Goal: Transaction & Acquisition: Purchase product/service

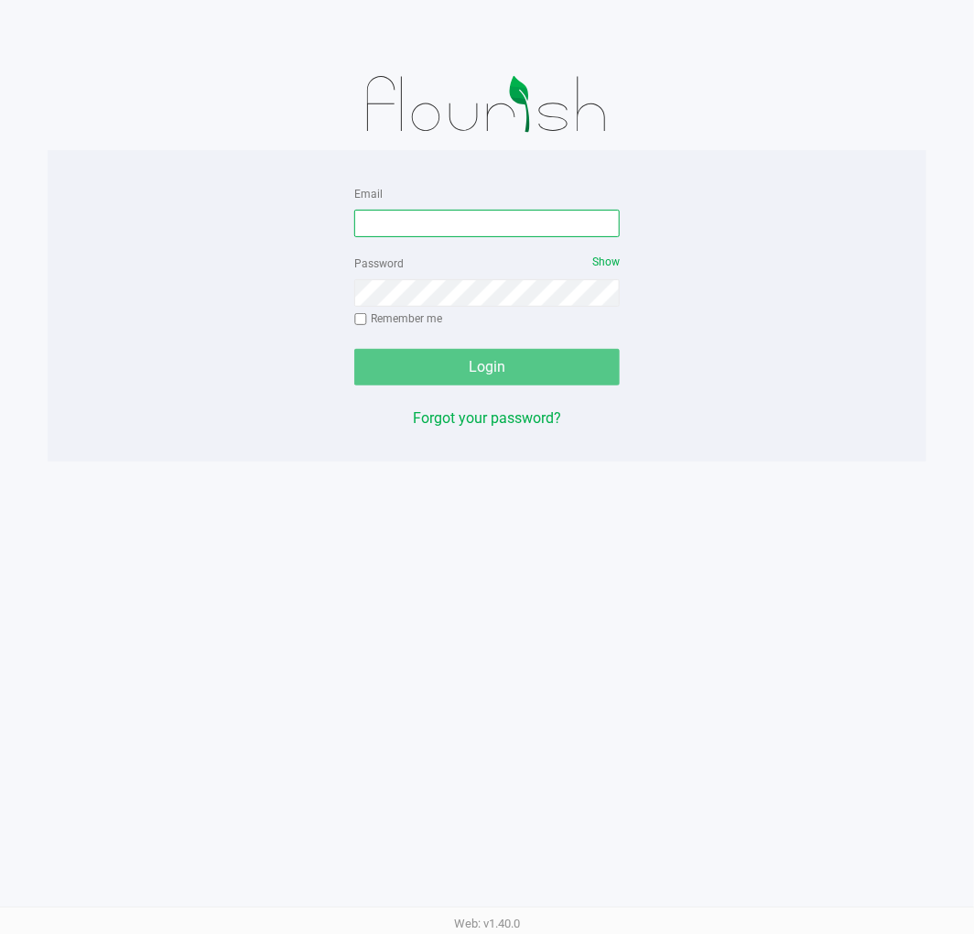
click at [432, 222] on input "Email" at bounding box center [486, 223] width 265 height 27
type input "[EMAIL_ADDRESS][DOMAIN_NAME]"
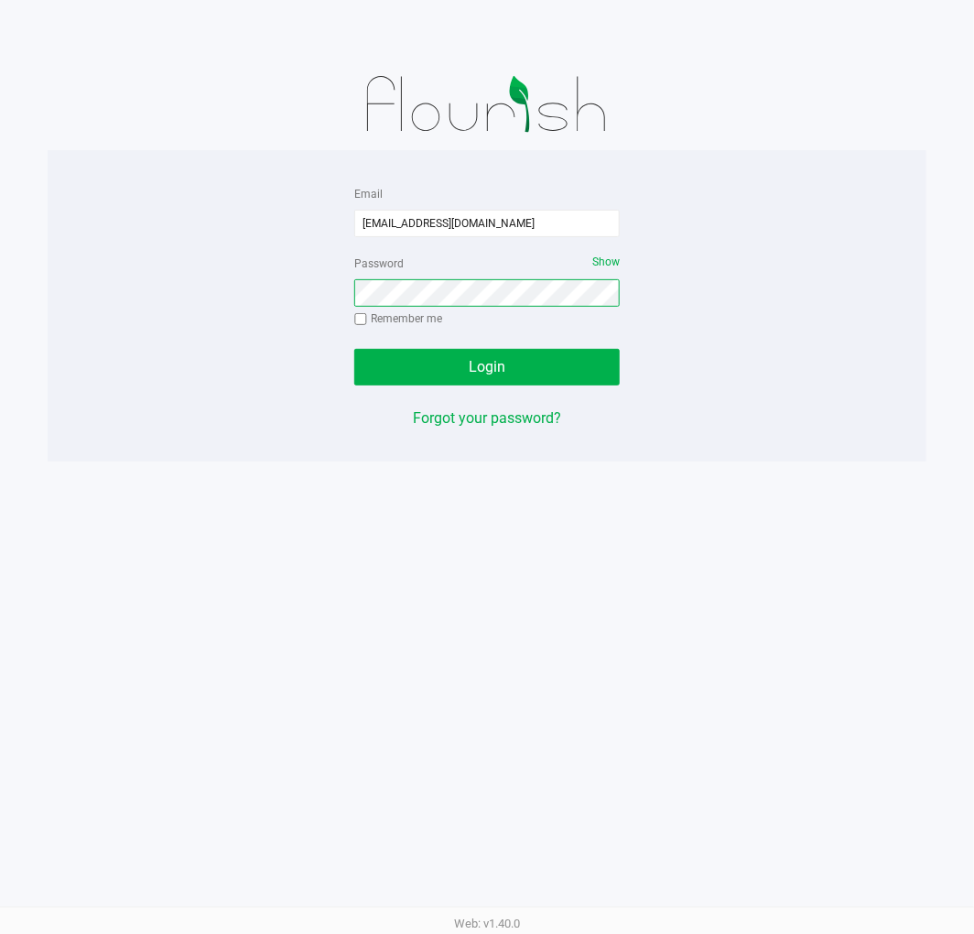
click at [354, 349] on button "Login" at bounding box center [486, 367] width 265 height 37
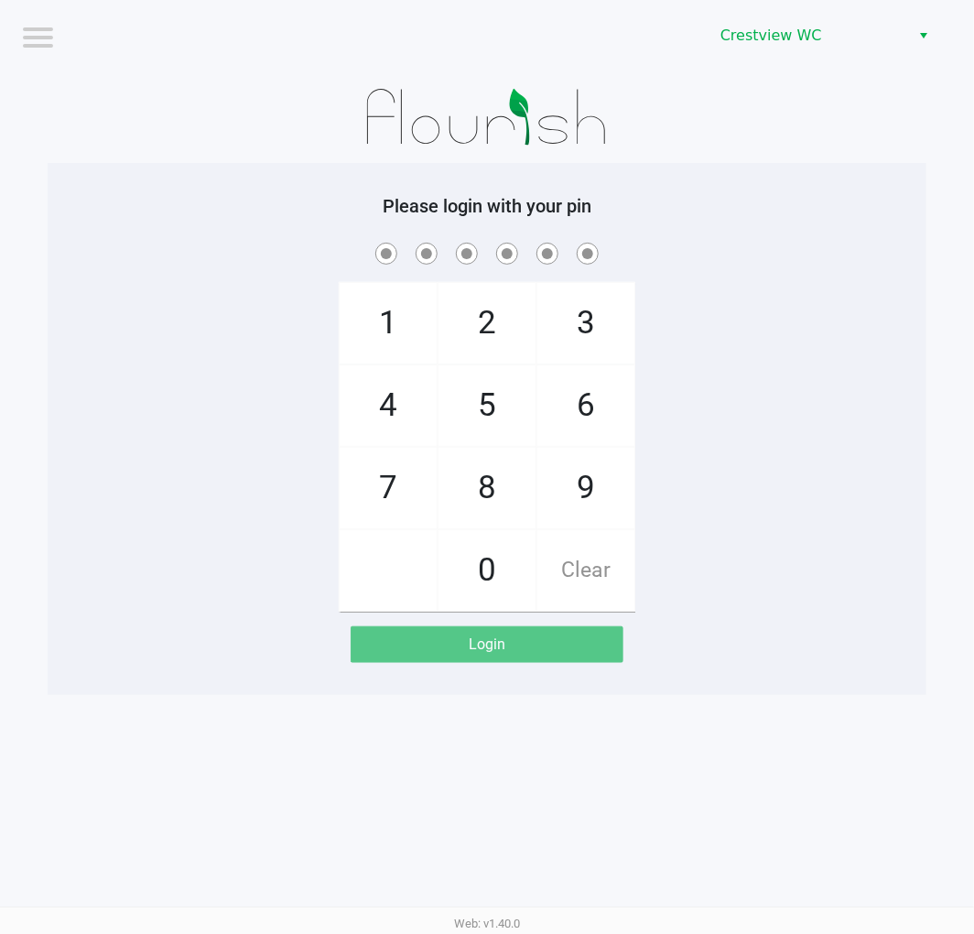
click at [577, 467] on span "9" at bounding box center [585, 488] width 97 height 81
checkbox input "true"
click at [489, 327] on span "2" at bounding box center [486, 323] width 97 height 81
checkbox input "true"
click at [487, 307] on span "2" at bounding box center [486, 323] width 97 height 81
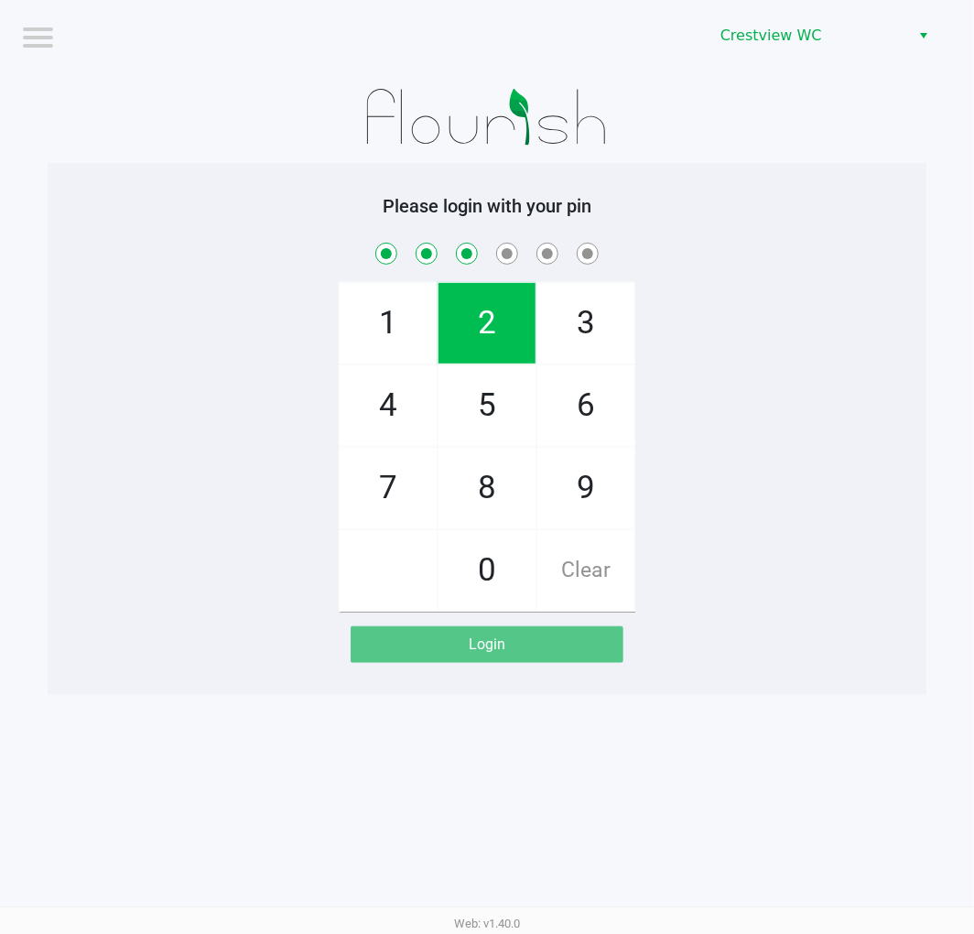
checkbox input "true"
click at [474, 489] on span "8" at bounding box center [486, 488] width 97 height 81
checkbox input "true"
click at [483, 293] on span "2" at bounding box center [486, 323] width 97 height 81
checkbox input "true"
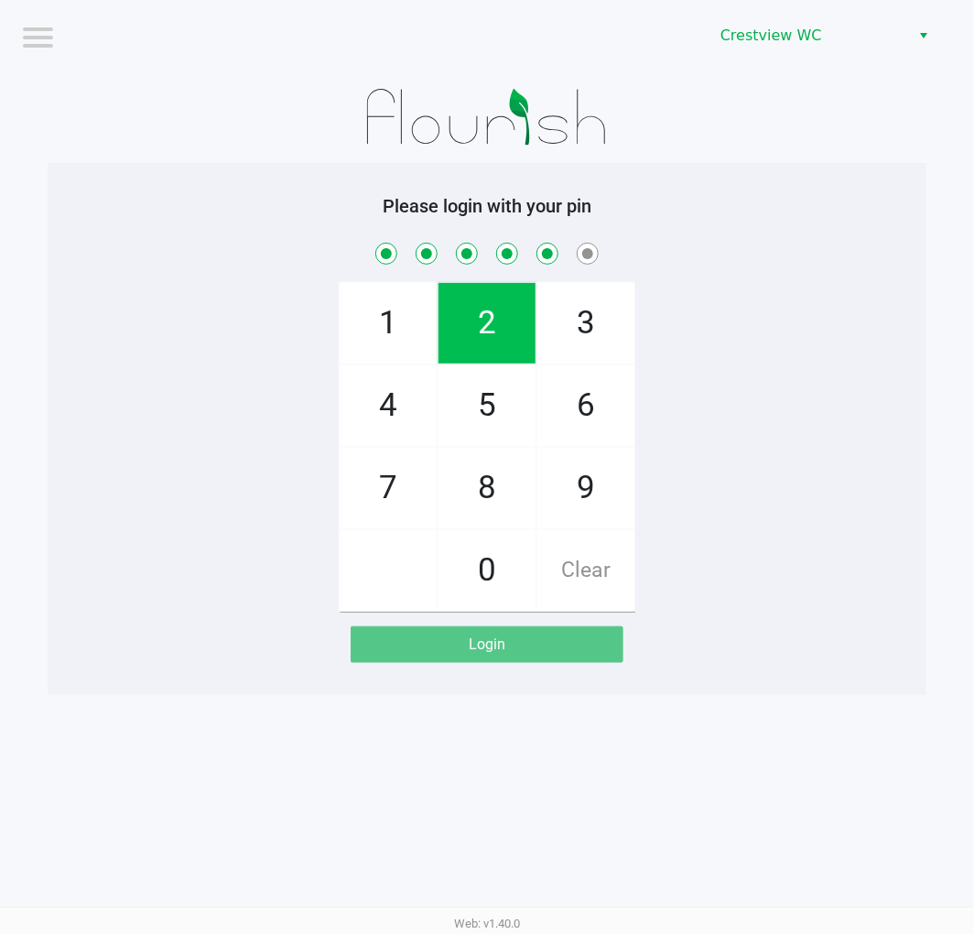
click at [385, 307] on span "1" at bounding box center [388, 323] width 97 height 81
checkbox input "true"
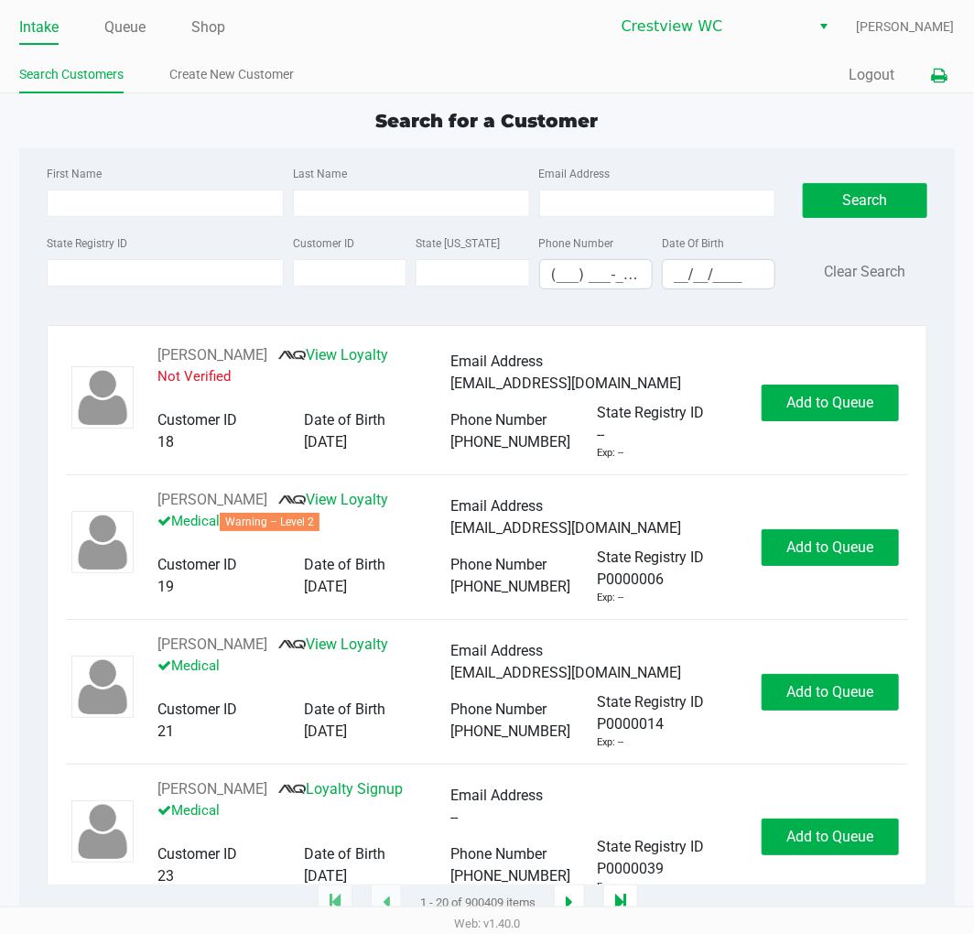
click at [934, 70] on icon at bounding box center [940, 76] width 16 height 13
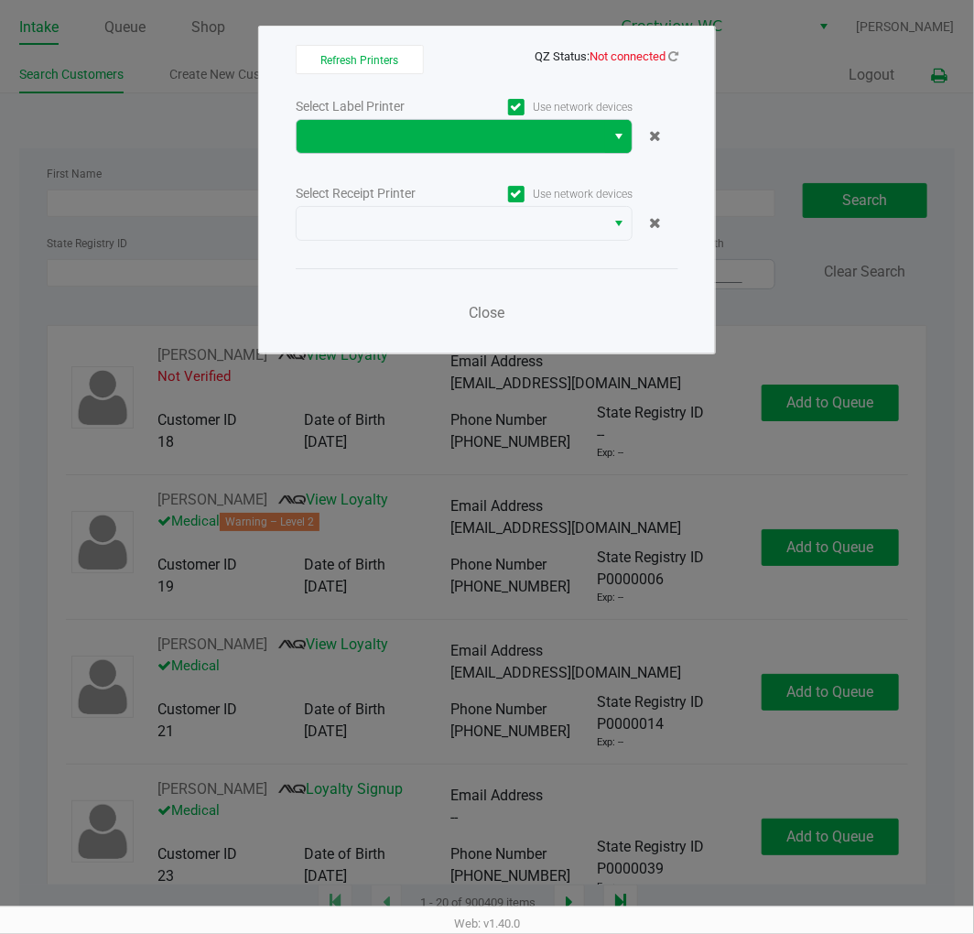
click at [605, 137] on button "Select" at bounding box center [618, 136] width 27 height 33
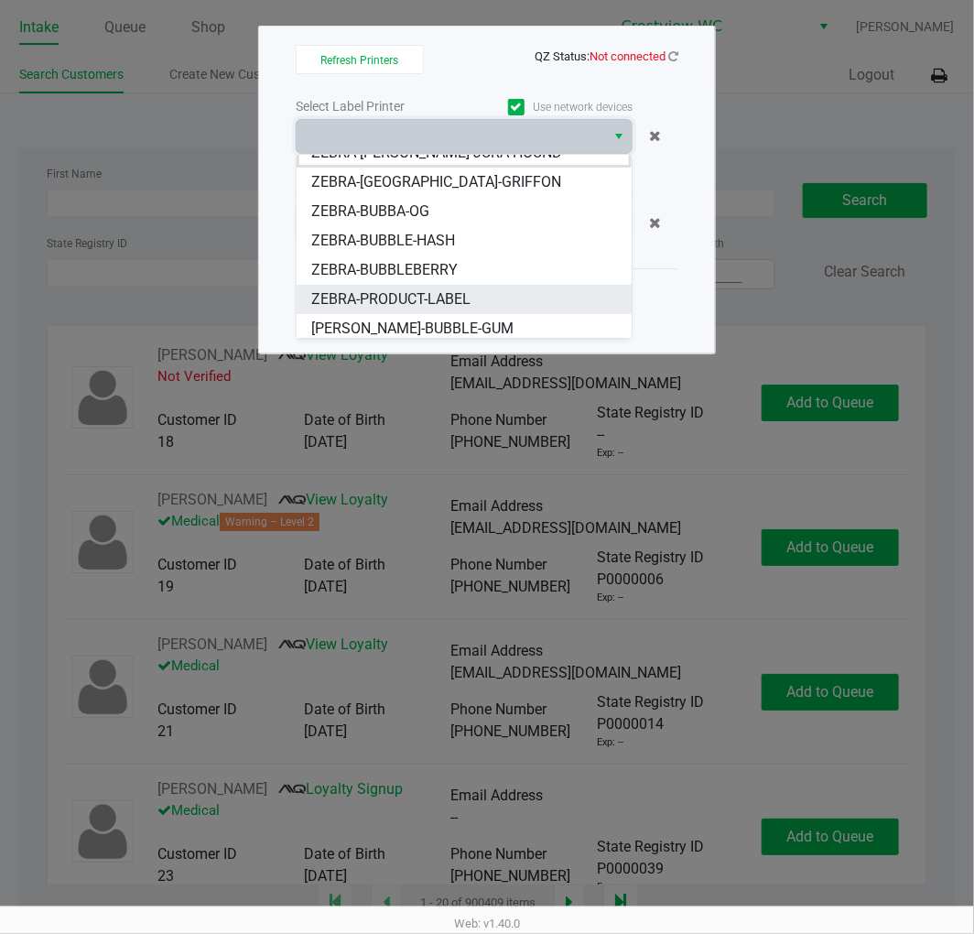
scroll to position [22, 0]
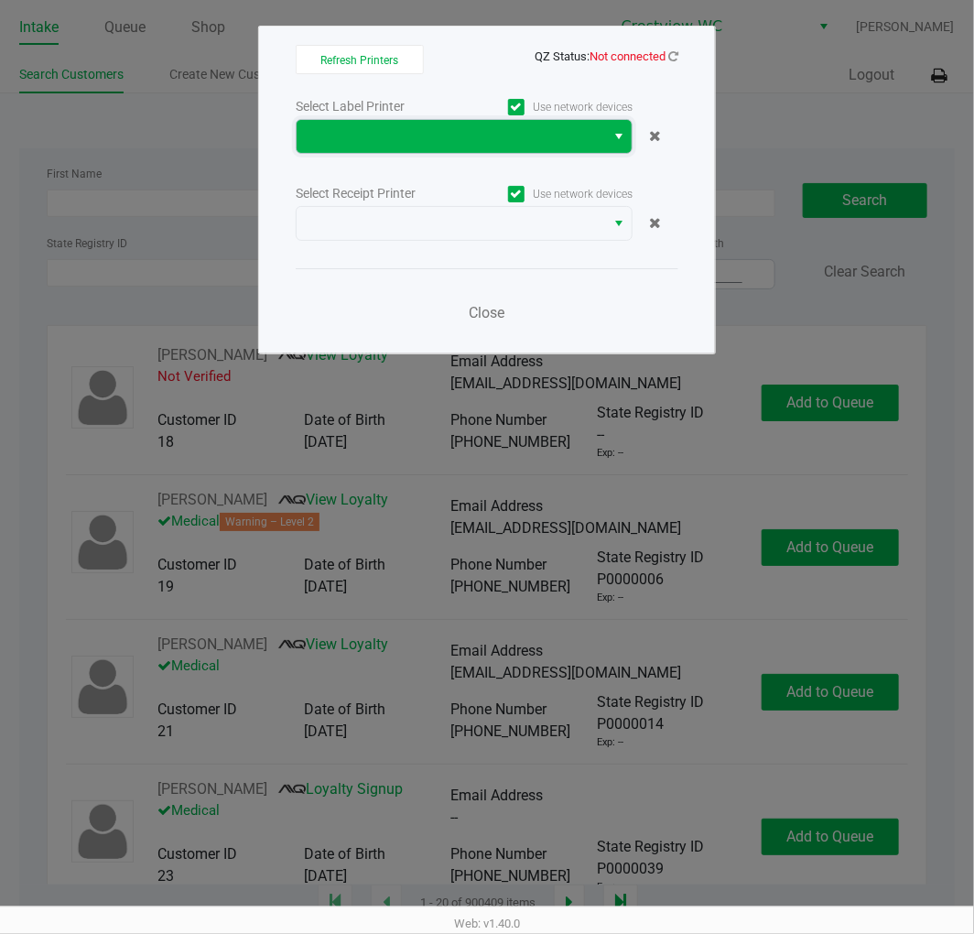
click at [557, 152] on span at bounding box center [451, 136] width 308 height 33
click at [549, 151] on span at bounding box center [451, 136] width 308 height 33
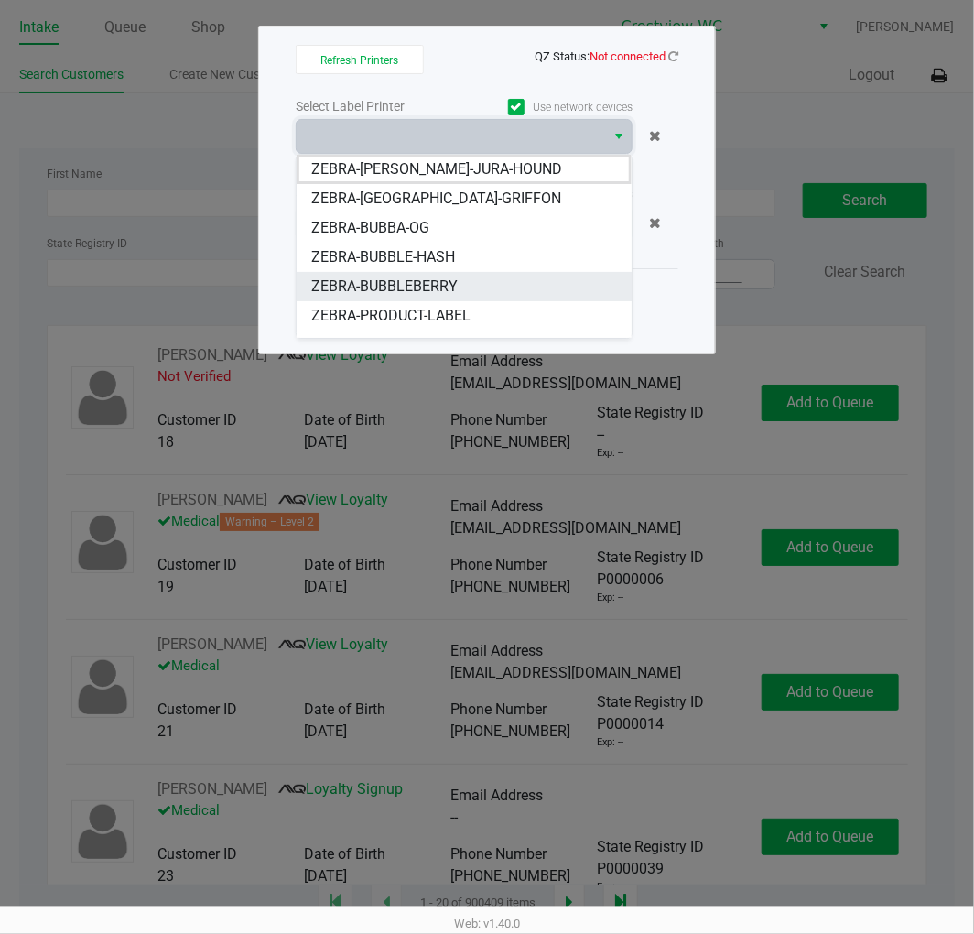
click at [495, 276] on li "ZEBRA-BUBBLEBERRY" at bounding box center [464, 286] width 335 height 29
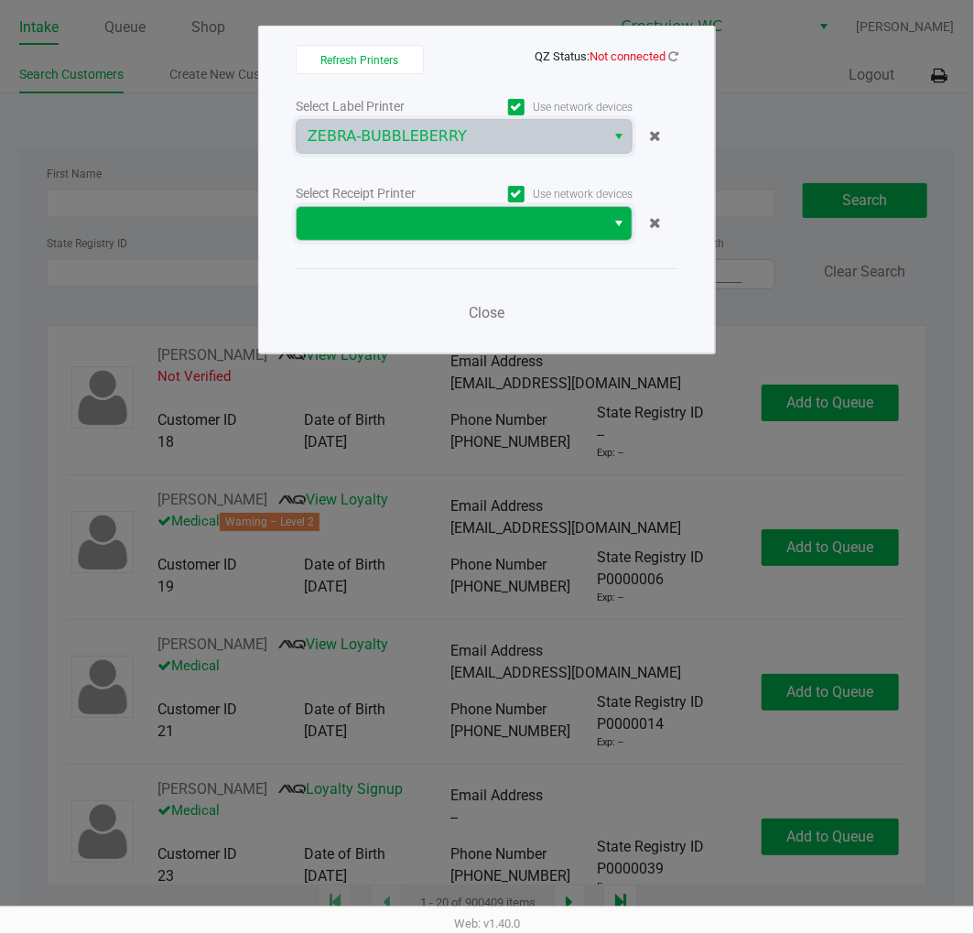
click at [520, 227] on span at bounding box center [451, 223] width 286 height 22
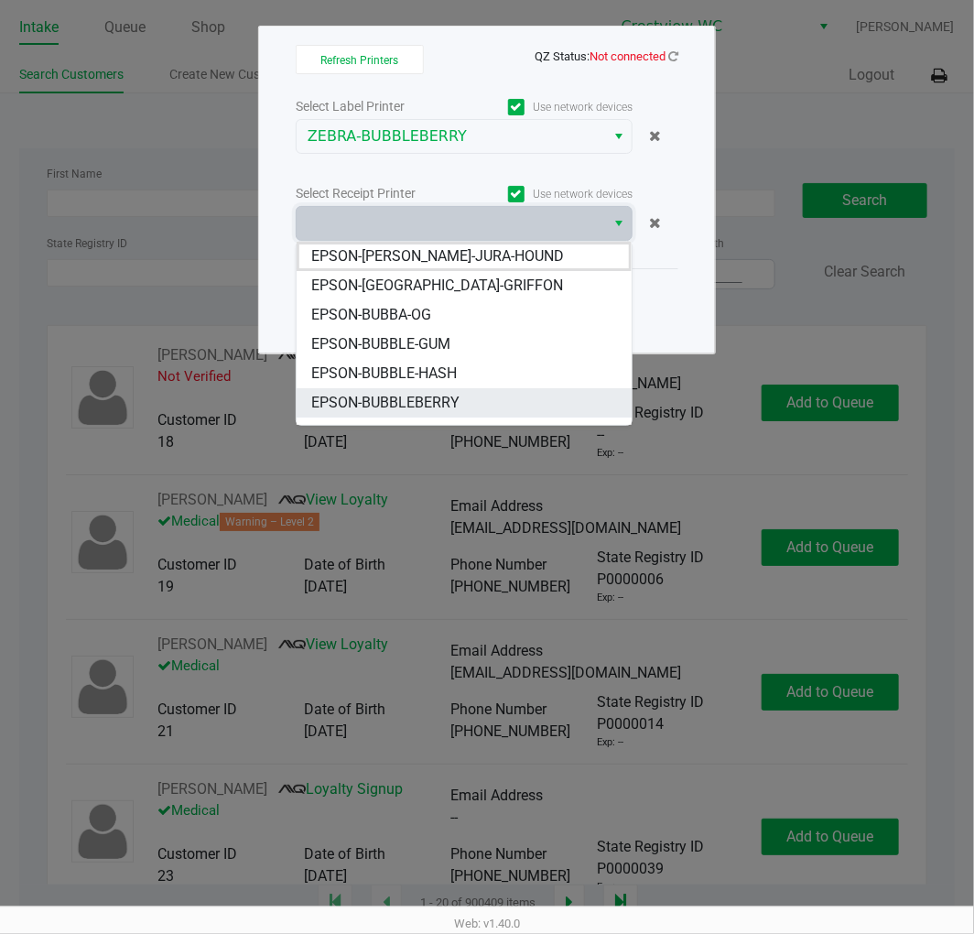
click at [505, 397] on li "EPSON-BUBBLEBERRY" at bounding box center [464, 402] width 335 height 29
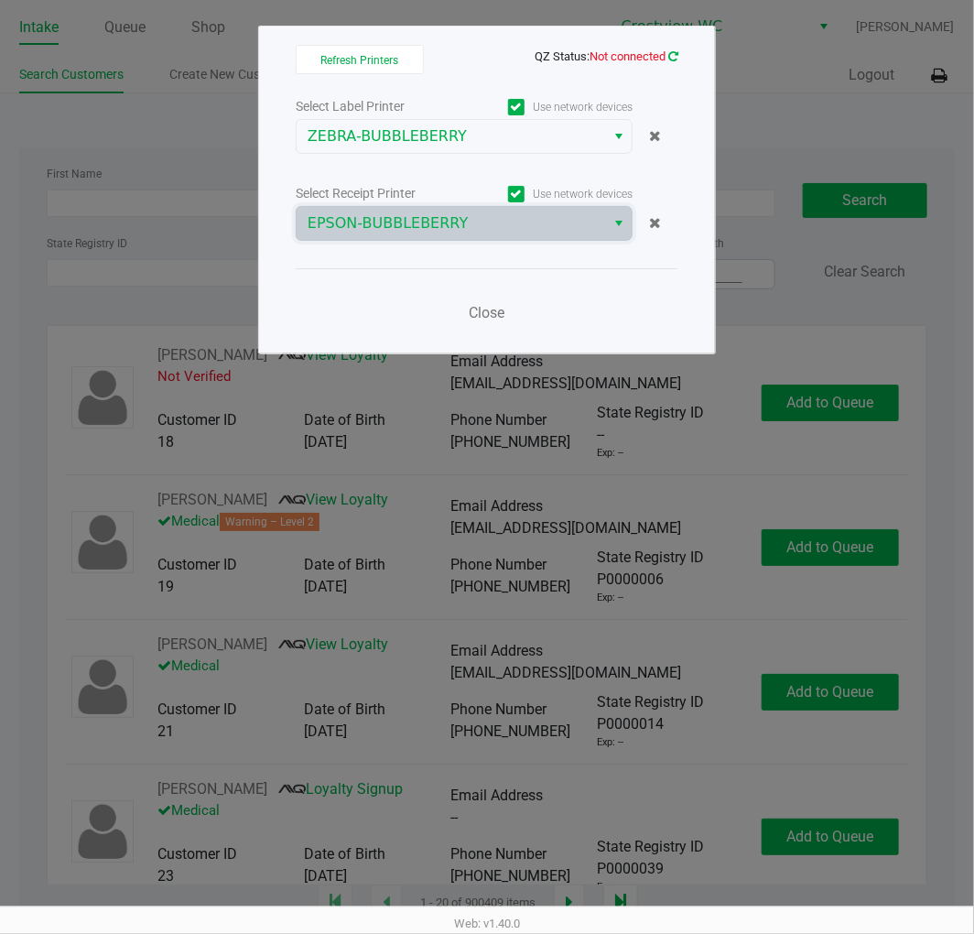
click at [677, 57] on icon at bounding box center [673, 56] width 10 height 12
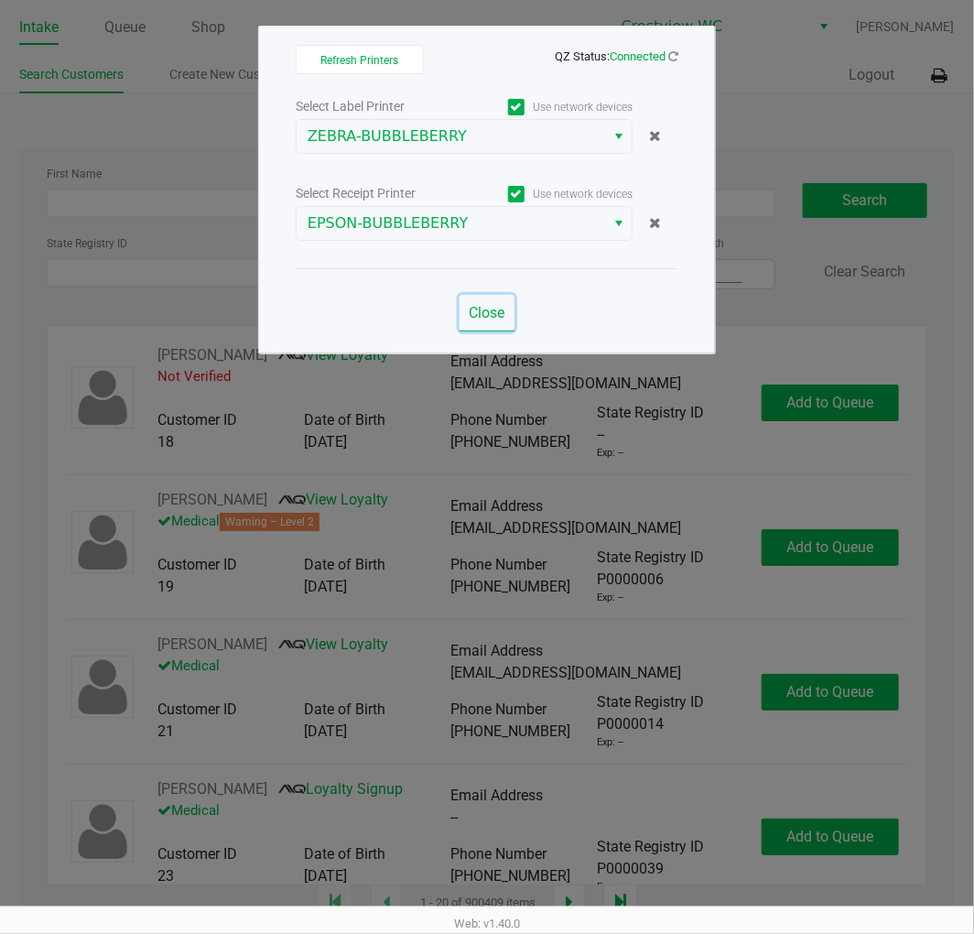
click at [511, 325] on button "Close" at bounding box center [486, 313] width 55 height 37
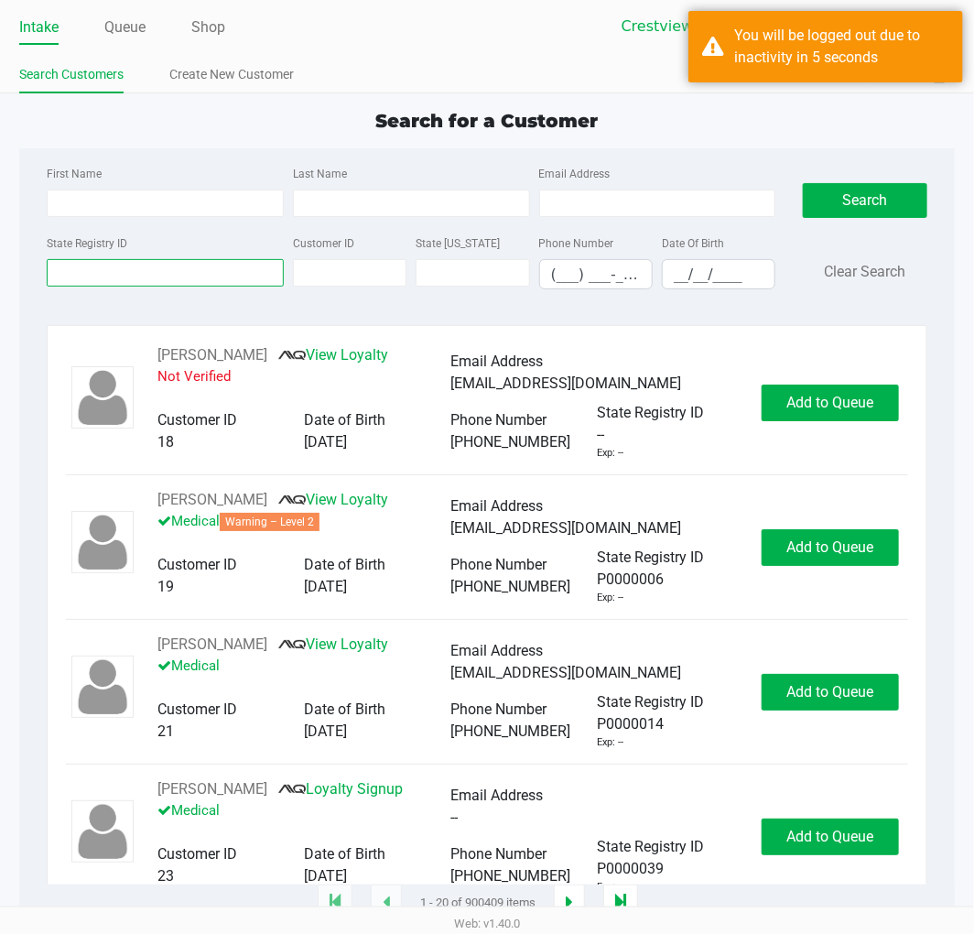
click at [225, 271] on input "State Registry ID" at bounding box center [165, 272] width 237 height 27
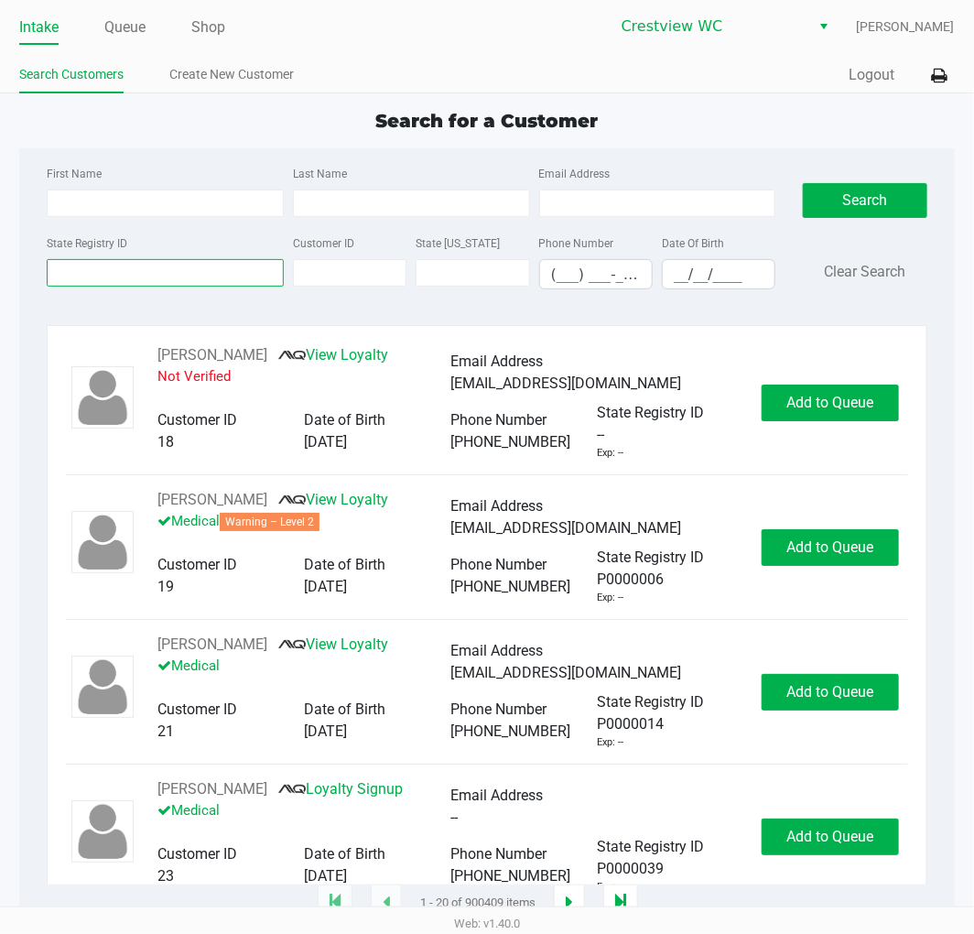
click at [218, 280] on input "State Registry ID" at bounding box center [165, 272] width 237 height 27
click at [147, 276] on input "State Registry ID" at bounding box center [165, 272] width 237 height 27
click at [201, 271] on input "State Registry ID" at bounding box center [165, 272] width 237 height 27
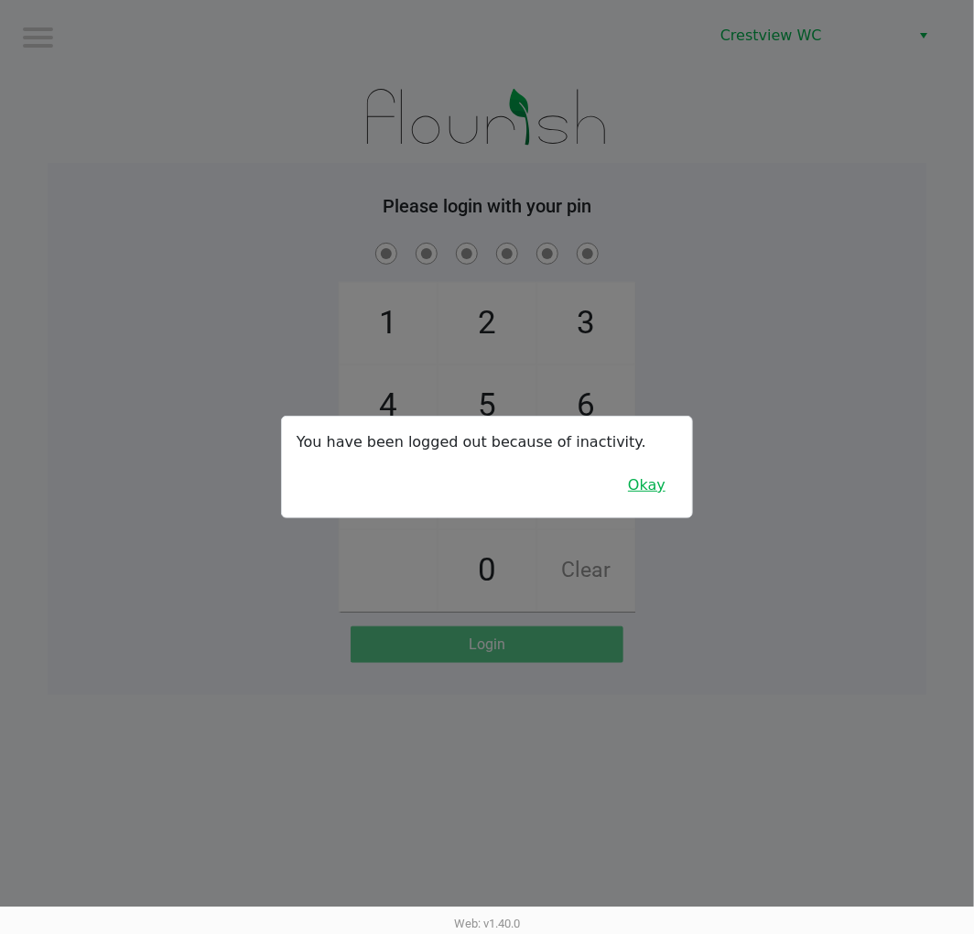
click at [643, 496] on button "Okay" at bounding box center [646, 485] width 61 height 35
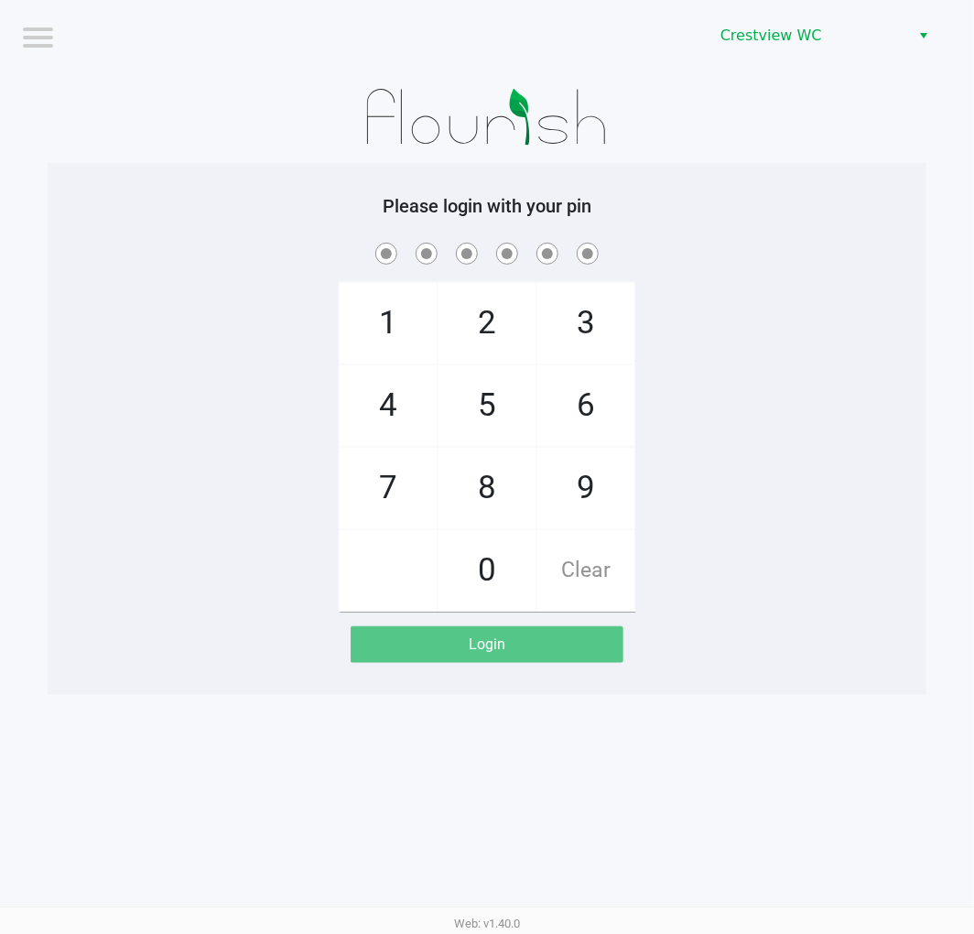
click at [599, 500] on span "9" at bounding box center [585, 488] width 97 height 81
checkbox input "true"
click at [494, 307] on span "2" at bounding box center [486, 323] width 97 height 81
checkbox input "true"
click at [488, 309] on span "2" at bounding box center [486, 323] width 97 height 81
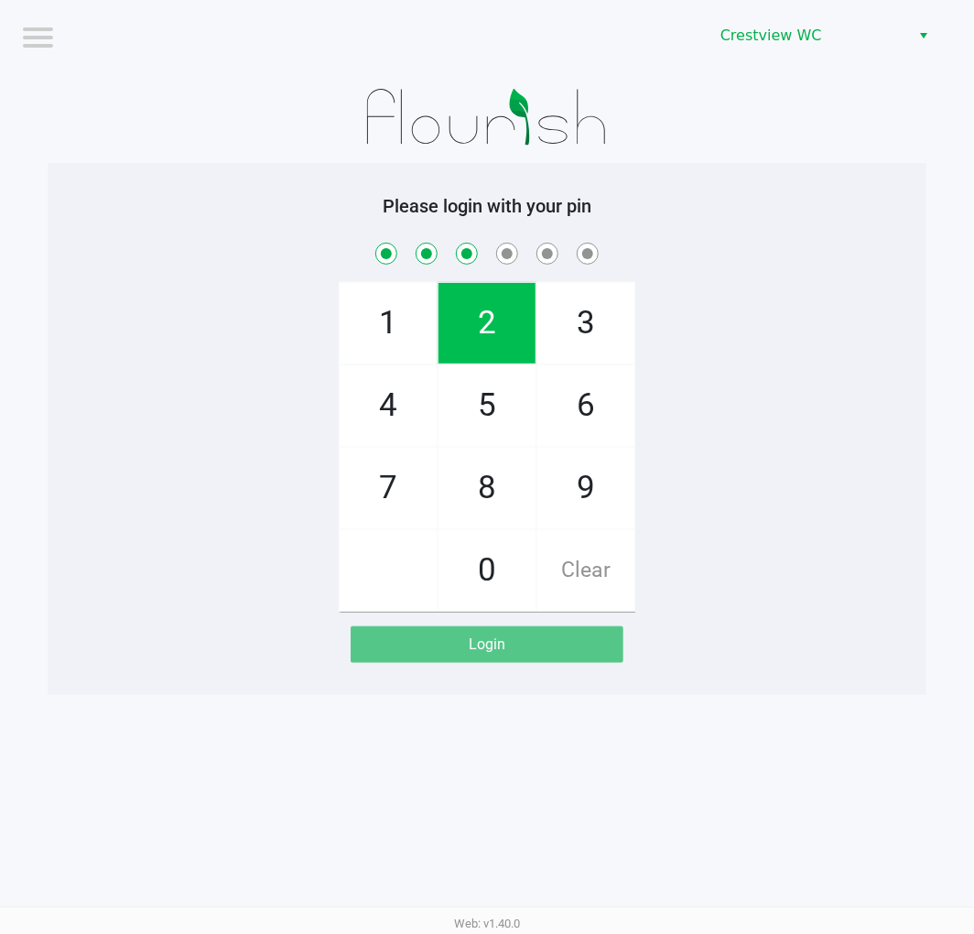
checkbox input "true"
click at [489, 477] on span "8" at bounding box center [486, 488] width 97 height 81
checkbox input "true"
click at [483, 297] on span "2" at bounding box center [486, 323] width 97 height 81
checkbox input "true"
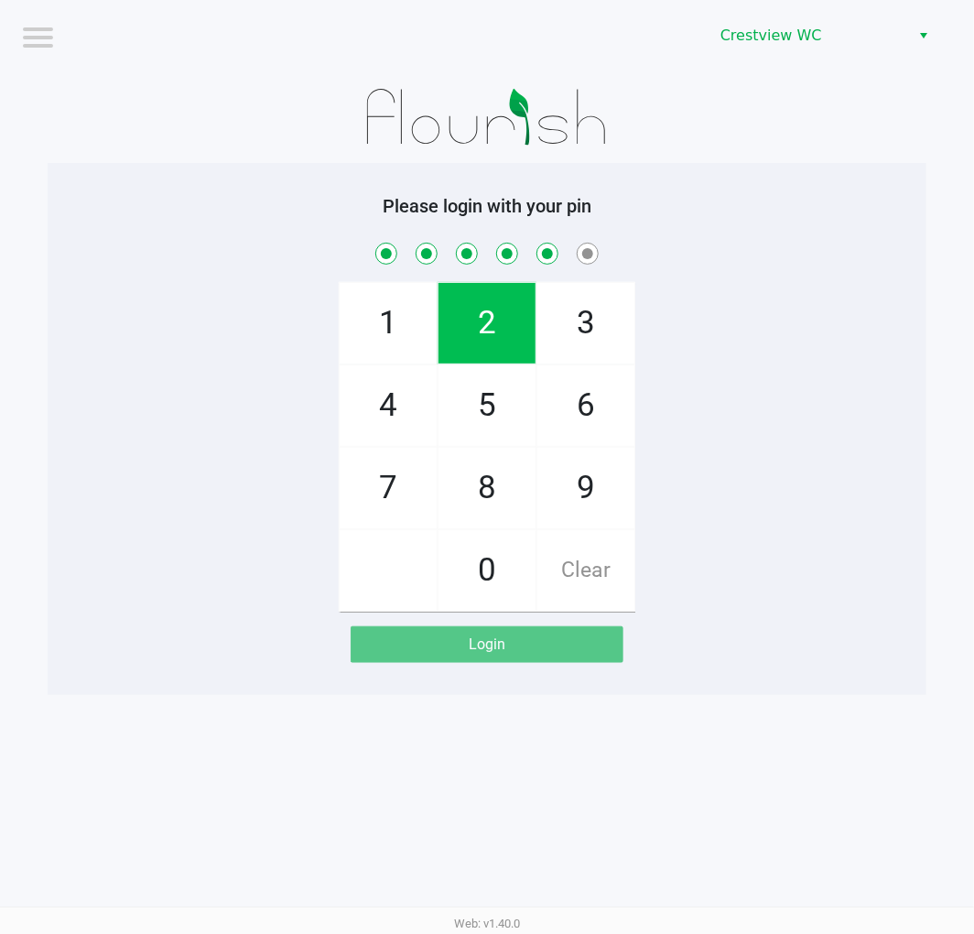
click at [382, 294] on span "1" at bounding box center [388, 323] width 97 height 81
checkbox input "true"
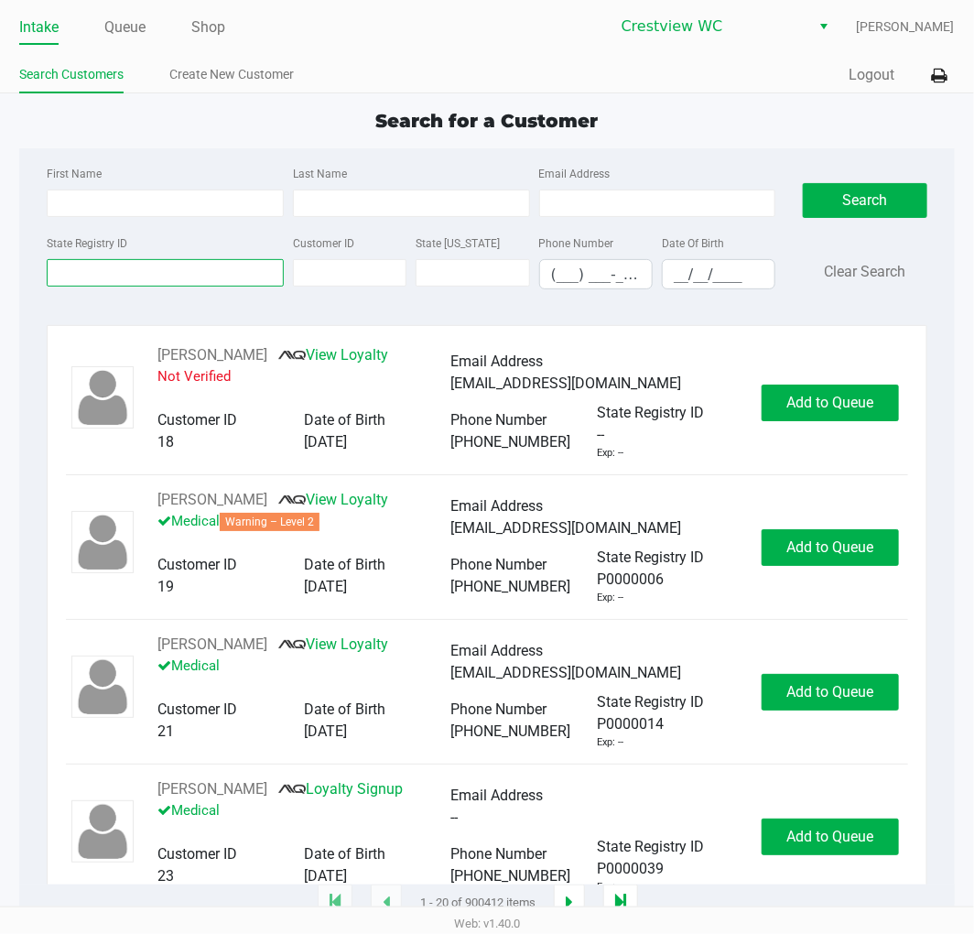
click at [151, 268] on input "State Registry ID" at bounding box center [165, 272] width 237 height 27
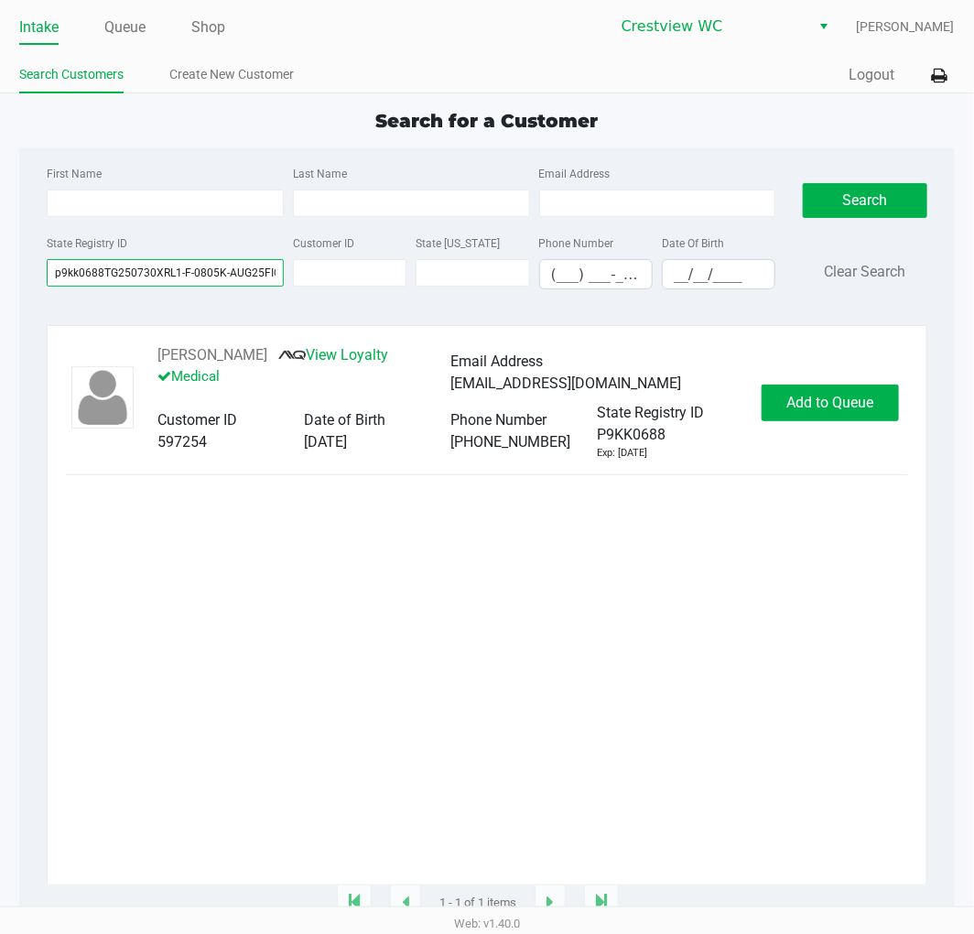
scroll to position [0, 40]
type input "p9kk0688TG250730XRL1-F-0805K-AUG25FIC01-0806"
click at [852, 450] on div "LEON ZORN JR View Loyalty Medical Email Address susanlynnzorn@gmail.com Custome…" at bounding box center [486, 402] width 841 height 116
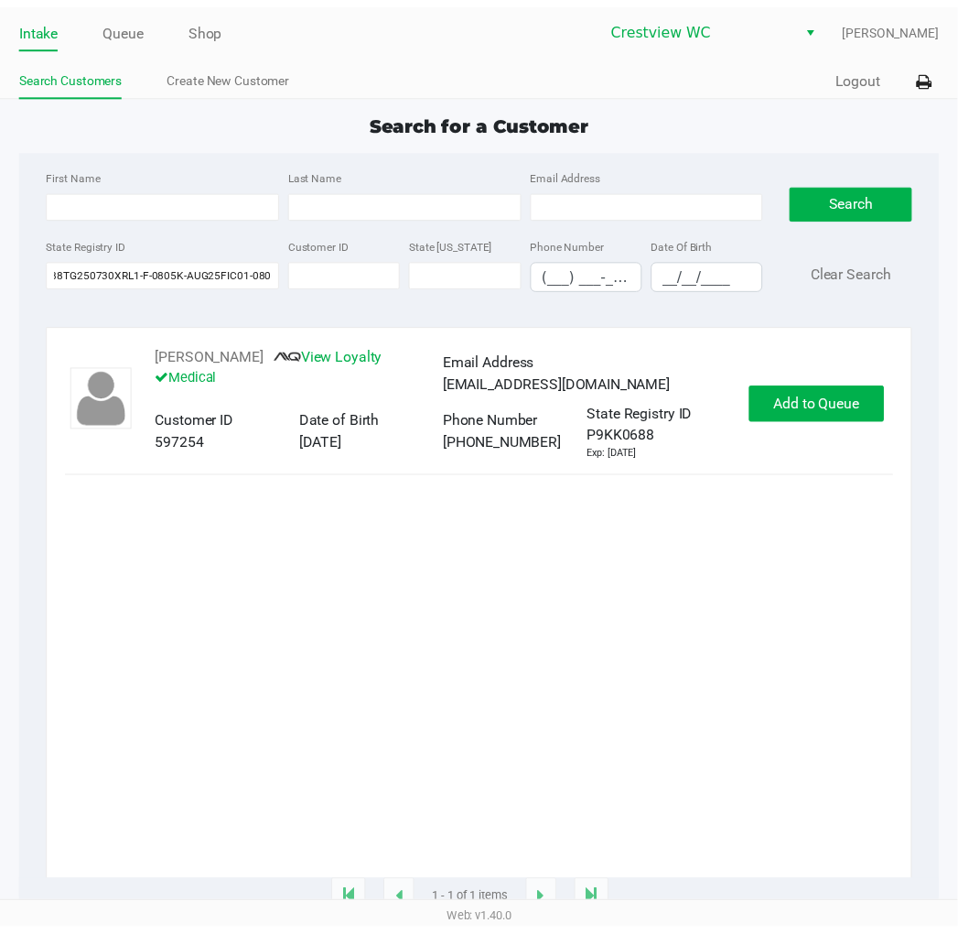
scroll to position [0, 0]
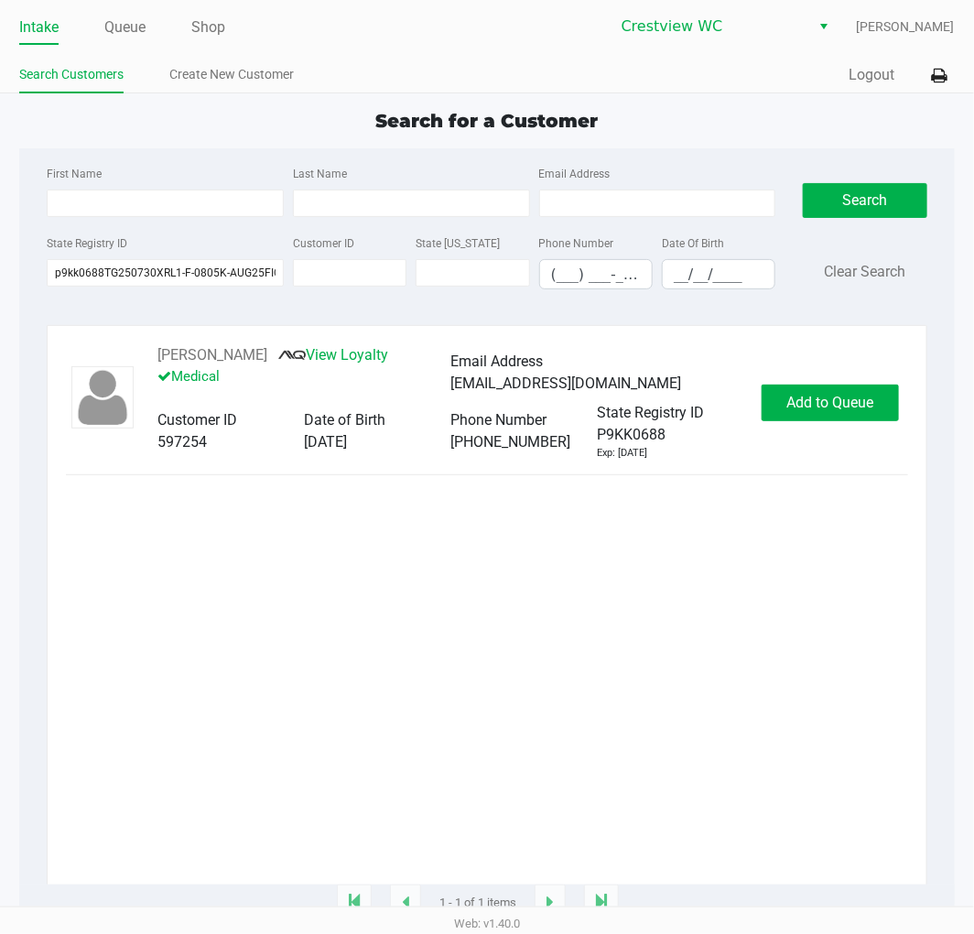
click at [844, 407] on span "Add to Queue" at bounding box center [829, 402] width 87 height 17
click at [839, 400] on div "Add to Queue" at bounding box center [830, 402] width 137 height 37
click at [844, 405] on span "Add to Queue" at bounding box center [839, 402] width 87 height 17
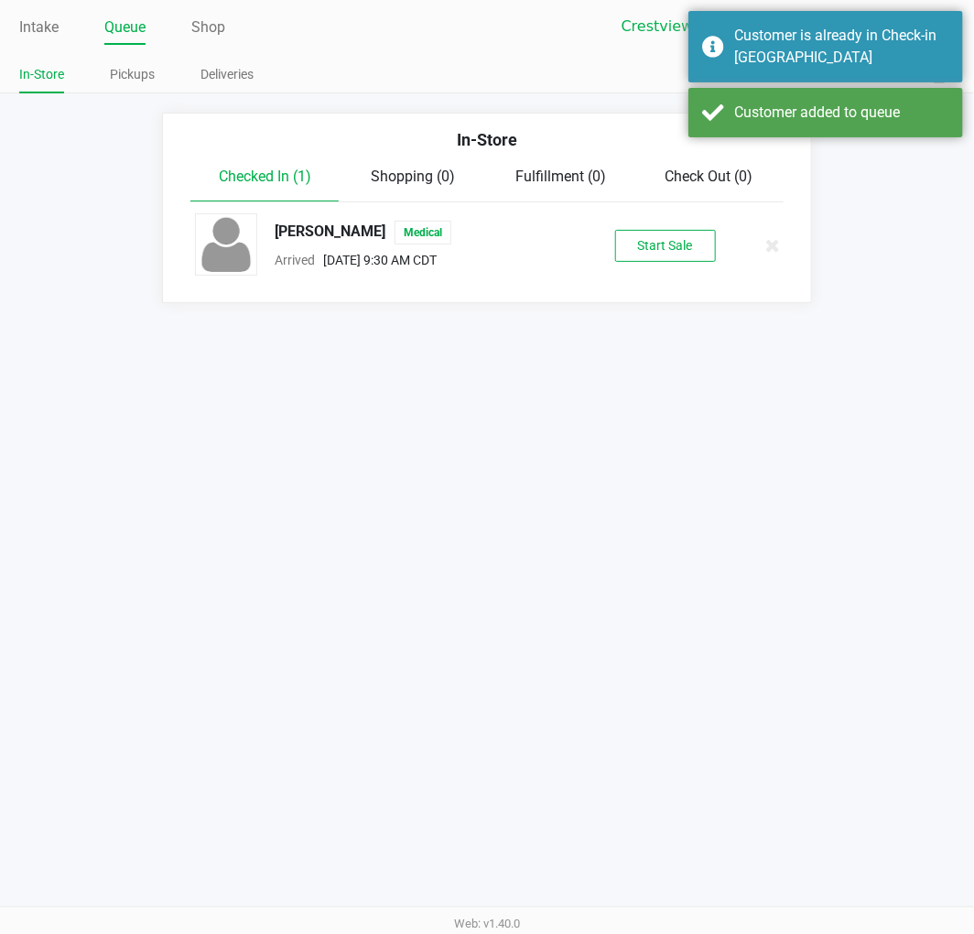
click at [653, 236] on button "Start Sale" at bounding box center [665, 246] width 101 height 32
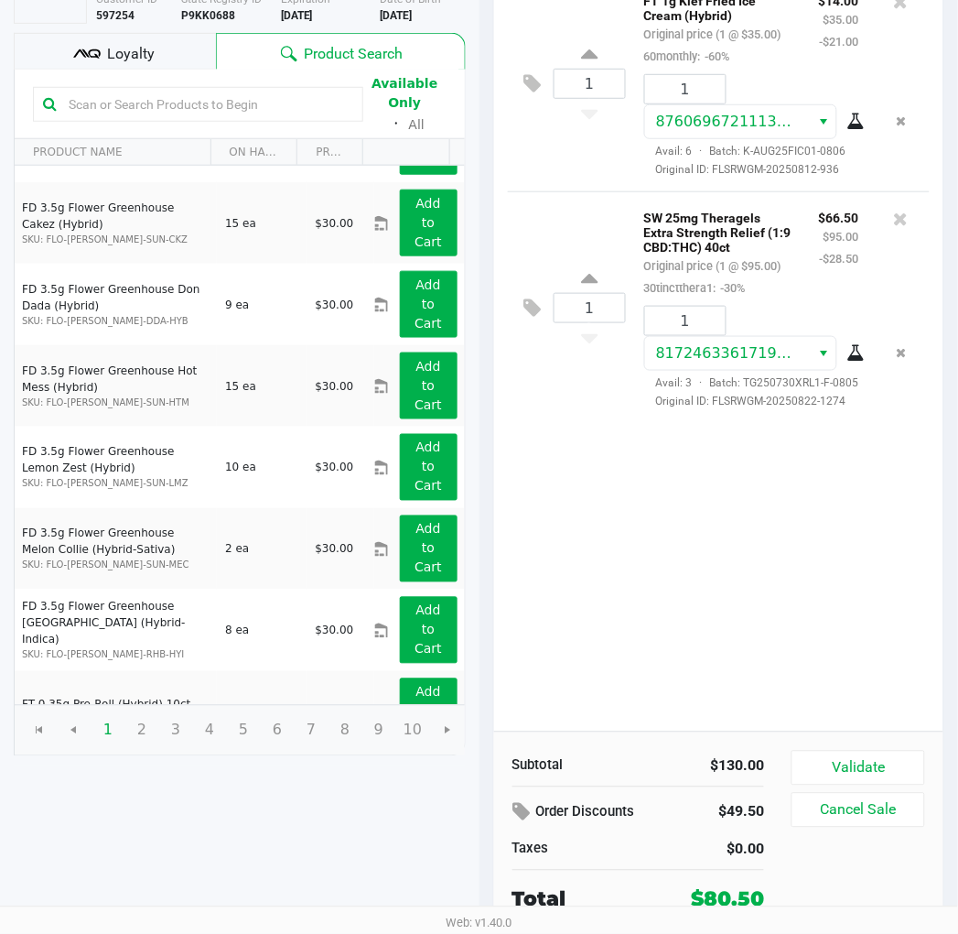
scroll to position [102, 0]
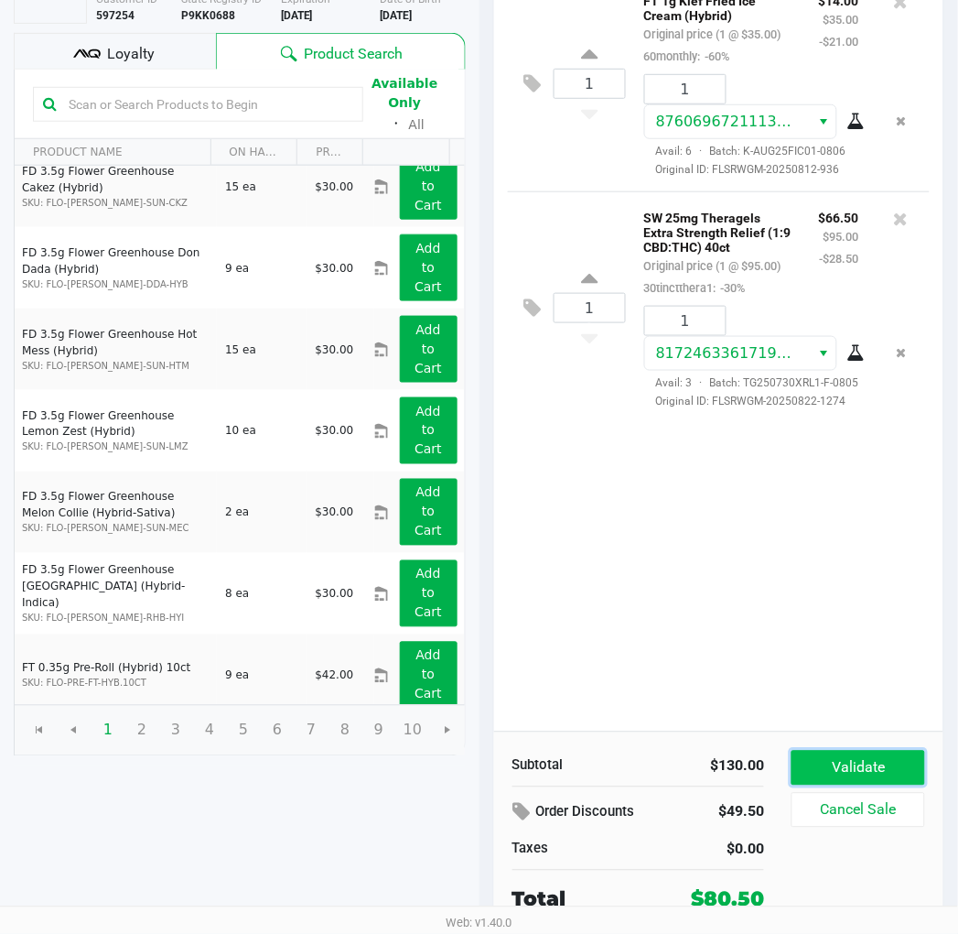
click at [812, 764] on button "Validate" at bounding box center [858, 768] width 133 height 35
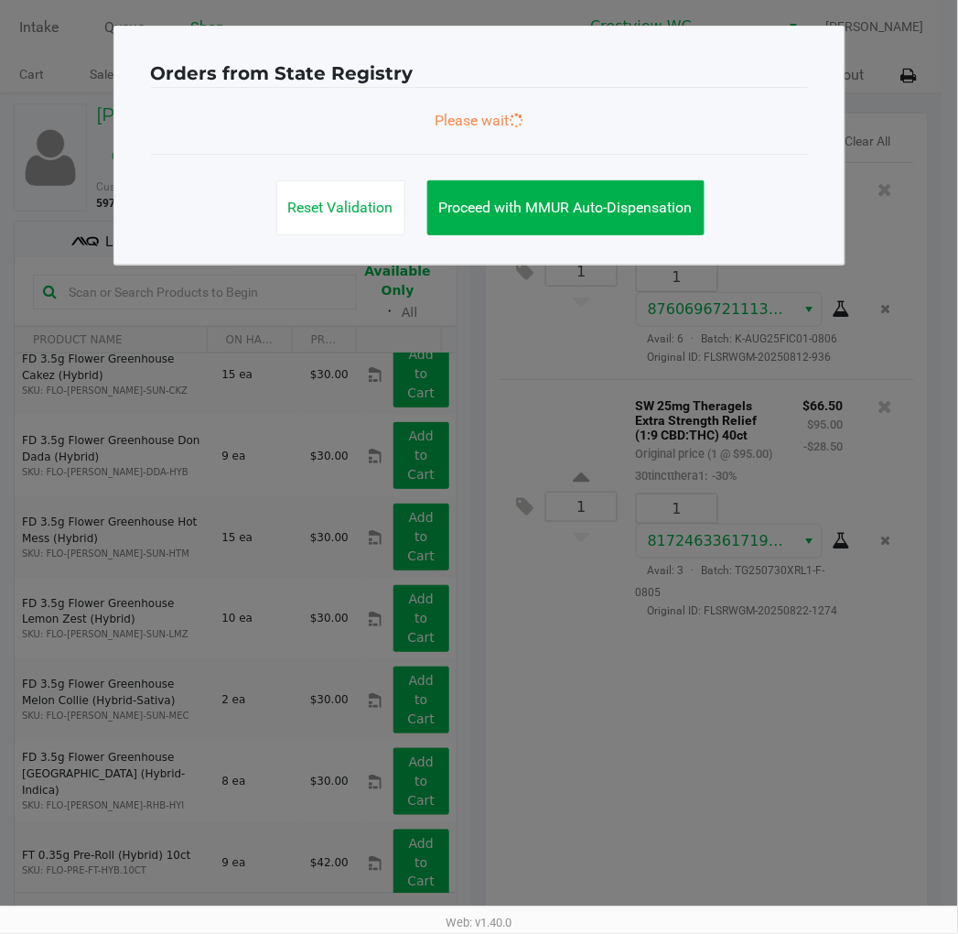
scroll to position [0, 0]
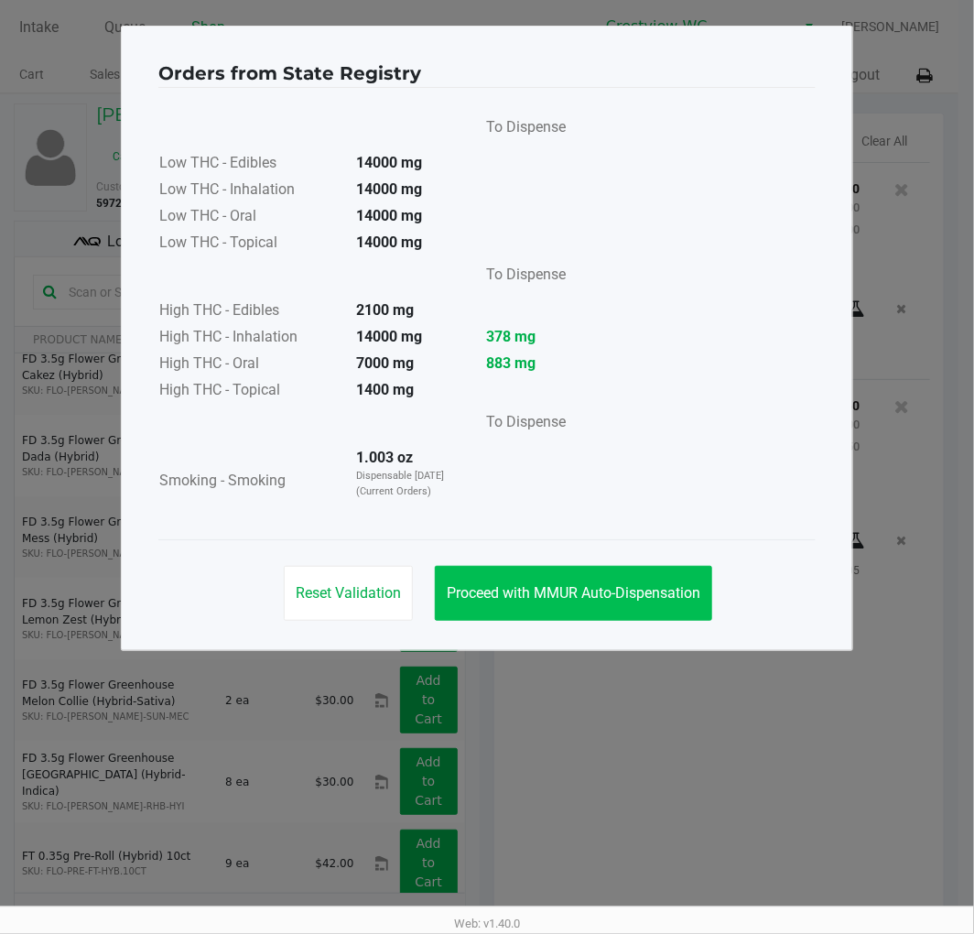
drag, startPoint x: 545, startPoint y: 563, endPoint x: 613, endPoint y: 583, distance: 71.5
click at [574, 563] on div "Reset Validation Proceed with MMUR Auto-Dispensation" at bounding box center [486, 585] width 657 height 92
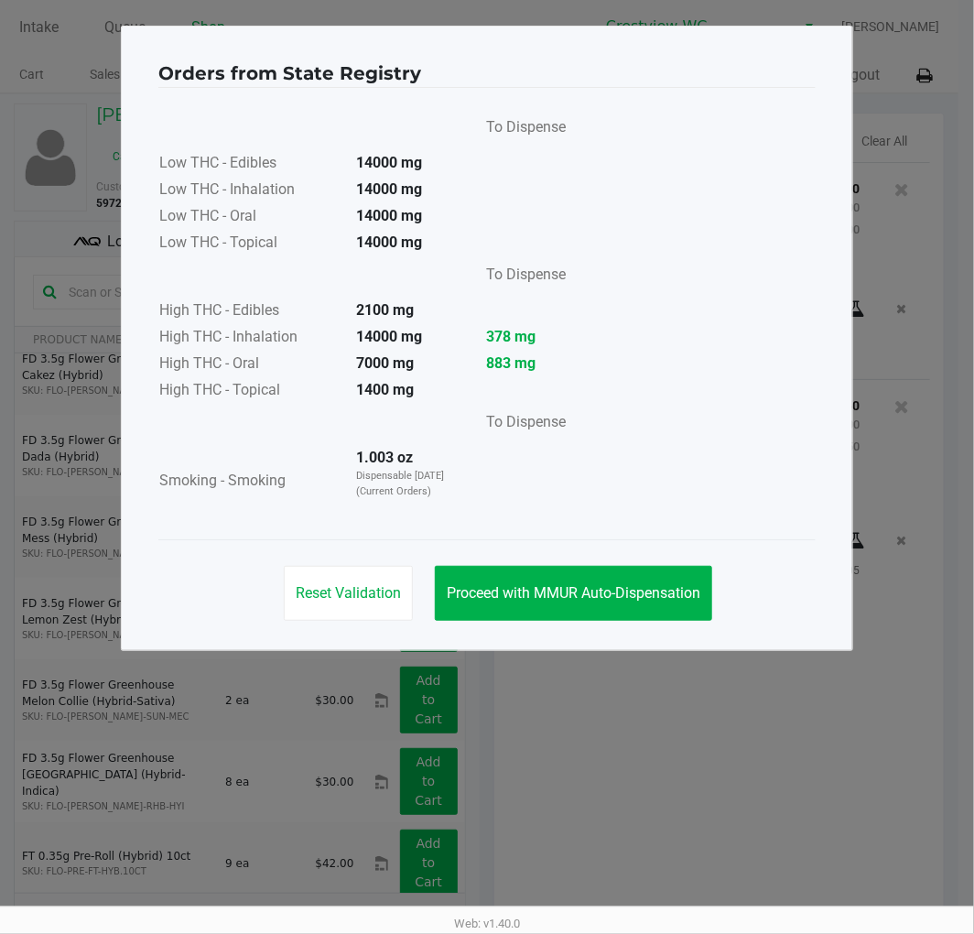
click at [659, 623] on div "Reset Validation Proceed with MMUR Auto-Dispensation" at bounding box center [486, 585] width 657 height 92
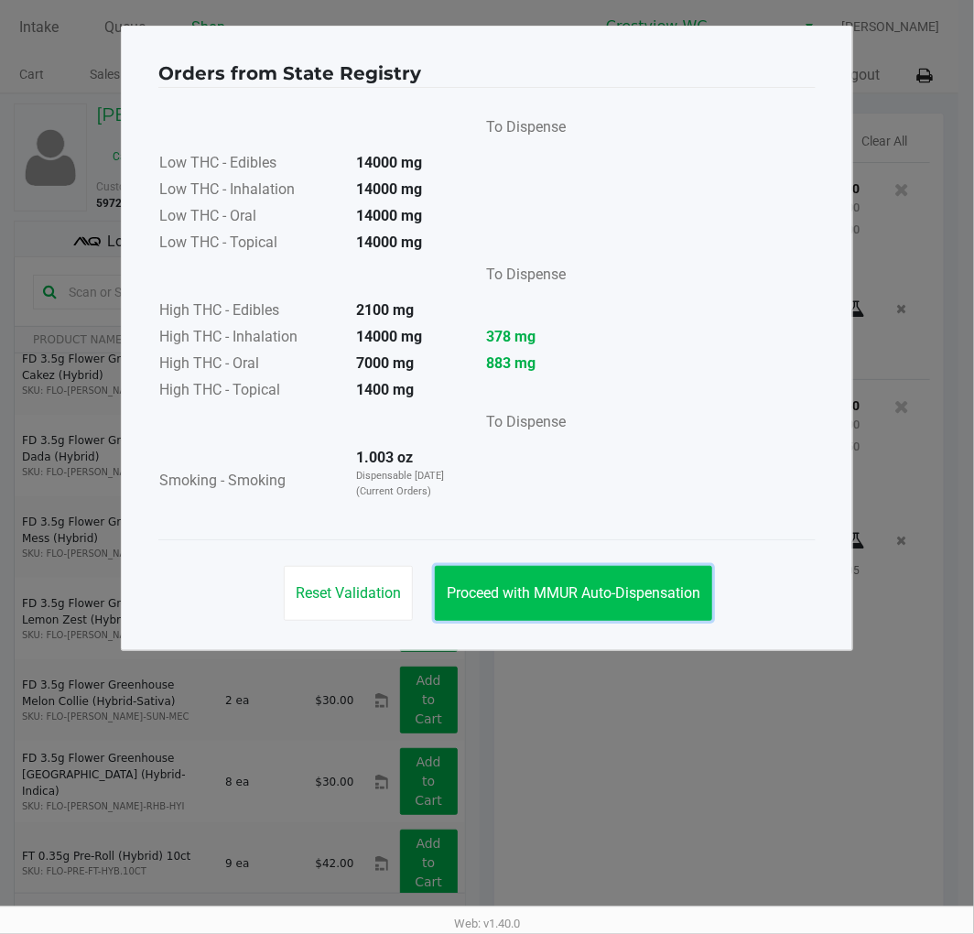
click at [663, 600] on span "Proceed with MMUR Auto-Dispensation" at bounding box center [574, 592] width 254 height 17
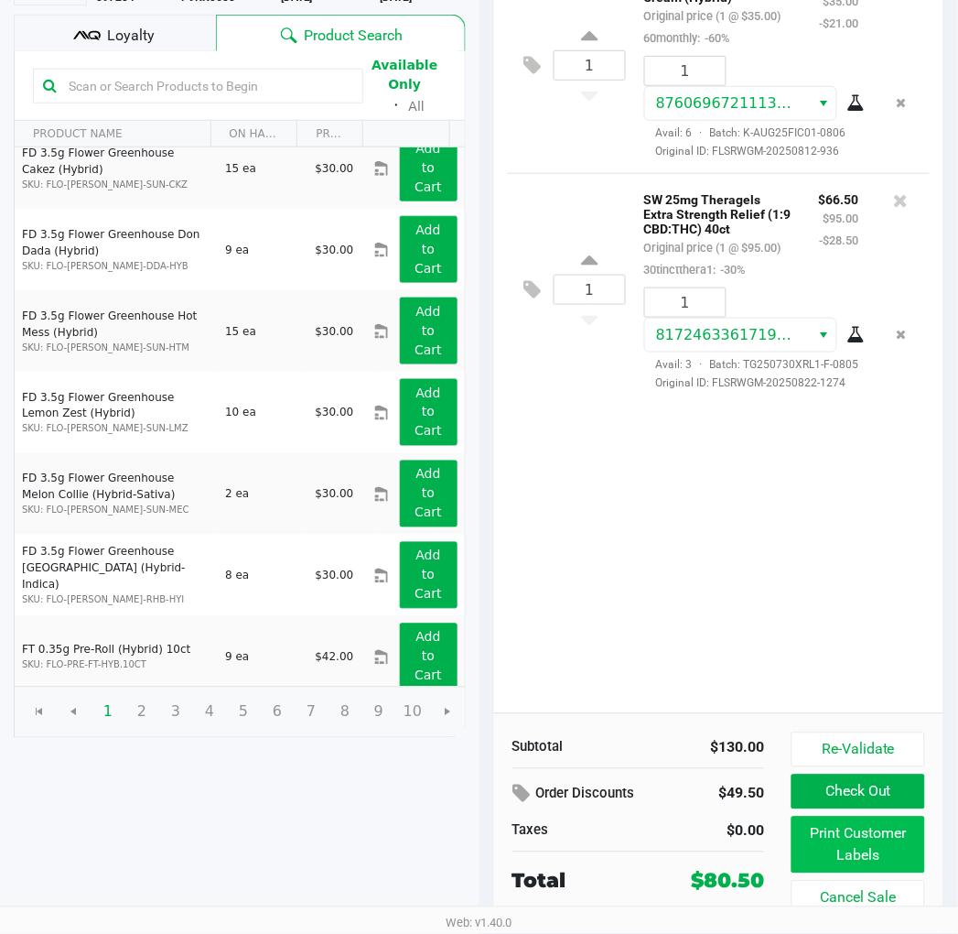
scroll to position [208, 0]
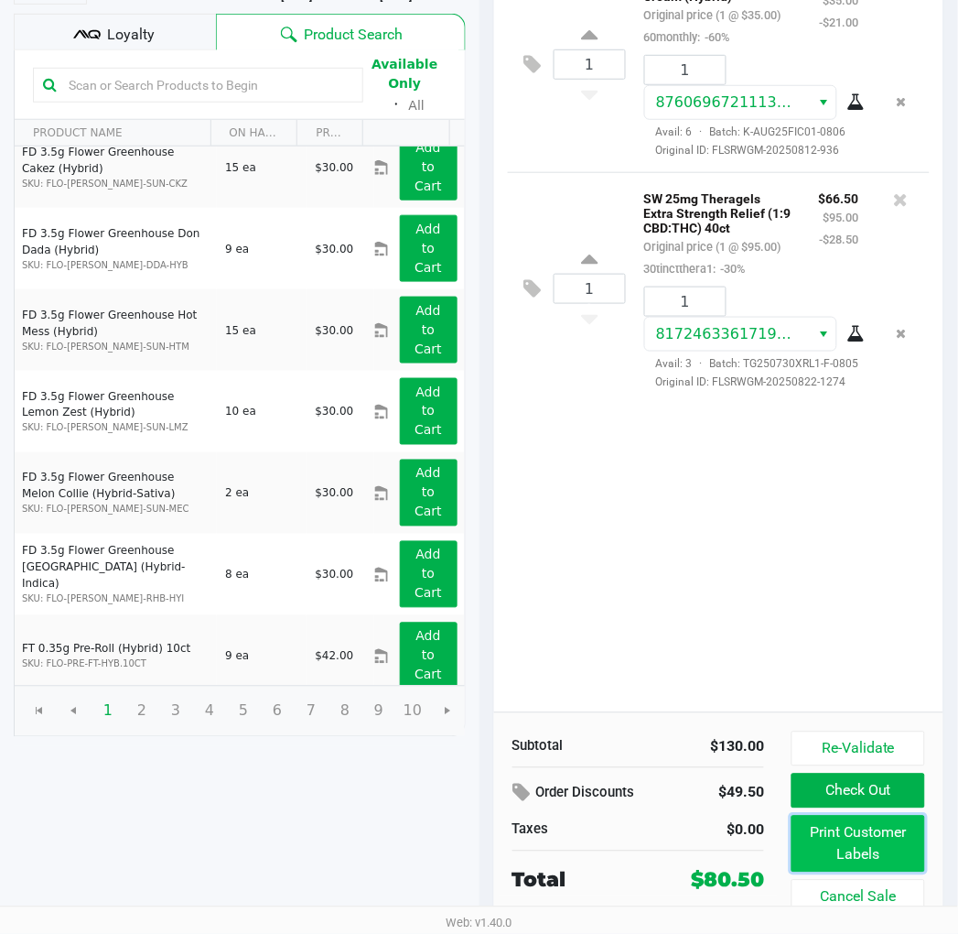
click at [853, 845] on button "Print Customer Labels" at bounding box center [858, 844] width 133 height 57
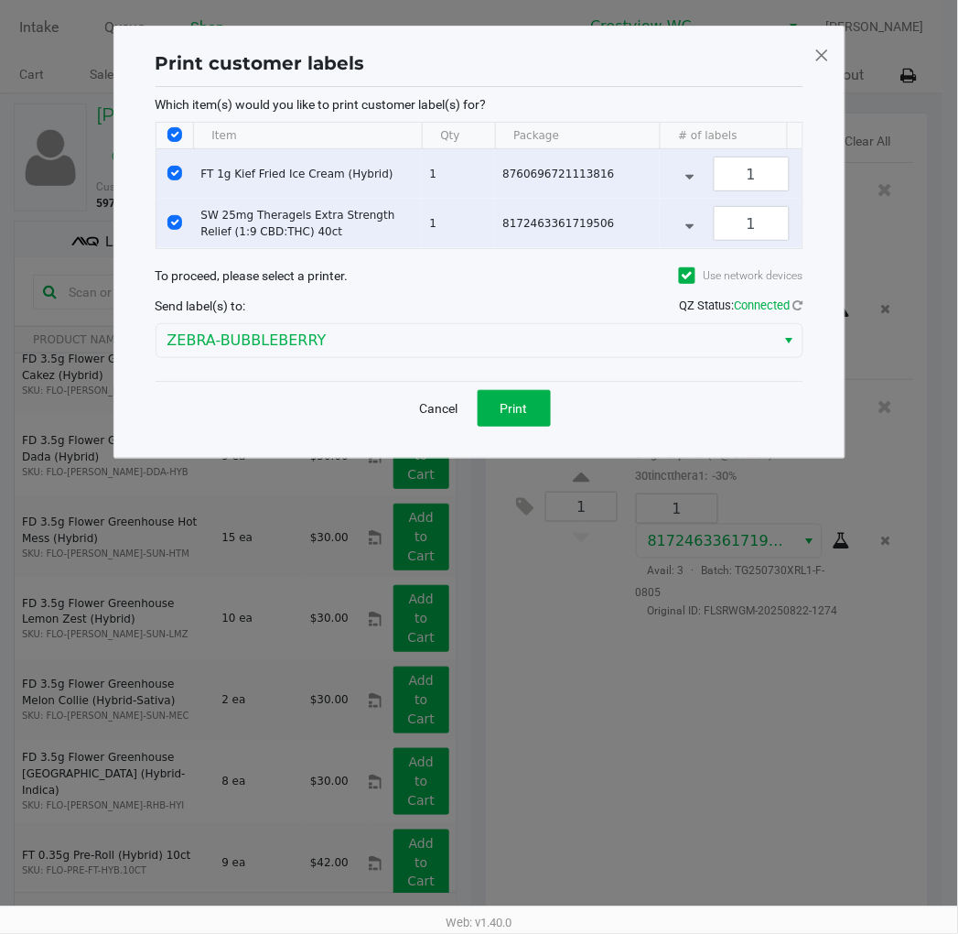
scroll to position [0, 0]
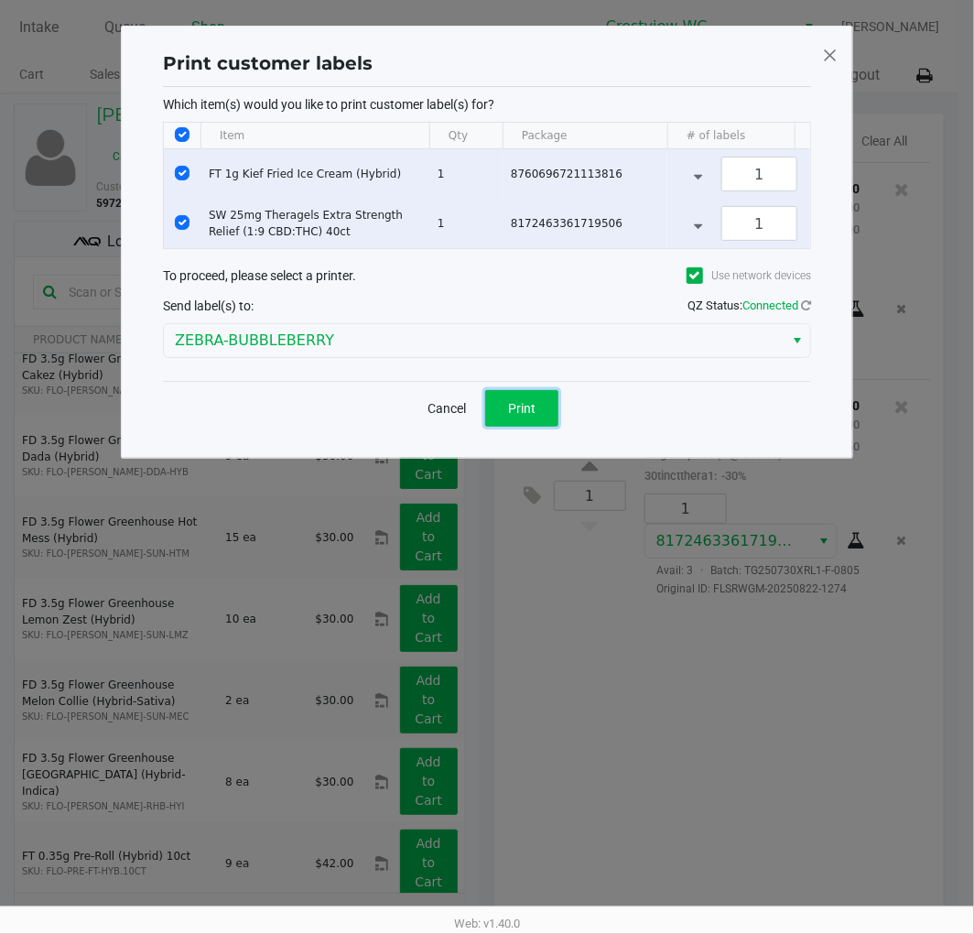
click at [535, 416] on span "Print" at bounding box center [521, 408] width 27 height 15
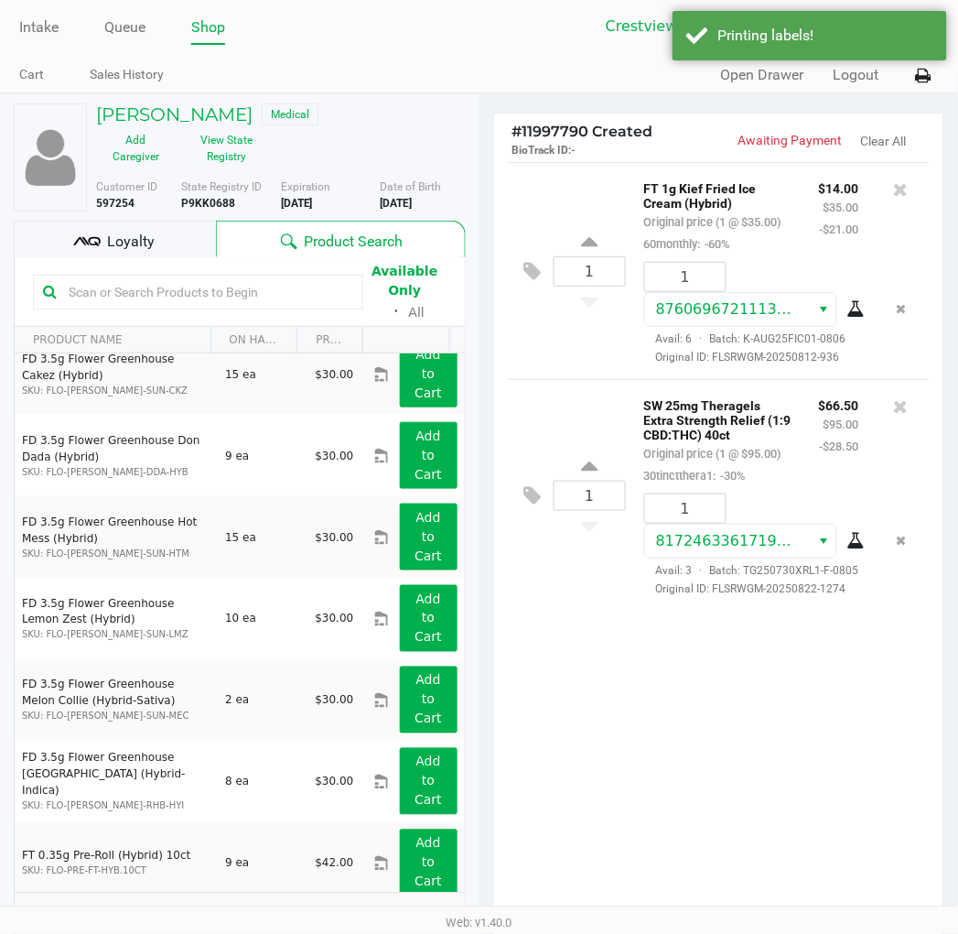
click at [141, 257] on kendo-grid-toolbar "Available Only ᛫ All" at bounding box center [240, 292] width 450 height 70
click at [141, 256] on div "Loyalty" at bounding box center [115, 239] width 202 height 37
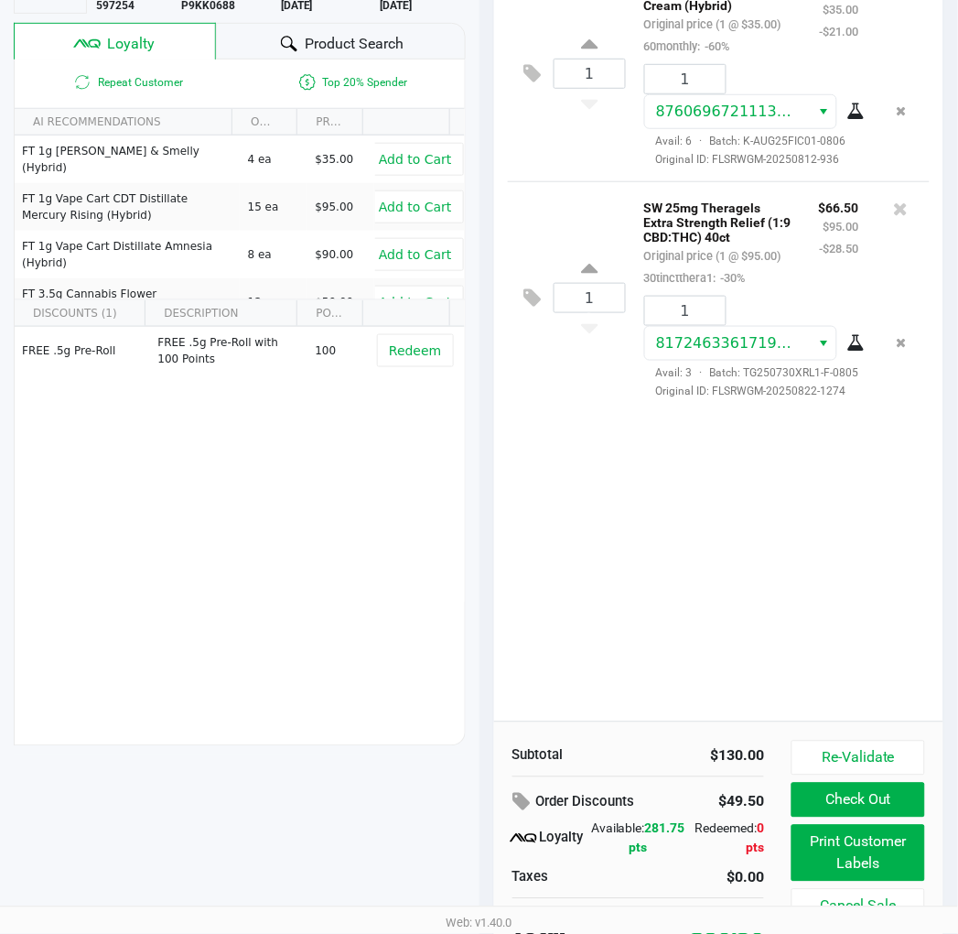
scroll to position [227, 0]
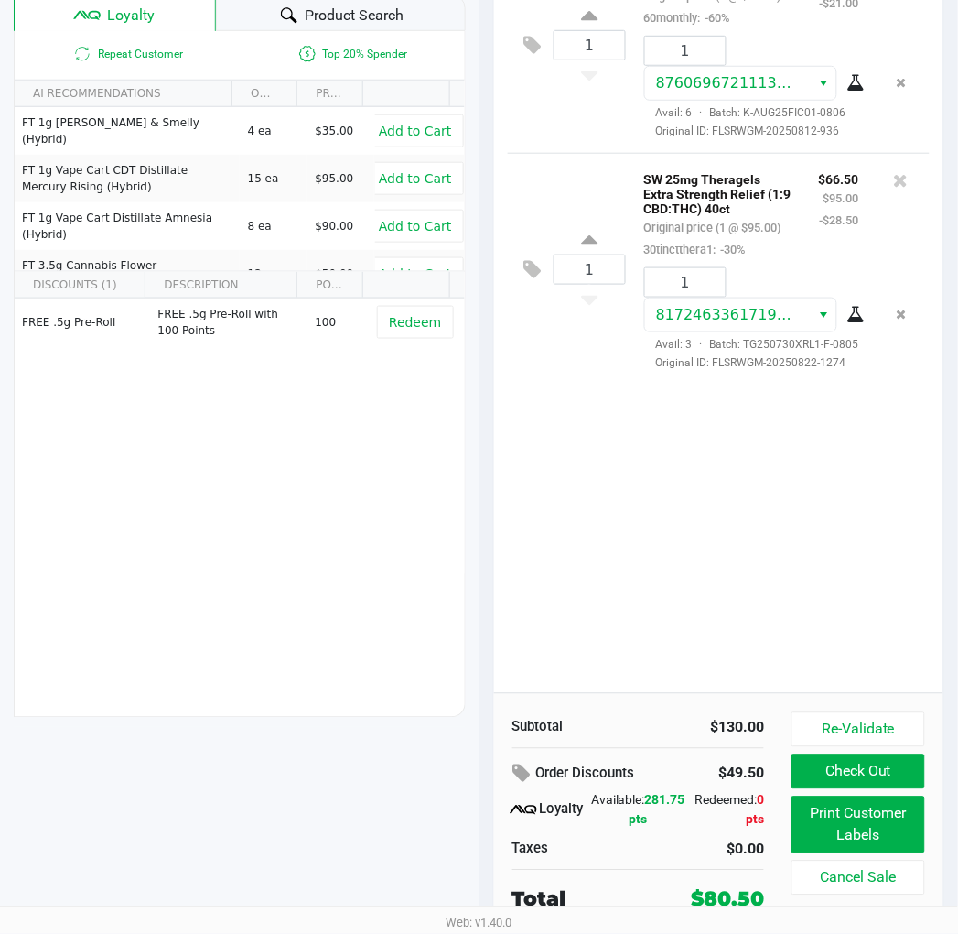
click at [879, 776] on button "Check Out" at bounding box center [858, 771] width 133 height 35
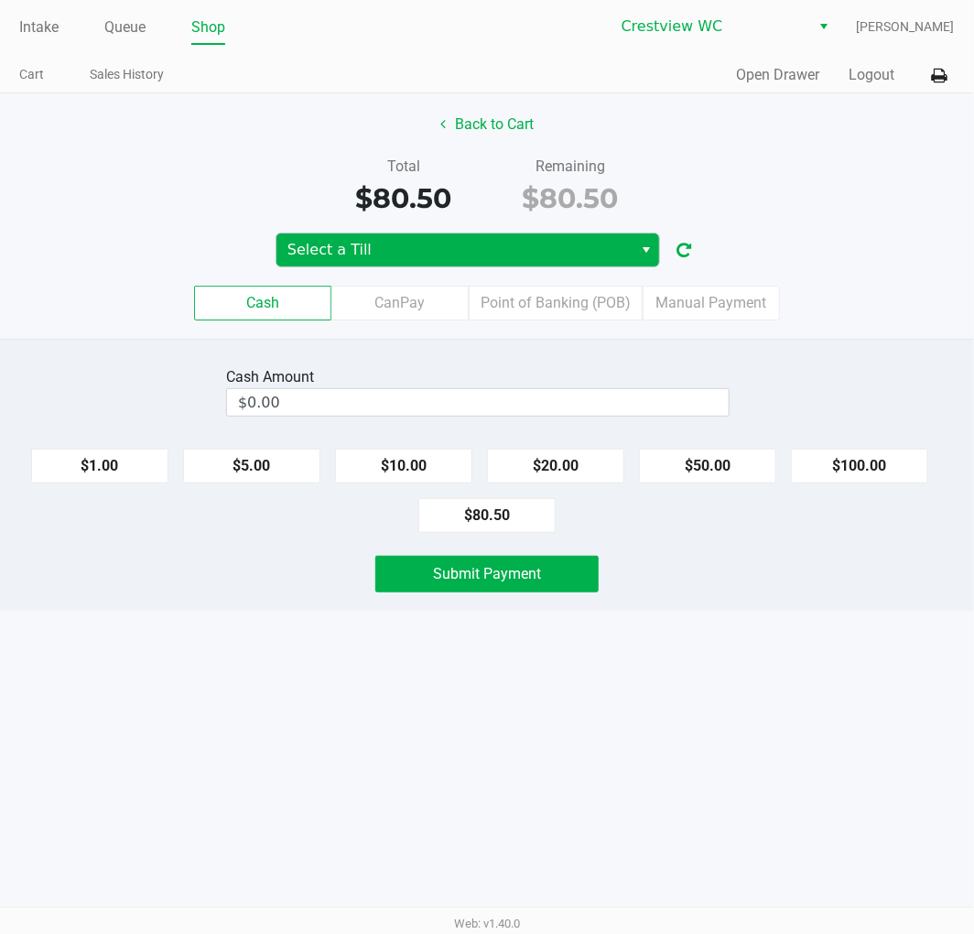
click at [526, 253] on span "Select a Till" at bounding box center [454, 250] width 334 height 22
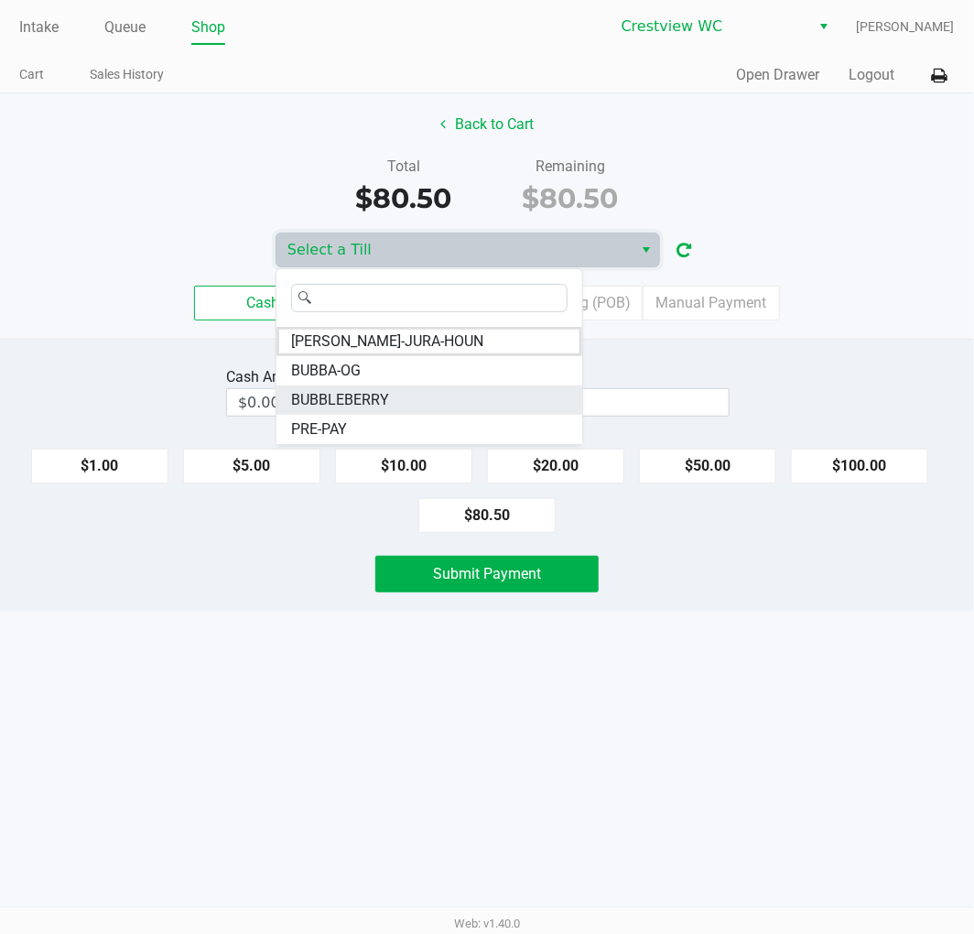
click at [436, 395] on li "BUBBLEBERRY" at bounding box center [429, 399] width 306 height 29
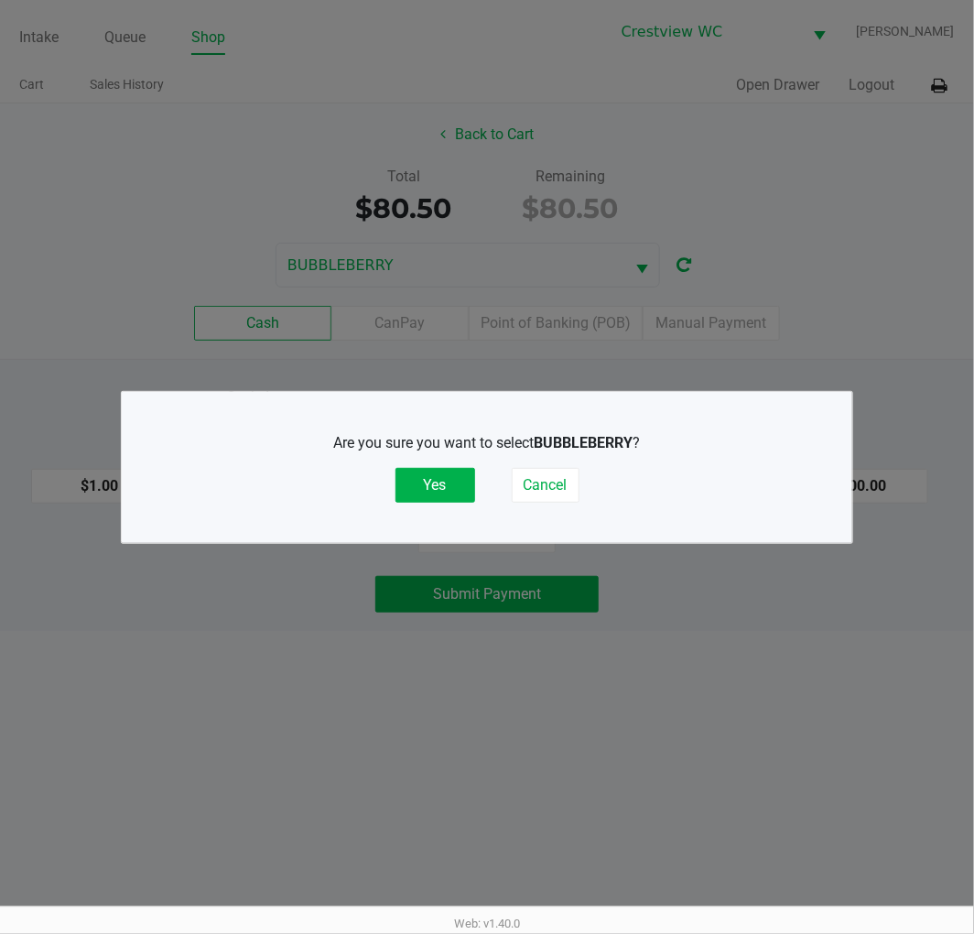
click at [445, 479] on button "Yes" at bounding box center [435, 485] width 80 height 35
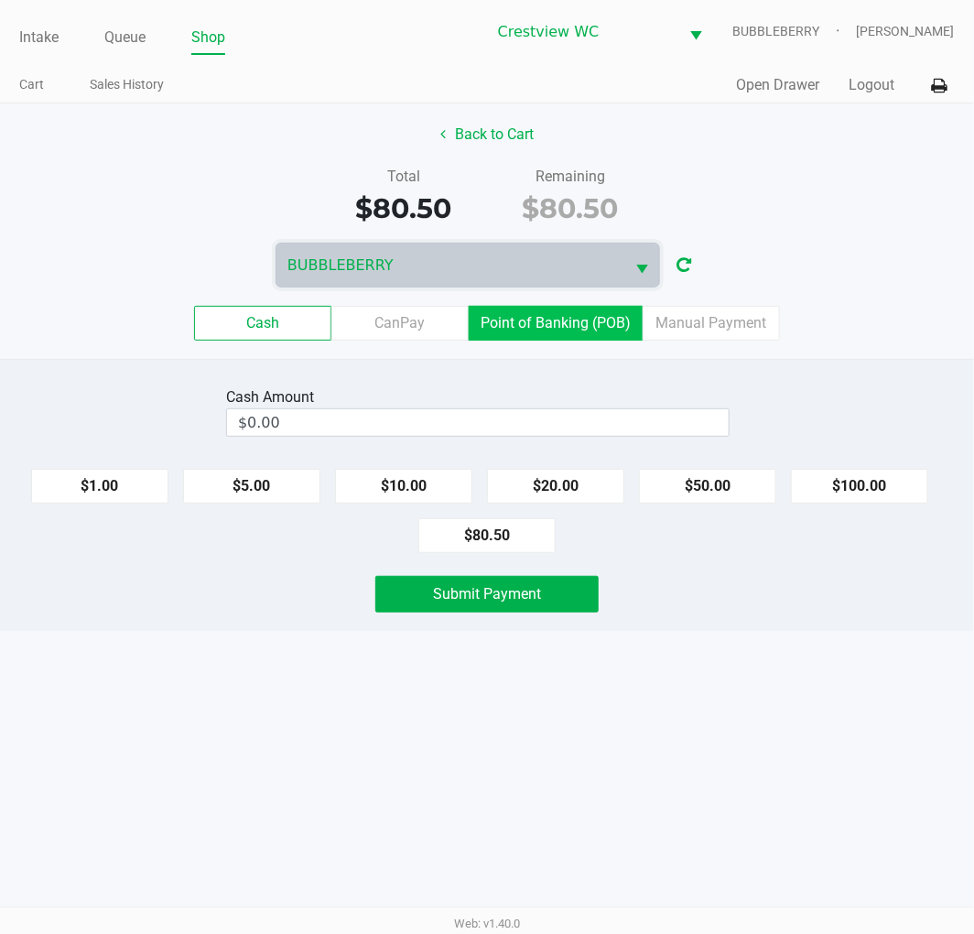
click at [558, 334] on label "Point of Banking (POB)" at bounding box center [556, 323] width 174 height 35
click at [0, 0] on 7 "Point of Banking (POB)" at bounding box center [0, 0] width 0 height 0
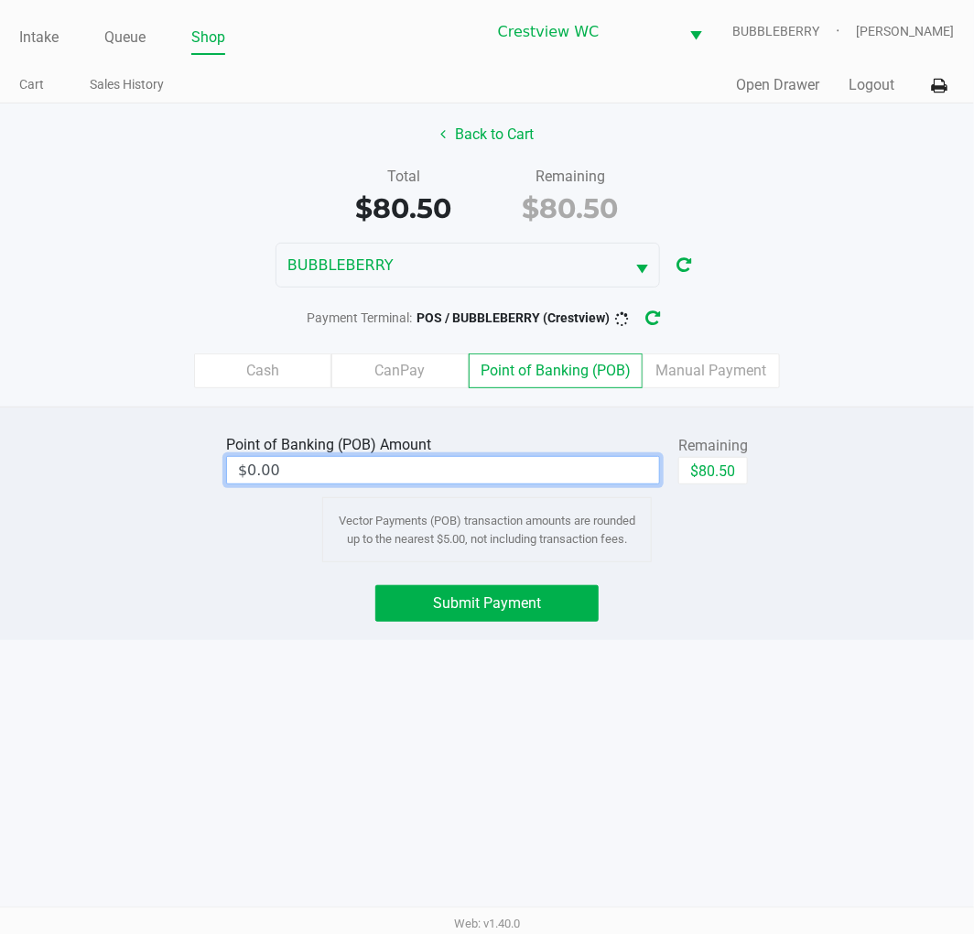
click at [487, 468] on input "$0.00" at bounding box center [443, 470] width 432 height 27
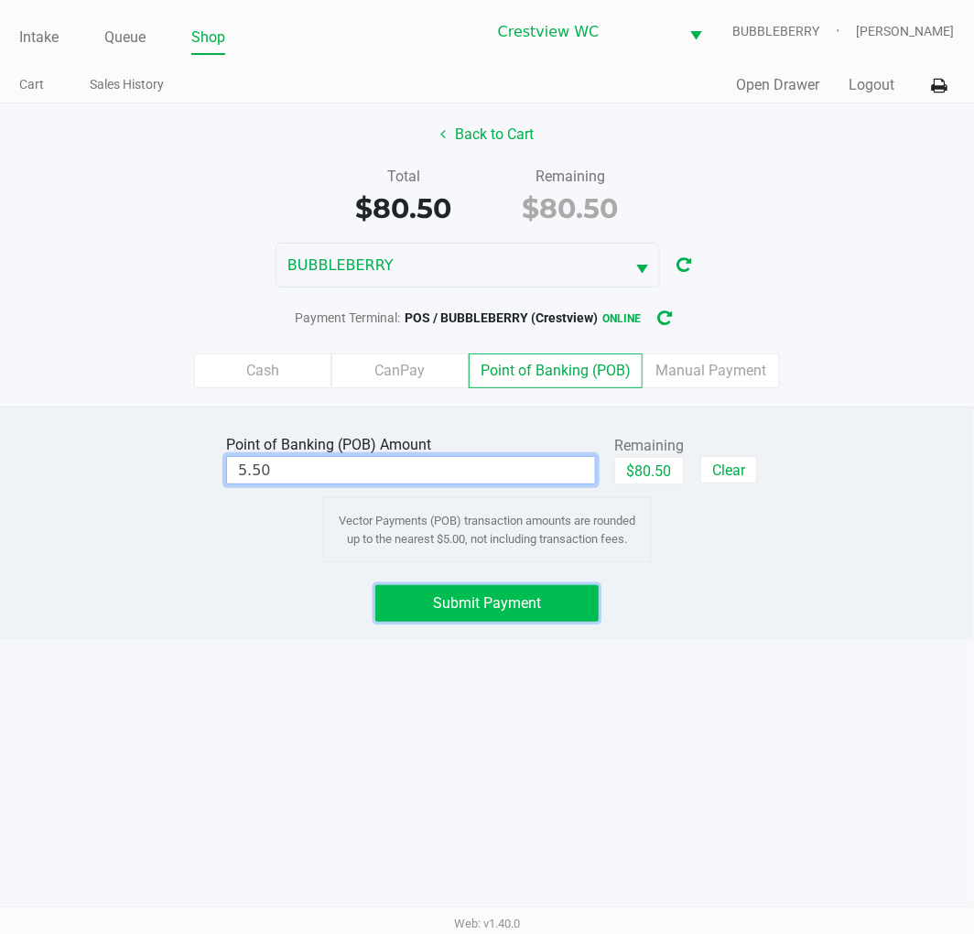
click at [559, 598] on button "Submit Payment" at bounding box center [486, 603] width 223 height 37
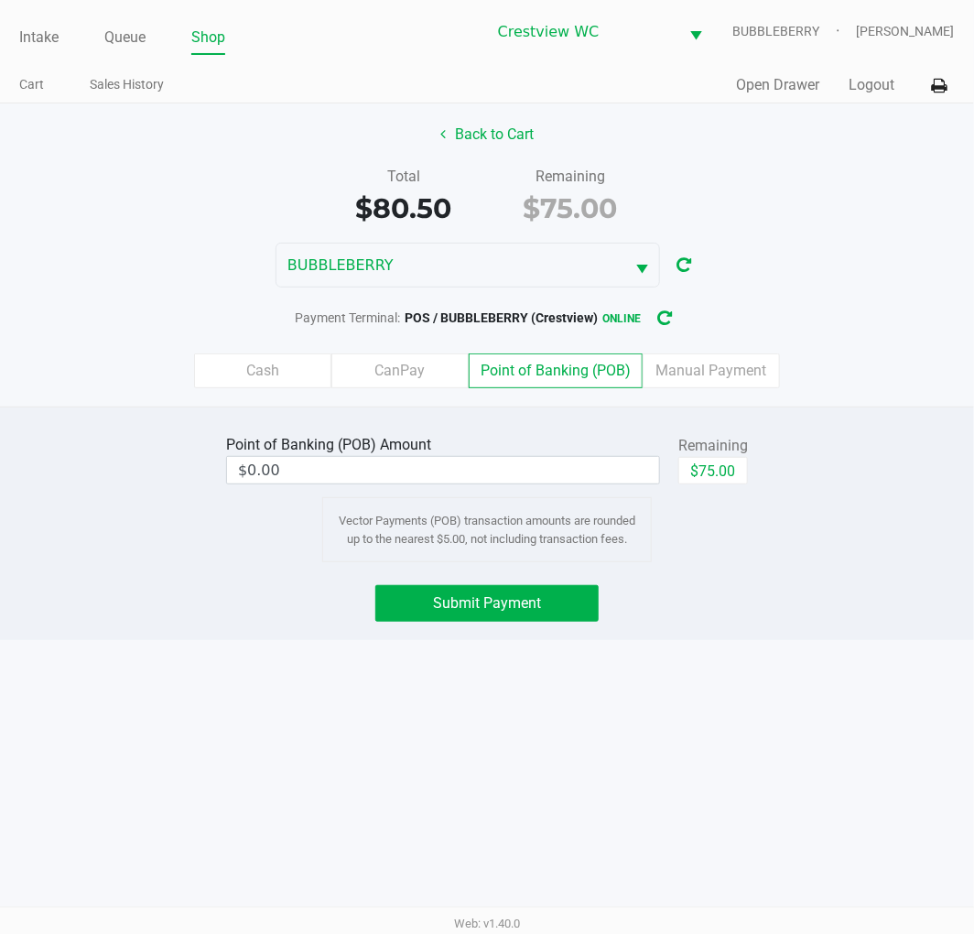
click at [278, 375] on label "Cash" at bounding box center [262, 370] width 137 height 35
click at [0, 0] on 0 "Cash" at bounding box center [0, 0] width 0 height 0
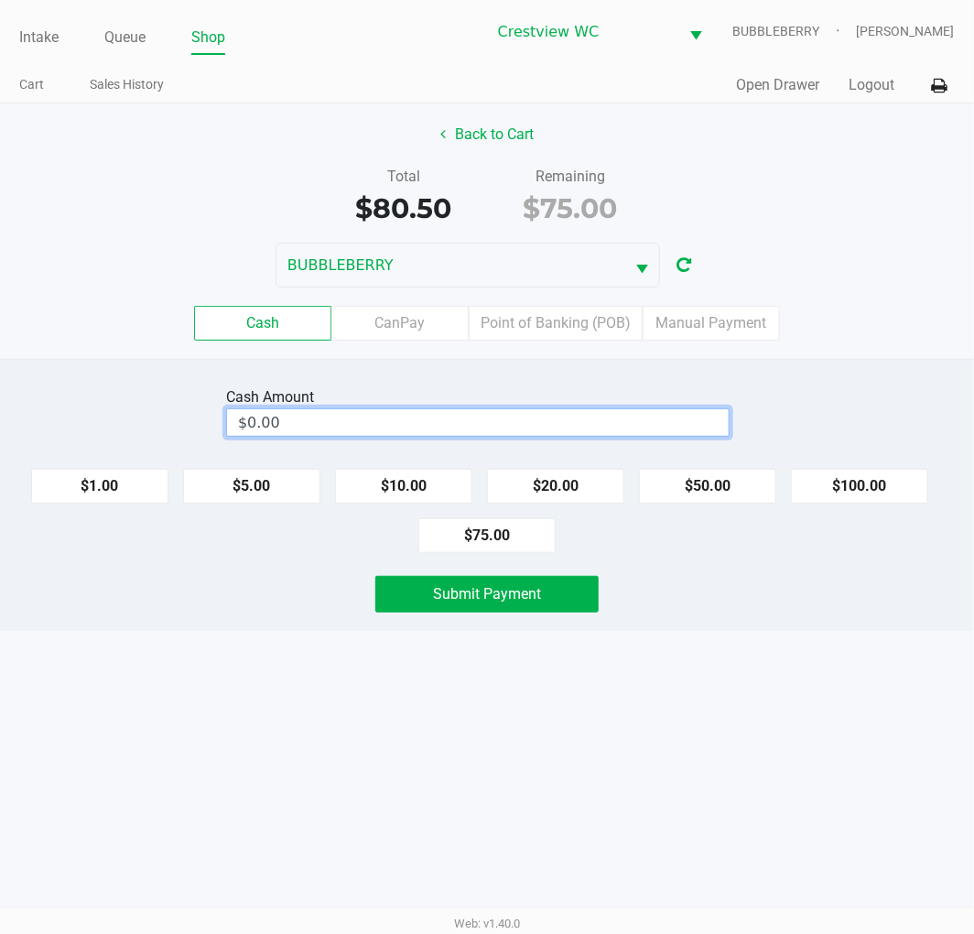
click at [446, 418] on input "$0.00" at bounding box center [478, 422] width 502 height 27
click at [481, 531] on button "$75.00" at bounding box center [486, 535] width 137 height 35
type input "$75.00"
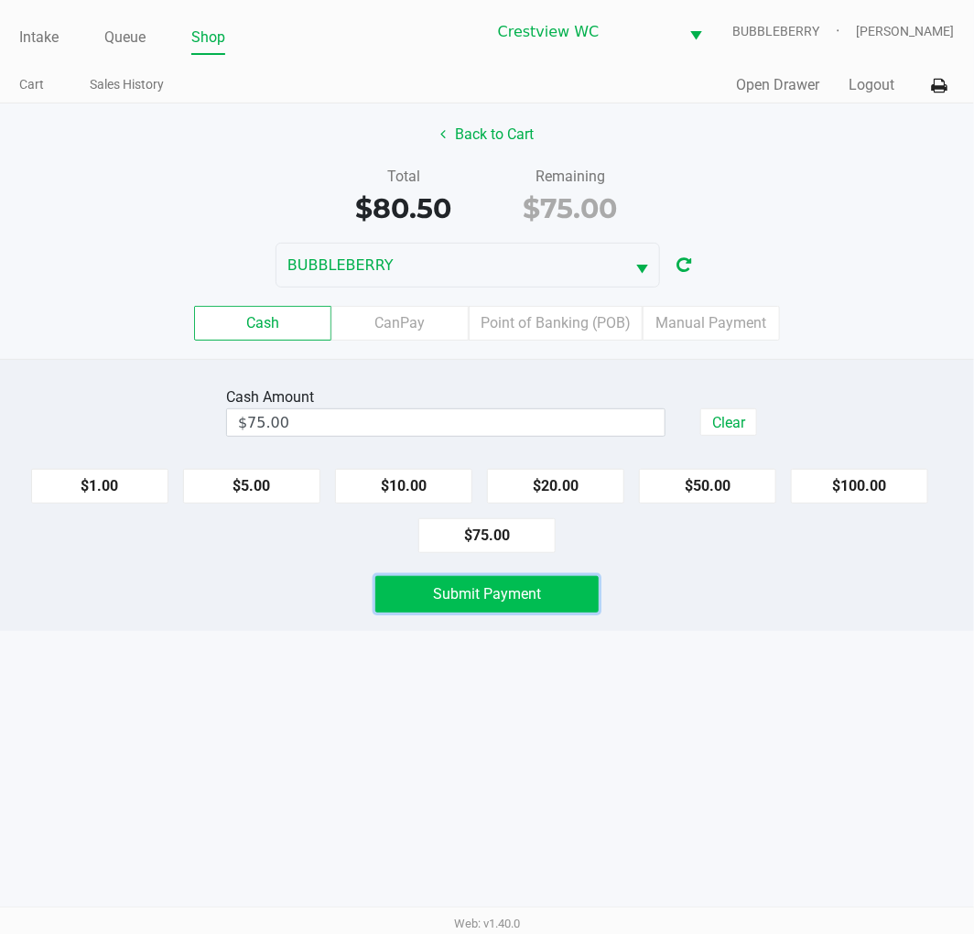
click at [489, 608] on button "Submit Payment" at bounding box center [486, 594] width 223 height 37
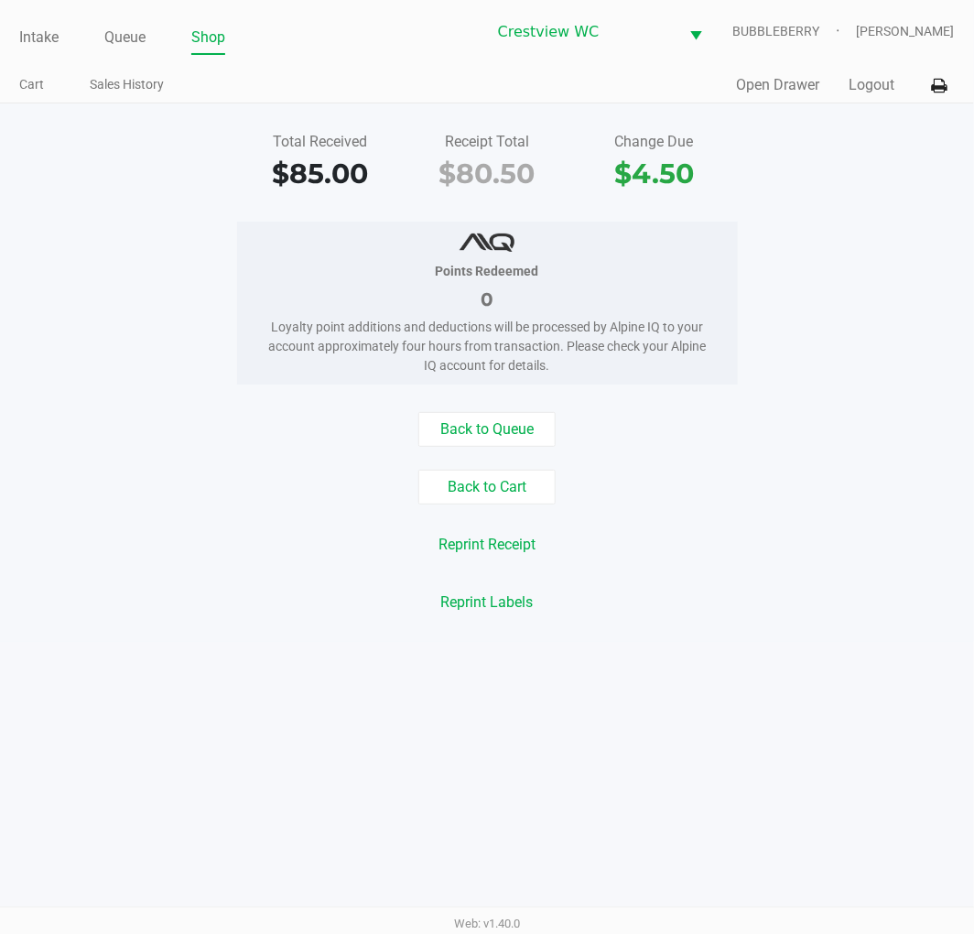
click at [33, 34] on link "Intake" at bounding box center [38, 38] width 39 height 26
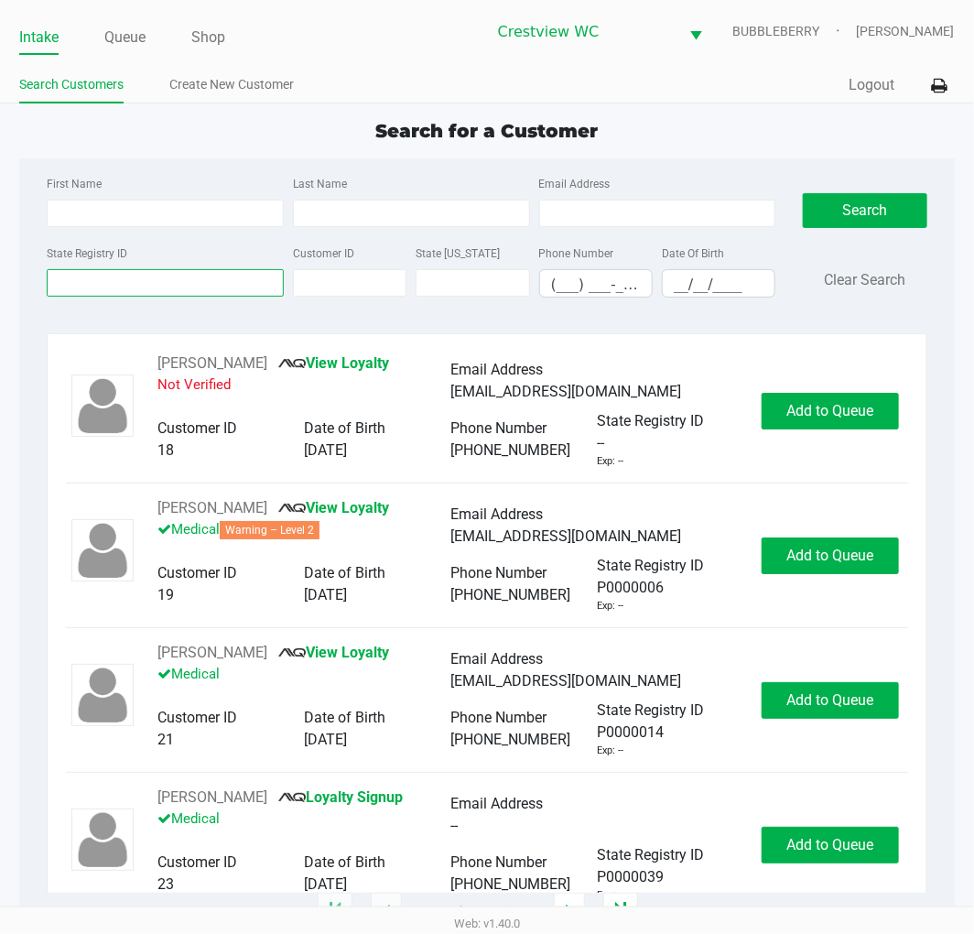
click at [71, 284] on input "State Registry ID" at bounding box center [165, 282] width 237 height 27
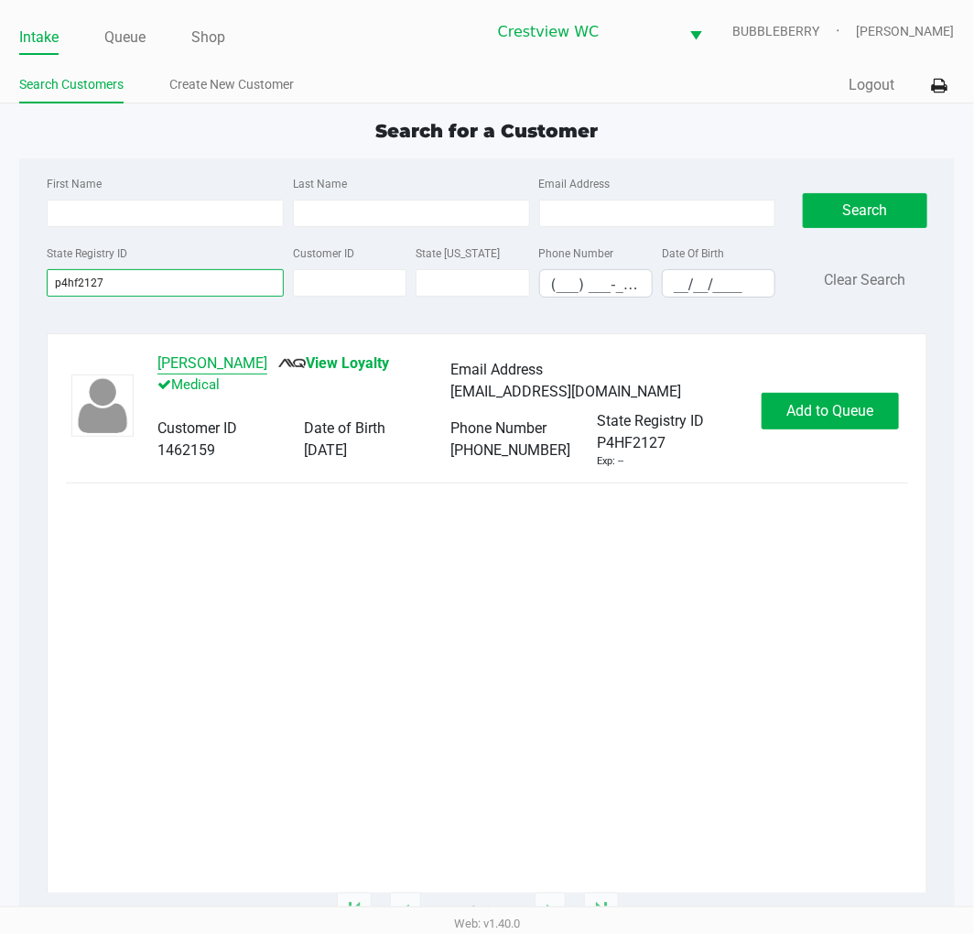
type input "p4hf2127"
click at [220, 363] on button "Justin Alley" at bounding box center [212, 363] width 110 height 22
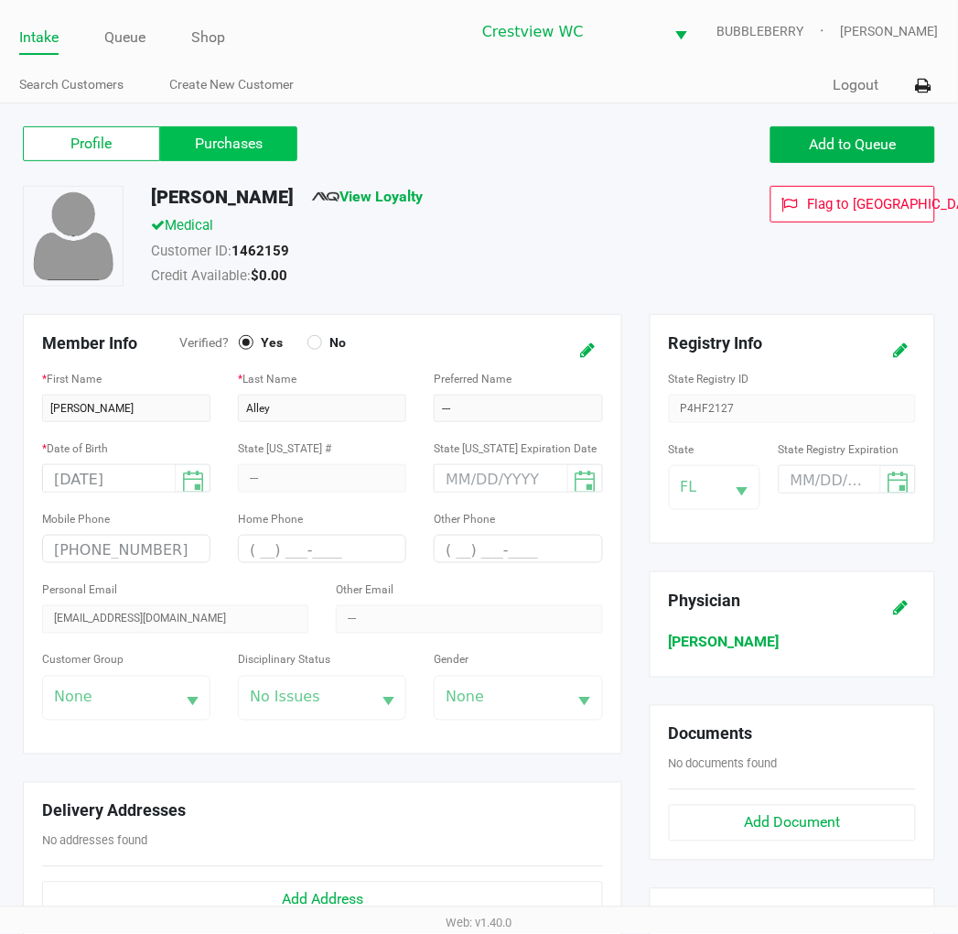
click at [197, 154] on label "Purchases" at bounding box center [228, 143] width 137 height 35
click at [0, 0] on 1 "Purchases" at bounding box center [0, 0] width 0 height 0
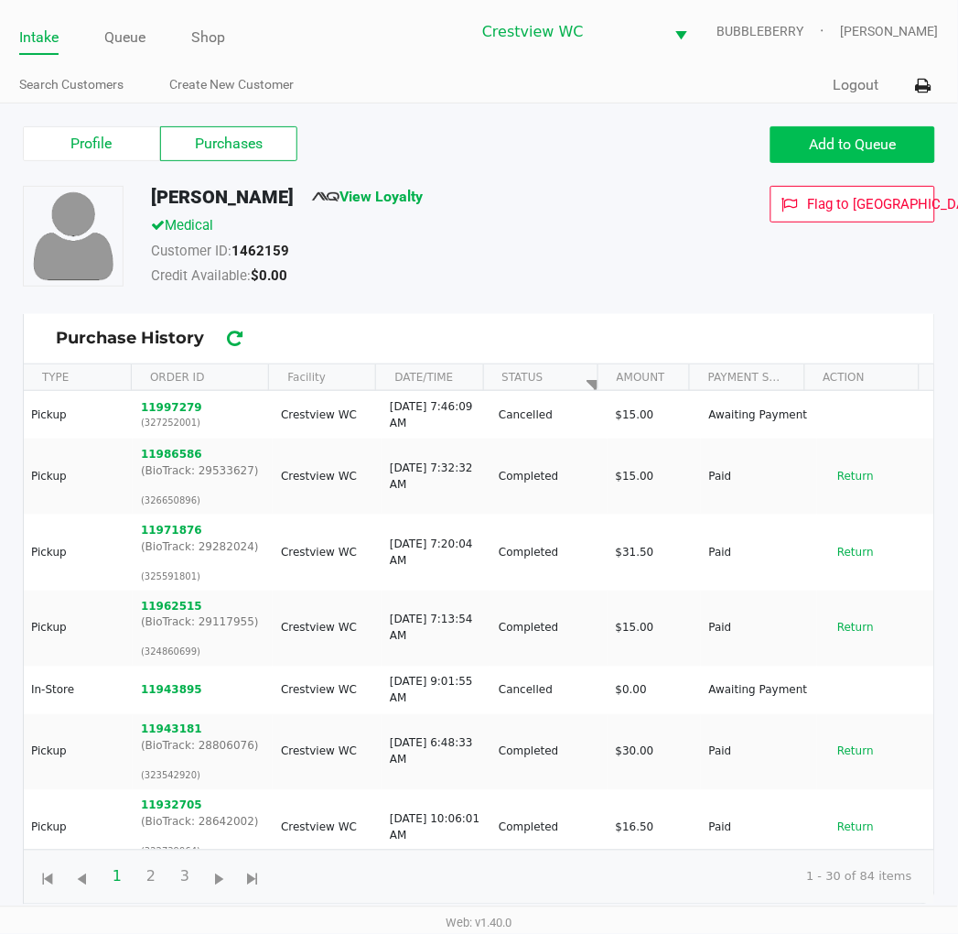
click at [827, 140] on span "Add to Queue" at bounding box center [853, 143] width 87 height 17
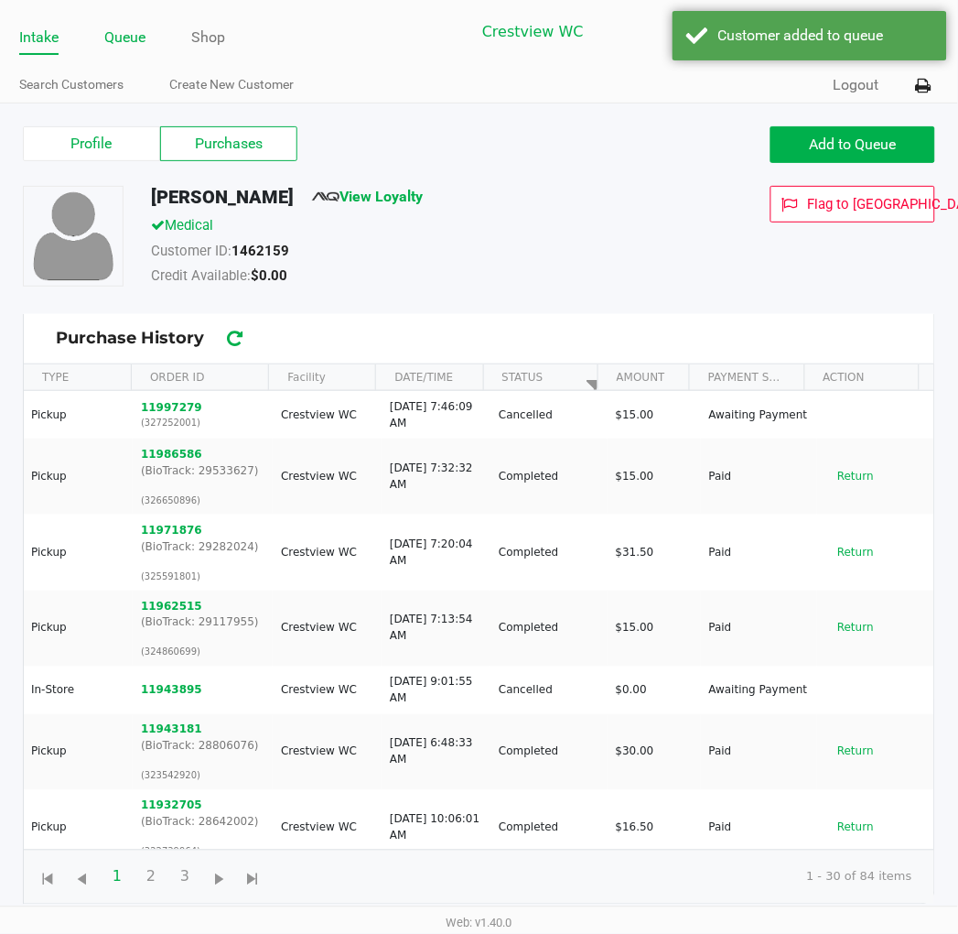
click at [126, 42] on link "Queue" at bounding box center [124, 38] width 41 height 26
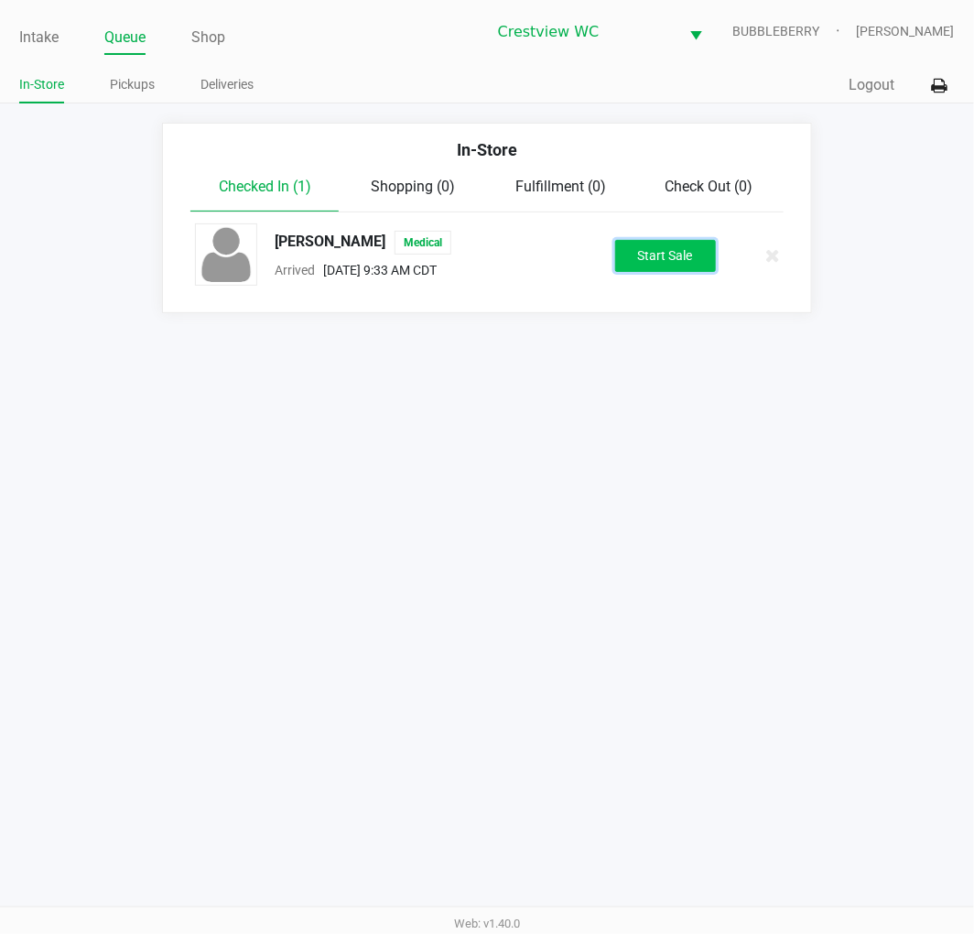
click at [679, 243] on button "Start Sale" at bounding box center [665, 256] width 101 height 32
click at [678, 252] on div "Start Sale" at bounding box center [665, 256] width 101 height 32
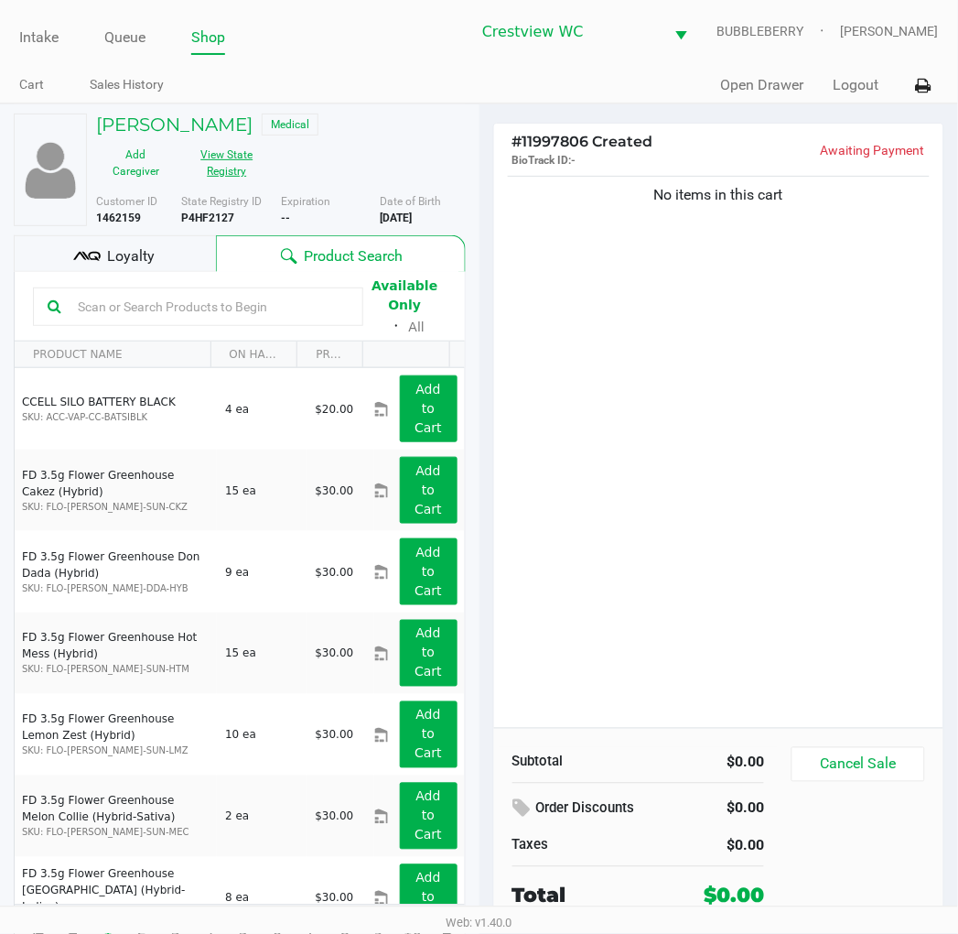
click at [267, 142] on button "View State Registry" at bounding box center [222, 163] width 92 height 46
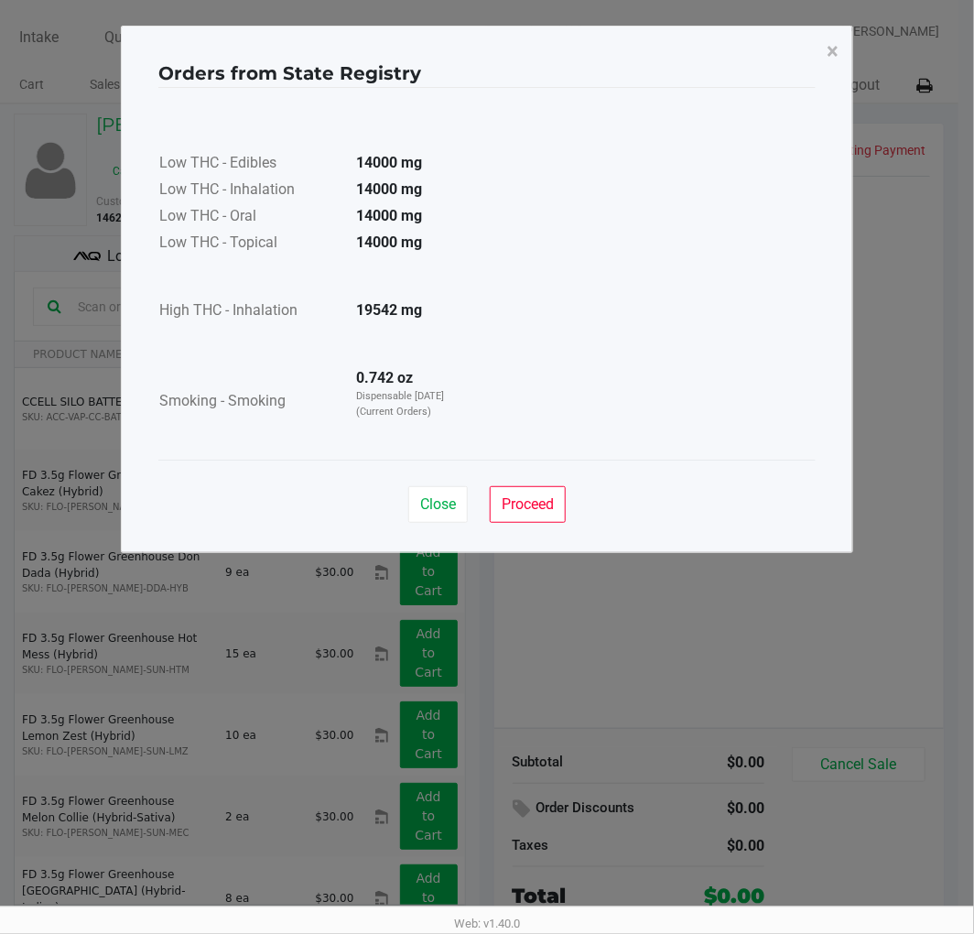
click at [764, 461] on app-state-registry "Orders from State Registry × Low THC - Edibles 14000 mg Low THC - Inhalation 14…" at bounding box center [486, 289] width 657 height 489
click at [509, 496] on span "Proceed" at bounding box center [528, 503] width 52 height 17
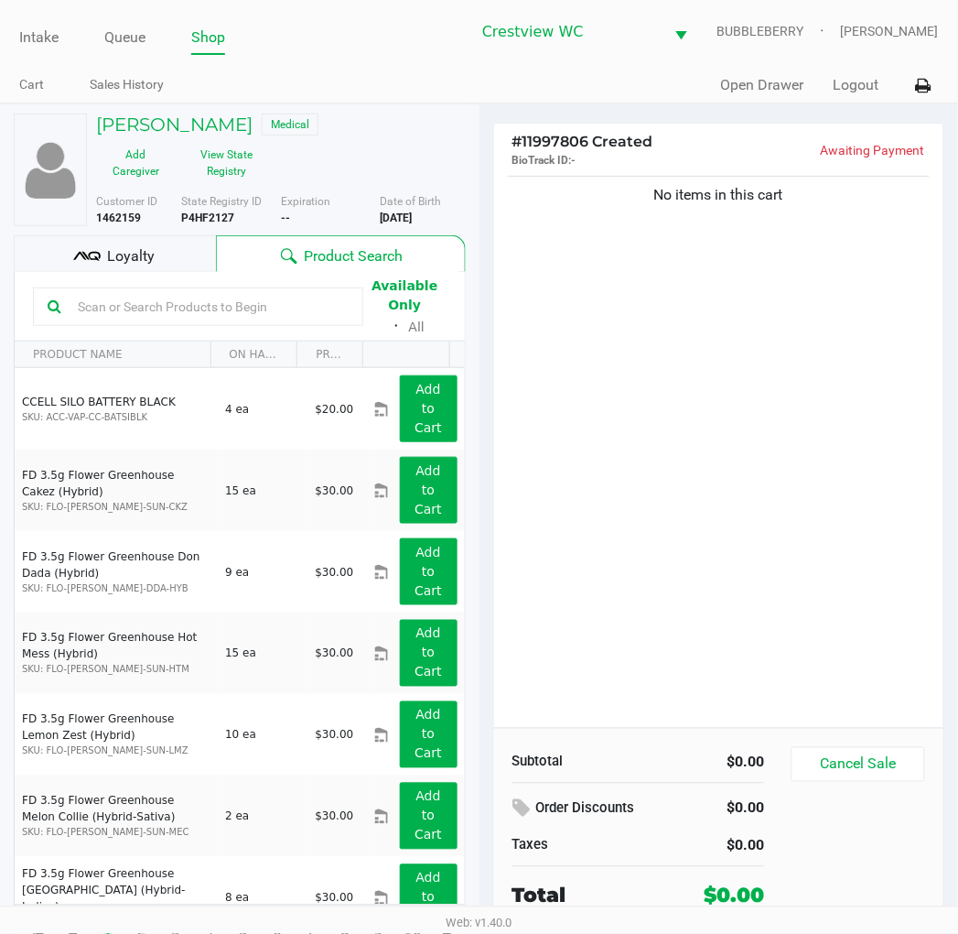
click at [181, 235] on div "Loyalty" at bounding box center [115, 253] width 202 height 37
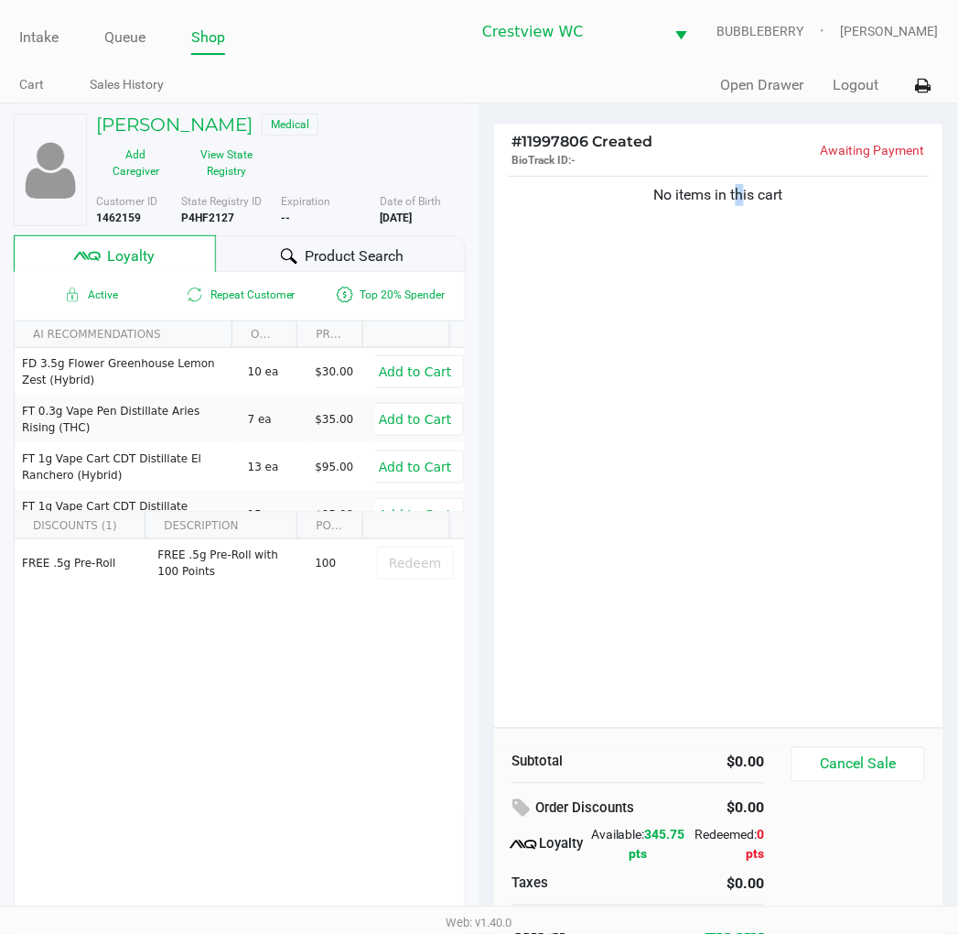
click at [734, 367] on div "No items in this cart" at bounding box center [719, 450] width 450 height 556
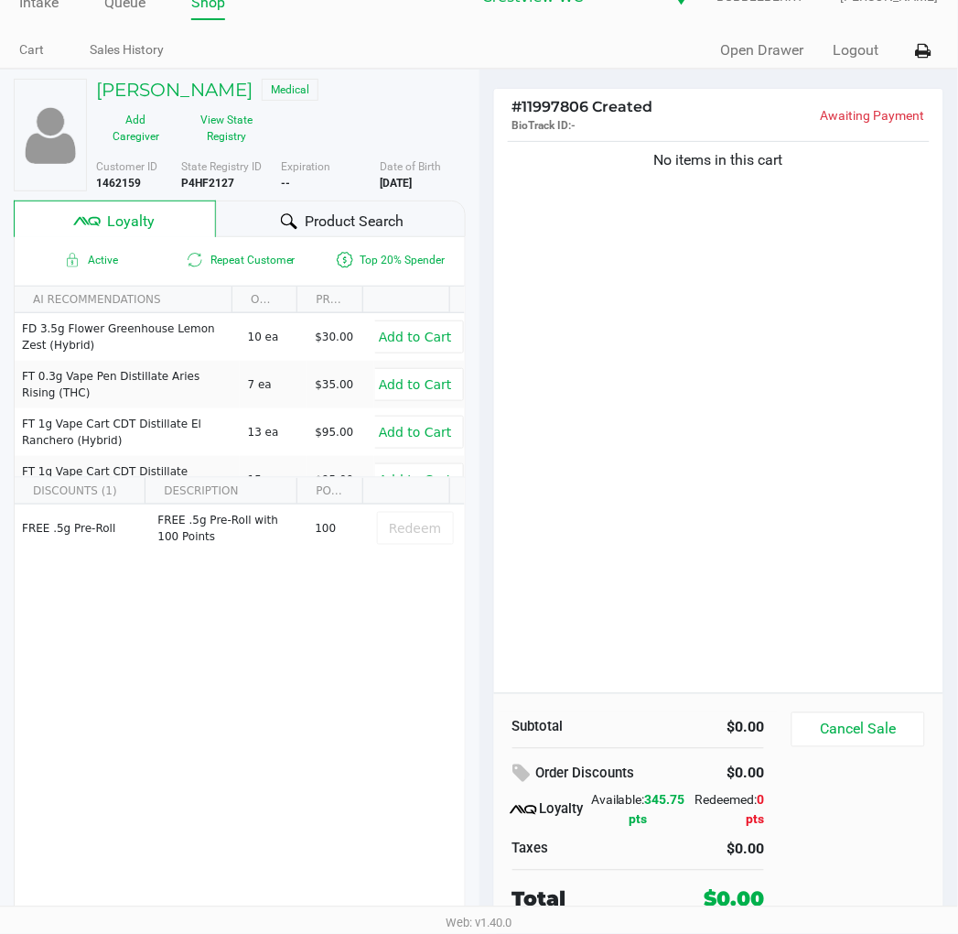
drag, startPoint x: 775, startPoint y: 362, endPoint x: 719, endPoint y: 348, distance: 57.7
click at [763, 360] on div "No items in this cart" at bounding box center [719, 415] width 450 height 556
click at [851, 209] on div "No items in this cart" at bounding box center [719, 415] width 450 height 556
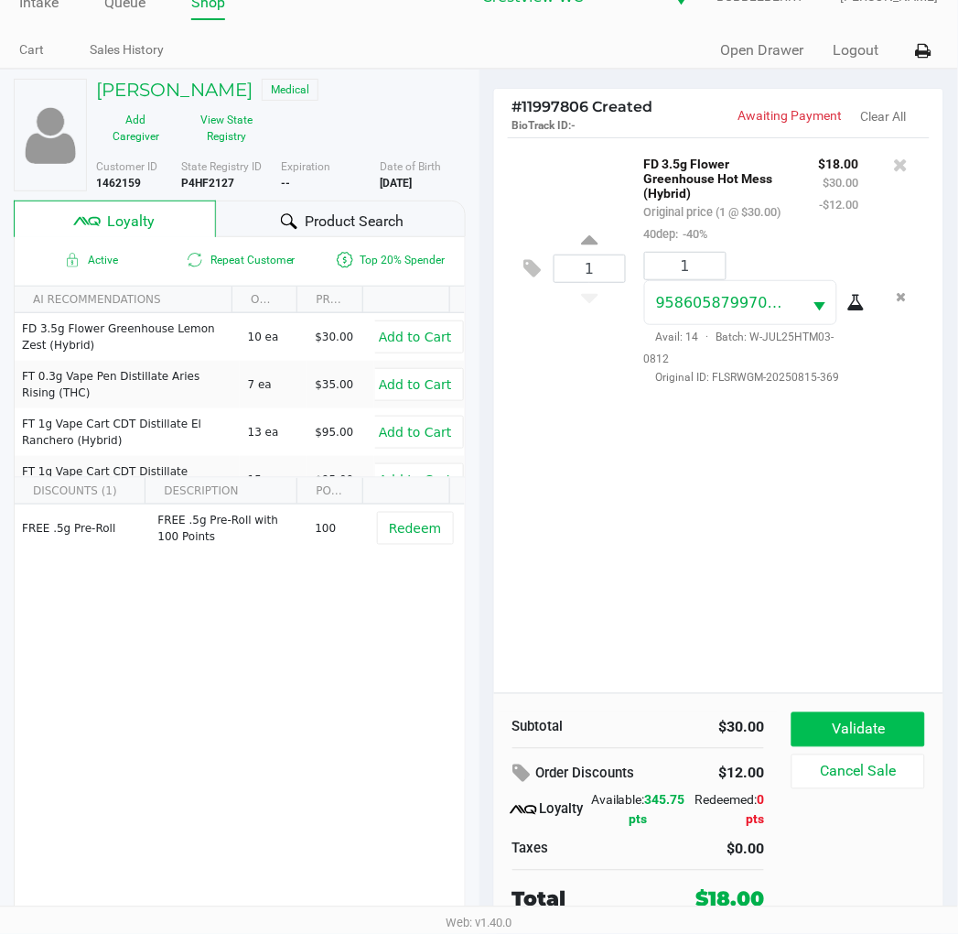
click at [888, 719] on button "Validate" at bounding box center [858, 729] width 133 height 35
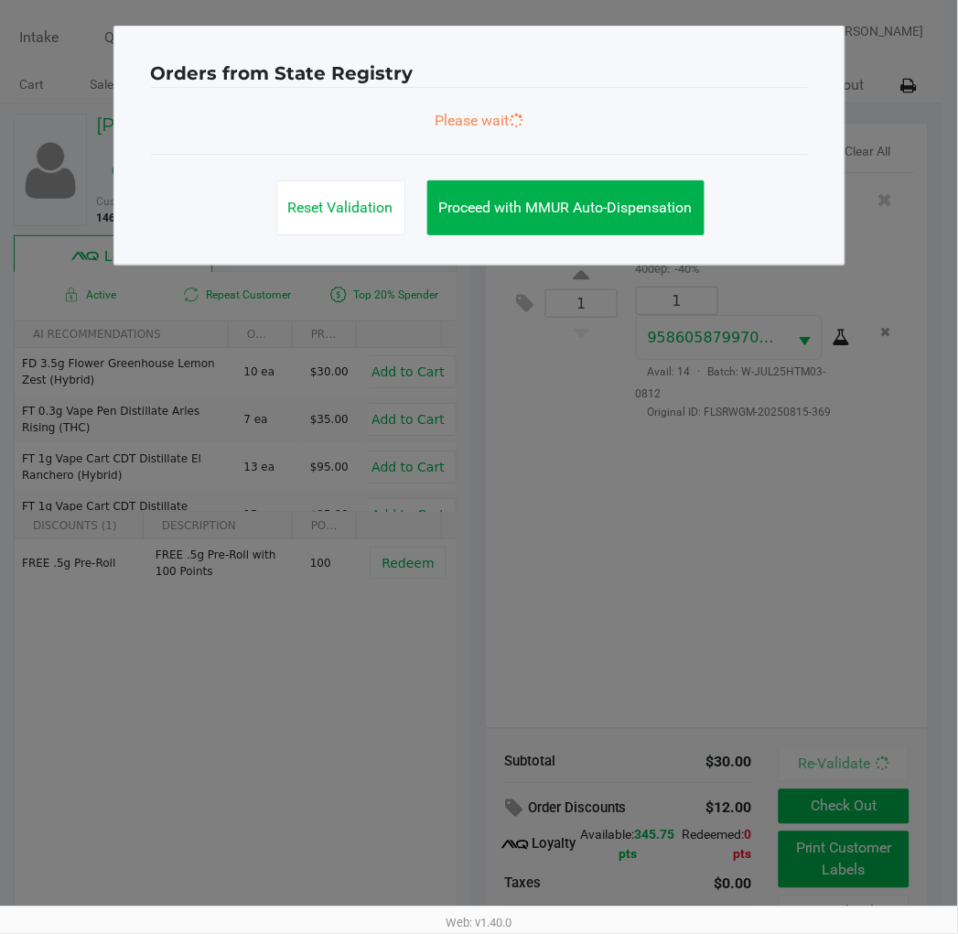
scroll to position [0, 0]
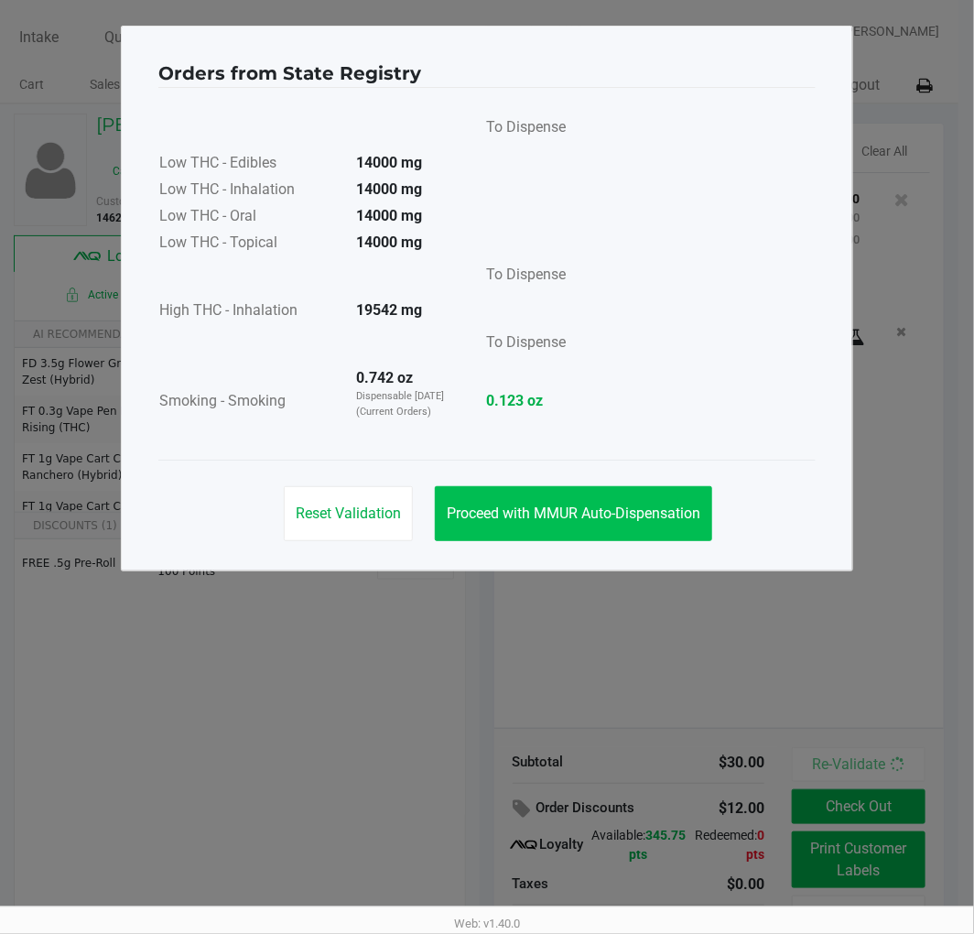
click at [639, 500] on button "Proceed with MMUR Auto-Dispensation" at bounding box center [573, 513] width 277 height 55
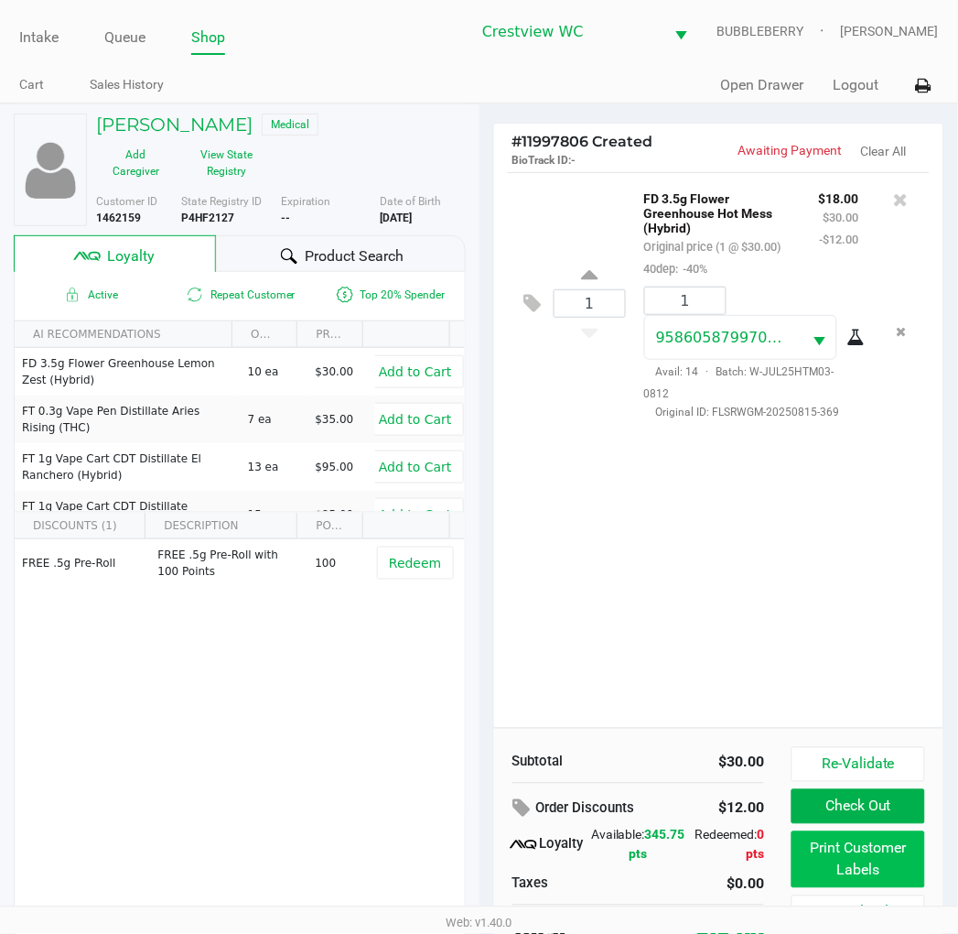
click at [849, 873] on button "Print Customer Labels" at bounding box center [858, 859] width 133 height 57
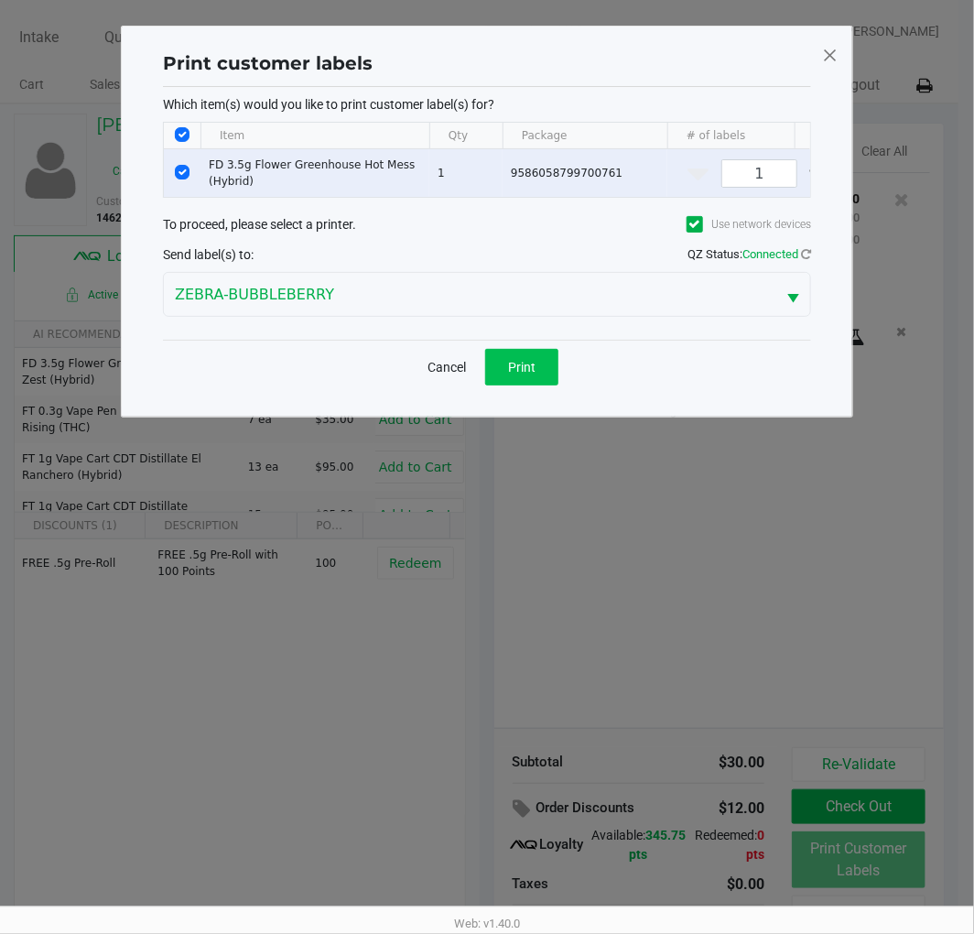
click at [540, 373] on button "Print" at bounding box center [521, 367] width 73 height 37
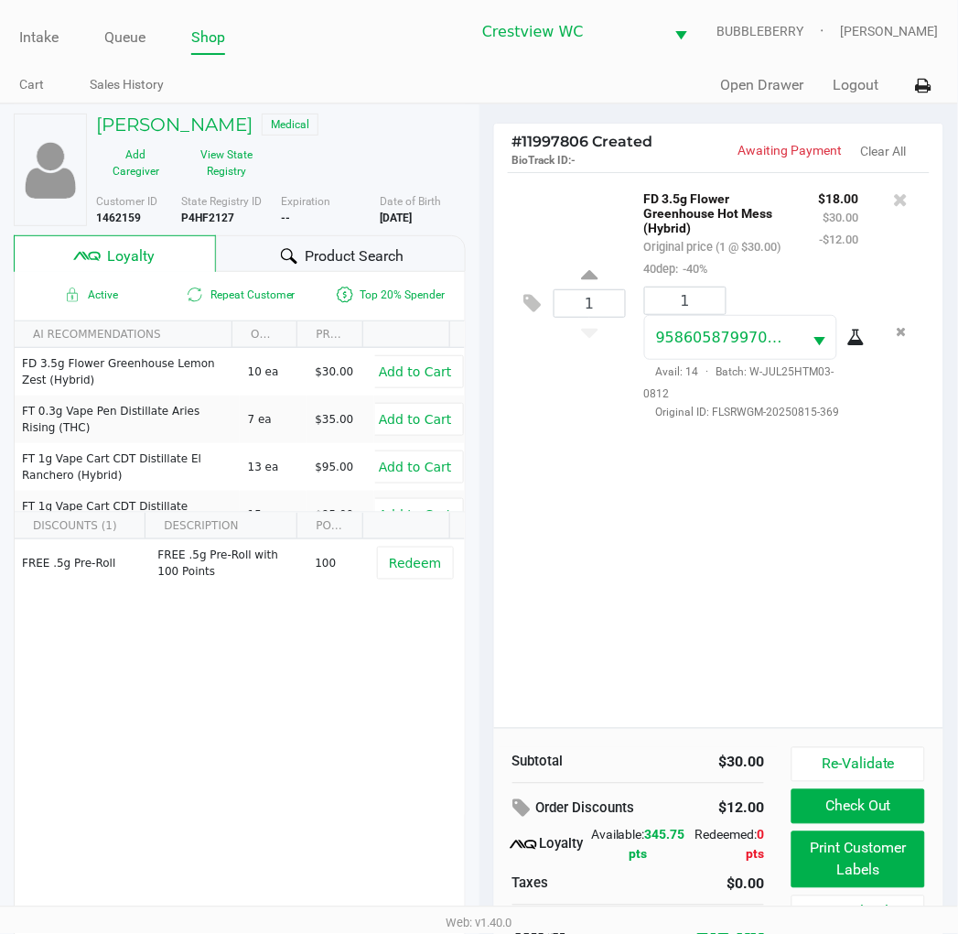
scroll to position [35, 0]
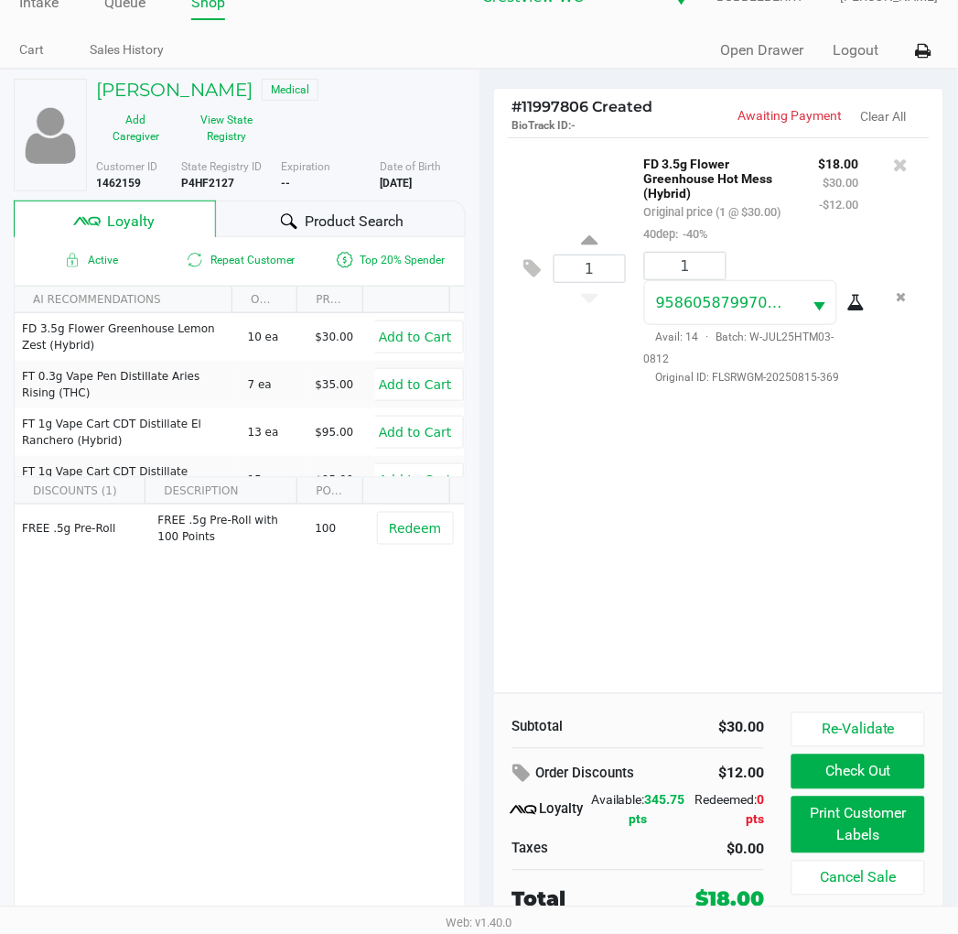
click at [854, 765] on button "Check Out" at bounding box center [858, 771] width 133 height 35
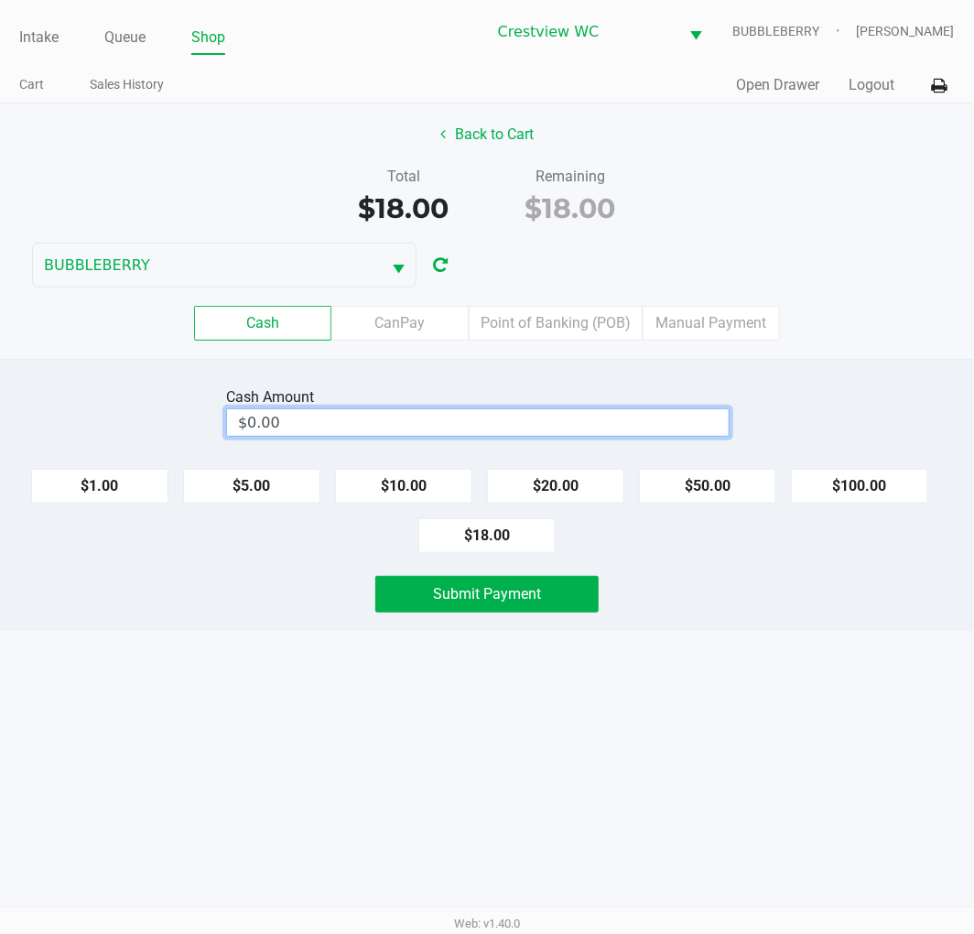
click at [470, 418] on input "$0.00" at bounding box center [478, 422] width 502 height 27
click at [498, 552] on button "$18.00" at bounding box center [486, 535] width 137 height 35
type input "$18.00"
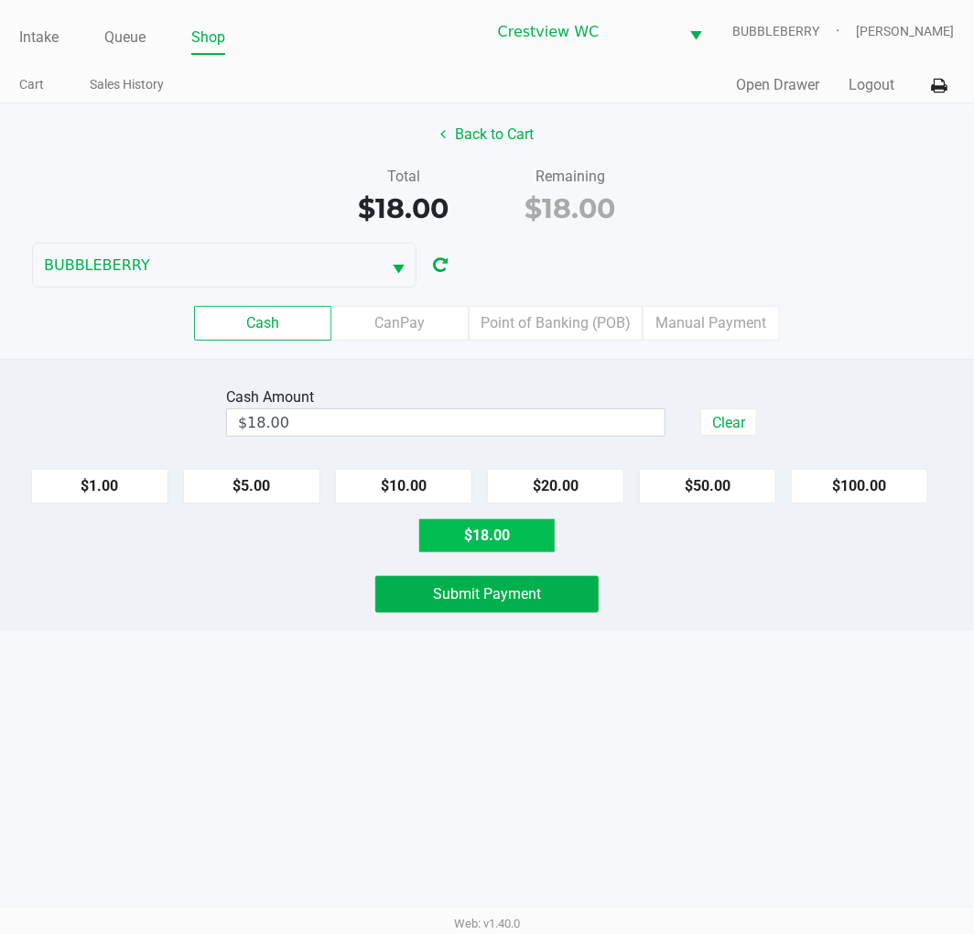
click at [528, 597] on span "Submit Payment" at bounding box center [487, 593] width 108 height 17
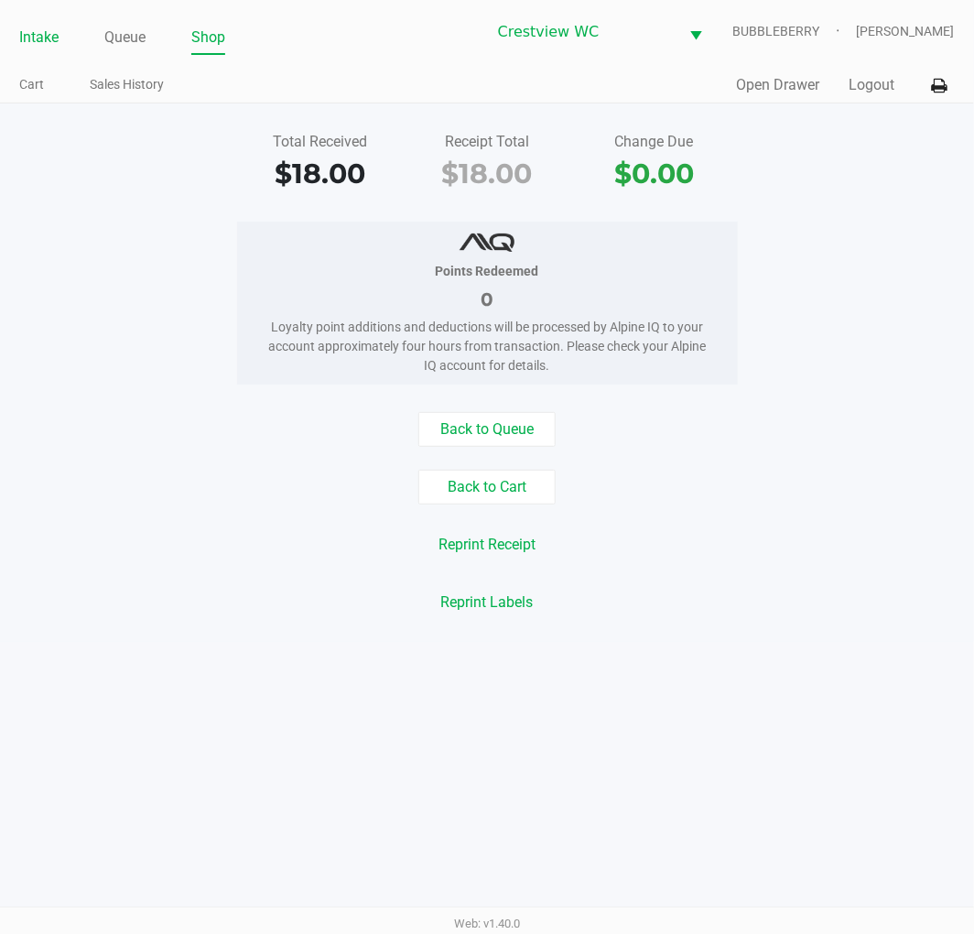
click at [37, 30] on link "Intake" at bounding box center [38, 38] width 39 height 26
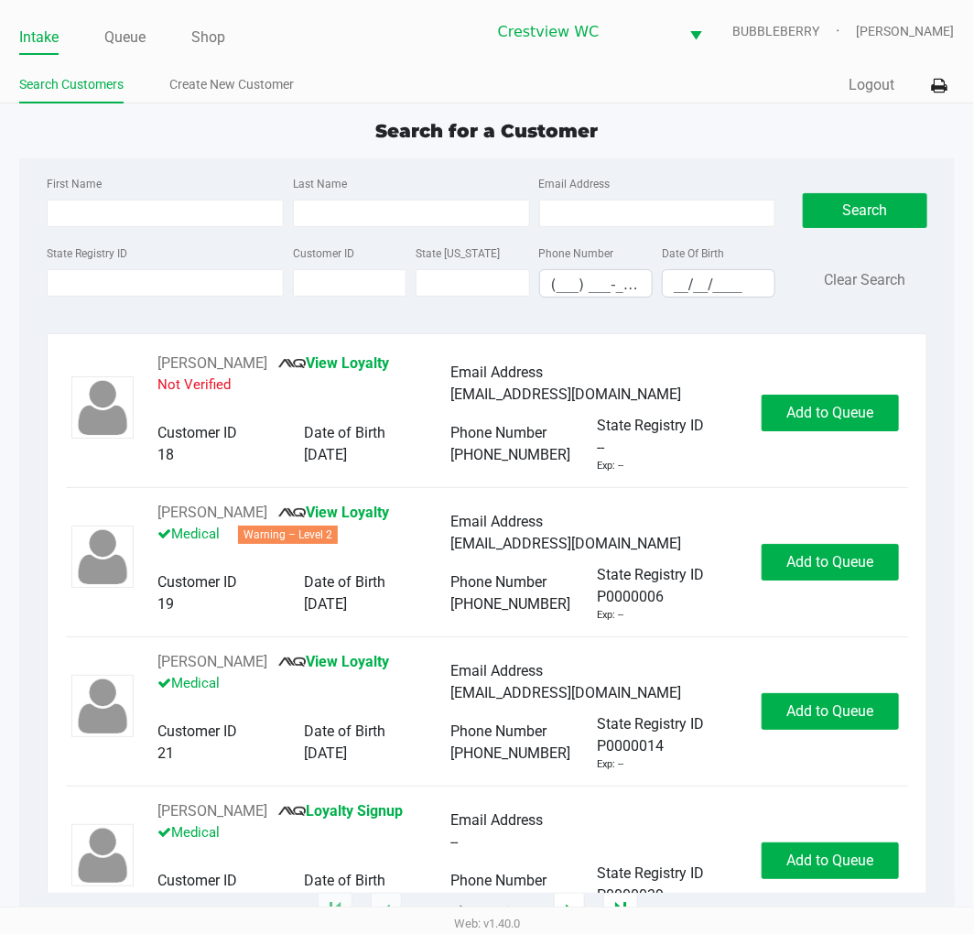
click at [122, 284] on input "State Registry ID" at bounding box center [165, 282] width 237 height 27
click at [165, 284] on input "State Registry ID" at bounding box center [165, 282] width 237 height 27
click at [128, 38] on link "Queue" at bounding box center [124, 38] width 41 height 26
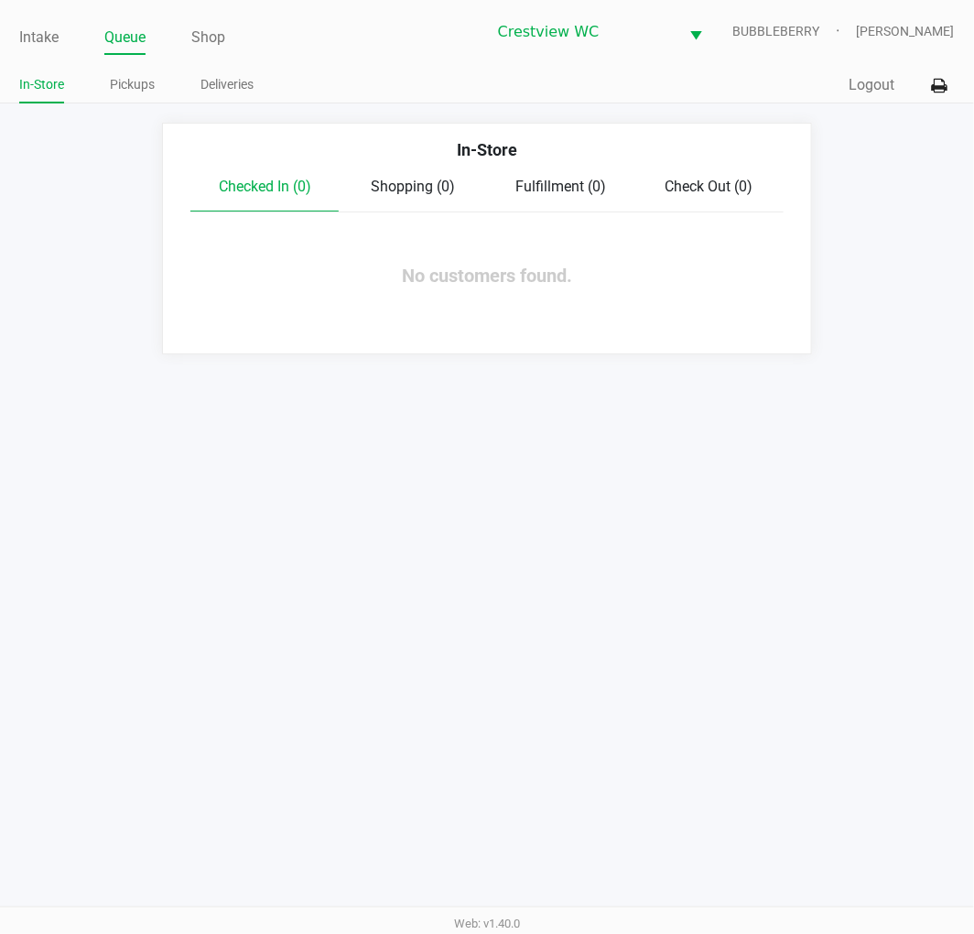
click at [138, 93] on link "Pickups" at bounding box center [132, 84] width 45 height 23
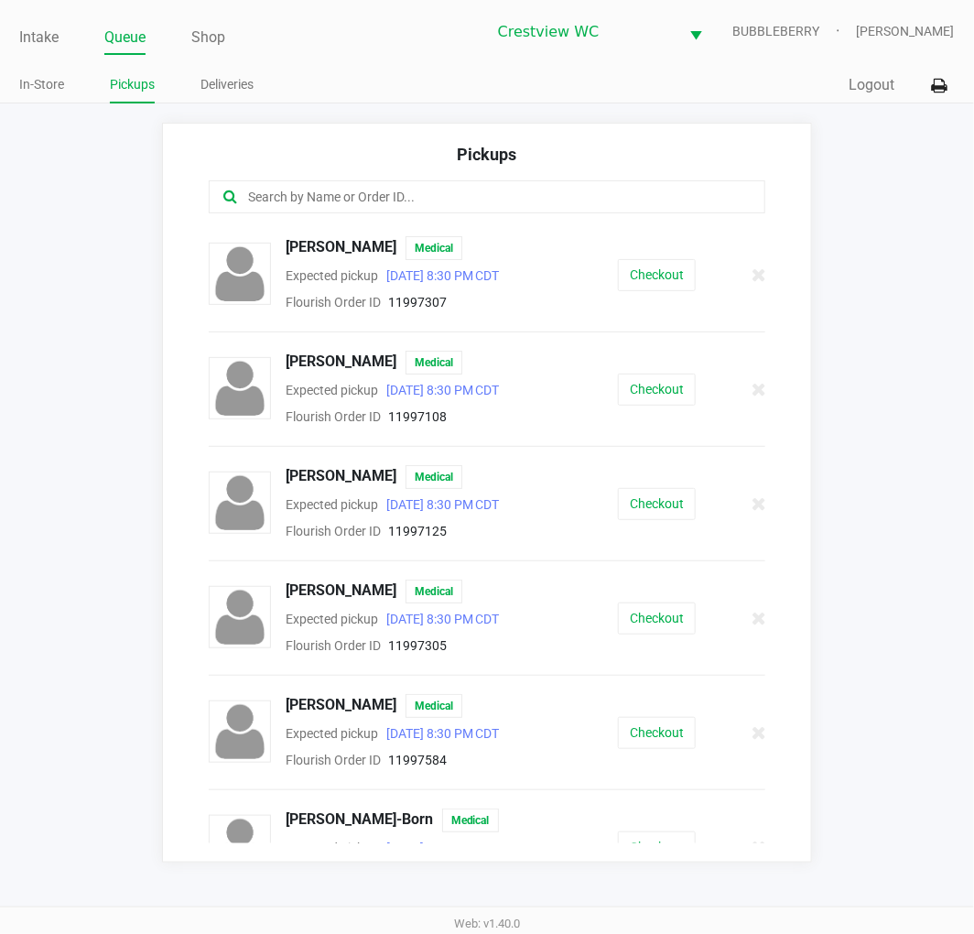
click at [259, 193] on input "text" at bounding box center [483, 197] width 474 height 21
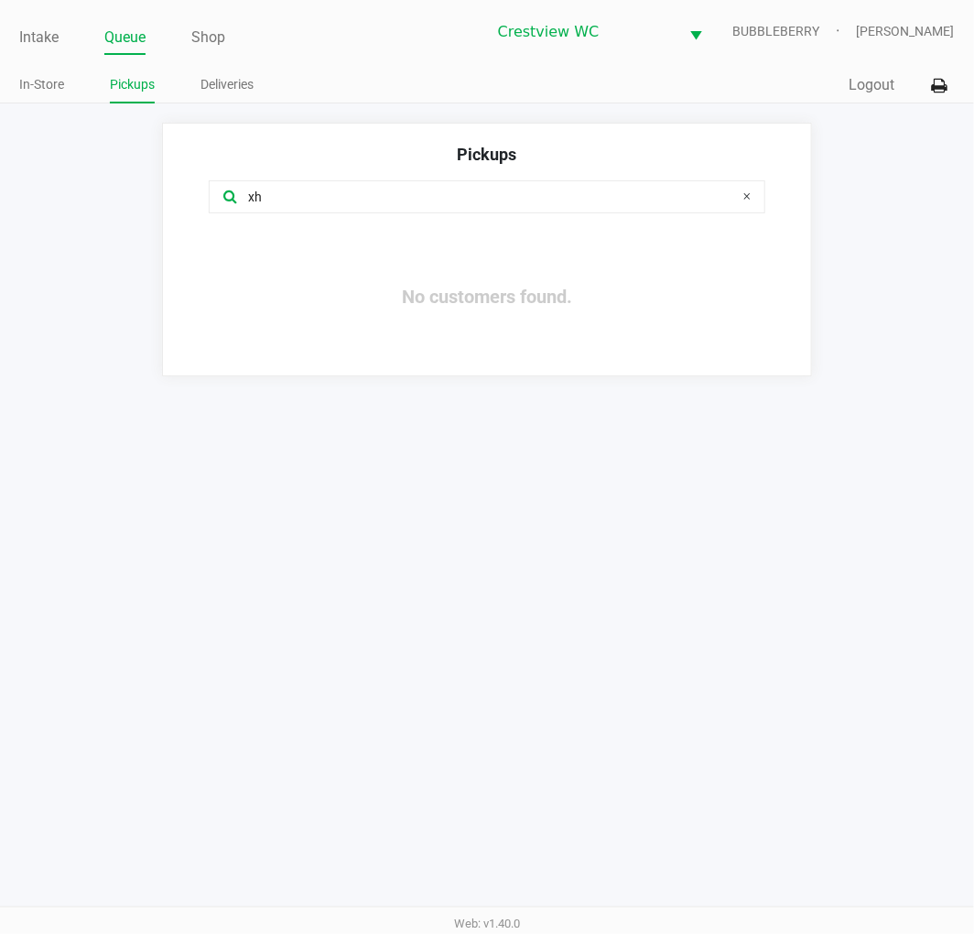
type input "x"
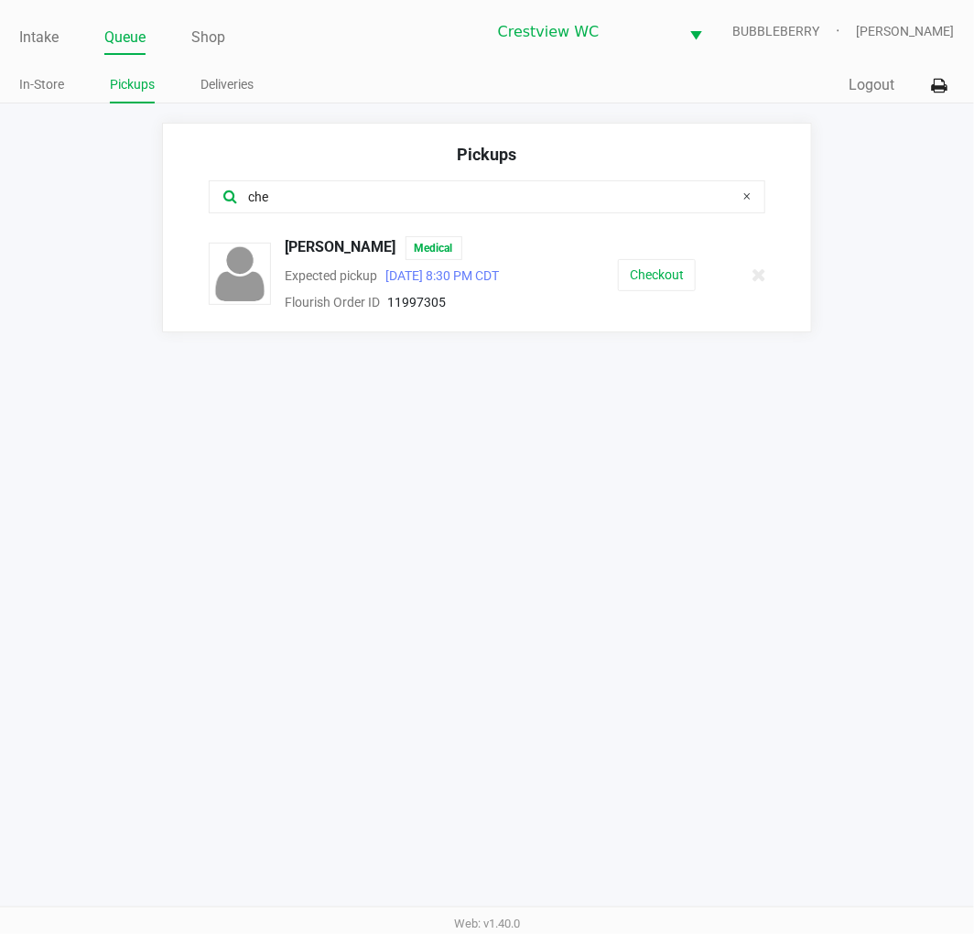
type input "che"
click at [646, 279] on button "Checkout" at bounding box center [657, 275] width 78 height 32
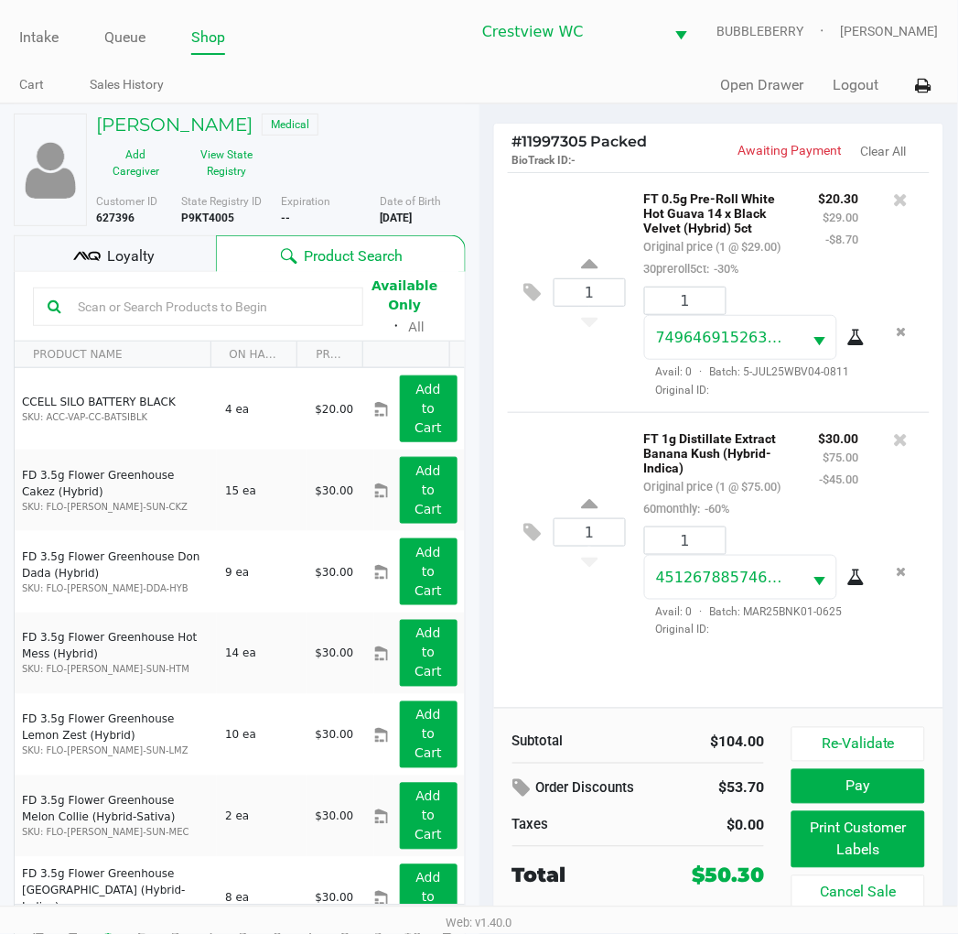
click at [871, 836] on button "Print Customer Labels" at bounding box center [858, 839] width 133 height 57
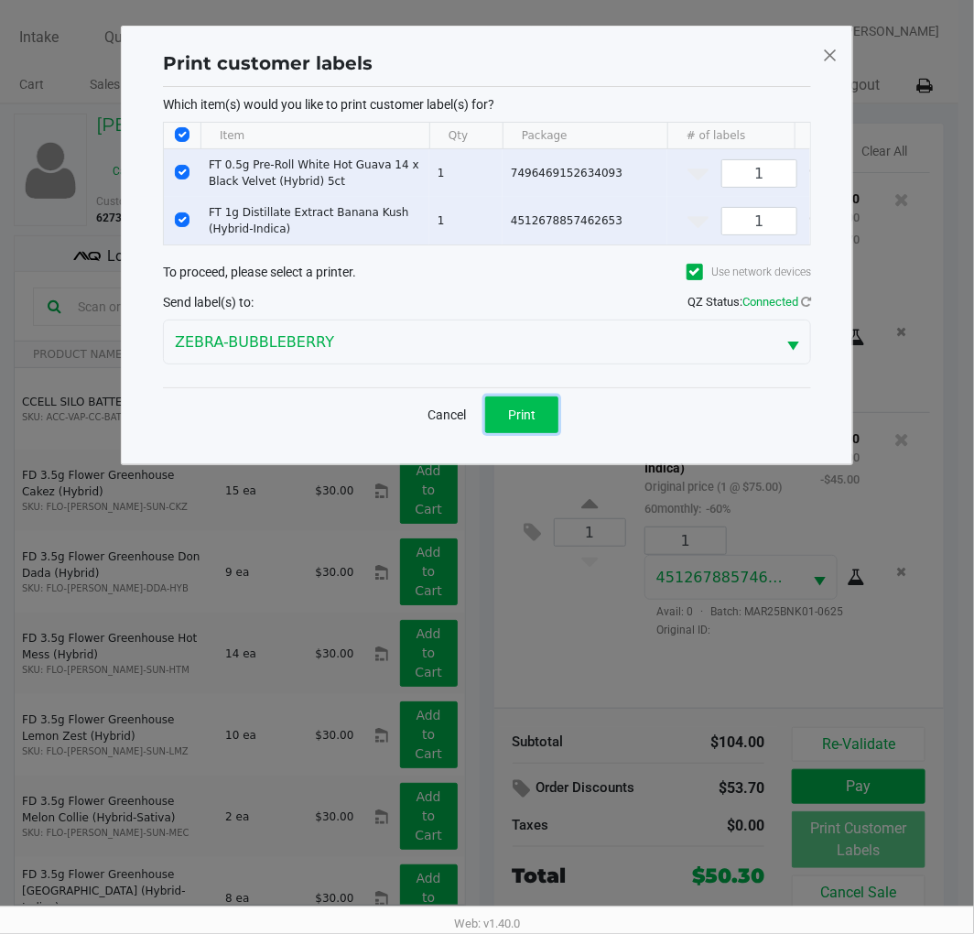
click at [542, 415] on button "Print" at bounding box center [521, 414] width 73 height 37
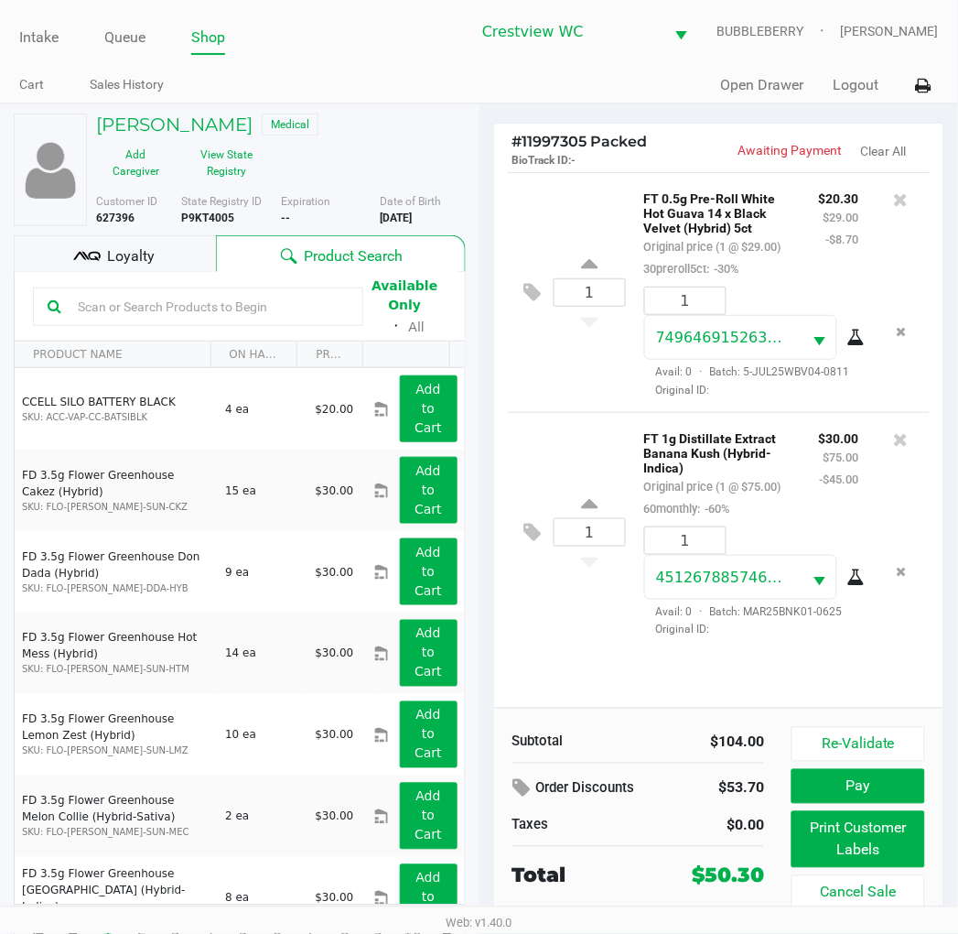
scroll to position [34, 0]
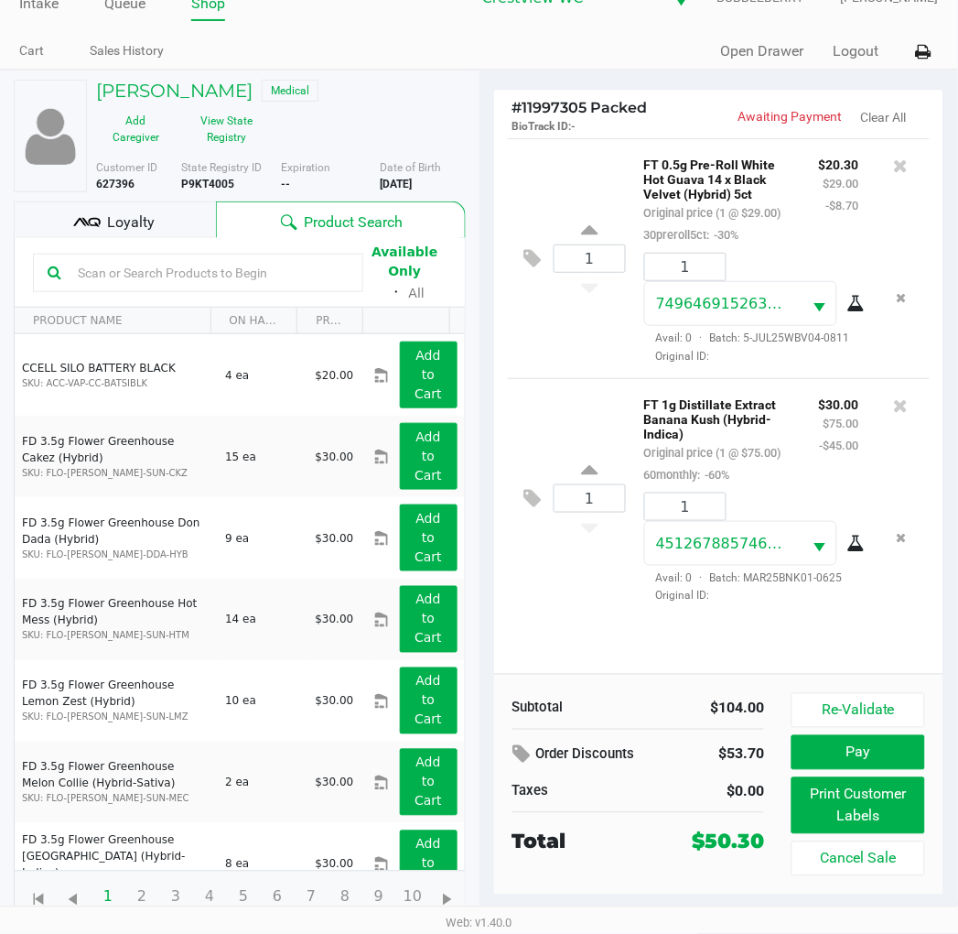
click at [160, 225] on div "Loyalty" at bounding box center [115, 219] width 202 height 37
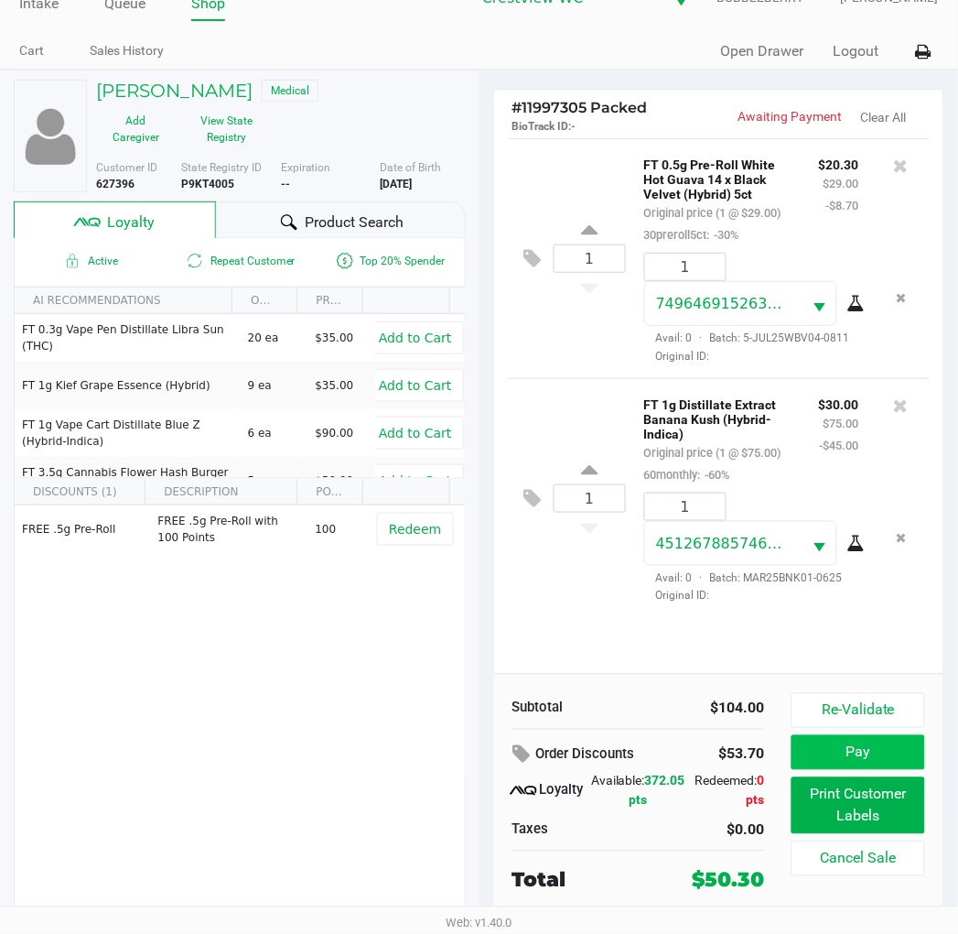
click at [860, 751] on button "Pay" at bounding box center [858, 752] width 133 height 35
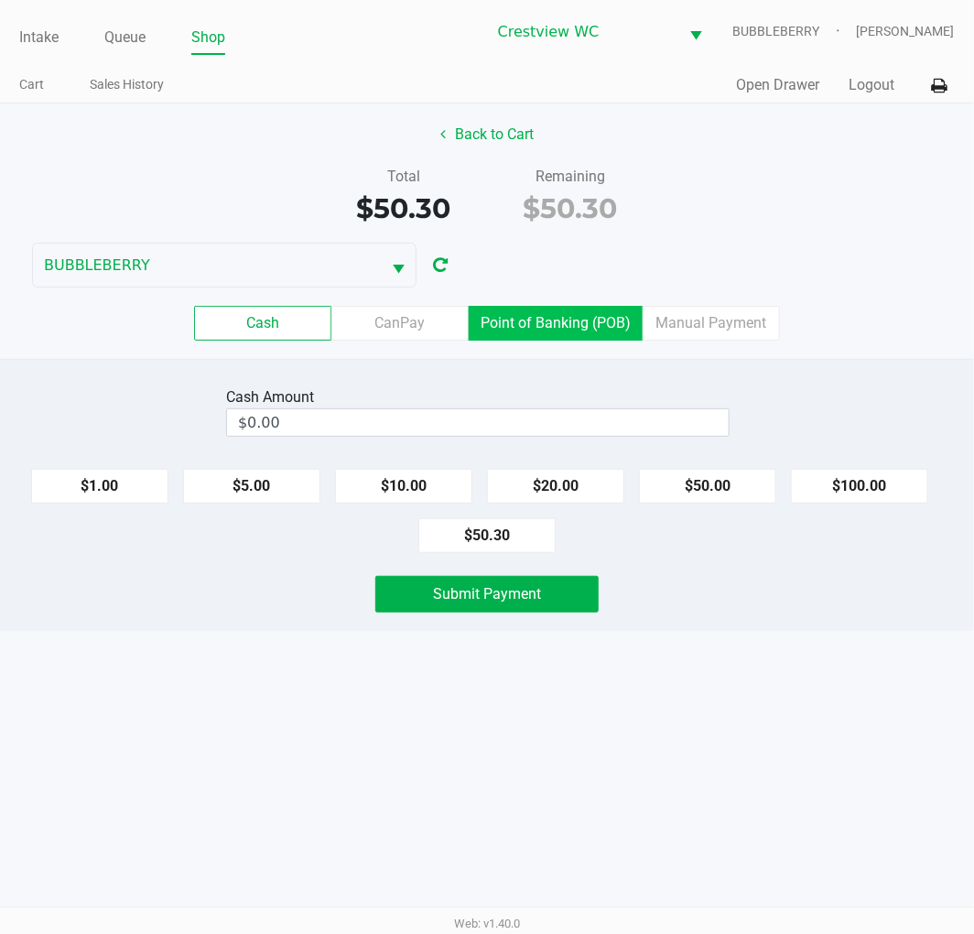
click at [572, 320] on label "Point of Banking (POB)" at bounding box center [556, 323] width 174 height 35
click at [0, 0] on 7 "Point of Banking (POB)" at bounding box center [0, 0] width 0 height 0
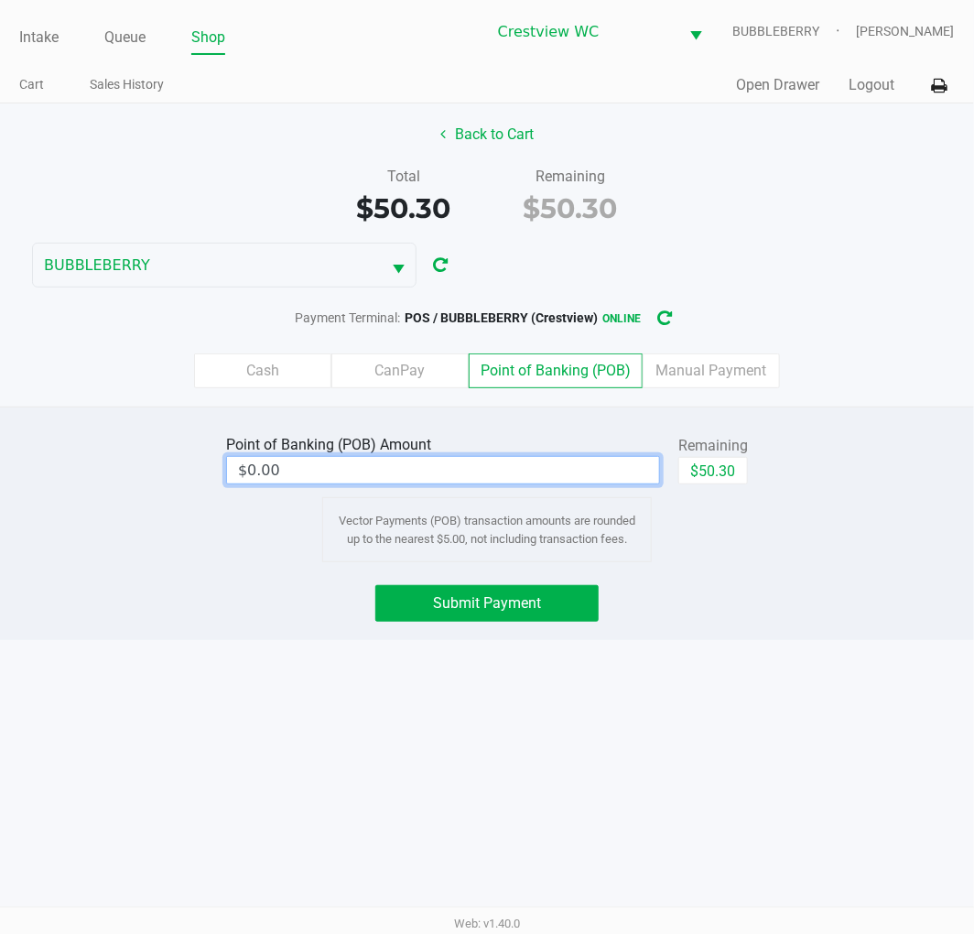
click at [550, 479] on input "$0.00" at bounding box center [443, 470] width 432 height 27
click at [717, 464] on button "$50.30" at bounding box center [713, 470] width 70 height 27
type input "$50.30"
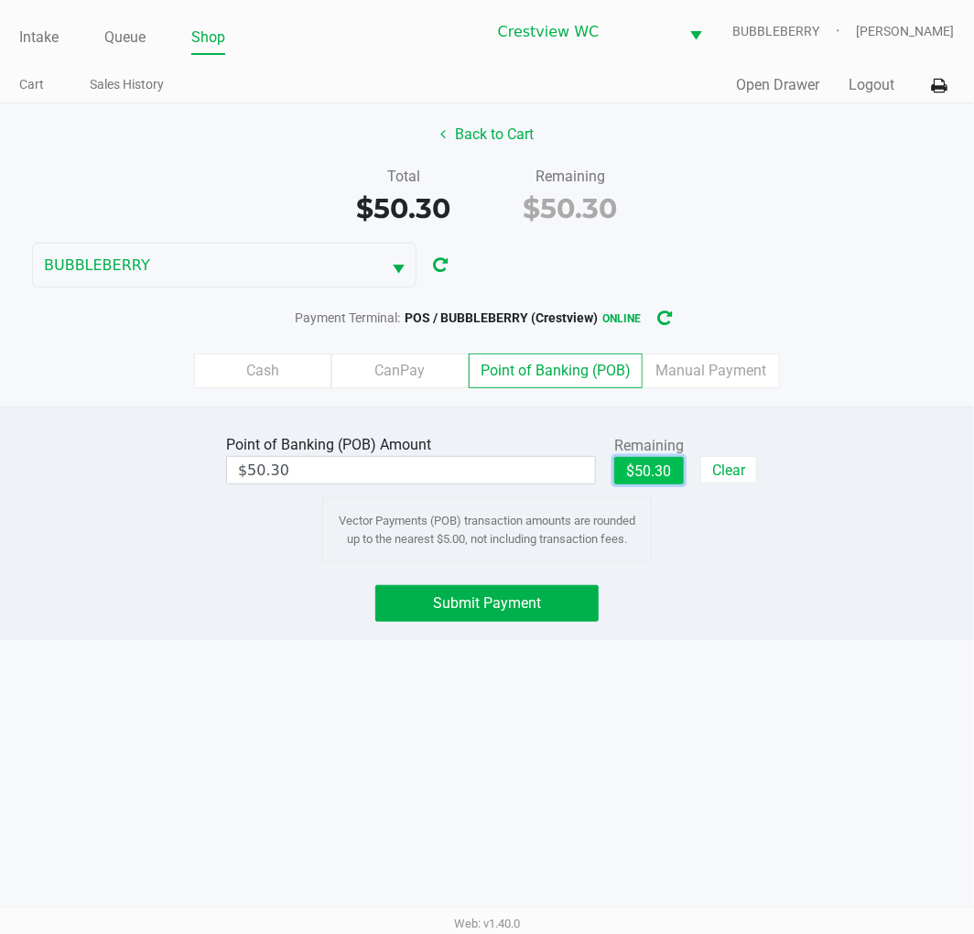
click at [537, 600] on span "Submit Payment" at bounding box center [487, 602] width 108 height 17
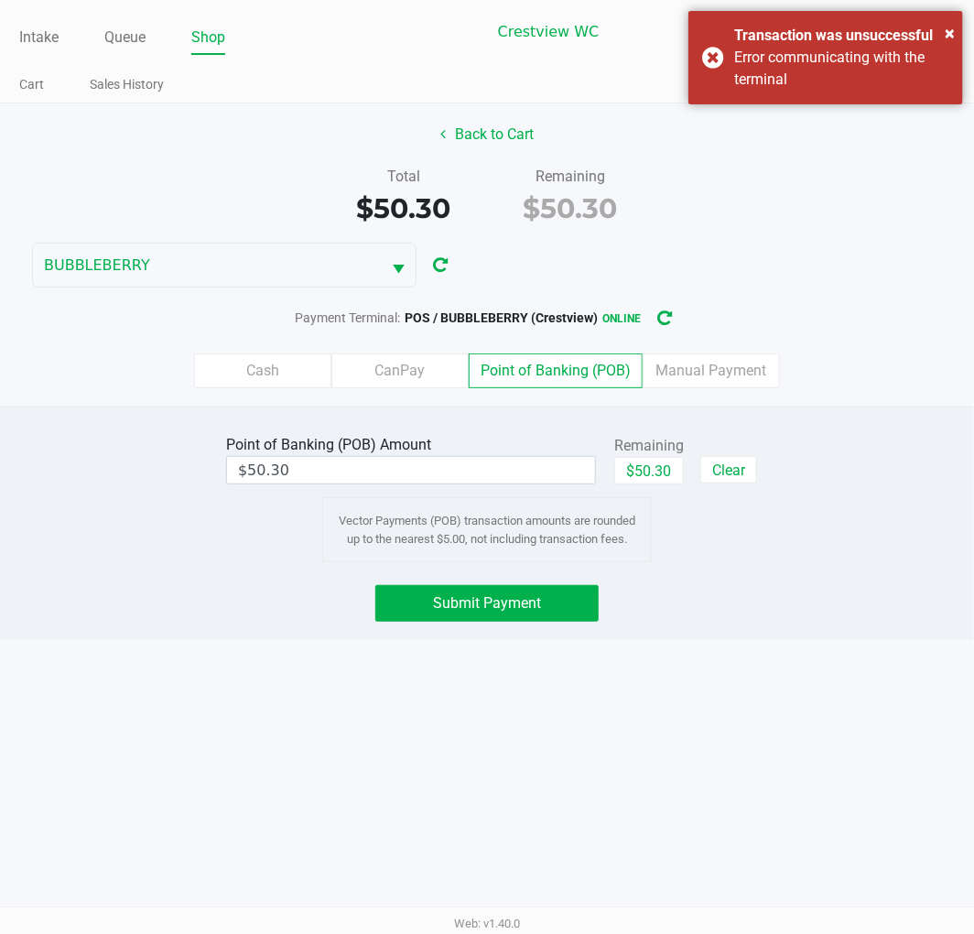
click at [444, 610] on span "Submit Payment" at bounding box center [487, 602] width 108 height 17
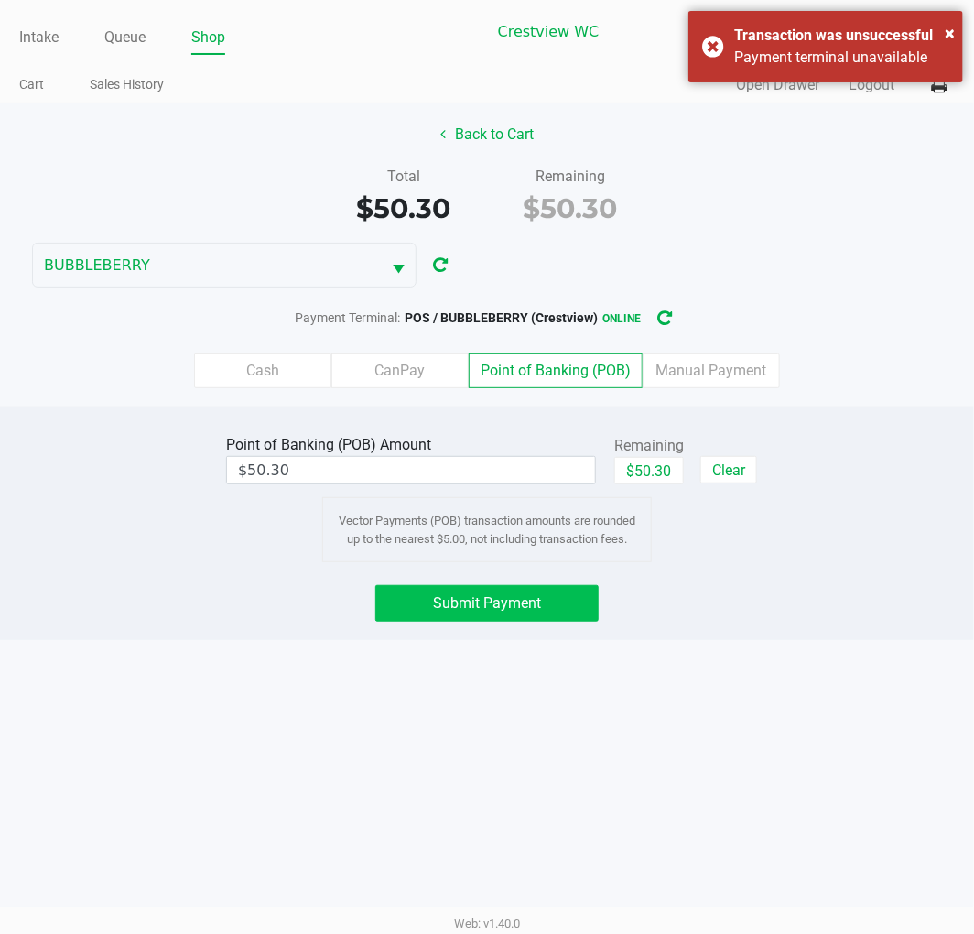
click at [481, 616] on button "Submit Payment" at bounding box center [486, 603] width 223 height 37
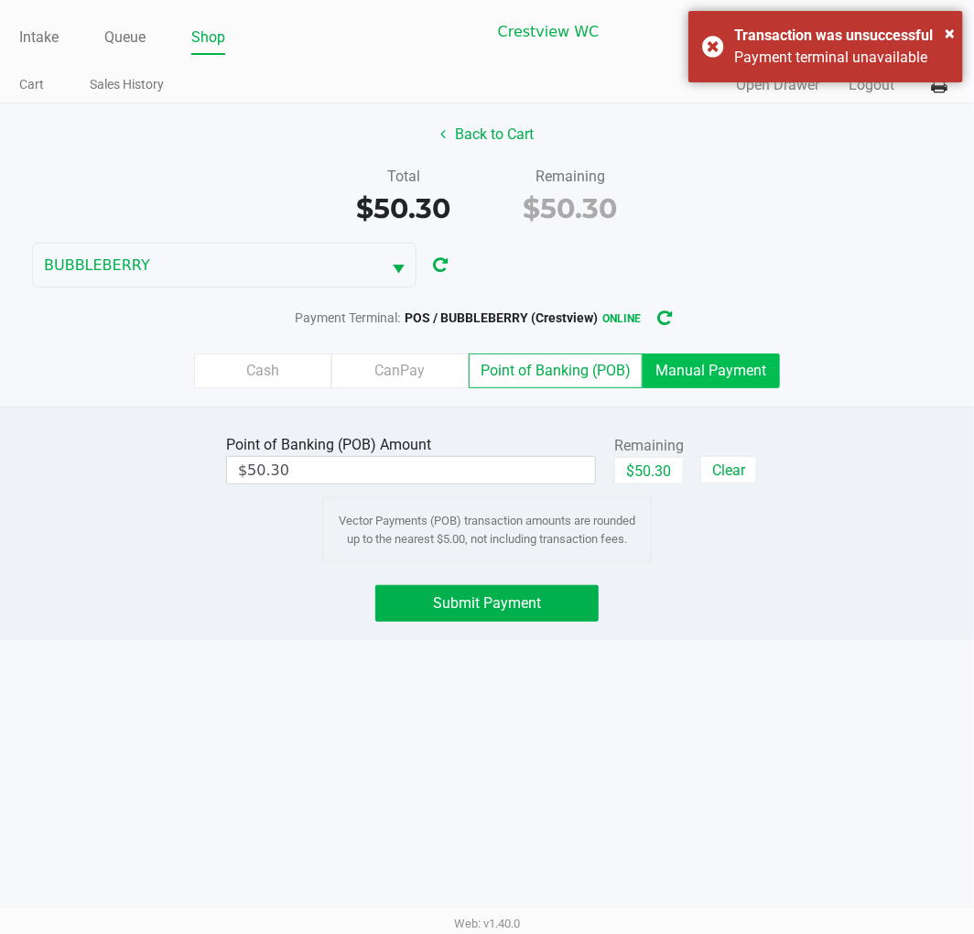
click at [730, 363] on label "Manual Payment" at bounding box center [711, 370] width 137 height 35
click at [0, 0] on 8 "Manual Payment" at bounding box center [0, 0] width 0 height 0
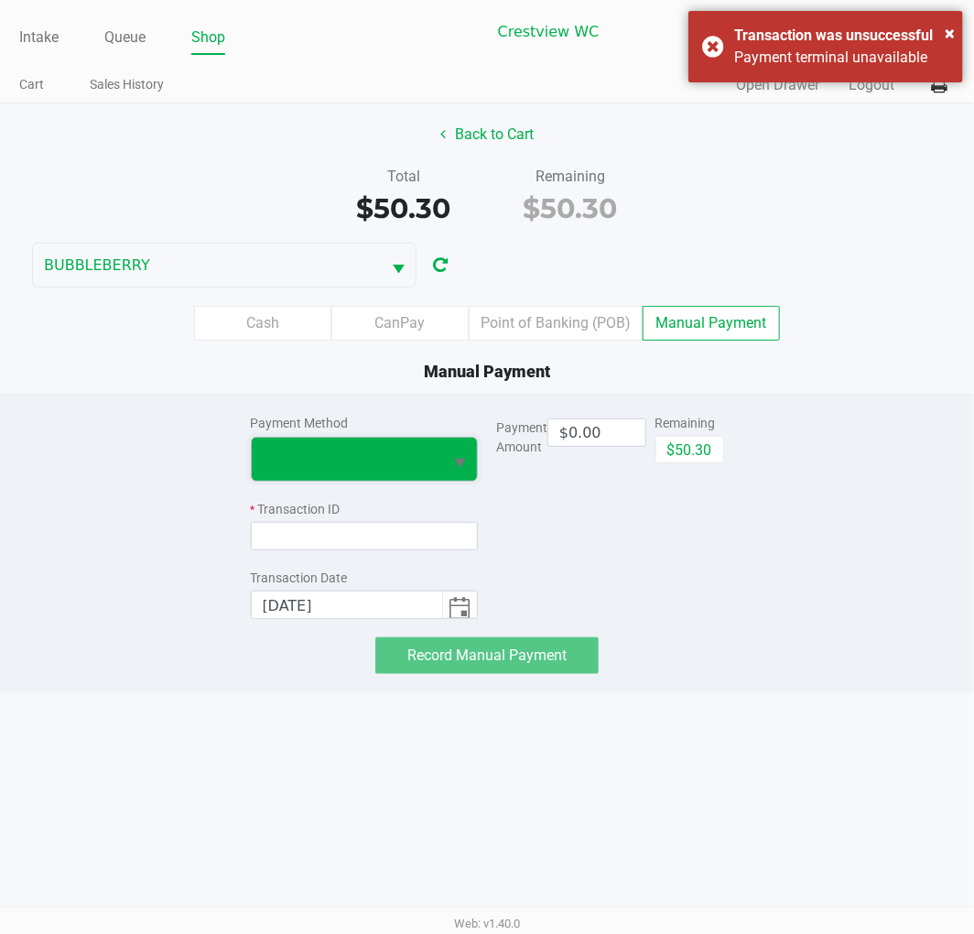
click at [415, 439] on span at bounding box center [347, 459] width 191 height 43
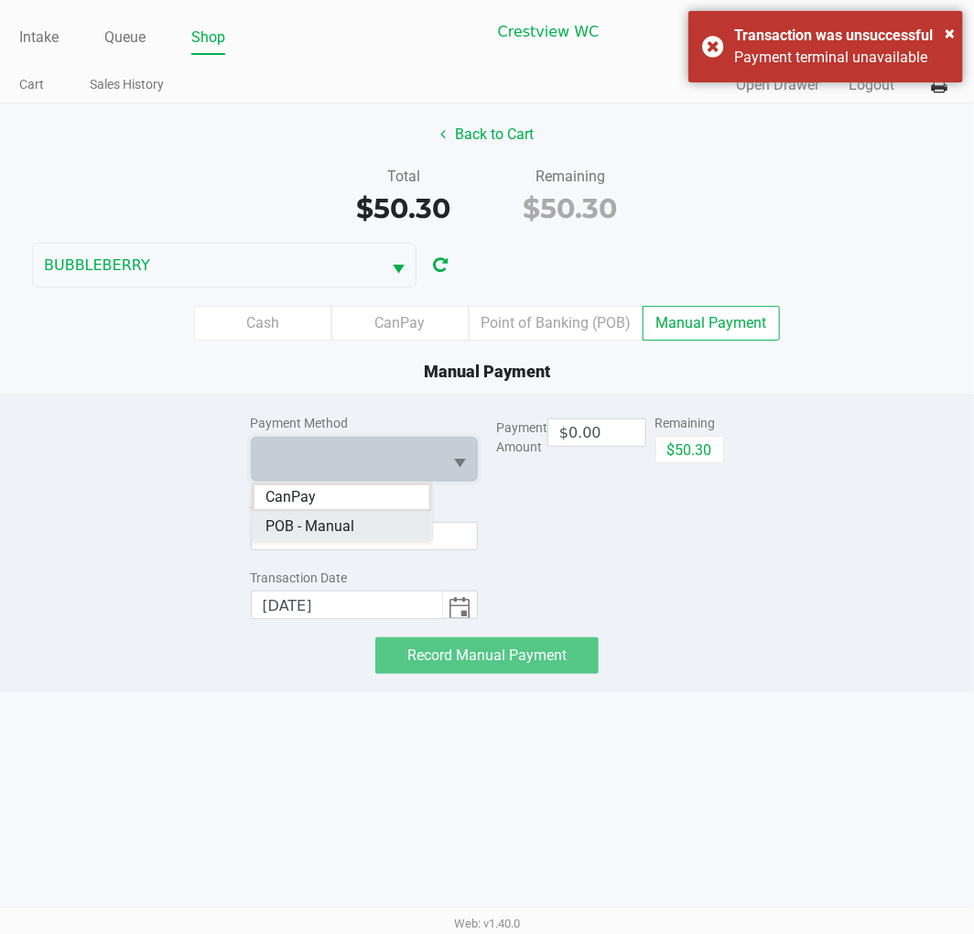
click at [380, 523] on Manual "POB - Manual" at bounding box center [342, 526] width 180 height 29
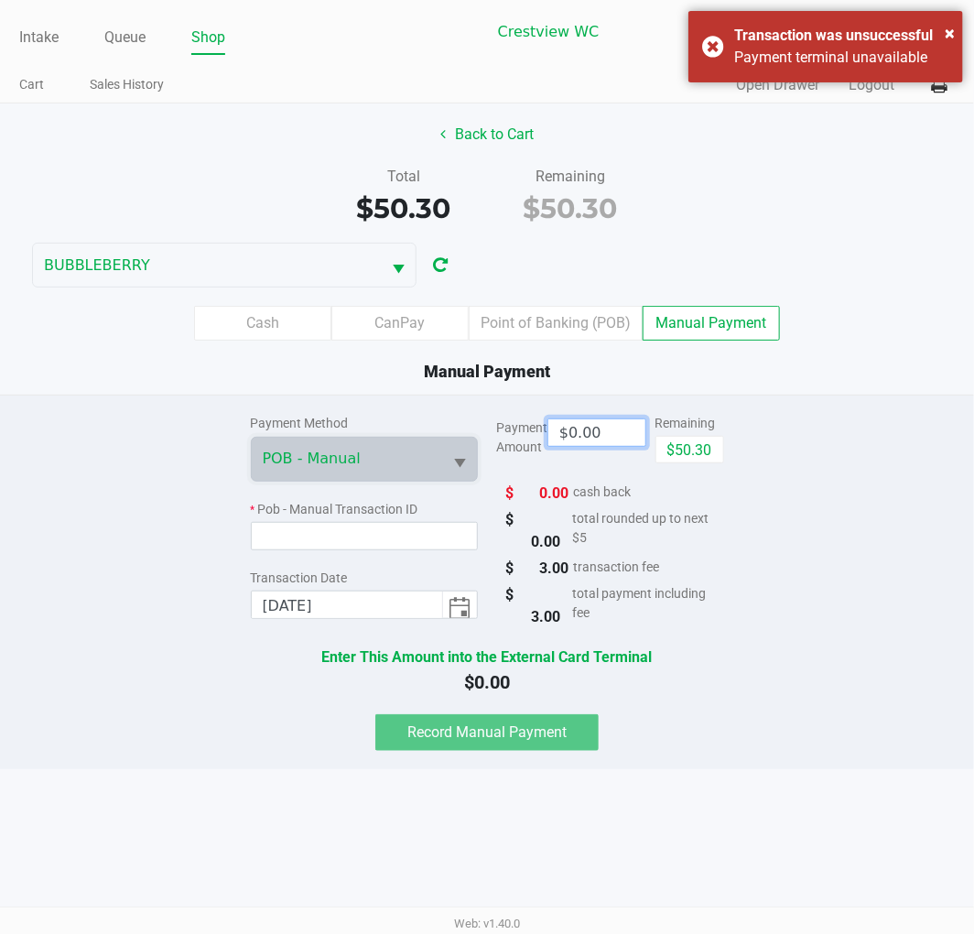
click at [600, 440] on input "$0.00" at bounding box center [596, 432] width 97 height 27
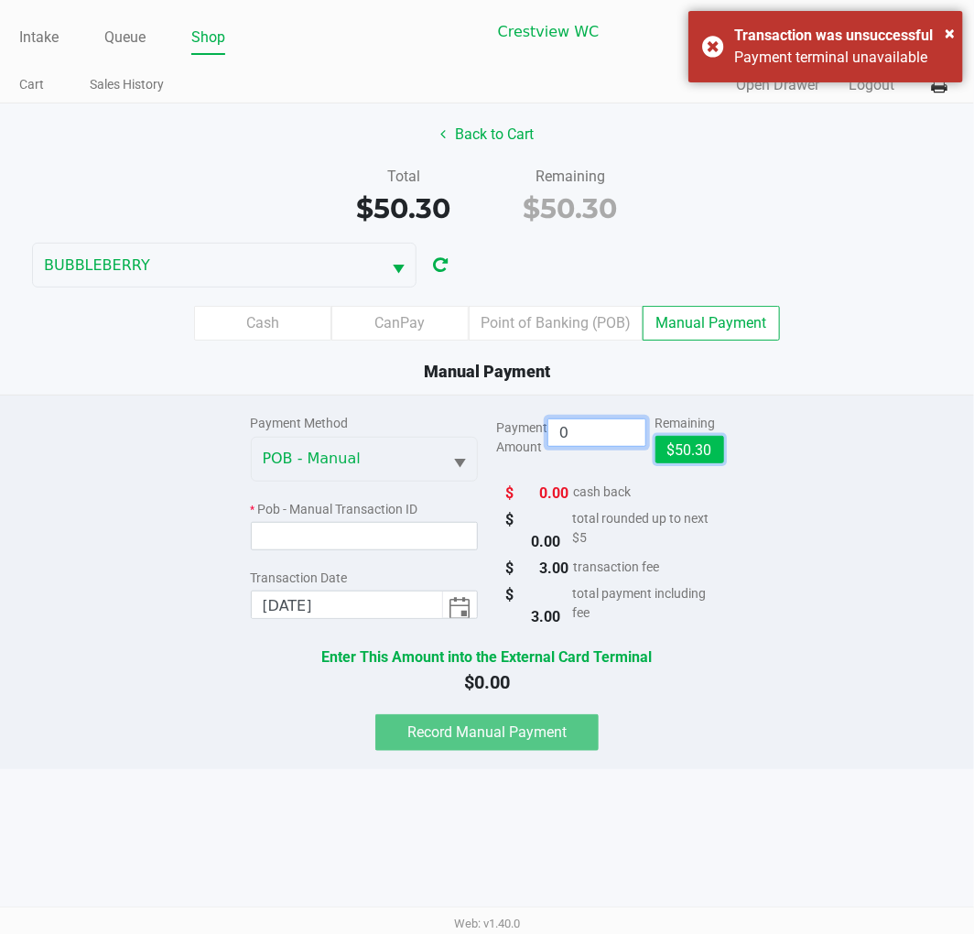
click at [708, 460] on button "$50.30" at bounding box center [689, 449] width 69 height 27
type input "$50.30"
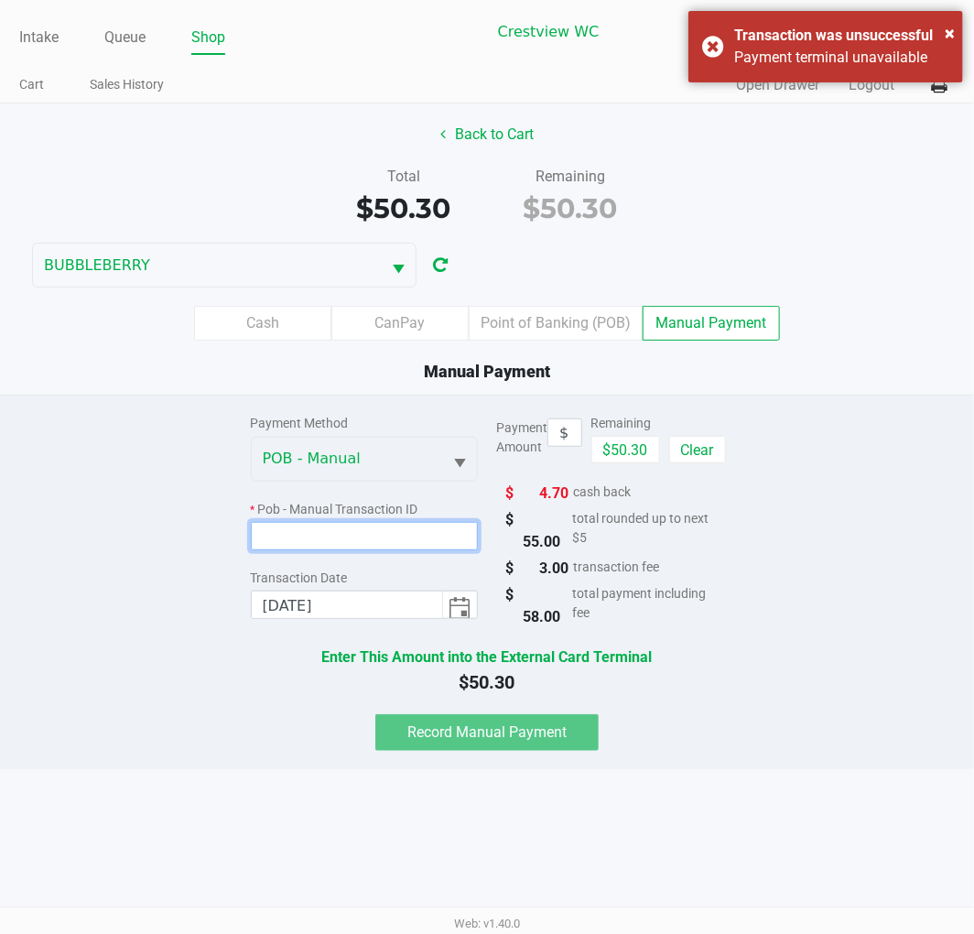
click at [414, 537] on input at bounding box center [365, 536] width 228 height 28
type input "003190"
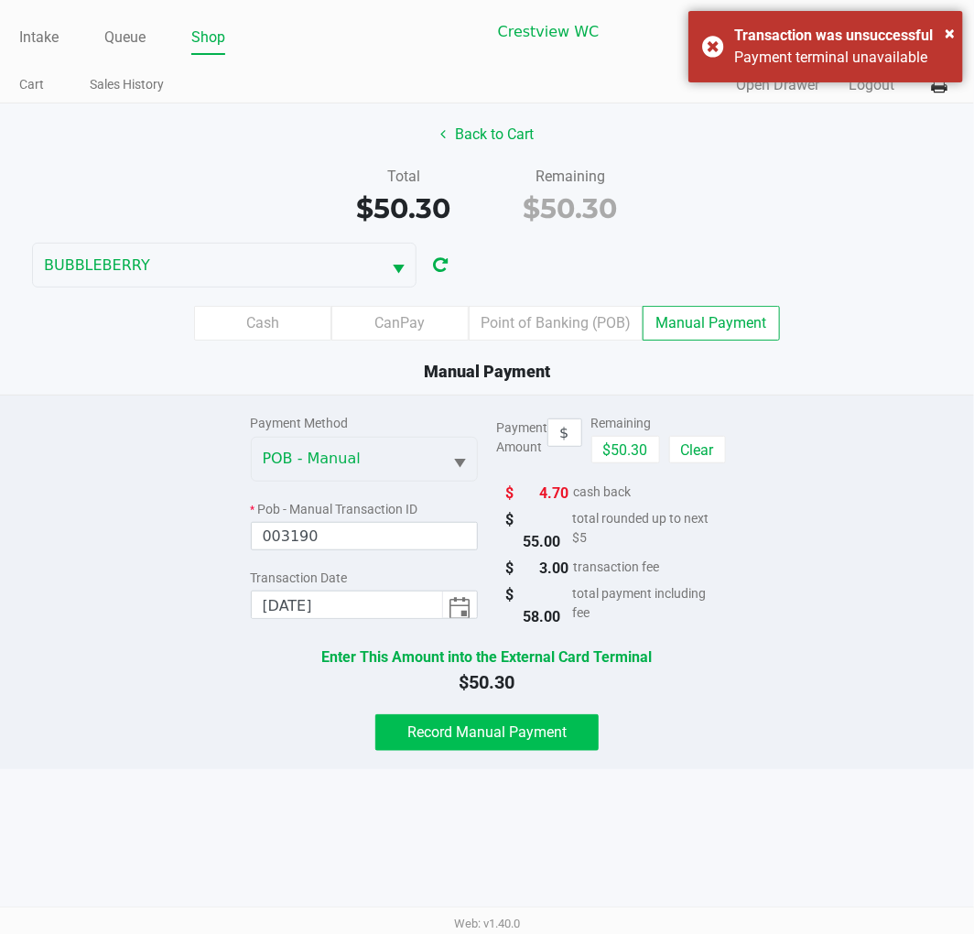
click at [434, 743] on button "Record Manual Payment" at bounding box center [486, 732] width 223 height 37
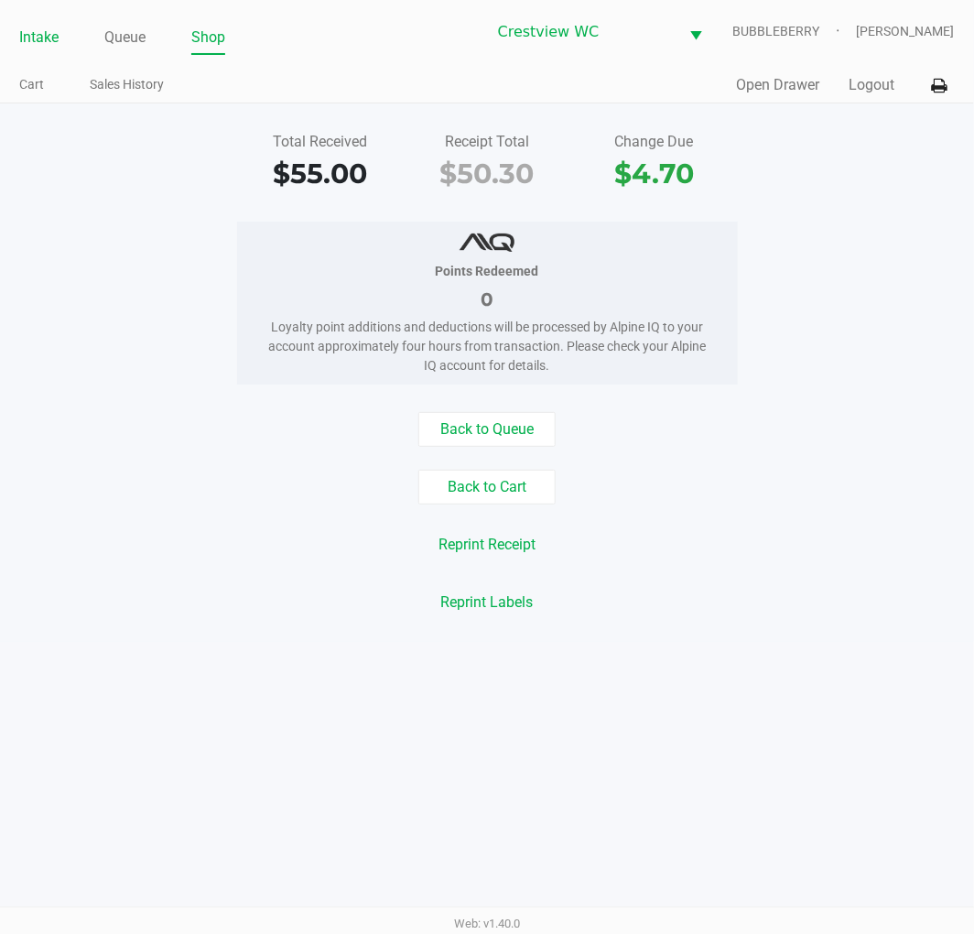
click at [47, 23] on li "Intake" at bounding box center [38, 39] width 39 height 32
click at [46, 37] on link "Intake" at bounding box center [38, 38] width 39 height 26
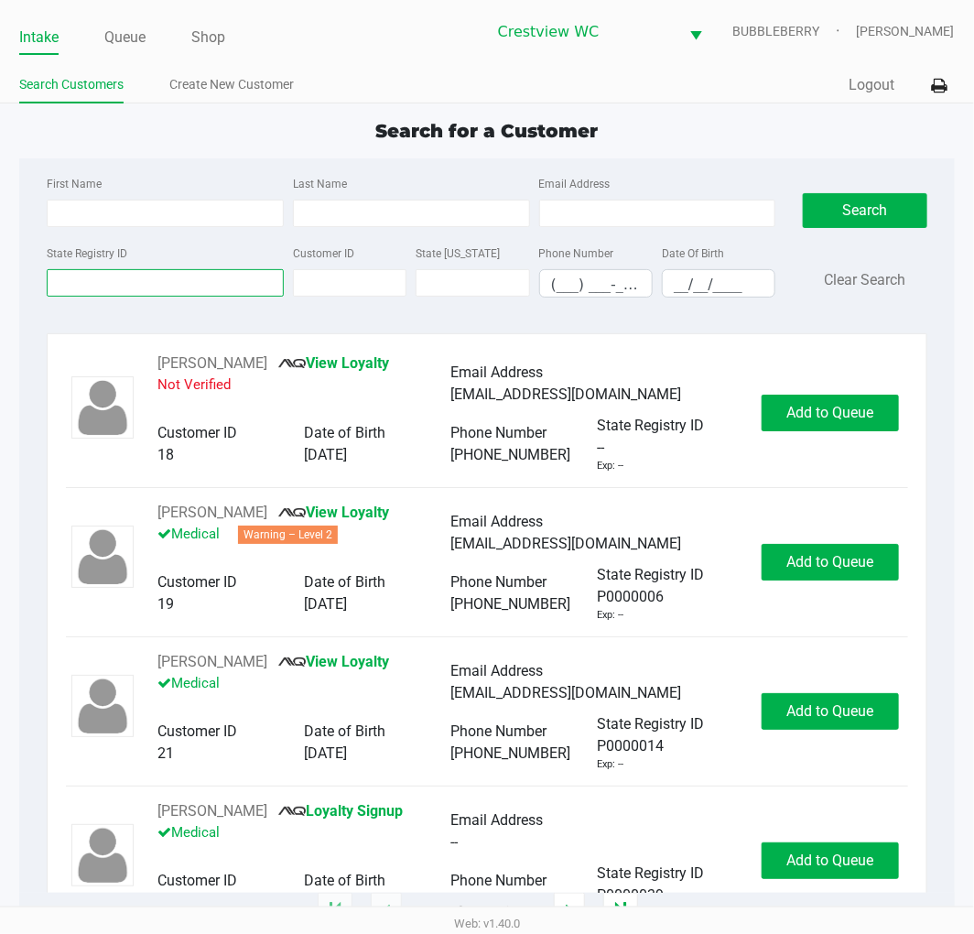
click at [111, 289] on input "State Registry ID" at bounding box center [165, 282] width 237 height 27
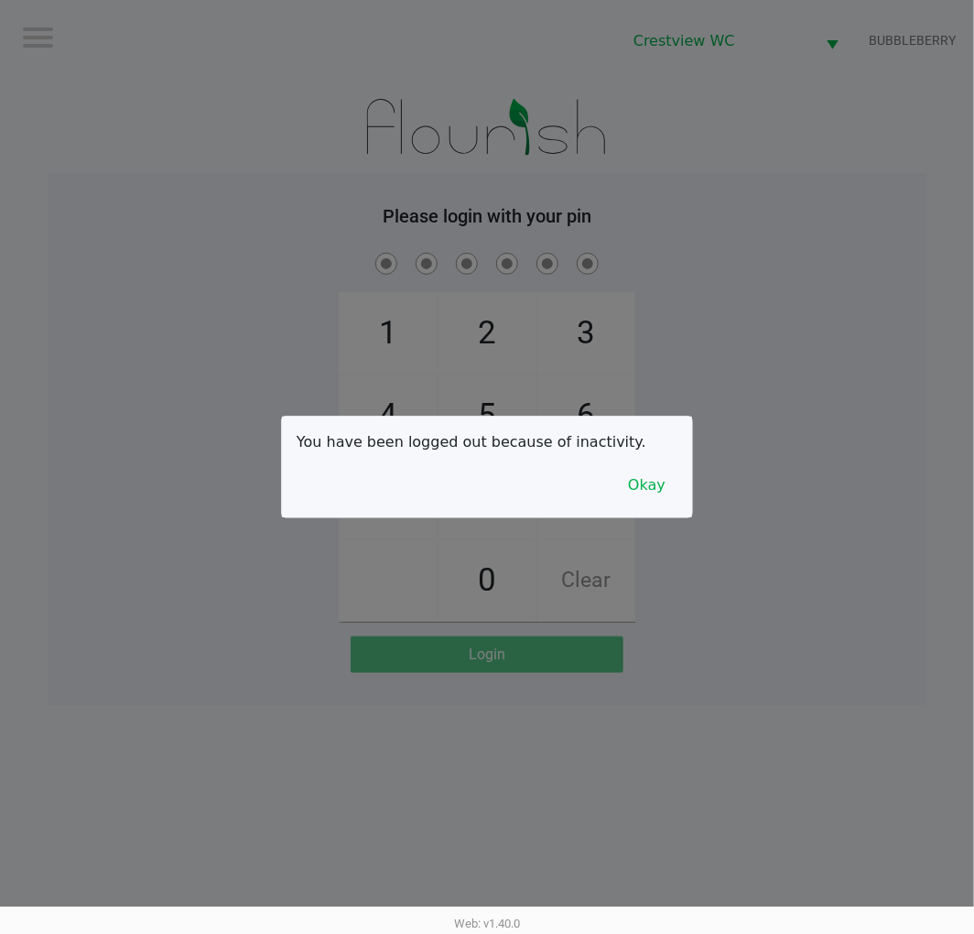
click at [664, 491] on button "Okay" at bounding box center [646, 485] width 61 height 35
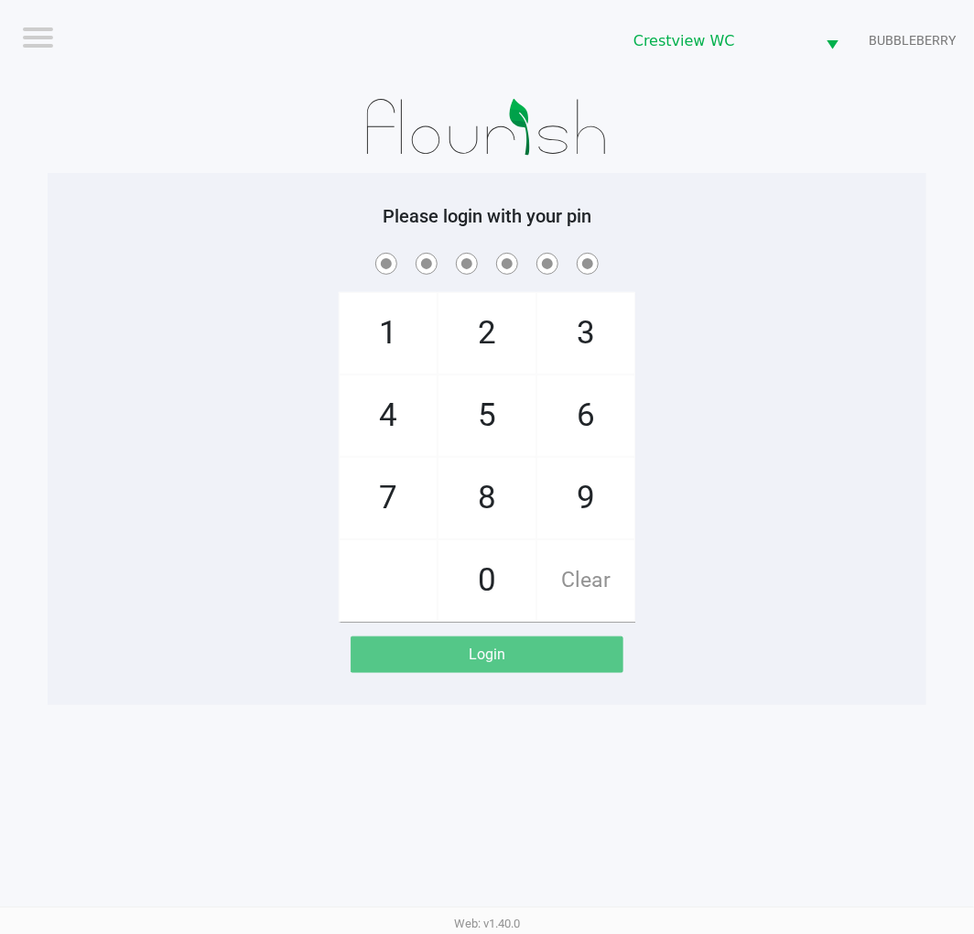
click at [600, 479] on span "9" at bounding box center [585, 498] width 97 height 81
checkbox input "true"
click at [490, 334] on span "2" at bounding box center [486, 333] width 97 height 81
checkbox input "true"
click at [482, 325] on span "2" at bounding box center [486, 333] width 97 height 81
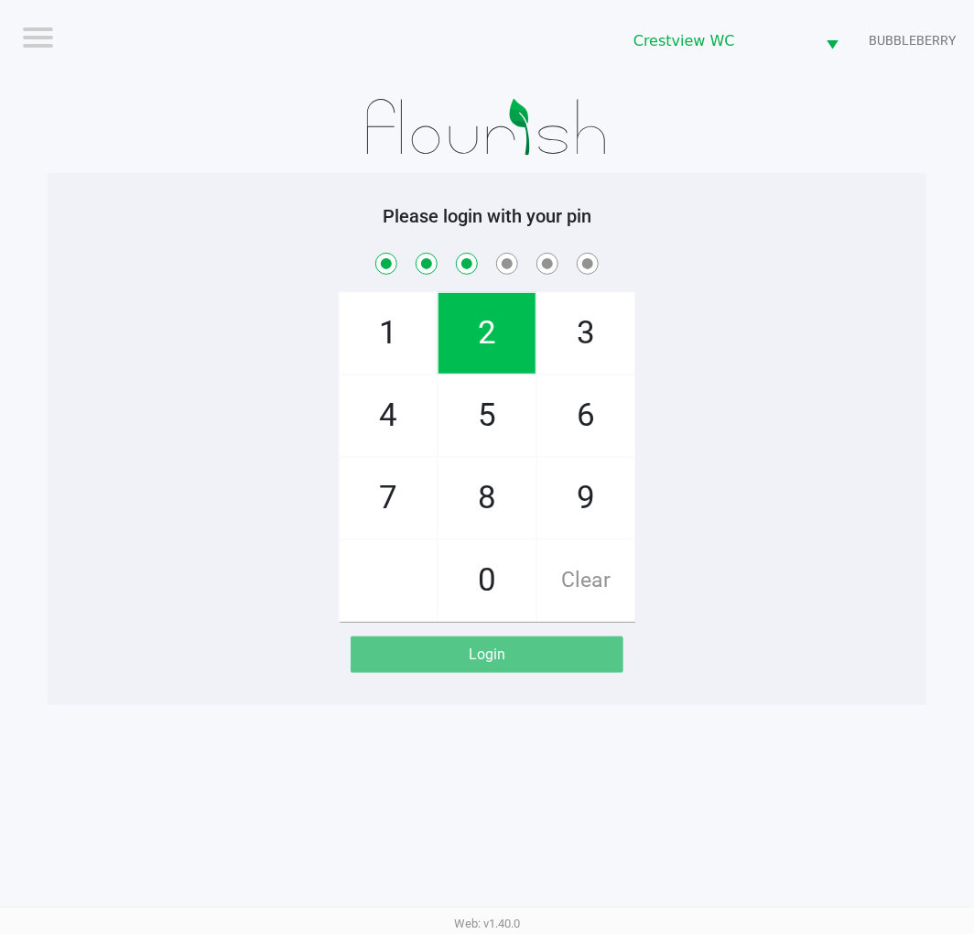
checkbox input "true"
click at [478, 488] on span "8" at bounding box center [486, 498] width 97 height 81
checkbox input "true"
click at [485, 350] on span "2" at bounding box center [486, 333] width 97 height 81
checkbox input "true"
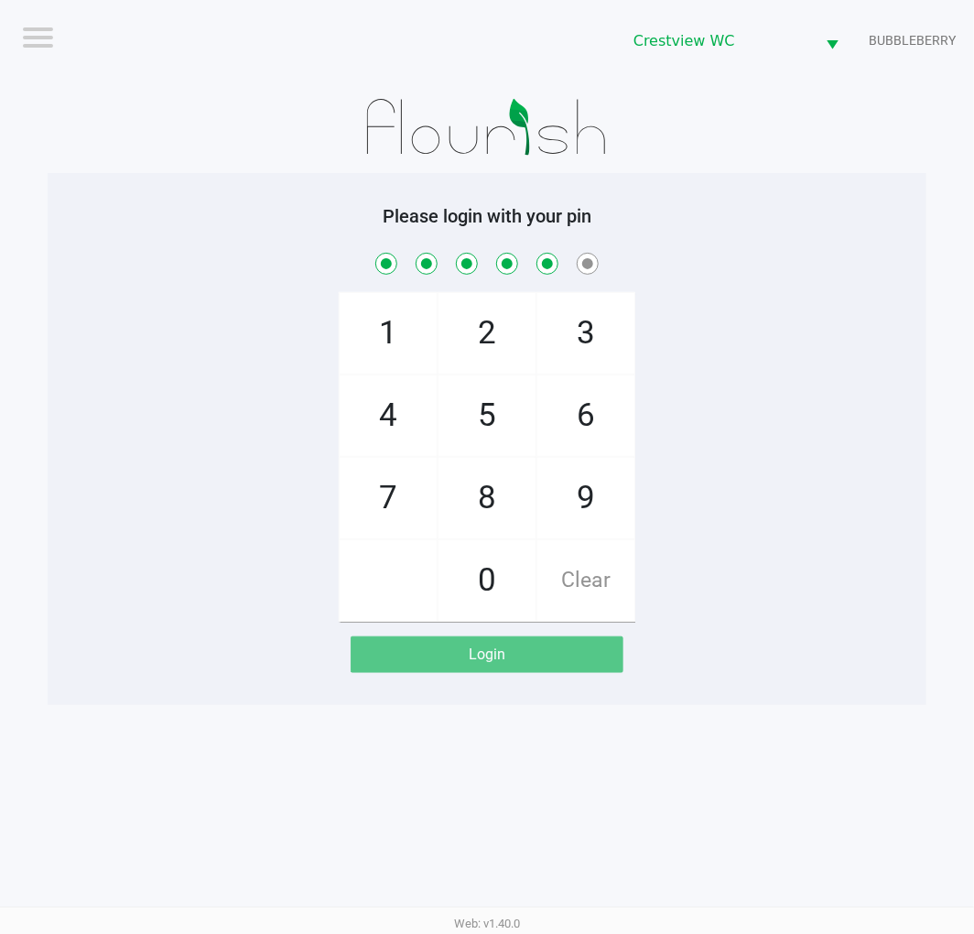
click at [383, 346] on span "1" at bounding box center [388, 333] width 97 height 81
checkbox input "true"
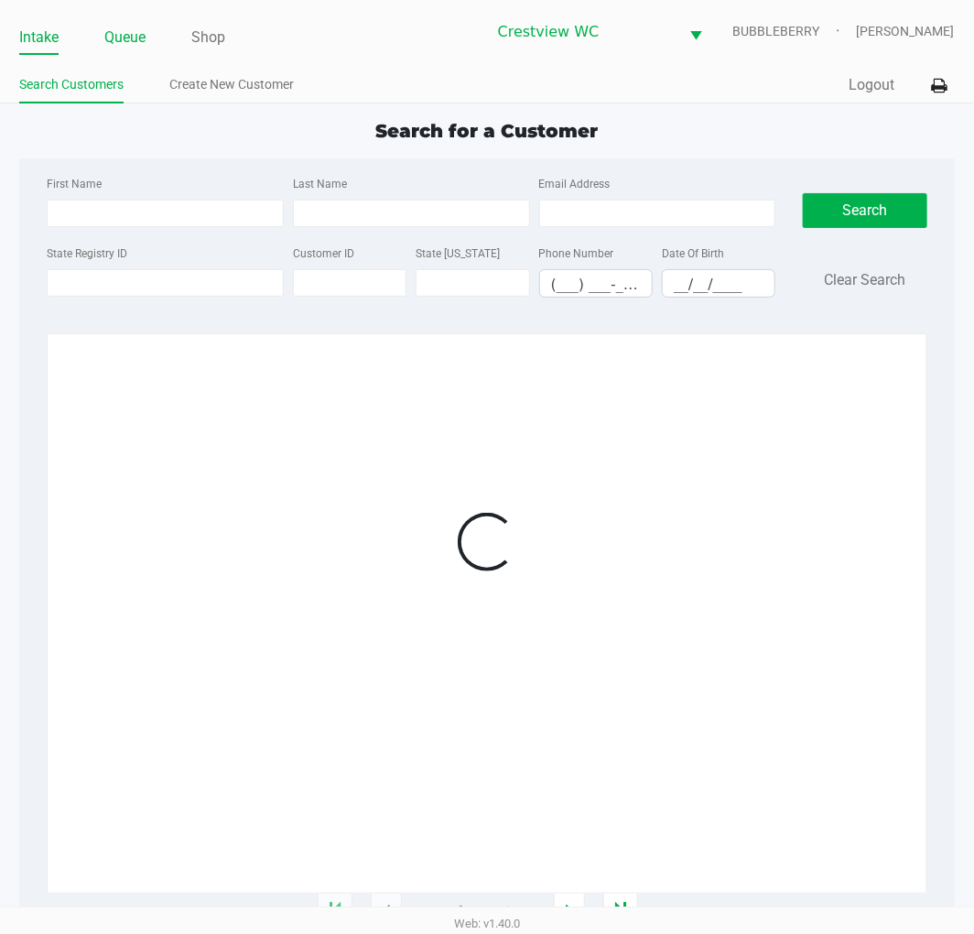
click at [134, 41] on link "Queue" at bounding box center [124, 38] width 41 height 26
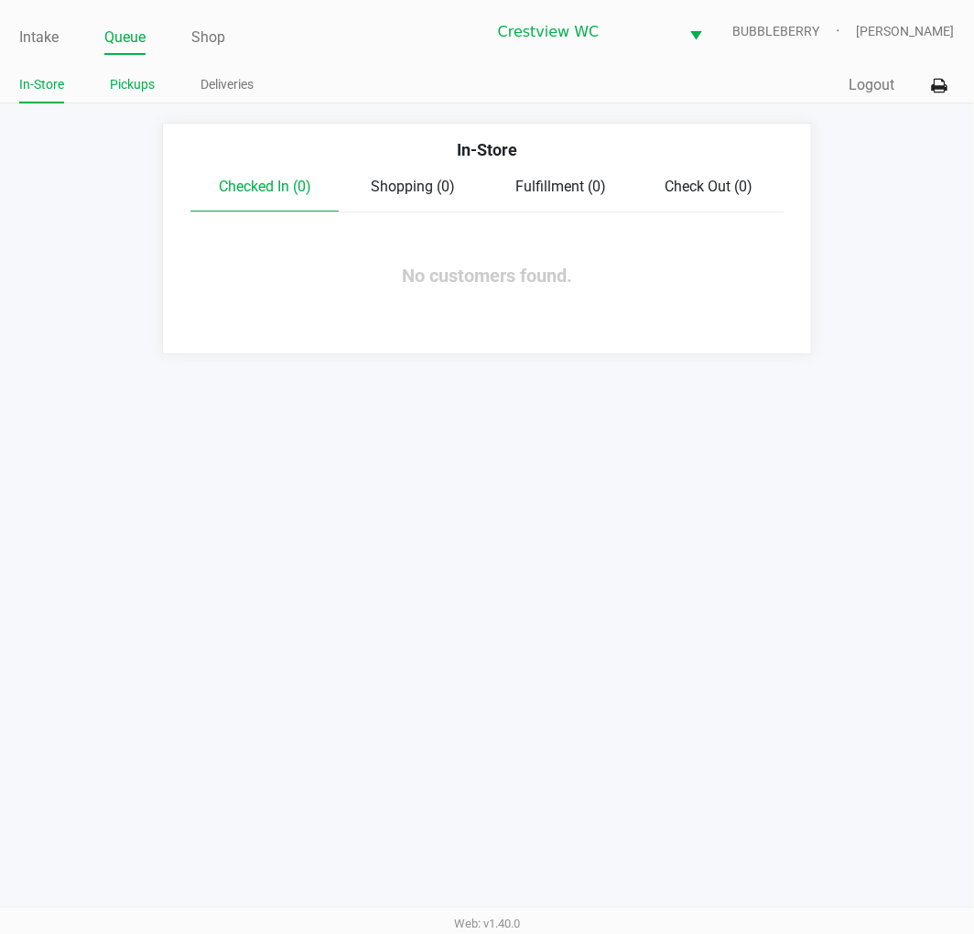
click at [141, 84] on link "Pickups" at bounding box center [132, 84] width 45 height 23
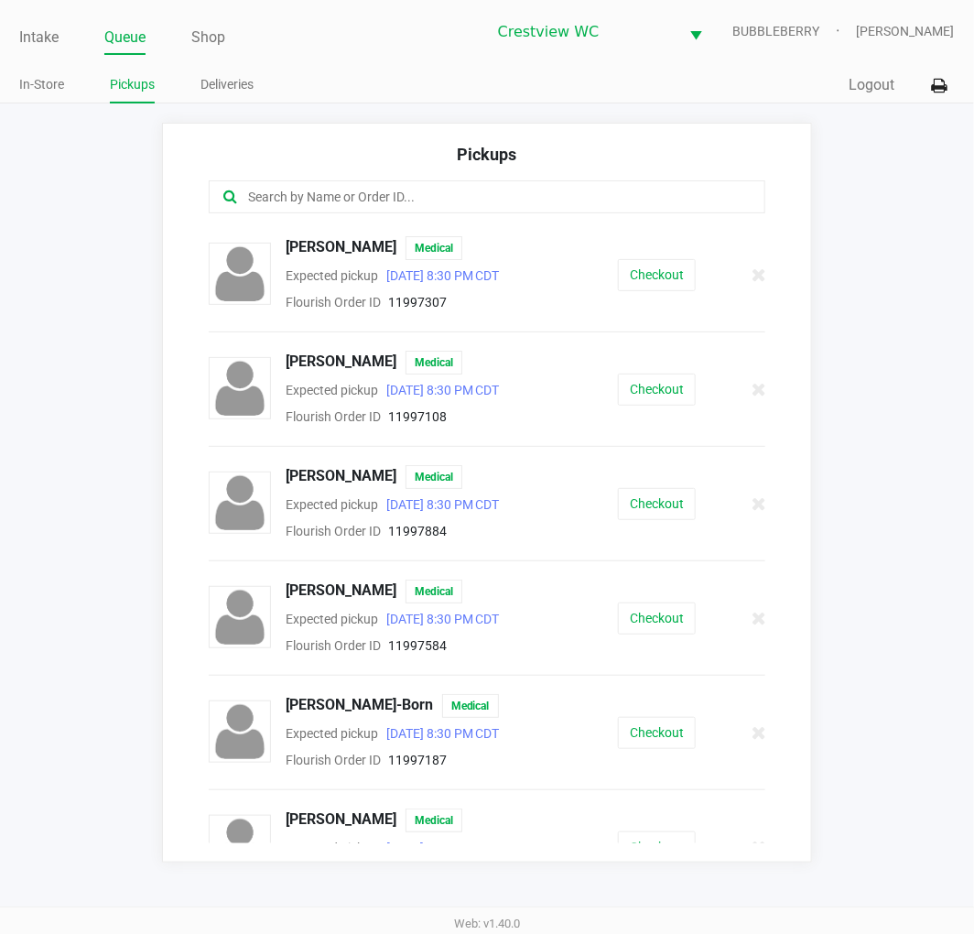
click at [324, 190] on input "text" at bounding box center [483, 197] width 474 height 21
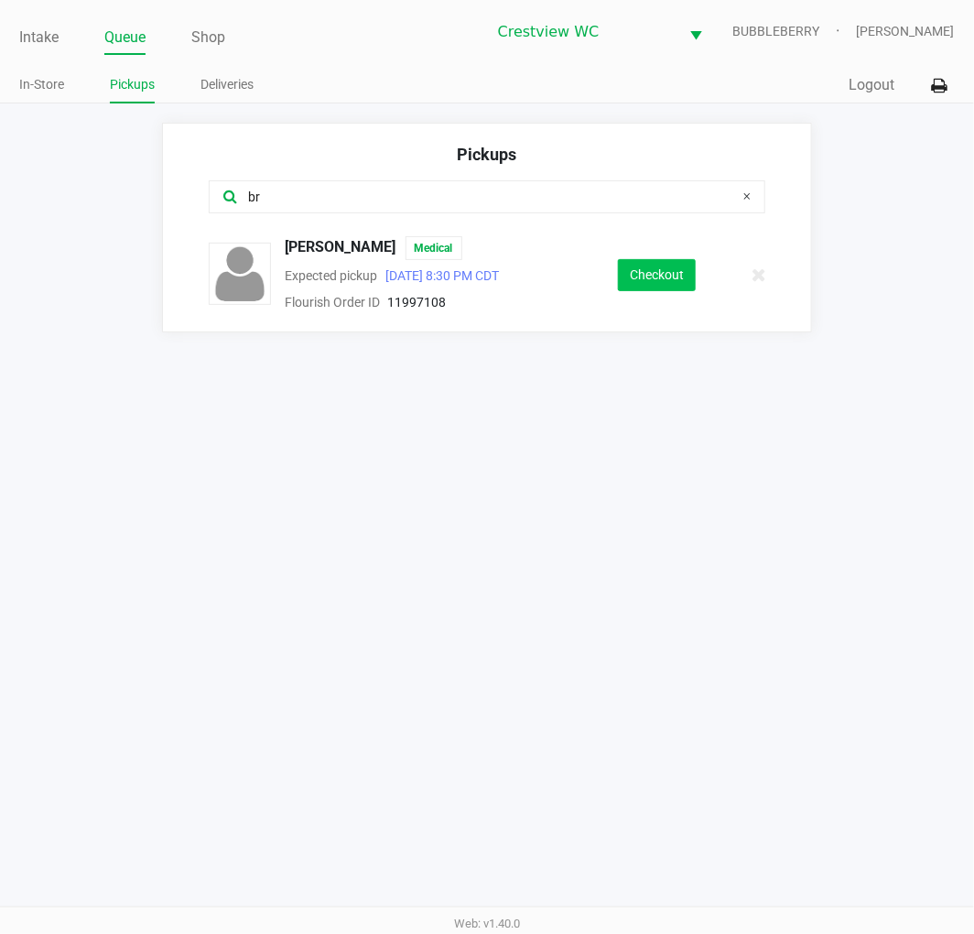
type input "br"
click at [639, 272] on button "Checkout" at bounding box center [657, 275] width 78 height 32
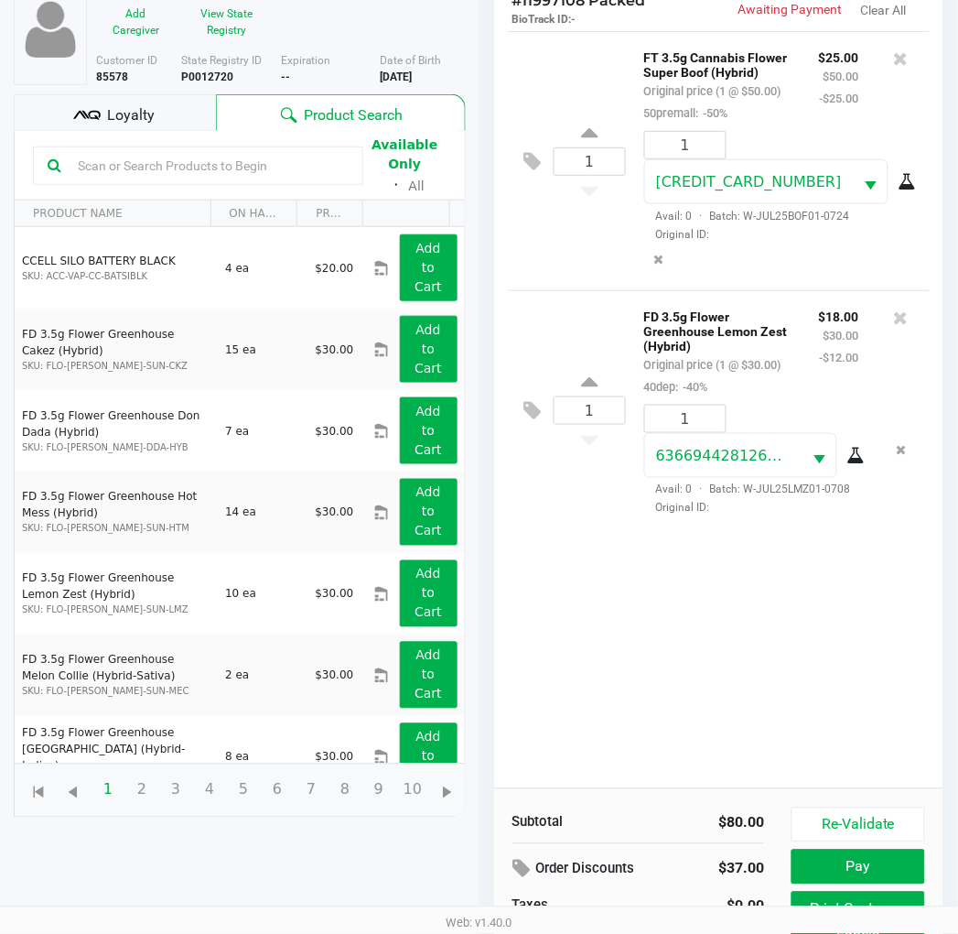
scroll to position [218, 0]
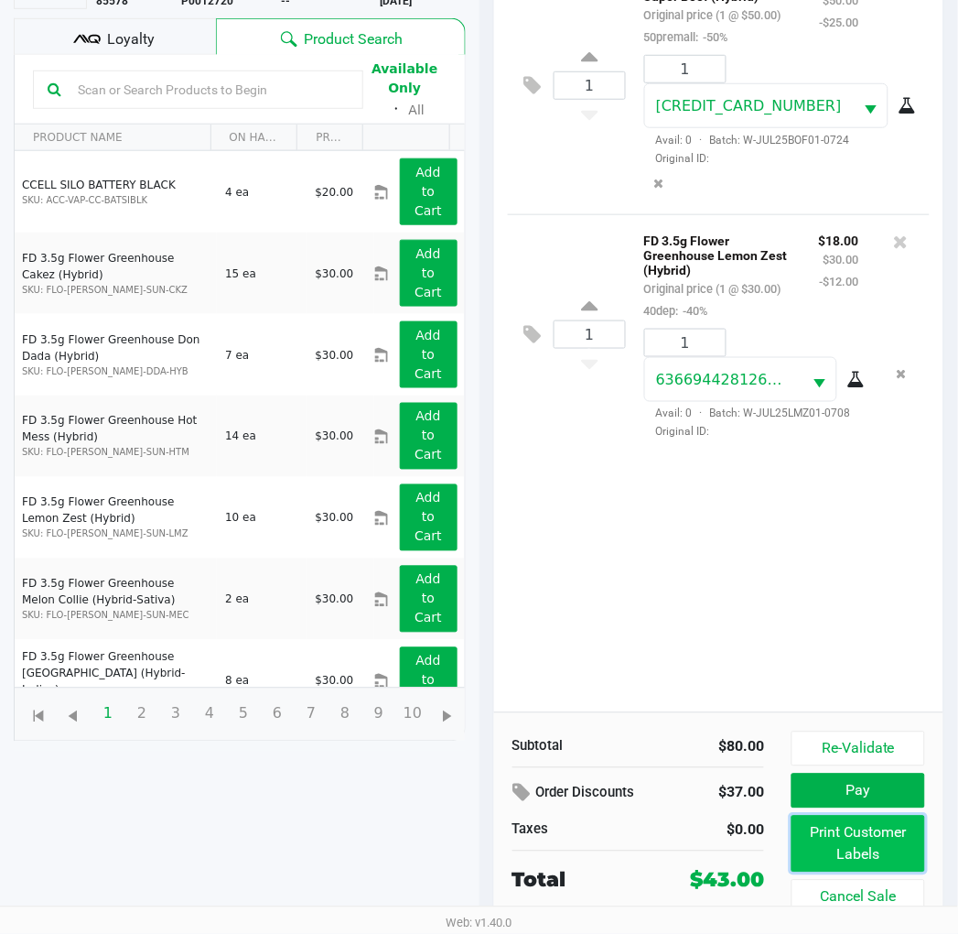
click at [846, 821] on button "Print Customer Labels" at bounding box center [858, 844] width 133 height 57
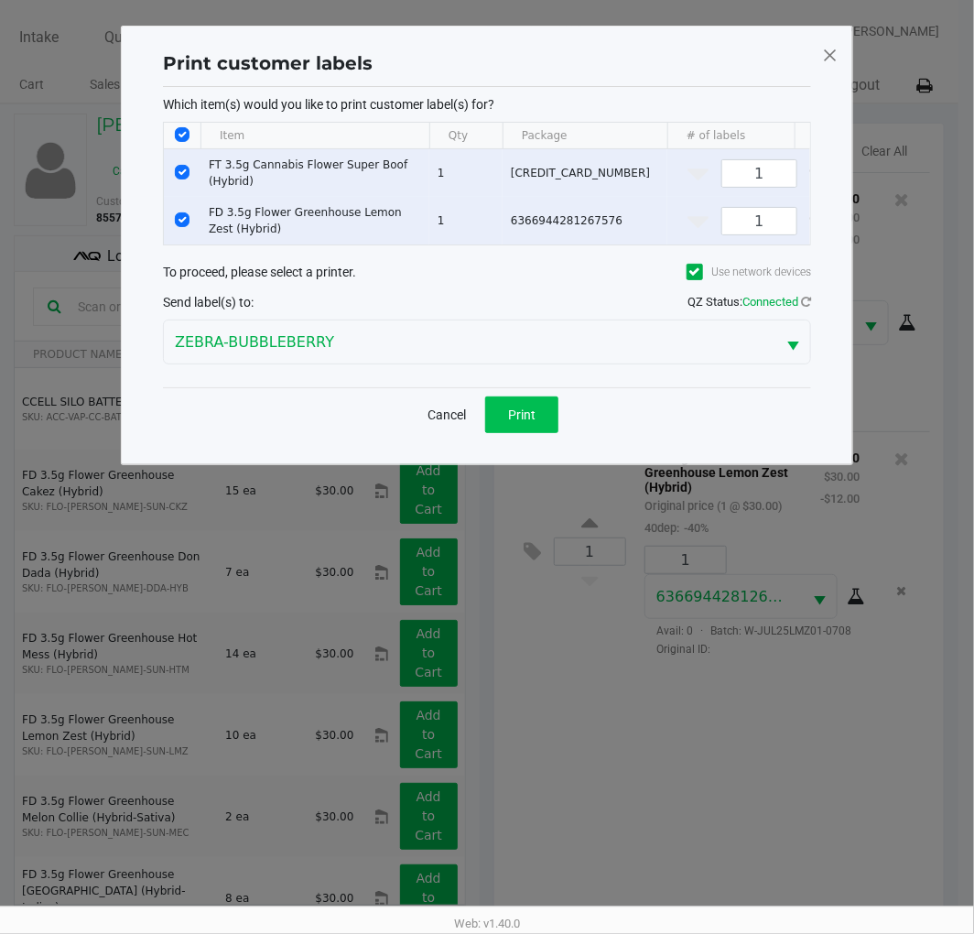
click at [513, 418] on button "Print" at bounding box center [521, 414] width 73 height 37
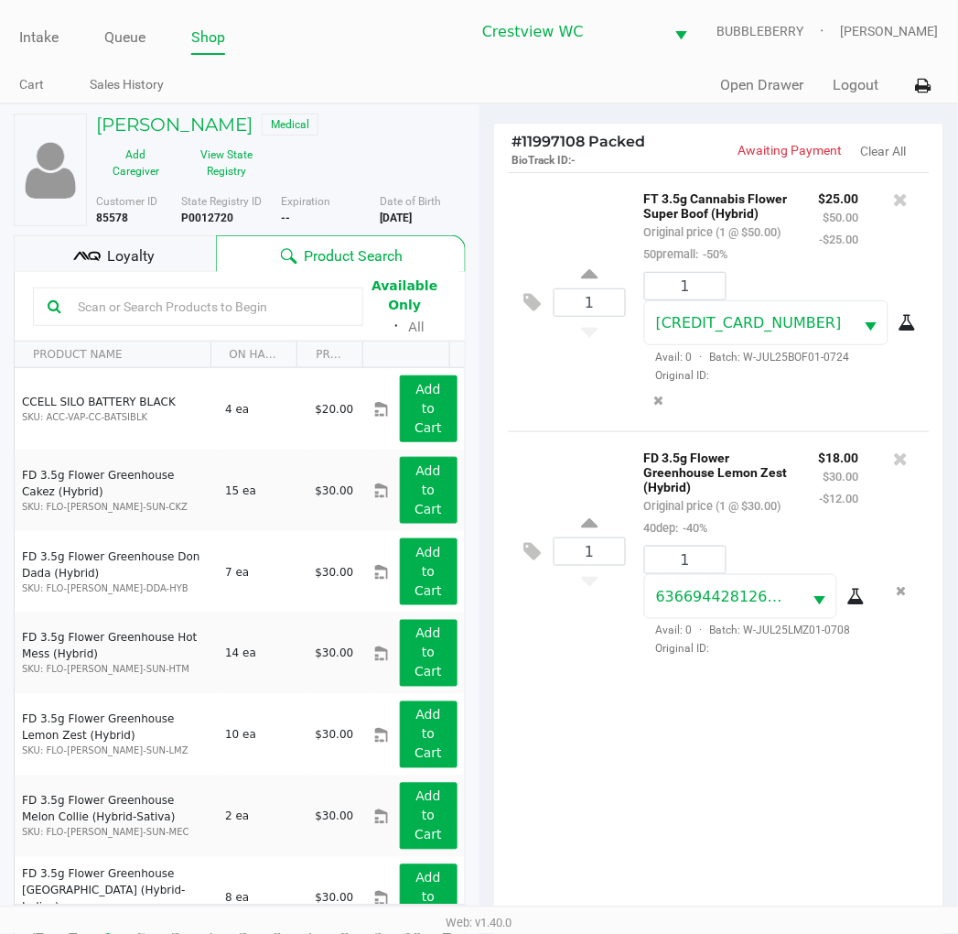
click at [144, 235] on div "Loyalty" at bounding box center [115, 253] width 202 height 37
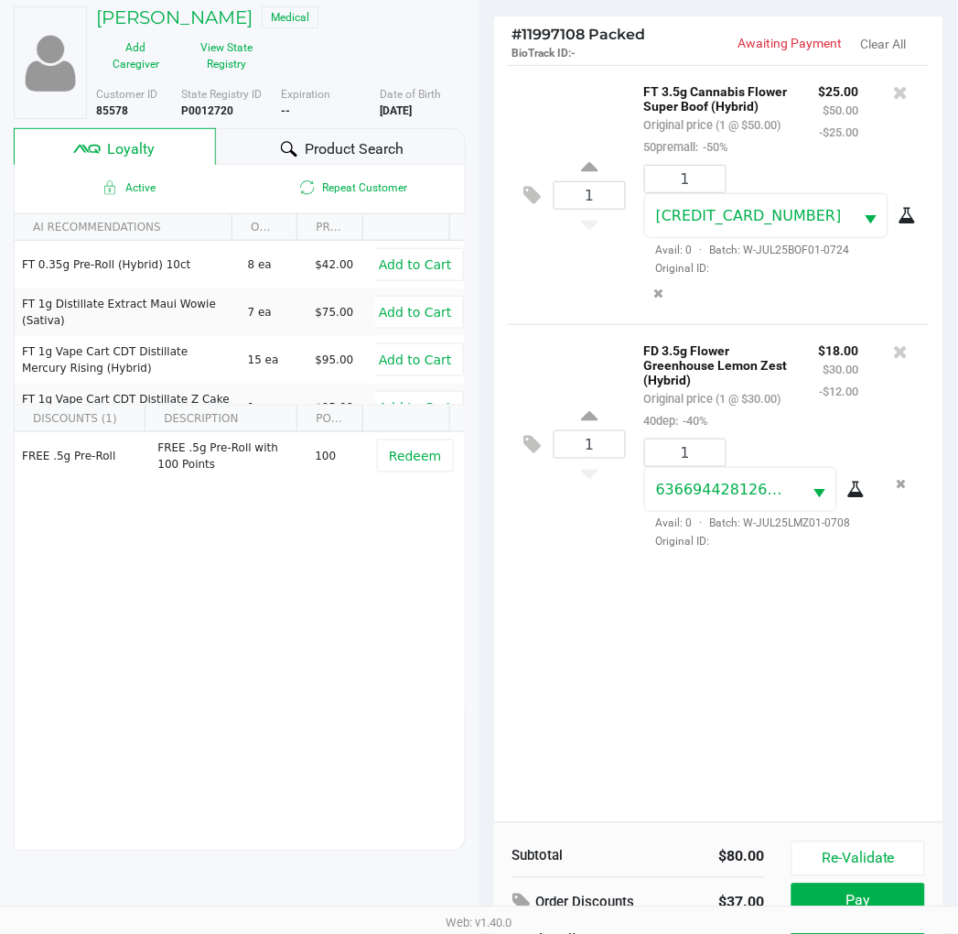
scroll to position [236, 0]
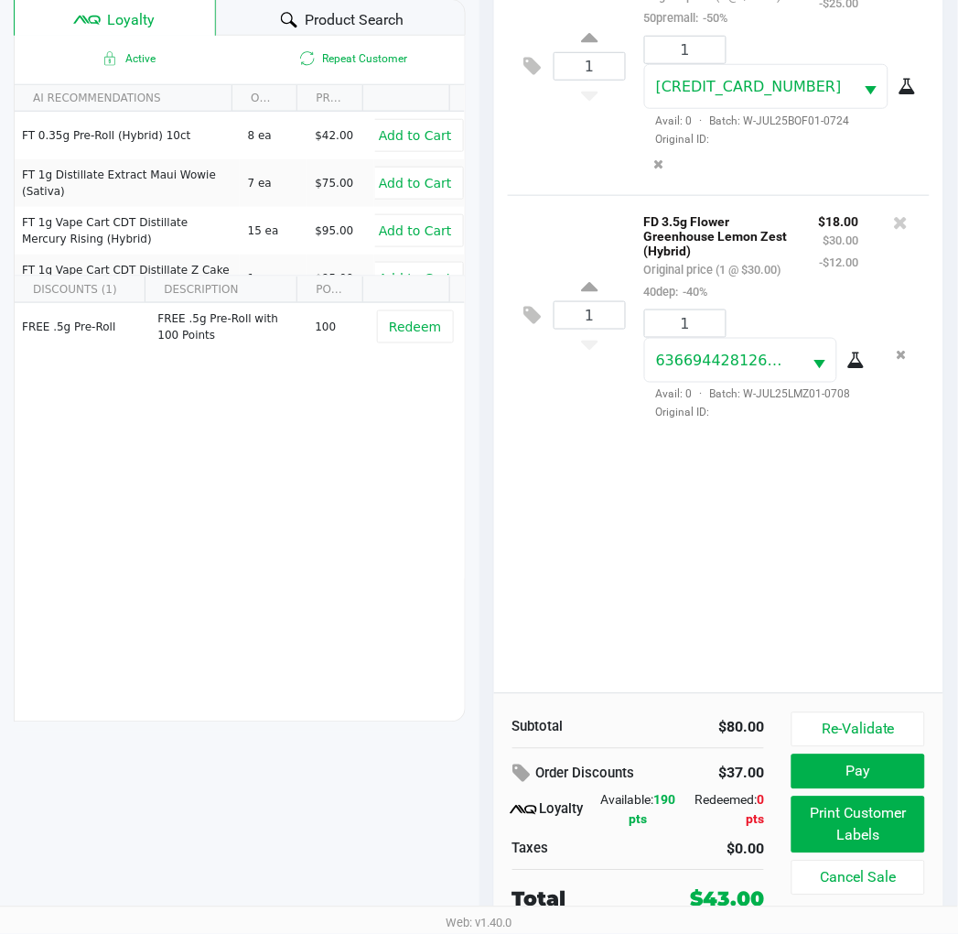
click at [864, 775] on button "Pay" at bounding box center [858, 771] width 133 height 35
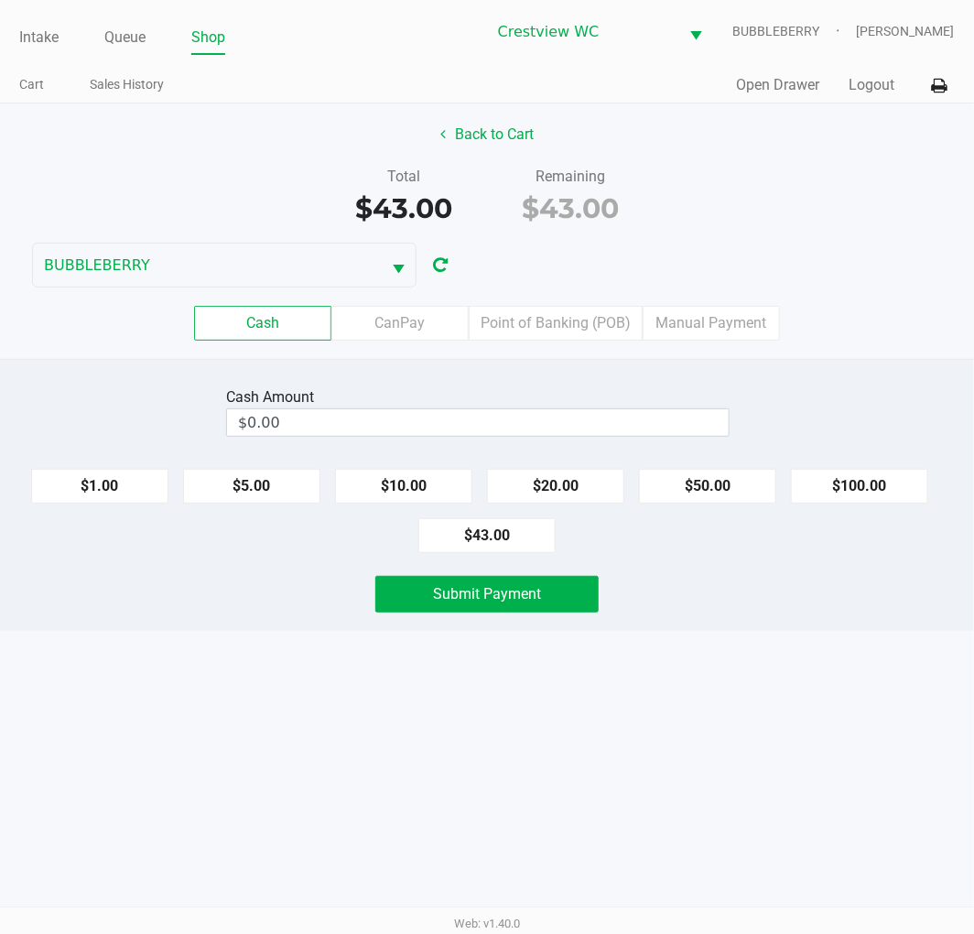
click at [582, 415] on input "$0.00" at bounding box center [478, 422] width 502 height 27
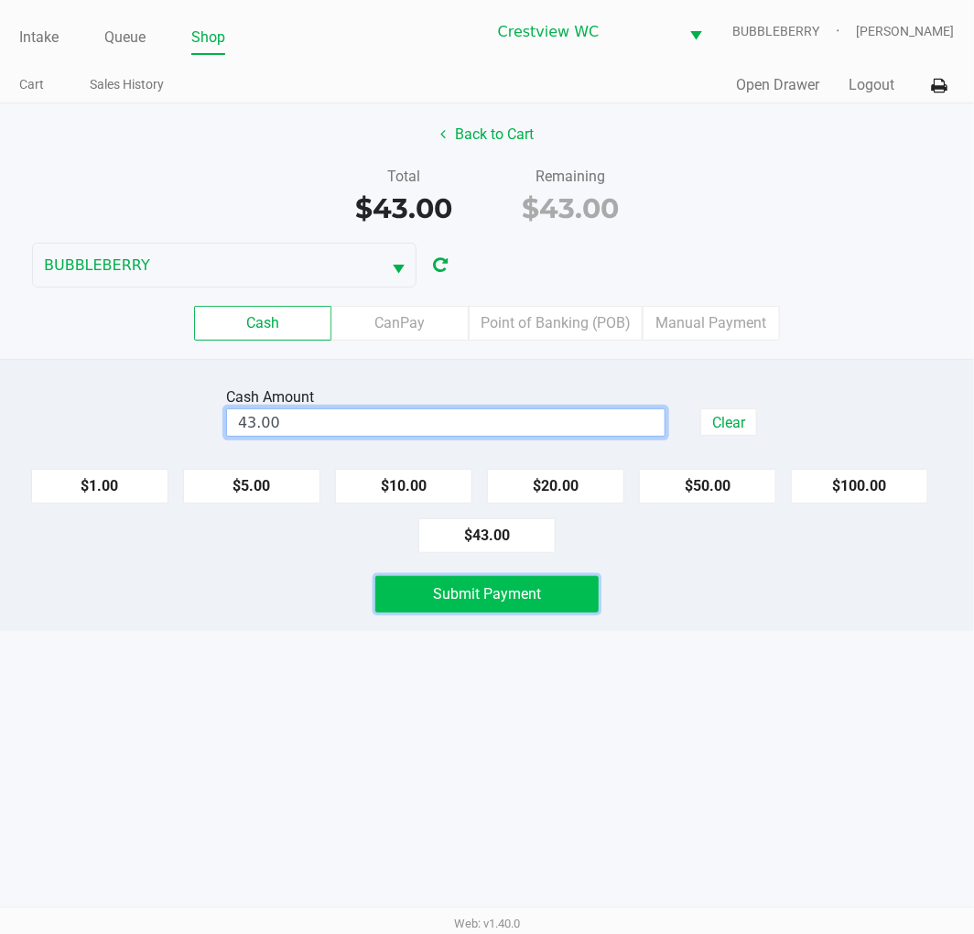
click at [511, 608] on button "Submit Payment" at bounding box center [486, 594] width 223 height 37
type input "$43.00"
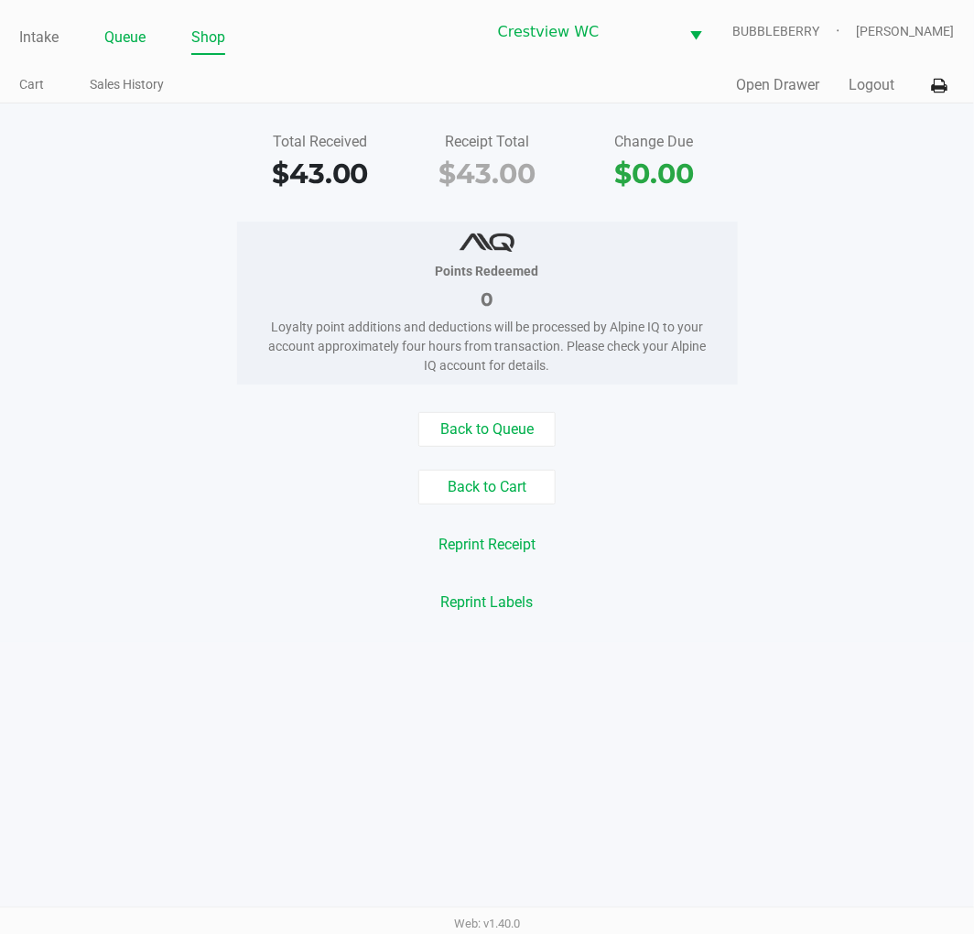
click at [114, 27] on link "Queue" at bounding box center [124, 38] width 41 height 26
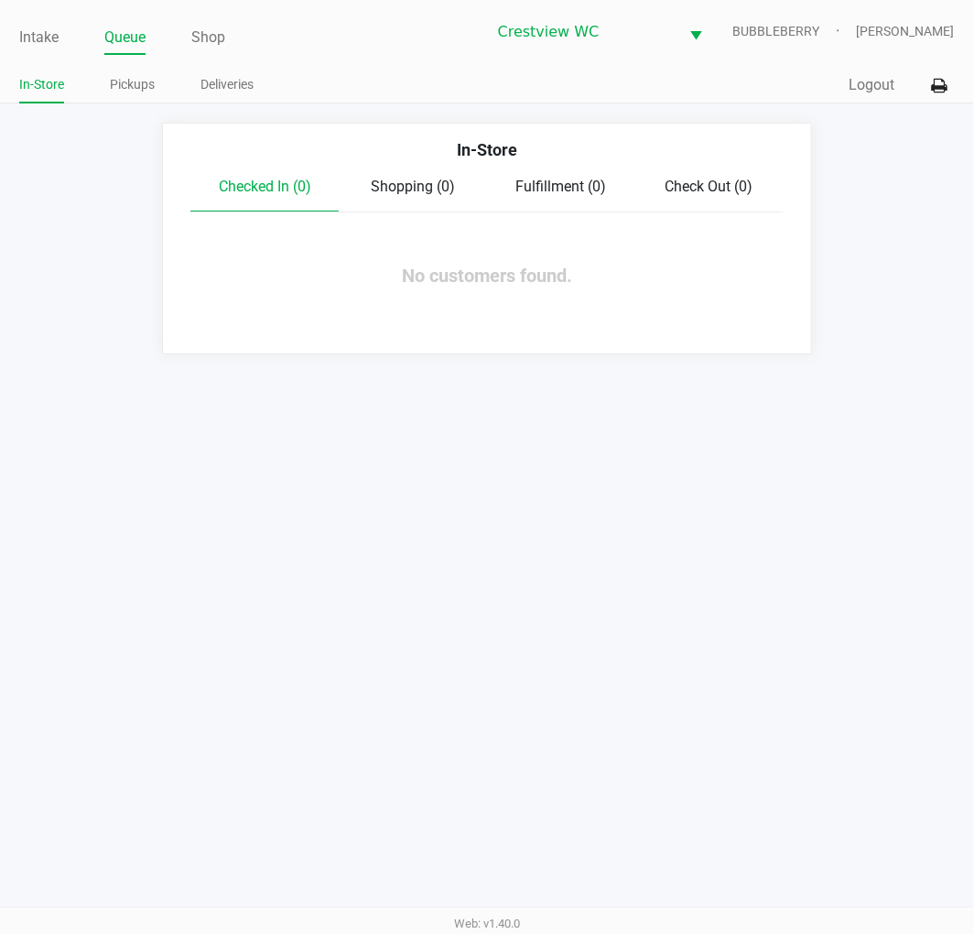
click at [139, 79] on link "Pickups" at bounding box center [132, 84] width 45 height 23
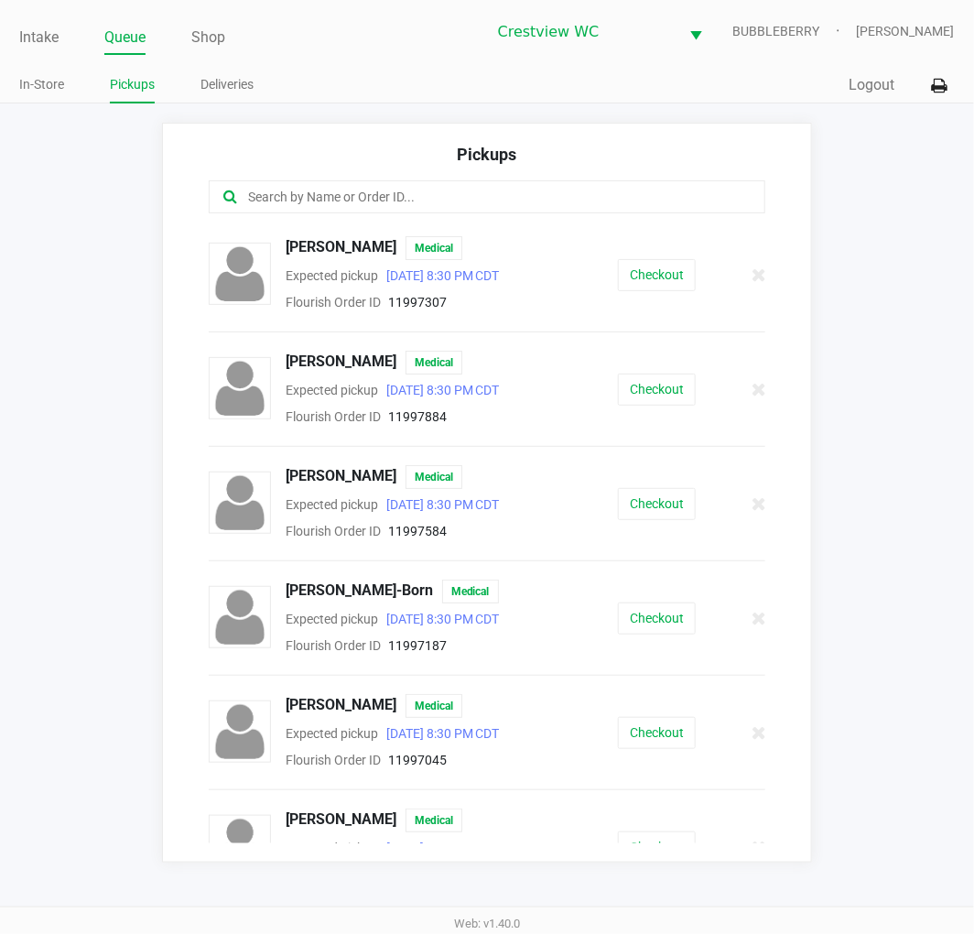
click at [473, 198] on input "text" at bounding box center [483, 197] width 474 height 21
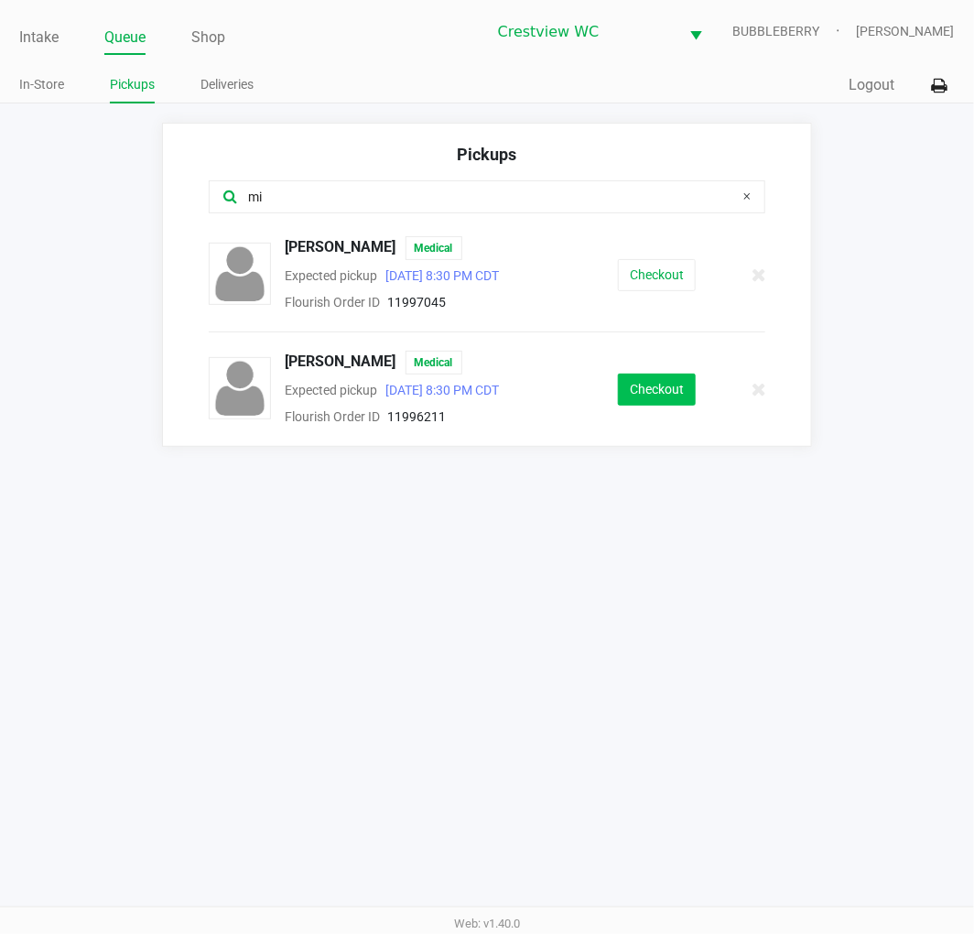
type input "mi"
click at [661, 383] on button "Checkout" at bounding box center [657, 389] width 78 height 32
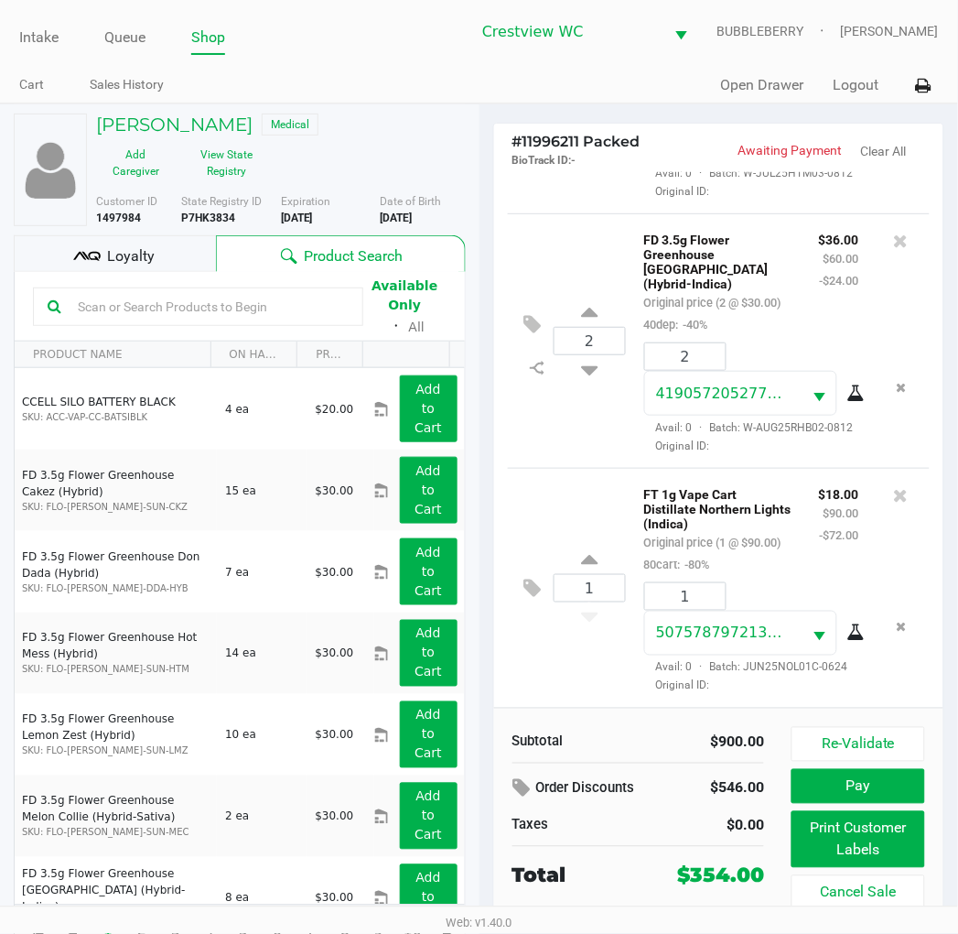
scroll to position [34, 0]
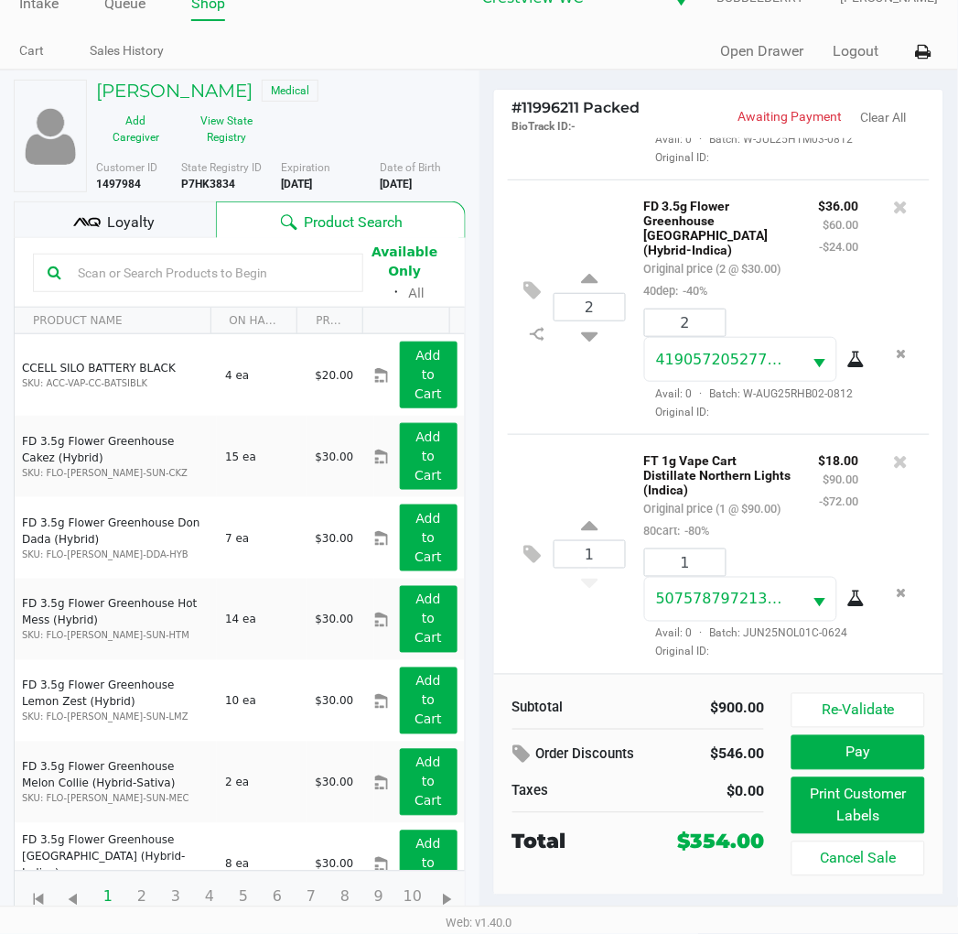
click at [818, 782] on button "Print Customer Labels" at bounding box center [858, 805] width 133 height 57
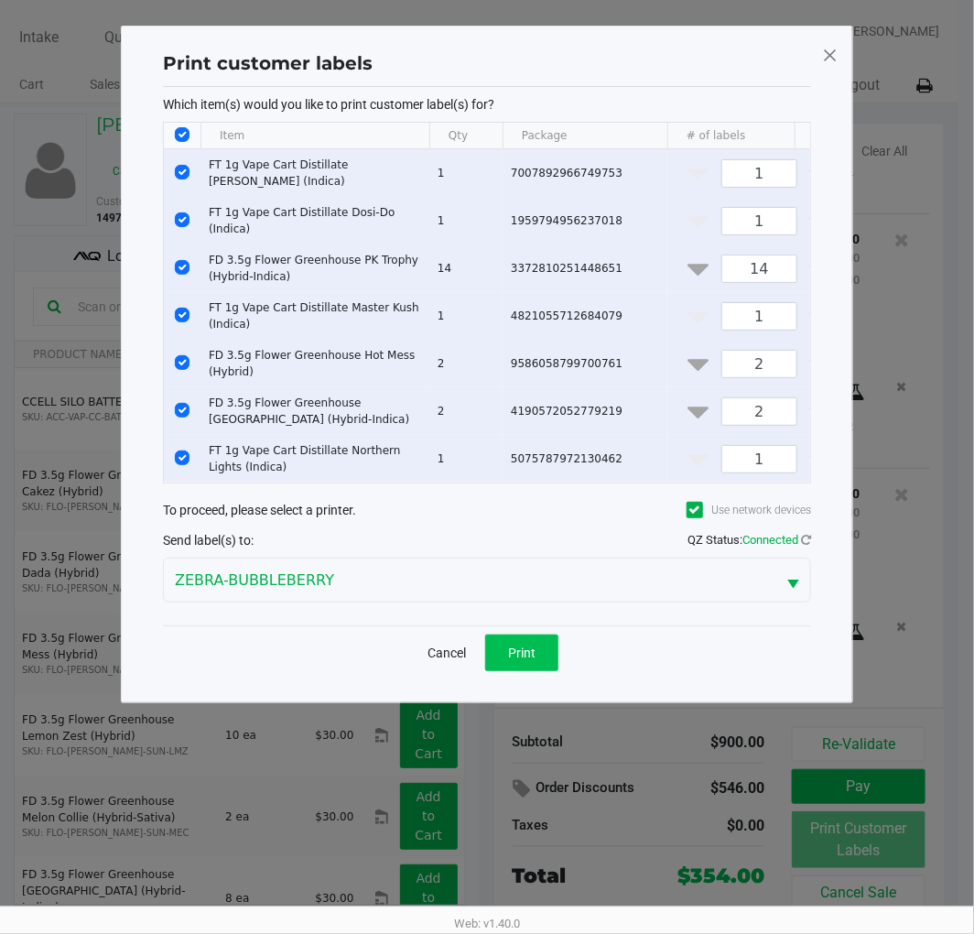
click at [533, 671] on button "Print" at bounding box center [521, 652] width 73 height 37
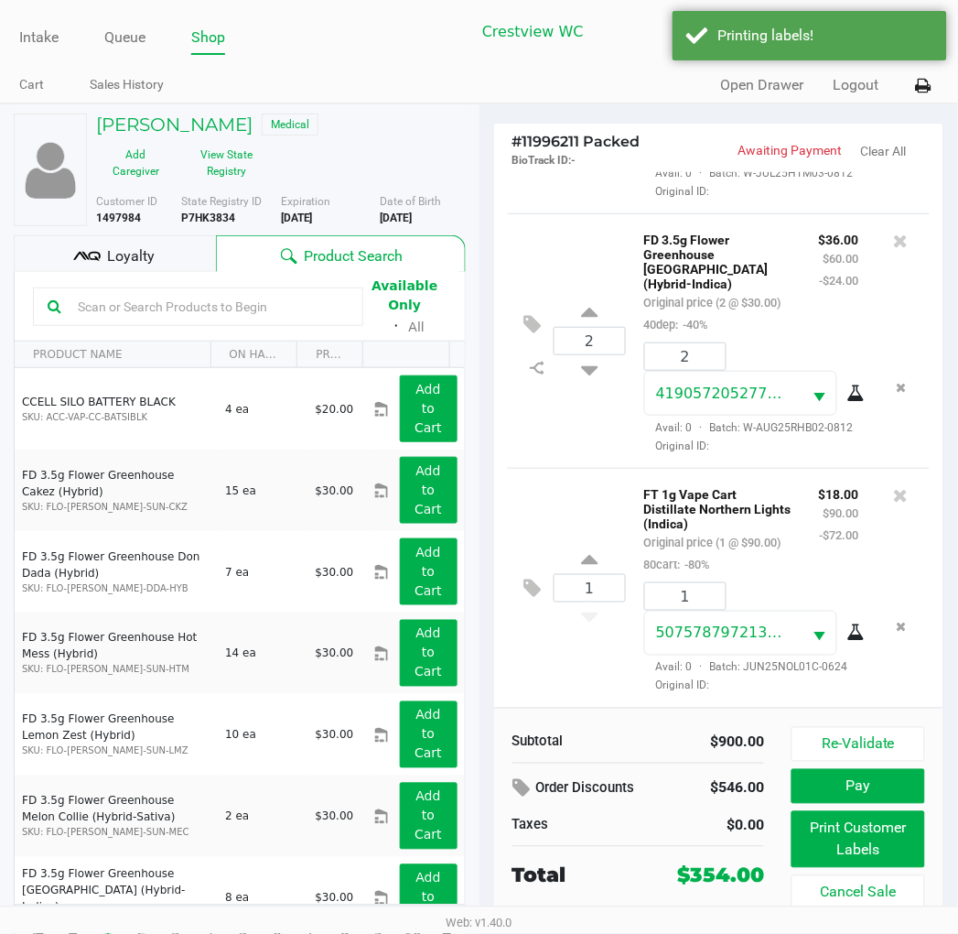
click at [129, 257] on span "Loyalty" at bounding box center [131, 256] width 48 height 22
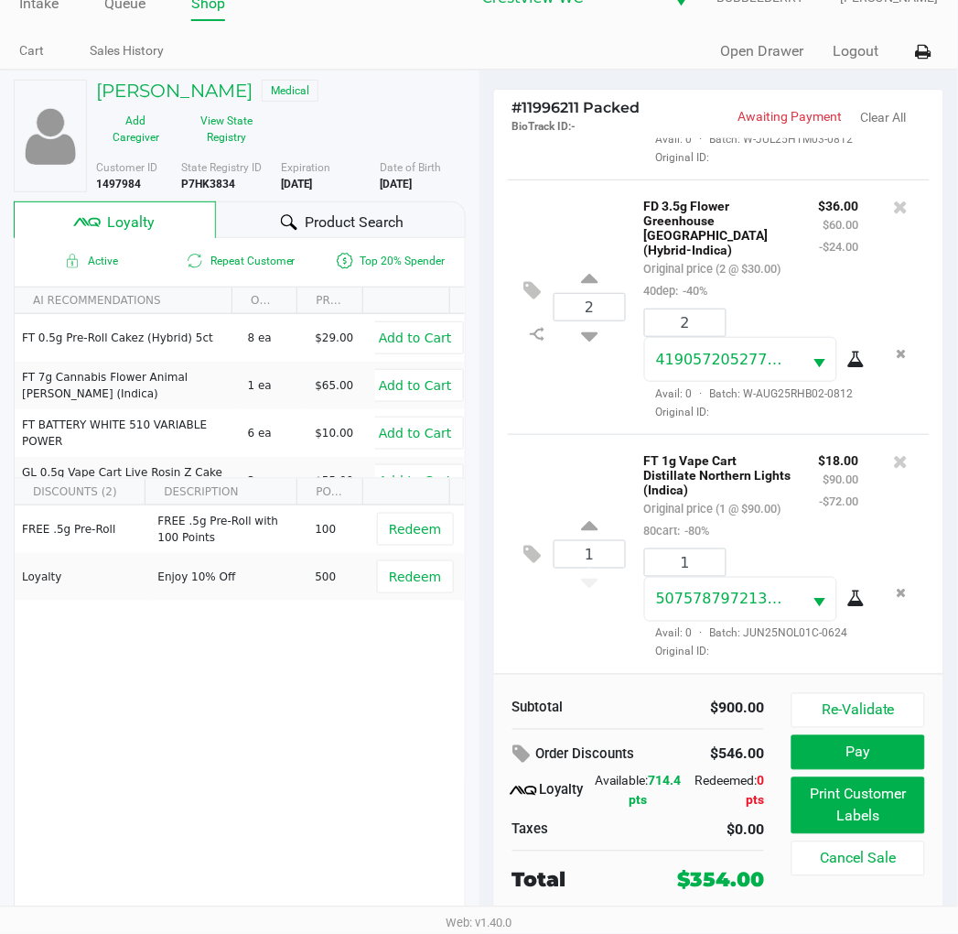
scroll to position [1200, 0]
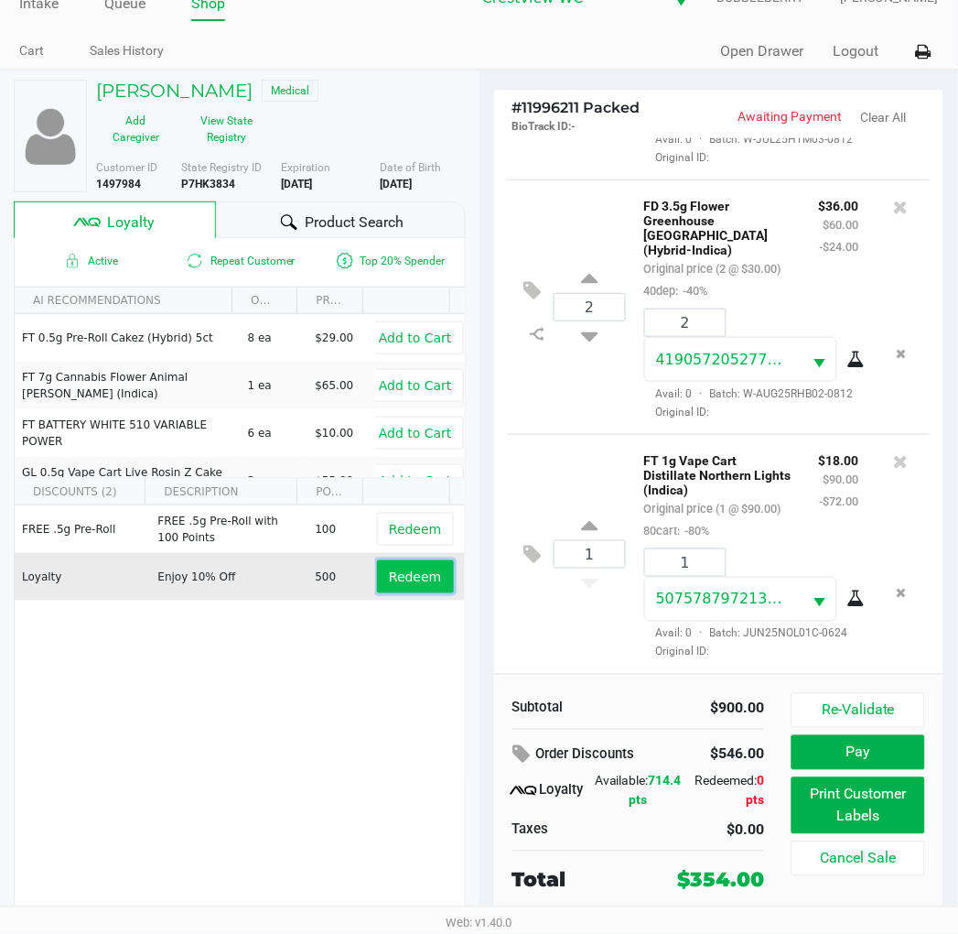
click at [389, 582] on span "Redeem" at bounding box center [415, 576] width 52 height 15
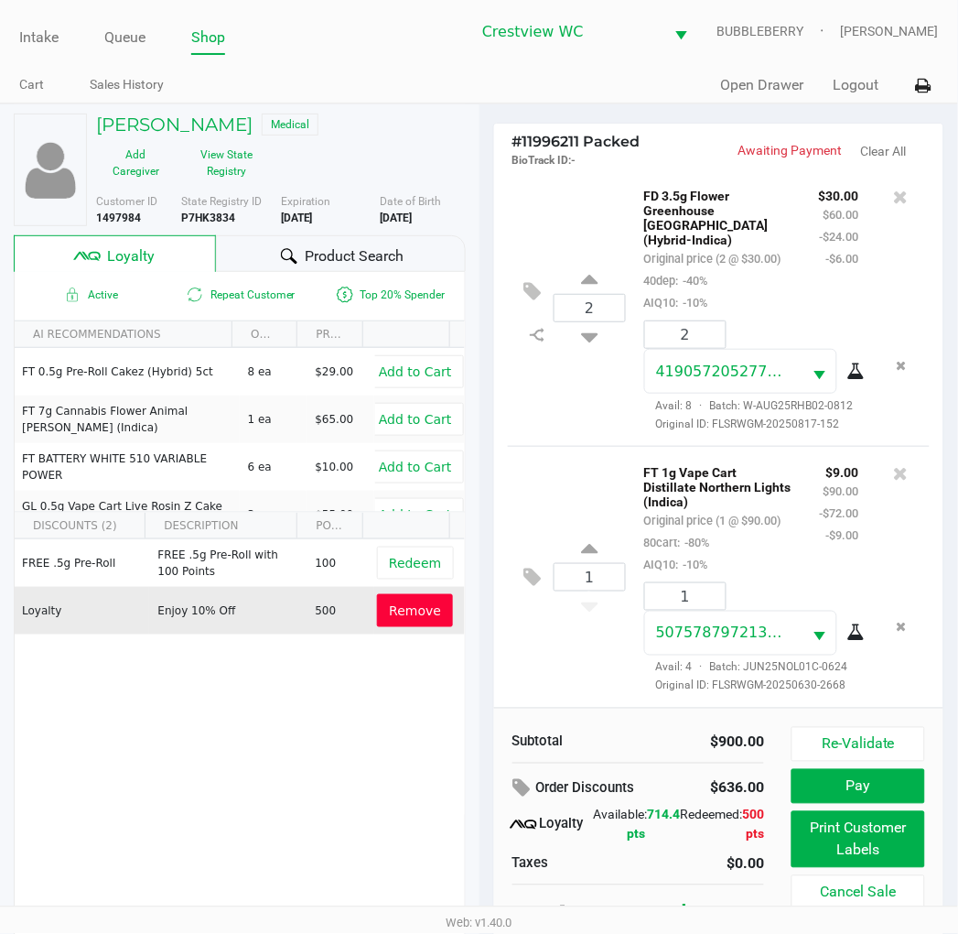
scroll to position [34, 0]
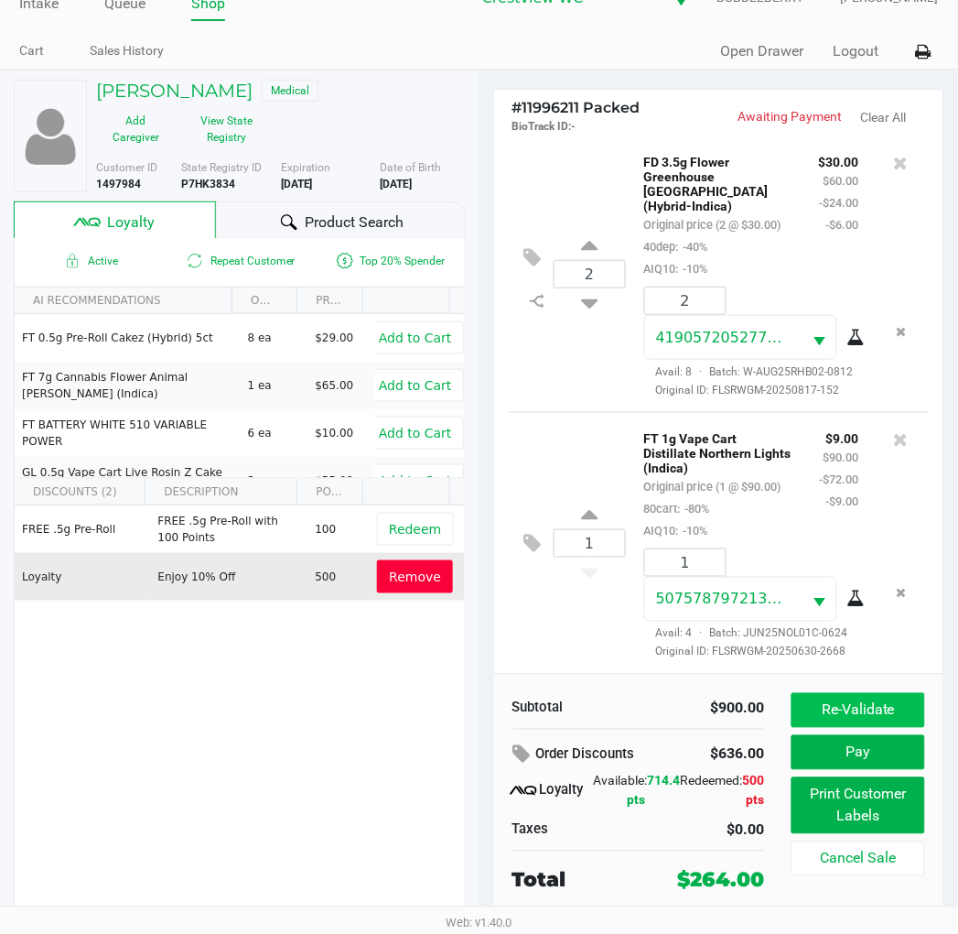
click at [842, 708] on button "Re-Validate" at bounding box center [858, 710] width 133 height 35
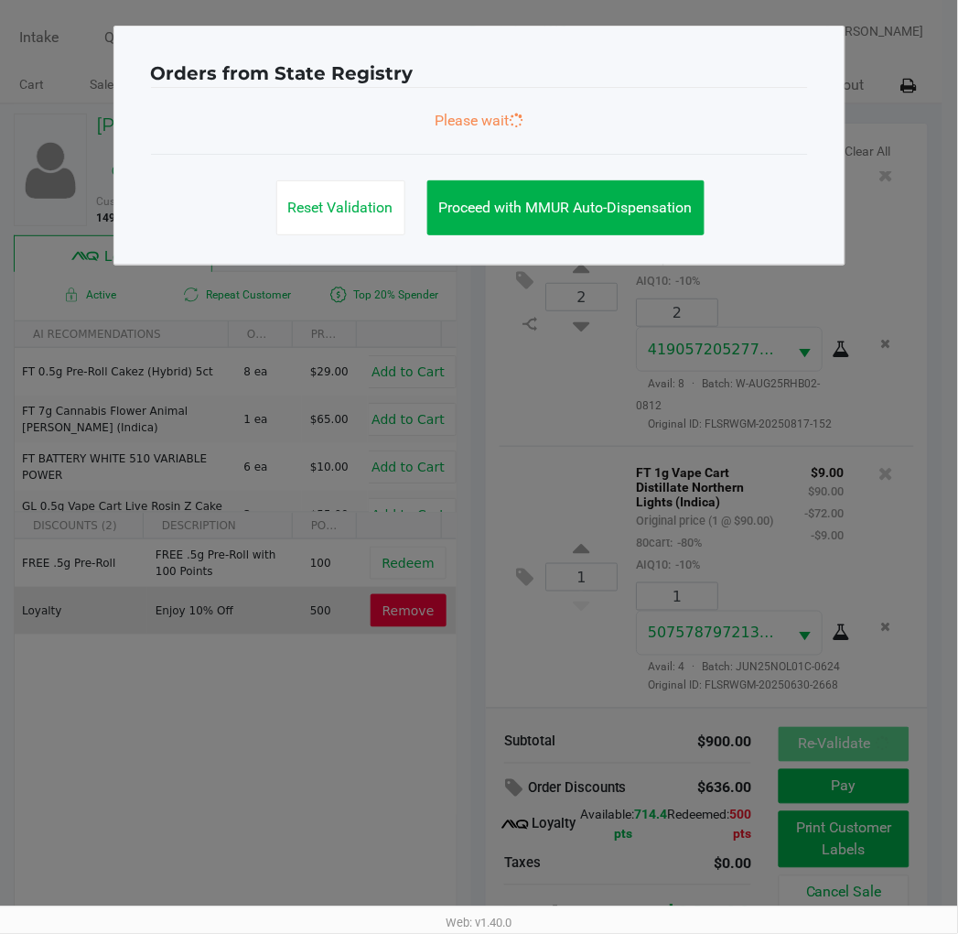
scroll to position [0, 0]
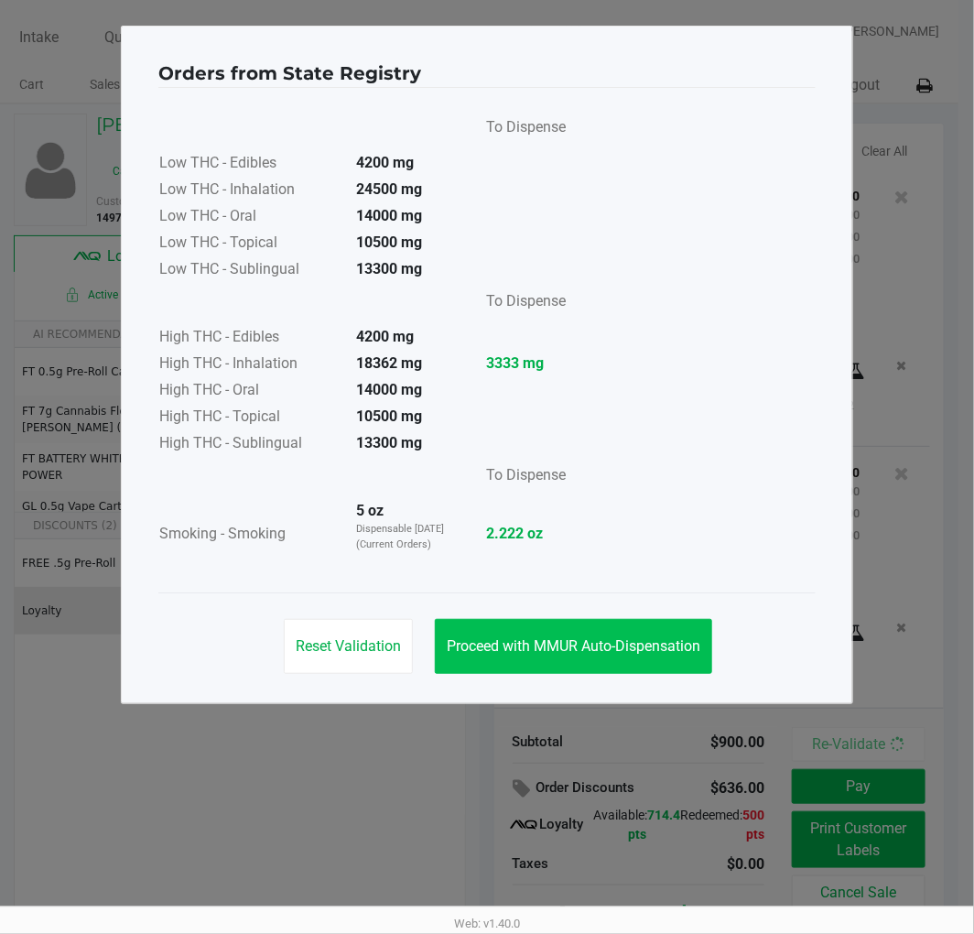
click at [557, 647] on span "Proceed with MMUR Auto-Dispensation" at bounding box center [574, 645] width 254 height 17
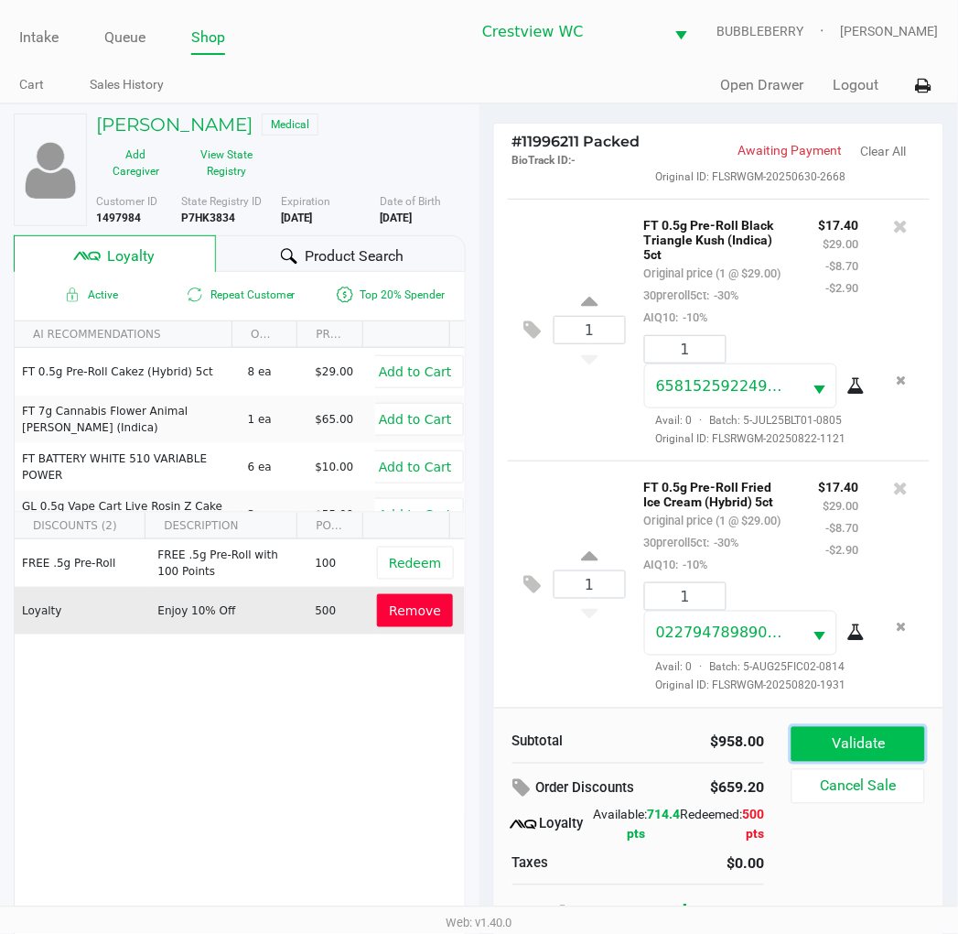
click at [895, 745] on button "Validate" at bounding box center [858, 744] width 133 height 35
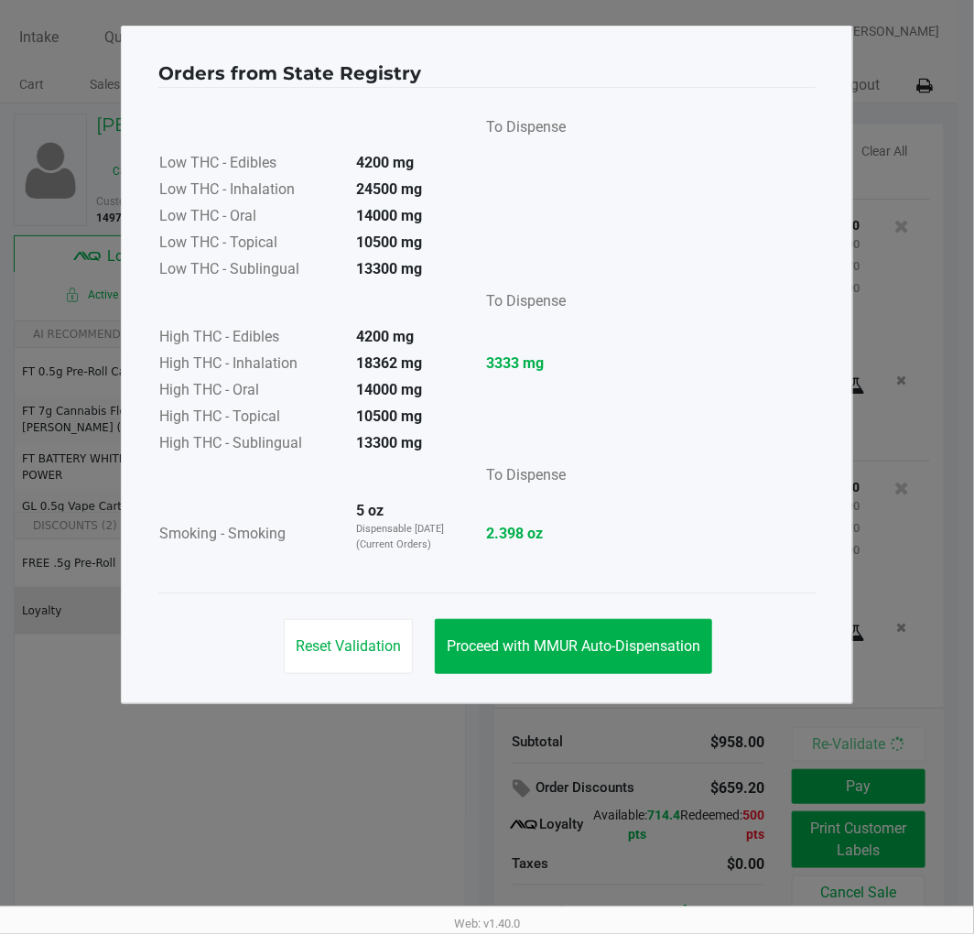
click at [614, 645] on span "Proceed with MMUR Auto-Dispensation" at bounding box center [574, 645] width 254 height 17
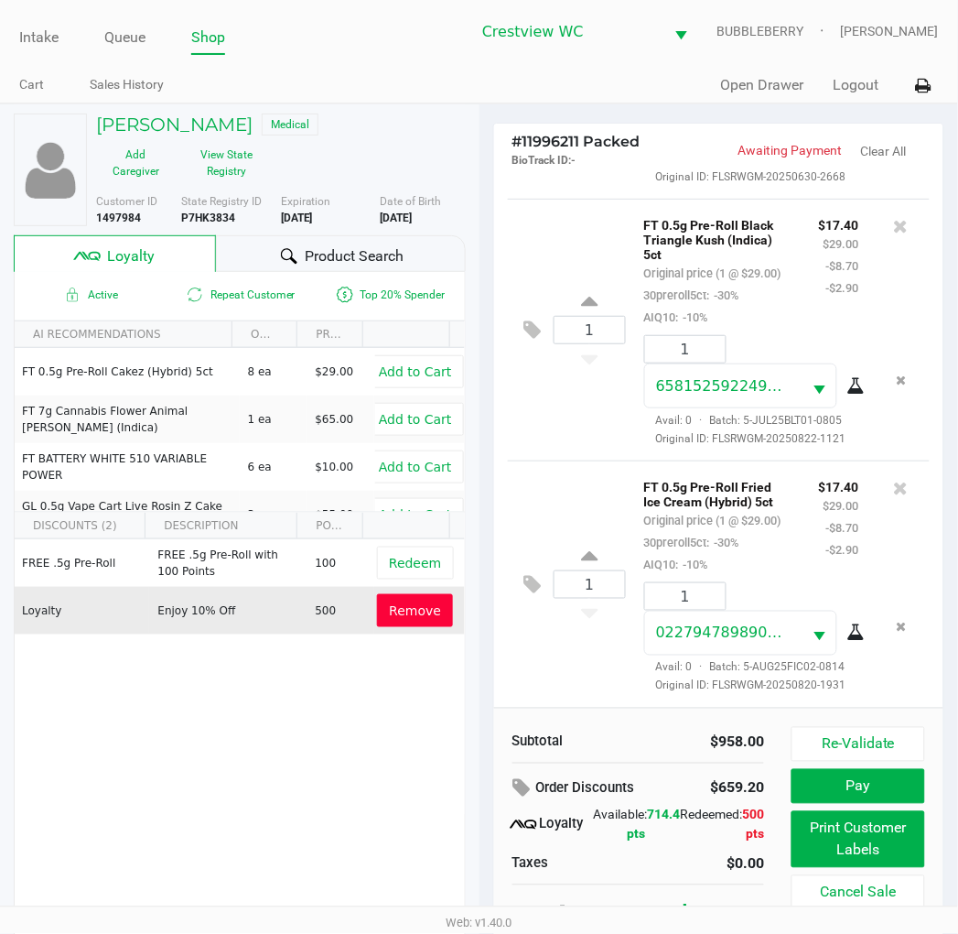
click at [843, 849] on button "Print Customer Labels" at bounding box center [858, 839] width 133 height 57
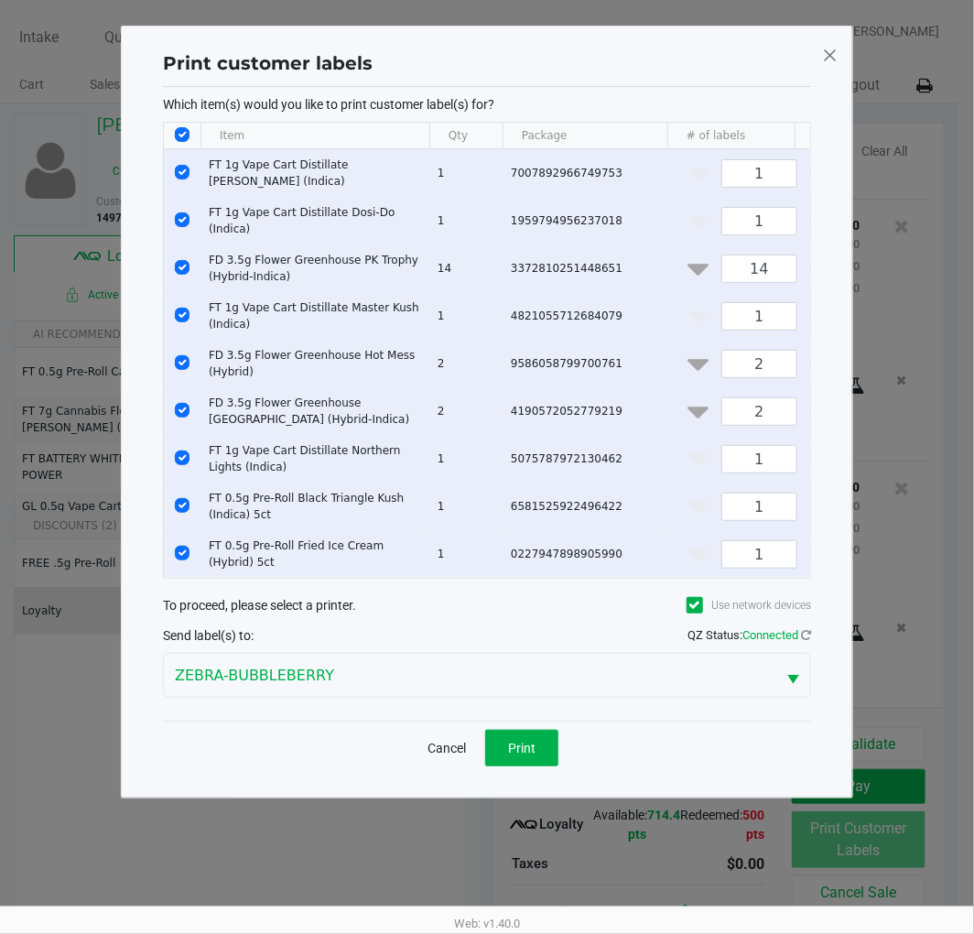
click at [178, 132] on input "Select All Rows" at bounding box center [182, 134] width 15 height 15
checkbox input "false"
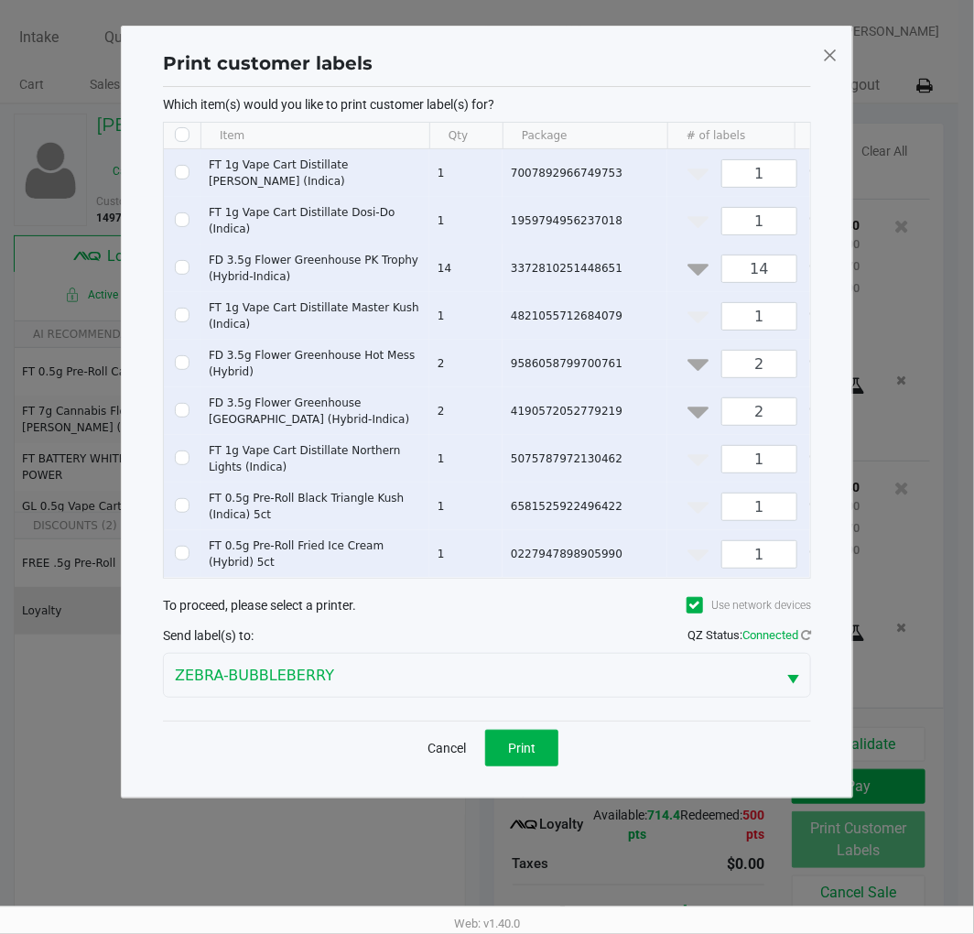
checkbox input "false"
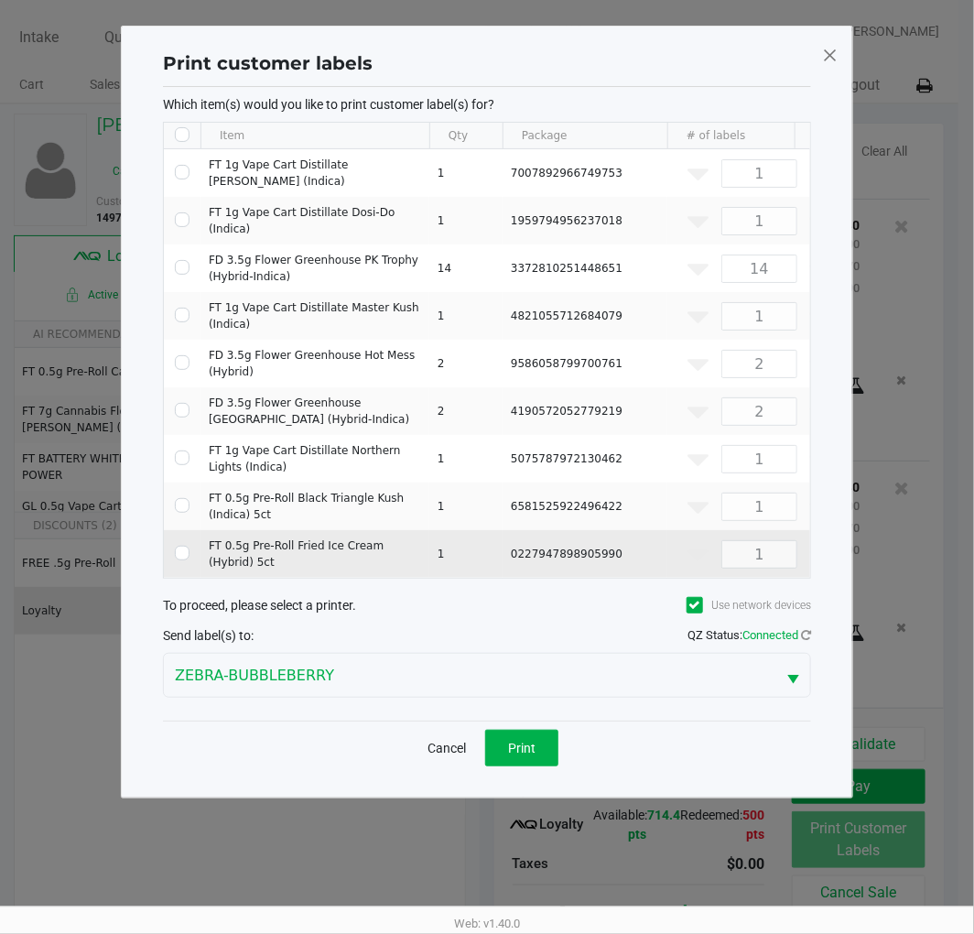
click at [186, 546] on input "Select Row" at bounding box center [182, 553] width 15 height 15
checkbox input "true"
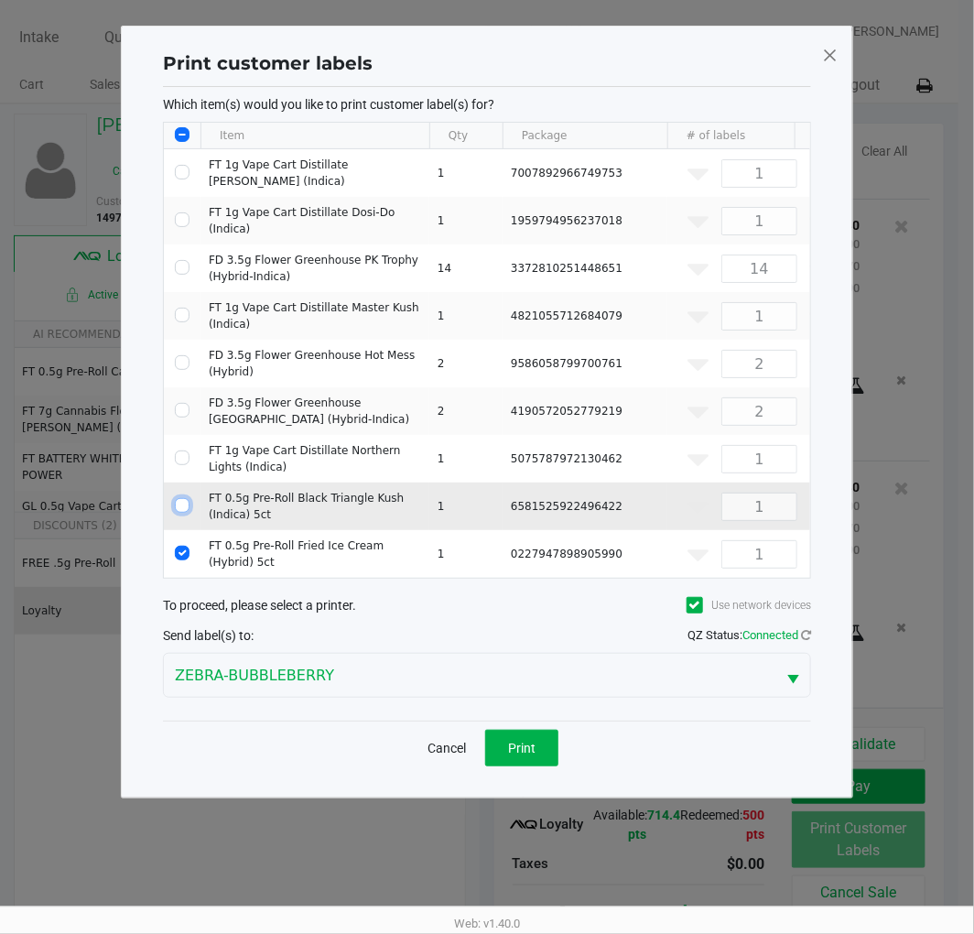
click at [183, 503] on input "Select Row" at bounding box center [182, 505] width 15 height 15
checkbox input "true"
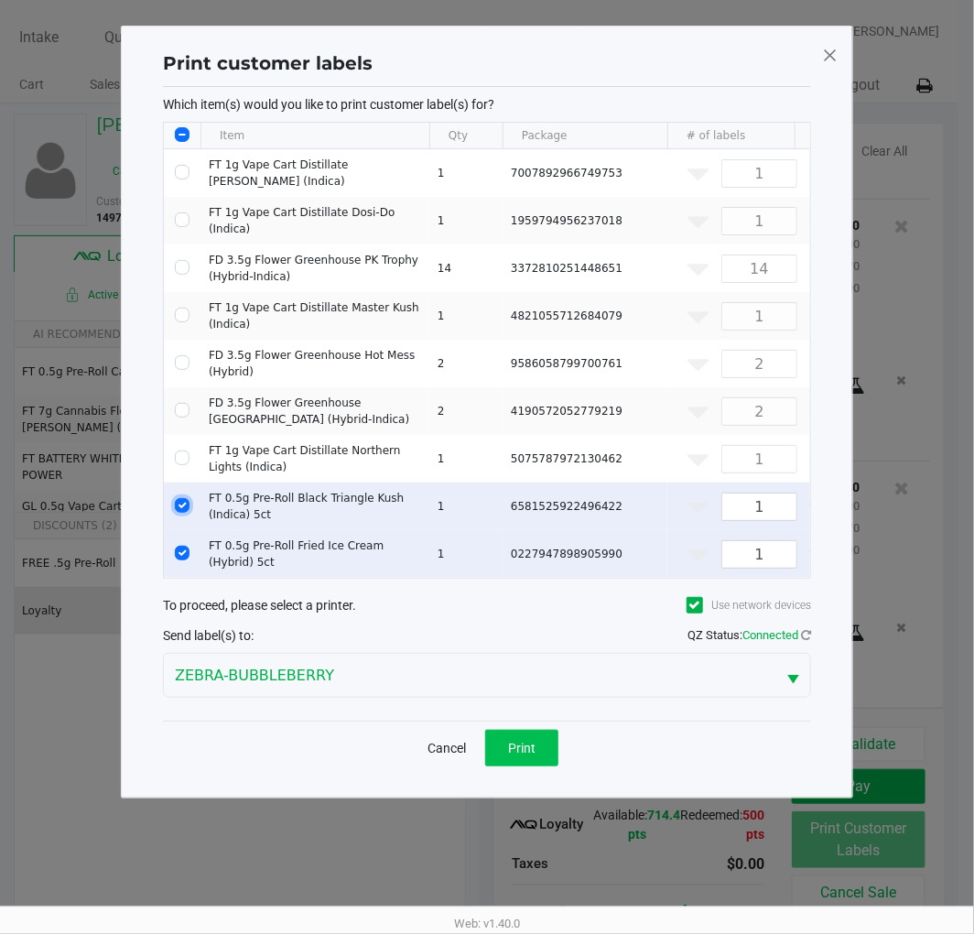
click at [534, 766] on button "Print" at bounding box center [521, 748] width 73 height 37
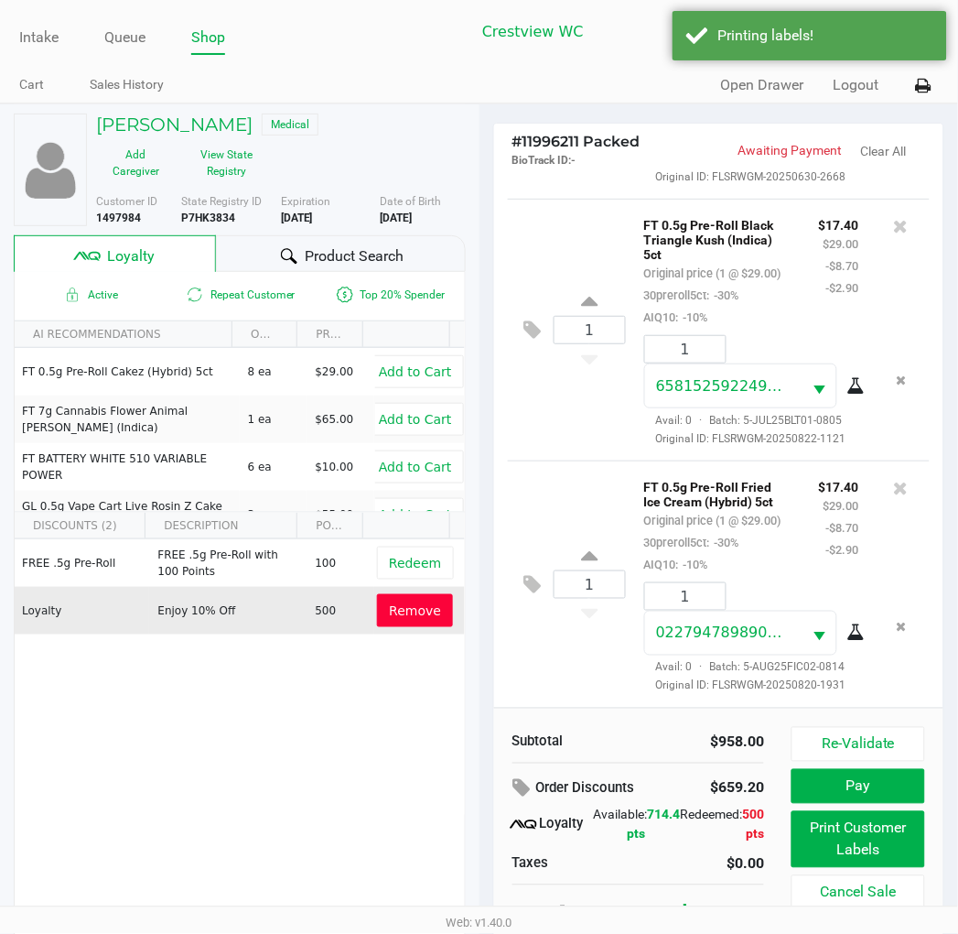
scroll to position [34, 0]
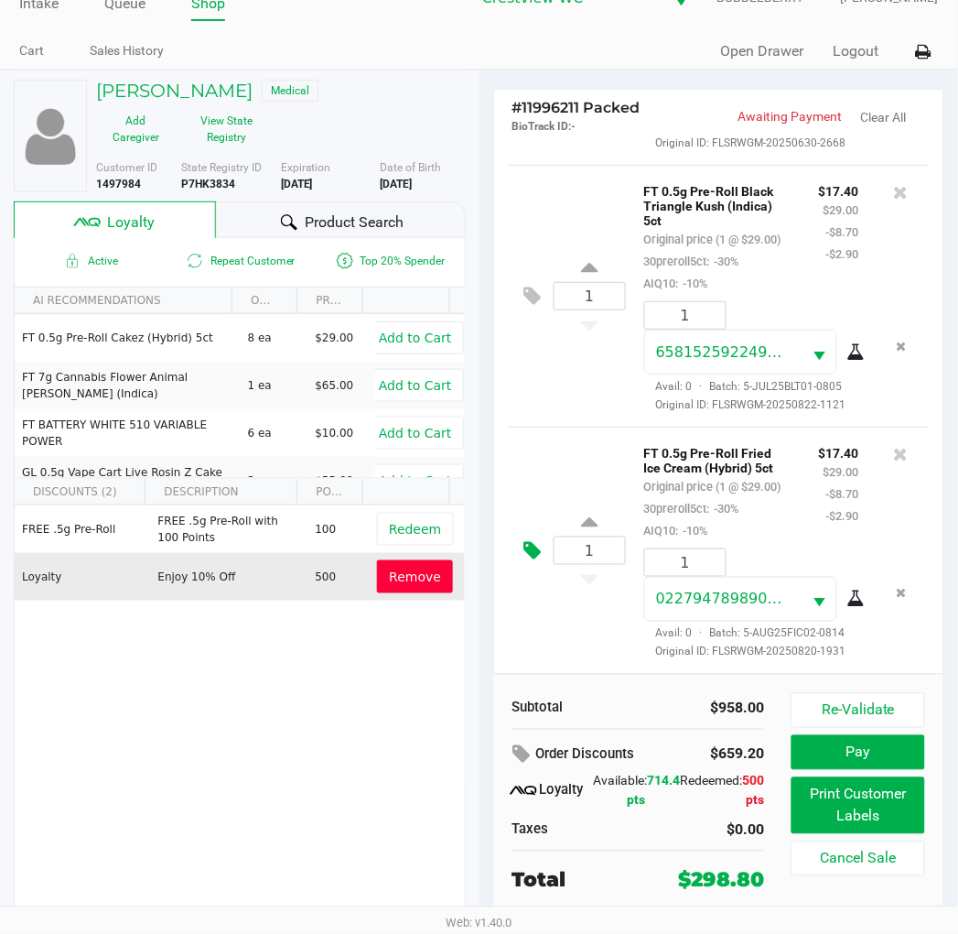
click at [534, 540] on icon at bounding box center [532, 550] width 17 height 21
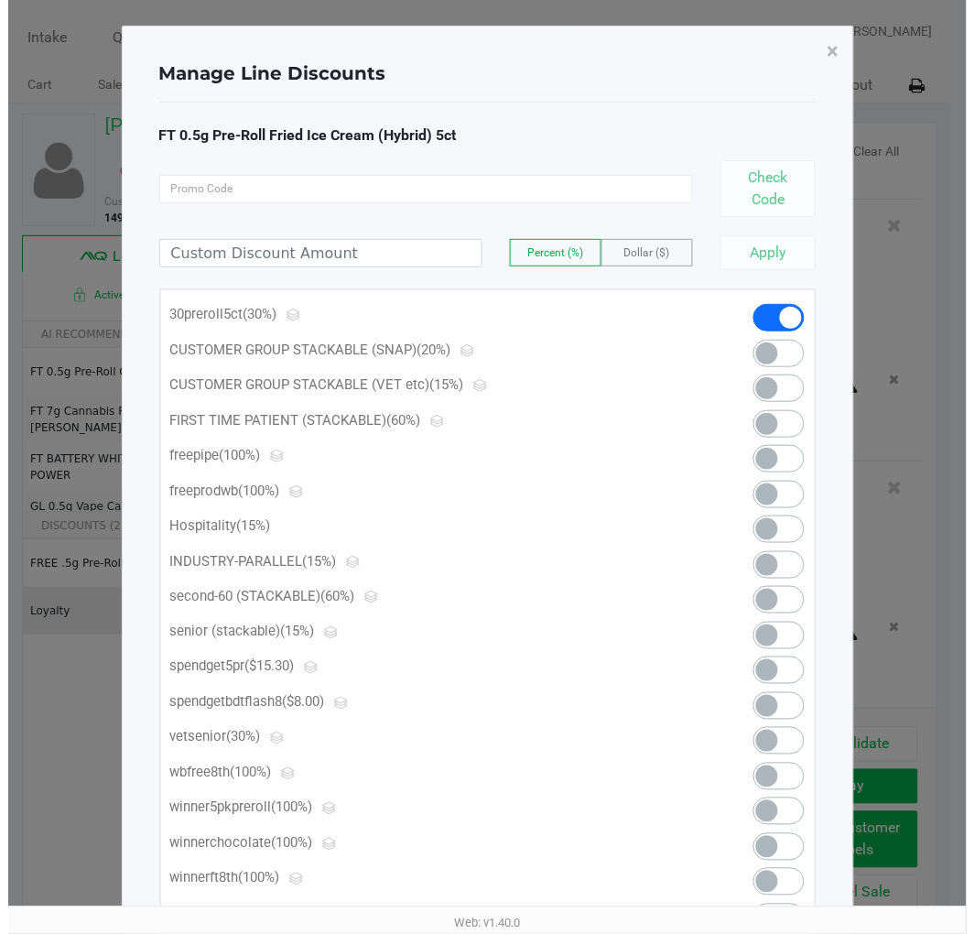
scroll to position [0, 0]
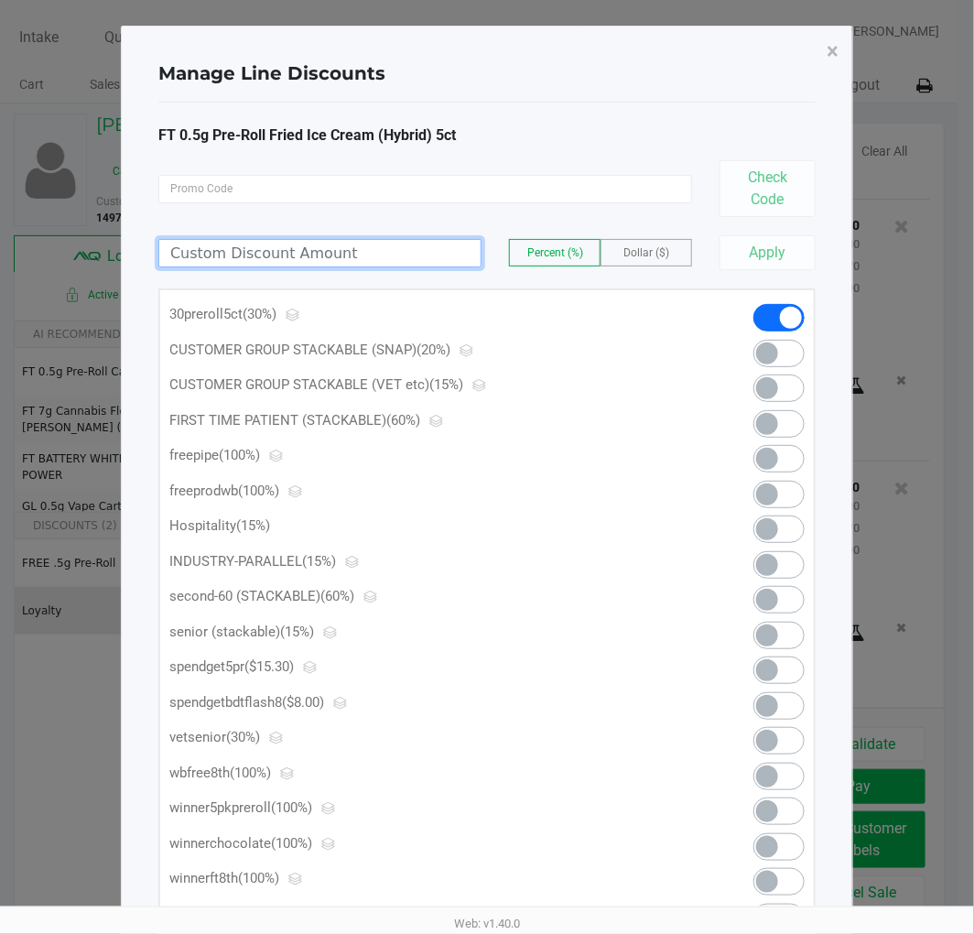
click at [432, 254] on input at bounding box center [319, 253] width 321 height 27
type input "12.40"
click at [655, 249] on span "Dollar ($)" at bounding box center [646, 252] width 46 height 13
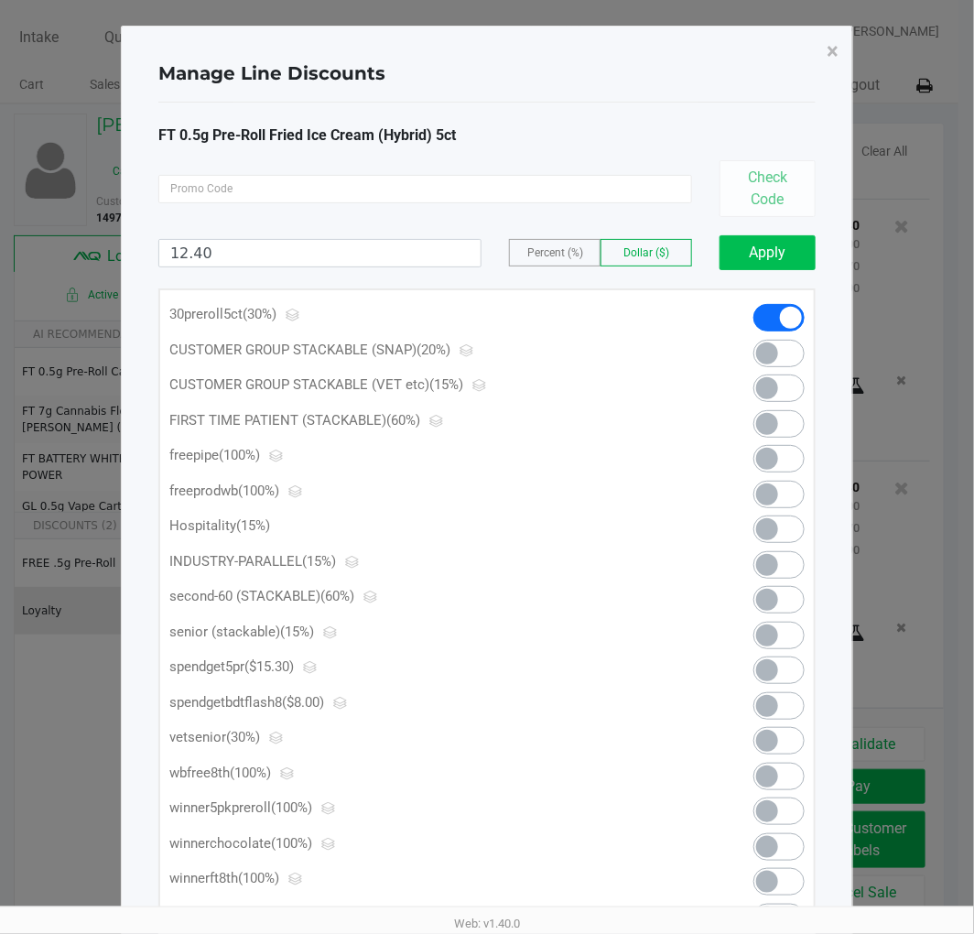
click at [782, 260] on button "Apply" at bounding box center [767, 252] width 96 height 35
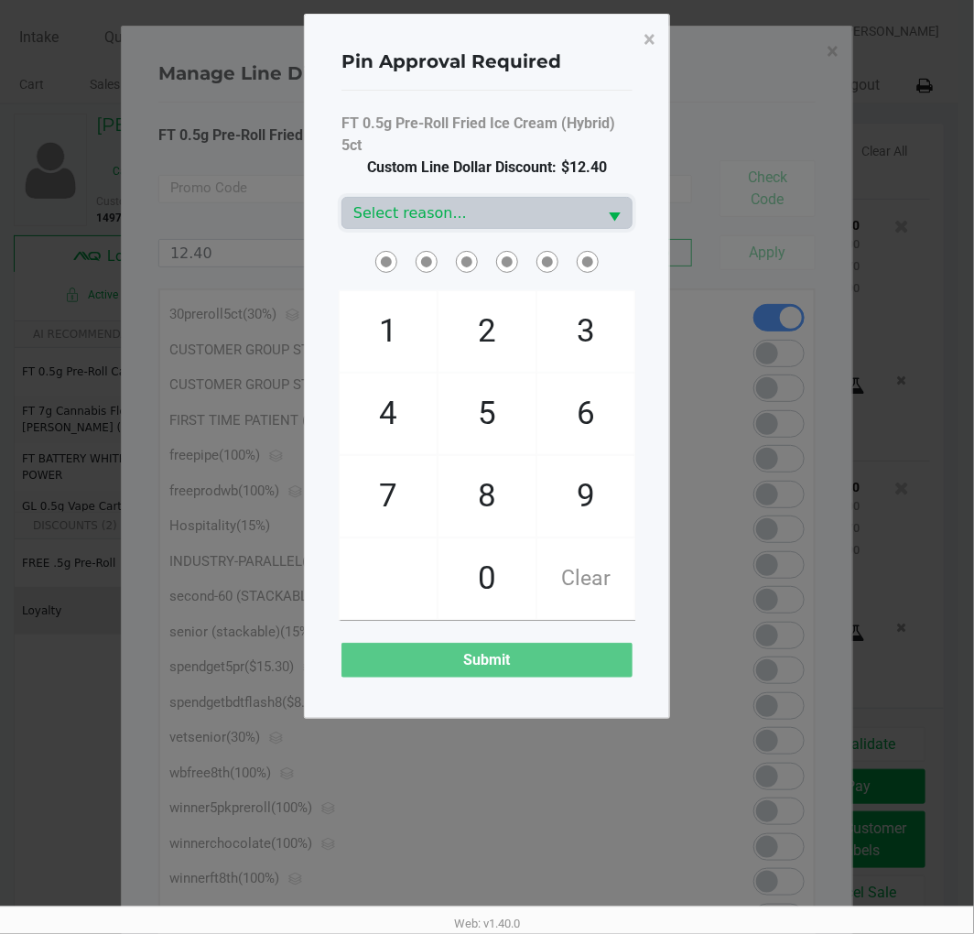
click at [589, 502] on span "9" at bounding box center [585, 496] width 97 height 81
checkbox input "true"
click at [488, 332] on span "2" at bounding box center [486, 331] width 97 height 81
checkbox input "true"
click at [483, 319] on span "2" at bounding box center [486, 331] width 97 height 81
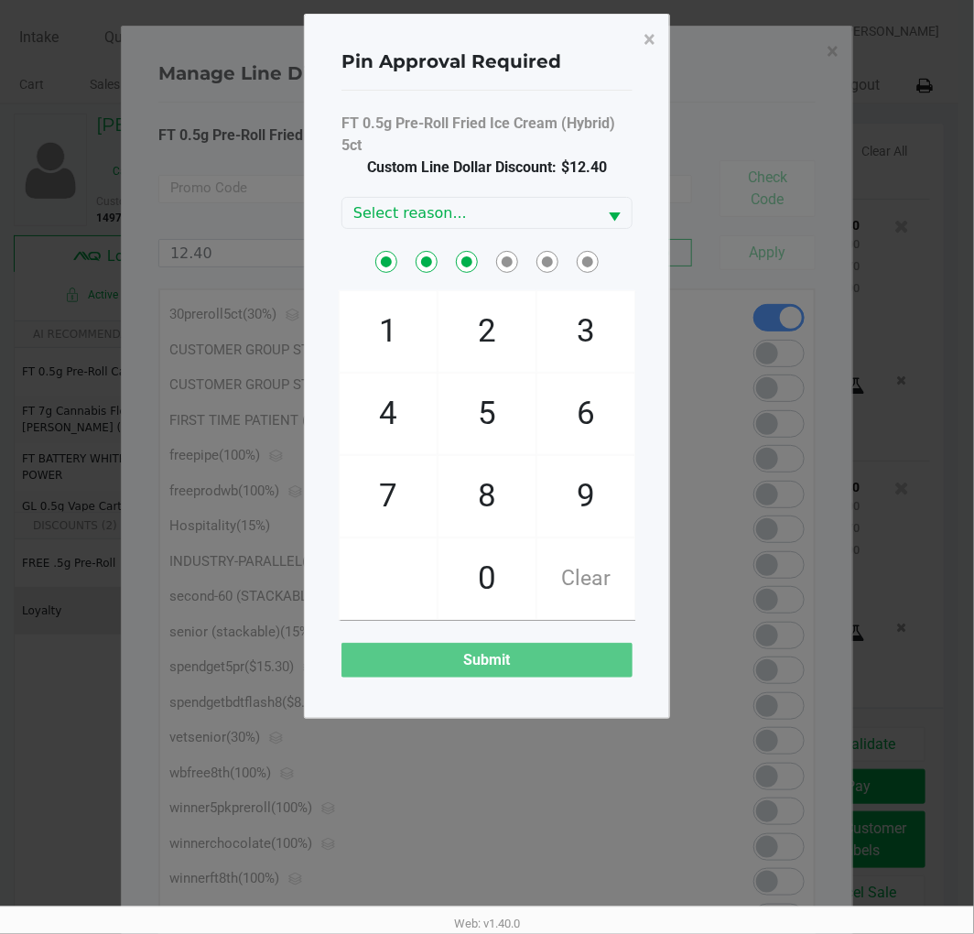
checkbox input "true"
click at [485, 498] on span "8" at bounding box center [486, 496] width 97 height 81
checkbox input "true"
click at [485, 328] on span "2" at bounding box center [486, 331] width 97 height 81
checkbox input "true"
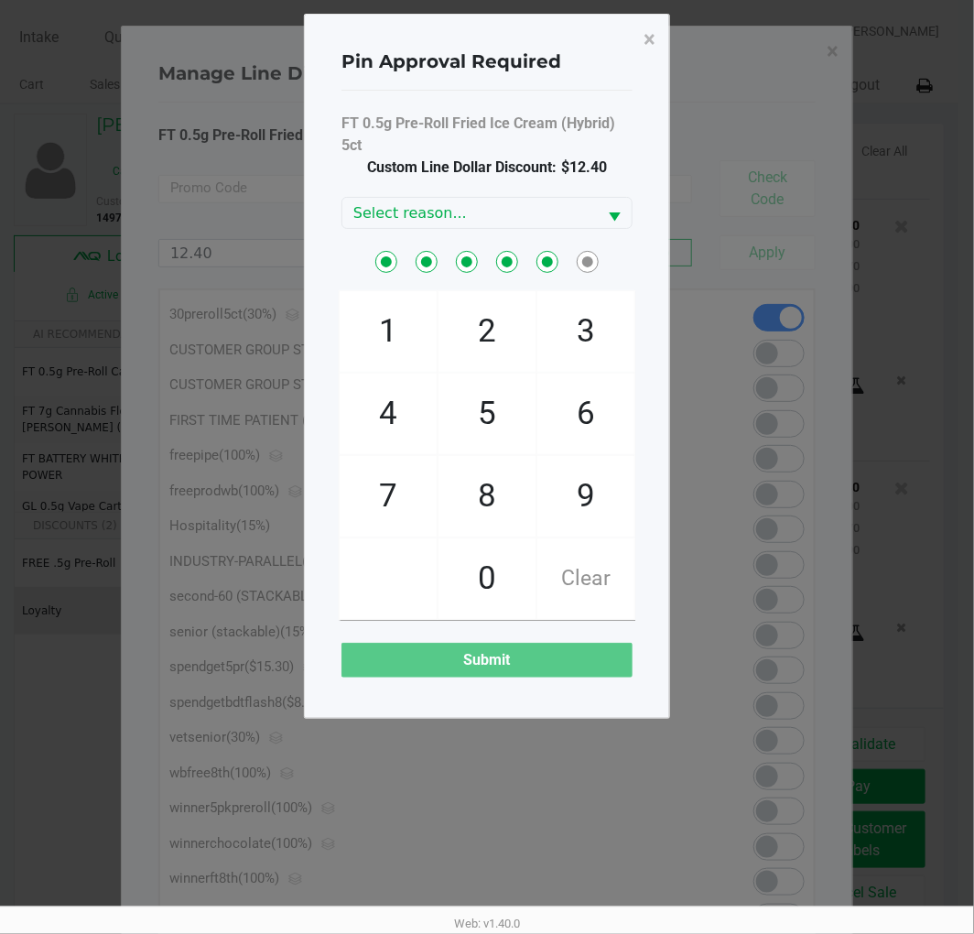
click at [388, 312] on span "1" at bounding box center [388, 331] width 97 height 81
checkbox input "true"
click at [578, 203] on span "Select reason..." at bounding box center [469, 213] width 232 height 22
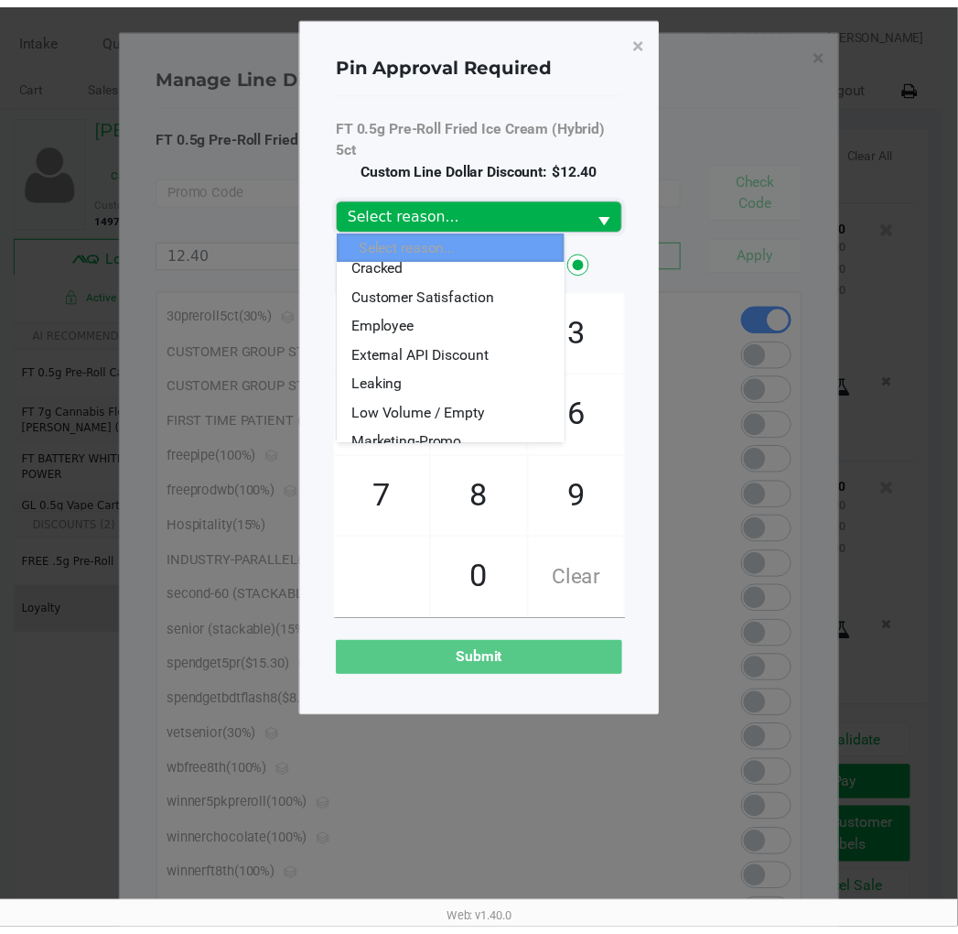
scroll to position [60, 0]
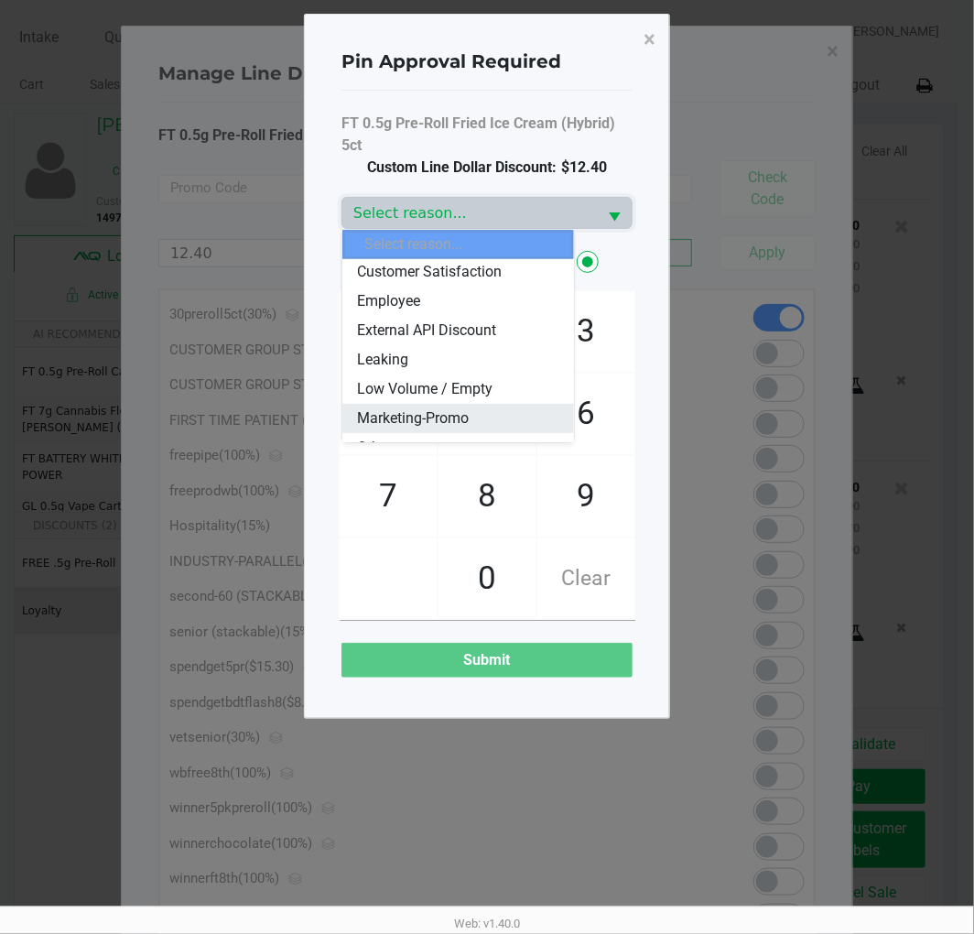
click at [470, 415] on li "Marketing-Promo" at bounding box center [457, 418] width 231 height 29
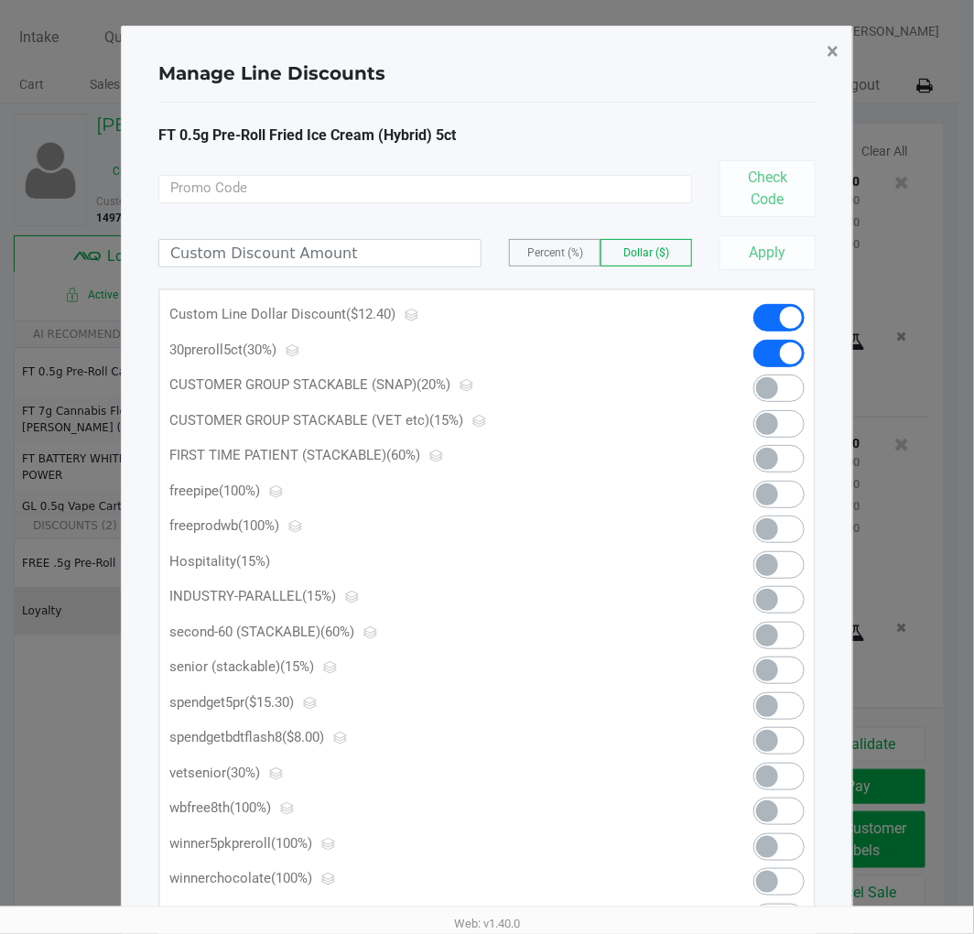
click at [827, 60] on span "×" at bounding box center [833, 51] width 12 height 26
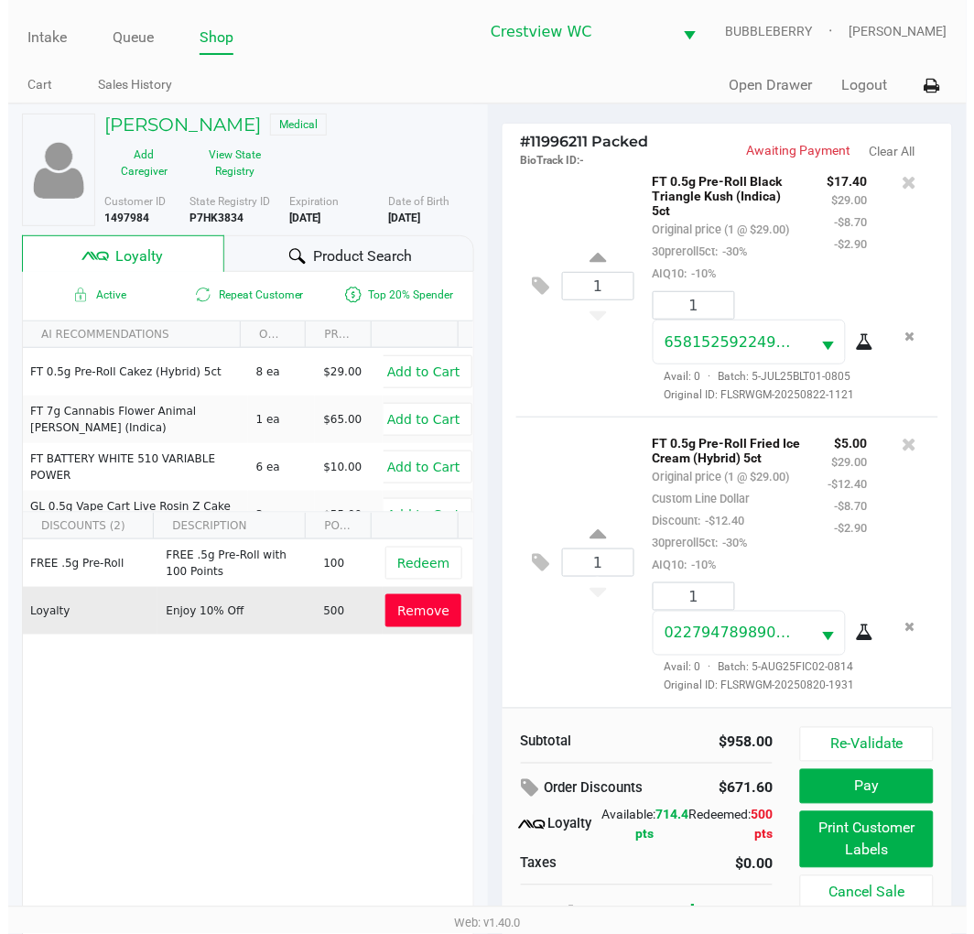
scroll to position [2070, 0]
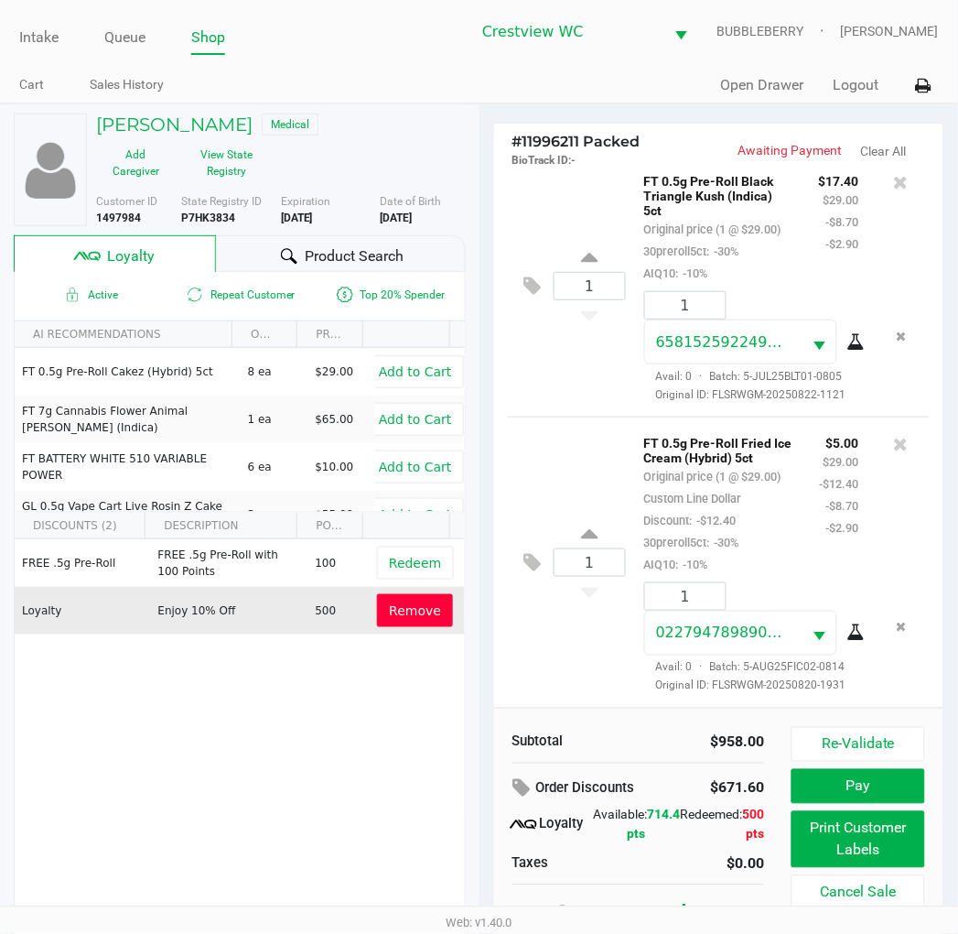
click at [531, 297] on icon at bounding box center [532, 286] width 17 height 21
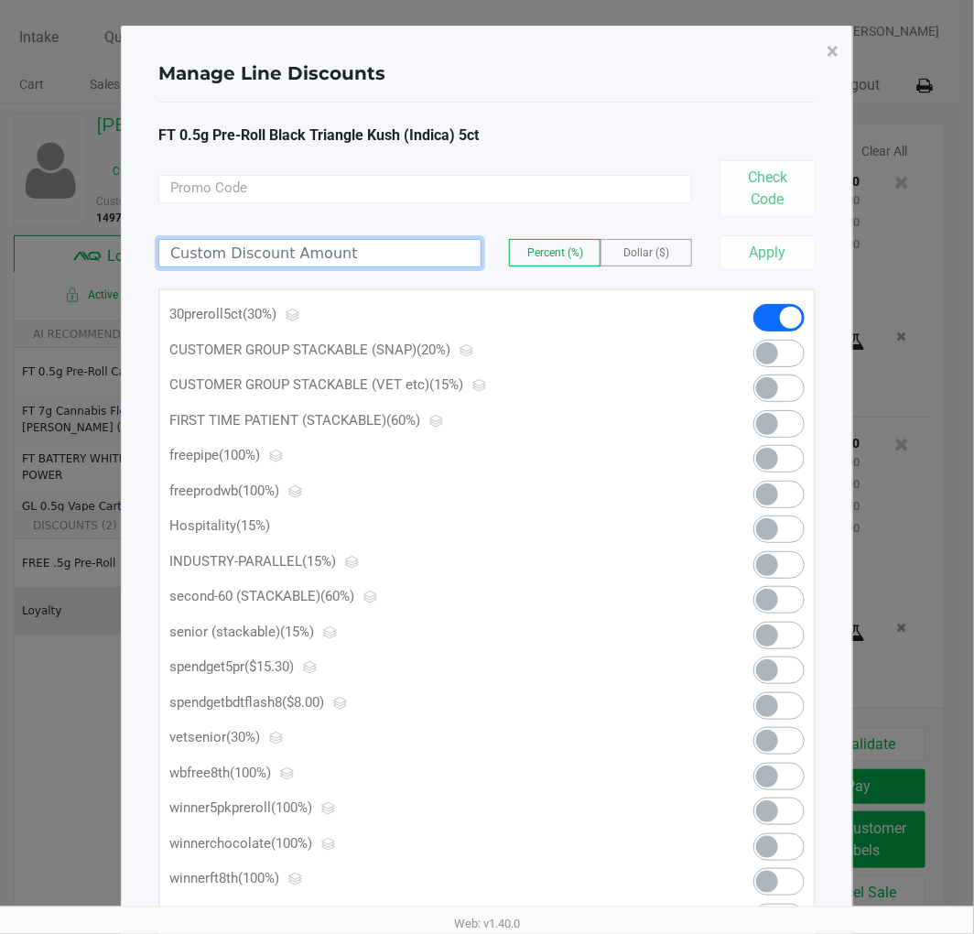
click at [431, 245] on input at bounding box center [319, 253] width 321 height 27
click at [845, 49] on button "×" at bounding box center [832, 51] width 41 height 51
type input "12.00"
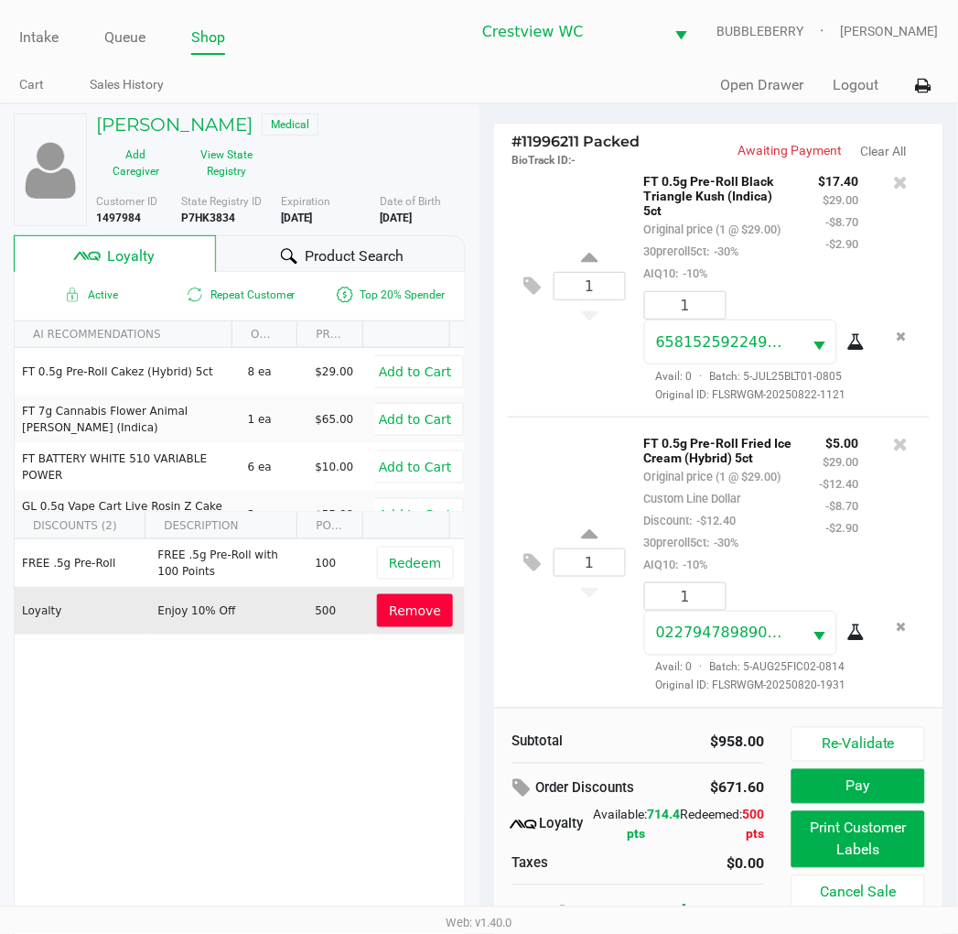
click at [528, 308] on button at bounding box center [538, 287] width 32 height 44
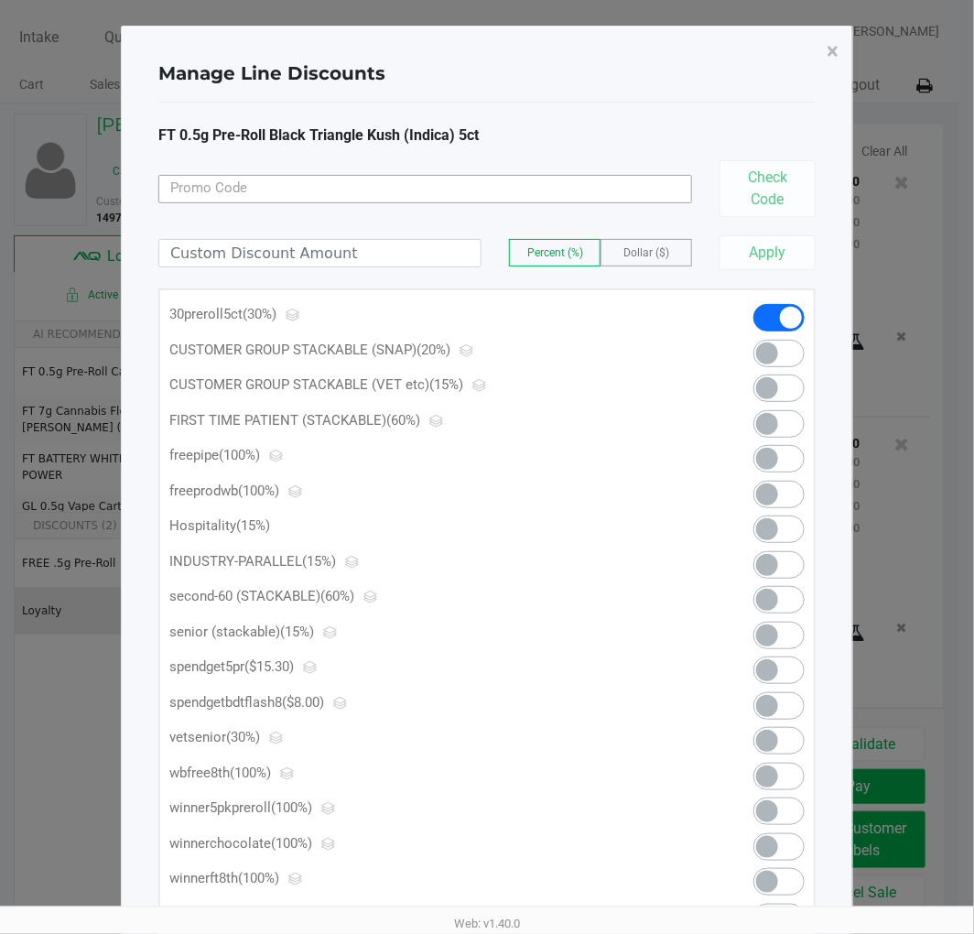
click at [481, 186] on input at bounding box center [425, 189] width 534 height 28
click at [646, 253] on span "Dollar ($)" at bounding box center [646, 252] width 46 height 13
click at [765, 247] on div "Apply" at bounding box center [761, 252] width 110 height 35
click at [778, 253] on div "Apply" at bounding box center [761, 252] width 110 height 35
click at [663, 248] on span "Dollar ($)" at bounding box center [646, 252] width 46 height 13
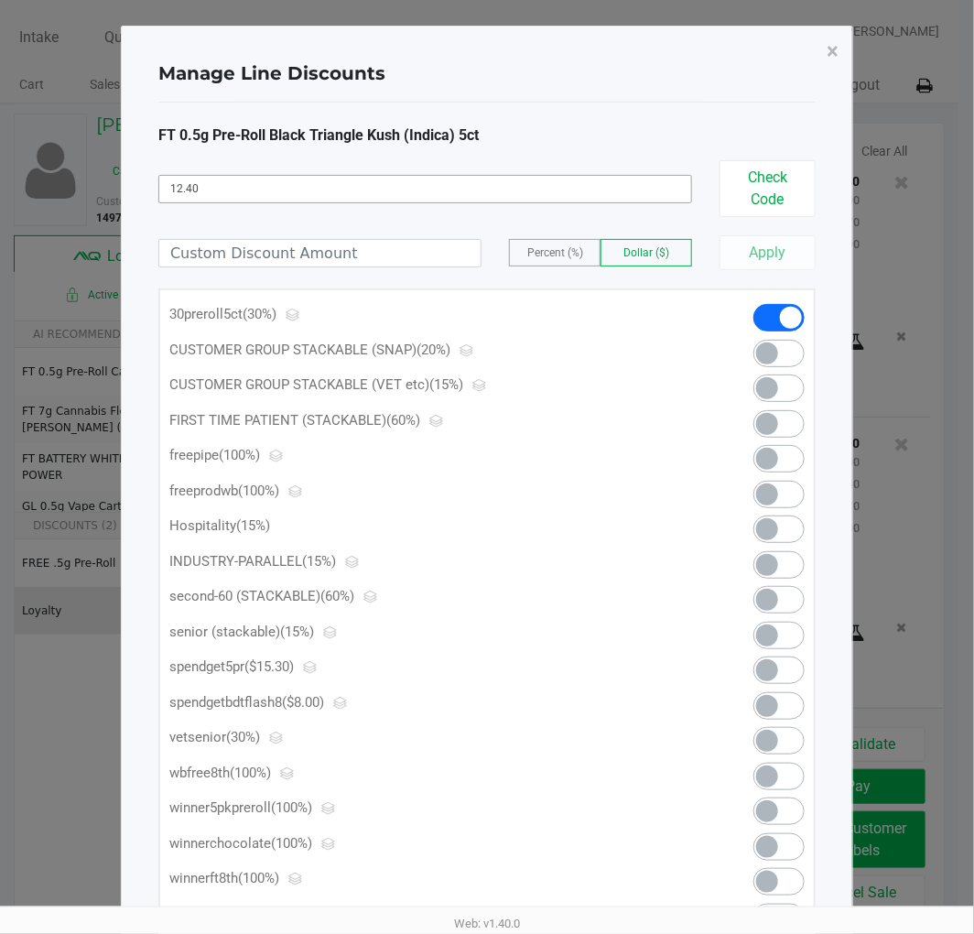
click at [591, 195] on input "12.40" at bounding box center [425, 189] width 534 height 28
type input "1"
click at [291, 243] on input at bounding box center [319, 253] width 321 height 27
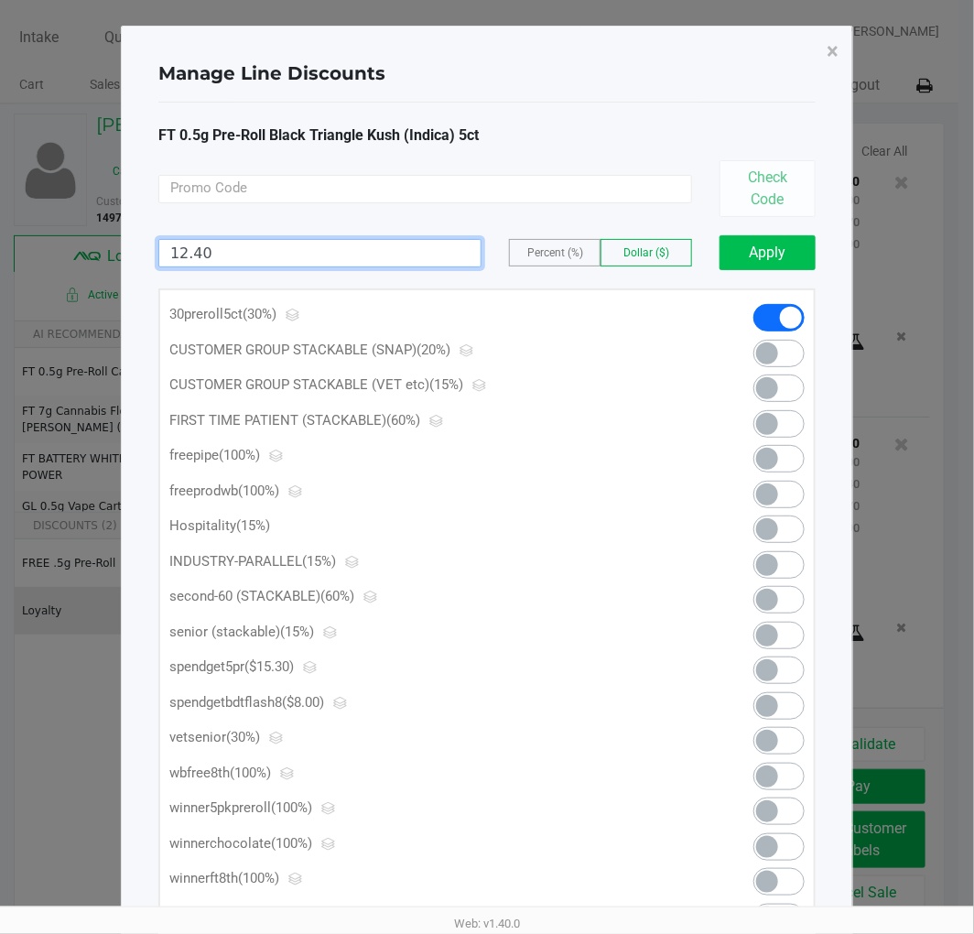
type input "12.40"
click at [785, 262] on button "Apply" at bounding box center [767, 252] width 96 height 35
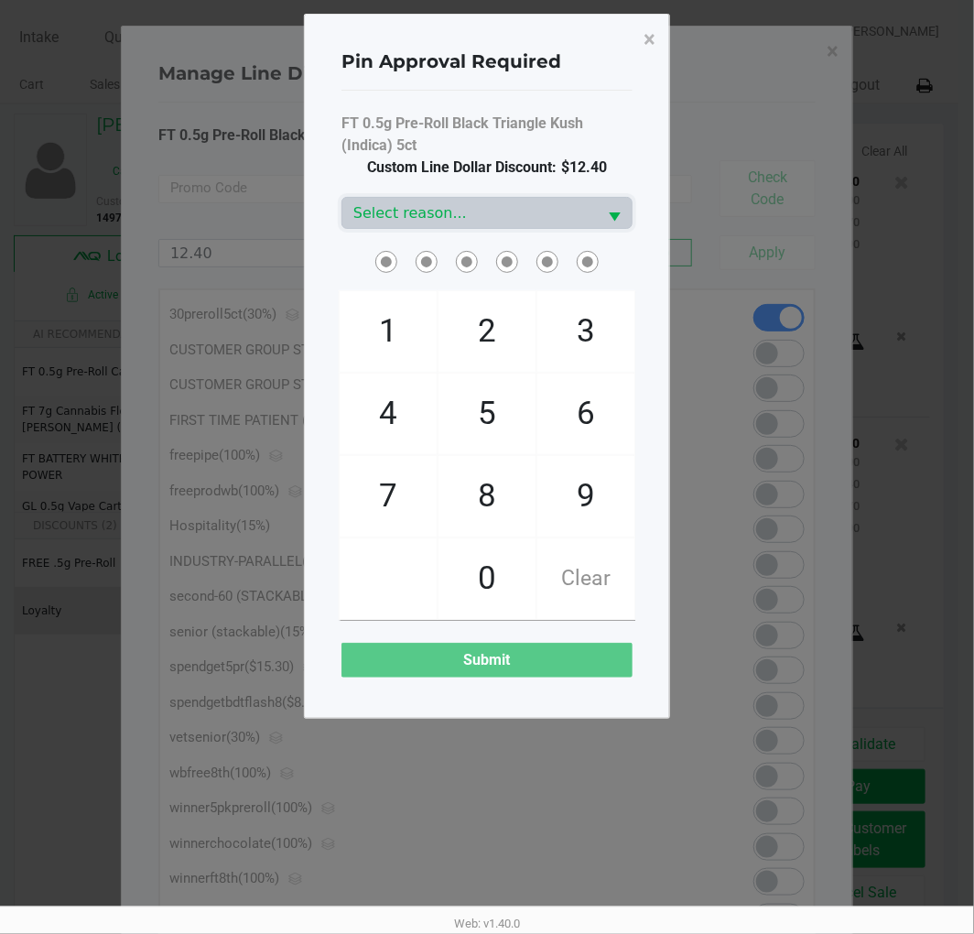
click at [600, 502] on span "9" at bounding box center [585, 496] width 97 height 81
checkbox input "true"
click at [486, 320] on span "2" at bounding box center [486, 331] width 97 height 81
checkbox input "true"
click at [498, 330] on span "2" at bounding box center [486, 331] width 97 height 81
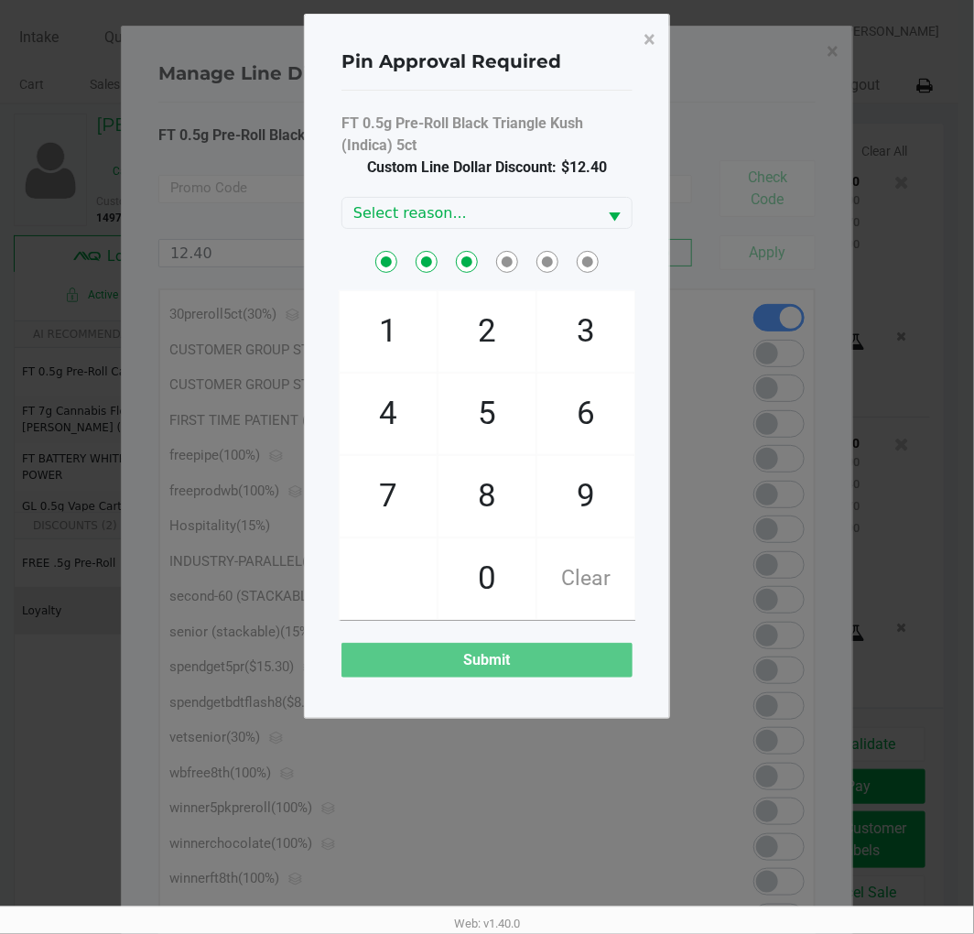
checkbox input "true"
click at [492, 503] on span "8" at bounding box center [486, 496] width 97 height 81
checkbox input "true"
click at [497, 323] on span "2" at bounding box center [486, 331] width 97 height 81
checkbox input "true"
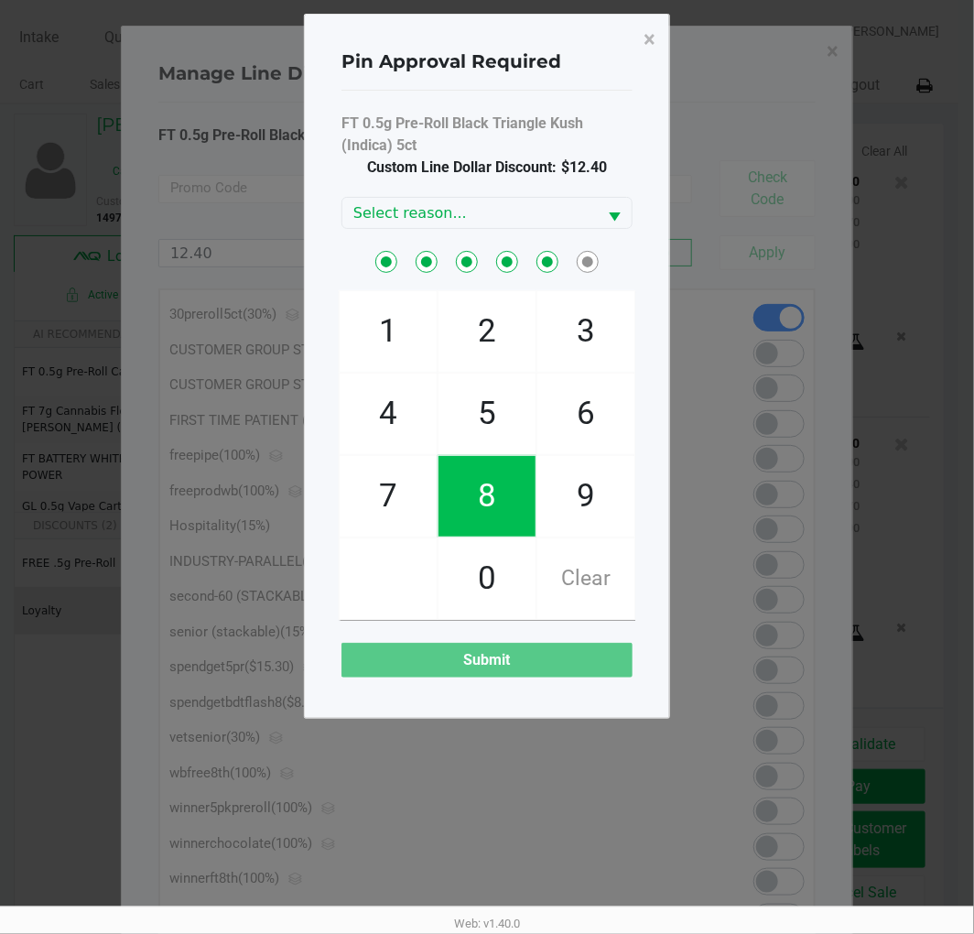
click at [387, 344] on span "1" at bounding box center [388, 331] width 97 height 81
checkbox input "true"
click at [606, 217] on span "Select" at bounding box center [614, 217] width 23 height 23
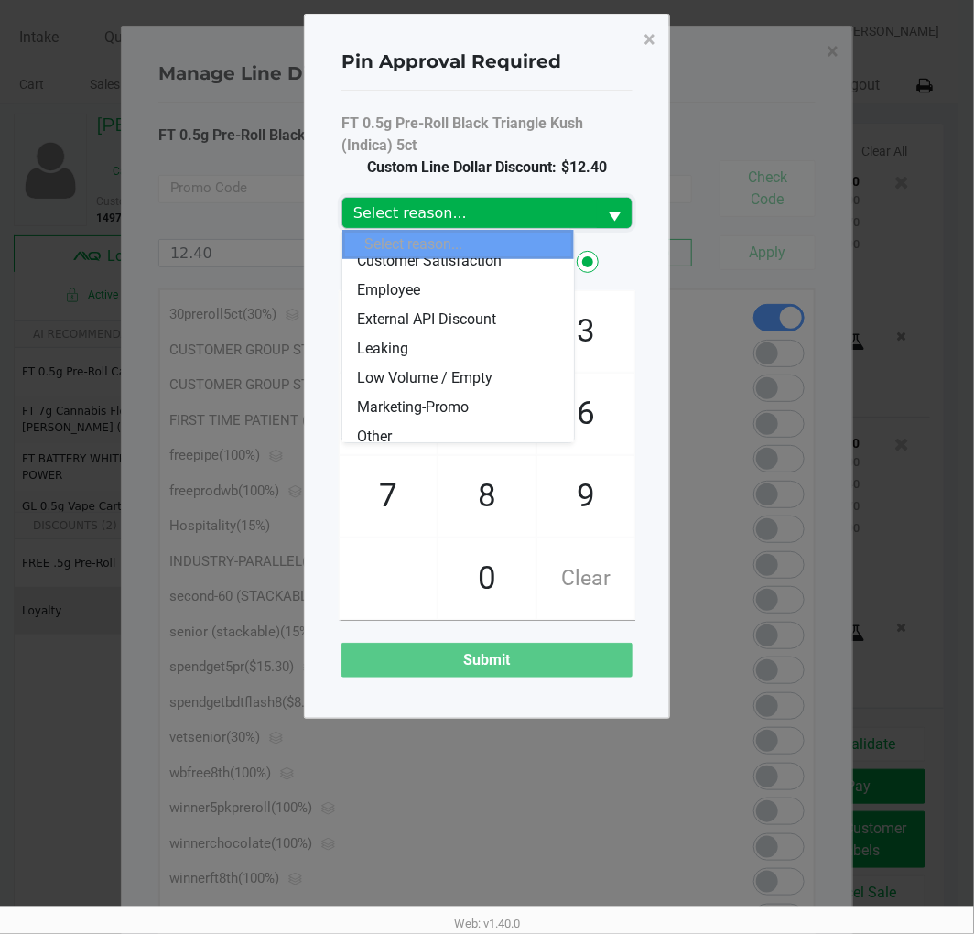
scroll to position [78, 0]
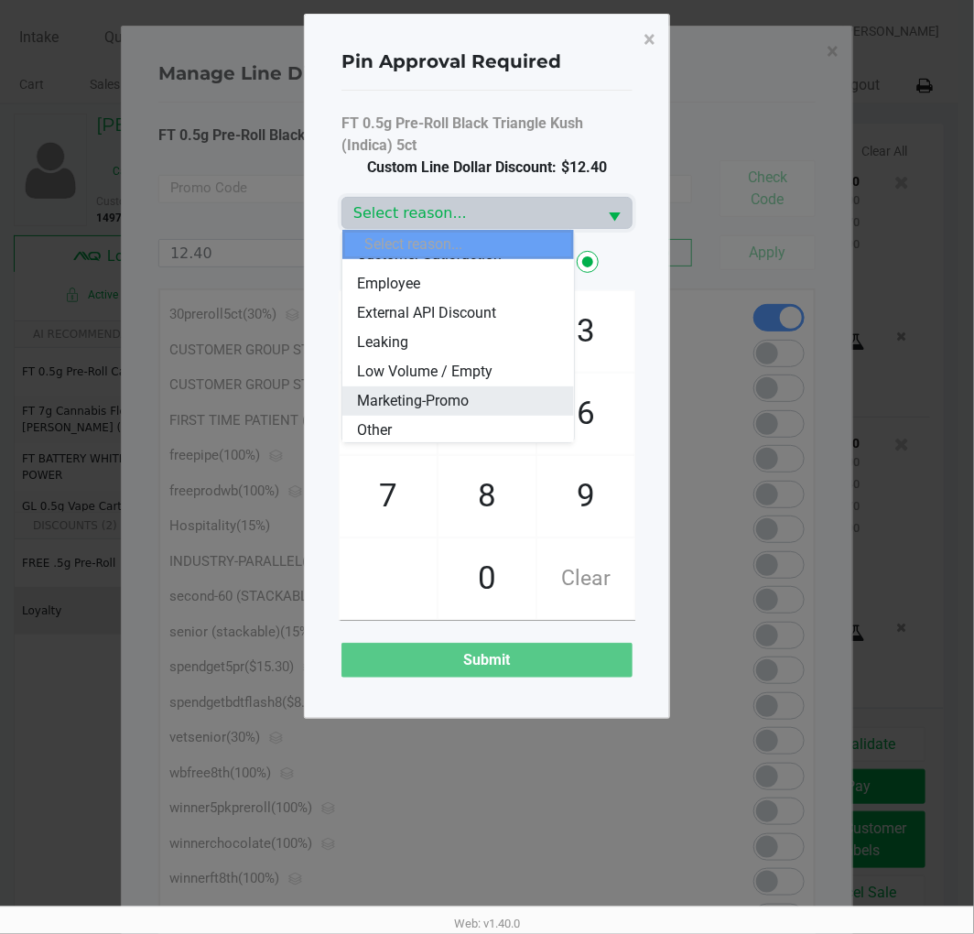
click at [460, 391] on span "Marketing-Promo" at bounding box center [413, 401] width 112 height 22
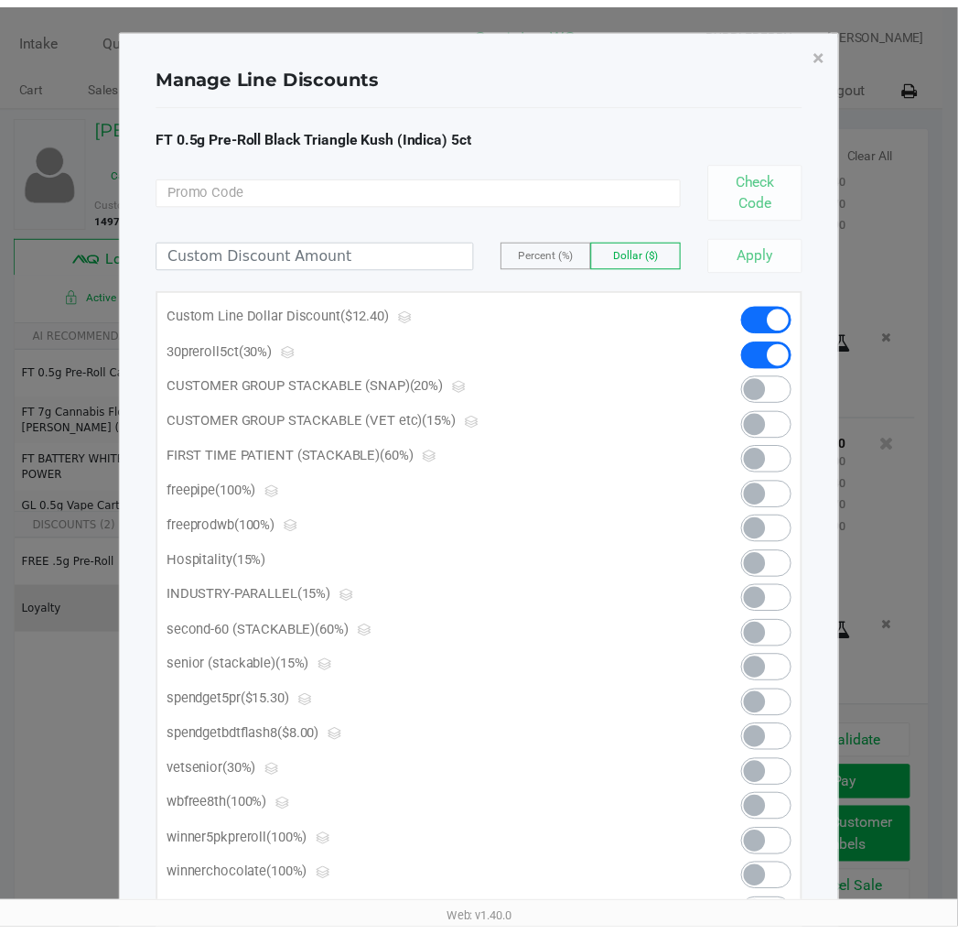
scroll to position [2256, 0]
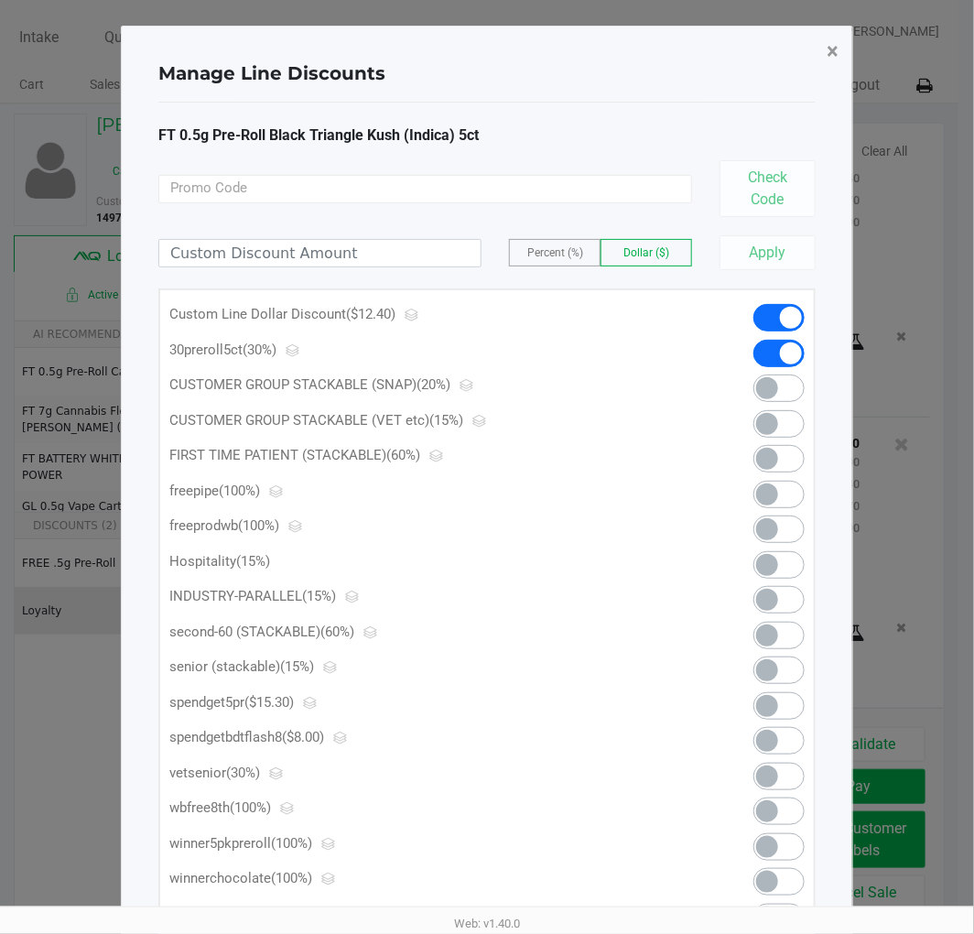
click at [829, 59] on span "×" at bounding box center [833, 51] width 12 height 26
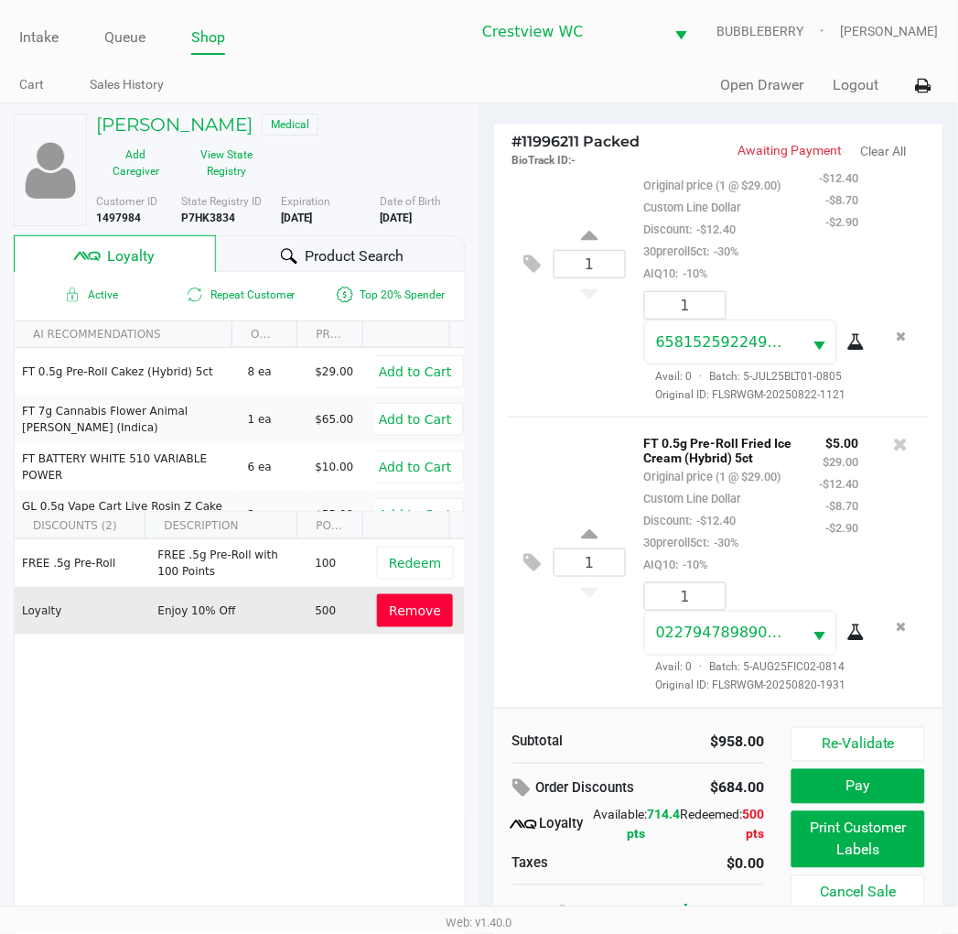
scroll to position [2131, 0]
drag, startPoint x: 589, startPoint y: 143, endPoint x: 511, endPoint y: 142, distance: 77.8
click at [511, 142] on div "# 11996211 Packed BioTrack ID: - Awaiting Payment Clear All" at bounding box center [719, 148] width 450 height 49
copy span "# 11996211"
click at [253, 129] on h5 "MICHAEL REDIKER" at bounding box center [174, 124] width 157 height 22
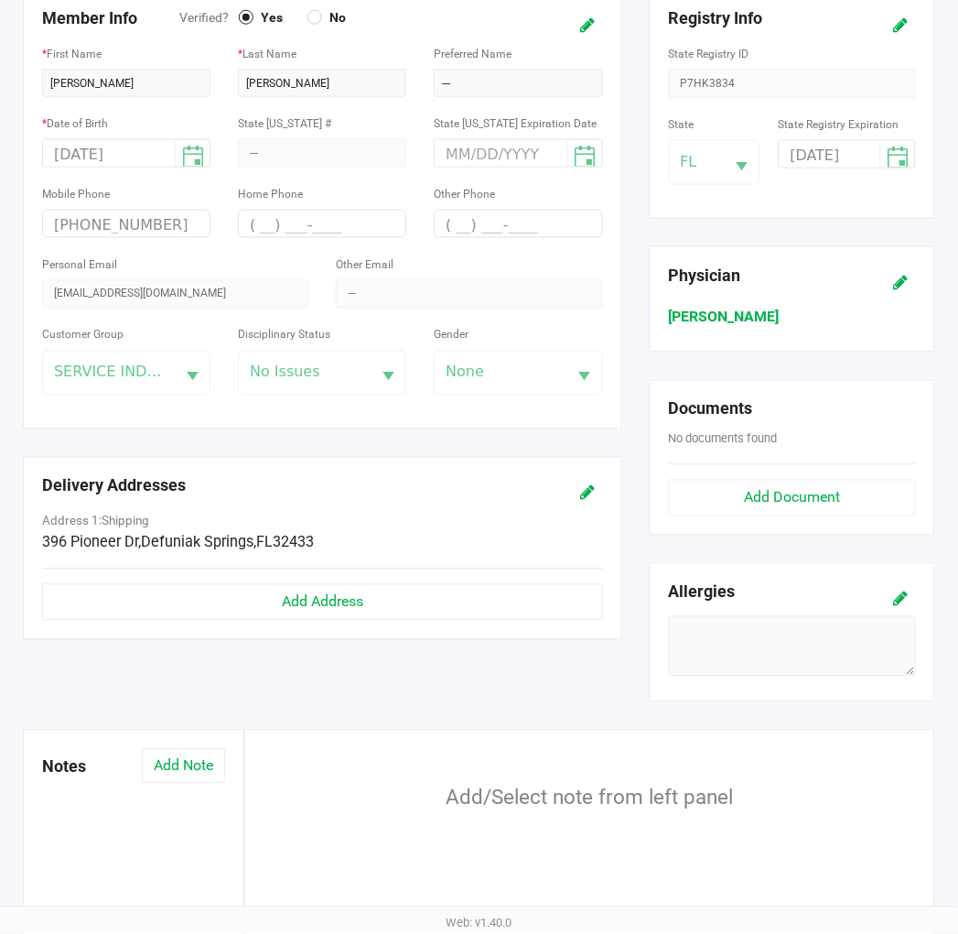
scroll to position [483, 0]
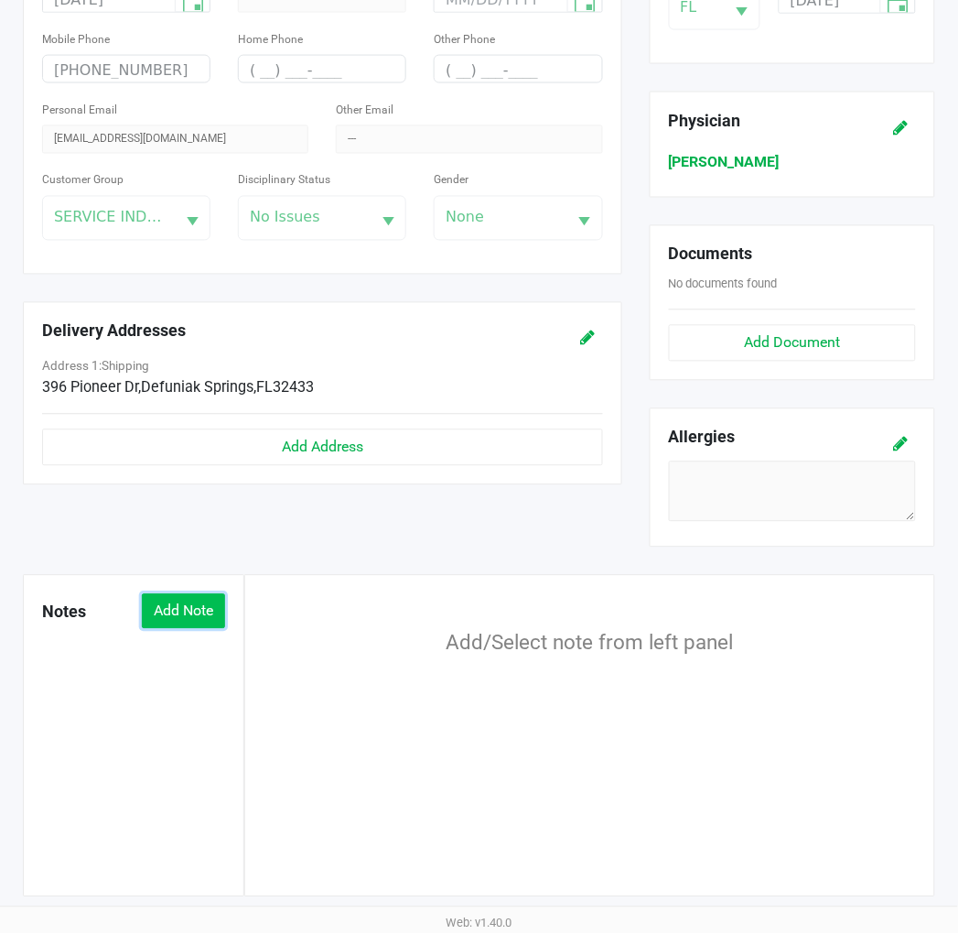
click at [194, 597] on button "Add Note" at bounding box center [183, 611] width 83 height 35
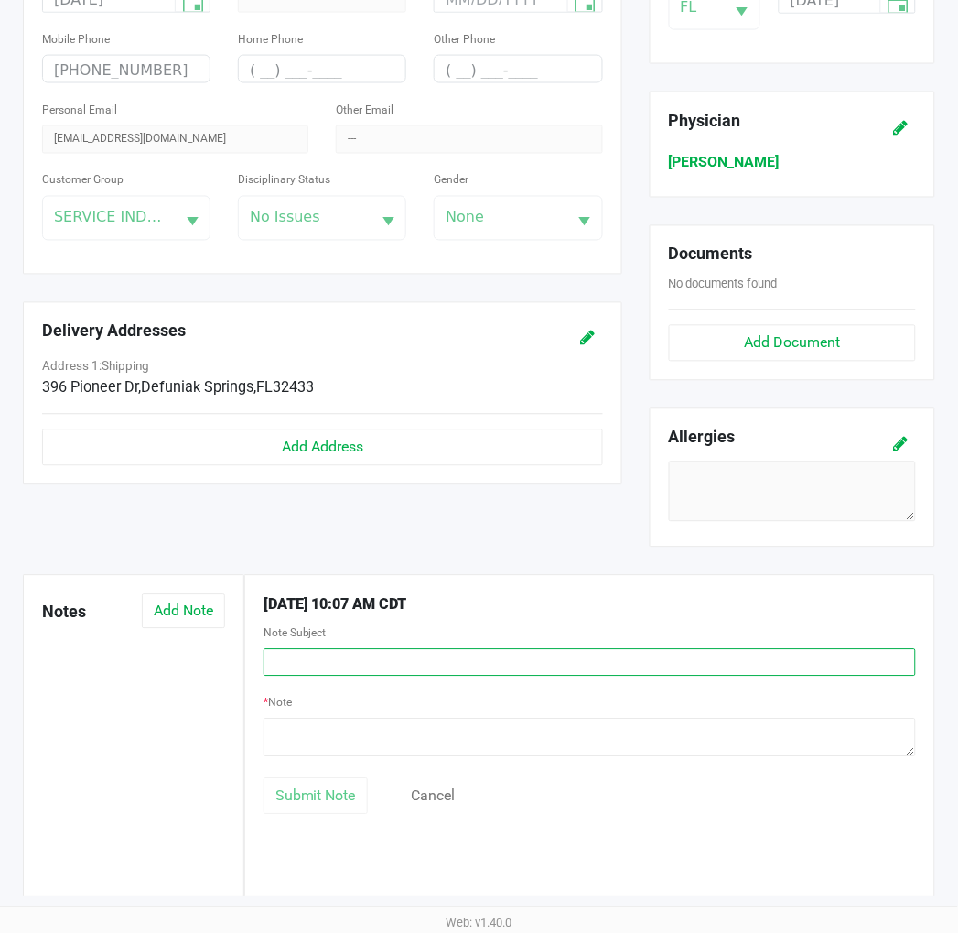
click at [306, 665] on input "text" at bounding box center [590, 662] width 653 height 27
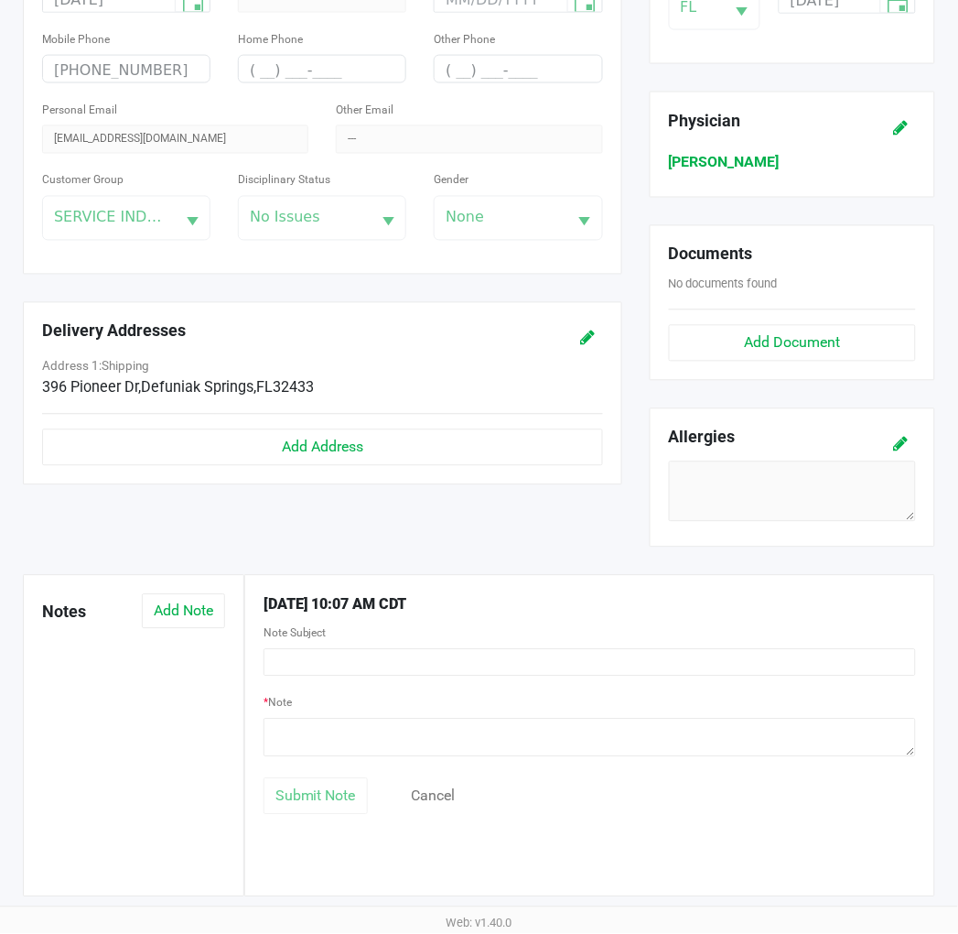
drag, startPoint x: 306, startPoint y: 668, endPoint x: 427, endPoint y: 678, distance: 121.2
click at [427, 678] on div "Note Subject" at bounding box center [590, 657] width 680 height 70
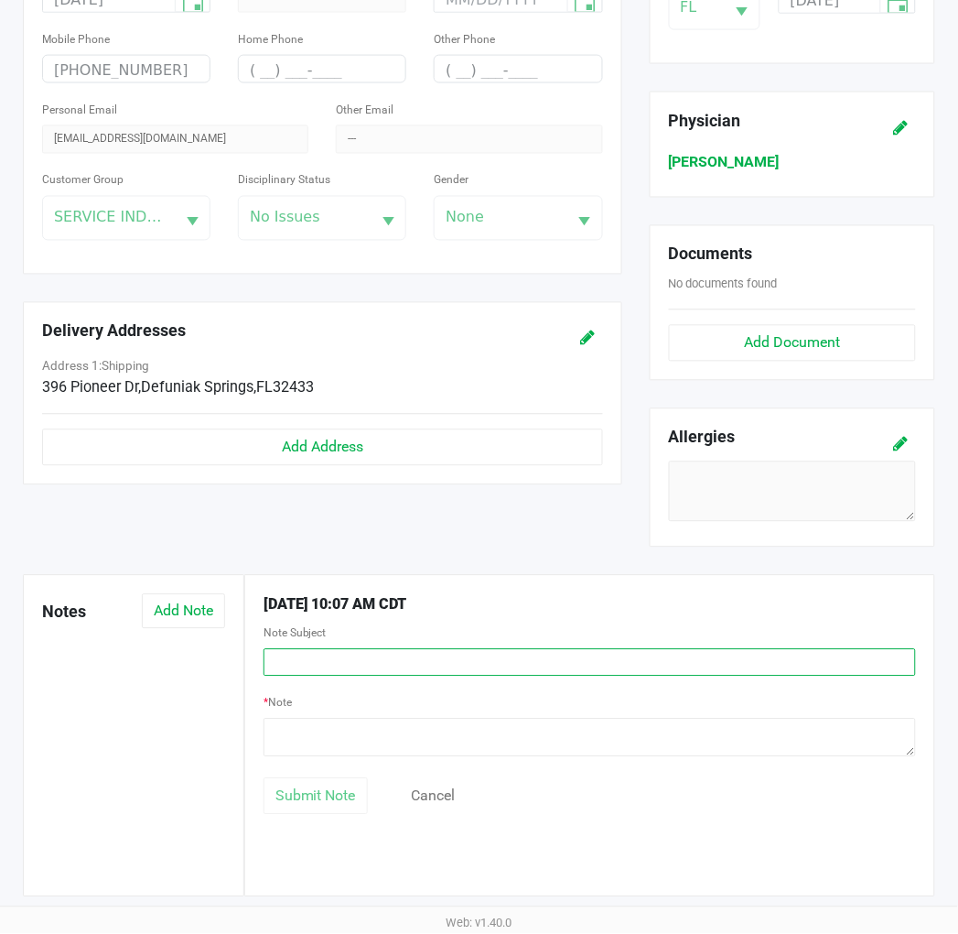
click at [444, 665] on input "text" at bounding box center [590, 662] width 653 height 27
type input "custom discount"
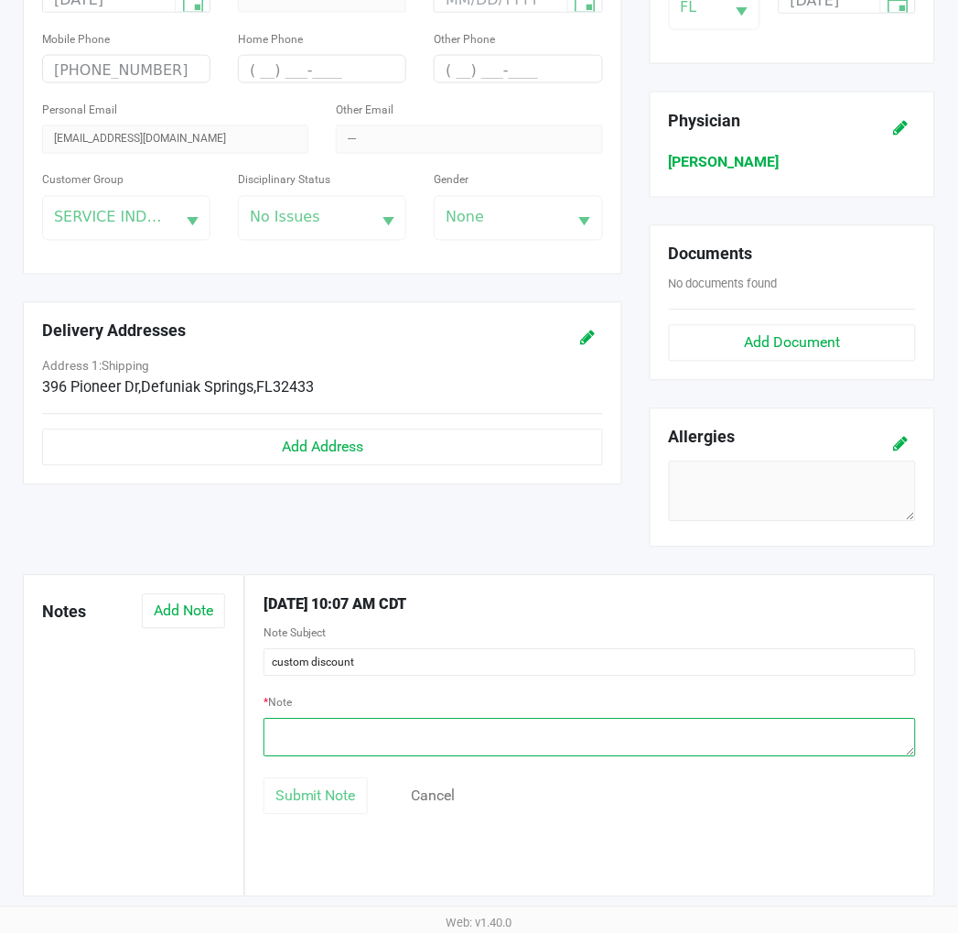
click at [511, 736] on textarea at bounding box center [590, 738] width 653 height 38
paste textarea "# 11996211"
type textarea "# 11996211 spend $100 get 5 5ct pre-rolls - BR"
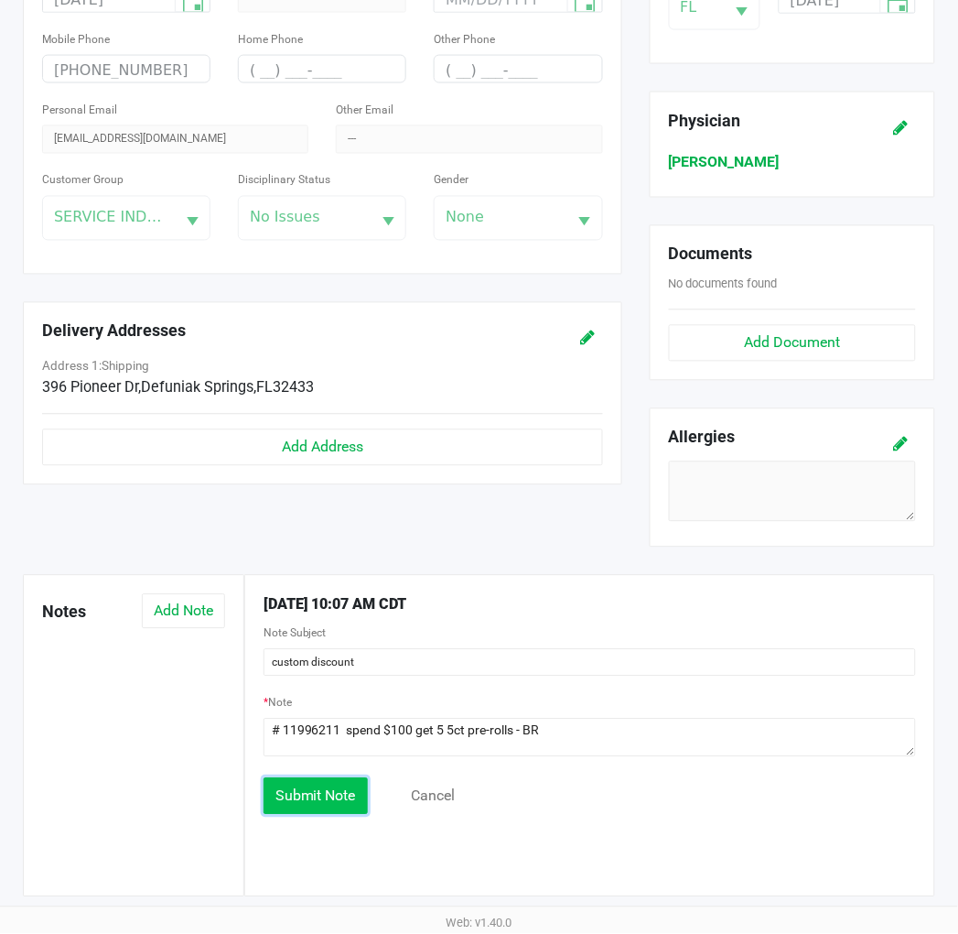
drag, startPoint x: 349, startPoint y: 787, endPoint x: 363, endPoint y: 781, distance: 16.0
click at [351, 787] on button "Submit Note" at bounding box center [316, 796] width 104 height 37
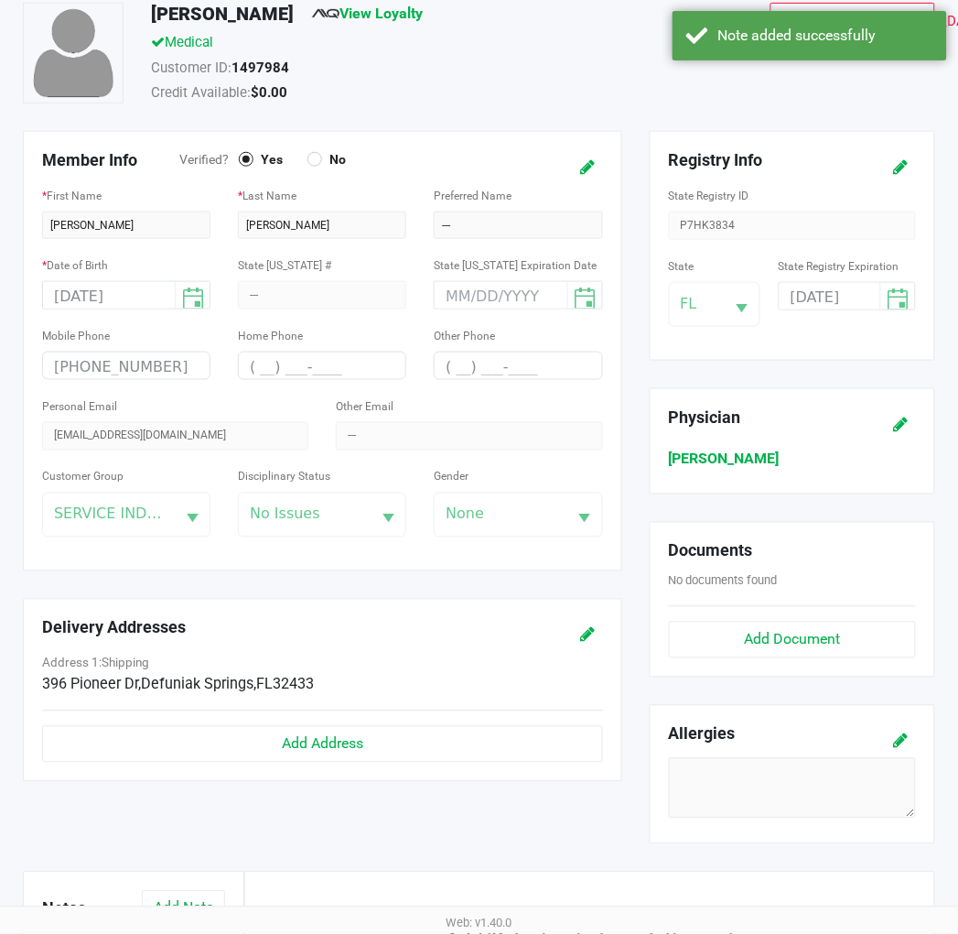
scroll to position [0, 0]
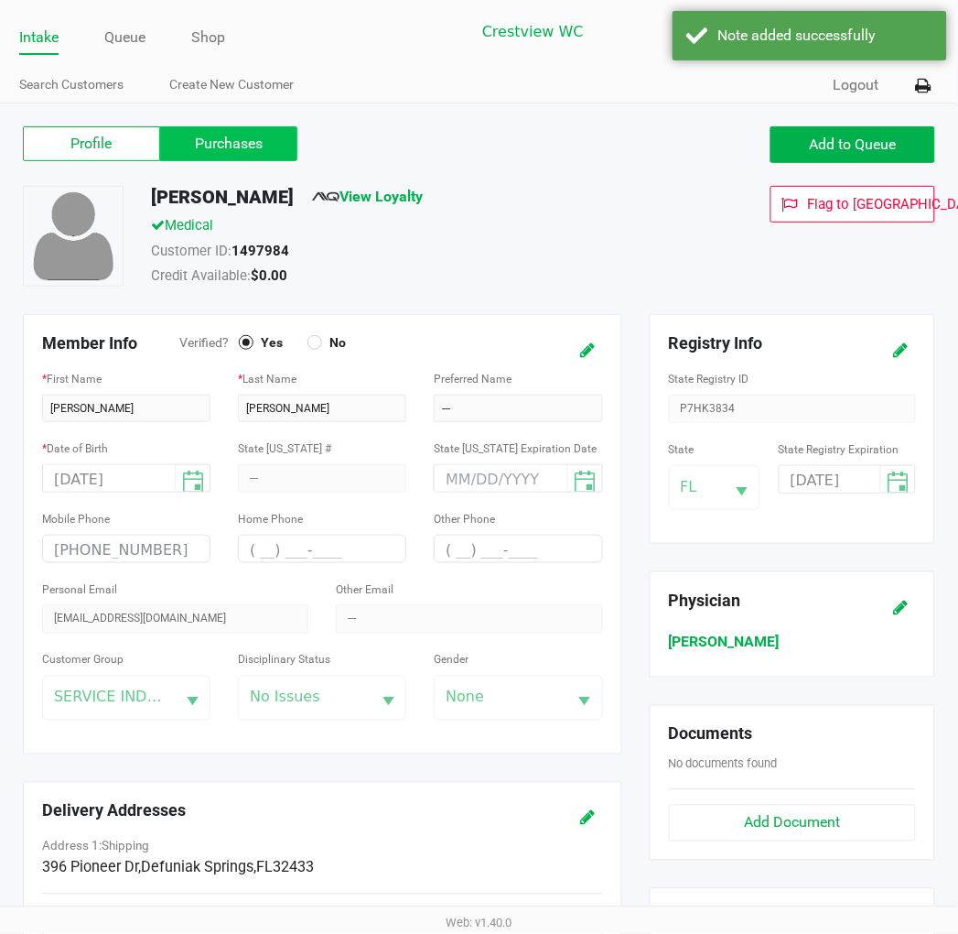
click at [276, 149] on label "Purchases" at bounding box center [228, 143] width 137 height 35
click at [0, 0] on 1 "Purchases" at bounding box center [0, 0] width 0 height 0
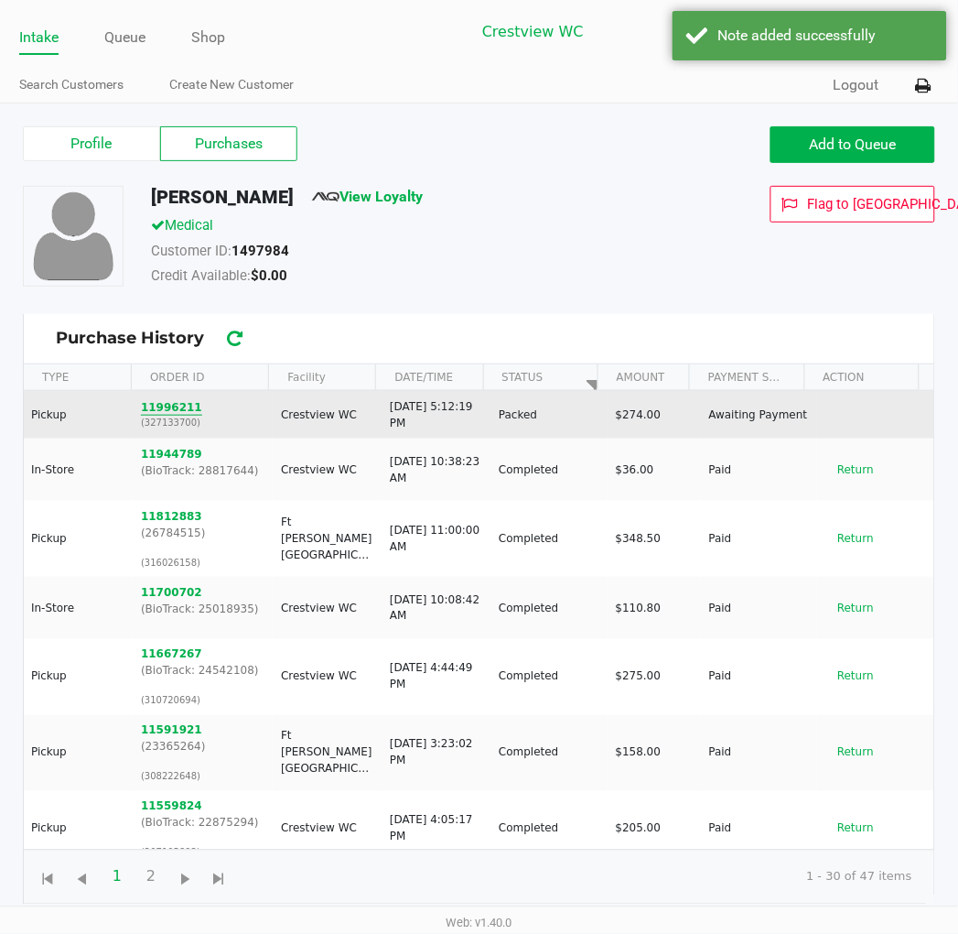
click at [185, 414] on button "11996211" at bounding box center [171, 407] width 61 height 16
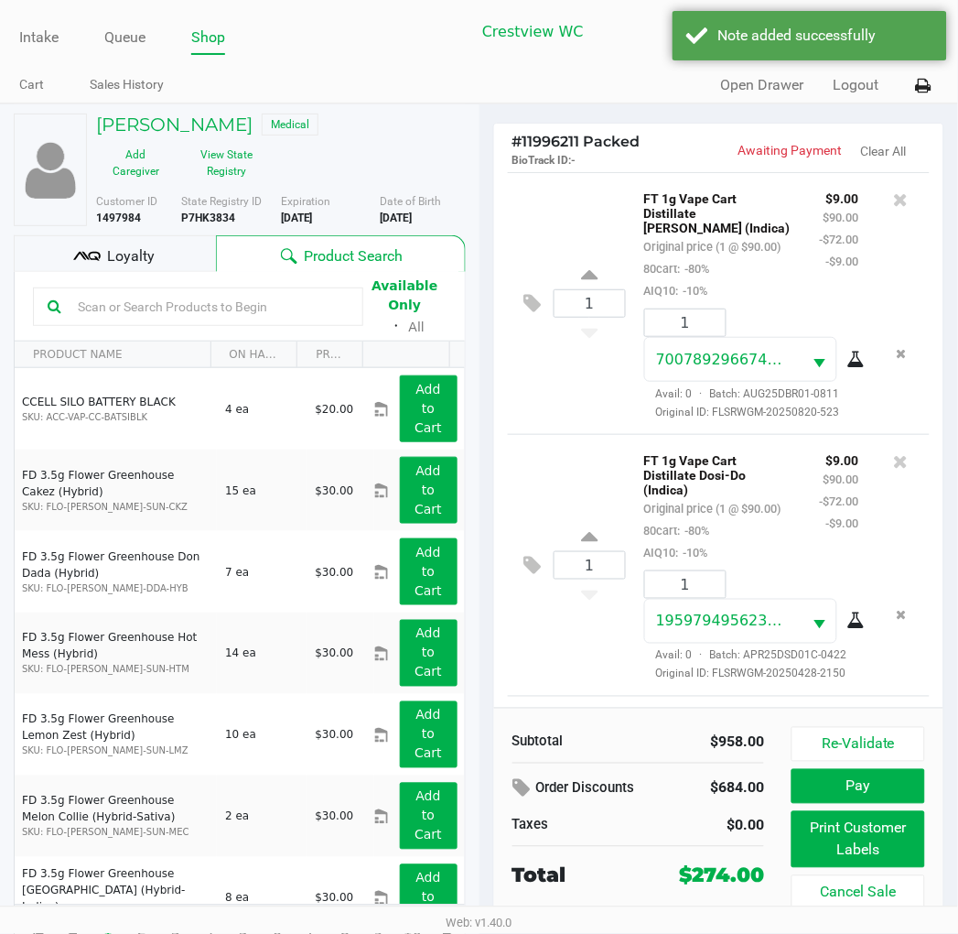
drag, startPoint x: 189, startPoint y: 262, endPoint x: 217, endPoint y: 261, distance: 28.4
click at [195, 262] on div "Loyalty" at bounding box center [115, 253] width 202 height 37
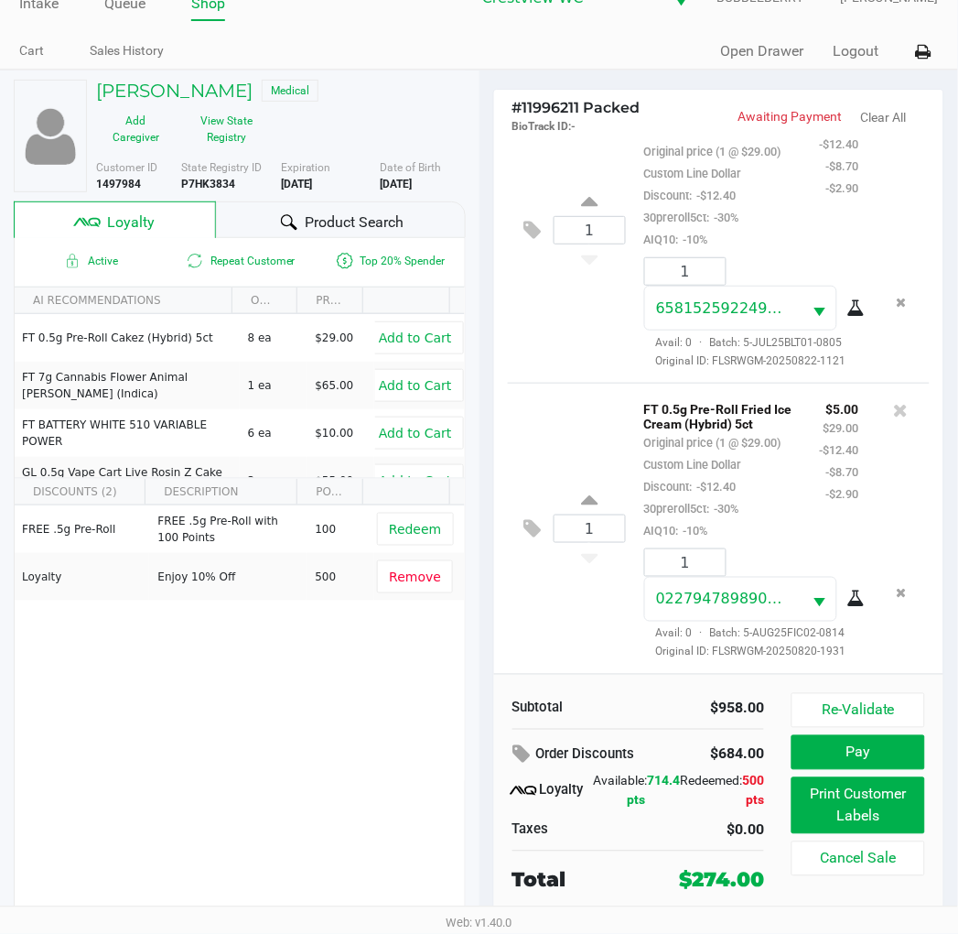
scroll to position [2300, 0]
click at [886, 745] on button "Pay" at bounding box center [858, 752] width 133 height 35
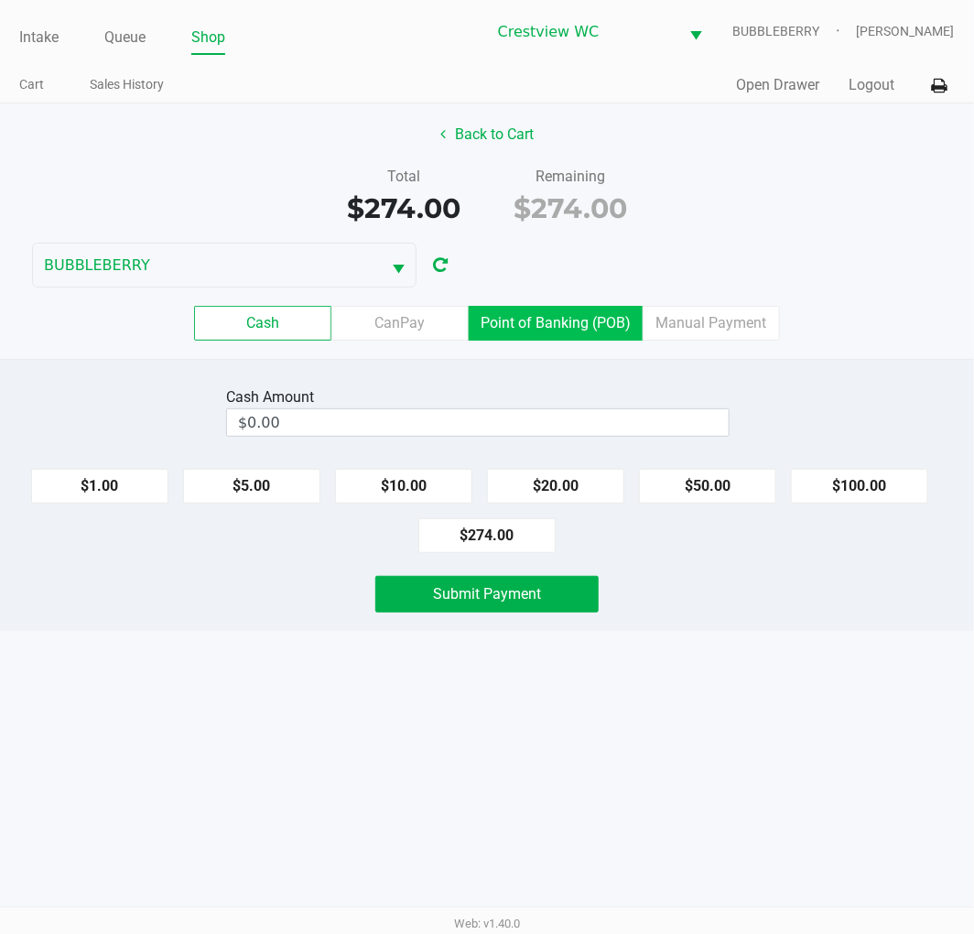
click at [564, 321] on label "Point of Banking (POB)" at bounding box center [556, 323] width 174 height 35
click at [0, 0] on 7 "Point of Banking (POB)" at bounding box center [0, 0] width 0 height 0
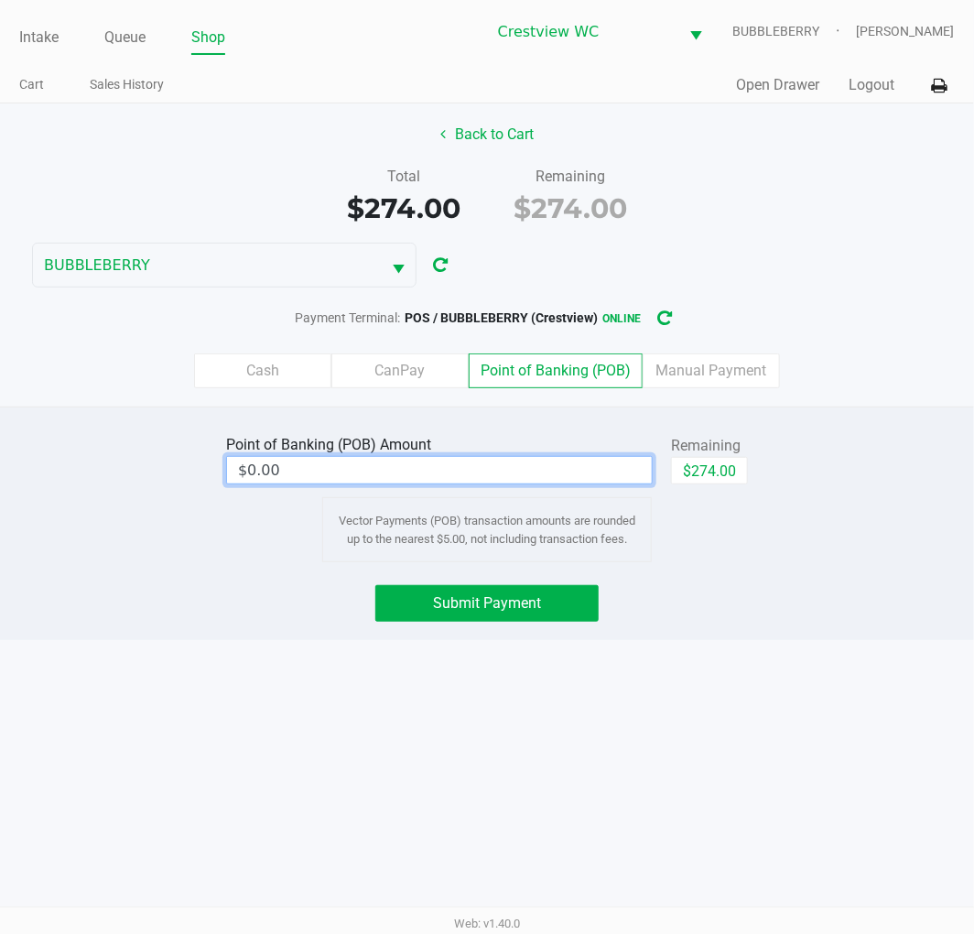
click at [524, 471] on input "$0.00" at bounding box center [439, 470] width 425 height 27
click at [738, 464] on button "$274.00" at bounding box center [709, 470] width 77 height 27
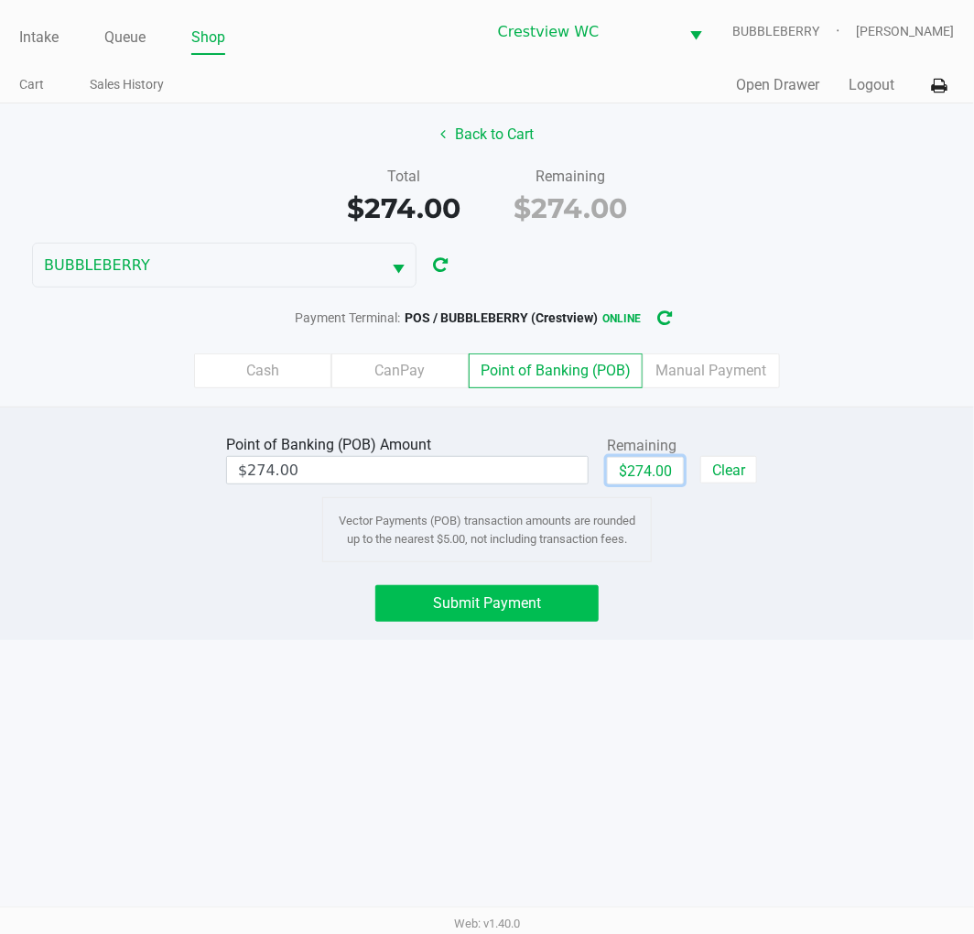
click at [495, 611] on span "Submit Payment" at bounding box center [487, 602] width 108 height 17
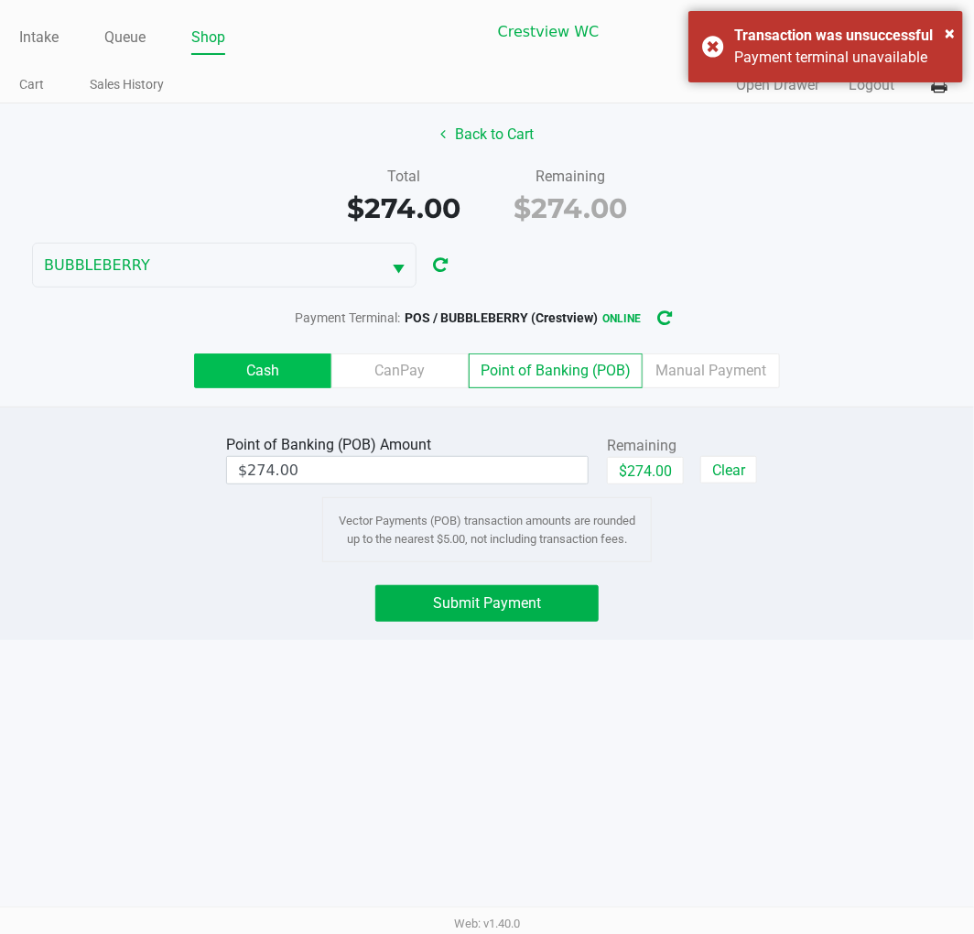
click at [224, 354] on label "Cash" at bounding box center [262, 370] width 137 height 35
click at [0, 0] on 0 "Cash" at bounding box center [0, 0] width 0 height 0
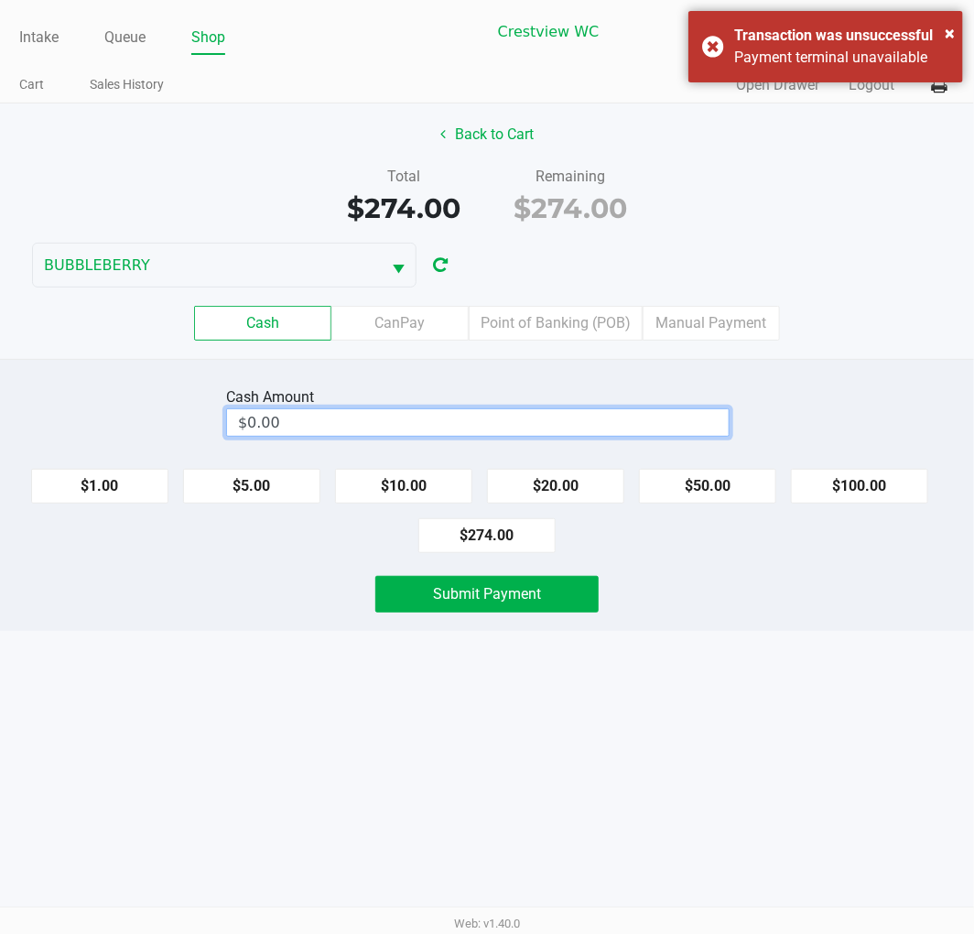
click at [286, 427] on input "$0.00" at bounding box center [478, 422] width 502 height 27
click at [415, 591] on button "Submit Payment" at bounding box center [486, 594] width 223 height 37
type input "$300.00"
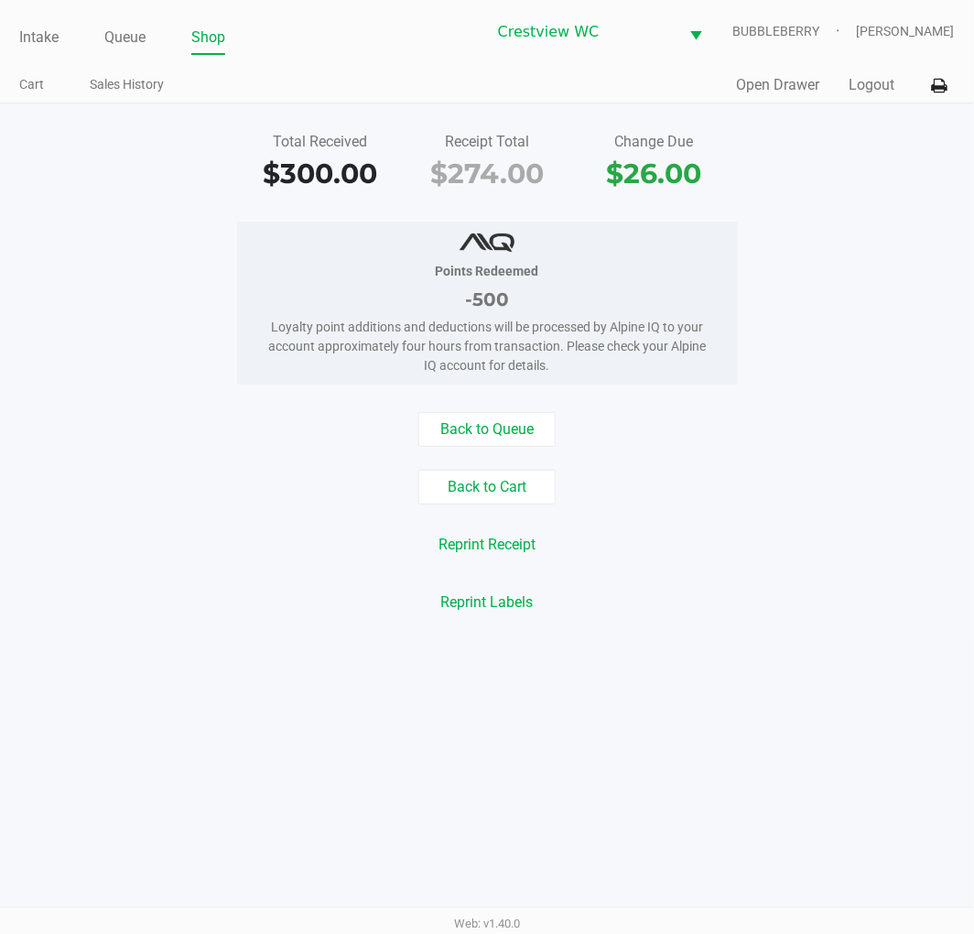
click at [452, 546] on button "Reprint Receipt" at bounding box center [487, 544] width 121 height 35
click at [46, 30] on link "Intake" at bounding box center [38, 38] width 39 height 26
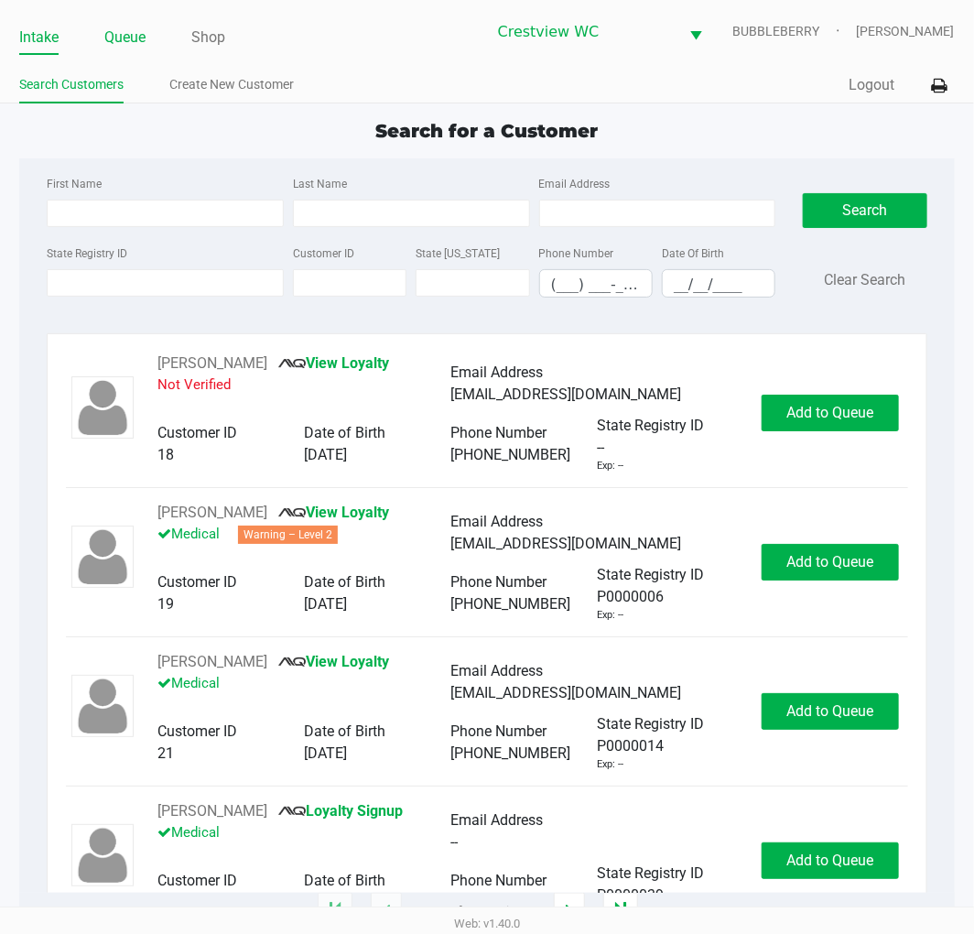
click at [128, 39] on link "Queue" at bounding box center [124, 38] width 41 height 26
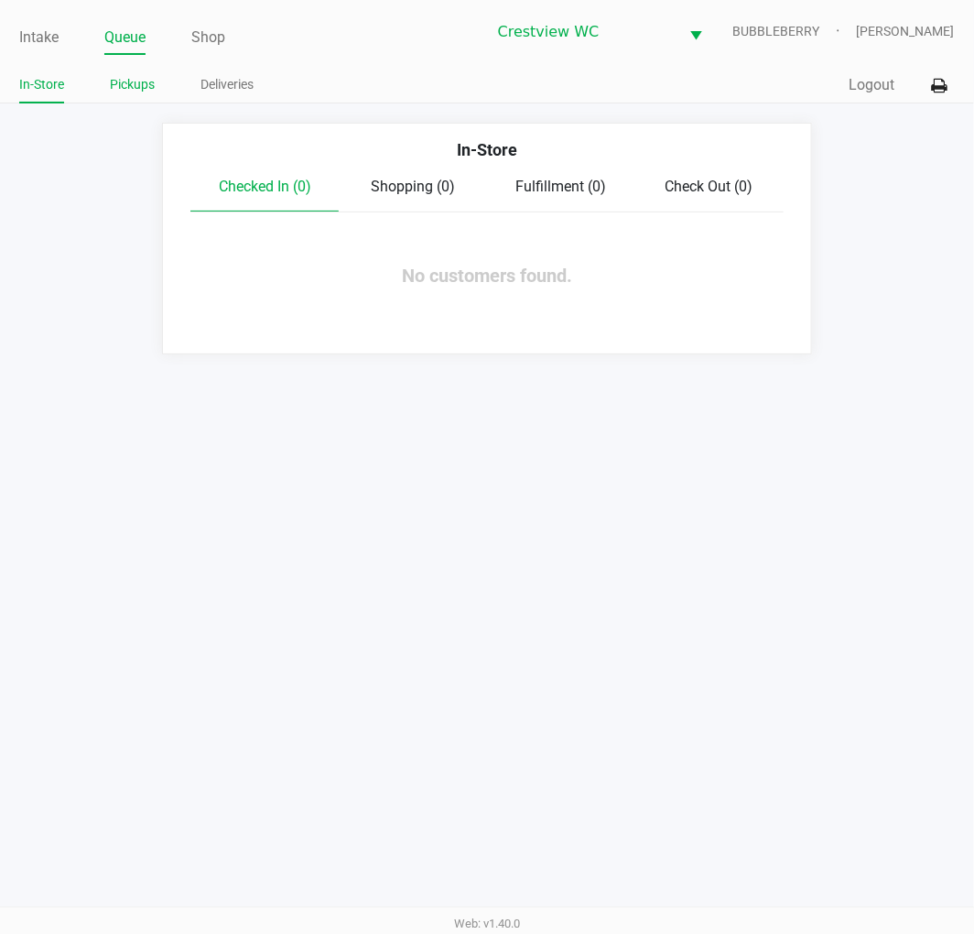
click at [146, 92] on link "Pickups" at bounding box center [132, 84] width 45 height 23
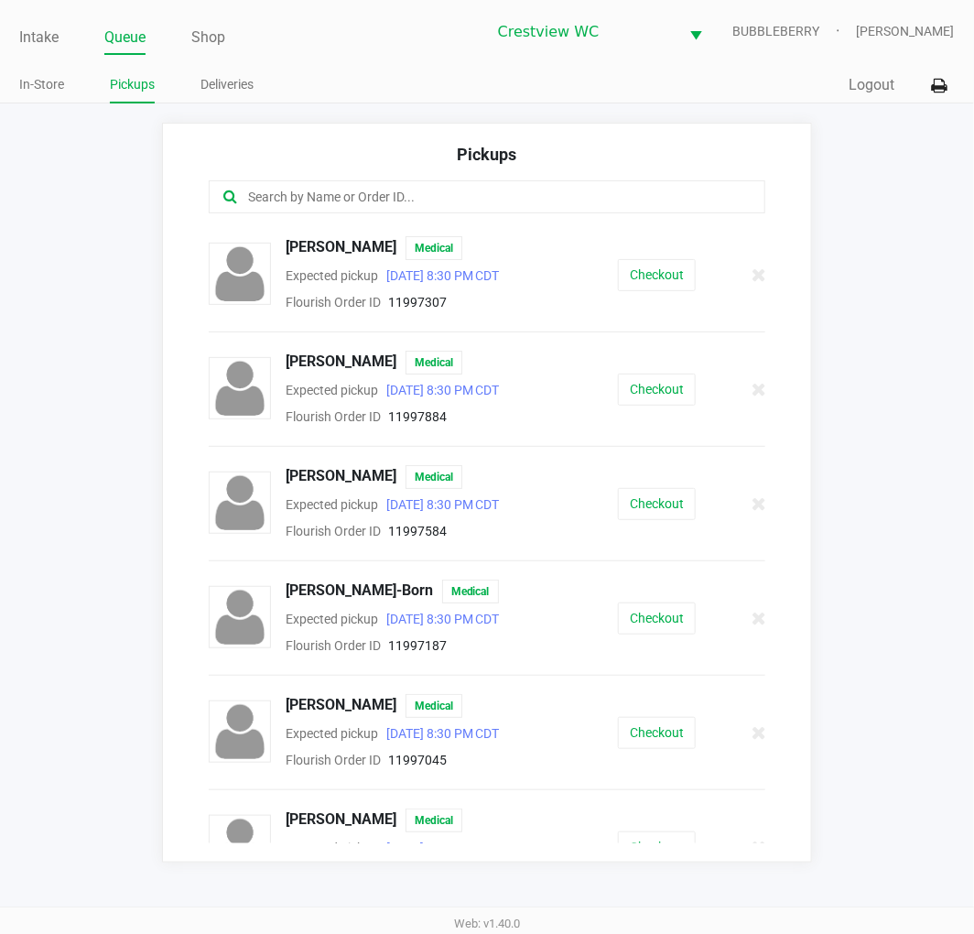
click at [397, 203] on input "text" at bounding box center [483, 197] width 474 height 21
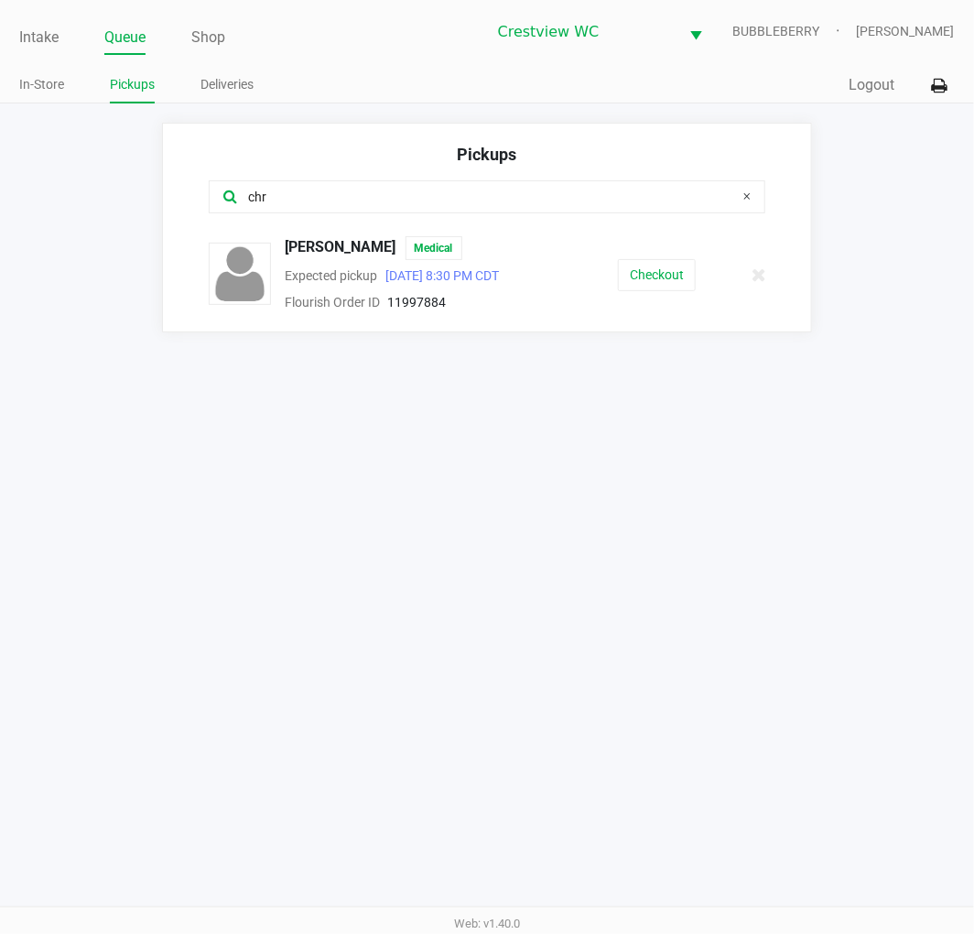
type input "chr"
click at [633, 277] on button "Checkout" at bounding box center [657, 275] width 78 height 32
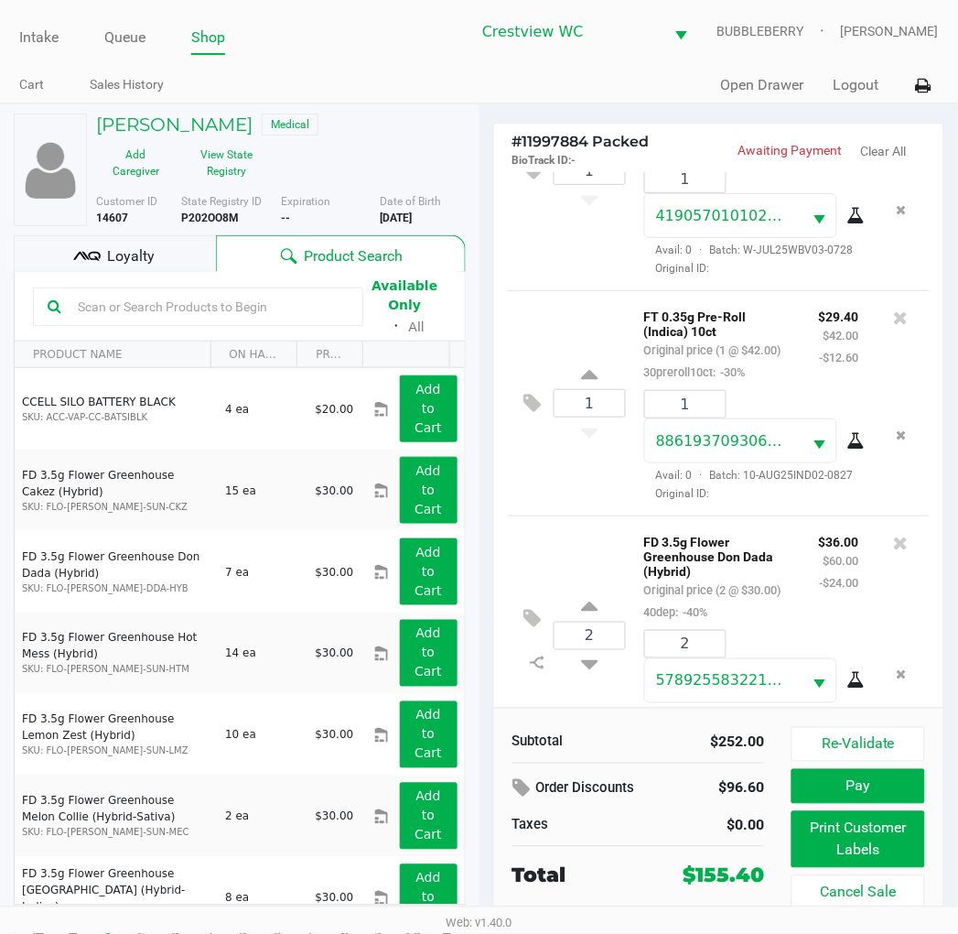
scroll to position [123, 0]
click at [871, 838] on button "Print Customer Labels" at bounding box center [858, 839] width 133 height 57
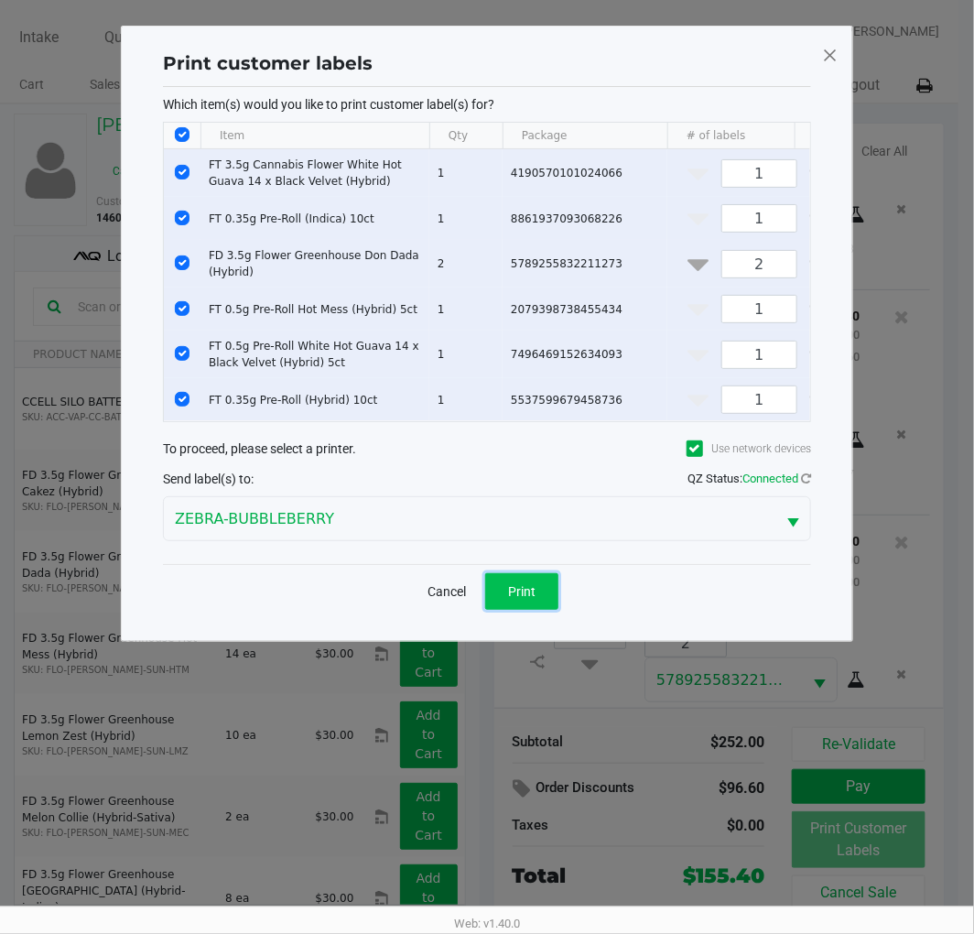
click at [535, 599] on span "Print" at bounding box center [521, 591] width 27 height 15
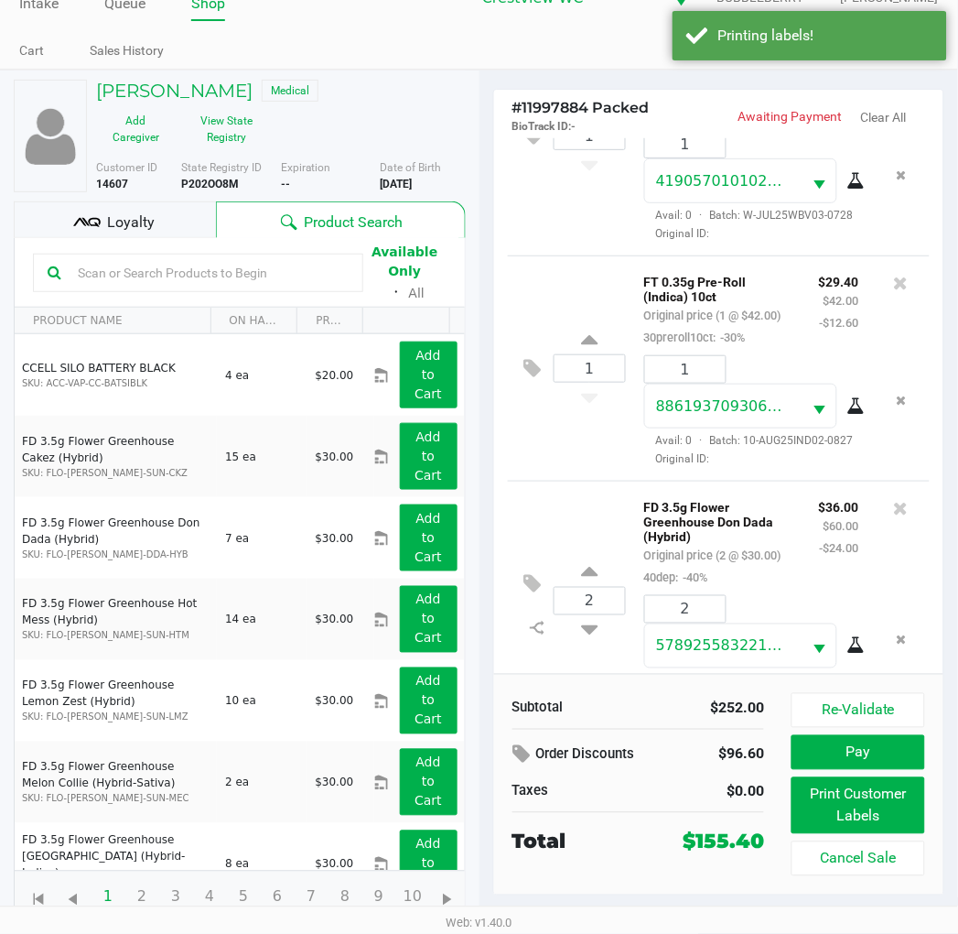
scroll to position [0, 0]
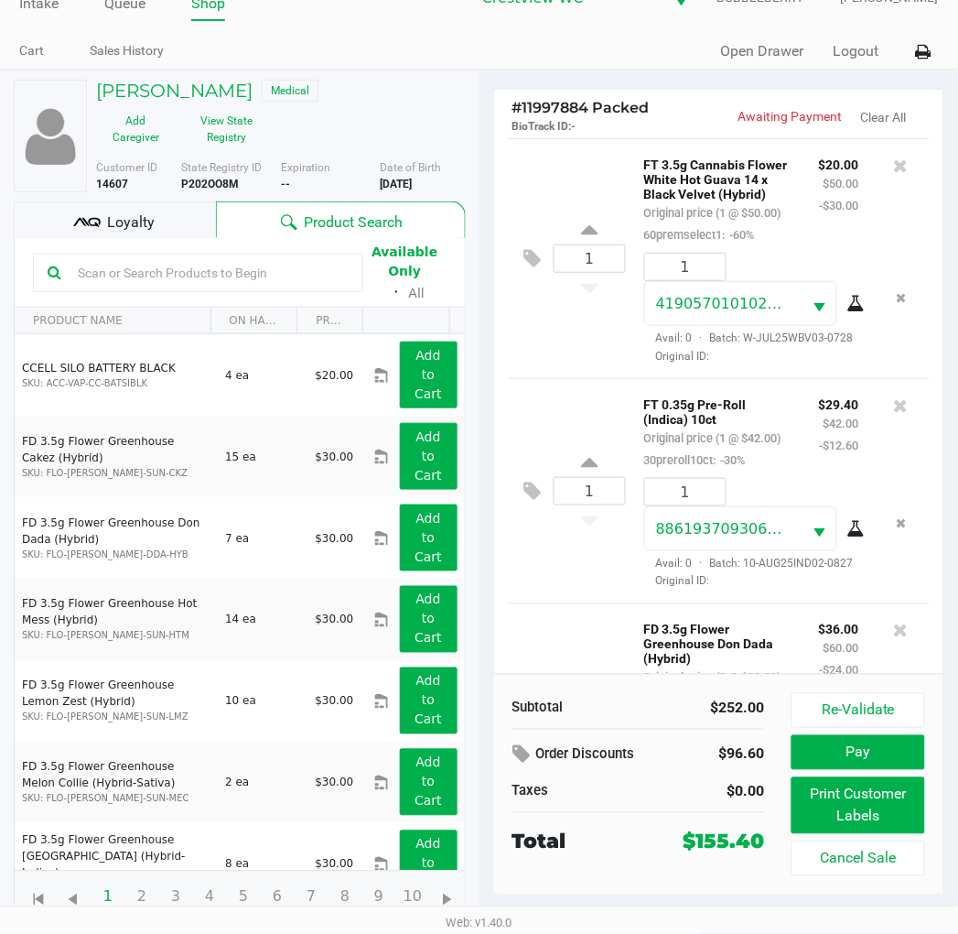
click at [141, 222] on span "Loyalty" at bounding box center [131, 222] width 48 height 22
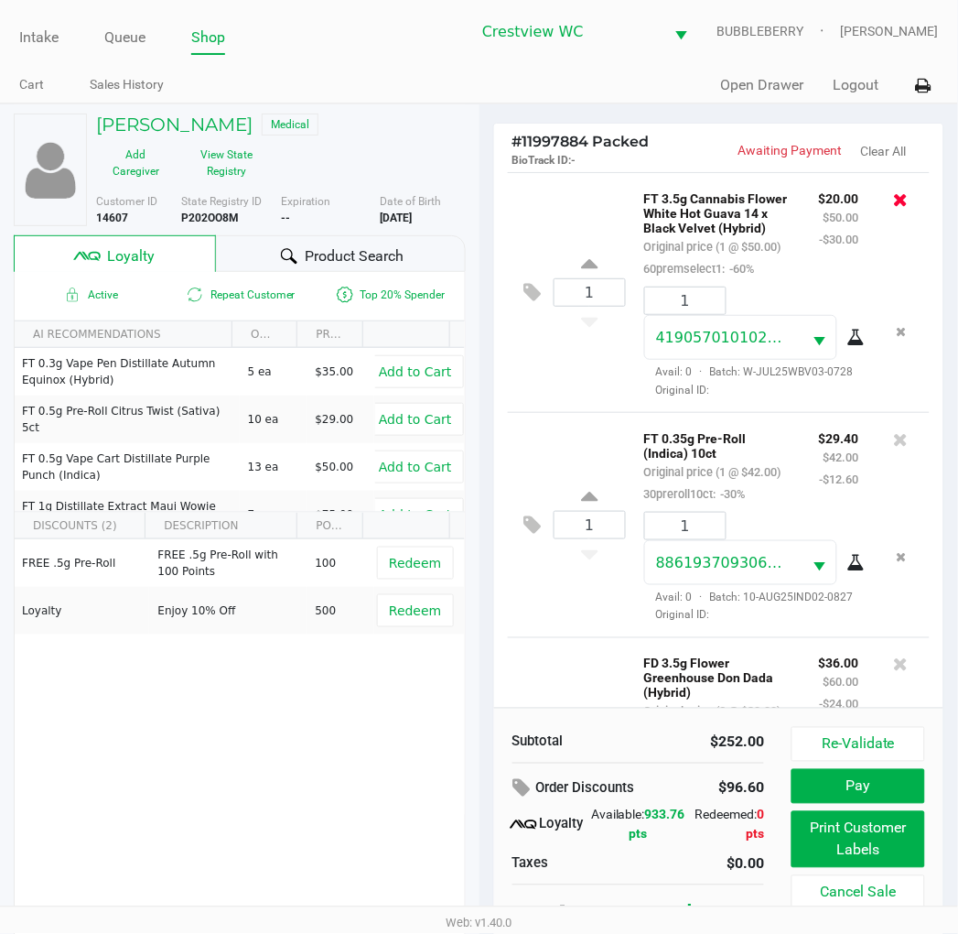
click at [894, 200] on icon at bounding box center [901, 199] width 15 height 18
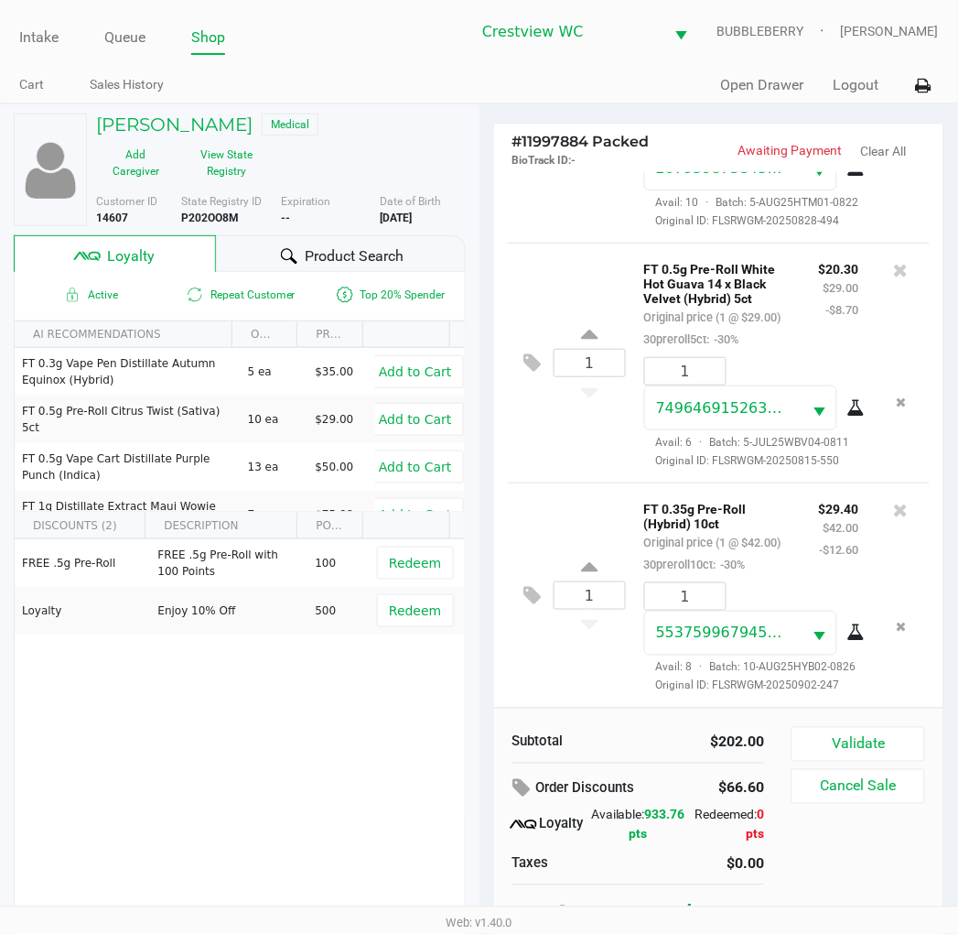
scroll to position [34, 0]
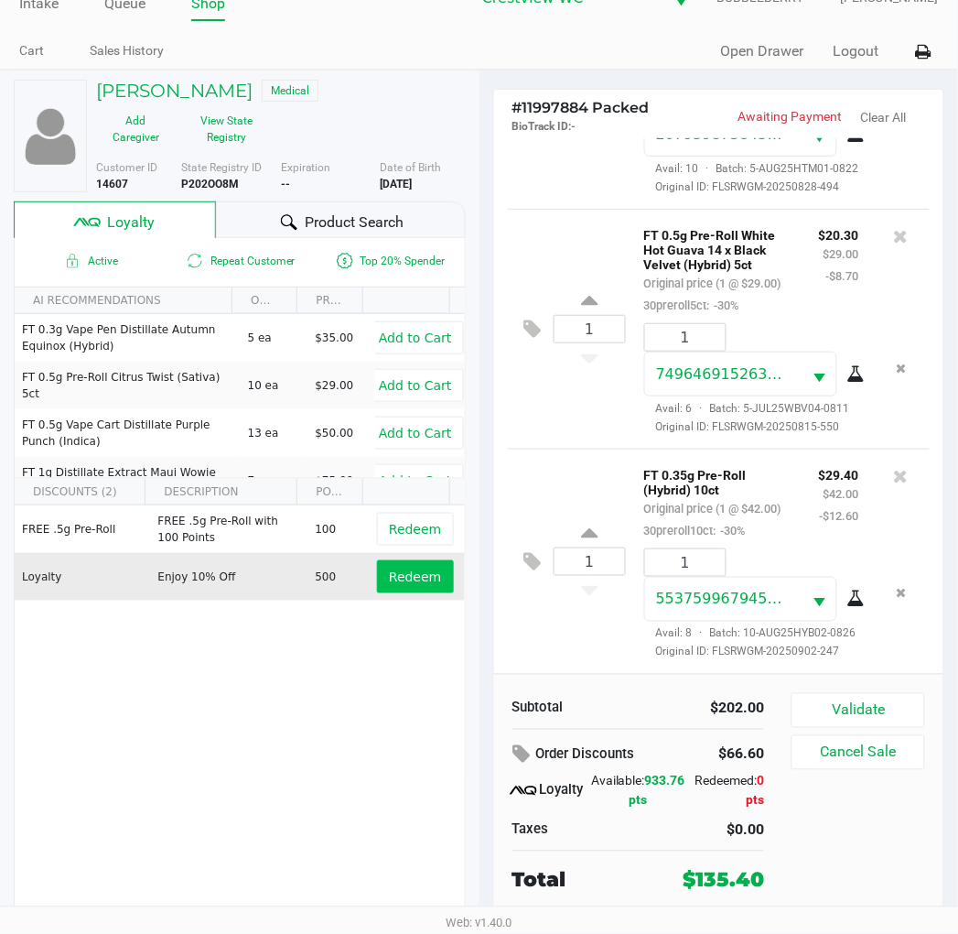
click at [407, 575] on span "Redeem" at bounding box center [415, 576] width 52 height 15
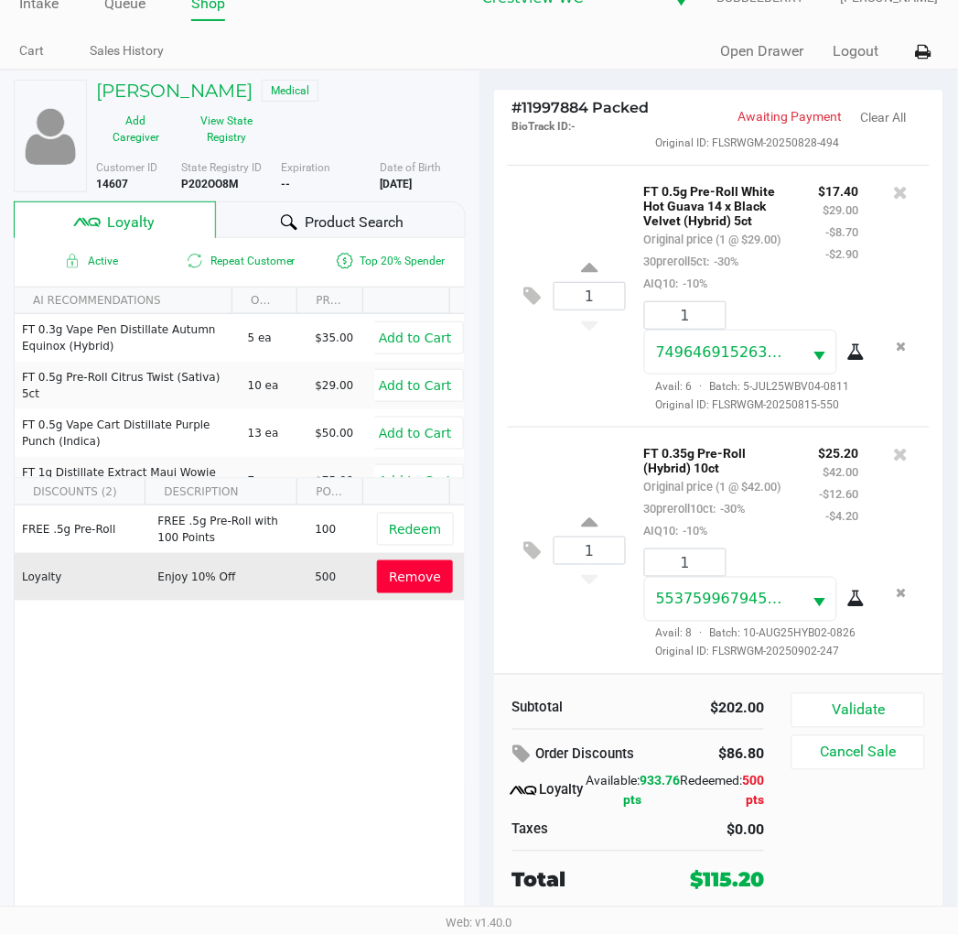
scroll to position [957, 0]
click at [870, 715] on button "Validate" at bounding box center [858, 710] width 133 height 35
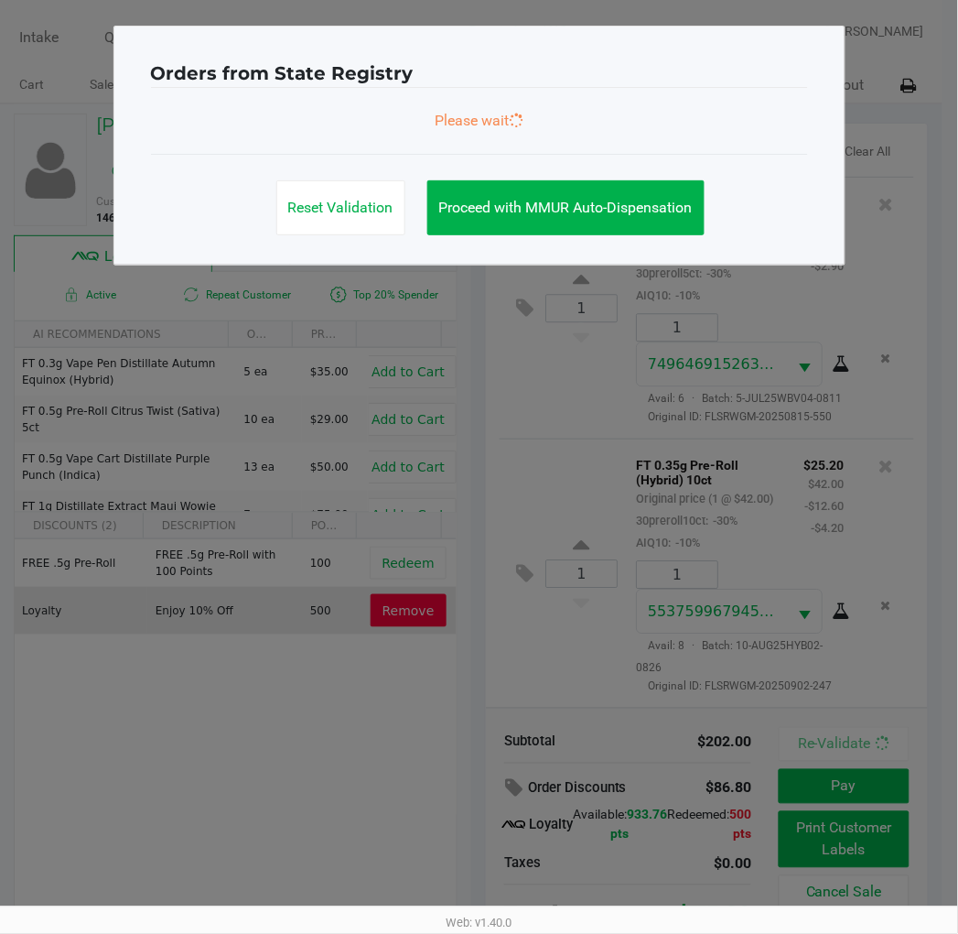
scroll to position [0, 0]
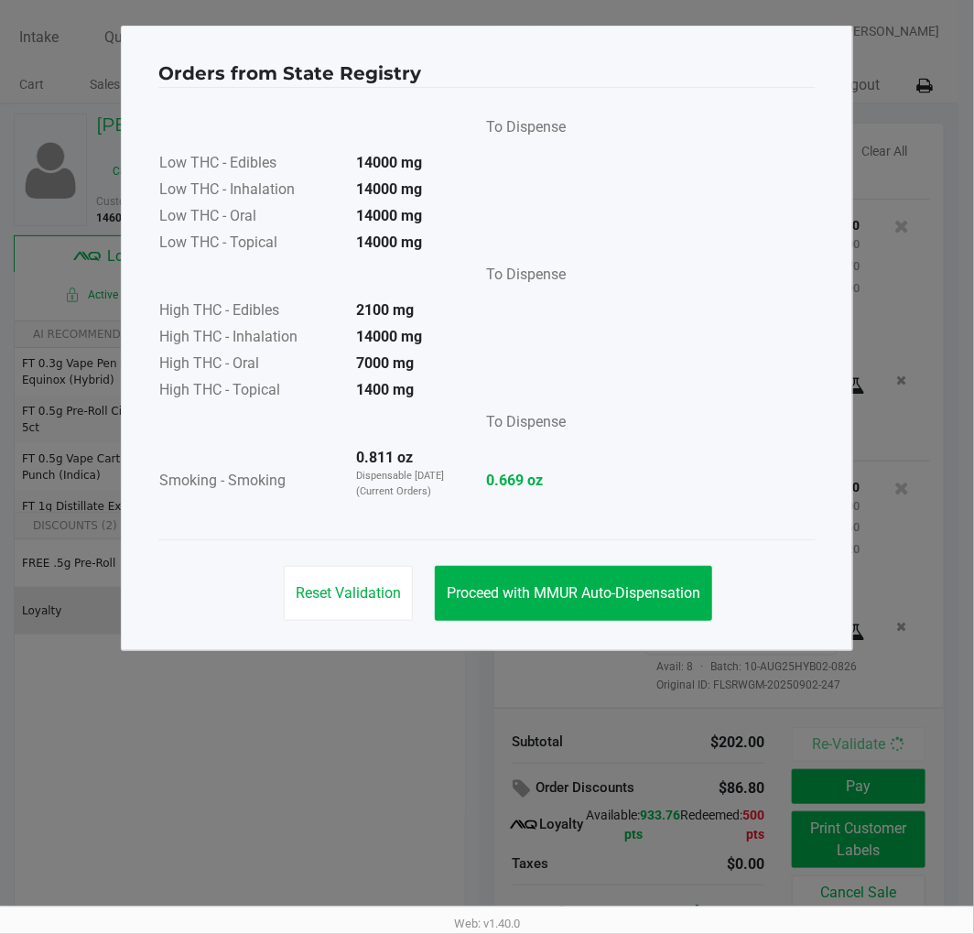
click at [525, 590] on span "Proceed with MMUR Auto-Dispensation" at bounding box center [574, 592] width 254 height 17
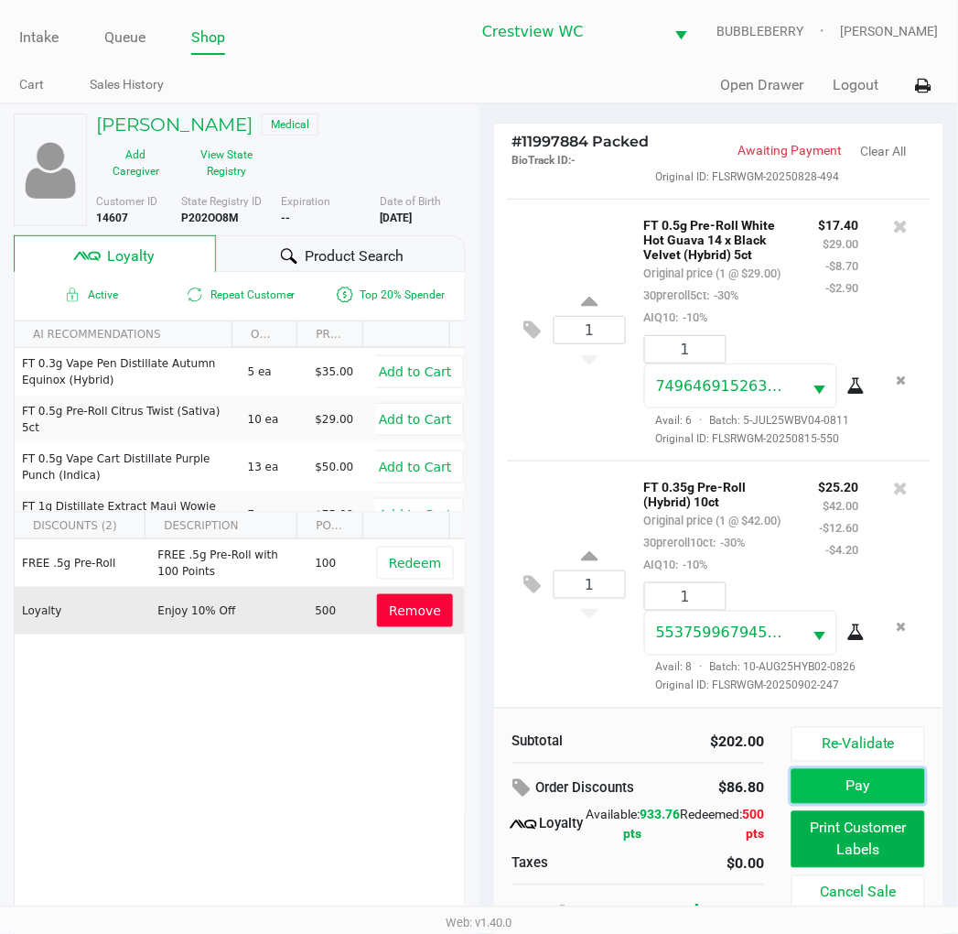
click at [844, 781] on button "Pay" at bounding box center [858, 786] width 133 height 35
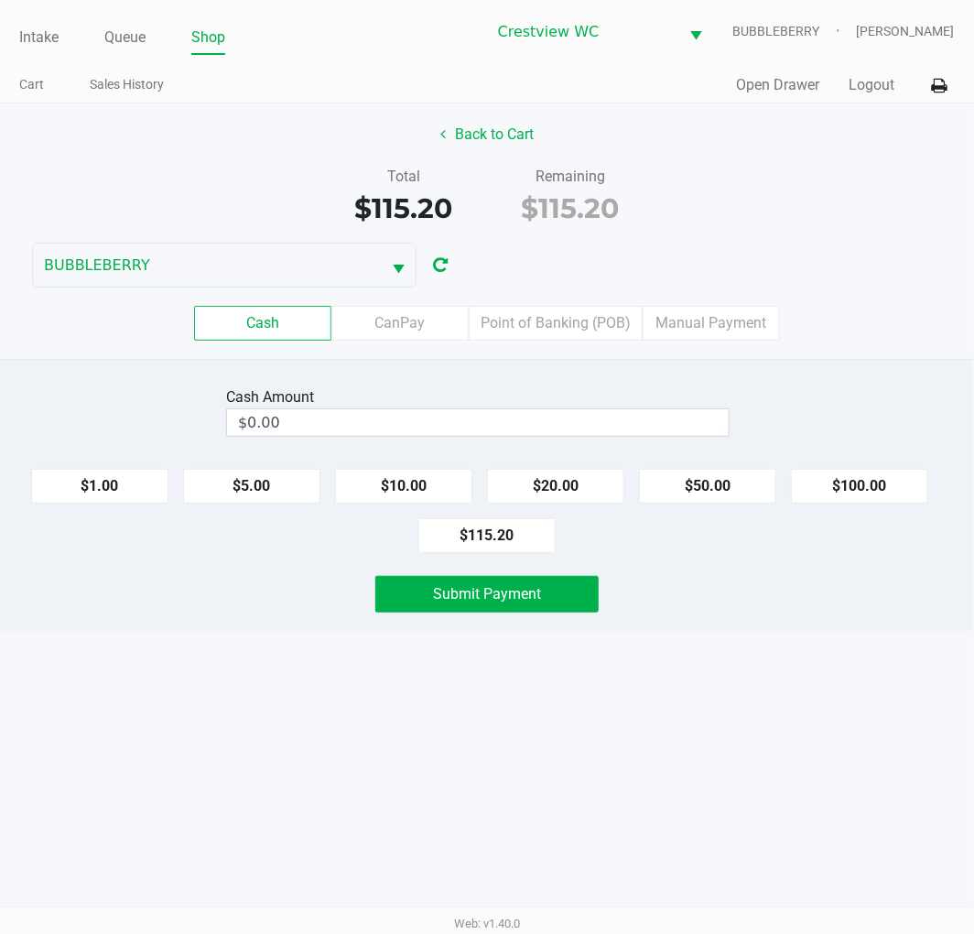
click at [525, 416] on input "$0.00" at bounding box center [478, 422] width 502 height 27
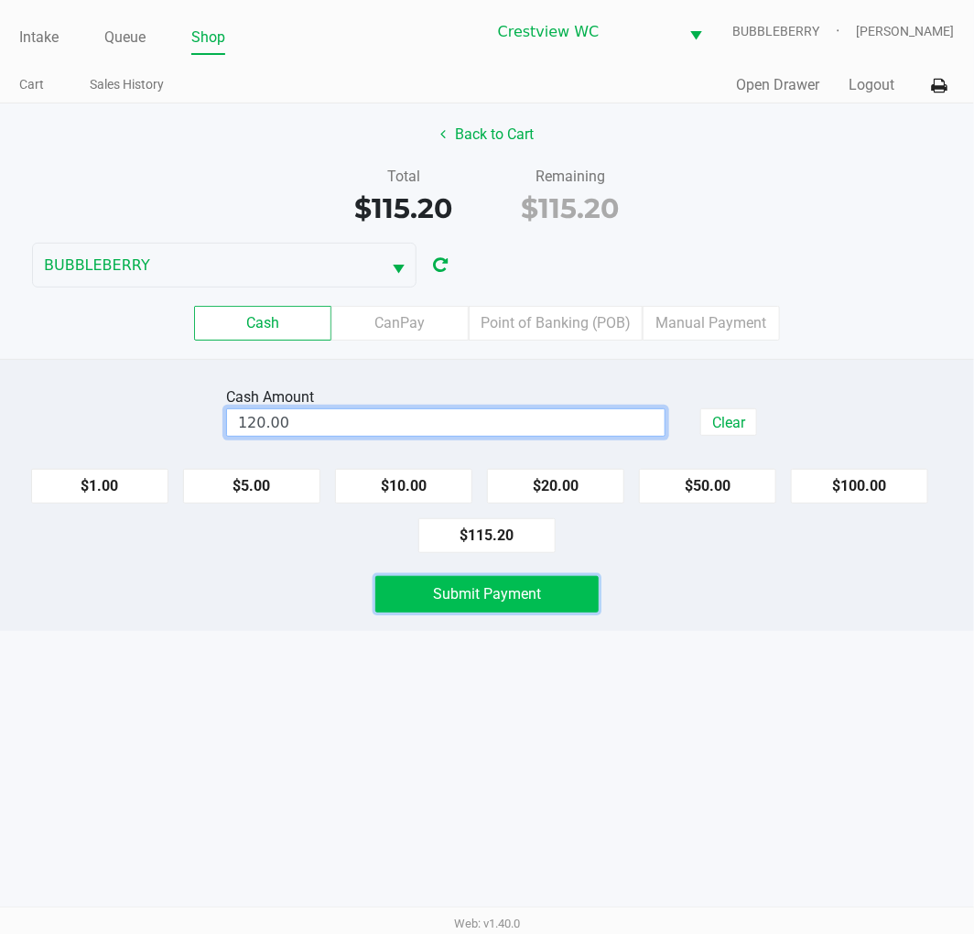
click at [552, 592] on button "Submit Payment" at bounding box center [486, 594] width 223 height 37
type input "$120.00"
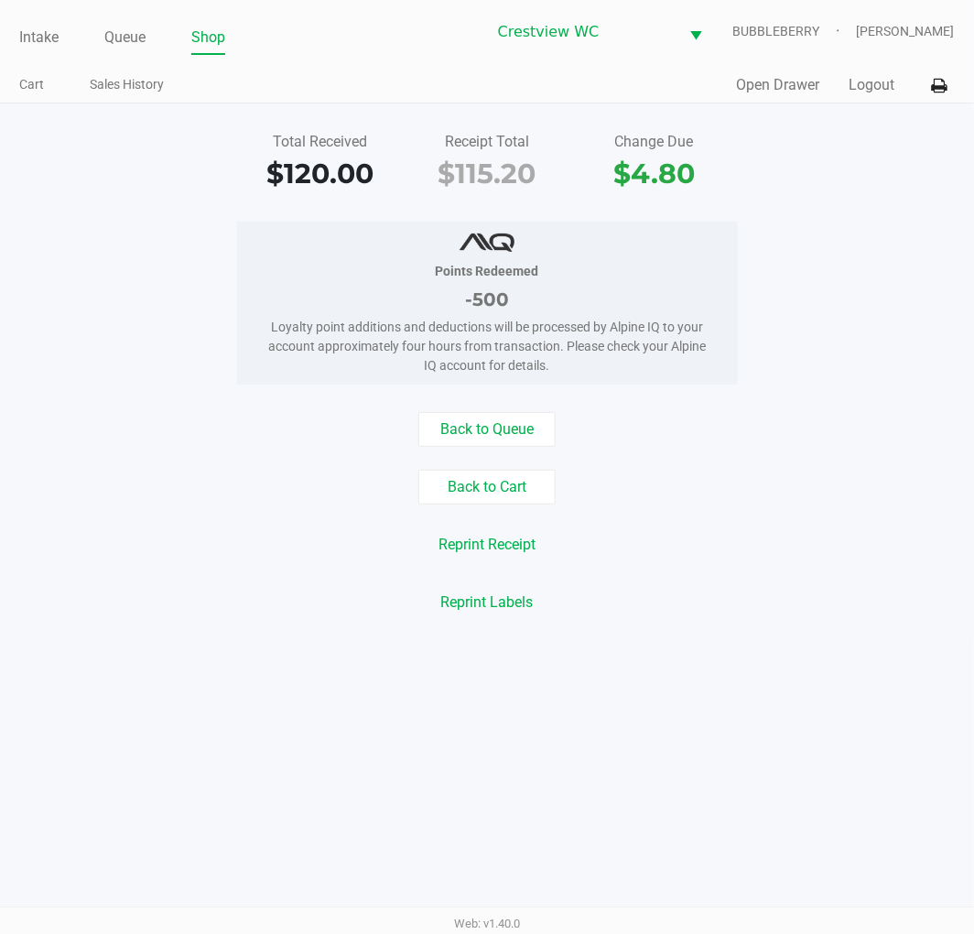
click at [492, 489] on button "Back to Cart" at bounding box center [486, 487] width 137 height 35
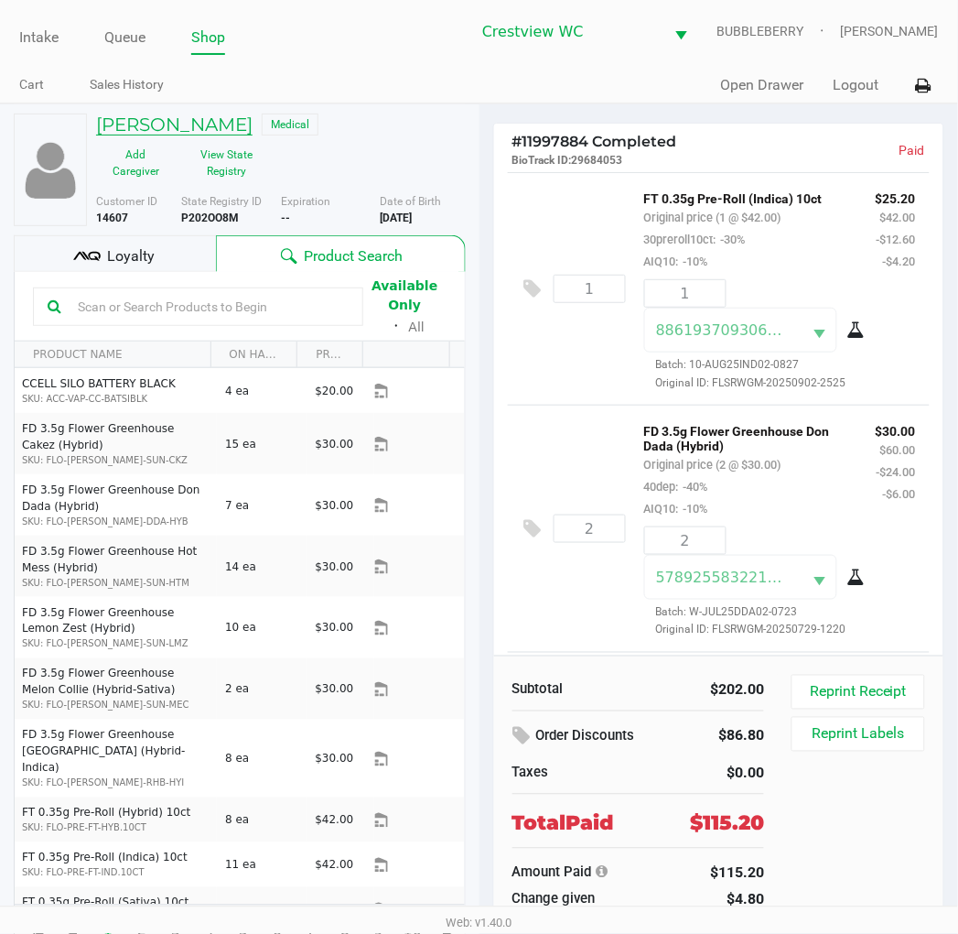
click at [253, 119] on h5 "CHRISTOPHER WALKER" at bounding box center [174, 124] width 157 height 22
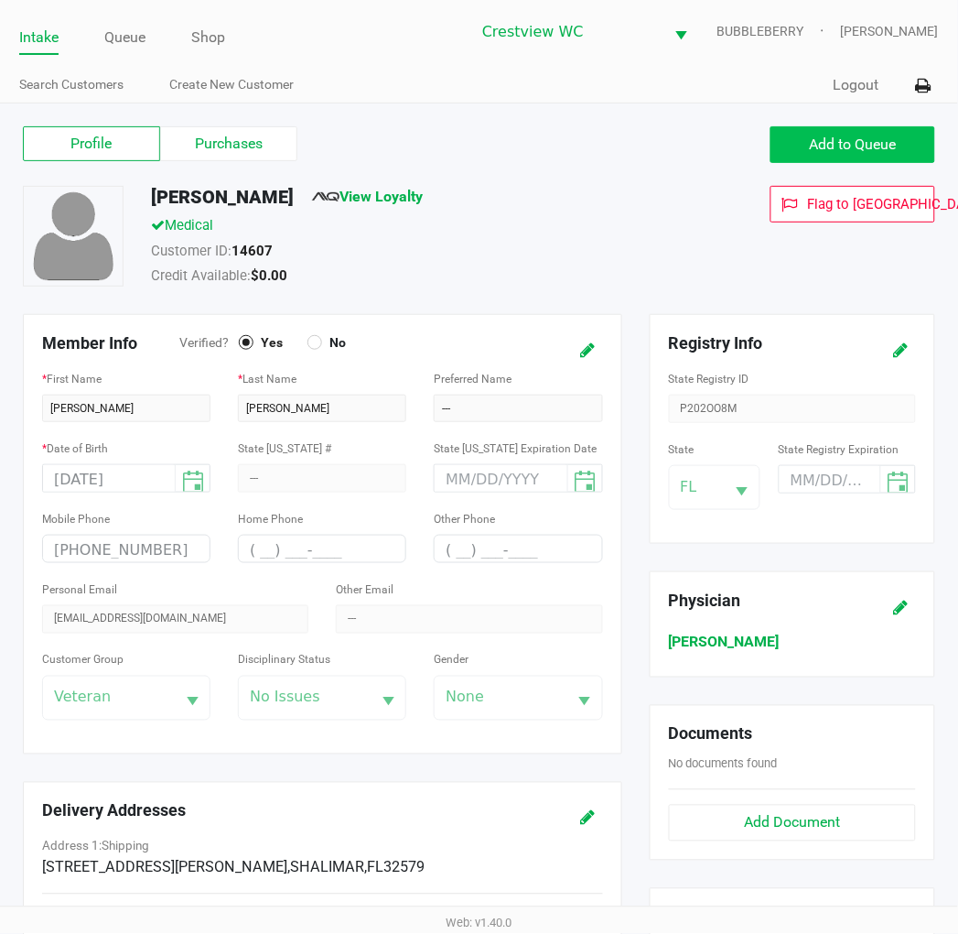
click at [870, 147] on span "Add to Queue" at bounding box center [853, 143] width 87 height 17
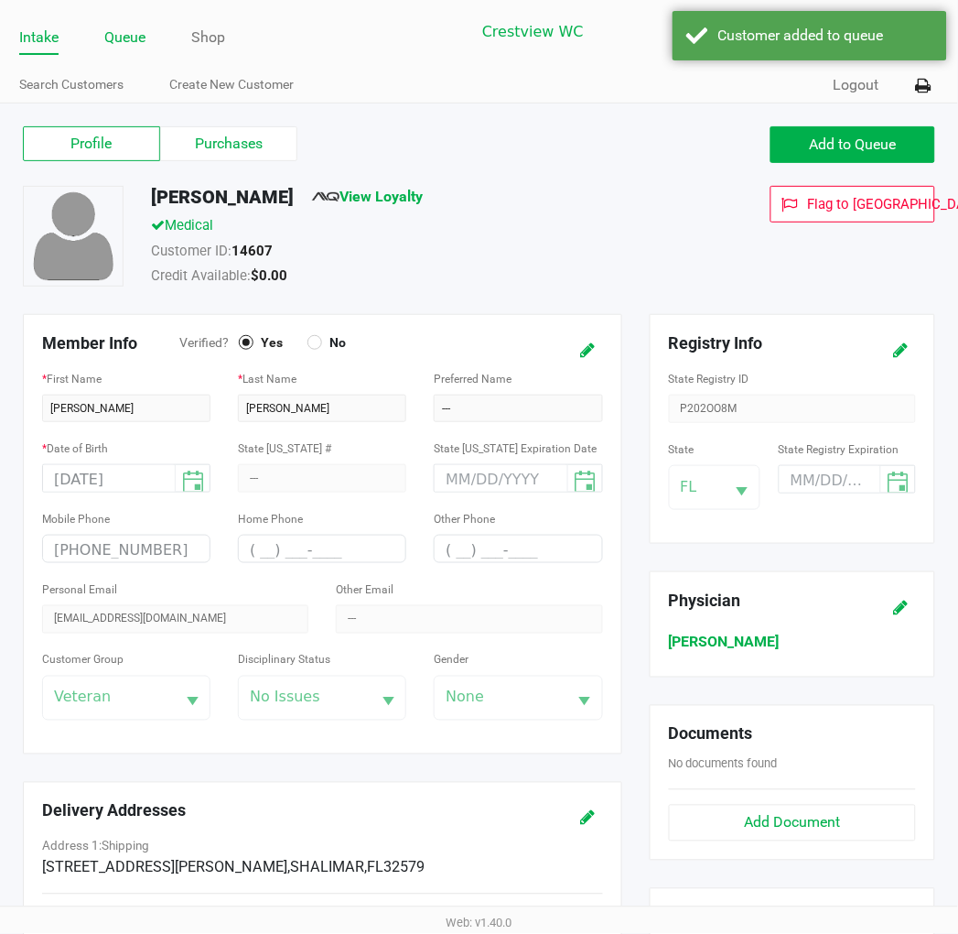
click at [125, 42] on link "Queue" at bounding box center [124, 38] width 41 height 26
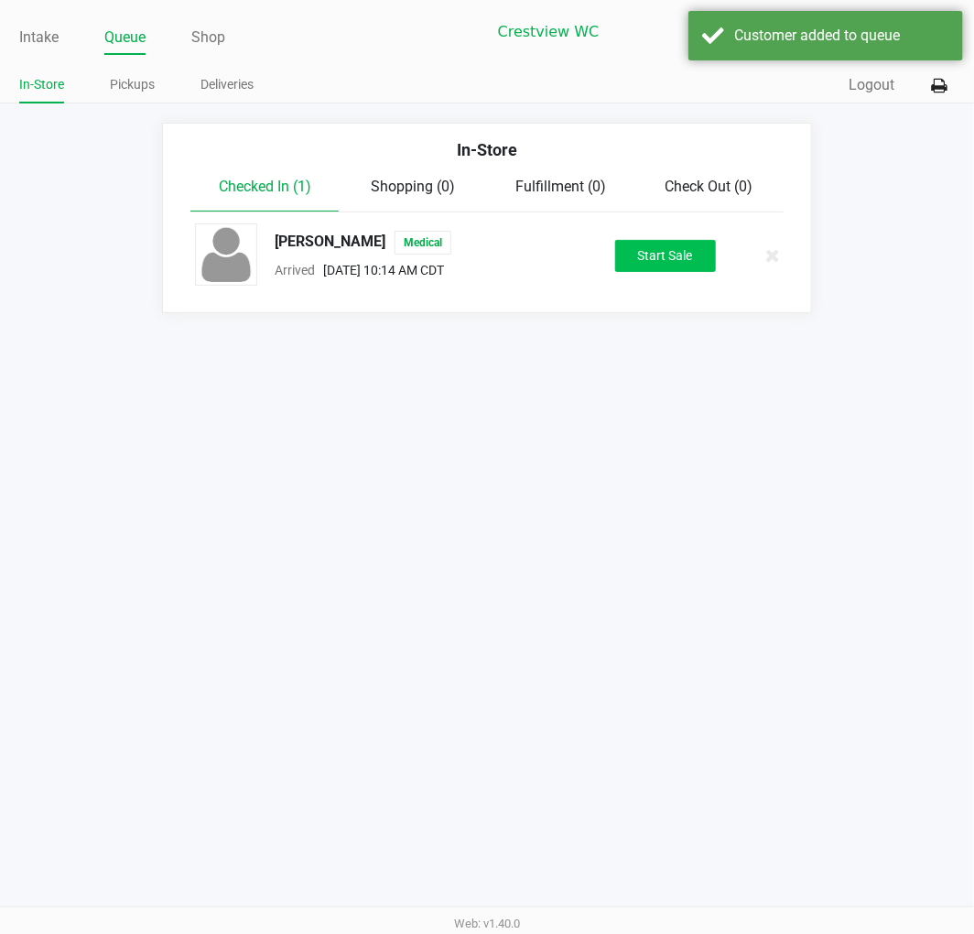
click at [643, 250] on button "Start Sale" at bounding box center [665, 256] width 101 height 32
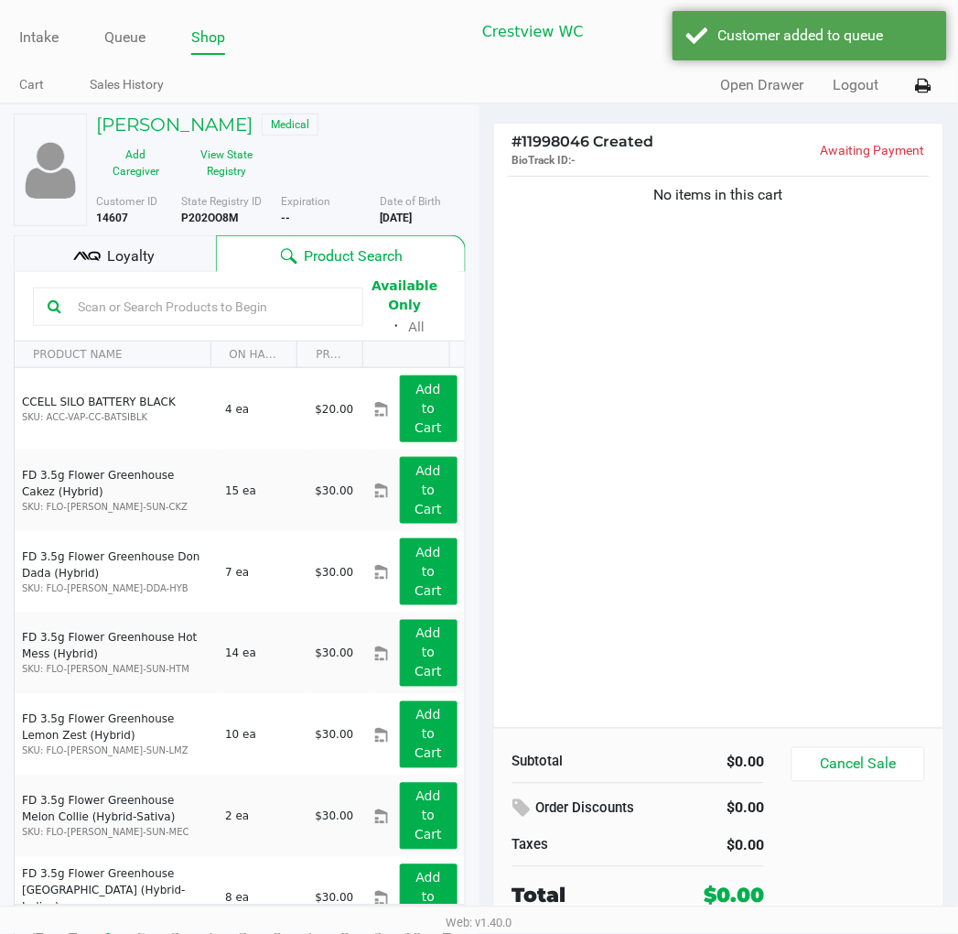
scroll to position [34, 0]
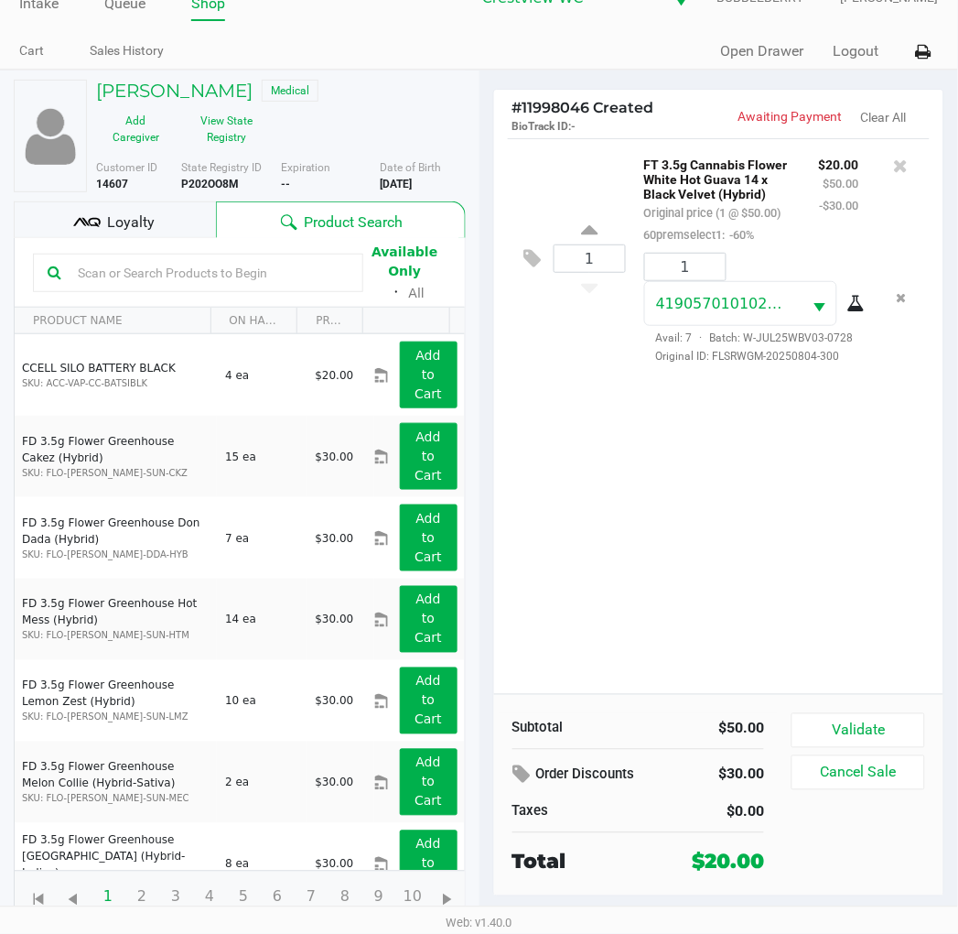
click at [888, 719] on button "Validate" at bounding box center [858, 730] width 133 height 35
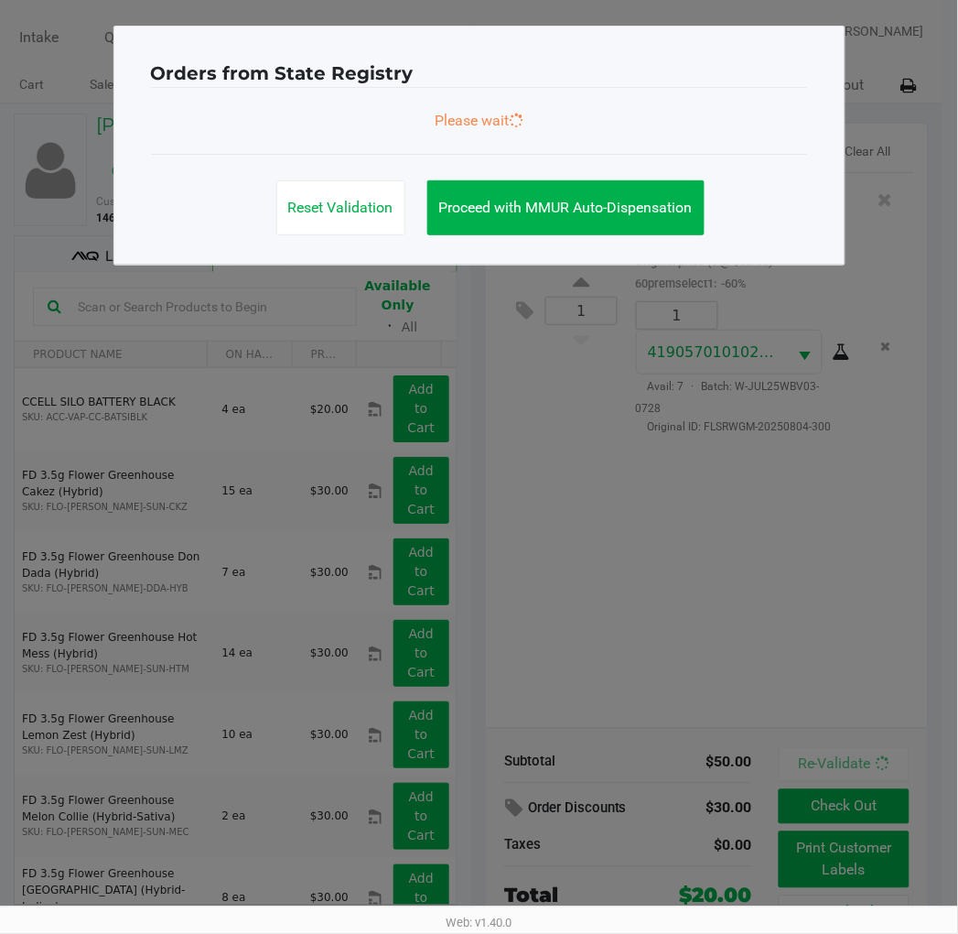
scroll to position [0, 0]
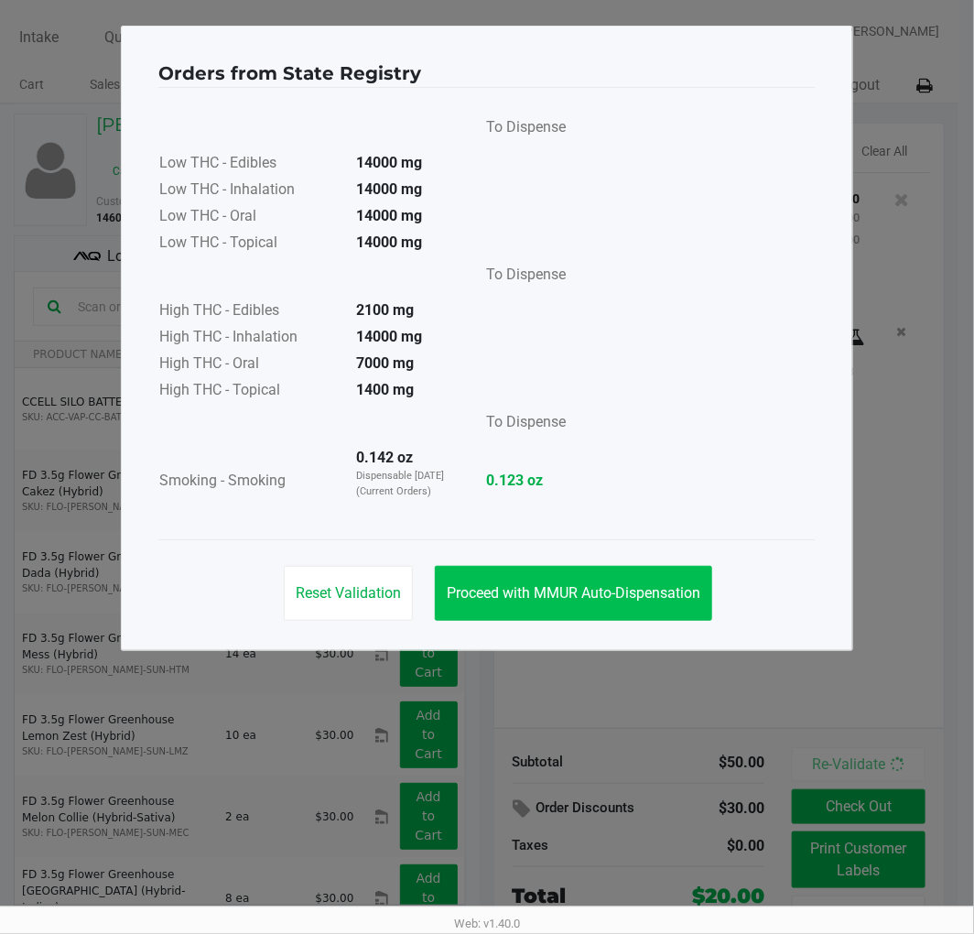
click at [620, 566] on button "Proceed with MMUR Auto-Dispensation" at bounding box center [573, 593] width 277 height 55
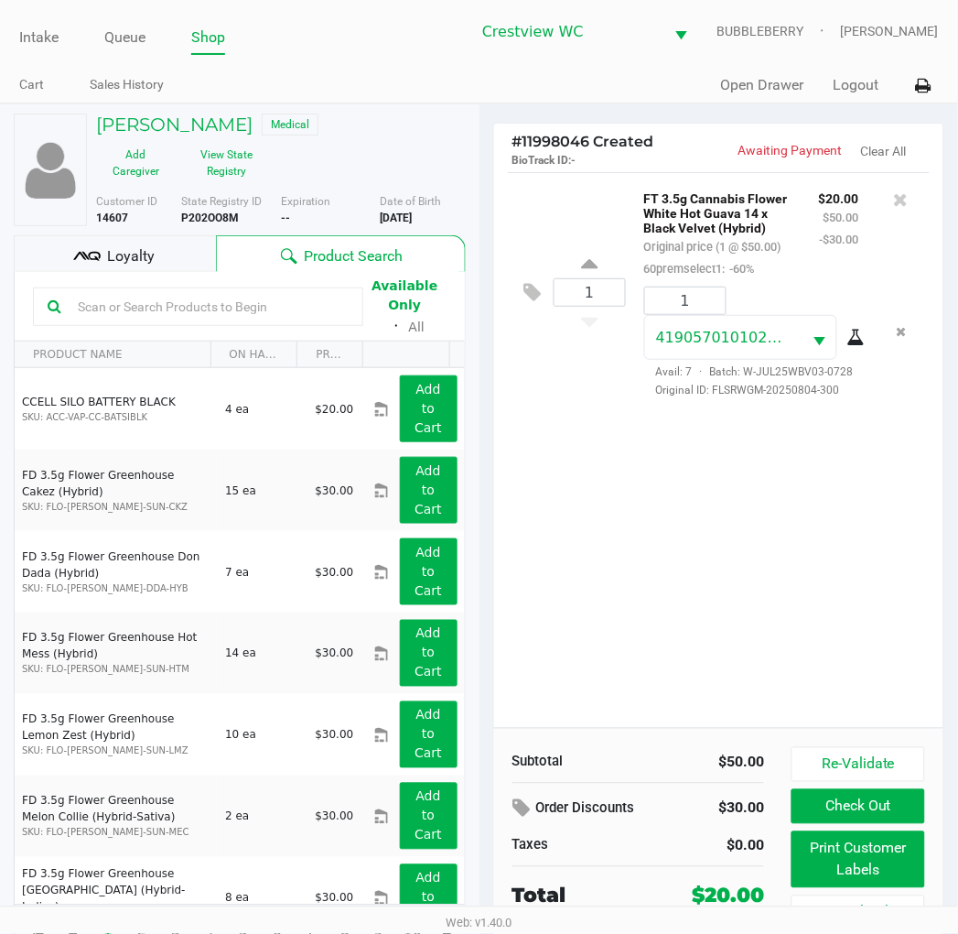
click at [844, 849] on button "Print Customer Labels" at bounding box center [858, 859] width 133 height 57
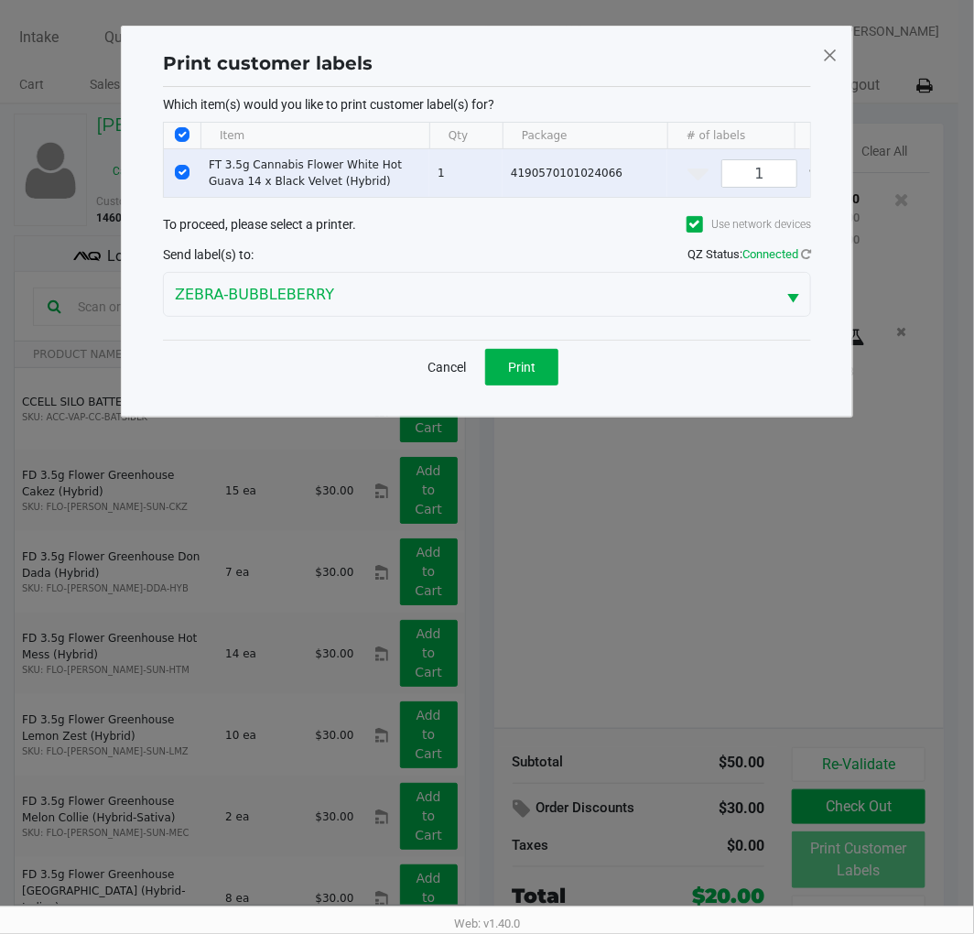
click at [545, 385] on button "Print" at bounding box center [521, 367] width 73 height 37
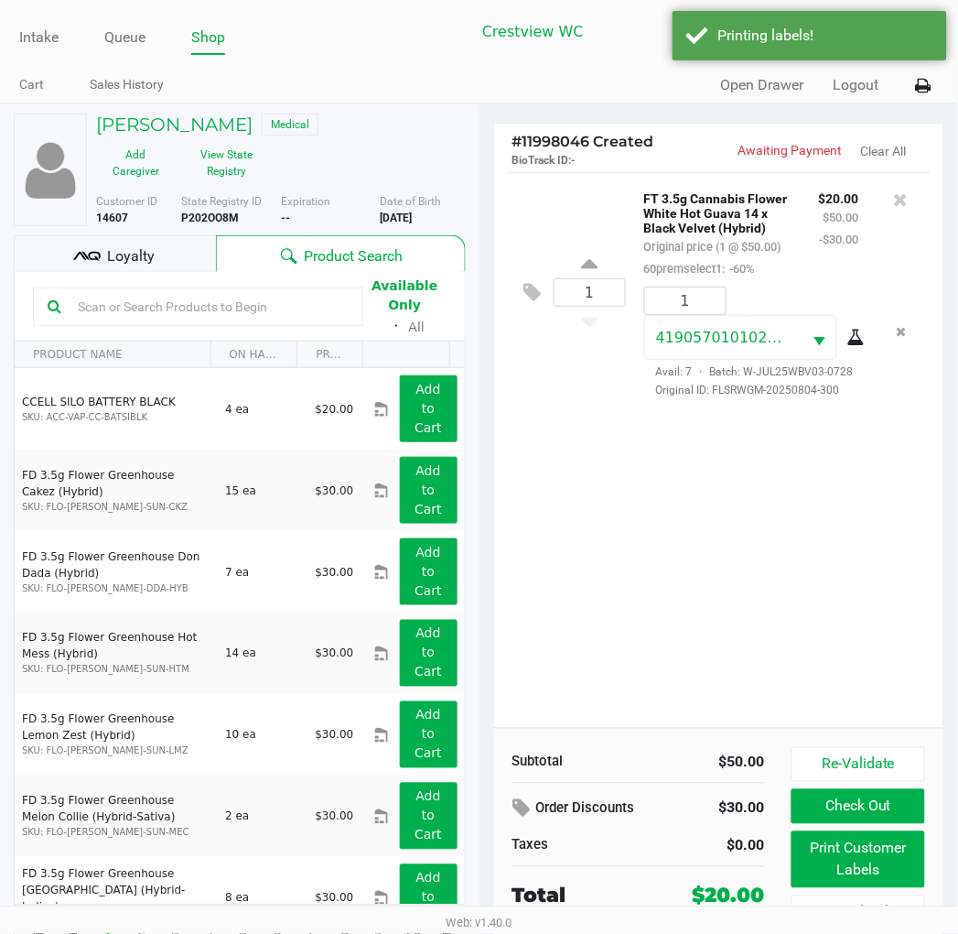
click at [167, 239] on div "Loyalty" at bounding box center [115, 253] width 202 height 37
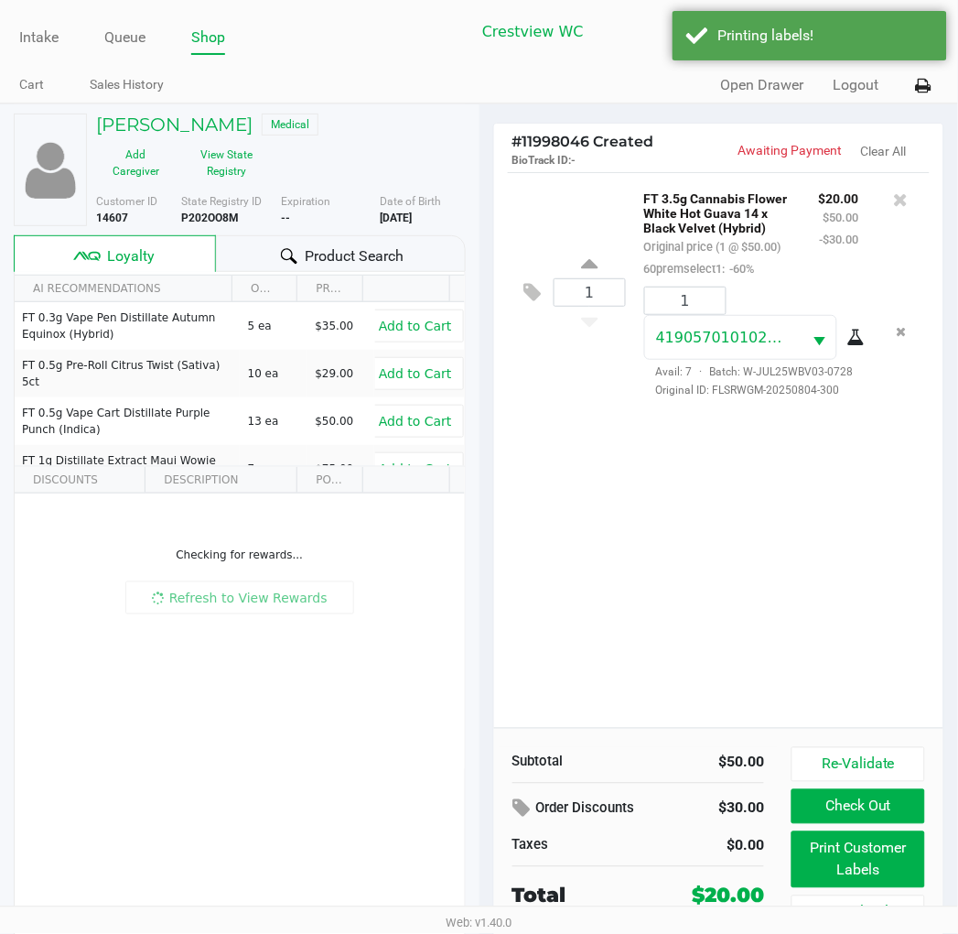
scroll to position [35, 0]
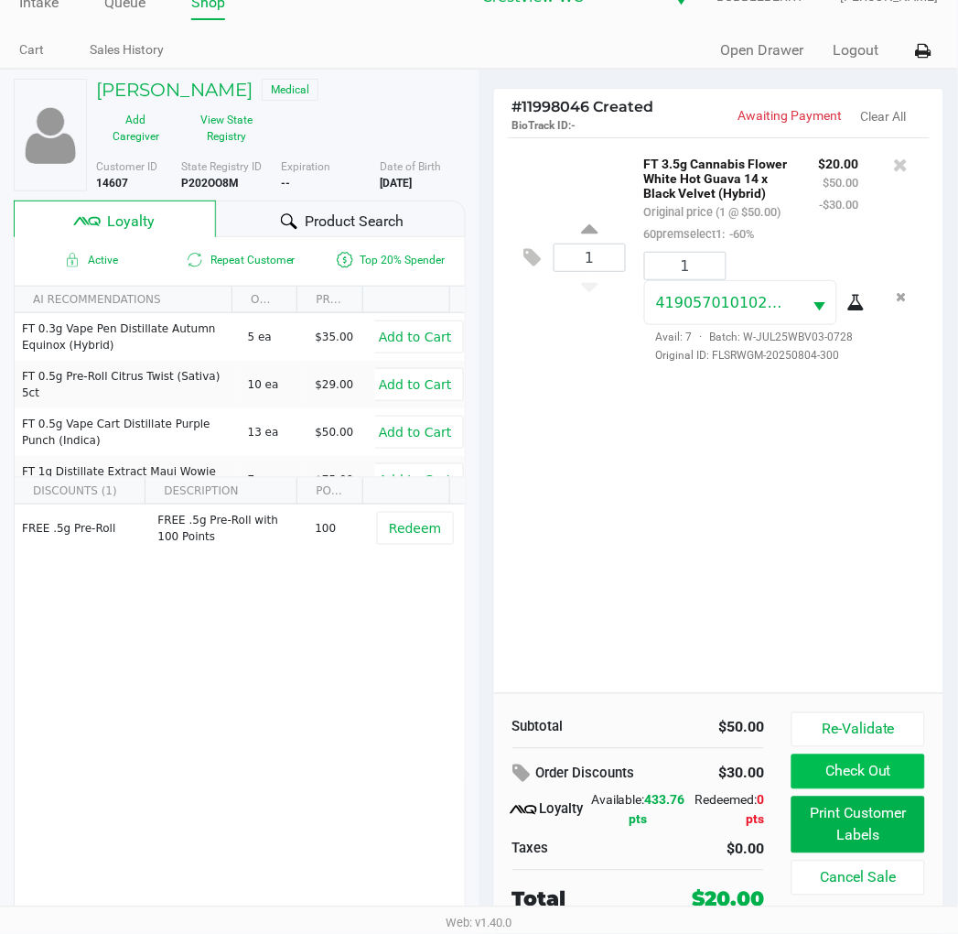
click at [848, 763] on button "Check Out" at bounding box center [858, 771] width 133 height 35
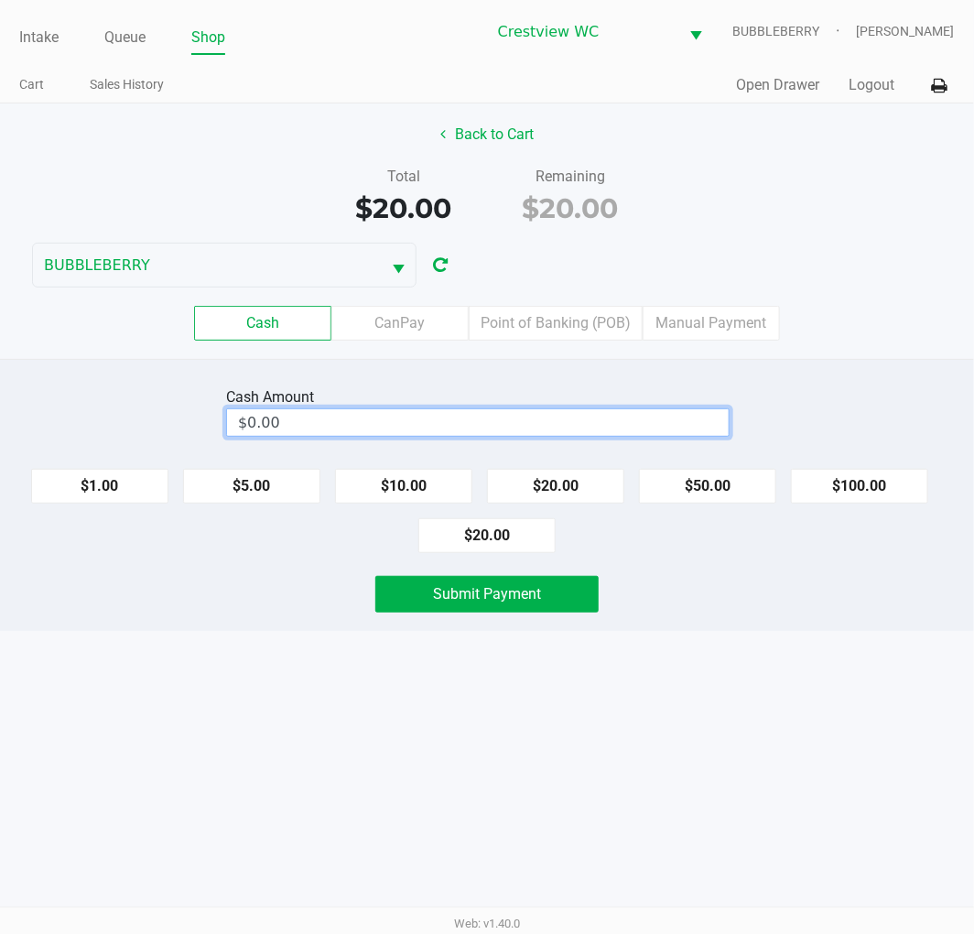
click at [368, 419] on input "$0.00" at bounding box center [478, 422] width 502 height 27
click at [487, 536] on button "$20.00" at bounding box center [486, 535] width 137 height 35
type input "$20.00"
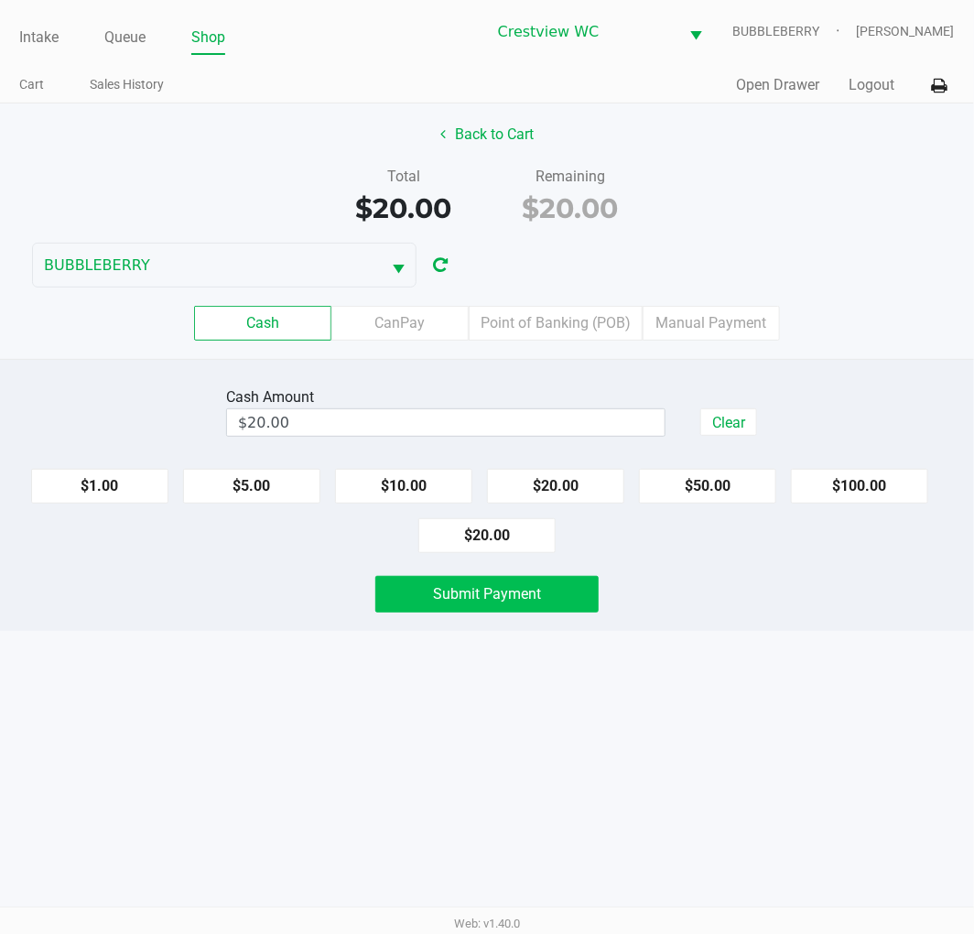
click at [499, 608] on button "Submit Payment" at bounding box center [486, 594] width 223 height 37
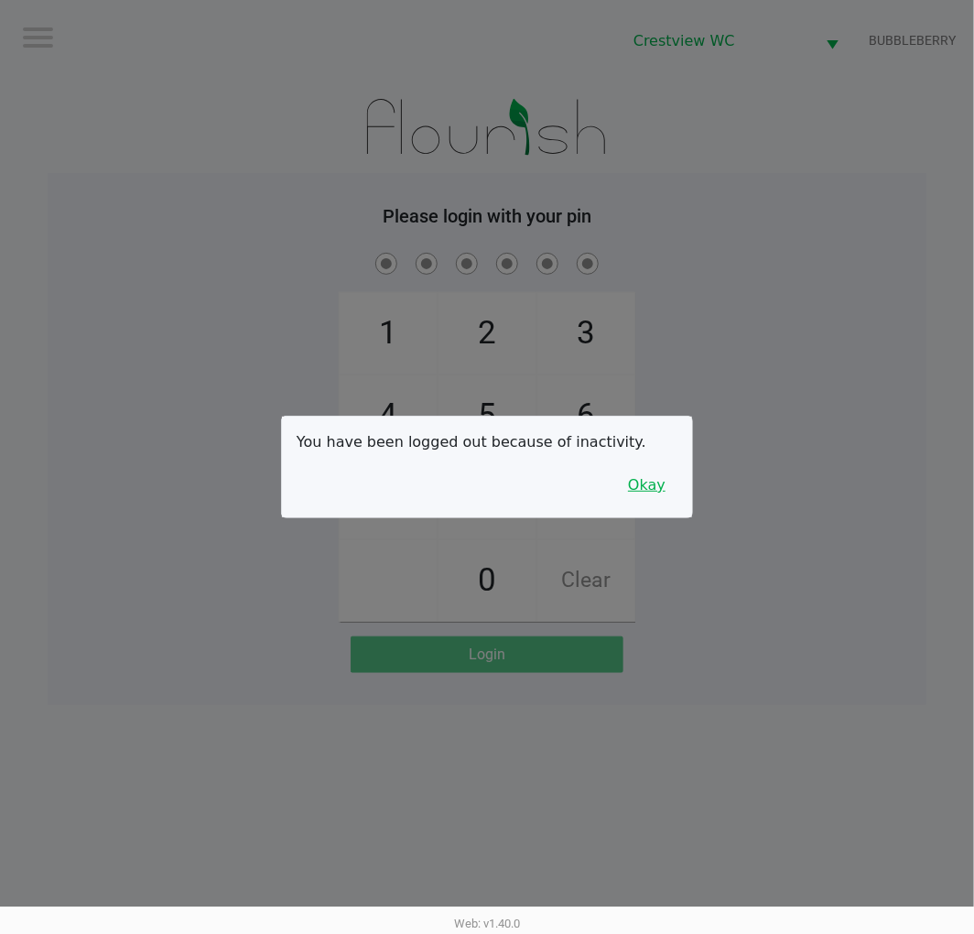
click at [642, 485] on button "Okay" at bounding box center [646, 485] width 61 height 35
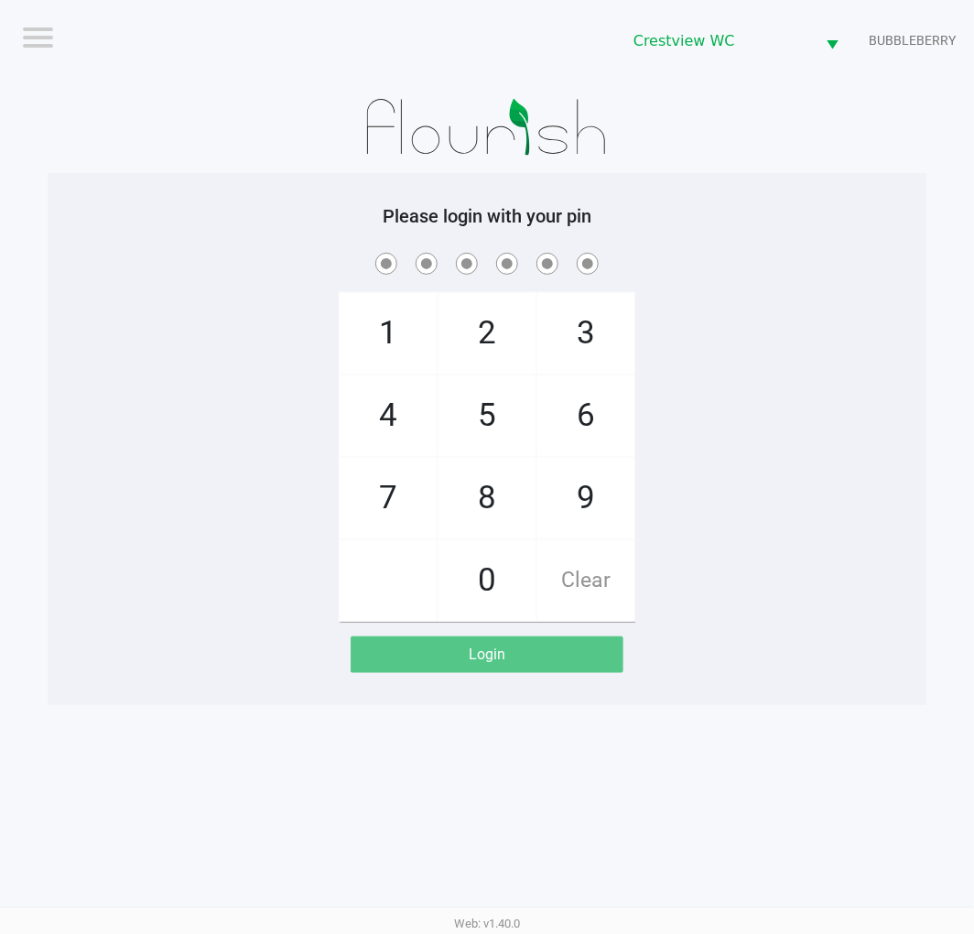
click at [584, 483] on span "9" at bounding box center [585, 498] width 97 height 81
checkbox input "true"
click at [517, 322] on span "2" at bounding box center [486, 333] width 97 height 81
checkbox input "true"
click at [517, 322] on span "2" at bounding box center [486, 333] width 97 height 81
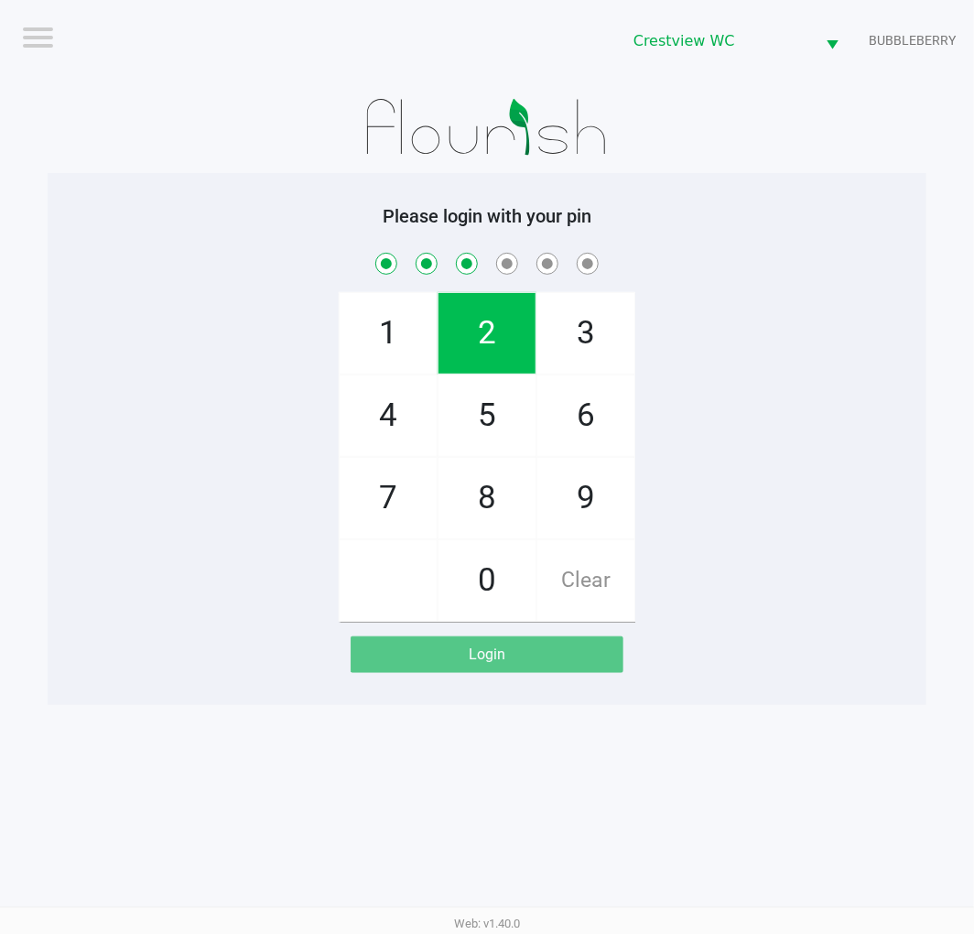
checkbox input "true"
click at [505, 477] on span "8" at bounding box center [486, 498] width 97 height 81
checkbox input "true"
click at [511, 362] on span "2" at bounding box center [486, 333] width 97 height 81
checkbox input "true"
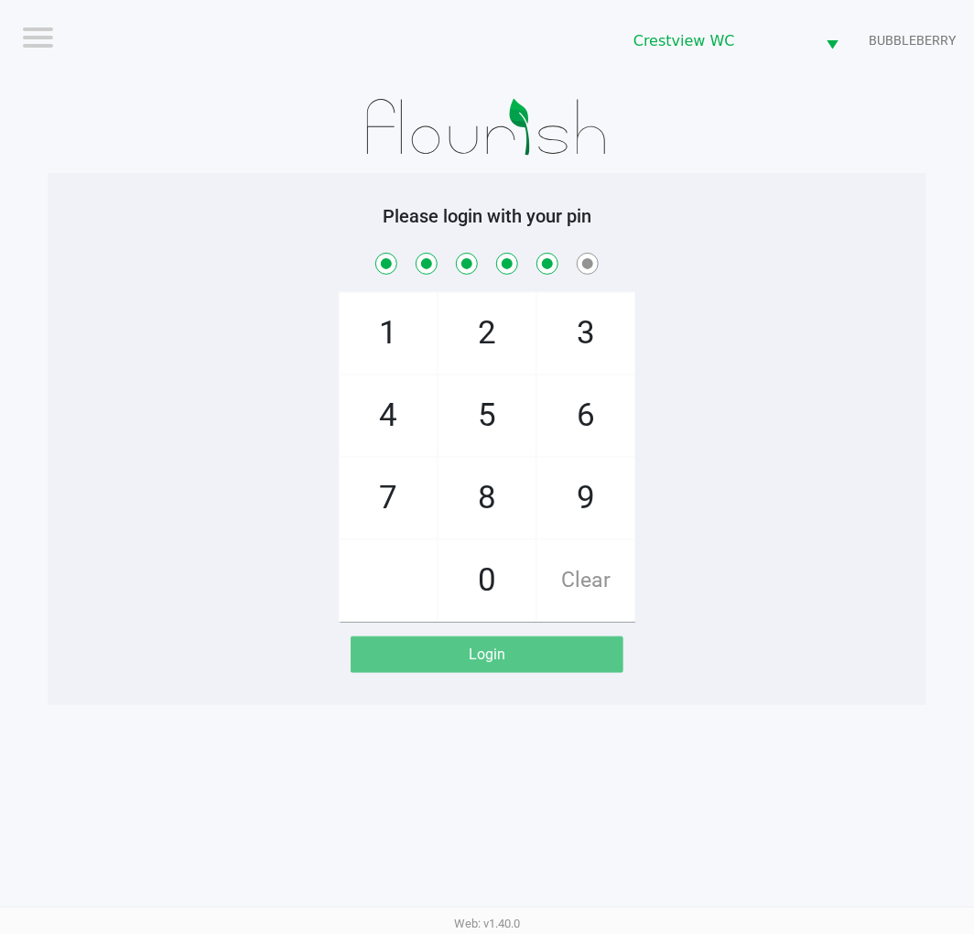
click at [432, 357] on span "1" at bounding box center [388, 333] width 97 height 81
checkbox input "true"
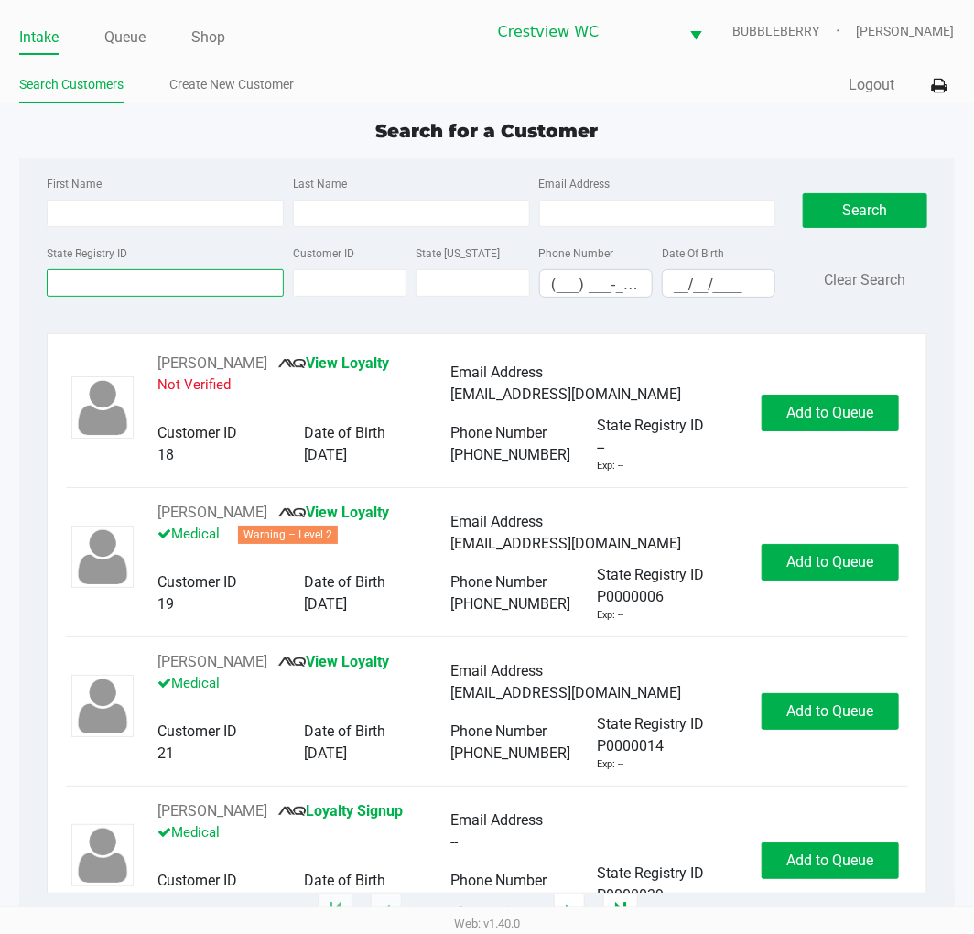
click at [126, 281] on input "State Registry ID" at bounding box center [165, 282] width 237 height 27
click at [135, 277] on input "State Registry ID" at bounding box center [165, 282] width 237 height 27
click at [207, 284] on input "State Registry ID" at bounding box center [165, 282] width 237 height 27
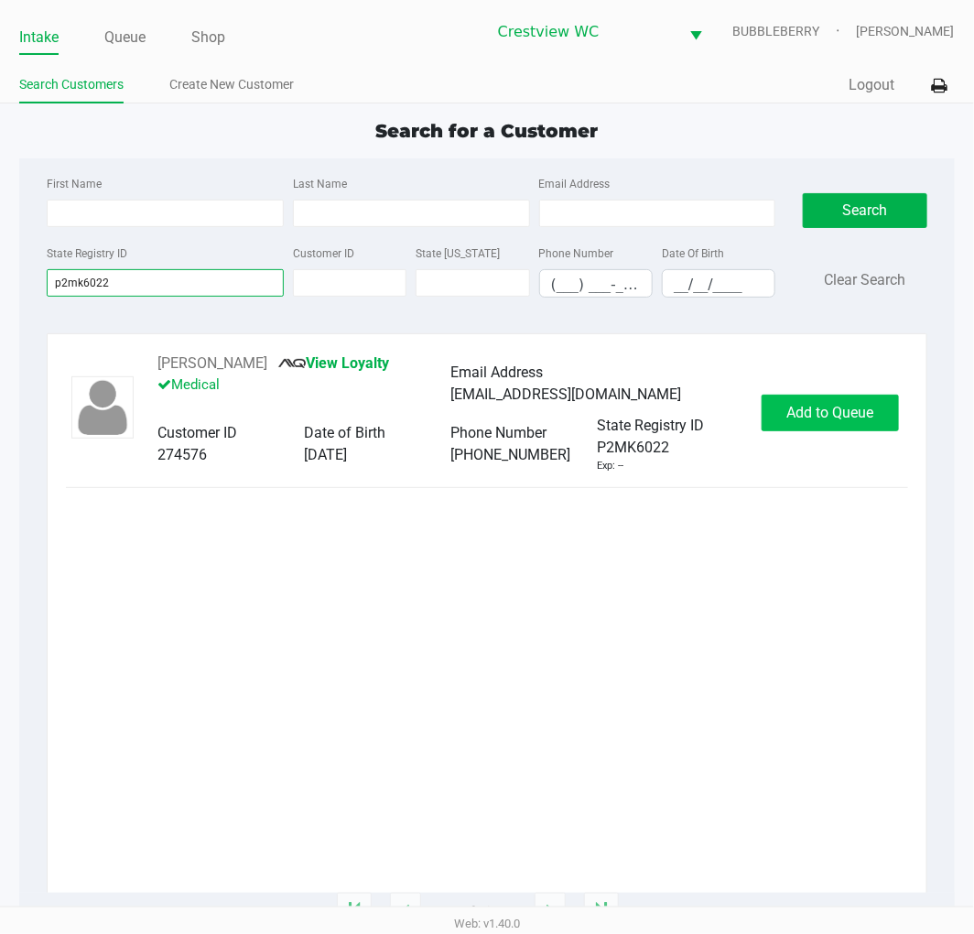
type input "p2mk6022"
click at [849, 423] on button "Add to Queue" at bounding box center [830, 413] width 137 height 37
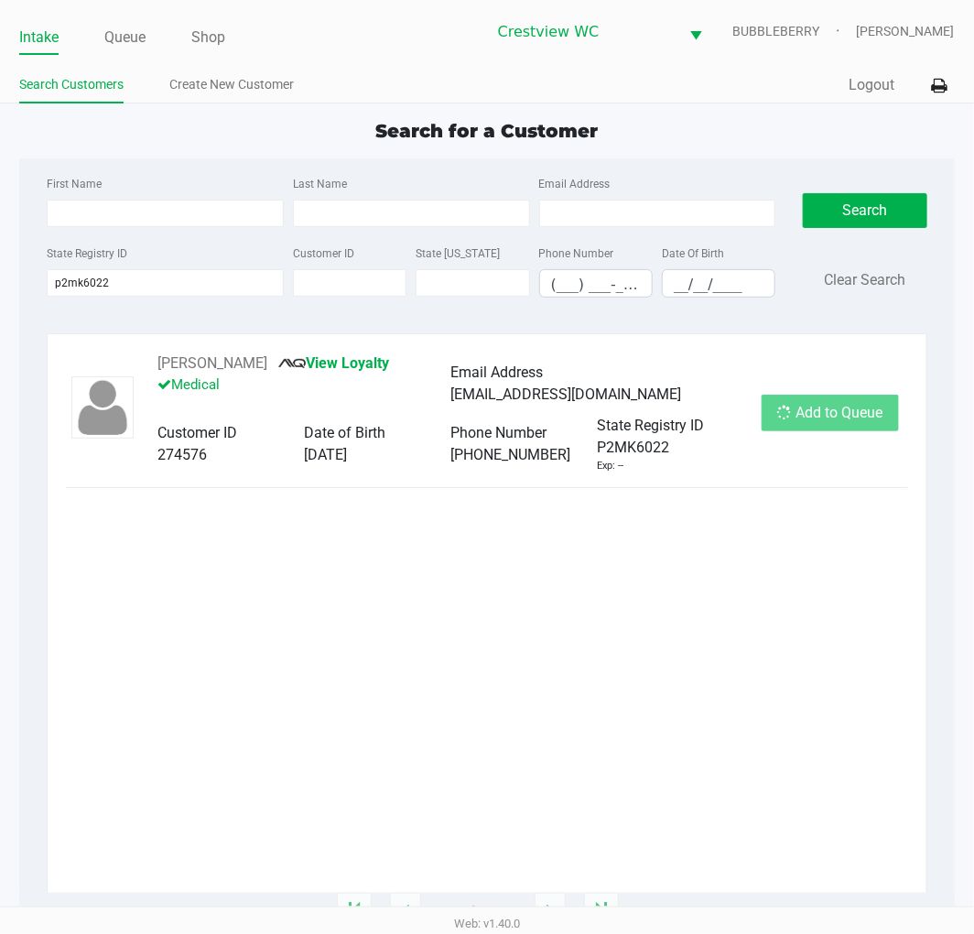
click at [849, 423] on div "Add to Queue" at bounding box center [830, 413] width 137 height 37
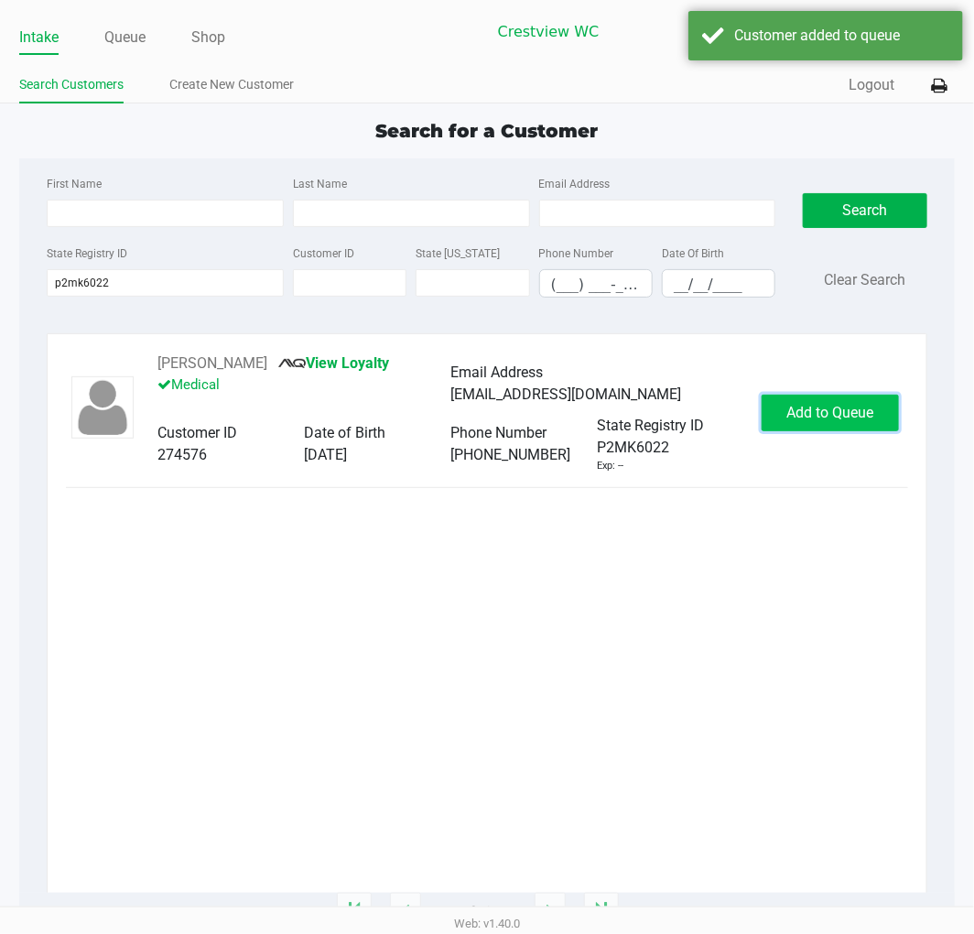
click at [849, 423] on button "Add to Queue" at bounding box center [830, 413] width 137 height 37
click at [849, 423] on div "In Queue" at bounding box center [835, 413] width 128 height 37
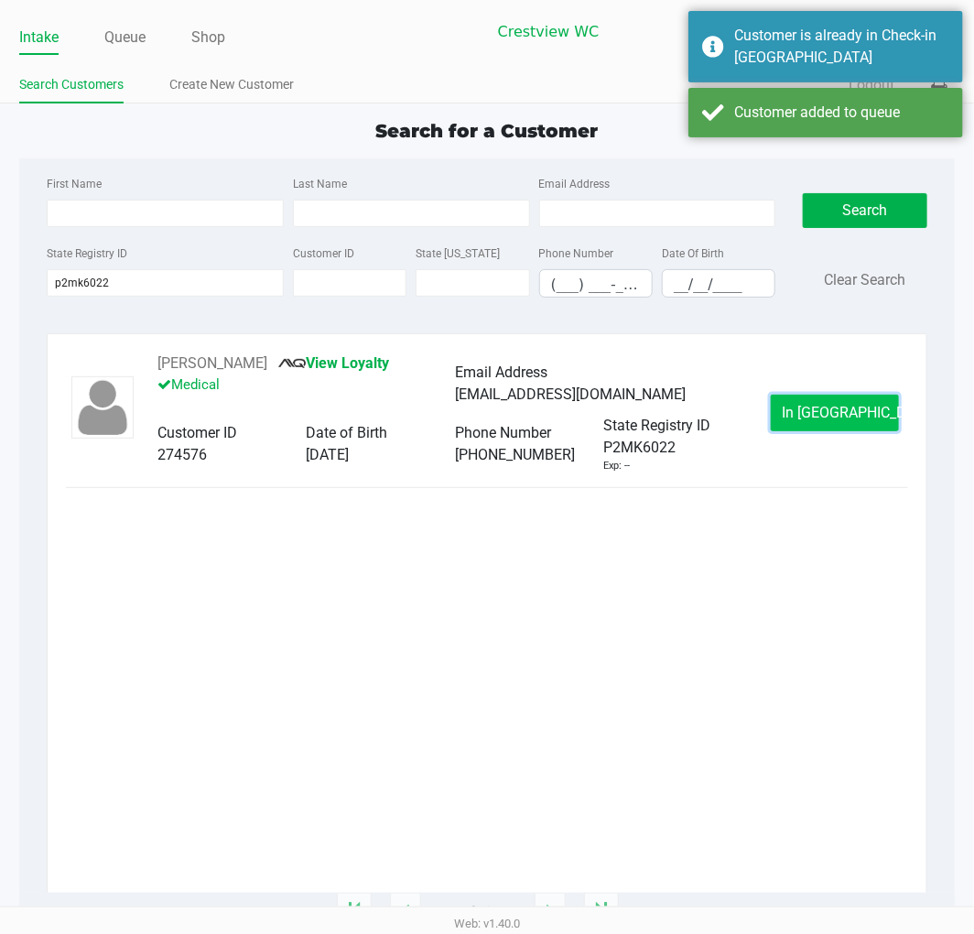
click at [796, 427] on button "In Queue" at bounding box center [835, 413] width 128 height 37
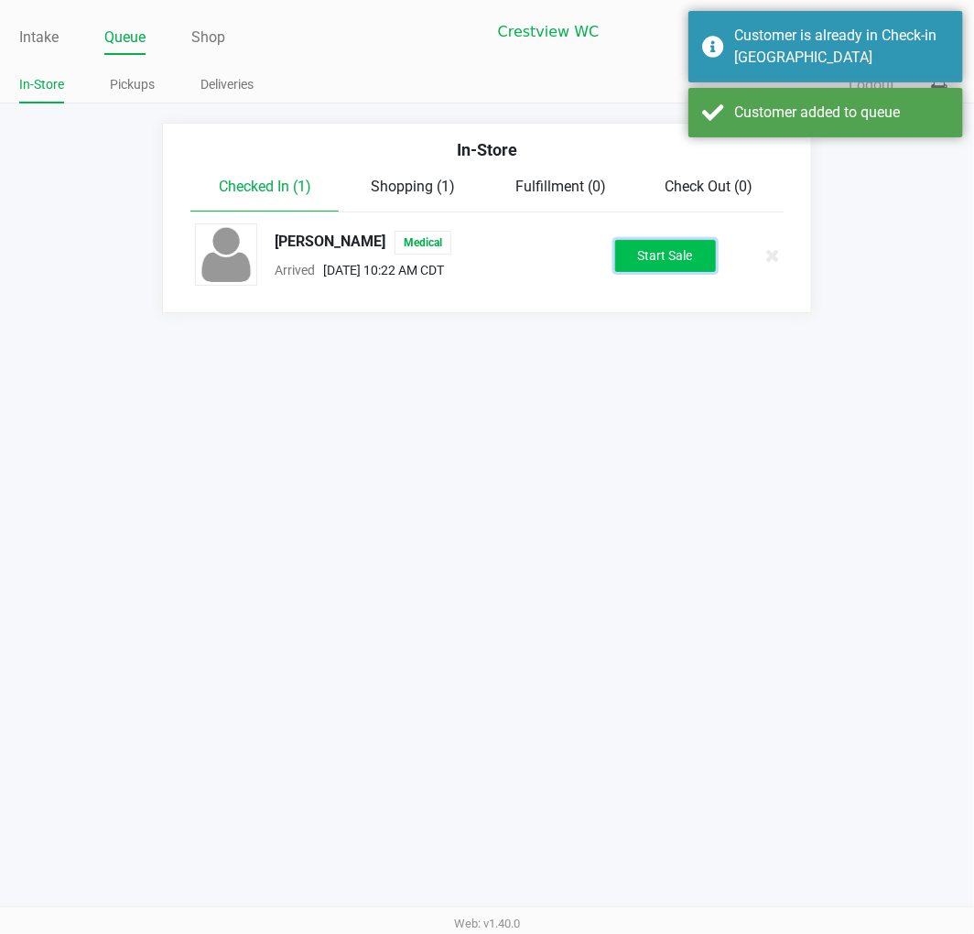
click at [685, 253] on button "Start Sale" at bounding box center [665, 256] width 101 height 32
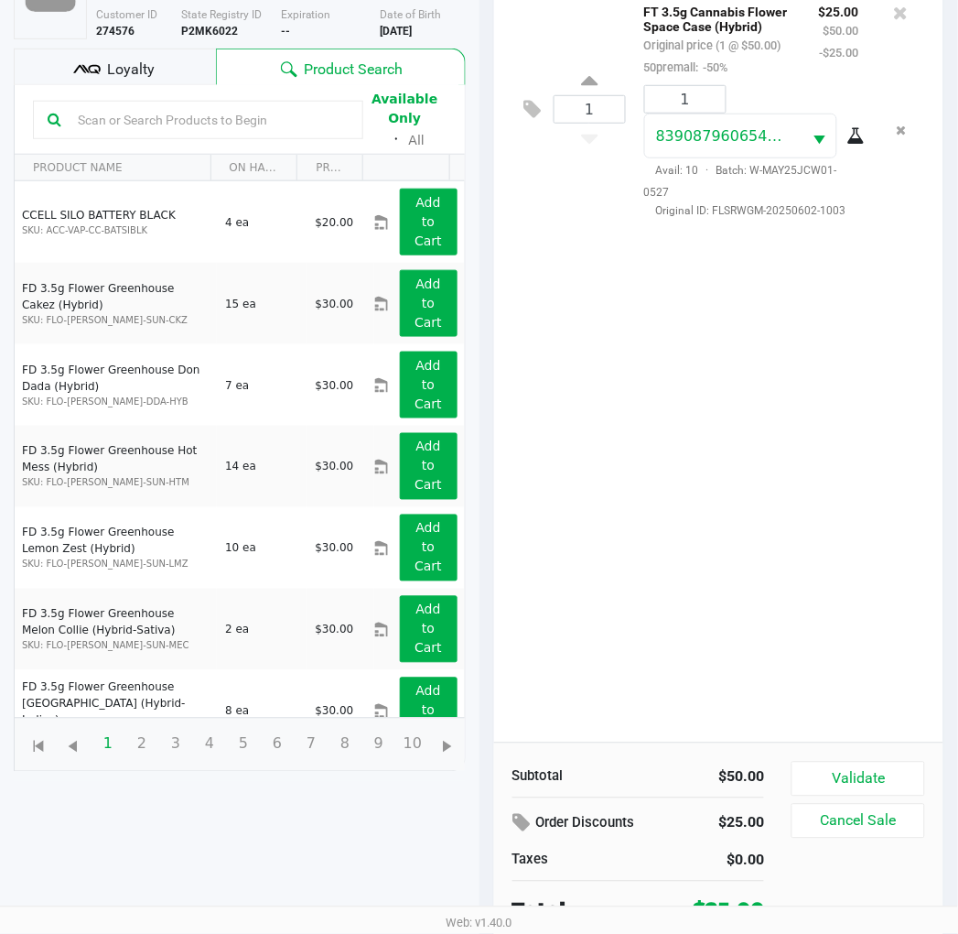
scroll to position [196, 0]
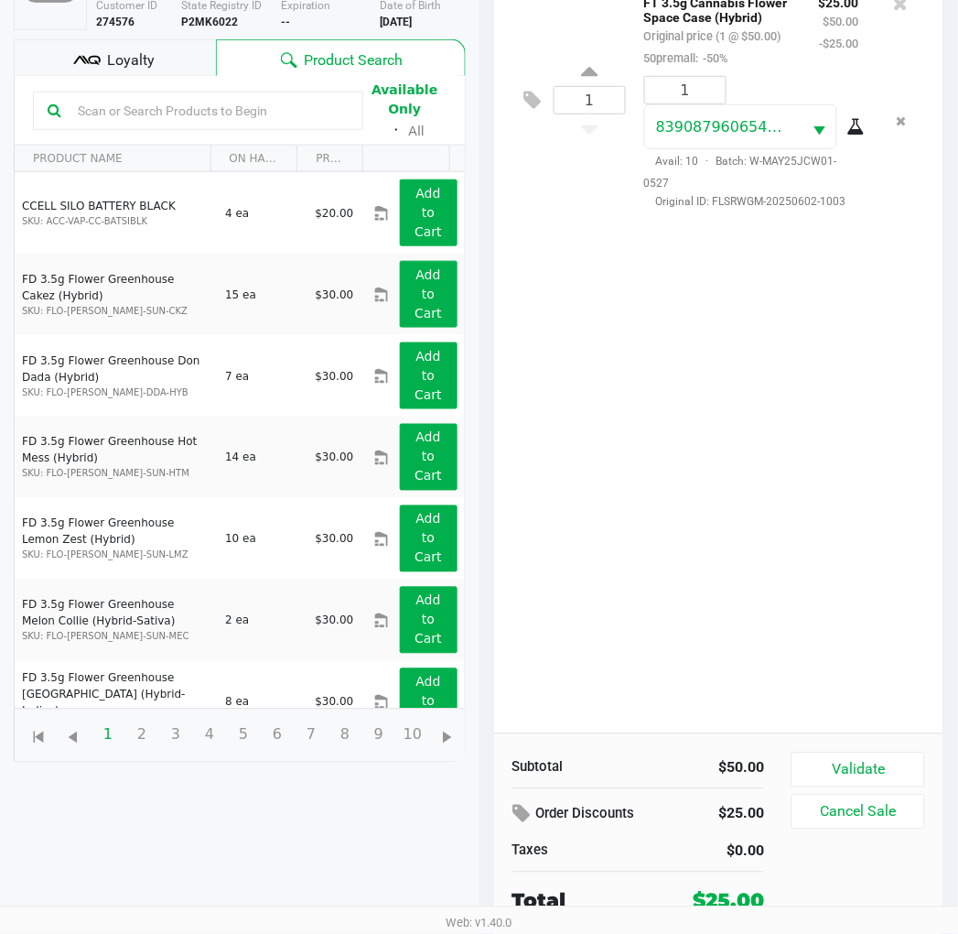
click at [154, 43] on div "Loyalty" at bounding box center [115, 57] width 202 height 37
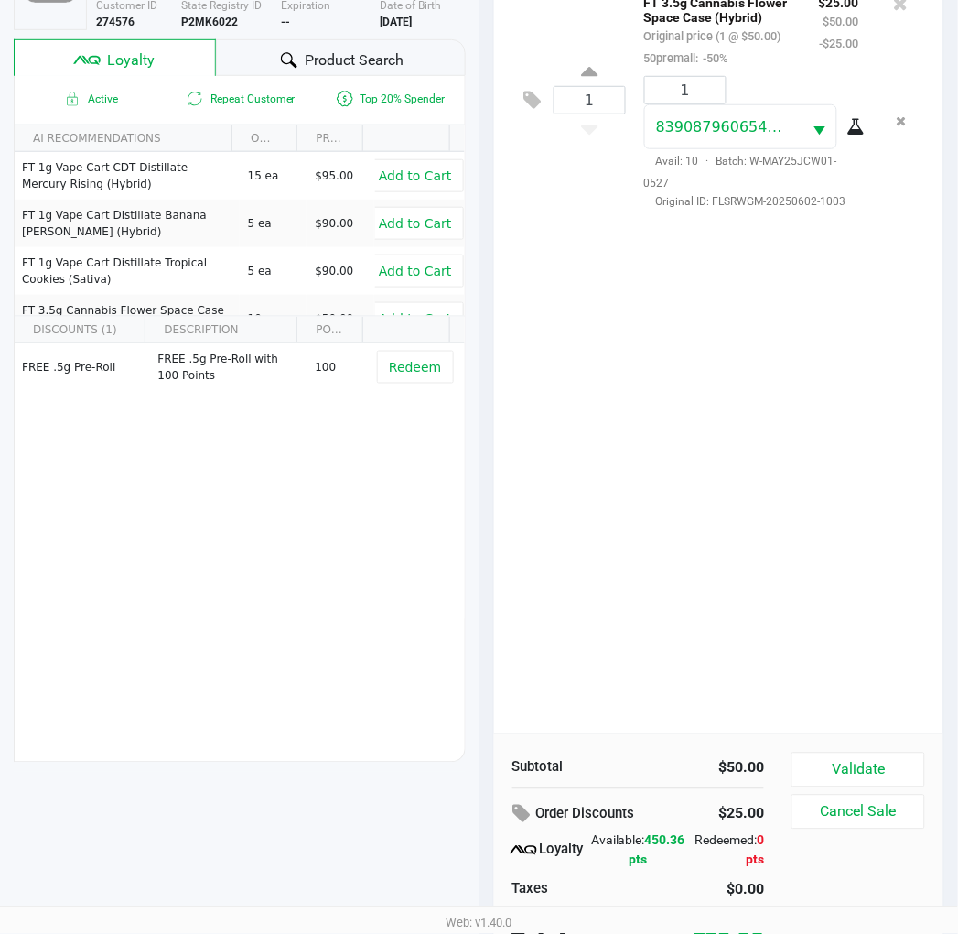
scroll to position [236, 0]
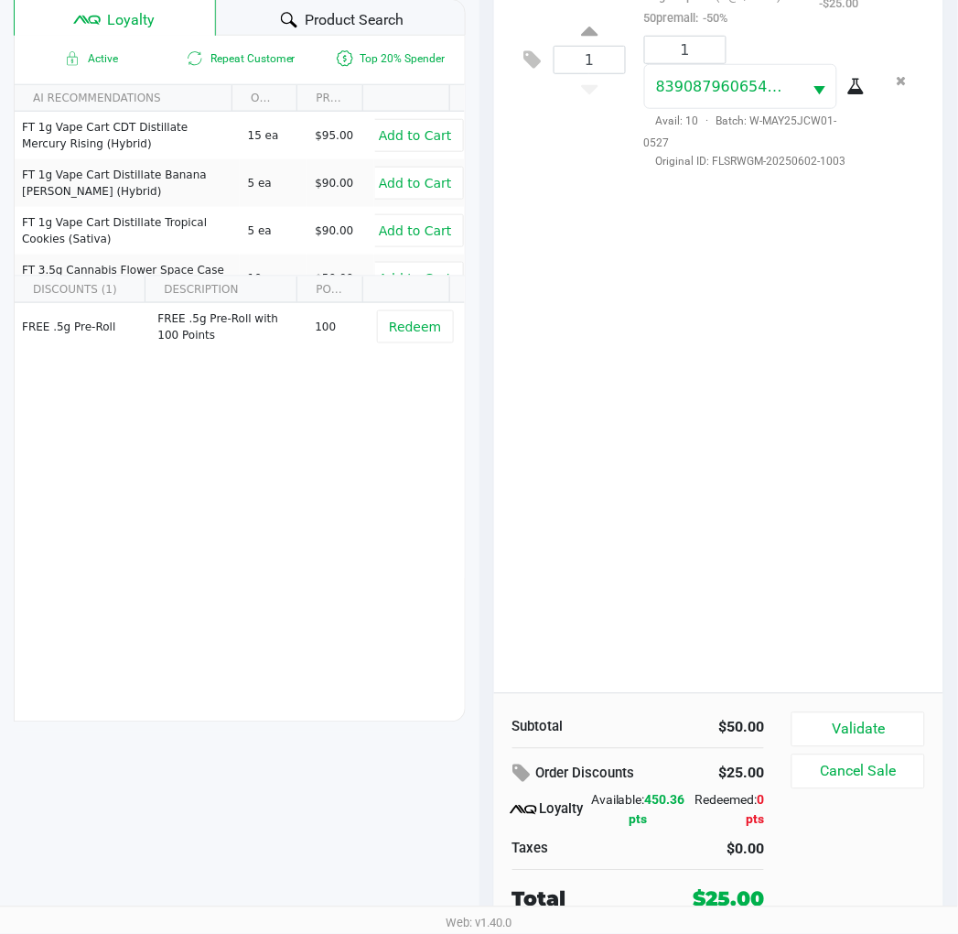
click at [870, 720] on button "Validate" at bounding box center [858, 729] width 133 height 35
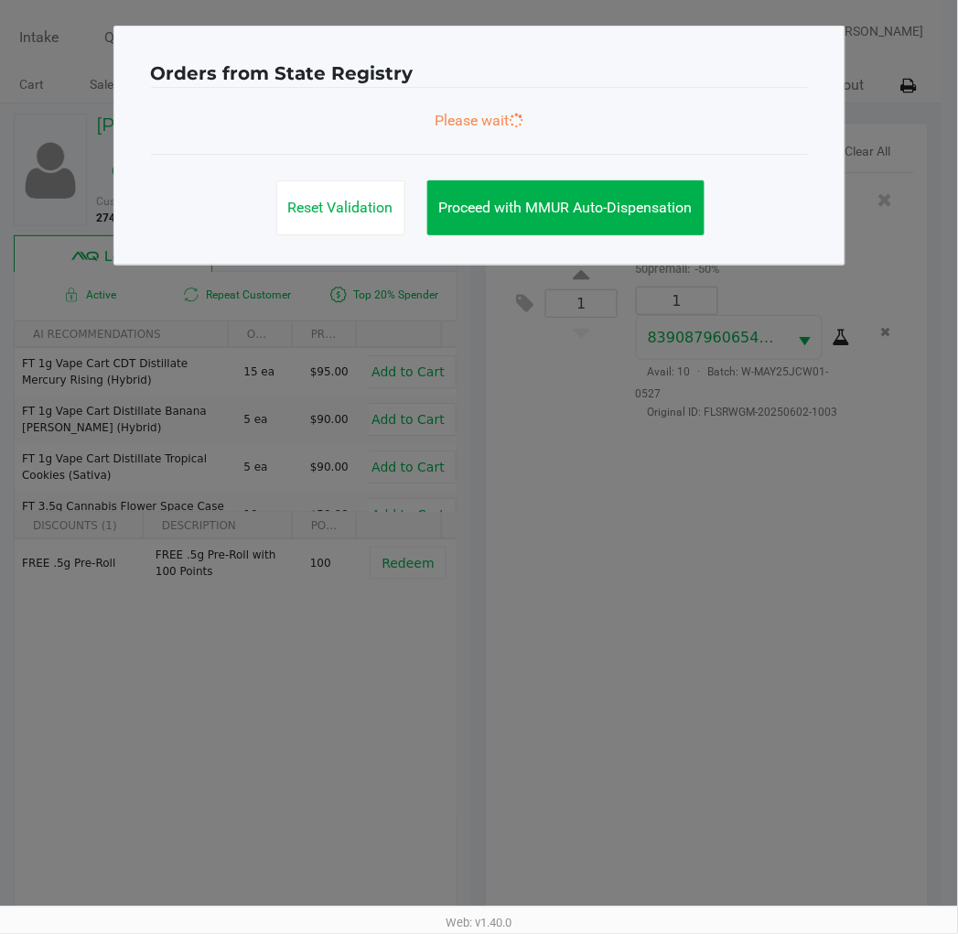
scroll to position [0, 0]
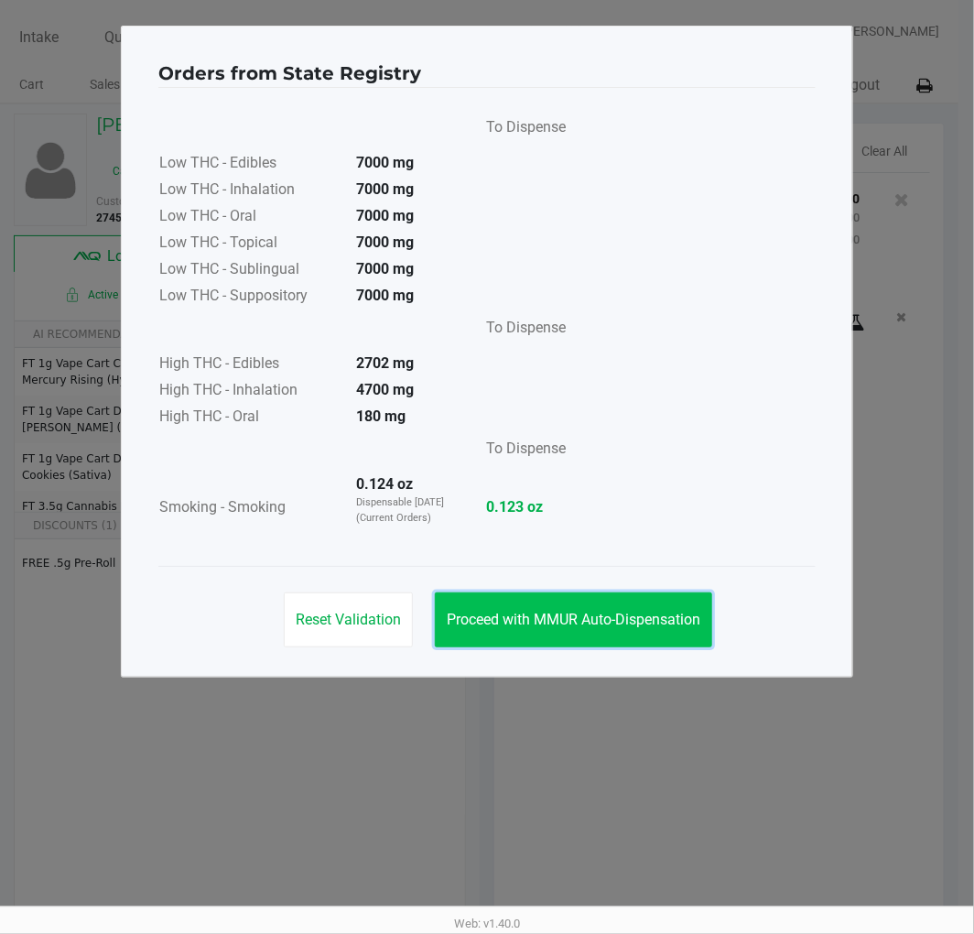
click at [558, 628] on button "Proceed with MMUR Auto-Dispensation" at bounding box center [573, 619] width 277 height 55
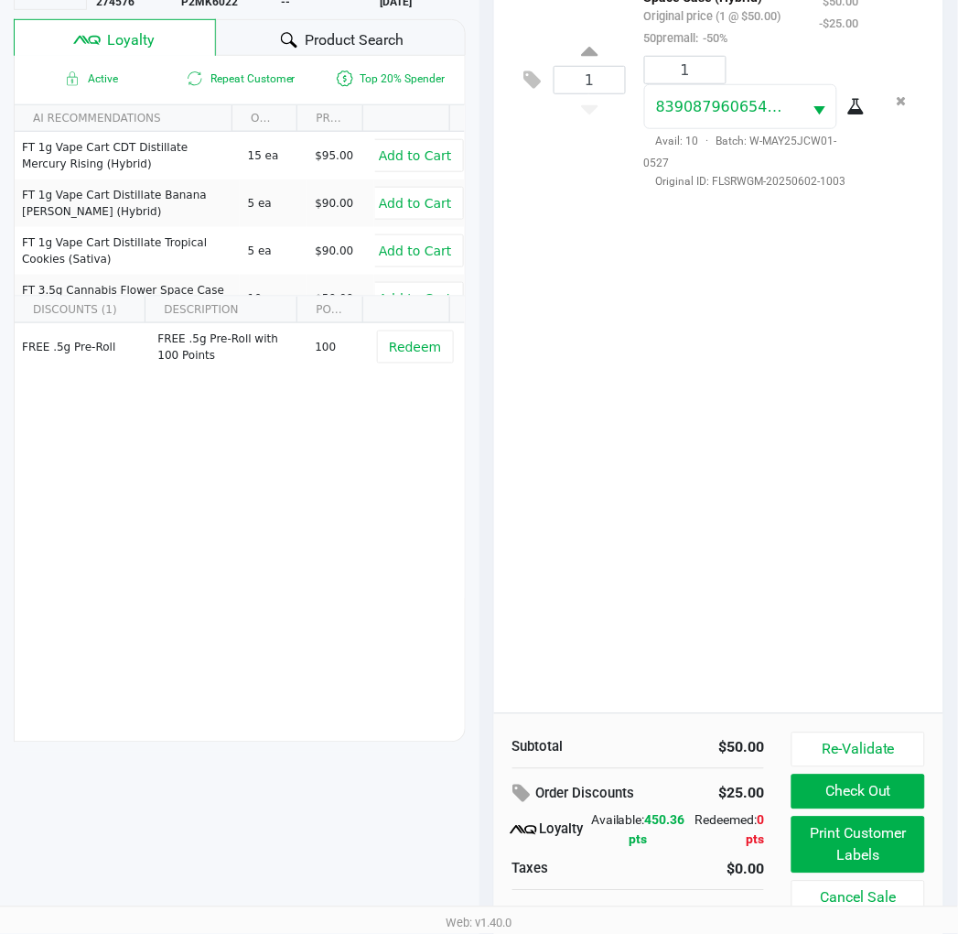
scroll to position [236, 0]
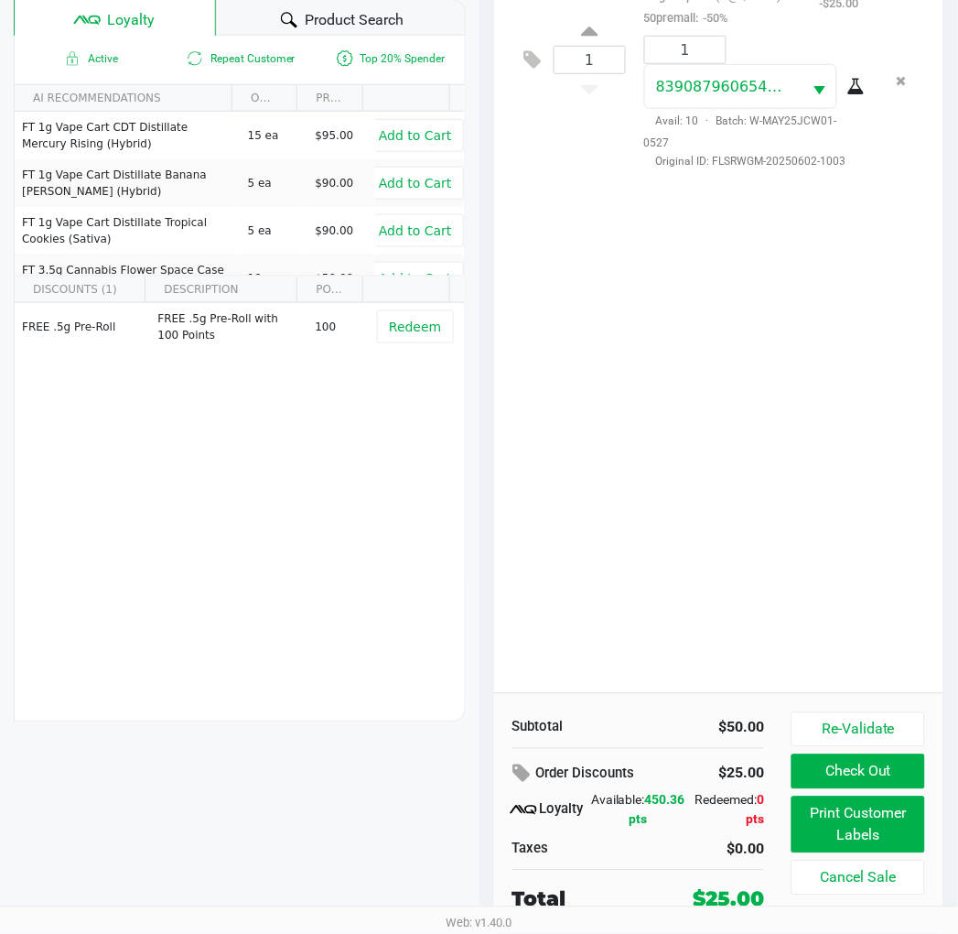
click at [816, 806] on button "Print Customer Labels" at bounding box center [858, 824] width 133 height 57
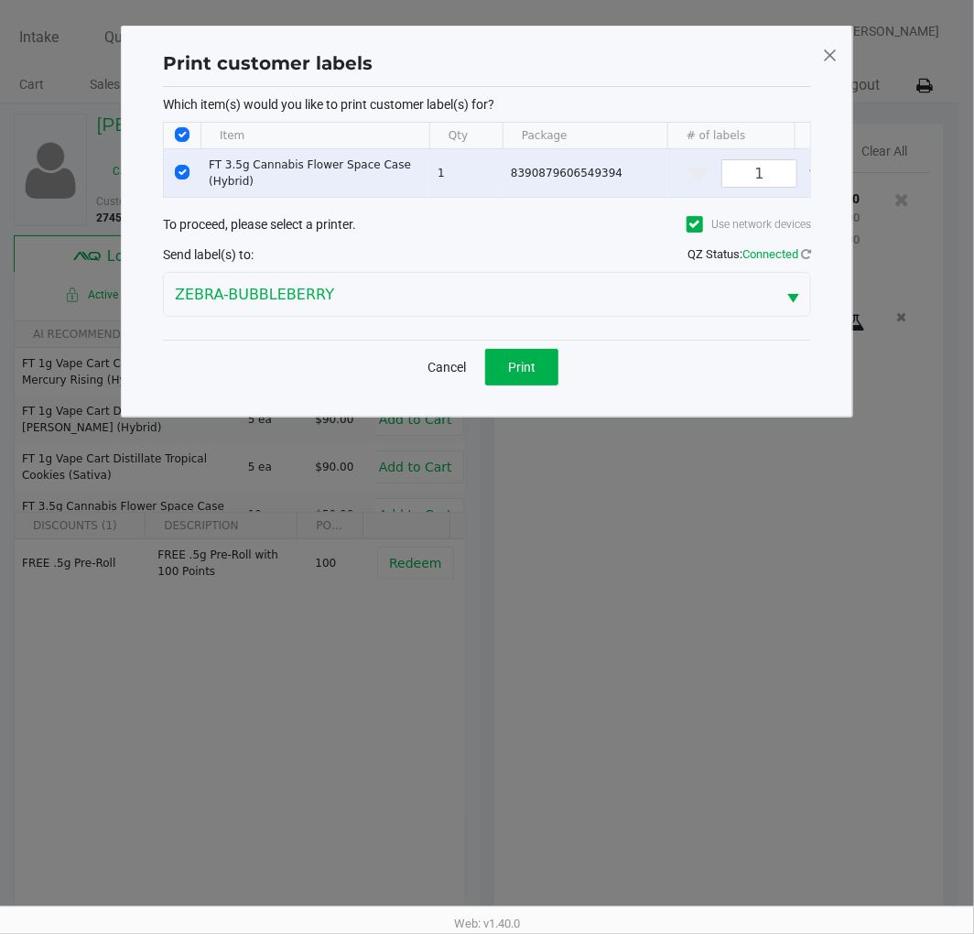
click at [523, 374] on span "Print" at bounding box center [521, 367] width 27 height 15
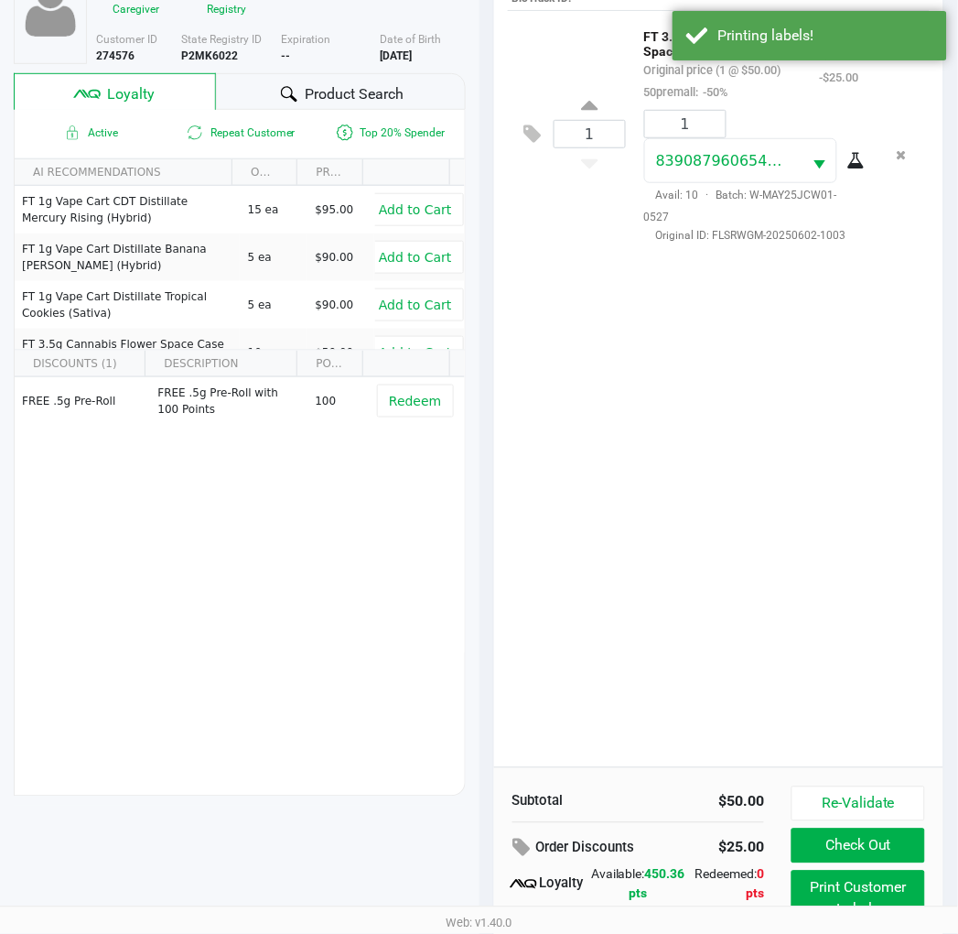
scroll to position [236, 0]
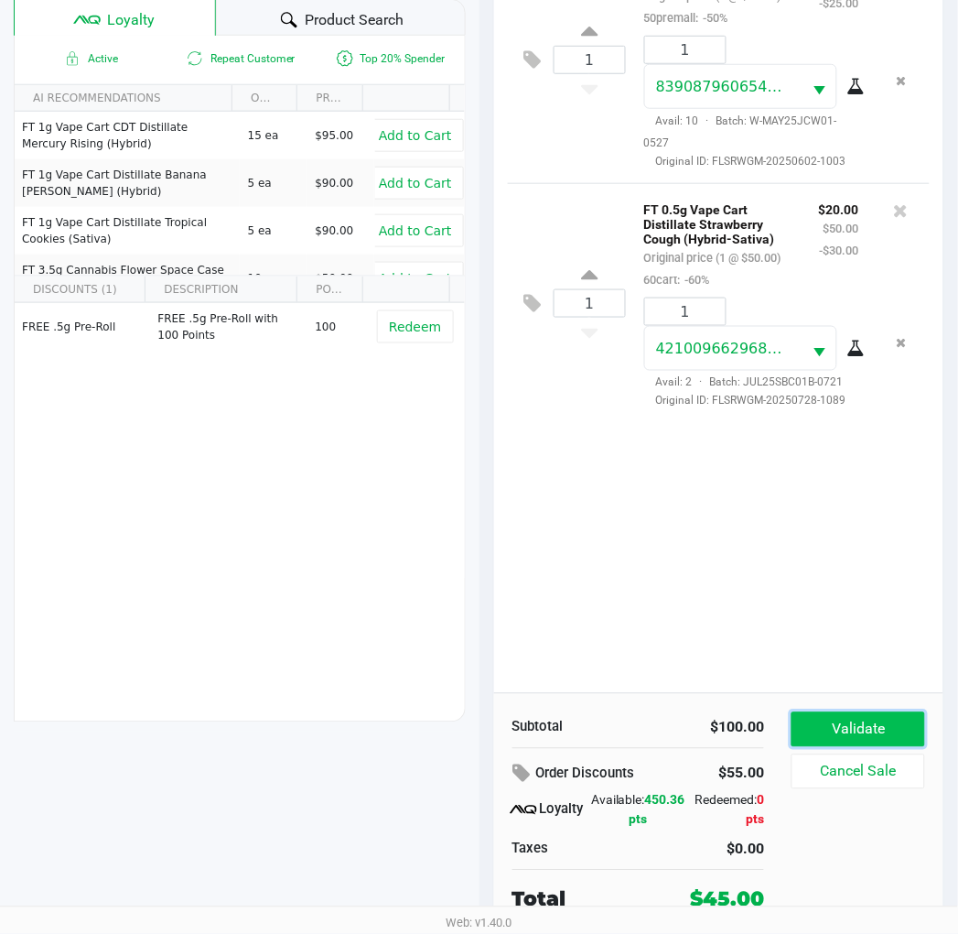
click at [881, 744] on button "Validate" at bounding box center [858, 729] width 133 height 35
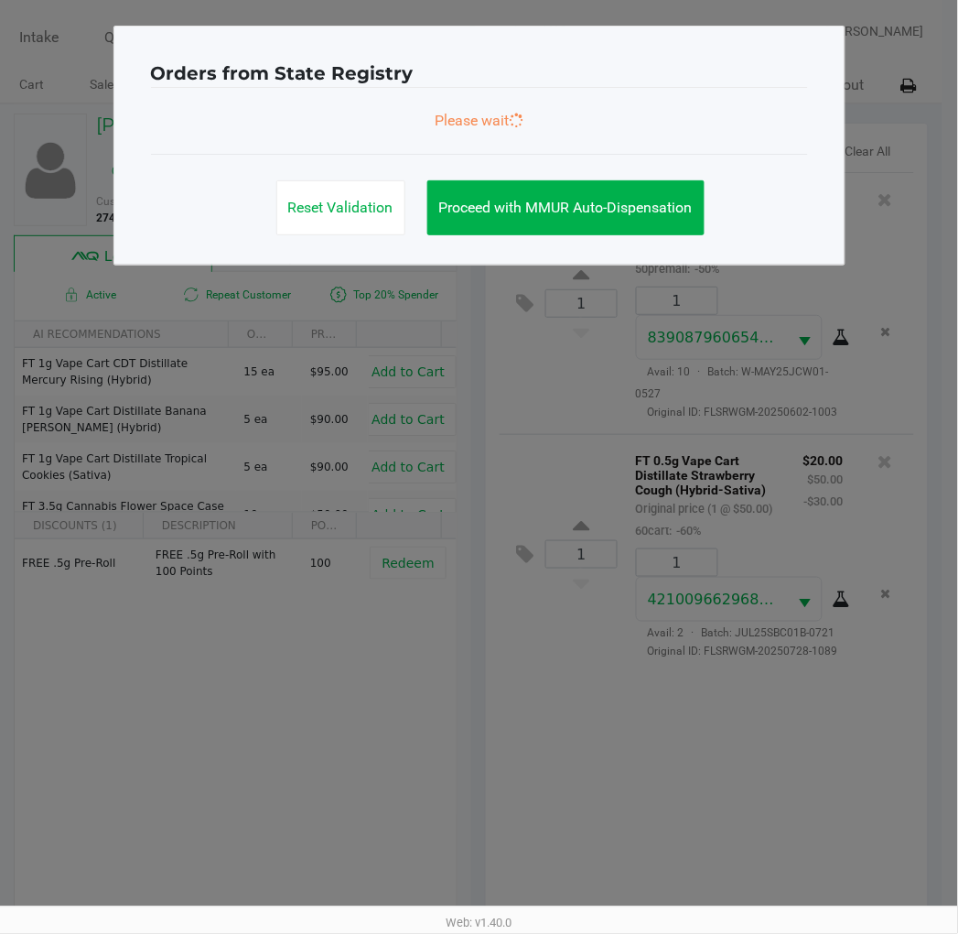
scroll to position [0, 0]
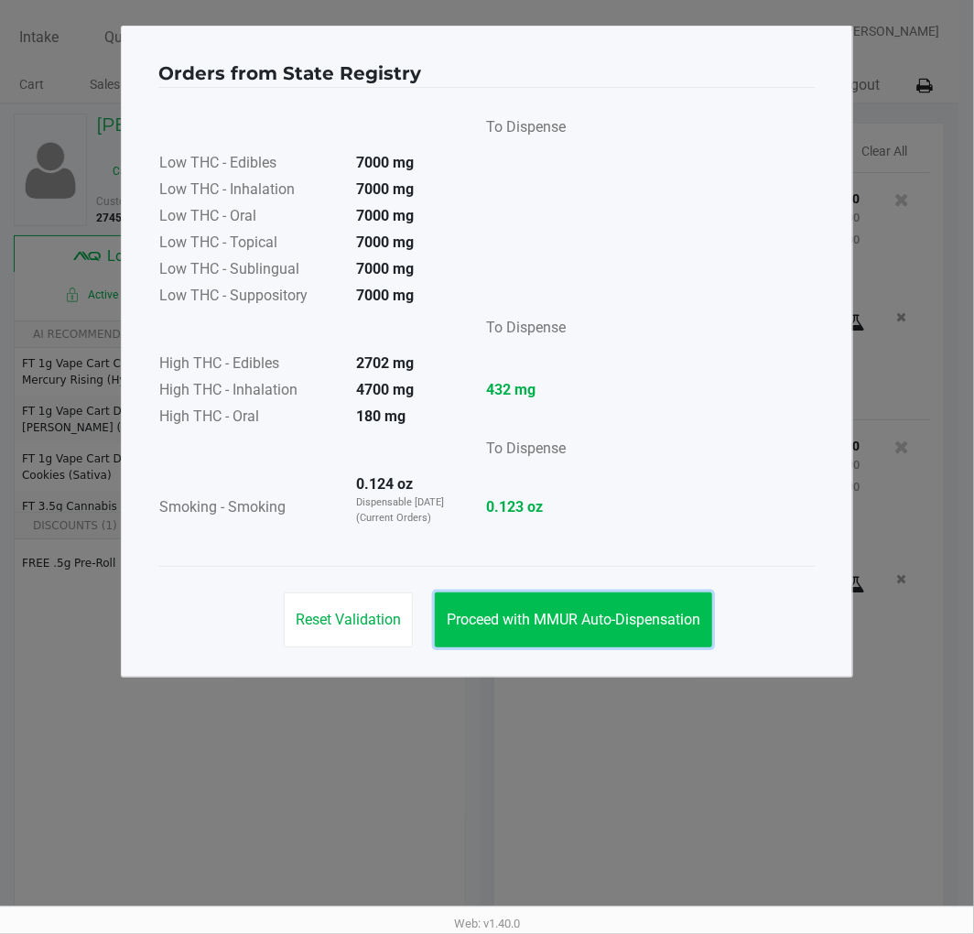
click at [687, 606] on button "Proceed with MMUR Auto-Dispensation" at bounding box center [573, 619] width 277 height 55
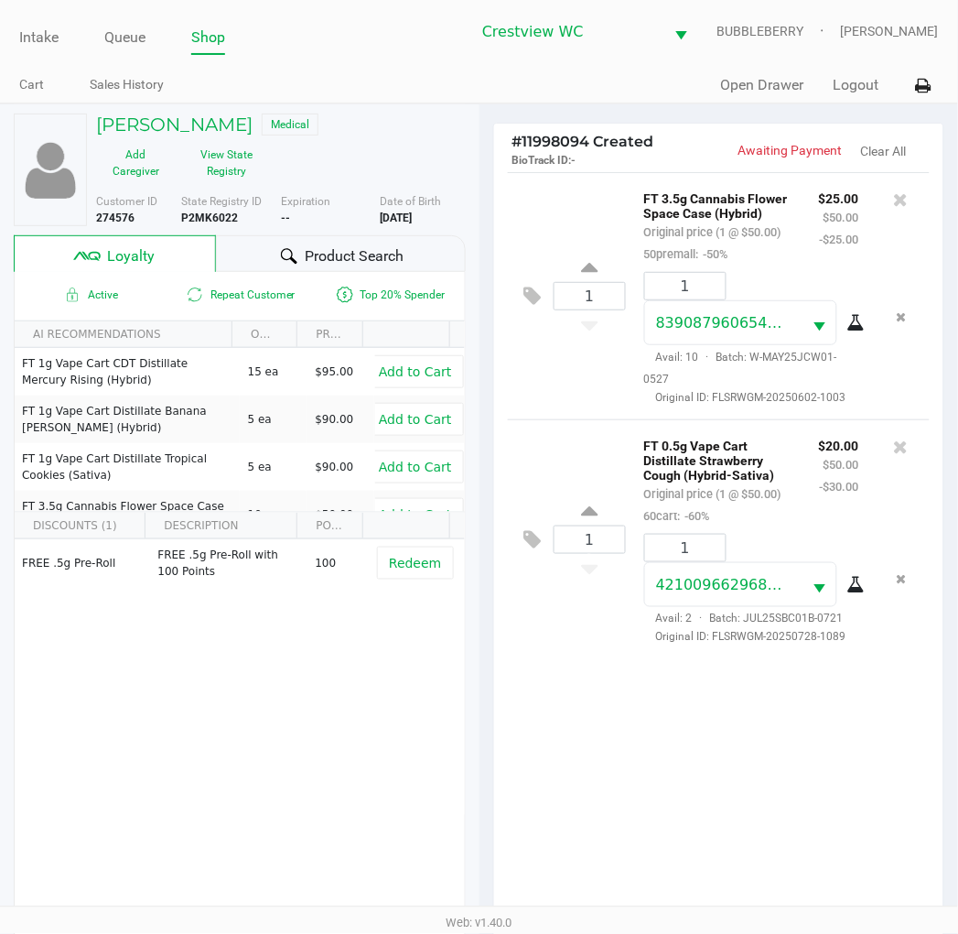
scroll to position [236, 0]
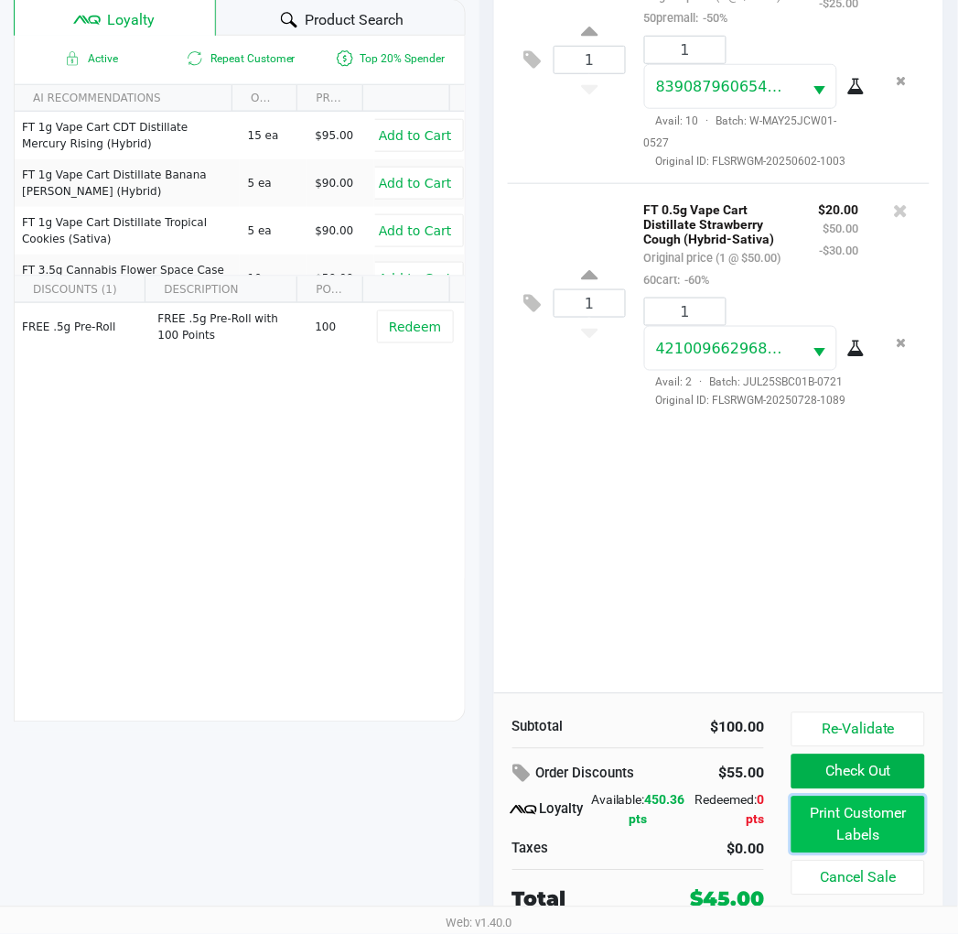
click at [881, 813] on button "Print Customer Labels" at bounding box center [858, 824] width 133 height 57
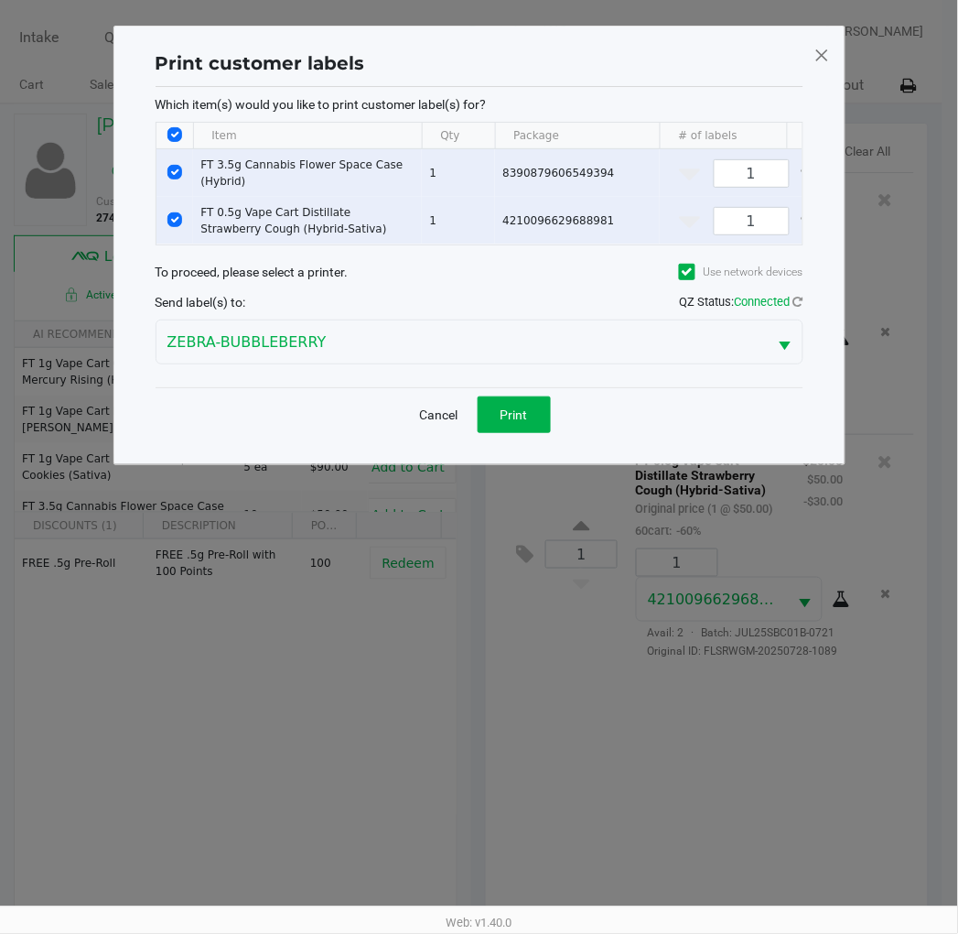
scroll to position [0, 0]
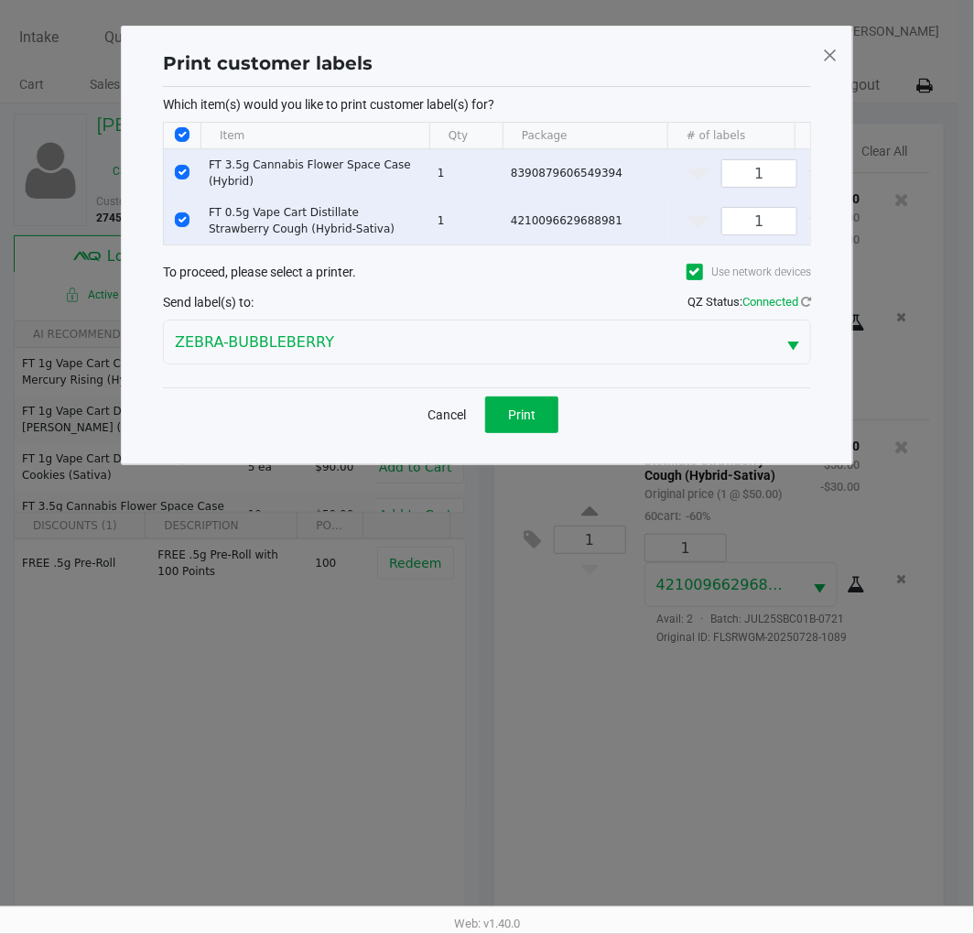
click at [170, 165] on td "Data table" at bounding box center [182, 173] width 37 height 48
click at [181, 176] on input "Select Row" at bounding box center [182, 172] width 15 height 15
checkbox input "false"
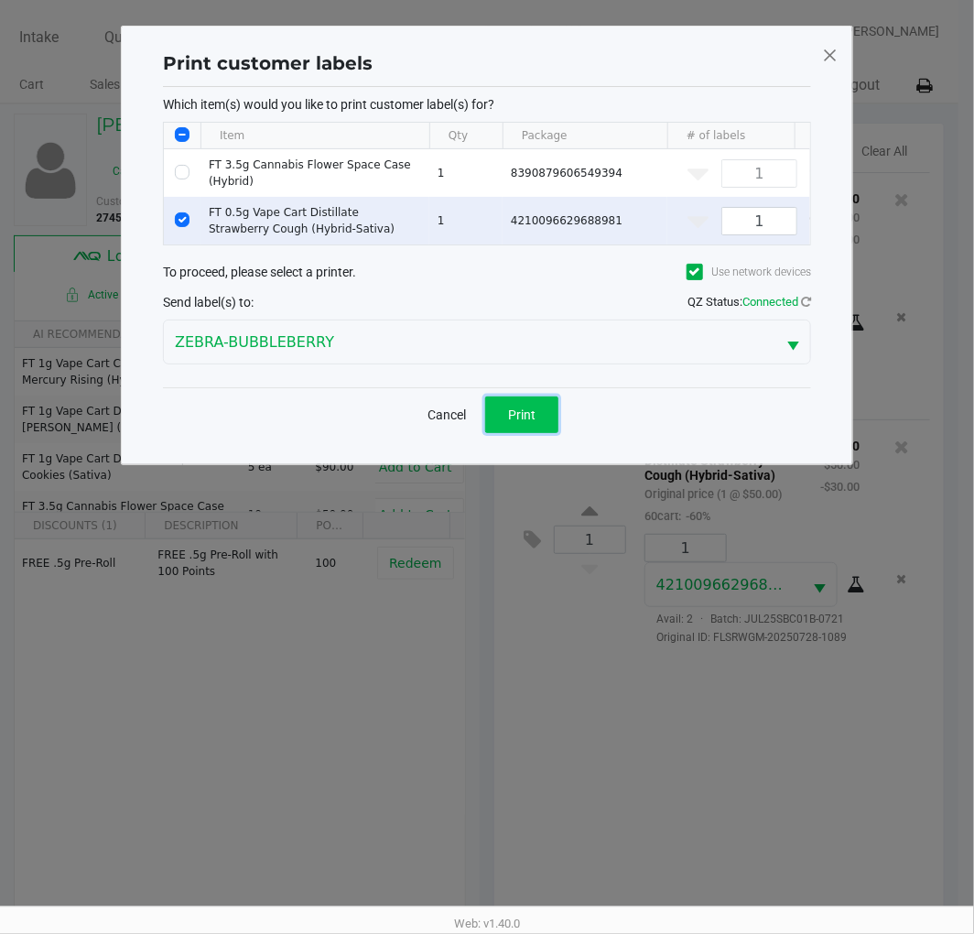
click at [540, 414] on button "Print" at bounding box center [521, 414] width 73 height 37
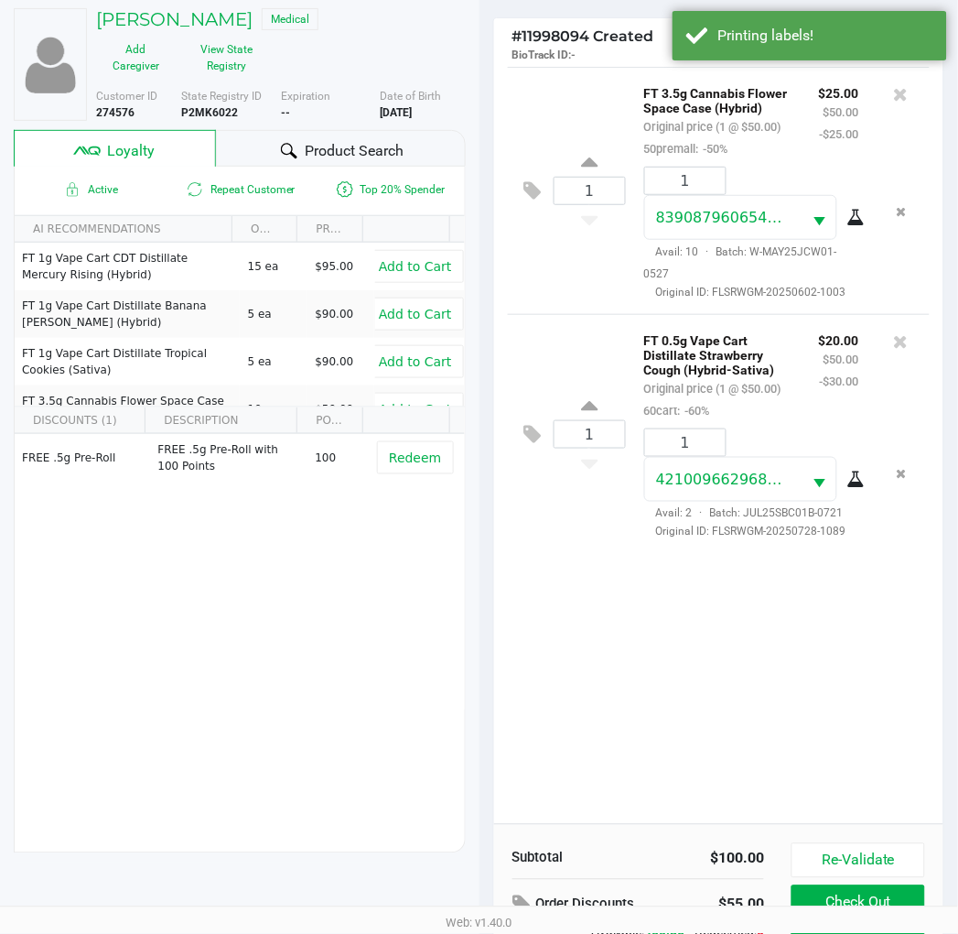
scroll to position [236, 0]
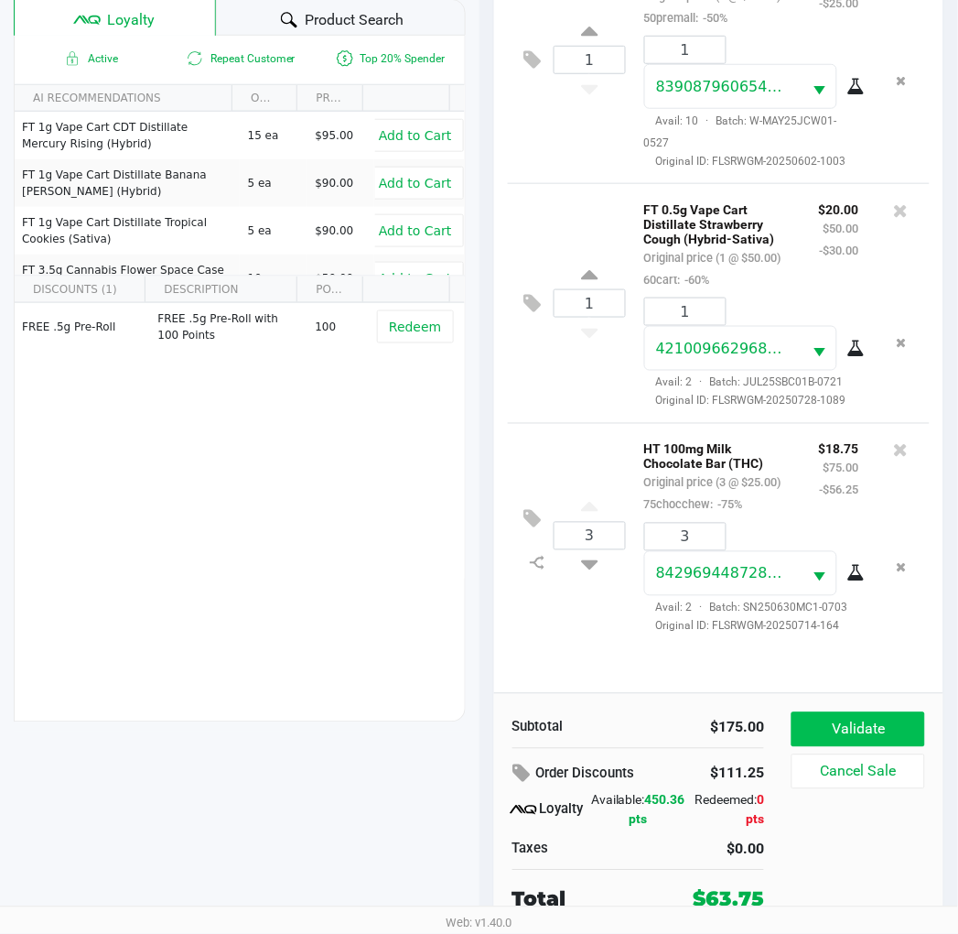
click at [893, 715] on button "Validate" at bounding box center [858, 729] width 133 height 35
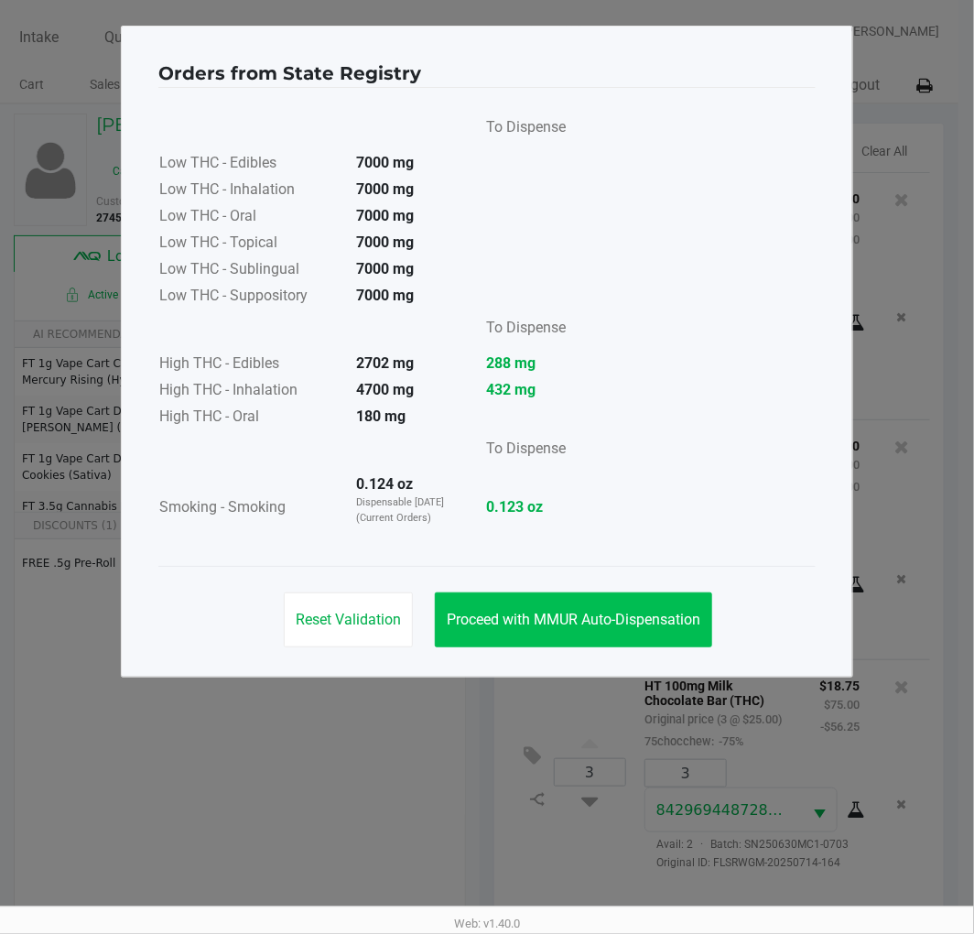
click at [620, 633] on button "Proceed with MMUR Auto-Dispensation" at bounding box center [573, 619] width 277 height 55
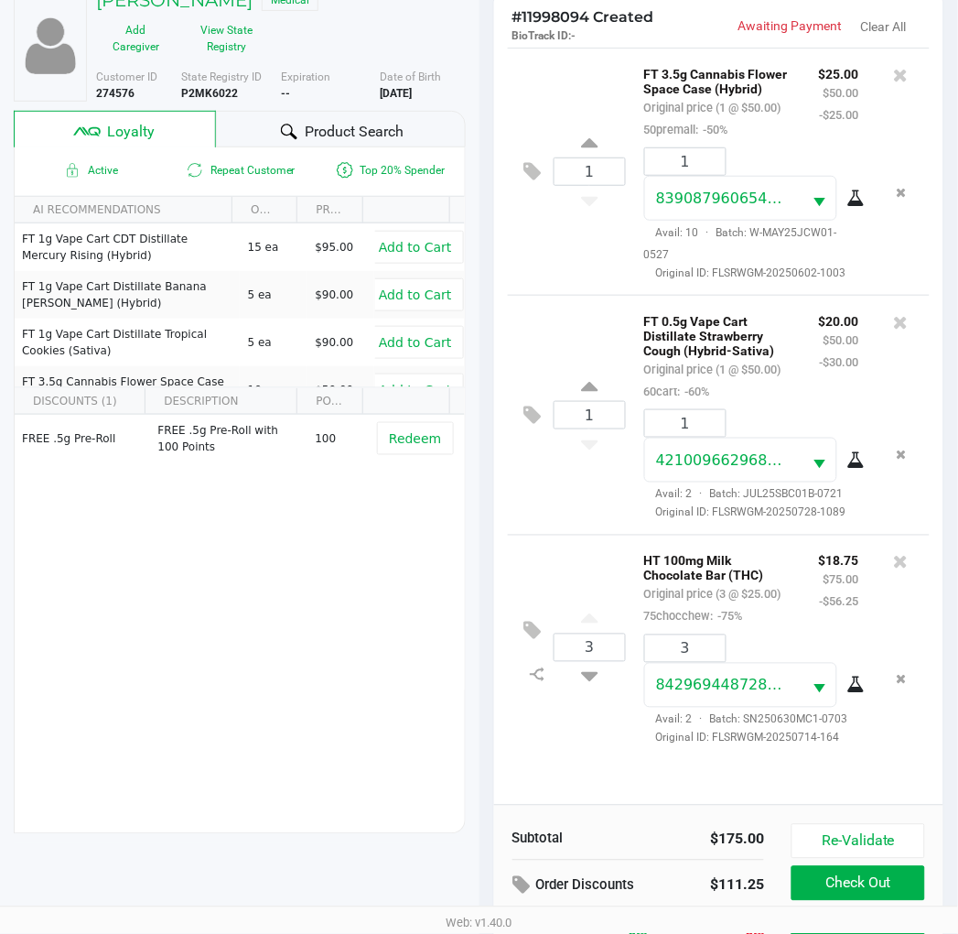
scroll to position [236, 0]
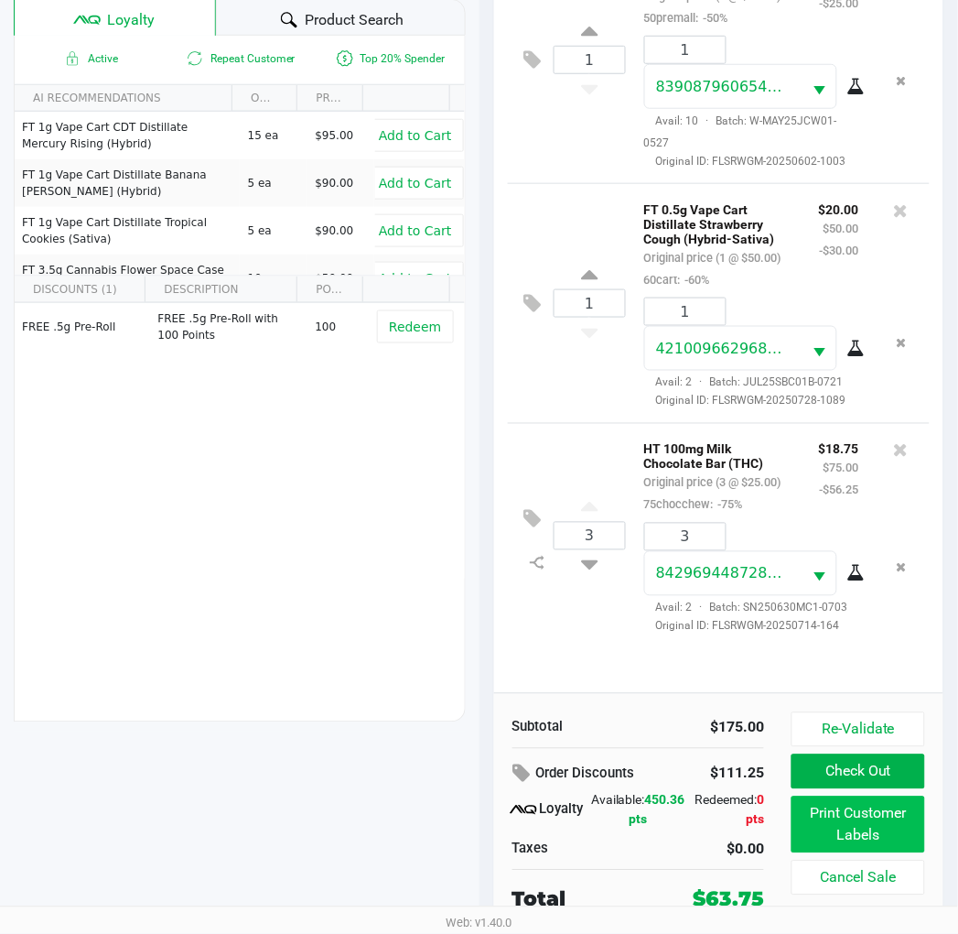
click at [860, 819] on button "Print Customer Labels" at bounding box center [858, 824] width 133 height 57
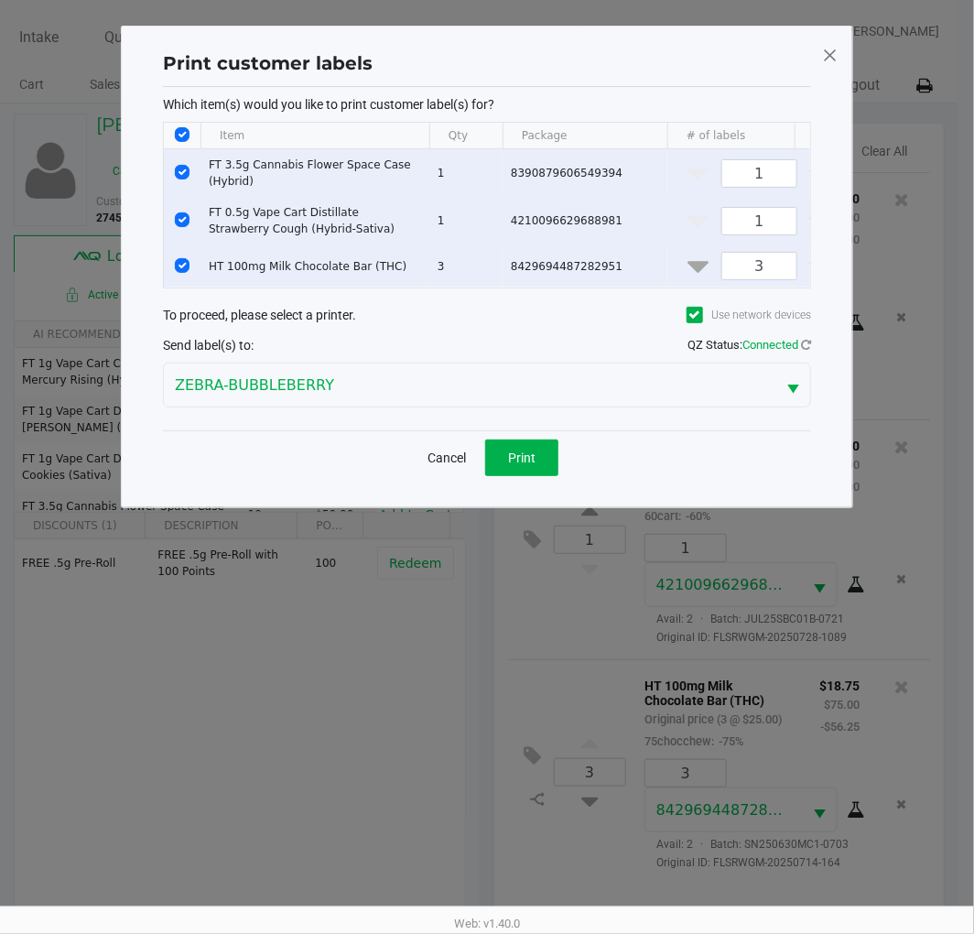
click at [188, 223] on input "Select Row" at bounding box center [182, 219] width 15 height 15
checkbox input "false"
click at [181, 171] on input "Select Row" at bounding box center [182, 172] width 15 height 15
checkbox input "false"
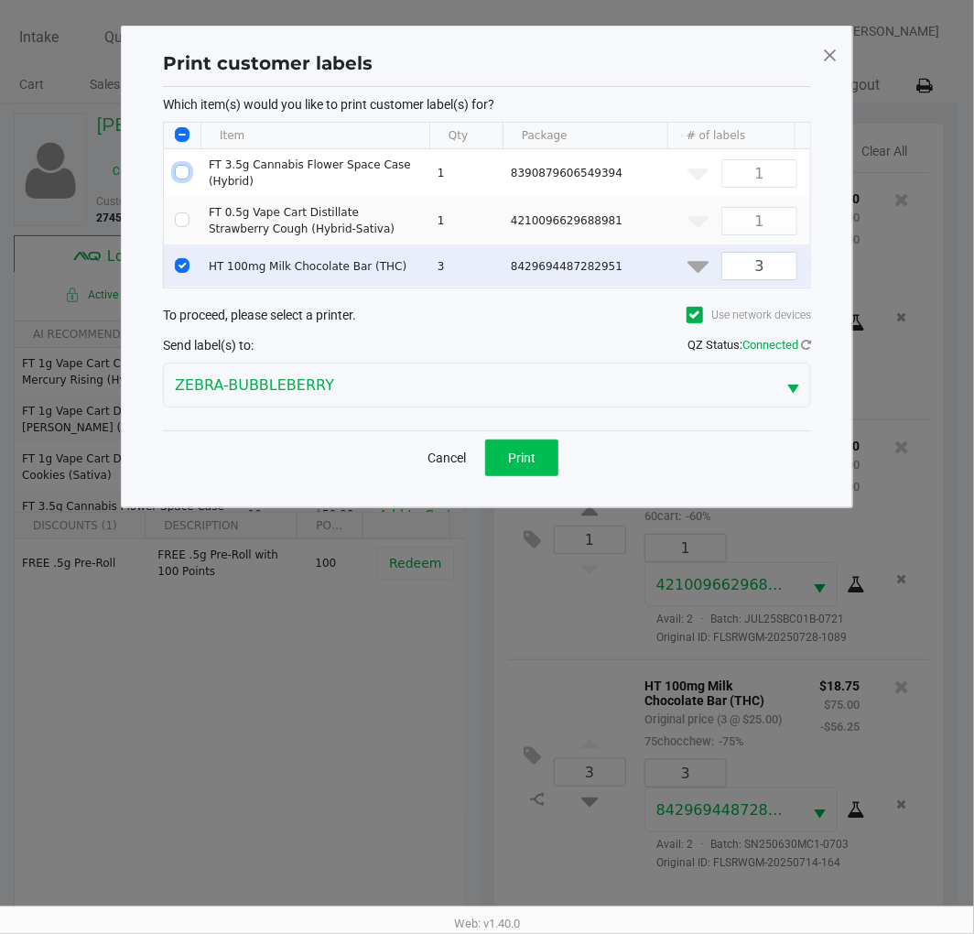
click at [522, 465] on span "Print" at bounding box center [521, 457] width 27 height 15
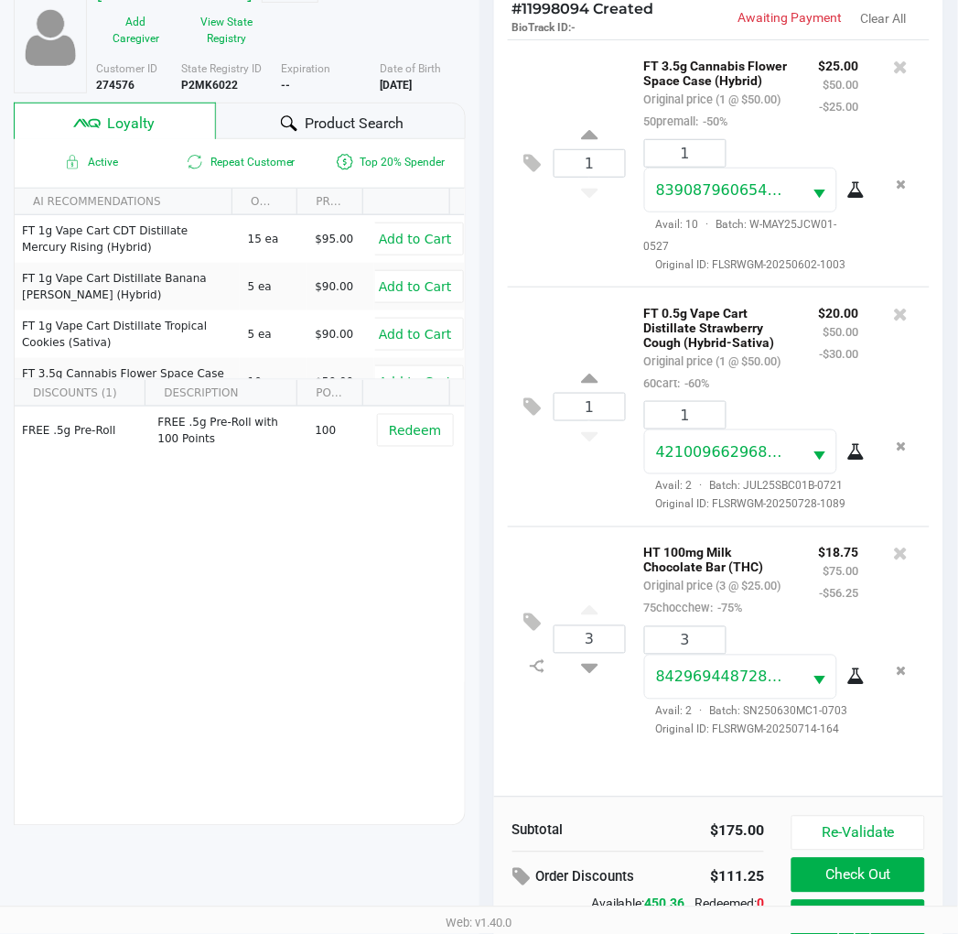
scroll to position [236, 0]
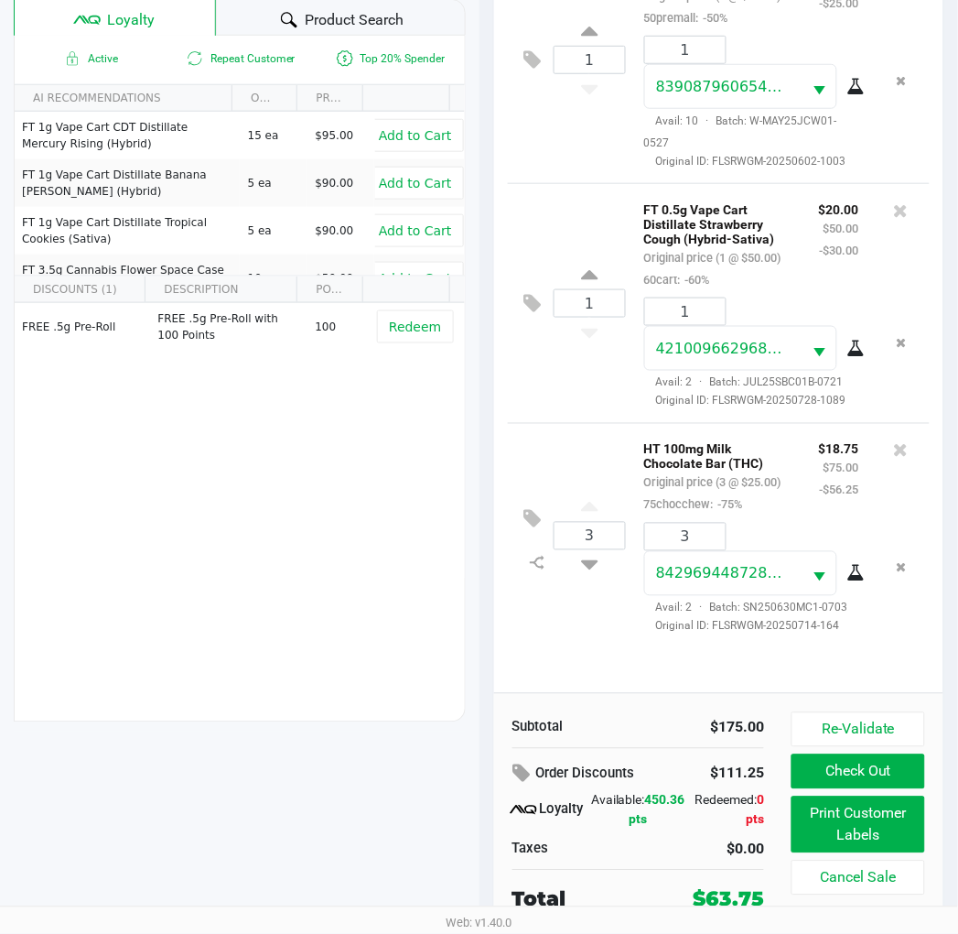
click at [831, 788] on button "Check Out" at bounding box center [858, 771] width 133 height 35
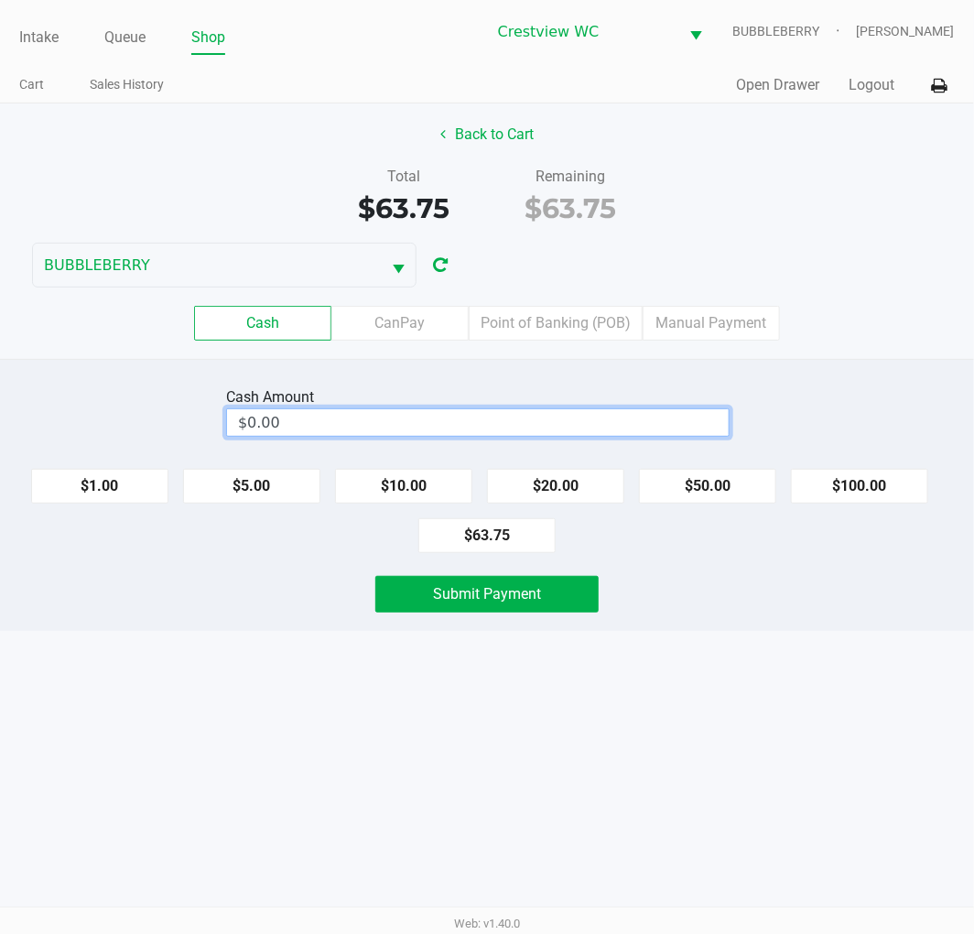
click at [416, 421] on input "$0.00" at bounding box center [478, 422] width 502 height 27
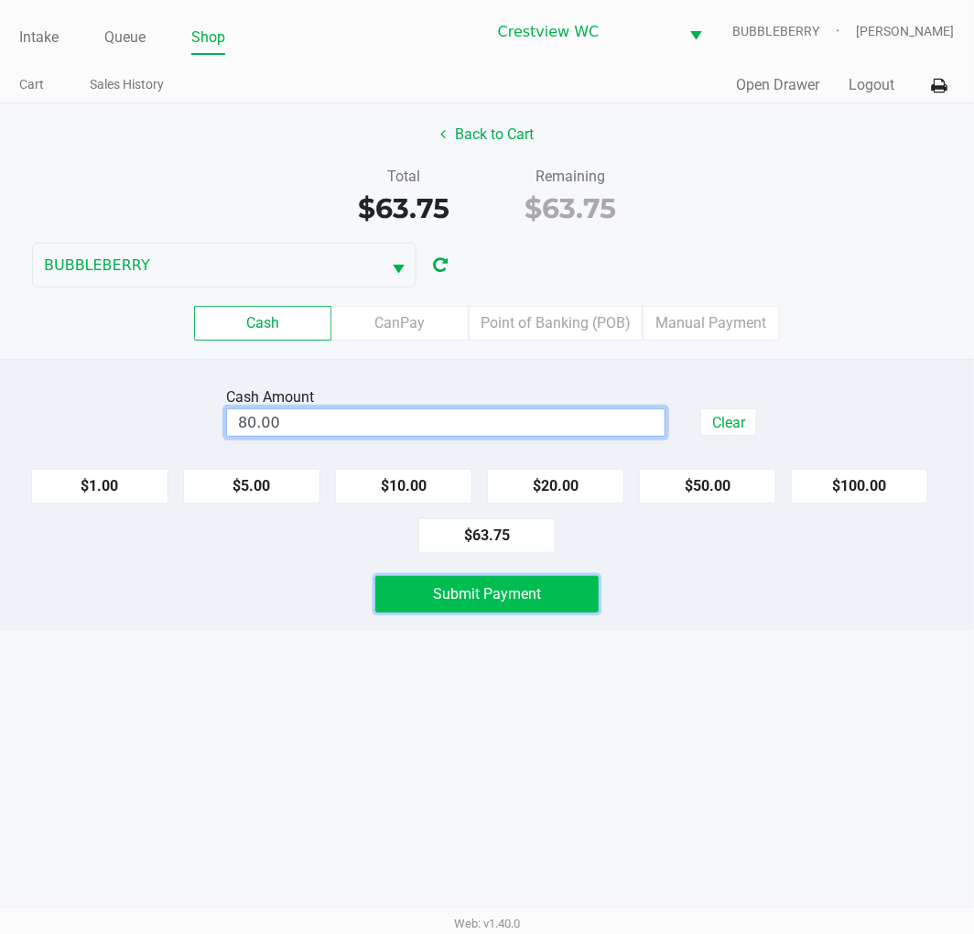
click at [410, 605] on button "Submit Payment" at bounding box center [486, 594] width 223 height 37
type input "$80.00"
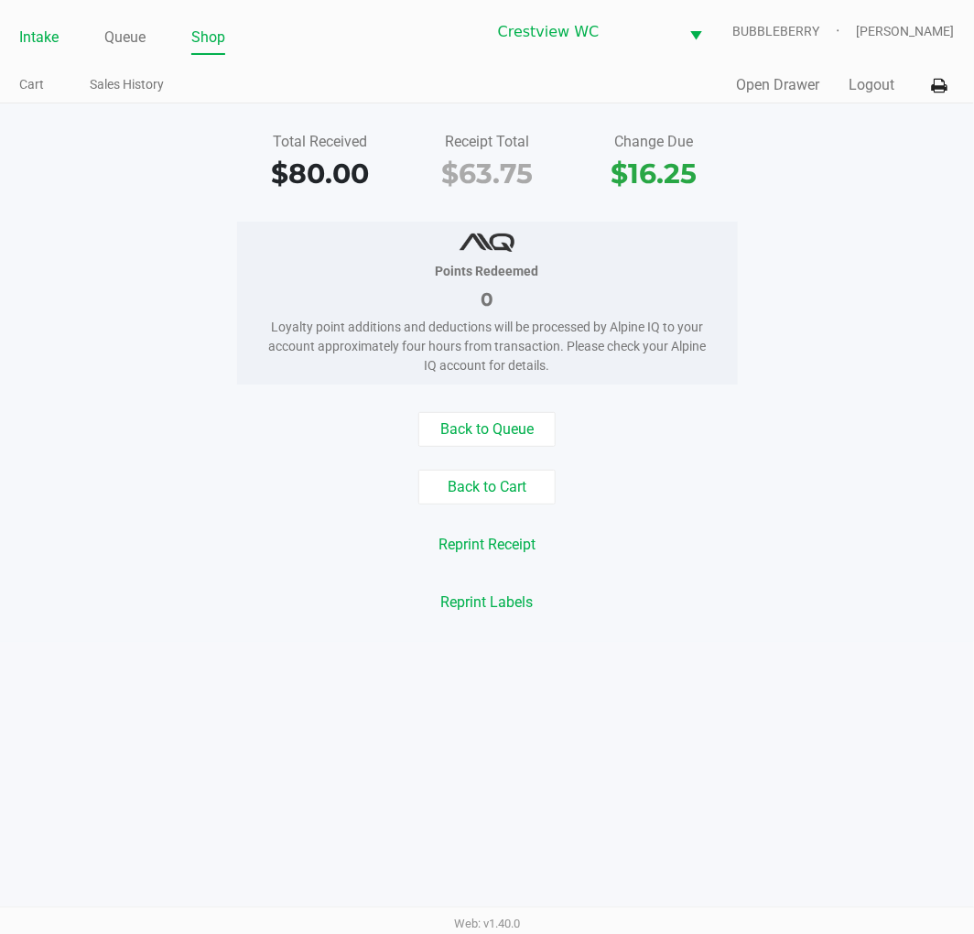
click at [47, 47] on link "Intake" at bounding box center [38, 38] width 39 height 26
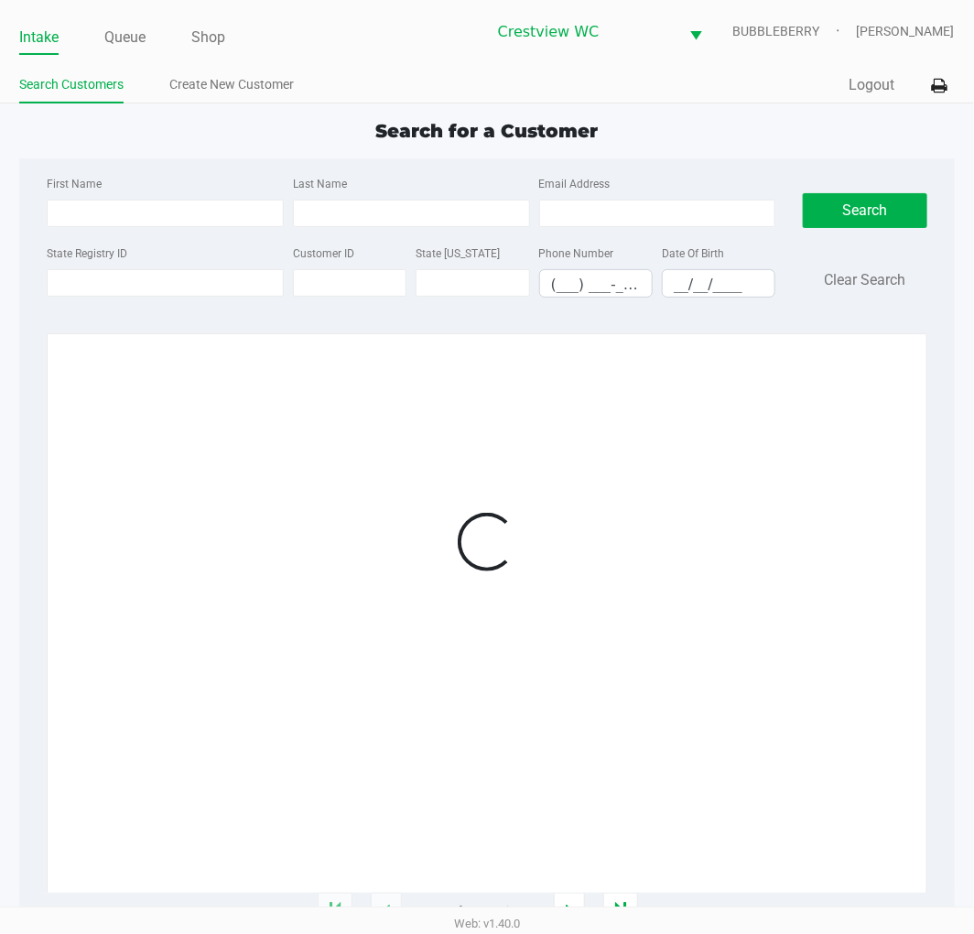
click at [93, 282] on input "State Registry ID" at bounding box center [165, 282] width 237 height 27
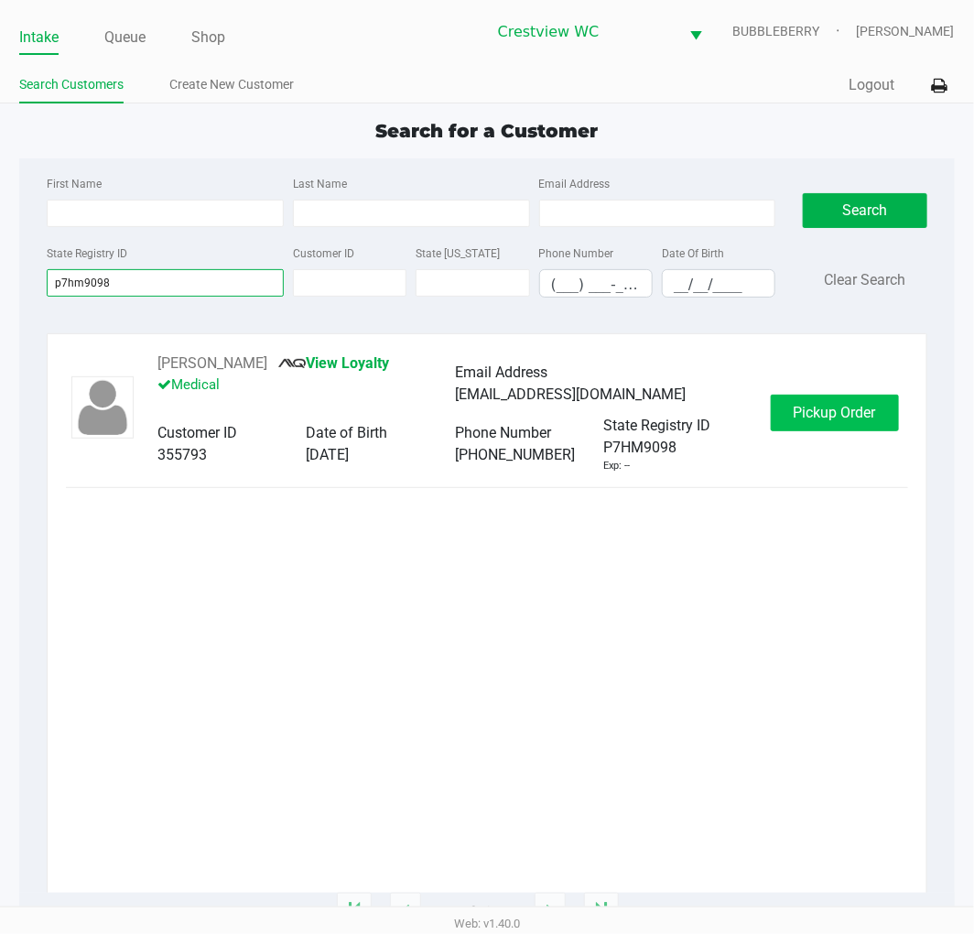
type input "p7hm9098"
click at [846, 416] on span "Pickup Order" at bounding box center [835, 412] width 82 height 17
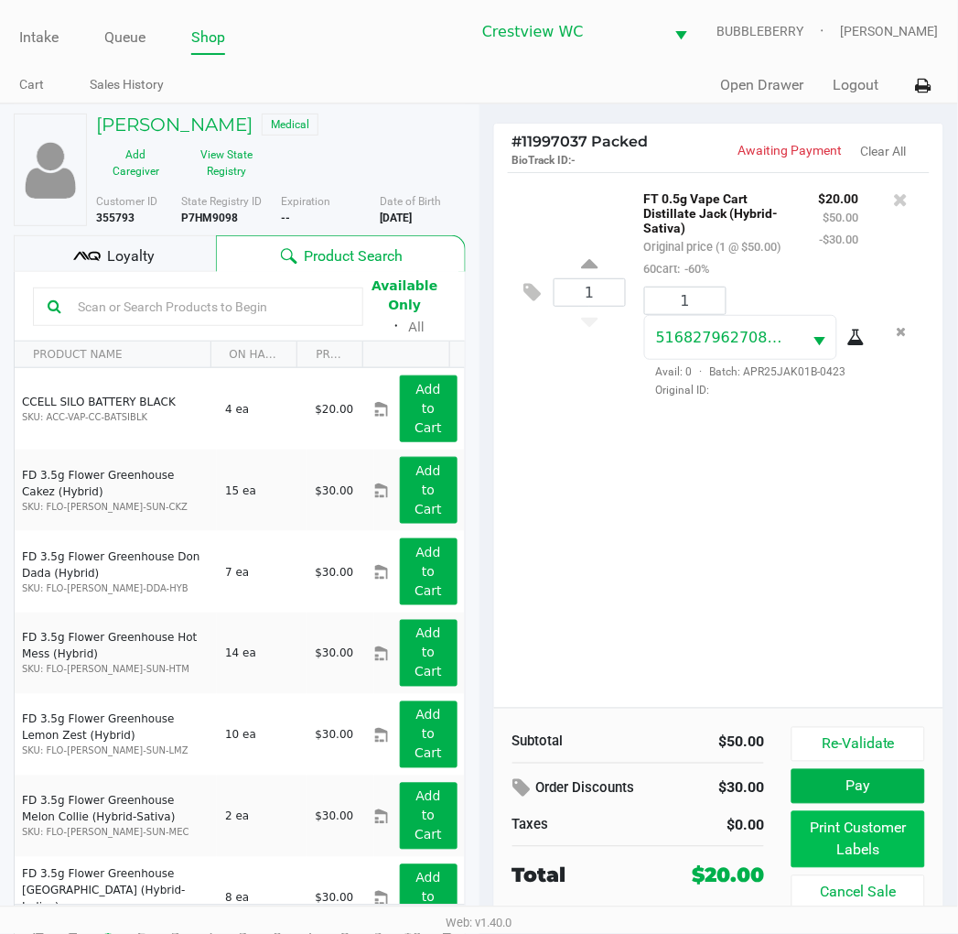
click at [838, 855] on button "Print Customer Labels" at bounding box center [858, 839] width 133 height 57
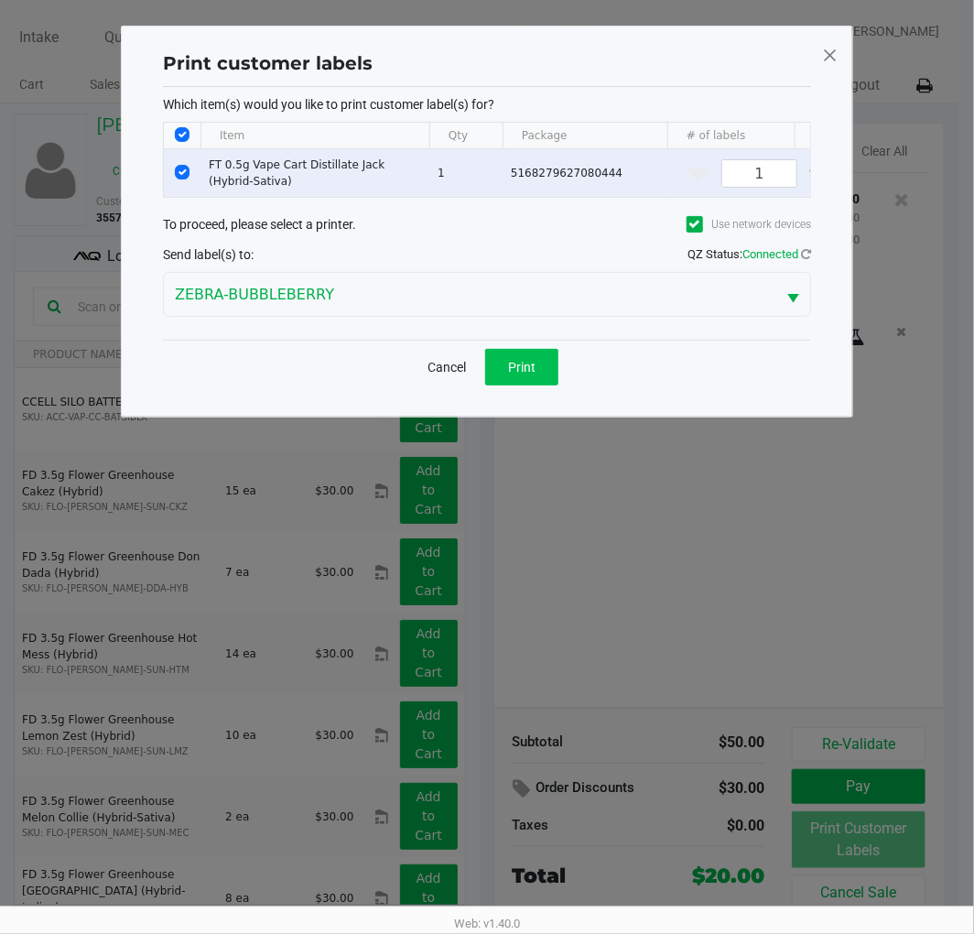
click at [546, 385] on button "Print" at bounding box center [521, 367] width 73 height 37
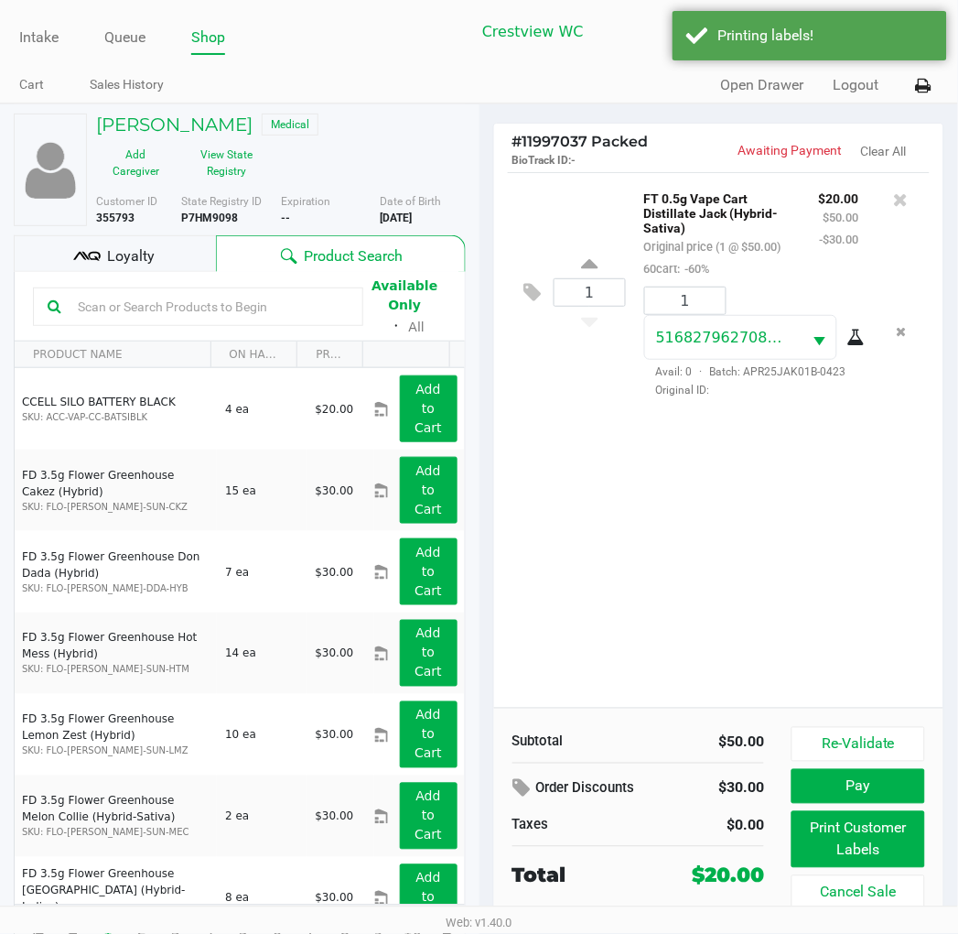
click at [178, 262] on div "Loyalty" at bounding box center [115, 253] width 202 height 37
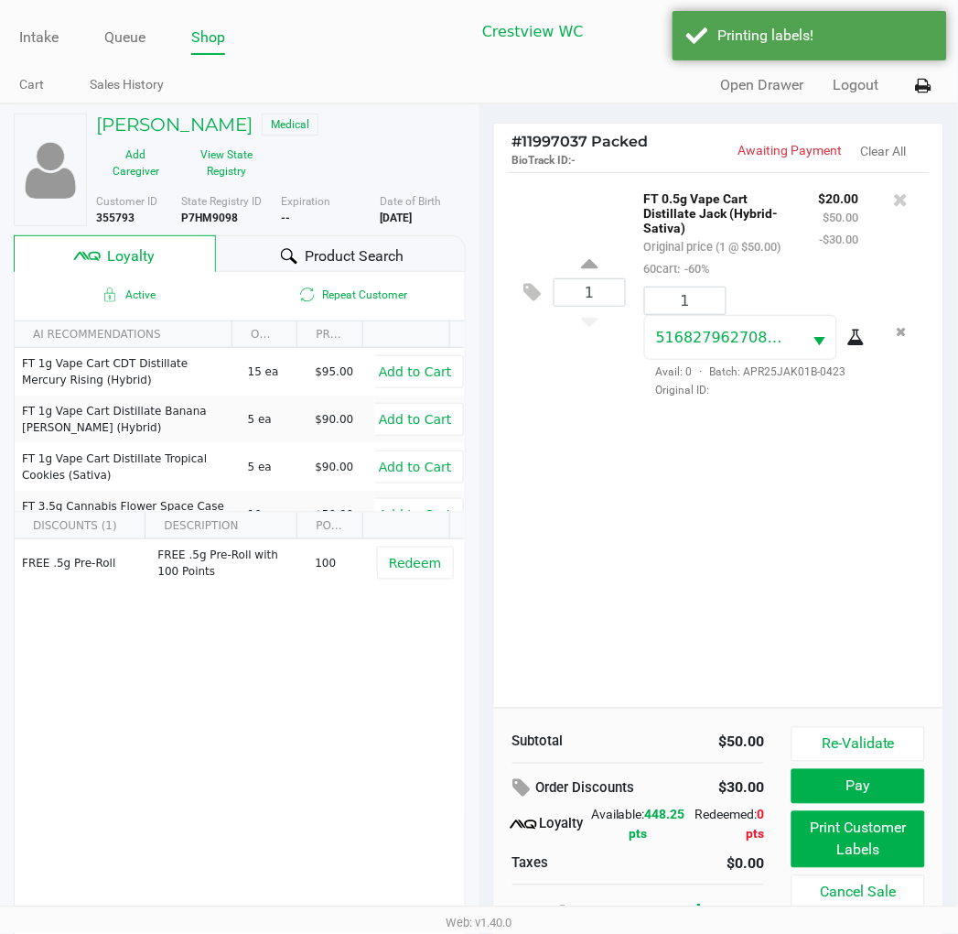
scroll to position [34, 0]
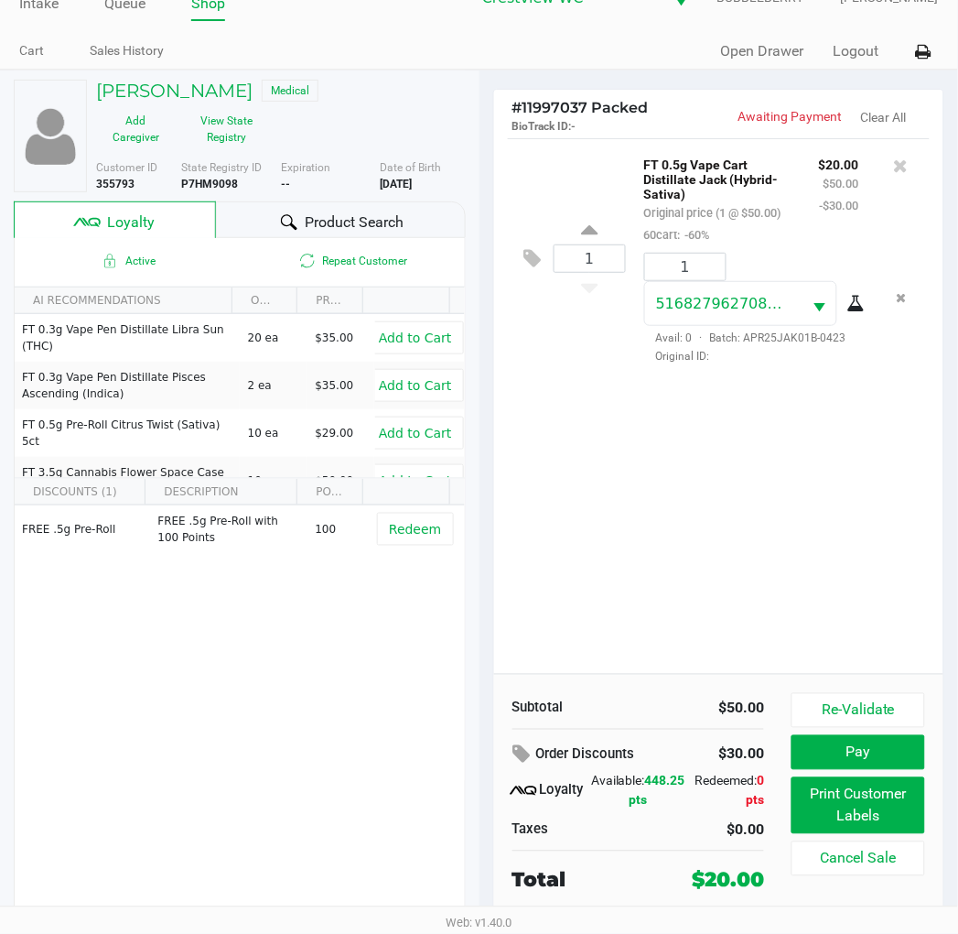
click at [819, 752] on button "Pay" at bounding box center [858, 752] width 133 height 35
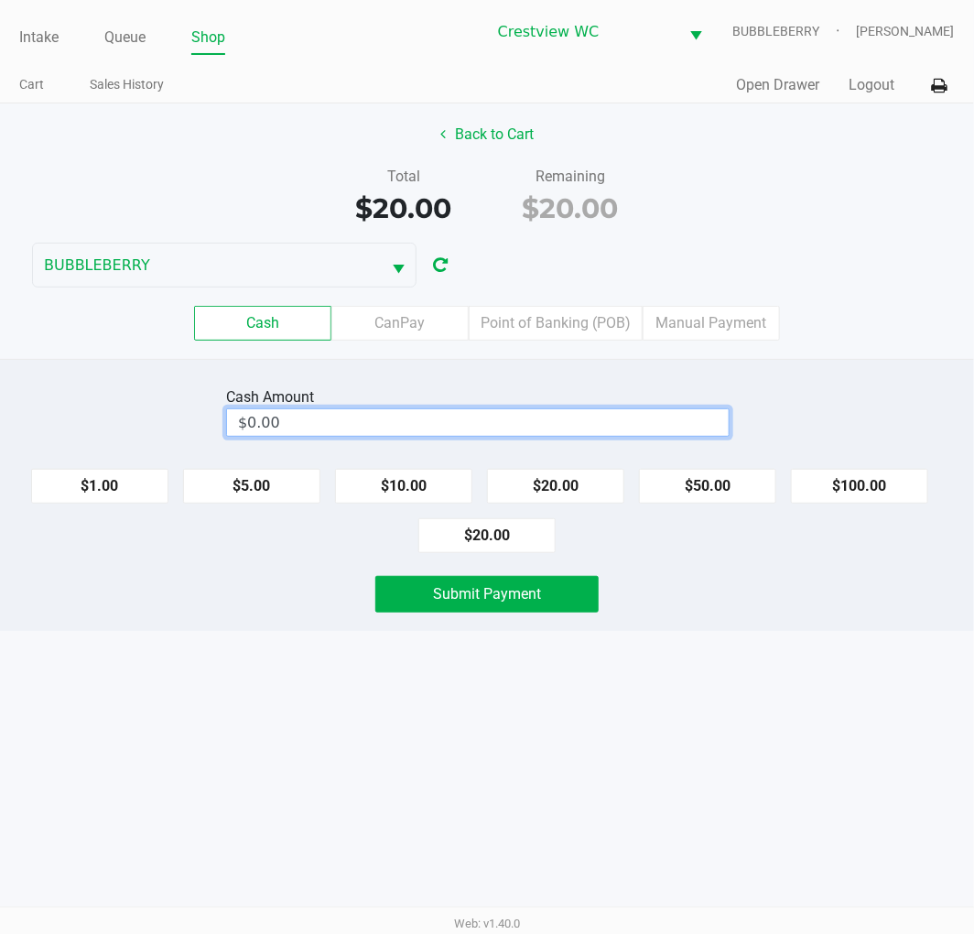
click at [443, 416] on input "$0.00" at bounding box center [478, 422] width 502 height 27
click at [490, 532] on button "$20.00" at bounding box center [486, 535] width 137 height 35
type input "$20.00"
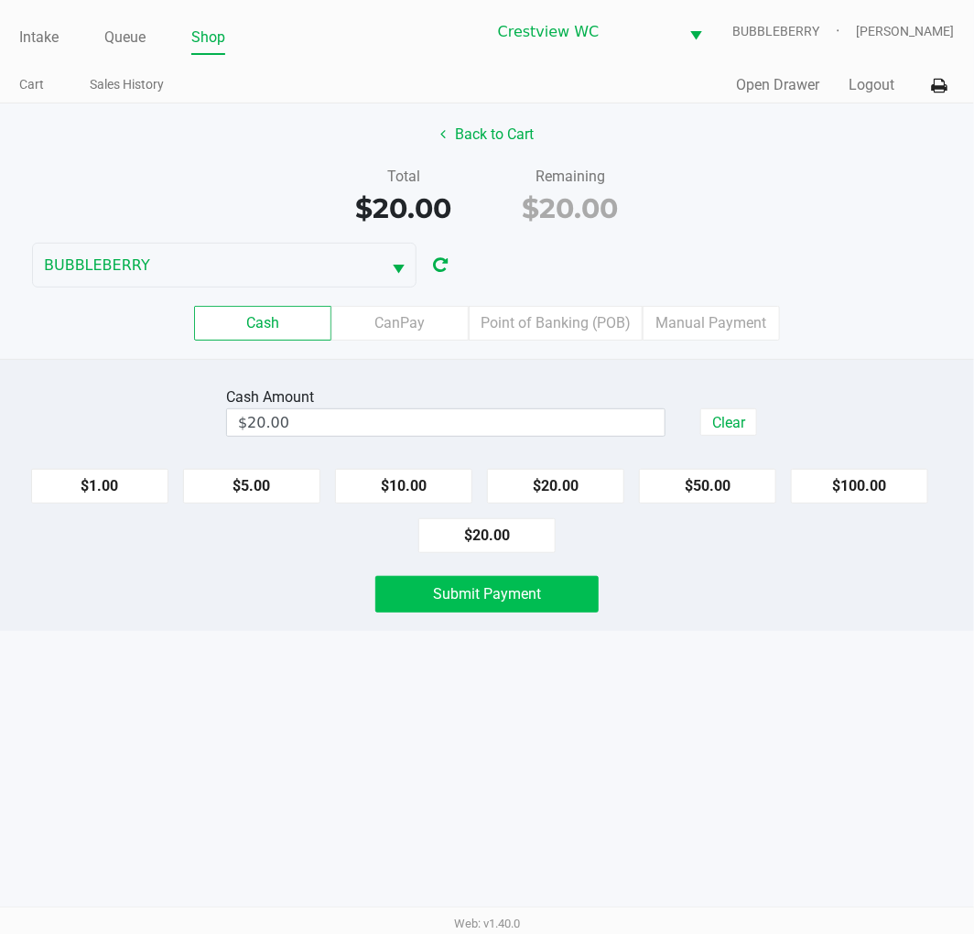
click at [434, 596] on span "Submit Payment" at bounding box center [487, 593] width 108 height 17
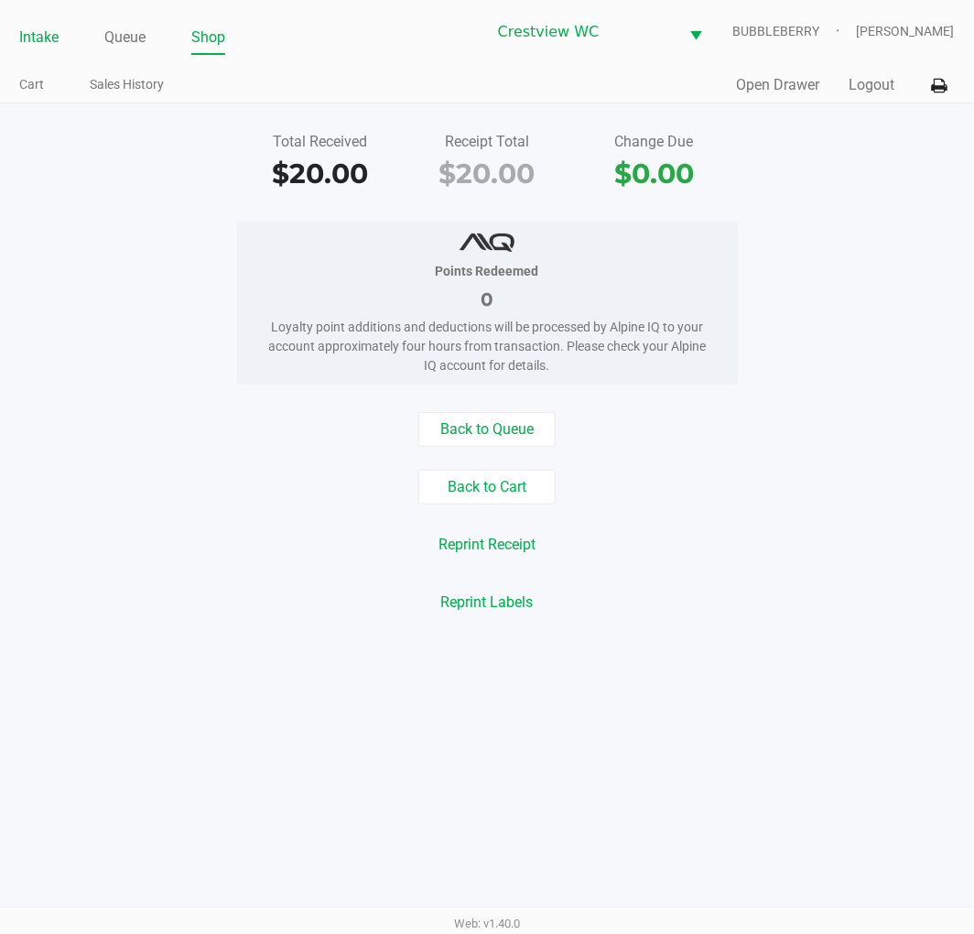
click at [35, 46] on link "Intake" at bounding box center [38, 38] width 39 height 26
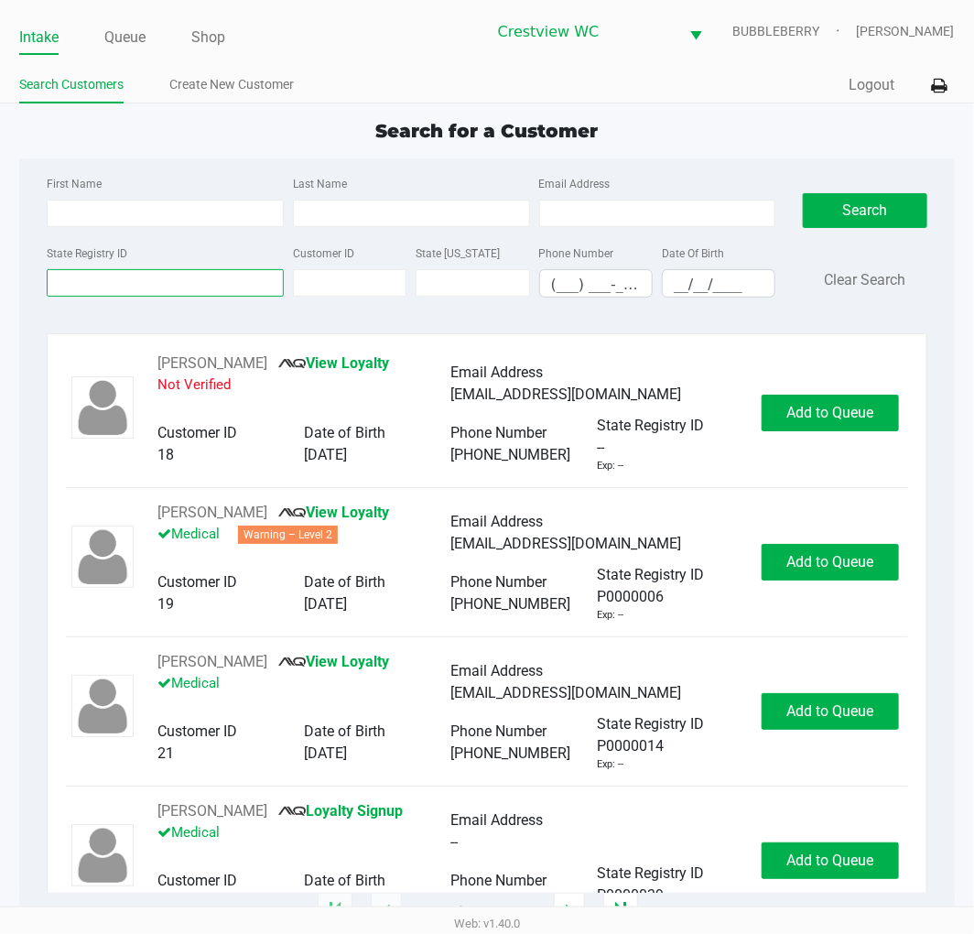
click at [148, 284] on input "State Registry ID" at bounding box center [165, 282] width 237 height 27
click at [122, 214] on input "First Name" at bounding box center [165, 213] width 237 height 27
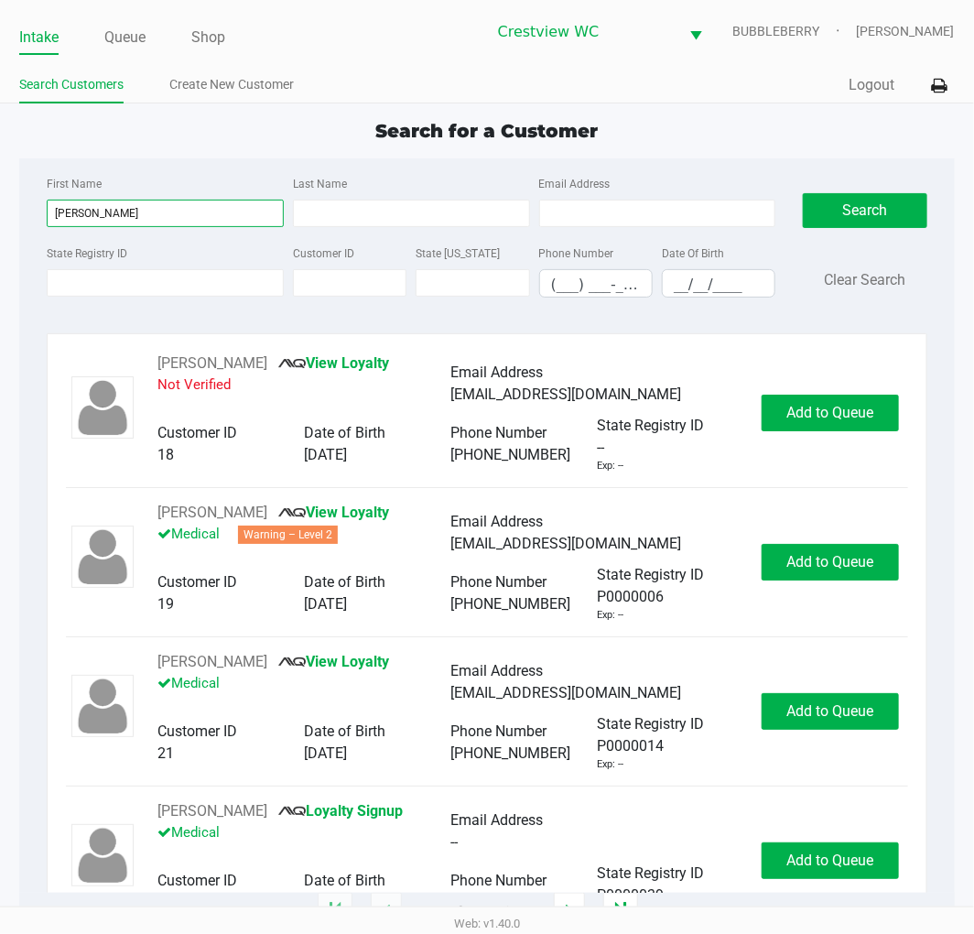
type input "judy"
click at [372, 214] on input "Last Name" at bounding box center [411, 213] width 237 height 27
type input "bowling"
click at [689, 282] on input "__/__/____" at bounding box center [719, 284] width 112 height 28
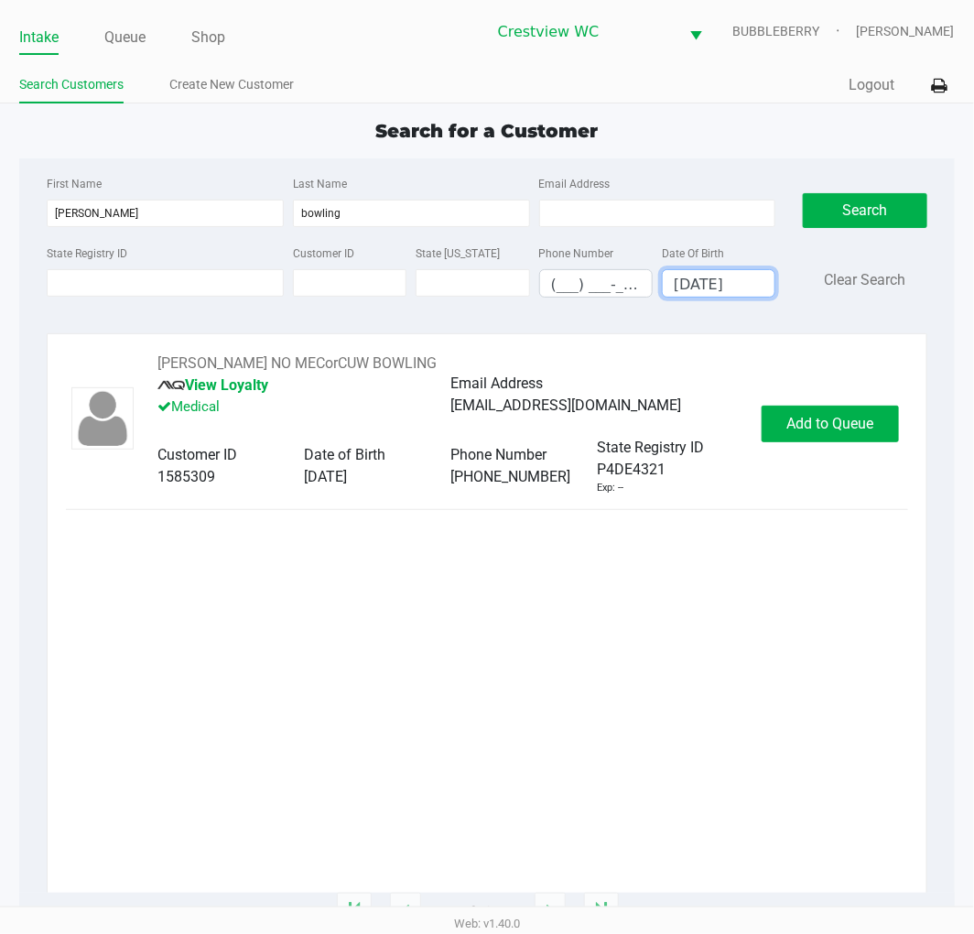
type input "08/16/1985"
click at [830, 417] on span "Add to Queue" at bounding box center [829, 423] width 87 height 17
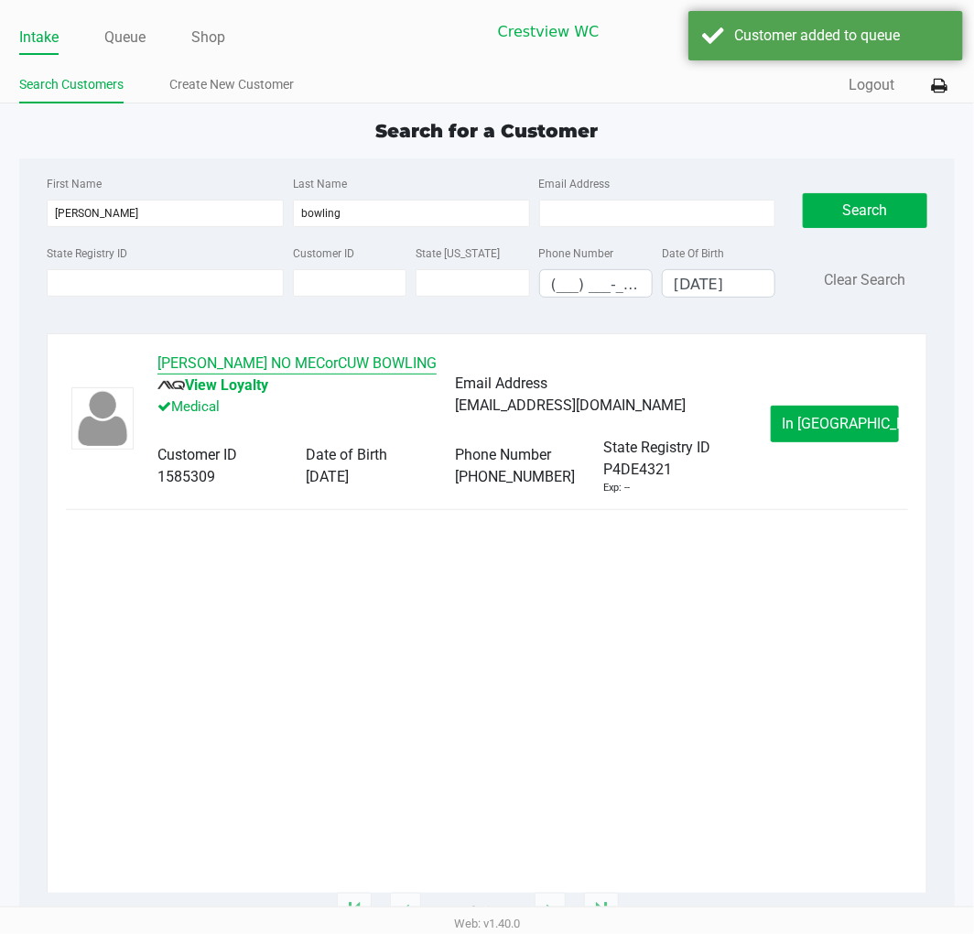
click at [296, 354] on button "JUDY NO MECorCUW BOWLING" at bounding box center [296, 363] width 279 height 22
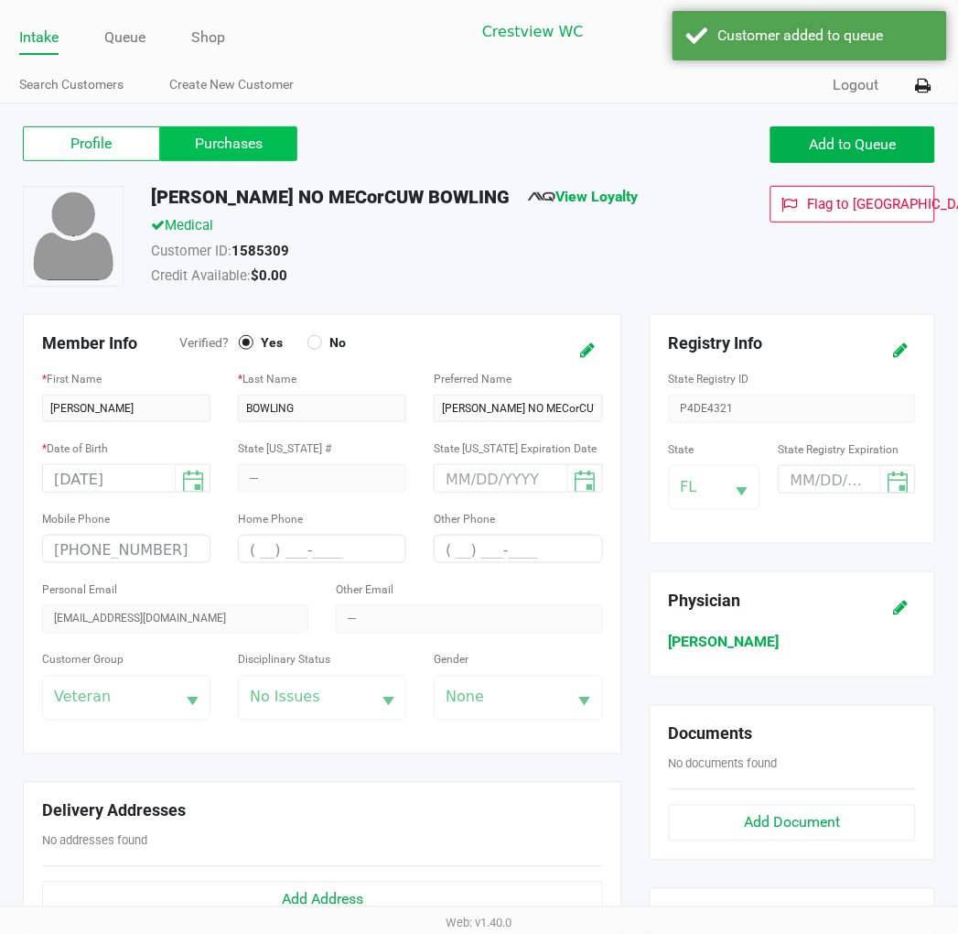
click at [261, 149] on label "Purchases" at bounding box center [228, 143] width 137 height 35
click at [0, 0] on 1 "Purchases" at bounding box center [0, 0] width 0 height 0
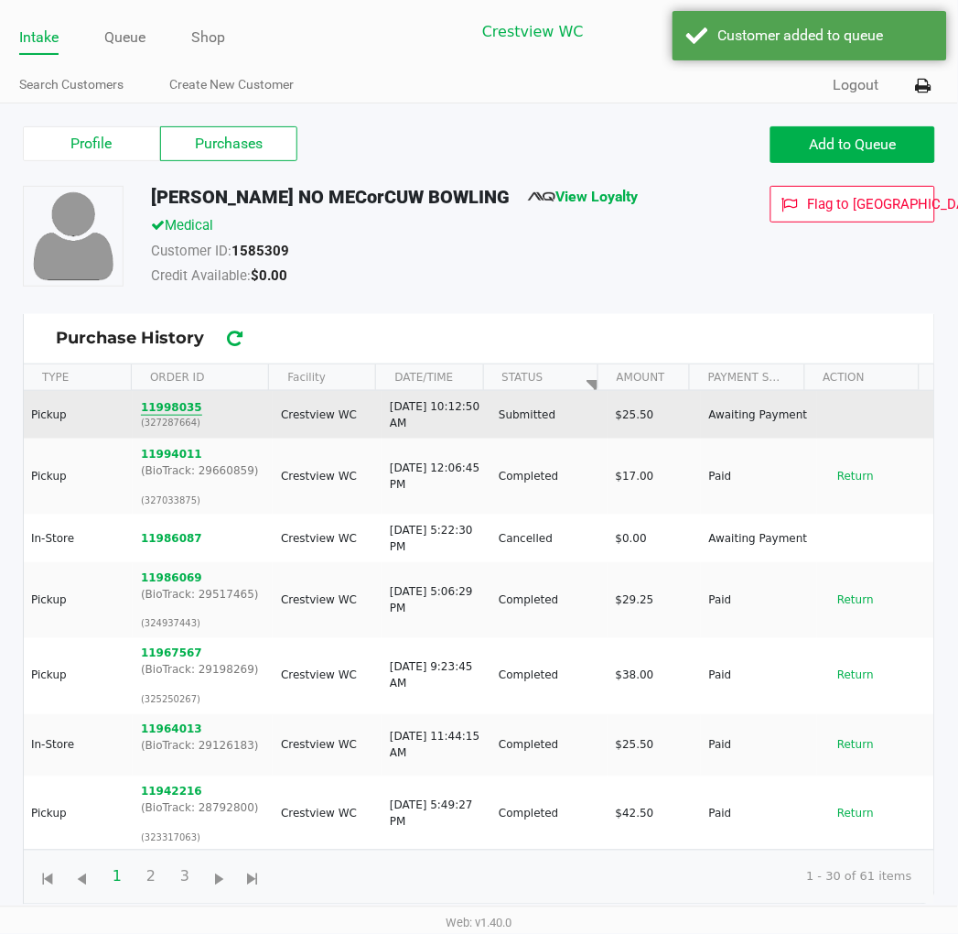
click at [186, 409] on button "11998035" at bounding box center [171, 407] width 61 height 16
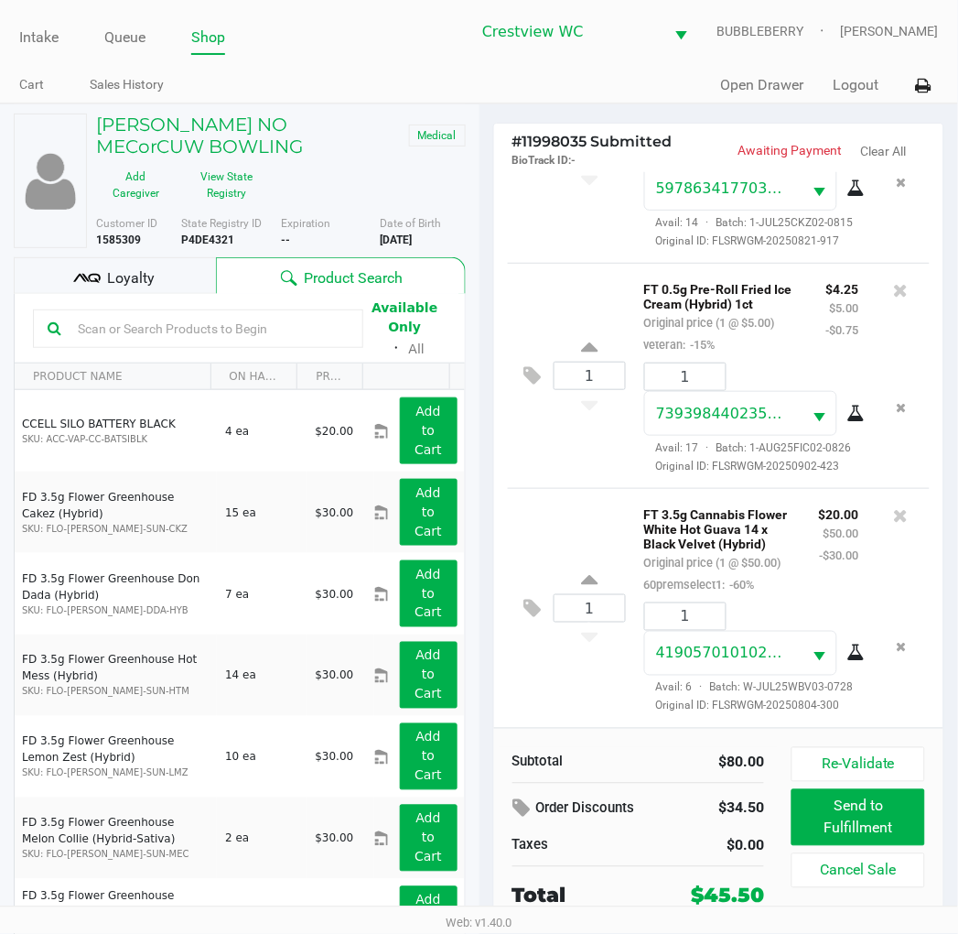
scroll to position [673, 0]
click at [842, 754] on button "Re-Validate" at bounding box center [858, 764] width 133 height 35
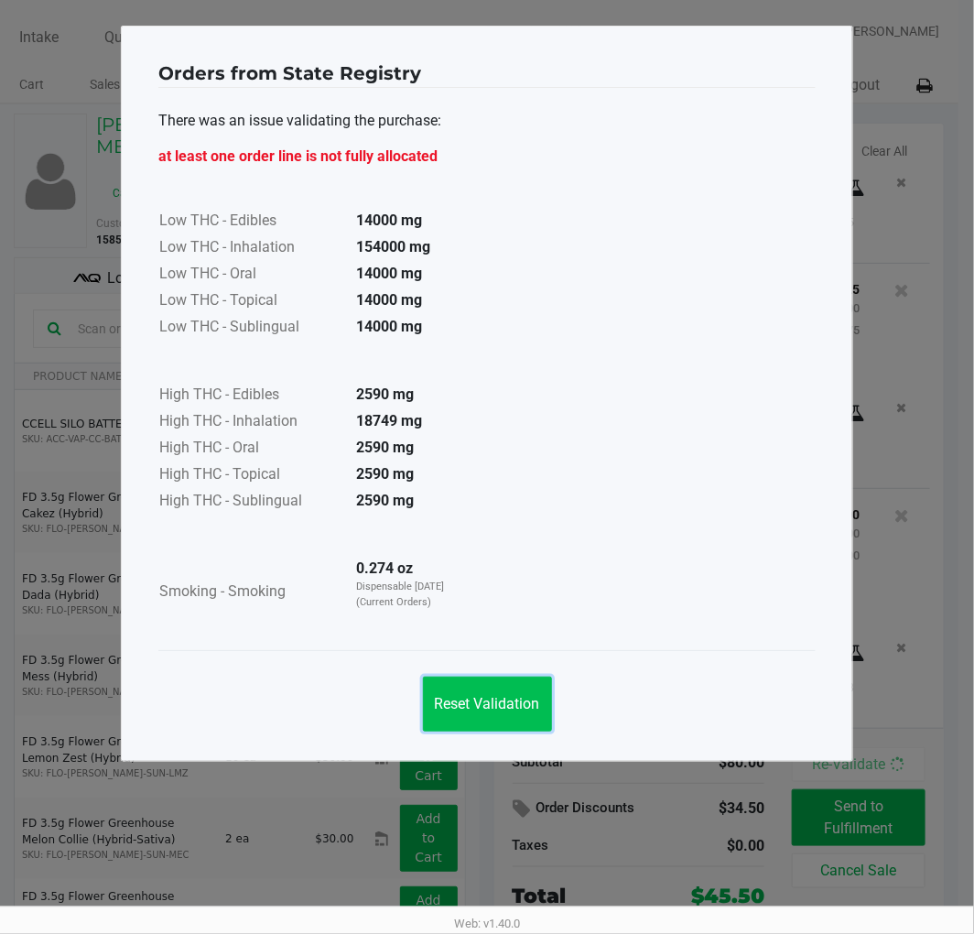
click at [498, 697] on span "Reset Validation" at bounding box center [487, 703] width 105 height 17
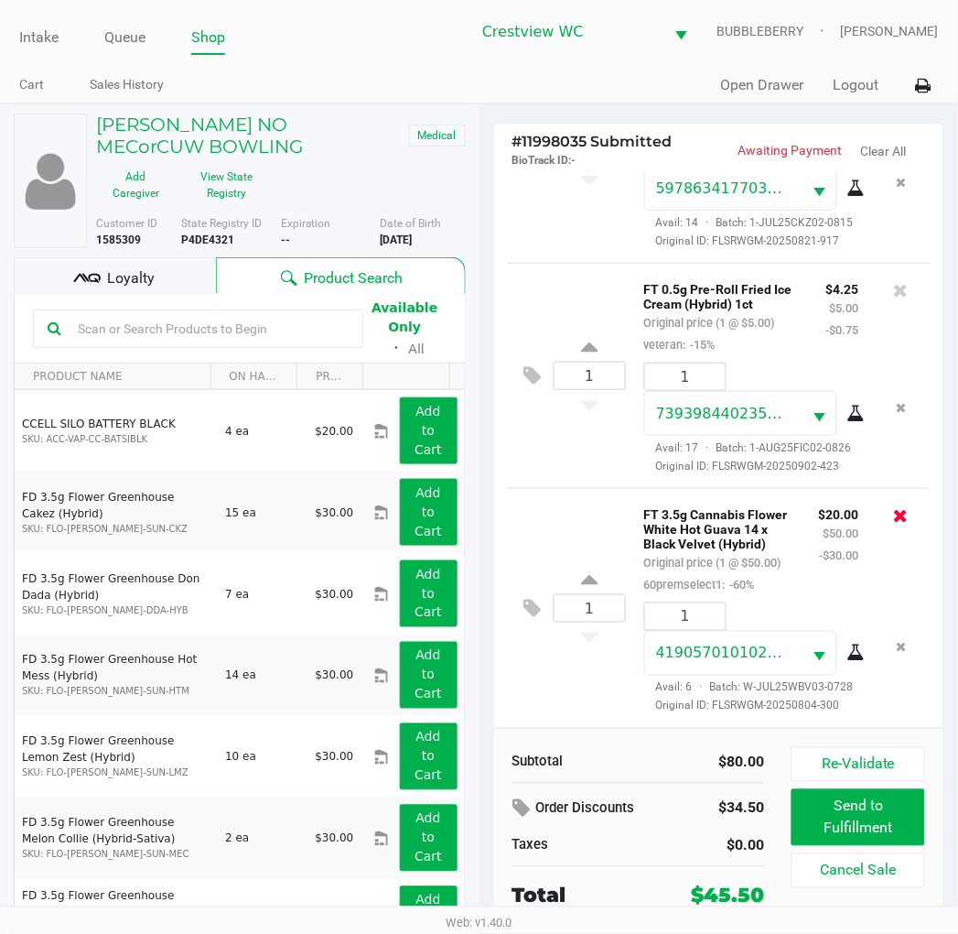
click at [894, 506] on icon at bounding box center [901, 515] width 15 height 18
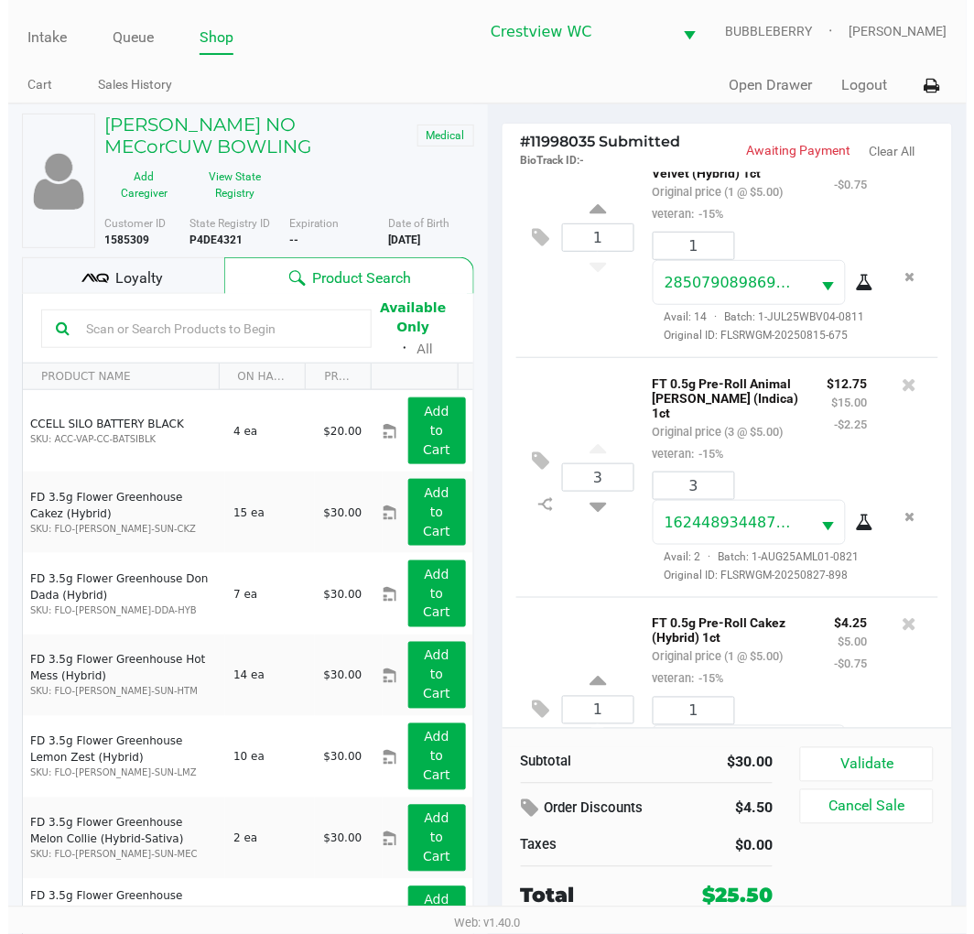
scroll to position [0, 0]
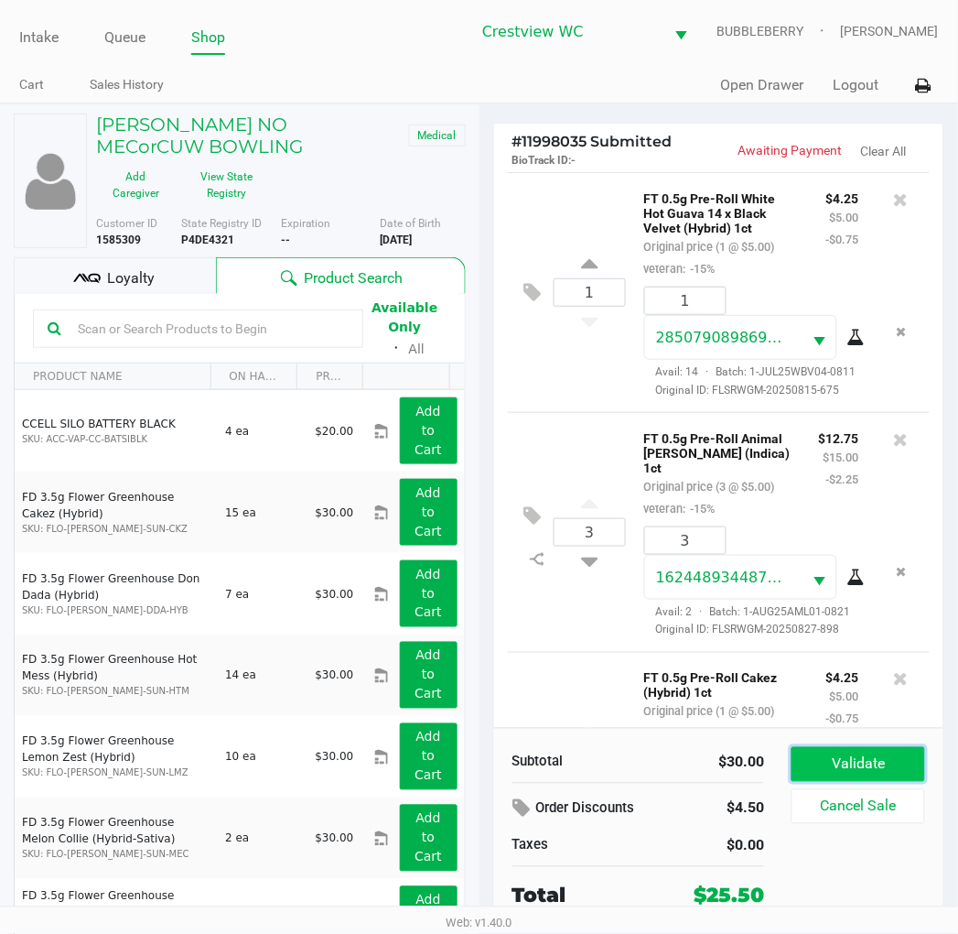
click at [868, 758] on button "Validate" at bounding box center [858, 764] width 133 height 35
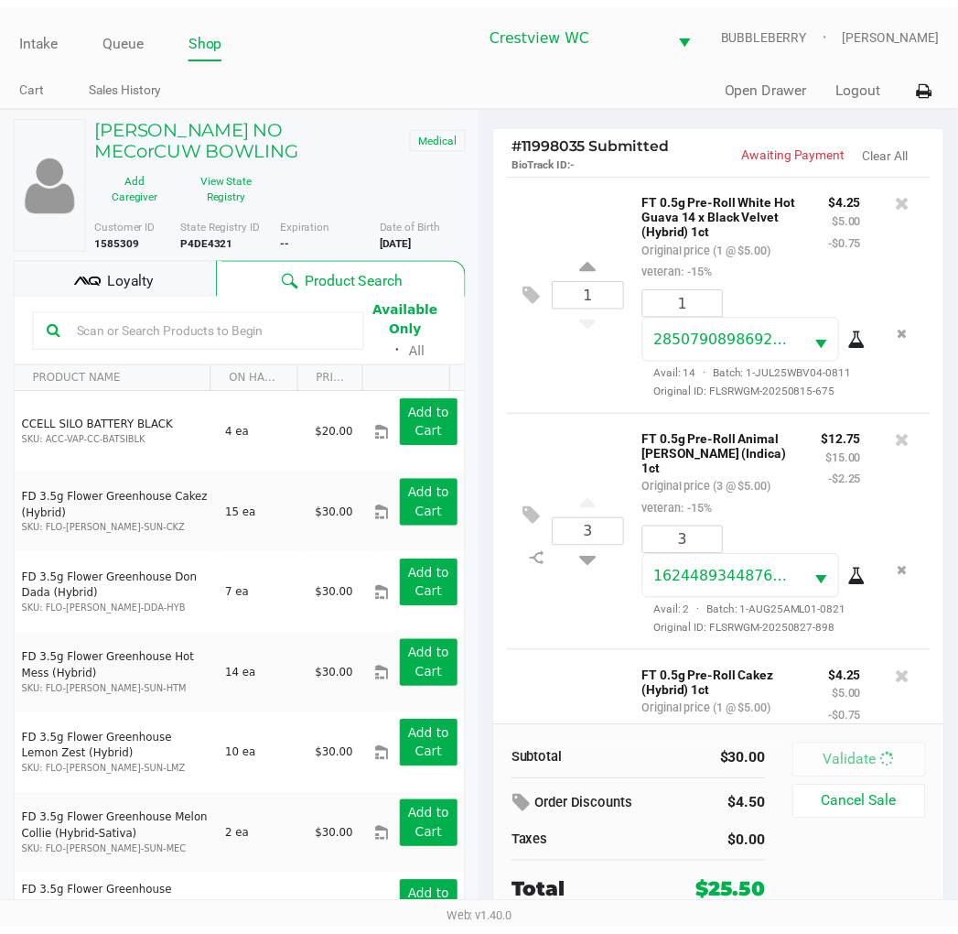
scroll to position [492, 0]
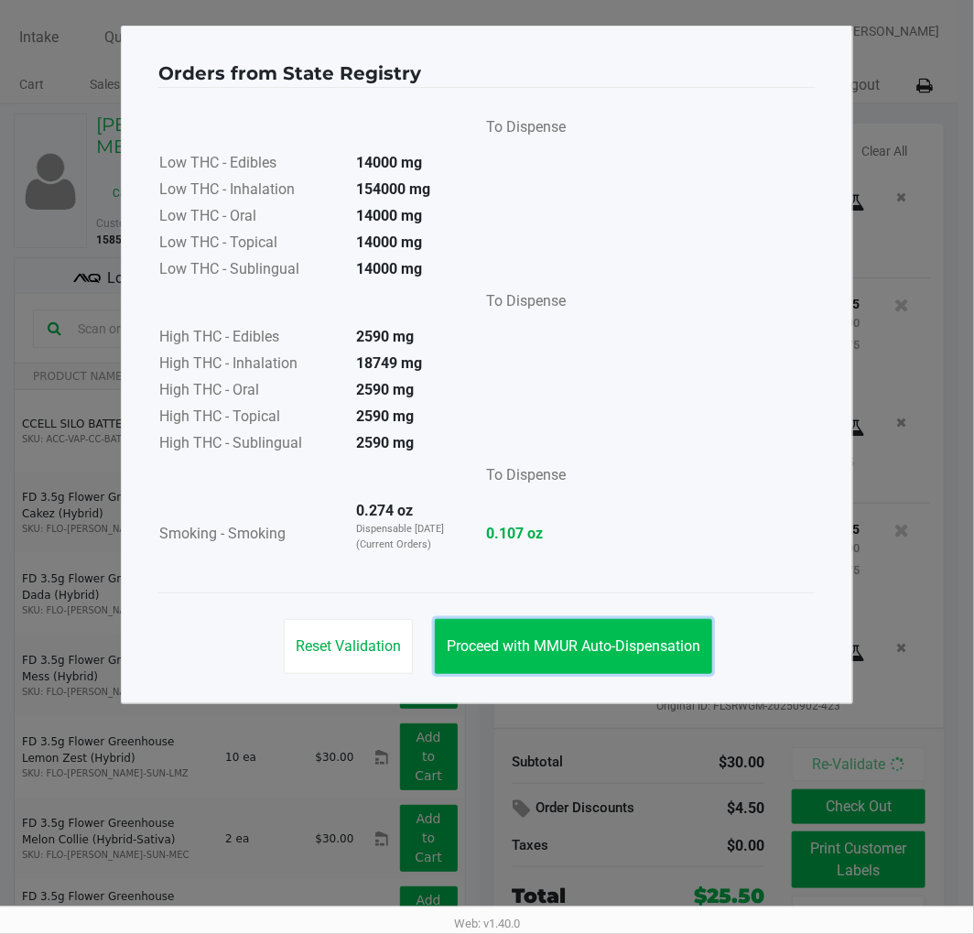
click at [647, 651] on span "Proceed with MMUR Auto-Dispensation" at bounding box center [574, 645] width 254 height 17
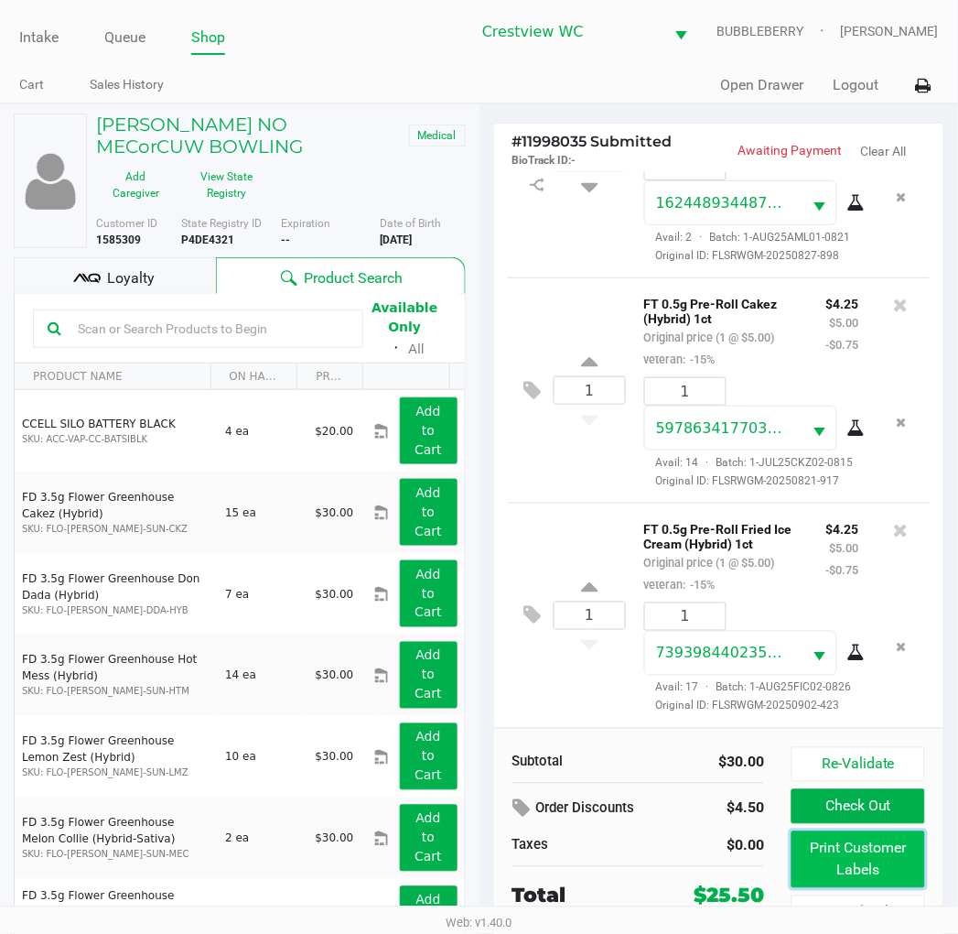
click at [821, 853] on button "Print Customer Labels" at bounding box center [858, 859] width 133 height 57
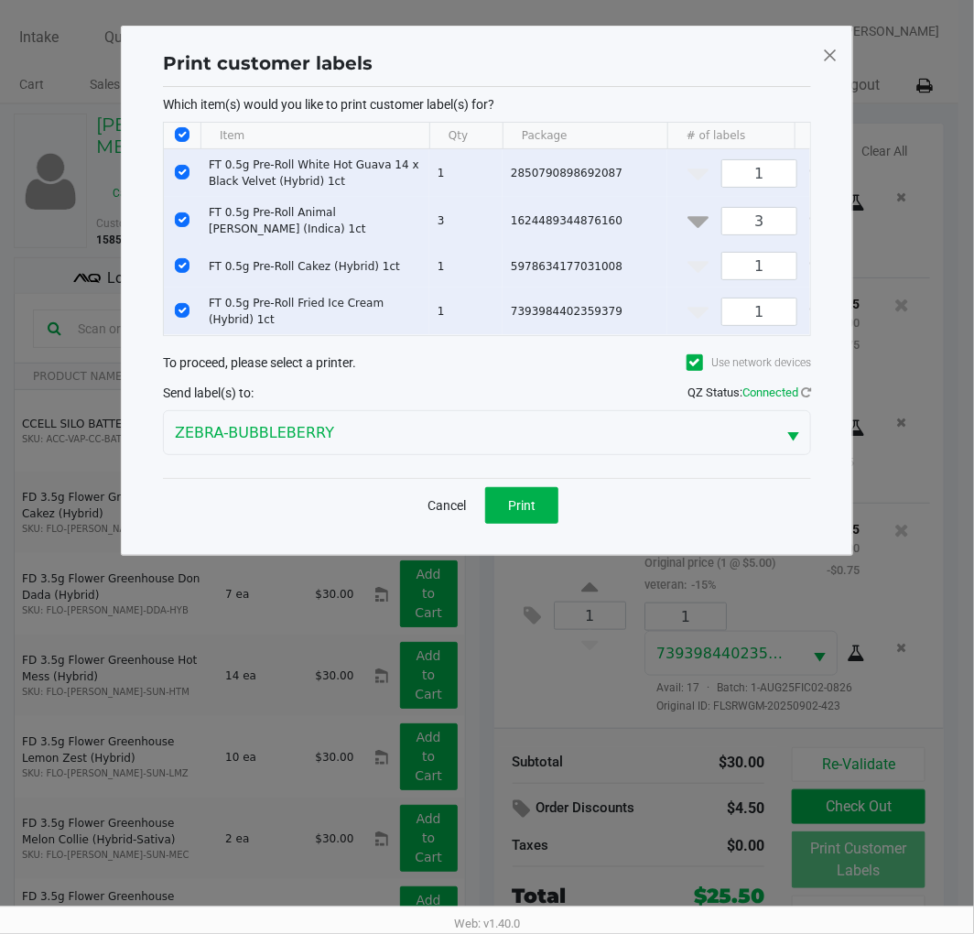
click at [537, 532] on div "Cancel Print" at bounding box center [487, 505] width 648 height 54
click at [537, 524] on button "Print" at bounding box center [521, 505] width 73 height 37
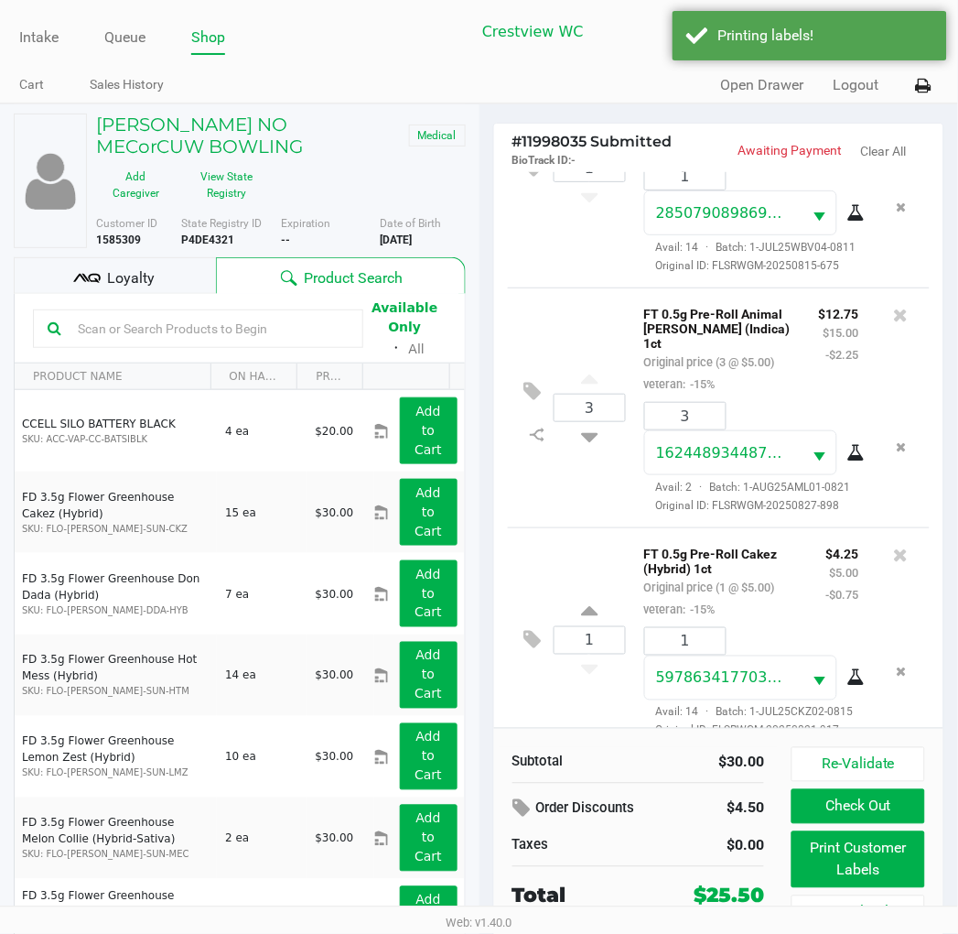
scroll to position [98, 0]
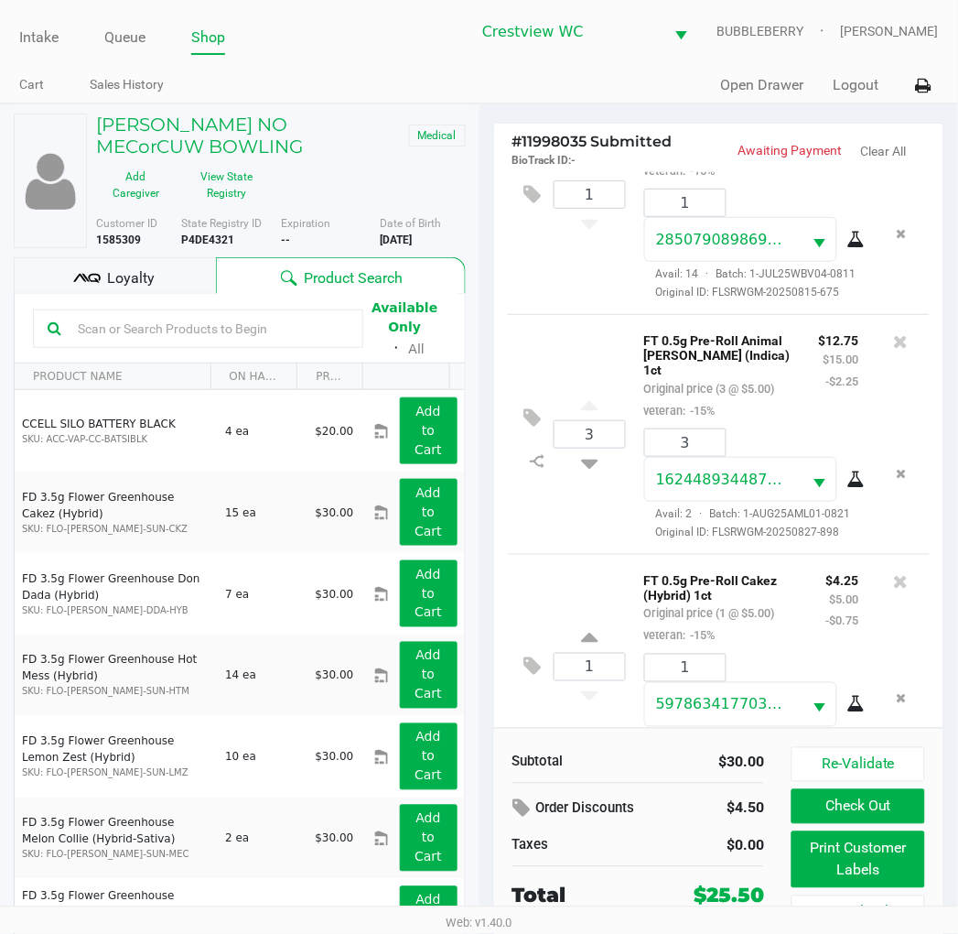
click at [156, 265] on div "Loyalty" at bounding box center [115, 275] width 202 height 37
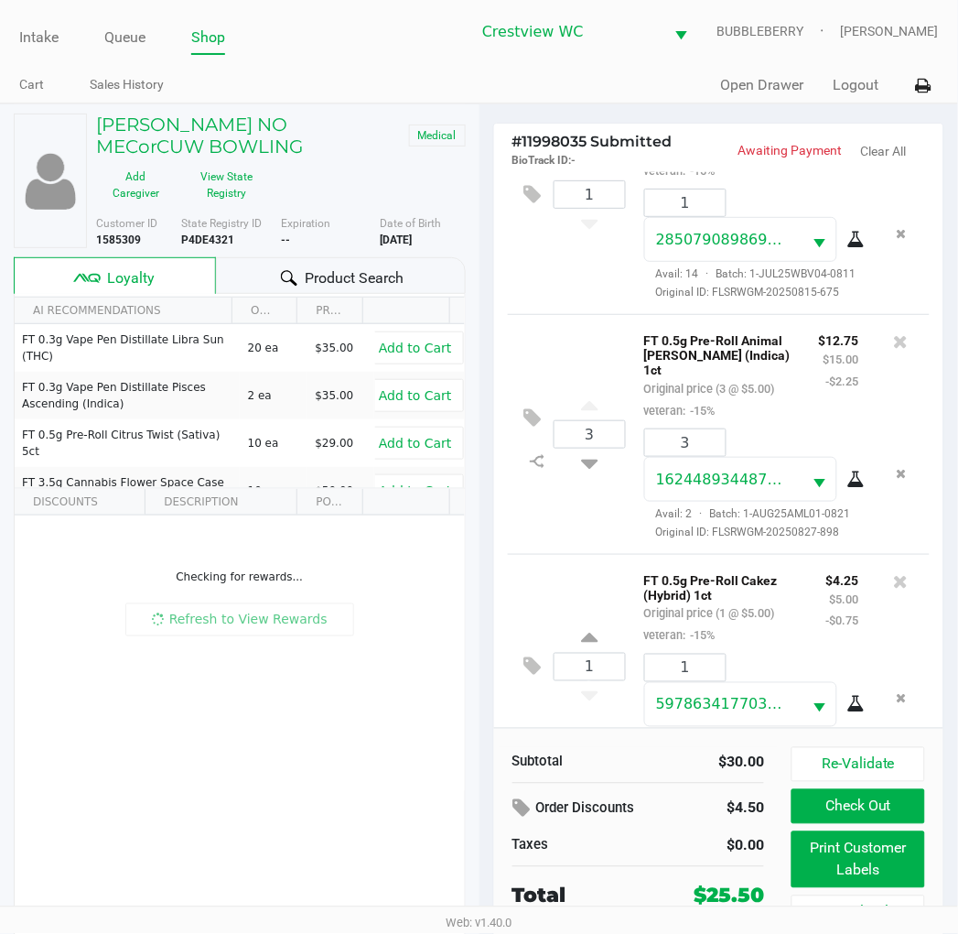
scroll to position [34, 0]
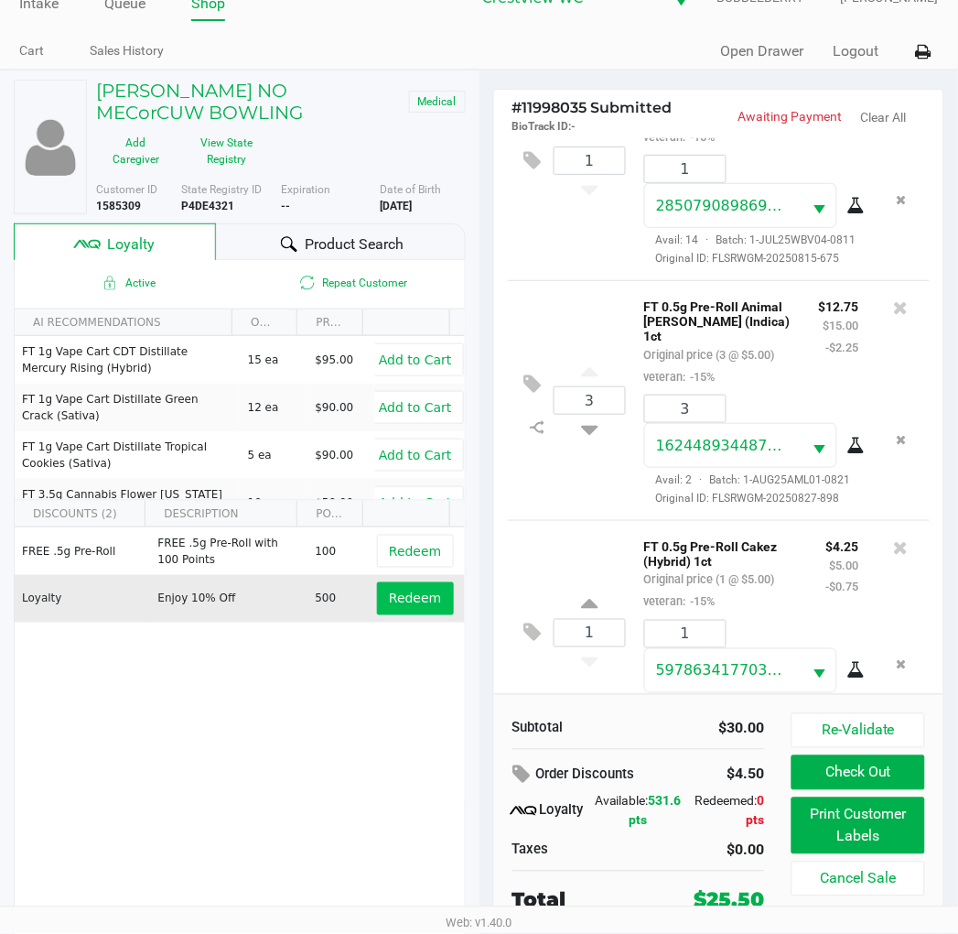
click at [397, 591] on span "Redeem" at bounding box center [415, 598] width 52 height 15
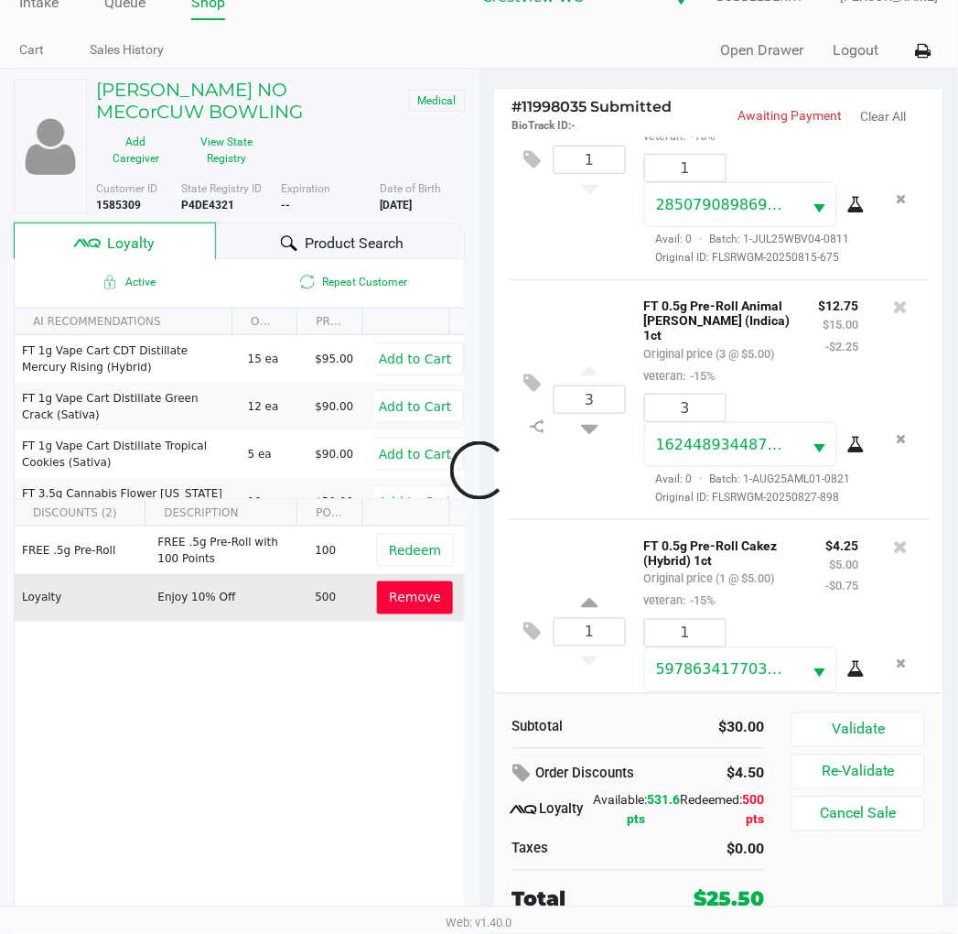
scroll to position [492, 0]
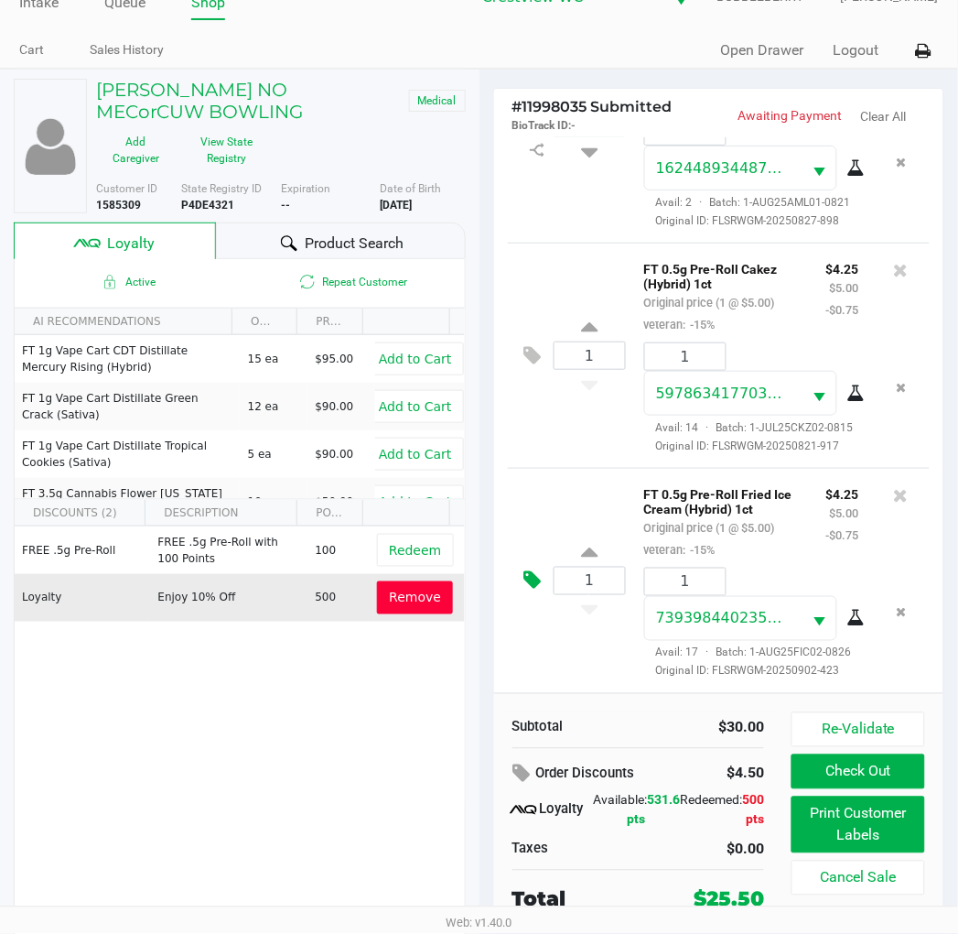
click at [528, 570] on icon at bounding box center [532, 580] width 17 height 21
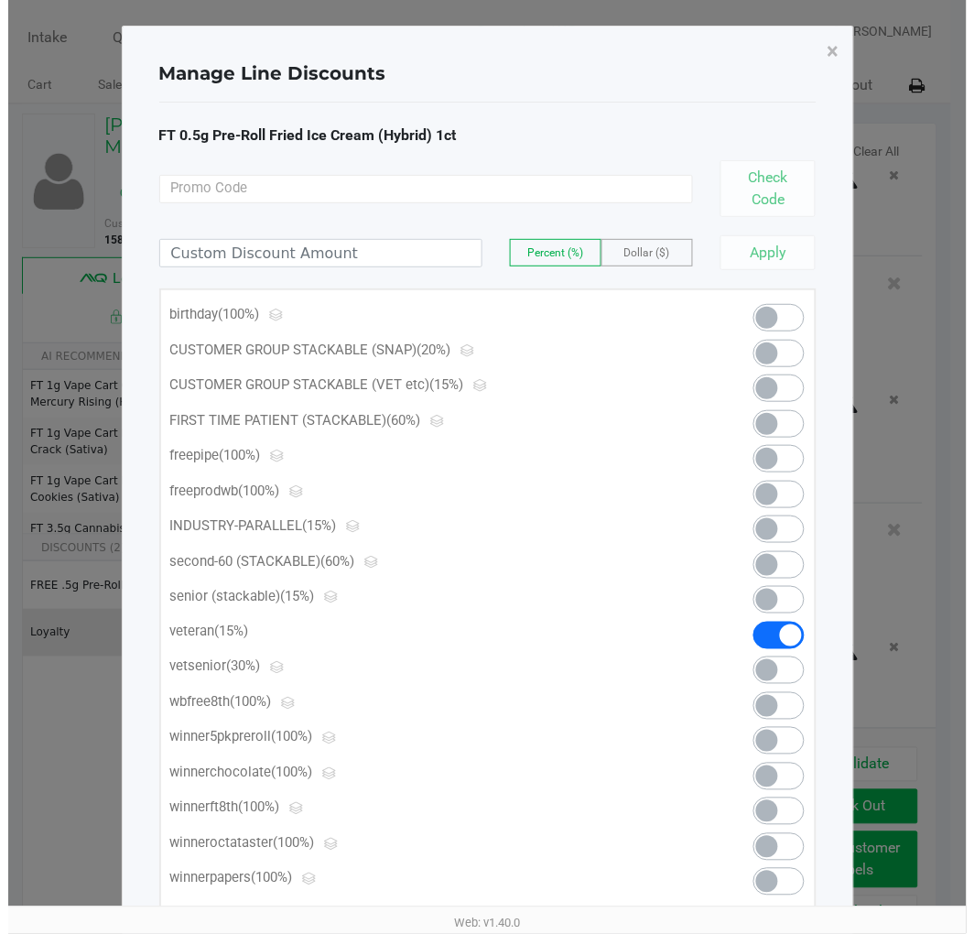
scroll to position [0, 0]
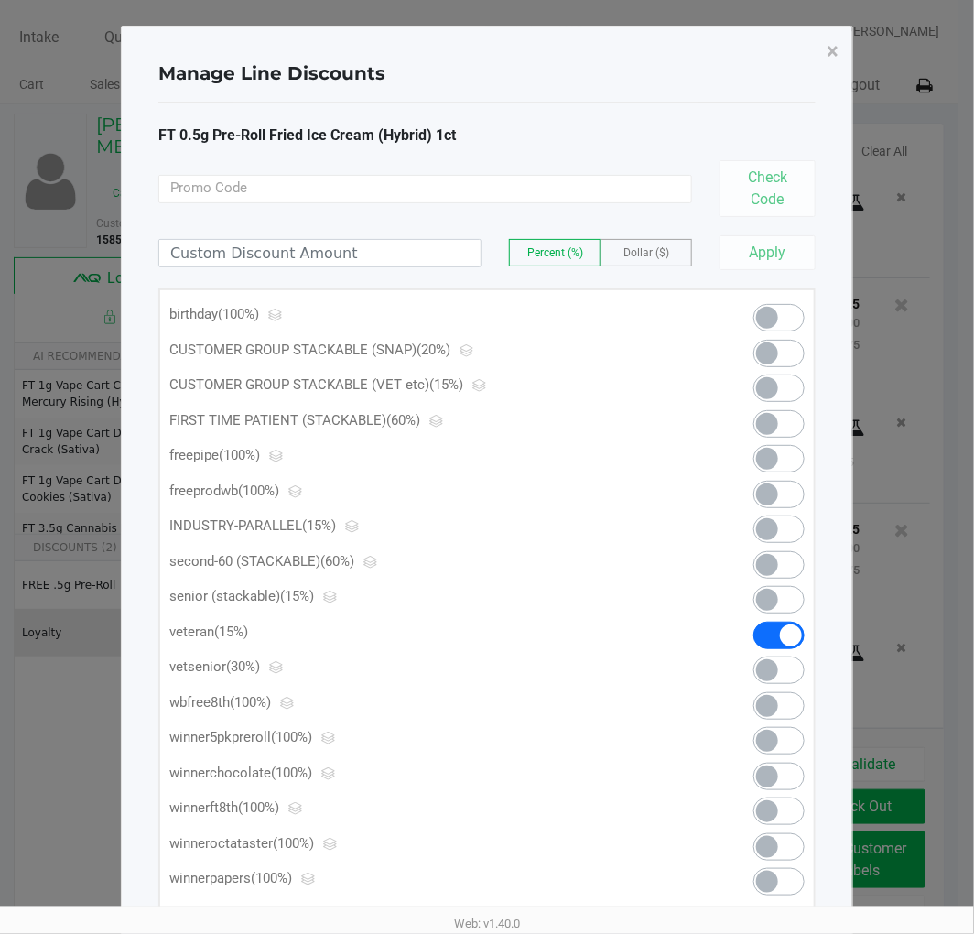
click at [773, 384] on span at bounding box center [767, 388] width 22 height 22
click at [826, 55] on button "×" at bounding box center [832, 51] width 41 height 51
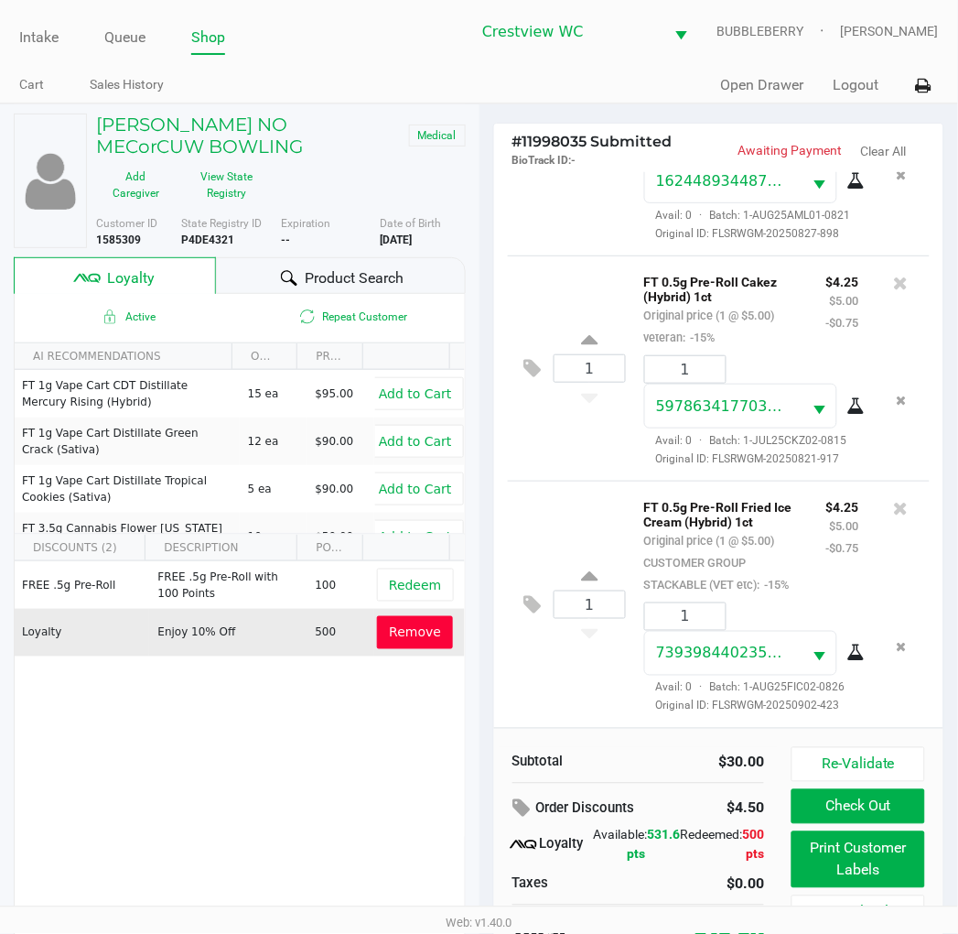
click at [529, 347] on button at bounding box center [538, 369] width 32 height 44
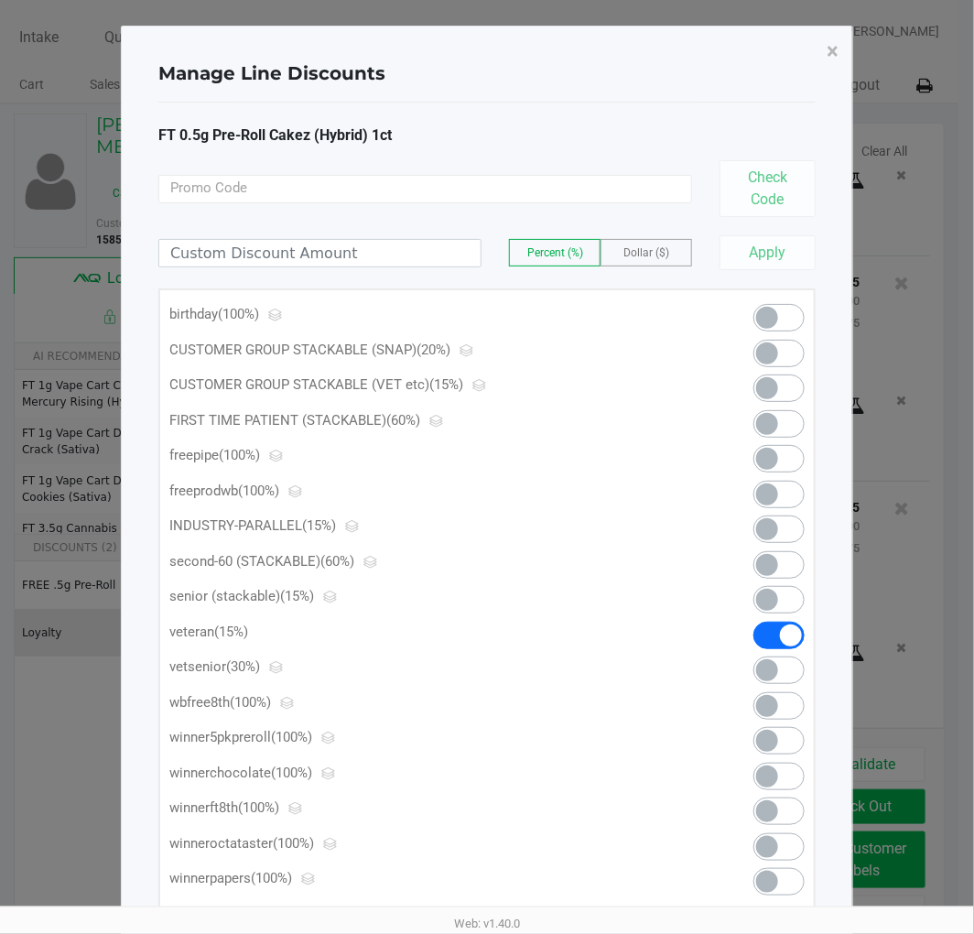
click at [782, 389] on span at bounding box center [778, 387] width 51 height 27
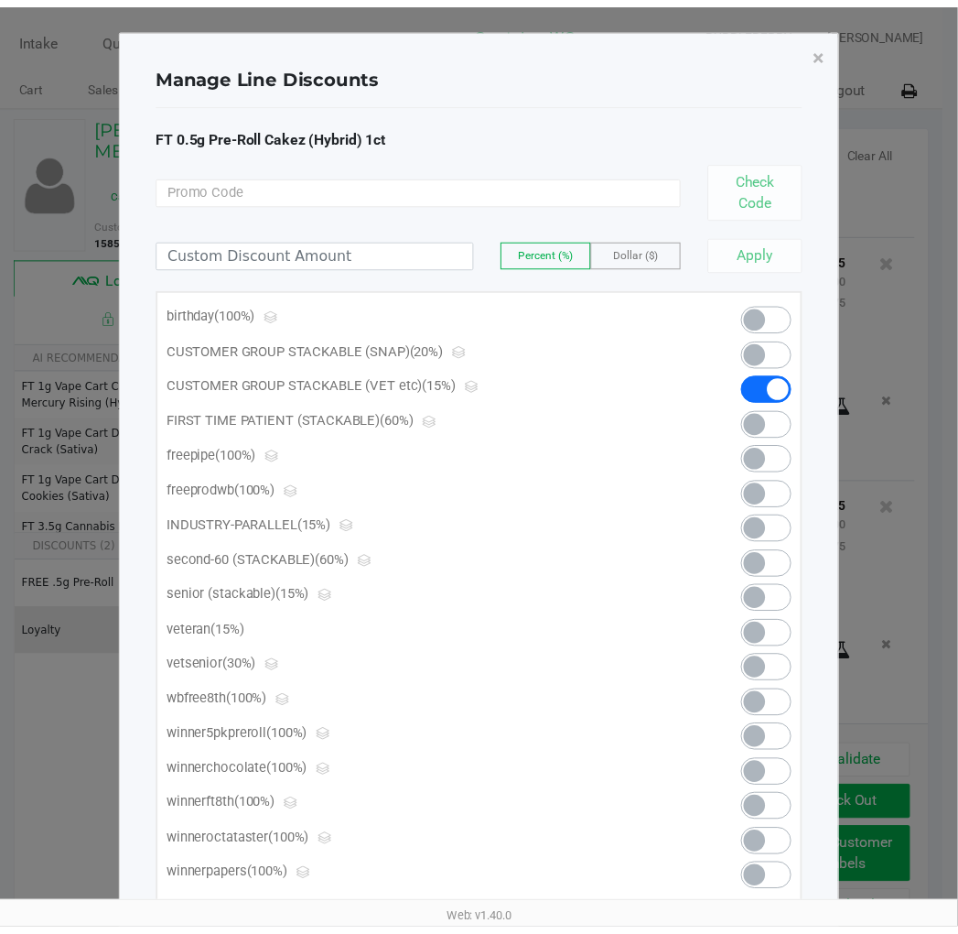
scroll to position [535, 0]
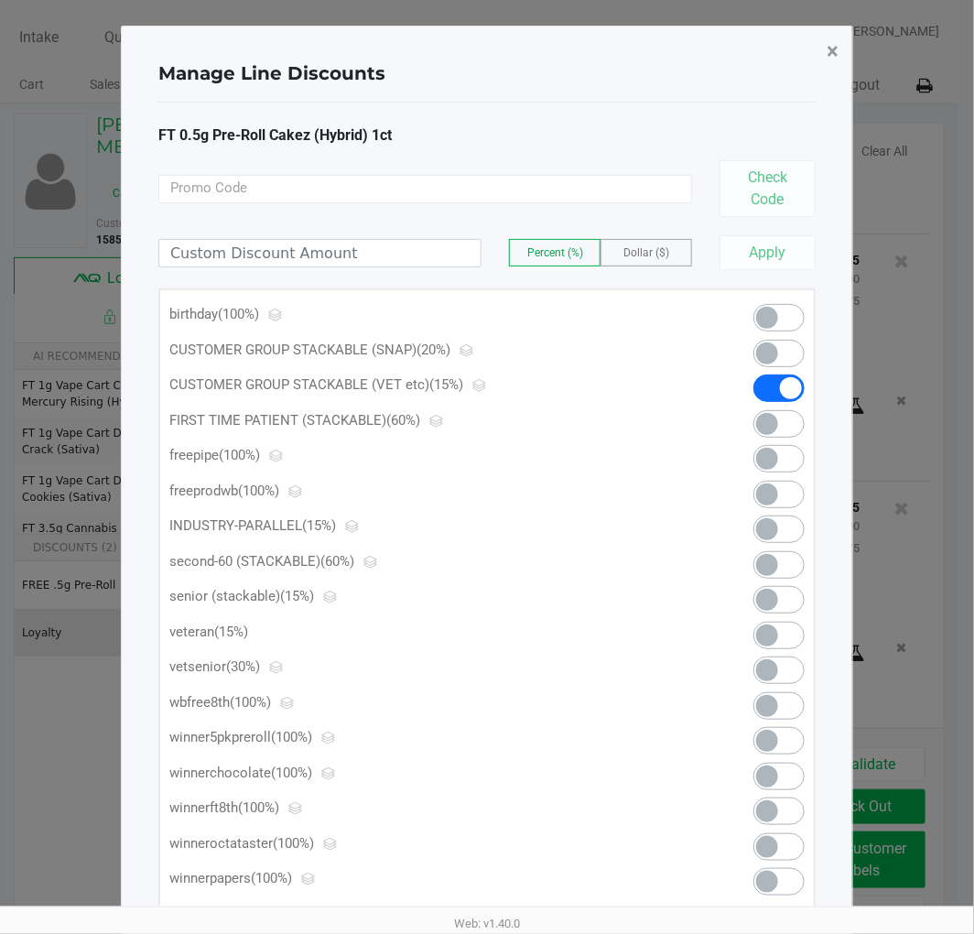
click at [833, 49] on span "×" at bounding box center [833, 51] width 12 height 26
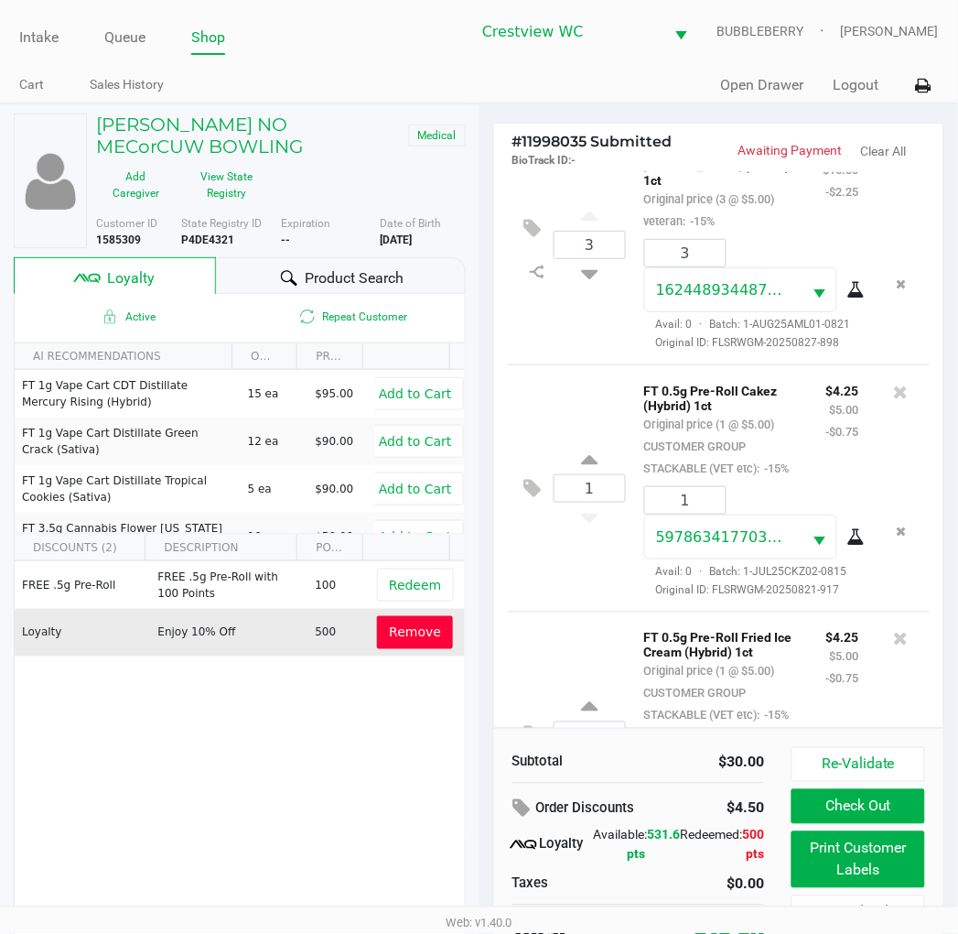
scroll to position [280, 0]
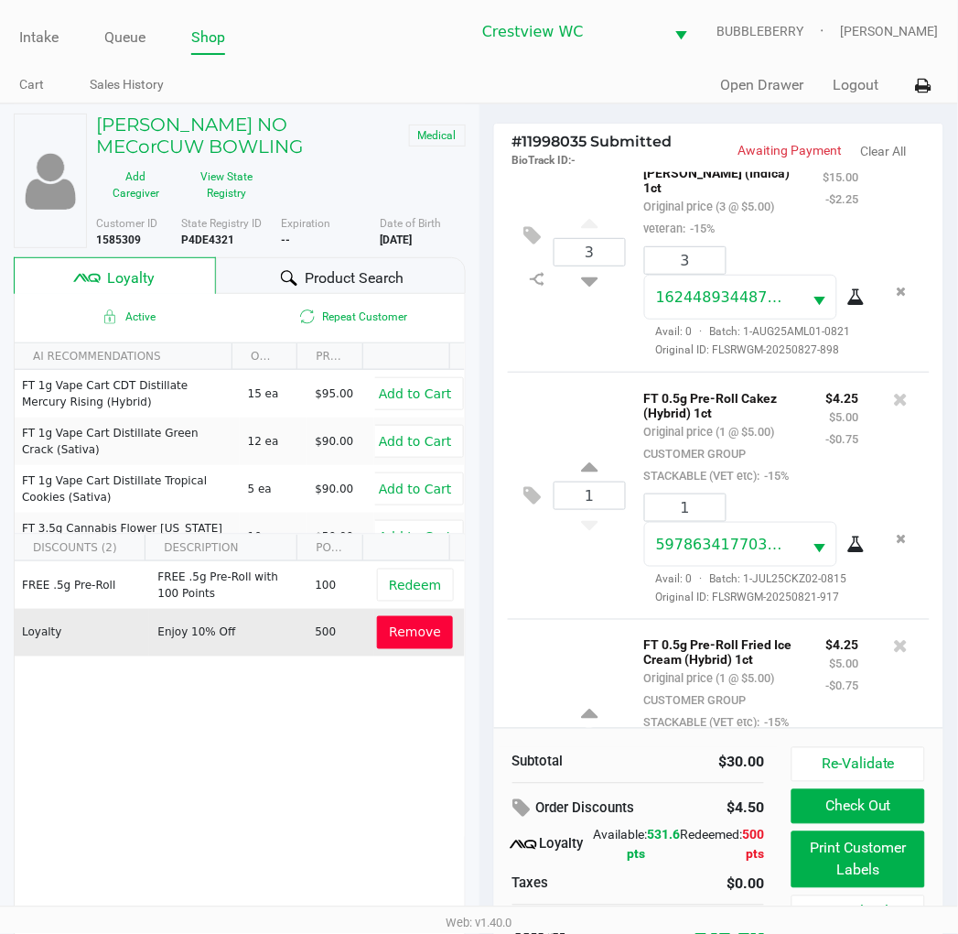
click at [529, 246] on icon at bounding box center [532, 235] width 17 height 21
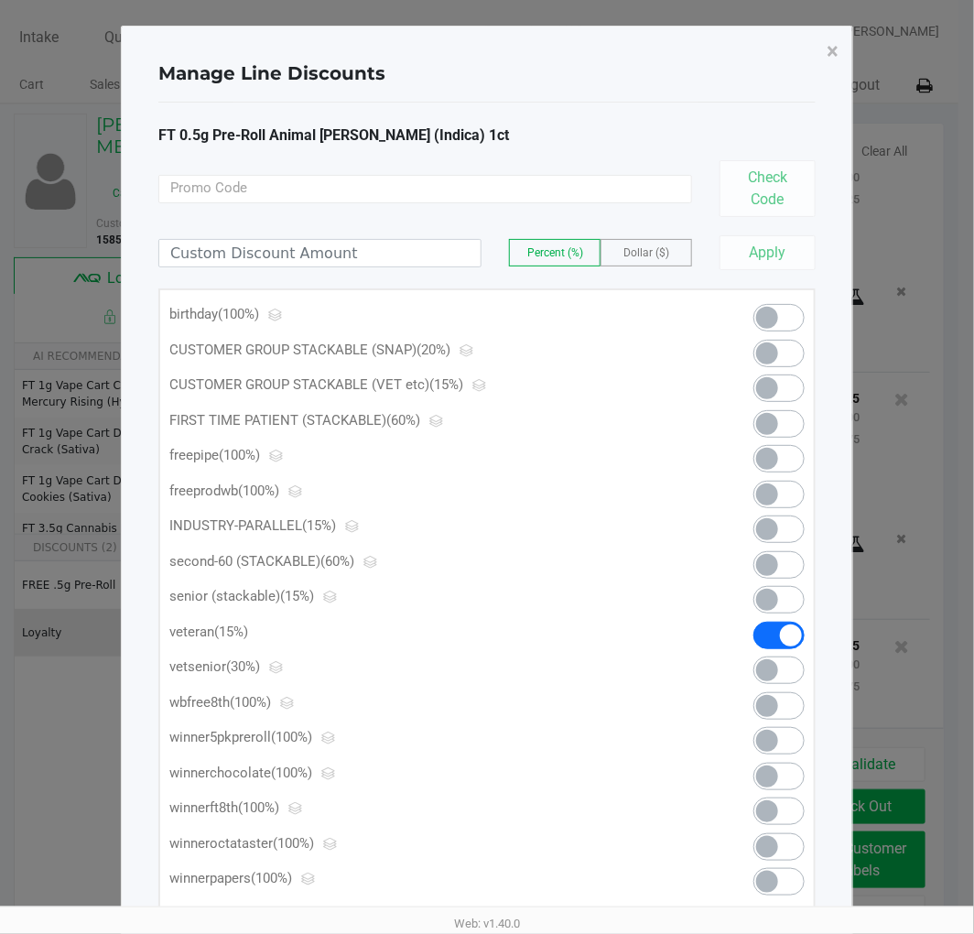
click at [790, 386] on span at bounding box center [778, 387] width 51 height 27
click at [833, 49] on span "×" at bounding box center [833, 51] width 12 height 26
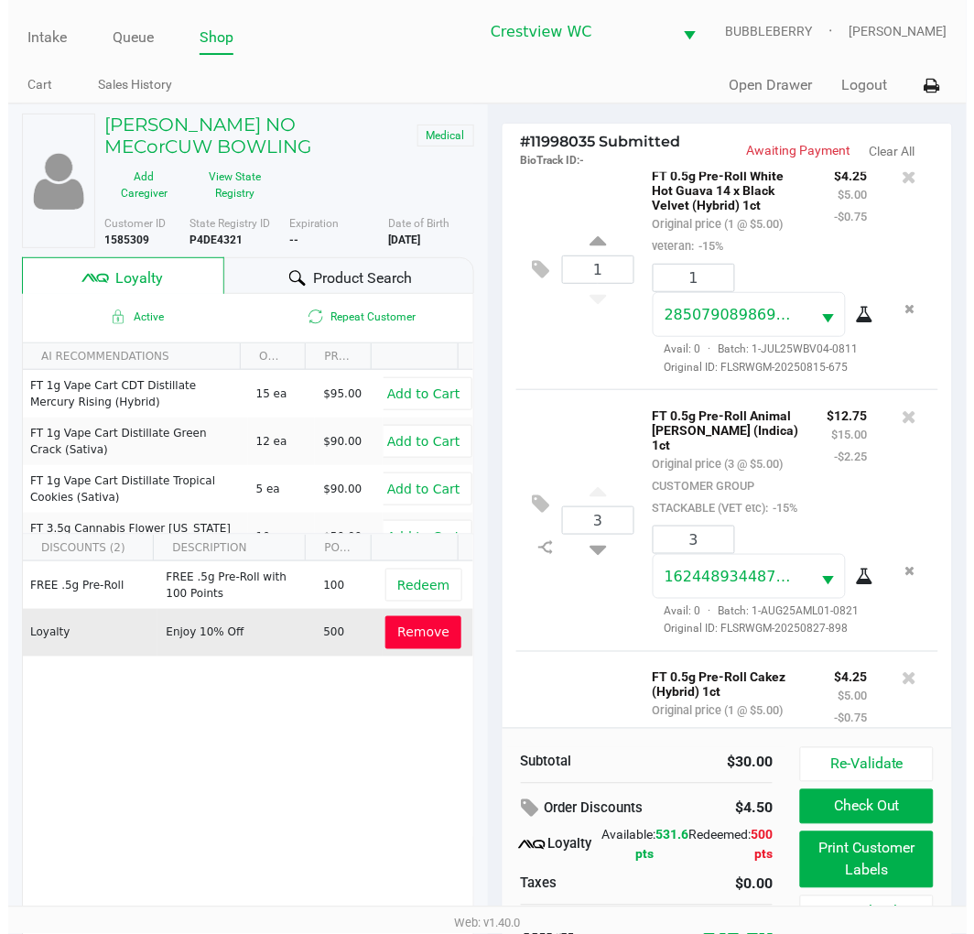
scroll to position [0, 0]
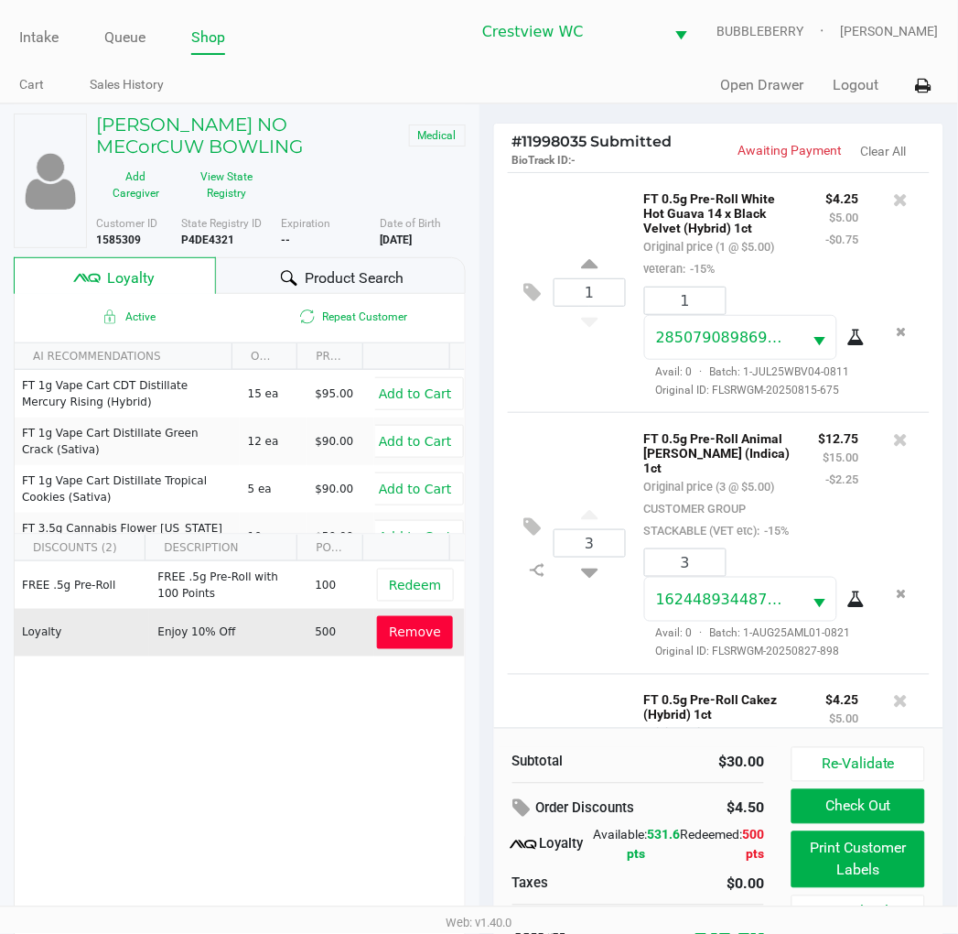
click at [526, 303] on icon at bounding box center [532, 292] width 17 height 21
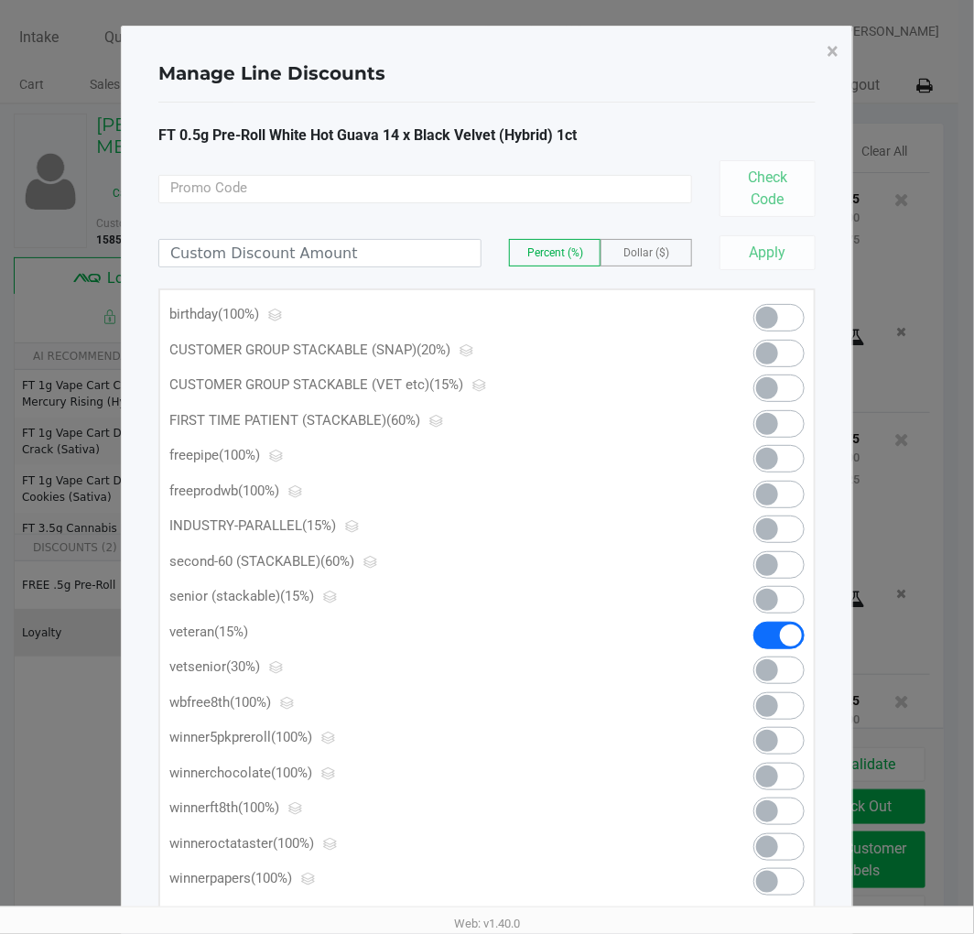
click at [773, 386] on span at bounding box center [767, 388] width 22 height 22
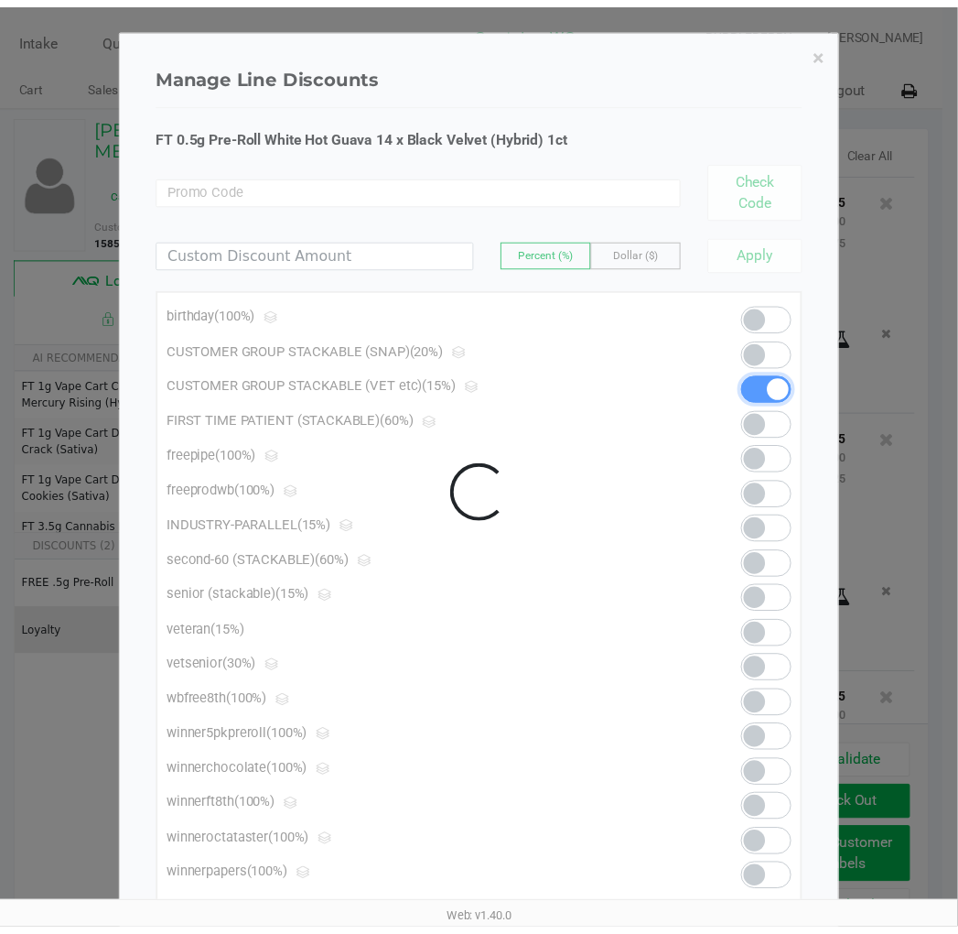
scroll to position [623, 0]
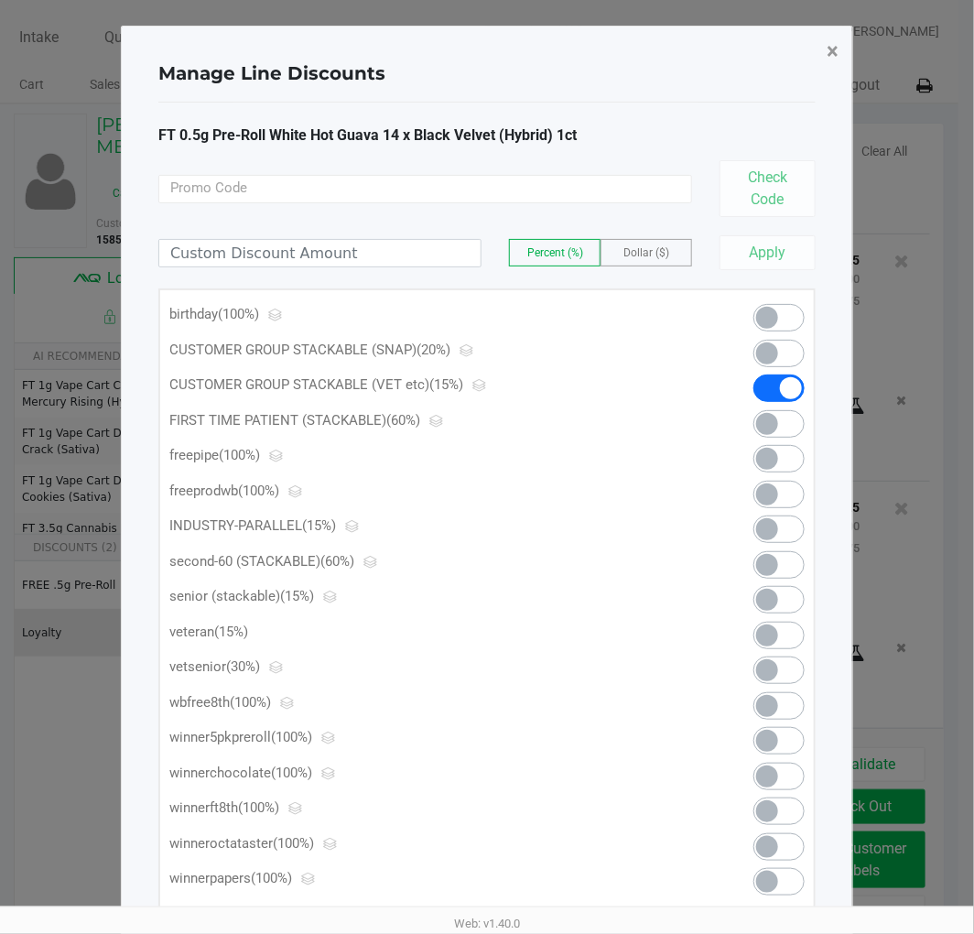
click at [839, 59] on button "×" at bounding box center [832, 51] width 41 height 51
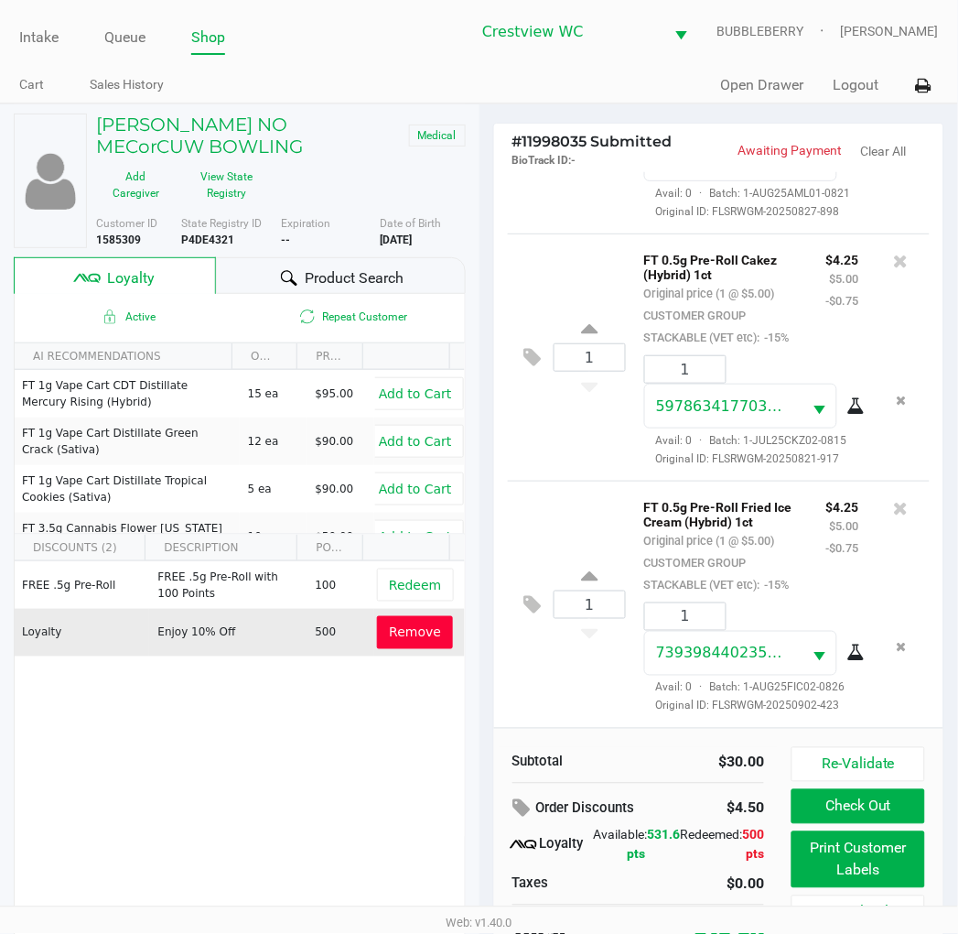
scroll to position [35, 0]
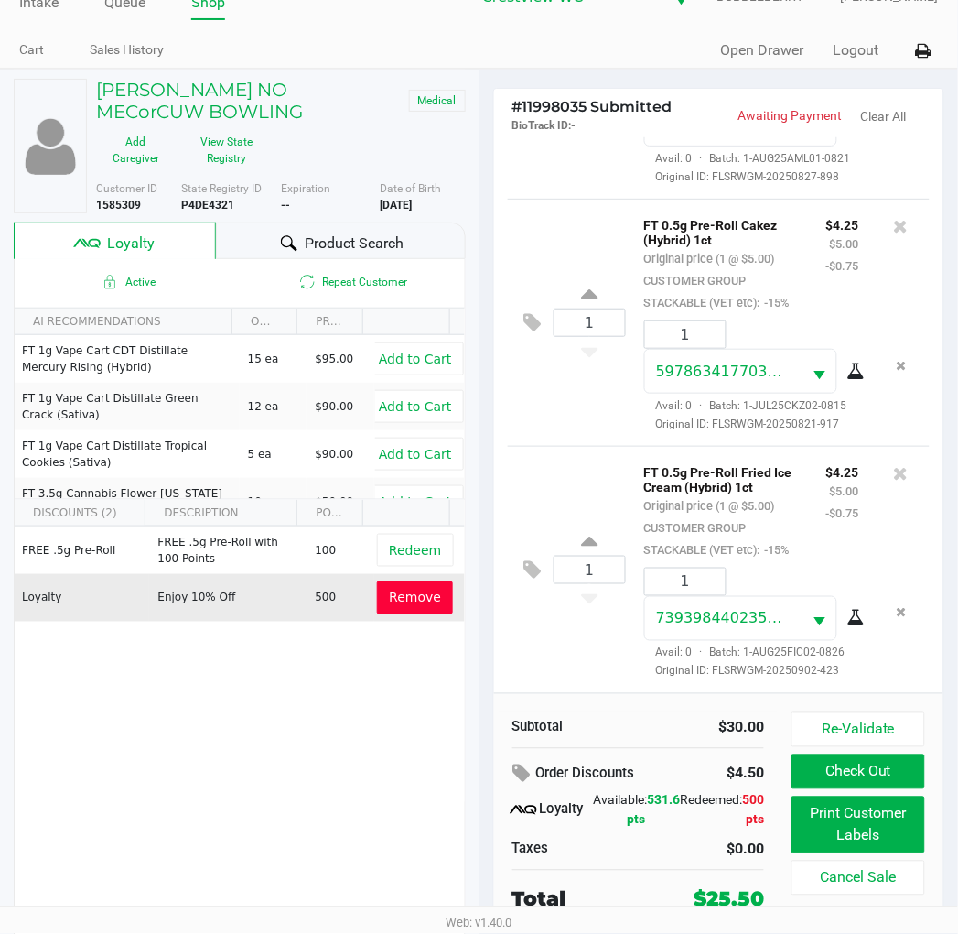
click at [536, 559] on icon at bounding box center [532, 569] width 17 height 21
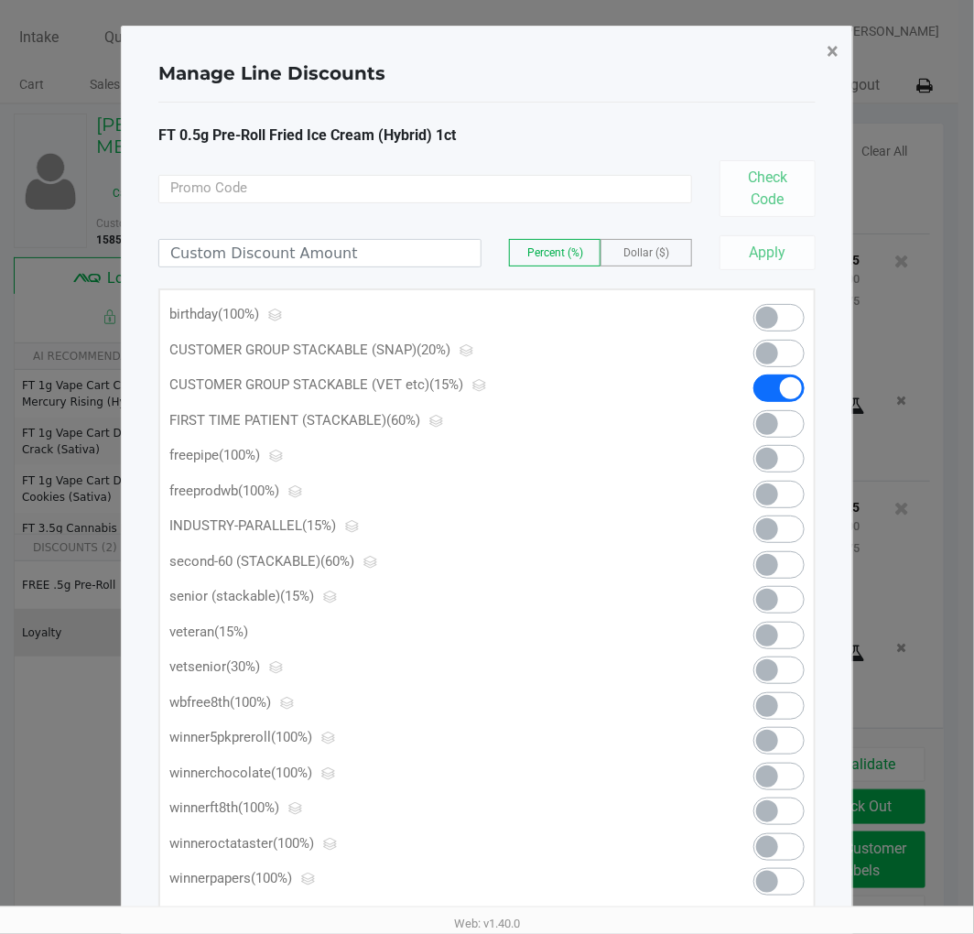
click at [833, 50] on span "×" at bounding box center [833, 51] width 12 height 26
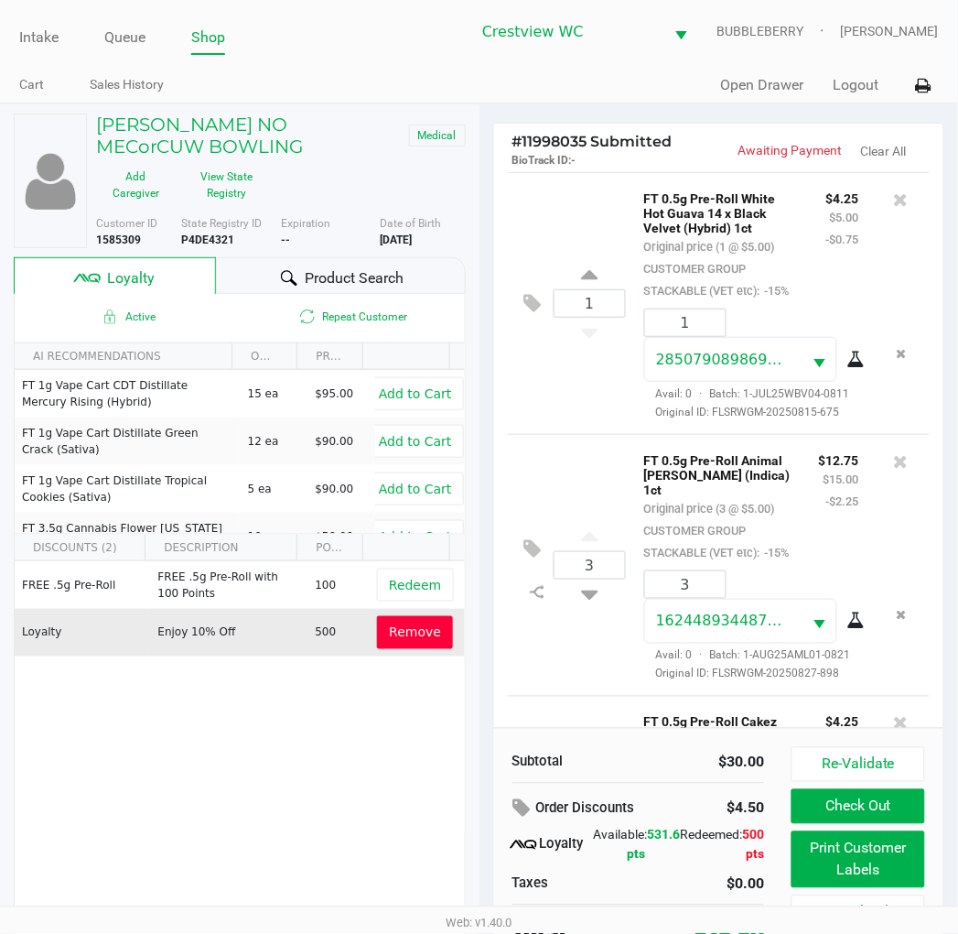
click at [416, 623] on button "Remove" at bounding box center [415, 632] width 76 height 33
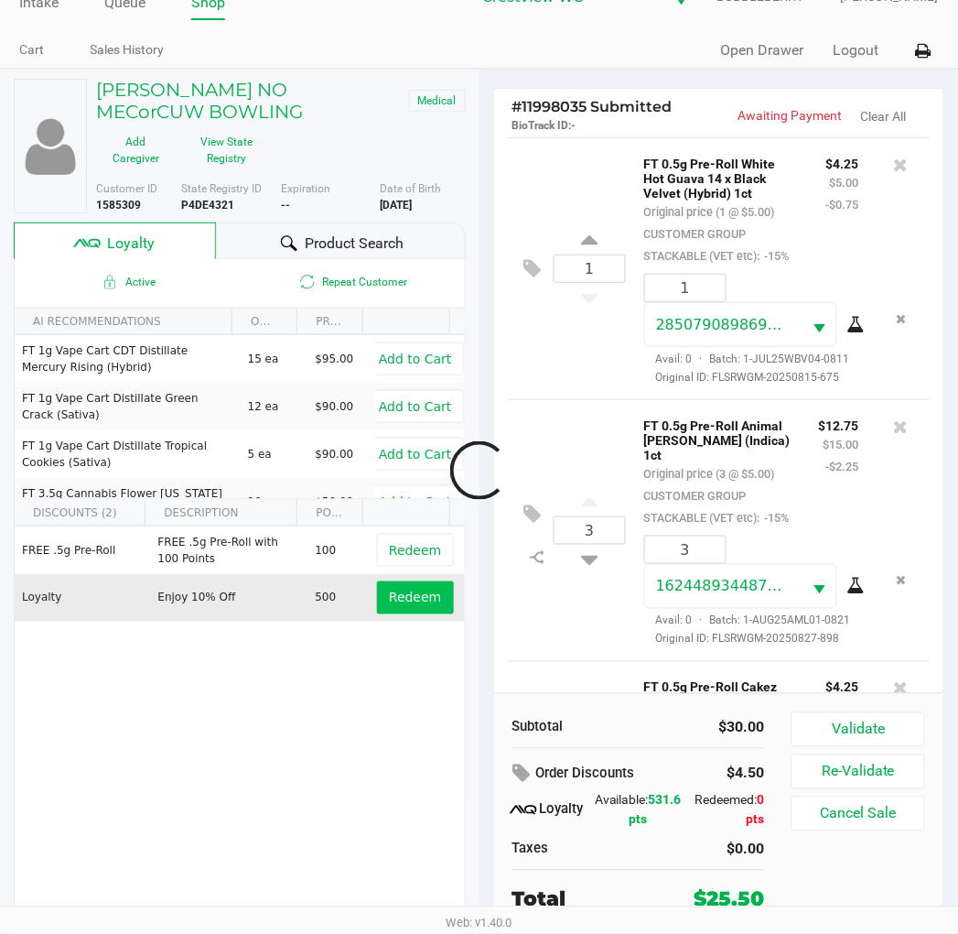
scroll to position [666, 0]
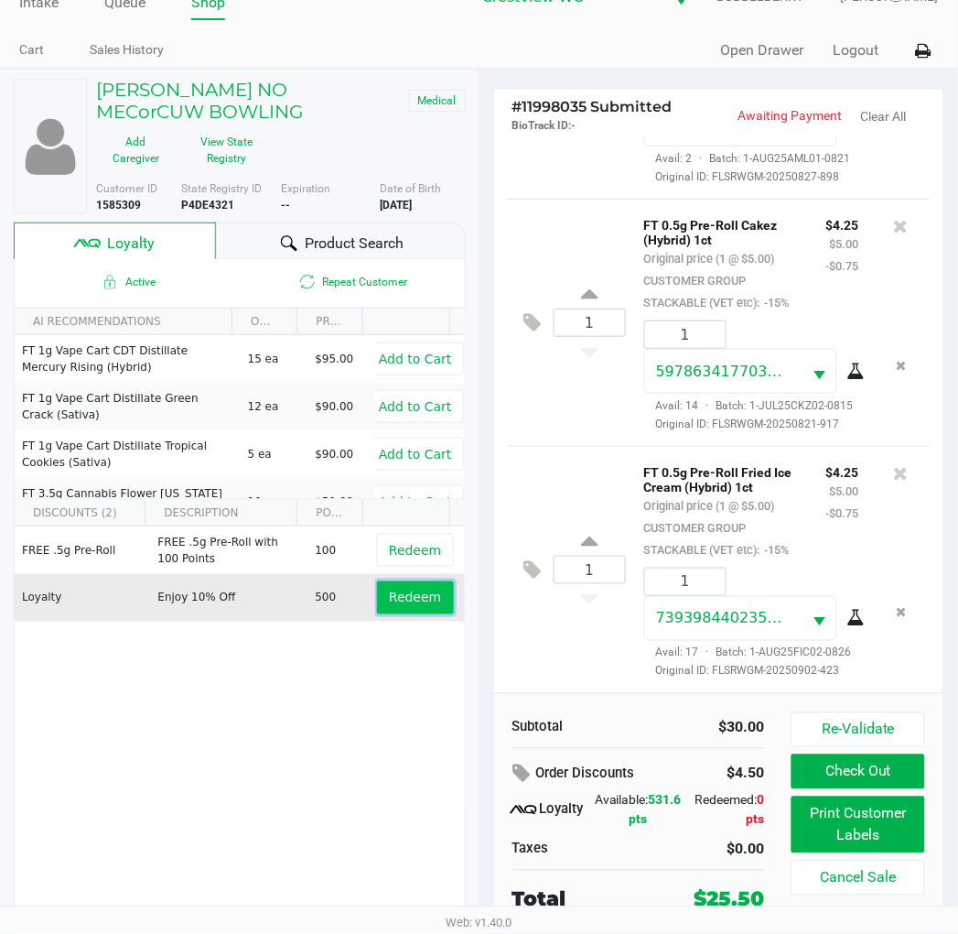
click at [416, 588] on button "Redeem" at bounding box center [415, 597] width 76 height 33
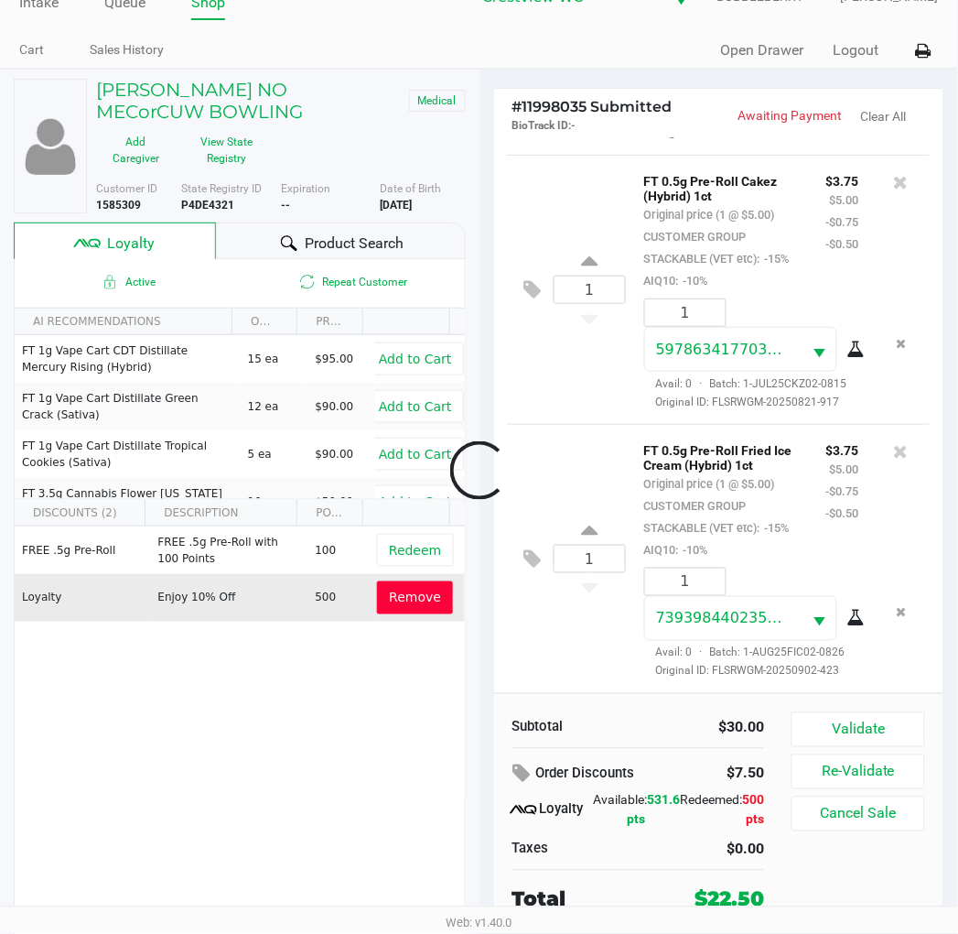
scroll to position [755, 0]
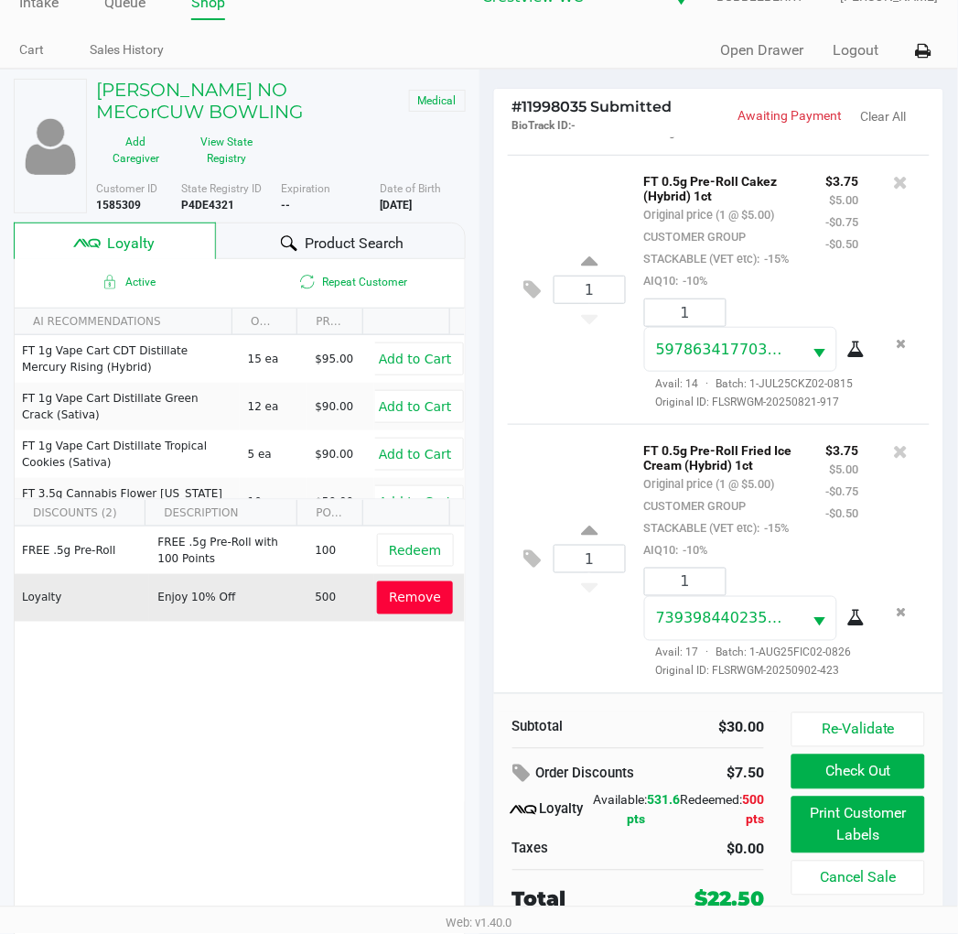
click at [408, 590] on span "Remove" at bounding box center [415, 597] width 52 height 15
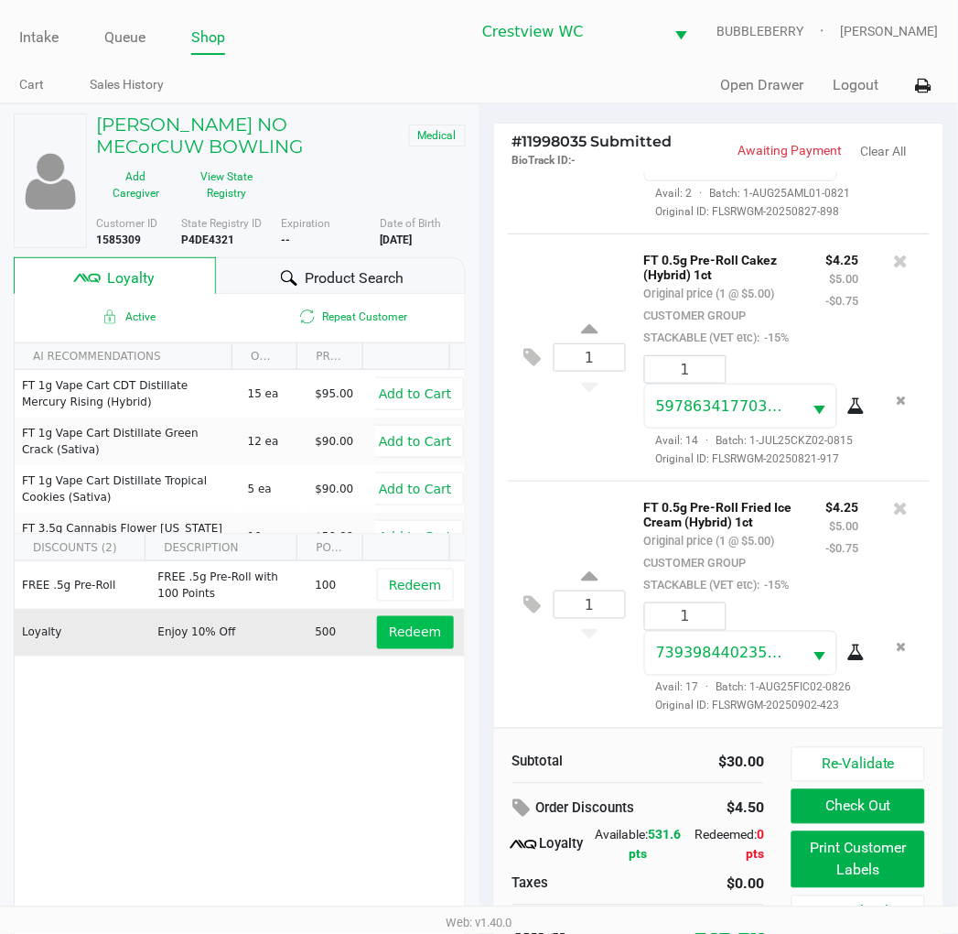
scroll to position [35, 0]
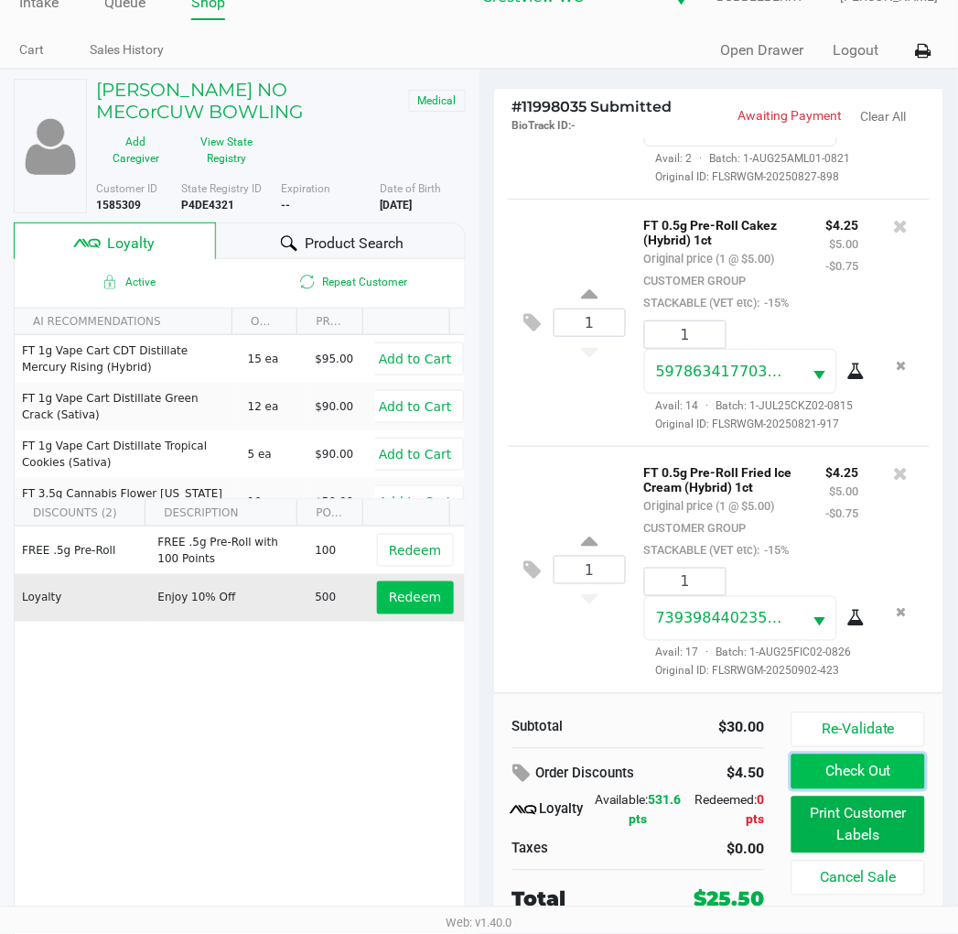
click at [849, 773] on button "Check Out" at bounding box center [858, 771] width 133 height 35
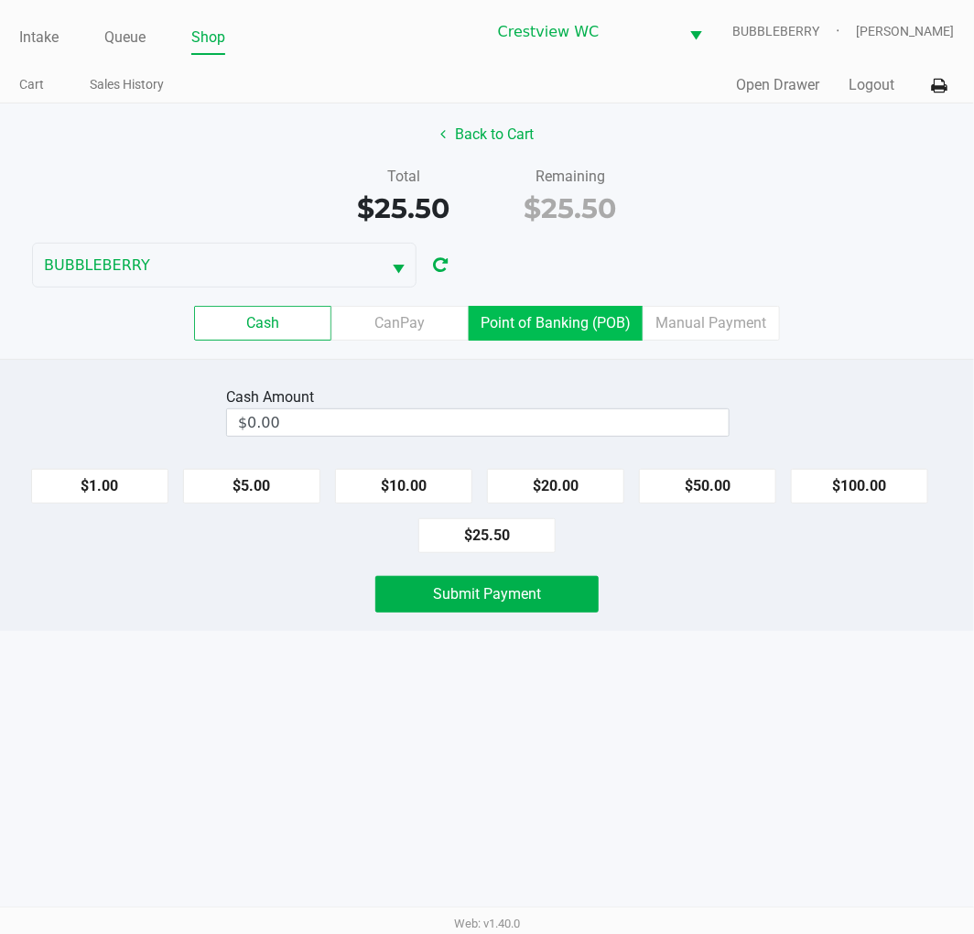
click at [609, 330] on label "Point of Banking (POB)" at bounding box center [556, 323] width 174 height 35
click at [0, 0] on 7 "Point of Banking (POB)" at bounding box center [0, 0] width 0 height 0
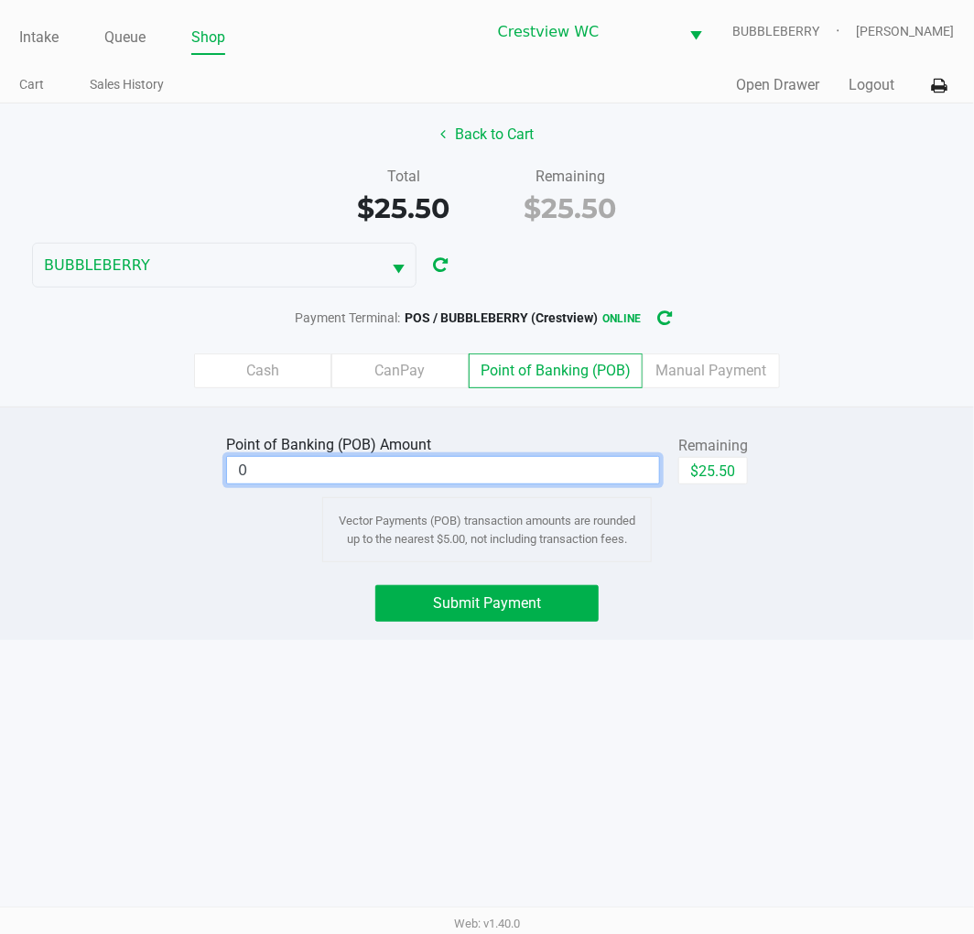
click at [608, 468] on input "0" at bounding box center [443, 470] width 432 height 27
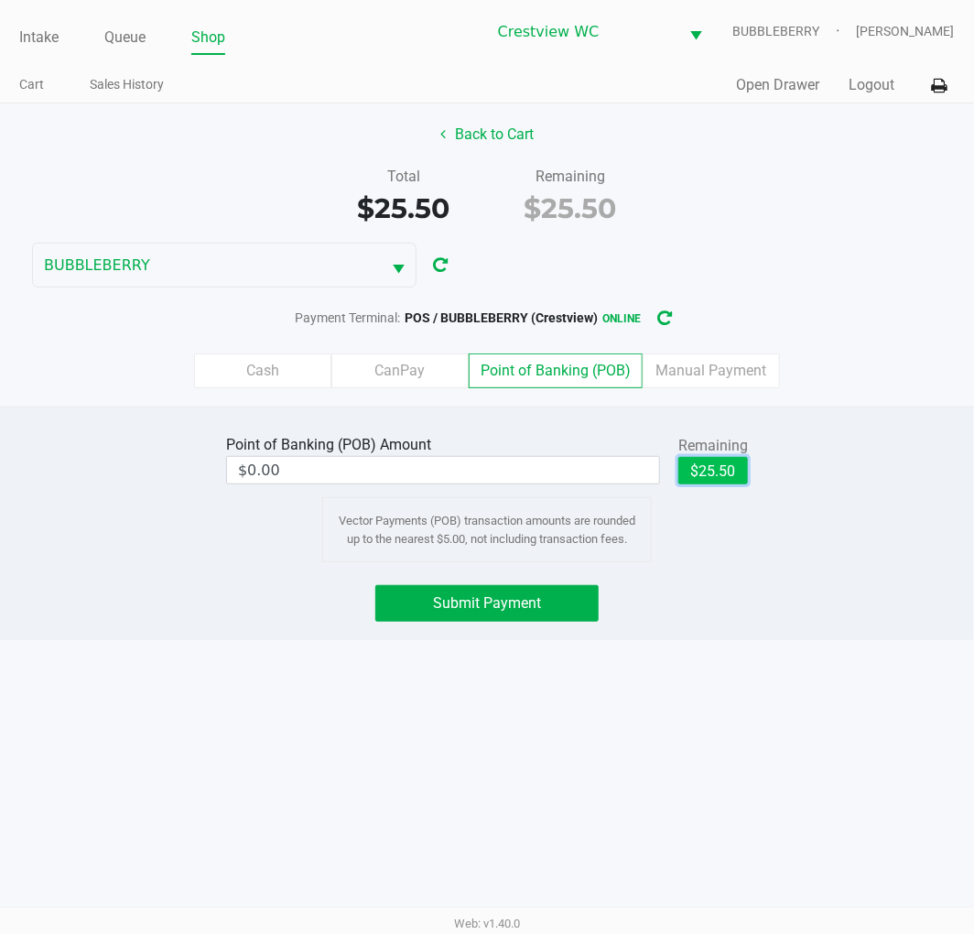
click at [728, 467] on button "$25.50" at bounding box center [713, 470] width 70 height 27
type input "$25.50"
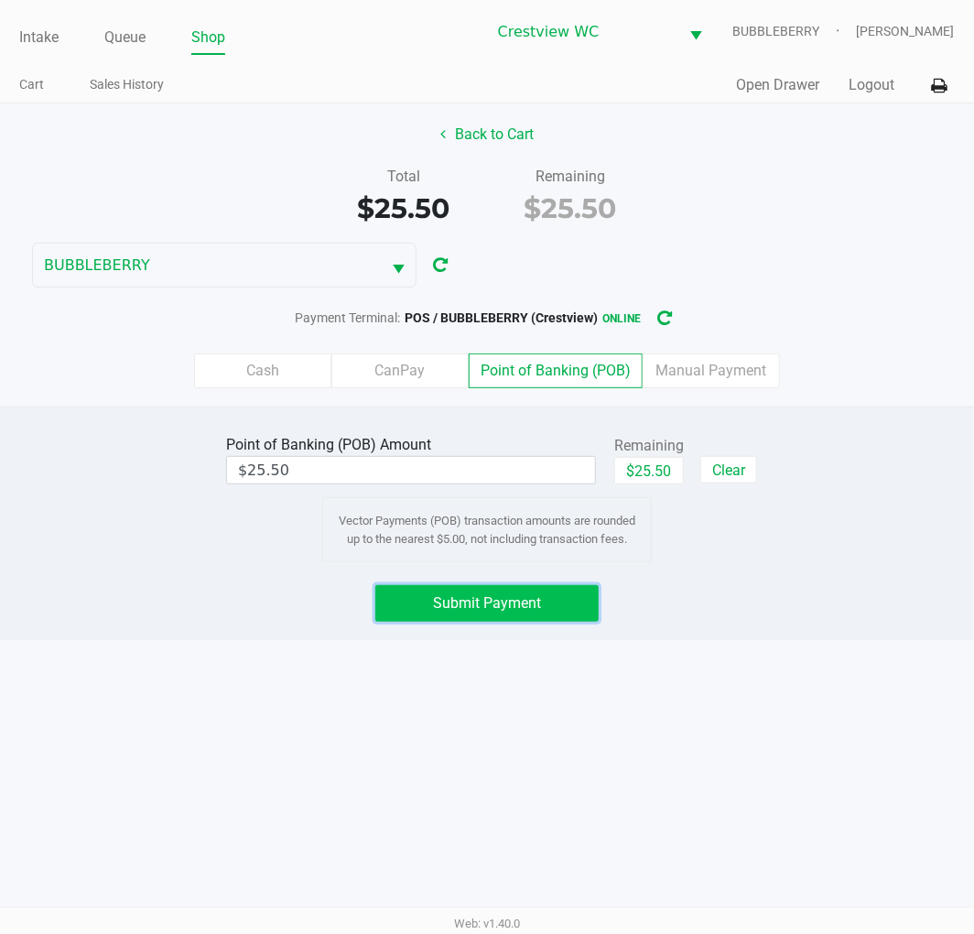
click at [529, 611] on span "Submit Payment" at bounding box center [487, 602] width 108 height 17
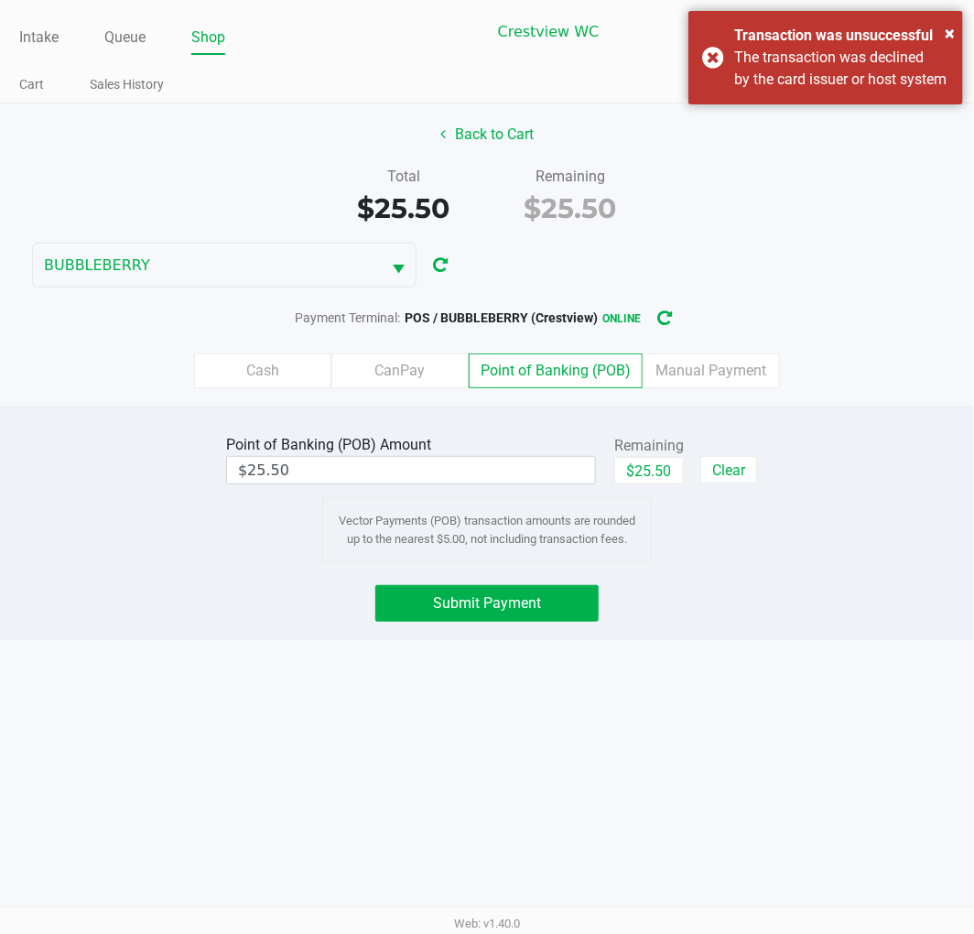
click at [433, 794] on div "Intake Queue Shop Crestview WC BUBBLEBERRY Brittany Rollins Cart Sales History …" at bounding box center [487, 467] width 974 height 934
click at [437, 598] on span "Submit Payment" at bounding box center [487, 602] width 108 height 17
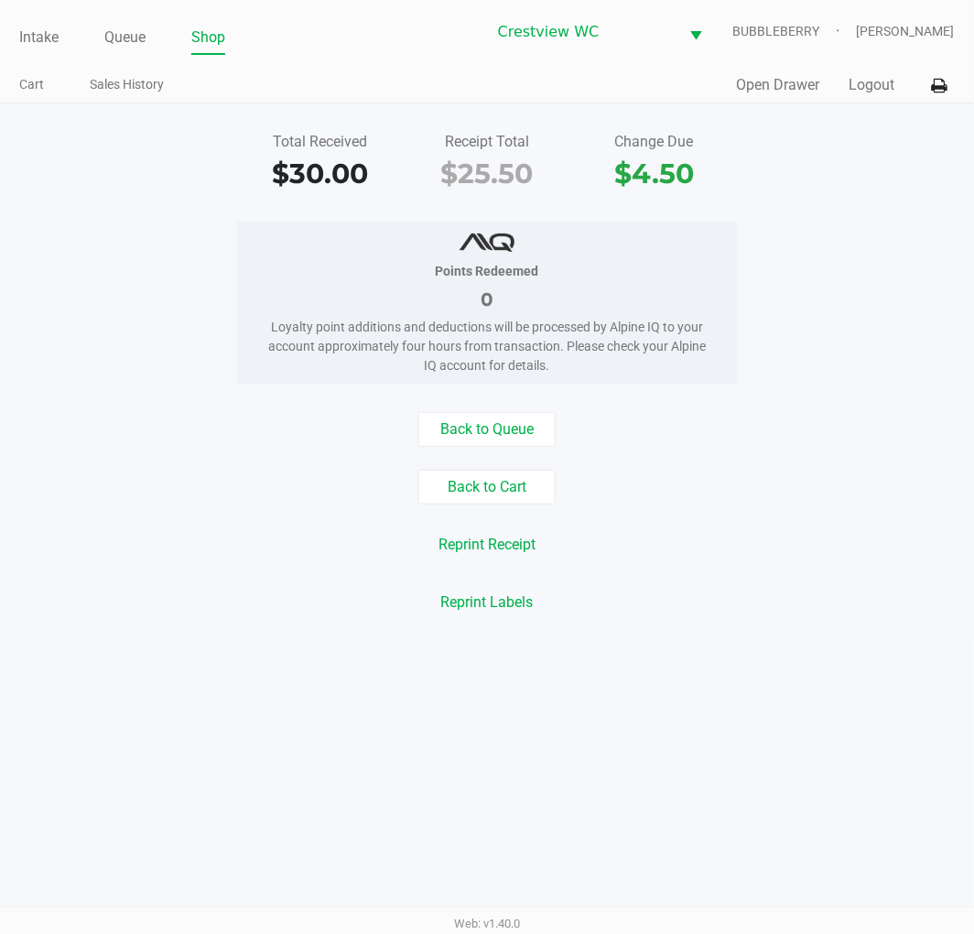
click at [44, 38] on link "Intake" at bounding box center [38, 38] width 39 height 26
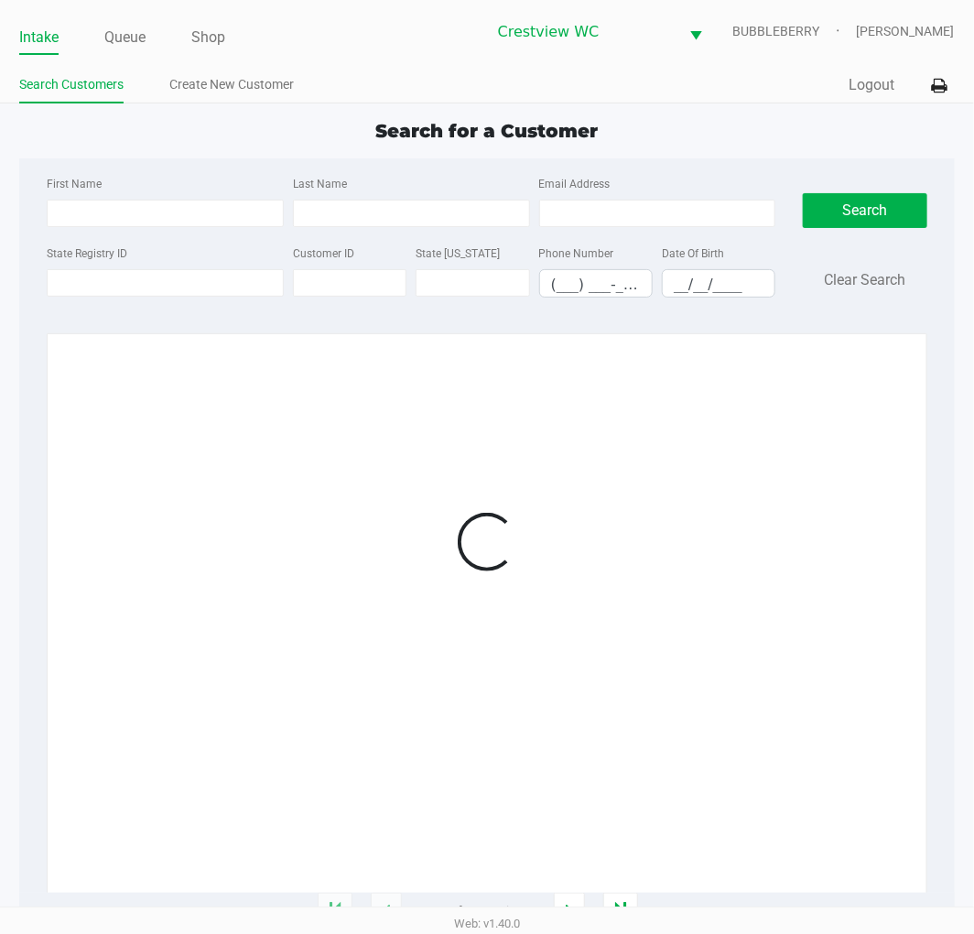
click at [81, 215] on input "First Name" at bounding box center [165, 213] width 237 height 27
click at [92, 253] on label "State Registry ID" at bounding box center [87, 253] width 81 height 16
click at [92, 269] on input "State Registry ID" at bounding box center [165, 282] width 237 height 27
click at [85, 284] on input "State Registry ID" at bounding box center [165, 282] width 237 height 27
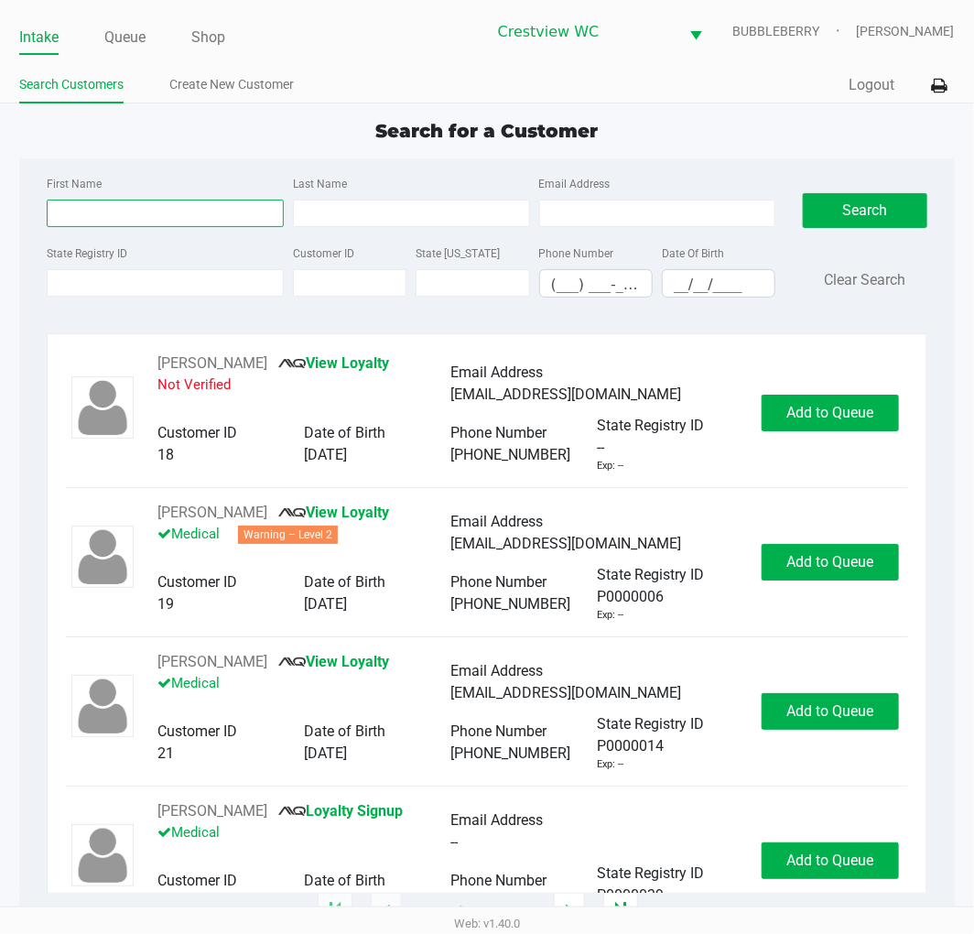
click at [148, 217] on input "First Name" at bounding box center [165, 213] width 237 height 27
type input "joseph"
click at [320, 209] on input "Last Name" at bounding box center [411, 213] width 237 height 27
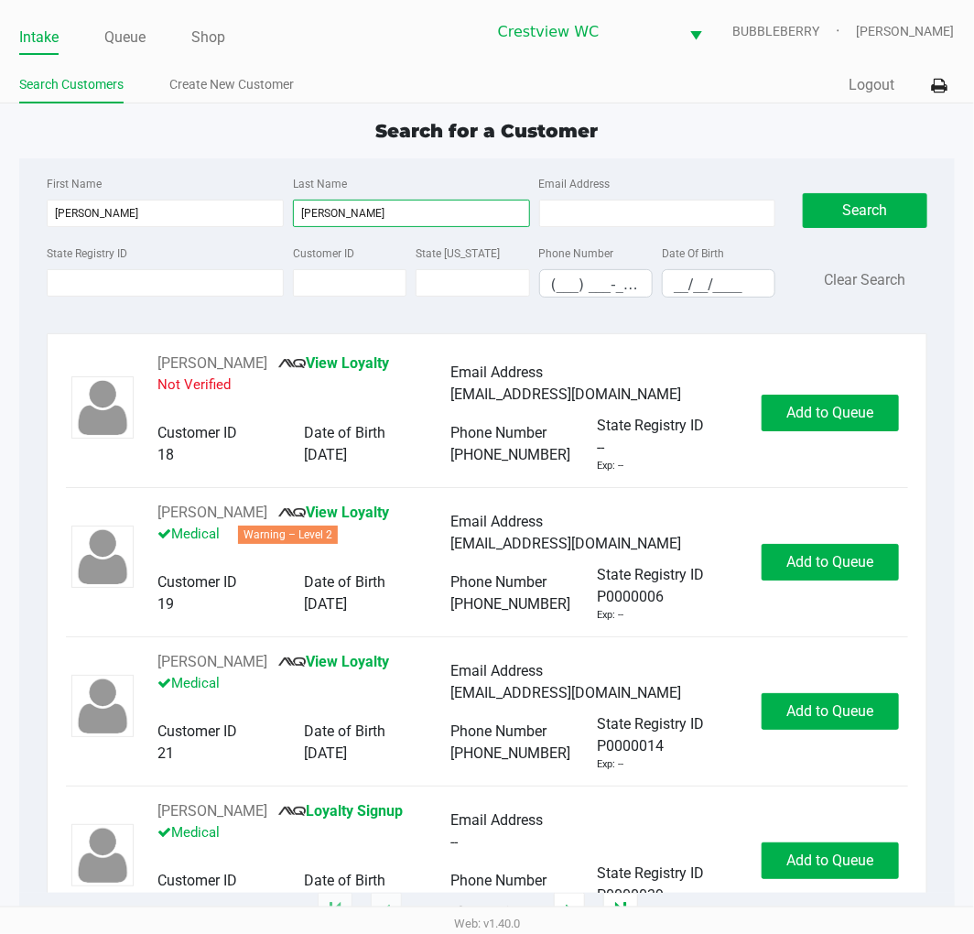
type input "geenen"
click at [681, 282] on input "__/__/____" at bounding box center [719, 284] width 112 height 28
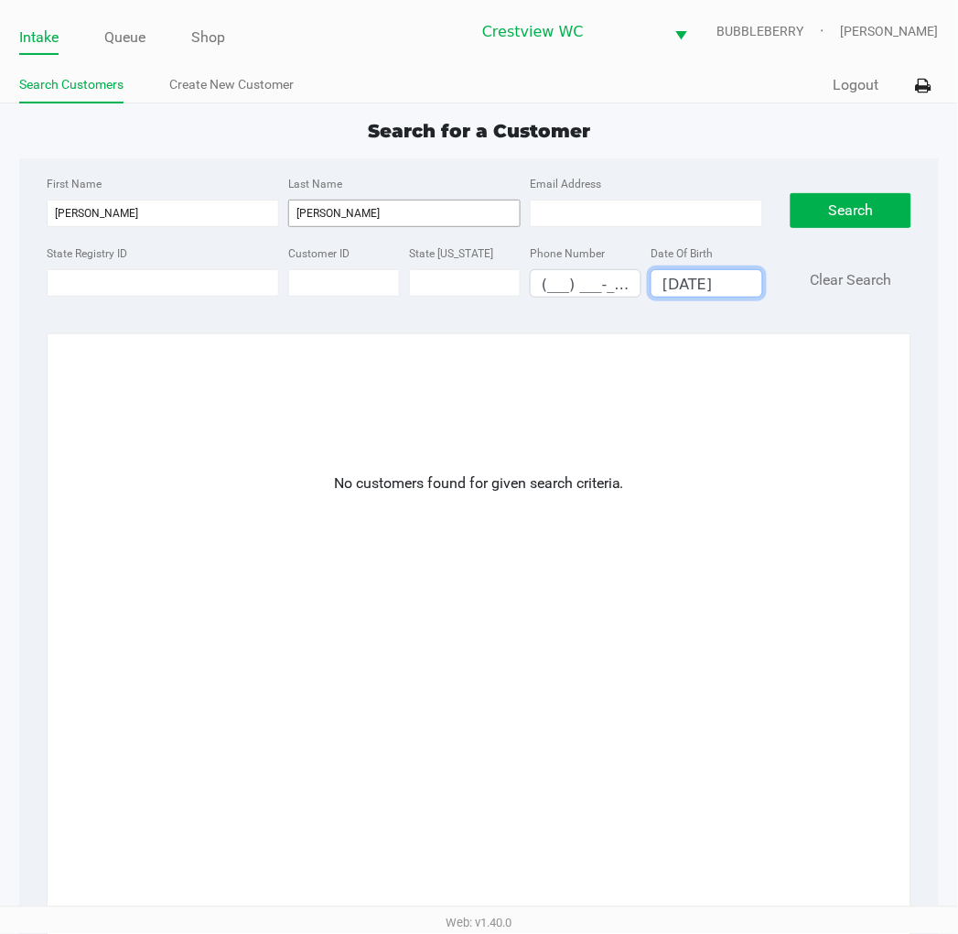
type input "09/29/1979"
click at [354, 215] on input "geenen" at bounding box center [404, 213] width 232 height 27
type input "ge"
click at [702, 280] on input "09/29/1979" at bounding box center [707, 284] width 110 height 28
click at [719, 287] on input "09/29/1979" at bounding box center [707, 284] width 110 height 28
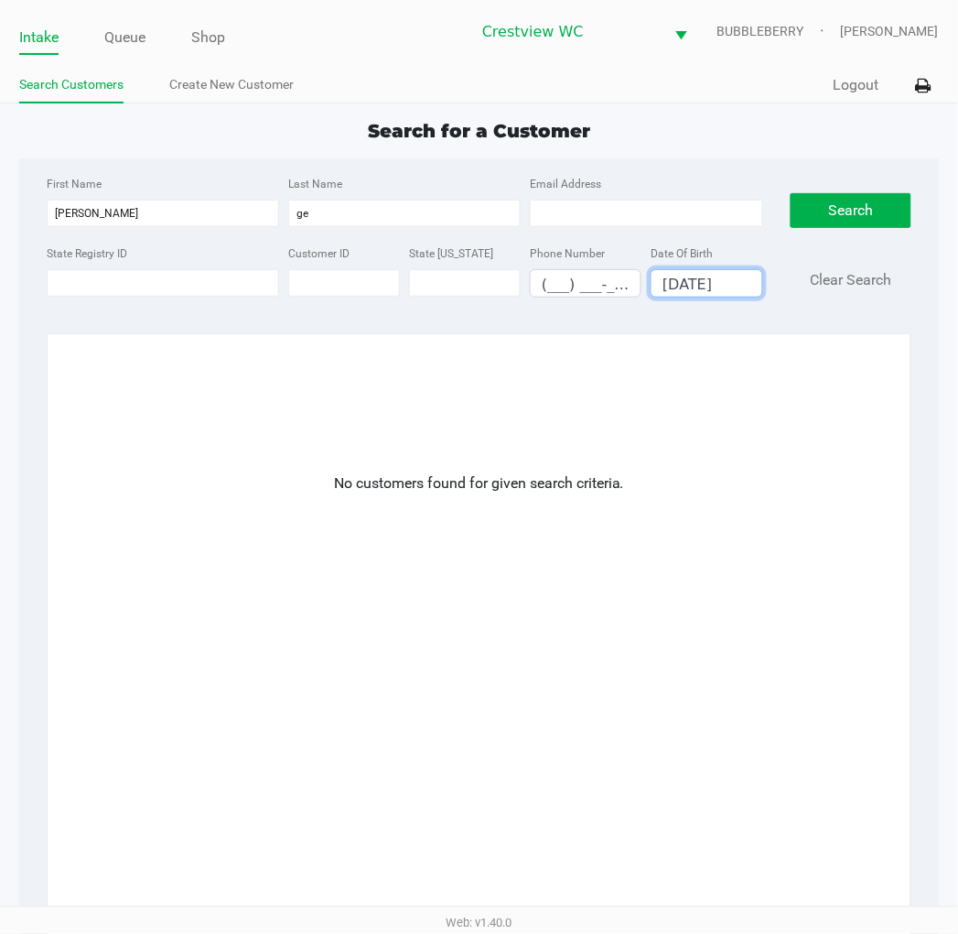
drag, startPoint x: 725, startPoint y: 288, endPoint x: 637, endPoint y: 304, distance: 89.2
click at [633, 304] on div "State Registry ID Customer ID State ID Phone Number (___) ___-____ Date Of Birt…" at bounding box center [405, 277] width 726 height 70
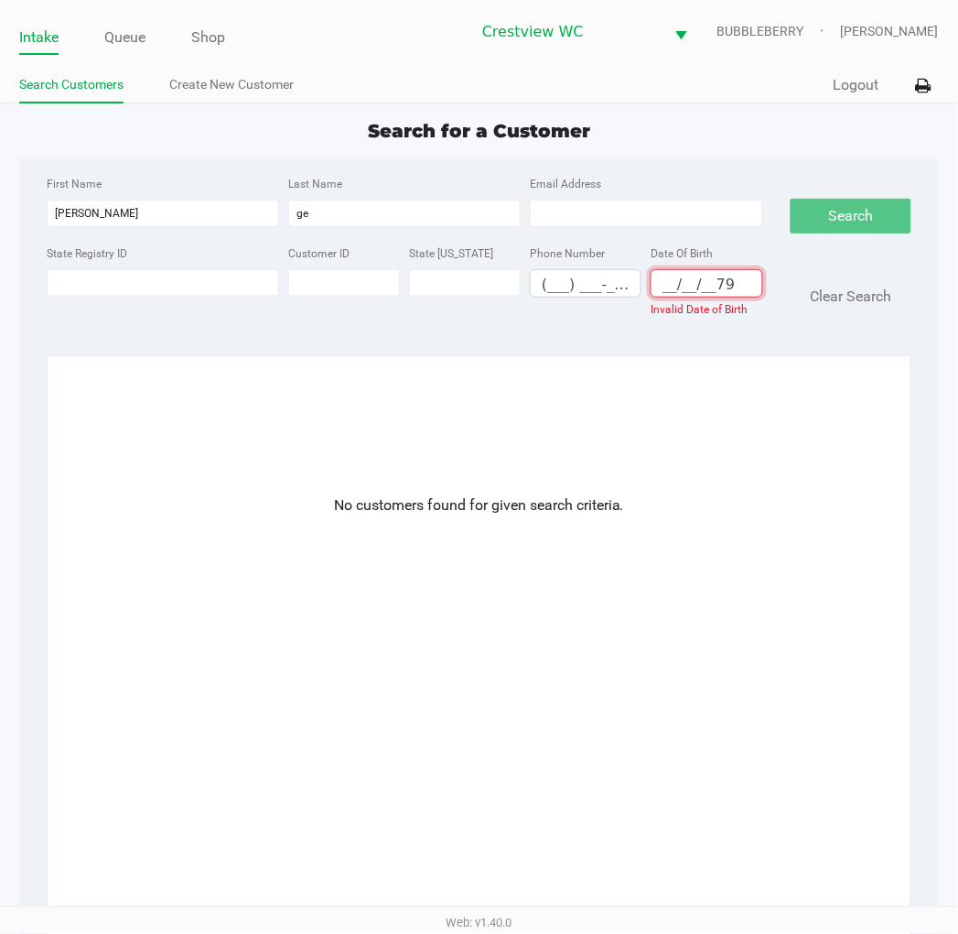
drag, startPoint x: 715, startPoint y: 286, endPoint x: 742, endPoint y: 295, distance: 28.7
click at [742, 295] on kendo-maskedtextbox "__/__/__79" at bounding box center [707, 283] width 112 height 28
type input "__/__/__07"
click at [362, 211] on input "ge" at bounding box center [404, 213] width 232 height 27
type input "g"
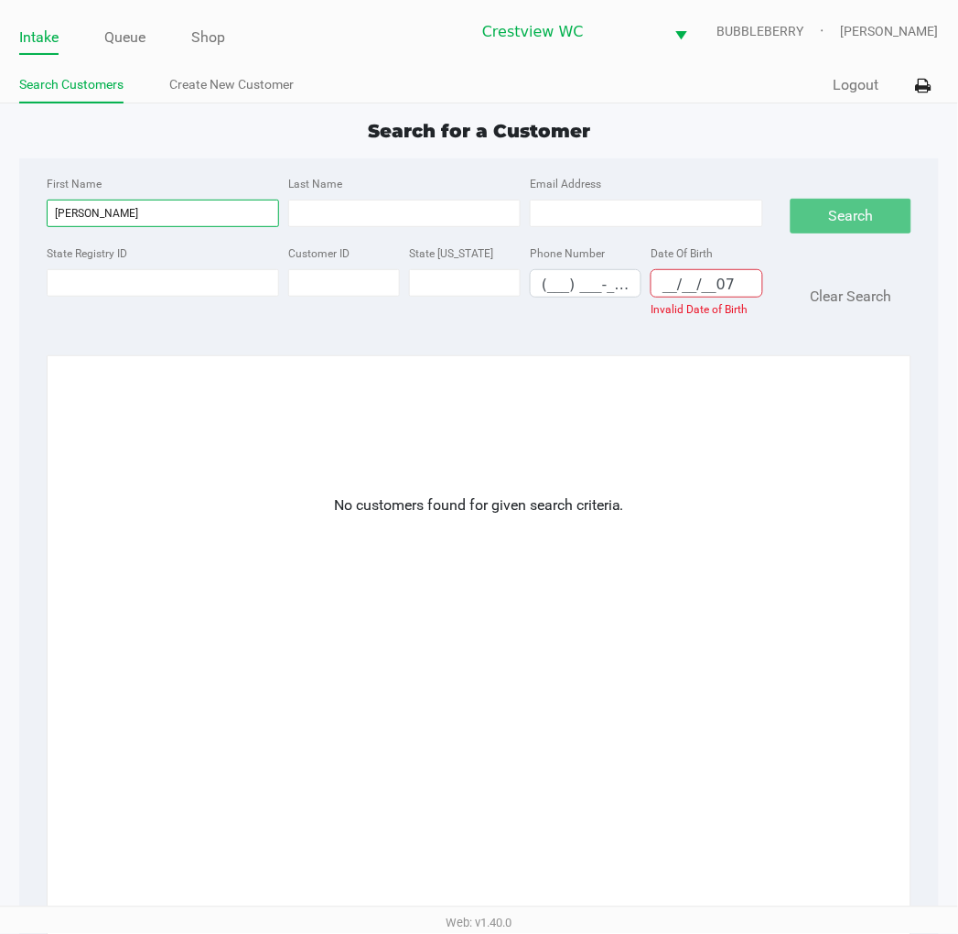
drag, startPoint x: 126, startPoint y: 218, endPoint x: 3, endPoint y: 256, distance: 129.4
click at [3, 256] on app-all-customers "Search for a Customer First Name joseph Last Name Email Address State Registry …" at bounding box center [479, 585] width 958 height 936
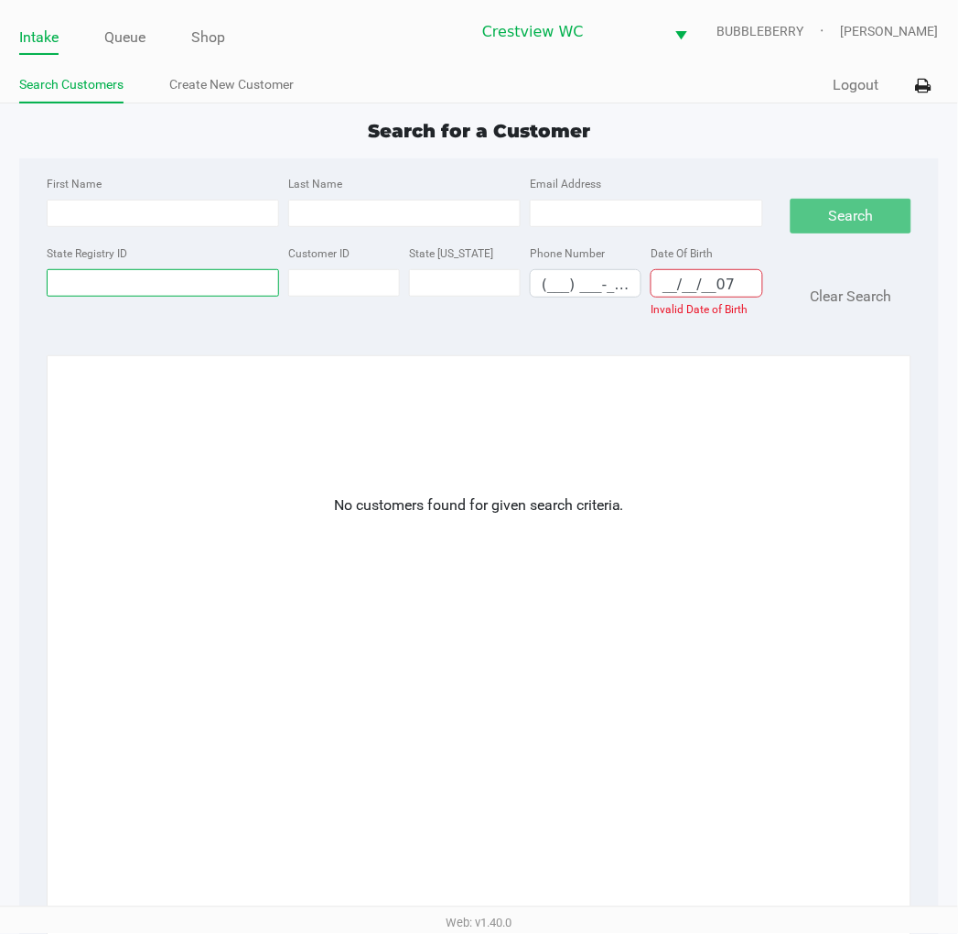
click at [123, 276] on input "State Registry ID" at bounding box center [163, 282] width 232 height 27
type input "p9ft5234"
drag, startPoint x: 707, startPoint y: 288, endPoint x: 763, endPoint y: 289, distance: 56.8
click at [763, 289] on div "Date Of Birth __/__/__07 Invalid Date of Birth" at bounding box center [706, 281] width 121 height 78
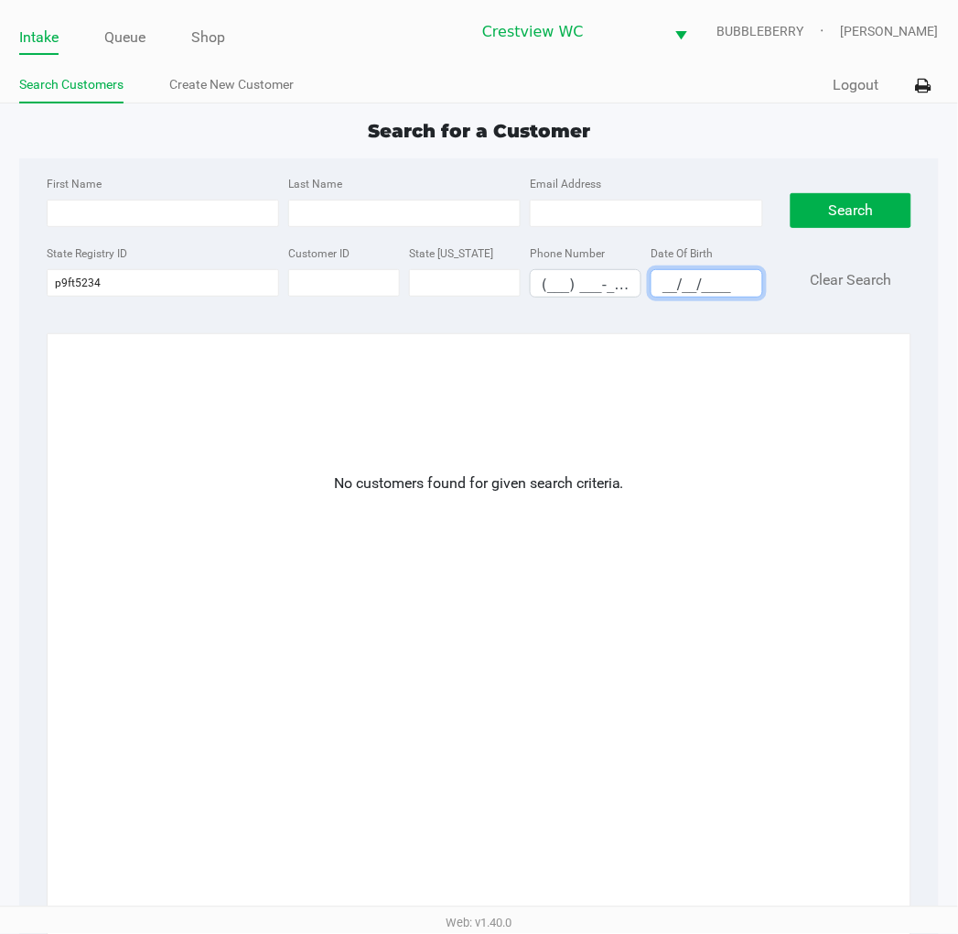
click at [662, 286] on input "__/__/____" at bounding box center [707, 284] width 110 height 28
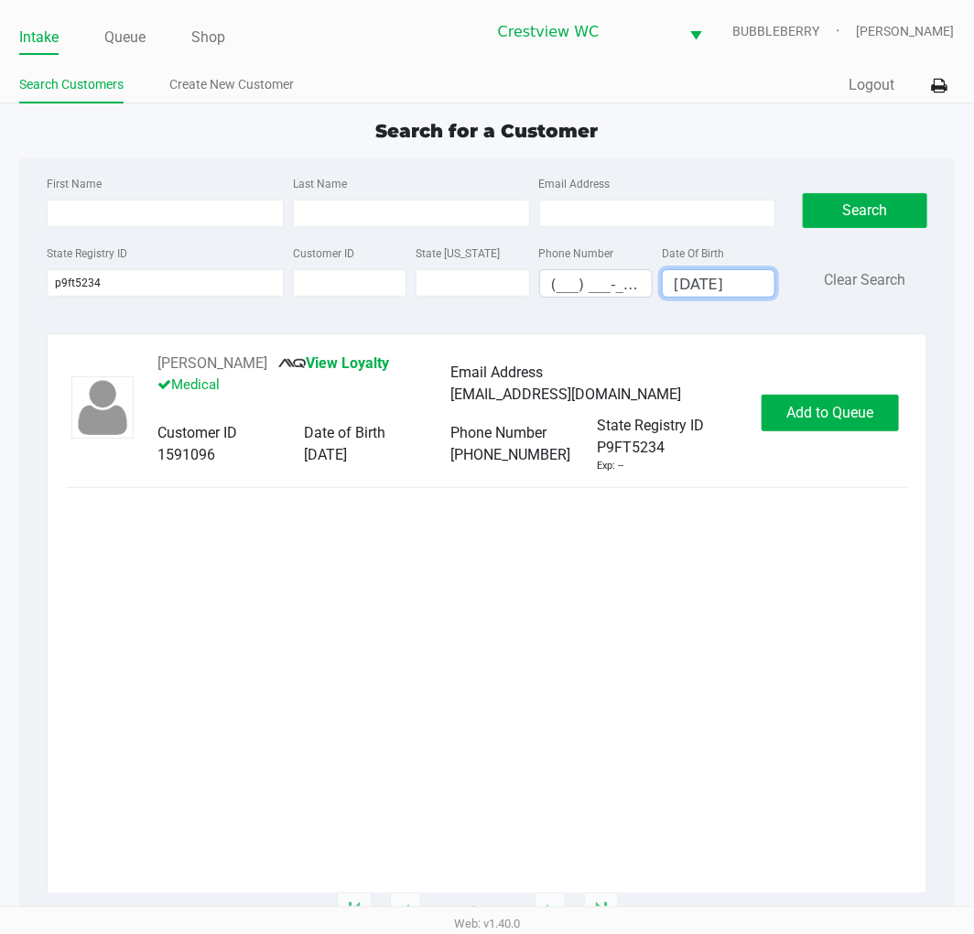
type input "07/29/1979"
click at [835, 410] on span "Add to Queue" at bounding box center [829, 412] width 87 height 17
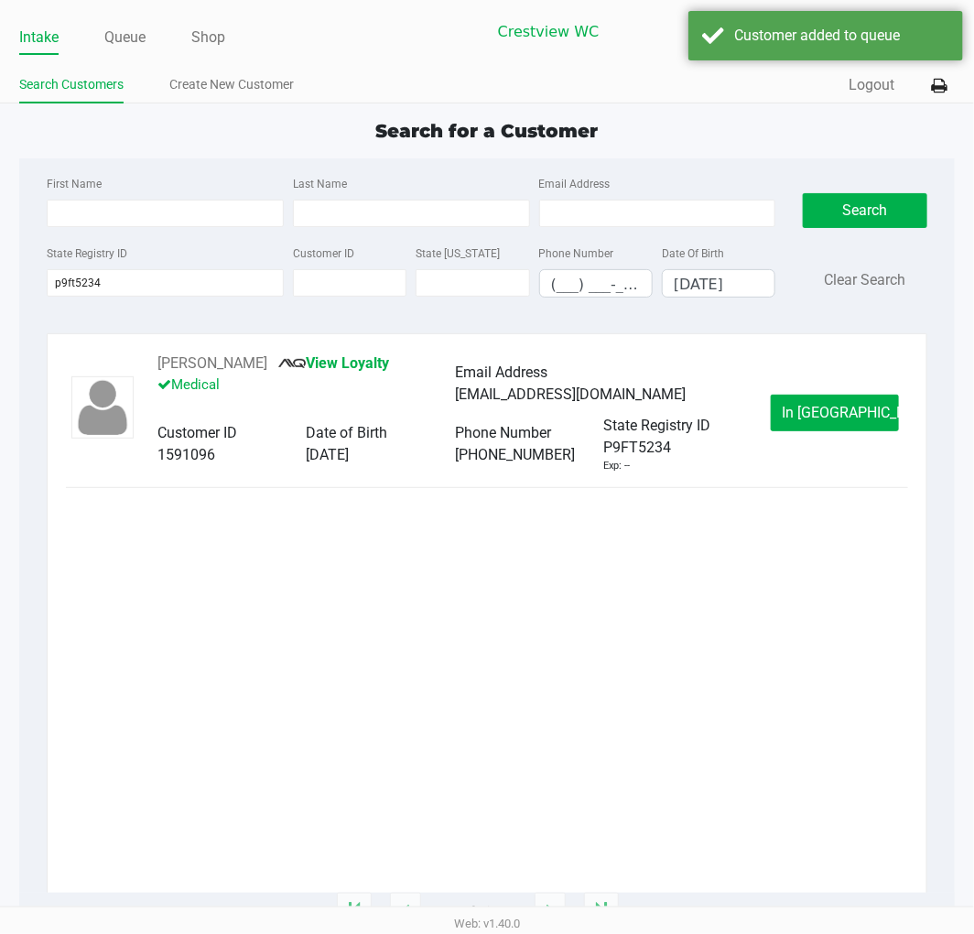
click at [828, 413] on span "In Queue" at bounding box center [860, 412] width 154 height 17
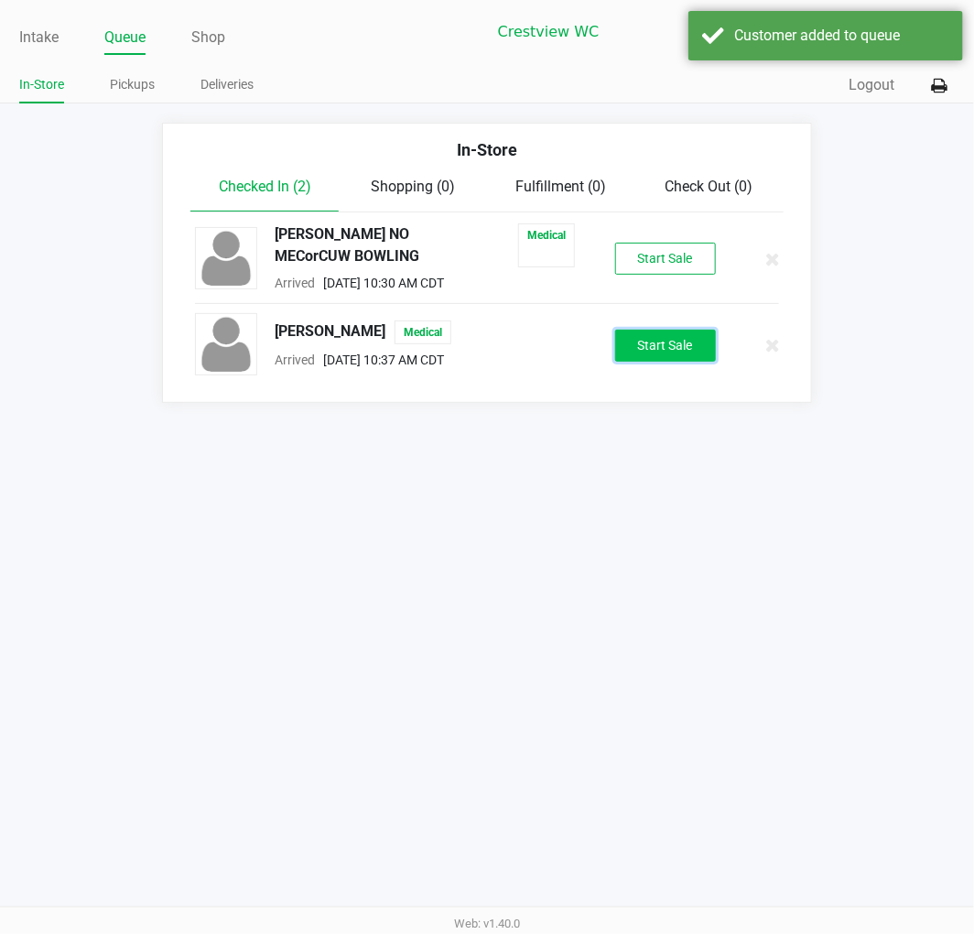
click at [700, 341] on button "Start Sale" at bounding box center [665, 346] width 101 height 32
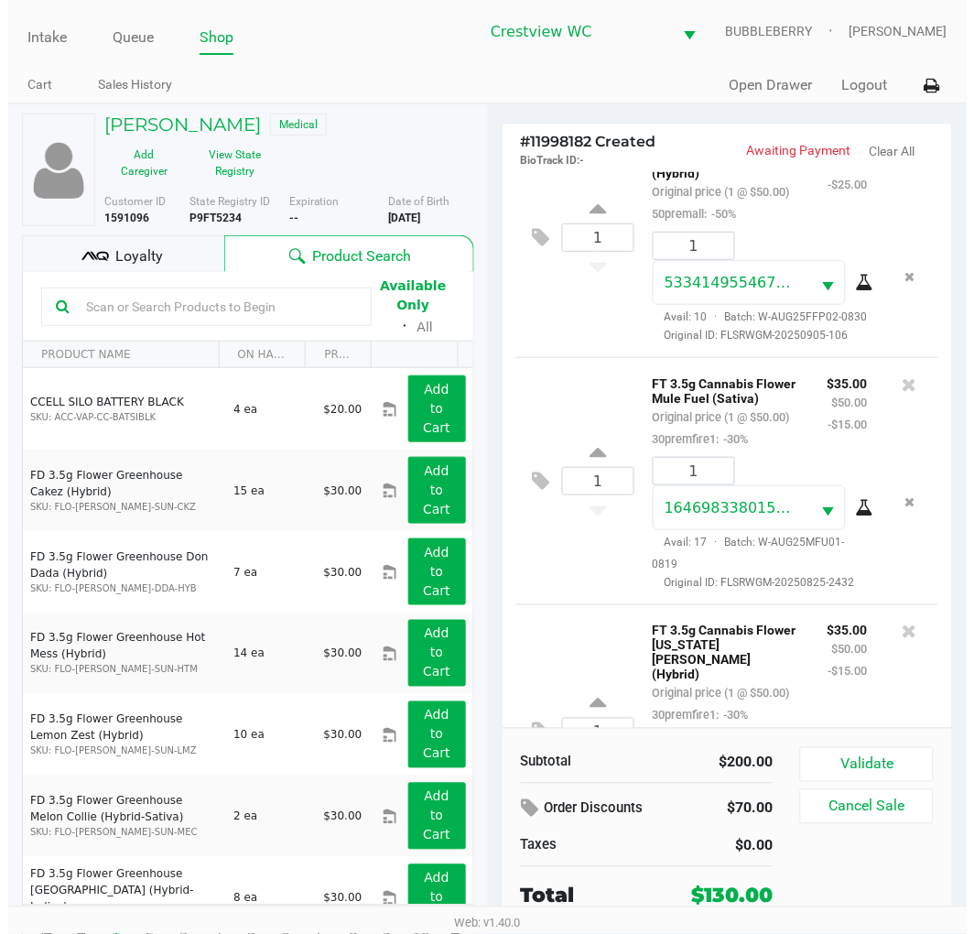
scroll to position [560, 0]
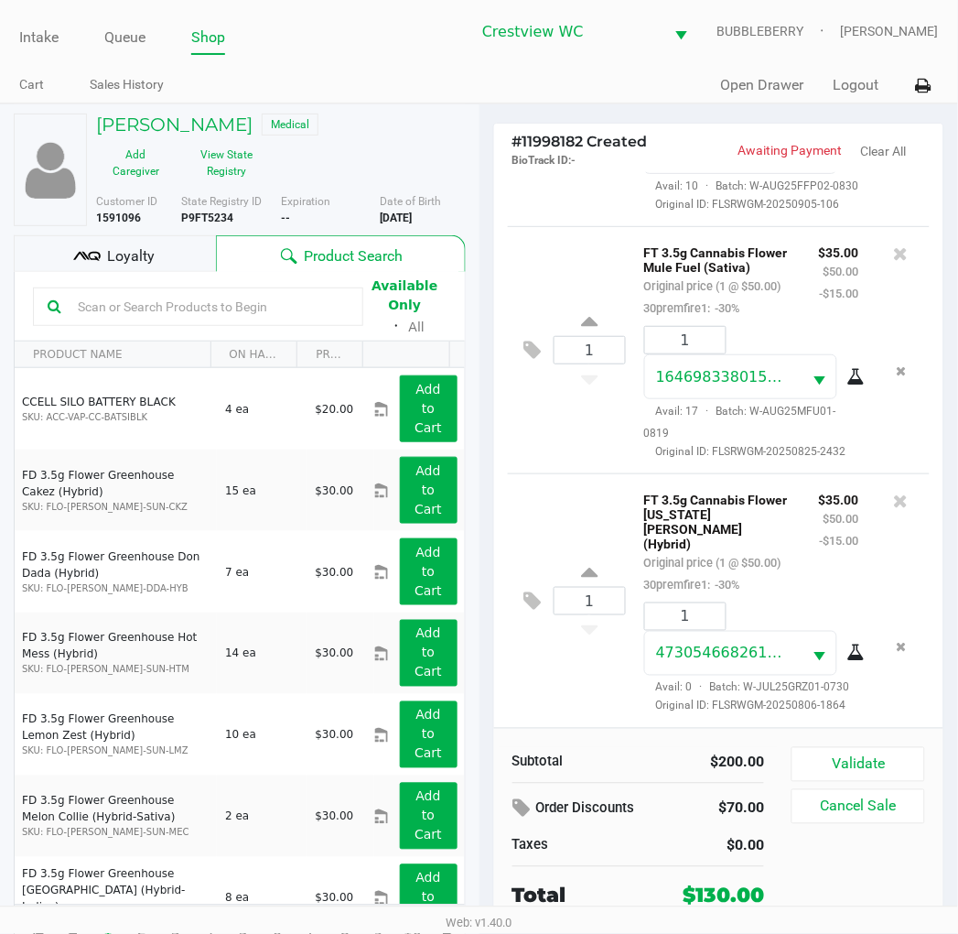
click at [899, 754] on button "Validate" at bounding box center [858, 764] width 133 height 35
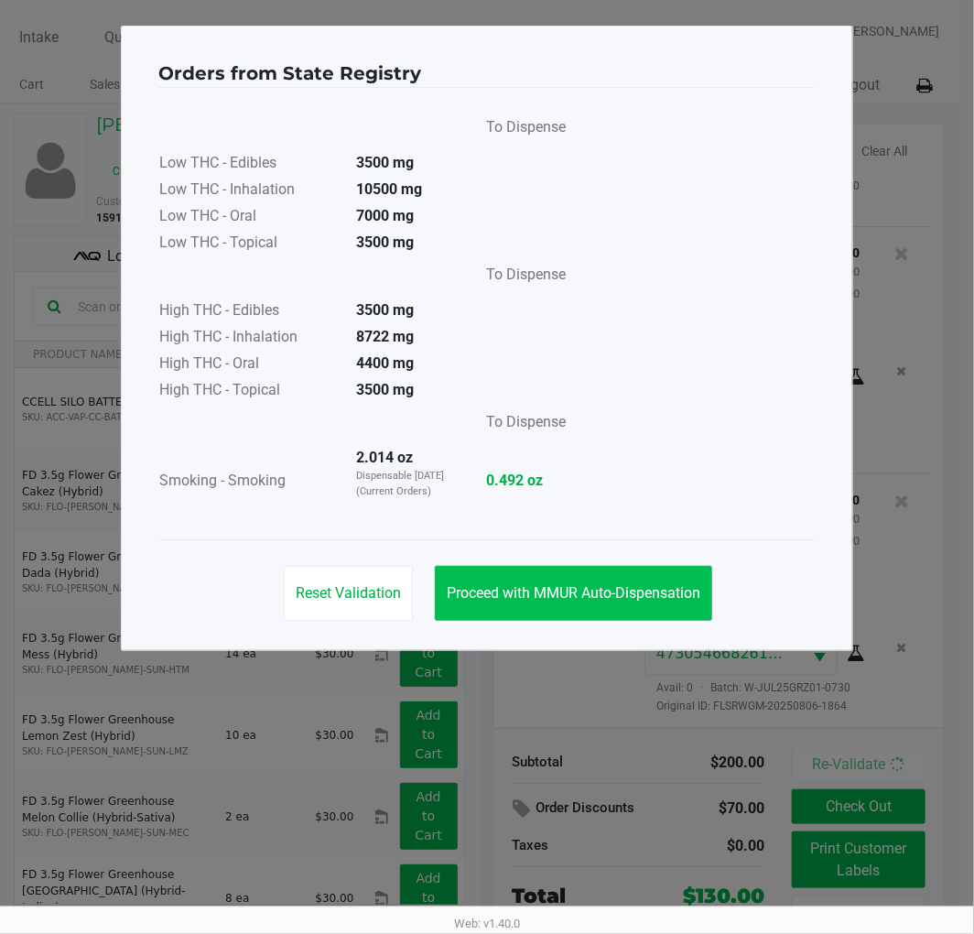
click at [628, 600] on span "Proceed with MMUR Auto-Dispensation" at bounding box center [574, 592] width 254 height 17
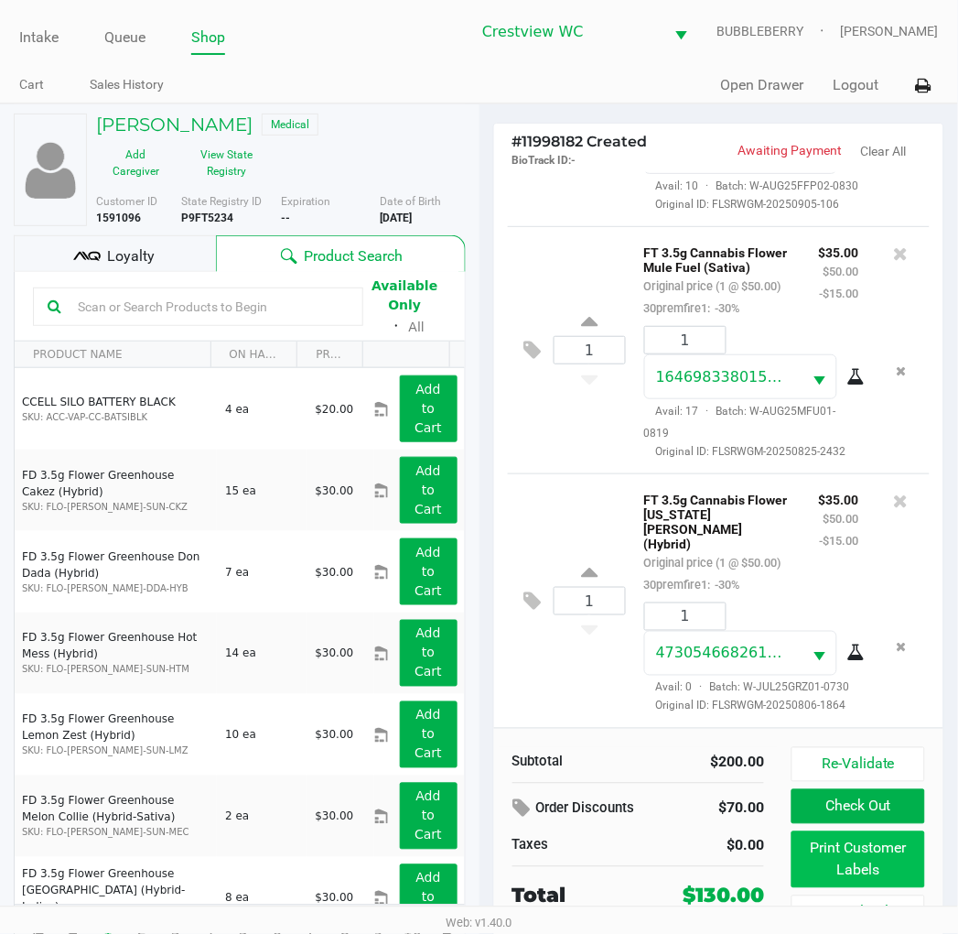
click at [860, 861] on button "Print Customer Labels" at bounding box center [858, 859] width 133 height 57
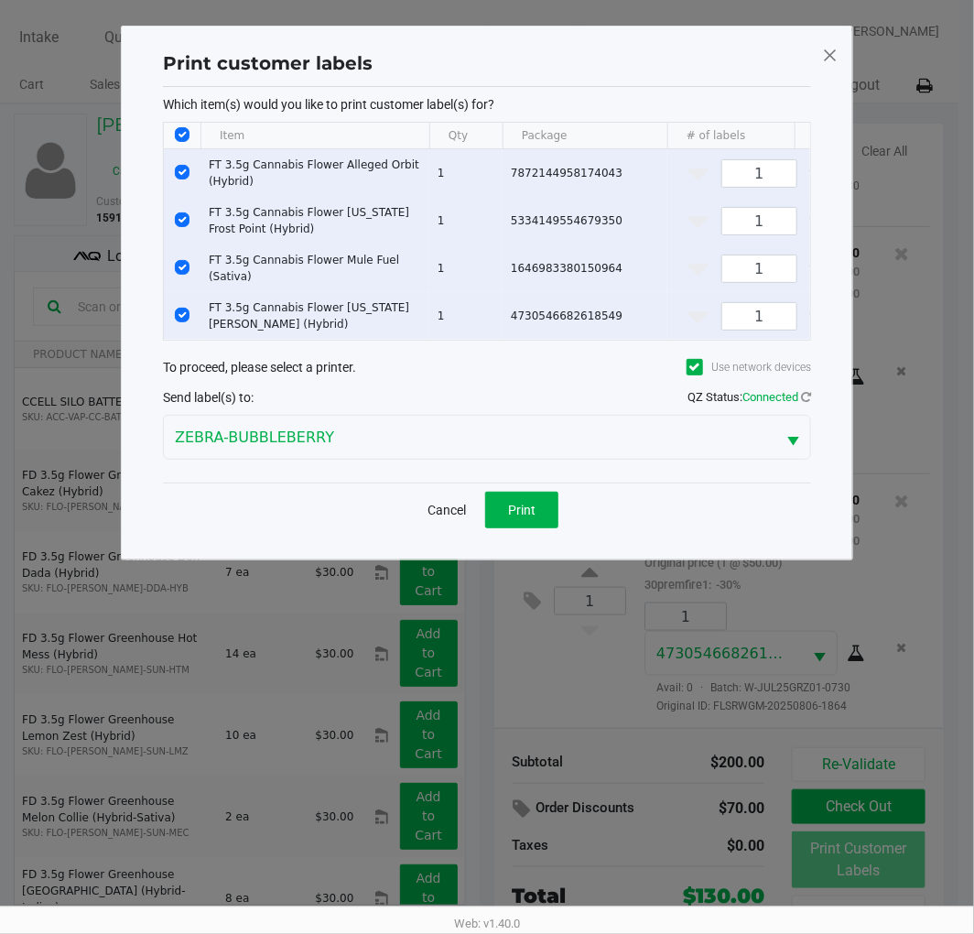
click at [514, 513] on span "Print" at bounding box center [521, 510] width 27 height 15
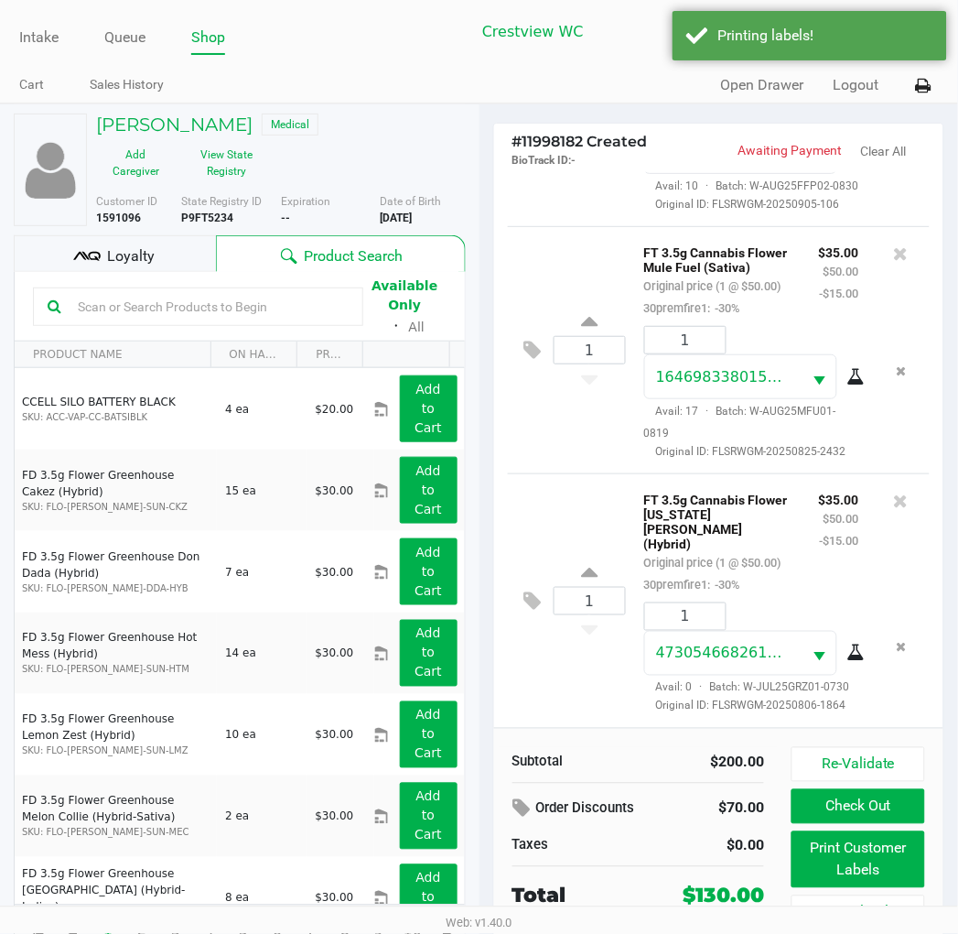
click at [167, 259] on div "Loyalty" at bounding box center [115, 253] width 202 height 37
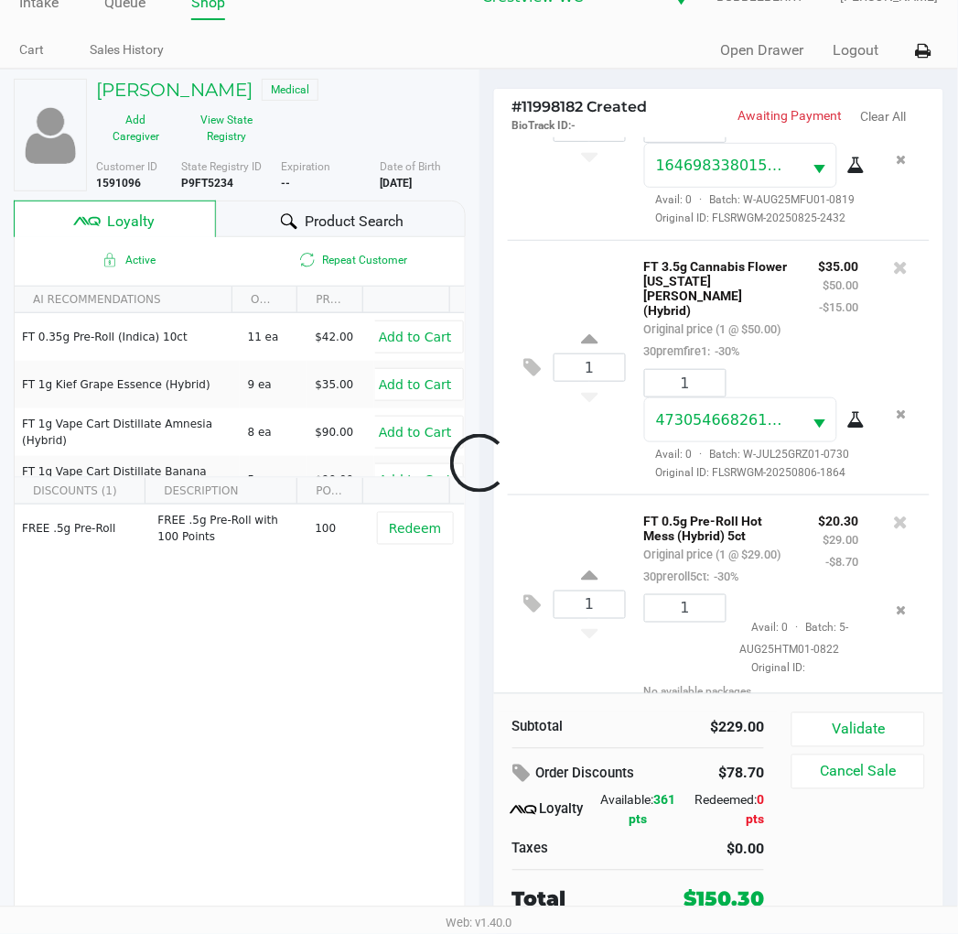
scroll to position [853, 0]
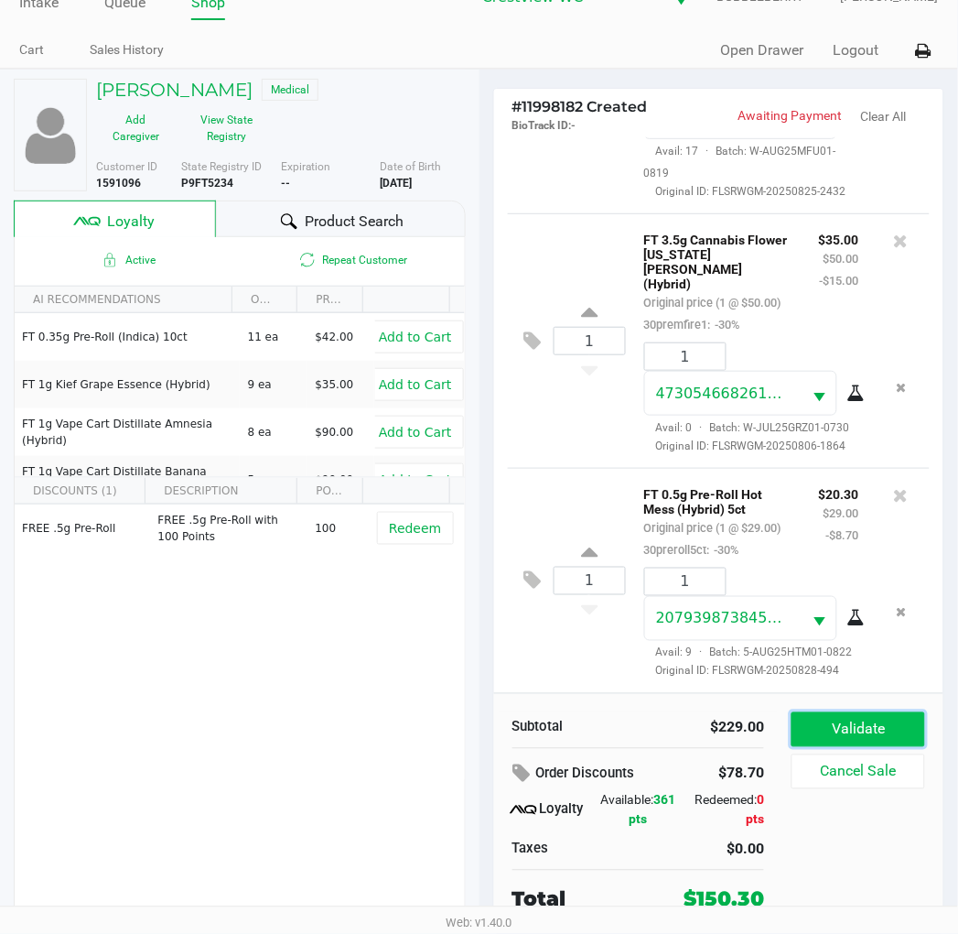
click at [904, 720] on button "Validate" at bounding box center [858, 729] width 133 height 35
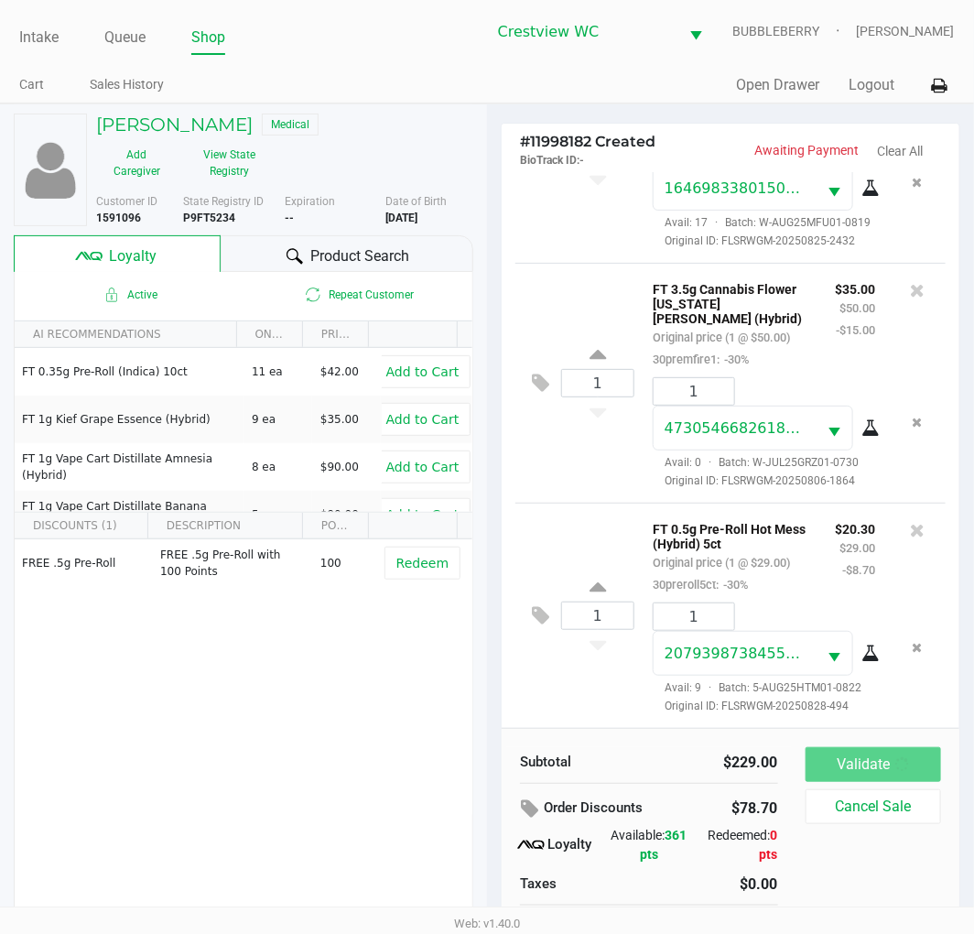
scroll to position [858, 0]
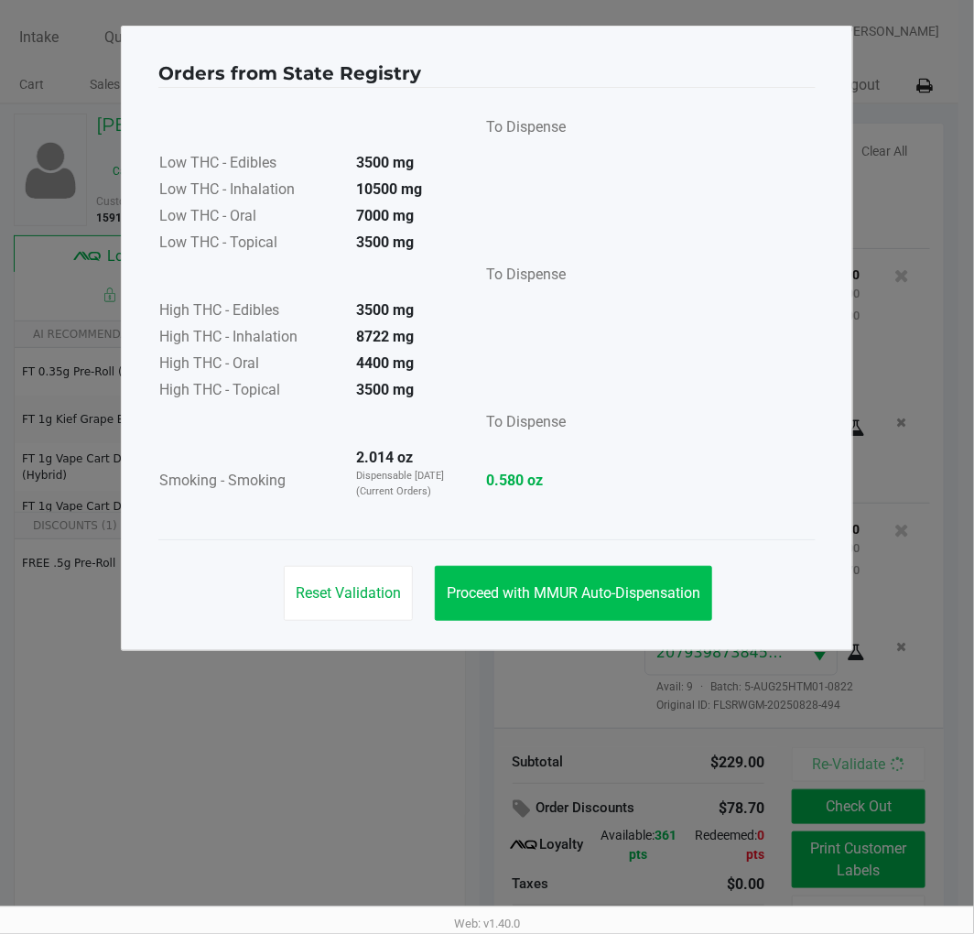
click at [666, 579] on button "Proceed with MMUR Auto-Dispensation" at bounding box center [573, 593] width 277 height 55
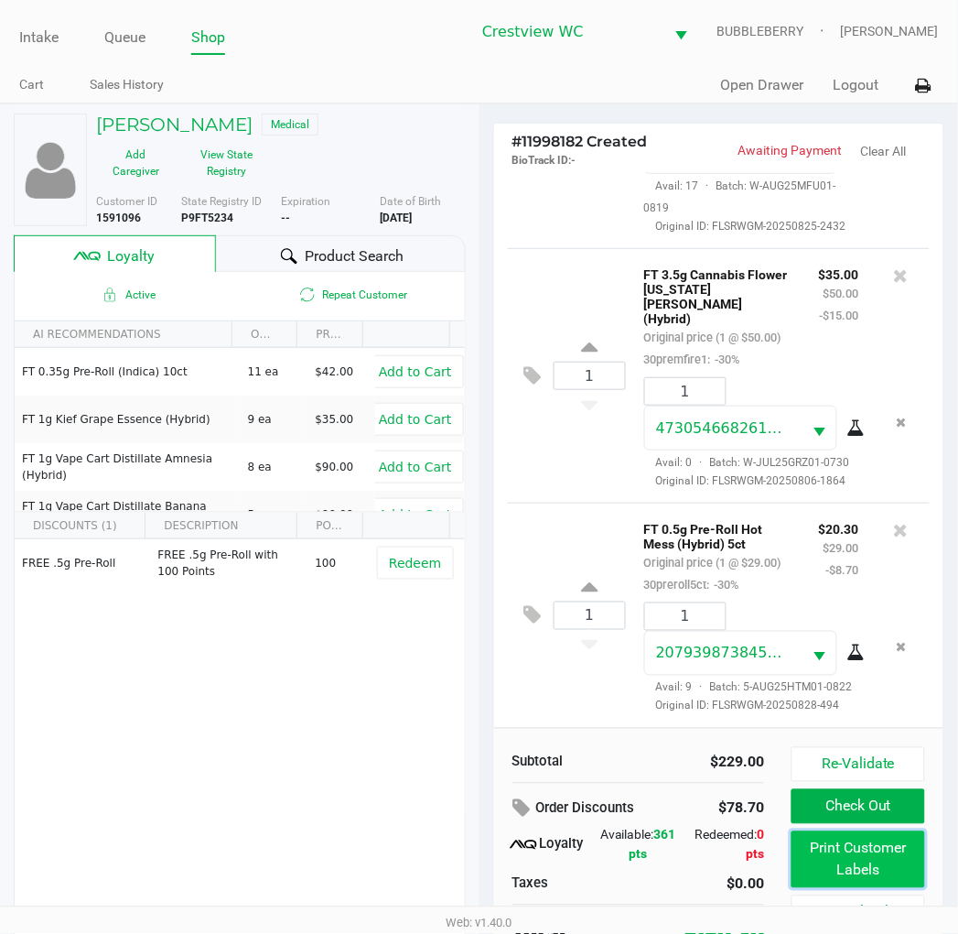
click at [821, 833] on button "Print Customer Labels" at bounding box center [858, 859] width 133 height 57
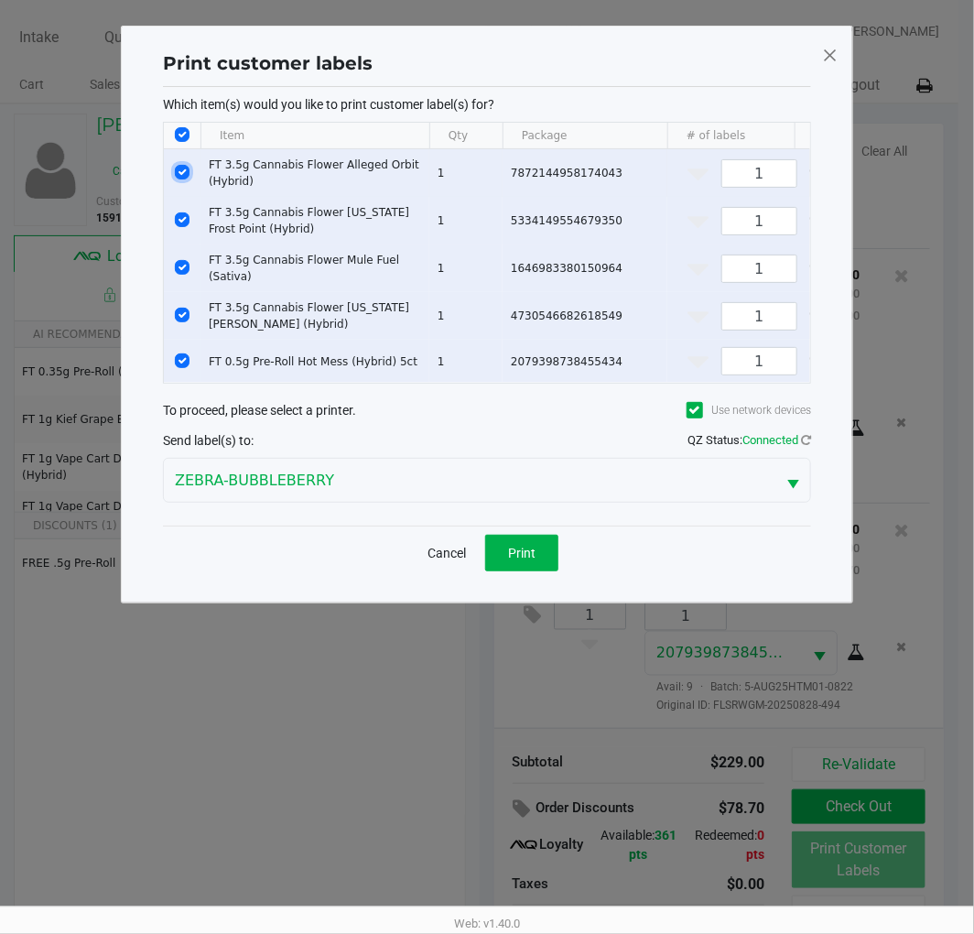
click at [181, 170] on input "Select Row" at bounding box center [182, 172] width 15 height 15
checkbox input "false"
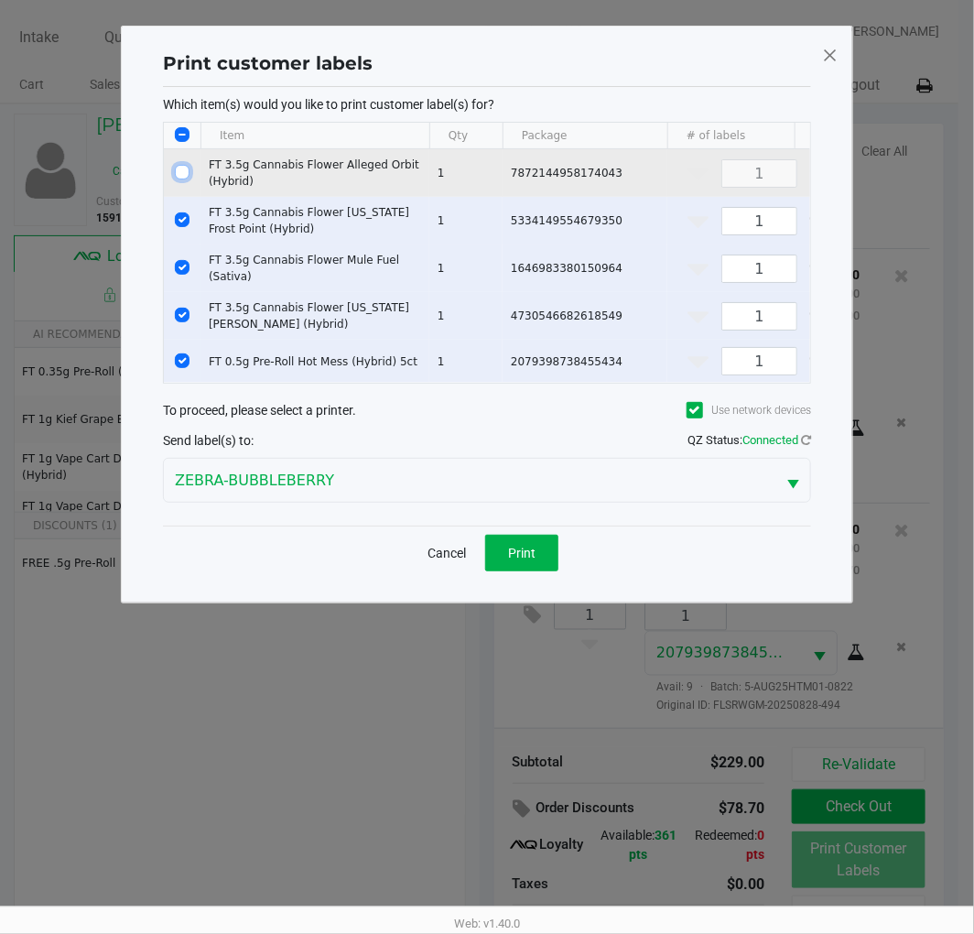
click at [178, 224] on input "Select Row" at bounding box center [182, 219] width 15 height 15
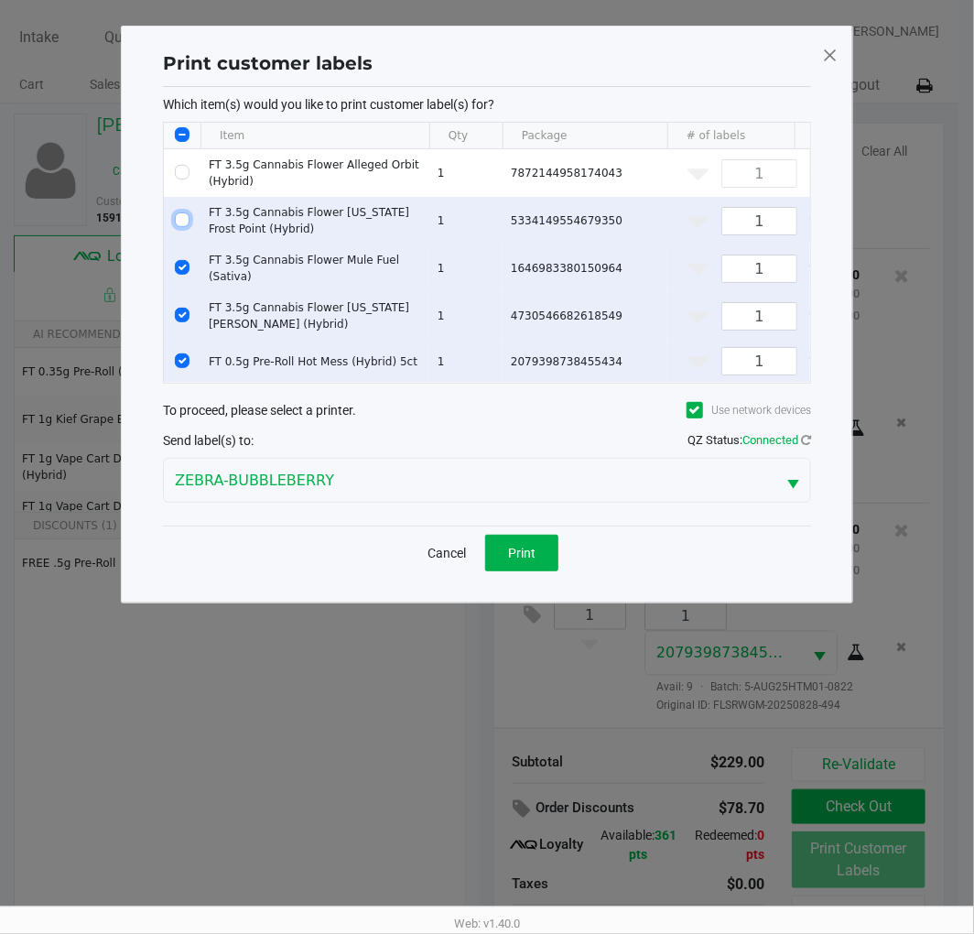
checkbox input "false"
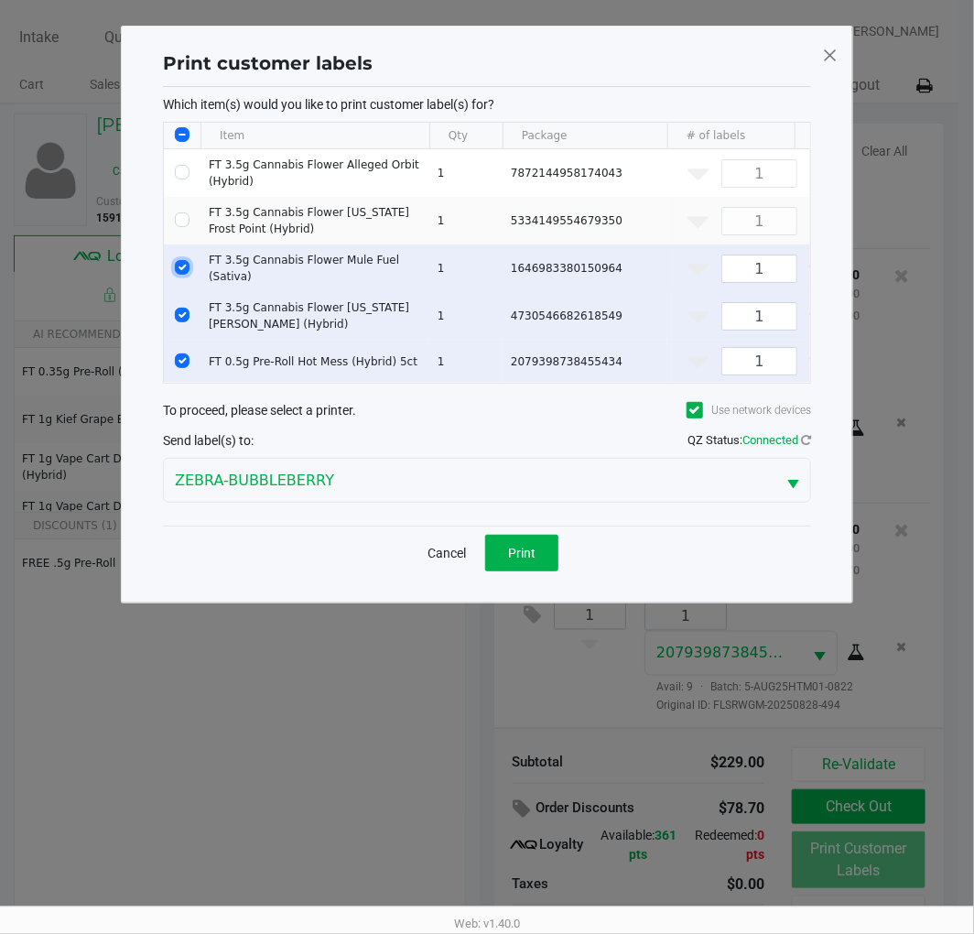
click at [175, 266] on input "Select Row" at bounding box center [182, 267] width 15 height 15
checkbox input "false"
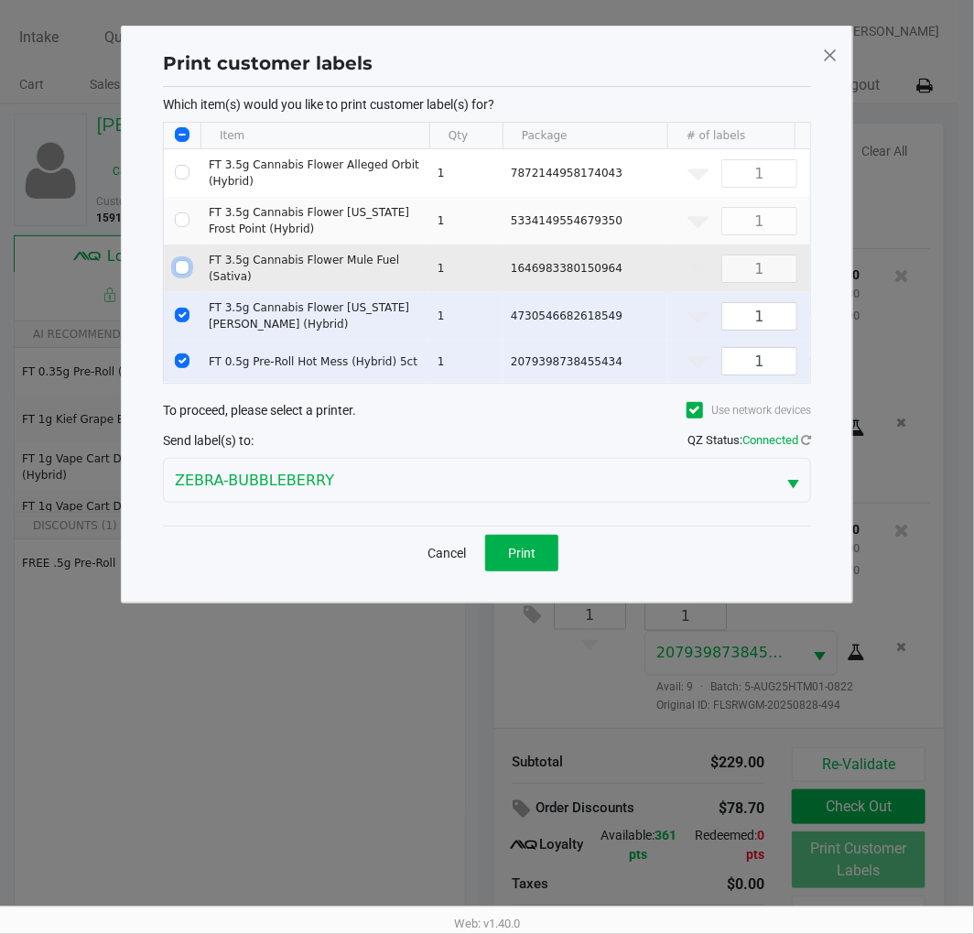
click at [187, 308] on input "Select Row" at bounding box center [182, 315] width 15 height 15
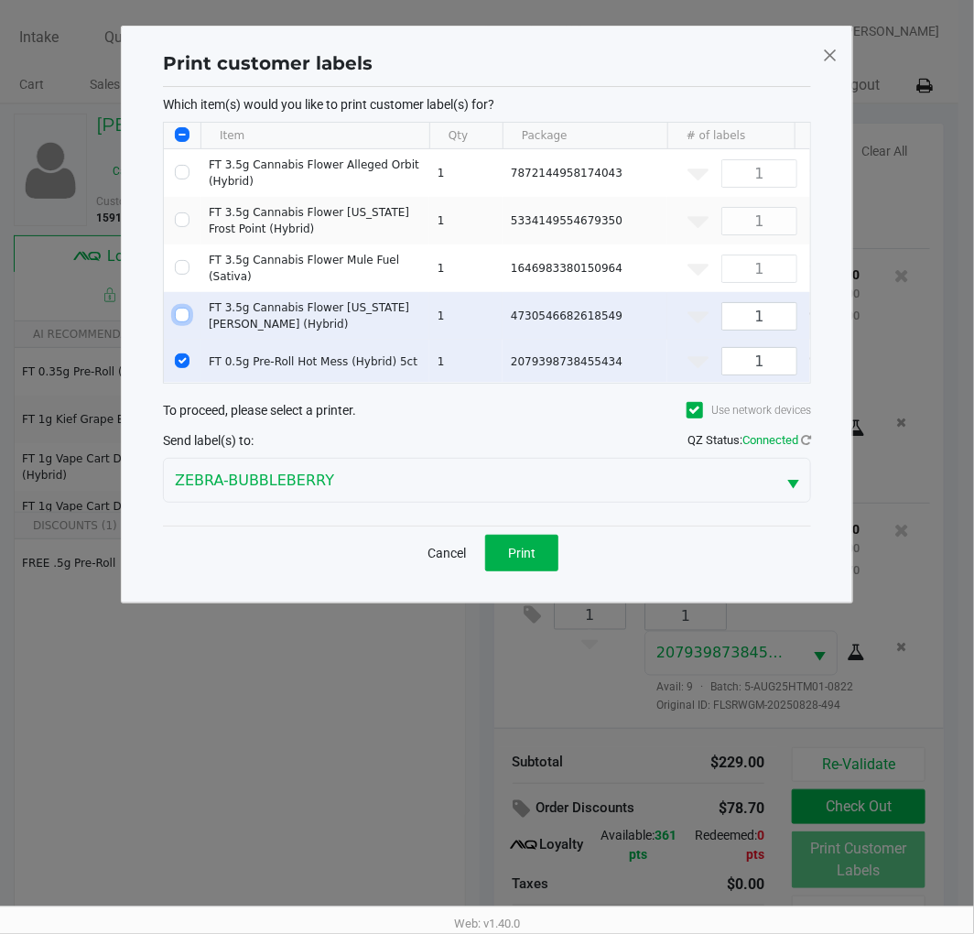
checkbox input "false"
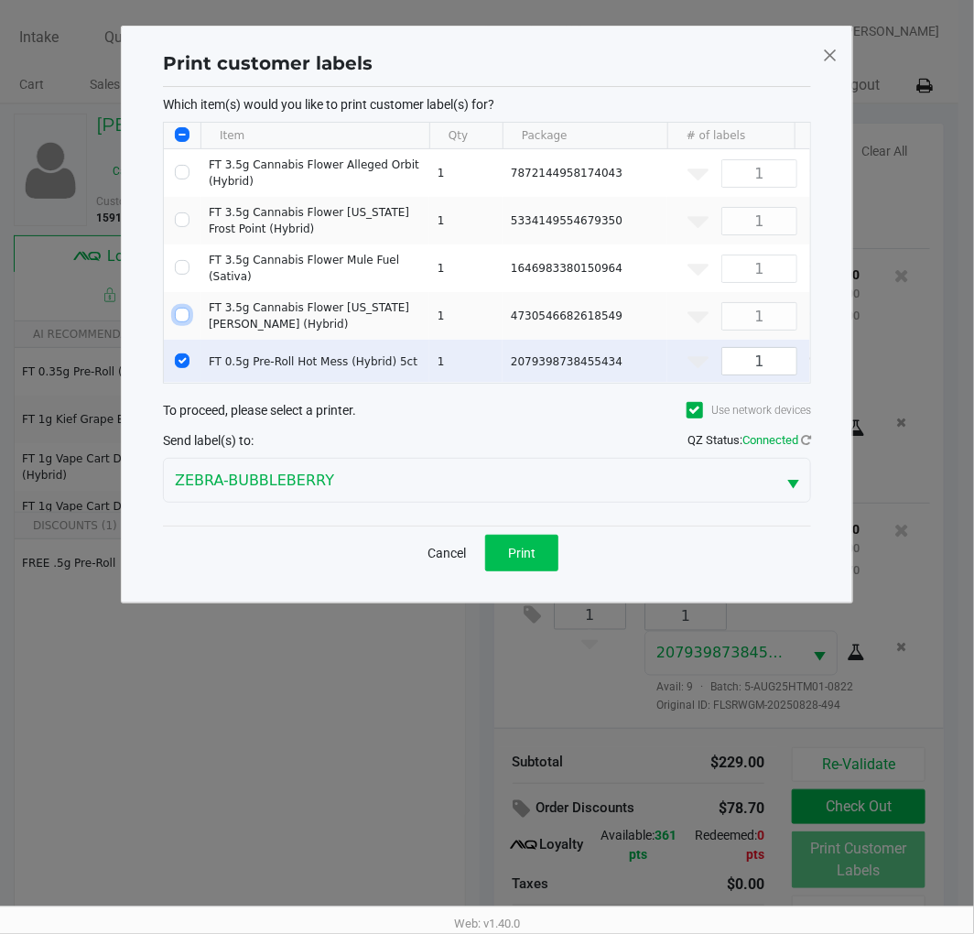
click at [534, 559] on span "Print" at bounding box center [521, 553] width 27 height 15
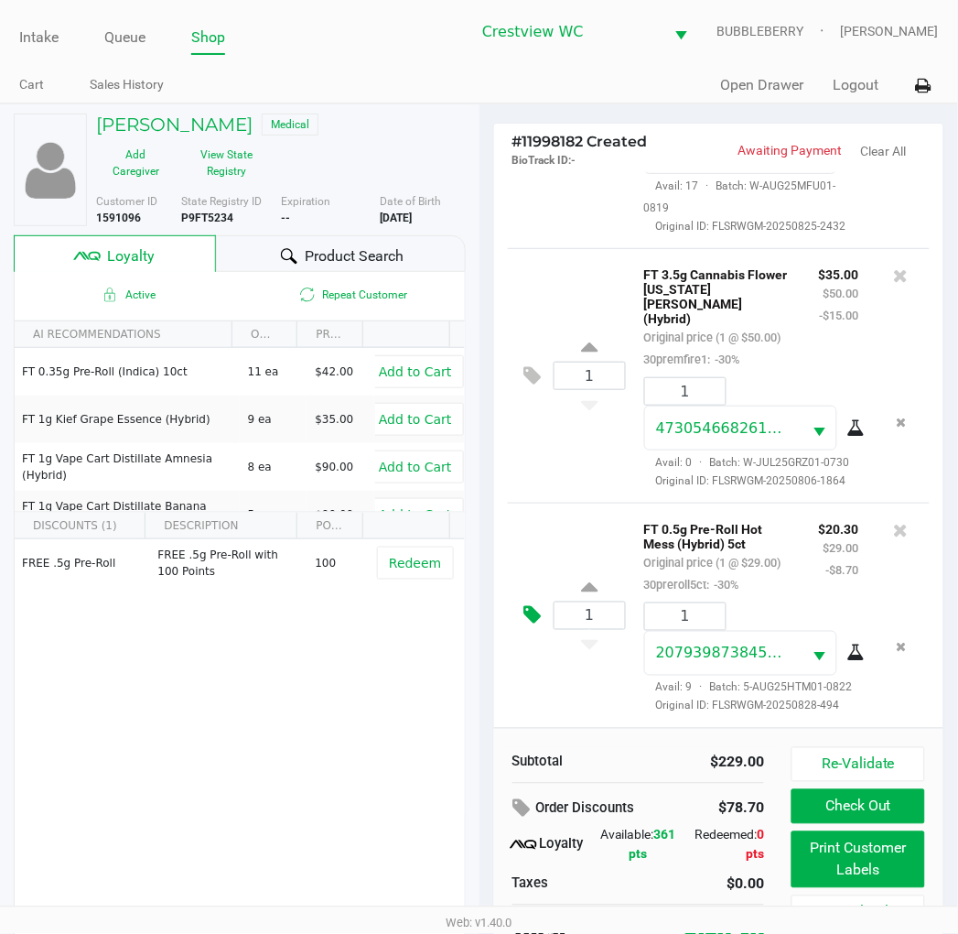
click at [533, 605] on icon at bounding box center [532, 615] width 17 height 21
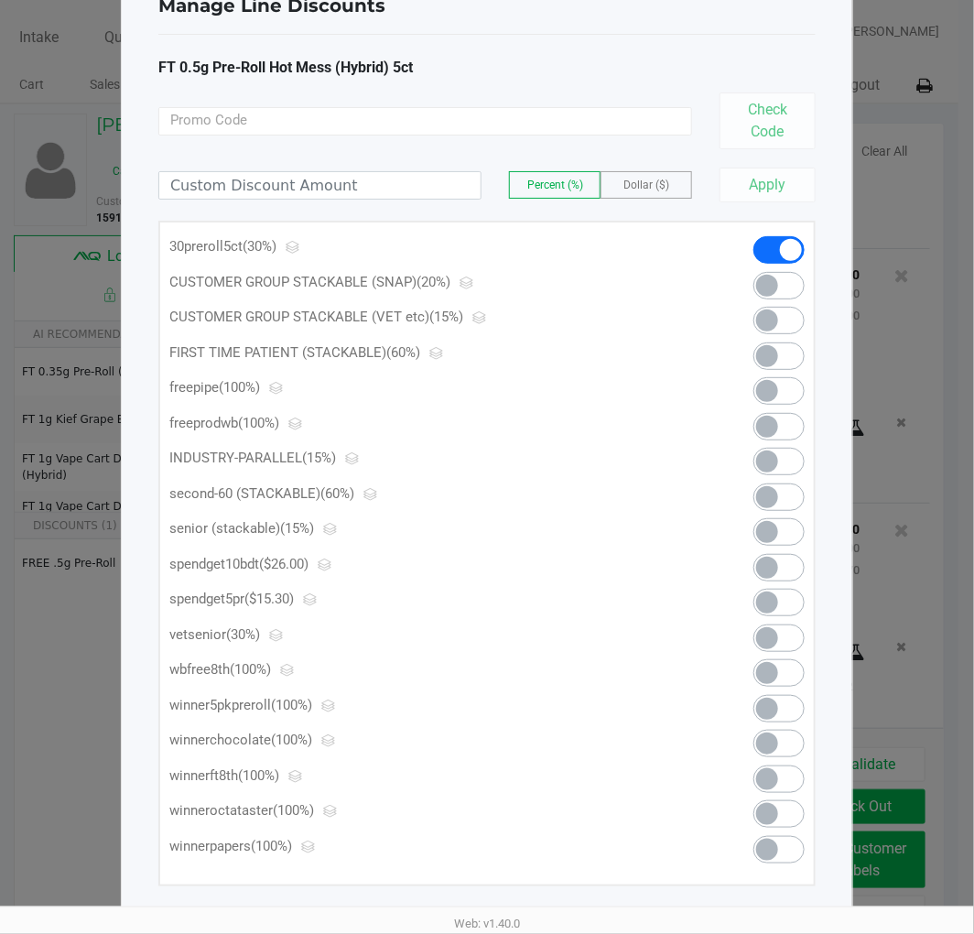
scroll to position [73, 0]
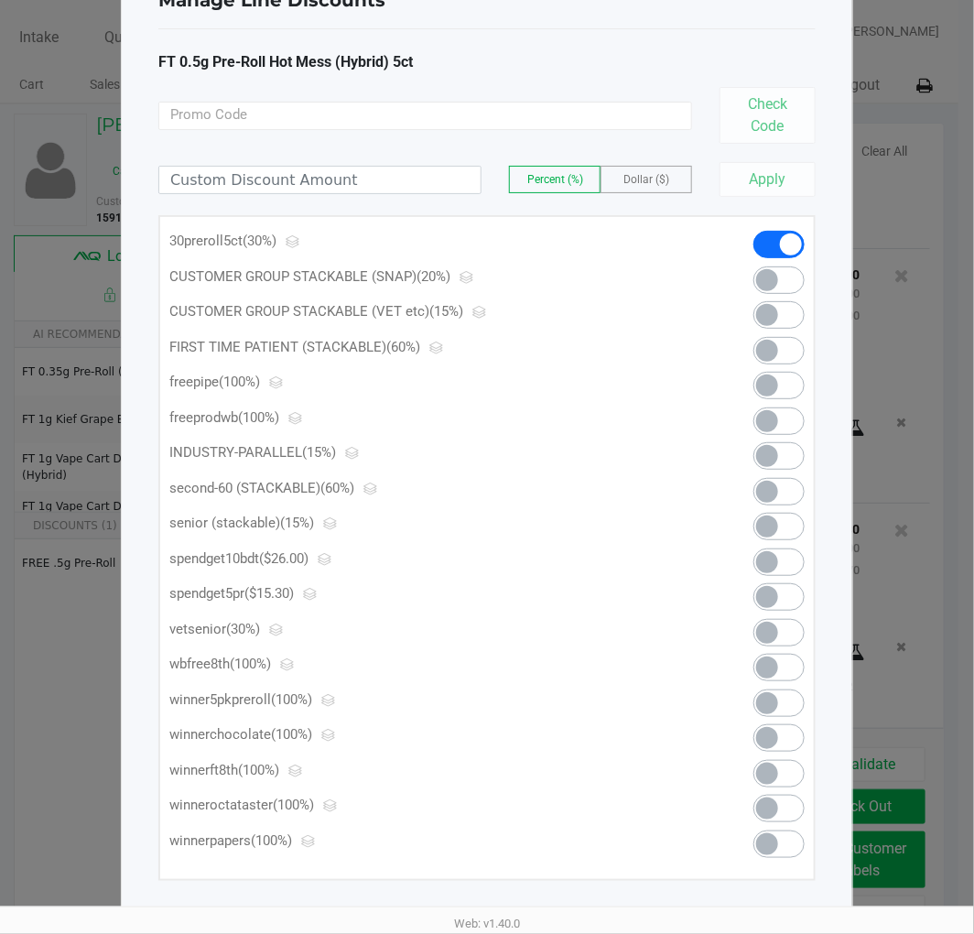
click at [781, 597] on span at bounding box center [778, 596] width 51 height 27
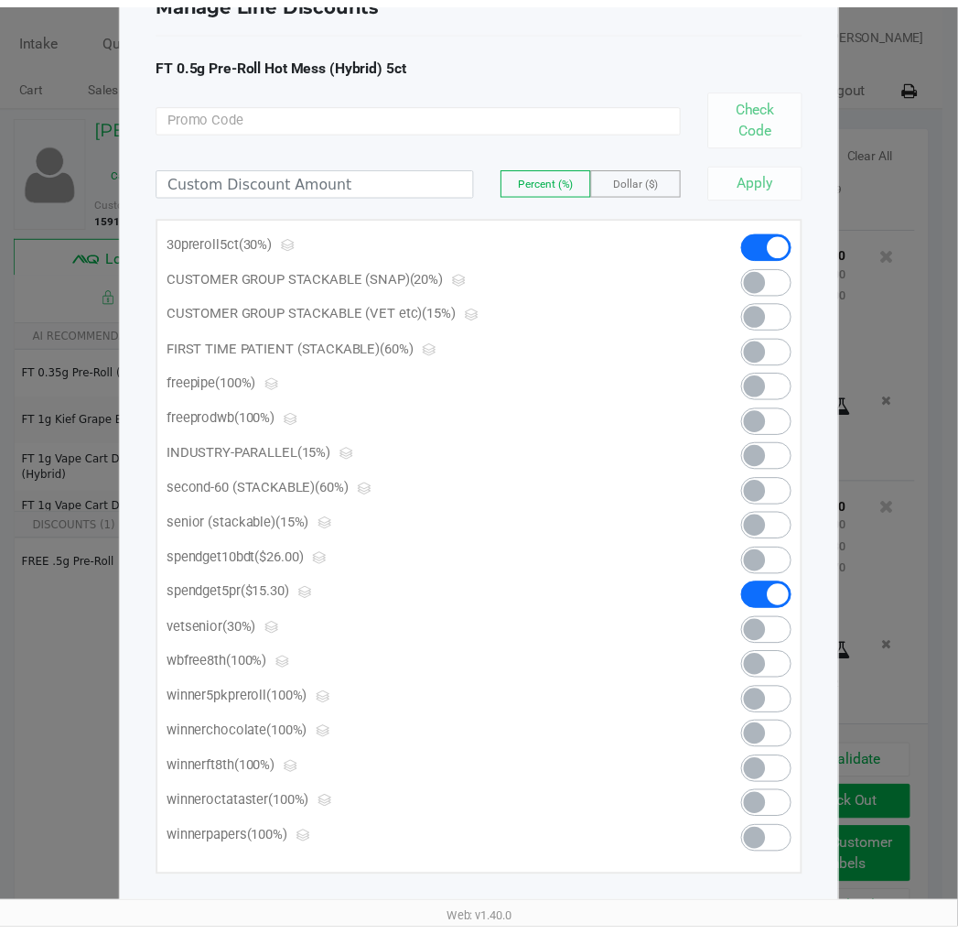
scroll to position [0, 0]
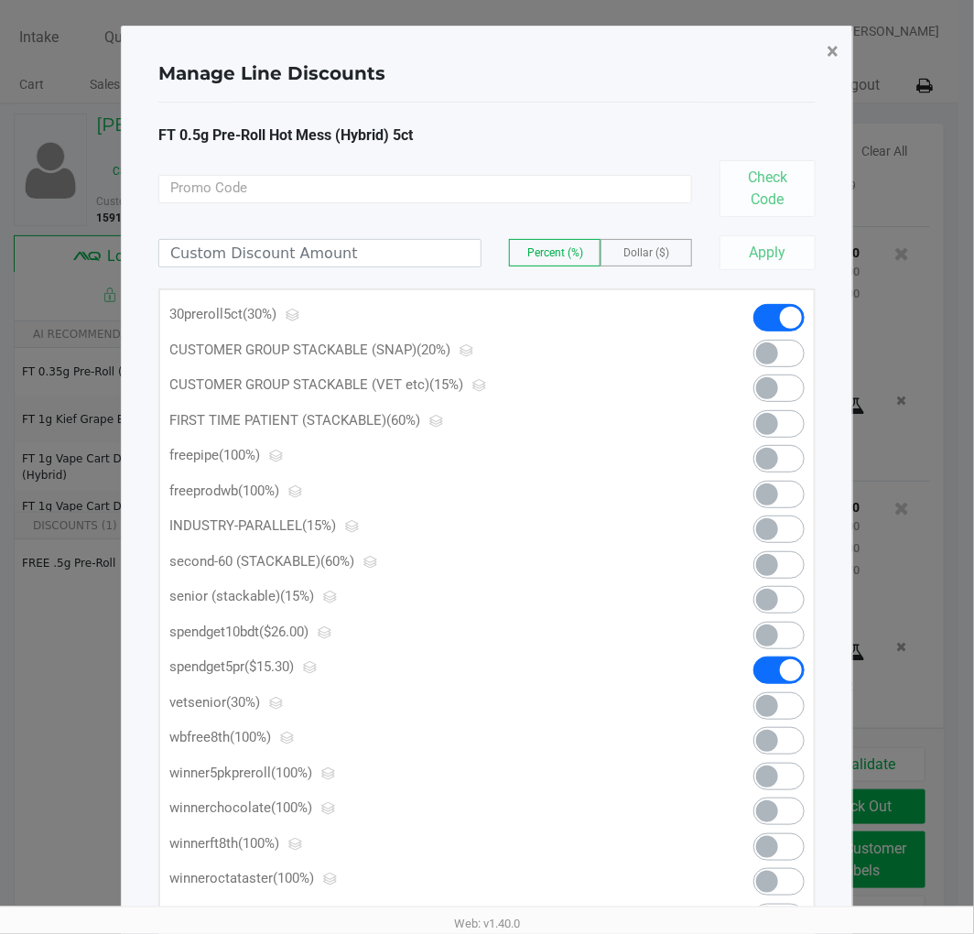
click at [835, 50] on span "×" at bounding box center [833, 51] width 12 height 26
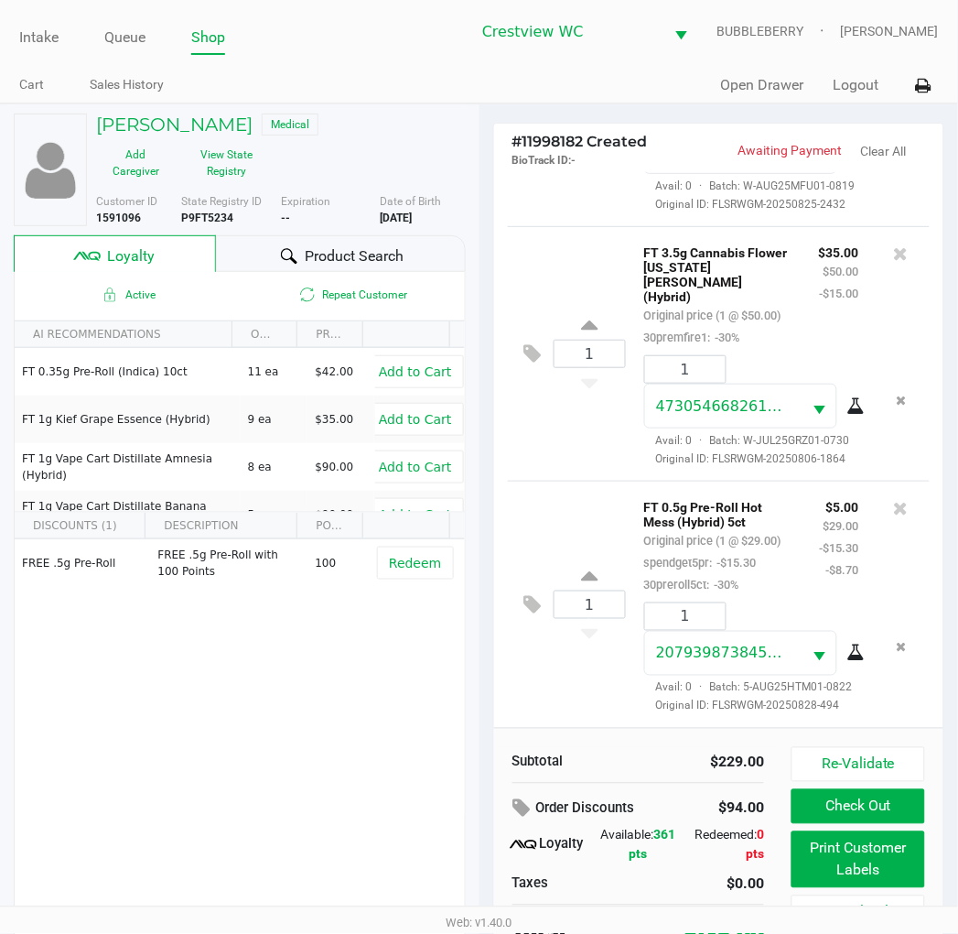
scroll to position [881, 0]
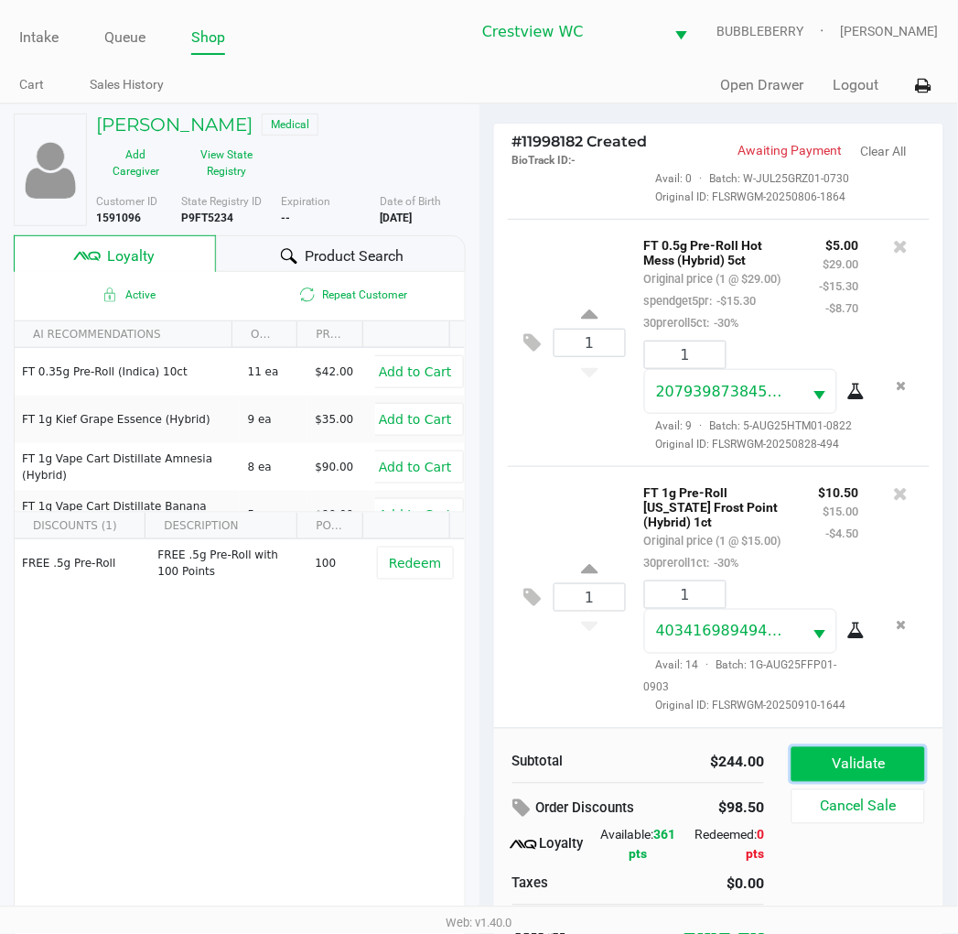
click at [873, 754] on button "Validate" at bounding box center [858, 764] width 133 height 35
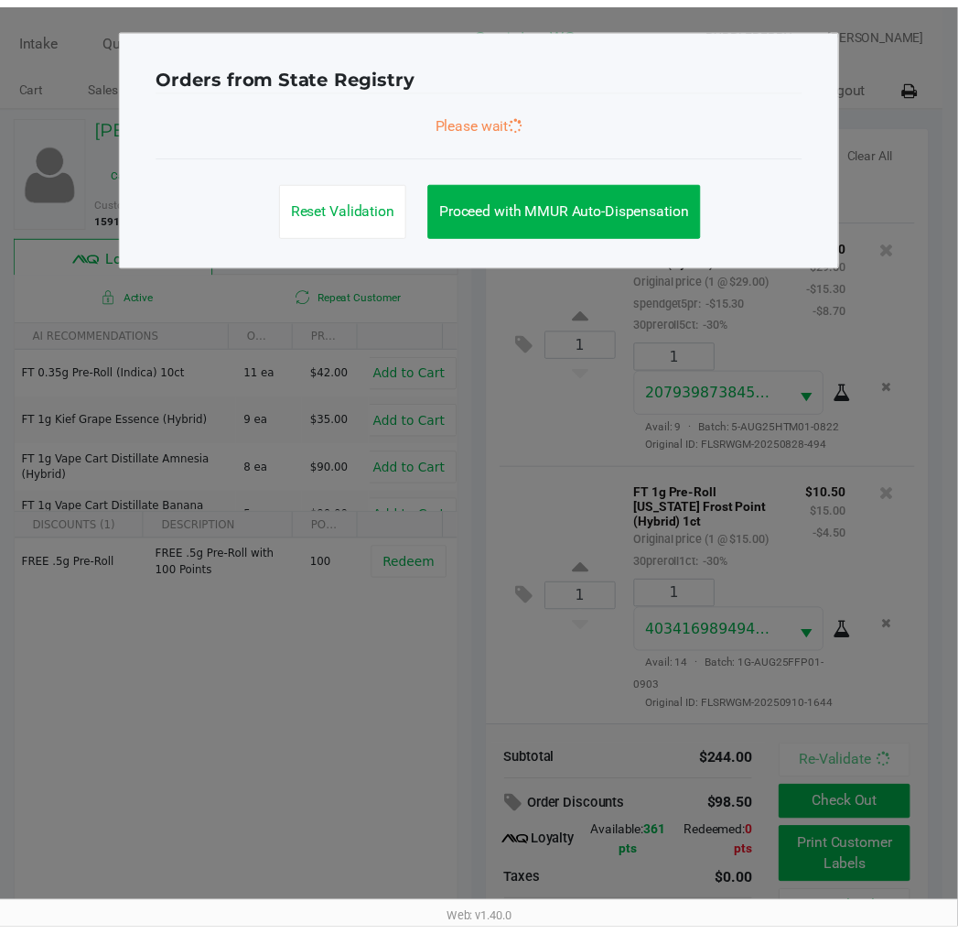
scroll to position [1166, 0]
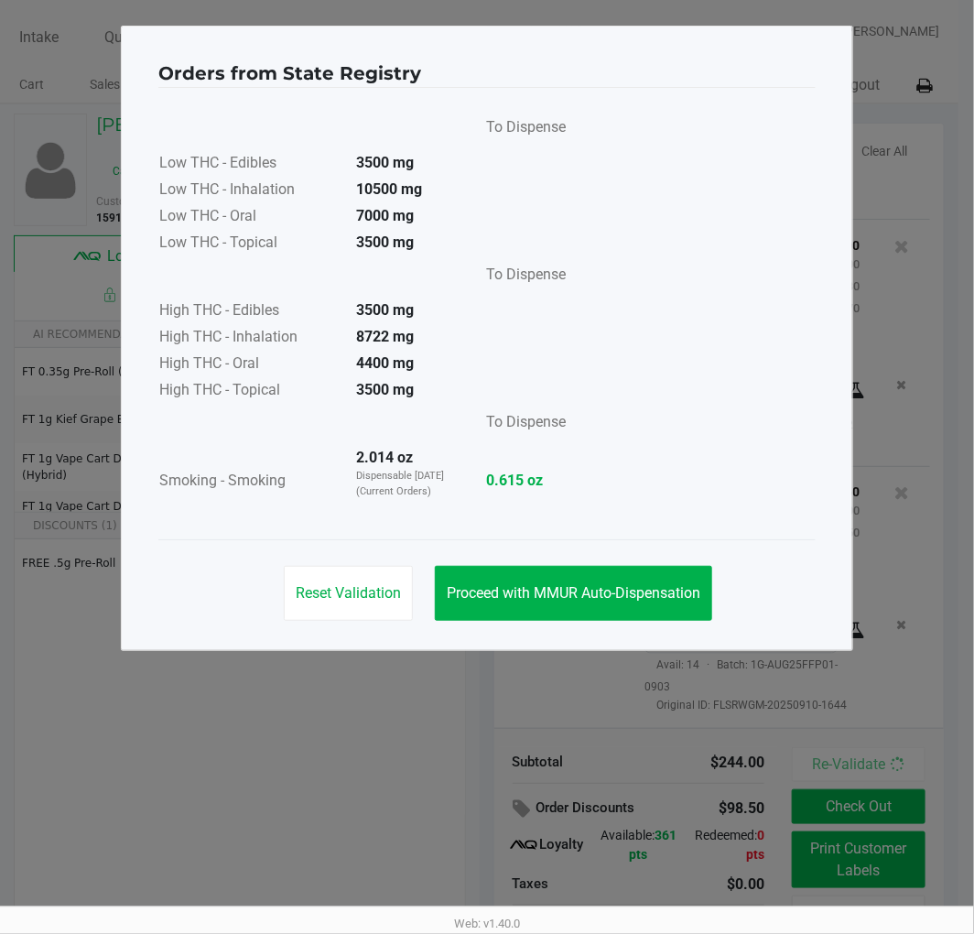
click at [627, 584] on span "Proceed with MMUR Auto-Dispensation" at bounding box center [574, 592] width 254 height 17
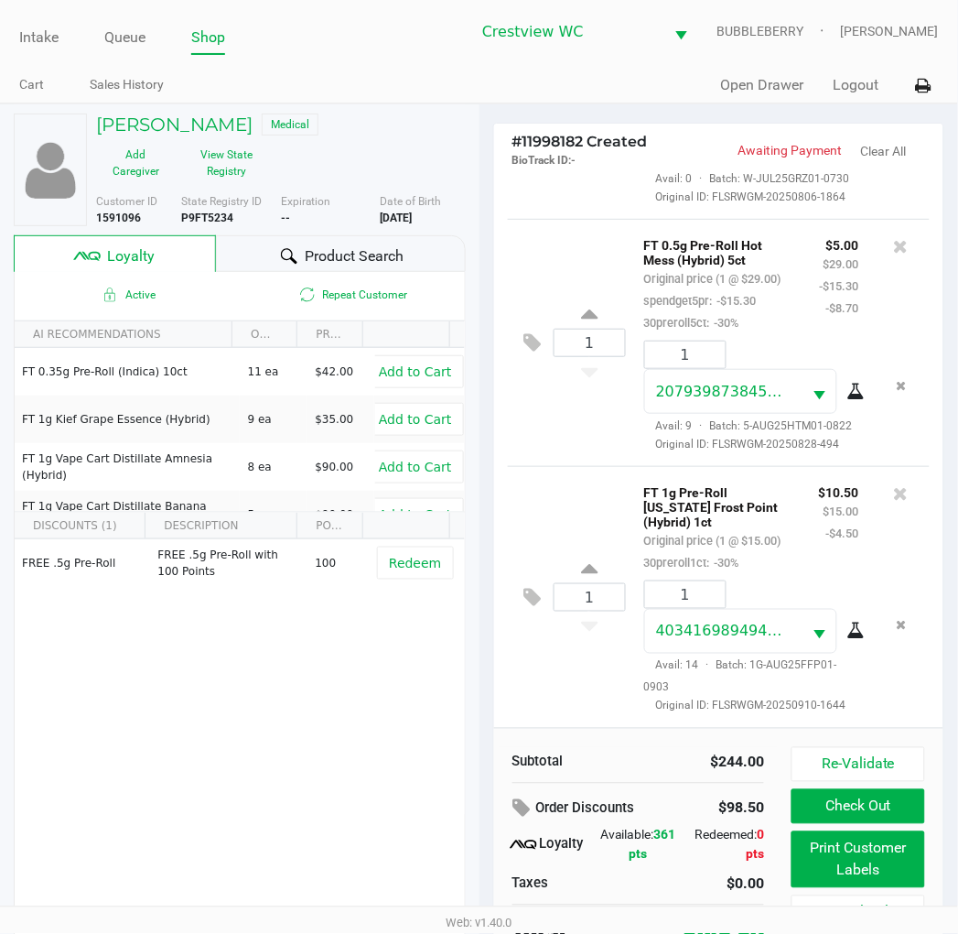
click at [846, 870] on button "Print Customer Labels" at bounding box center [858, 859] width 133 height 57
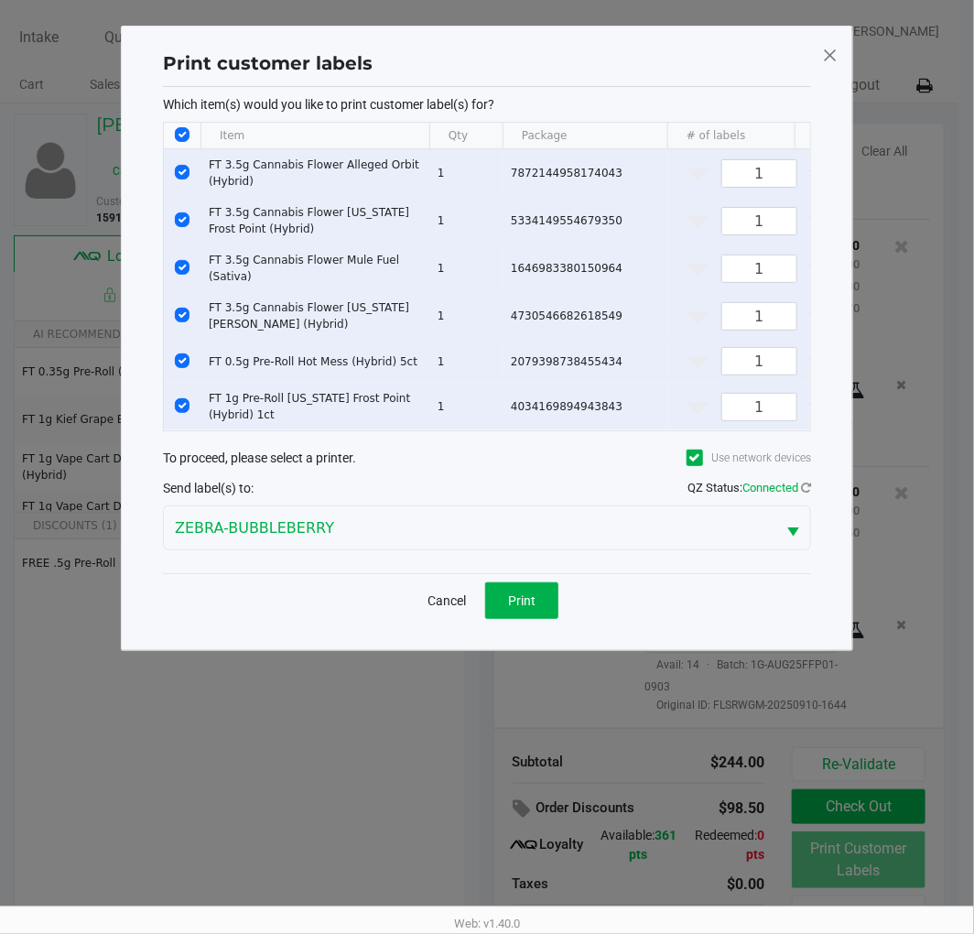
click at [184, 138] on input "Select All Rows" at bounding box center [182, 134] width 15 height 15
checkbox input "false"
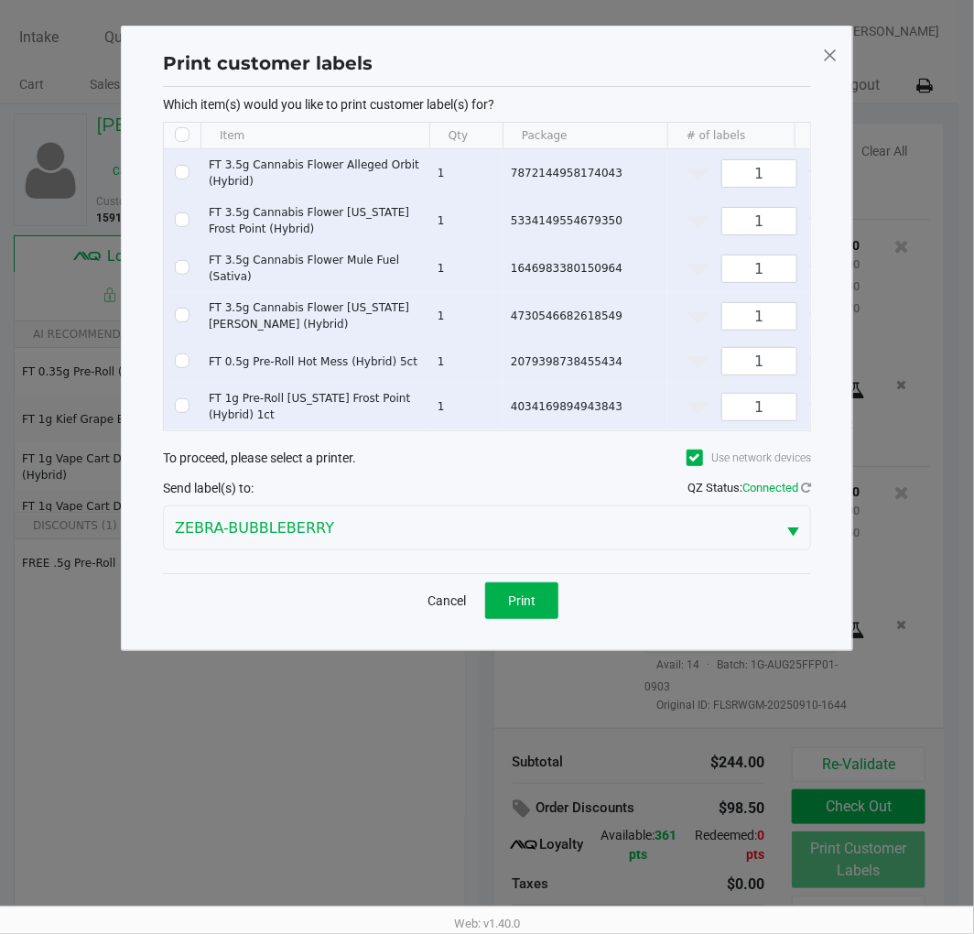
checkbox input "false"
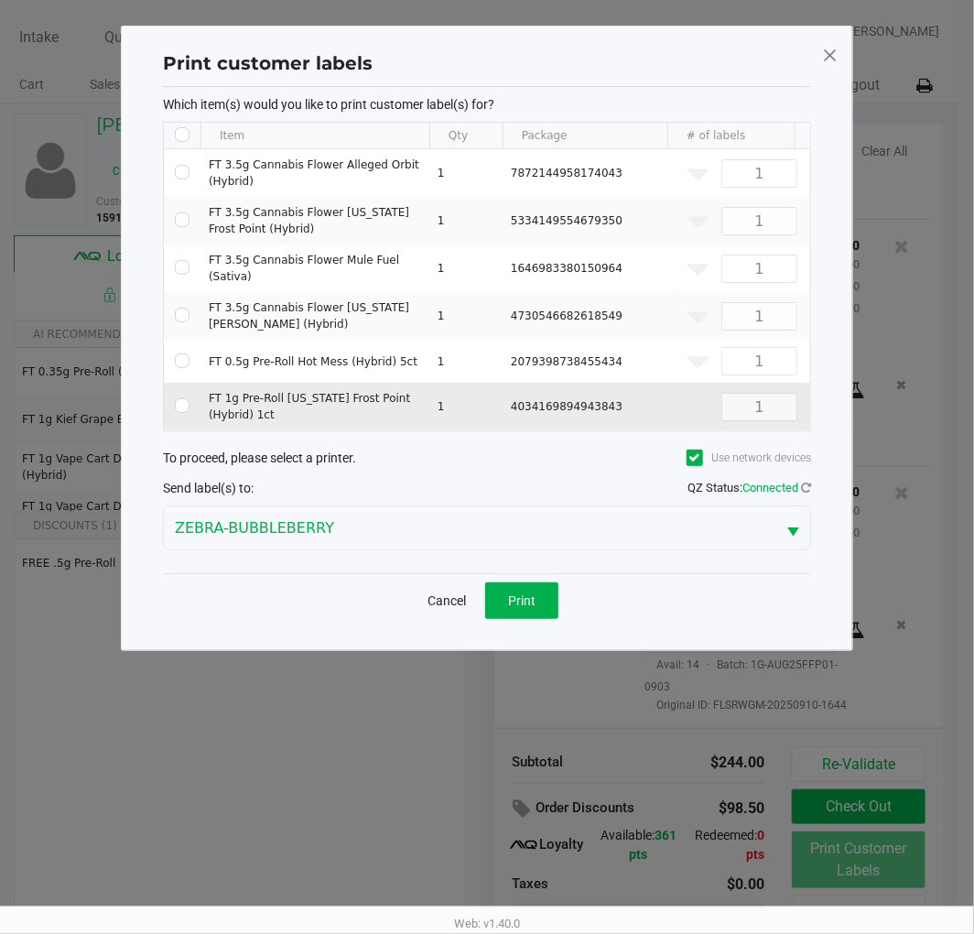
click at [181, 399] on input "Select Row" at bounding box center [182, 405] width 15 height 15
checkbox input "true"
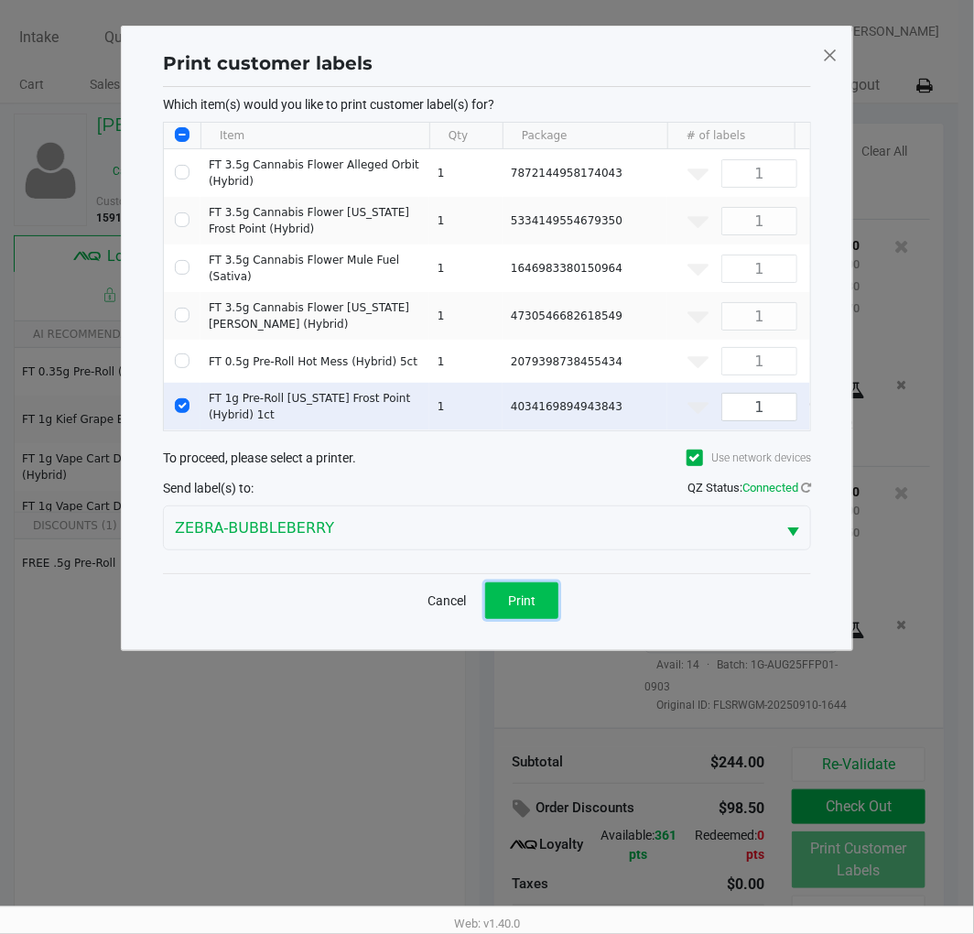
click at [525, 608] on span "Print" at bounding box center [521, 600] width 27 height 15
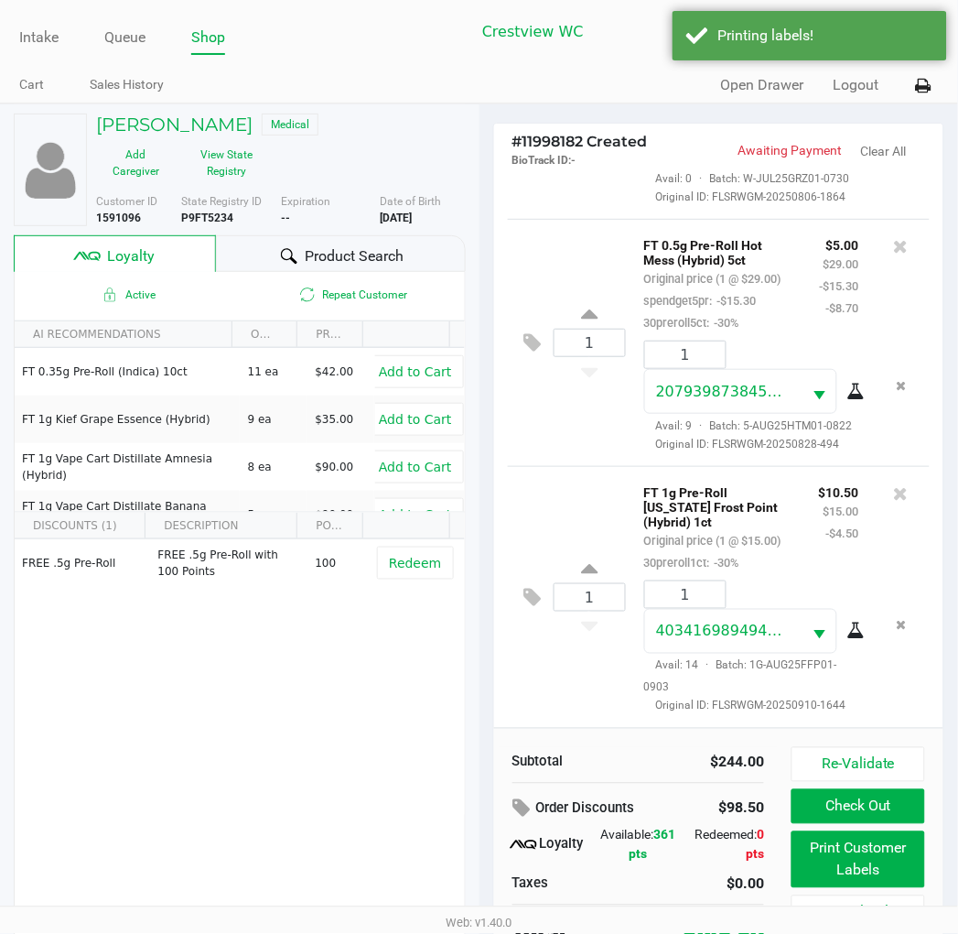
scroll to position [35, 0]
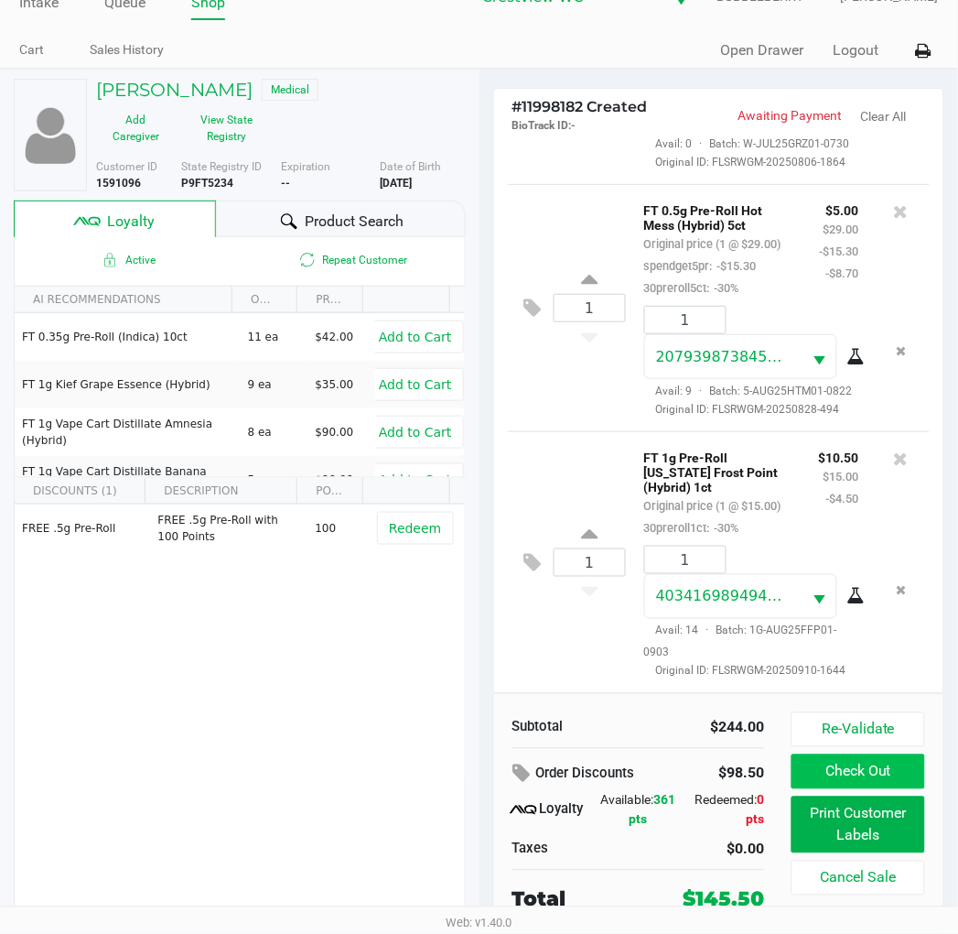
click at [862, 772] on button "Check Out" at bounding box center [858, 771] width 133 height 35
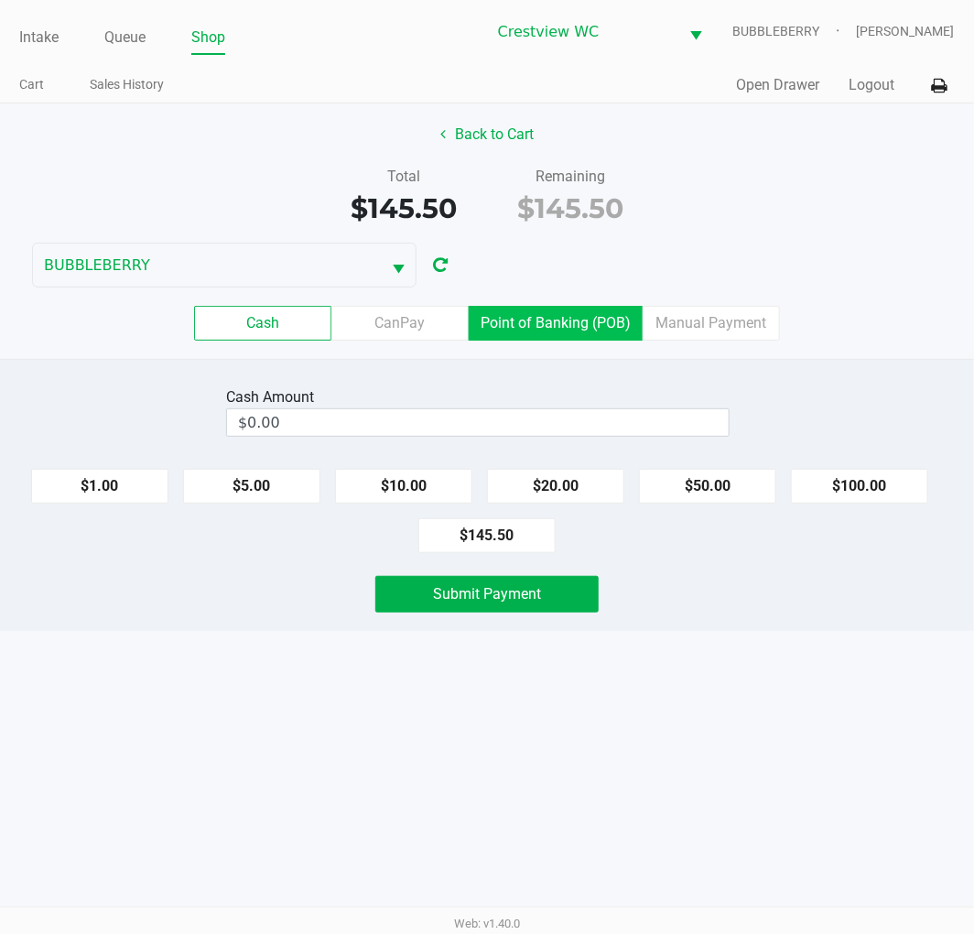
click at [558, 315] on label "Point of Banking (POB)" at bounding box center [556, 323] width 174 height 35
click at [0, 0] on 7 "Point of Banking (POB)" at bounding box center [0, 0] width 0 height 0
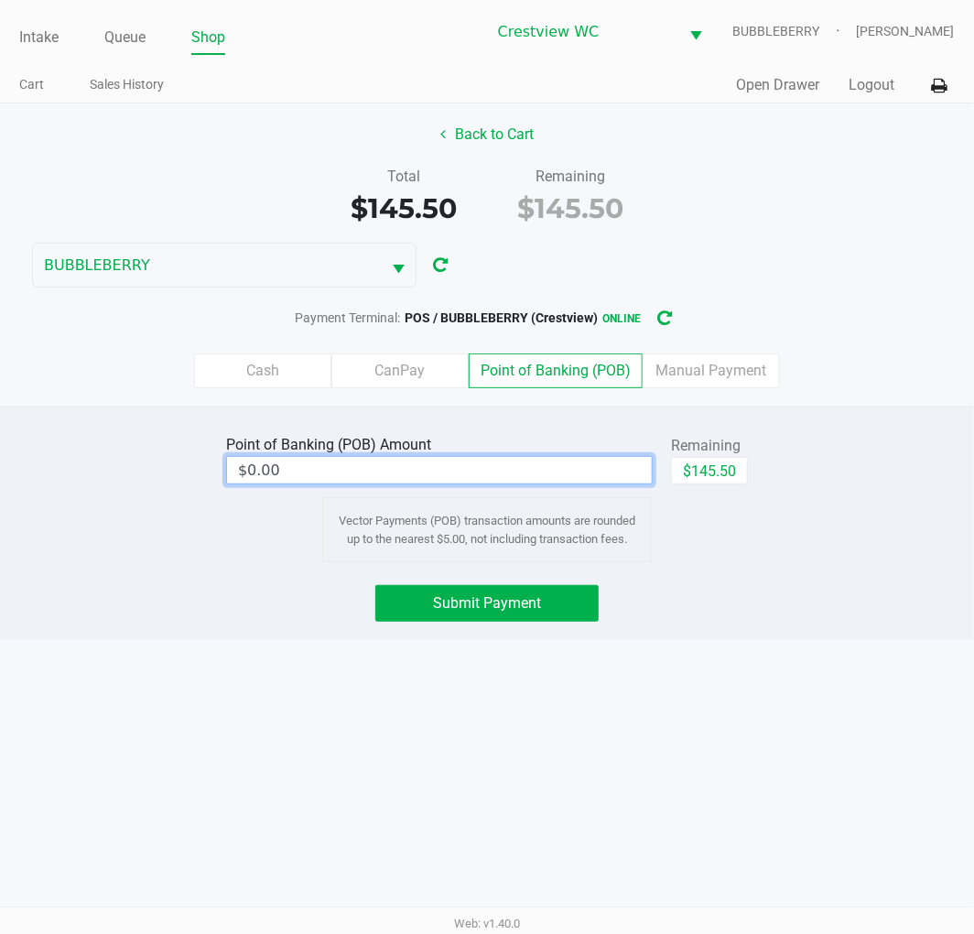
click at [563, 473] on input "$0.00" at bounding box center [439, 470] width 425 height 27
click at [708, 477] on button "$145.50" at bounding box center [709, 470] width 77 height 27
type input "$145.50"
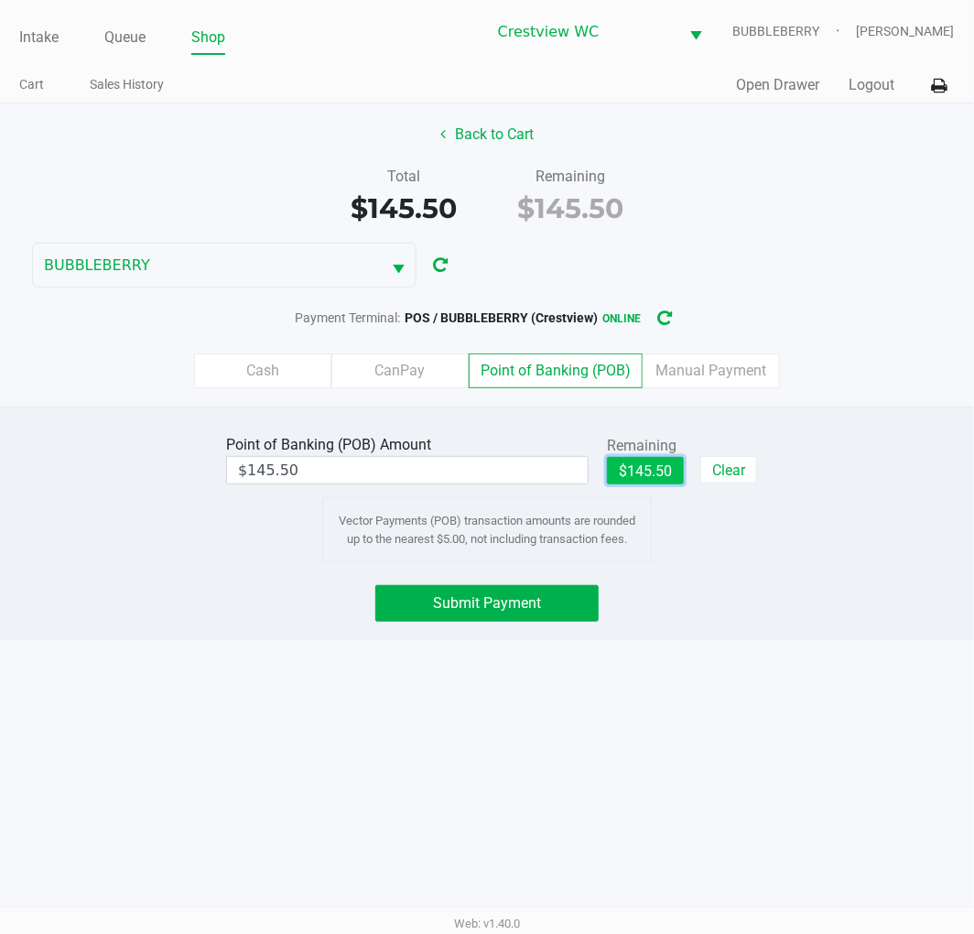
click at [529, 599] on span "Submit Payment" at bounding box center [487, 602] width 108 height 17
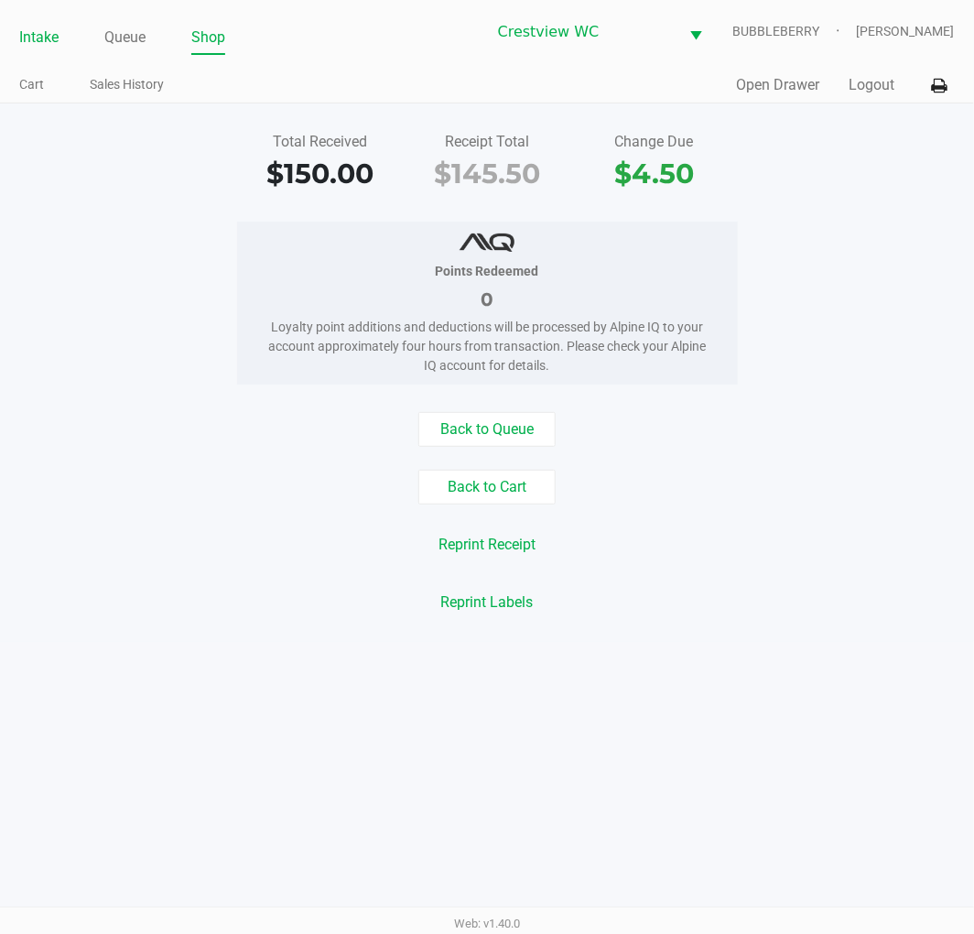
click at [34, 34] on link "Intake" at bounding box center [38, 38] width 39 height 26
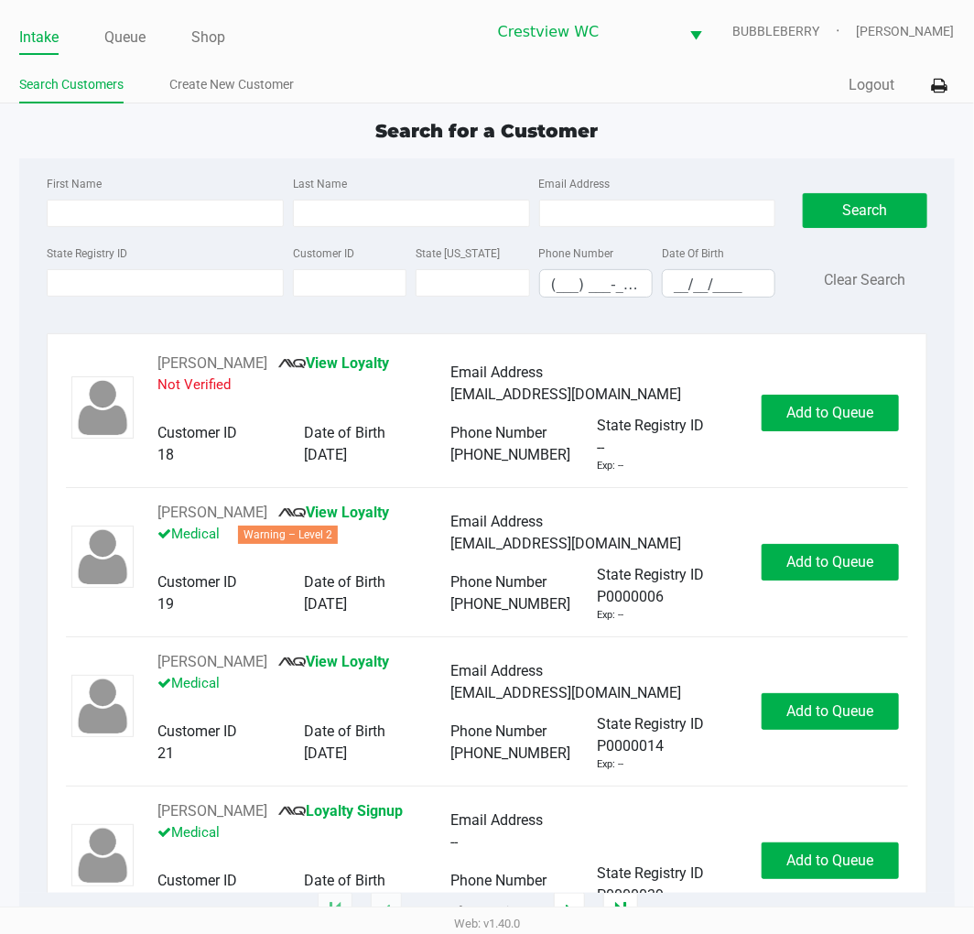
click at [84, 257] on label "State Registry ID" at bounding box center [87, 253] width 81 height 16
click at [84, 269] on input "State Registry ID" at bounding box center [165, 282] width 237 height 27
click at [163, 289] on input "State Registry ID" at bounding box center [165, 282] width 237 height 27
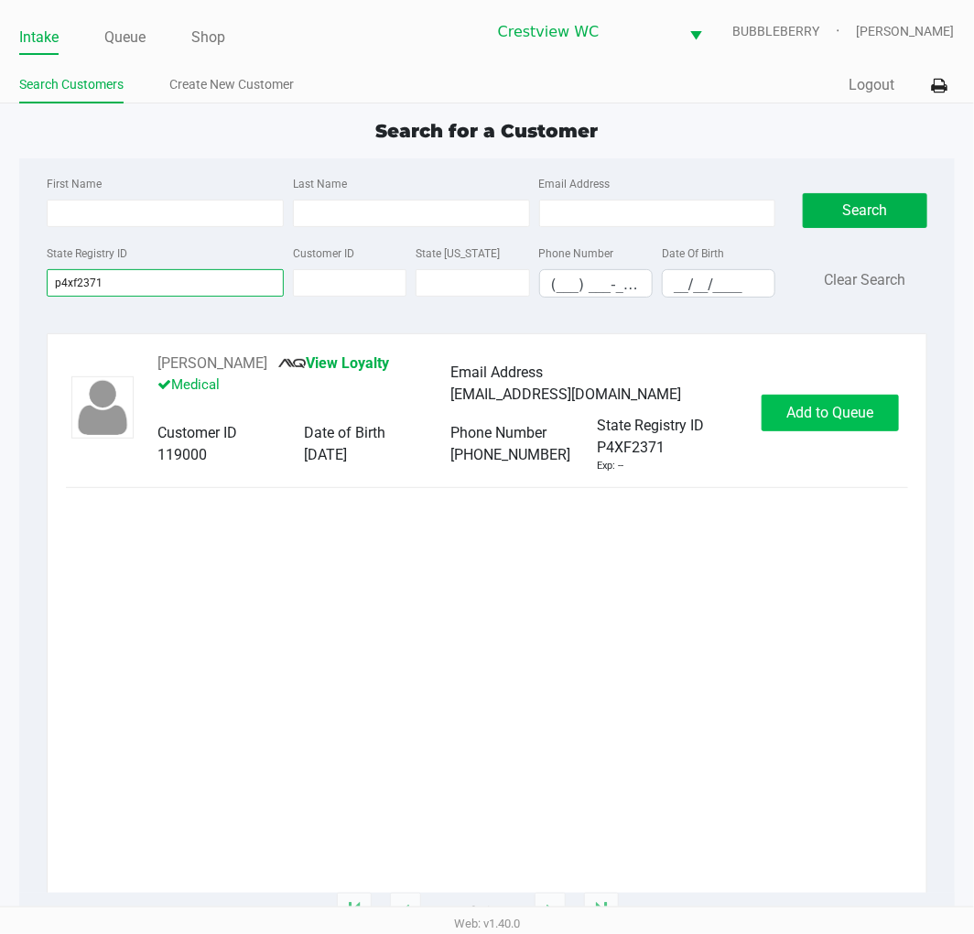
type input "p4xf2371"
click at [838, 405] on span "Add to Queue" at bounding box center [829, 412] width 87 height 17
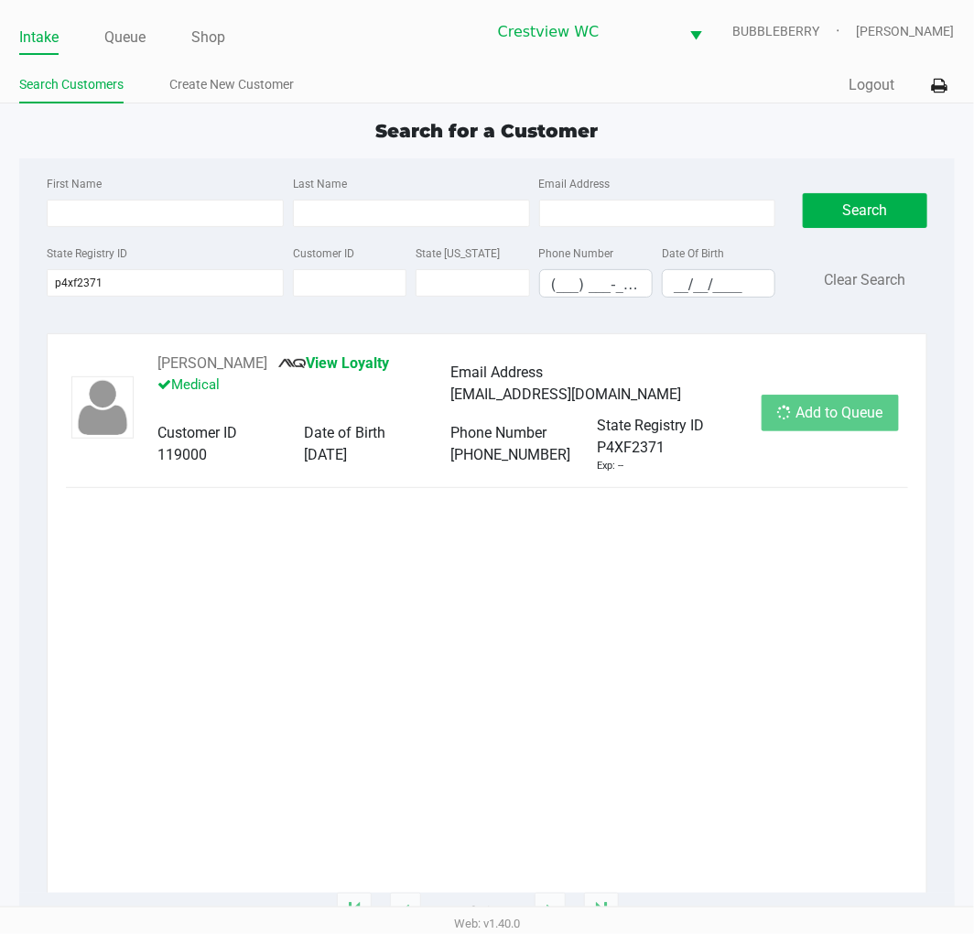
click at [838, 405] on div "Add to Queue" at bounding box center [830, 413] width 137 height 37
click at [838, 405] on span "Add to Queue" at bounding box center [839, 412] width 87 height 17
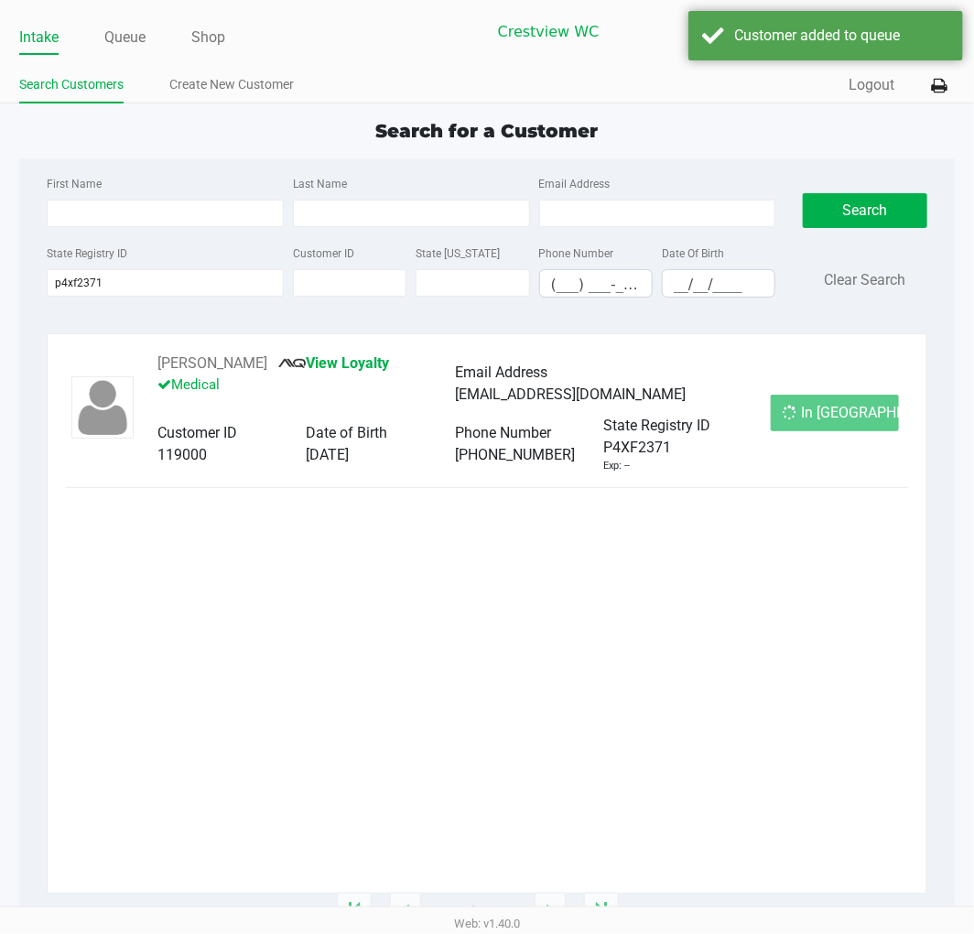
click at [838, 405] on div "In Queue" at bounding box center [835, 413] width 128 height 37
click at [838, 405] on span "In Queue" at bounding box center [879, 412] width 154 height 17
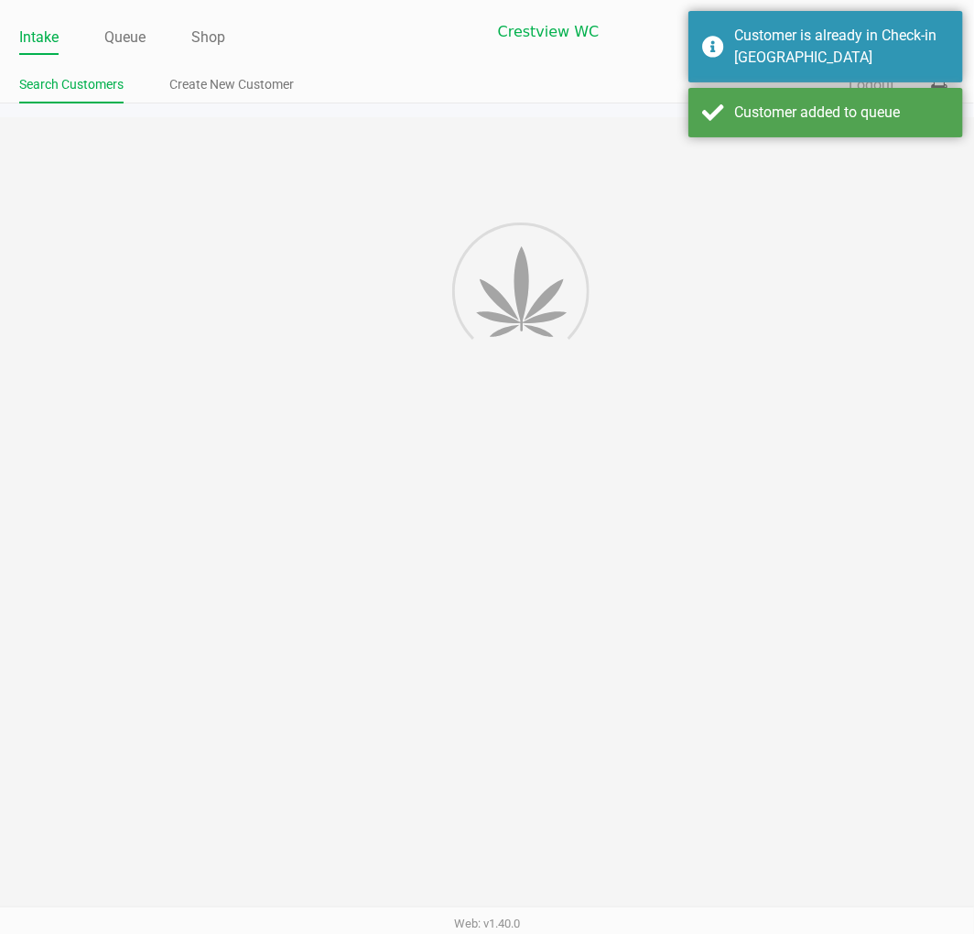
click at [838, 407] on div "Intake Queue Shop Crestview WC BUBBLEBERRY Brittany Rollins Search Customers Cr…" at bounding box center [487, 467] width 974 height 934
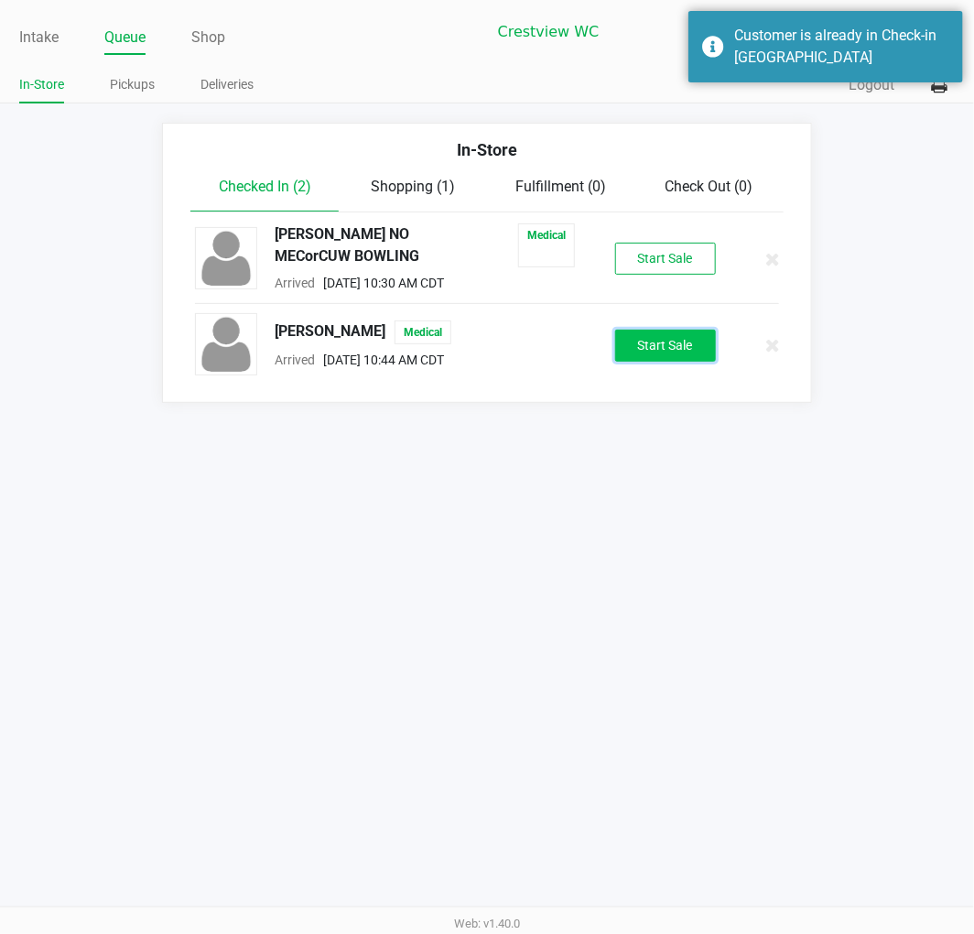
click at [676, 340] on button "Start Sale" at bounding box center [665, 346] width 101 height 32
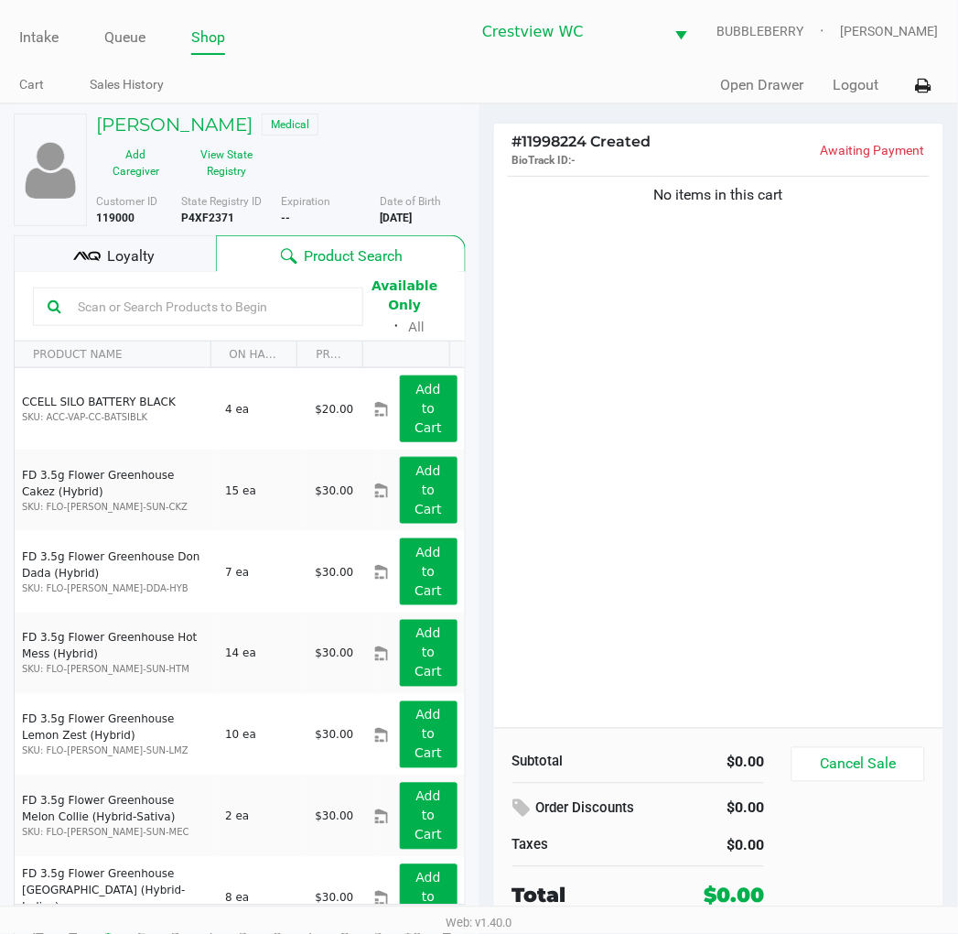
drag, startPoint x: 639, startPoint y: 263, endPoint x: 418, endPoint y: 266, distance: 220.6
click at [639, 265] on div "No items in this cart" at bounding box center [719, 450] width 450 height 556
click at [238, 150] on button "View State Registry" at bounding box center [222, 163] width 92 height 46
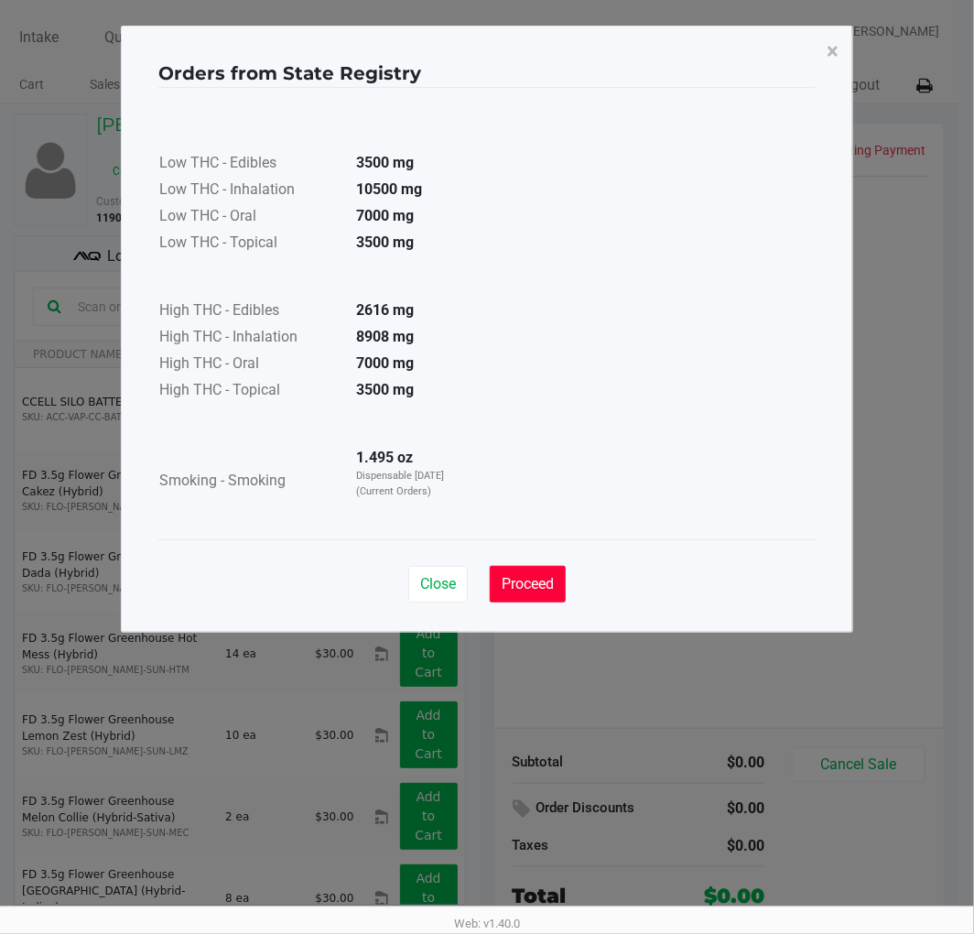
click at [543, 575] on span "Proceed" at bounding box center [528, 583] width 52 height 17
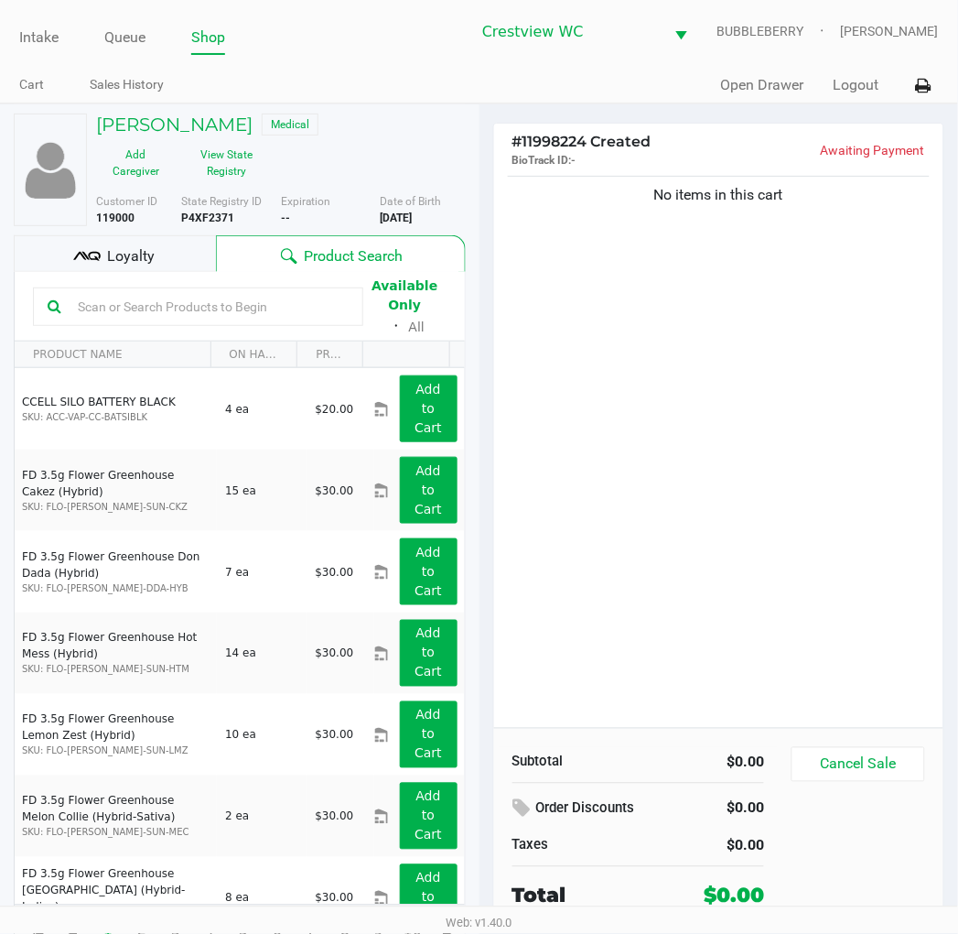
click at [189, 254] on div "Loyalty" at bounding box center [115, 253] width 202 height 37
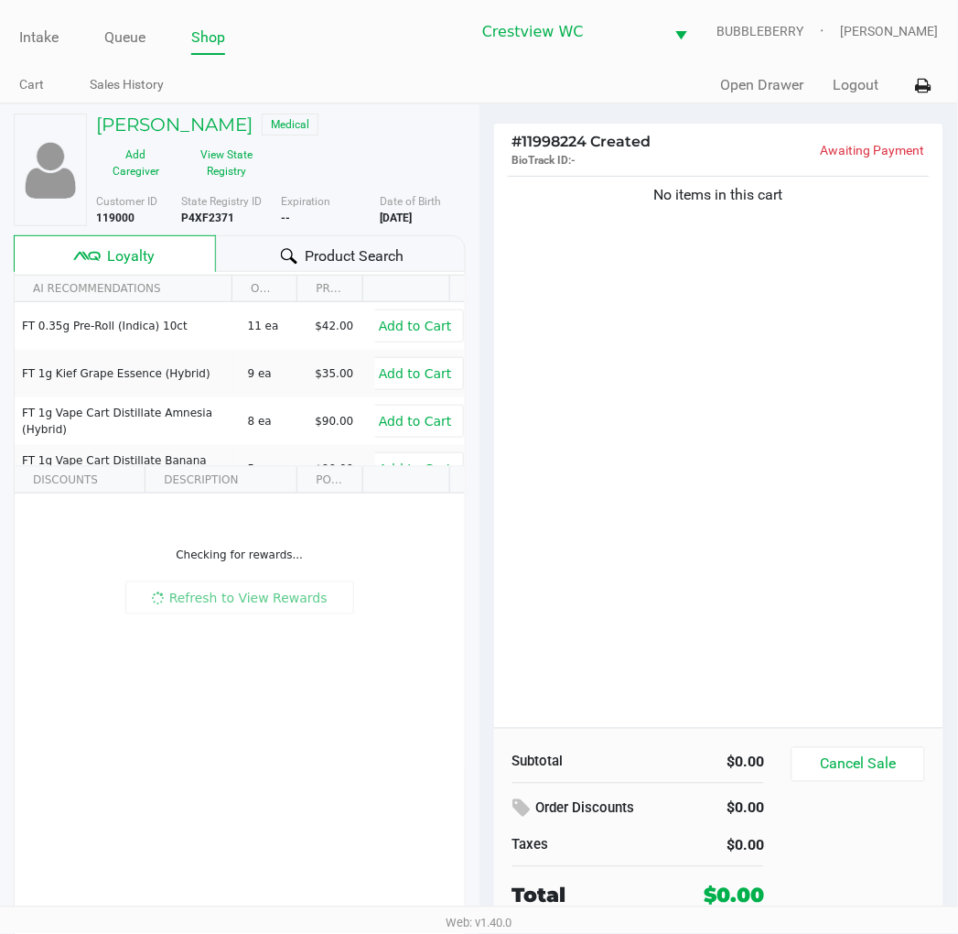
click at [639, 349] on div "No items in this cart" at bounding box center [719, 450] width 450 height 556
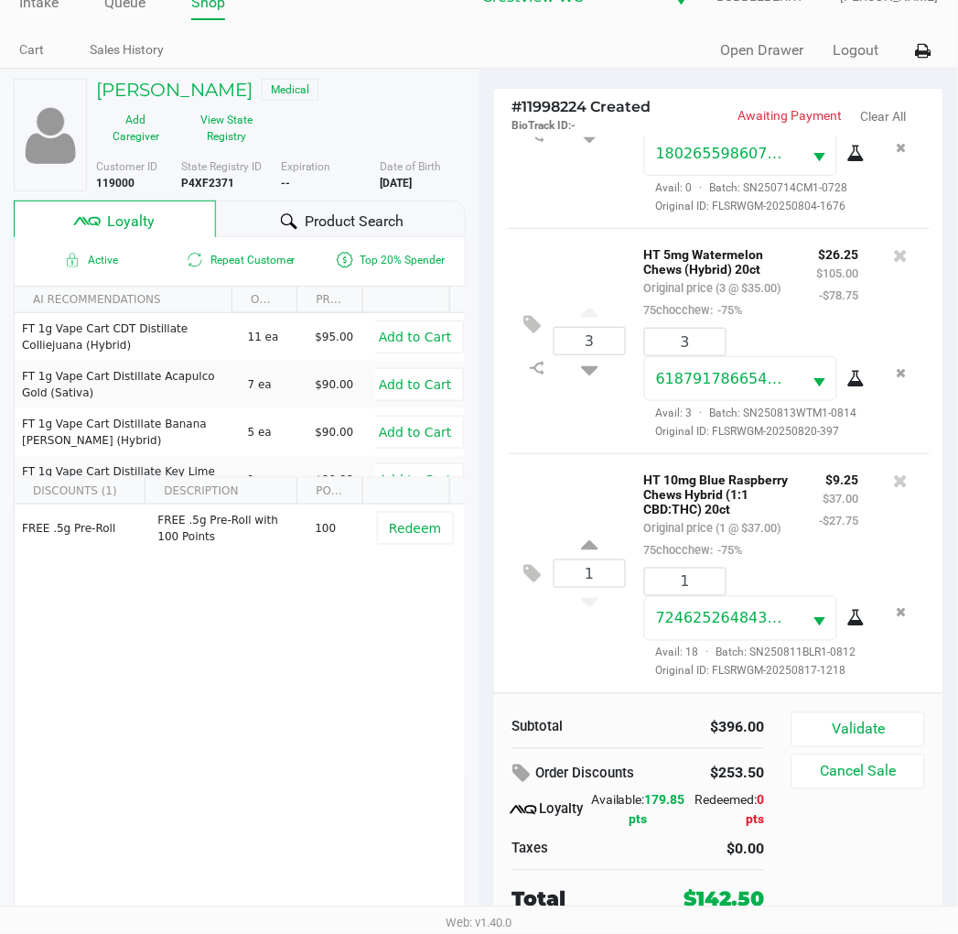
scroll to position [1130, 0]
click at [862, 719] on button "Validate" at bounding box center [858, 729] width 133 height 35
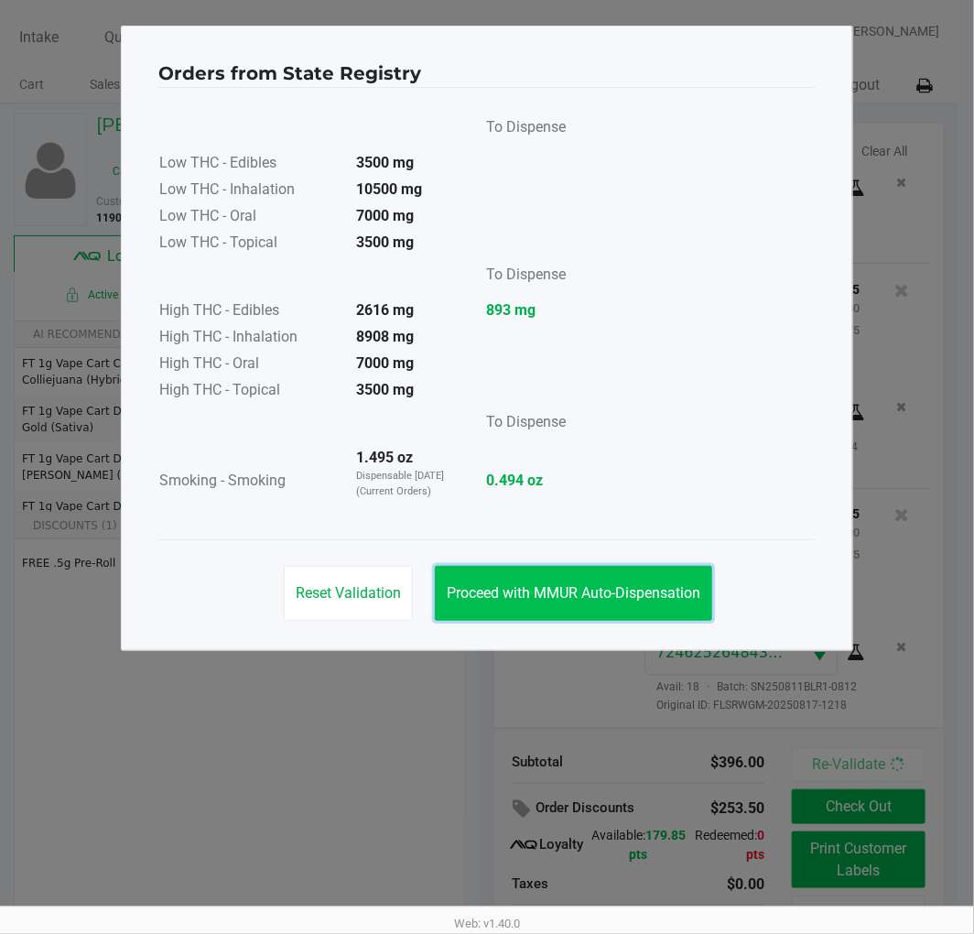
click at [662, 607] on button "Proceed with MMUR Auto-Dispensation" at bounding box center [573, 593] width 277 height 55
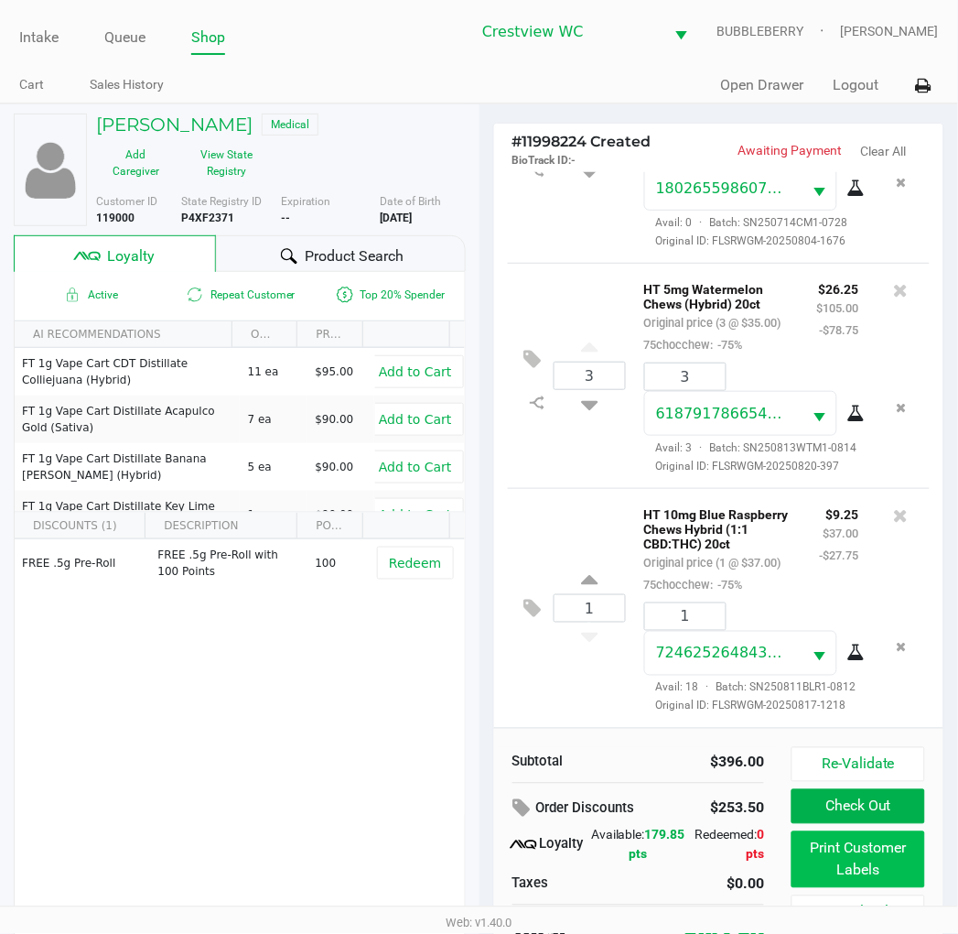
click at [840, 852] on button "Print Customer Labels" at bounding box center [858, 859] width 133 height 57
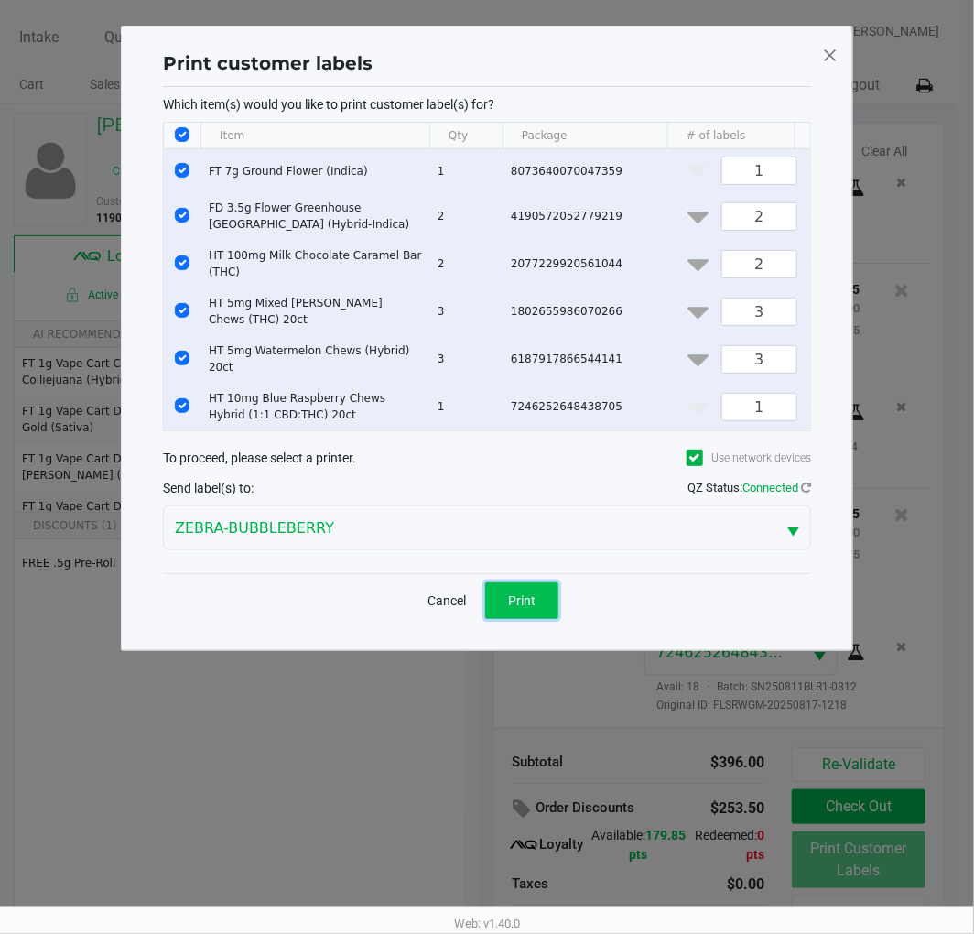
click at [519, 597] on span "Print" at bounding box center [521, 600] width 27 height 15
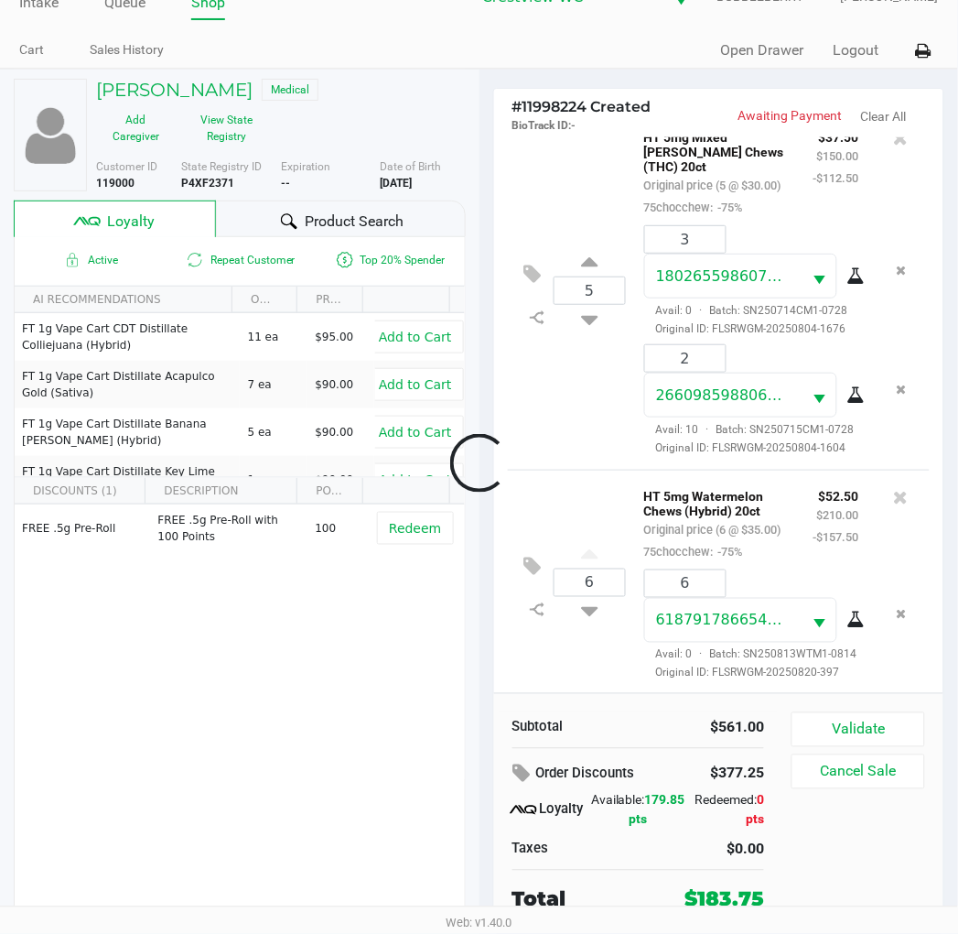
scroll to position [1270, 0]
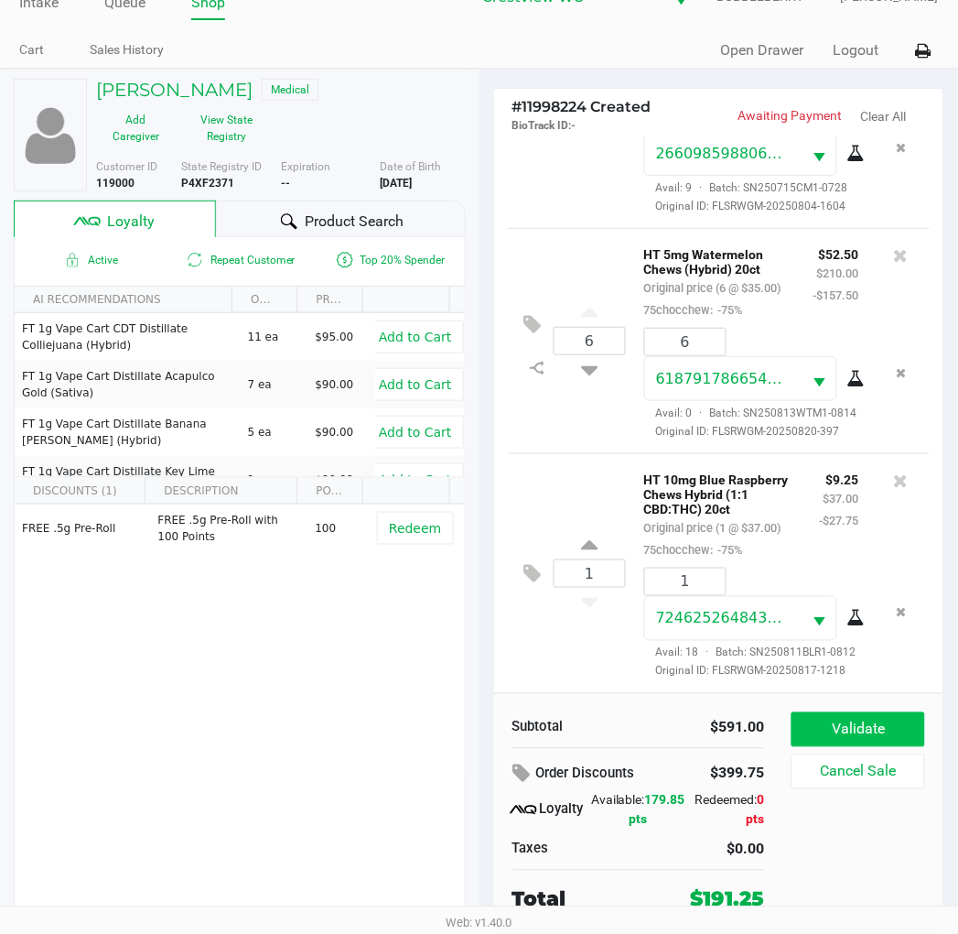
click at [868, 725] on button "Validate" at bounding box center [858, 729] width 133 height 35
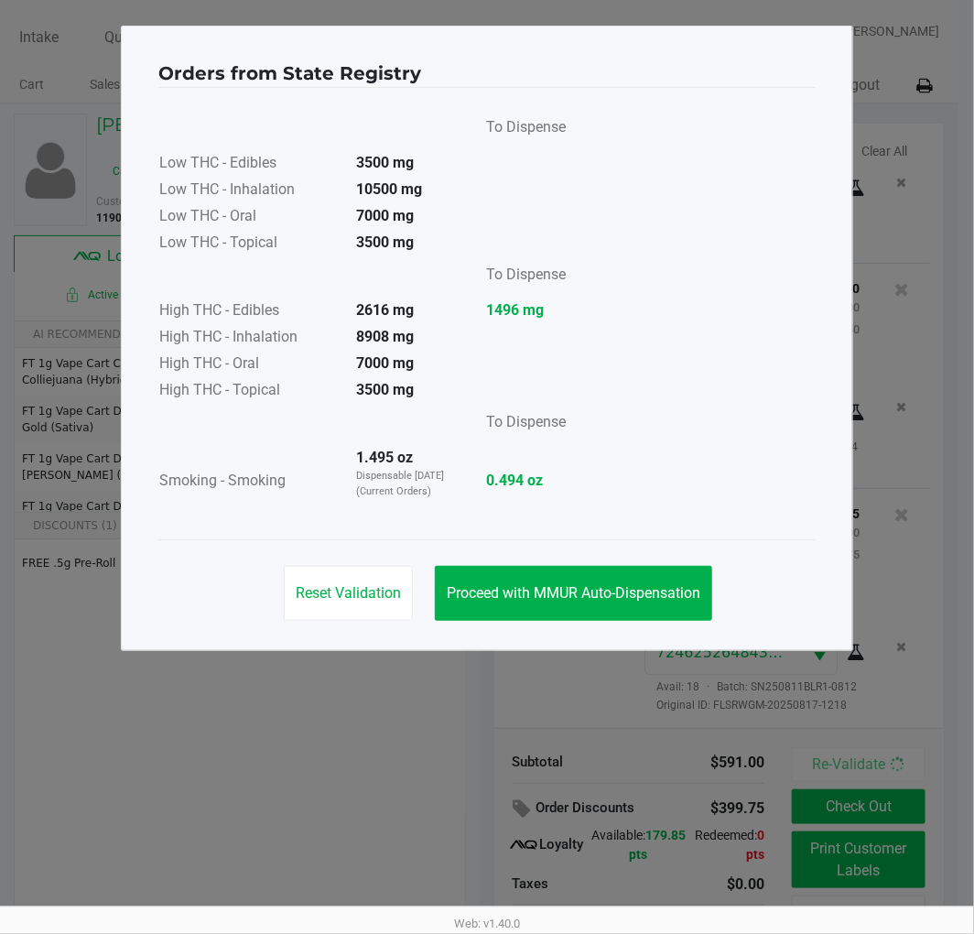
click at [610, 584] on span "Proceed with MMUR Auto-Dispensation" at bounding box center [574, 592] width 254 height 17
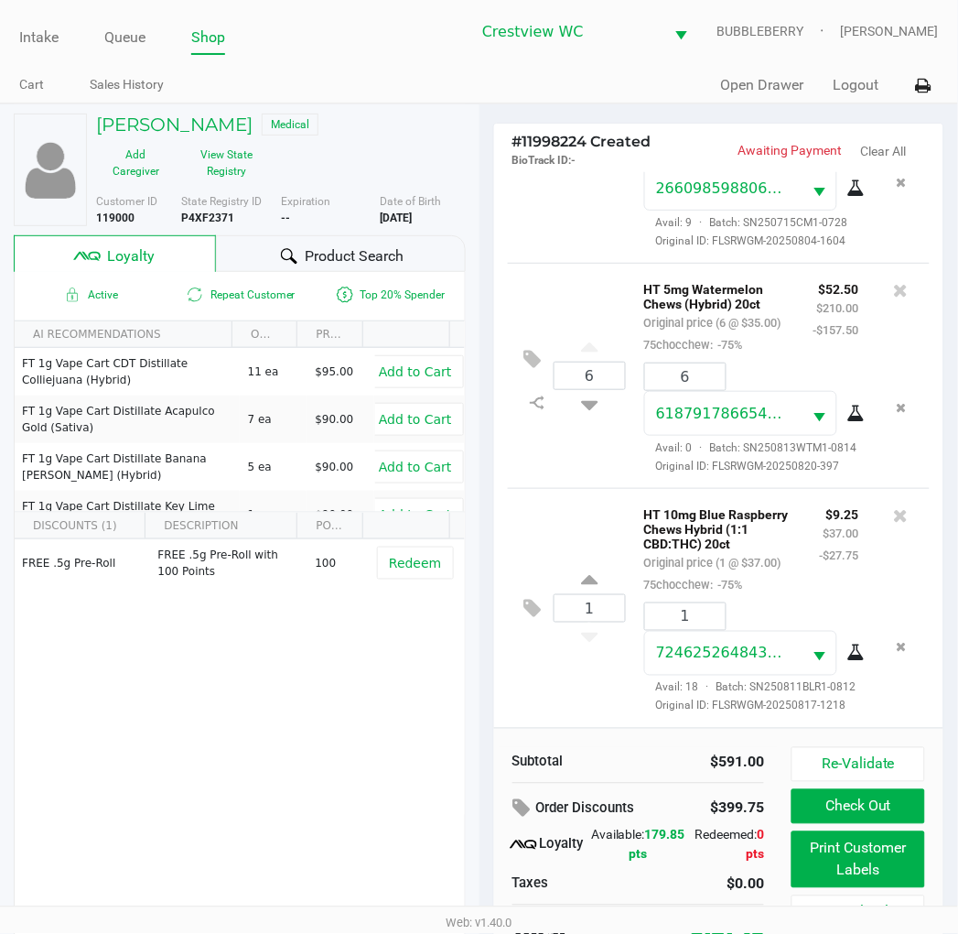
click at [855, 872] on button "Print Customer Labels" at bounding box center [858, 859] width 133 height 57
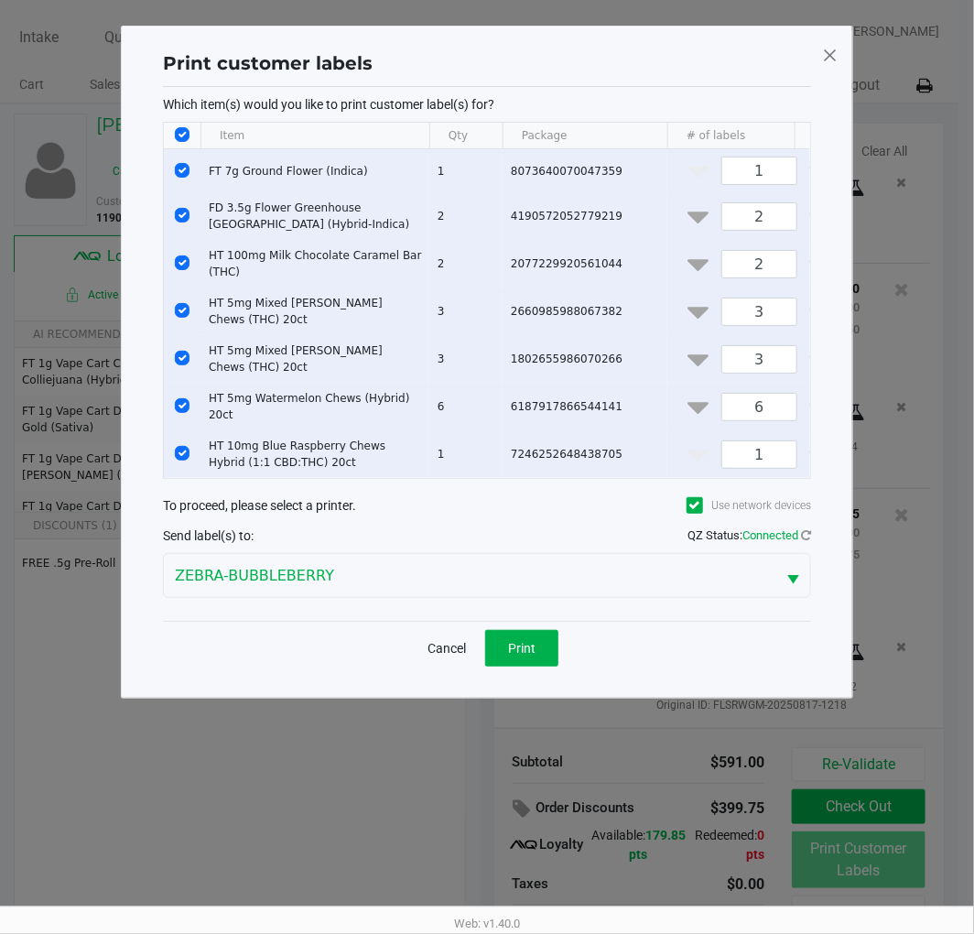
click at [181, 133] on input "Select All Rows" at bounding box center [182, 134] width 15 height 15
checkbox input "false"
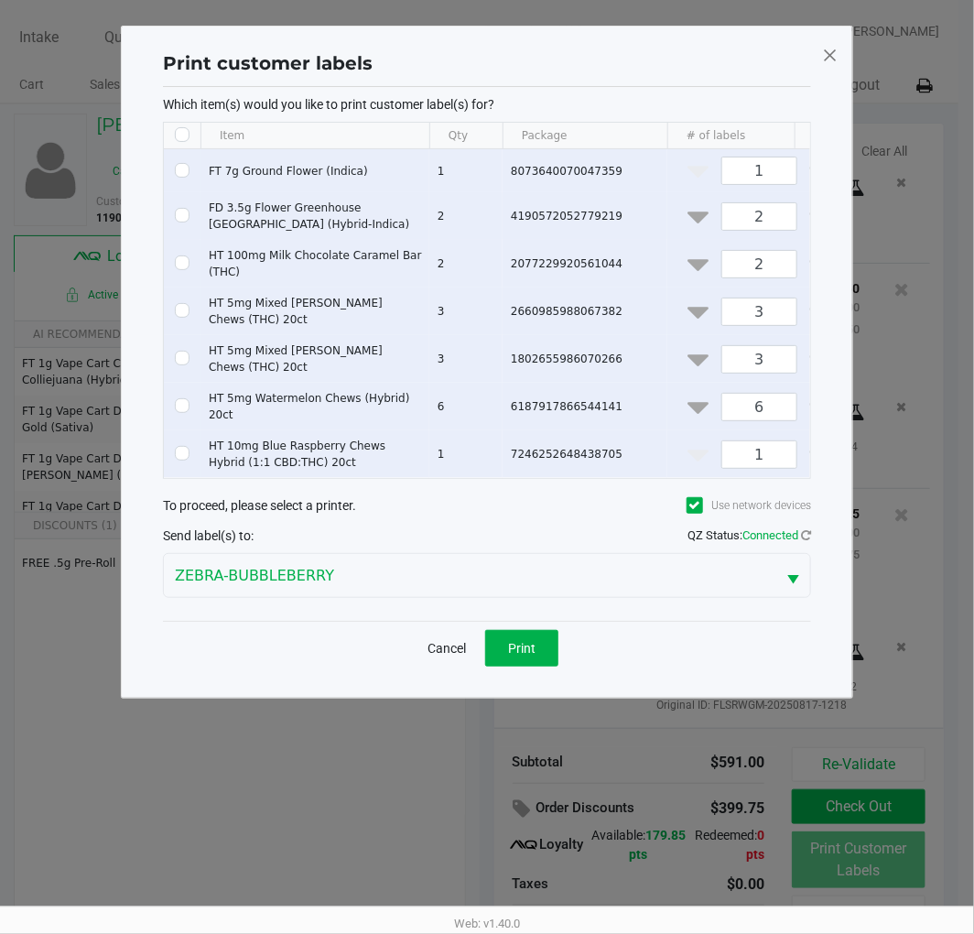
checkbox input "false"
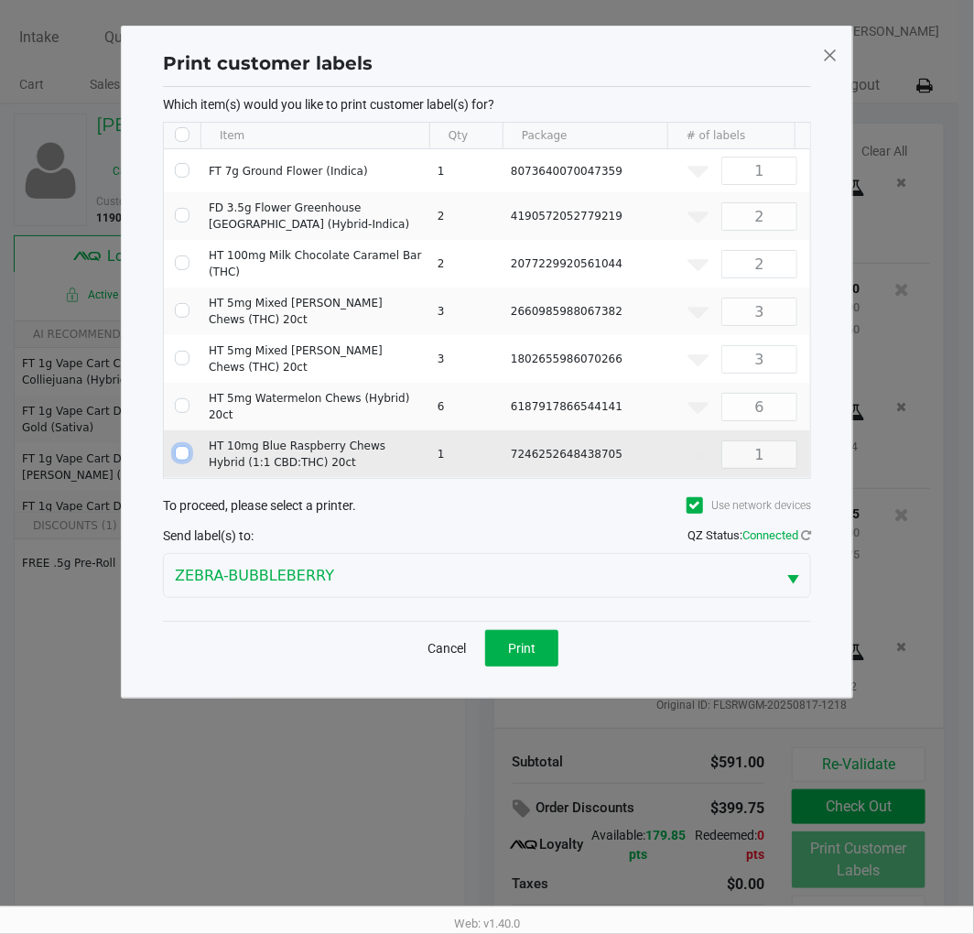
click at [187, 446] on input "Select Row" at bounding box center [182, 453] width 15 height 15
checkbox input "true"
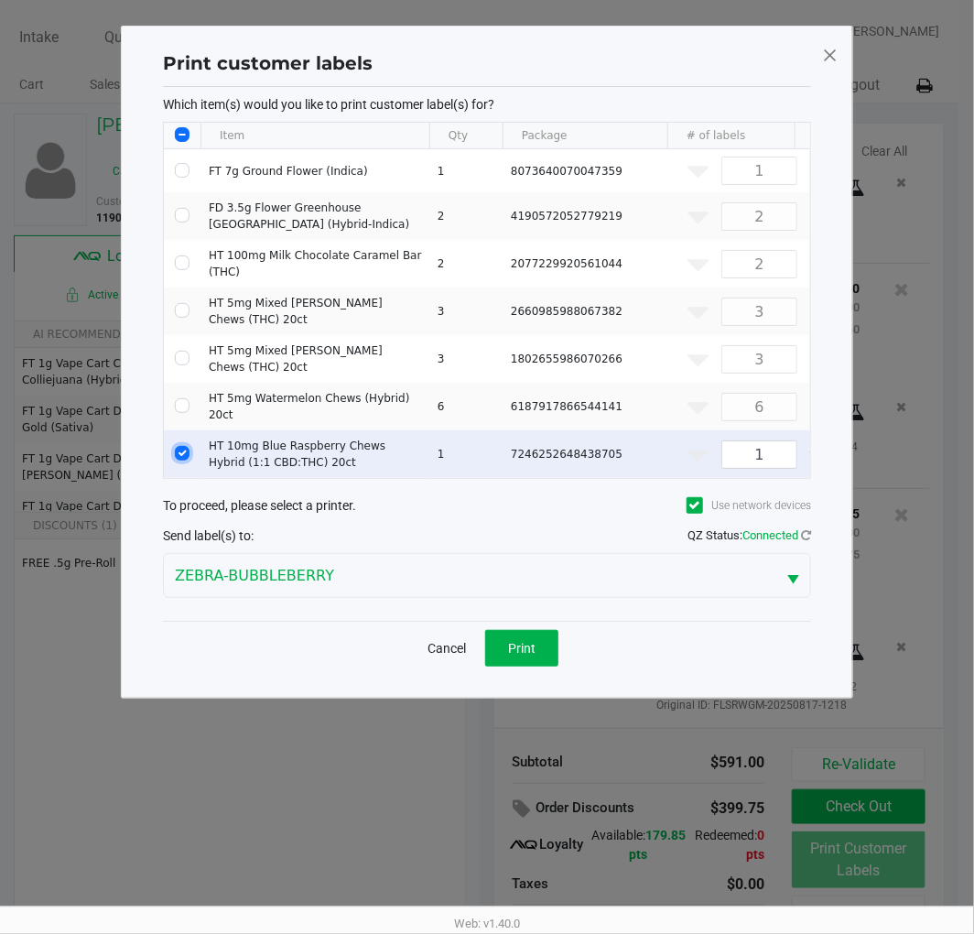
click at [772, 393] on div "6" at bounding box center [760, 407] width 168 height 28
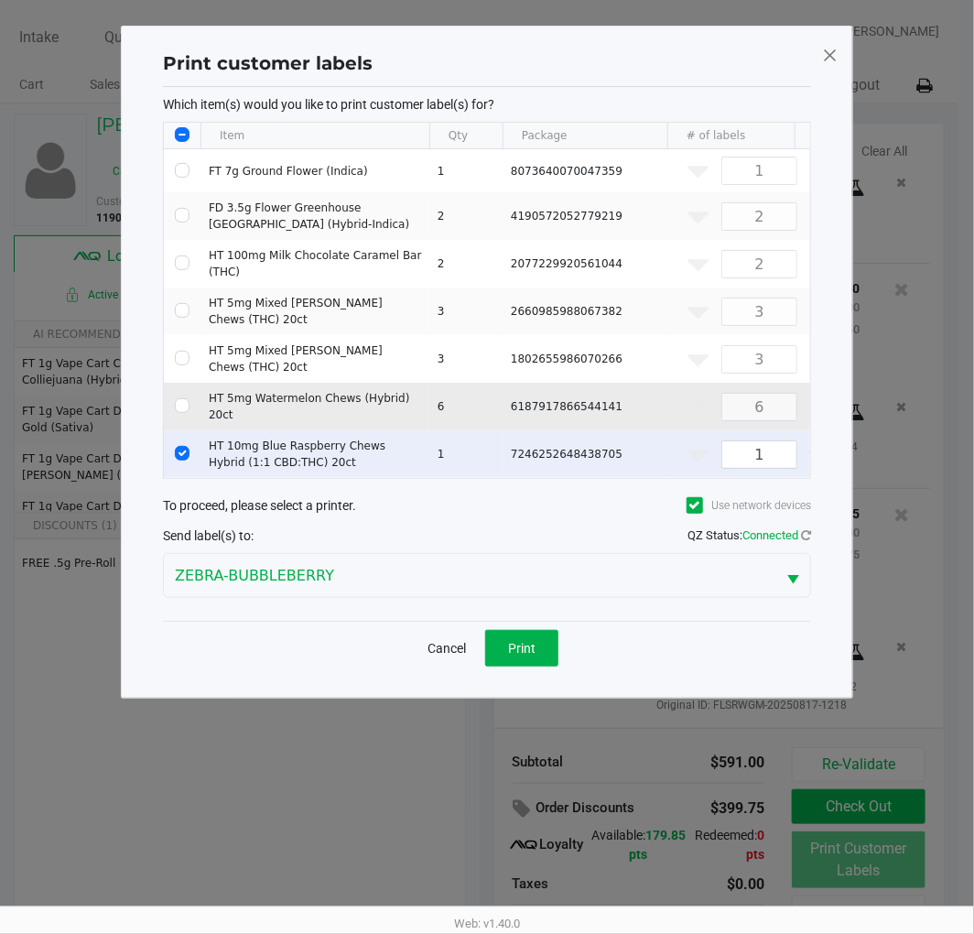
click at [181, 398] on input "Select Row" at bounding box center [182, 405] width 15 height 15
checkbox input "true"
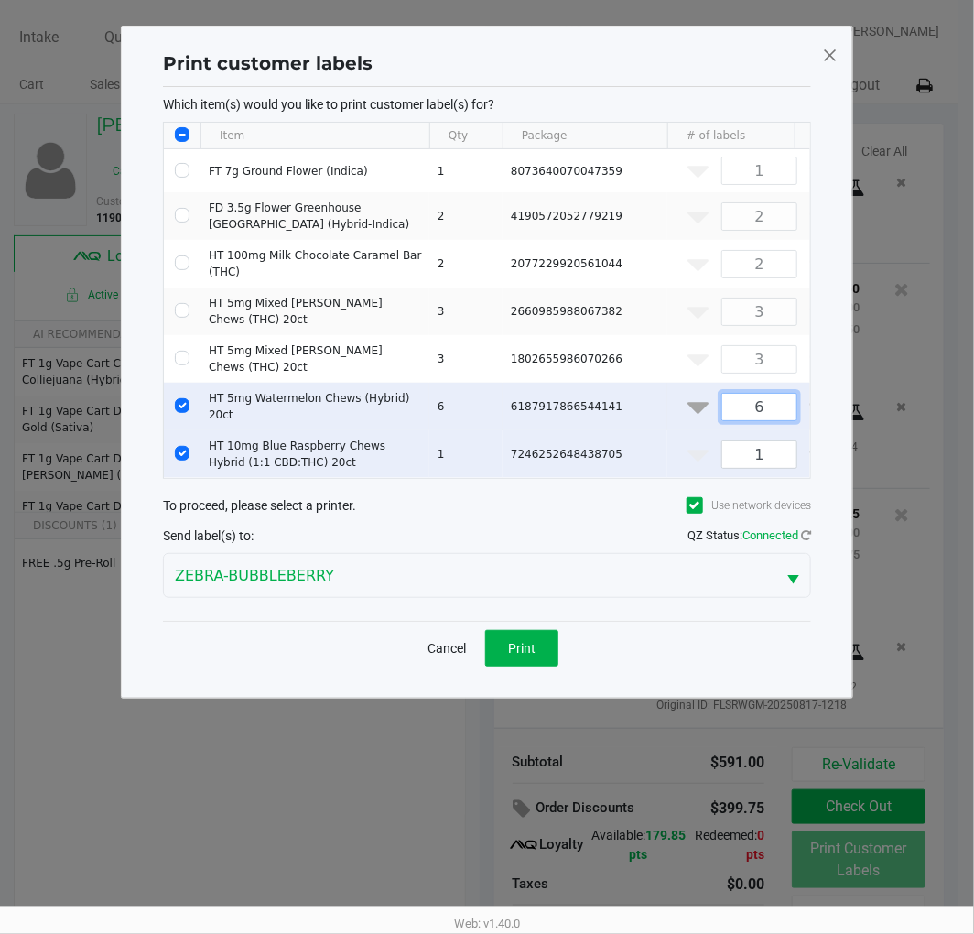
click at [779, 403] on input "6" at bounding box center [759, 407] width 74 height 27
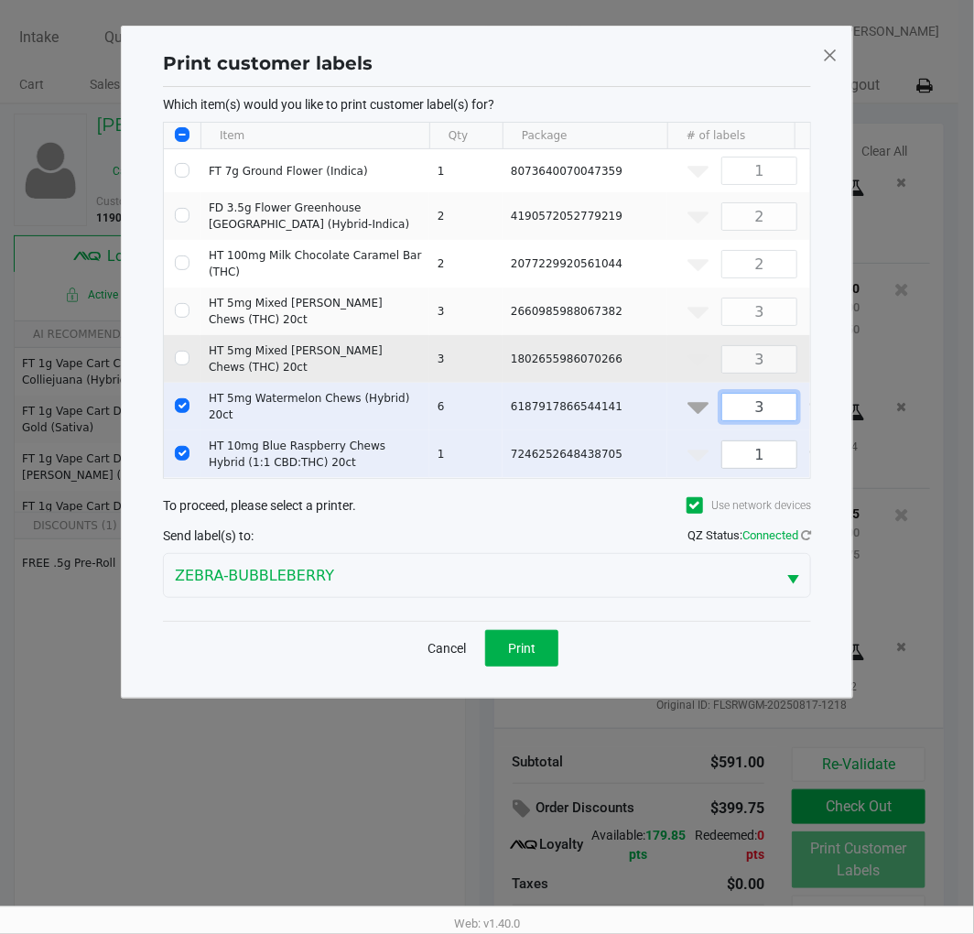
type input "3"
click at [183, 351] on input "Select Row" at bounding box center [182, 358] width 15 height 15
checkbox input "true"
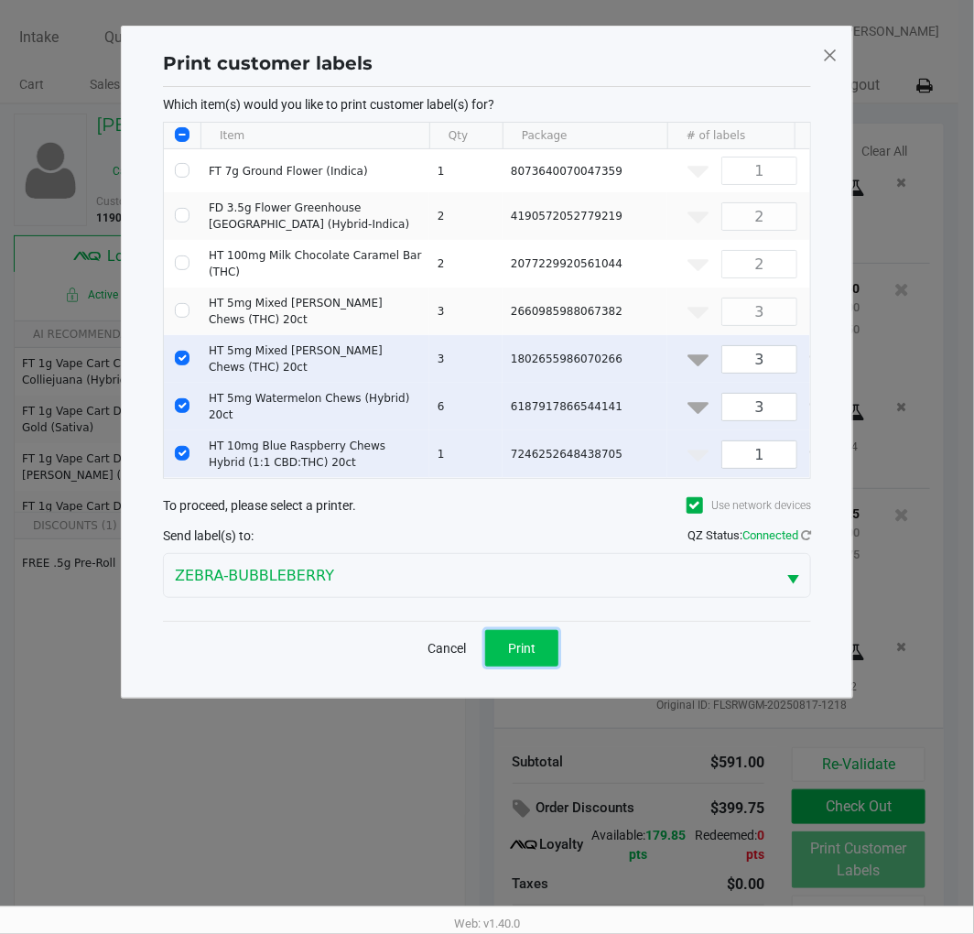
click at [513, 648] on span "Print" at bounding box center [521, 648] width 27 height 15
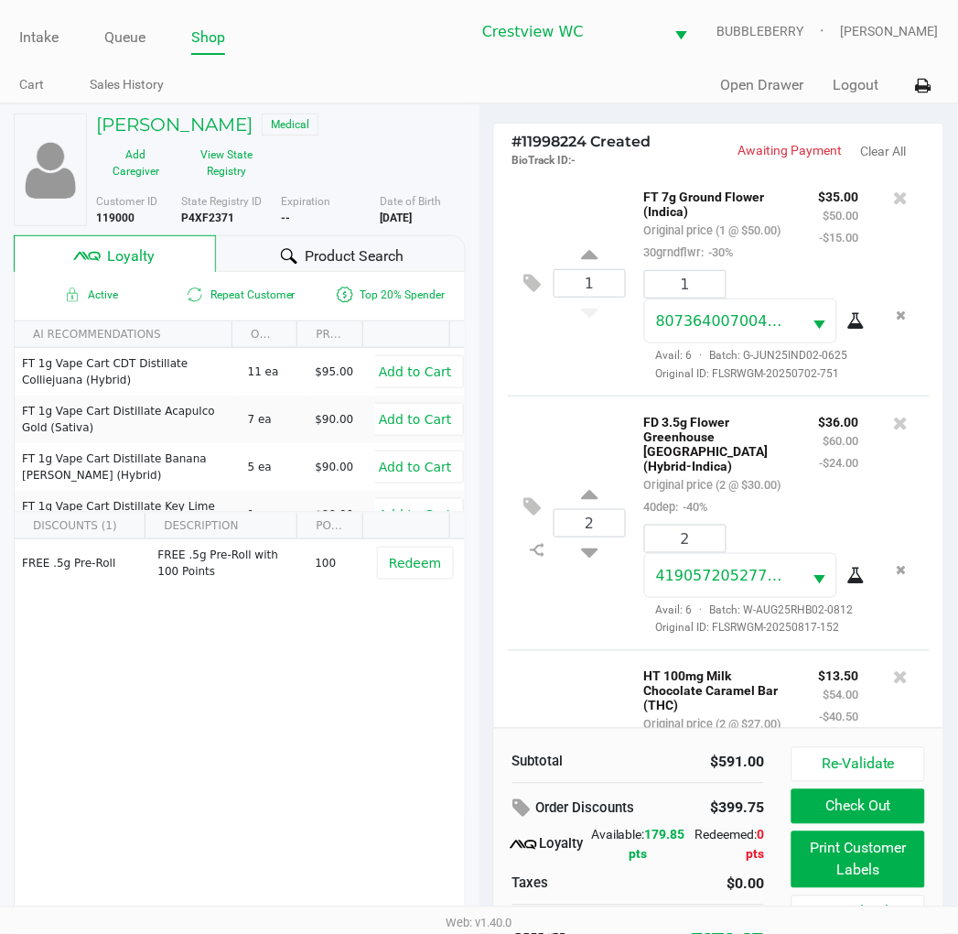
scroll to position [35, 0]
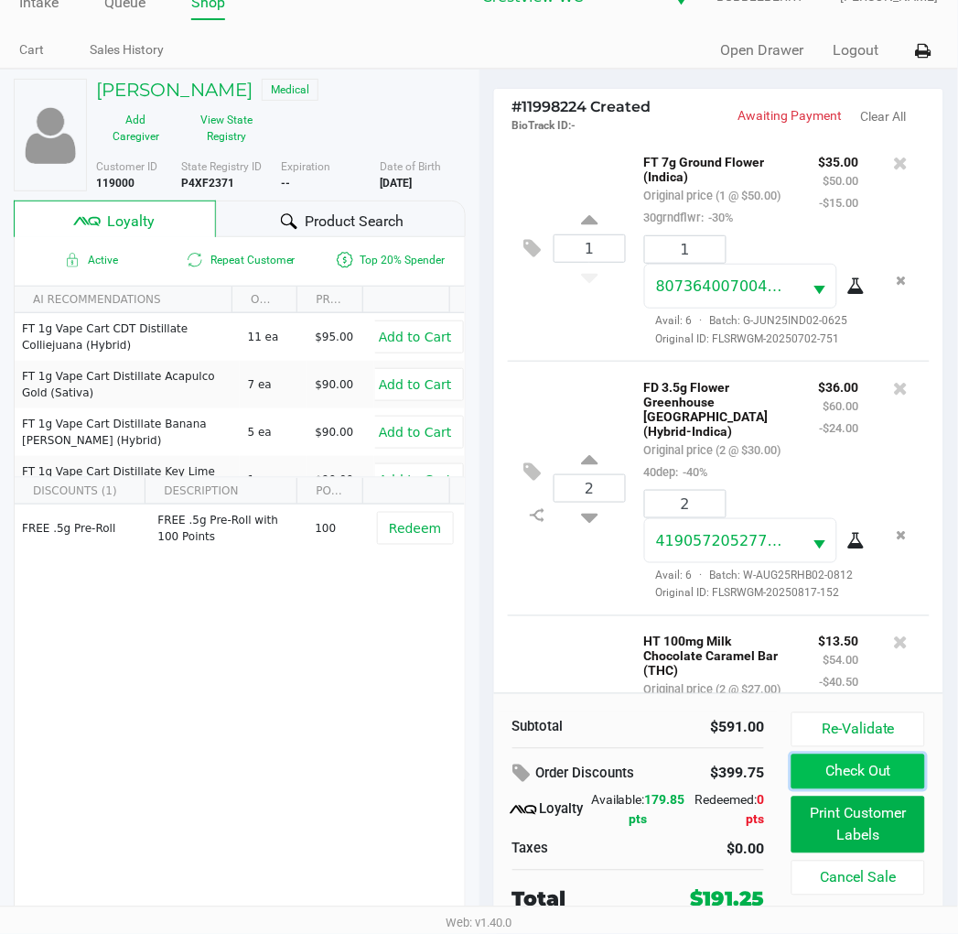
click at [798, 778] on button "Check Out" at bounding box center [858, 771] width 133 height 35
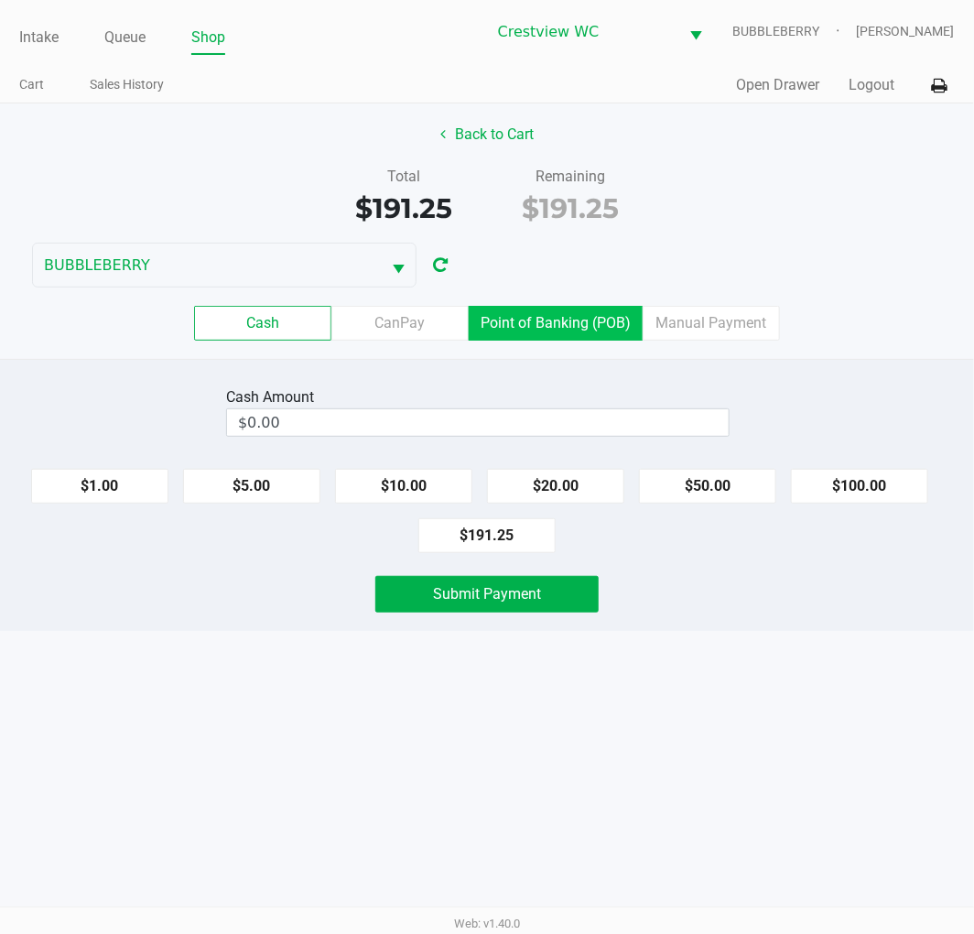
click at [554, 311] on label "Point of Banking (POB)" at bounding box center [556, 323] width 174 height 35
click at [0, 0] on 7 "Point of Banking (POB)" at bounding box center [0, 0] width 0 height 0
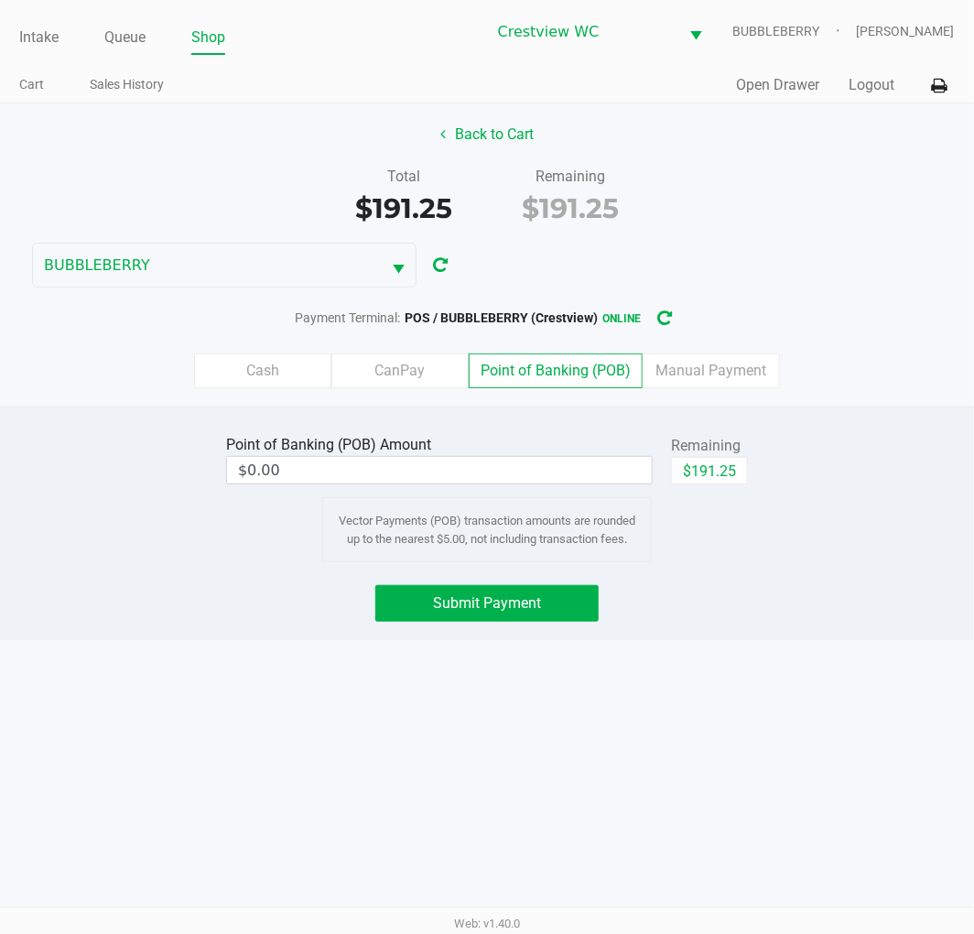
click at [496, 470] on input "$0.00" at bounding box center [439, 470] width 425 height 27
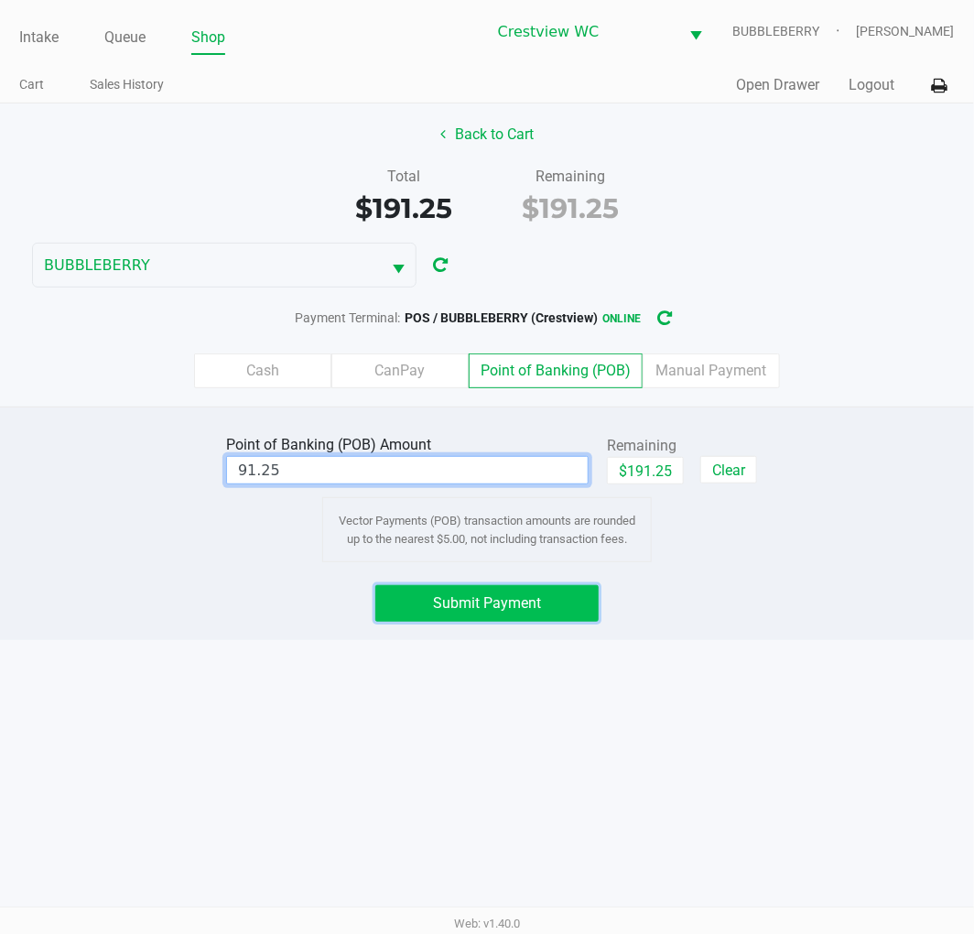
click at [445, 605] on span "Submit Payment" at bounding box center [487, 602] width 108 height 17
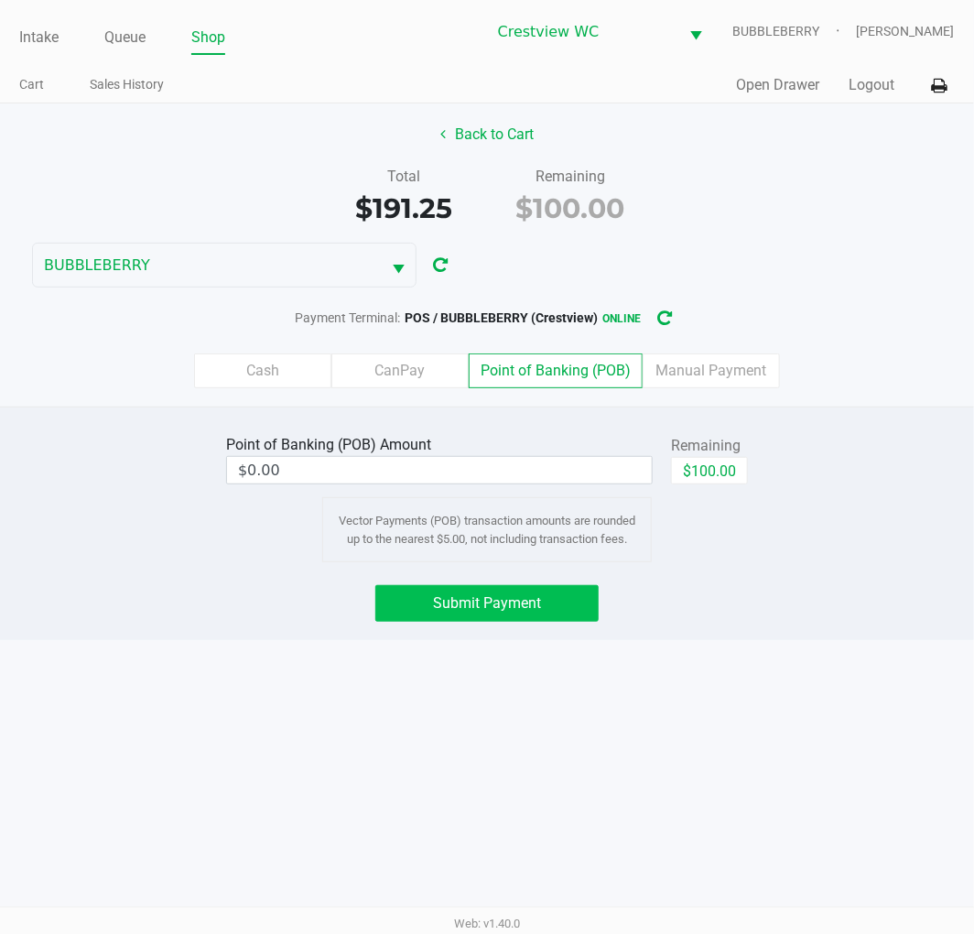
click at [263, 379] on label "Cash" at bounding box center [262, 370] width 137 height 35
click at [0, 0] on 0 "Cash" at bounding box center [0, 0] width 0 height 0
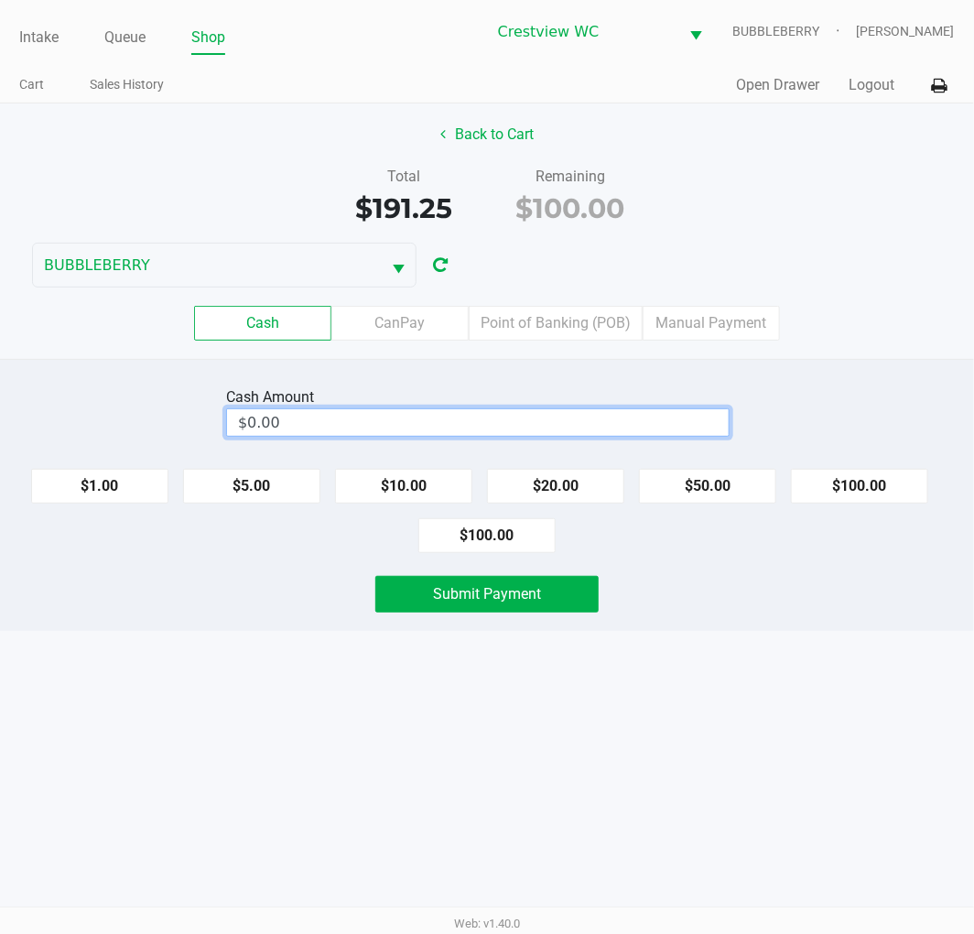
click at [398, 415] on input "$0.00" at bounding box center [478, 422] width 502 height 27
click at [498, 543] on button "$100.00" at bounding box center [486, 535] width 137 height 35
type input "$100.00"
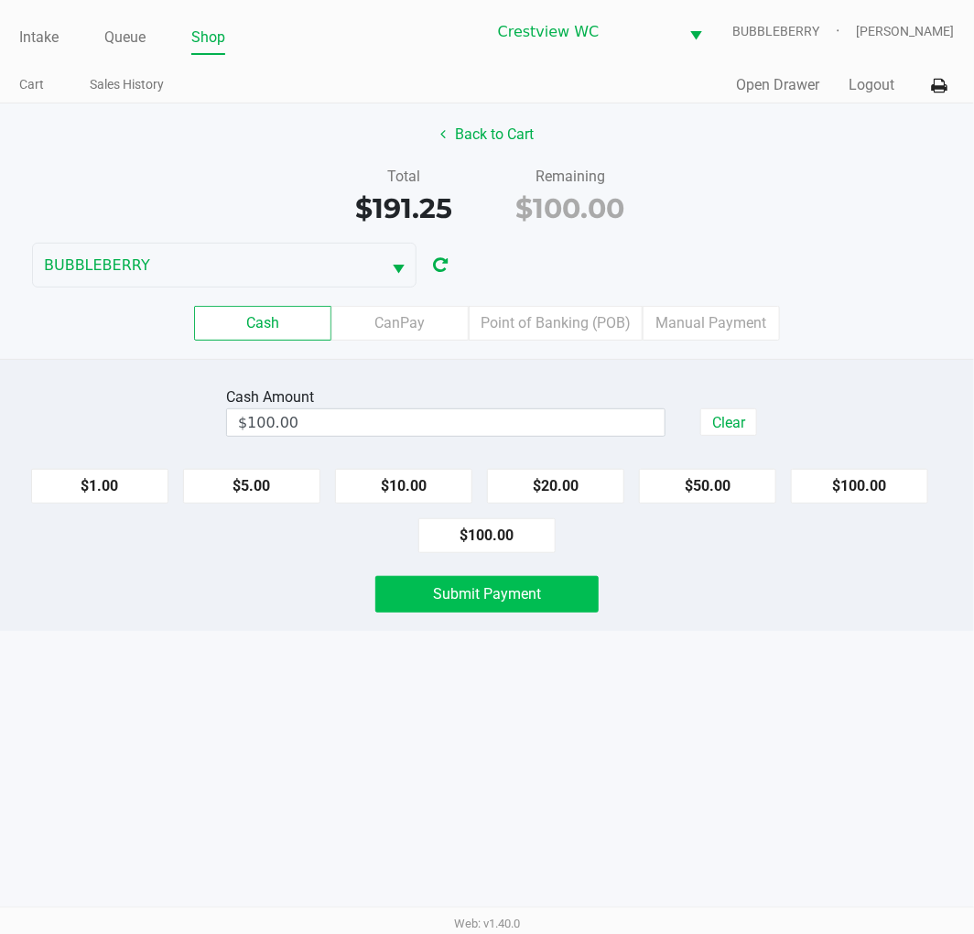
click at [511, 602] on span "Submit Payment" at bounding box center [487, 593] width 108 height 17
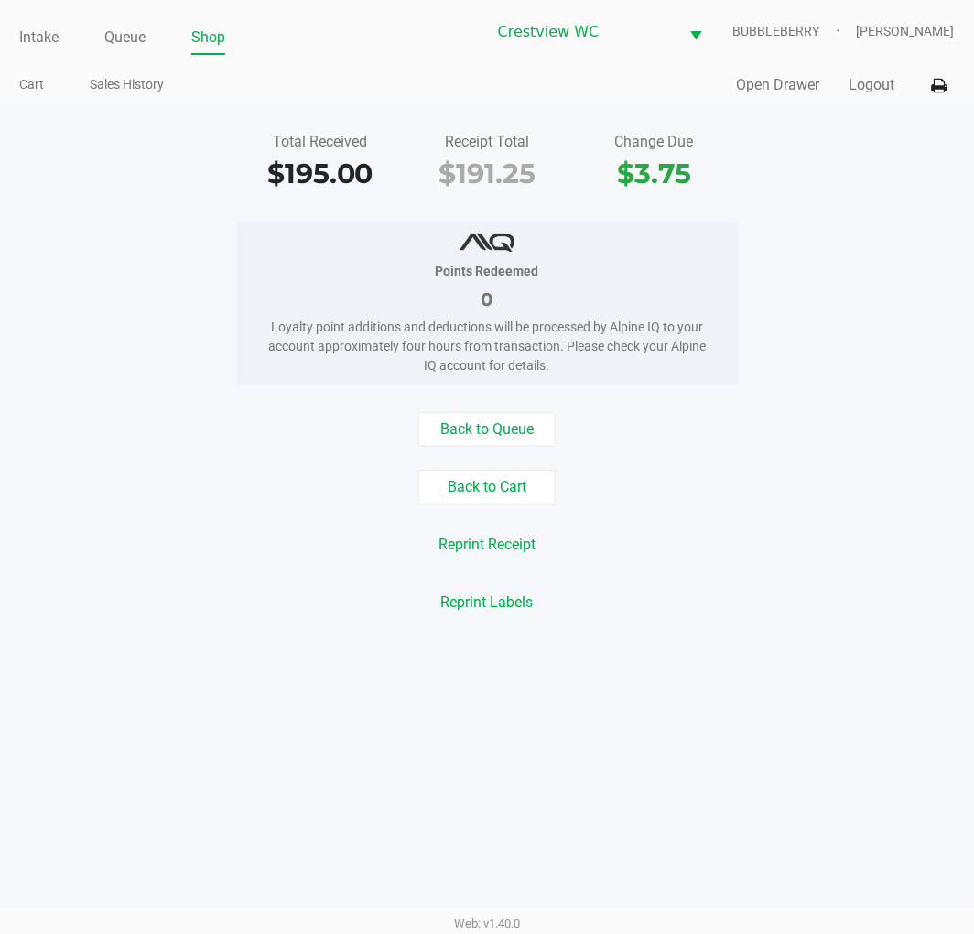
click at [501, 546] on button "Reprint Receipt" at bounding box center [487, 544] width 121 height 35
click at [37, 38] on link "Intake" at bounding box center [38, 38] width 39 height 26
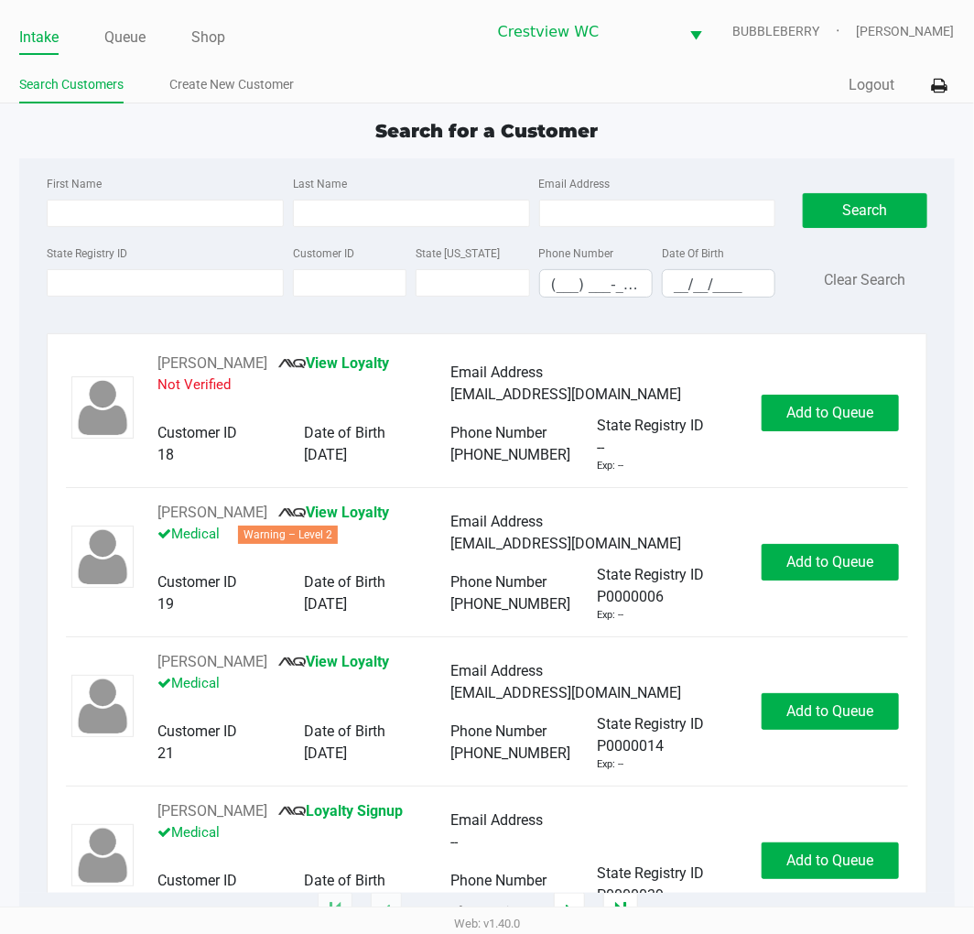
click at [70, 289] on input "State Registry ID" at bounding box center [165, 282] width 237 height 27
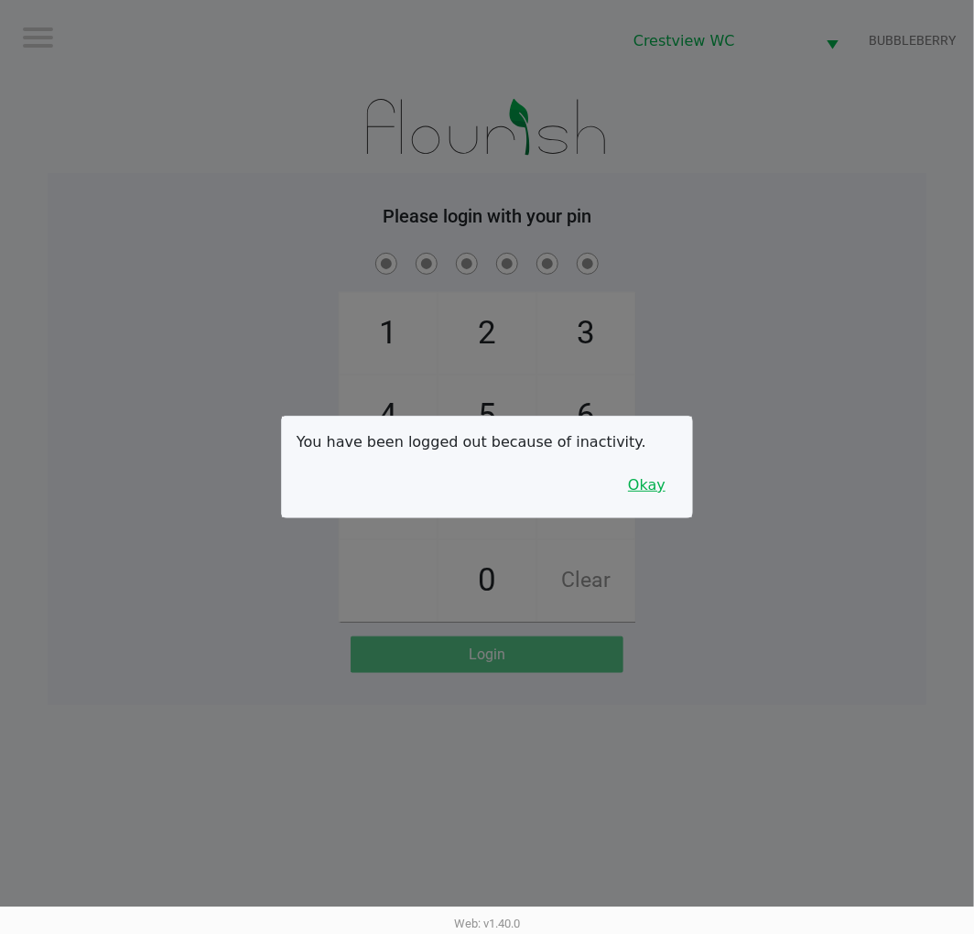
click at [641, 491] on button "Okay" at bounding box center [646, 485] width 61 height 35
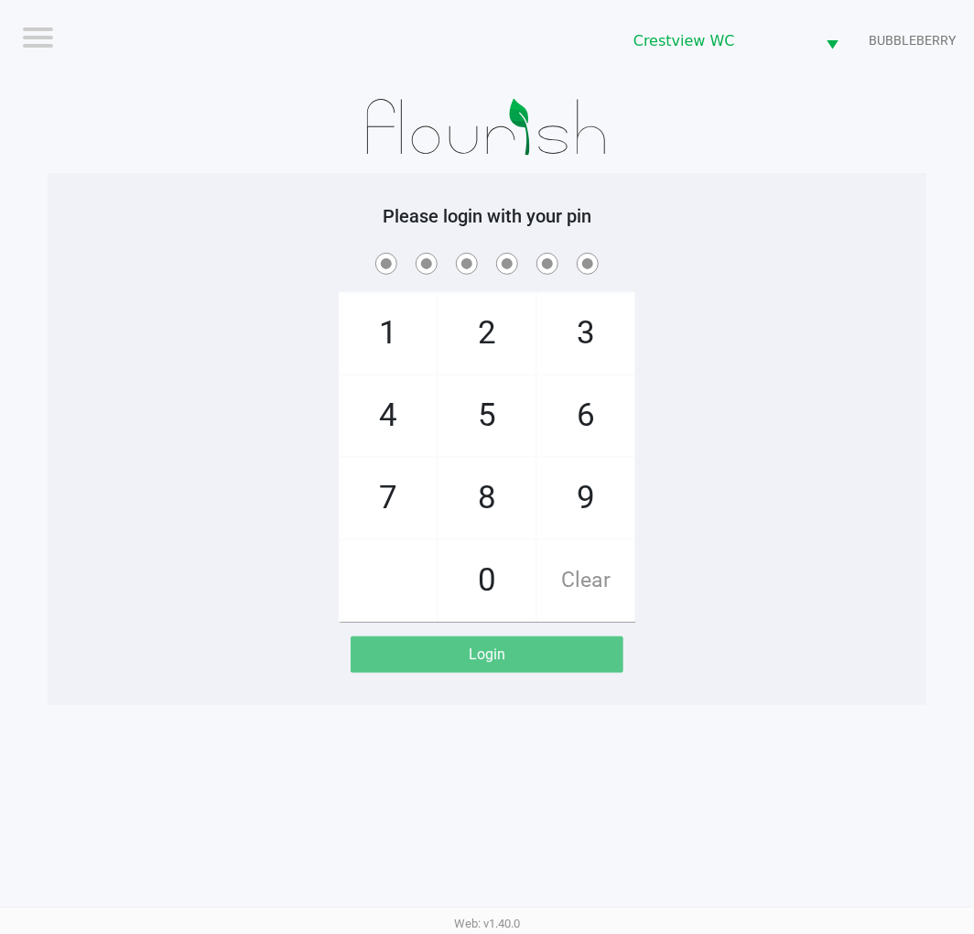
click at [575, 506] on span "9" at bounding box center [585, 498] width 97 height 81
checkbox input "true"
click at [470, 333] on span "2" at bounding box center [486, 333] width 97 height 81
checkbox input "true"
click at [495, 326] on span "2" at bounding box center [486, 333] width 97 height 81
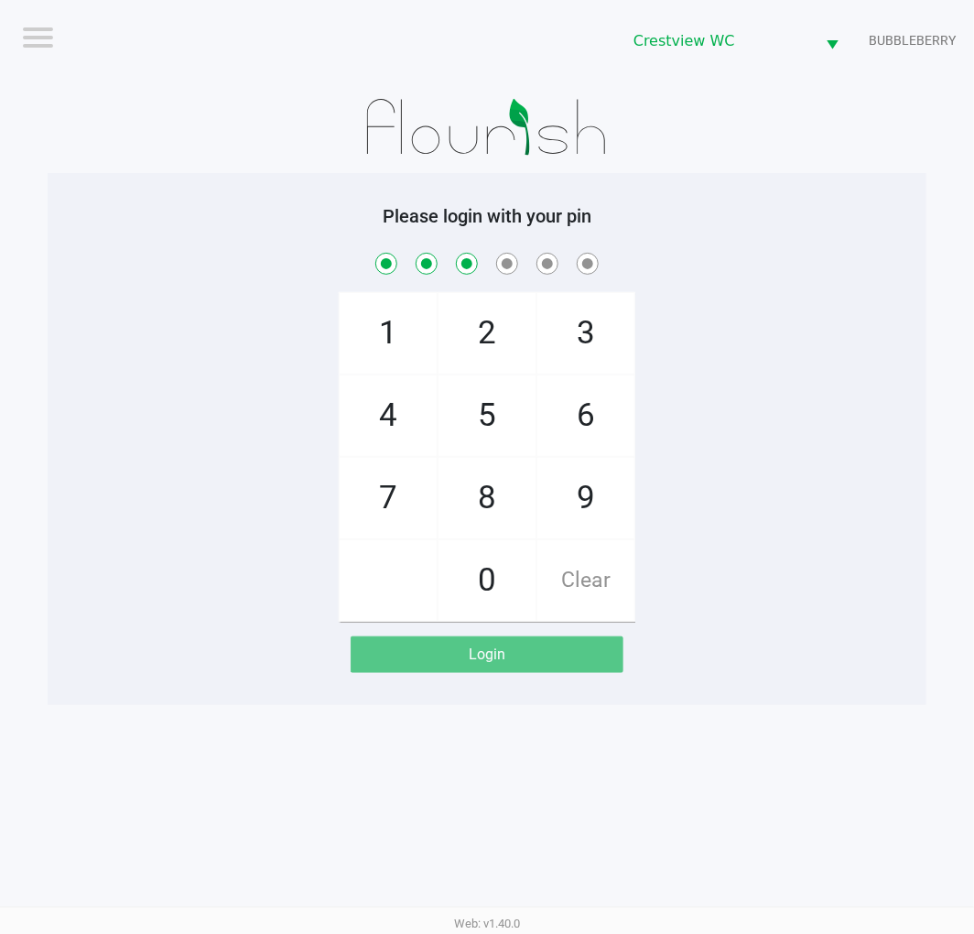
checkbox input "true"
click at [502, 510] on span "8" at bounding box center [486, 498] width 97 height 81
checkbox input "true"
click at [490, 334] on span "2" at bounding box center [486, 333] width 97 height 81
checkbox input "true"
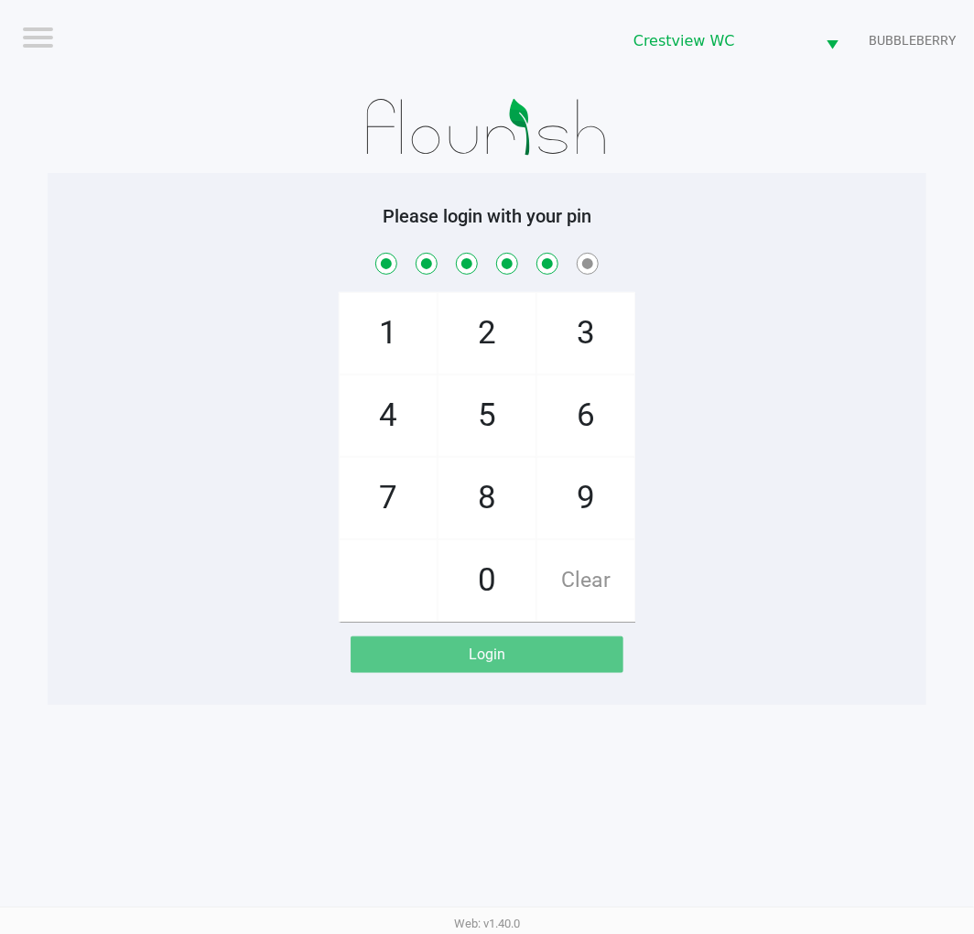
click at [394, 315] on span "1" at bounding box center [388, 333] width 97 height 81
checkbox input "true"
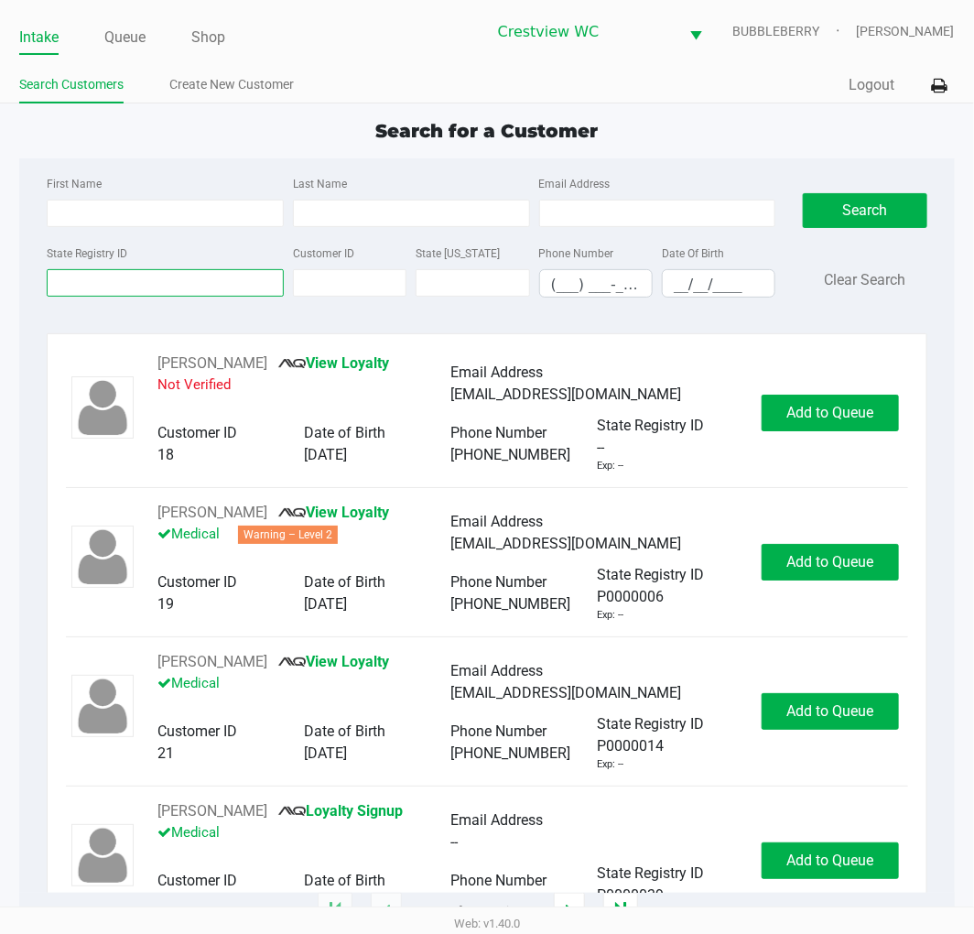
click at [90, 289] on input "State Registry ID" at bounding box center [165, 282] width 237 height 27
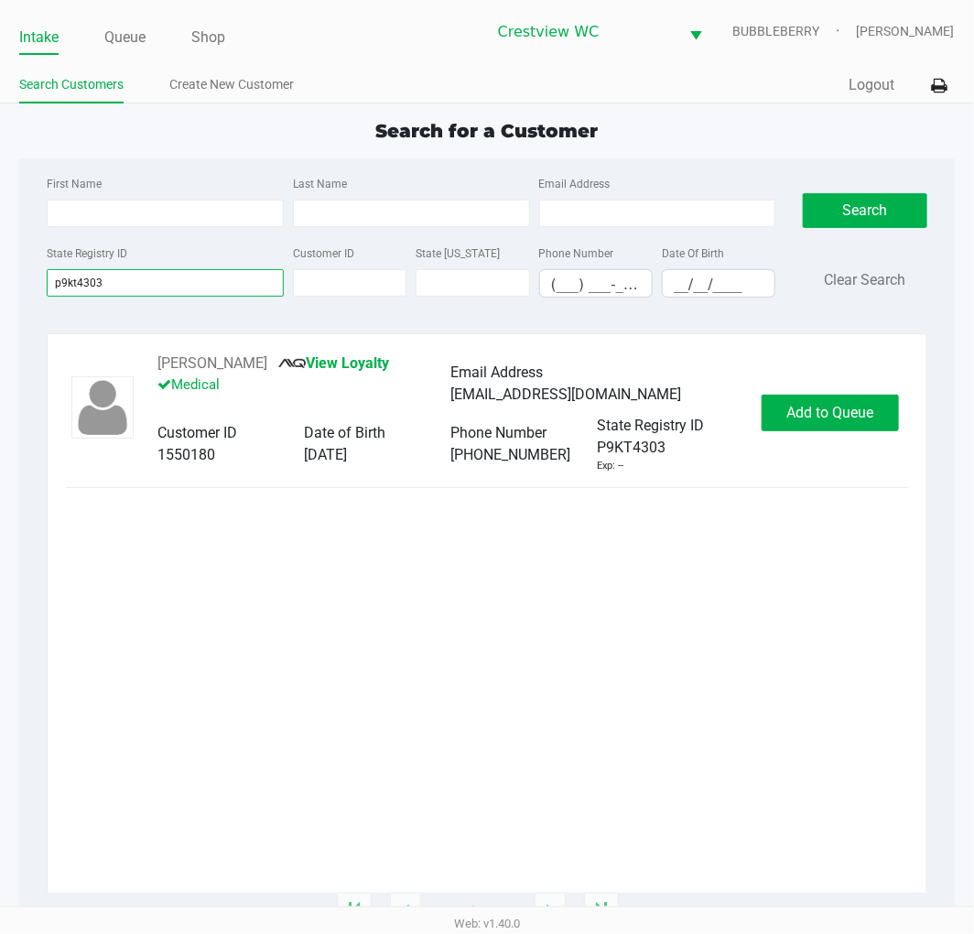
type input "p9kt4303"
click at [828, 415] on span "Add to Queue" at bounding box center [829, 412] width 87 height 17
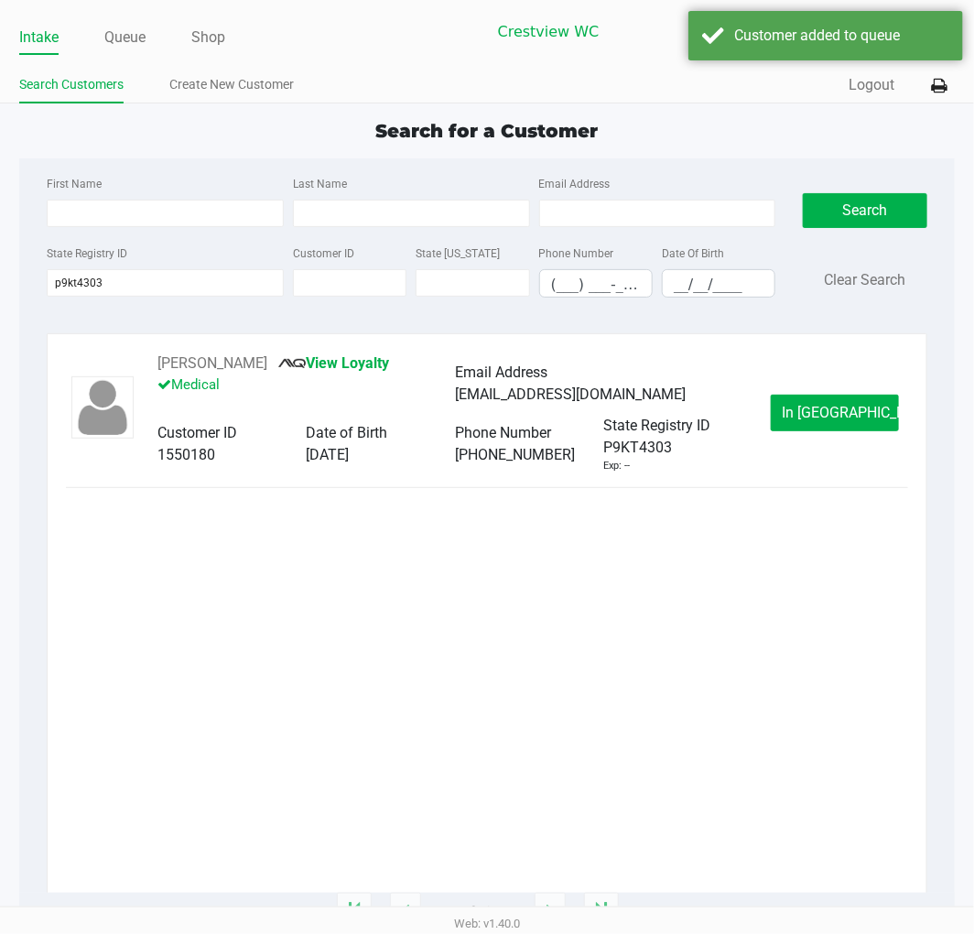
click at [849, 430] on button "In Queue" at bounding box center [835, 413] width 128 height 37
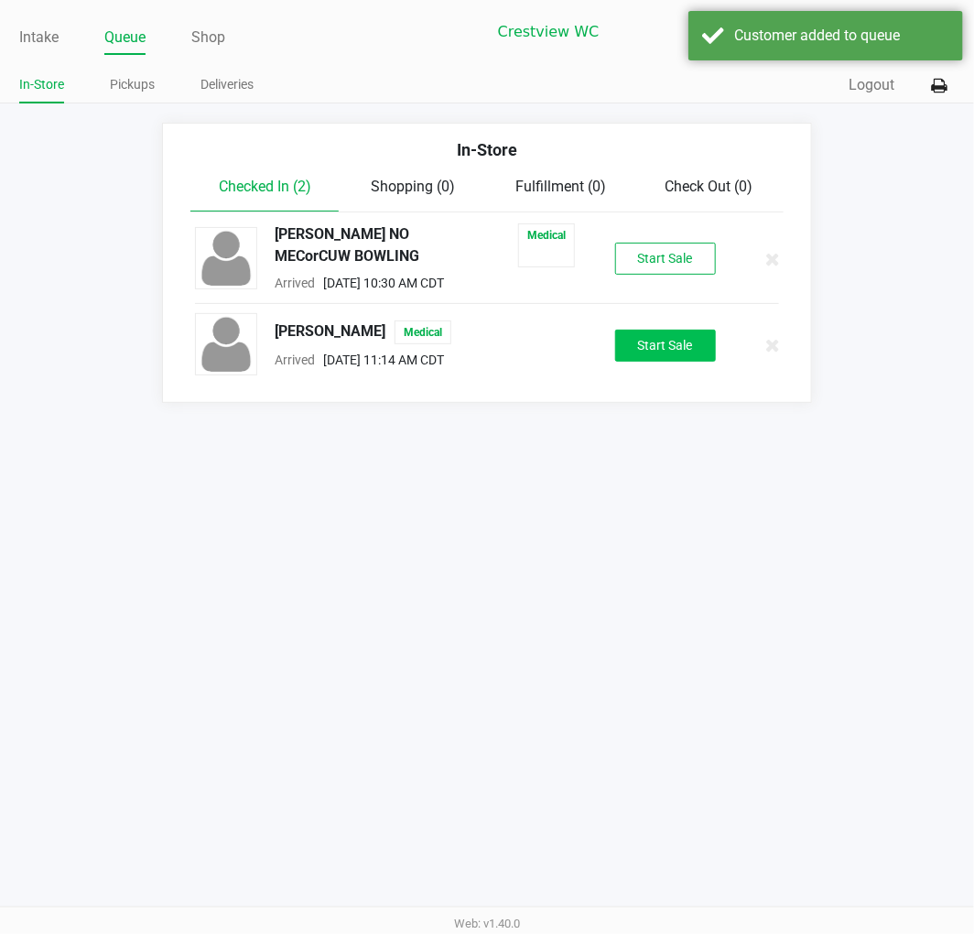
click at [670, 339] on button "Start Sale" at bounding box center [665, 346] width 101 height 32
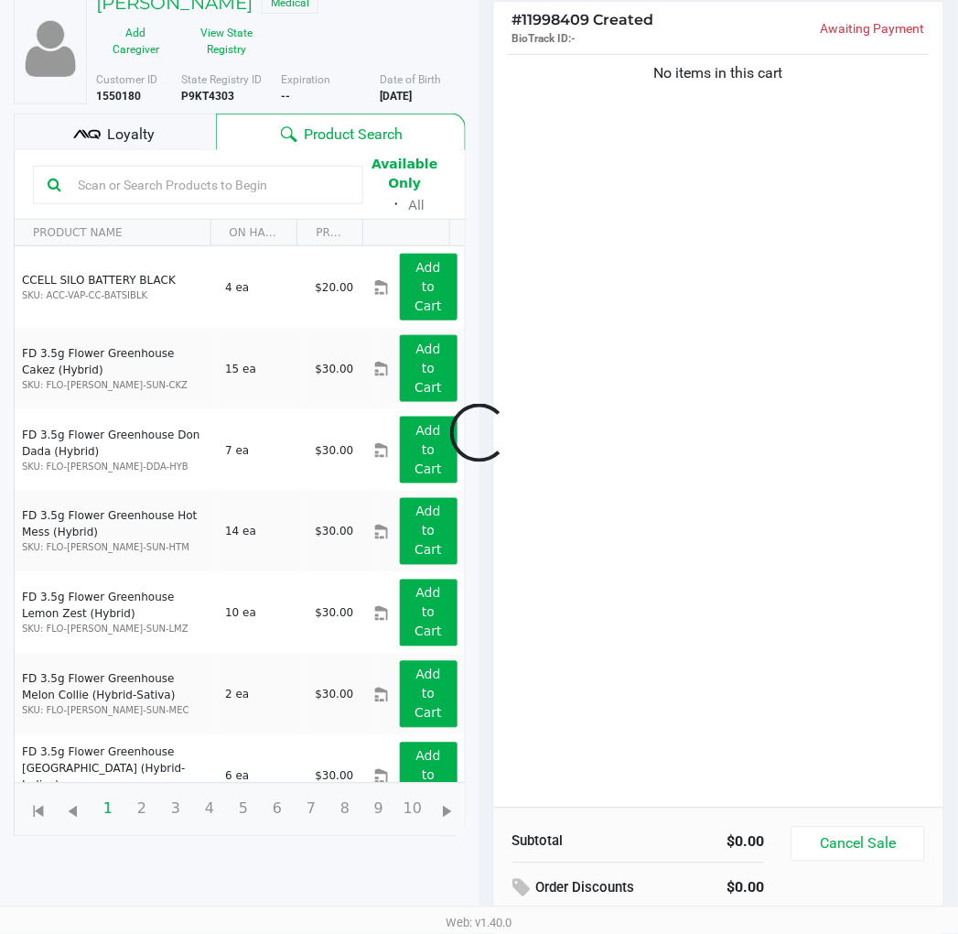
scroll to position [199, 0]
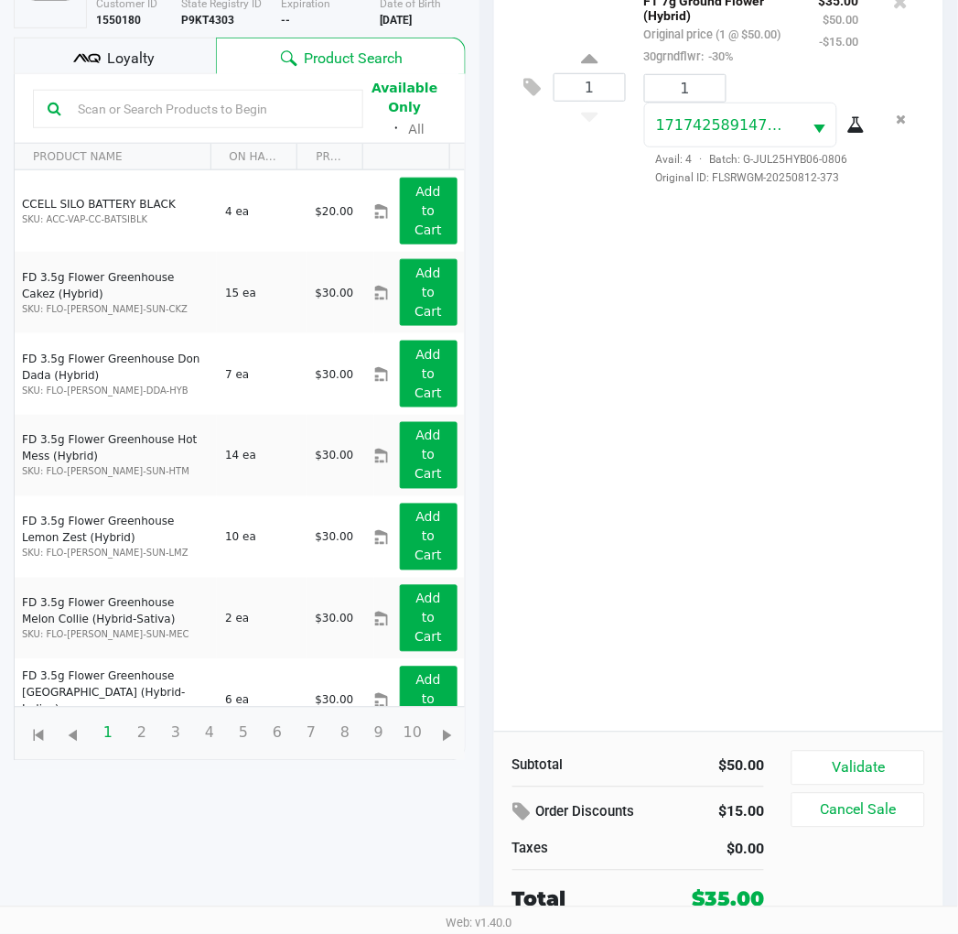
click at [849, 773] on button "Validate" at bounding box center [858, 768] width 133 height 35
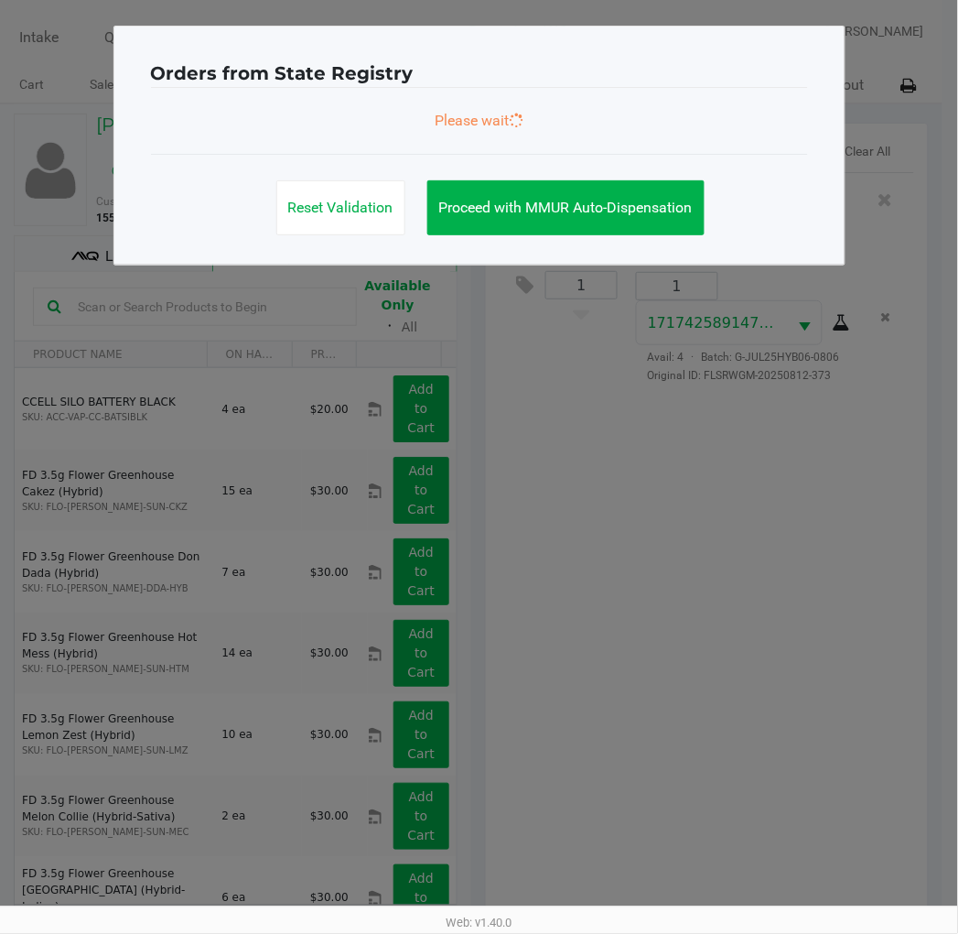
scroll to position [0, 0]
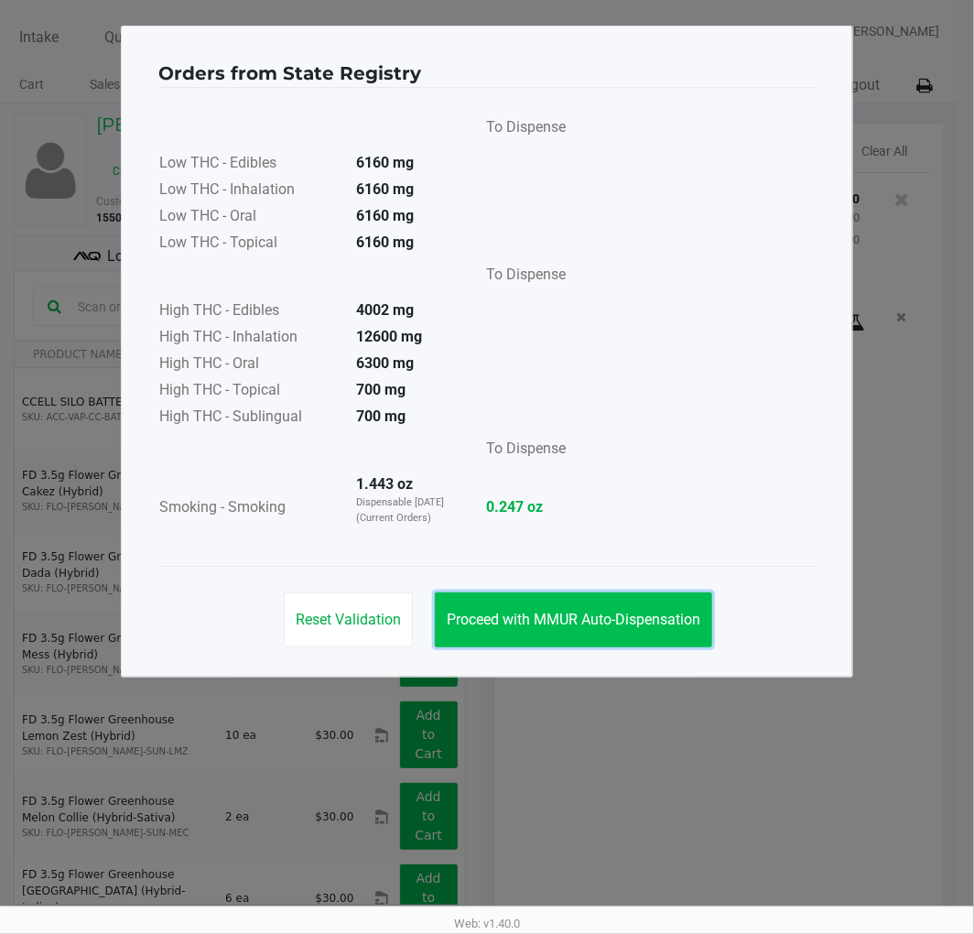
click at [579, 625] on span "Proceed with MMUR Auto-Dispensation" at bounding box center [574, 619] width 254 height 17
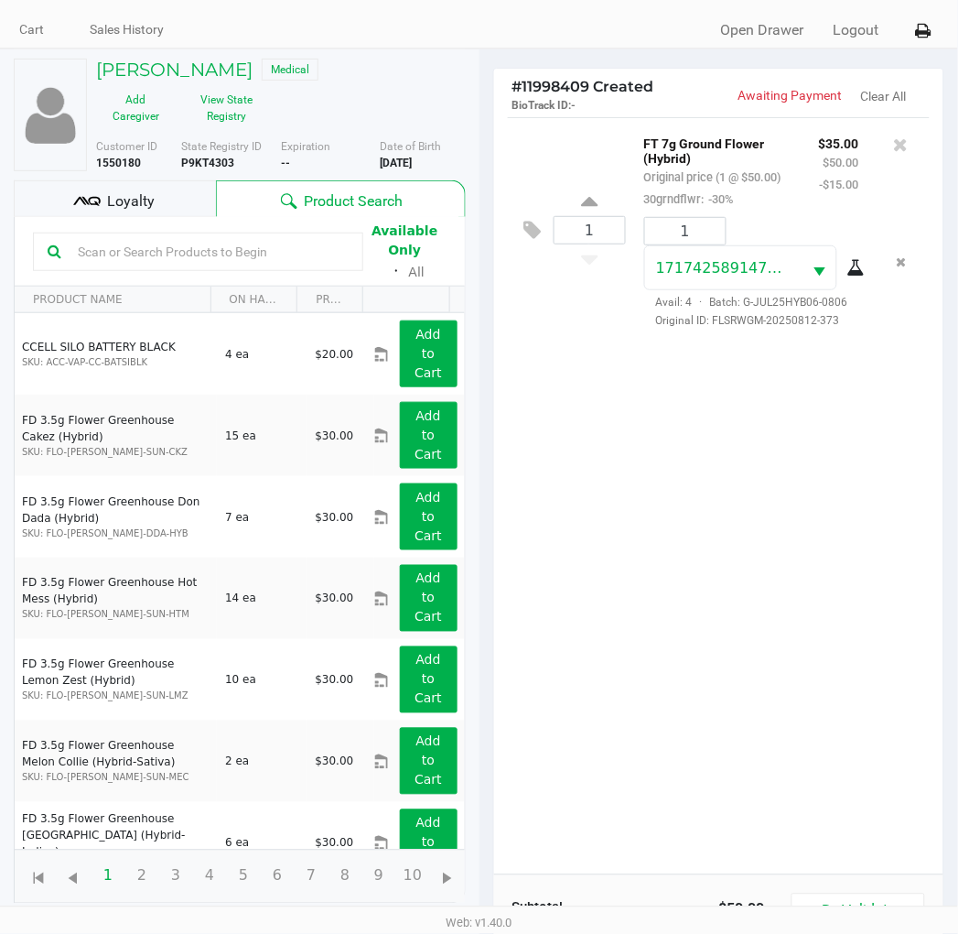
scroll to position [218, 0]
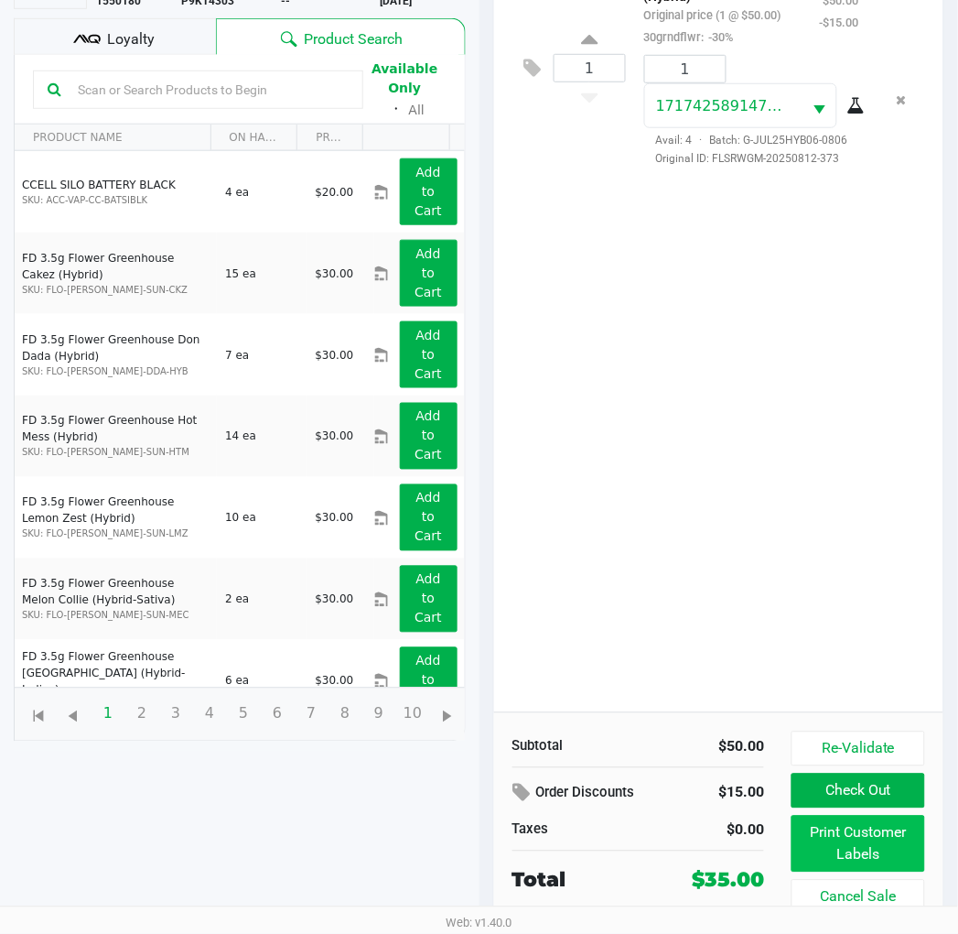
click at [812, 836] on button "Print Customer Labels" at bounding box center [858, 844] width 133 height 57
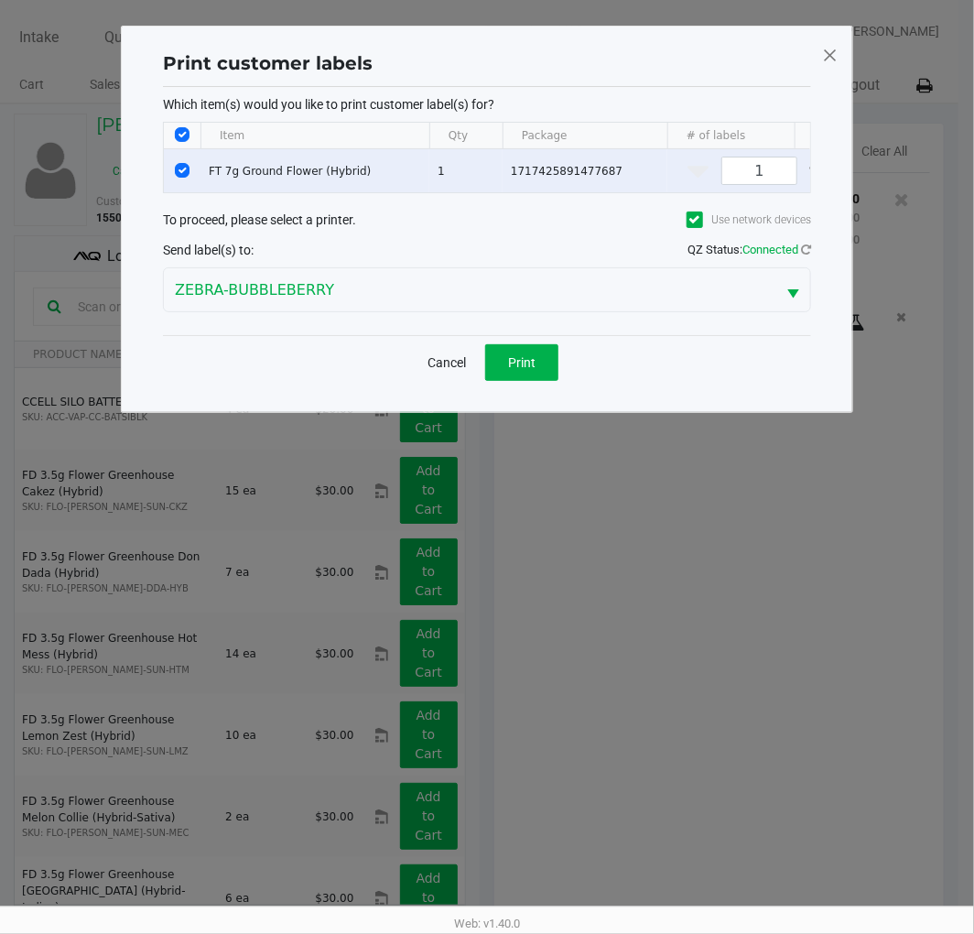
click at [542, 381] on button "Print" at bounding box center [521, 362] width 73 height 37
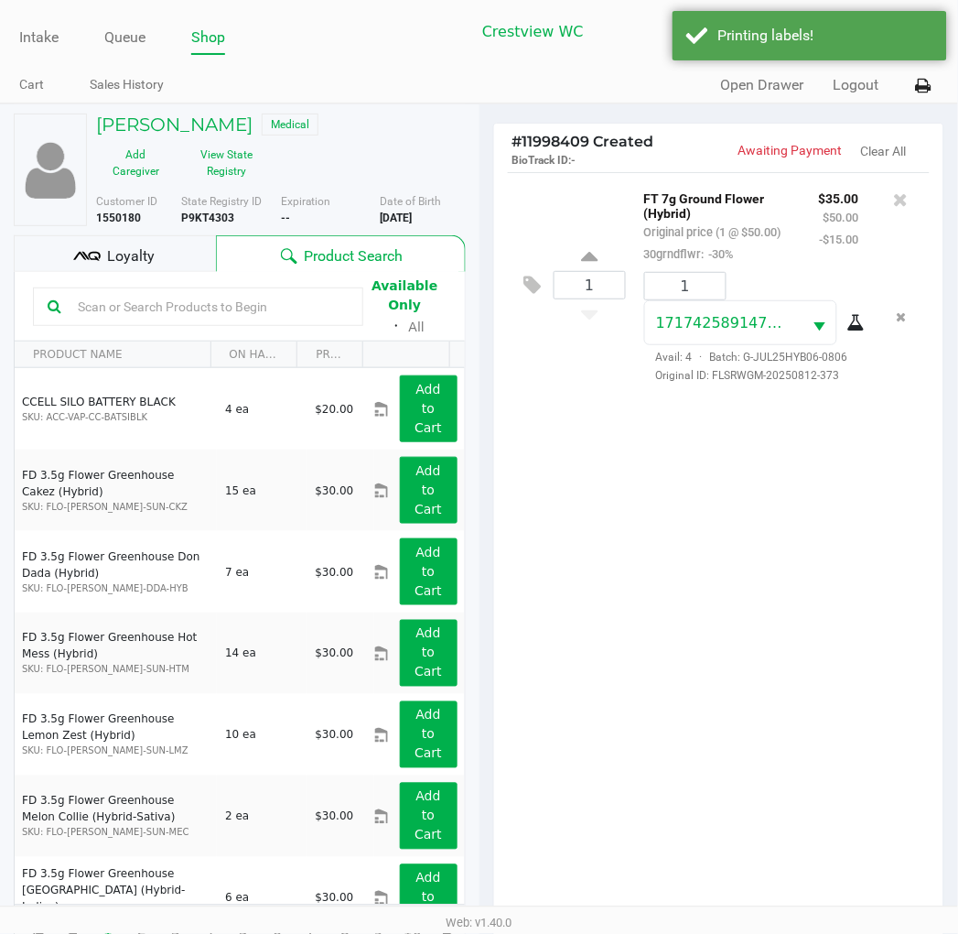
click at [146, 245] on span "Loyalty" at bounding box center [131, 256] width 48 height 22
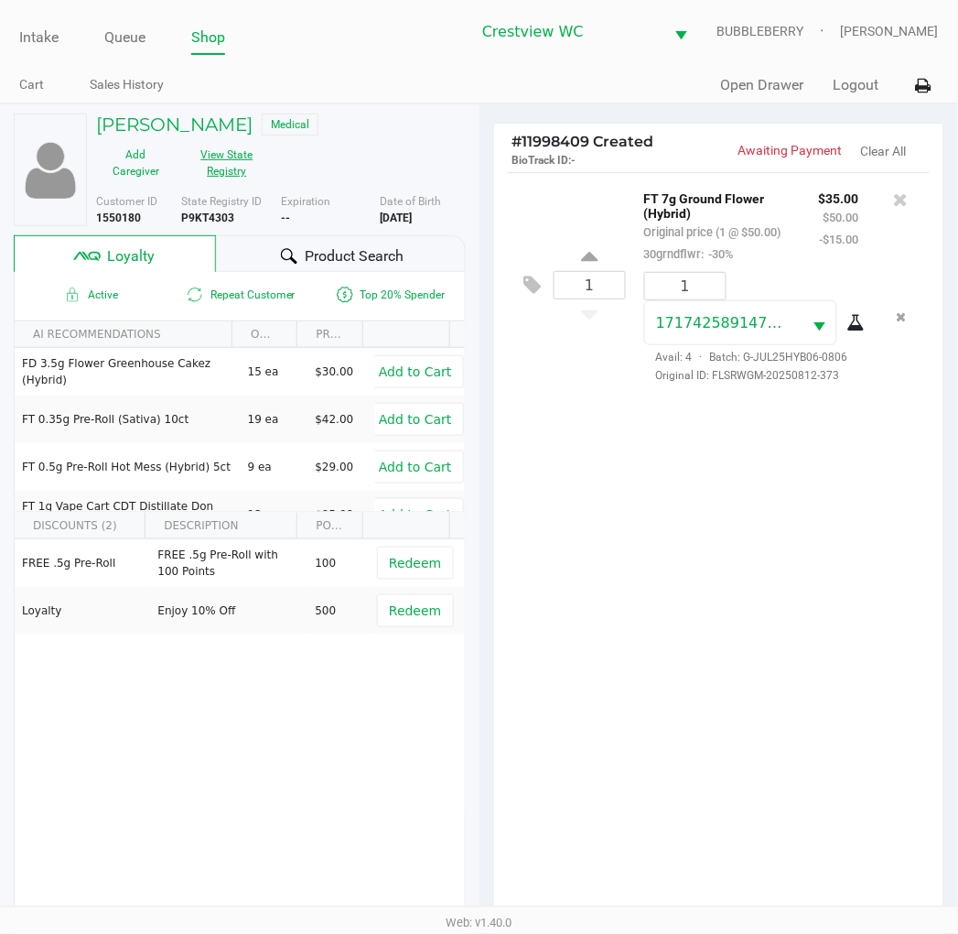
click at [267, 140] on button "View State Registry" at bounding box center [222, 163] width 92 height 46
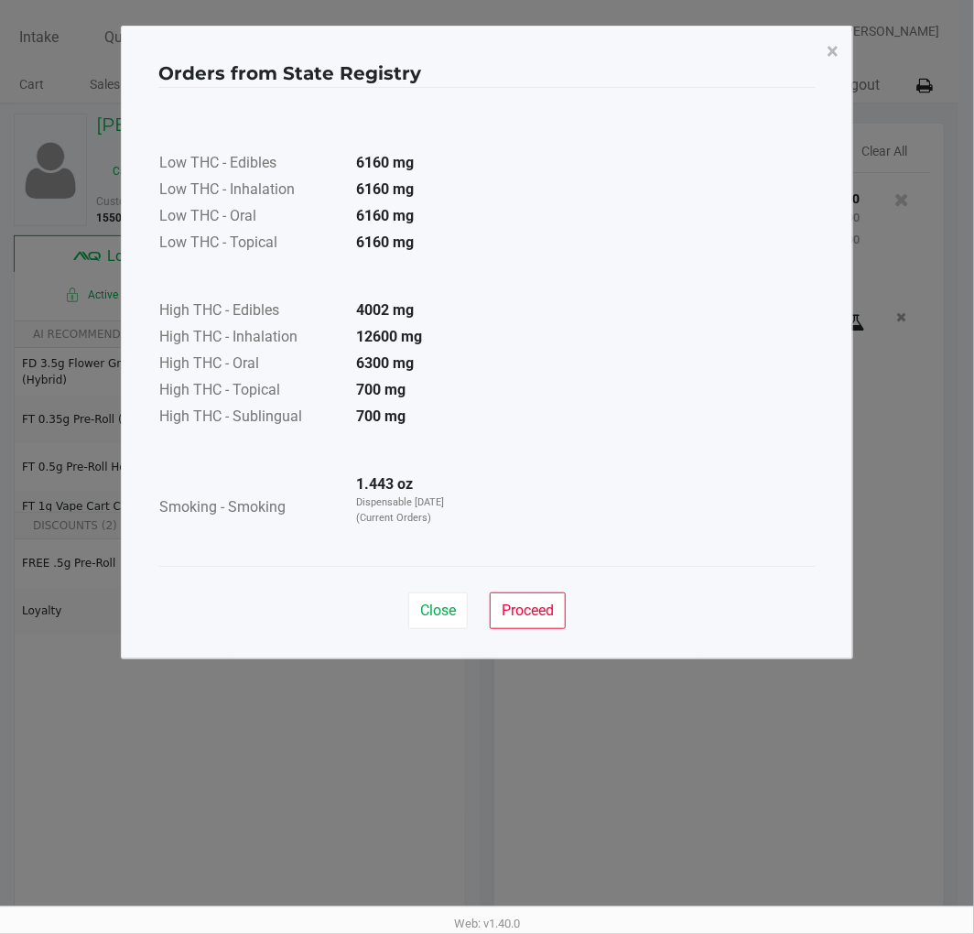
click at [531, 626] on button "Proceed" at bounding box center [528, 610] width 76 height 37
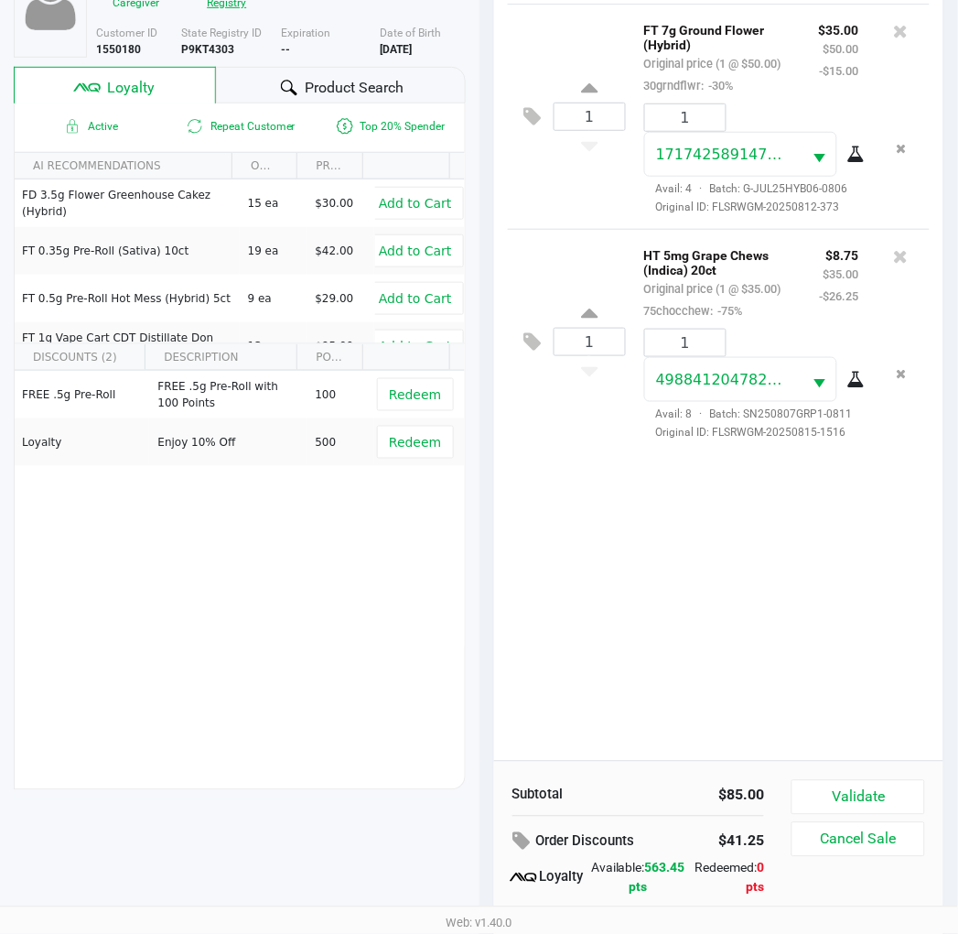
scroll to position [236, 0]
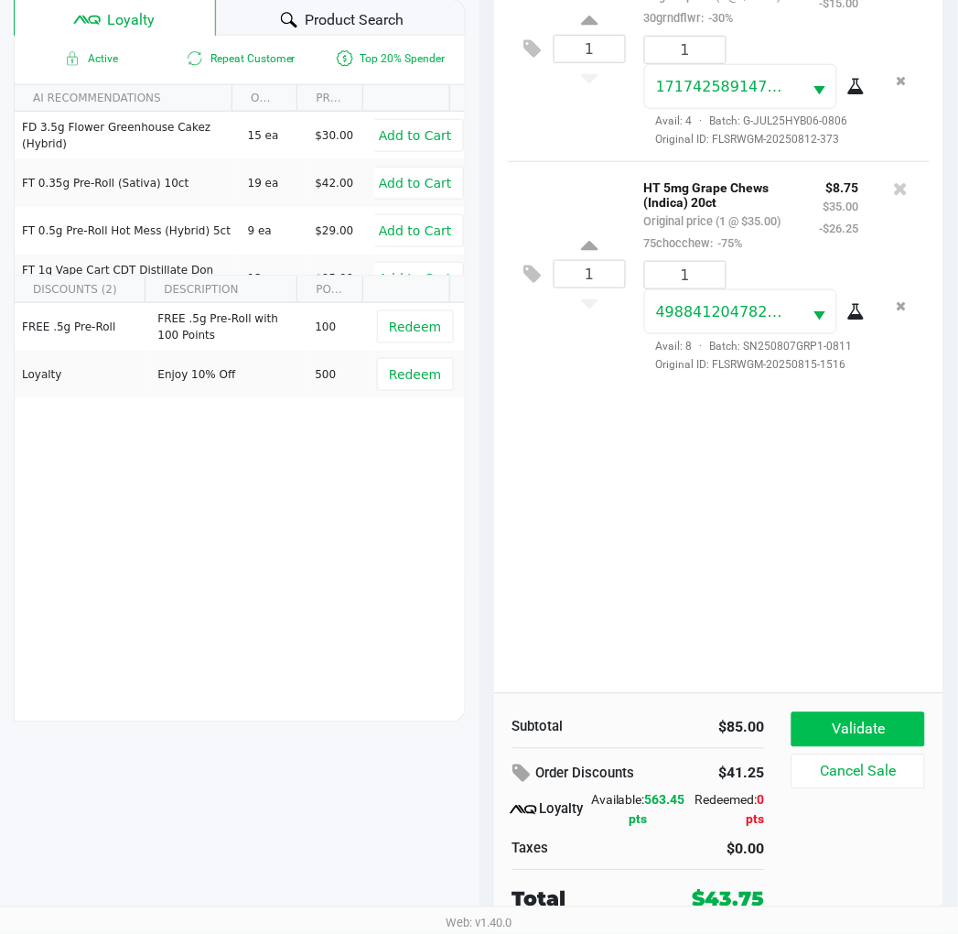
click at [877, 719] on button "Validate" at bounding box center [858, 729] width 133 height 35
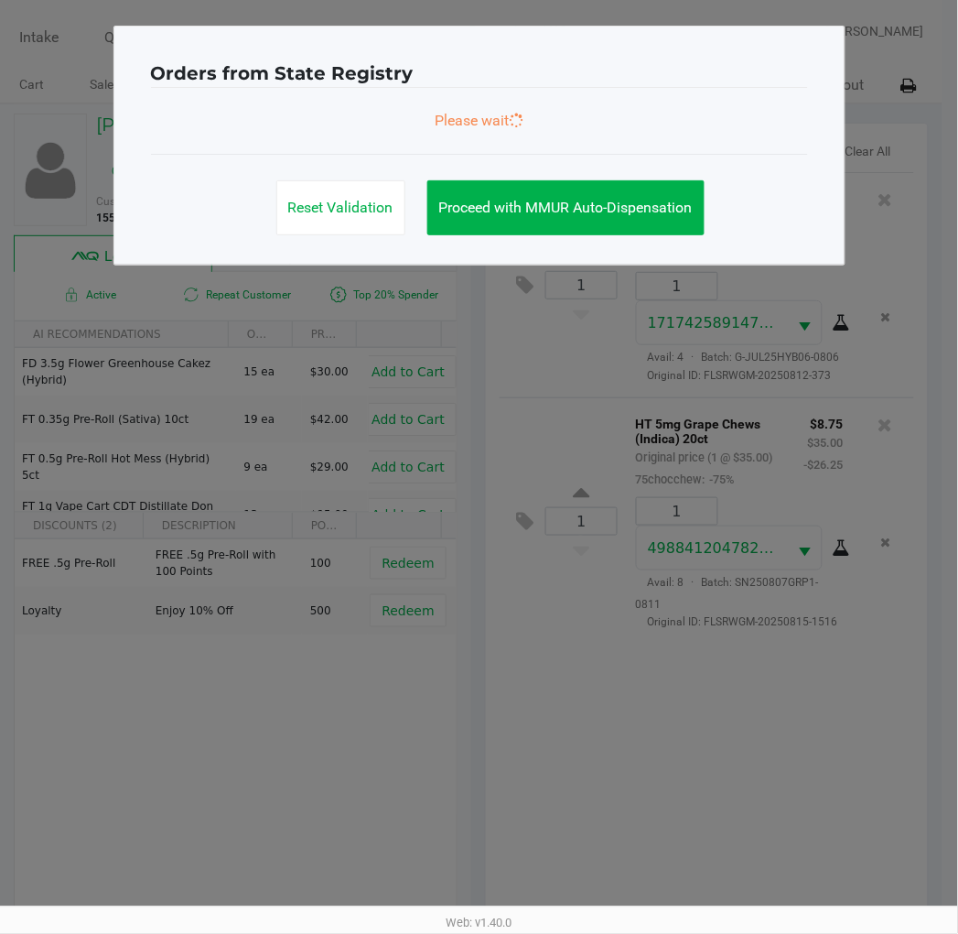
scroll to position [0, 0]
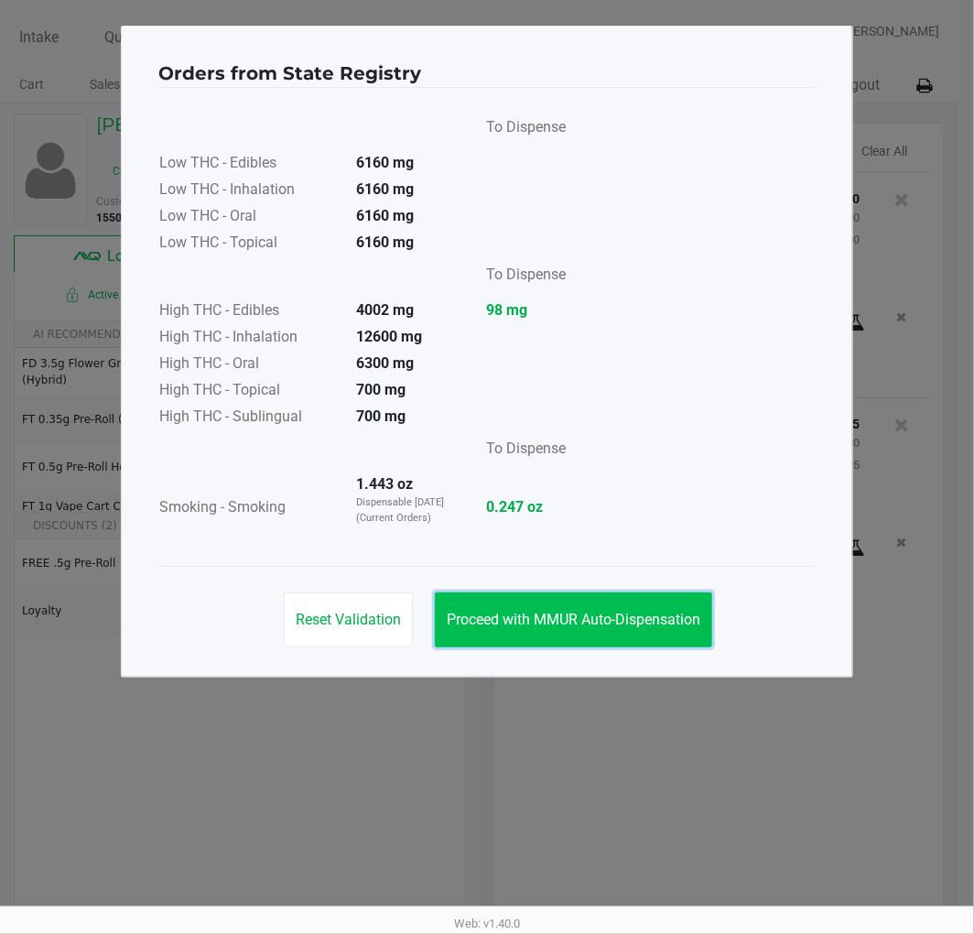
click at [642, 628] on button "Proceed with MMUR Auto-Dispensation" at bounding box center [573, 619] width 277 height 55
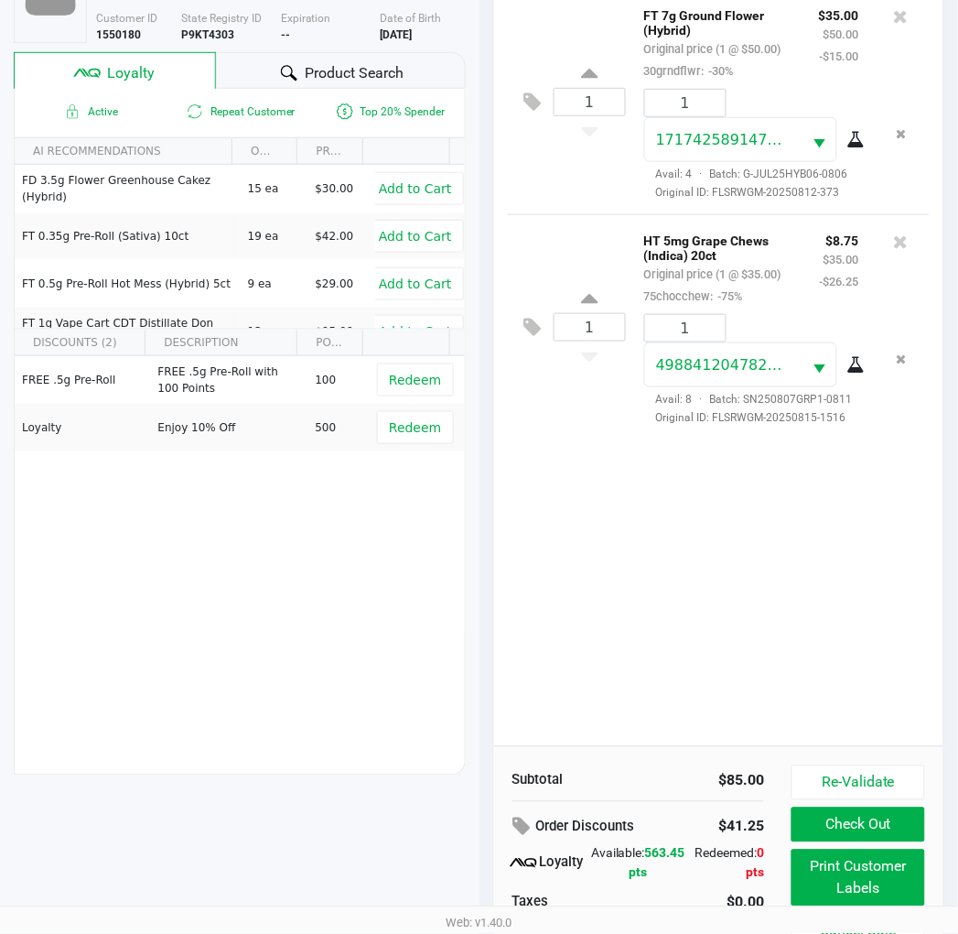
scroll to position [236, 0]
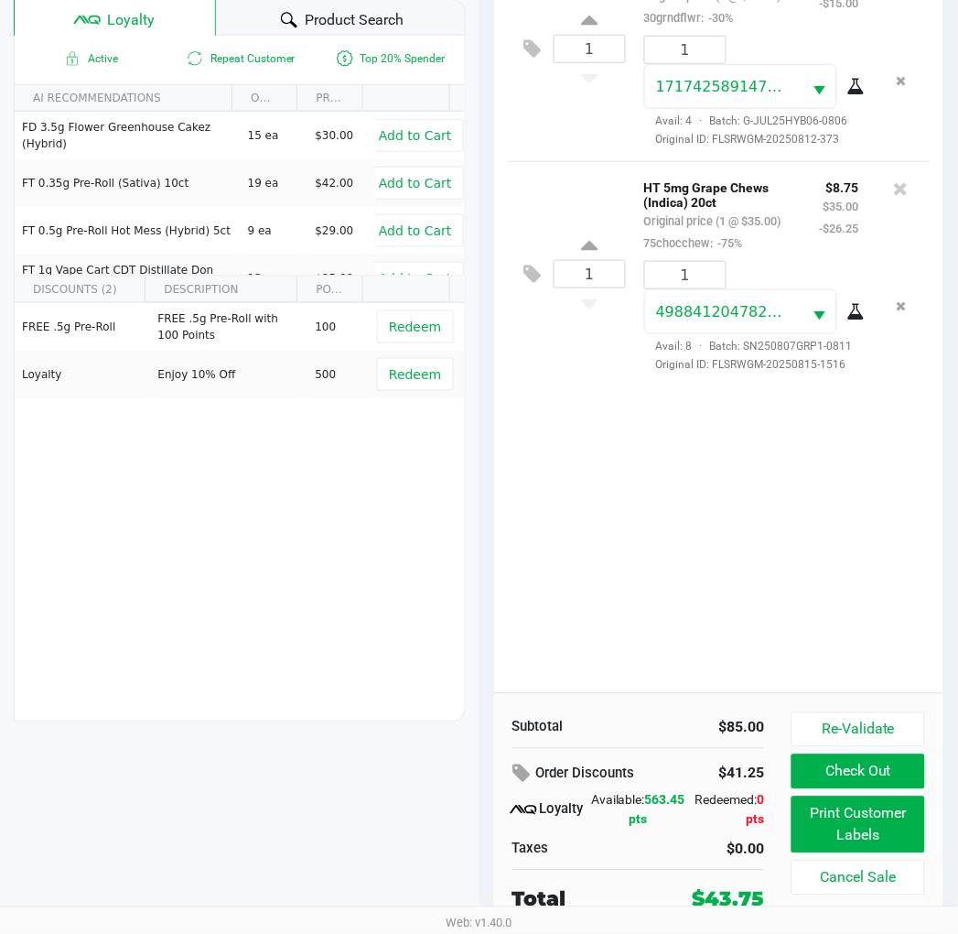
click at [836, 810] on button "Print Customer Labels" at bounding box center [858, 824] width 133 height 57
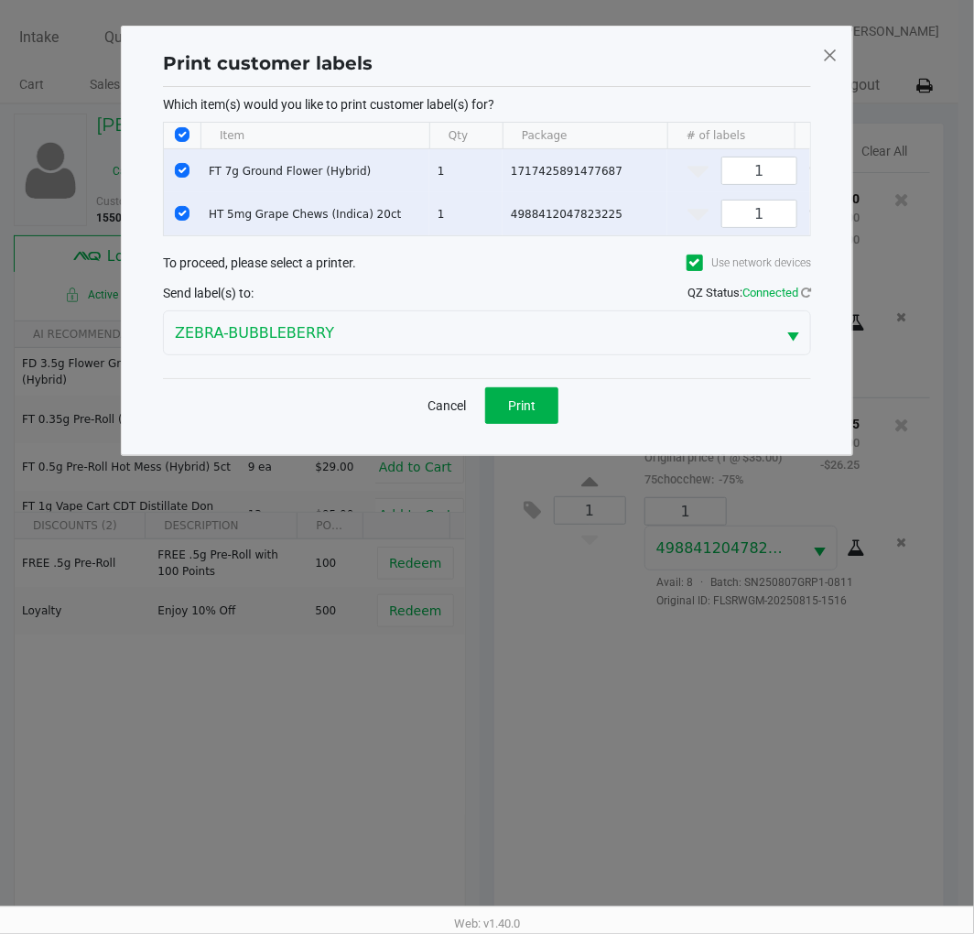
click at [526, 413] on span "Print" at bounding box center [521, 405] width 27 height 15
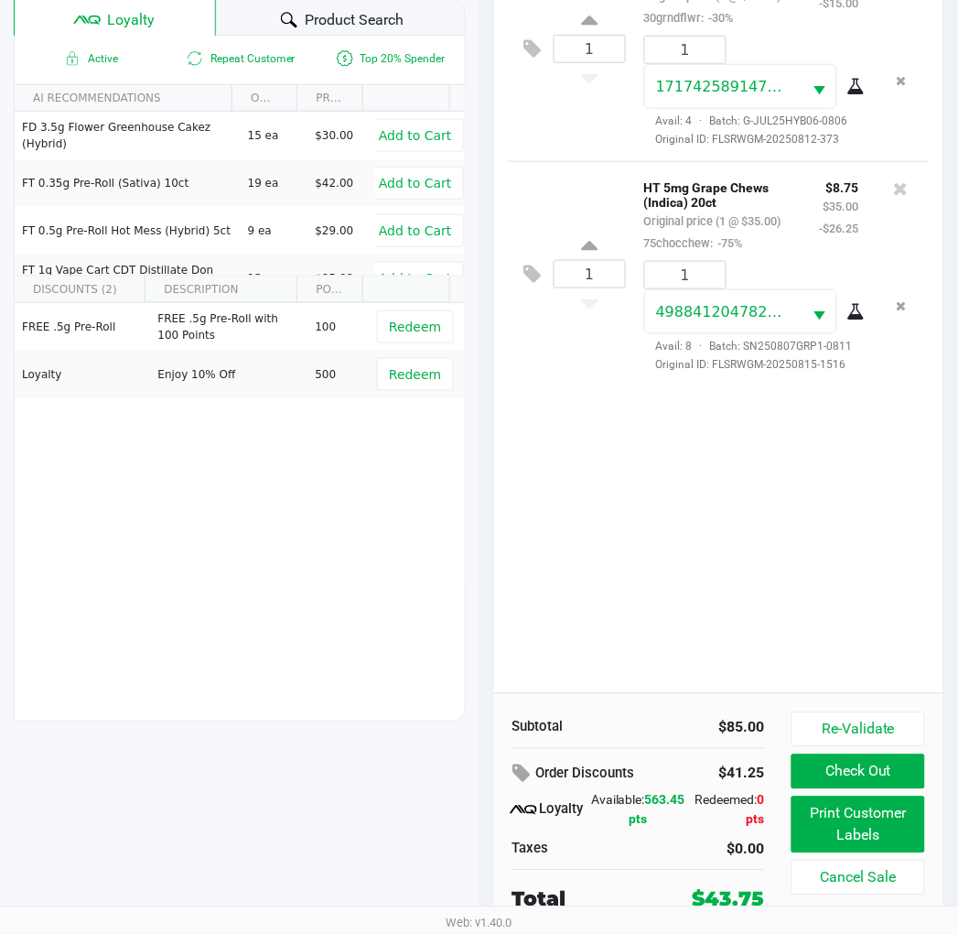
scroll to position [235, 0]
click at [870, 726] on button "Re-Validate" at bounding box center [858, 730] width 133 height 35
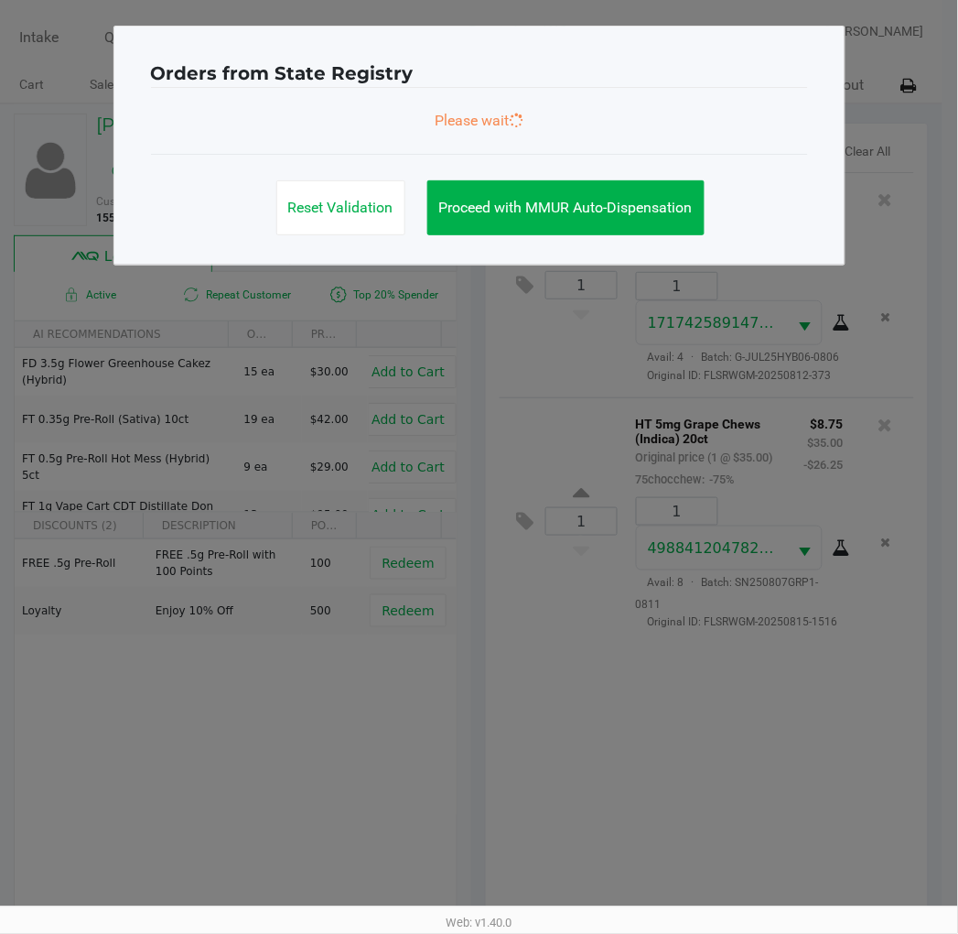
scroll to position [0, 0]
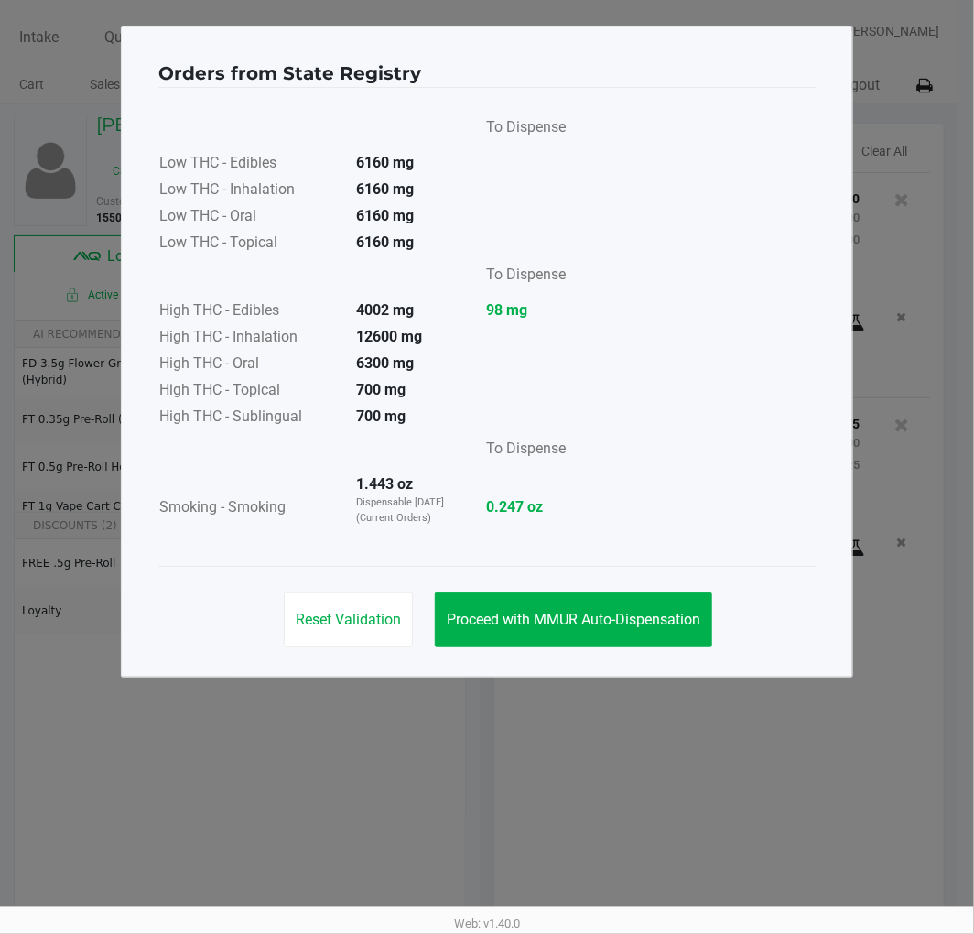
click at [566, 614] on span "Proceed with MMUR Auto-Dispensation" at bounding box center [574, 619] width 254 height 17
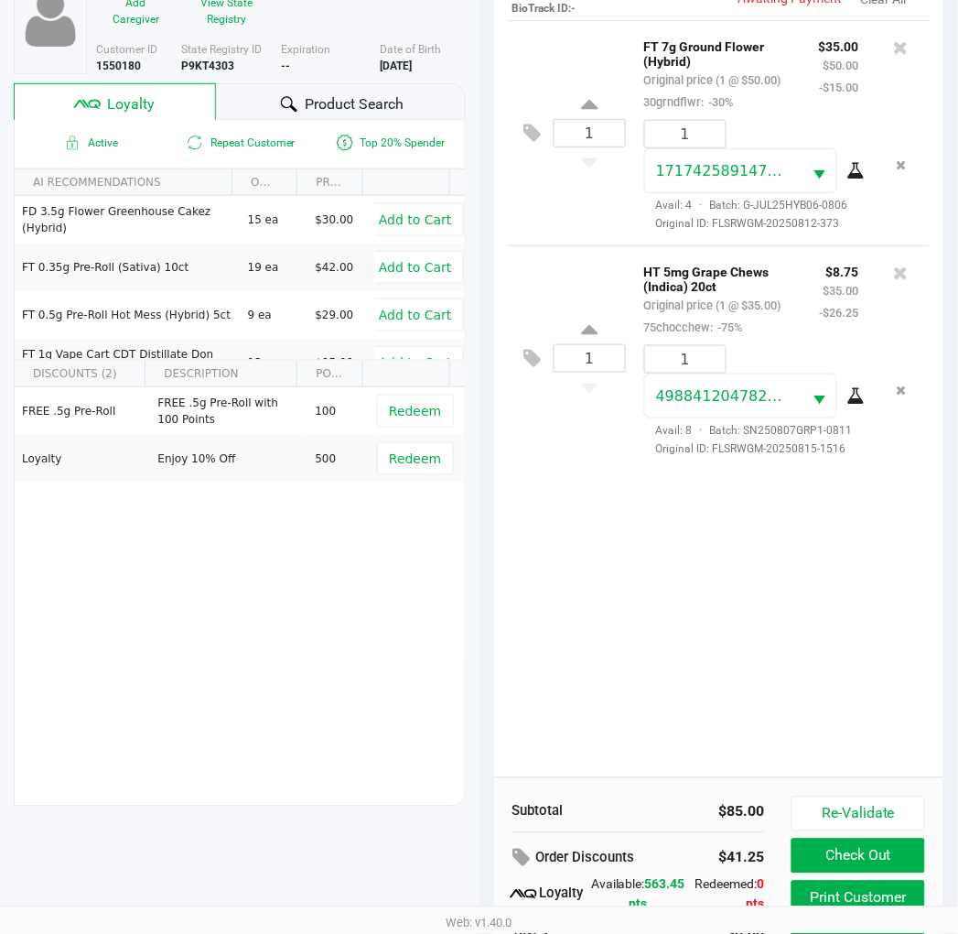
scroll to position [236, 0]
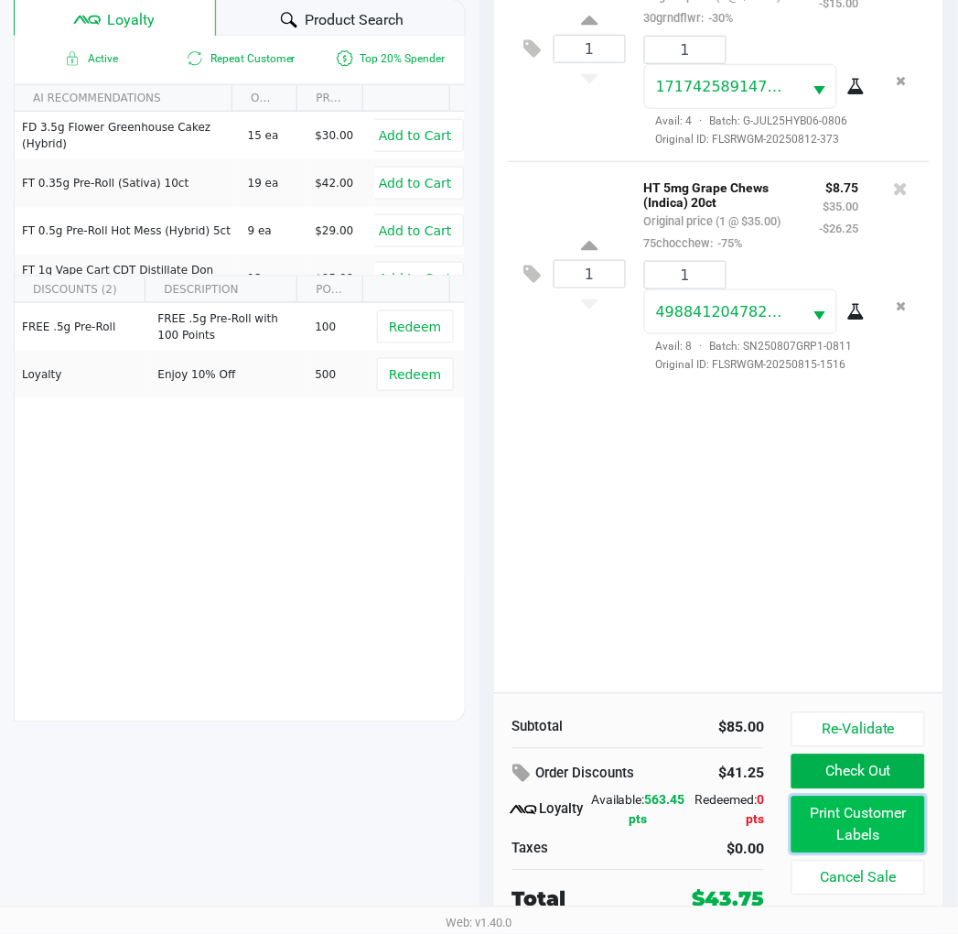
click at [826, 829] on button "Print Customer Labels" at bounding box center [858, 824] width 133 height 57
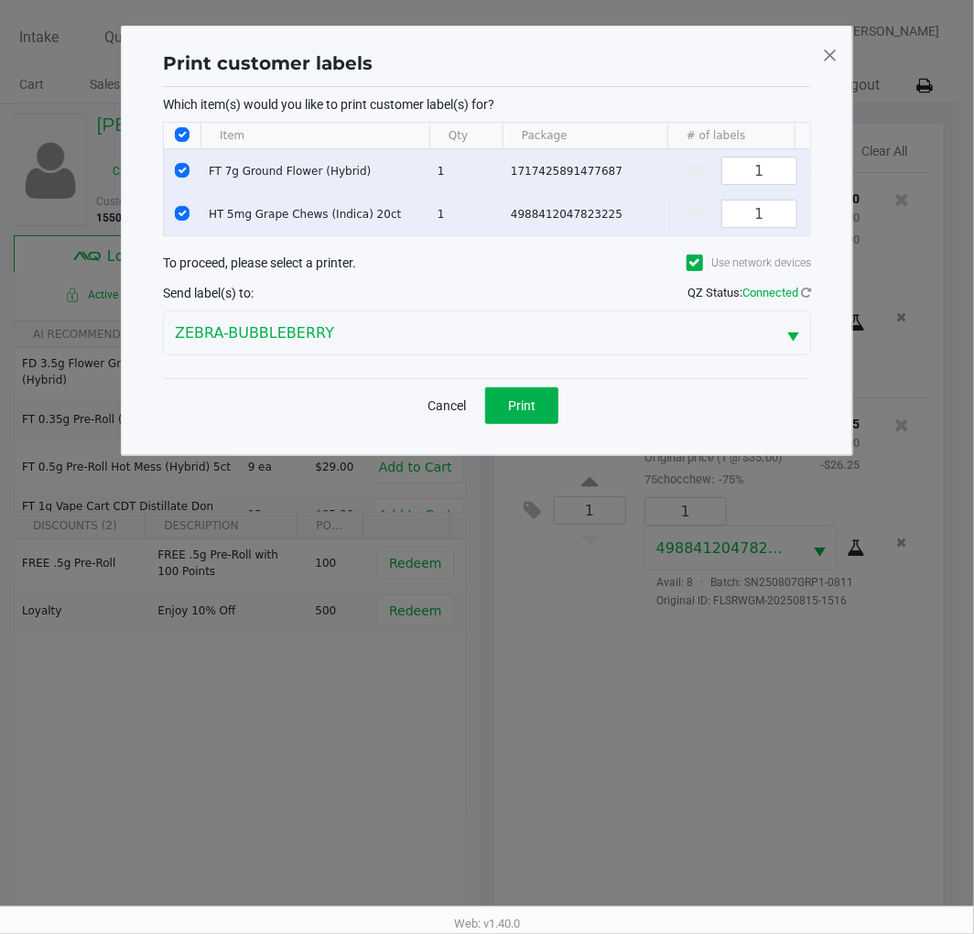
click at [179, 169] on input "Select Row" at bounding box center [182, 170] width 15 height 15
checkbox input "false"
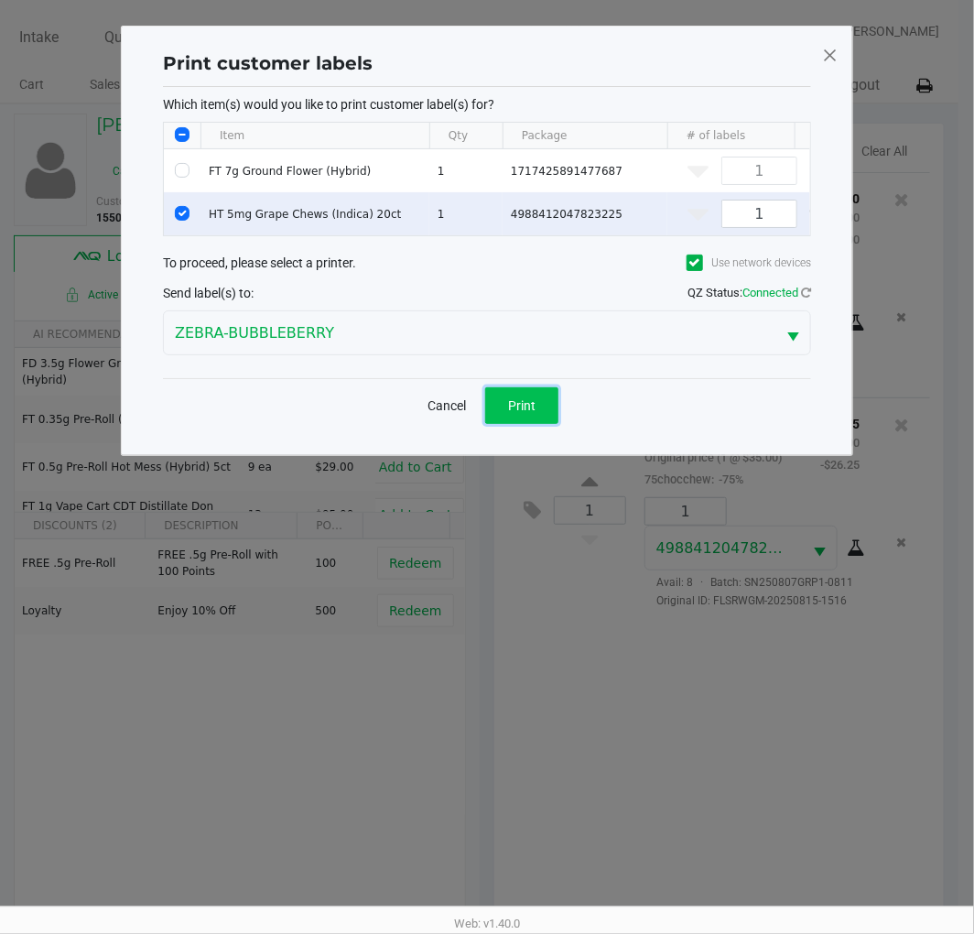
click at [523, 424] on button "Print" at bounding box center [521, 405] width 73 height 37
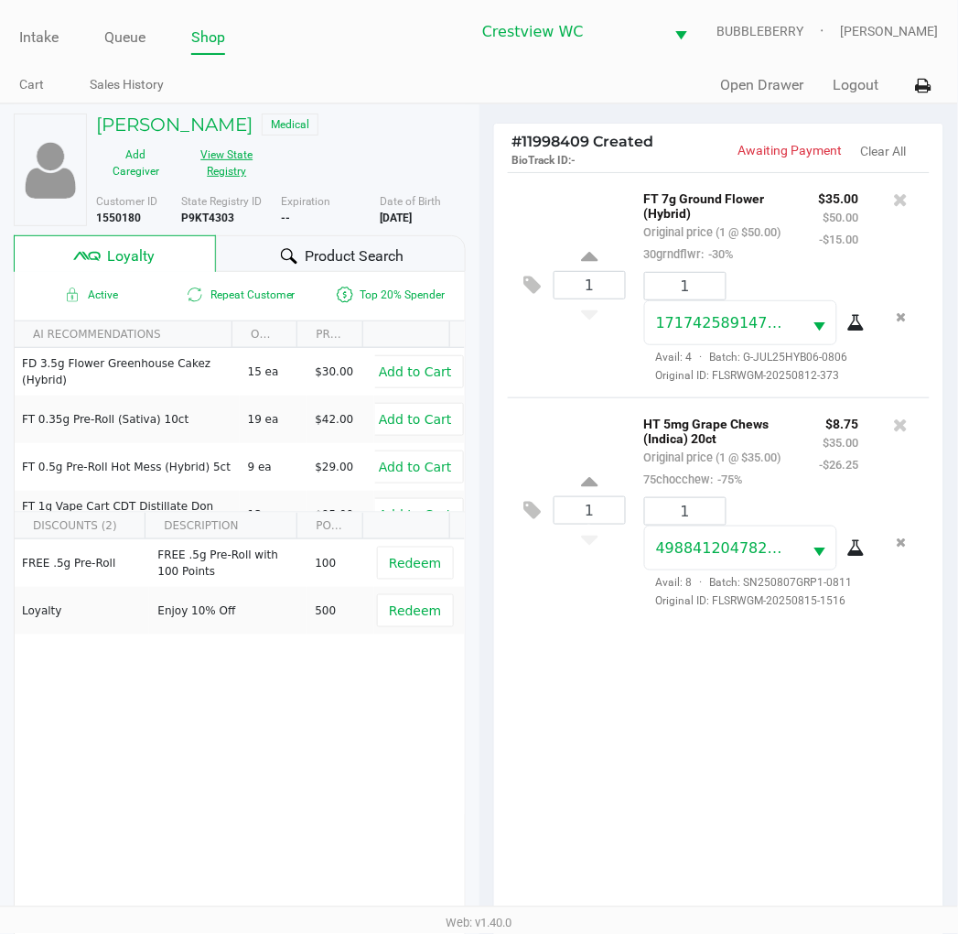
click at [267, 140] on button "View State Registry" at bounding box center [222, 163] width 92 height 46
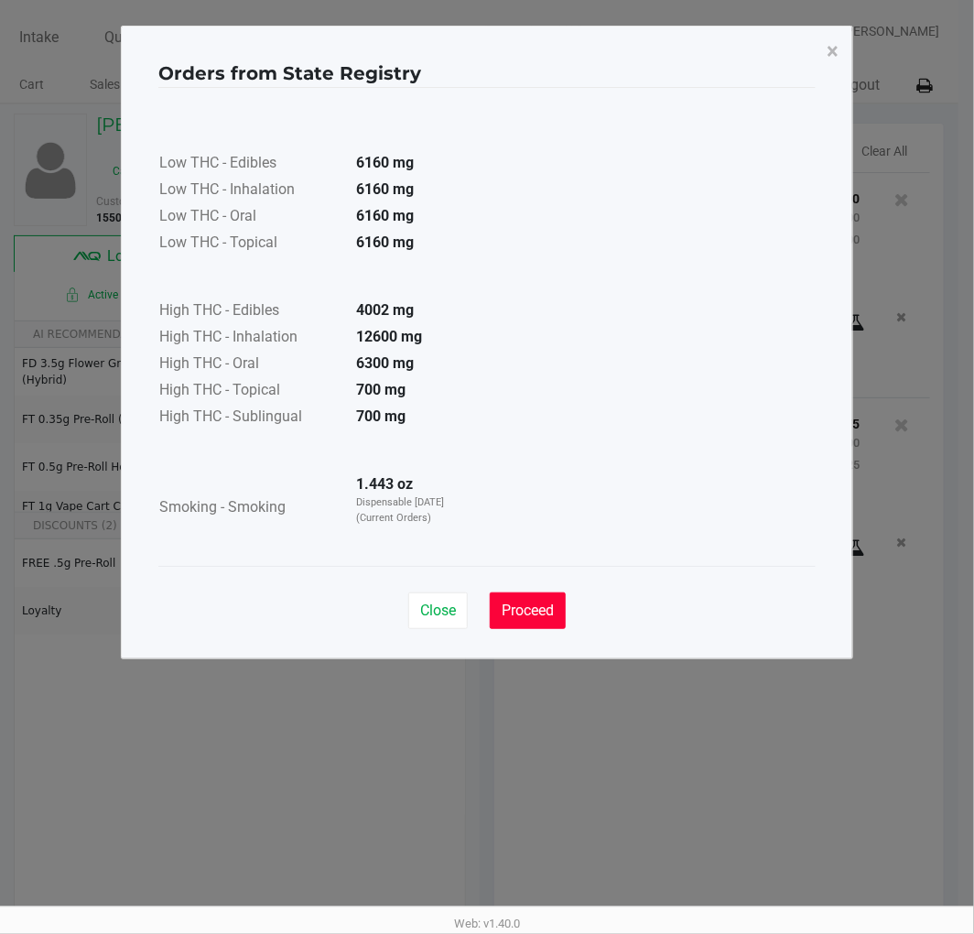
click at [524, 606] on span "Proceed" at bounding box center [528, 609] width 52 height 17
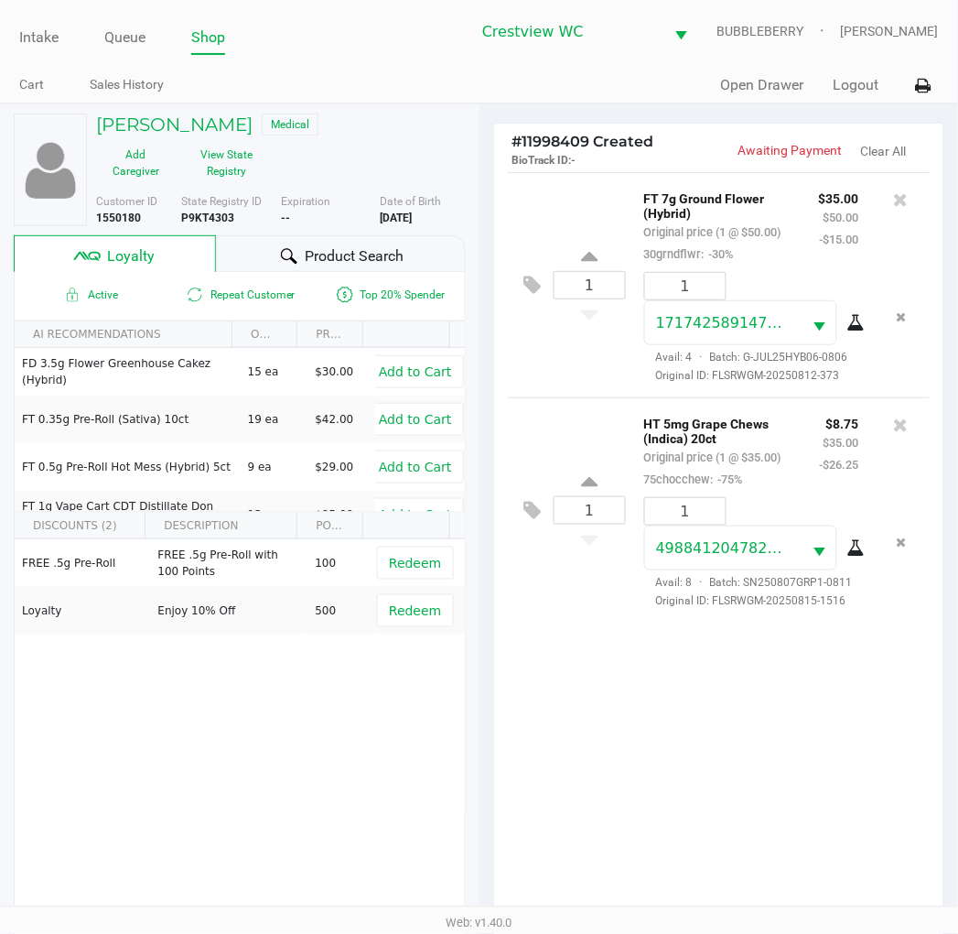
drag, startPoint x: 458, startPoint y: 198, endPoint x: 378, endPoint y: 195, distance: 79.7
click at [378, 195] on div "Customer ID 1550180 State Registry ID P9KT4303 Expiration -- More Date of Birth…" at bounding box center [280, 209] width 397 height 33
click at [392, 198] on div "More Date of Birth 1/24/1967" at bounding box center [429, 209] width 99 height 33
click at [398, 211] on b "1/24/1967" at bounding box center [396, 217] width 32 height 13
click at [401, 198] on div "More Date of Birth 1/24/1967" at bounding box center [429, 209] width 99 height 33
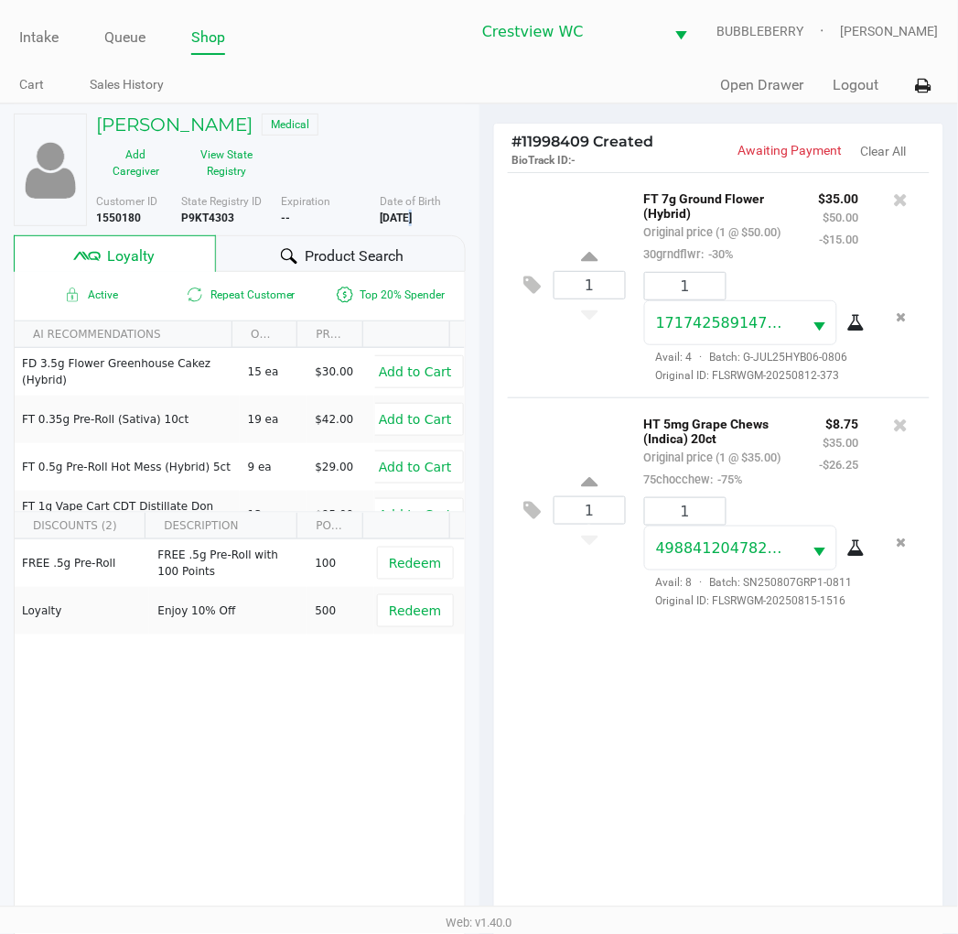
click at [401, 198] on div "More Date of Birth 1/24/1967" at bounding box center [429, 209] width 99 height 33
copy div "1/24/1967"
click at [231, 211] on b "P9KT4303" at bounding box center [207, 217] width 53 height 13
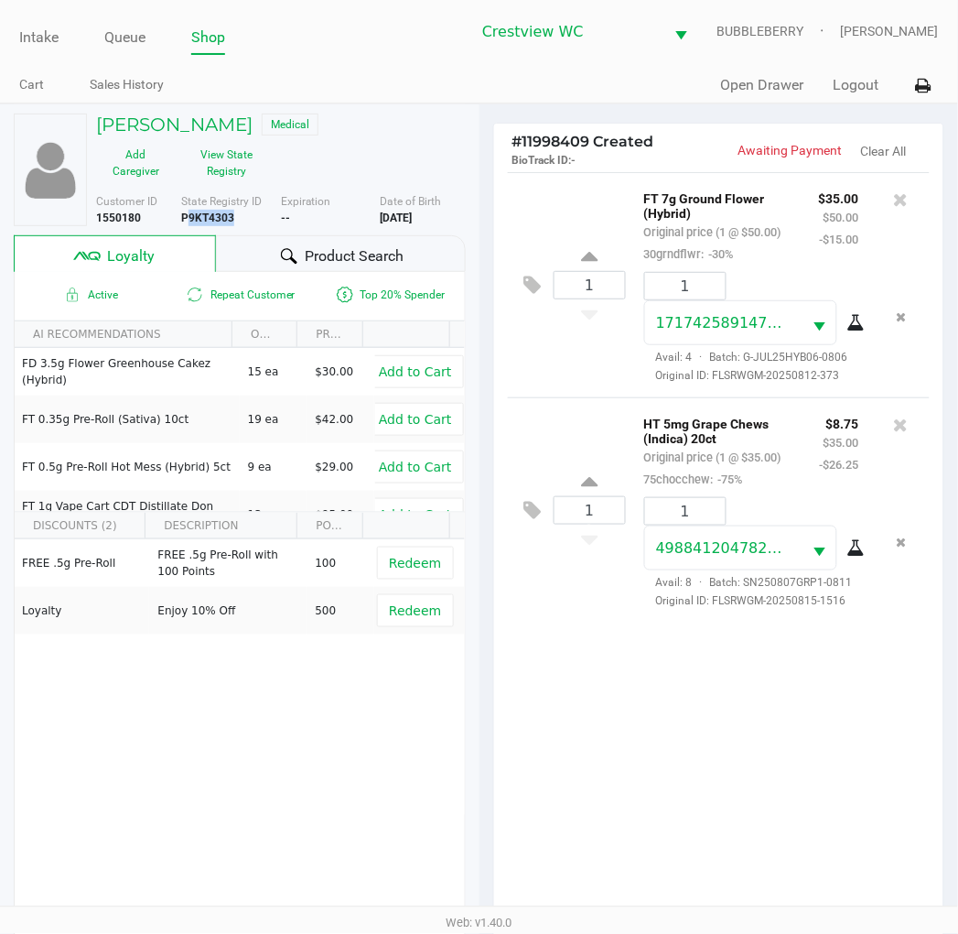
click at [231, 211] on b "P9KT4303" at bounding box center [207, 217] width 53 height 13
copy b "P9KT4303"
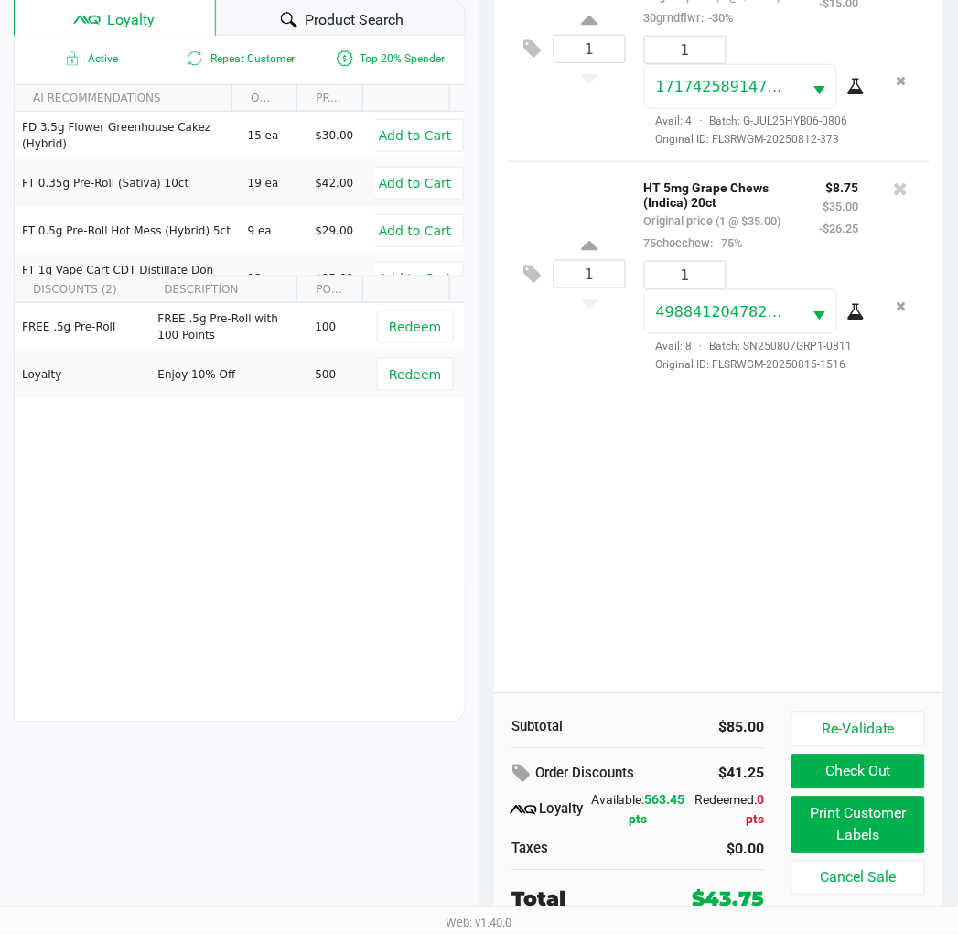
scroll to position [235, 0]
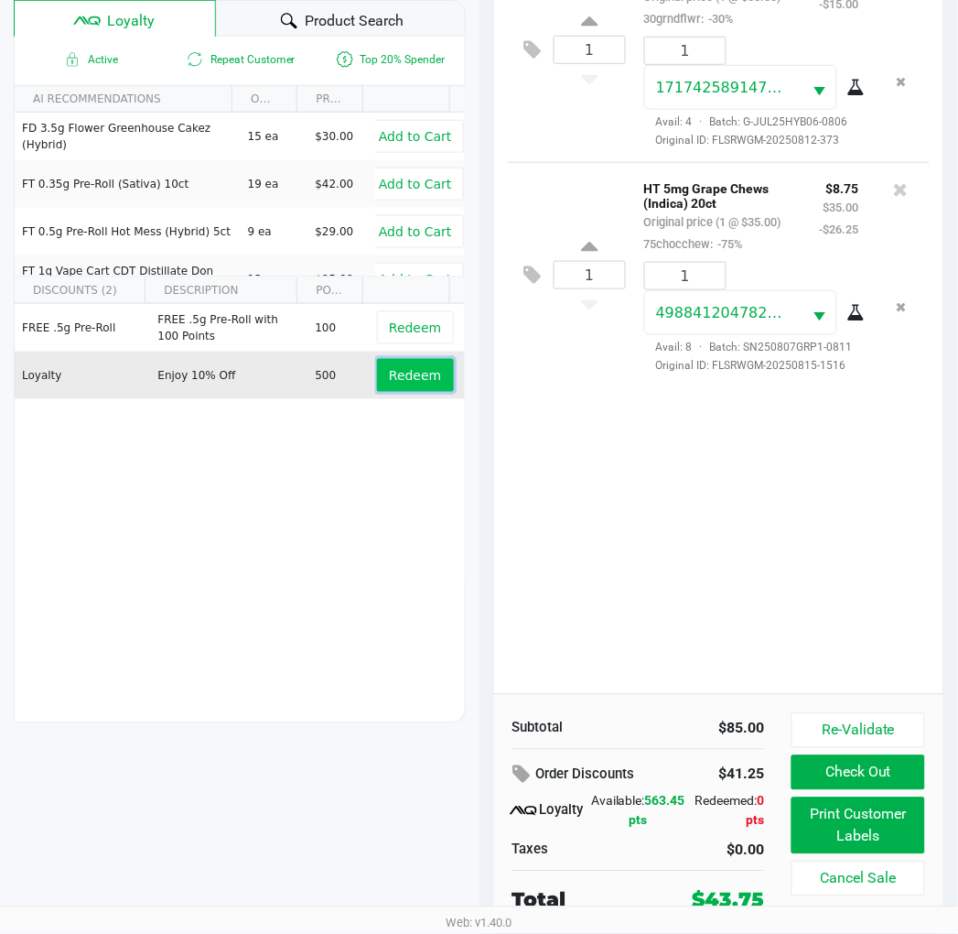
click at [395, 368] on span "Redeem" at bounding box center [415, 375] width 52 height 15
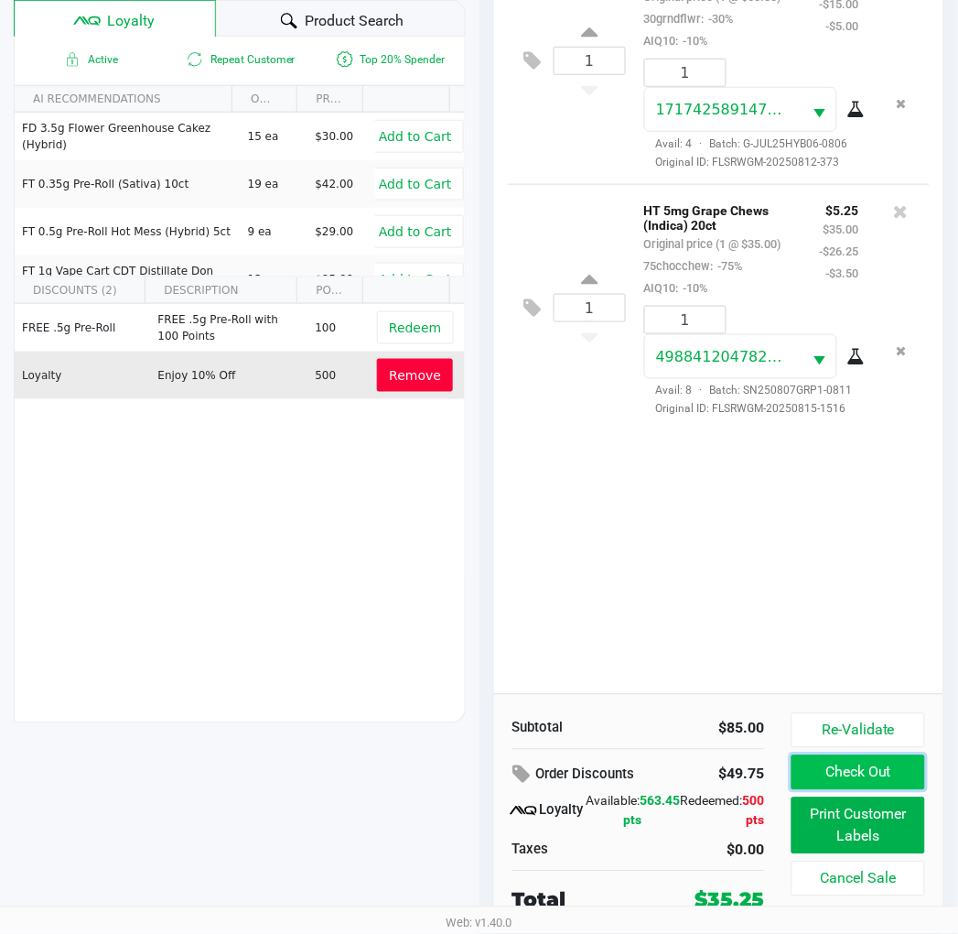
click at [816, 773] on button "Check Out" at bounding box center [858, 772] width 133 height 35
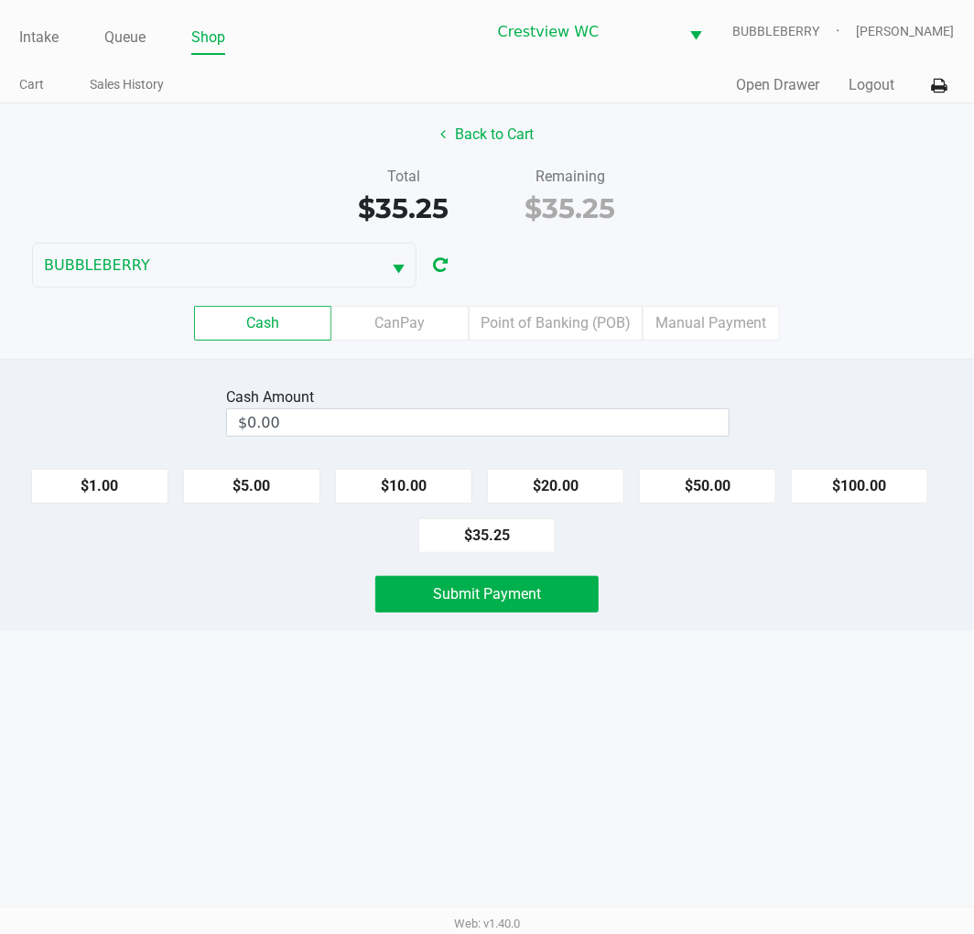
click at [536, 413] on input "$0.00" at bounding box center [478, 422] width 502 height 27
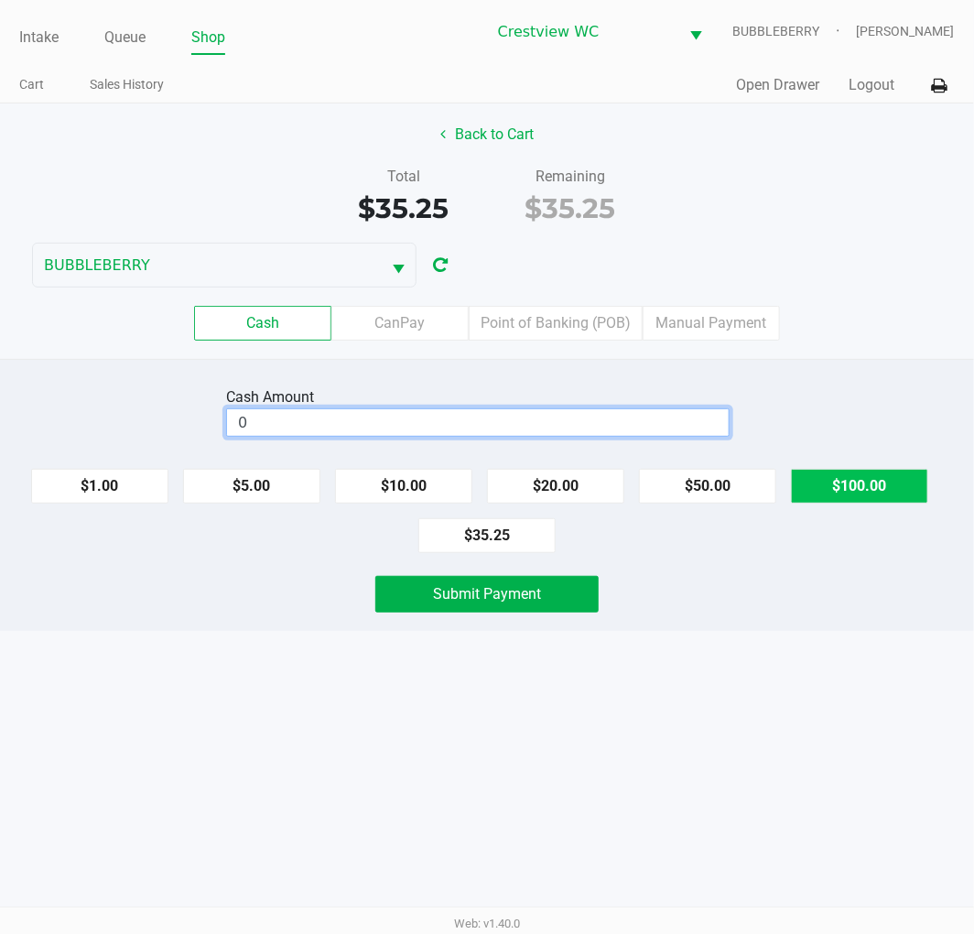
click at [854, 501] on button "$100.00" at bounding box center [859, 486] width 137 height 35
type input "$100.00"
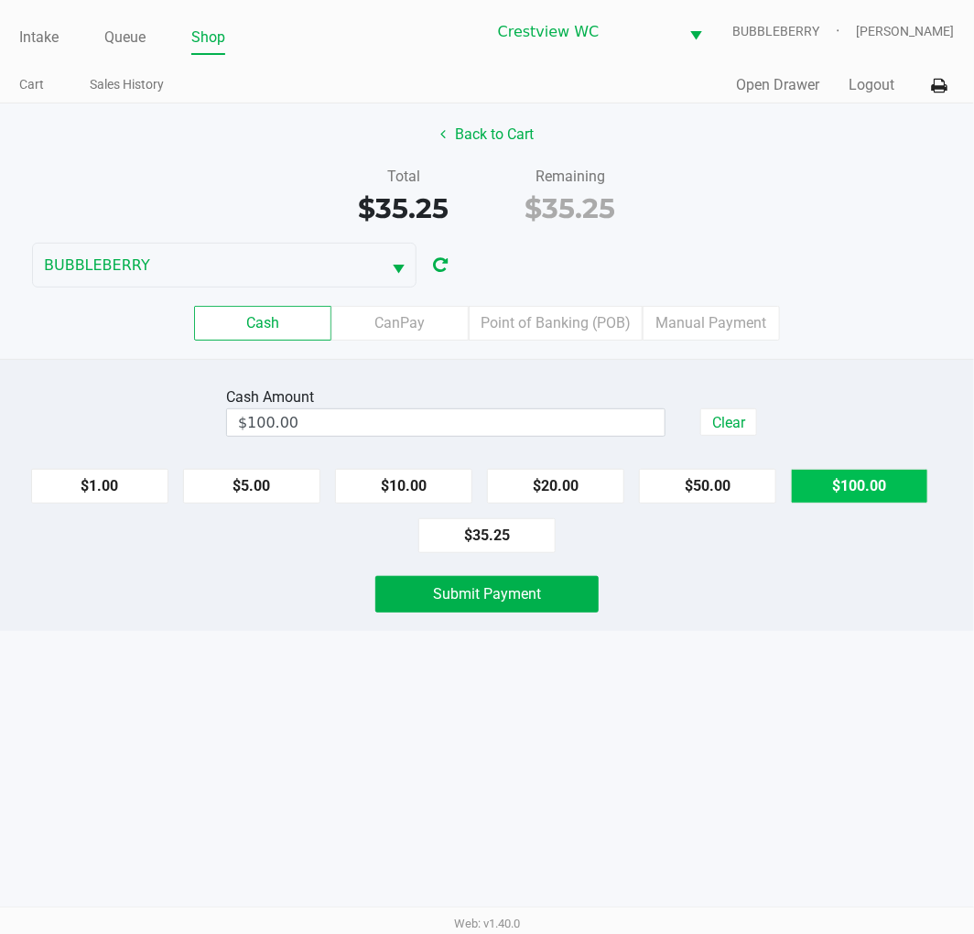
click at [515, 609] on button "Submit Payment" at bounding box center [486, 594] width 223 height 37
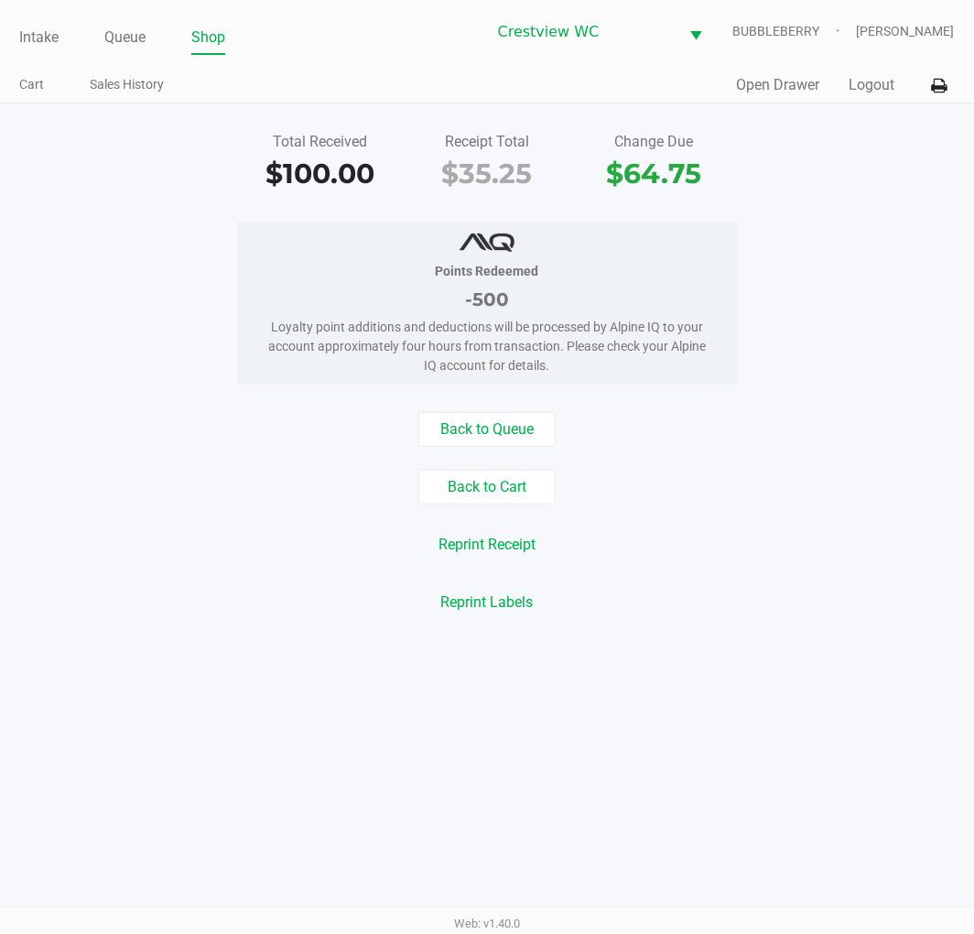
click at [513, 486] on button "Back to Cart" at bounding box center [486, 487] width 137 height 35
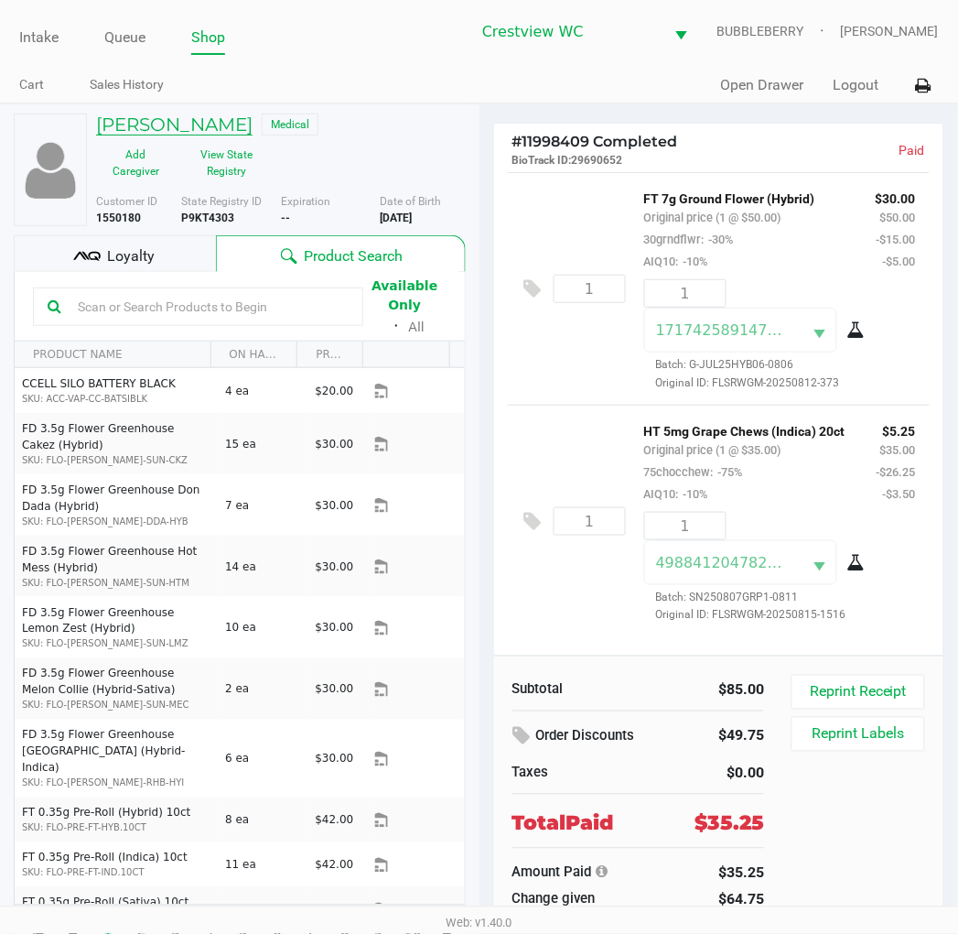
click at [170, 135] on h5 "LISA DALE" at bounding box center [174, 124] width 157 height 22
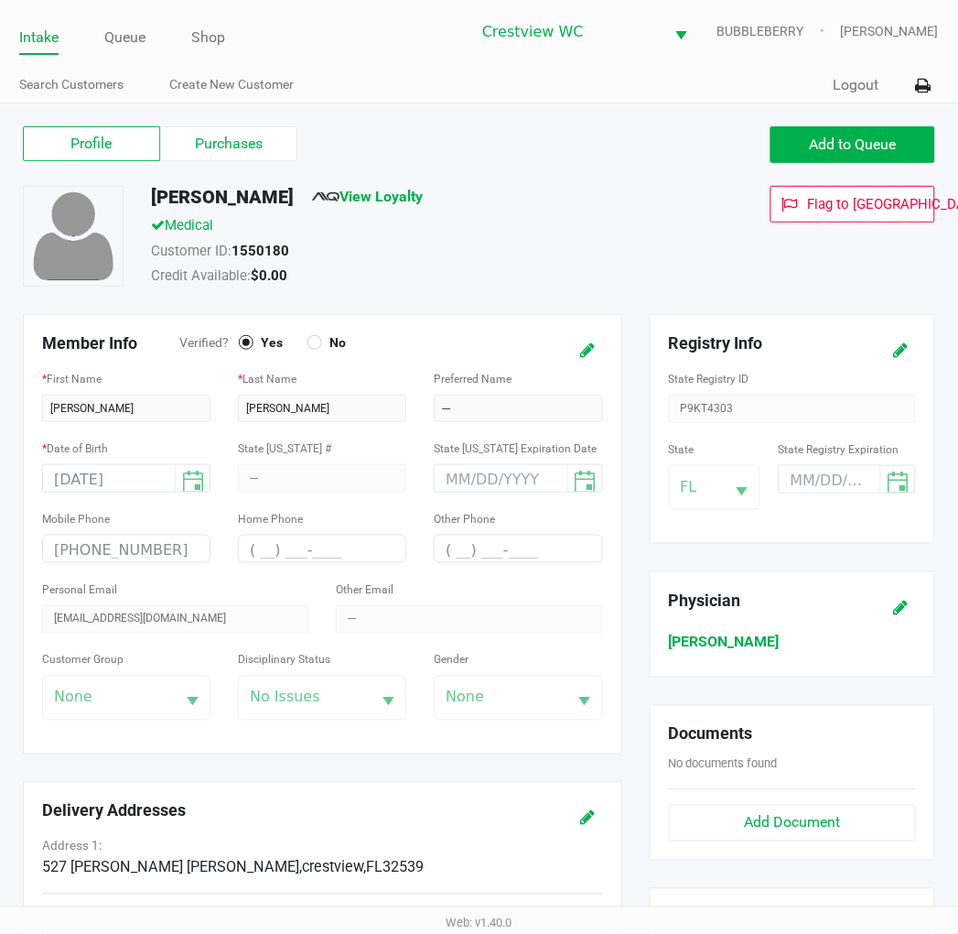
click at [818, 148] on span "Add to Queue" at bounding box center [853, 143] width 87 height 17
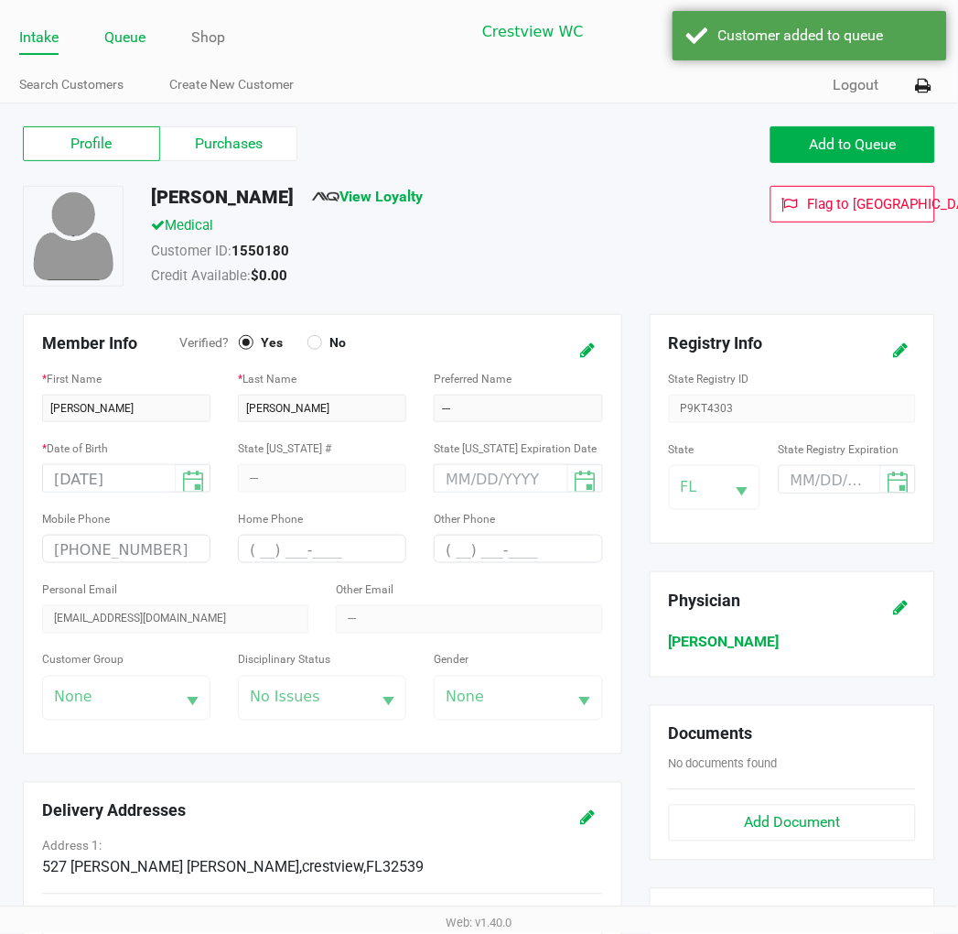
click at [126, 38] on link "Queue" at bounding box center [124, 38] width 41 height 26
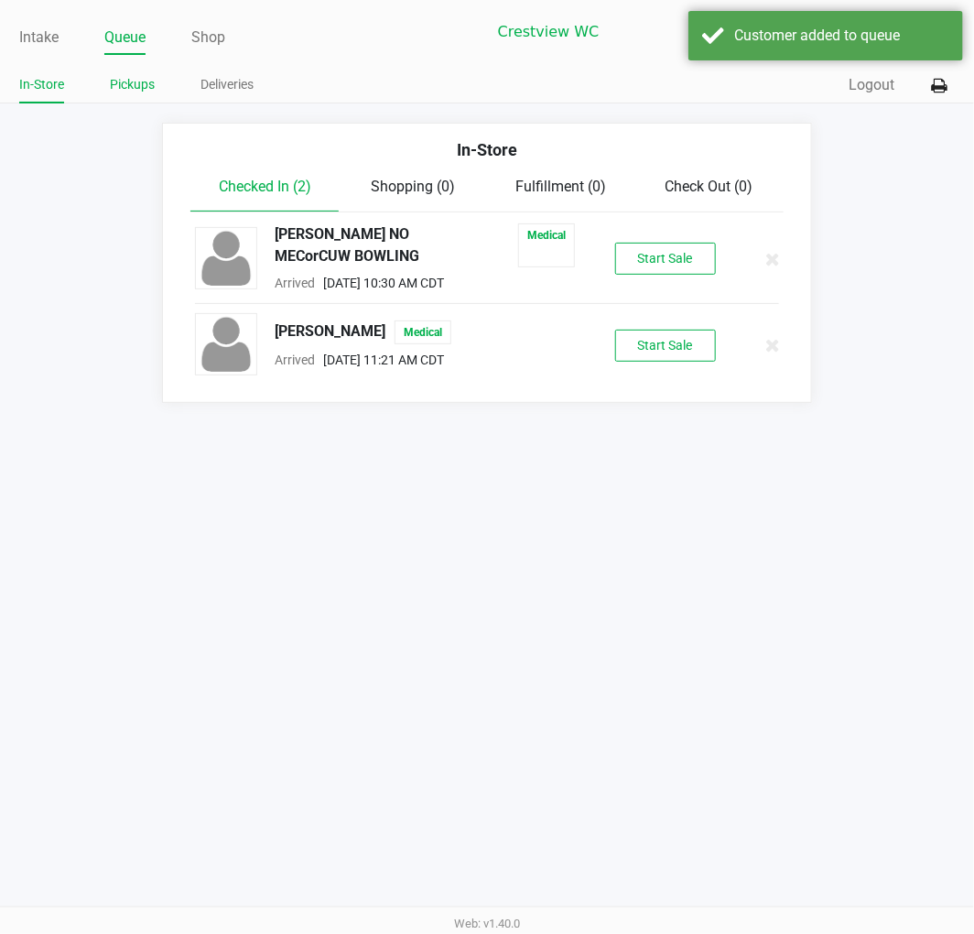
click at [135, 82] on link "Pickups" at bounding box center [132, 84] width 45 height 23
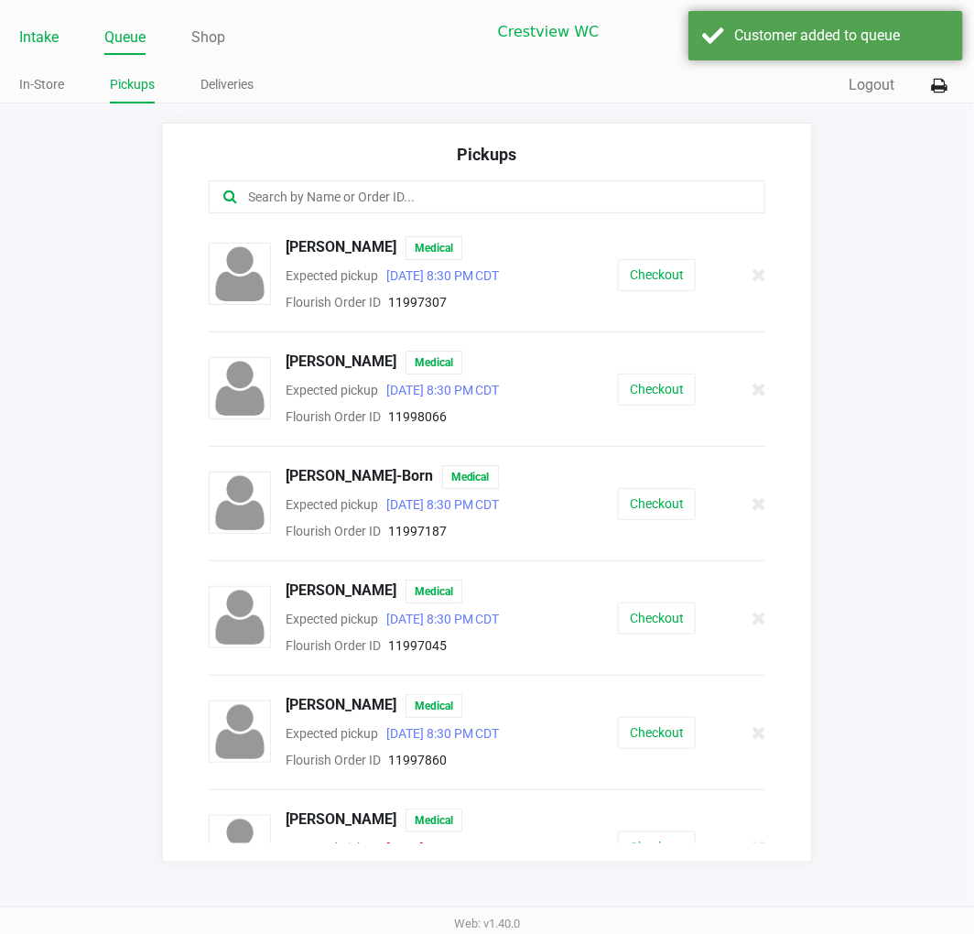
click at [33, 38] on link "Intake" at bounding box center [38, 38] width 39 height 26
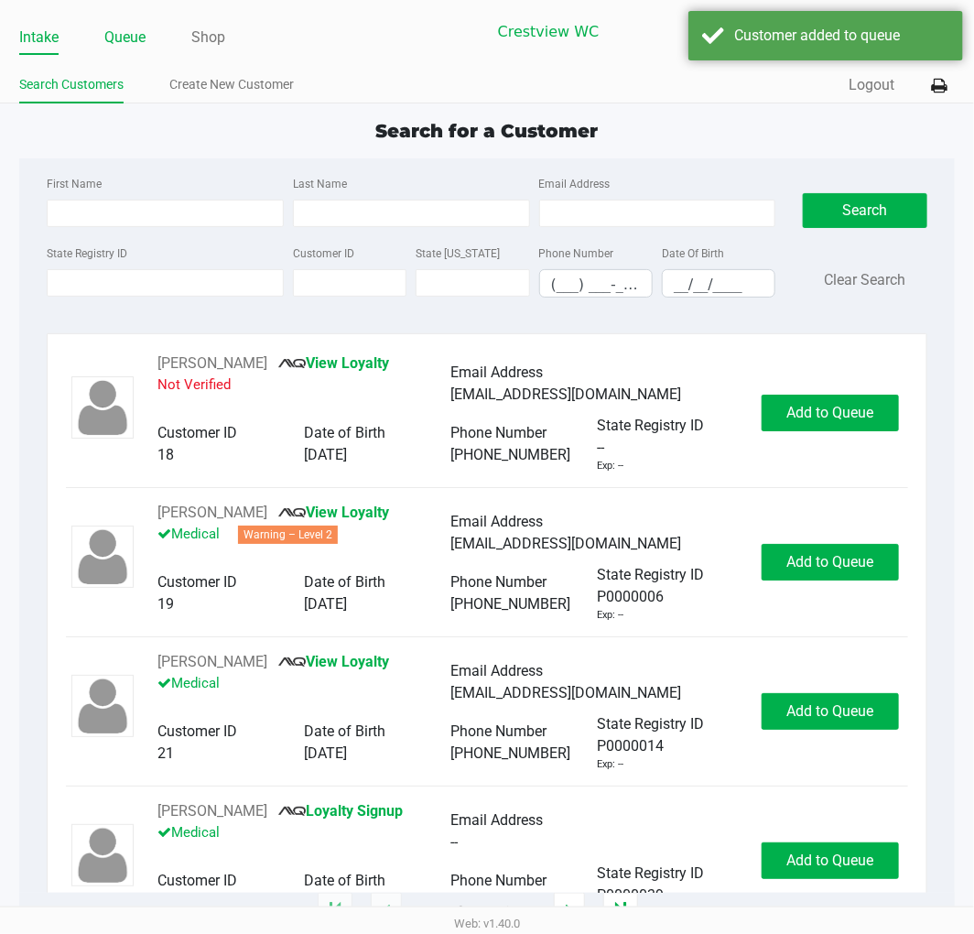
click at [123, 44] on link "Queue" at bounding box center [124, 38] width 41 height 26
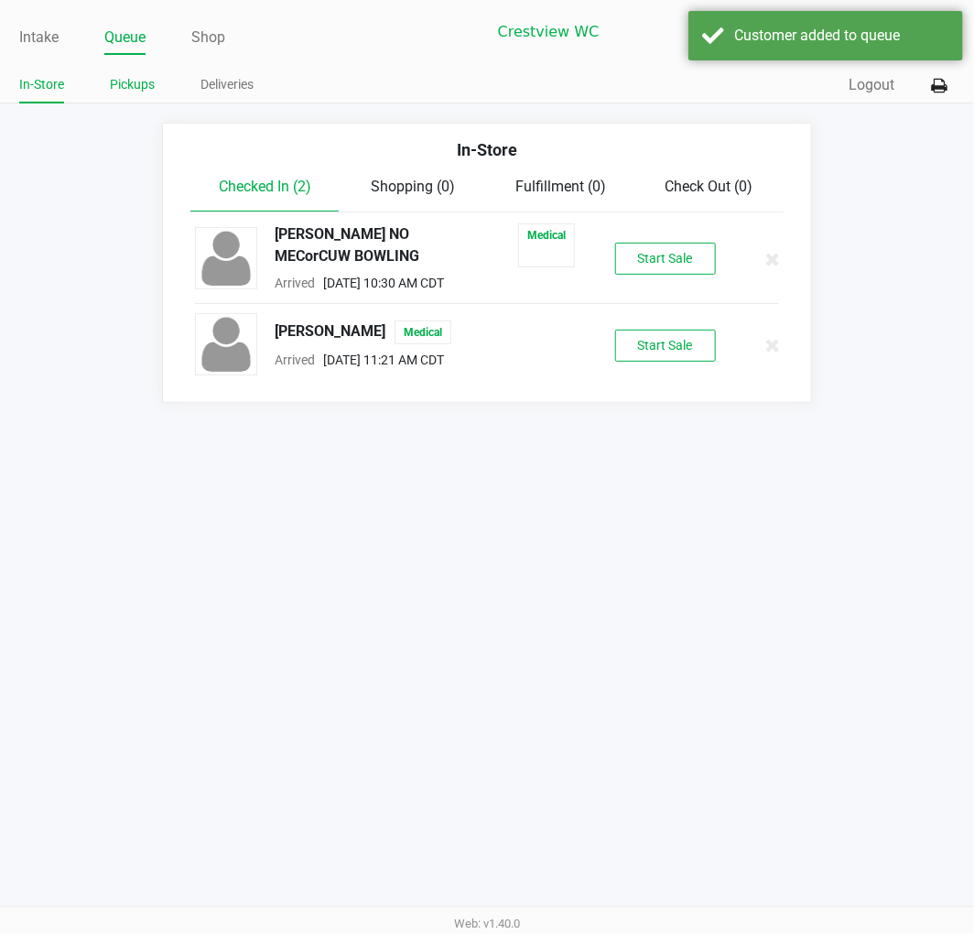
click at [135, 81] on link "Pickups" at bounding box center [132, 84] width 45 height 23
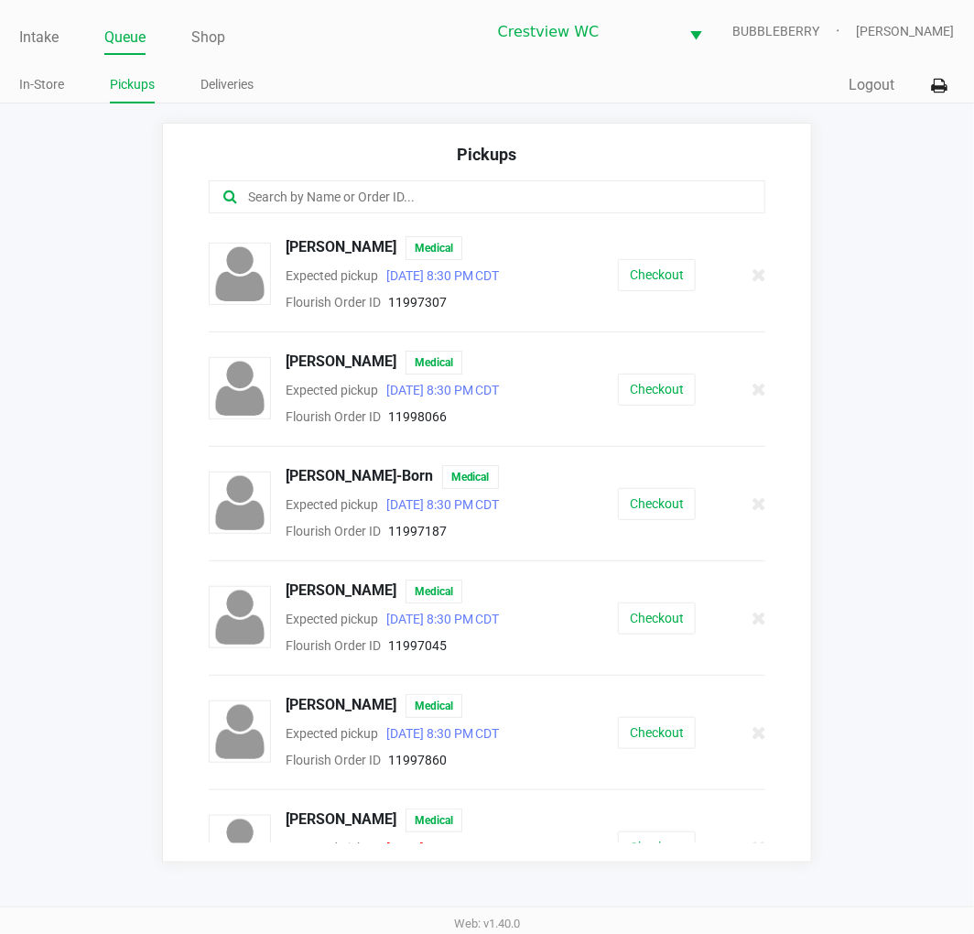
click at [51, 43] on link "Intake" at bounding box center [38, 38] width 39 height 26
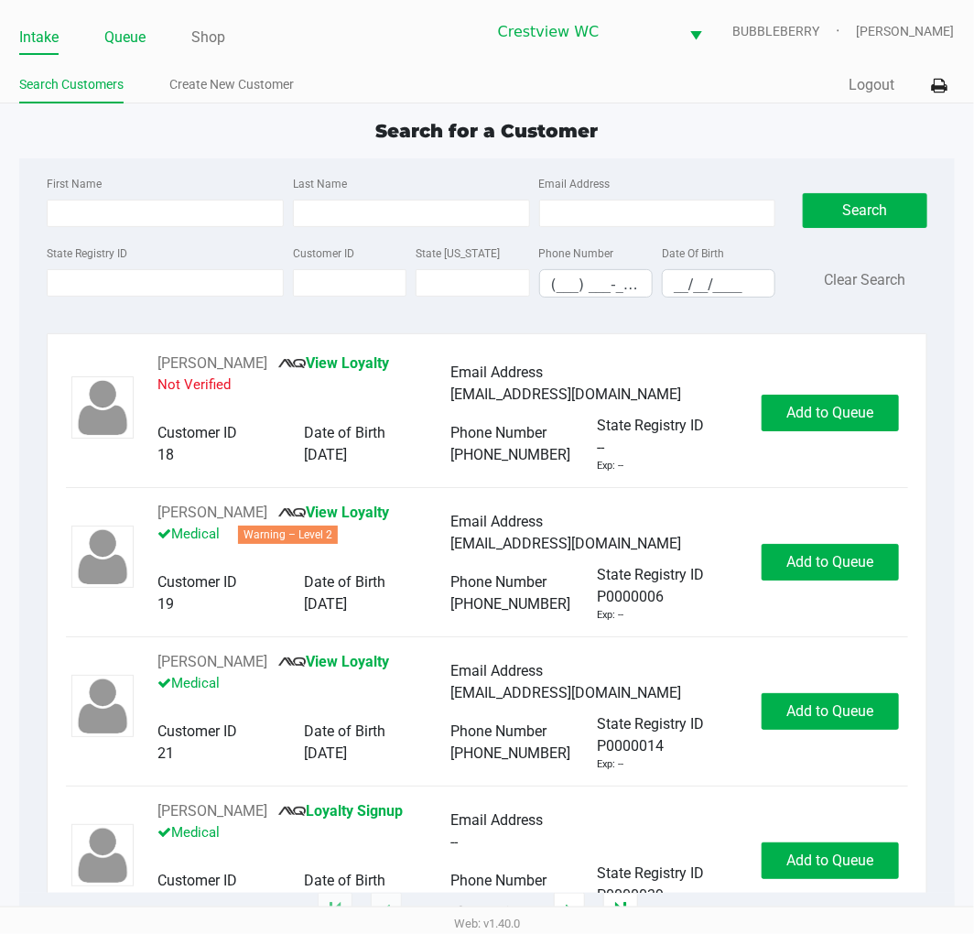
click at [117, 42] on link "Queue" at bounding box center [124, 38] width 41 height 26
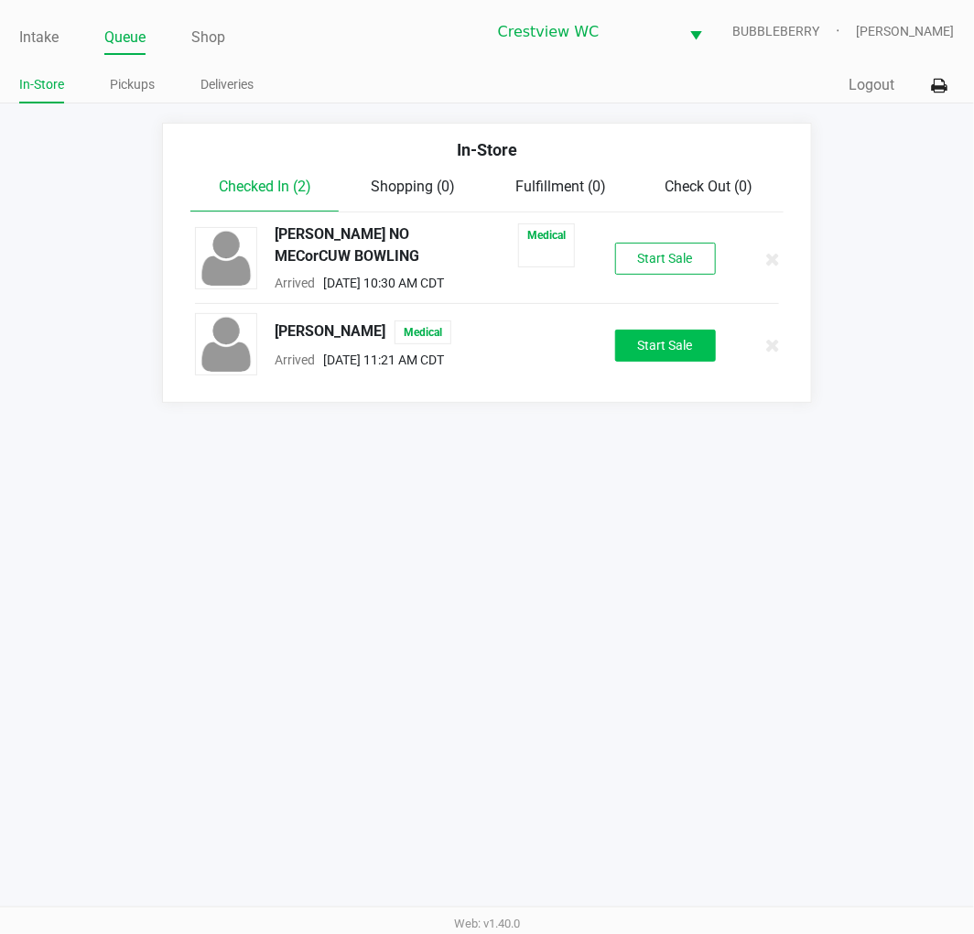
click at [625, 350] on button "Start Sale" at bounding box center [665, 346] width 101 height 32
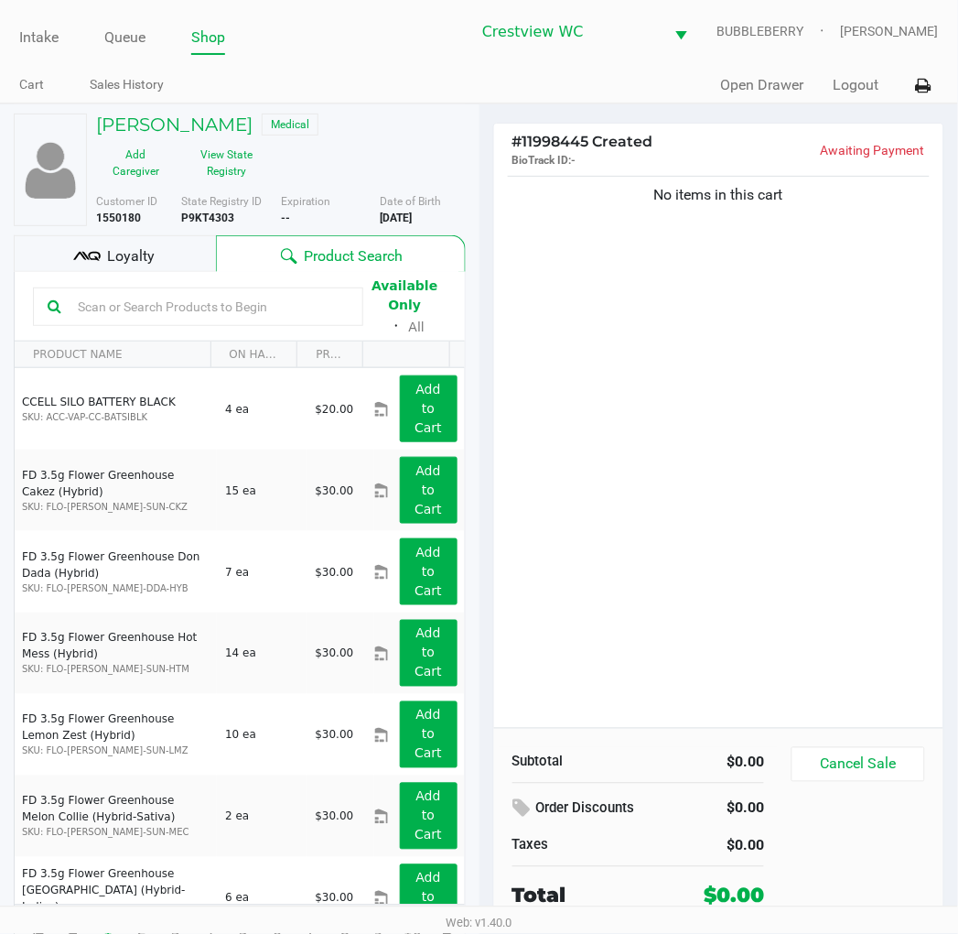
scroll to position [7, 0]
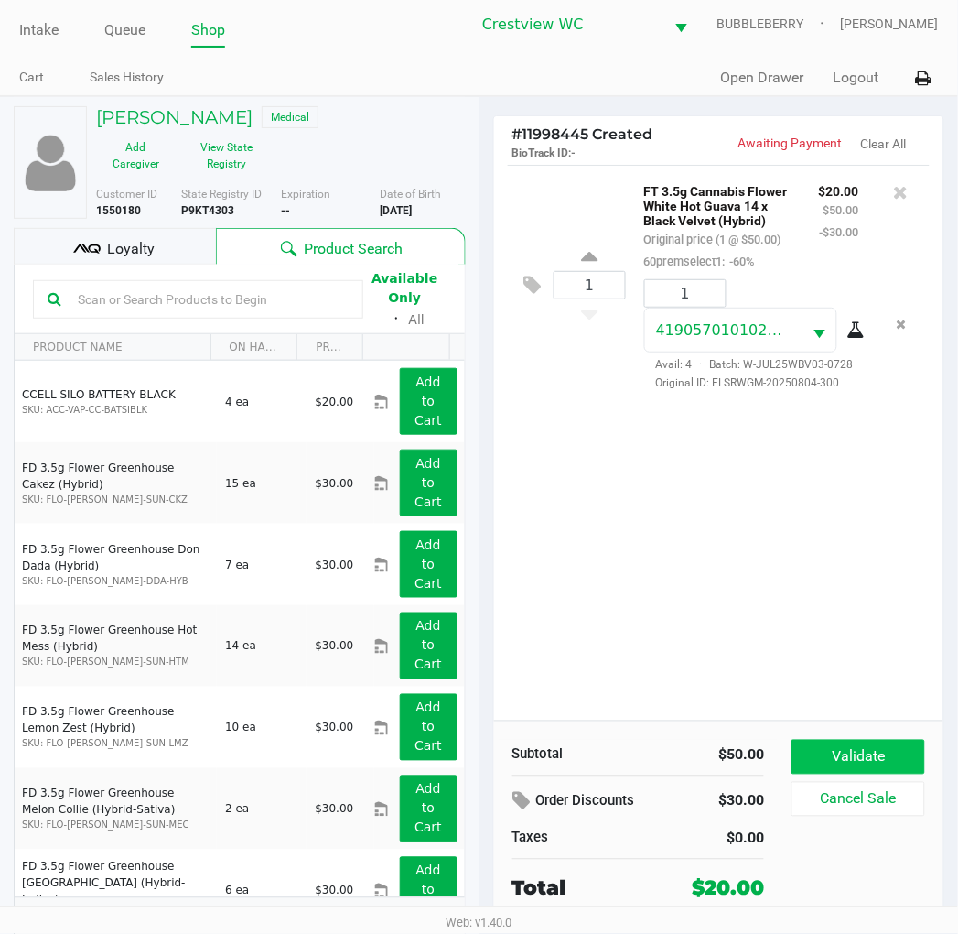
click at [919, 753] on button "Validate" at bounding box center [858, 757] width 133 height 35
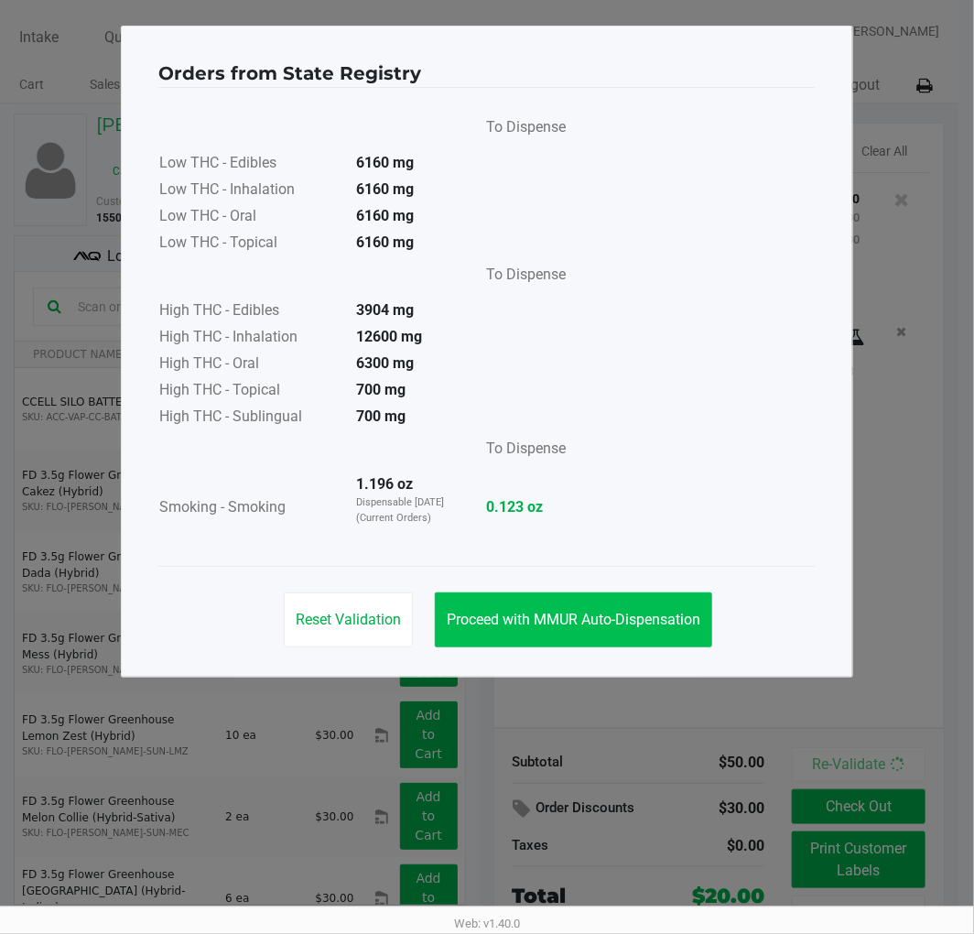
click at [577, 637] on button "Proceed with MMUR Auto-Dispensation" at bounding box center [573, 619] width 277 height 55
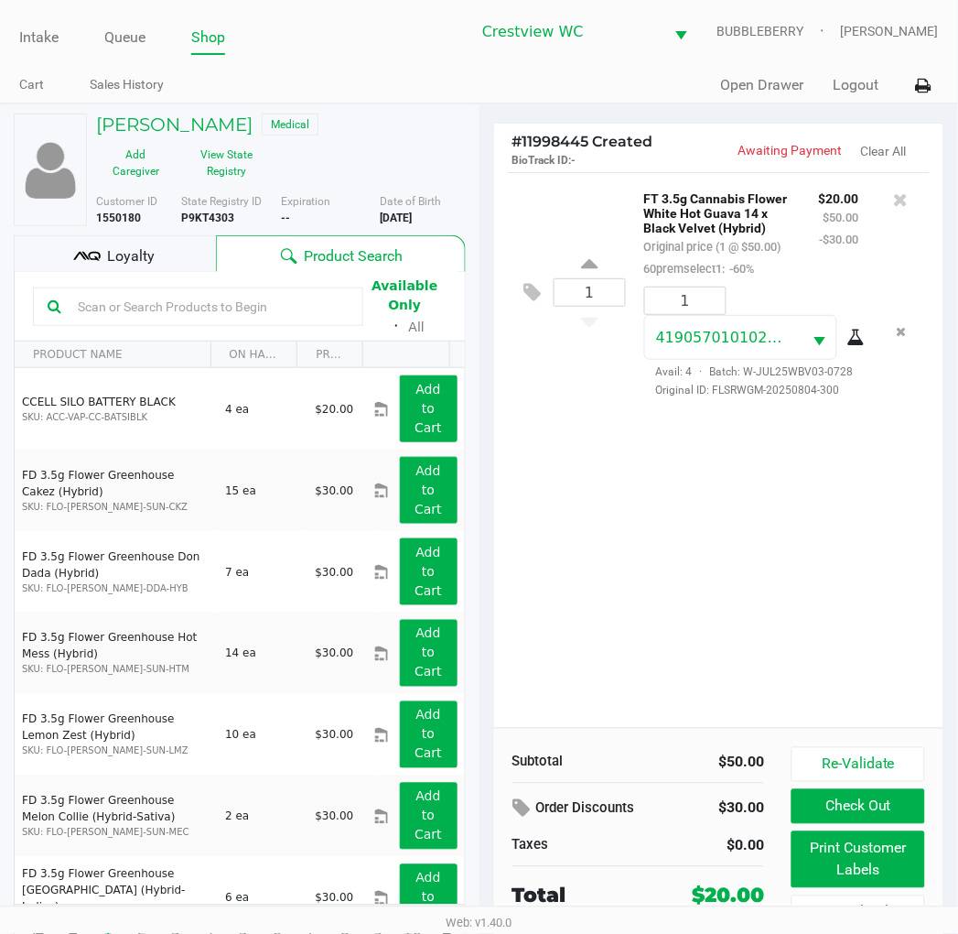
click at [826, 847] on button "Print Customer Labels" at bounding box center [858, 859] width 133 height 57
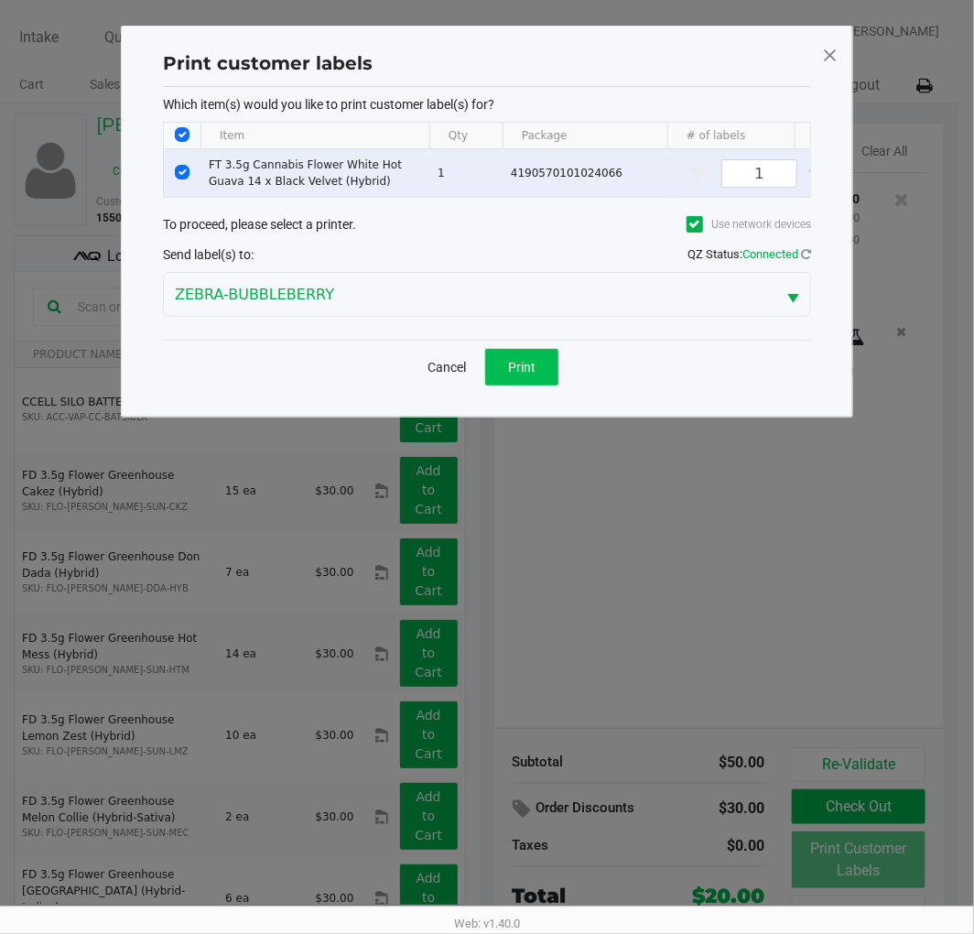
click at [514, 374] on span "Print" at bounding box center [521, 367] width 27 height 15
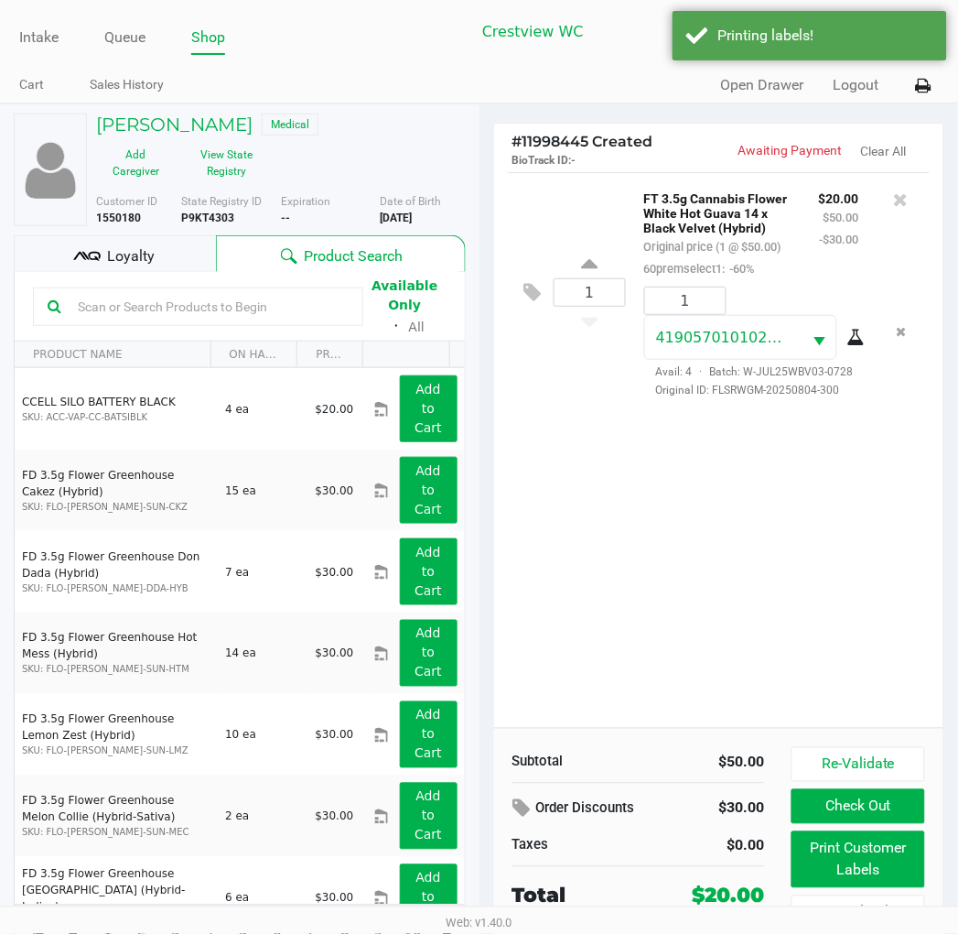
click at [124, 245] on span "Loyalty" at bounding box center [131, 256] width 48 height 22
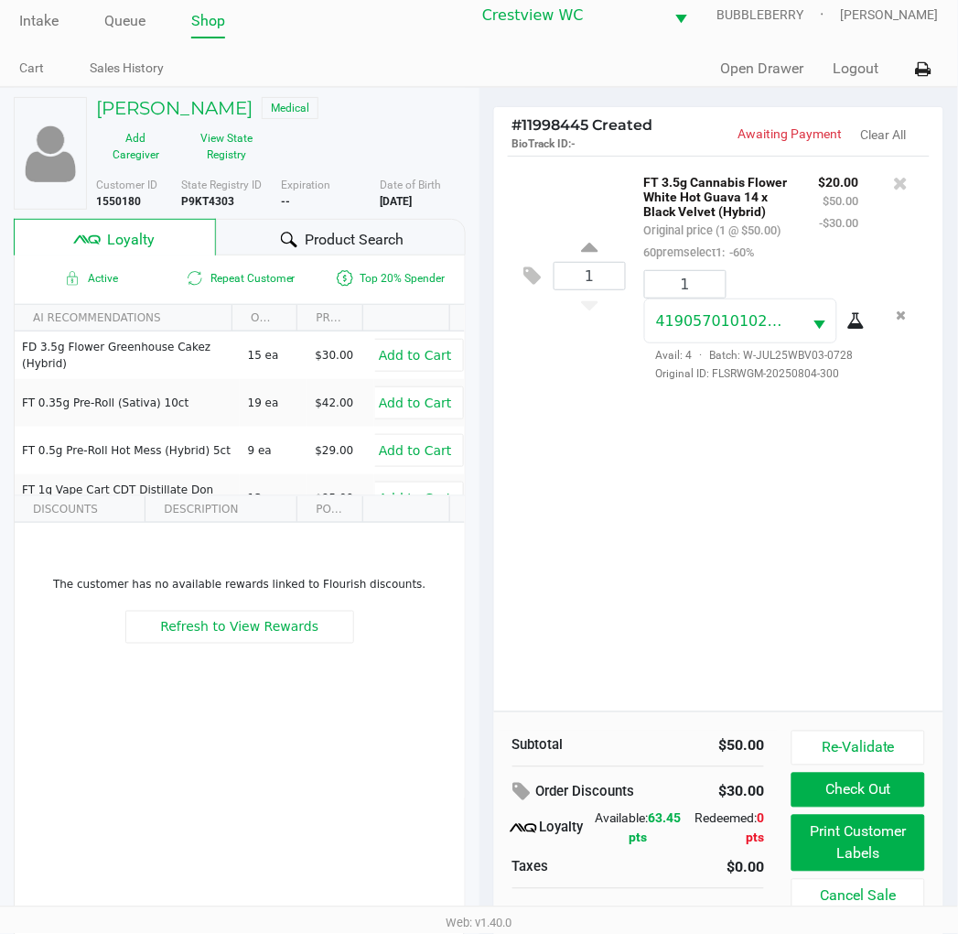
scroll to position [35, 0]
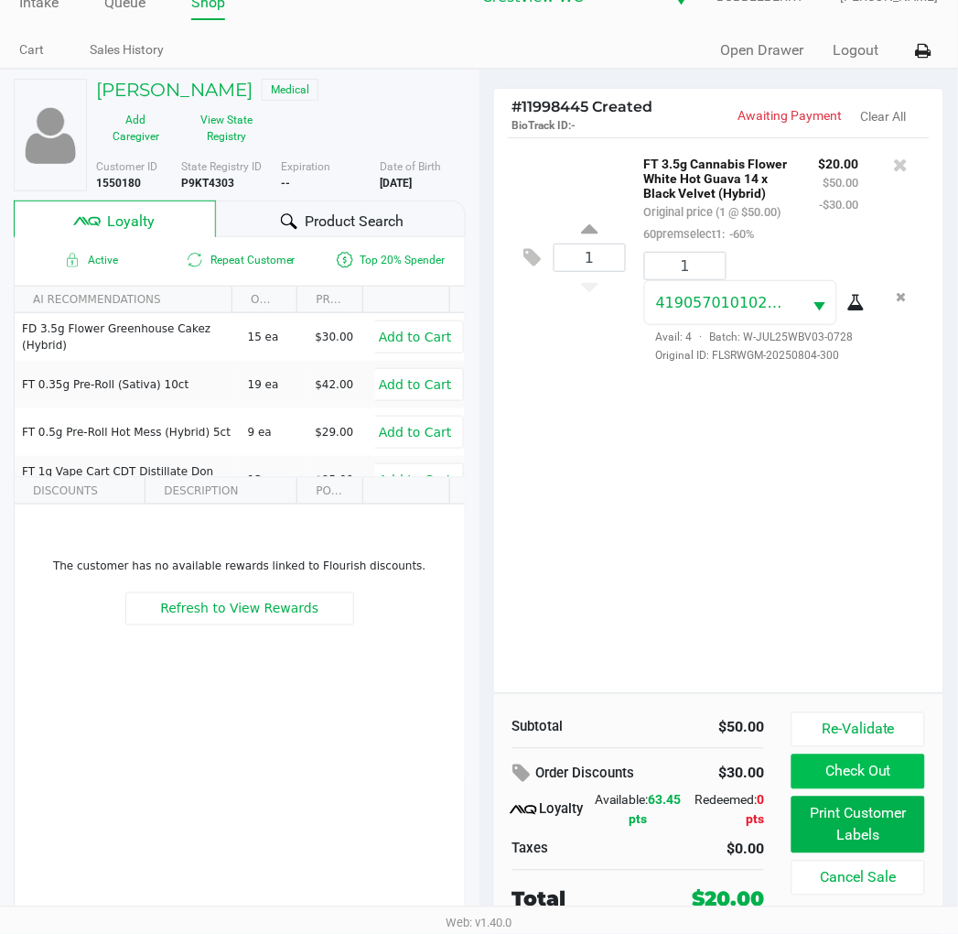
click at [864, 785] on button "Check Out" at bounding box center [858, 771] width 133 height 35
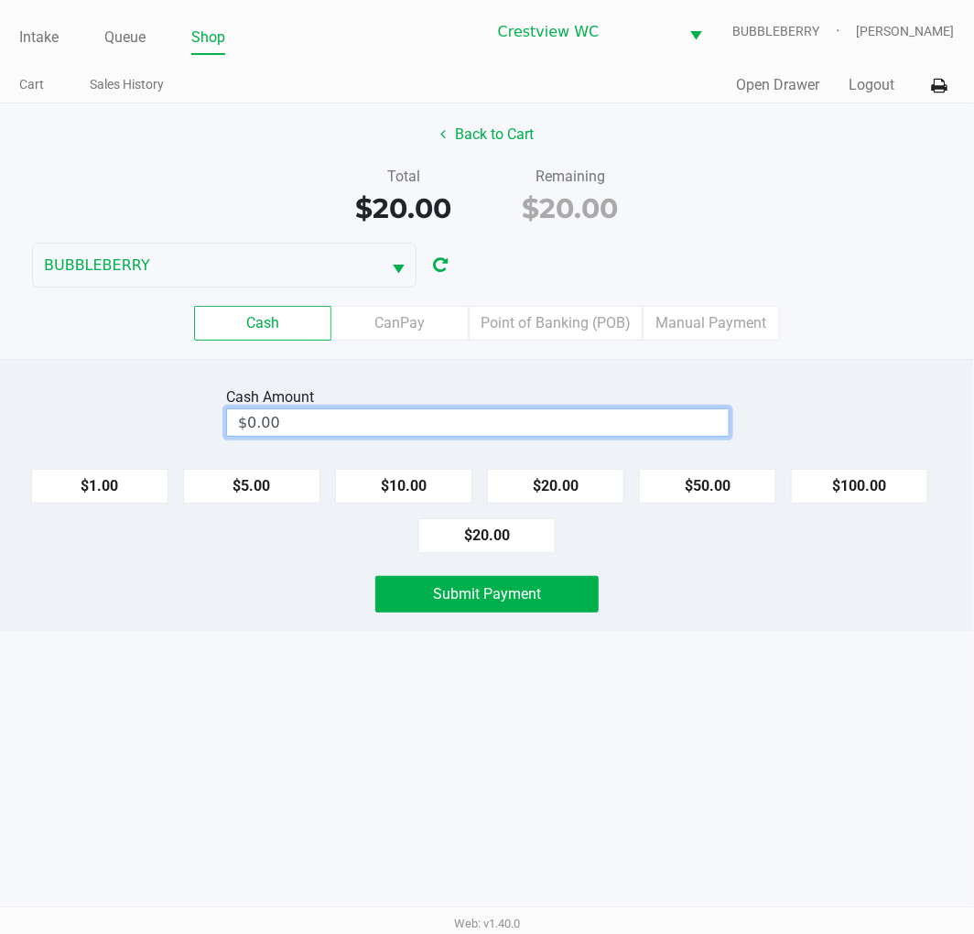
click at [351, 427] on input "$0.00" at bounding box center [478, 422] width 502 height 27
click at [503, 540] on button "$20.00" at bounding box center [486, 535] width 137 height 35
type input "$20.00"
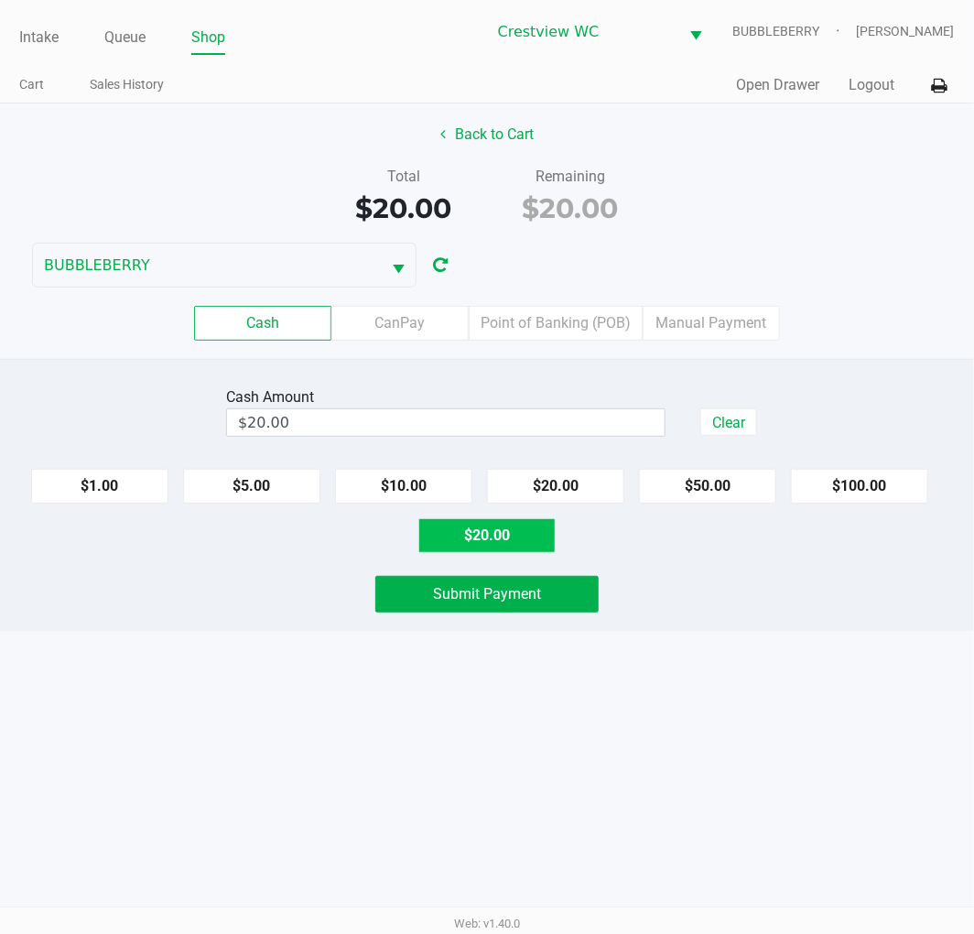
click at [487, 598] on span "Submit Payment" at bounding box center [487, 593] width 108 height 17
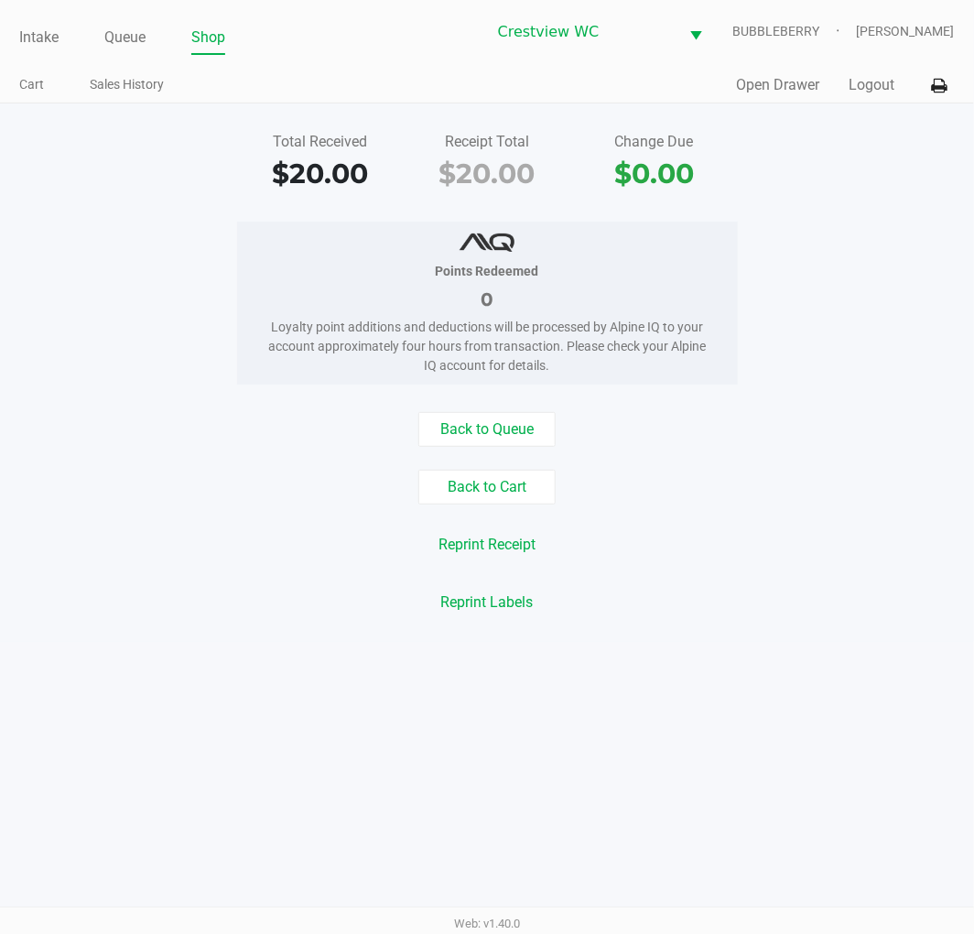
click at [57, 32] on link "Intake" at bounding box center [38, 38] width 39 height 26
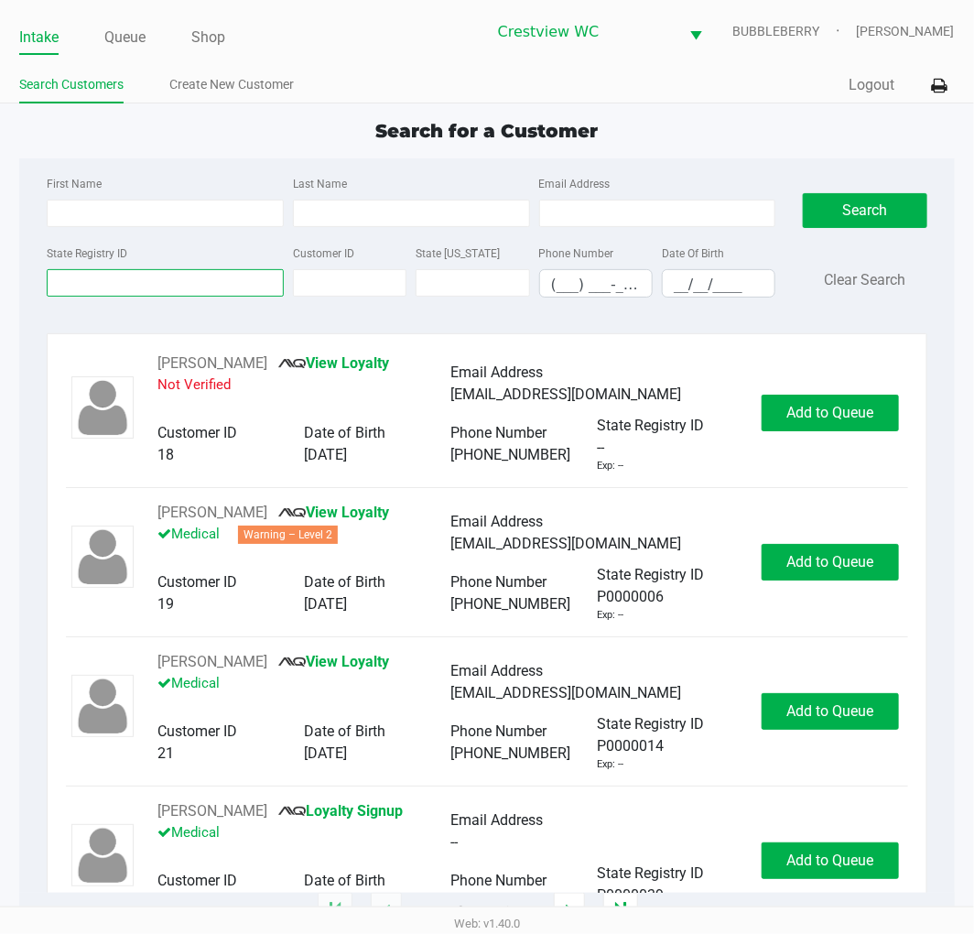
click at [213, 285] on input "State Registry ID" at bounding box center [165, 282] width 237 height 27
click at [113, 23] on li "Queue" at bounding box center [124, 39] width 41 height 32
click at [114, 38] on link "Queue" at bounding box center [124, 38] width 41 height 26
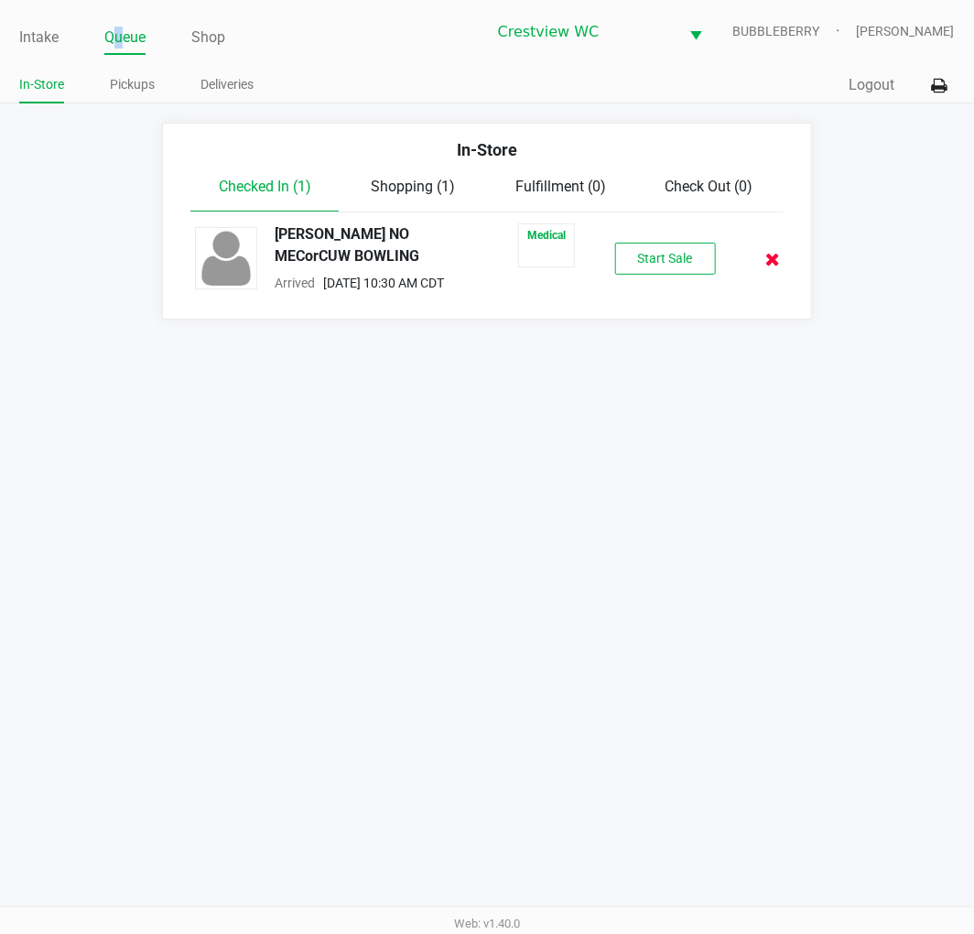
click at [773, 254] on icon at bounding box center [773, 260] width 15 height 14
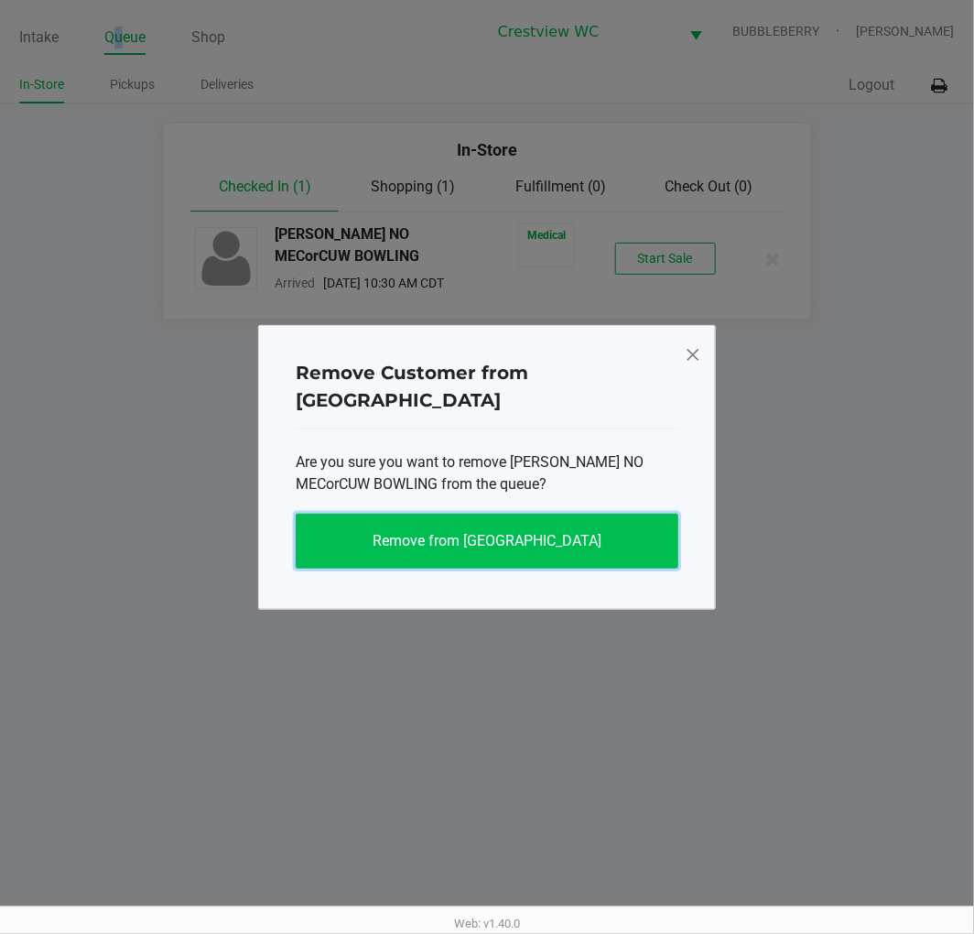
click at [591, 535] on button "Remove from Queue" at bounding box center [487, 540] width 383 height 55
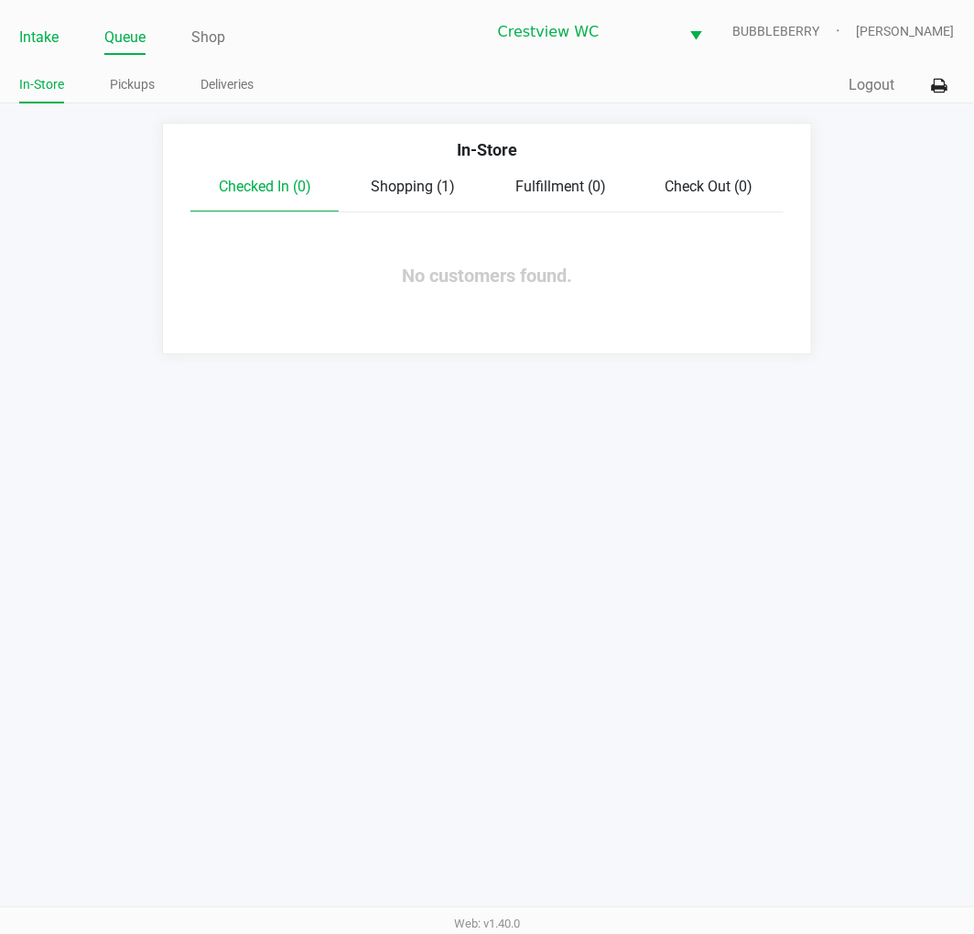
click at [47, 30] on link "Intake" at bounding box center [38, 38] width 39 height 26
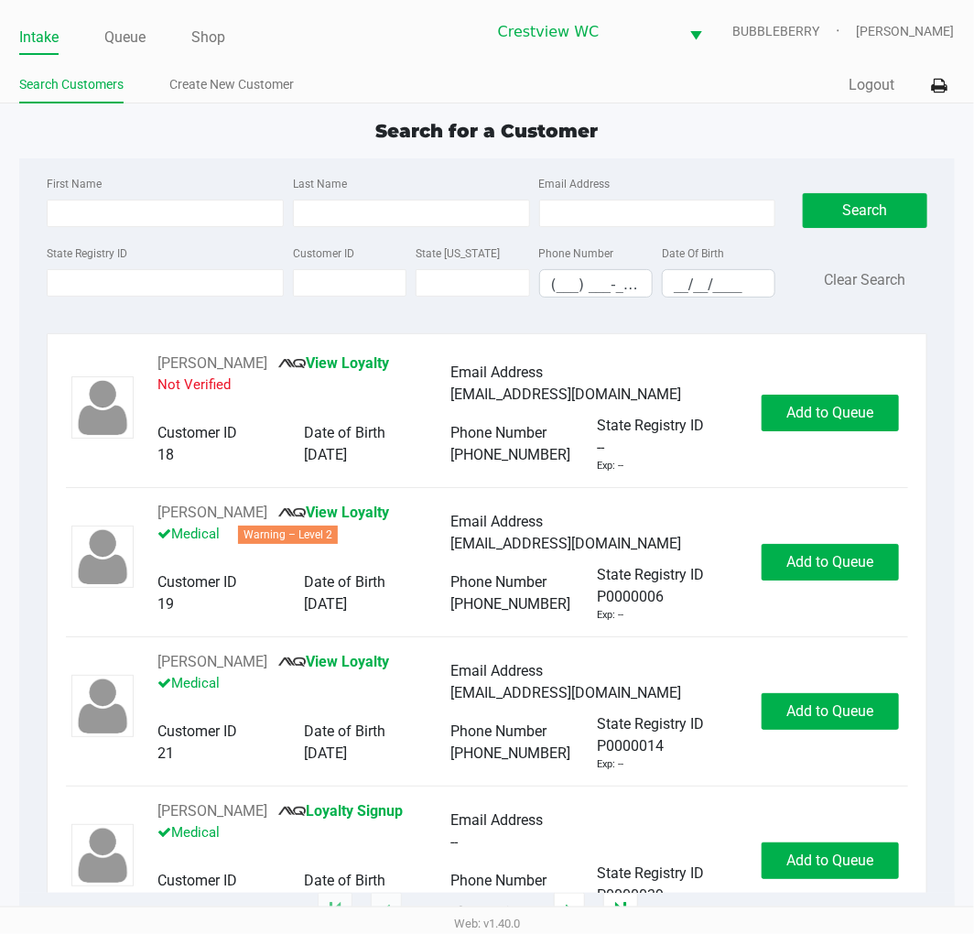
click at [165, 298] on div "State Registry ID Customer ID State ID Phone Number (___) ___-____ Date Of Birt…" at bounding box center [411, 277] width 738 height 70
click at [186, 277] on input "State Registry ID" at bounding box center [165, 282] width 237 height 27
click at [170, 276] on input "State Registry ID" at bounding box center [165, 282] width 237 height 27
click at [188, 288] on input "State Registry ID" at bounding box center [165, 282] width 237 height 27
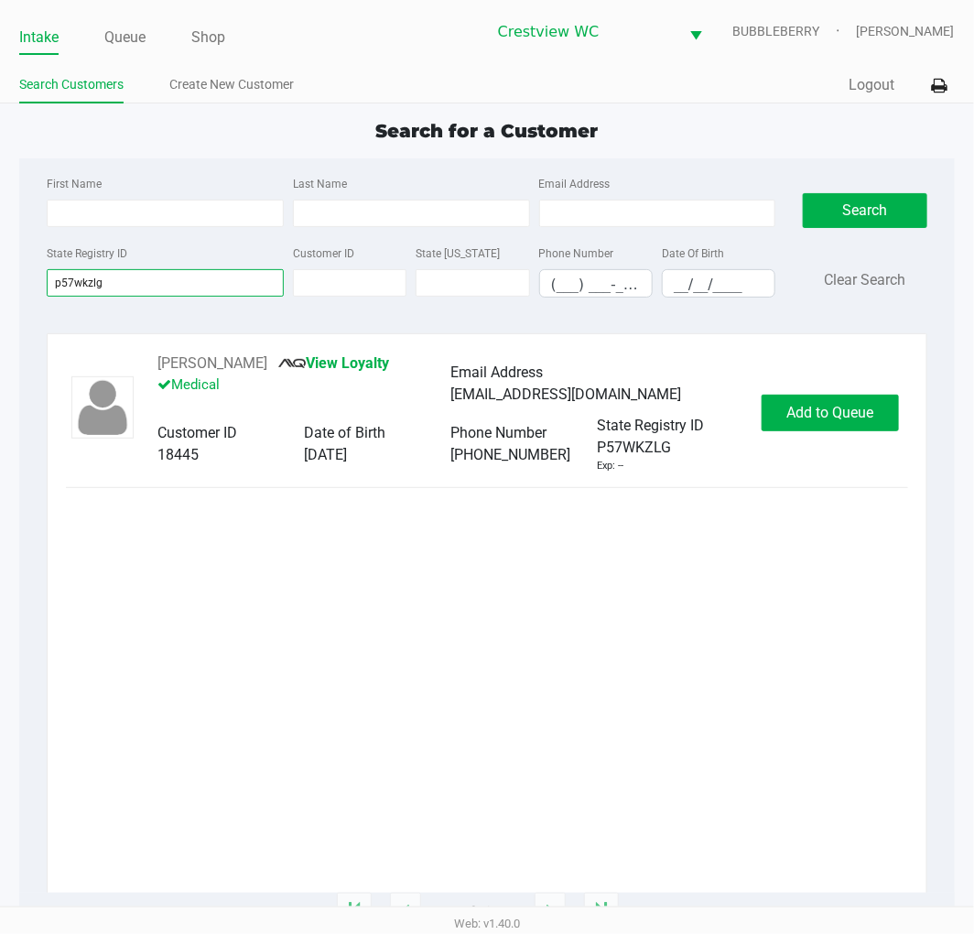
type input "p57wkzlg"
click at [799, 423] on button "Add to Queue" at bounding box center [830, 413] width 137 height 37
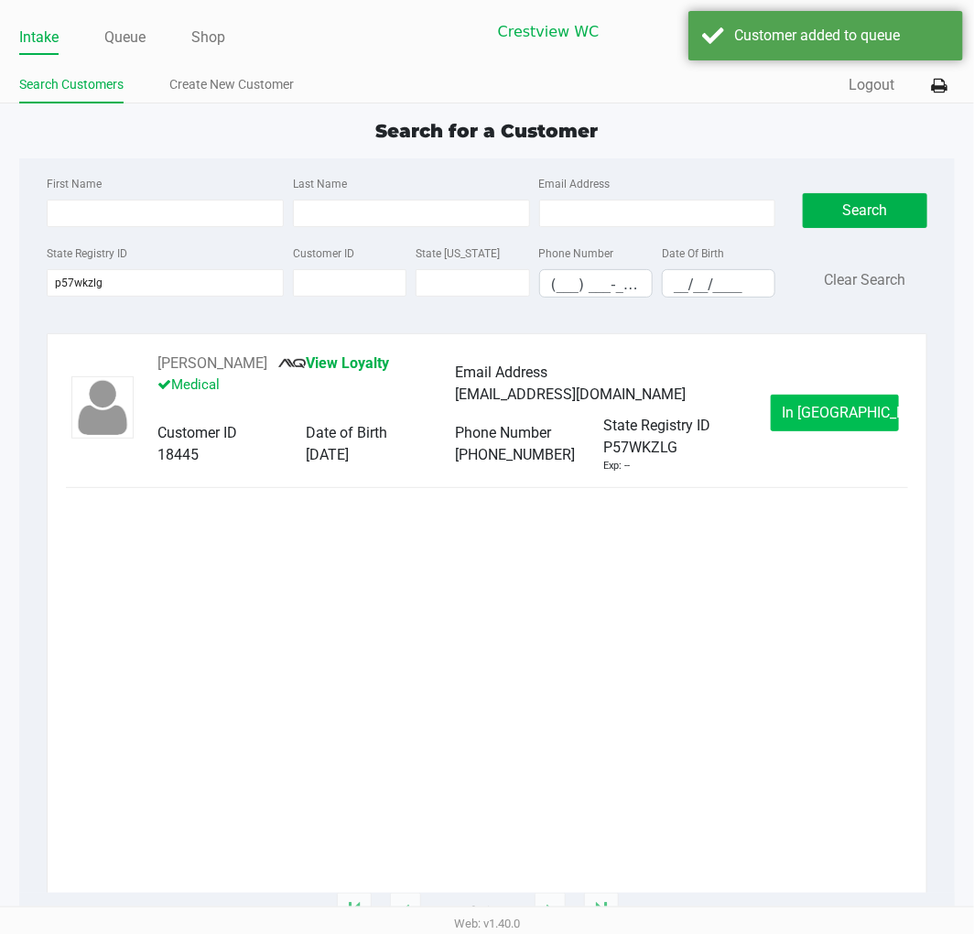
click at [819, 410] on span "In Queue" at bounding box center [860, 412] width 154 height 17
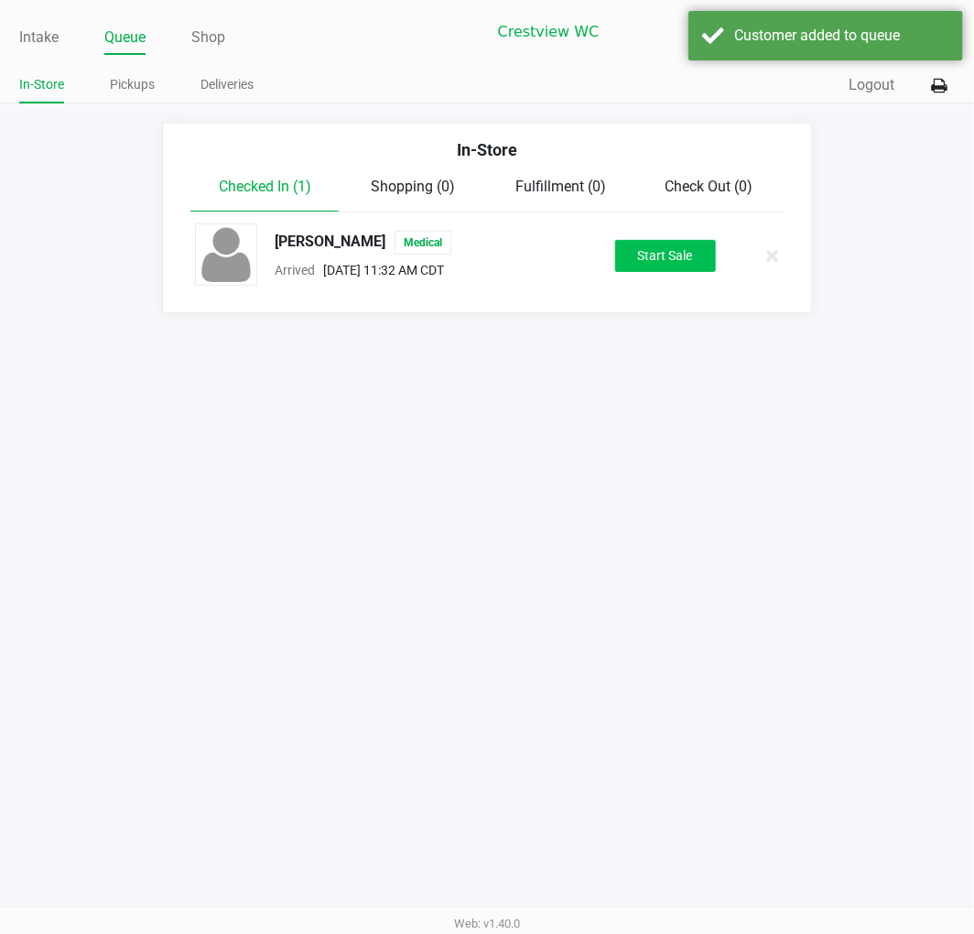
click at [671, 250] on button "Start Sale" at bounding box center [665, 256] width 101 height 32
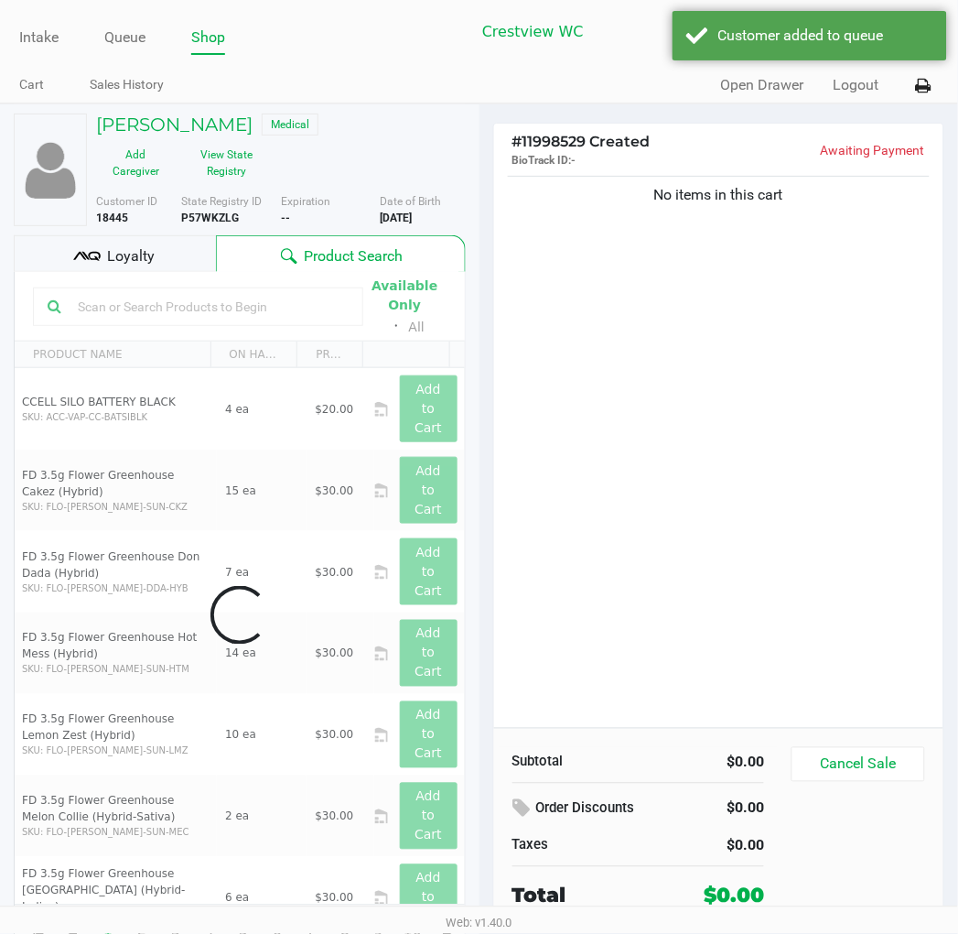
scroll to position [10, 0]
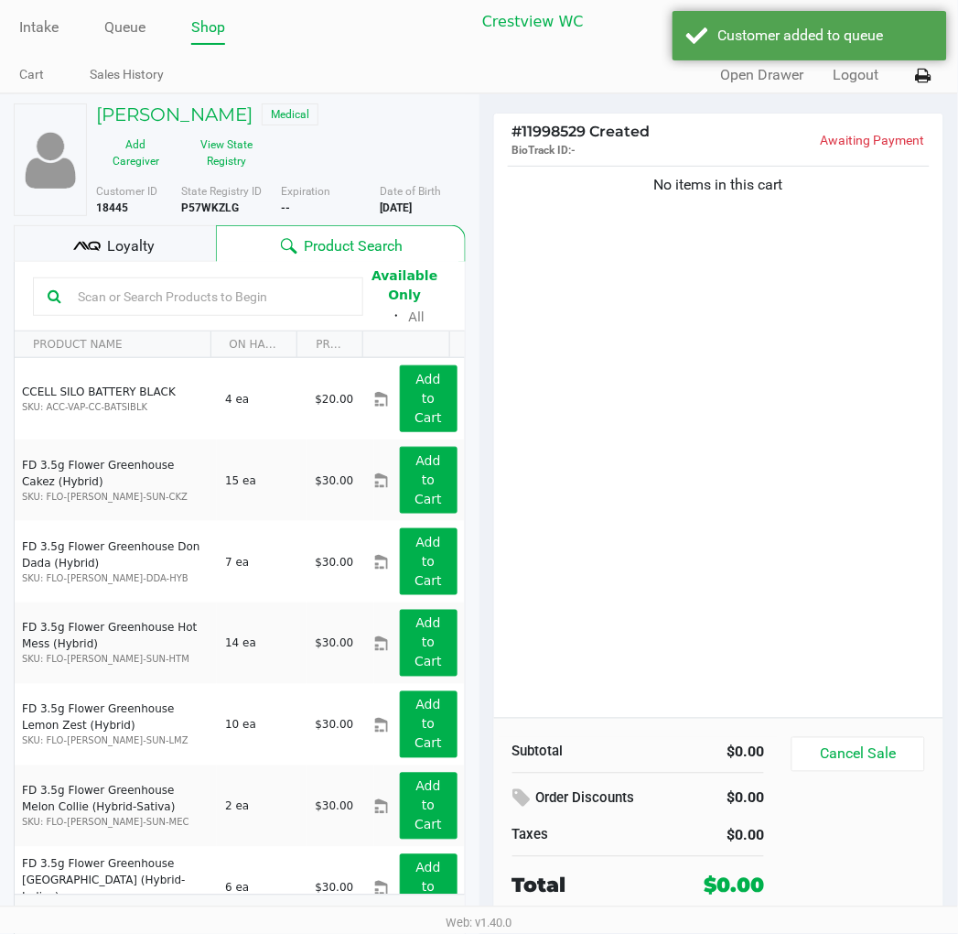
click at [135, 251] on span "Loyalty" at bounding box center [131, 246] width 48 height 22
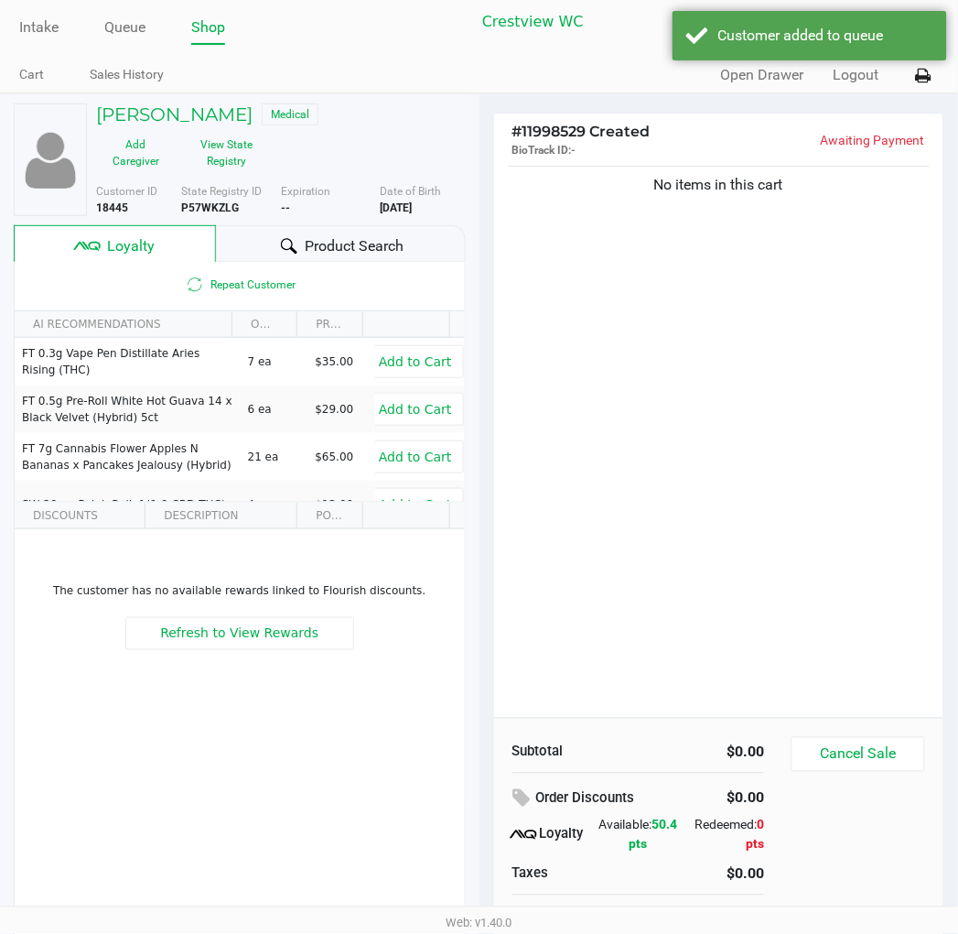
scroll to position [35, 0]
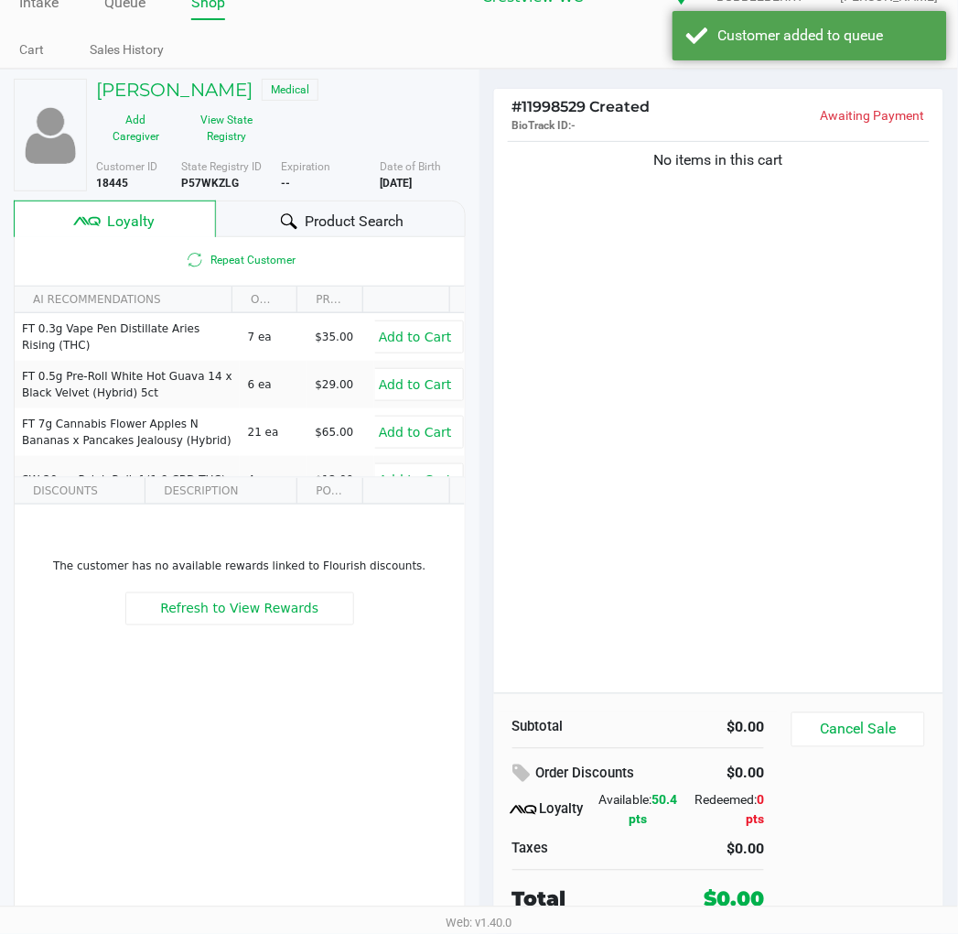
click at [688, 405] on div "No items in this cart" at bounding box center [719, 415] width 450 height 556
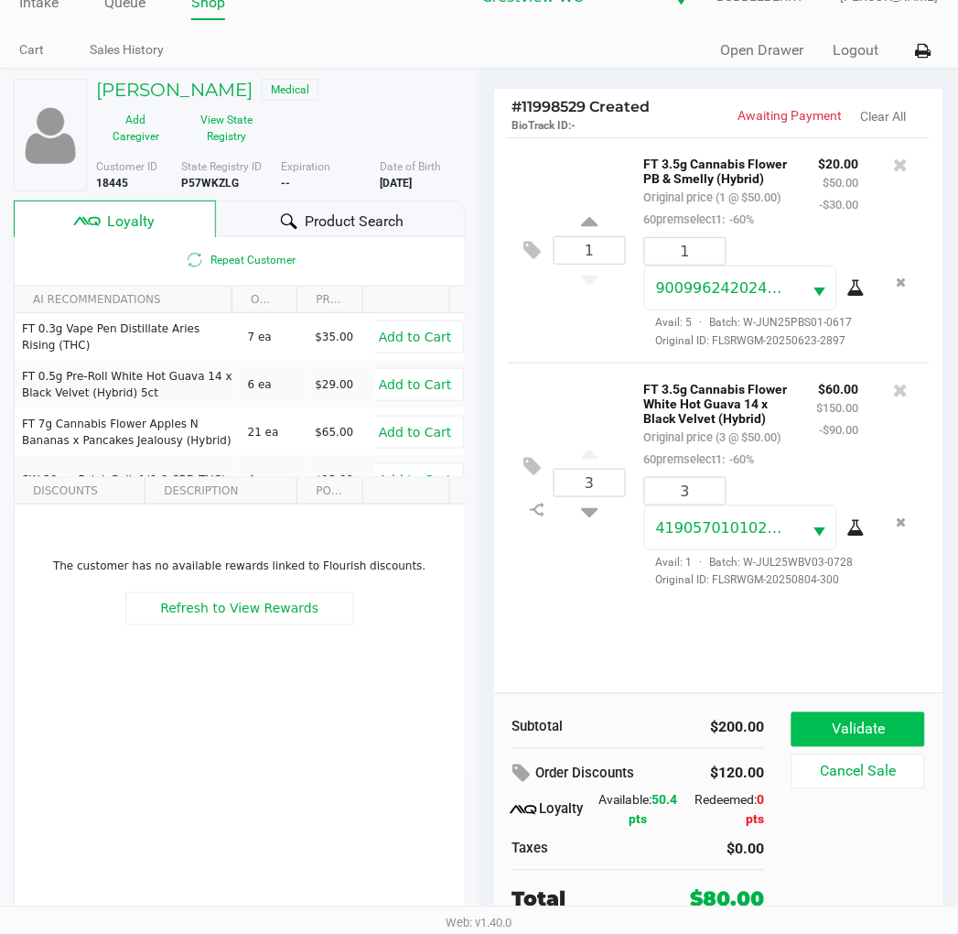
click at [891, 735] on button "Validate" at bounding box center [858, 729] width 133 height 35
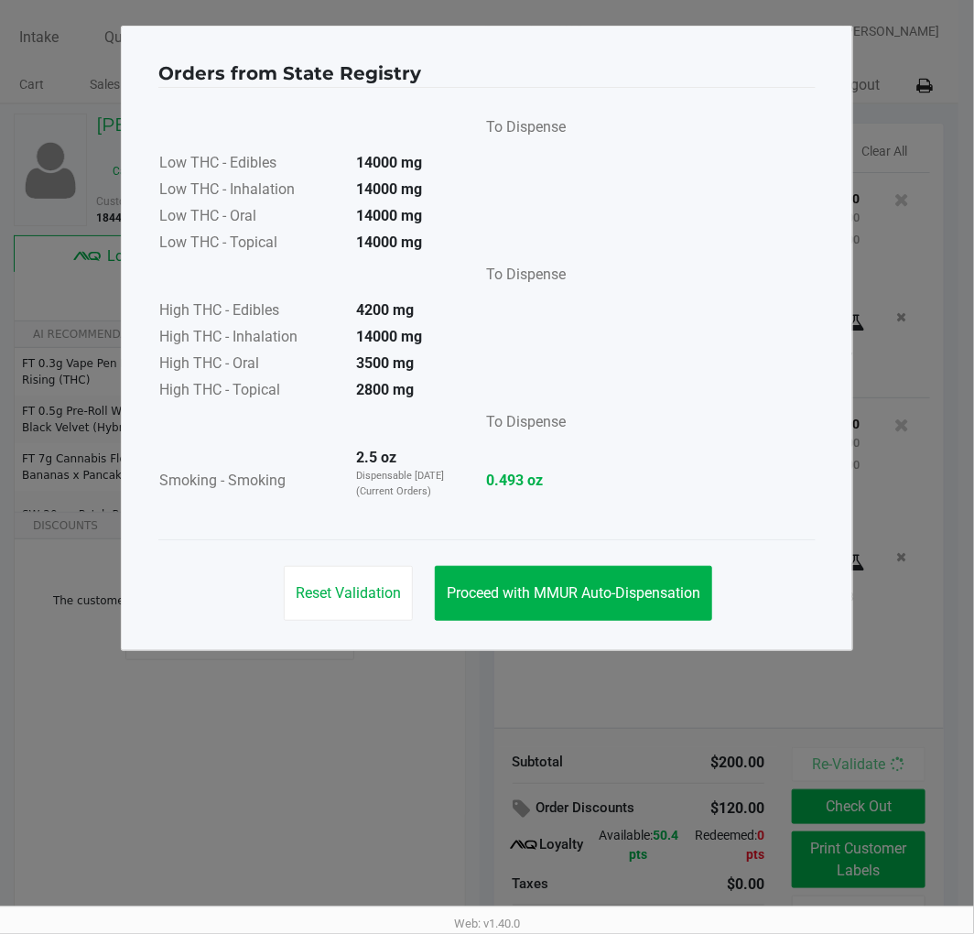
click at [620, 620] on button "Proceed with MMUR Auto-Dispensation" at bounding box center [573, 593] width 277 height 55
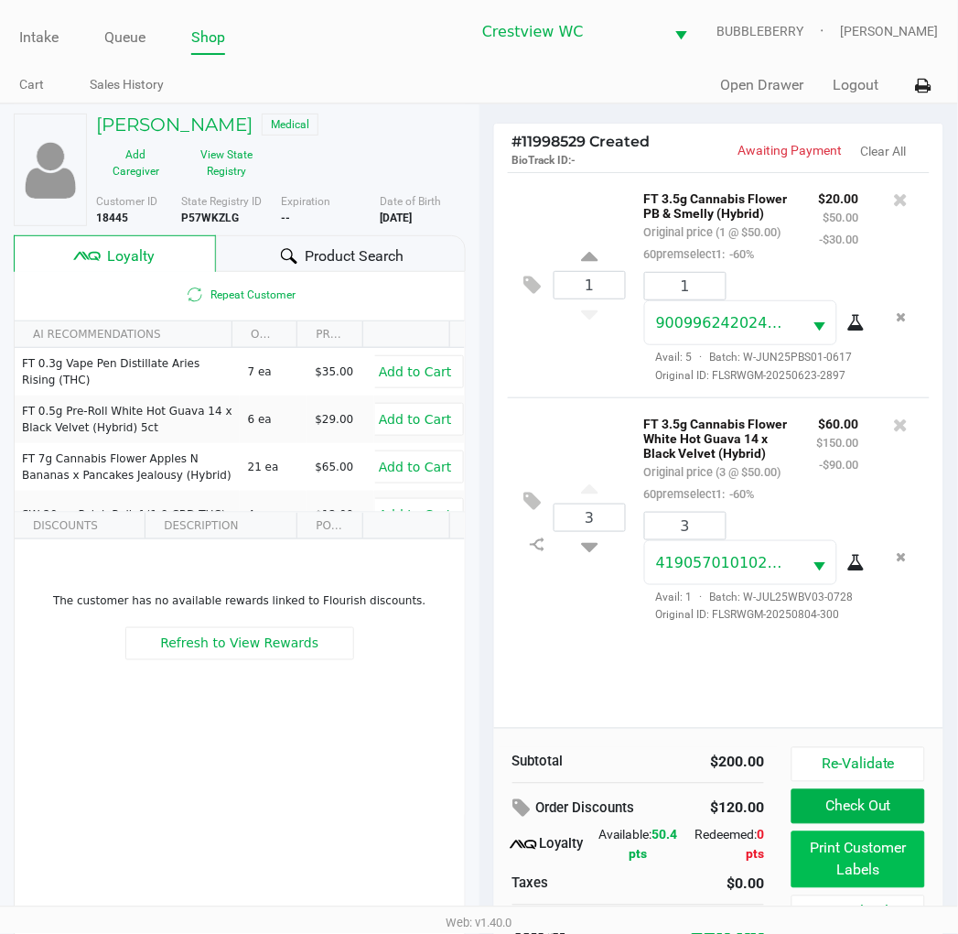
click at [838, 867] on button "Print Customer Labels" at bounding box center [858, 859] width 133 height 57
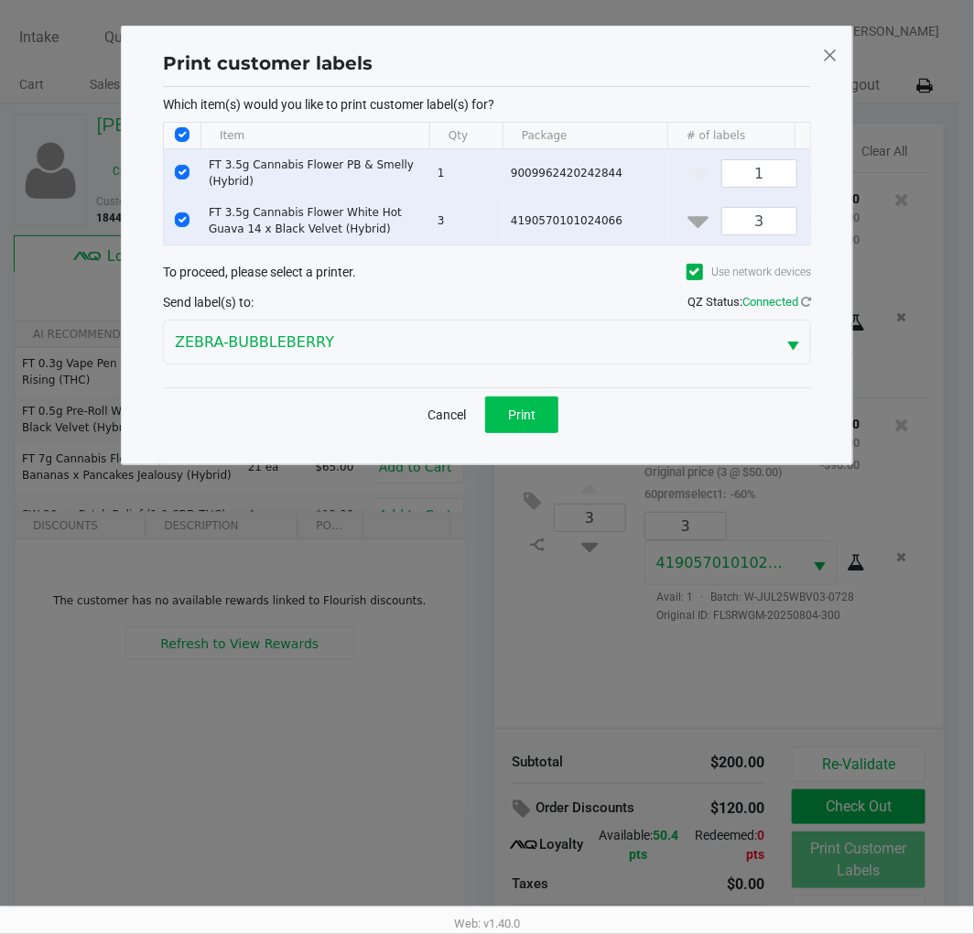
click at [522, 433] on button "Print" at bounding box center [521, 414] width 73 height 37
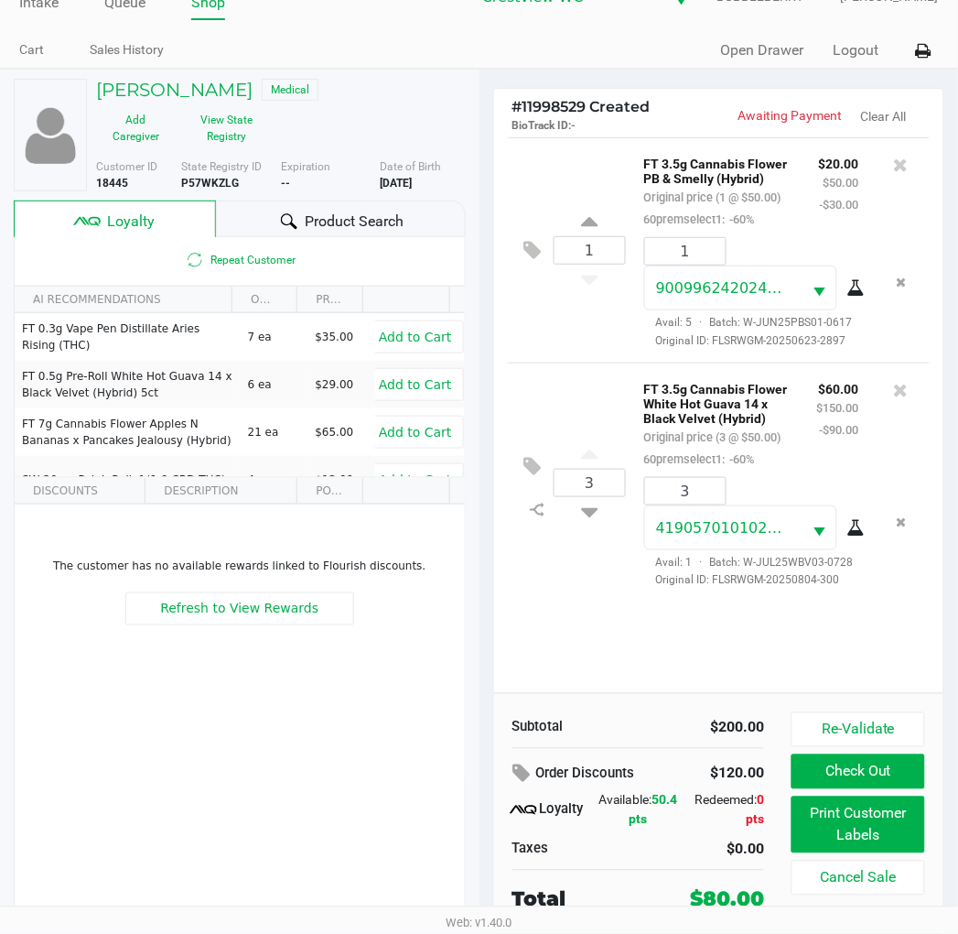
scroll to position [31, 0]
click at [835, 767] on button "Check Out" at bounding box center [858, 771] width 133 height 35
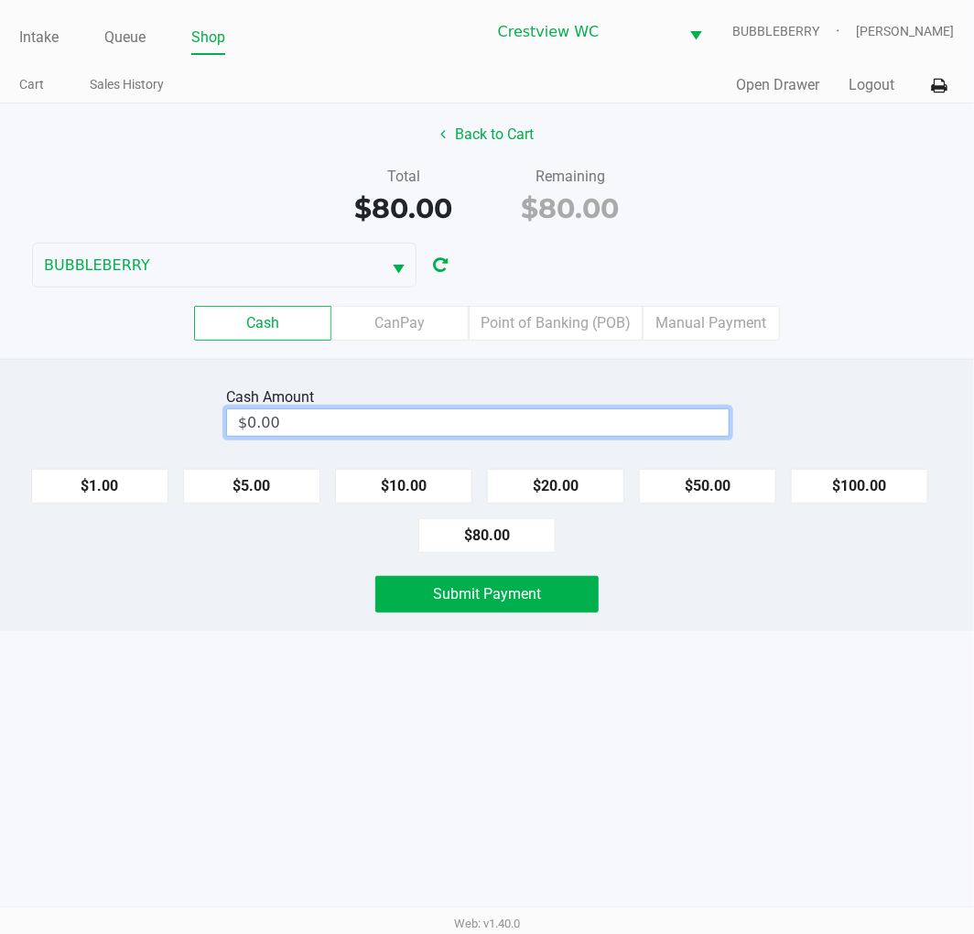
click at [606, 414] on input "$0.00" at bounding box center [478, 422] width 502 height 27
click at [886, 479] on button "$100.00" at bounding box center [859, 486] width 137 height 35
type input "$100.00"
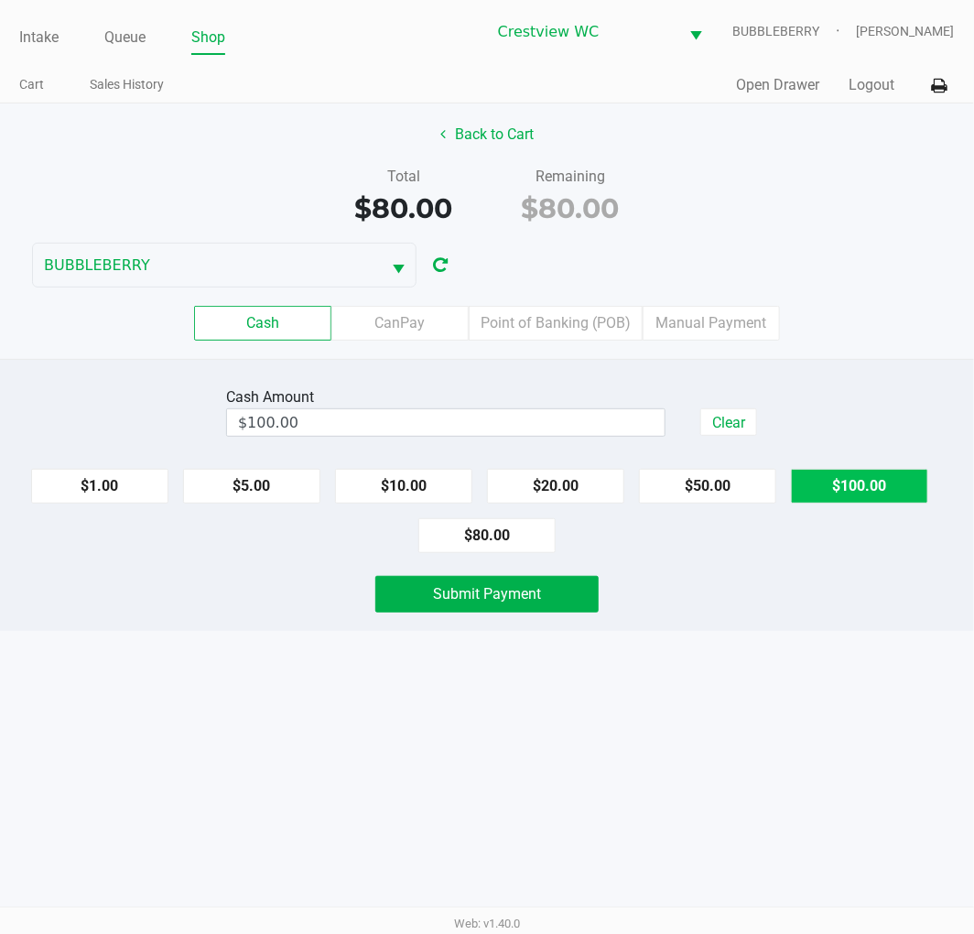
click at [495, 597] on span "Submit Payment" at bounding box center [487, 593] width 108 height 17
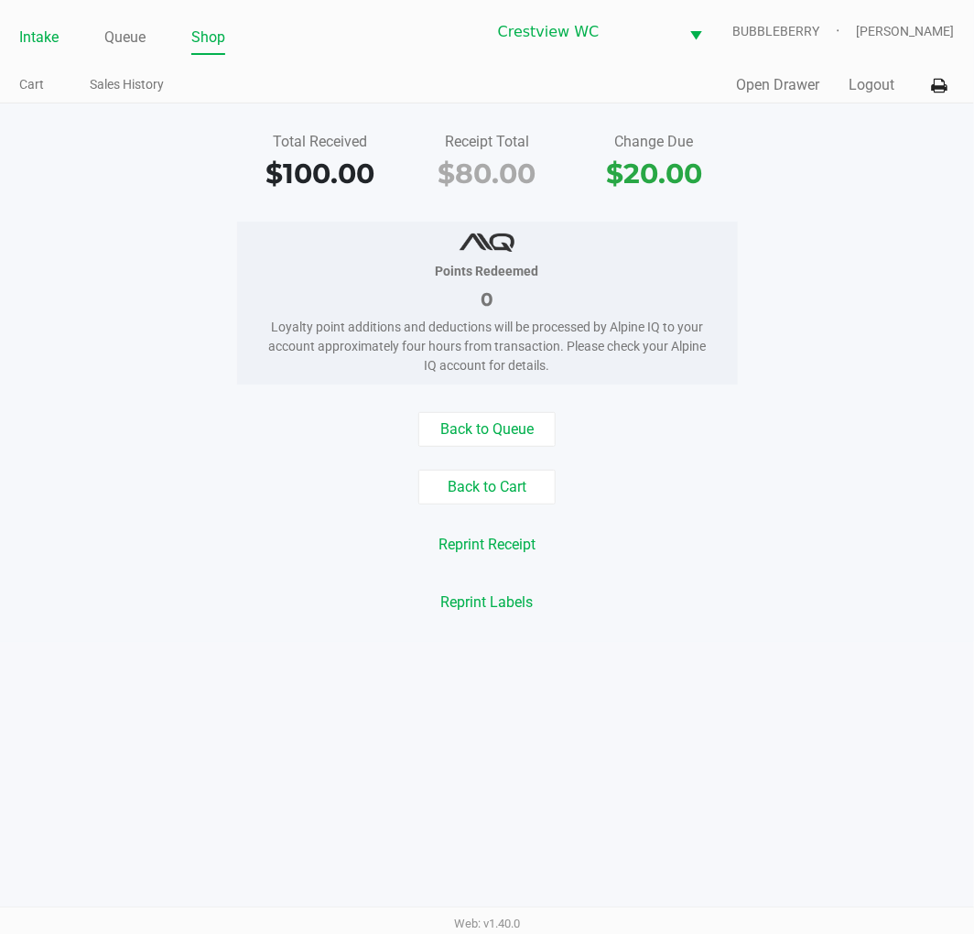
click at [46, 29] on link "Intake" at bounding box center [38, 38] width 39 height 26
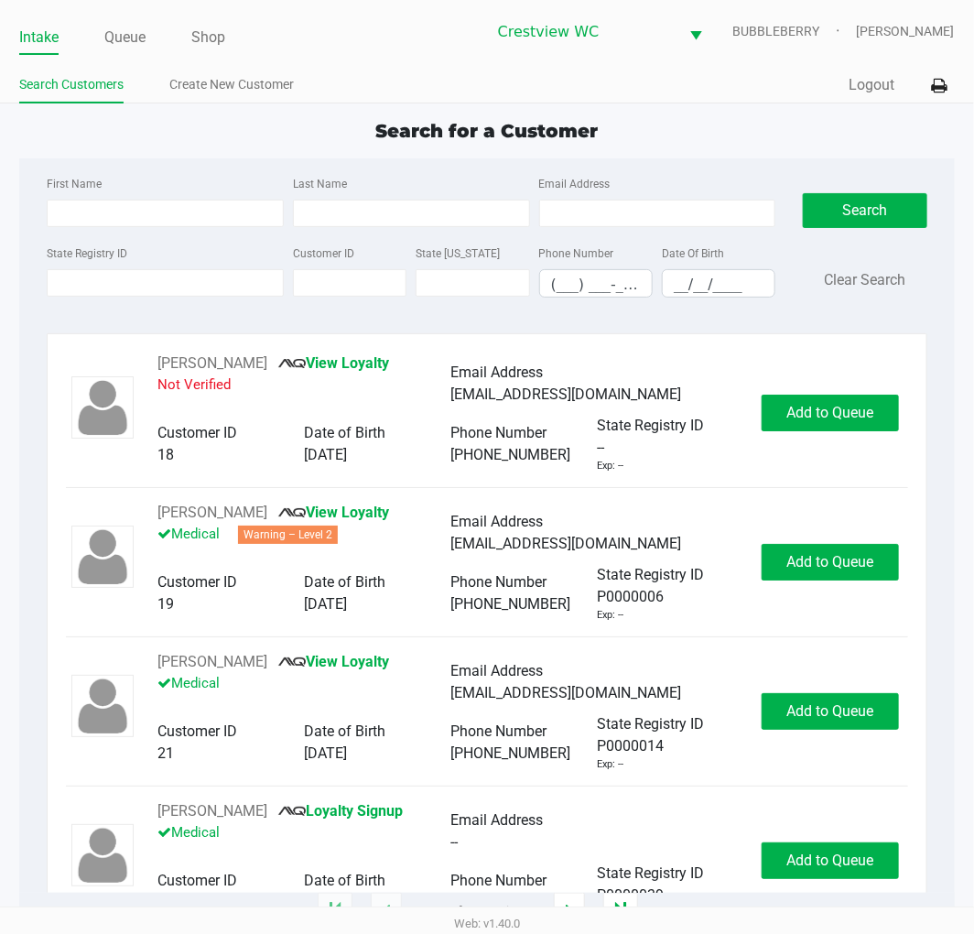
click at [129, 281] on input "State Registry ID" at bounding box center [165, 282] width 237 height 27
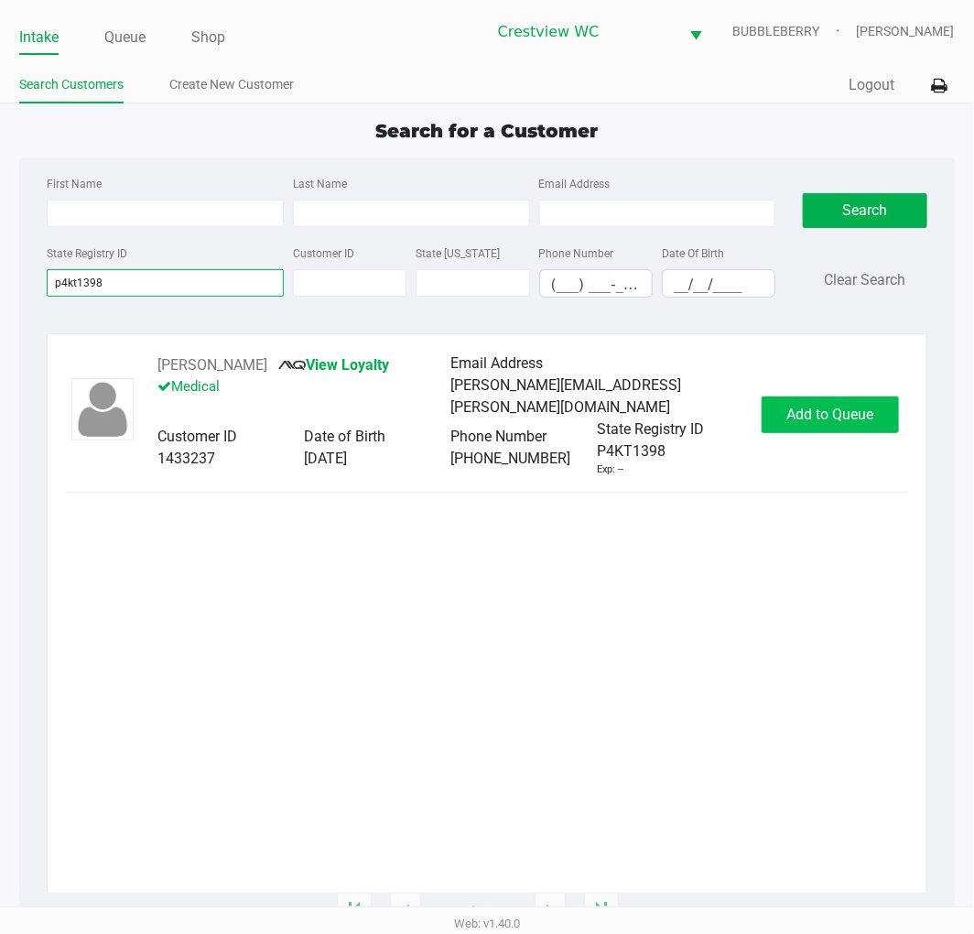
type input "p4kt1398"
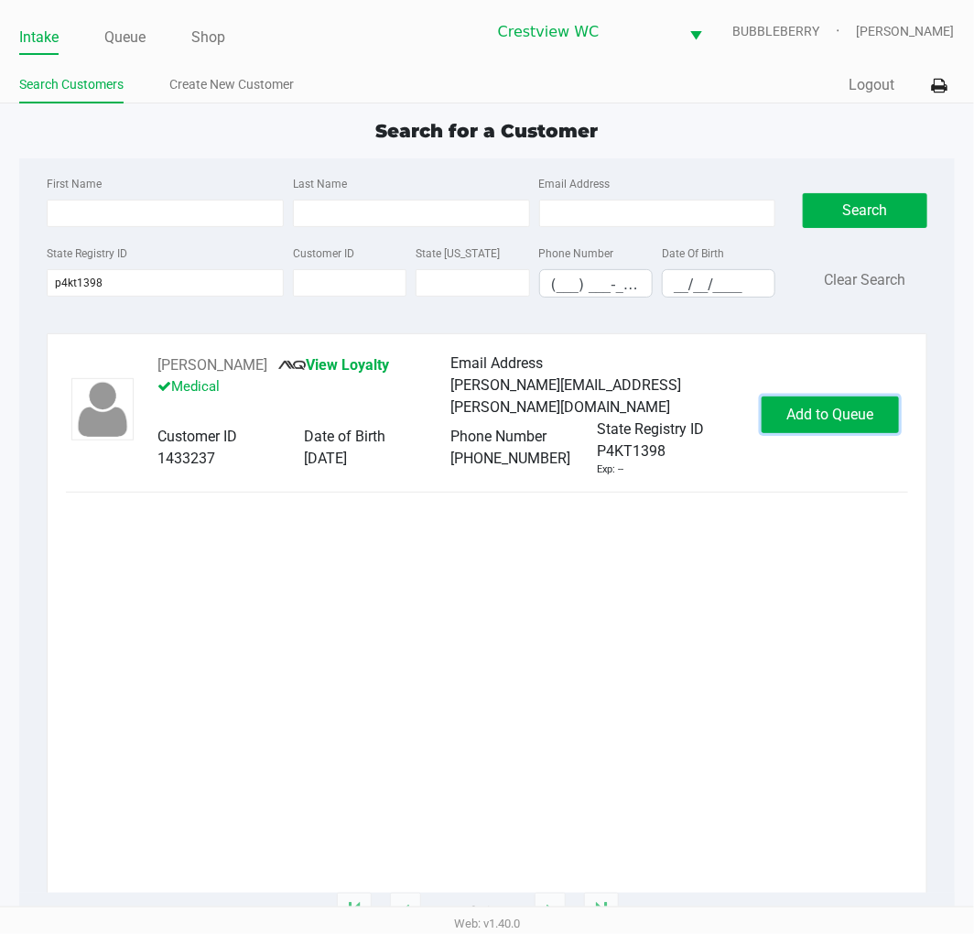
drag, startPoint x: 889, startPoint y: 430, endPoint x: 891, endPoint y: 416, distance: 13.9
click at [890, 427] on button "Add to Queue" at bounding box center [830, 414] width 137 height 37
click at [874, 417] on div "Add to Queue" at bounding box center [830, 414] width 137 height 37
click at [849, 416] on div "Add to Queue" at bounding box center [830, 414] width 137 height 37
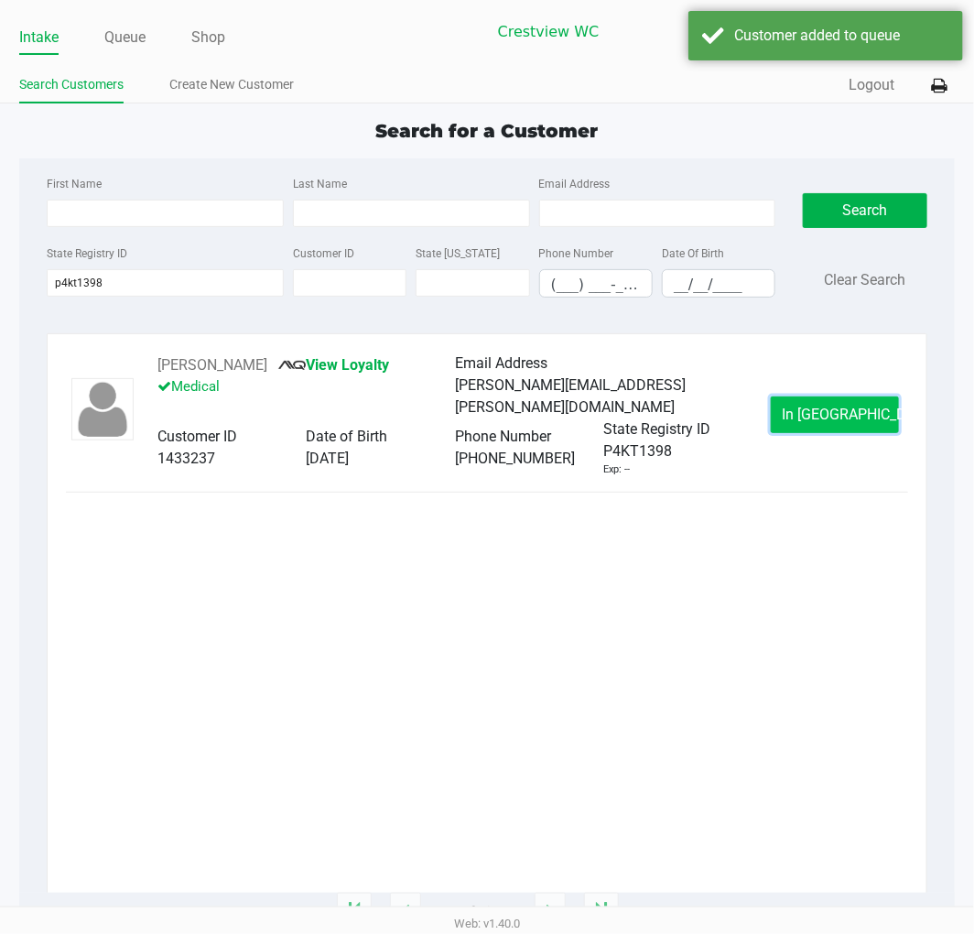
click at [837, 414] on span "In Queue" at bounding box center [860, 413] width 154 height 17
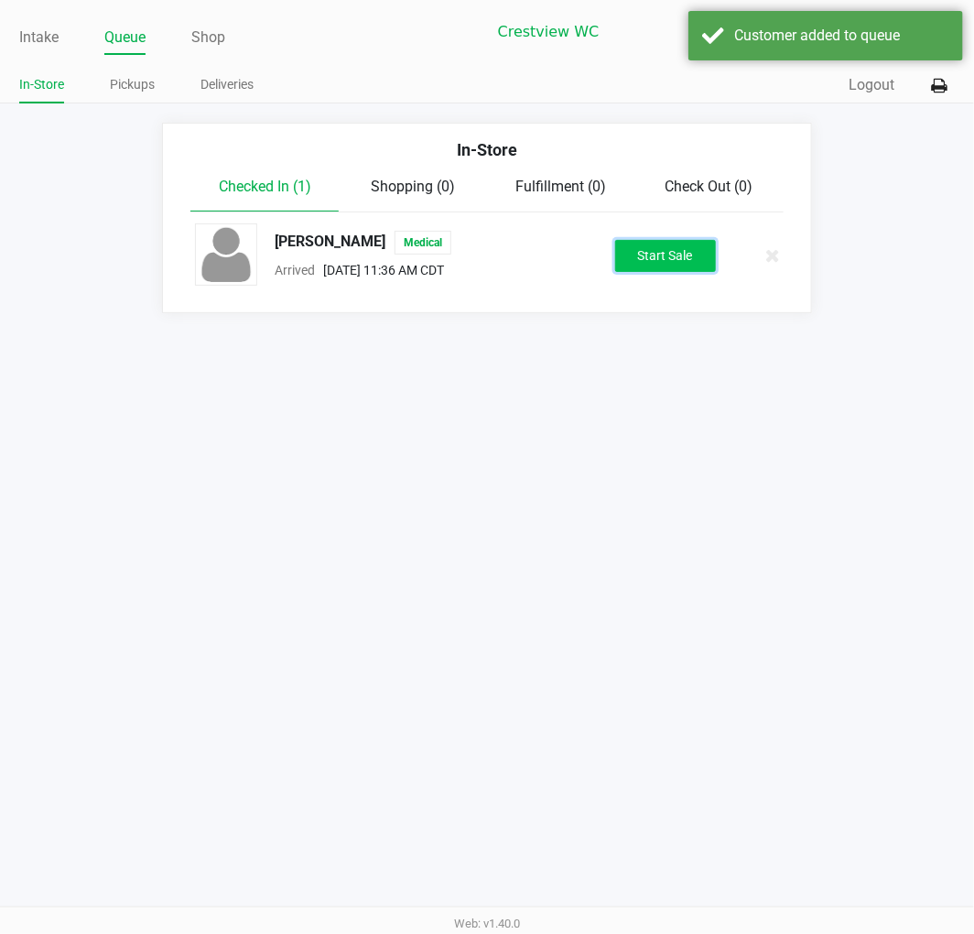
click at [697, 253] on button "Start Sale" at bounding box center [665, 256] width 101 height 32
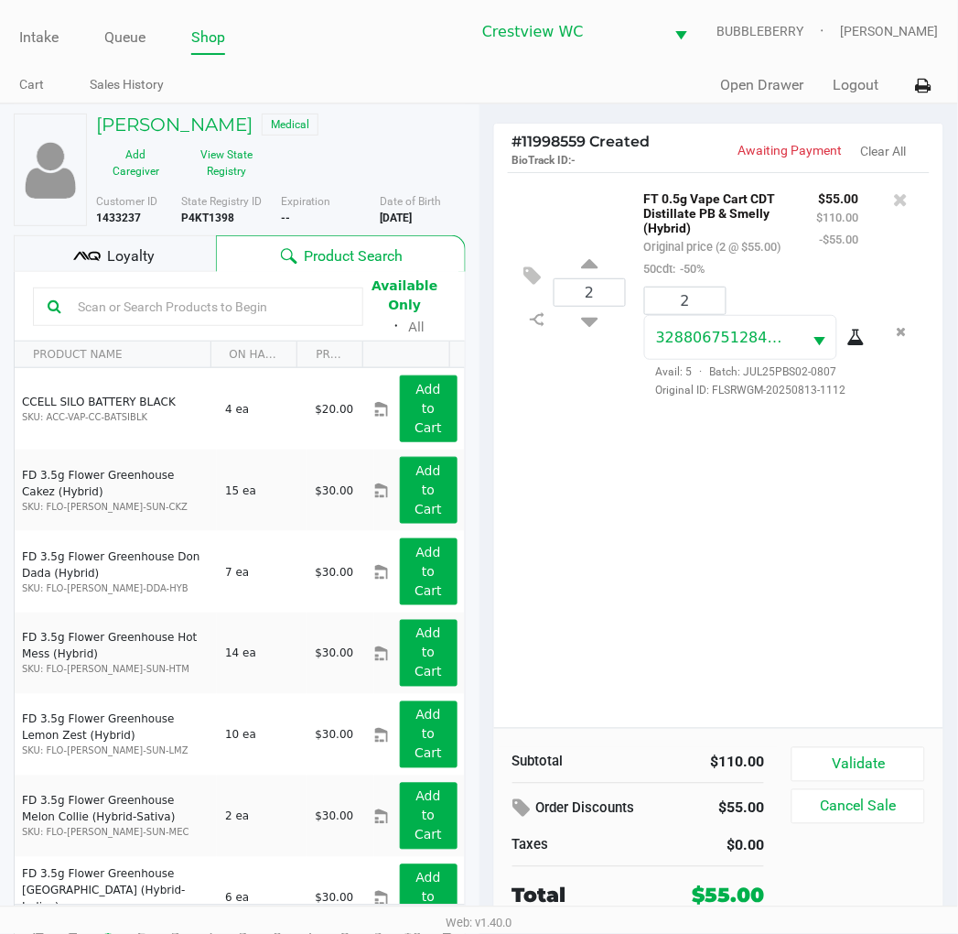
scroll to position [34, 0]
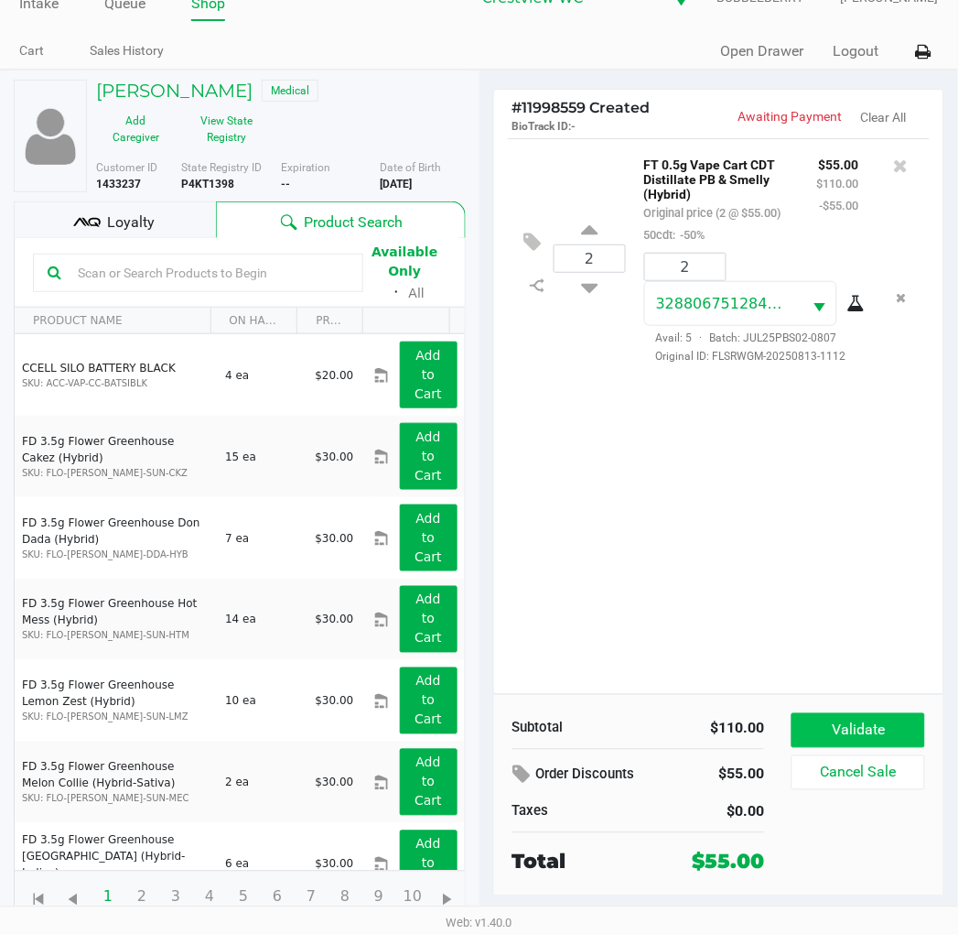
click at [899, 726] on button "Validate" at bounding box center [858, 730] width 133 height 35
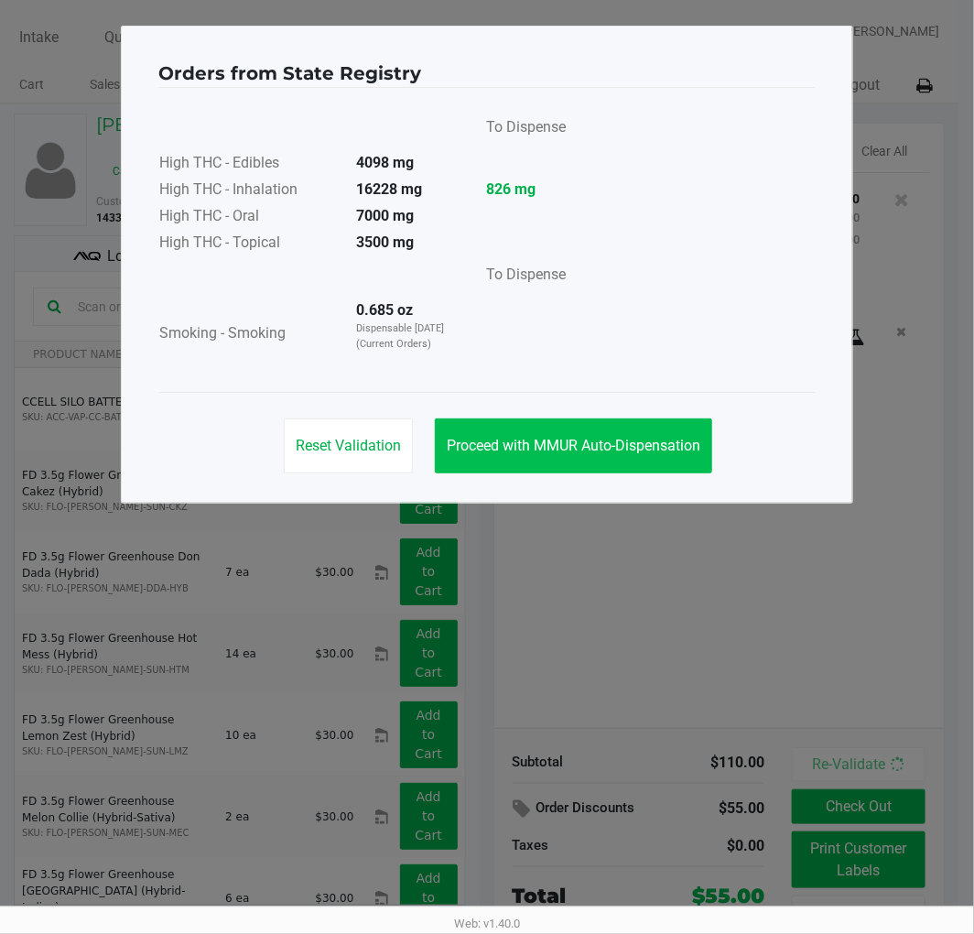
click at [621, 461] on button "Proceed with MMUR Auto-Dispensation" at bounding box center [573, 445] width 277 height 55
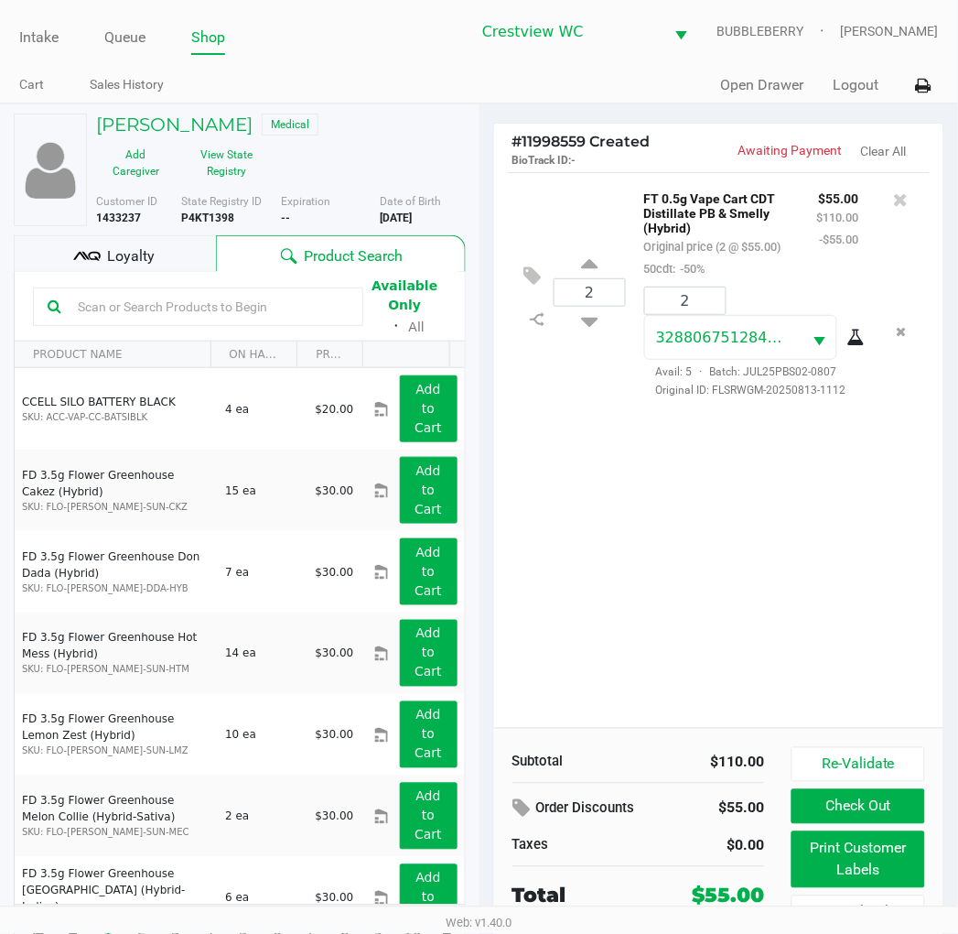
click at [819, 867] on button "Print Customer Labels" at bounding box center [858, 859] width 133 height 57
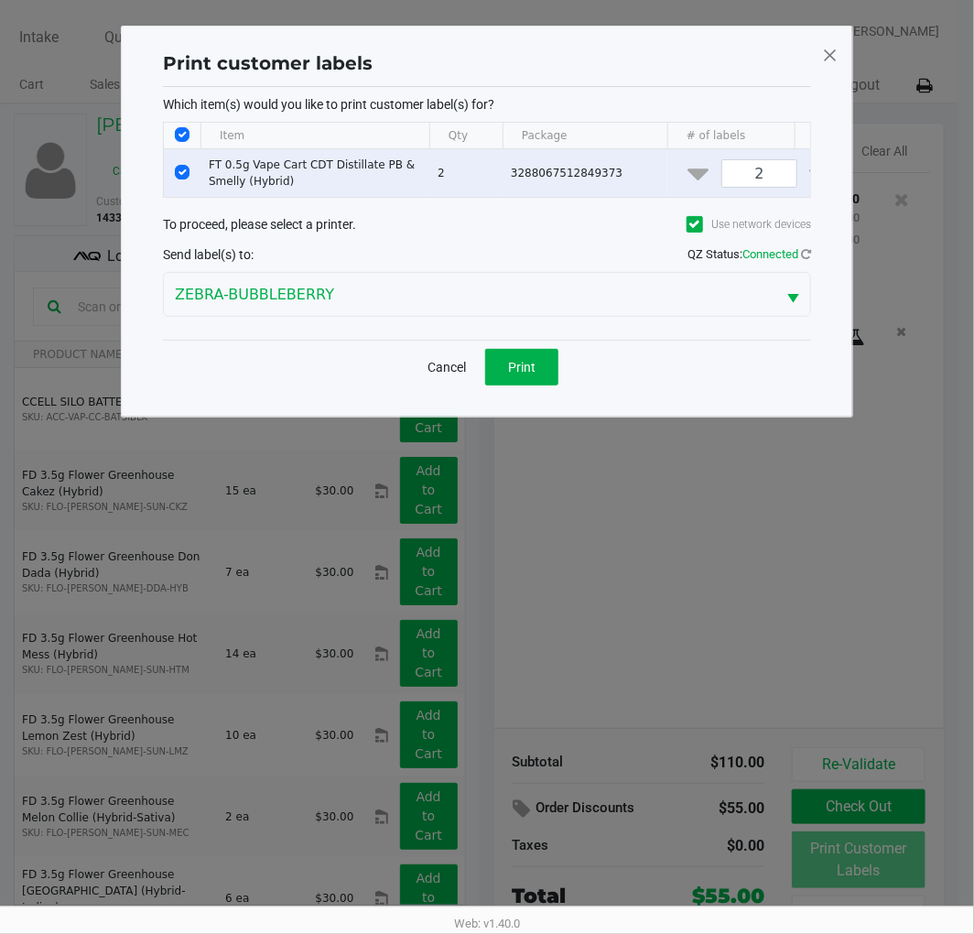
click at [522, 374] on span "Print" at bounding box center [521, 367] width 27 height 15
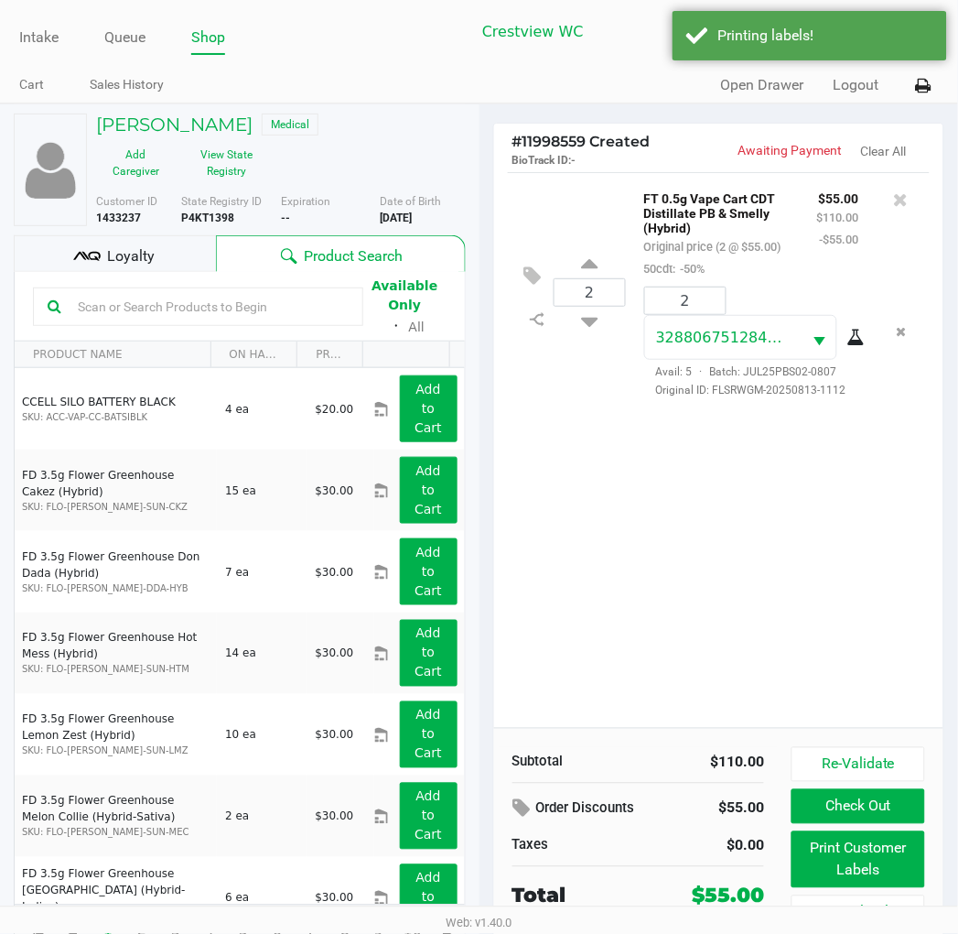
click at [889, 807] on button "Check Out" at bounding box center [858, 806] width 133 height 35
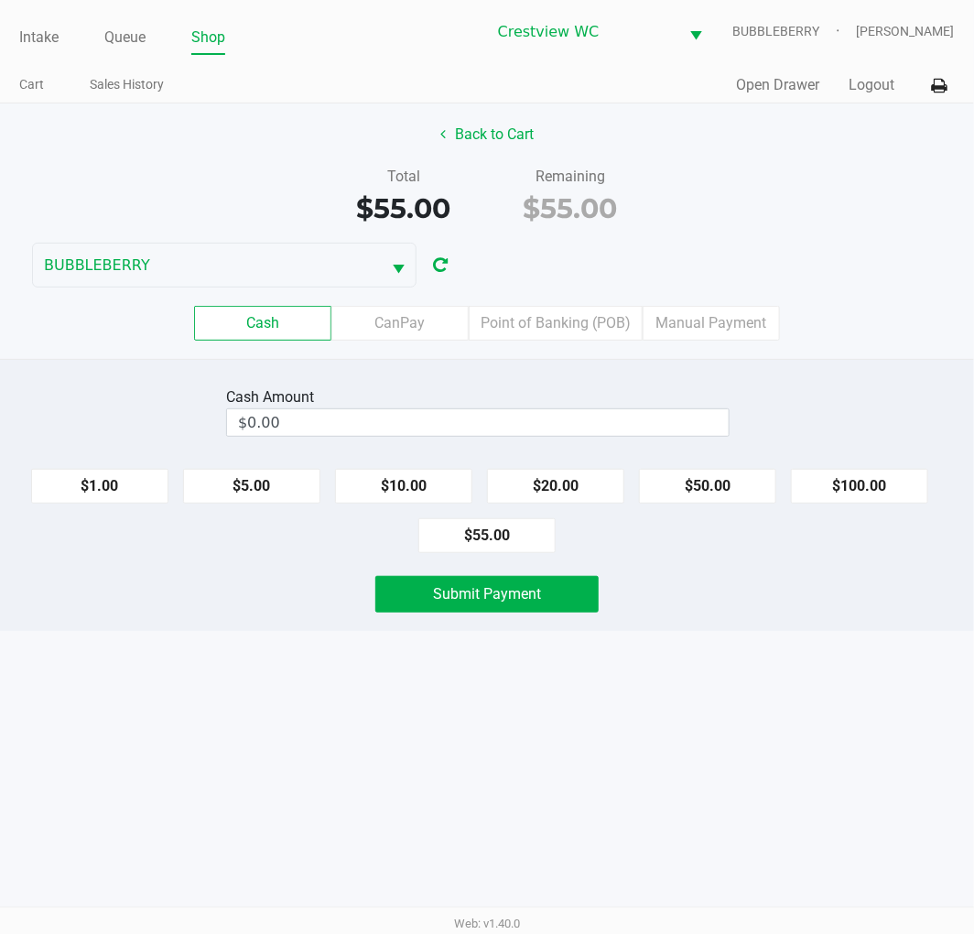
click at [629, 417] on input "$0.00" at bounding box center [478, 422] width 502 height 27
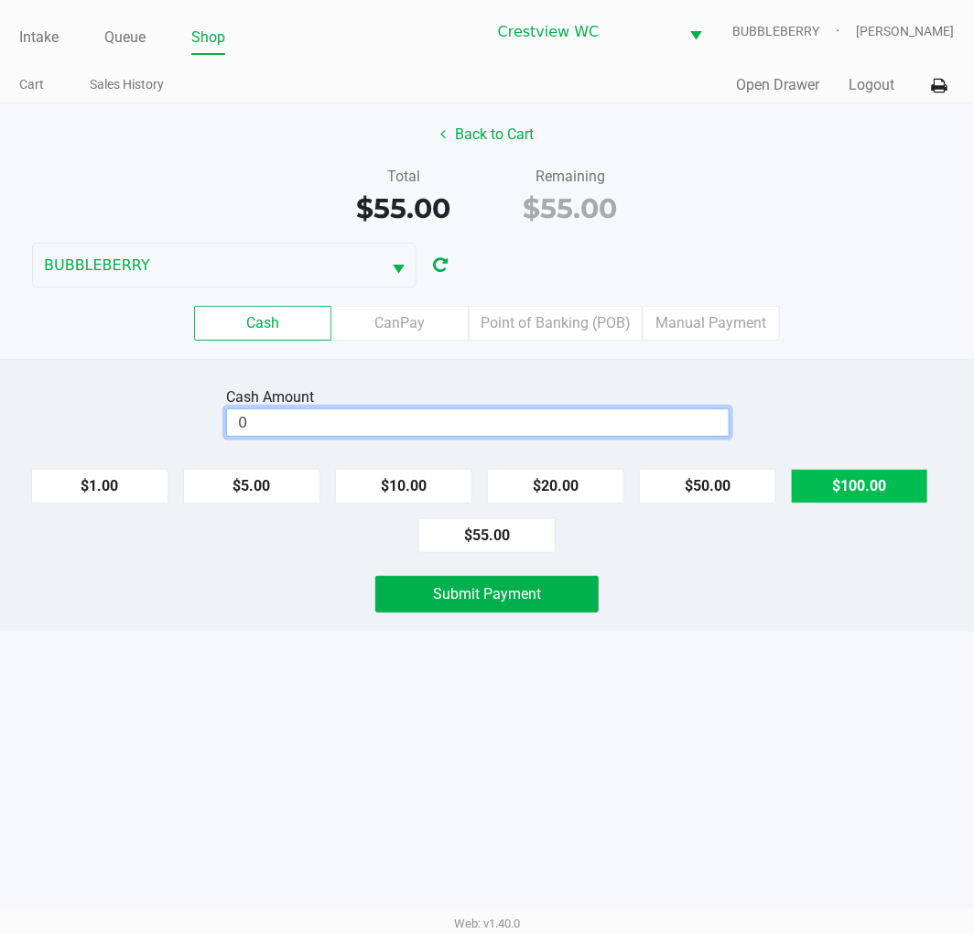
click at [898, 498] on button "$100.00" at bounding box center [859, 486] width 137 height 35
type input "$100.00"
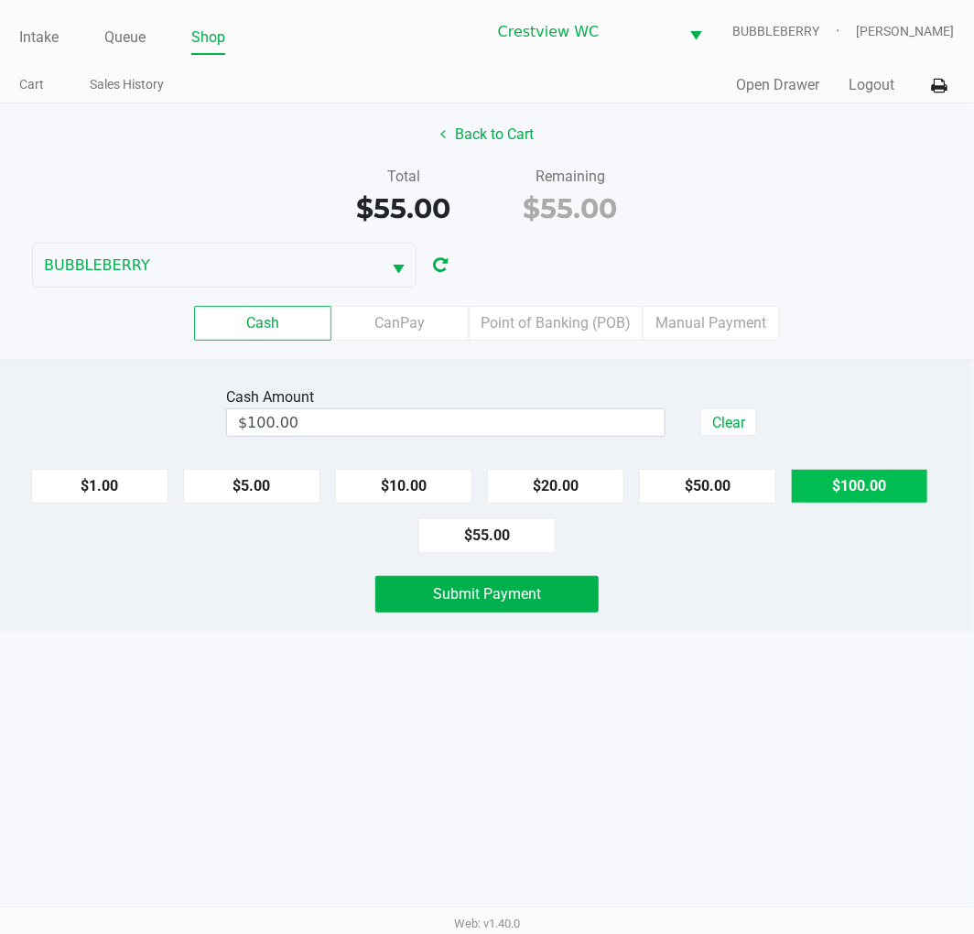
click at [518, 600] on span "Submit Payment" at bounding box center [487, 593] width 108 height 17
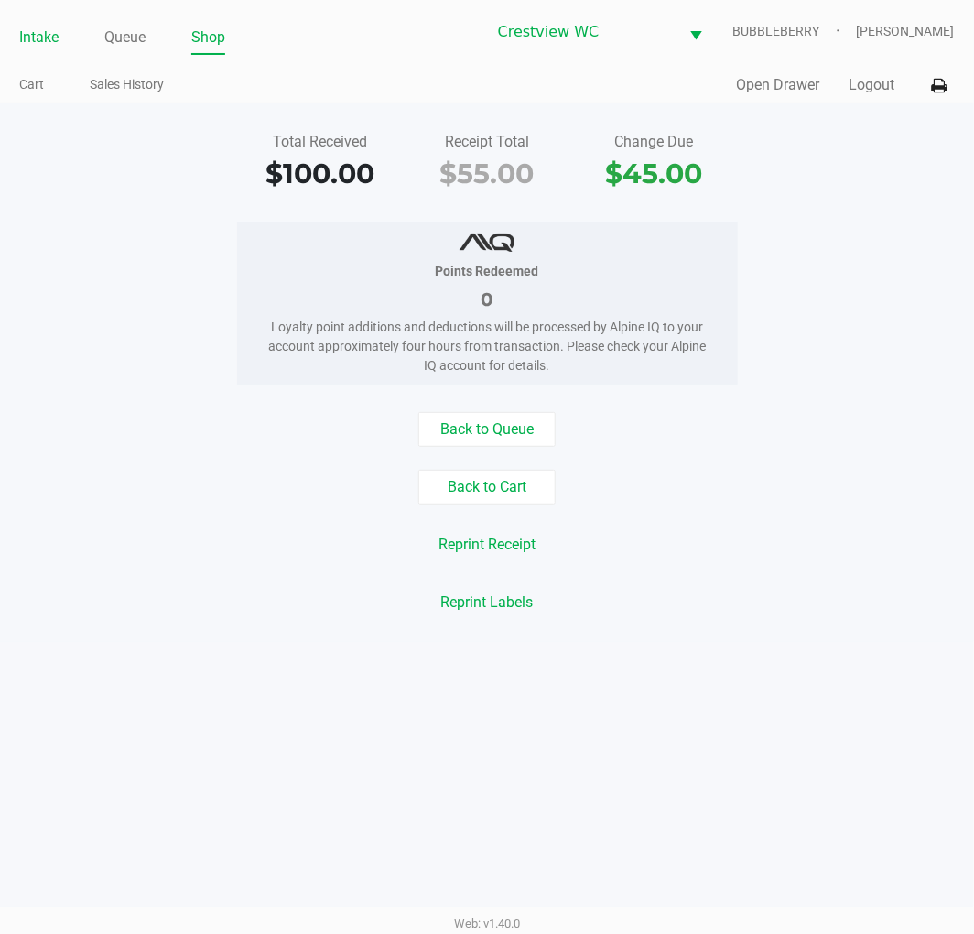
click at [20, 46] on link "Intake" at bounding box center [38, 38] width 39 height 26
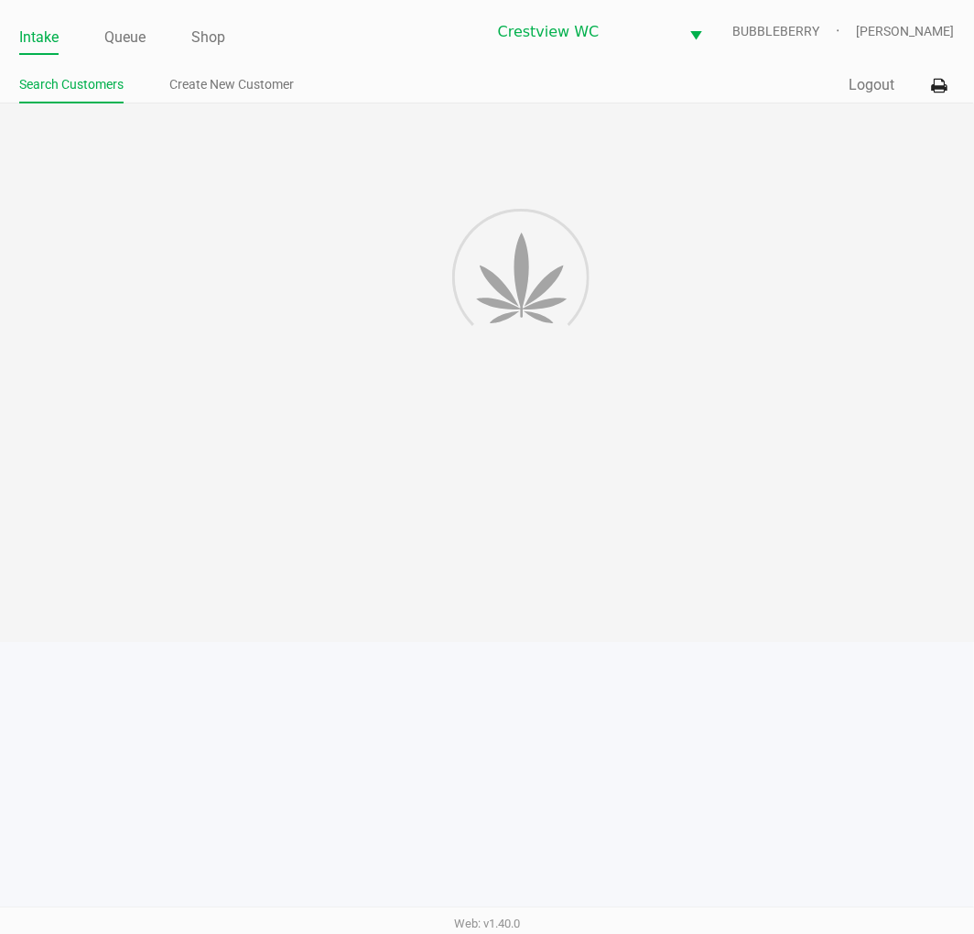
click at [78, 259] on div at bounding box center [487, 372] width 974 height 538
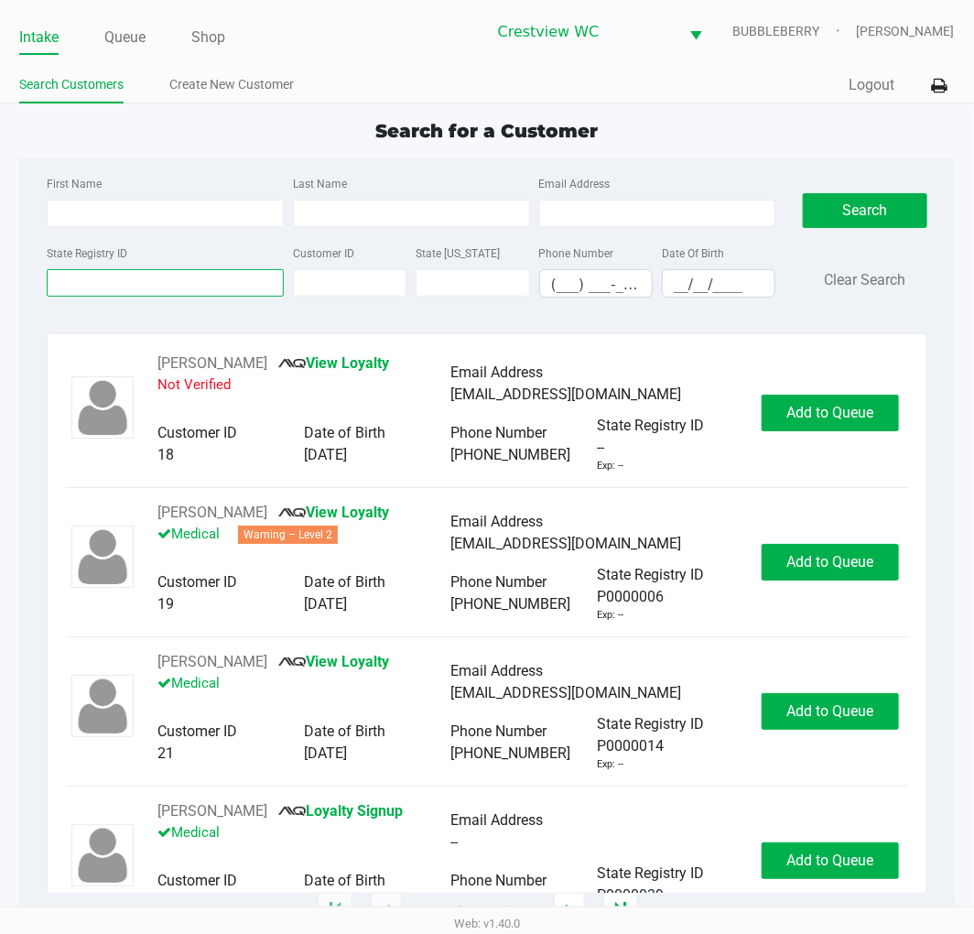
click at [139, 282] on input "State Registry ID" at bounding box center [165, 282] width 237 height 27
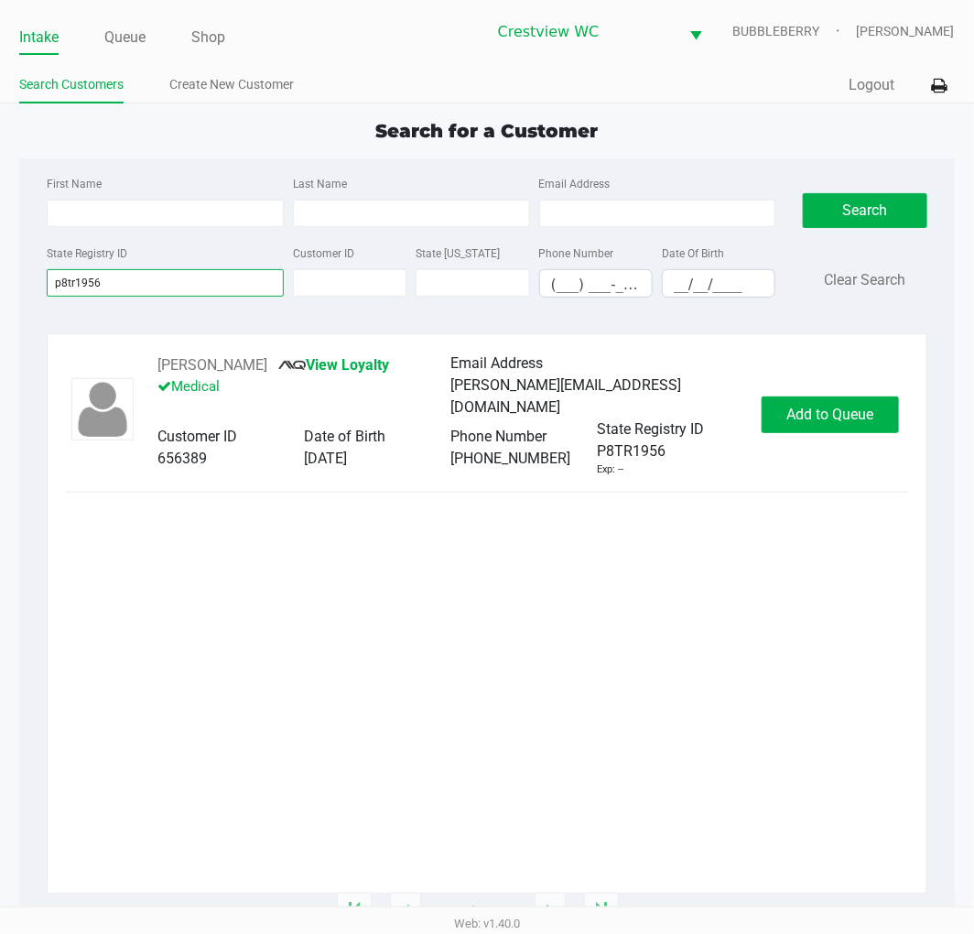
type input "p8tr1956"
click at [840, 405] on span "Add to Queue" at bounding box center [829, 413] width 87 height 17
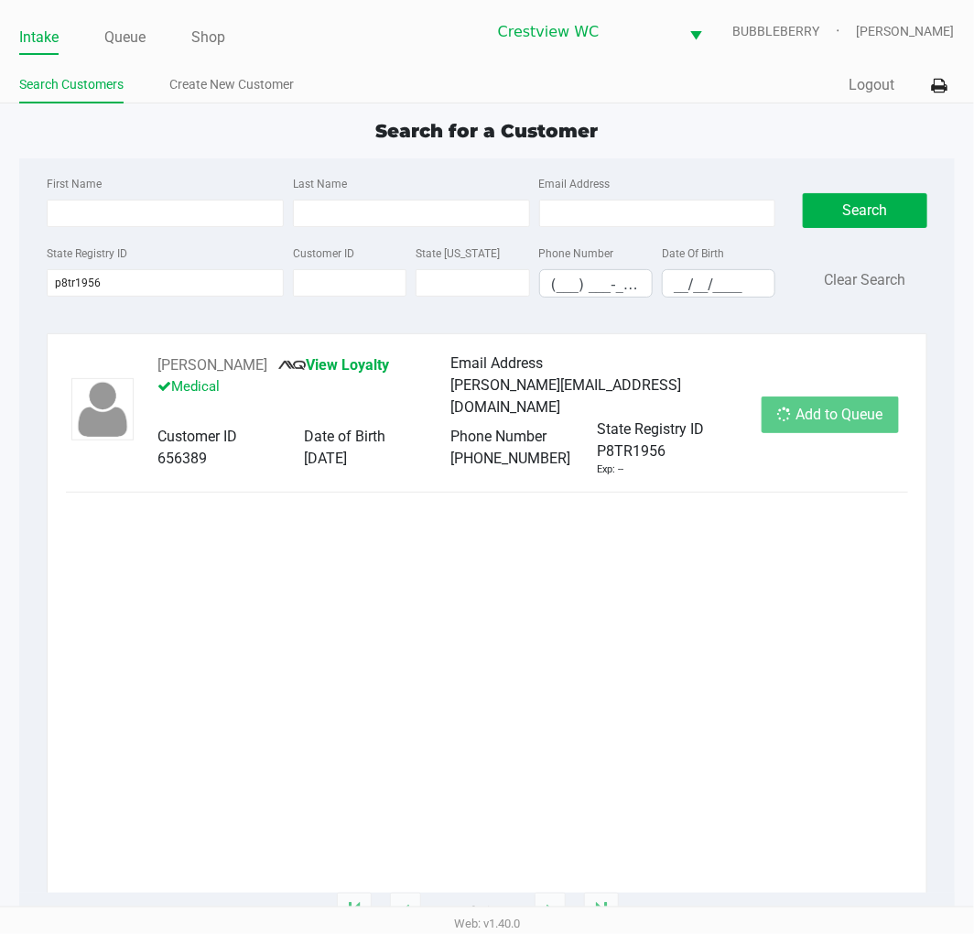
click at [840, 404] on div "Add to Queue" at bounding box center [830, 414] width 137 height 37
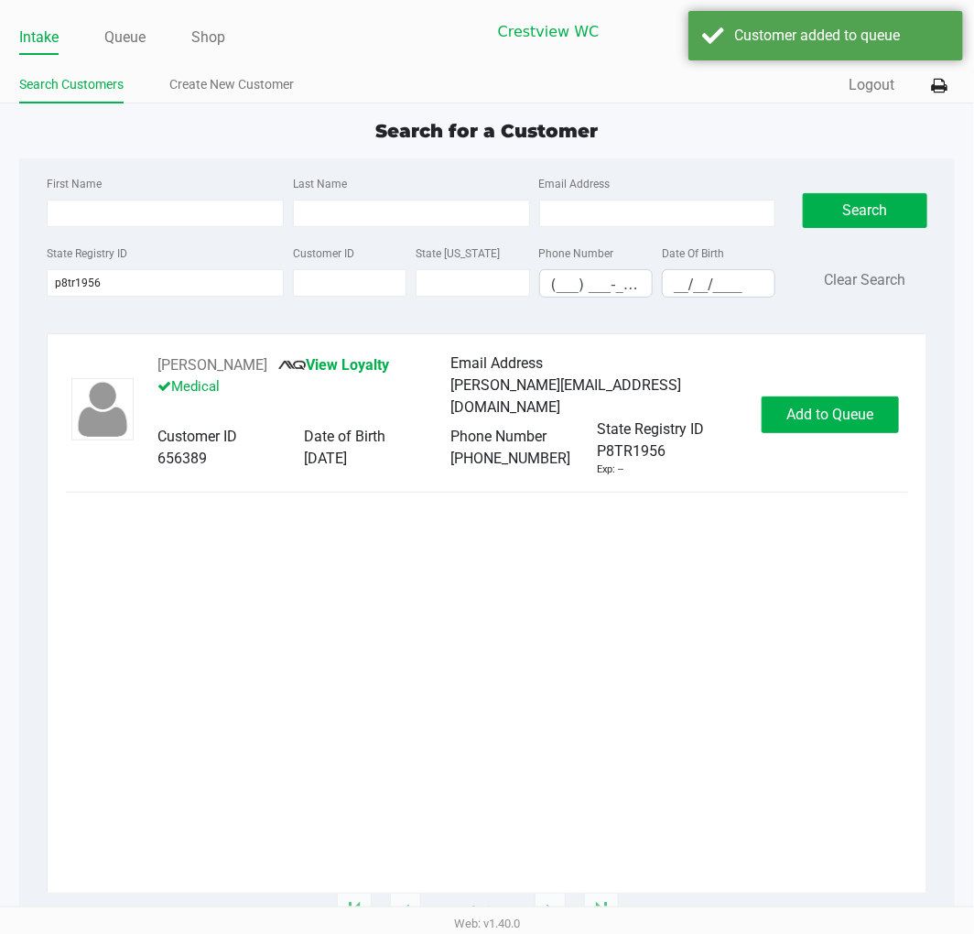
click at [840, 404] on div "Add to Queue" at bounding box center [830, 414] width 137 height 37
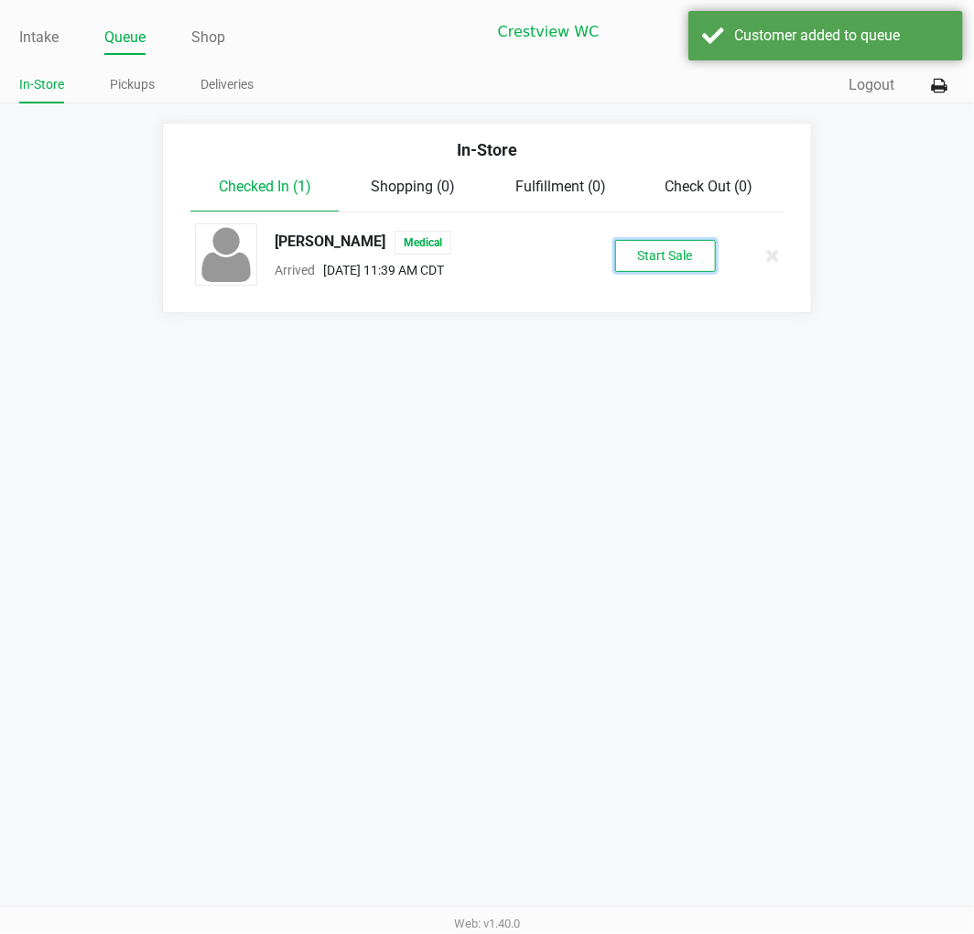
click at [691, 244] on button "Start Sale" at bounding box center [665, 256] width 101 height 32
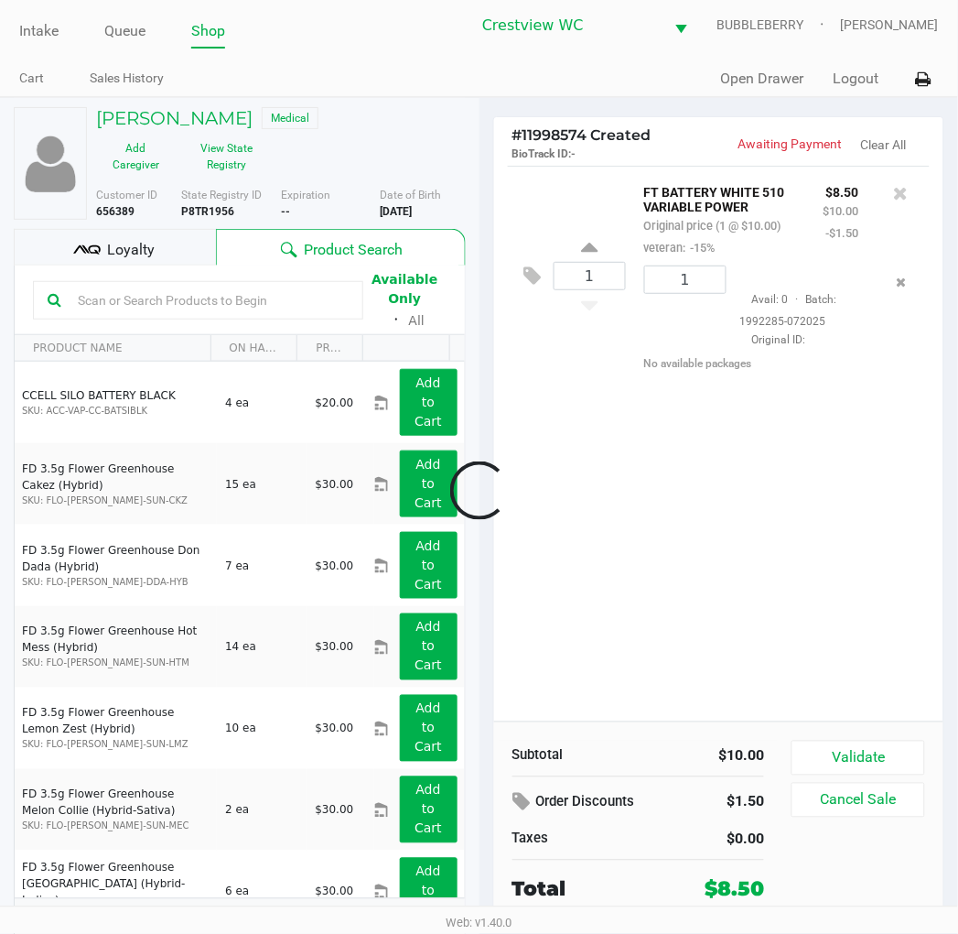
scroll to position [34, 0]
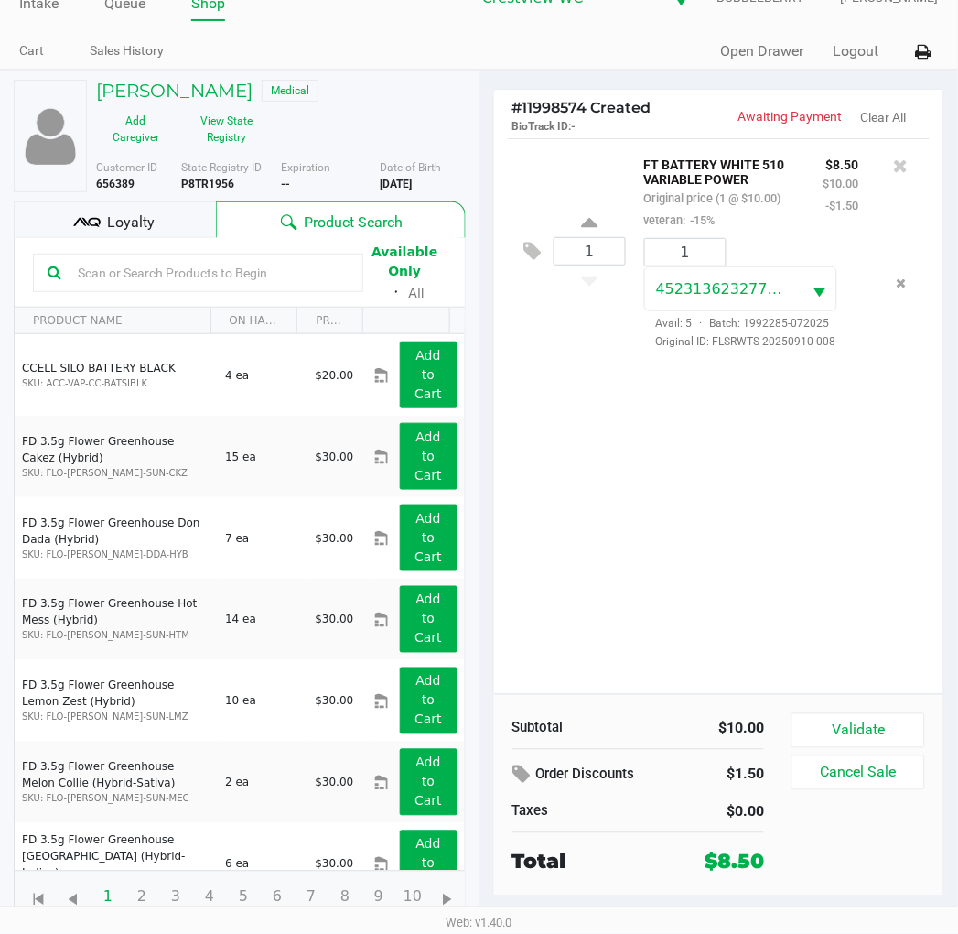
click at [845, 727] on button "Validate" at bounding box center [858, 730] width 133 height 35
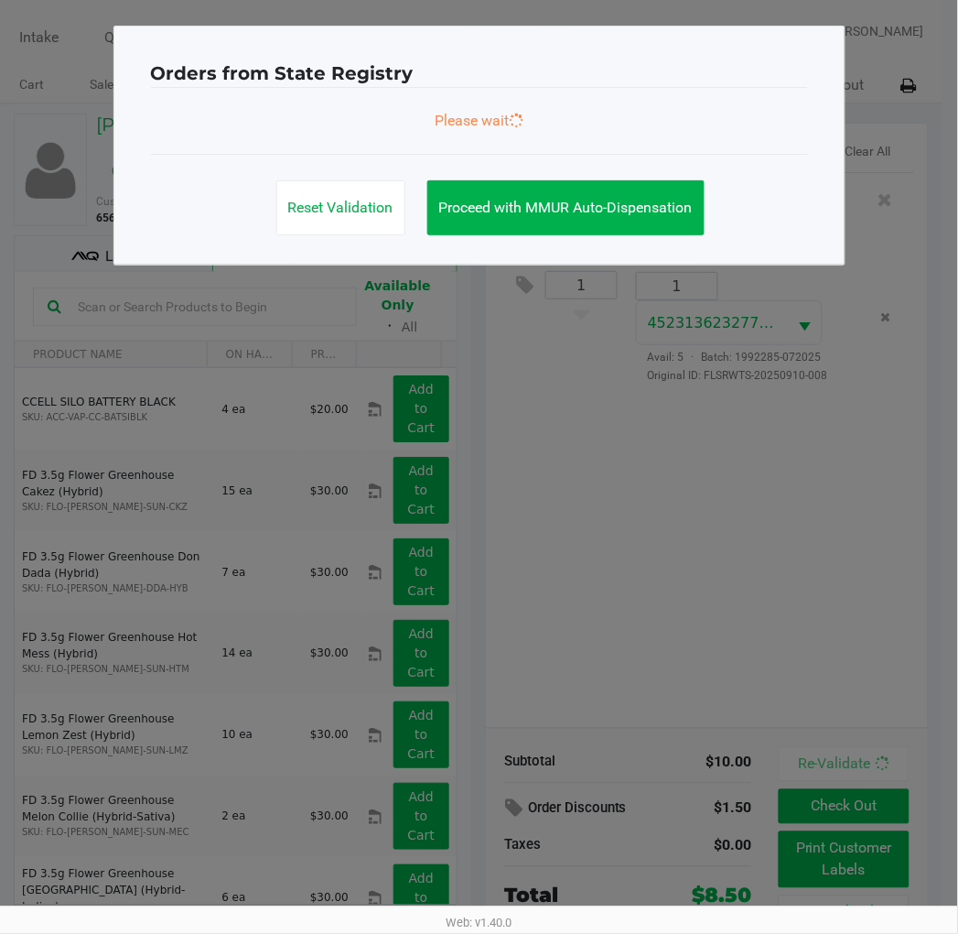
scroll to position [0, 0]
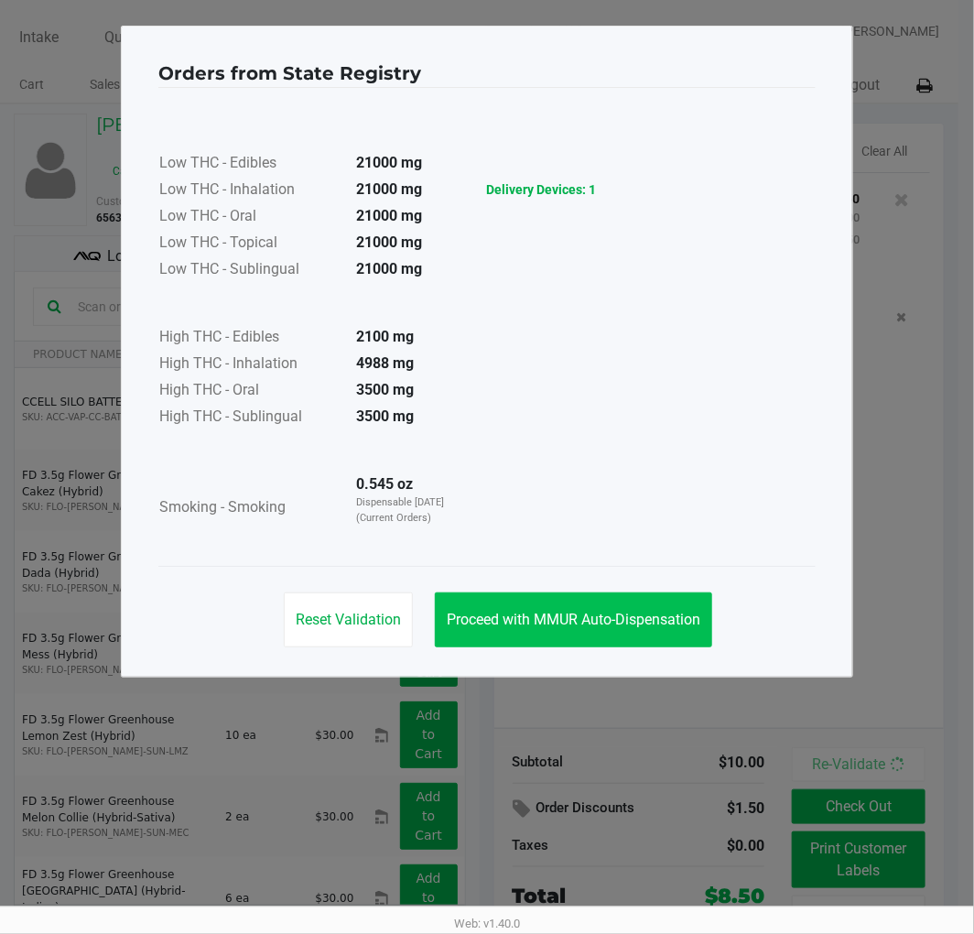
click at [574, 607] on button "Proceed with MMUR Auto-Dispensation" at bounding box center [573, 619] width 277 height 55
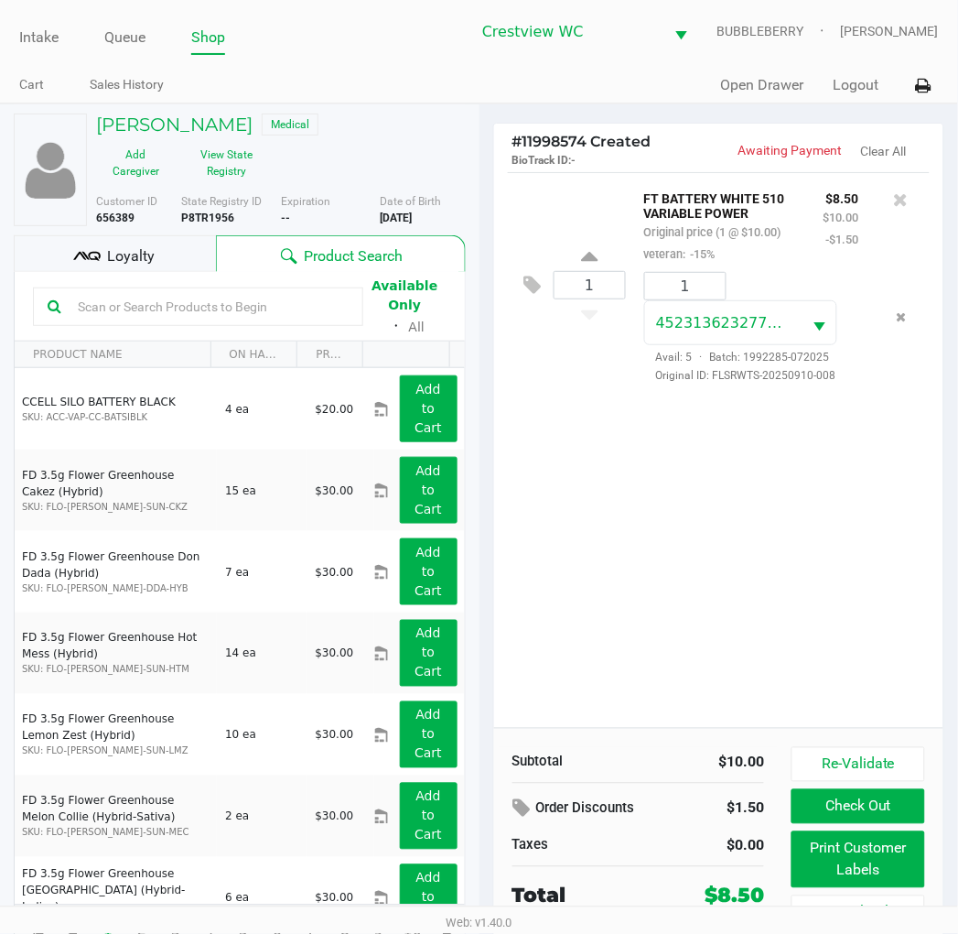
click at [836, 864] on button "Print Customer Labels" at bounding box center [858, 859] width 133 height 57
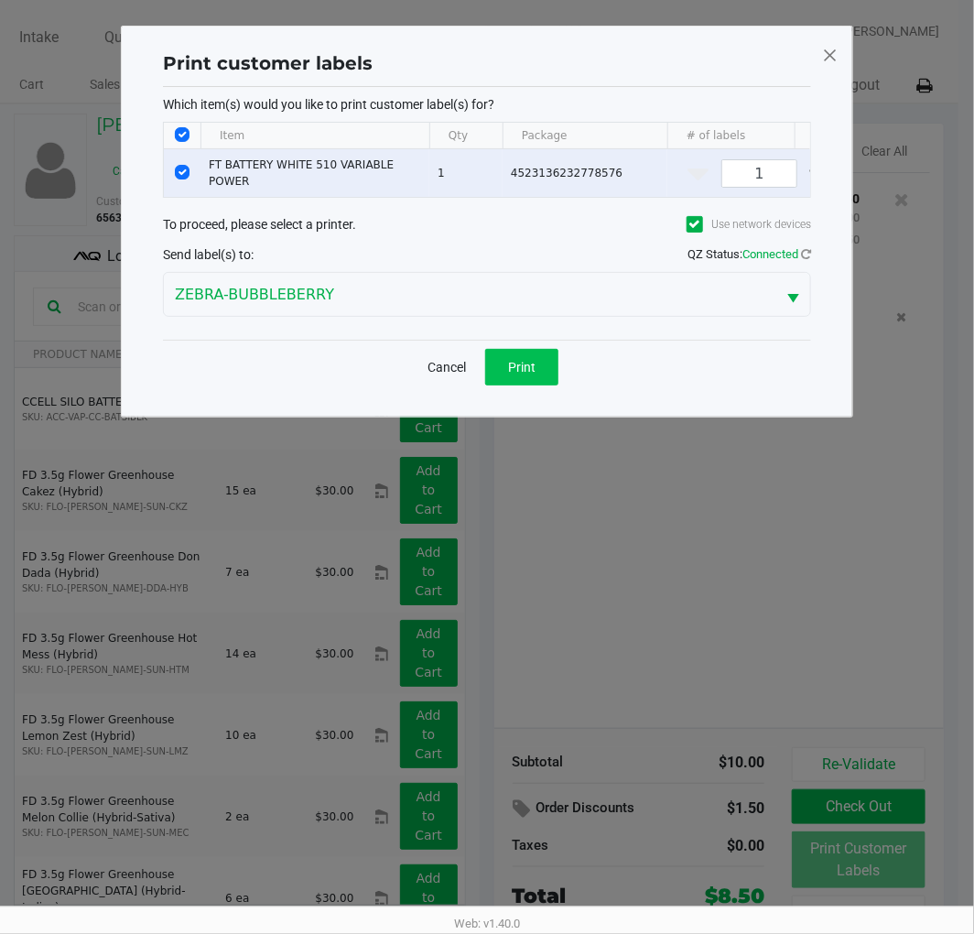
click at [498, 371] on button "Print" at bounding box center [521, 367] width 73 height 37
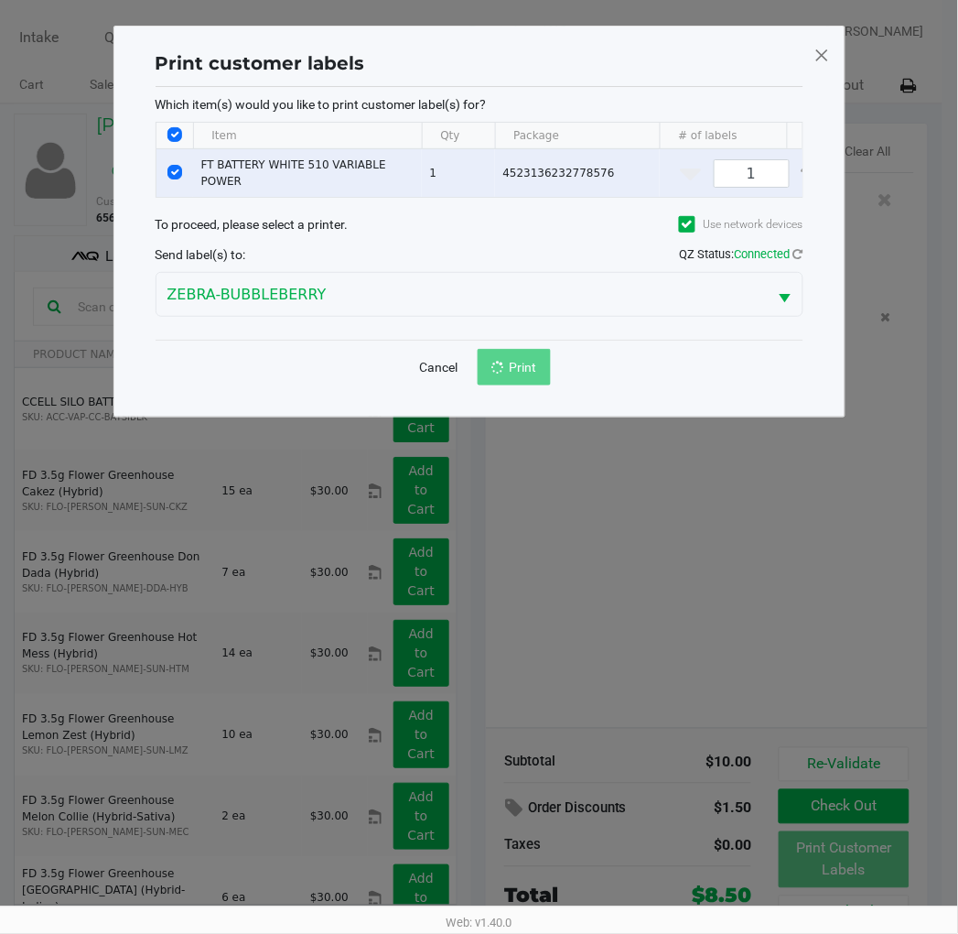
scroll to position [34, 0]
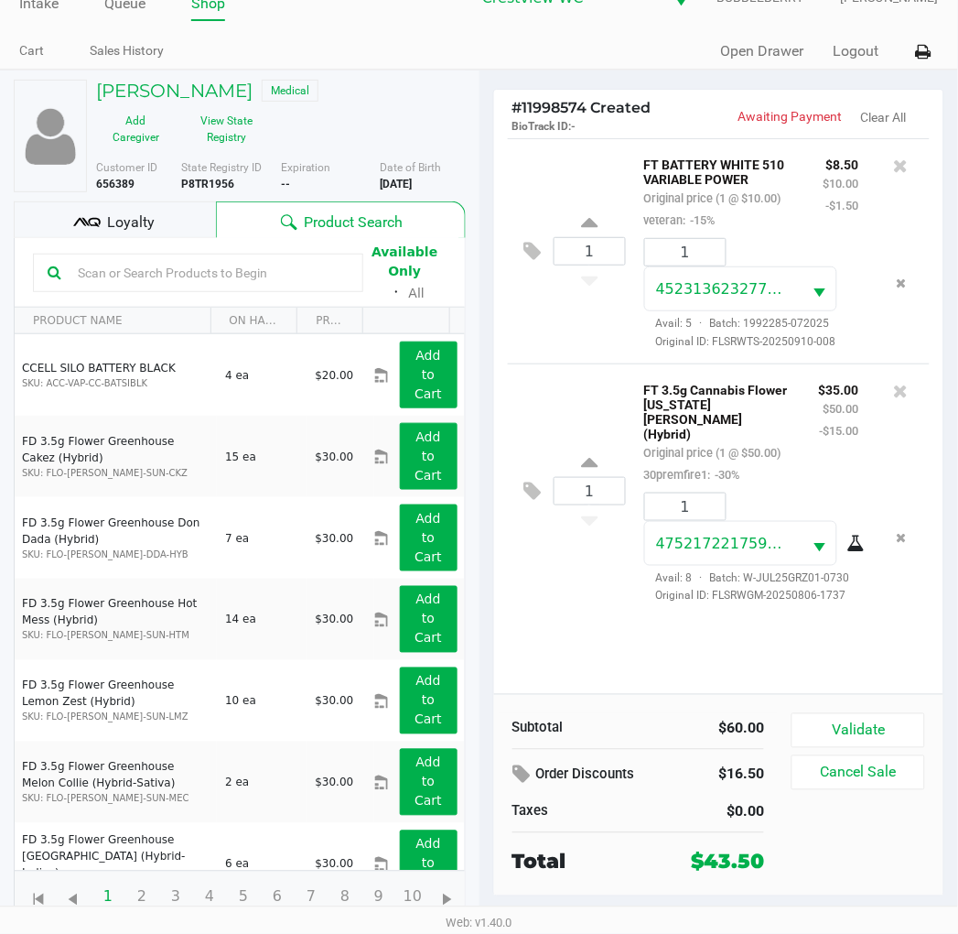
click at [876, 729] on button "Validate" at bounding box center [858, 730] width 133 height 35
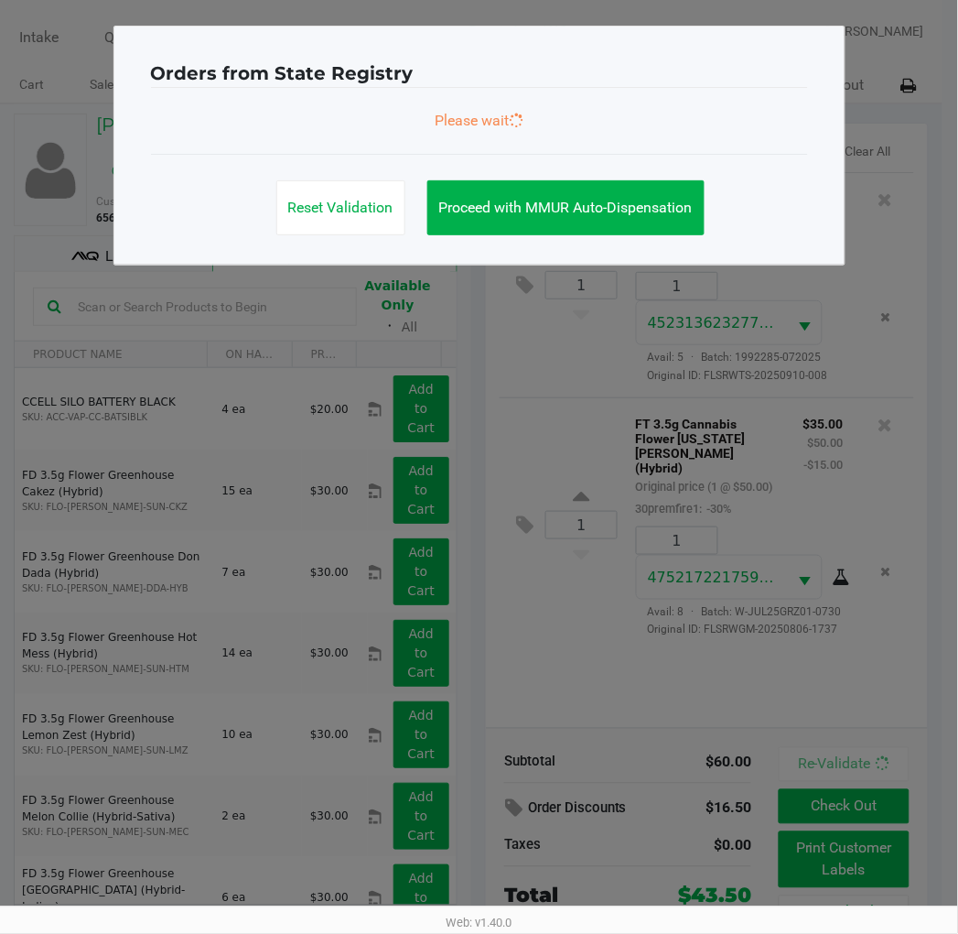
scroll to position [0, 0]
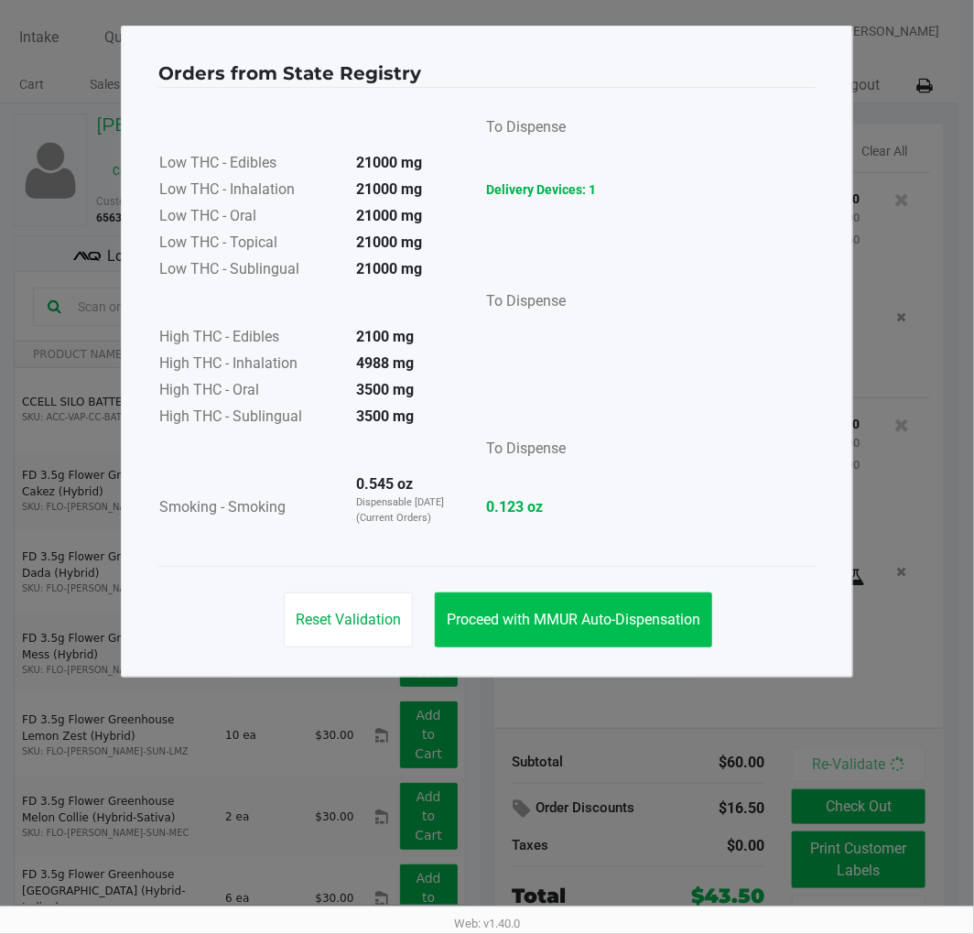
click at [609, 596] on button "Proceed with MMUR Auto-Dispensation" at bounding box center [573, 619] width 277 height 55
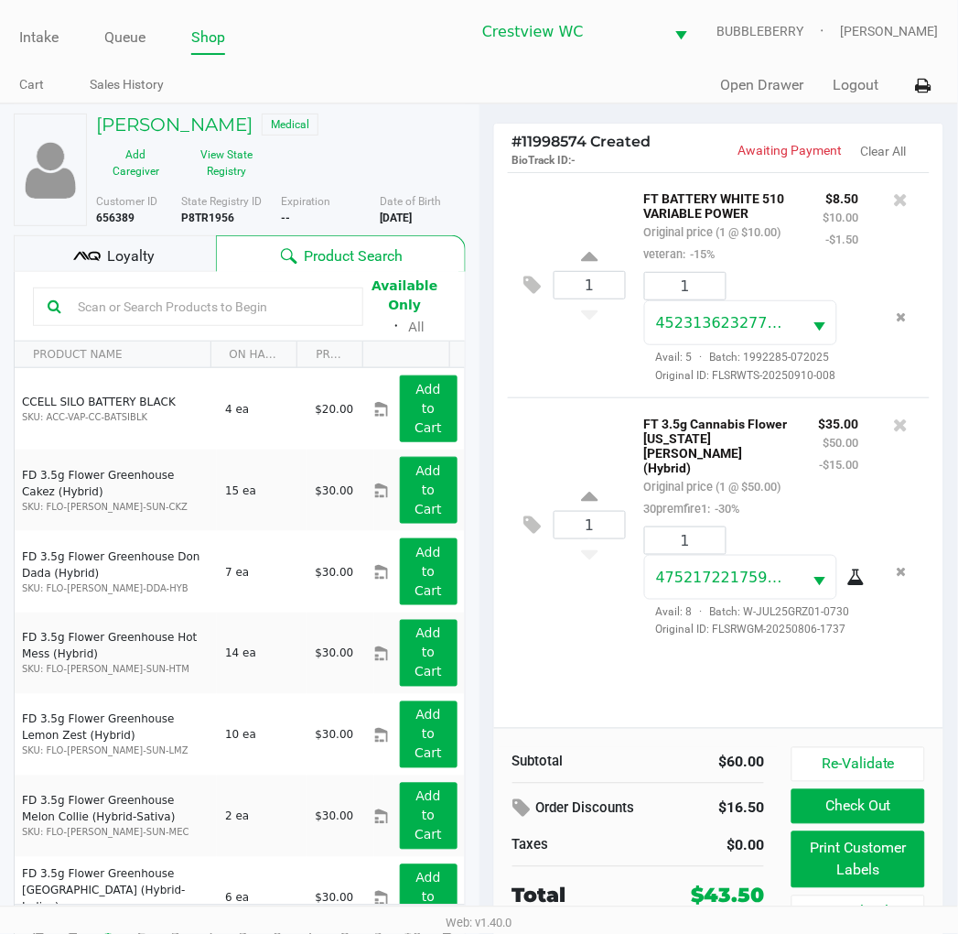
click at [847, 874] on button "Print Customer Labels" at bounding box center [858, 859] width 133 height 57
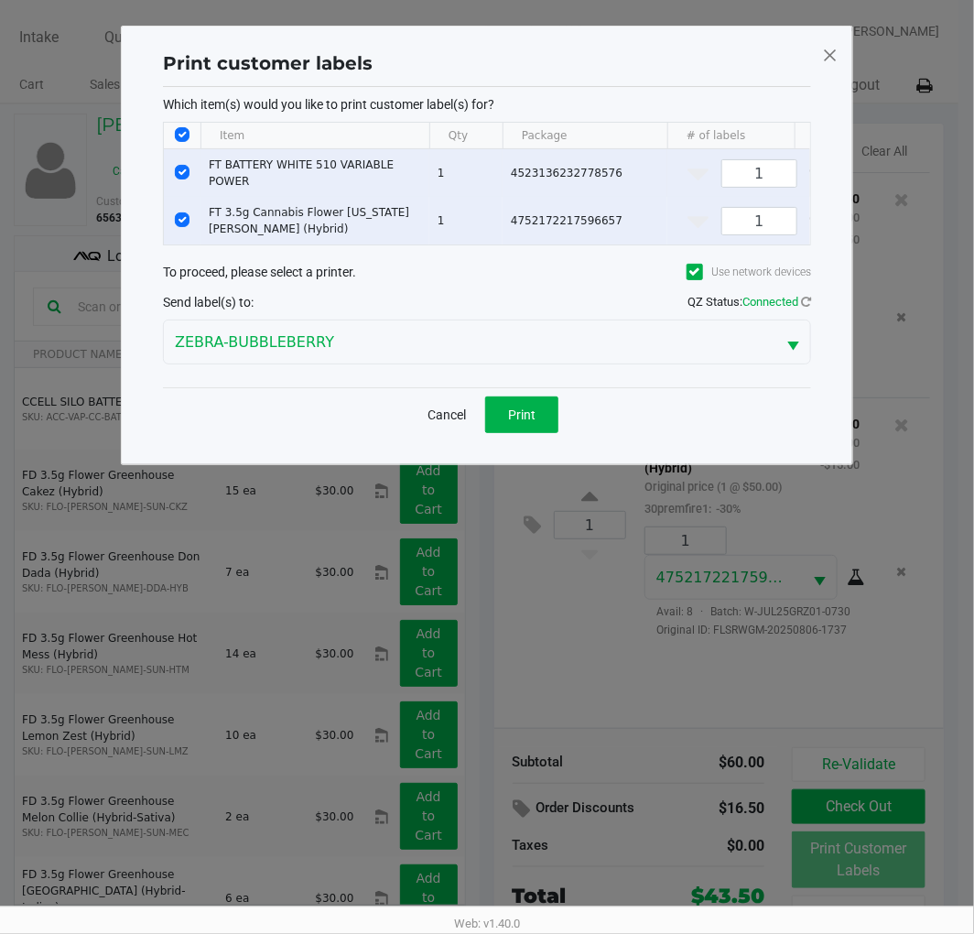
click at [181, 169] on input "Select Row" at bounding box center [182, 172] width 15 height 15
checkbox input "false"
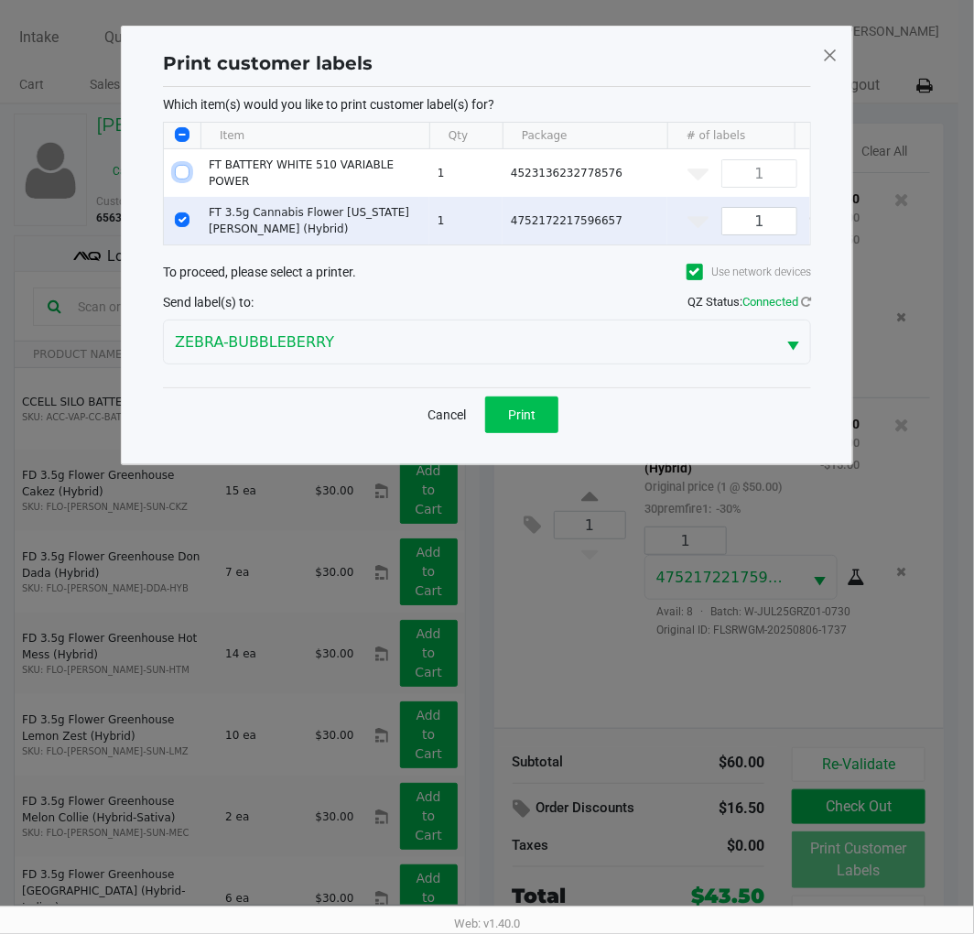
click at [495, 417] on button "Print" at bounding box center [521, 414] width 73 height 37
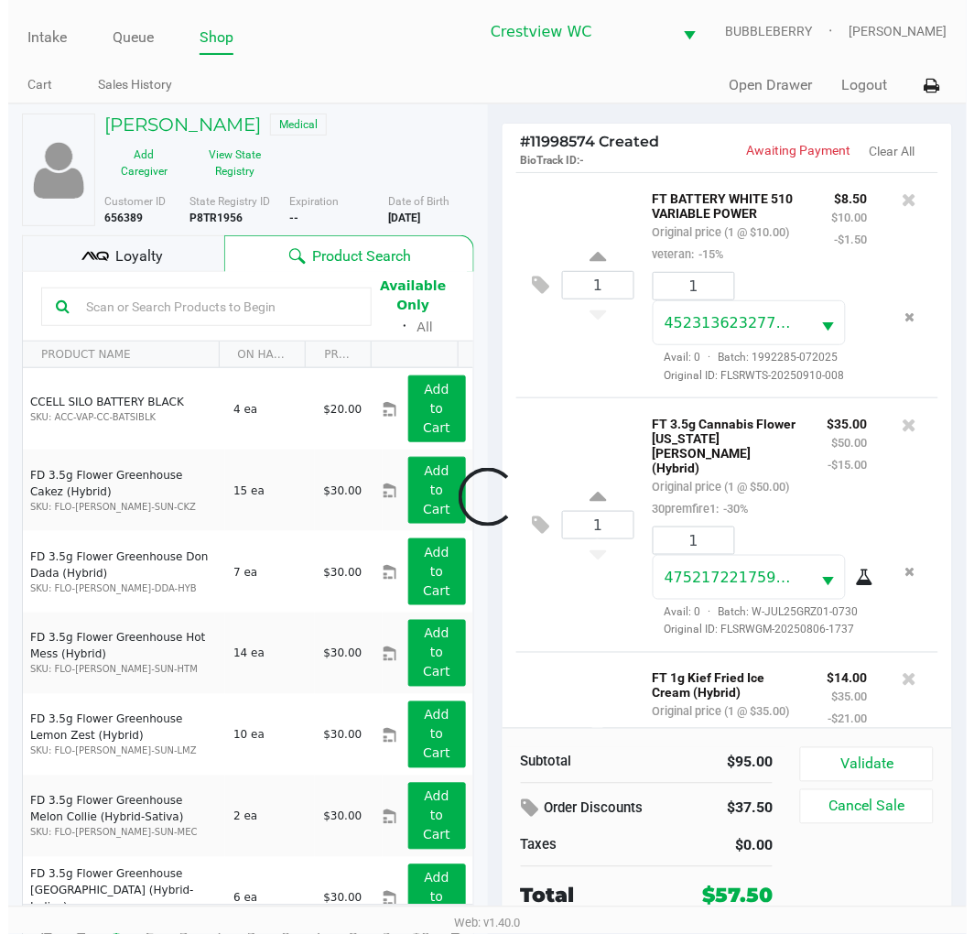
scroll to position [222, 0]
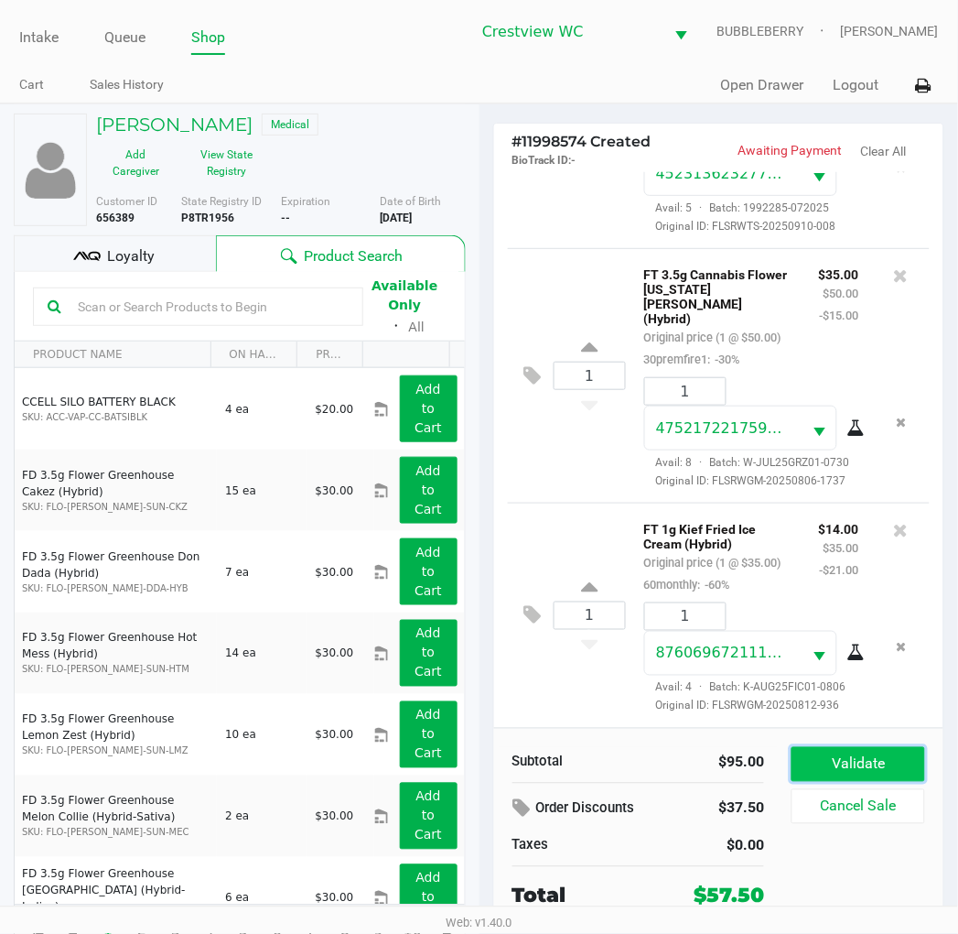
click at [855, 770] on button "Validate" at bounding box center [858, 764] width 133 height 35
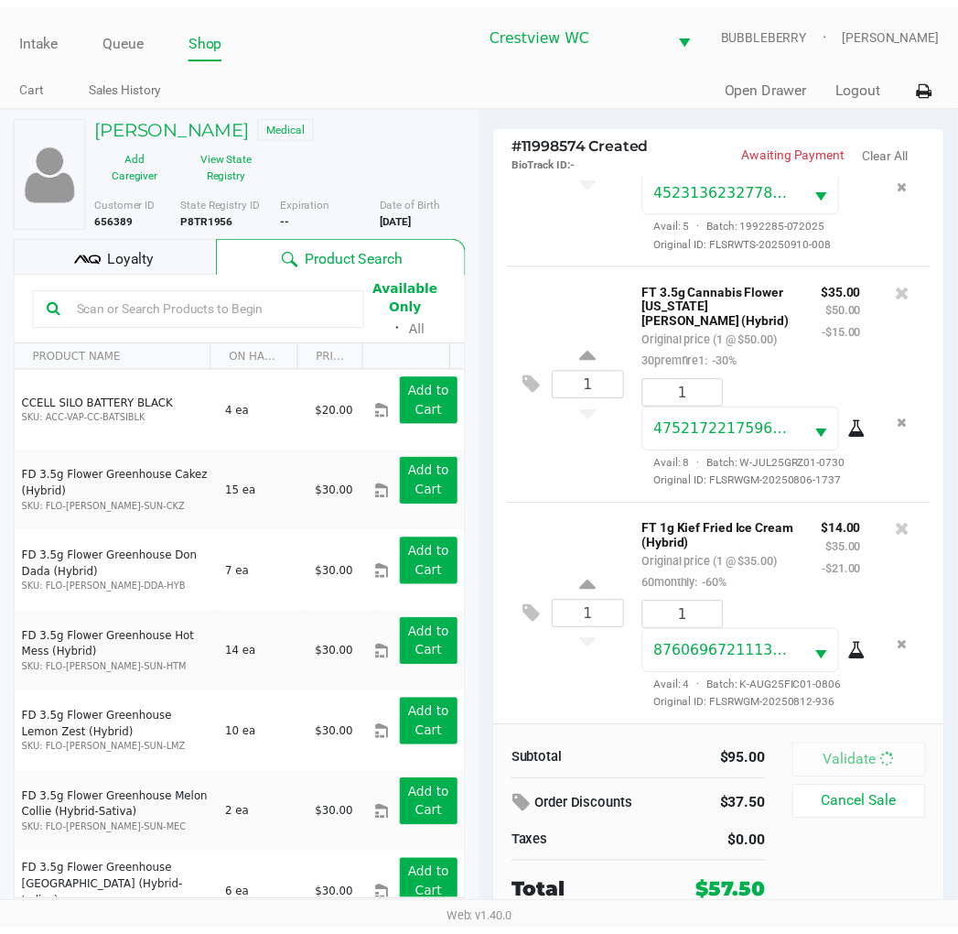
scroll to position [250, 0]
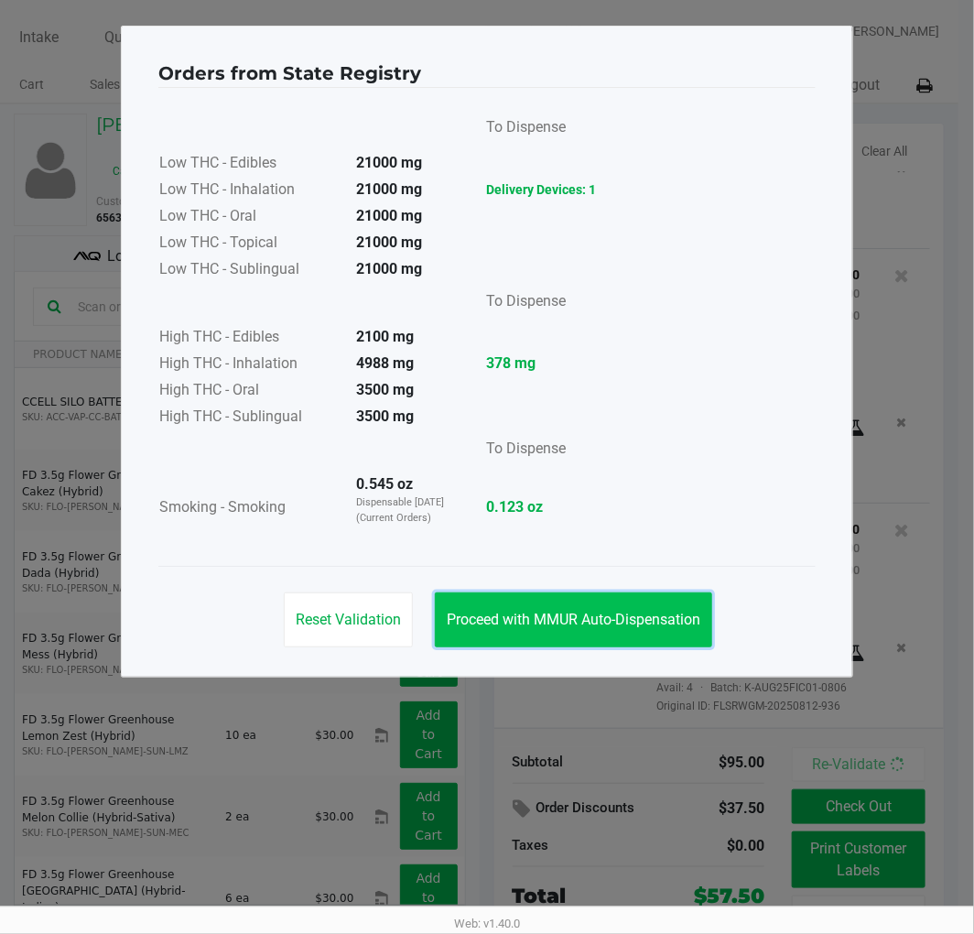
drag, startPoint x: 659, startPoint y: 610, endPoint x: 762, endPoint y: 746, distance: 170.6
click at [659, 611] on span "Proceed with MMUR Auto-Dispensation" at bounding box center [574, 619] width 254 height 17
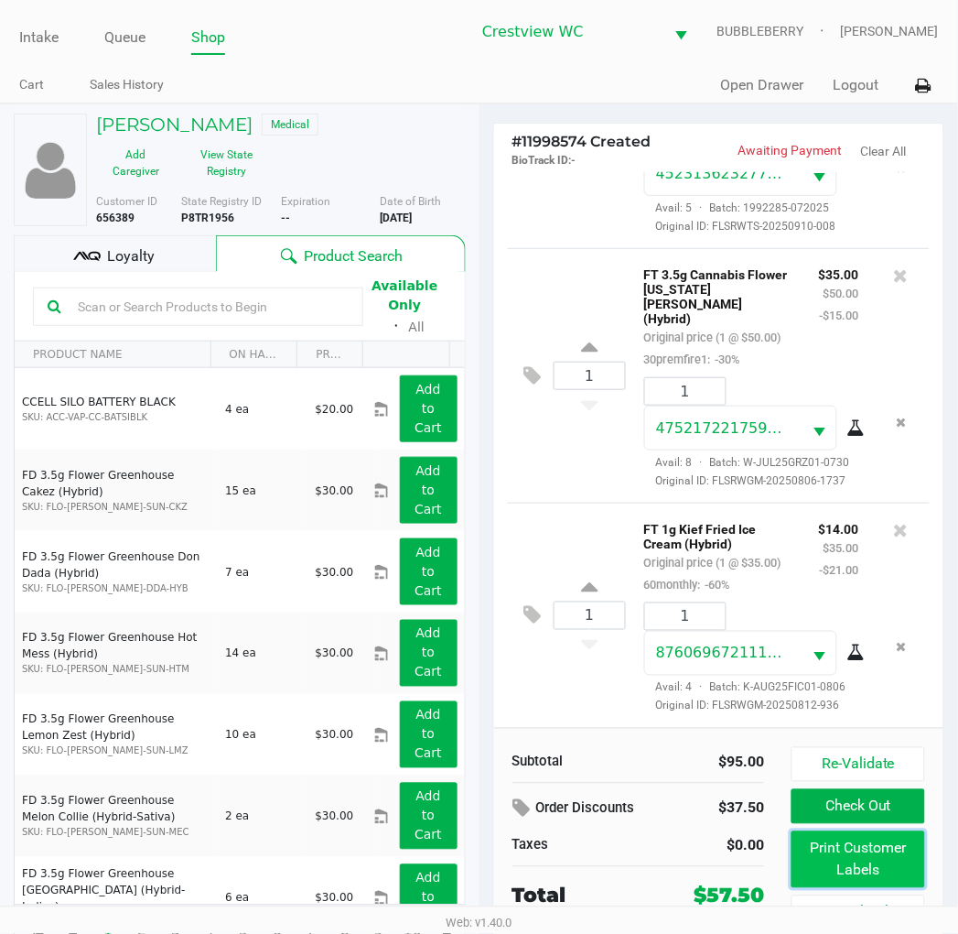
click at [809, 837] on button "Print Customer Labels" at bounding box center [858, 859] width 133 height 57
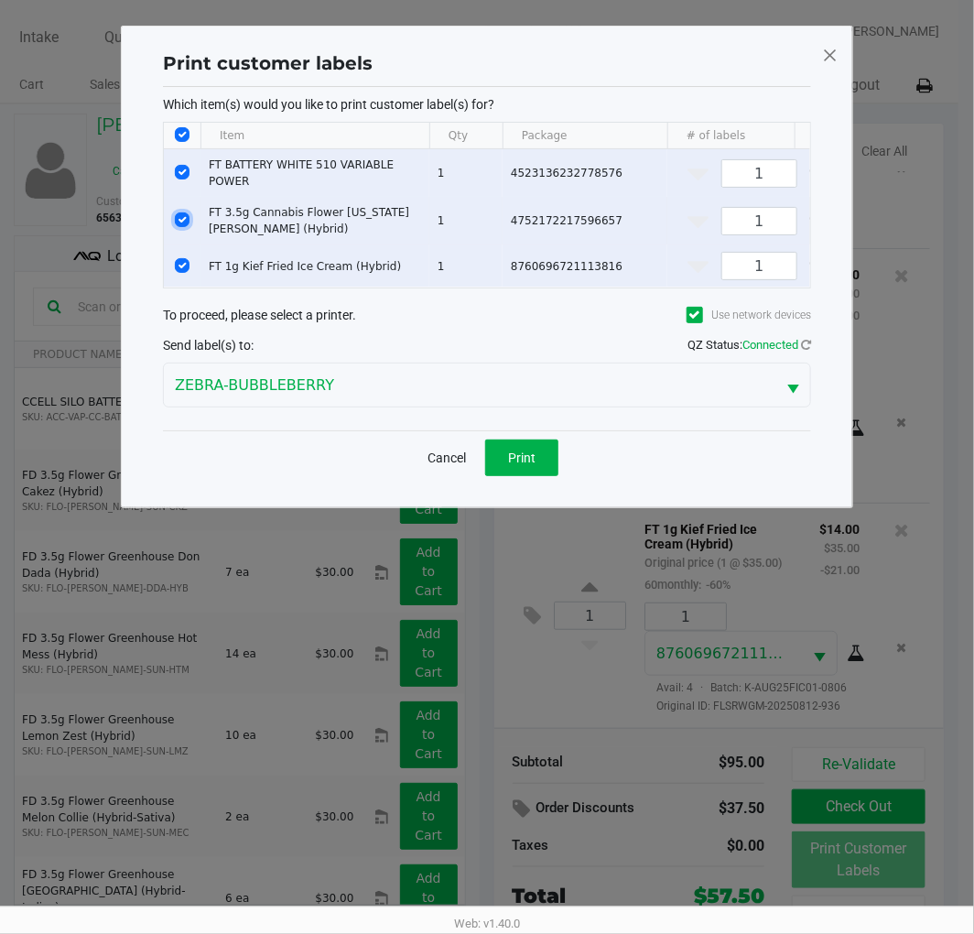
click at [181, 216] on input "Select Row" at bounding box center [182, 219] width 15 height 15
checkbox input "false"
click at [179, 166] on input "Select Row" at bounding box center [182, 172] width 15 height 15
checkbox input "false"
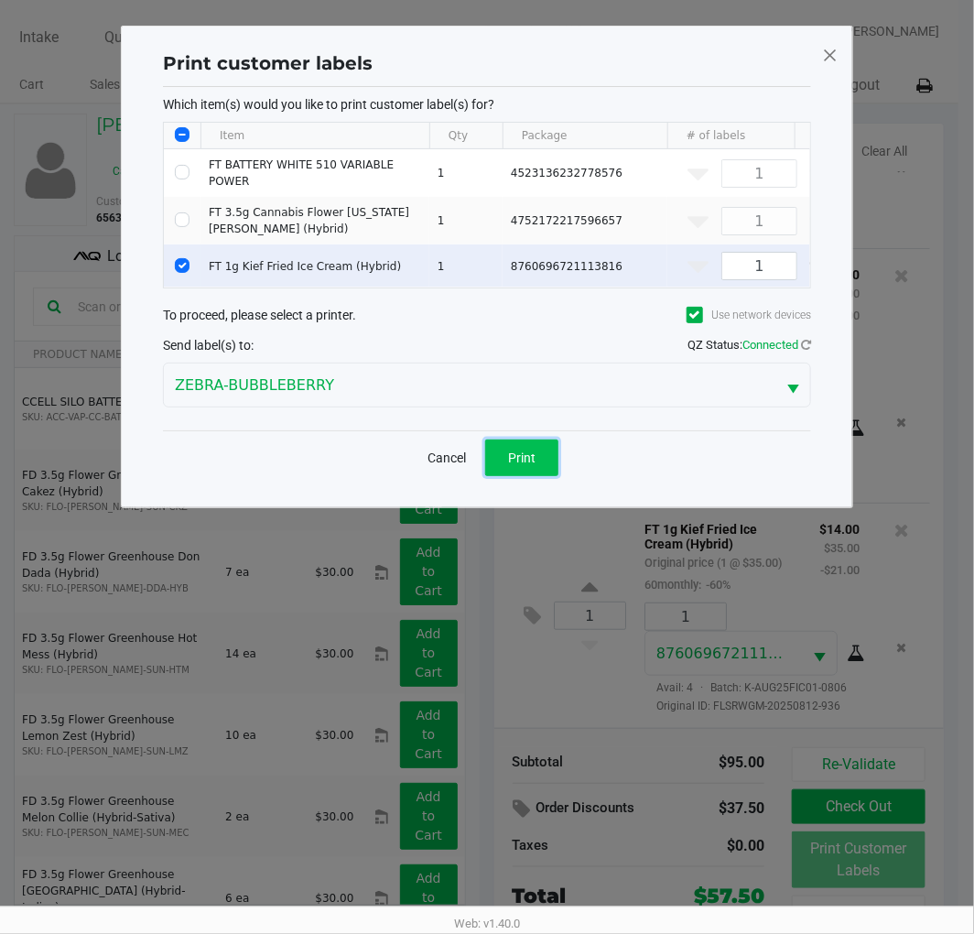
click at [538, 459] on button "Print" at bounding box center [521, 457] width 73 height 37
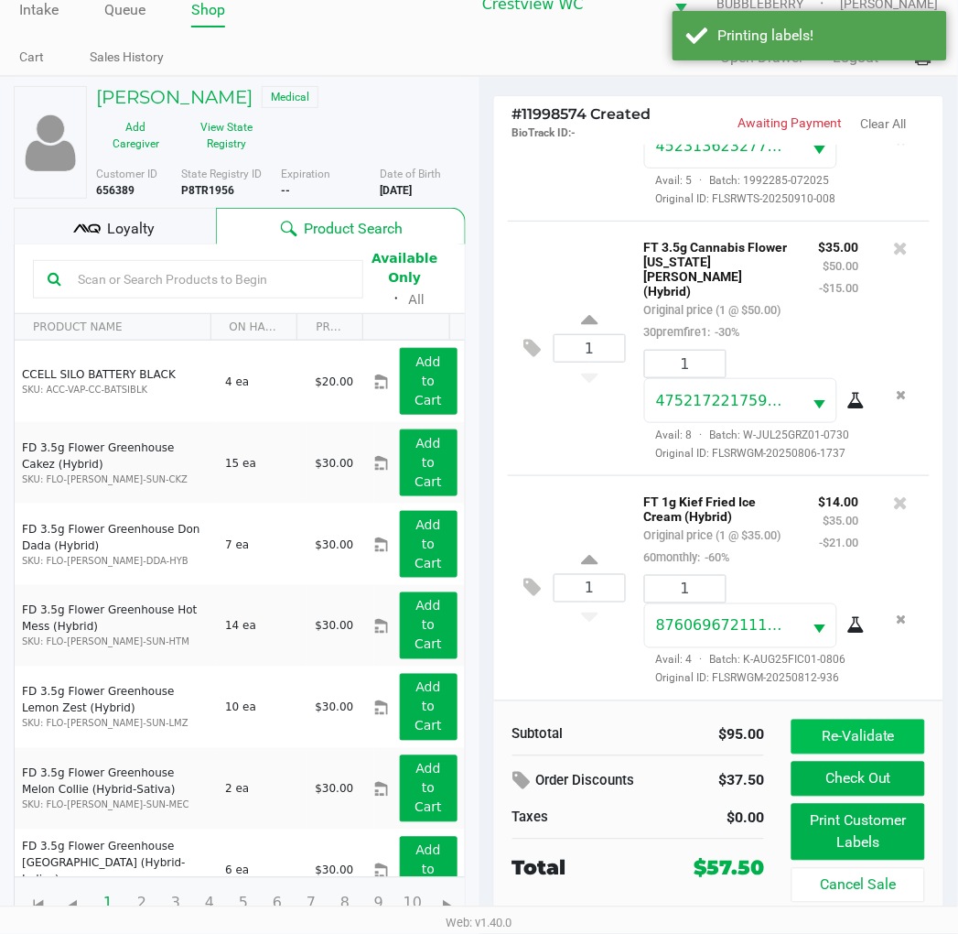
scroll to position [34, 0]
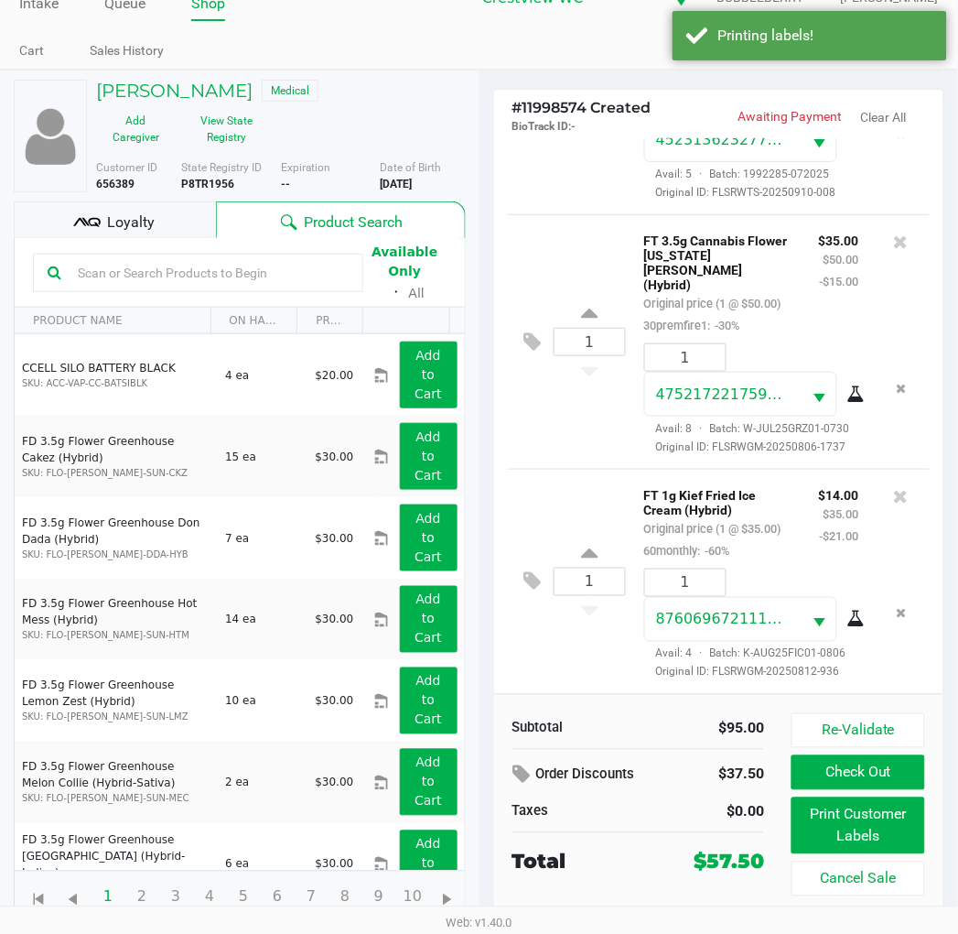
click at [124, 216] on span "Loyalty" at bounding box center [131, 222] width 48 height 22
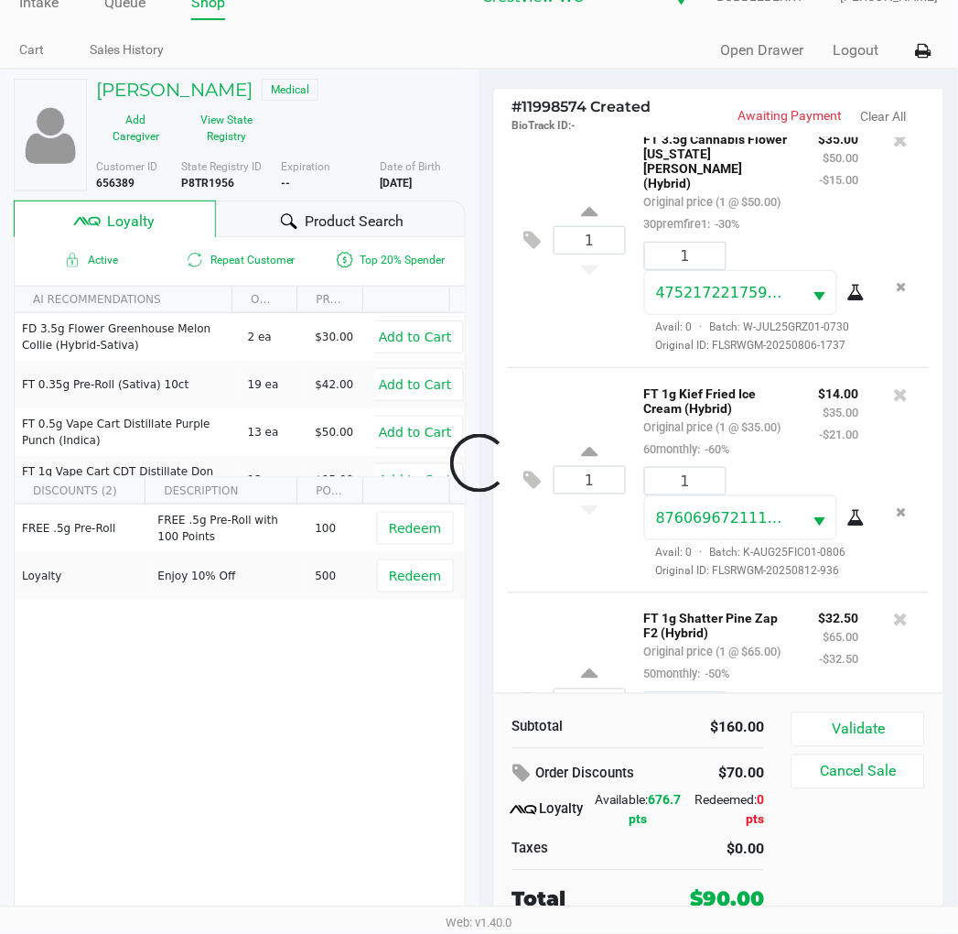
scroll to position [492, 0]
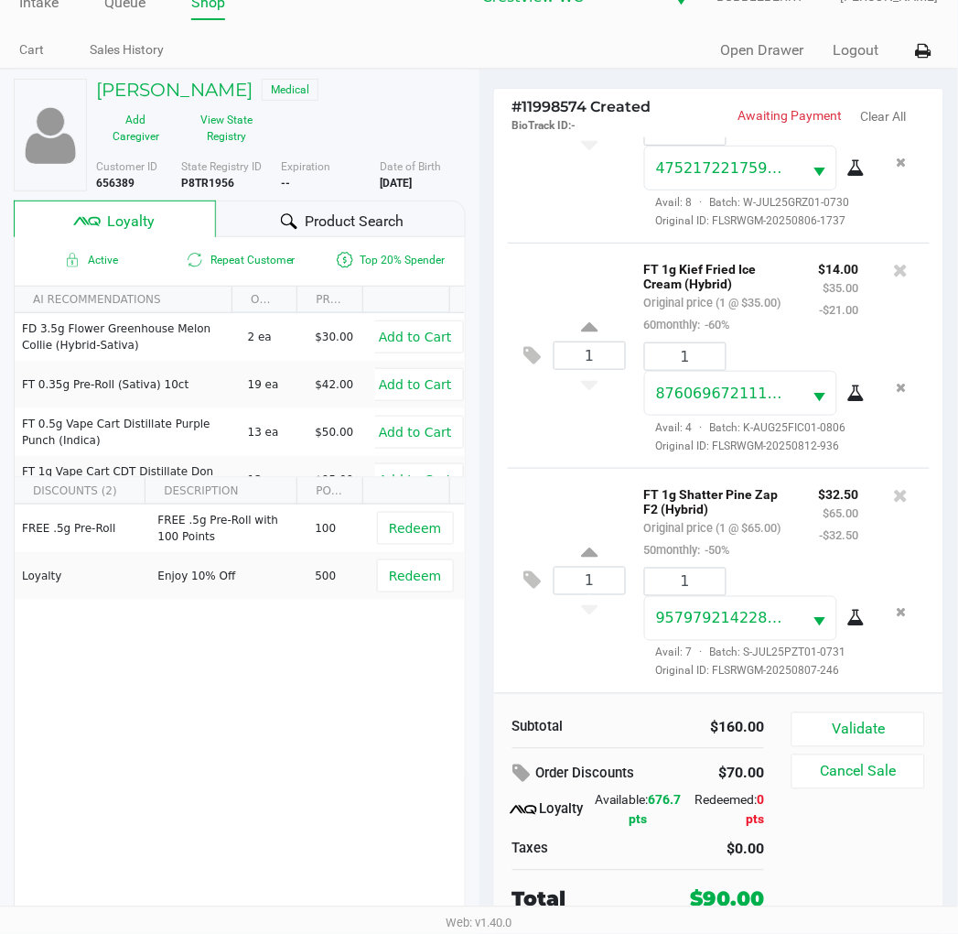
click at [873, 727] on button "Validate" at bounding box center [858, 729] width 133 height 35
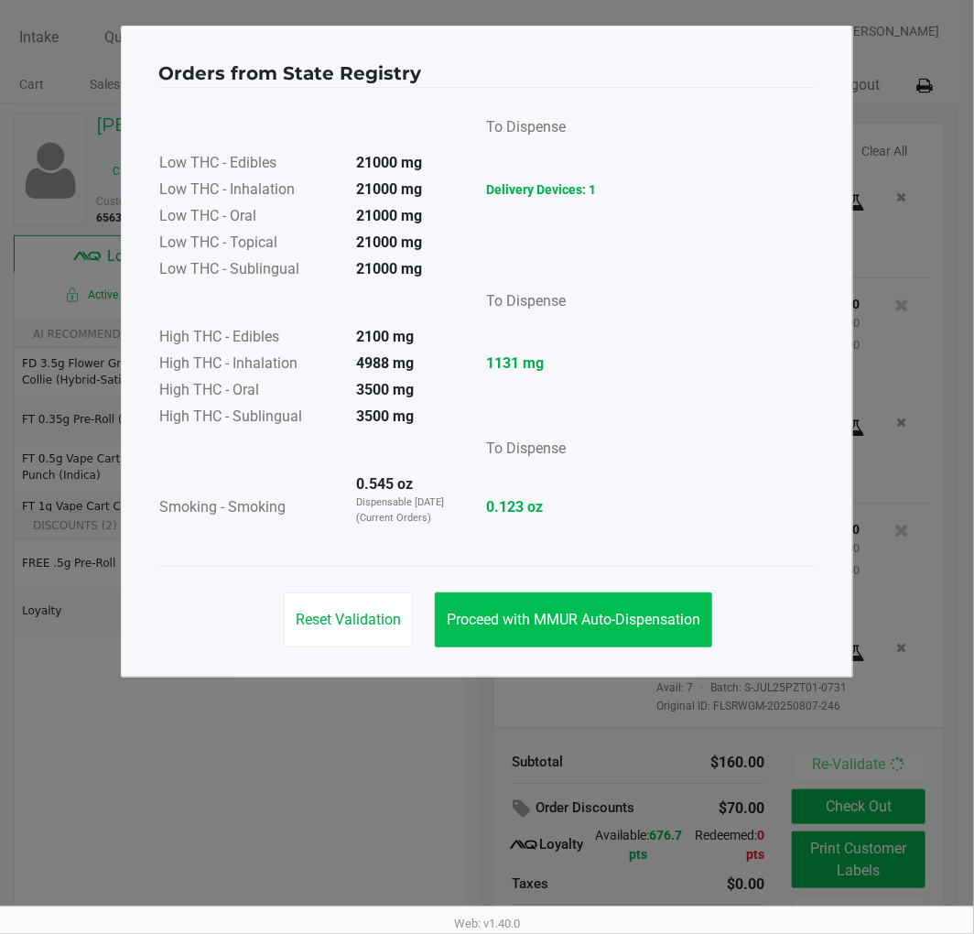
click at [645, 625] on span "Proceed with MMUR Auto-Dispensation" at bounding box center [574, 619] width 254 height 17
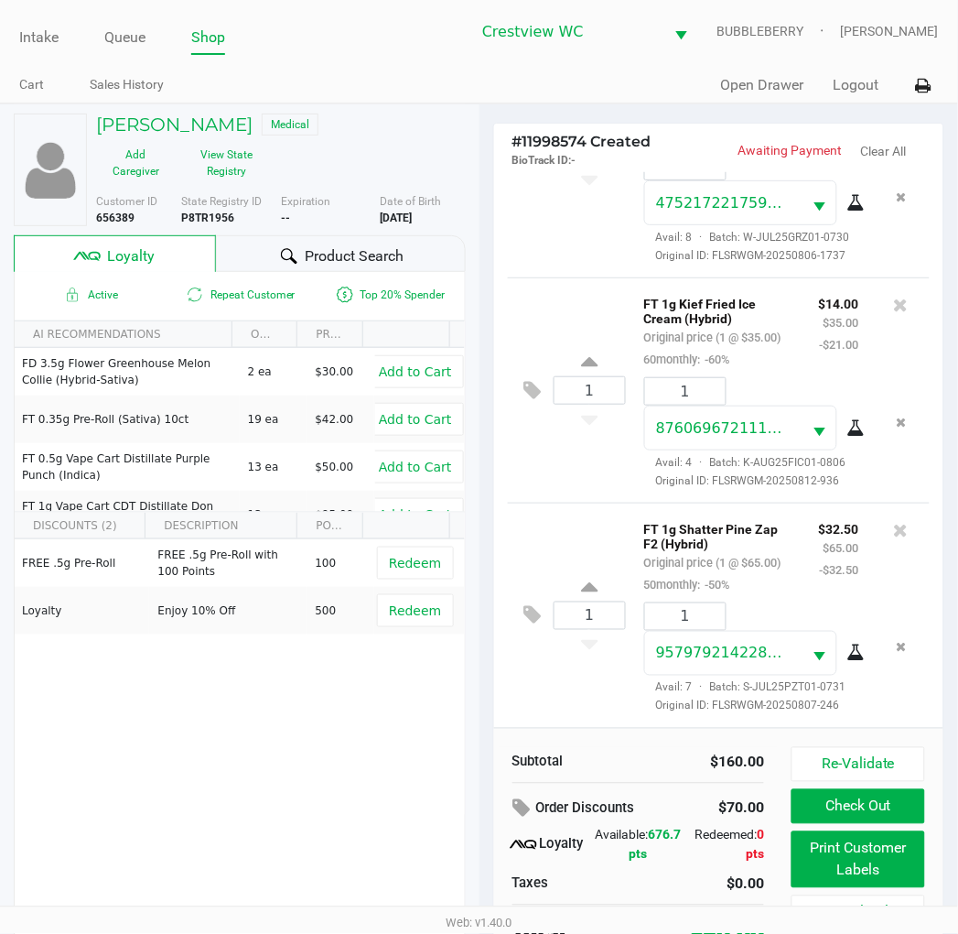
click at [851, 864] on button "Print Customer Labels" at bounding box center [858, 859] width 133 height 57
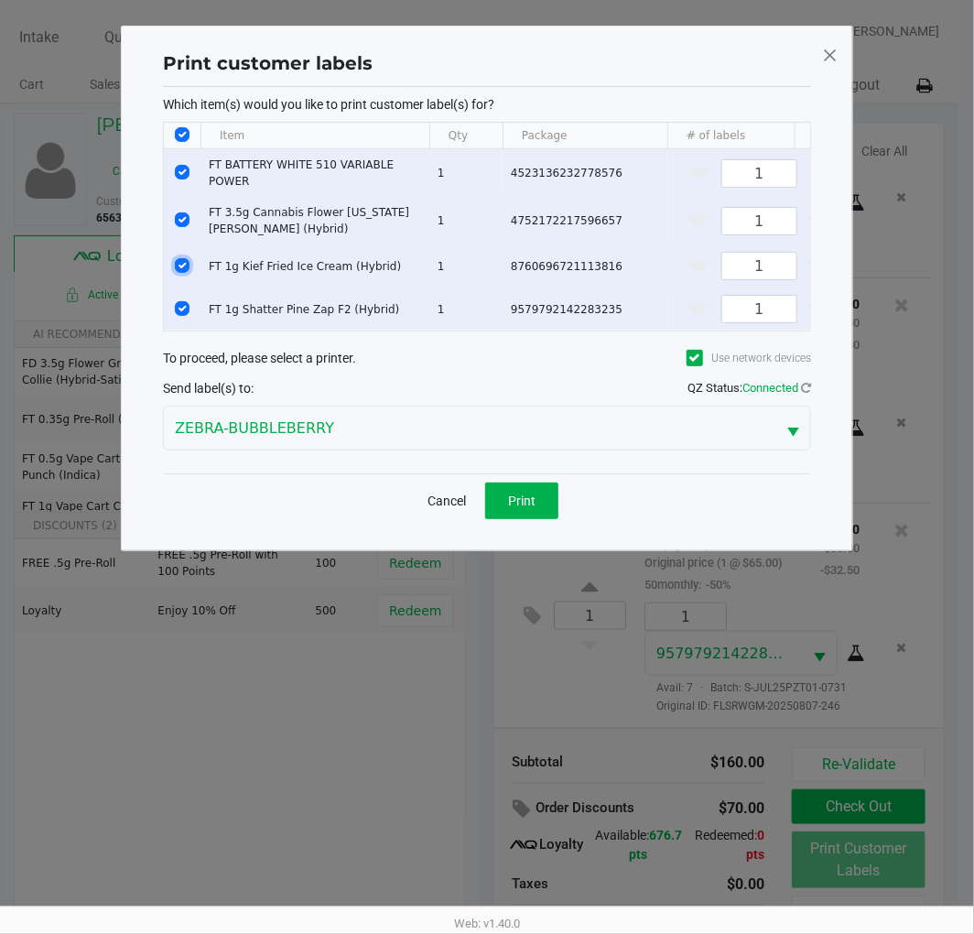
click at [184, 258] on input "Select Row" at bounding box center [182, 265] width 15 height 15
checkbox input "false"
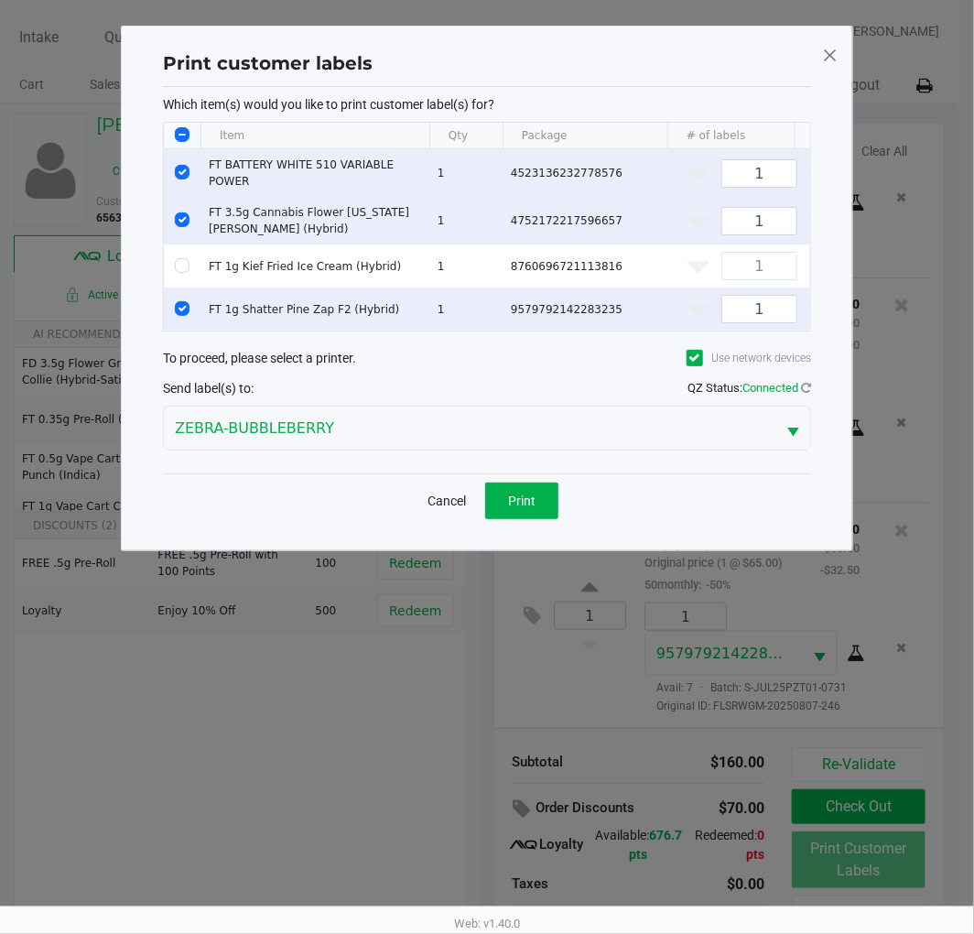
click at [189, 222] on td "Data table" at bounding box center [182, 221] width 37 height 48
click at [181, 169] on input "Select Row" at bounding box center [182, 172] width 15 height 15
checkbox input "false"
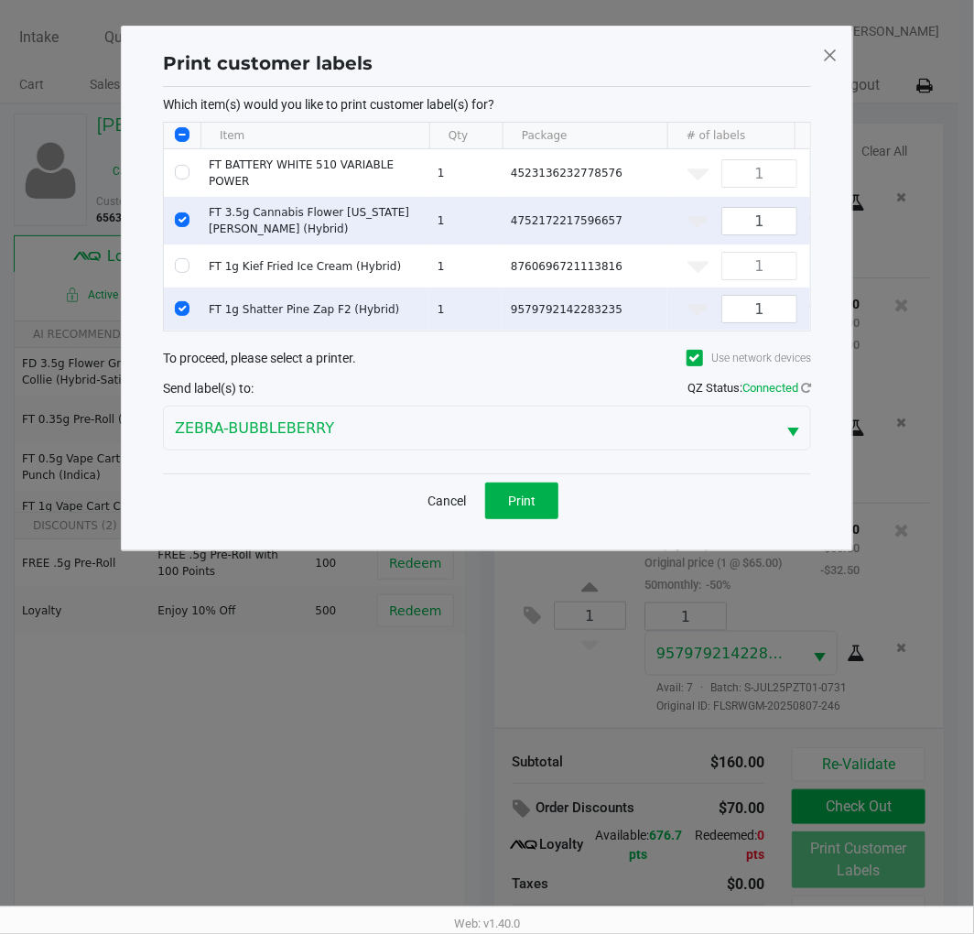
click at [180, 213] on input "Select Row" at bounding box center [182, 219] width 15 height 15
checkbox input "false"
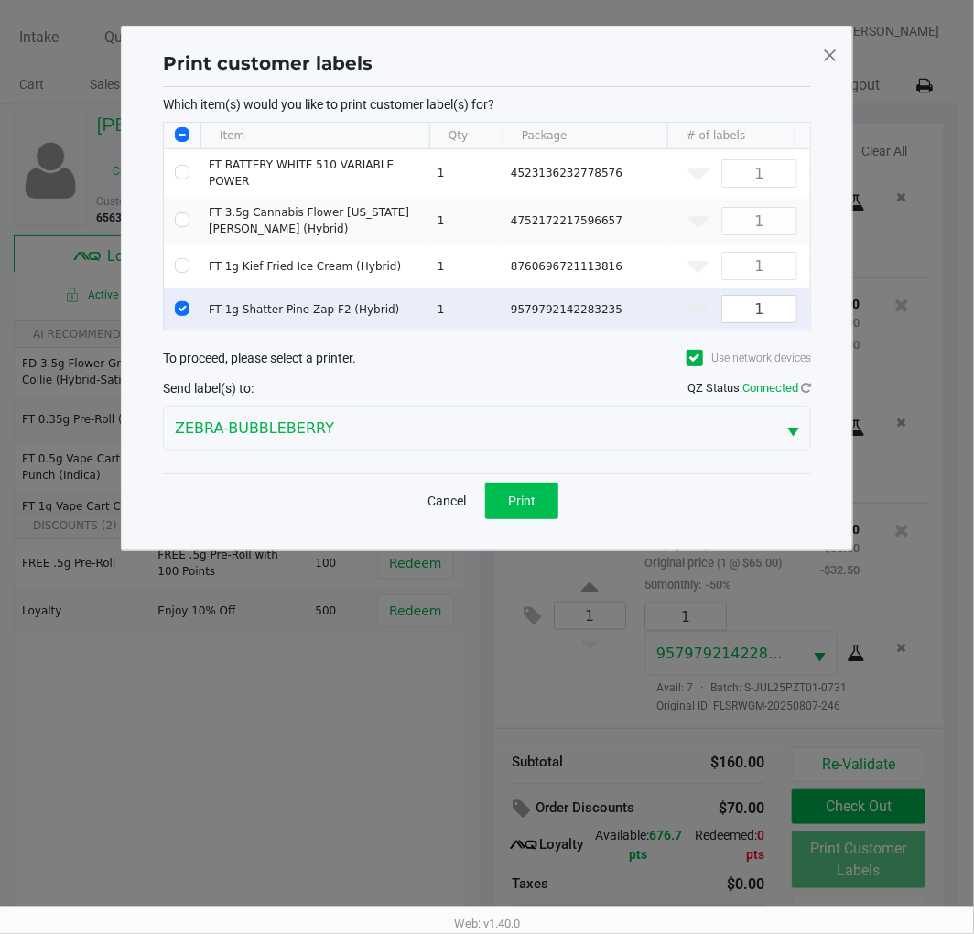
click at [547, 519] on button "Print" at bounding box center [521, 500] width 73 height 37
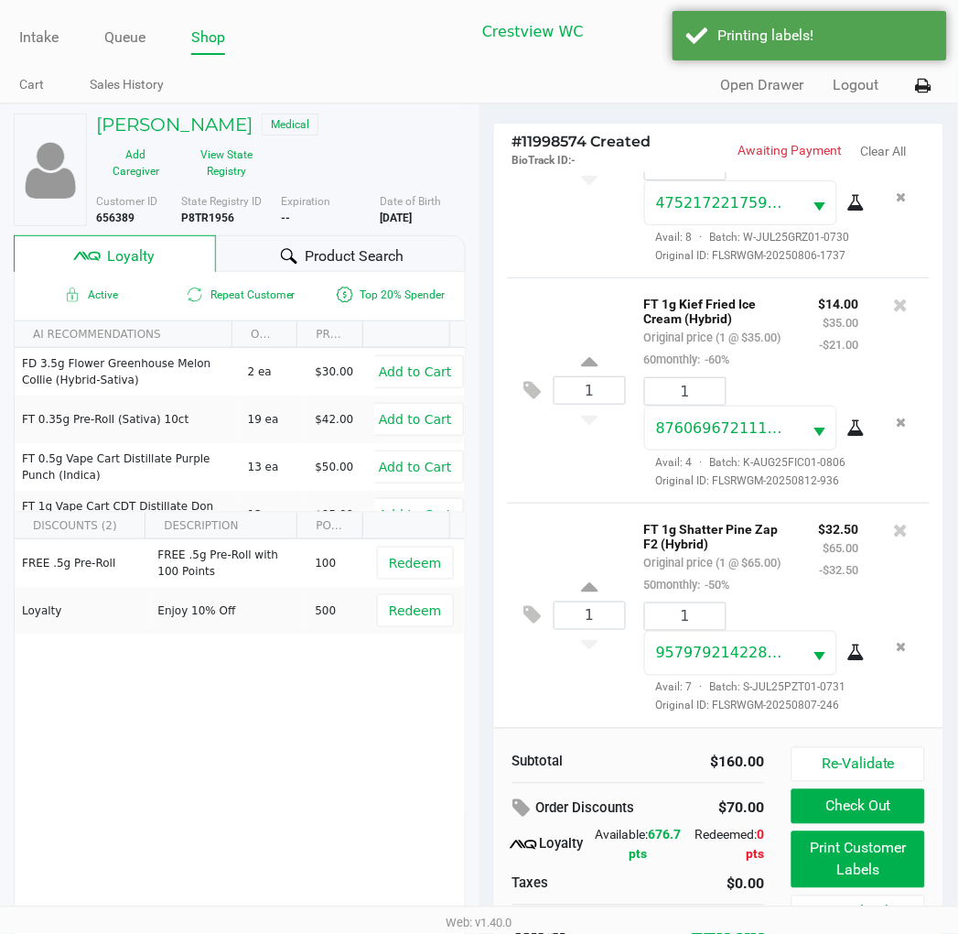
scroll to position [35, 0]
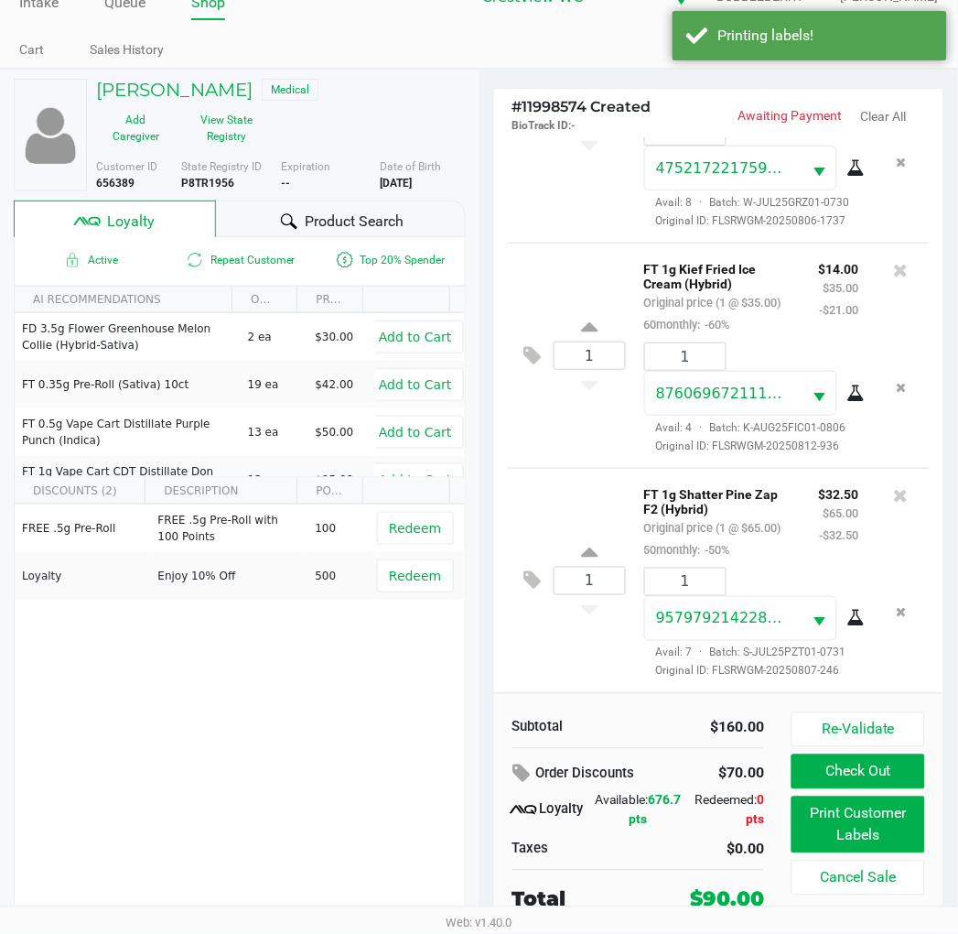
click at [415, 561] on button "Redeem" at bounding box center [415, 575] width 76 height 33
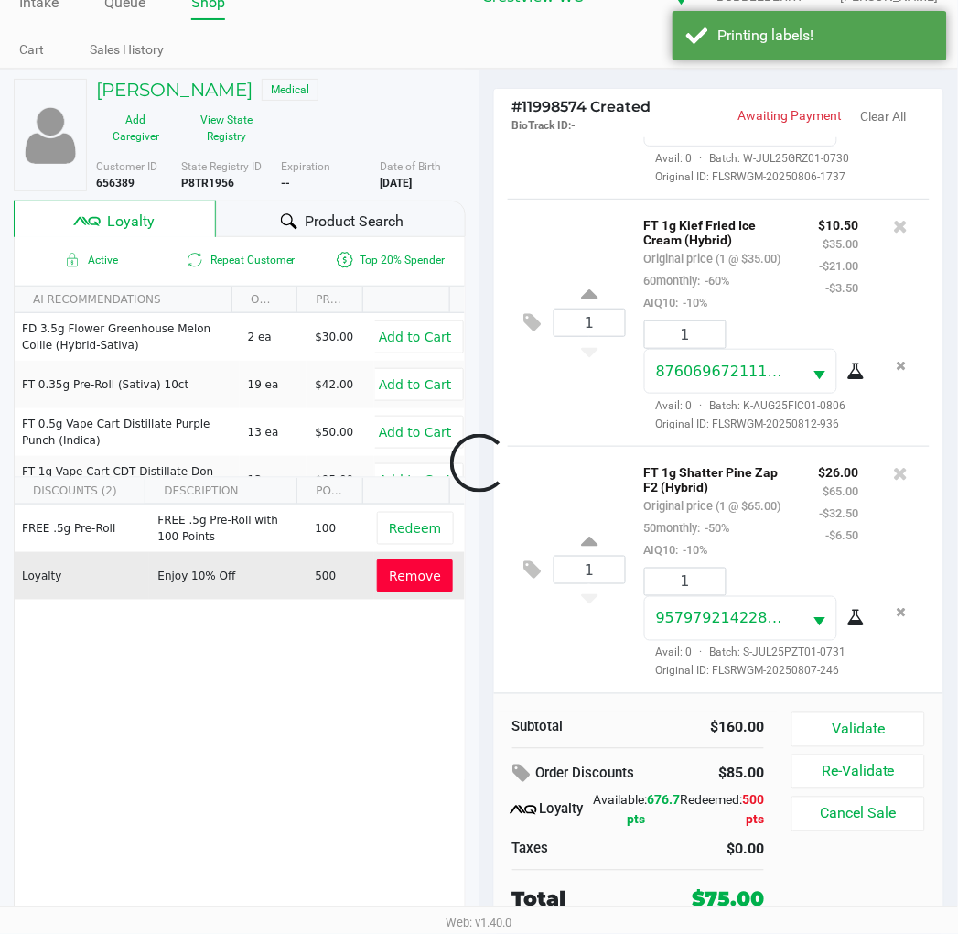
scroll to position [587, 0]
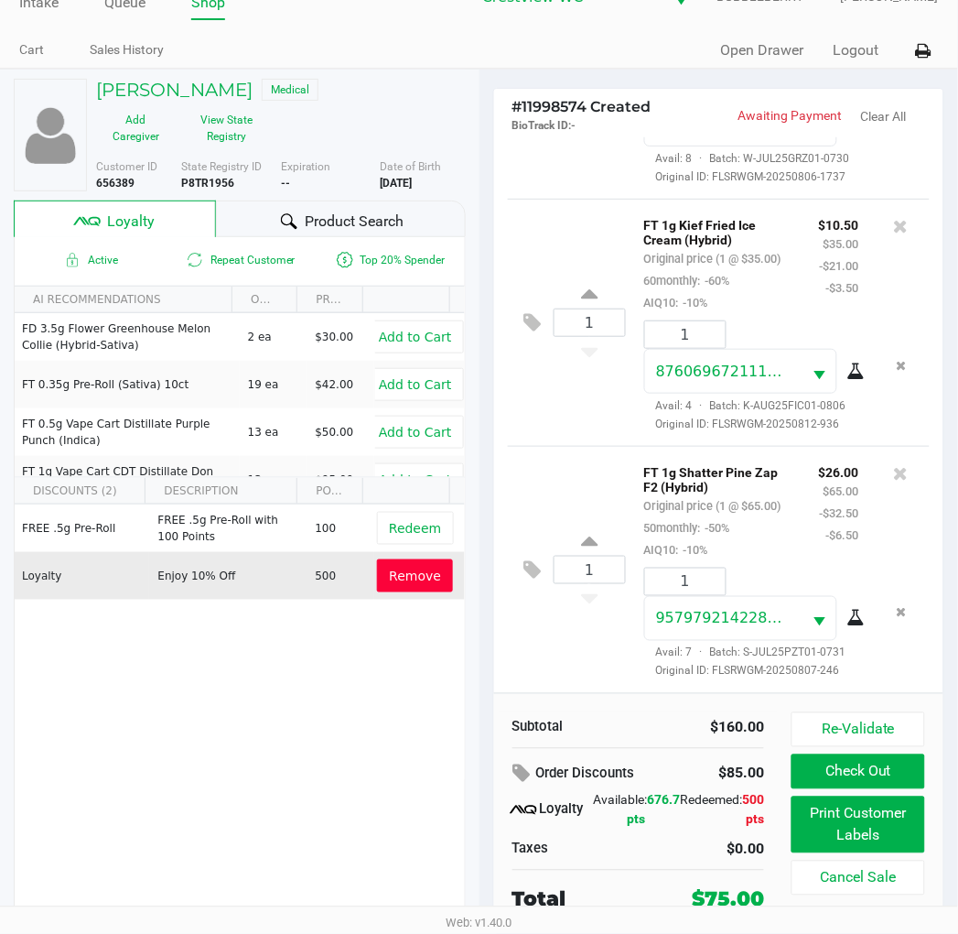
click at [822, 766] on button "Check Out" at bounding box center [858, 771] width 133 height 35
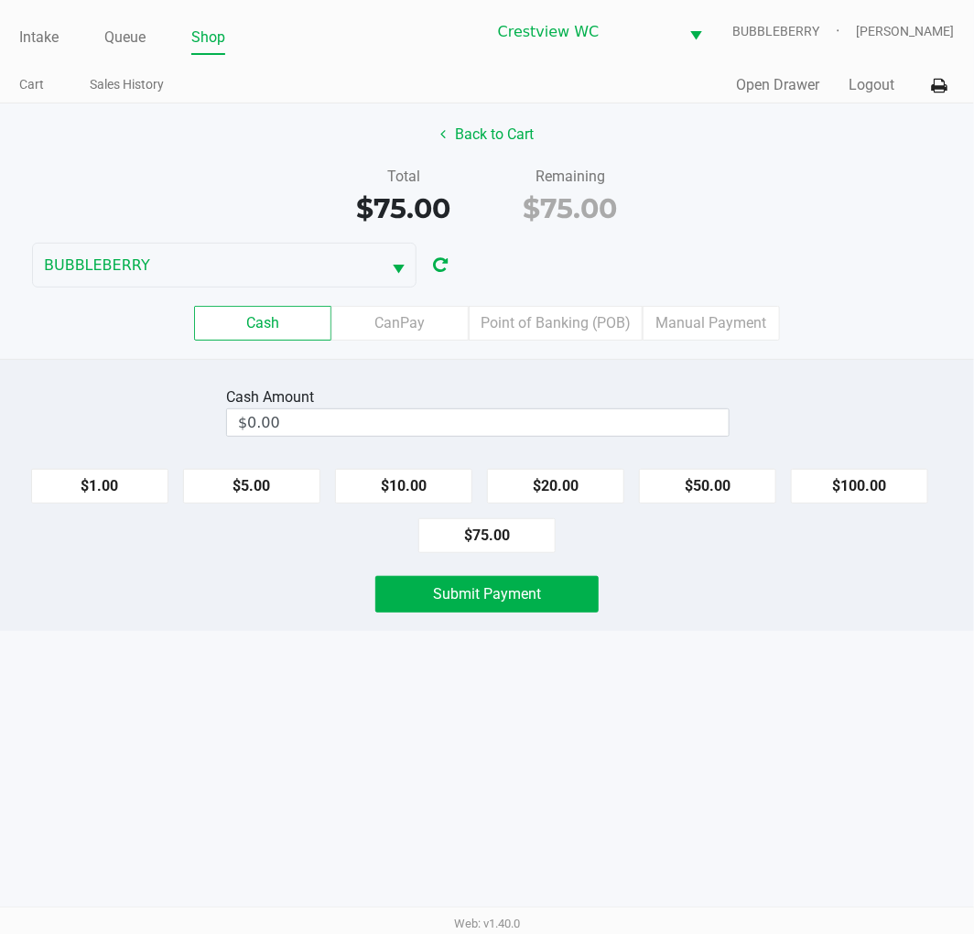
click at [547, 324] on label "Point of Banking (POB)" at bounding box center [556, 323] width 174 height 35
click at [0, 0] on 7 "Point of Banking (POB)" at bounding box center [0, 0] width 0 height 0
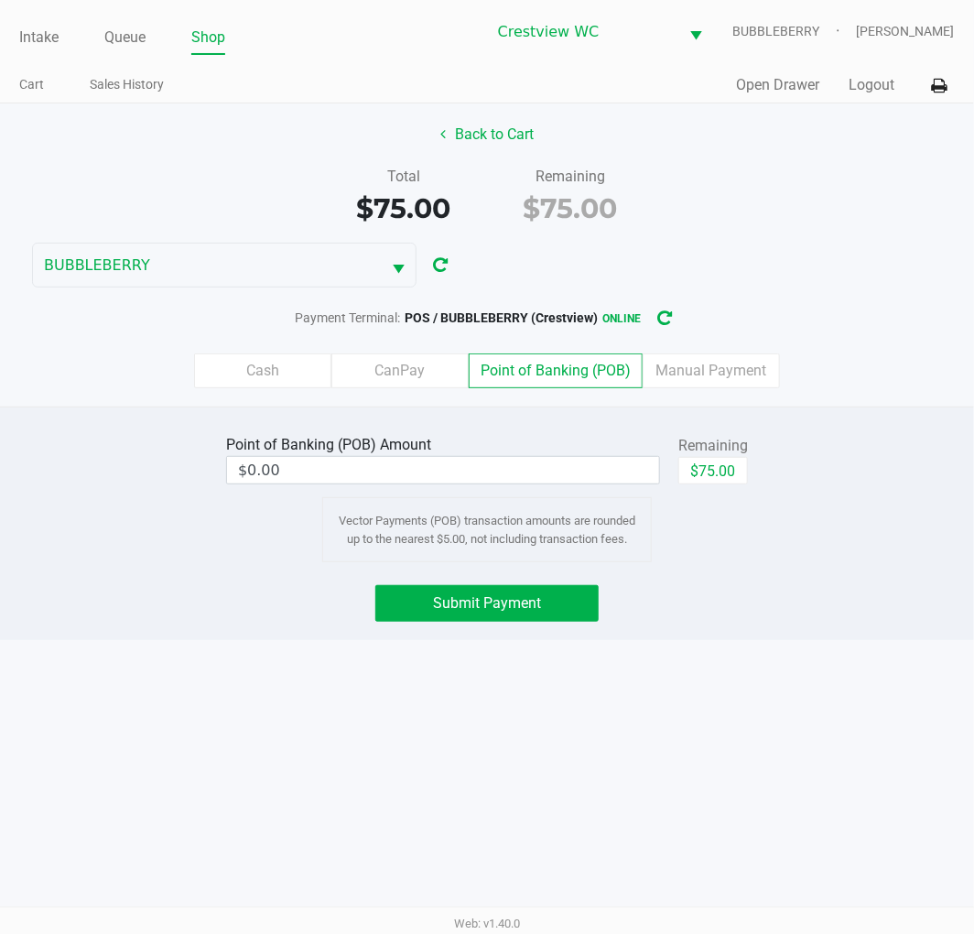
click at [549, 463] on input "$0.00" at bounding box center [443, 470] width 432 height 27
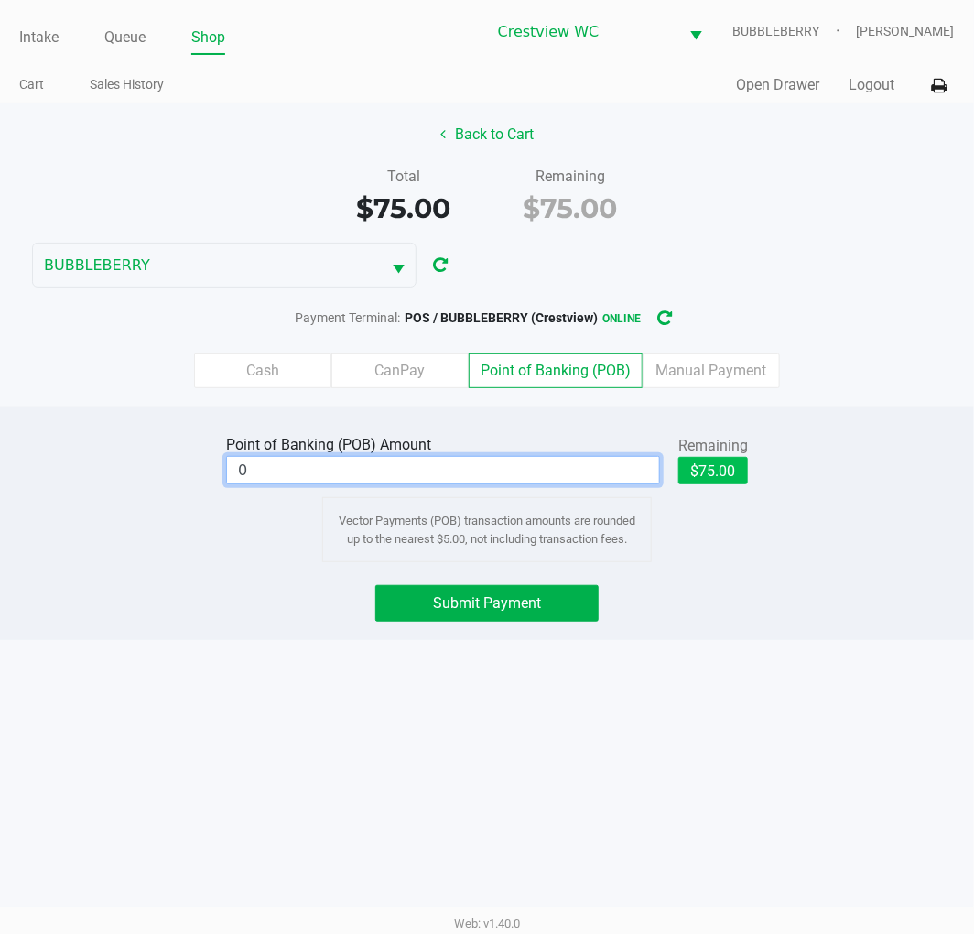
click at [715, 465] on button "$75.00" at bounding box center [713, 470] width 70 height 27
type input "$75.00"
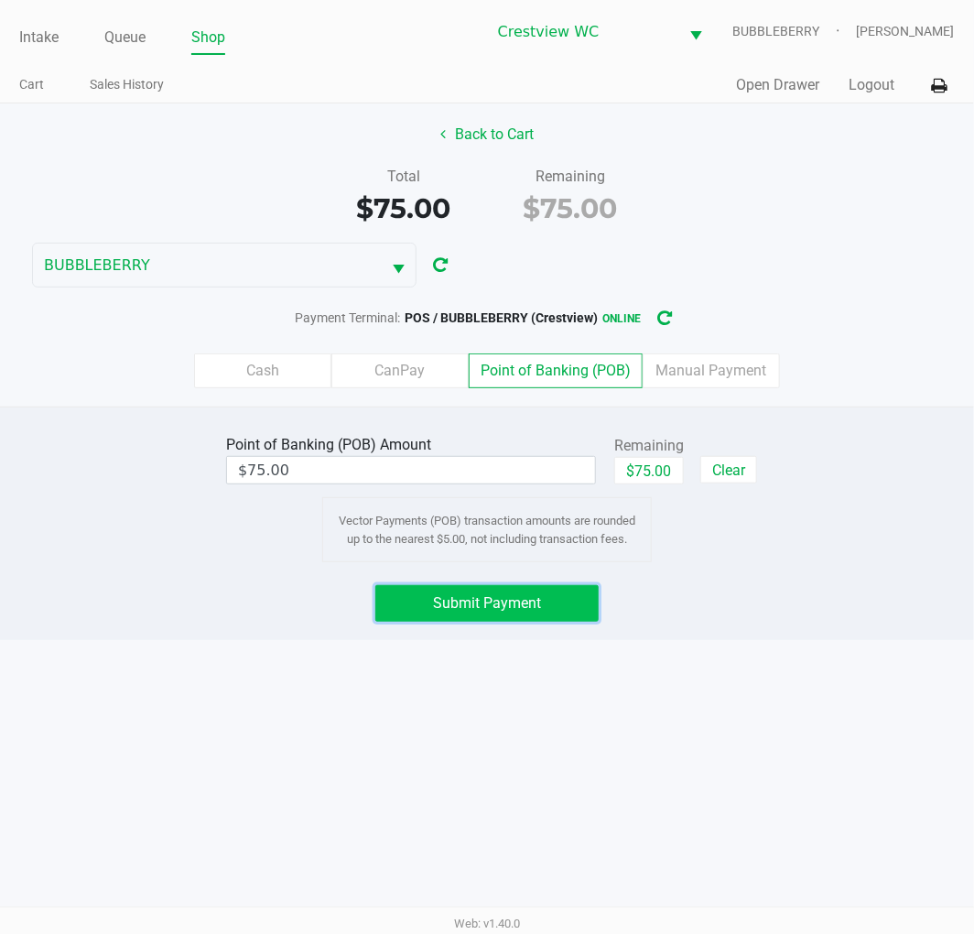
click at [546, 596] on button "Submit Payment" at bounding box center [486, 603] width 223 height 37
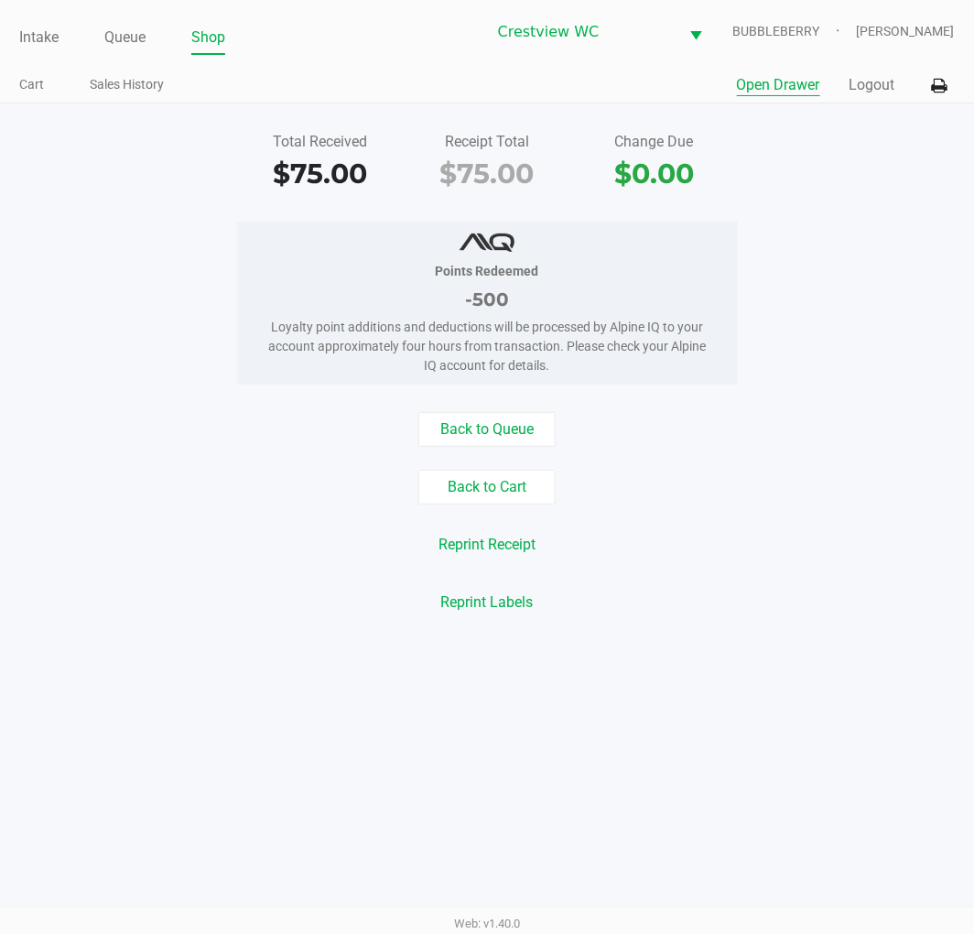
click at [784, 94] on button "Open Drawer" at bounding box center [778, 85] width 83 height 22
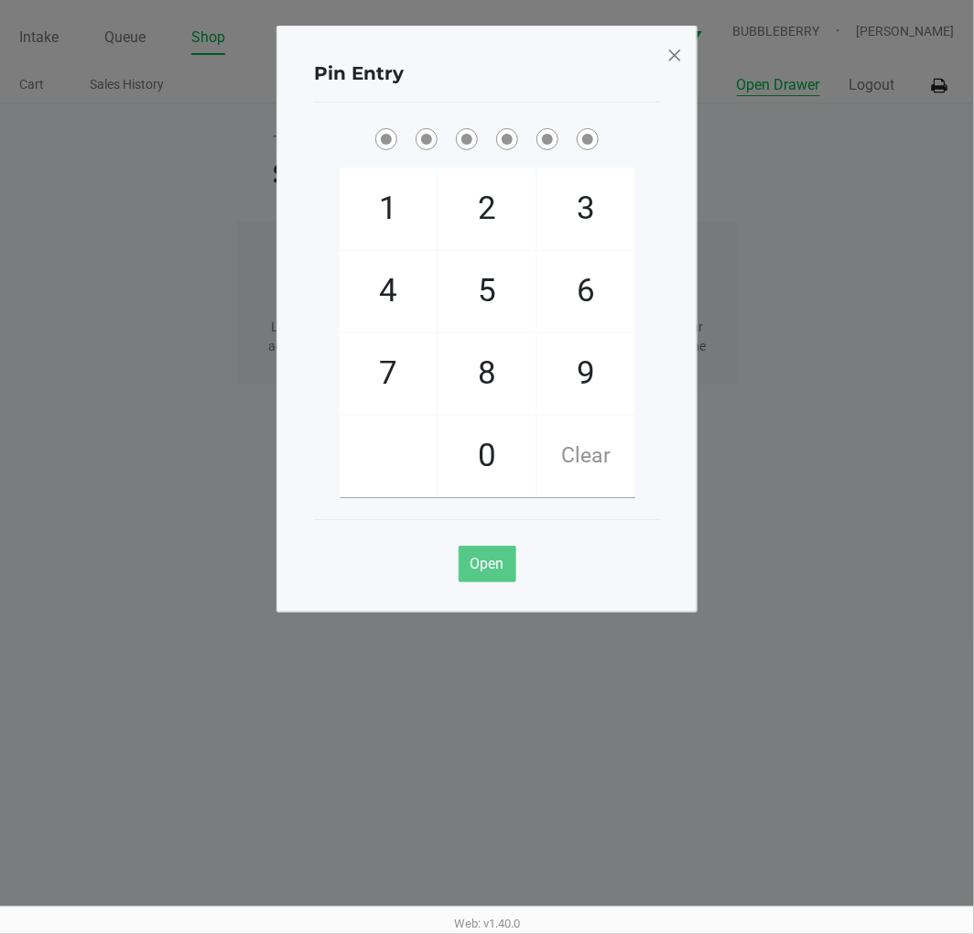
click at [588, 378] on span "9" at bounding box center [585, 373] width 97 height 81
checkbox input "true"
click at [490, 187] on span "2" at bounding box center [486, 208] width 97 height 81
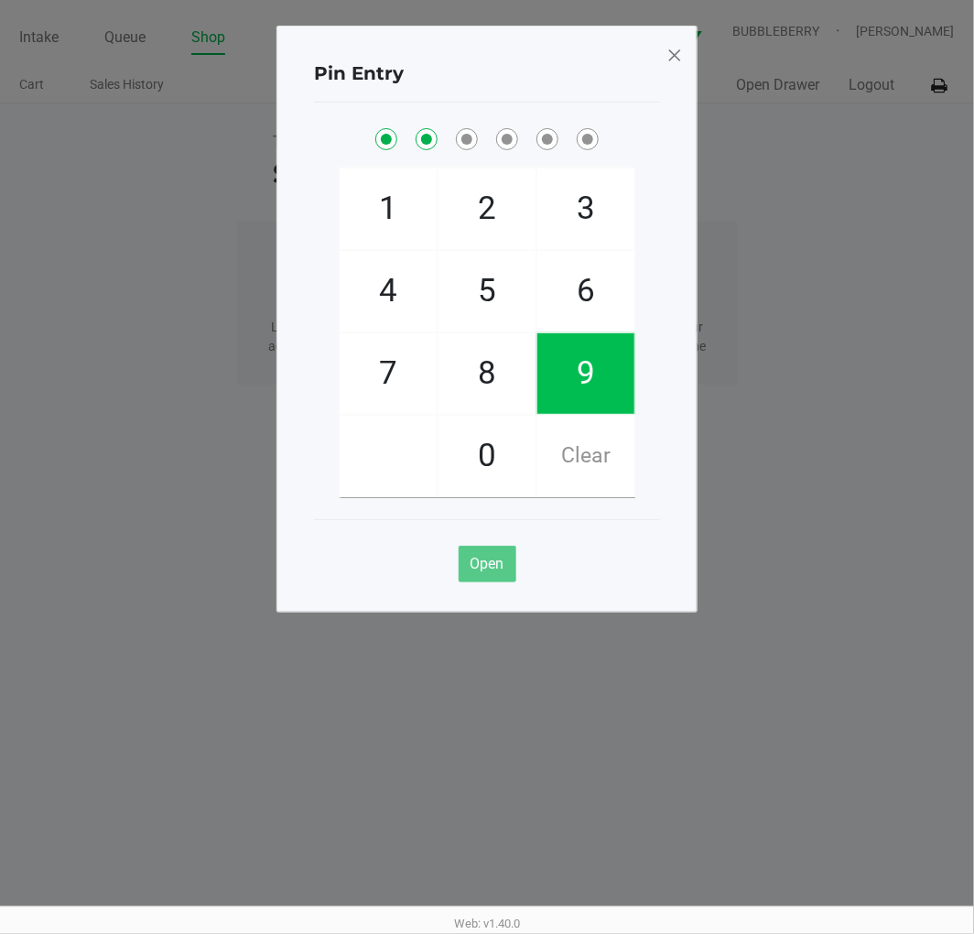
checkbox input "true"
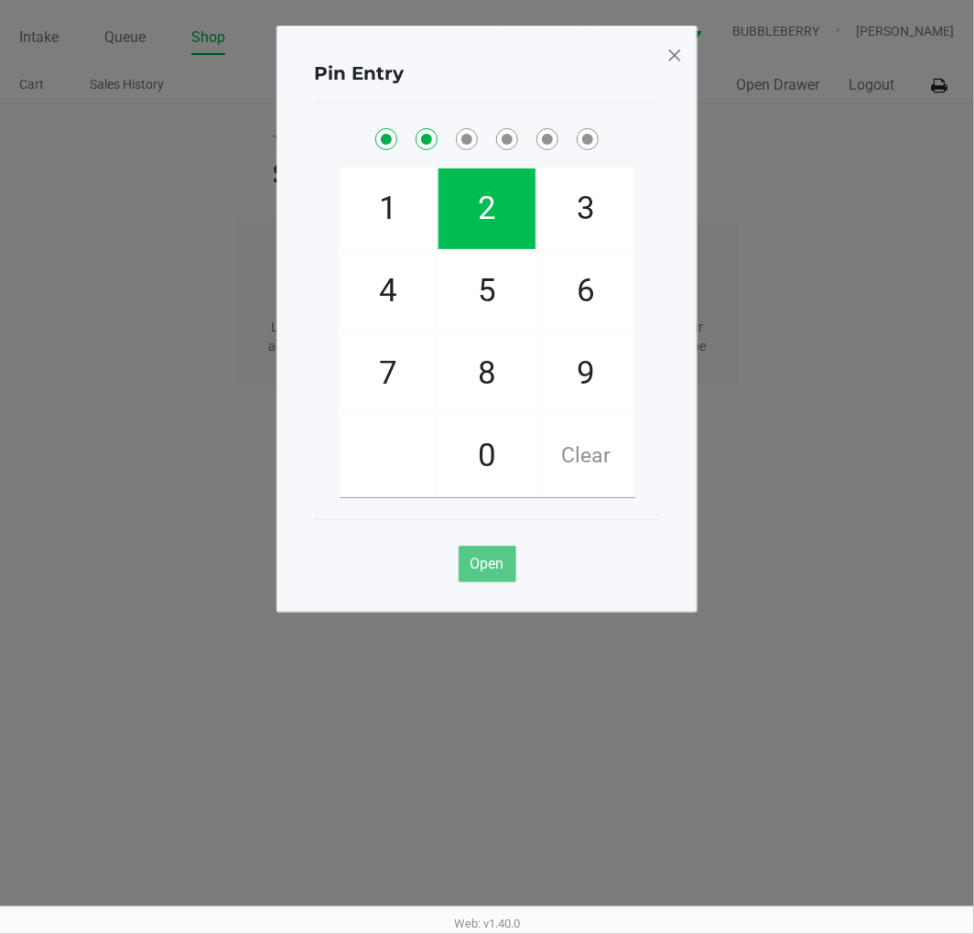
click at [501, 189] on span "2" at bounding box center [486, 208] width 97 height 81
checkbox input "true"
click at [499, 367] on span "8" at bounding box center [486, 373] width 97 height 81
checkbox input "true"
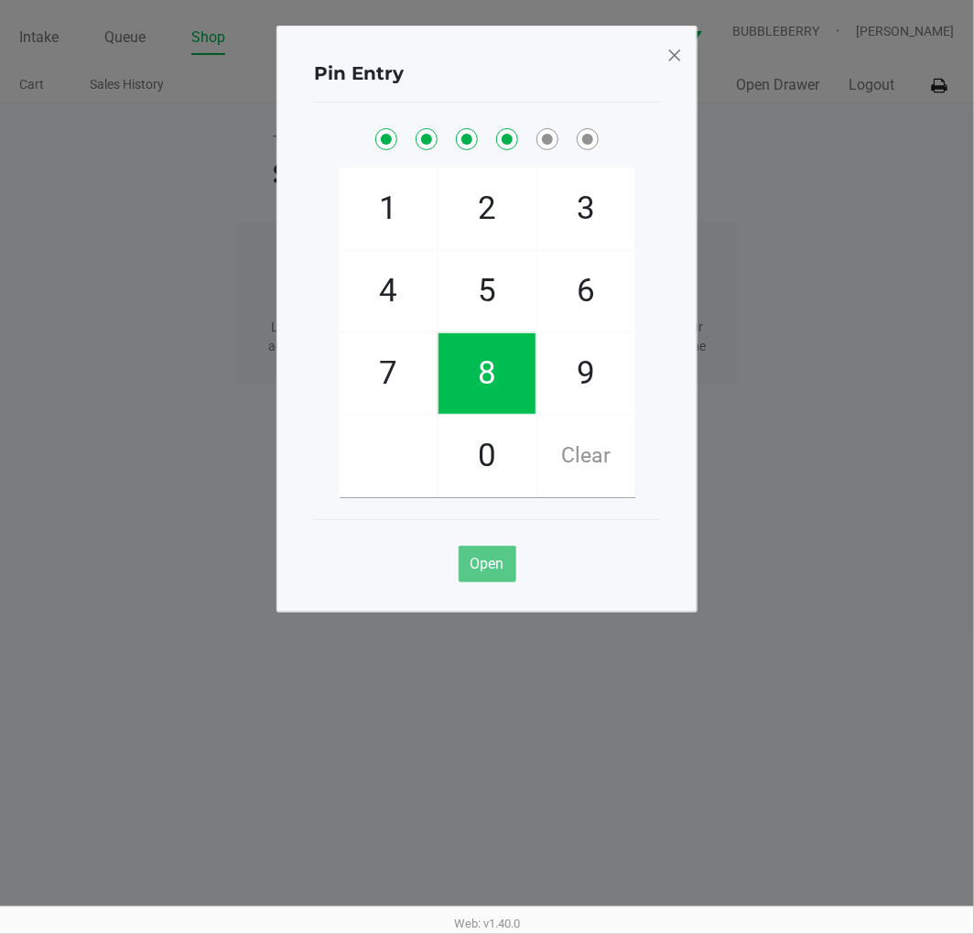
click at [491, 203] on span "2" at bounding box center [486, 208] width 97 height 81
checkbox input "true"
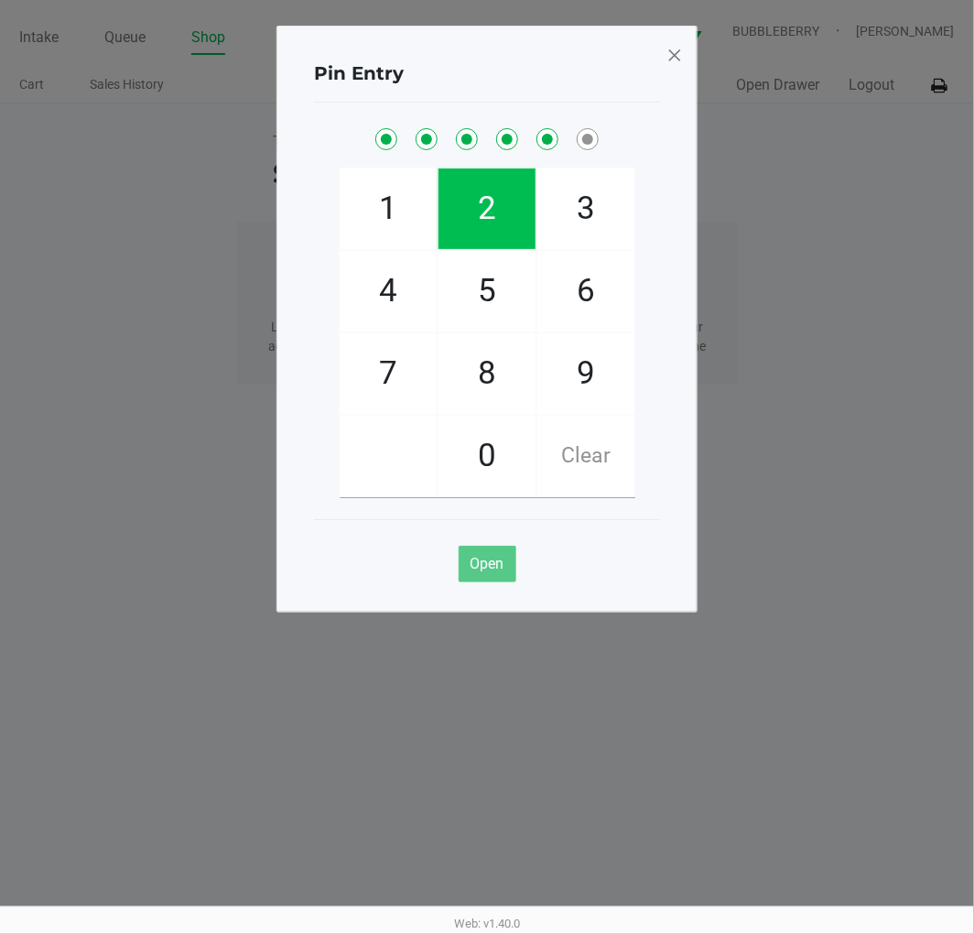
click at [386, 181] on span "1" at bounding box center [388, 208] width 97 height 81
checkbox input "true"
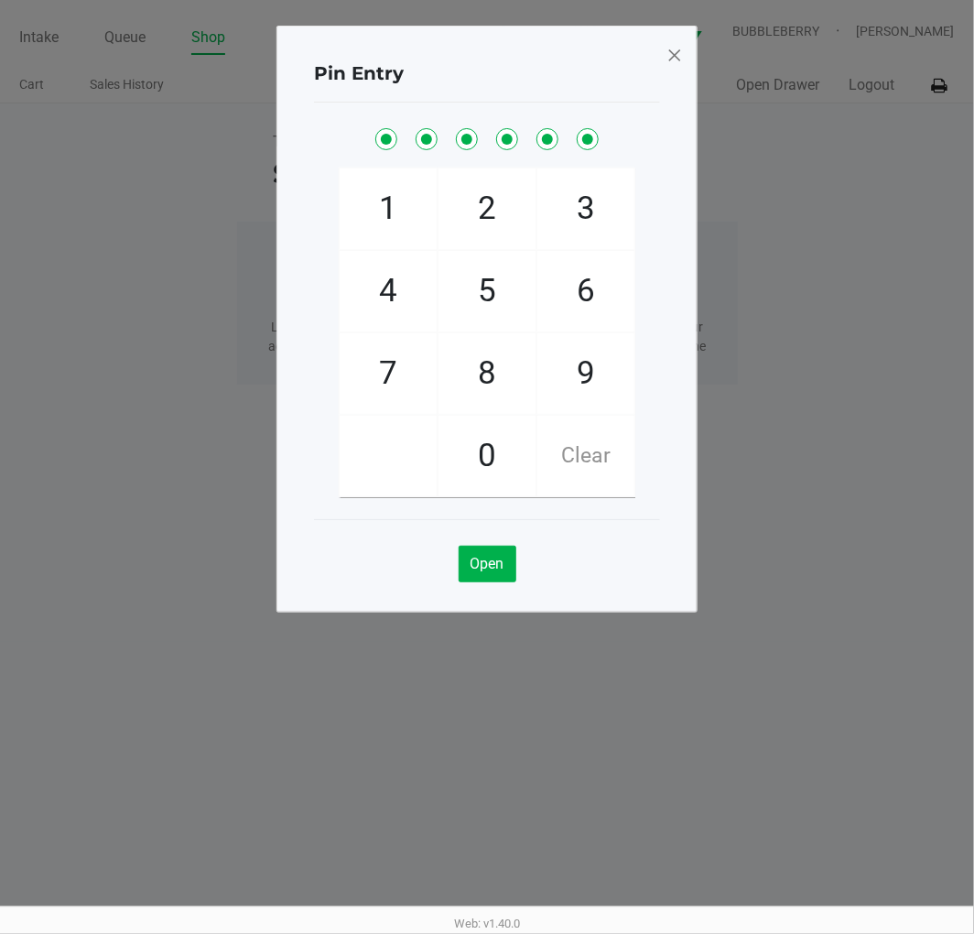
click at [681, 56] on span at bounding box center [674, 54] width 16 height 29
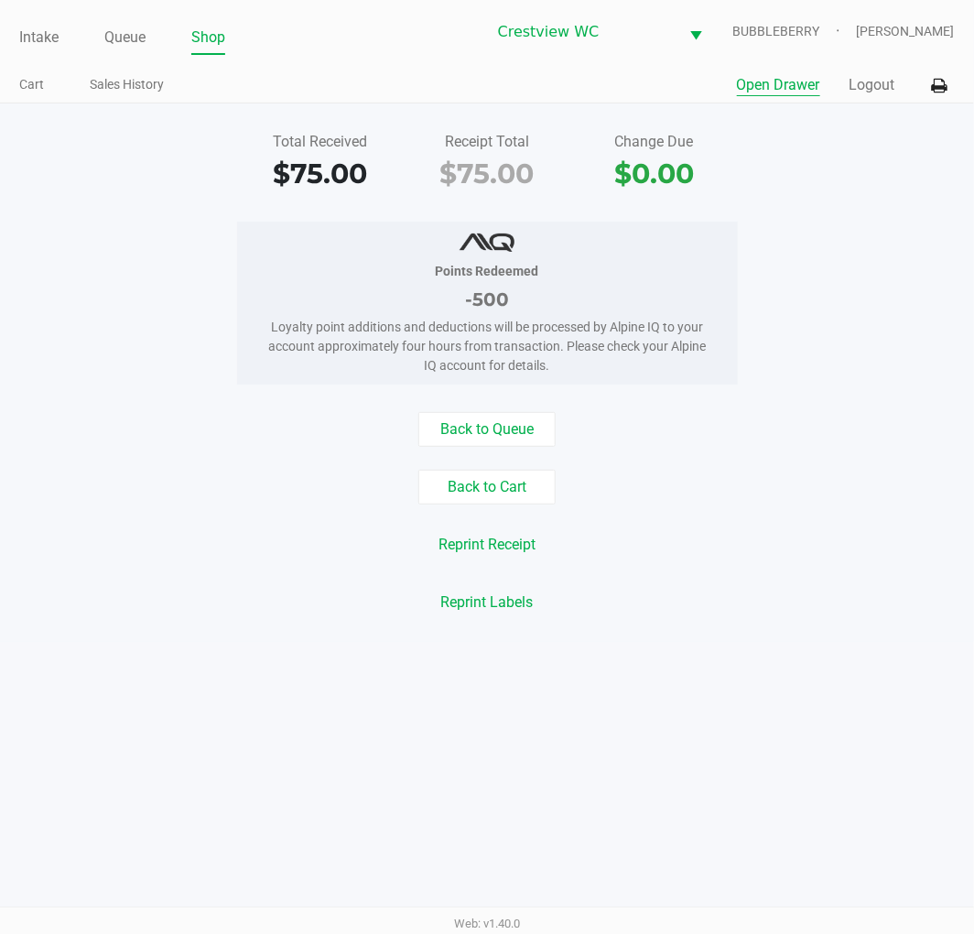
click at [37, 23] on li "Intake" at bounding box center [38, 39] width 39 height 32
click at [38, 44] on link "Intake" at bounding box center [38, 38] width 39 height 26
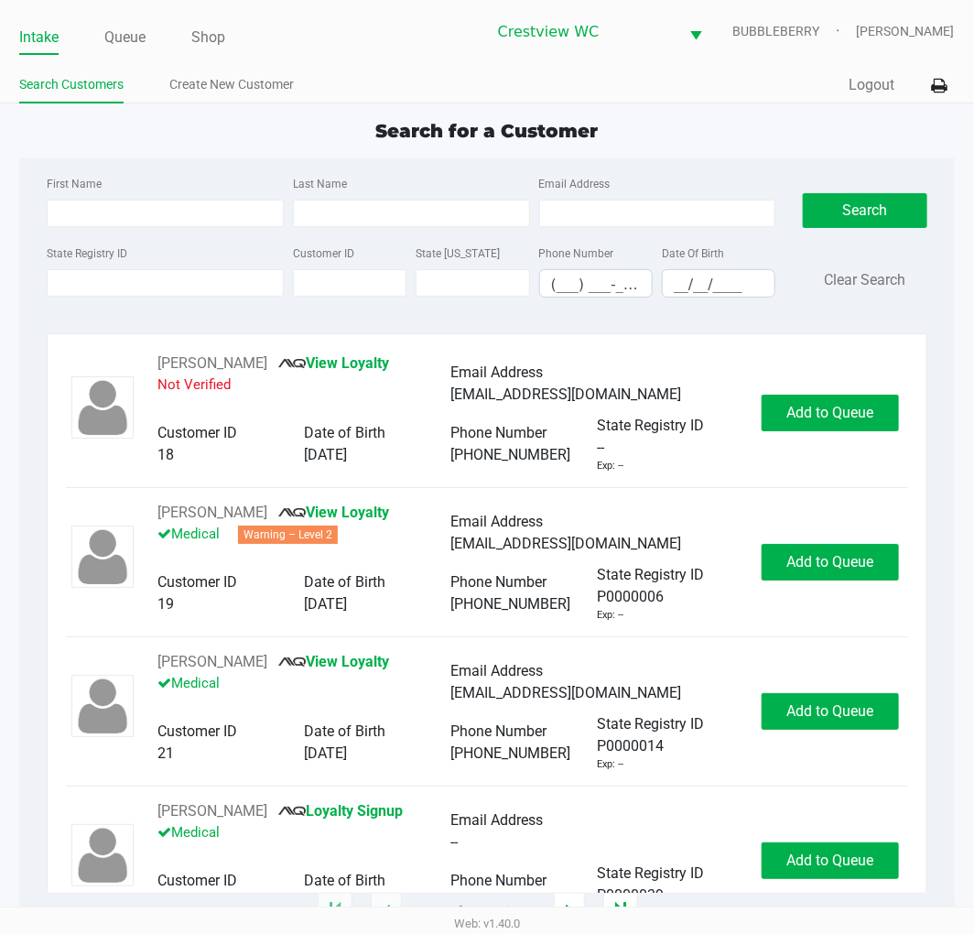
click at [79, 254] on label "State Registry ID" at bounding box center [87, 253] width 81 height 16
click at [79, 269] on input "State Registry ID" at bounding box center [165, 282] width 237 height 27
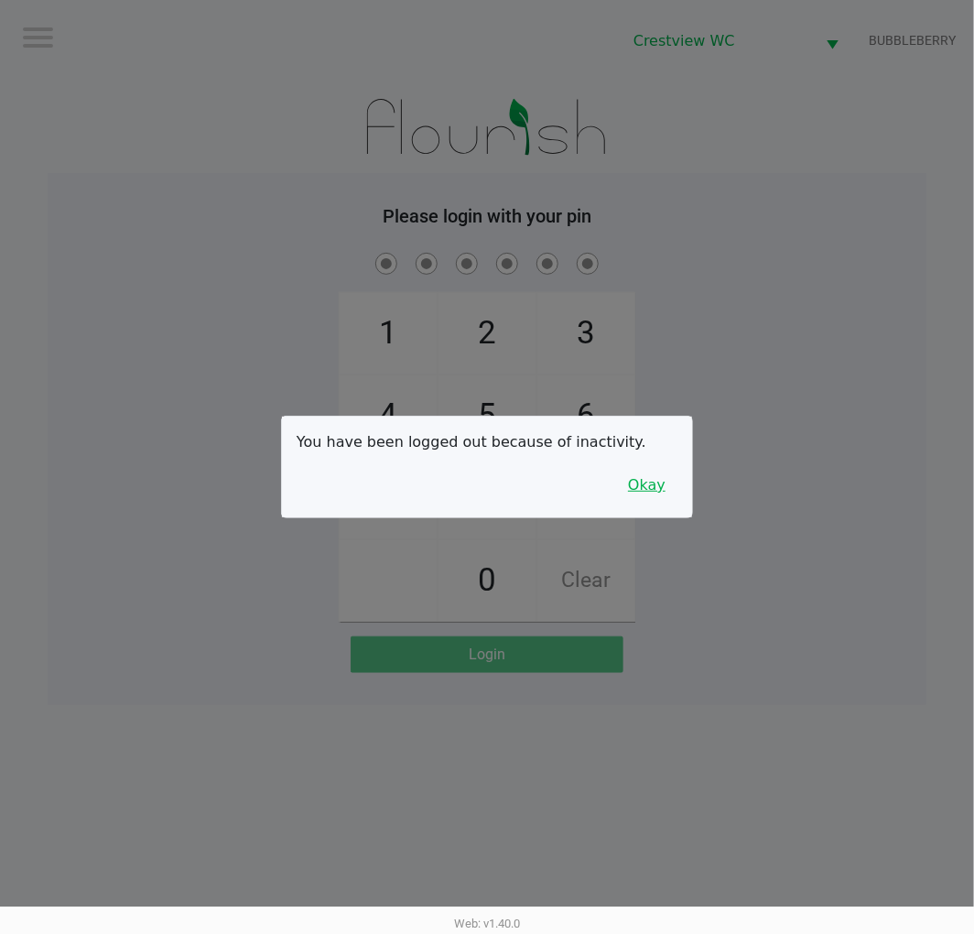
click at [644, 496] on button "Okay" at bounding box center [646, 485] width 61 height 35
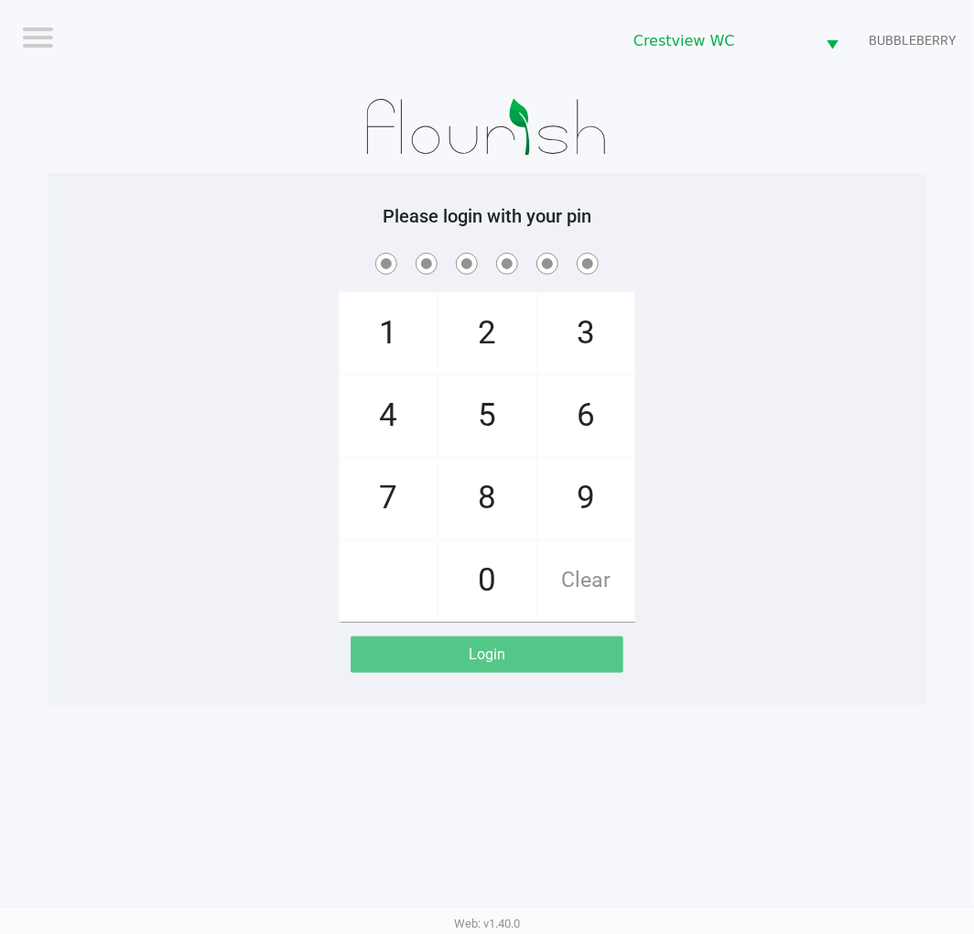
click at [595, 491] on span "9" at bounding box center [585, 498] width 97 height 81
checkbox input "true"
click at [494, 309] on span "2" at bounding box center [486, 333] width 97 height 81
checkbox input "true"
click at [476, 322] on span "2" at bounding box center [486, 333] width 97 height 81
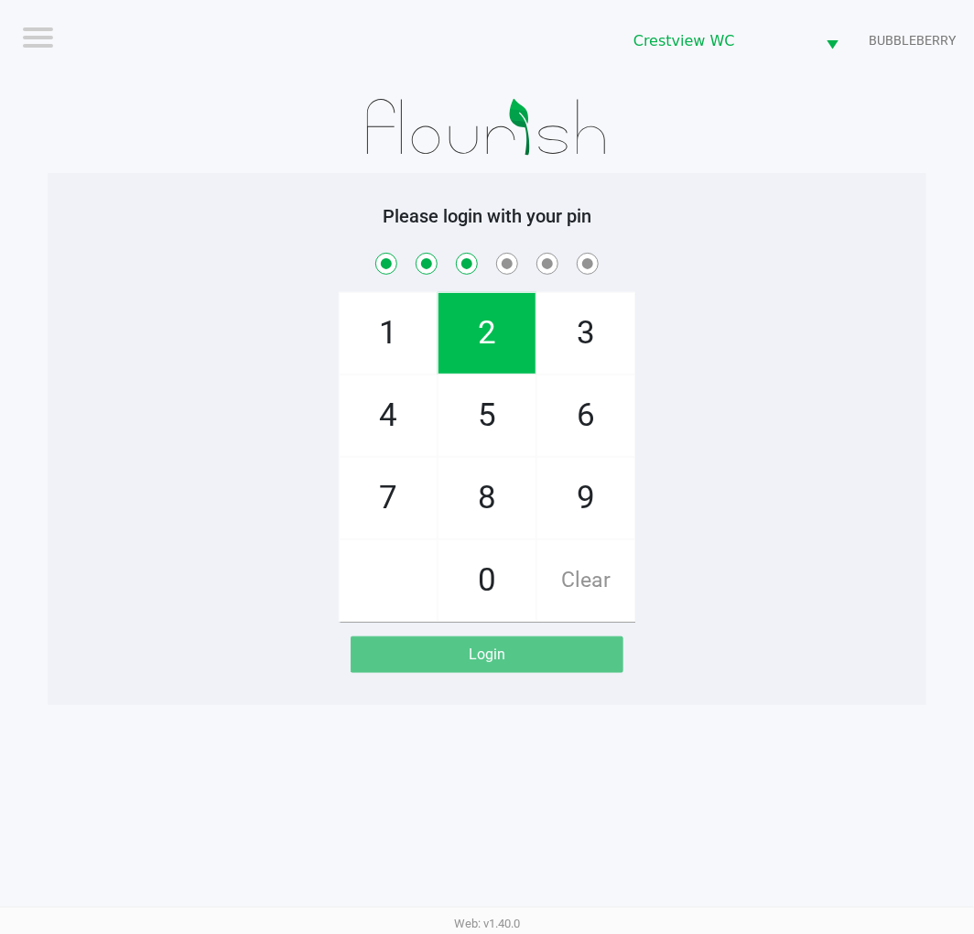
checkbox input "true"
click at [490, 518] on span "8" at bounding box center [486, 498] width 97 height 81
checkbox input "true"
click at [492, 345] on span "2" at bounding box center [486, 333] width 97 height 81
checkbox input "true"
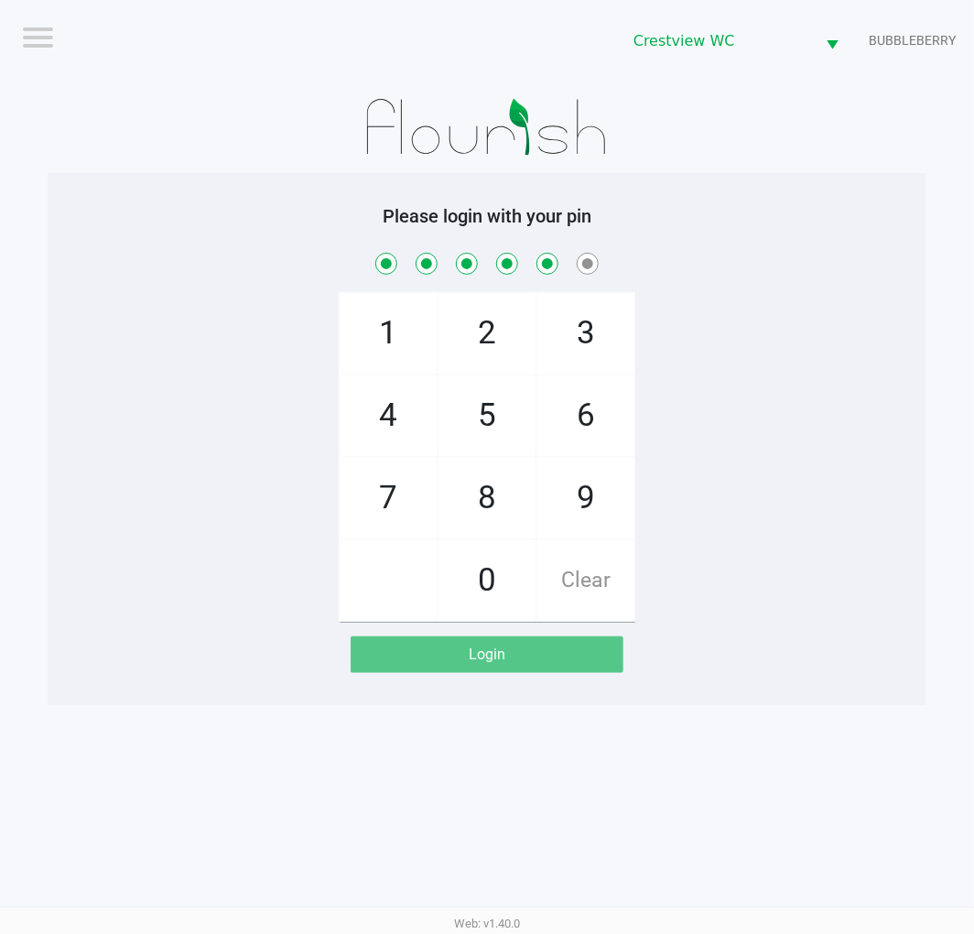
click at [342, 324] on span "1" at bounding box center [388, 333] width 97 height 81
checkbox input "true"
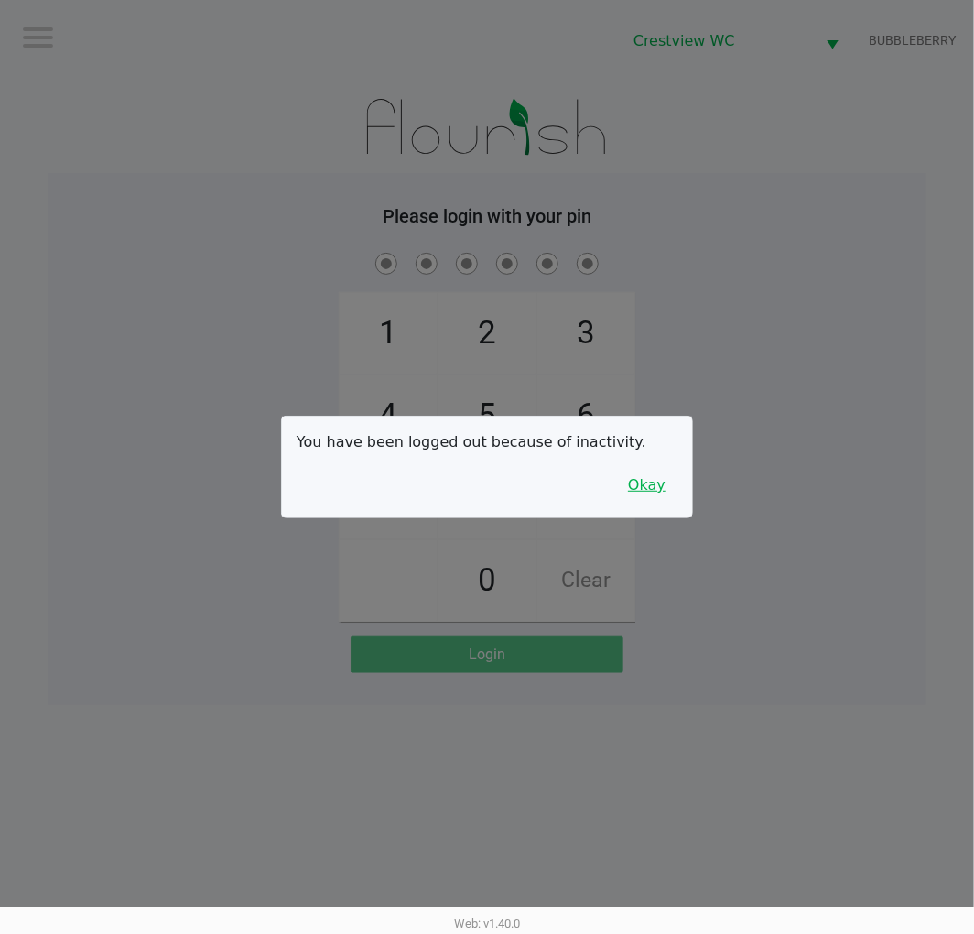
click at [659, 492] on button "Okay" at bounding box center [646, 485] width 61 height 35
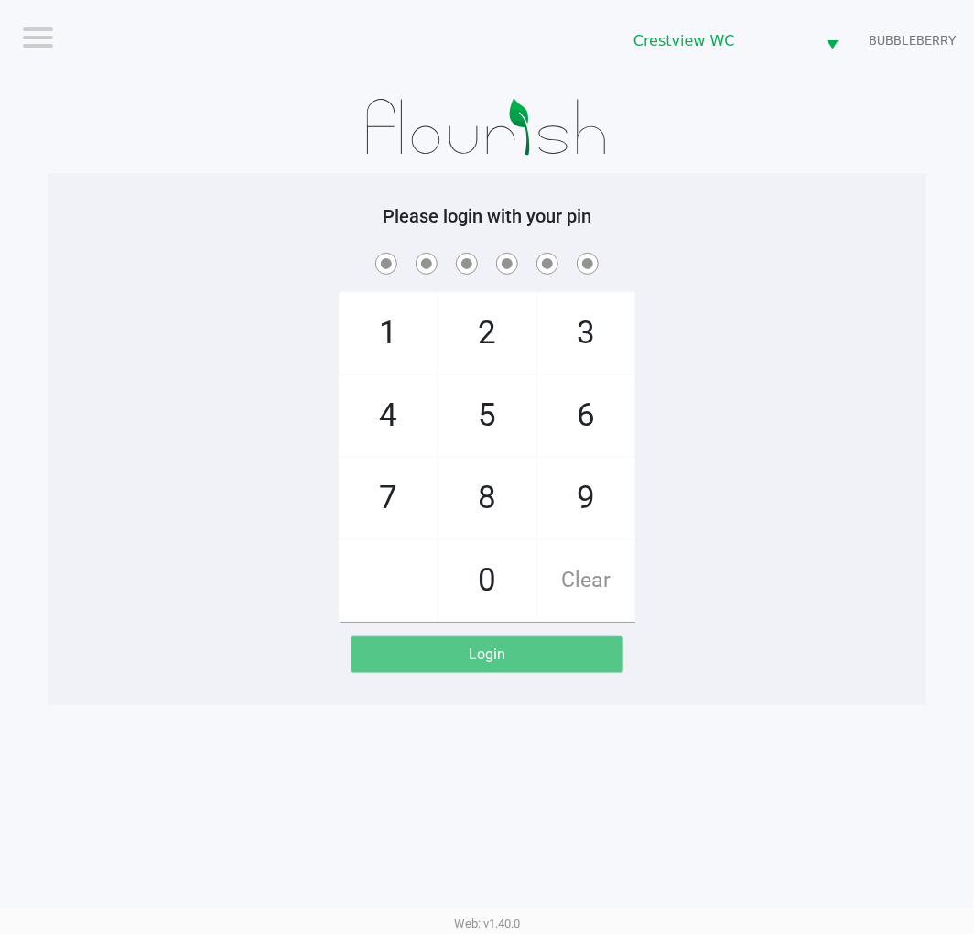
click at [582, 507] on span "9" at bounding box center [585, 498] width 97 height 81
checkbox input "true"
click at [481, 327] on span "2" at bounding box center [486, 333] width 97 height 81
checkbox input "true"
click at [485, 317] on span "2" at bounding box center [486, 333] width 97 height 81
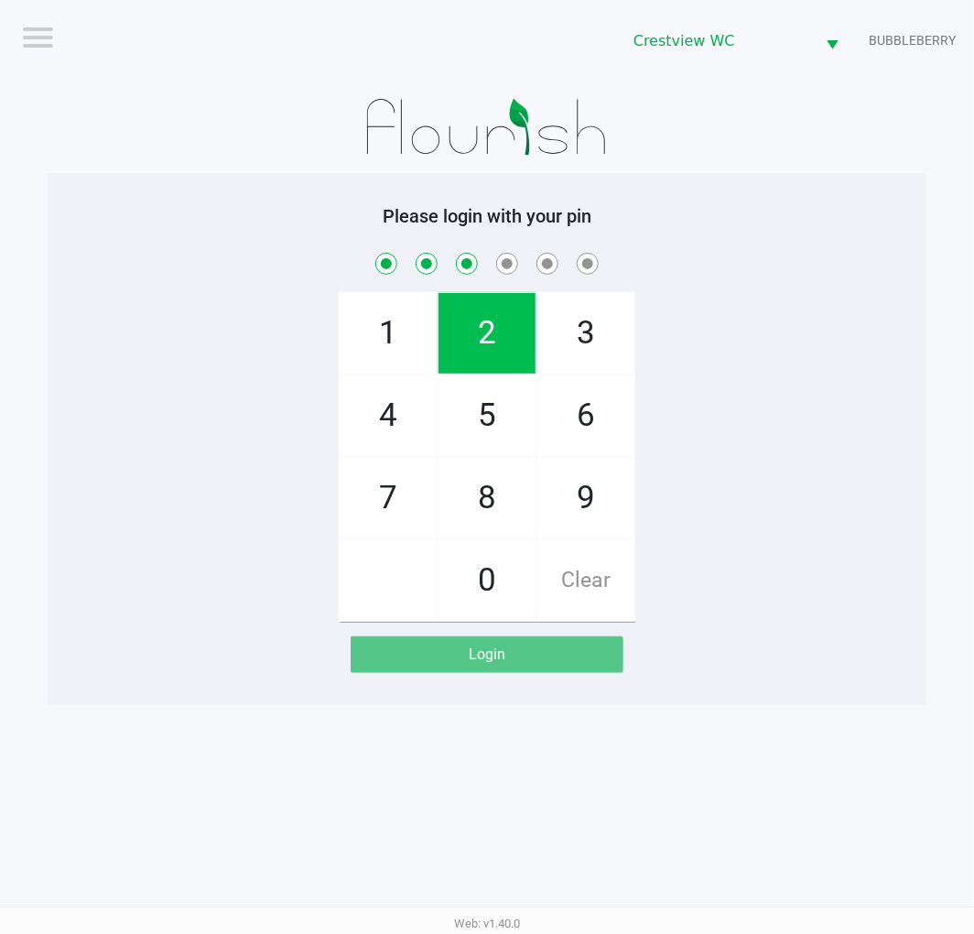
checkbox input "true"
click at [507, 502] on span "8" at bounding box center [486, 498] width 97 height 81
checkbox input "true"
click at [498, 339] on span "2" at bounding box center [486, 333] width 97 height 81
checkbox input "true"
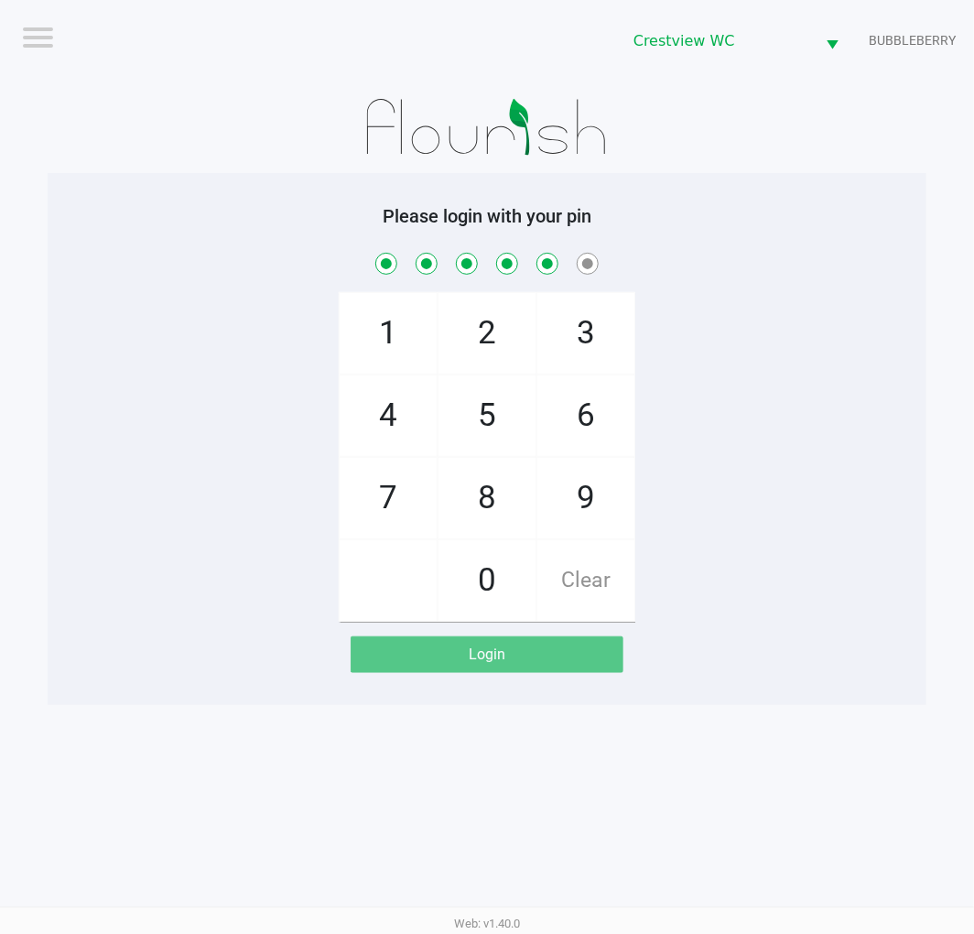
click at [367, 350] on span "1" at bounding box center [388, 333] width 97 height 81
checkbox input "true"
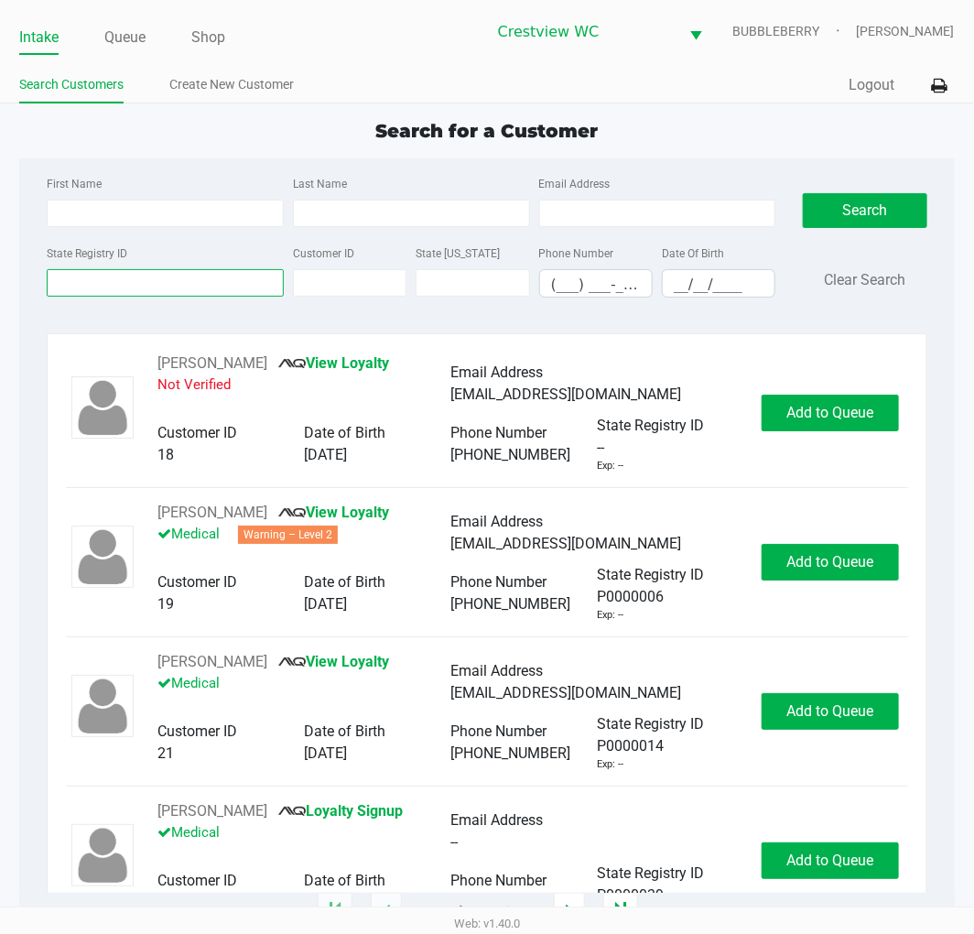
click at [89, 280] on input "State Registry ID" at bounding box center [165, 282] width 237 height 27
click at [193, 275] on input "State Registry ID" at bounding box center [165, 282] width 237 height 27
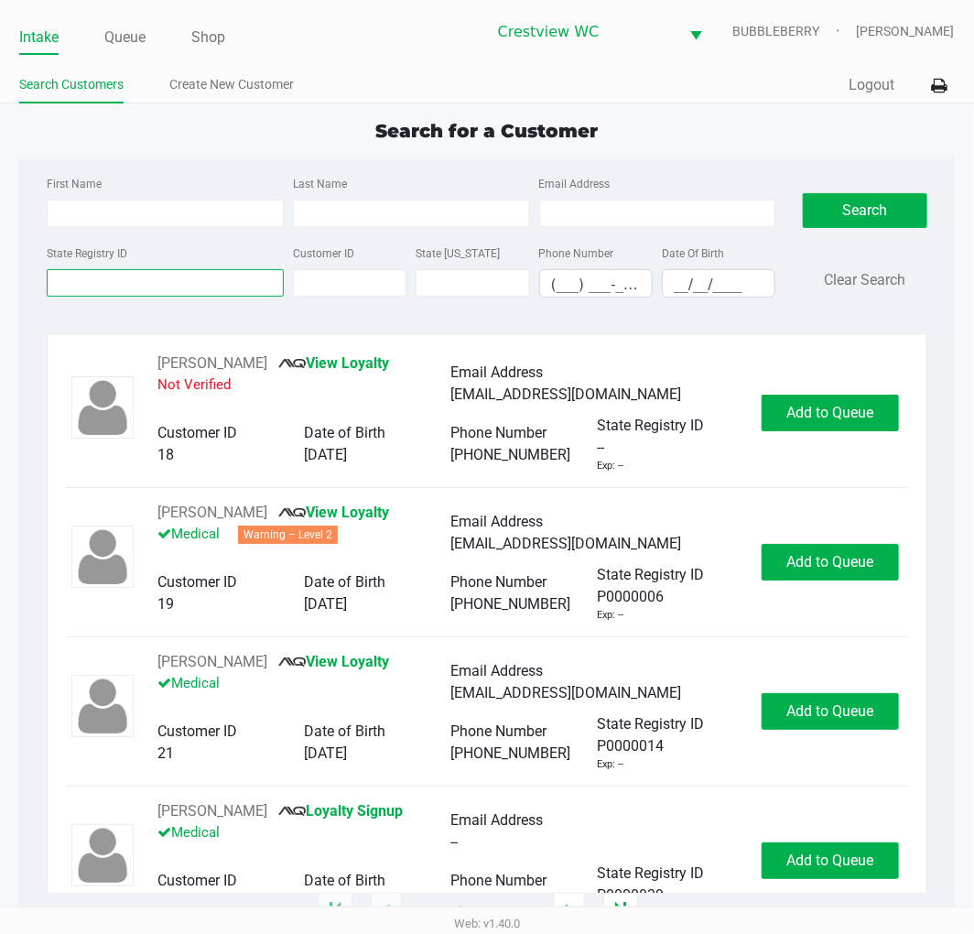
click at [193, 275] on input "State Registry ID" at bounding box center [165, 282] width 237 height 27
click at [193, 276] on input "State Registry ID" at bounding box center [165, 282] width 237 height 27
click at [212, 288] on input "State Registry ID" at bounding box center [165, 282] width 237 height 27
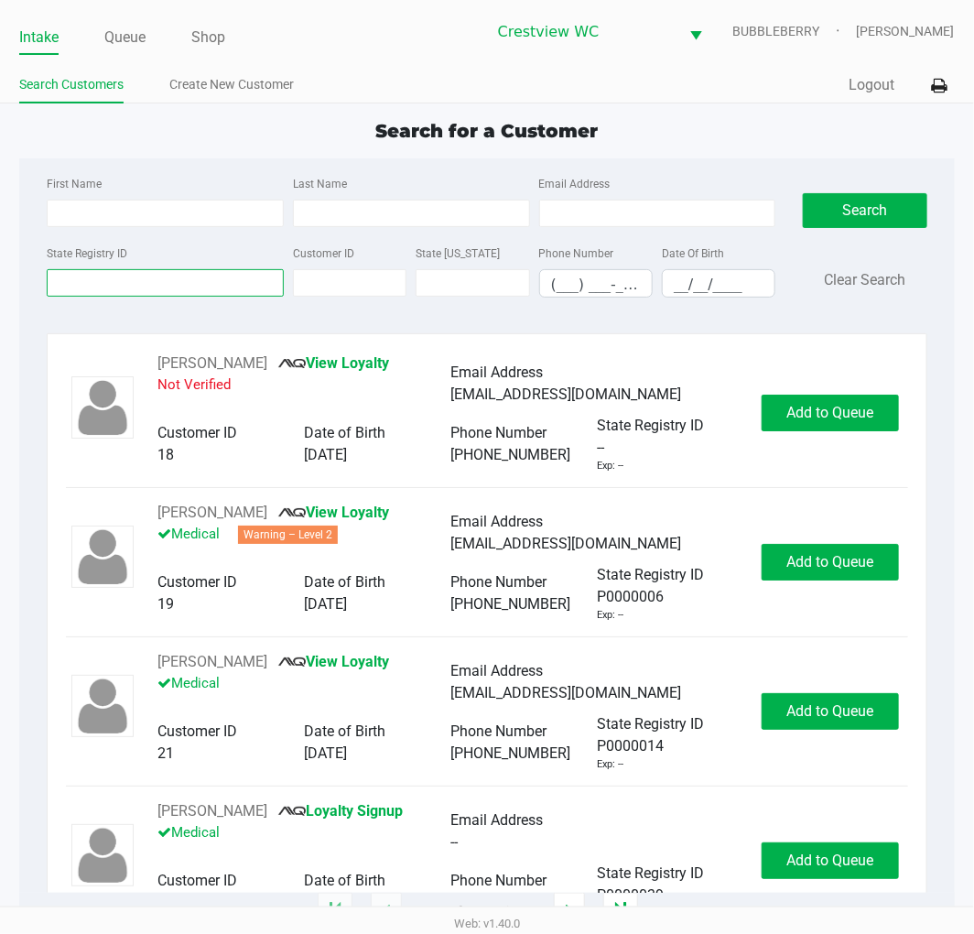
click at [212, 288] on input "State Registry ID" at bounding box center [165, 282] width 237 height 27
click at [206, 286] on input "State Registry ID" at bounding box center [165, 282] width 237 height 27
click at [95, 254] on label "State Registry ID" at bounding box center [87, 253] width 81 height 16
click at [95, 269] on input "State Registry ID" at bounding box center [165, 282] width 237 height 27
click at [73, 288] on input "State Registry ID" at bounding box center [165, 282] width 237 height 27
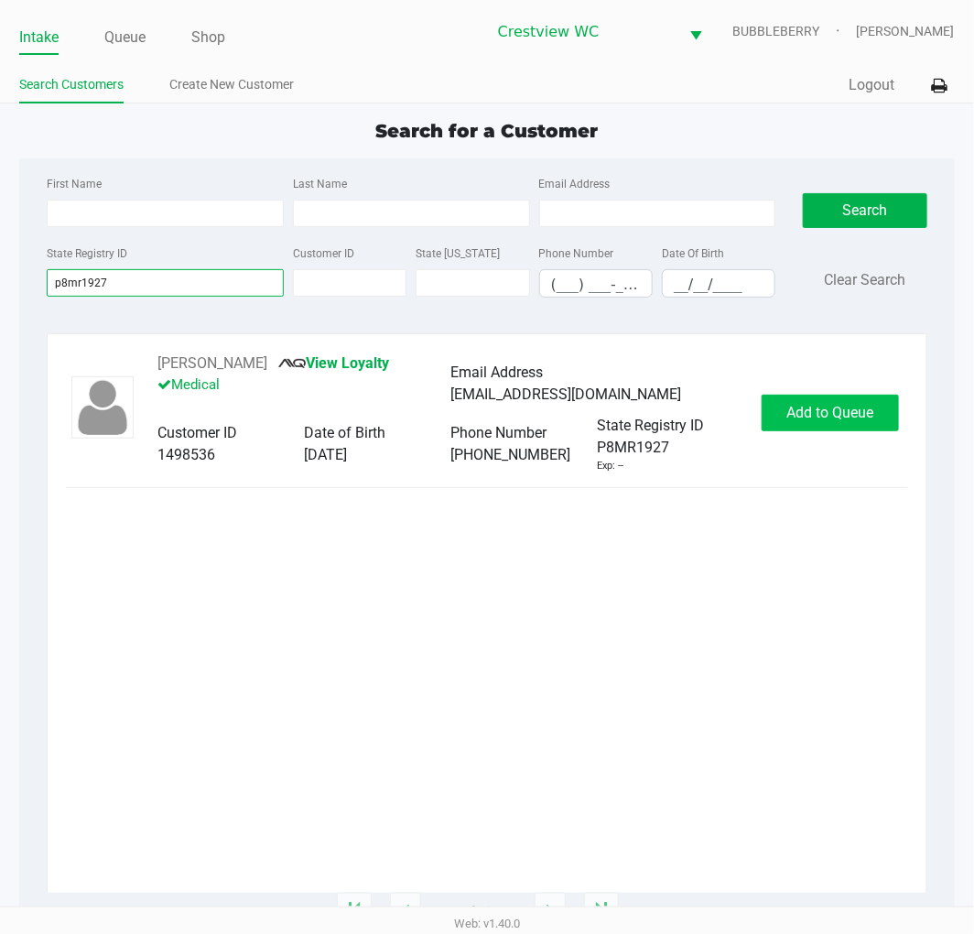
type input "p8mr1927"
click at [827, 417] on span "Add to Queue" at bounding box center [829, 412] width 87 height 17
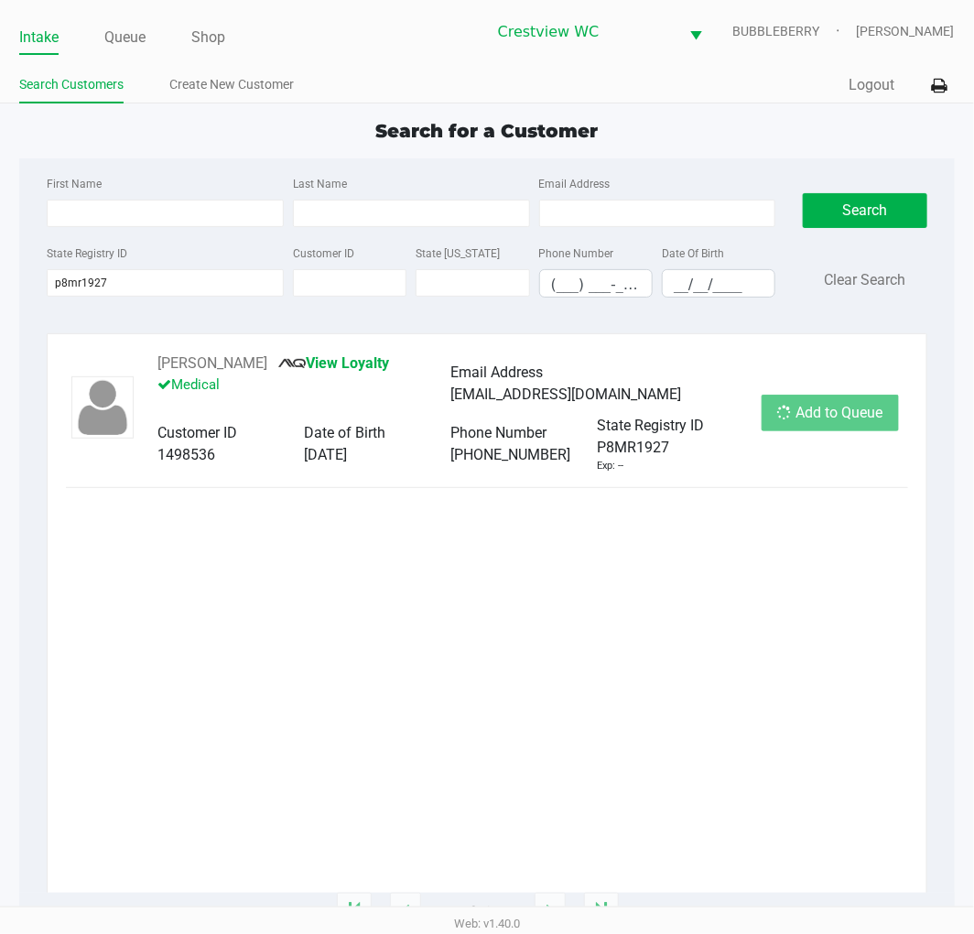
click at [828, 418] on div "Add to Queue" at bounding box center [830, 413] width 137 height 37
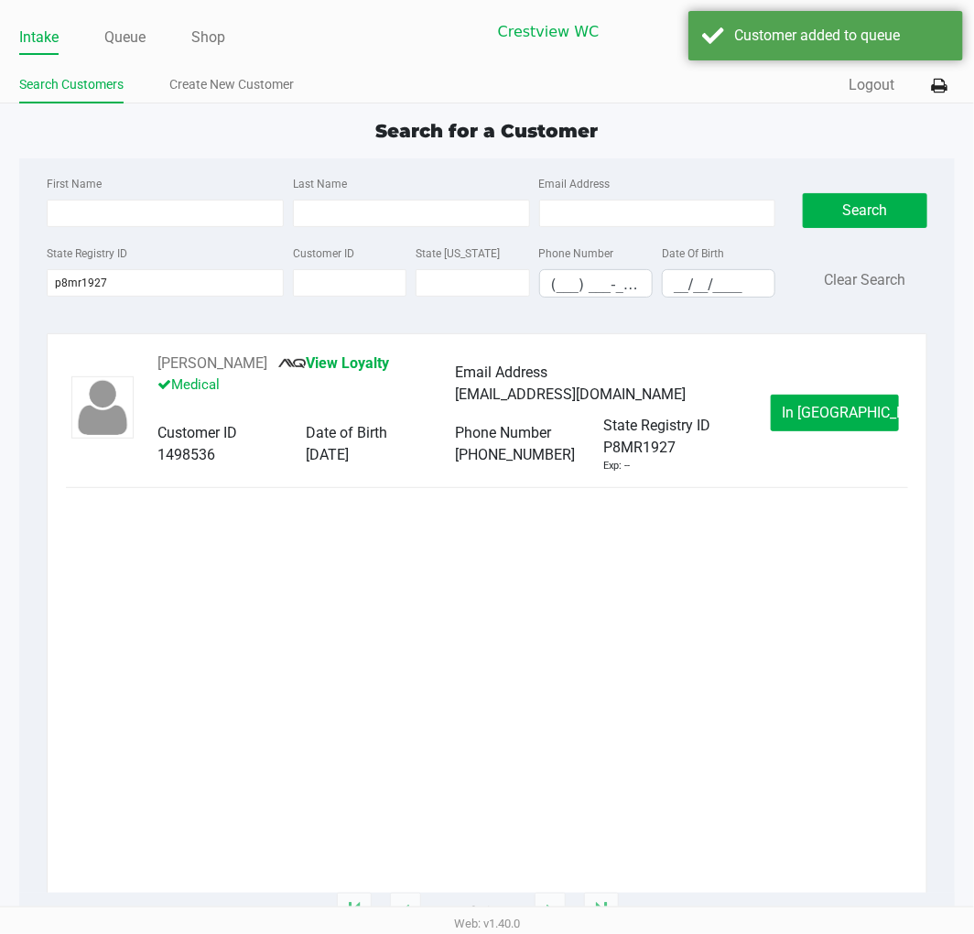
click at [828, 418] on span "In Queue" at bounding box center [860, 412] width 154 height 17
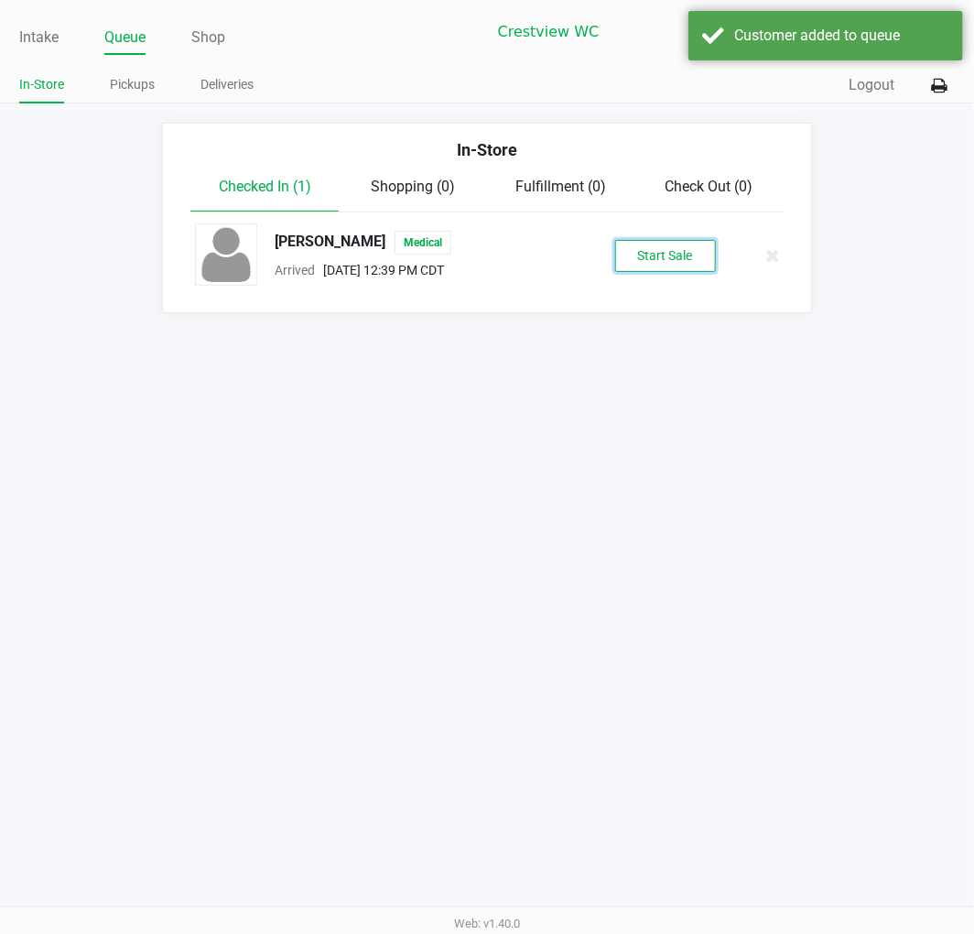
click at [651, 259] on button "Start Sale" at bounding box center [665, 256] width 101 height 32
drag, startPoint x: 698, startPoint y: 440, endPoint x: 686, endPoint y: 413, distance: 29.9
click at [699, 440] on div "Intake Queue Shop Crestview WC BUBBLEBERRY Brittany Rollins In-Store Pickups De…" at bounding box center [487, 467] width 974 height 934
click at [688, 410] on div "Intake Queue Shop Crestview WC BUBBLEBERRY Brittany Rollins In-Store Pickups De…" at bounding box center [487, 467] width 974 height 934
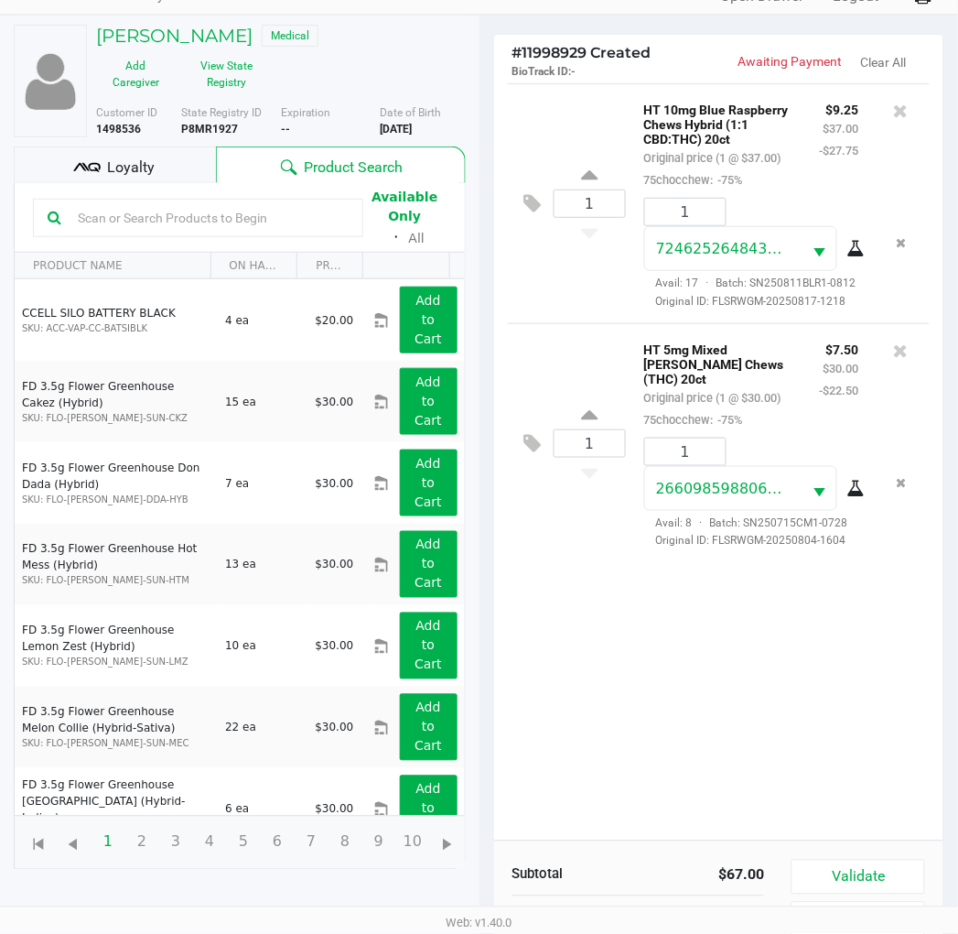
scroll to position [199, 0]
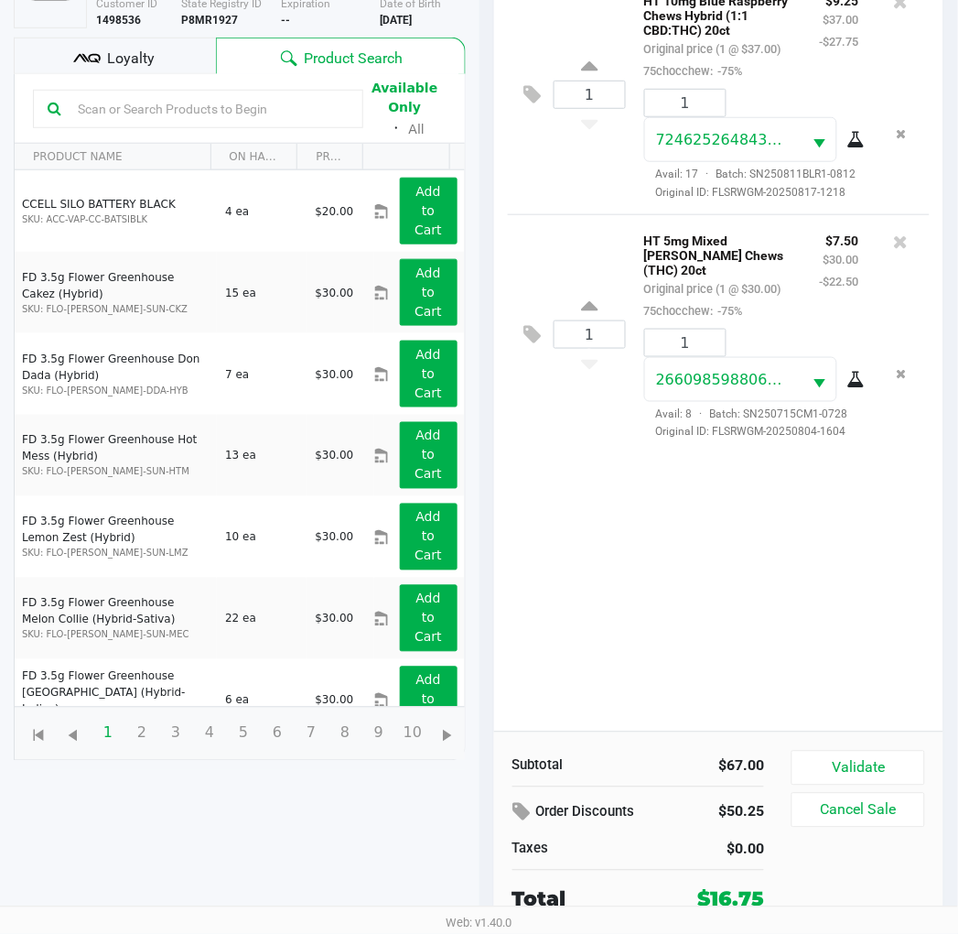
click at [902, 767] on button "Validate" at bounding box center [858, 768] width 133 height 35
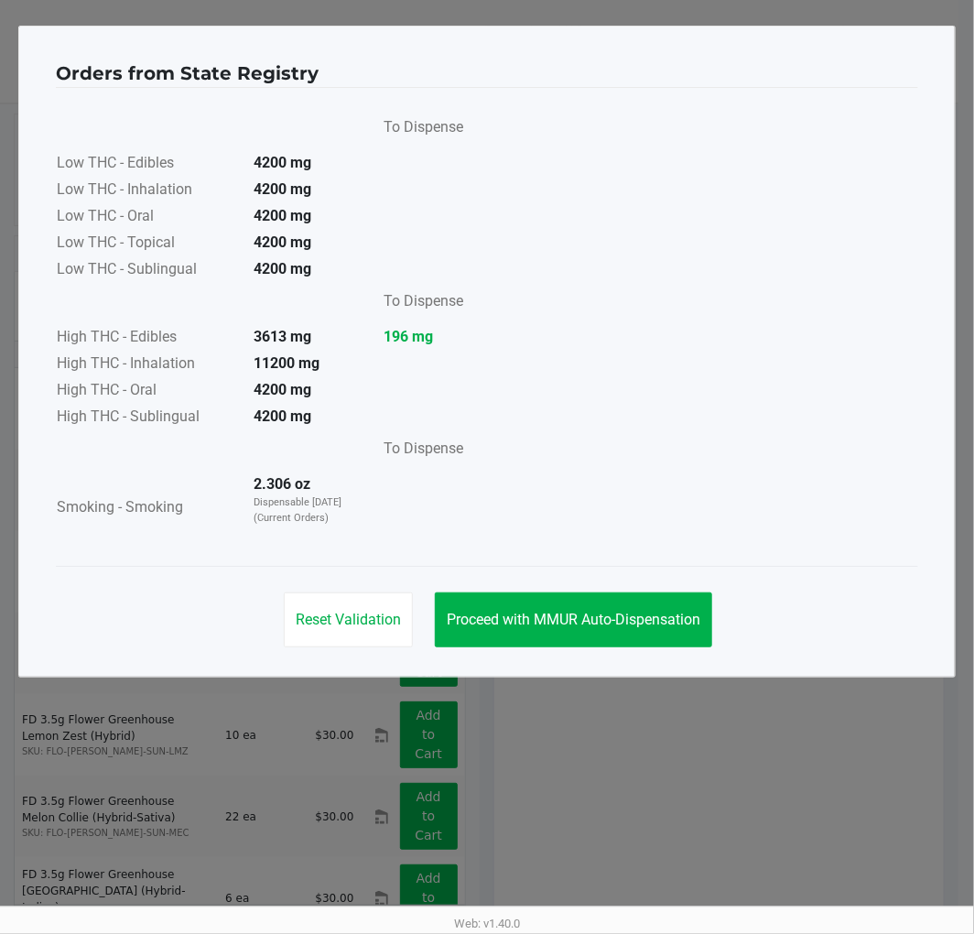
click at [614, 625] on span "Proceed with MMUR Auto-Dispensation" at bounding box center [574, 619] width 254 height 17
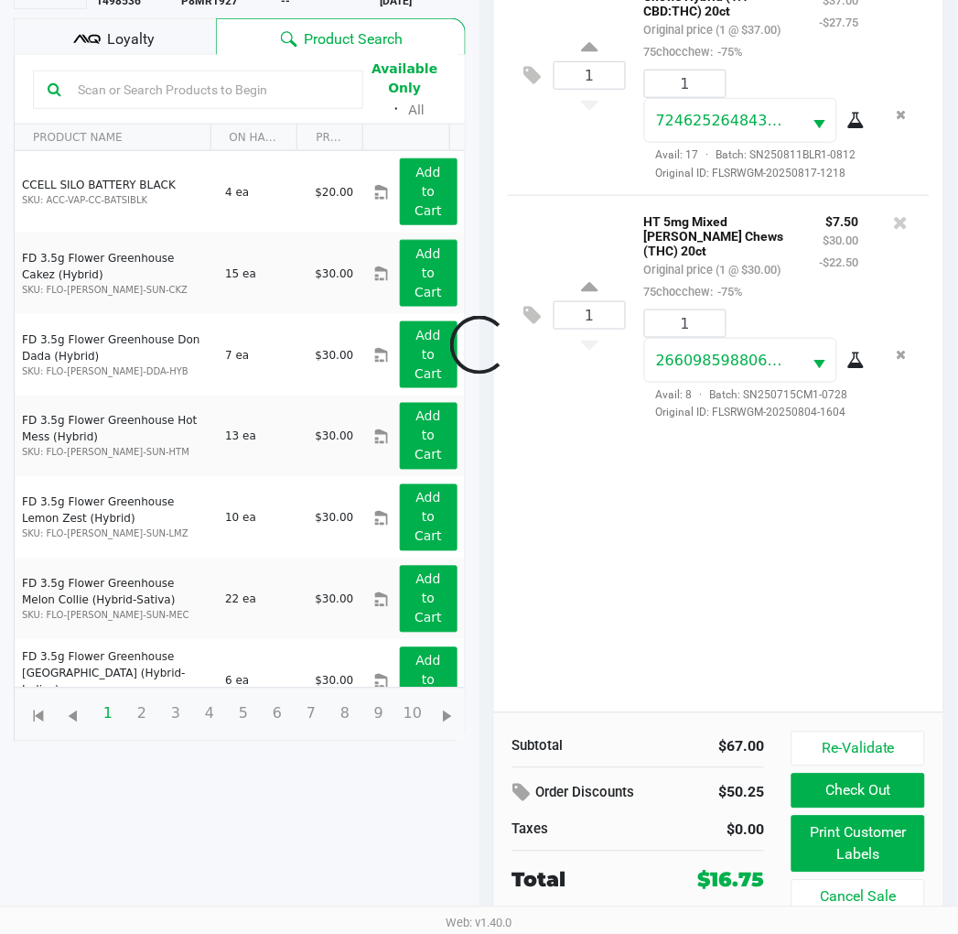
scroll to position [199, 0]
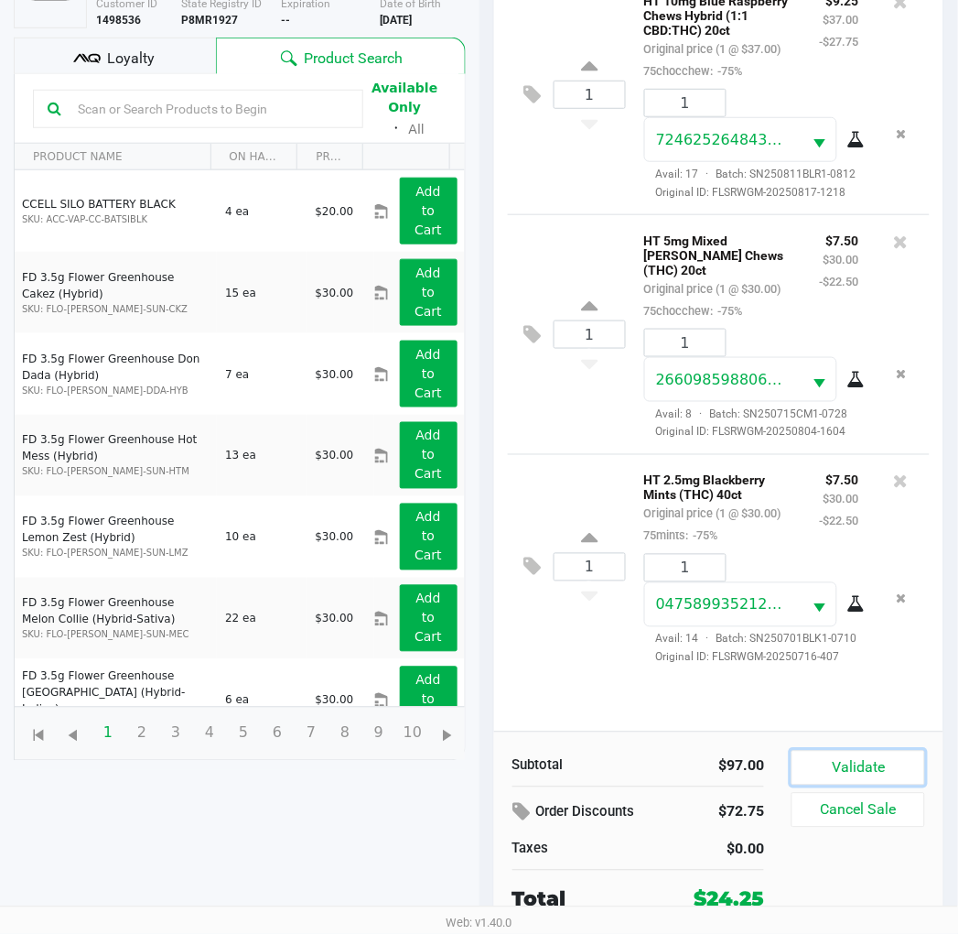
click at [863, 761] on button "Validate" at bounding box center [858, 768] width 133 height 35
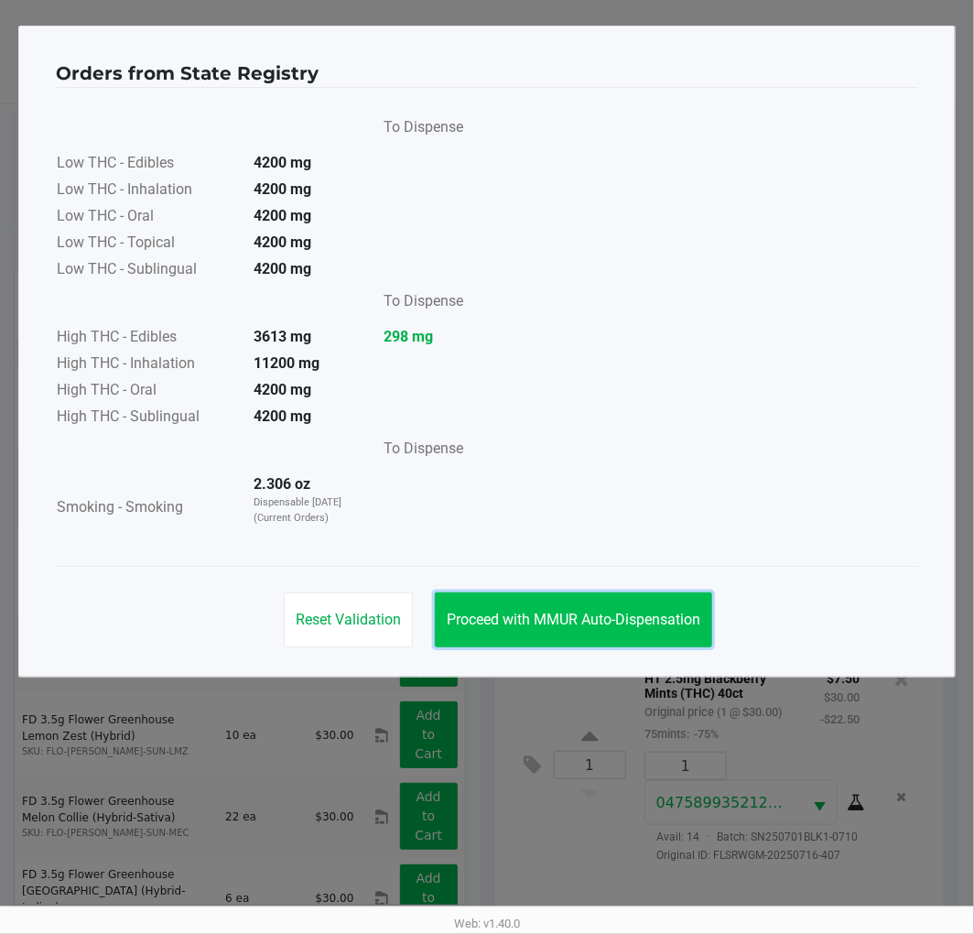
click at [651, 617] on span "Proceed with MMUR Auto-Dispensation" at bounding box center [574, 619] width 254 height 17
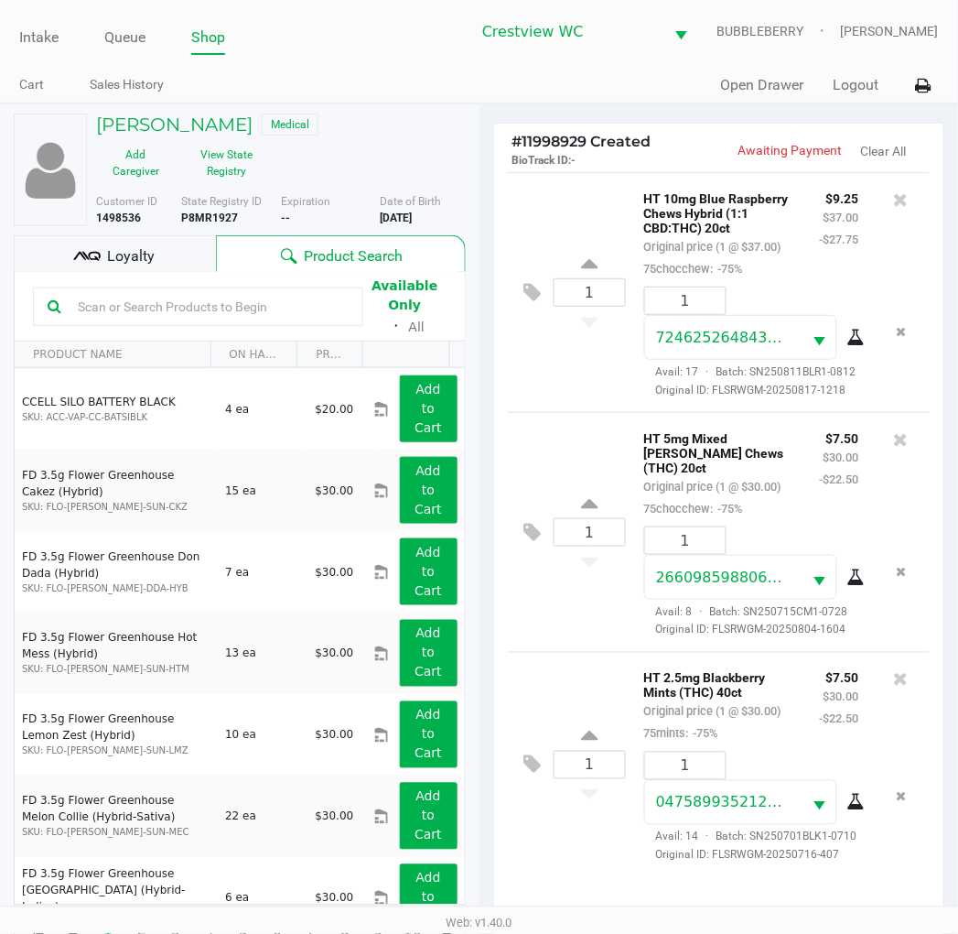
scroll to position [218, 0]
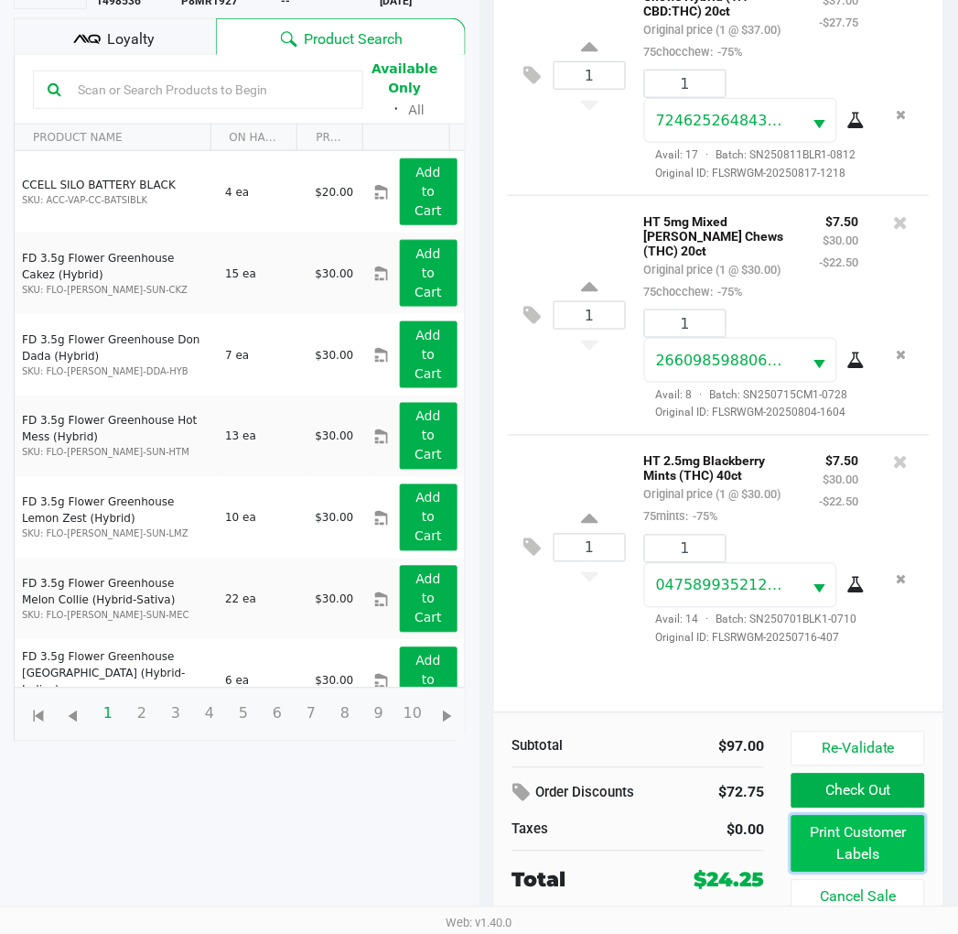
click at [891, 837] on button "Print Customer Labels" at bounding box center [858, 844] width 133 height 57
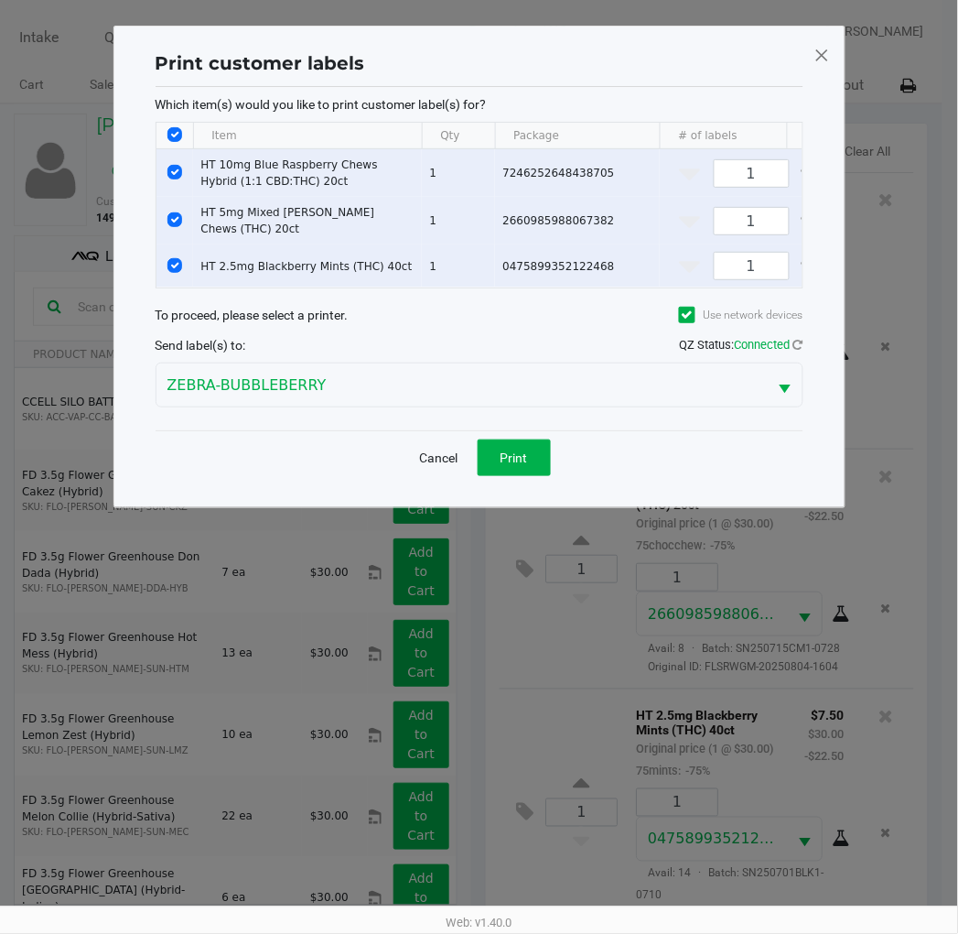
scroll to position [0, 0]
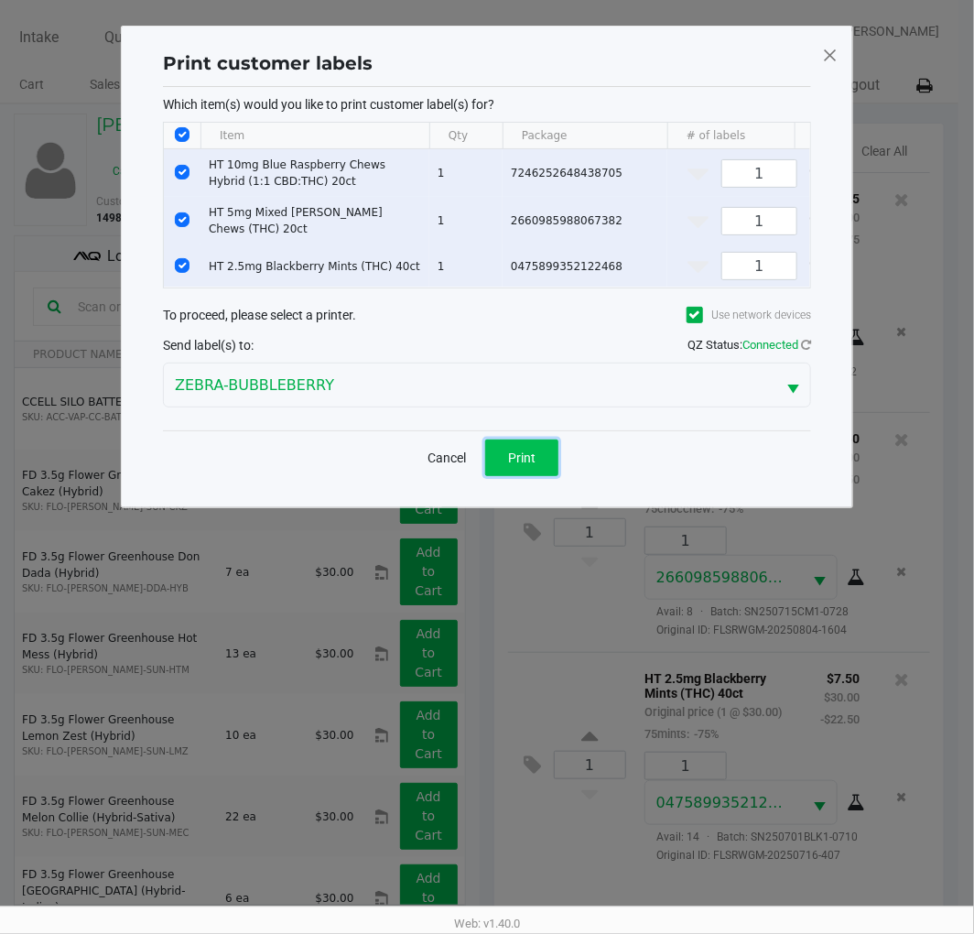
click at [509, 473] on button "Print" at bounding box center [521, 457] width 73 height 37
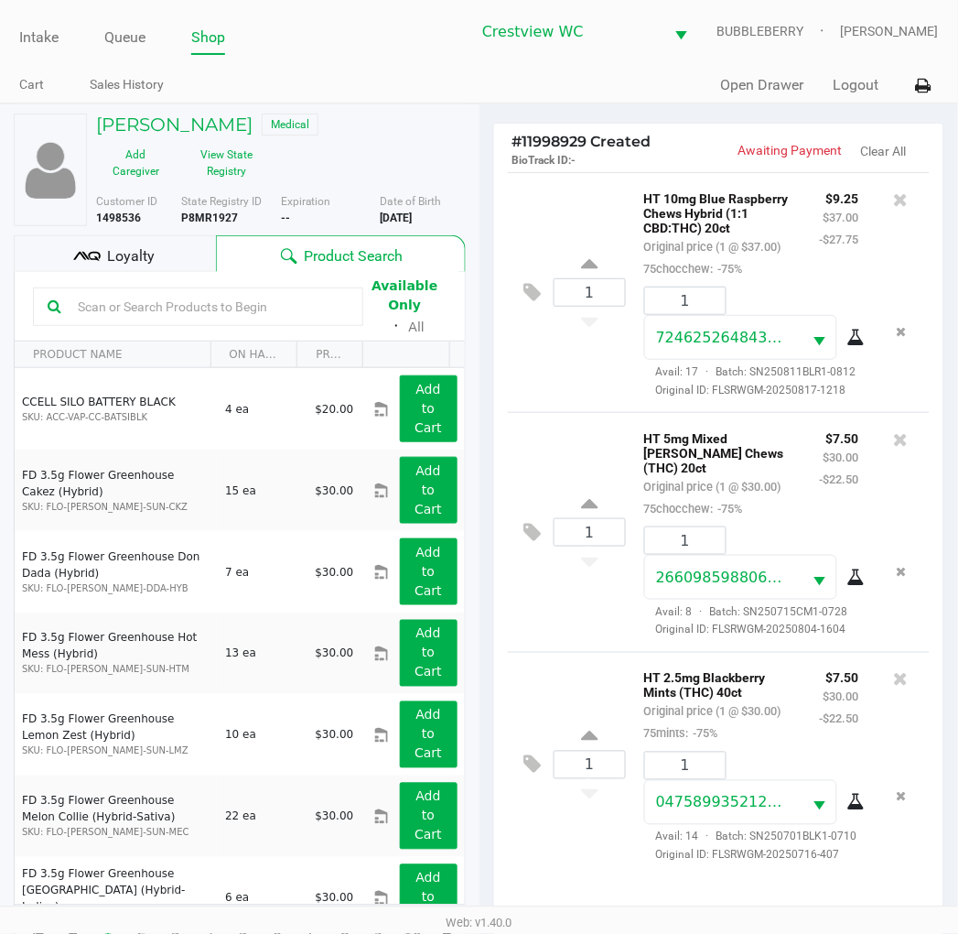
click at [171, 257] on div "Loyalty" at bounding box center [115, 253] width 202 height 37
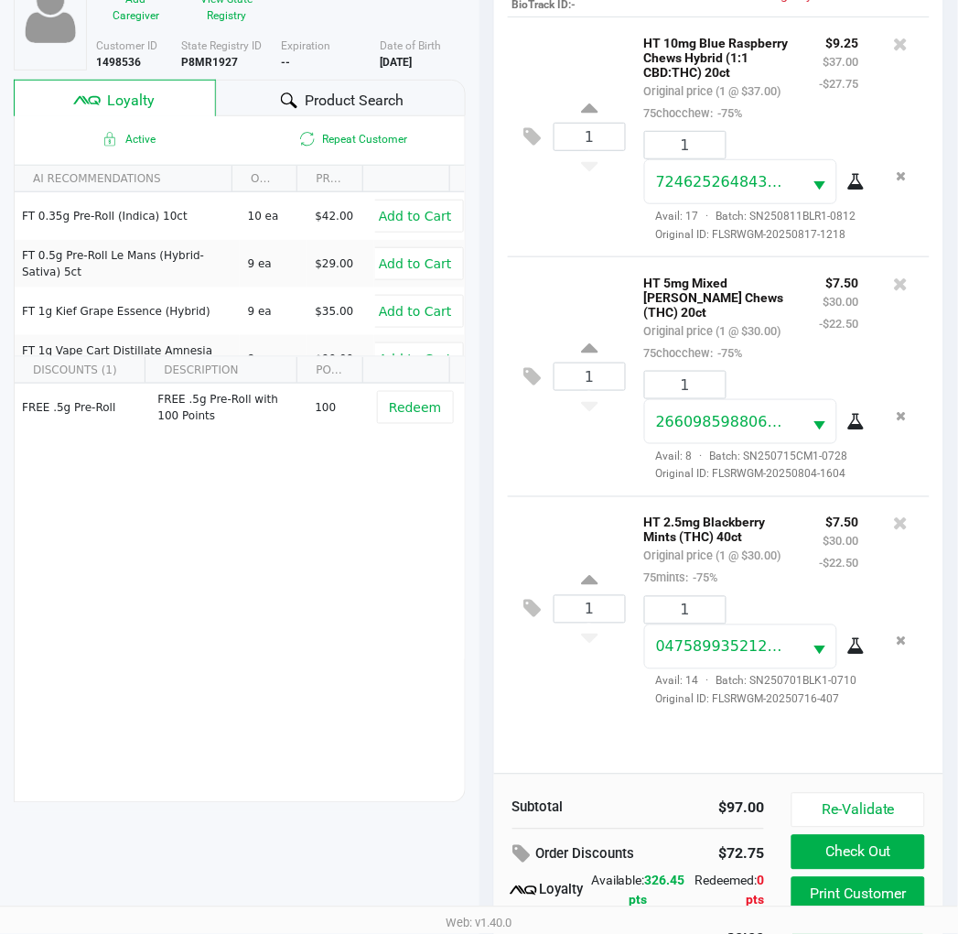
scroll to position [236, 0]
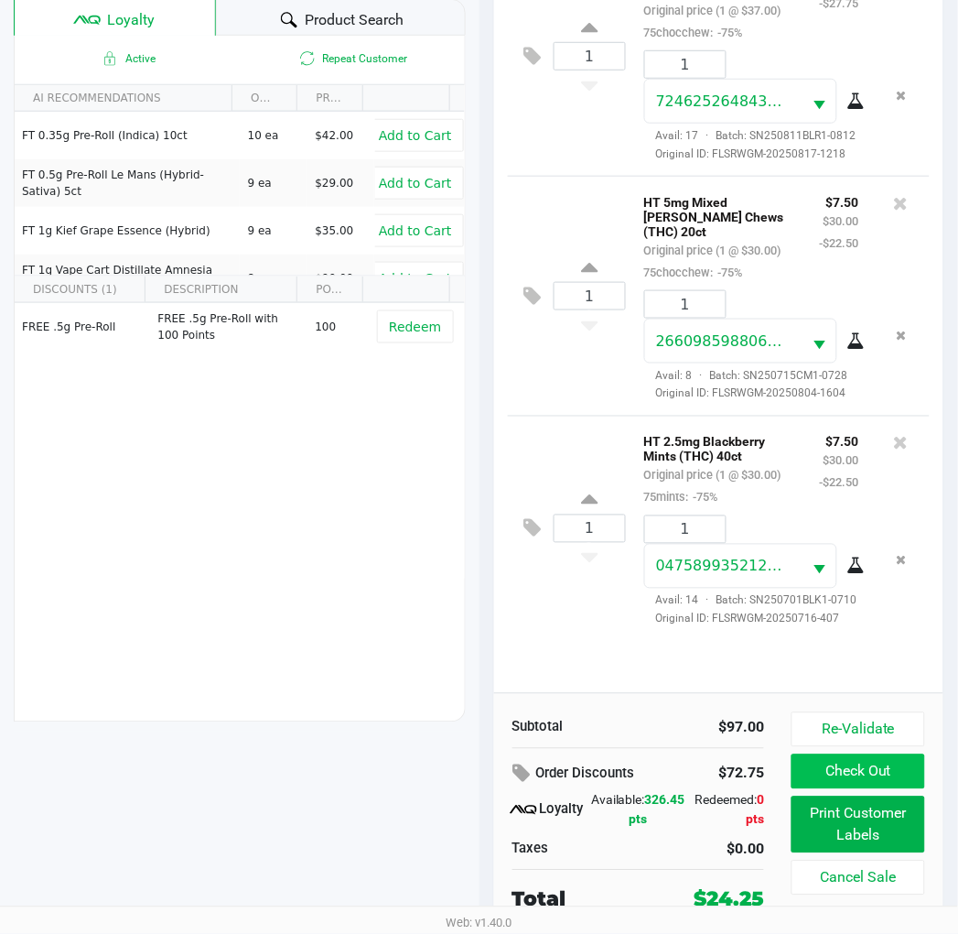
click at [836, 765] on button "Check Out" at bounding box center [858, 771] width 133 height 35
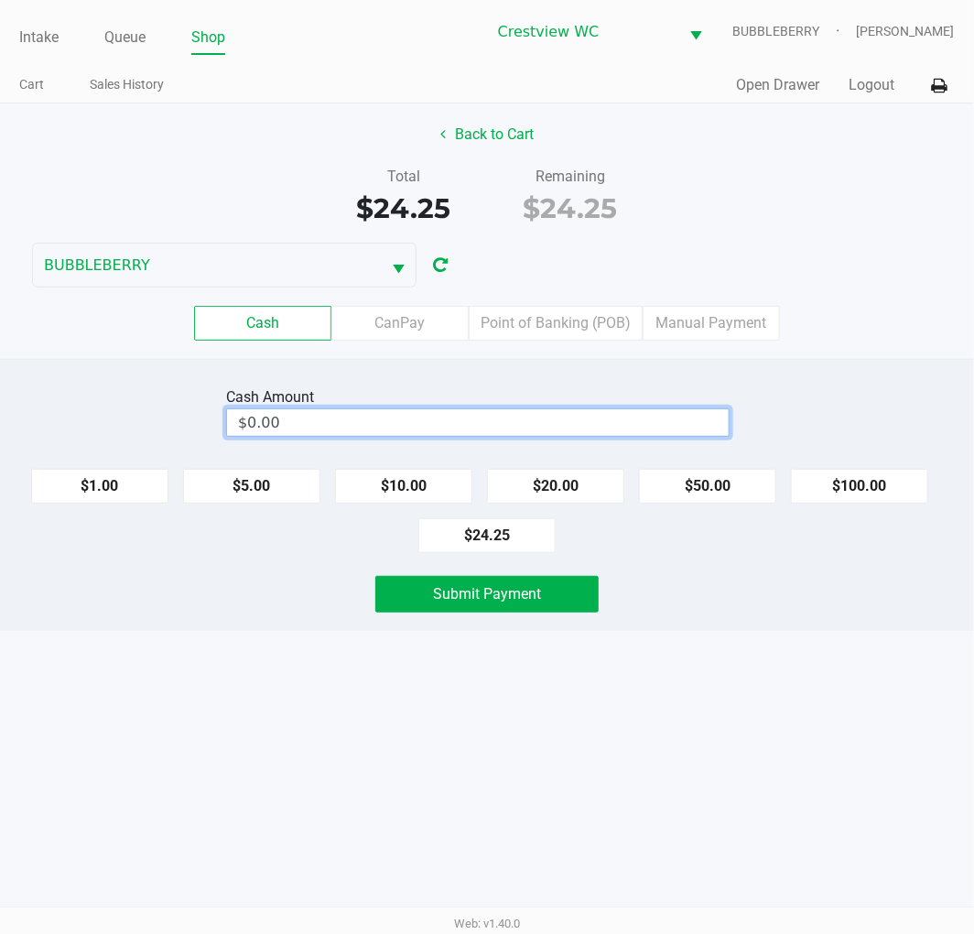
click at [562, 413] on input "$0.00" at bounding box center [478, 422] width 502 height 27
click at [875, 481] on button "$100.00" at bounding box center [859, 486] width 137 height 35
type input "$100.00"
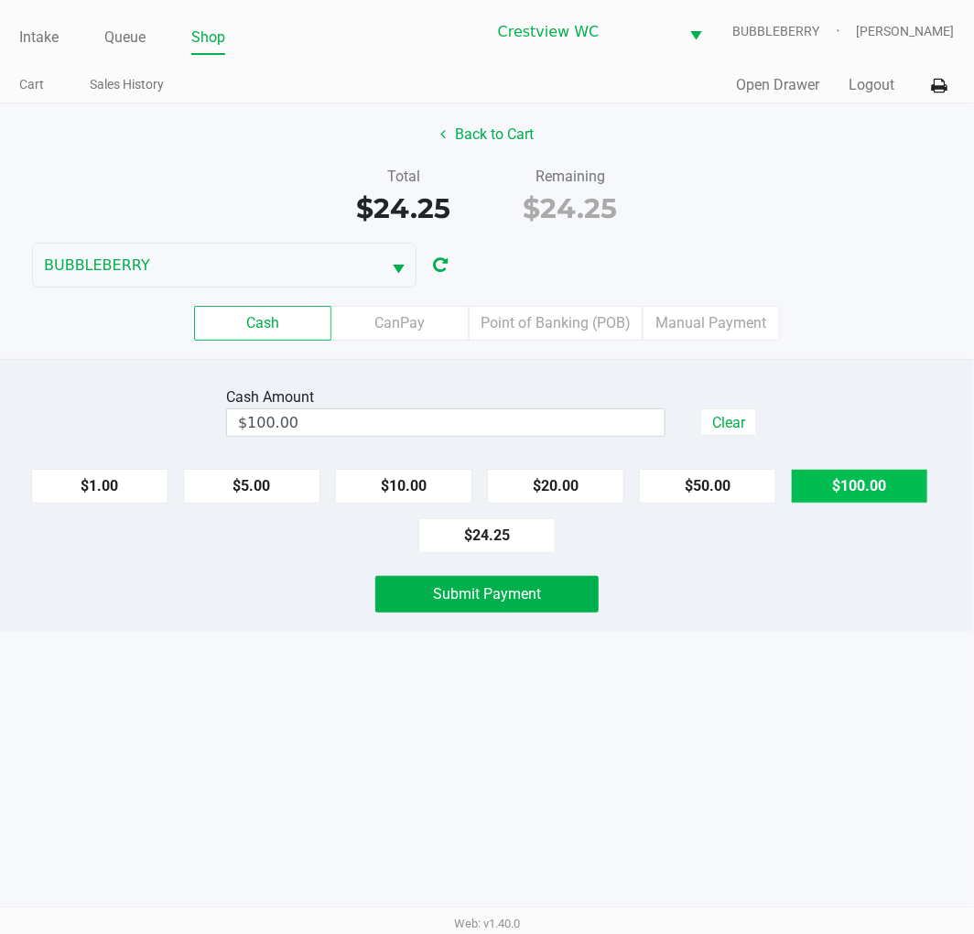
click at [559, 598] on button "Submit Payment" at bounding box center [486, 594] width 223 height 37
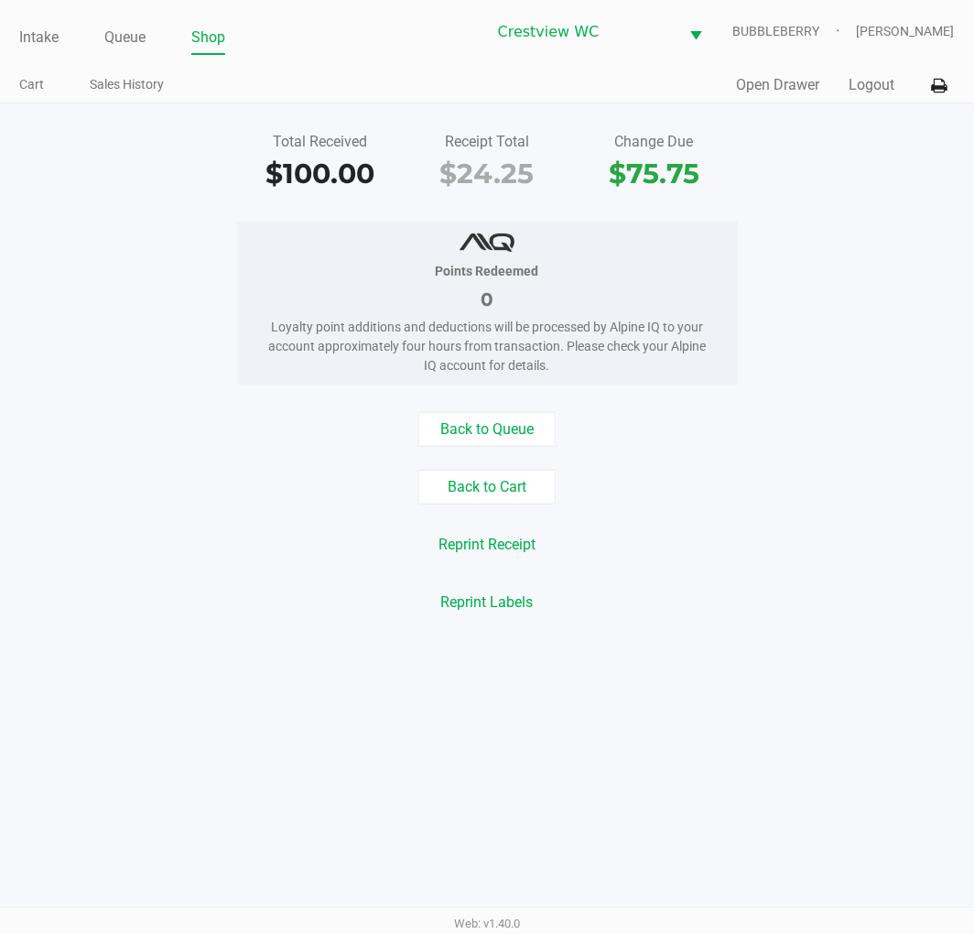
click at [43, 27] on link "Intake" at bounding box center [38, 38] width 39 height 26
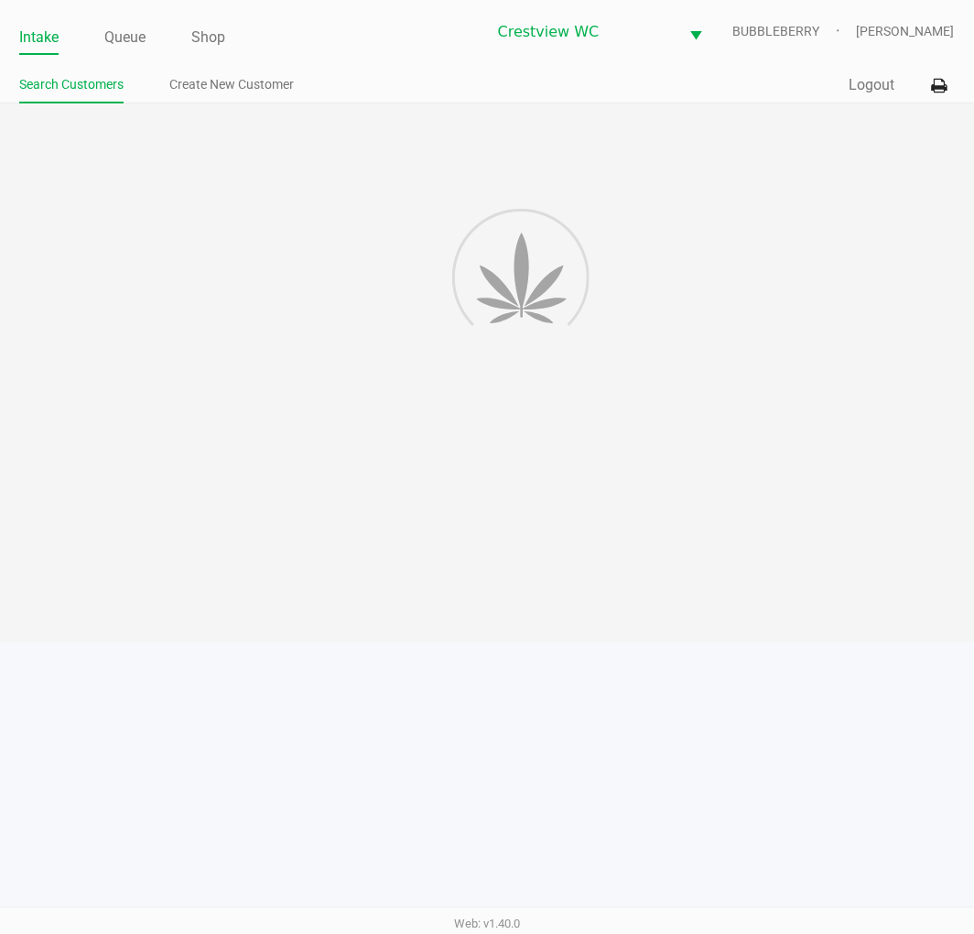
click at [58, 243] on div at bounding box center [487, 372] width 974 height 538
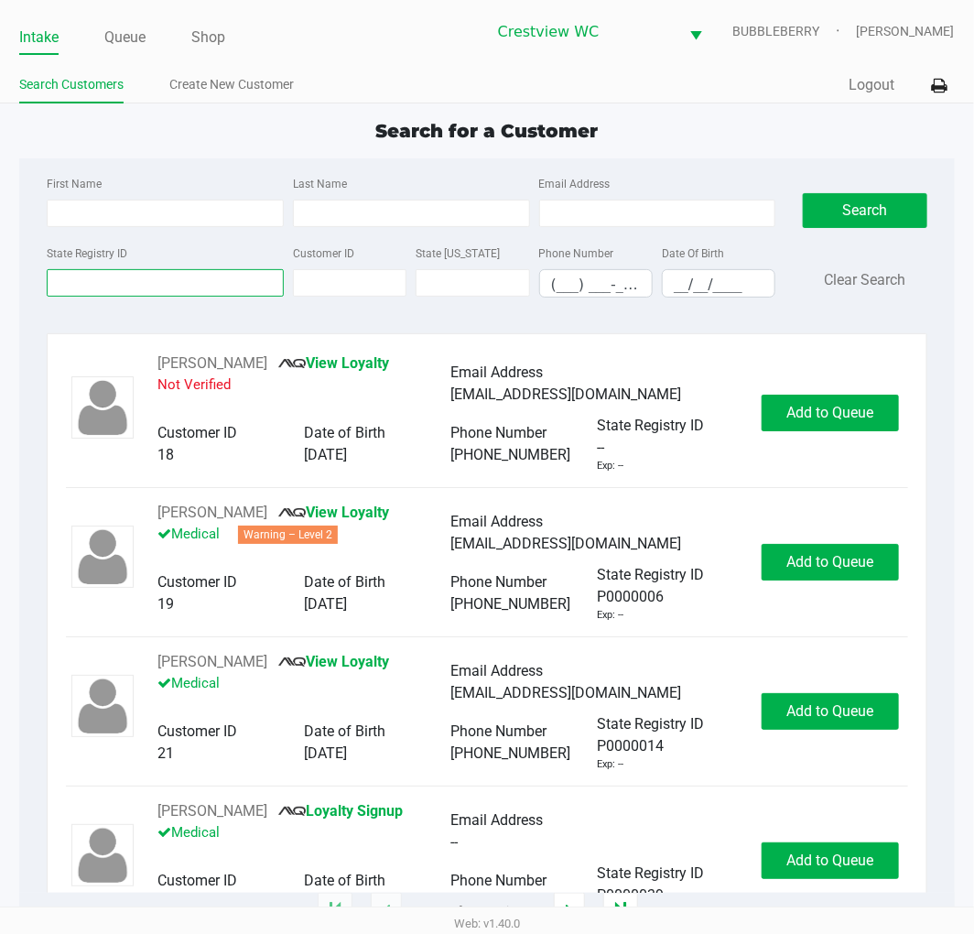
click at [156, 271] on input "State Registry ID" at bounding box center [165, 282] width 237 height 27
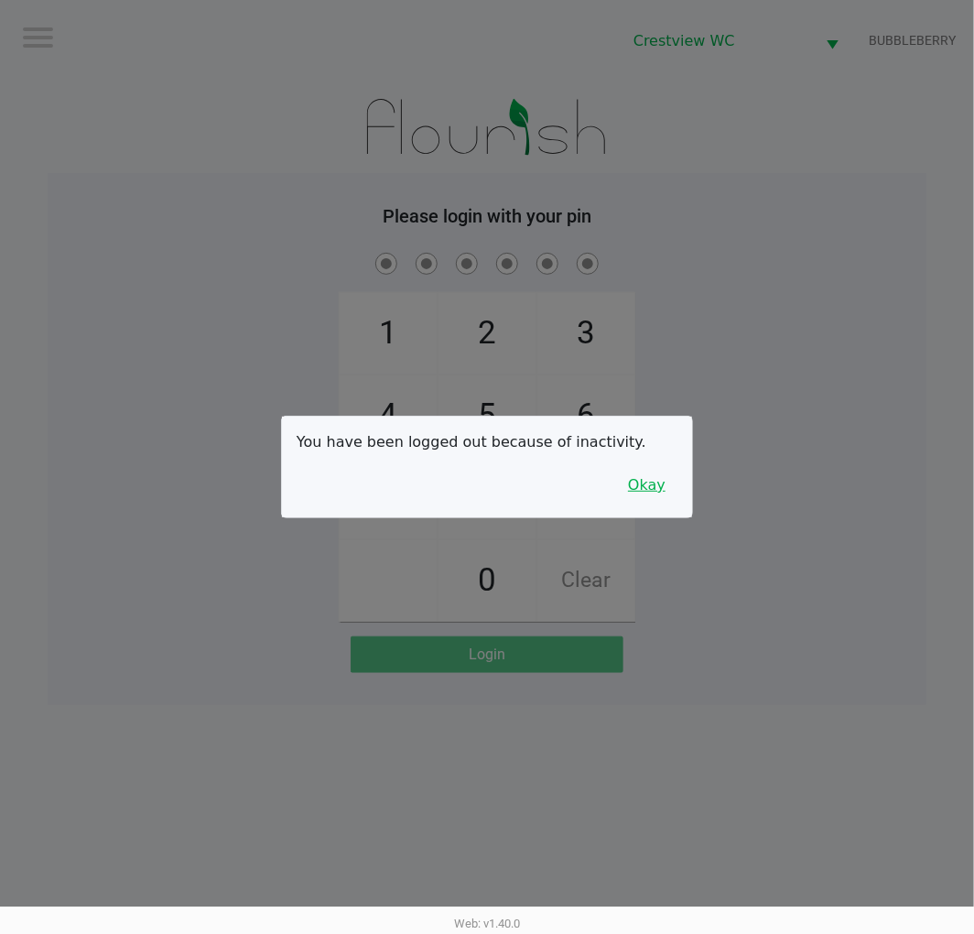
click at [654, 482] on button "Okay" at bounding box center [646, 485] width 61 height 35
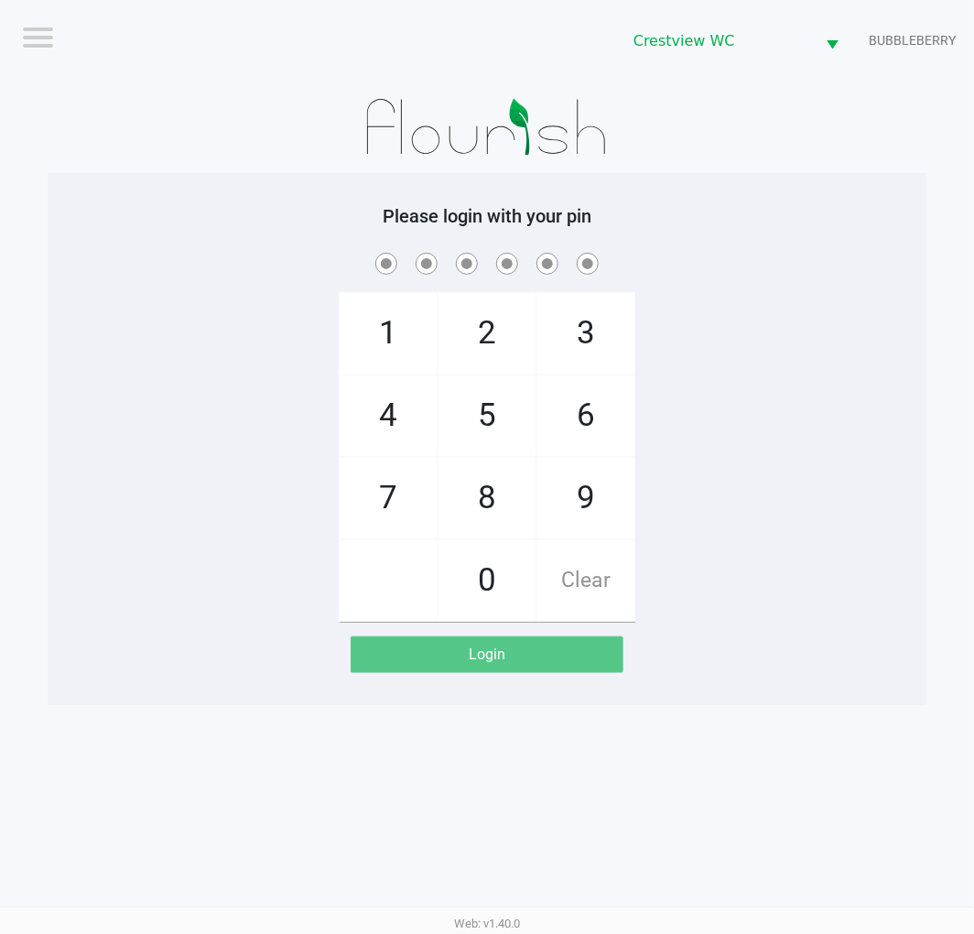
click at [578, 488] on span "9" at bounding box center [585, 498] width 97 height 81
checkbox input "true"
click at [477, 339] on span "2" at bounding box center [486, 333] width 97 height 81
checkbox input "true"
click at [460, 339] on span "2" at bounding box center [486, 333] width 97 height 81
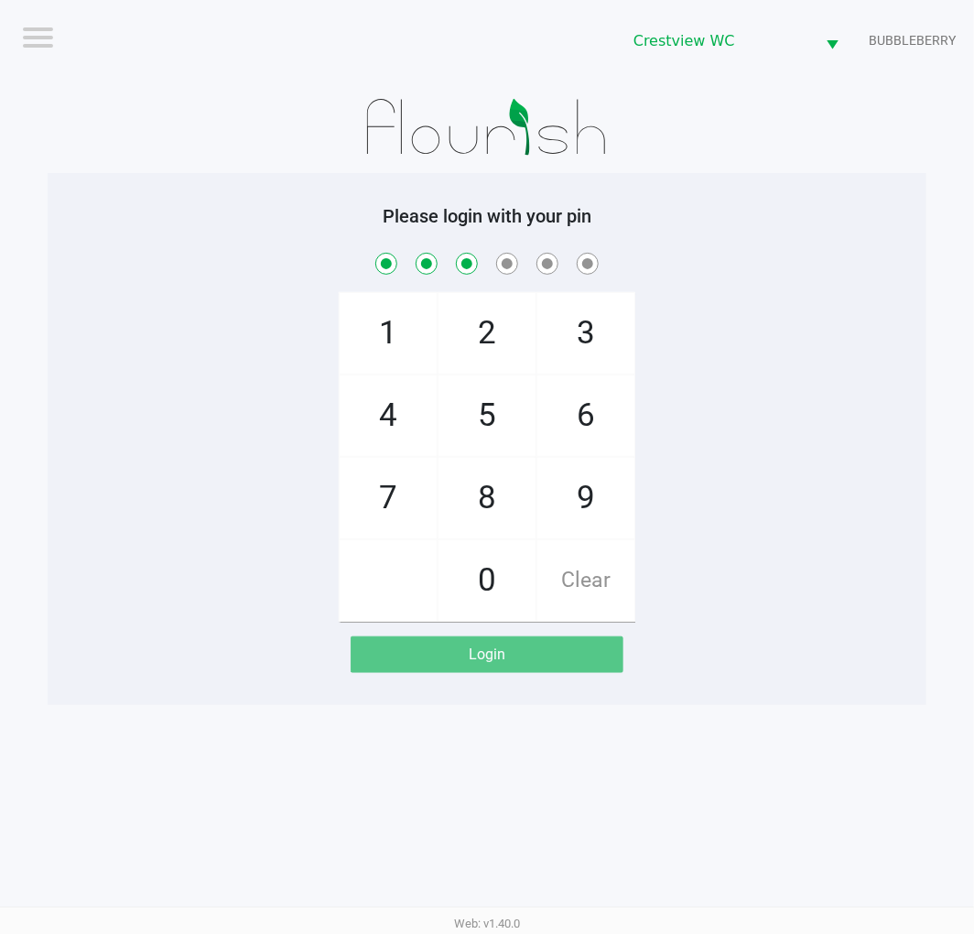
checkbox input "true"
click at [489, 510] on span "8" at bounding box center [486, 498] width 97 height 81
checkbox input "true"
click at [469, 320] on span "2" at bounding box center [486, 333] width 97 height 81
checkbox input "true"
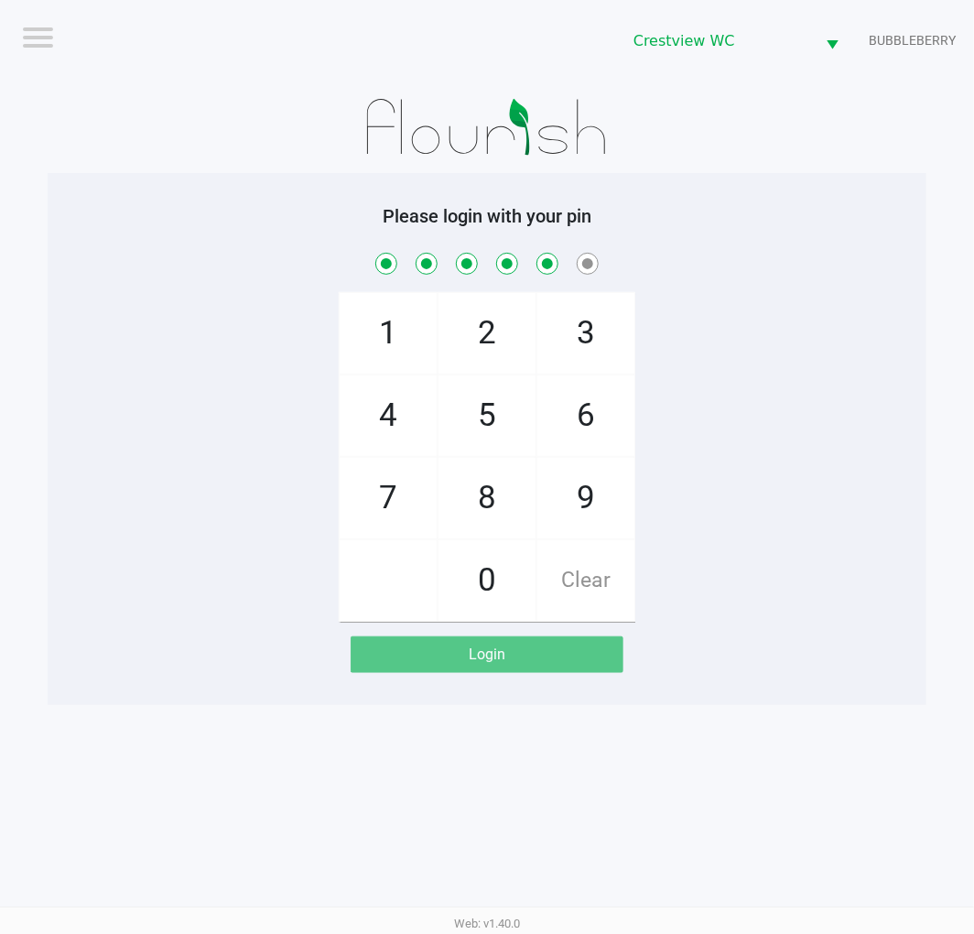
click at [353, 340] on span "1" at bounding box center [388, 333] width 97 height 81
checkbox input "true"
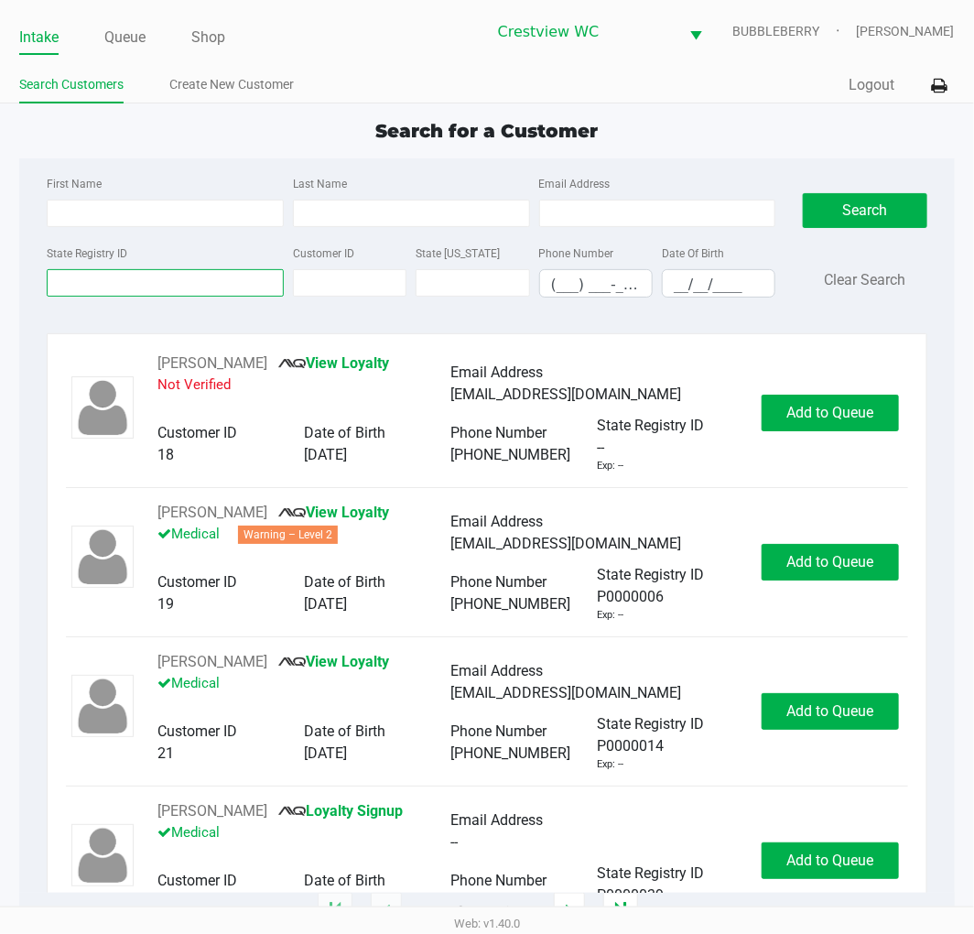
click at [112, 286] on input "State Registry ID" at bounding box center [165, 282] width 237 height 27
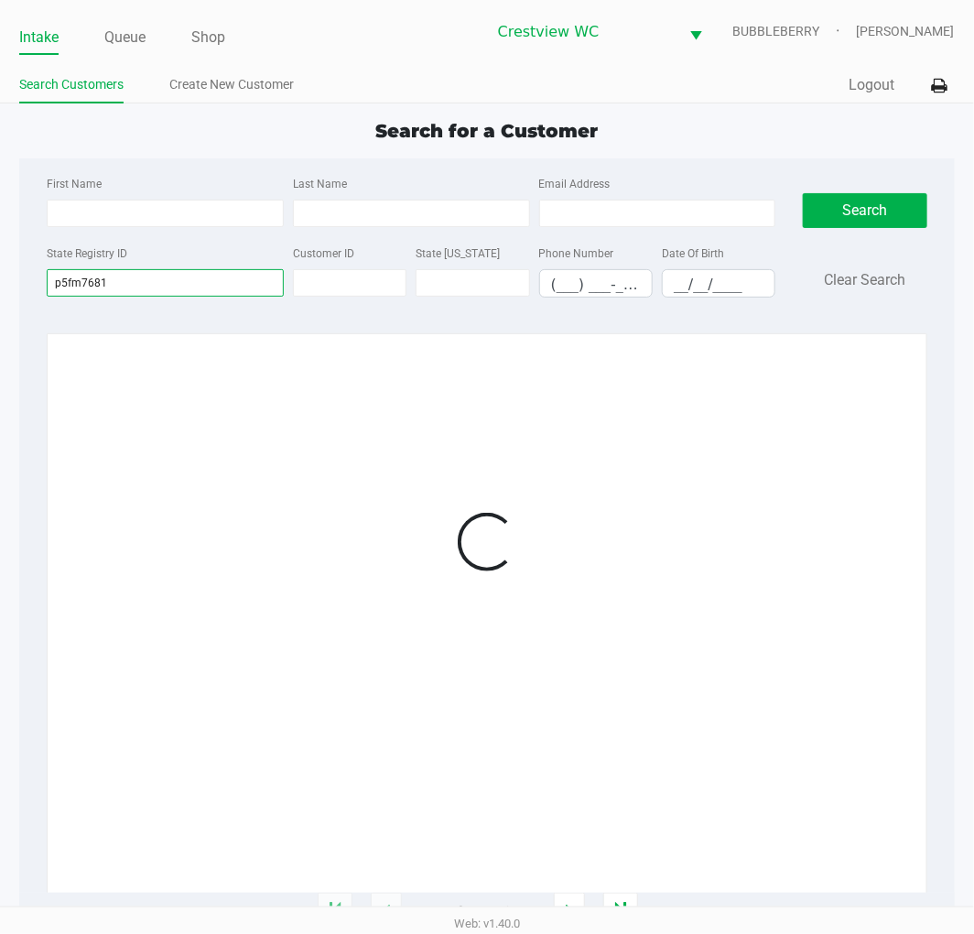
type input "p5fm7681"
click at [910, 405] on div "Loading 1 - 20 of 900447 items" at bounding box center [487, 622] width 880 height 578
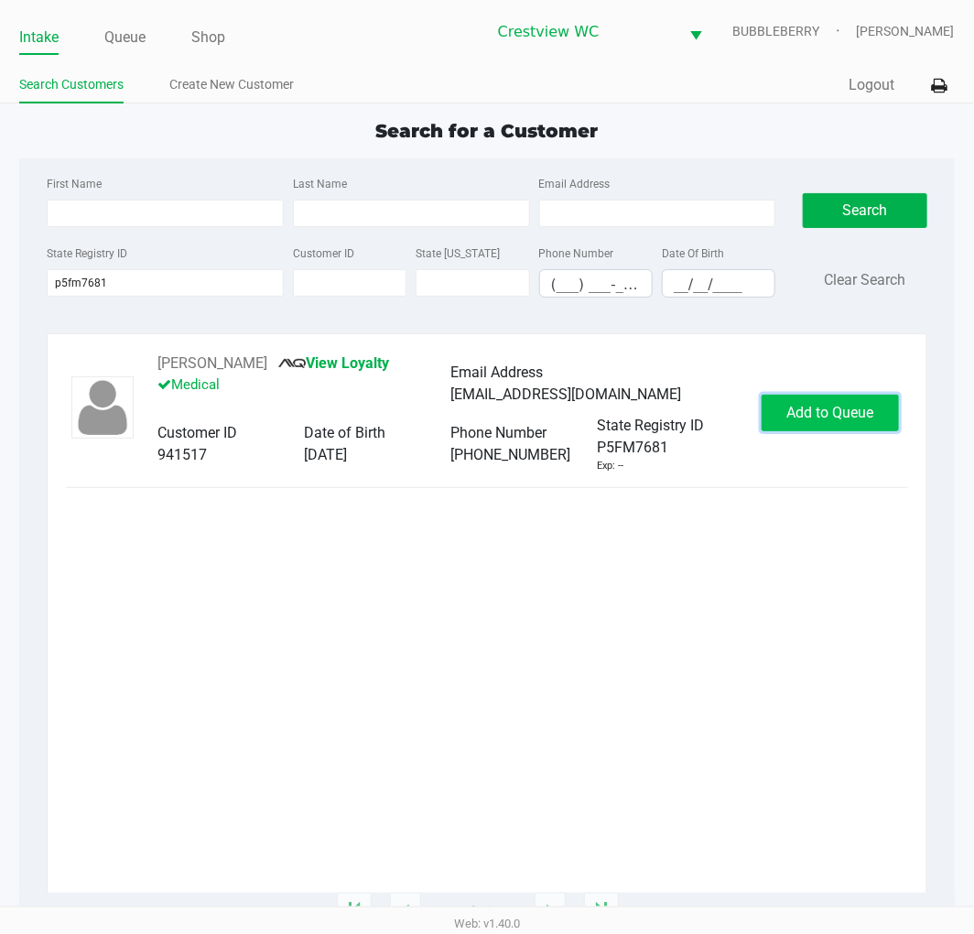
click at [870, 415] on span "Add to Queue" at bounding box center [829, 412] width 87 height 17
click at [870, 415] on div "Add to Queue" at bounding box center [830, 413] width 137 height 37
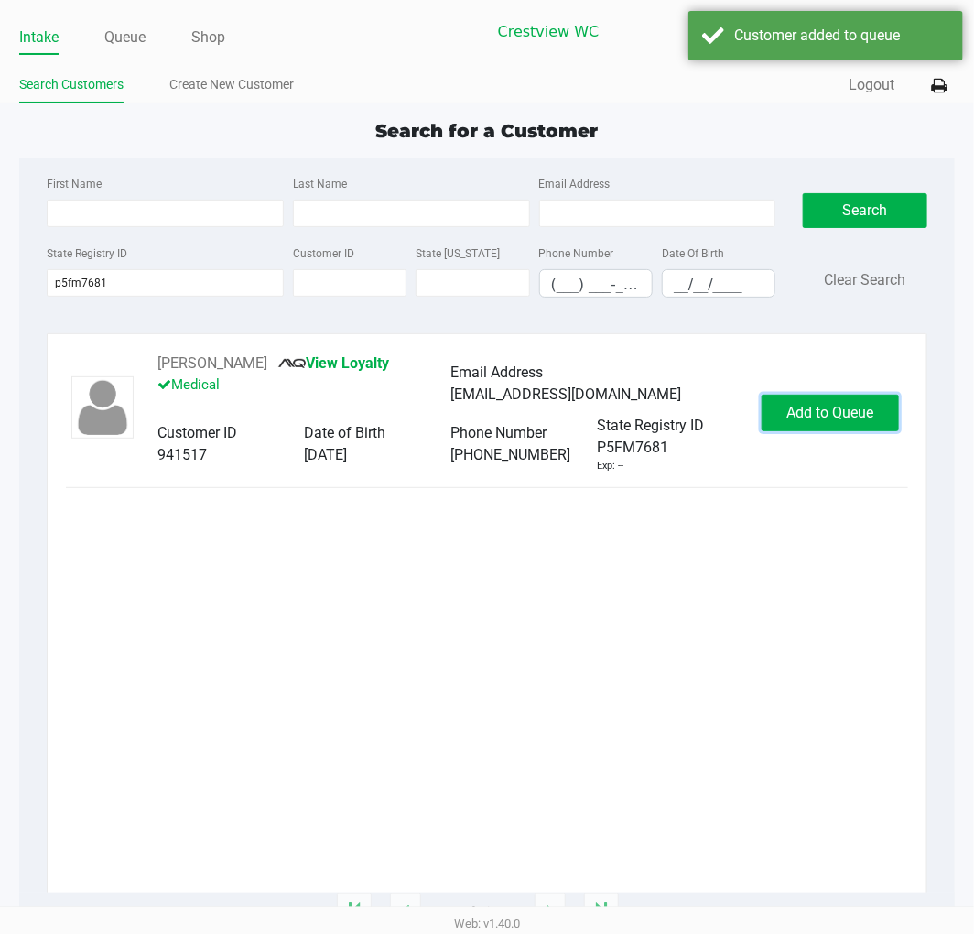
click at [872, 414] on span "Add to Queue" at bounding box center [829, 412] width 87 height 17
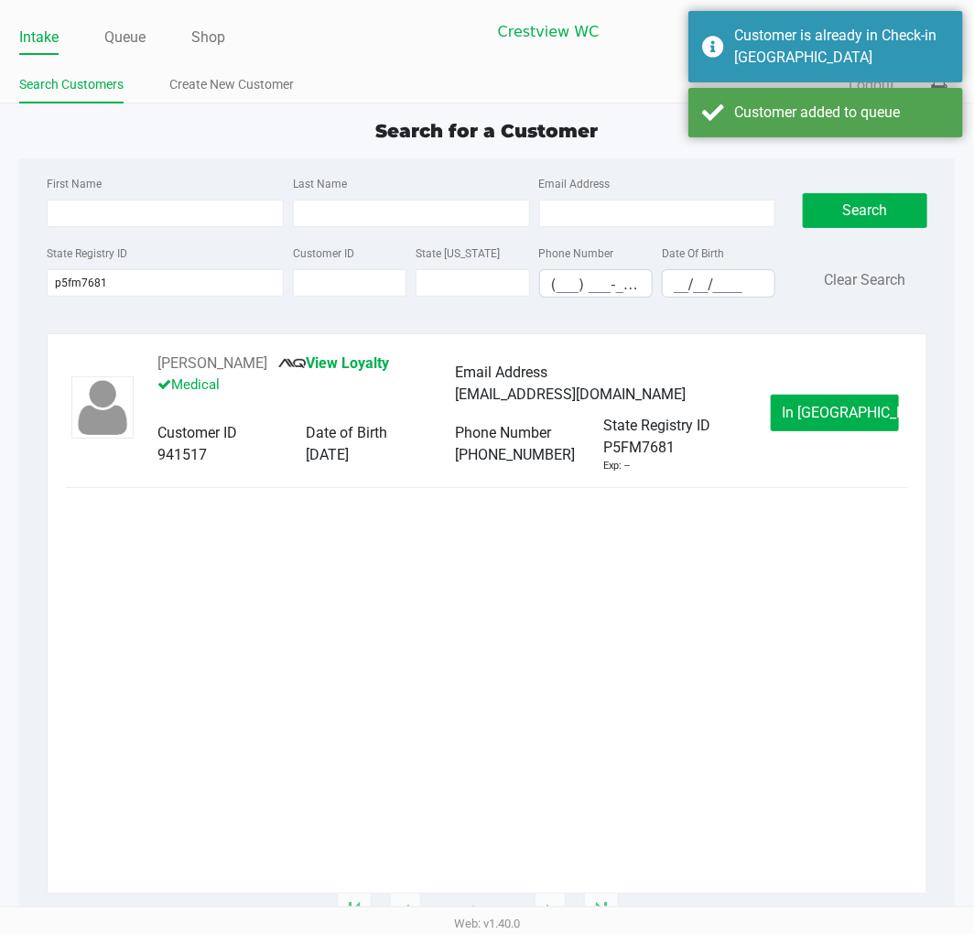
click at [848, 389] on div "TED SMITH View Loyalty Medical Email Address TEDDSMITH1978@gmail.com Customer I…" at bounding box center [486, 412] width 841 height 121
click at [807, 404] on span "In Queue" at bounding box center [860, 412] width 154 height 17
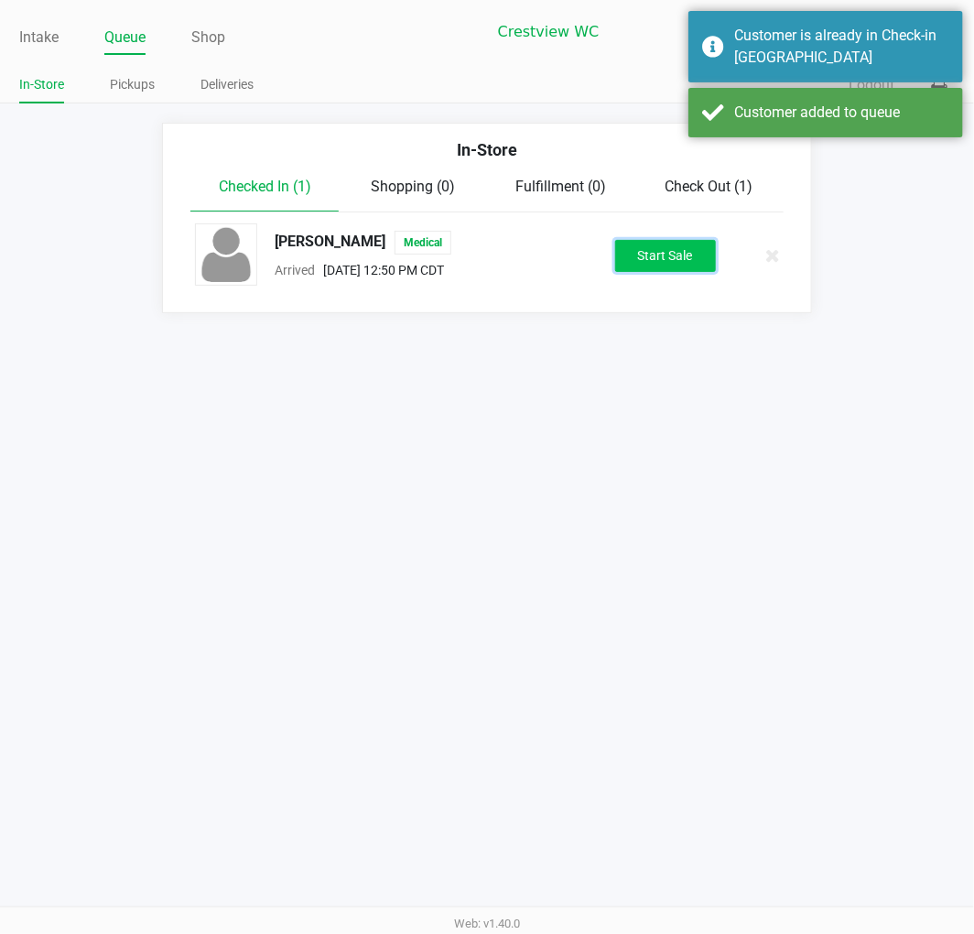
click at [703, 267] on button "Start Sale" at bounding box center [665, 256] width 101 height 32
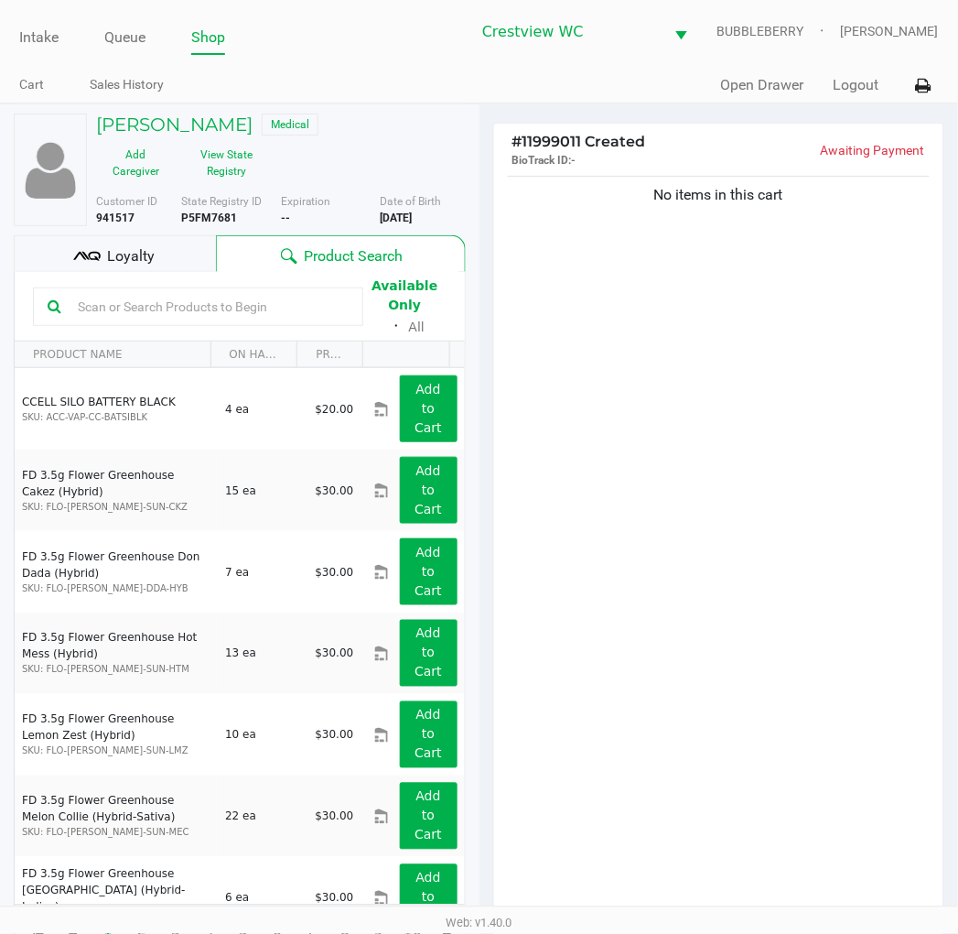
click at [161, 235] on div "Loyalty" at bounding box center [115, 253] width 202 height 37
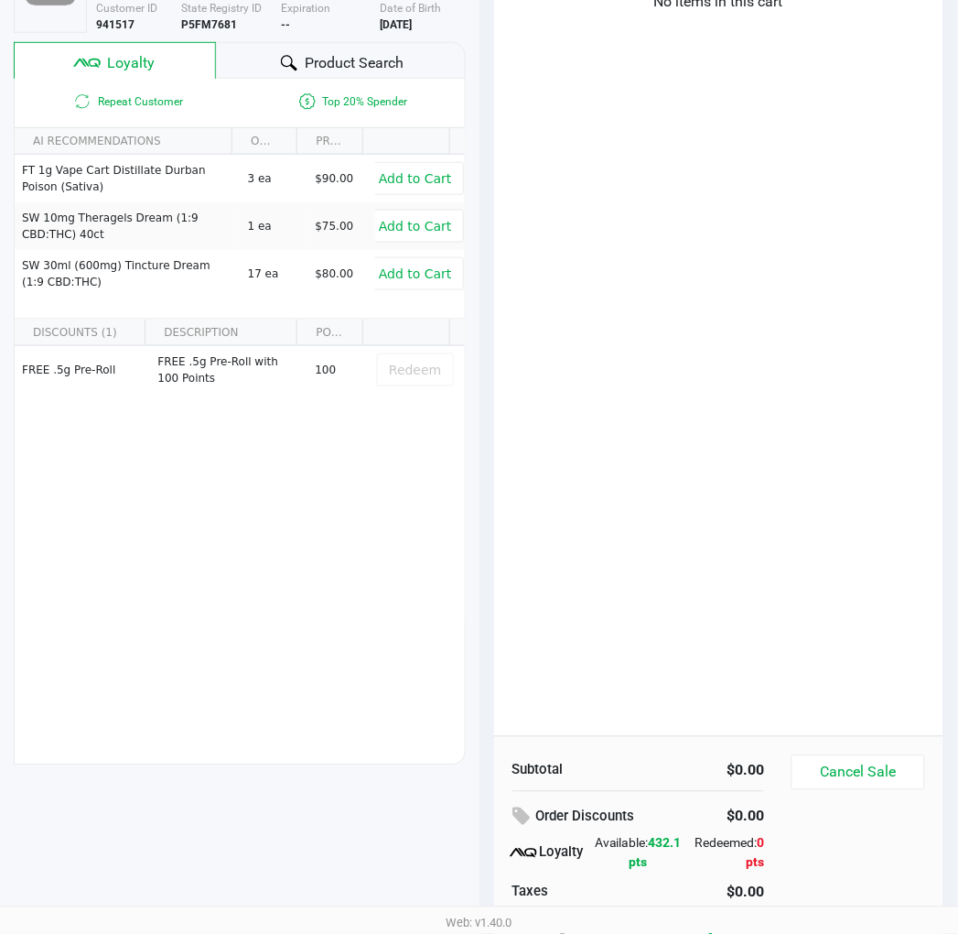
scroll to position [236, 0]
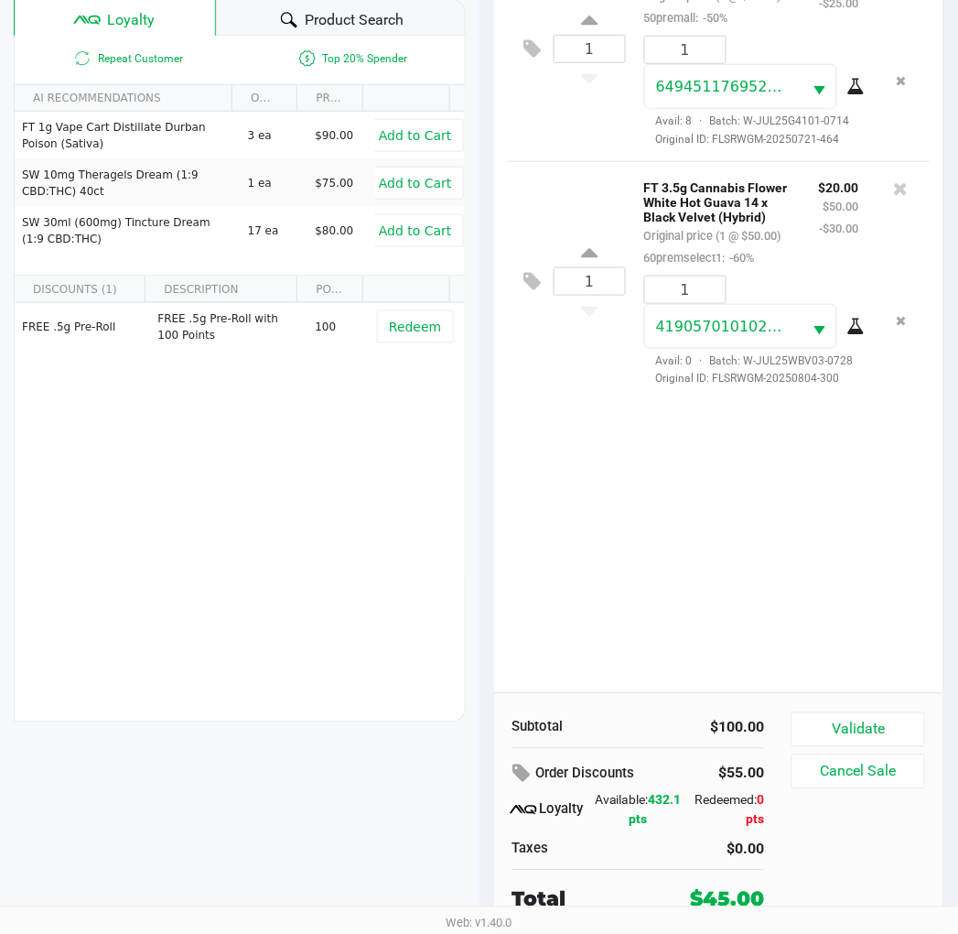
click at [900, 723] on button "Validate" at bounding box center [858, 729] width 133 height 35
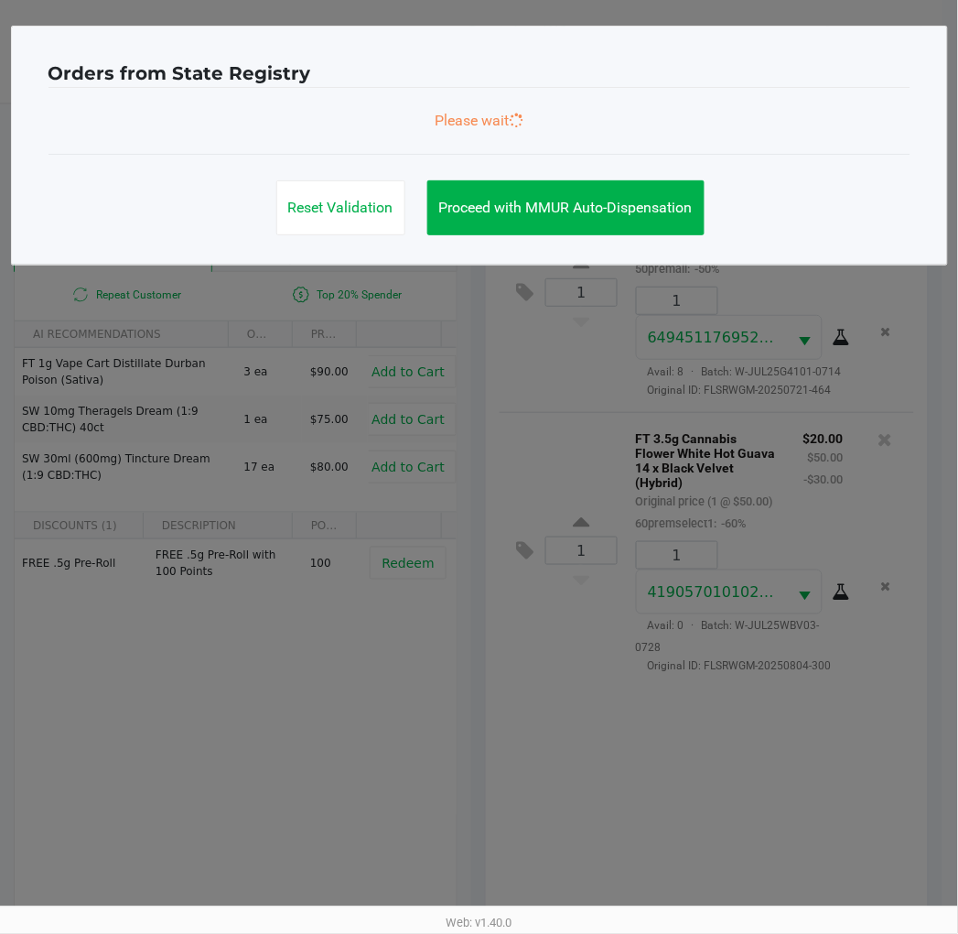
scroll to position [0, 0]
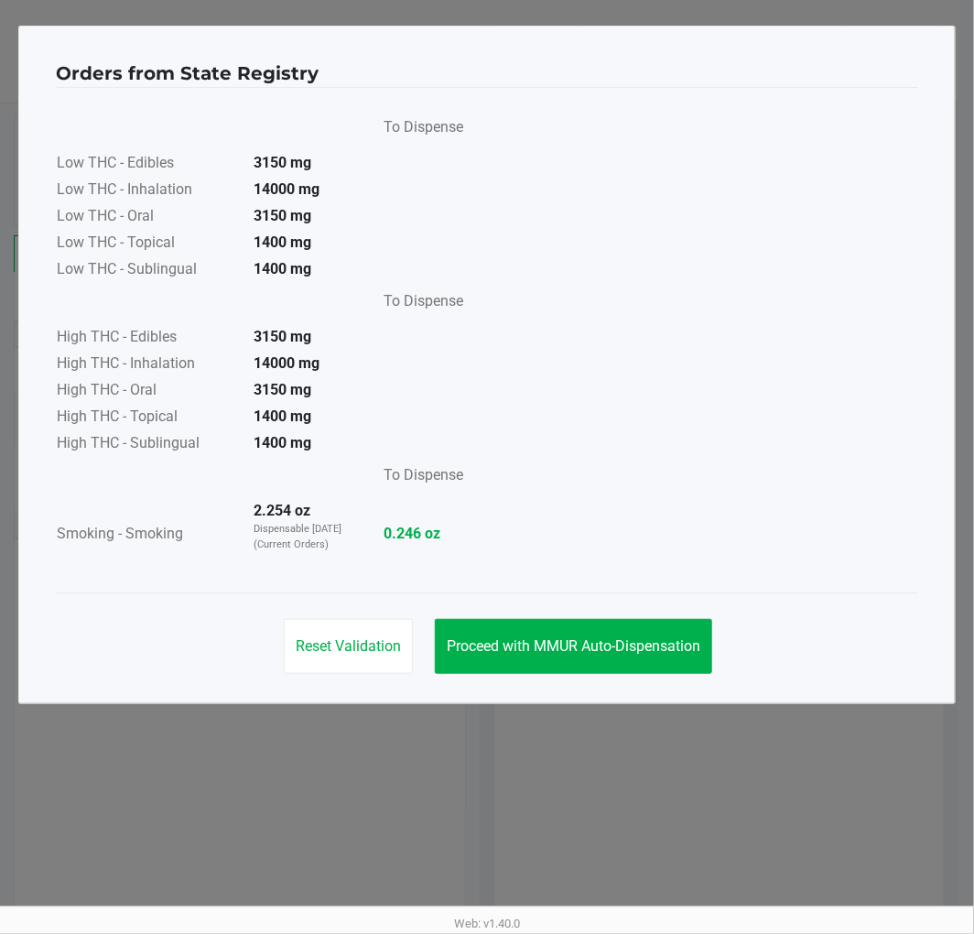
click at [541, 644] on span "Proceed with MMUR Auto-Dispensation" at bounding box center [574, 645] width 254 height 17
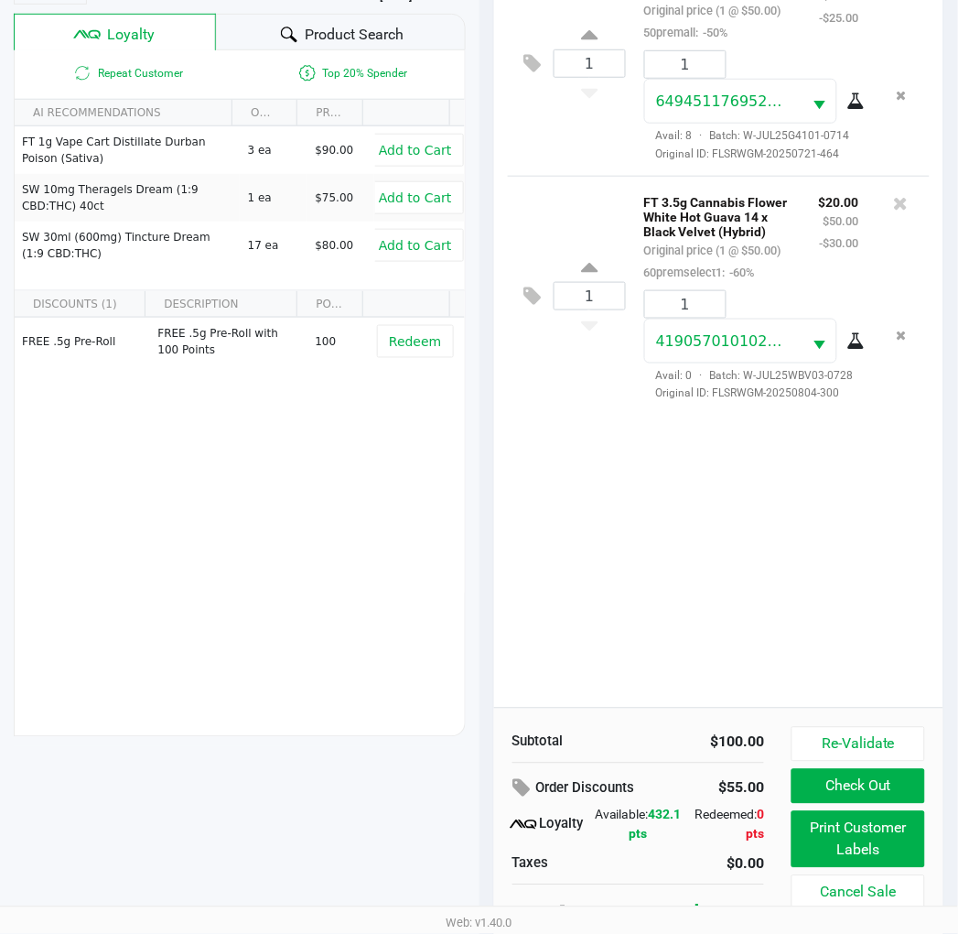
scroll to position [236, 0]
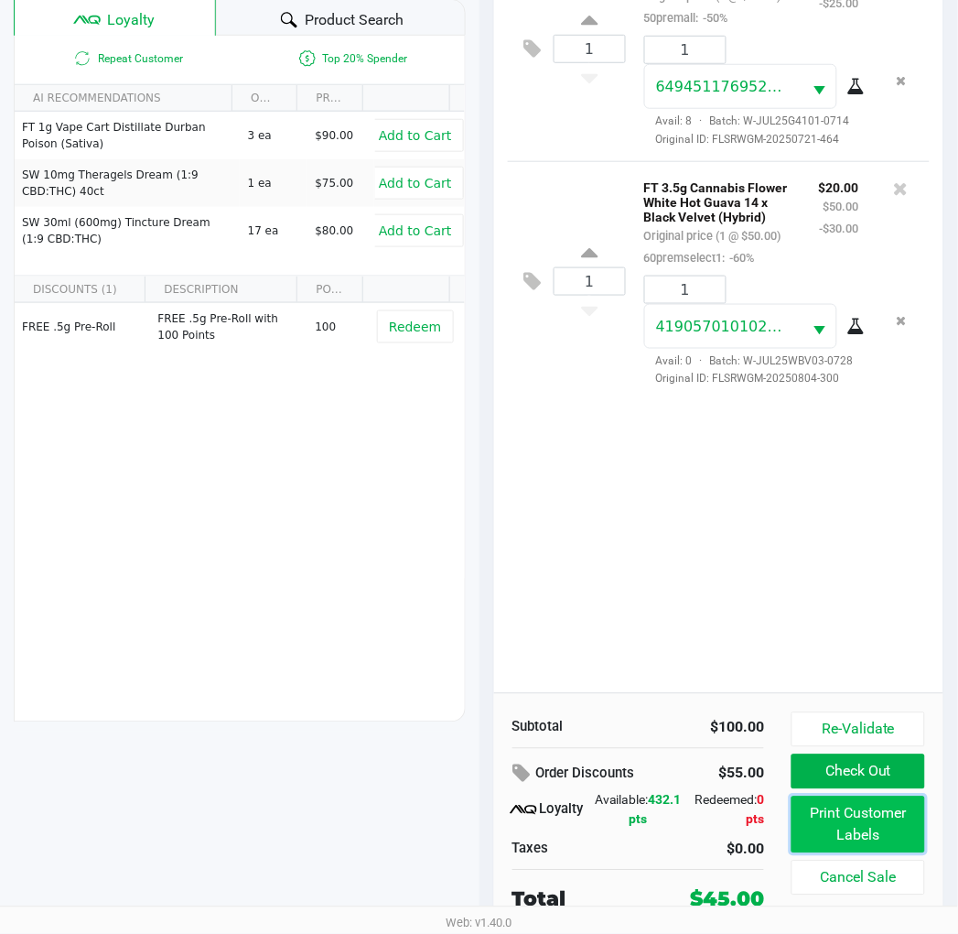
click at [886, 807] on button "Print Customer Labels" at bounding box center [858, 824] width 133 height 57
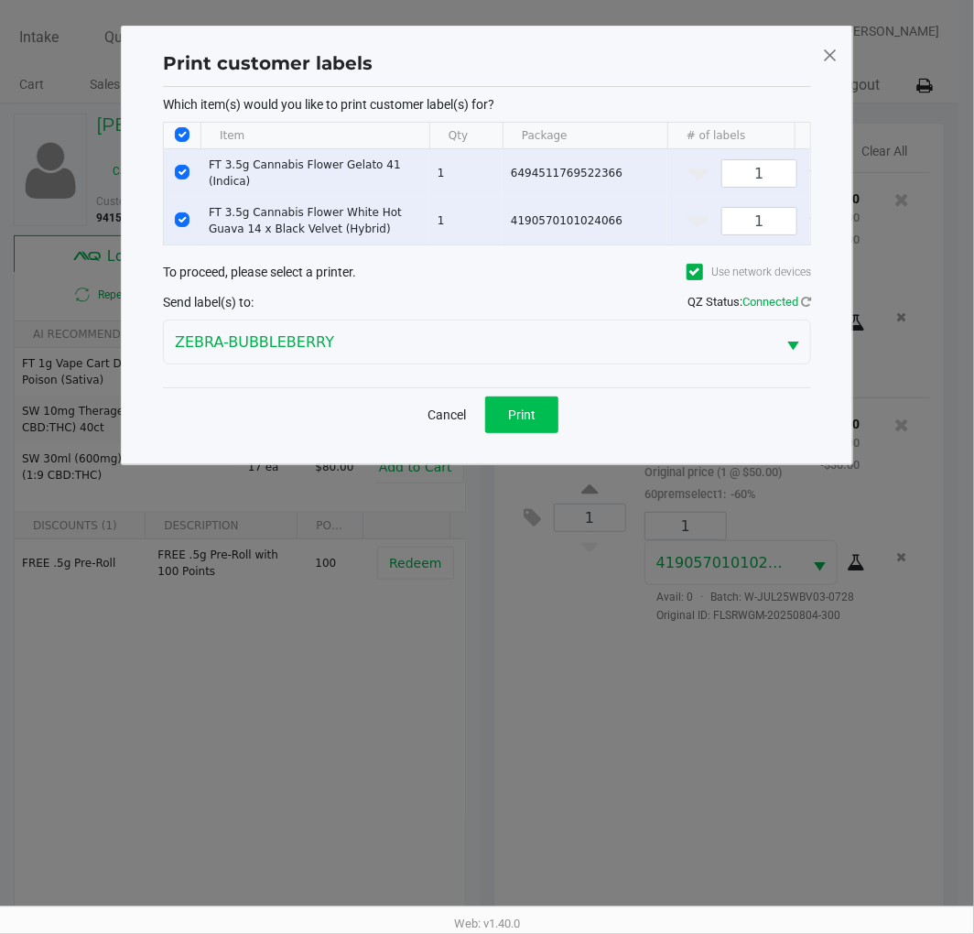
click at [538, 414] on button "Print" at bounding box center [521, 414] width 73 height 37
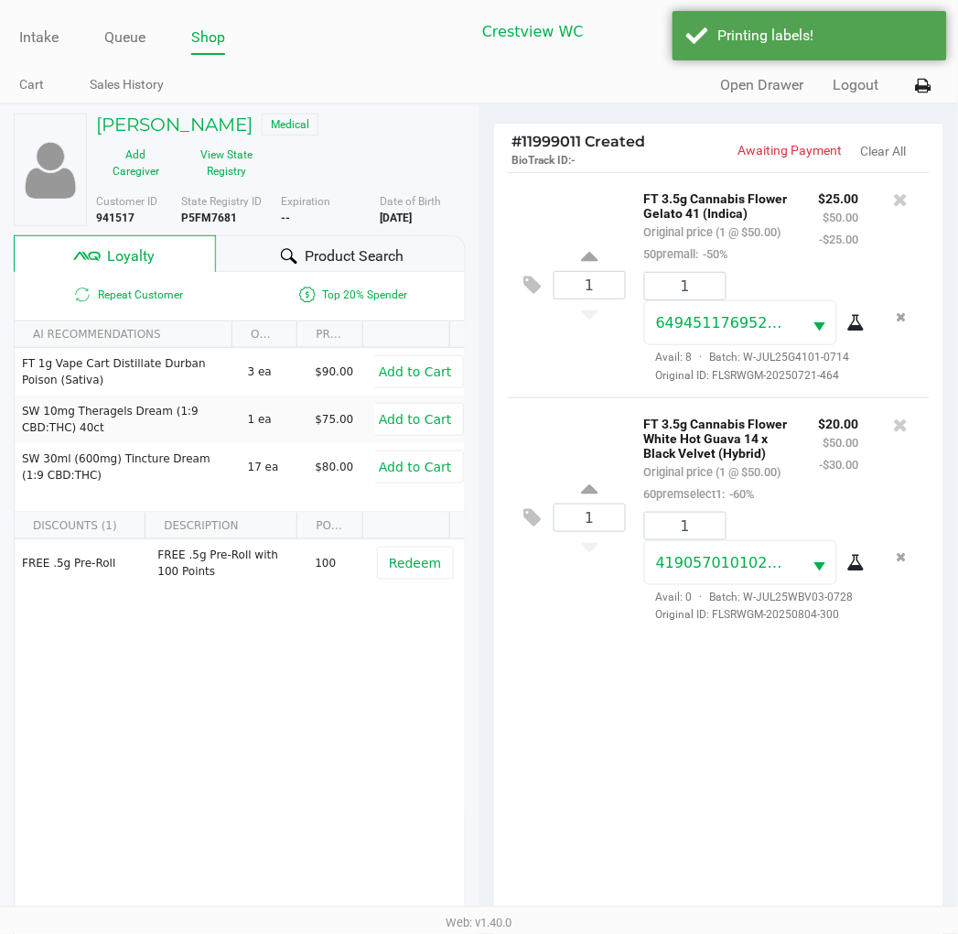
scroll to position [236, 0]
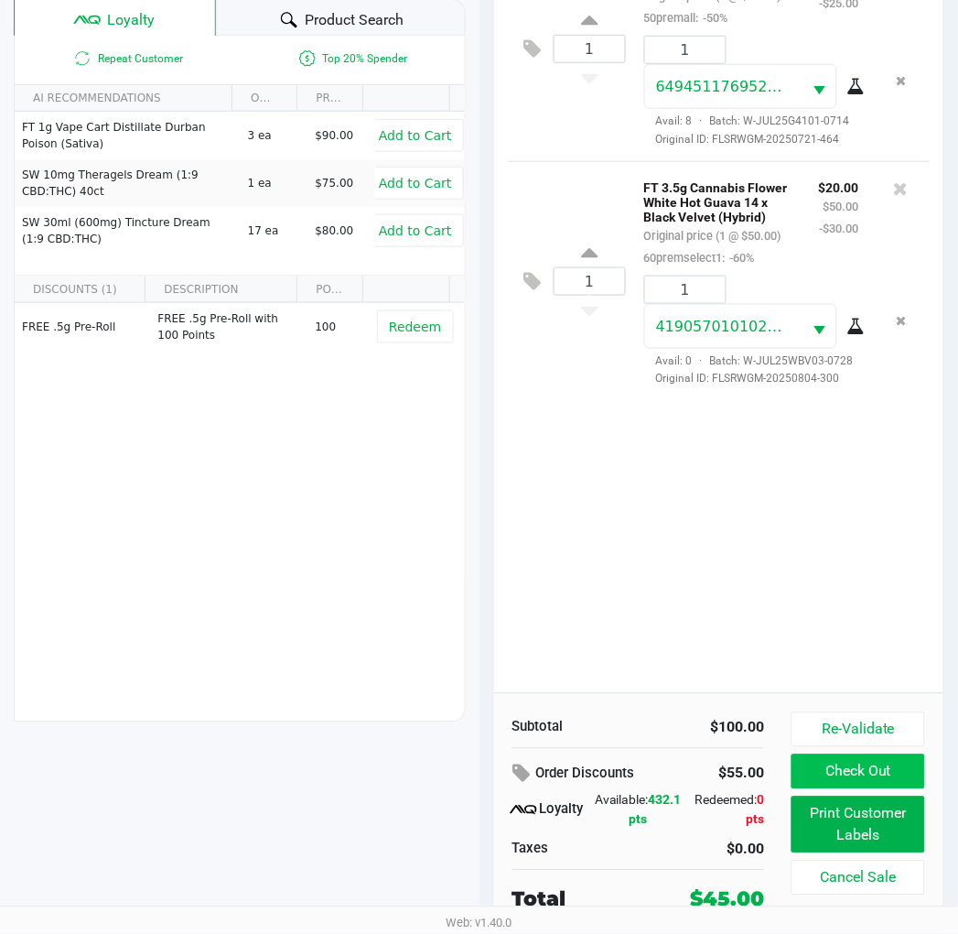
click at [827, 774] on button "Check Out" at bounding box center [858, 771] width 133 height 35
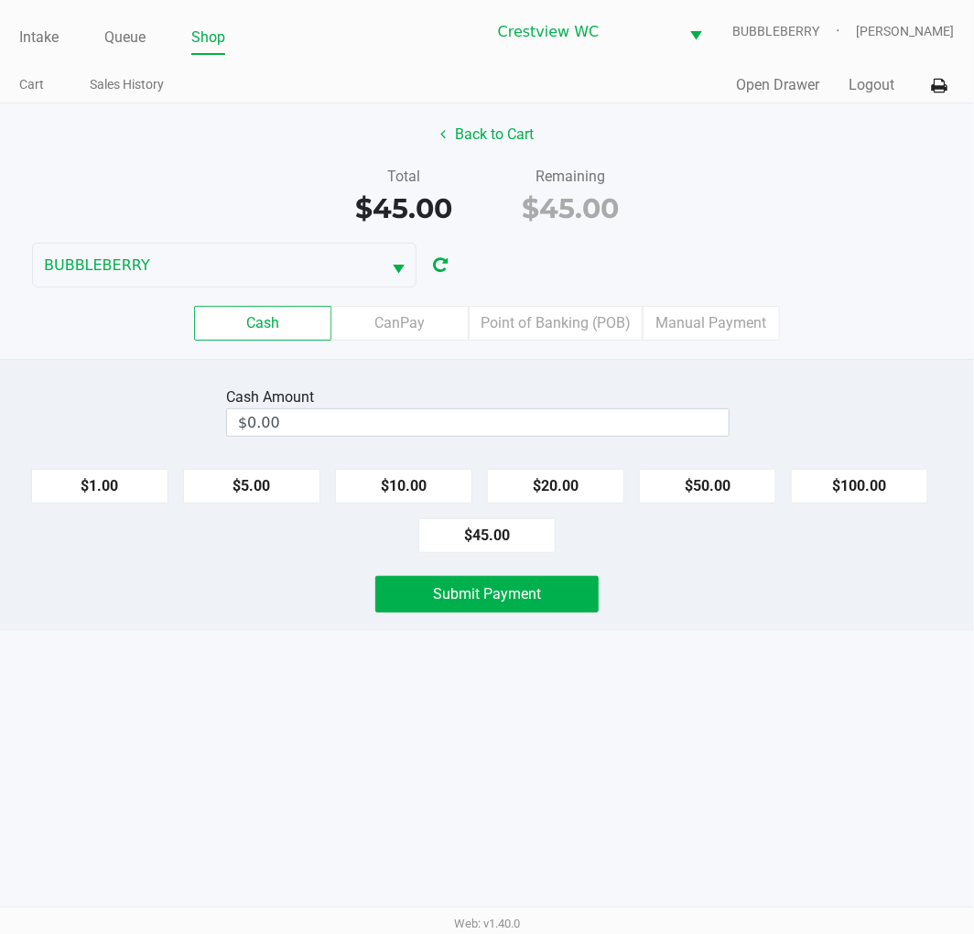
click at [251, 332] on label "Cash" at bounding box center [262, 323] width 137 height 35
click at [0, 0] on 0 "Cash" at bounding box center [0, 0] width 0 height 0
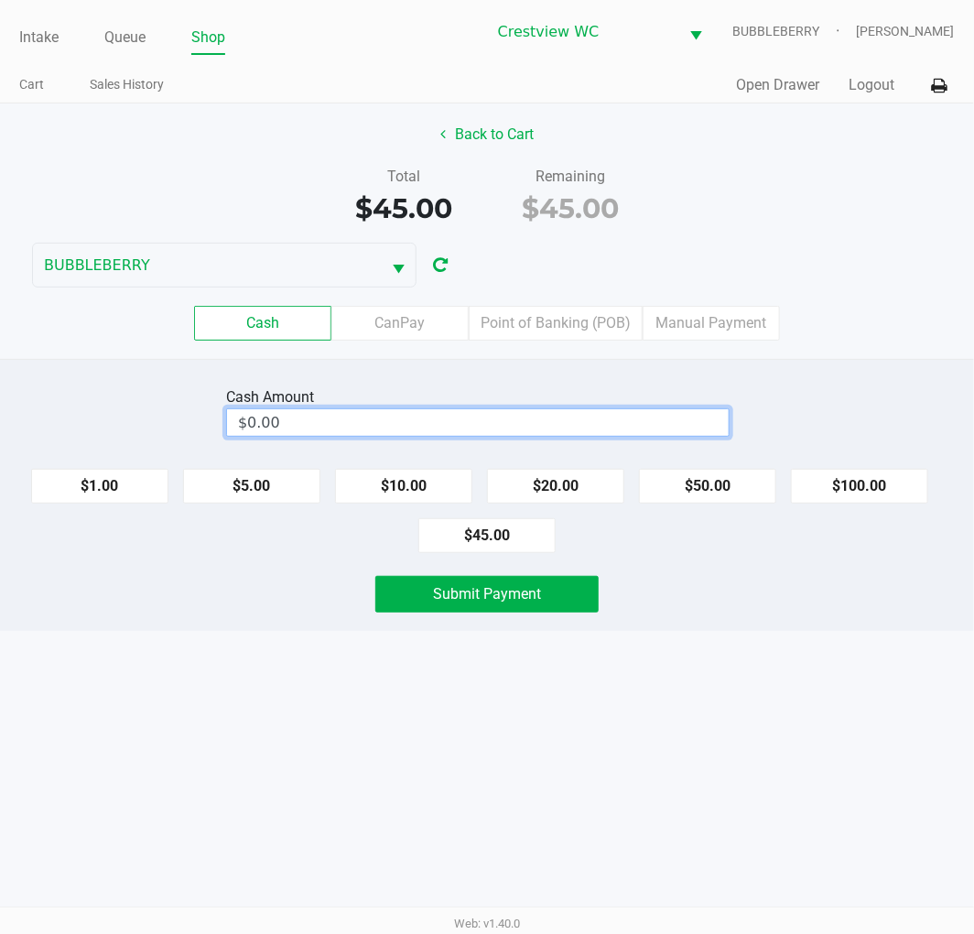
click at [343, 413] on input "$0.00" at bounding box center [478, 422] width 502 height 27
type input "0"
type input "5"
click at [471, 596] on span "Submit Payment" at bounding box center [487, 593] width 108 height 17
type input "$45.00"
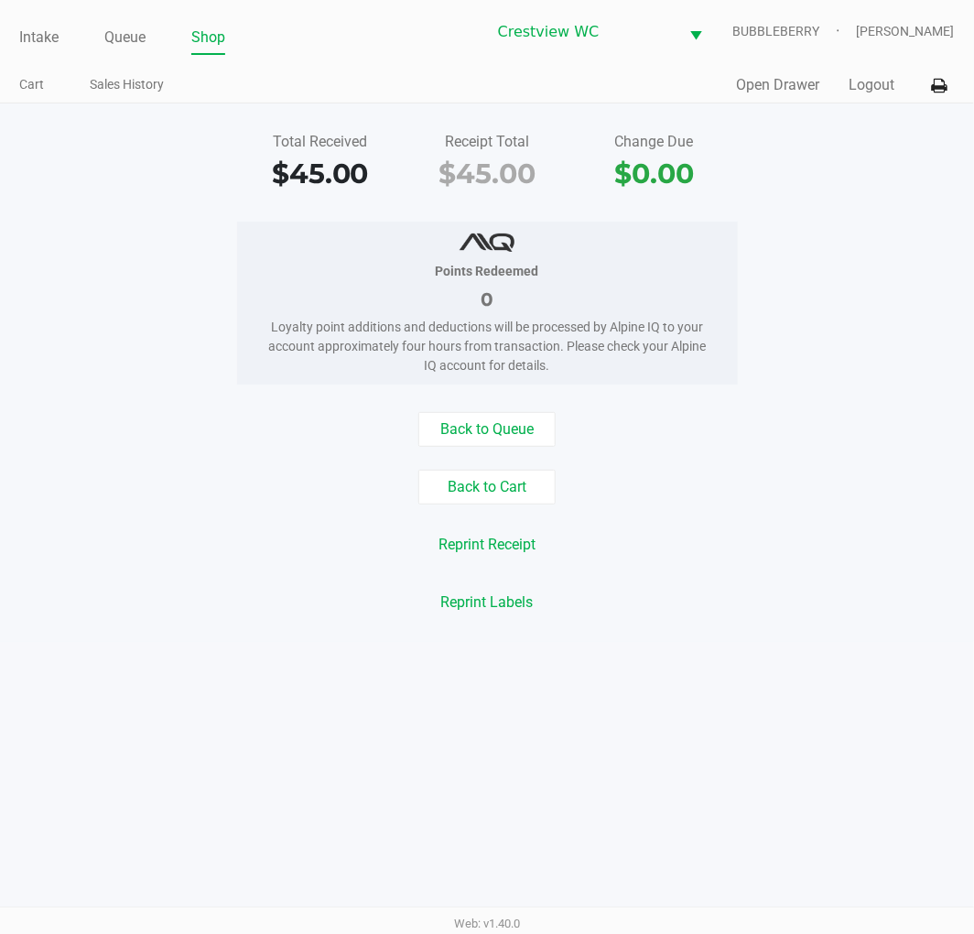
click at [26, 30] on link "Intake" at bounding box center [38, 38] width 39 height 26
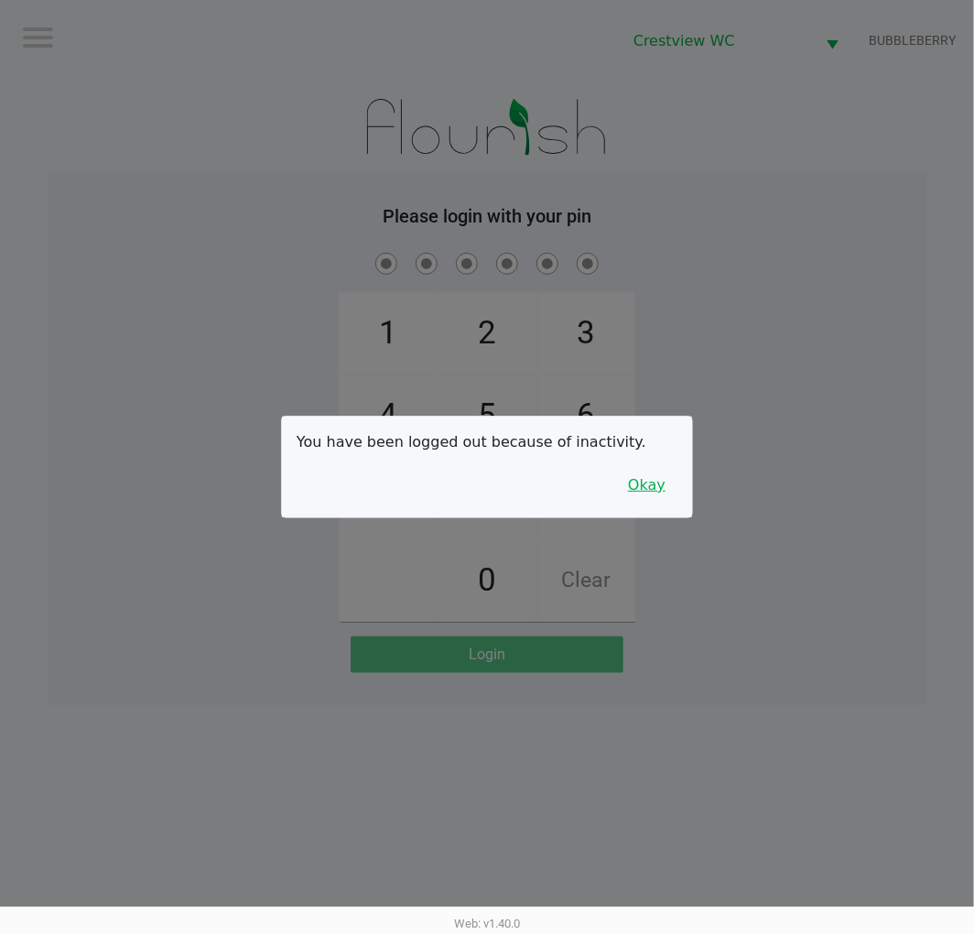
click at [669, 469] on button "Okay" at bounding box center [646, 485] width 61 height 35
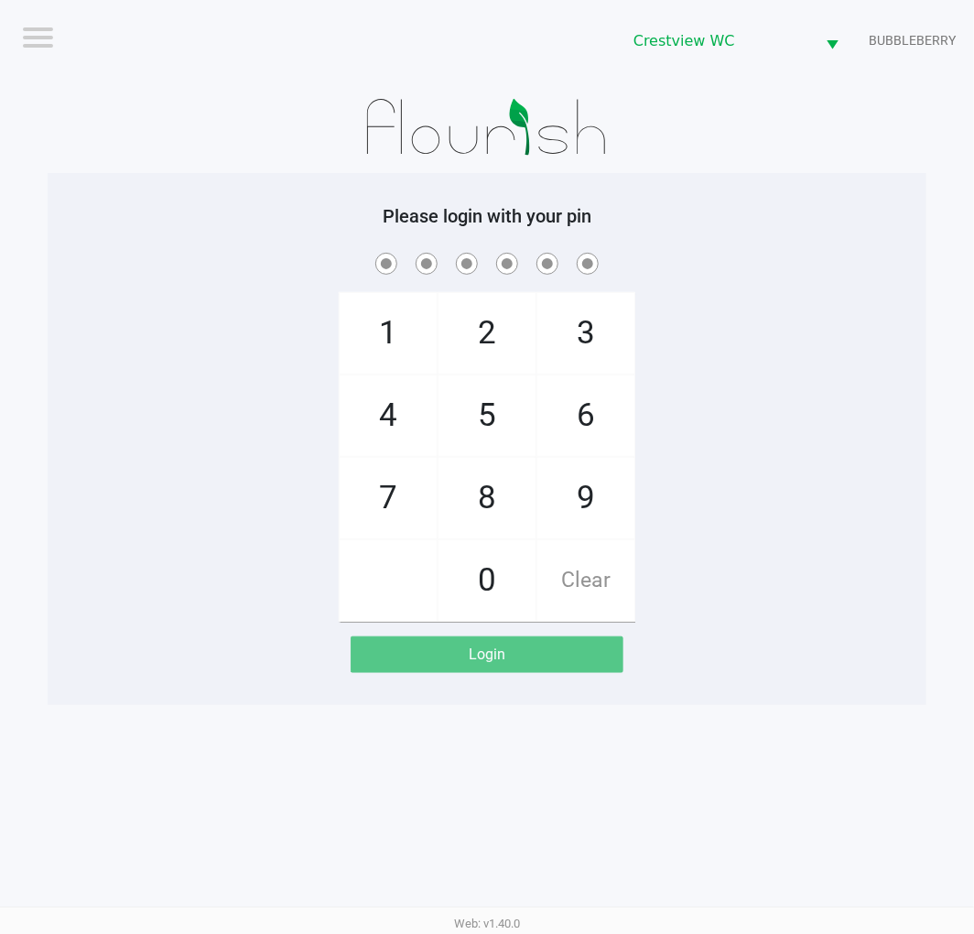
click at [613, 522] on span "9" at bounding box center [585, 498] width 97 height 81
checkbox input "true"
click at [500, 354] on span "2" at bounding box center [486, 333] width 97 height 81
checkbox input "true"
click at [504, 326] on span "2" at bounding box center [486, 333] width 97 height 81
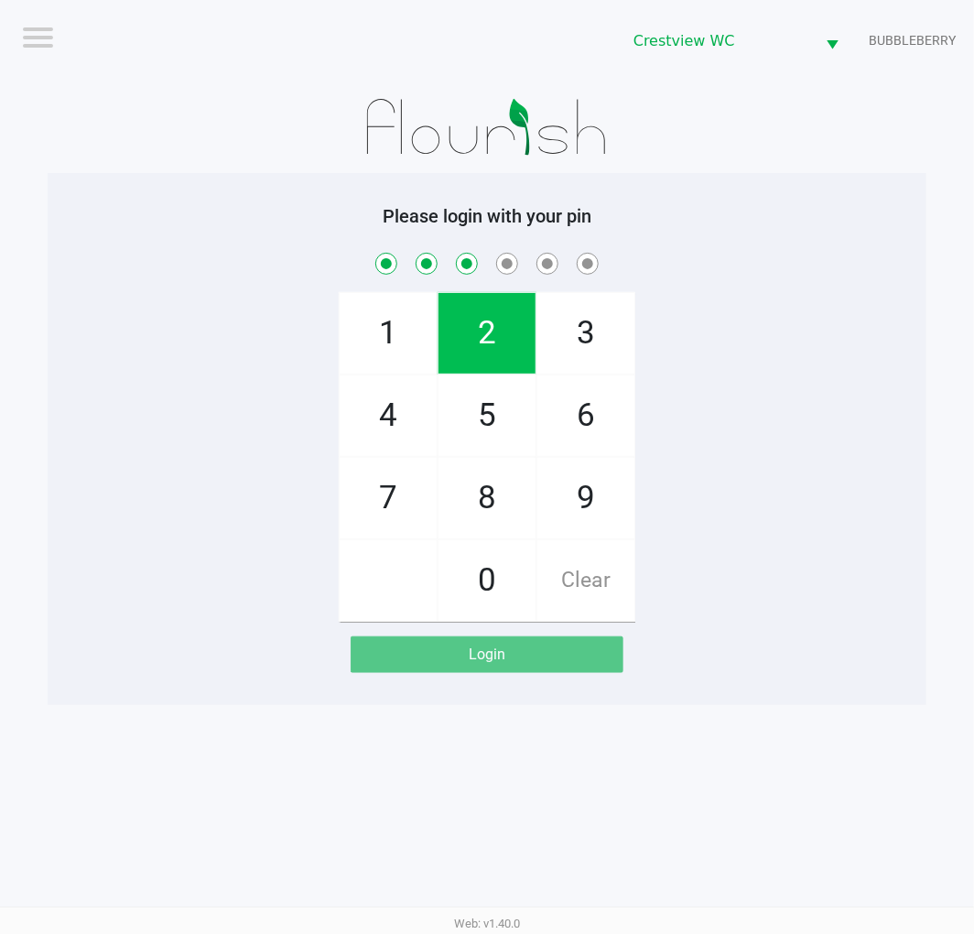
checkbox input "true"
click at [449, 505] on span "8" at bounding box center [486, 498] width 97 height 81
checkbox input "true"
click at [472, 340] on span "2" at bounding box center [486, 333] width 97 height 81
checkbox input "true"
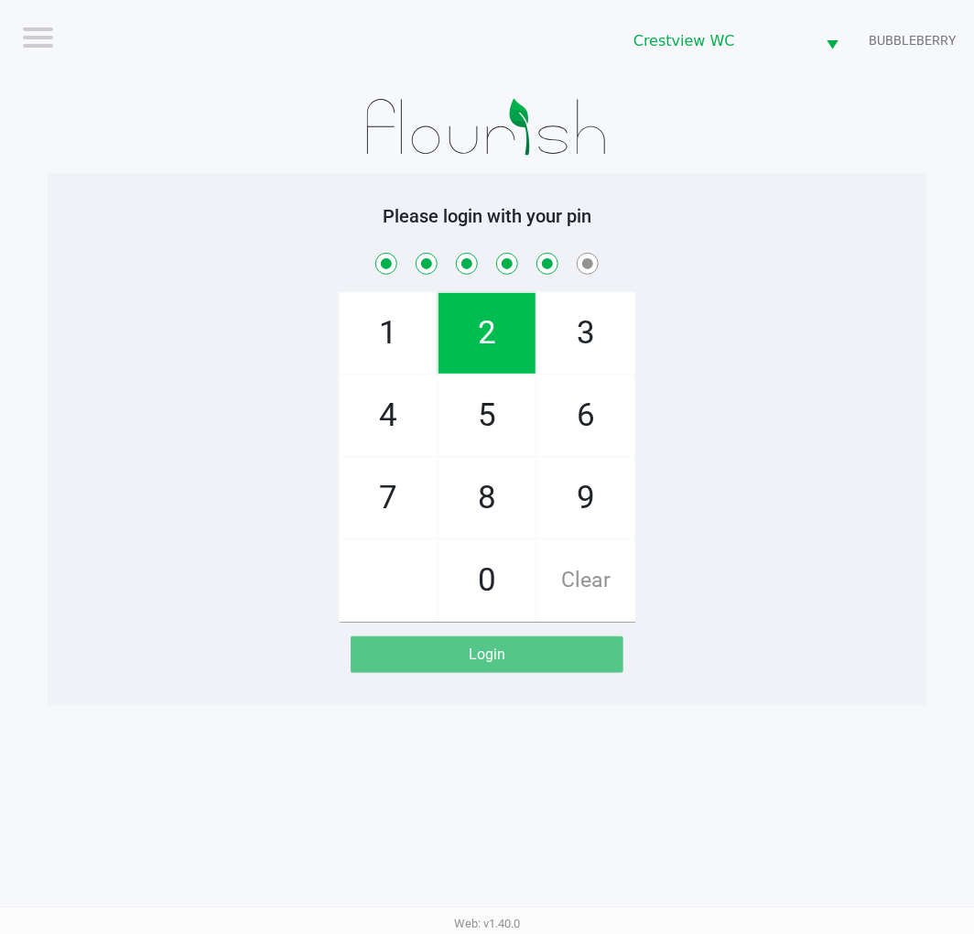
click at [392, 327] on span "1" at bounding box center [388, 333] width 97 height 81
checkbox input "true"
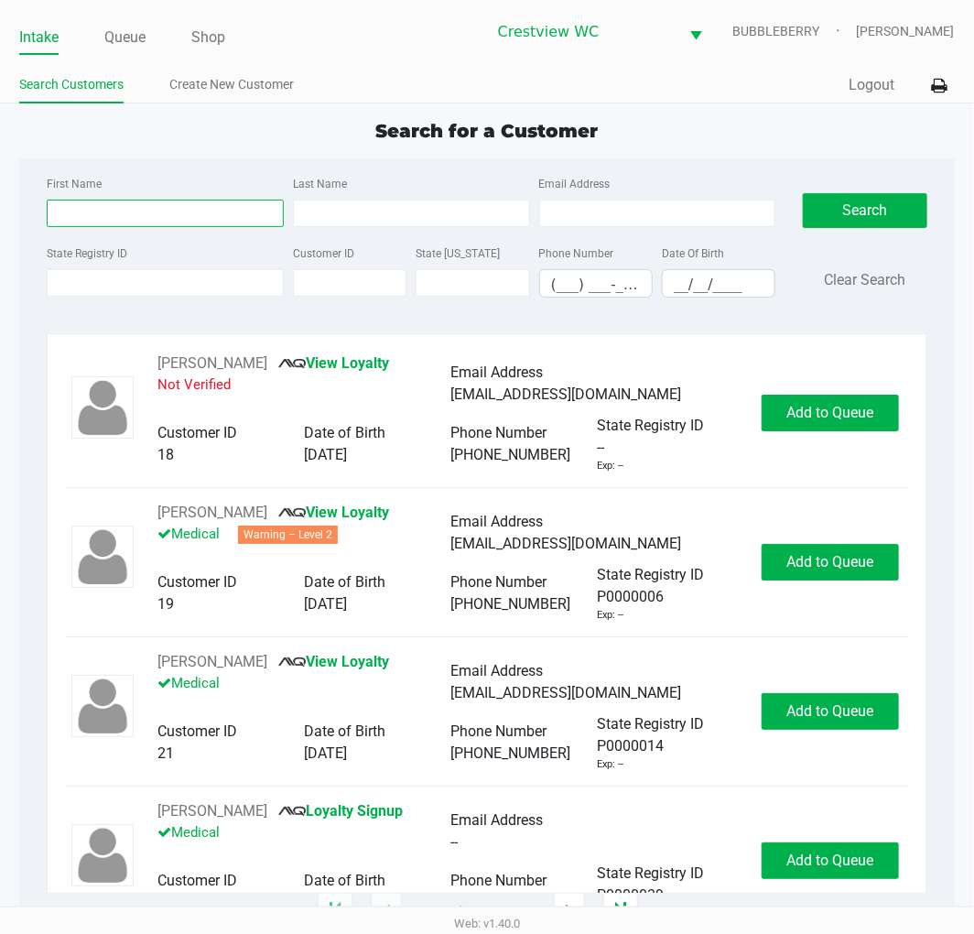
click at [102, 212] on input "First Name" at bounding box center [165, 213] width 237 height 27
type input "sheri"
click at [416, 215] on input "Last Name" at bounding box center [411, 213] width 237 height 27
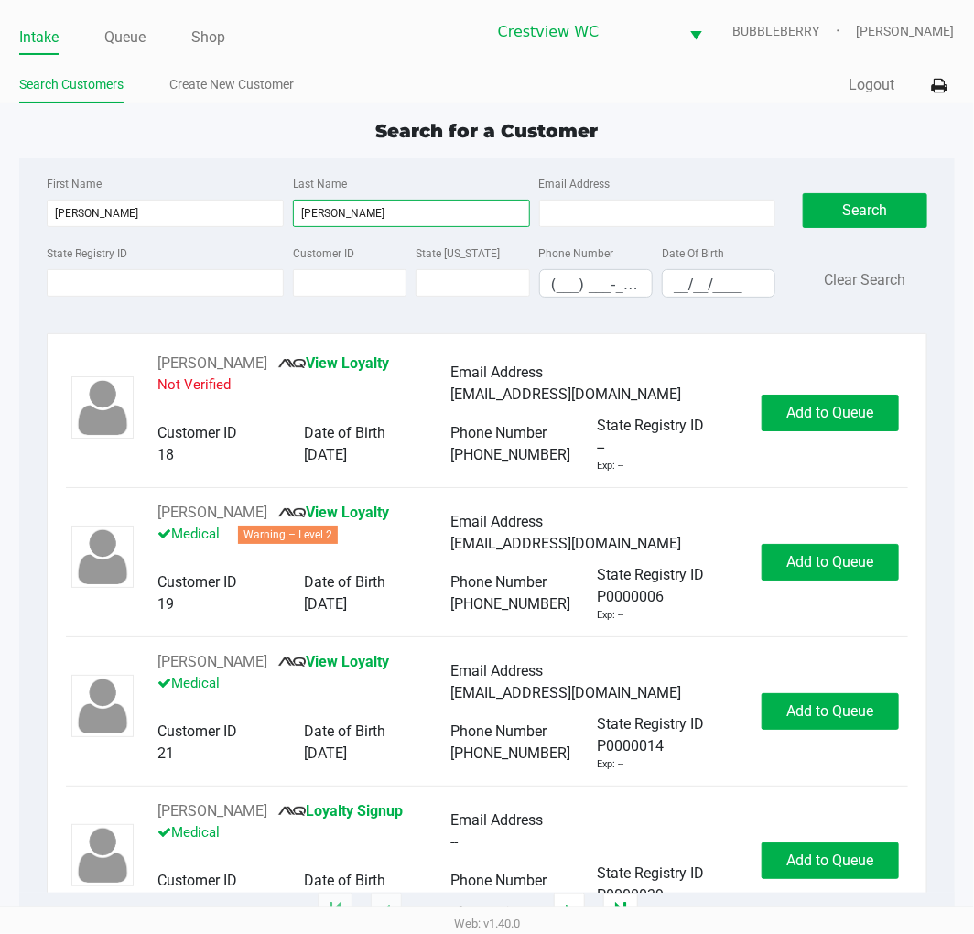
type input "inman"
click at [689, 287] on input "__/__/____" at bounding box center [719, 284] width 112 height 28
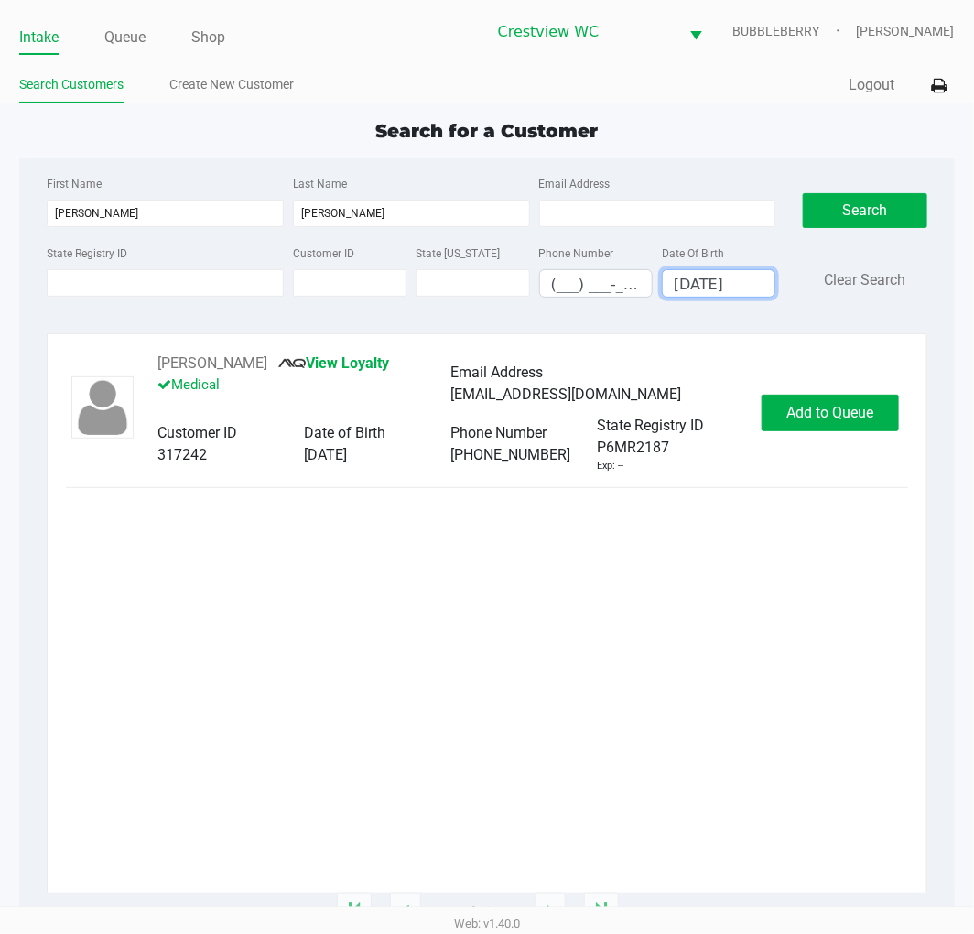
type input "02/08/1965"
click at [836, 451] on div "Sheri Inman View Loyalty Medical Email Address notmas@gmail.com Customer ID 317…" at bounding box center [486, 412] width 841 height 121
click at [853, 421] on span "Add to Queue" at bounding box center [829, 412] width 87 height 17
click at [853, 421] on div "Add to Queue" at bounding box center [830, 413] width 137 height 37
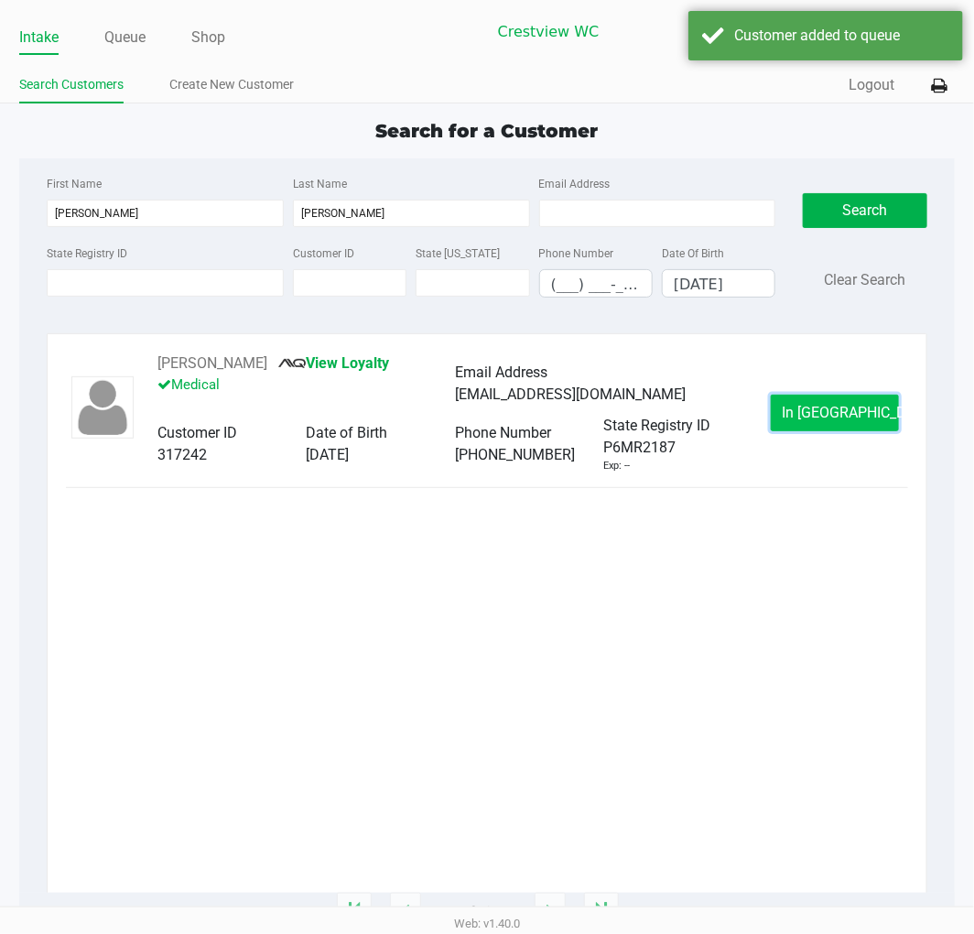
click at [807, 419] on span "In Queue" at bounding box center [860, 412] width 154 height 17
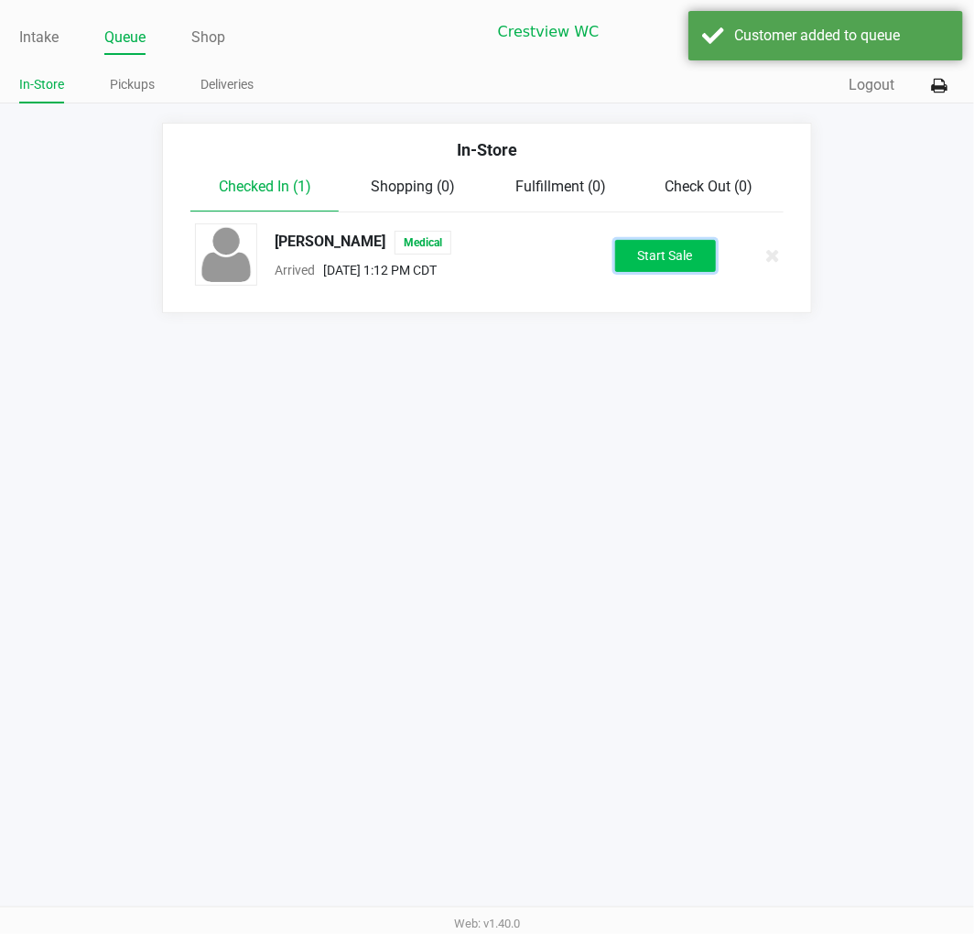
click at [665, 262] on button "Start Sale" at bounding box center [665, 256] width 101 height 32
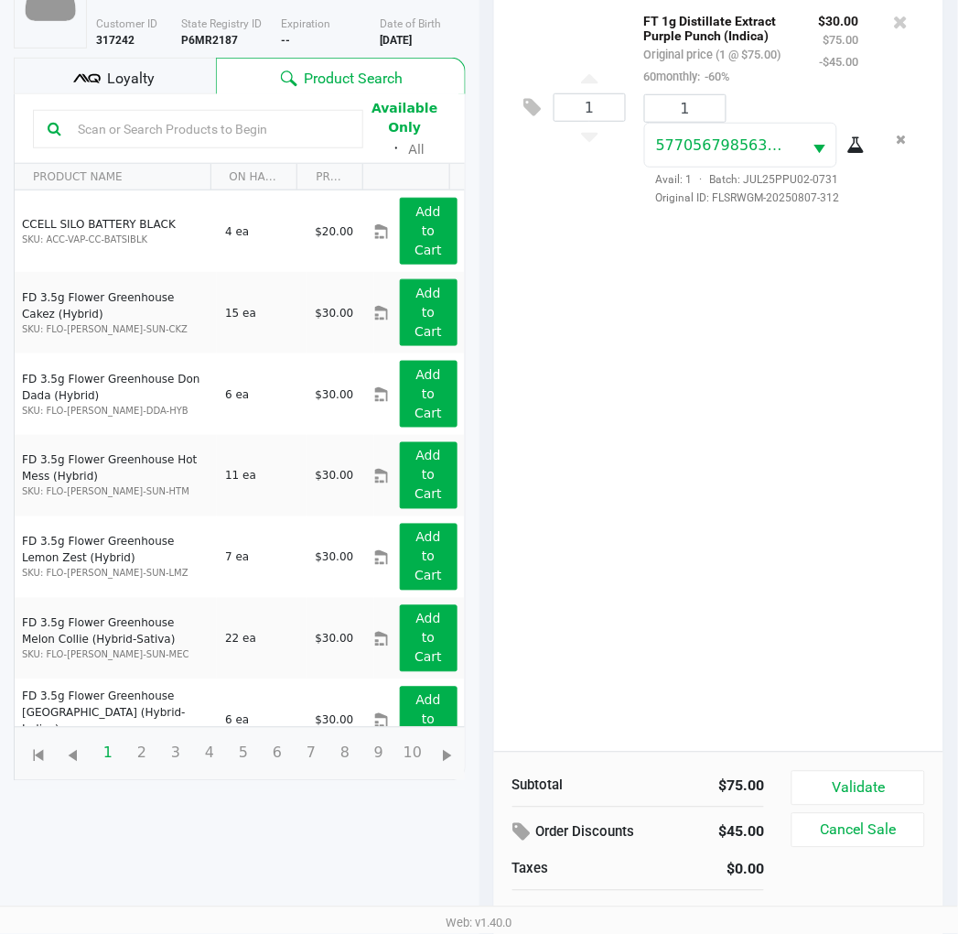
scroll to position [199, 0]
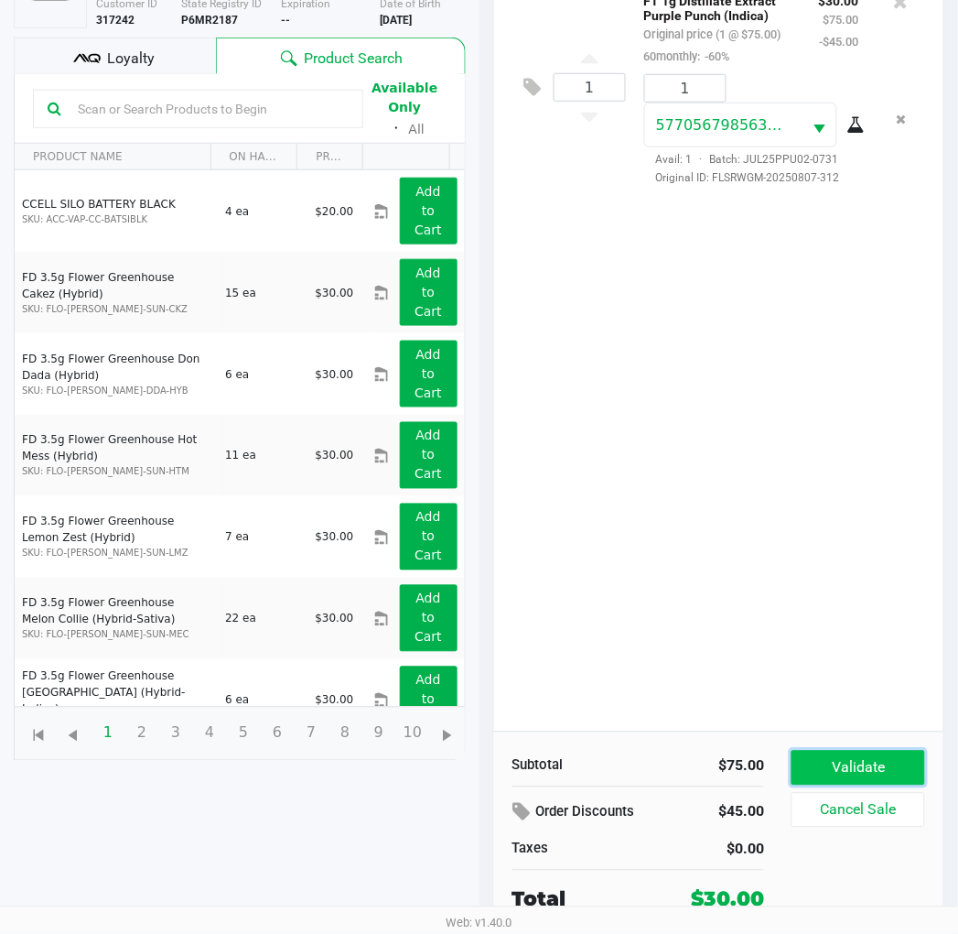
click at [879, 762] on button "Validate" at bounding box center [858, 768] width 133 height 35
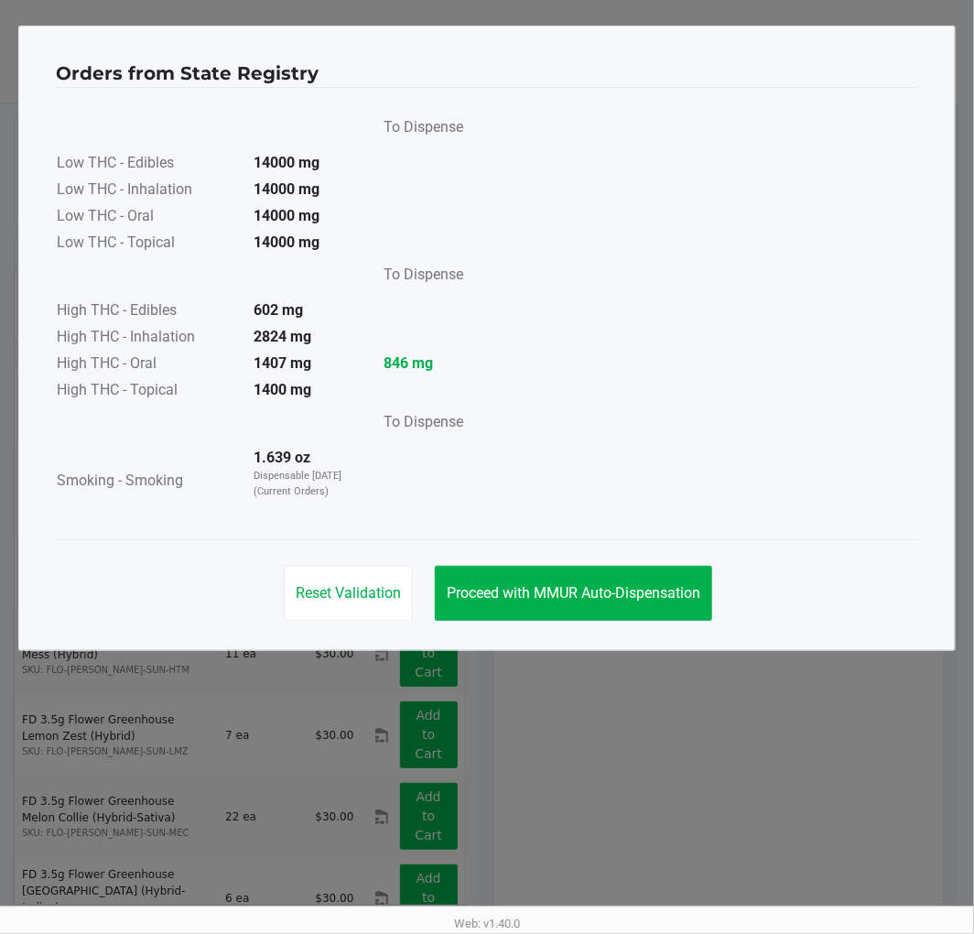
click at [670, 584] on span "Proceed with MMUR Auto-Dispensation" at bounding box center [574, 592] width 254 height 17
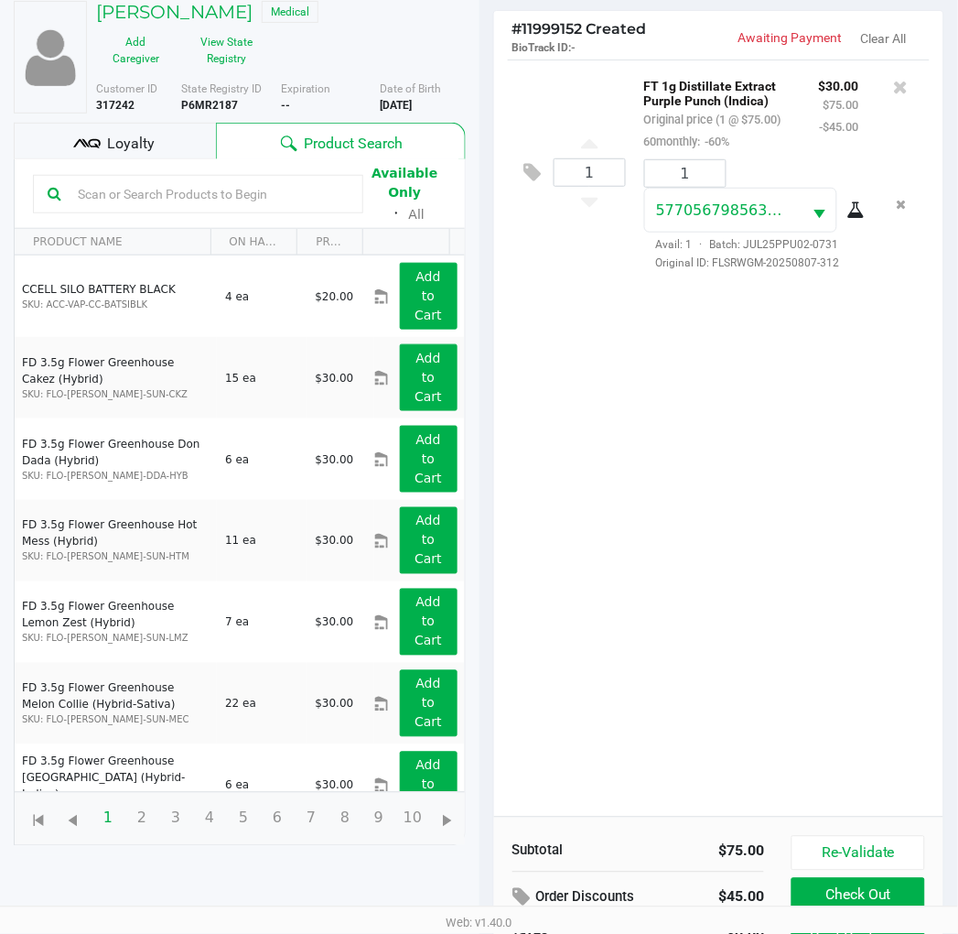
scroll to position [218, 0]
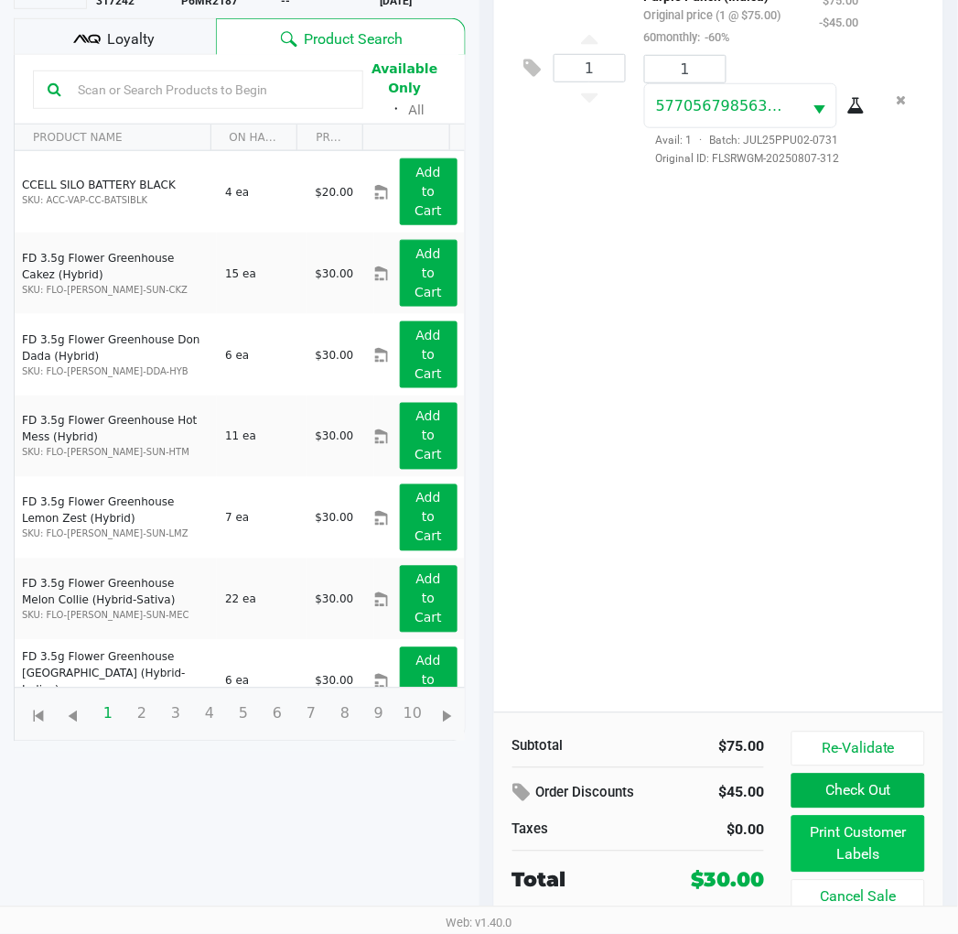
click at [844, 828] on button "Print Customer Labels" at bounding box center [858, 844] width 133 height 57
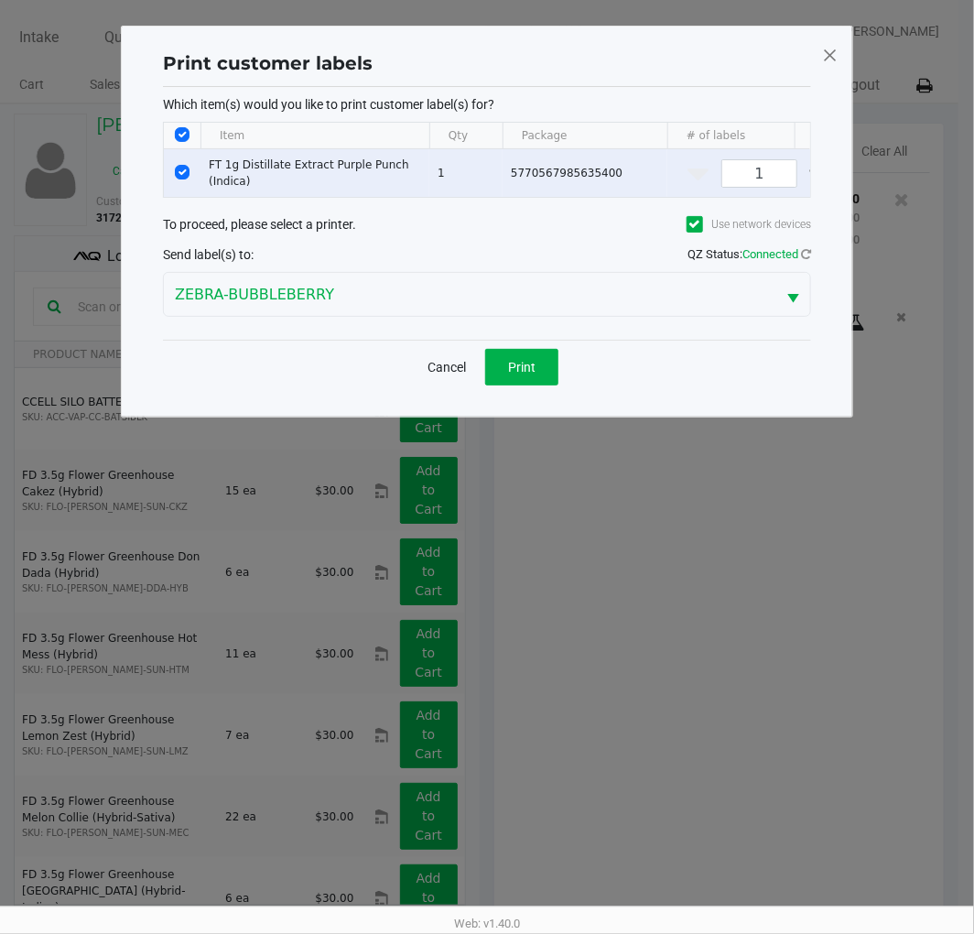
click at [546, 385] on button "Print" at bounding box center [521, 367] width 73 height 37
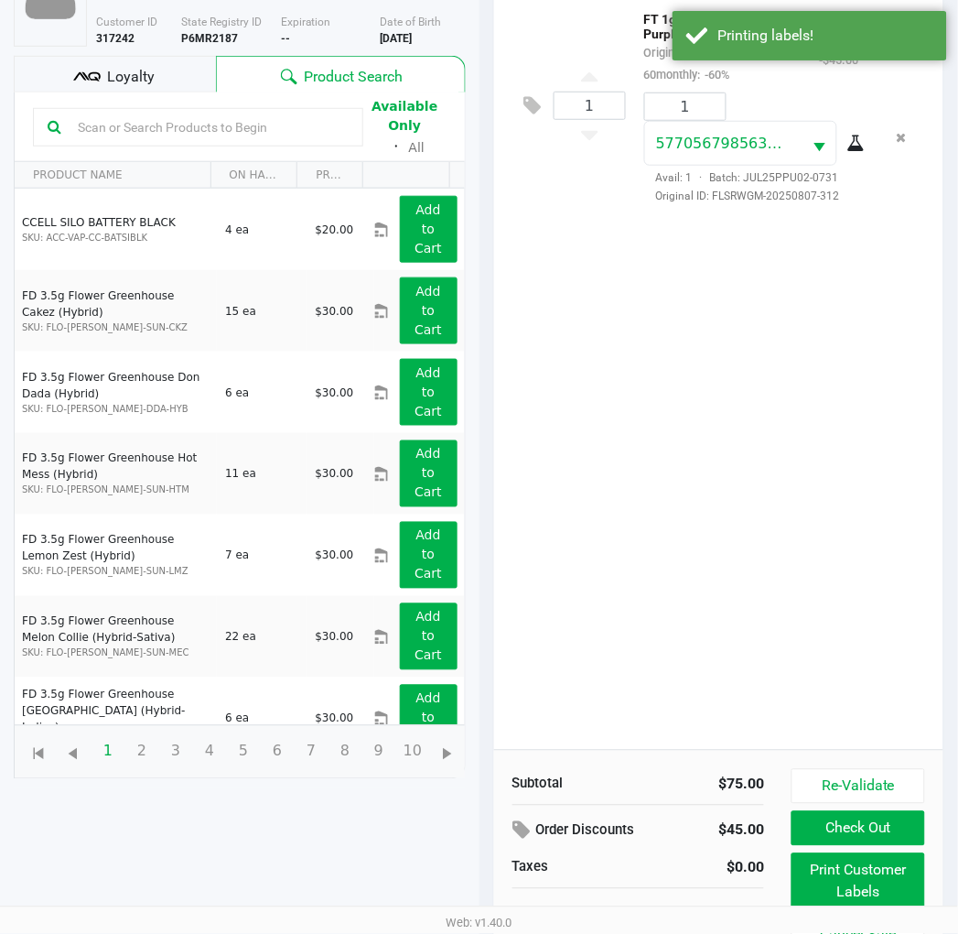
click at [172, 84] on div "Loyalty" at bounding box center [115, 74] width 202 height 37
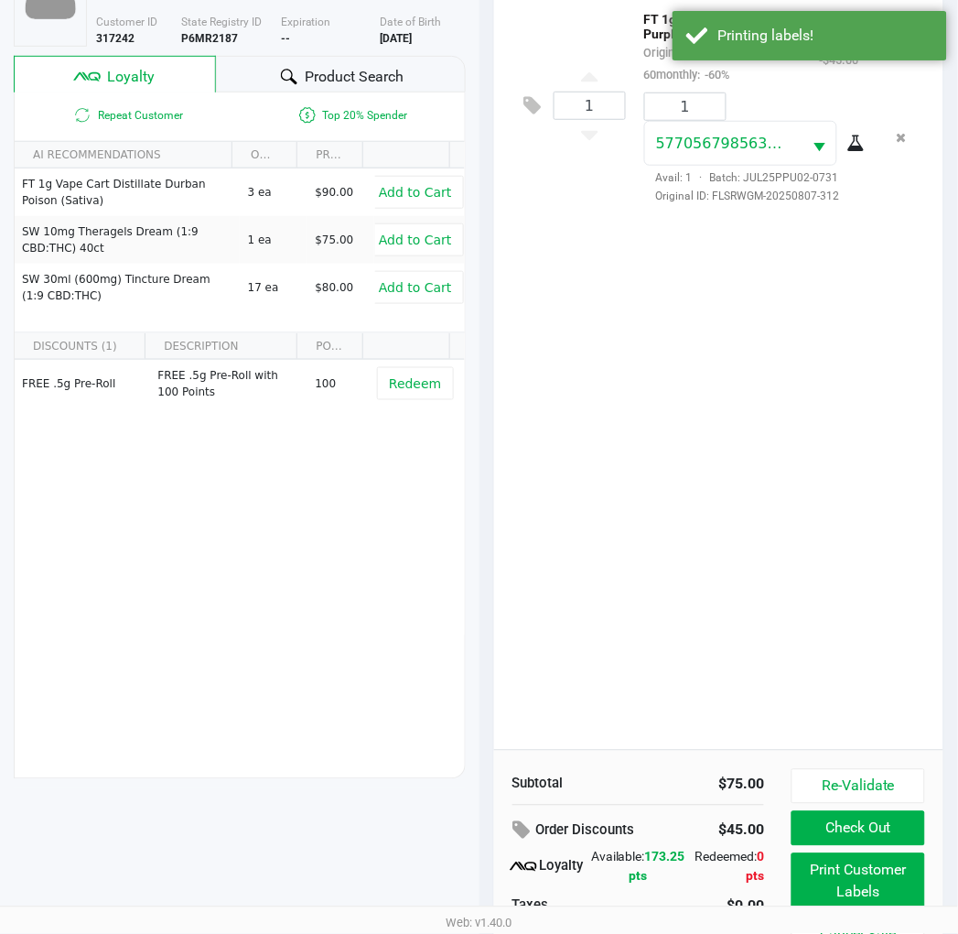
scroll to position [236, 0]
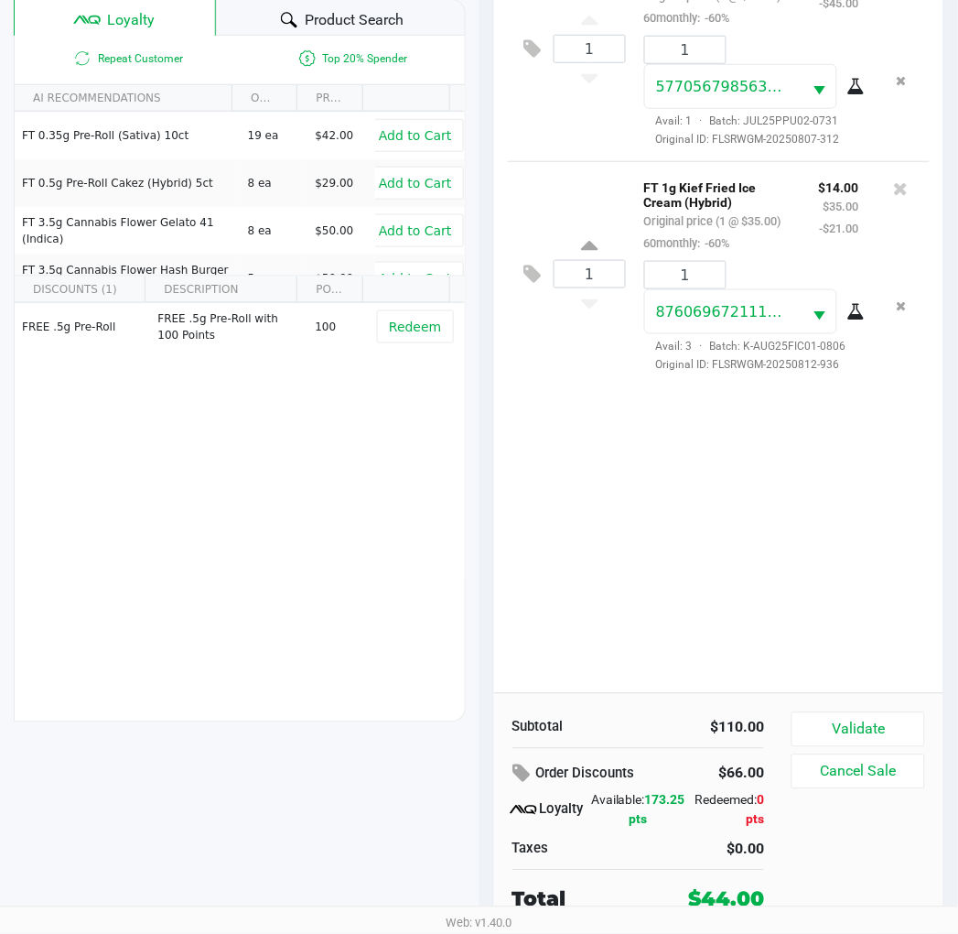
click at [877, 721] on button "Validate" at bounding box center [858, 729] width 133 height 35
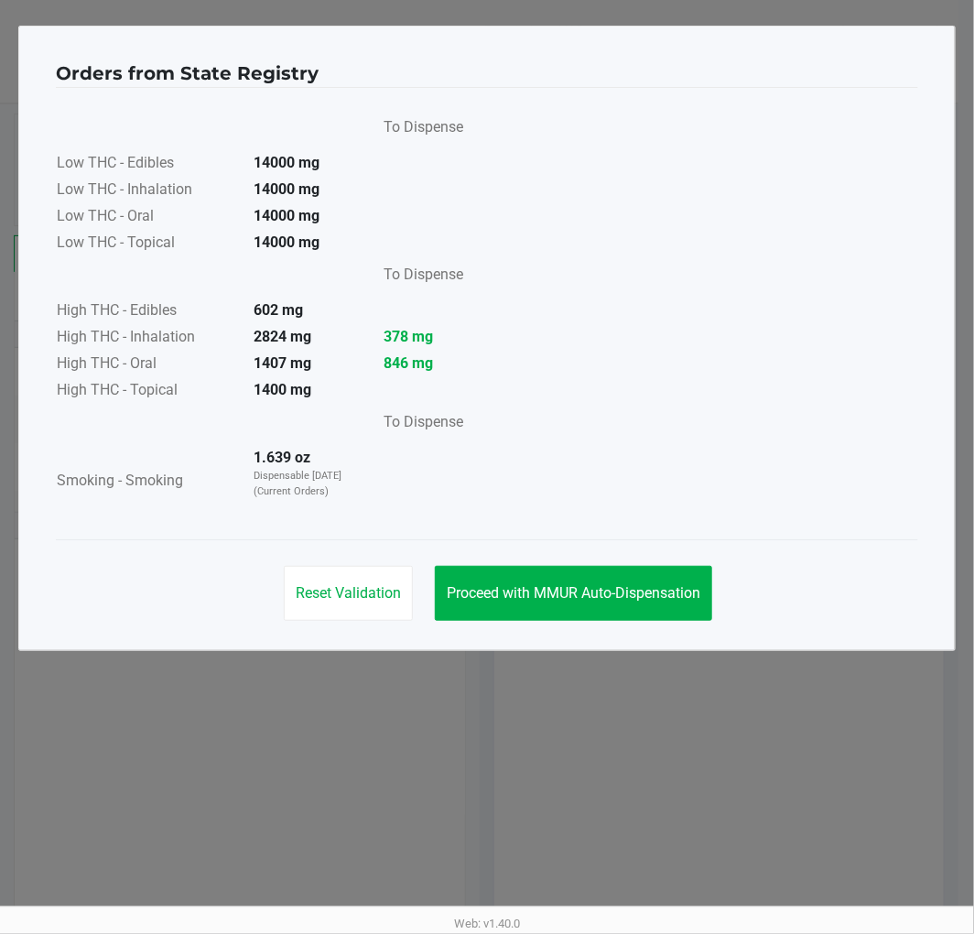
click at [578, 578] on button "Proceed with MMUR Auto-Dispensation" at bounding box center [573, 593] width 277 height 55
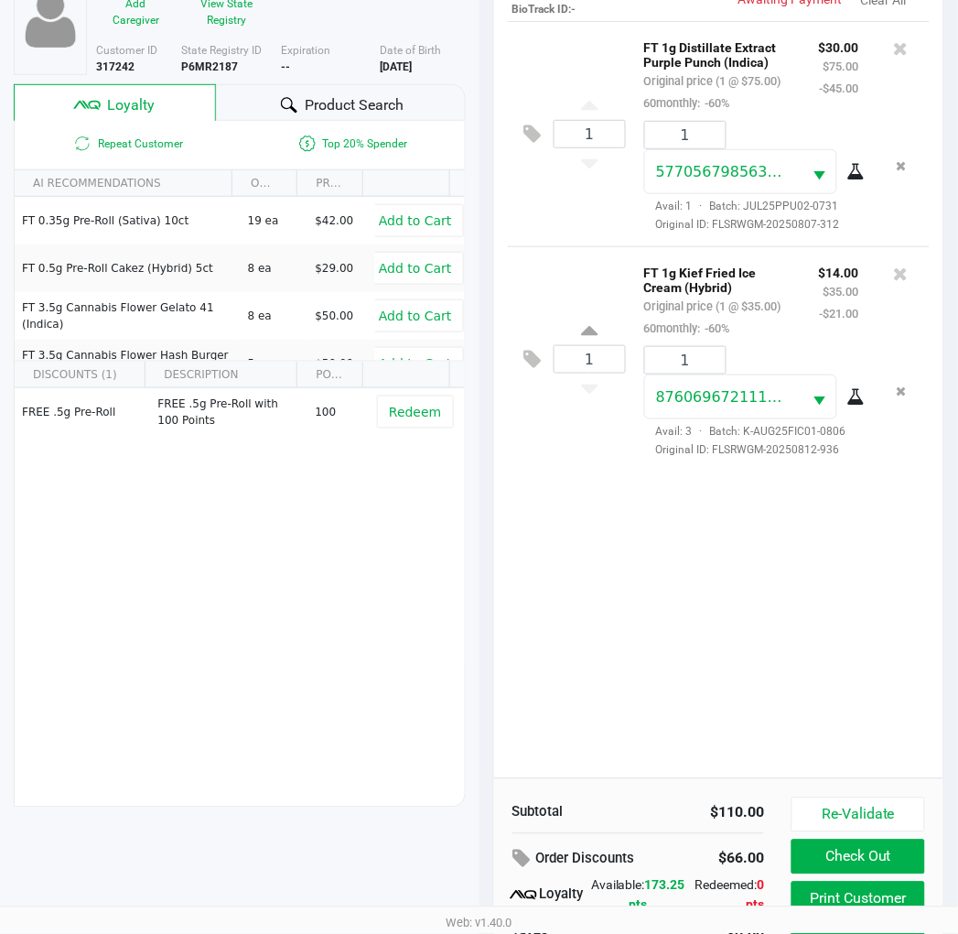
scroll to position [236, 0]
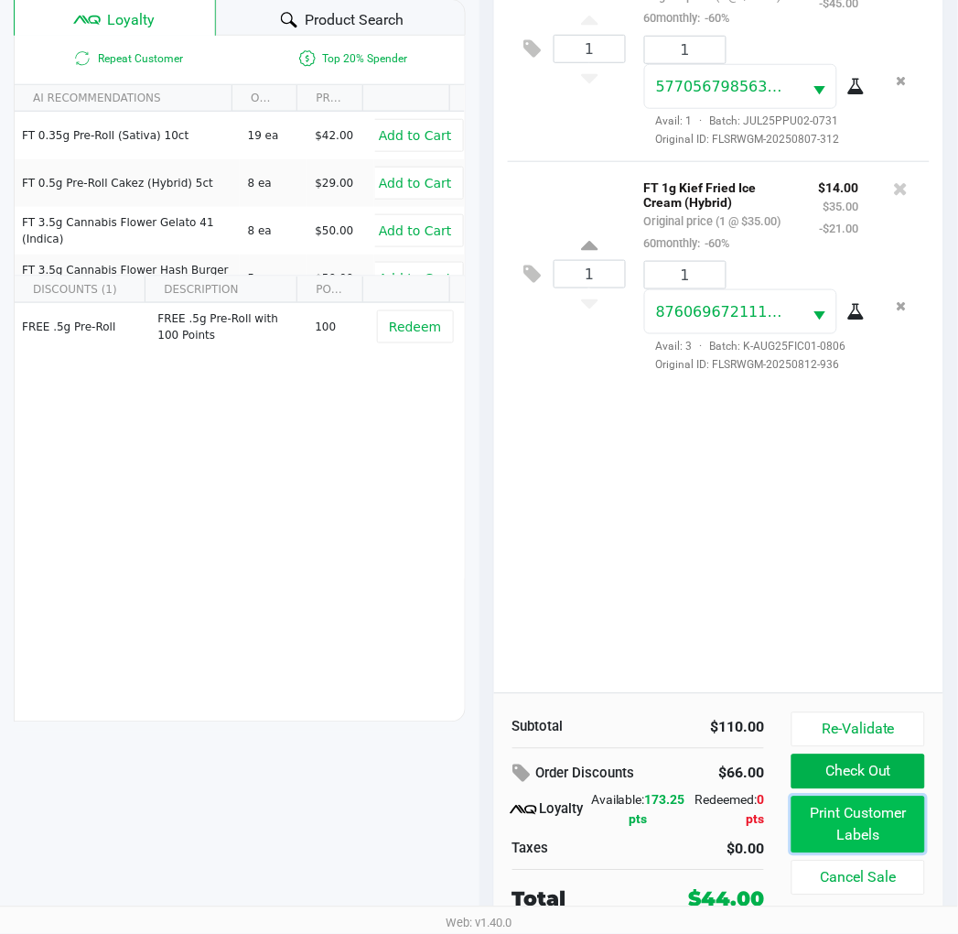
click at [845, 827] on button "Print Customer Labels" at bounding box center [858, 824] width 133 height 57
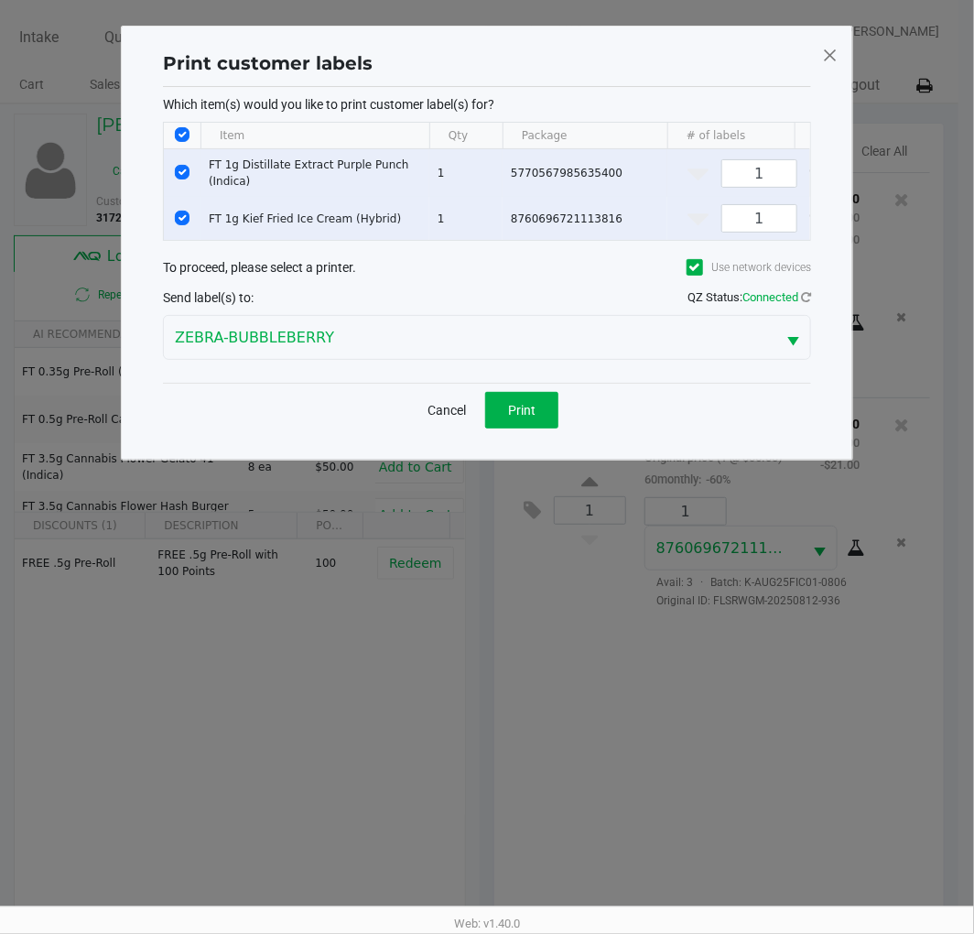
click at [181, 170] on input "Select Row" at bounding box center [182, 172] width 15 height 15
checkbox input "false"
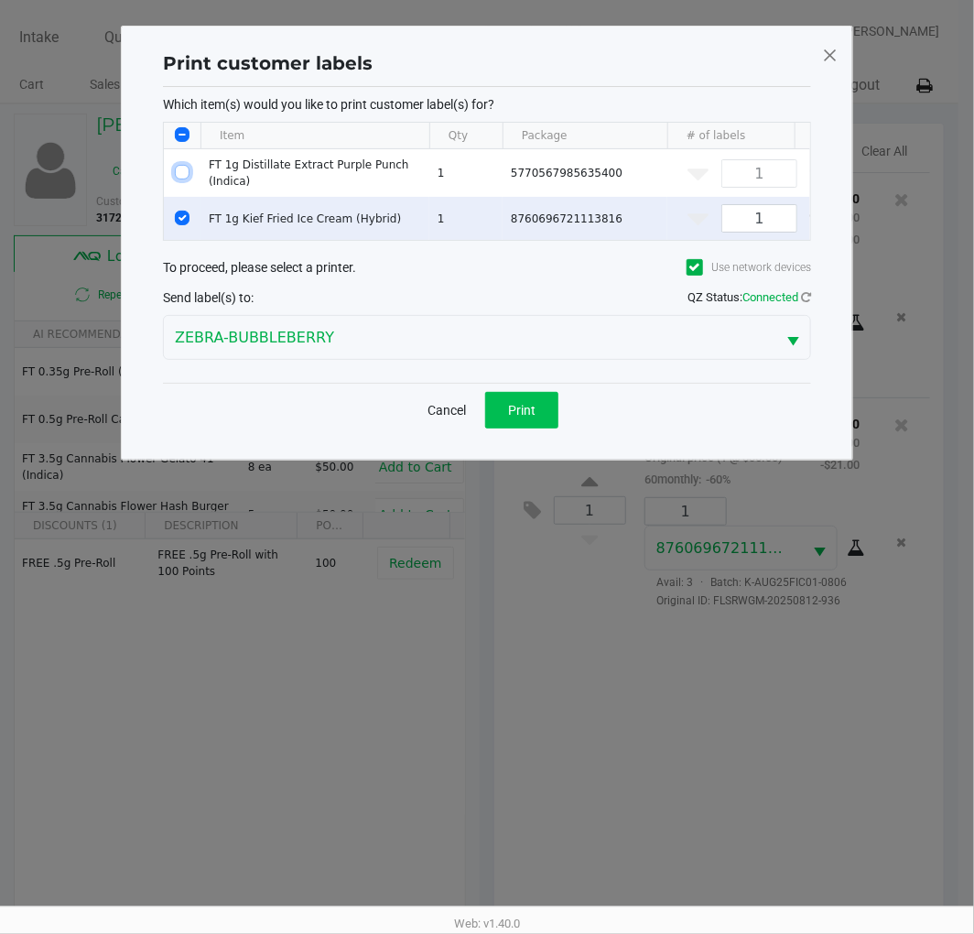
click at [508, 416] on span "Print" at bounding box center [521, 410] width 27 height 15
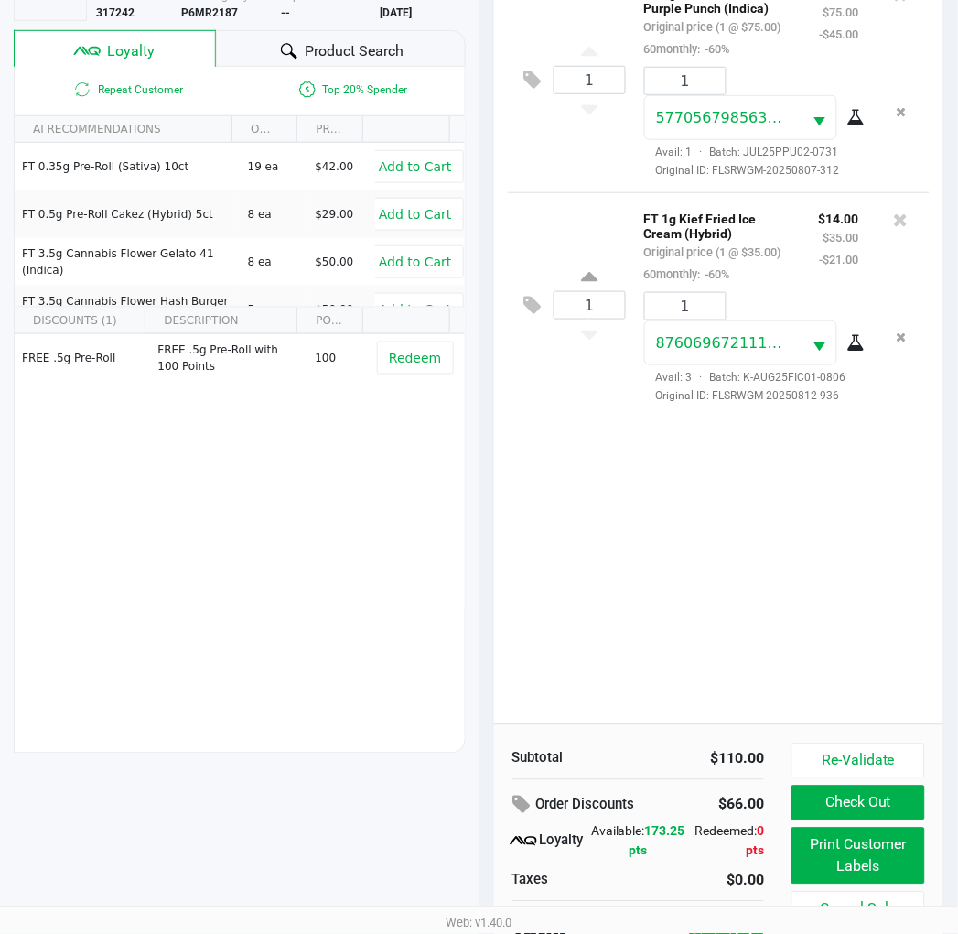
scroll to position [236, 0]
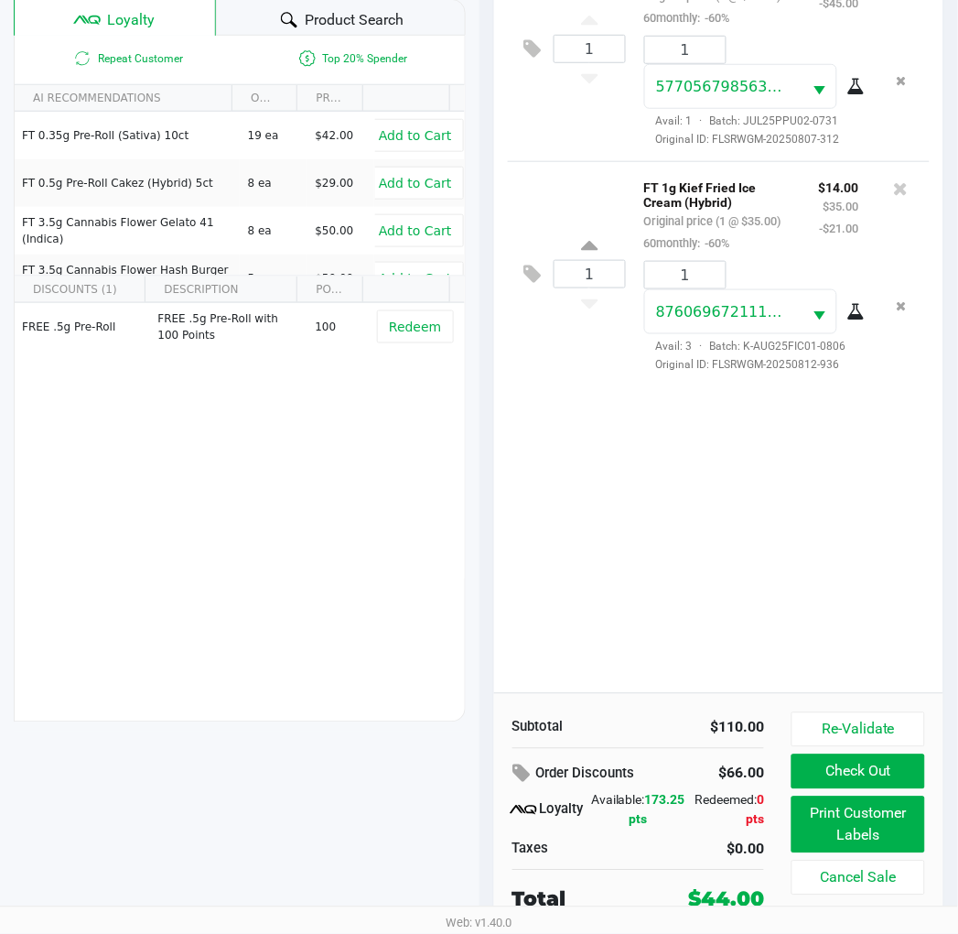
click at [867, 773] on button "Check Out" at bounding box center [858, 771] width 133 height 35
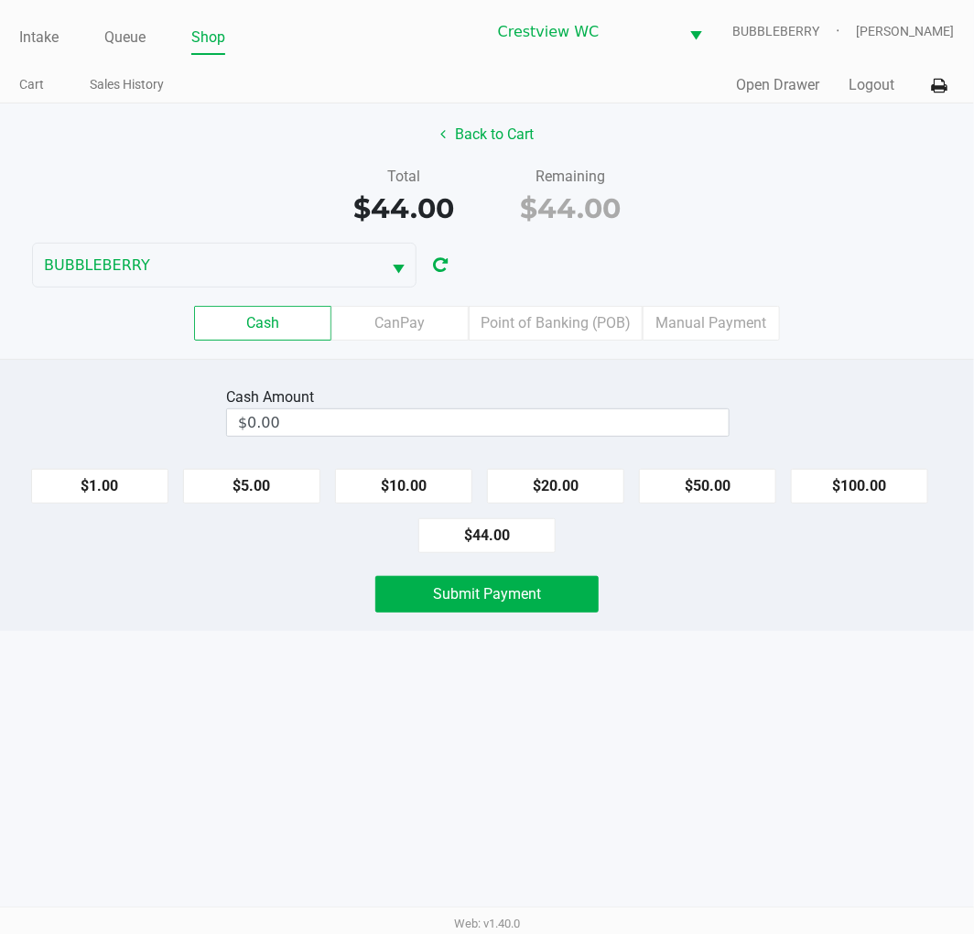
click at [540, 419] on input "$0.00" at bounding box center [478, 422] width 502 height 27
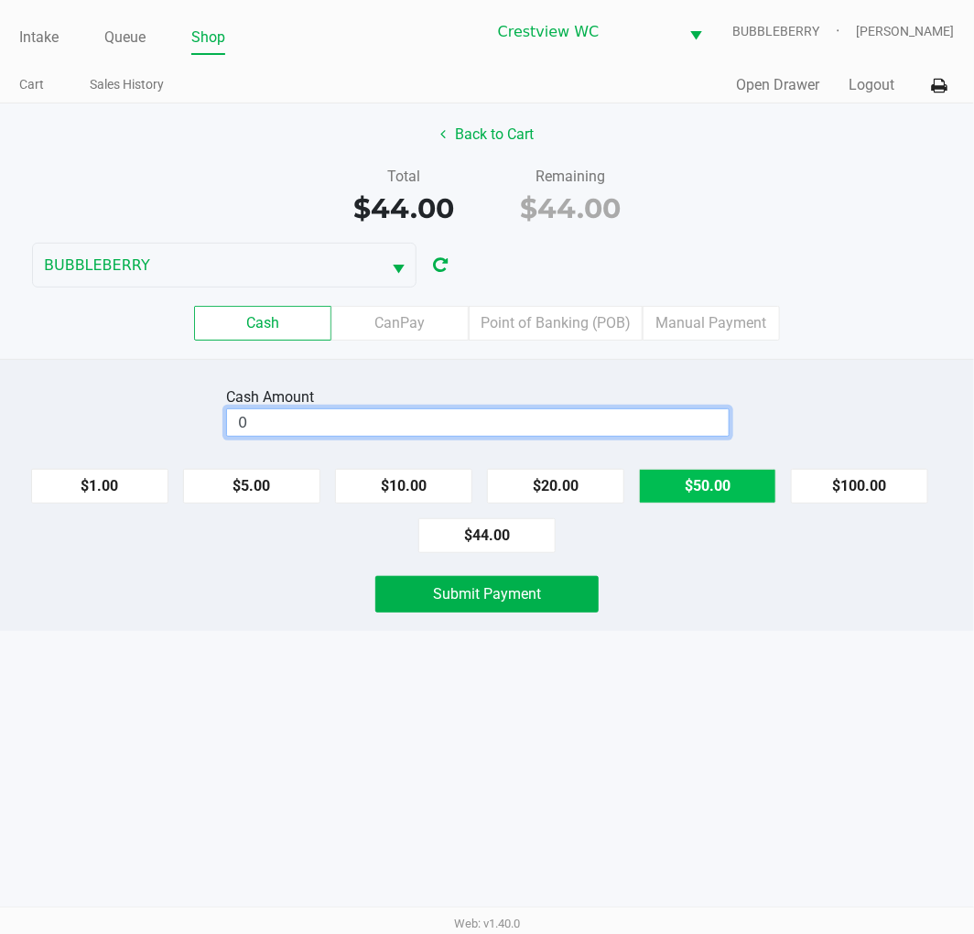
click at [717, 483] on button "$50.00" at bounding box center [707, 486] width 137 height 35
type input "$50.00"
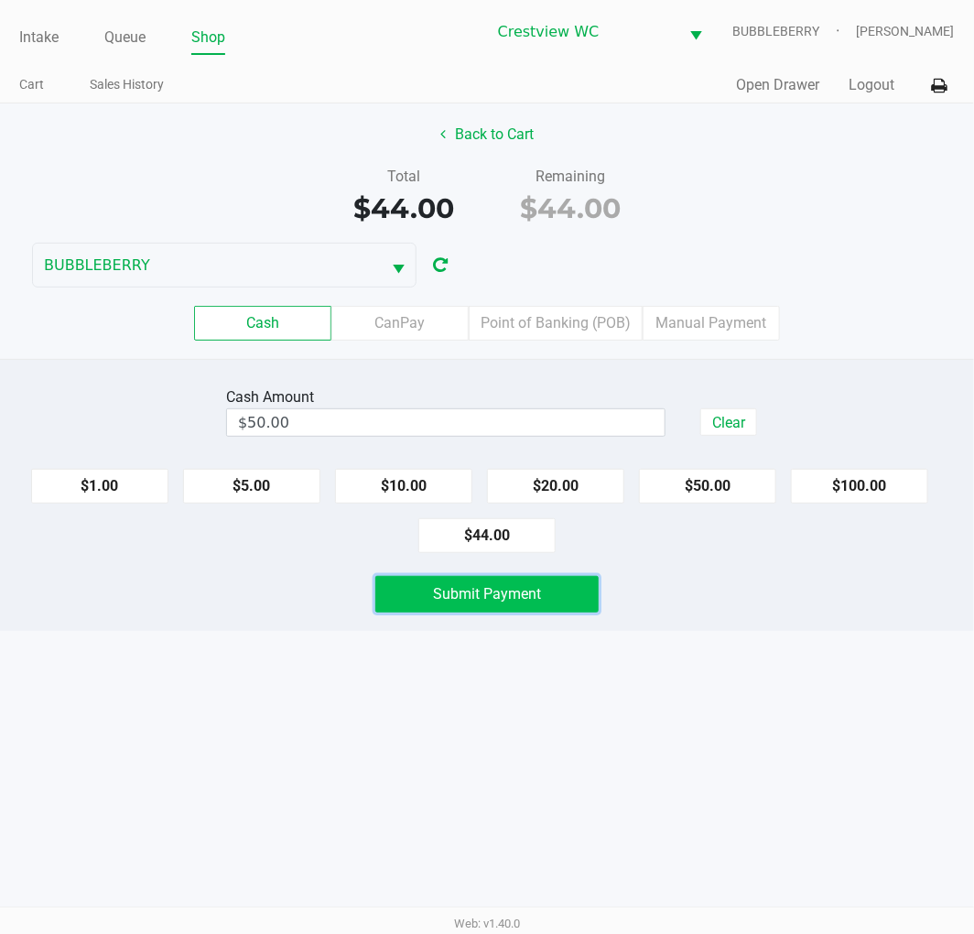
click at [566, 588] on button "Submit Payment" at bounding box center [486, 594] width 223 height 37
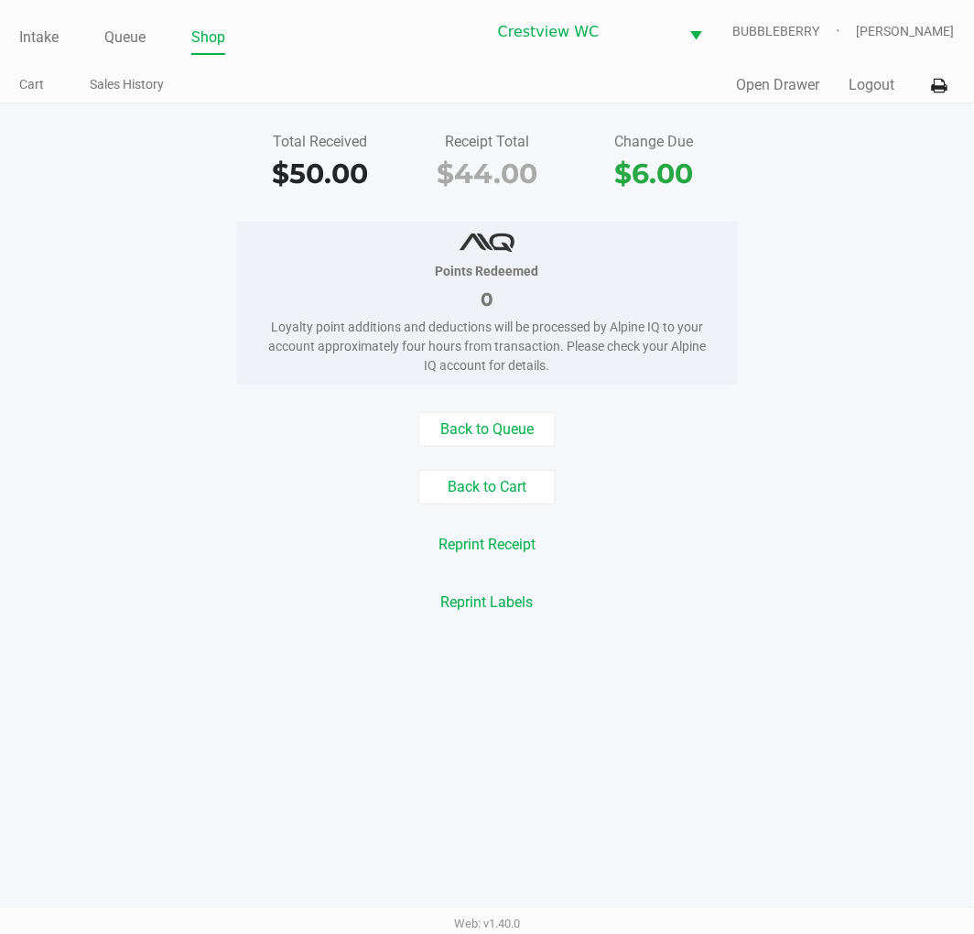
click at [810, 95] on button "Open Drawer" at bounding box center [778, 85] width 83 height 22
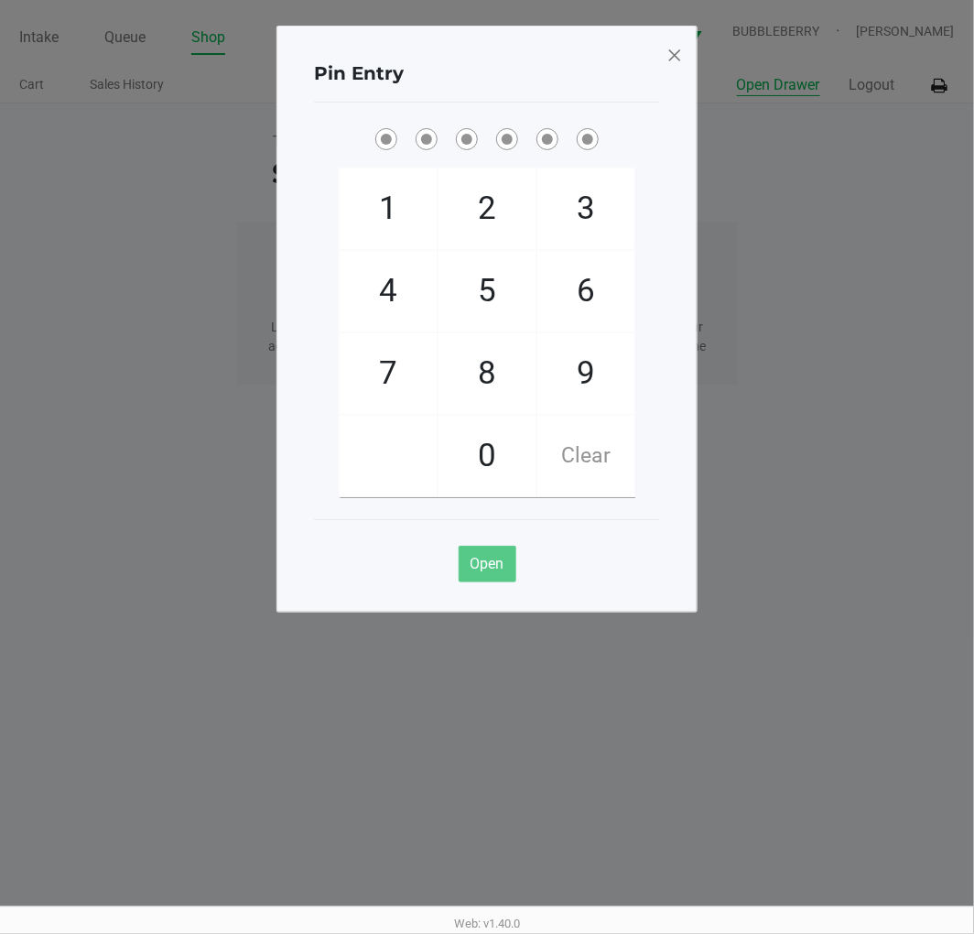
click at [597, 369] on span "9" at bounding box center [585, 373] width 97 height 81
checkbox input "true"
click at [485, 193] on span "2" at bounding box center [486, 208] width 97 height 81
checkbox input "true"
click at [476, 190] on span "2" at bounding box center [486, 208] width 97 height 81
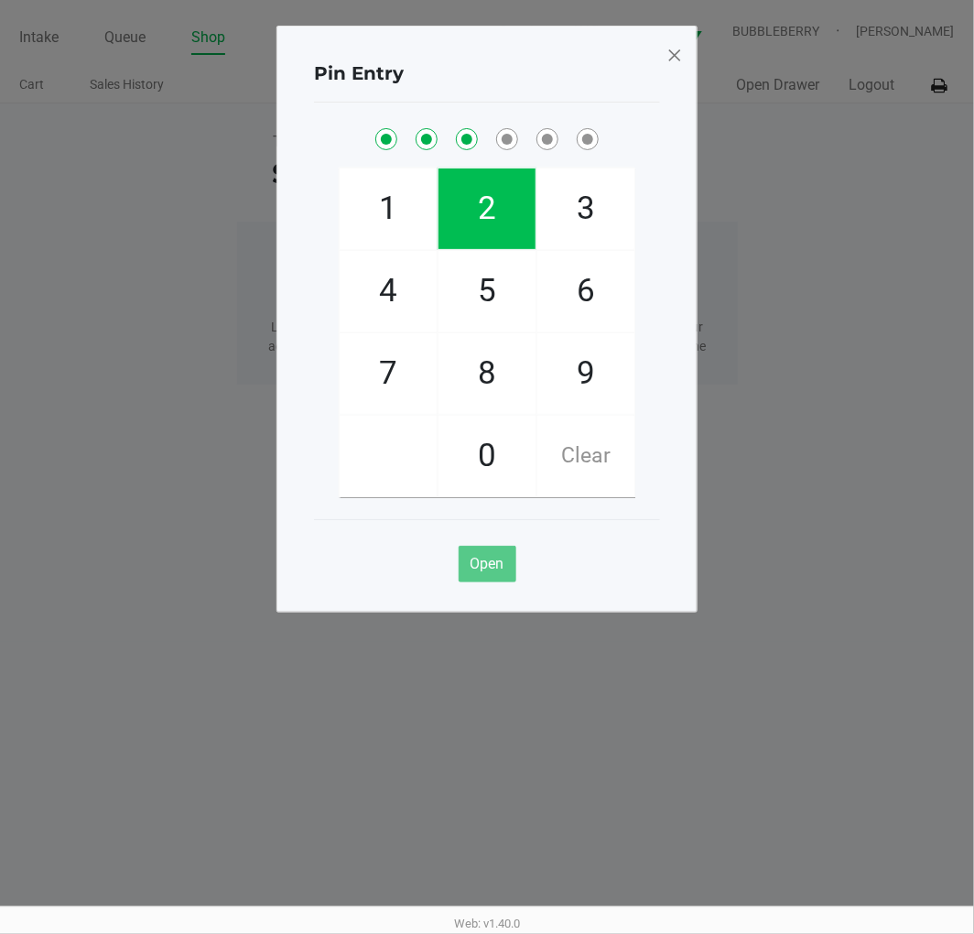
checkbox input "true"
click at [481, 367] on span "8" at bounding box center [486, 373] width 97 height 81
checkbox input "true"
click at [504, 233] on span "2" at bounding box center [486, 208] width 97 height 81
checkbox input "true"
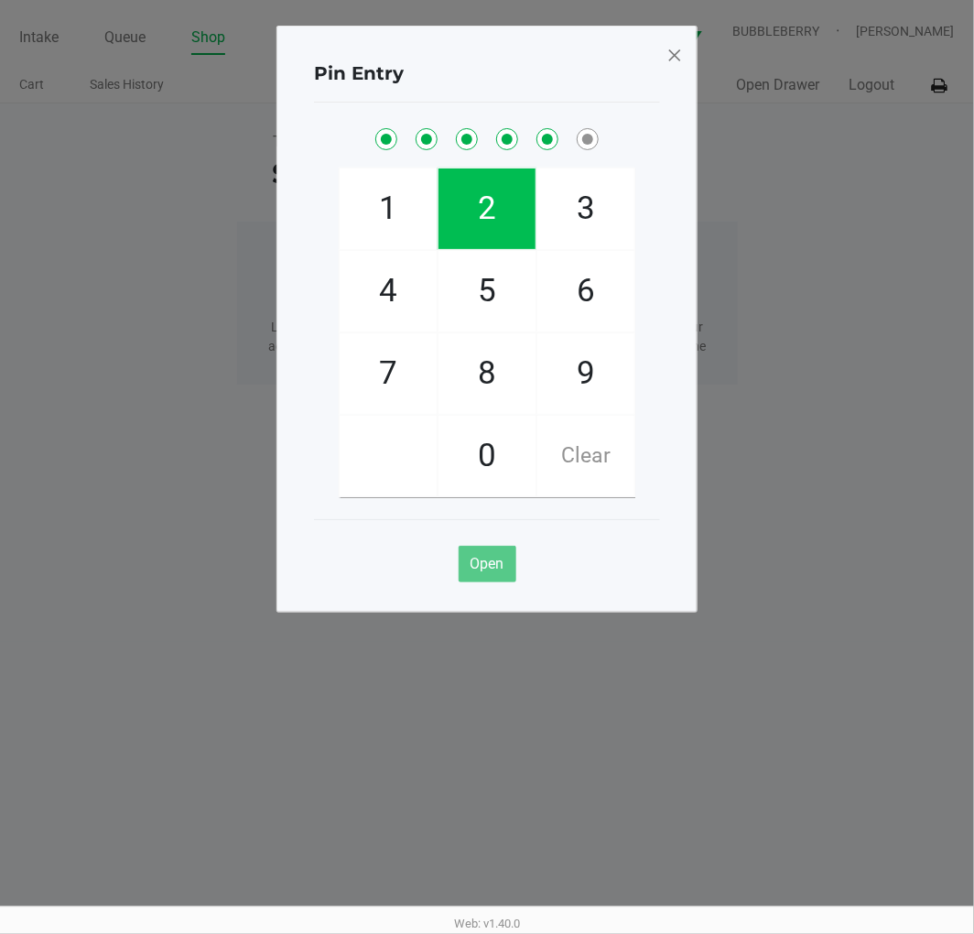
click at [376, 230] on span "1" at bounding box center [388, 208] width 97 height 81
checkbox input "true"
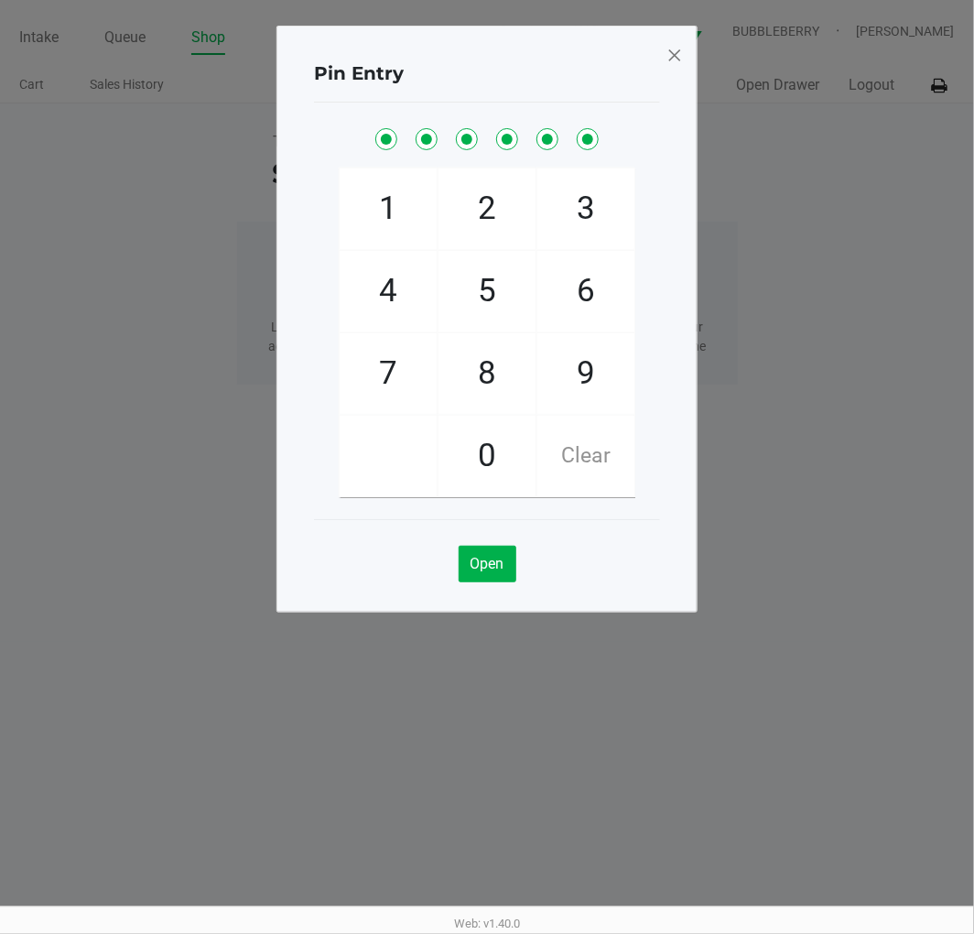
click at [672, 66] on span at bounding box center [674, 54] width 16 height 29
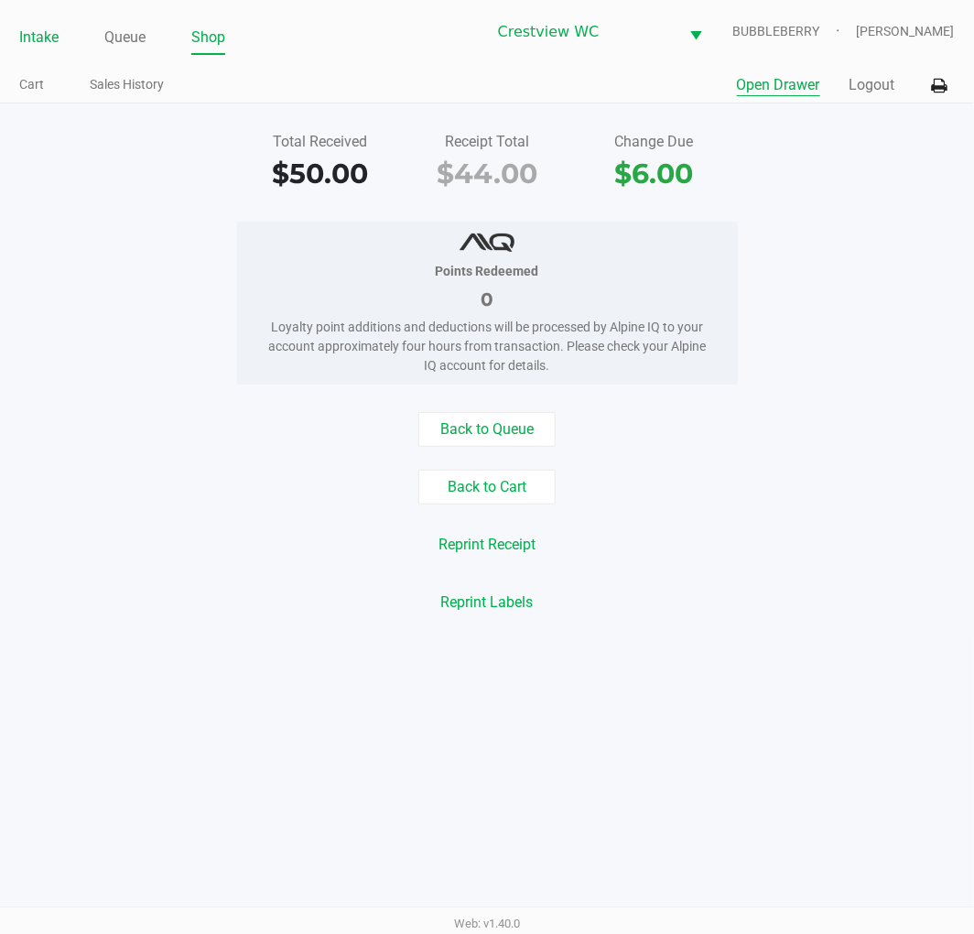
click at [41, 30] on link "Intake" at bounding box center [38, 38] width 39 height 26
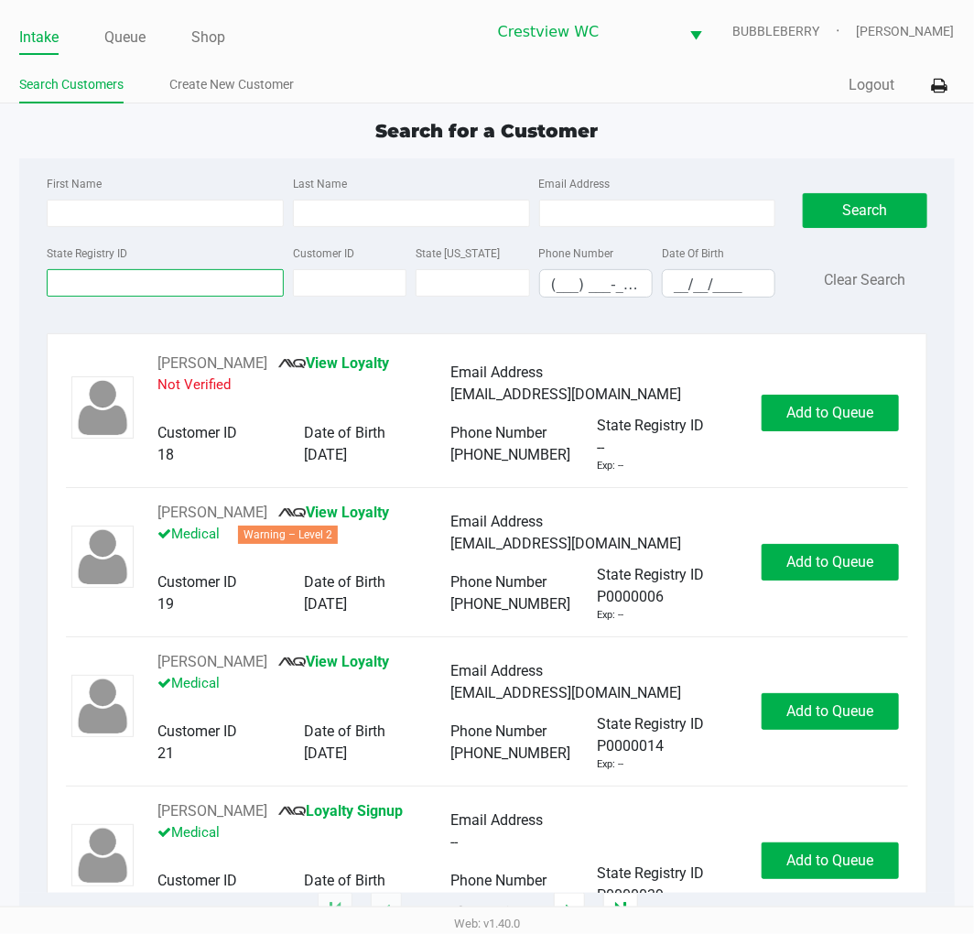
click at [205, 284] on input "State Registry ID" at bounding box center [165, 282] width 237 height 27
click at [148, 286] on input "State Registry ID" at bounding box center [165, 282] width 237 height 27
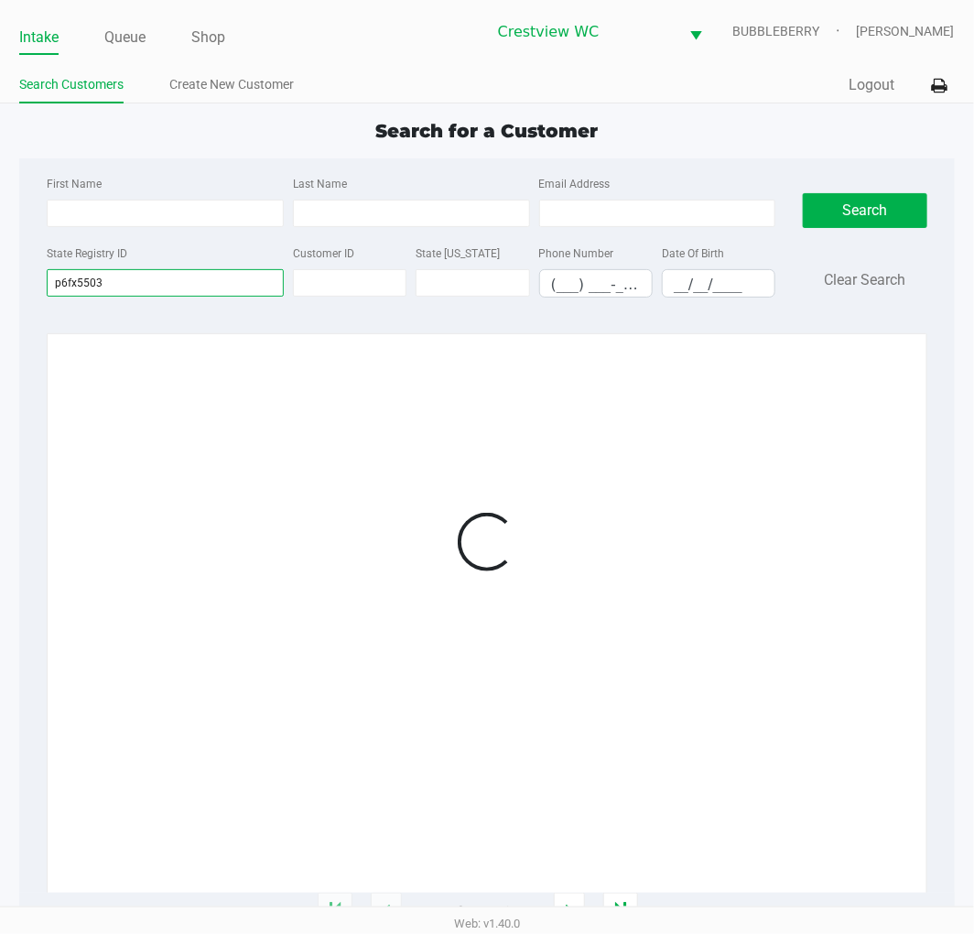
type input "p6fx5503"
drag, startPoint x: 867, startPoint y: 384, endPoint x: 858, endPoint y: 385, distance: 9.2
click at [872, 377] on div at bounding box center [486, 541] width 841 height 378
click at [840, 418] on div at bounding box center [486, 541] width 841 height 378
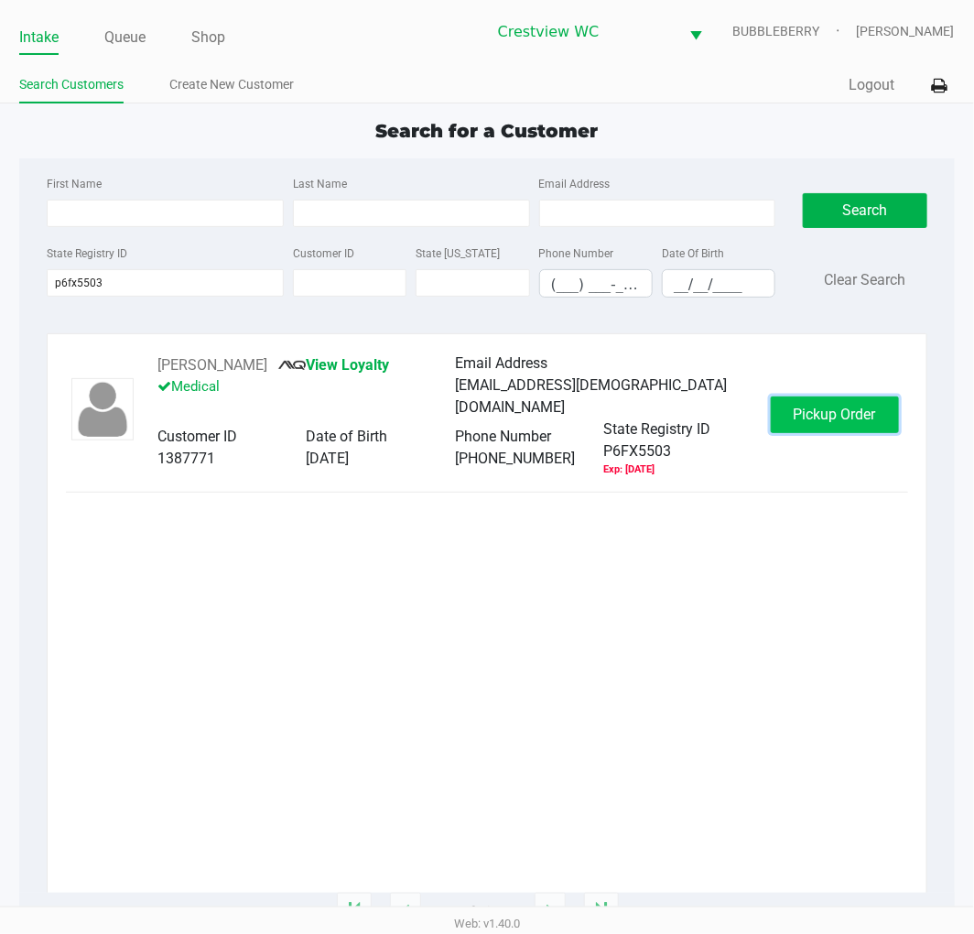
click at [836, 413] on span "Pickup Order" at bounding box center [835, 413] width 82 height 17
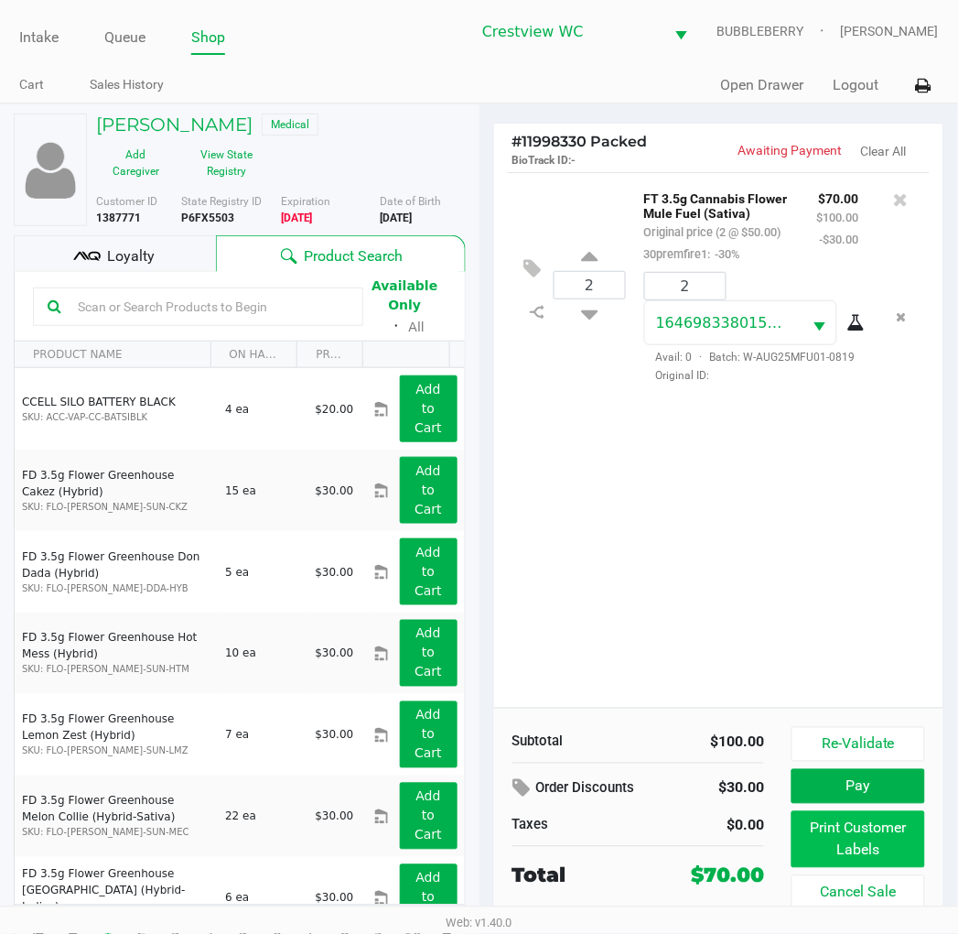
click at [860, 859] on button "Print Customer Labels" at bounding box center [858, 839] width 133 height 57
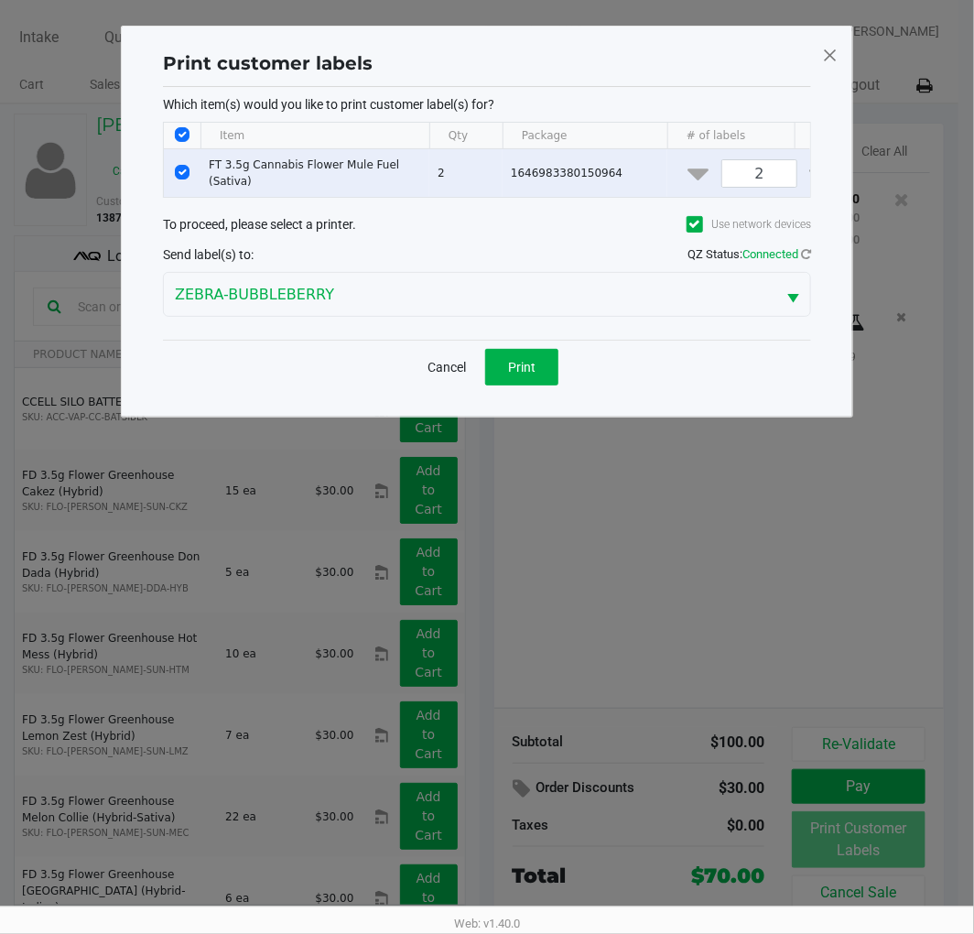
click at [540, 385] on button "Print" at bounding box center [521, 367] width 73 height 37
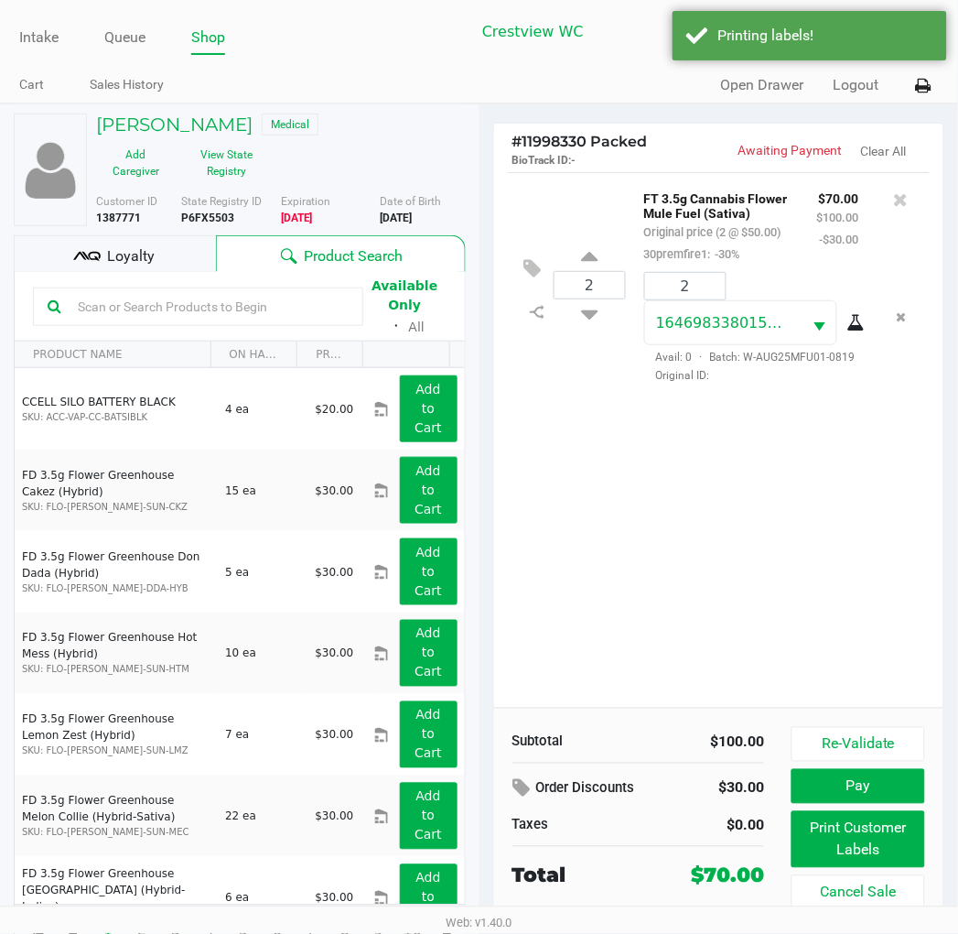
click at [134, 251] on span "Loyalty" at bounding box center [131, 256] width 48 height 22
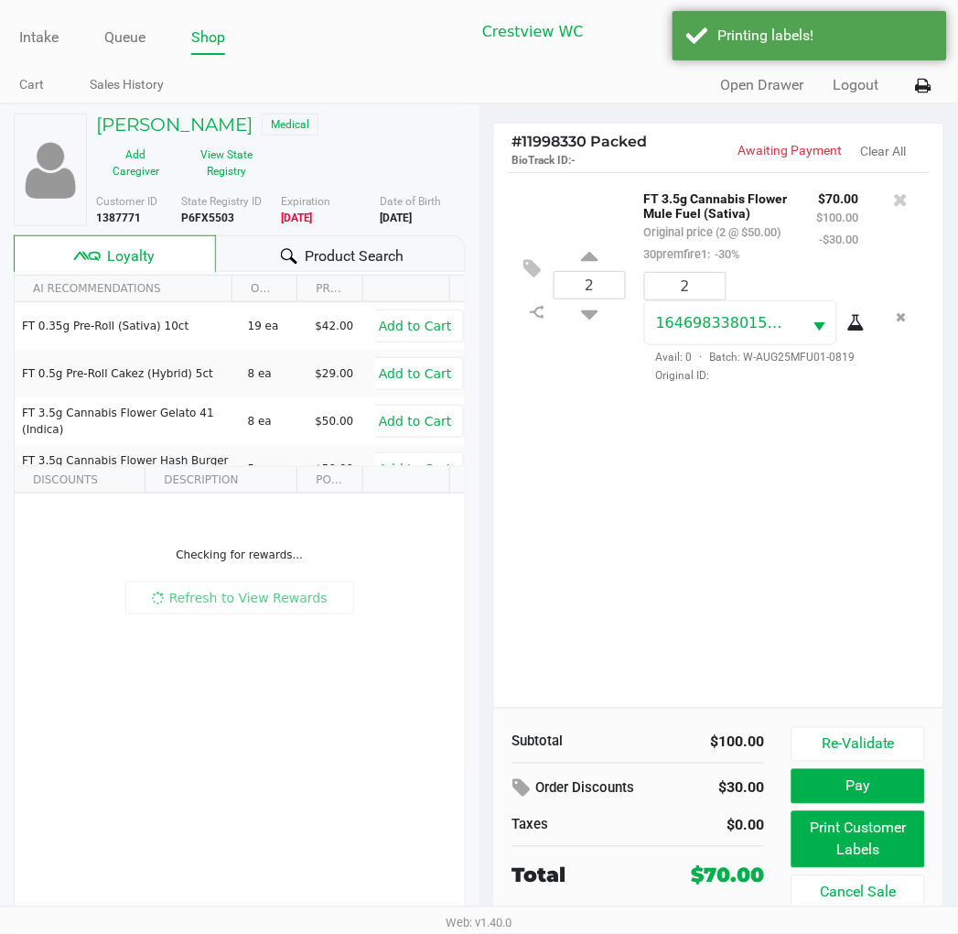
scroll to position [34, 0]
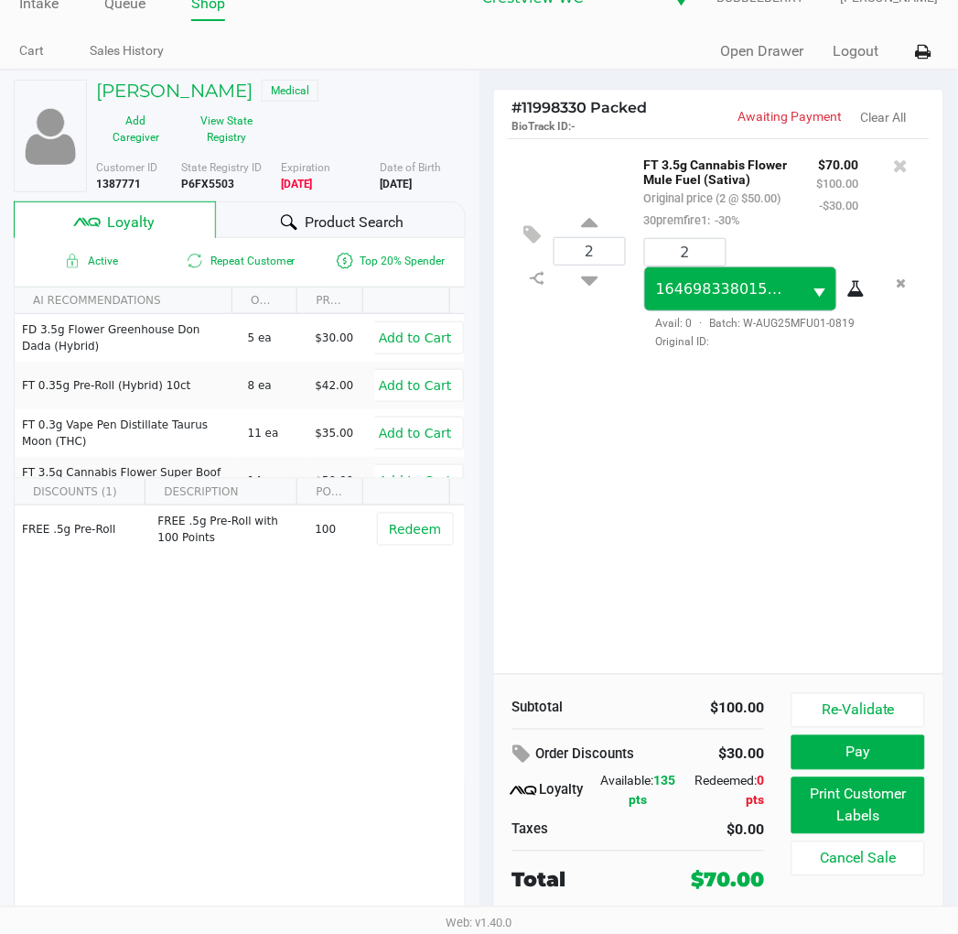
click at [817, 751] on button "Pay" at bounding box center [858, 752] width 133 height 35
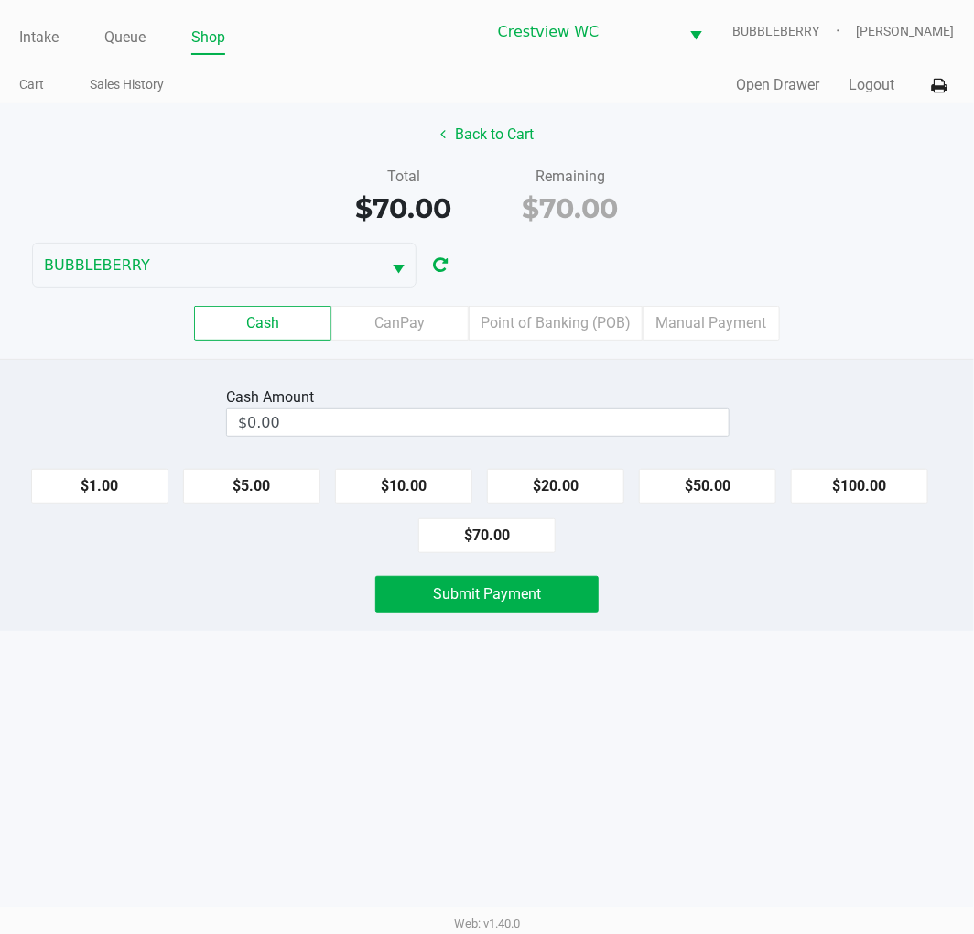
click at [581, 416] on input "$0.00" at bounding box center [478, 422] width 502 height 27
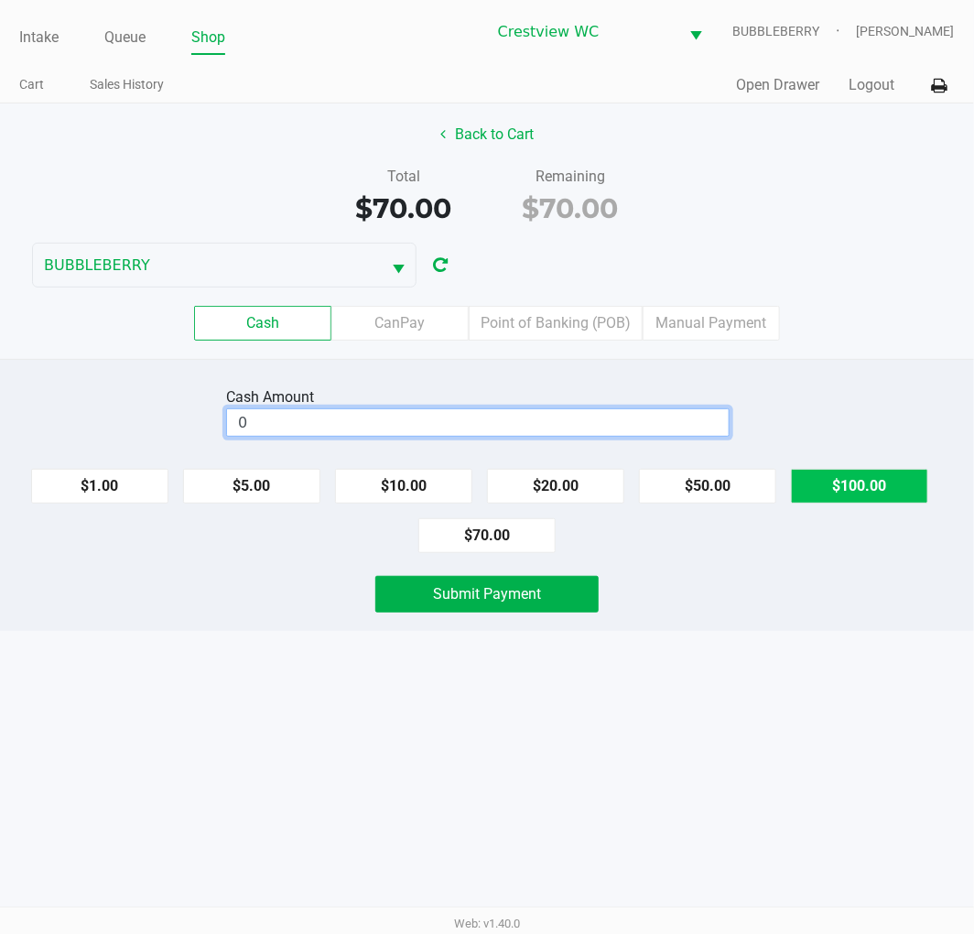
click at [868, 481] on button "$100.00" at bounding box center [859, 486] width 137 height 35
type input "$100.00"
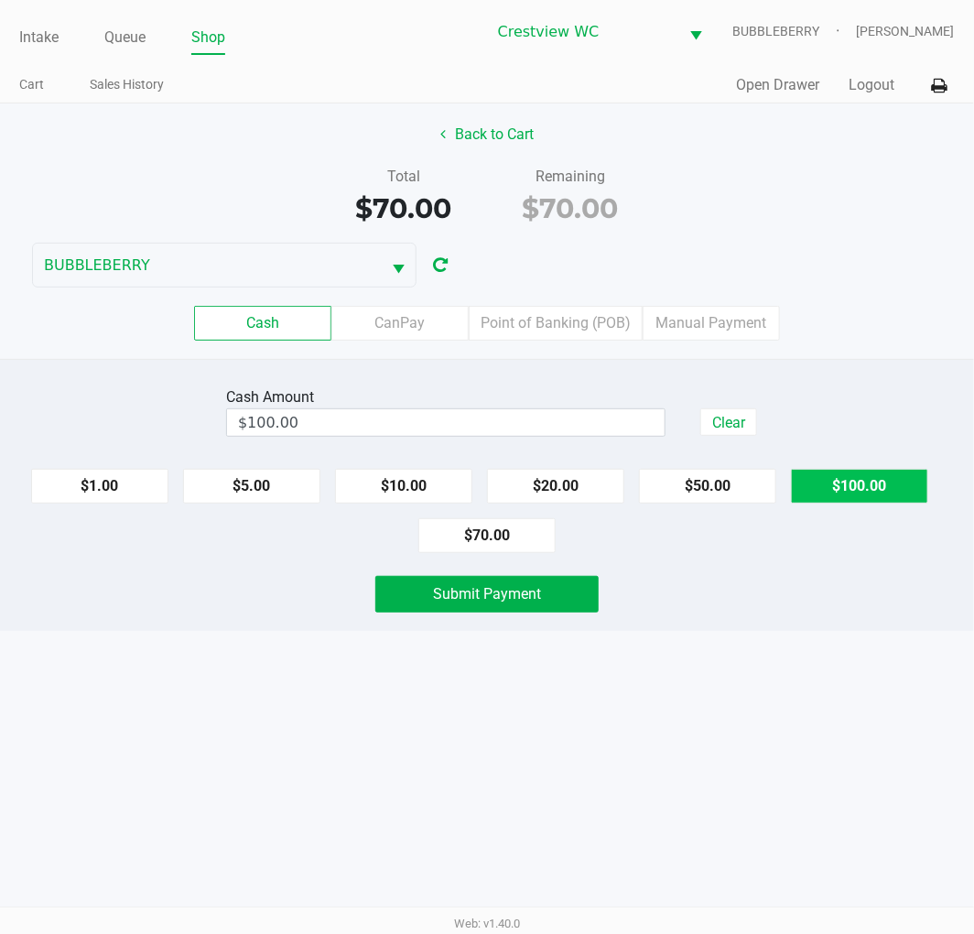
click at [571, 611] on button "Submit Payment" at bounding box center [486, 594] width 223 height 37
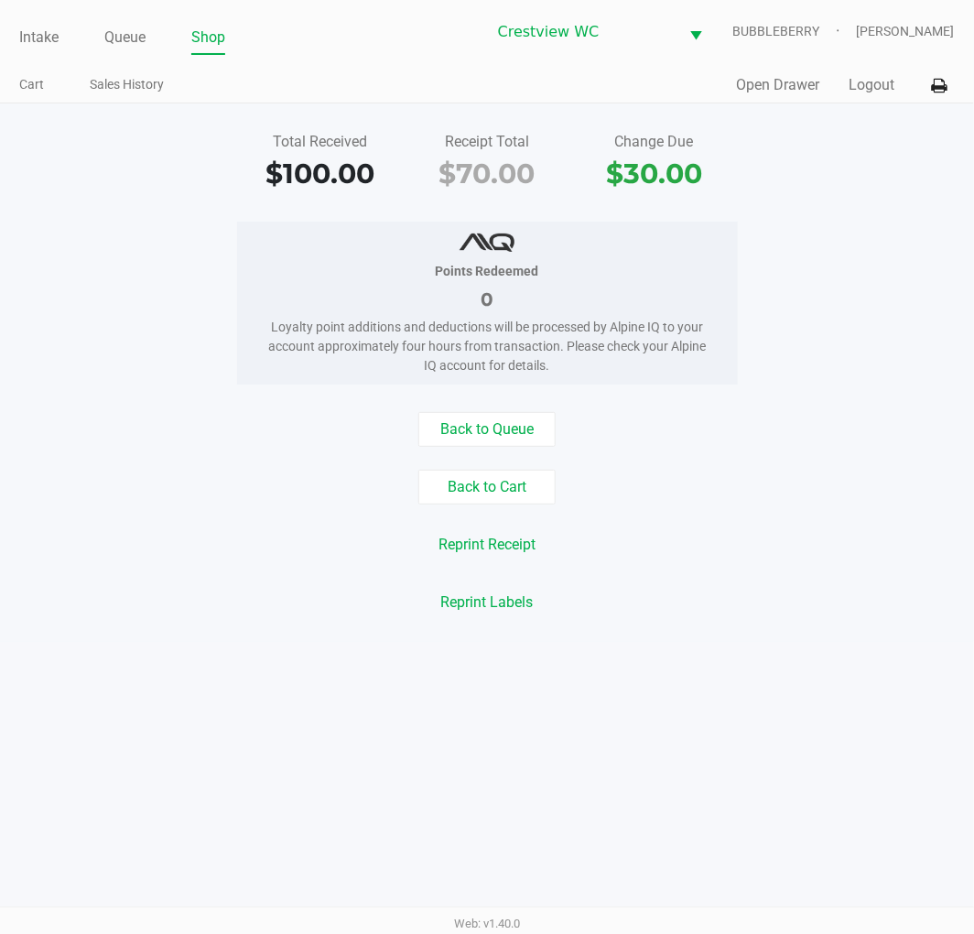
click at [27, 26] on link "Intake" at bounding box center [38, 38] width 39 height 26
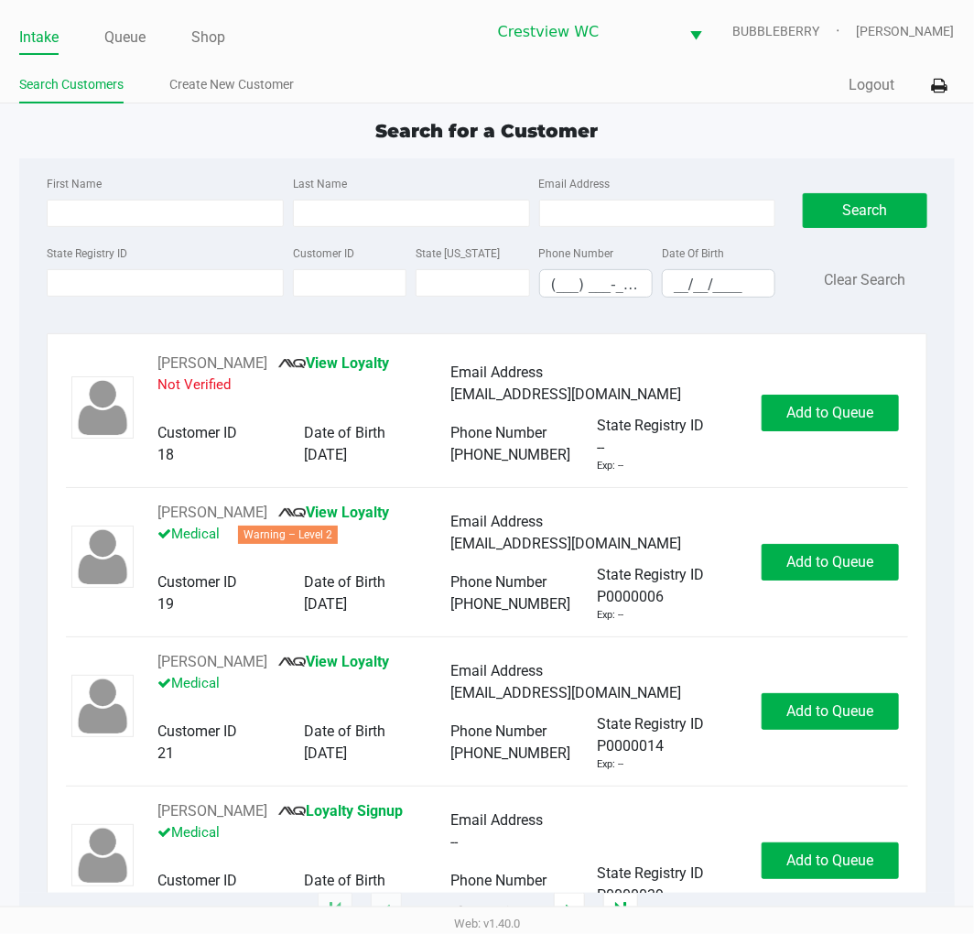
click at [93, 257] on label "State Registry ID" at bounding box center [87, 253] width 81 height 16
click at [93, 269] on input "State Registry ID" at bounding box center [165, 282] width 237 height 27
click at [84, 254] on label "State Registry ID" at bounding box center [87, 253] width 81 height 16
click at [84, 269] on input "State Registry ID" at bounding box center [165, 282] width 237 height 27
click at [193, 280] on input "State Registry ID" at bounding box center [165, 282] width 237 height 27
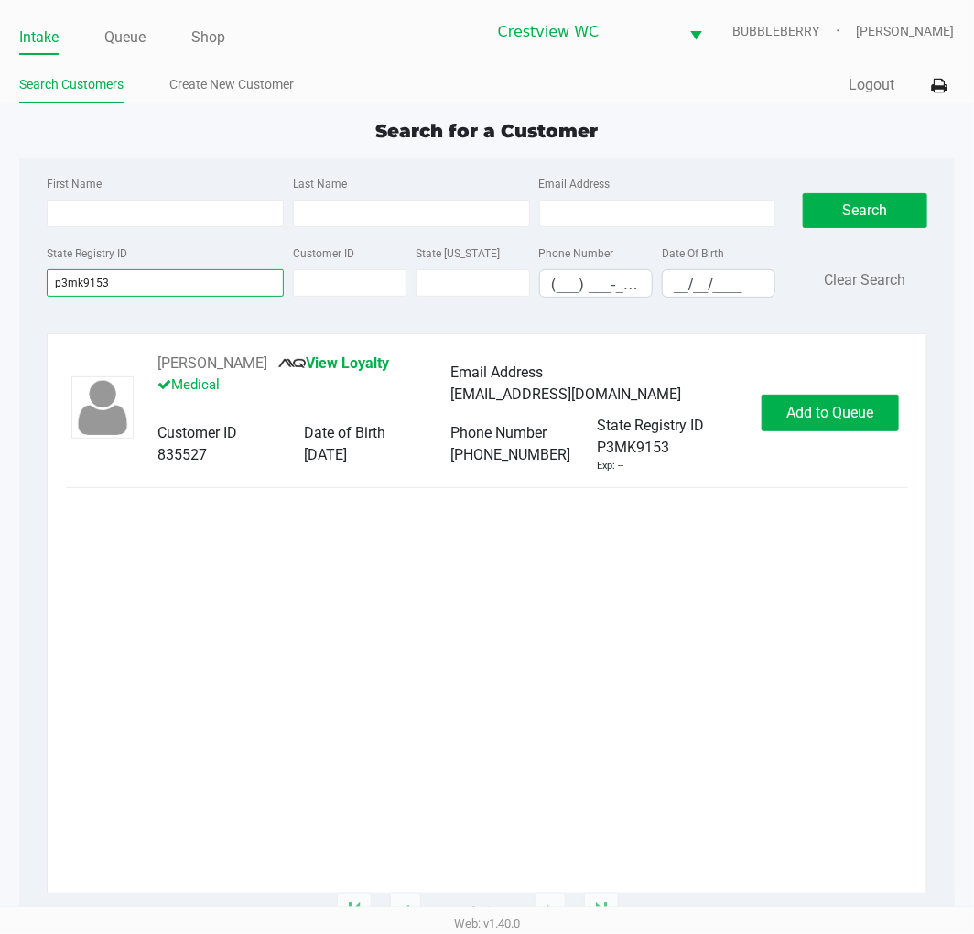
type input "p3mk9153"
click at [817, 416] on span "Add to Queue" at bounding box center [829, 412] width 87 height 17
click at [825, 425] on div "Add to Queue" at bounding box center [830, 413] width 137 height 37
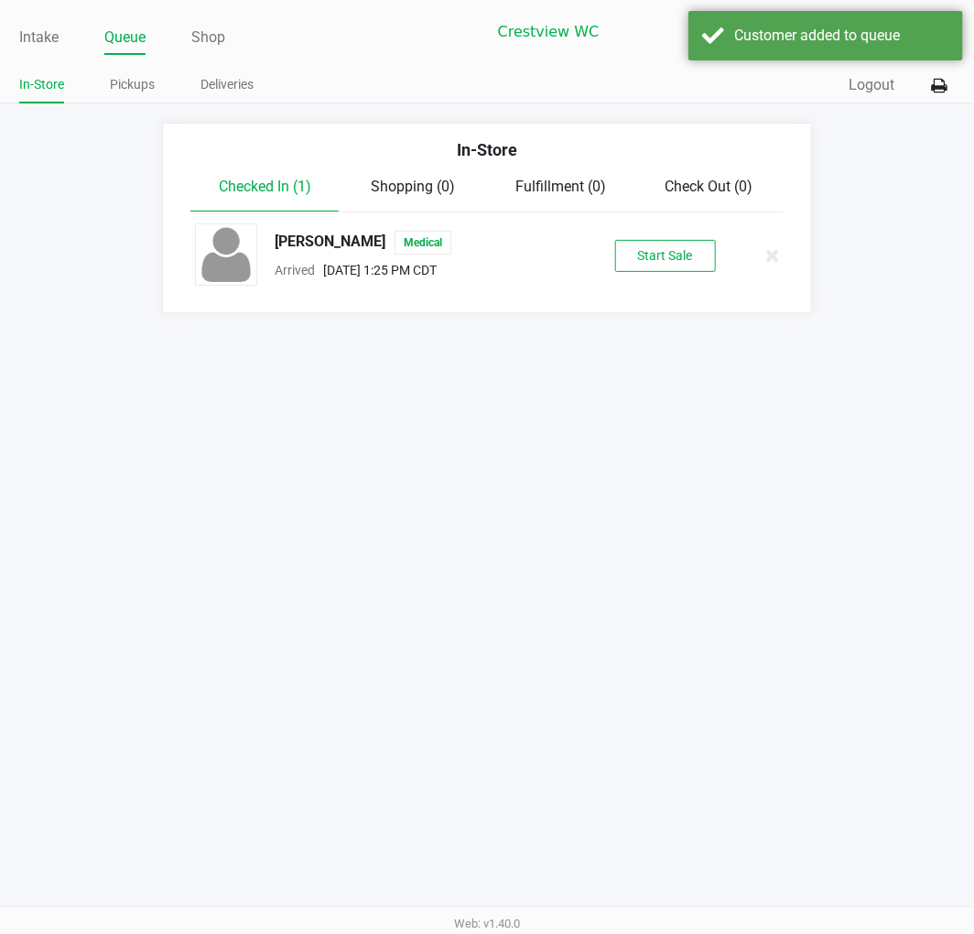
click at [651, 271] on button "Start Sale" at bounding box center [665, 256] width 101 height 32
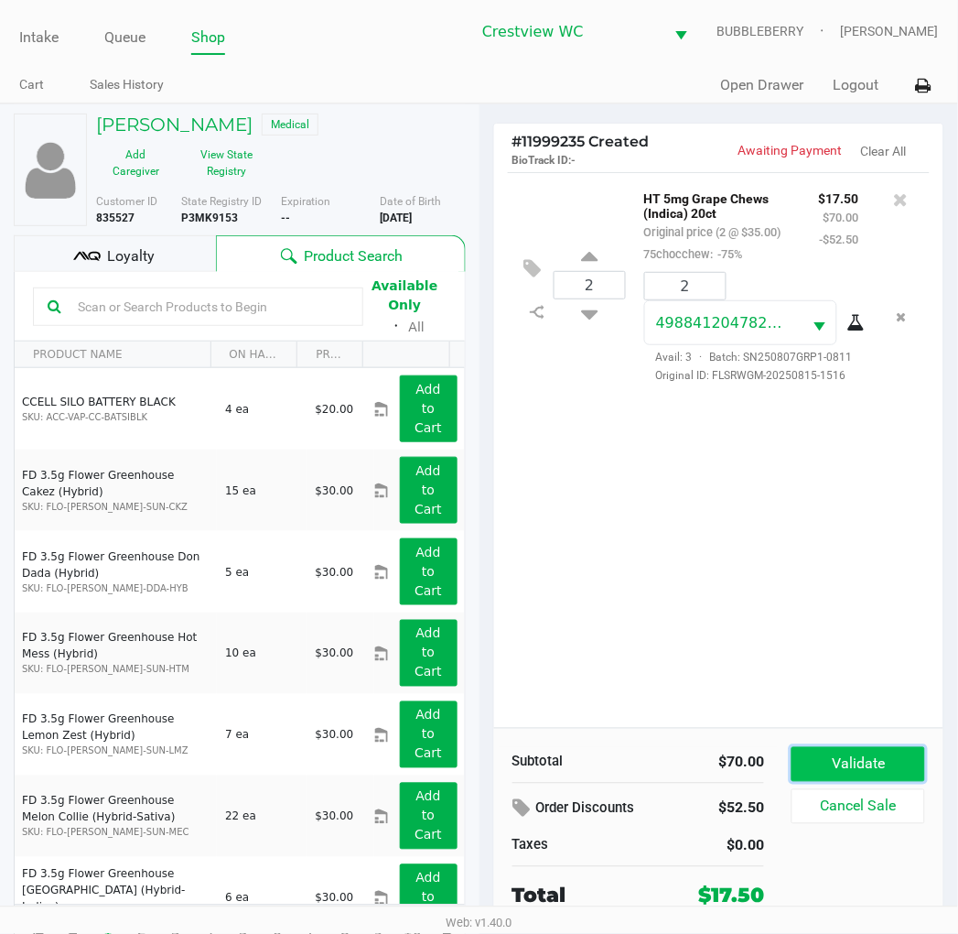
click at [871, 770] on button "Validate" at bounding box center [858, 764] width 133 height 35
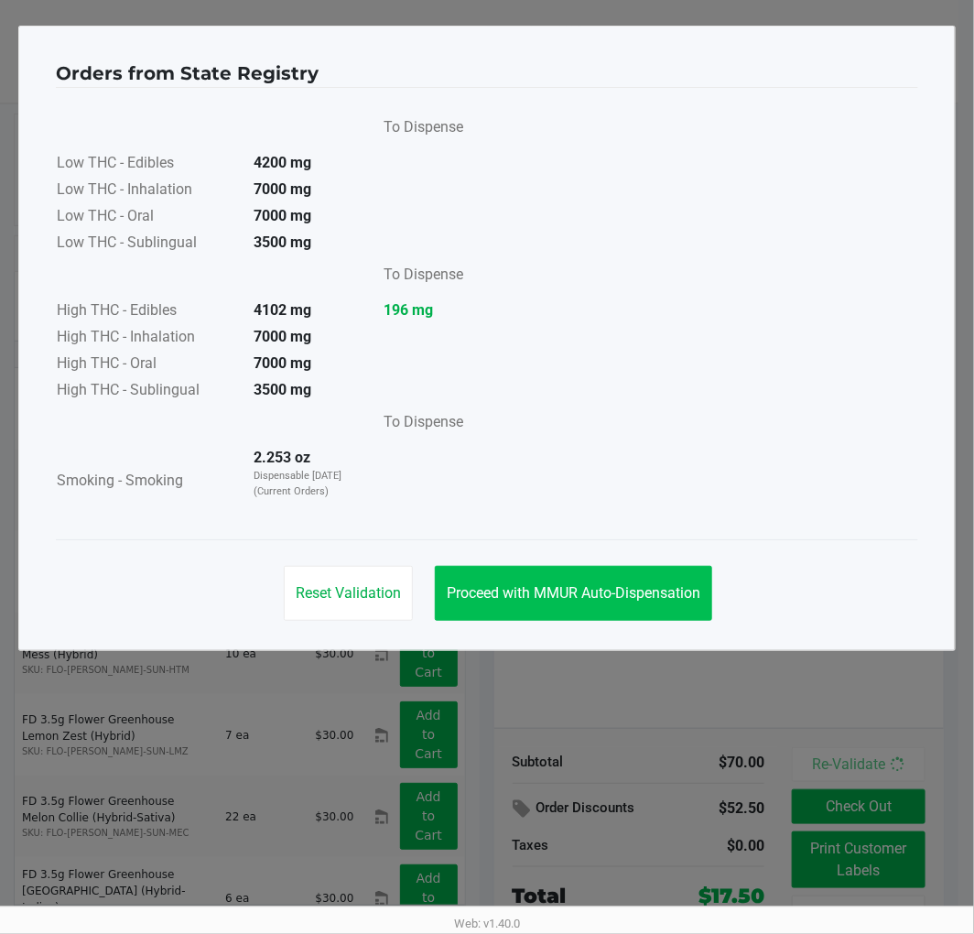
click at [609, 566] on button "Proceed with MMUR Auto-Dispensation" at bounding box center [573, 593] width 277 height 55
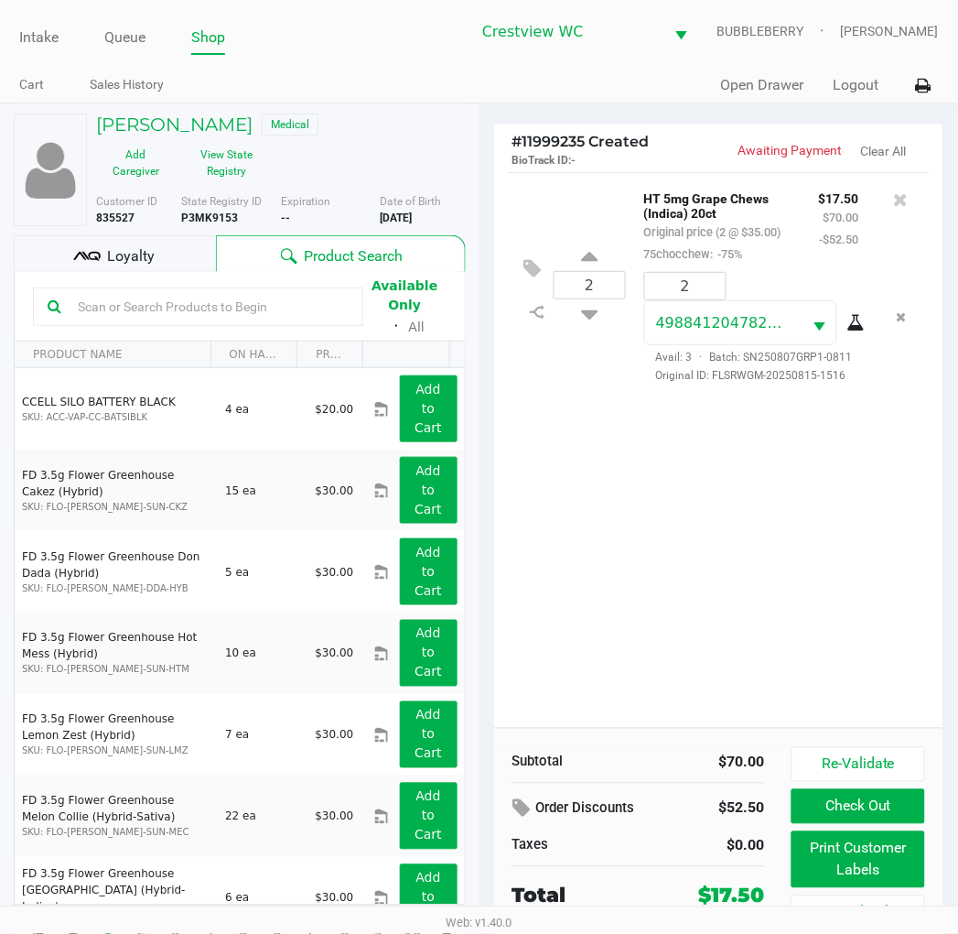
click at [843, 873] on button "Print Customer Labels" at bounding box center [858, 859] width 133 height 57
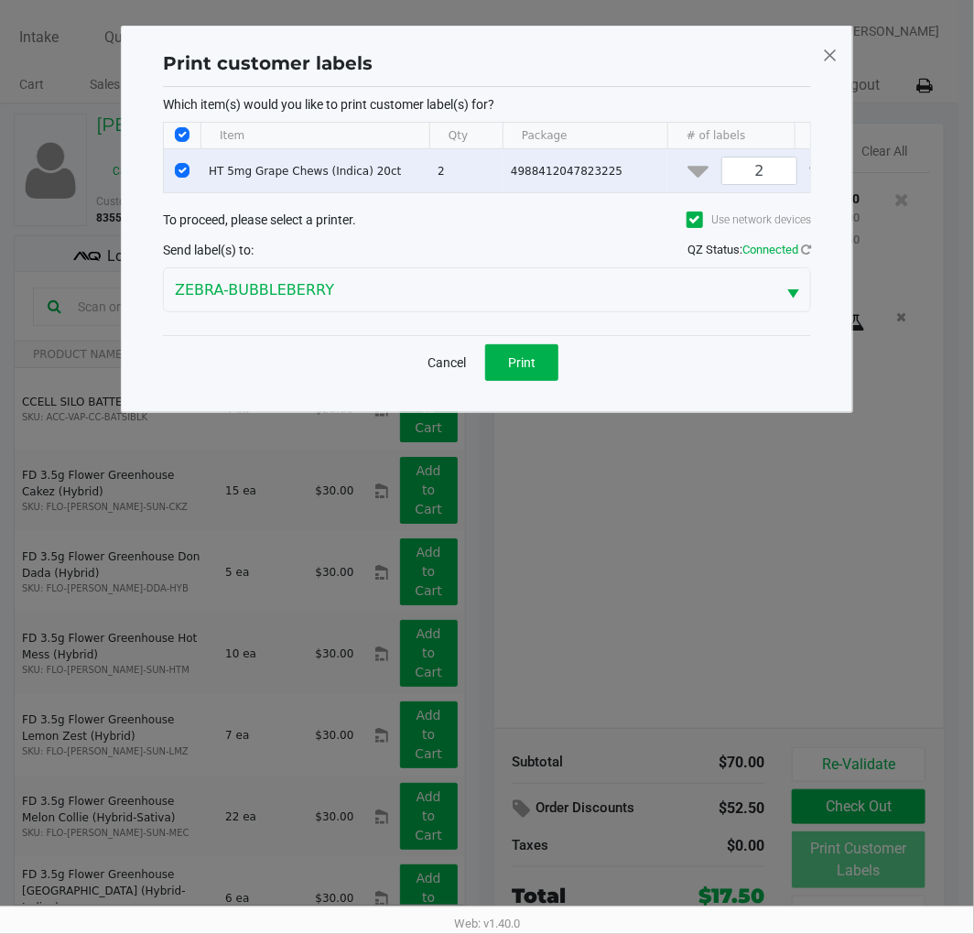
click at [535, 381] on button "Print" at bounding box center [521, 362] width 73 height 37
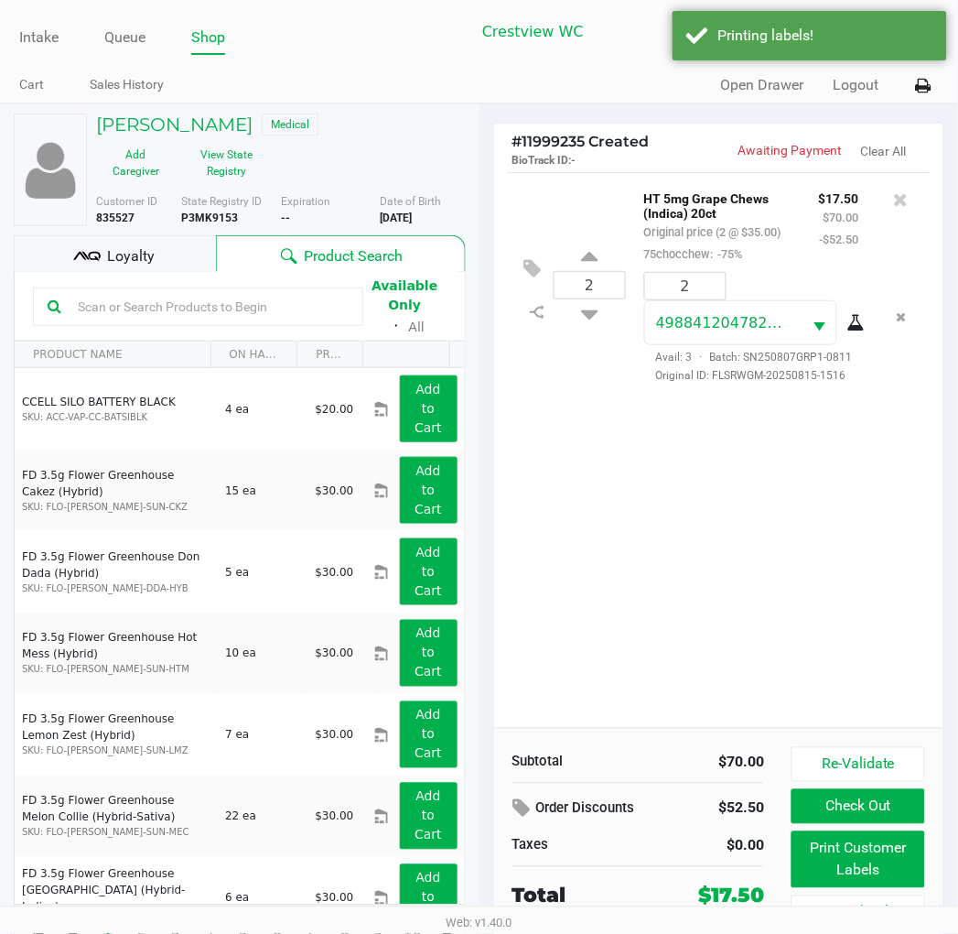
scroll to position [34, 0]
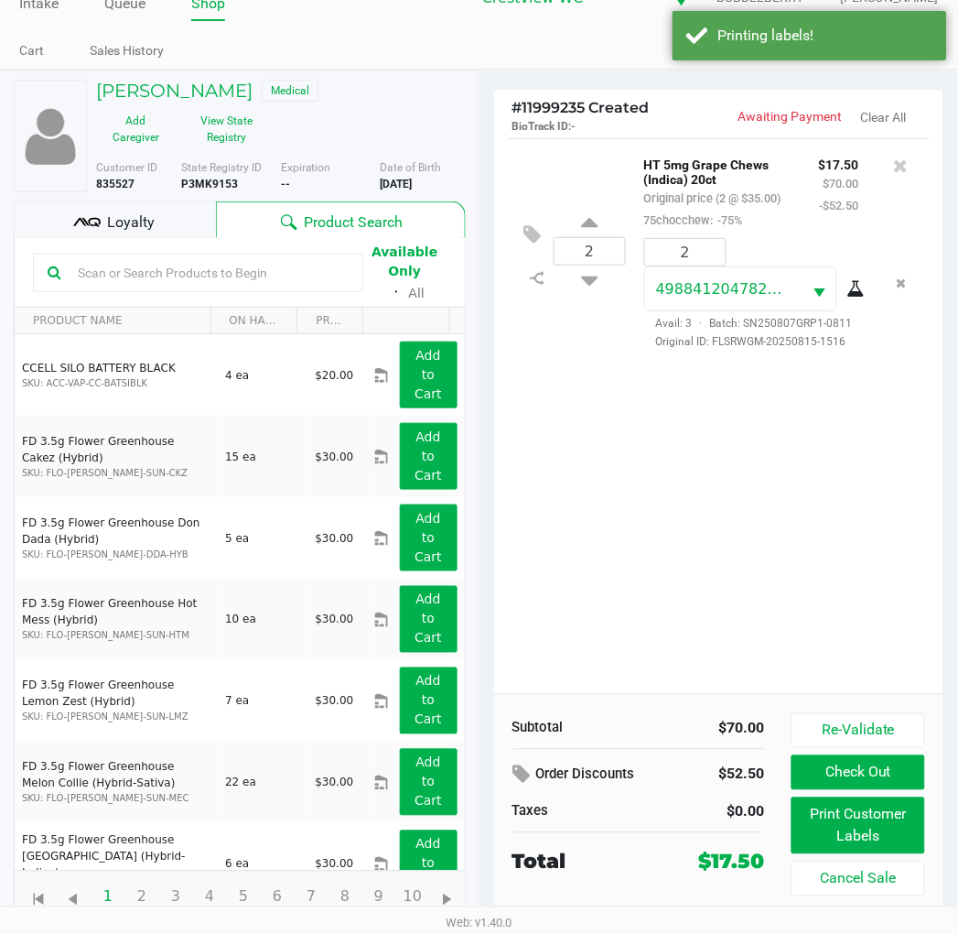
click at [137, 222] on span "Loyalty" at bounding box center [131, 222] width 48 height 22
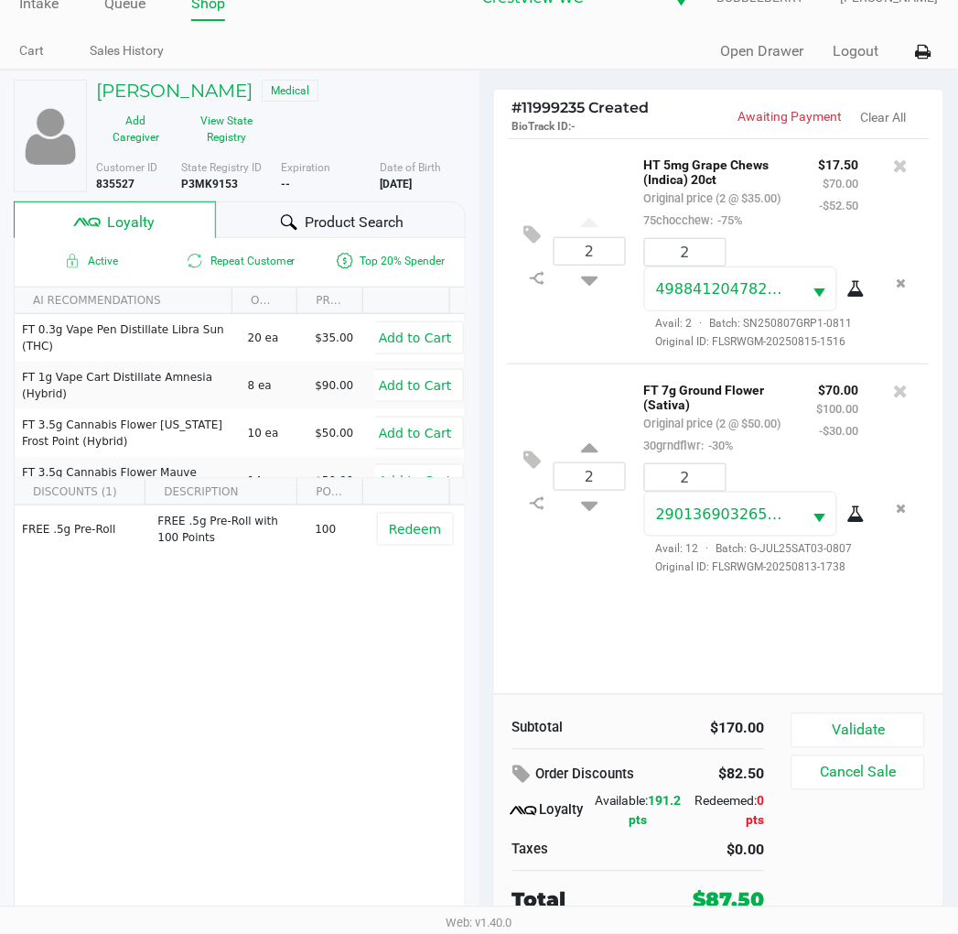
click at [889, 739] on button "Validate" at bounding box center [858, 730] width 133 height 35
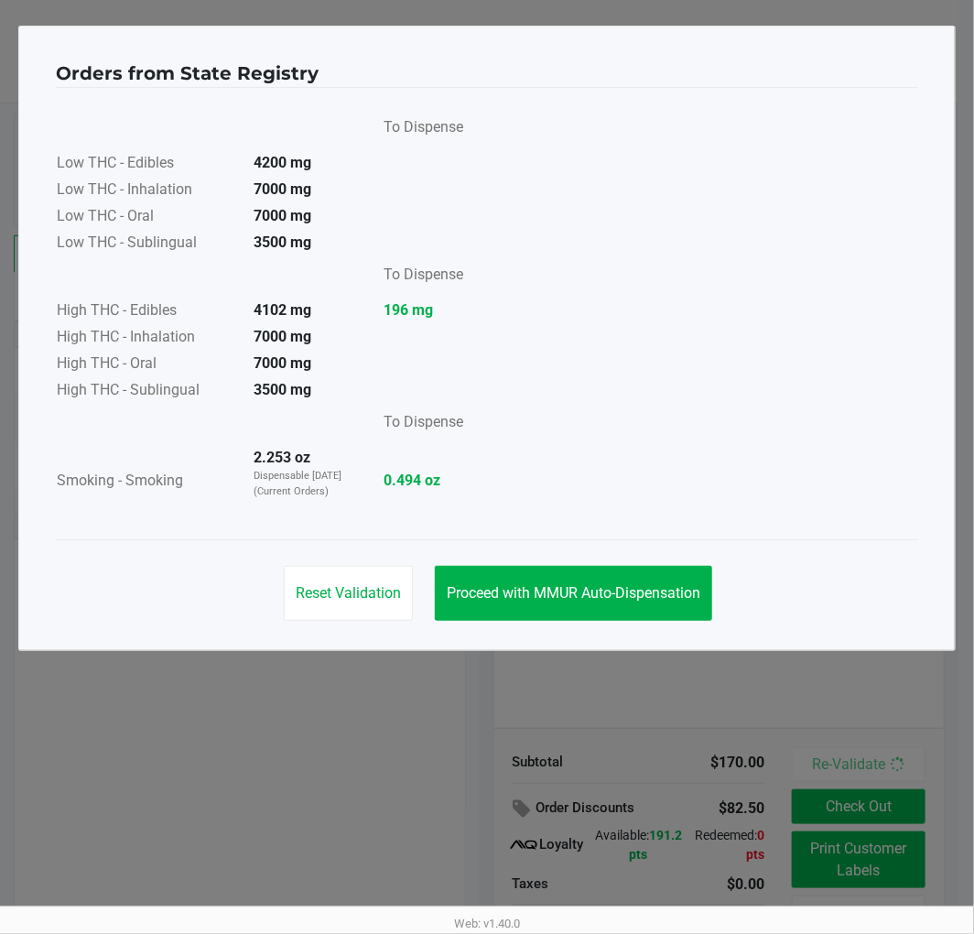
click at [546, 591] on span "Proceed with MMUR Auto-Dispensation" at bounding box center [574, 592] width 254 height 17
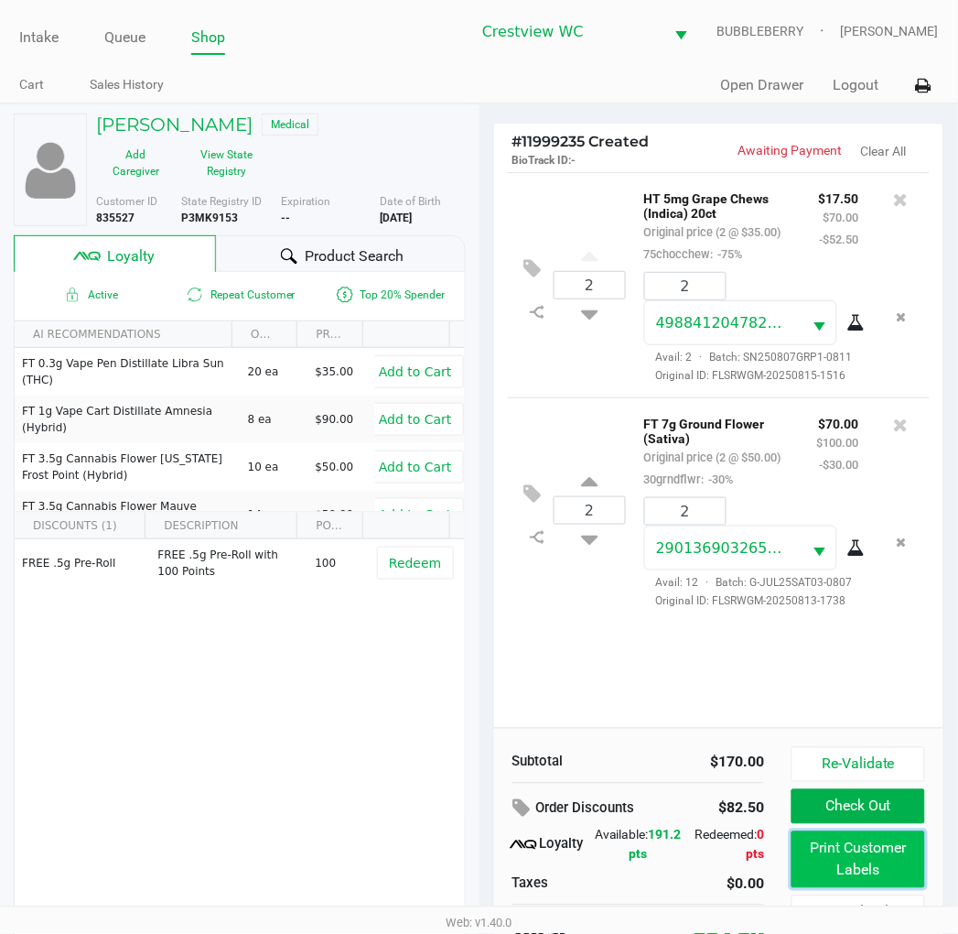
click at [856, 860] on button "Print Customer Labels" at bounding box center [858, 859] width 133 height 57
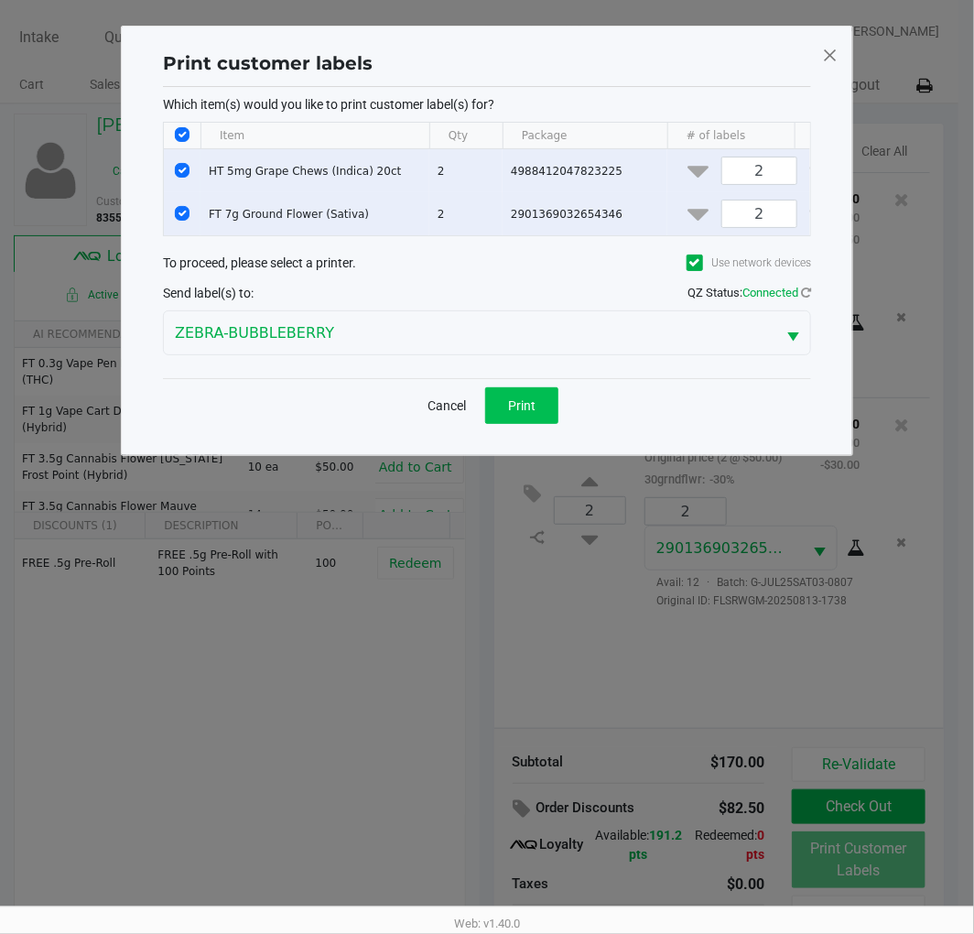
click at [520, 424] on button "Print" at bounding box center [521, 405] width 73 height 37
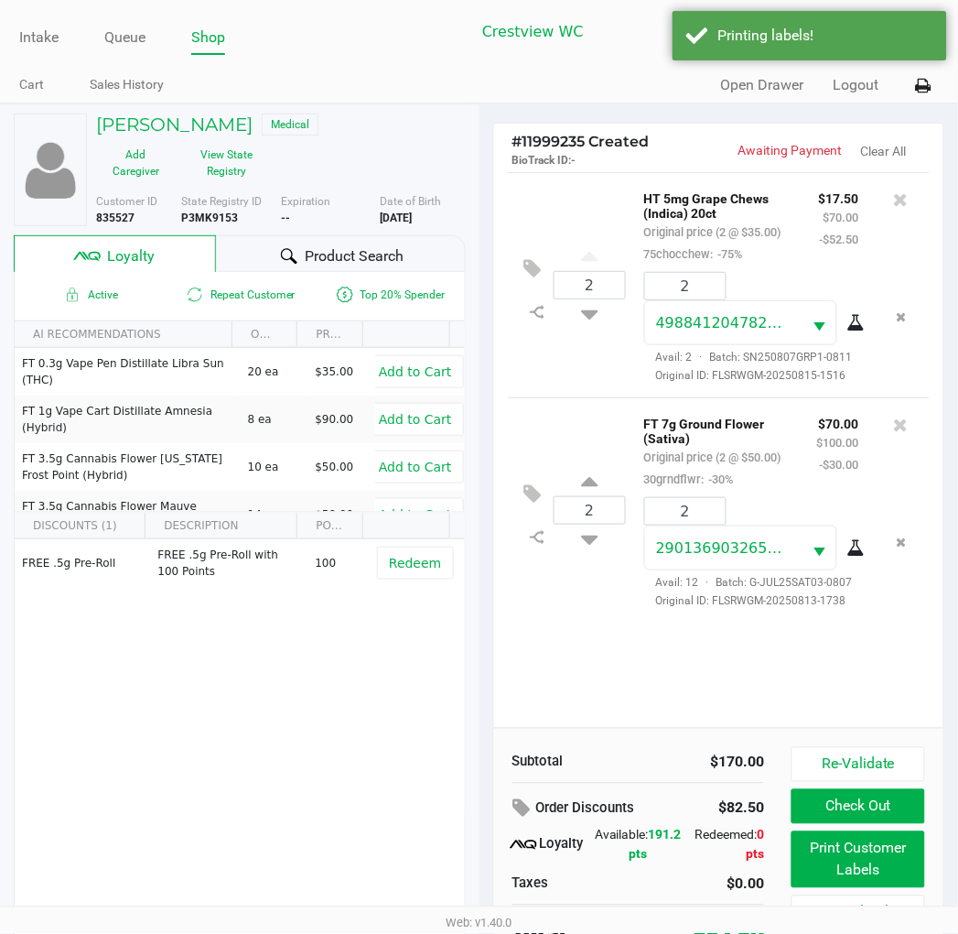
scroll to position [35, 0]
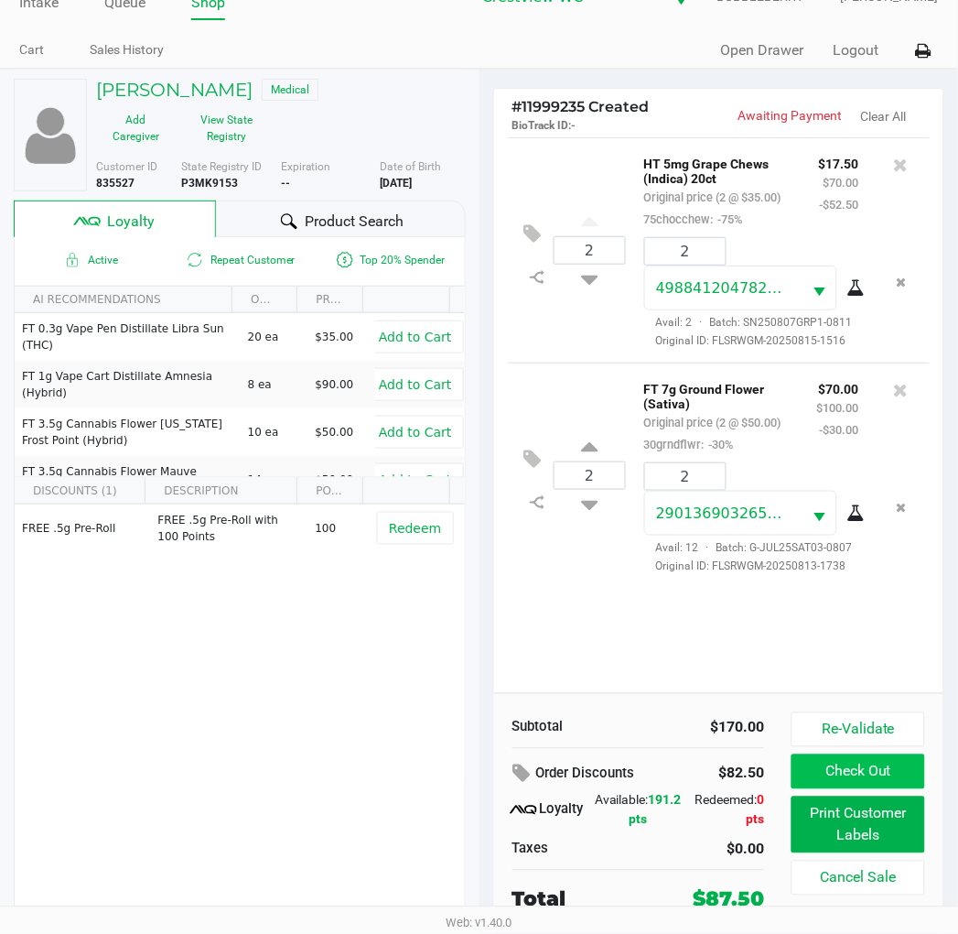
click at [872, 773] on button "Check Out" at bounding box center [858, 771] width 133 height 35
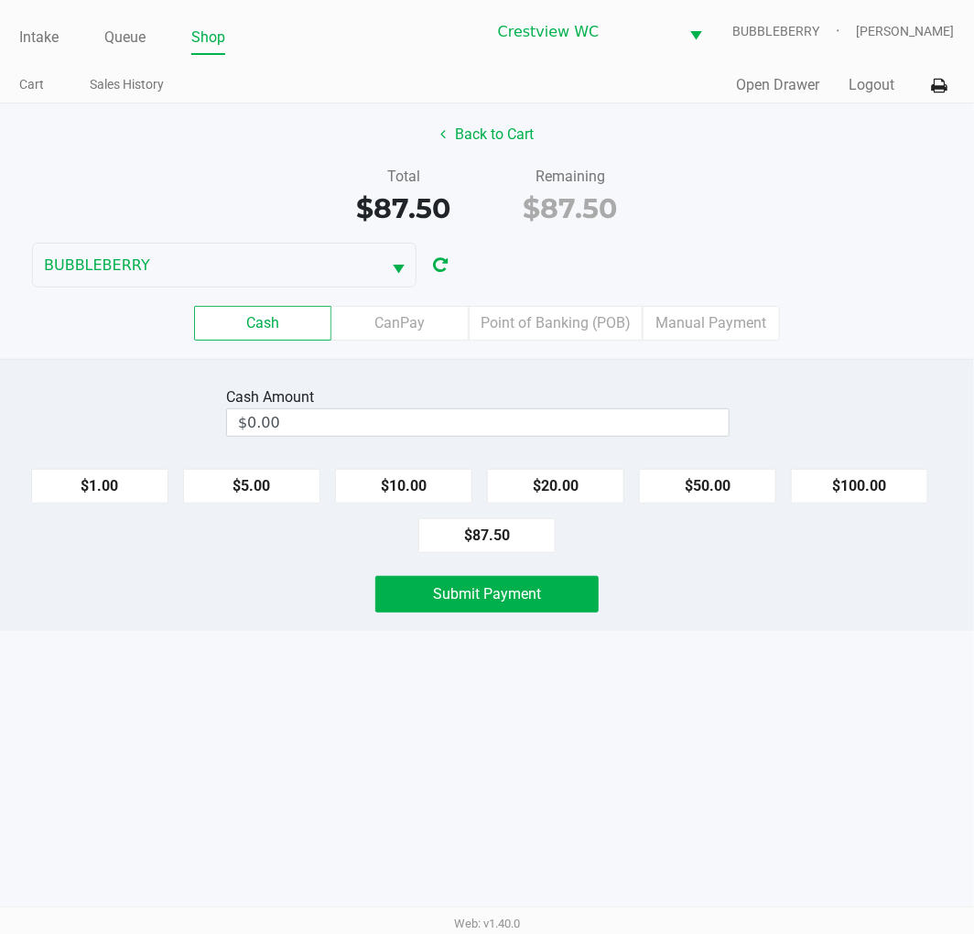
click at [413, 428] on input "$0.00" at bounding box center [478, 422] width 502 height 27
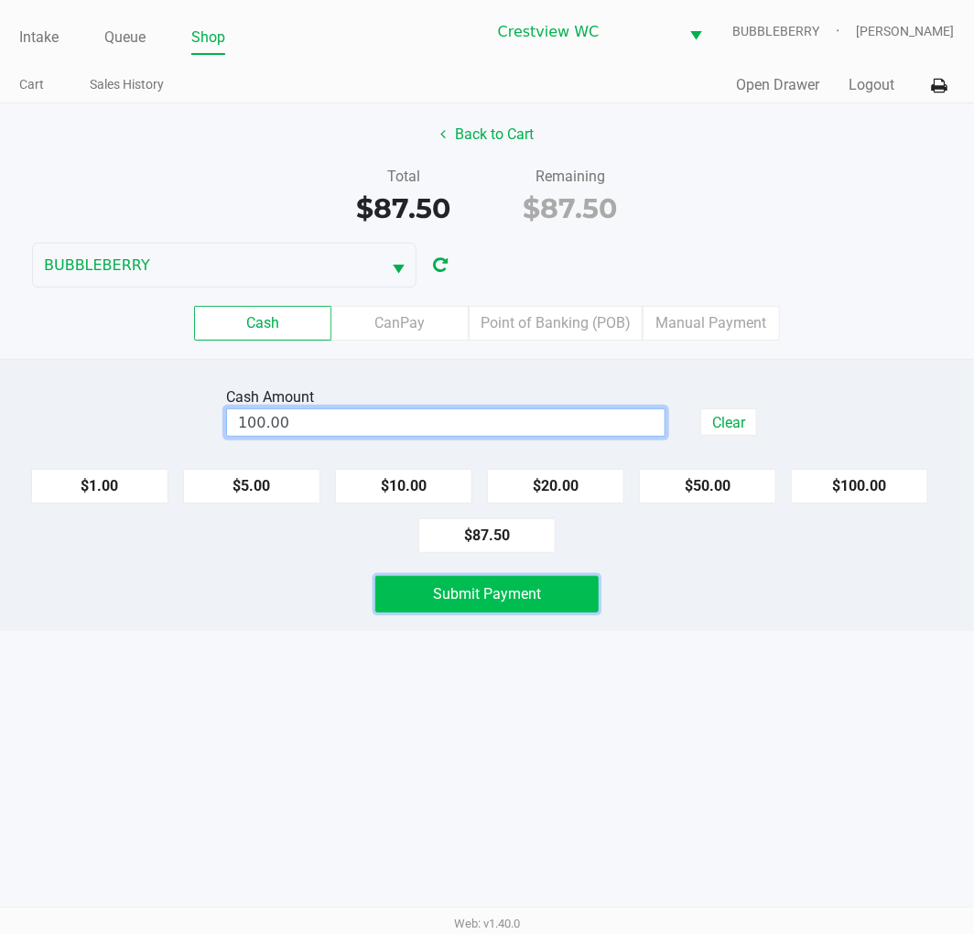
click at [494, 606] on button "Submit Payment" at bounding box center [486, 594] width 223 height 37
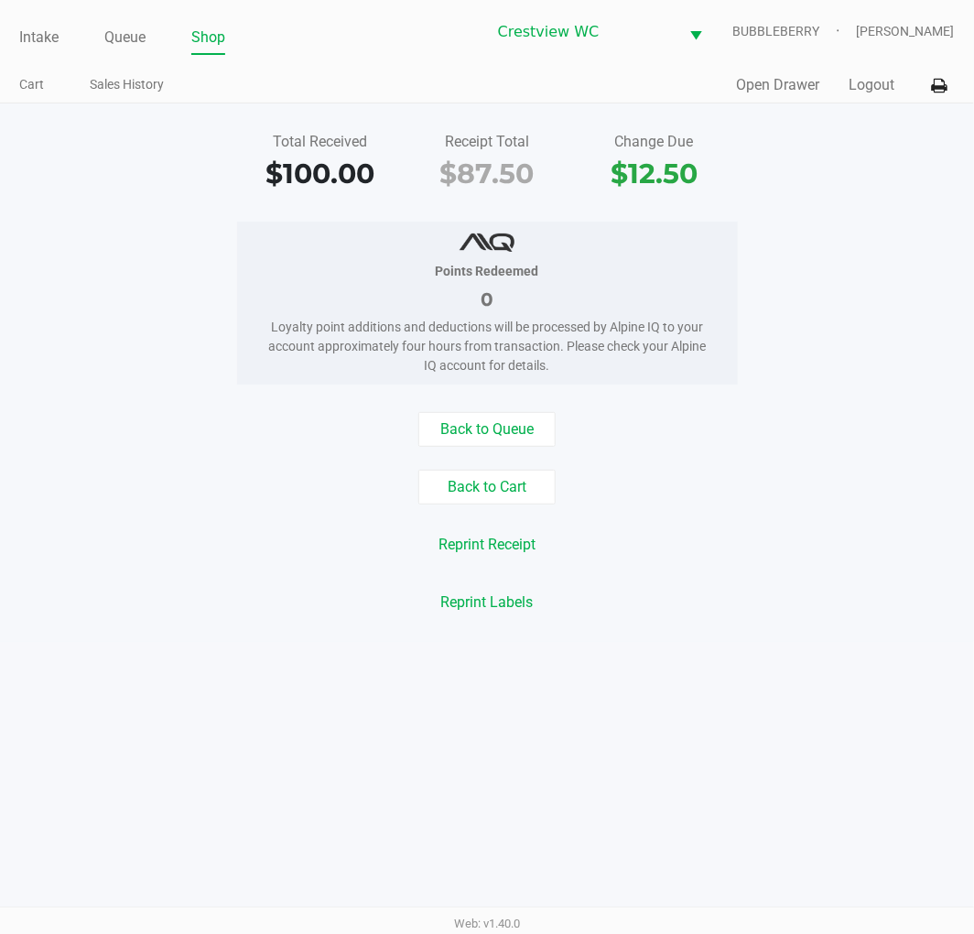
click at [20, 37] on link "Intake" at bounding box center [38, 38] width 39 height 26
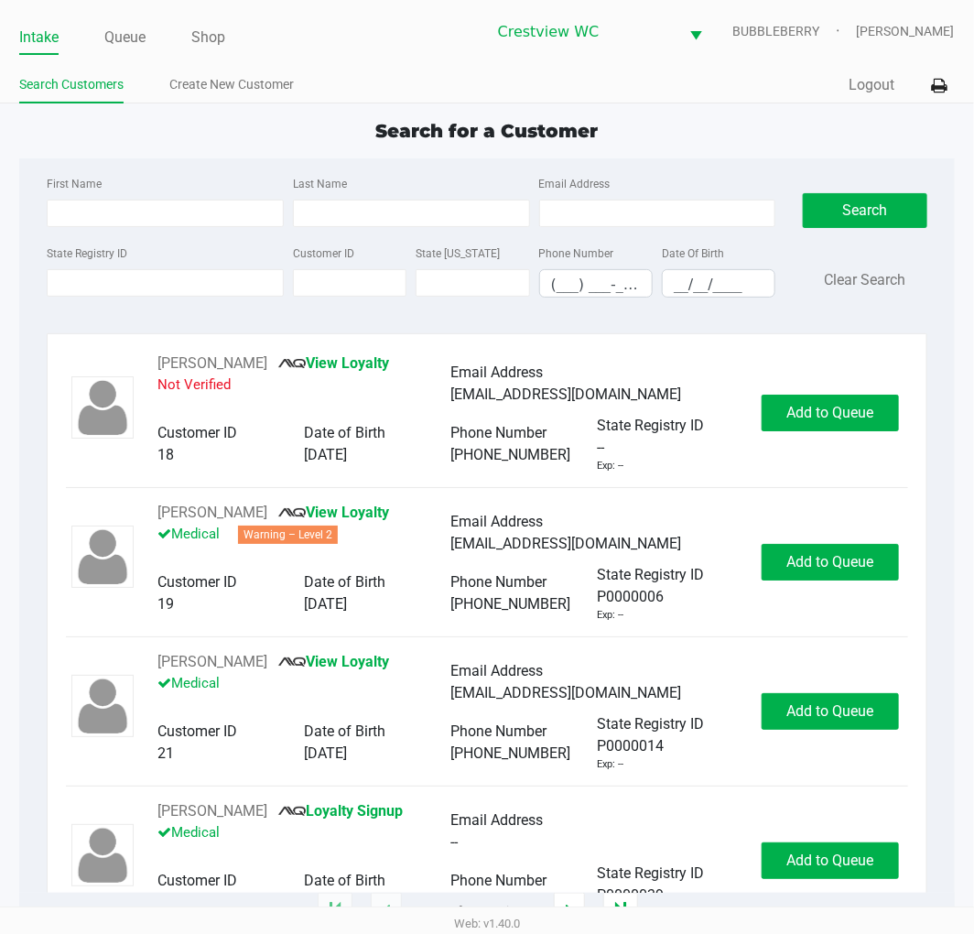
click at [106, 248] on label "State Registry ID" at bounding box center [87, 253] width 81 height 16
click at [106, 269] on input "State Registry ID" at bounding box center [165, 282] width 237 height 27
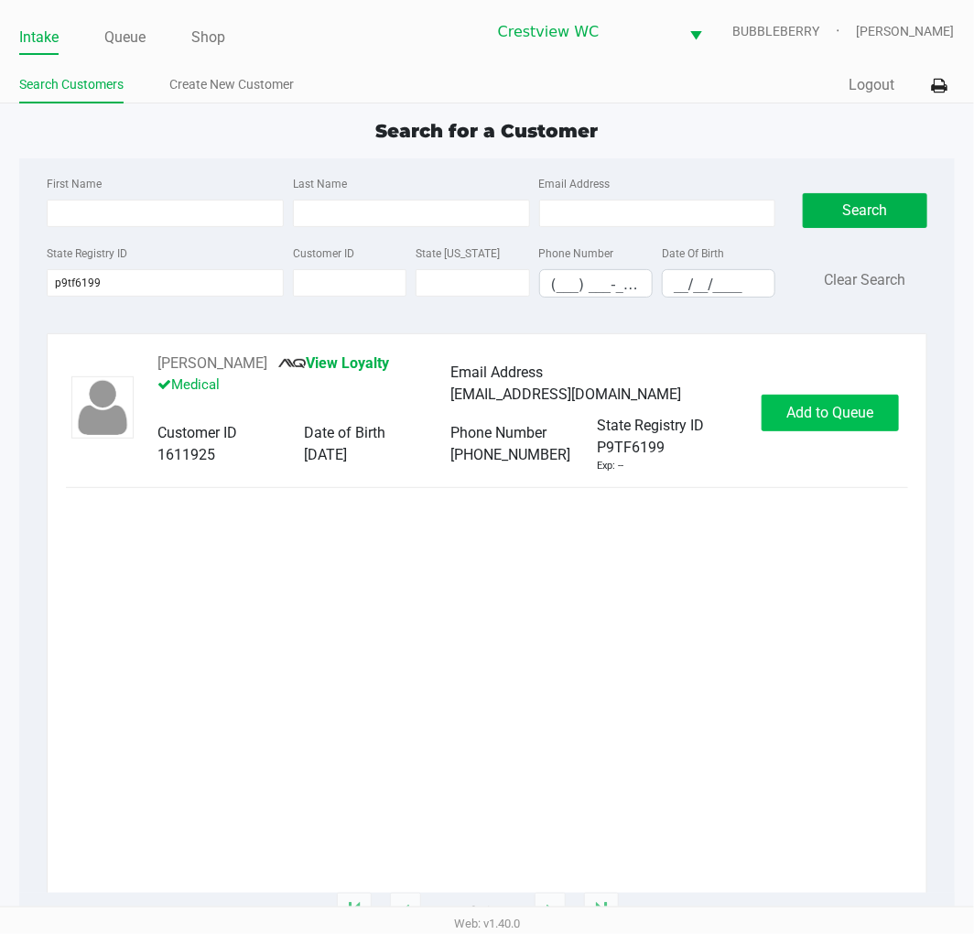
click at [824, 412] on span "Add to Queue" at bounding box center [829, 412] width 87 height 17
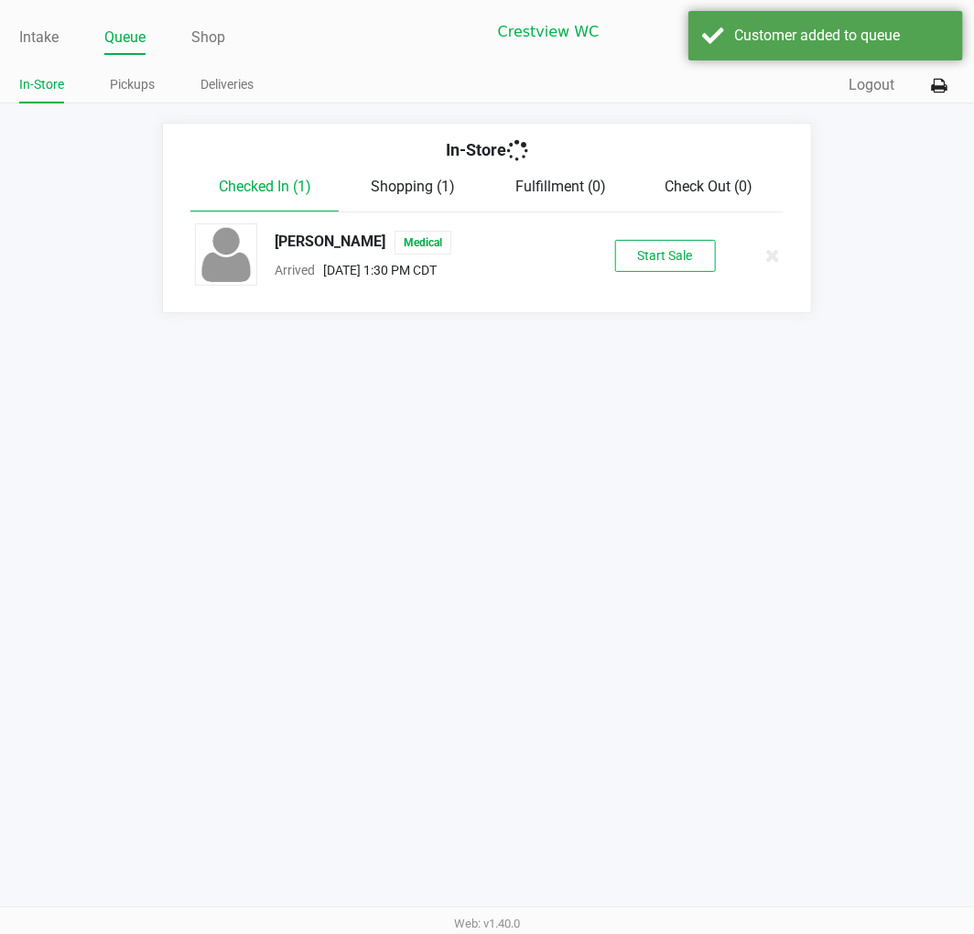
click at [794, 412] on div "Intake Queue Shop Crestview WC BUBBLEBERRY Brittany Rollins In-Store Pickups De…" at bounding box center [487, 467] width 974 height 934
click at [671, 254] on button "Start Sale" at bounding box center [665, 256] width 101 height 32
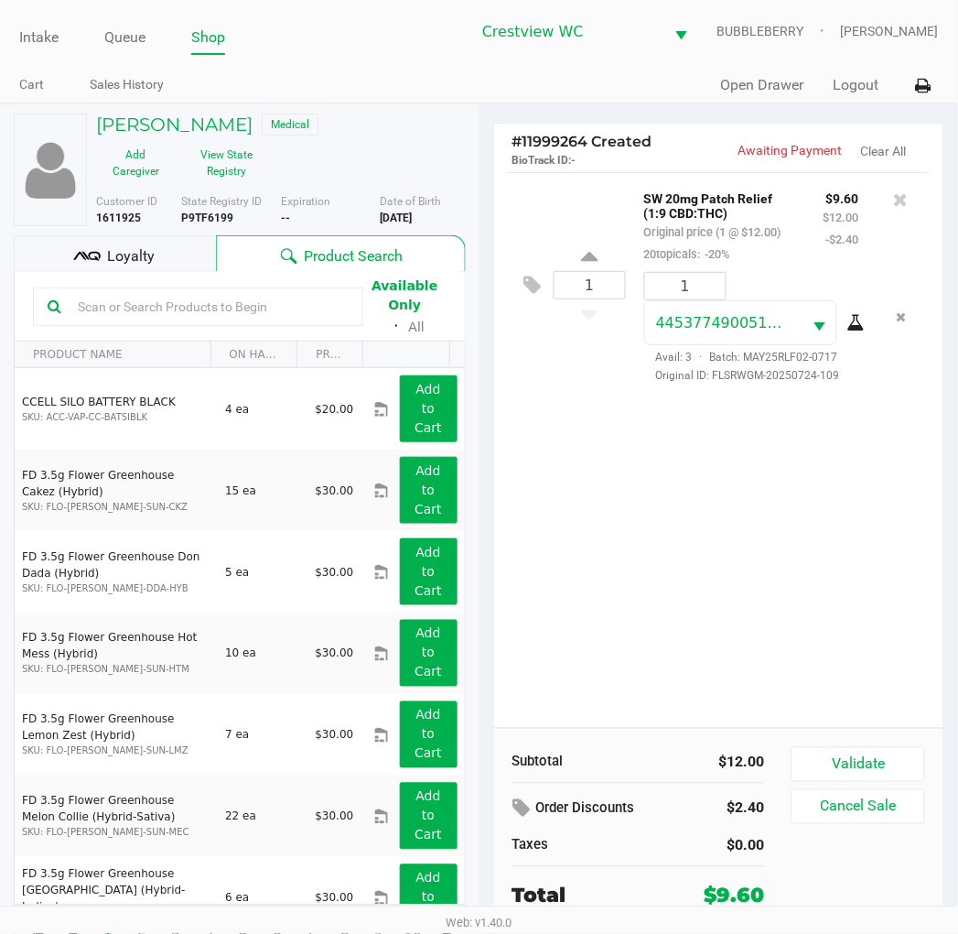
click at [902, 747] on button "Validate" at bounding box center [858, 764] width 133 height 35
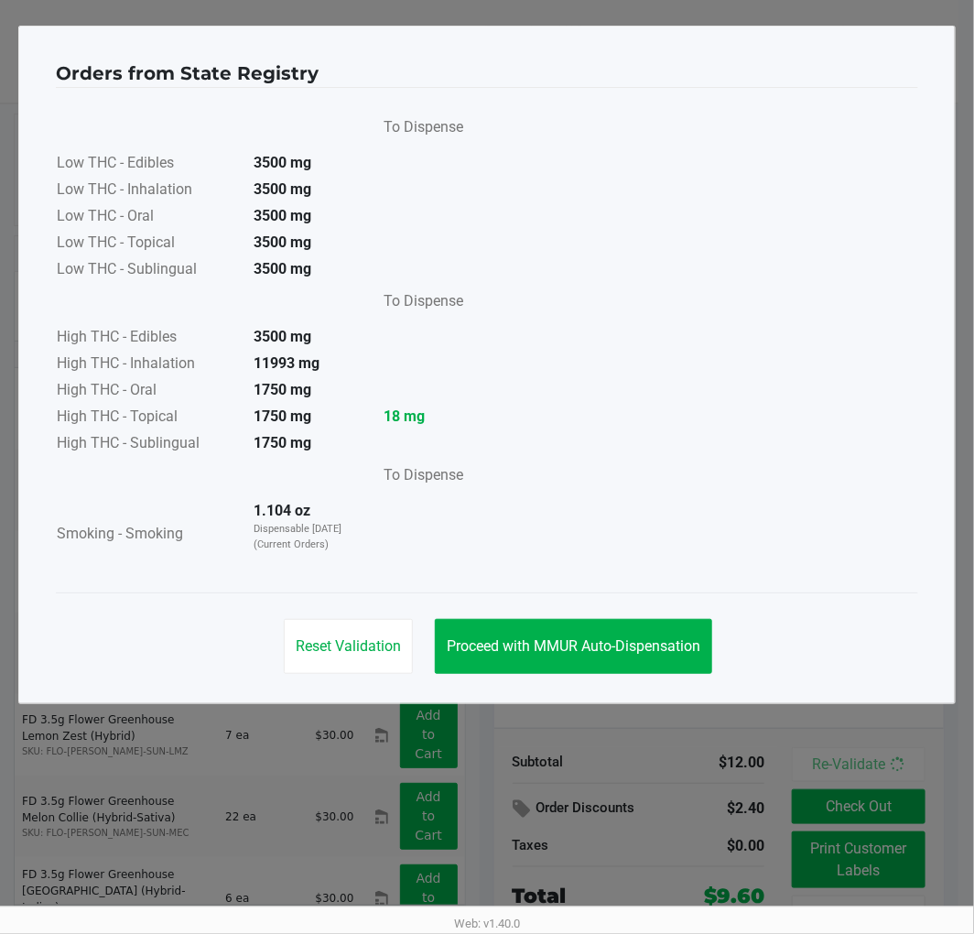
click at [686, 641] on span "Proceed with MMUR Auto-Dispensation" at bounding box center [574, 645] width 254 height 17
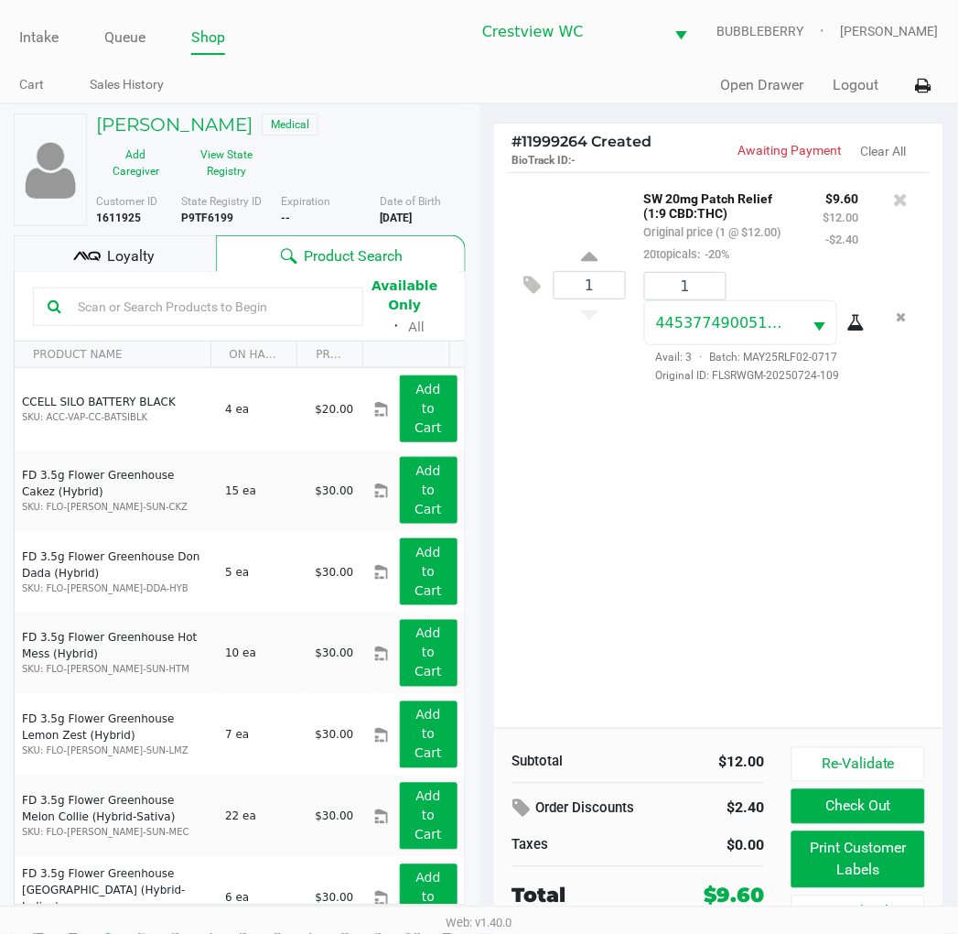
scroll to position [34, 0]
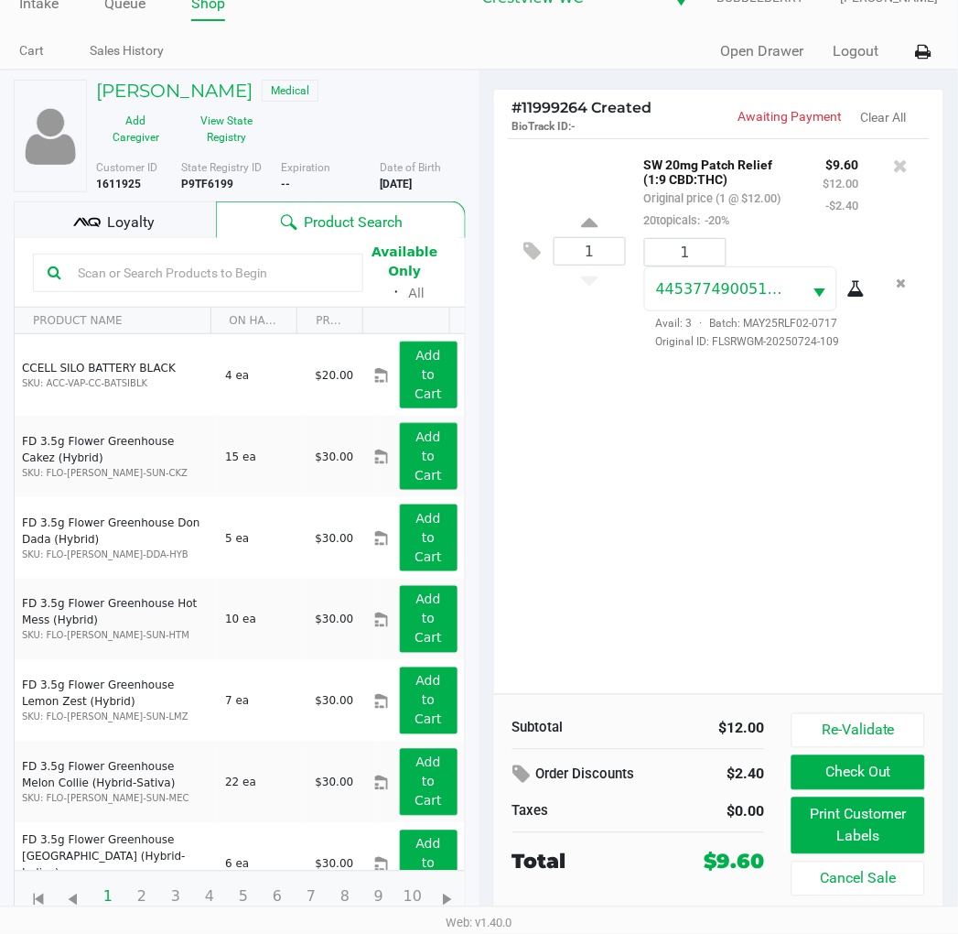
click at [819, 825] on button "Print Customer Labels" at bounding box center [858, 825] width 133 height 57
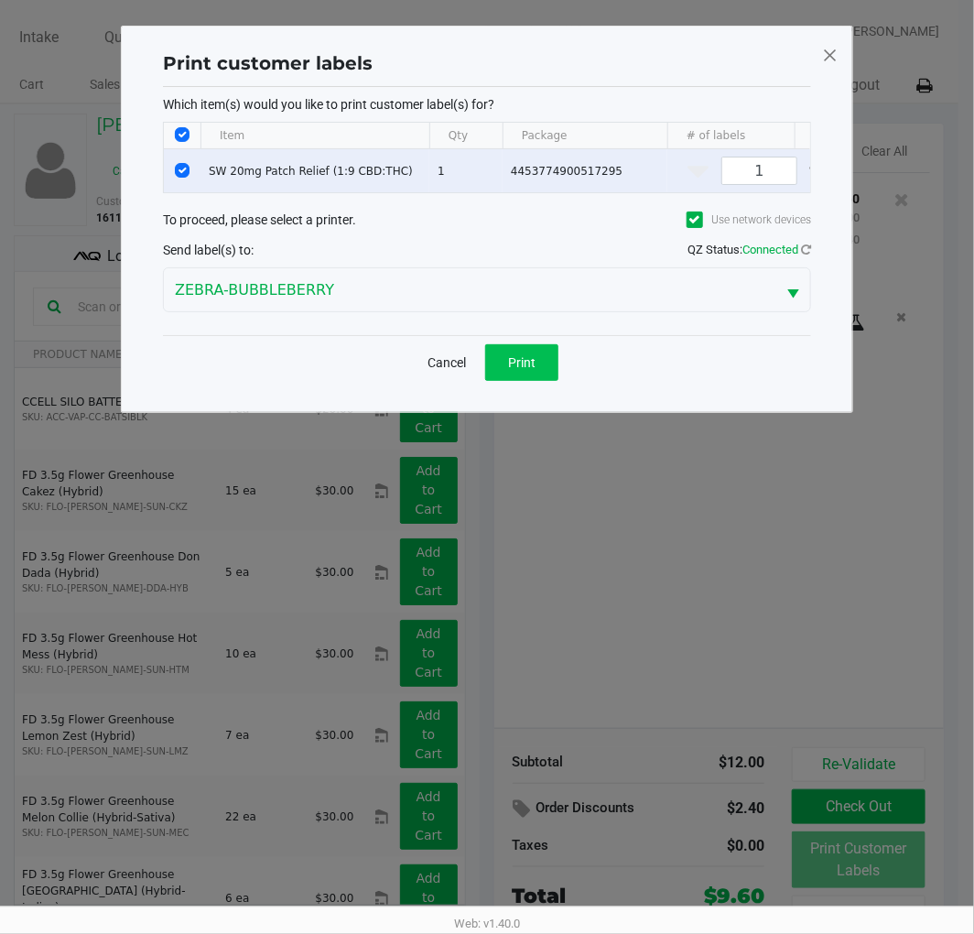
click at [542, 381] on button "Print" at bounding box center [521, 362] width 73 height 37
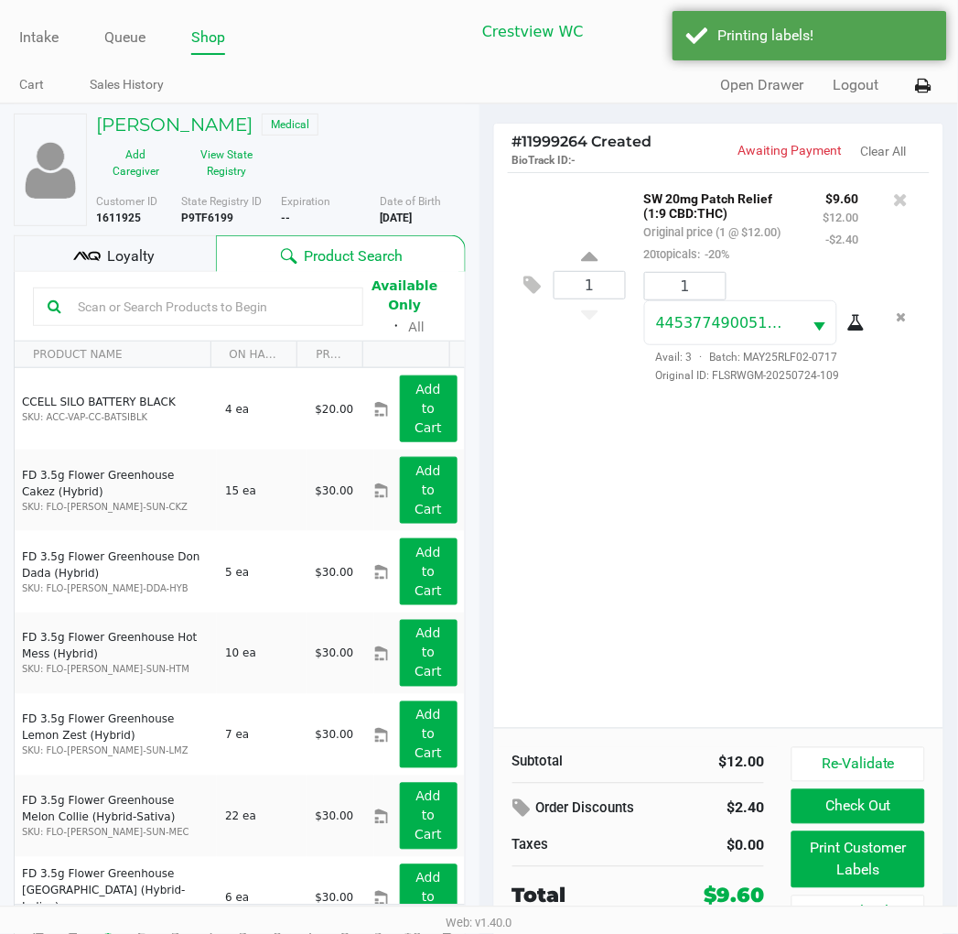
click at [125, 254] on span "Loyalty" at bounding box center [131, 256] width 48 height 22
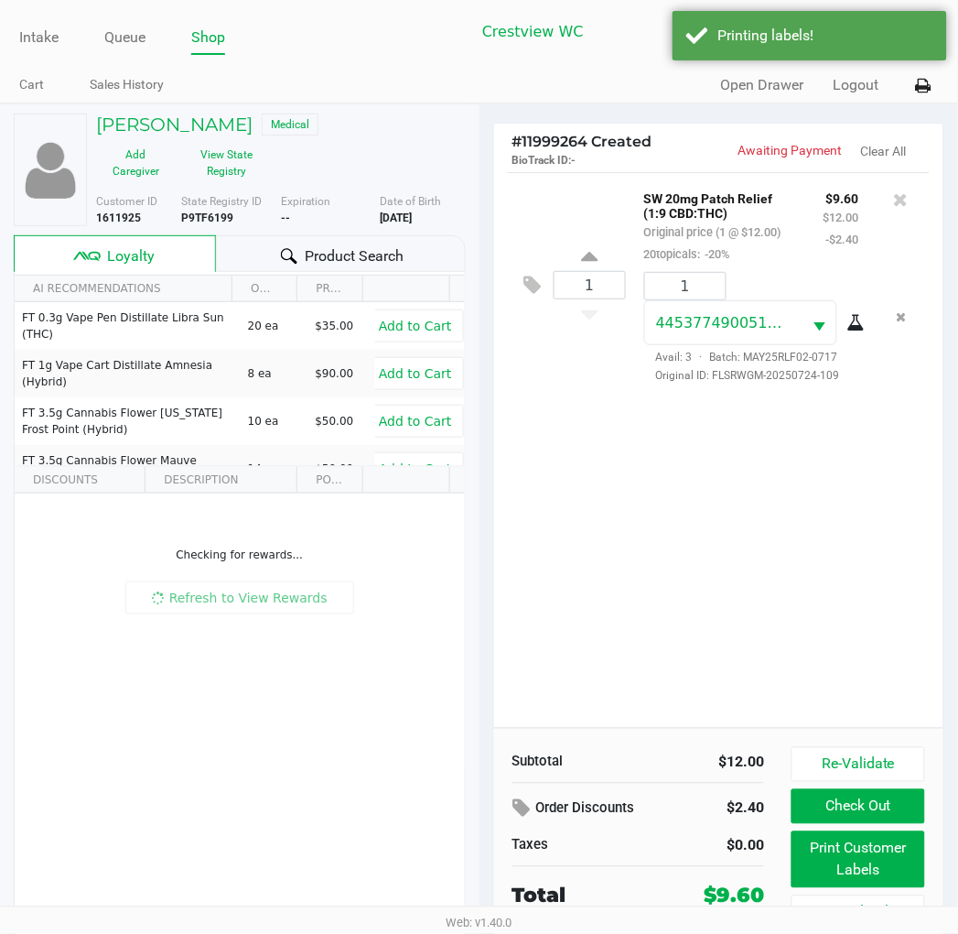
scroll to position [35, 0]
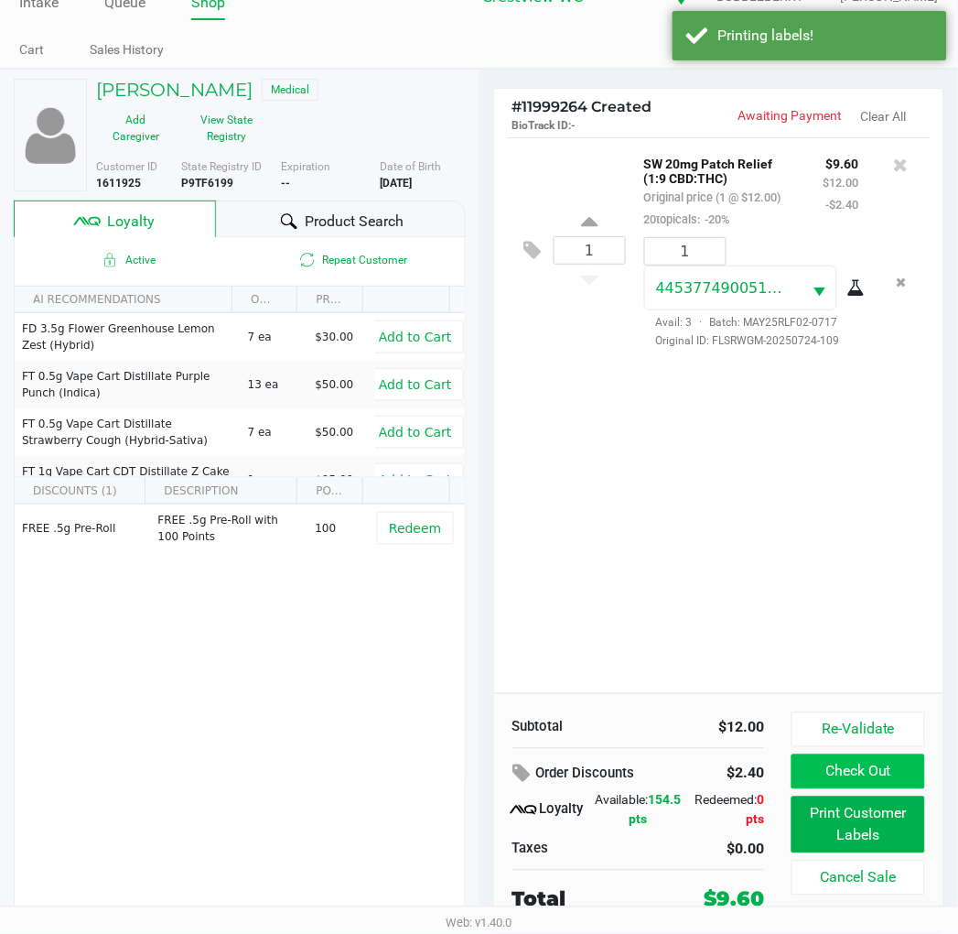
click at [835, 769] on button "Check Out" at bounding box center [858, 771] width 133 height 35
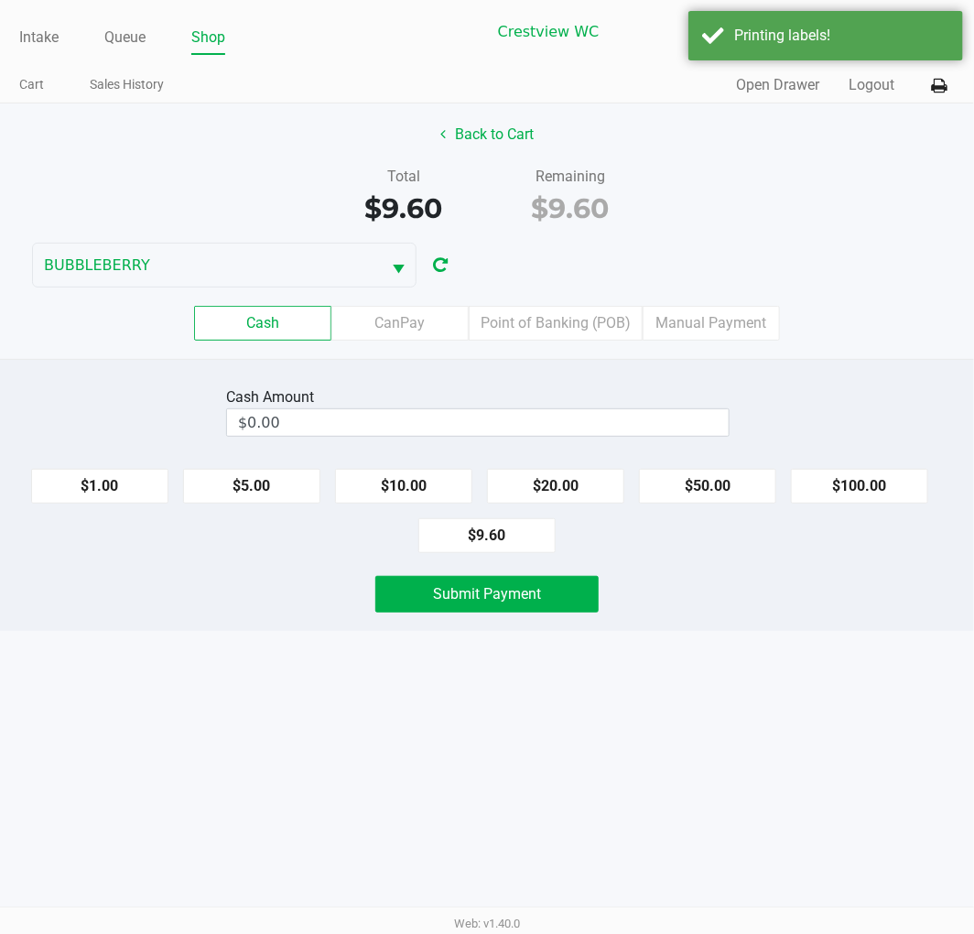
click at [560, 322] on label "Point of Banking (POB)" at bounding box center [556, 323] width 174 height 35
click at [0, 0] on 7 "Point of Banking (POB)" at bounding box center [0, 0] width 0 height 0
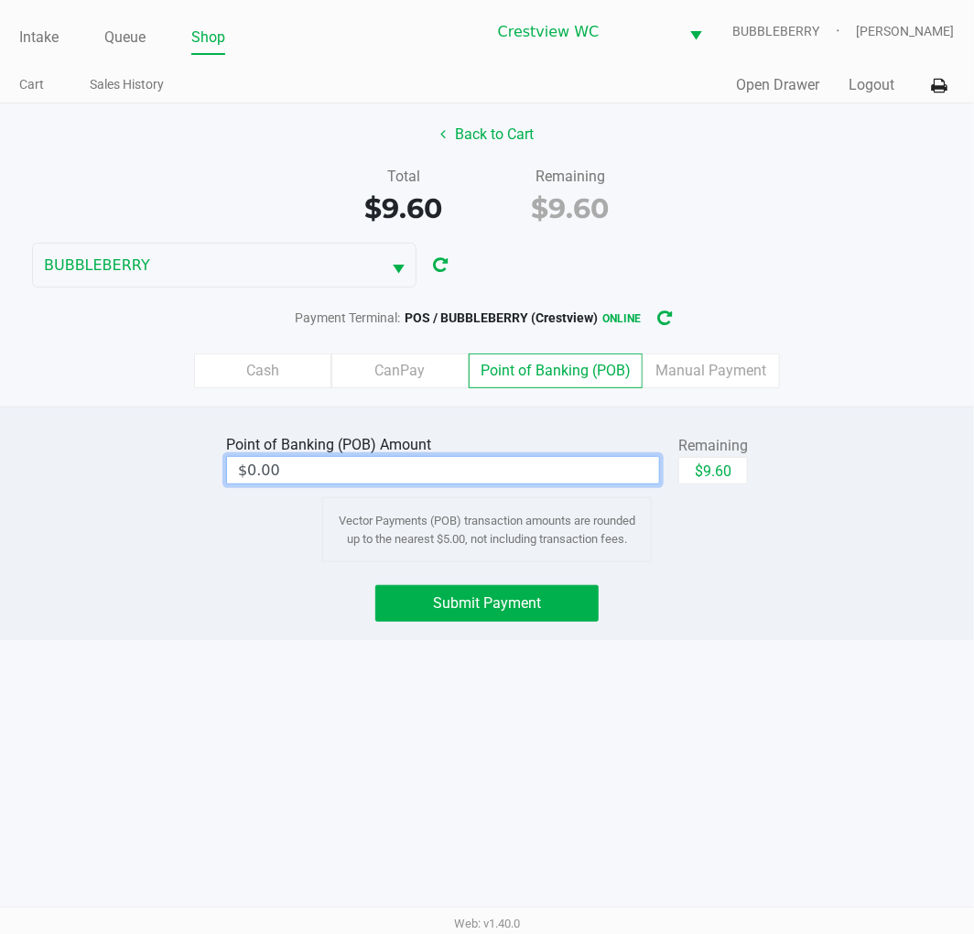
click at [589, 471] on input "$0.00" at bounding box center [443, 470] width 432 height 27
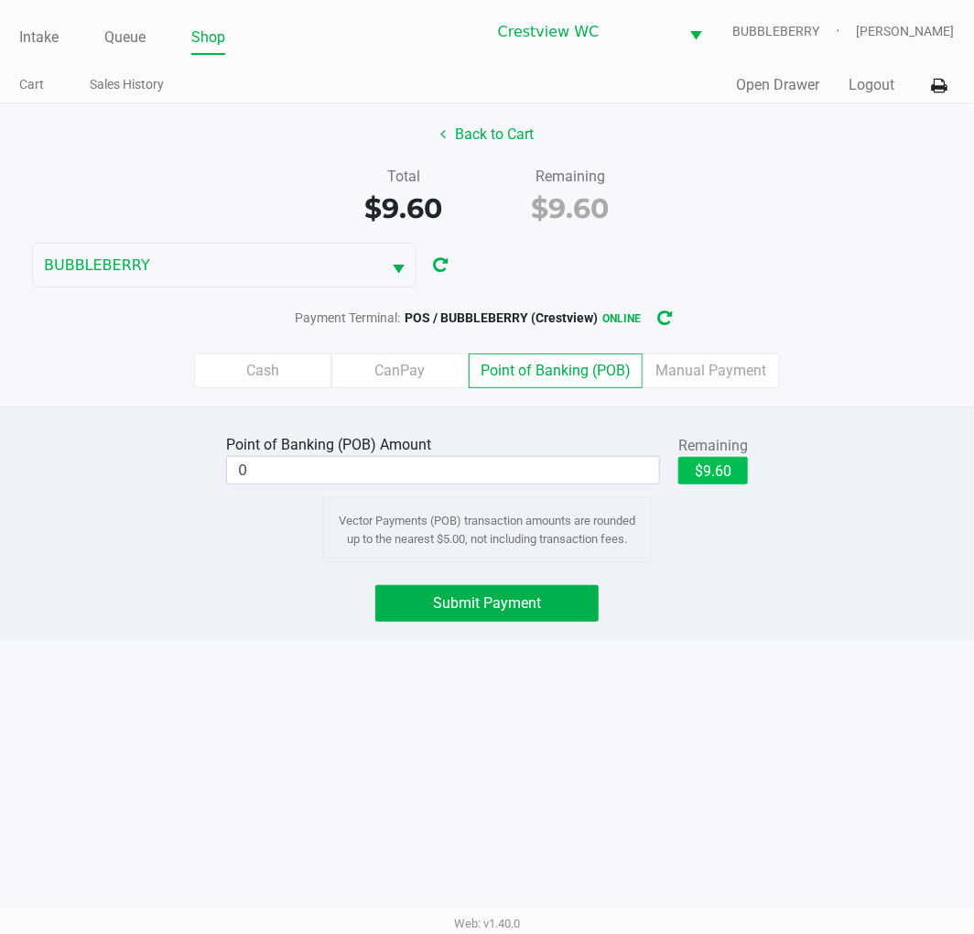
click at [717, 464] on button "$9.60" at bounding box center [713, 470] width 70 height 27
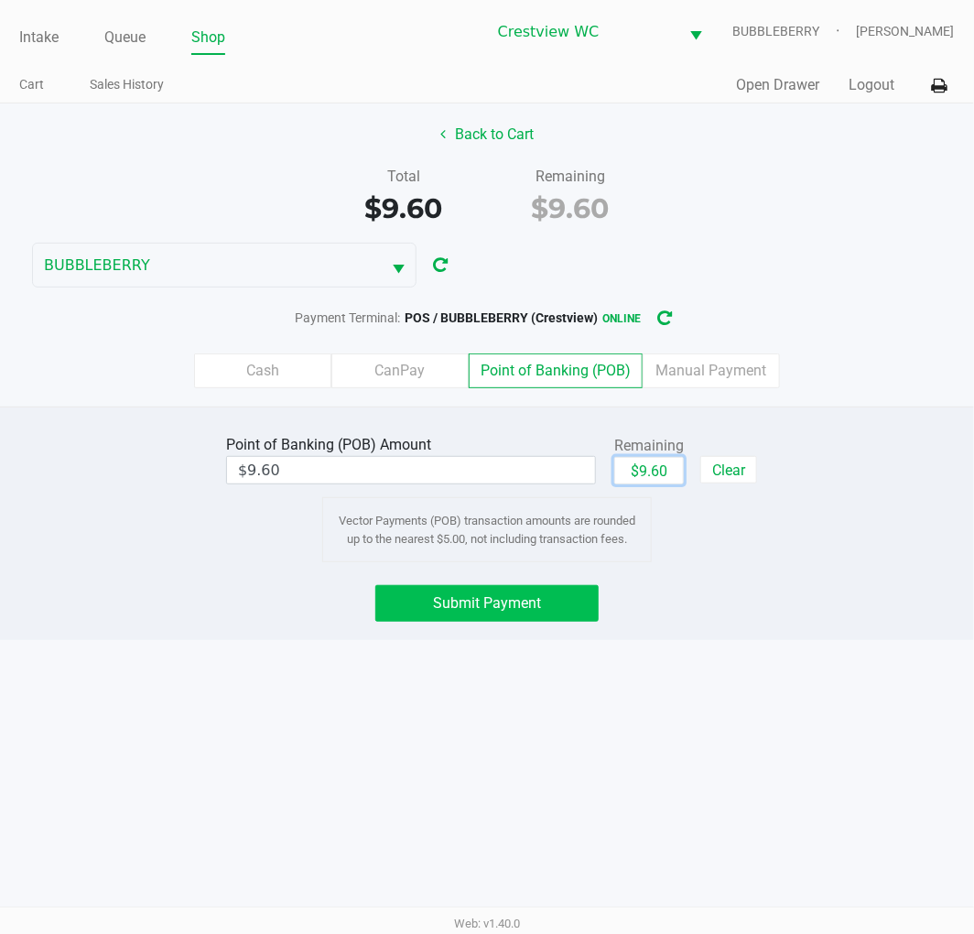
click at [568, 615] on button "Submit Payment" at bounding box center [486, 603] width 223 height 37
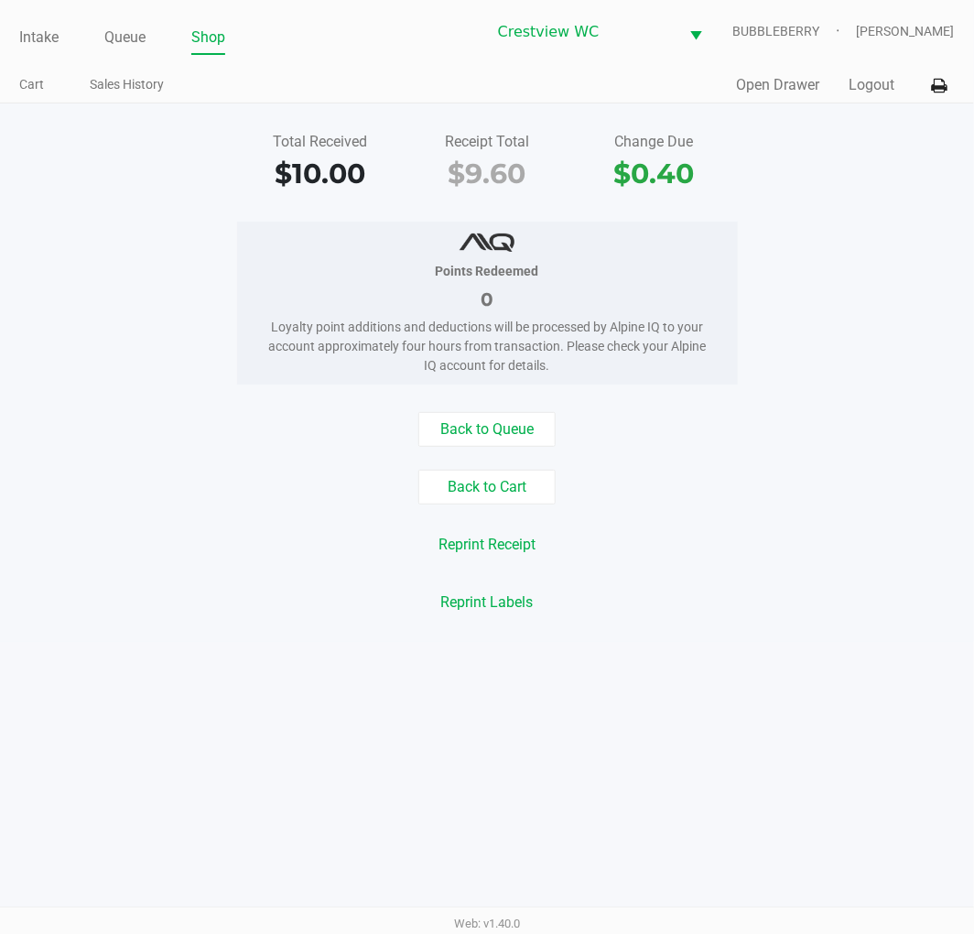
click at [47, 39] on link "Intake" at bounding box center [38, 38] width 39 height 26
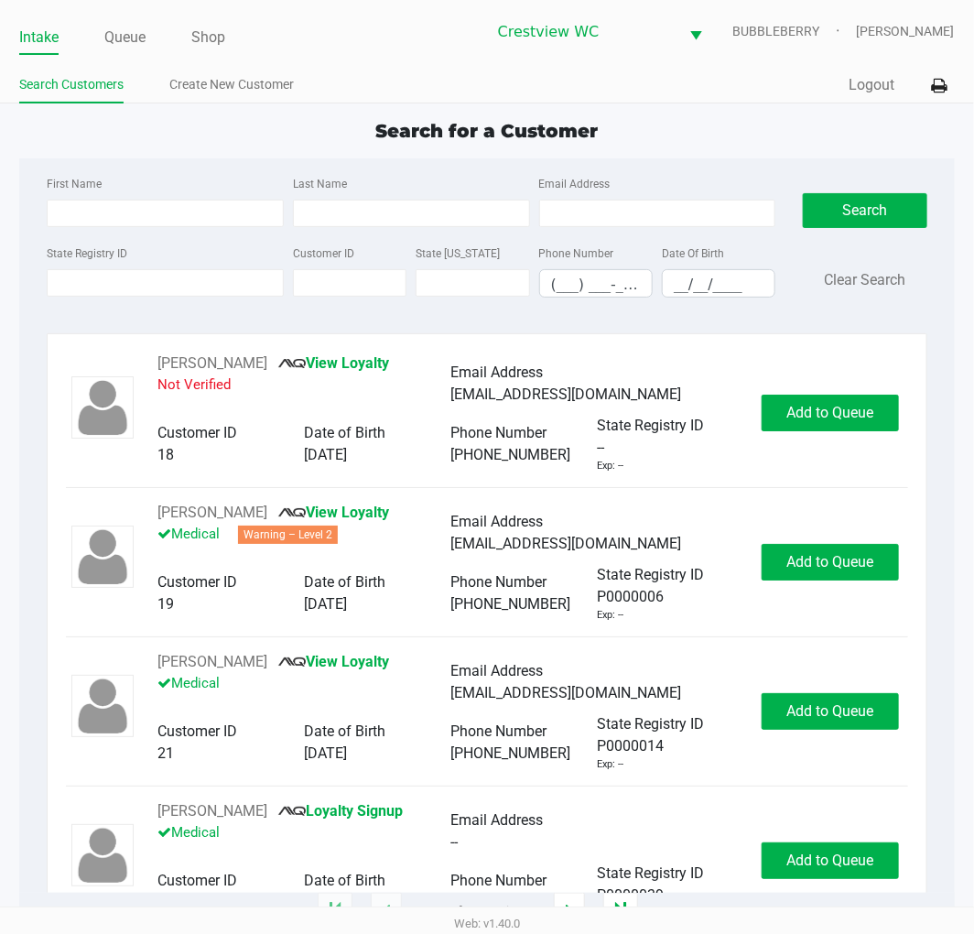
click at [119, 254] on label "State Registry ID" at bounding box center [87, 253] width 81 height 16
click at [119, 269] on input "State Registry ID" at bounding box center [165, 282] width 237 height 27
click at [148, 289] on input "State Registry ID" at bounding box center [165, 282] width 237 height 27
click at [119, 279] on input "State Registry ID" at bounding box center [165, 282] width 237 height 27
click at [142, 276] on input "State Registry ID" at bounding box center [165, 282] width 237 height 27
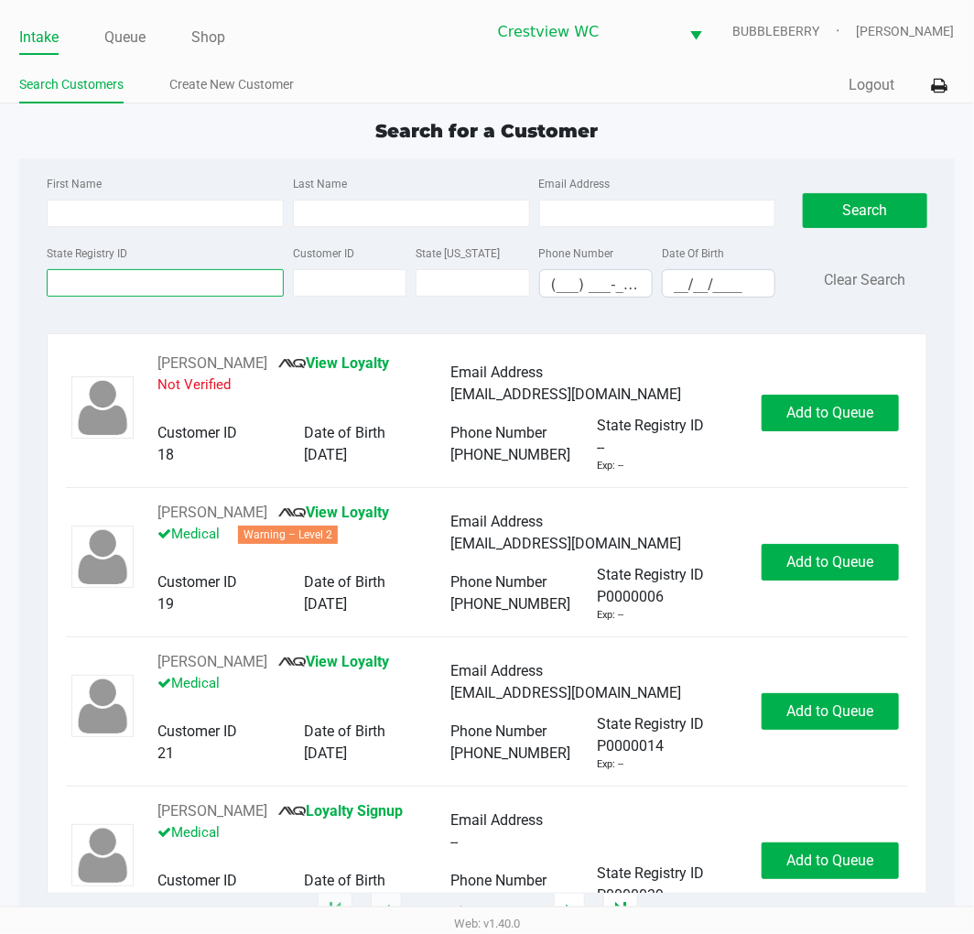
click at [142, 276] on input "State Registry ID" at bounding box center [165, 282] width 237 height 27
click at [178, 214] on input "First Name" at bounding box center [165, 213] width 237 height 27
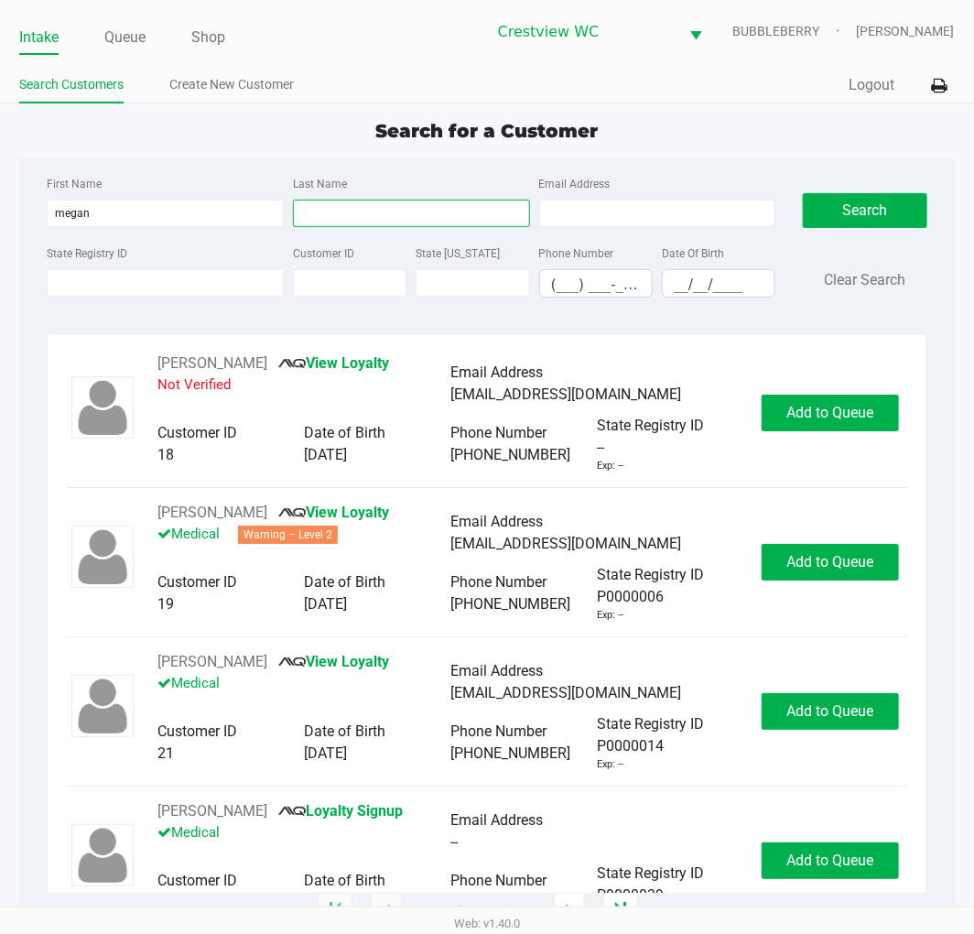
click at [416, 211] on input "Last Name" at bounding box center [411, 213] width 237 height 27
click at [709, 284] on input "__/__/____" at bounding box center [719, 284] width 112 height 28
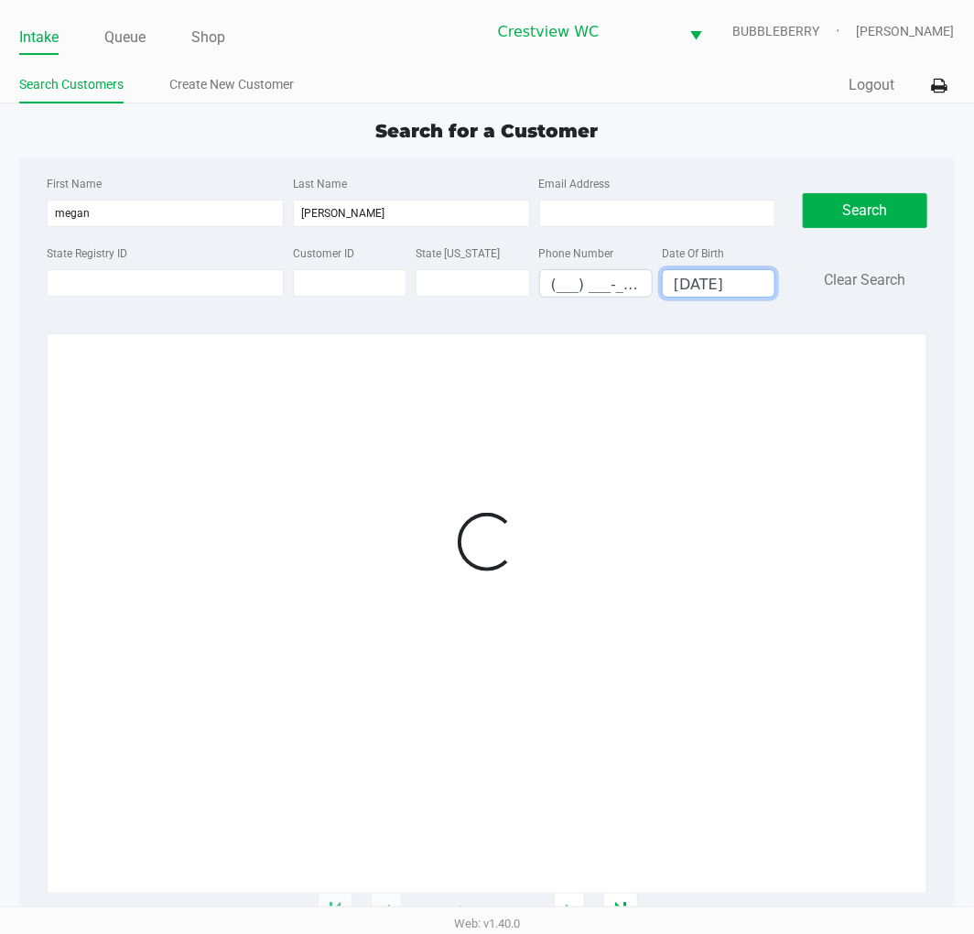
click at [889, 406] on div at bounding box center [486, 541] width 841 height 378
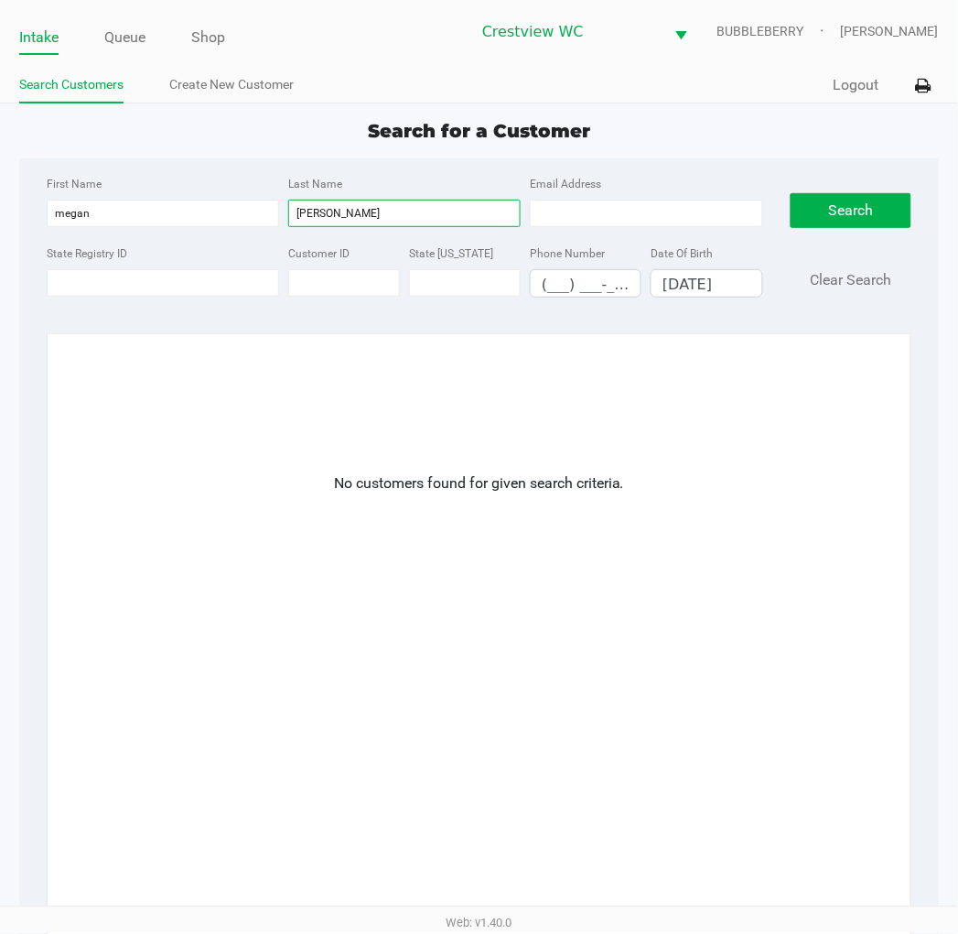
click at [423, 215] on input "hutchinson" at bounding box center [404, 213] width 232 height 27
click at [330, 218] on input "hutchinson" at bounding box center [404, 213] width 232 height 27
click at [849, 231] on div "Search Clear Search" at bounding box center [852, 242] width 122 height 140
click at [860, 224] on button "Search" at bounding box center [852, 210] width 122 height 35
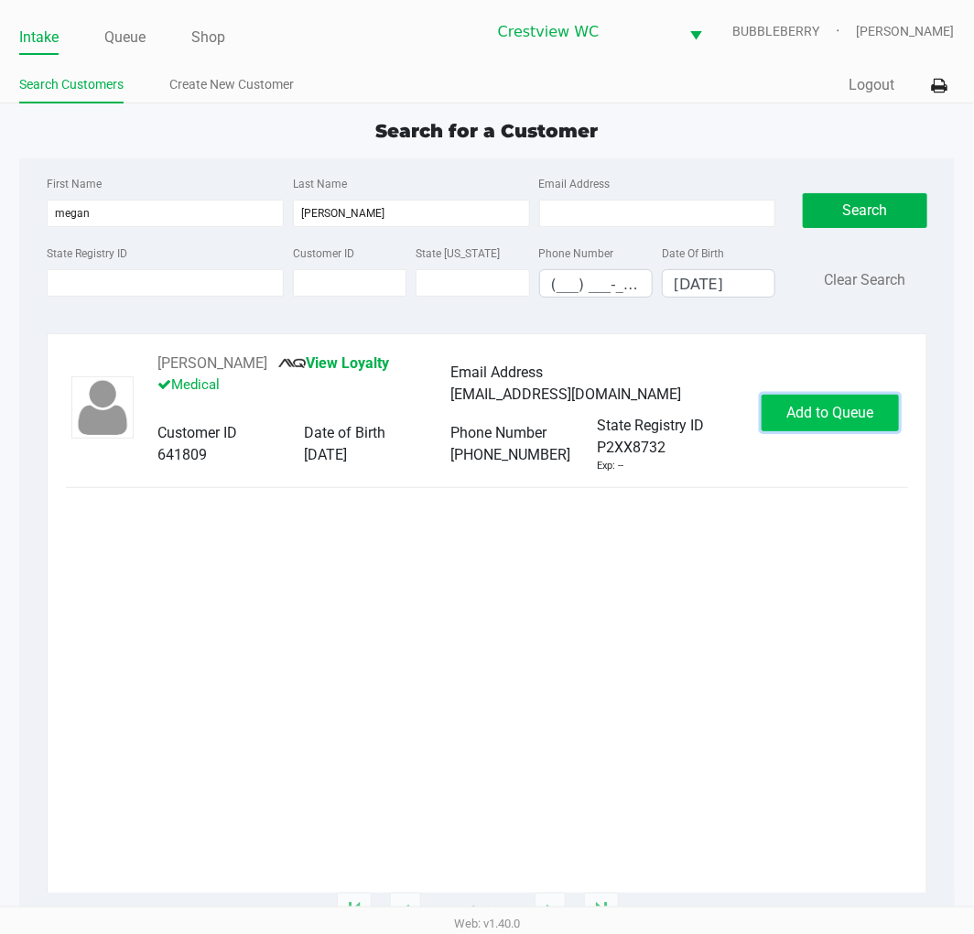
click at [835, 410] on span "Add to Queue" at bounding box center [829, 412] width 87 height 17
click at [833, 412] on div "Add to Queue" at bounding box center [830, 413] width 137 height 37
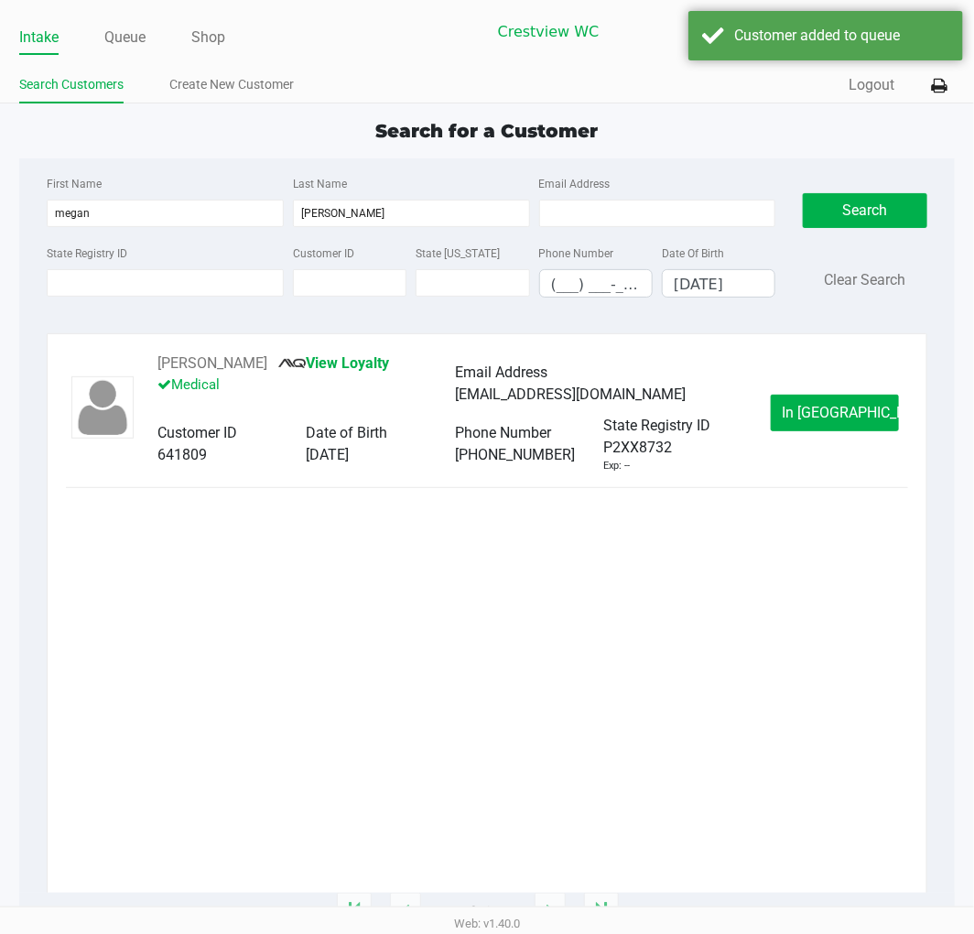
click at [833, 412] on span "In Queue" at bounding box center [860, 412] width 154 height 17
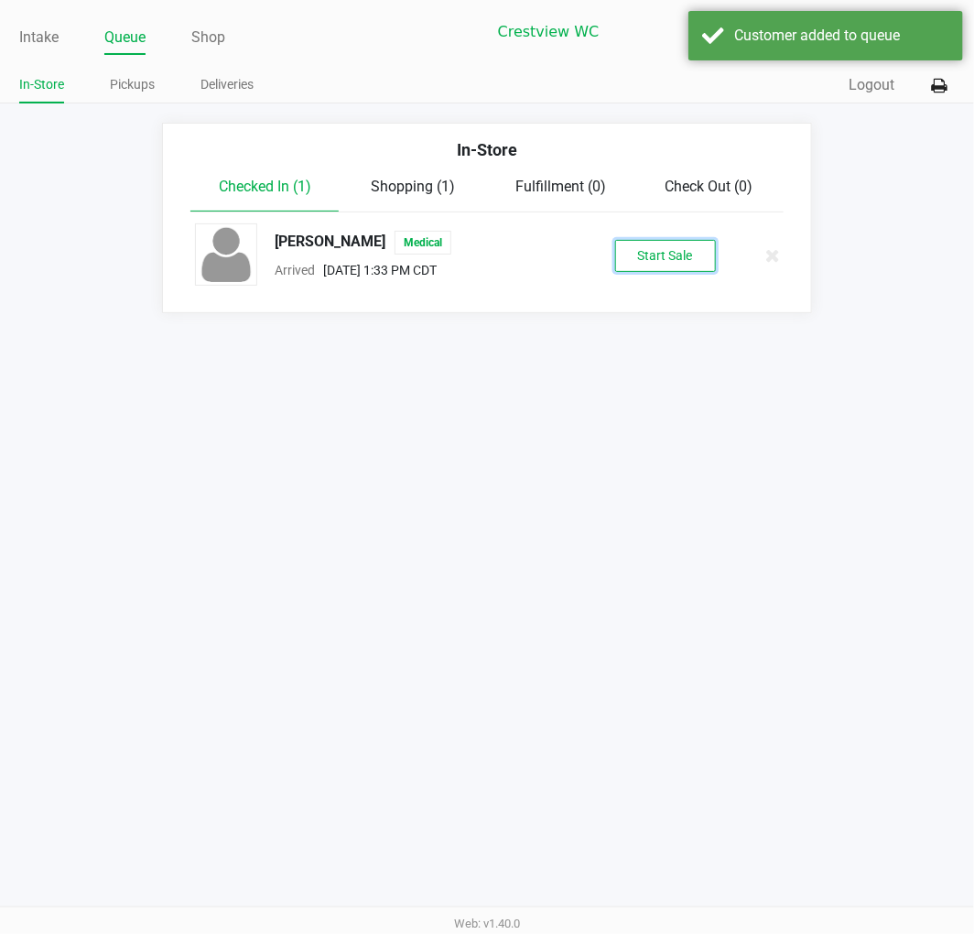
drag, startPoint x: 673, startPoint y: 265, endPoint x: 633, endPoint y: 270, distance: 39.6
click at [643, 268] on button "Start Sale" at bounding box center [665, 256] width 101 height 32
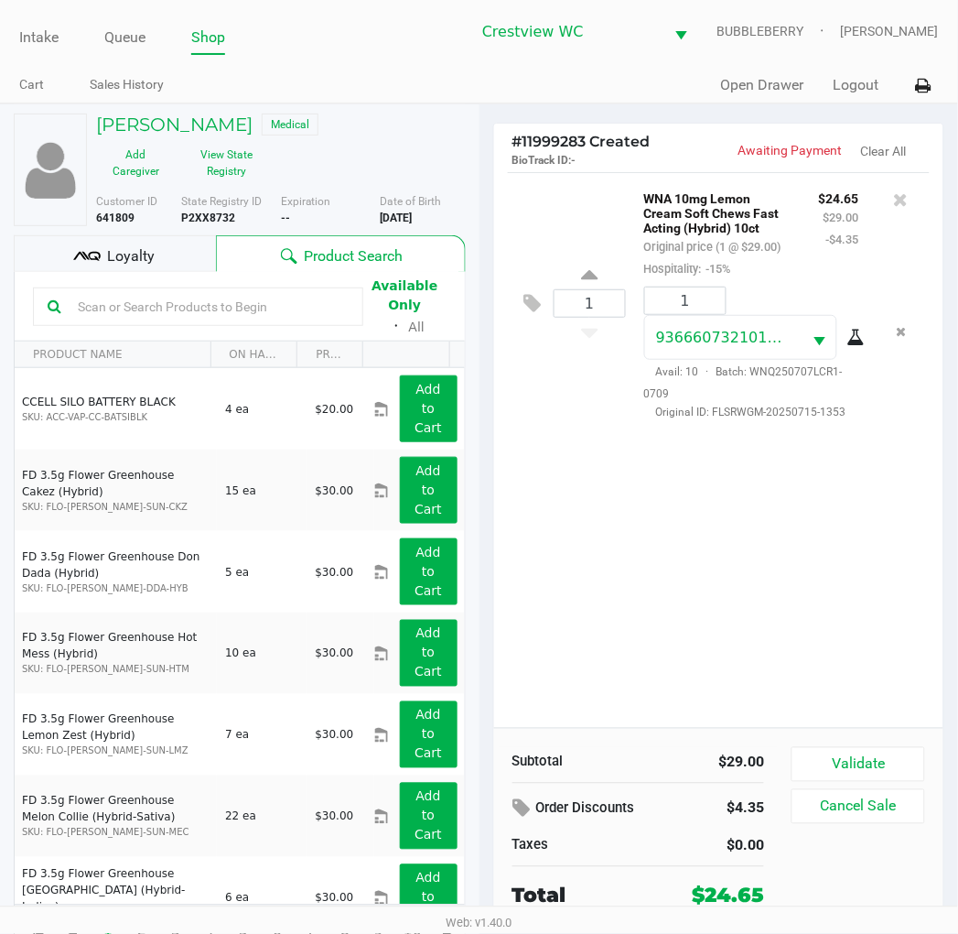
click at [880, 771] on button "Validate" at bounding box center [858, 764] width 133 height 35
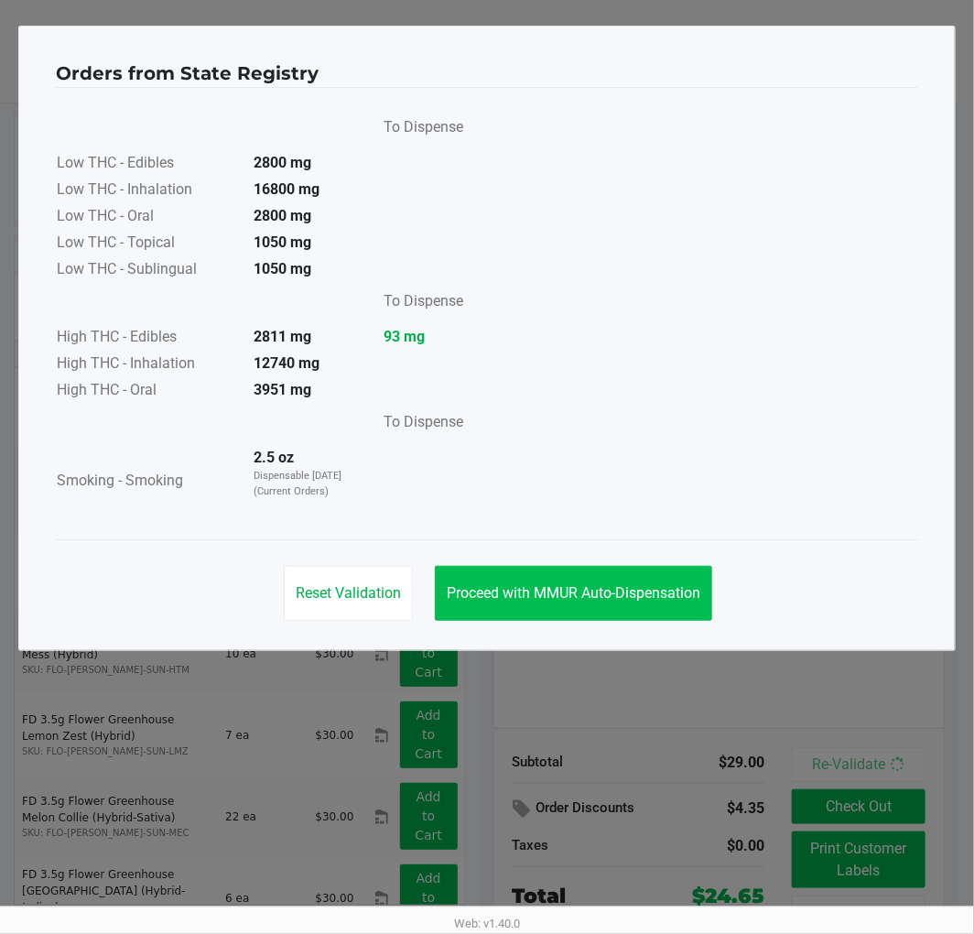
click at [551, 580] on button "Proceed with MMUR Auto-Dispensation" at bounding box center [573, 593] width 277 height 55
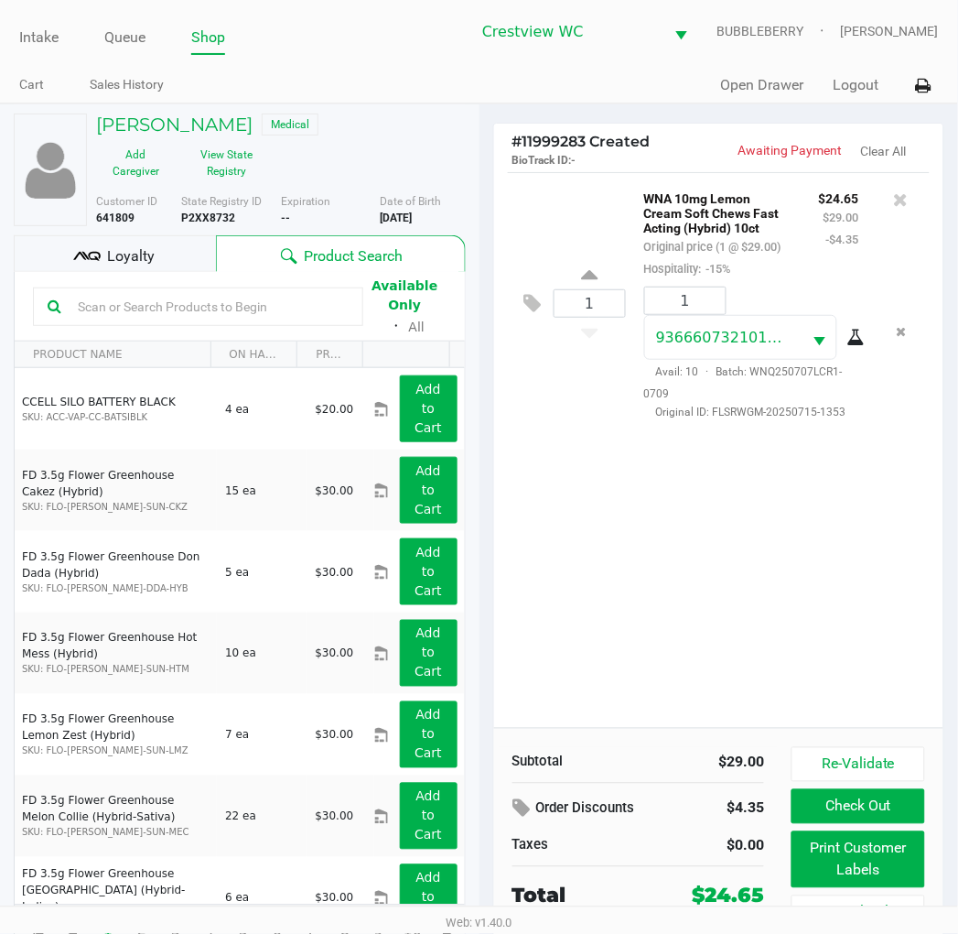
click at [842, 870] on button "Print Customer Labels" at bounding box center [858, 859] width 133 height 57
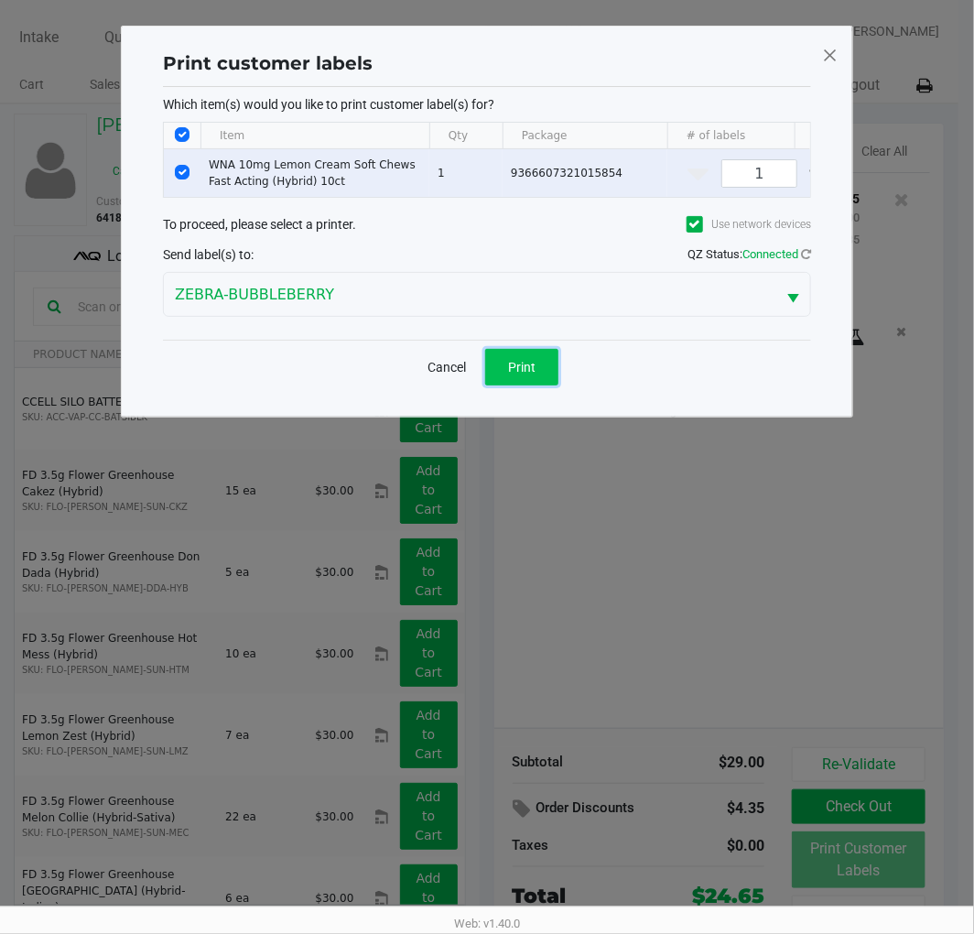
click at [523, 374] on span "Print" at bounding box center [521, 367] width 27 height 15
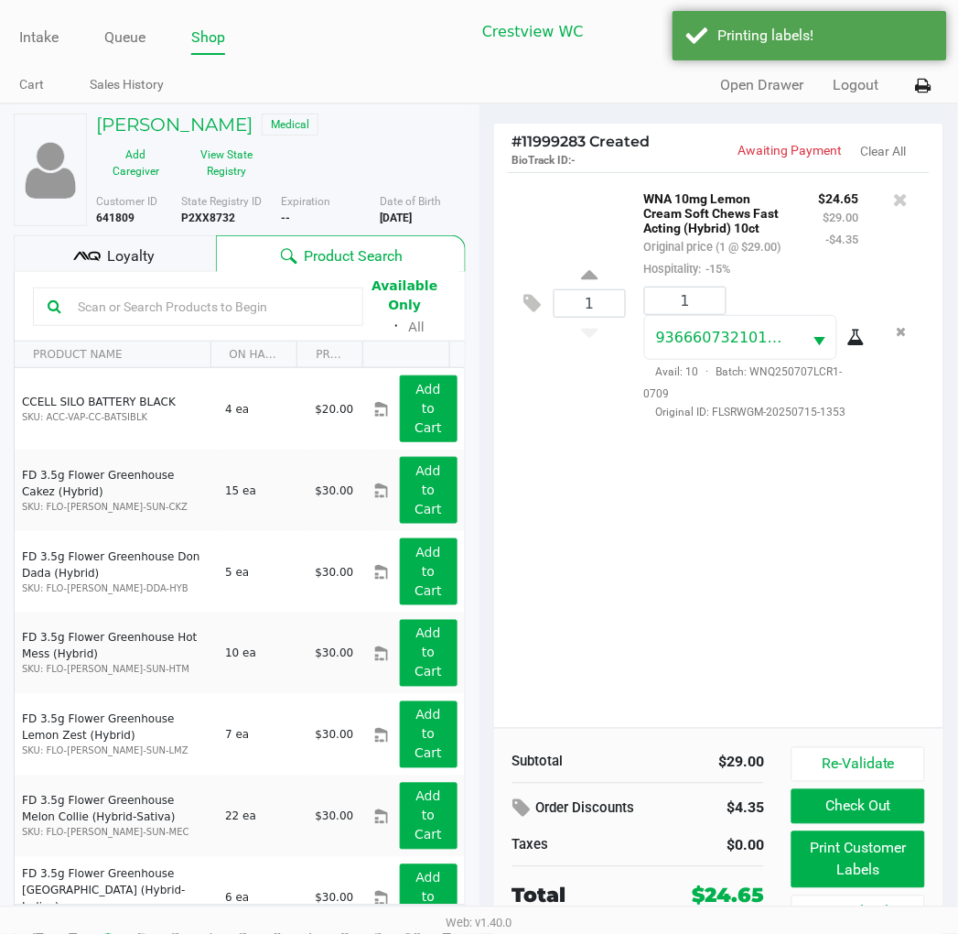
scroll to position [34, 0]
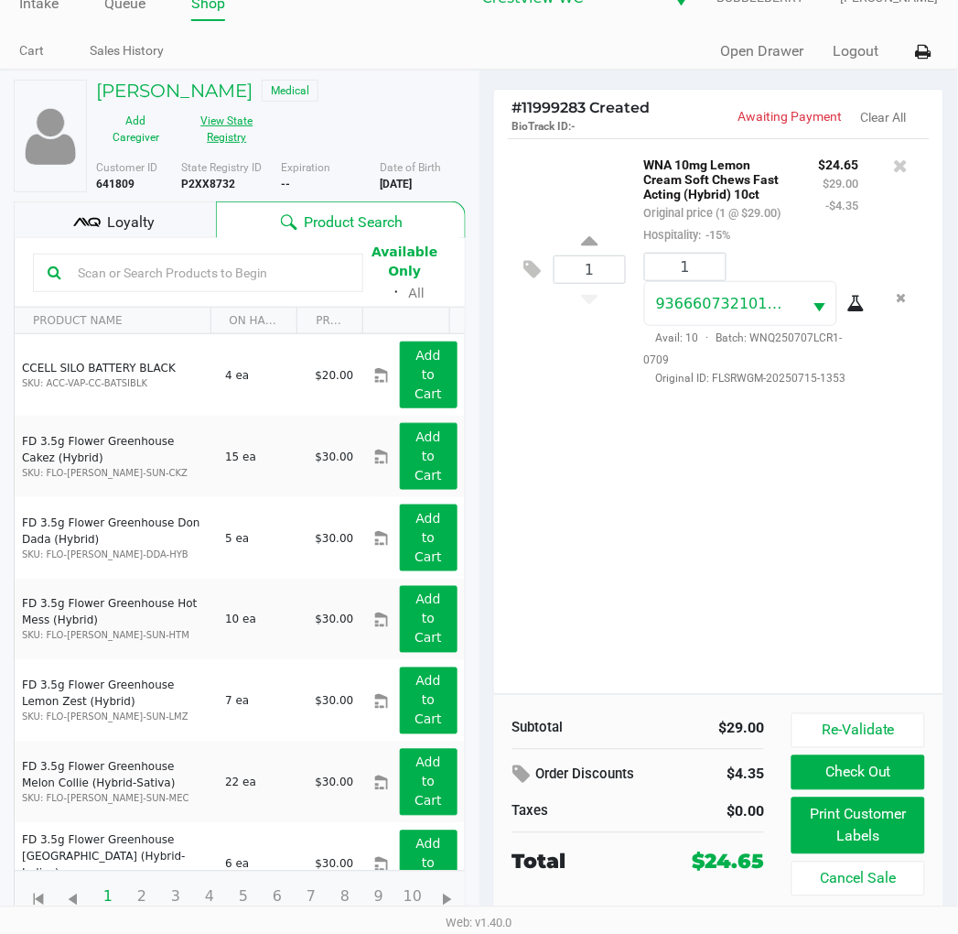
click at [229, 137] on button "View State Registry" at bounding box center [222, 129] width 92 height 46
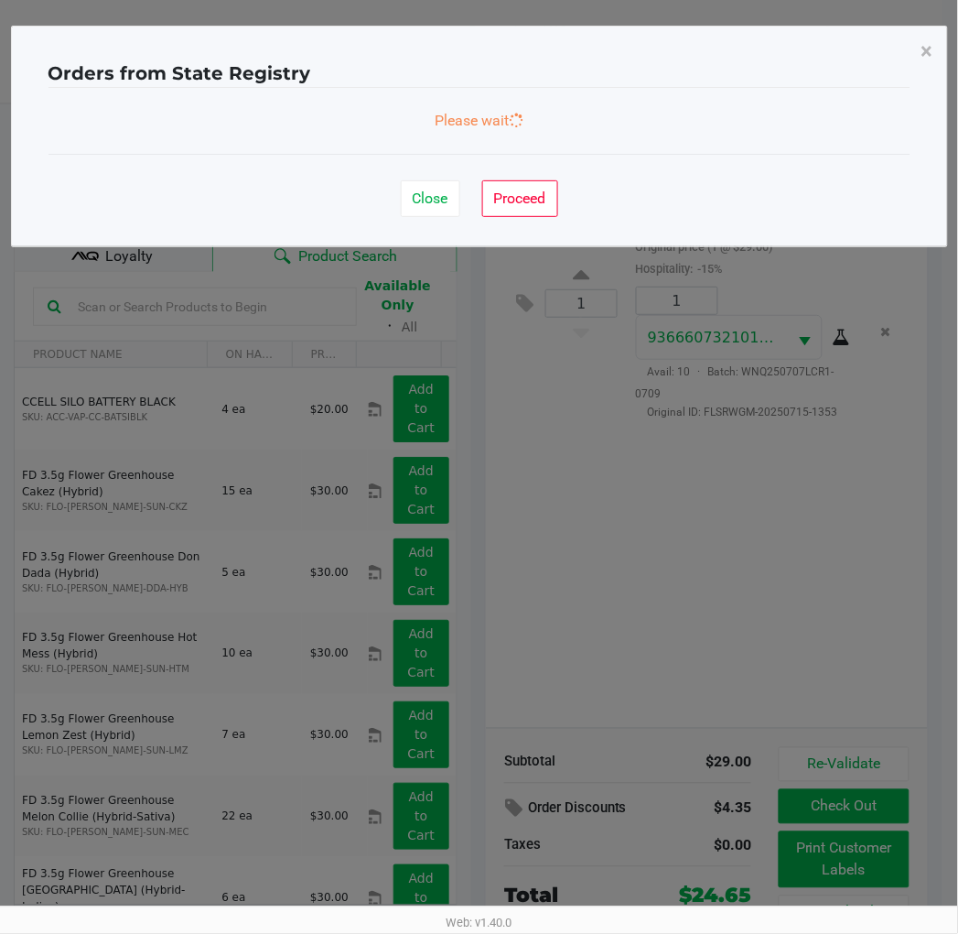
scroll to position [0, 0]
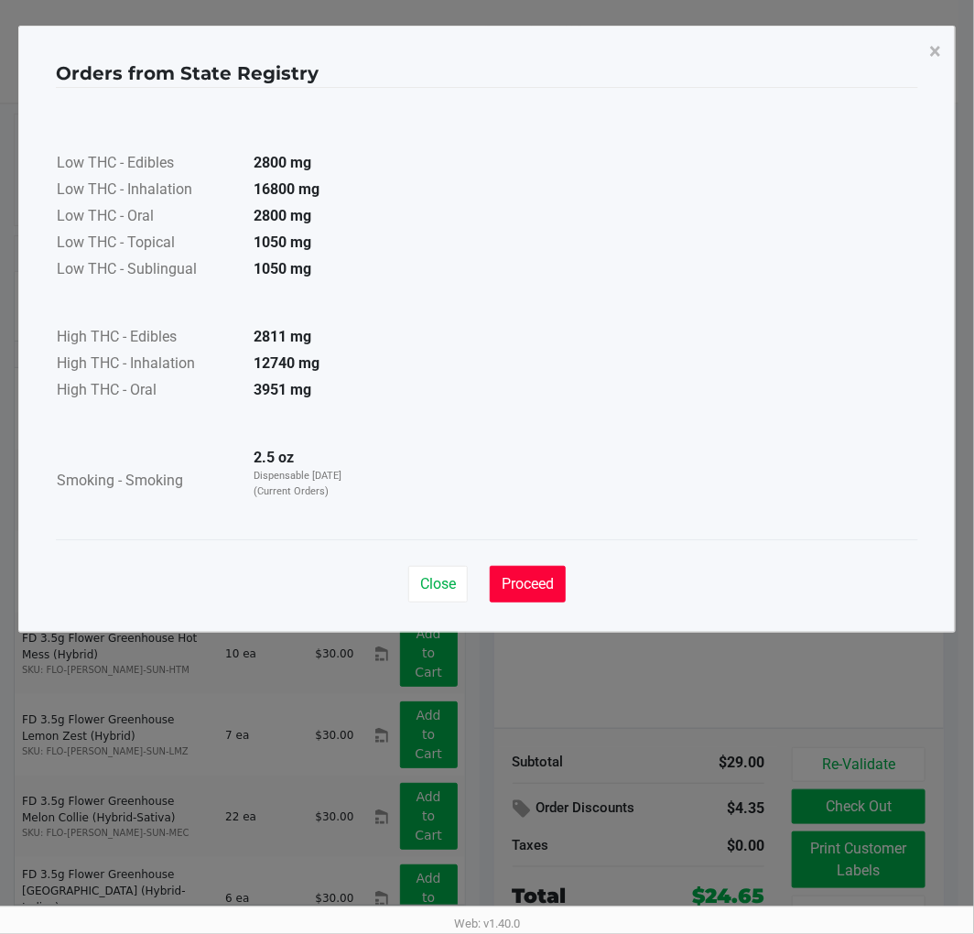
click at [546, 583] on span "Proceed" at bounding box center [528, 583] width 52 height 17
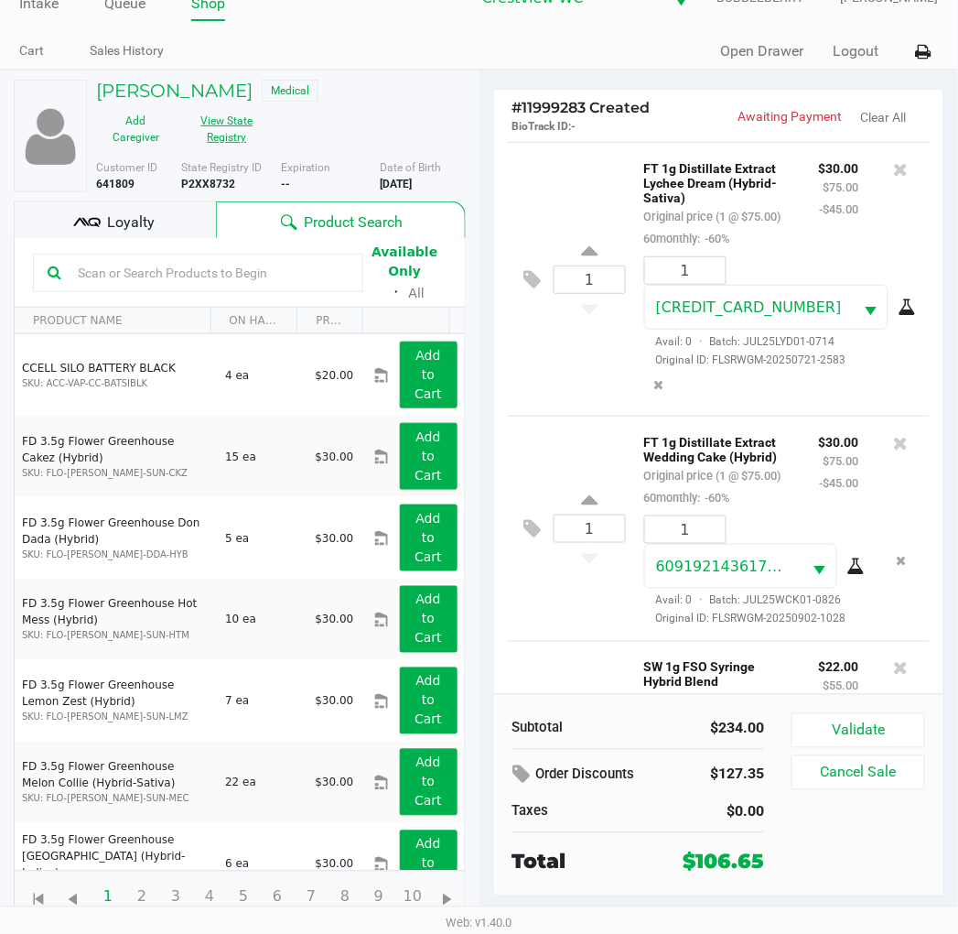
scroll to position [501, 0]
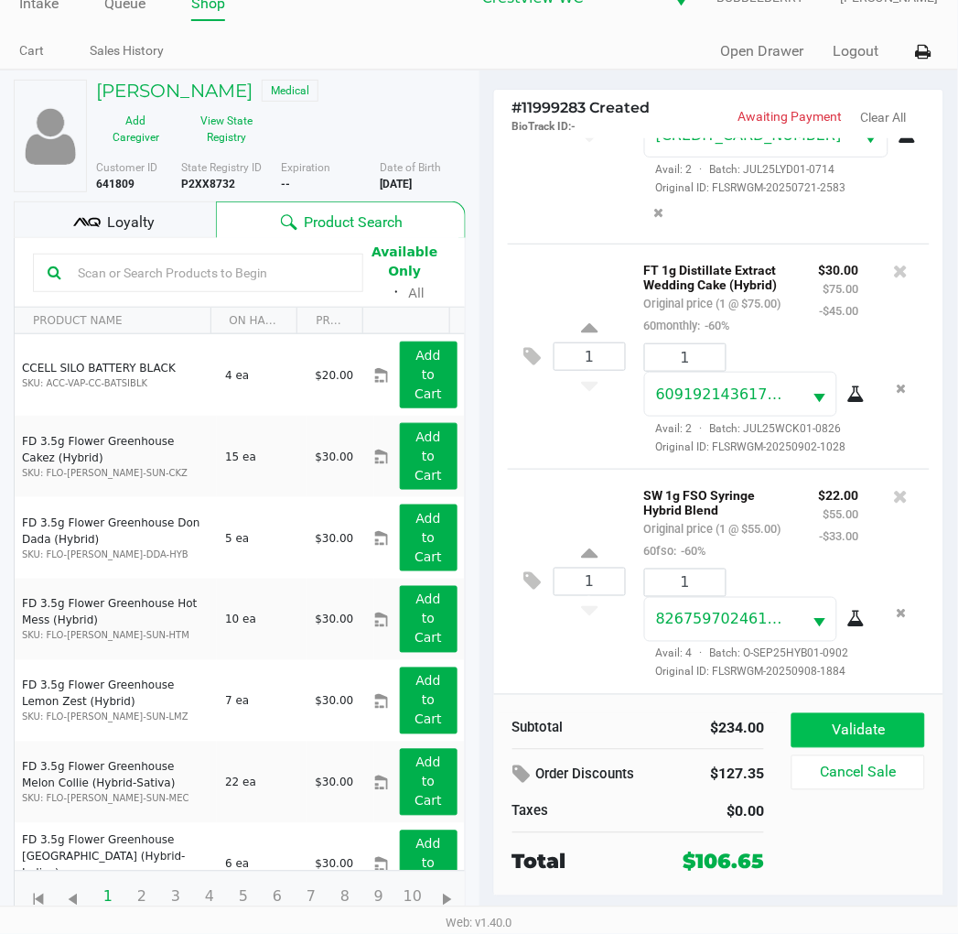
click at [891, 718] on button "Validate" at bounding box center [858, 730] width 133 height 35
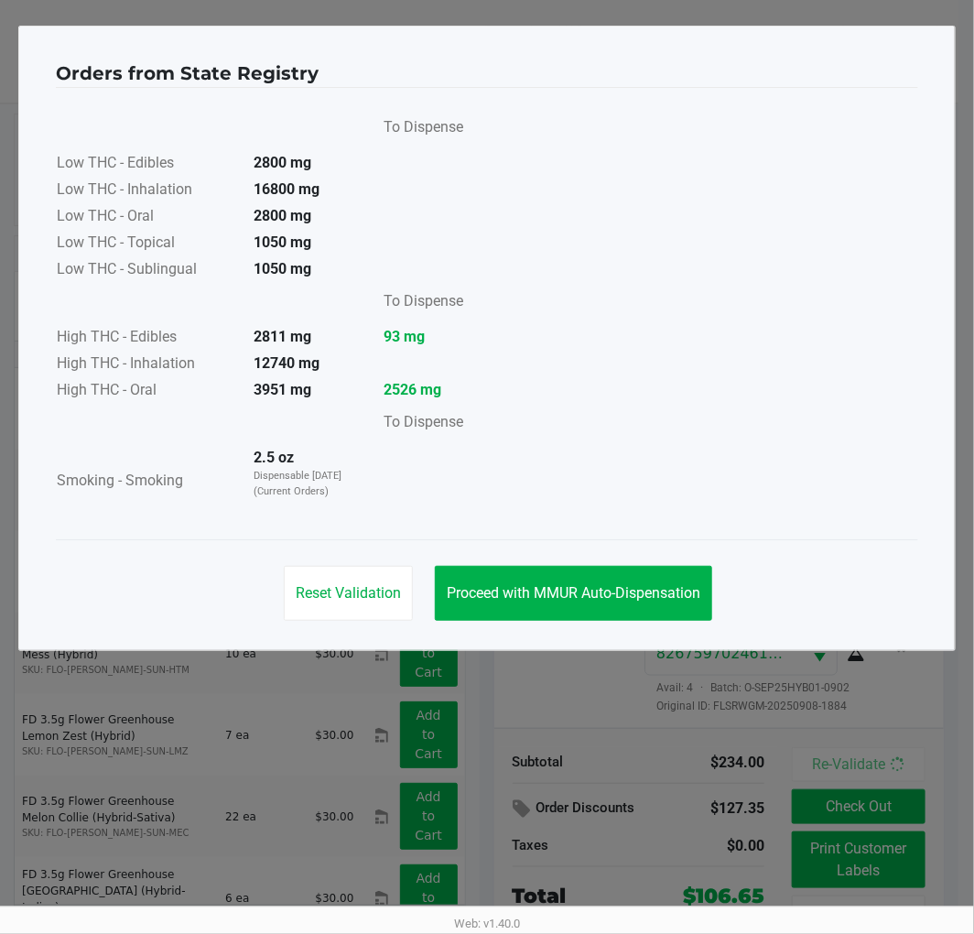
click at [605, 584] on span "Proceed with MMUR Auto-Dispensation" at bounding box center [574, 592] width 254 height 17
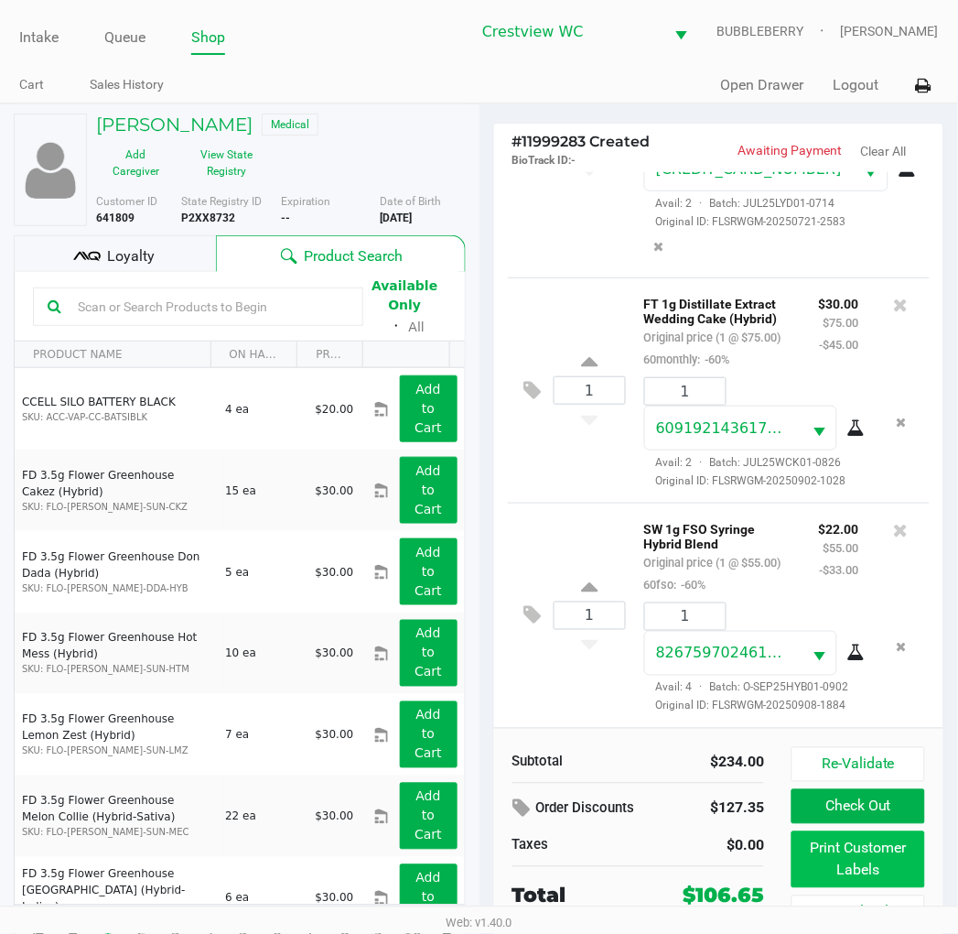
click at [852, 866] on button "Print Customer Labels" at bounding box center [858, 859] width 133 height 57
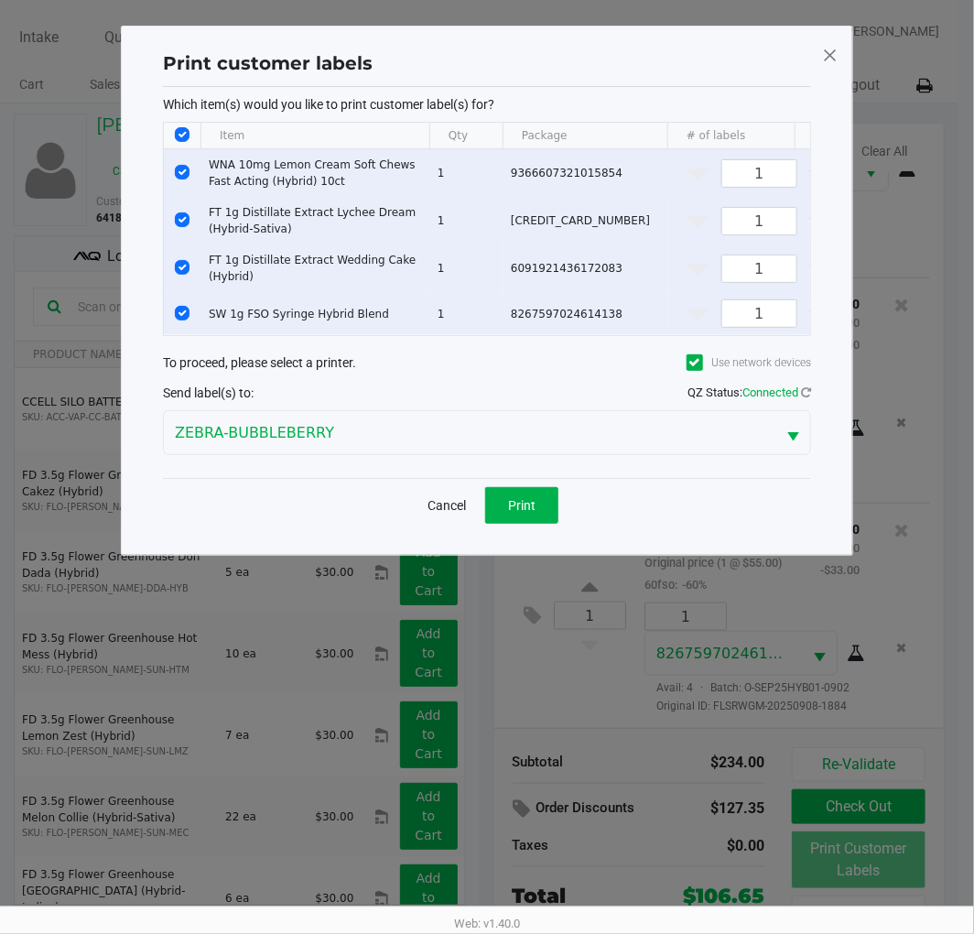
click at [180, 171] on input "Select Row" at bounding box center [182, 172] width 15 height 15
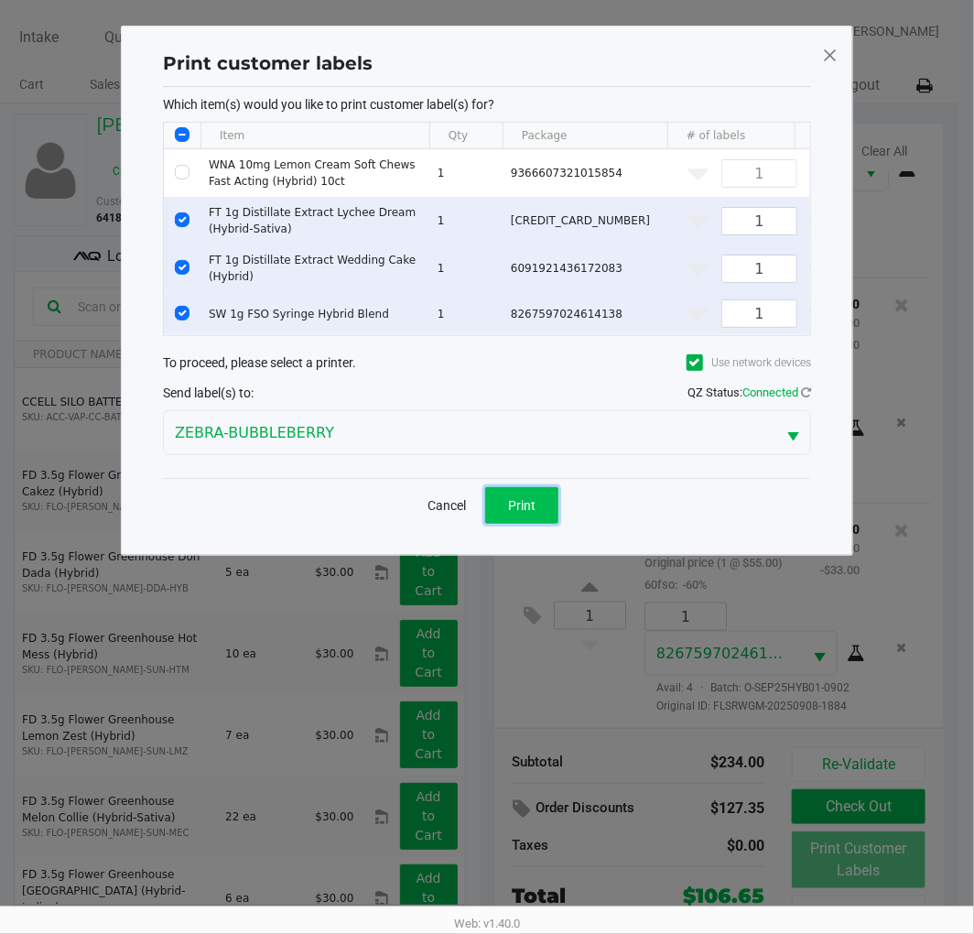
click at [525, 513] on span "Print" at bounding box center [521, 505] width 27 height 15
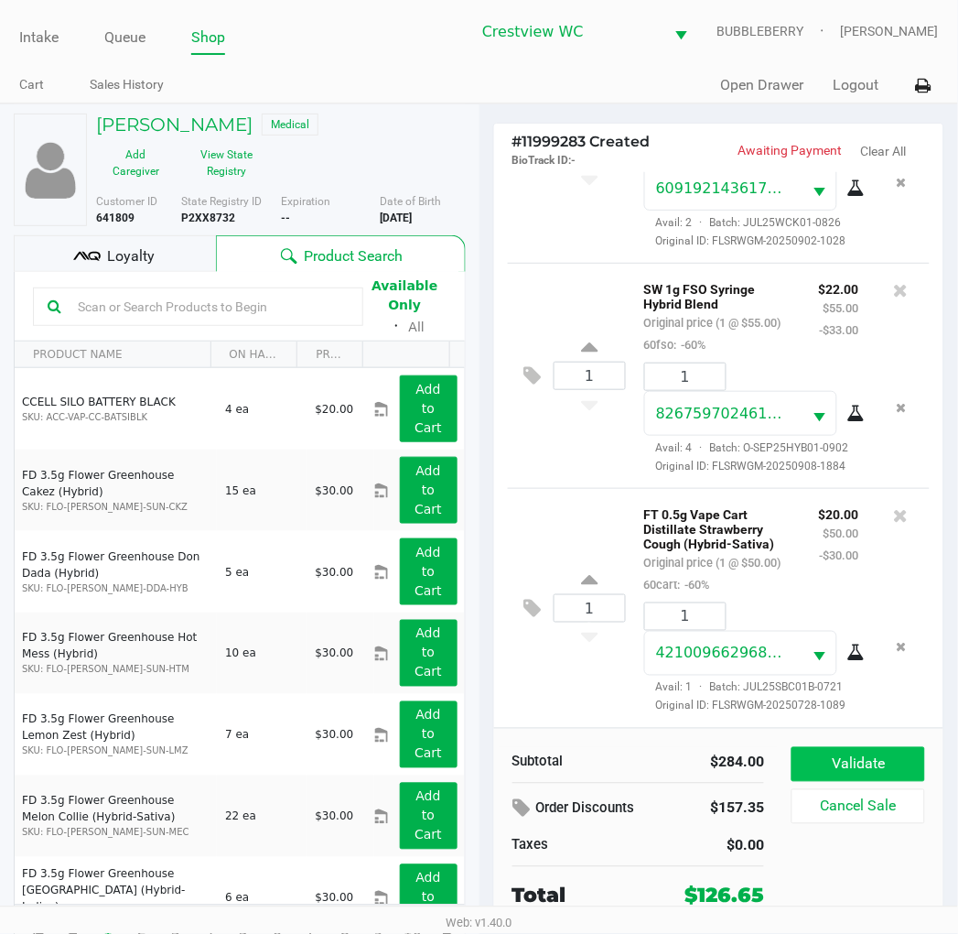
click at [902, 747] on button "Validate" at bounding box center [858, 764] width 133 height 35
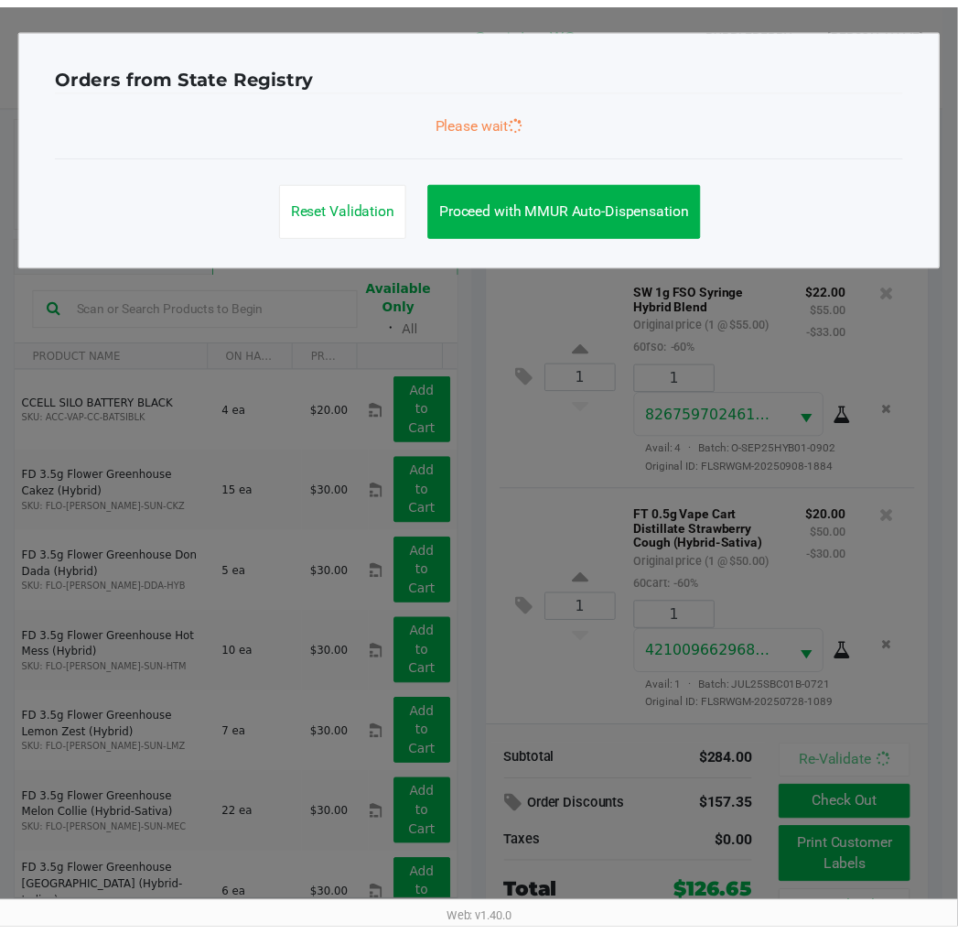
scroll to position [815, 0]
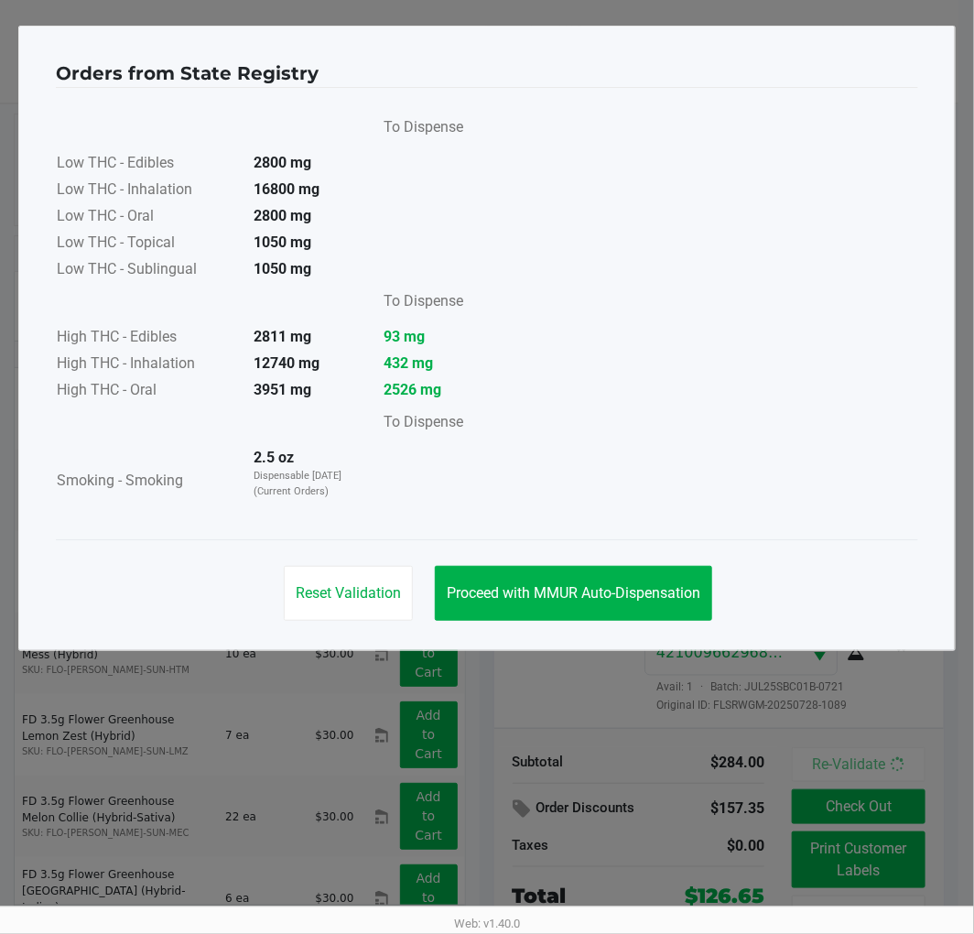
click at [639, 593] on span "Proceed with MMUR Auto-Dispensation" at bounding box center [574, 592] width 254 height 17
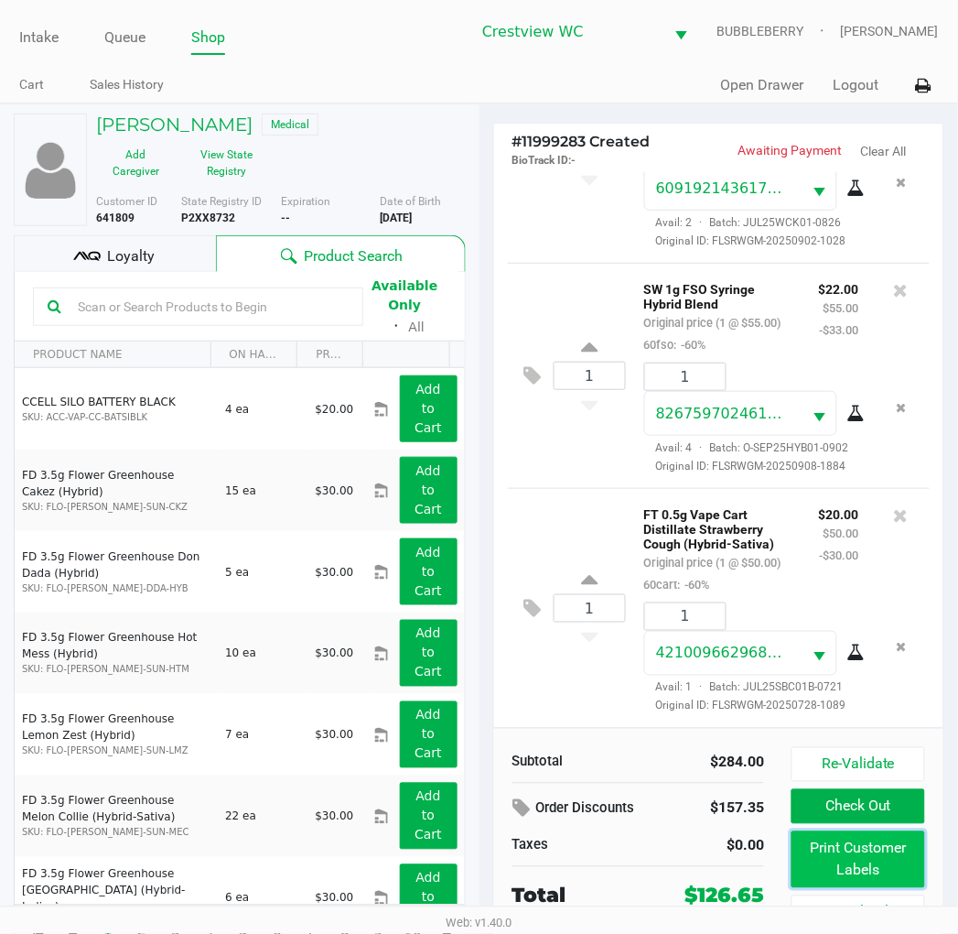
click at [837, 875] on button "Print Customer Labels" at bounding box center [858, 859] width 133 height 57
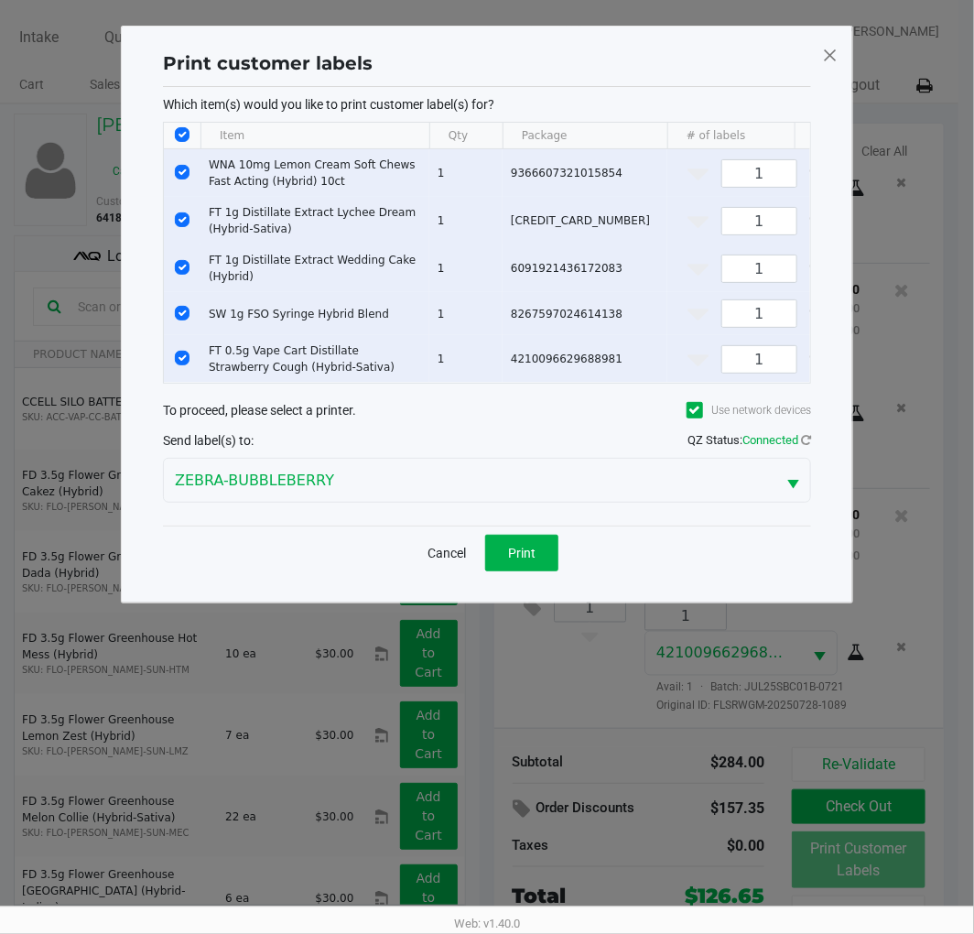
click at [181, 137] on input "Select All Rows" at bounding box center [182, 134] width 15 height 15
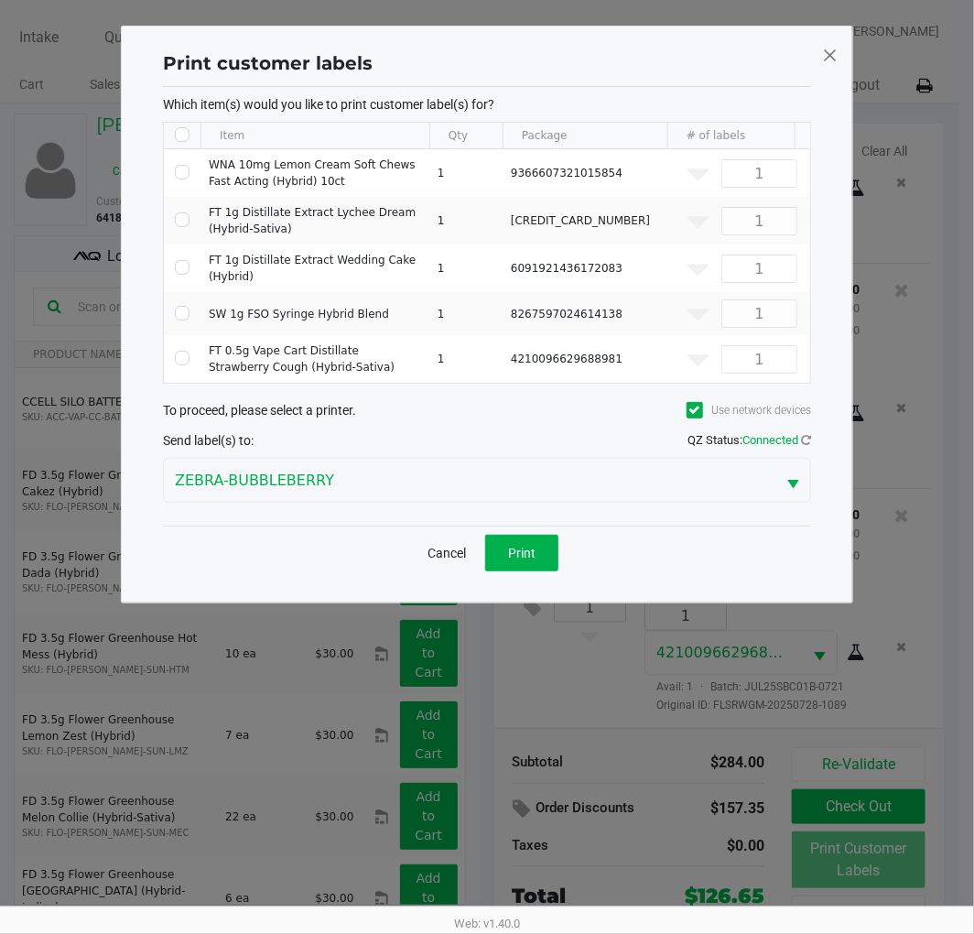
click at [824, 68] on span at bounding box center [830, 54] width 16 height 29
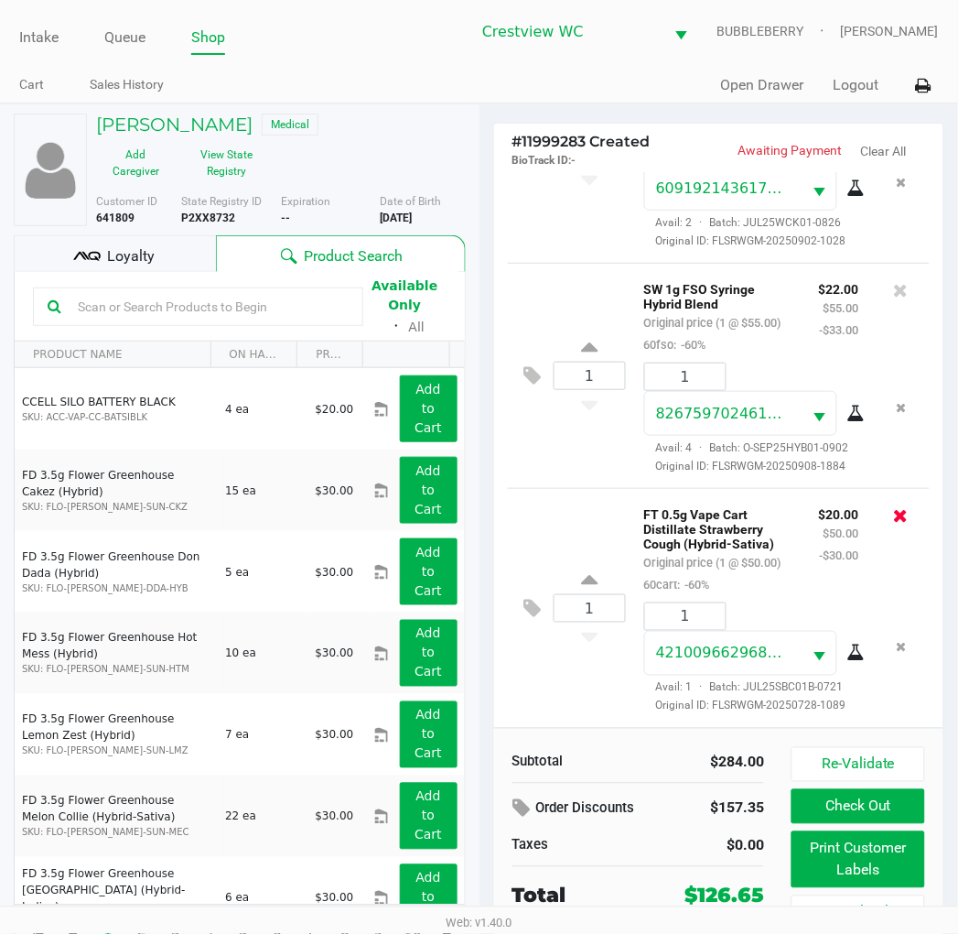
click at [894, 506] on icon at bounding box center [901, 515] width 15 height 18
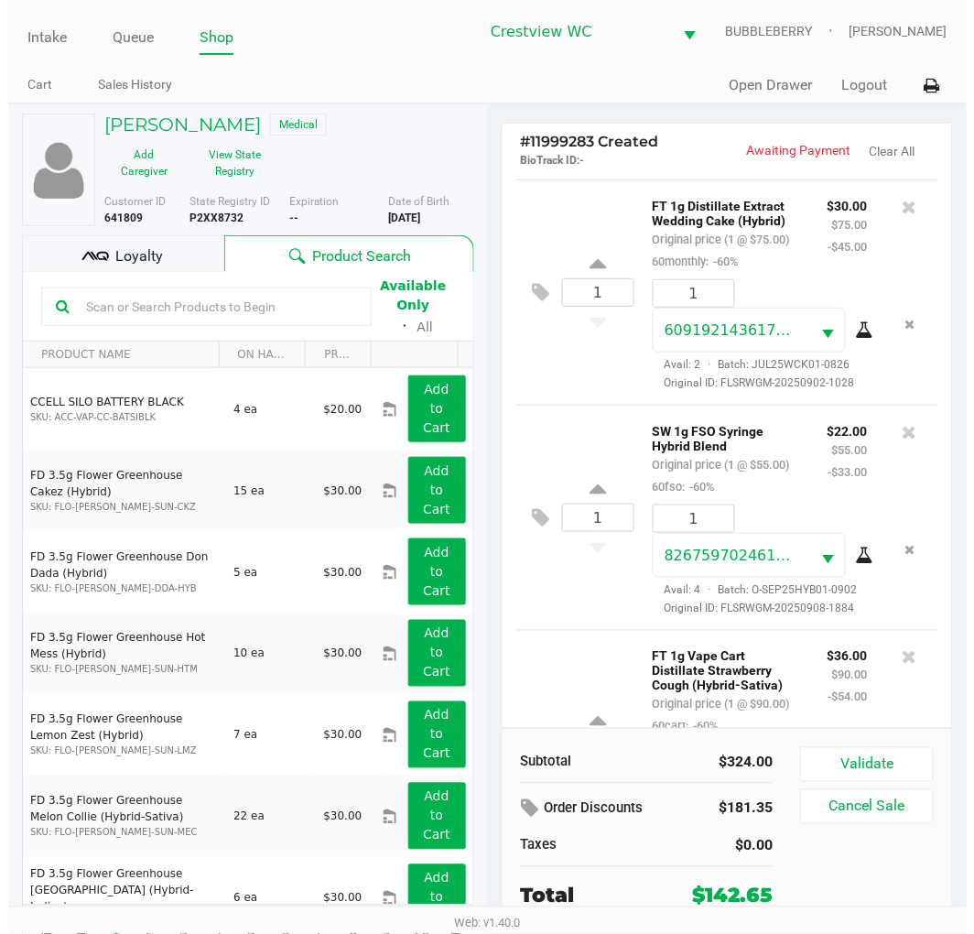
scroll to position [787, 0]
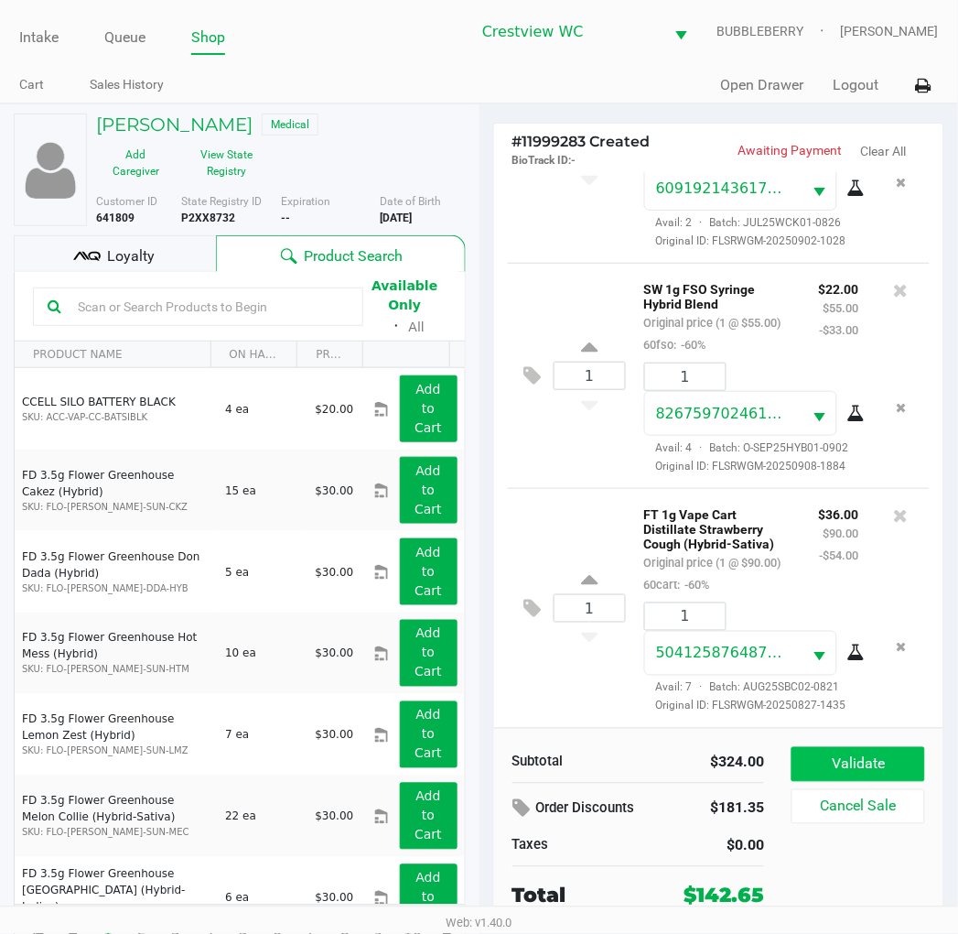
click at [920, 751] on button "Validate" at bounding box center [858, 764] width 133 height 35
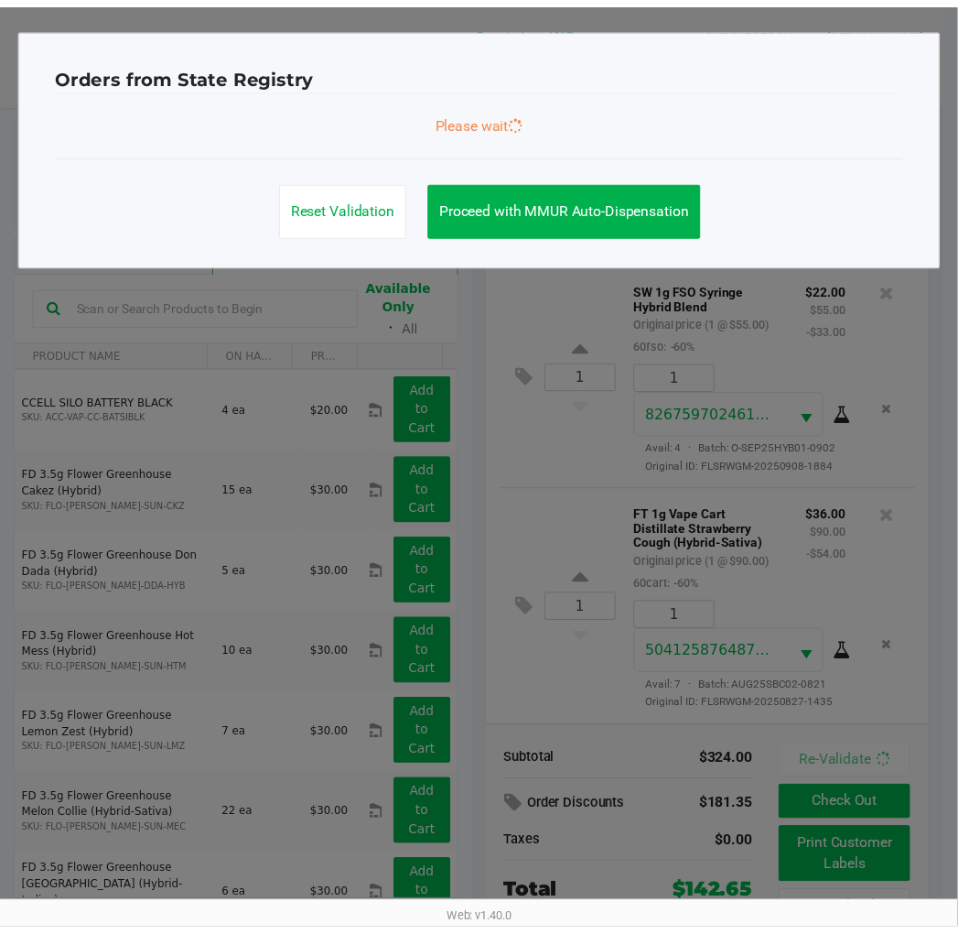
scroll to position [793, 0]
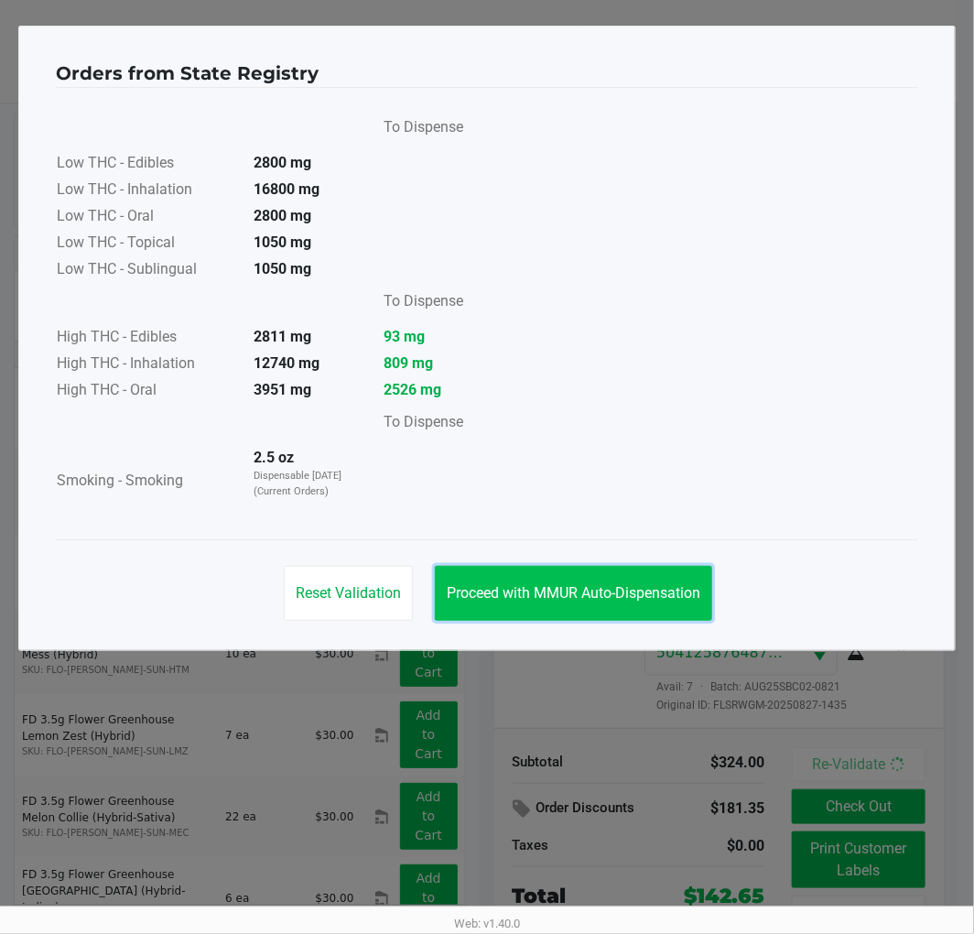
click at [596, 589] on span "Proceed with MMUR Auto-Dispensation" at bounding box center [574, 592] width 254 height 17
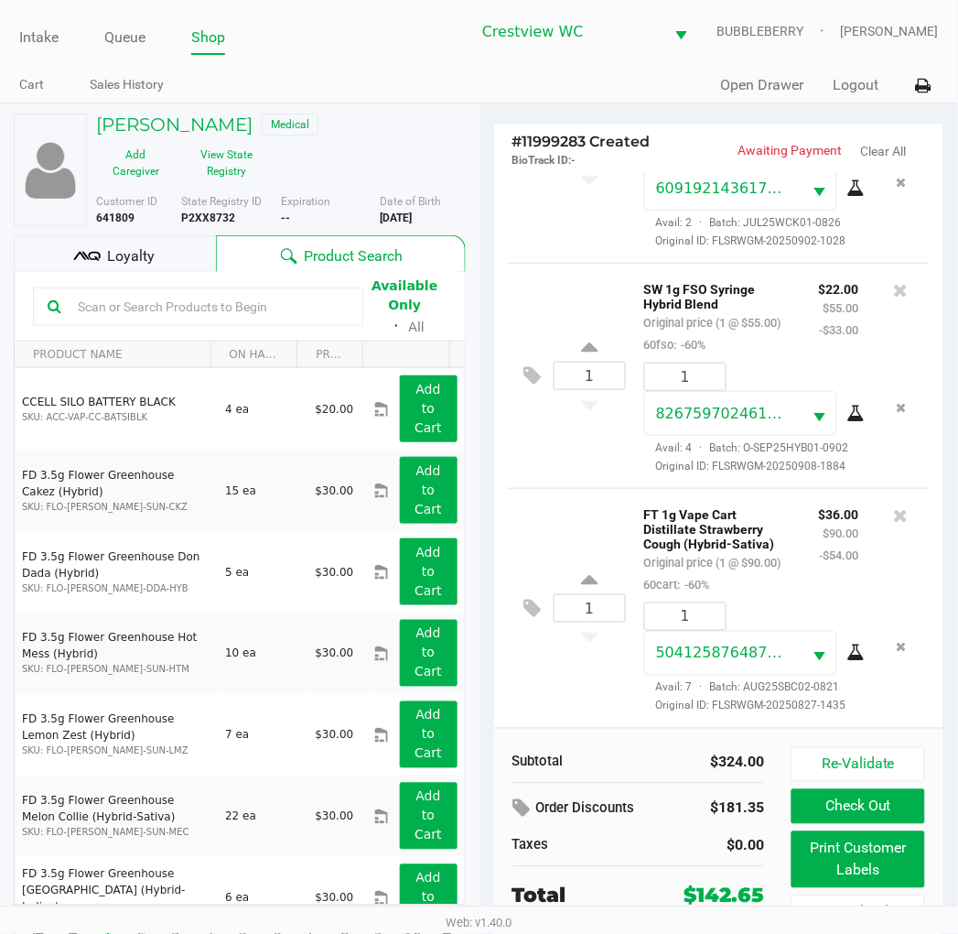
click at [856, 867] on button "Print Customer Labels" at bounding box center [858, 859] width 133 height 57
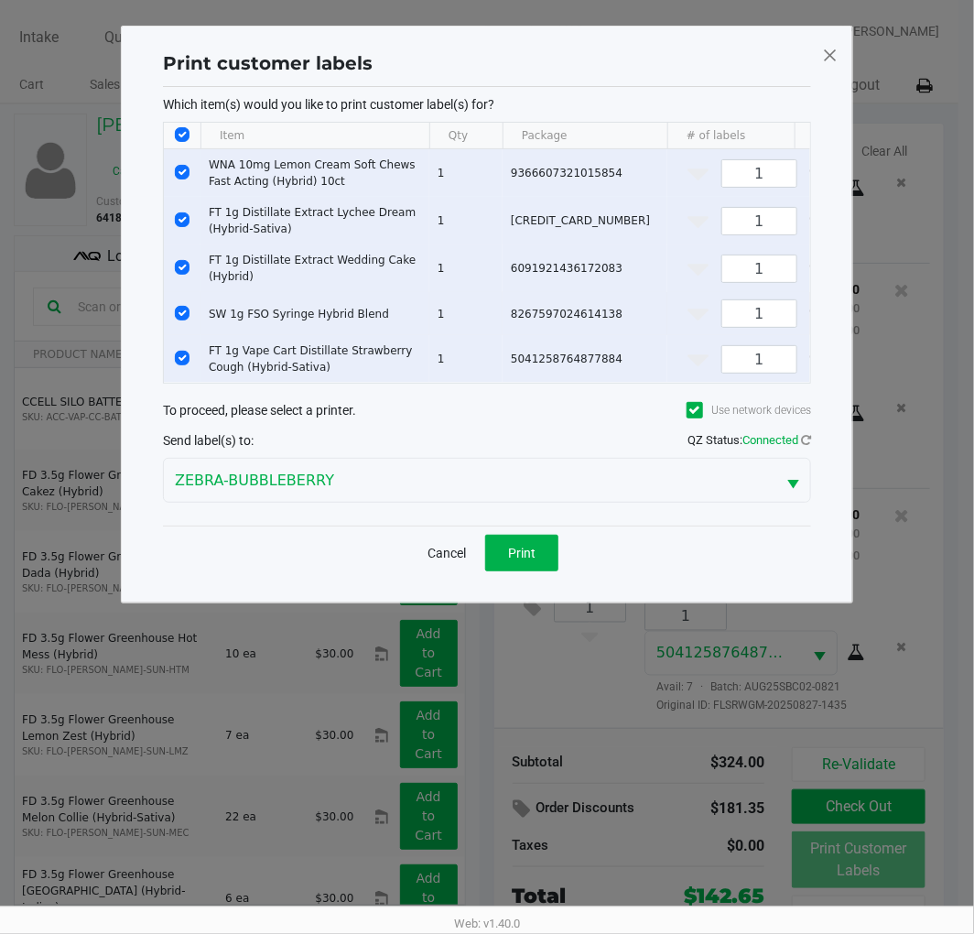
click at [185, 312] on input "Select Row" at bounding box center [182, 313] width 15 height 15
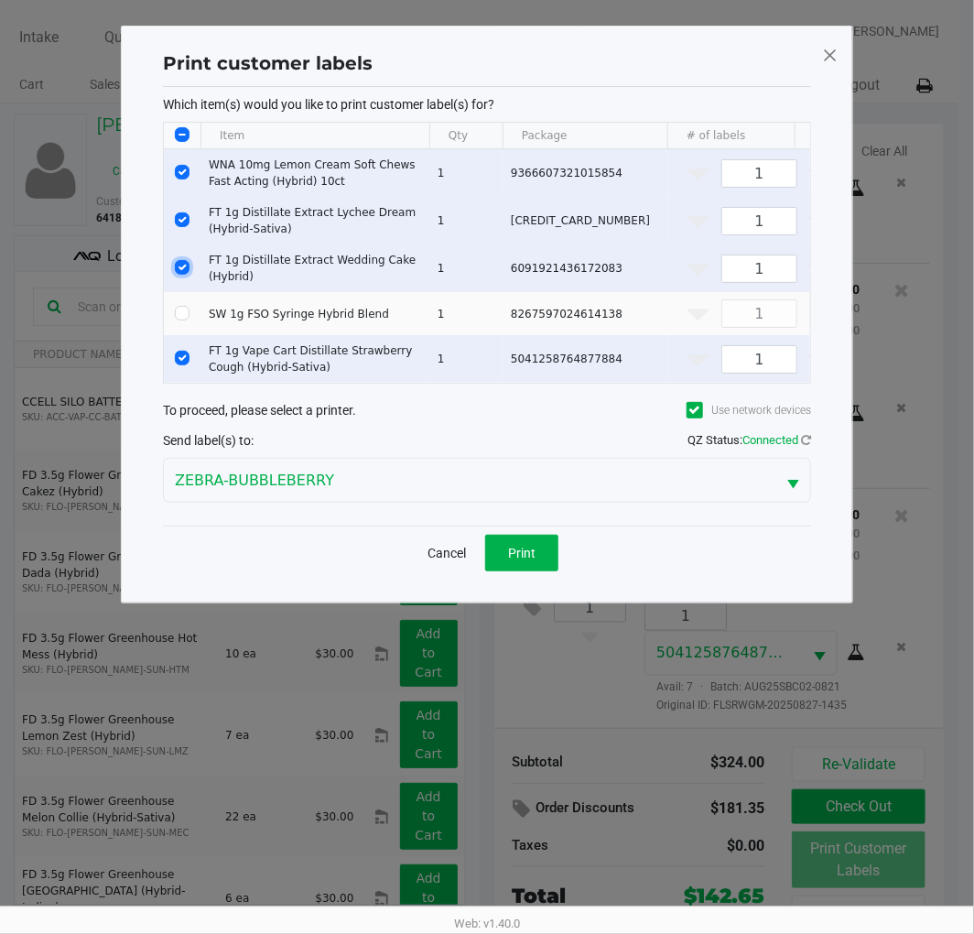
click at [181, 270] on input "Select Row" at bounding box center [182, 267] width 15 height 15
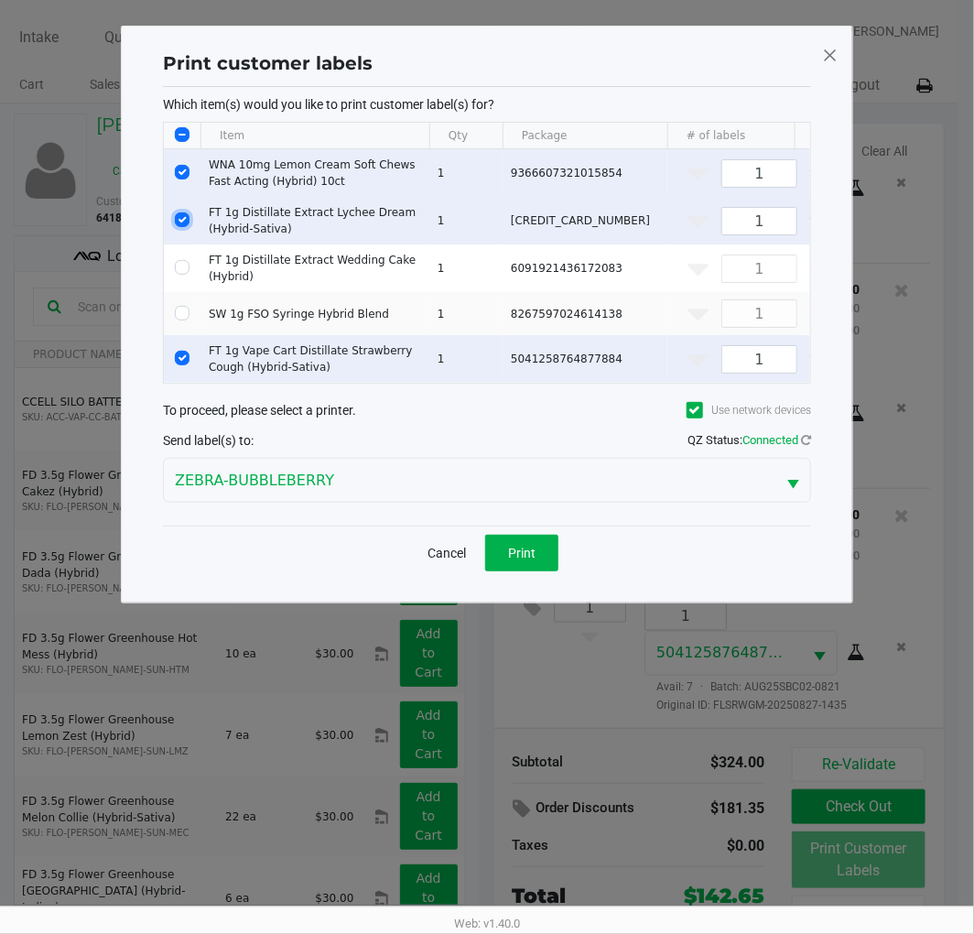
click at [181, 222] on input "Select Row" at bounding box center [182, 219] width 15 height 15
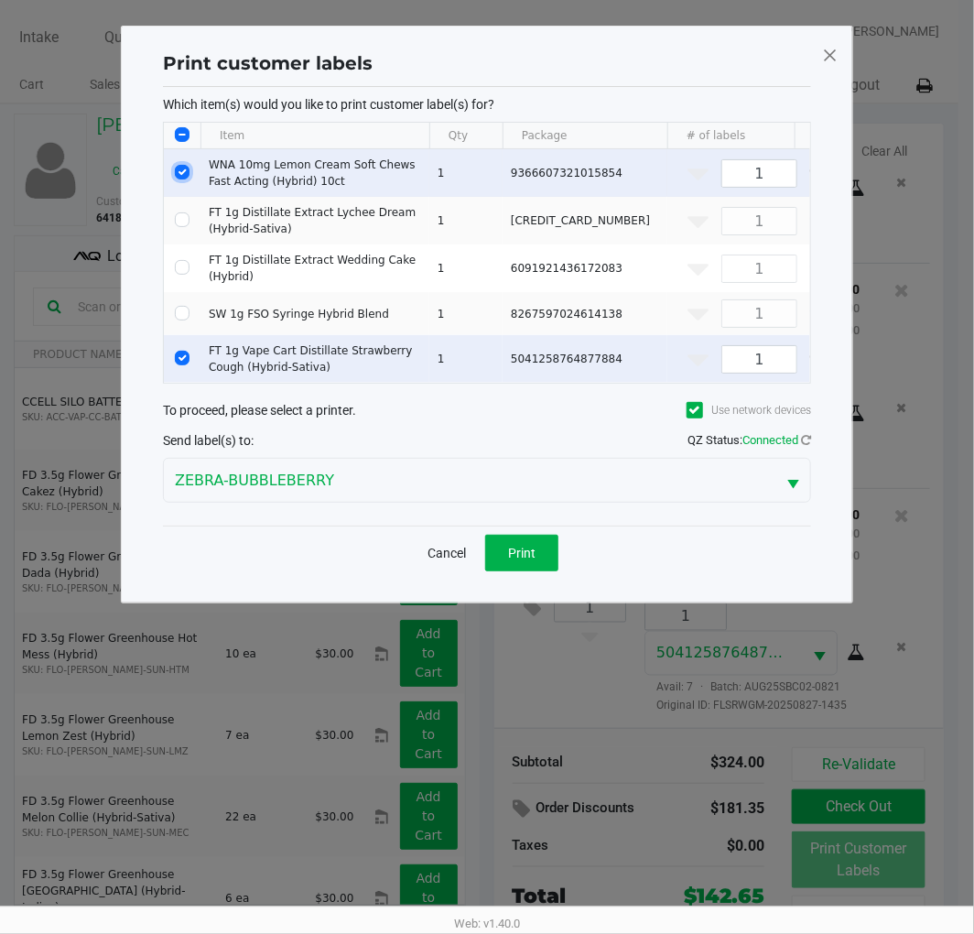
click at [181, 175] on input "Select Row" at bounding box center [182, 172] width 15 height 15
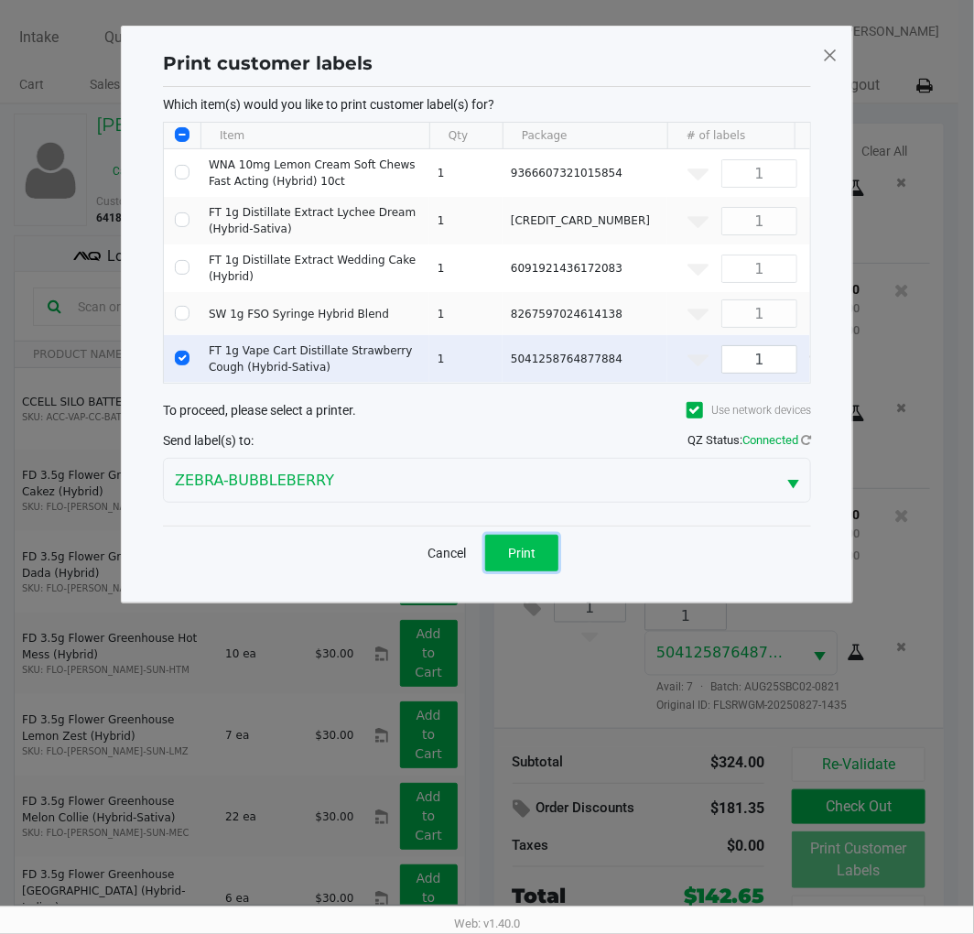
click at [535, 560] on span "Print" at bounding box center [521, 553] width 27 height 15
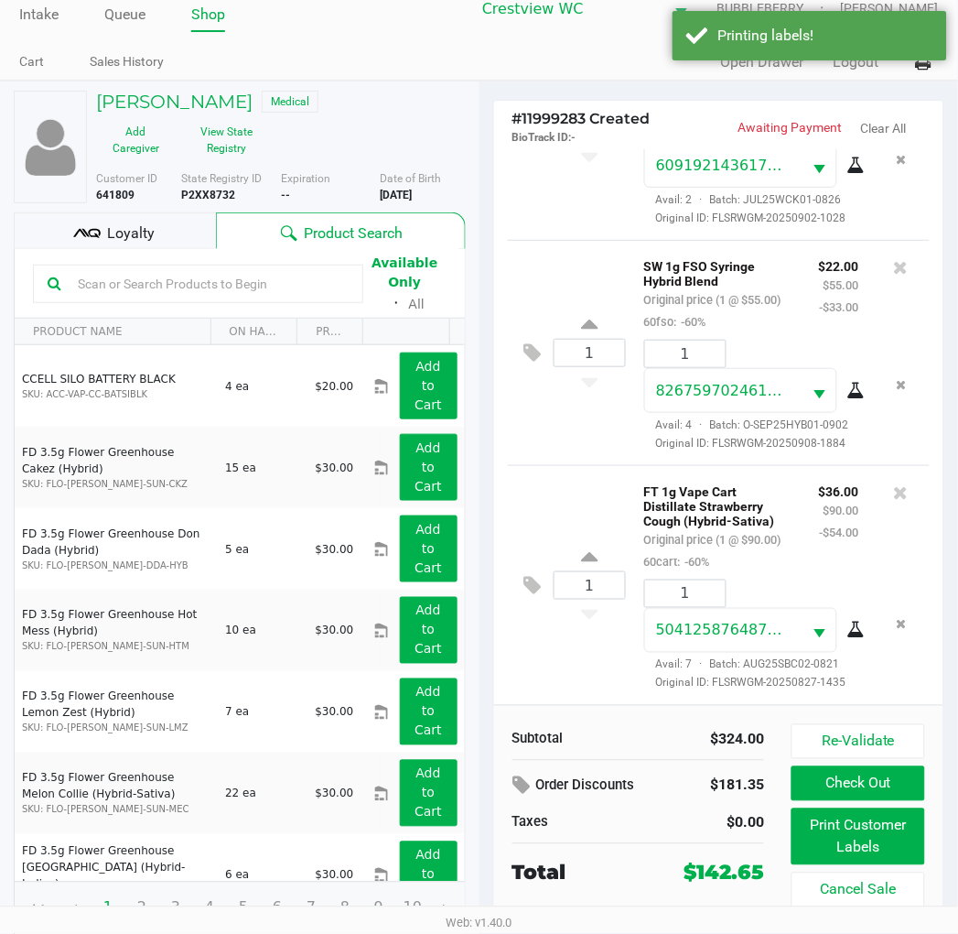
scroll to position [34, 0]
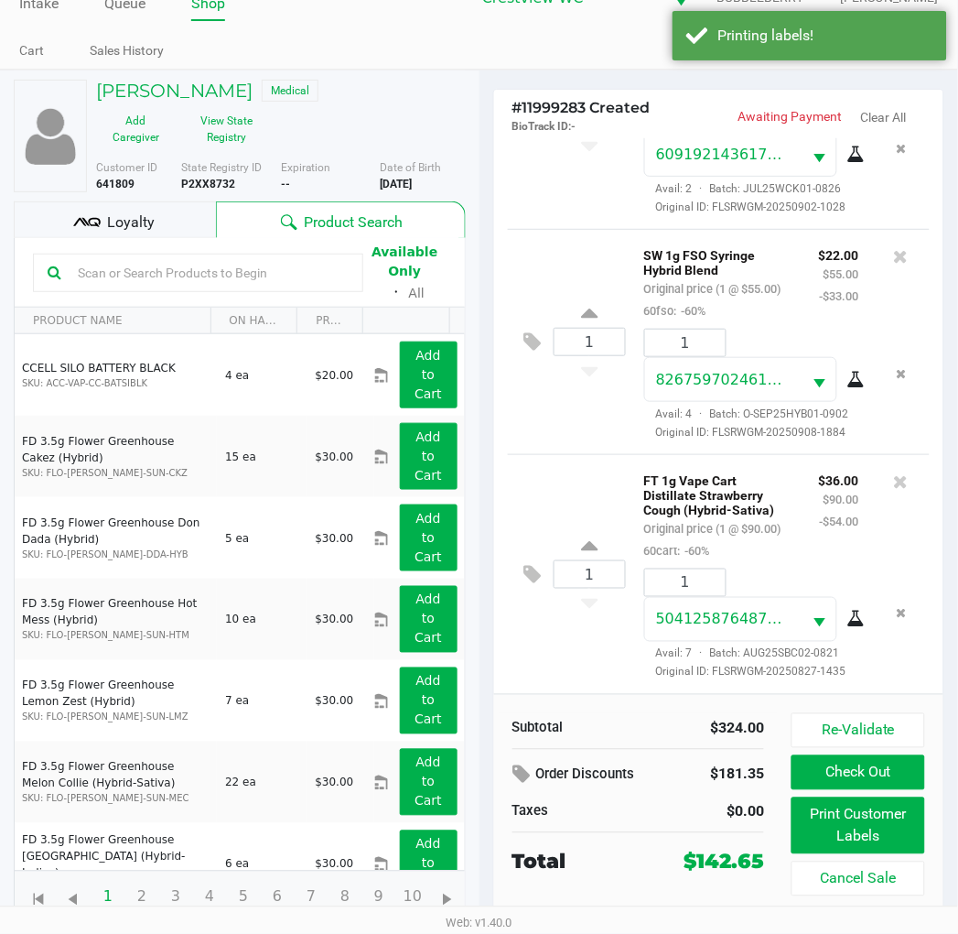
click at [150, 214] on span "Loyalty" at bounding box center [131, 222] width 48 height 22
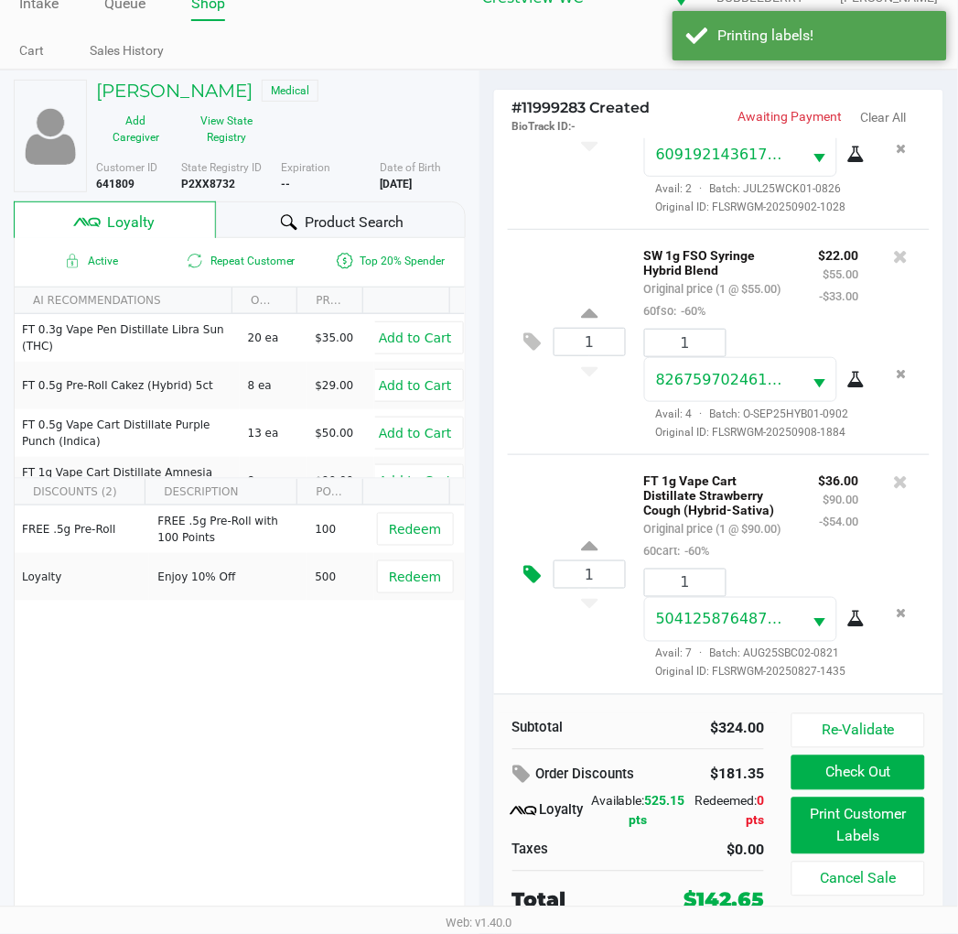
click at [532, 564] on icon at bounding box center [532, 574] width 17 height 21
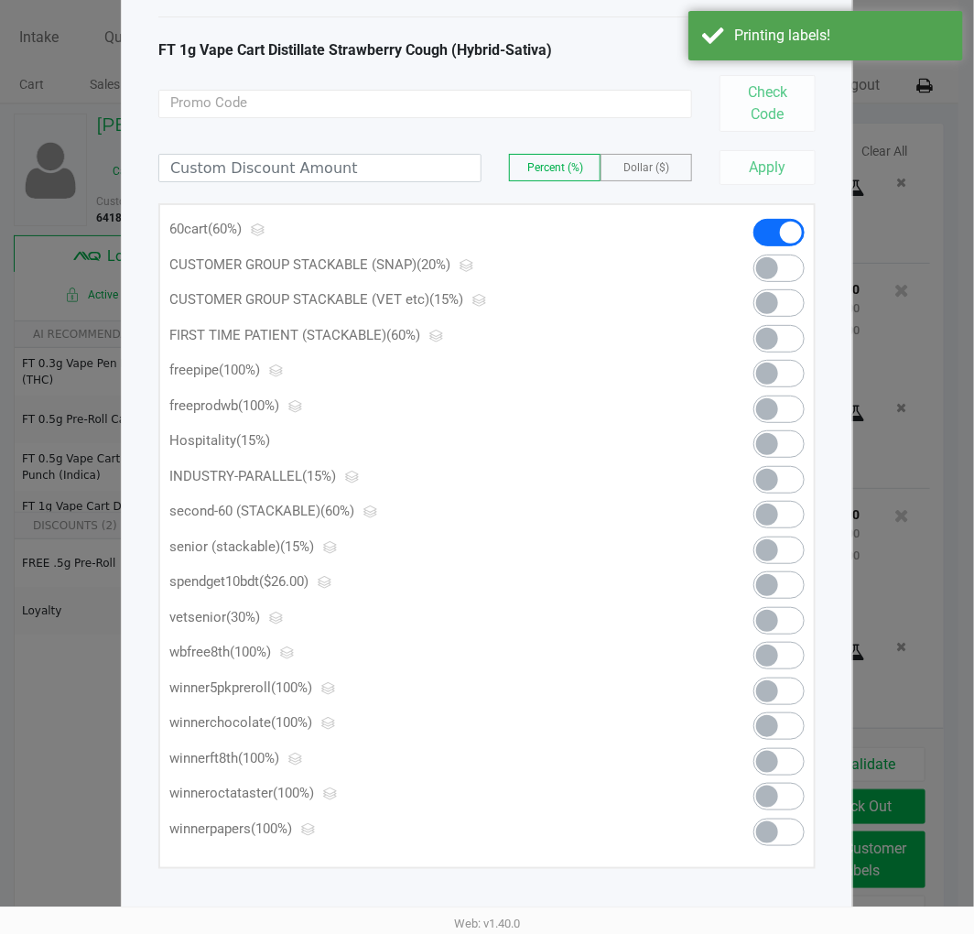
scroll to position [84, 0]
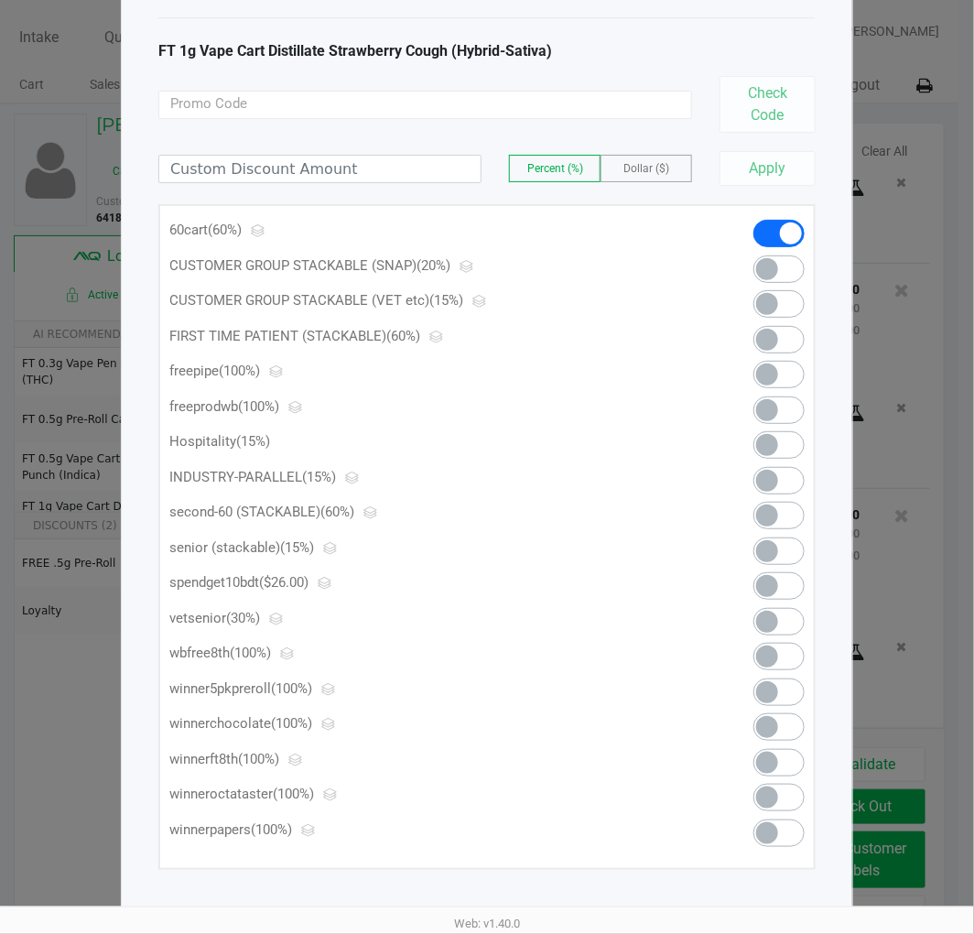
click at [785, 592] on span at bounding box center [778, 585] width 51 height 27
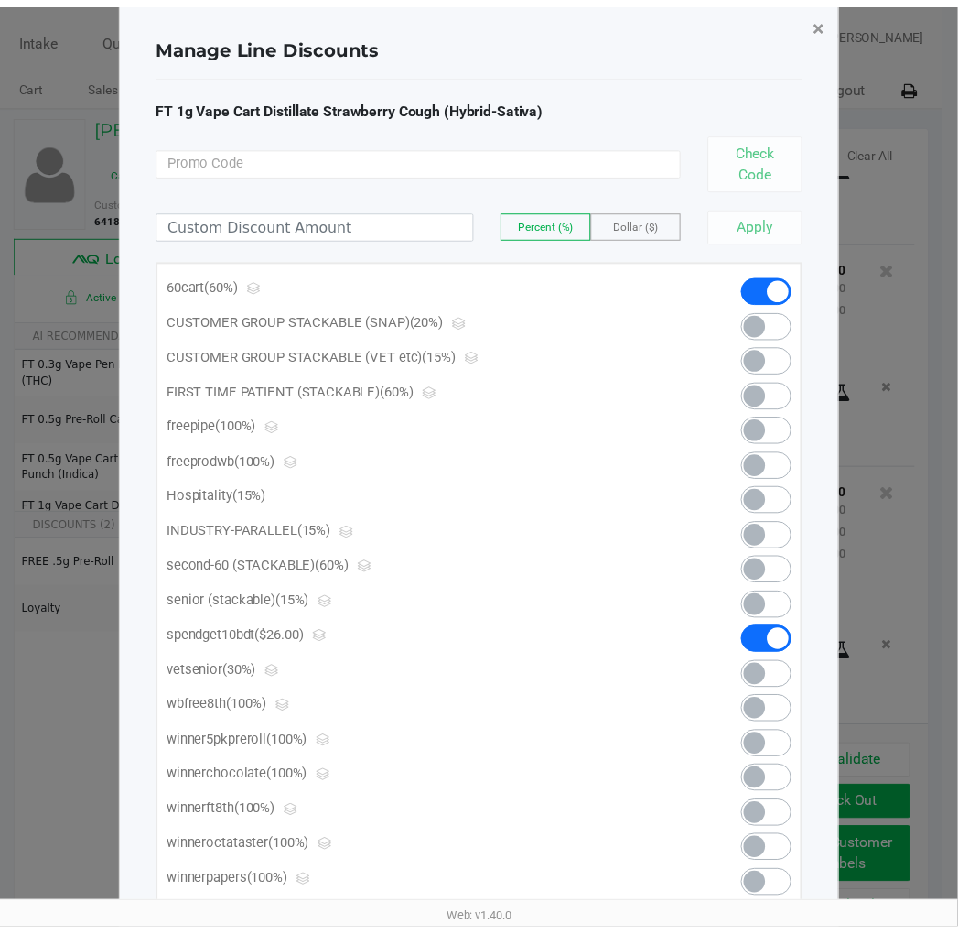
scroll to position [0, 0]
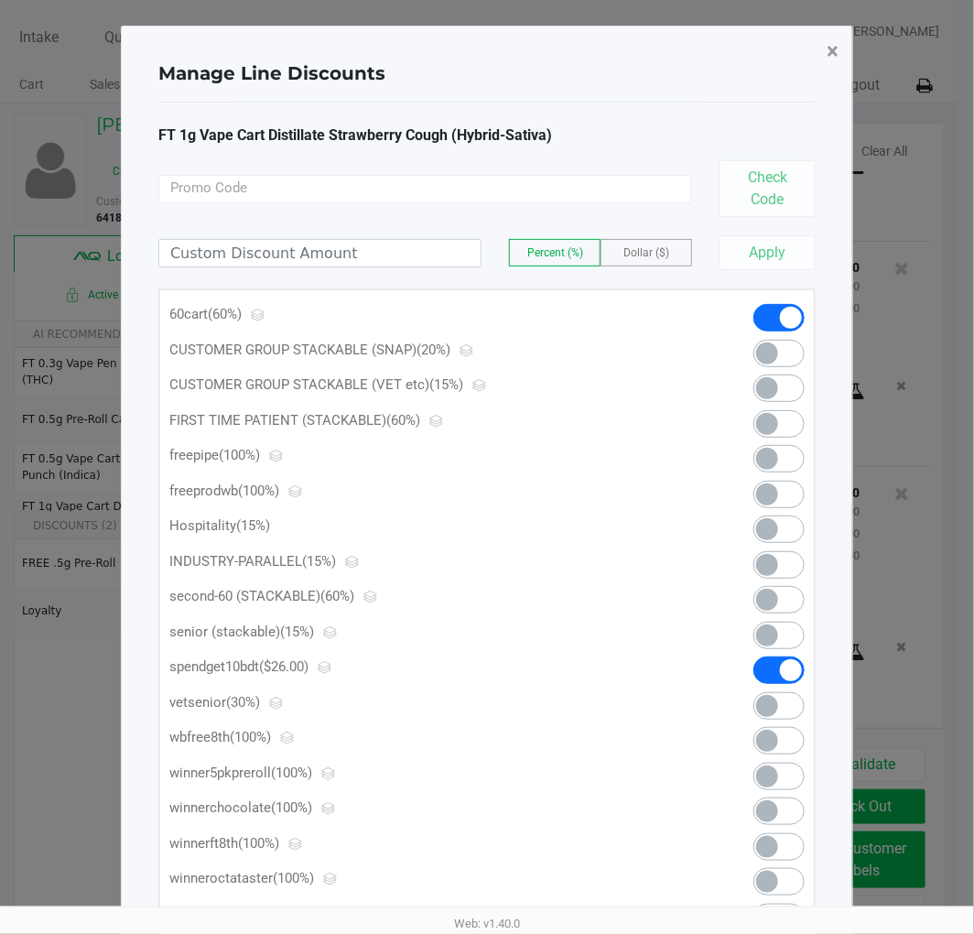
click at [833, 44] on span "×" at bounding box center [833, 51] width 12 height 26
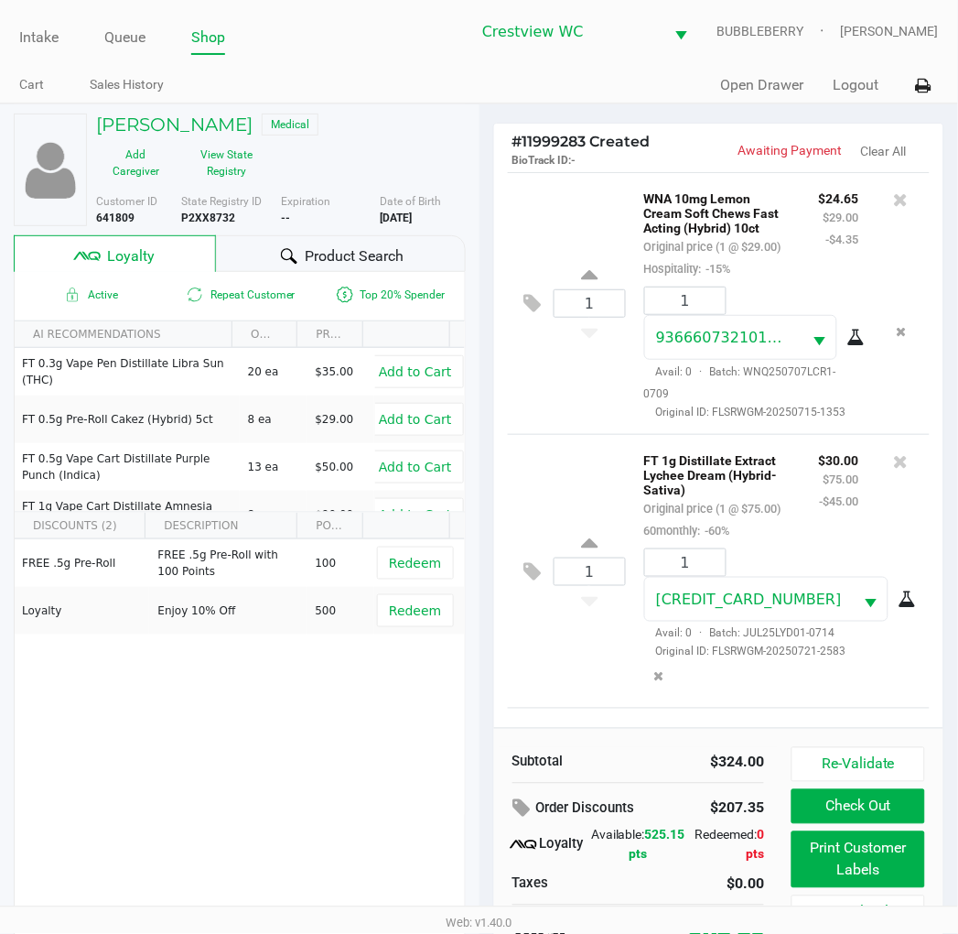
click at [702, 156] on p "BioTrack ID: -" at bounding box center [616, 158] width 207 height 17
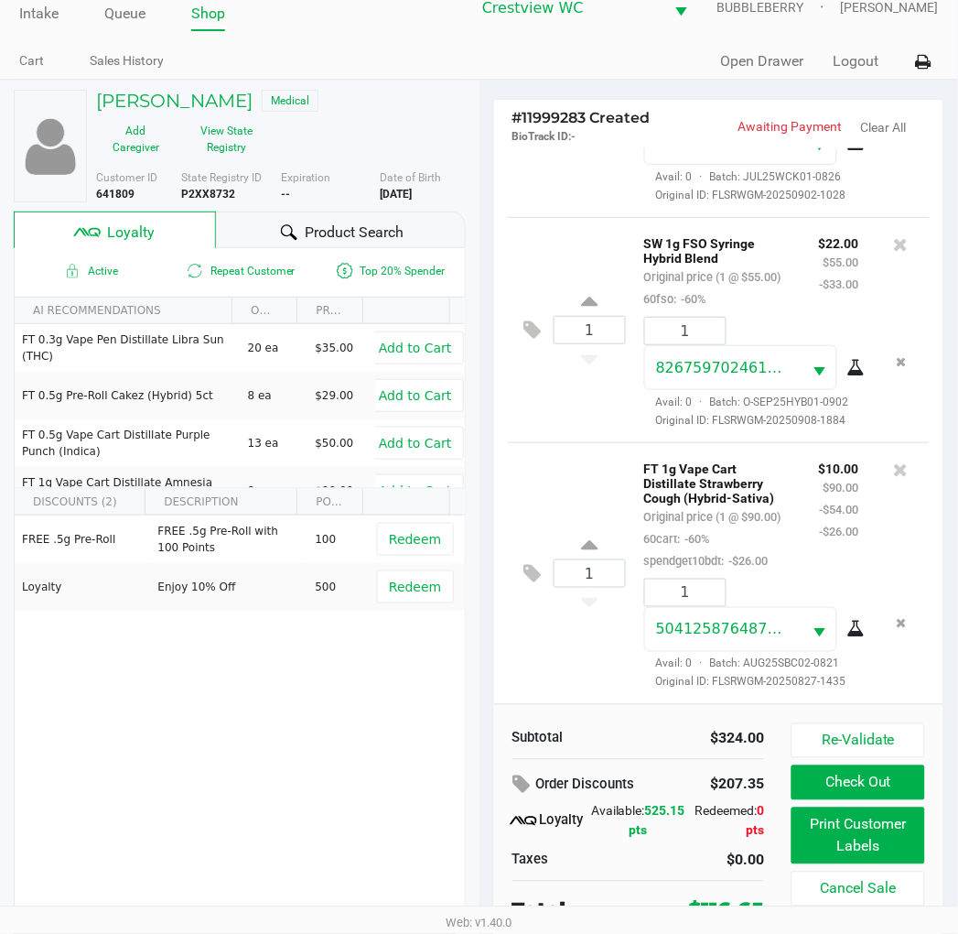
scroll to position [35, 0]
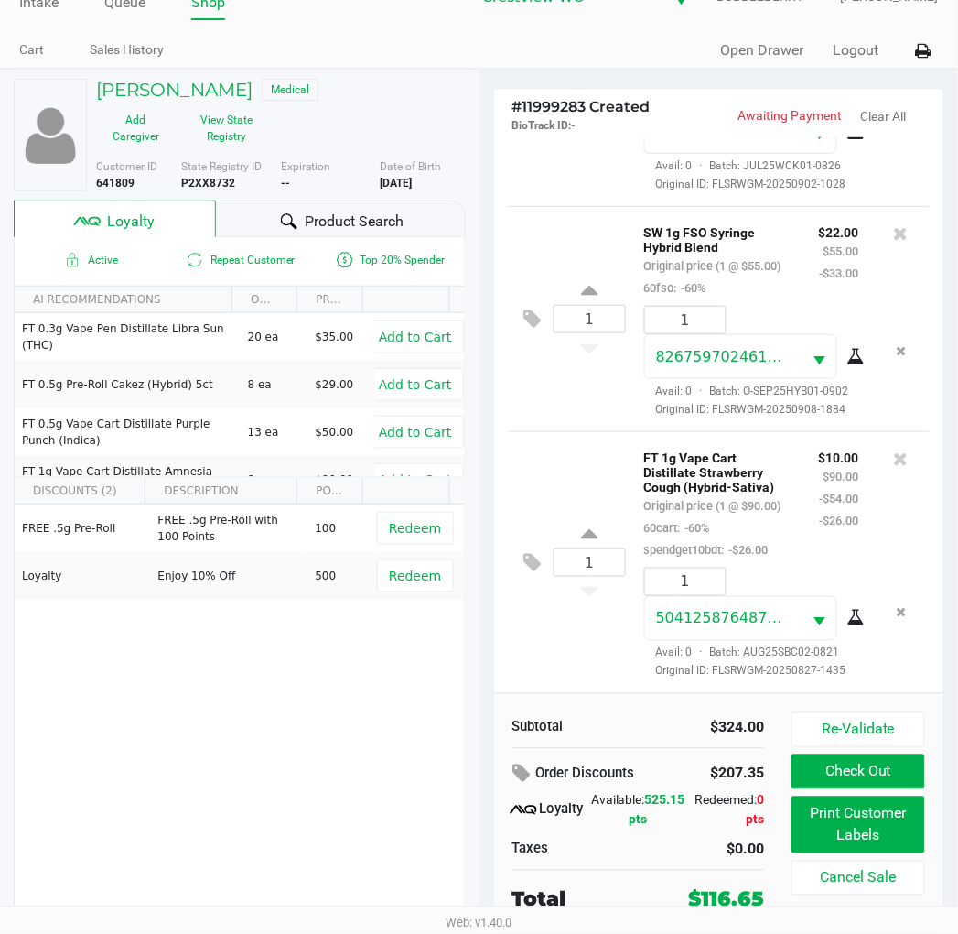
click at [844, 775] on button "Check Out" at bounding box center [858, 771] width 133 height 35
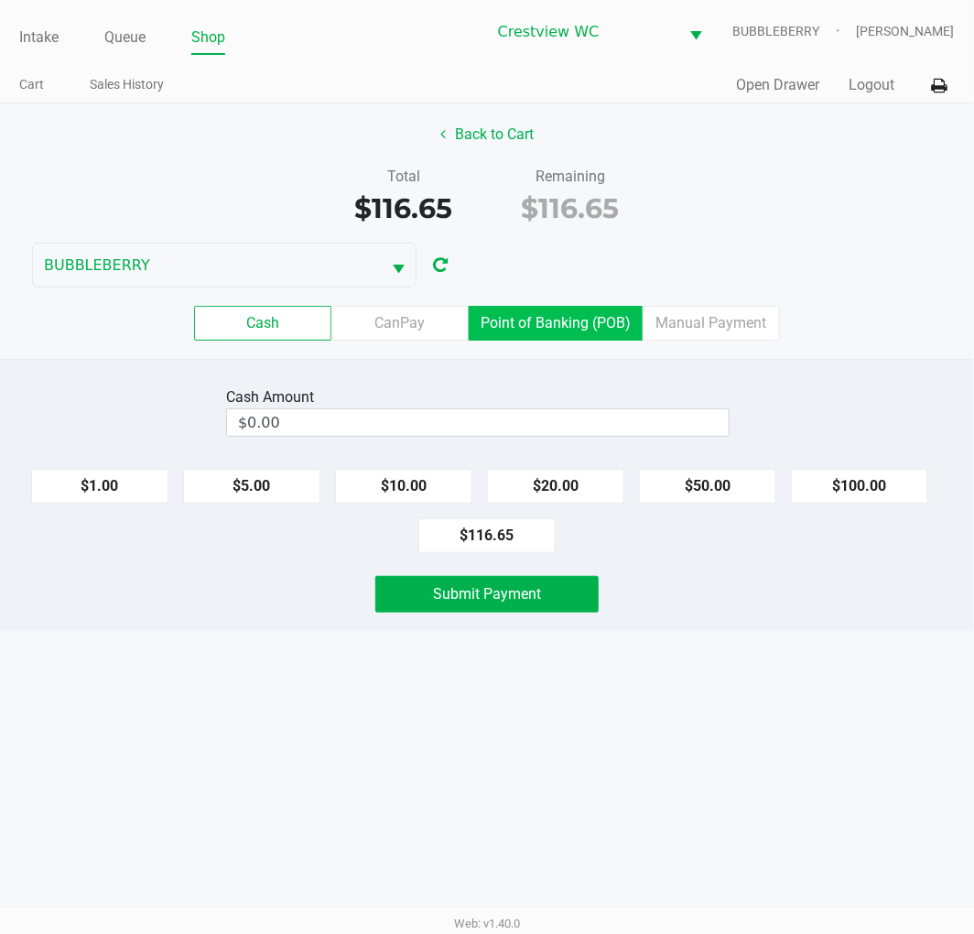
click at [566, 321] on label "Point of Banking (POB)" at bounding box center [556, 323] width 174 height 35
click at [0, 0] on 7 "Point of Banking (POB)" at bounding box center [0, 0] width 0 height 0
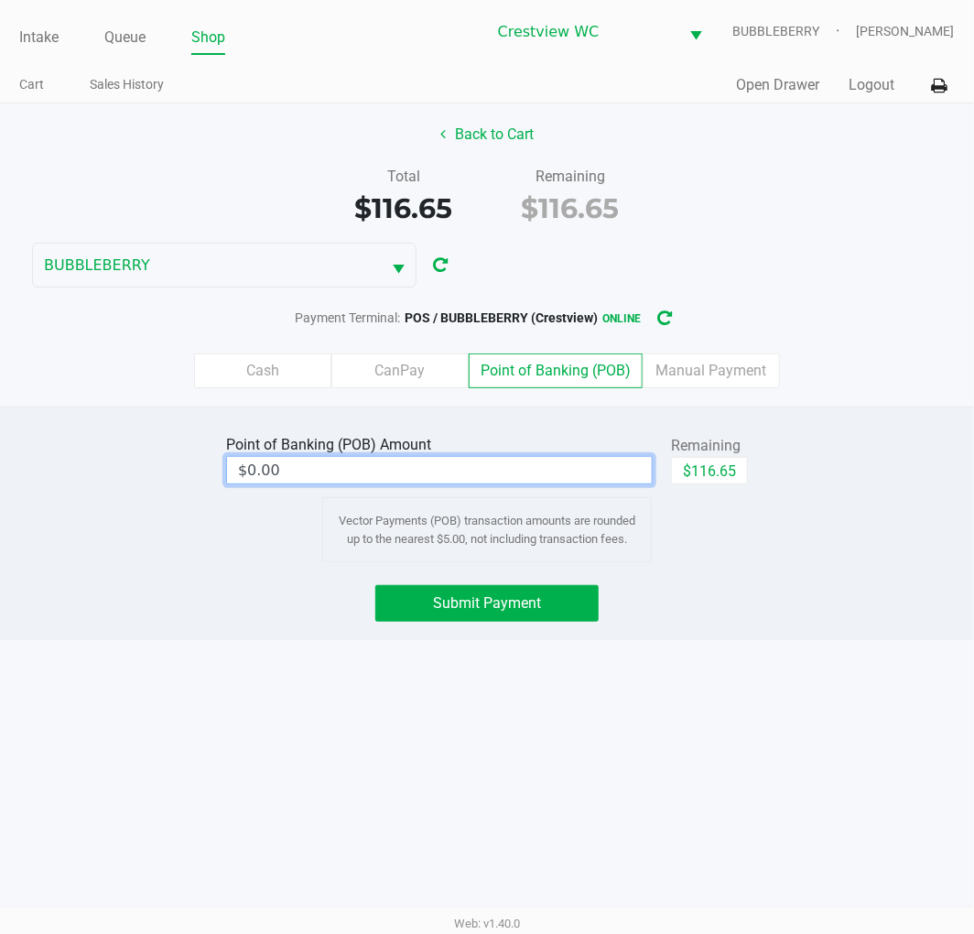
click at [583, 465] on input "$0.00" at bounding box center [439, 470] width 425 height 27
click at [723, 476] on button "$116.65" at bounding box center [709, 470] width 77 height 27
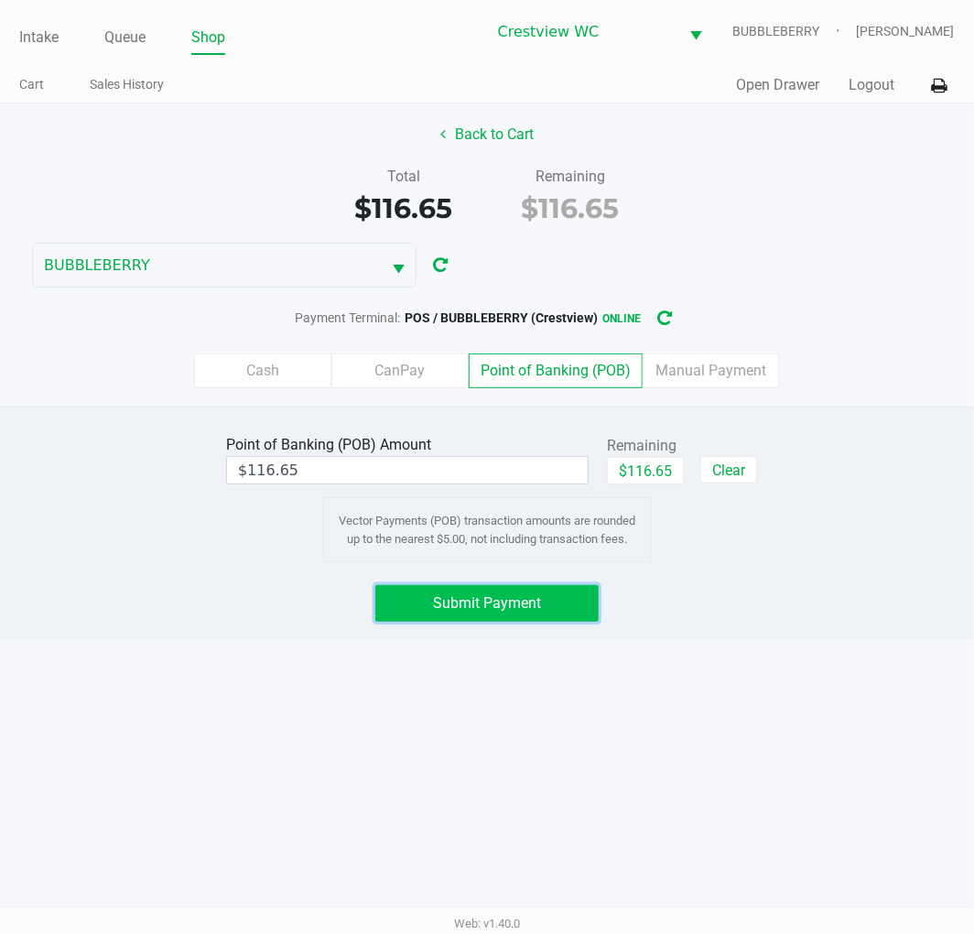
click at [545, 593] on button "Submit Payment" at bounding box center [486, 603] width 223 height 37
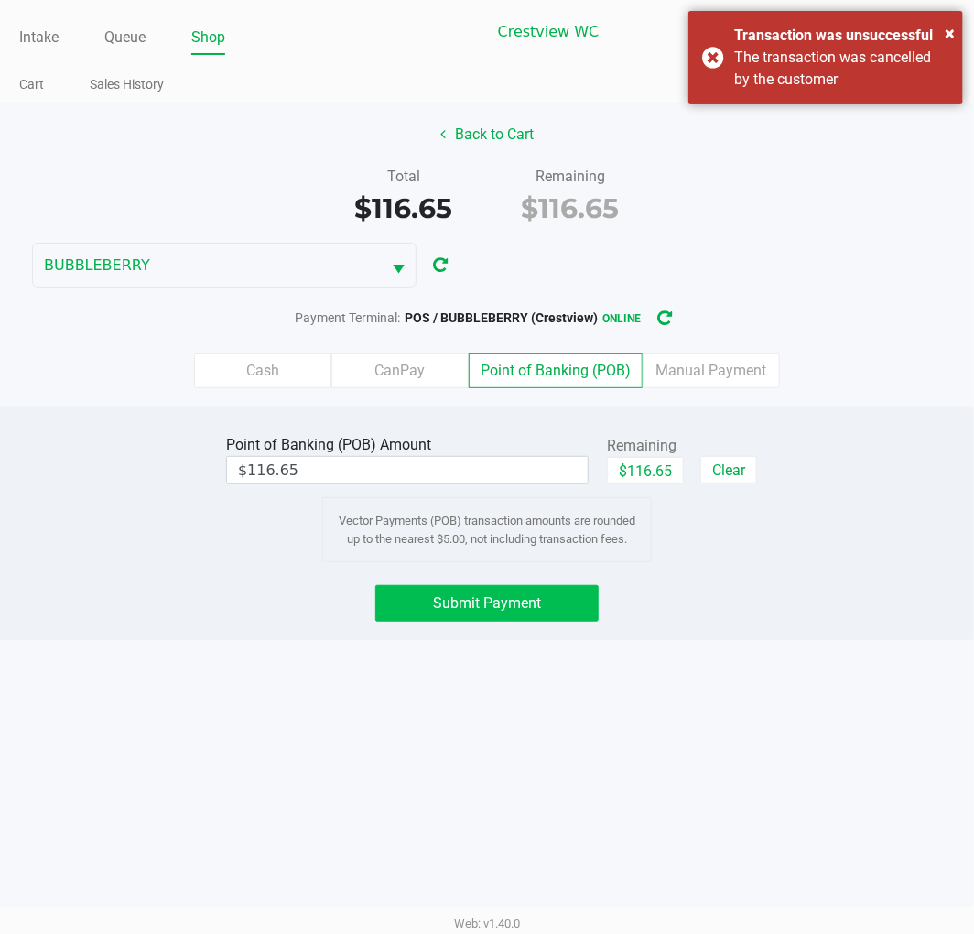
click at [505, 606] on span "Submit Payment" at bounding box center [487, 602] width 108 height 17
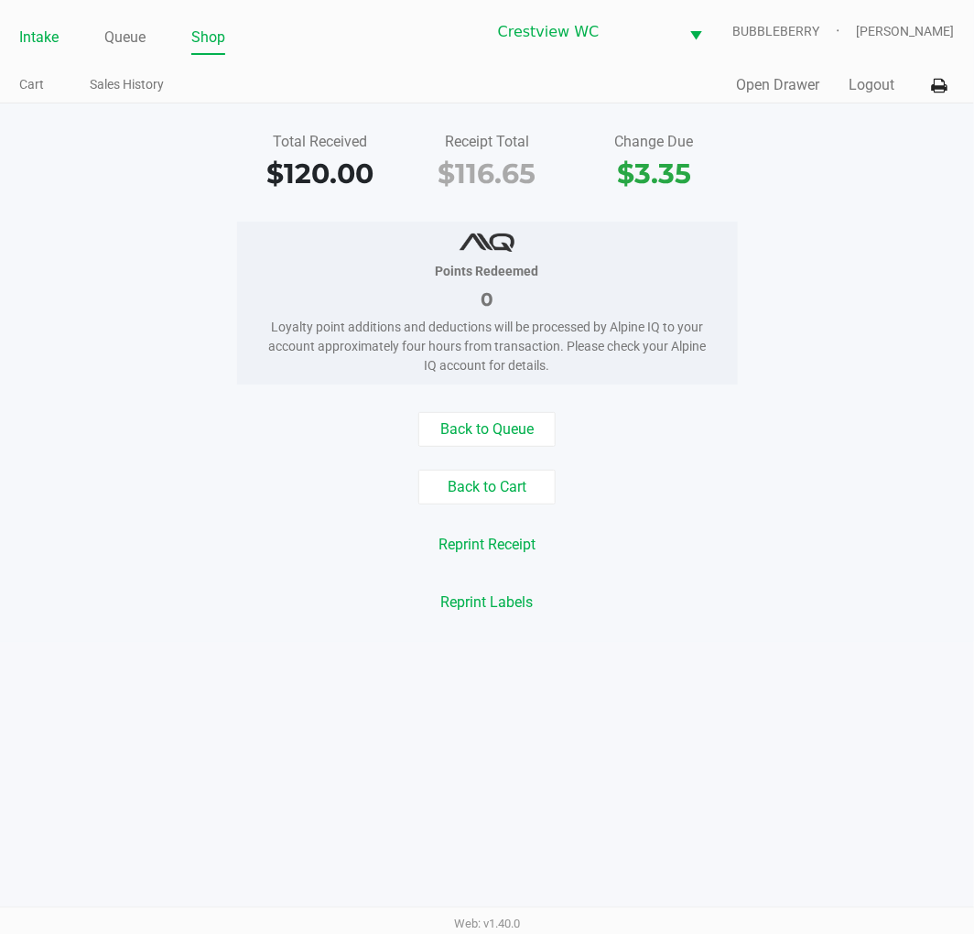
click at [33, 42] on link "Intake" at bounding box center [38, 38] width 39 height 26
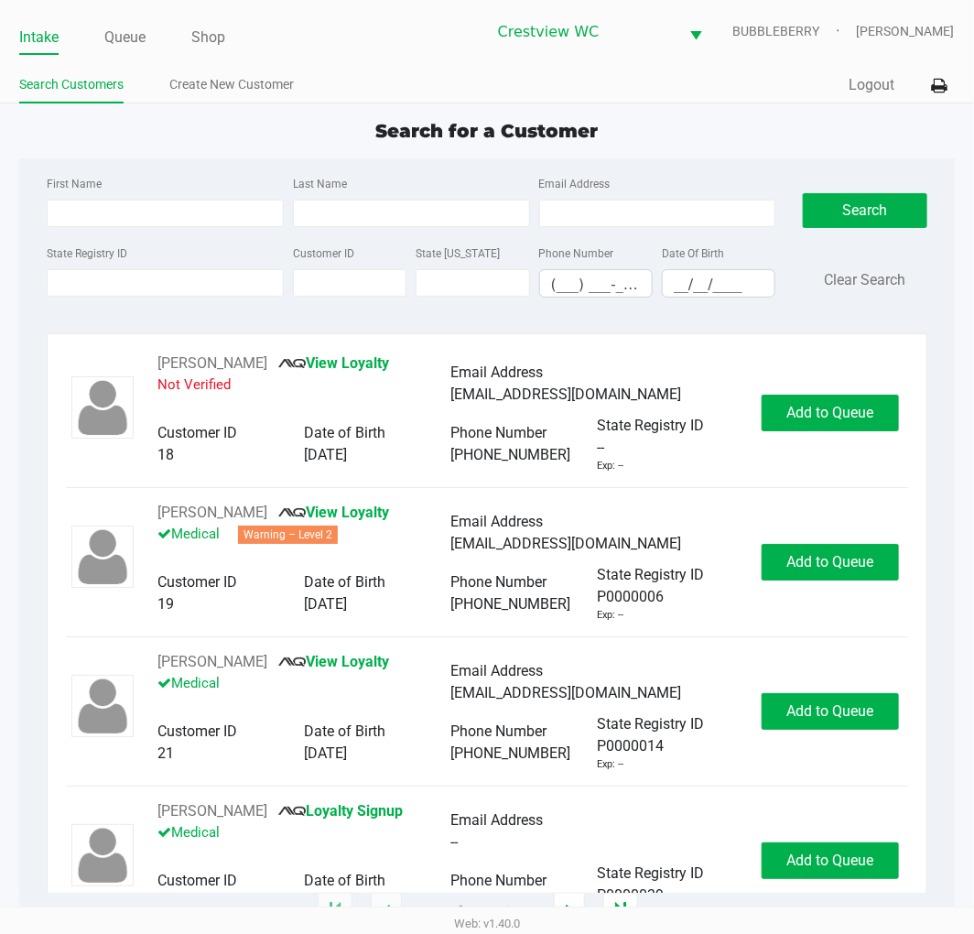
click at [68, 282] on input "State Registry ID" at bounding box center [165, 282] width 237 height 27
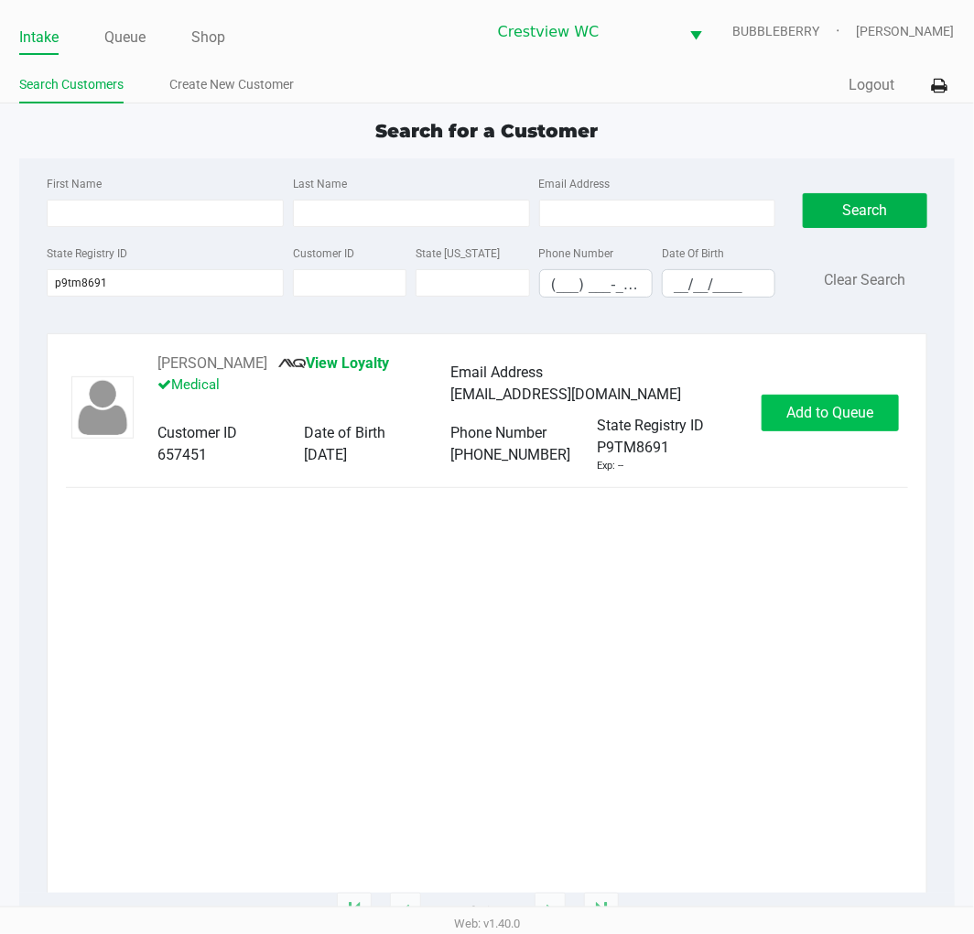
click at [836, 408] on span "Add to Queue" at bounding box center [829, 412] width 87 height 17
click at [838, 421] on div "Add to Queue" at bounding box center [830, 413] width 137 height 37
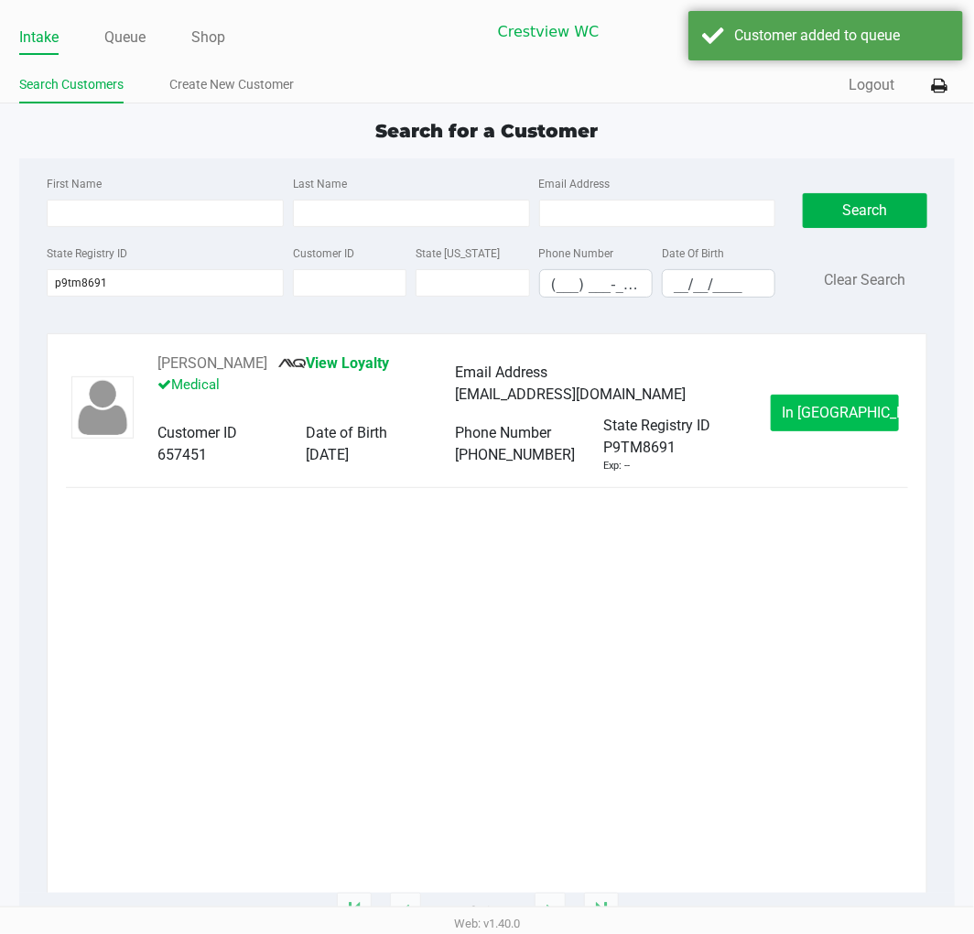
click at [849, 415] on span "In Queue" at bounding box center [860, 412] width 154 height 17
click at [842, 418] on div "Intake Queue Shop Crestview WC BUBBLEBERRY Brittany Rollins Search Customers Cr…" at bounding box center [487, 467] width 974 height 934
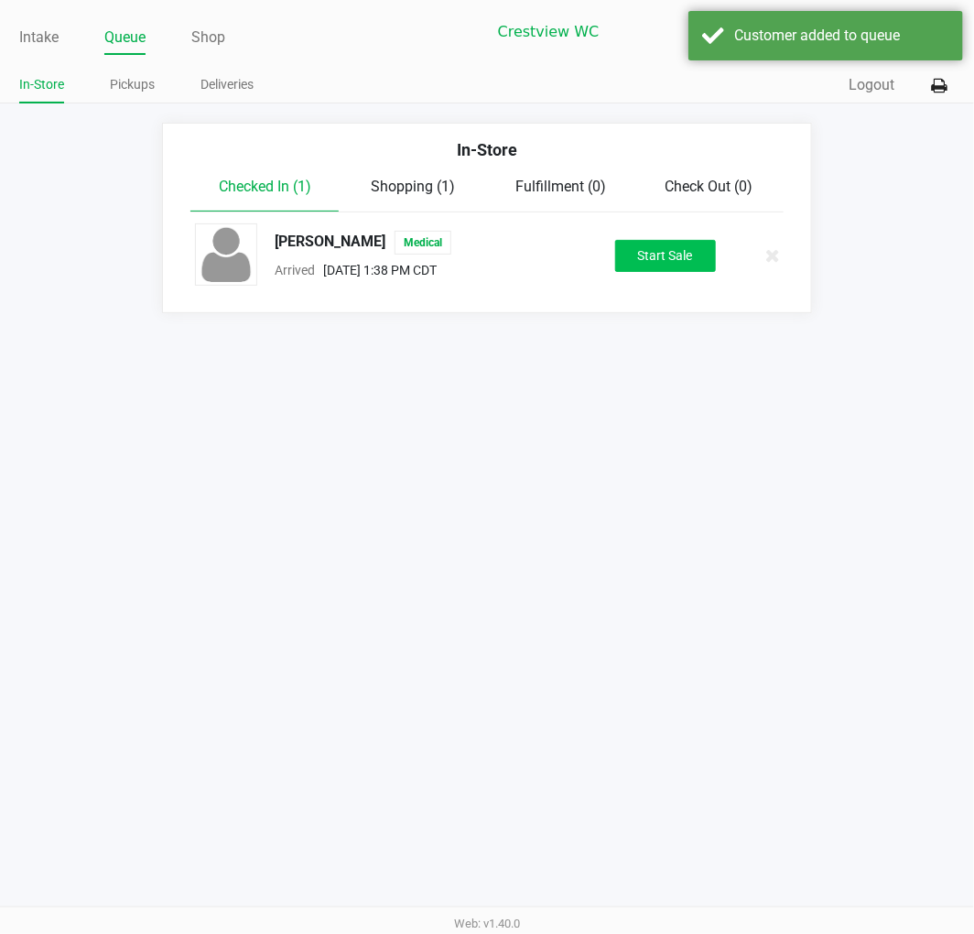
click at [655, 260] on button "Start Sale" at bounding box center [665, 256] width 101 height 32
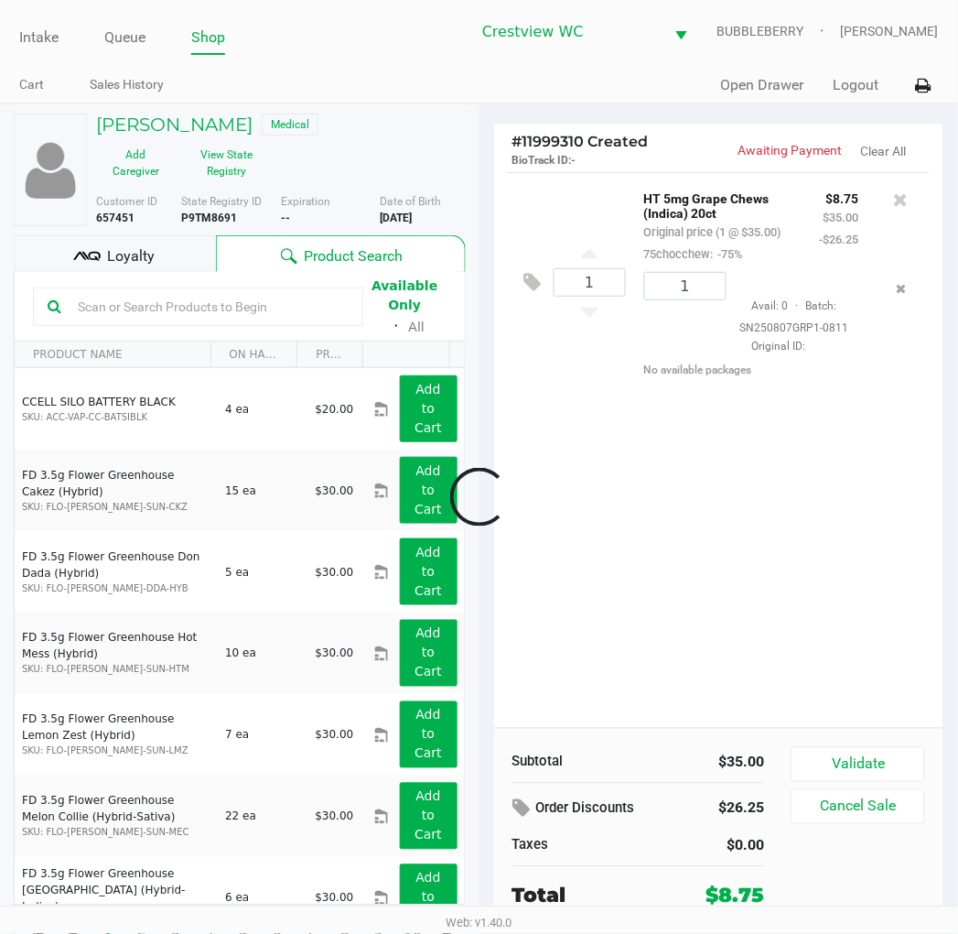
click at [885, 752] on div at bounding box center [479, 497] width 958 height 605
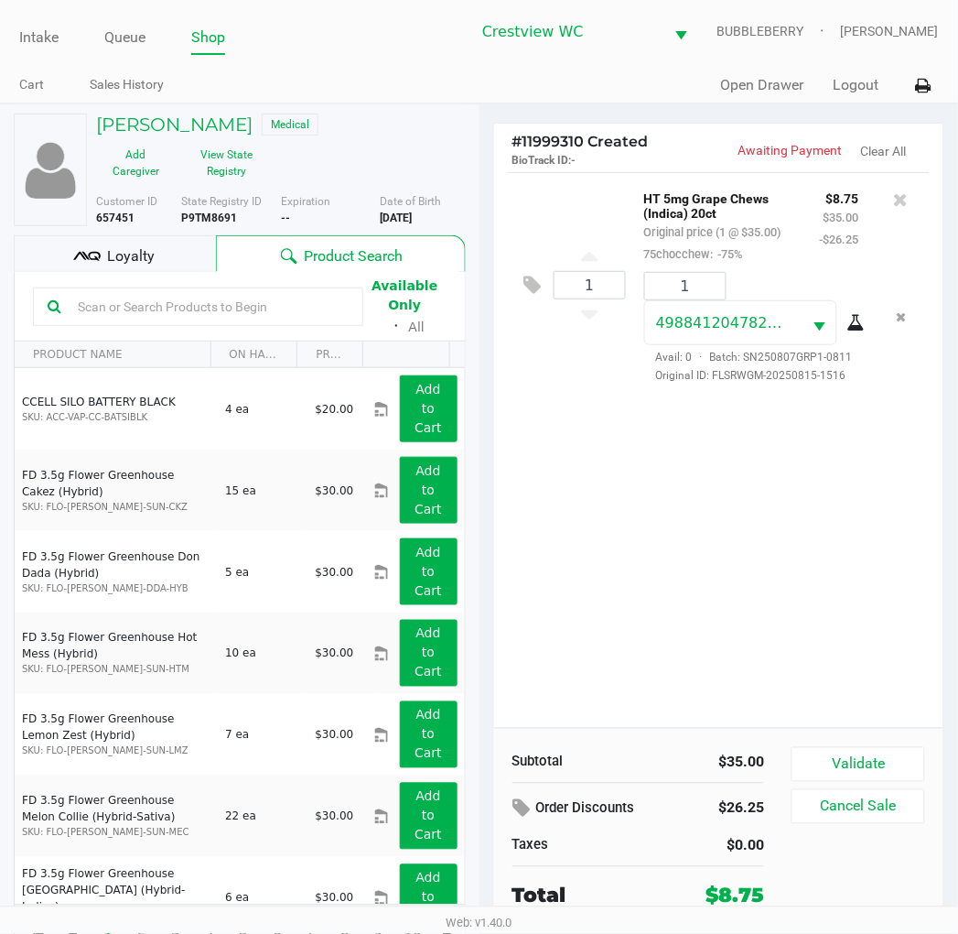
click at [826, 774] on button "Validate" at bounding box center [858, 764] width 133 height 35
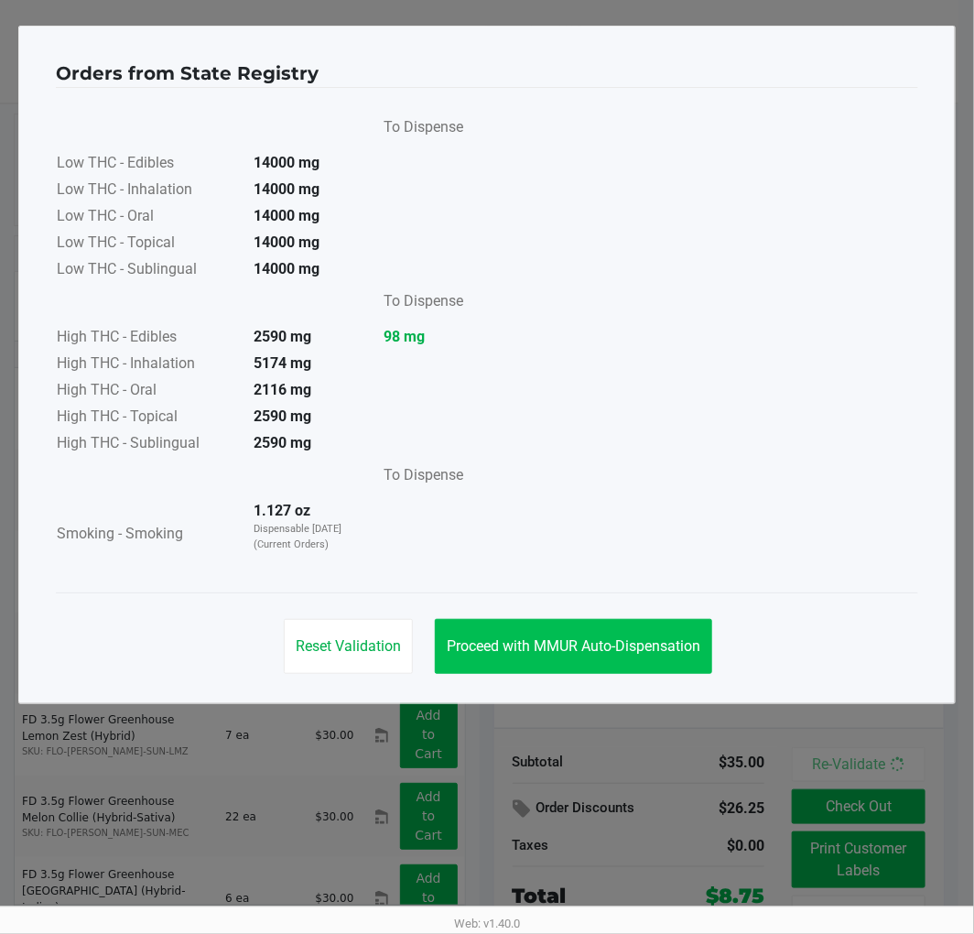
click at [492, 656] on button "Proceed with MMUR Auto-Dispensation" at bounding box center [573, 646] width 277 height 55
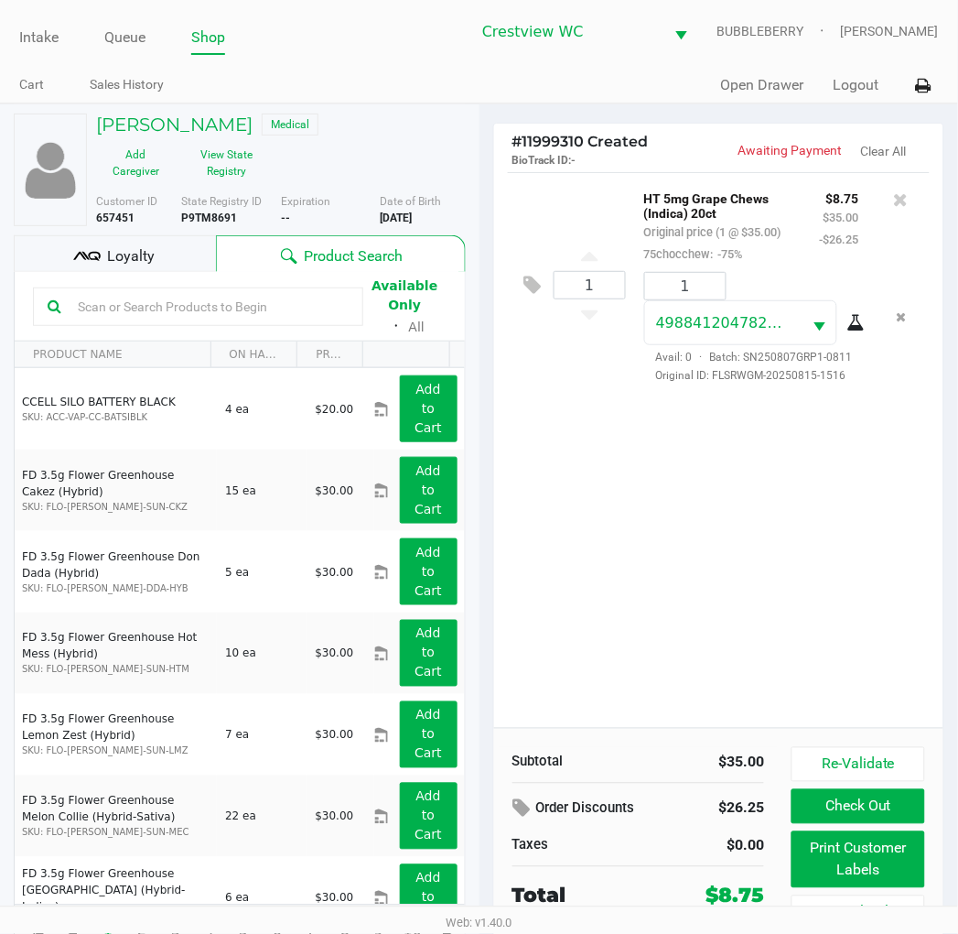
click at [843, 852] on button "Print Customer Labels" at bounding box center [858, 859] width 133 height 57
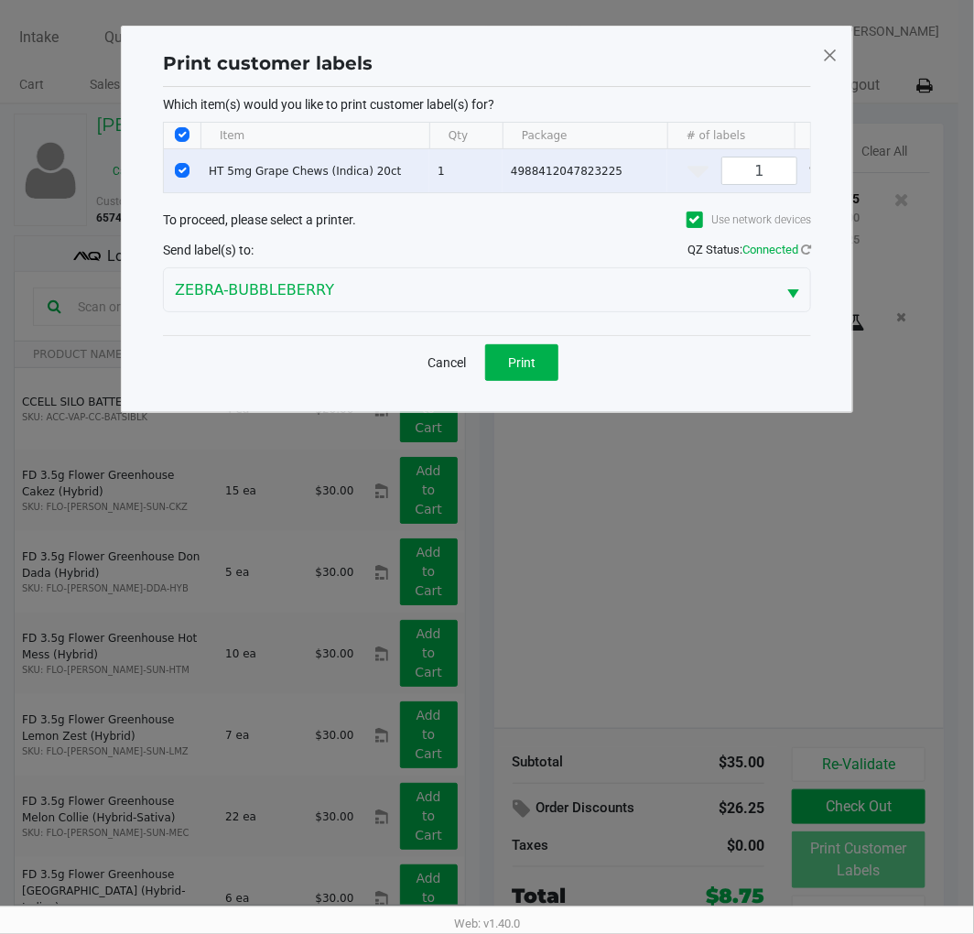
click at [520, 381] on button "Print" at bounding box center [521, 362] width 73 height 37
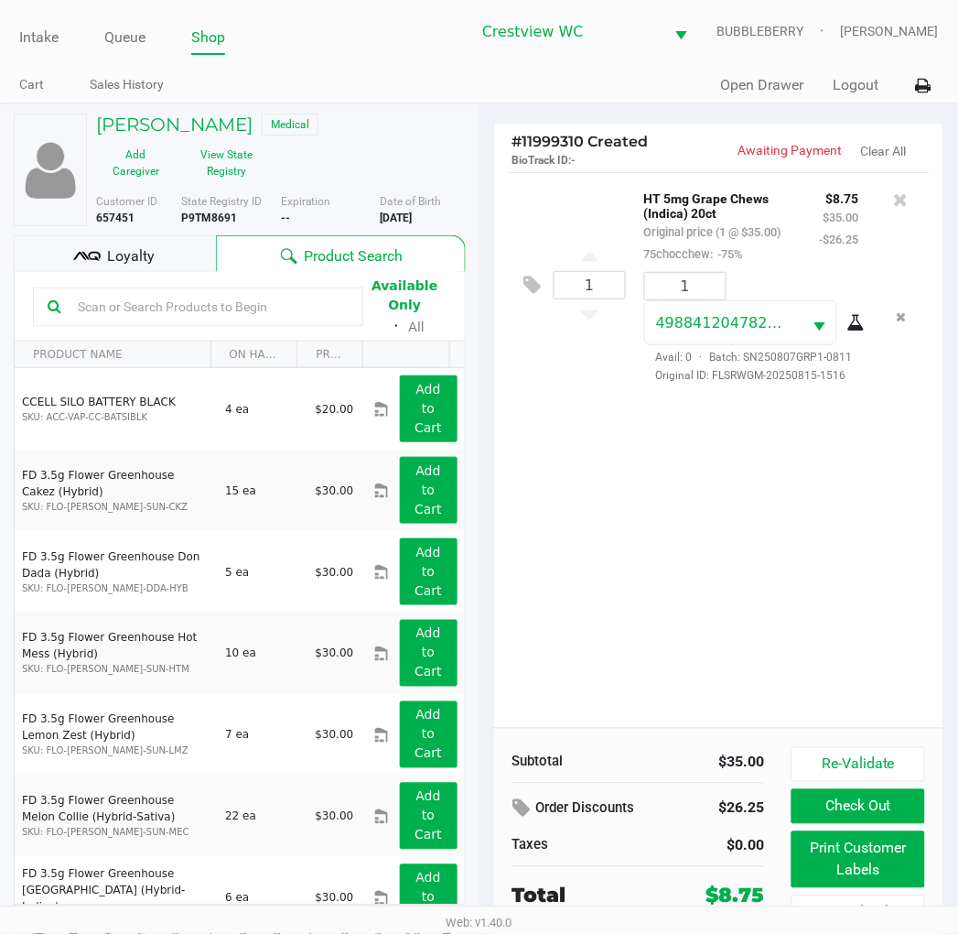
click at [121, 257] on span "Loyalty" at bounding box center [131, 256] width 48 height 22
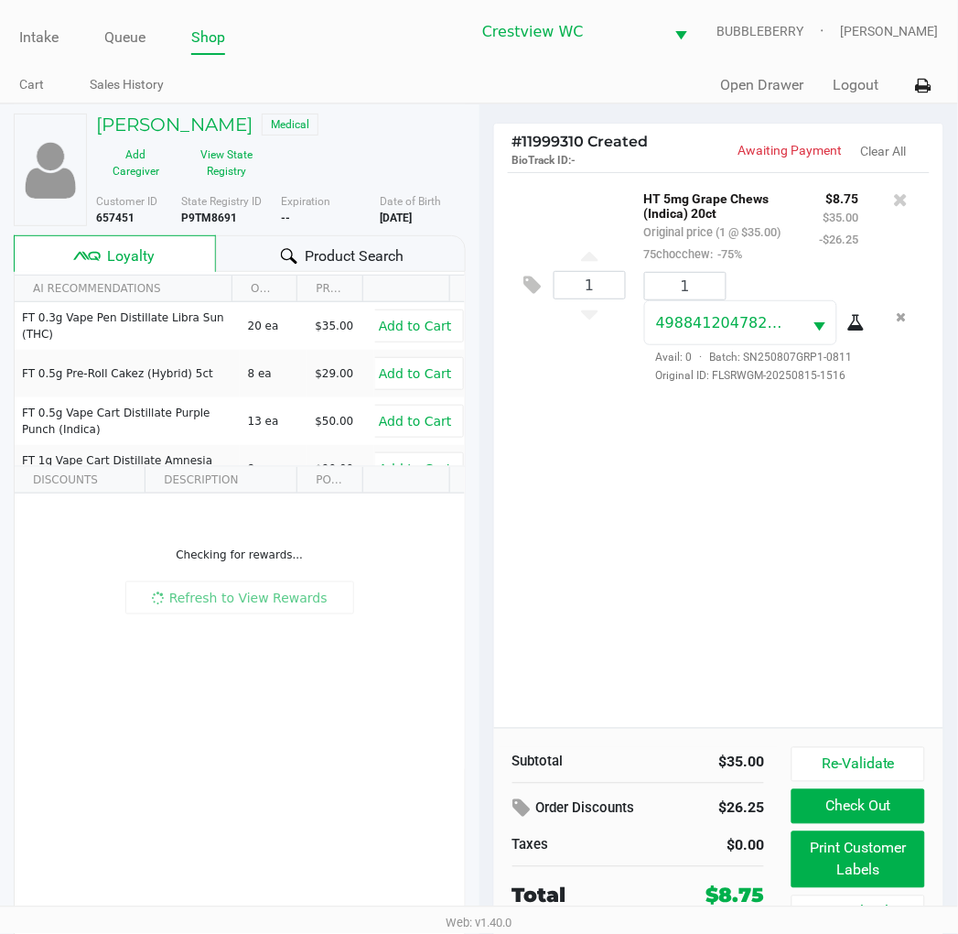
scroll to position [34, 0]
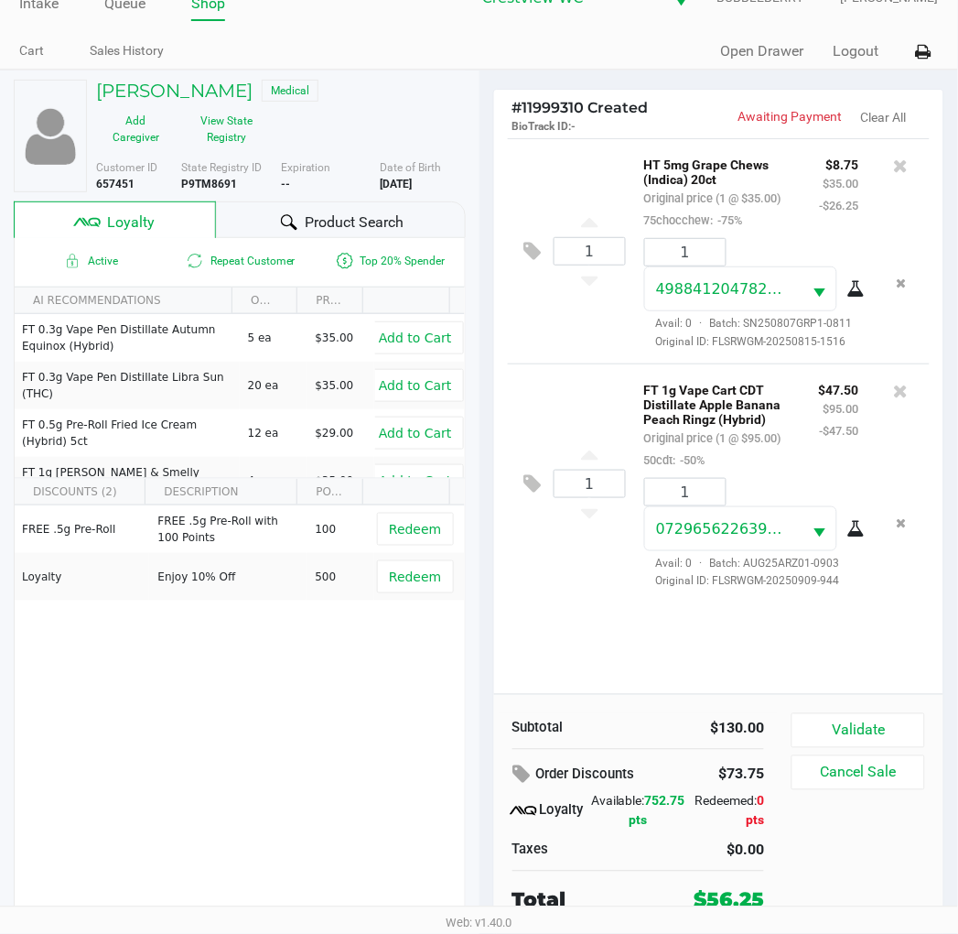
click at [845, 717] on button "Validate" at bounding box center [858, 730] width 133 height 35
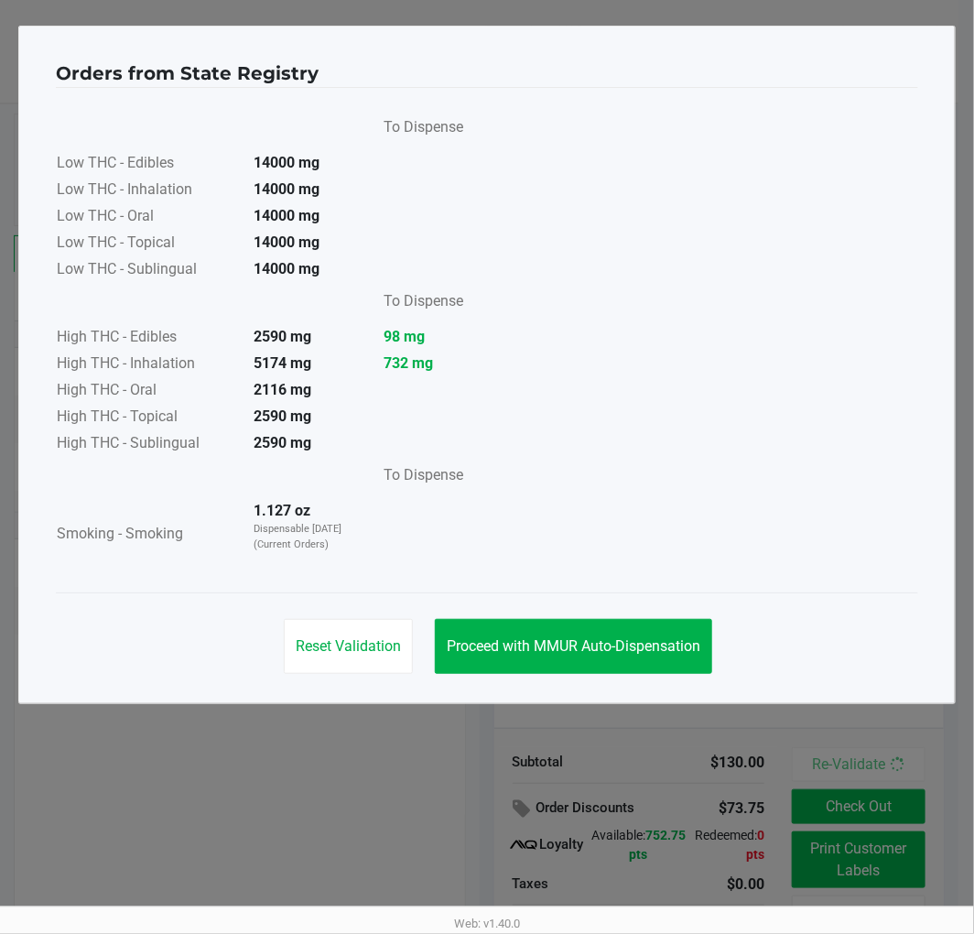
click at [528, 665] on button "Proceed with MMUR Auto-Dispensation" at bounding box center [573, 646] width 277 height 55
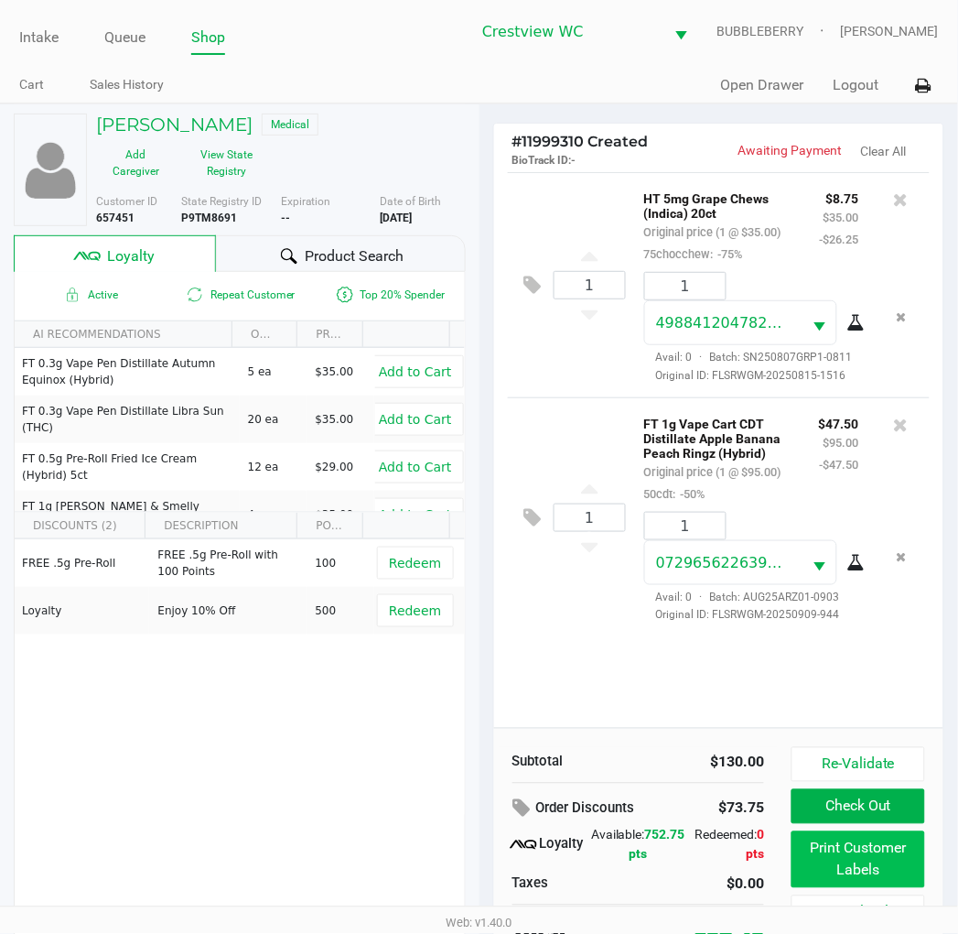
click at [819, 870] on button "Print Customer Labels" at bounding box center [858, 859] width 133 height 57
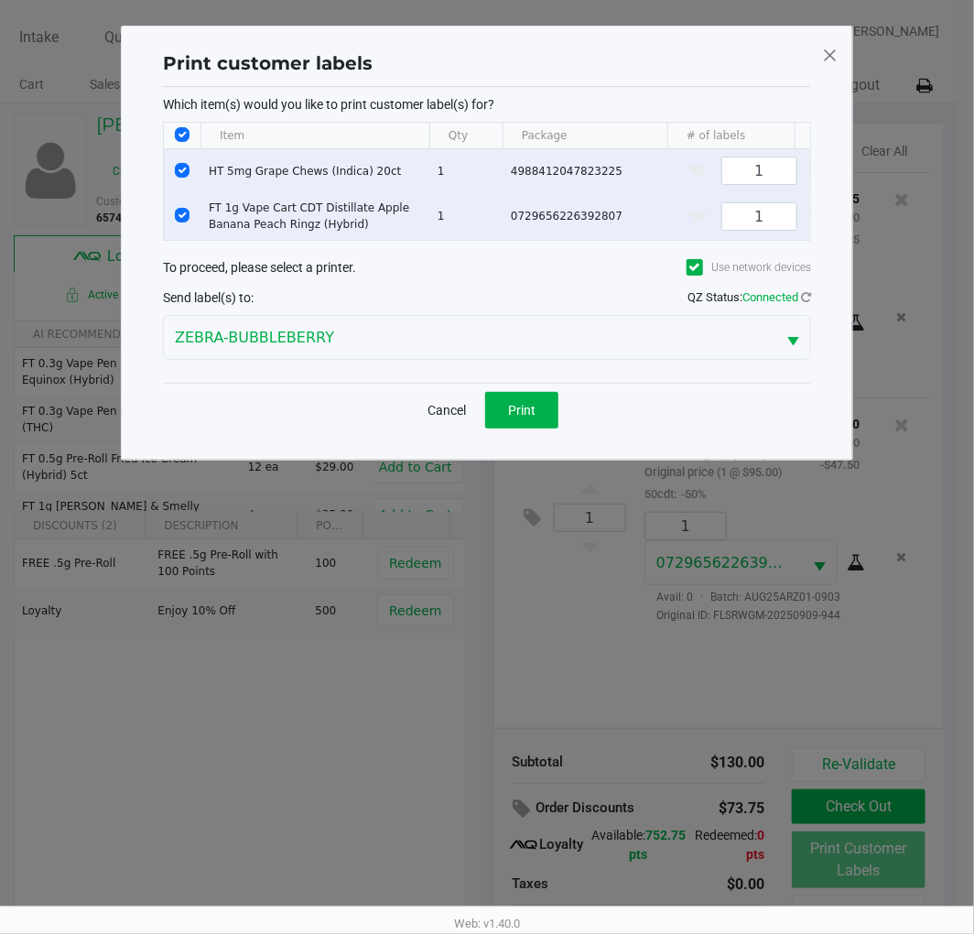
click at [180, 169] on input "Select Row" at bounding box center [182, 170] width 15 height 15
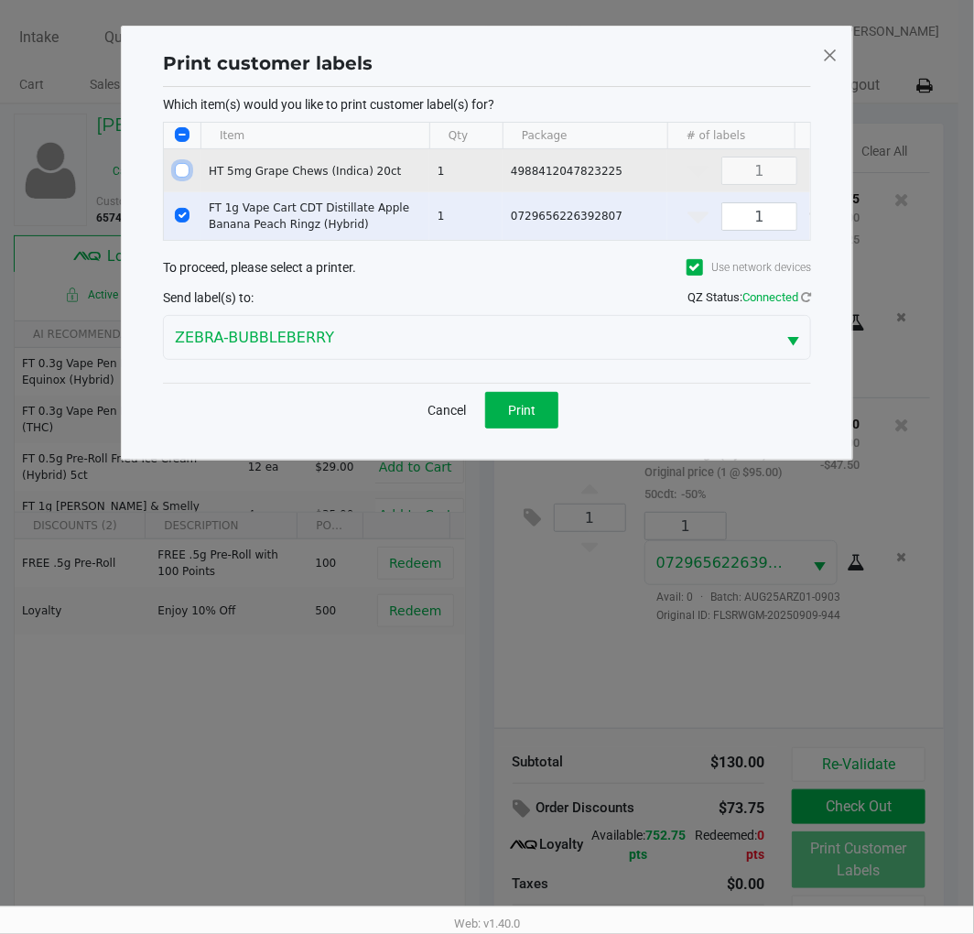
click at [535, 416] on span "Print" at bounding box center [521, 410] width 27 height 15
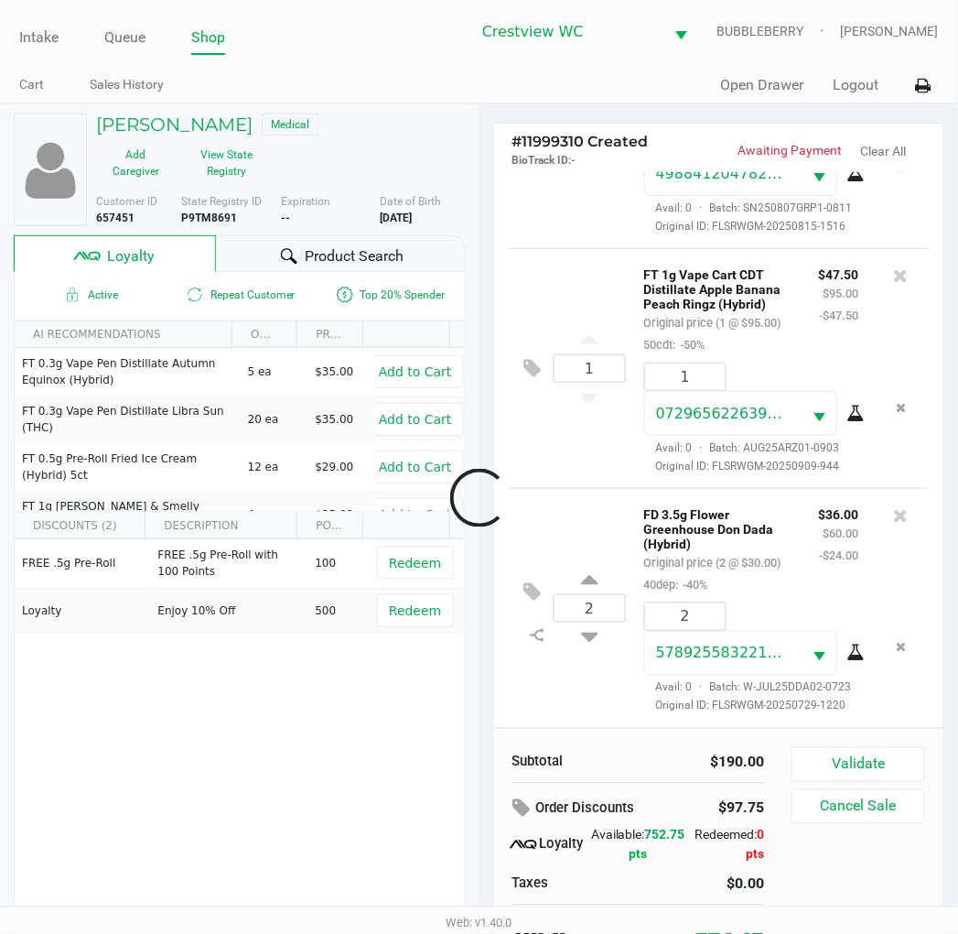
scroll to position [280, 0]
click at [870, 775] on button "Validate" at bounding box center [858, 764] width 133 height 35
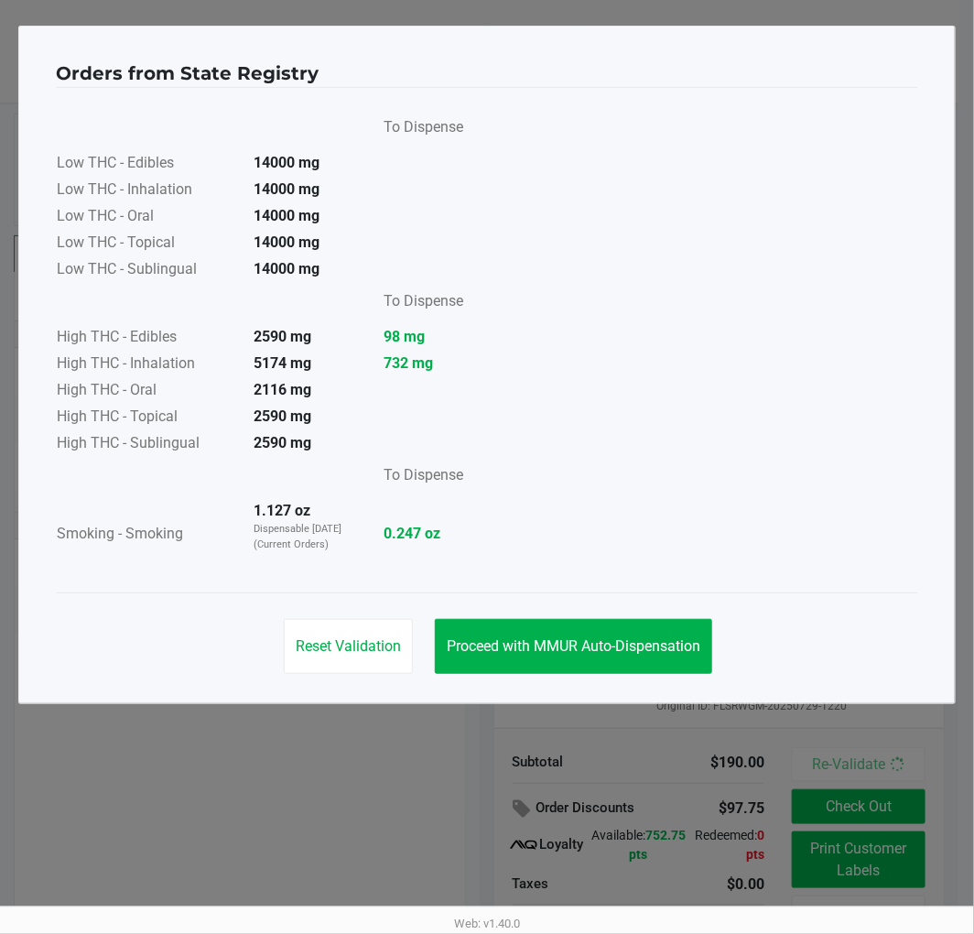
click at [532, 653] on span "Proceed with MMUR Auto-Dispensation" at bounding box center [574, 645] width 254 height 17
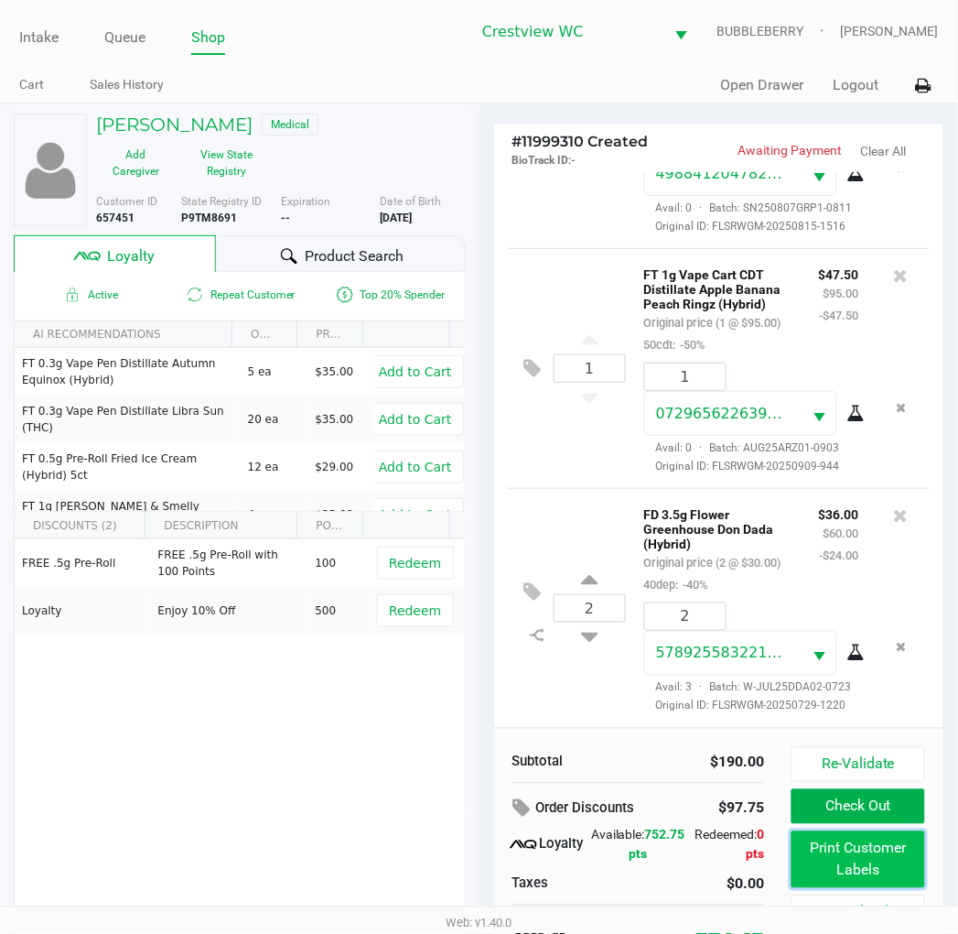
click at [807, 845] on button "Print Customer Labels" at bounding box center [858, 859] width 133 height 57
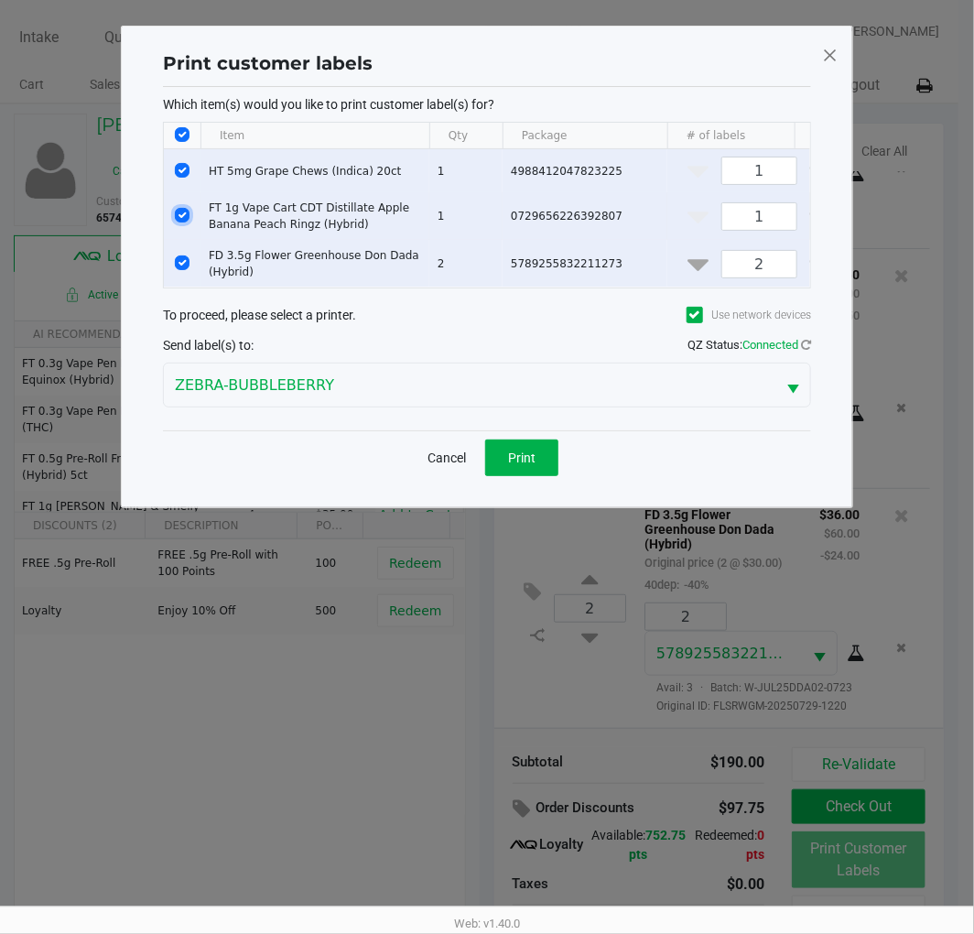
click at [176, 218] on input "Select Row" at bounding box center [182, 215] width 15 height 15
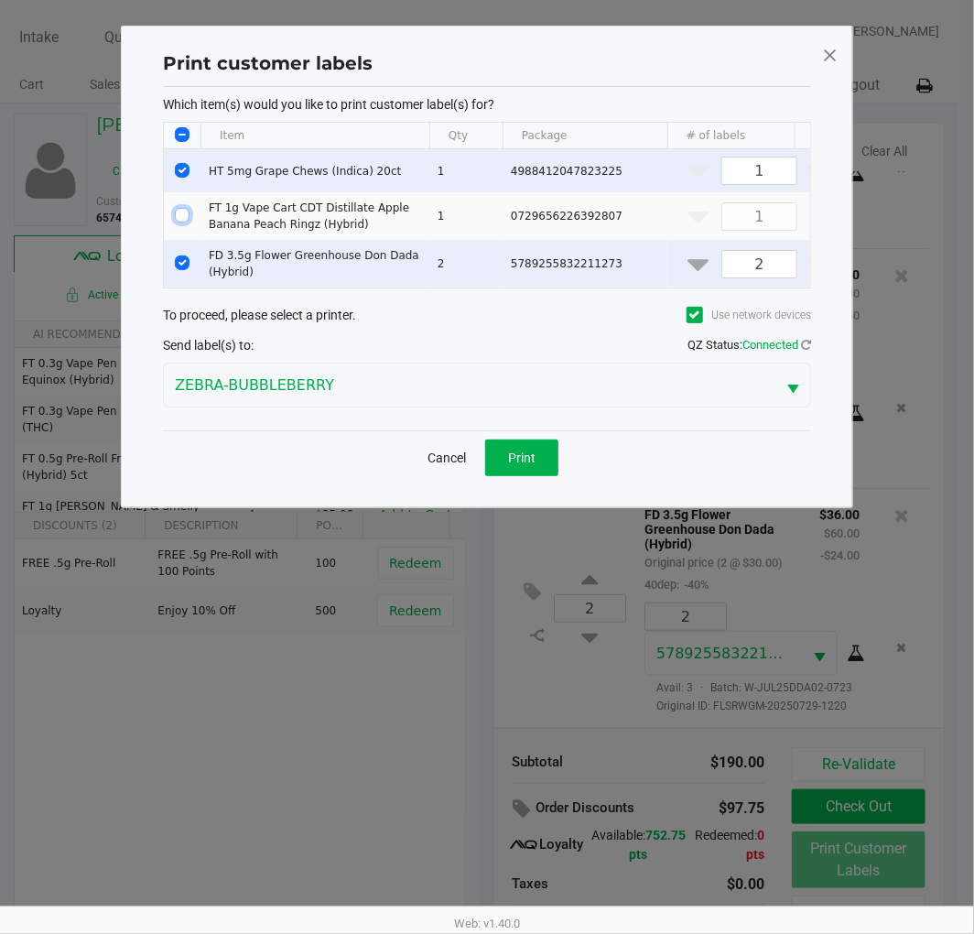
click at [183, 167] on input "Select Row" at bounding box center [182, 170] width 15 height 15
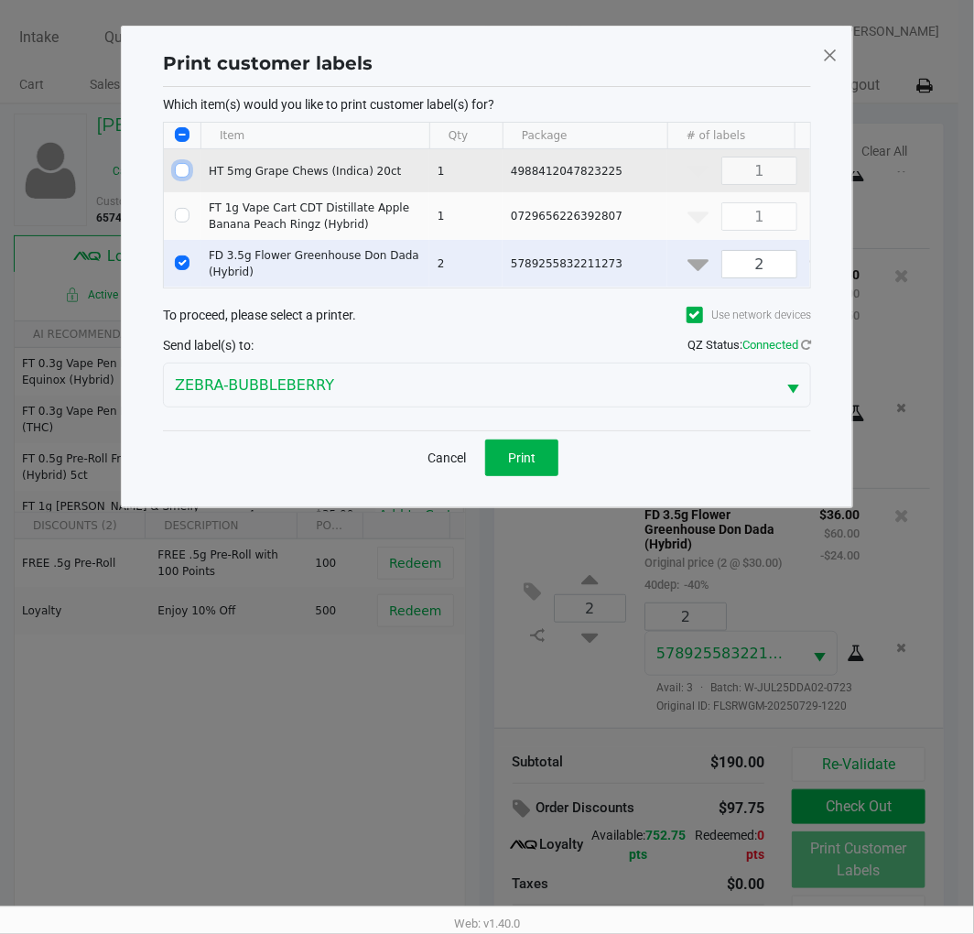
click at [514, 476] on button "Print" at bounding box center [521, 457] width 73 height 37
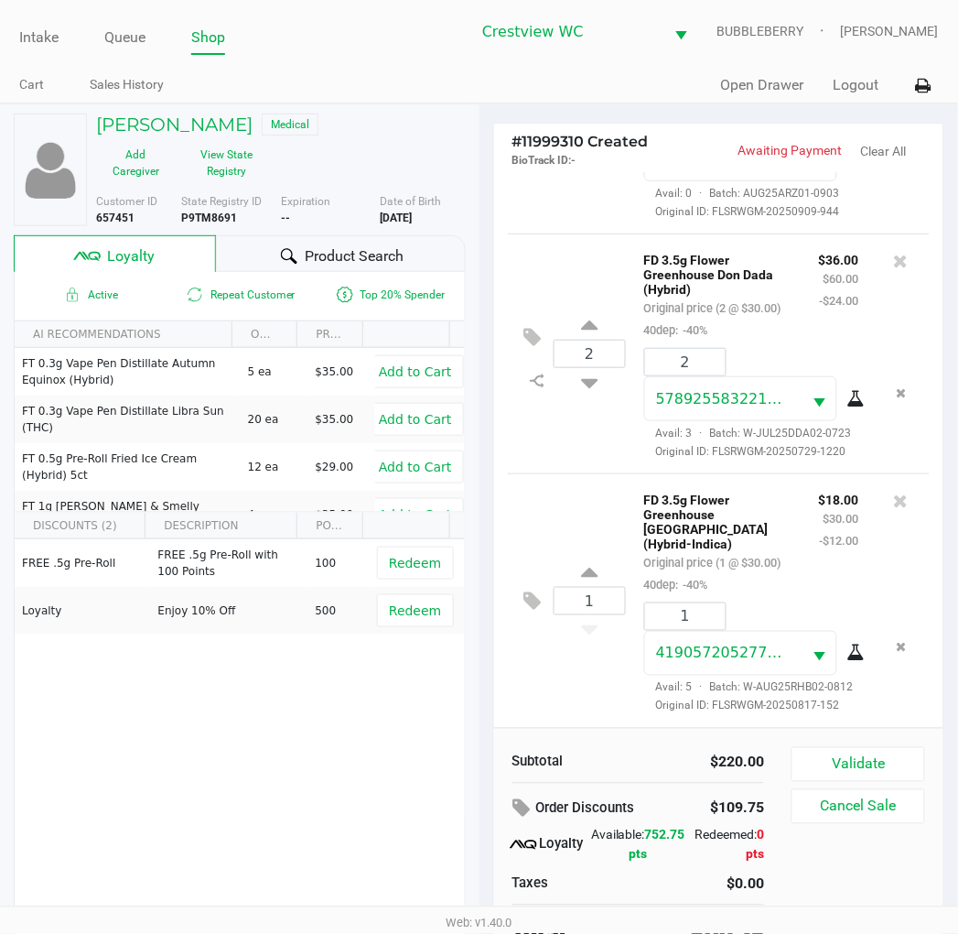
scroll to position [35, 0]
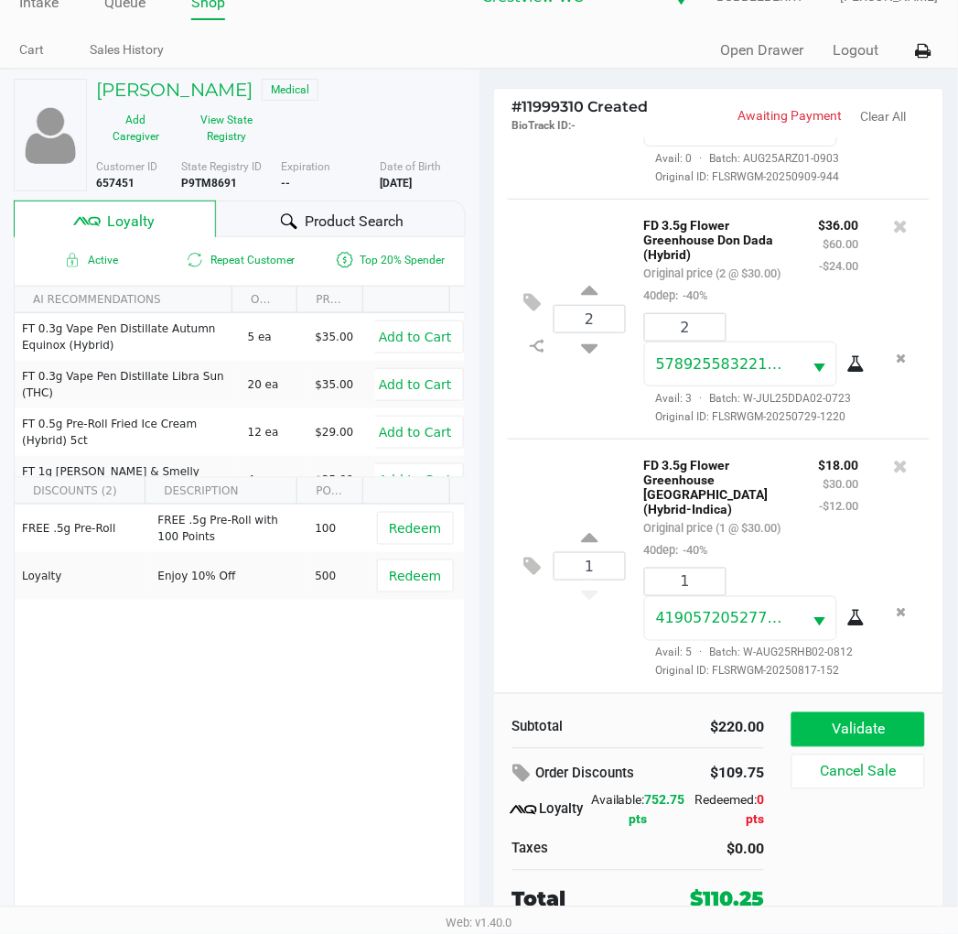
click at [845, 719] on button "Validate" at bounding box center [858, 729] width 133 height 35
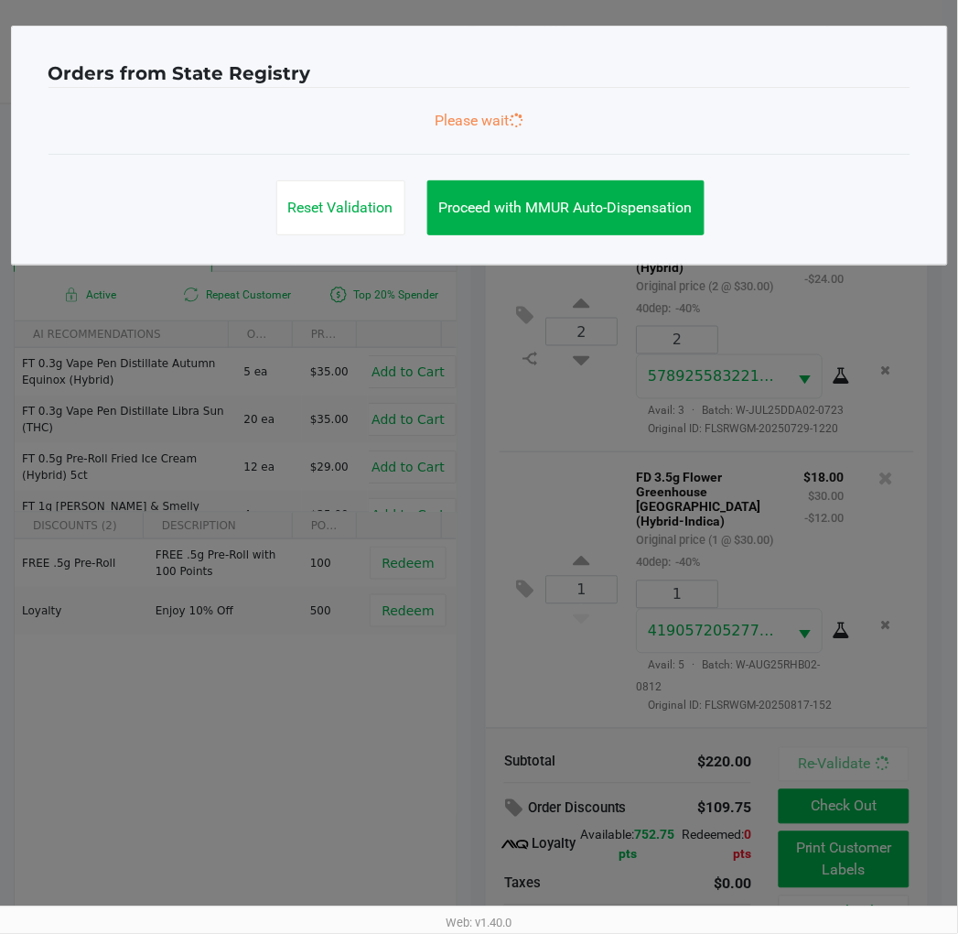
scroll to position [0, 0]
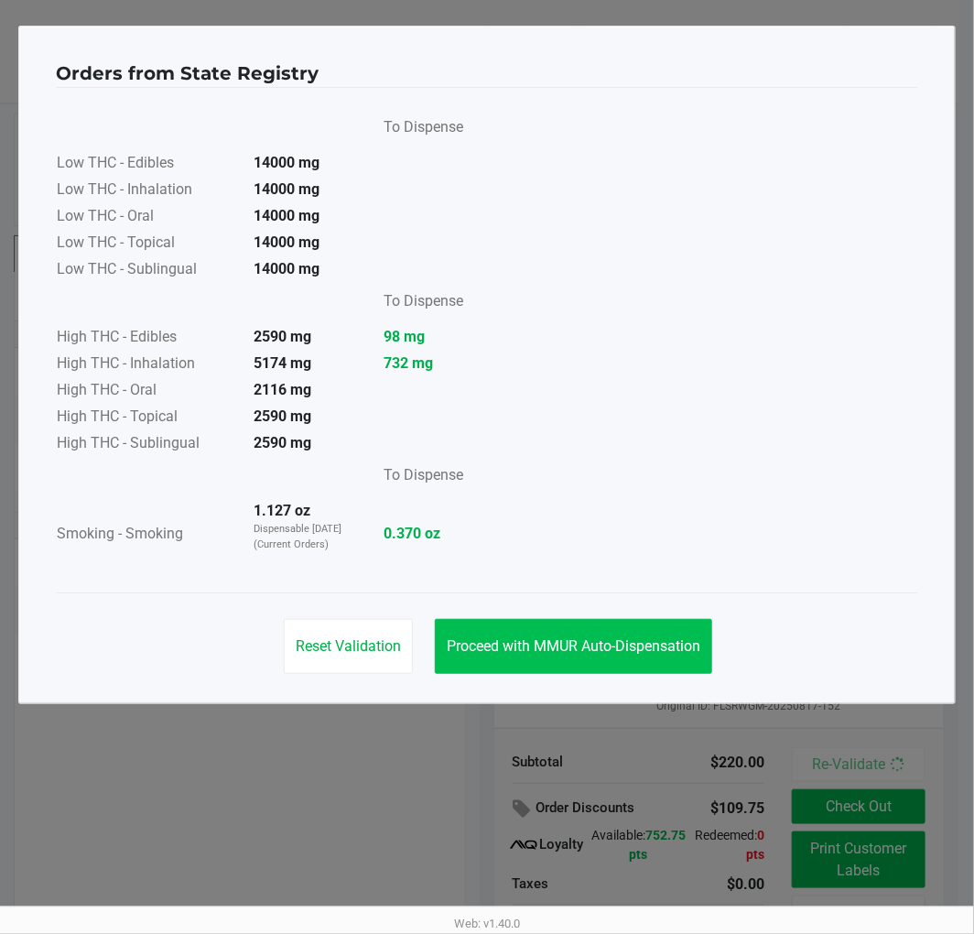
click at [629, 625] on button "Proceed with MMUR Auto-Dispensation" at bounding box center [573, 646] width 277 height 55
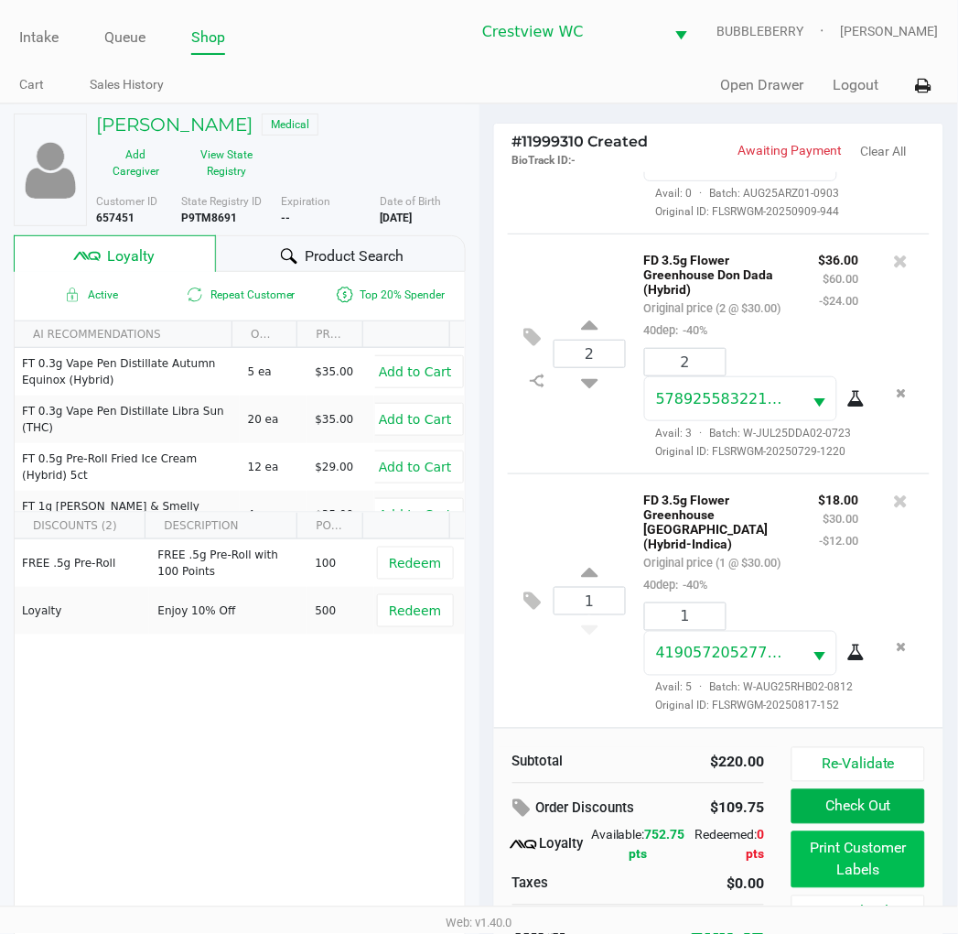
click at [838, 875] on button "Print Customer Labels" at bounding box center [858, 859] width 133 height 57
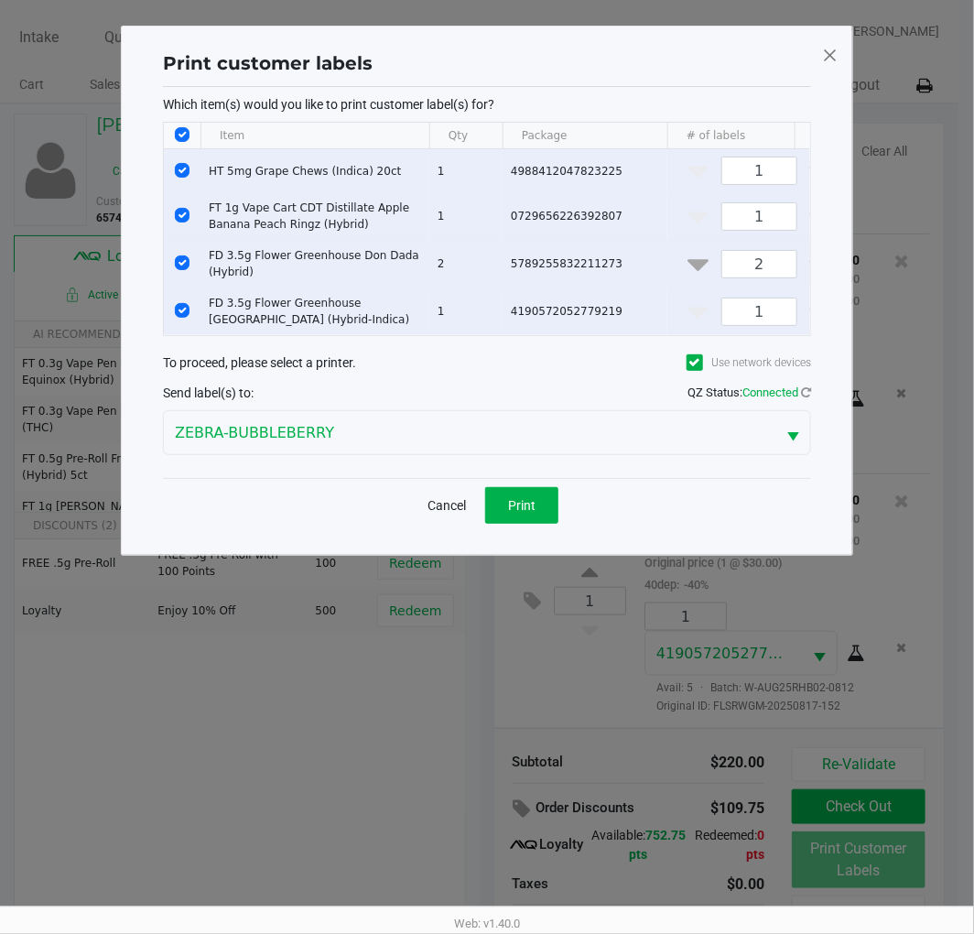
click at [181, 264] on input "Select Row" at bounding box center [182, 262] width 15 height 15
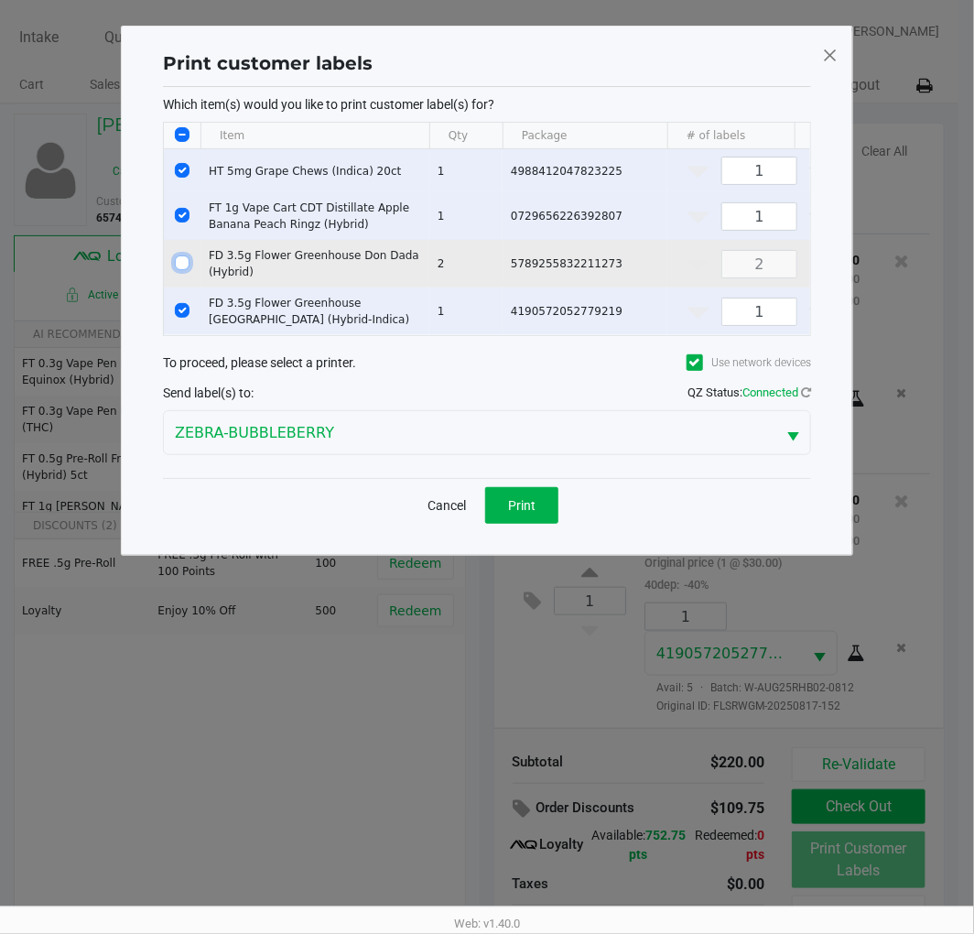
click at [181, 217] on input "Select Row" at bounding box center [182, 215] width 15 height 15
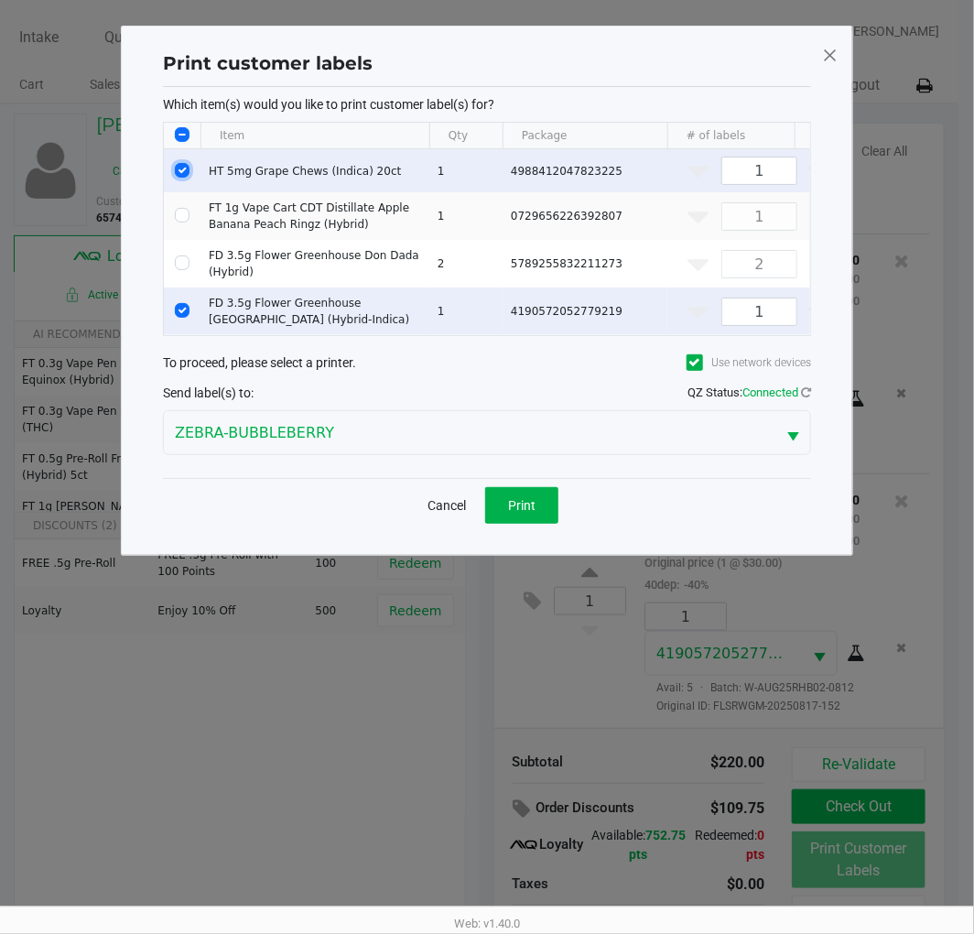
click at [181, 169] on input "Select Row" at bounding box center [182, 170] width 15 height 15
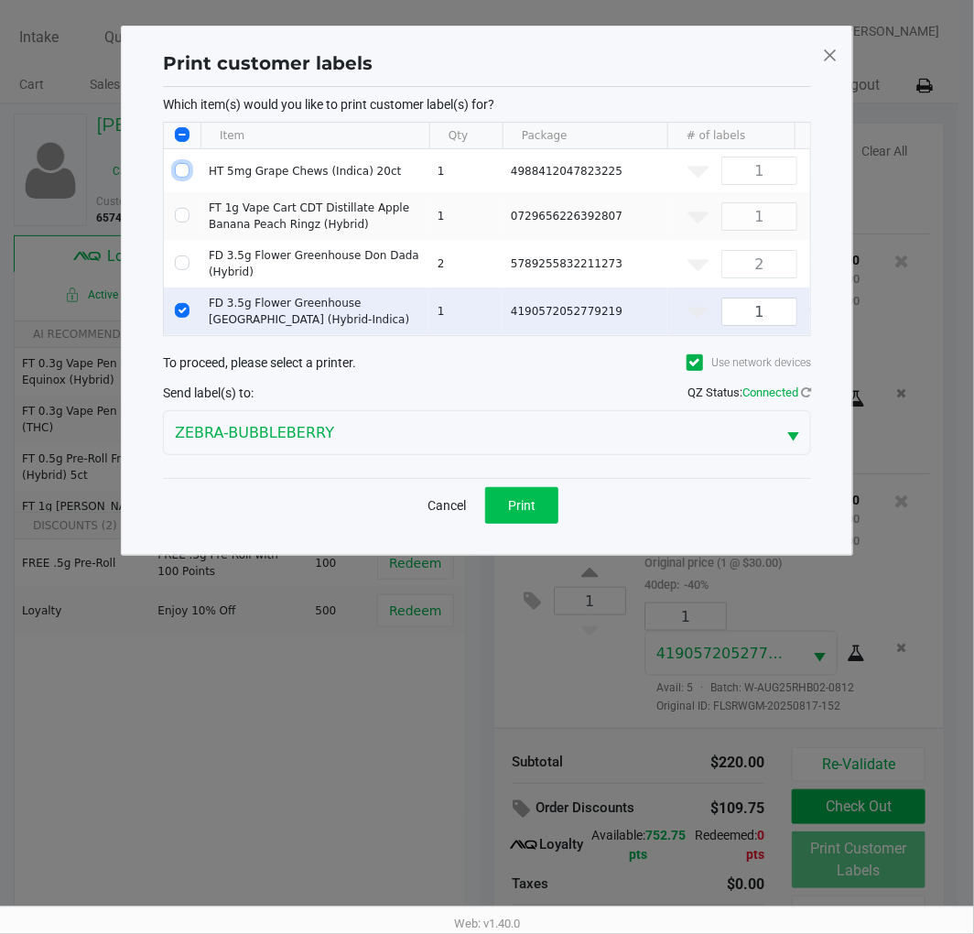
click at [528, 524] on button "Print" at bounding box center [521, 505] width 73 height 37
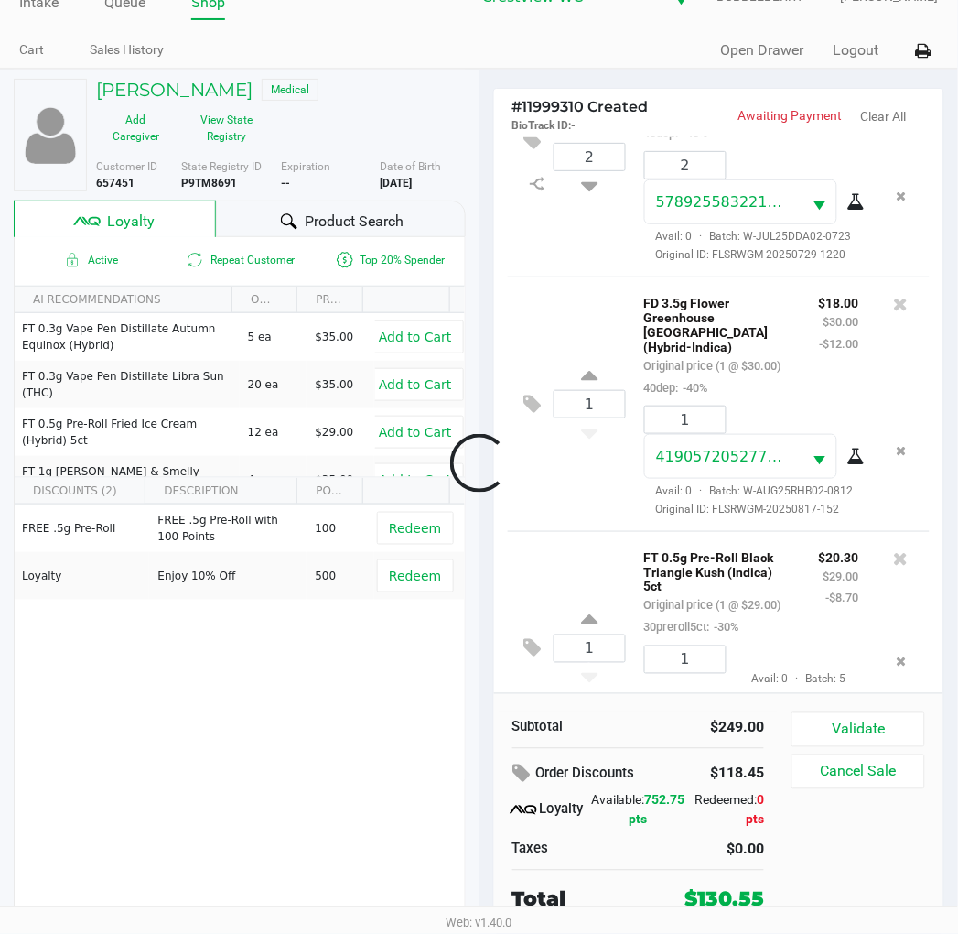
scroll to position [825, 0]
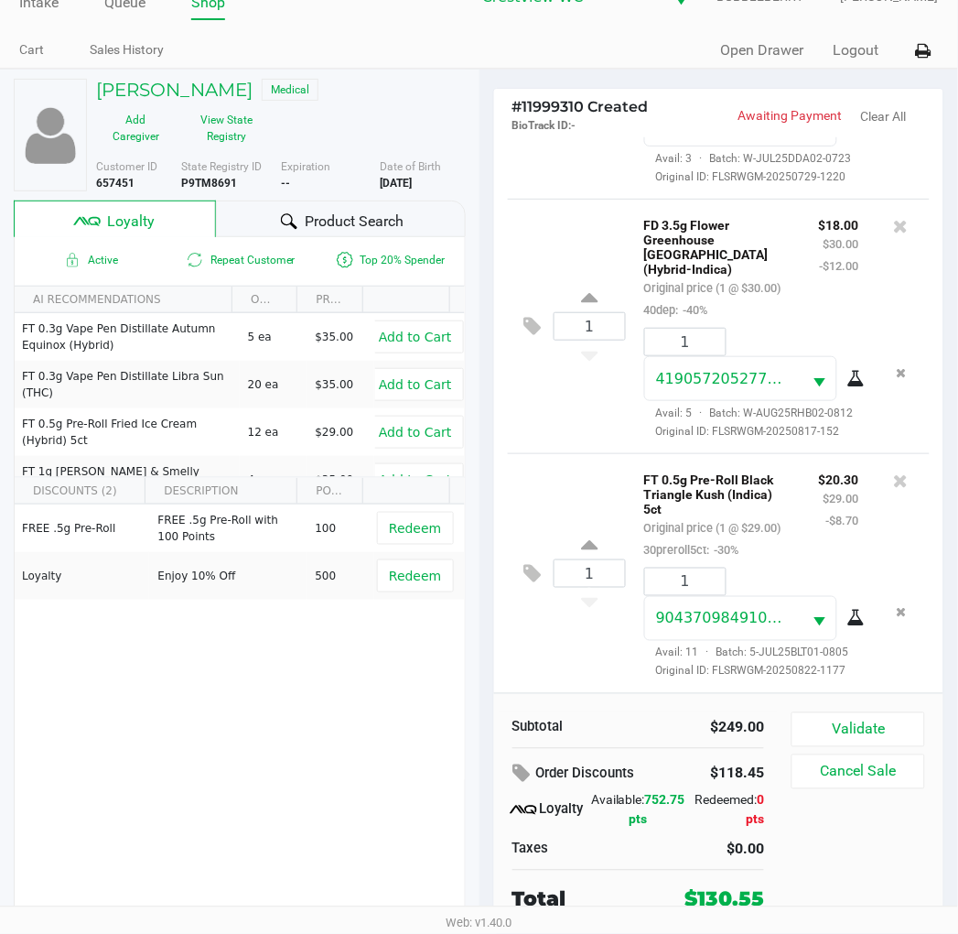
click at [892, 719] on button "Validate" at bounding box center [858, 729] width 133 height 35
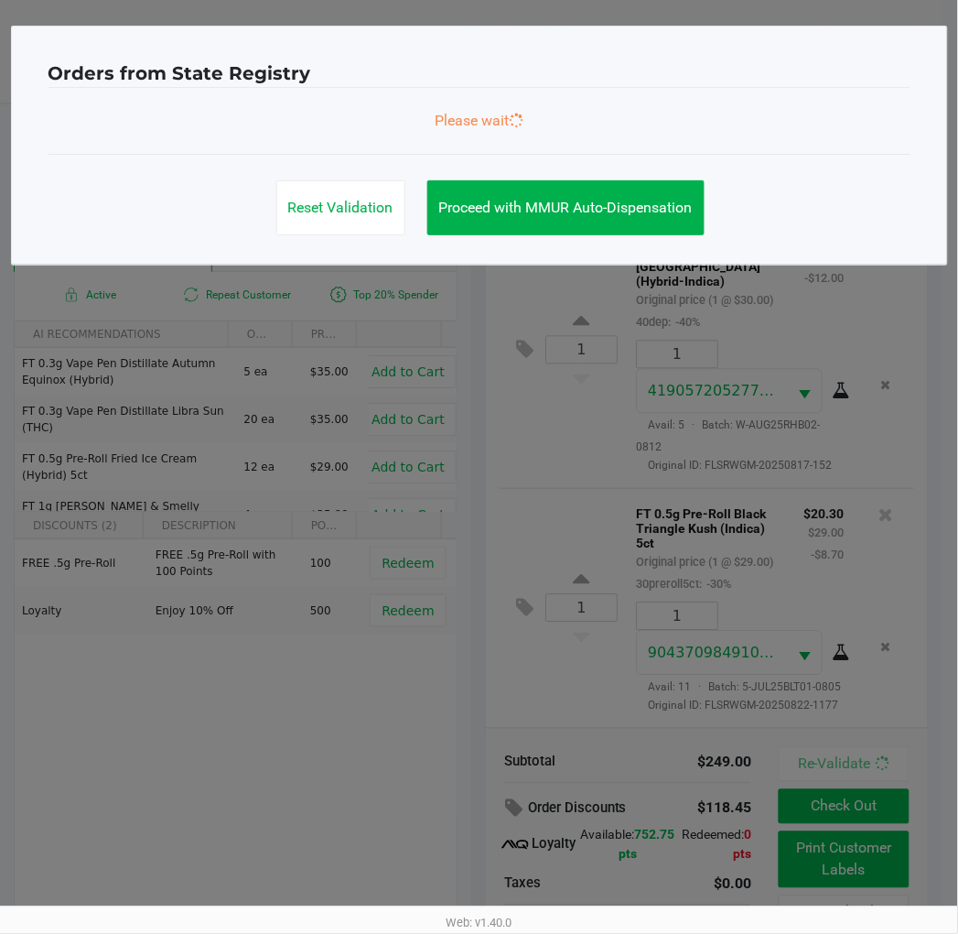
scroll to position [852, 0]
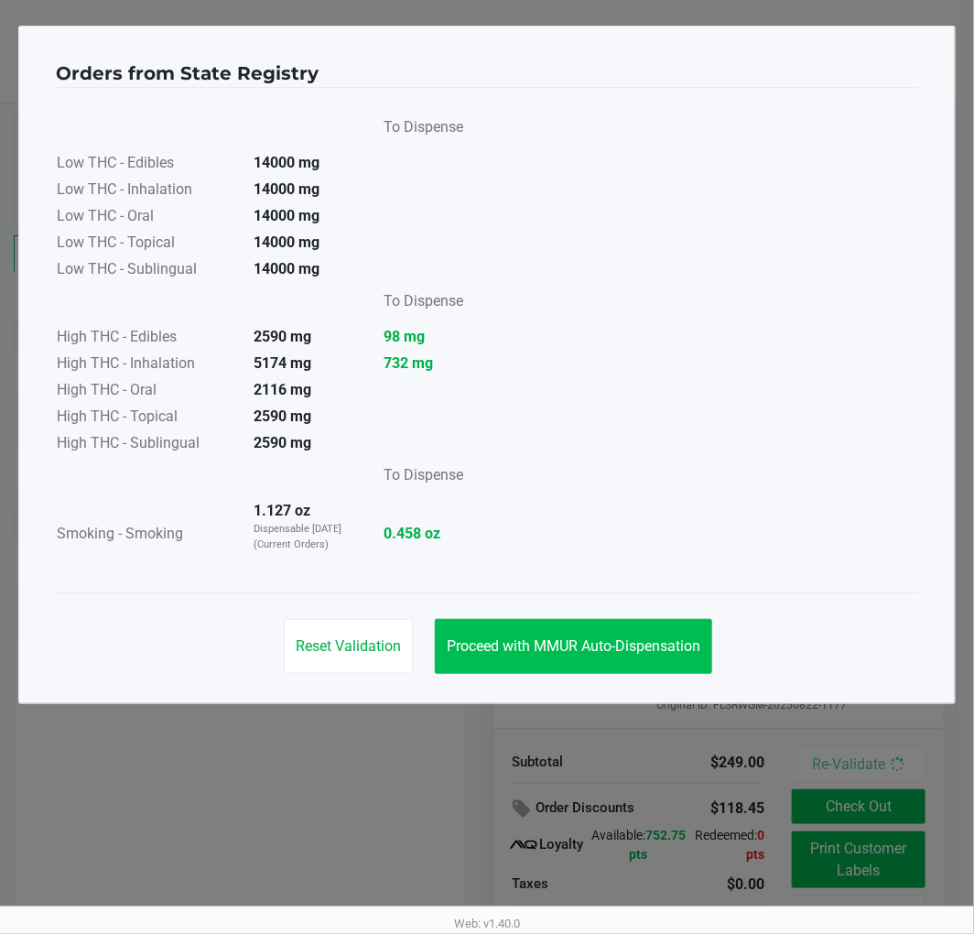
click at [600, 651] on span "Proceed with MMUR Auto-Dispensation" at bounding box center [574, 645] width 254 height 17
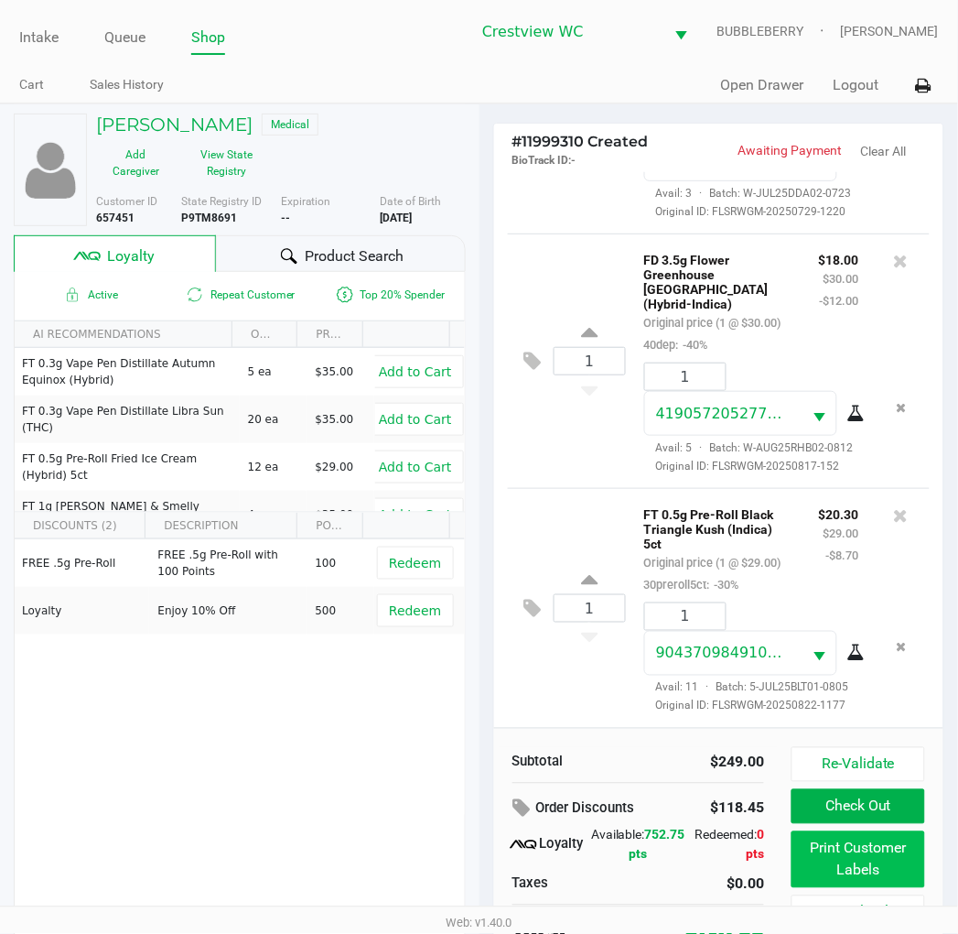
click at [822, 863] on button "Print Customer Labels" at bounding box center [858, 859] width 133 height 57
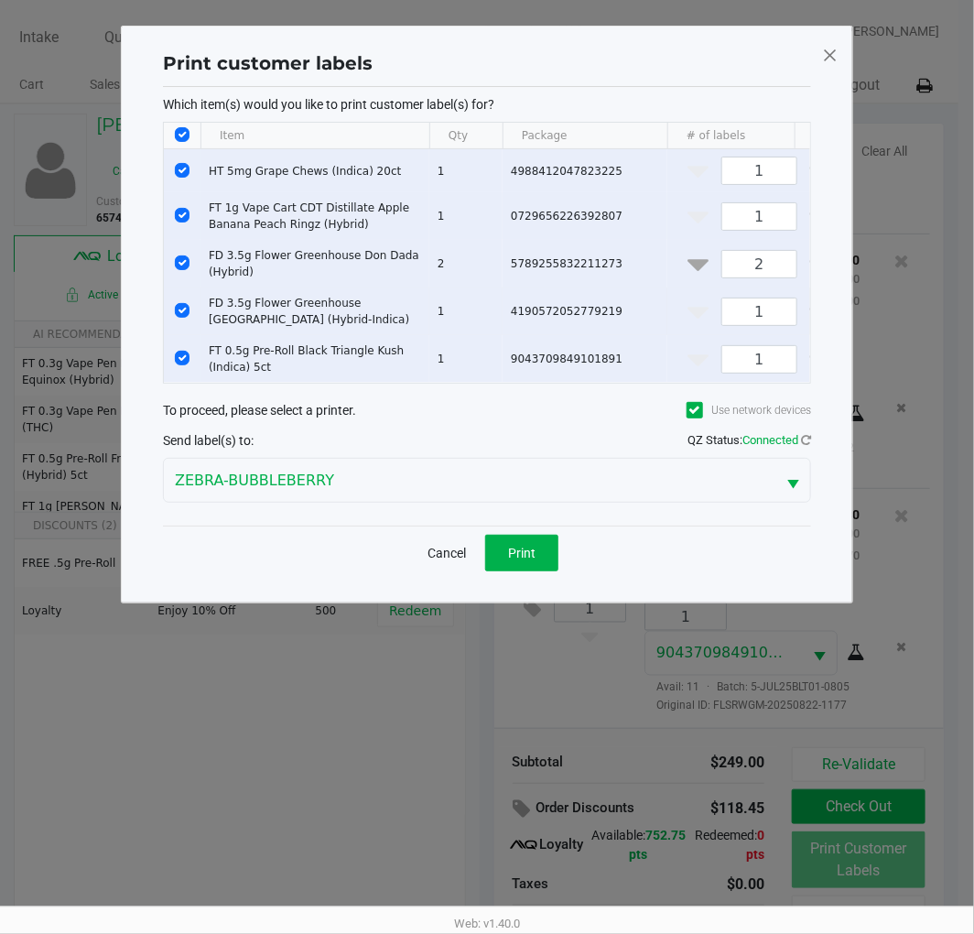
click at [202, 315] on td "FD 3.5g Flower Greenhouse Rainbow Harbor (Hybrid-Indica)" at bounding box center [314, 311] width 229 height 48
click at [184, 262] on input "Select Row" at bounding box center [182, 262] width 15 height 15
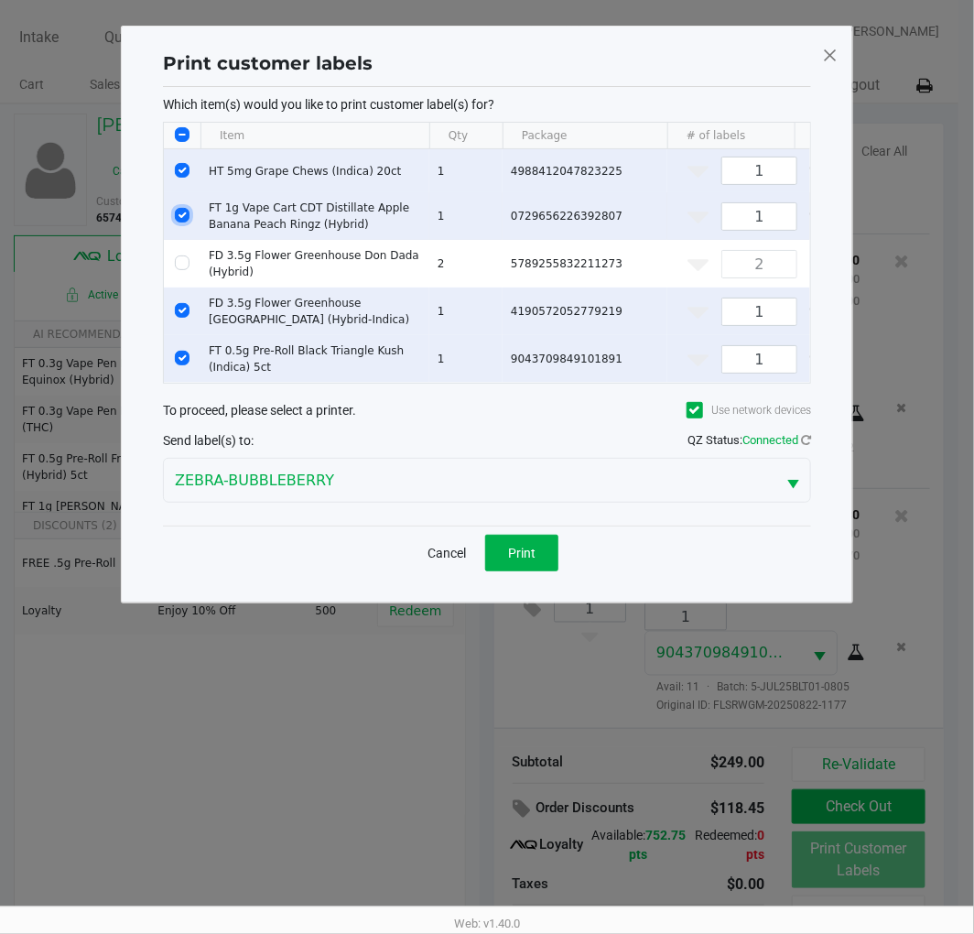
click at [181, 215] on input "Select Row" at bounding box center [182, 215] width 15 height 15
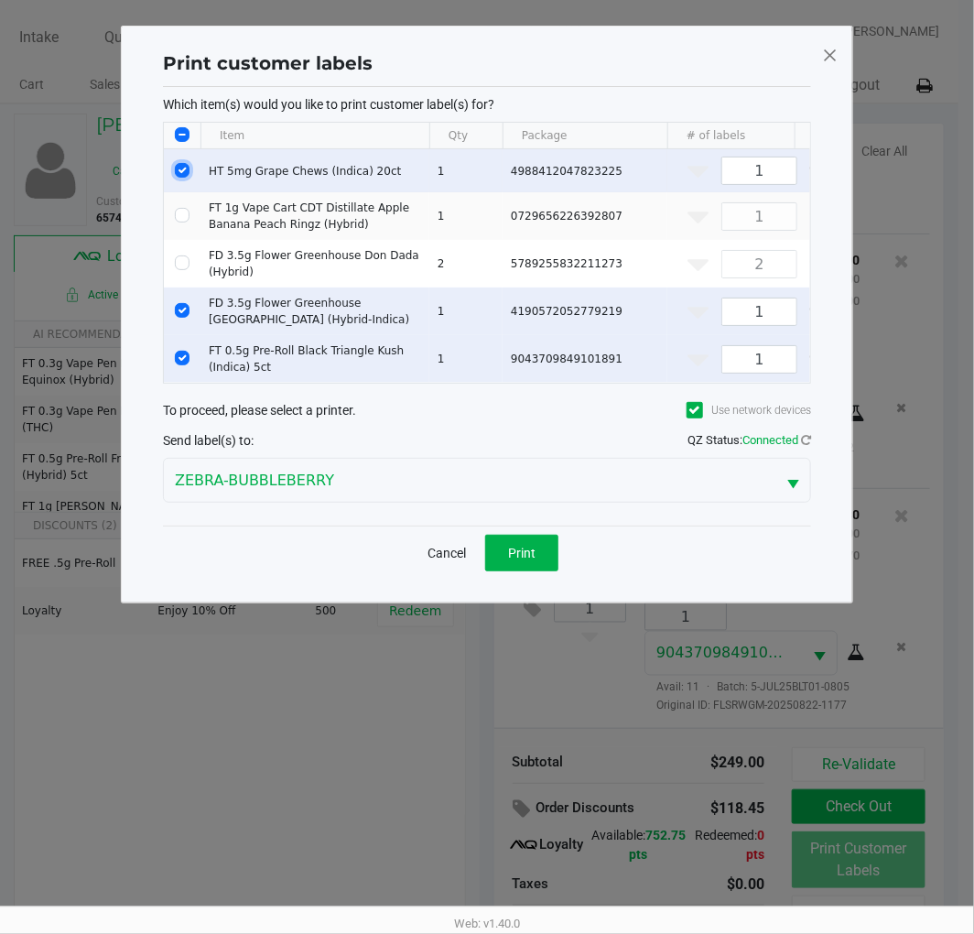
click at [183, 167] on input "Select Row" at bounding box center [182, 170] width 15 height 15
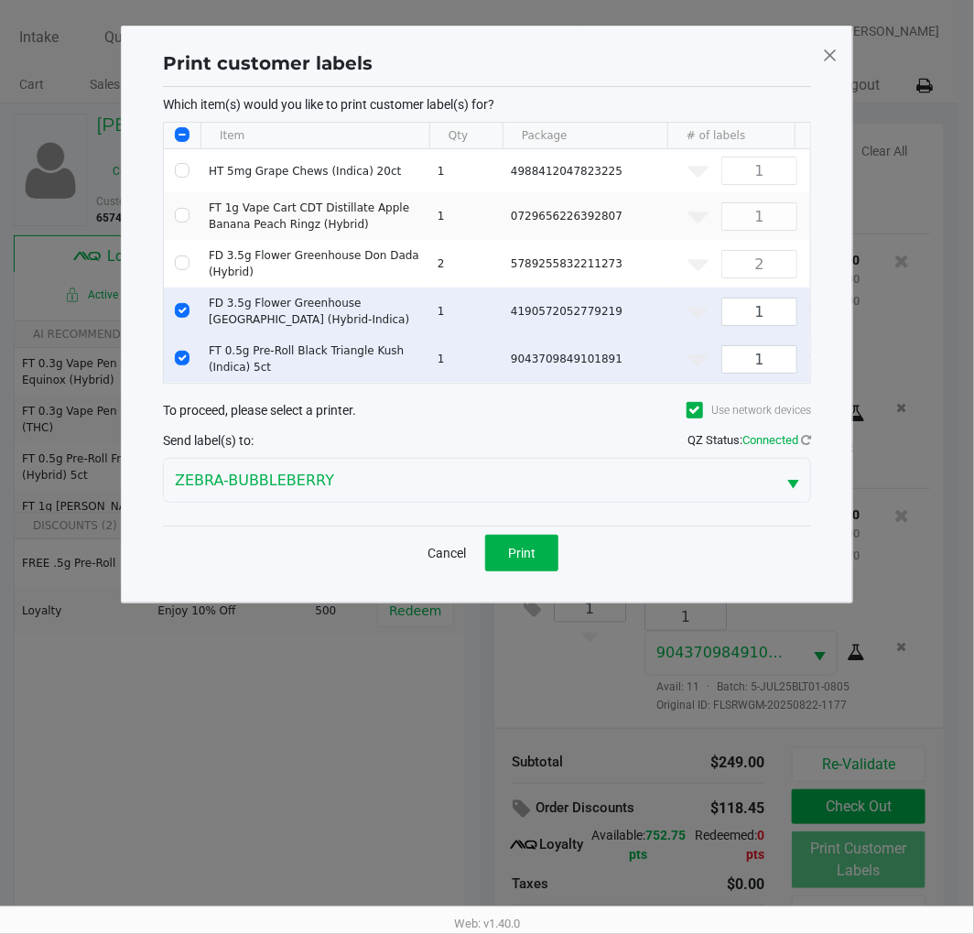
click at [181, 309] on input "Select Row" at bounding box center [182, 310] width 15 height 15
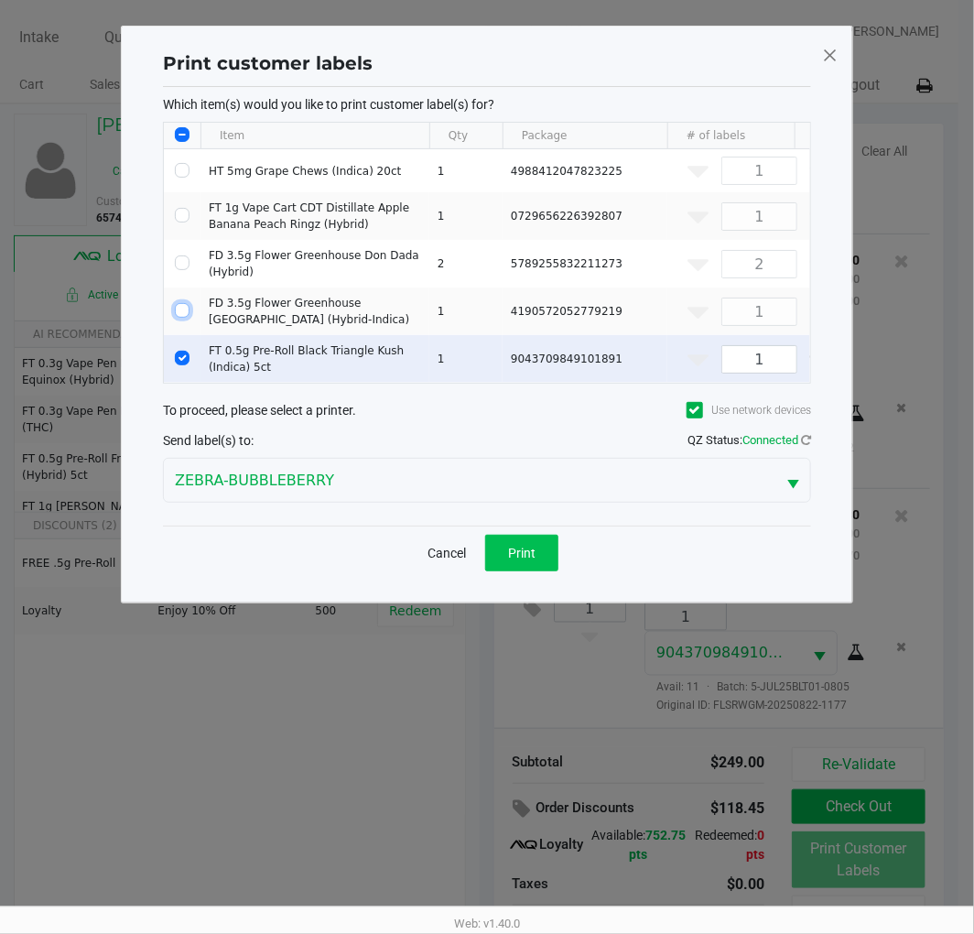
click at [508, 560] on span "Print" at bounding box center [521, 553] width 27 height 15
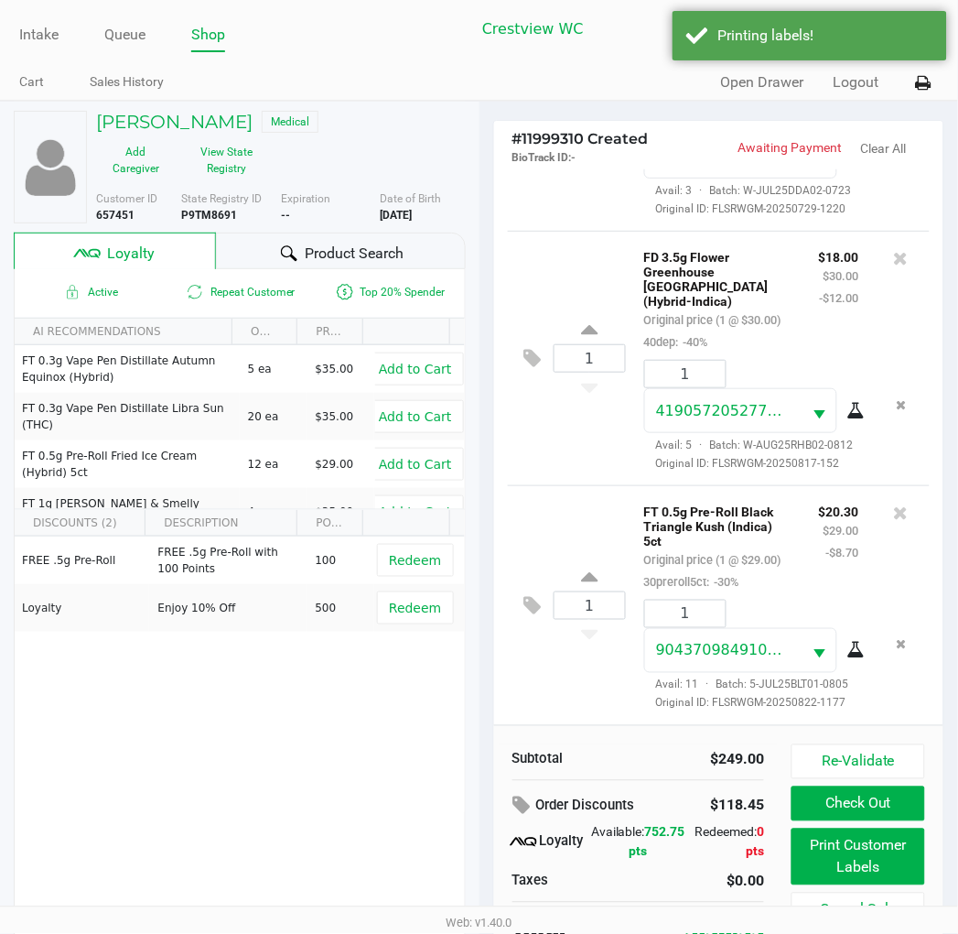
scroll to position [35, 0]
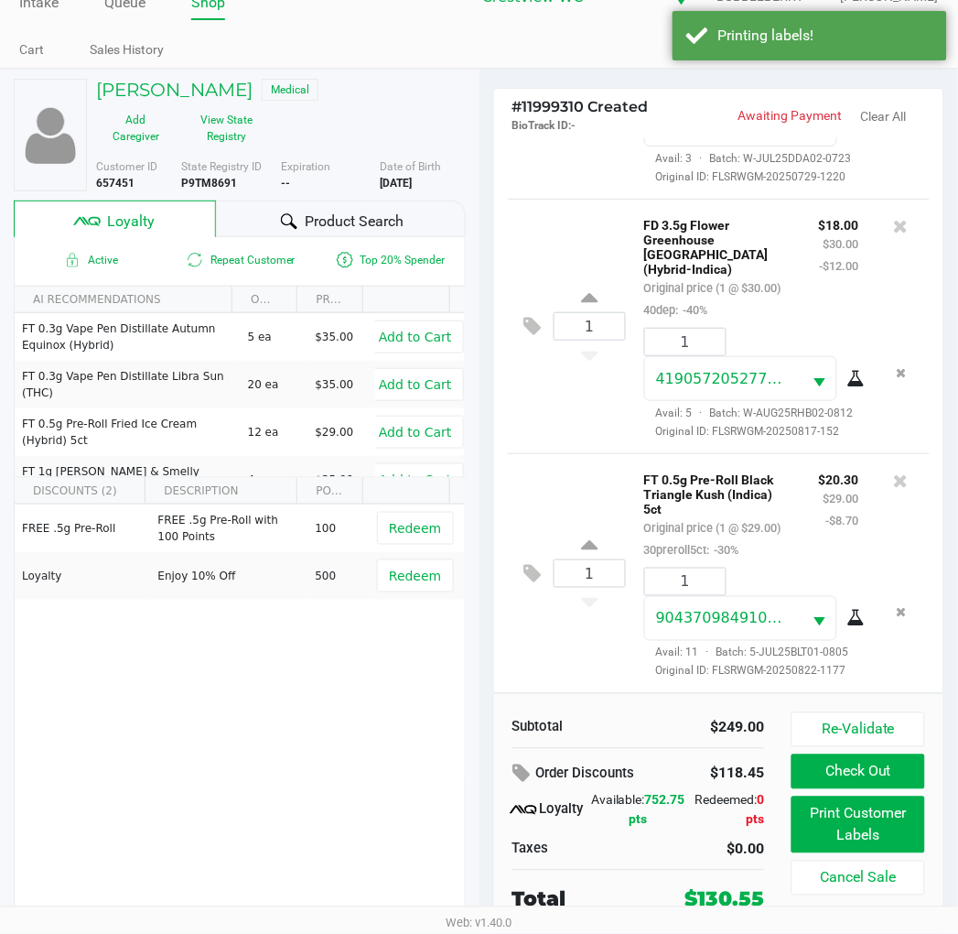
click at [543, 555] on button at bounding box center [538, 574] width 32 height 44
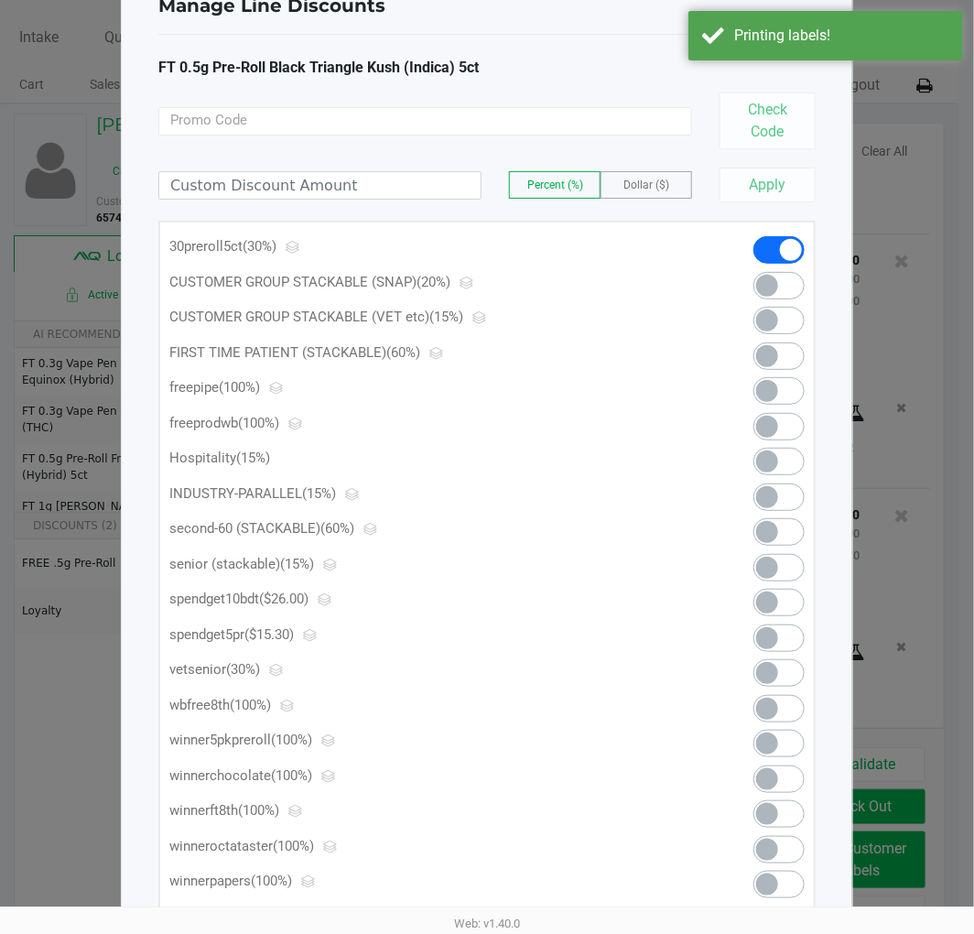
scroll to position [69, 0]
click at [780, 633] on span at bounding box center [778, 636] width 51 height 27
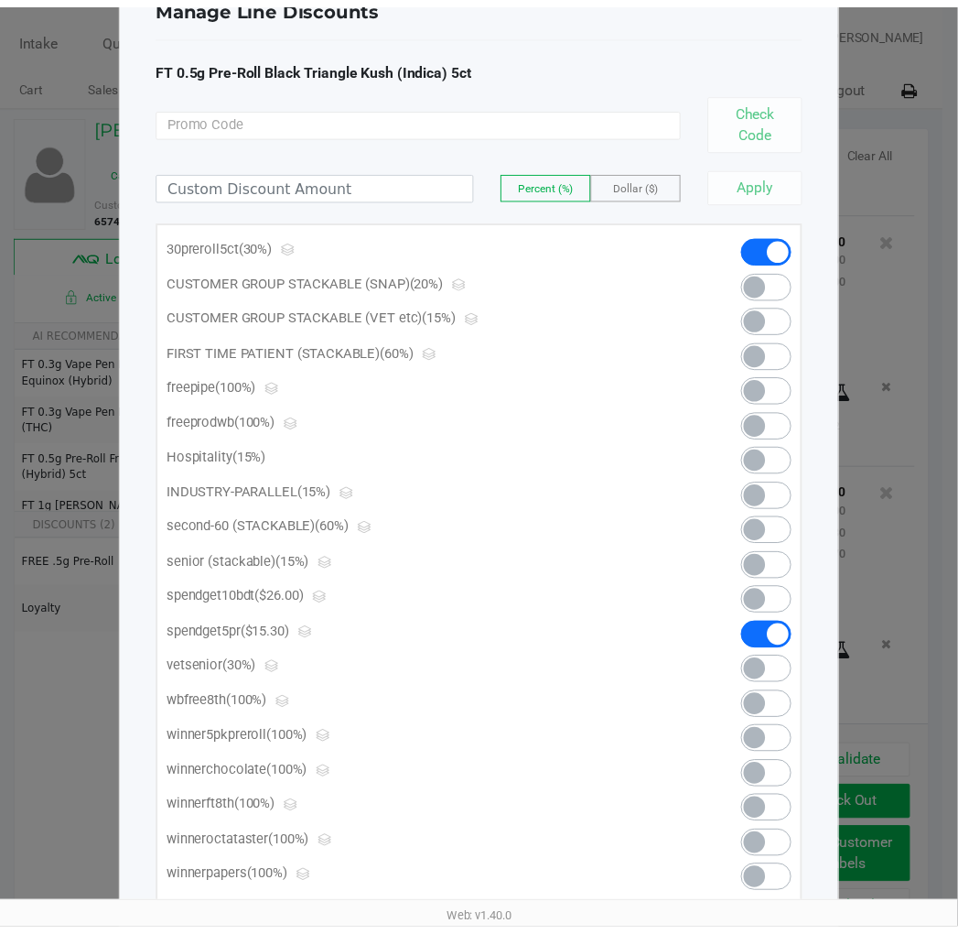
scroll to position [0, 0]
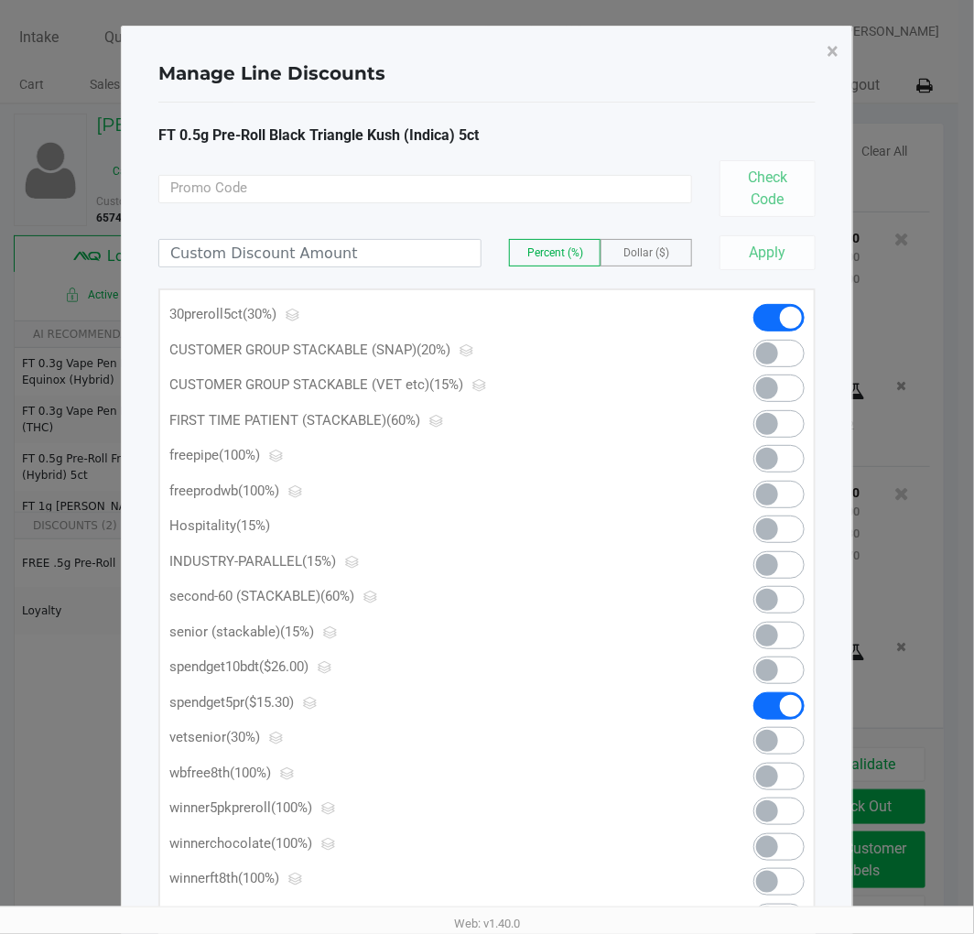
click at [834, 61] on span "×" at bounding box center [833, 51] width 12 height 26
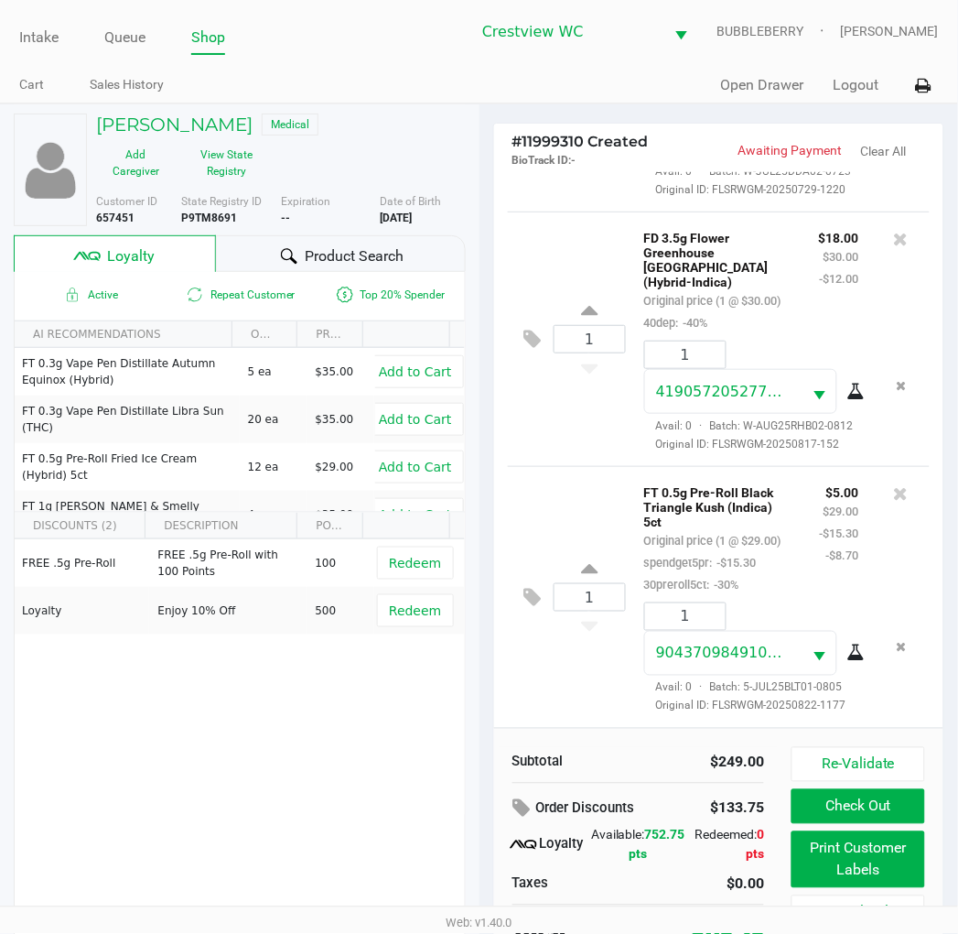
scroll to position [35, 0]
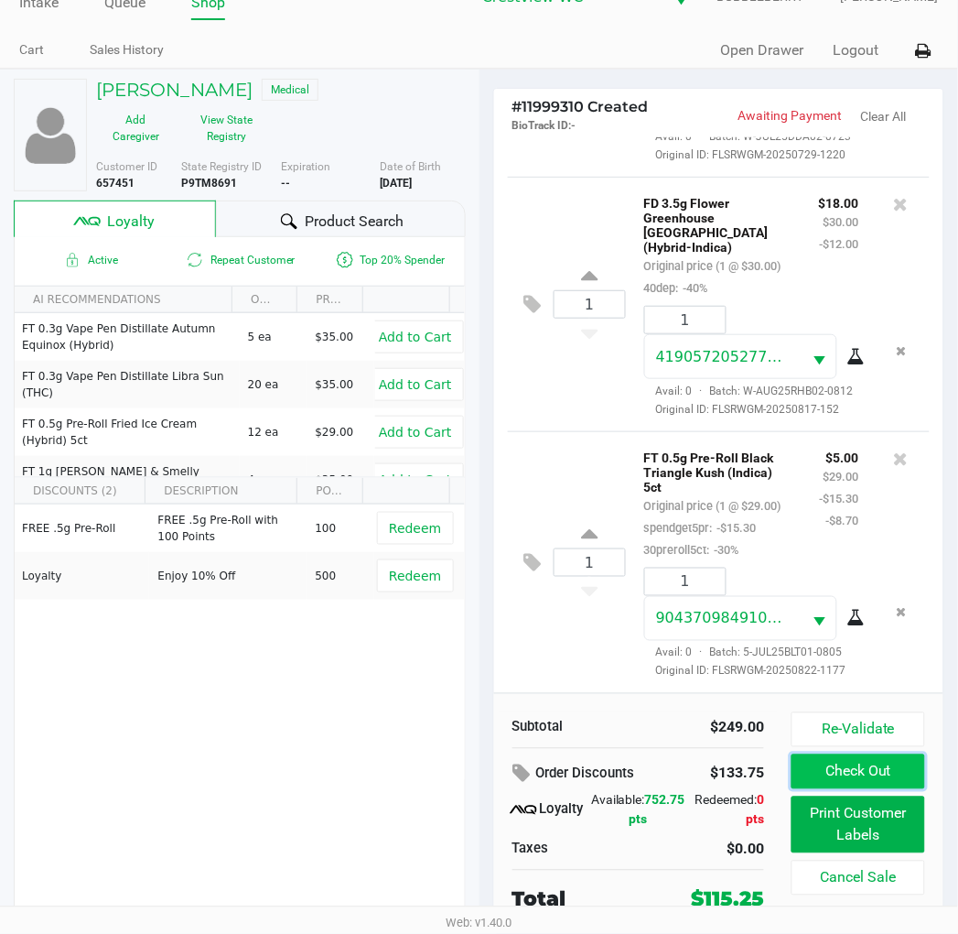
click at [865, 773] on button "Check Out" at bounding box center [858, 771] width 133 height 35
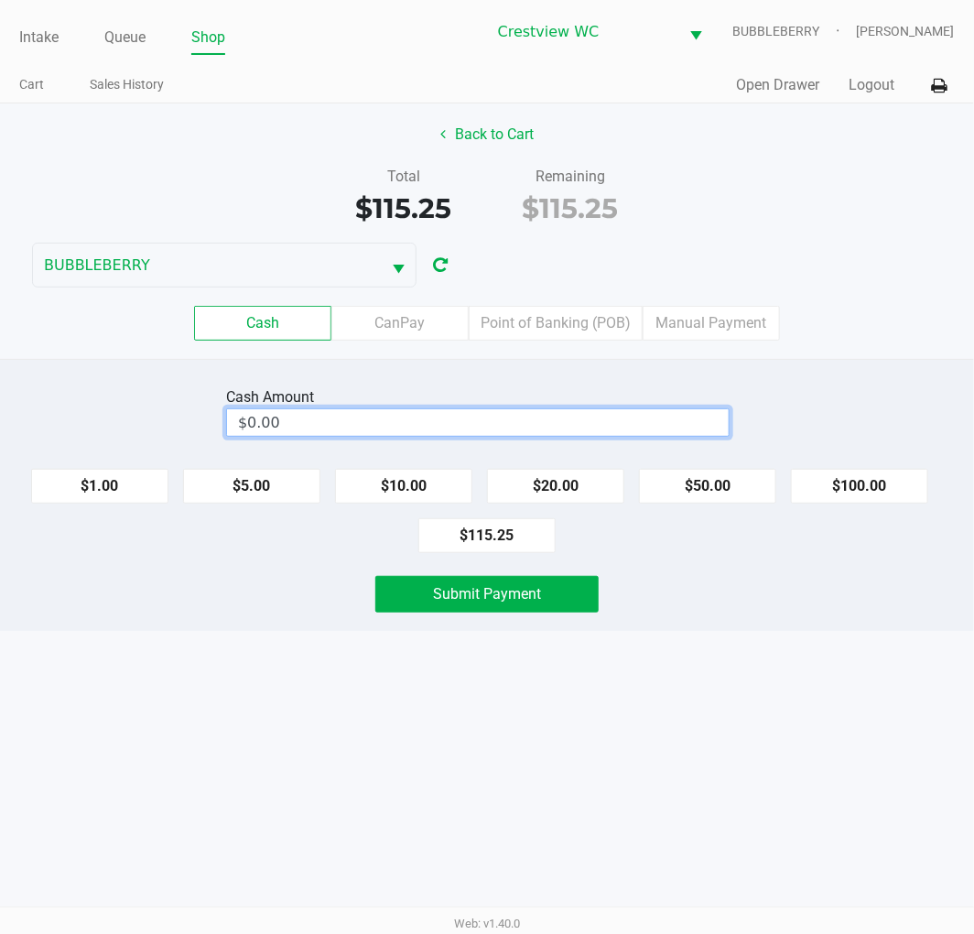
click at [567, 419] on input "$0.00" at bounding box center [478, 422] width 502 height 27
click at [526, 589] on span "Submit Payment" at bounding box center [487, 593] width 108 height 17
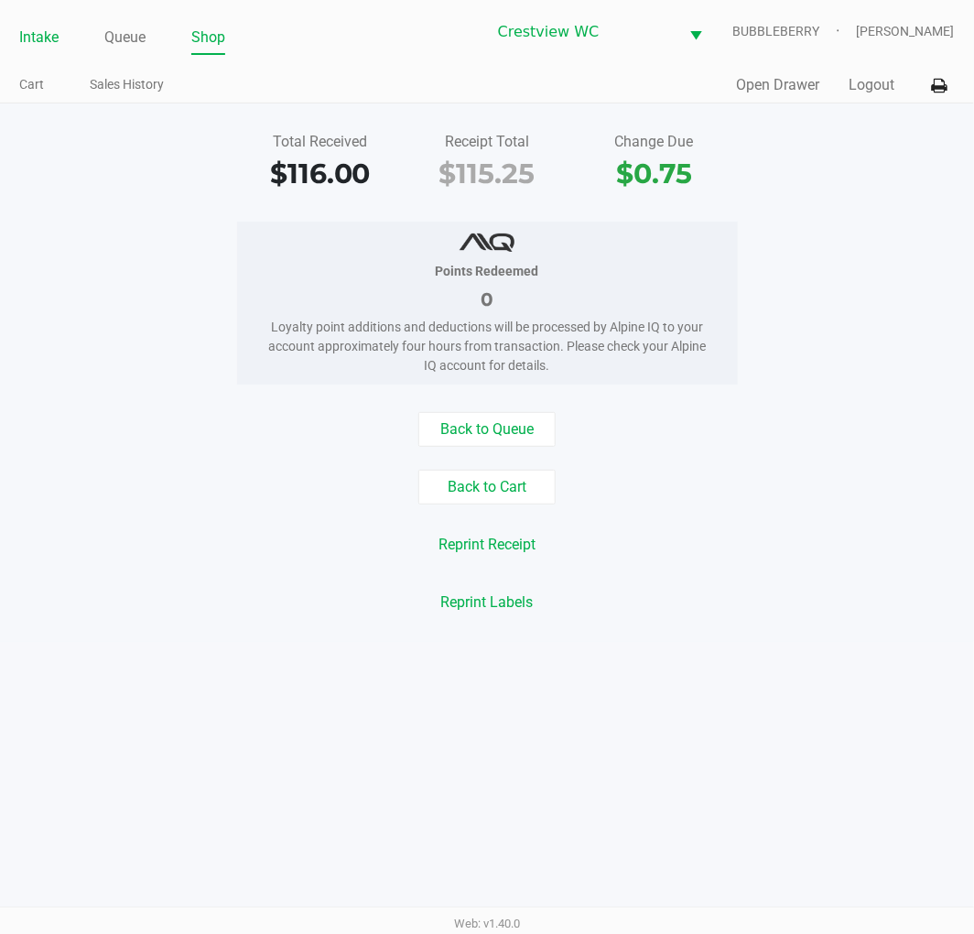
click at [22, 37] on link "Intake" at bounding box center [38, 38] width 39 height 26
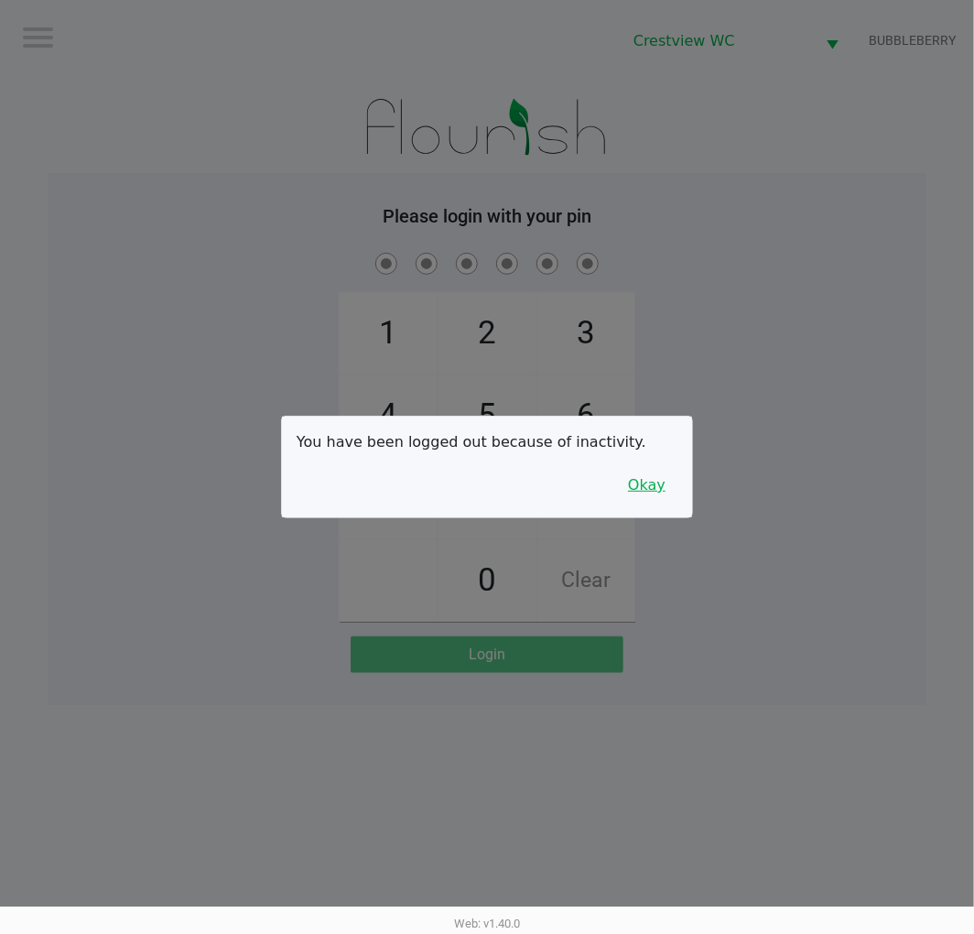
click at [656, 488] on button "Okay" at bounding box center [646, 485] width 61 height 35
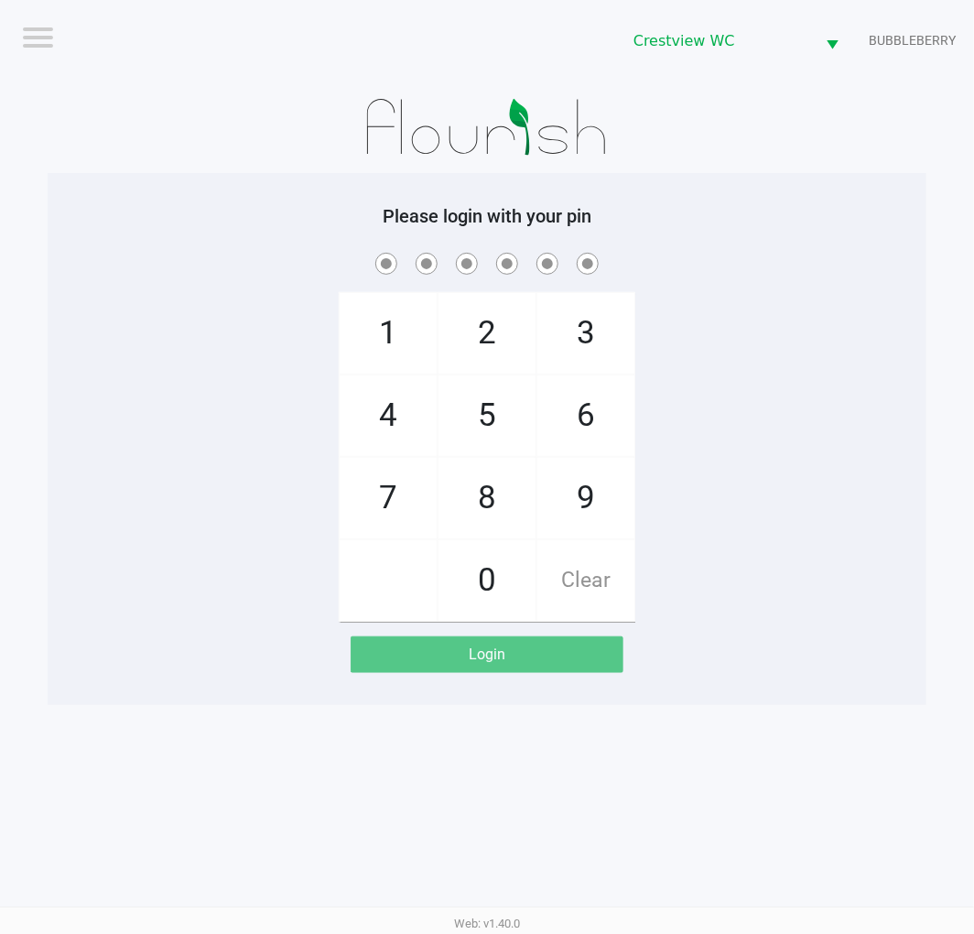
click at [582, 489] on span "9" at bounding box center [585, 498] width 97 height 81
click at [465, 317] on span "2" at bounding box center [486, 333] width 97 height 81
click at [471, 321] on span "2" at bounding box center [486, 333] width 97 height 81
click at [470, 469] on span "8" at bounding box center [486, 498] width 97 height 81
click at [453, 308] on span "2" at bounding box center [486, 333] width 97 height 81
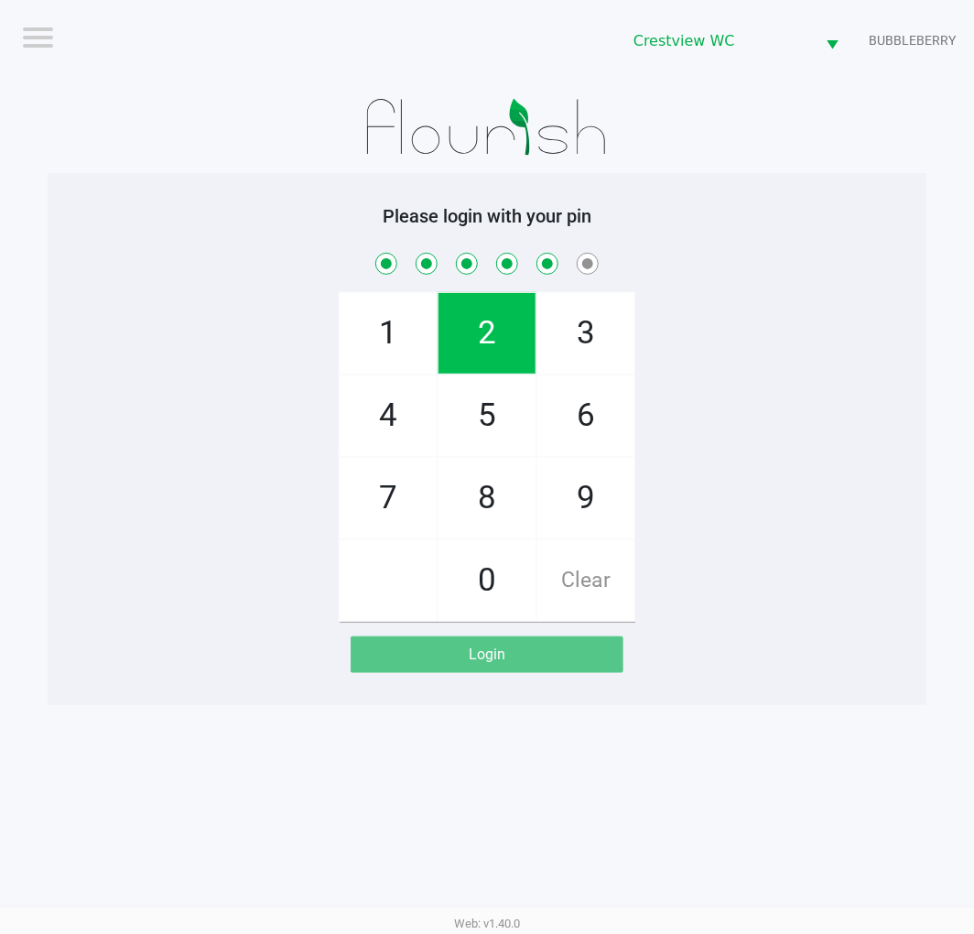
click at [386, 318] on span "1" at bounding box center [388, 333] width 97 height 81
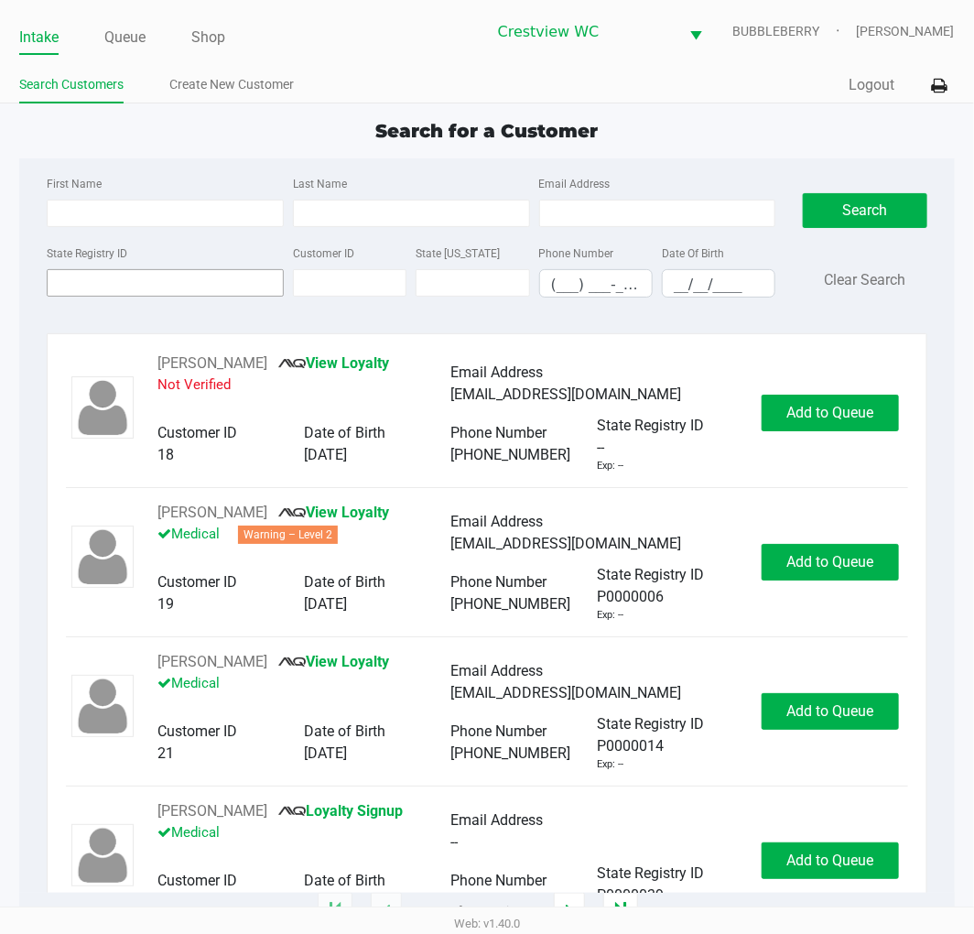
click at [107, 288] on input "State Registry ID" at bounding box center [165, 282] width 237 height 27
click at [204, 289] on input "State Registry ID" at bounding box center [165, 282] width 237 height 27
click at [143, 209] on input "First Name" at bounding box center [165, 213] width 237 height 27
click at [350, 213] on input "Last Name" at bounding box center [411, 213] width 237 height 27
click at [706, 281] on input "__/__/____" at bounding box center [719, 284] width 112 height 28
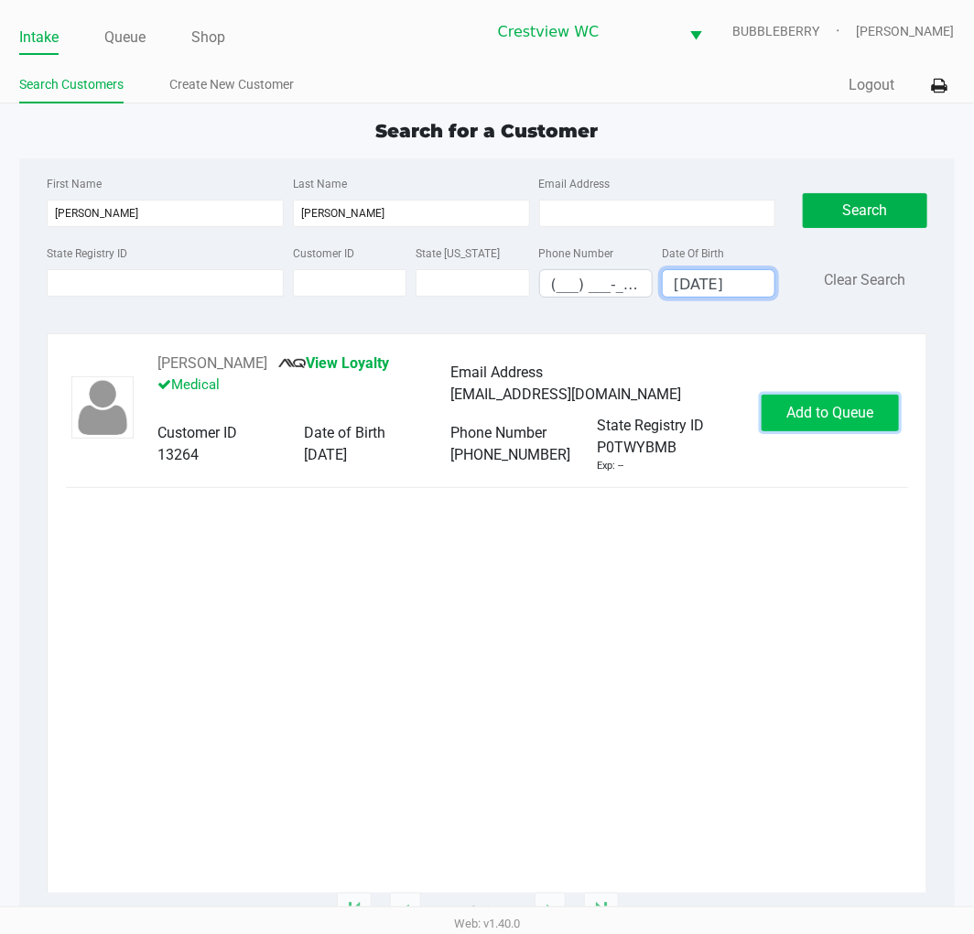
click at [860, 413] on span "Add to Queue" at bounding box center [829, 412] width 87 height 17
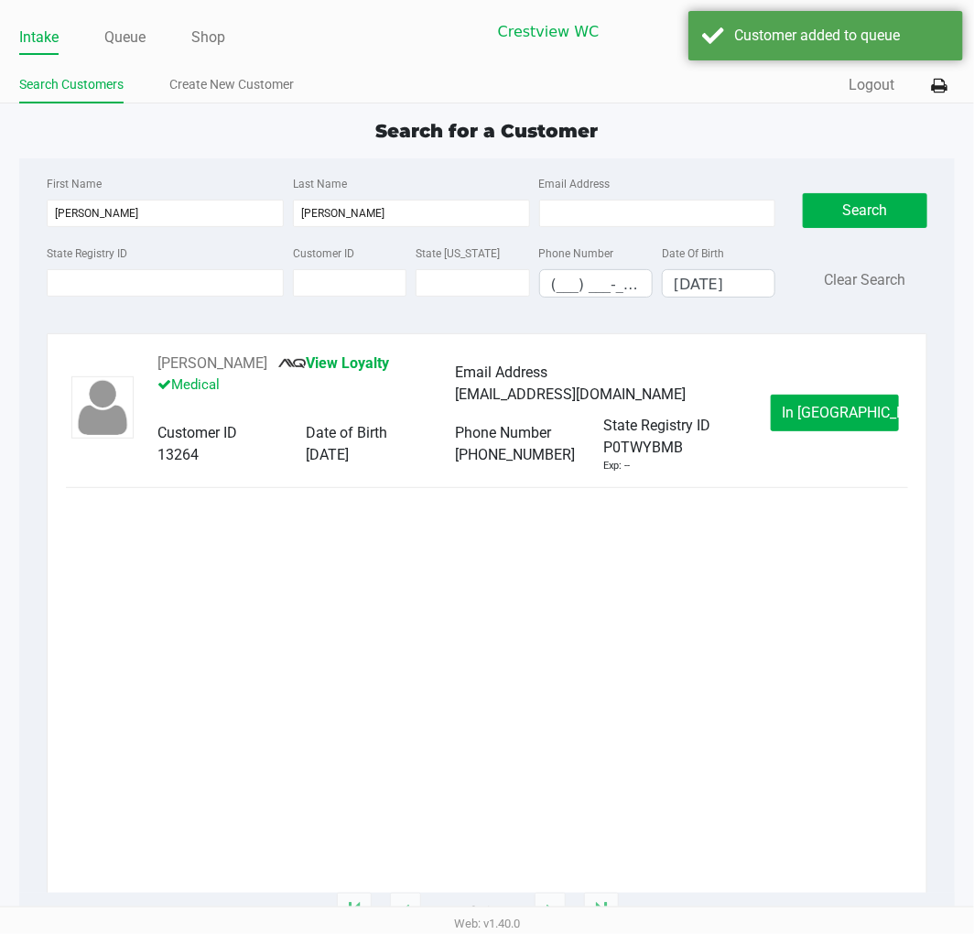
click at [860, 413] on span "In Queue" at bounding box center [860, 412] width 154 height 17
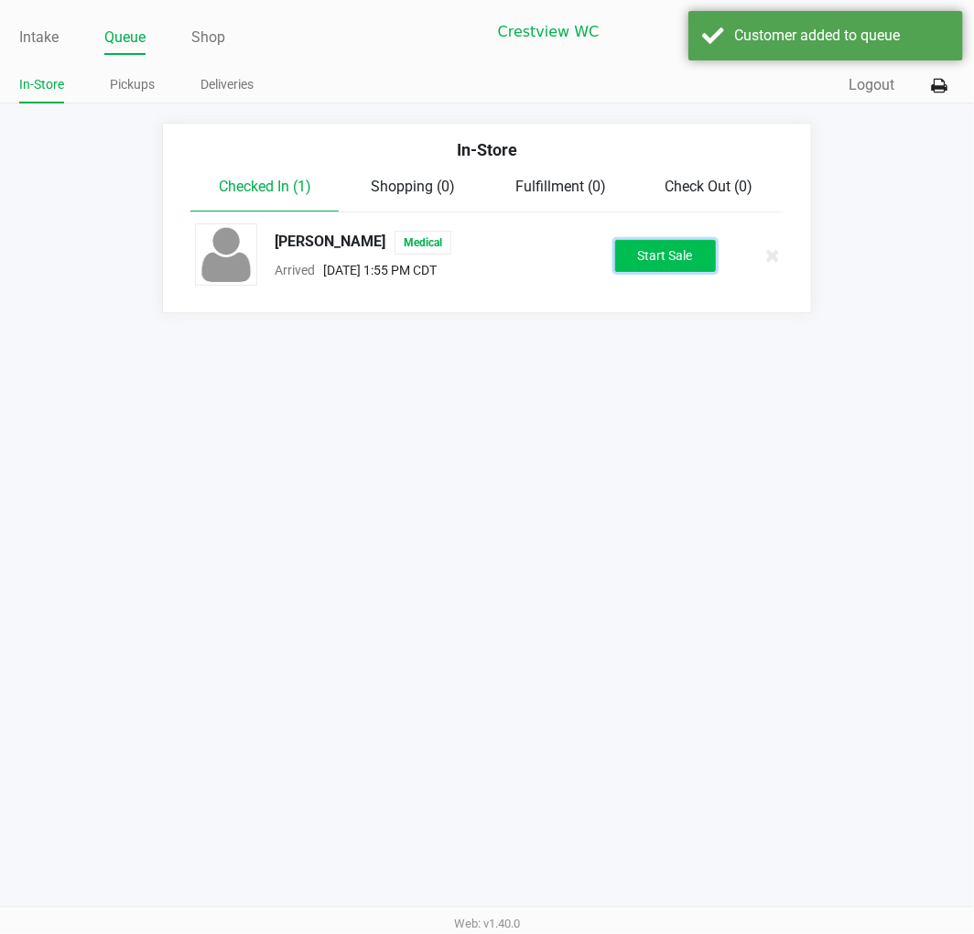
click at [694, 245] on button "Start Sale" at bounding box center [665, 256] width 101 height 32
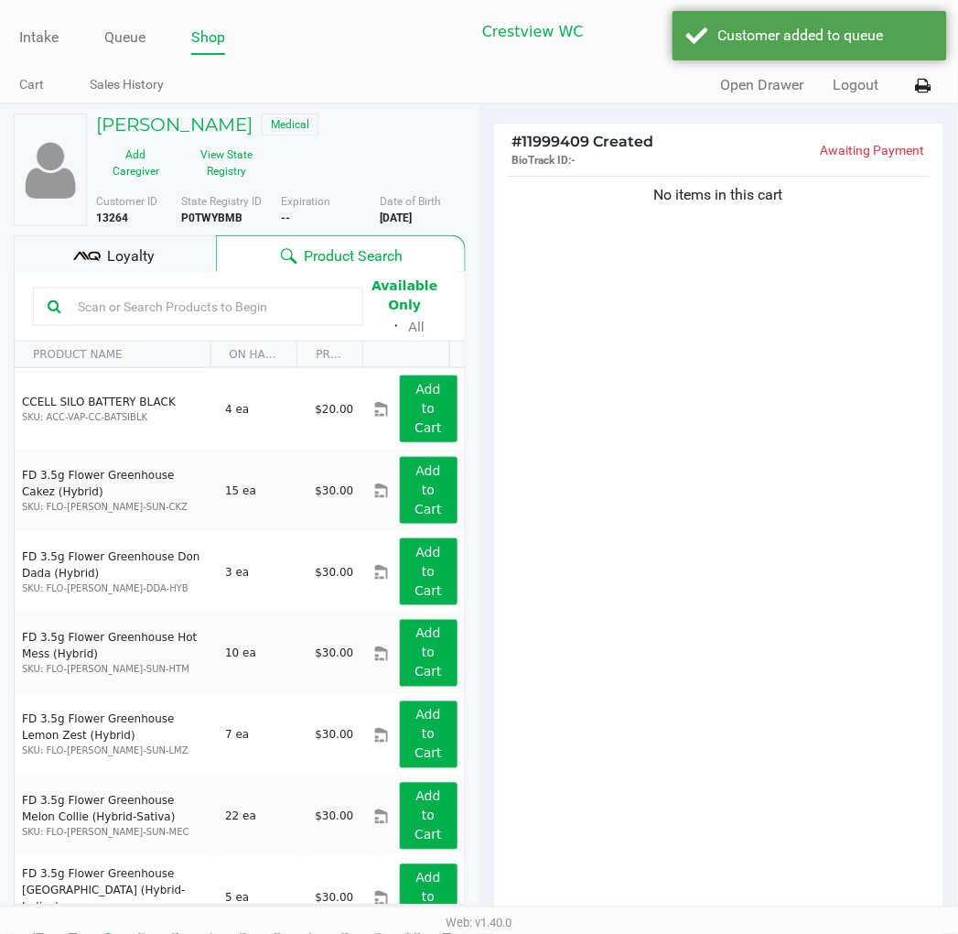
drag, startPoint x: 192, startPoint y: 232, endPoint x: 203, endPoint y: 230, distance: 11.1
click at [190, 235] on div "Loyalty" at bounding box center [115, 253] width 202 height 37
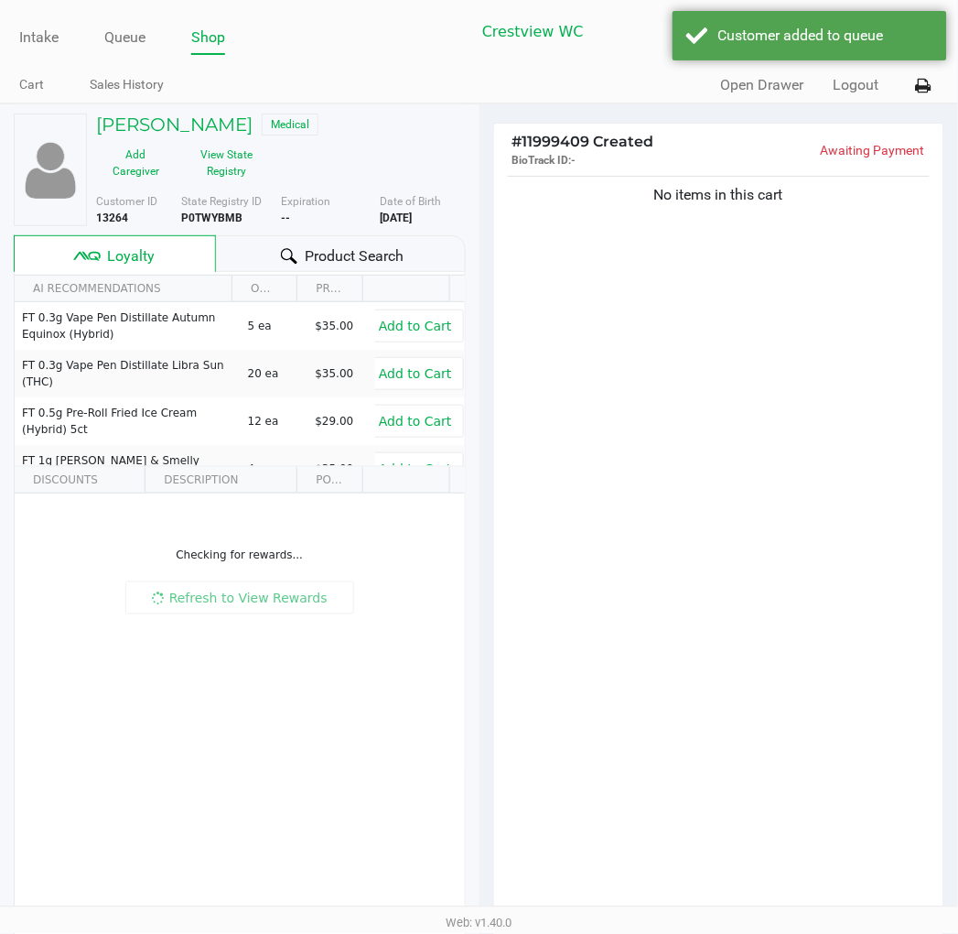
click at [575, 273] on div "No items in this cart" at bounding box center [719, 550] width 450 height 757
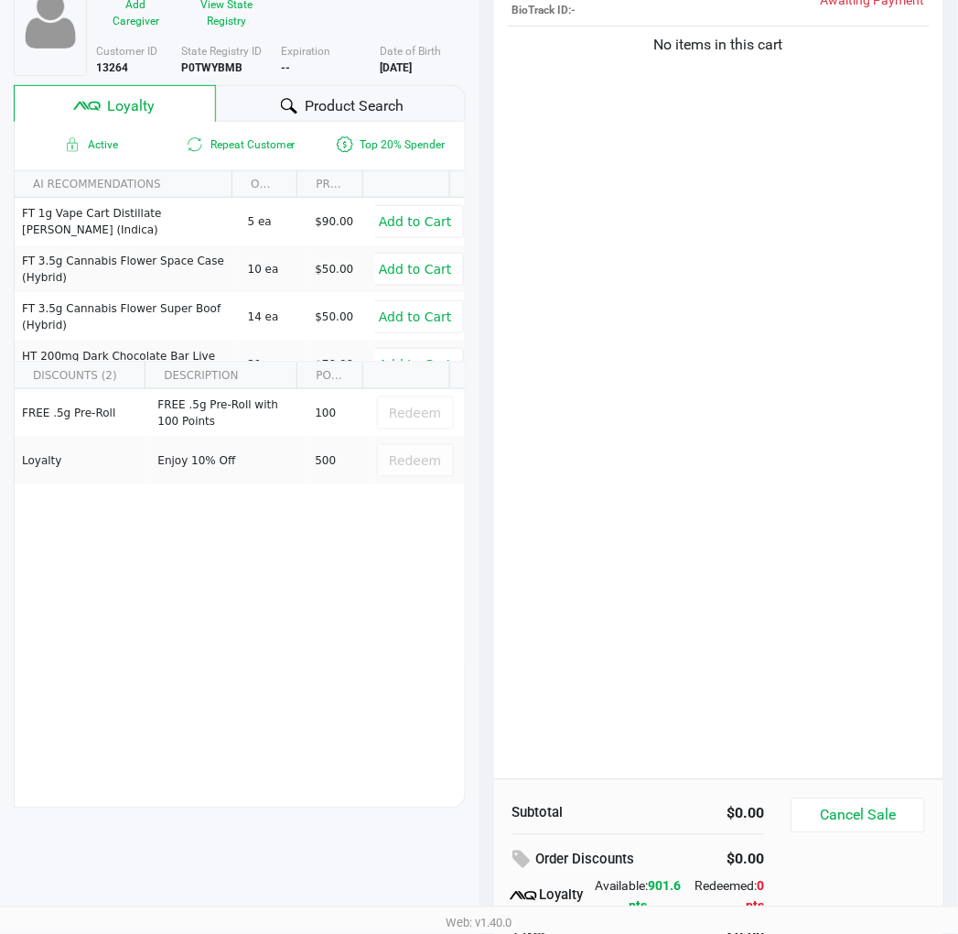
scroll to position [102, 0]
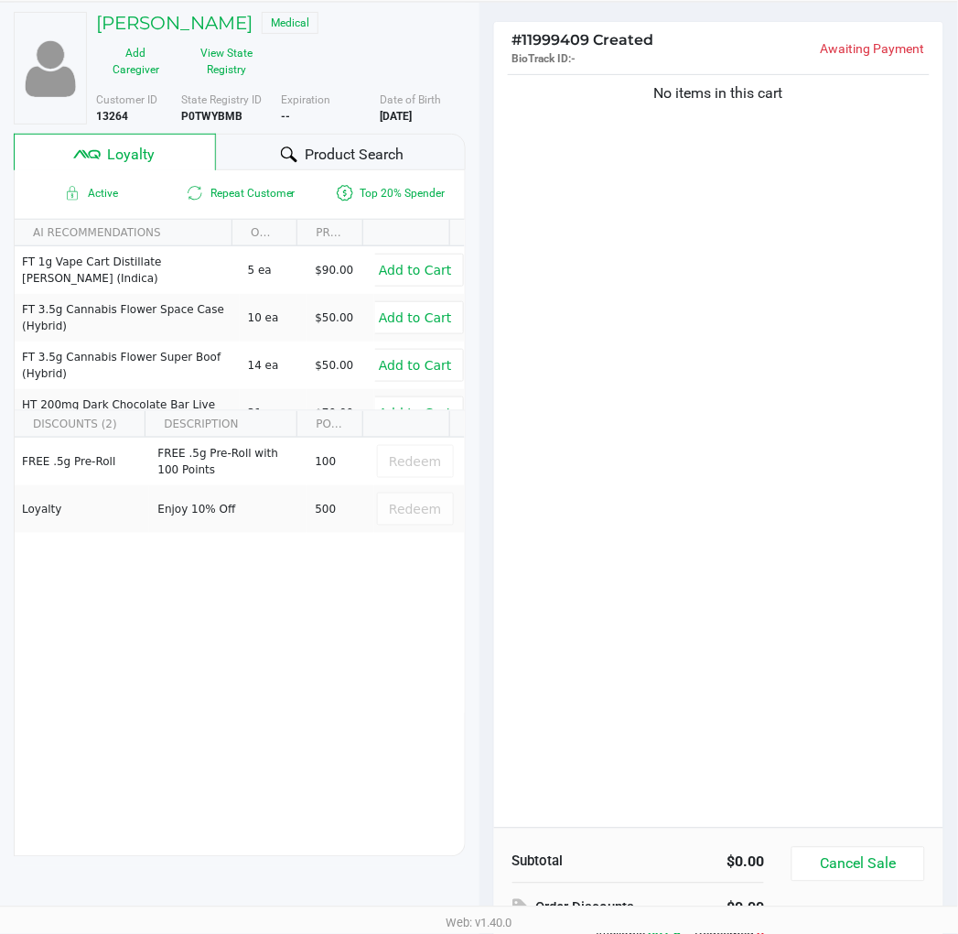
click at [644, 455] on div "No items in this cart" at bounding box center [719, 448] width 450 height 757
click at [267, 46] on button "View State Registry" at bounding box center [222, 61] width 92 height 46
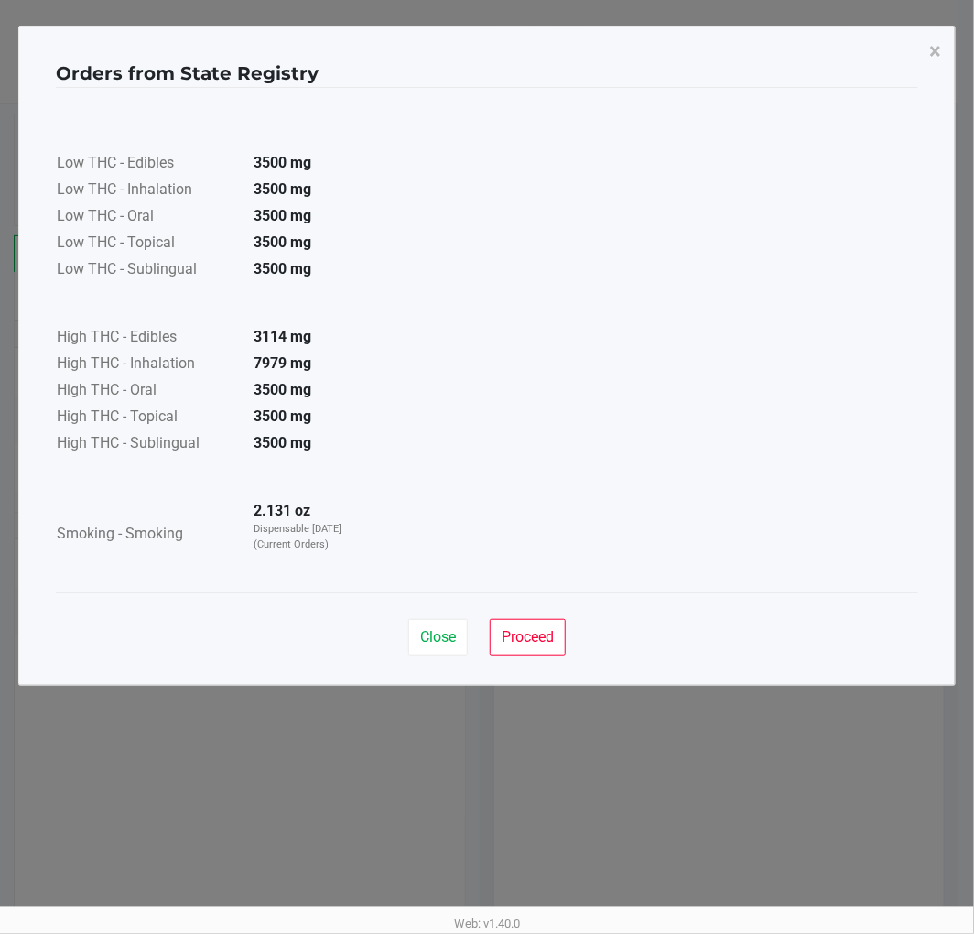
click at [542, 629] on span "Proceed" at bounding box center [528, 636] width 52 height 17
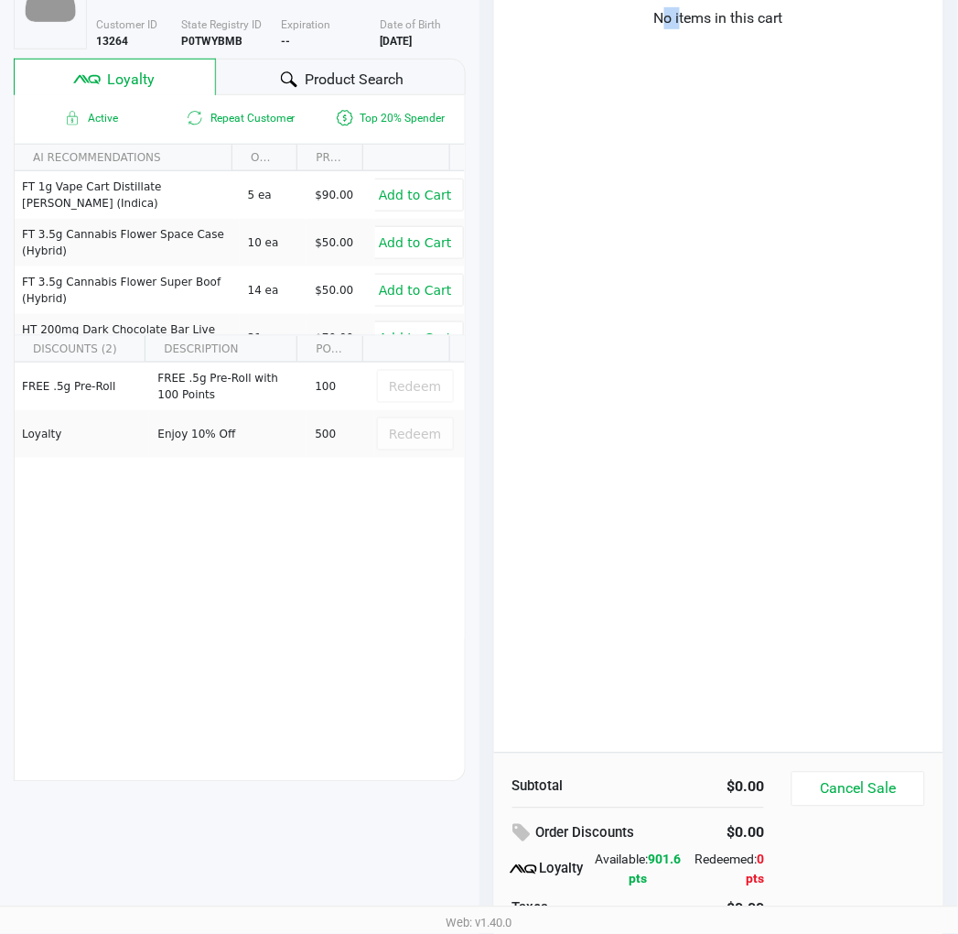
scroll to position [193, 0]
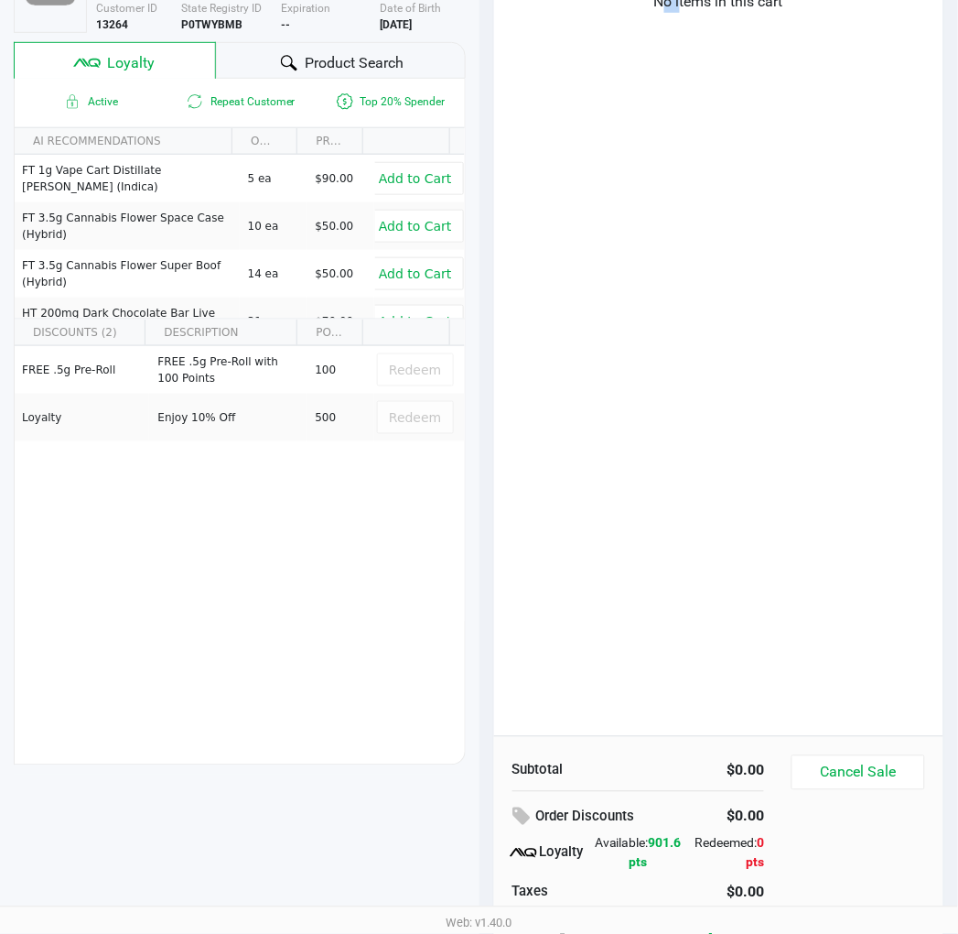
click at [682, 469] on div "No items in this cart" at bounding box center [719, 357] width 450 height 757
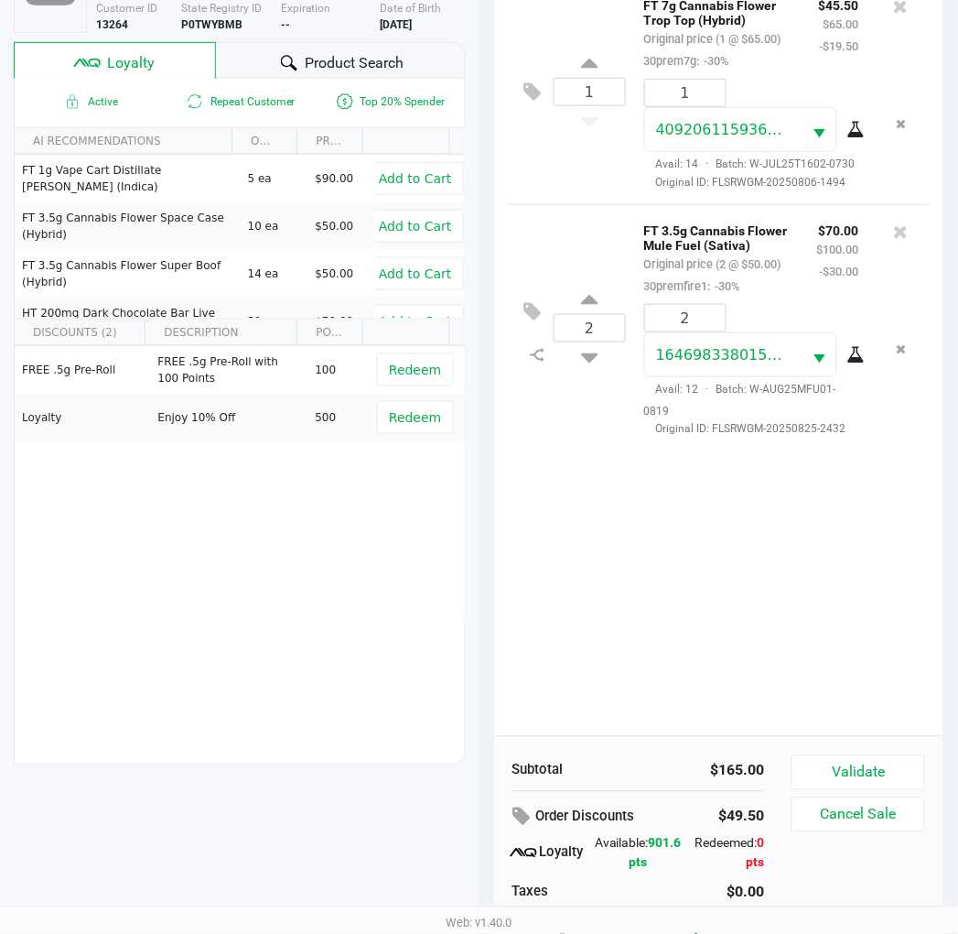
click at [913, 780] on button "Validate" at bounding box center [858, 772] width 133 height 35
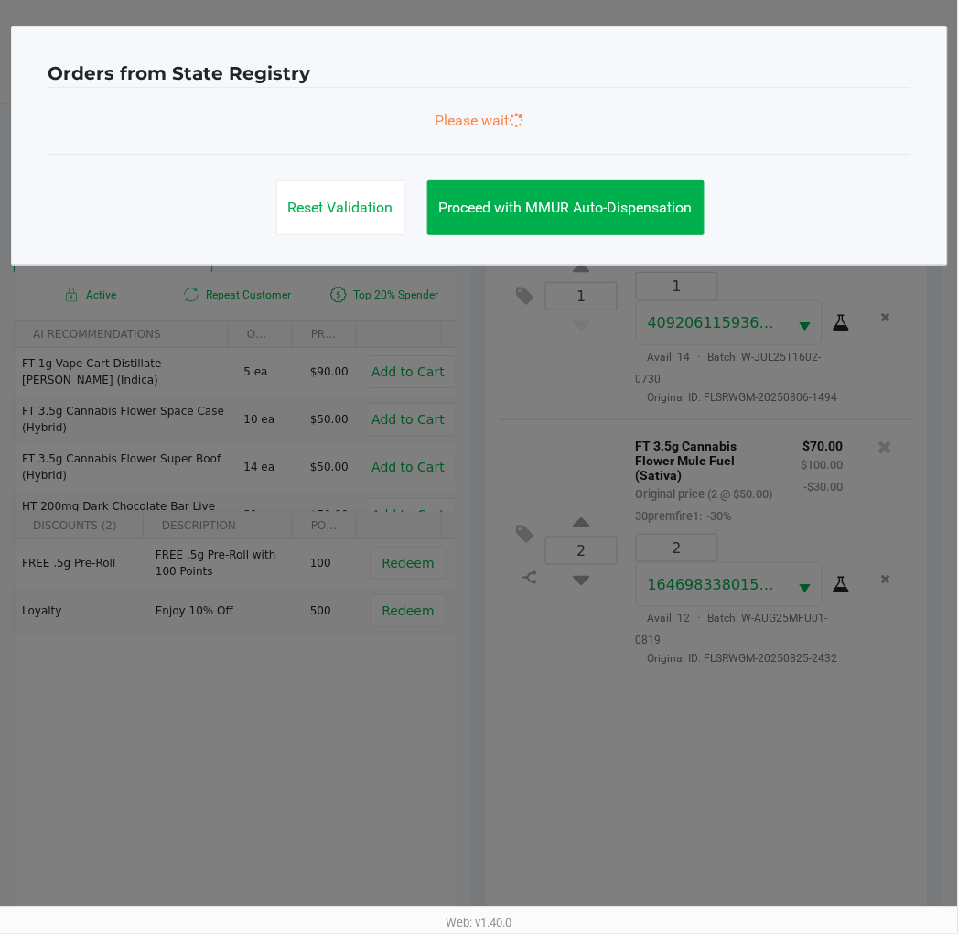
scroll to position [0, 0]
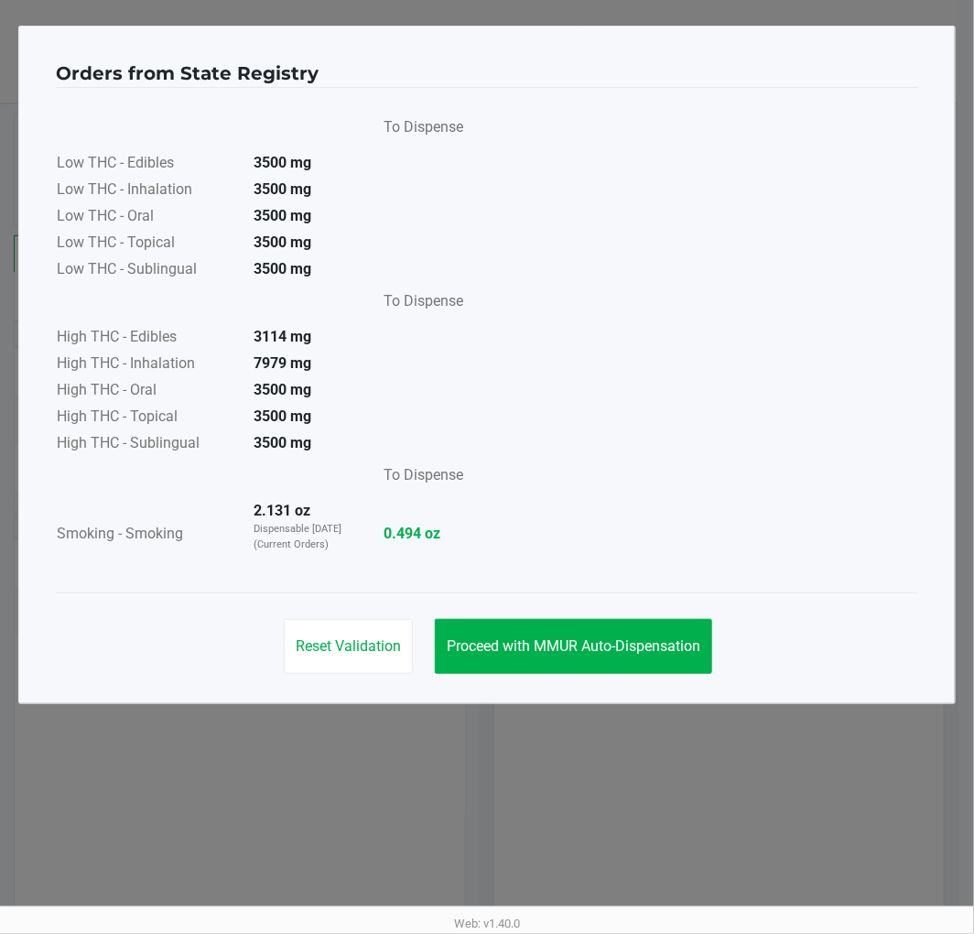
click at [668, 637] on span "Proceed with MMUR Auto-Dispensation" at bounding box center [574, 645] width 254 height 17
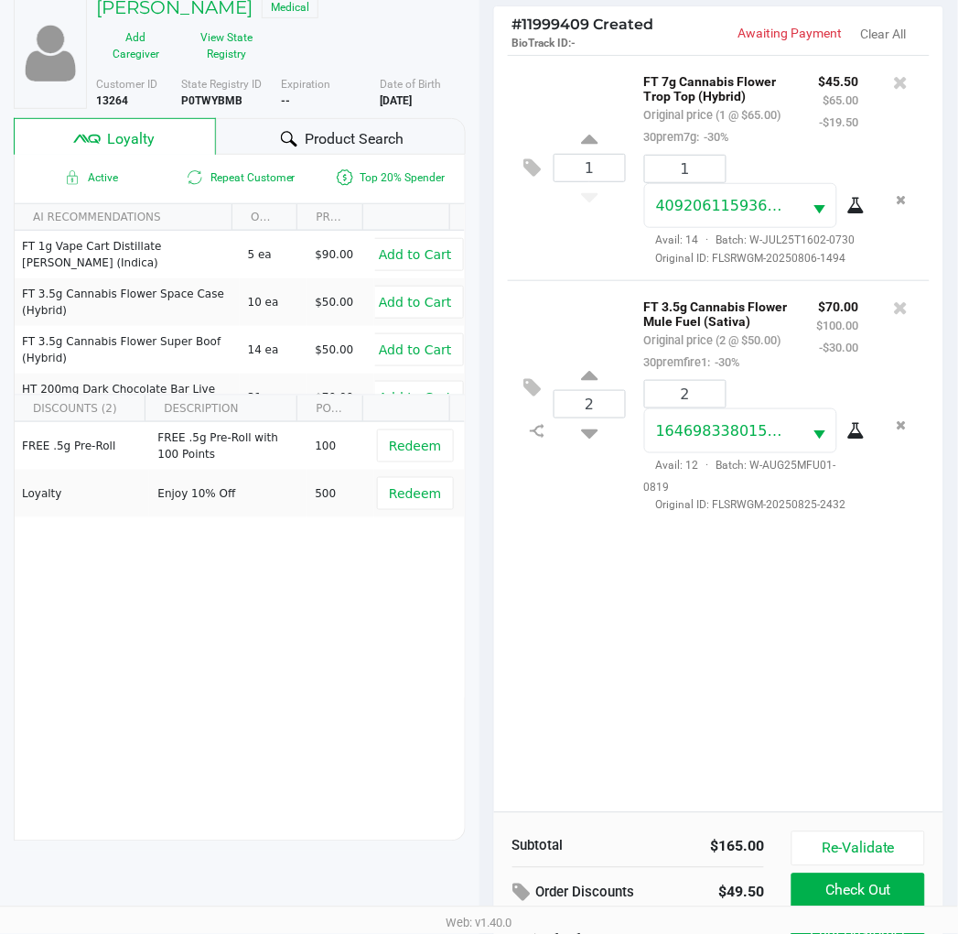
scroll to position [236, 0]
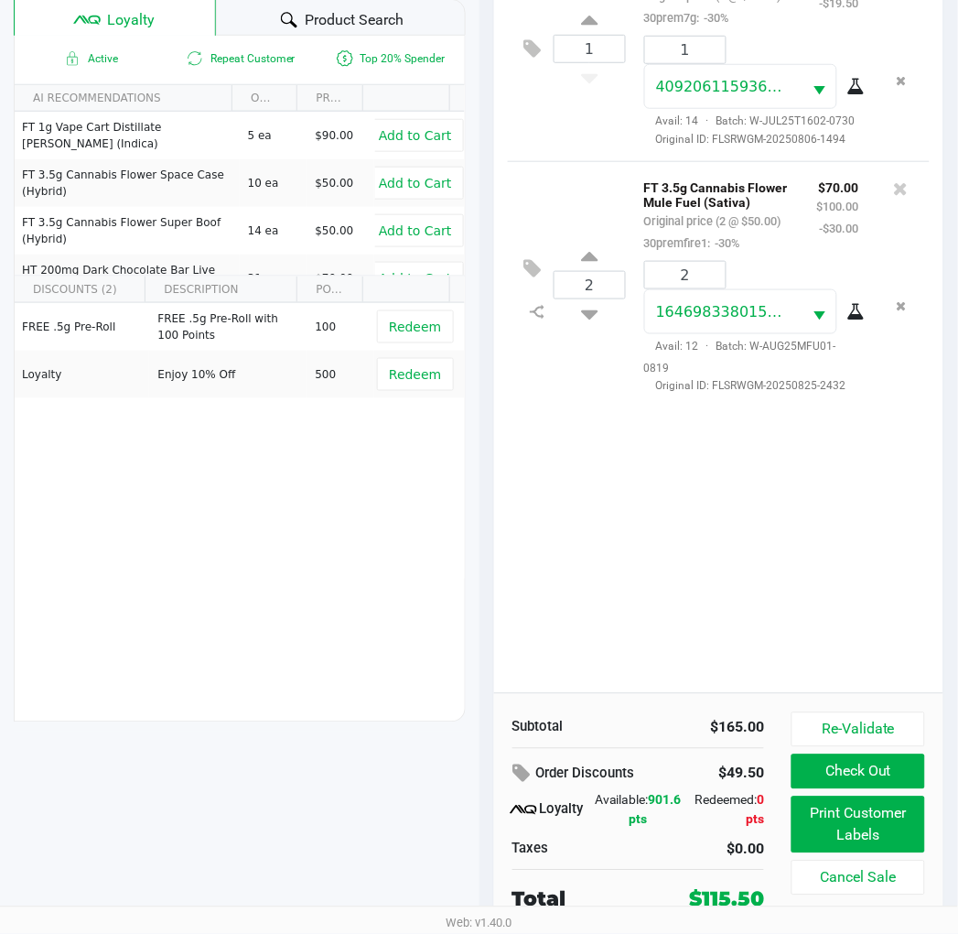
click at [866, 847] on button "Print Customer Labels" at bounding box center [858, 824] width 133 height 57
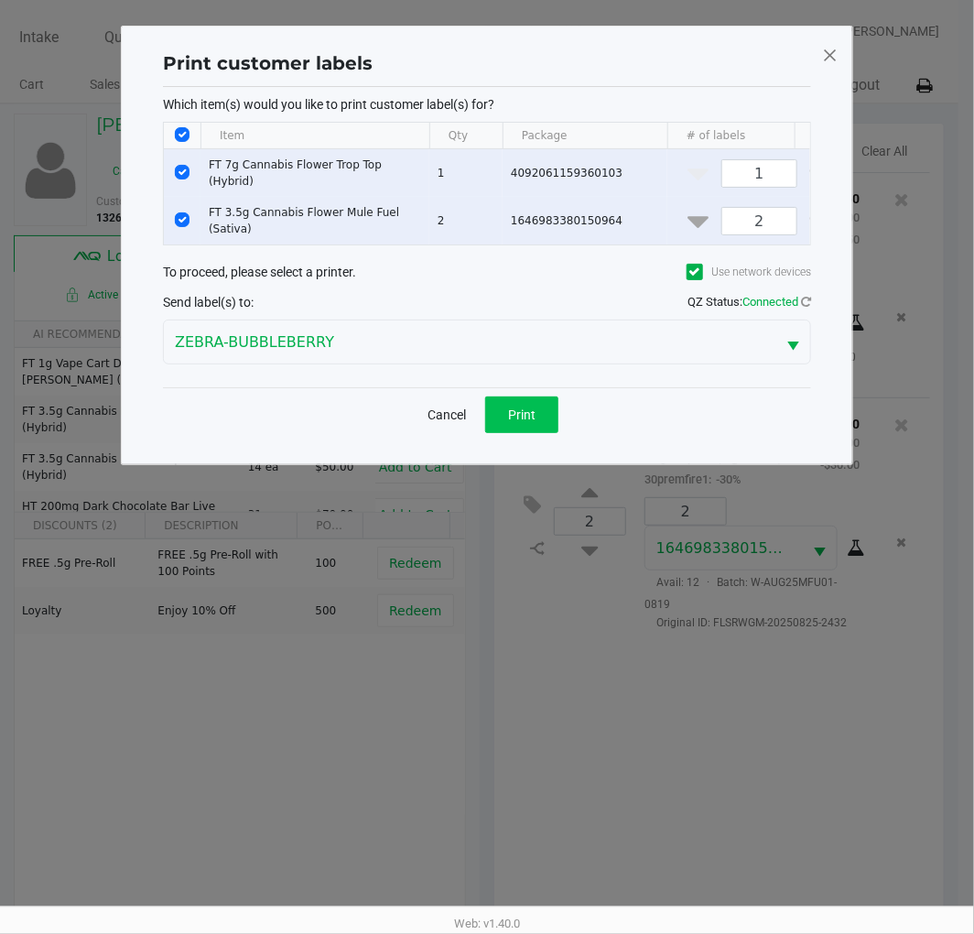
click at [546, 432] on button "Print" at bounding box center [521, 414] width 73 height 37
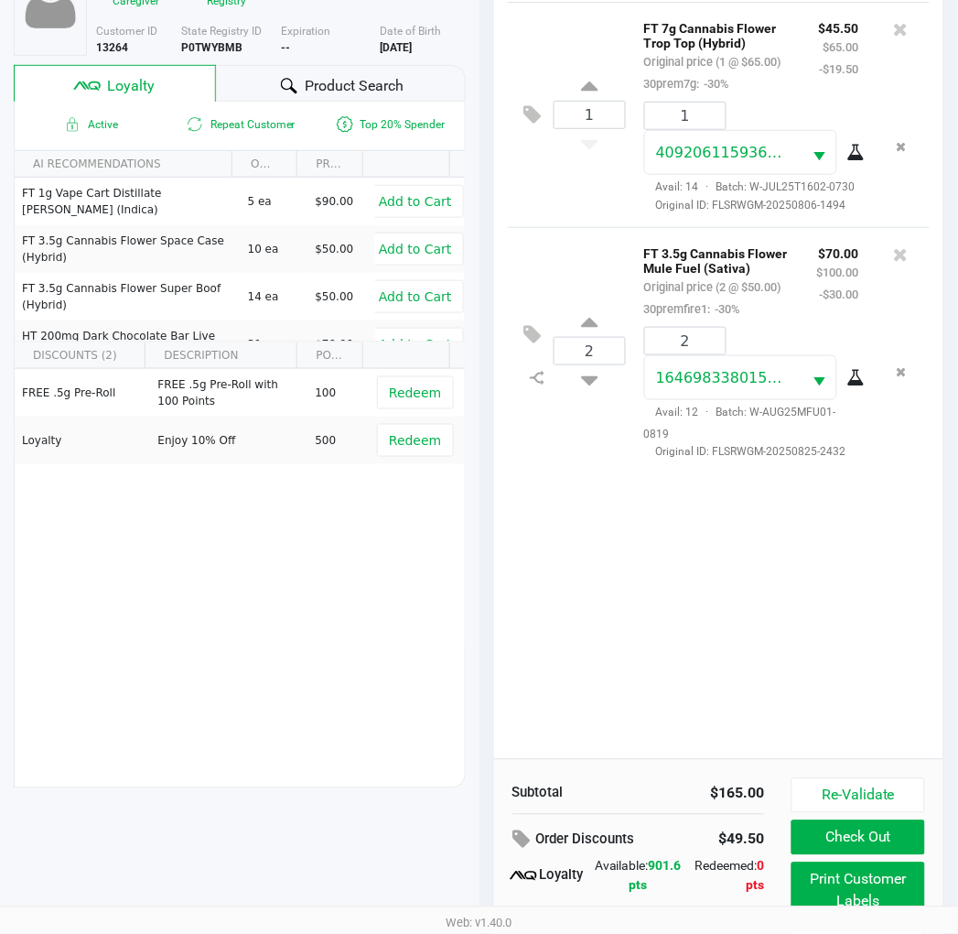
scroll to position [236, 0]
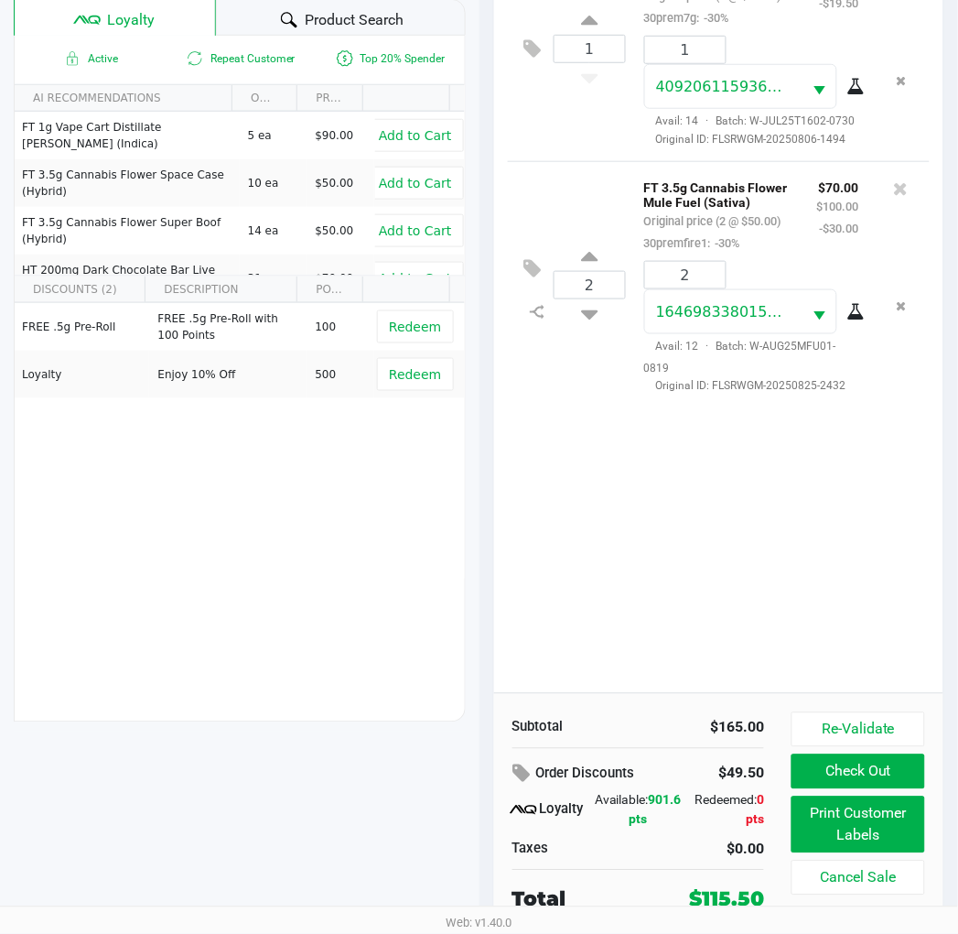
click at [389, 367] on span "Redeem" at bounding box center [415, 374] width 52 height 15
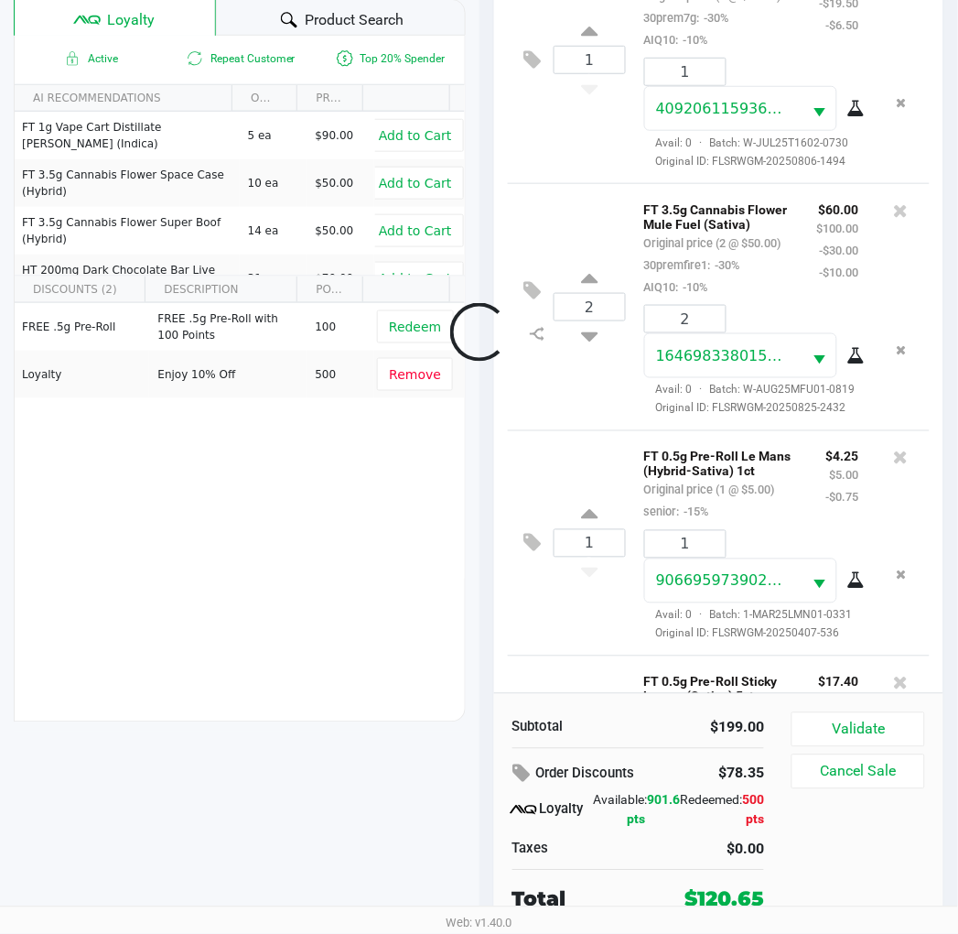
scroll to position [372, 0]
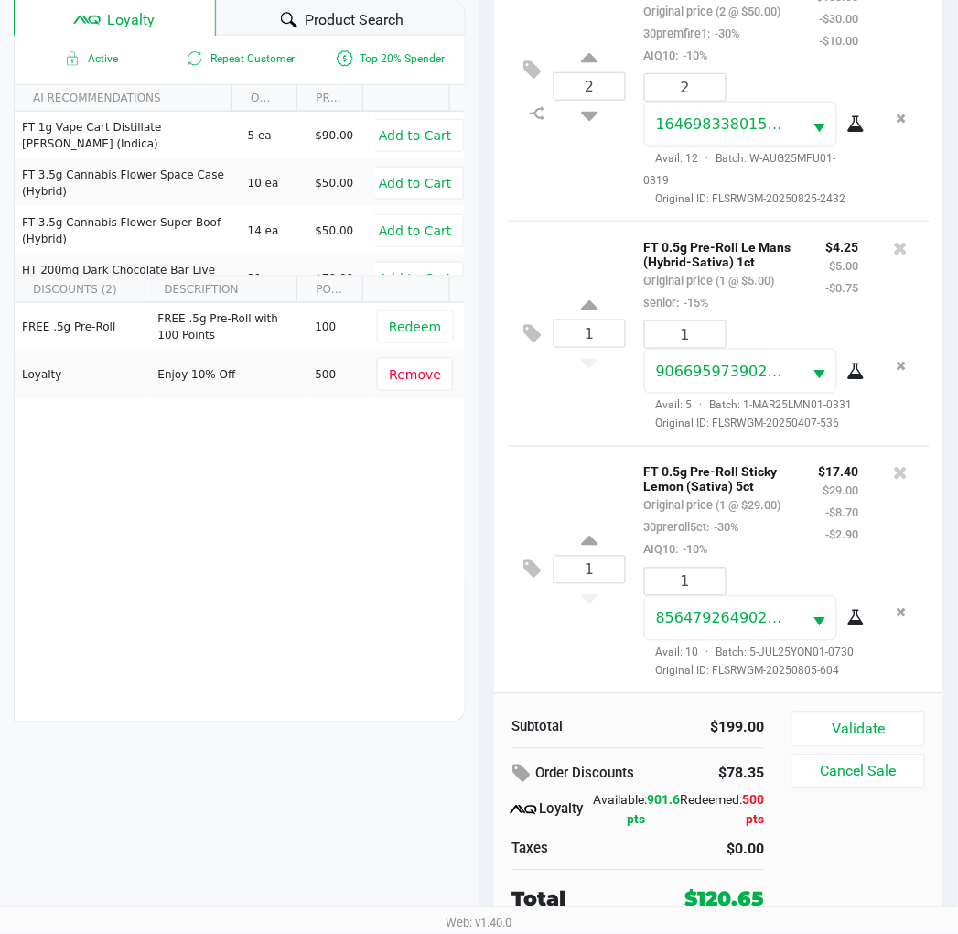
click at [894, 718] on button "Validate" at bounding box center [858, 729] width 133 height 35
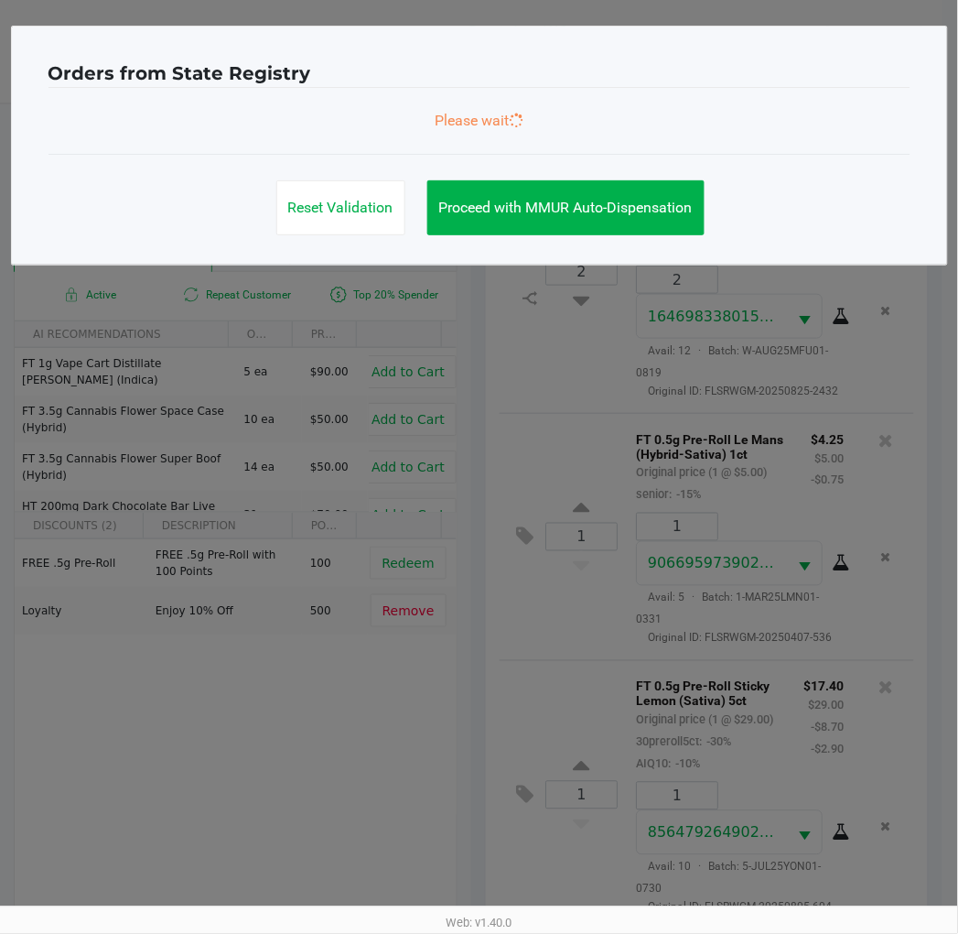
scroll to position [400, 0]
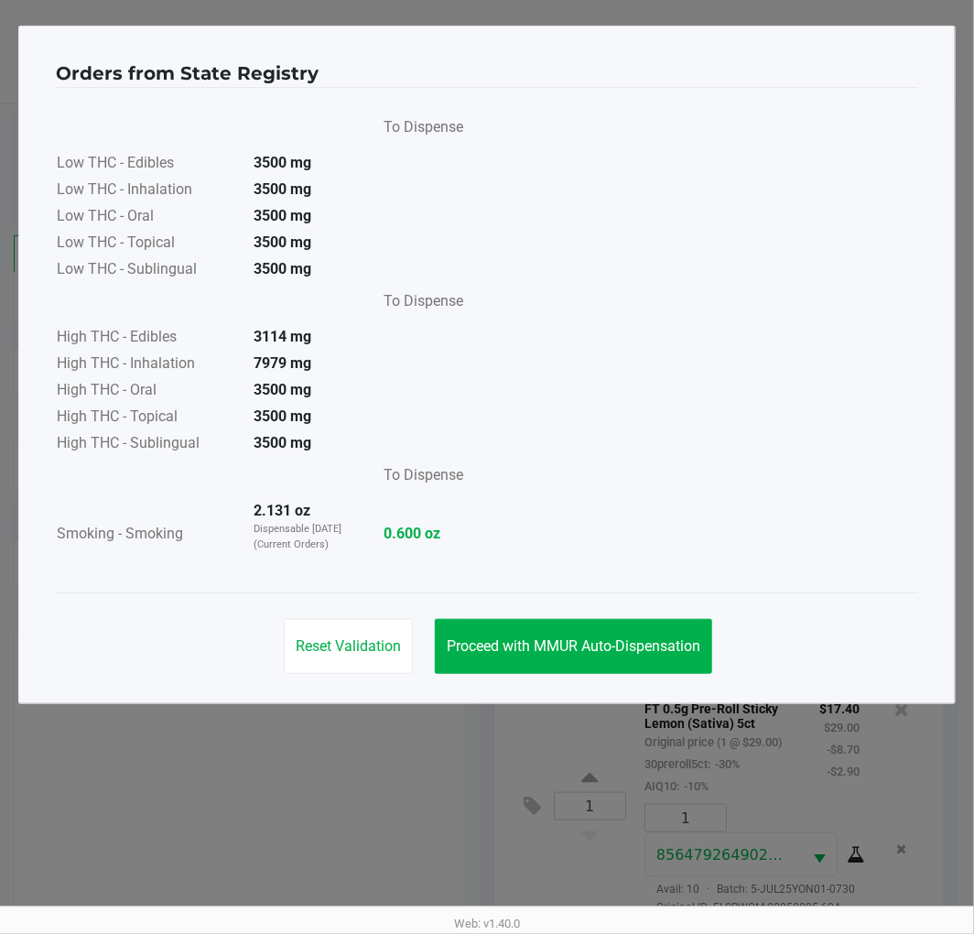
click at [610, 666] on button "Proceed with MMUR Auto-Dispensation" at bounding box center [573, 646] width 277 height 55
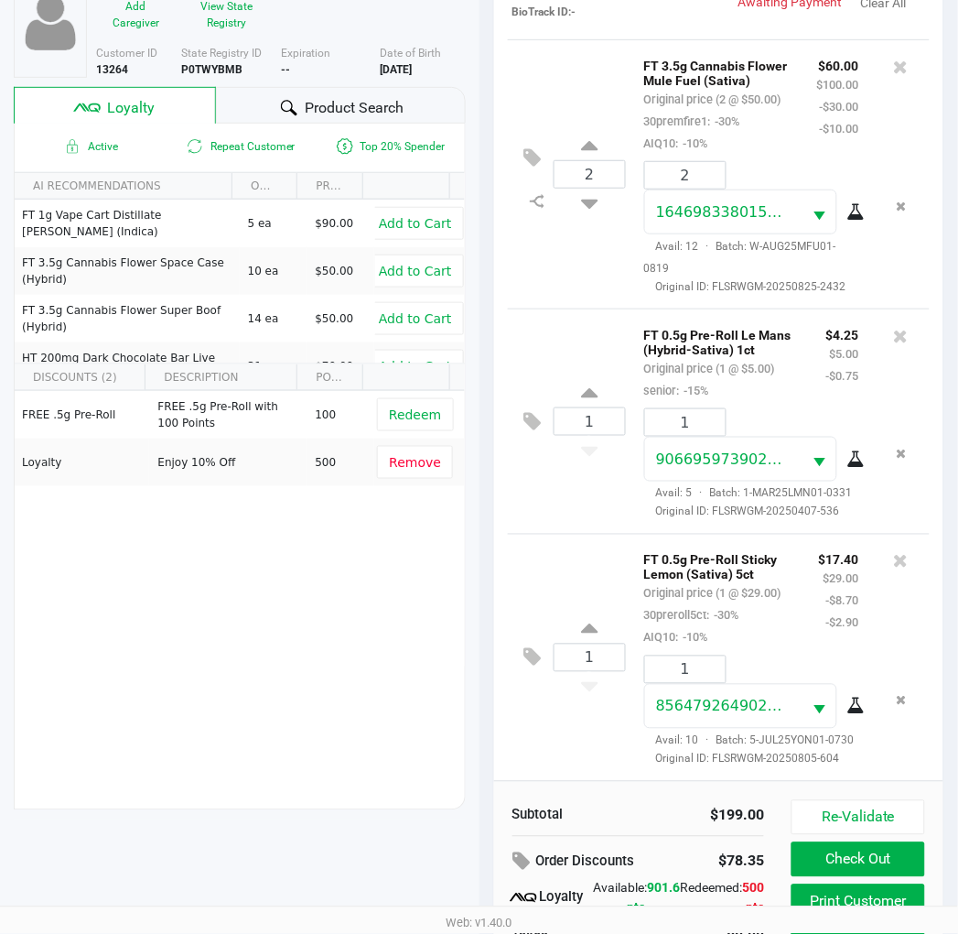
scroll to position [236, 0]
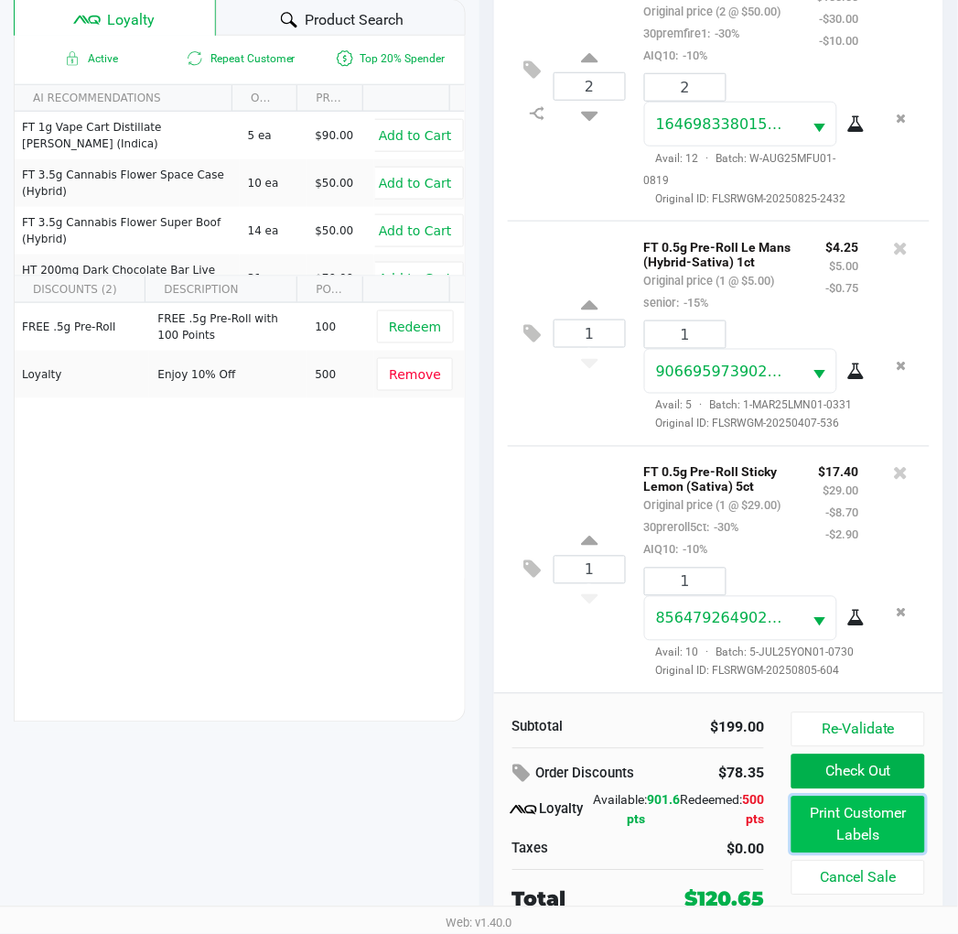
click at [859, 806] on button "Print Customer Labels" at bounding box center [858, 824] width 133 height 57
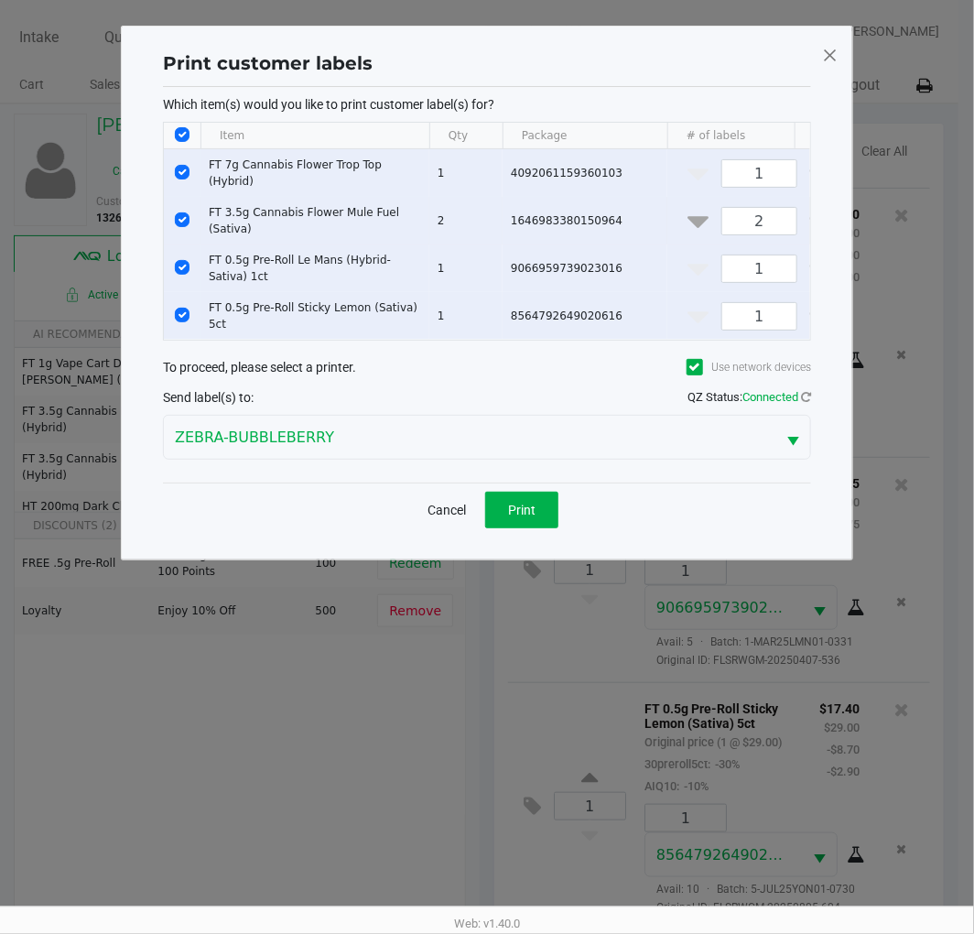
click at [181, 212] on input "Select Row" at bounding box center [182, 219] width 15 height 15
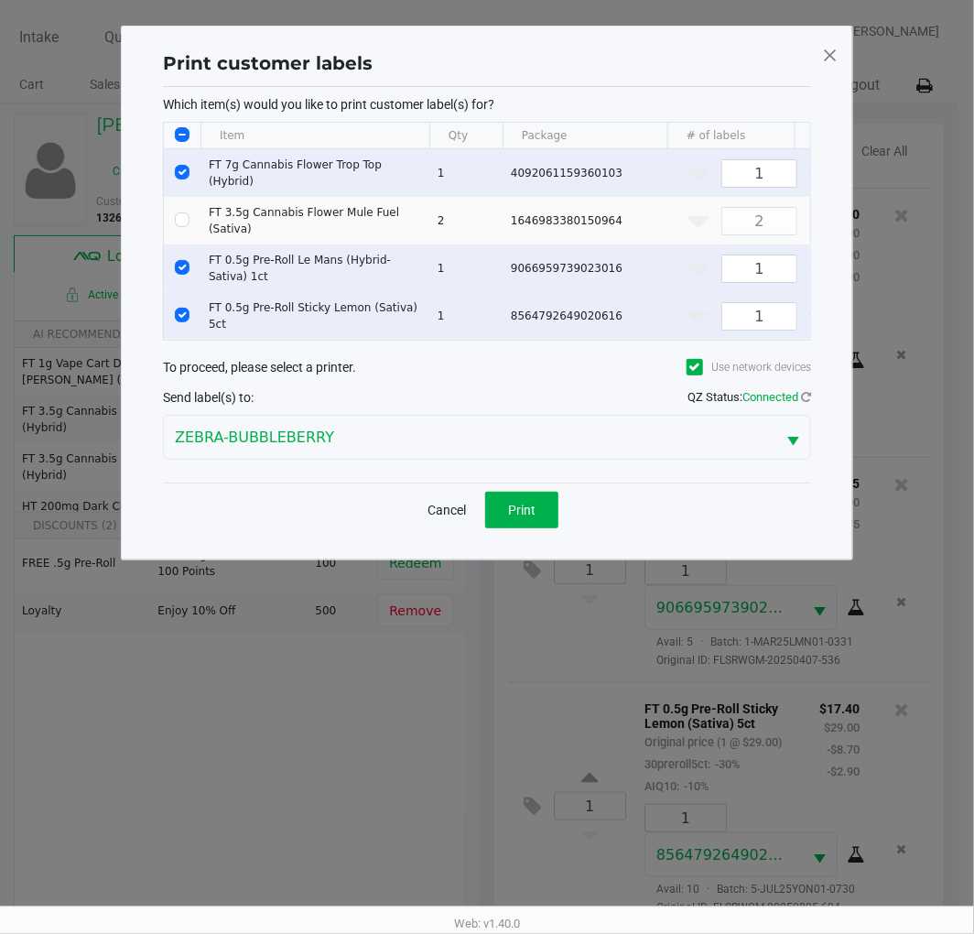
click at [186, 165] on input "Select Row" at bounding box center [182, 172] width 15 height 15
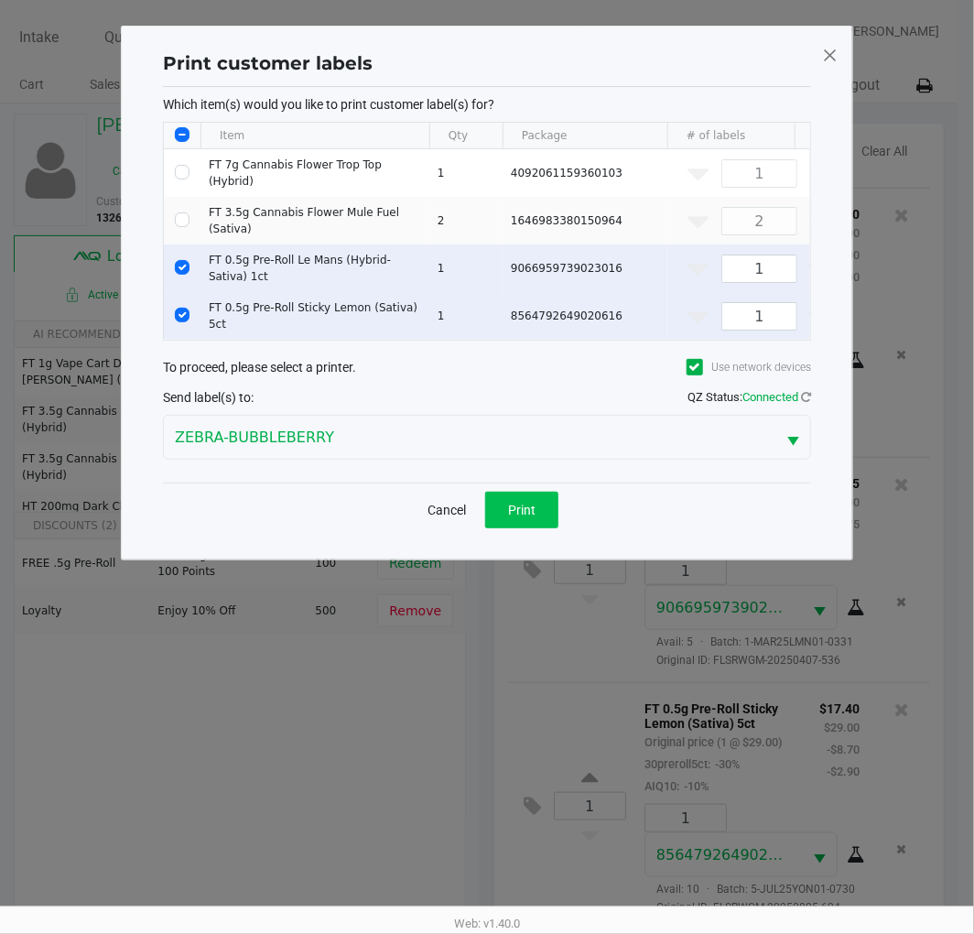
click at [506, 499] on button "Print" at bounding box center [521, 510] width 73 height 37
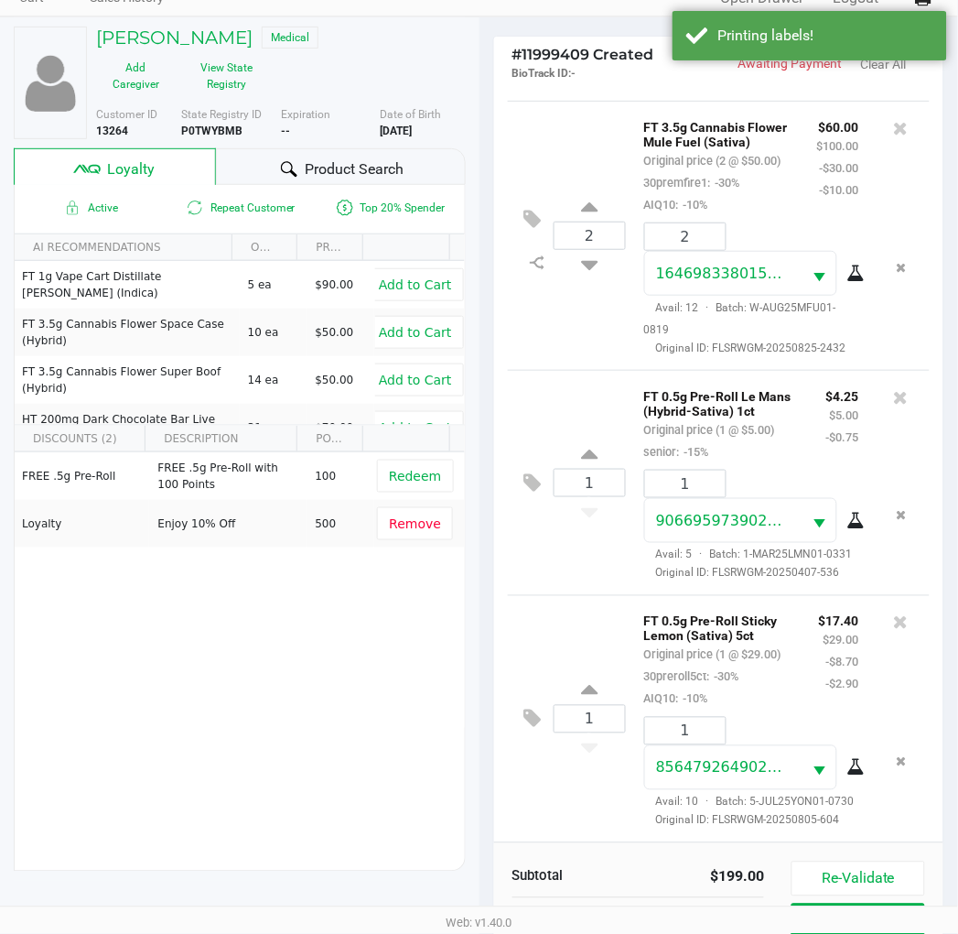
scroll to position [236, 0]
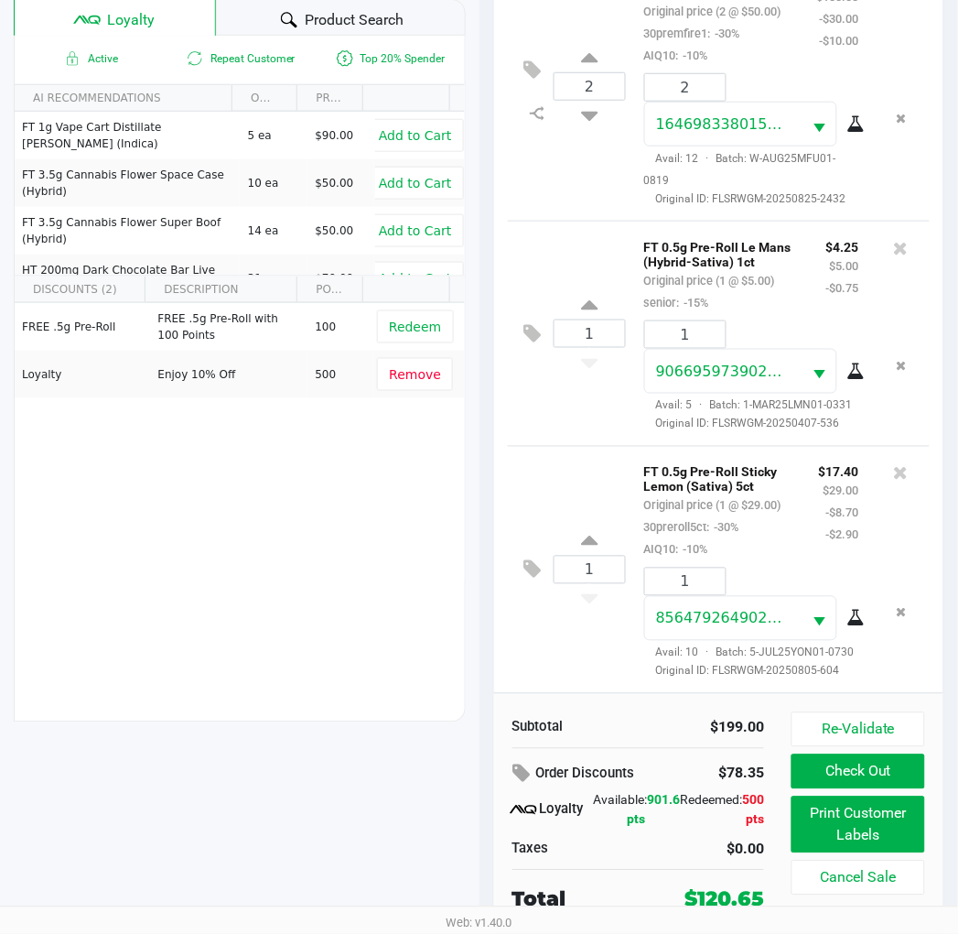
click at [525, 559] on icon at bounding box center [532, 569] width 17 height 21
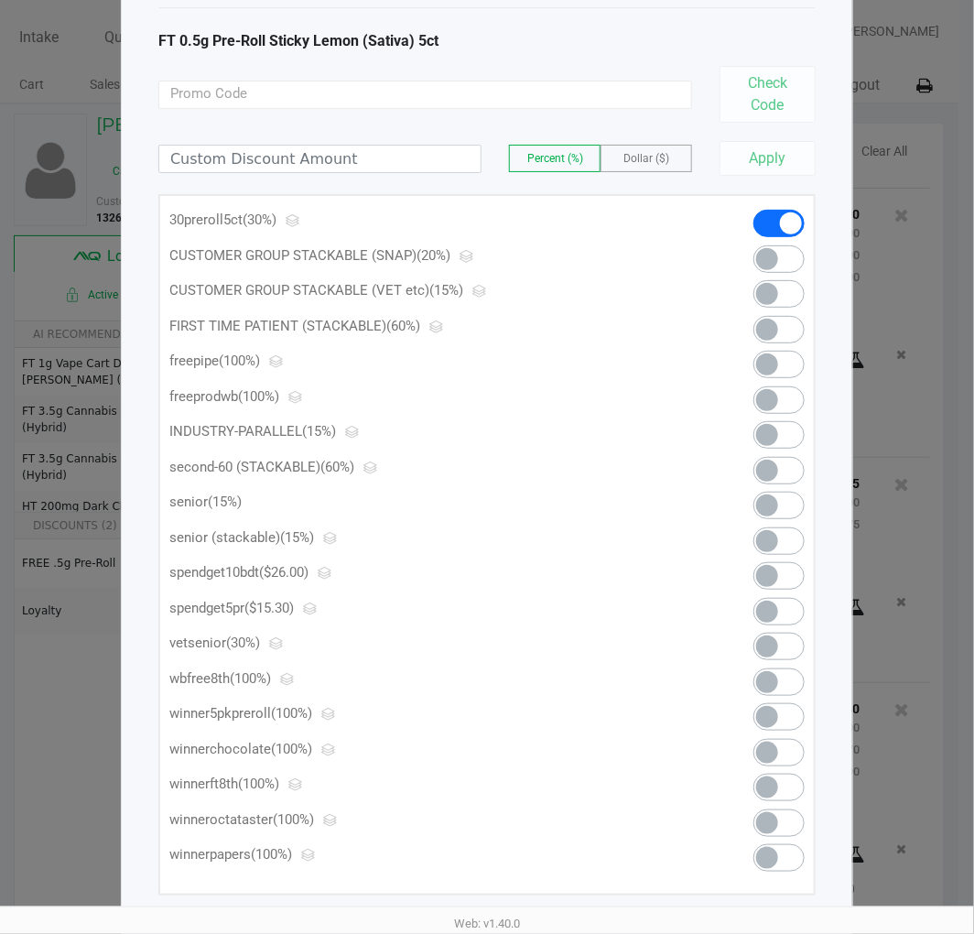
scroll to position [99, 0]
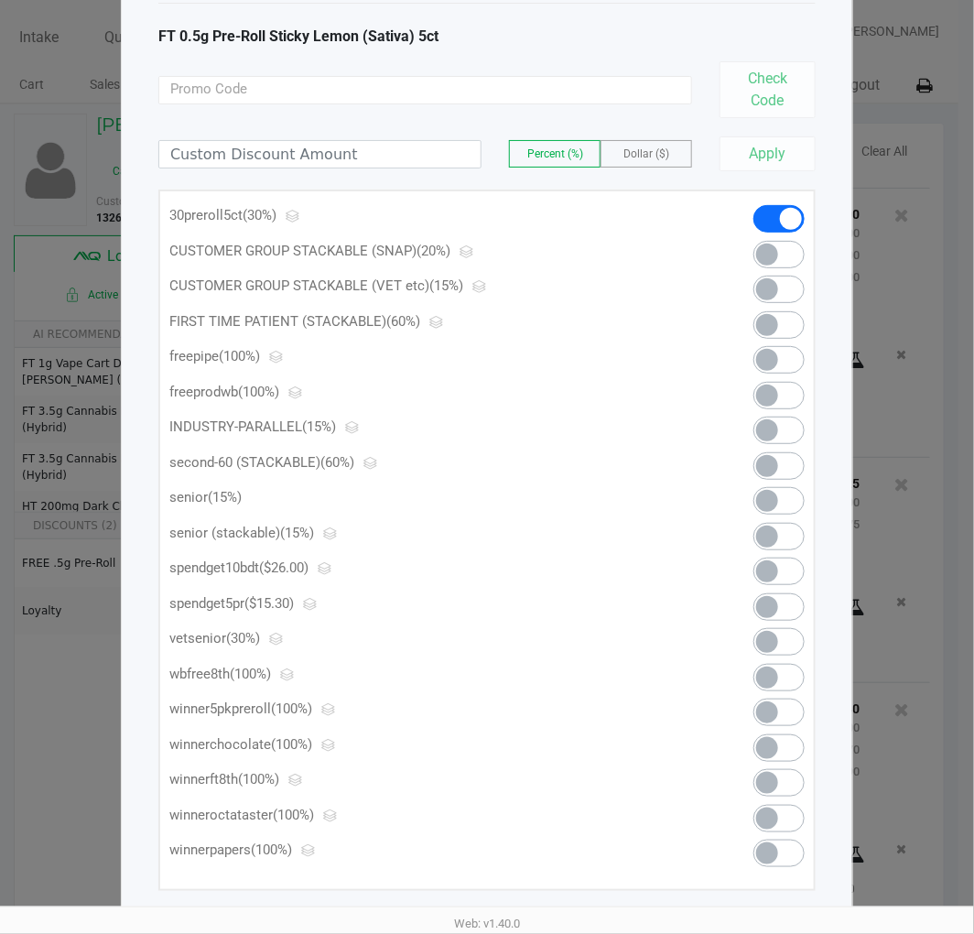
click at [787, 607] on span at bounding box center [778, 606] width 51 height 27
click at [842, 18] on div "Manage Line Discounts × FT 0.5g Pre-Roll Sticky Lemon (Sativa) 5ct Check Code P…" at bounding box center [487, 429] width 732 height 1005
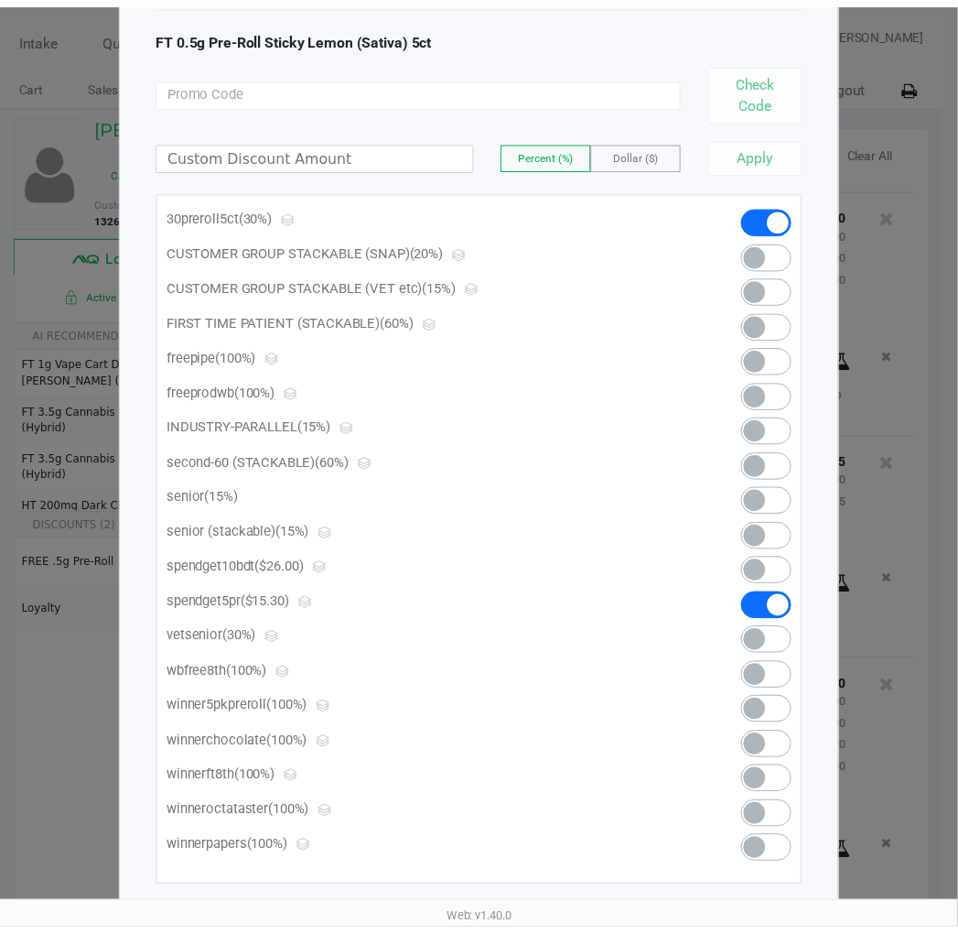
scroll to position [0, 0]
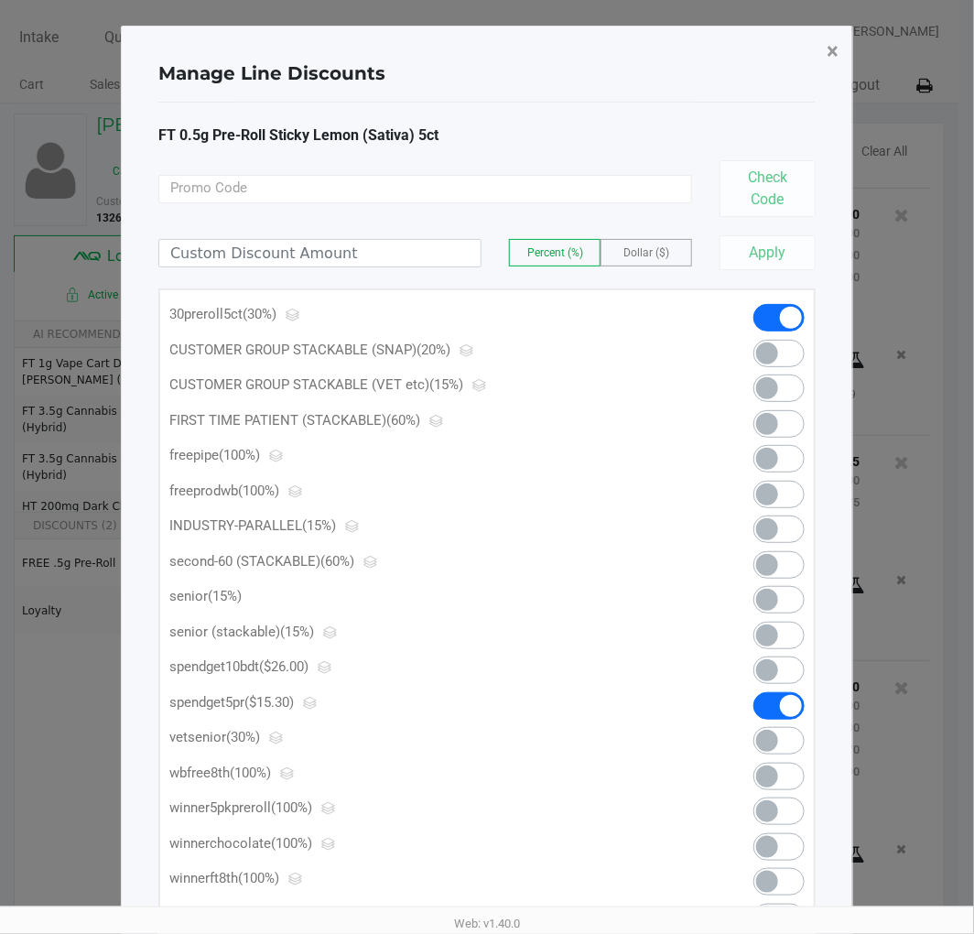
click at [829, 47] on span "×" at bounding box center [833, 51] width 12 height 26
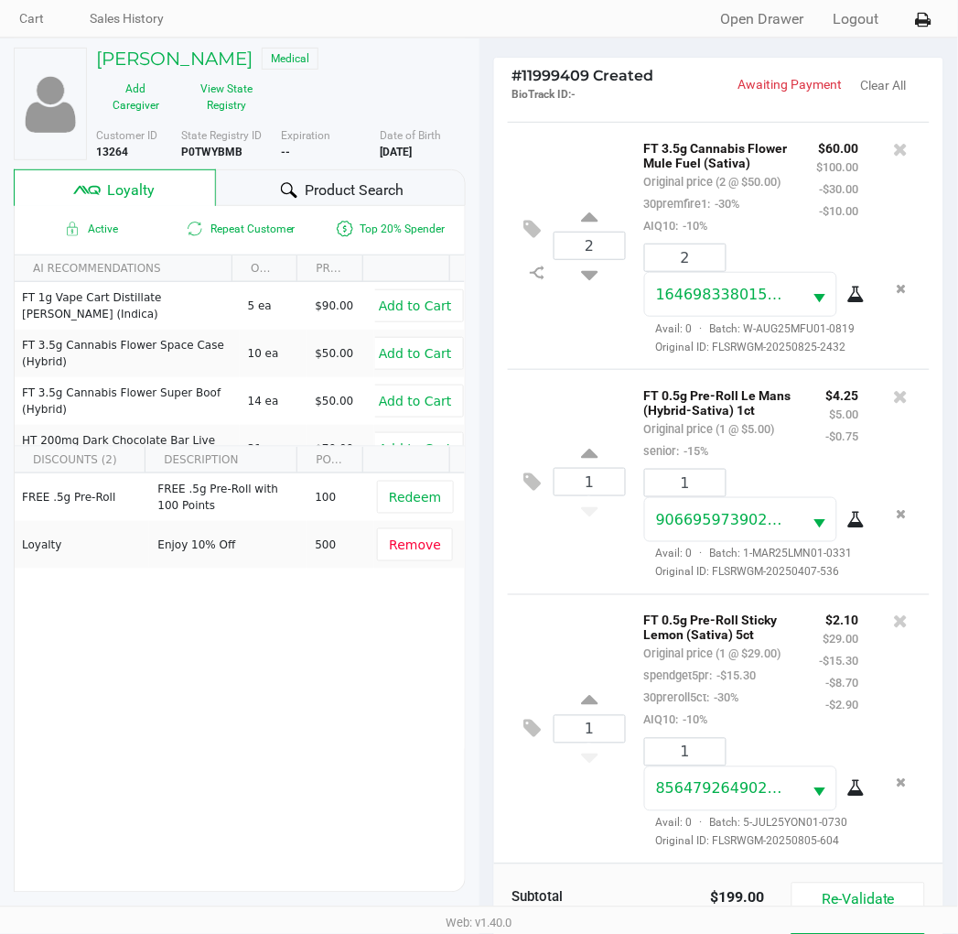
scroll to position [236, 0]
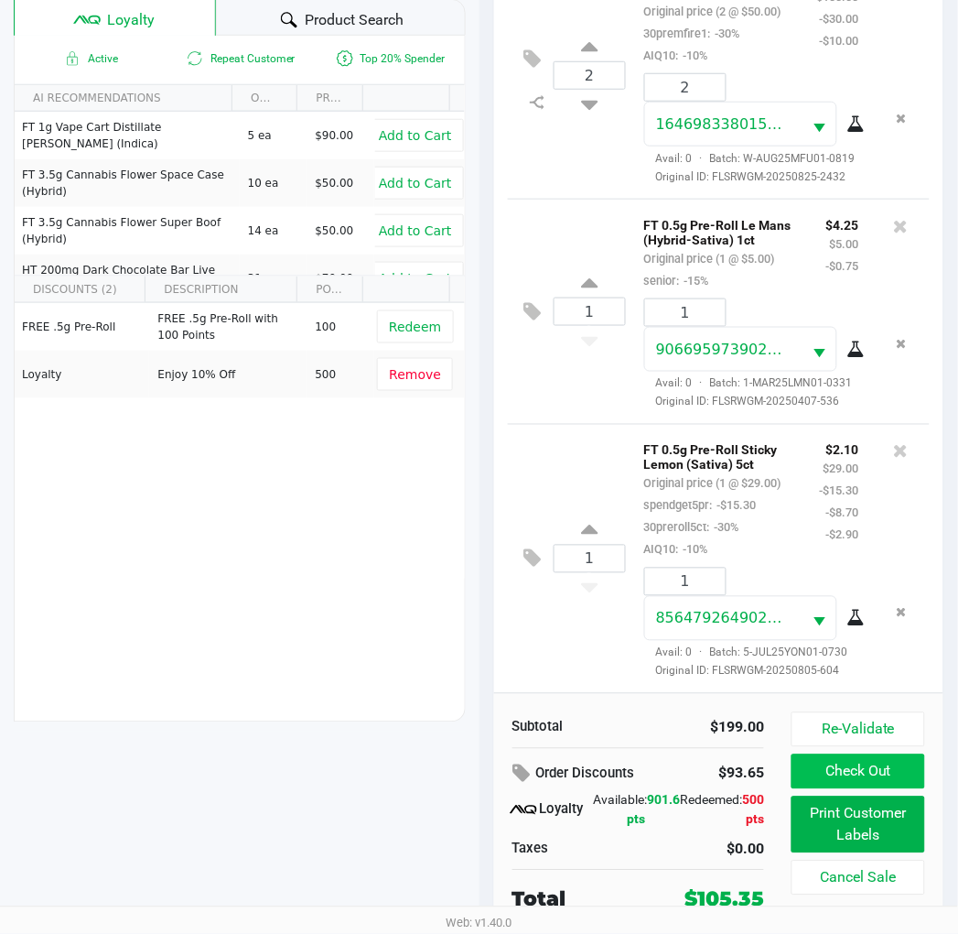
click at [854, 778] on button "Check Out" at bounding box center [858, 771] width 133 height 35
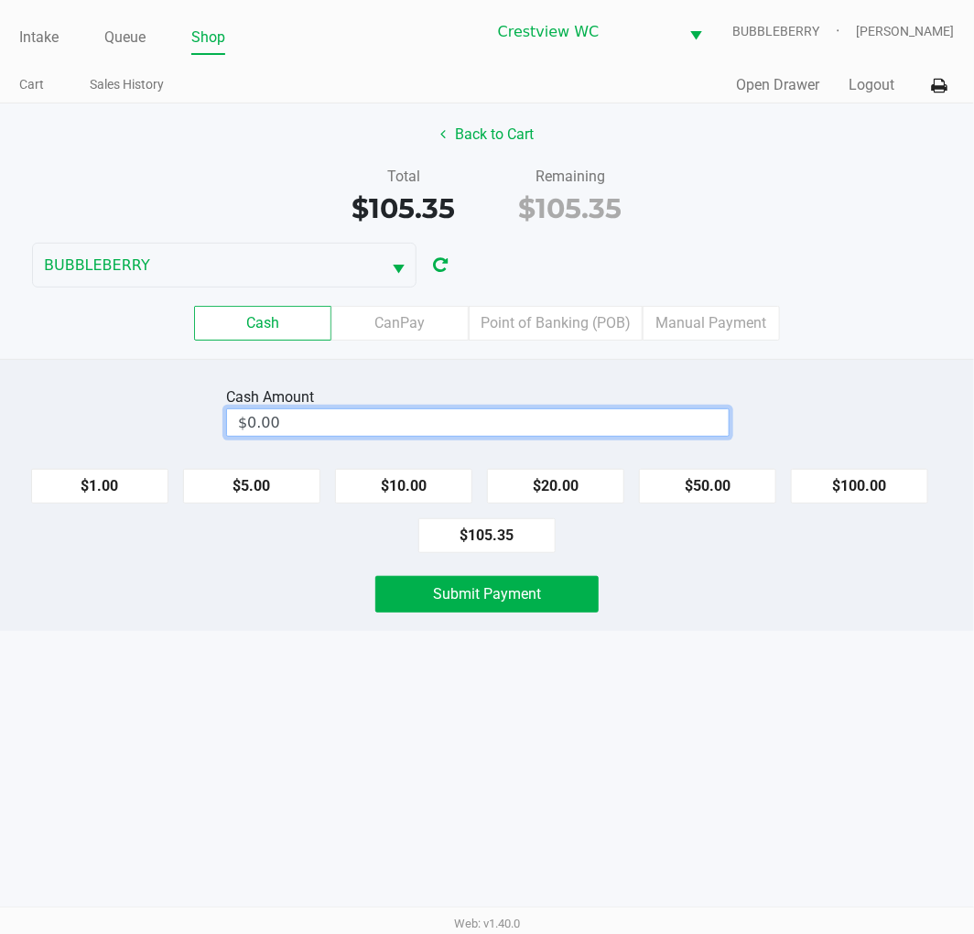
click at [391, 416] on input "$0.00" at bounding box center [478, 422] width 502 height 27
click at [881, 498] on button "$100.00" at bounding box center [859, 486] width 137 height 35
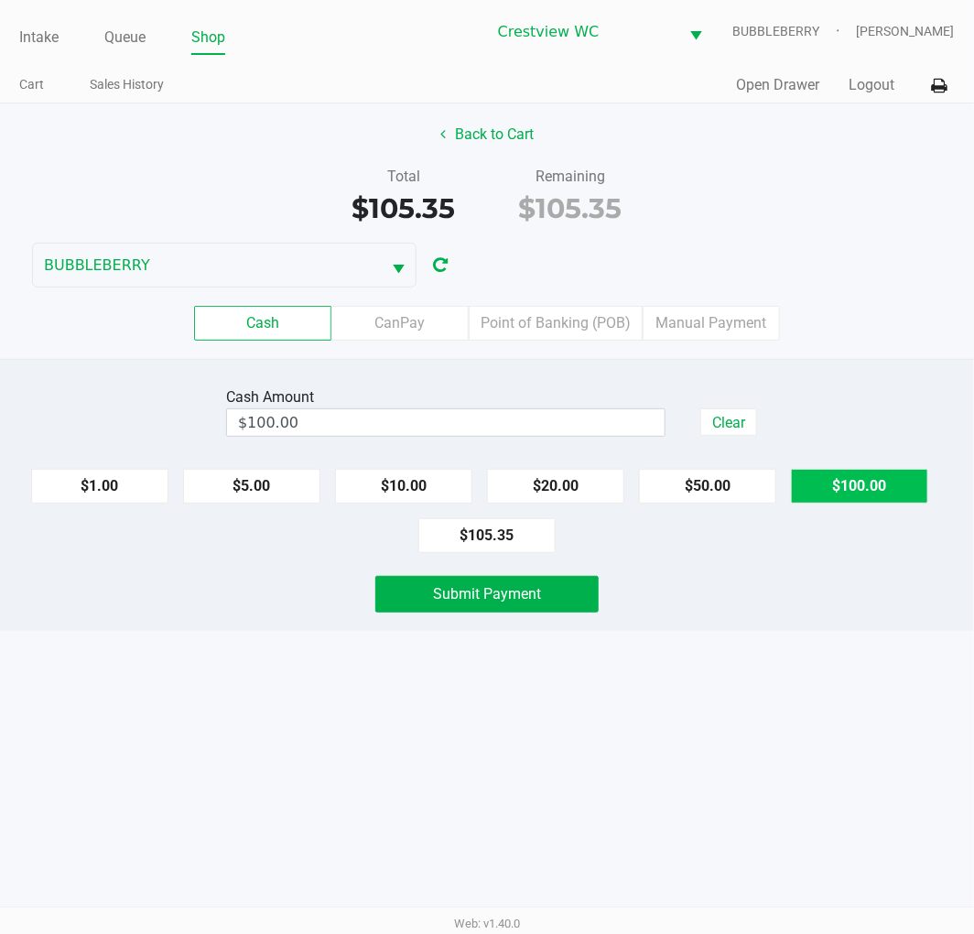
click at [879, 496] on button "$100.00" at bounding box center [859, 486] width 137 height 35
click at [503, 610] on button "Submit Payment" at bounding box center [486, 594] width 223 height 37
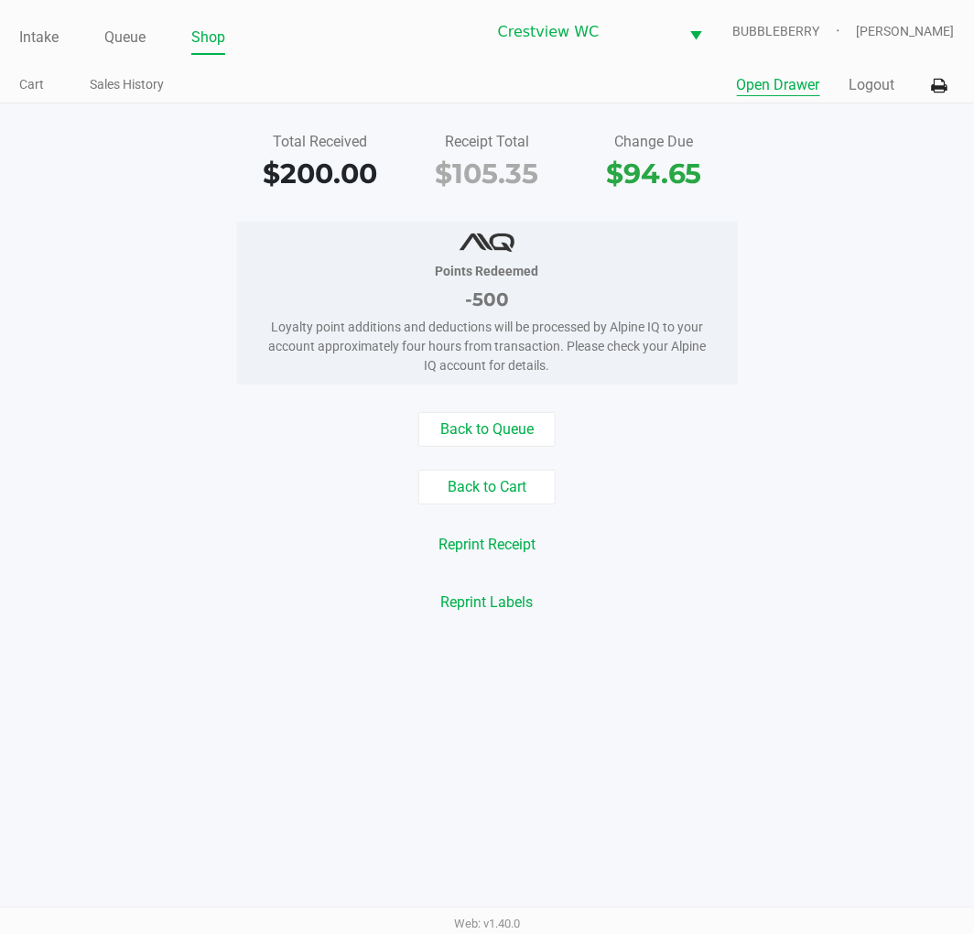
click at [790, 78] on button "Open Drawer" at bounding box center [778, 85] width 83 height 22
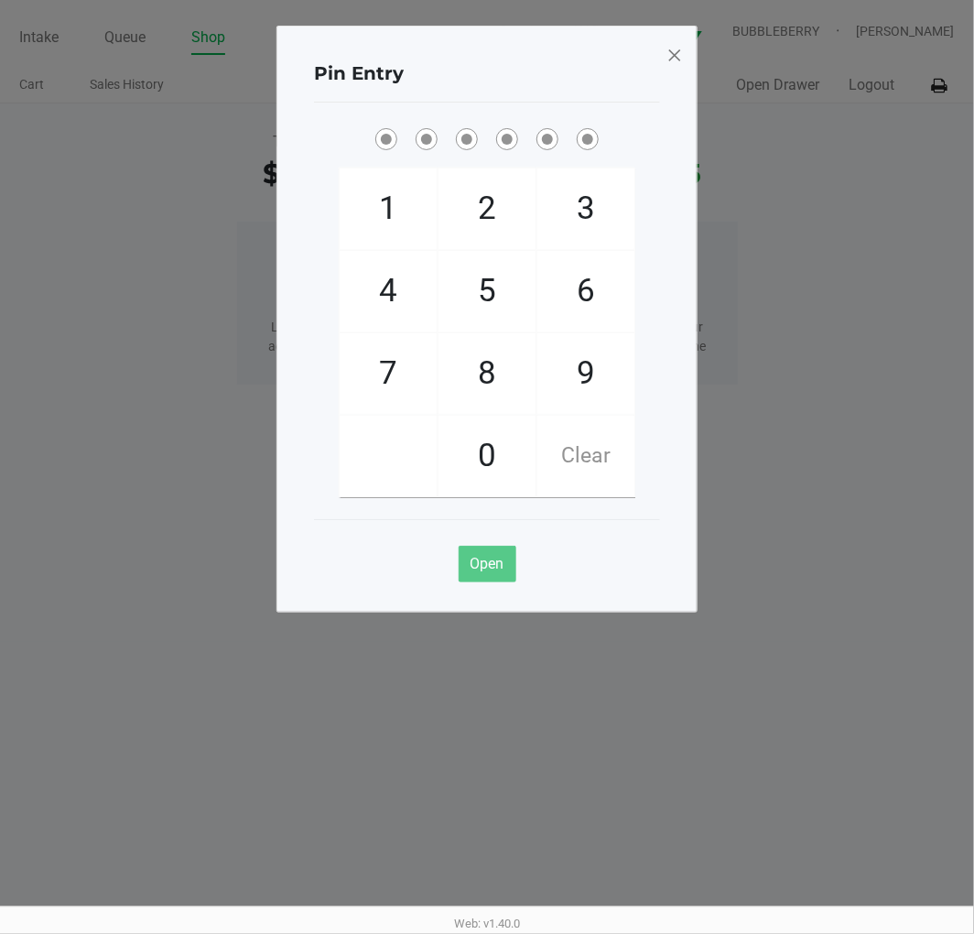
click at [611, 351] on span "9" at bounding box center [585, 373] width 97 height 81
click at [492, 202] on span "2" at bounding box center [486, 208] width 97 height 81
click at [499, 185] on span "2" at bounding box center [486, 208] width 97 height 81
click at [494, 384] on span "8" at bounding box center [486, 373] width 97 height 81
click at [515, 229] on span "2" at bounding box center [486, 208] width 97 height 81
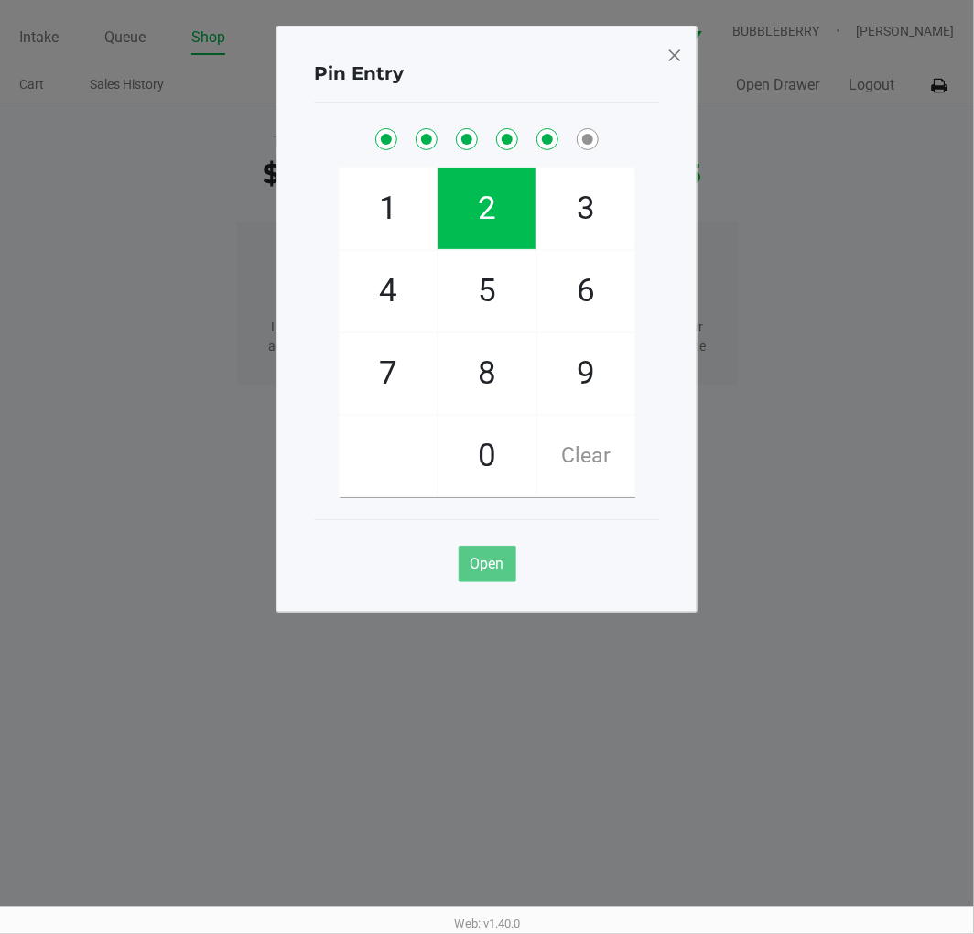
click at [400, 193] on span "1" at bounding box center [388, 208] width 97 height 81
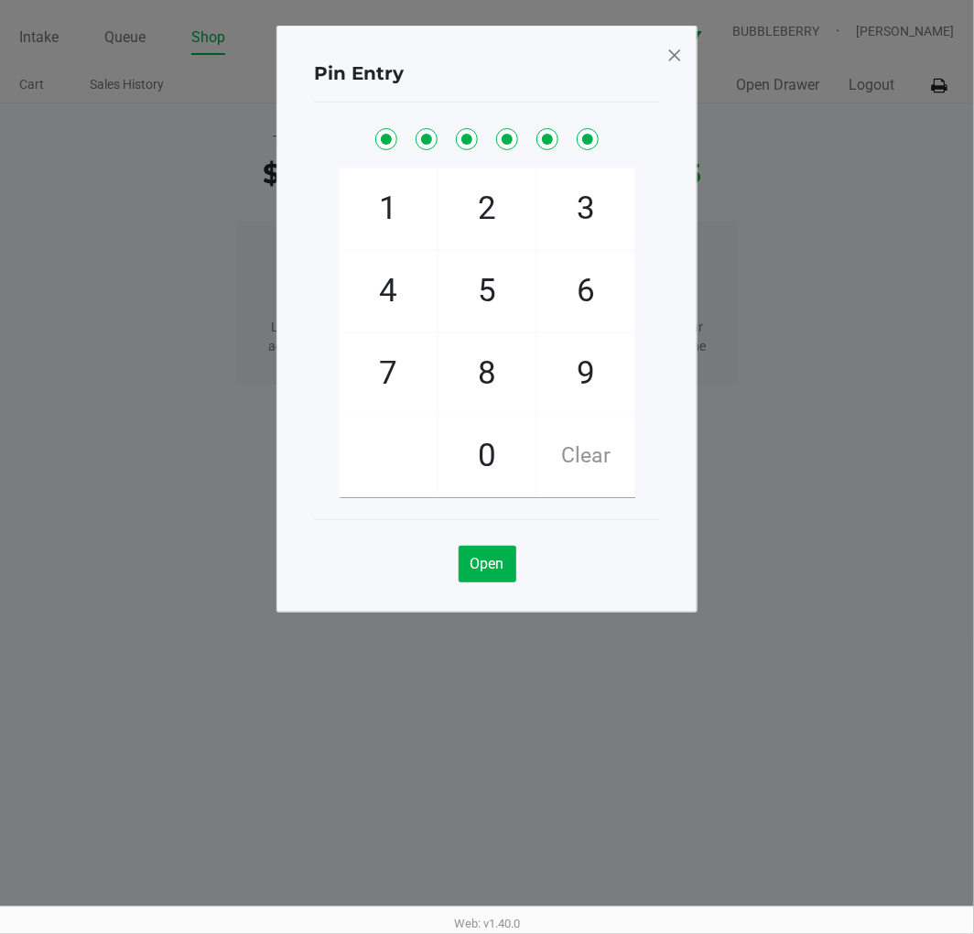
click at [677, 50] on span at bounding box center [674, 54] width 16 height 29
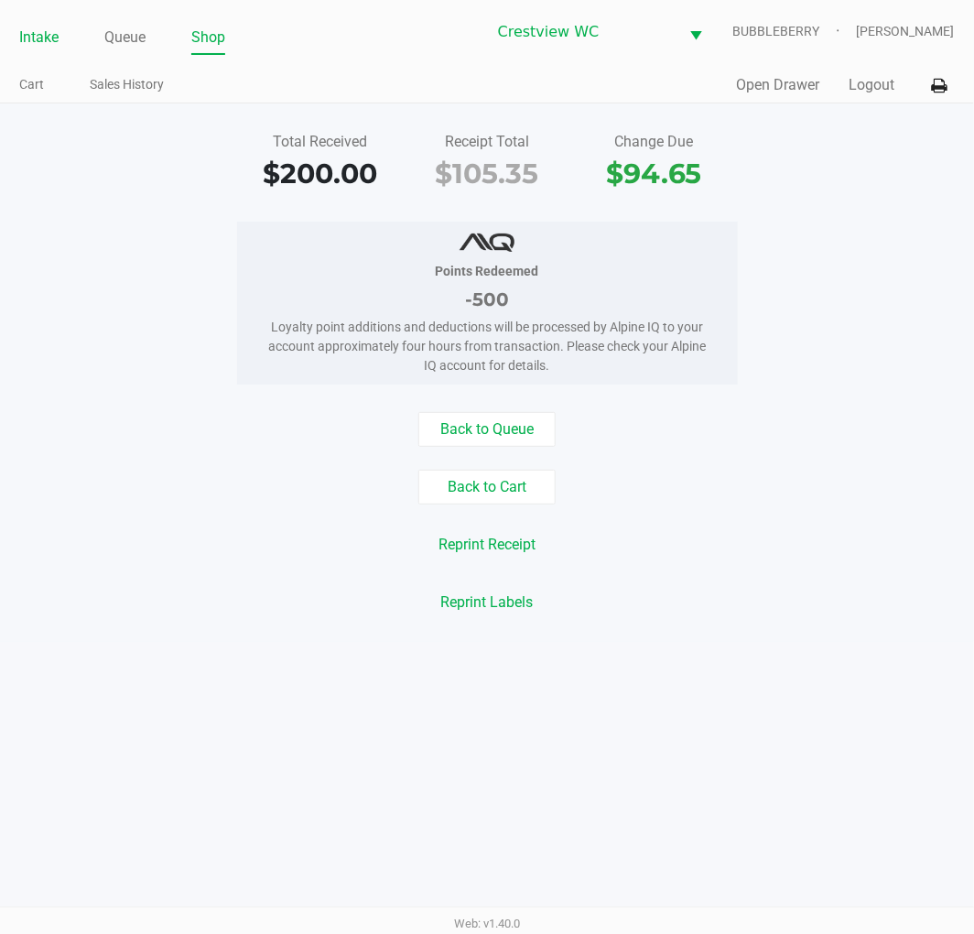
click at [34, 31] on link "Intake" at bounding box center [38, 38] width 39 height 26
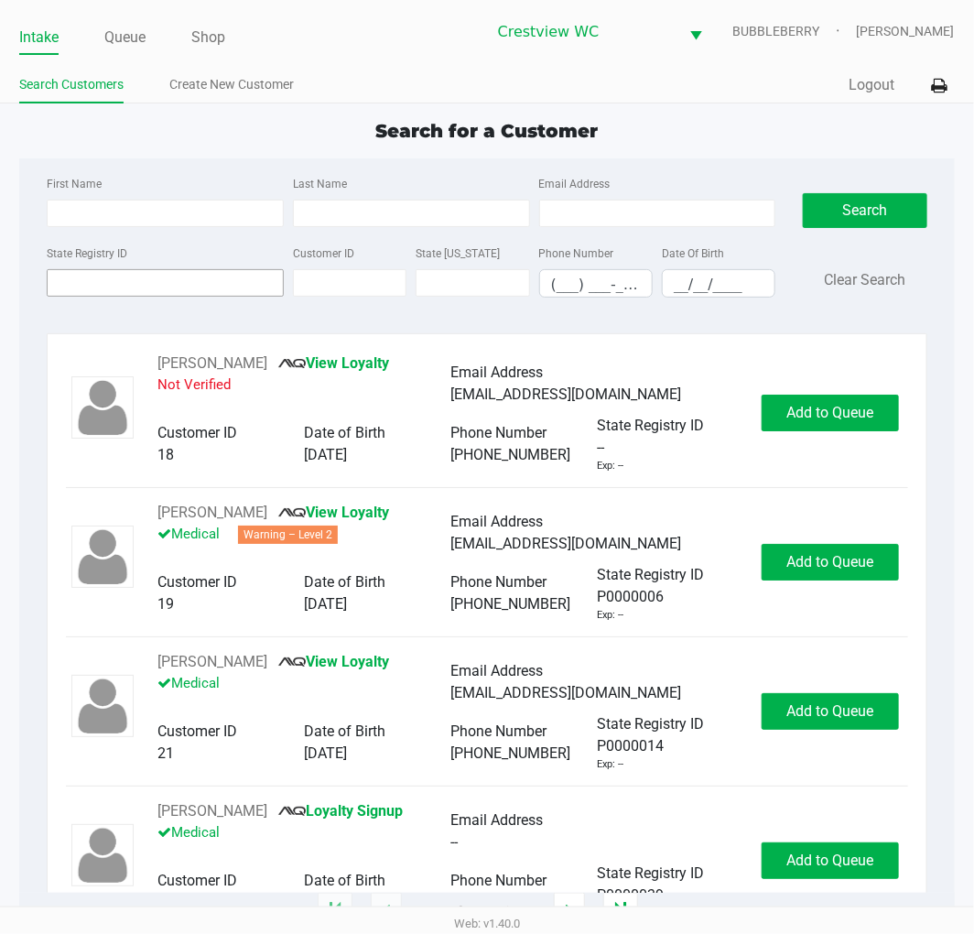
click at [157, 280] on input "State Registry ID" at bounding box center [165, 282] width 237 height 27
click at [147, 295] on input "State Registry ID" at bounding box center [165, 282] width 237 height 27
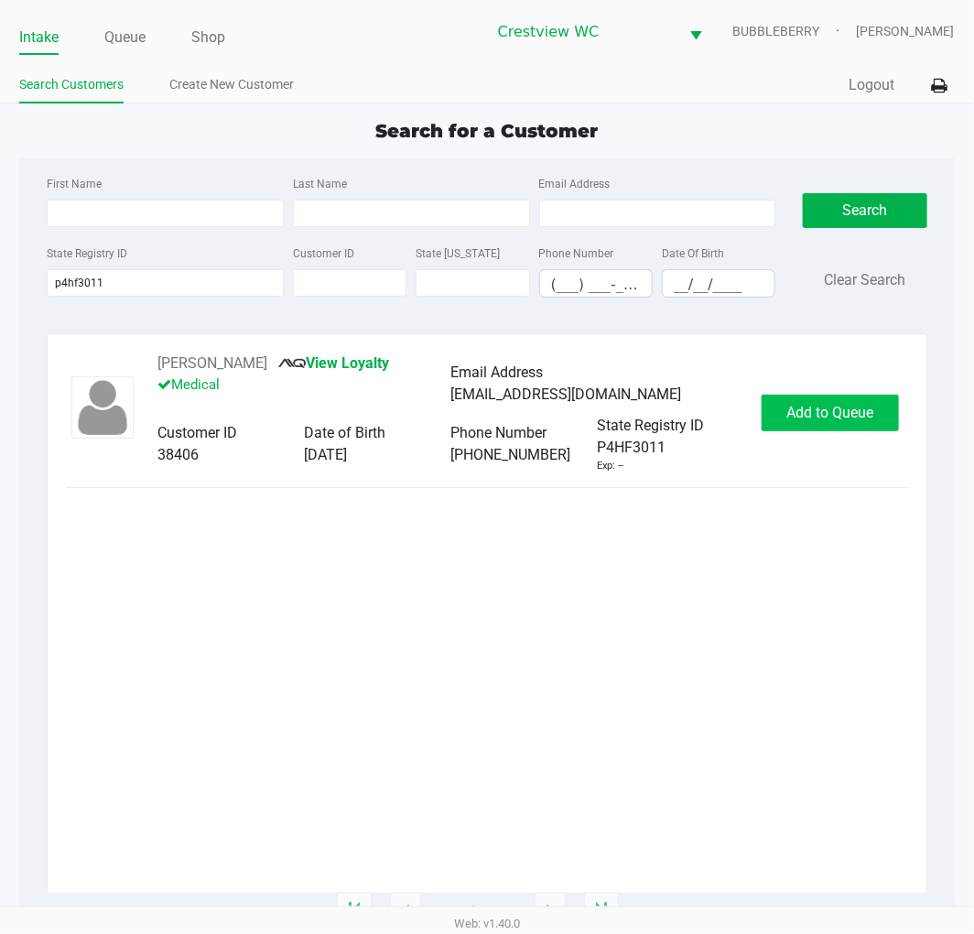
click at [794, 408] on span "Add to Queue" at bounding box center [829, 412] width 87 height 17
click at [819, 390] on div "Michael Bowman View Loyalty Medical Email Address mikebsells@gmail.com Customer…" at bounding box center [486, 412] width 841 height 121
click at [819, 414] on span "Add to Queue" at bounding box center [839, 412] width 87 height 17
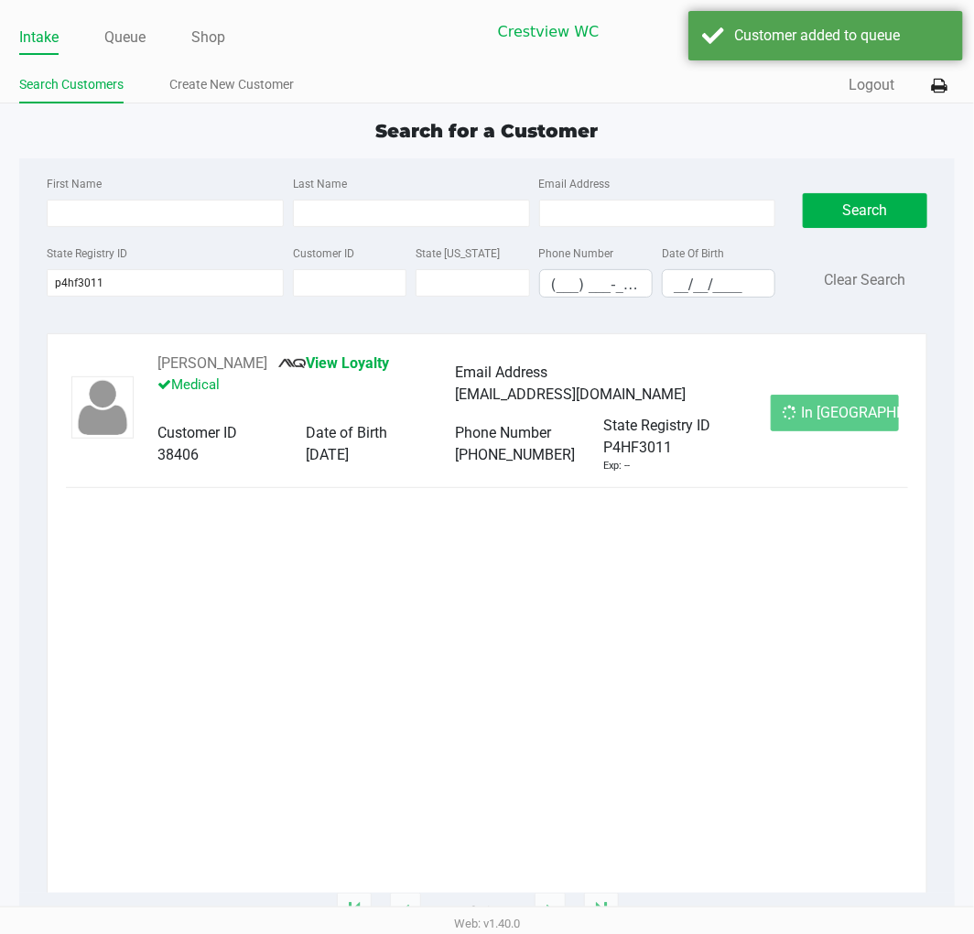
click at [804, 416] on div "In Queue" at bounding box center [835, 413] width 128 height 37
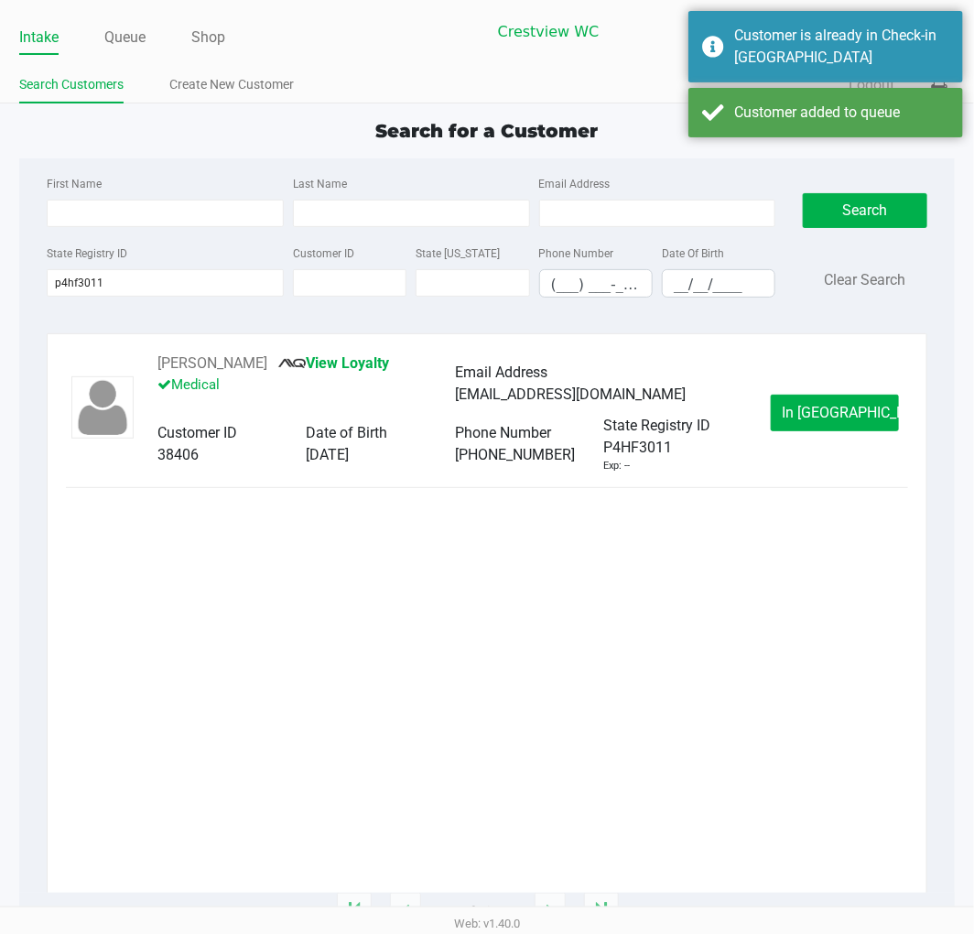
click at [808, 409] on span "In Queue" at bounding box center [860, 412] width 154 height 17
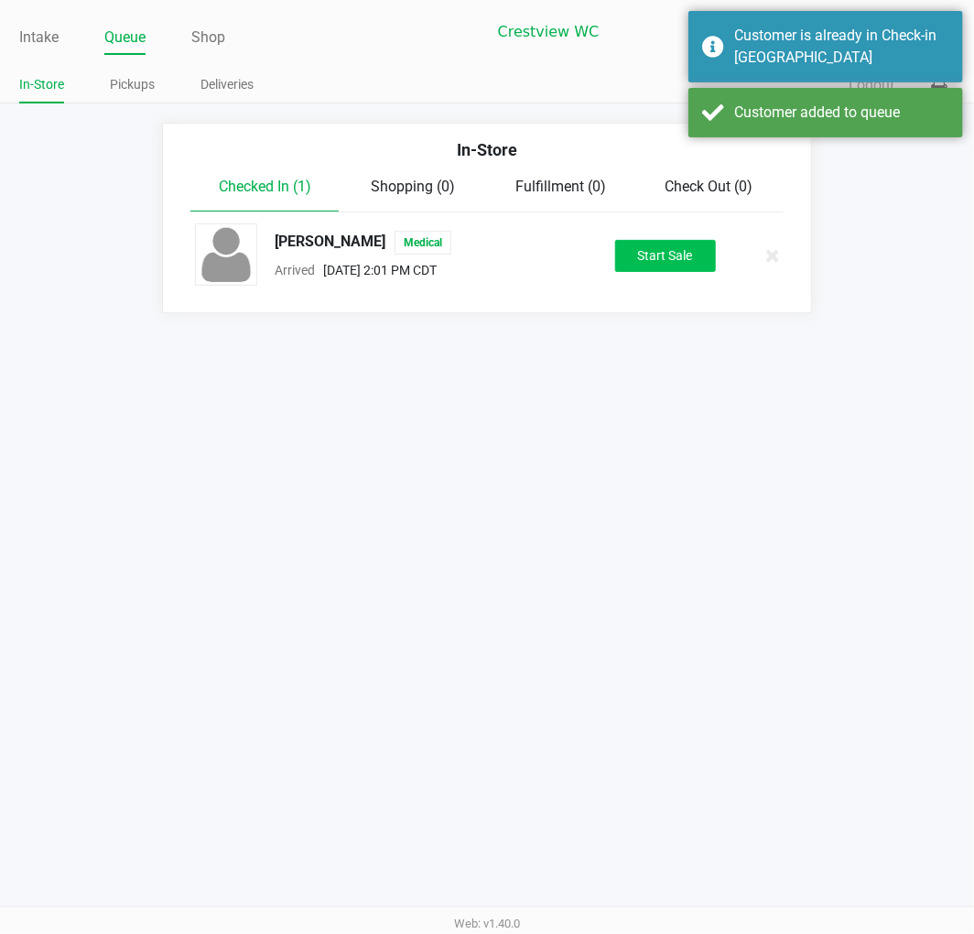
click at [651, 262] on button "Start Sale" at bounding box center [665, 256] width 101 height 32
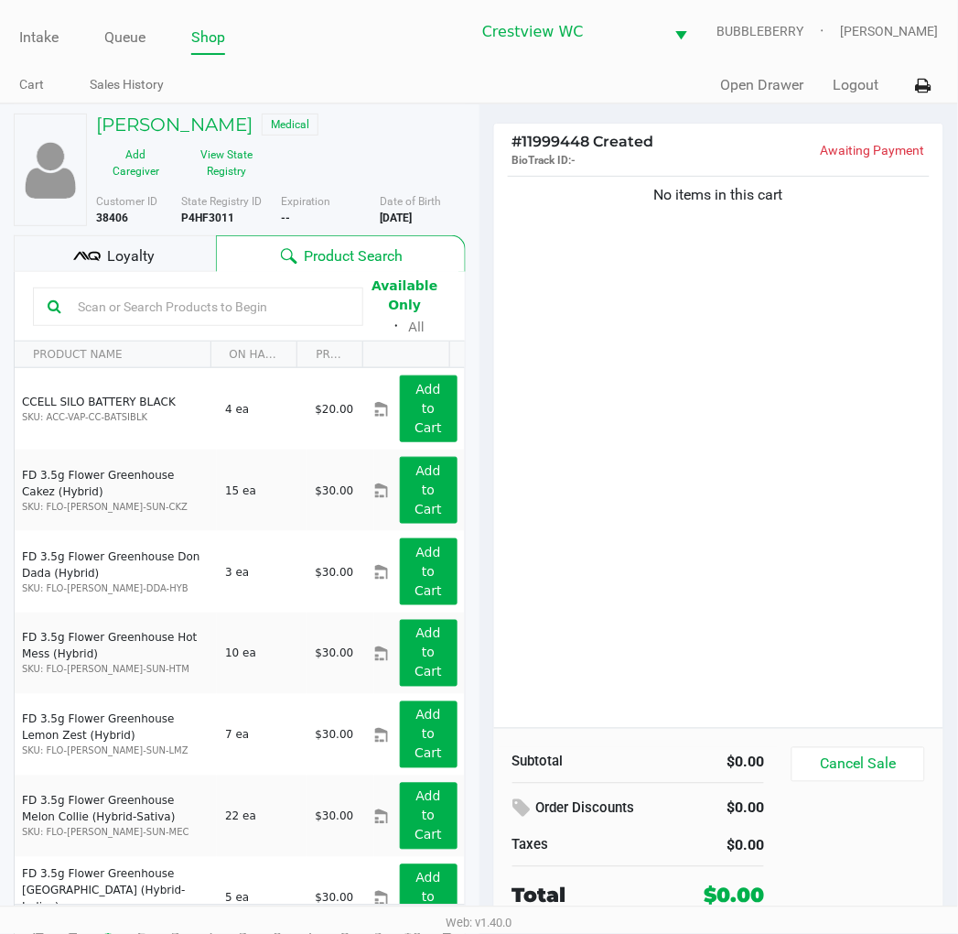
click at [195, 256] on div "Loyalty" at bounding box center [115, 253] width 202 height 37
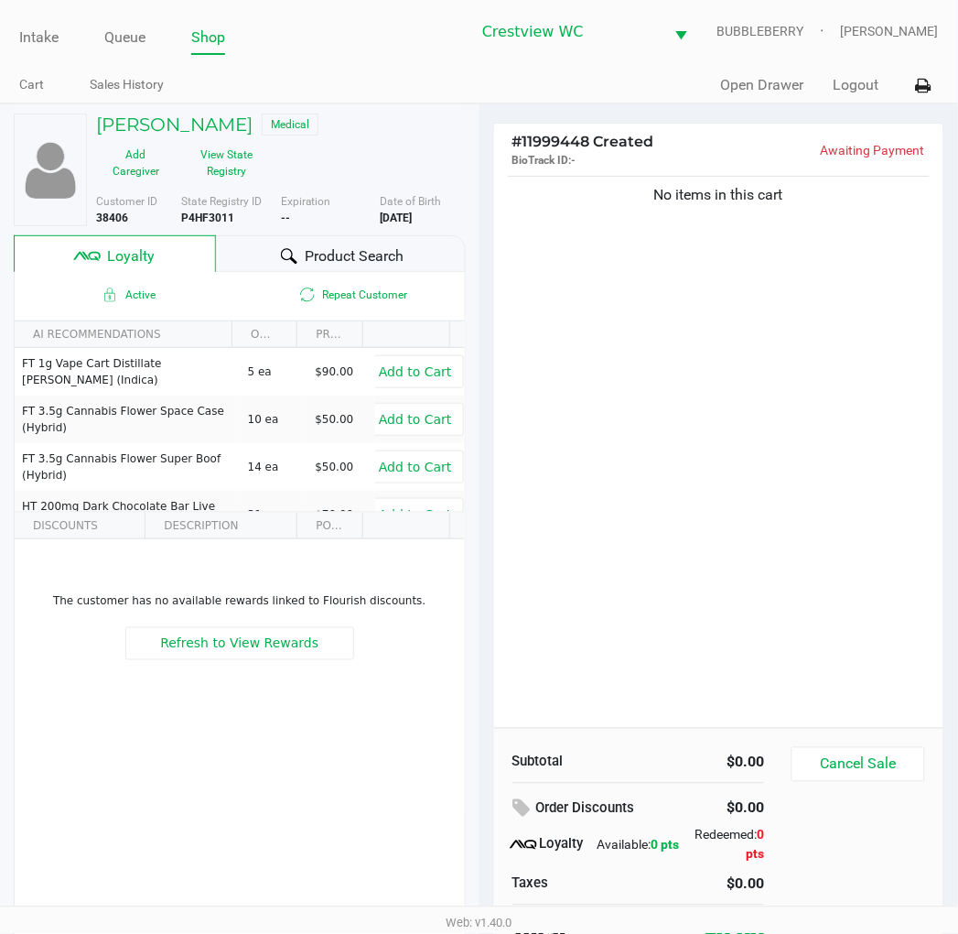
click at [551, 375] on div "No items in this cart" at bounding box center [719, 450] width 450 height 556
drag, startPoint x: 518, startPoint y: 401, endPoint x: 527, endPoint y: 395, distance: 10.7
click at [520, 400] on div "No items in this cart" at bounding box center [719, 450] width 450 height 556
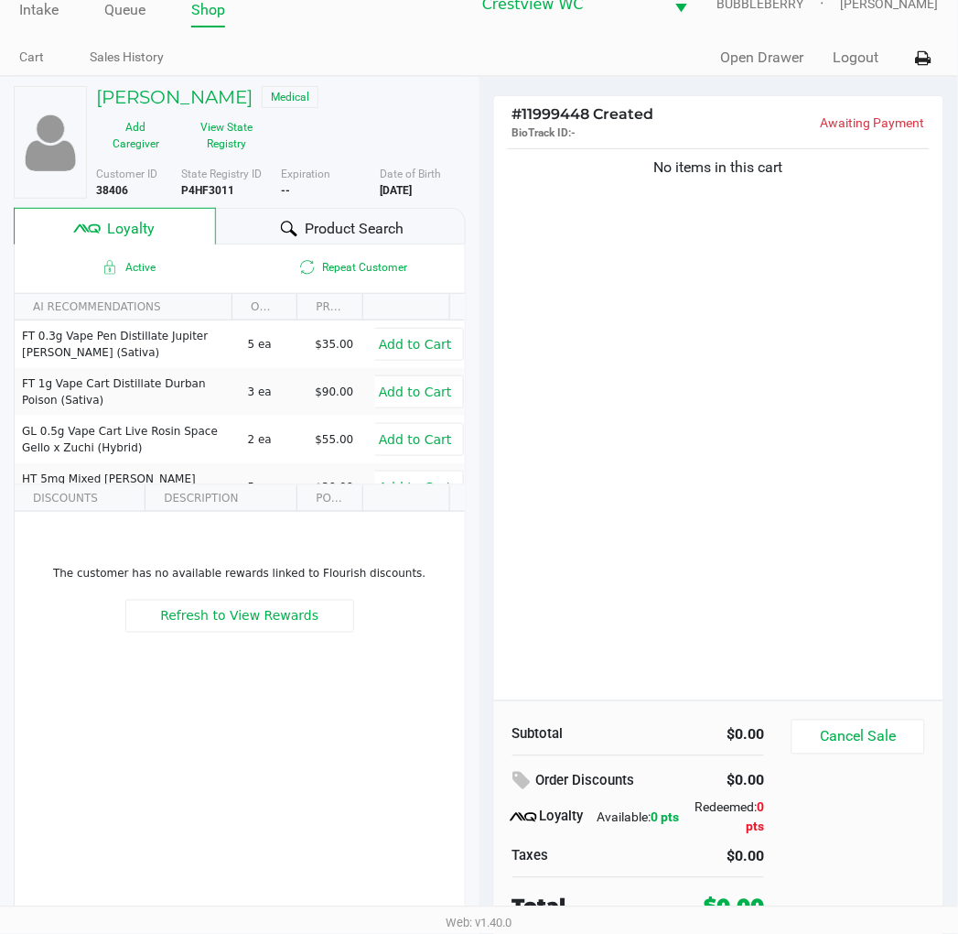
scroll to position [35, 0]
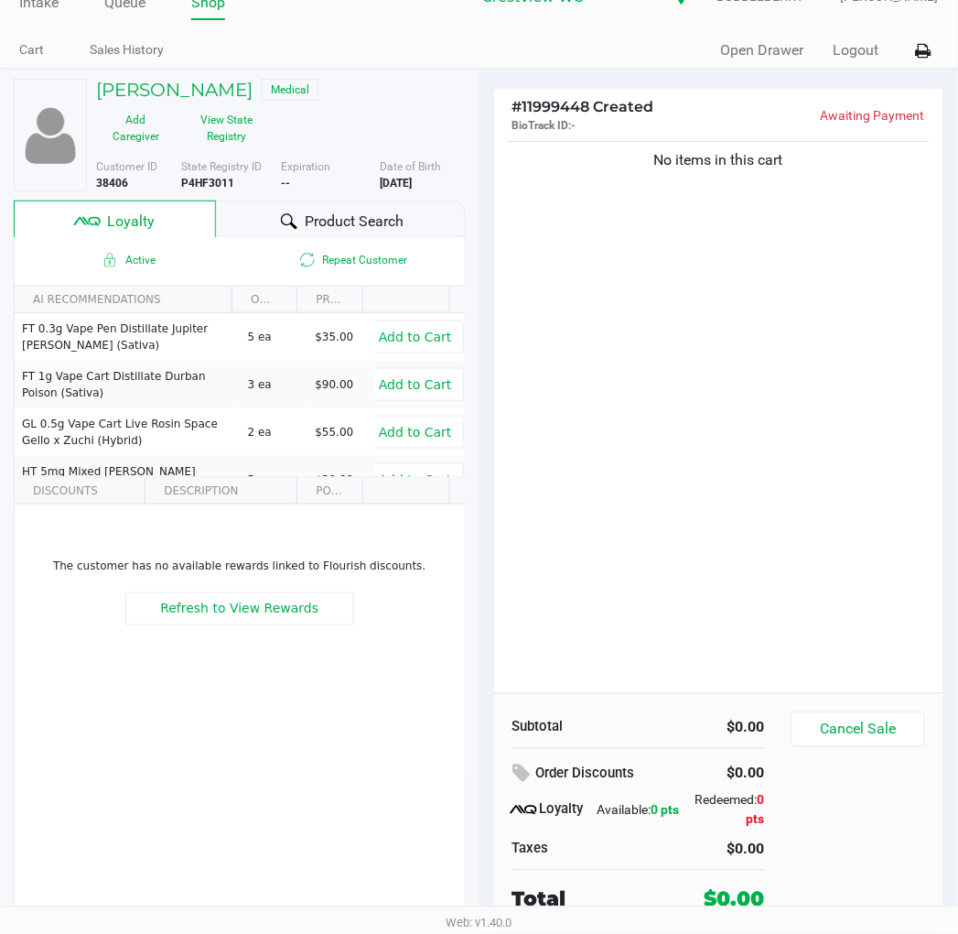
click at [675, 268] on div "No items in this cart" at bounding box center [719, 415] width 450 height 556
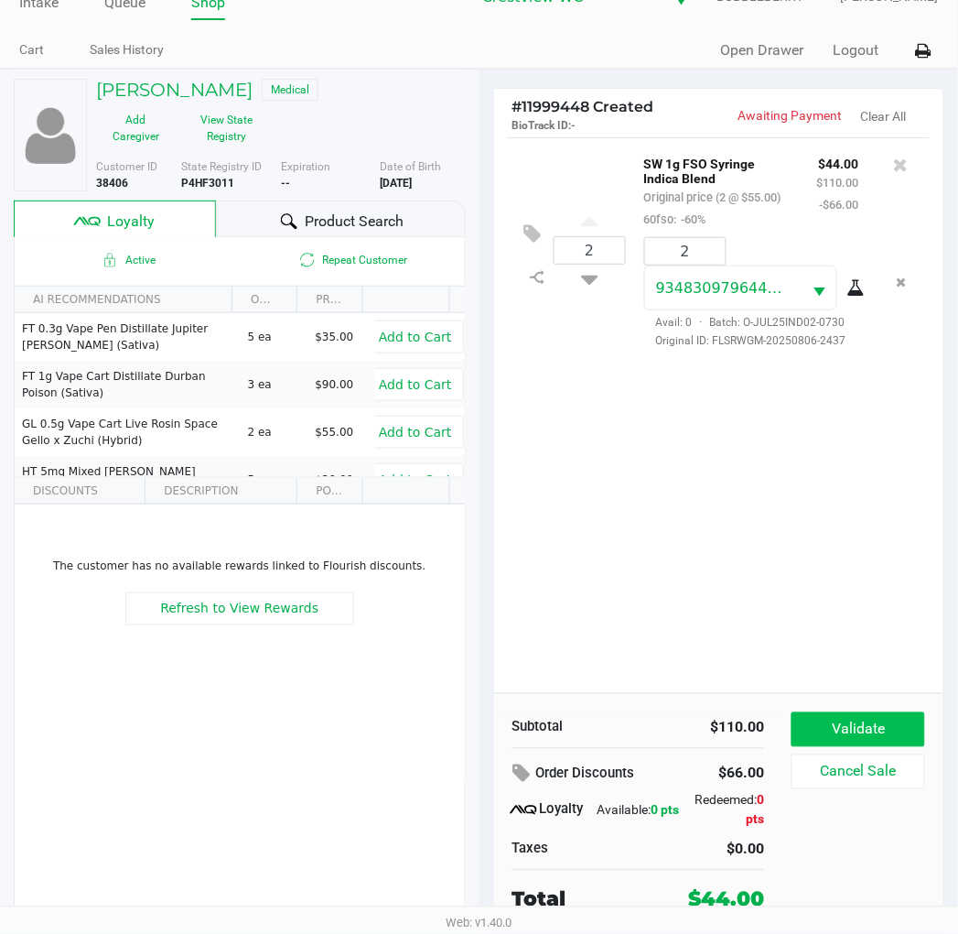
click at [870, 719] on button "Validate" at bounding box center [858, 729] width 133 height 35
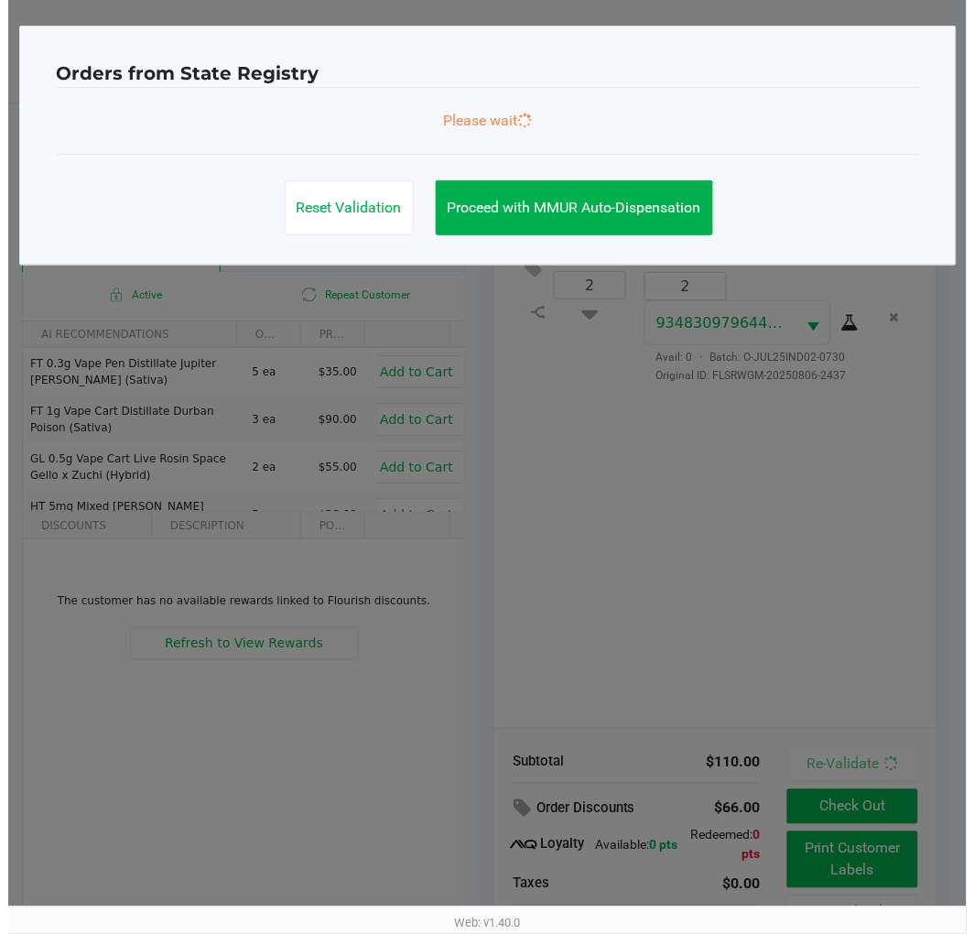
scroll to position [0, 0]
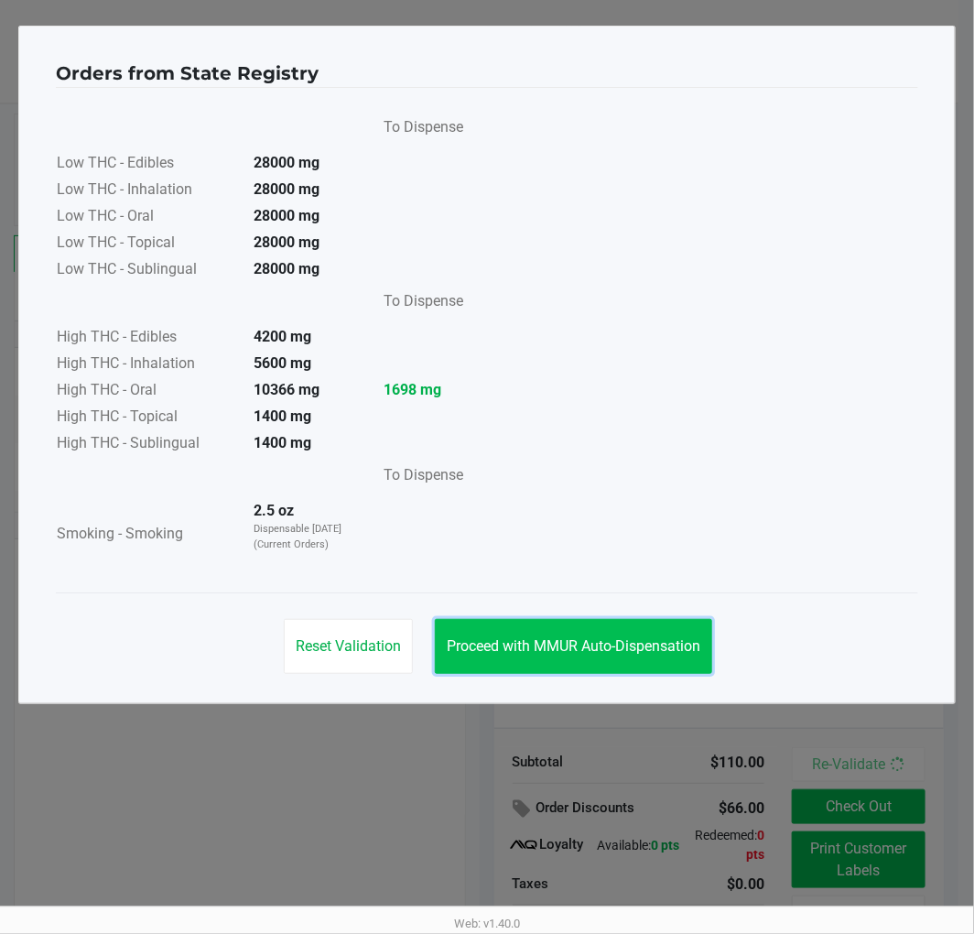
click at [552, 625] on button "Proceed with MMUR Auto-Dispensation" at bounding box center [573, 646] width 277 height 55
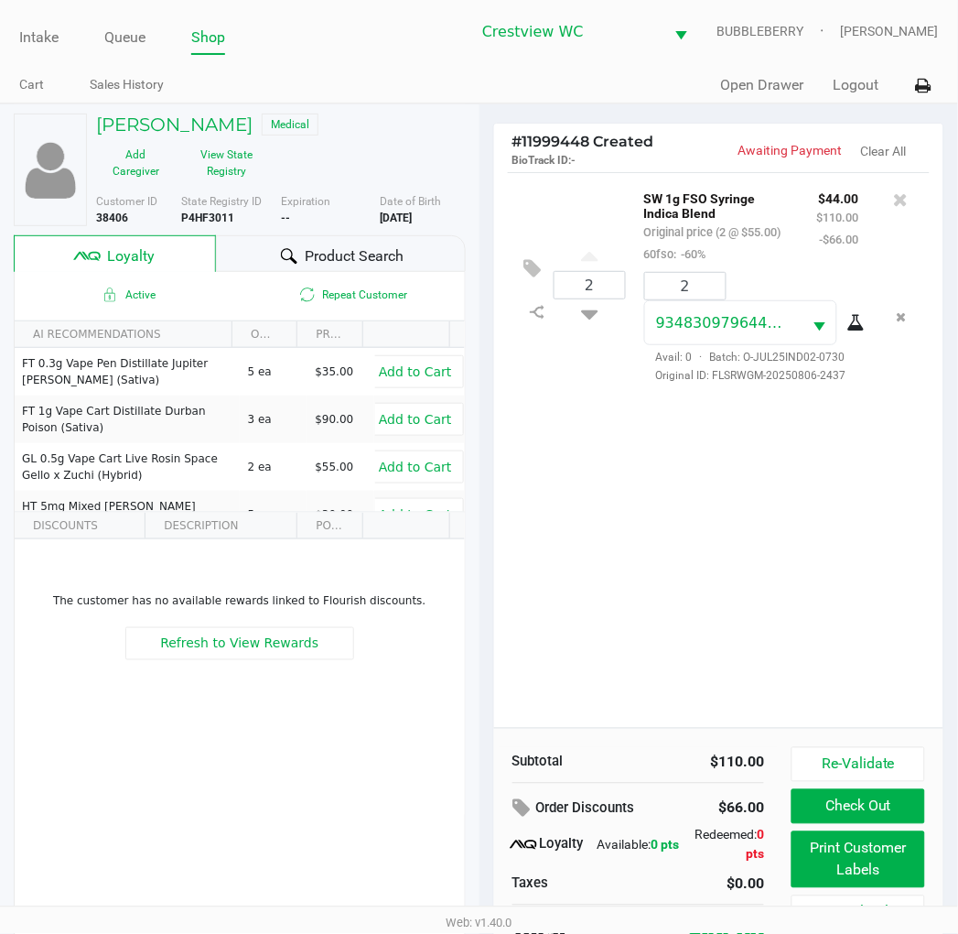
click at [849, 864] on button "Print Customer Labels" at bounding box center [858, 859] width 133 height 57
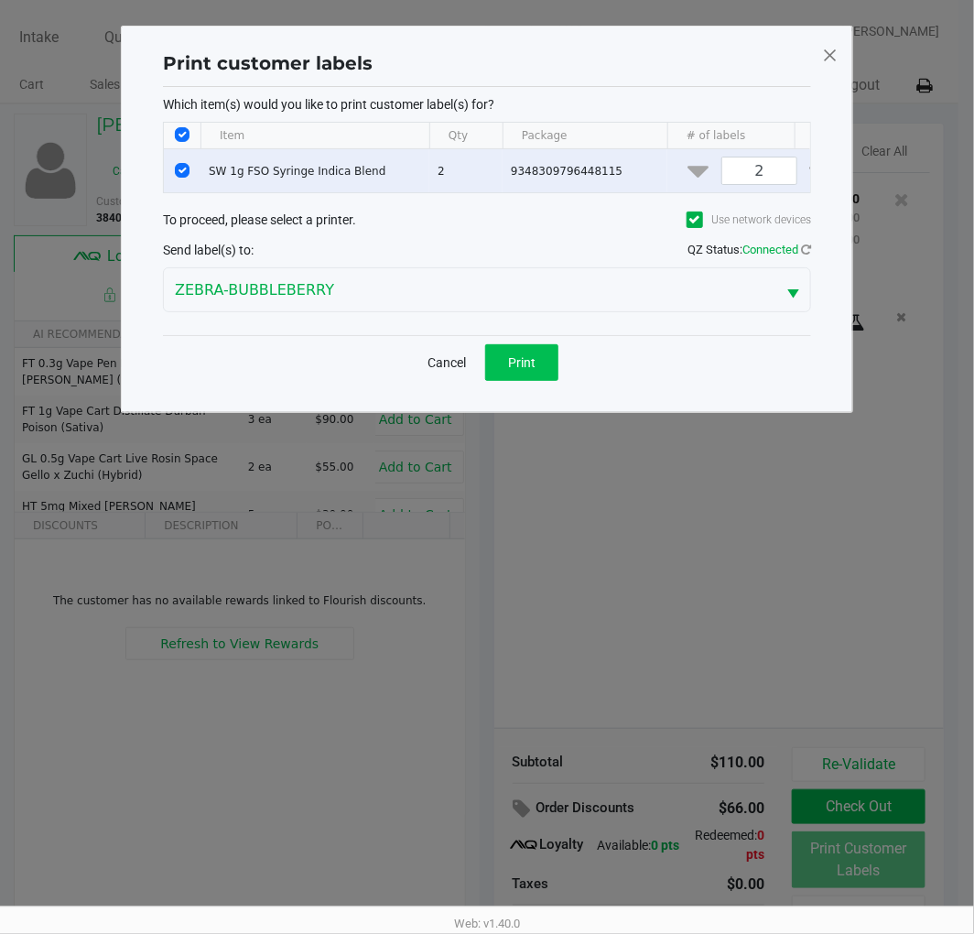
click at [534, 381] on button "Print" at bounding box center [521, 362] width 73 height 37
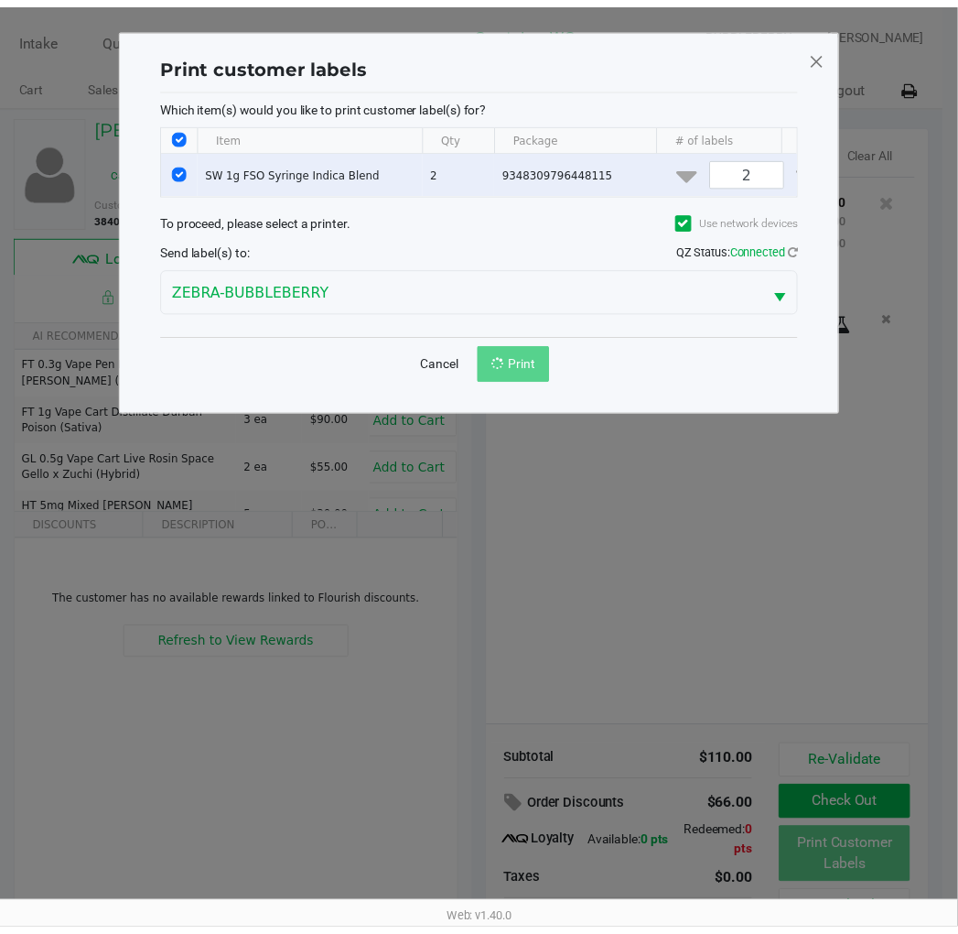
scroll to position [35, 0]
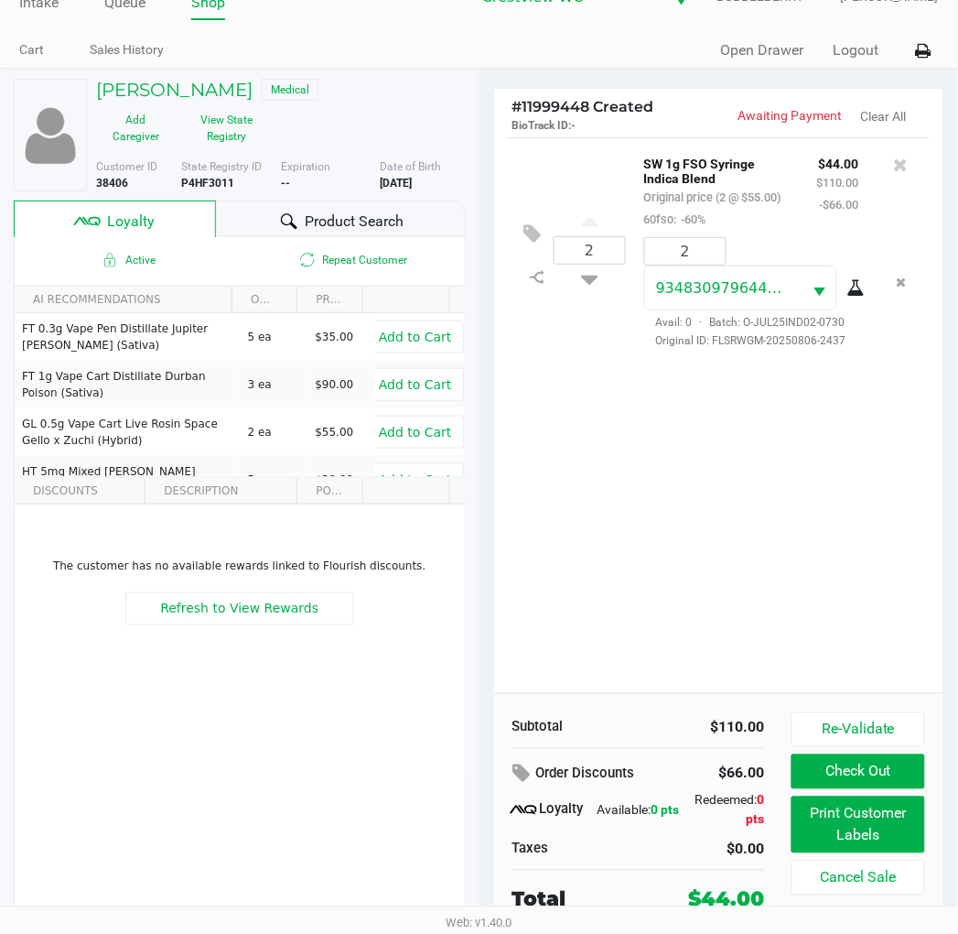
click at [891, 773] on button "Check Out" at bounding box center [858, 771] width 133 height 35
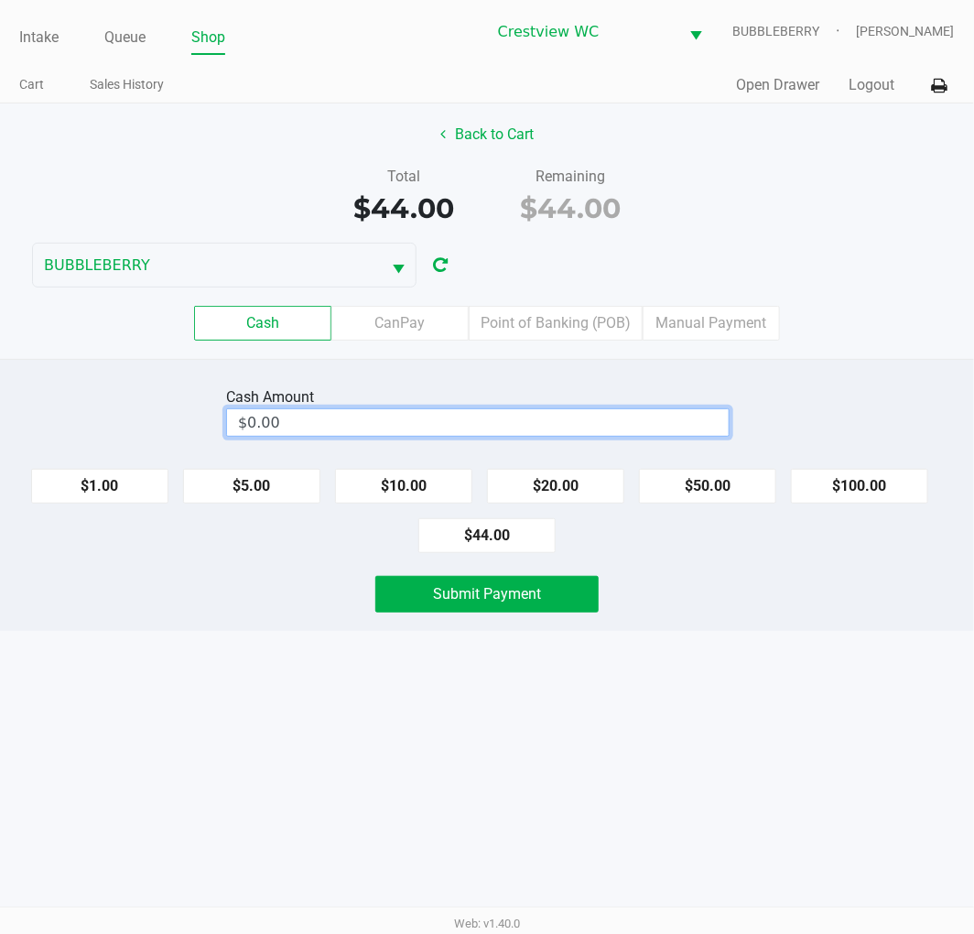
click at [553, 419] on input "$0.00" at bounding box center [478, 422] width 502 height 27
click at [517, 590] on span "Submit Payment" at bounding box center [487, 593] width 108 height 17
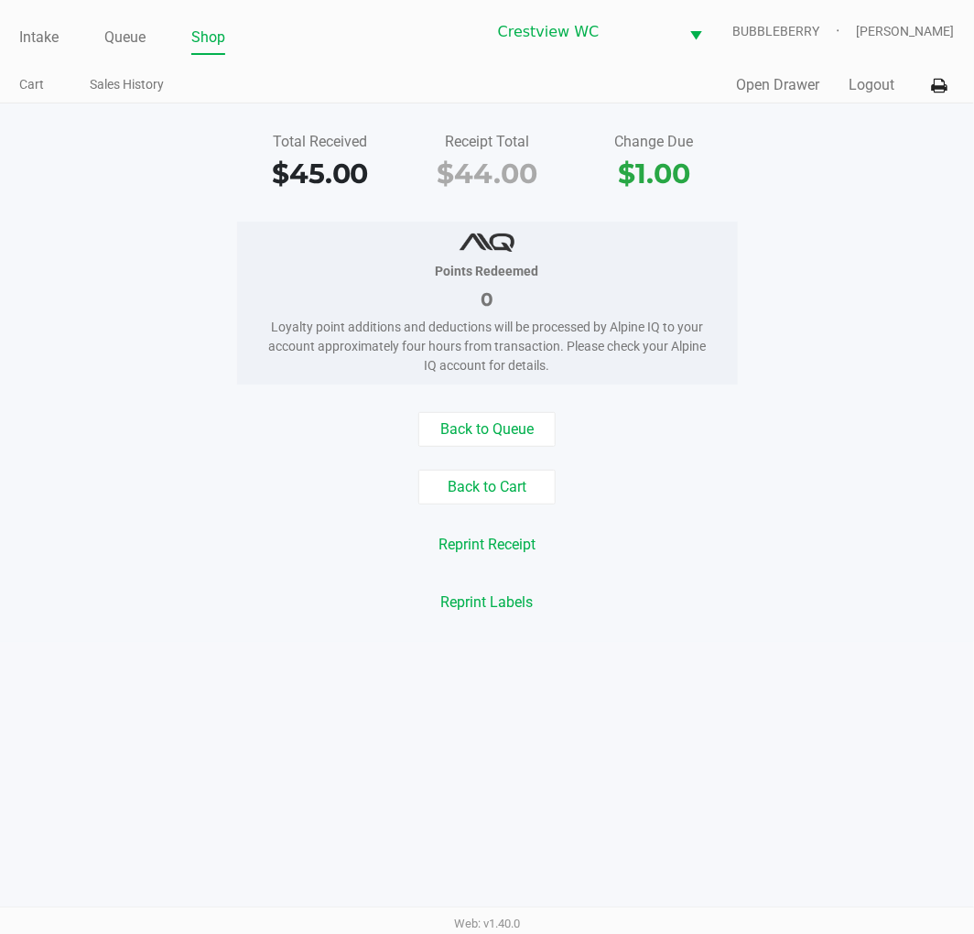
click at [52, 37] on link "Intake" at bounding box center [38, 38] width 39 height 26
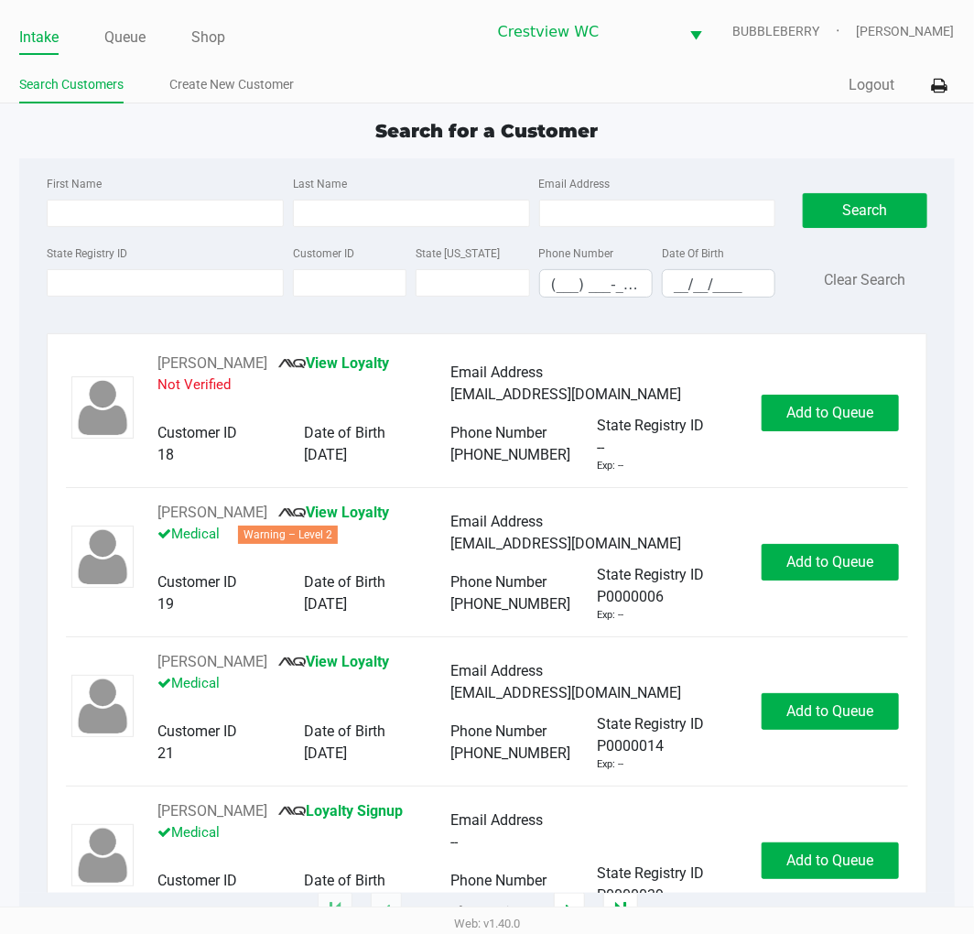
click at [88, 286] on input "State Registry ID" at bounding box center [165, 282] width 237 height 27
click at [83, 260] on label "State Registry ID" at bounding box center [87, 253] width 81 height 16
click at [83, 269] on input "State Registry ID" at bounding box center [165, 282] width 237 height 27
click at [82, 289] on input "State Registry ID" at bounding box center [165, 282] width 237 height 27
drag, startPoint x: 73, startPoint y: 291, endPoint x: 73, endPoint y: 305, distance: 13.7
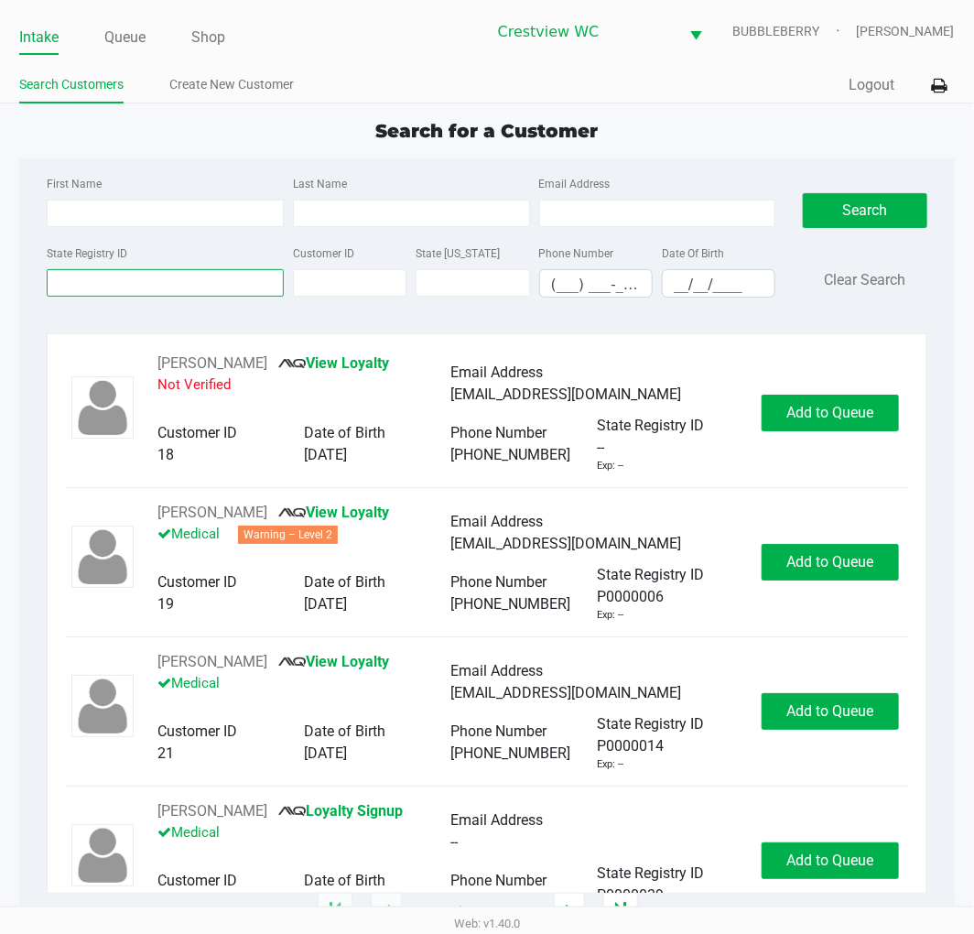
click at [73, 305] on div "State Registry ID Customer ID State ID Phone Number (___) ___-____ Date Of Birt…" at bounding box center [411, 277] width 738 height 70
click at [202, 291] on input "State Registry ID" at bounding box center [165, 282] width 237 height 27
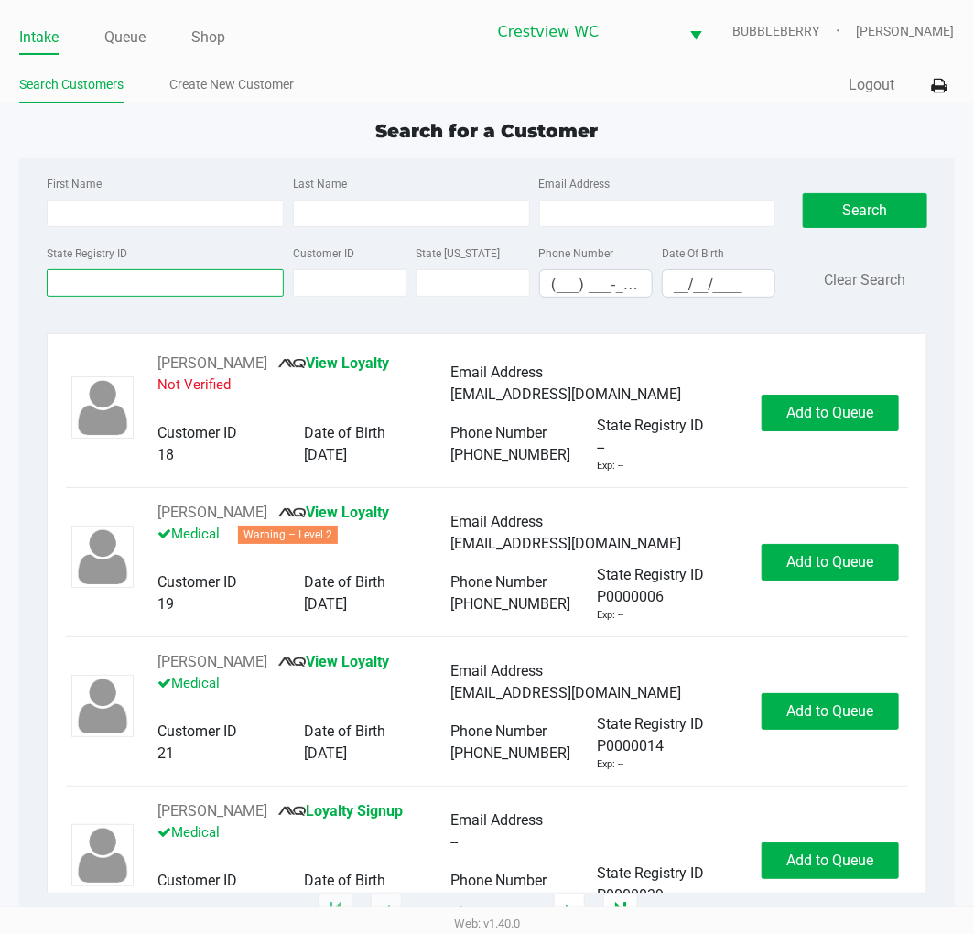
click at [186, 289] on input "State Registry ID" at bounding box center [165, 282] width 237 height 27
click at [125, 34] on link "Queue" at bounding box center [124, 38] width 41 height 26
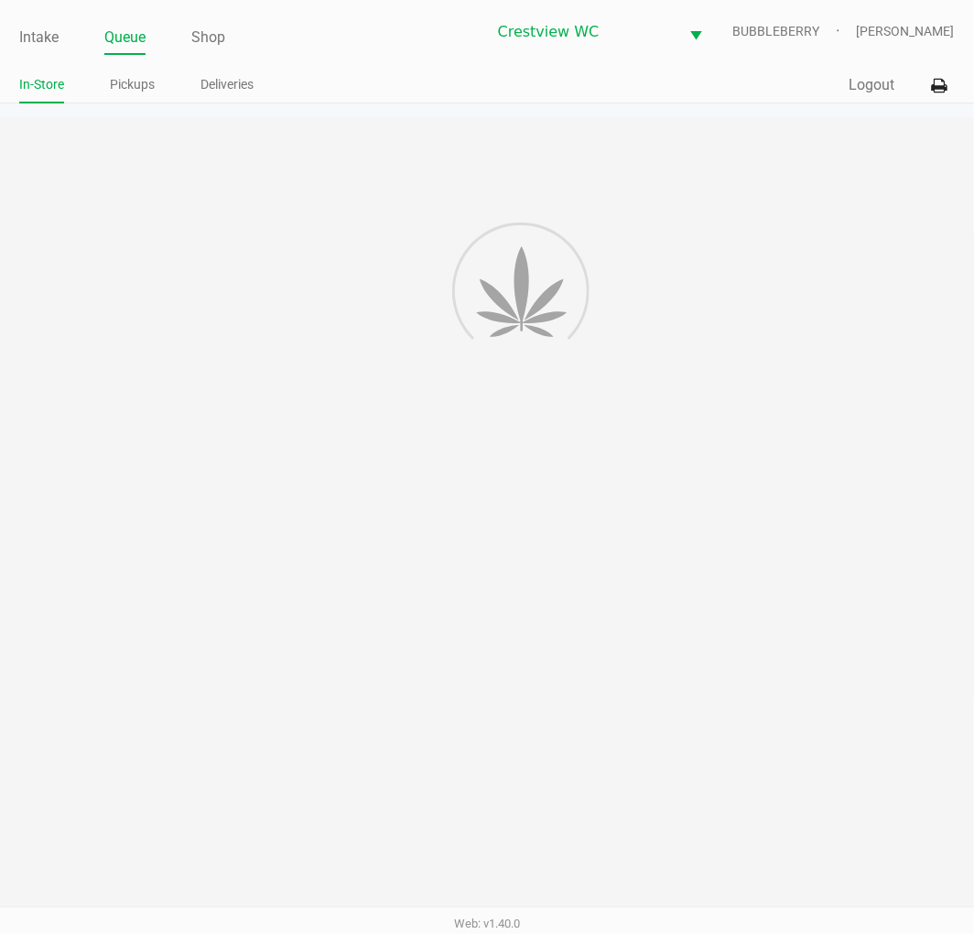
click at [134, 79] on link "Pickups" at bounding box center [132, 84] width 45 height 23
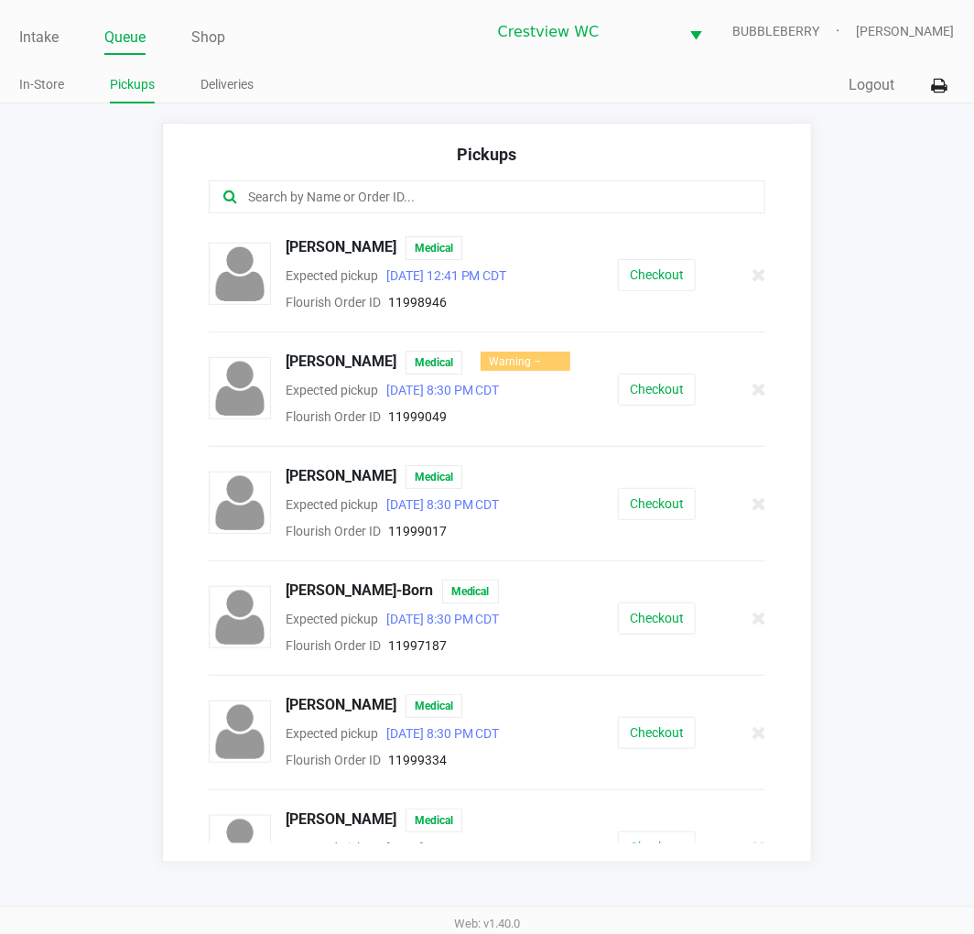
click at [368, 201] on input "text" at bounding box center [483, 197] width 474 height 21
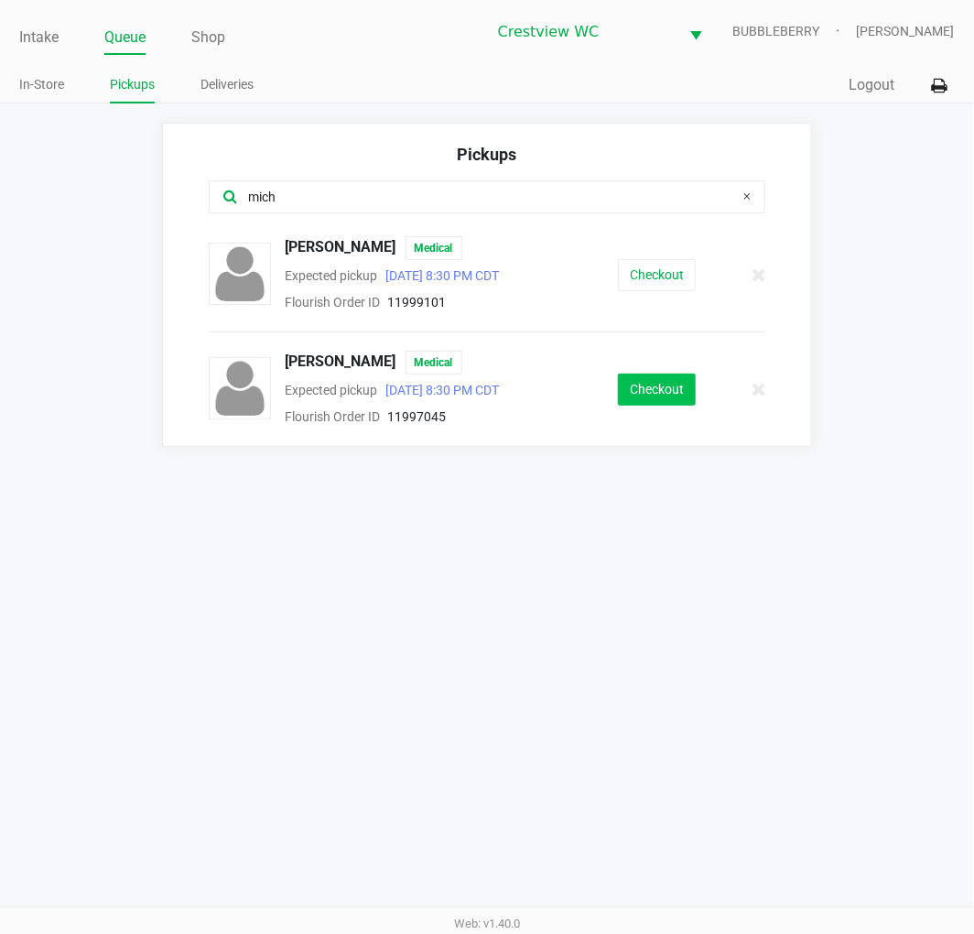
click at [661, 395] on button "Checkout" at bounding box center [657, 389] width 78 height 32
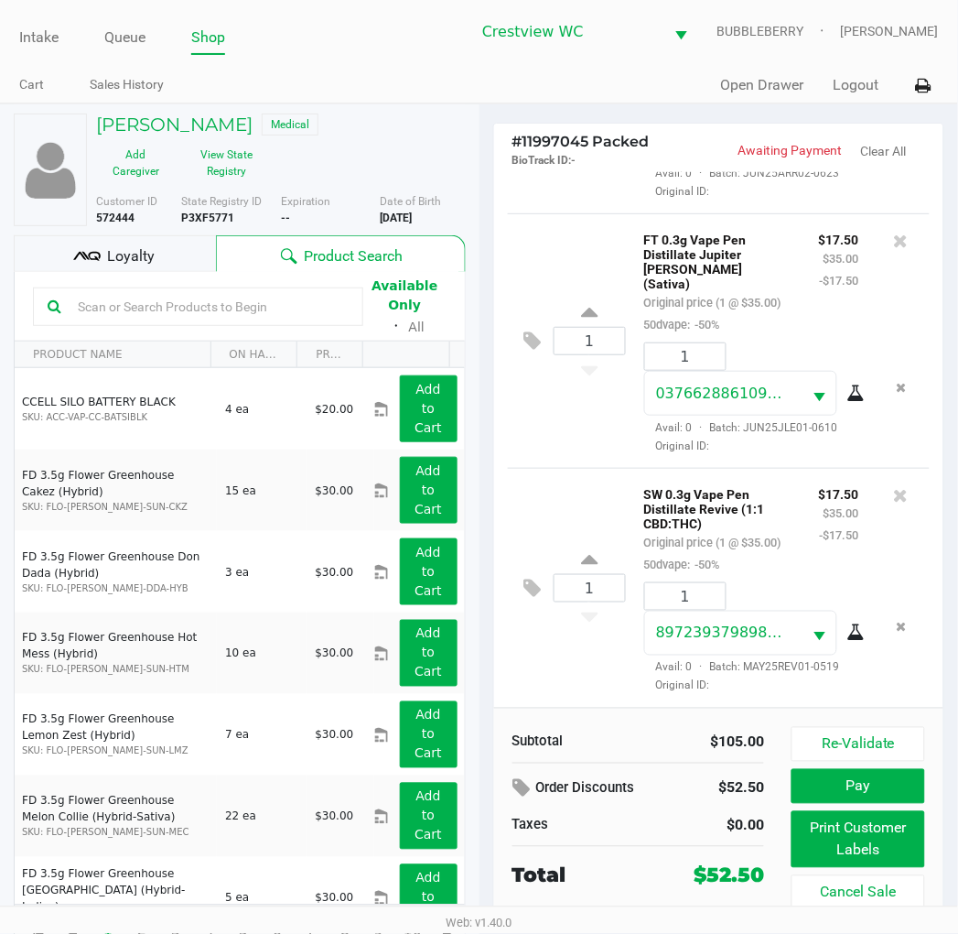
scroll to position [34, 0]
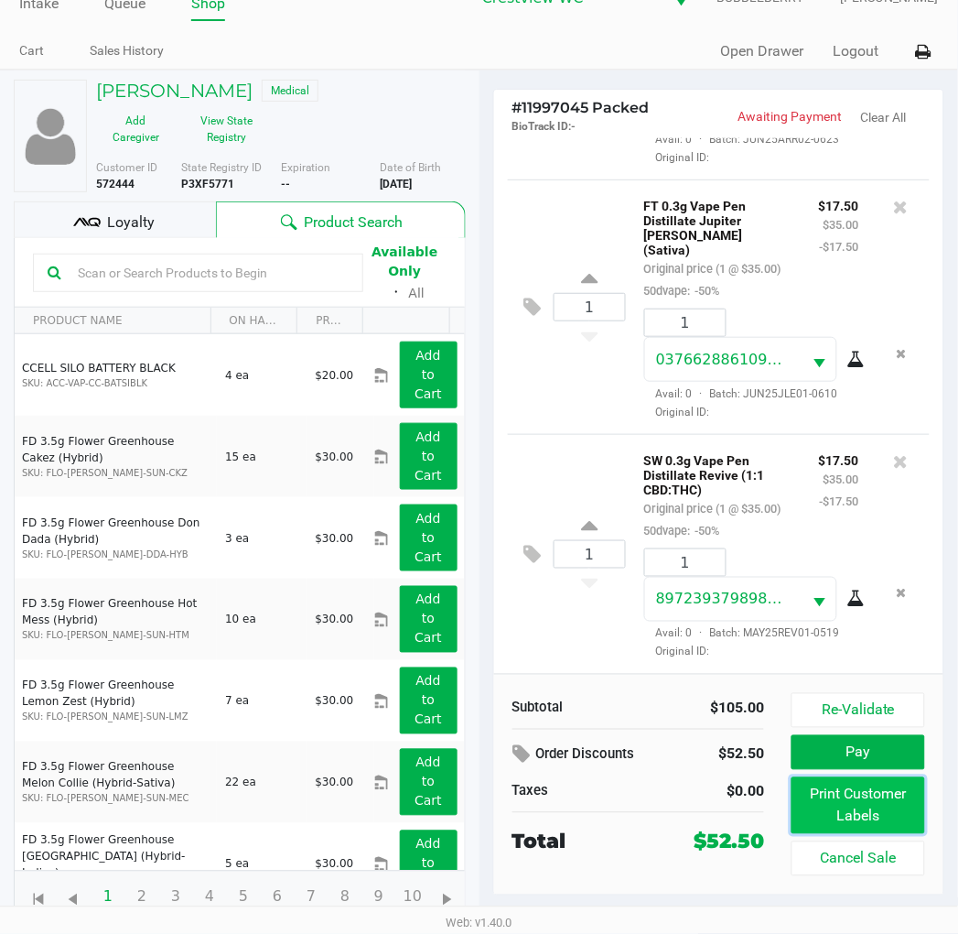
click at [855, 811] on button "Print Customer Labels" at bounding box center [858, 805] width 133 height 57
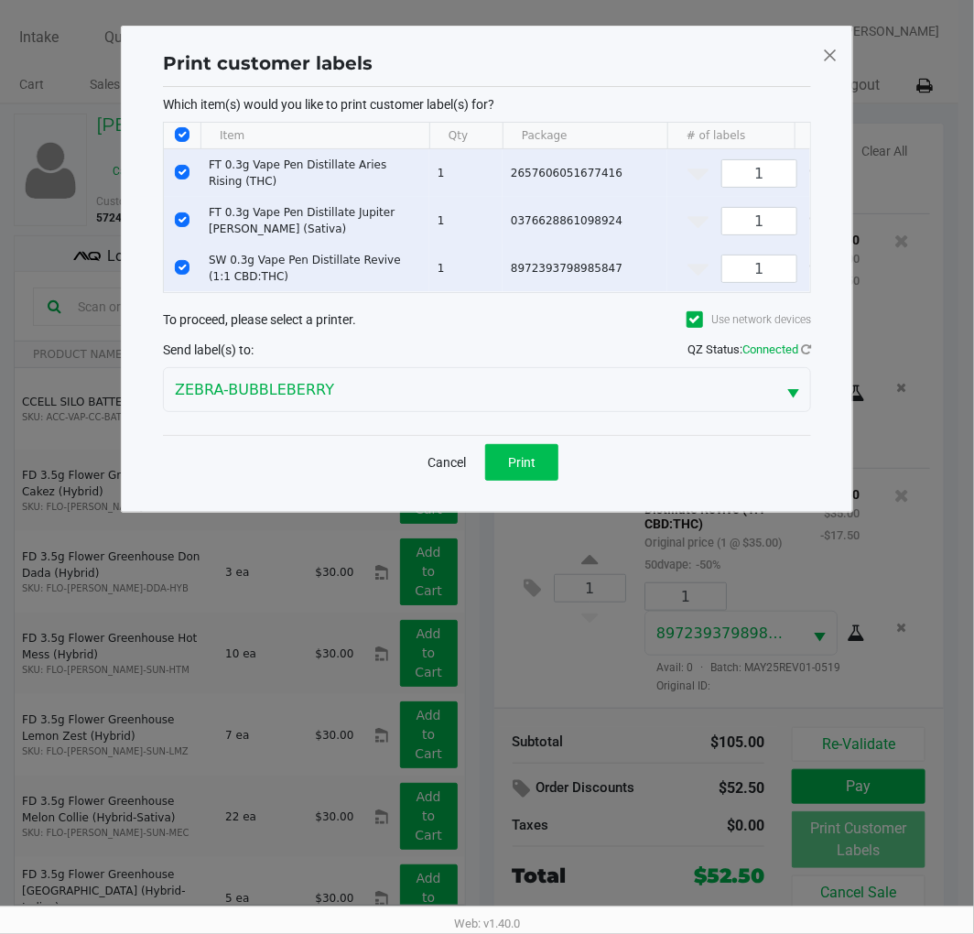
click at [532, 470] on span "Print" at bounding box center [521, 462] width 27 height 15
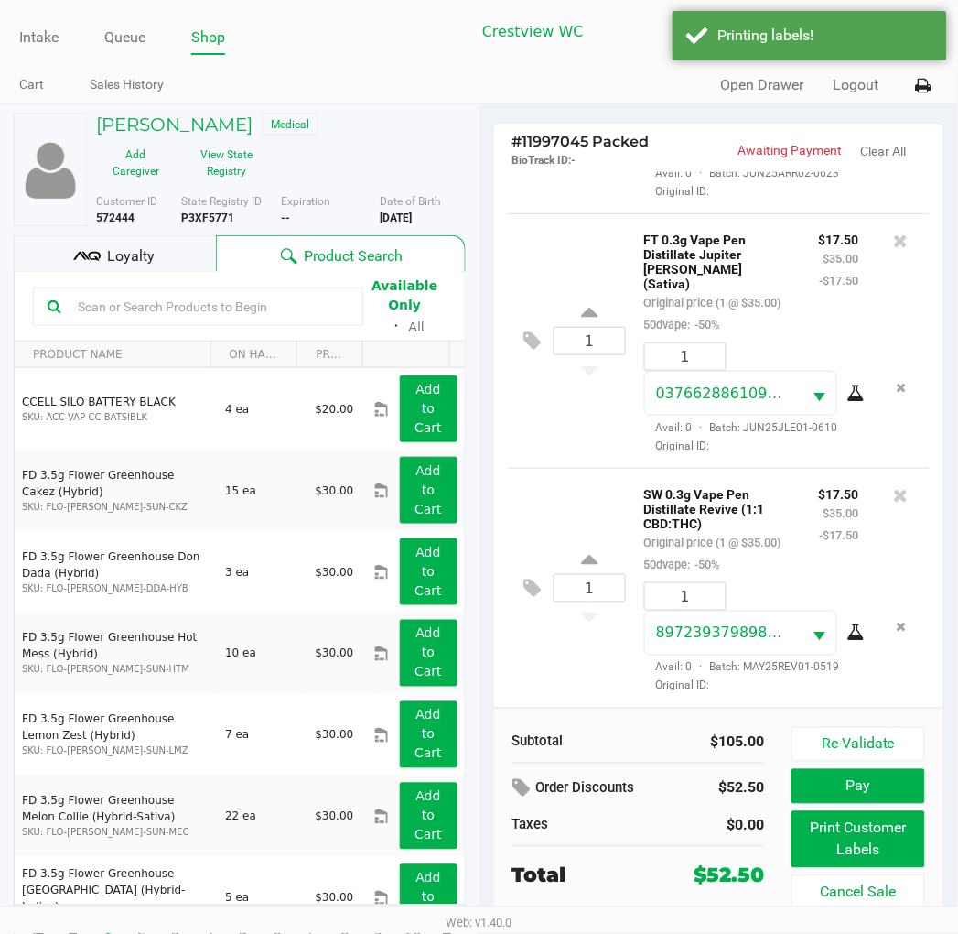
click at [116, 270] on div "Loyalty" at bounding box center [115, 253] width 202 height 37
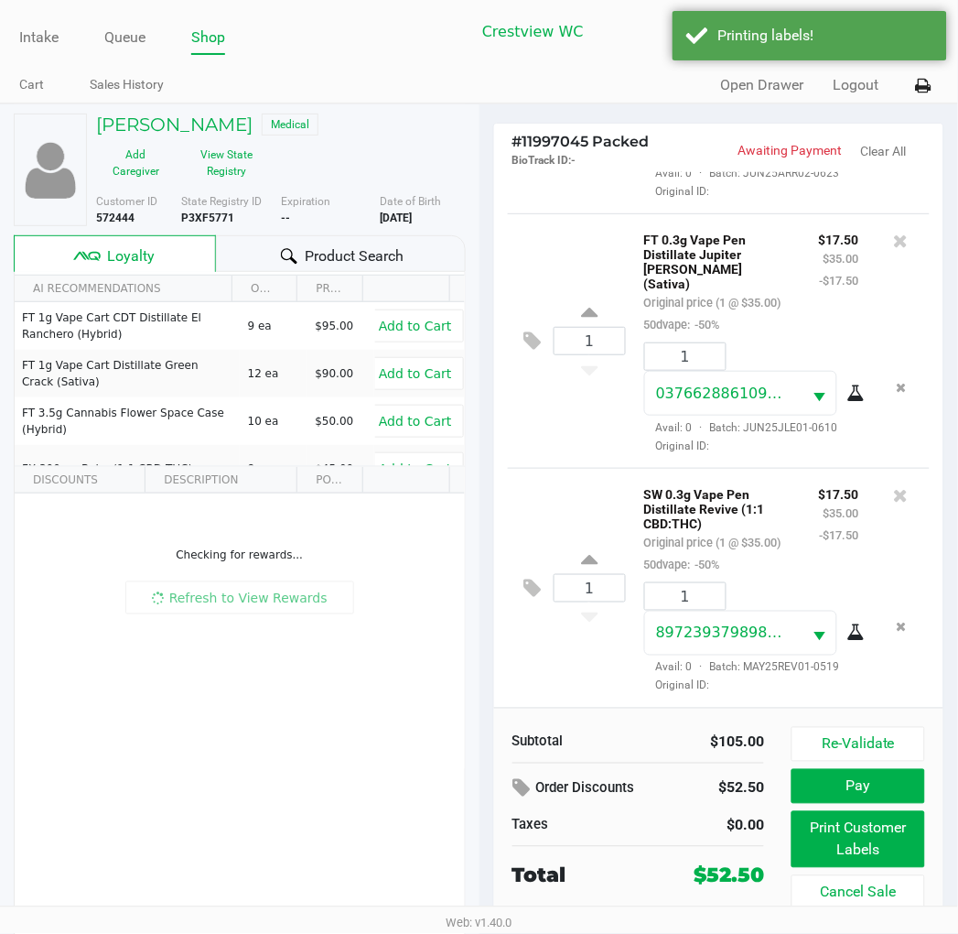
scroll to position [34, 0]
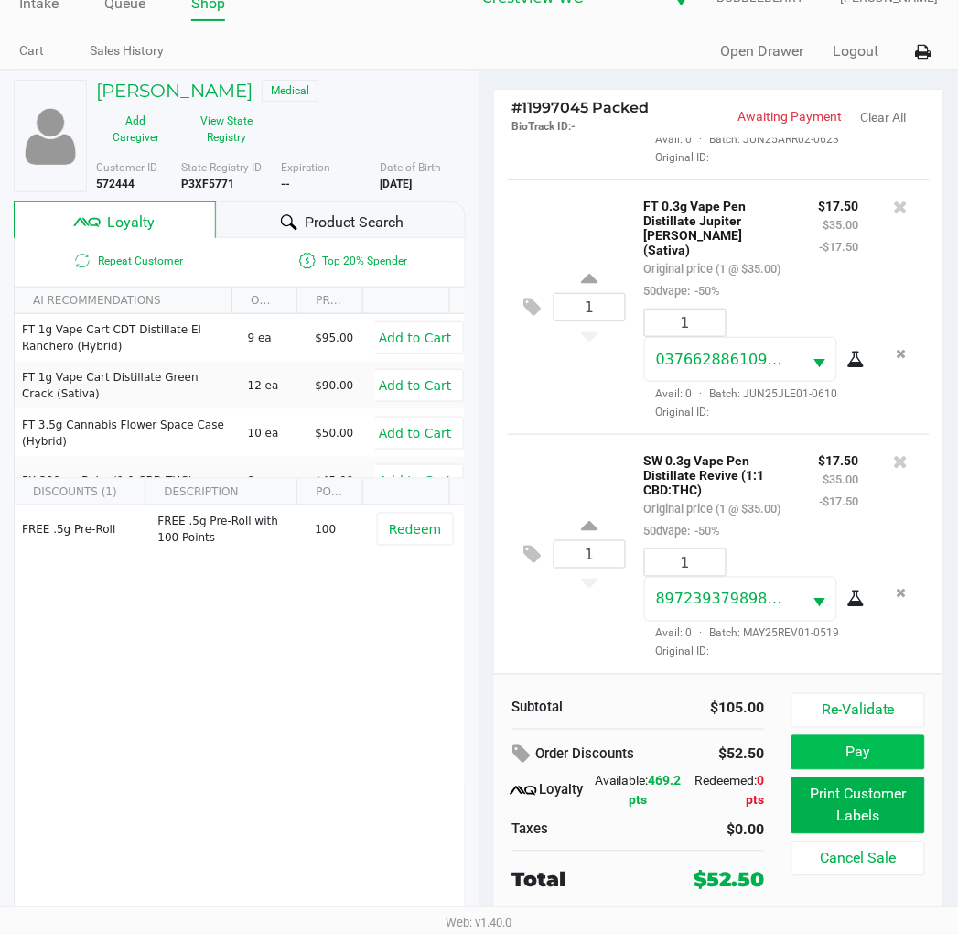
click at [846, 764] on button "Pay" at bounding box center [858, 752] width 133 height 35
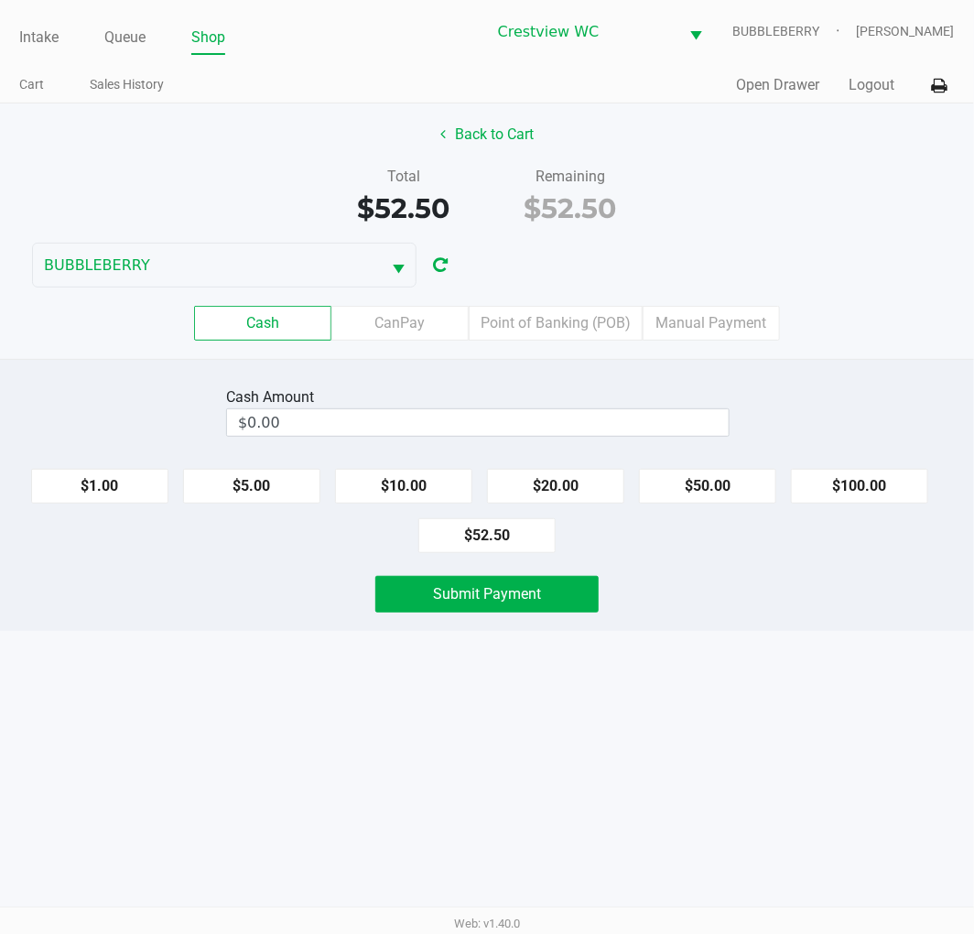
click at [582, 418] on input "$0.00" at bounding box center [478, 422] width 502 height 27
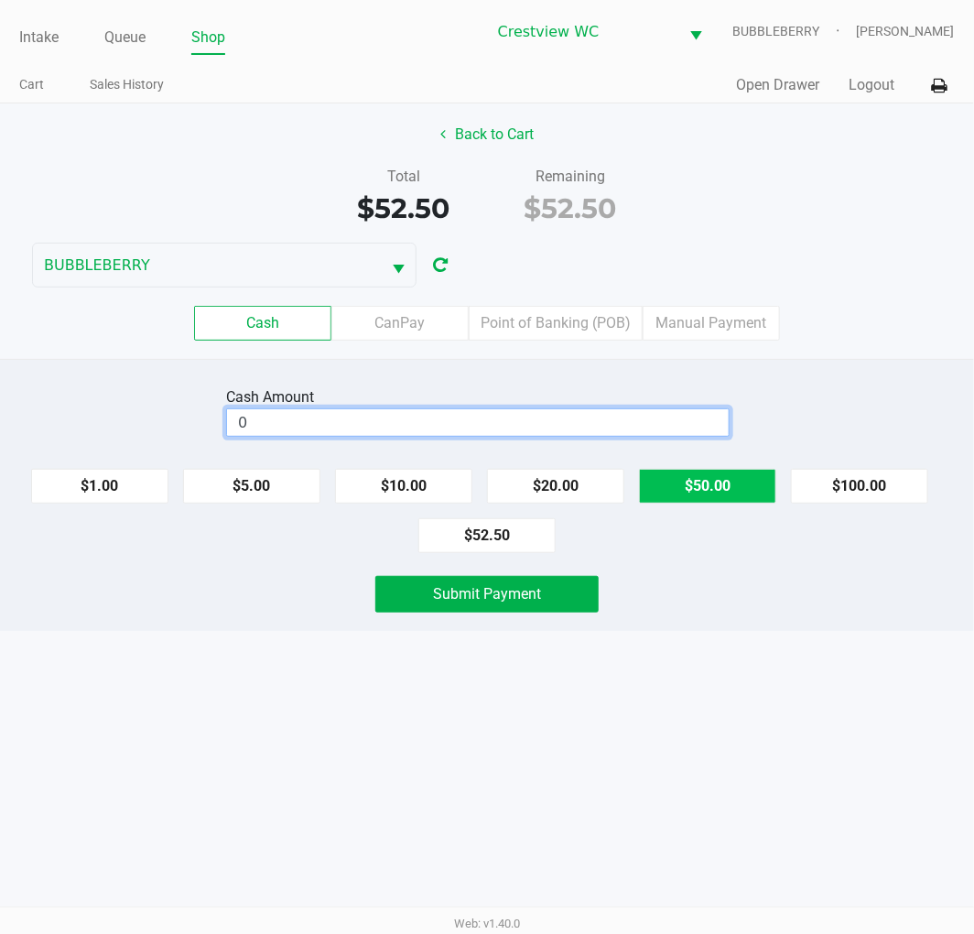
click at [708, 477] on button "$50.00" at bounding box center [707, 486] width 137 height 35
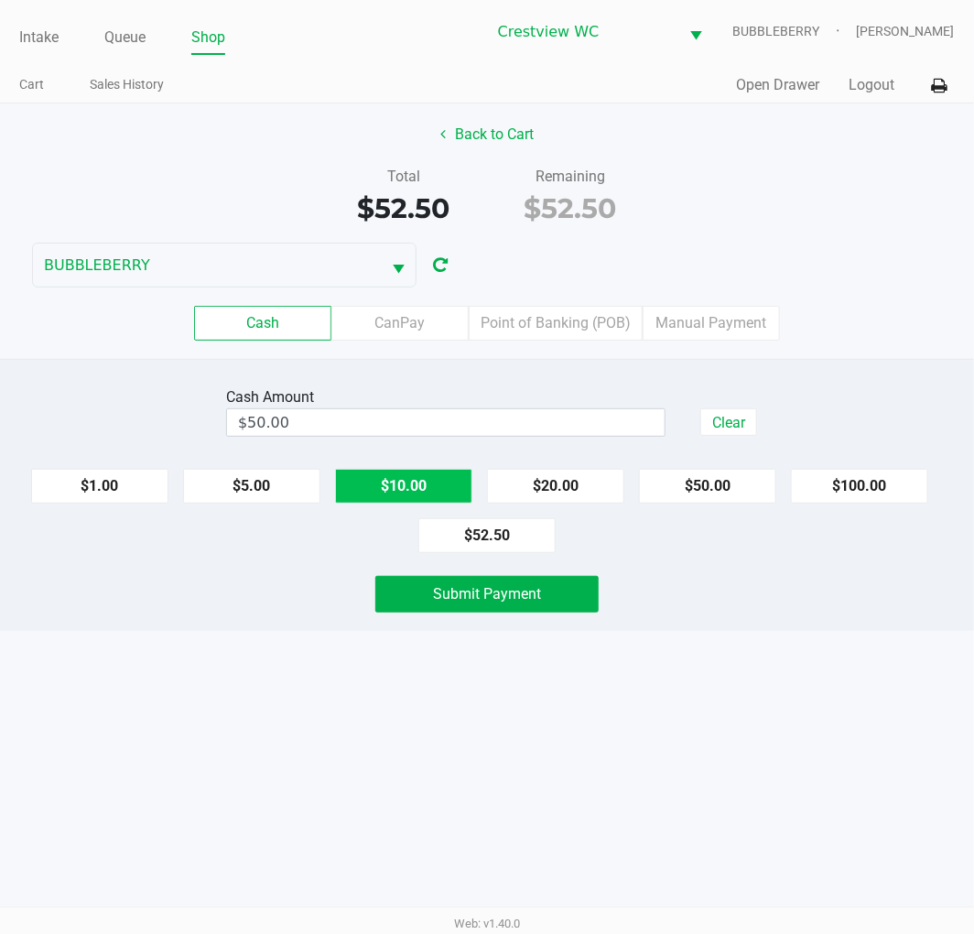
click at [419, 479] on button "$10.00" at bounding box center [403, 486] width 137 height 35
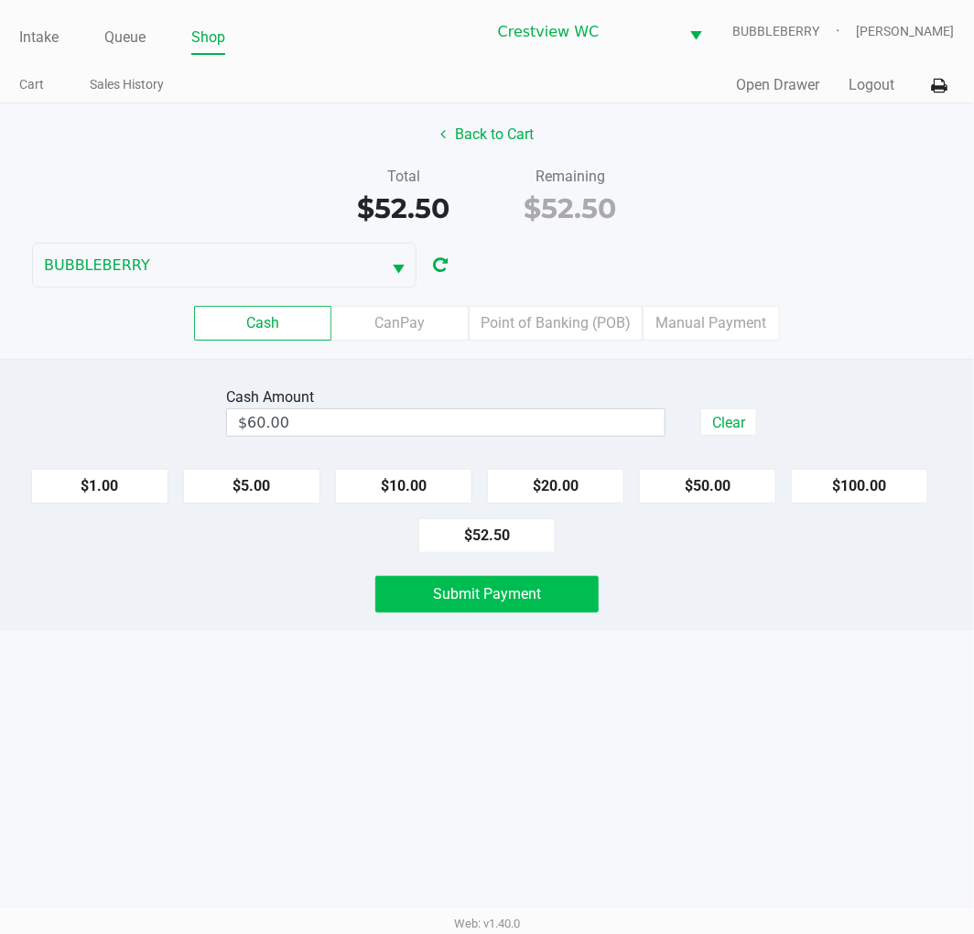
click at [440, 591] on span "Submit Payment" at bounding box center [487, 593] width 108 height 17
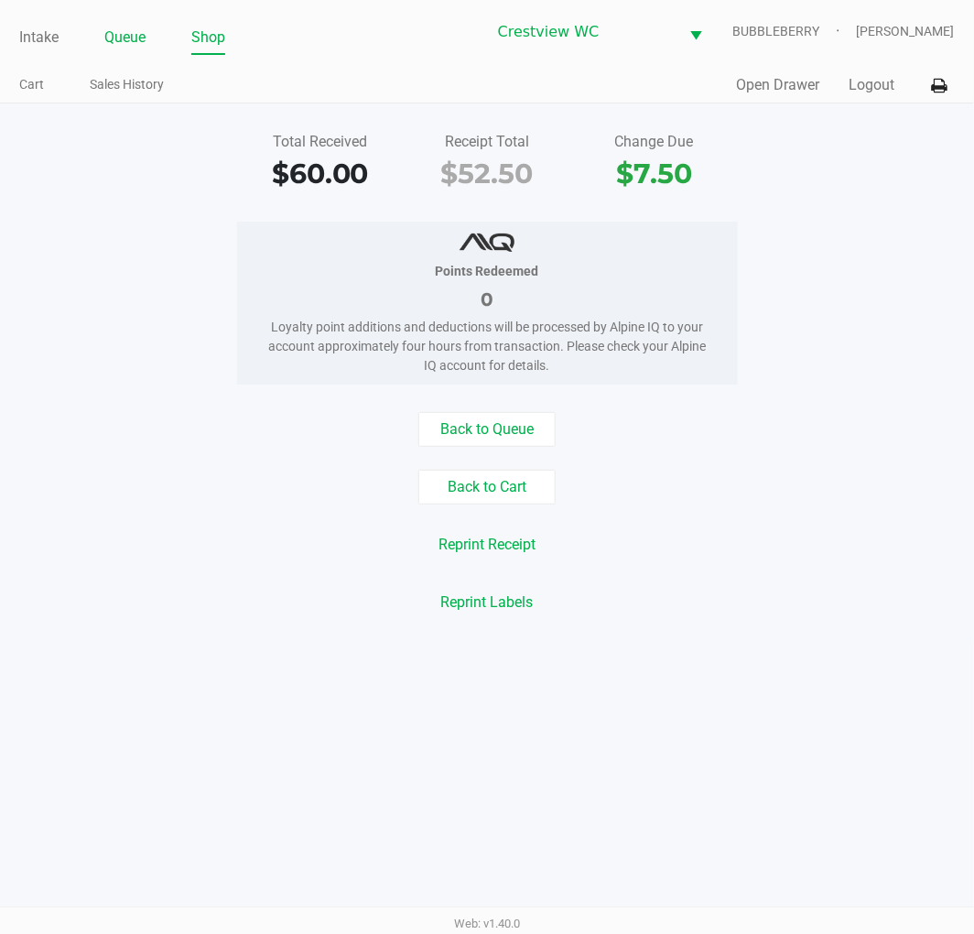
click at [116, 27] on link "Queue" at bounding box center [124, 38] width 41 height 26
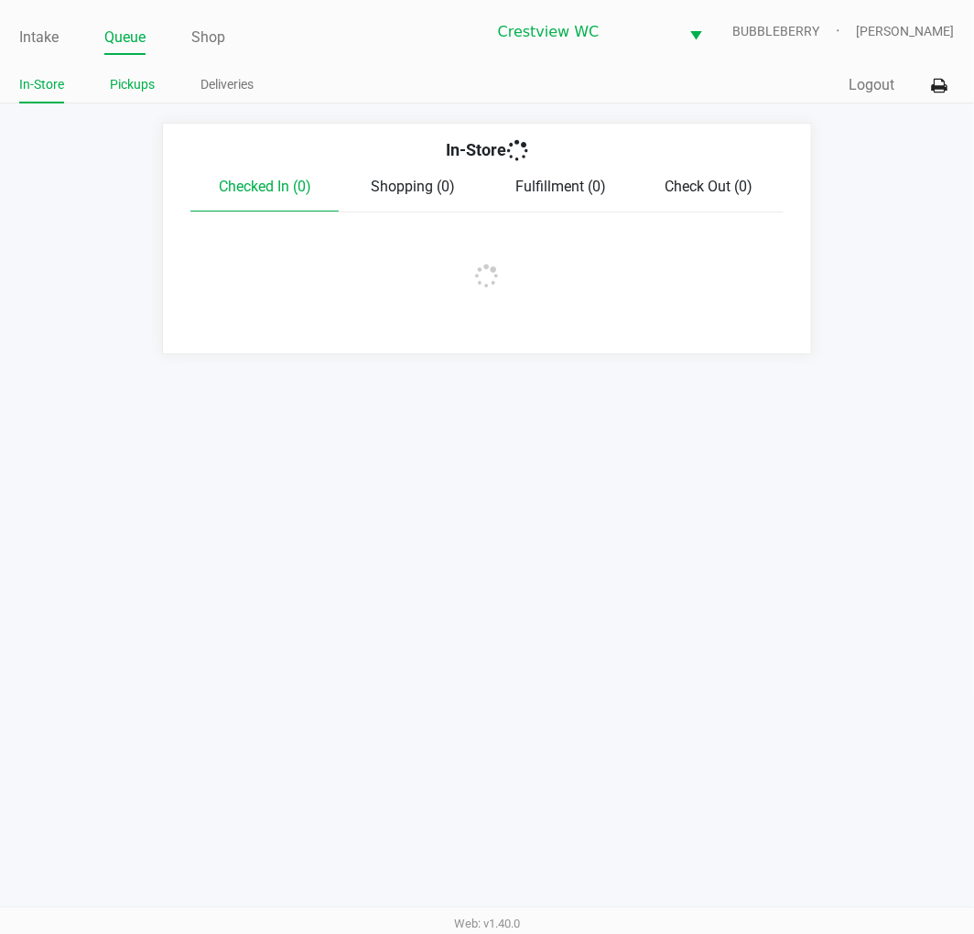
click at [147, 90] on link "Pickups" at bounding box center [132, 84] width 45 height 23
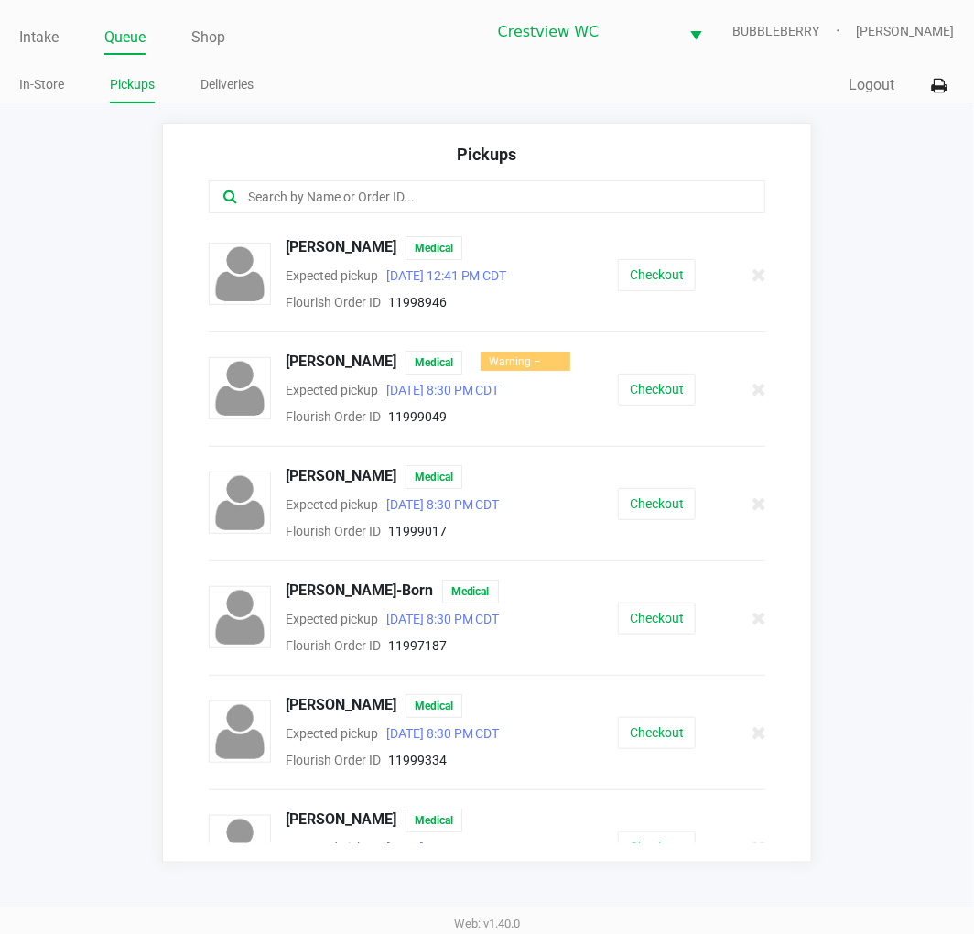
click at [258, 198] on input "text" at bounding box center [483, 197] width 474 height 21
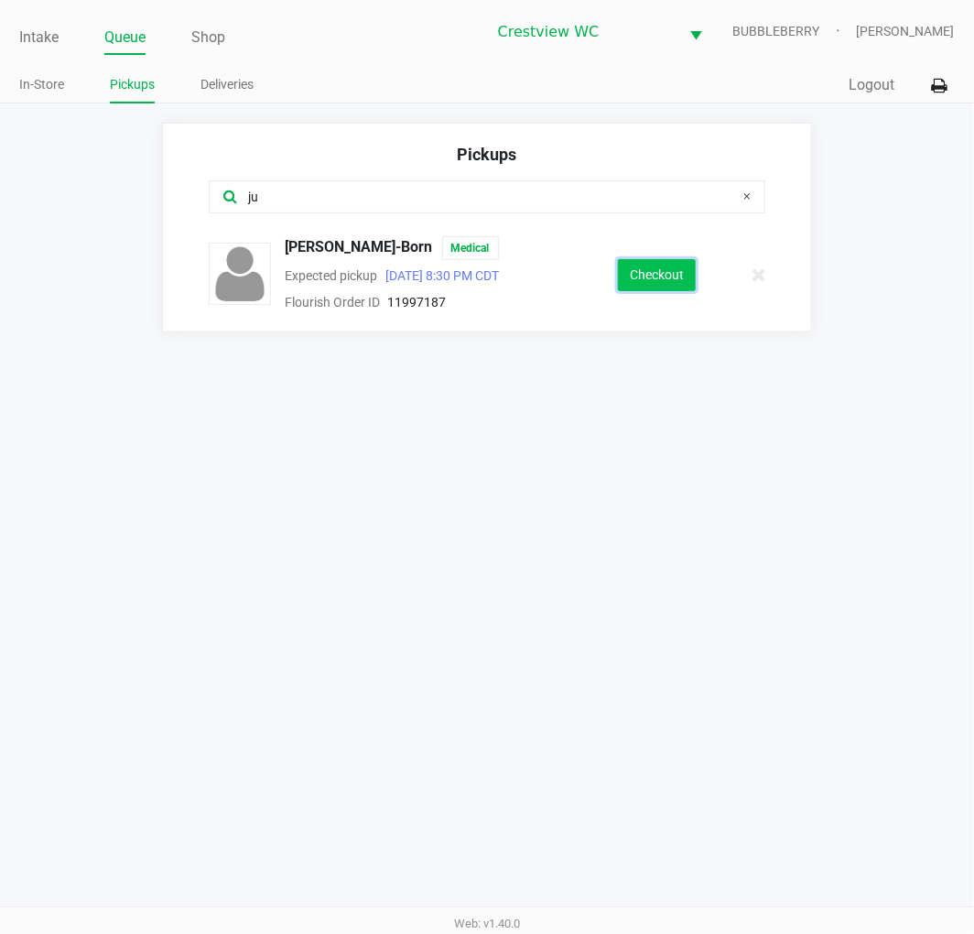
click at [626, 284] on button "Checkout" at bounding box center [657, 275] width 78 height 32
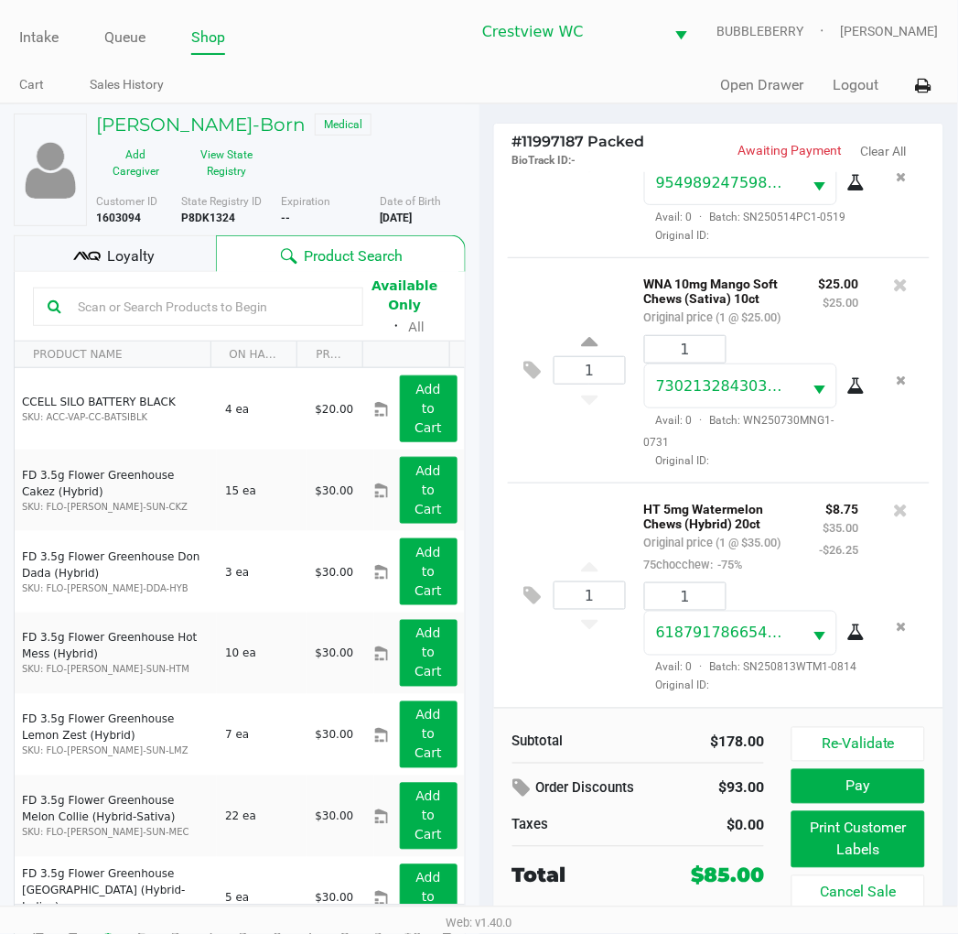
scroll to position [1104, 0]
click at [820, 843] on button "Print Customer Labels" at bounding box center [858, 839] width 133 height 57
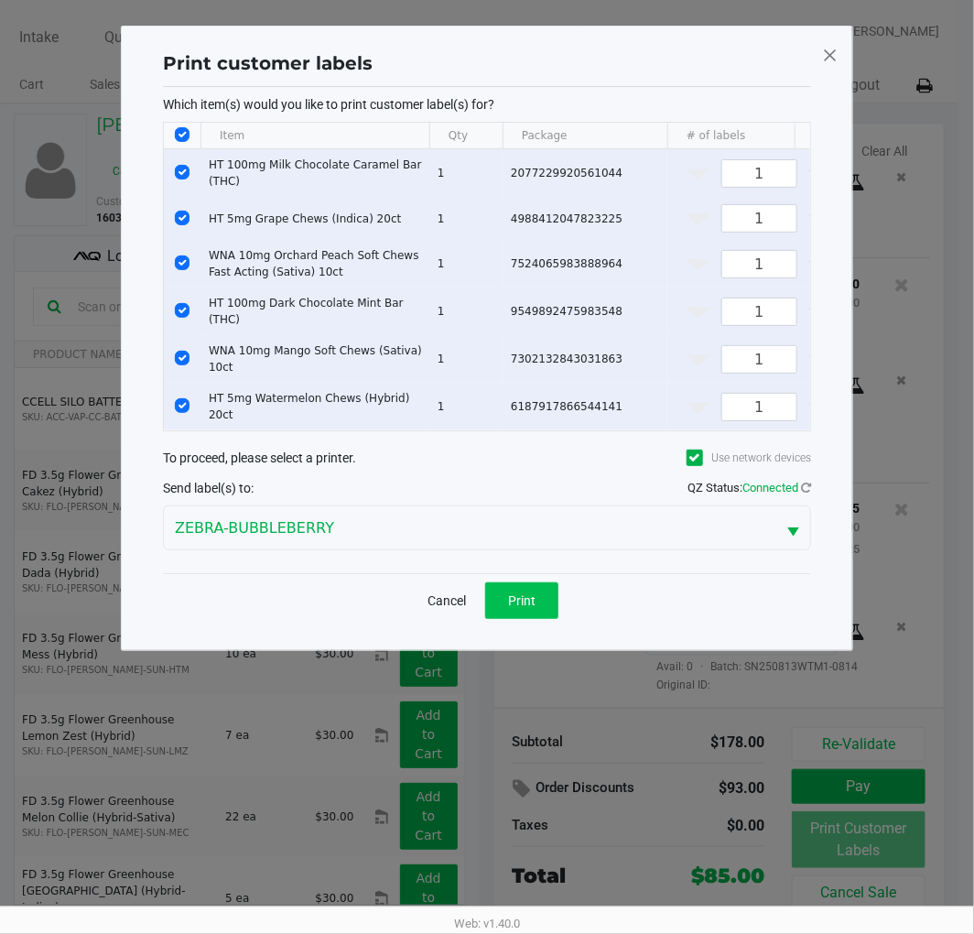
click at [524, 595] on span "Print" at bounding box center [521, 600] width 27 height 15
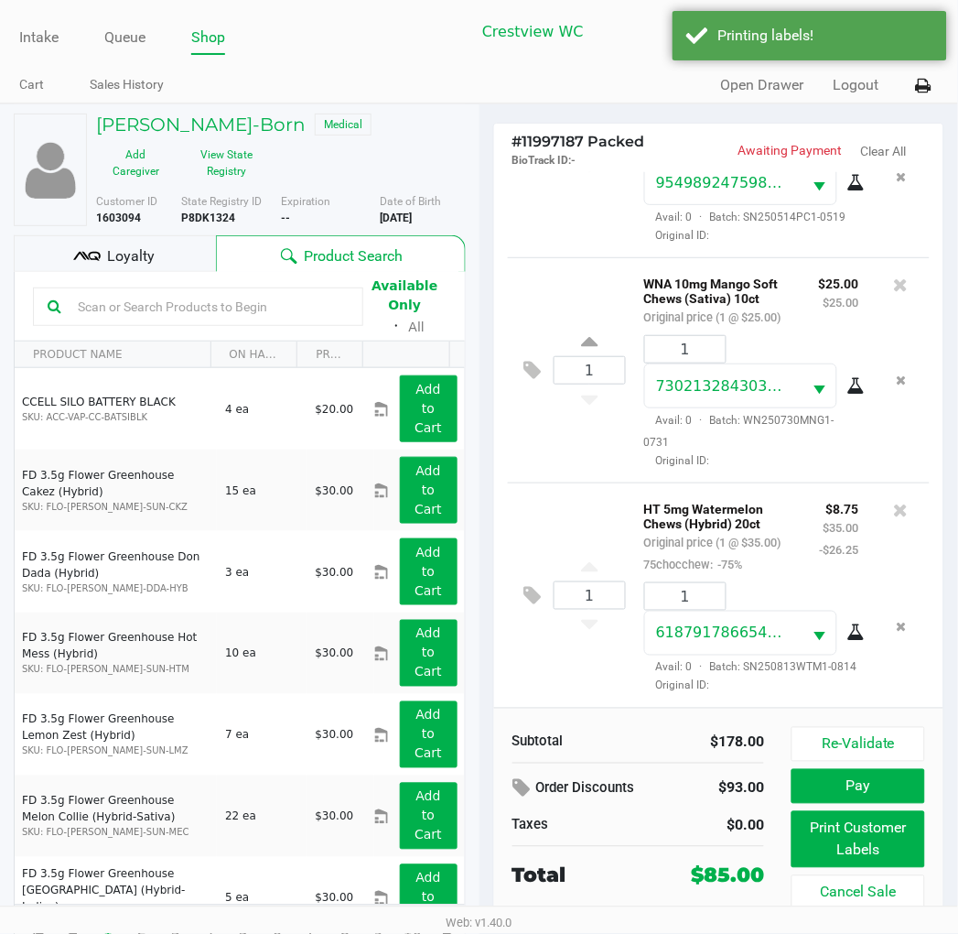
click at [132, 240] on div "Loyalty" at bounding box center [115, 253] width 202 height 37
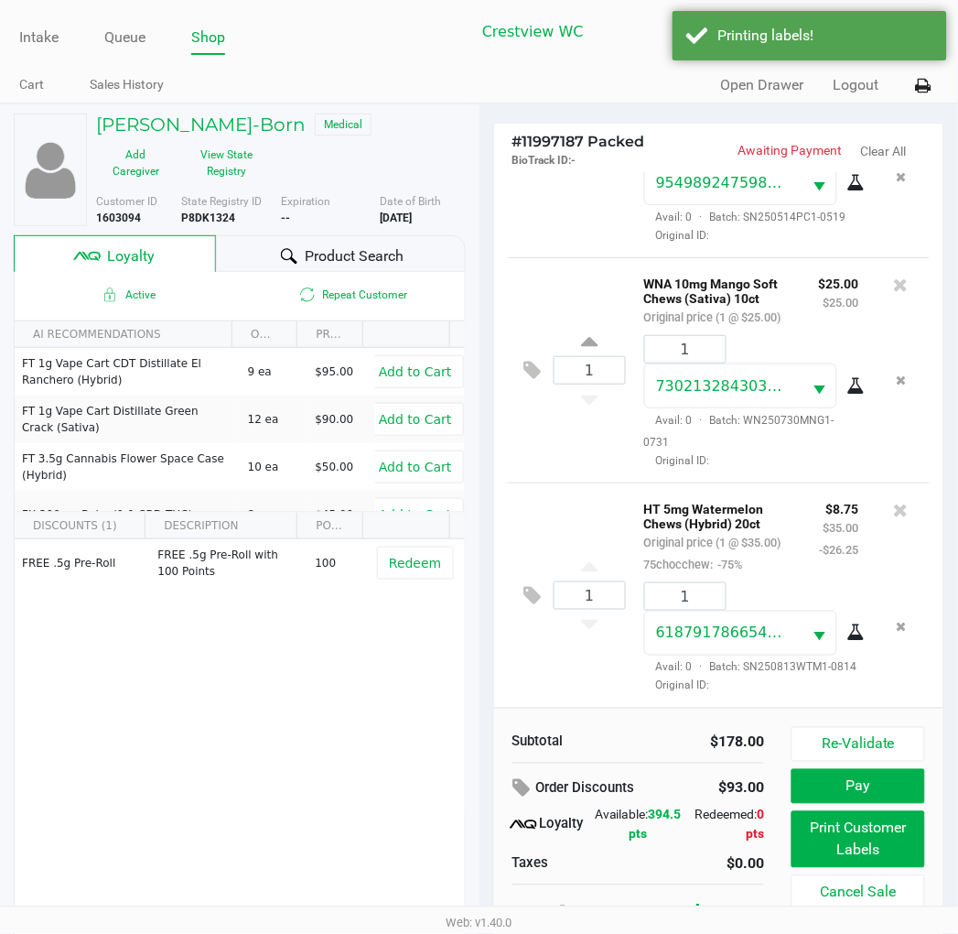
scroll to position [34, 0]
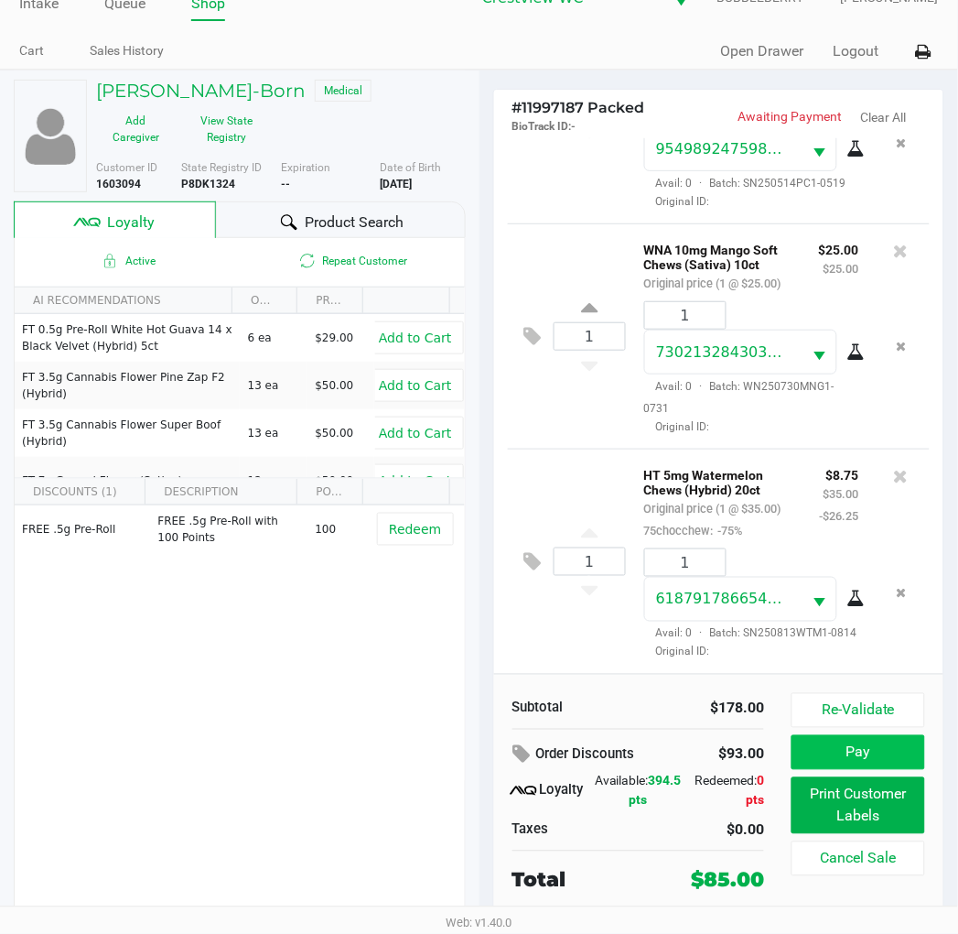
click at [848, 761] on button "Pay" at bounding box center [858, 752] width 133 height 35
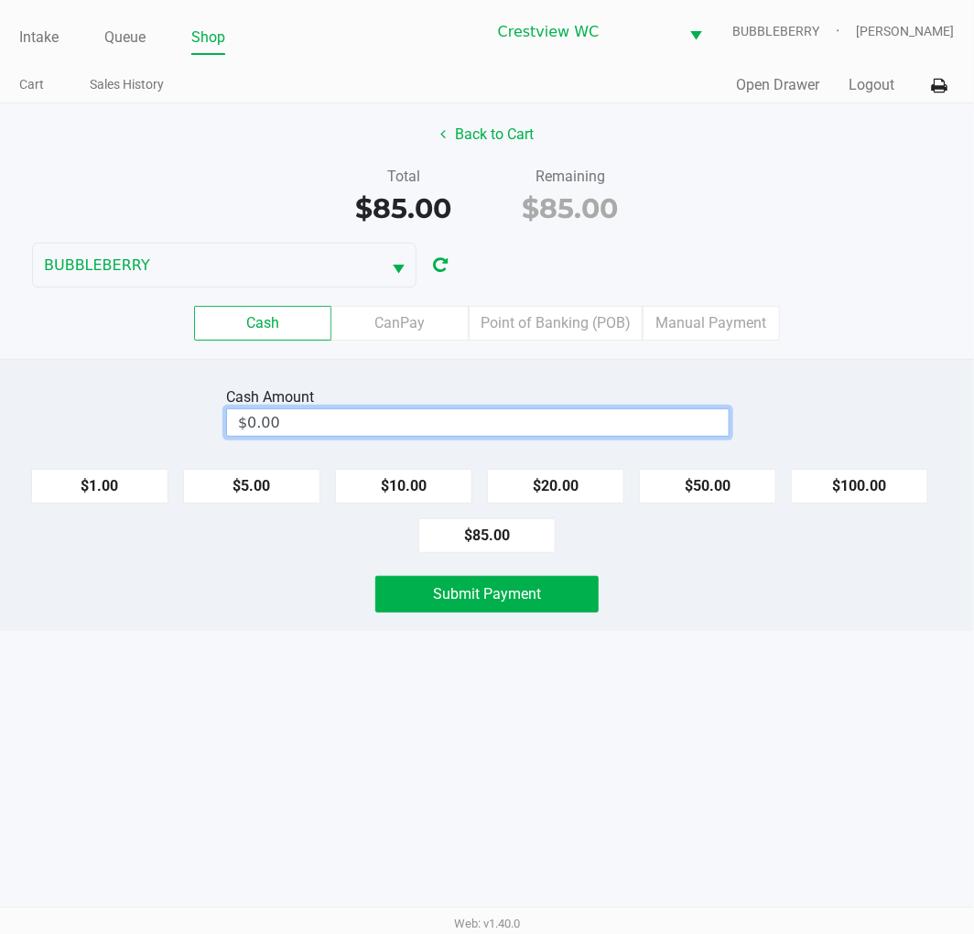
click at [349, 416] on input "$0.00" at bounding box center [478, 422] width 502 height 27
click at [470, 609] on button "Submit Payment" at bounding box center [486, 594] width 223 height 37
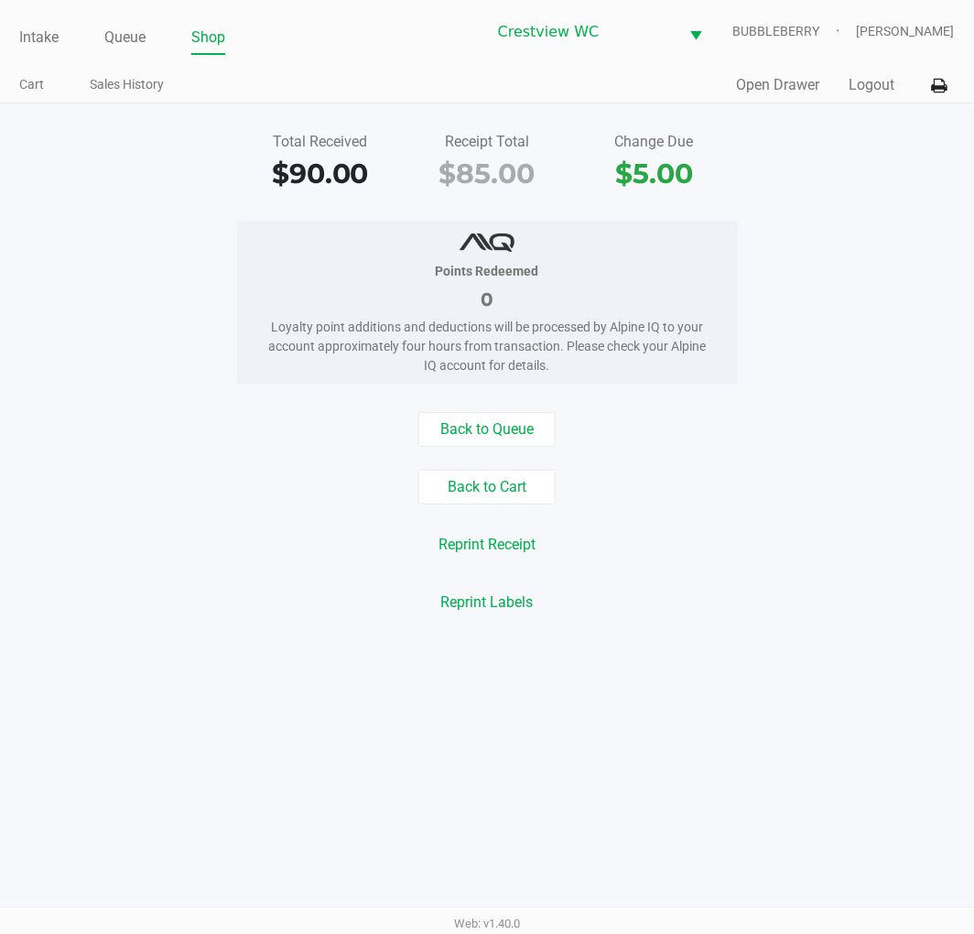
click at [30, 38] on link "Intake" at bounding box center [38, 38] width 39 height 26
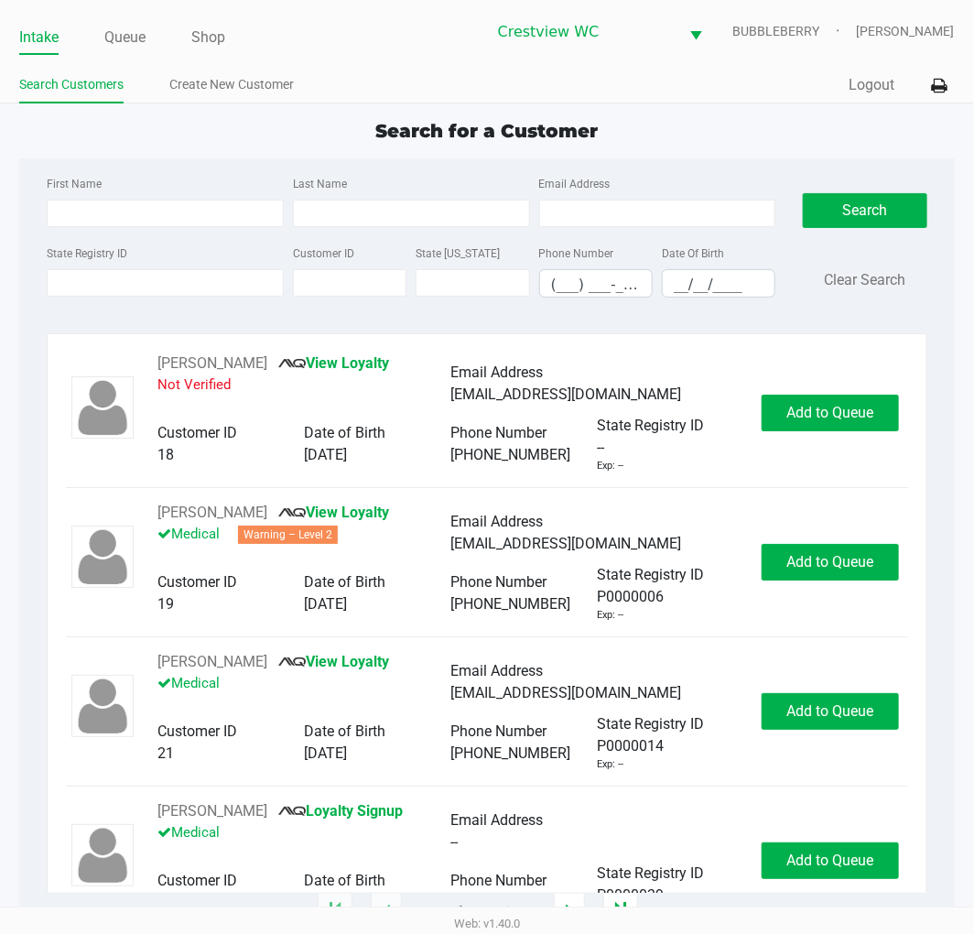
click at [147, 286] on input "State Registry ID" at bounding box center [165, 282] width 237 height 27
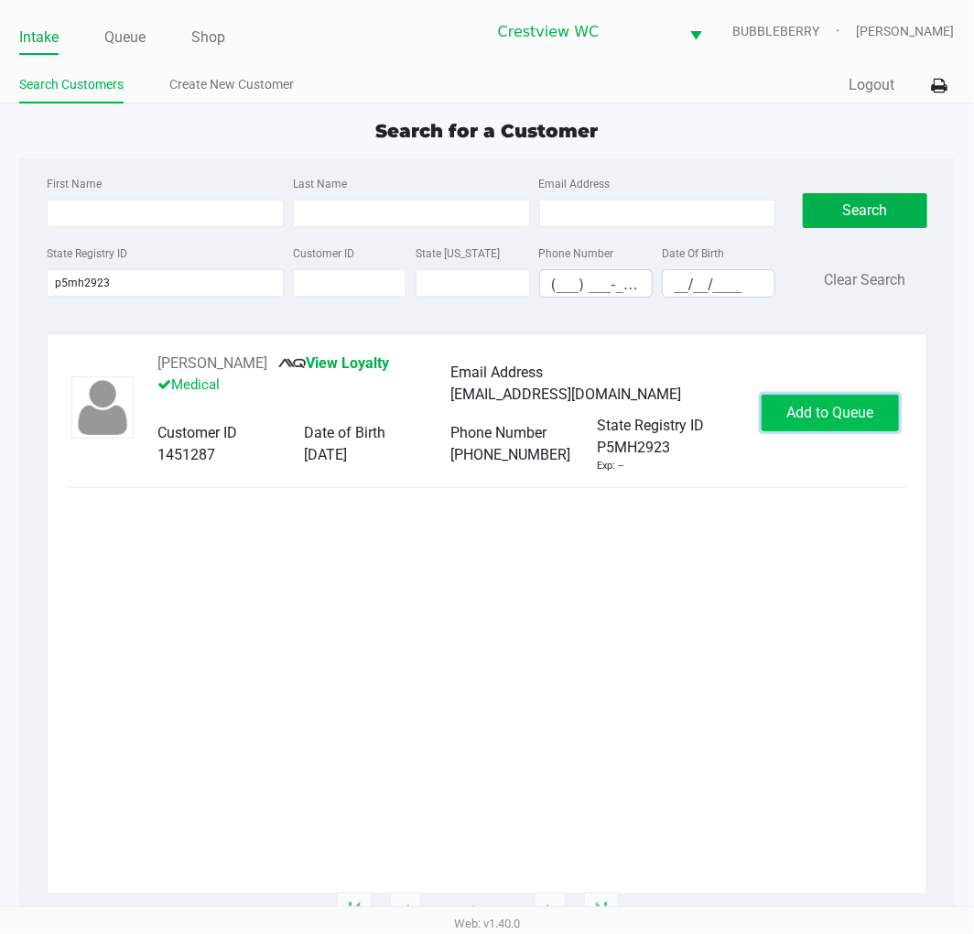
click at [842, 405] on span "Add to Queue" at bounding box center [829, 412] width 87 height 17
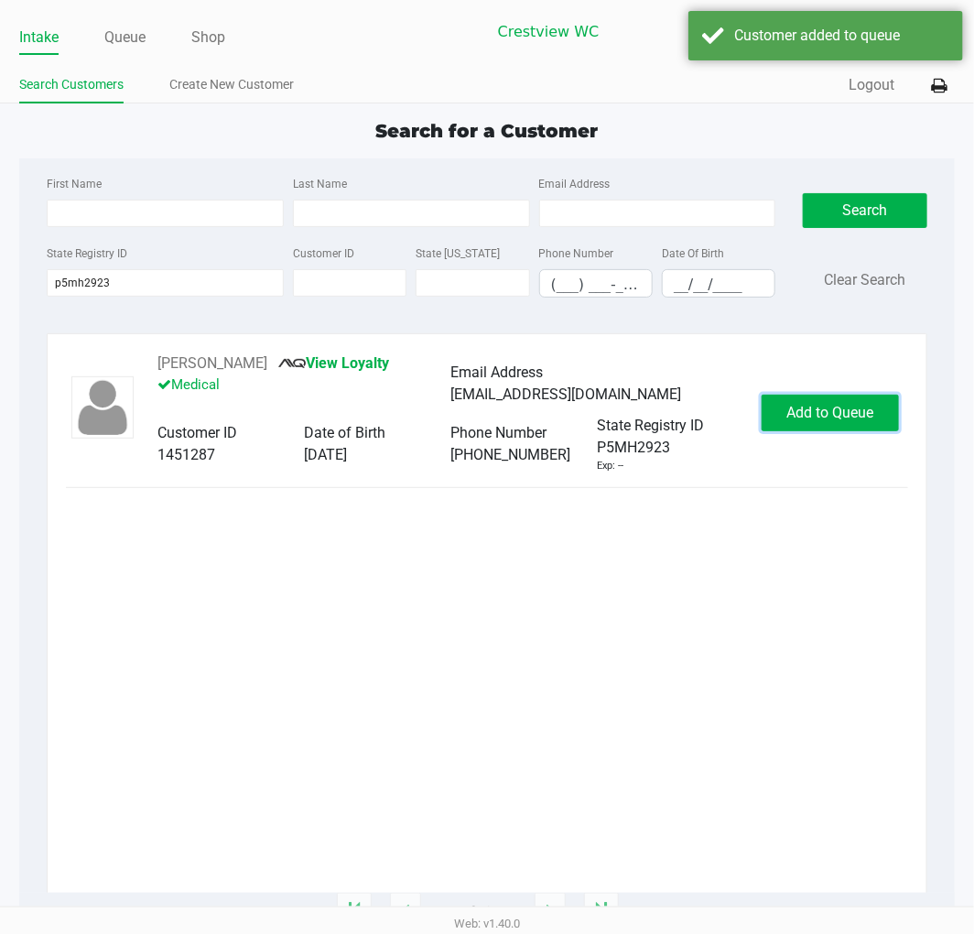
click at [842, 410] on span "Add to Queue" at bounding box center [829, 412] width 87 height 17
click at [842, 410] on div "In Queue" at bounding box center [835, 413] width 128 height 37
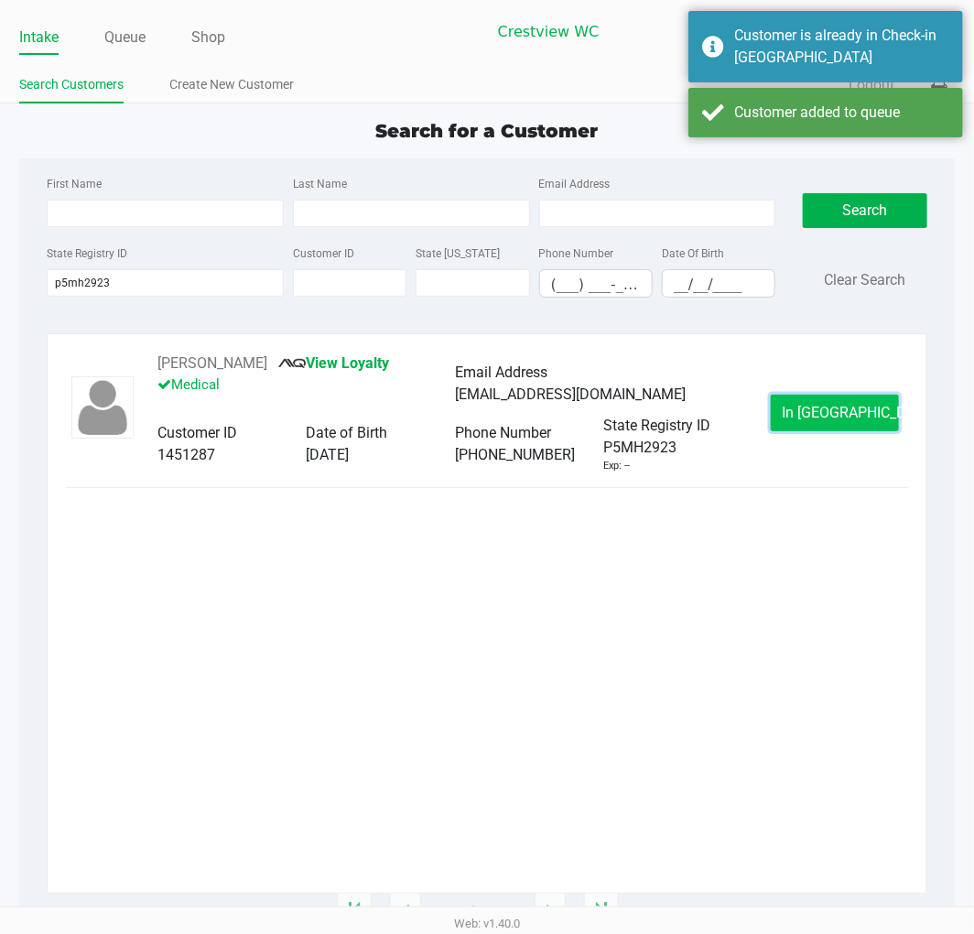
click at [816, 409] on span "In Queue" at bounding box center [860, 412] width 154 height 17
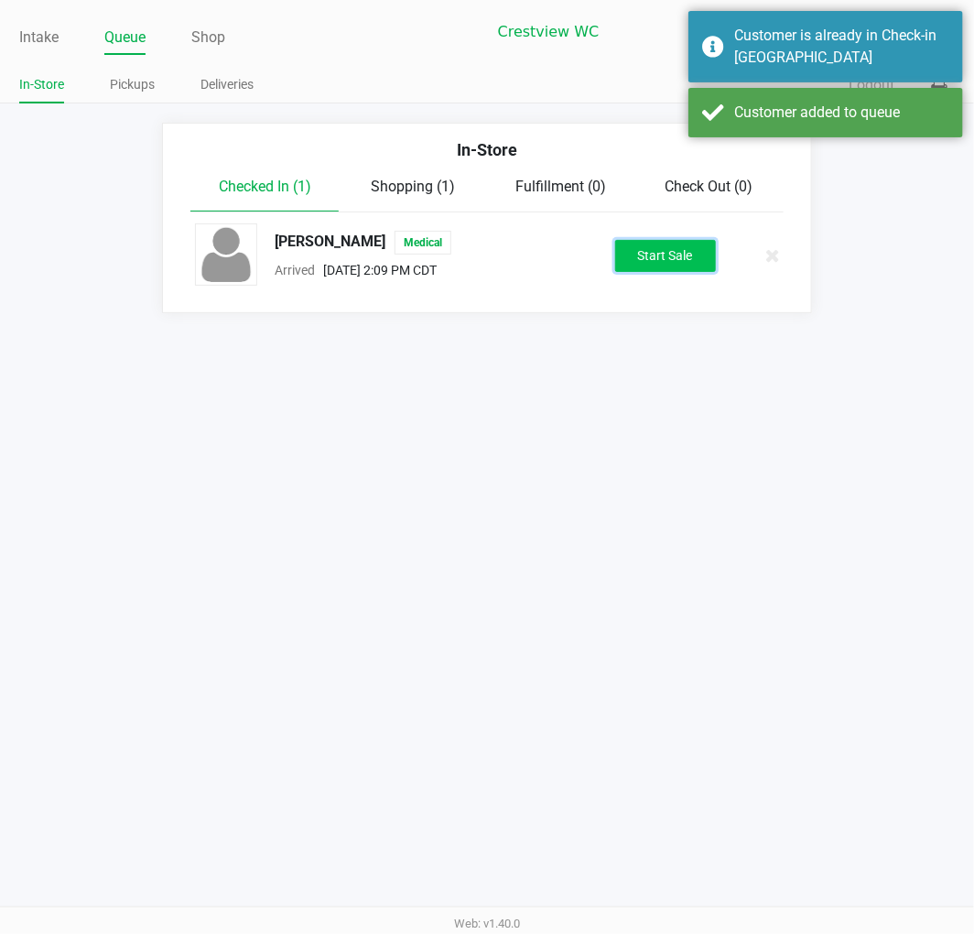
click at [652, 249] on button "Start Sale" at bounding box center [665, 256] width 101 height 32
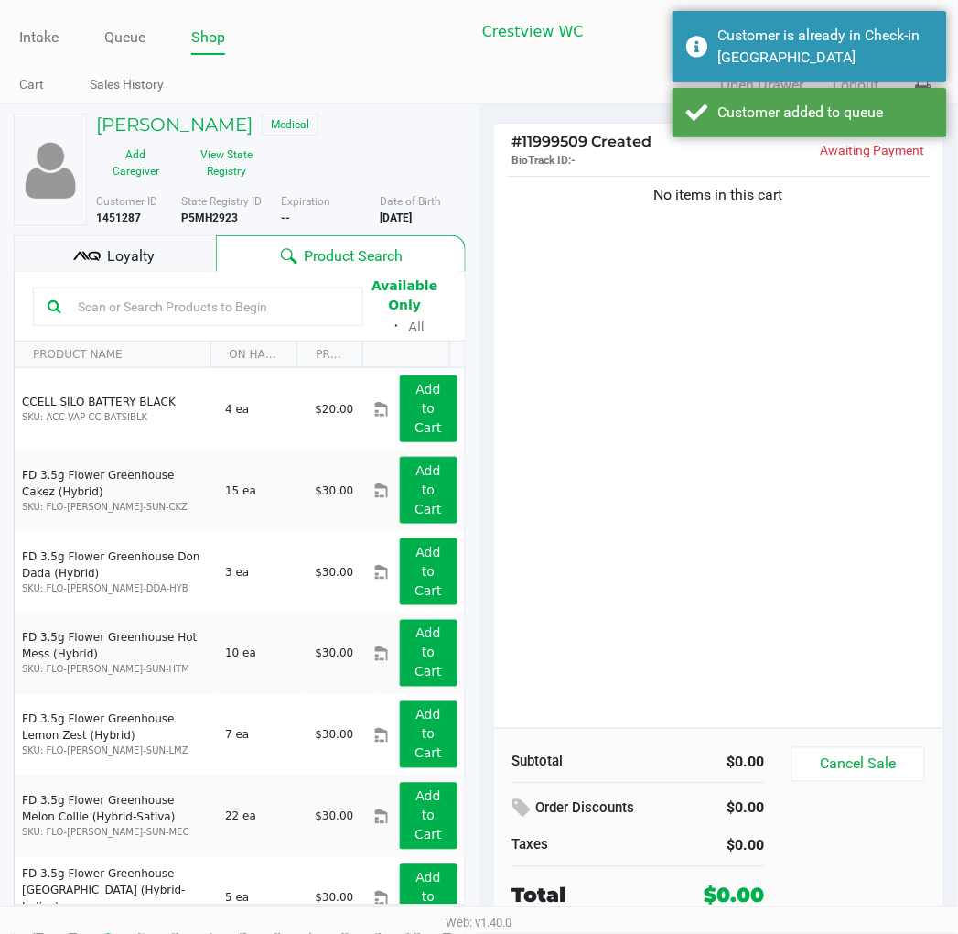
click at [137, 257] on span "Loyalty" at bounding box center [131, 256] width 48 height 22
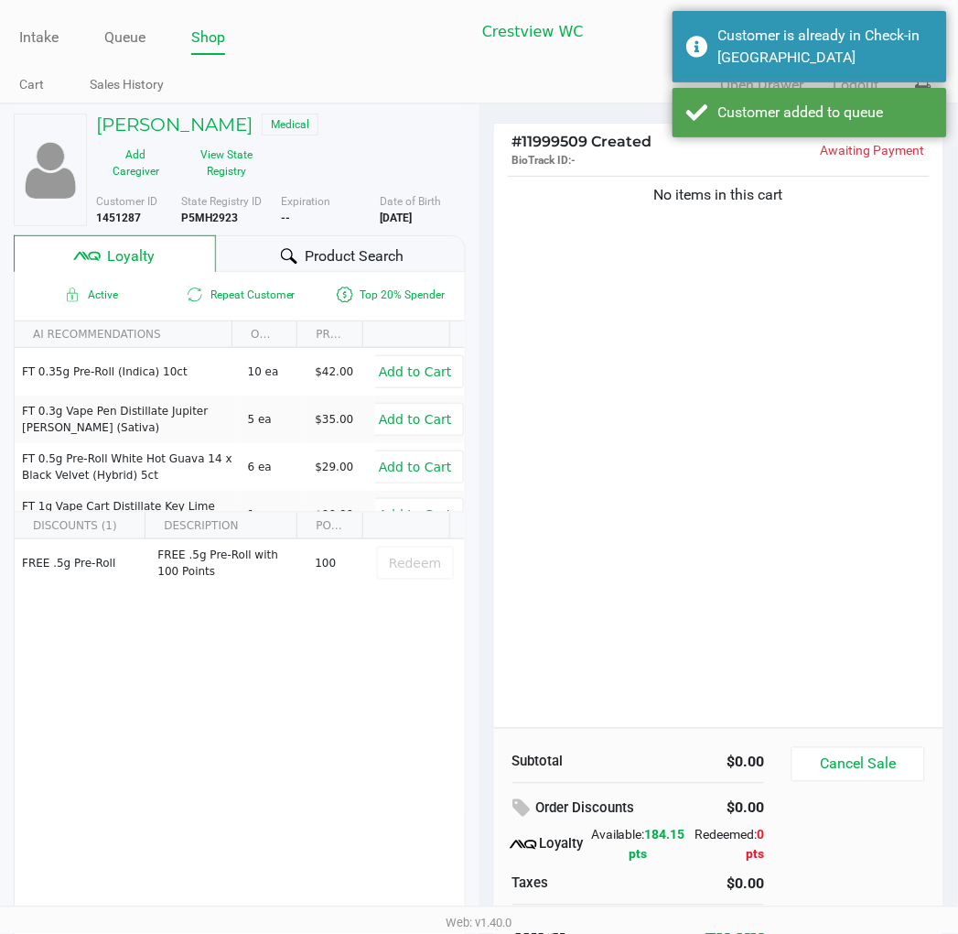
scroll to position [35, 0]
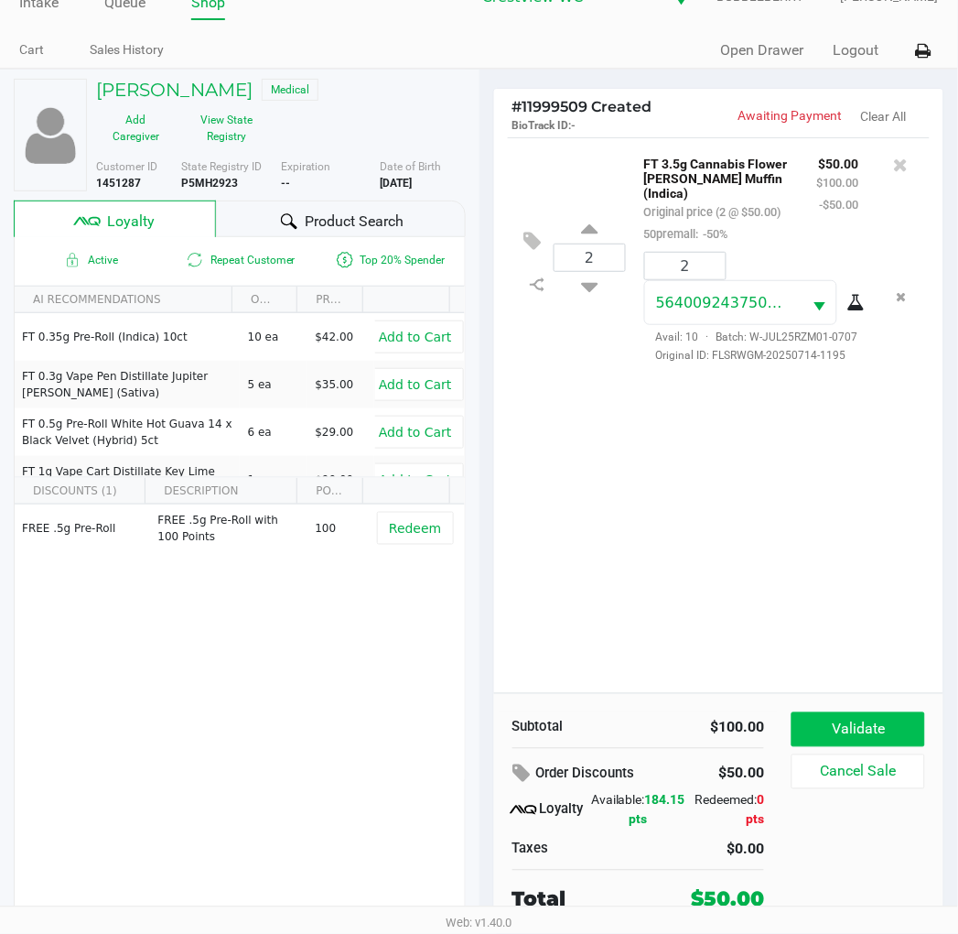
click at [870, 726] on button "Validate" at bounding box center [858, 729] width 133 height 35
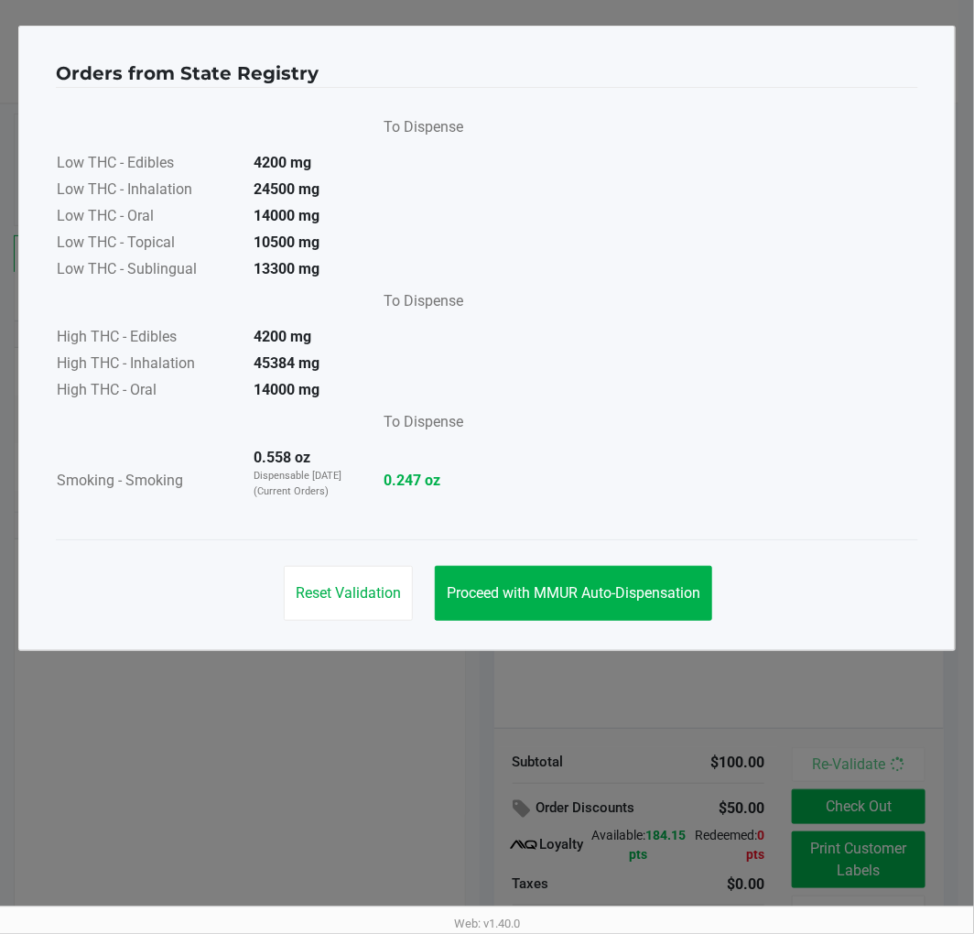
click at [648, 593] on span "Proceed with MMUR Auto-Dispensation" at bounding box center [574, 592] width 254 height 17
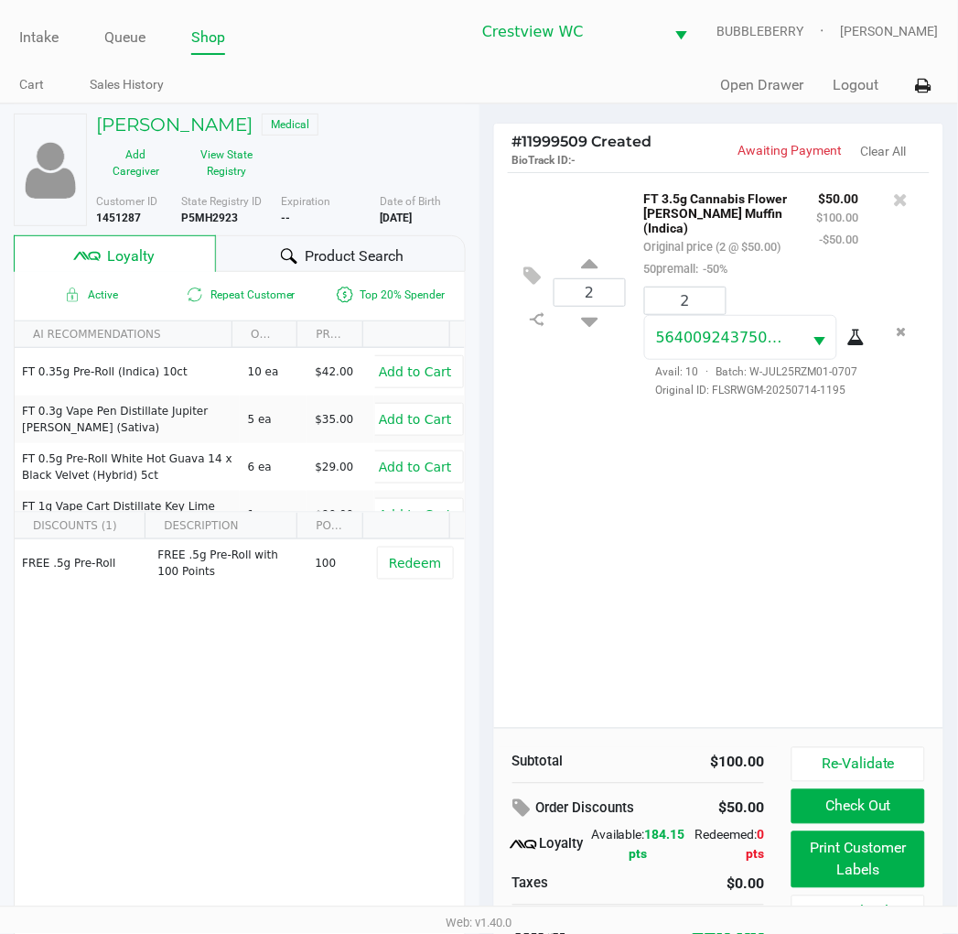
click at [819, 870] on button "Print Customer Labels" at bounding box center [858, 859] width 133 height 57
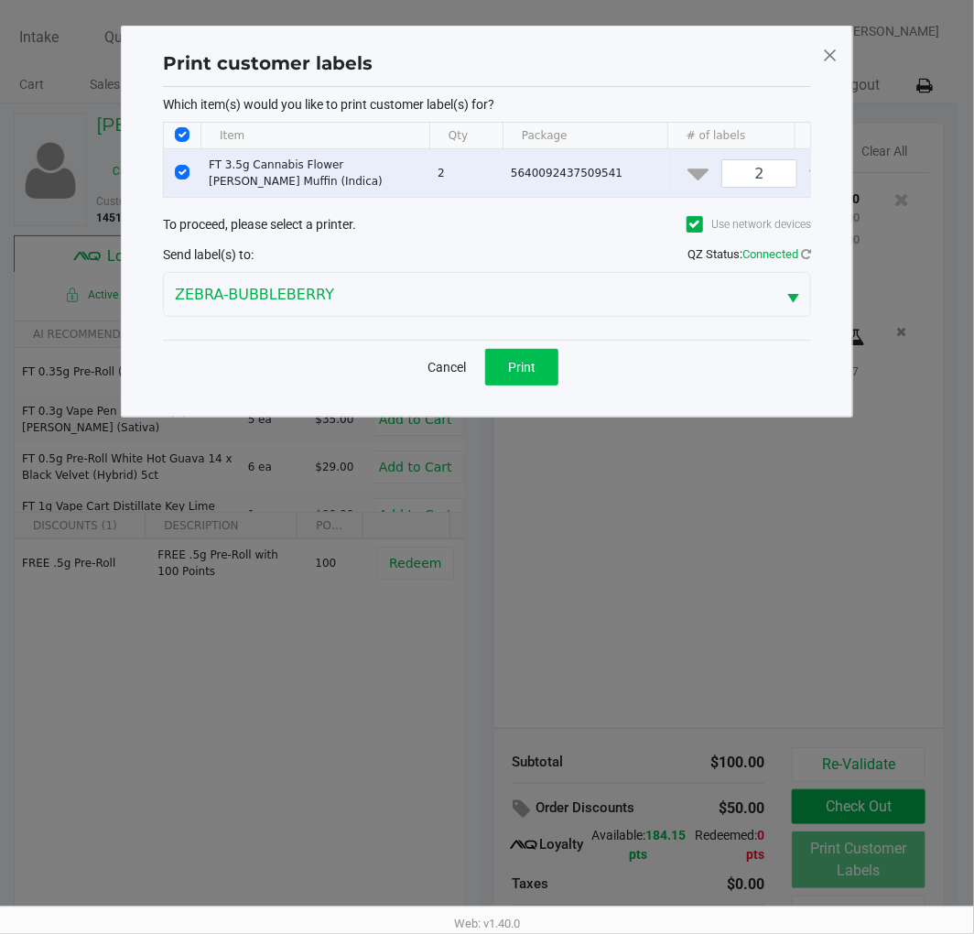
click at [494, 385] on button "Print" at bounding box center [521, 367] width 73 height 37
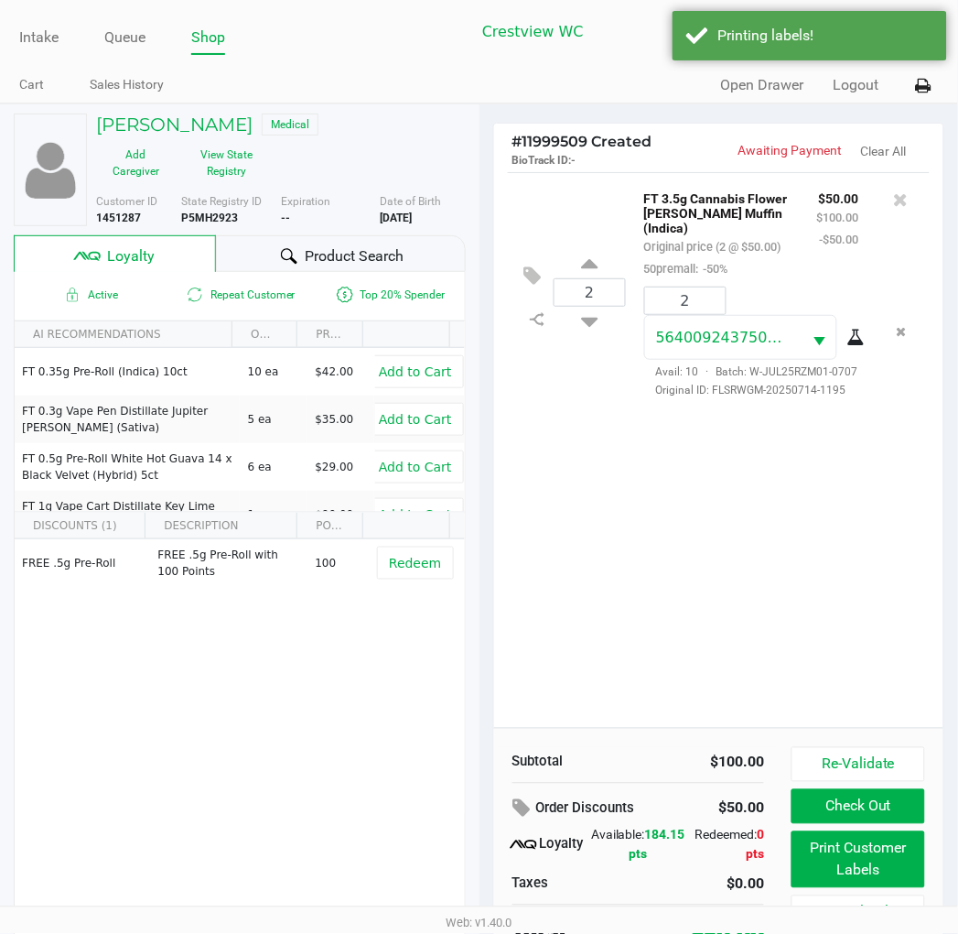
scroll to position [35, 0]
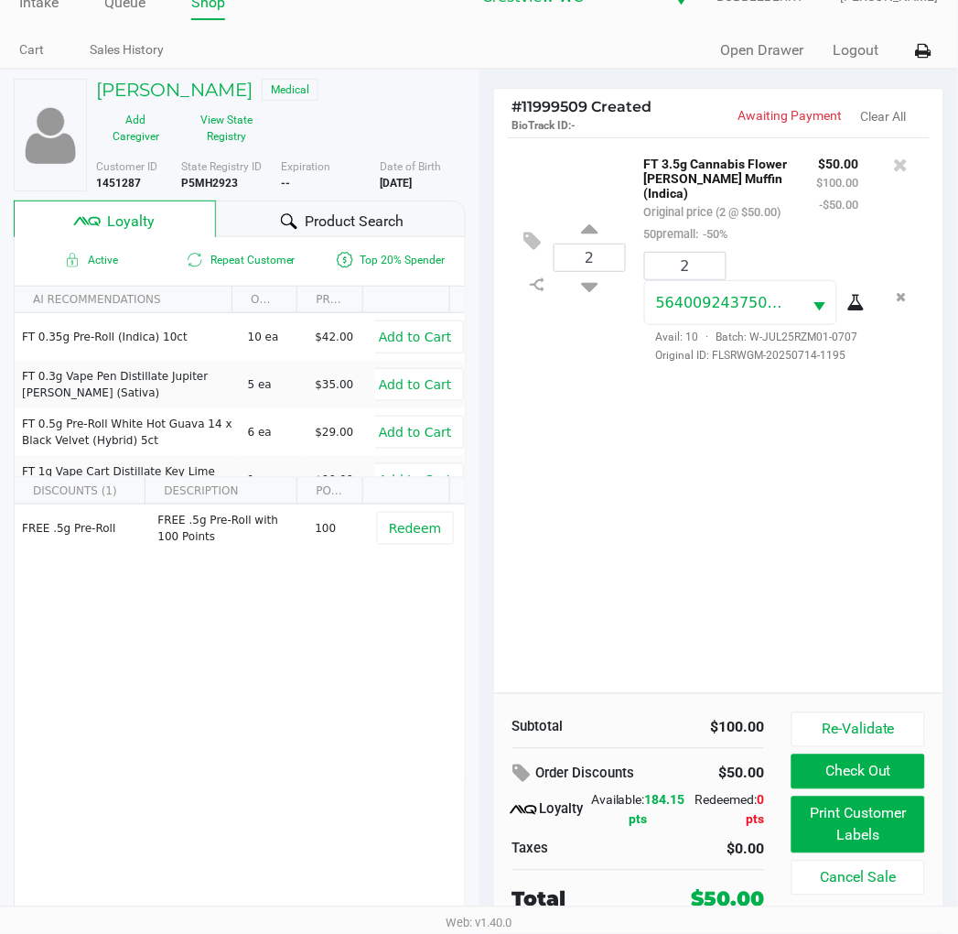
click at [875, 769] on button "Check Out" at bounding box center [858, 771] width 133 height 35
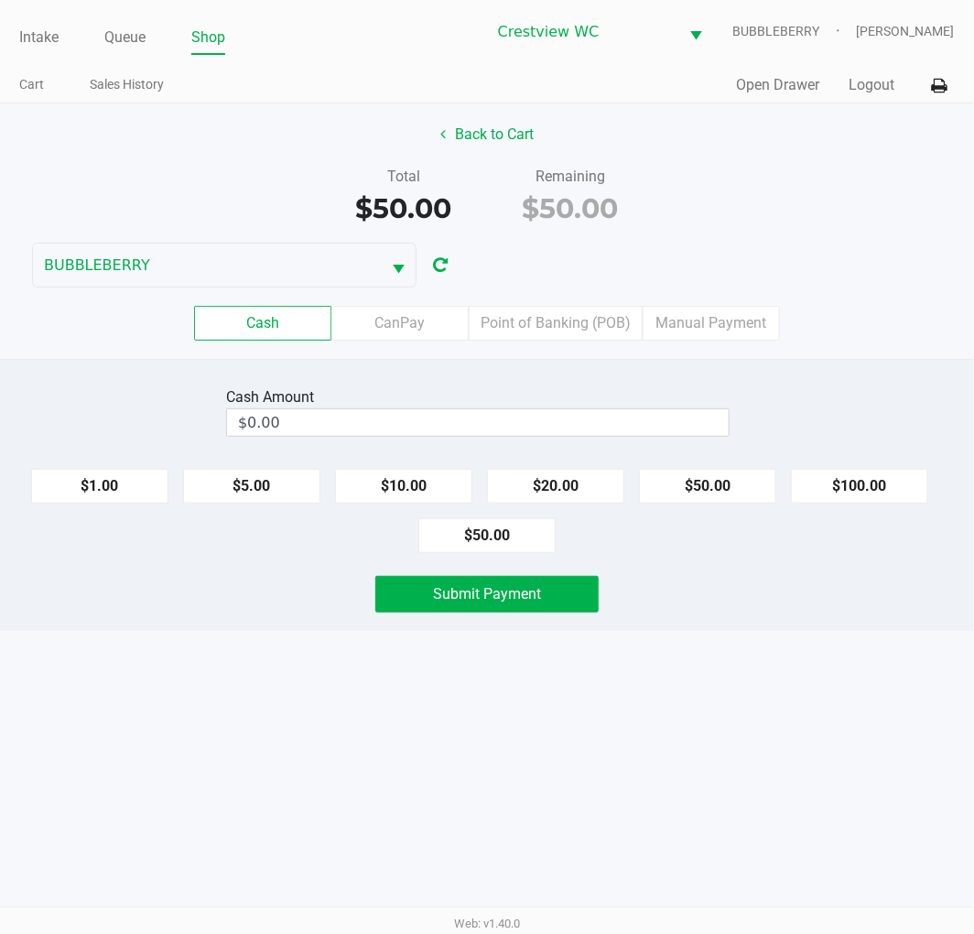
click at [425, 422] on input "$0.00" at bounding box center [478, 422] width 502 height 27
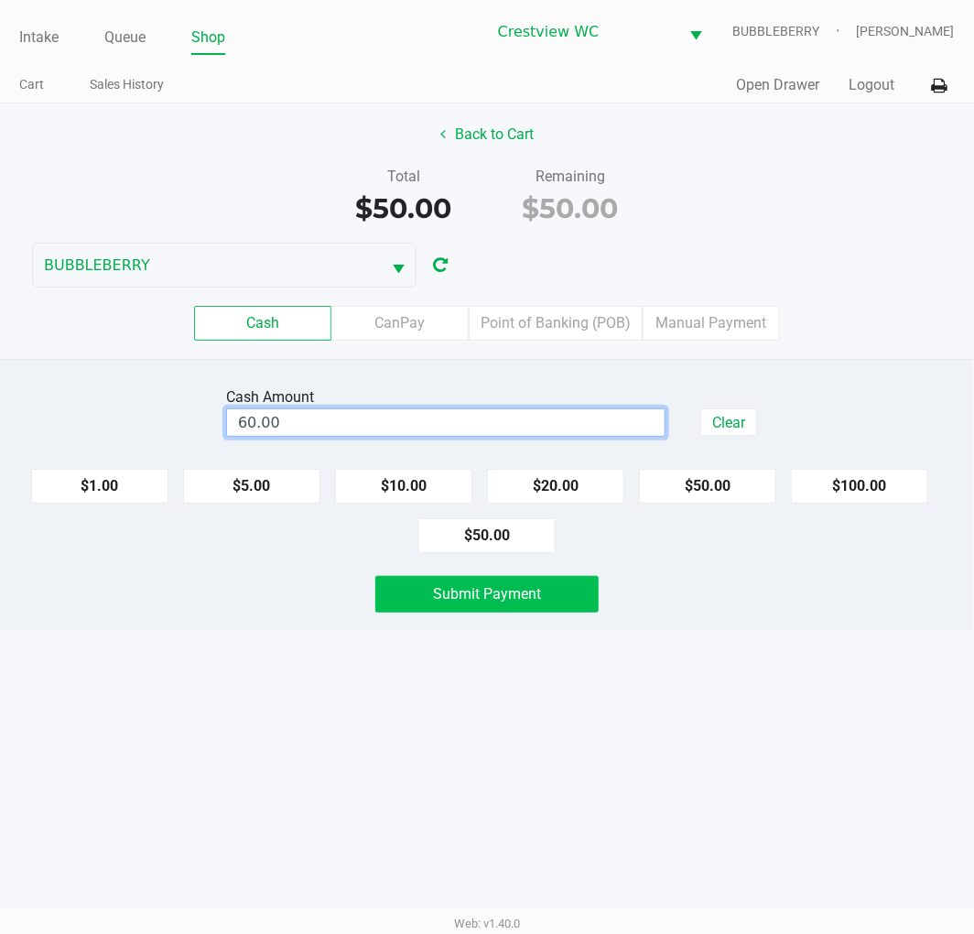
click at [533, 605] on button "Submit Payment" at bounding box center [486, 594] width 223 height 37
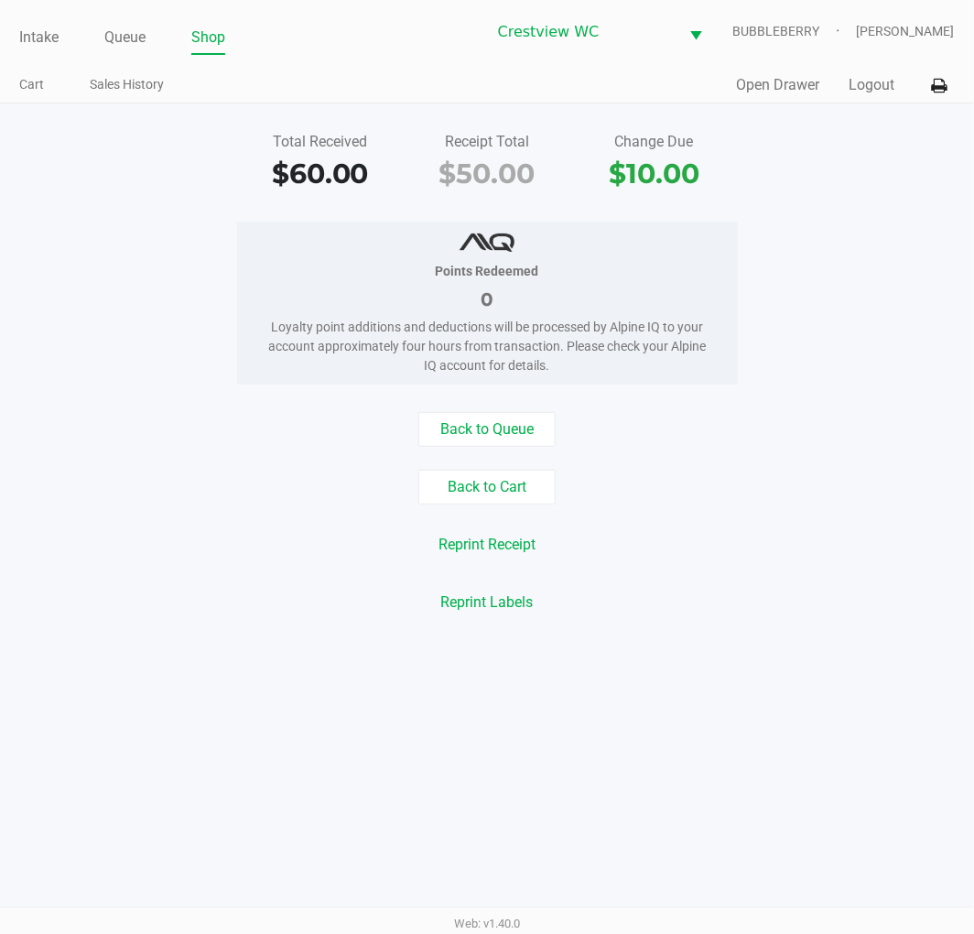
click at [44, 40] on link "Intake" at bounding box center [38, 38] width 39 height 26
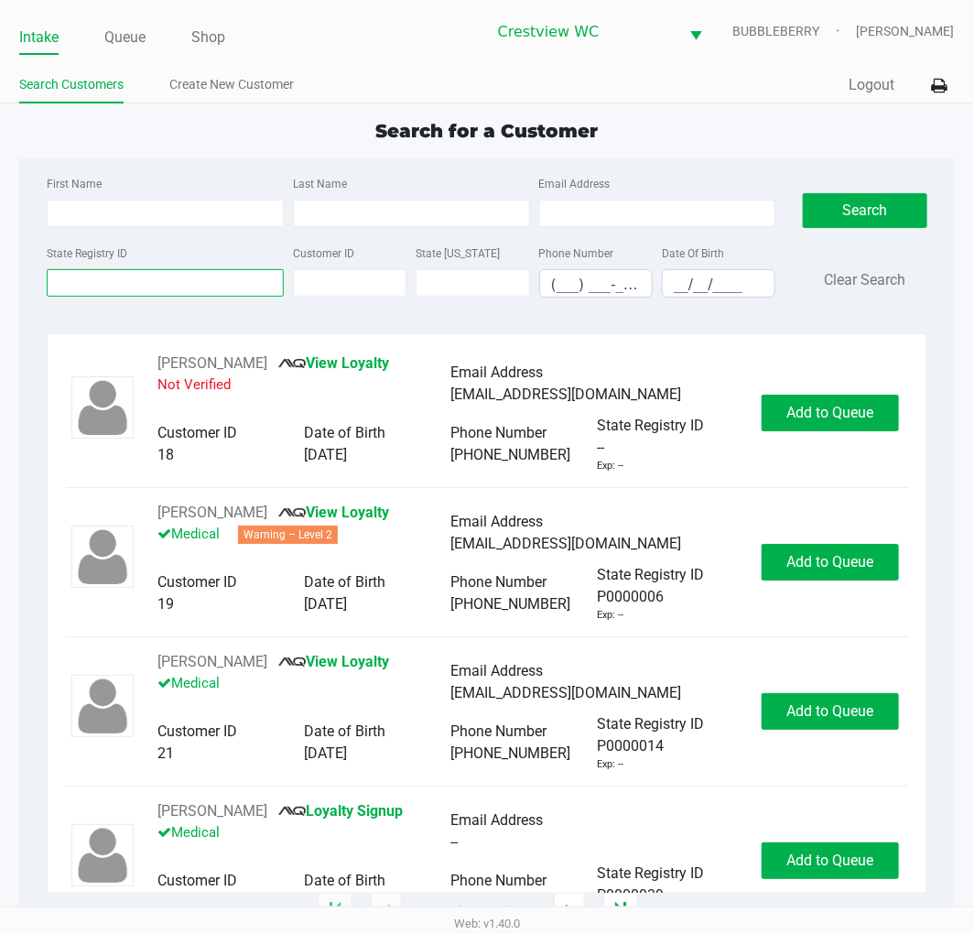
click at [124, 277] on input "State Registry ID" at bounding box center [165, 282] width 237 height 27
click at [159, 280] on input "State Registry ID" at bounding box center [165, 282] width 237 height 27
click at [108, 31] on link "Queue" at bounding box center [124, 38] width 41 height 26
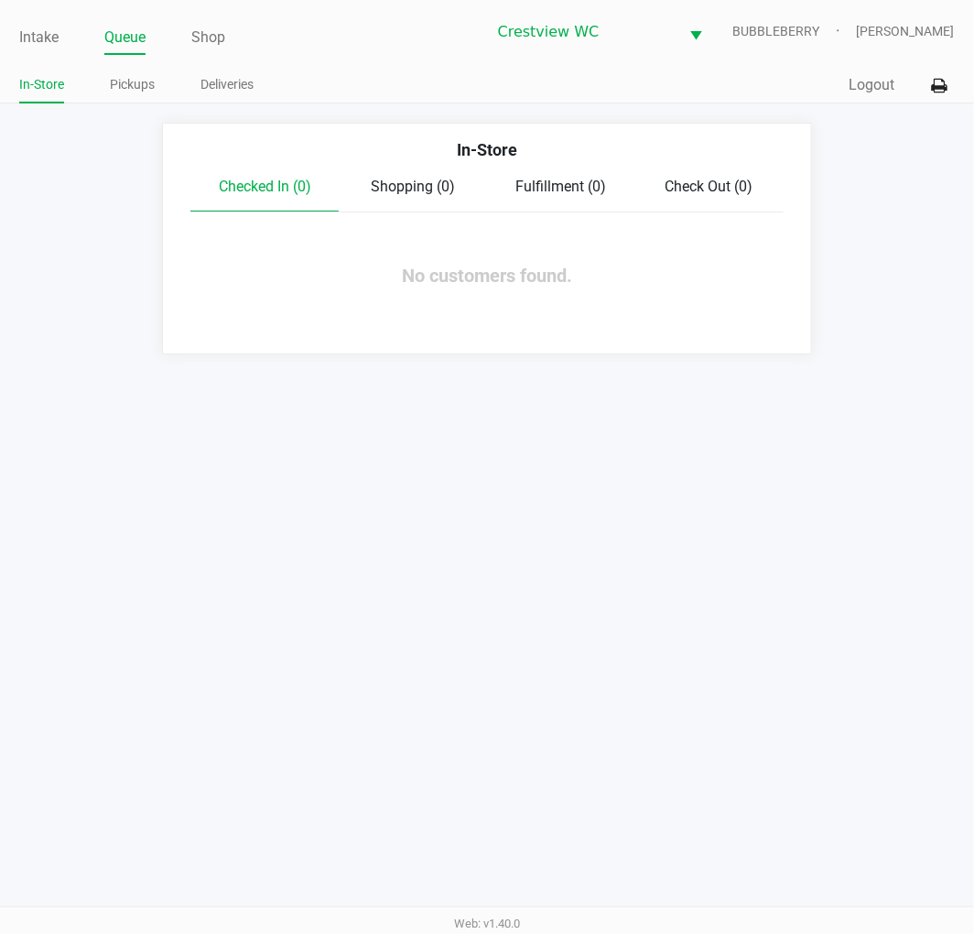
click at [137, 92] on link "Pickups" at bounding box center [132, 84] width 45 height 23
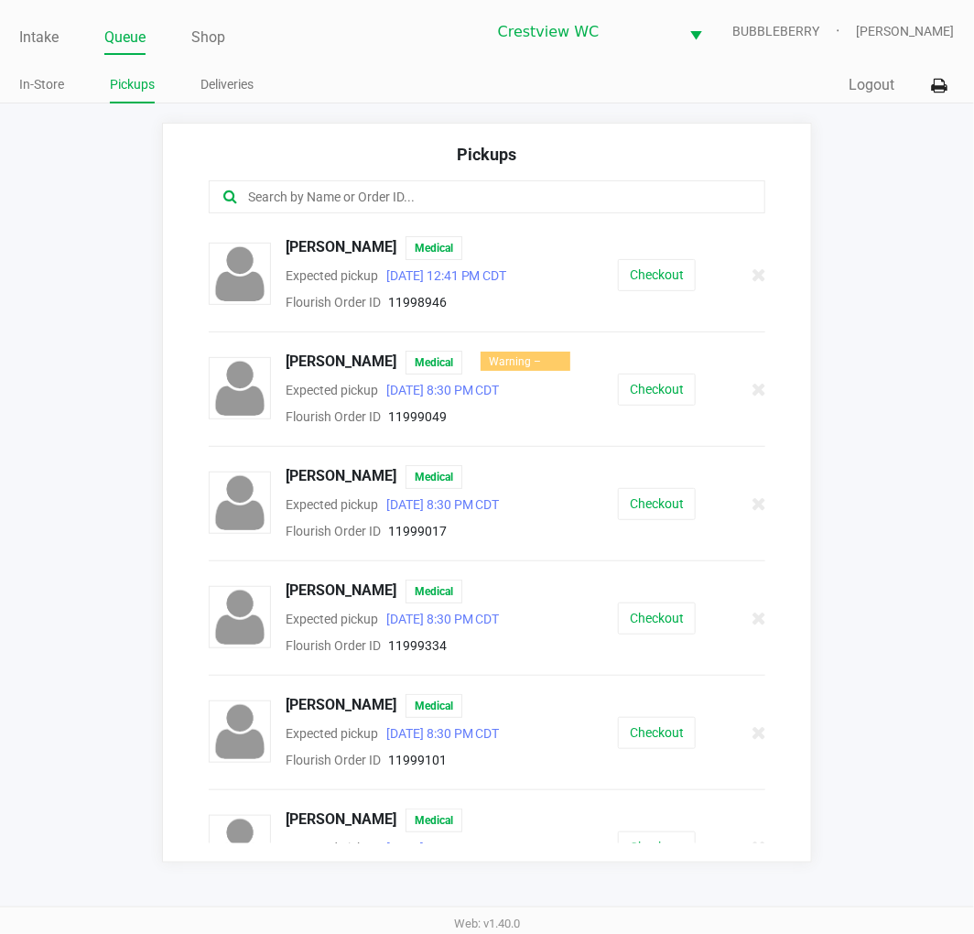
click at [297, 204] on input "text" at bounding box center [483, 197] width 474 height 21
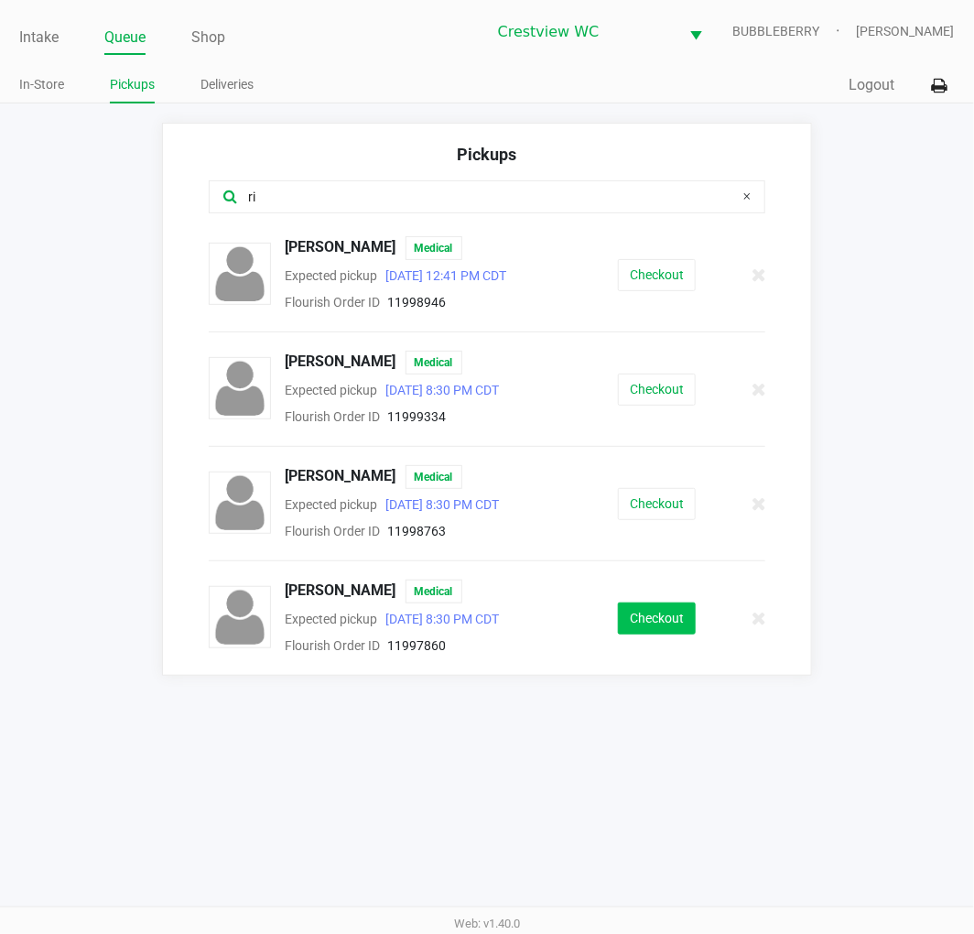
click at [648, 634] on button "Checkout" at bounding box center [657, 618] width 78 height 32
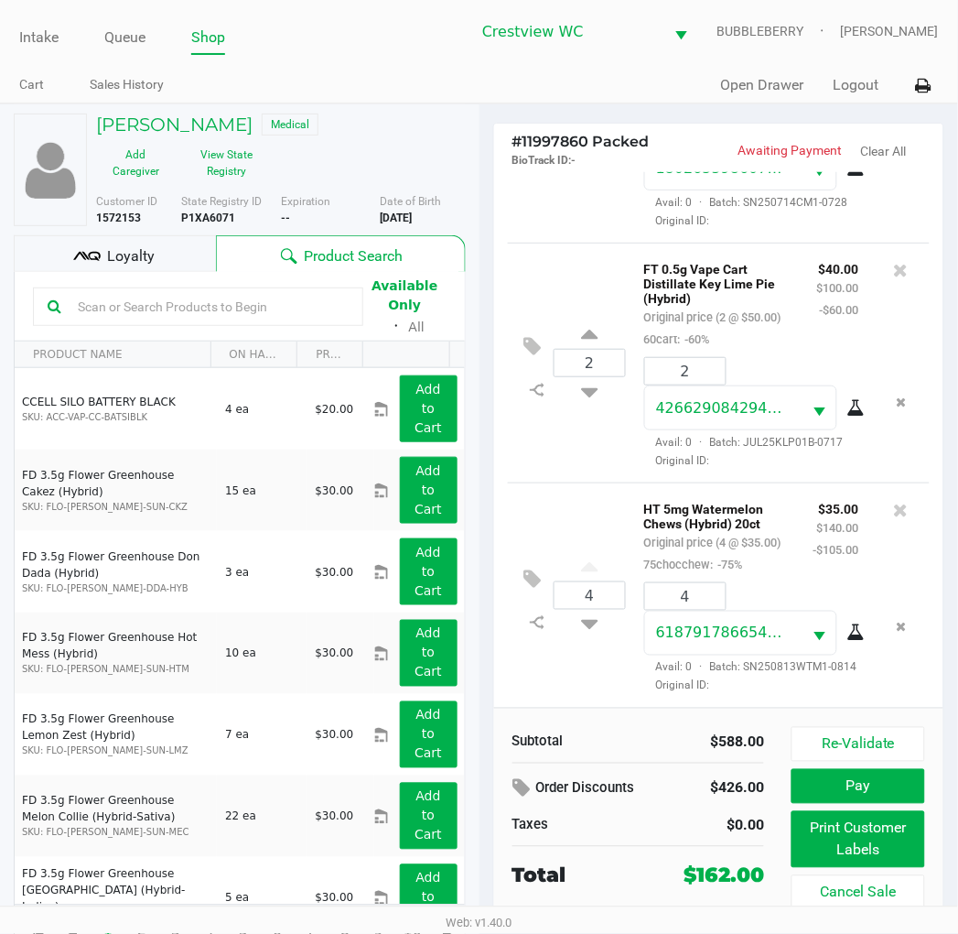
scroll to position [862, 0]
click at [849, 840] on button "Print Customer Labels" at bounding box center [858, 839] width 133 height 57
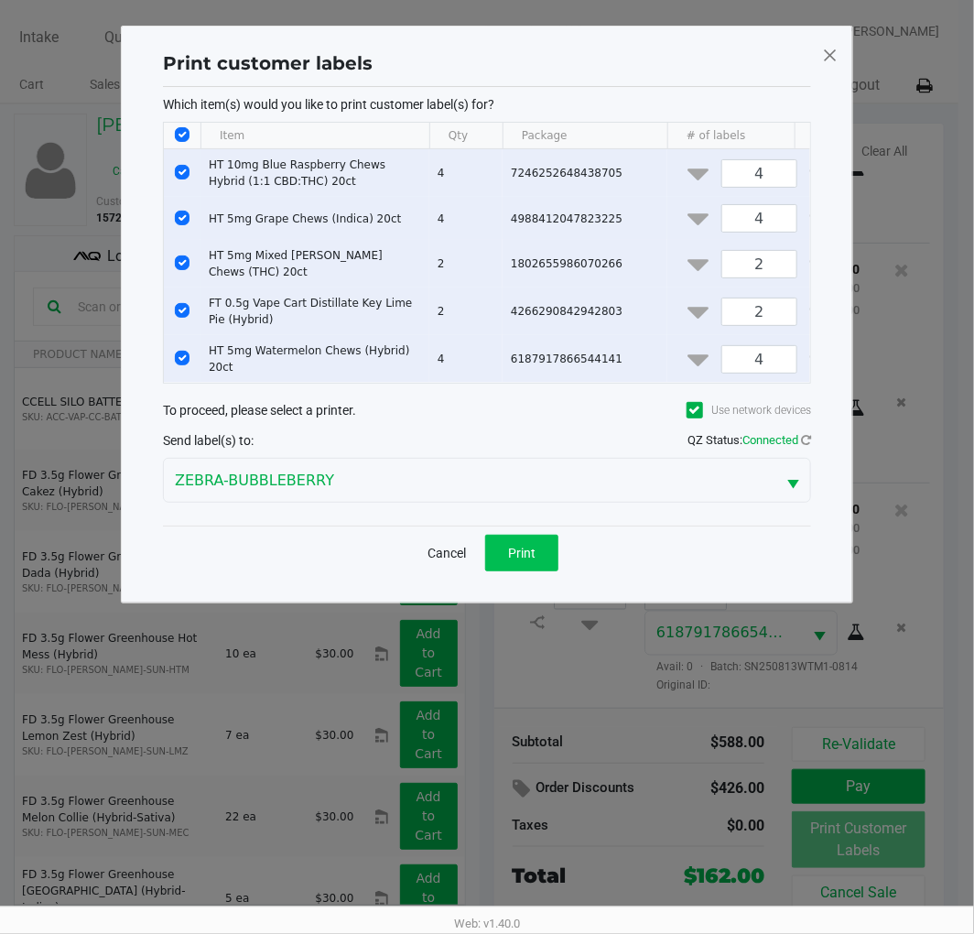
click at [533, 544] on button "Print" at bounding box center [521, 553] width 73 height 37
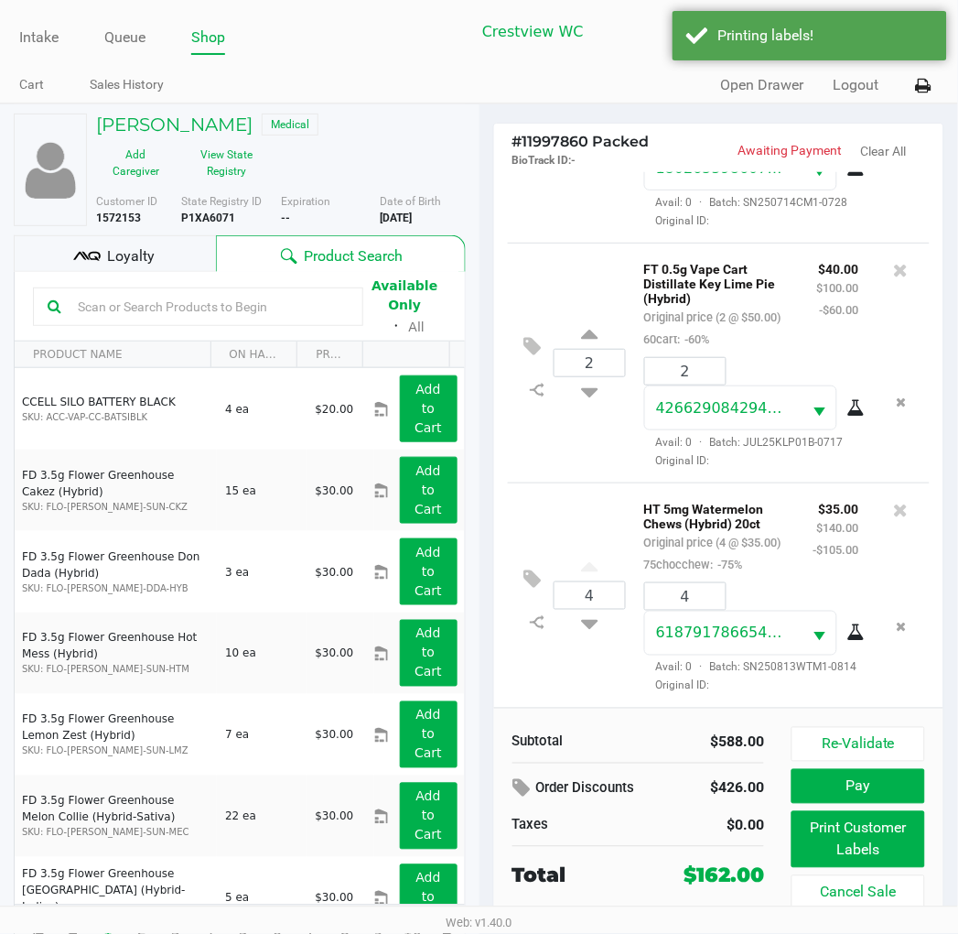
click at [153, 254] on div "Loyalty" at bounding box center [115, 253] width 202 height 37
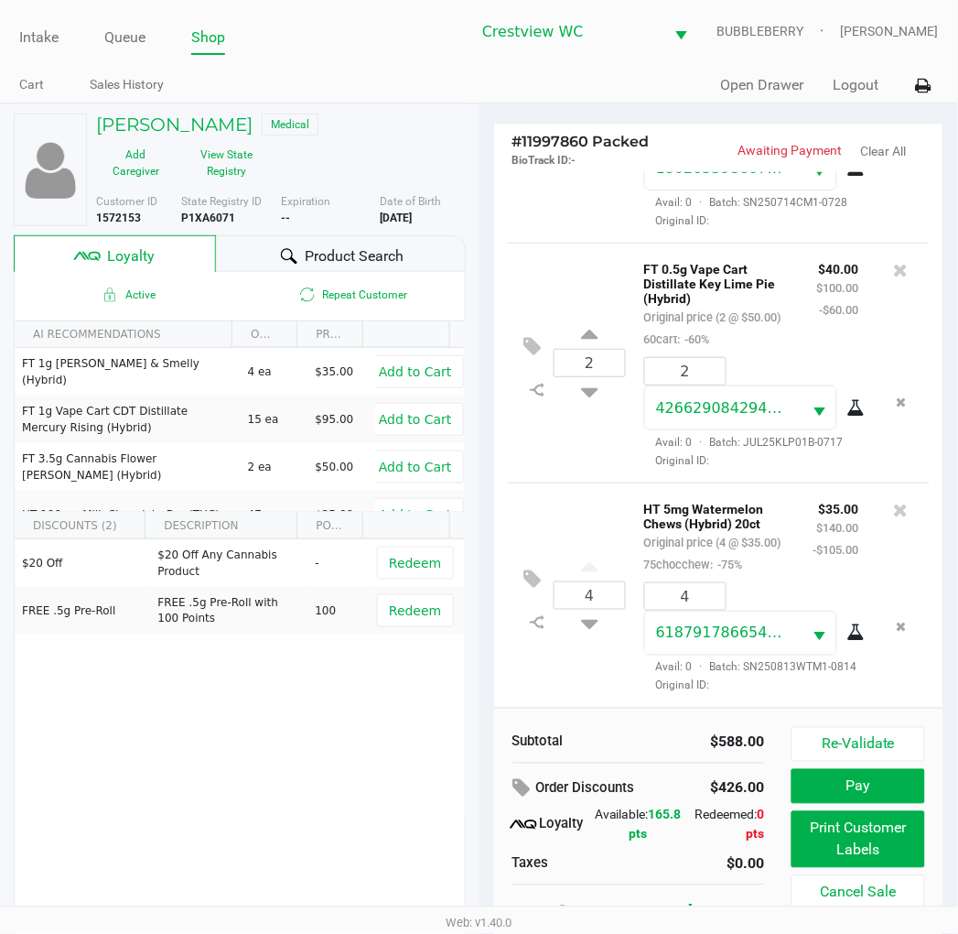
scroll to position [34, 0]
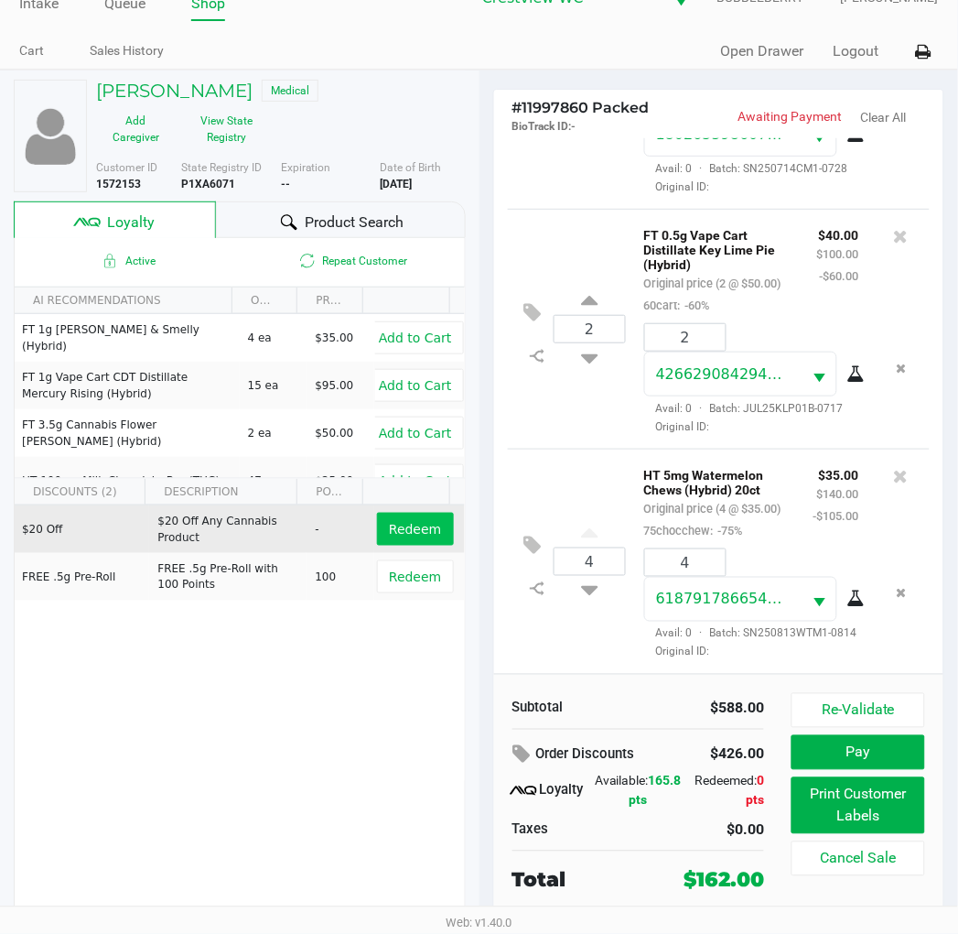
click at [403, 522] on span "Redeem" at bounding box center [415, 529] width 52 height 15
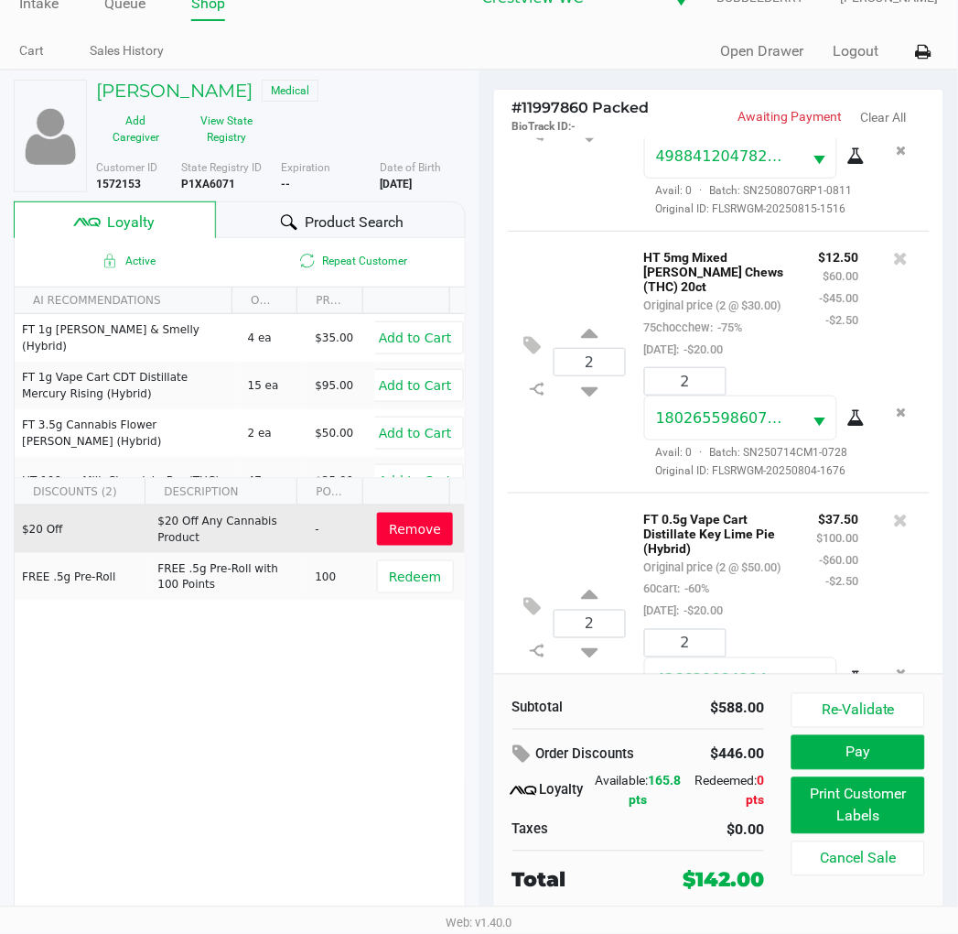
scroll to position [0, 0]
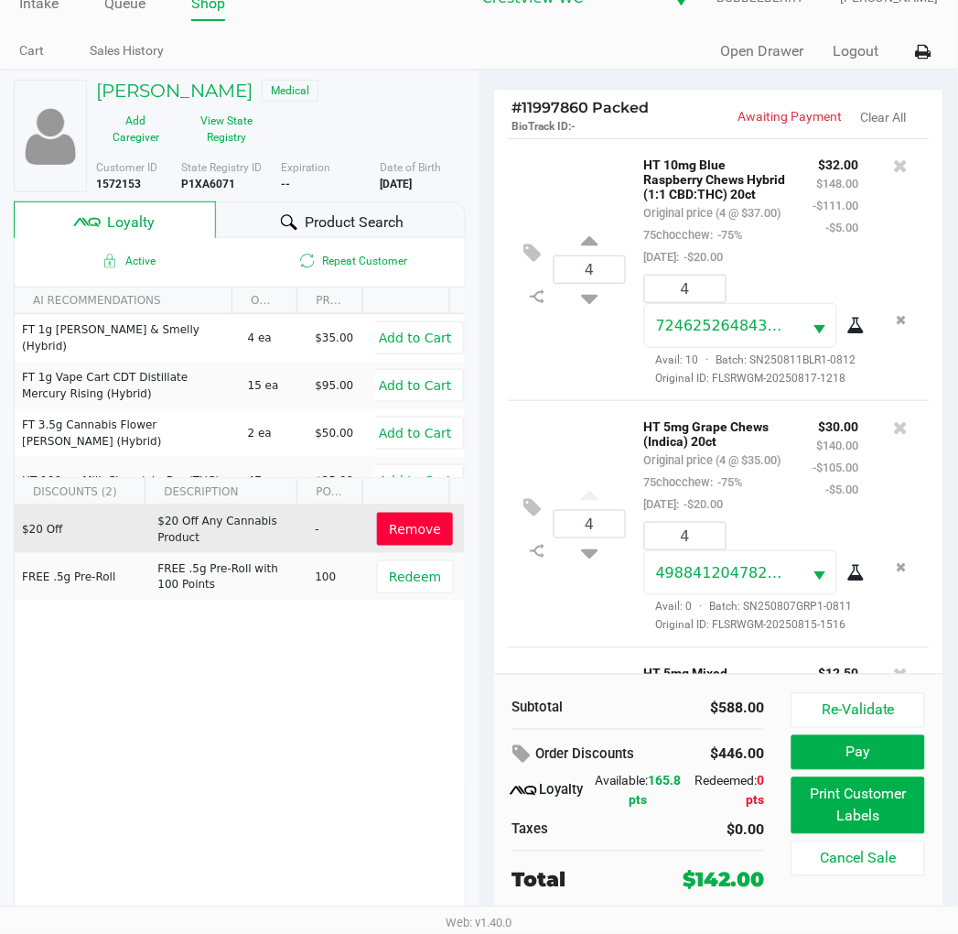
click at [865, 765] on button "Pay" at bounding box center [858, 752] width 133 height 35
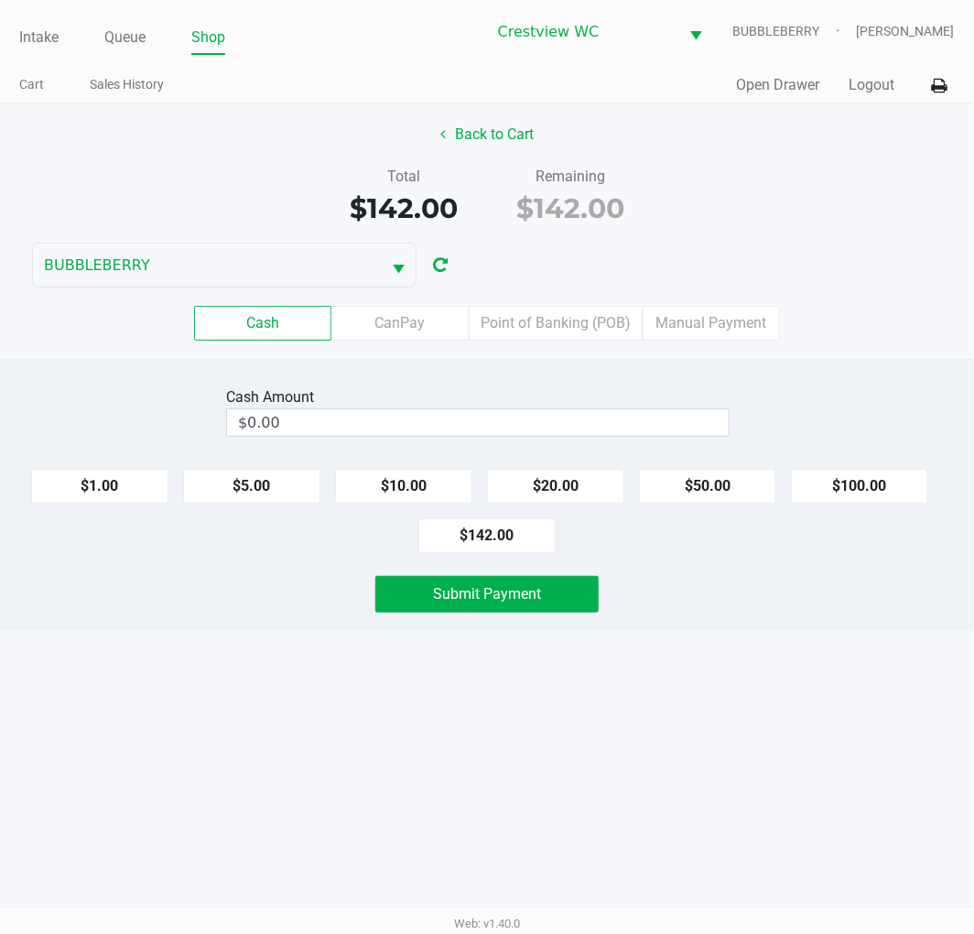
click at [554, 321] on label "Point of Banking (POB)" at bounding box center [556, 323] width 174 height 35
click at [0, 0] on 7 "Point of Banking (POB)" at bounding box center [0, 0] width 0 height 0
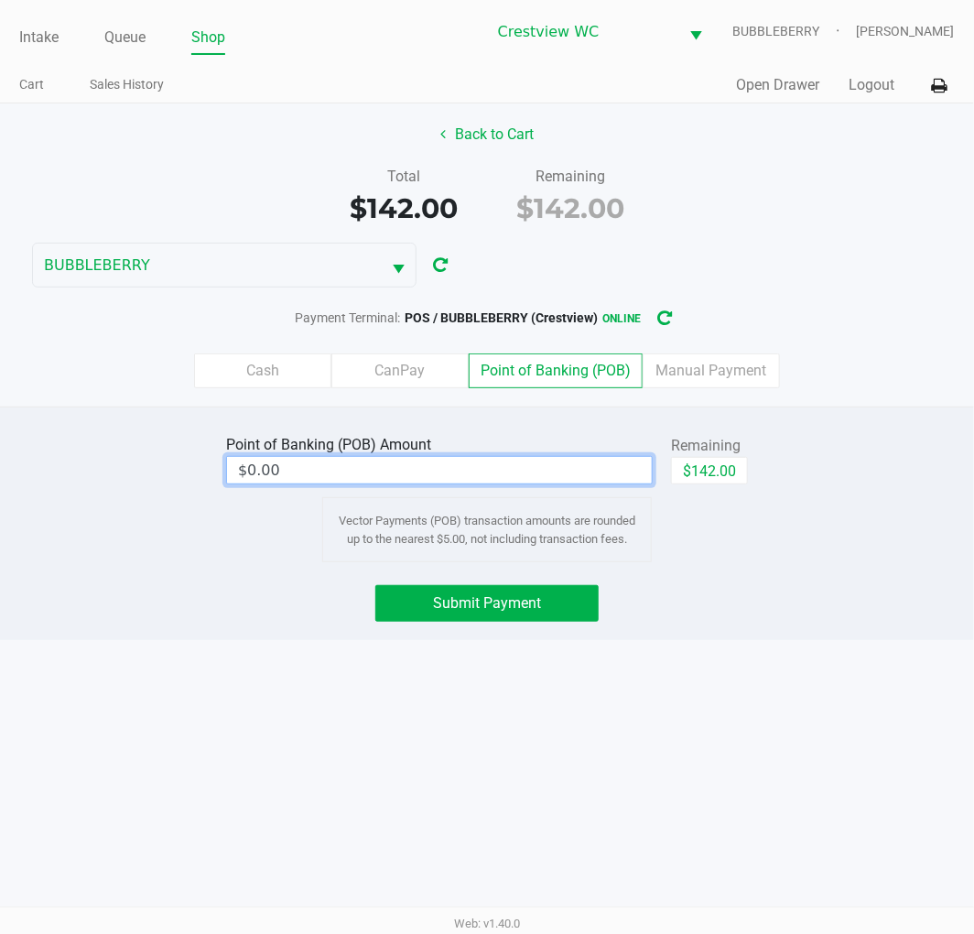
click at [561, 462] on input "$0.00" at bounding box center [439, 470] width 425 height 27
click at [737, 481] on button "$142.00" at bounding box center [709, 470] width 77 height 27
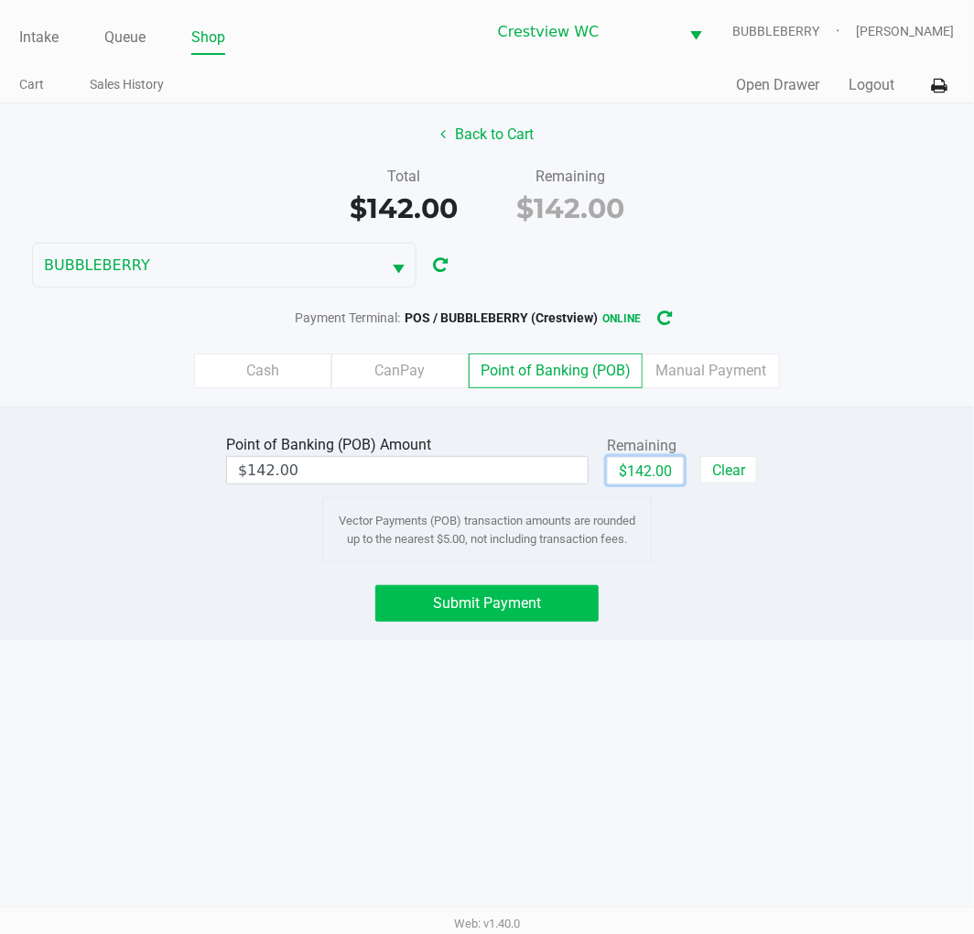
click at [506, 592] on button "Submit Payment" at bounding box center [486, 603] width 223 height 37
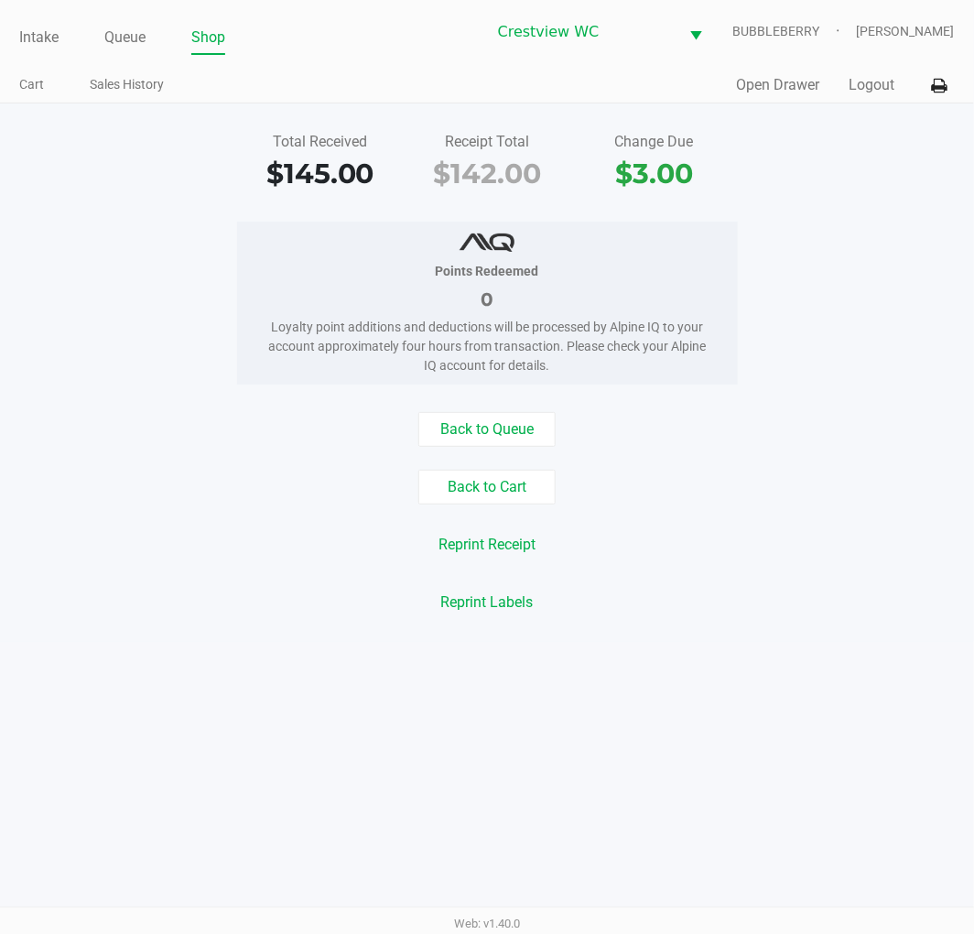
click at [41, 35] on link "Intake" at bounding box center [38, 38] width 39 height 26
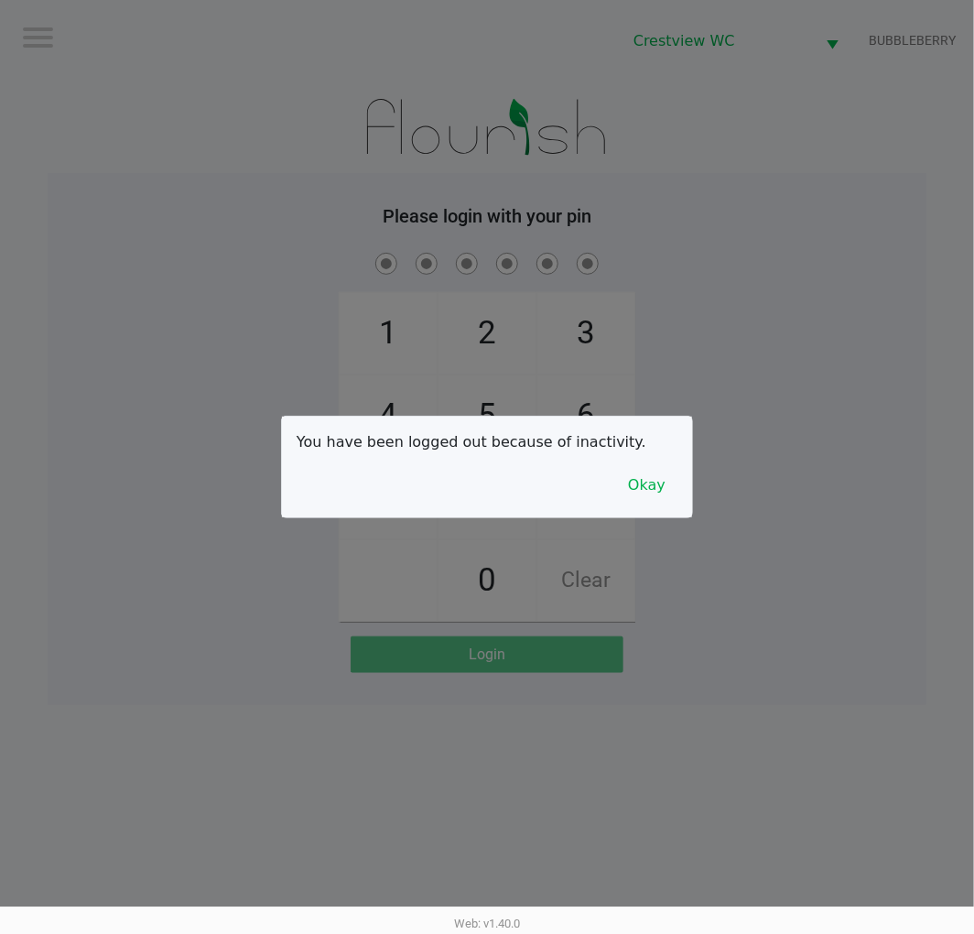
click at [654, 496] on button "Okay" at bounding box center [646, 485] width 61 height 35
click at [671, 439] on div "1 4 7 2 5 8 0 3 6 9 Clear" at bounding box center [487, 435] width 879 height 373
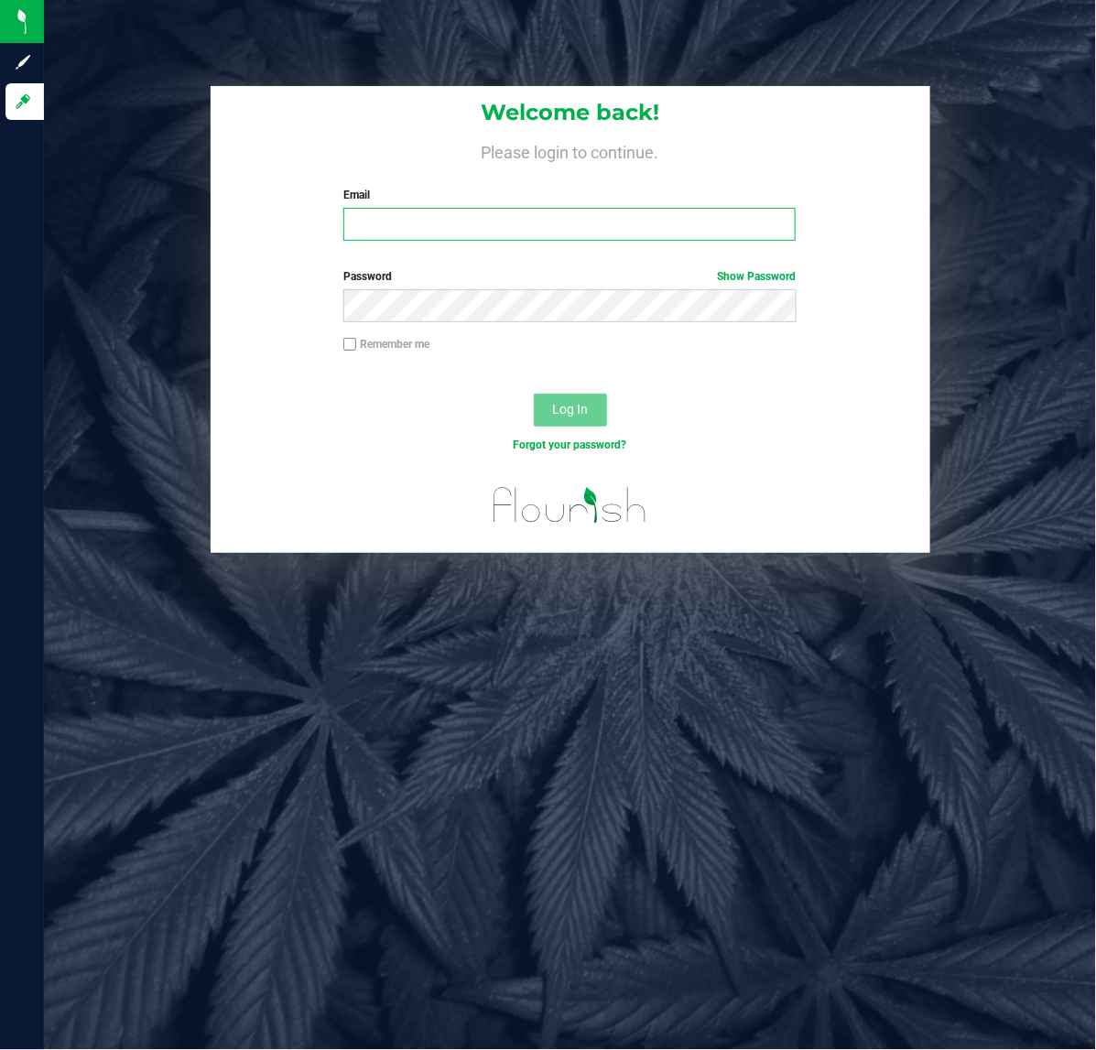
click at [428, 222] on input "Email" at bounding box center [569, 224] width 452 height 33
type input "Brollins@liveparallel.com"
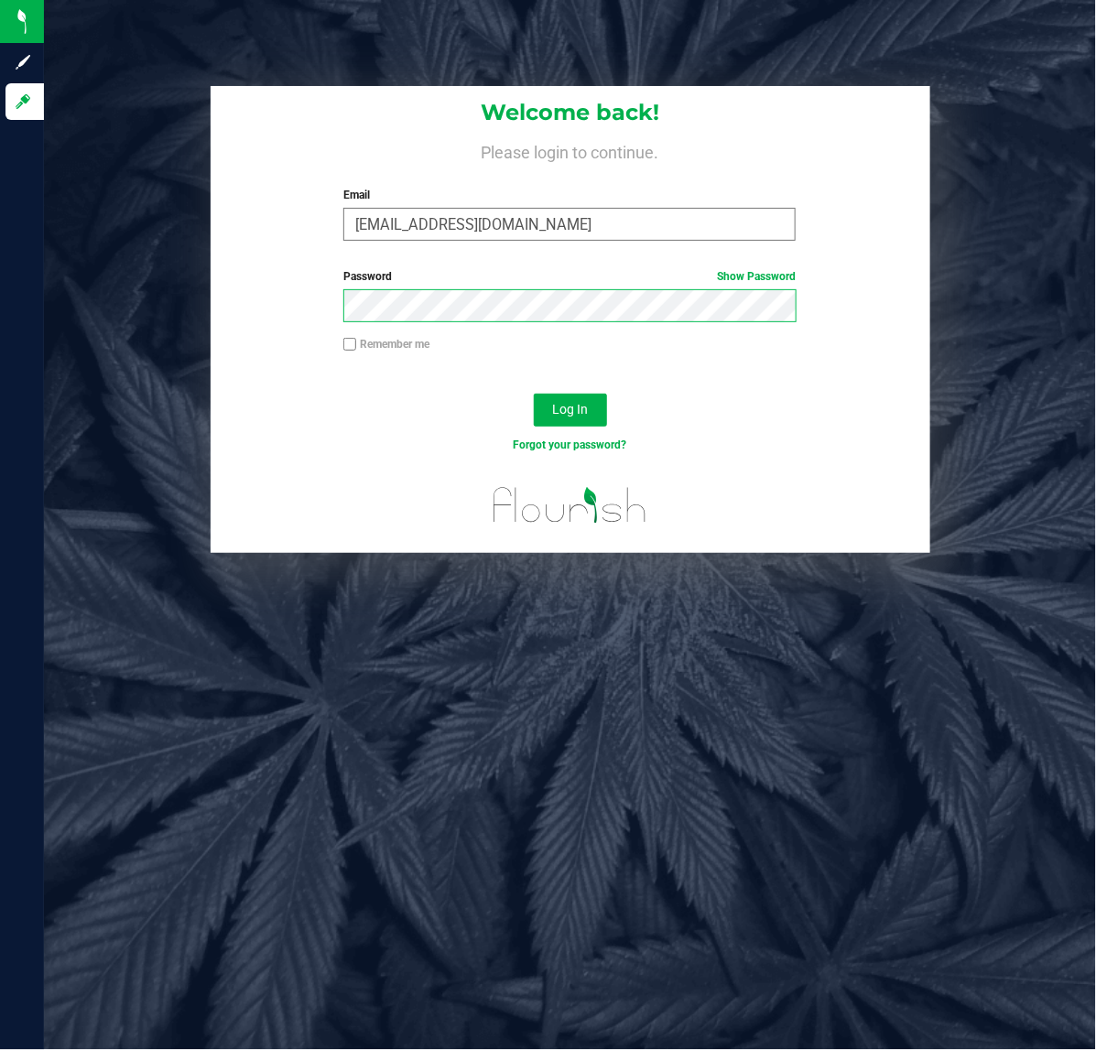
click at [534, 394] on button "Log In" at bounding box center [570, 410] width 73 height 33
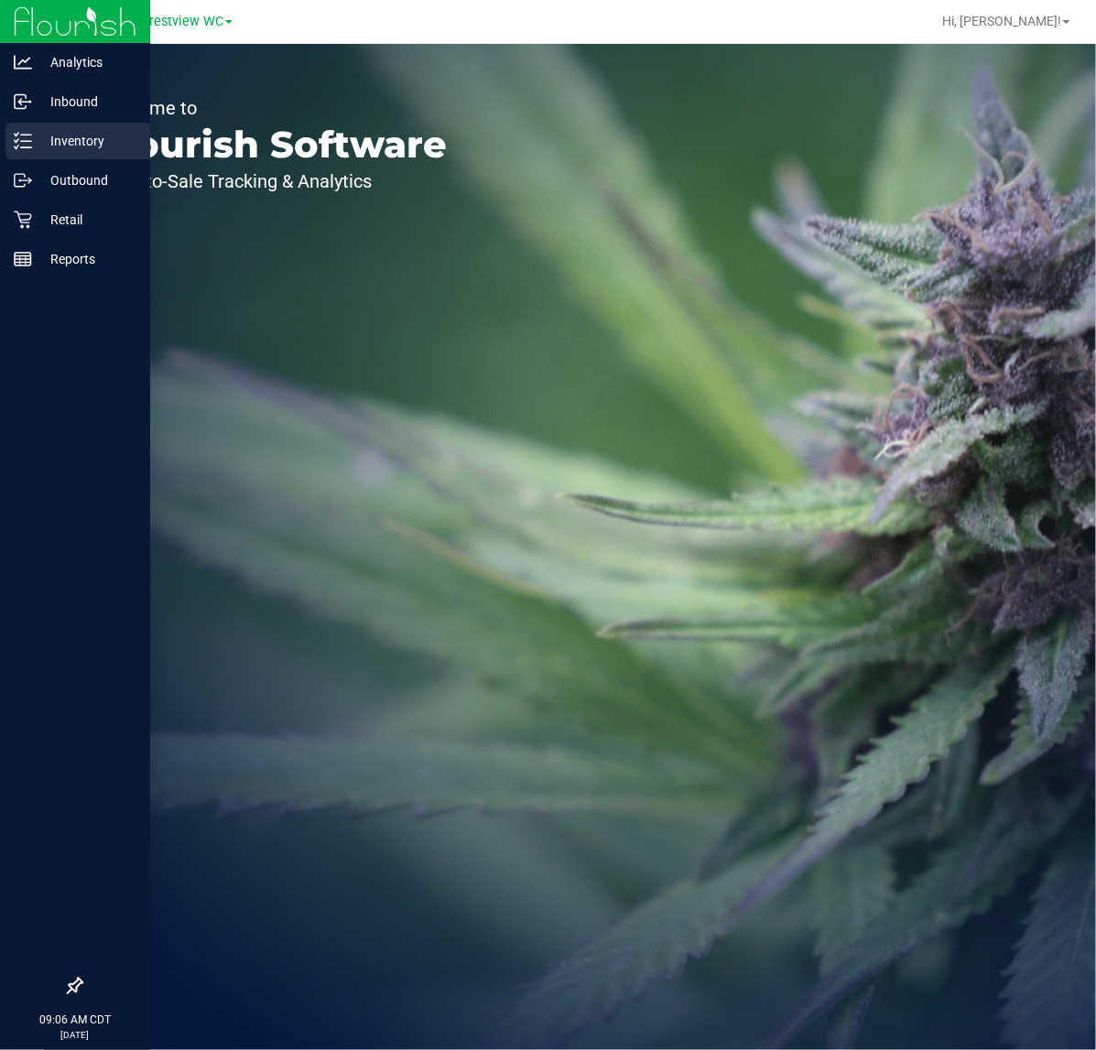
click at [39, 135] on p "Inventory" at bounding box center [87, 141] width 110 height 22
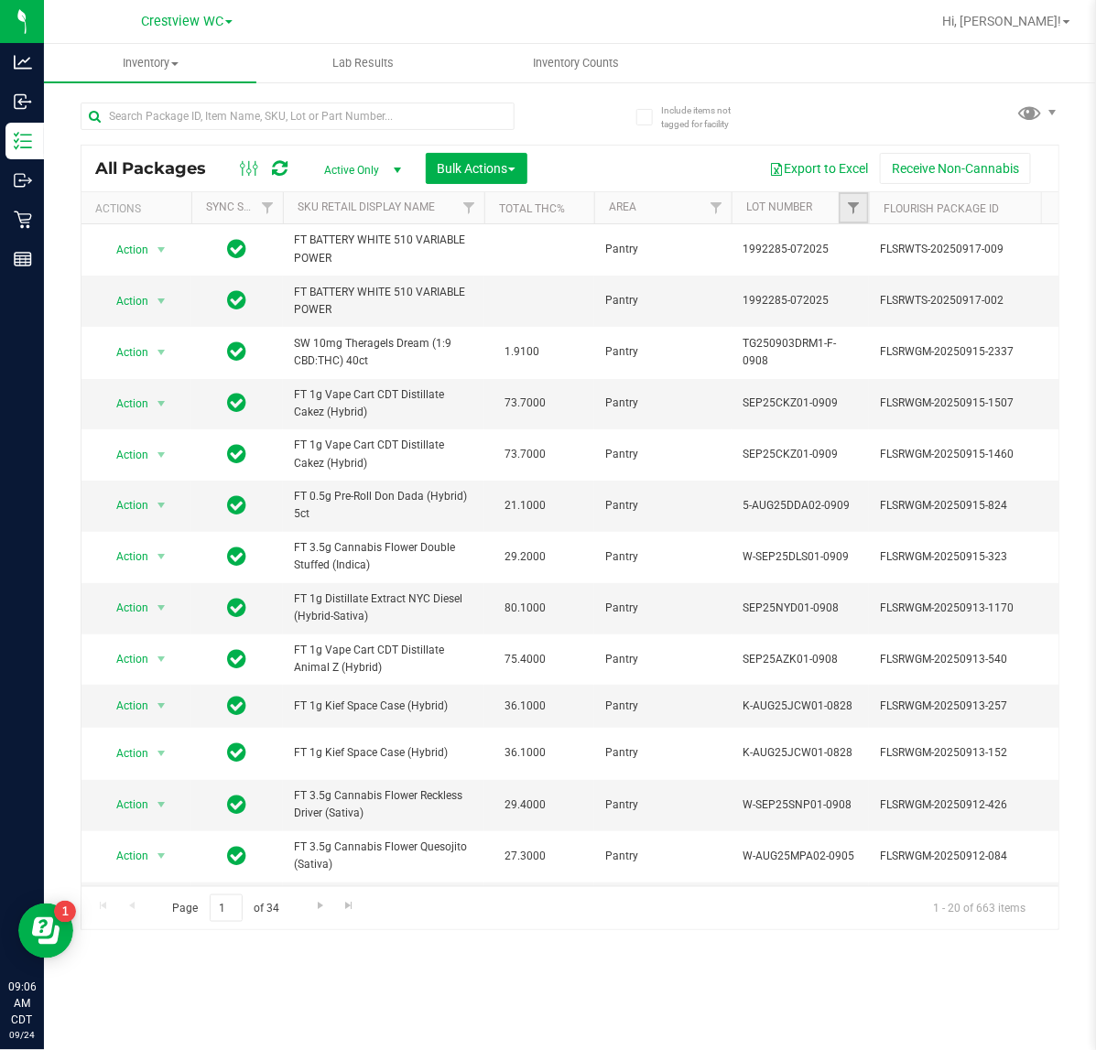
click at [849, 193] on link "Filter" at bounding box center [853, 207] width 30 height 31
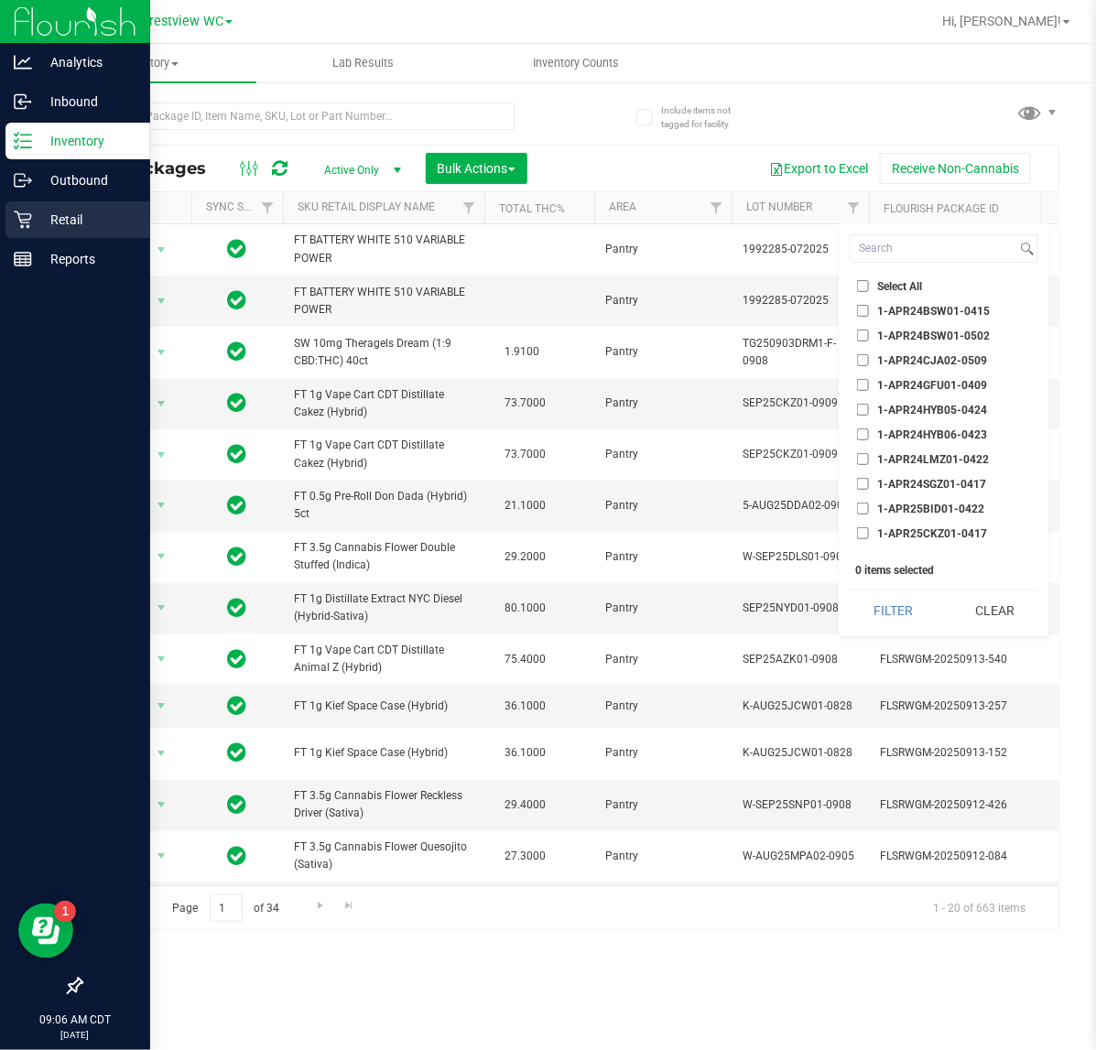
click at [5, 222] on div "Retail" at bounding box center [77, 219] width 145 height 37
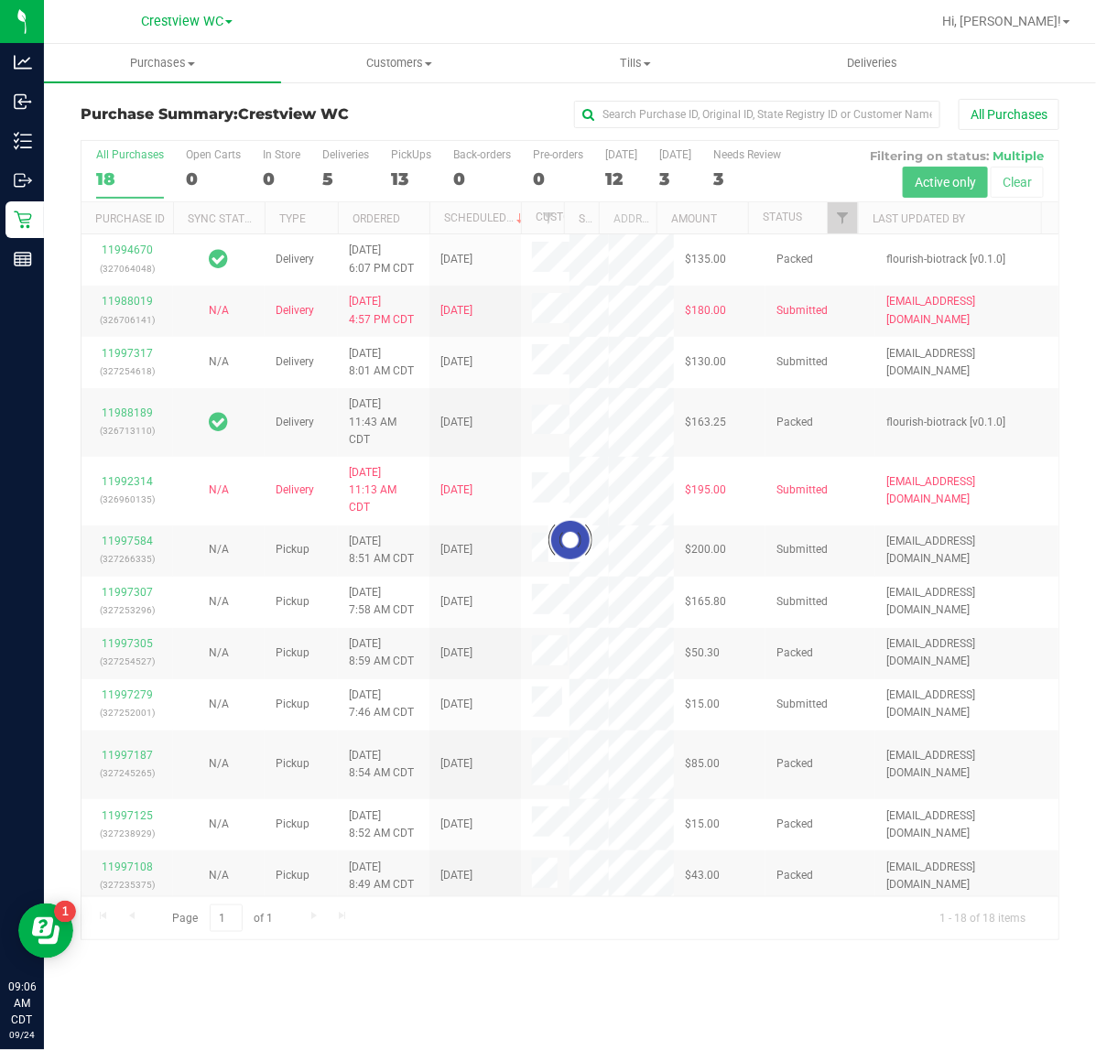
click at [838, 222] on div at bounding box center [569, 540] width 977 height 799
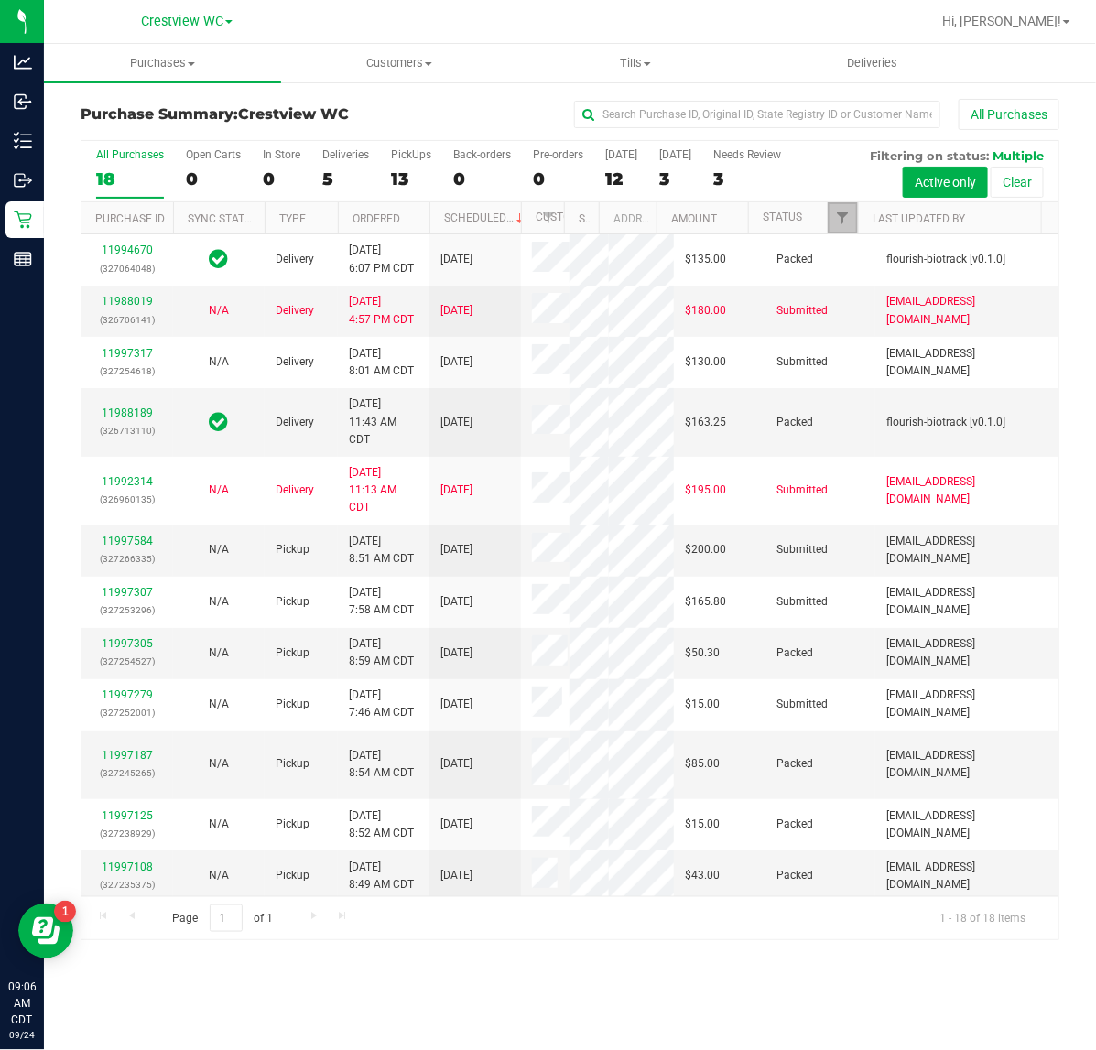
click at [838, 222] on span "Filter" at bounding box center [842, 218] width 15 height 15
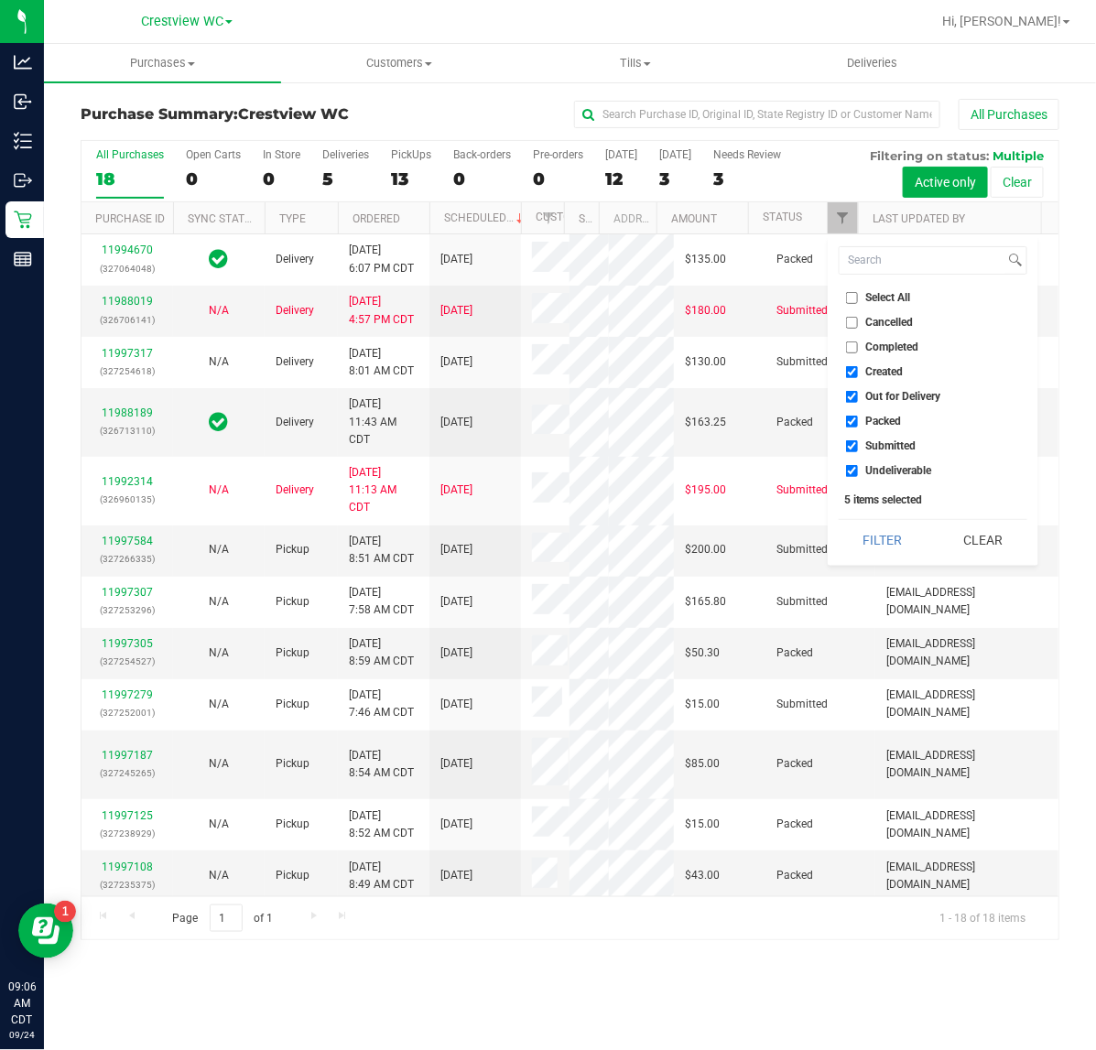
click at [854, 368] on input "Created" at bounding box center [852, 372] width 12 height 12
checkbox input "false"
click at [858, 392] on label "Out for Delivery" at bounding box center [893, 397] width 95 height 12
click at [858, 392] on input "Out for Delivery" at bounding box center [852, 397] width 12 height 12
checkbox input "false"
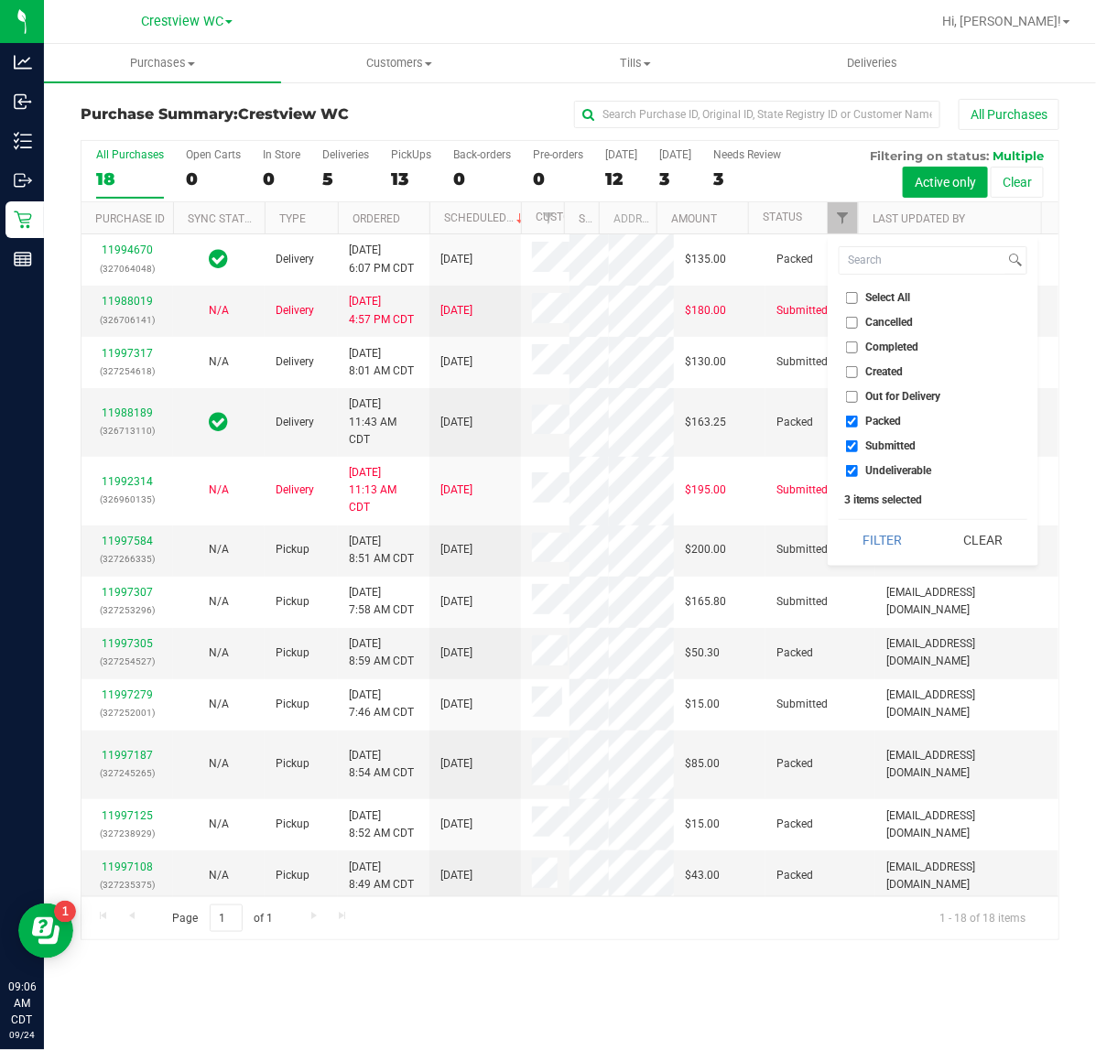
click at [860, 416] on label "Packed" at bounding box center [874, 422] width 56 height 12
click at [858, 416] on input "Packed" at bounding box center [852, 422] width 12 height 12
checkbox input "false"
click at [865, 477] on li "Undeliverable" at bounding box center [932, 470] width 189 height 19
click at [859, 465] on label "Undeliverable" at bounding box center [889, 471] width 86 height 12
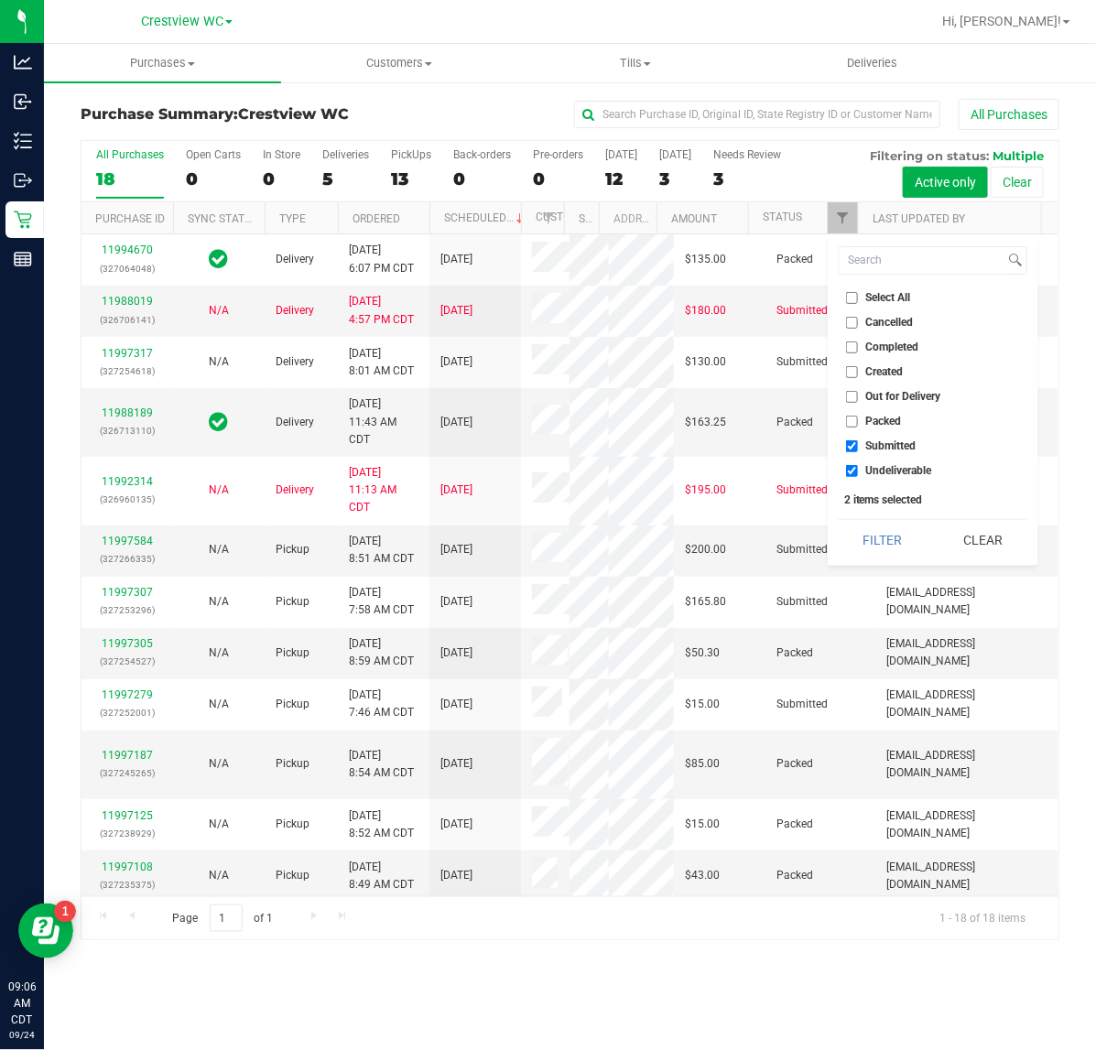
click at [858, 465] on input "Undeliverable" at bounding box center [852, 471] width 12 height 12
checkbox input "false"
click at [870, 545] on button "Filter" at bounding box center [882, 540] width 88 height 40
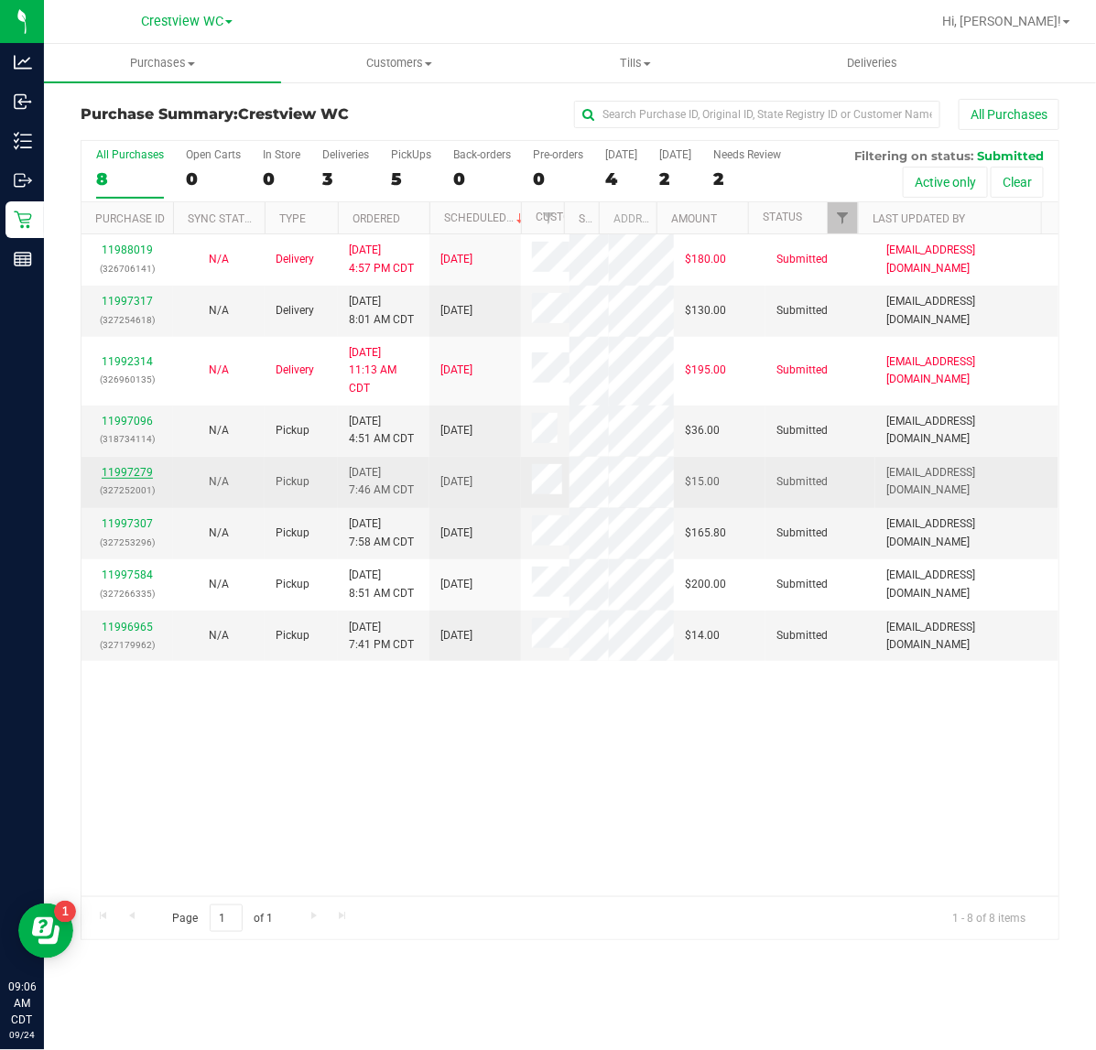
click at [143, 479] on link "11997279" at bounding box center [127, 472] width 51 height 13
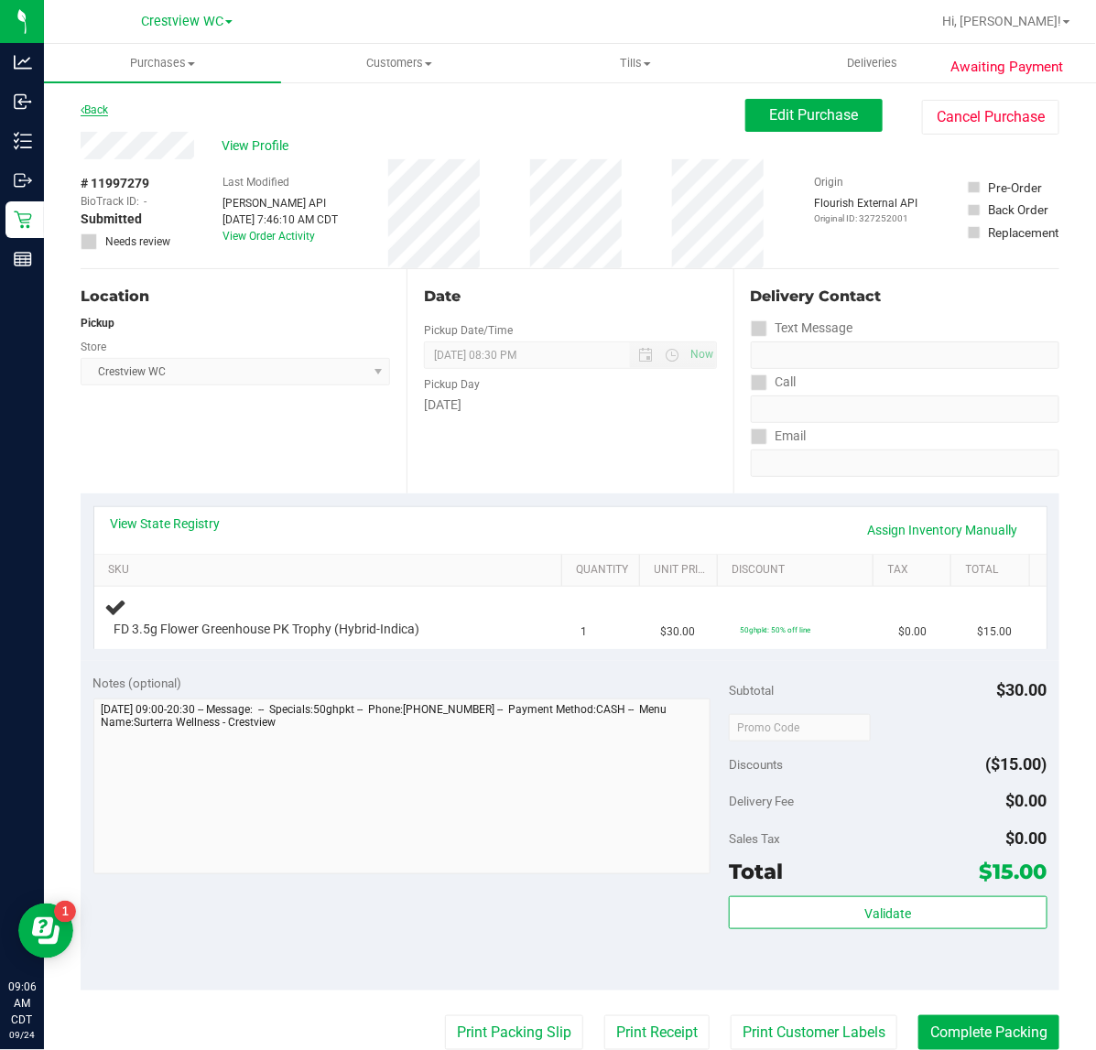
click at [103, 111] on link "Back" at bounding box center [94, 109] width 27 height 13
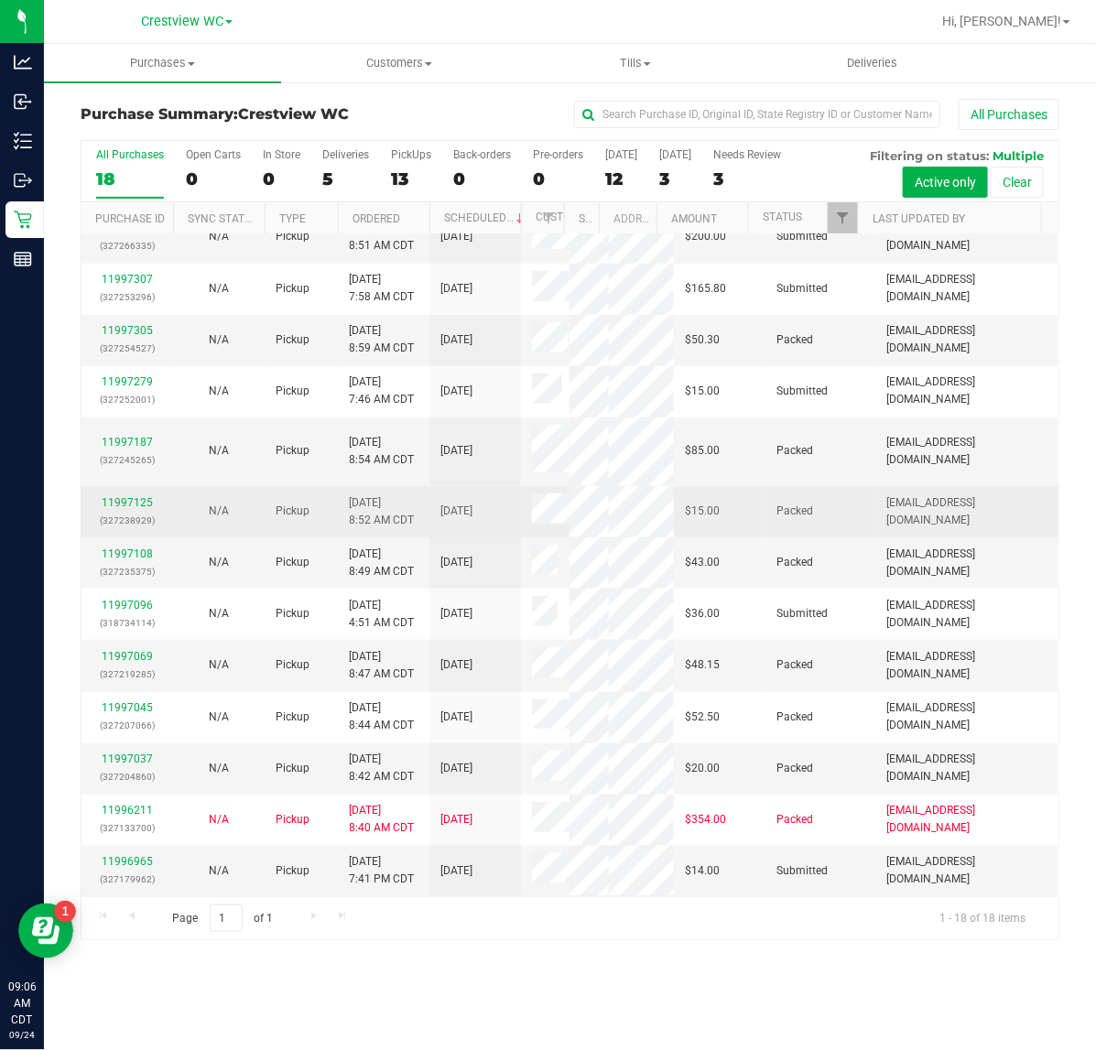
scroll to position [296, 0]
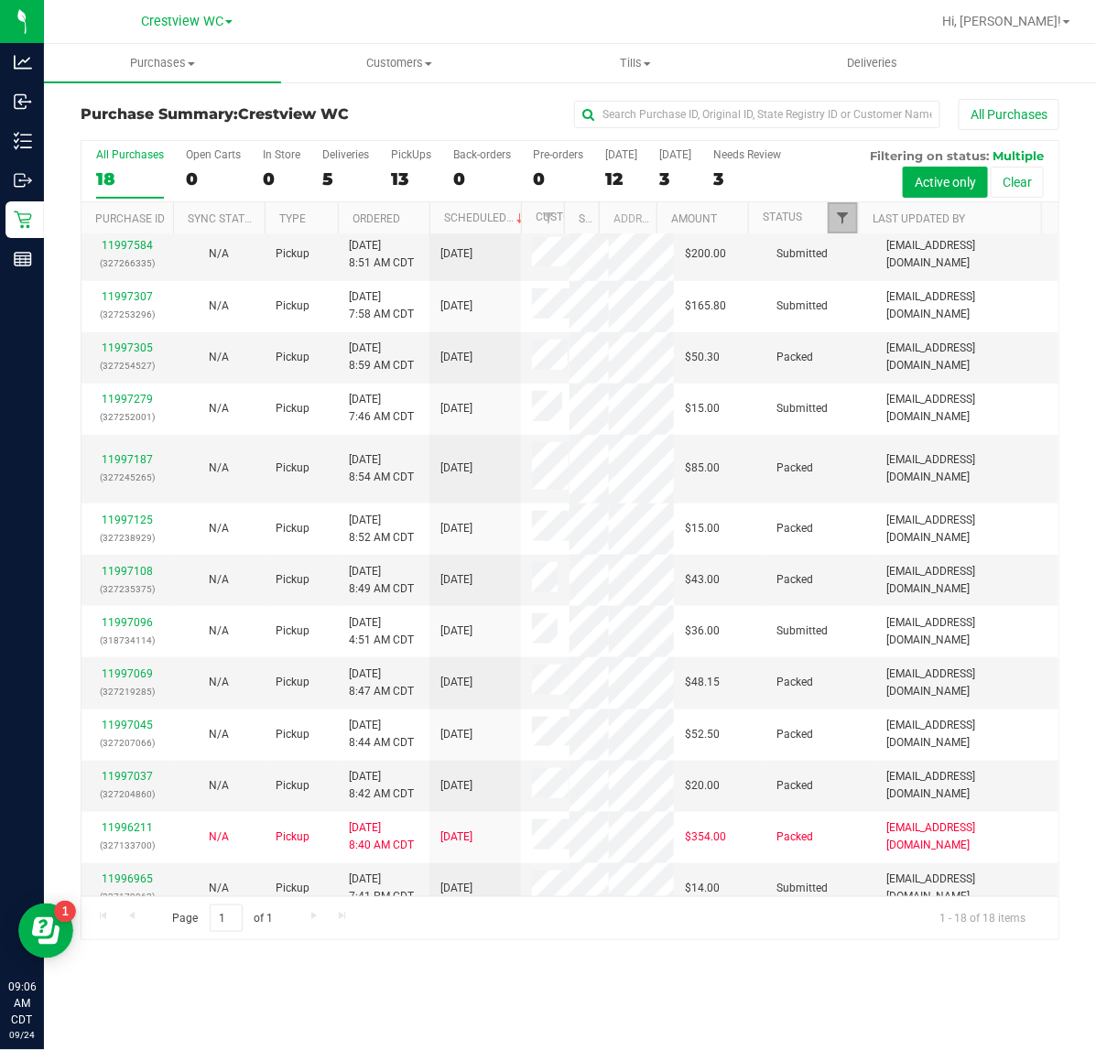
drag, startPoint x: 842, startPoint y: 212, endPoint x: 834, endPoint y: 224, distance: 14.5
click at [842, 212] on span "Filter" at bounding box center [842, 218] width 15 height 15
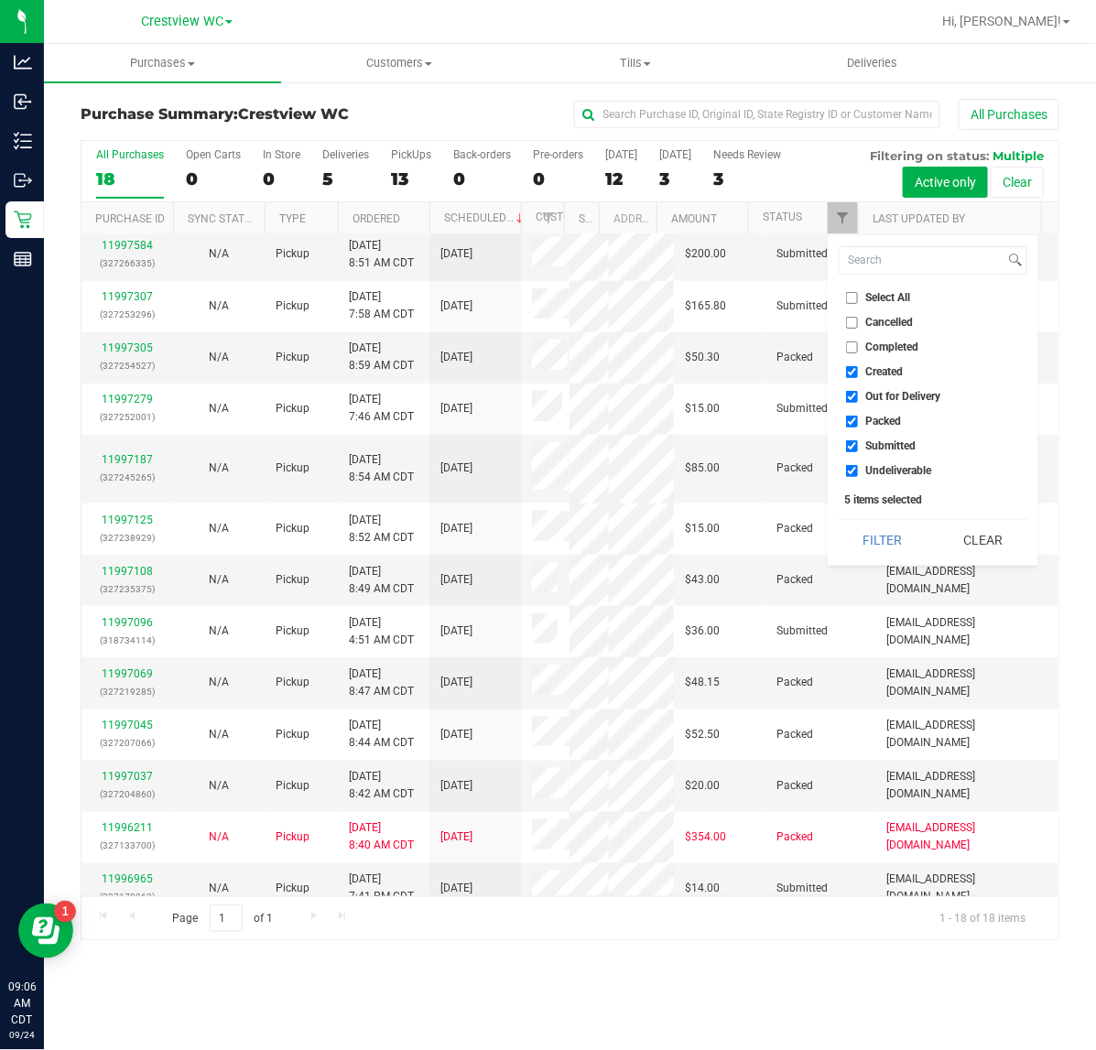
click at [863, 373] on label "Created" at bounding box center [875, 372] width 58 height 12
click at [858, 373] on input "Created" at bounding box center [852, 372] width 12 height 12
checkbox input "false"
click at [860, 395] on label "Out for Delivery" at bounding box center [893, 397] width 95 height 12
click at [858, 395] on input "Out for Delivery" at bounding box center [852, 397] width 12 height 12
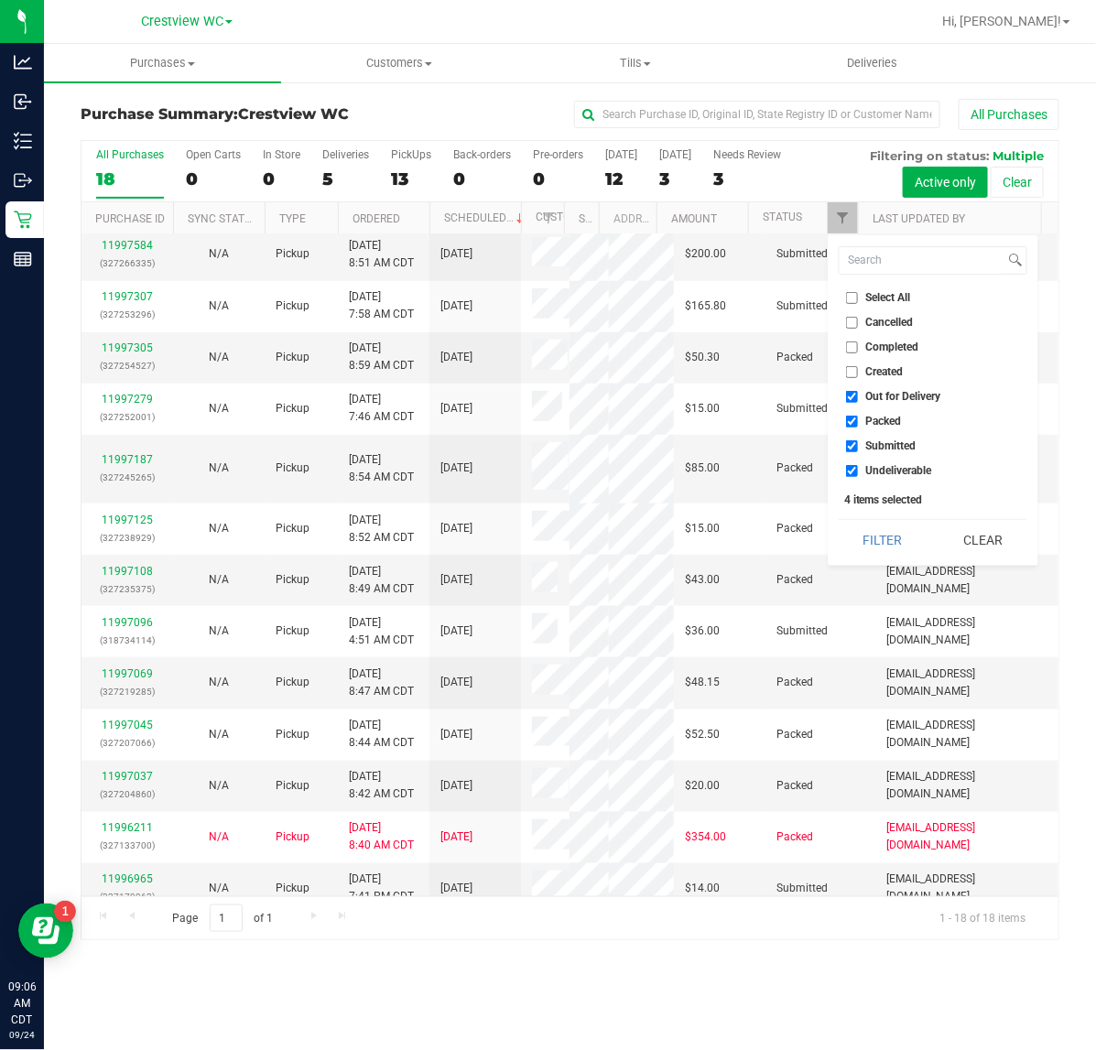
checkbox input "false"
click at [866, 422] on span "Packed" at bounding box center [884, 421] width 36 height 11
click at [858, 422] on input "Packed" at bounding box center [852, 422] width 12 height 12
checkbox input "false"
click at [870, 470] on span "Undeliverable" at bounding box center [899, 470] width 66 height 11
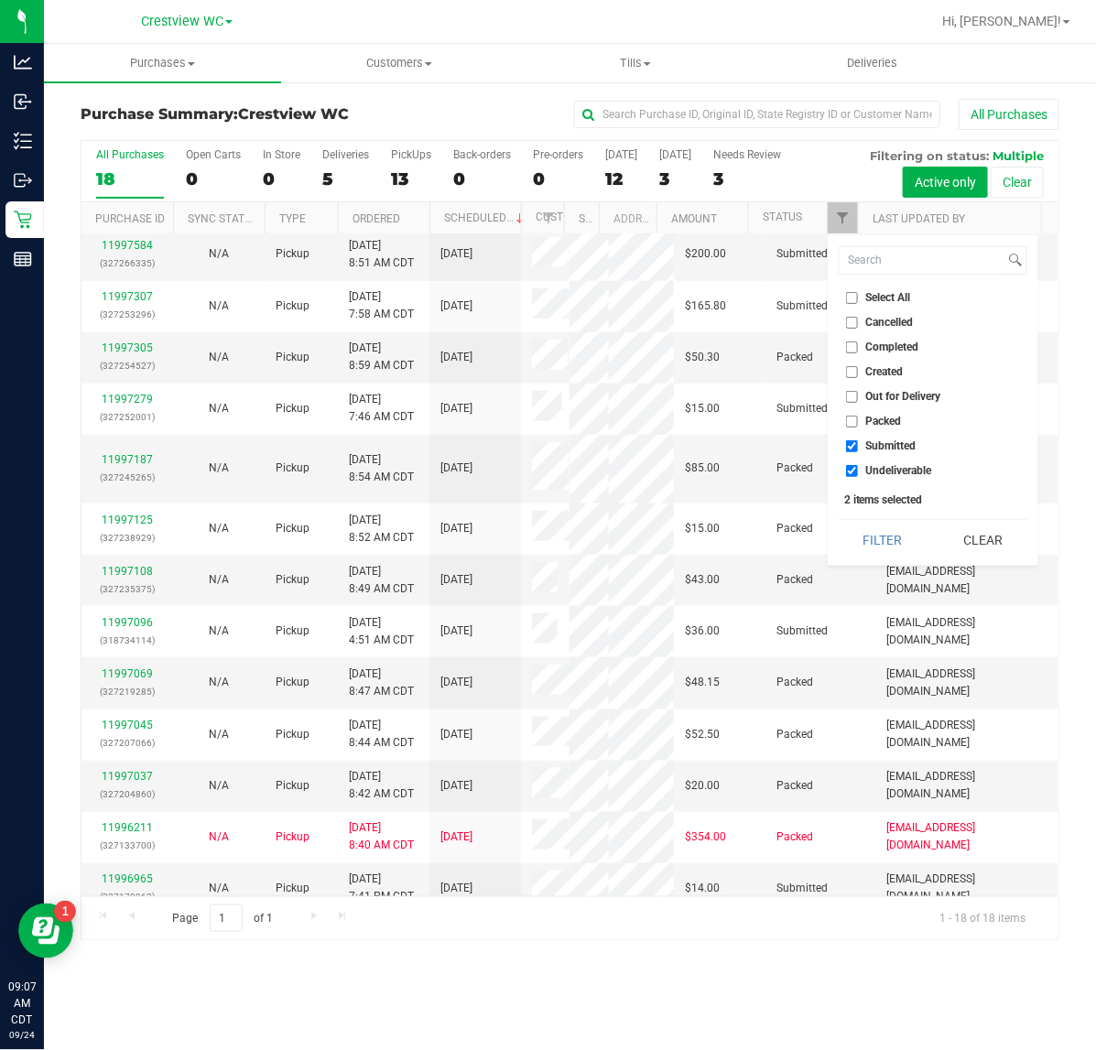
click at [858, 470] on input "Undeliverable" at bounding box center [852, 471] width 12 height 12
checkbox input "false"
click at [889, 549] on button "Filter" at bounding box center [882, 540] width 88 height 40
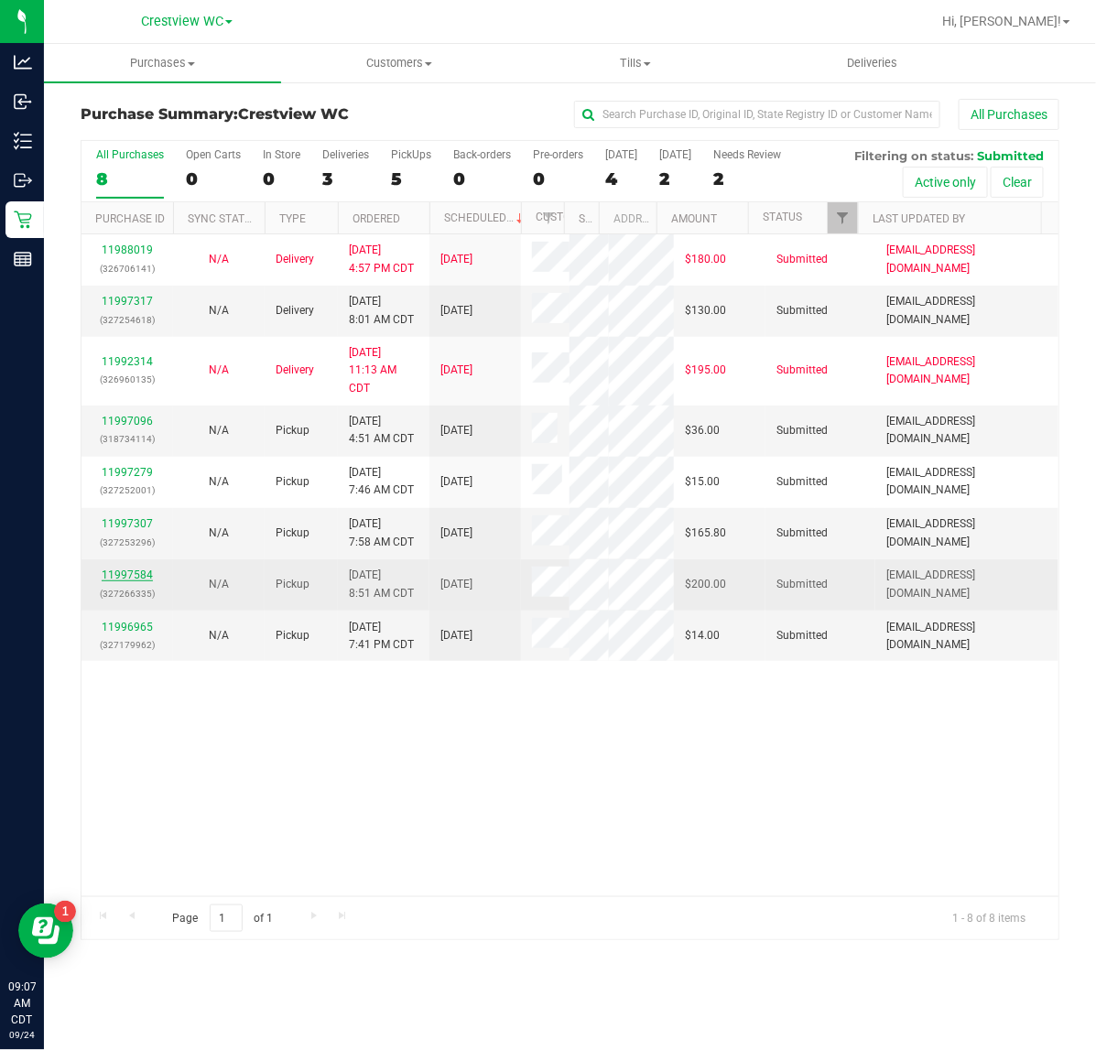
click at [135, 581] on link "11997584" at bounding box center [127, 574] width 51 height 13
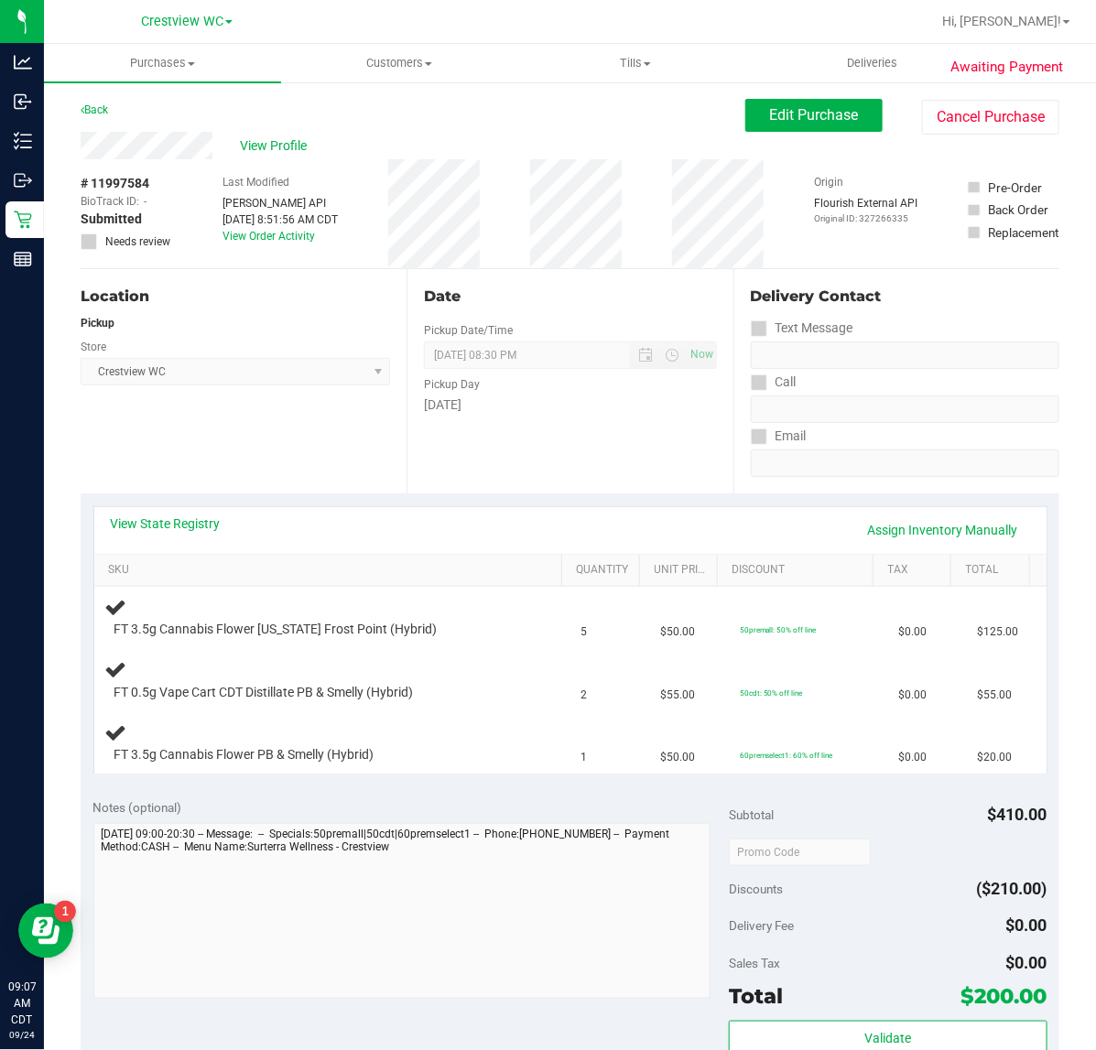
click at [224, 524] on div "View State Registry Assign Inventory Manually" at bounding box center [570, 529] width 919 height 31
click at [222, 524] on div "View State Registry Assign Inventory Manually" at bounding box center [570, 529] width 919 height 31
click at [197, 523] on link "View State Registry" at bounding box center [166, 523] width 110 height 18
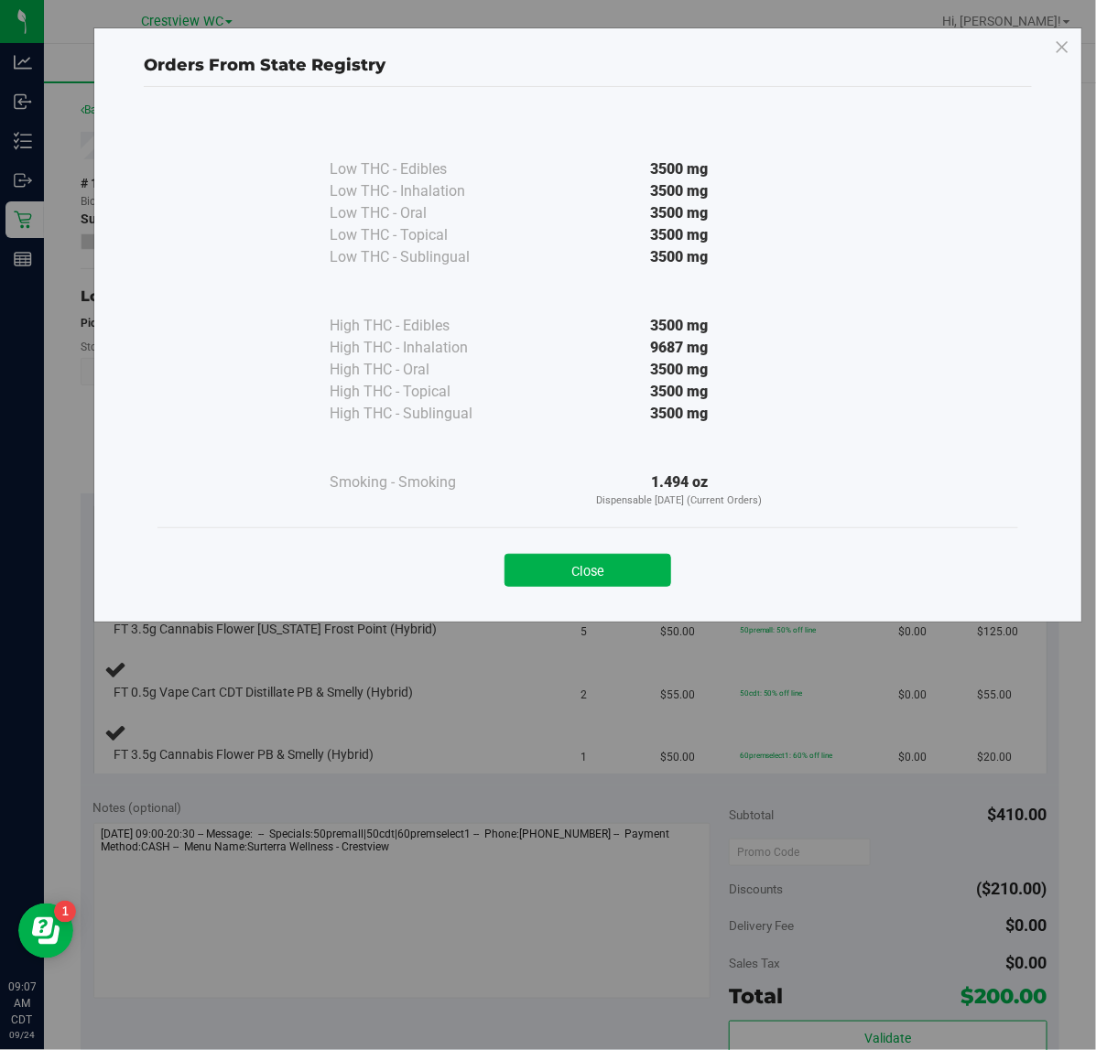
click at [559, 566] on button "Close" at bounding box center [587, 570] width 167 height 33
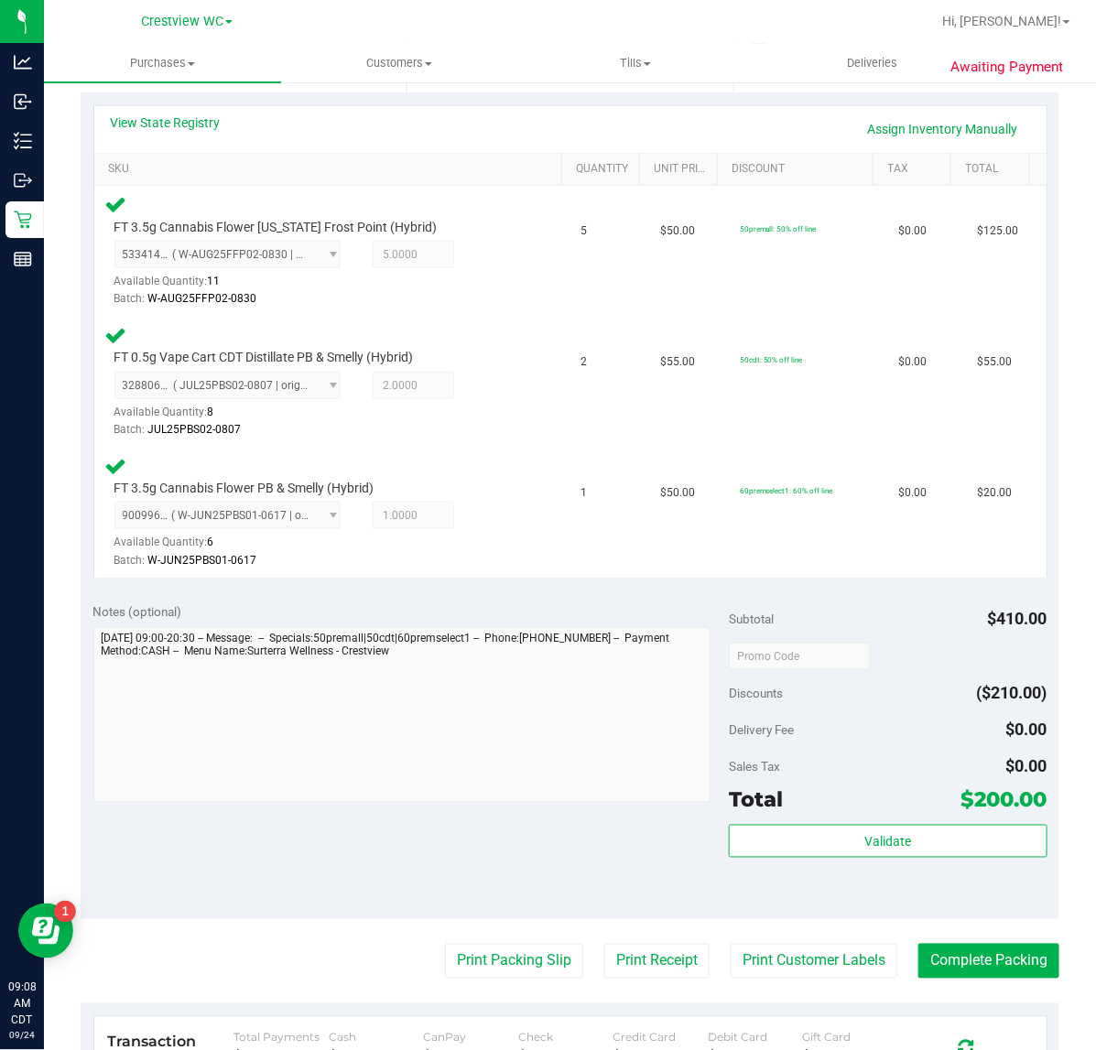
scroll to position [403, 0]
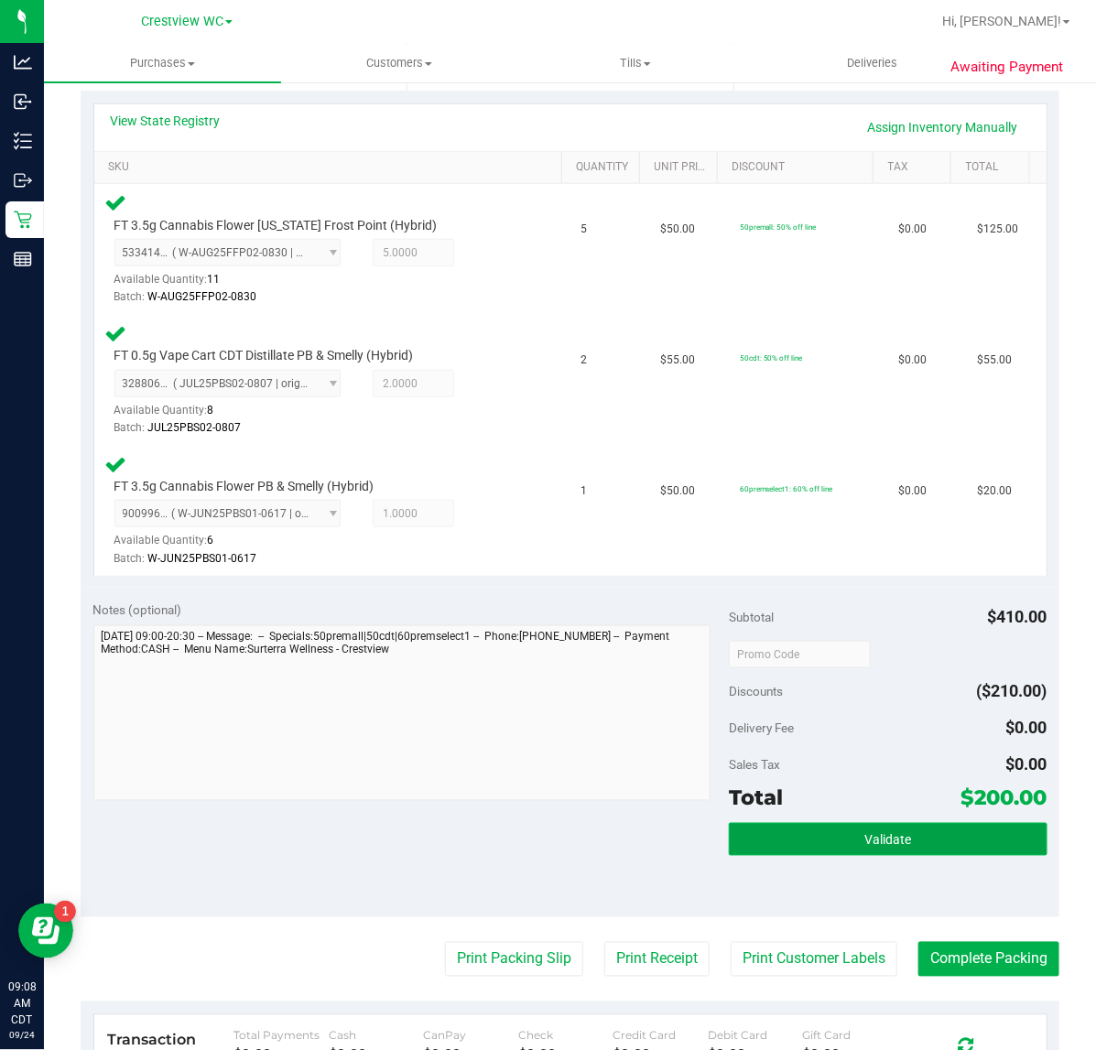
click at [816, 838] on button "Validate" at bounding box center [888, 839] width 318 height 33
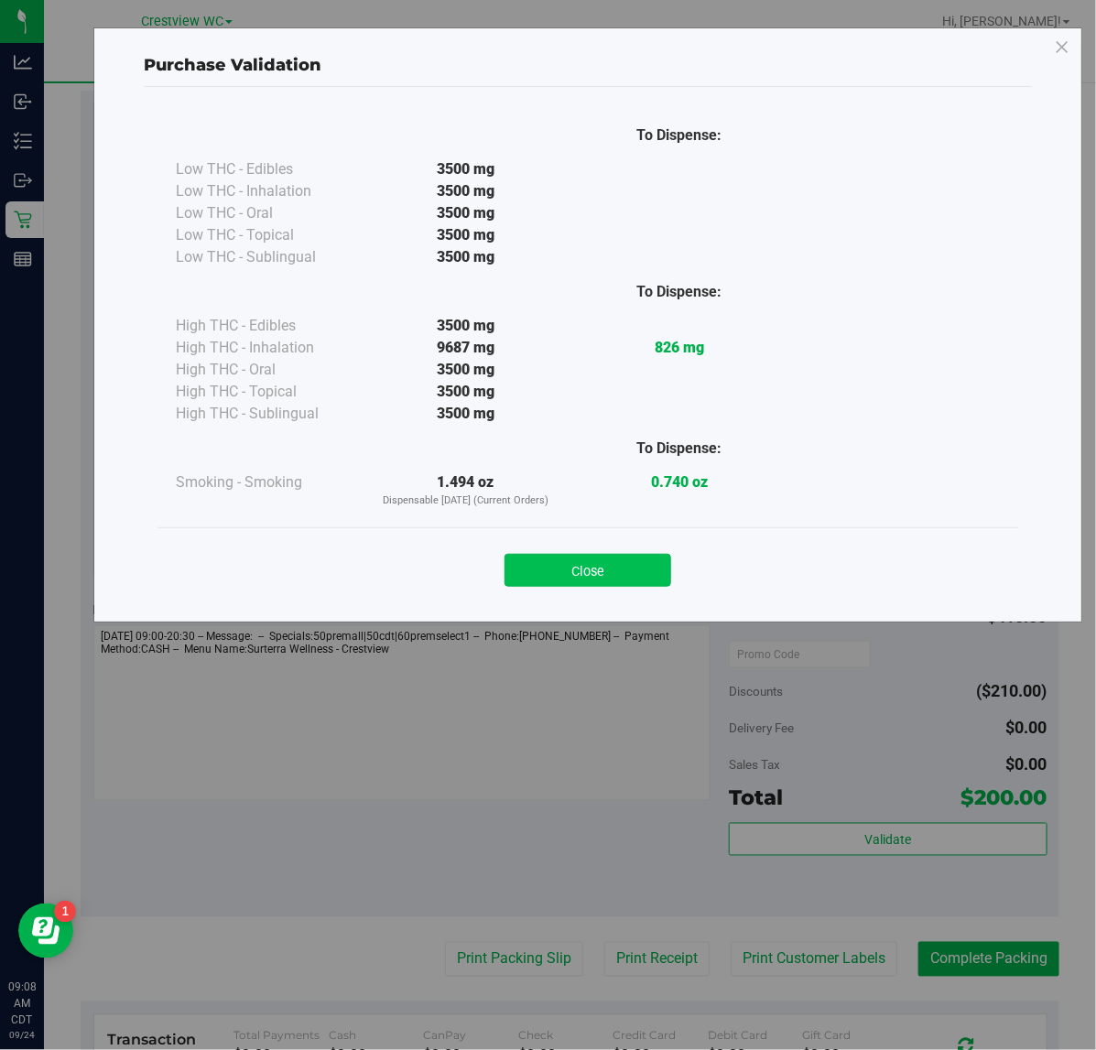
click at [536, 561] on button "Close" at bounding box center [587, 570] width 167 height 33
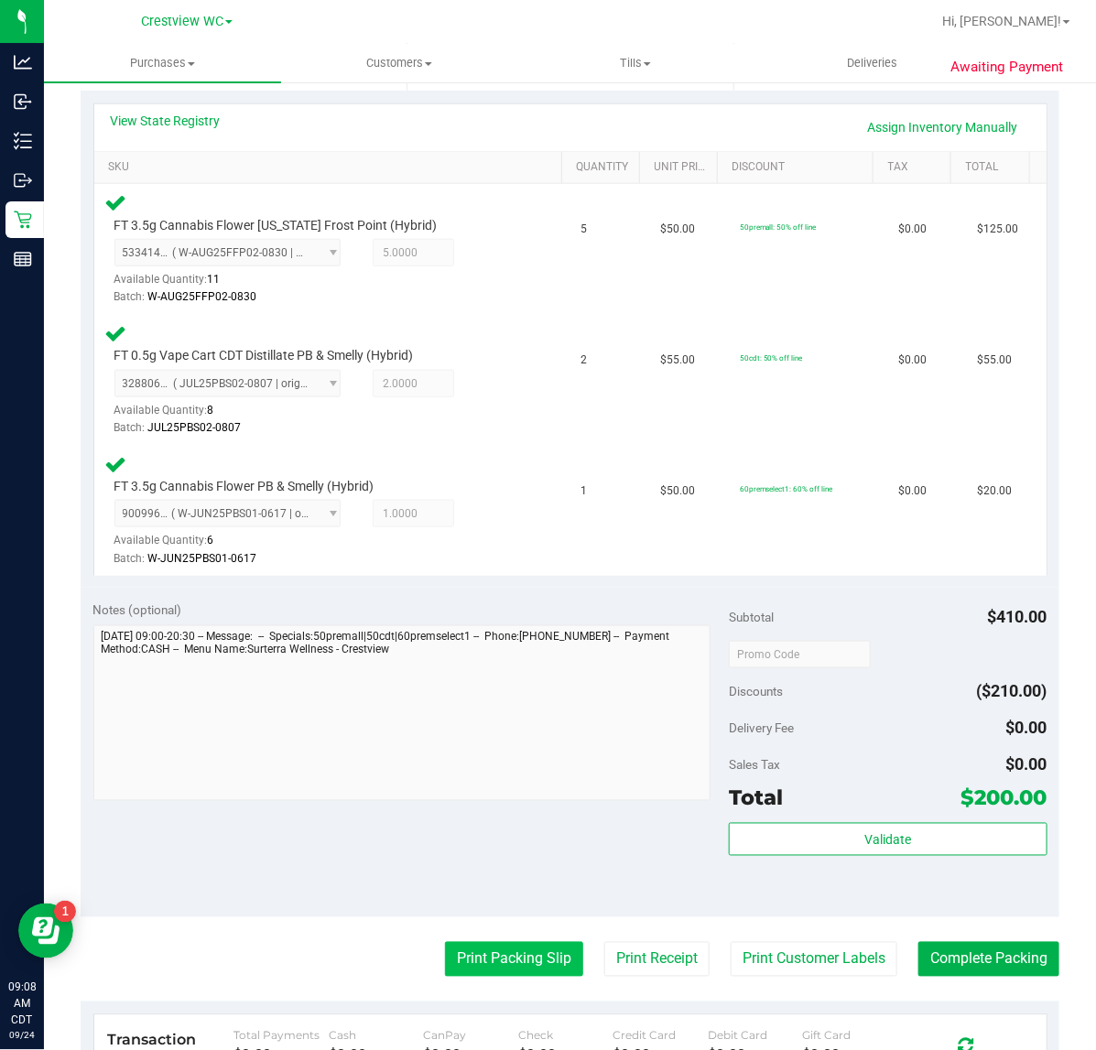
click at [481, 942] on button "Print Packing Slip" at bounding box center [514, 959] width 138 height 35
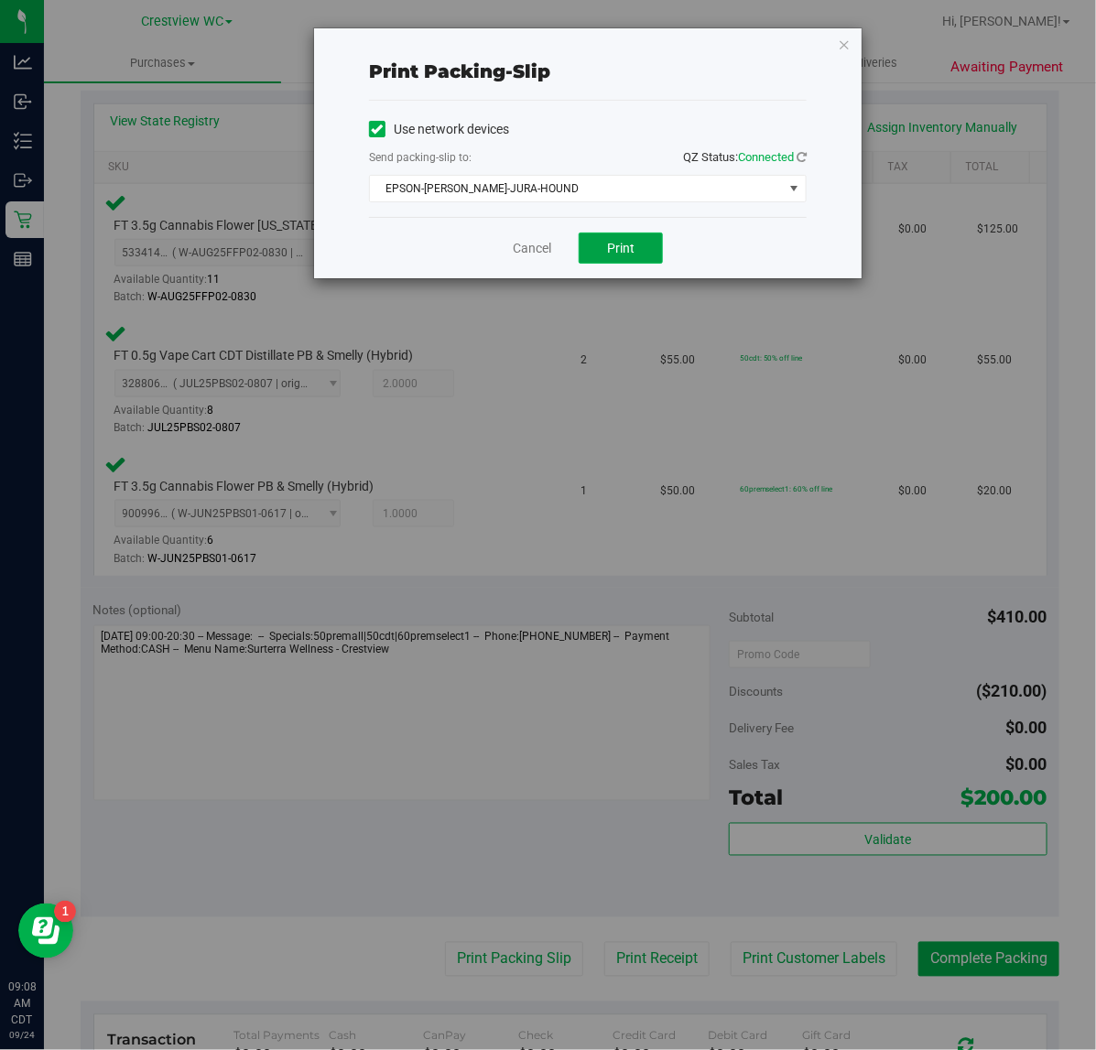
click at [628, 244] on span "Print" at bounding box center [620, 248] width 27 height 15
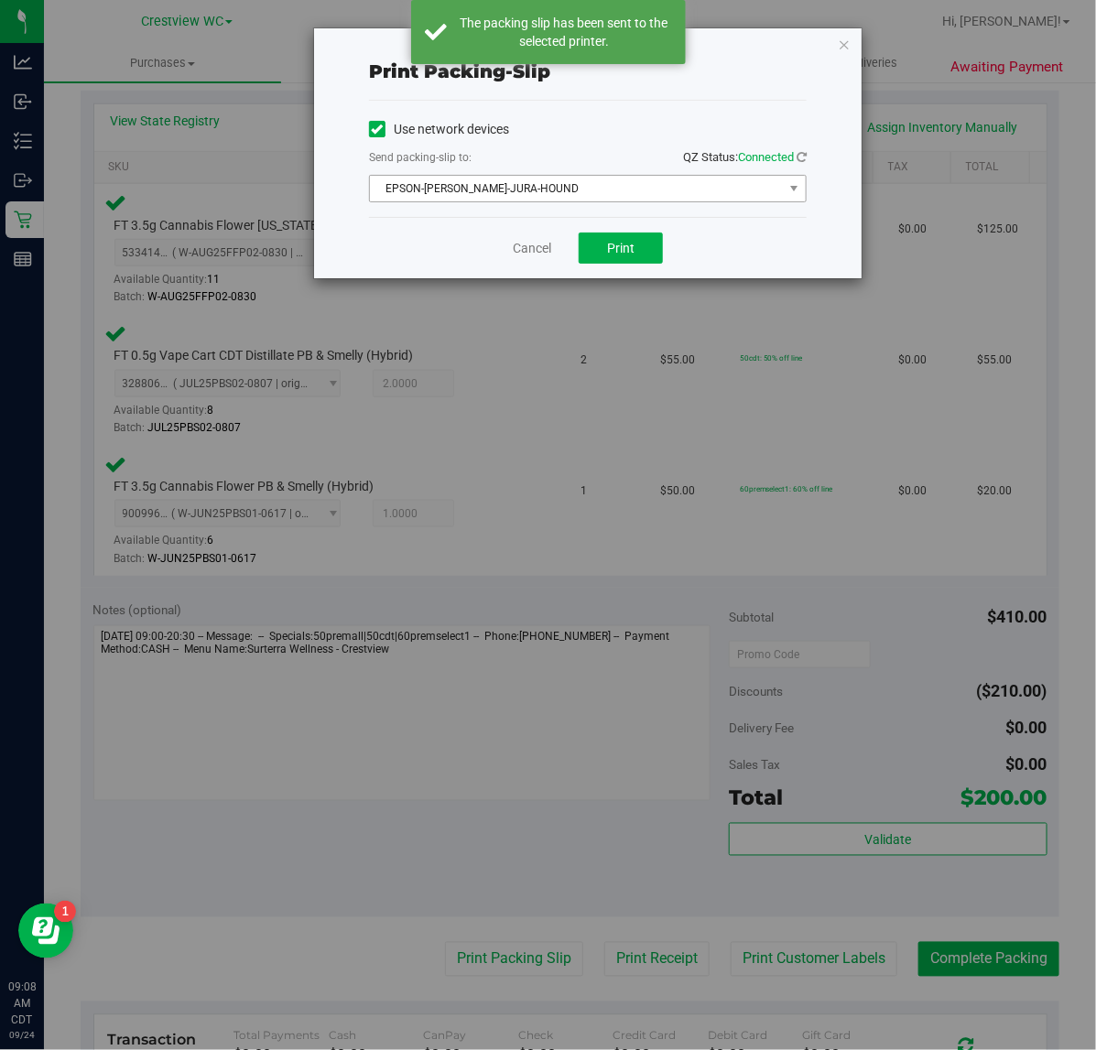
click at [430, 189] on span "EPSON-[PERSON_NAME]-JURA-HOUND" at bounding box center [576, 189] width 413 height 26
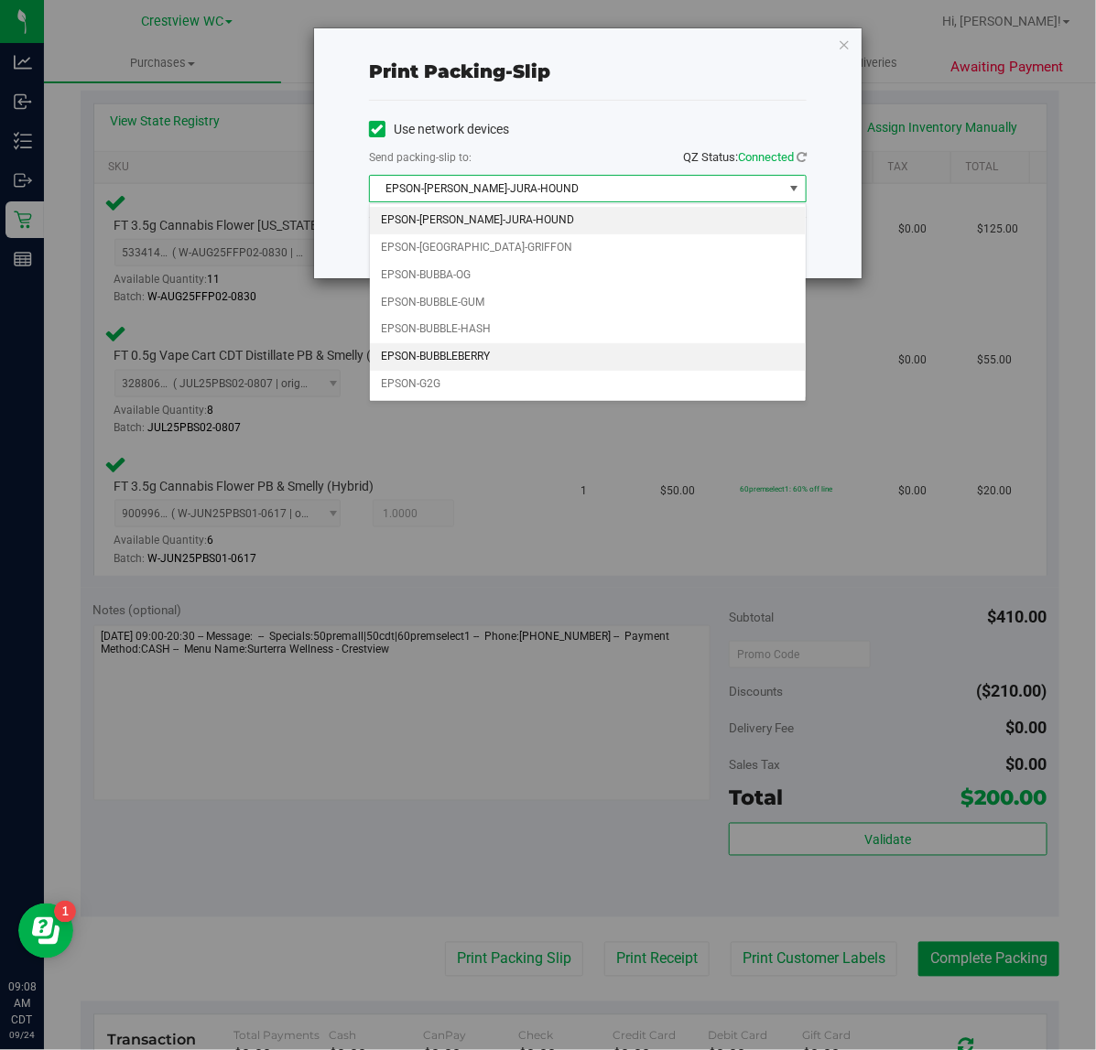
click at [419, 355] on li "EPSON-BUBBLEBERRY" at bounding box center [588, 356] width 436 height 27
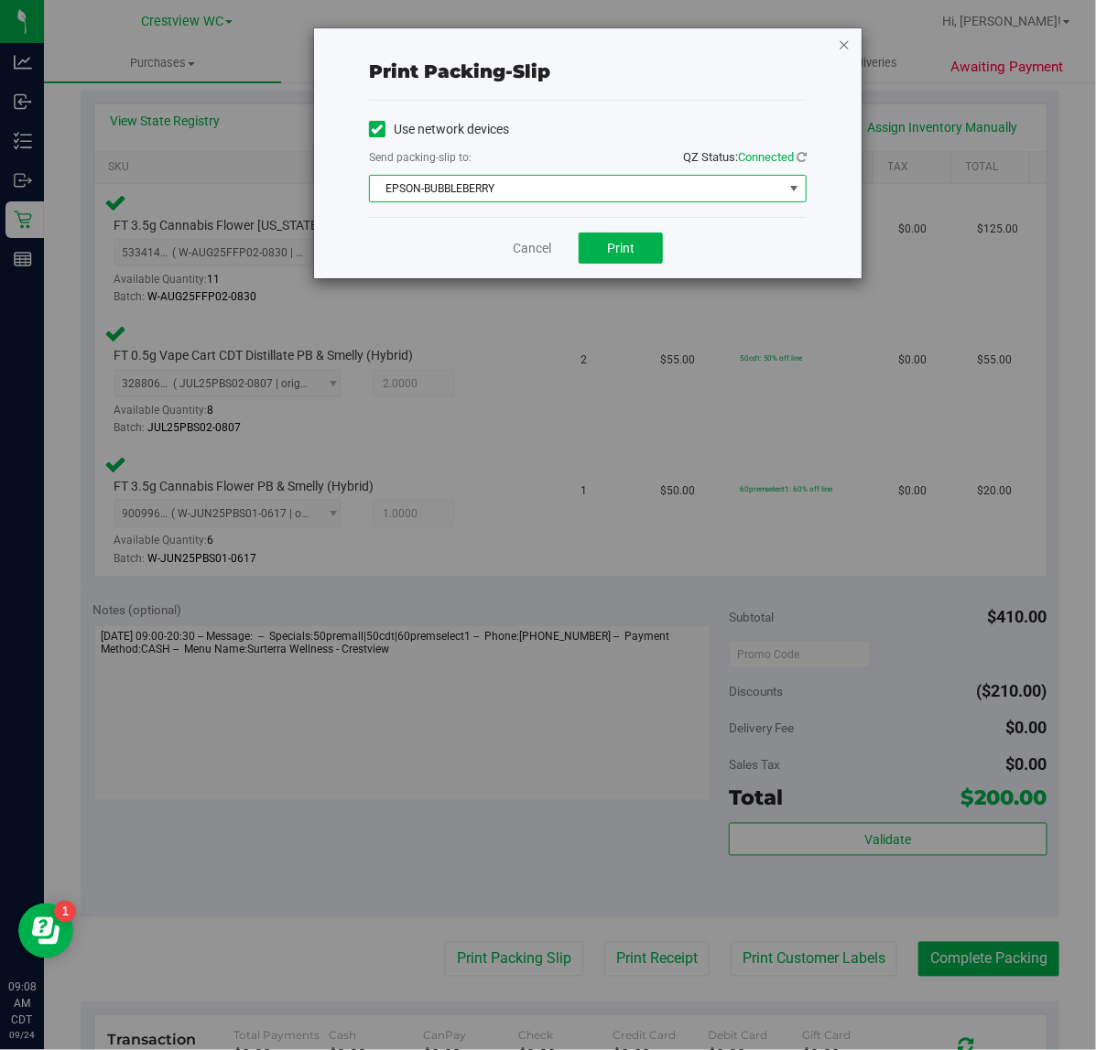
click at [847, 37] on icon "button" at bounding box center [844, 44] width 13 height 22
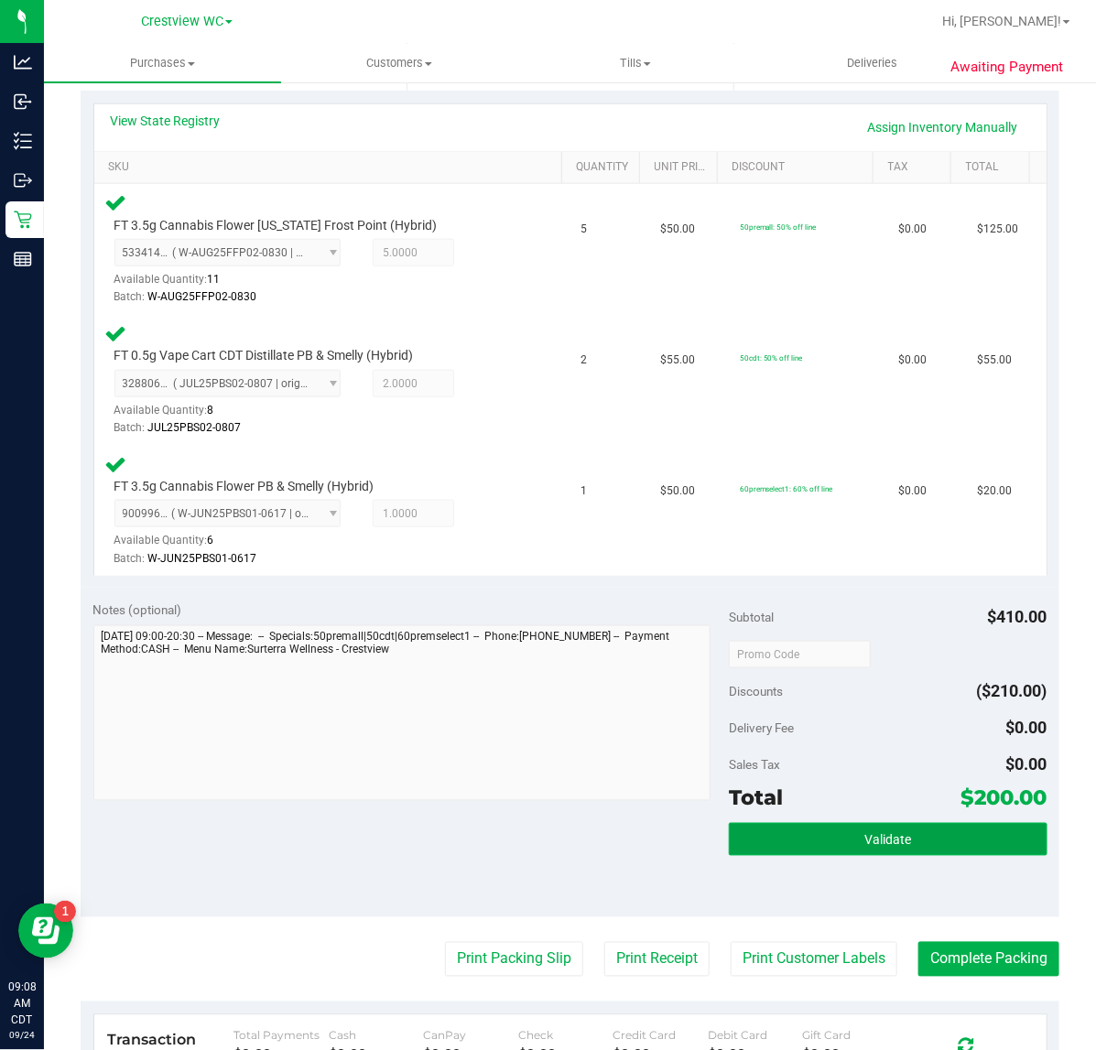
click at [864, 833] on span "Validate" at bounding box center [887, 840] width 47 height 15
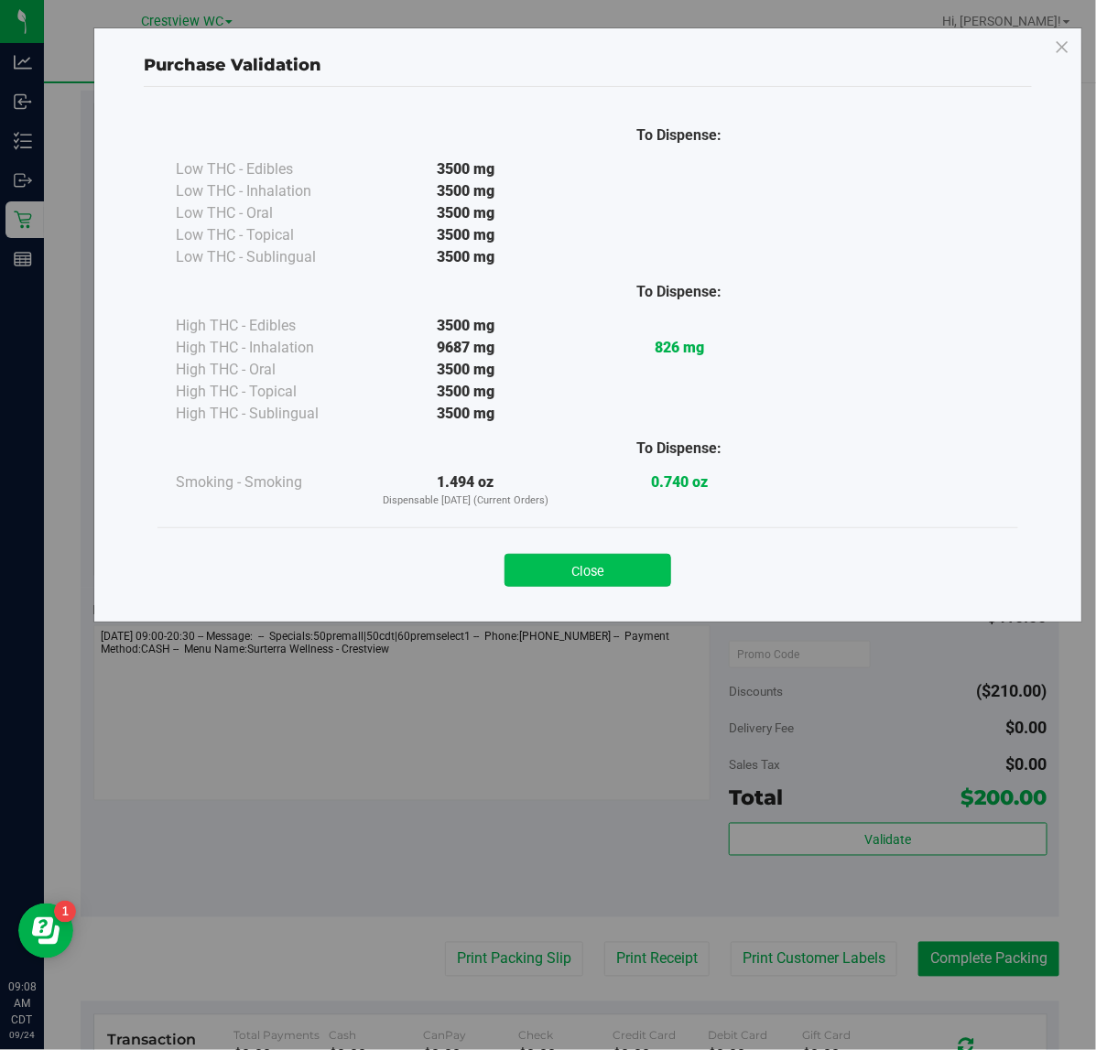
click at [567, 560] on button "Close" at bounding box center [587, 570] width 167 height 33
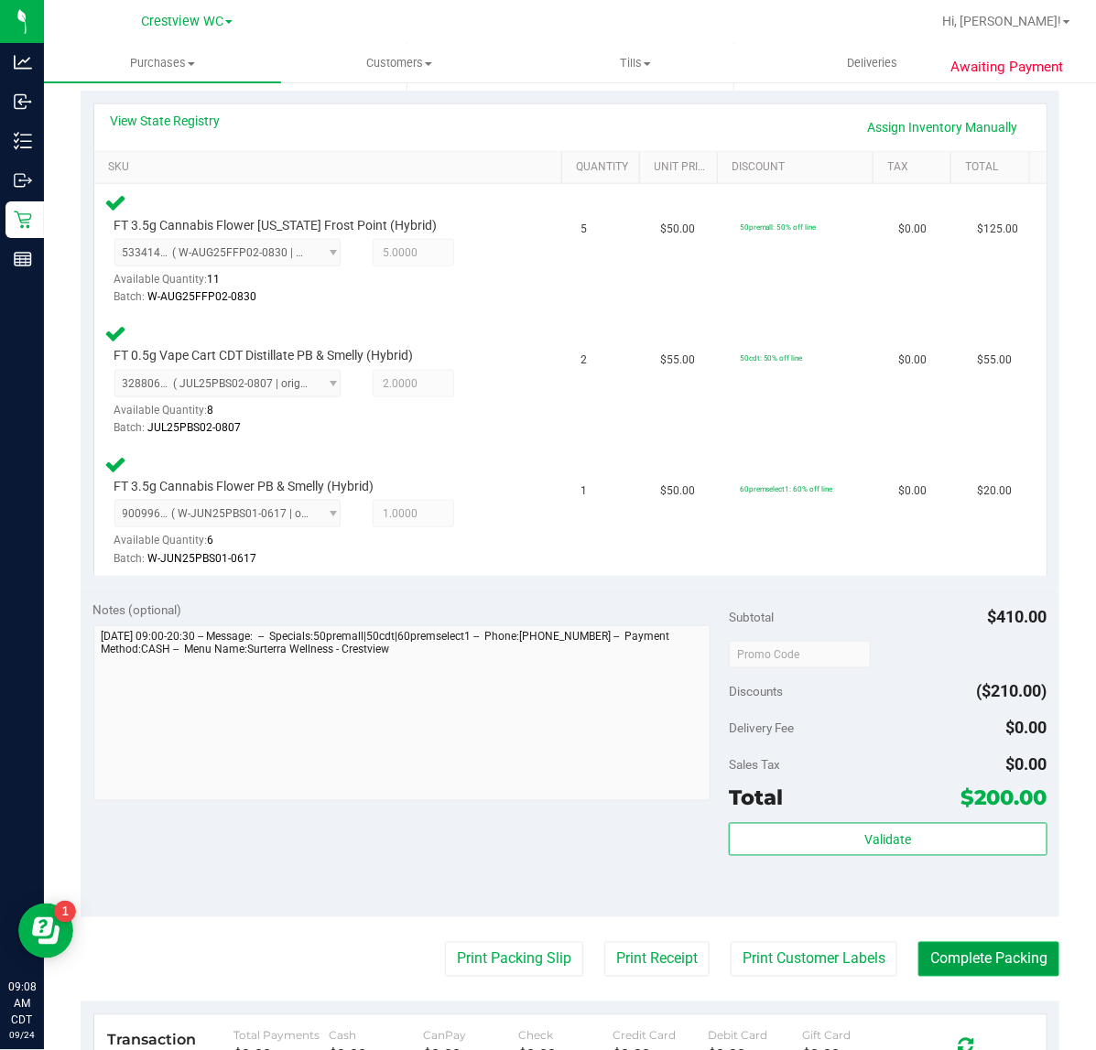
click at [981, 957] on button "Complete Packing" at bounding box center [988, 959] width 141 height 35
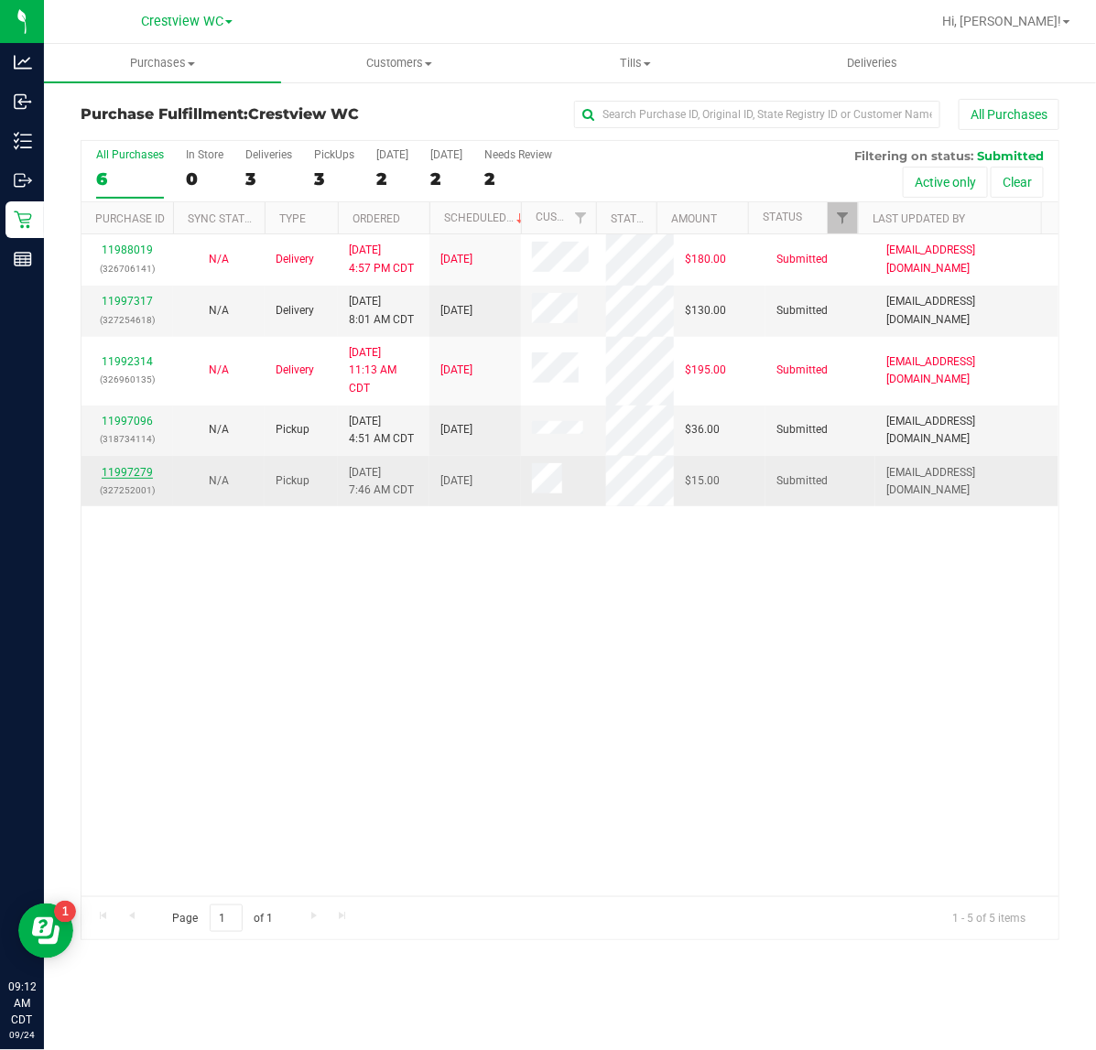
click at [131, 476] on link "11997279" at bounding box center [127, 472] width 51 height 13
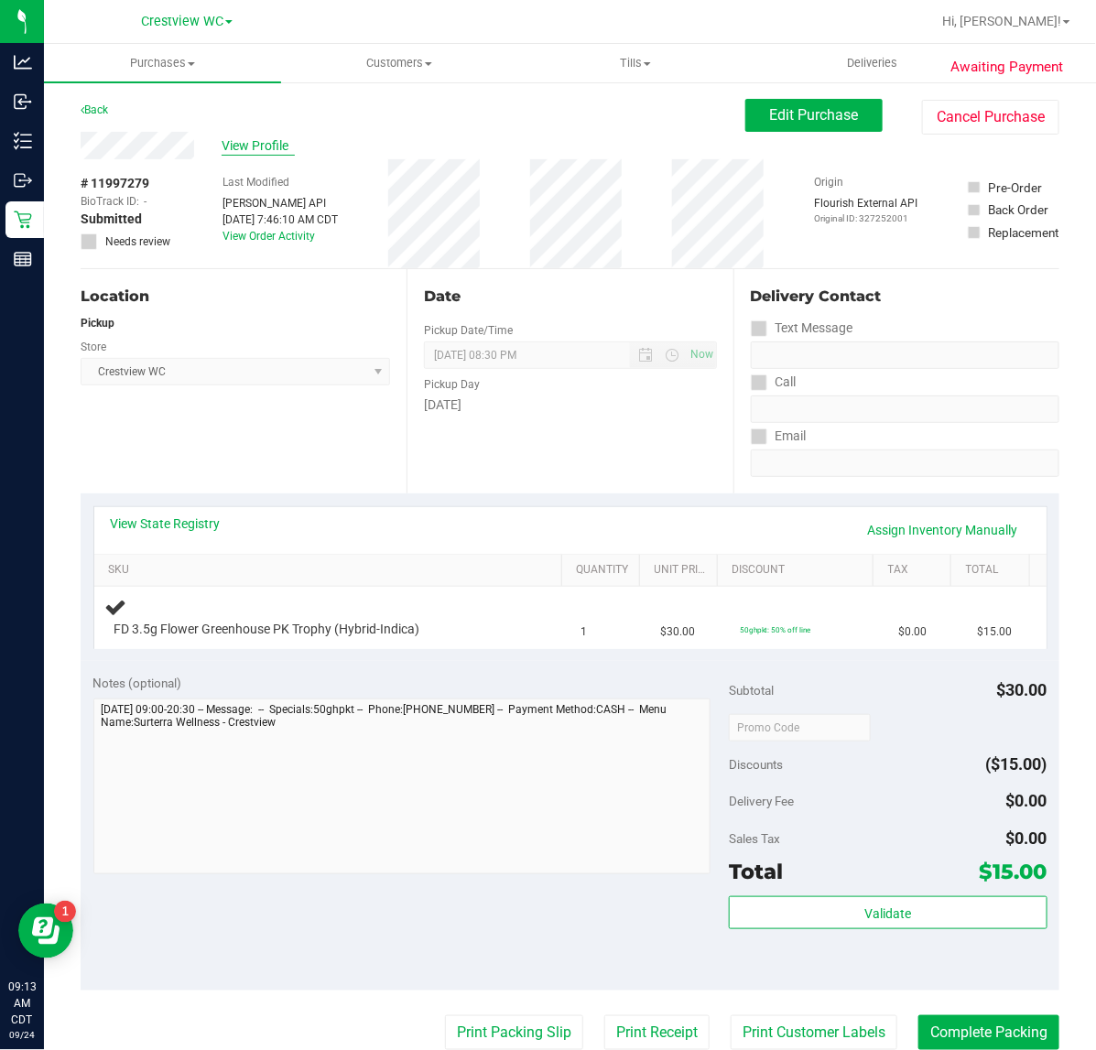
click at [263, 147] on span "View Profile" at bounding box center [258, 145] width 73 height 19
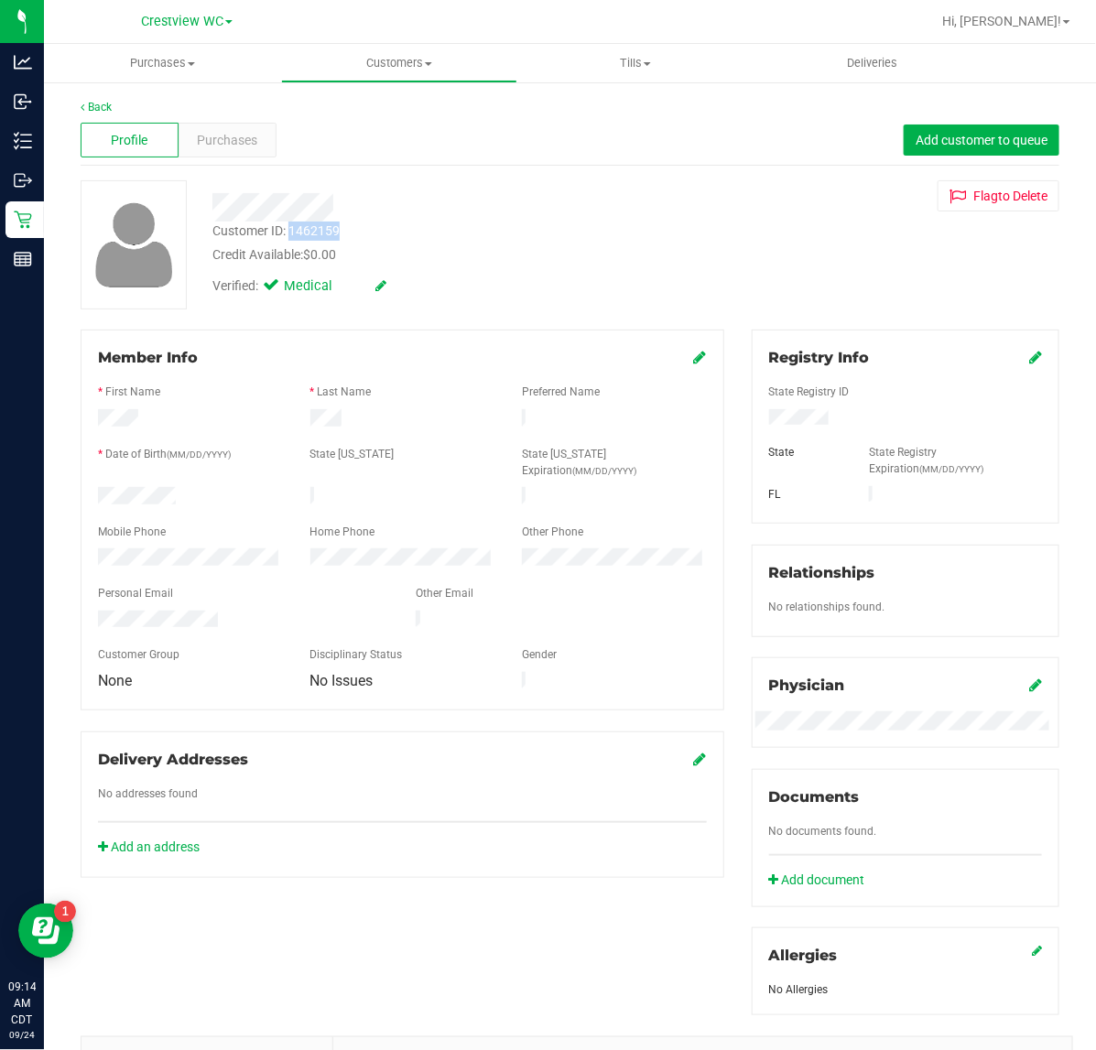
drag, startPoint x: 360, startPoint y: 224, endPoint x: 289, endPoint y: 238, distance: 71.8
click at [289, 238] on div "Customer ID: 1462159 Credit Available: $0.00" at bounding box center [450, 243] width 503 height 43
click at [291, 238] on div "Customer ID: 1462159" at bounding box center [275, 231] width 127 height 19
copy div "1462159"
click at [75, 97] on div "Back Profile Purchases Add customer to queue Customer ID: 1462159 Credit Availa…" at bounding box center [570, 712] width 1052 height 1262
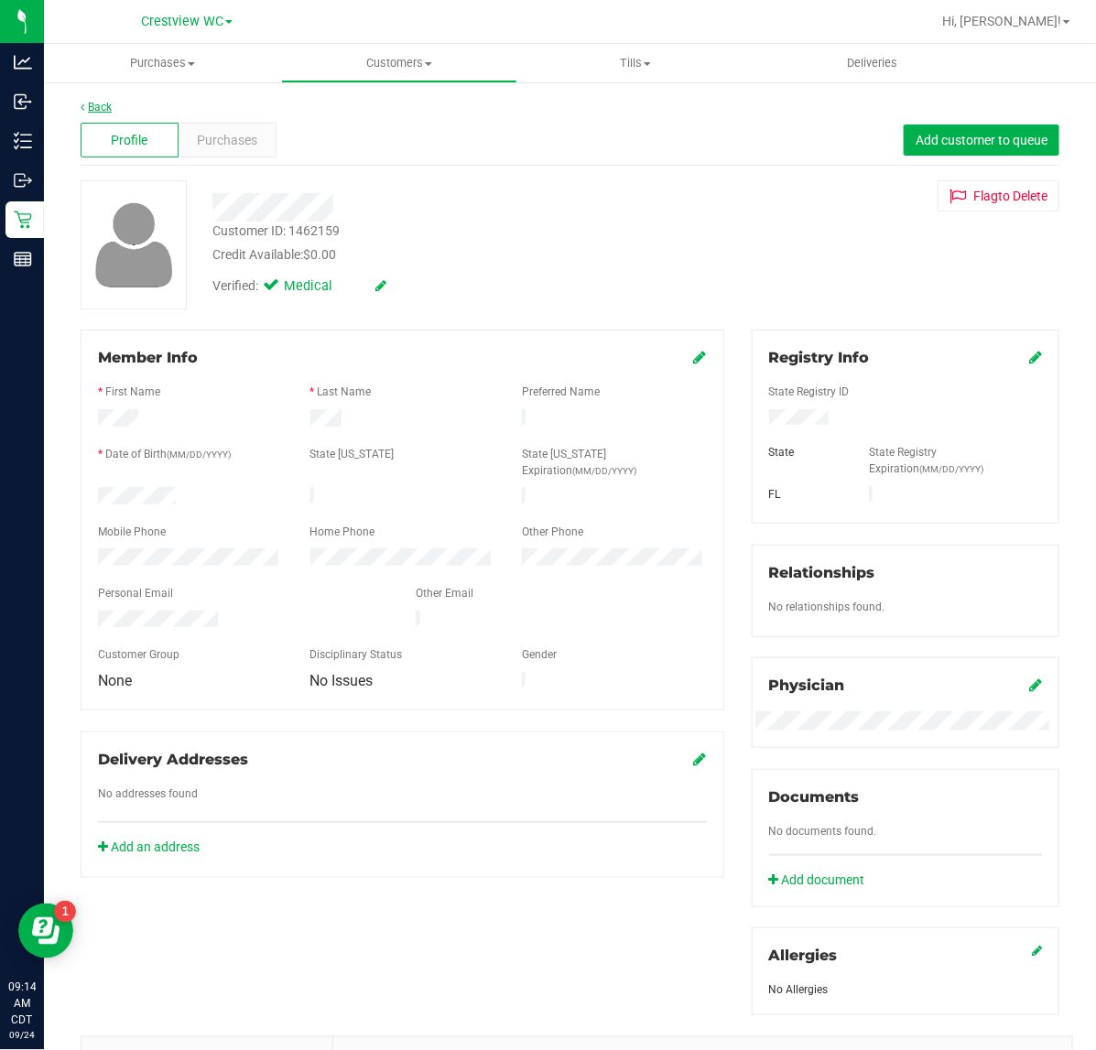
click at [88, 101] on link "Back" at bounding box center [96, 107] width 31 height 13
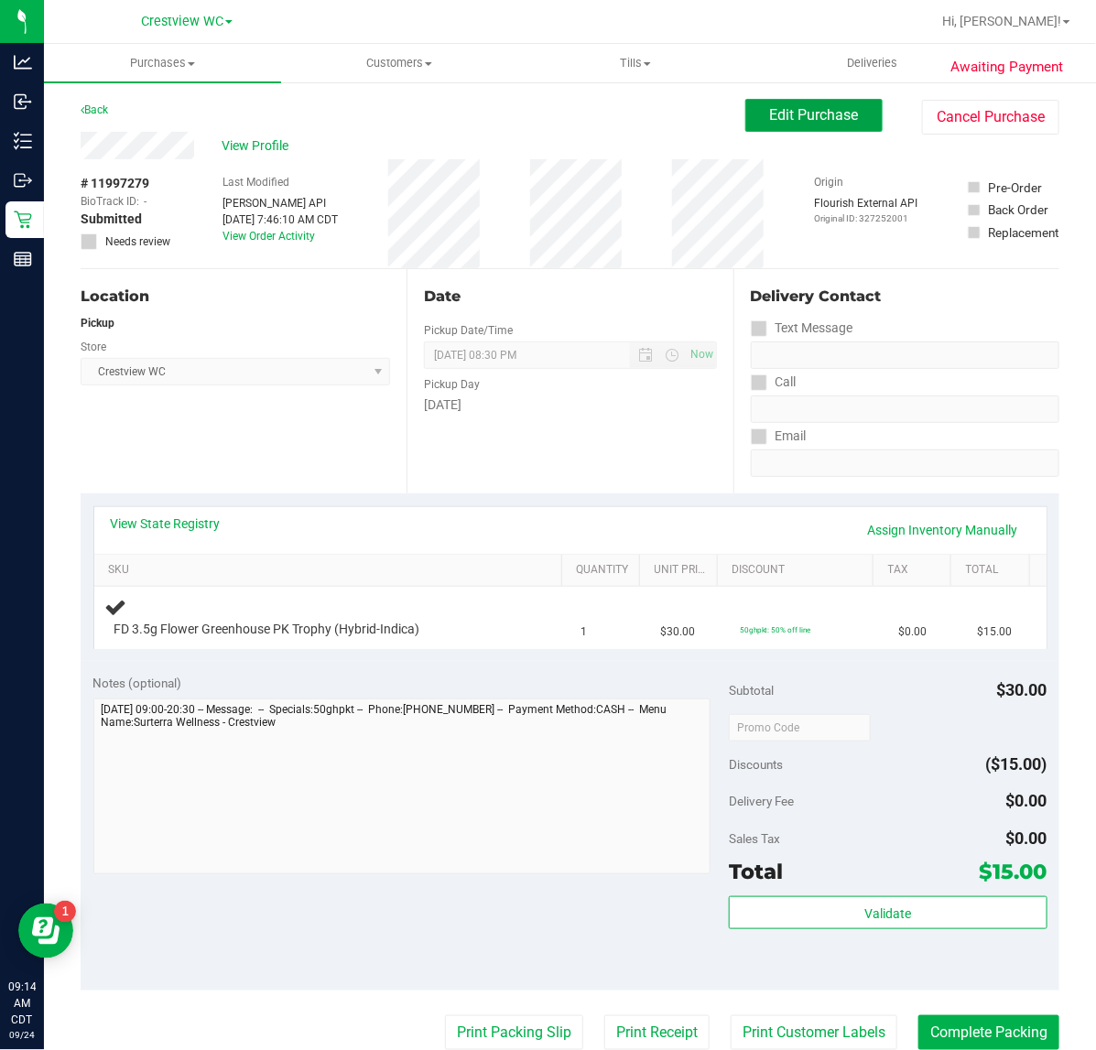
click at [844, 128] on button "Edit Purchase" at bounding box center [813, 115] width 137 height 33
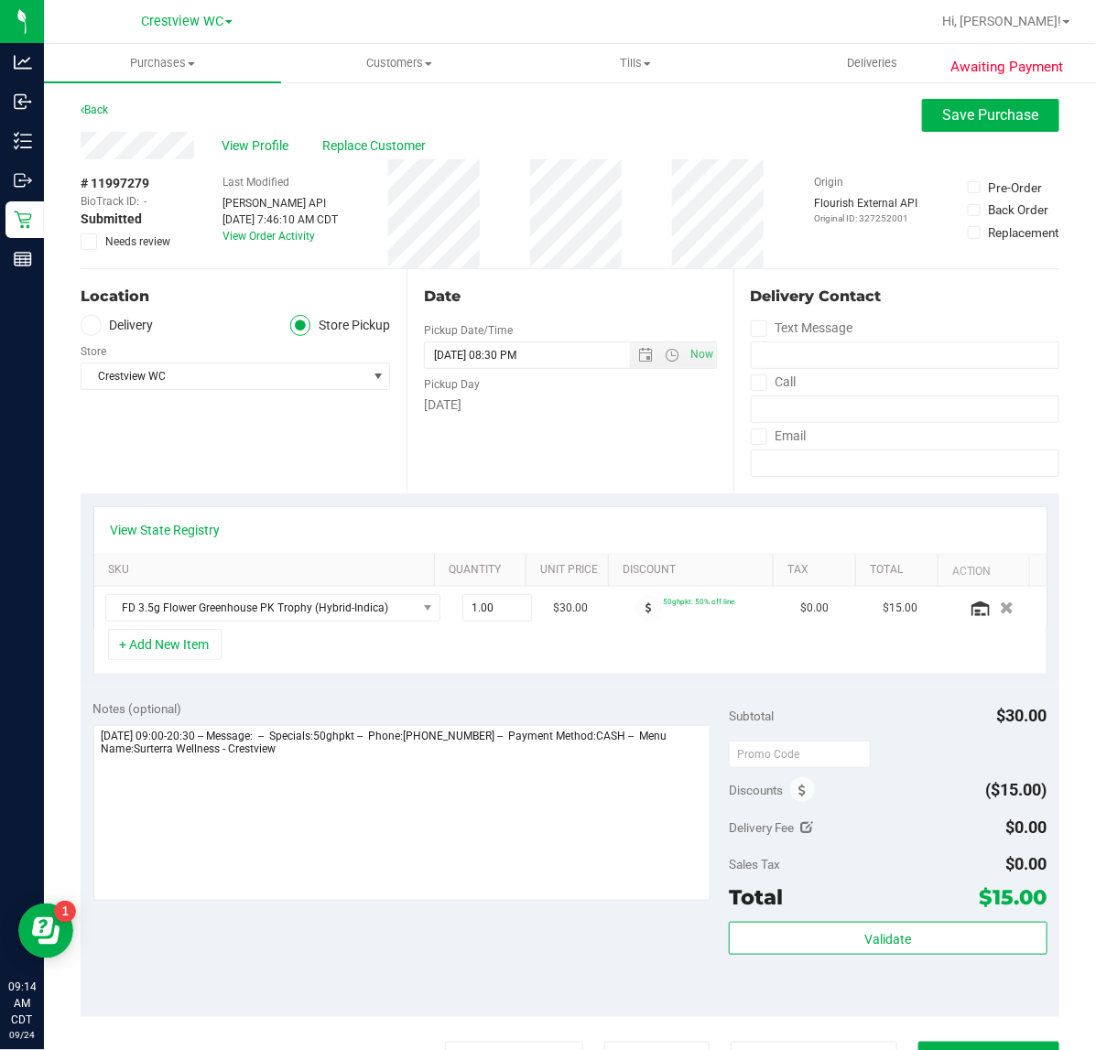
click at [90, 242] on icon at bounding box center [89, 242] width 12 height 0
click at [0, 0] on input "Needs review" at bounding box center [0, 0] width 0 height 0
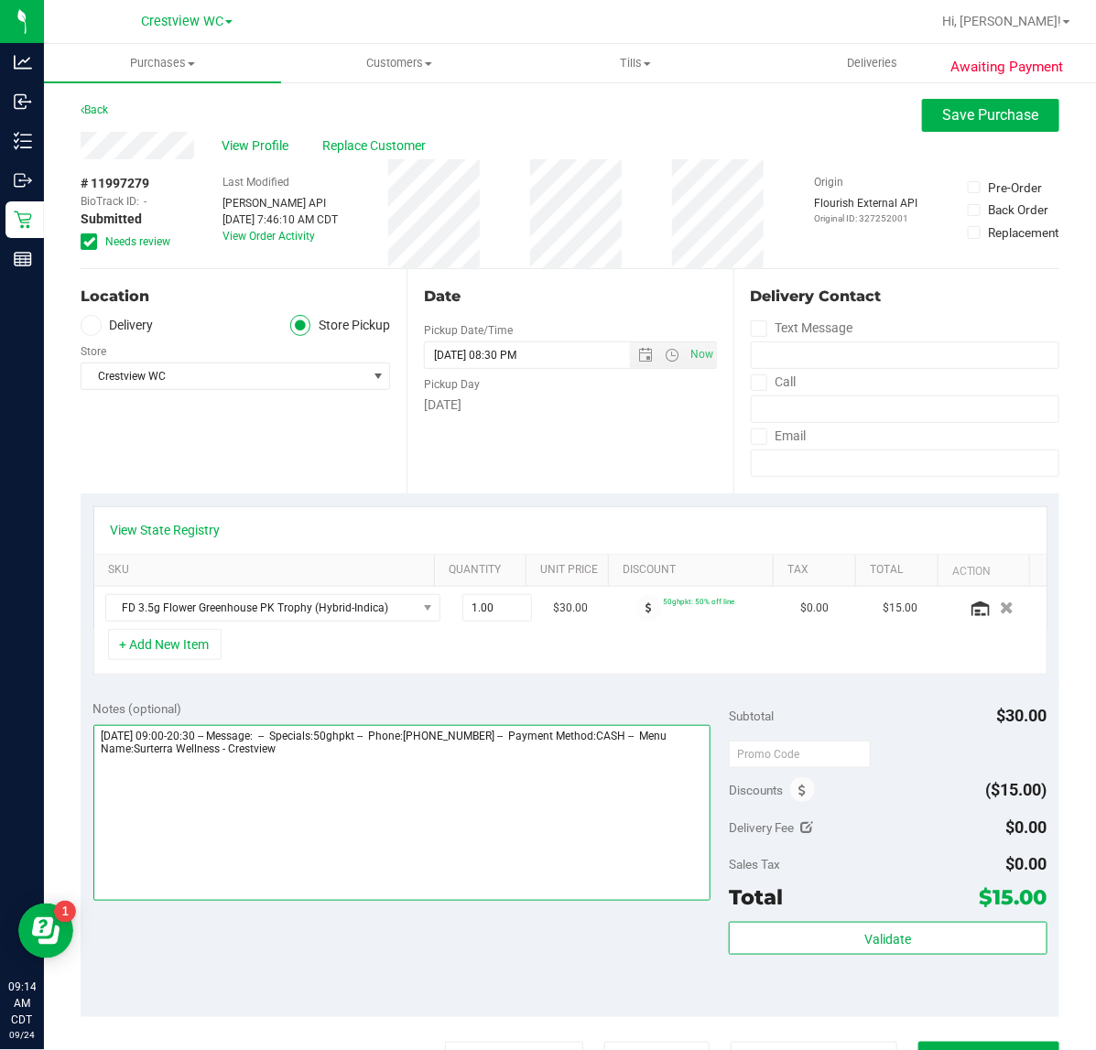
click at [432, 770] on textarea at bounding box center [402, 813] width 618 height 176
type textarea "Wednesday 09/24/2025 09:00-20:30 -- Message: -- Specials:50ghpkt -- Phone:72061…"
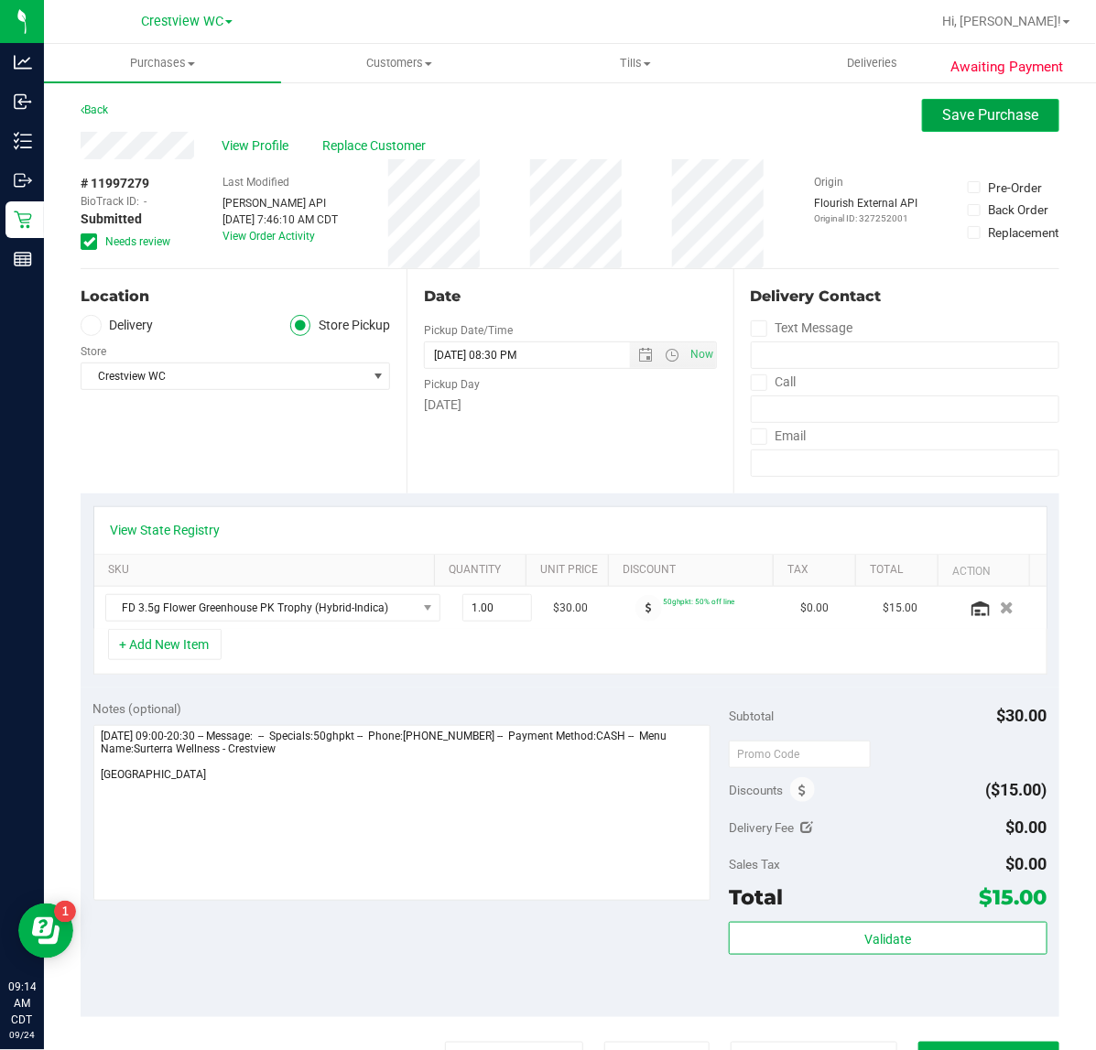
click at [943, 117] on span "Save Purchase" at bounding box center [991, 114] width 96 height 17
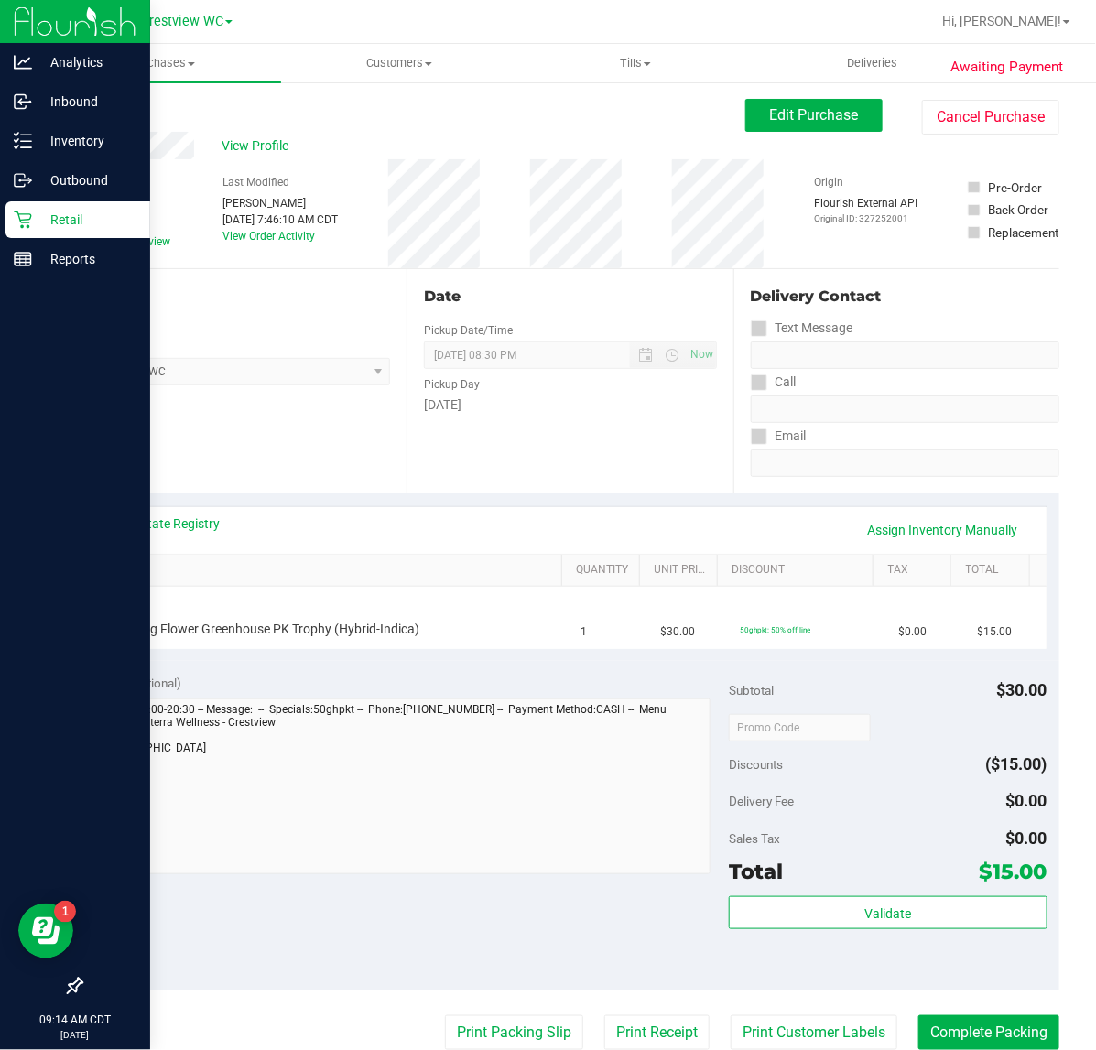
click at [32, 209] on p "Retail" at bounding box center [87, 220] width 110 height 22
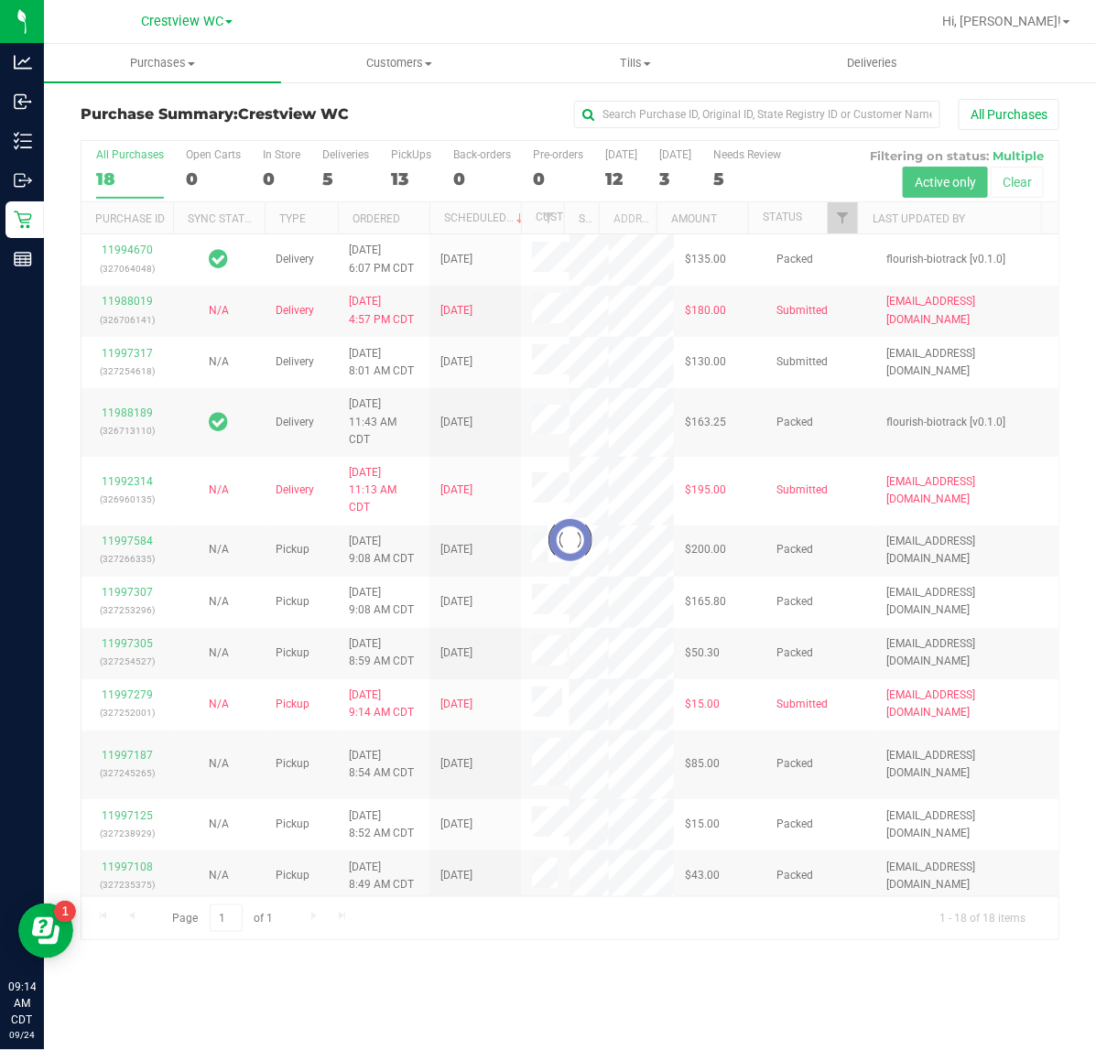
click at [834, 224] on div at bounding box center [569, 540] width 977 height 799
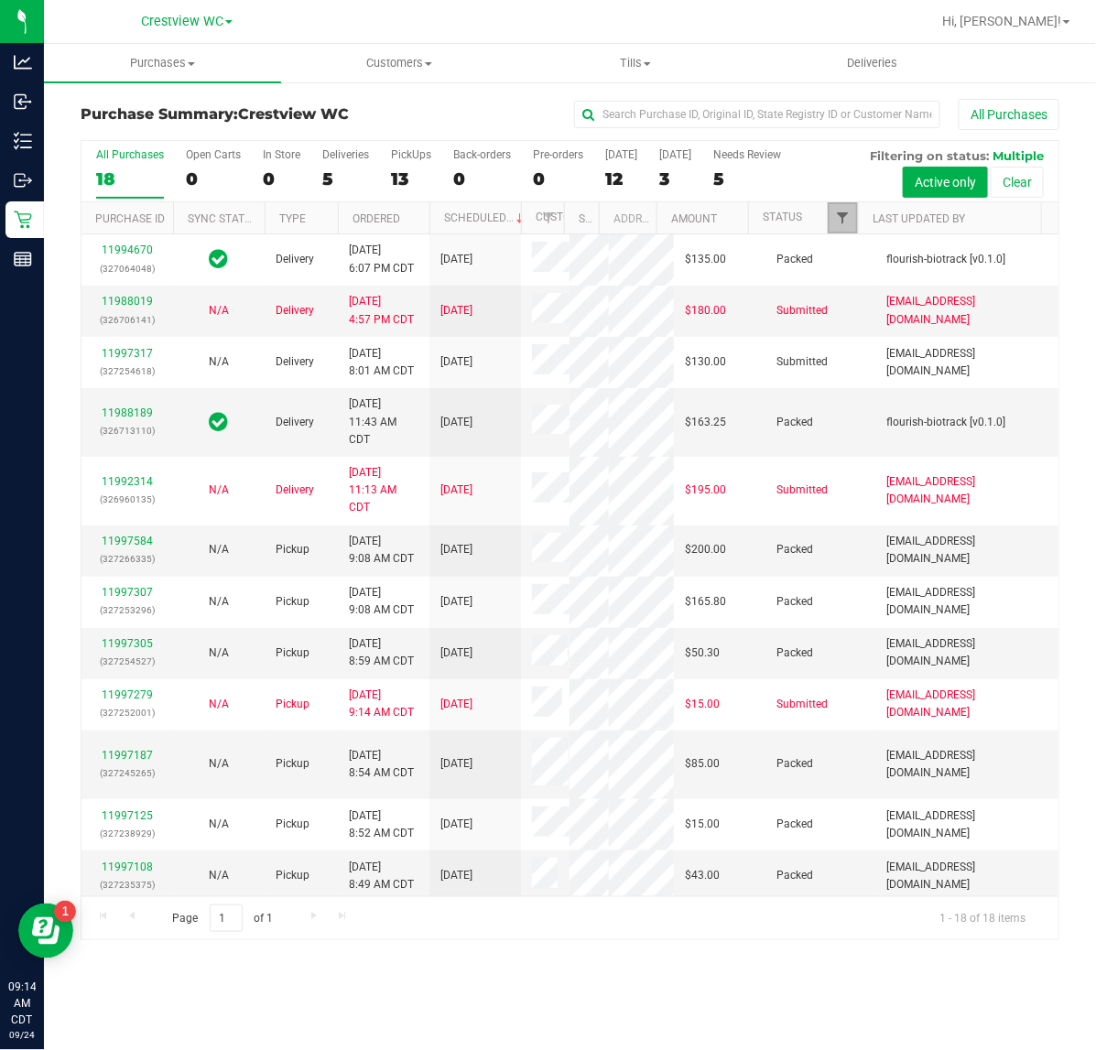
click at [845, 221] on span "Filter" at bounding box center [842, 218] width 15 height 15
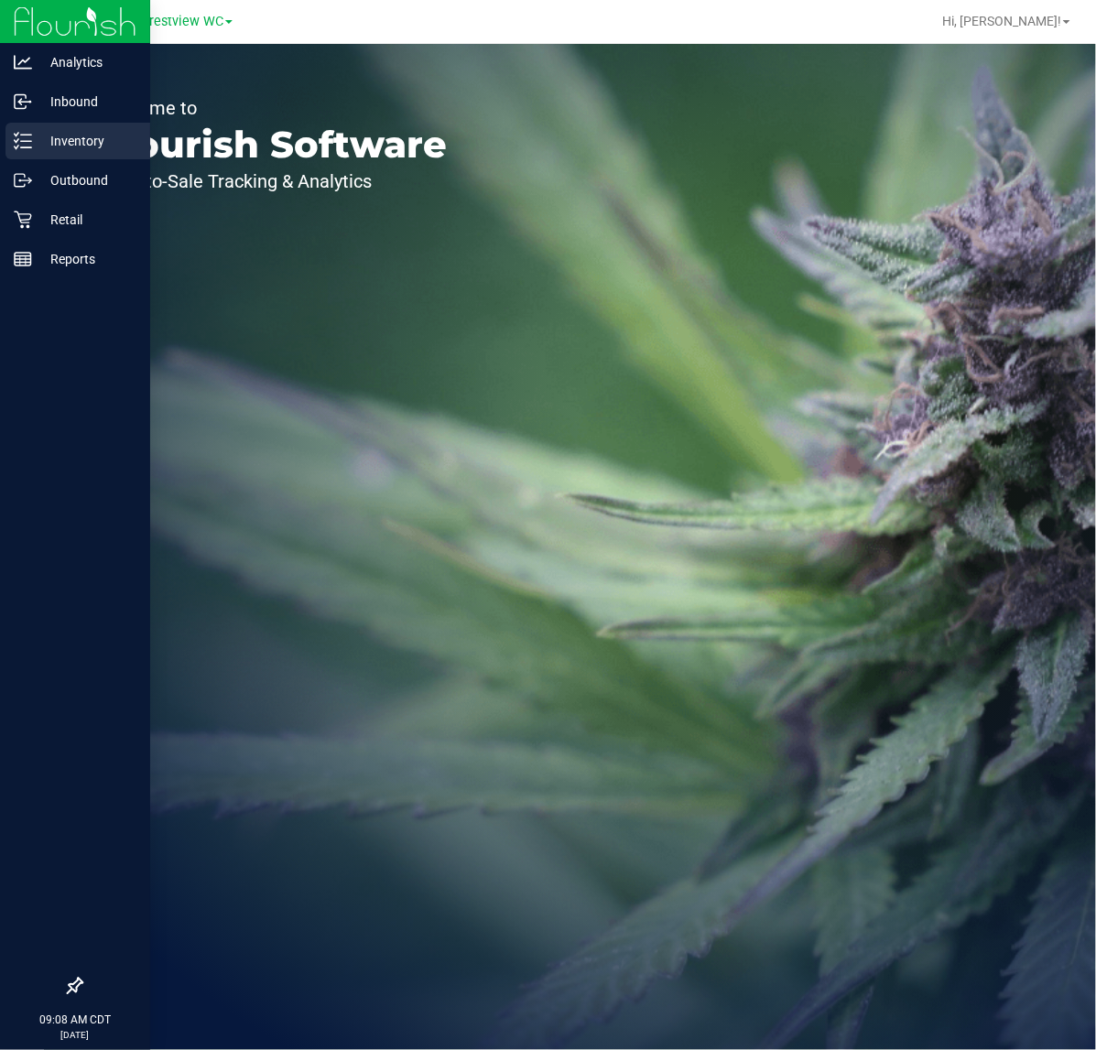
click at [16, 129] on div "Inventory" at bounding box center [77, 141] width 145 height 37
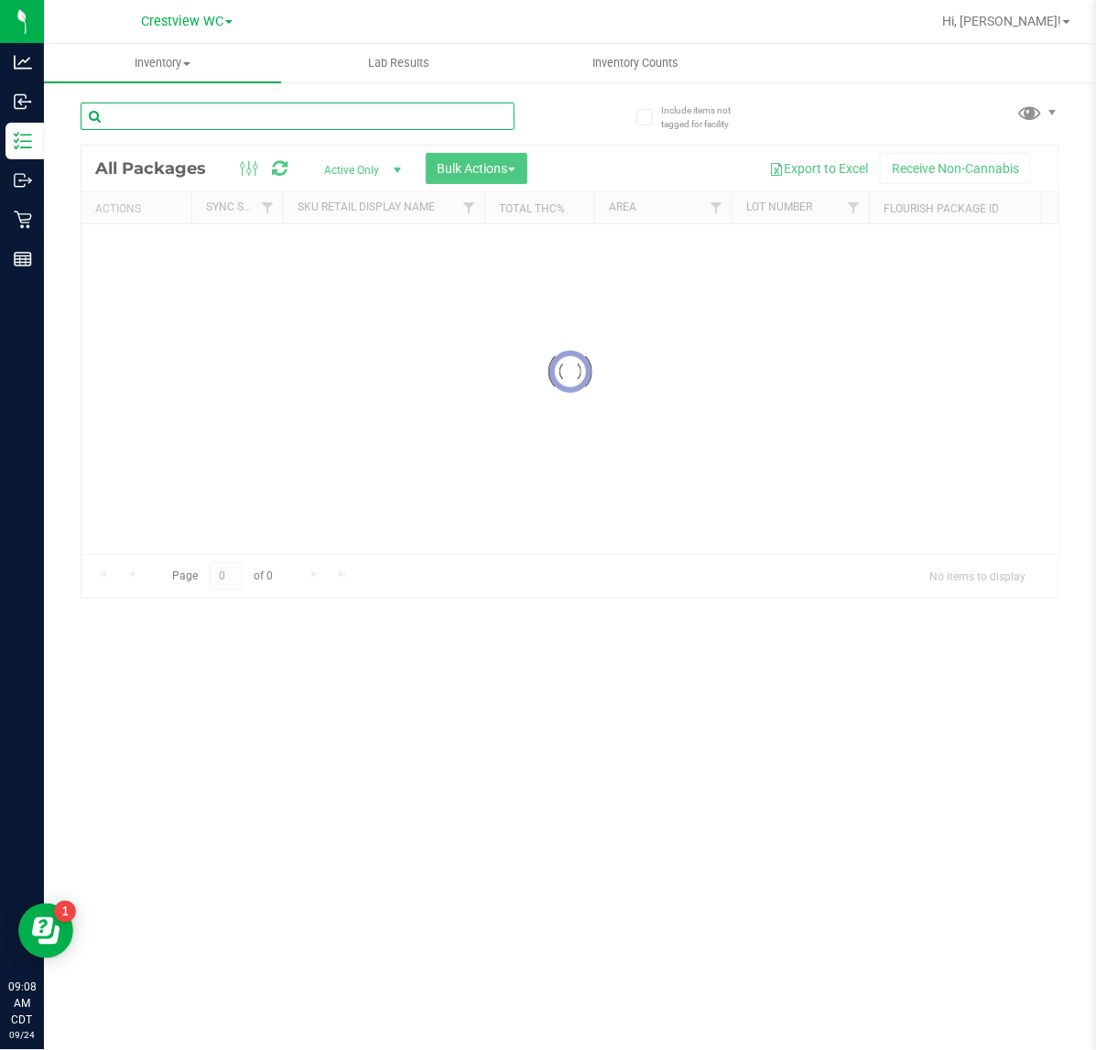
click at [222, 105] on input "text" at bounding box center [298, 116] width 434 height 27
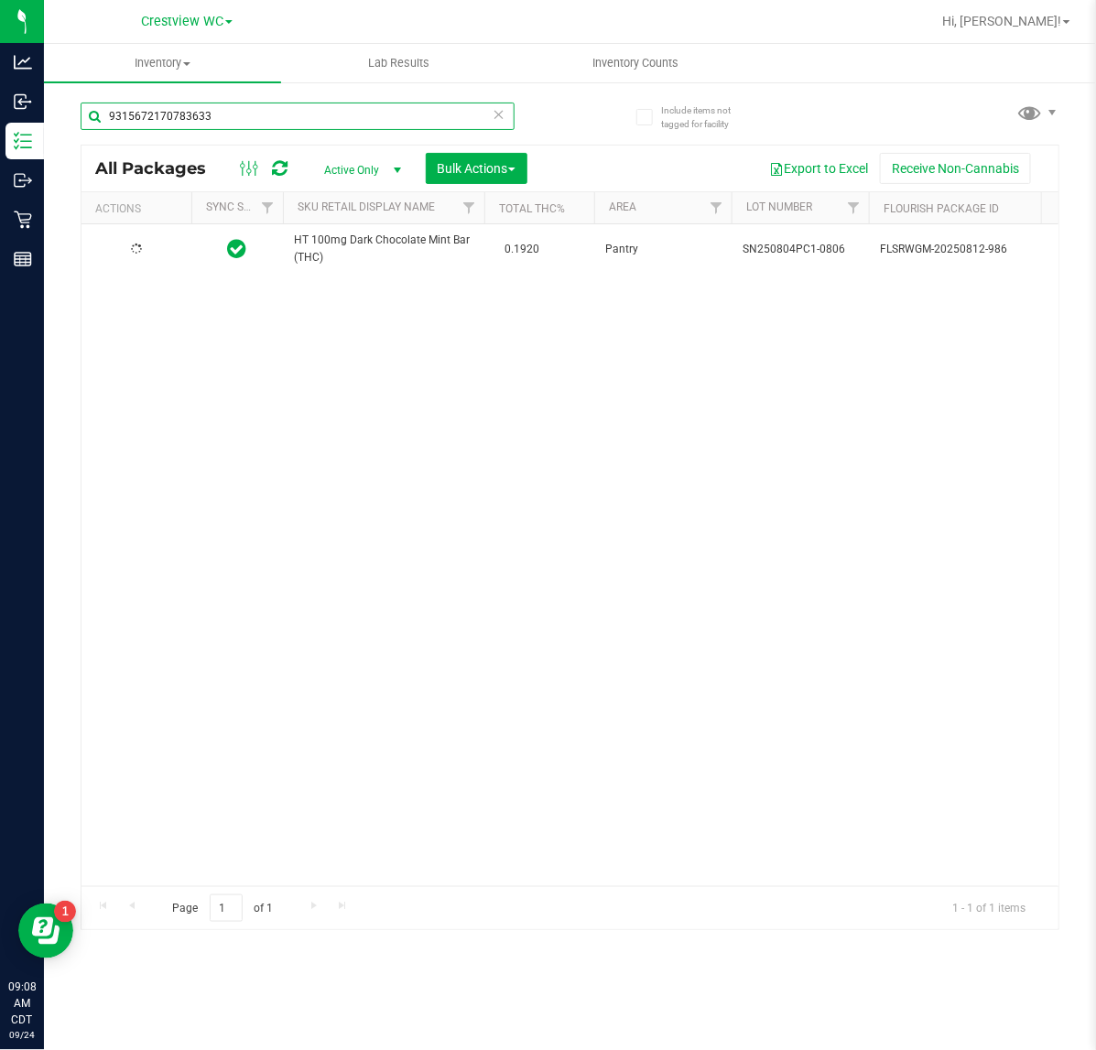
type input "9315672170783633"
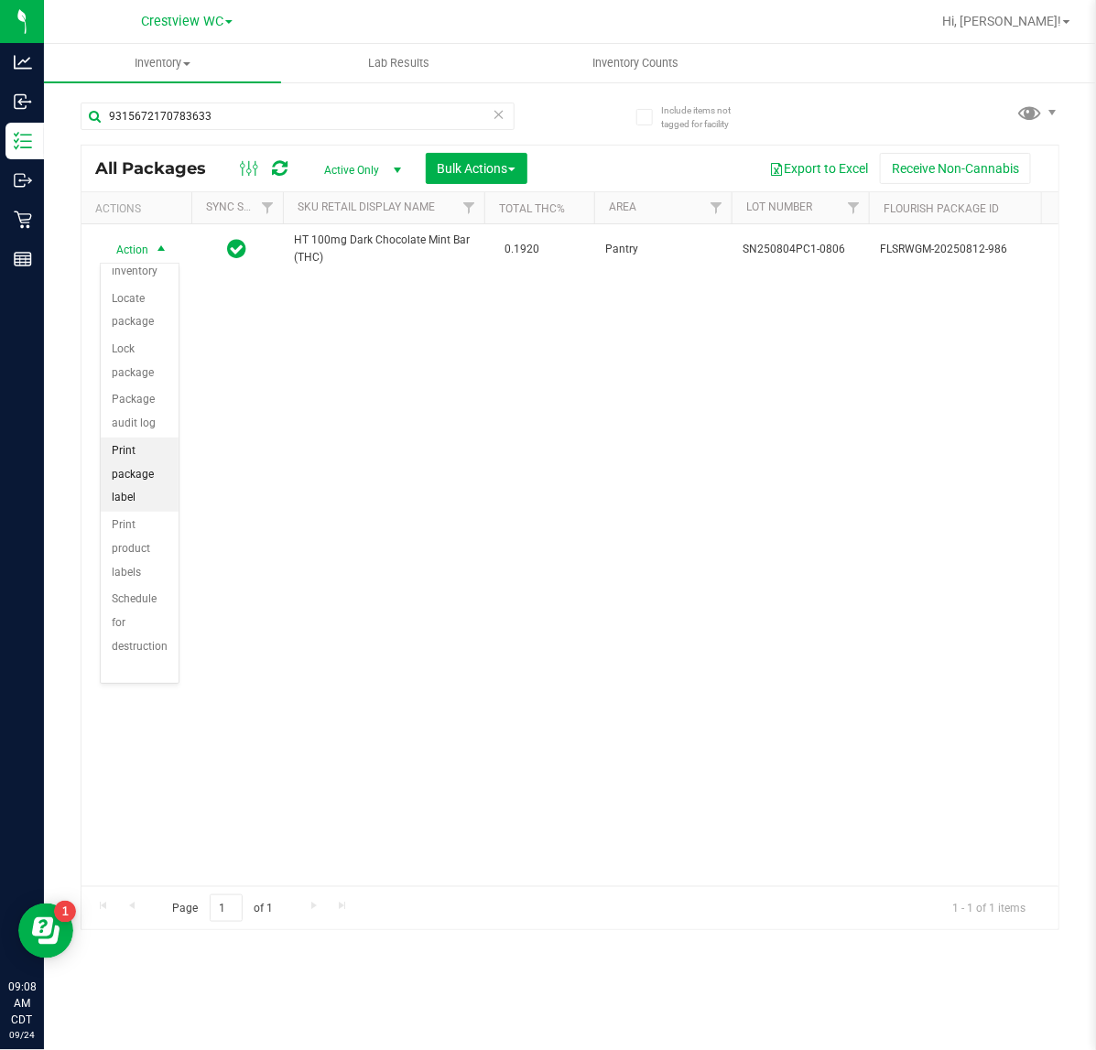
click at [129, 479] on li "Print package label" at bounding box center [140, 475] width 78 height 74
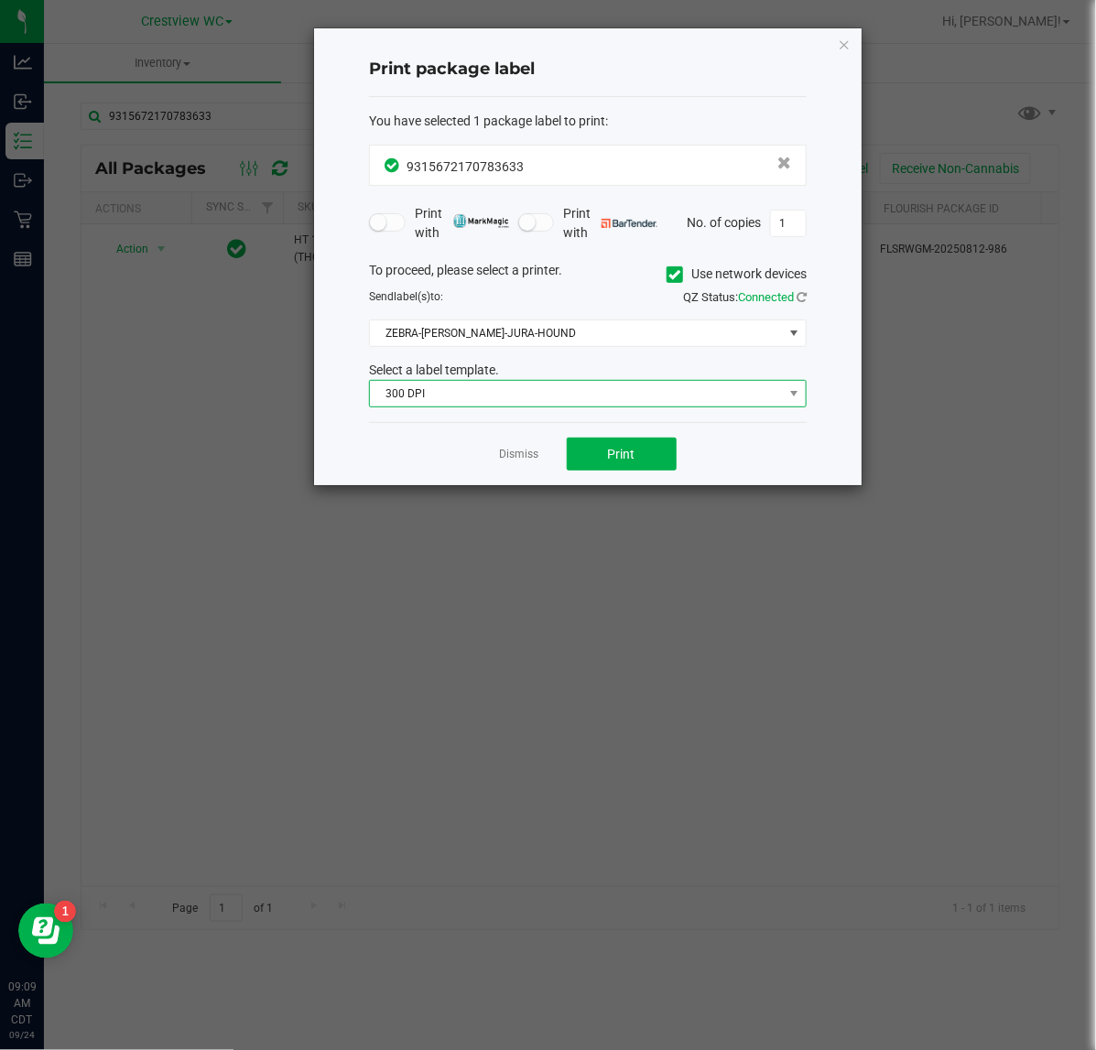
click at [568, 387] on span "300 DPI" at bounding box center [576, 394] width 413 height 26
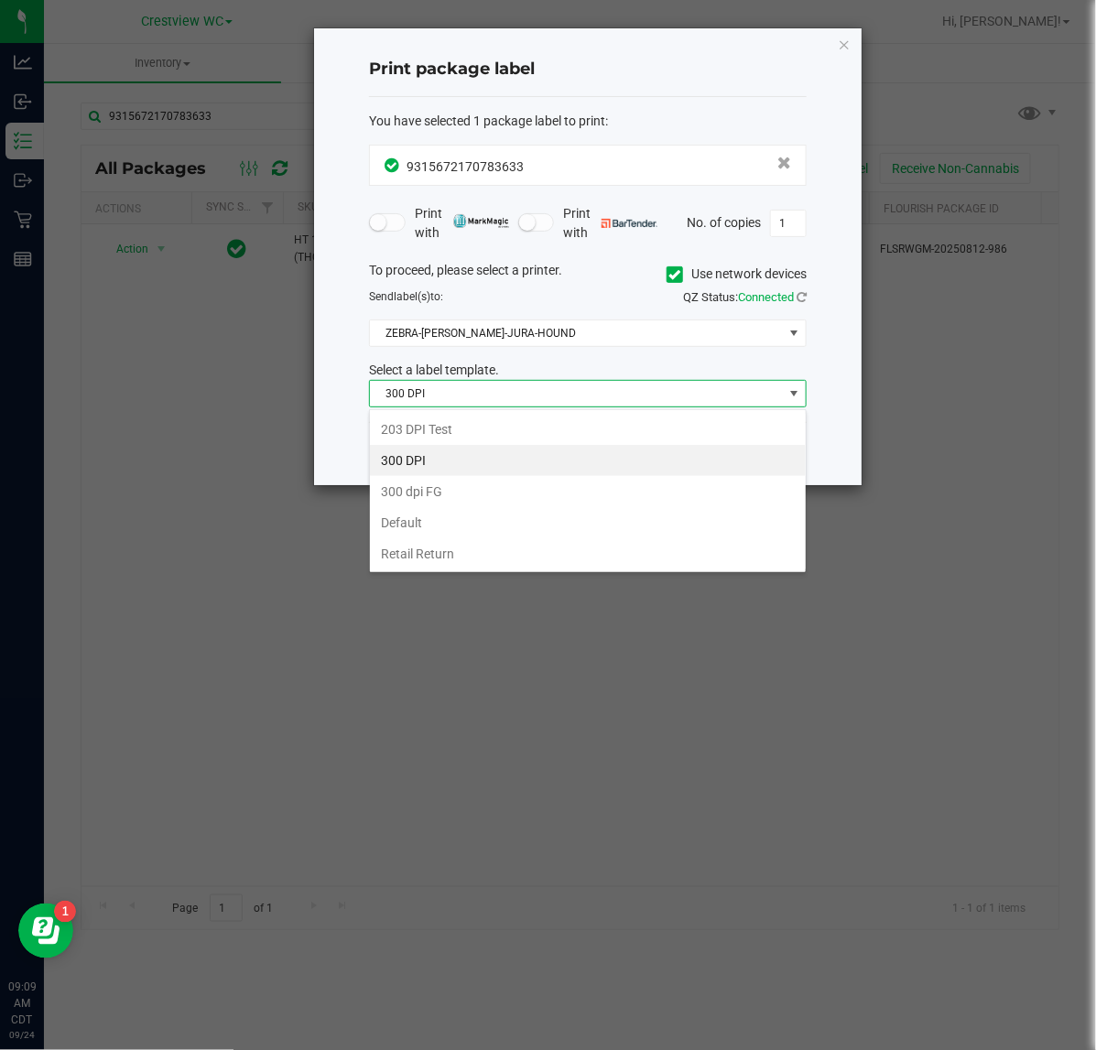
scroll to position [28, 437]
click at [462, 426] on li "203 DPI Test" at bounding box center [588, 429] width 436 height 31
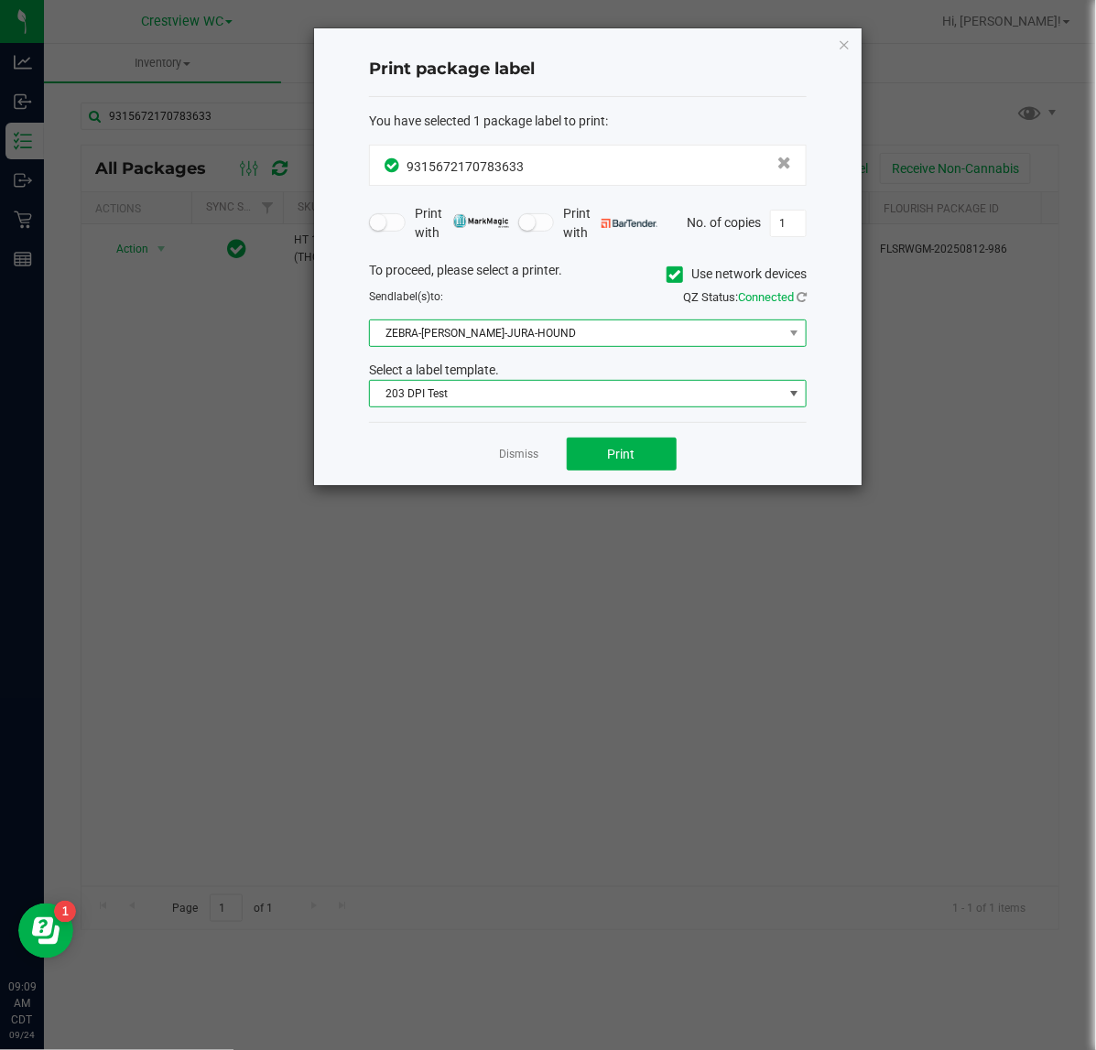
click at [528, 326] on span "ZEBRA-BRUNO-JURA-HOUND" at bounding box center [576, 333] width 413 height 26
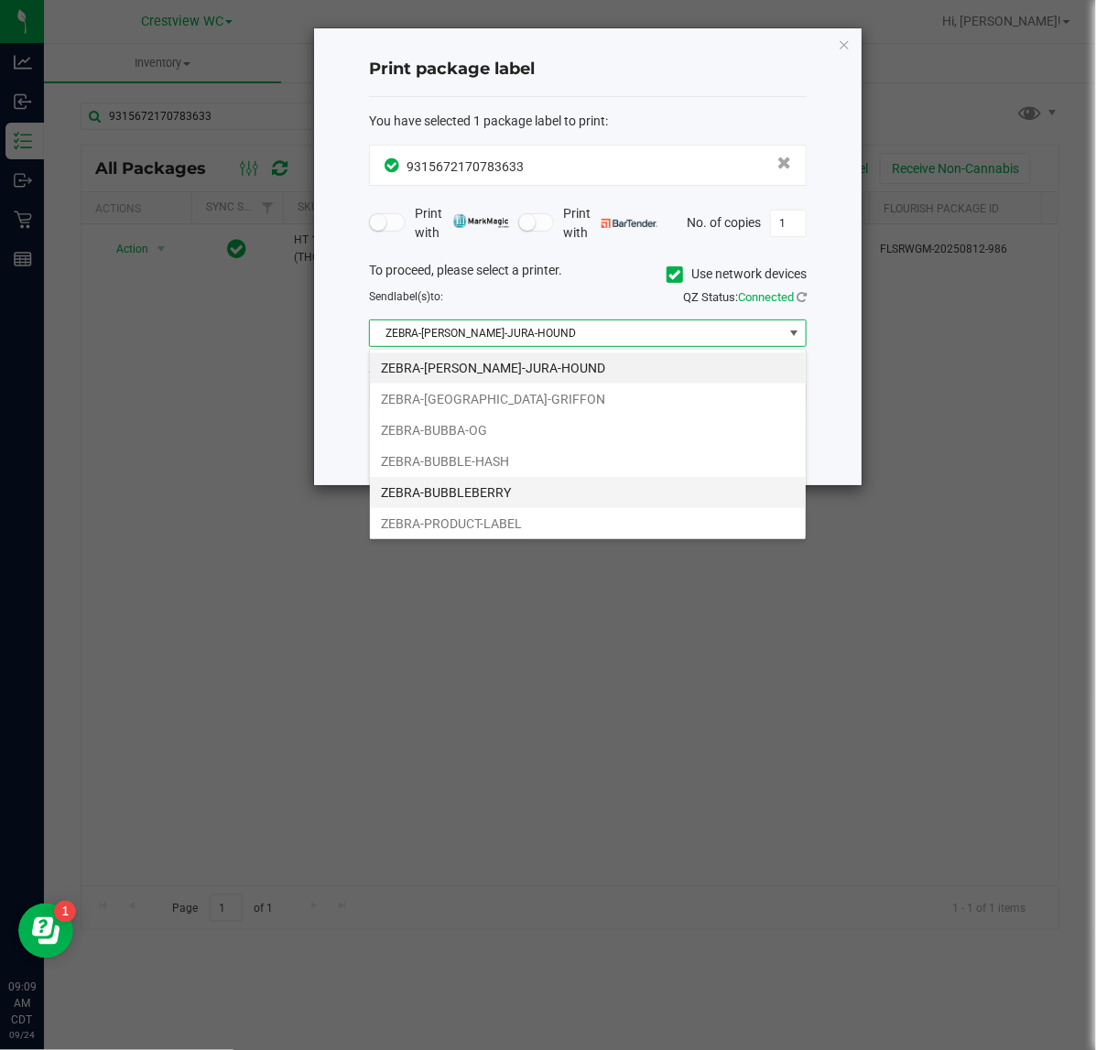
click at [518, 494] on li "ZEBRA-BUBBLEBERRY" at bounding box center [588, 492] width 436 height 31
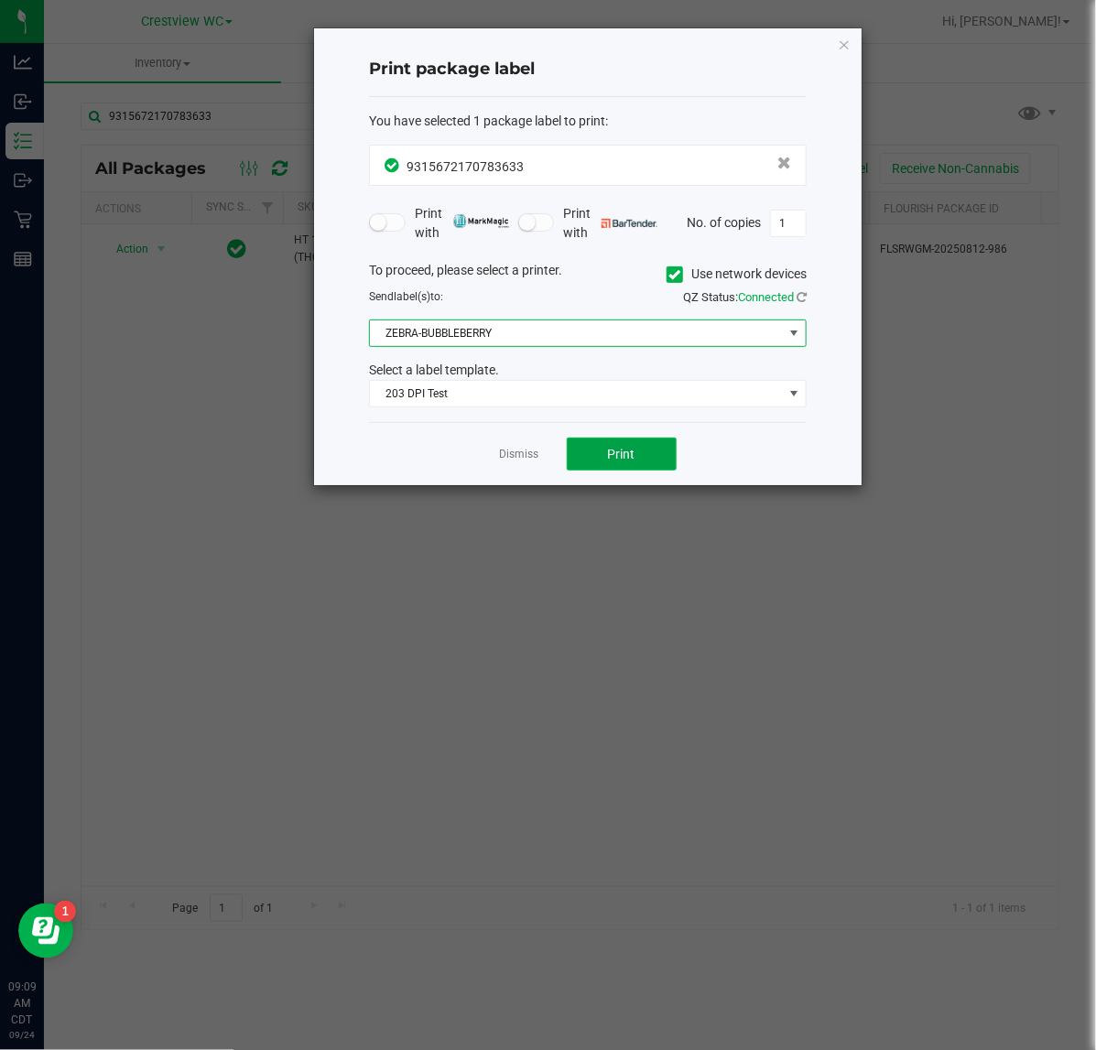
click at [637, 442] on button "Print" at bounding box center [622, 454] width 110 height 33
click at [838, 51] on icon "button" at bounding box center [844, 44] width 13 height 22
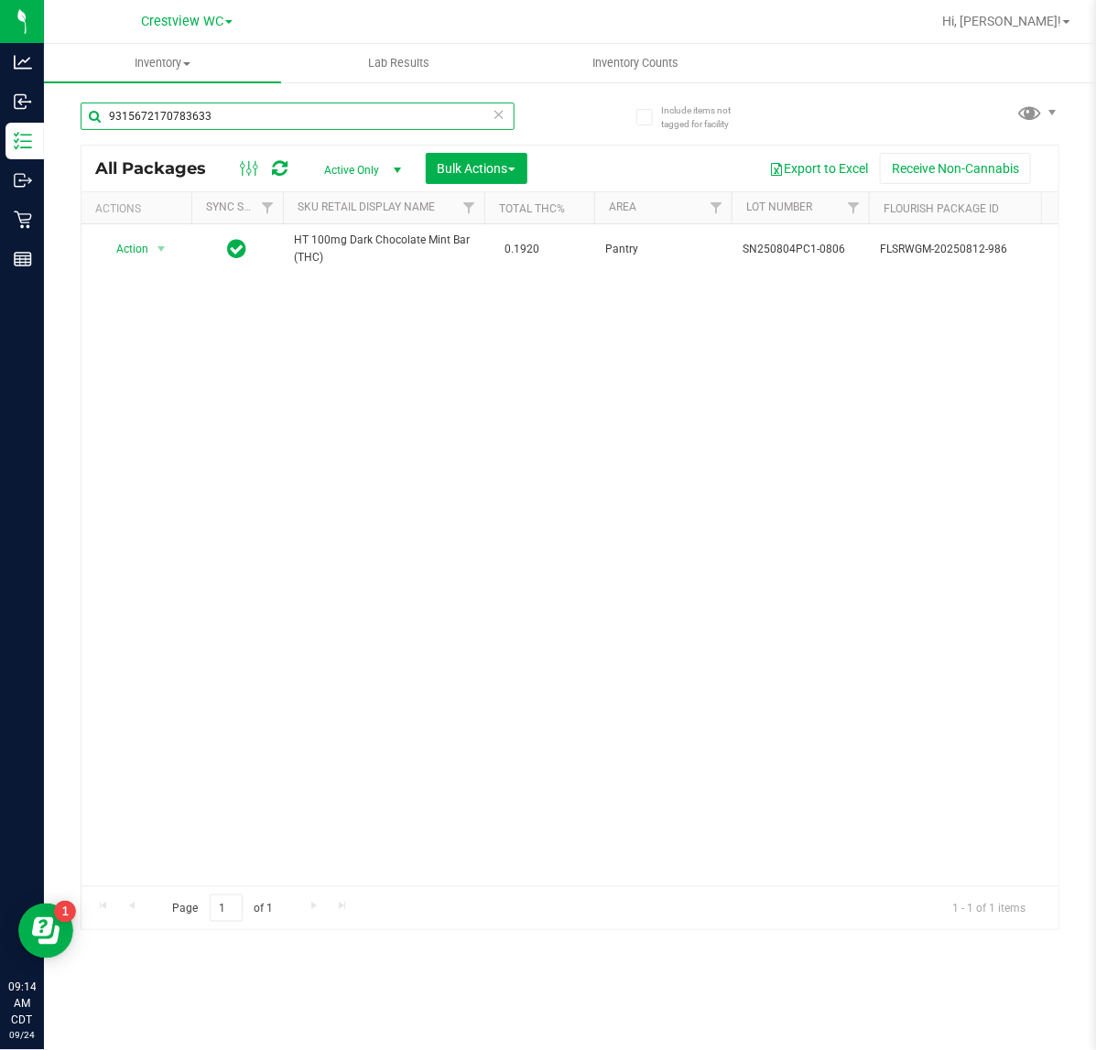
drag, startPoint x: 289, startPoint y: 112, endPoint x: -231, endPoint y: 80, distance: 520.9
click at [0, 80] on html "Analytics Inbound Inventory Outbound Retail Reports 09:14 AM CDT 09/24/2025 09/…" at bounding box center [548, 525] width 1096 height 1050
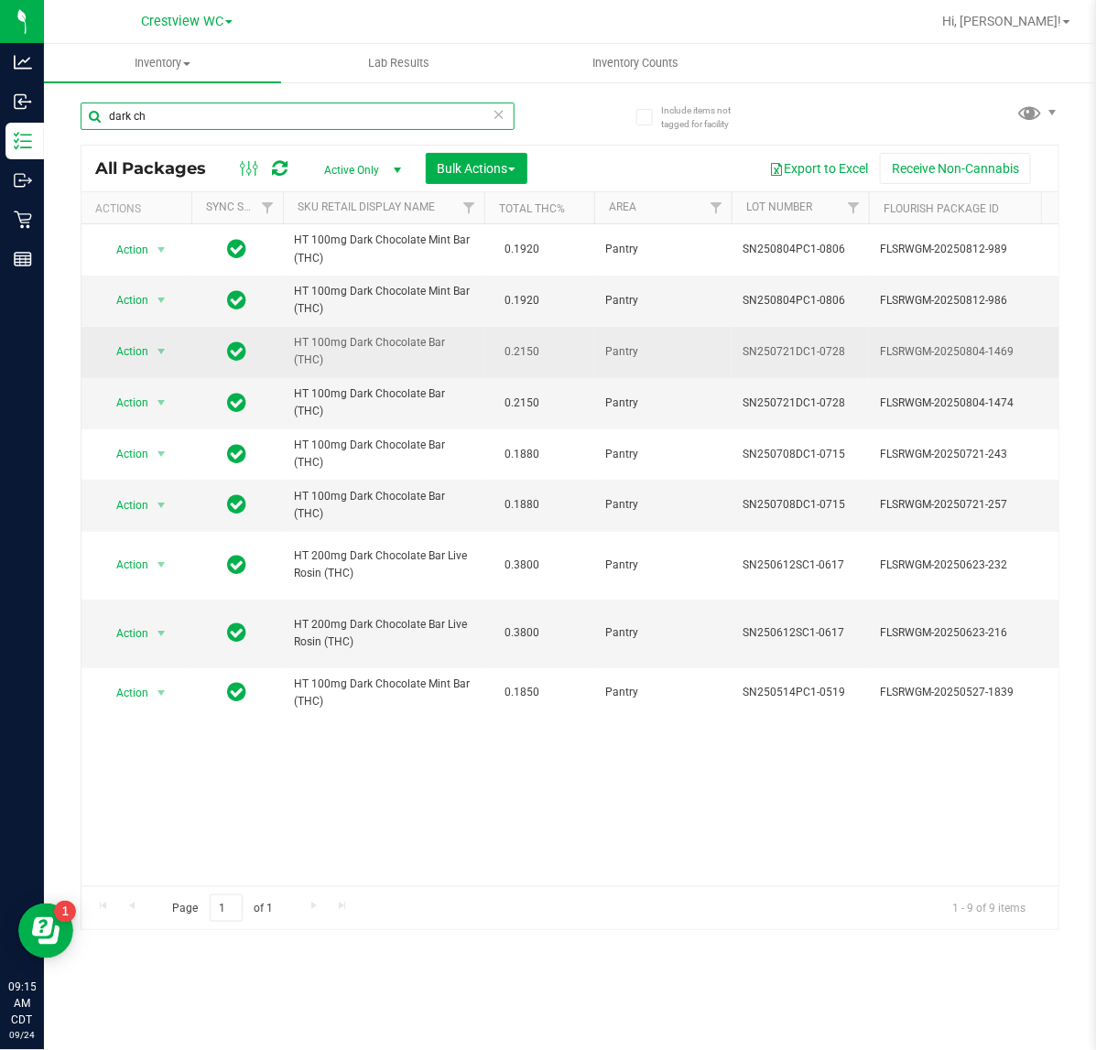
type input "dark ch"
drag, startPoint x: 442, startPoint y: 343, endPoint x: 291, endPoint y: 344, distance: 151.0
click at [291, 344] on td "HT 100mg Dark Chocolate Bar (THC)" at bounding box center [383, 352] width 201 height 51
drag, startPoint x: 291, startPoint y: 344, endPoint x: 495, endPoint y: 327, distance: 204.9
click at [495, 327] on td "0.2150" at bounding box center [539, 352] width 110 height 51
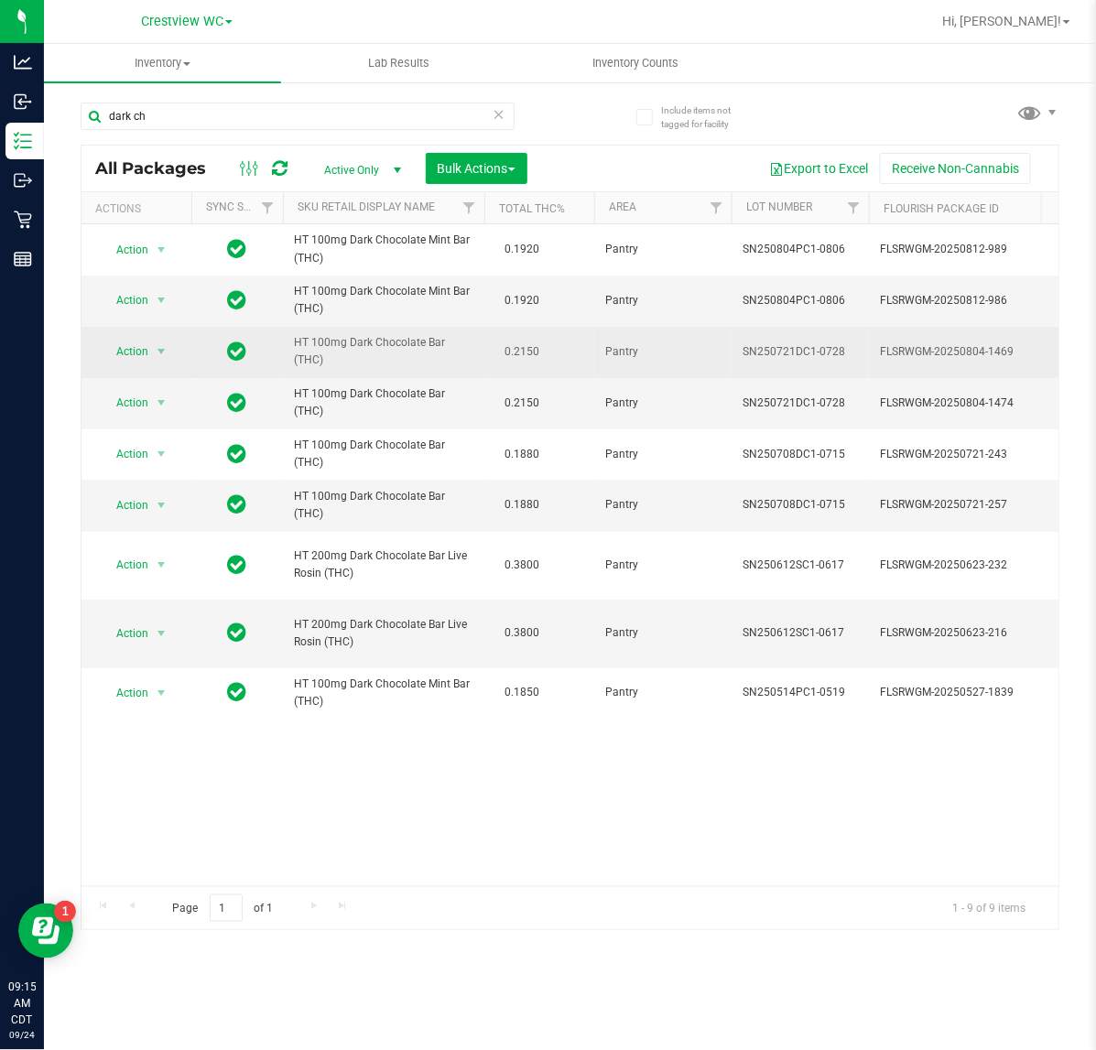
drag, startPoint x: 407, startPoint y: 366, endPoint x: 328, endPoint y: 344, distance: 82.6
copy tr "HT 100mg Dark Chocolate Bar (THC)"
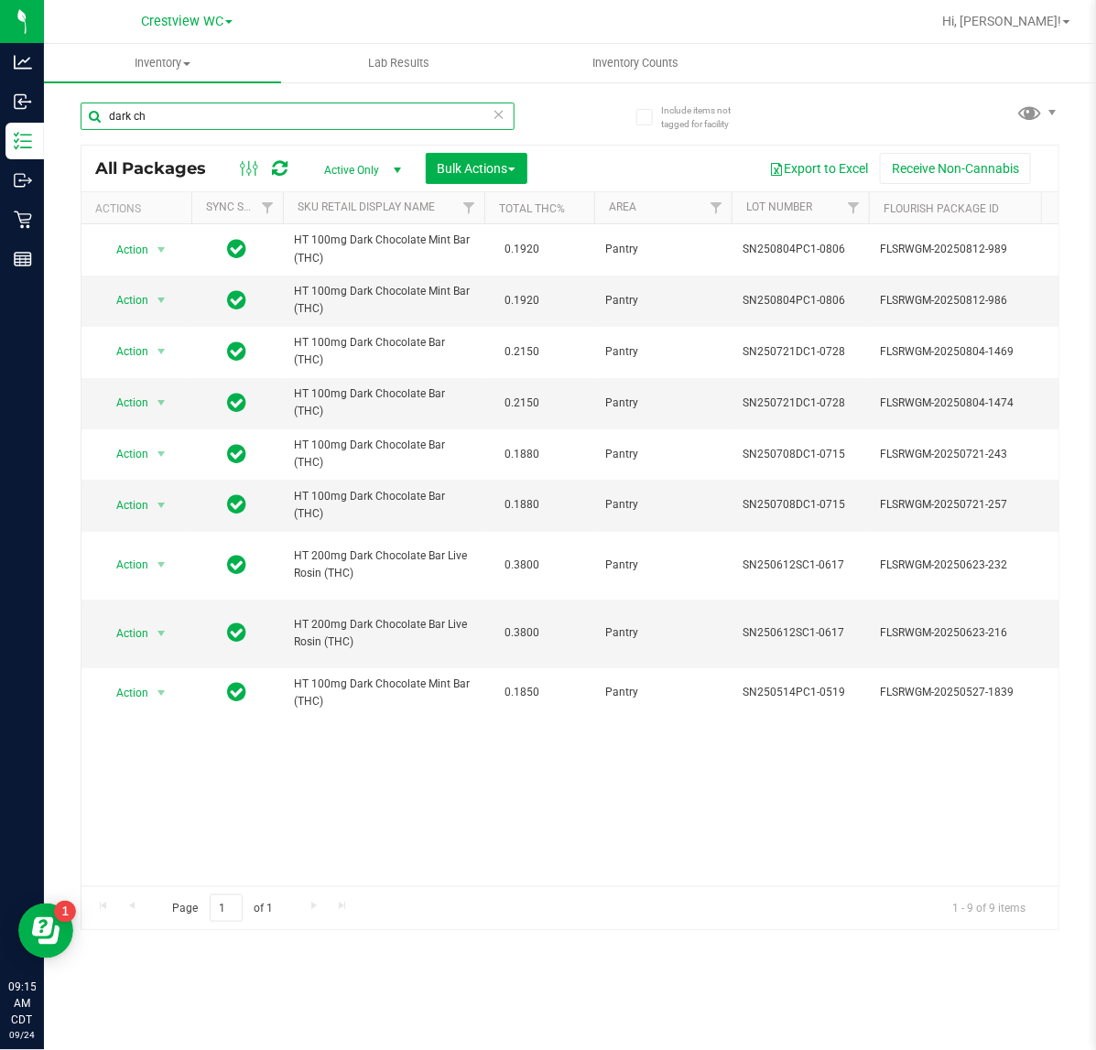
drag, startPoint x: 181, startPoint y: 112, endPoint x: -191, endPoint y: 174, distance: 377.7
click at [0, 174] on html "Analytics Inbound Inventory Outbound Retail Reports 09:15 AM CDT 09/24/2025 09/…" at bounding box center [548, 525] width 1096 height 1050
paste input "HT 100mg Dark Chocolate Bar (THC)"
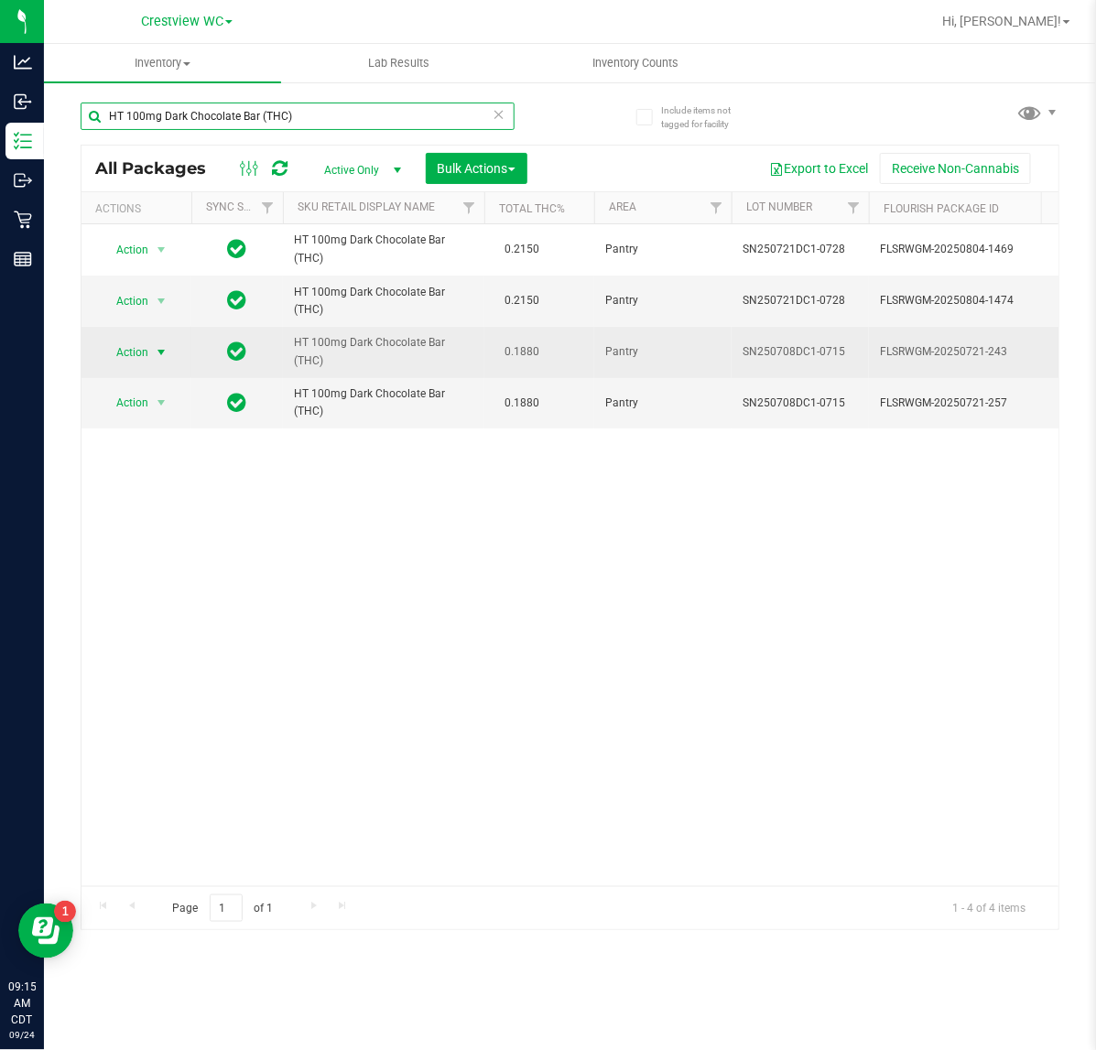
type input "HT 100mg Dark Chocolate Bar (THC)"
click at [131, 353] on span "Action" at bounding box center [124, 353] width 49 height 26
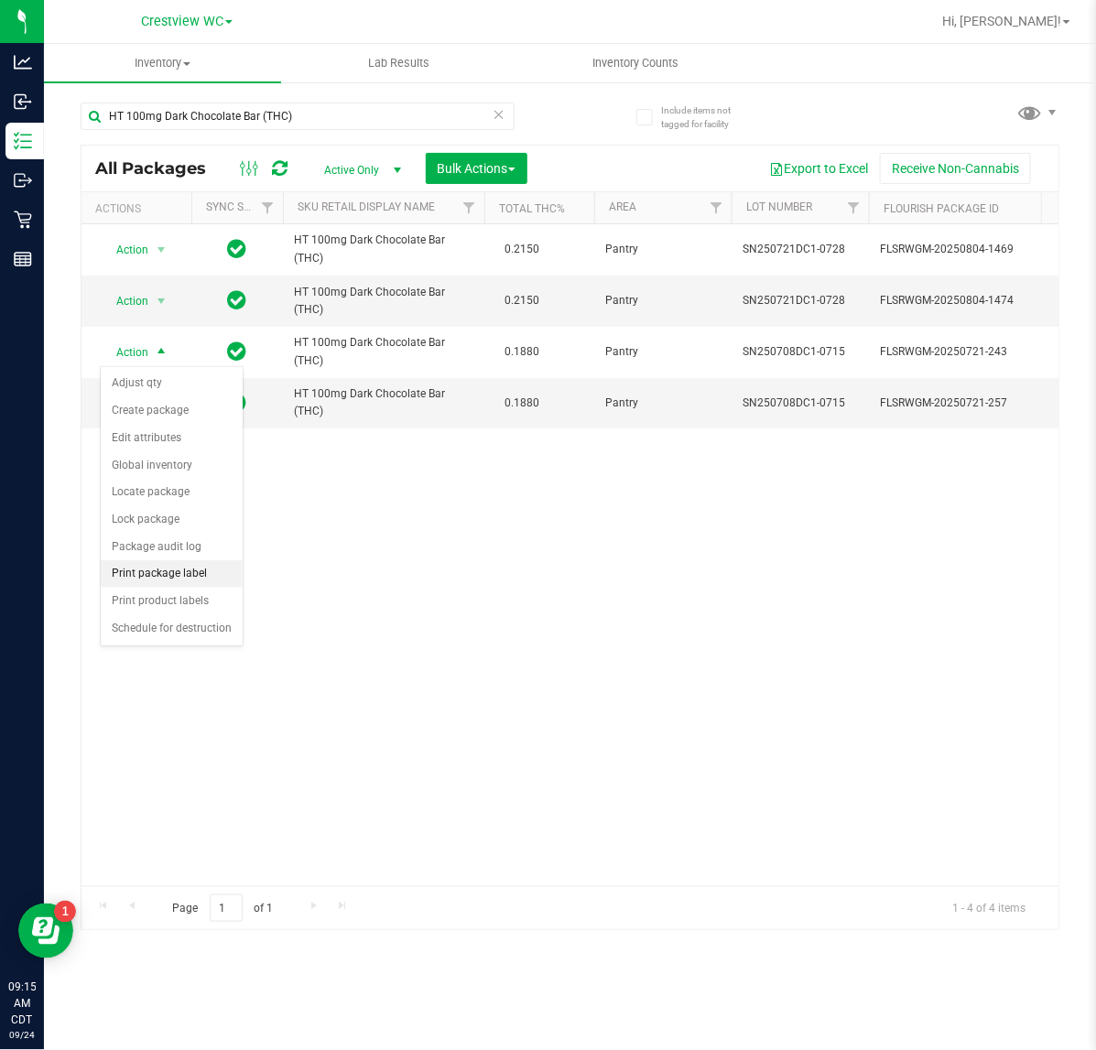
click at [195, 579] on li "Print package label" at bounding box center [172, 573] width 142 height 27
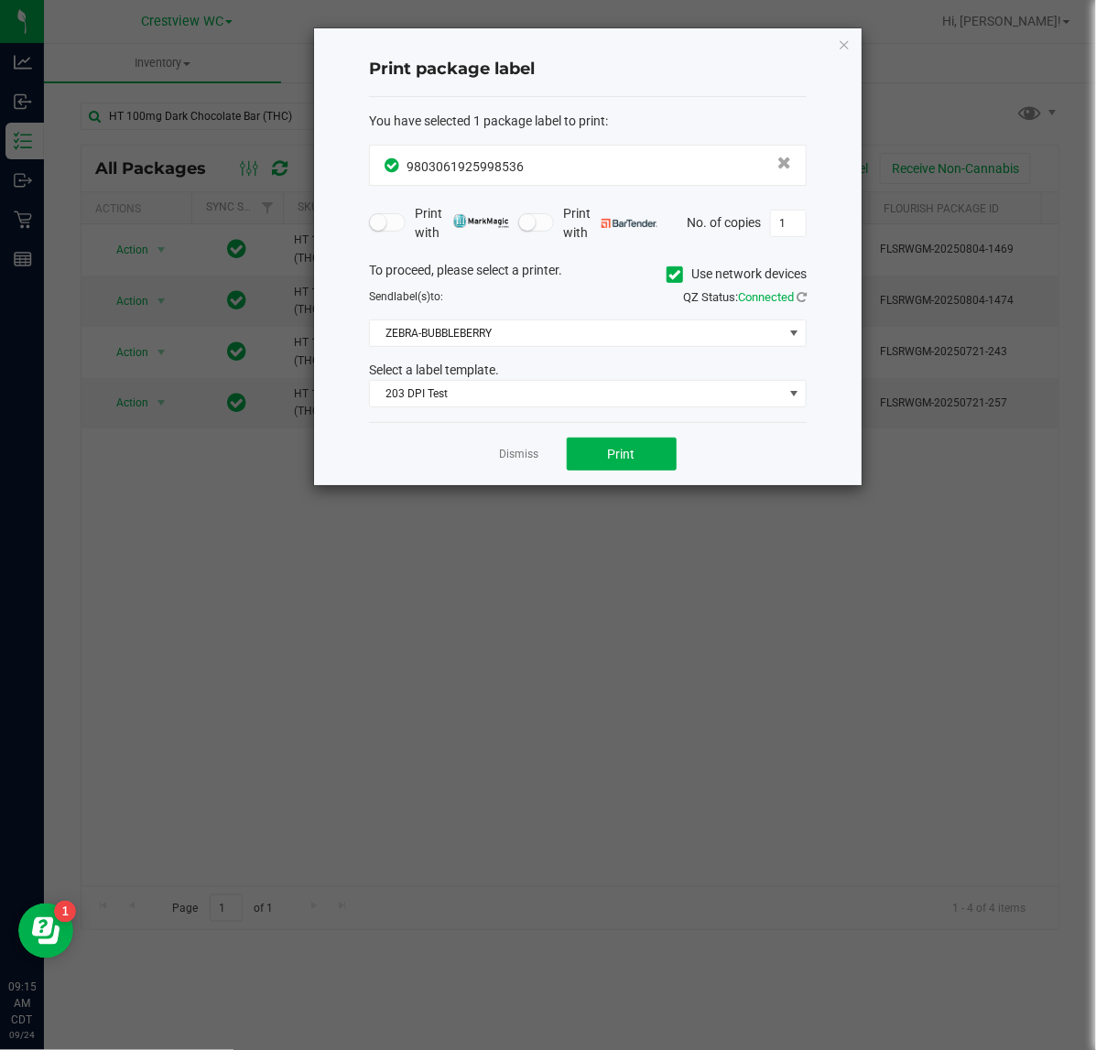
drag, startPoint x: 557, startPoint y: 410, endPoint x: 415, endPoint y: 520, distance: 179.4
click at [376, 527] on ngb-modal-window "Print package label You have selected 1 package label to print : 98030619259985…" at bounding box center [554, 525] width 1109 height 1050
click at [579, 447] on button "Print" at bounding box center [622, 454] width 110 height 33
click at [840, 43] on icon "button" at bounding box center [844, 44] width 13 height 22
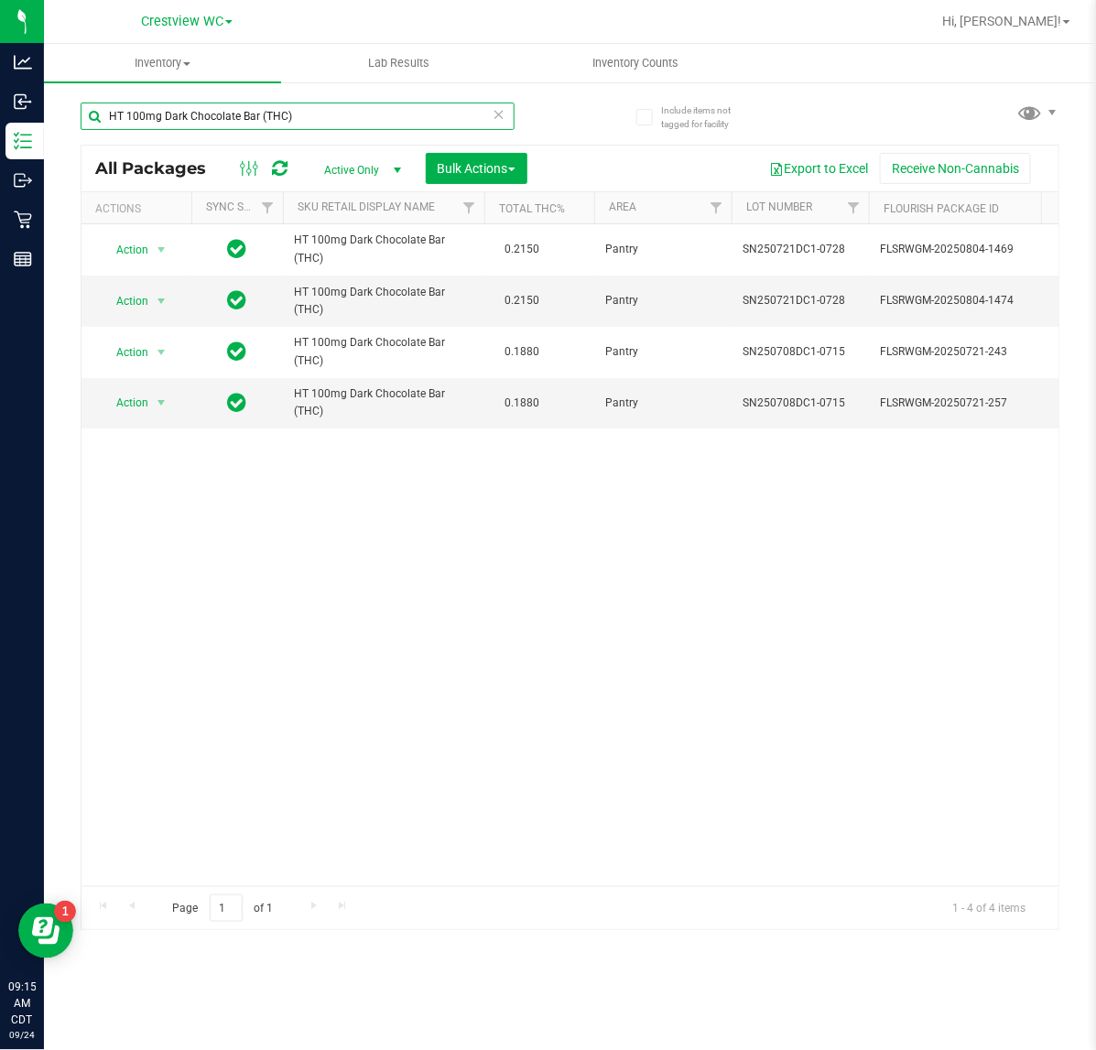
drag, startPoint x: 208, startPoint y: 130, endPoint x: -336, endPoint y: 137, distance: 543.7
click at [0, 137] on html "Analytics Inbound Inventory Outbound Retail Reports 09:15 AM CDT 09/24/2025 09/…" at bounding box center [548, 525] width 1096 height 1050
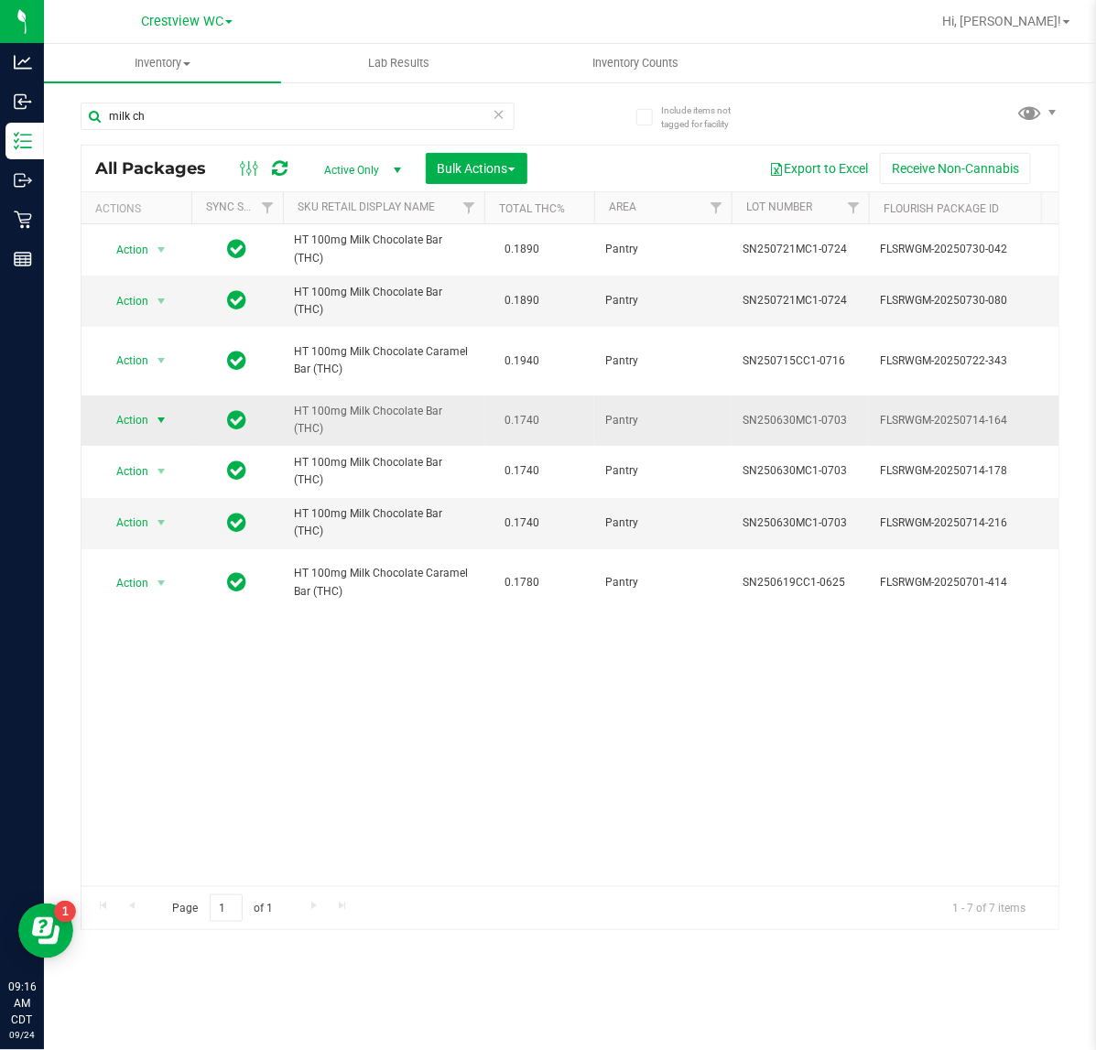
drag, startPoint x: 131, startPoint y: 424, endPoint x: 144, endPoint y: 424, distance: 12.8
click at [135, 424] on span "Action" at bounding box center [124, 420] width 49 height 26
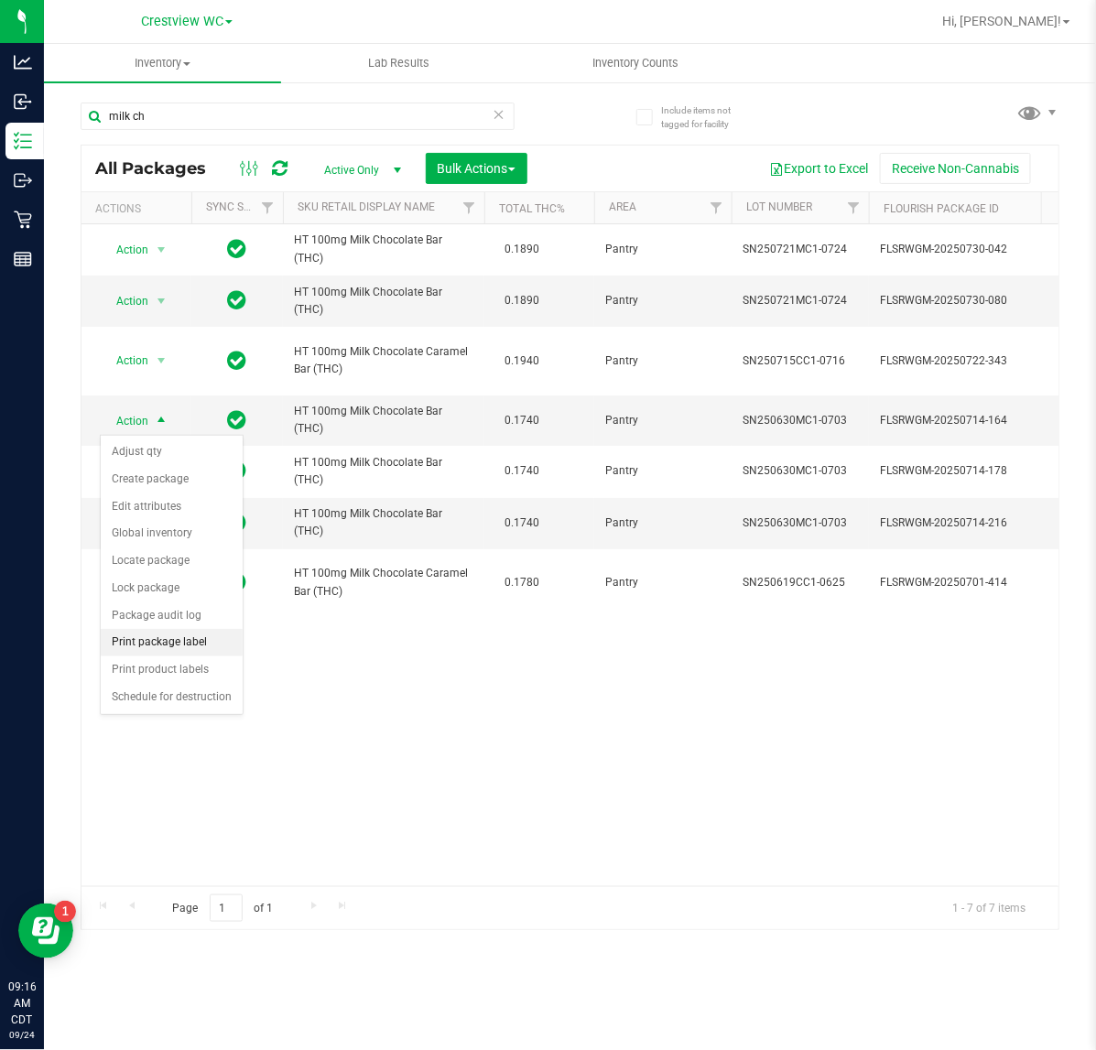
click at [192, 650] on li "Print package label" at bounding box center [172, 642] width 142 height 27
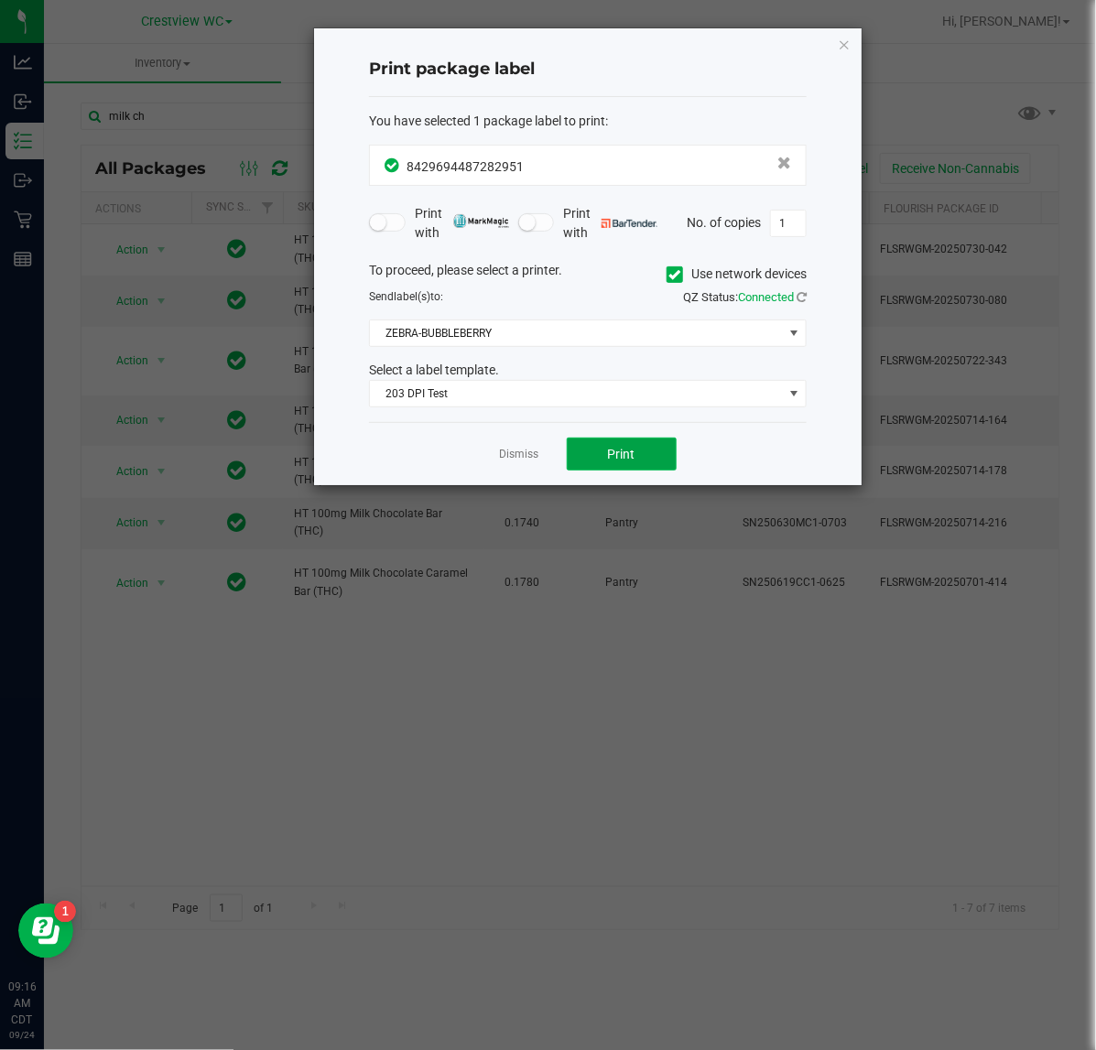
click at [643, 469] on button "Print" at bounding box center [622, 454] width 110 height 33
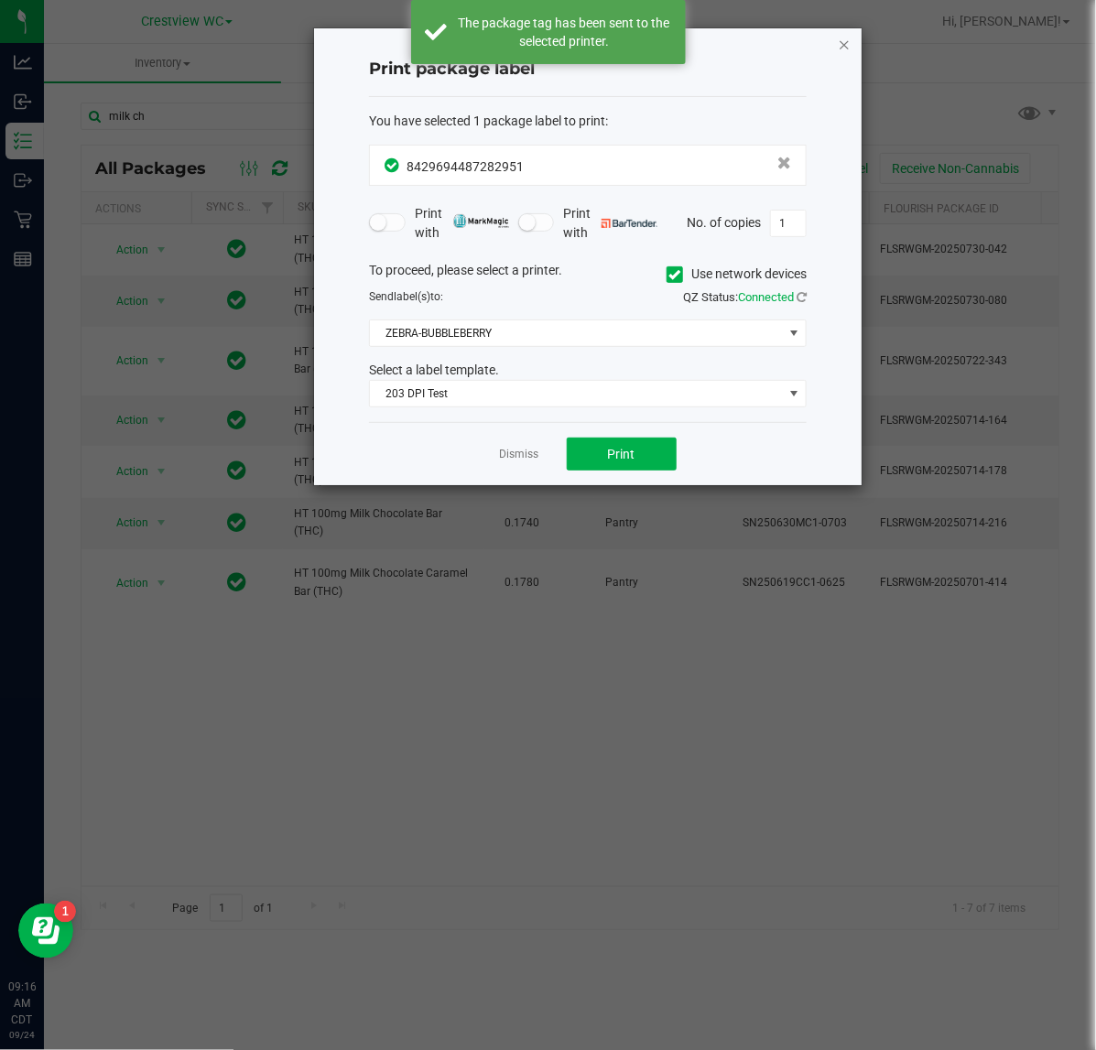
click at [844, 44] on icon "button" at bounding box center [844, 44] width 13 height 22
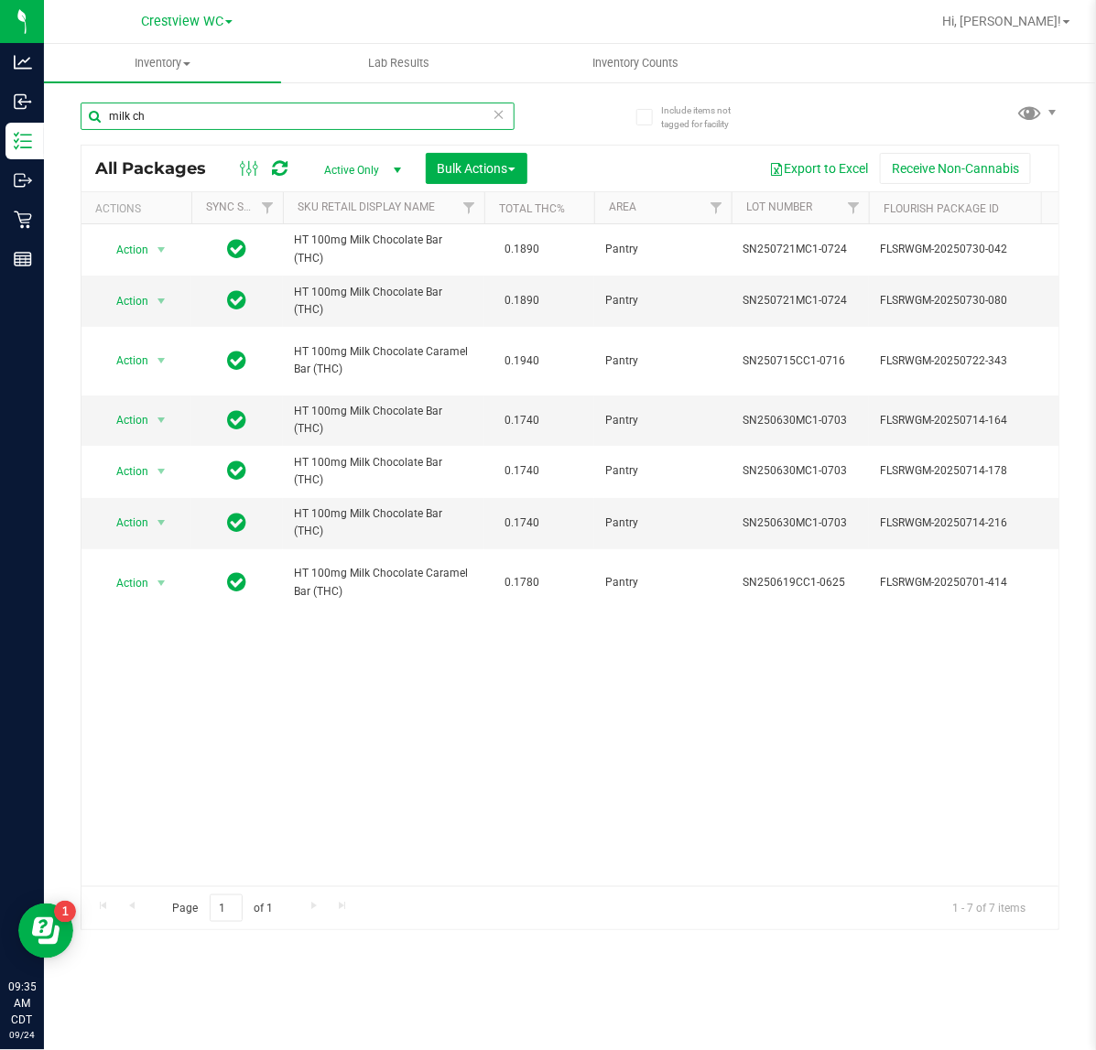
click at [202, 119] on input "milk ch" at bounding box center [298, 116] width 434 height 27
type input "m"
type input "a"
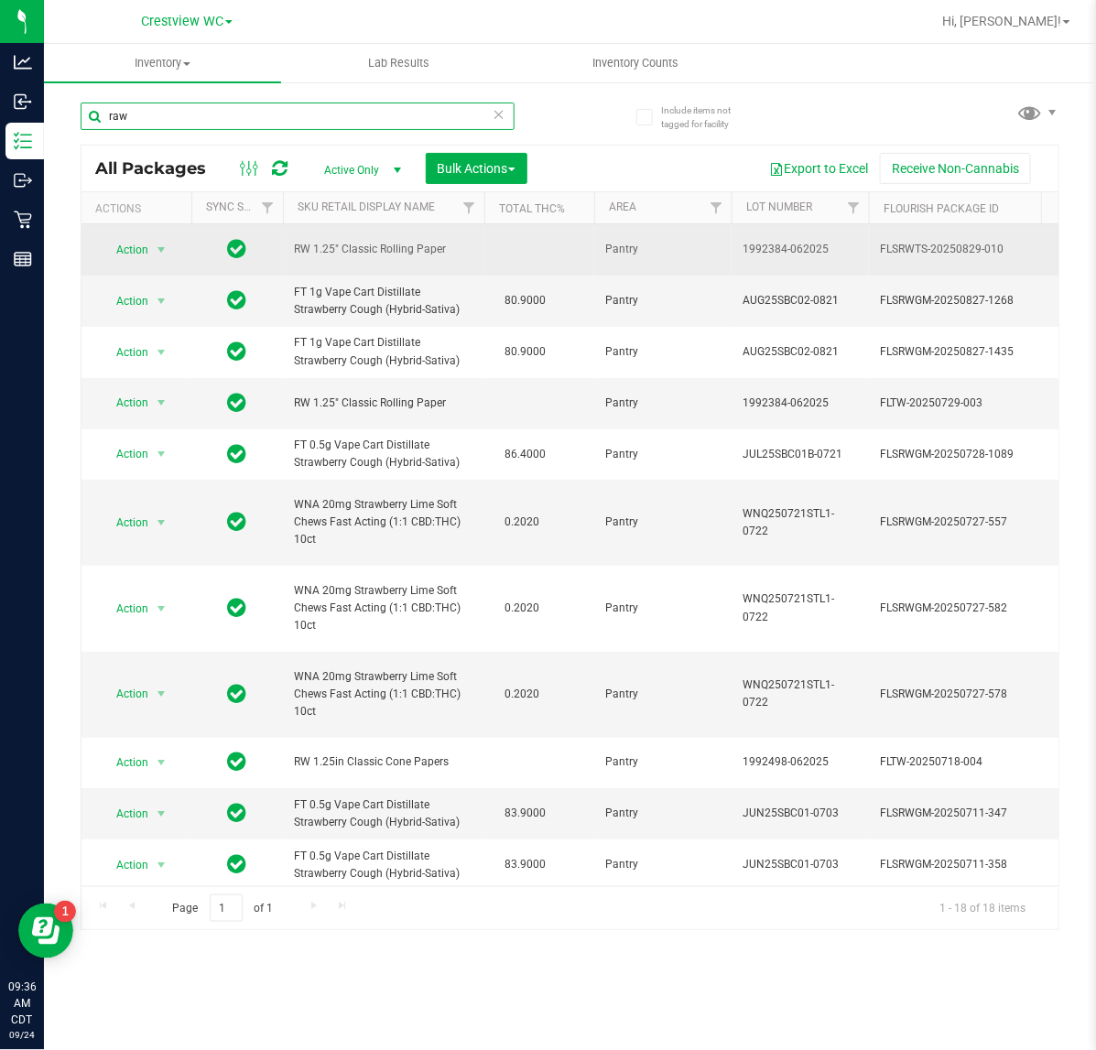
type input "raw"
drag, startPoint x: 470, startPoint y: 249, endPoint x: 248, endPoint y: 227, distance: 222.6
copy tr "RW 1.25" Classic Rolling Paper"
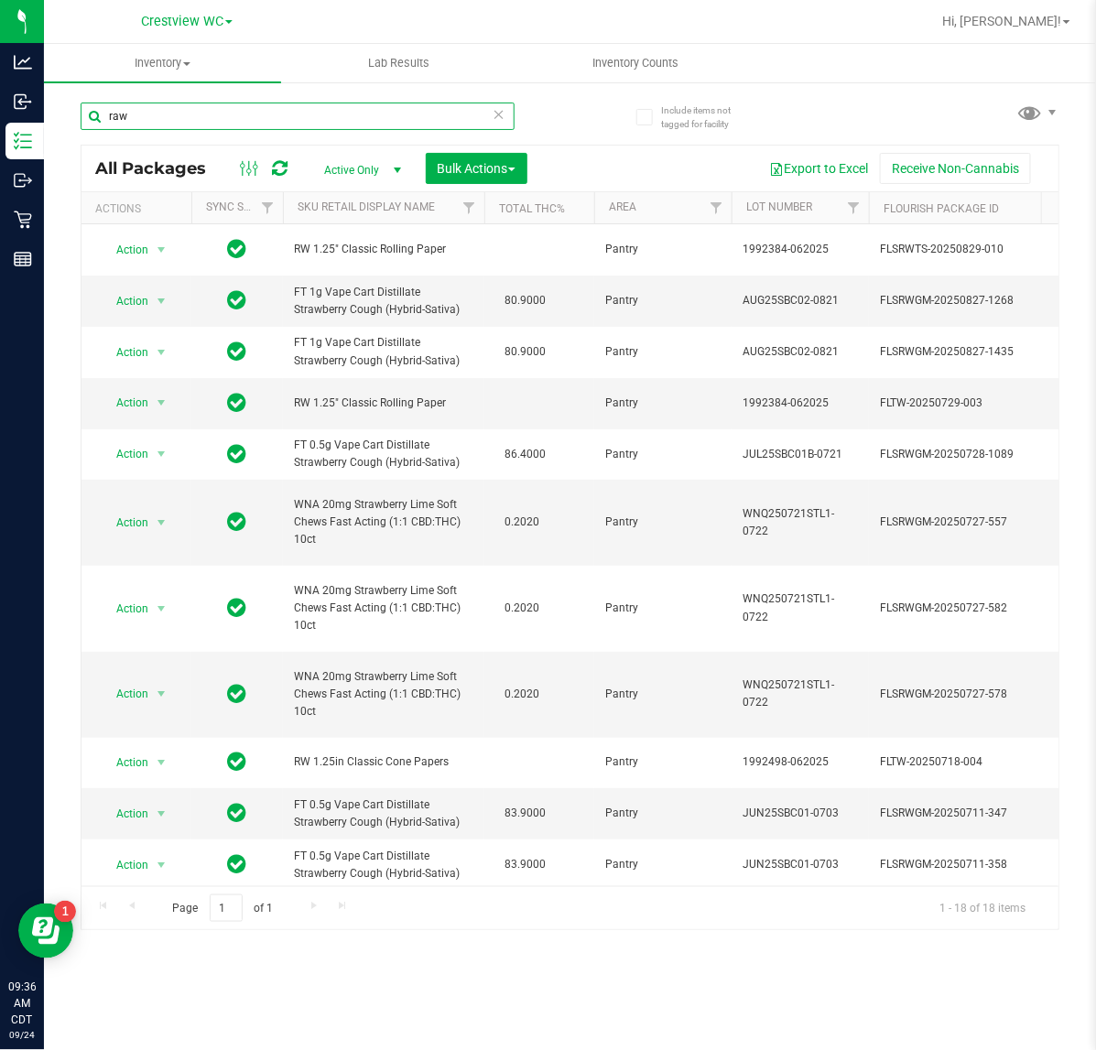
drag, startPoint x: -174, startPoint y: 110, endPoint x: -273, endPoint y: 108, distance: 98.9
click at [0, 108] on html "Analytics Inbound Inventory Outbound Retail Reports 09:36 AM CDT 09/24/2025 09/…" at bounding box center [548, 525] width 1096 height 1050
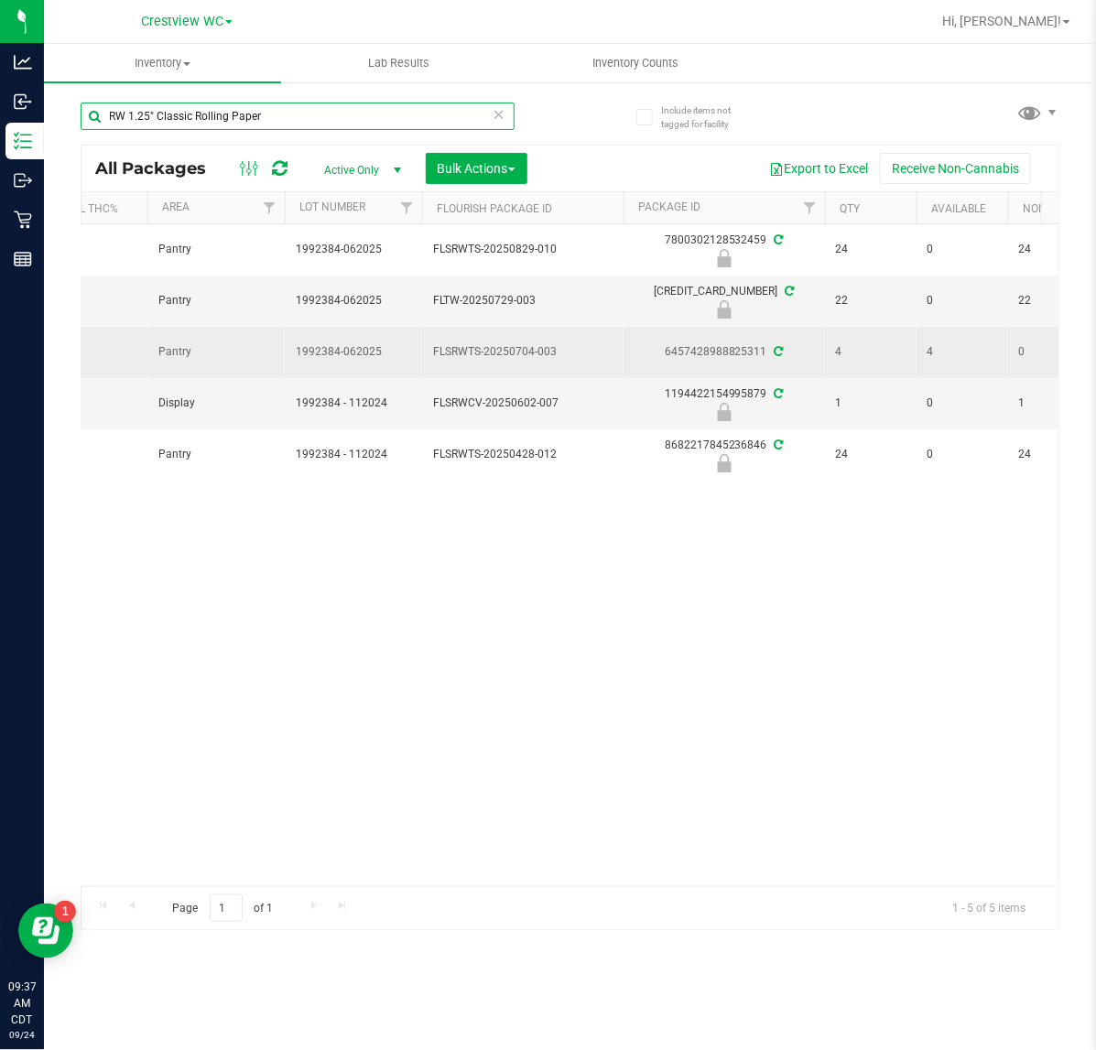
scroll to position [0, 336]
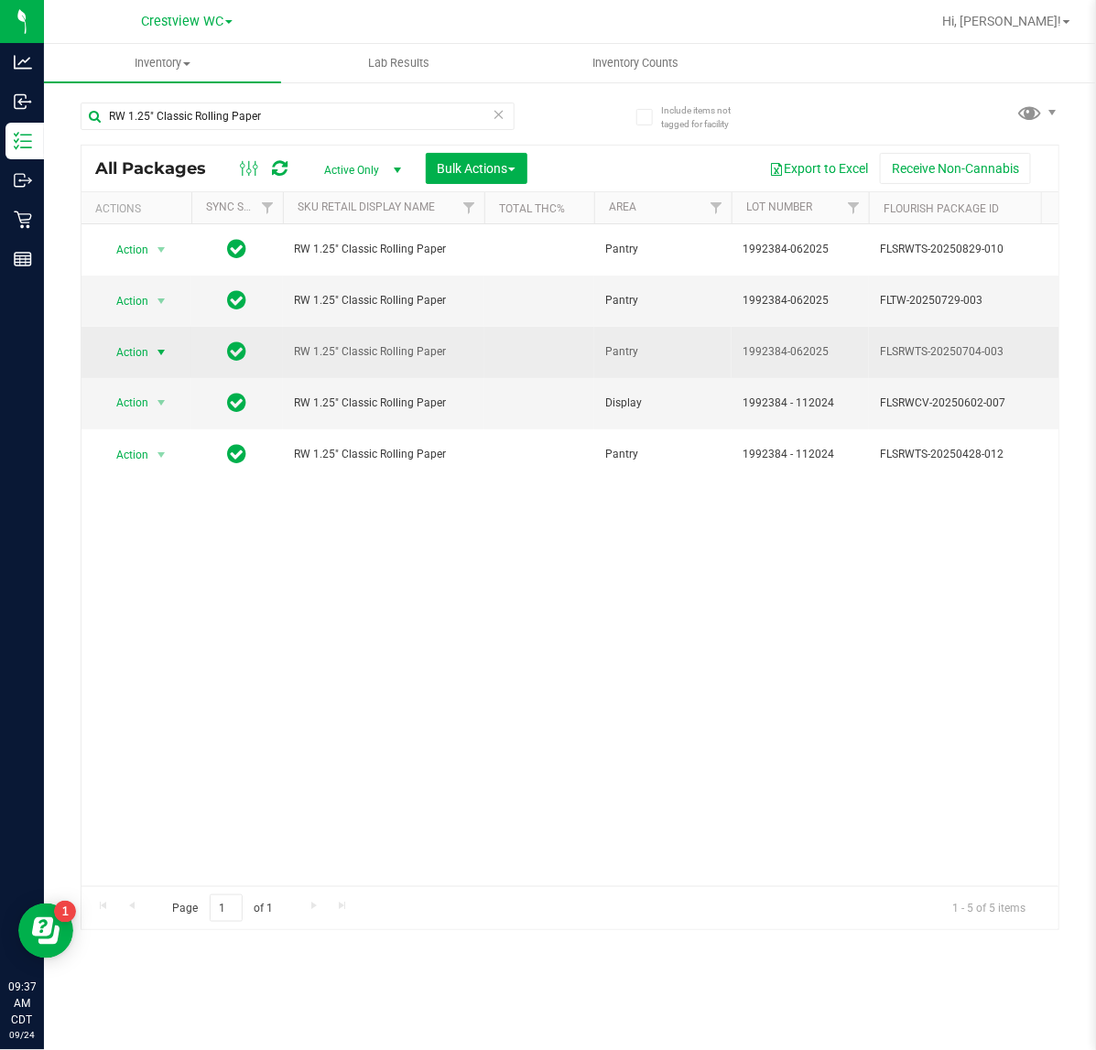
click at [154, 353] on span "select" at bounding box center [161, 352] width 15 height 15
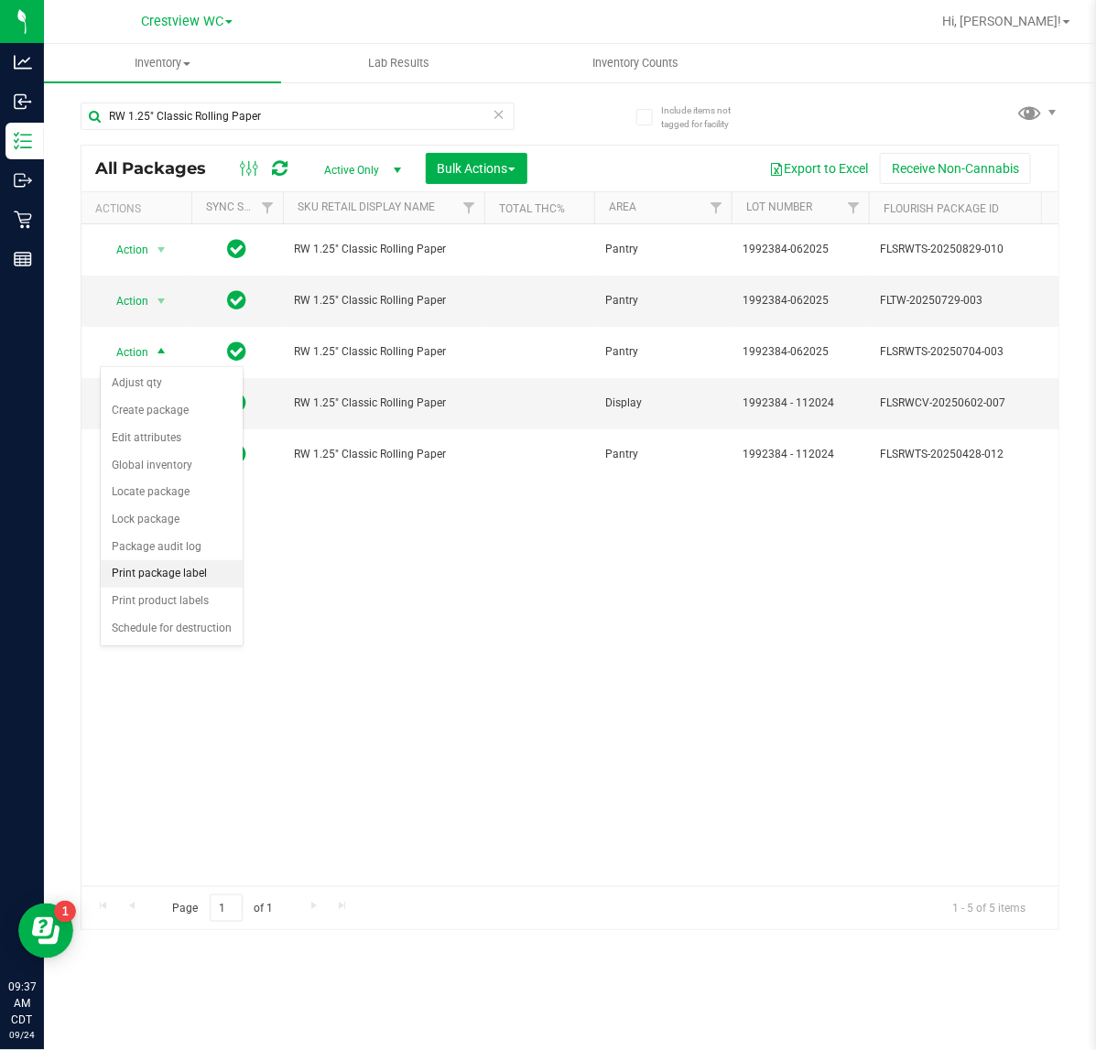
click at [209, 572] on li "Print package label" at bounding box center [172, 573] width 142 height 27
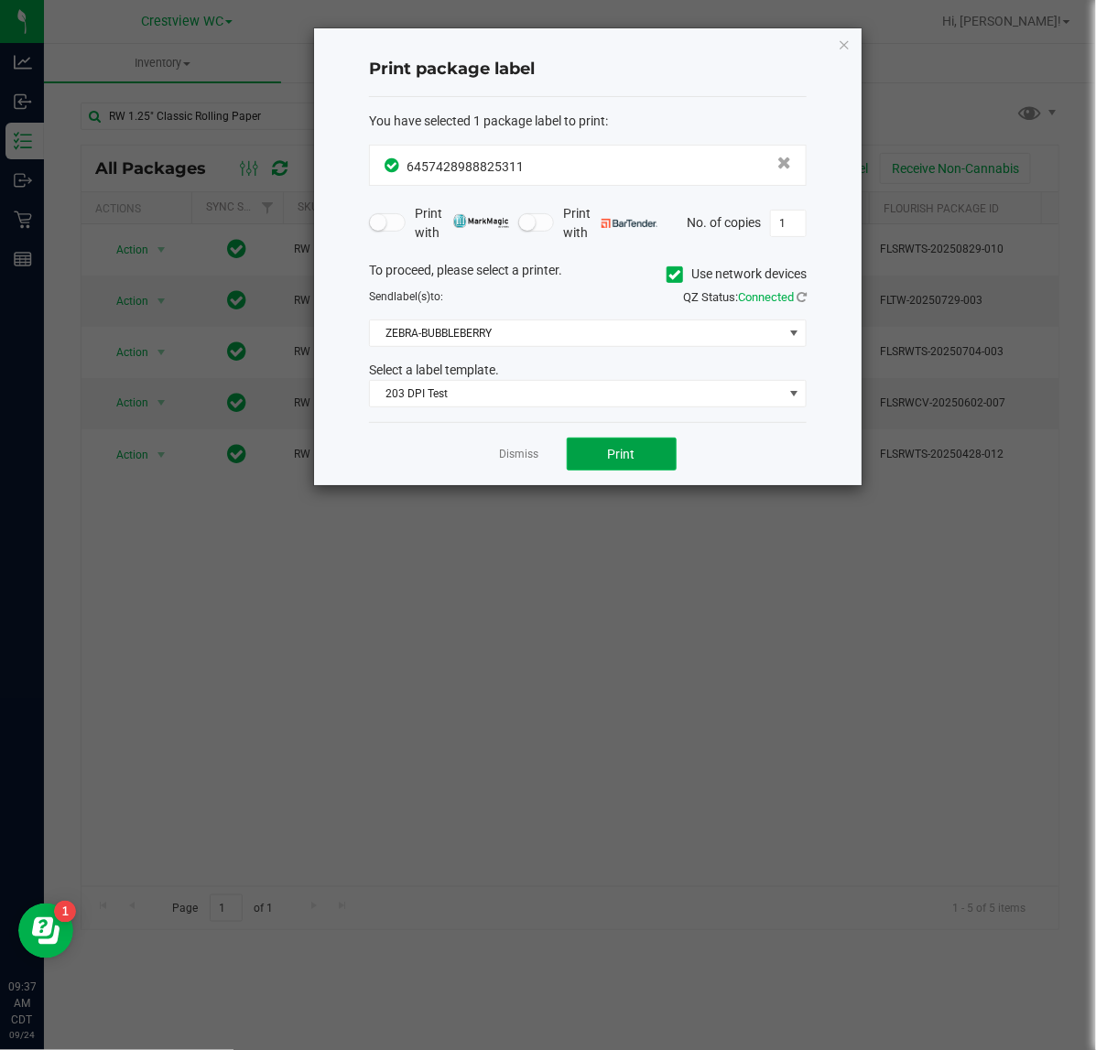
click at [611, 459] on span "Print" at bounding box center [621, 454] width 27 height 15
click at [836, 51] on div "Print package label You have selected 1 package label to print : 64574289888253…" at bounding box center [587, 256] width 547 height 457
drag, startPoint x: 842, startPoint y: 39, endPoint x: 785, endPoint y: 44, distance: 56.9
click at [842, 38] on icon "button" at bounding box center [844, 44] width 13 height 22
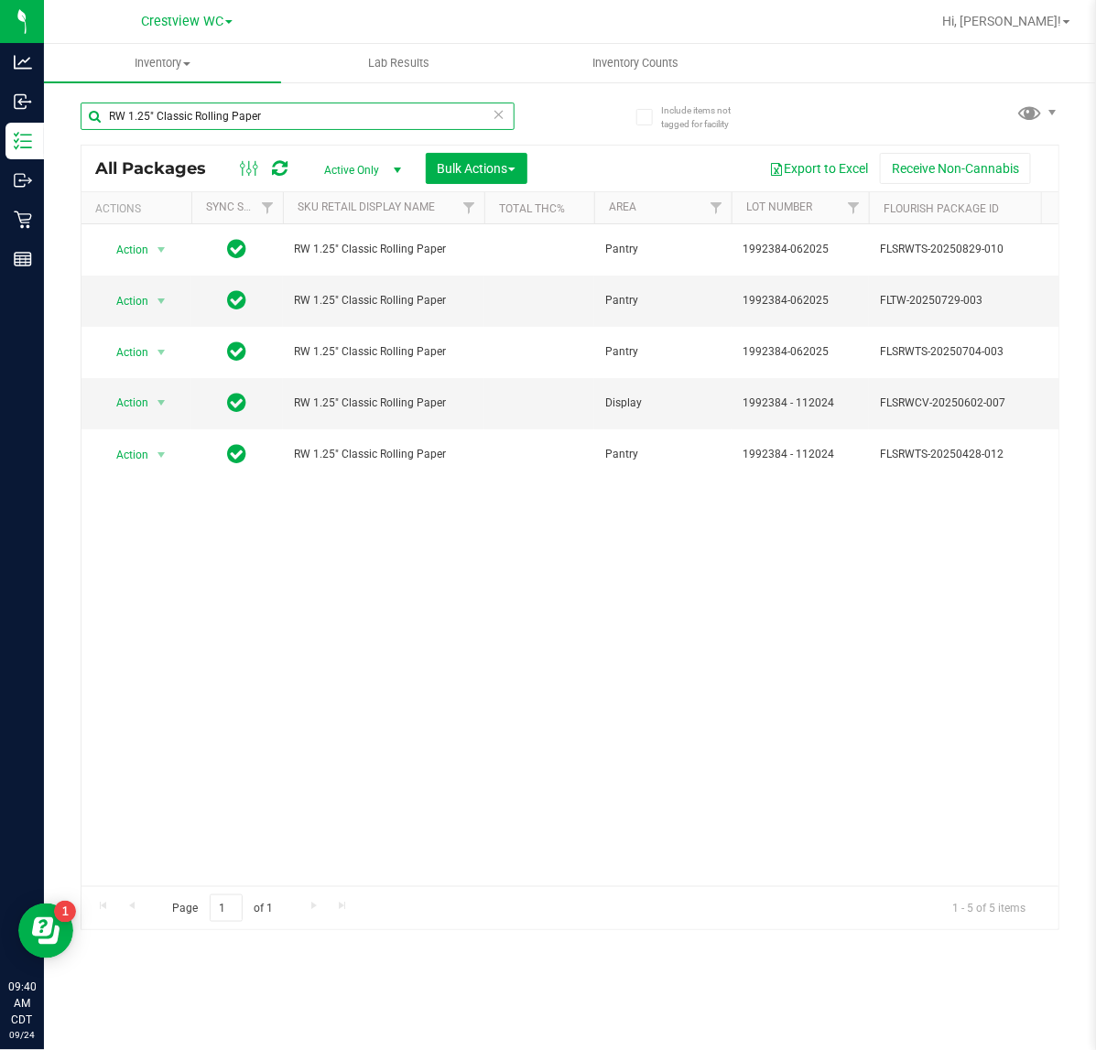
drag, startPoint x: 122, startPoint y: 133, endPoint x: 270, endPoint y: 161, distance: 151.0
click at [0, 156] on html "Analytics Inbound Inventory Outbound Retail Reports 09:40 AM CDT 09/24/2025 09/…" at bounding box center [548, 525] width 1096 height 1050
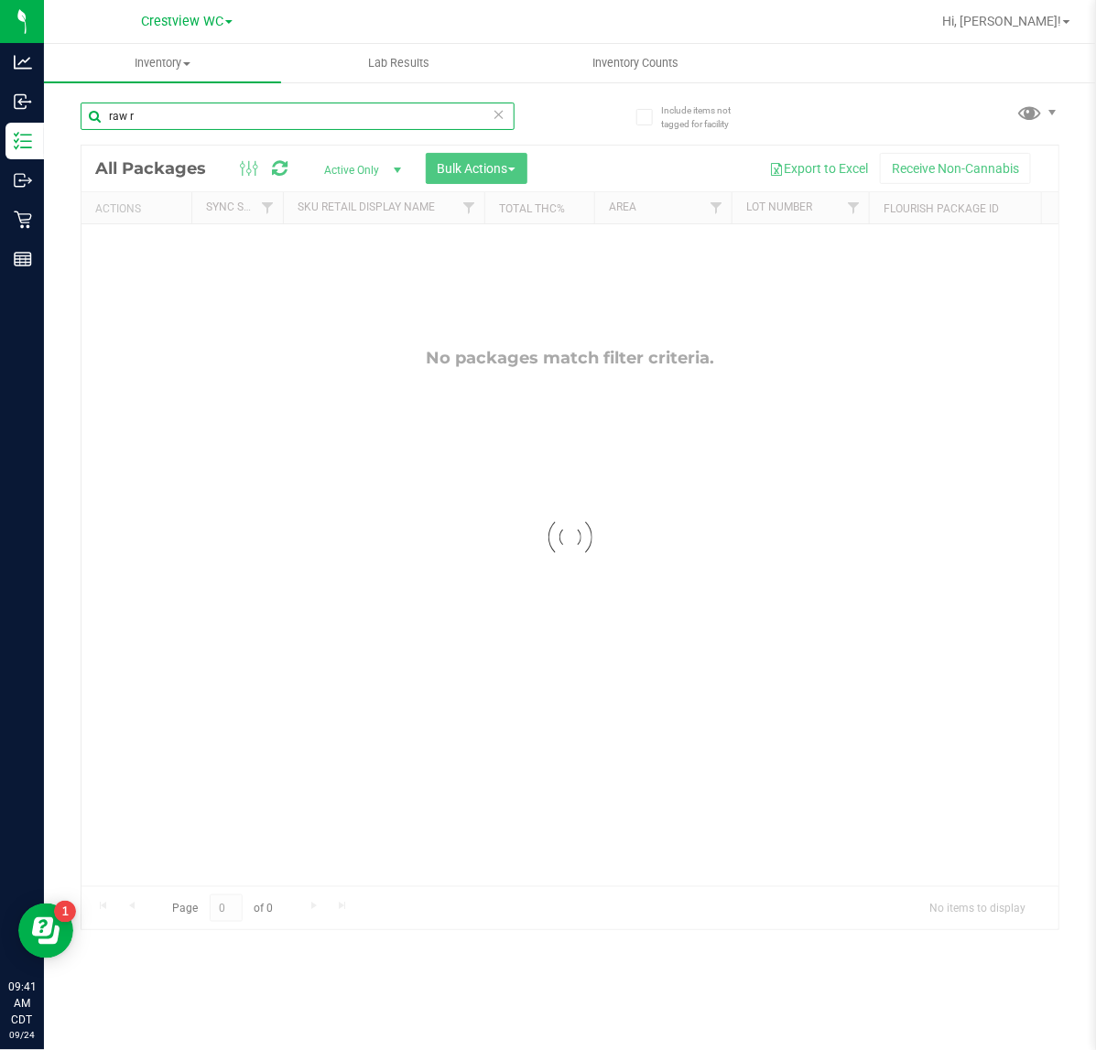
click at [163, 112] on input "raw r" at bounding box center [298, 116] width 434 height 27
click at [184, 115] on input "raw conews" at bounding box center [298, 116] width 434 height 27
type input "raw co"
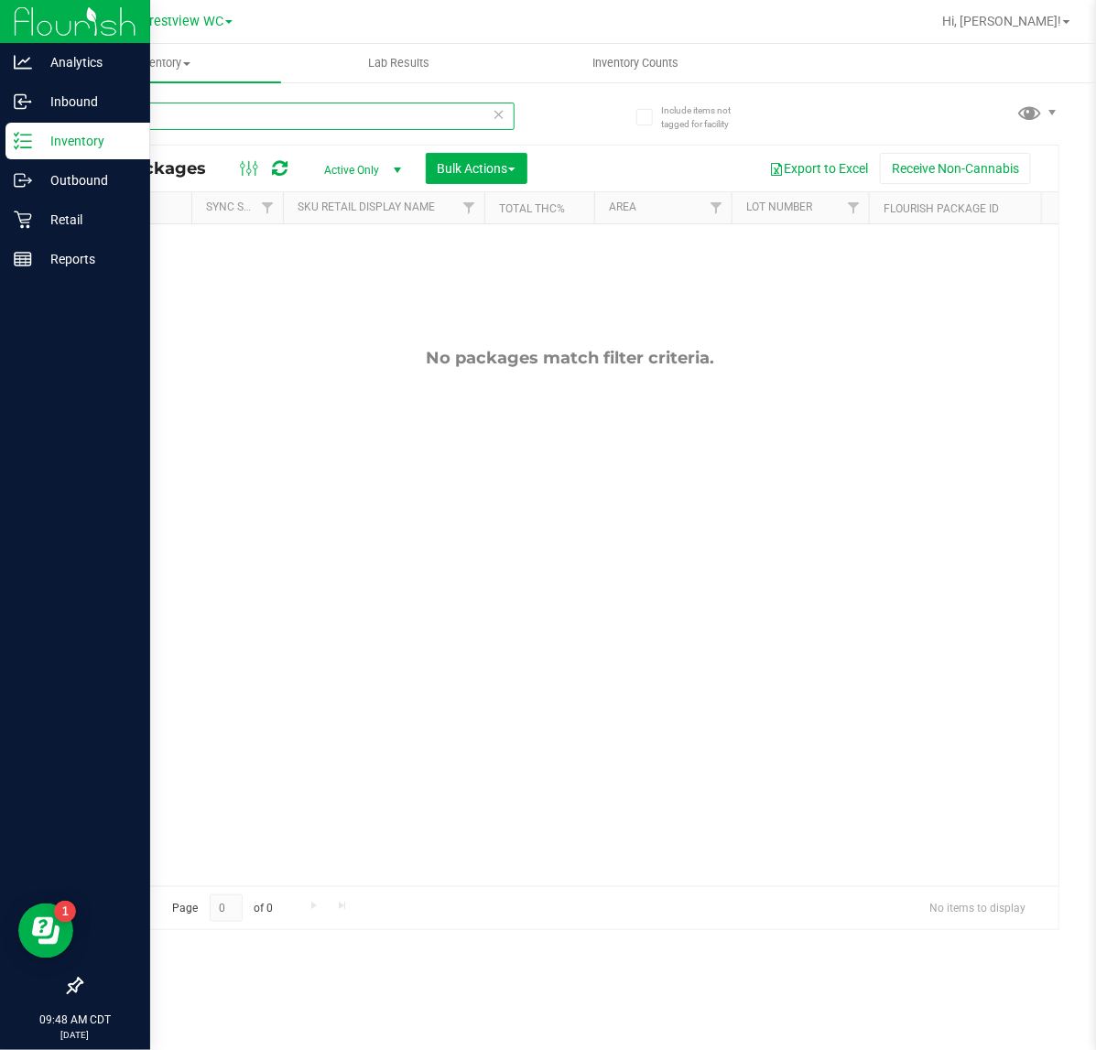
drag, startPoint x: 222, startPoint y: 115, endPoint x: 53, endPoint y: 144, distance: 170.8
click at [19, 140] on div "Analytics Inbound Inventory Outbound Retail Reports 09:48 AM CDT 09/24/2025 09/…" at bounding box center [548, 525] width 1096 height 1050
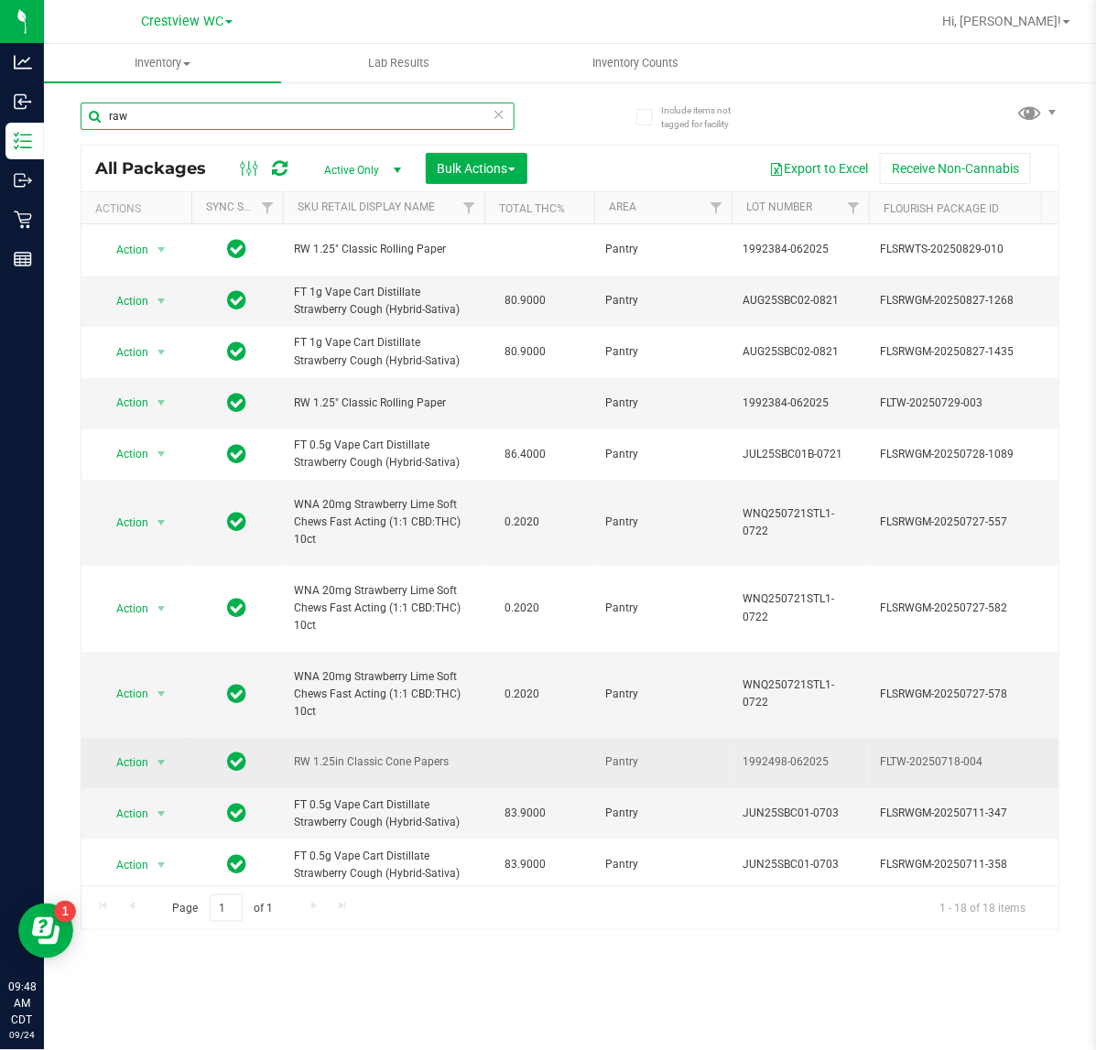
type input "raw"
drag, startPoint x: 450, startPoint y: 758, endPoint x: 320, endPoint y: 772, distance: 130.7
click at [320, 771] on span "RW 1.25in Classic Cone Papers" at bounding box center [383, 761] width 179 height 17
copy span ".25in Classic Cone Papers"
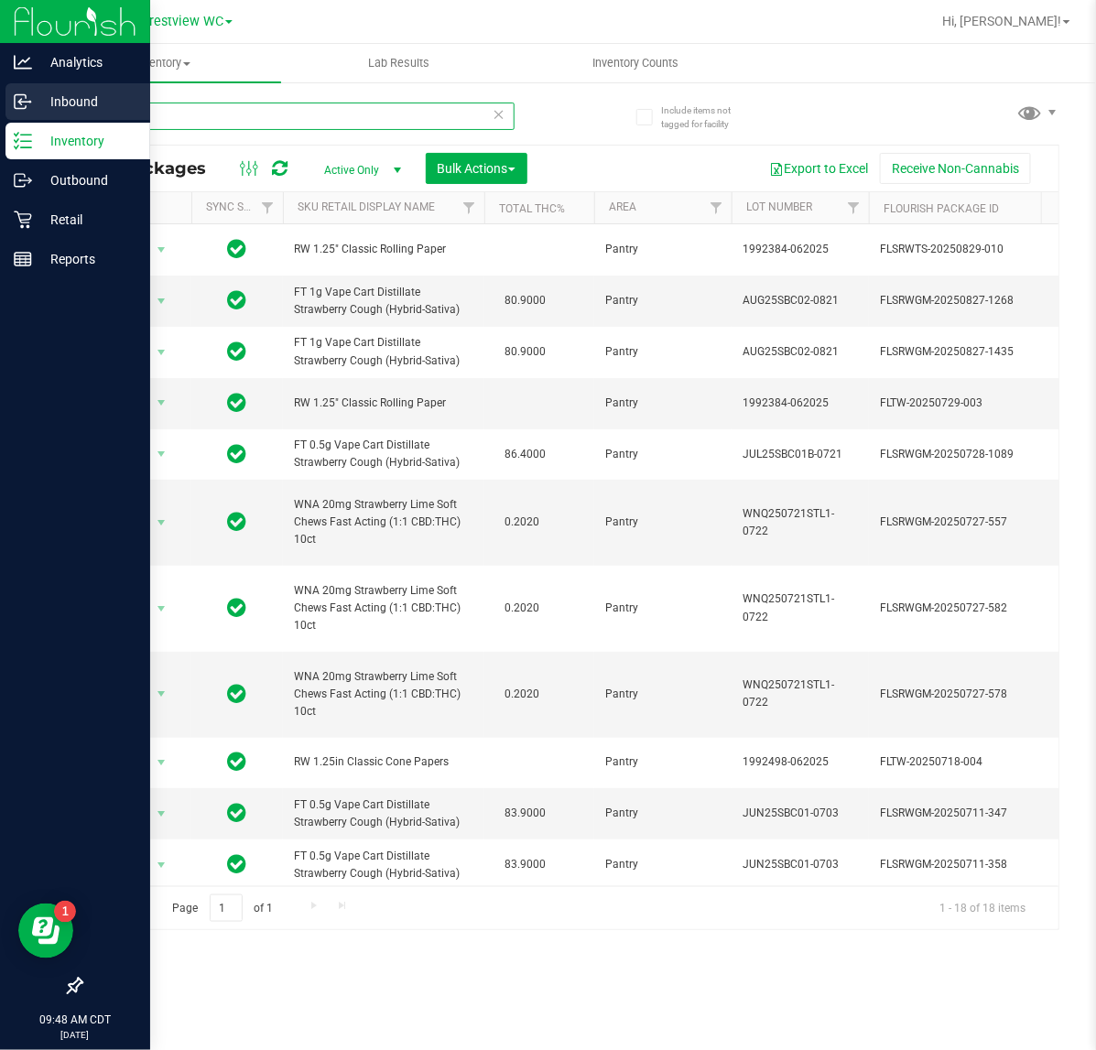
drag, startPoint x: 171, startPoint y: 122, endPoint x: 78, endPoint y: 116, distance: 93.5
click at [37, 128] on div "Analytics Inbound Inventory Outbound Retail Reports 09:48 AM CDT 09/24/2025 09/…" at bounding box center [548, 525] width 1096 height 1050
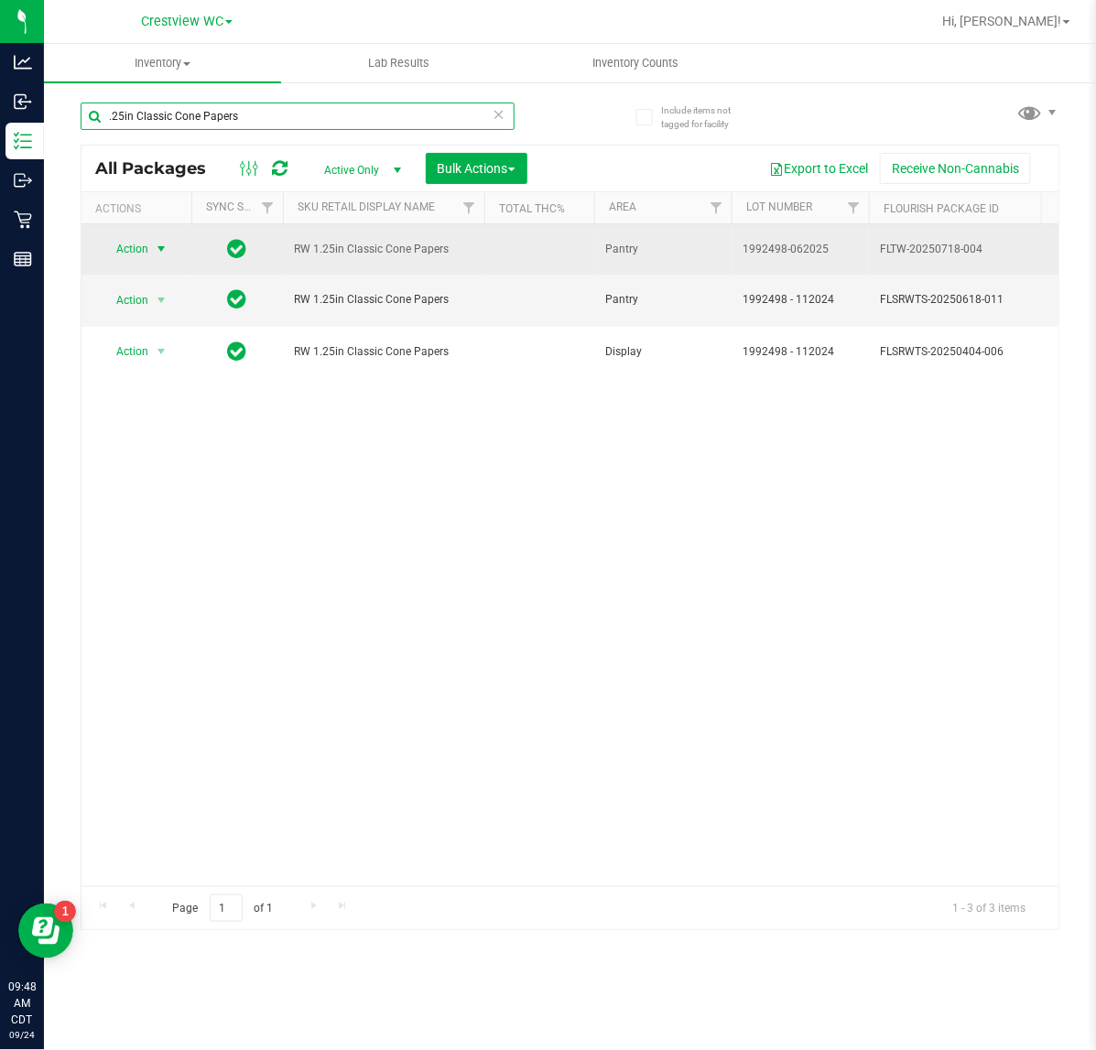
type input ".25in Classic Cone Papers"
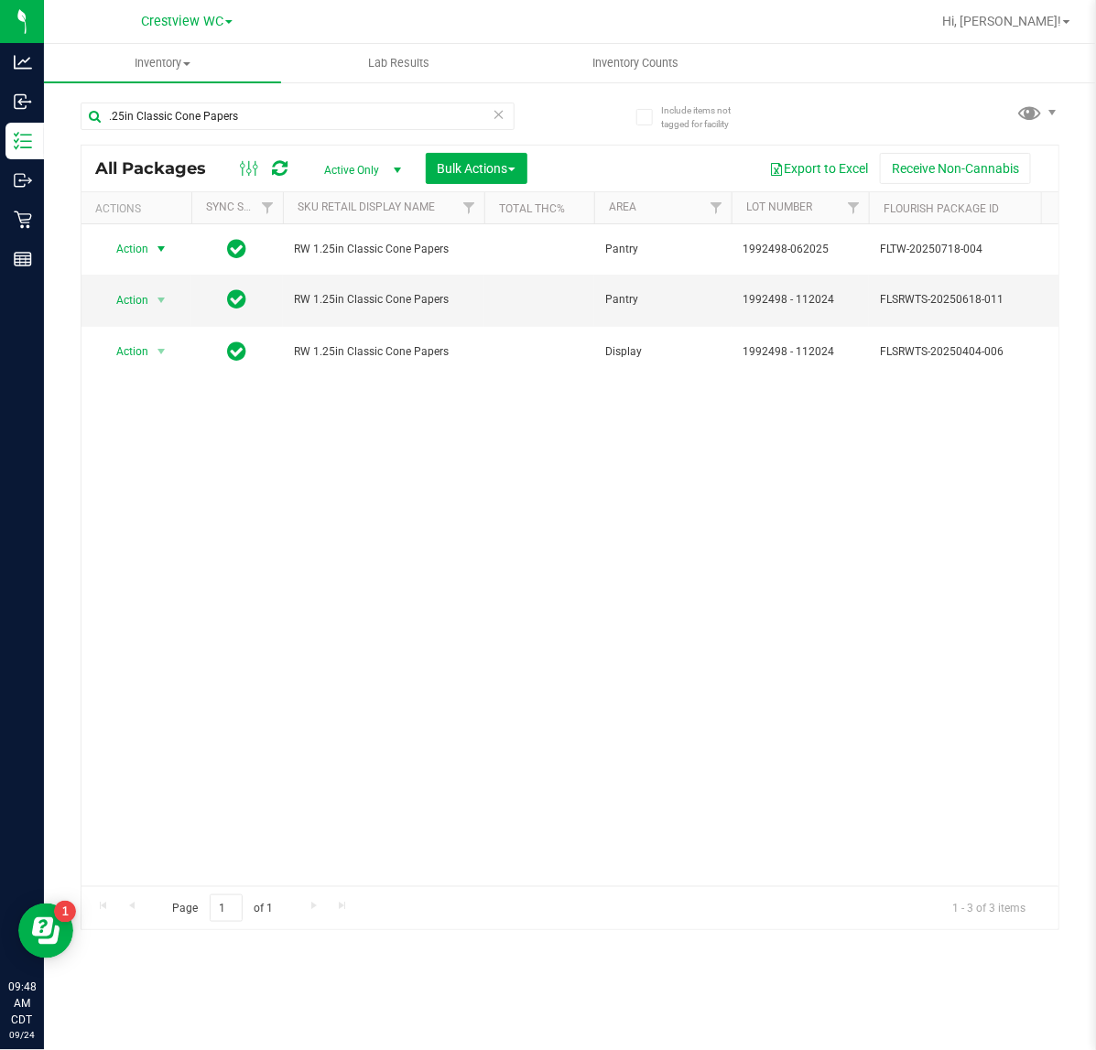
drag, startPoint x: 161, startPoint y: 244, endPoint x: 157, endPoint y: 267, distance: 23.2
click at [160, 244] on span "select" at bounding box center [161, 249] width 15 height 15
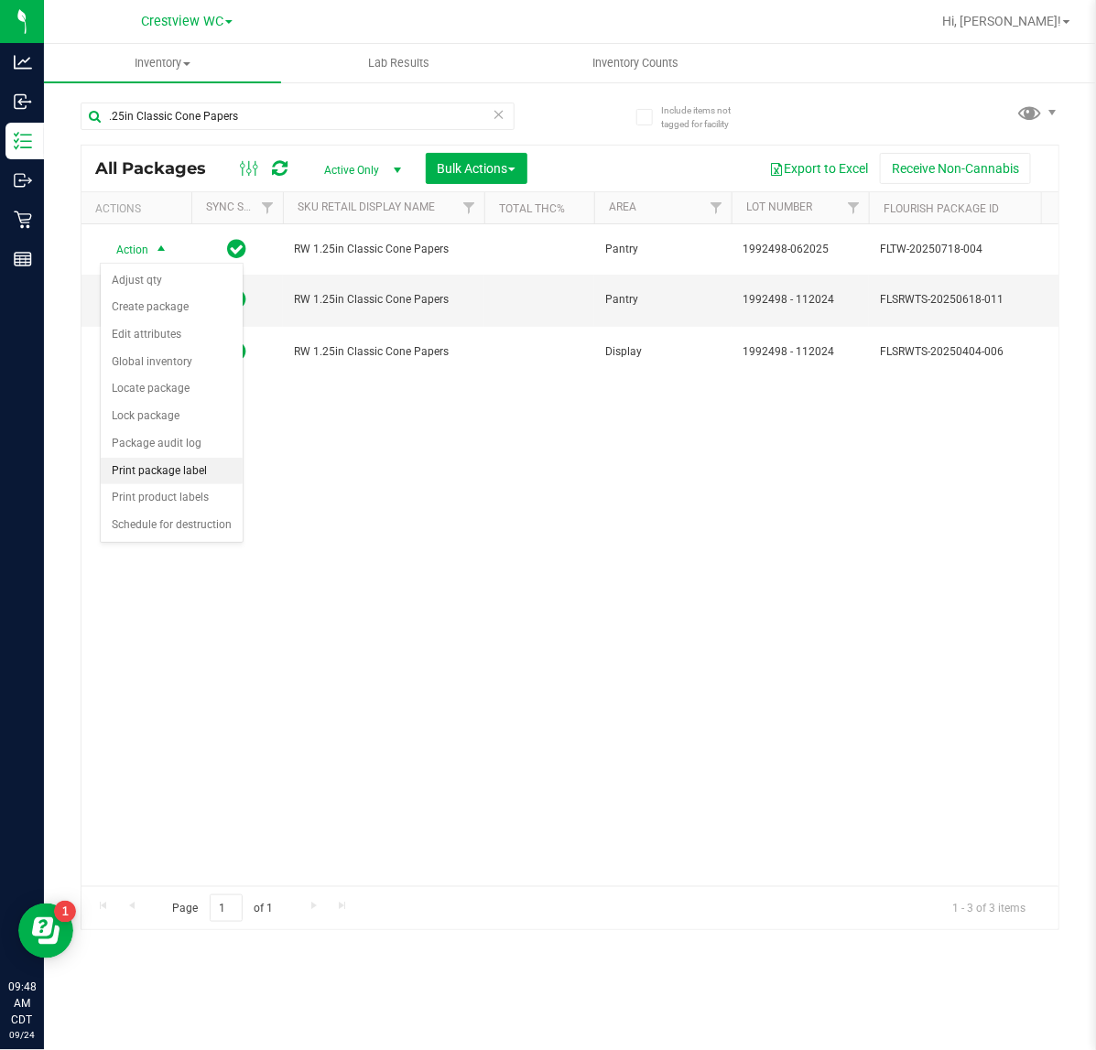
click at [209, 474] on li "Print package label" at bounding box center [172, 471] width 142 height 27
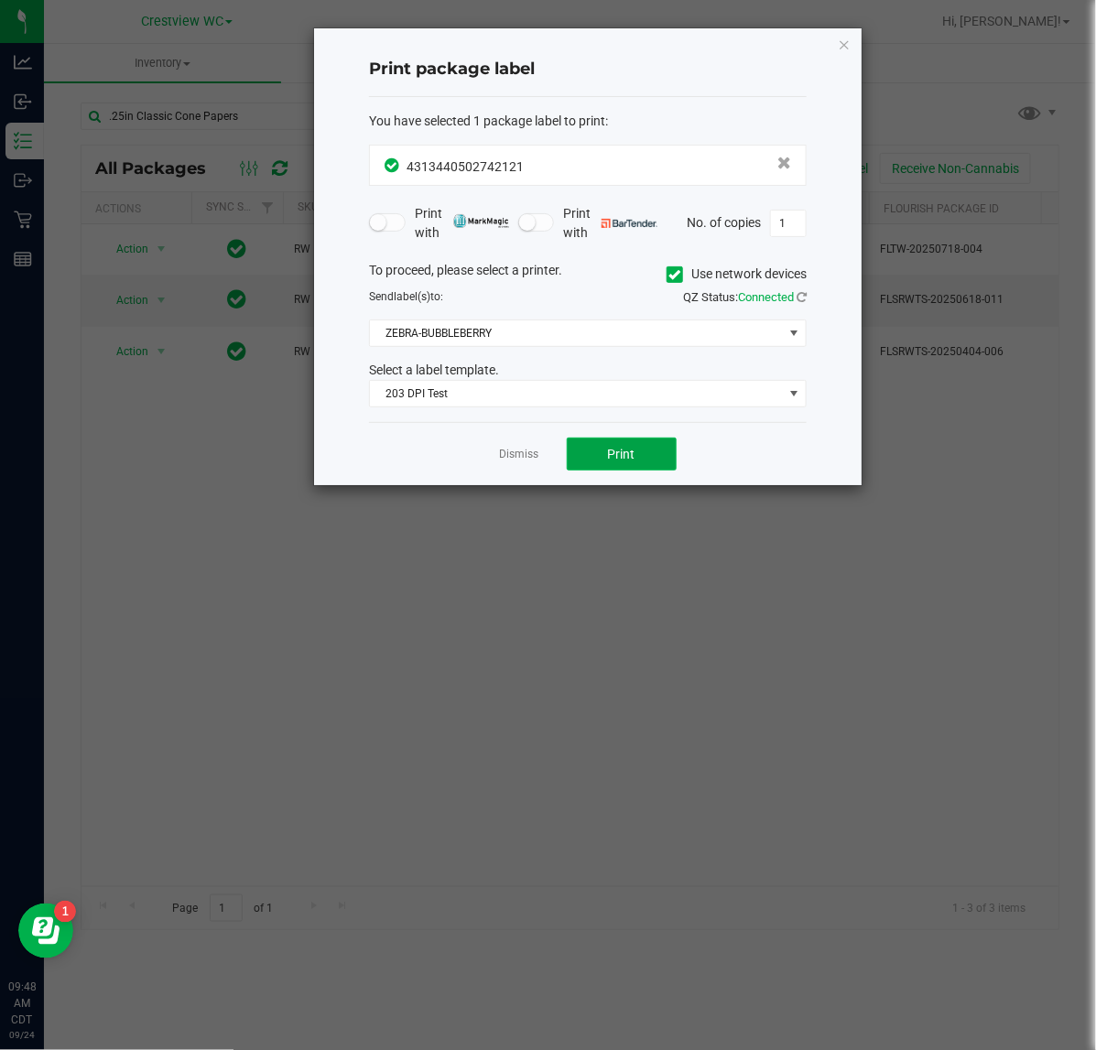
click at [616, 461] on span "Print" at bounding box center [621, 454] width 27 height 15
click at [840, 46] on icon "button" at bounding box center [844, 44] width 13 height 22
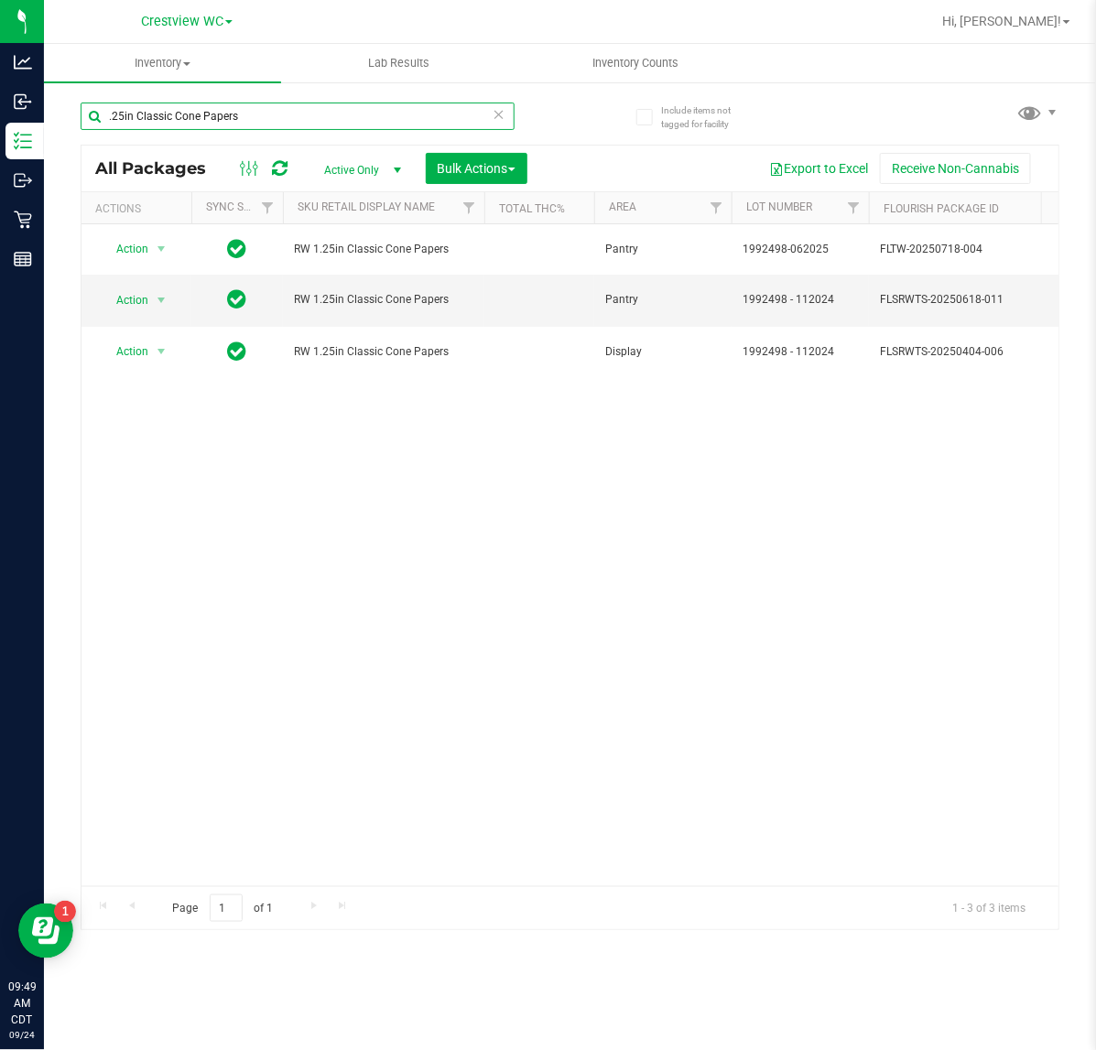
drag, startPoint x: 213, startPoint y: 133, endPoint x: 721, endPoint y: 131, distance: 508.0
click at [0, 140] on html "Analytics Inbound Inventory Outbound Retail Reports 09:49 AM CDT 09/24/2025 09/…" at bounding box center [548, 525] width 1096 height 1050
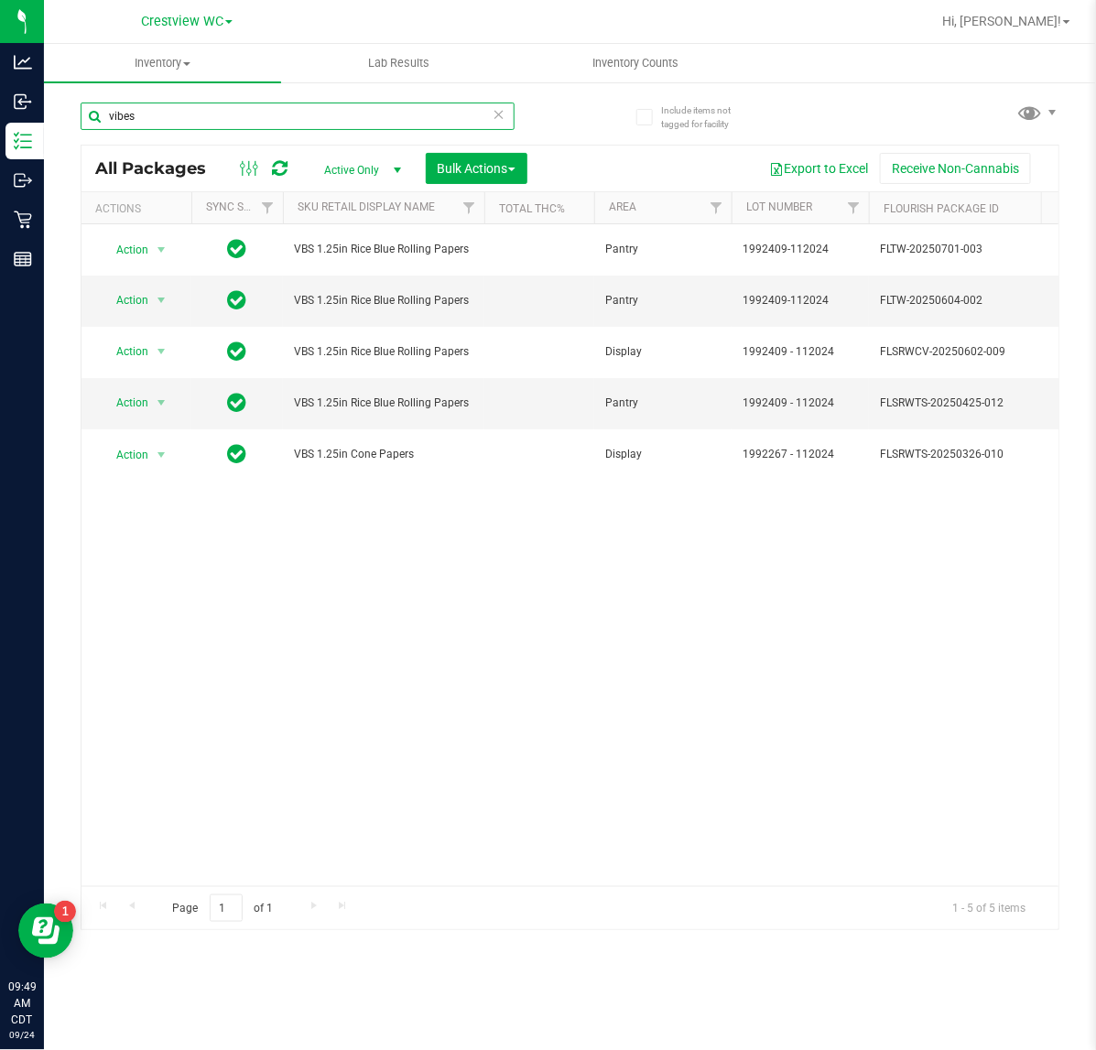
type input "vibes"
drag, startPoint x: 271, startPoint y: 868, endPoint x: 363, endPoint y: 868, distance: 92.4
click at [363, 868] on div "Action Action Edit attributes Global inventory Locate package Package audit log…" at bounding box center [569, 555] width 977 height 662
click at [161, 299] on span "select" at bounding box center [161, 300] width 15 height 15
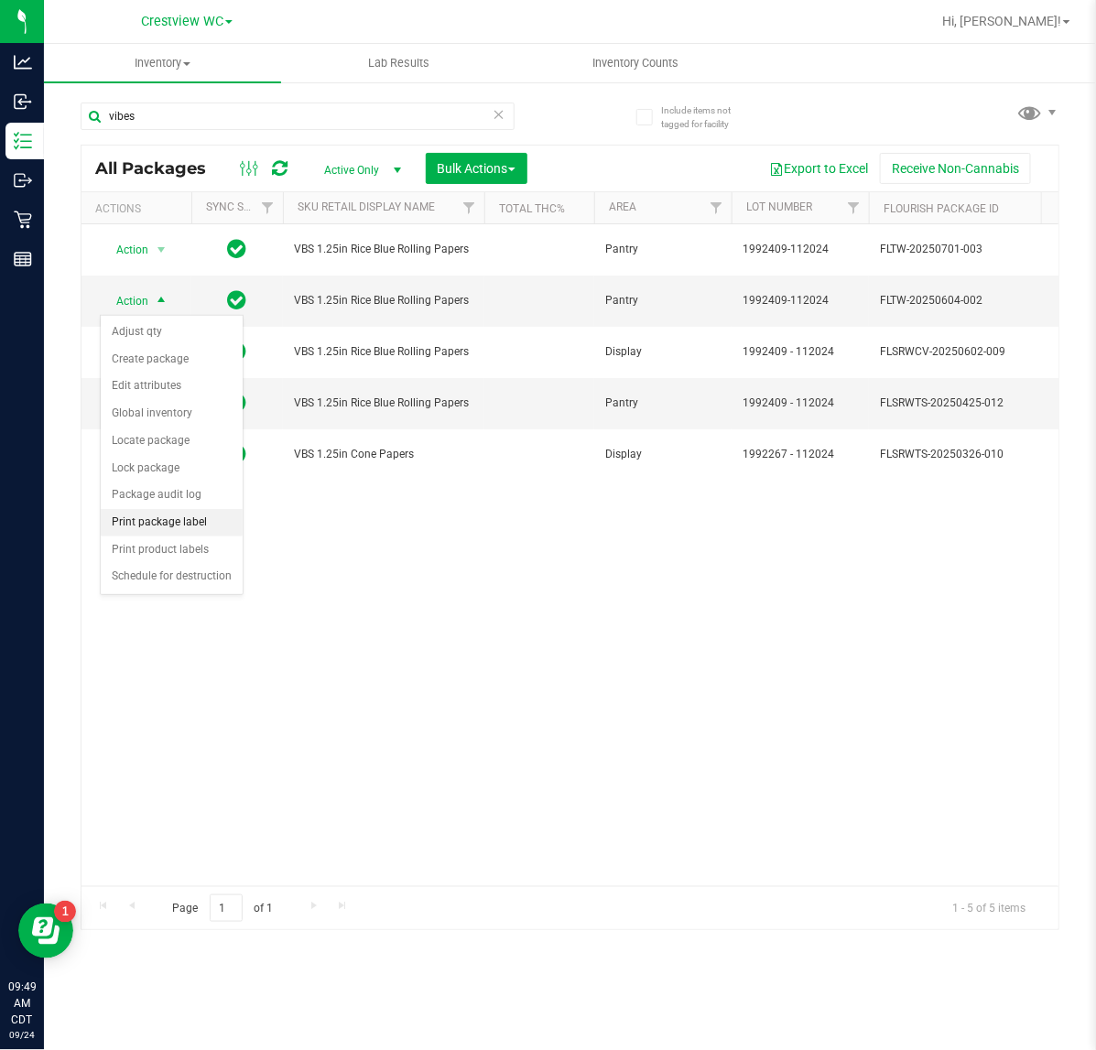
drag, startPoint x: 203, startPoint y: 527, endPoint x: 233, endPoint y: 524, distance: 30.4
click at [211, 526] on li "Print package label" at bounding box center [172, 522] width 142 height 27
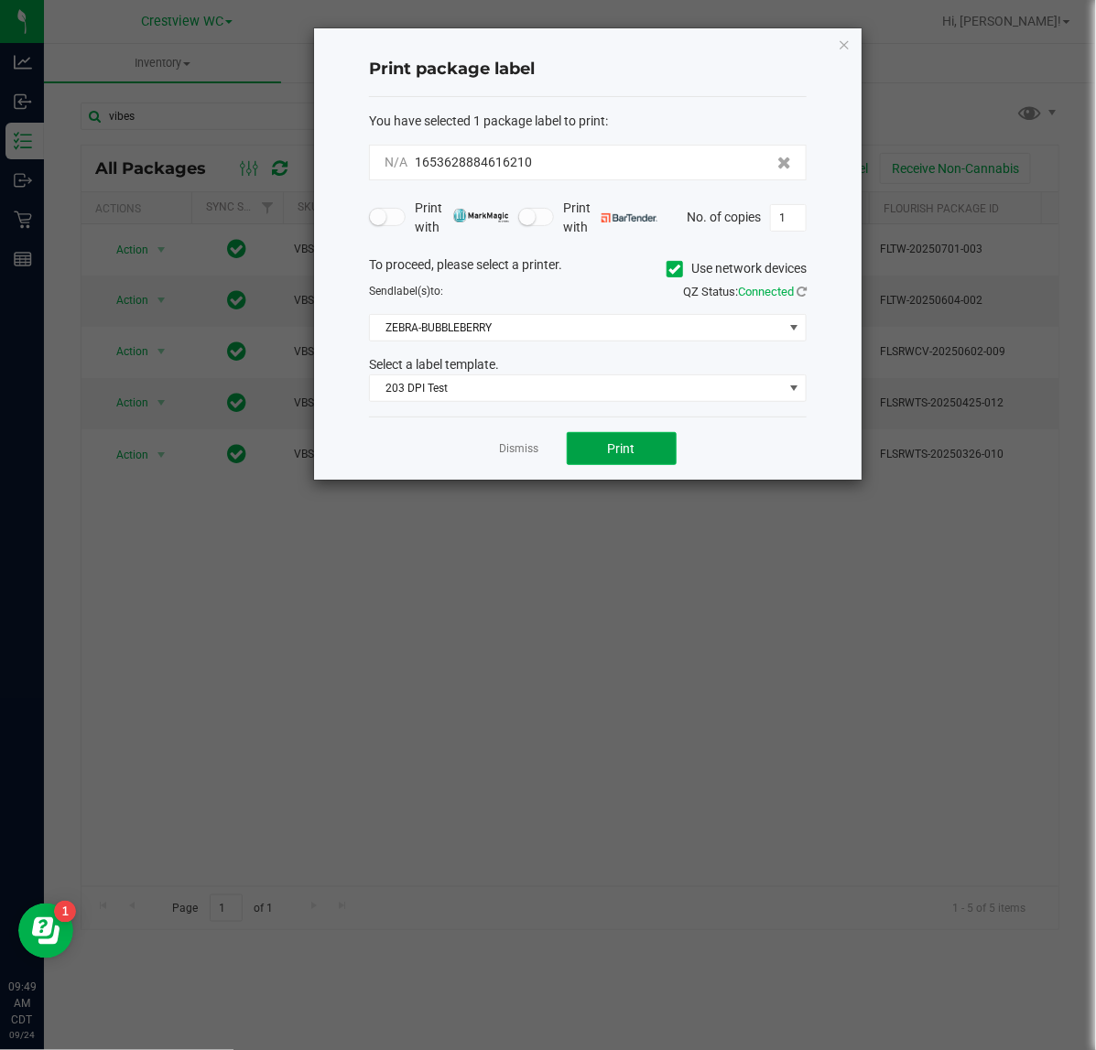
click at [625, 446] on span "Print" at bounding box center [621, 448] width 27 height 15
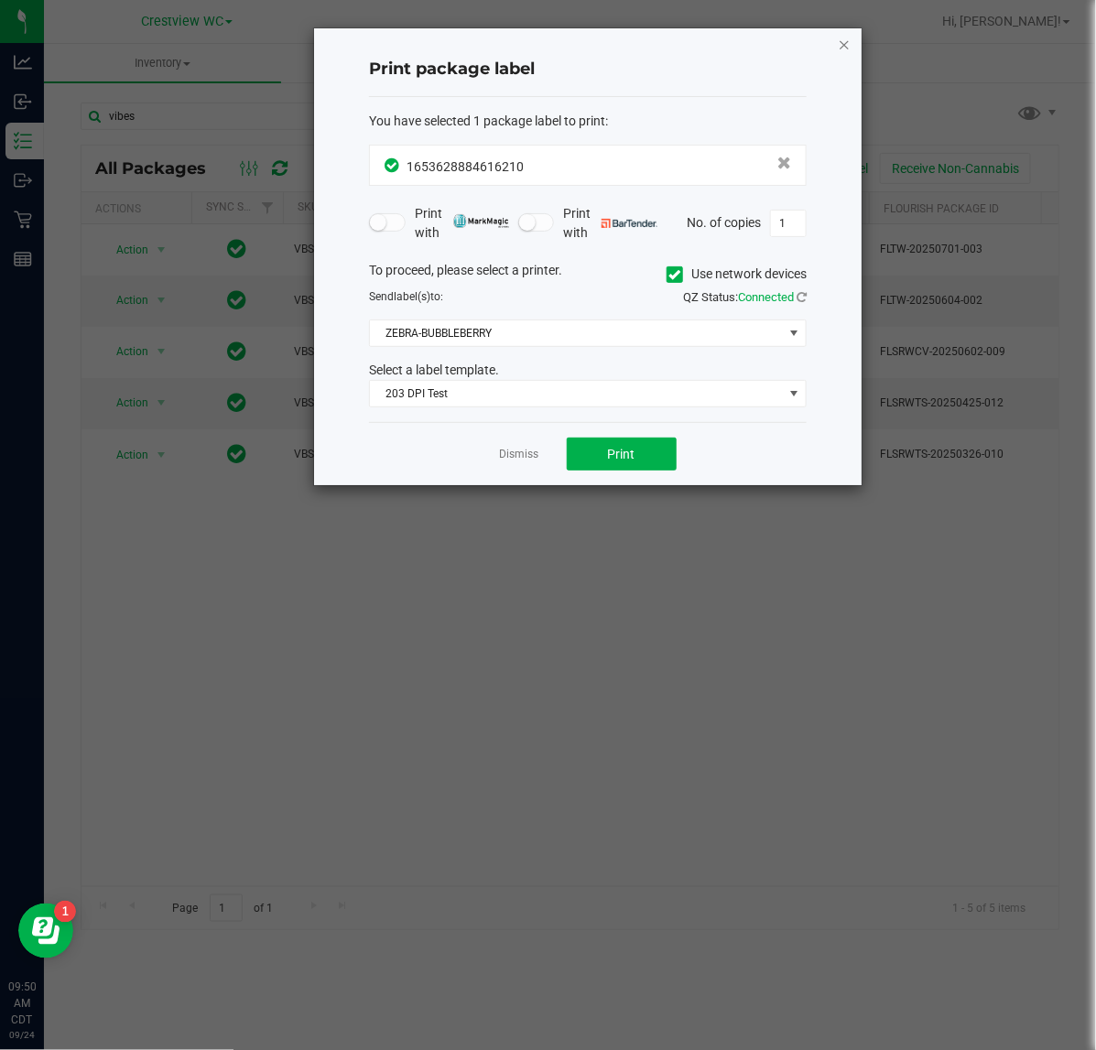
click at [842, 39] on icon "button" at bounding box center [844, 44] width 13 height 22
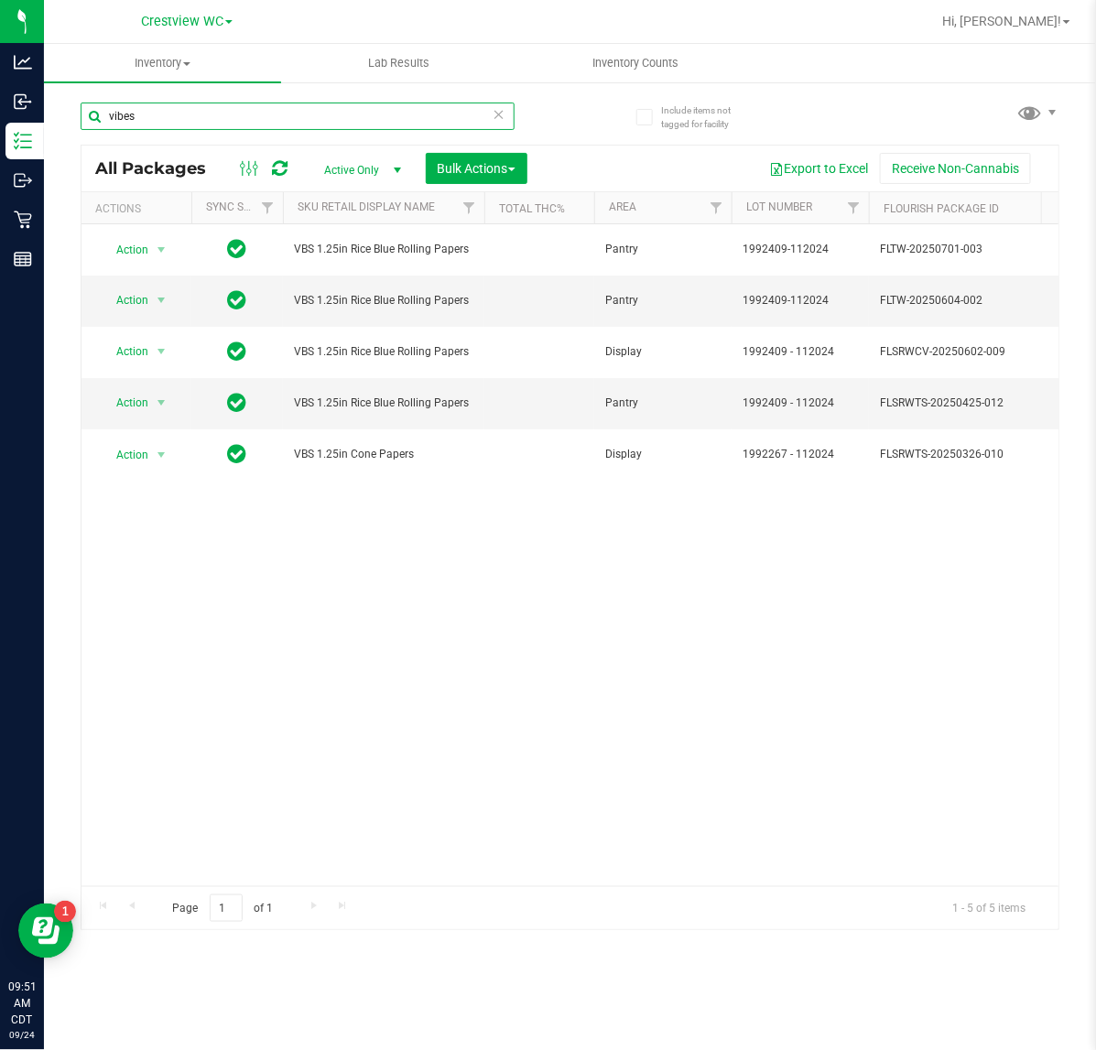
click at [87, 144] on div "vibes All Packages Active Only Active Only Lab Samples Locked All External Inte…" at bounding box center [570, 507] width 978 height 845
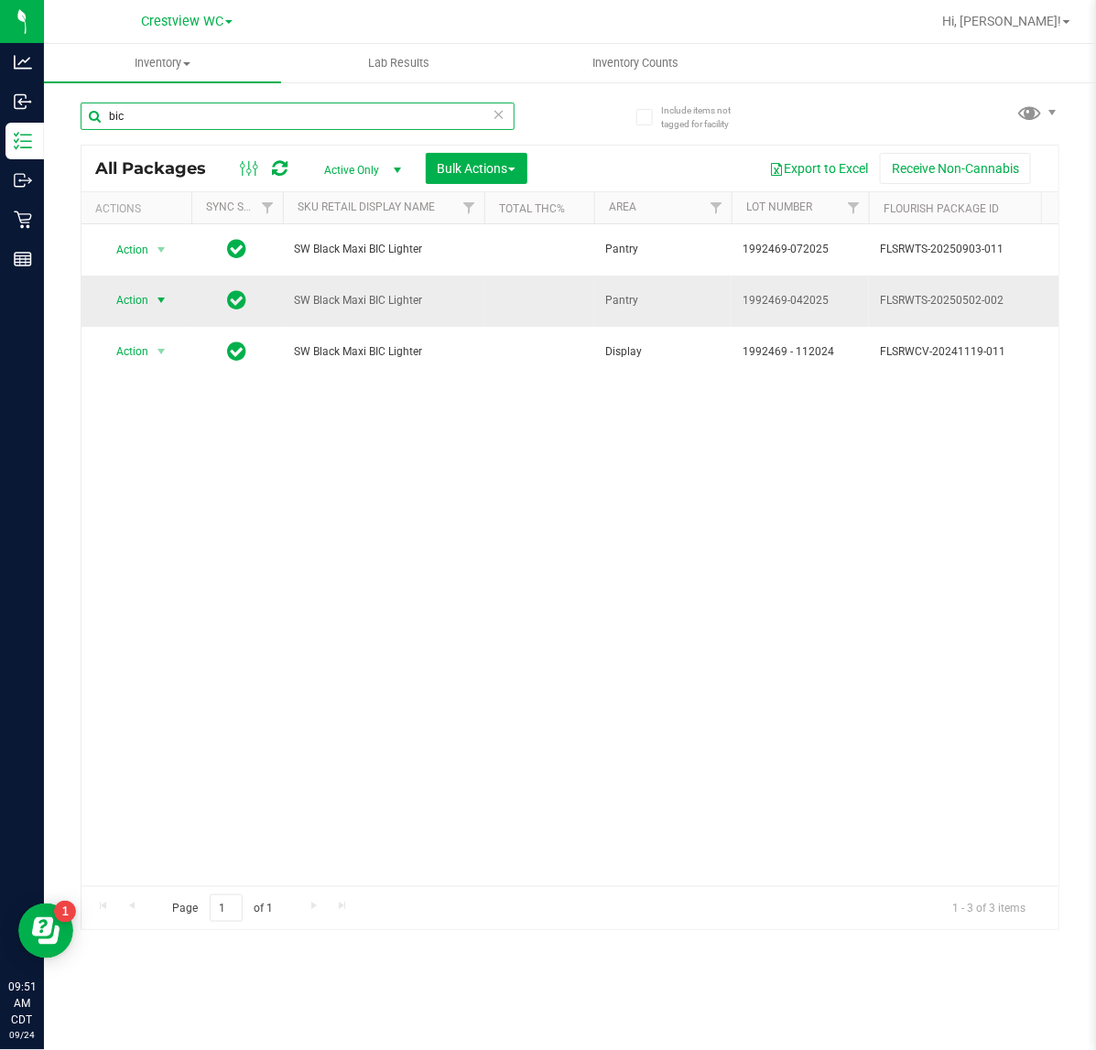
type input "bic"
click at [152, 308] on span "select" at bounding box center [161, 300] width 23 height 26
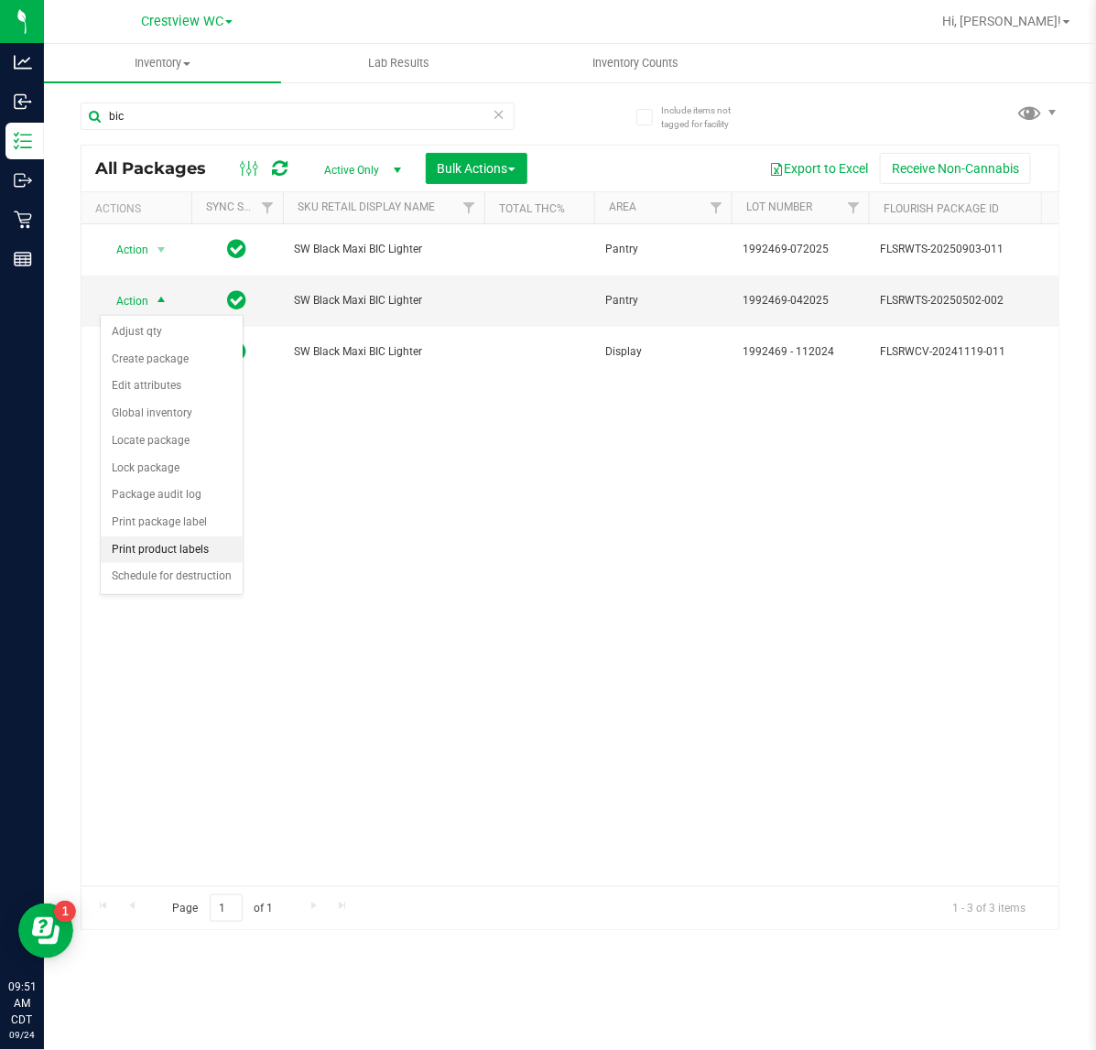
click at [202, 547] on li "Print product labels" at bounding box center [172, 549] width 142 height 27
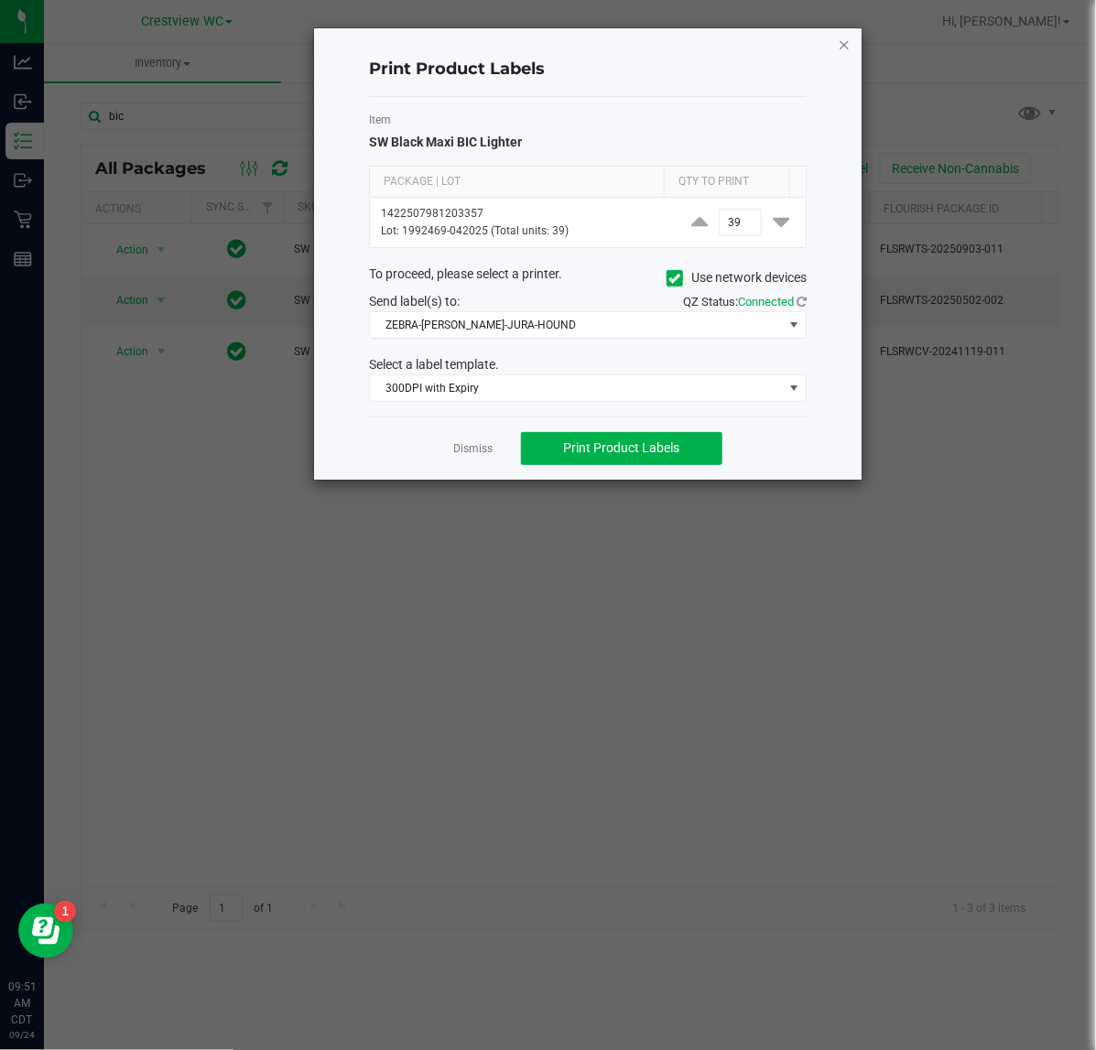
click at [840, 37] on icon "button" at bounding box center [844, 44] width 13 height 22
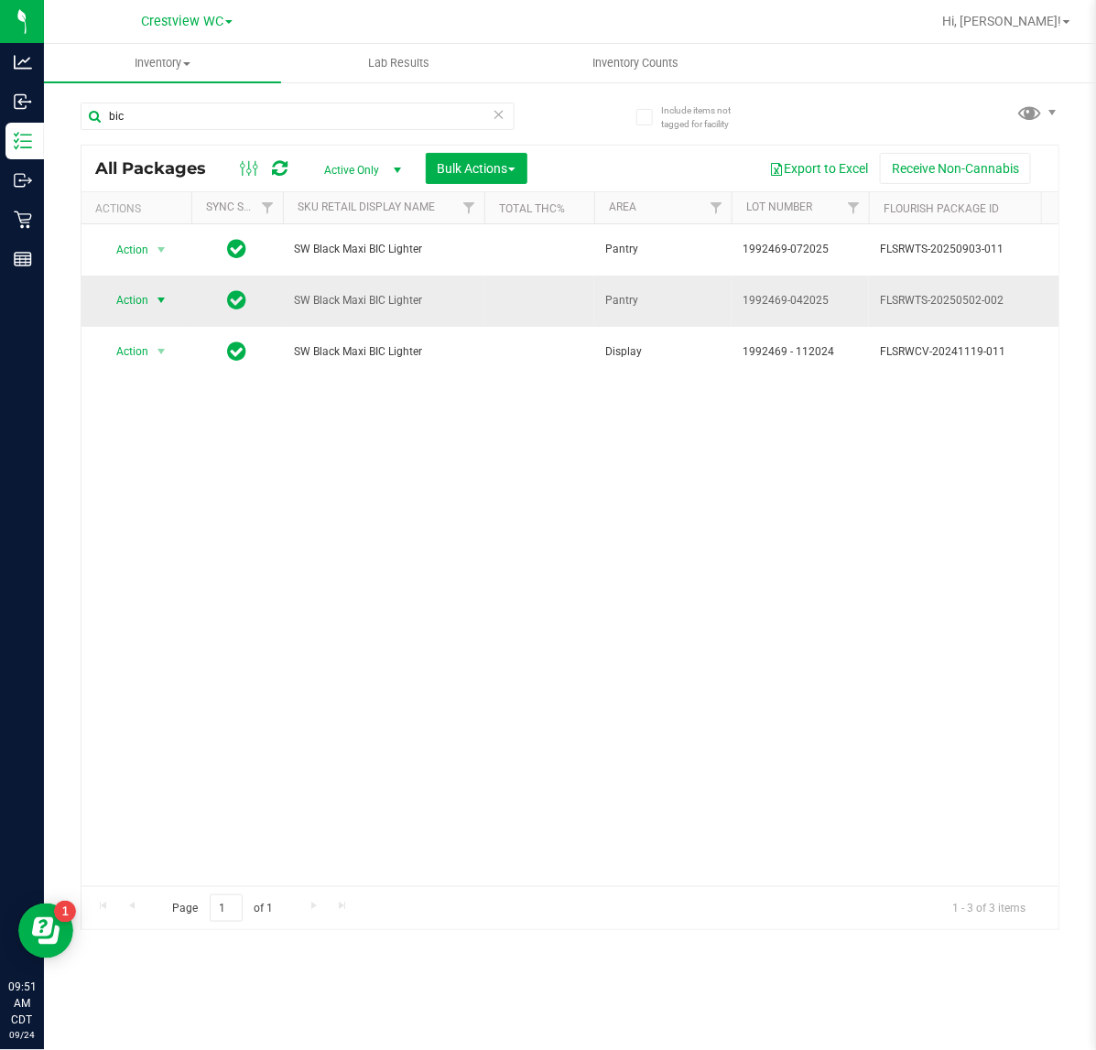
click at [161, 307] on span "select" at bounding box center [161, 300] width 15 height 15
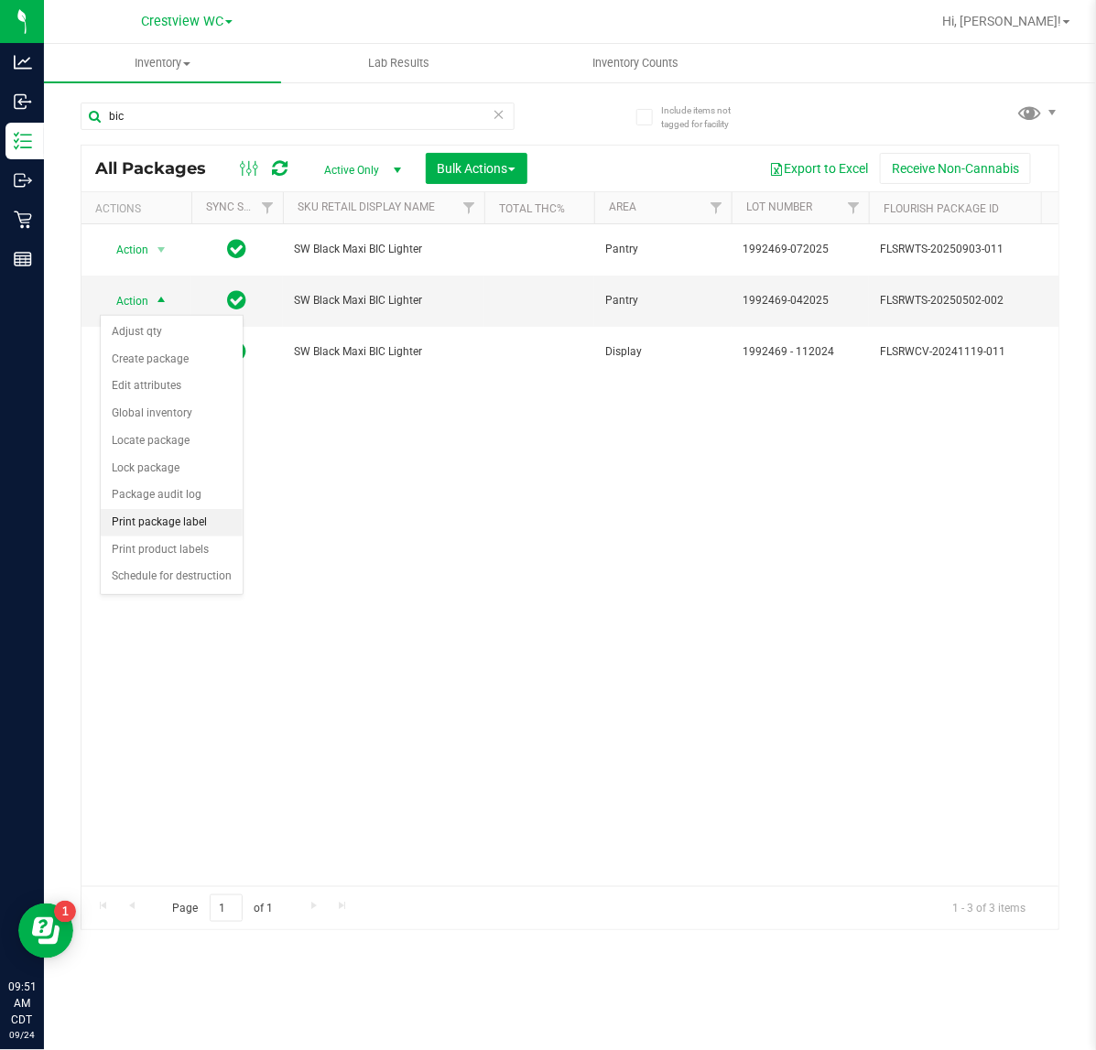
click at [199, 520] on li "Print package label" at bounding box center [172, 522] width 142 height 27
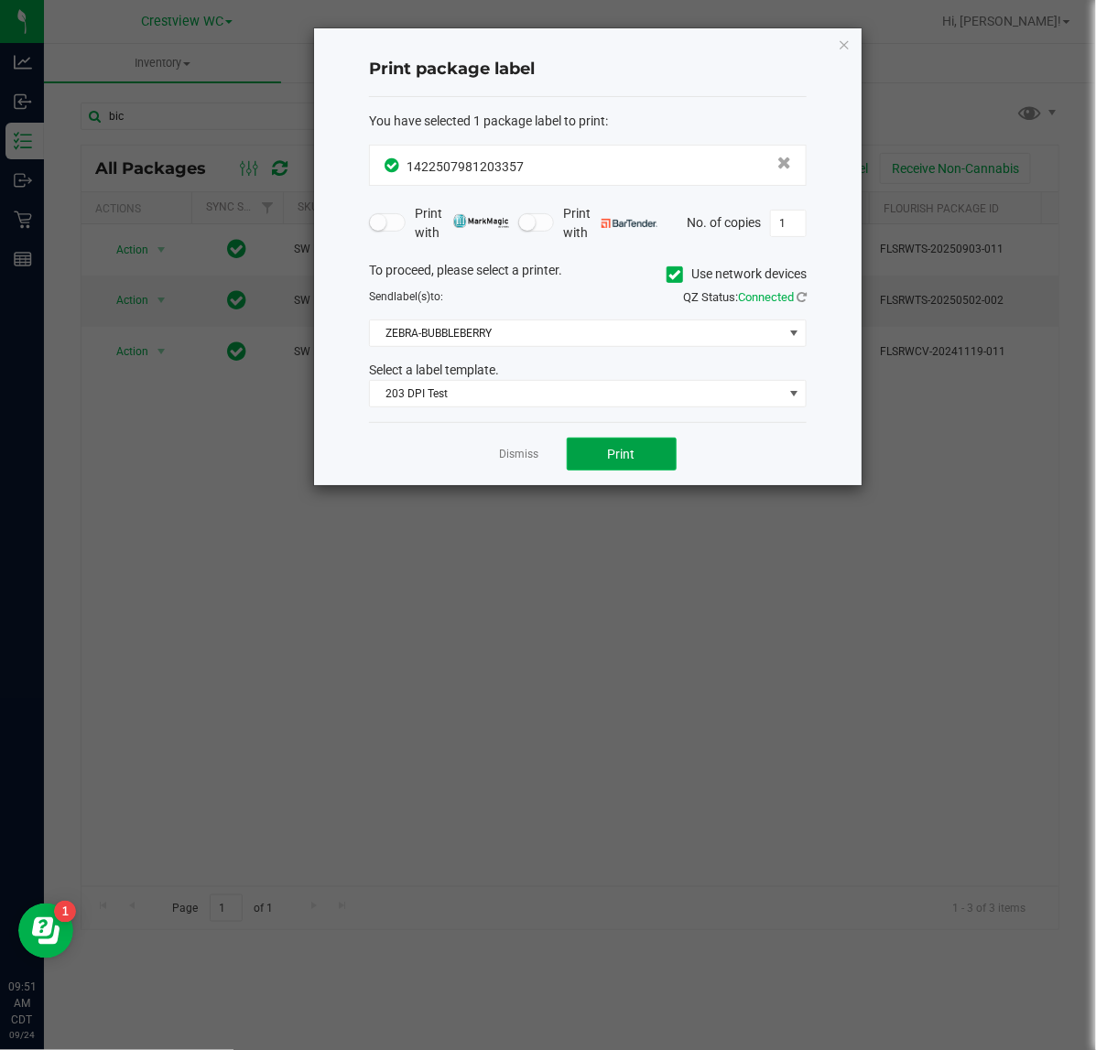
click at [647, 446] on button "Print" at bounding box center [622, 454] width 110 height 33
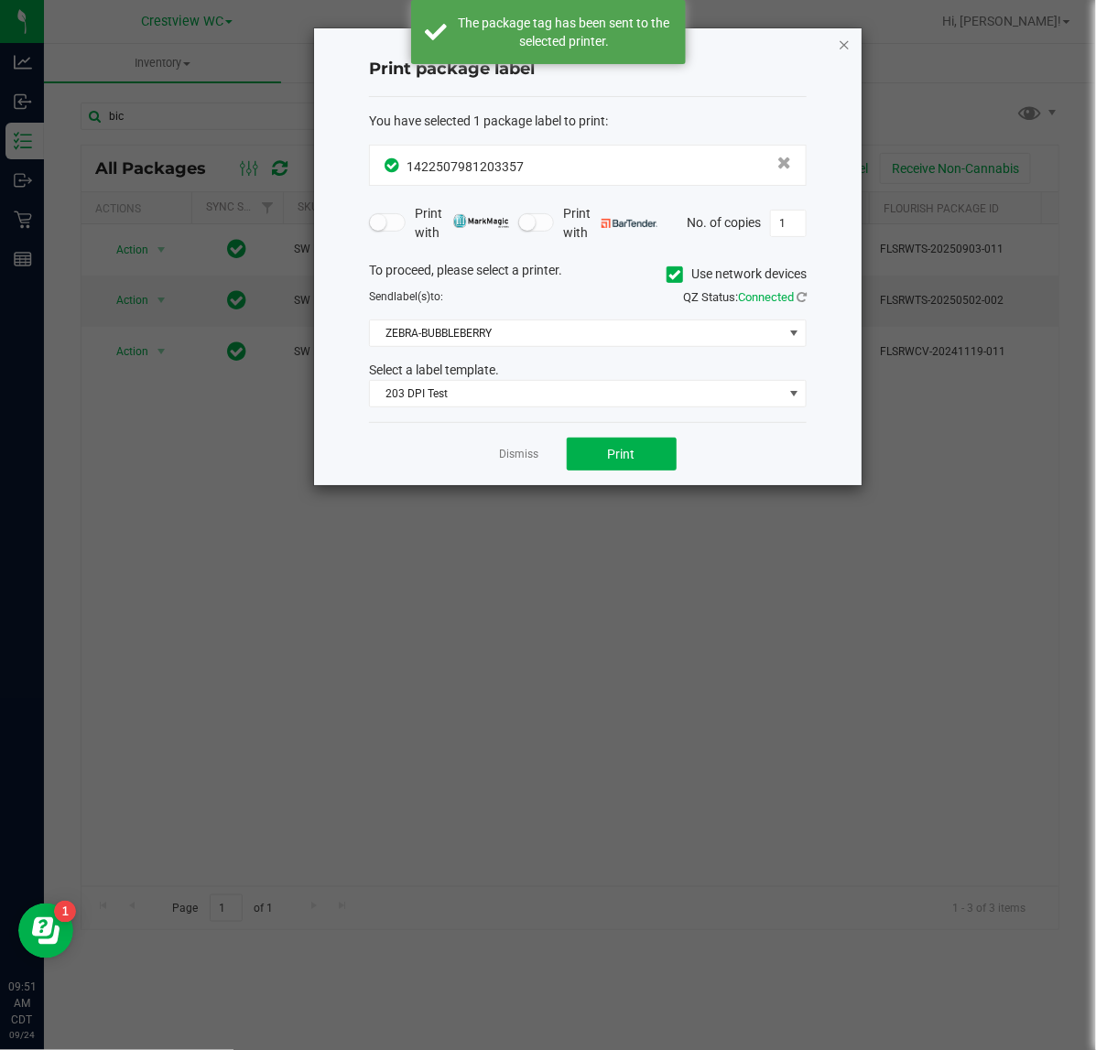
click at [842, 37] on icon "button" at bounding box center [844, 44] width 13 height 22
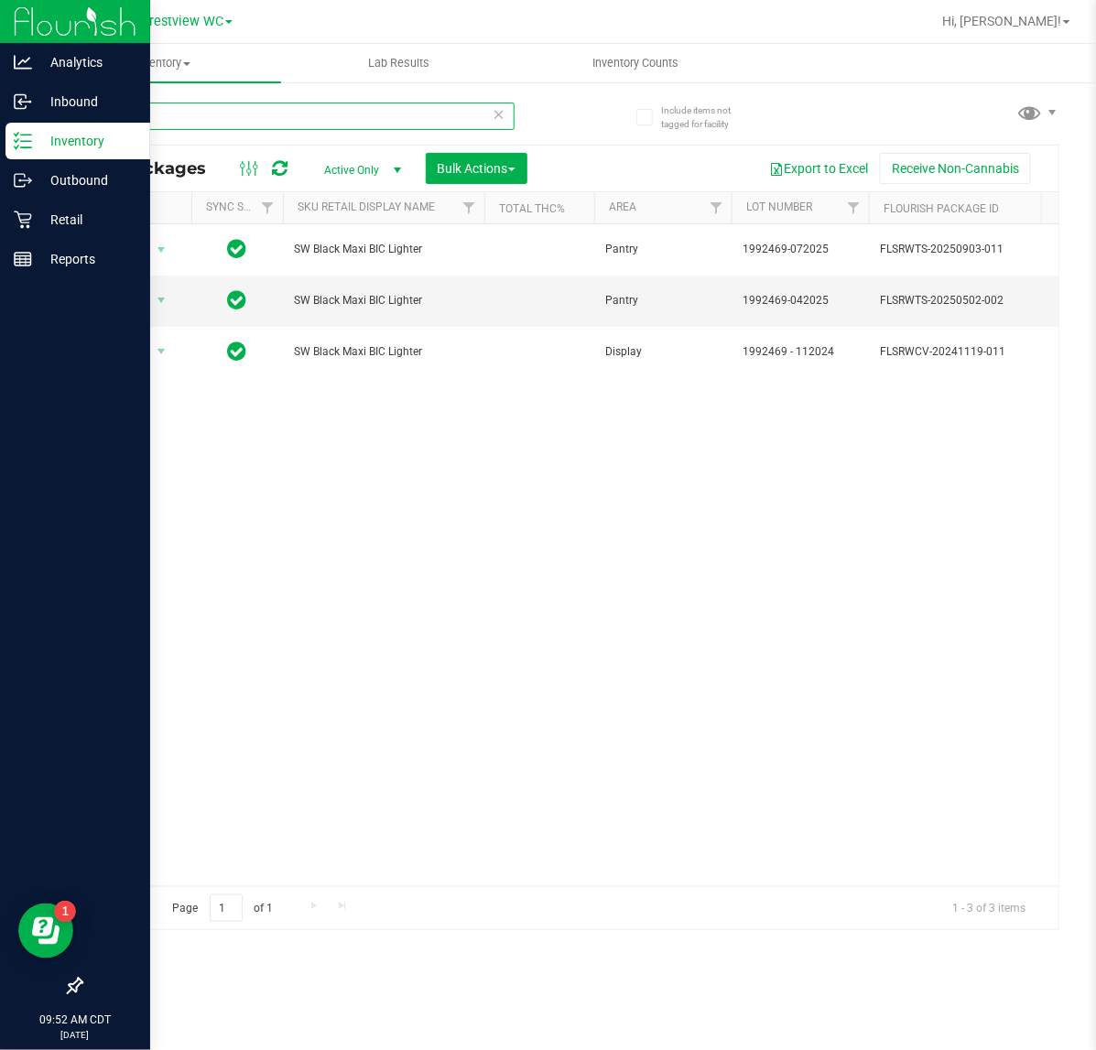
drag, startPoint x: 192, startPoint y: 128, endPoint x: 47, endPoint y: 128, distance: 145.5
click at [16, 133] on div "Analytics Inbound Inventory Outbound Retail Reports 09:52 AM CDT 09/24/2025 09/…" at bounding box center [548, 525] width 1096 height 1050
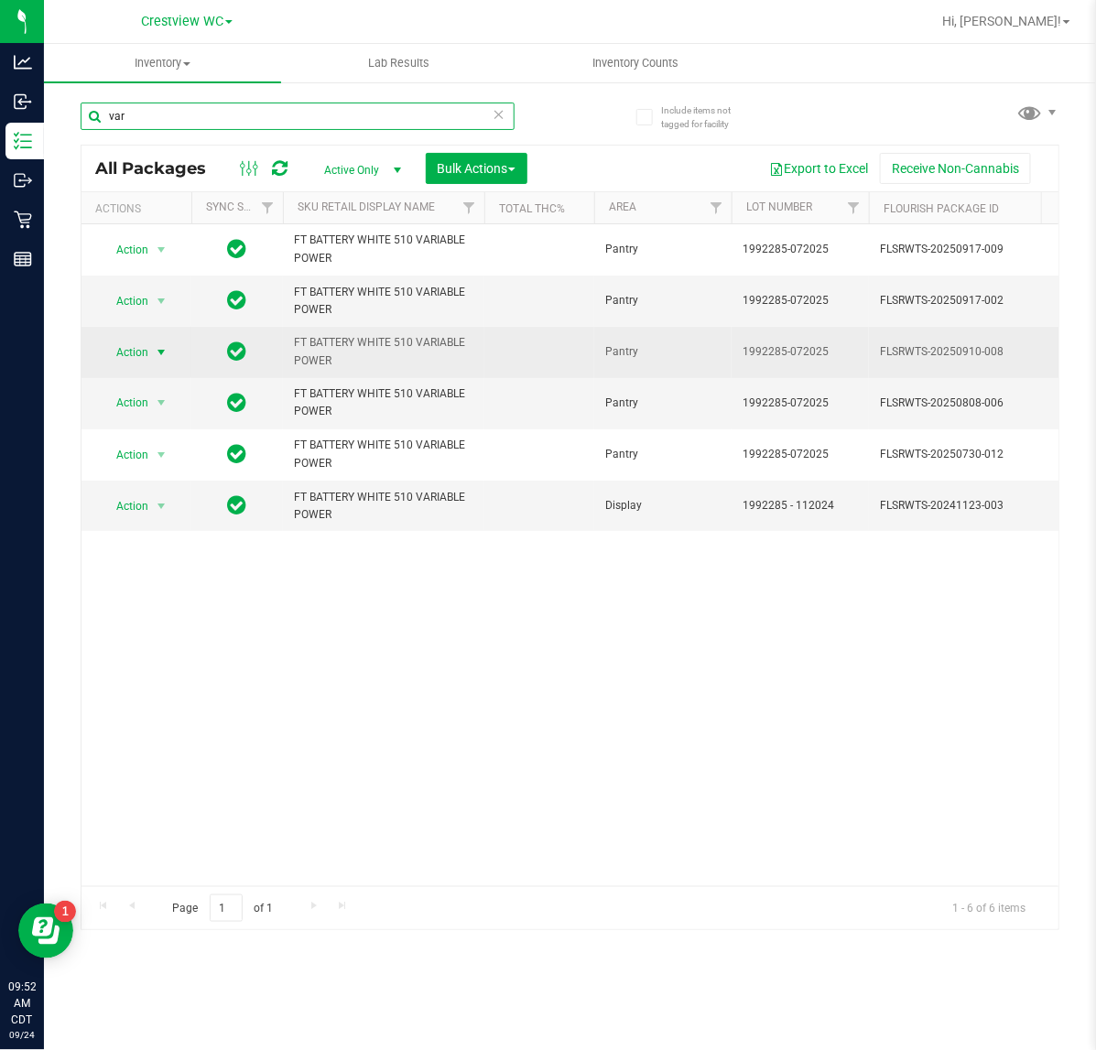
type input "var"
click at [107, 354] on span "Action" at bounding box center [124, 353] width 49 height 26
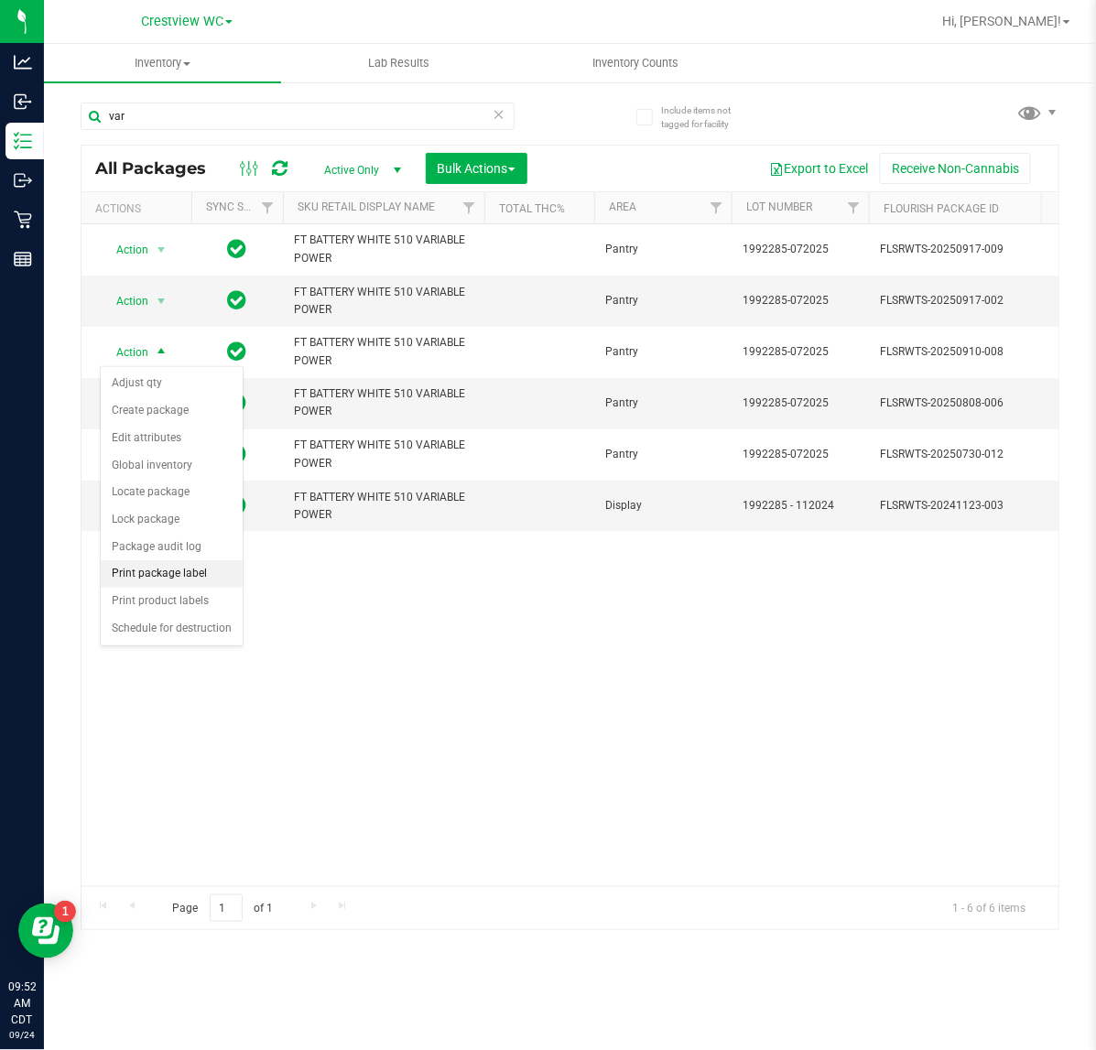
click at [156, 565] on li "Print package label" at bounding box center [172, 573] width 142 height 27
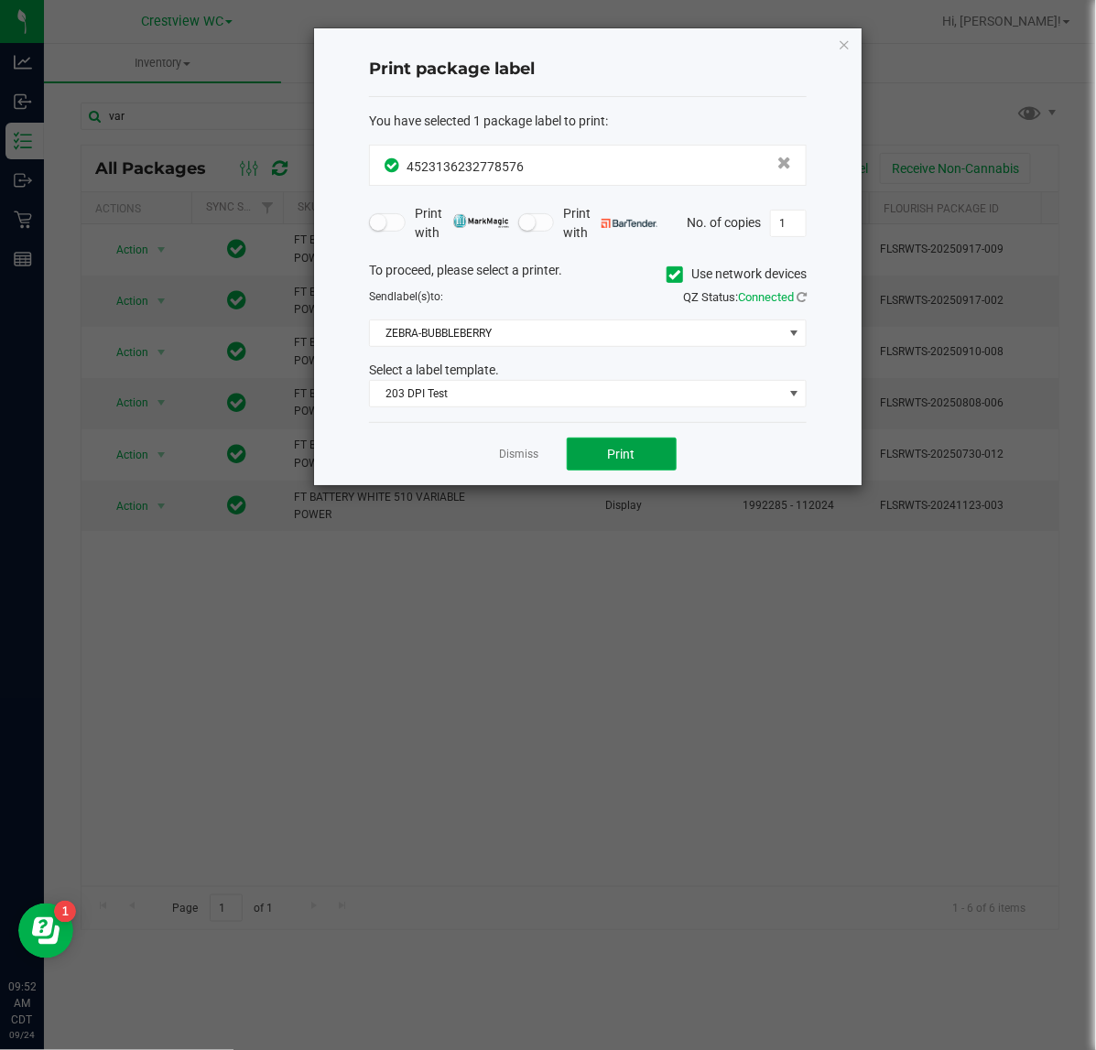
click at [602, 453] on button "Print" at bounding box center [622, 454] width 110 height 33
click at [844, 41] on icon "button" at bounding box center [844, 44] width 13 height 22
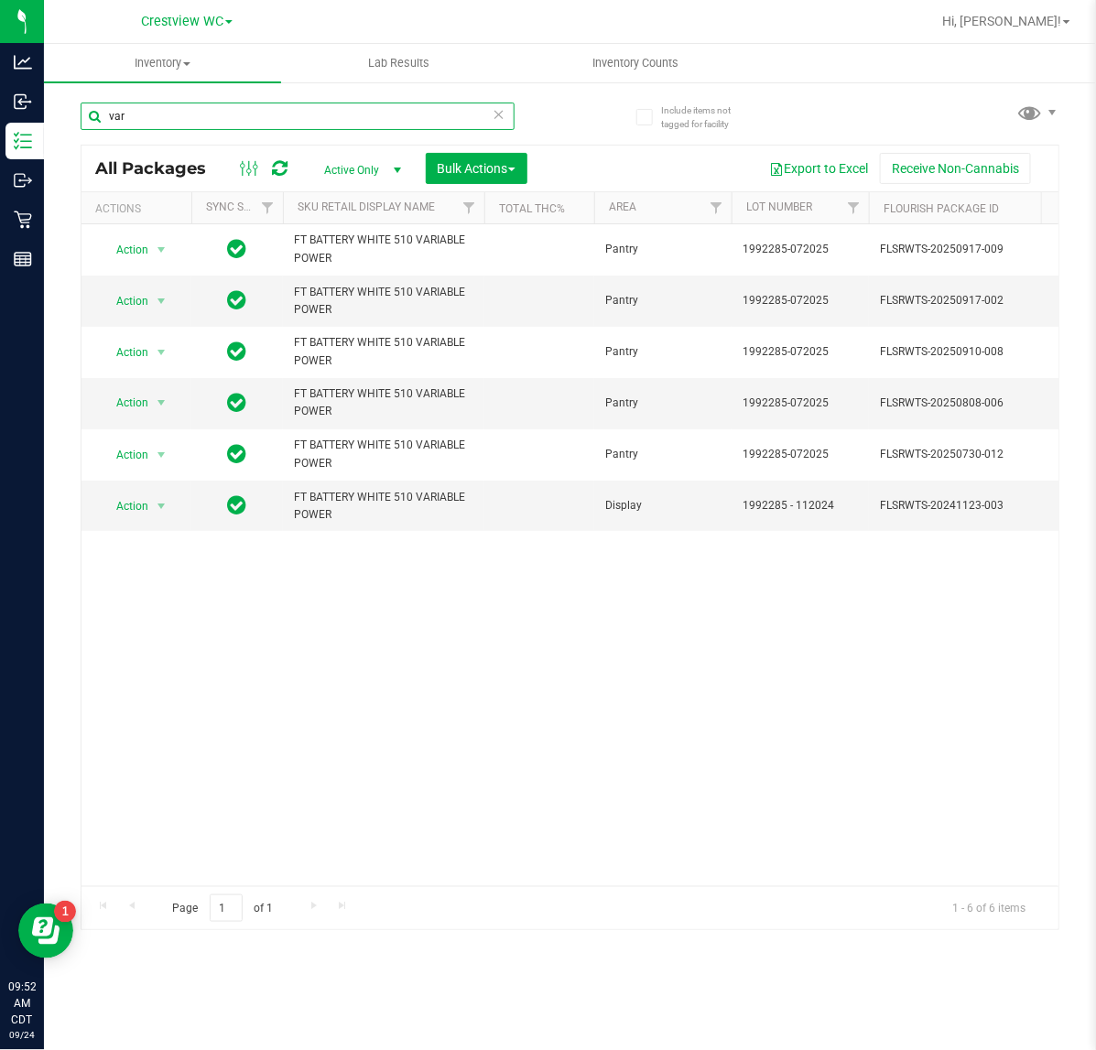
click at [327, 126] on input "var" at bounding box center [298, 116] width 434 height 27
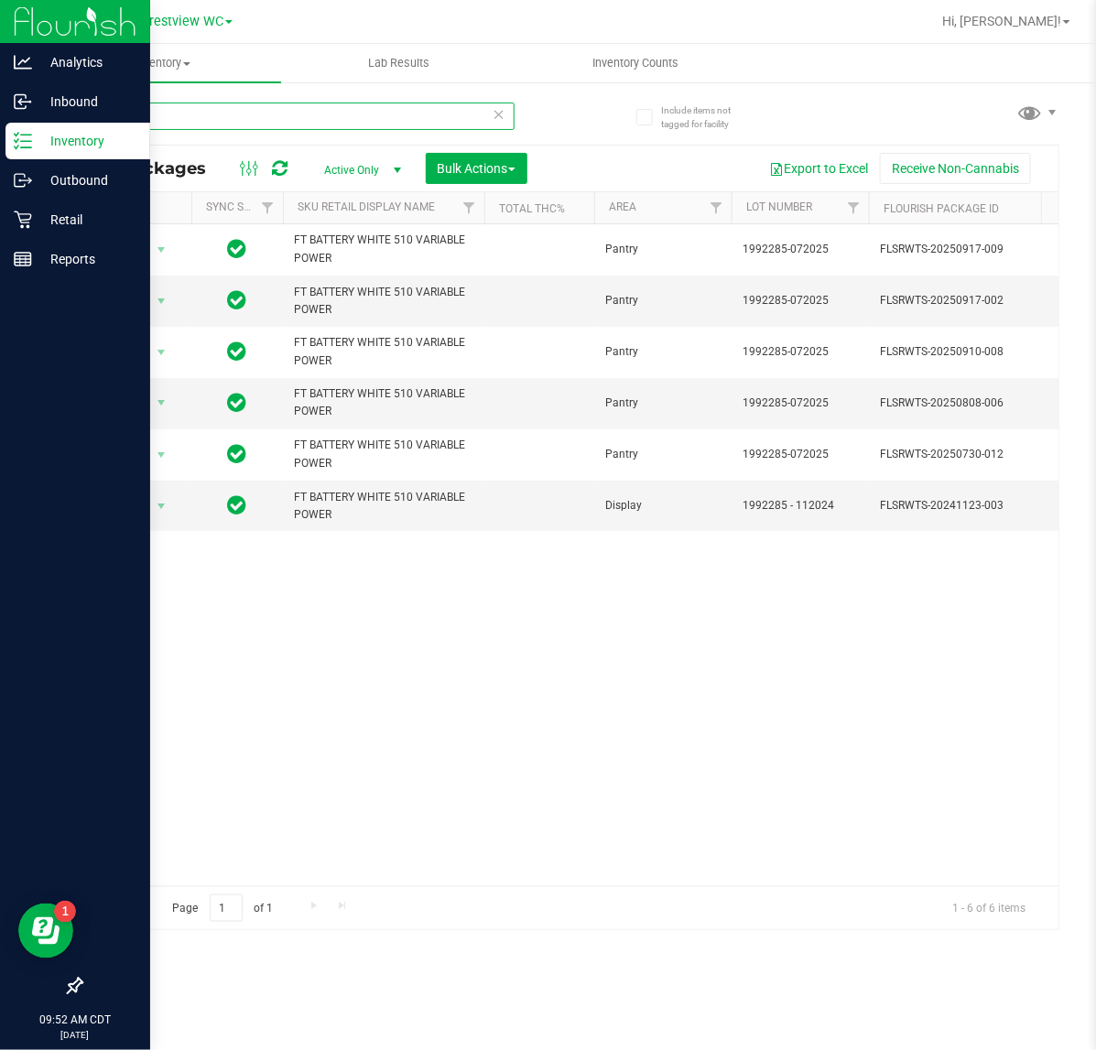
drag, startPoint x: 259, startPoint y: 126, endPoint x: 35, endPoint y: 135, distance: 224.4
click at [9, 126] on div "Analytics Inbound Inventory Outbound Retail Reports 09:52 AM CDT 09/24/2025 09/…" at bounding box center [548, 525] width 1096 height 1050
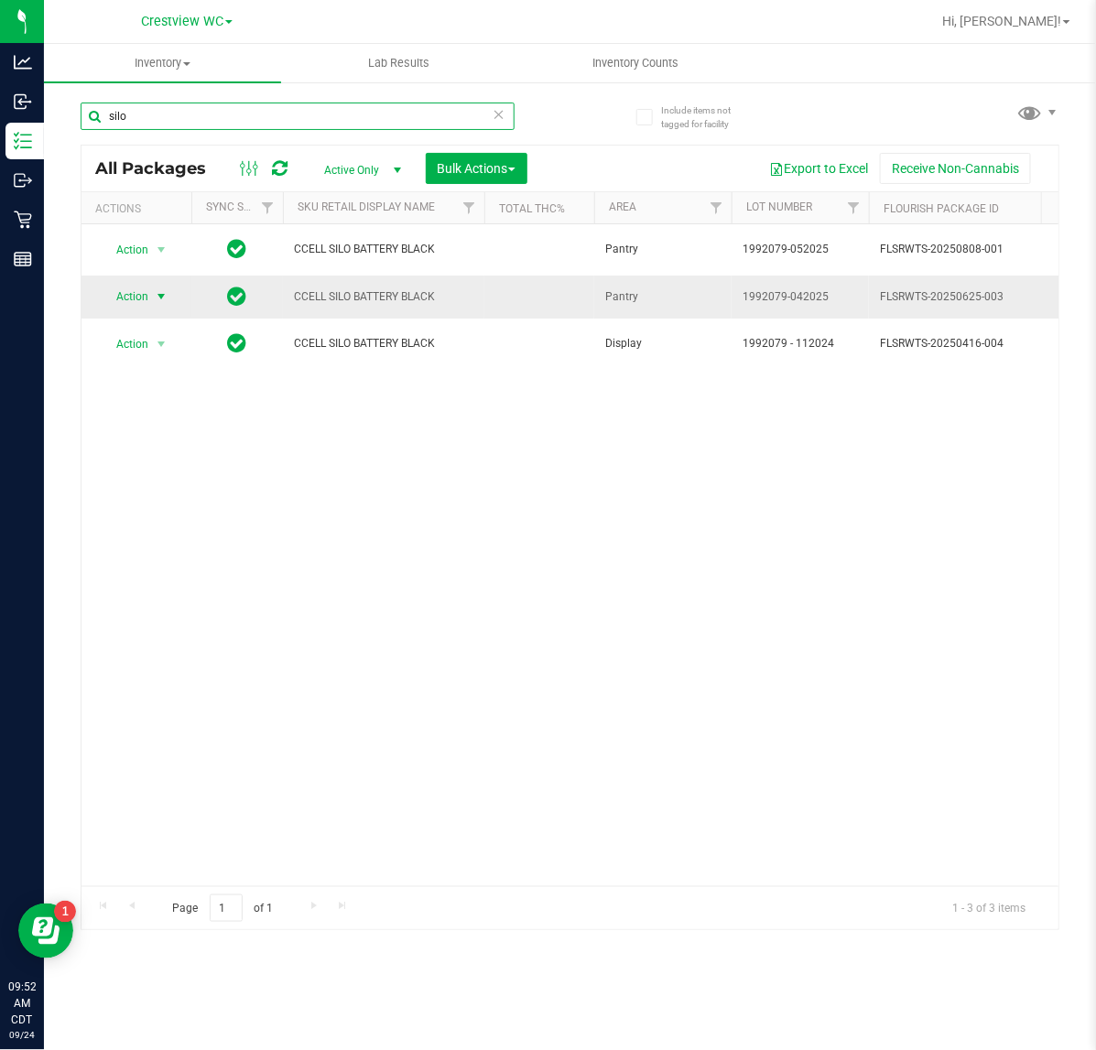
type input "silo"
click at [143, 297] on span "Action" at bounding box center [124, 297] width 49 height 26
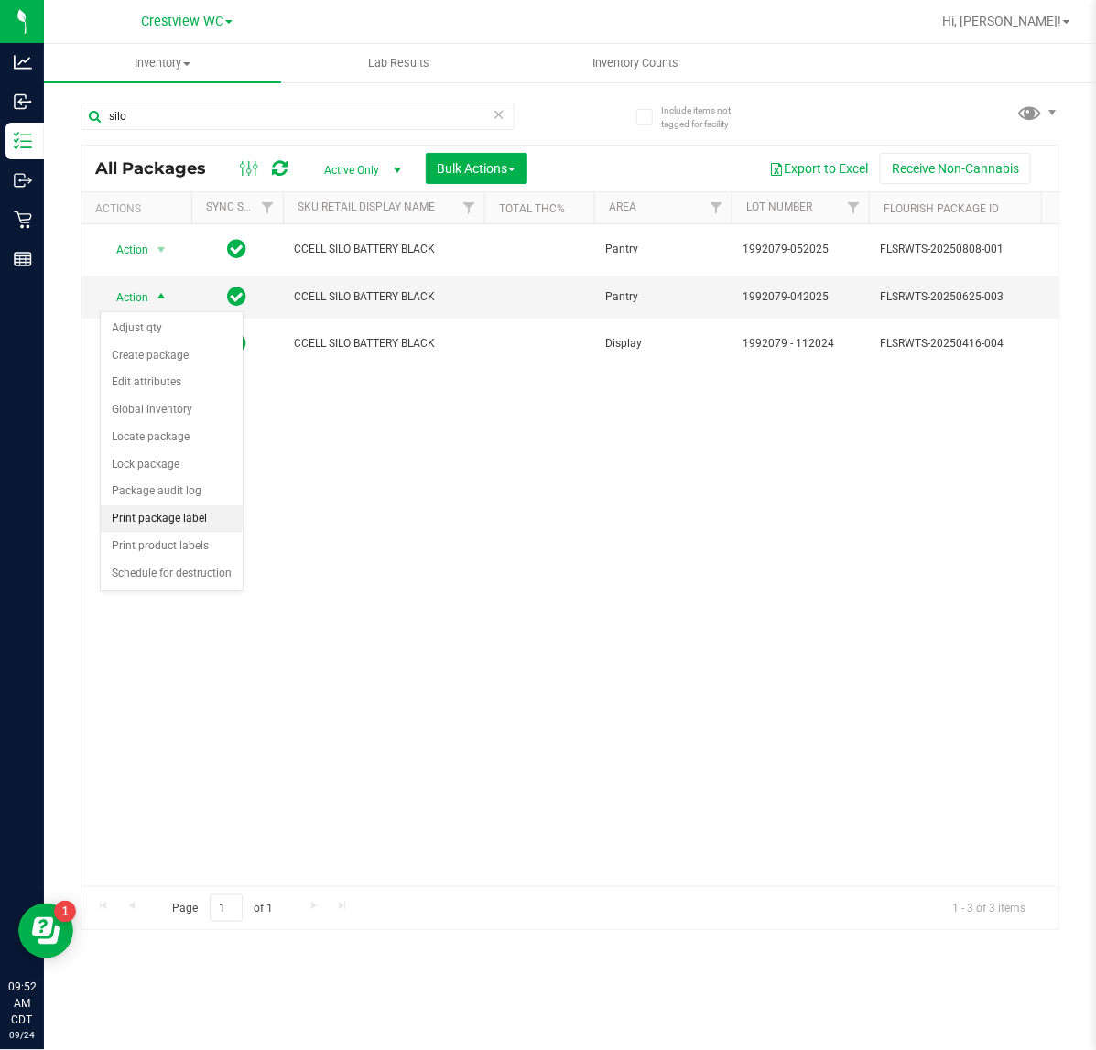
drag, startPoint x: 198, startPoint y: 520, endPoint x: 235, endPoint y: 522, distance: 37.6
click at [208, 522] on li "Print package label" at bounding box center [172, 518] width 142 height 27
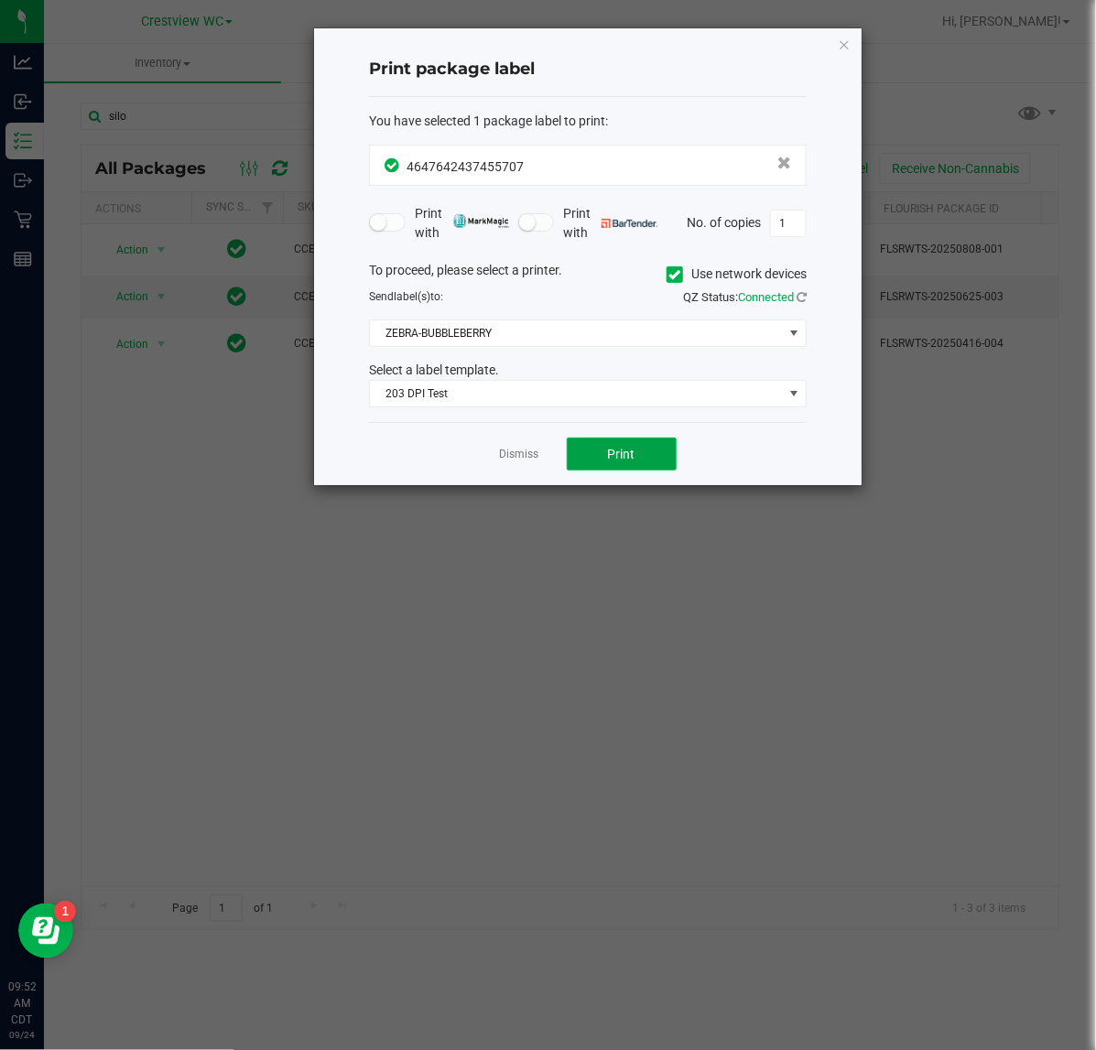
click at [665, 455] on button "Print" at bounding box center [622, 454] width 110 height 33
click at [842, 42] on icon "button" at bounding box center [844, 44] width 13 height 22
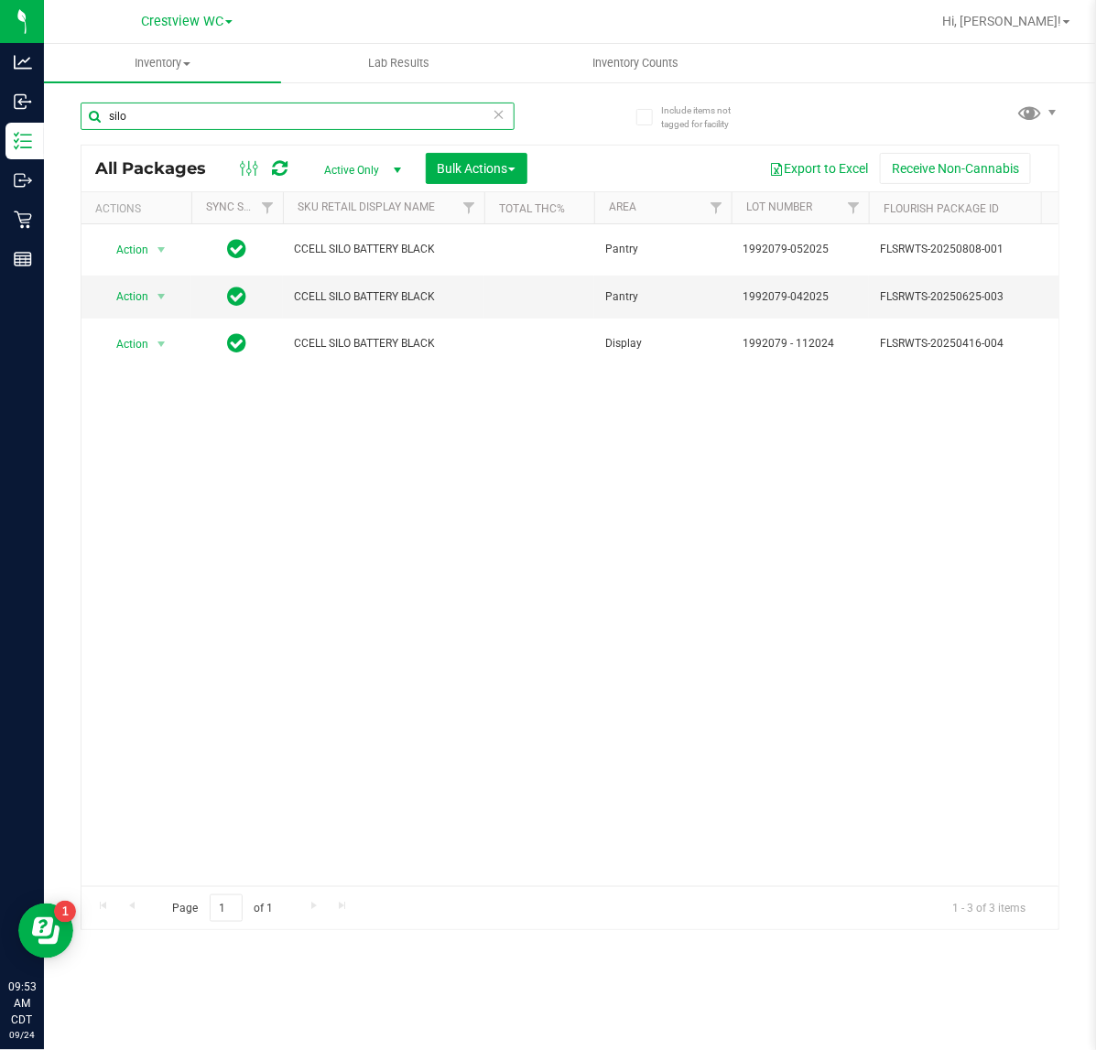
drag, startPoint x: 313, startPoint y: 122, endPoint x: 89, endPoint y: 146, distance: 225.6
click at [87, 144] on div "silo All Packages Active Only Active Only Lab Samples Locked All External Inter…" at bounding box center [570, 507] width 978 height 845
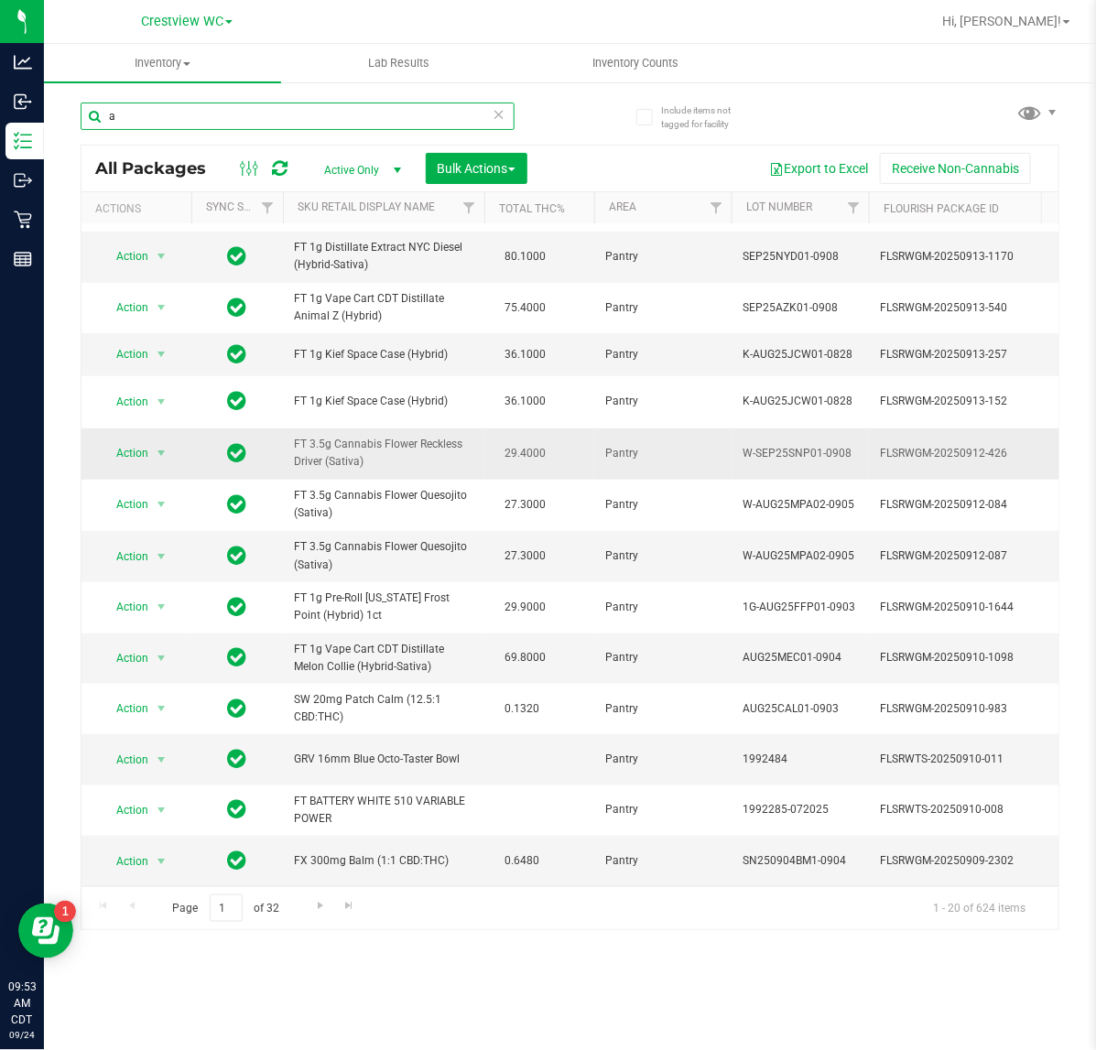
scroll to position [442, 0]
drag, startPoint x: 221, startPoint y: 117, endPoint x: 70, endPoint y: 124, distance: 151.2
click at [65, 124] on div "Include items not tagged for facility a All Packages Active Only Active Only La…" at bounding box center [570, 360] width 1052 height 558
type input "battery"
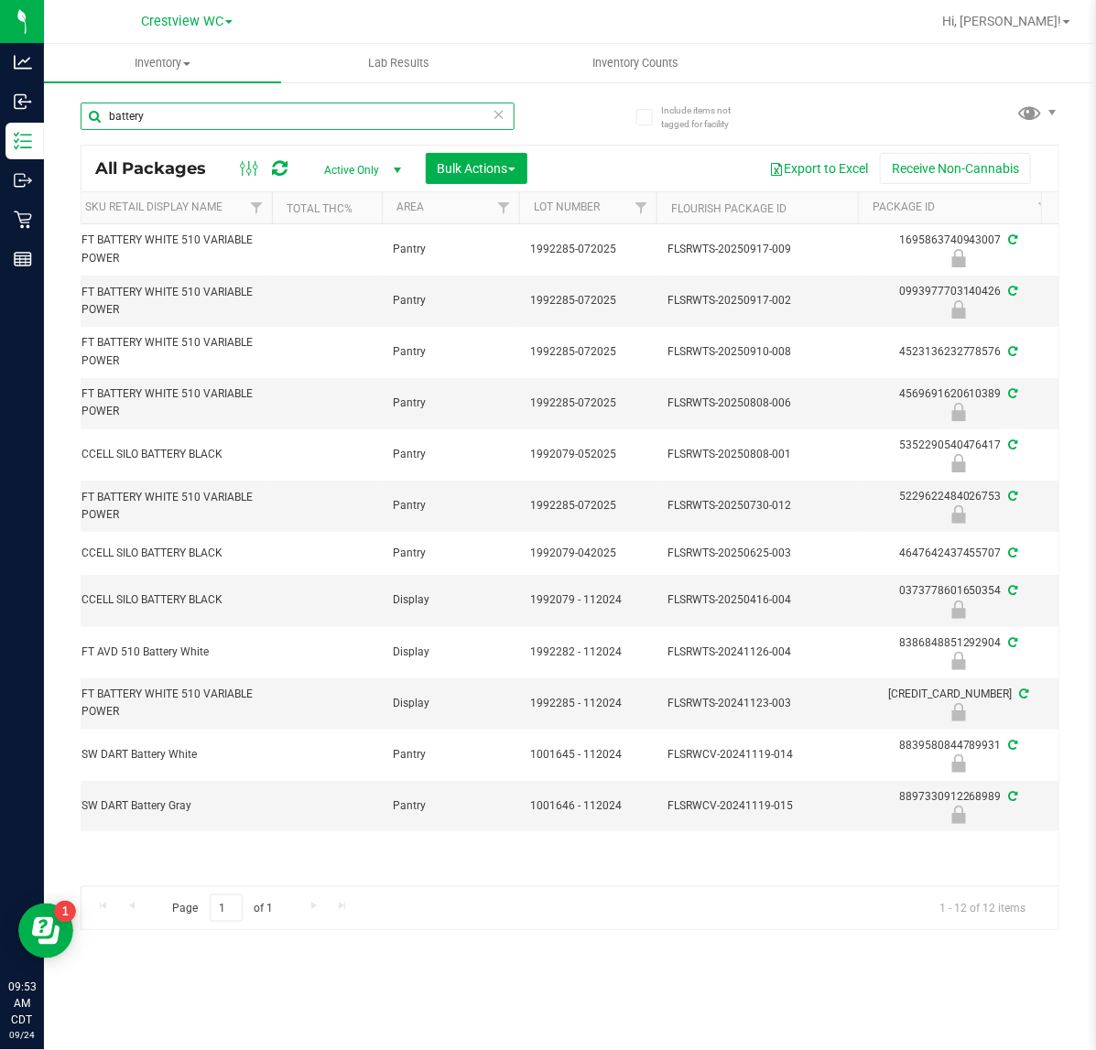
scroll to position [0, 38]
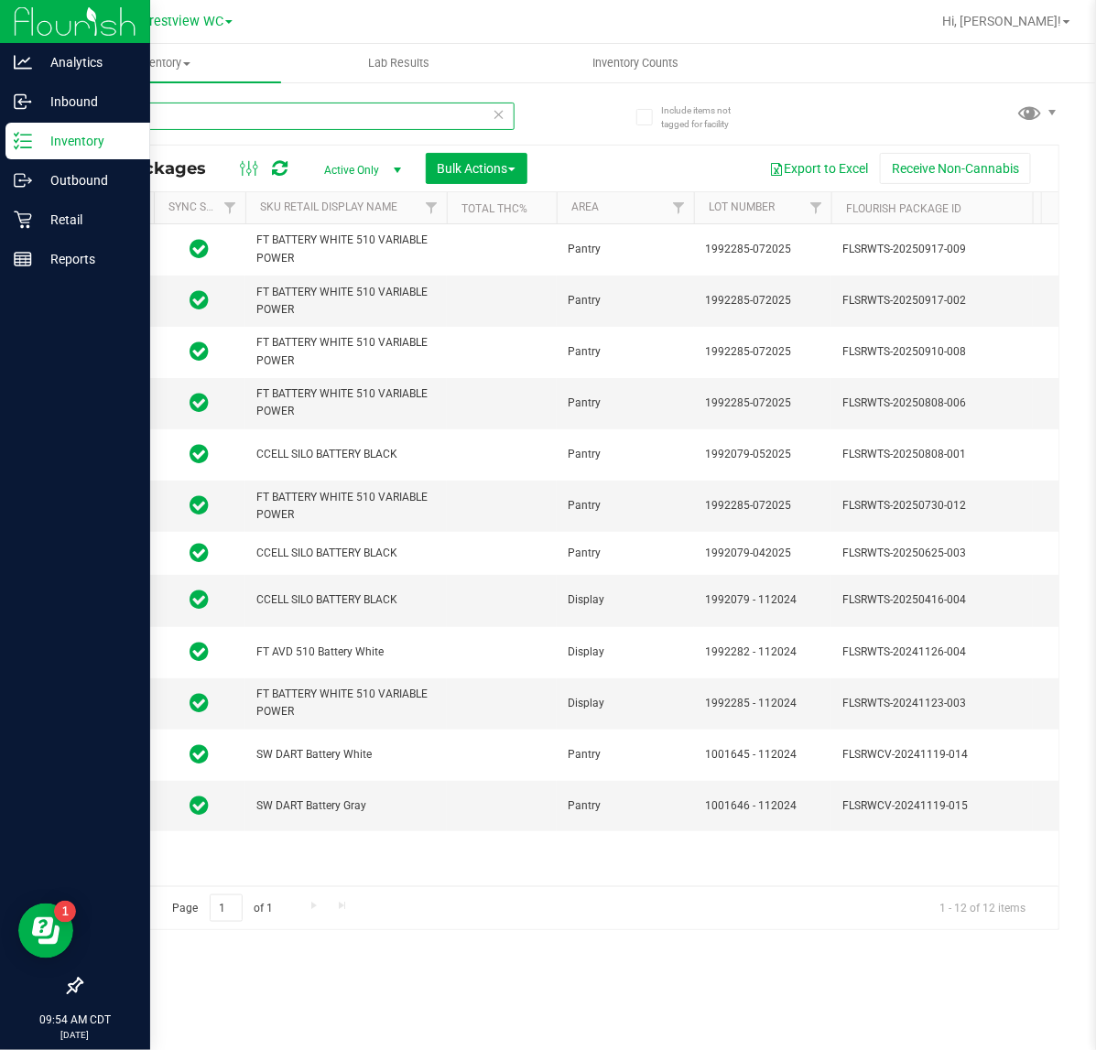
drag, startPoint x: 197, startPoint y: 124, endPoint x: 133, endPoint y: 122, distance: 64.1
click at [29, 116] on div "Analytics Inbound Inventory Outbound Retail Reports 09:54 AM CDT 09/24/2025 09/…" at bounding box center [548, 525] width 1096 height 1050
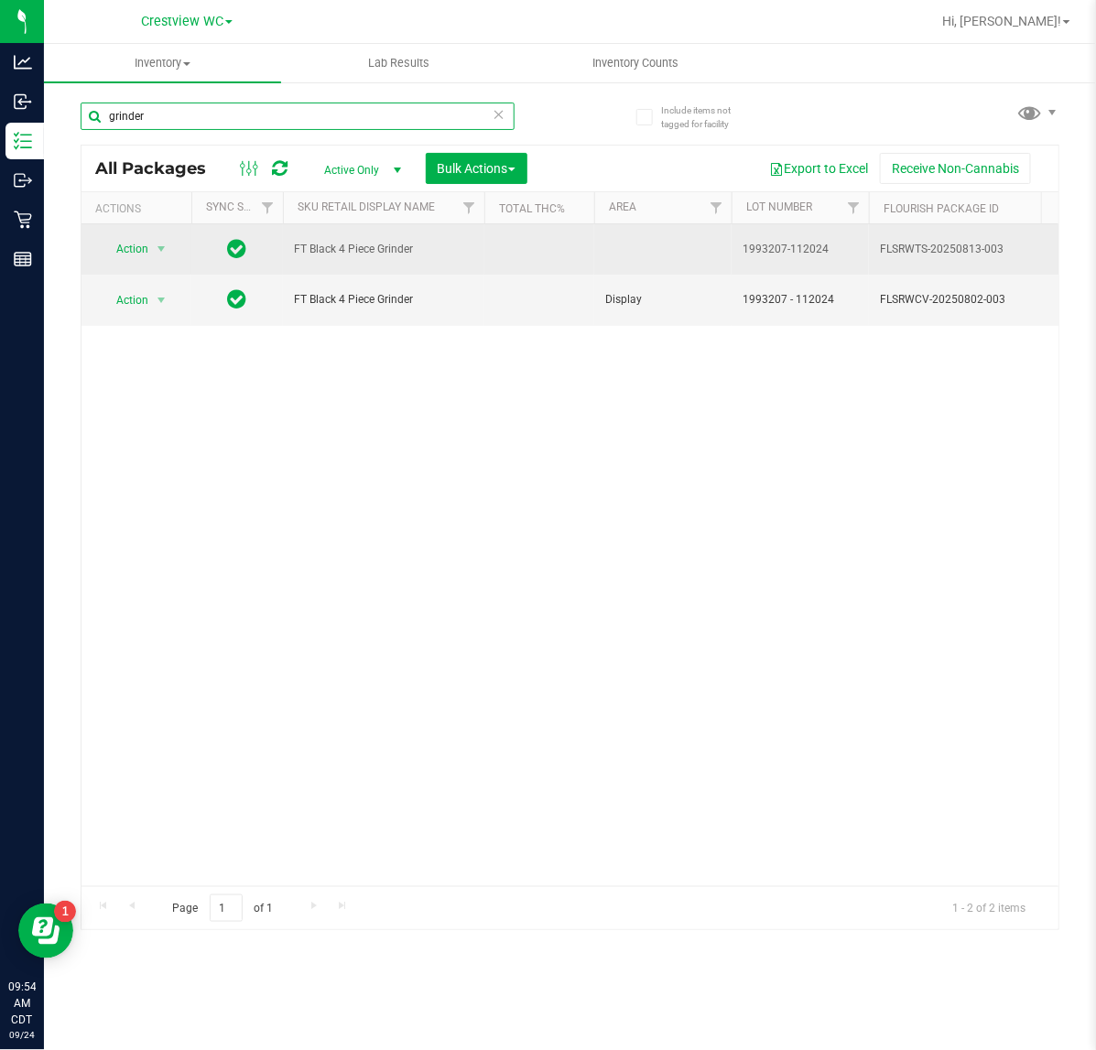
type input "grinder"
click at [146, 243] on span "Action" at bounding box center [124, 249] width 49 height 26
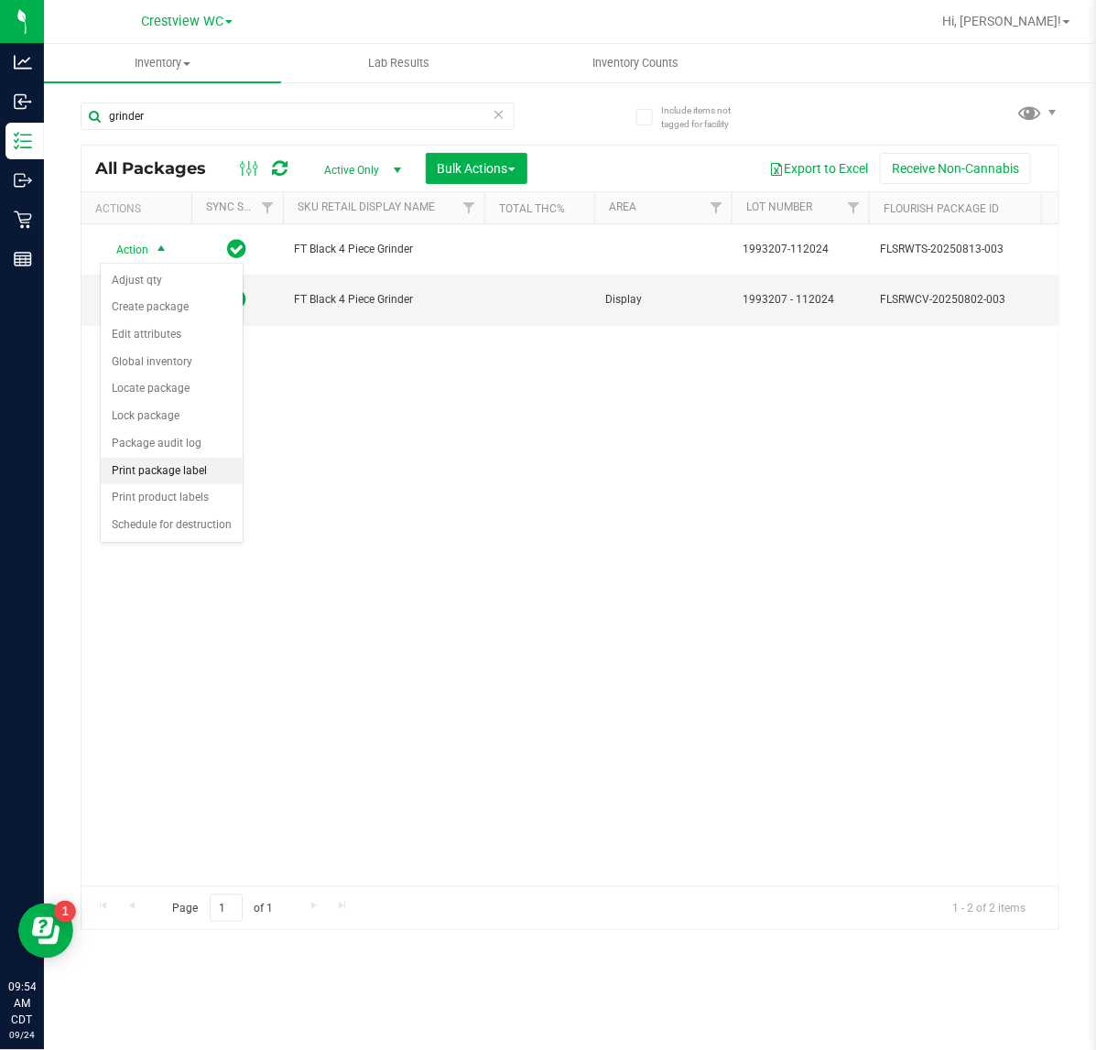
drag, startPoint x: 172, startPoint y: 469, endPoint x: 235, endPoint y: 469, distance: 63.2
click at [172, 470] on li "Print package label" at bounding box center [172, 471] width 142 height 27
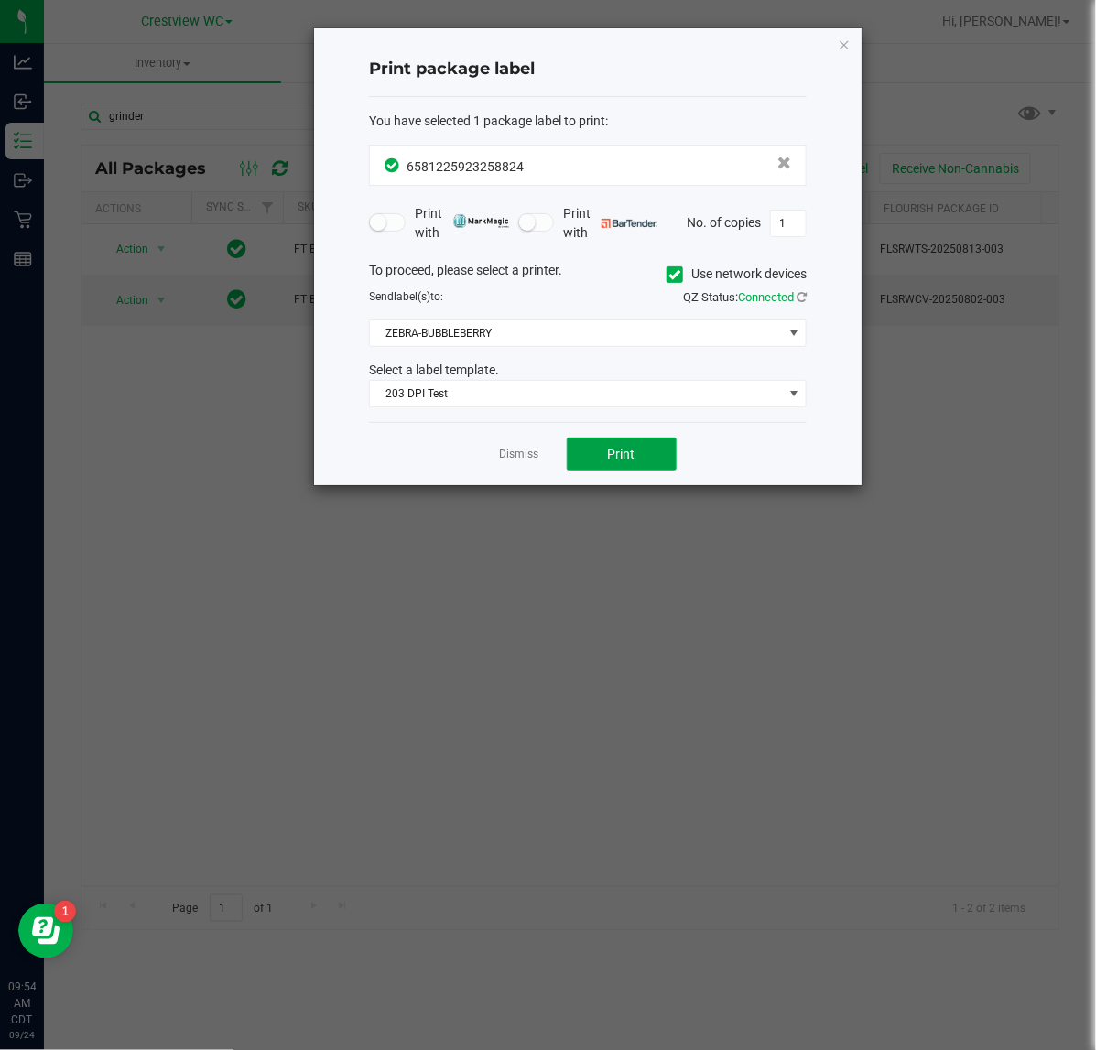
click at [616, 459] on span "Print" at bounding box center [621, 454] width 27 height 15
click at [843, 44] on icon "button" at bounding box center [844, 44] width 13 height 22
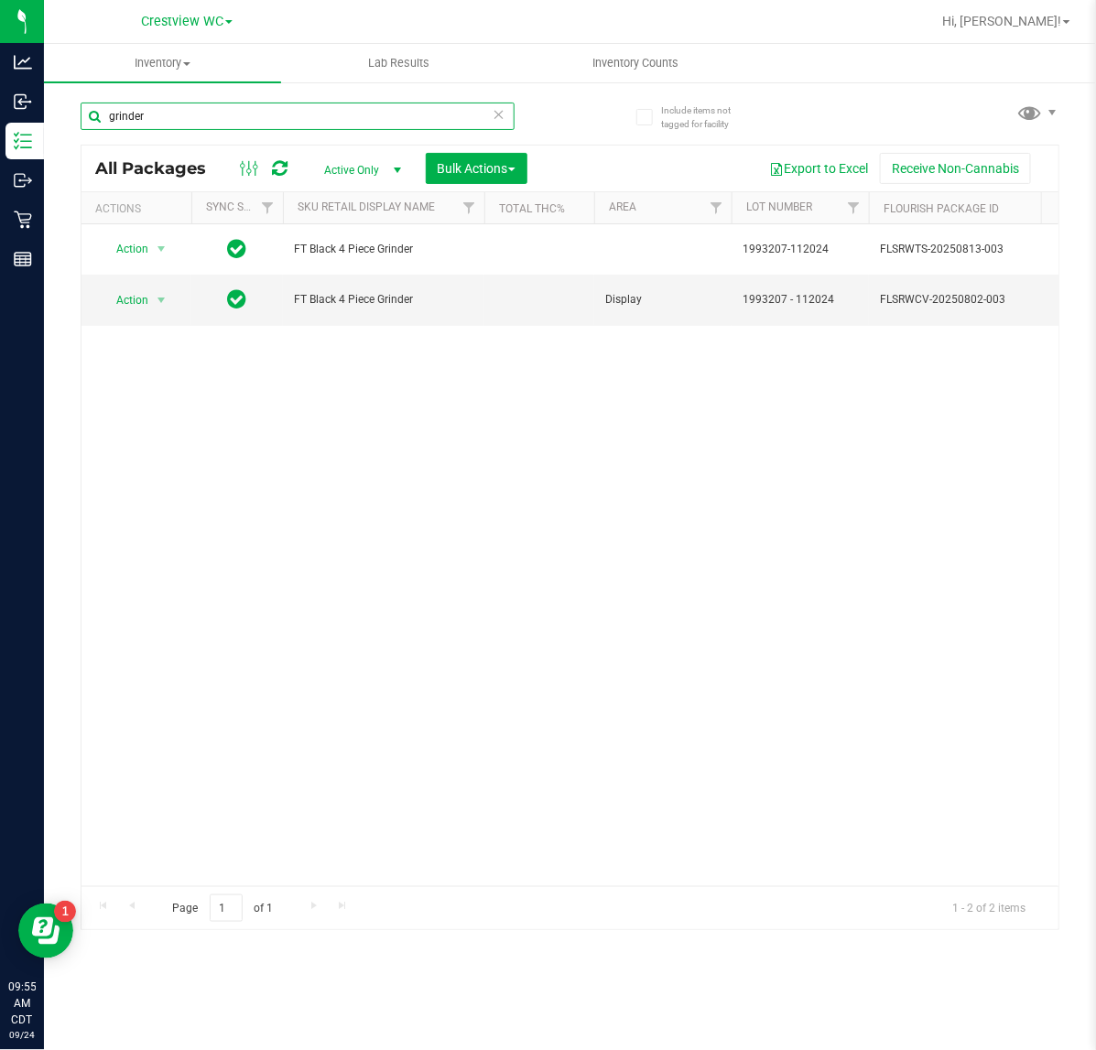
drag, startPoint x: 250, startPoint y: 122, endPoint x: 73, endPoint y: 156, distance: 179.9
click at [73, 156] on div "Include items not tagged for facility grinder All Packages Active Only Active O…" at bounding box center [570, 360] width 1052 height 558
type input "p"
type input "s"
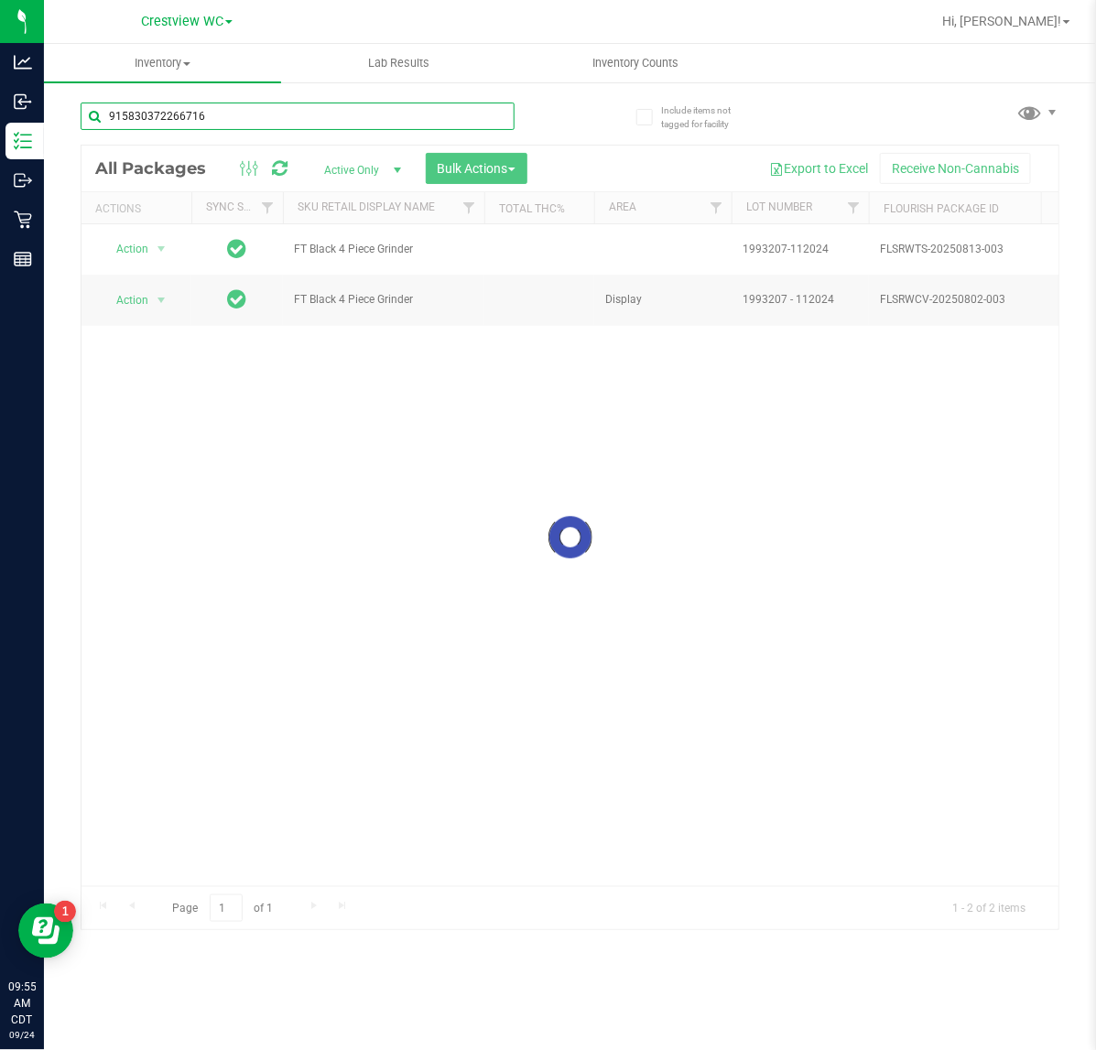
type input "9158303722667167"
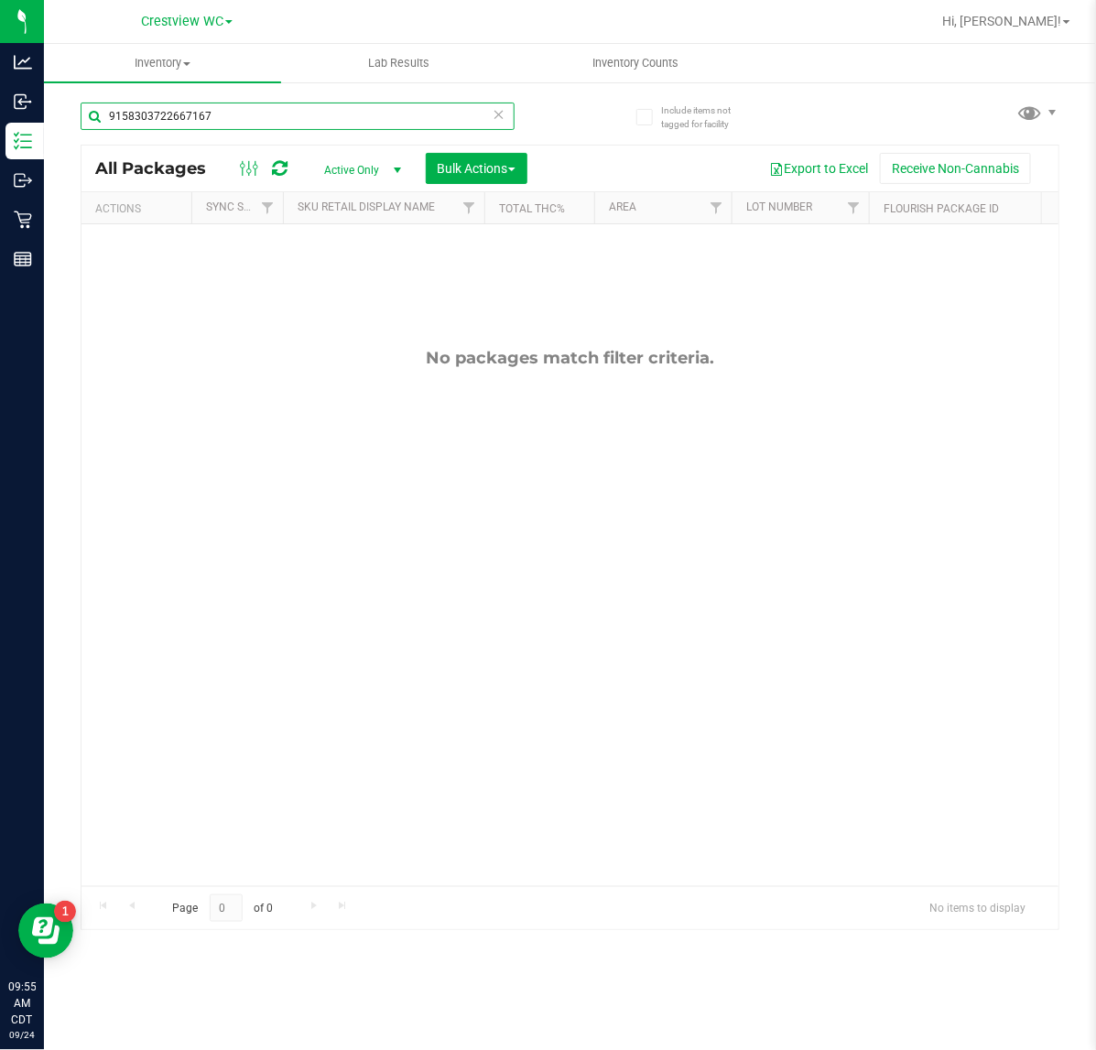
drag, startPoint x: 227, startPoint y: 119, endPoint x: 70, endPoint y: 112, distance: 157.6
click at [76, 134] on div "Include items not tagged for facility 9158303722667167 All Packages Active Only…" at bounding box center [570, 360] width 1052 height 558
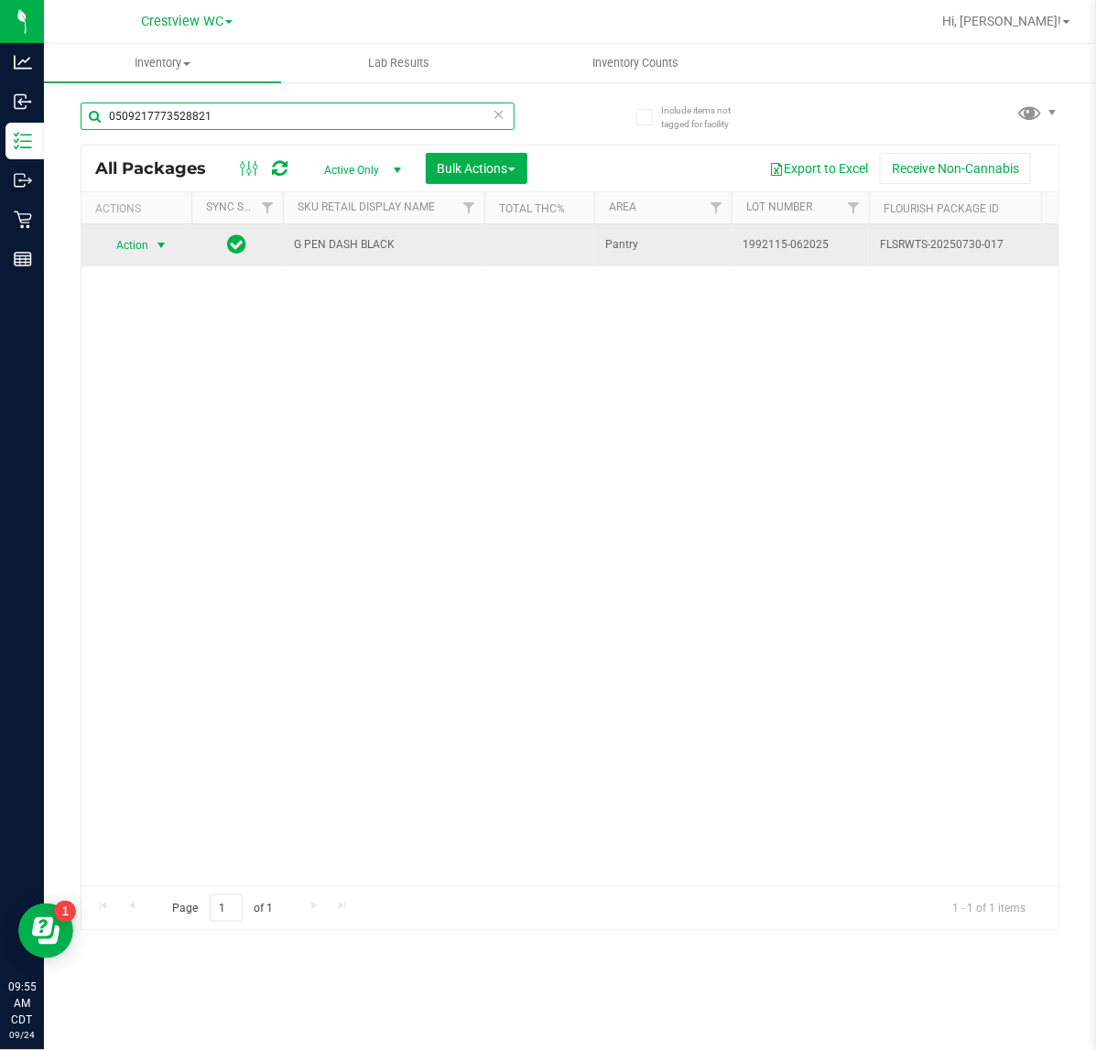
type input "0509217773528821"
click at [157, 248] on span "select" at bounding box center [161, 245] width 15 height 15
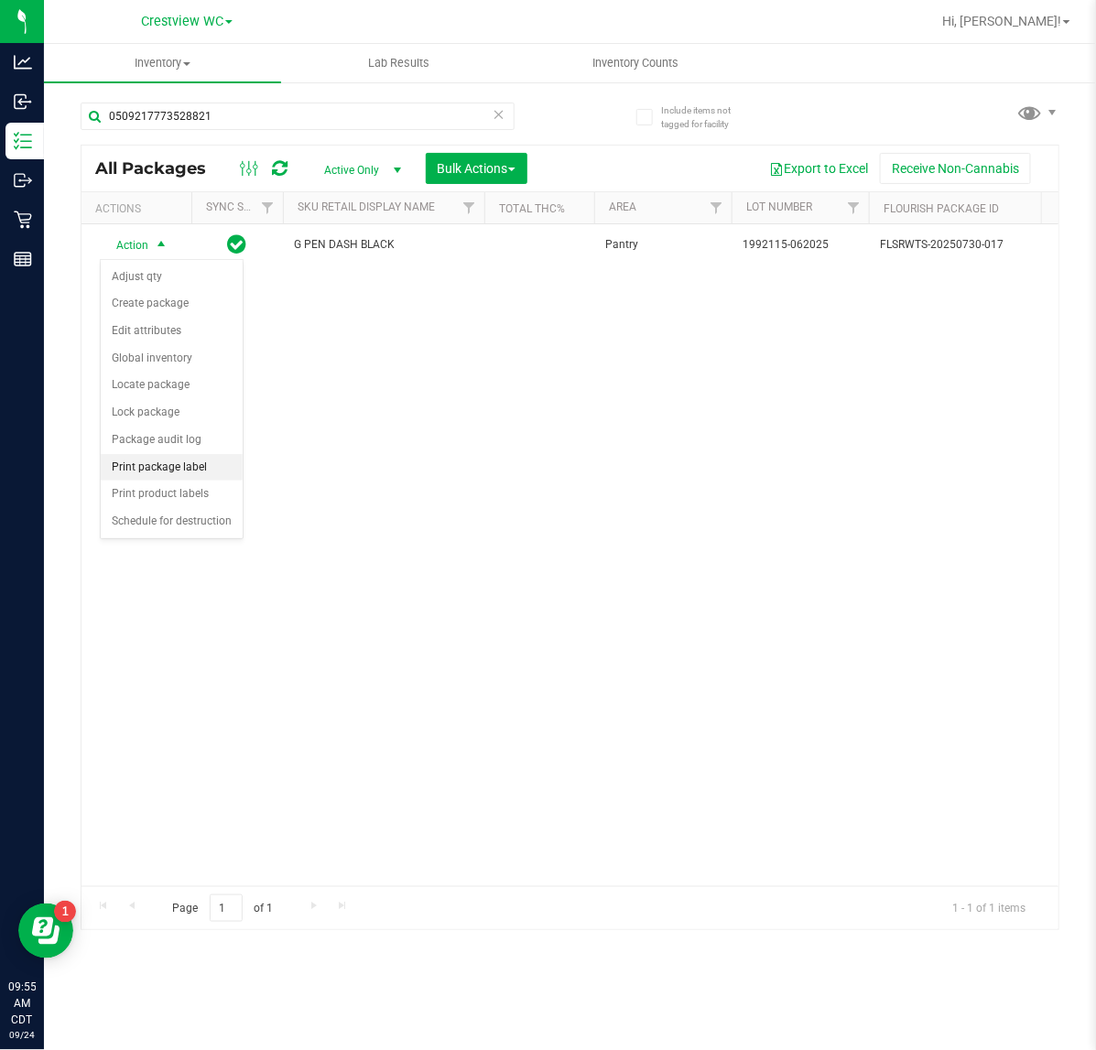
click at [211, 470] on li "Print package label" at bounding box center [172, 467] width 142 height 27
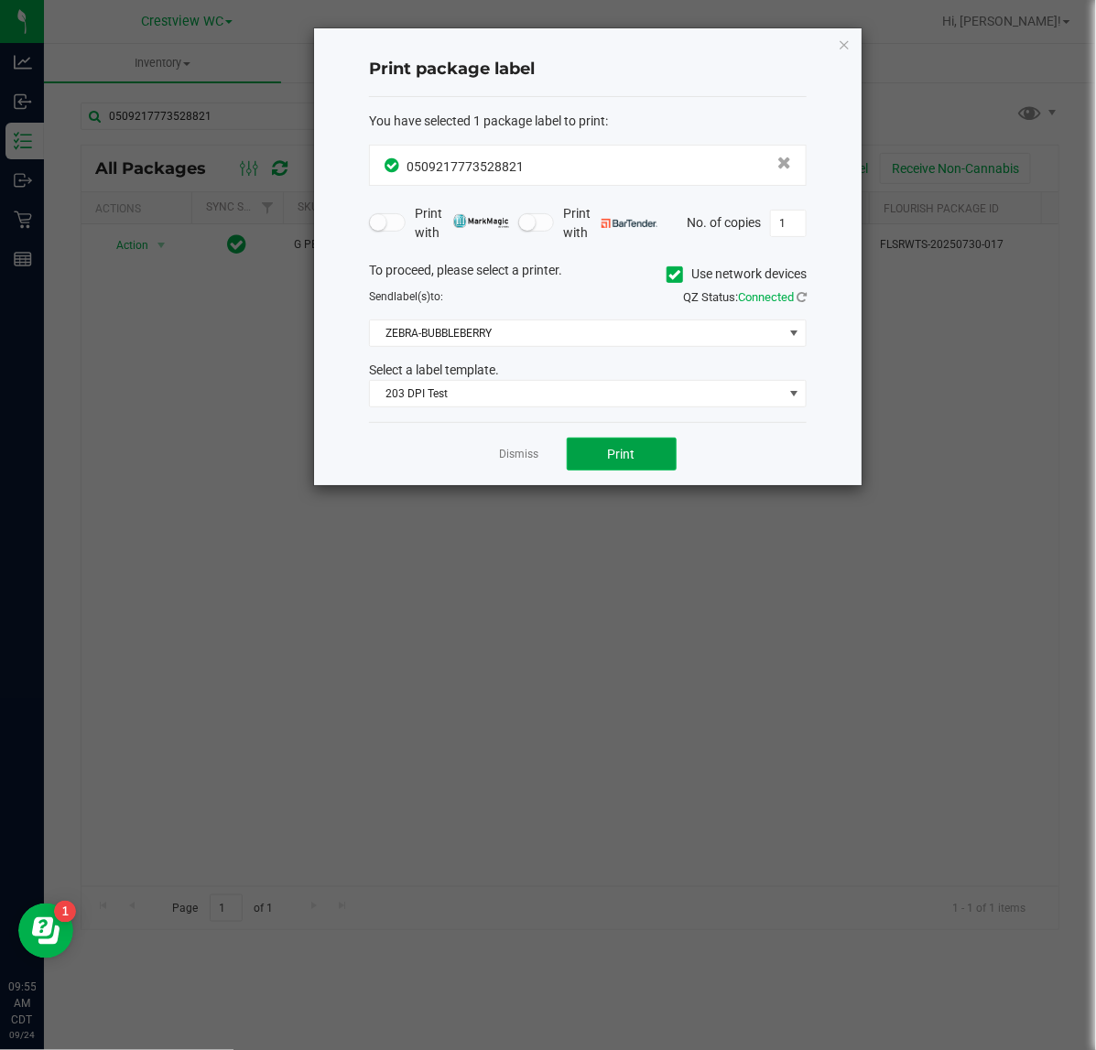
click at [591, 459] on button "Print" at bounding box center [622, 454] width 110 height 33
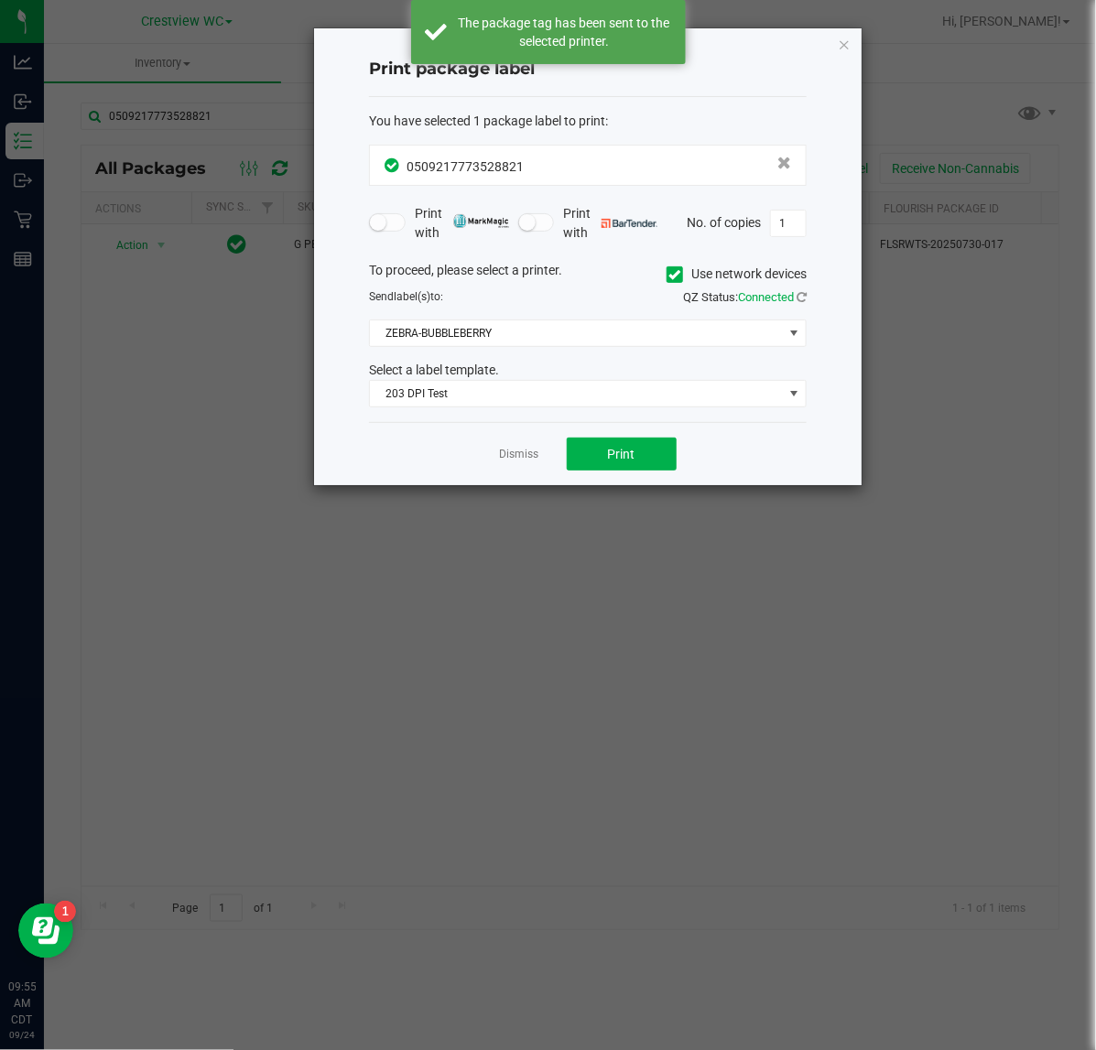
click at [819, 50] on div "Print package label You have selected 1 package label to print : 05092177735288…" at bounding box center [587, 256] width 547 height 457
click at [844, 43] on icon "button" at bounding box center [844, 44] width 13 height 22
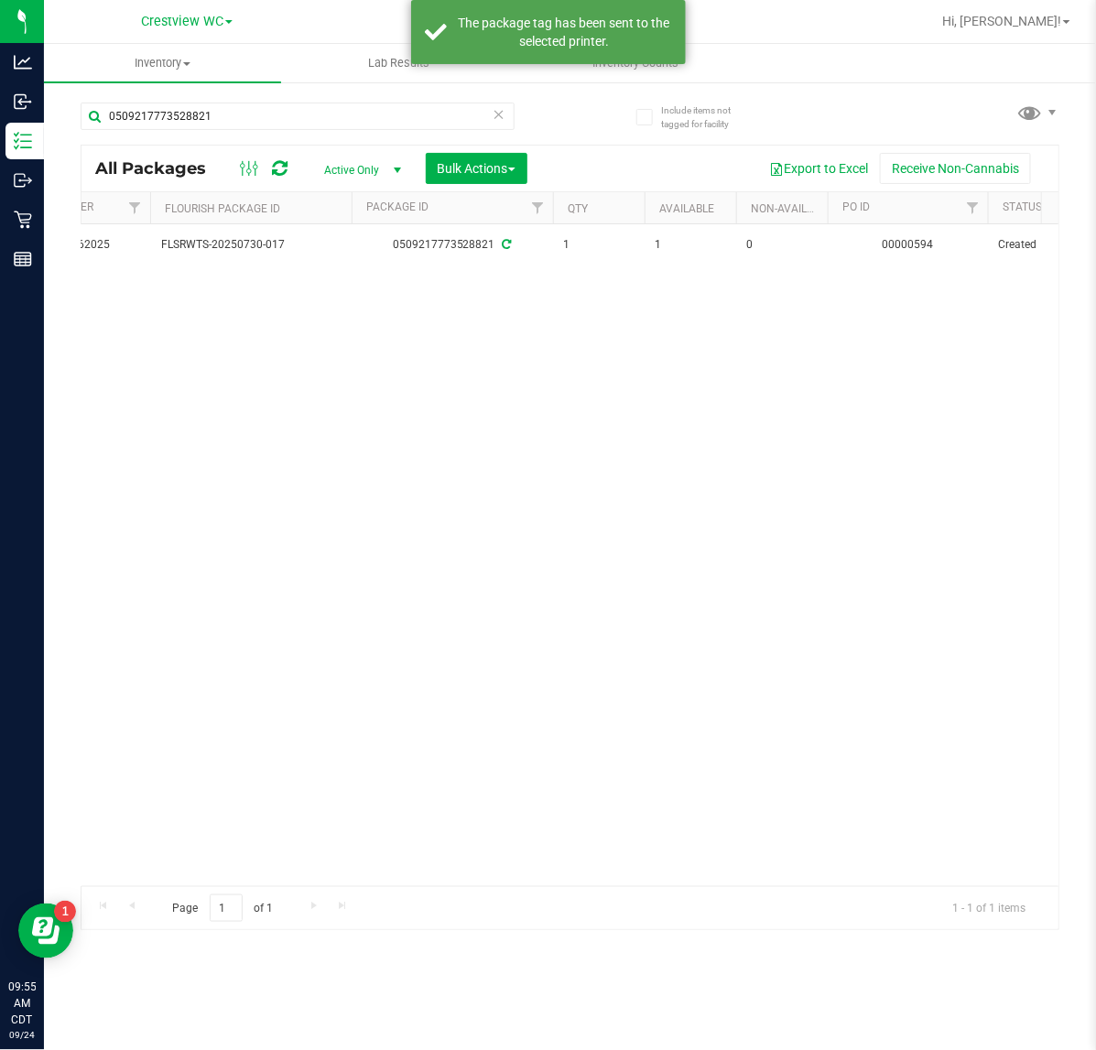
scroll to position [0, 784]
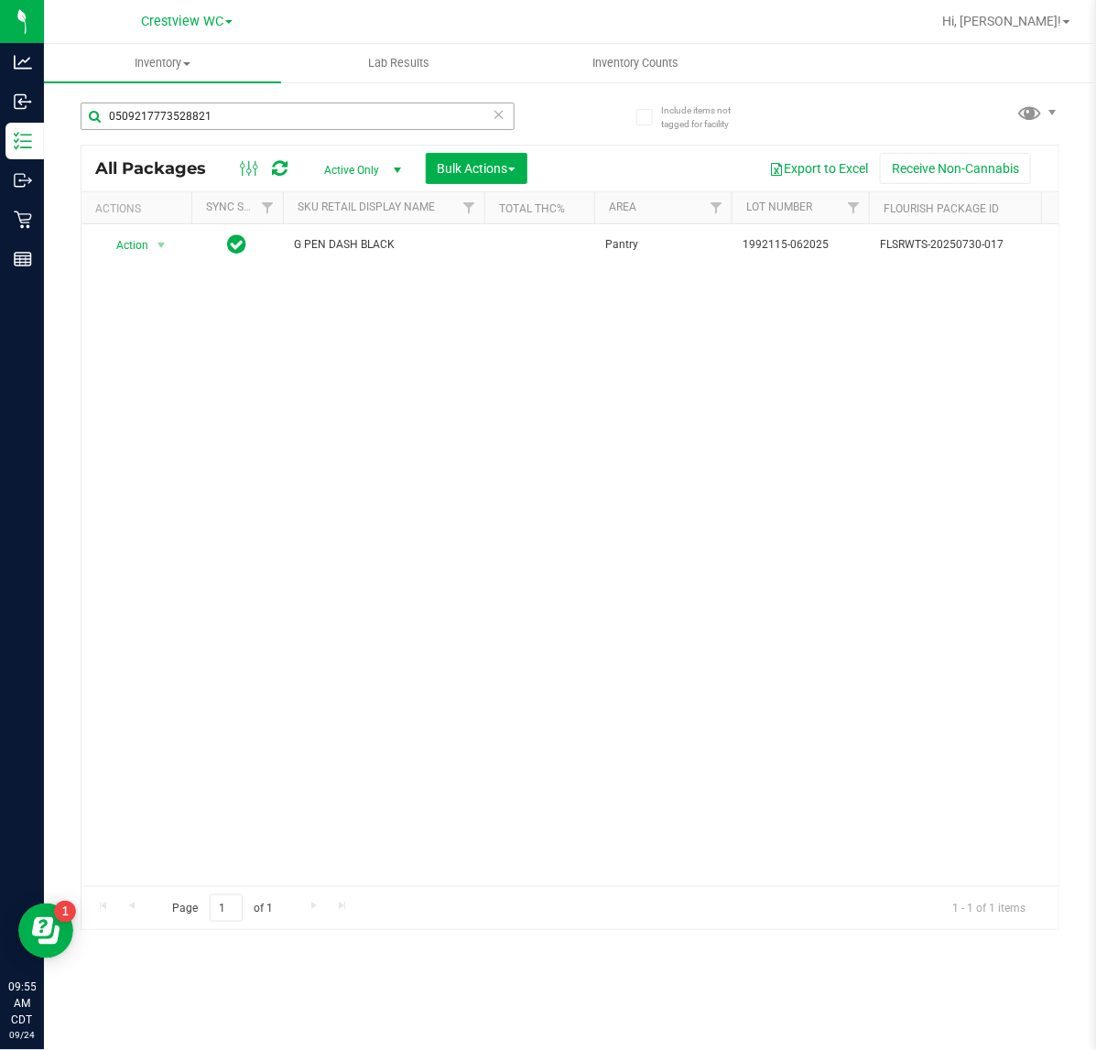
drag, startPoint x: 369, startPoint y: 101, endPoint x: 254, endPoint y: 110, distance: 114.8
click at [254, 110] on div "0509217773528821" at bounding box center [326, 115] width 490 height 59
drag, startPoint x: 188, startPoint y: 110, endPoint x: 184, endPoint y: 124, distance: 15.1
click at [53, 112] on div "Analytics Inbound Inventory Outbound Retail Reports 09:55 AM CDT 09/24/2025 09/…" at bounding box center [548, 525] width 1096 height 1050
click at [319, 92] on div "0509217773528821" at bounding box center [326, 115] width 490 height 59
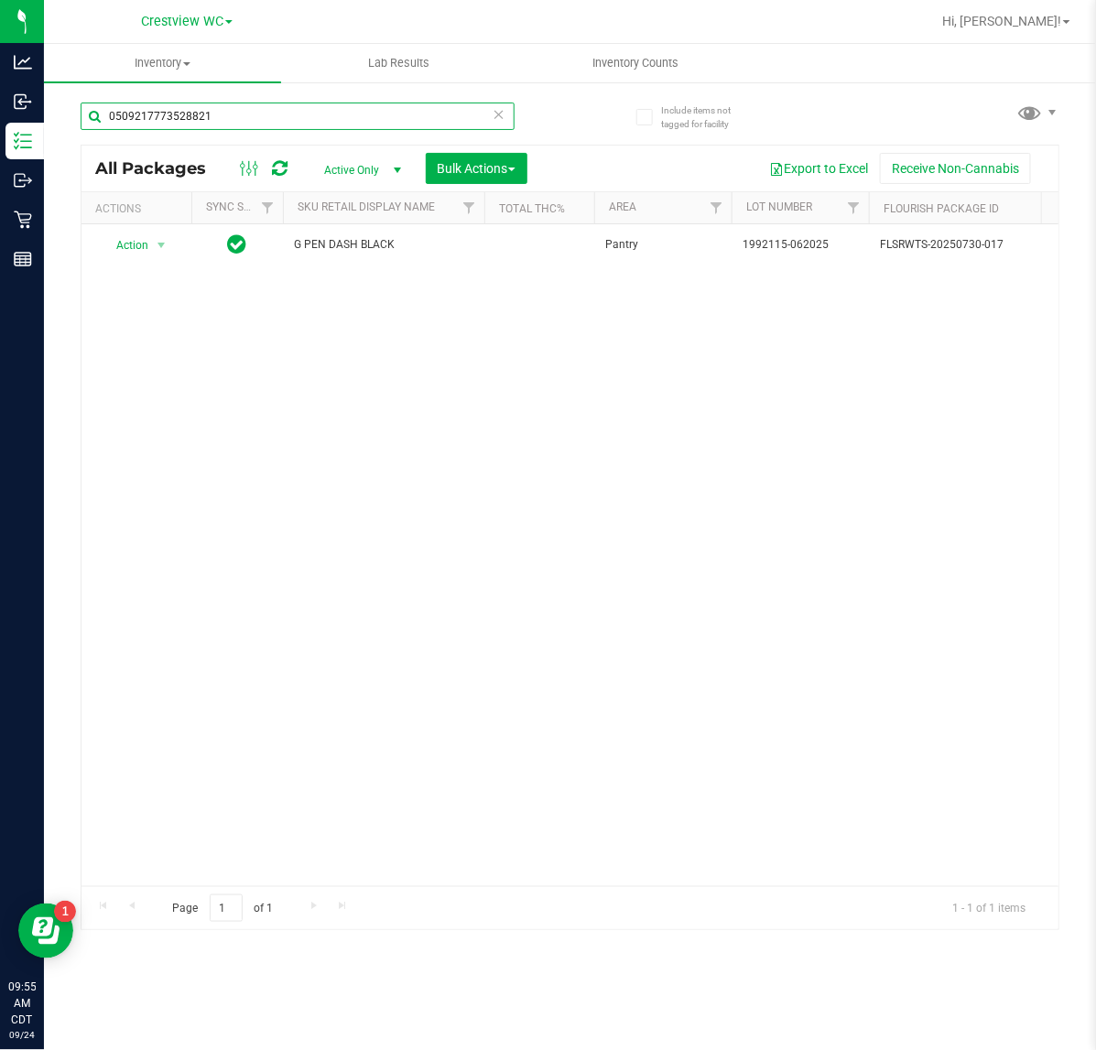
drag, startPoint x: 298, startPoint y: 112, endPoint x: 50, endPoint y: 112, distance: 248.1
click at [50, 112] on div "Include items not tagged for facility 0509217773528821 All Packages Active Only…" at bounding box center [570, 360] width 1052 height 558
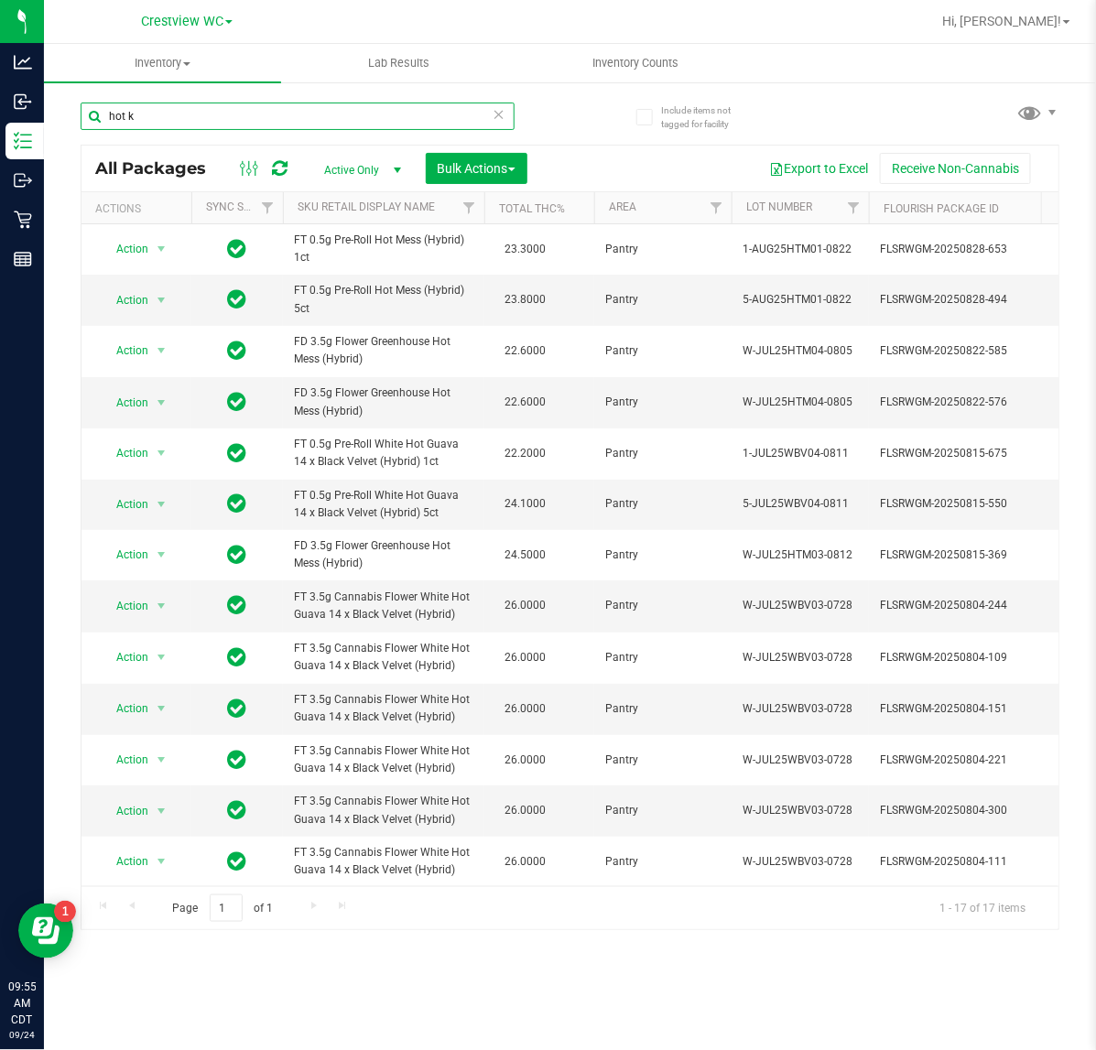
type input "hot kn"
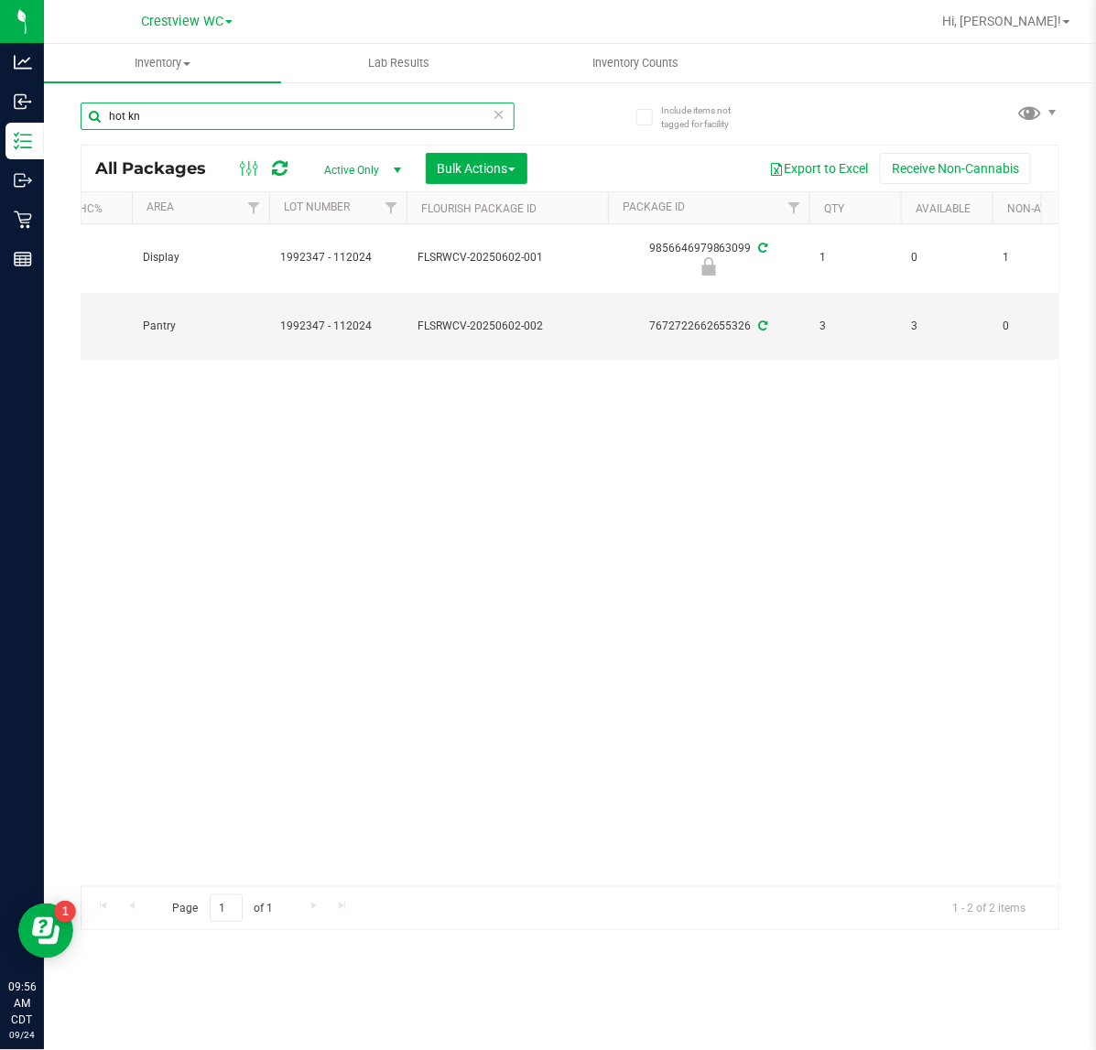
scroll to position [0, 494]
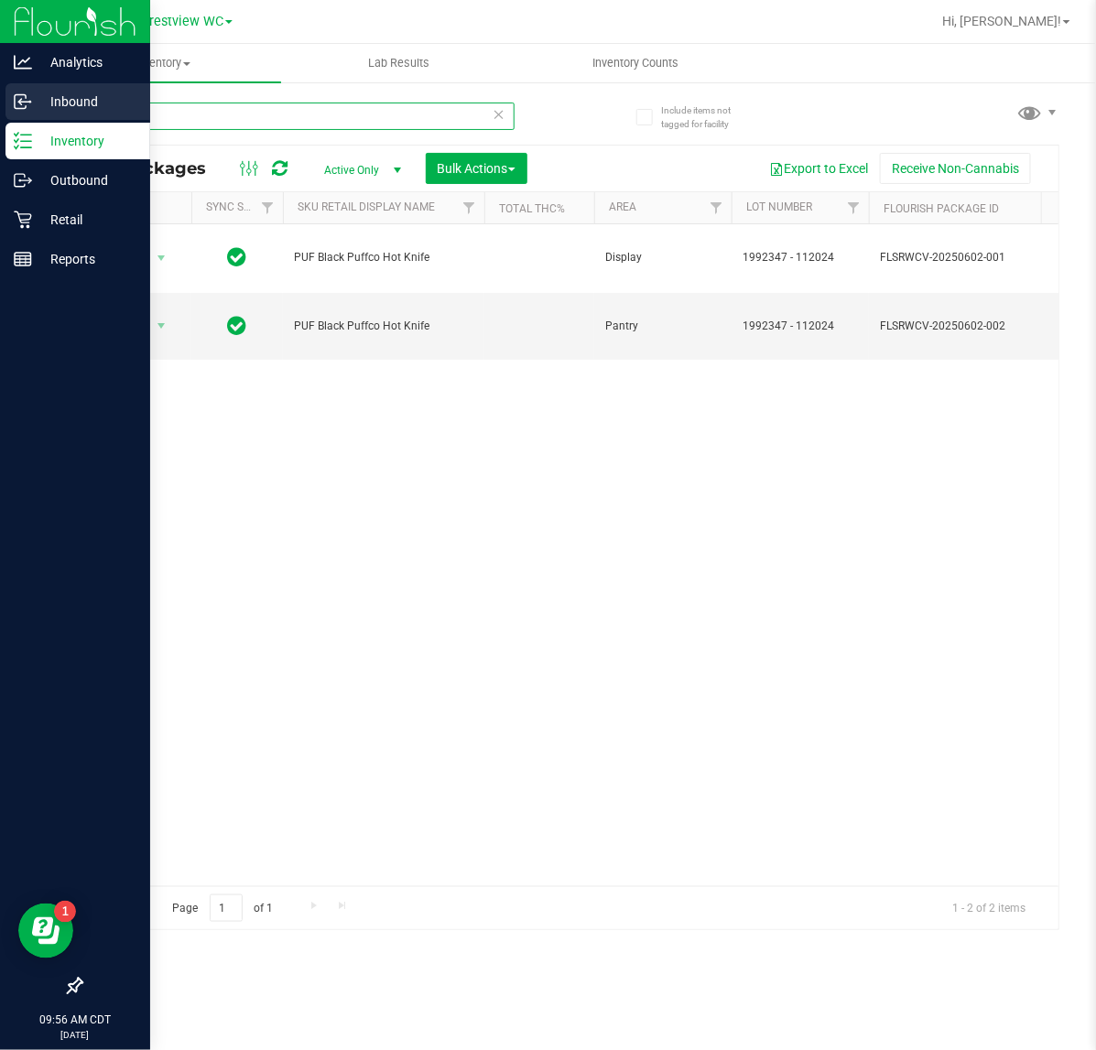
drag, startPoint x: 43, startPoint y: 114, endPoint x: 67, endPoint y: 114, distance: 23.8
click at [55, 114] on div "Analytics Inbound Inventory Outbound Retail Reports 09:56 AM CDT 09/24/2025 09/…" at bounding box center [548, 525] width 1096 height 1050
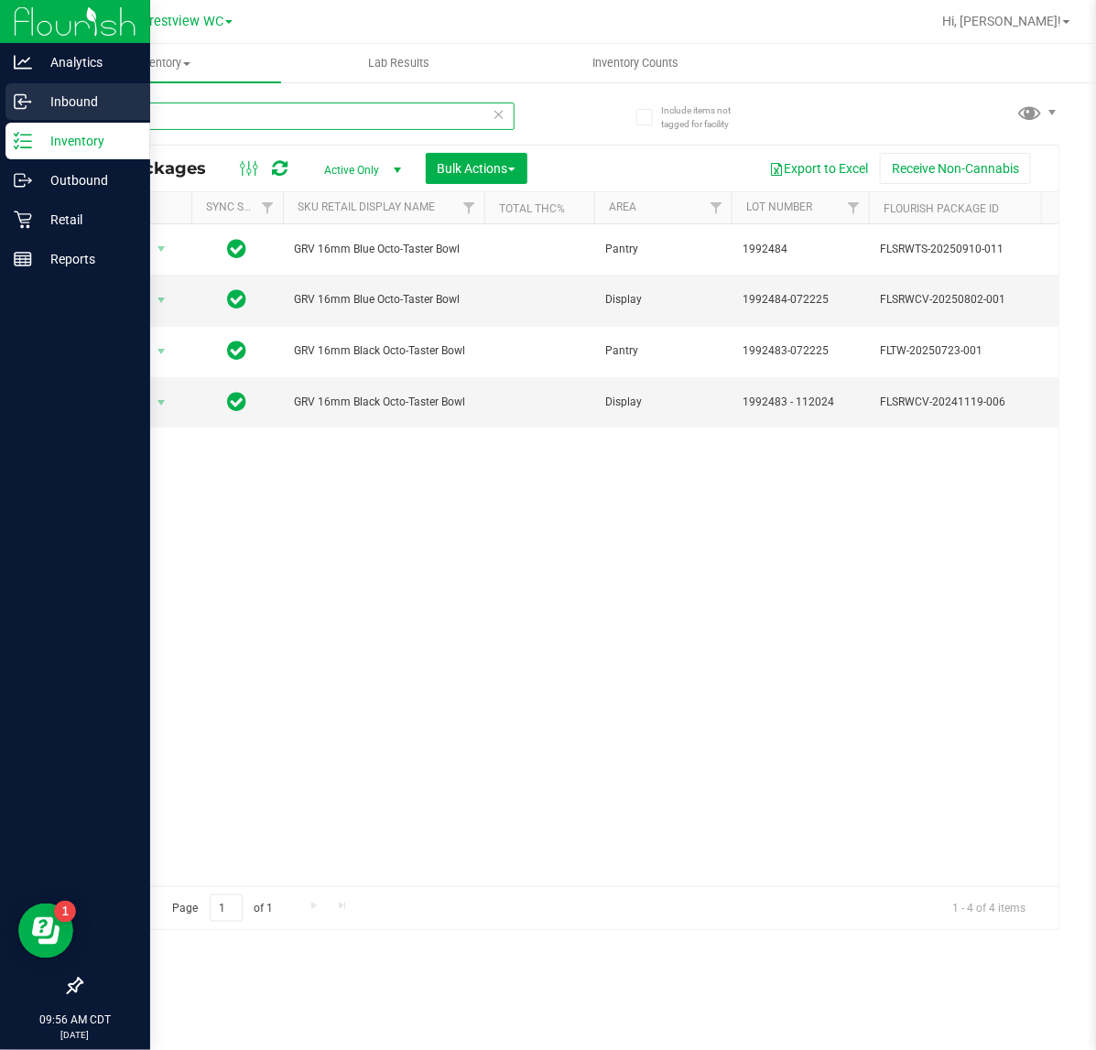
type input "octo"
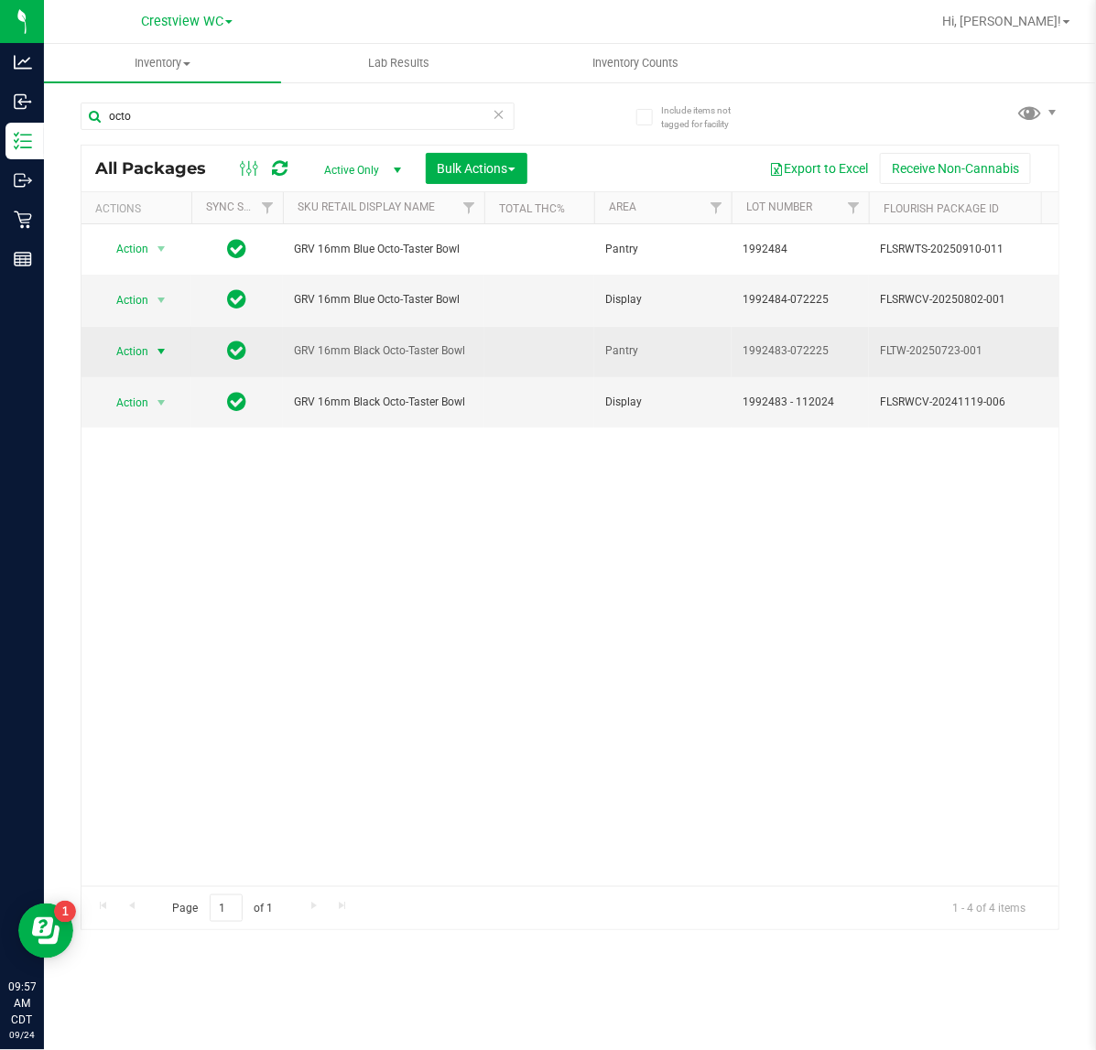
click at [154, 353] on span "select" at bounding box center [161, 351] width 15 height 15
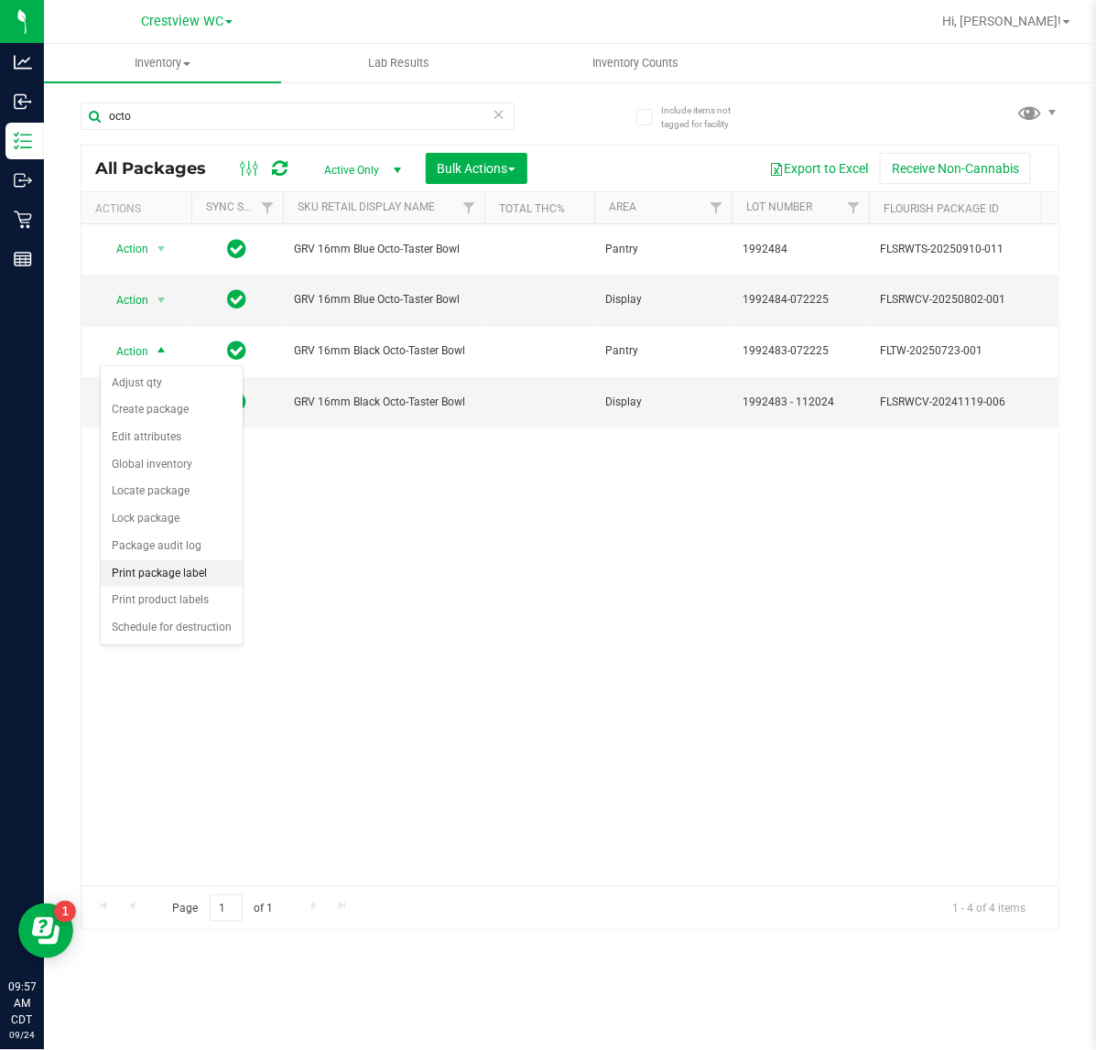
drag, startPoint x: 142, startPoint y: 578, endPoint x: 166, endPoint y: 582, distance: 24.2
click at [145, 578] on li "Print package label" at bounding box center [172, 573] width 142 height 27
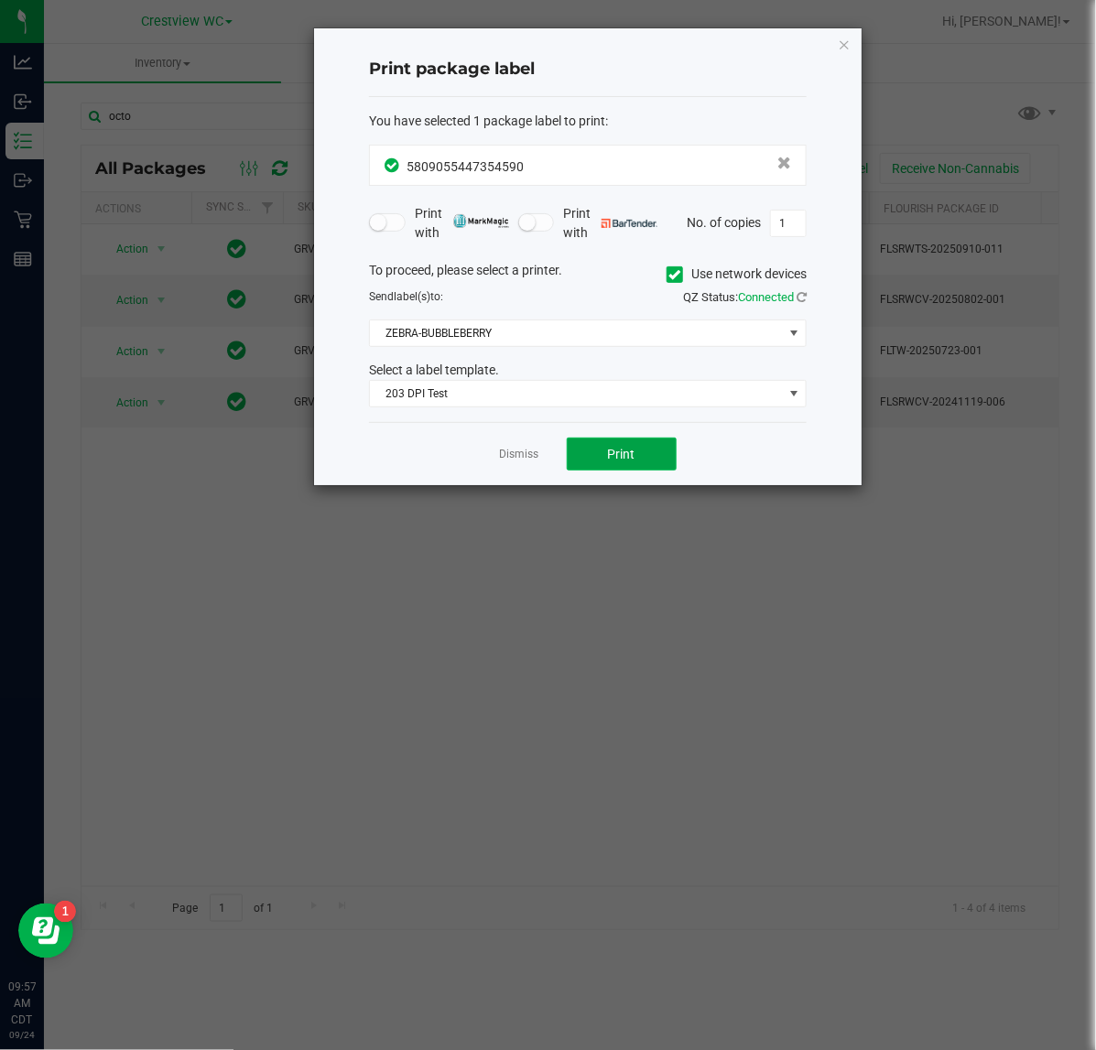
click at [632, 464] on button "Print" at bounding box center [622, 454] width 110 height 33
click at [835, 48] on div "Print package label You have selected 1 package label to print : 58090554473545…" at bounding box center [587, 256] width 547 height 457
click at [849, 44] on icon "button" at bounding box center [844, 44] width 13 height 22
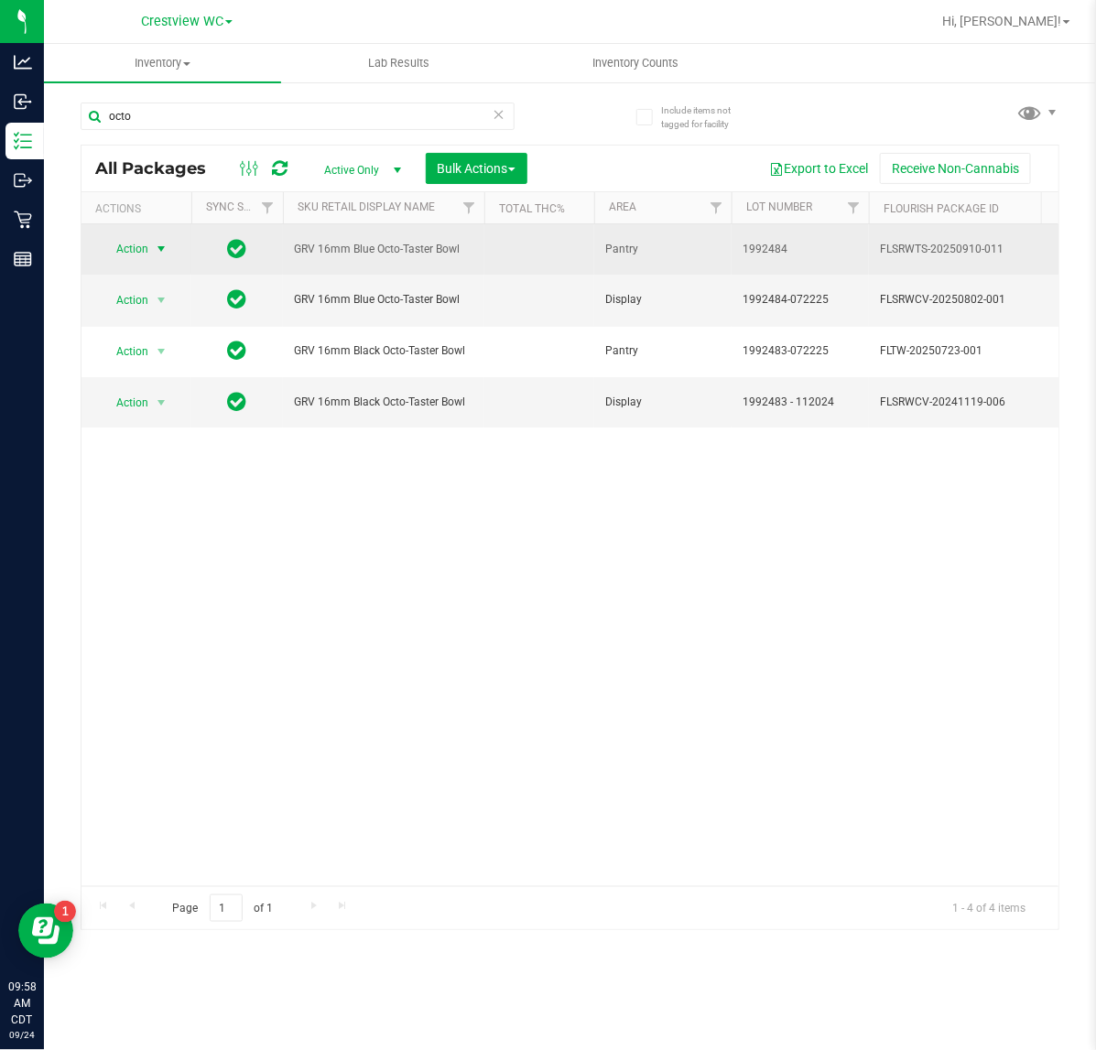
click at [156, 249] on span "select" at bounding box center [161, 249] width 15 height 15
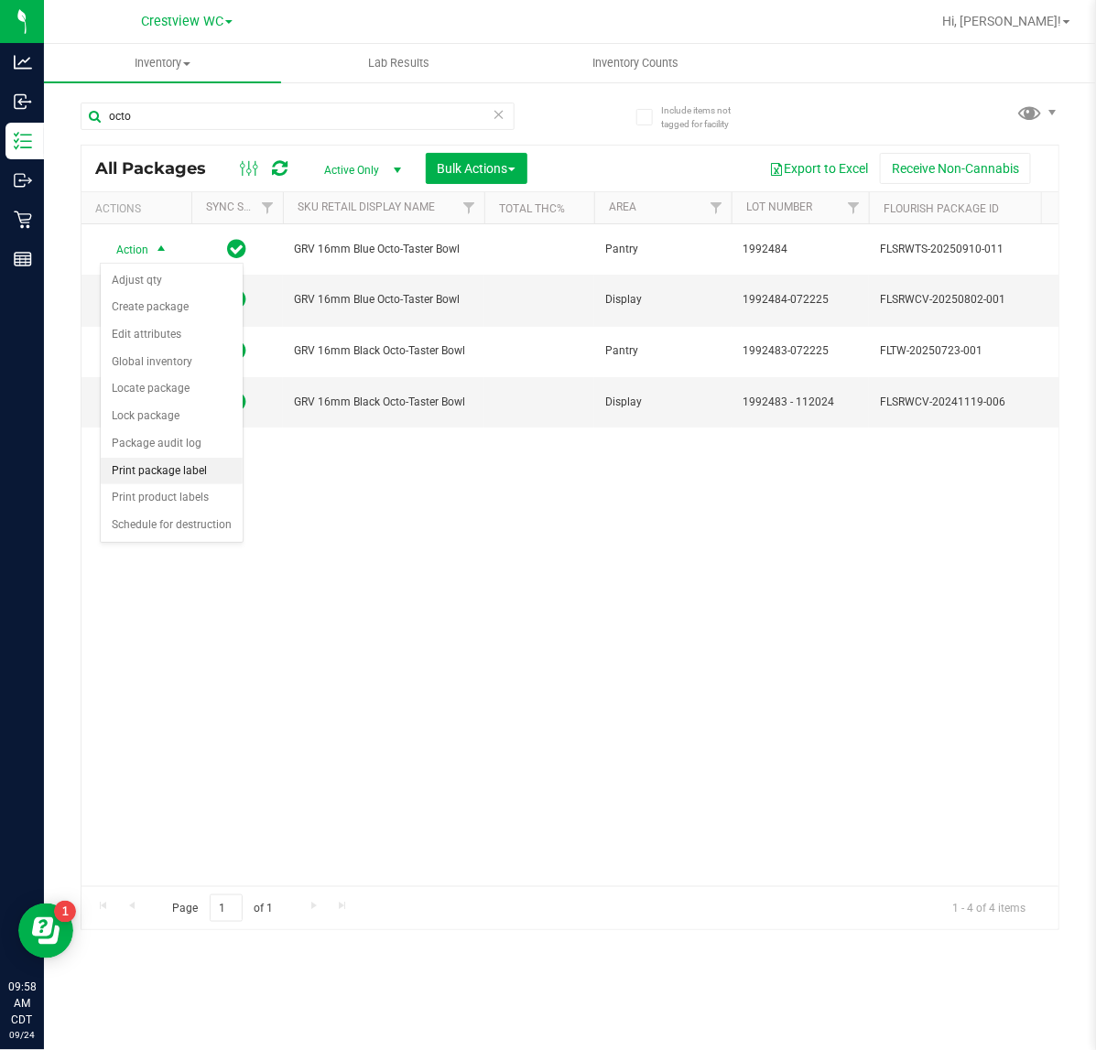
drag, startPoint x: 200, startPoint y: 470, endPoint x: 211, endPoint y: 469, distance: 11.9
click at [201, 469] on li "Print package label" at bounding box center [172, 471] width 142 height 27
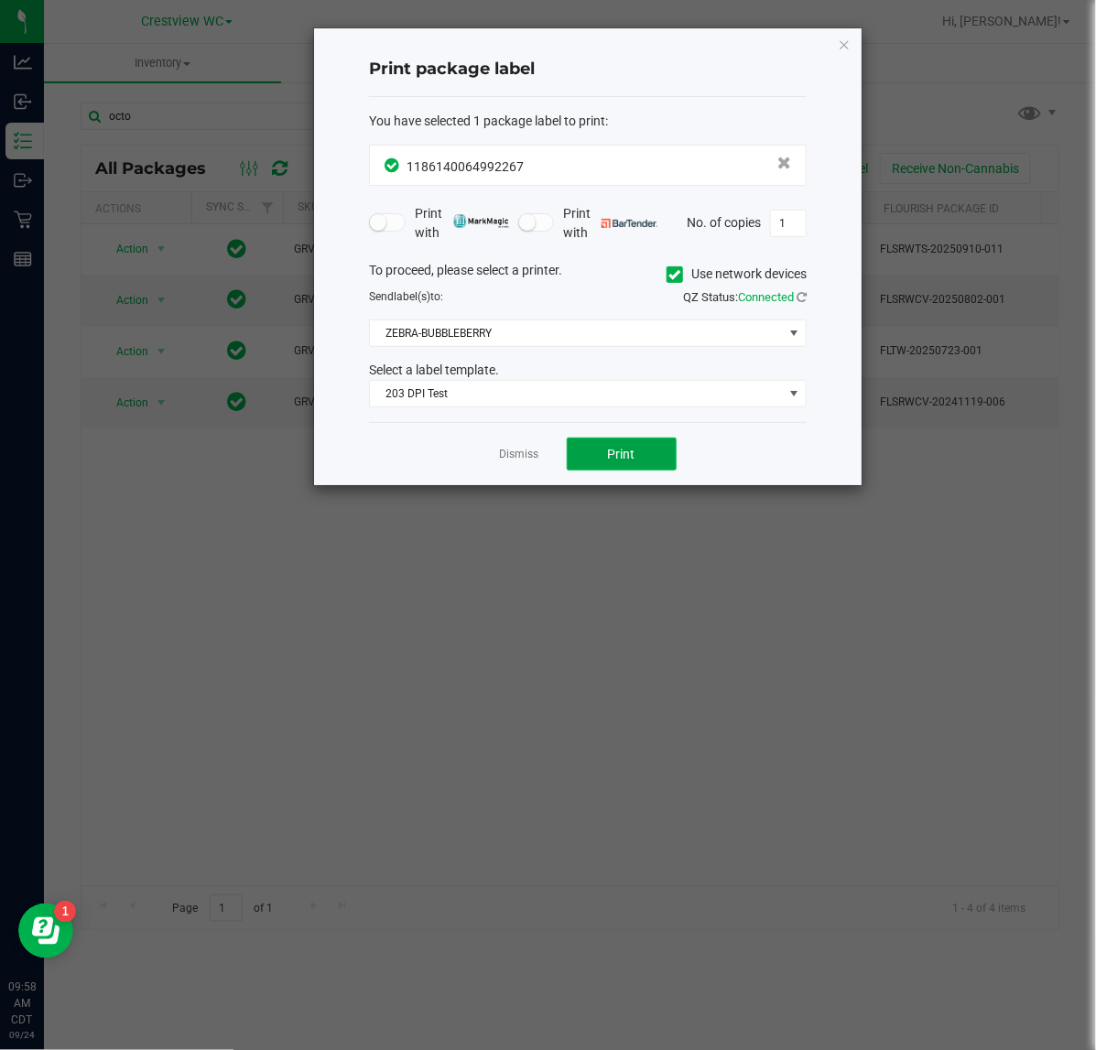
click at [628, 449] on span "Print" at bounding box center [621, 454] width 27 height 15
click at [842, 37] on icon "button" at bounding box center [844, 44] width 13 height 22
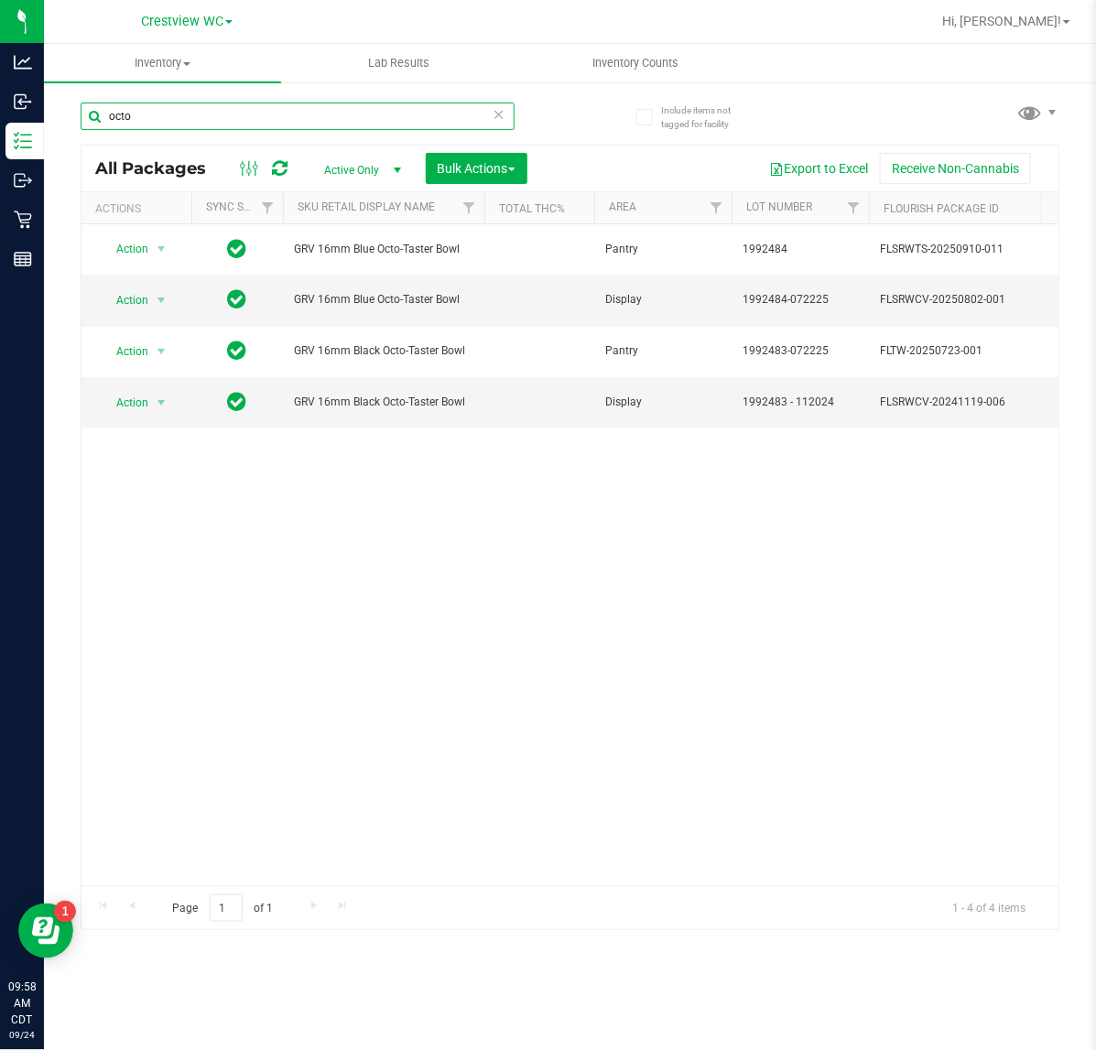
drag, startPoint x: 74, startPoint y: 112, endPoint x: 53, endPoint y: 117, distance: 21.8
click at [53, 117] on div "Include items not tagged for facility octo All Packages Active Only Active Only…" at bounding box center [570, 360] width 1052 height 558
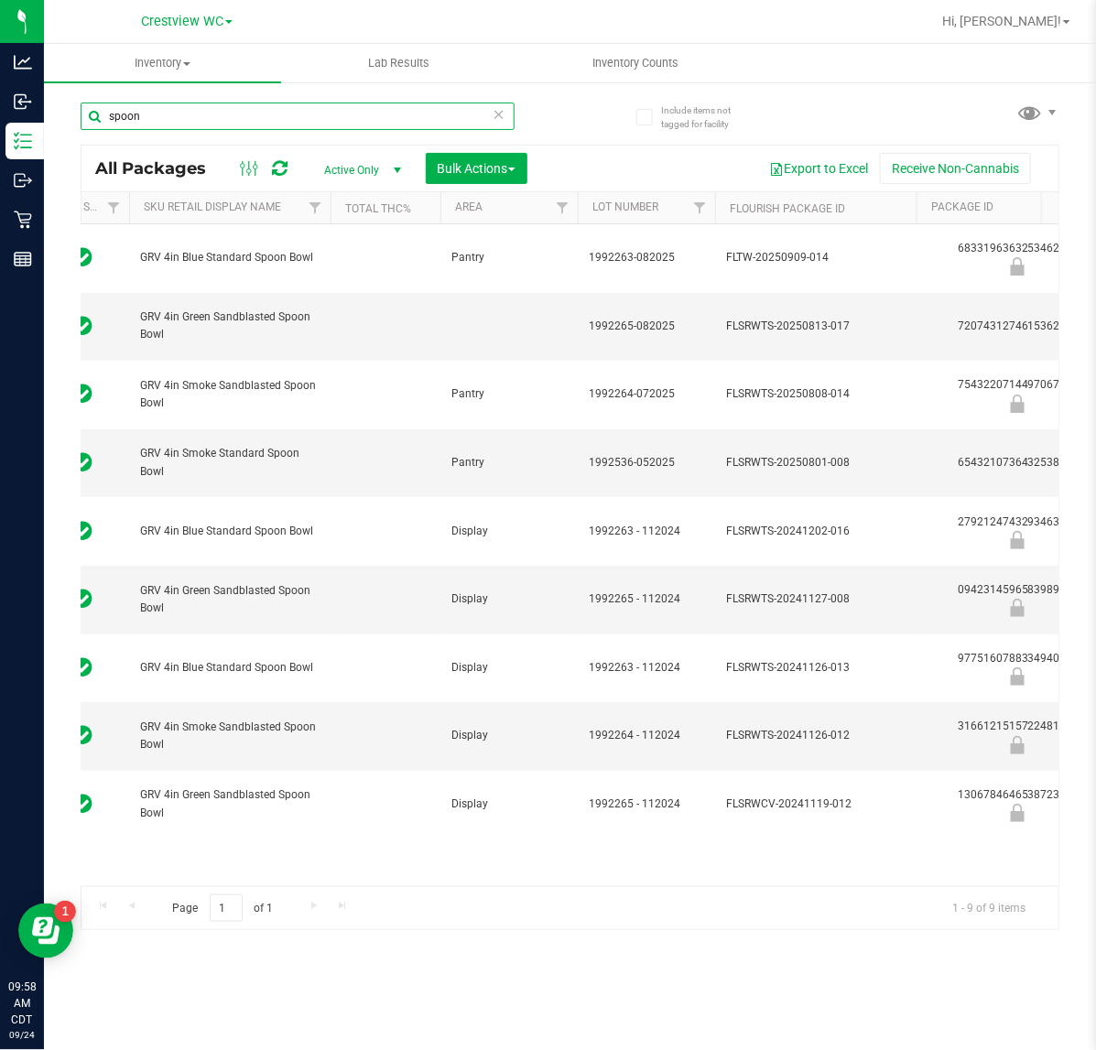
scroll to position [0, 233]
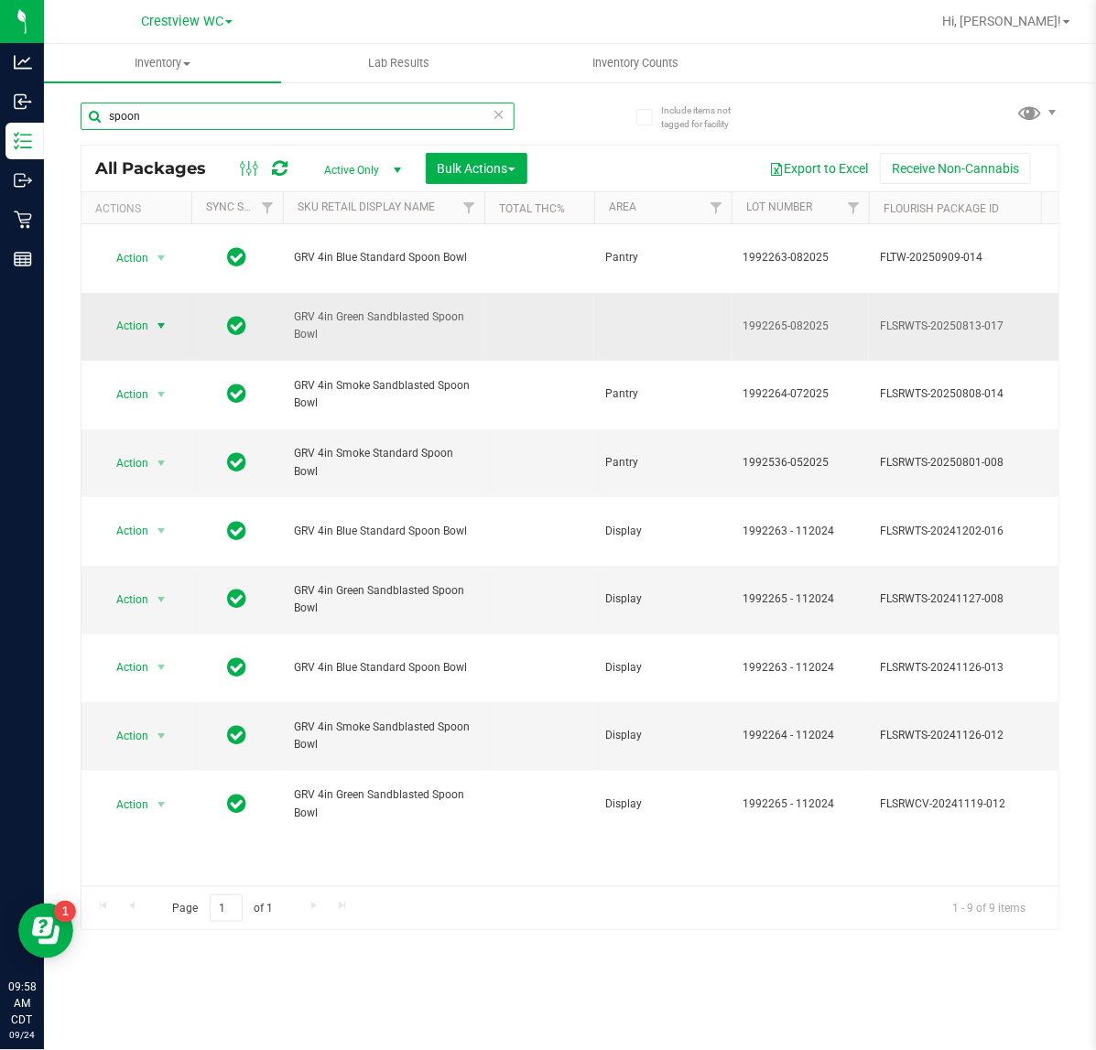
type input "spoon"
click at [165, 328] on span "select" at bounding box center [161, 326] width 15 height 15
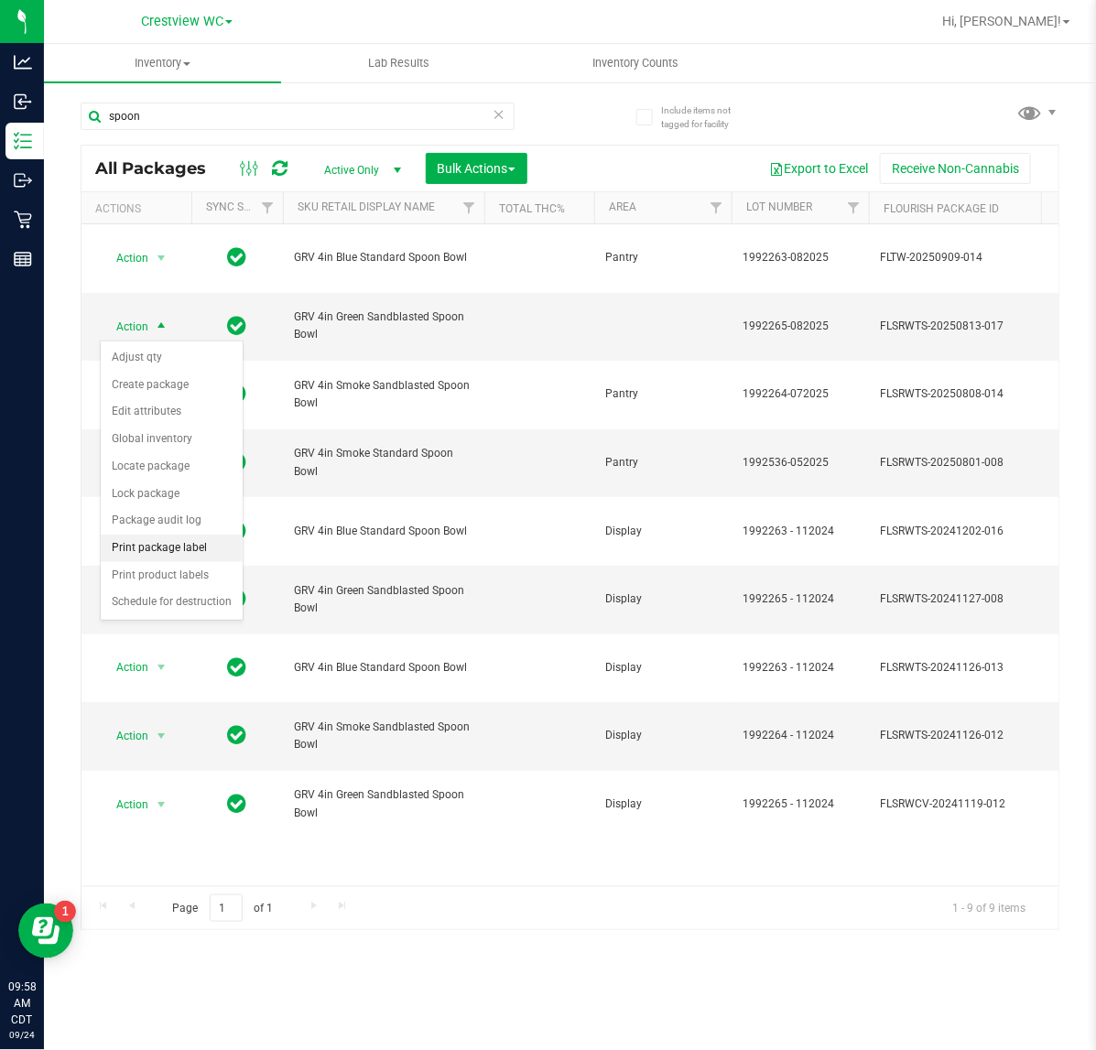
click at [186, 546] on li "Print package label" at bounding box center [172, 548] width 142 height 27
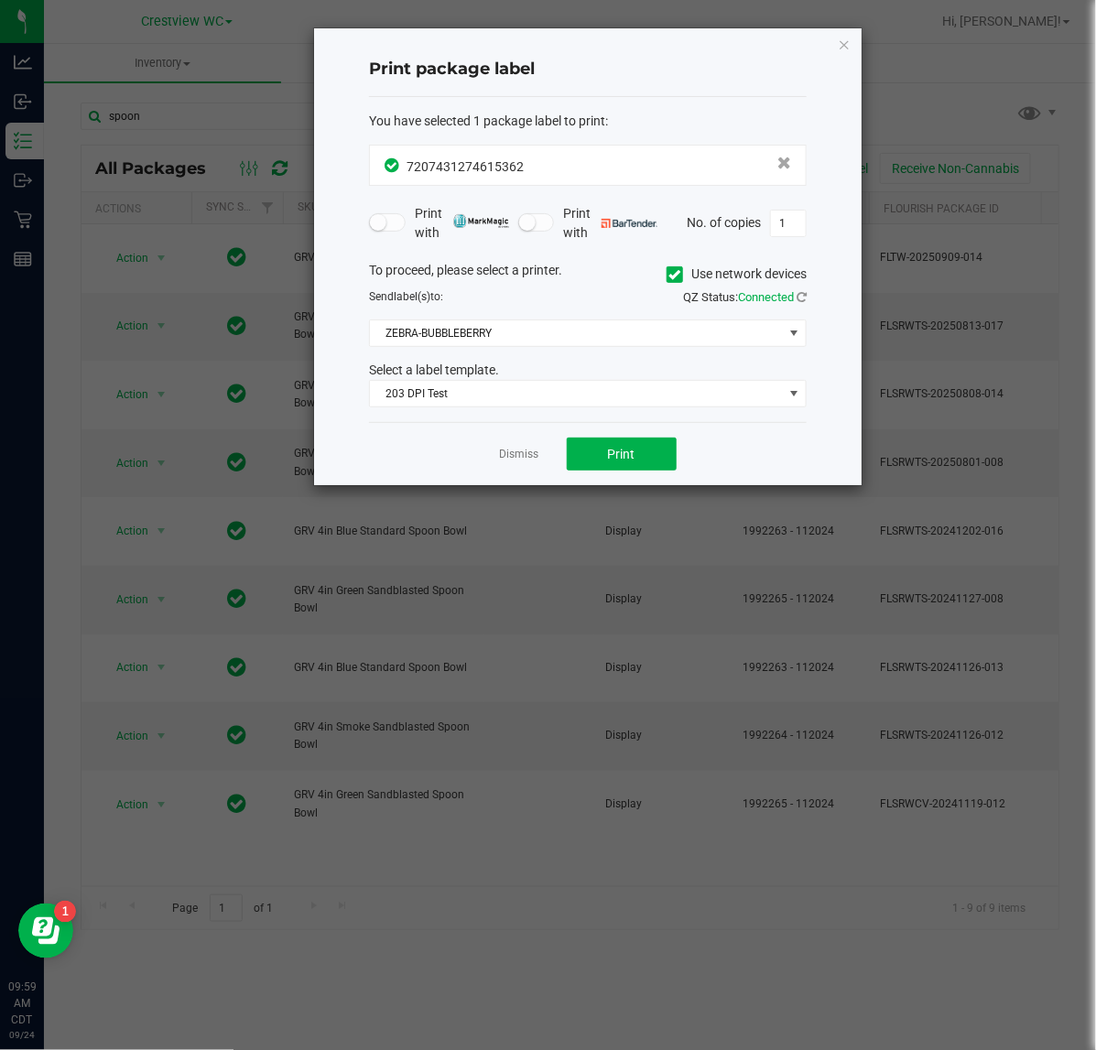
click at [600, 436] on div "Dismiss Print" at bounding box center [588, 453] width 438 height 63
click at [600, 447] on button "Print" at bounding box center [622, 454] width 110 height 33
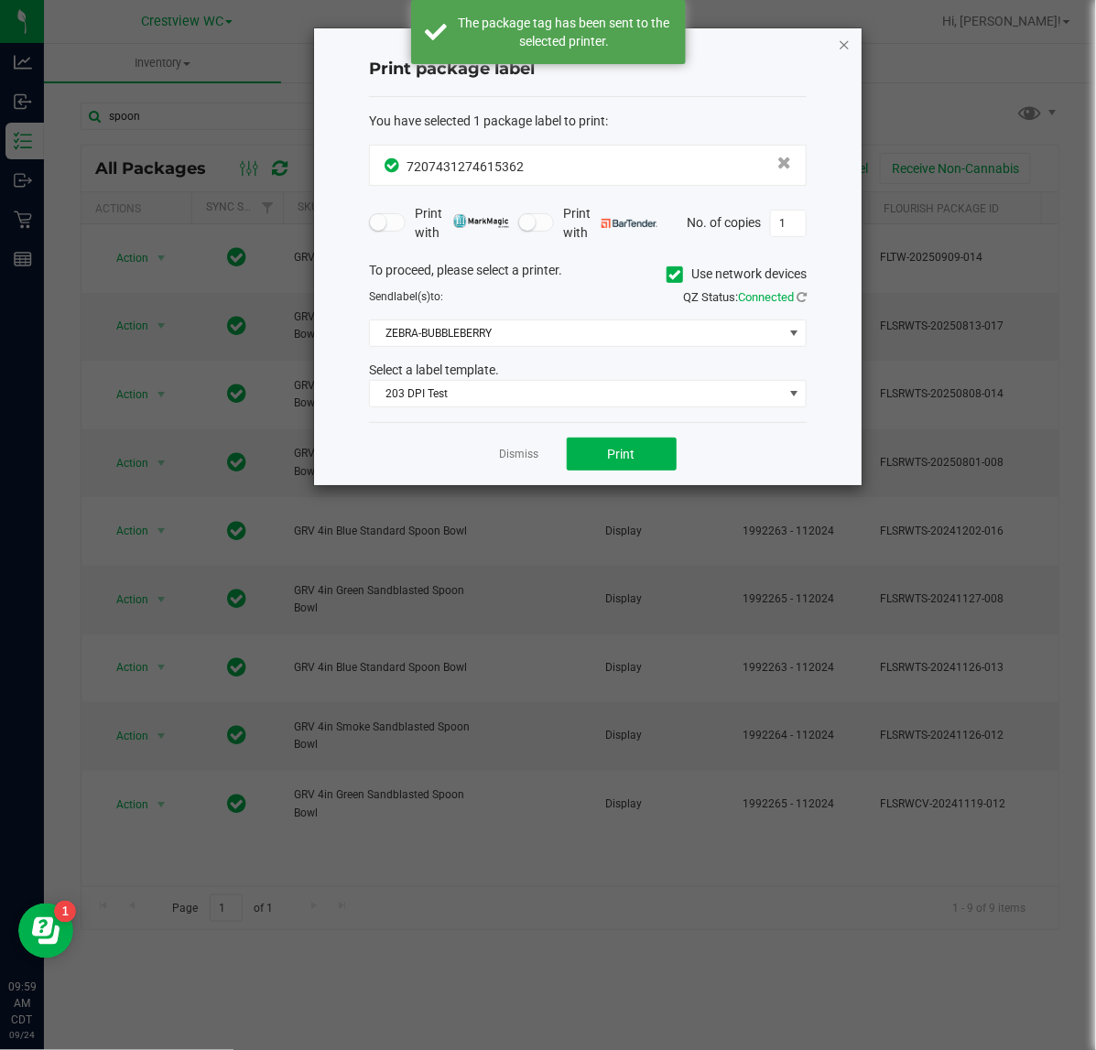
click at [845, 38] on icon "button" at bounding box center [844, 44] width 13 height 22
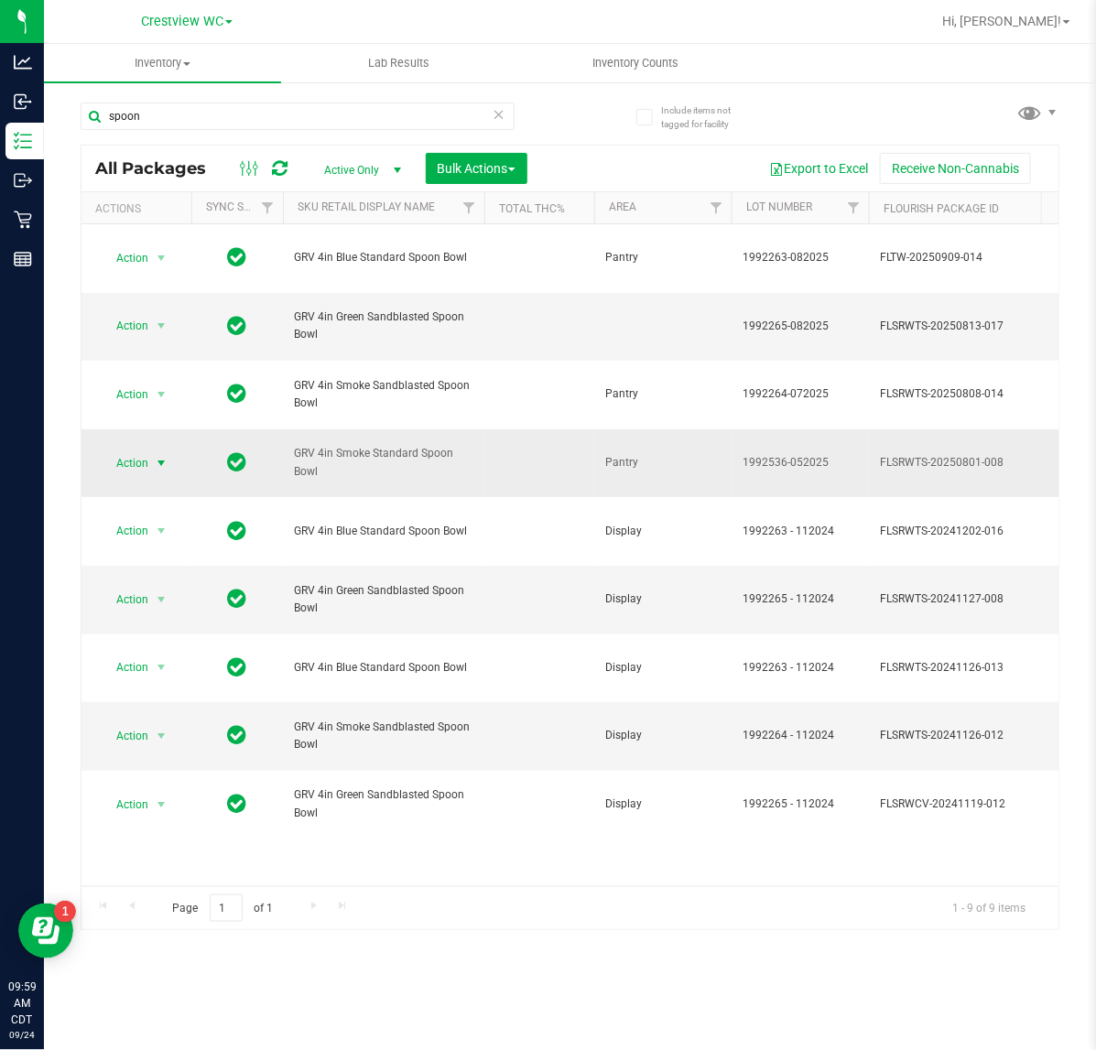
click at [138, 459] on span "Action" at bounding box center [124, 463] width 49 height 26
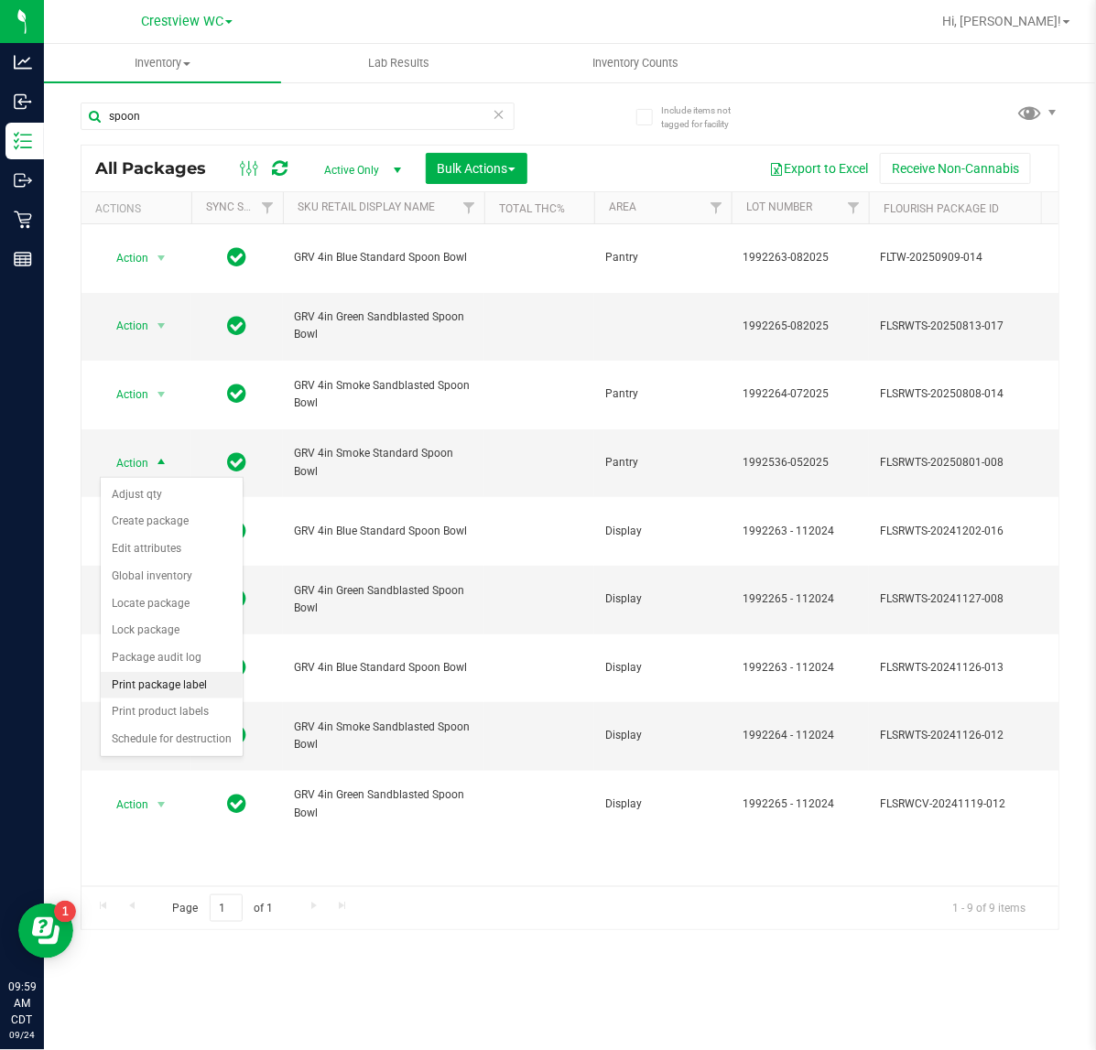
click at [189, 682] on li "Print package label" at bounding box center [172, 685] width 142 height 27
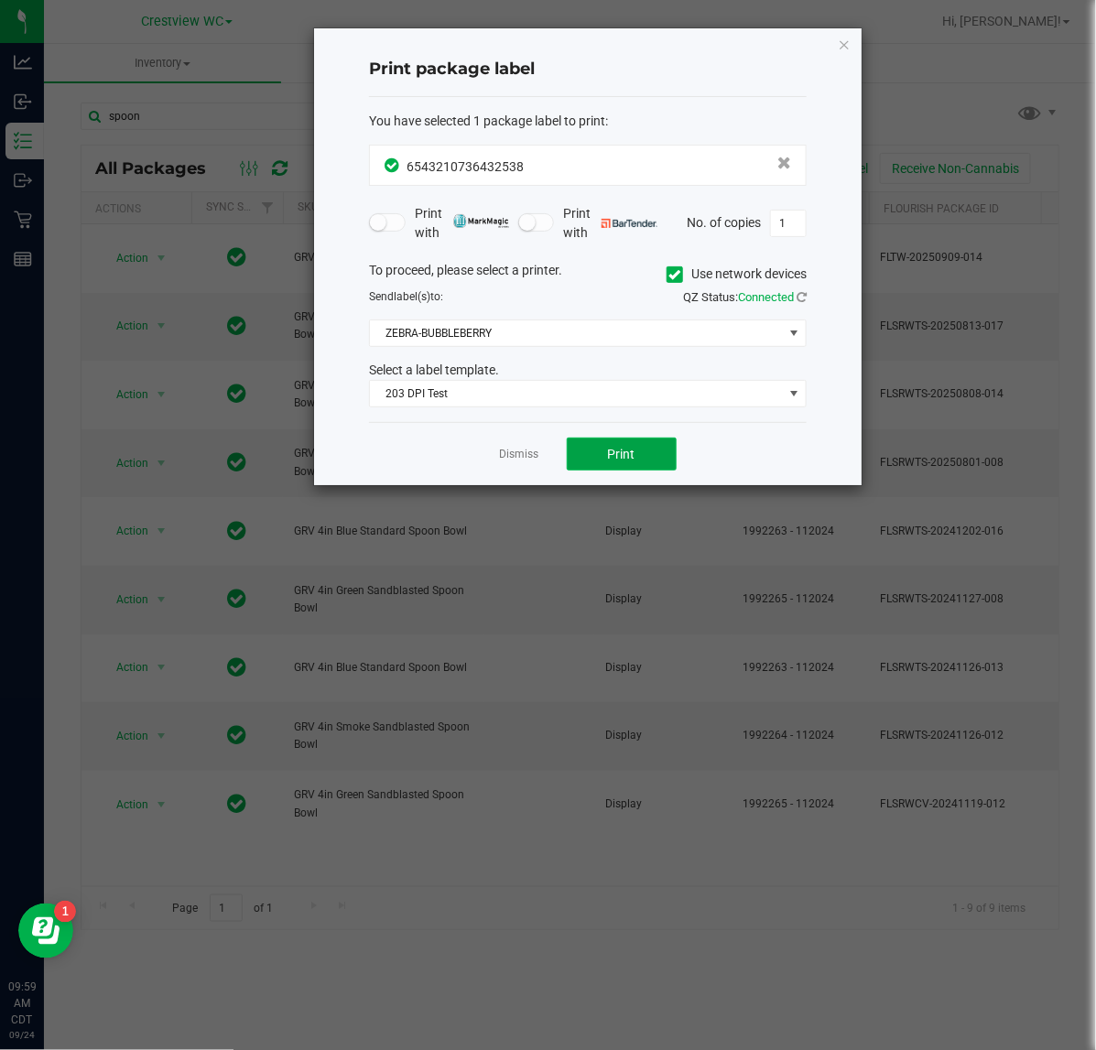
click at [605, 454] on button "Print" at bounding box center [622, 454] width 110 height 33
drag, startPoint x: 847, startPoint y: 42, endPoint x: 794, endPoint y: 105, distance: 81.9
click at [847, 44] on icon "button" at bounding box center [844, 44] width 13 height 22
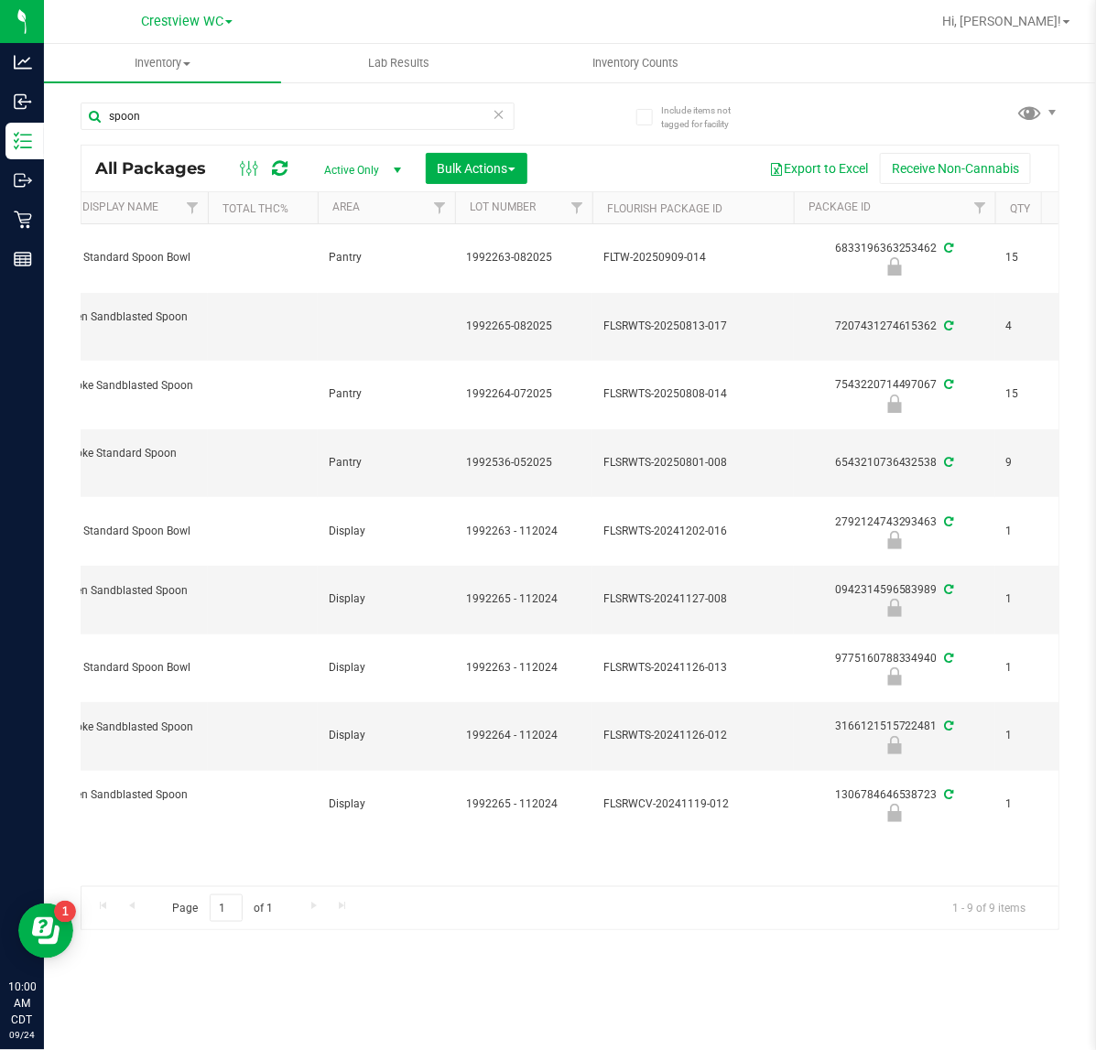
scroll to position [0, 201]
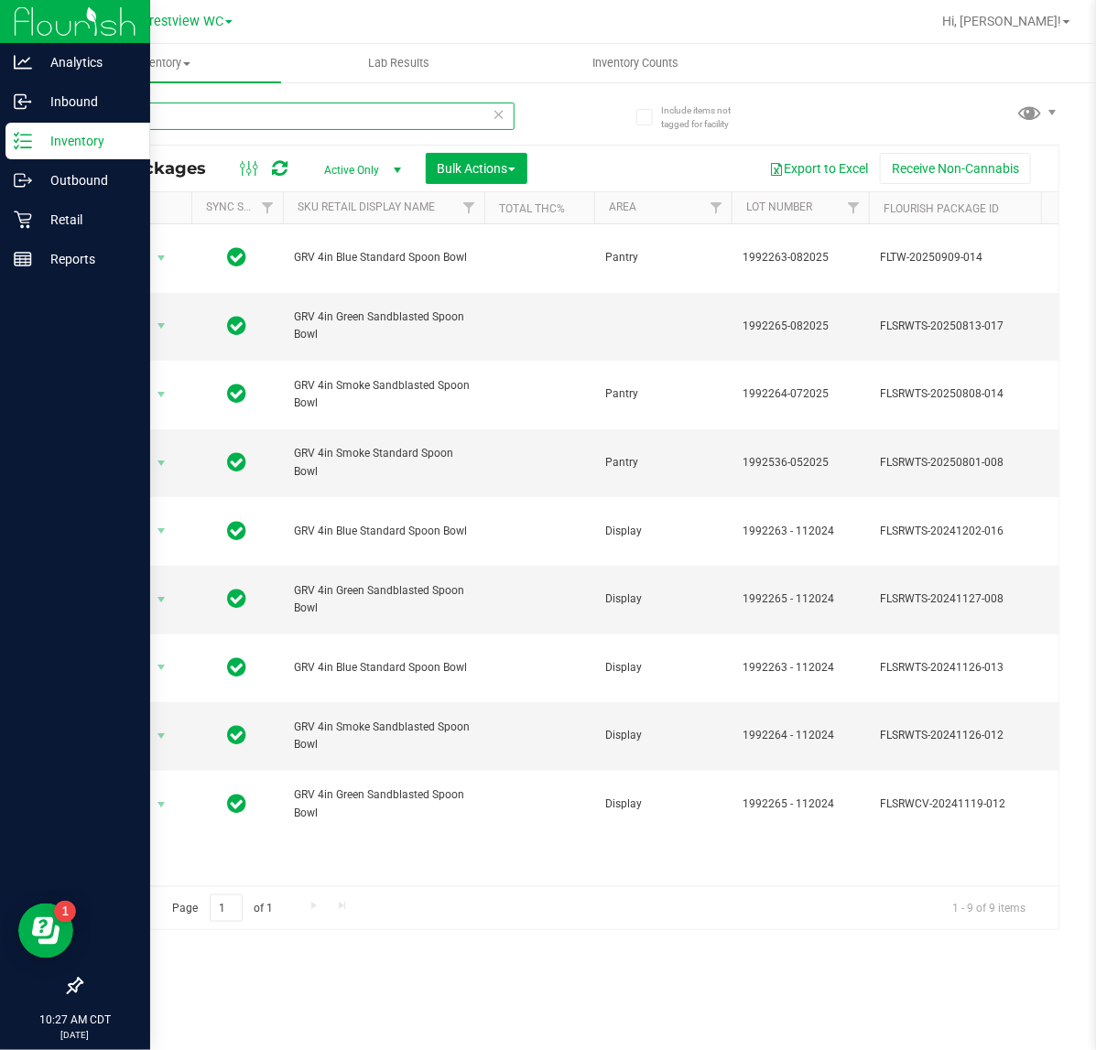
drag, startPoint x: 318, startPoint y: 126, endPoint x: 135, endPoint y: 106, distance: 184.2
click at [33, 124] on div "Analytics Inbound Inventory Outbound Retail Reports 10:27 AM CDT 09/24/2025 09/…" at bounding box center [548, 525] width 1096 height 1050
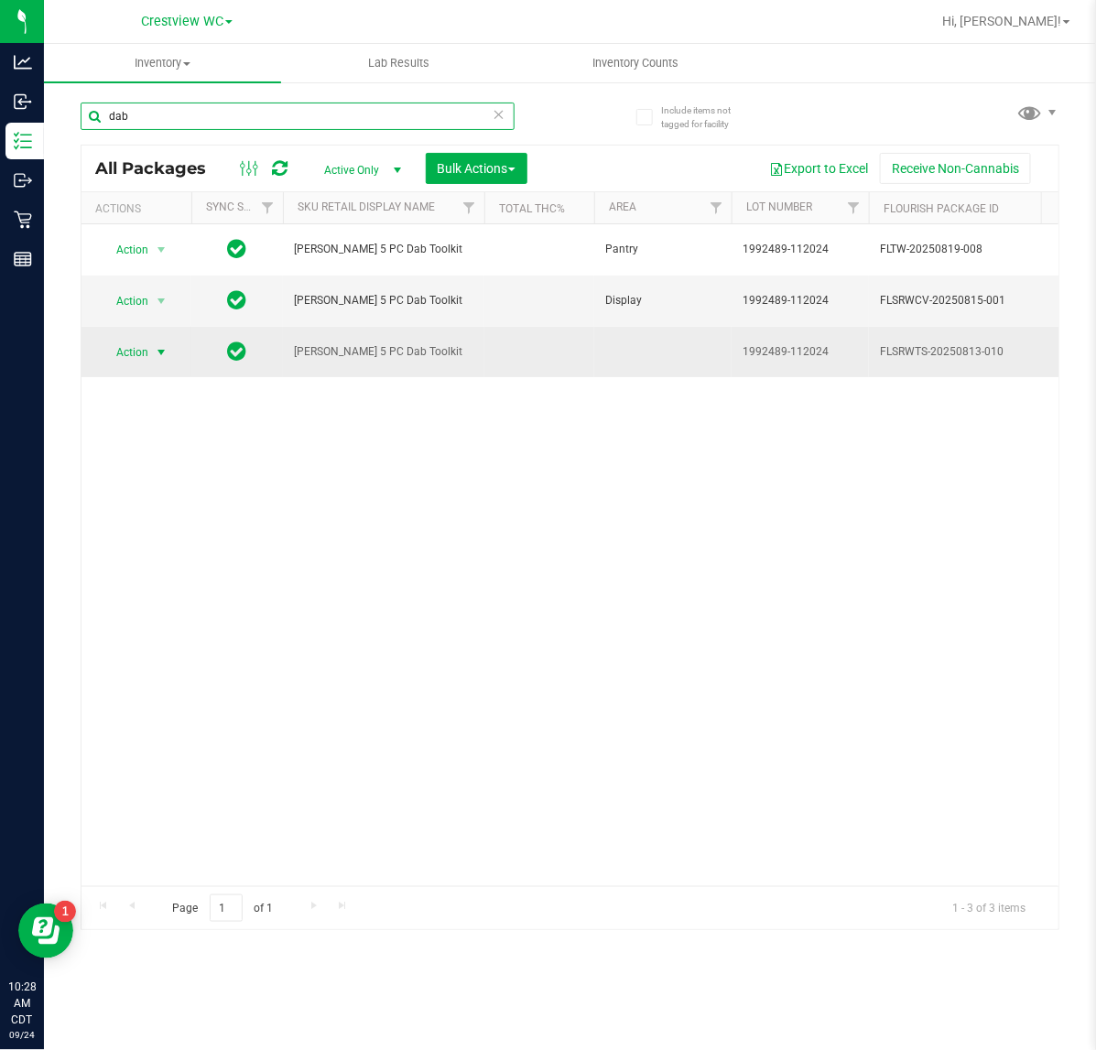
type input "dab"
click at [130, 357] on span "Action" at bounding box center [124, 353] width 49 height 26
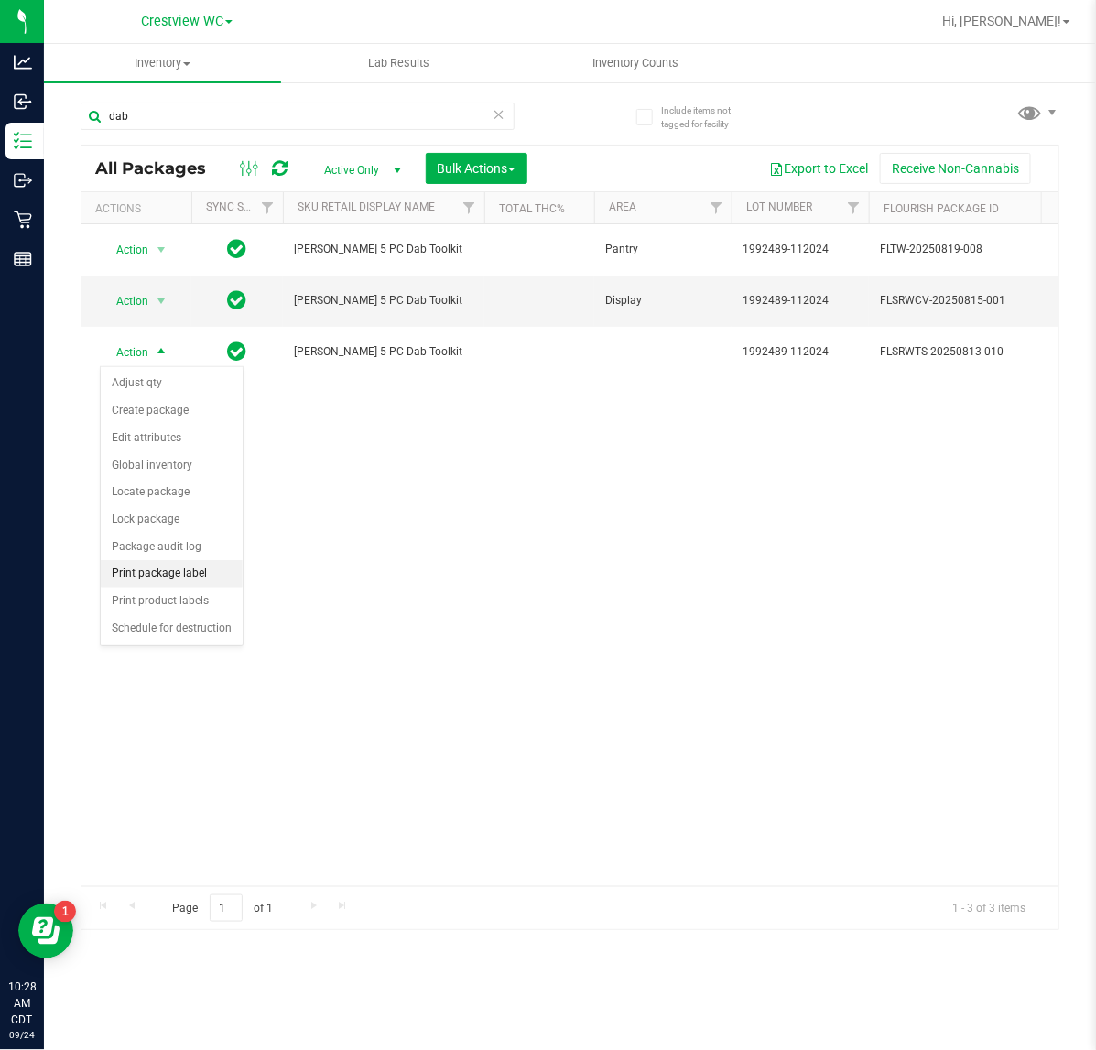
click at [211, 584] on li "Print package label" at bounding box center [172, 573] width 142 height 27
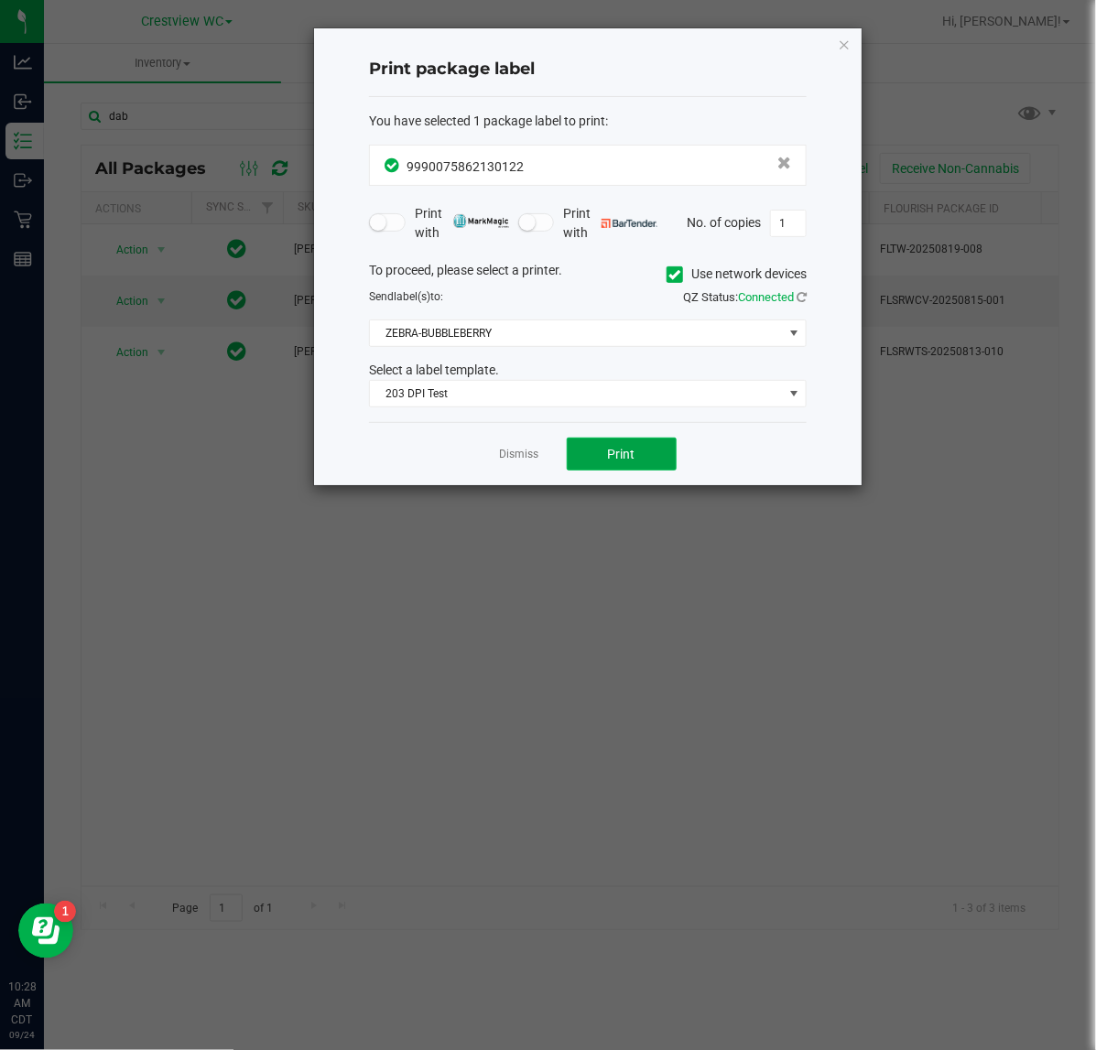
click at [604, 462] on button "Print" at bounding box center [622, 454] width 110 height 33
click at [843, 46] on icon "button" at bounding box center [844, 44] width 13 height 22
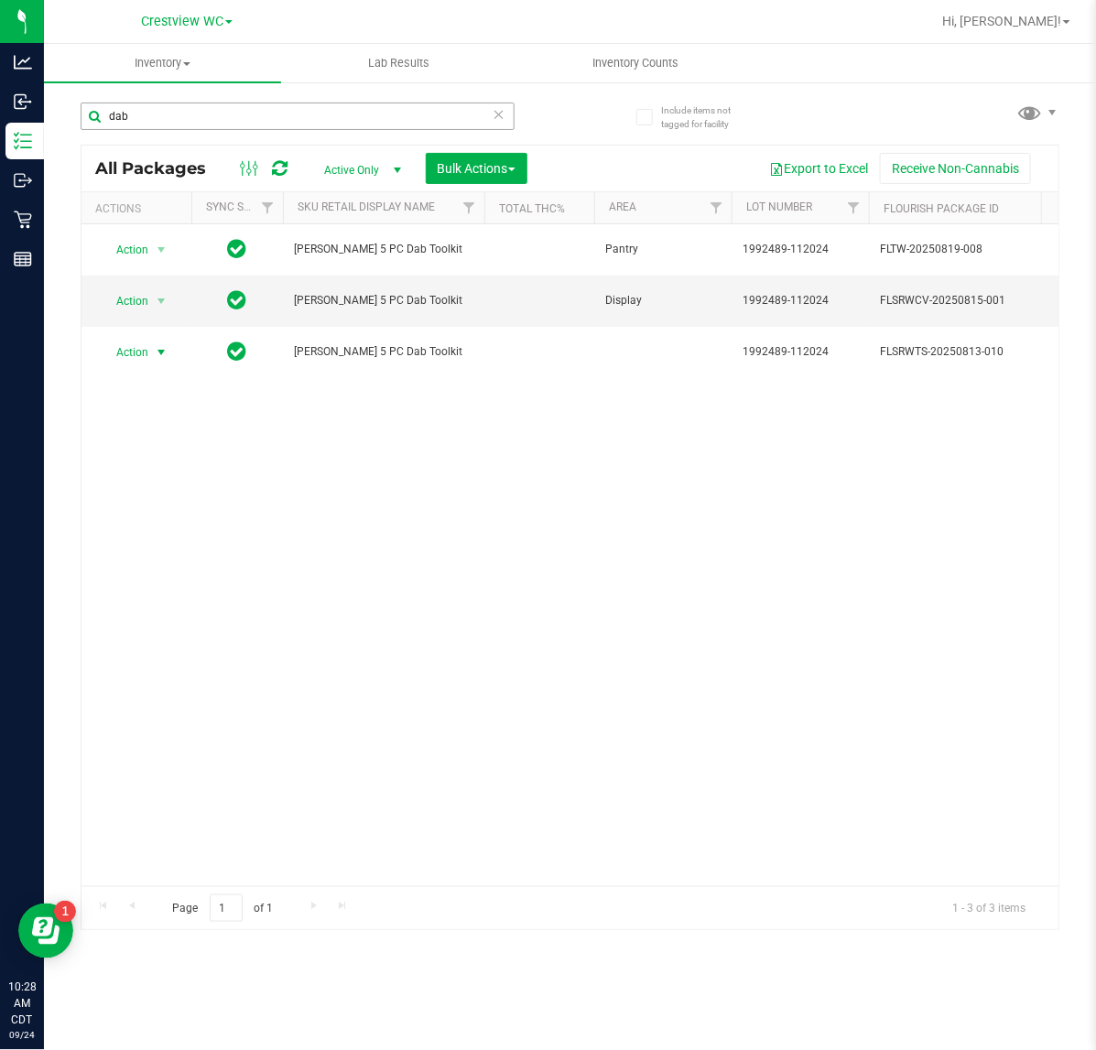
drag, startPoint x: 401, startPoint y: 135, endPoint x: 254, endPoint y: 114, distance: 148.7
click at [254, 114] on div "dab" at bounding box center [298, 124] width 434 height 42
drag, startPoint x: 252, startPoint y: 114, endPoint x: 299, endPoint y: 49, distance: 81.3
click at [0, 149] on html "Analytics Inbound Inventory Outbound Retail Reports 10:28 AM CDT 09/24/2025 09/…" at bounding box center [548, 525] width 1096 height 1050
type input "t"
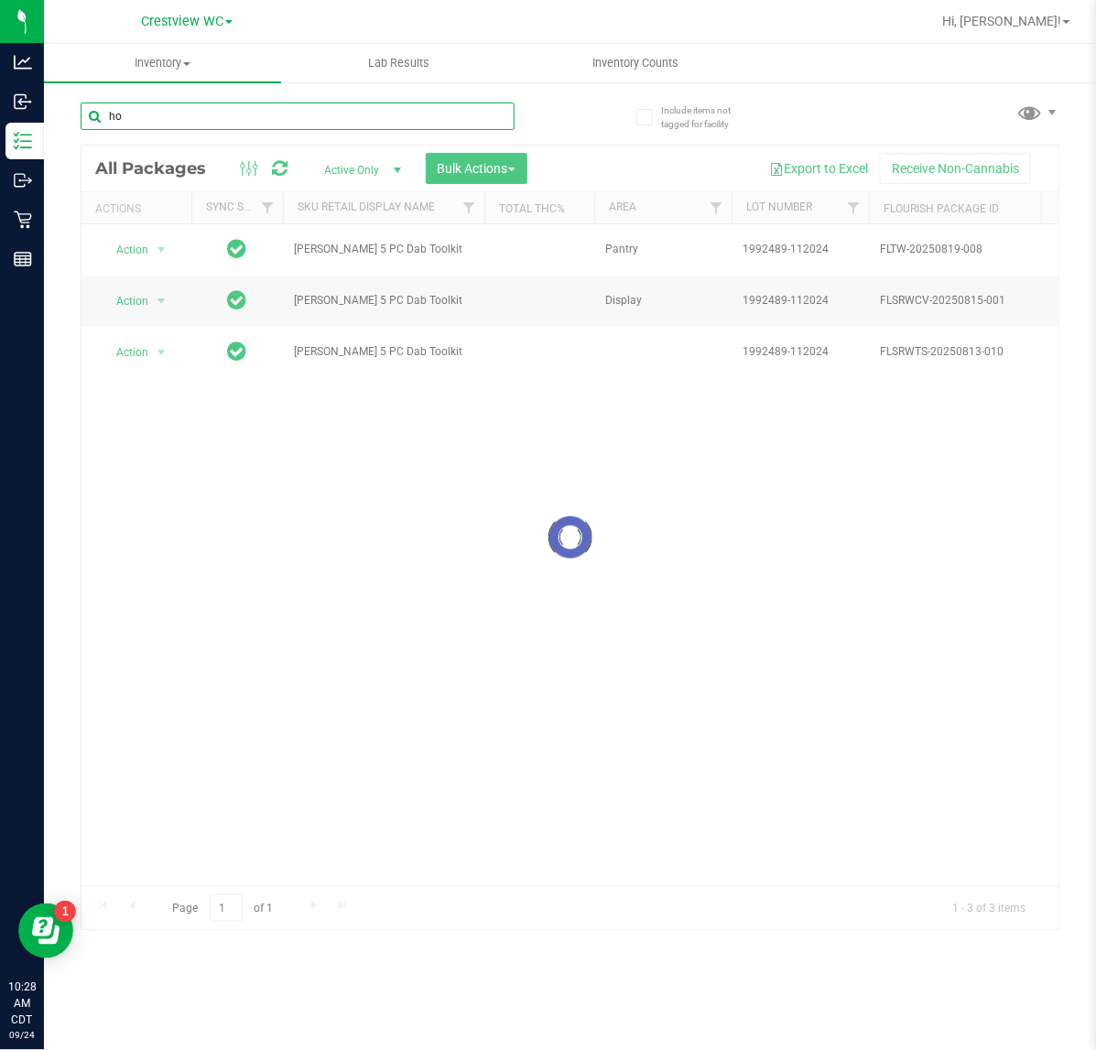
type input "hot"
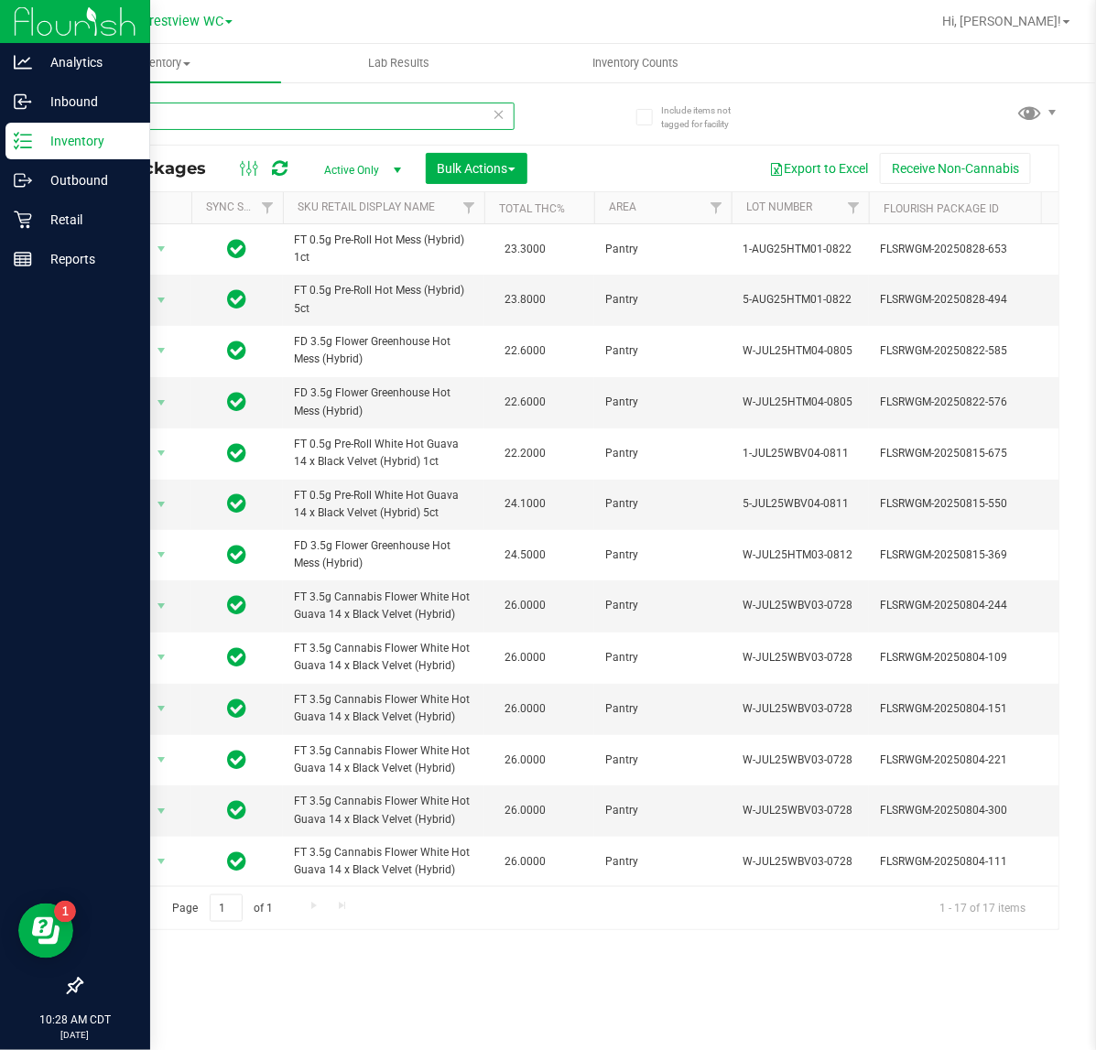
drag, startPoint x: 198, startPoint y: 124, endPoint x: 3, endPoint y: 153, distance: 197.2
click at [3, 152] on div "Analytics Inbound Inventory Outbound Retail Reports 10:28 AM CDT 09/24/2025 09/…" at bounding box center [548, 525] width 1096 height 1050
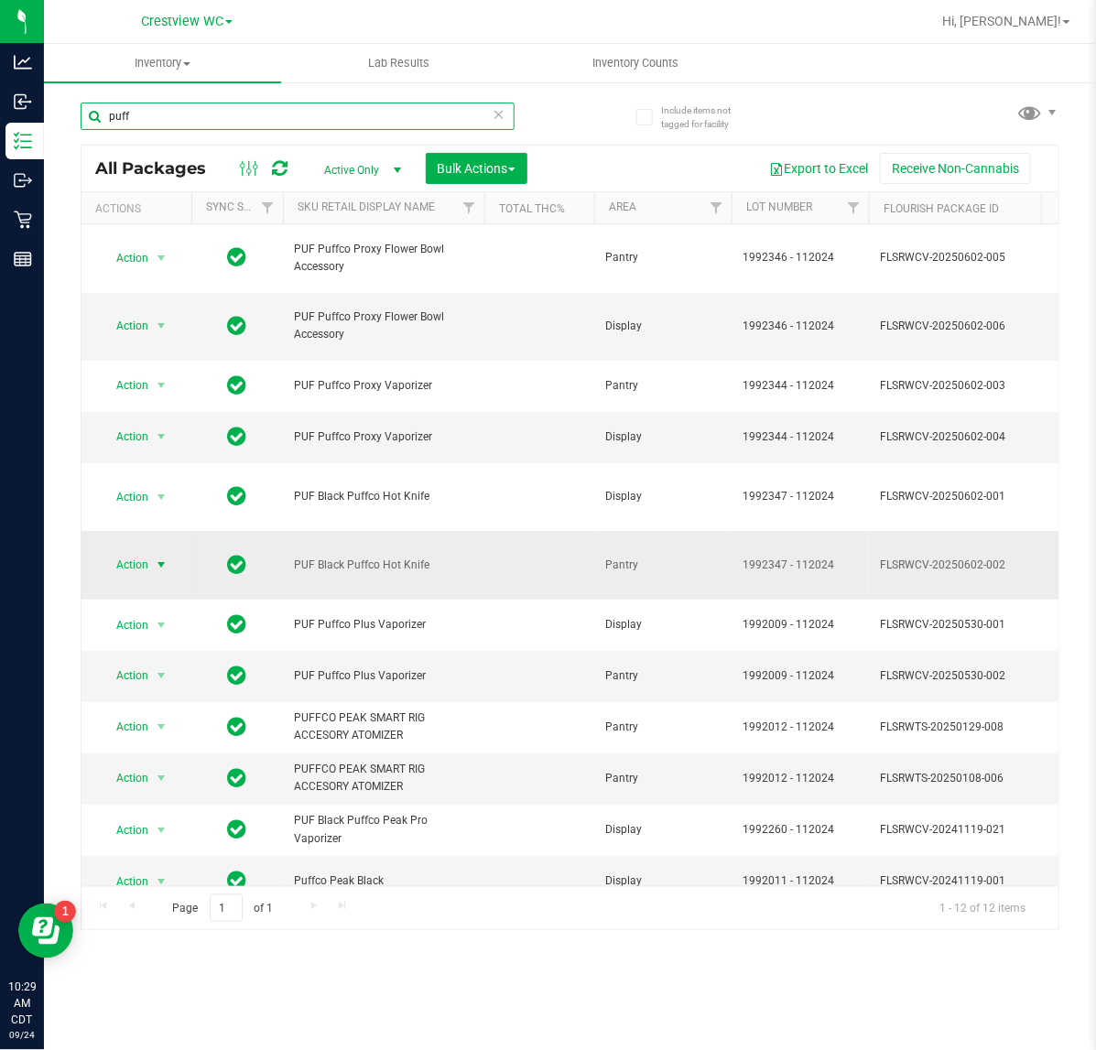
type input "puff"
click at [129, 573] on span "Action" at bounding box center [124, 565] width 49 height 26
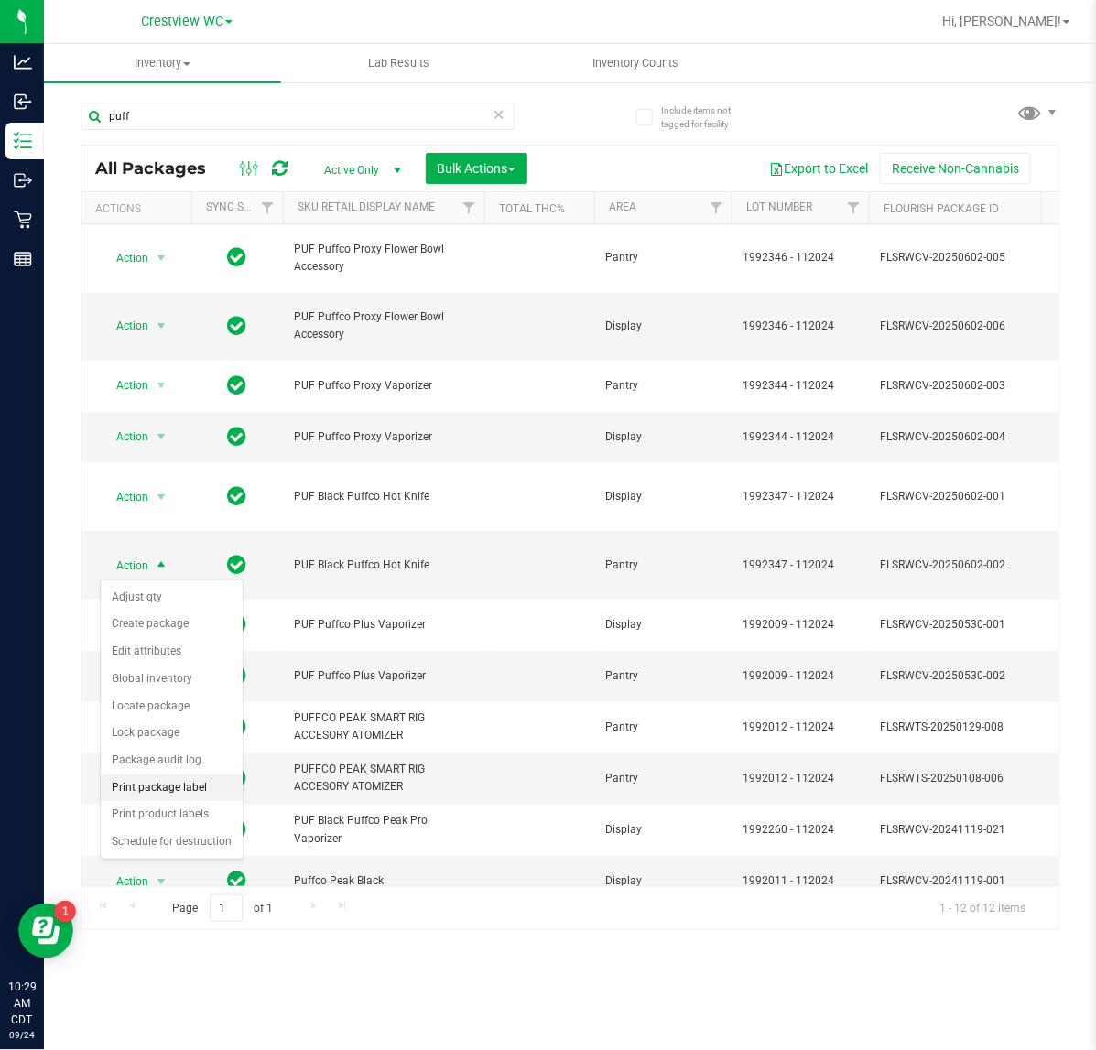
click at [166, 789] on li "Print package label" at bounding box center [172, 787] width 142 height 27
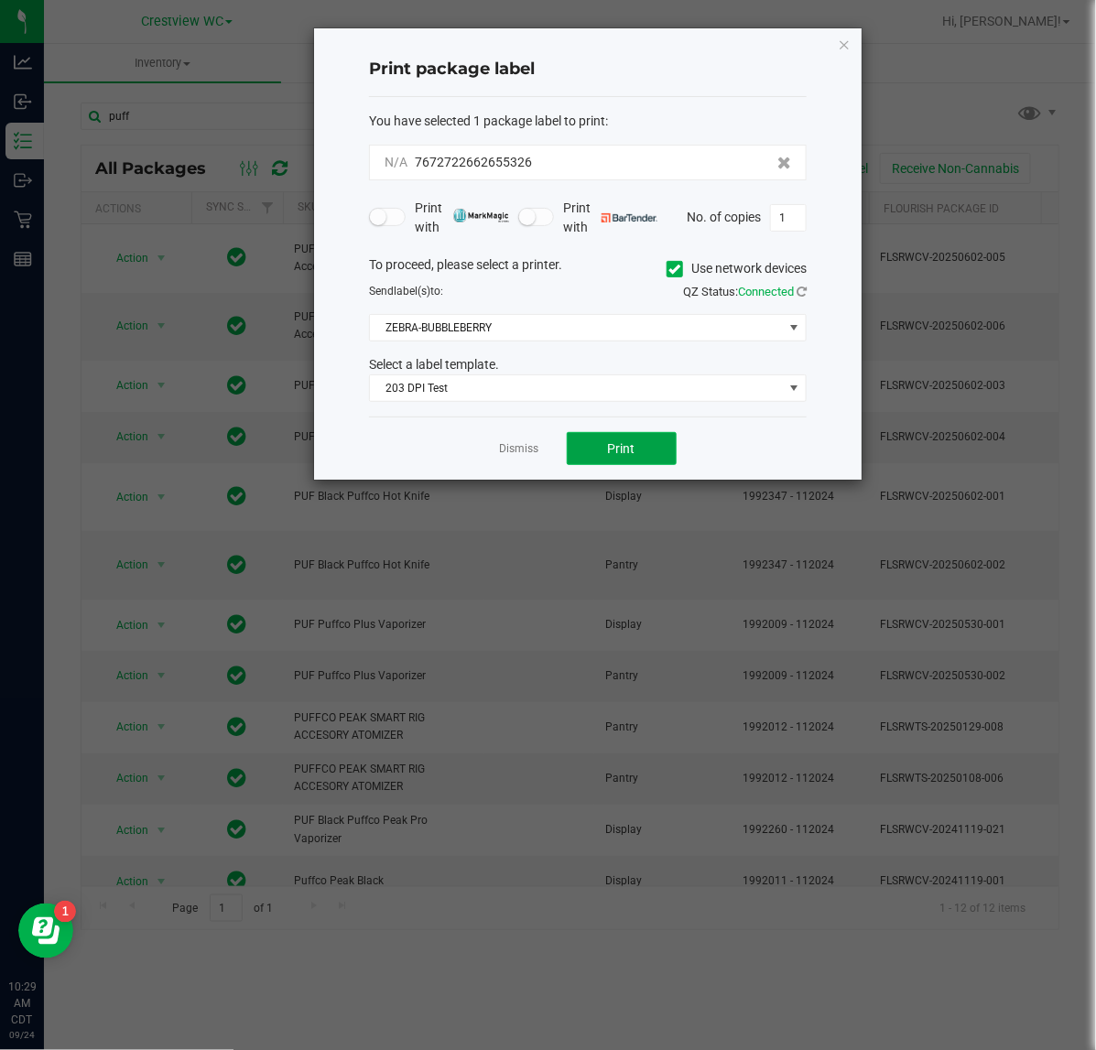
click at [600, 455] on button "Print" at bounding box center [622, 448] width 110 height 33
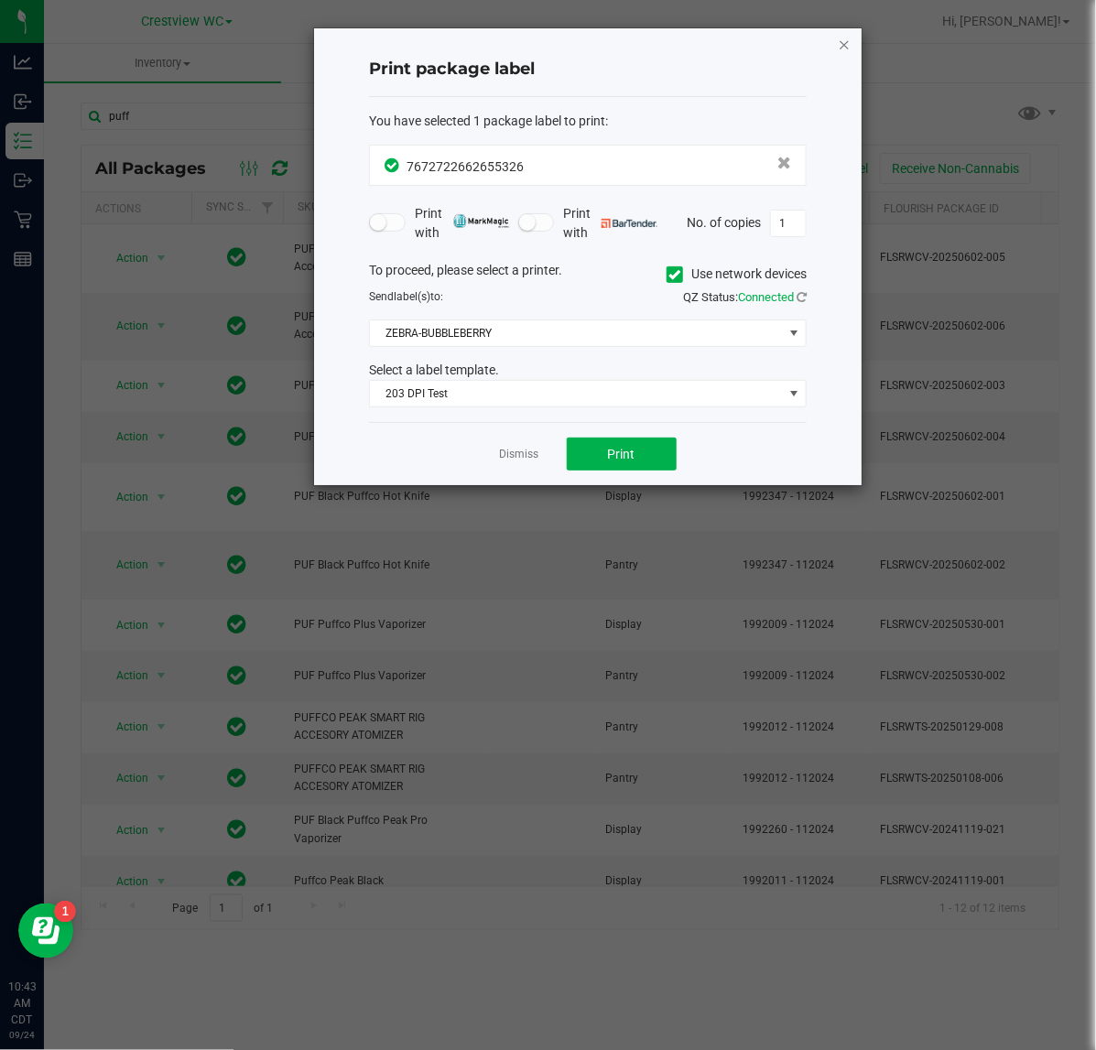
click at [845, 44] on icon "button" at bounding box center [844, 44] width 13 height 22
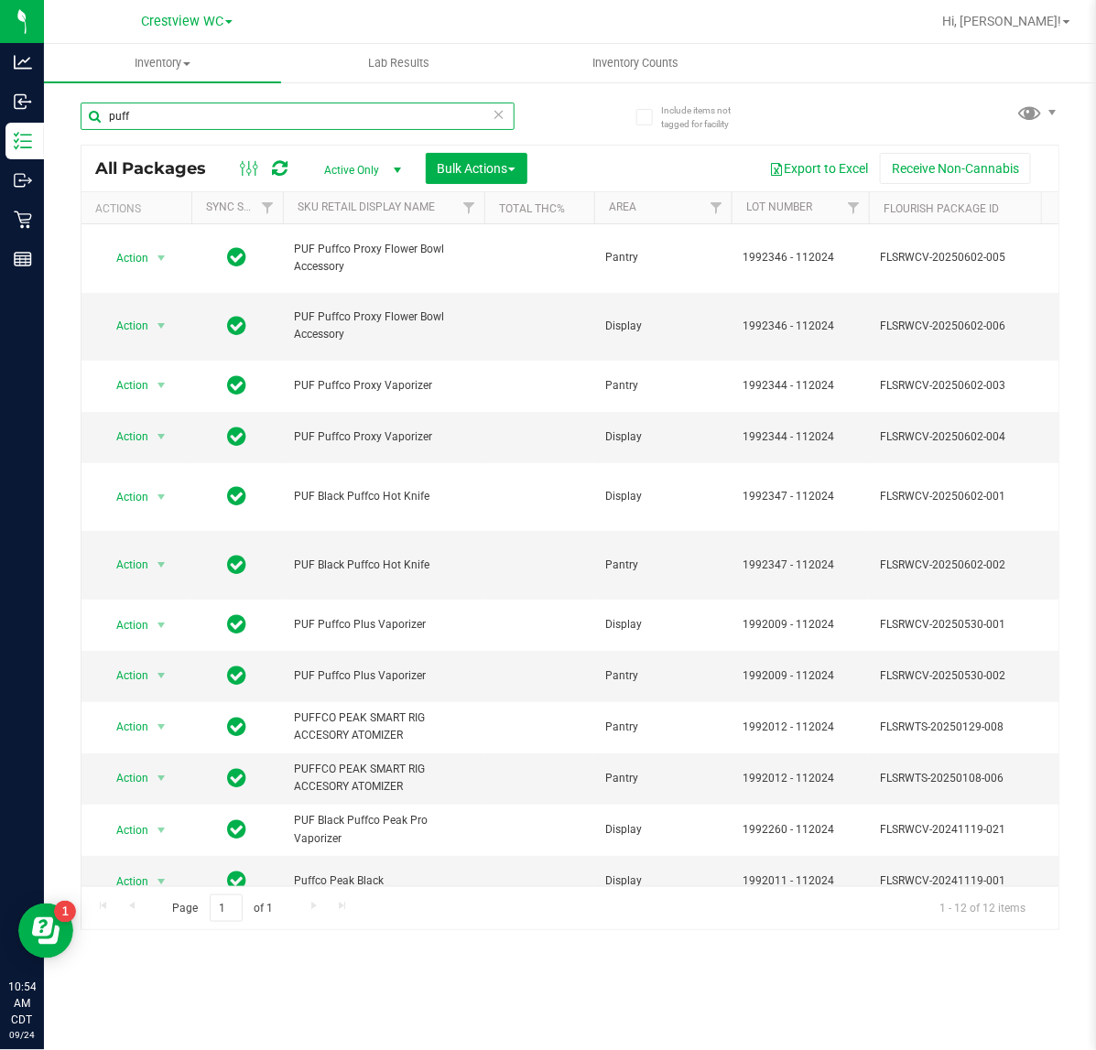
drag, startPoint x: 295, startPoint y: 110, endPoint x: -35, endPoint y: 138, distance: 330.7
click at [0, 138] on html "Analytics Inbound Inventory Outbound Retail Reports 10:54 AM CDT 09/24/2025 09/…" at bounding box center [548, 525] width 1096 height 1050
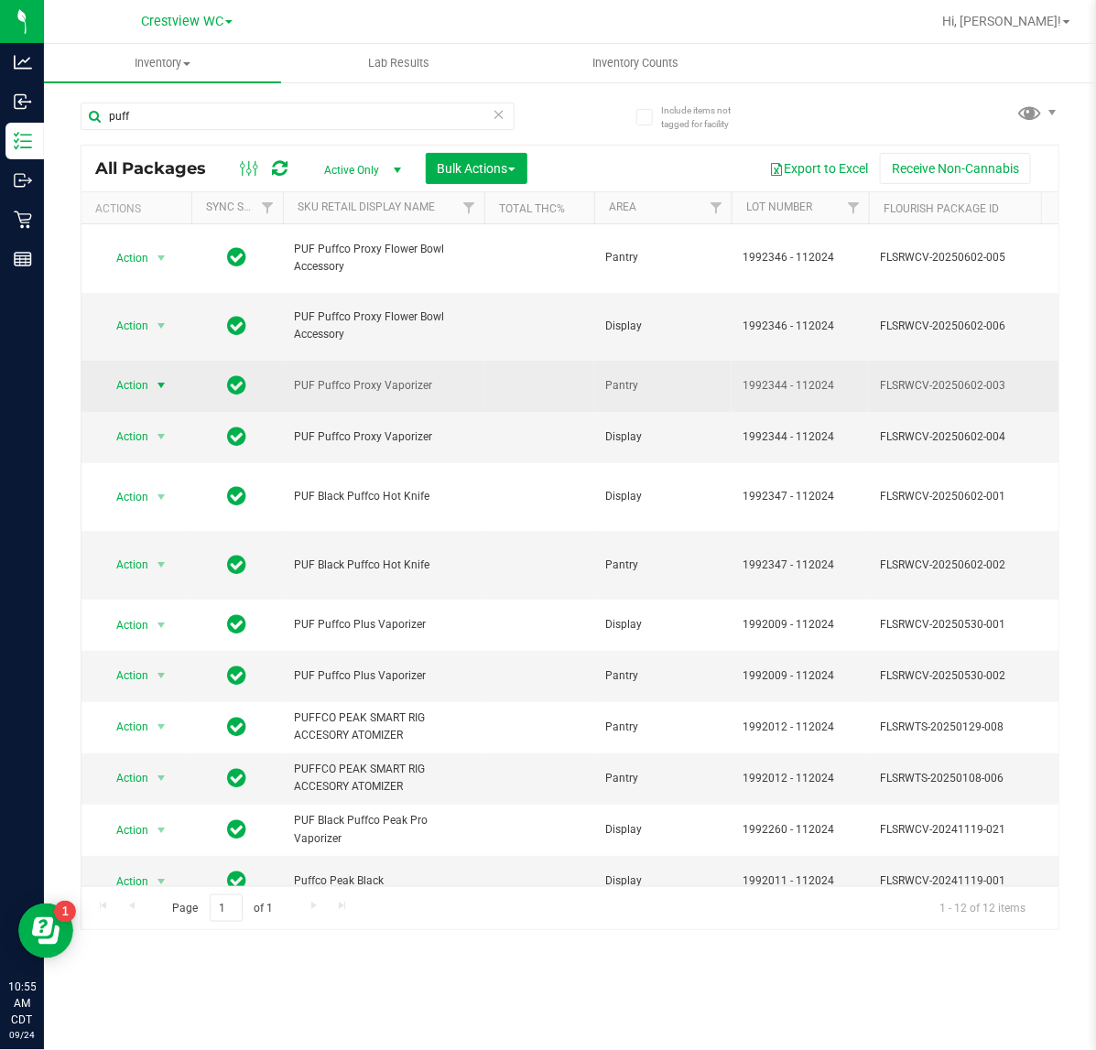
click at [128, 381] on span "Action" at bounding box center [124, 386] width 49 height 26
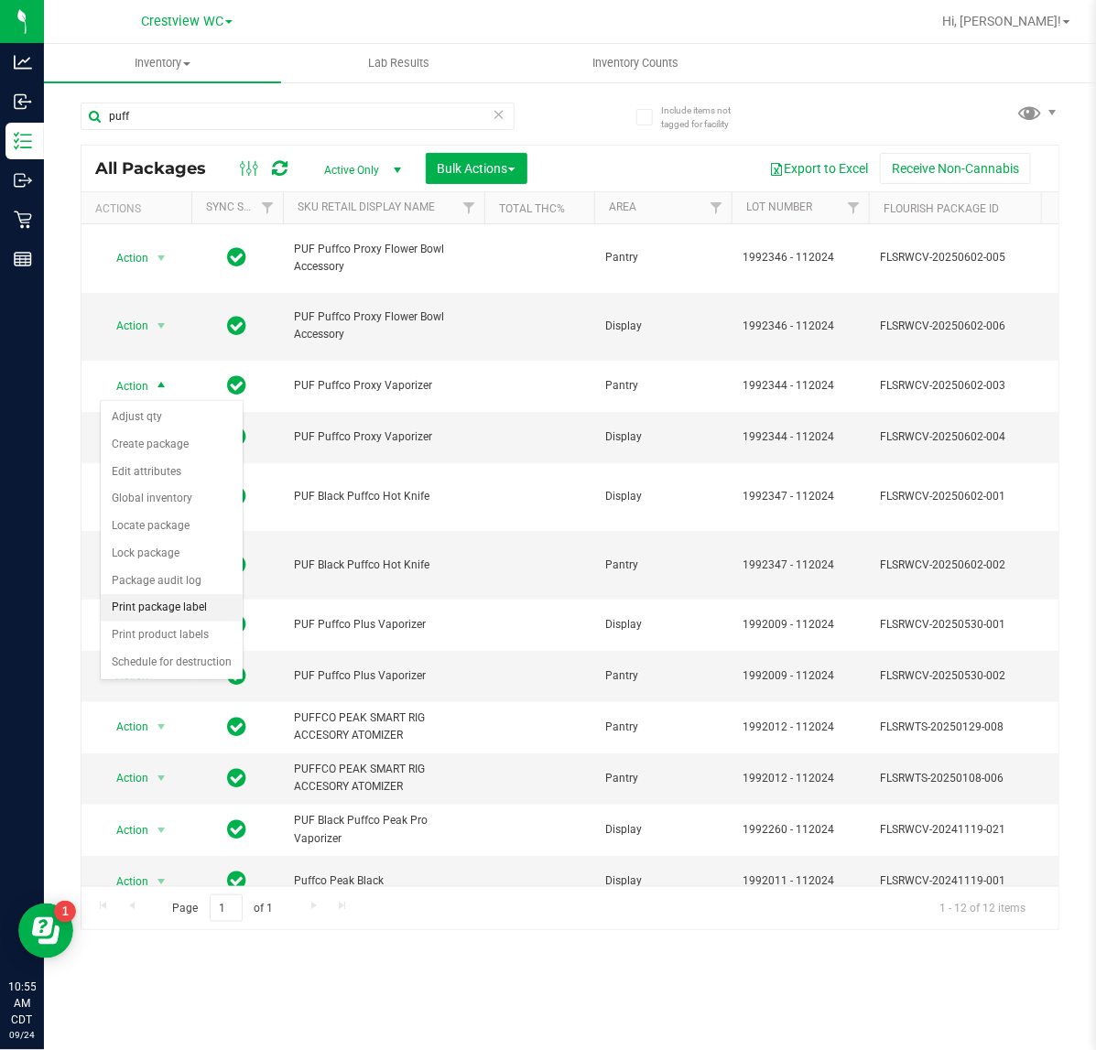
click at [189, 609] on li "Print package label" at bounding box center [172, 607] width 142 height 27
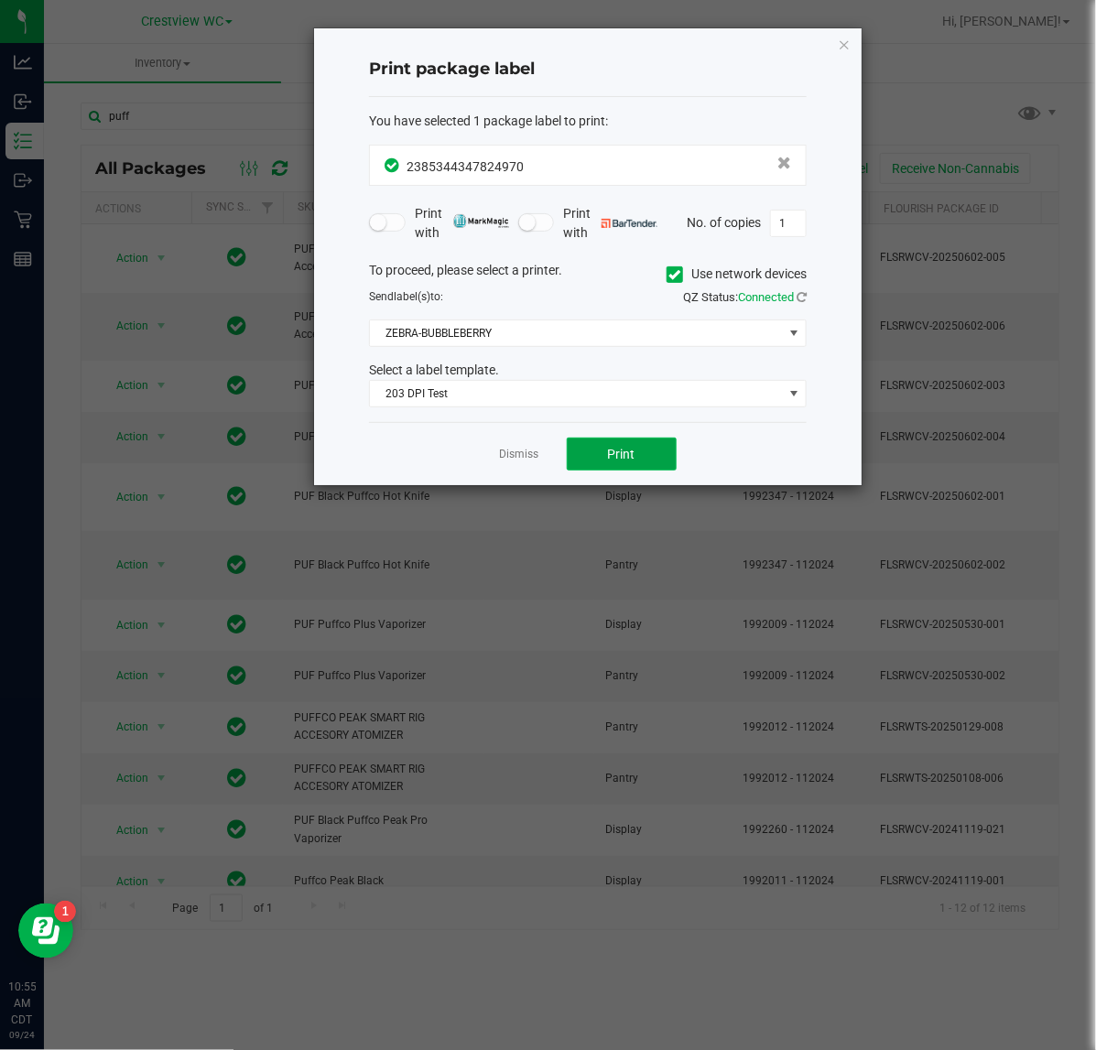
click at [616, 467] on button "Print" at bounding box center [622, 454] width 110 height 33
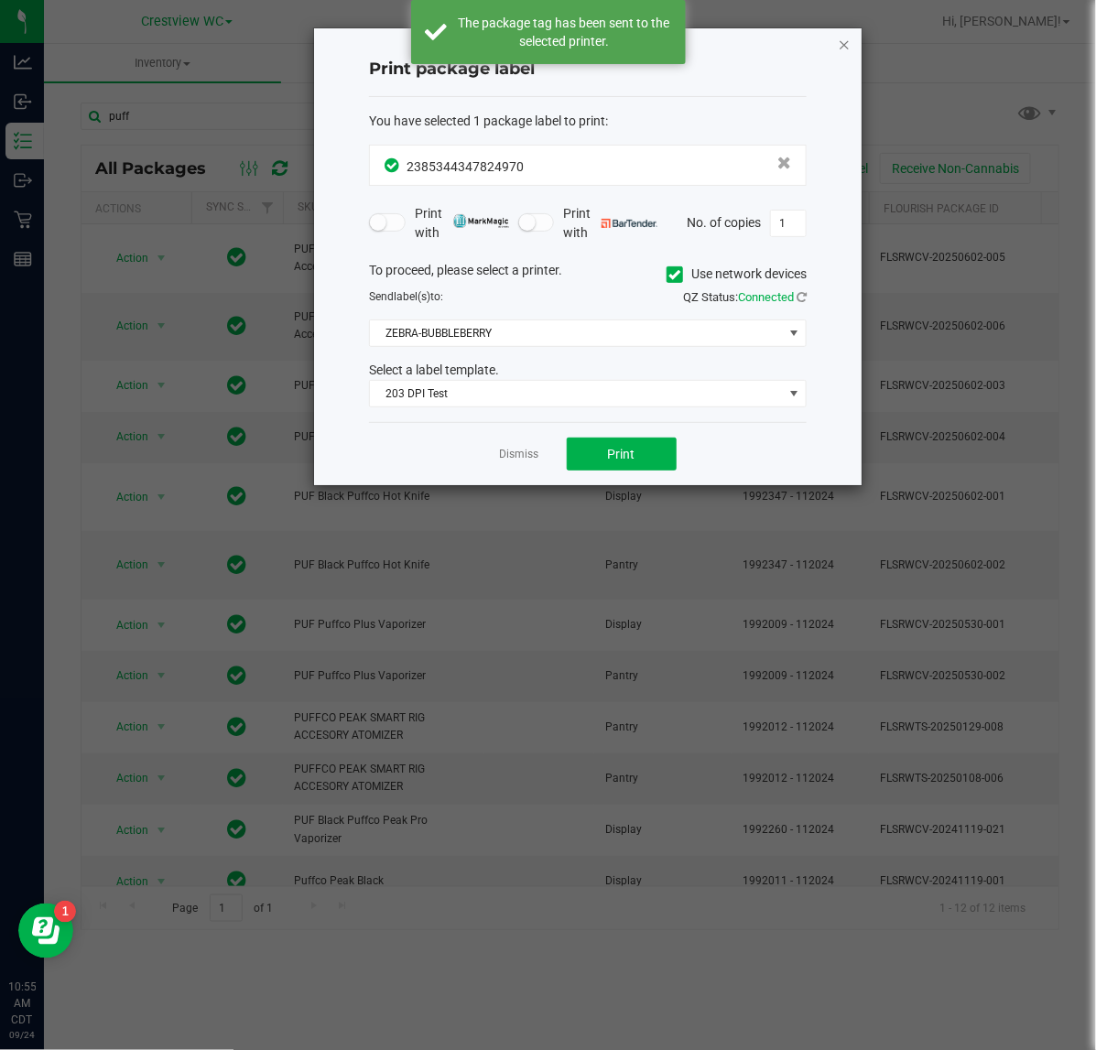
click at [849, 44] on icon "button" at bounding box center [844, 44] width 13 height 22
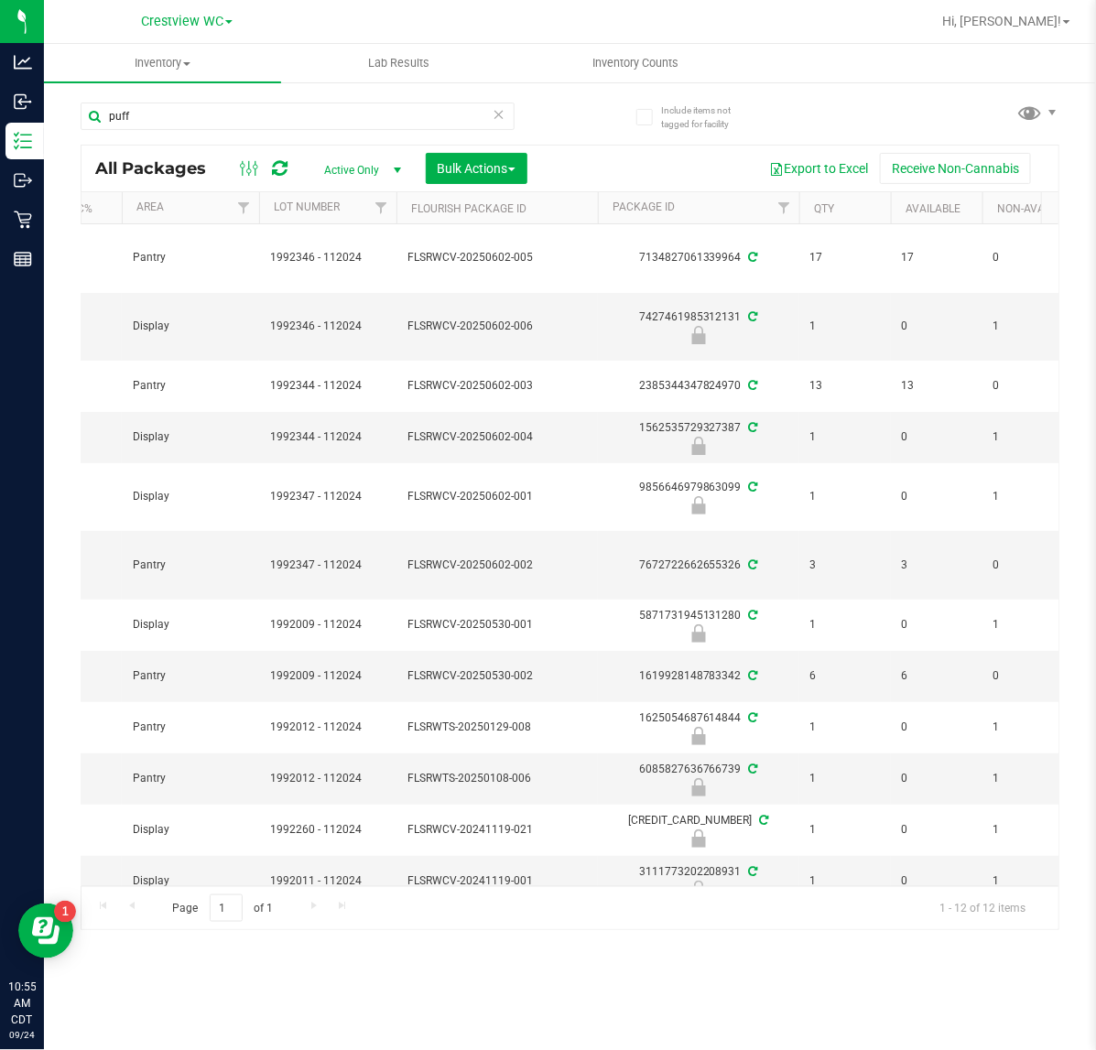
scroll to position [0, 212]
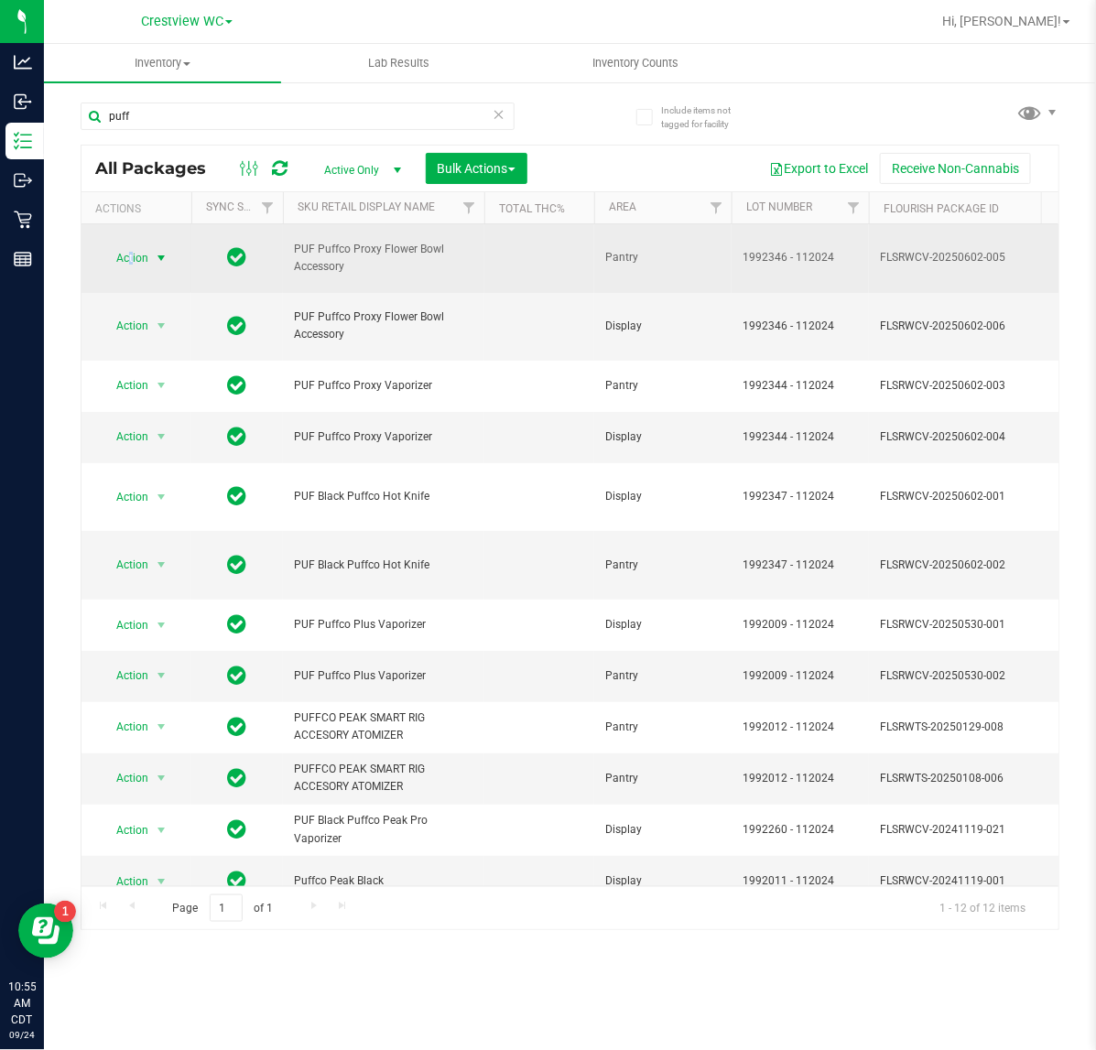
click at [133, 259] on span "Action" at bounding box center [124, 258] width 49 height 26
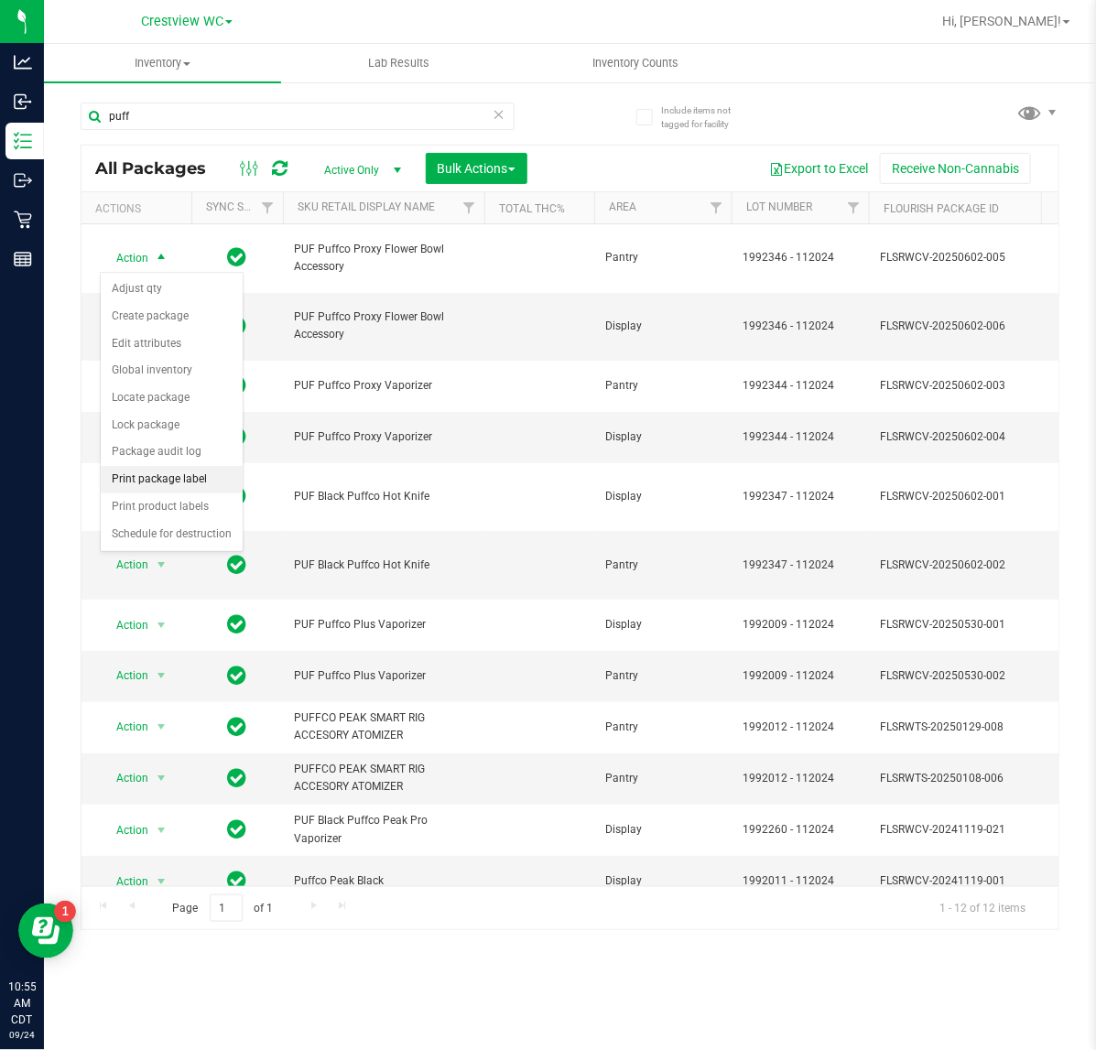
click at [202, 485] on li "Print package label" at bounding box center [172, 479] width 142 height 27
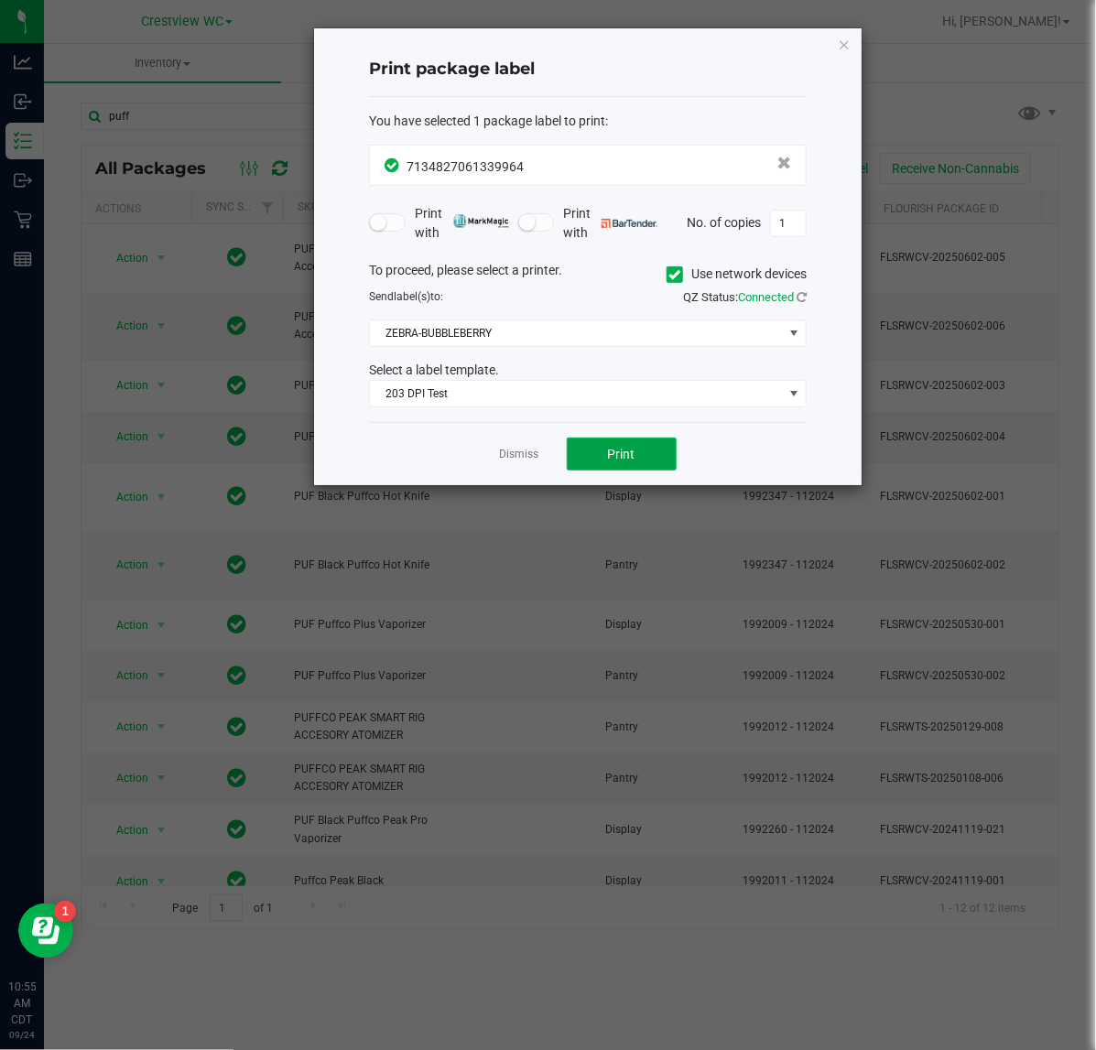
click at [619, 455] on span "Print" at bounding box center [621, 454] width 27 height 15
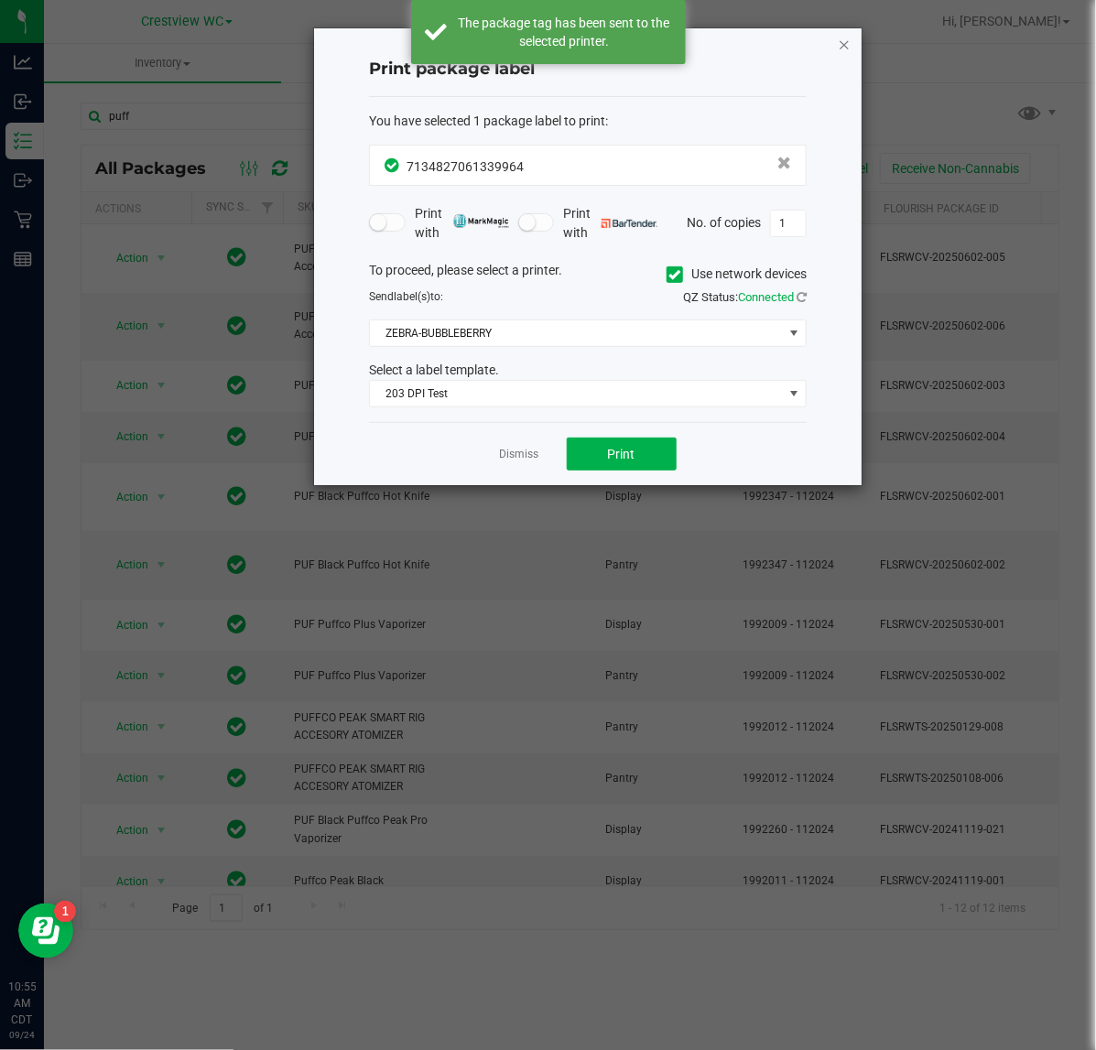
click at [843, 39] on icon "button" at bounding box center [844, 44] width 13 height 22
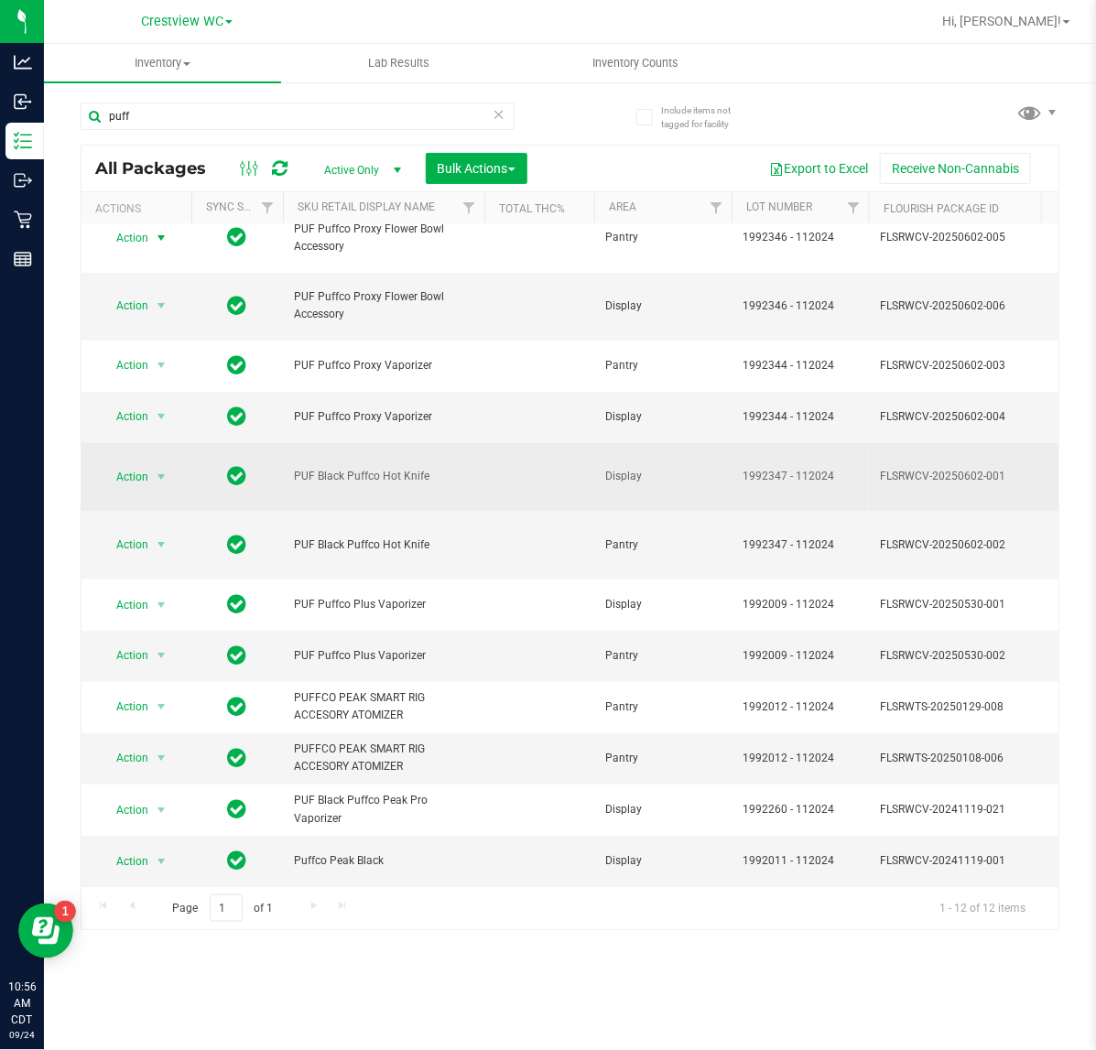
scroll to position [0, 0]
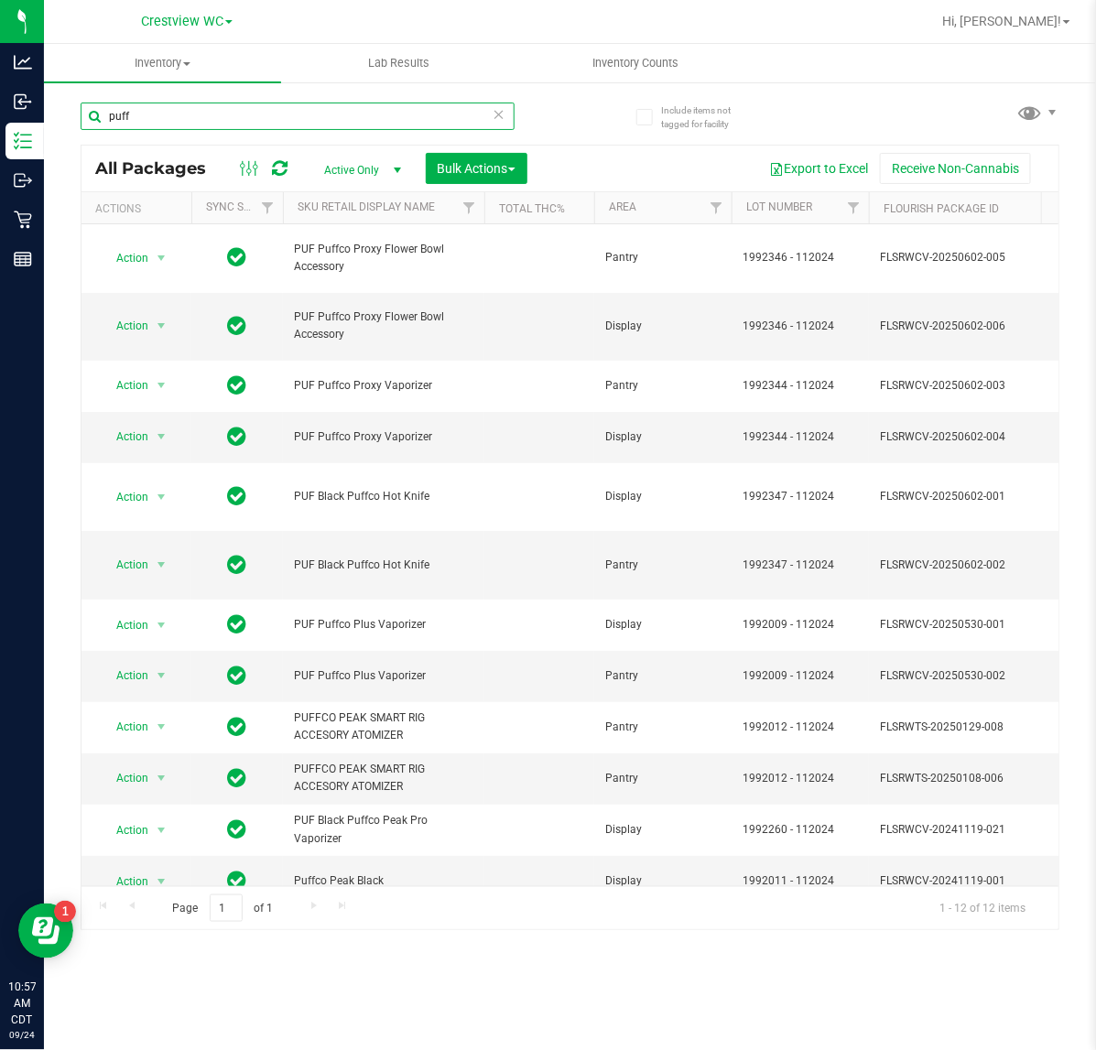
drag, startPoint x: 157, startPoint y: 124, endPoint x: 71, endPoint y: 119, distance: 86.2
click at [71, 119] on div "Include items not tagged for facility puff All Packages Active Only Active Only…" at bounding box center [570, 360] width 1052 height 558
type input "0428035760628175"
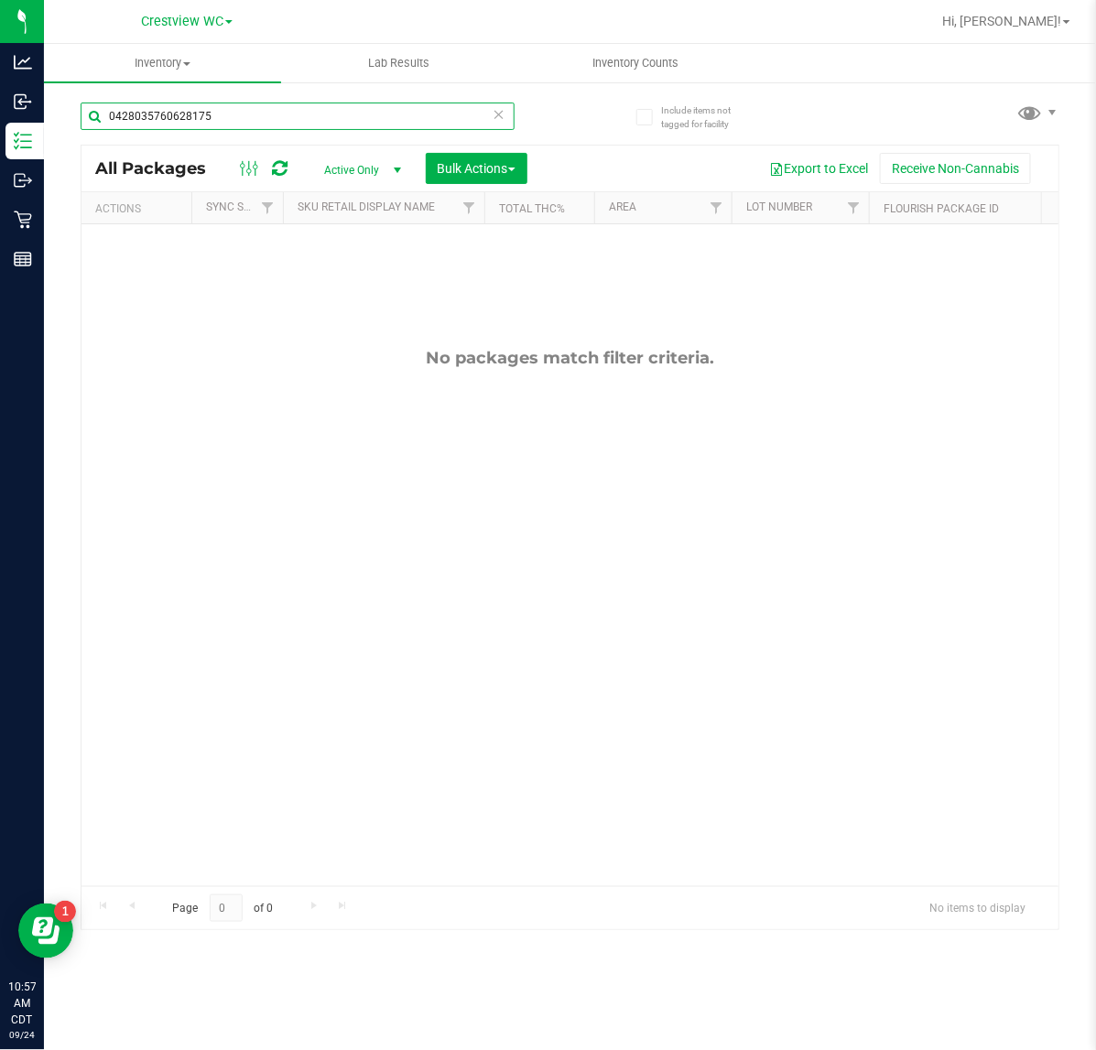
drag, startPoint x: 296, startPoint y: 117, endPoint x: 88, endPoint y: 120, distance: 207.8
click at [88, 120] on input "0428035760628175" at bounding box center [298, 116] width 434 height 27
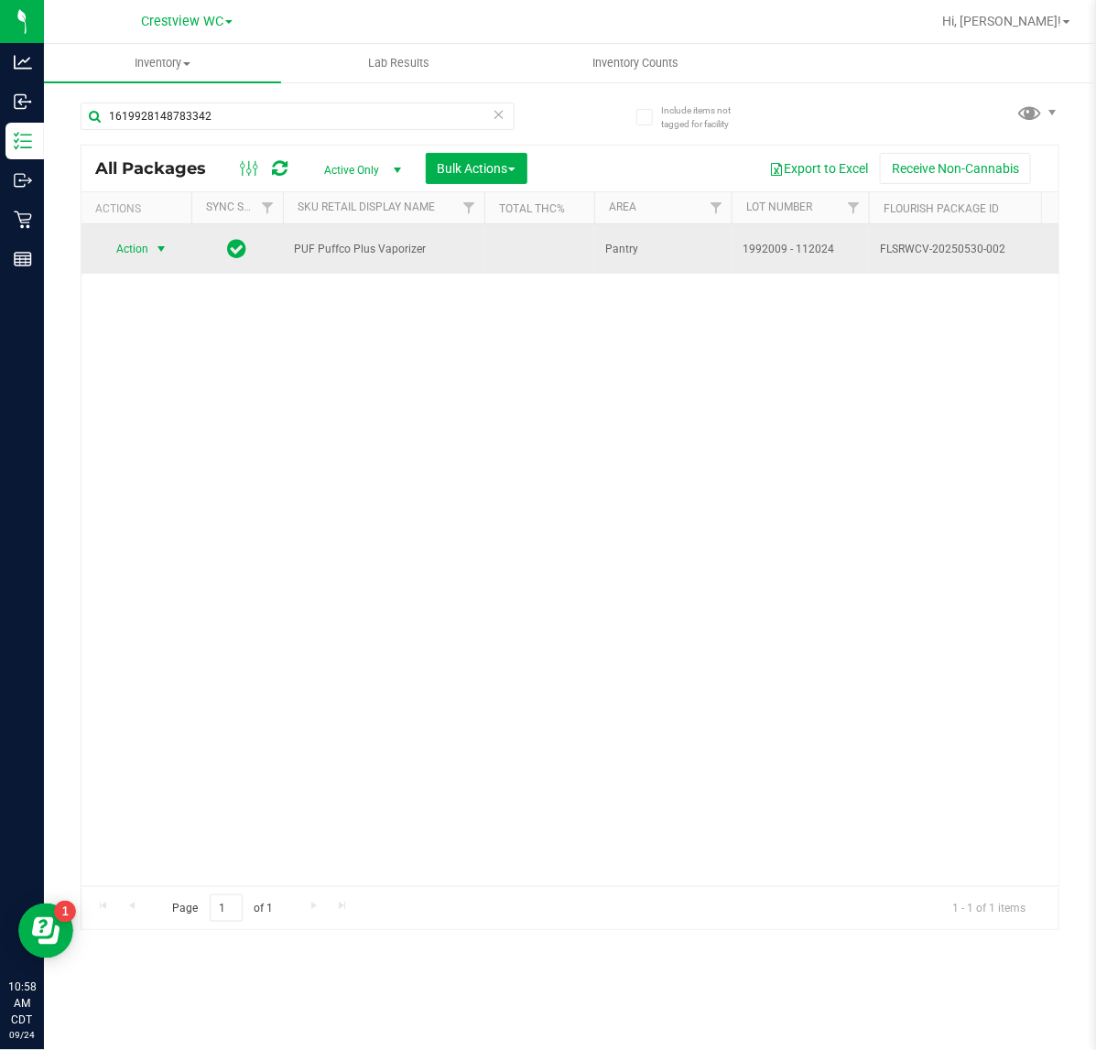
click at [140, 243] on span "Action" at bounding box center [124, 249] width 49 height 26
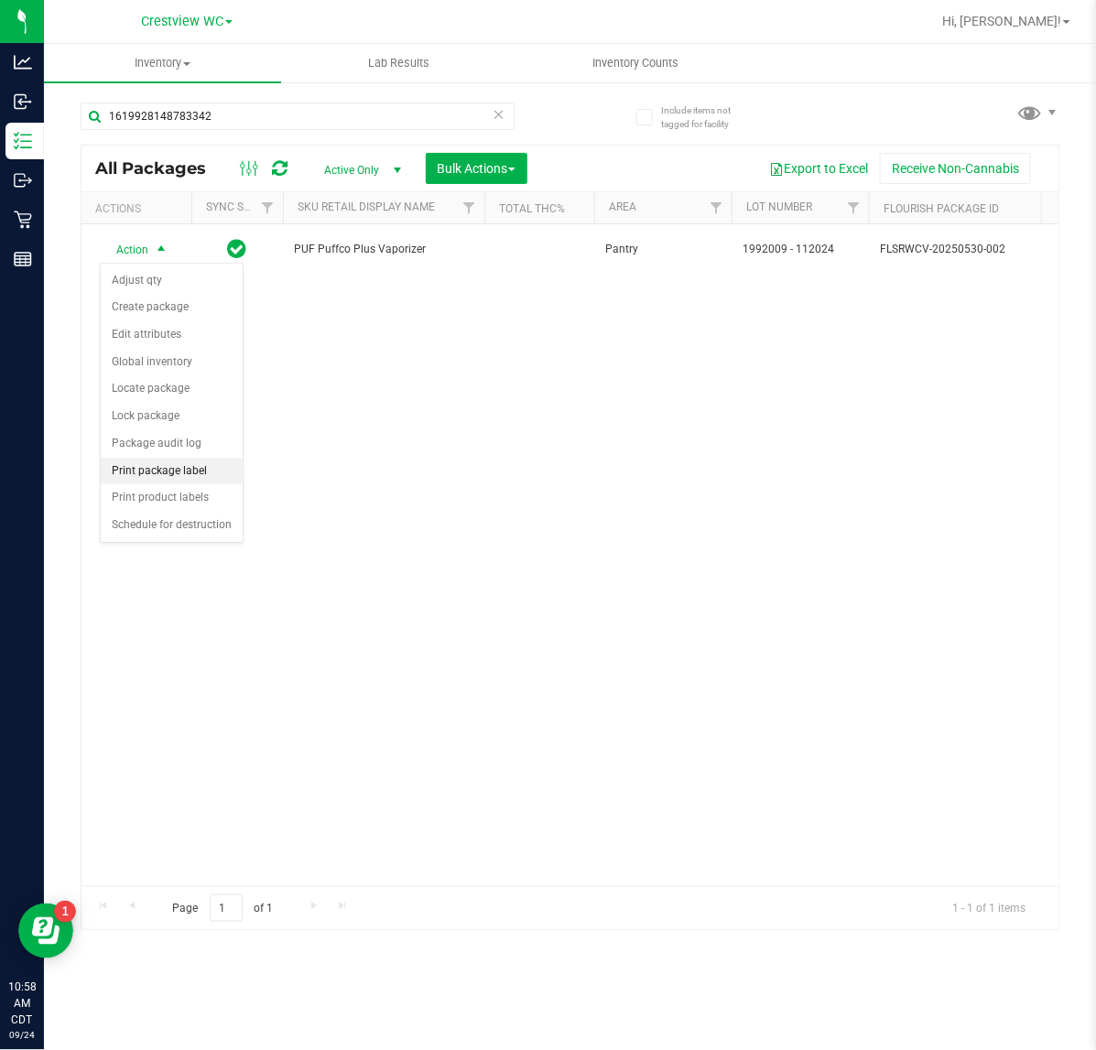
click at [194, 472] on li "Print package label" at bounding box center [172, 471] width 142 height 27
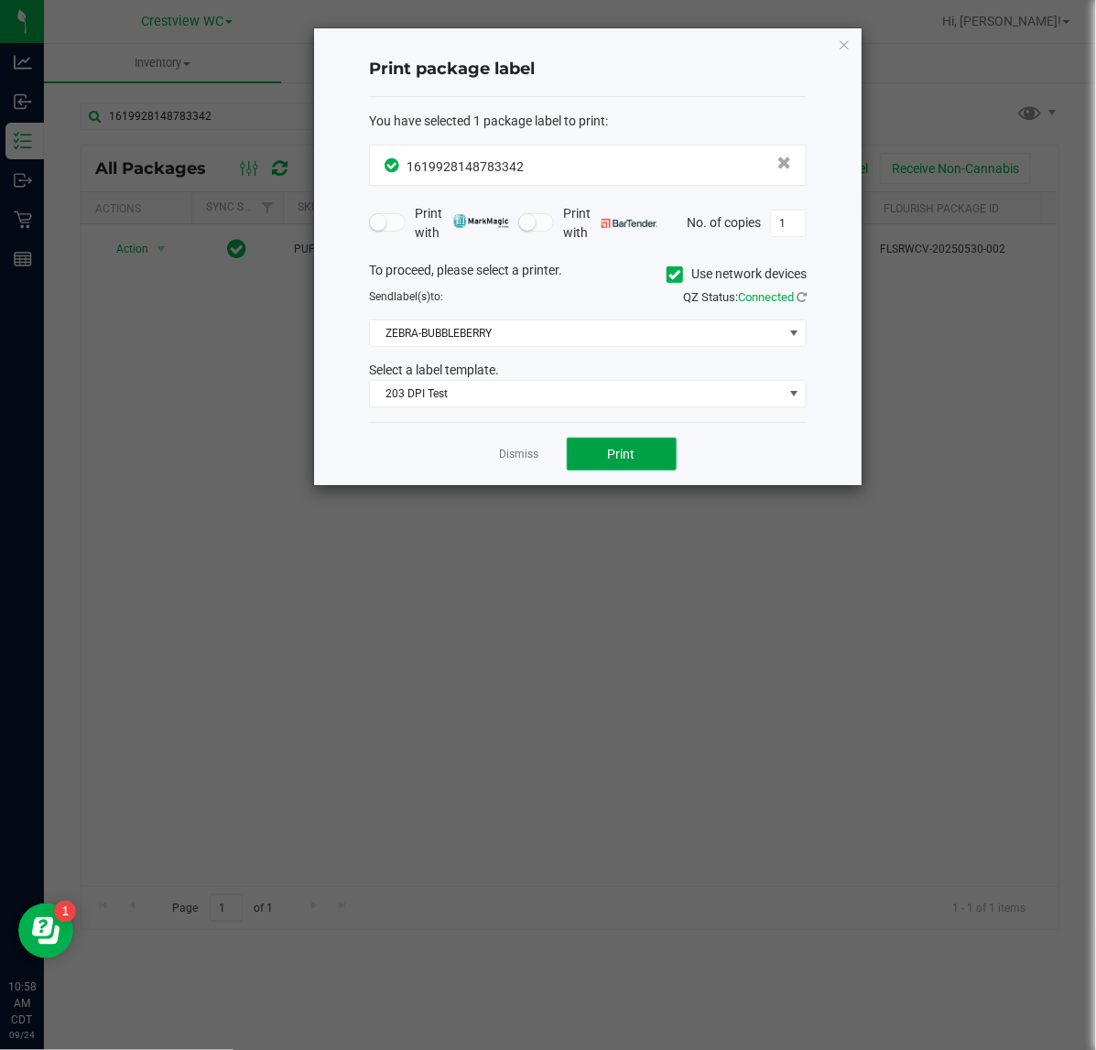
click at [632, 440] on button "Print" at bounding box center [622, 454] width 110 height 33
click at [849, 43] on icon "button" at bounding box center [844, 44] width 13 height 22
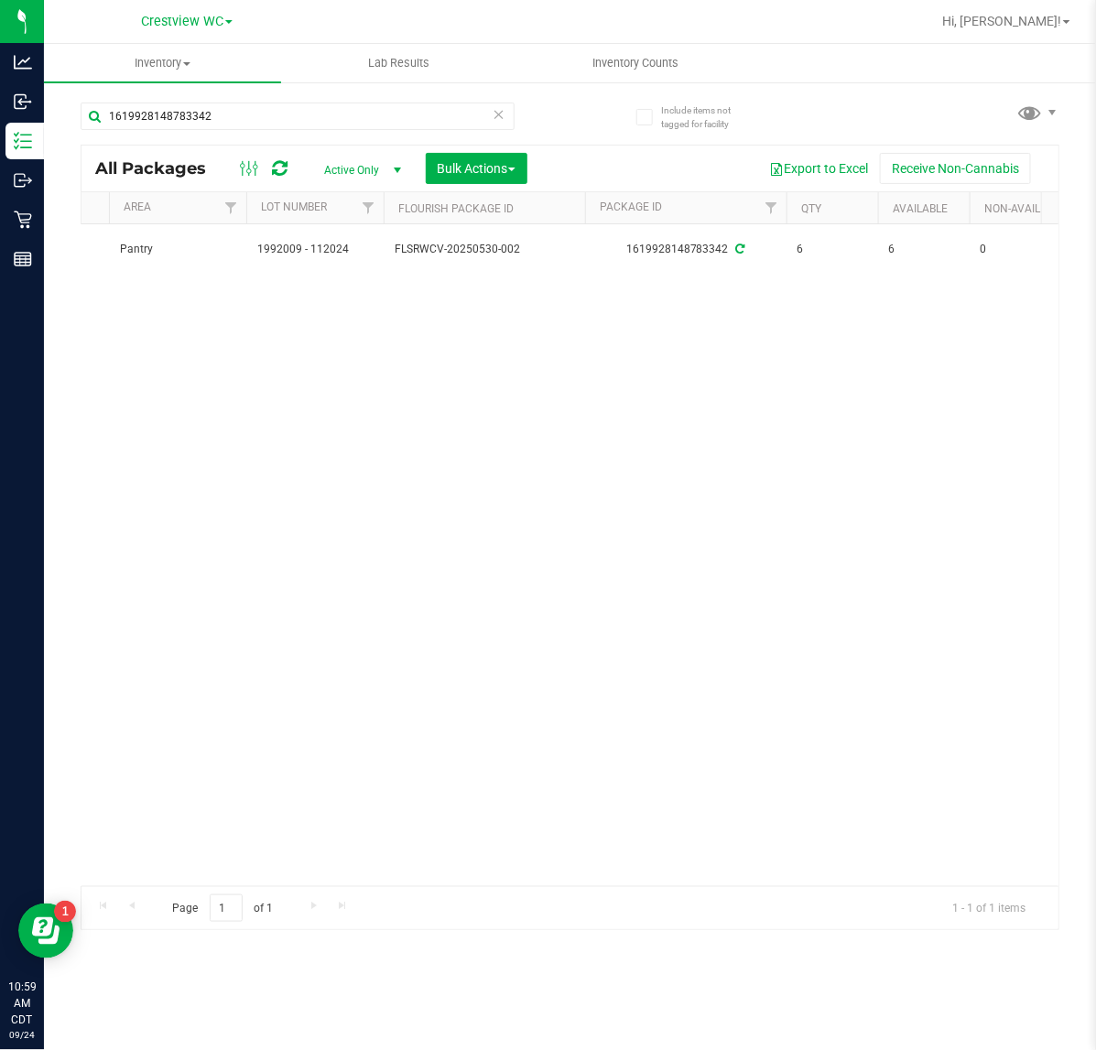
scroll to position [0, 477]
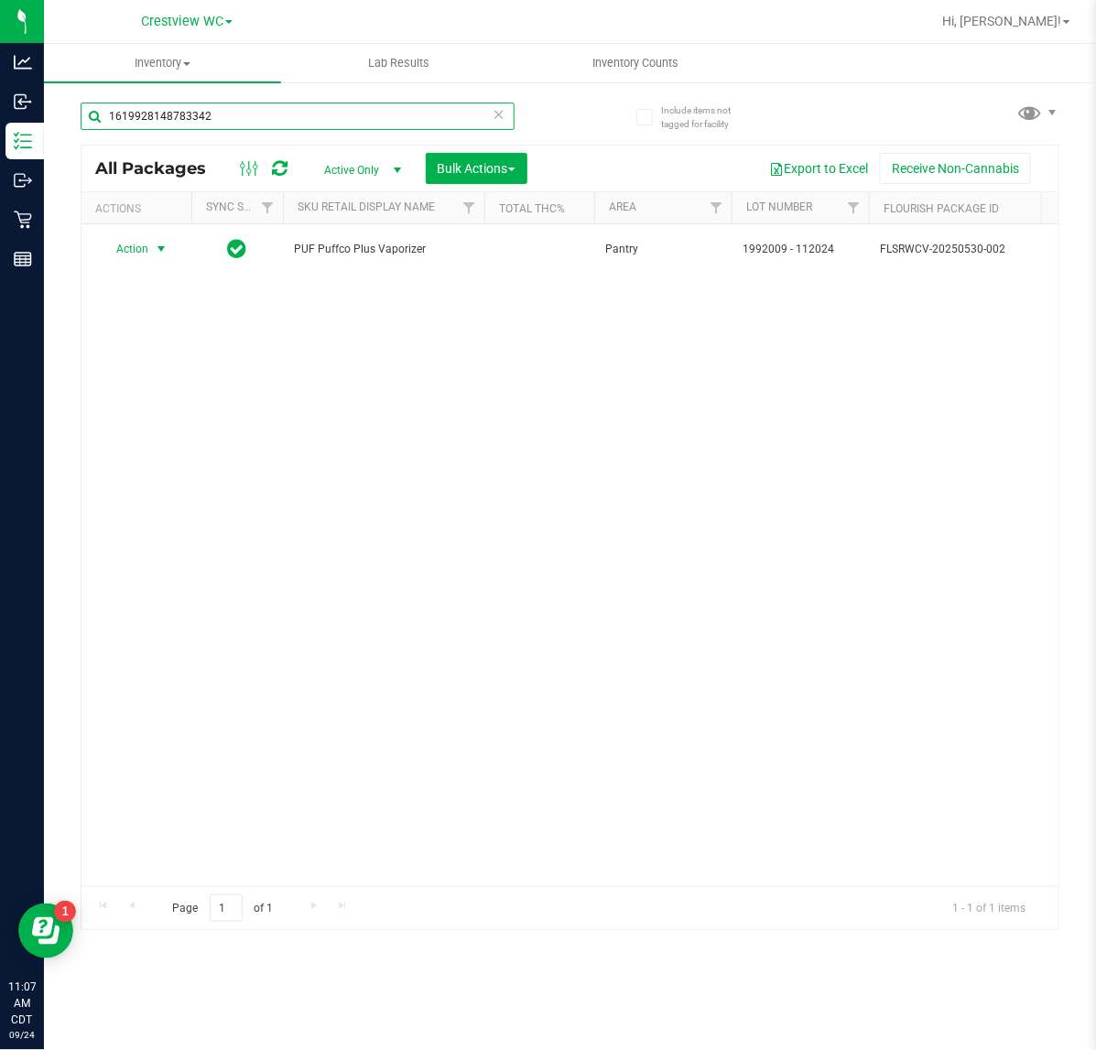
click at [254, 115] on input "1619928148783342" at bounding box center [298, 116] width 434 height 27
type input "1"
click at [133, 252] on span "Action" at bounding box center [124, 249] width 49 height 26
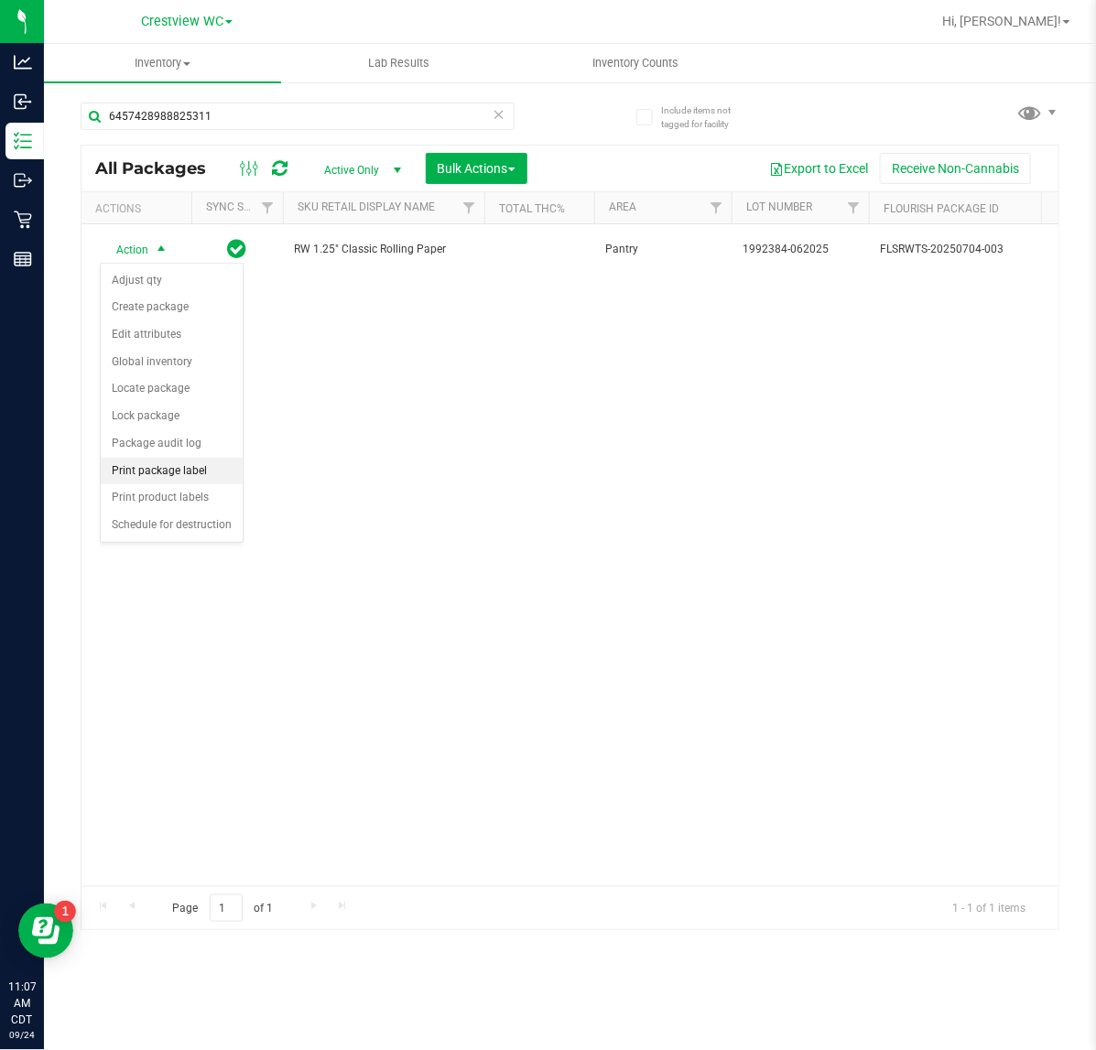
click at [177, 471] on li "Print package label" at bounding box center [172, 471] width 142 height 27
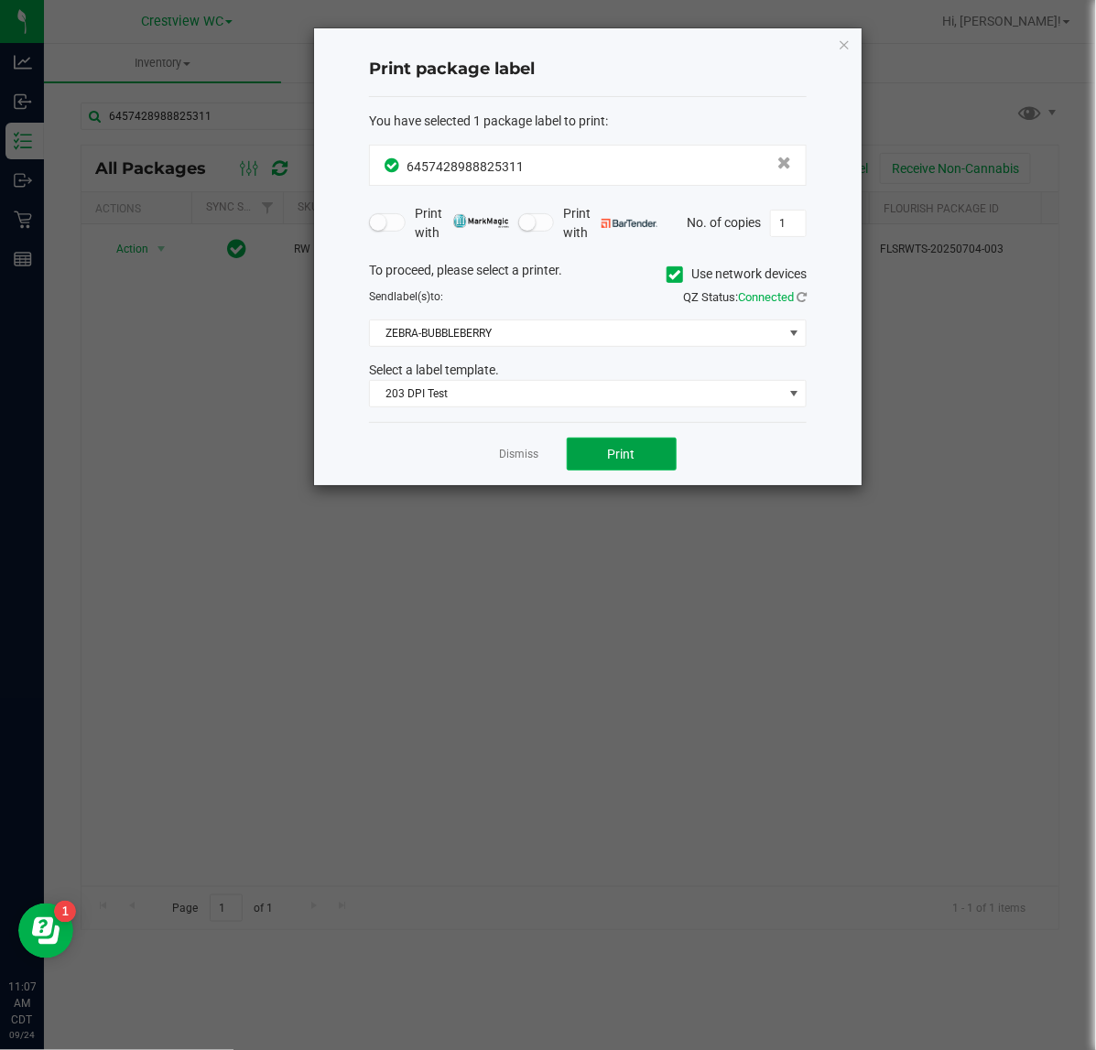
click at [618, 458] on span "Print" at bounding box center [621, 454] width 27 height 15
click at [844, 42] on icon "button" at bounding box center [844, 44] width 13 height 22
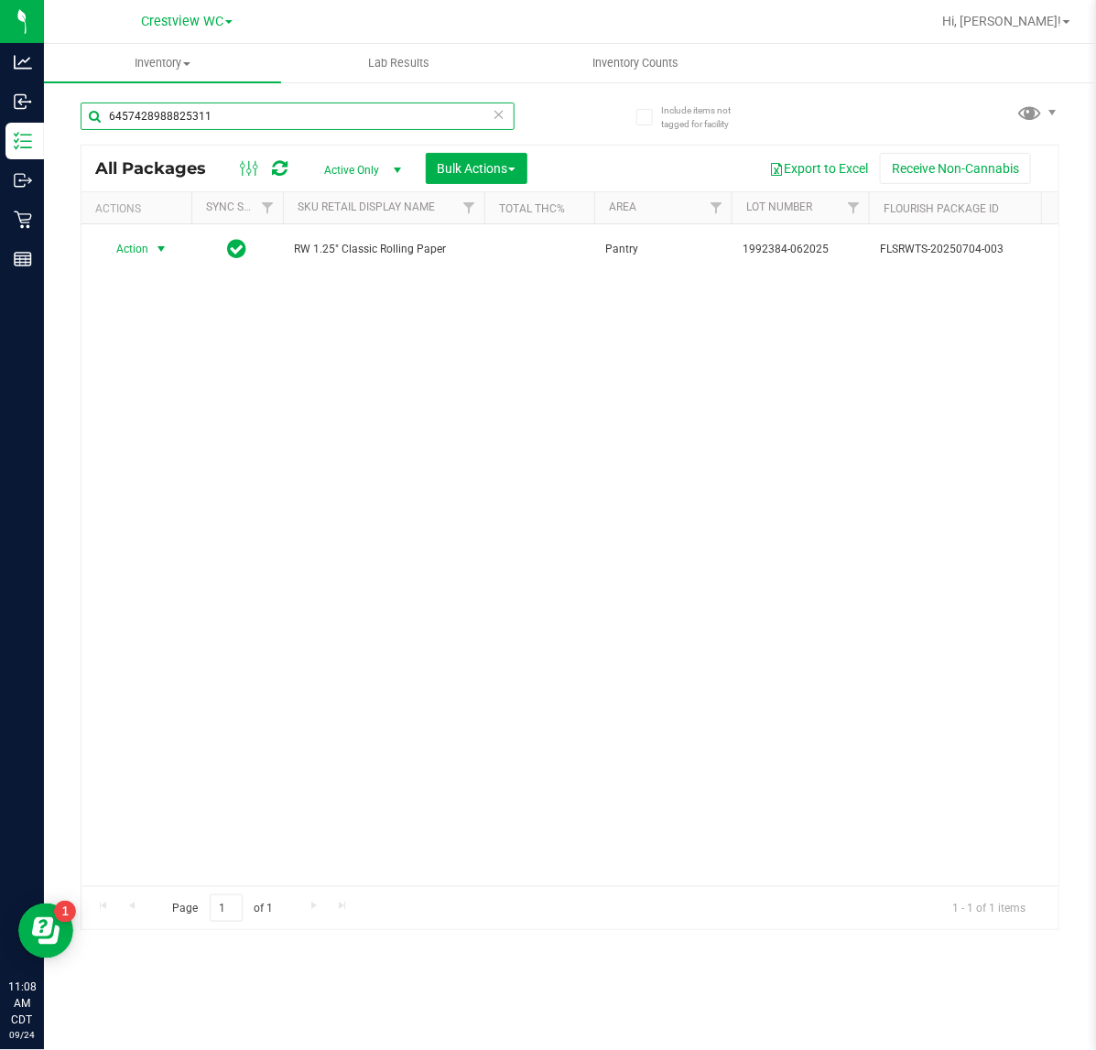
click at [243, 115] on input "6457428988825311" at bounding box center [298, 116] width 434 height 27
type input "6"
type input "4313440502742121"
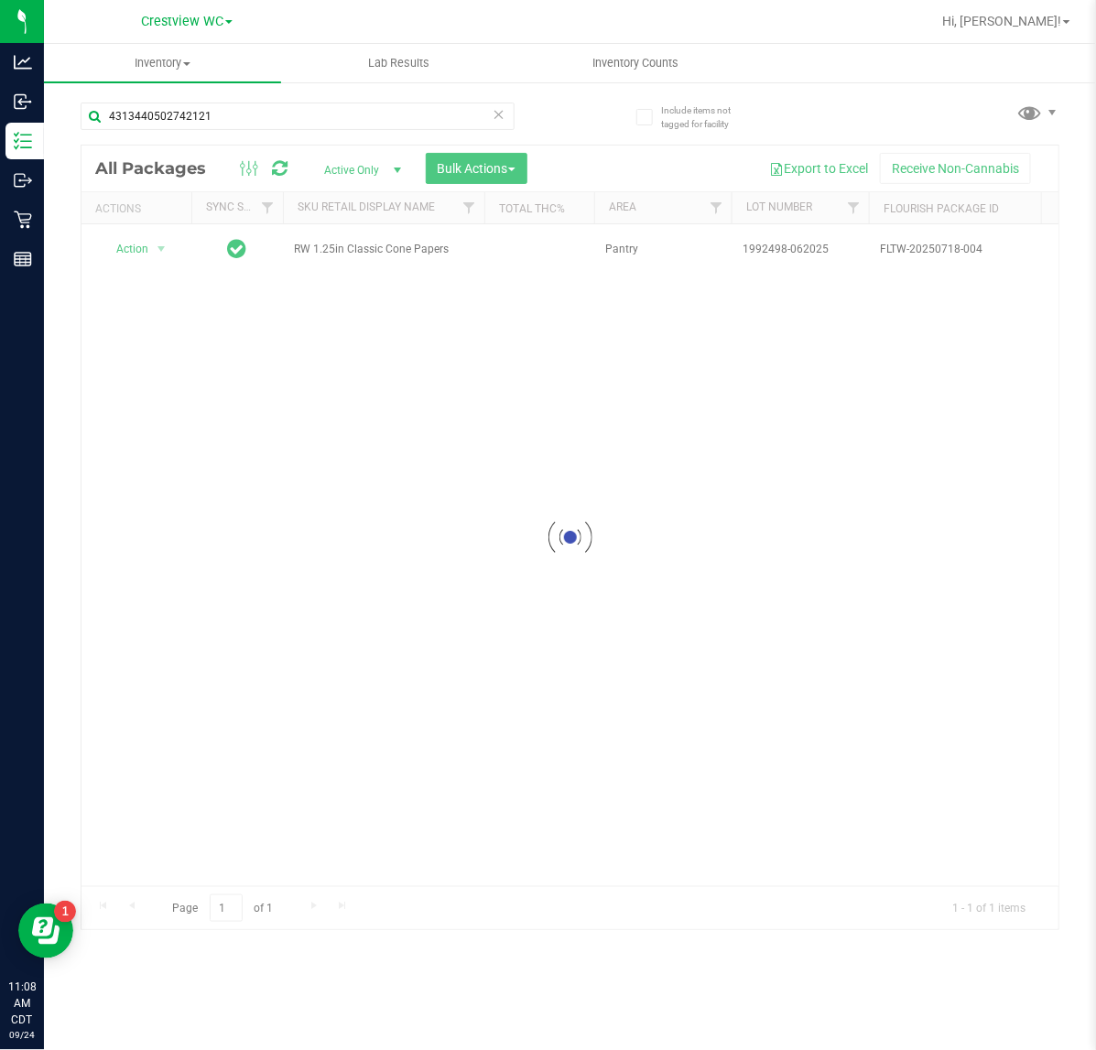
click at [139, 243] on div at bounding box center [569, 538] width 977 height 784
click at [145, 252] on span "Action" at bounding box center [124, 249] width 49 height 26
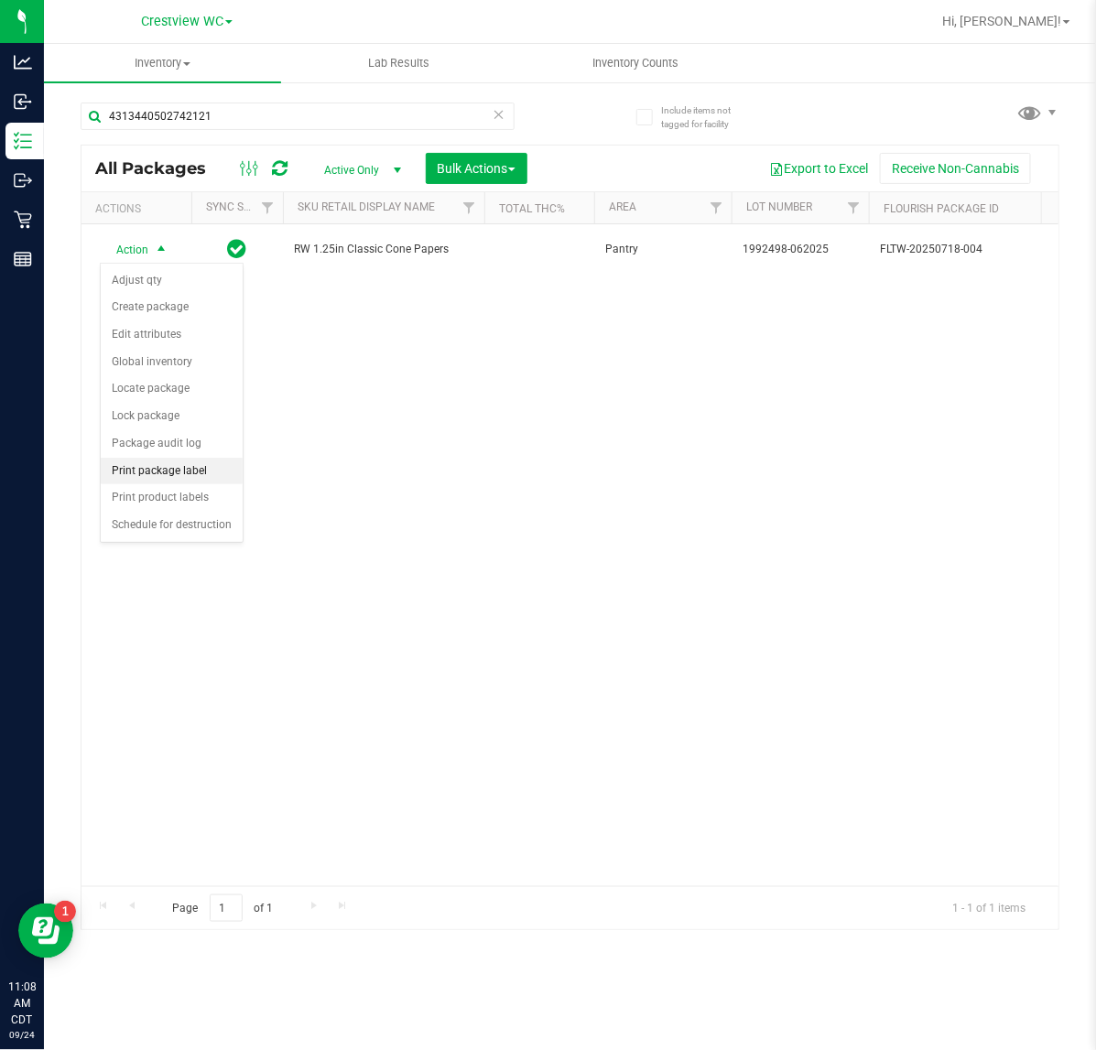
click at [192, 472] on li "Print package label" at bounding box center [172, 471] width 142 height 27
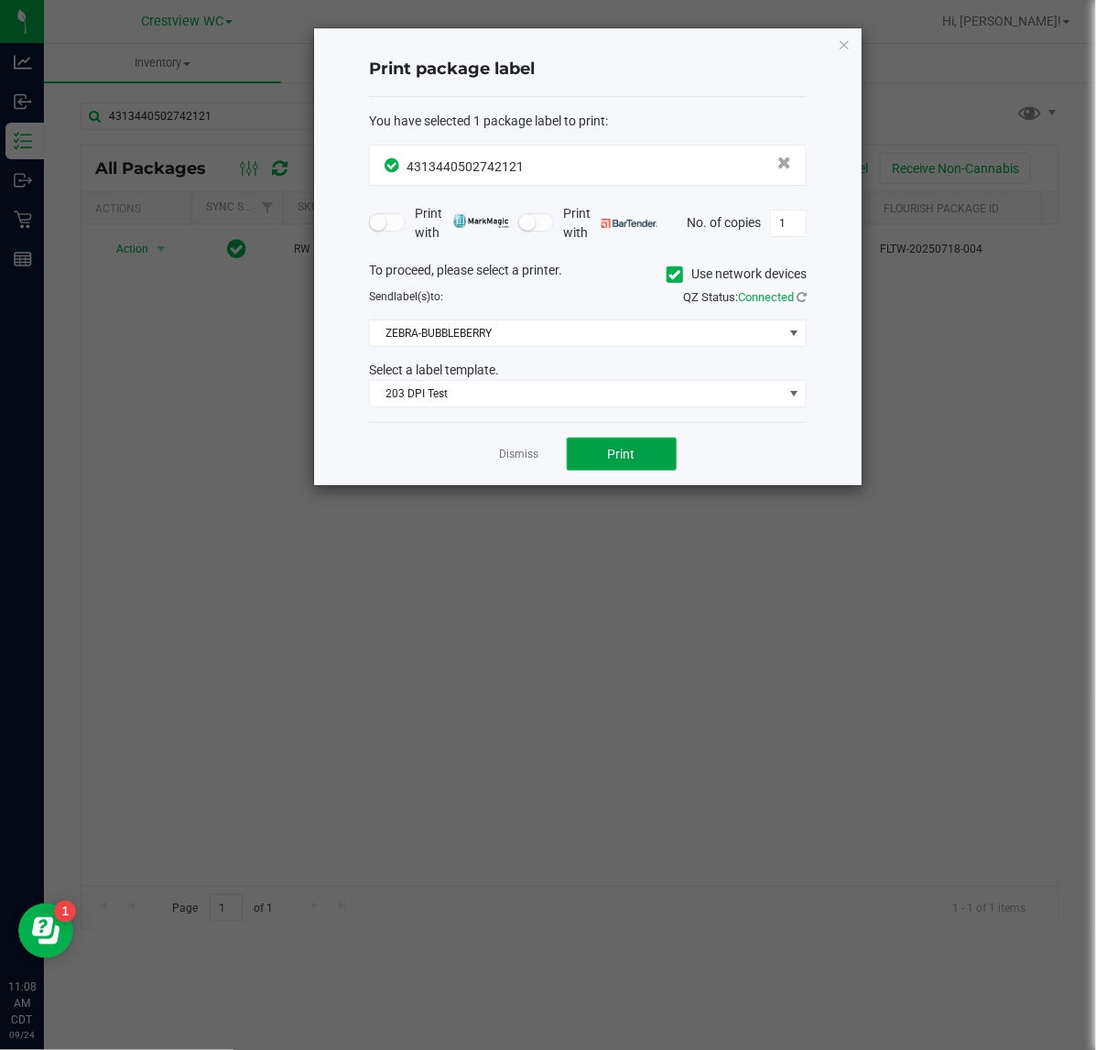
click at [666, 459] on button "Print" at bounding box center [622, 454] width 110 height 33
click at [849, 43] on icon "button" at bounding box center [844, 44] width 13 height 22
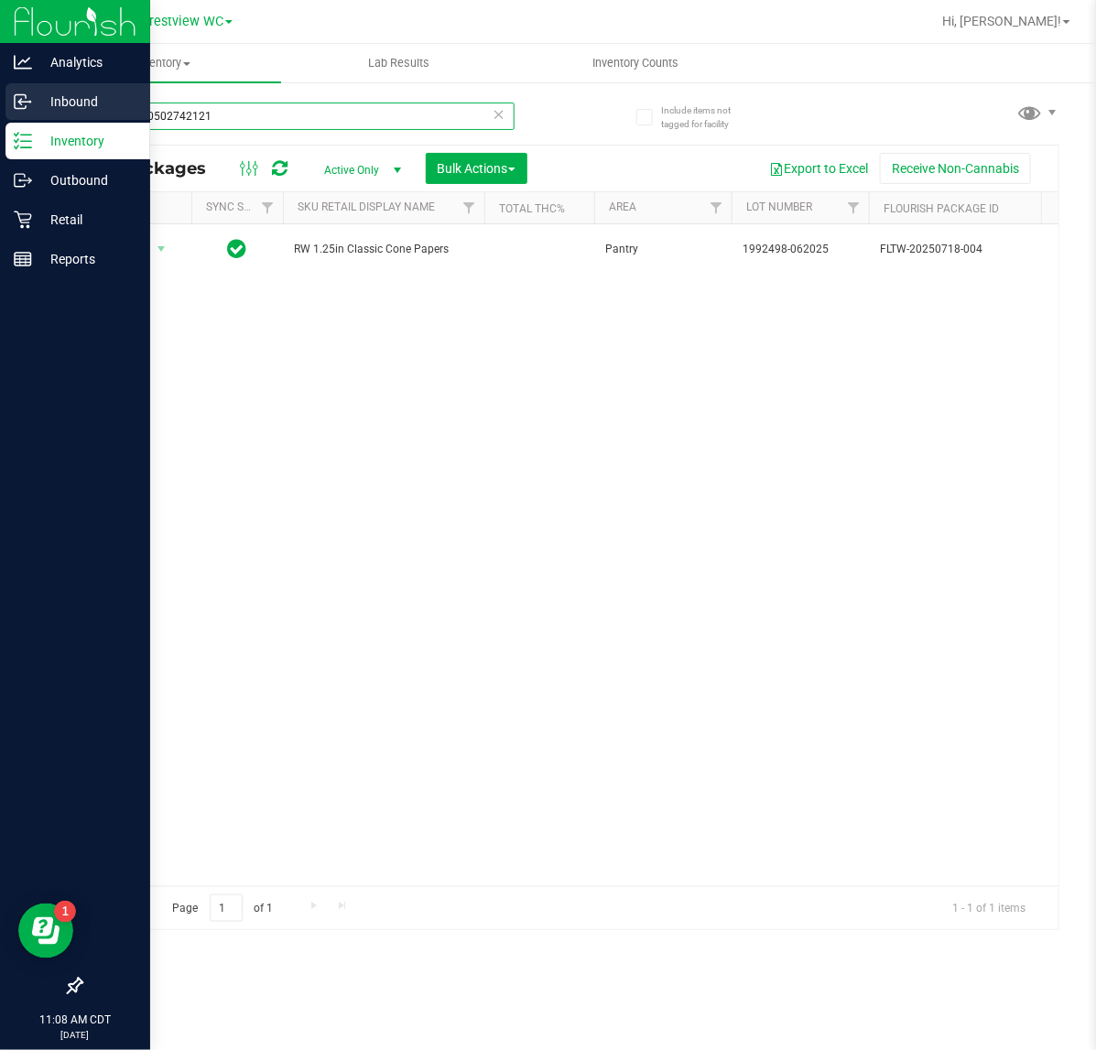
drag, startPoint x: 389, startPoint y: 111, endPoint x: 160, endPoint y: 108, distance: 228.8
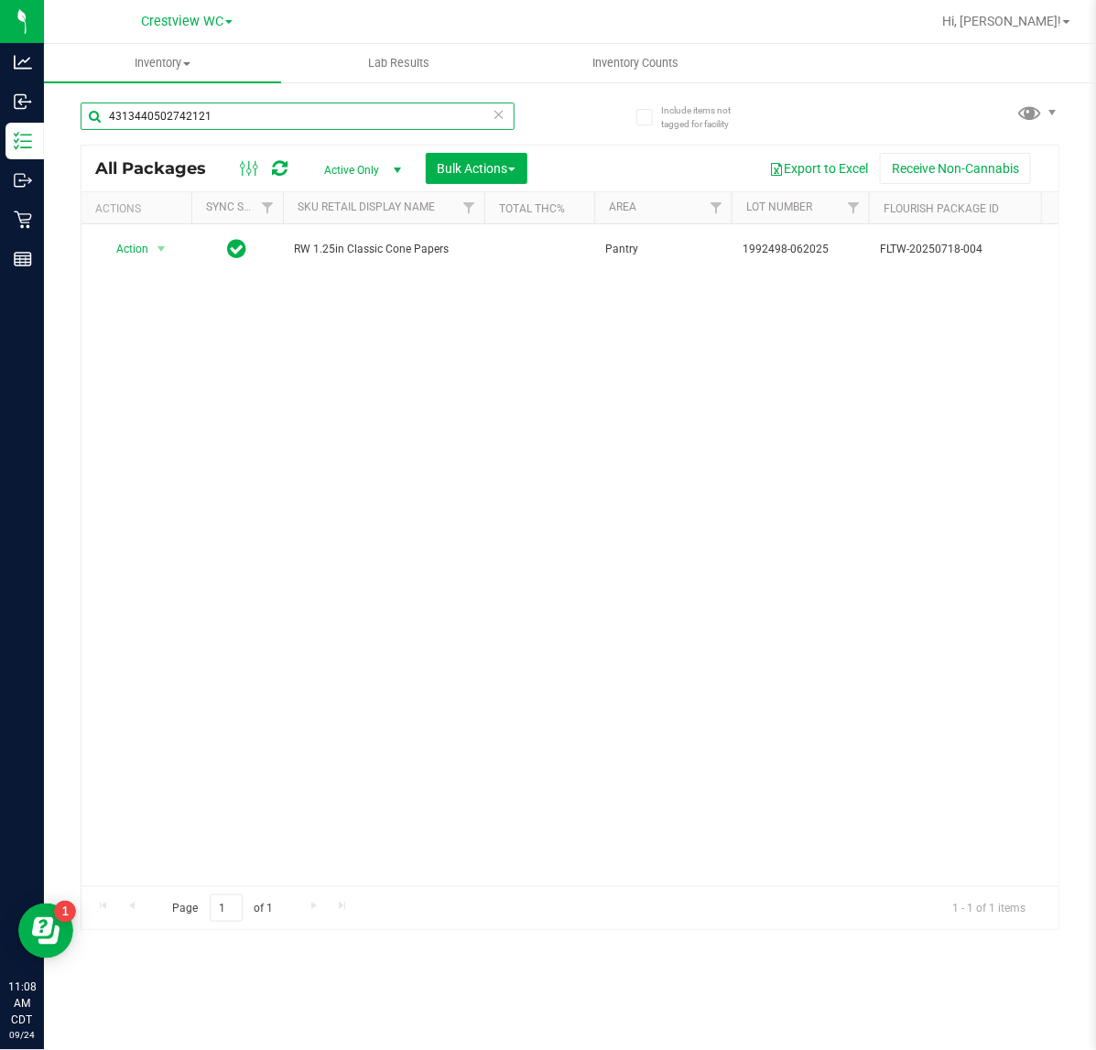
click at [19, 93] on div "Analytics Inbound Inventory Outbound Retail Reports 11:08 AM CDT 09/24/2025 09/…" at bounding box center [548, 525] width 1096 height 1050
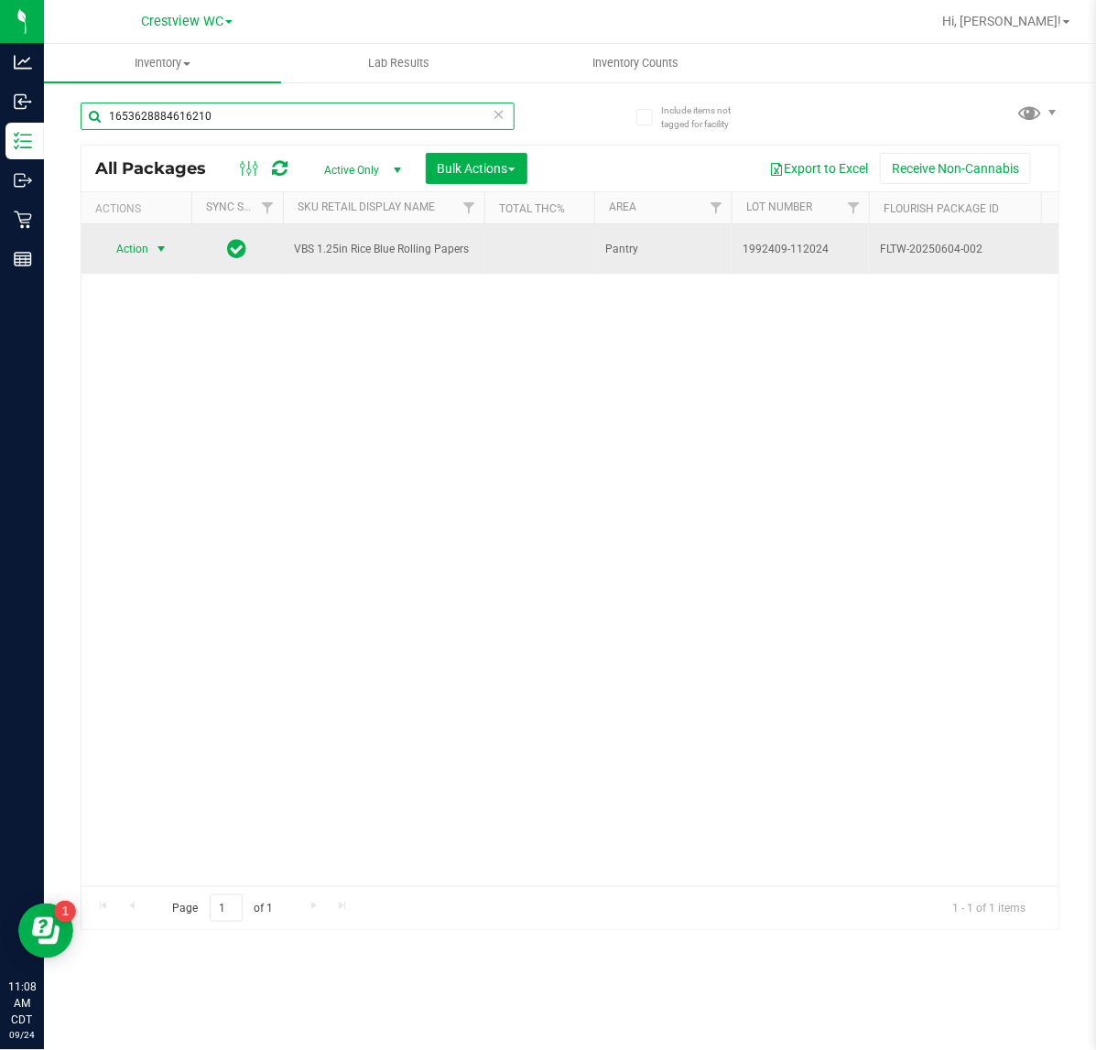
type input "1653628884616210"
click at [154, 247] on span "select" at bounding box center [161, 249] width 15 height 15
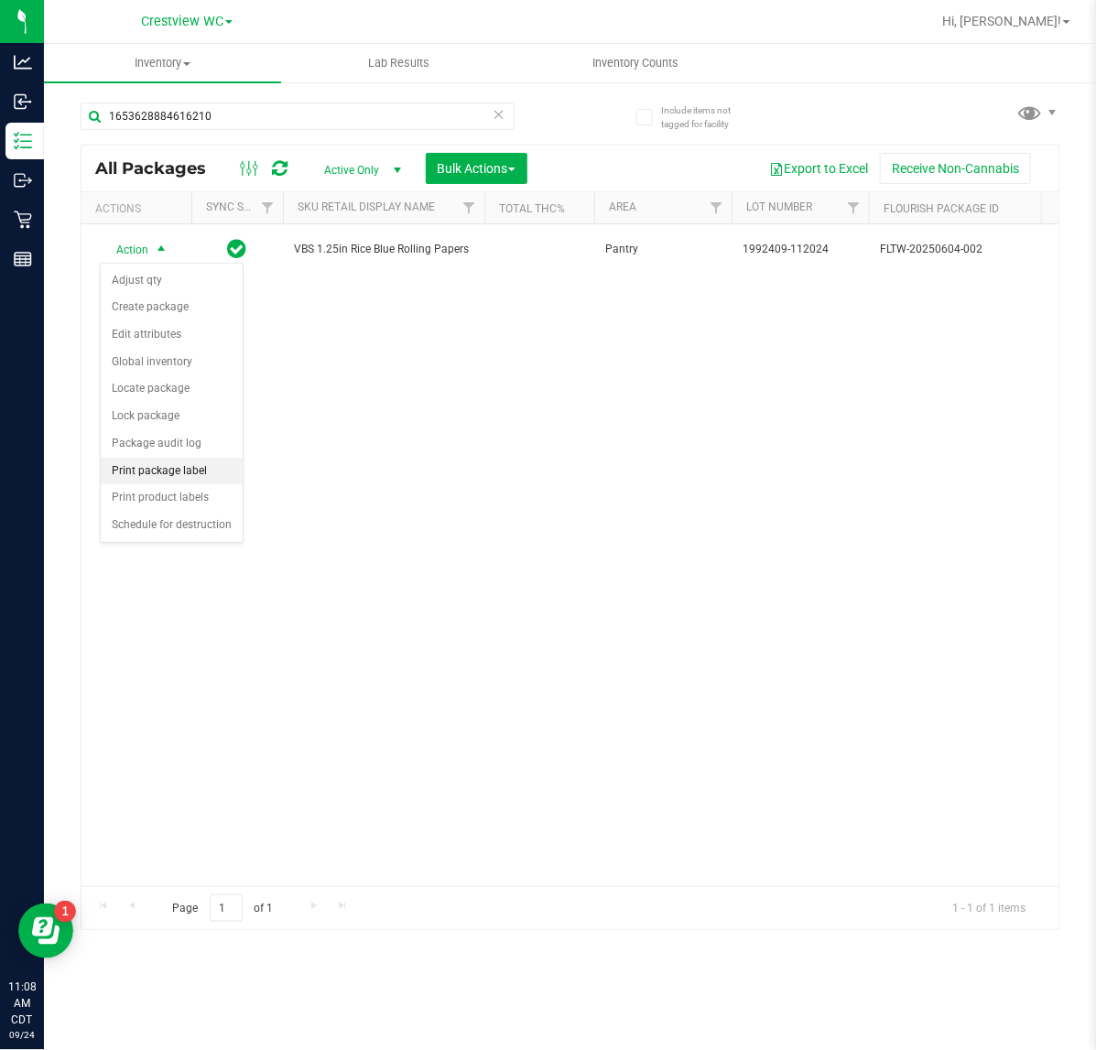
click at [174, 464] on li "Print package label" at bounding box center [172, 471] width 142 height 27
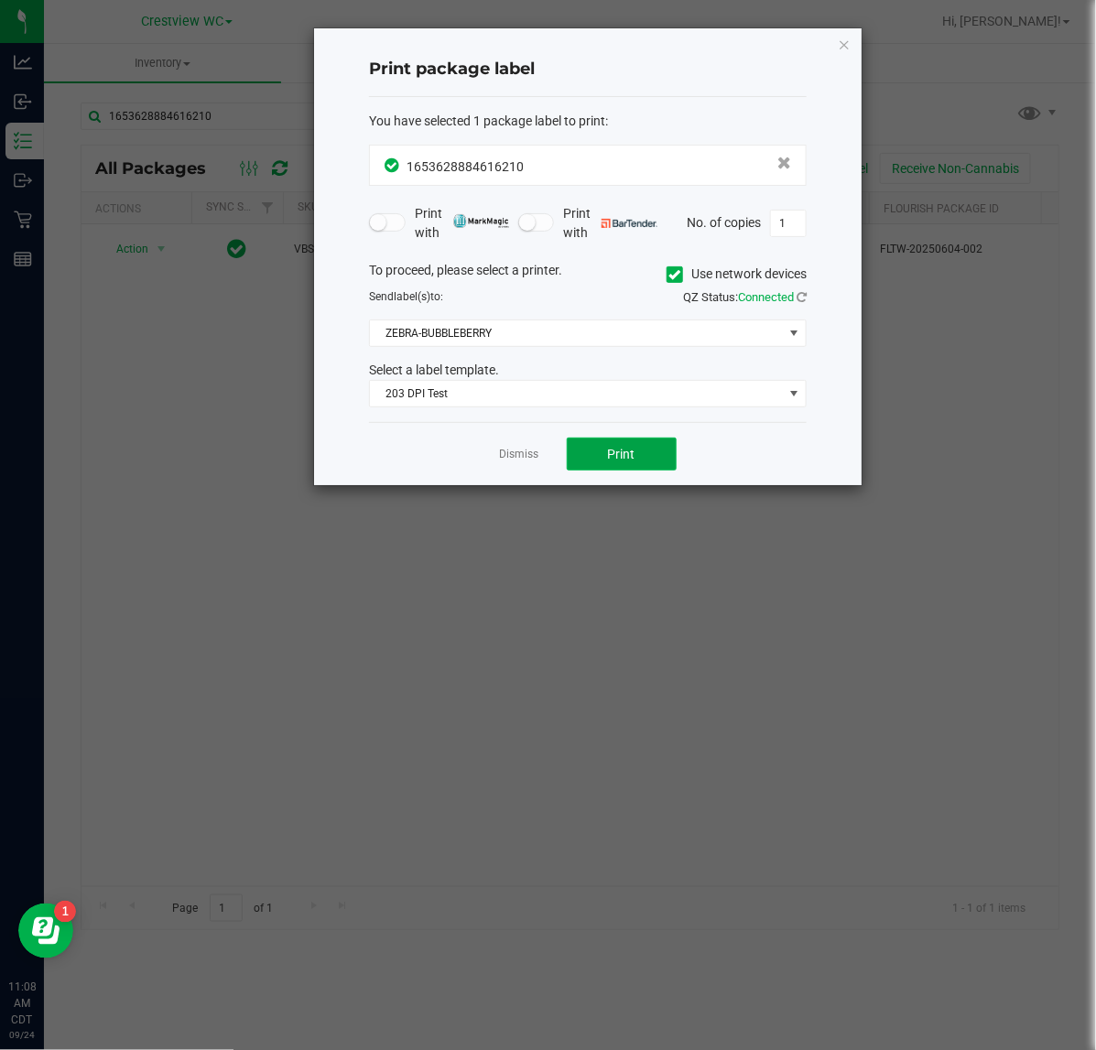
click at [600, 439] on button "Print" at bounding box center [622, 454] width 110 height 33
click at [849, 37] on icon "button" at bounding box center [844, 44] width 13 height 22
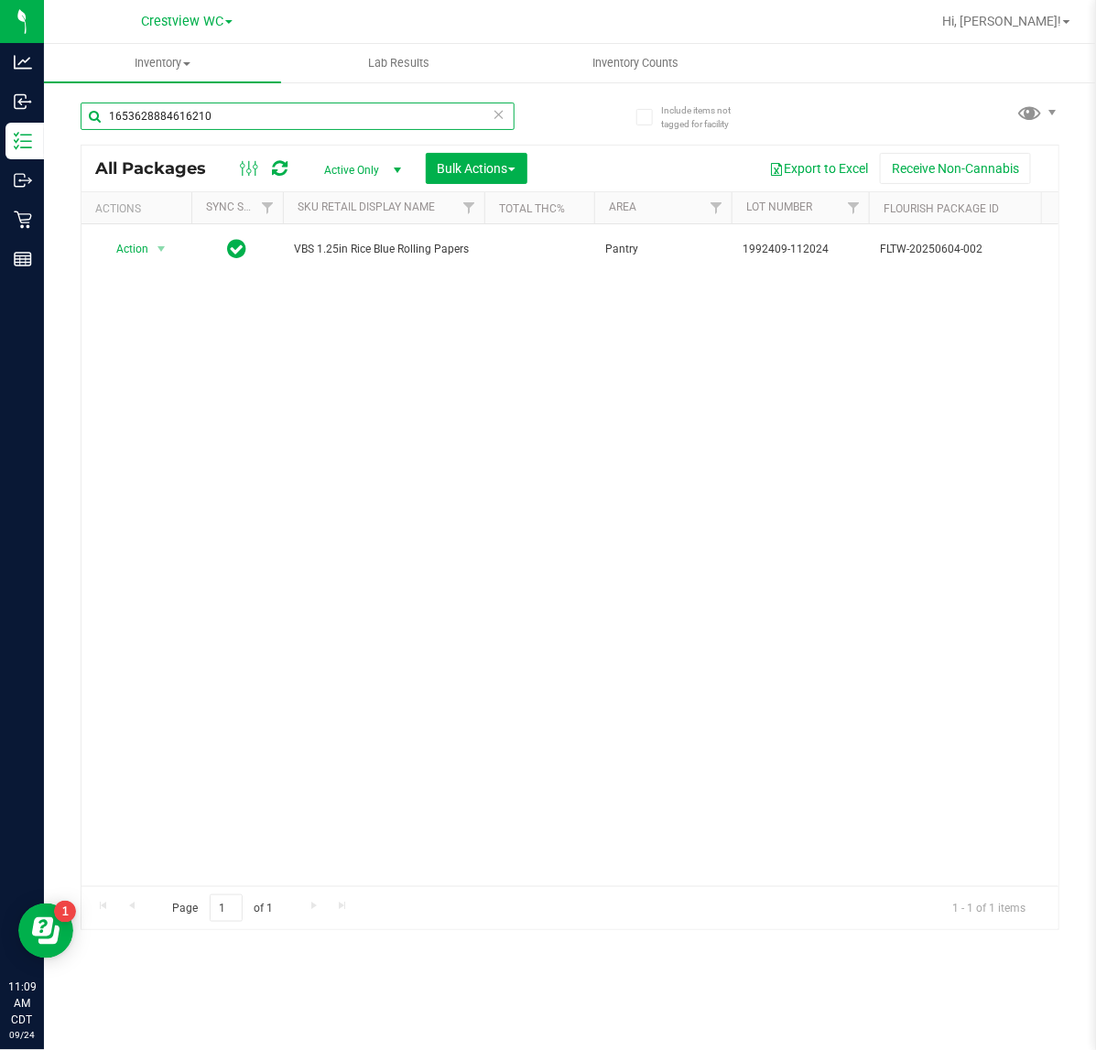
drag, startPoint x: 308, startPoint y: 122, endPoint x: -61, endPoint y: 122, distance: 369.8
click at [0, 122] on html "Analytics Inbound Inventory Outbound Retail Reports 11:09 AM CDT 09/24/2025 09/…" at bounding box center [548, 525] width 1096 height 1050
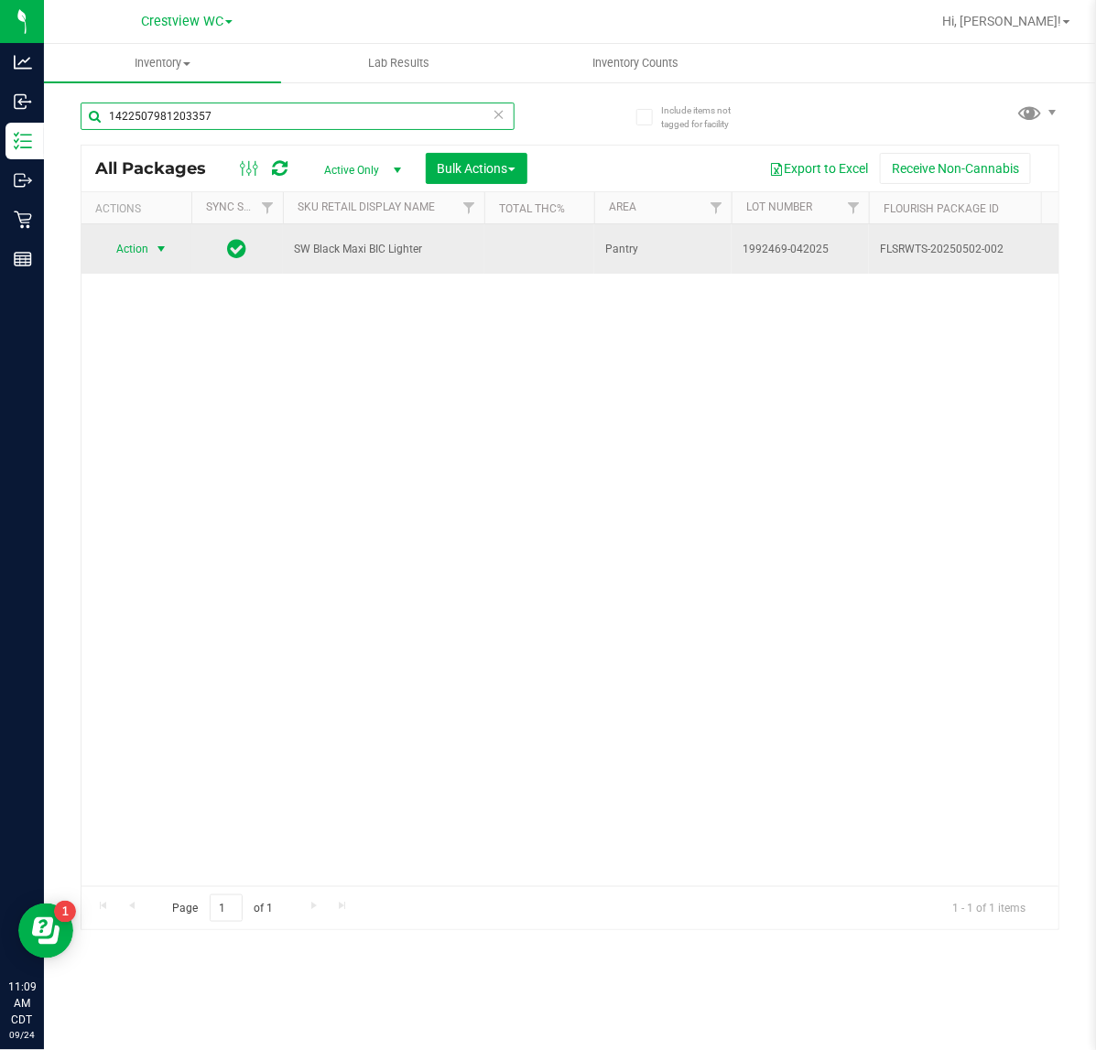
type input "1422507981203357"
click at [129, 244] on span "Action" at bounding box center [124, 249] width 49 height 26
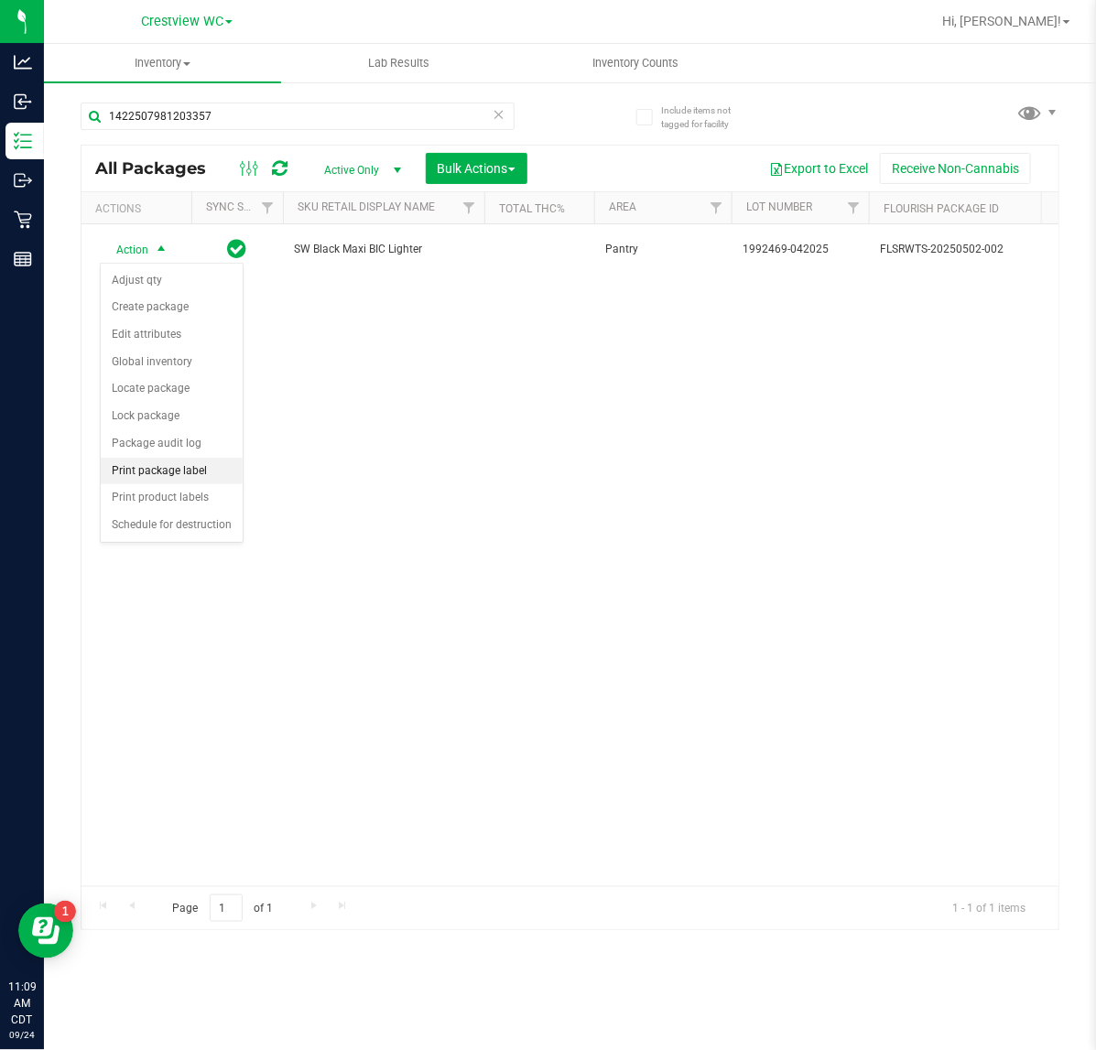
drag, startPoint x: 189, startPoint y: 482, endPoint x: 207, endPoint y: 478, distance: 18.9
click at [192, 481] on li "Print package label" at bounding box center [172, 471] width 142 height 27
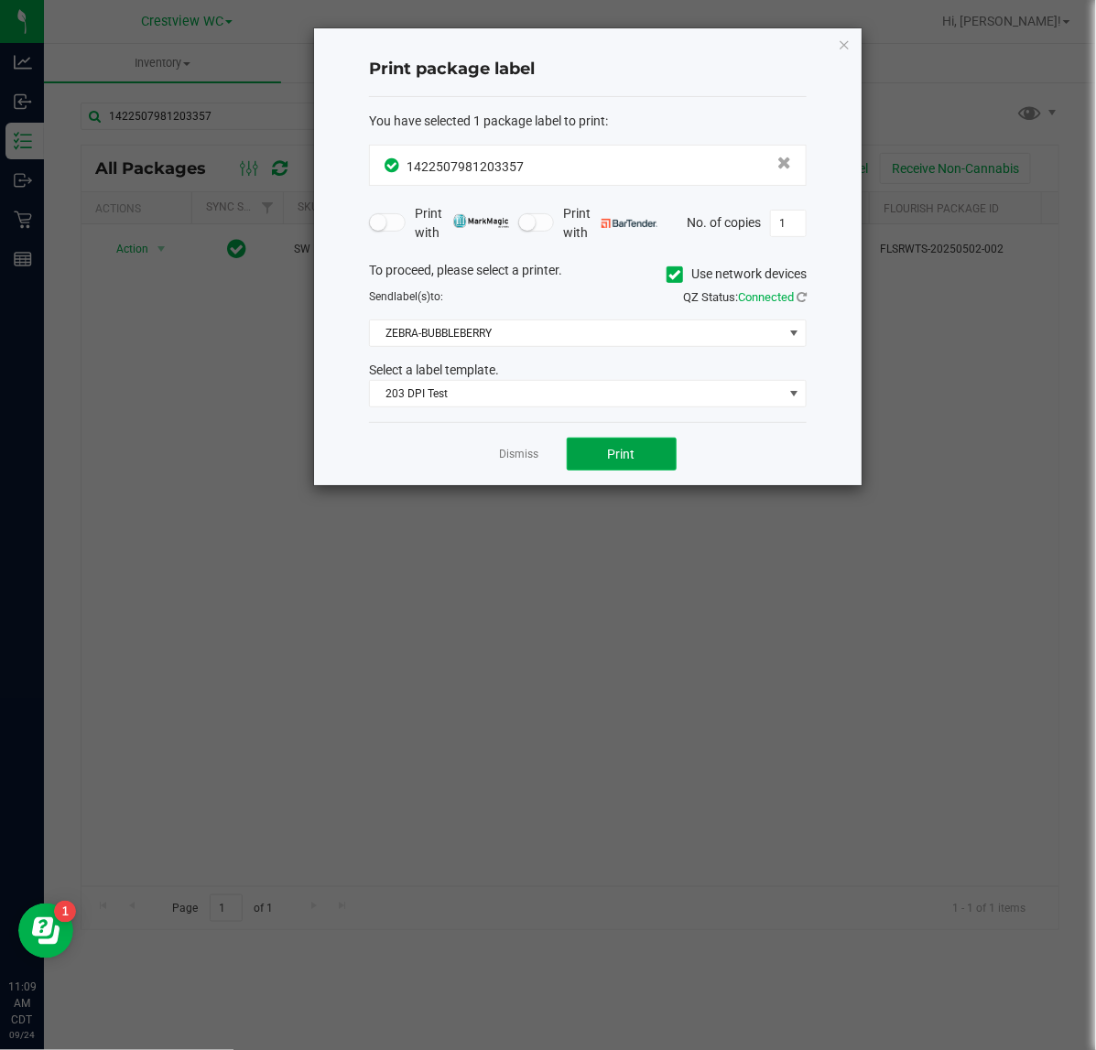
click at [582, 449] on button "Print" at bounding box center [622, 454] width 110 height 33
click at [848, 46] on icon "button" at bounding box center [844, 44] width 13 height 22
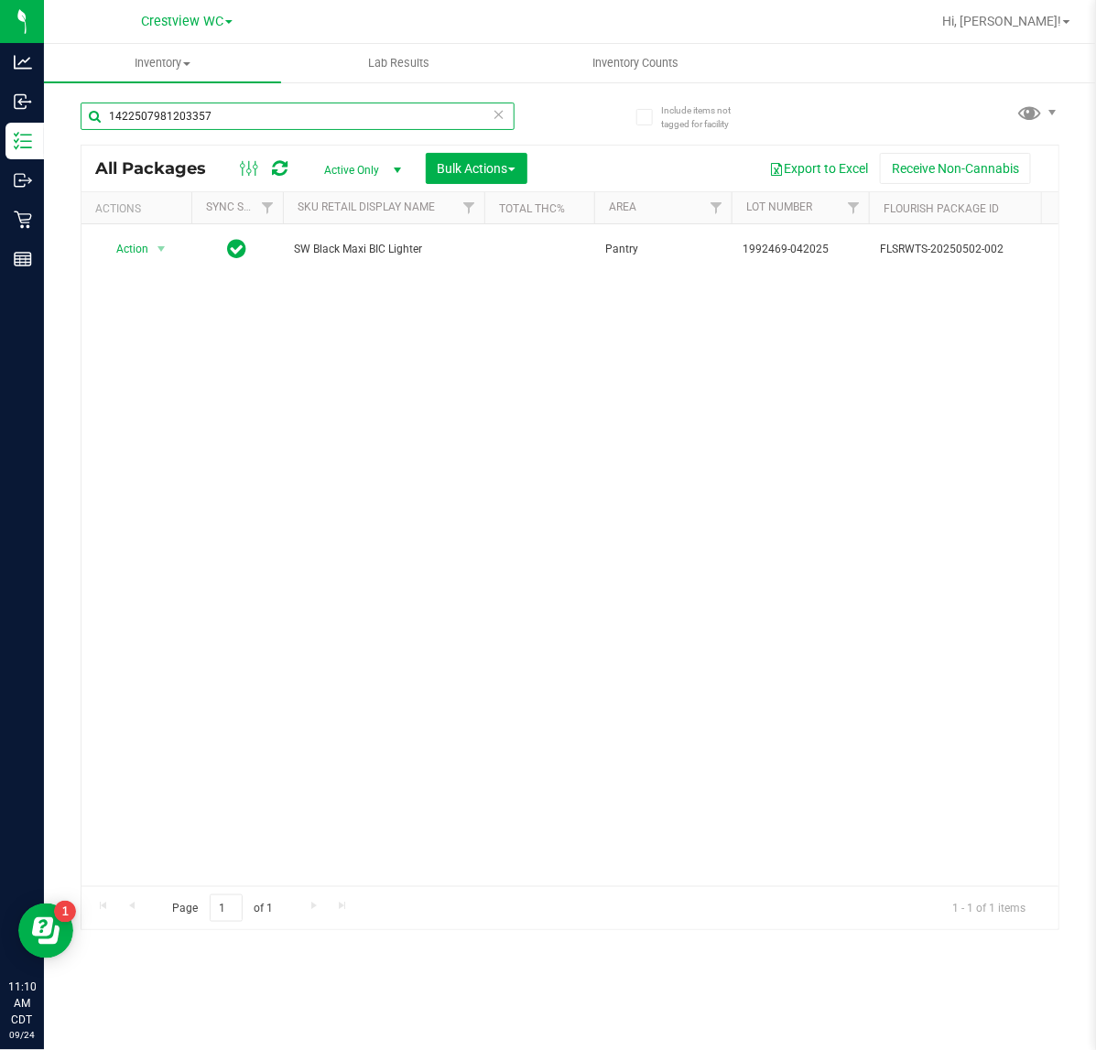
drag, startPoint x: 131, startPoint y: 117, endPoint x: 108, endPoint y: 112, distance: 23.5
click at [108, 112] on input "1422507981203357" at bounding box center [298, 116] width 434 height 27
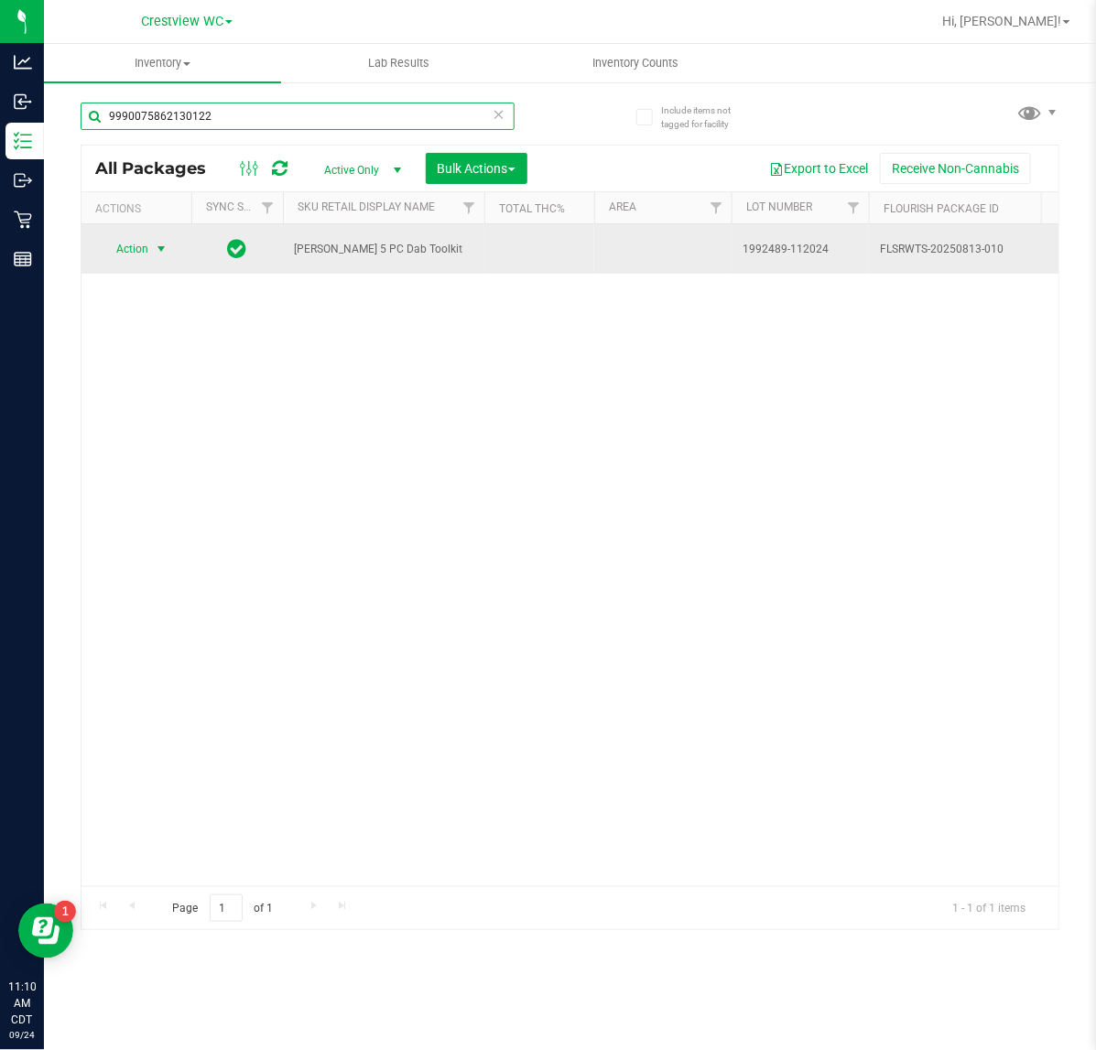
type input "9990075862130122"
click at [167, 256] on span "select" at bounding box center [161, 249] width 15 height 15
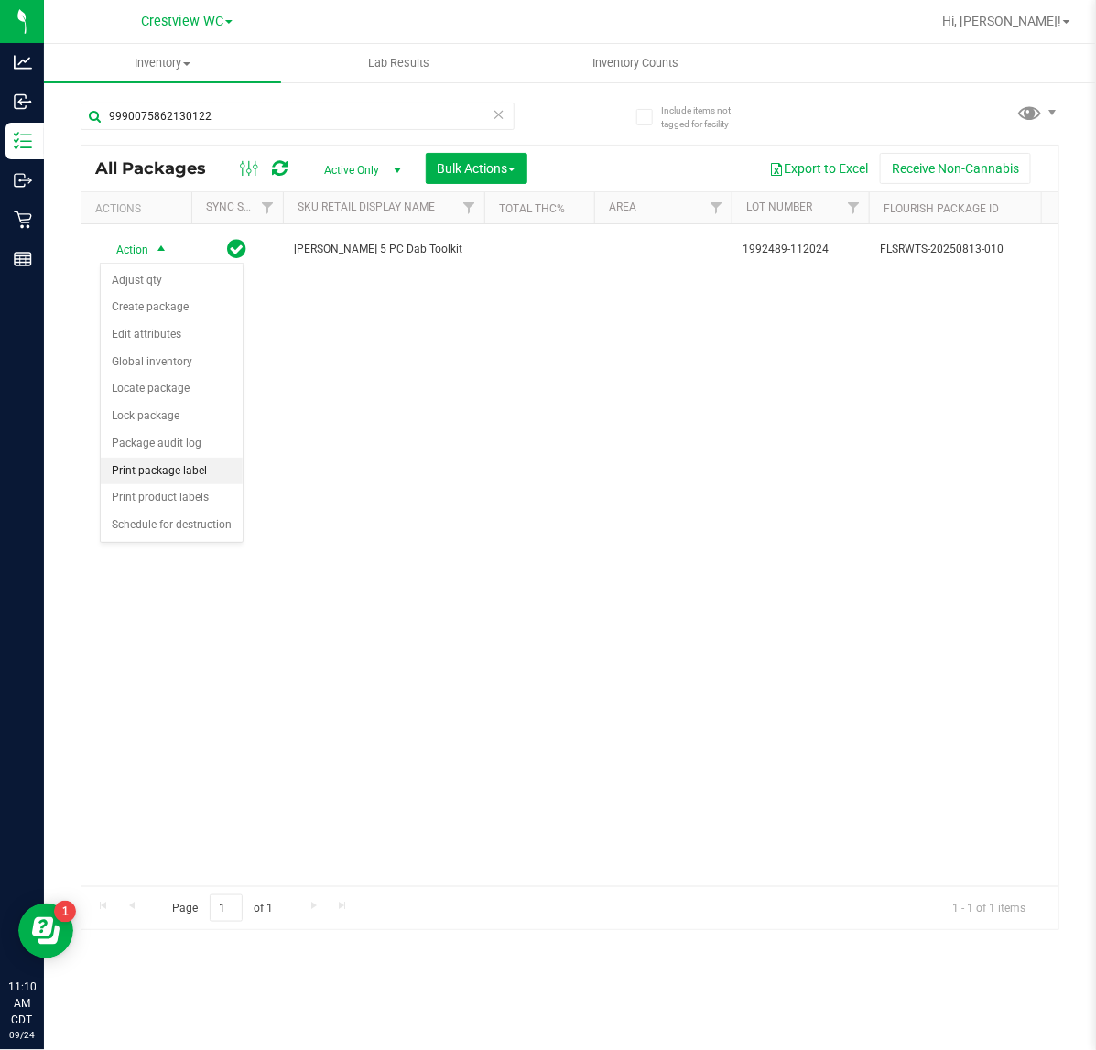
click at [186, 476] on li "Print package label" at bounding box center [172, 471] width 142 height 27
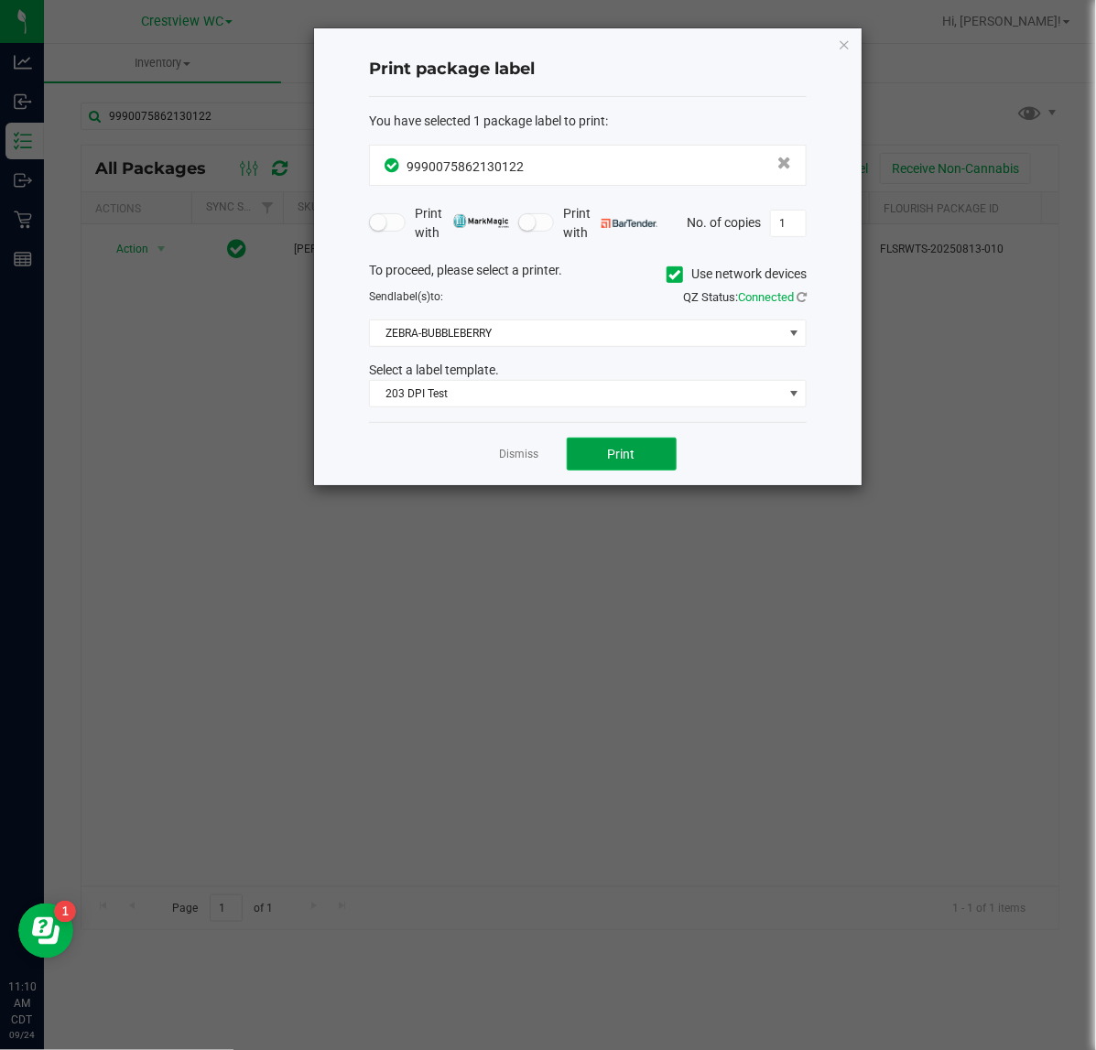
click at [645, 454] on button "Print" at bounding box center [622, 454] width 110 height 33
click at [849, 44] on icon "button" at bounding box center [844, 44] width 13 height 22
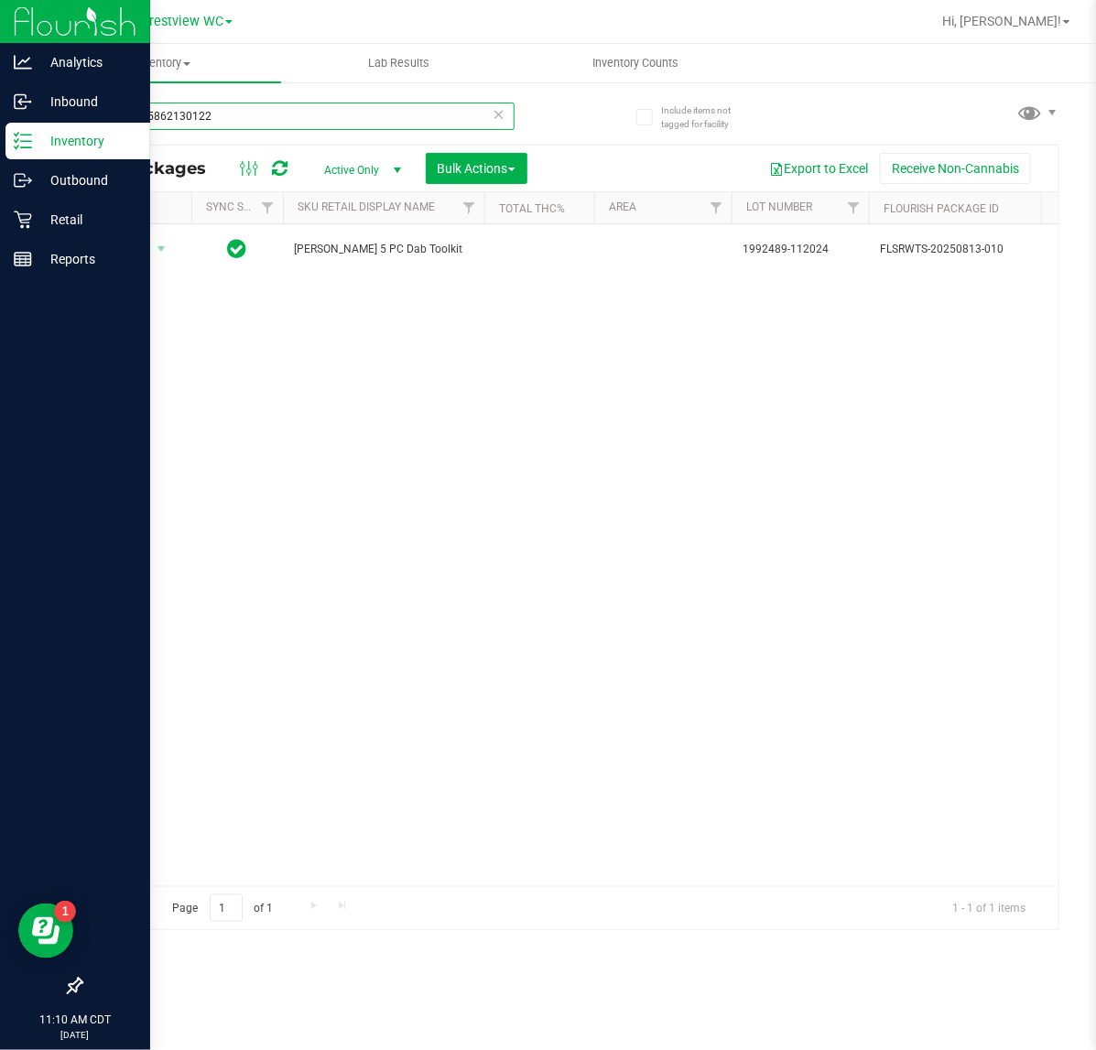
drag, startPoint x: 423, startPoint y: 113, endPoint x: 14, endPoint y: 152, distance: 411.0
click at [14, 152] on div "Analytics Inbound Inventory Outbound Retail Reports 11:10 AM CDT 09/24/2025 09/…" at bounding box center [548, 525] width 1096 height 1050
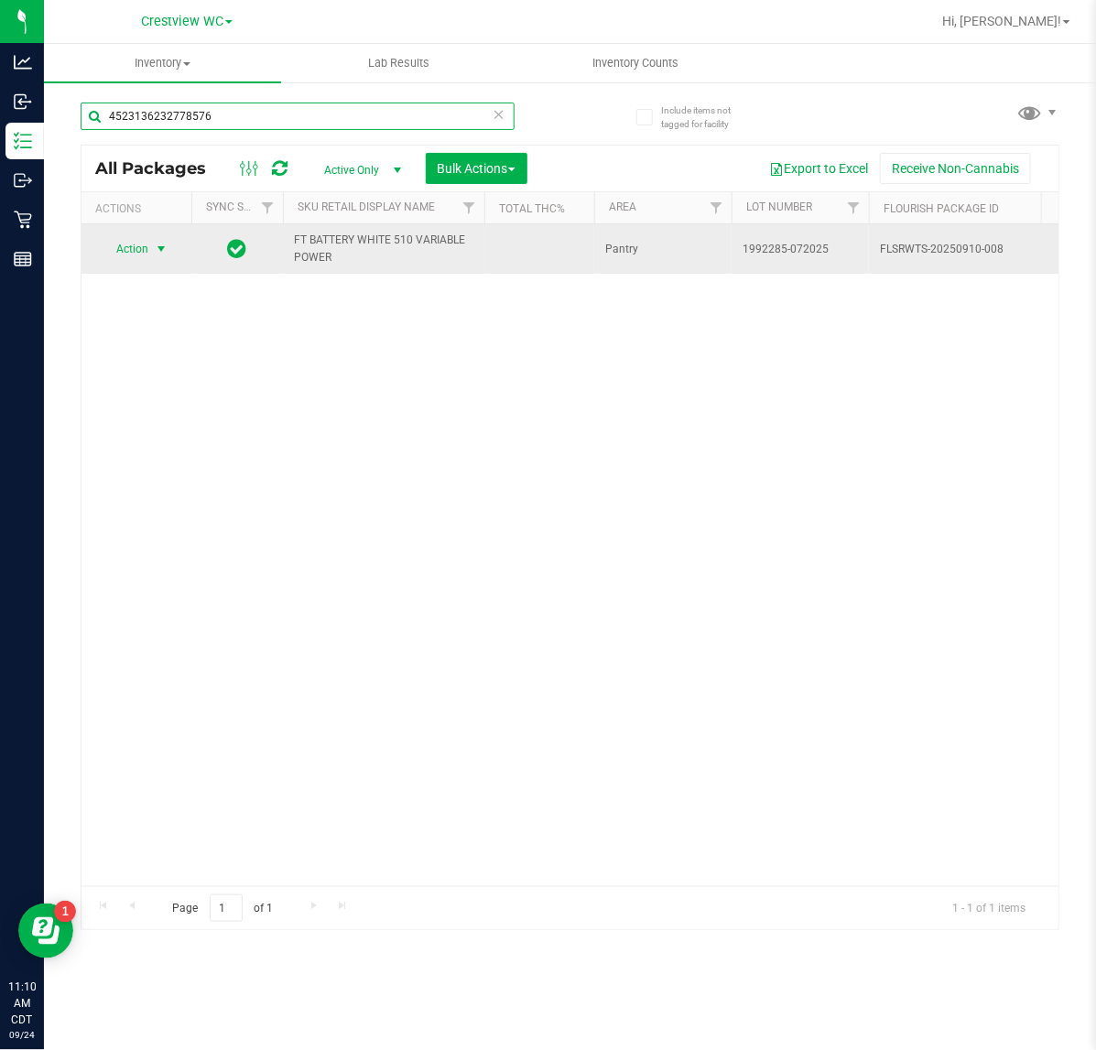
type input "4523136232778576"
click at [152, 252] on span "select" at bounding box center [161, 249] width 23 height 26
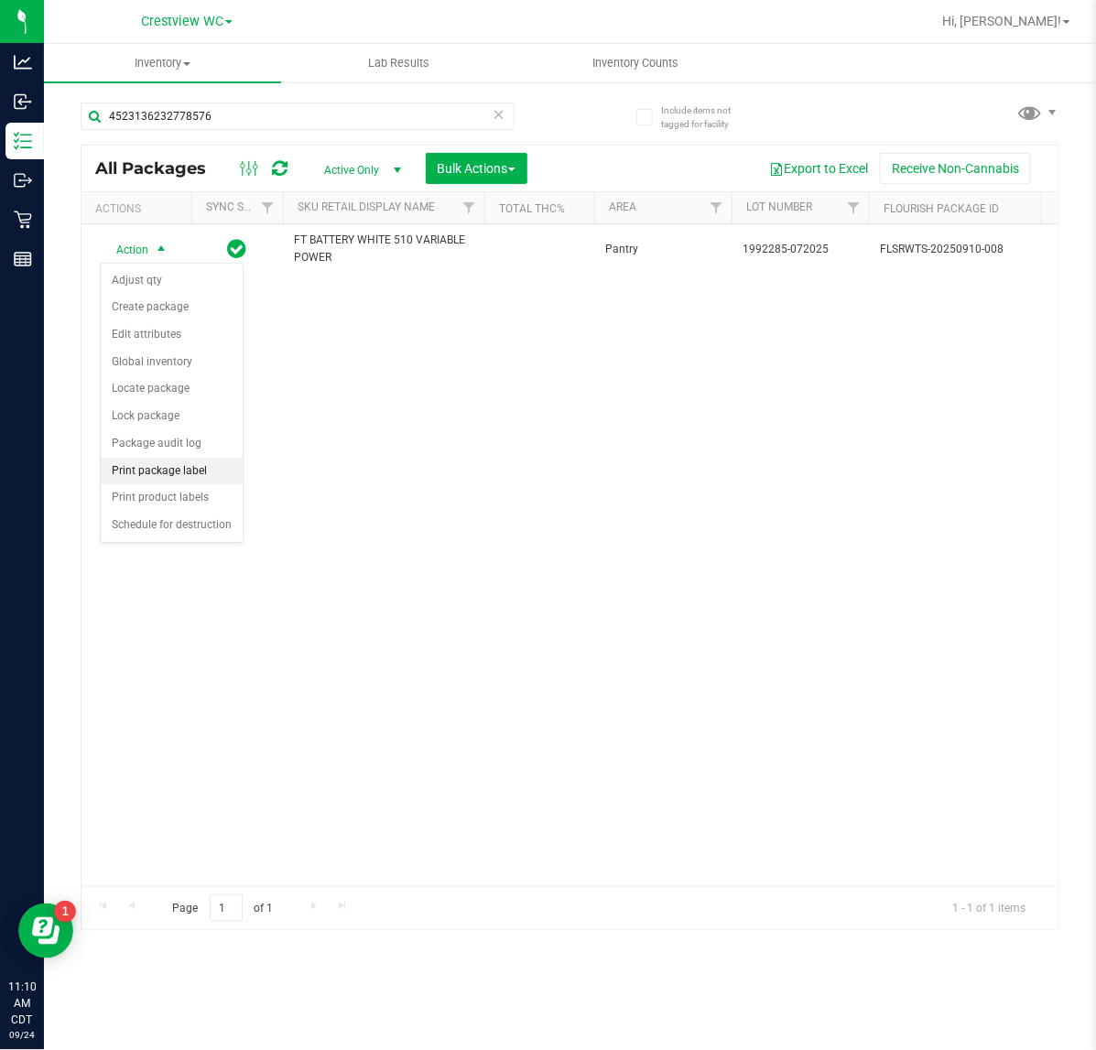
click at [181, 482] on li "Print package label" at bounding box center [172, 471] width 142 height 27
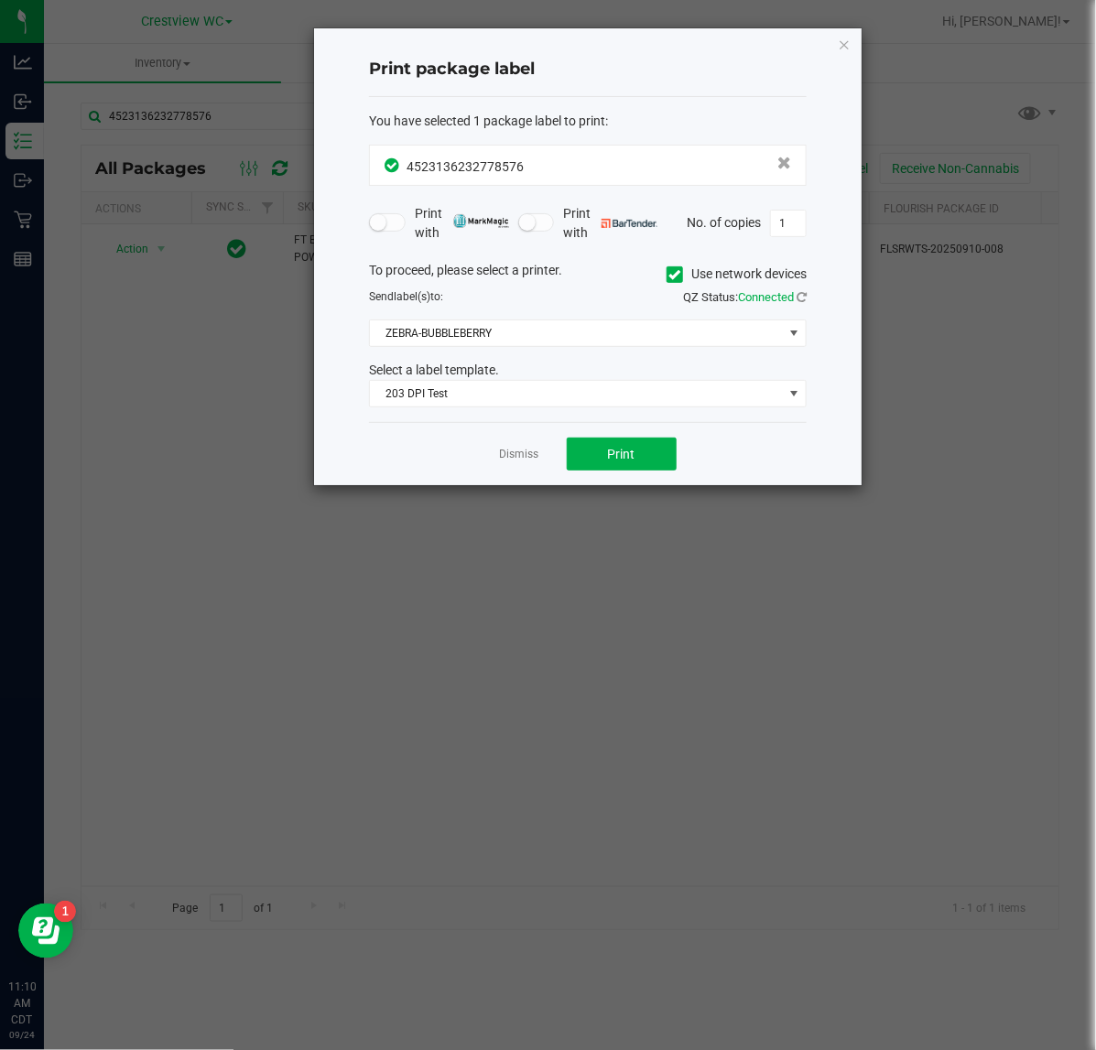
click at [675, 485] on div "Dismiss Print" at bounding box center [588, 453] width 438 height 63
drag, startPoint x: 665, startPoint y: 473, endPoint x: 665, endPoint y: 463, distance: 10.1
click at [665, 465] on div "Dismiss Print" at bounding box center [588, 453] width 438 height 63
click at [666, 459] on button "Print" at bounding box center [622, 454] width 110 height 33
click at [840, 44] on icon "button" at bounding box center [844, 44] width 13 height 22
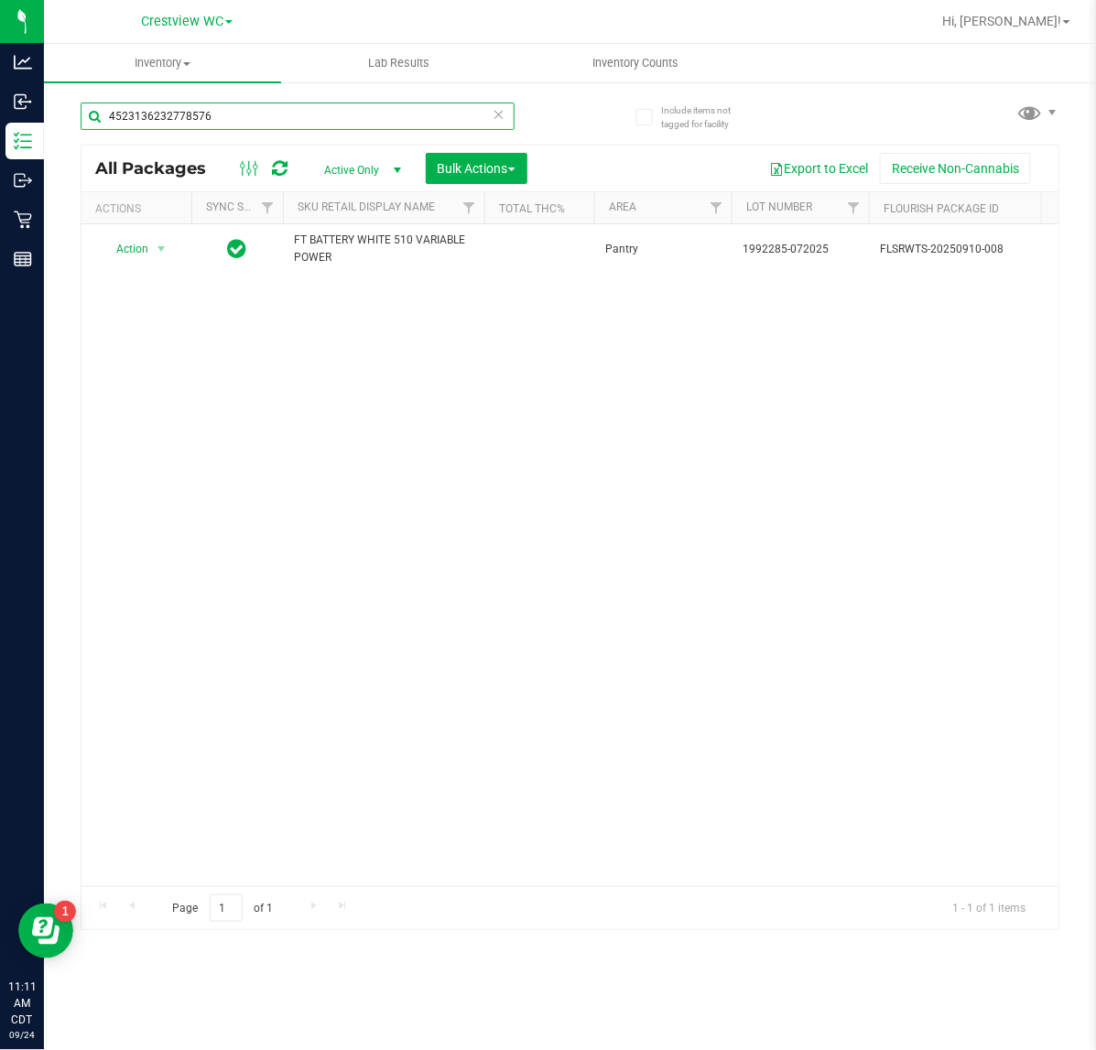
drag, startPoint x: 312, startPoint y: 124, endPoint x: -46, endPoint y: 156, distance: 359.2
click at [0, 156] on html "Analytics Inbound Inventory Outbound Retail Reports 11:11 AM CDT 09/24/2025 09/…" at bounding box center [548, 525] width 1096 height 1050
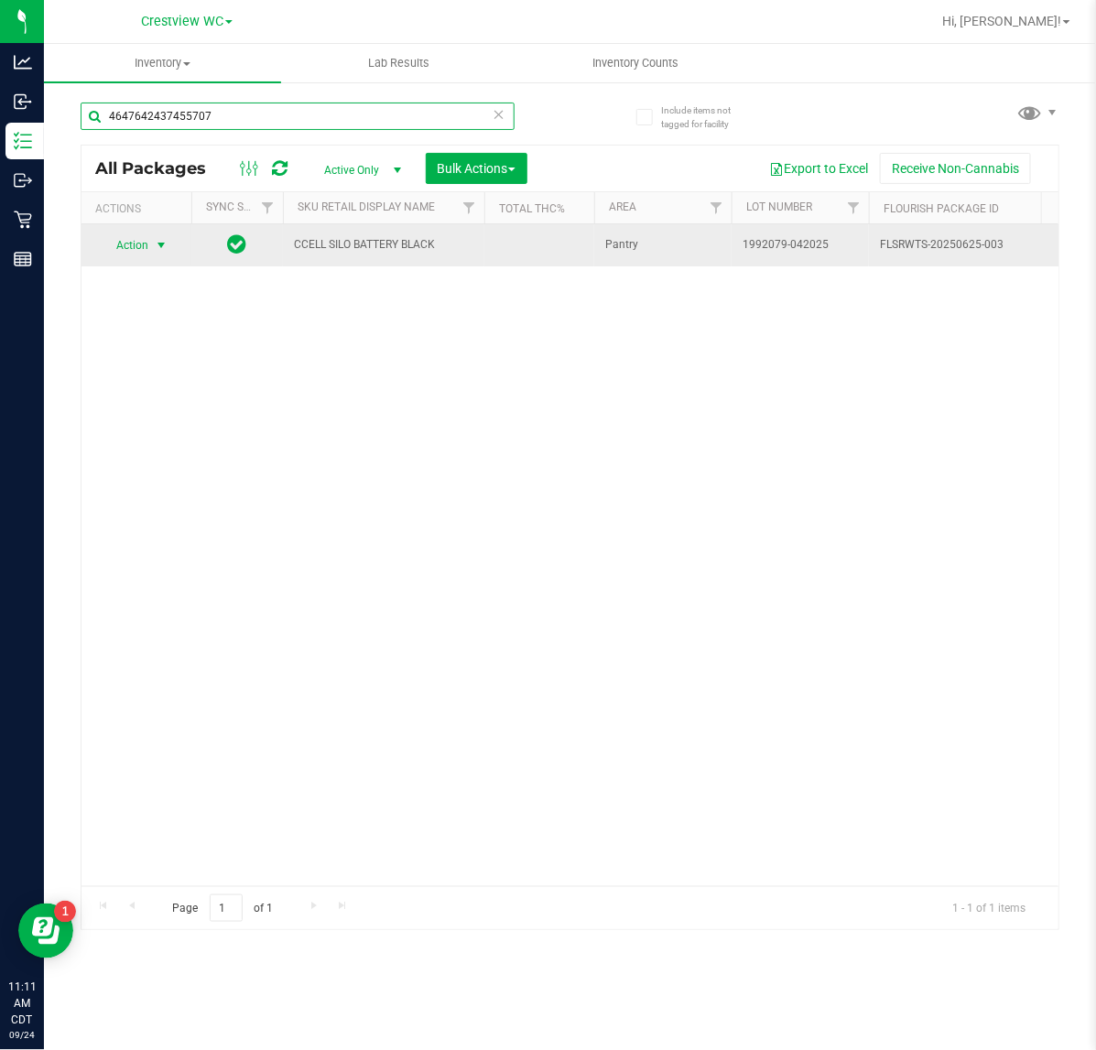
type input "4647642437455707"
click at [138, 248] on span "Action" at bounding box center [124, 245] width 49 height 26
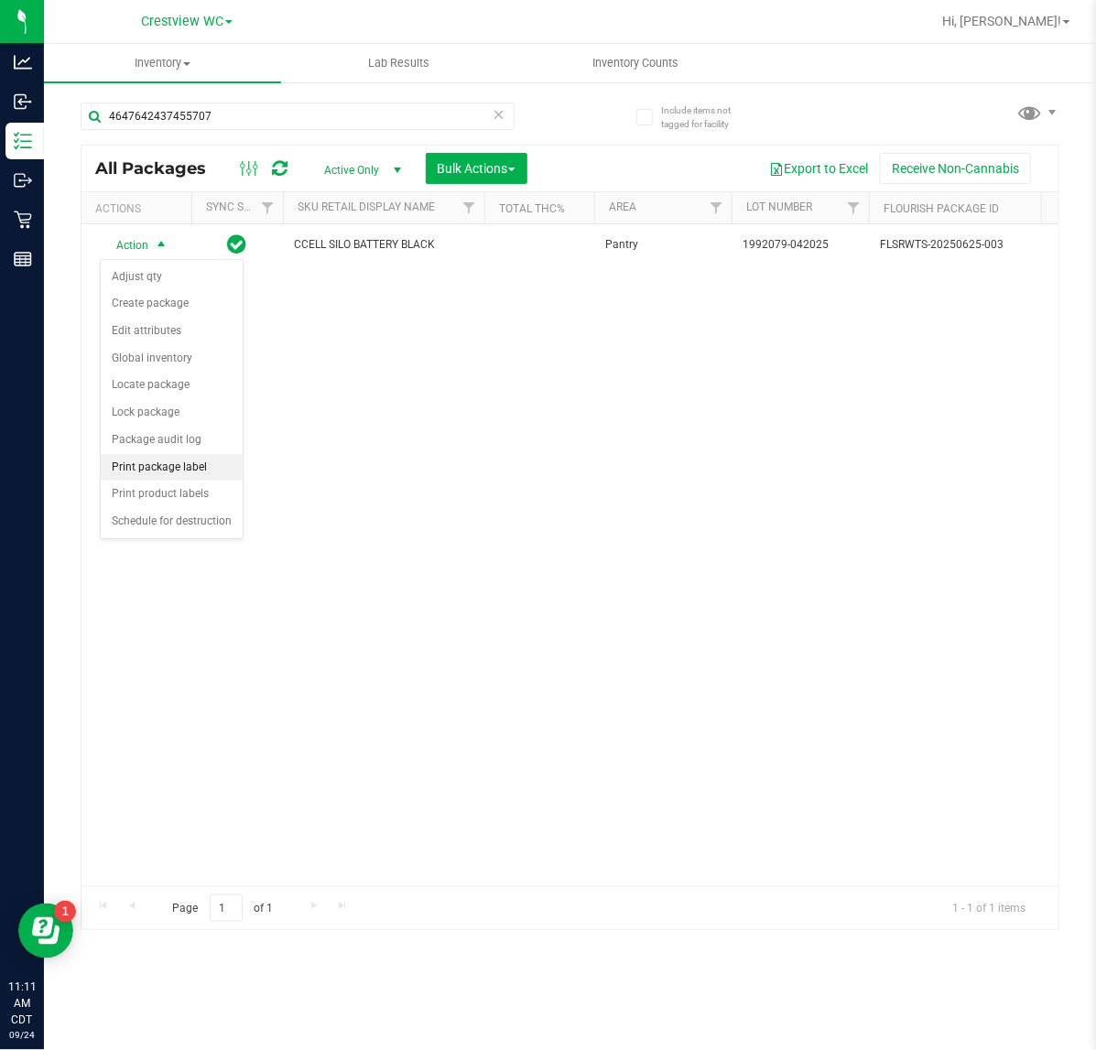
click at [156, 470] on li "Print package label" at bounding box center [172, 467] width 142 height 27
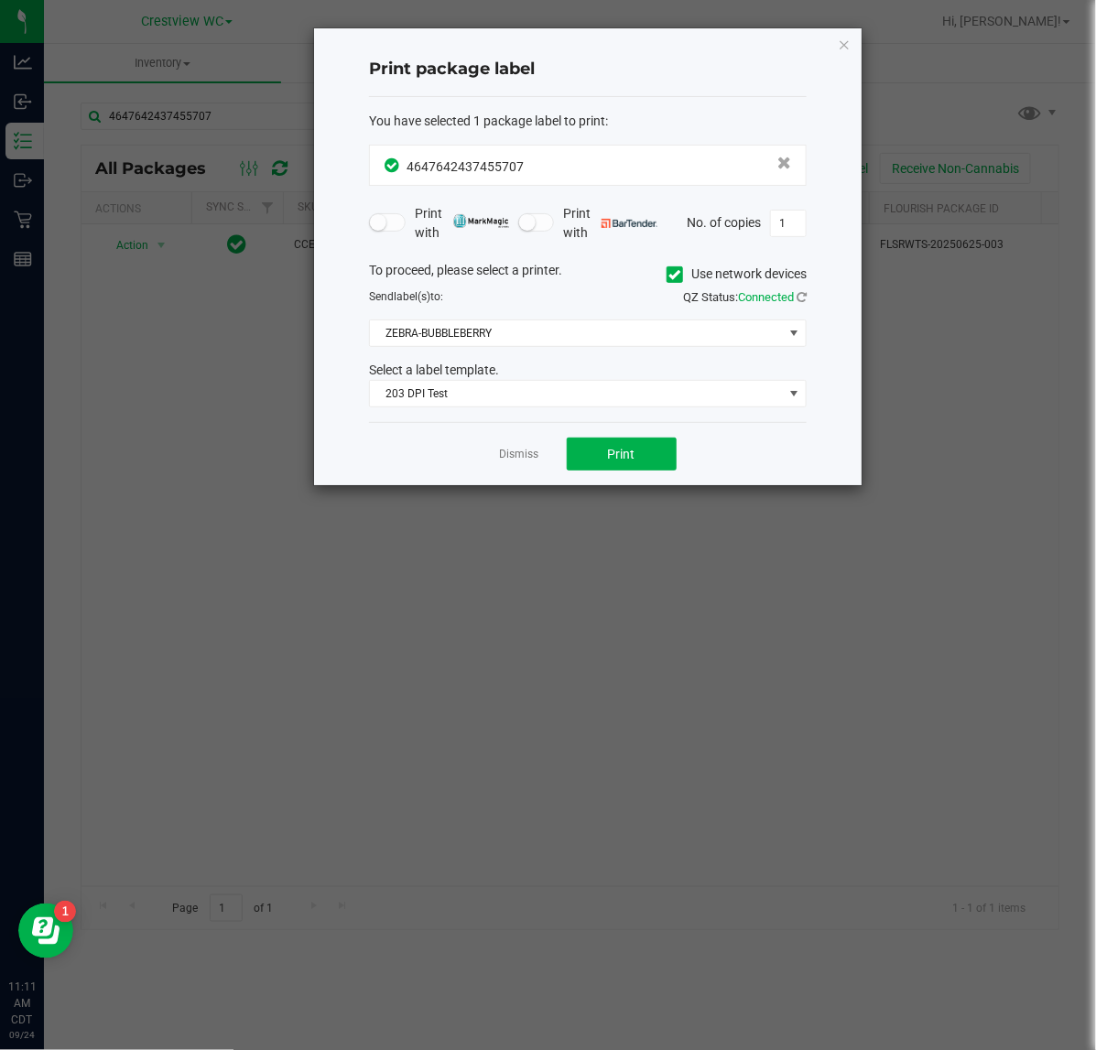
click at [611, 438] on div "Dismiss Print" at bounding box center [588, 453] width 438 height 63
click at [623, 442] on button "Print" at bounding box center [622, 454] width 110 height 33
click at [842, 38] on icon "button" at bounding box center [844, 44] width 13 height 22
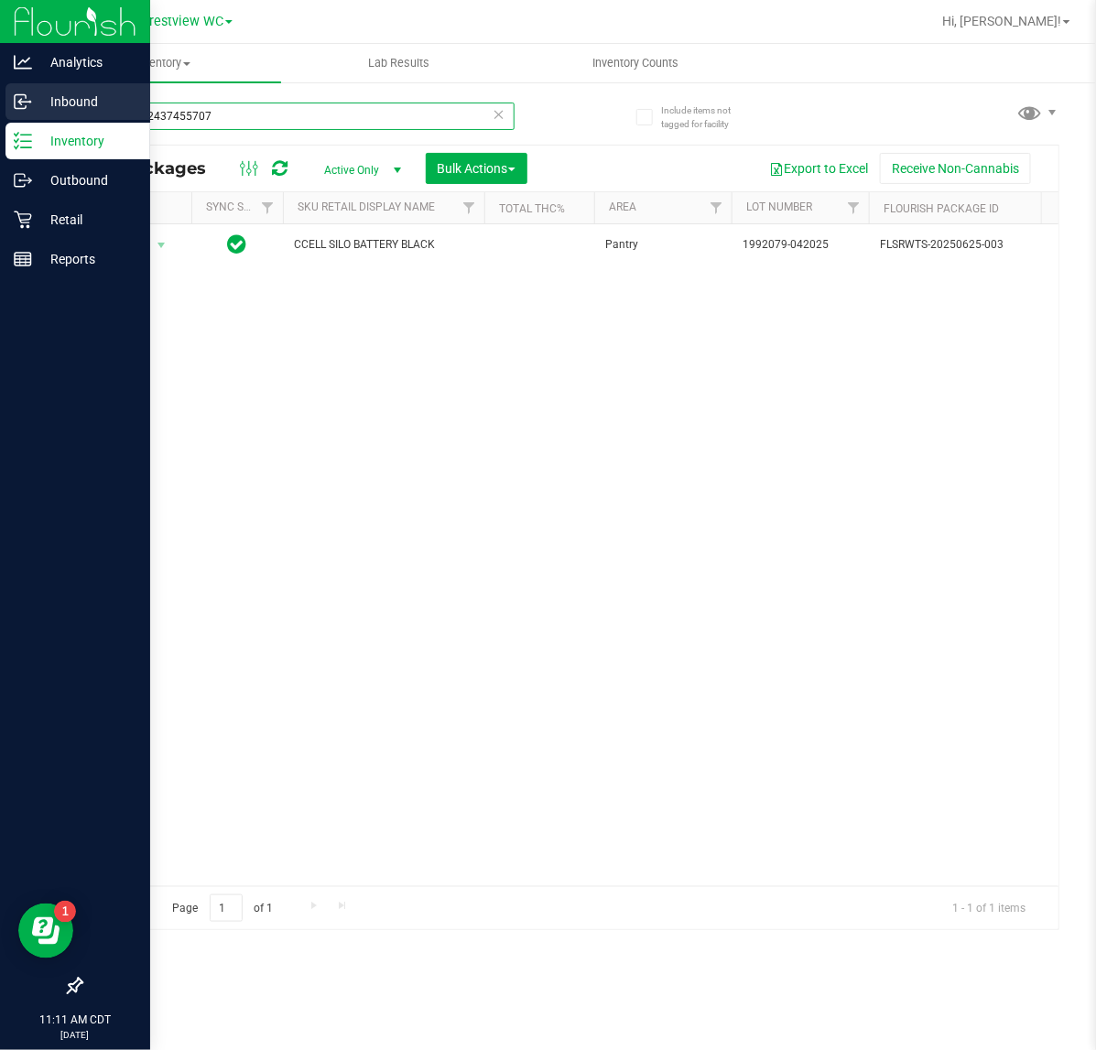
drag, startPoint x: 256, startPoint y: 128, endPoint x: 7, endPoint y: 108, distance: 249.8
click at [7, 108] on div "Analytics Inbound Inventory Outbound Retail Reports 11:11 AM CDT 09/24/2025 09/…" at bounding box center [548, 525] width 1096 height 1050
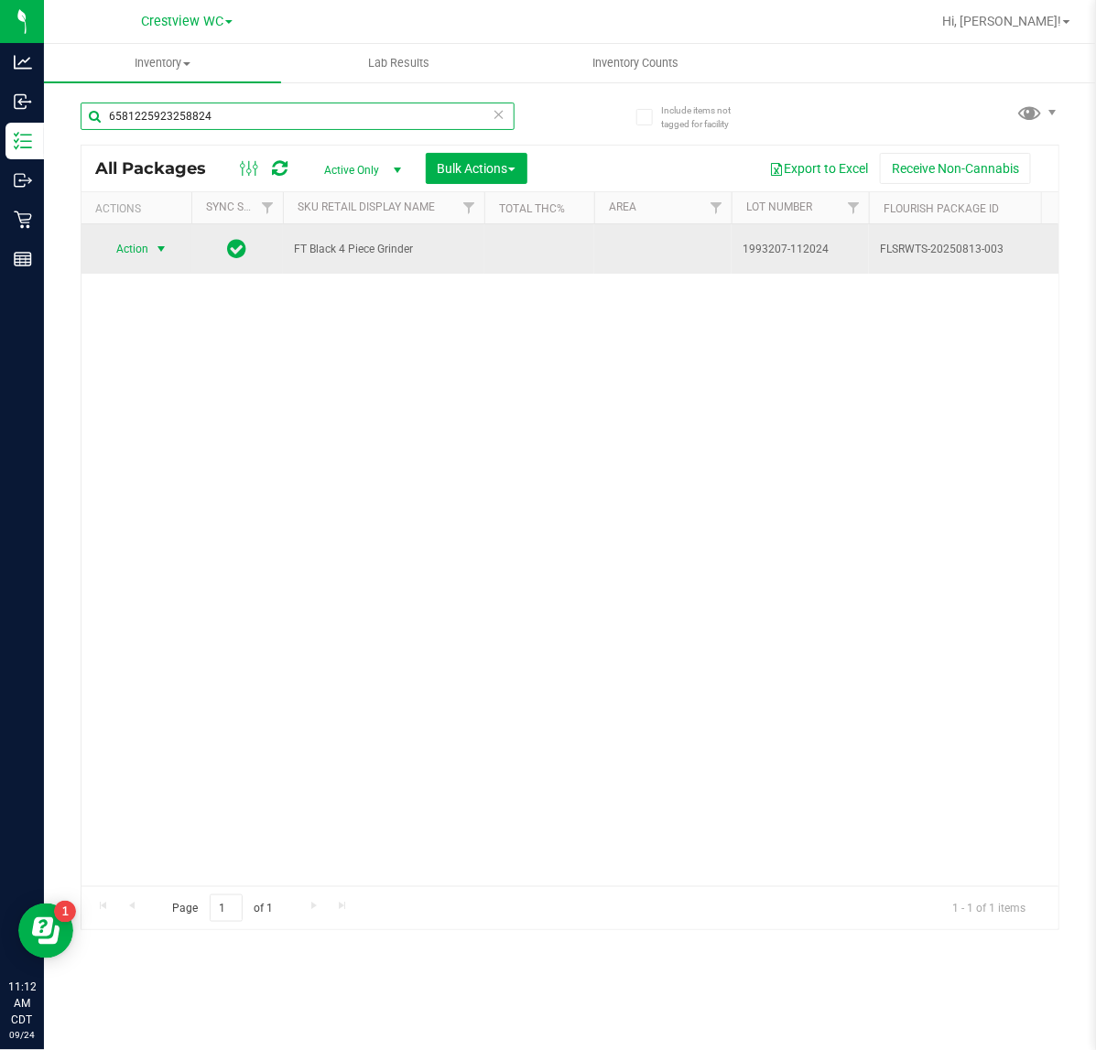
type input "6581225923258824"
click at [142, 243] on span "Action" at bounding box center [124, 249] width 49 height 26
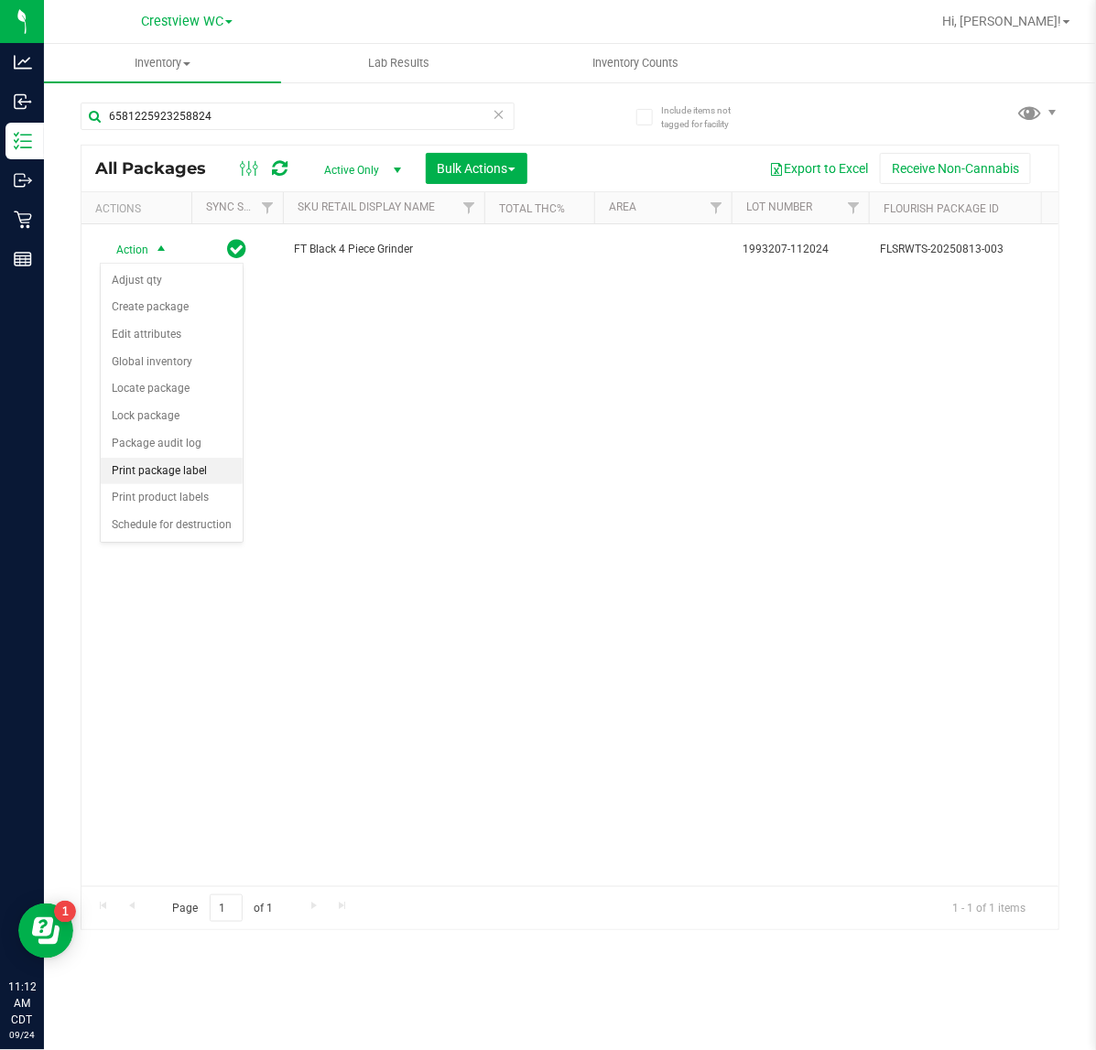
click at [197, 485] on li "Print package label" at bounding box center [172, 471] width 142 height 27
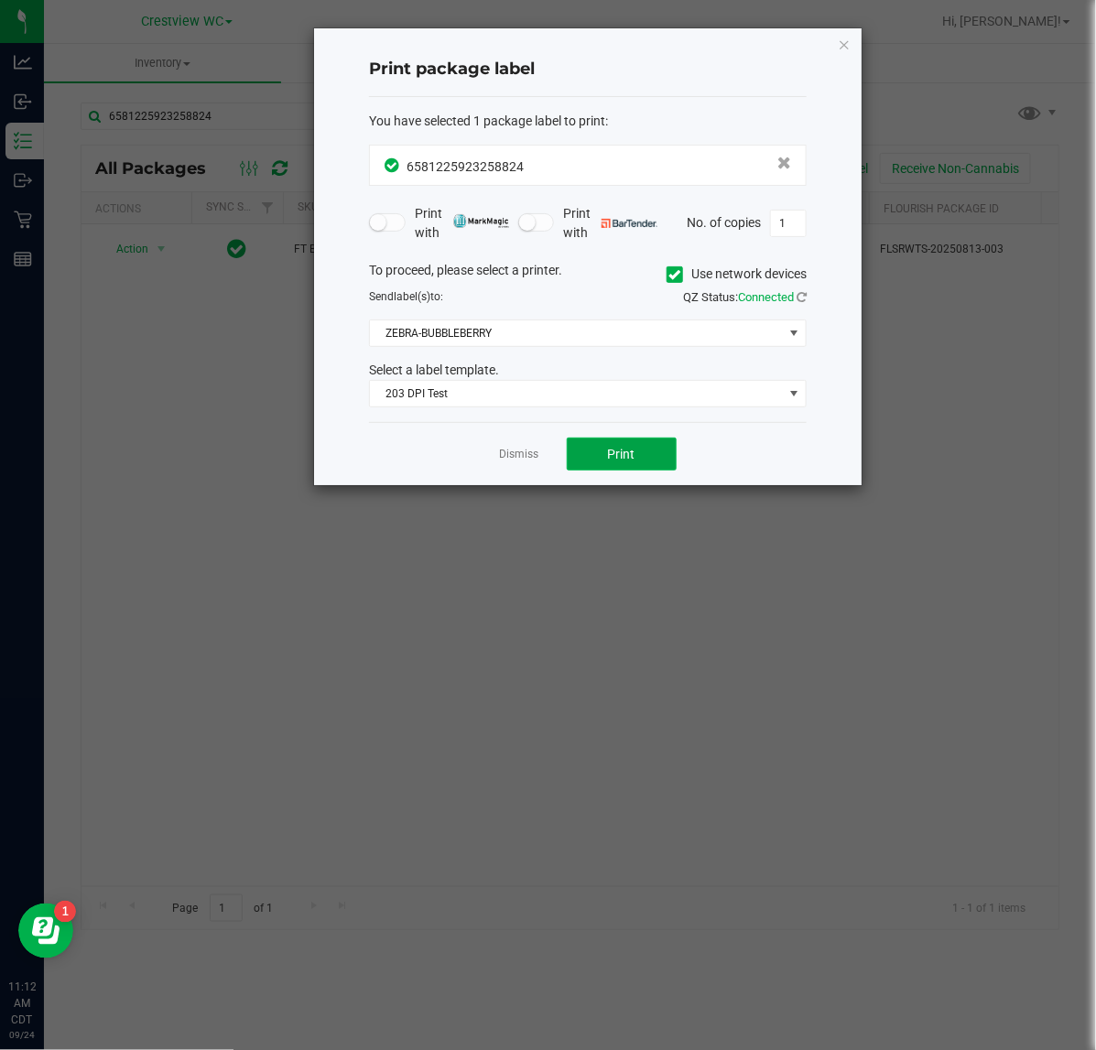
click at [592, 453] on button "Print" at bounding box center [622, 454] width 110 height 33
drag, startPoint x: 839, startPoint y: 37, endPoint x: 843, endPoint y: 46, distance: 9.9
click at [852, 42] on div "Print package label You have selected 1 package label to print : 65812259232588…" at bounding box center [587, 256] width 547 height 457
click at [840, 38] on icon "button" at bounding box center [844, 44] width 13 height 22
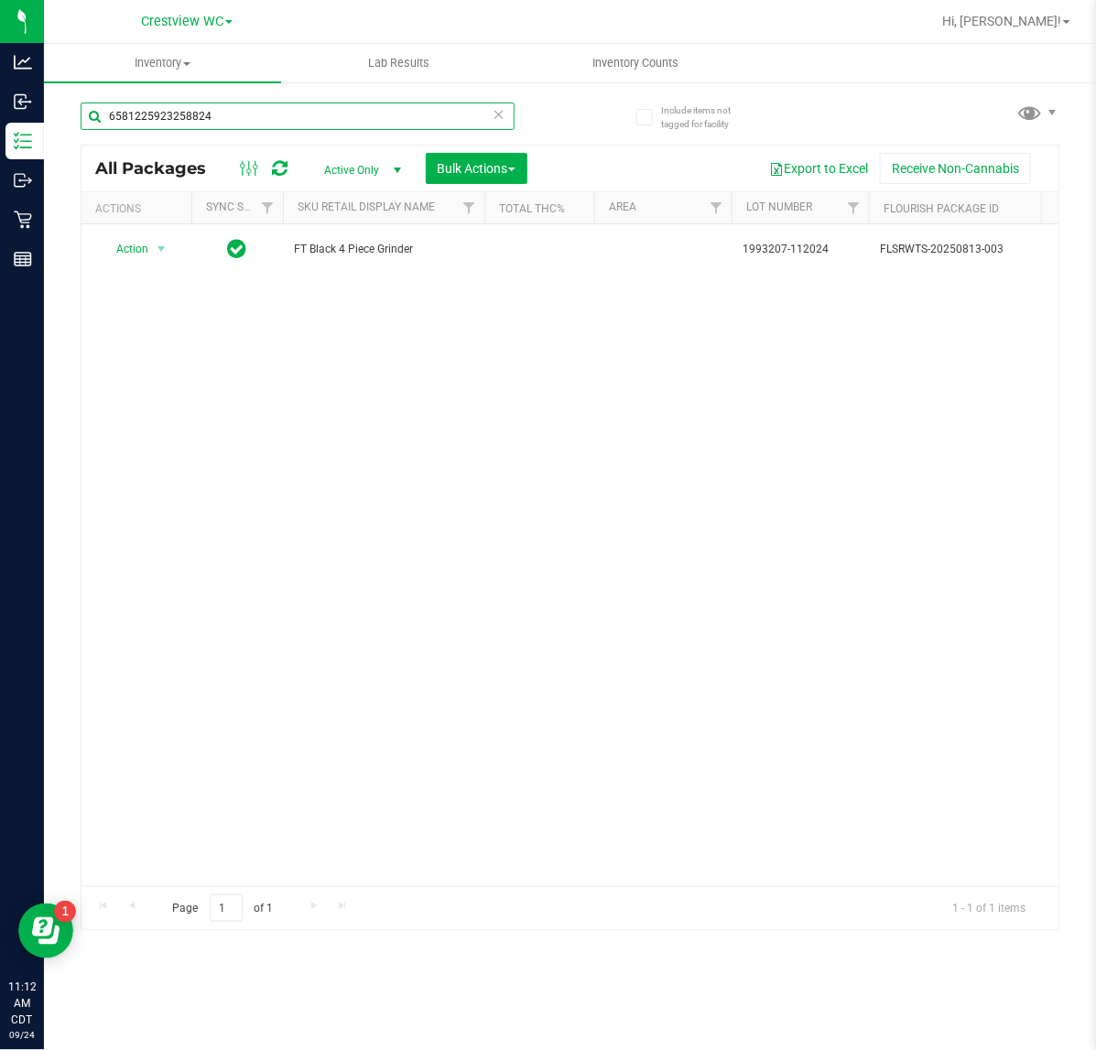
drag, startPoint x: 217, startPoint y: 131, endPoint x: -7, endPoint y: 166, distance: 226.9
click at [0, 166] on html "Analytics Inbound Inventory Outbound Retail Reports 11:12 AM CDT 09/24/2025 09/…" at bounding box center [548, 525] width 1096 height 1050
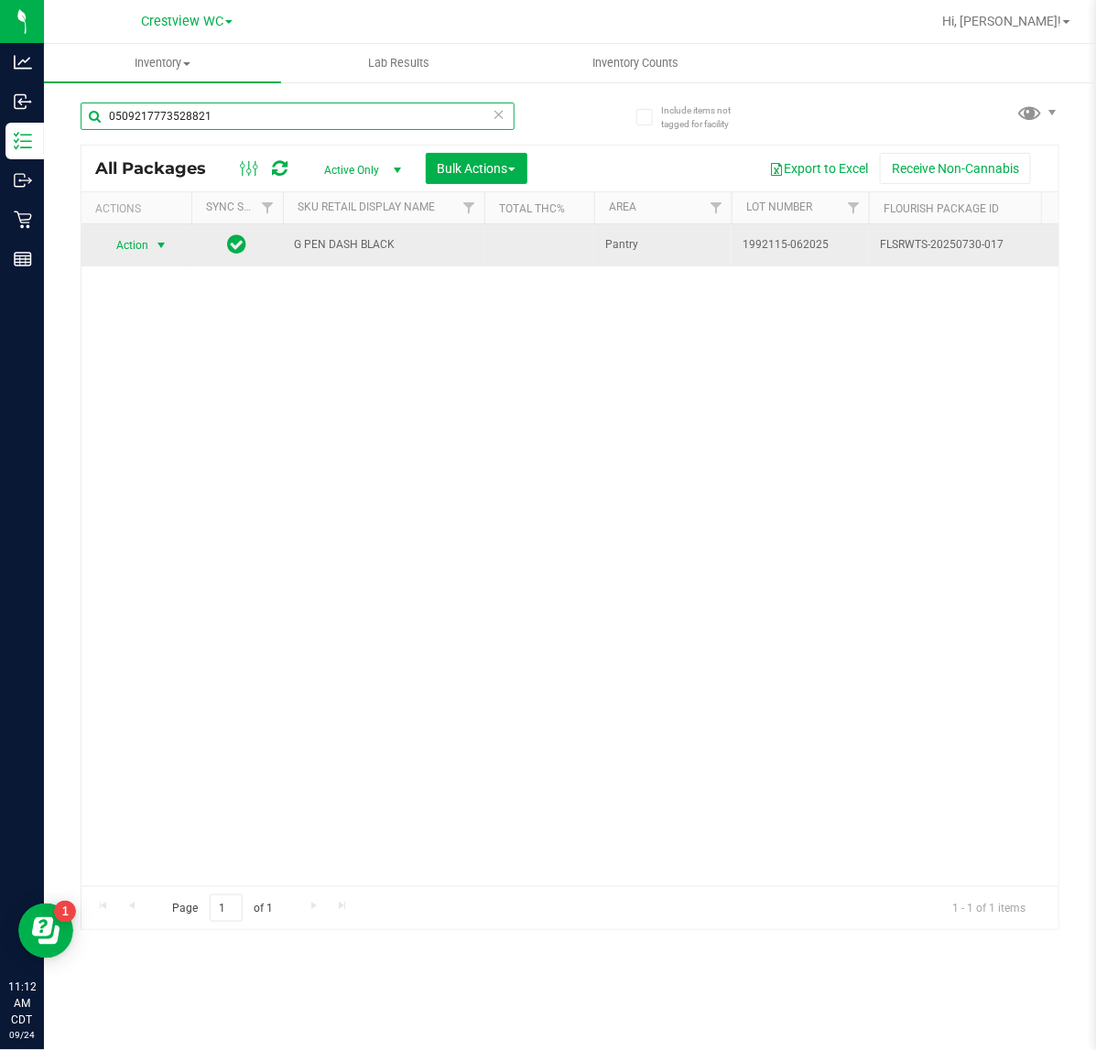
type input "0509217773528821"
click at [112, 244] on span "Action" at bounding box center [124, 245] width 49 height 26
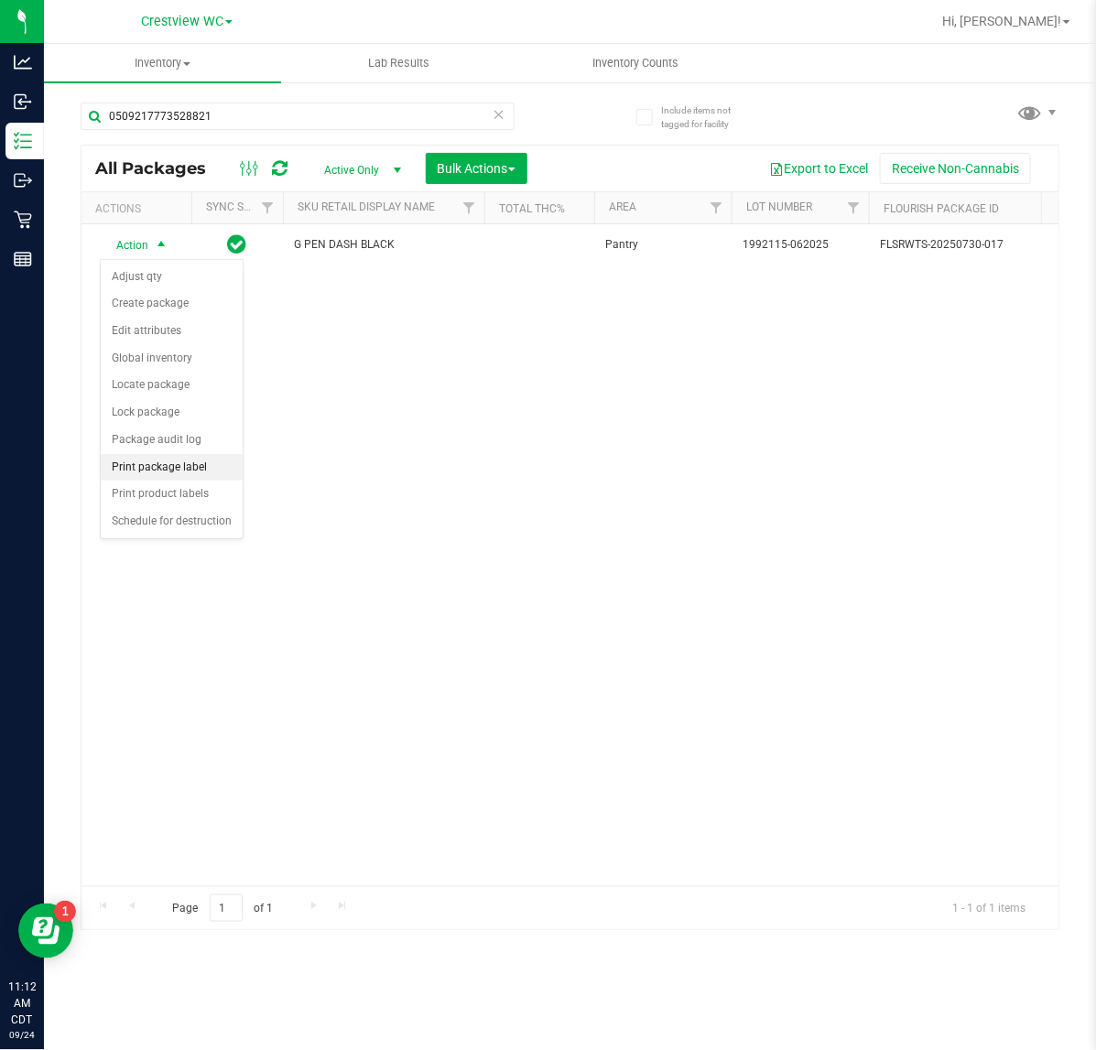
click at [183, 463] on li "Print package label" at bounding box center [172, 467] width 142 height 27
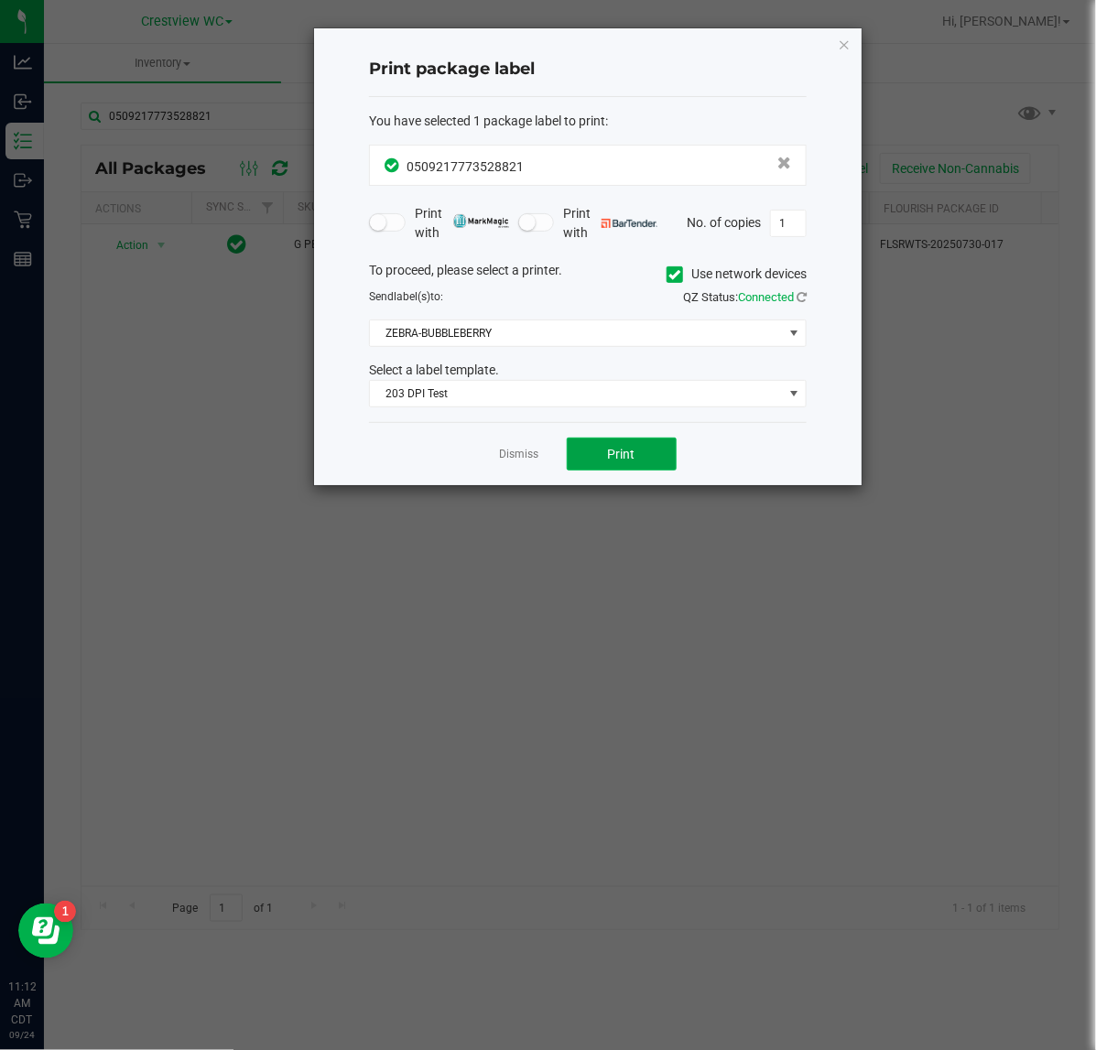
click at [593, 445] on button "Print" at bounding box center [622, 454] width 110 height 33
click at [845, 41] on icon "button" at bounding box center [844, 44] width 13 height 22
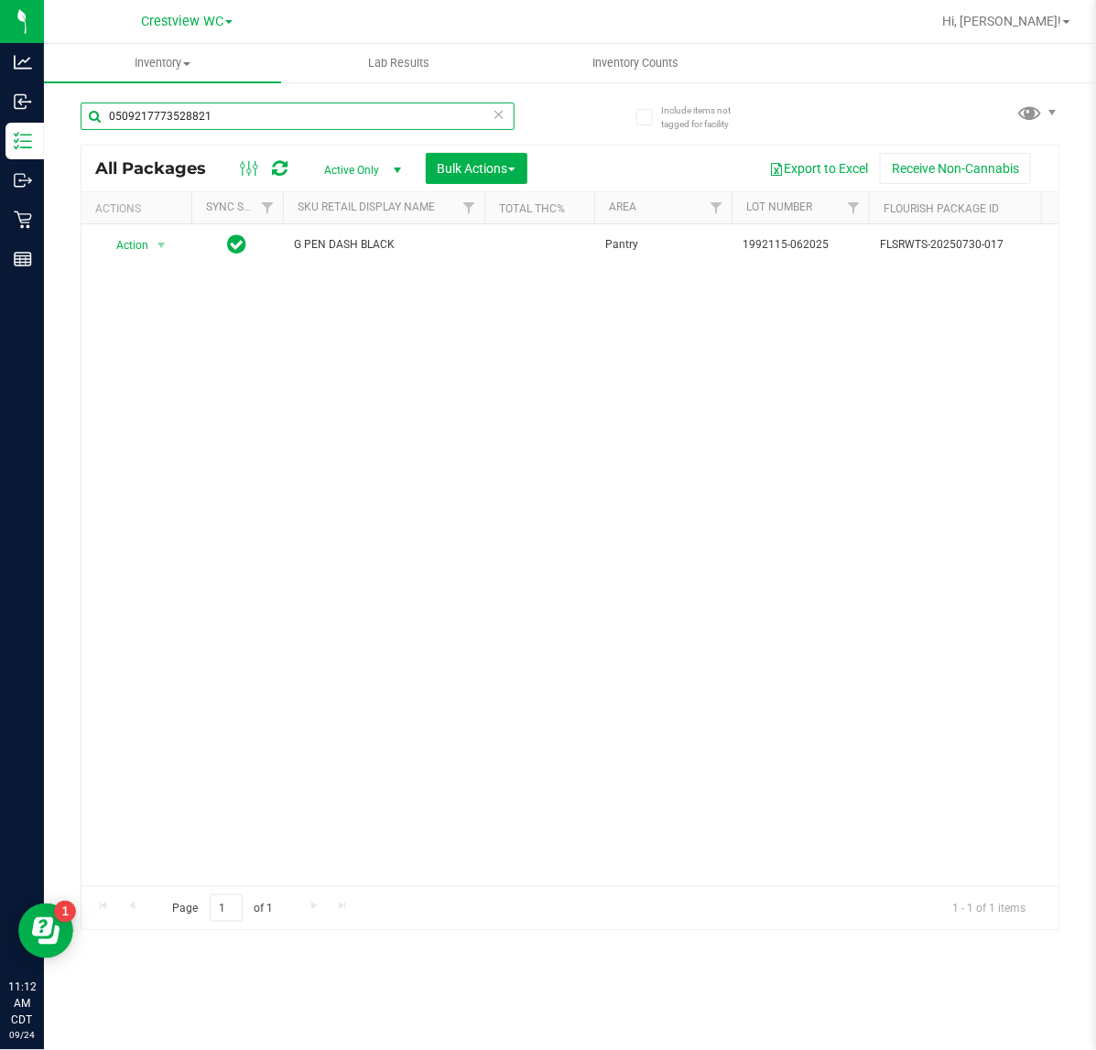
drag, startPoint x: 277, startPoint y: 114, endPoint x: 92, endPoint y: 125, distance: 185.2
click at [92, 125] on input "0509217773528821" at bounding box center [298, 116] width 434 height 27
type input "5809055447354590"
click at [125, 250] on span "Action" at bounding box center [124, 249] width 49 height 26
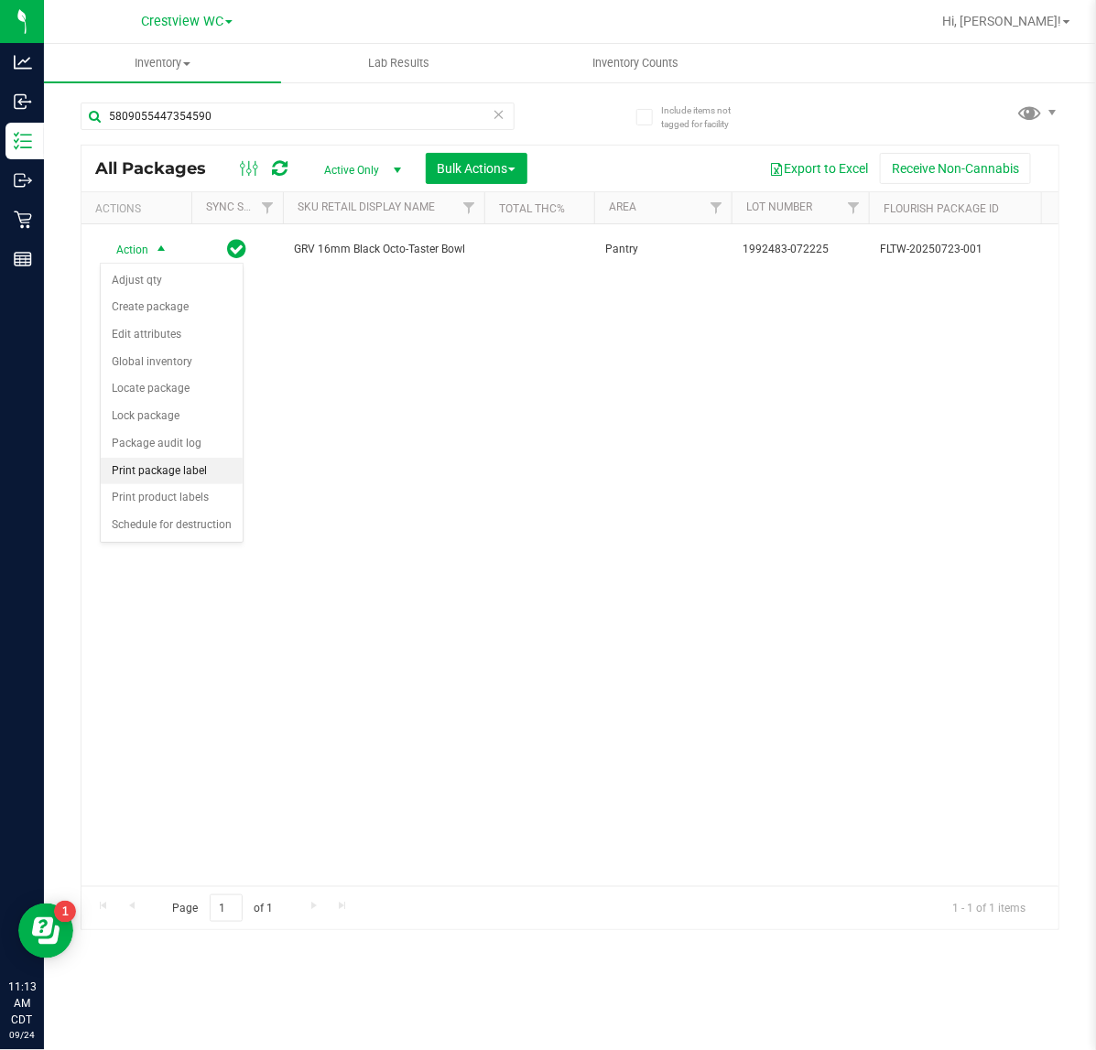
click at [202, 469] on li "Print package label" at bounding box center [172, 471] width 142 height 27
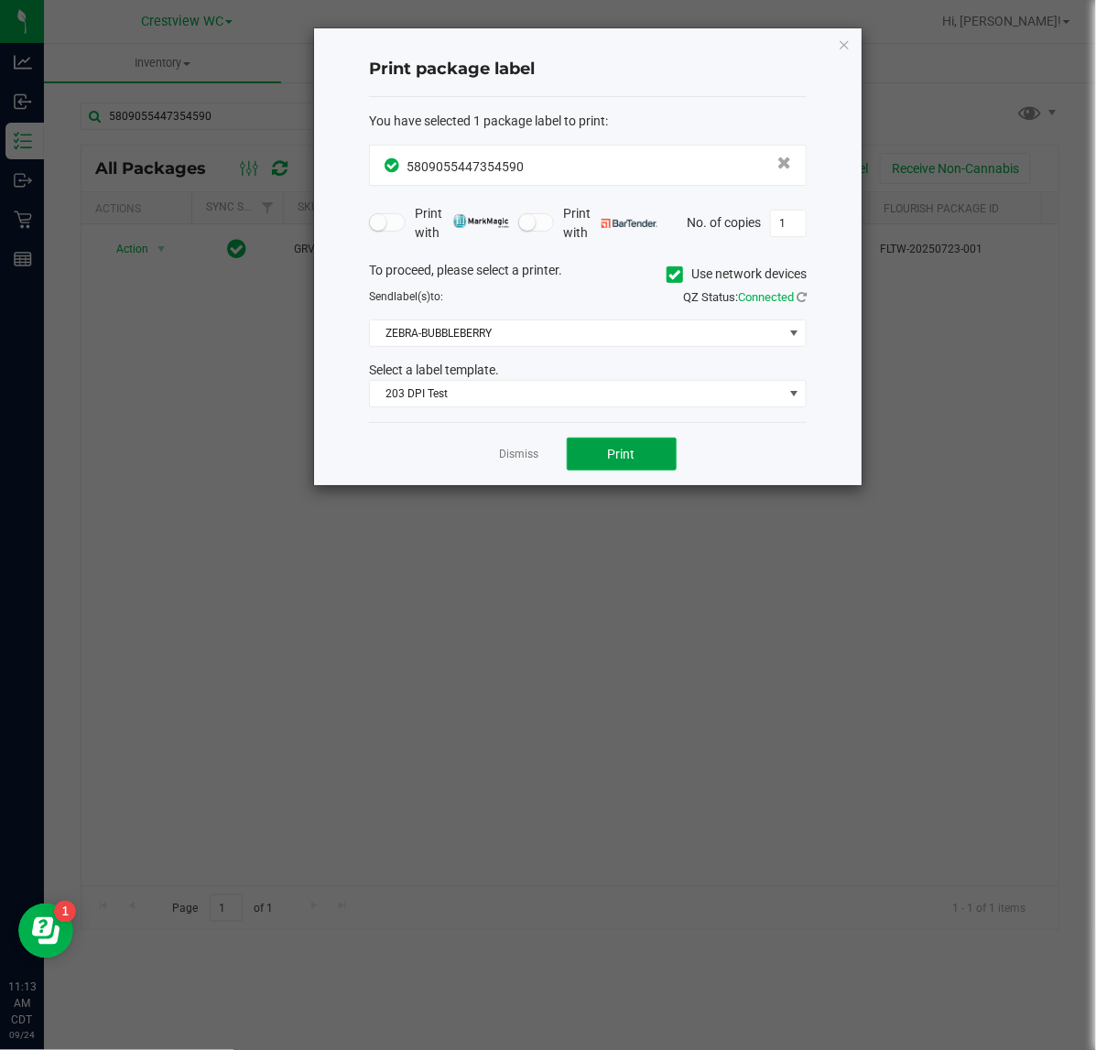
click at [610, 467] on button "Print" at bounding box center [622, 454] width 110 height 33
click at [842, 43] on icon "button" at bounding box center [844, 44] width 13 height 22
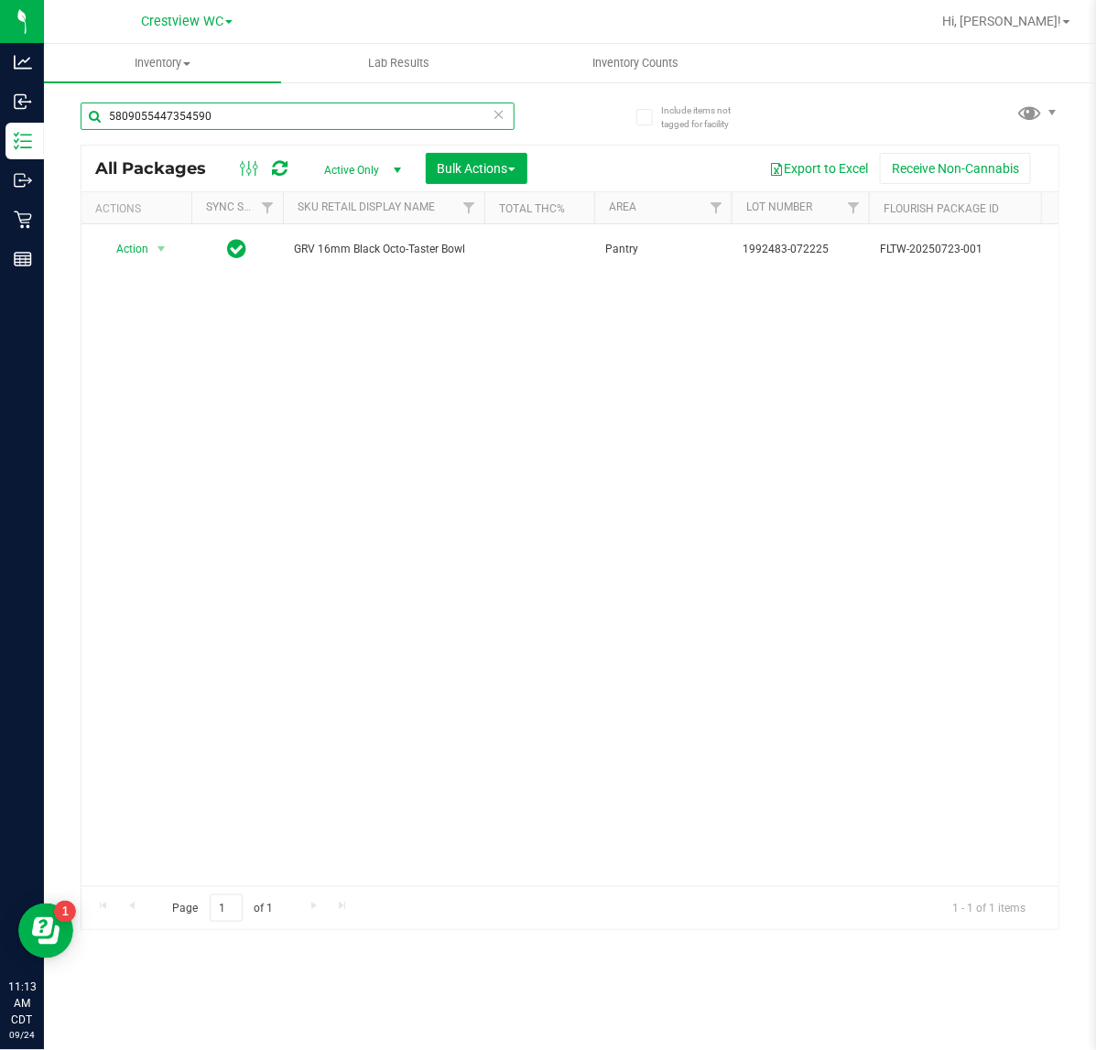
drag, startPoint x: 326, startPoint y: 124, endPoint x: -187, endPoint y: 116, distance: 512.6
click at [0, 116] on html "Analytics Inbound Inventory Outbound Retail Reports 11:13 AM CDT 09/24/2025 09/…" at bounding box center [548, 525] width 1096 height 1050
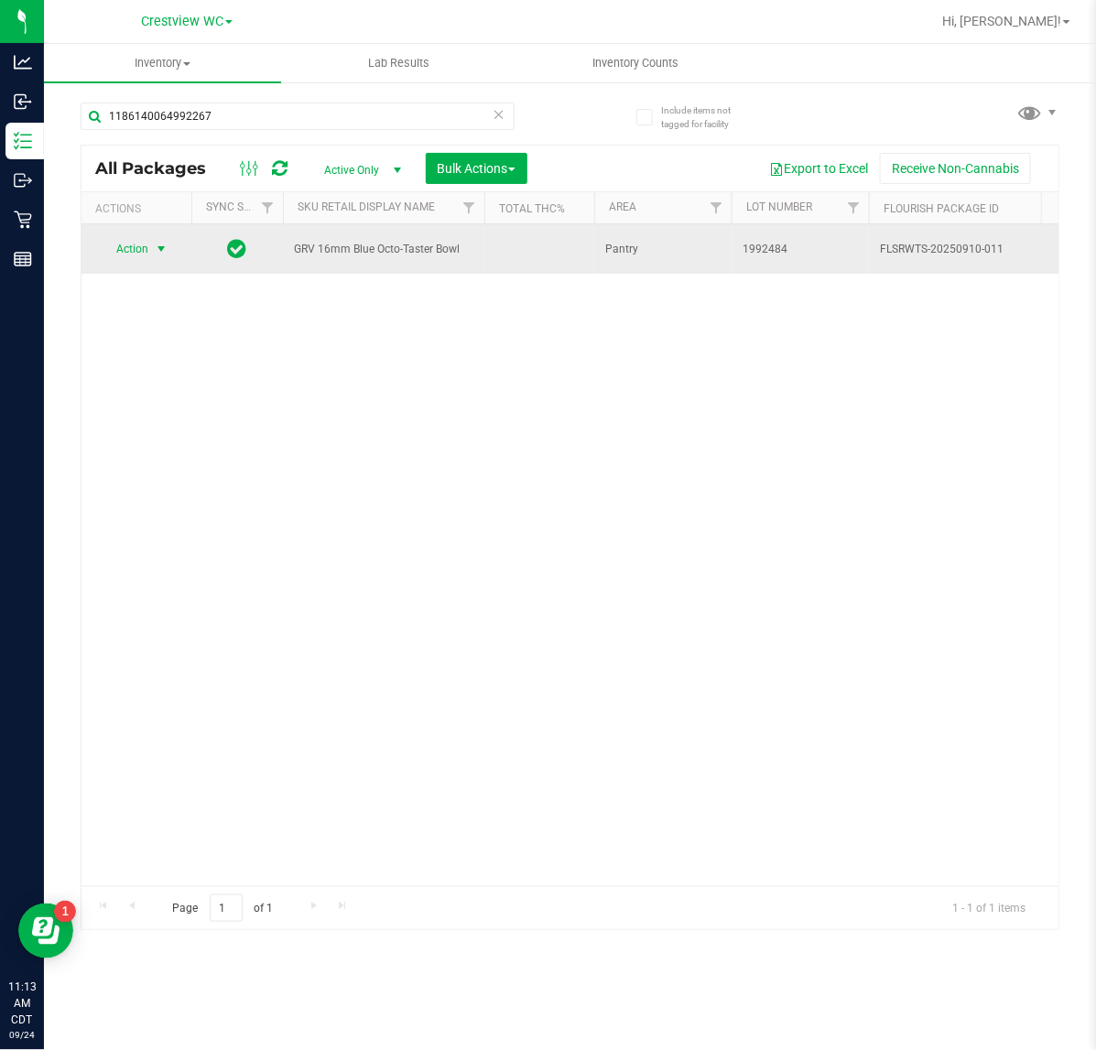
click at [148, 252] on span "Action" at bounding box center [124, 249] width 49 height 26
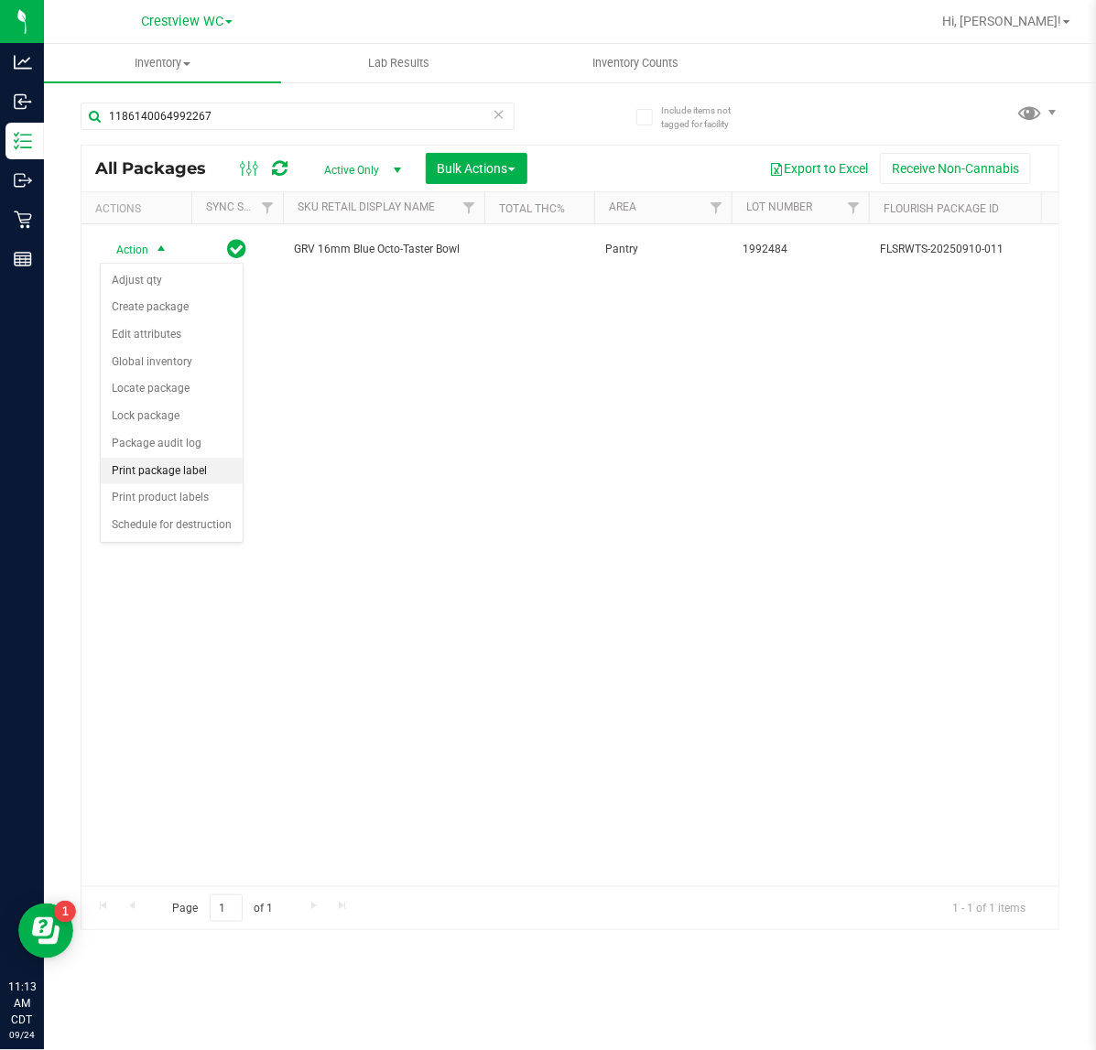
click at [185, 472] on li "Print package label" at bounding box center [172, 471] width 142 height 27
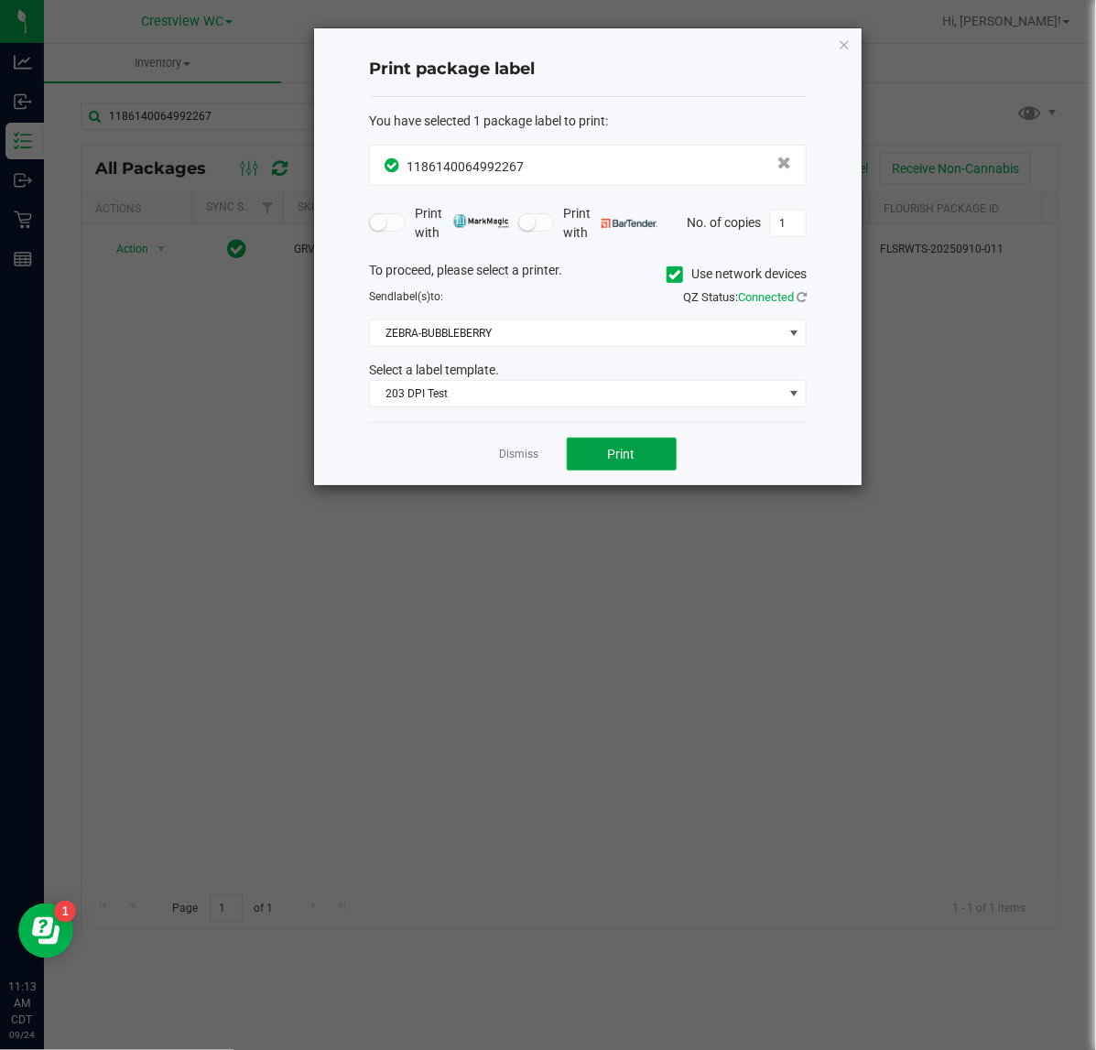
click at [586, 450] on button "Print" at bounding box center [622, 454] width 110 height 33
click at [849, 42] on icon "button" at bounding box center [844, 44] width 13 height 22
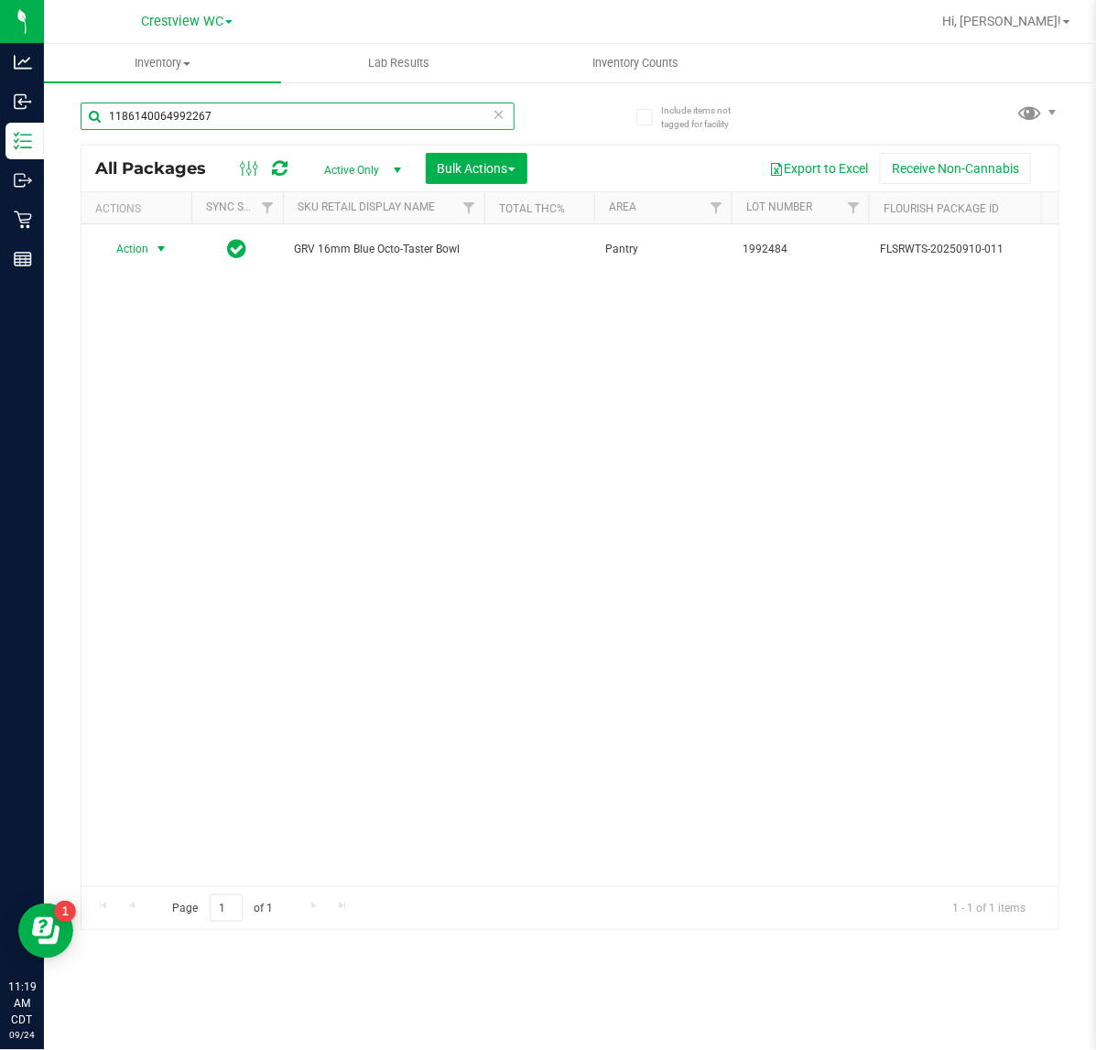
click at [254, 111] on input "1186140064992267" at bounding box center [298, 116] width 434 height 27
type input "1"
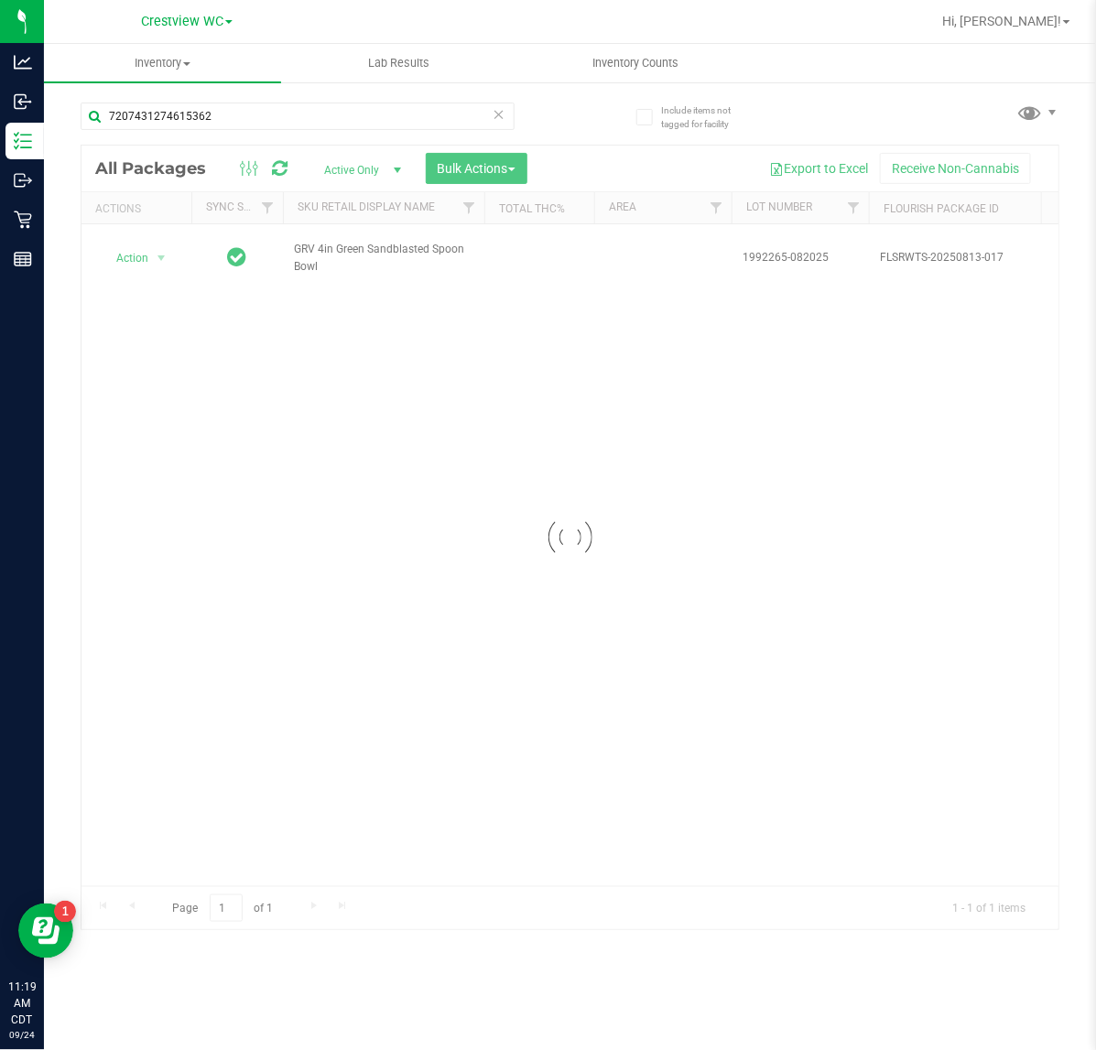
click at [149, 253] on div at bounding box center [569, 538] width 977 height 784
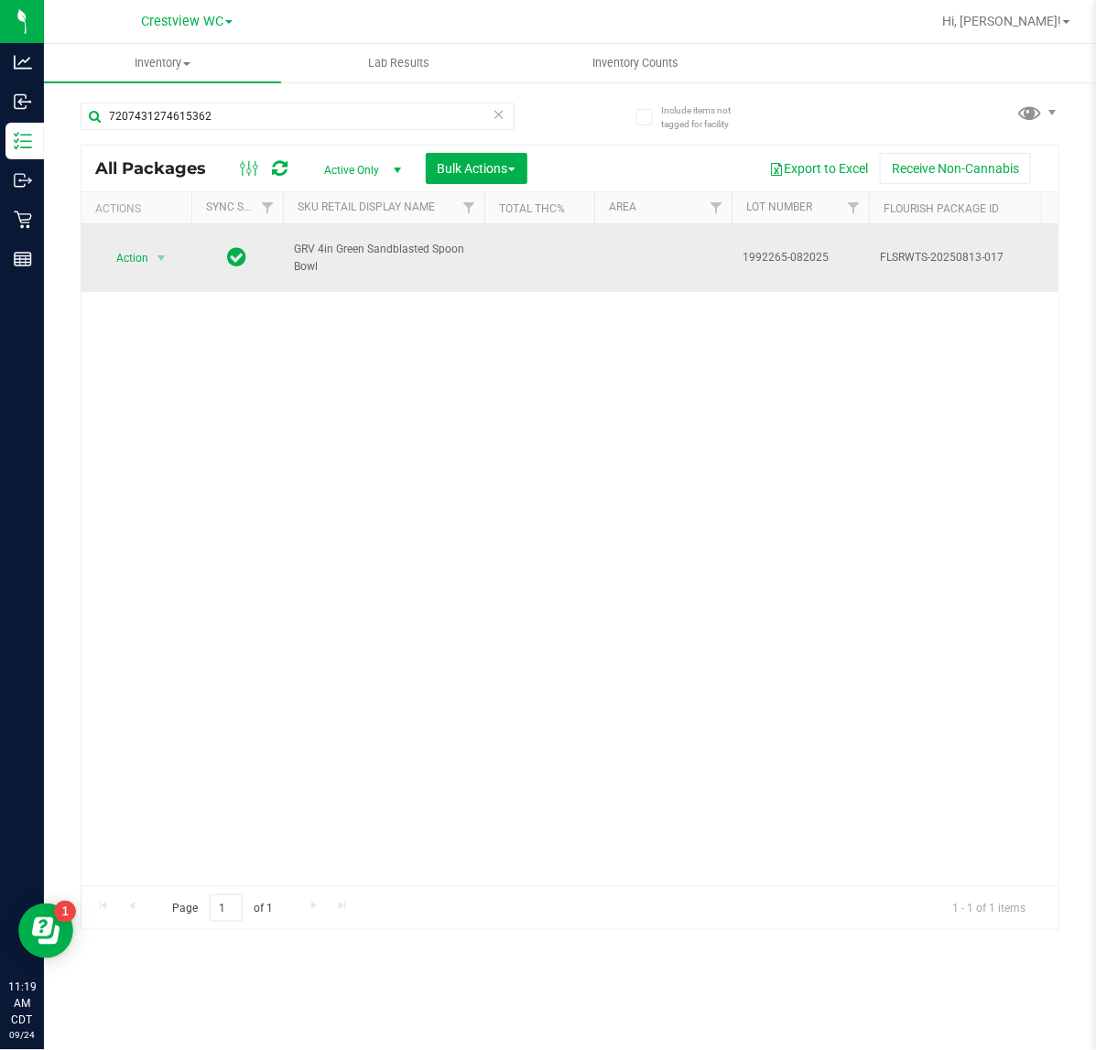
click at [135, 252] on span "Action" at bounding box center [124, 258] width 49 height 26
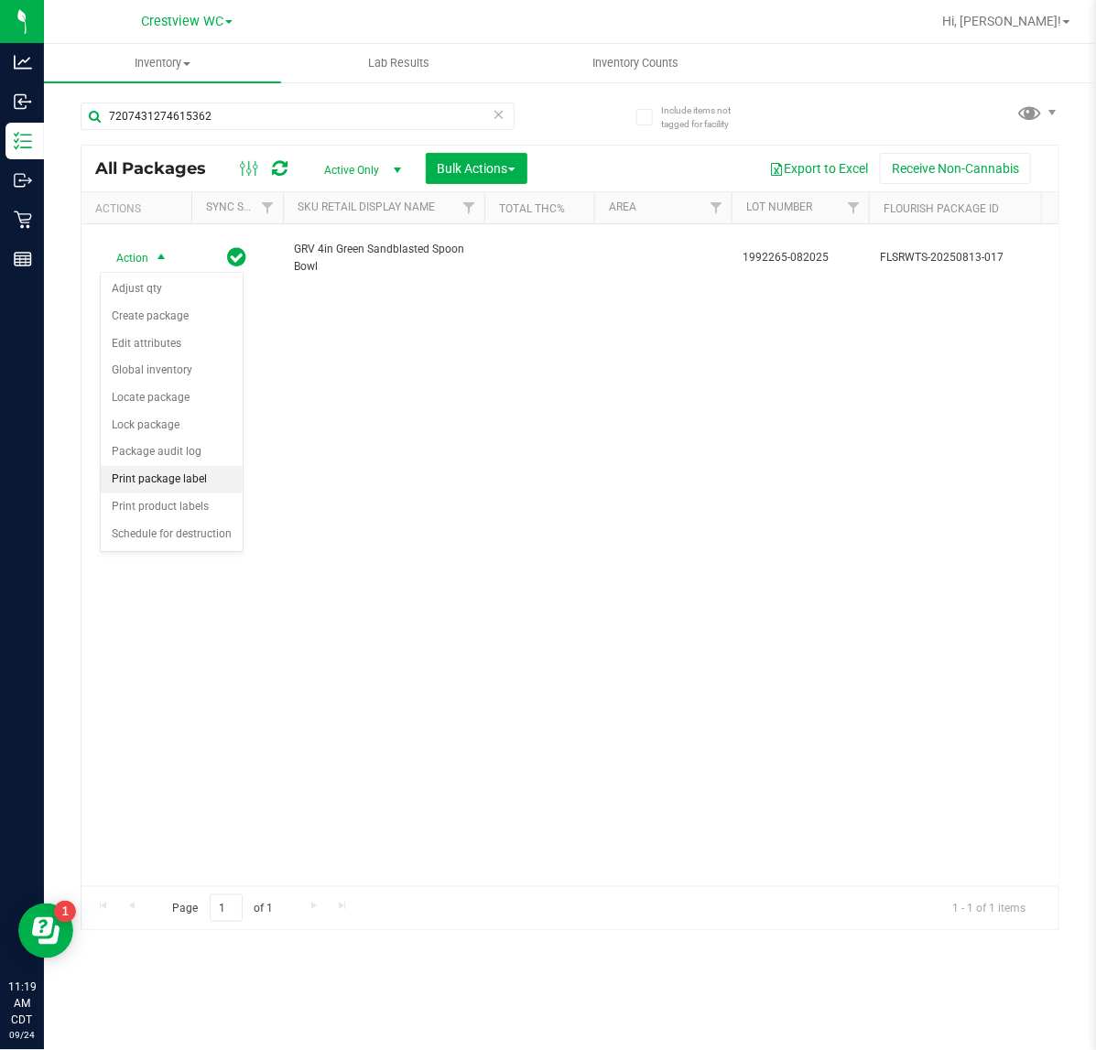
click at [193, 487] on li "Print package label" at bounding box center [172, 479] width 142 height 27
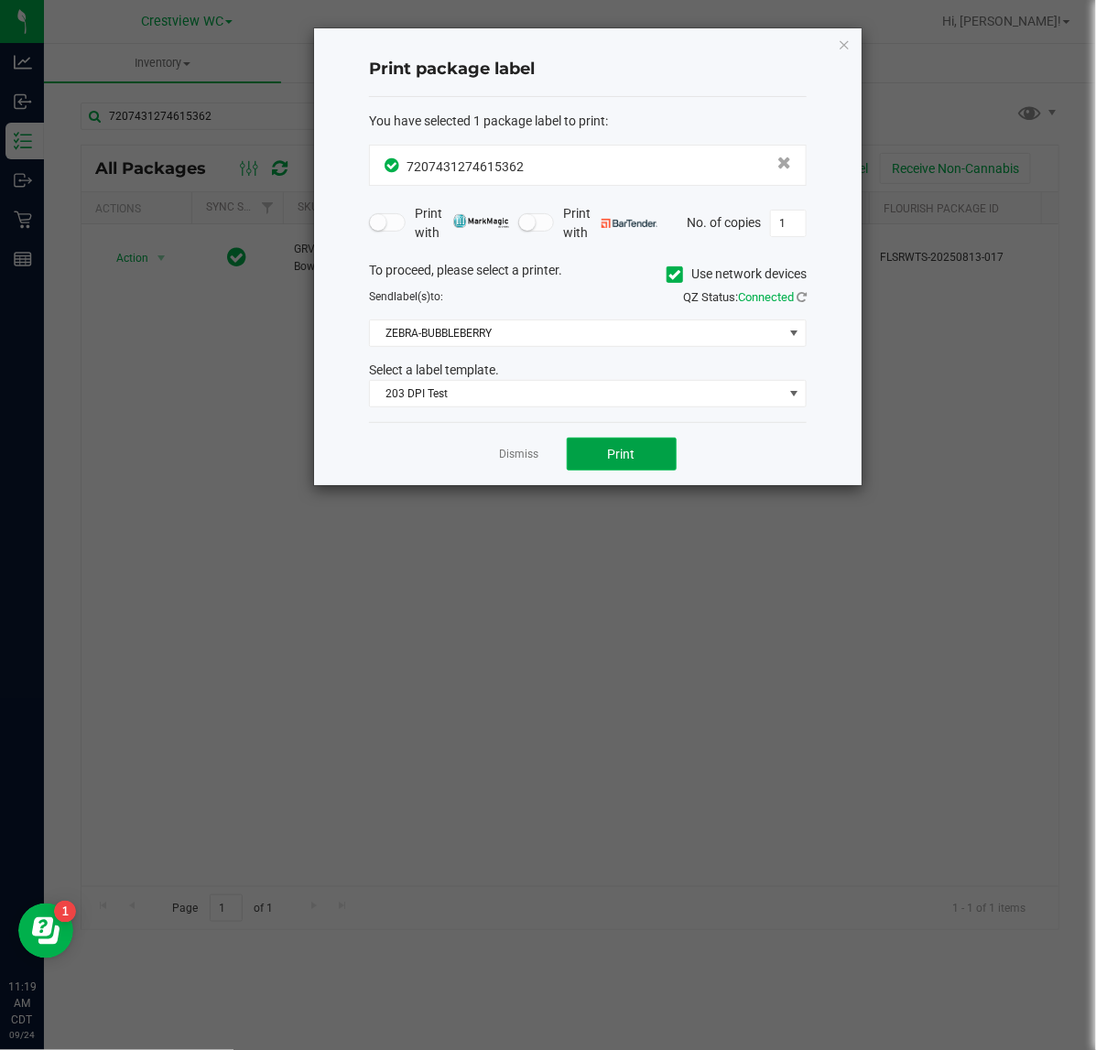
click at [645, 459] on button "Print" at bounding box center [622, 454] width 110 height 33
click at [843, 43] on icon "button" at bounding box center [844, 44] width 13 height 22
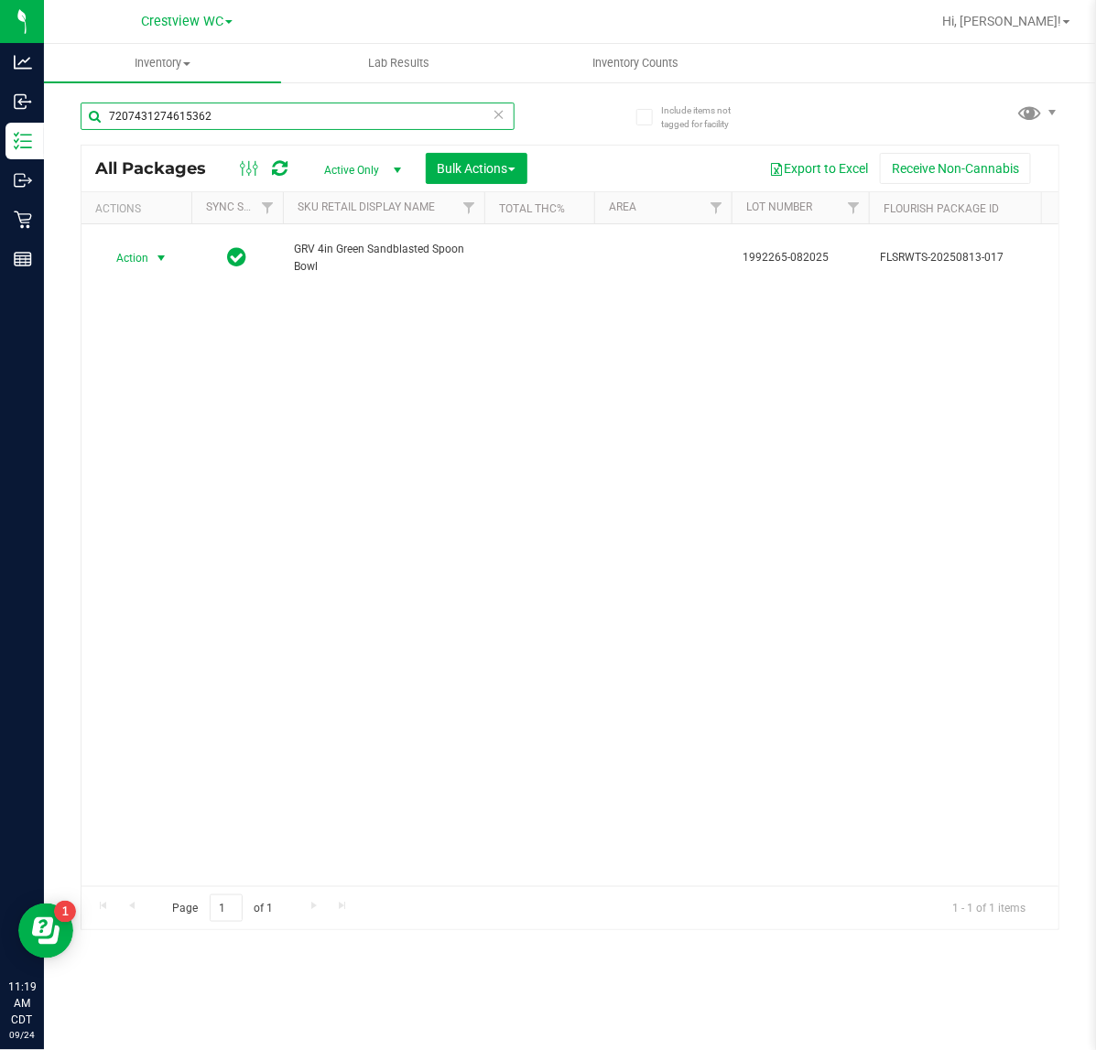
click at [267, 115] on input "7207431274615362" at bounding box center [298, 116] width 434 height 27
type input "7"
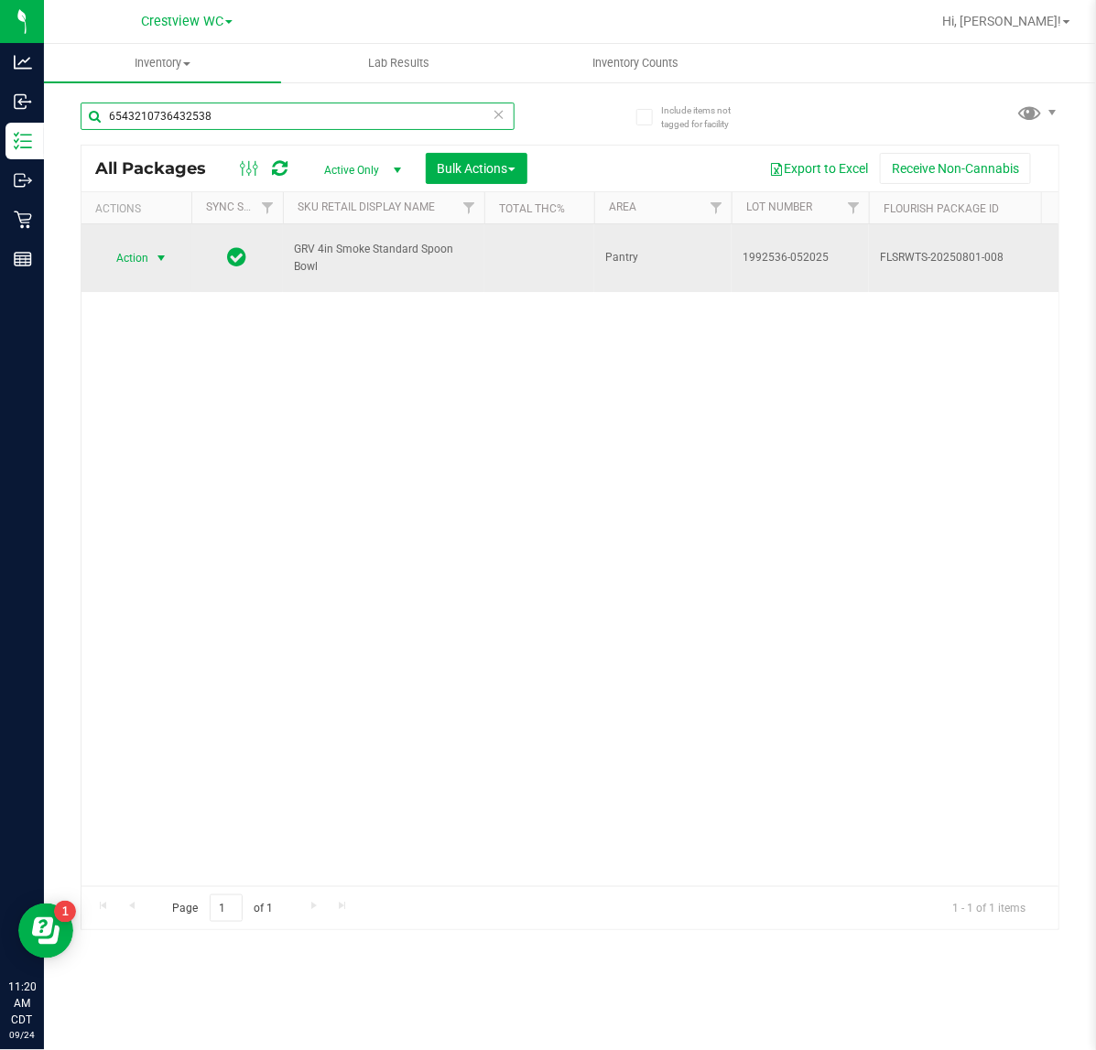
type input "6543210736432538"
click at [145, 256] on span "Action" at bounding box center [124, 258] width 49 height 26
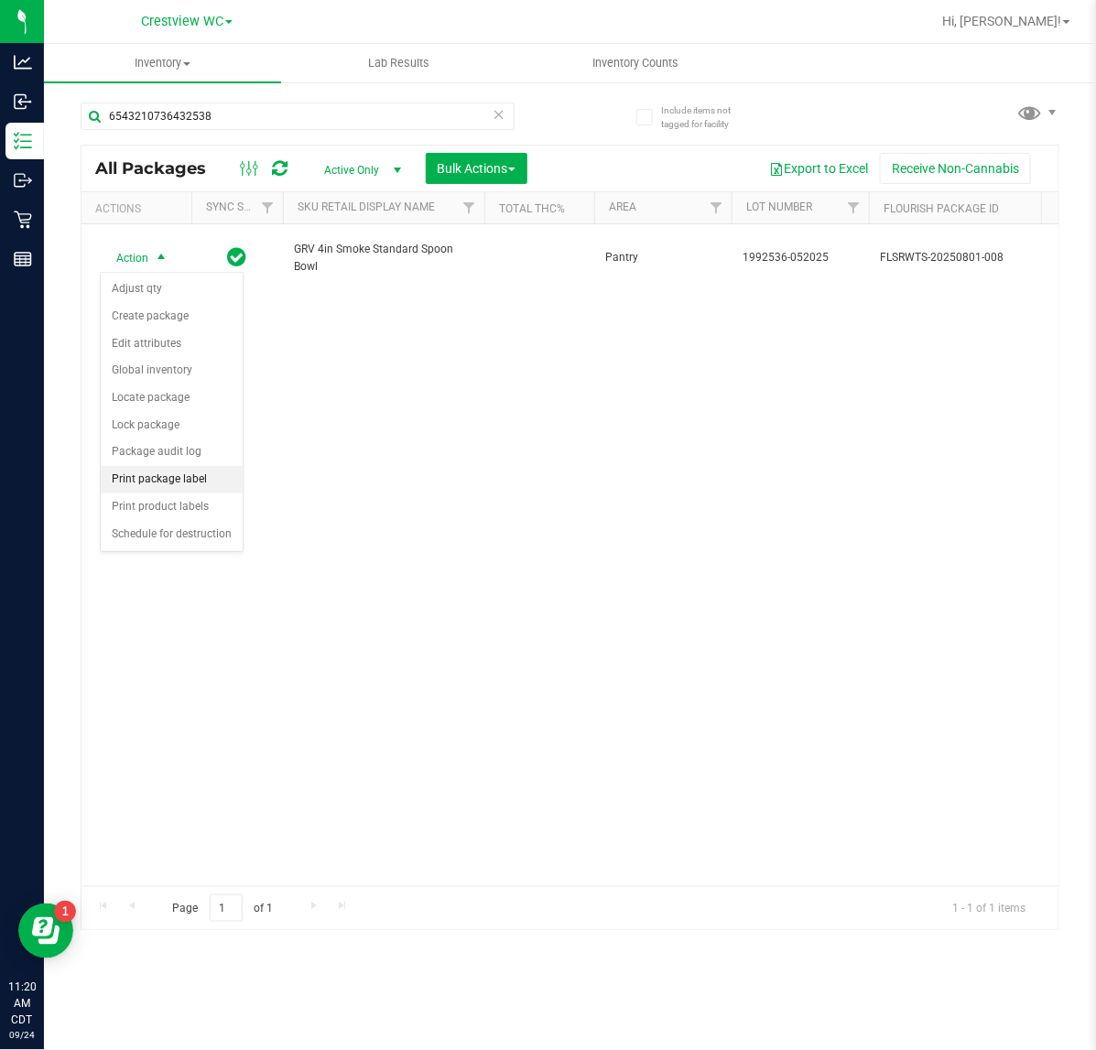
click at [172, 477] on li "Print package label" at bounding box center [172, 479] width 142 height 27
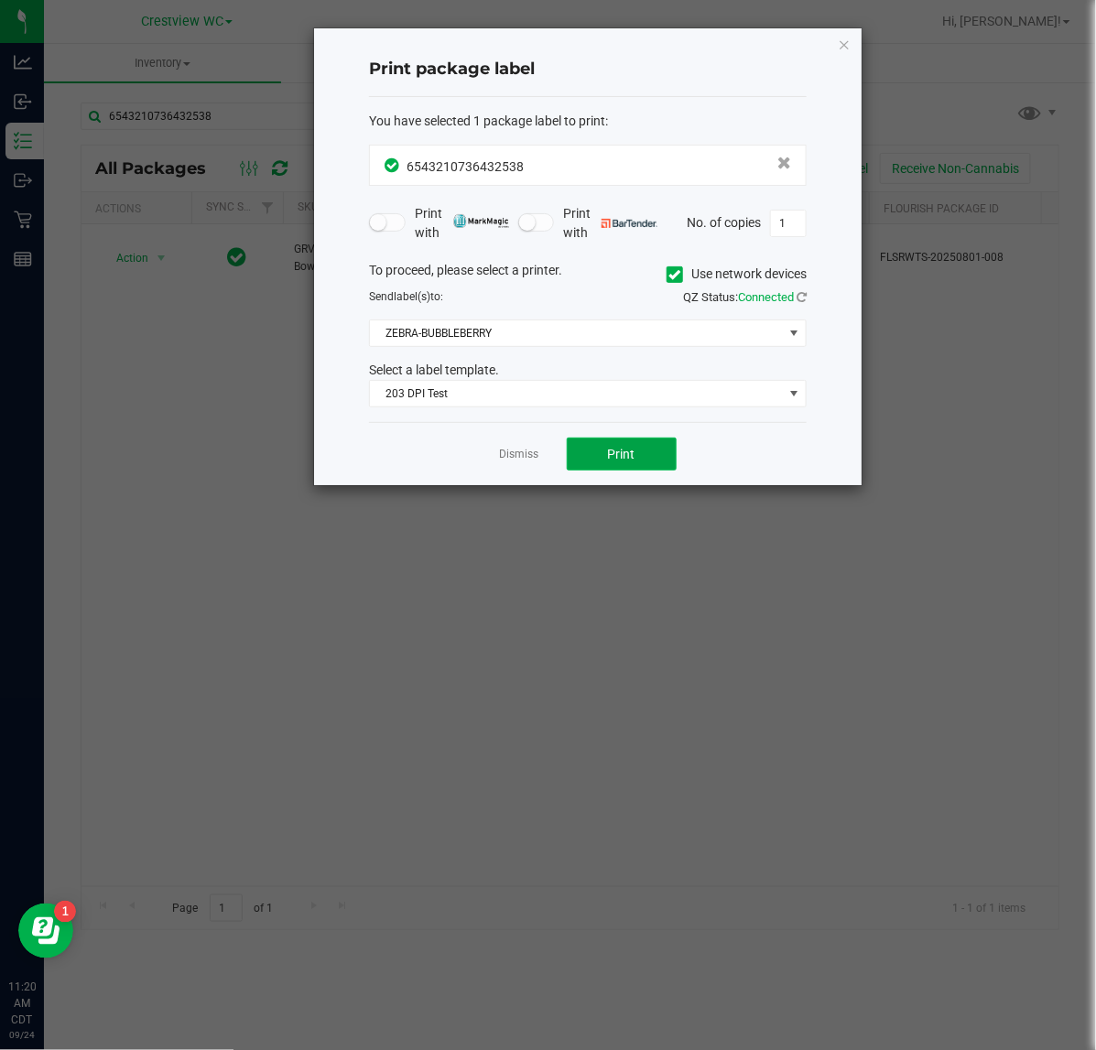
click at [582, 447] on button "Print" at bounding box center [622, 454] width 110 height 33
click at [838, 41] on icon "button" at bounding box center [844, 44] width 13 height 22
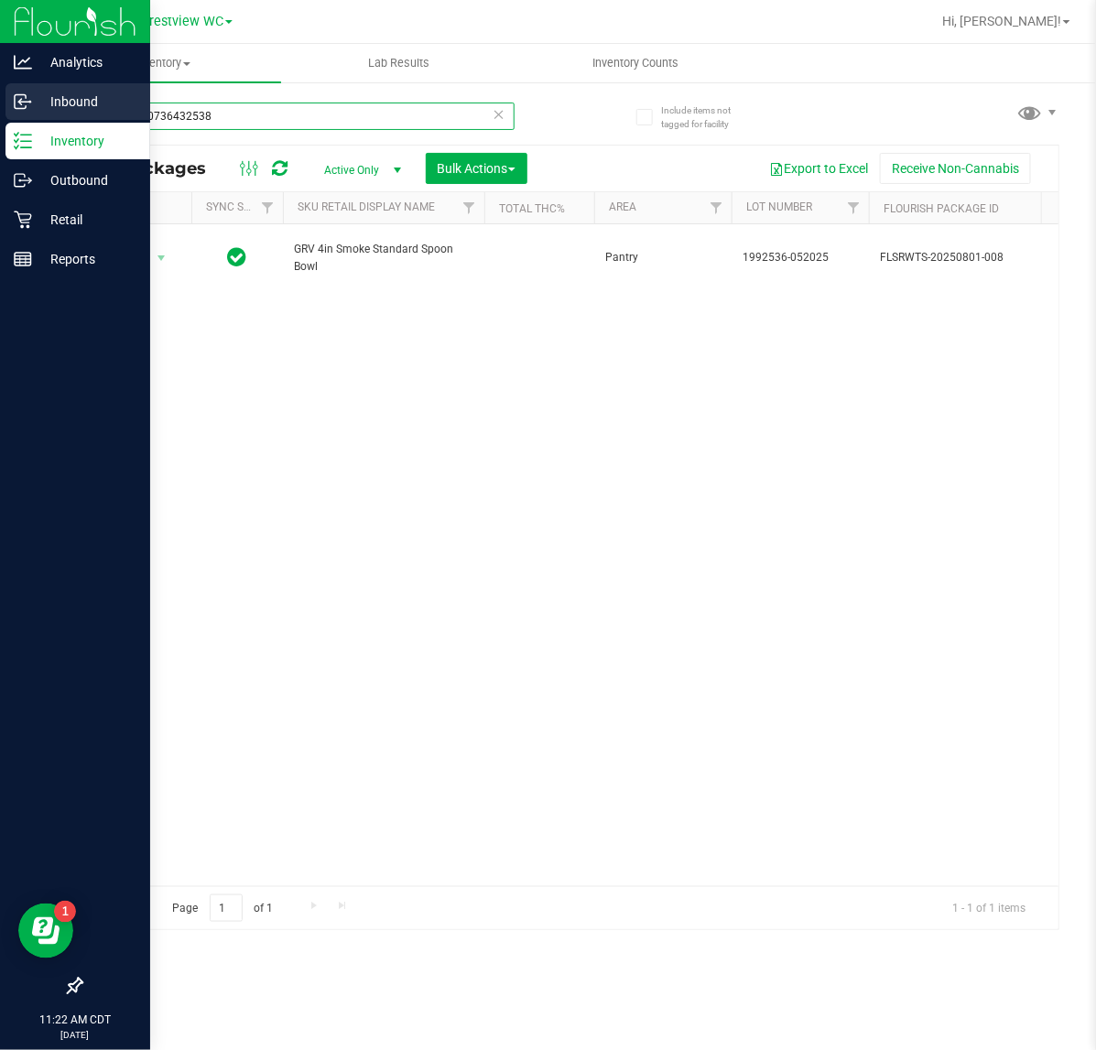
drag, startPoint x: 325, startPoint y: 110, endPoint x: 10, endPoint y: 110, distance: 314.9
click at [7, 114] on div "Analytics Inbound Inventory Outbound Retail Reports 11:22 AM CDT 09/24/2025 09/…" at bounding box center [548, 525] width 1096 height 1050
type input "7672722662655326"
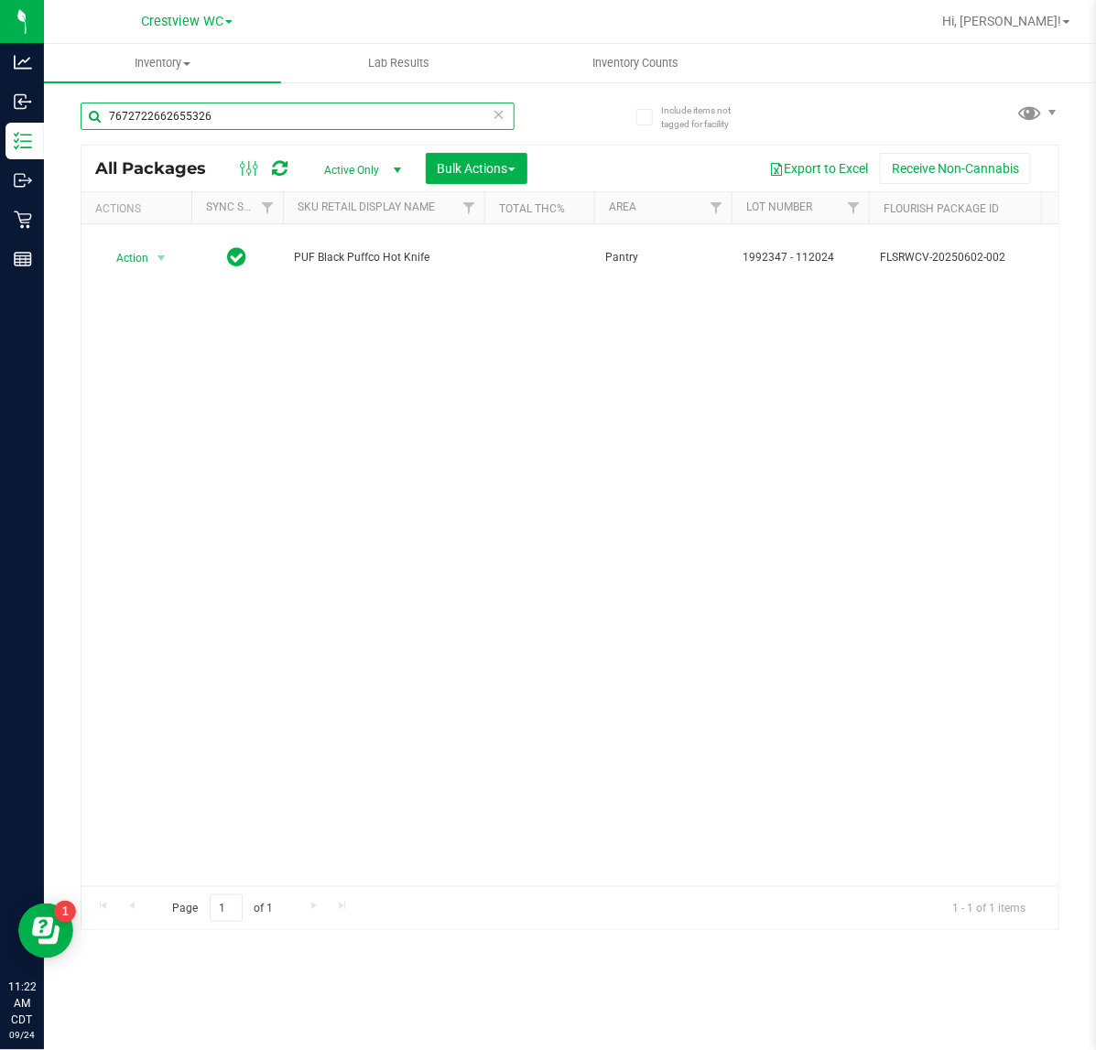
drag, startPoint x: 268, startPoint y: 116, endPoint x: 78, endPoint y: 102, distance: 190.9
click at [0, 115] on html "Analytics Inbound Inventory Outbound Retail Reports 11:22 AM CDT 09/24/2025 09/…" at bounding box center [548, 525] width 1096 height 1050
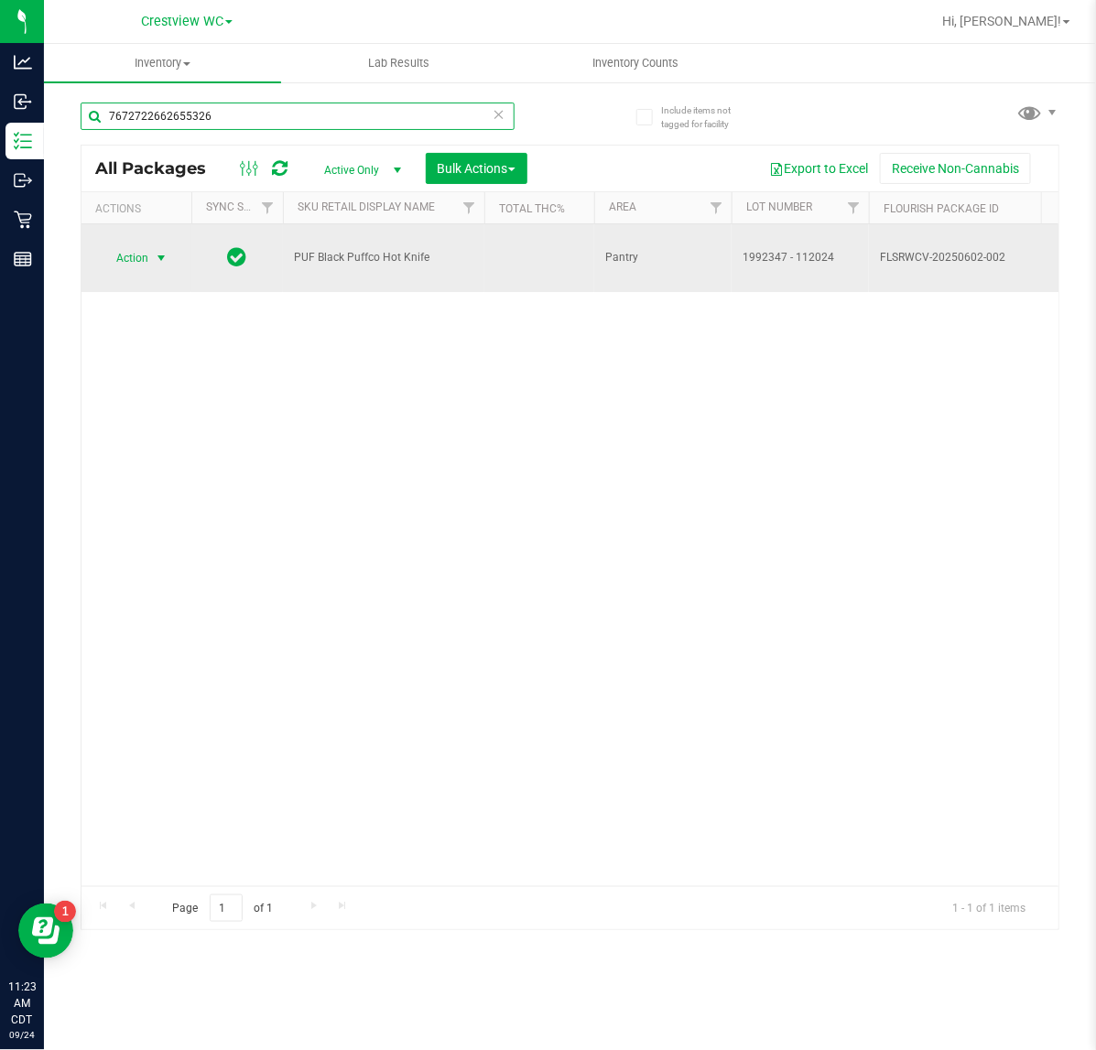
type input "7672722662655326"
click at [139, 256] on span "Action" at bounding box center [124, 258] width 49 height 26
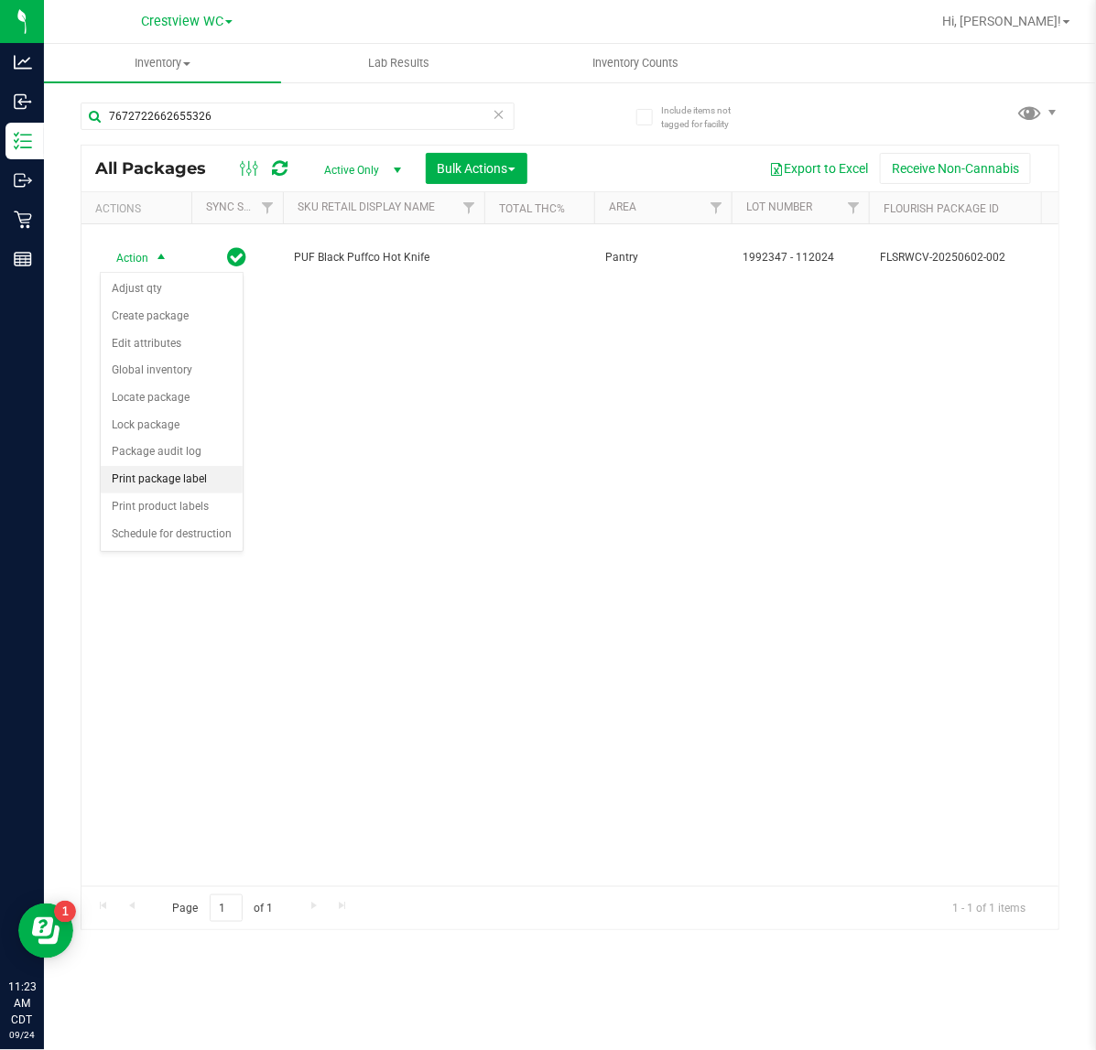
click at [192, 481] on li "Print package label" at bounding box center [172, 479] width 142 height 27
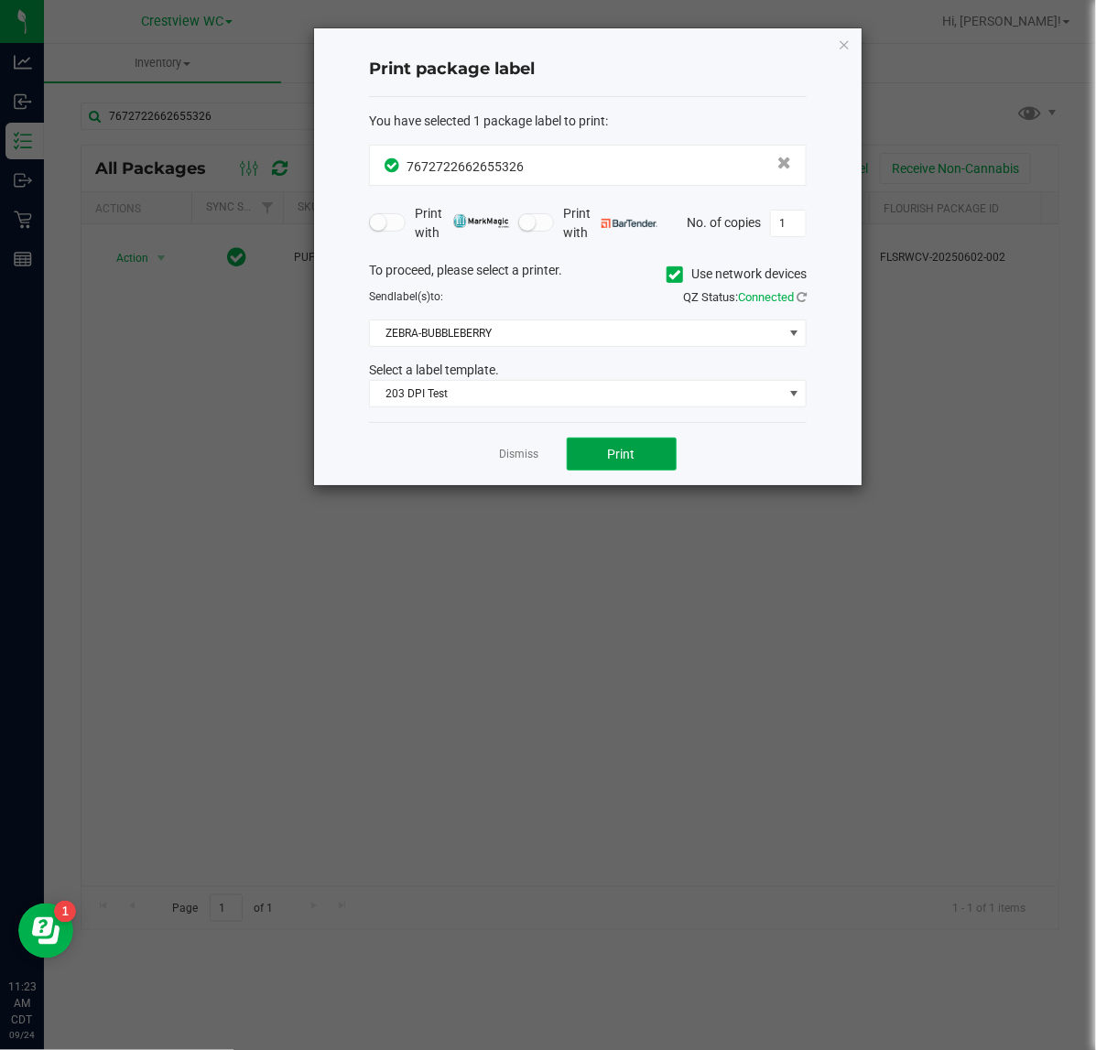
click at [659, 460] on button "Print" at bounding box center [622, 454] width 110 height 33
click at [843, 48] on icon "button" at bounding box center [844, 44] width 13 height 22
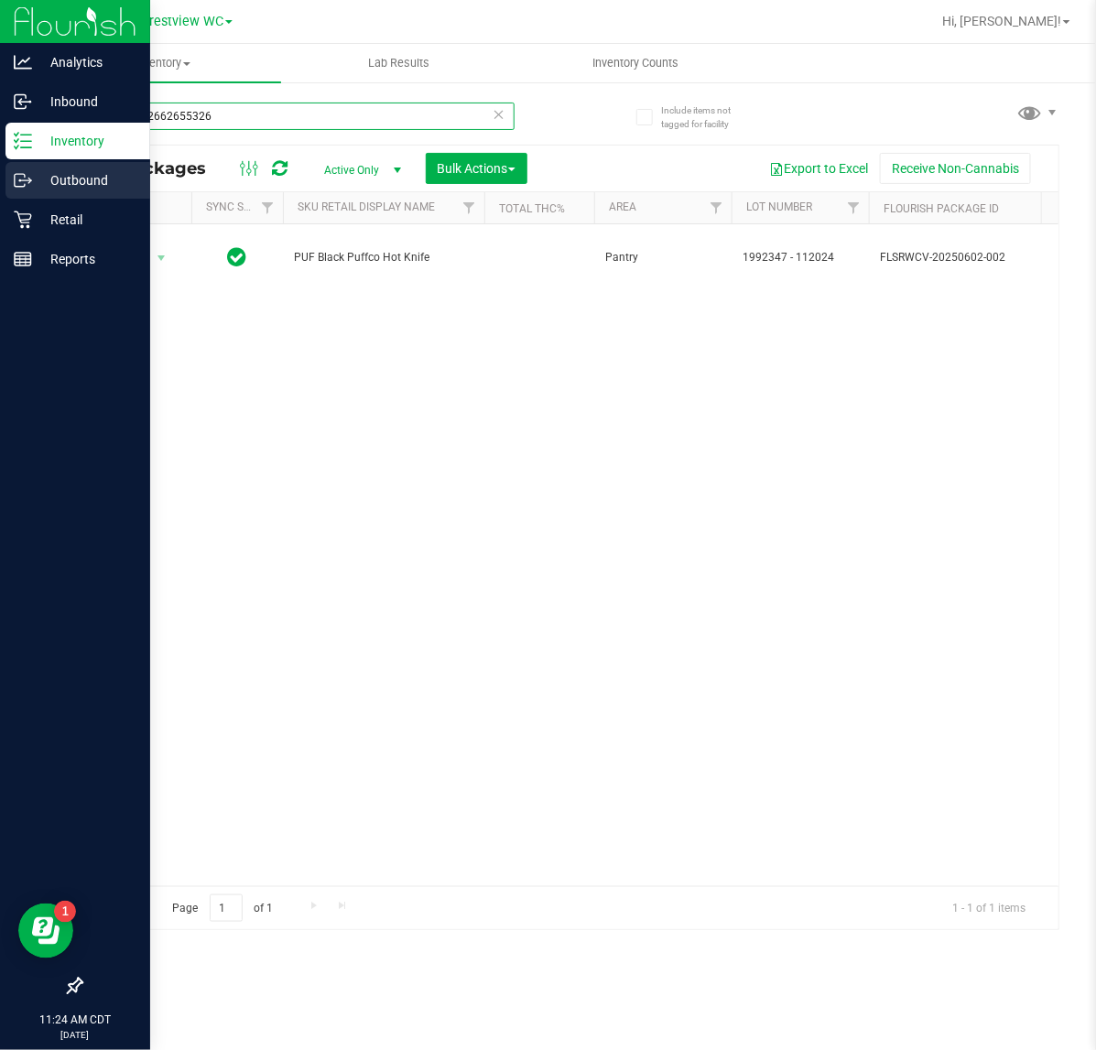
drag, startPoint x: 254, startPoint y: 108, endPoint x: 21, endPoint y: 180, distance: 244.4
click at [0, 206] on html "Analytics Inbound Inventory Outbound Retail Reports 11:24 AM CDT 09/24/2025 09/…" at bounding box center [548, 525] width 1096 height 1050
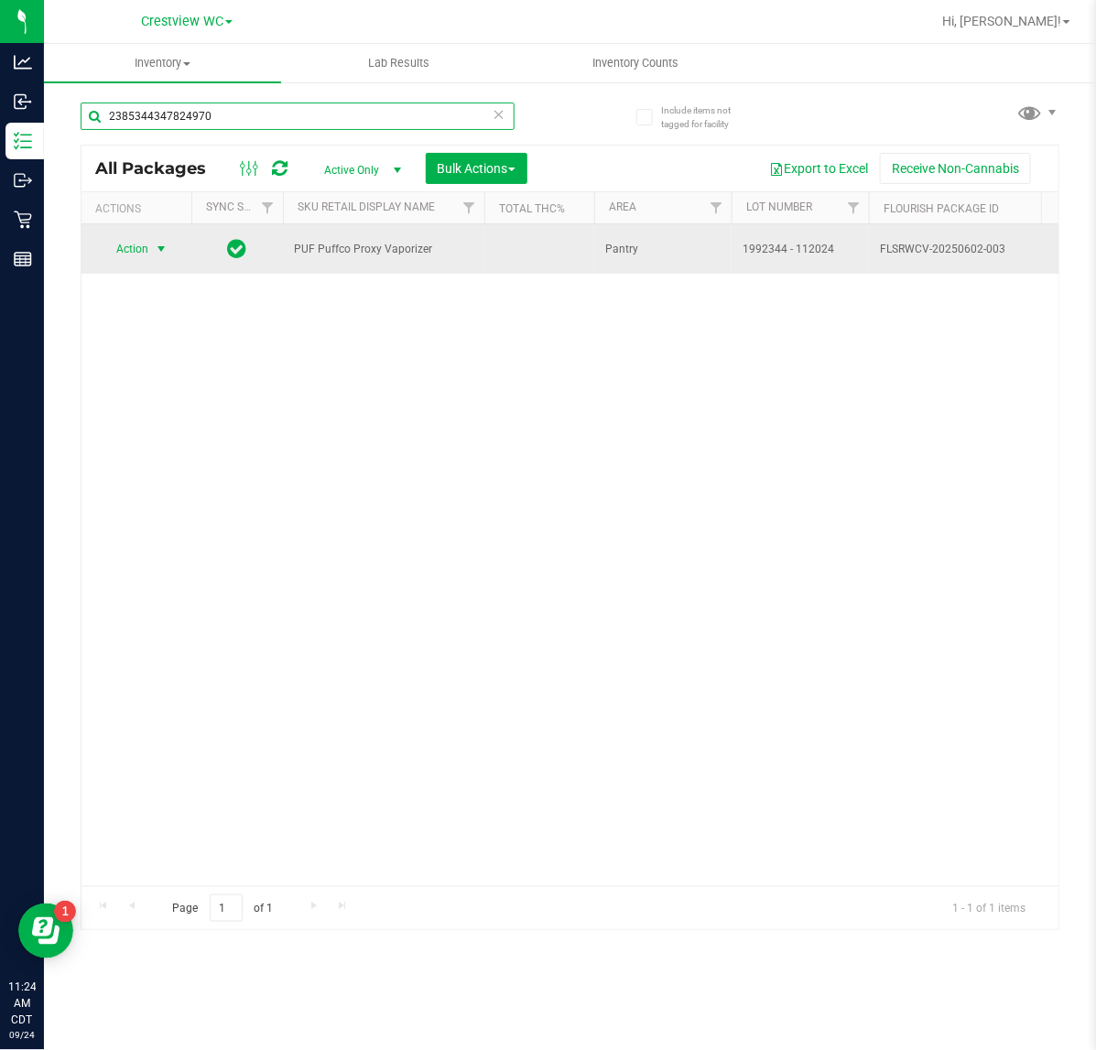
type input "2385344347824970"
click at [150, 248] on span "select" at bounding box center [161, 249] width 23 height 26
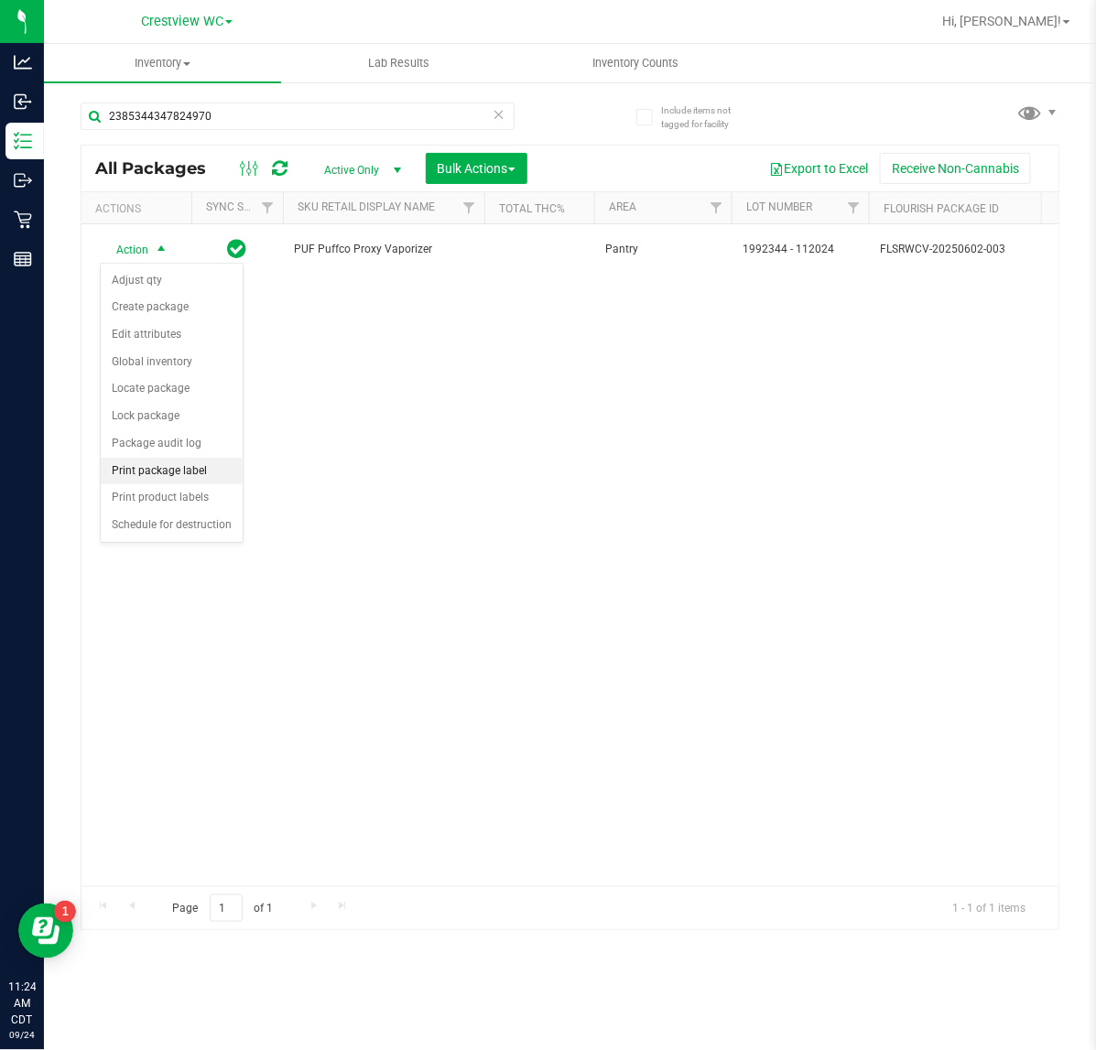
drag, startPoint x: 201, startPoint y: 474, endPoint x: 233, endPoint y: 476, distance: 32.1
click at [208, 476] on li "Print package label" at bounding box center [172, 471] width 142 height 27
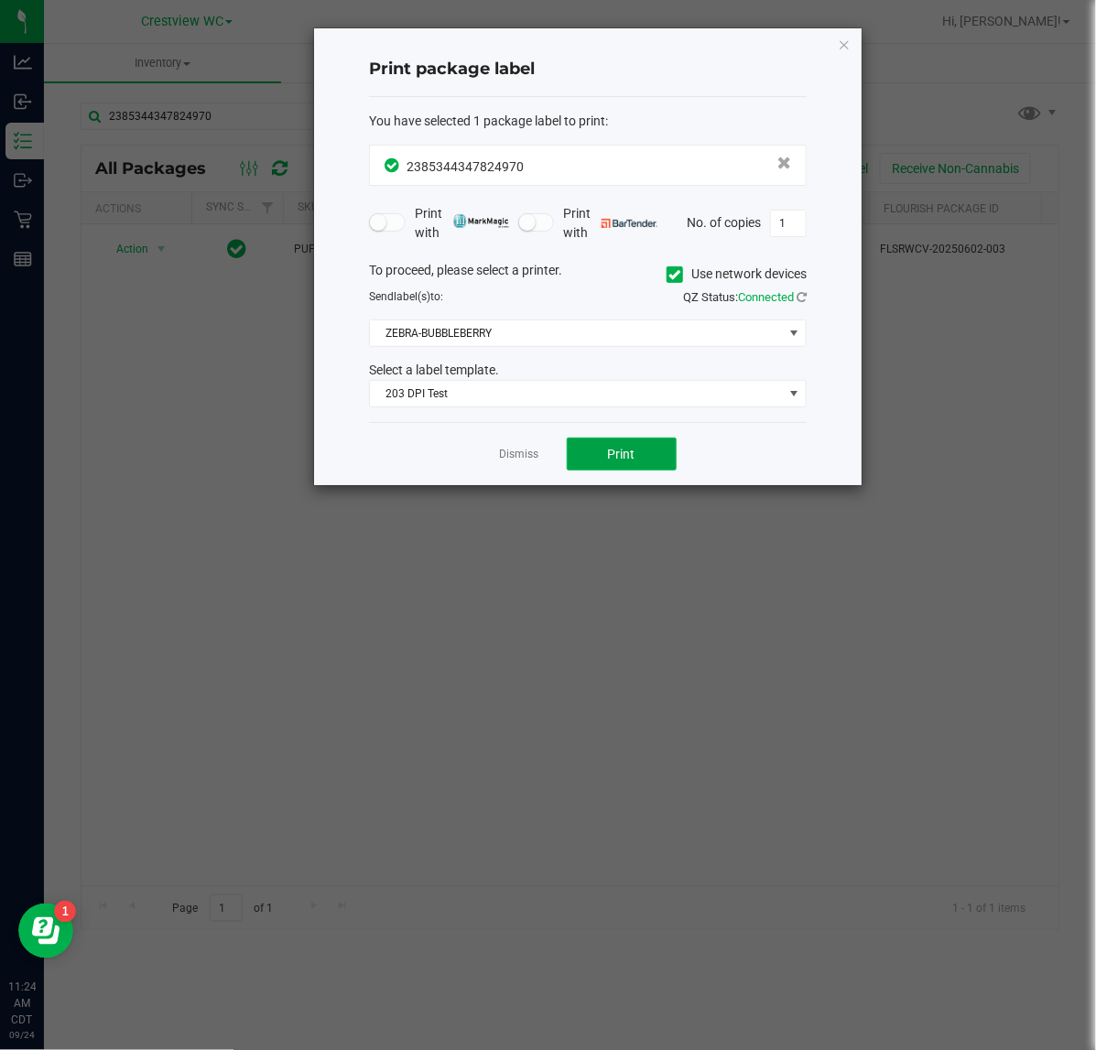
click at [642, 459] on button "Print" at bounding box center [622, 454] width 110 height 33
click at [840, 49] on icon "button" at bounding box center [844, 44] width 13 height 22
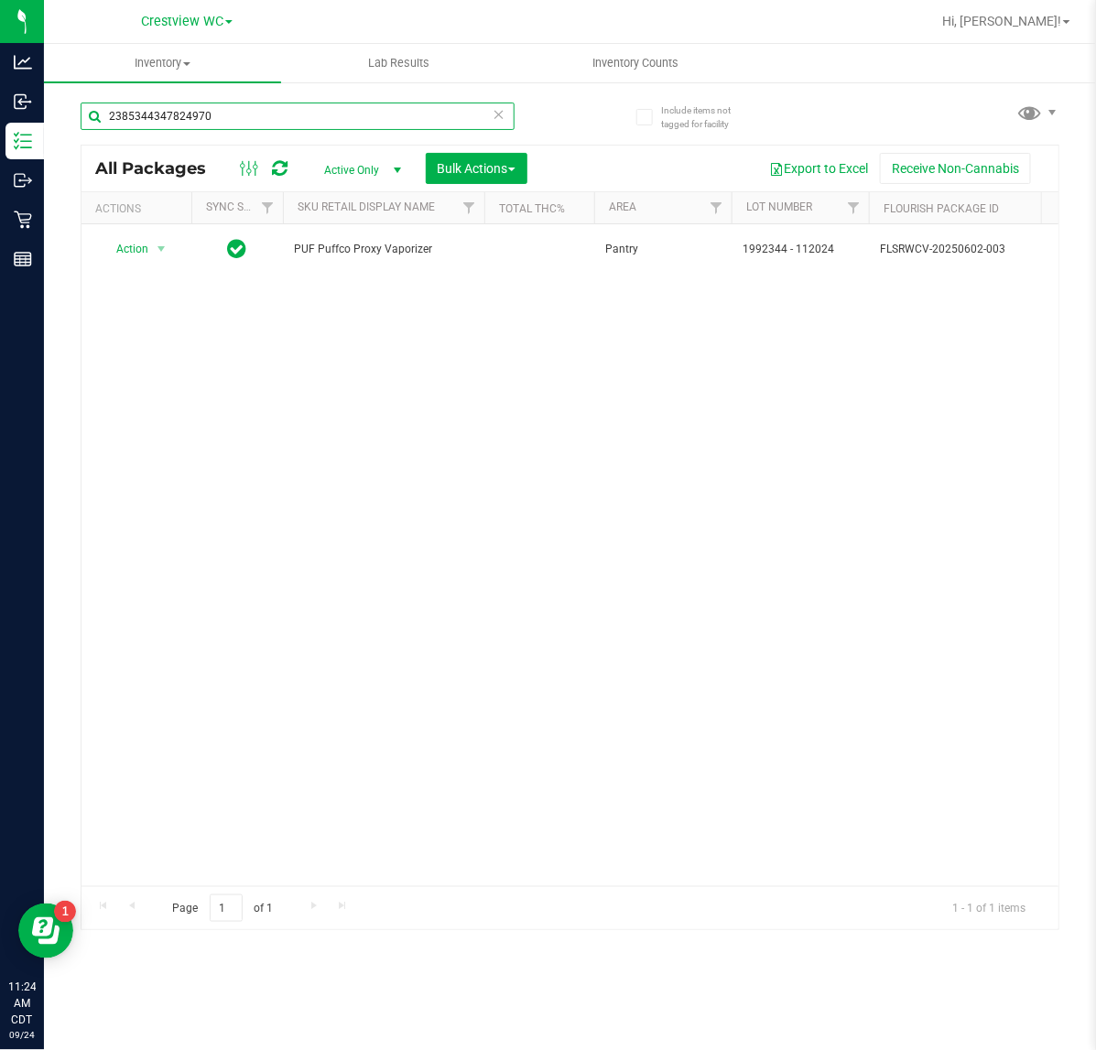
drag, startPoint x: 427, startPoint y: 112, endPoint x: -360, endPoint y: 105, distance: 787.2
click at [0, 105] on html "Analytics Inbound Inventory Outbound Retail Reports 11:24 AM CDT 09/24/2025 09/…" at bounding box center [548, 525] width 1096 height 1050
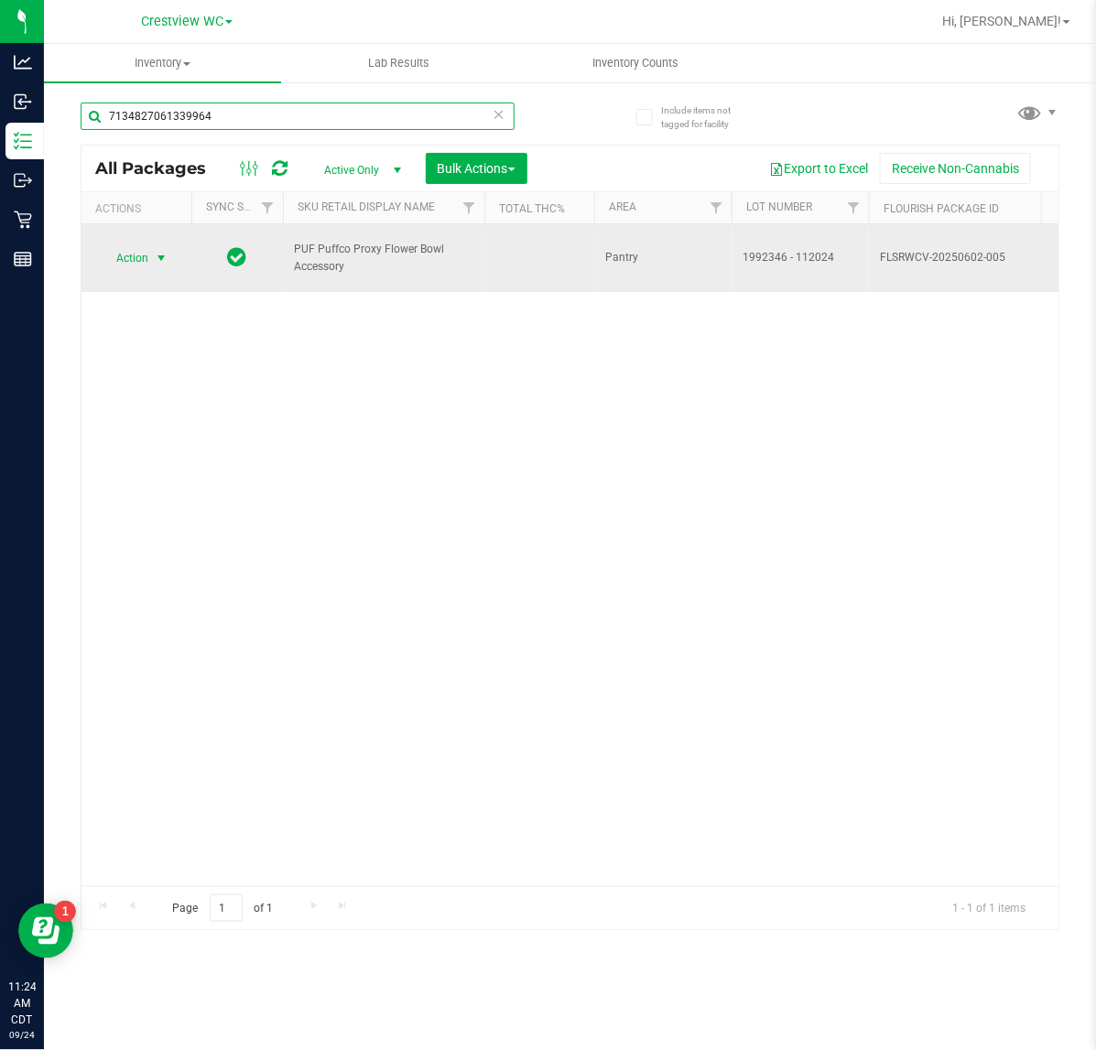
type input "7134827061339964"
click at [145, 252] on span "Action" at bounding box center [124, 258] width 49 height 26
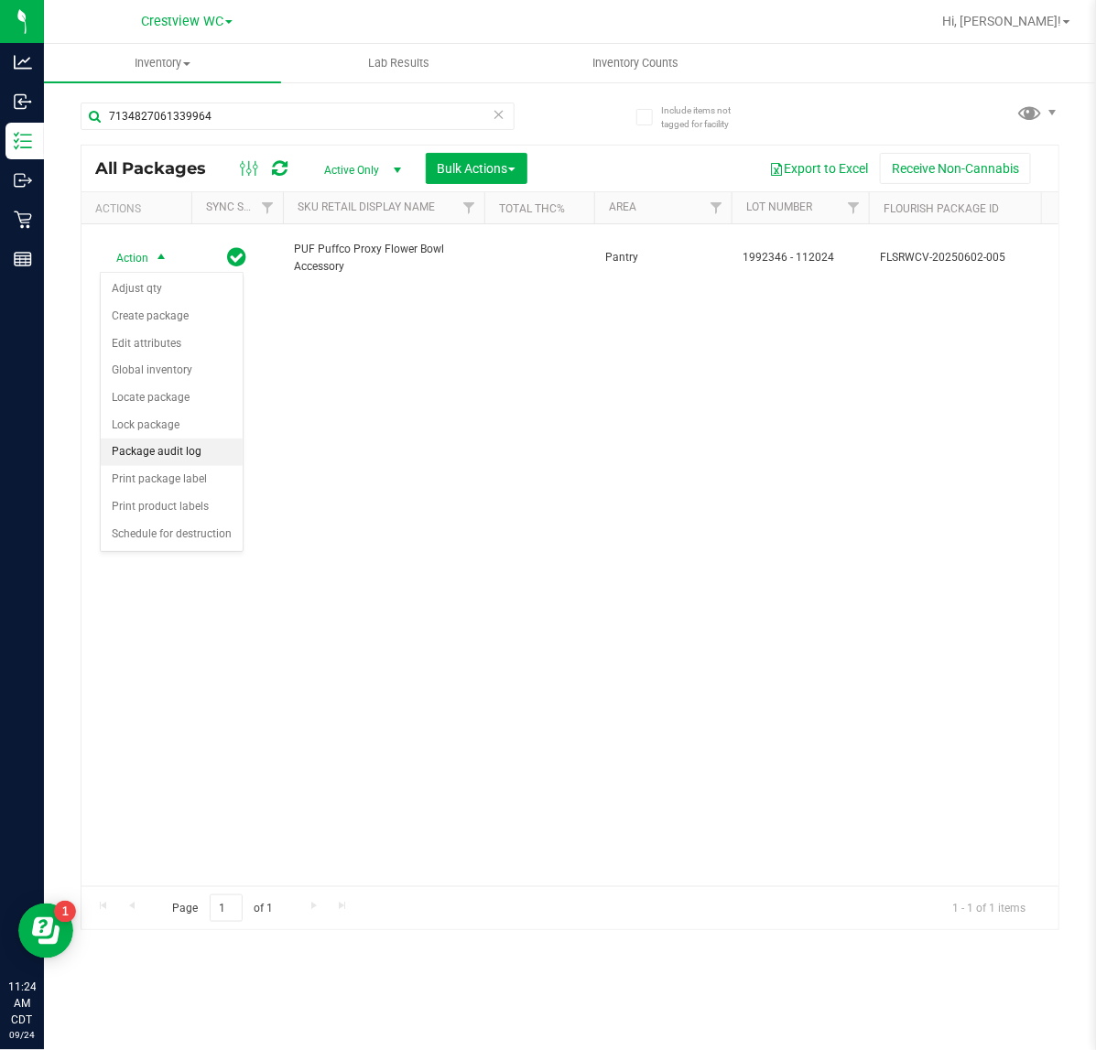
click at [184, 466] on li "Package audit log" at bounding box center [172, 451] width 142 height 27
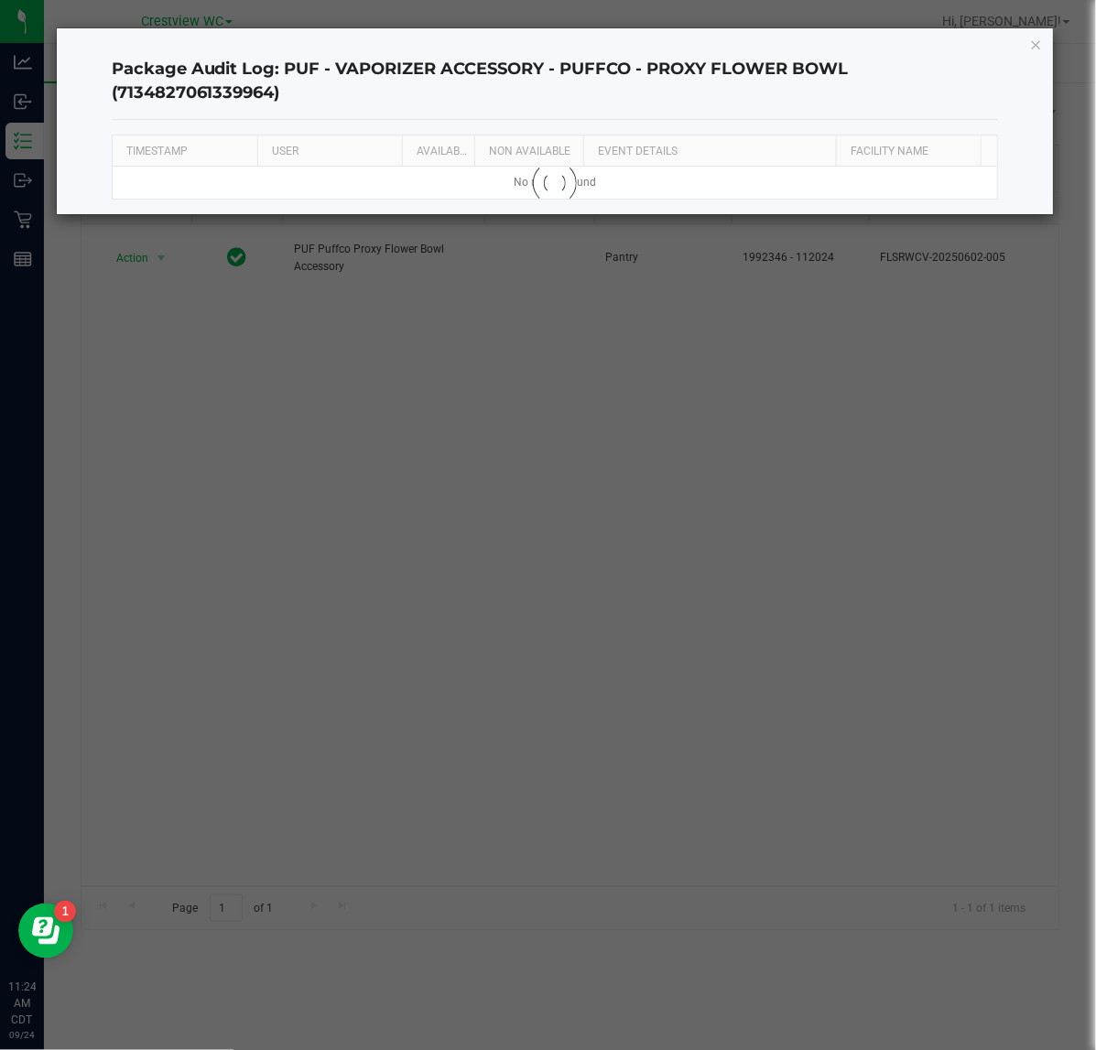
click at [1025, 48] on div "Package Audit Log: PUF - VAPORIZER ACCESSORY - PUFFCO - PROXY FLOWER BOWL (7134…" at bounding box center [555, 121] width 997 height 186
click at [1031, 39] on icon "button" at bounding box center [1036, 44] width 13 height 22
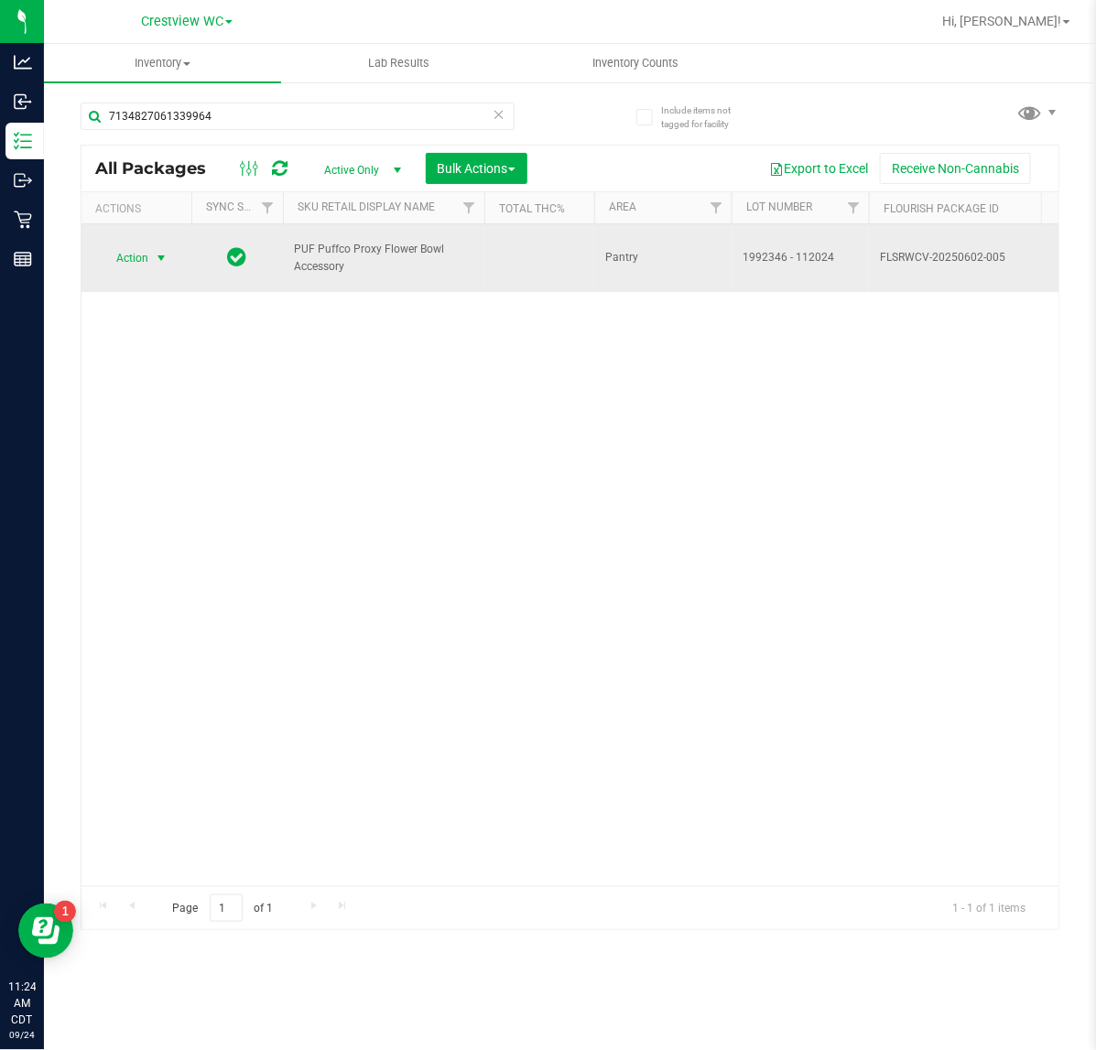
click at [154, 257] on span "select" at bounding box center [161, 258] width 15 height 15
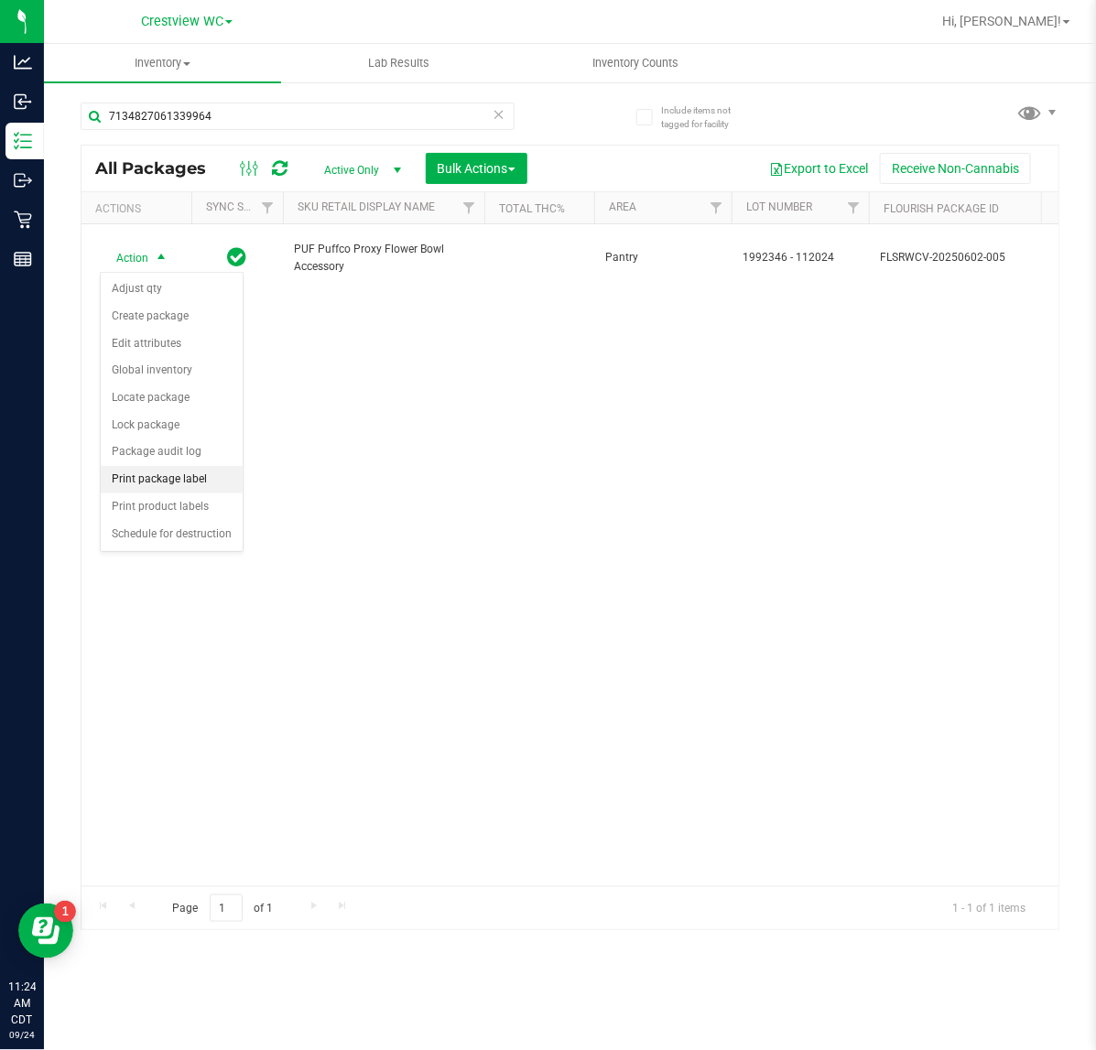
click at [190, 488] on li "Print package label" at bounding box center [172, 479] width 142 height 27
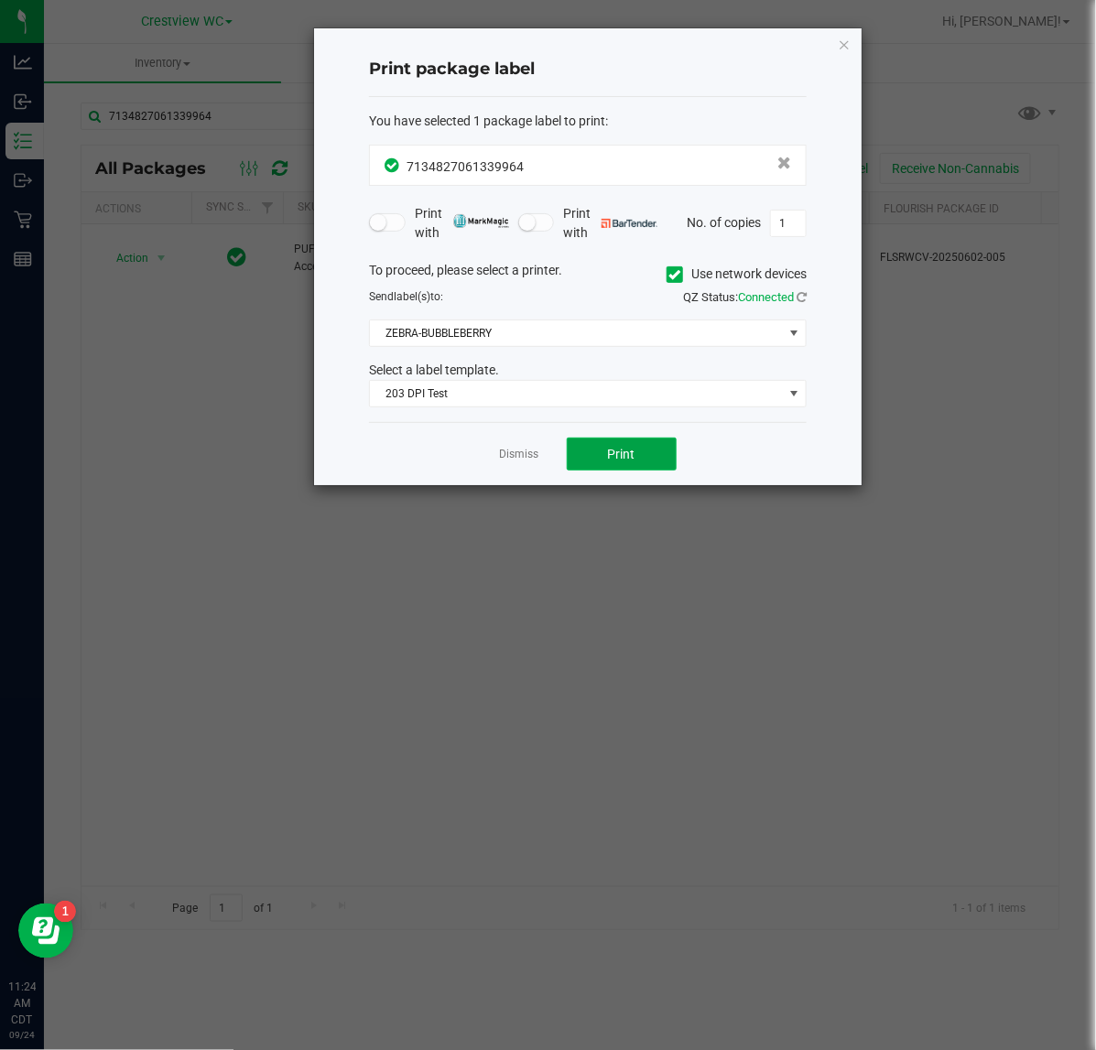
click at [590, 445] on button "Print" at bounding box center [622, 454] width 110 height 33
click at [842, 43] on icon "button" at bounding box center [844, 44] width 13 height 22
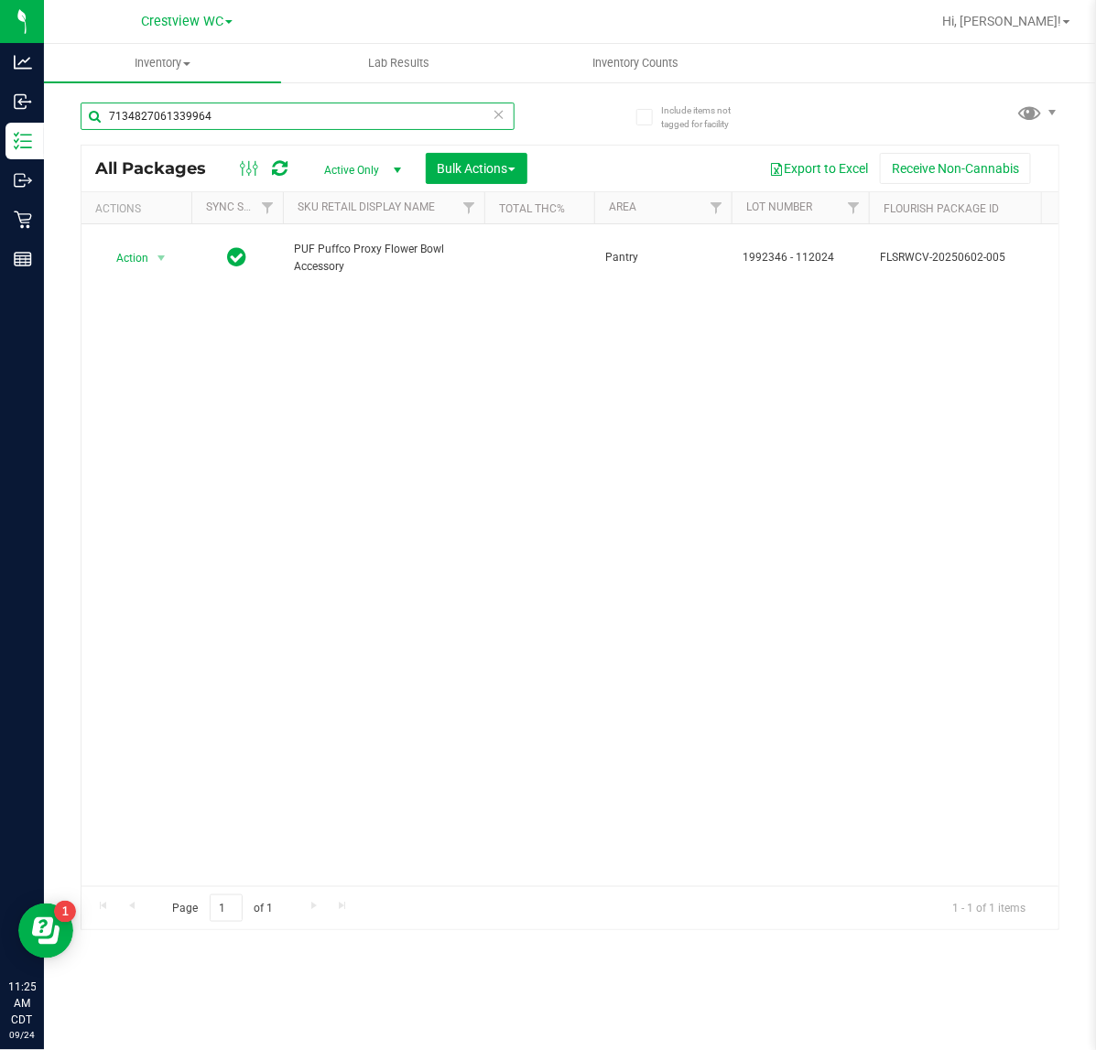
drag, startPoint x: 272, startPoint y: 117, endPoint x: -114, endPoint y: 170, distance: 389.9
click at [0, 170] on html "Analytics Inbound Inventory Outbound Retail Reports 11:25 AM CDT 09/24/2025 09/…" at bounding box center [548, 525] width 1096 height 1050
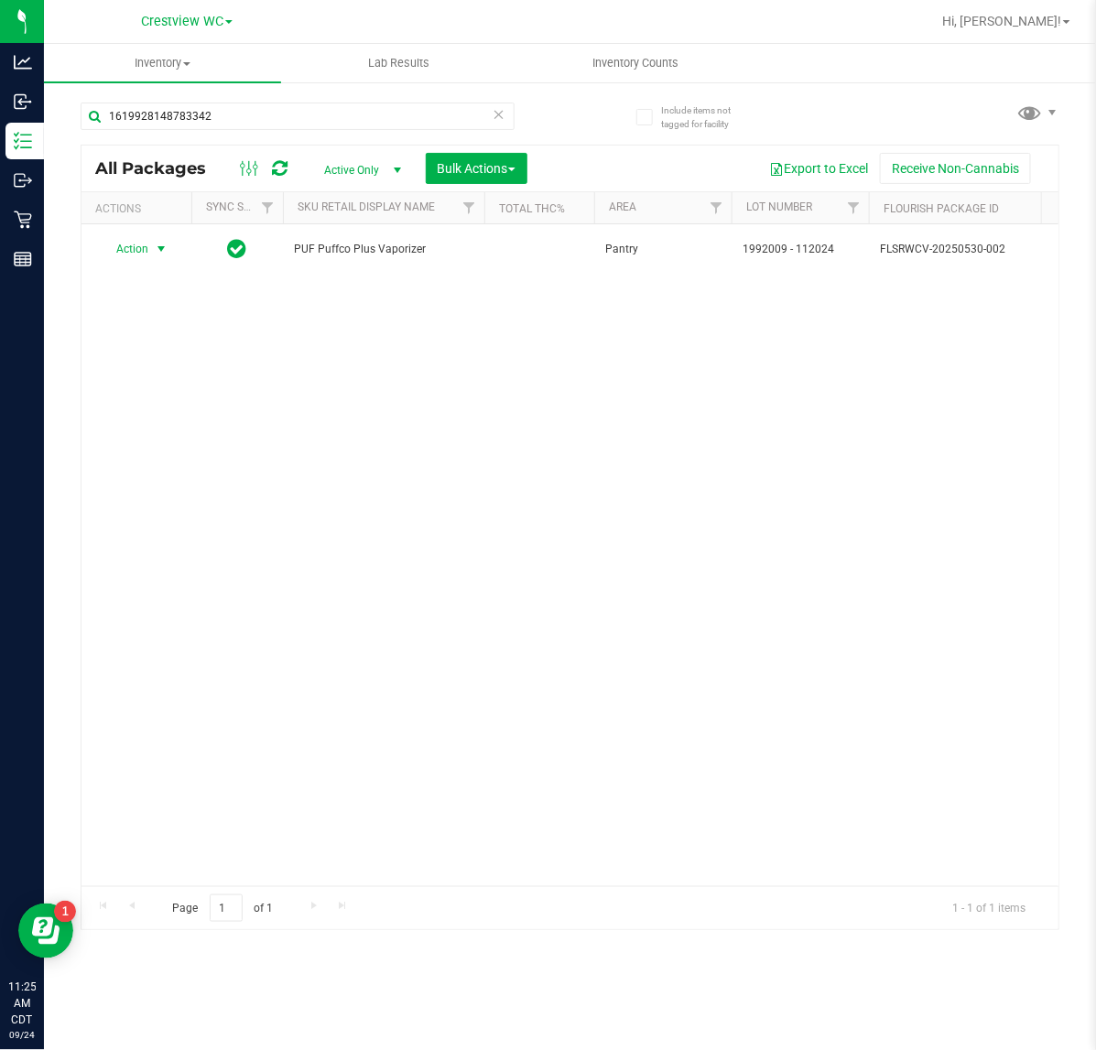
click at [157, 256] on span "select" at bounding box center [161, 249] width 15 height 15
click at [154, 474] on li "Print package label" at bounding box center [172, 471] width 142 height 27
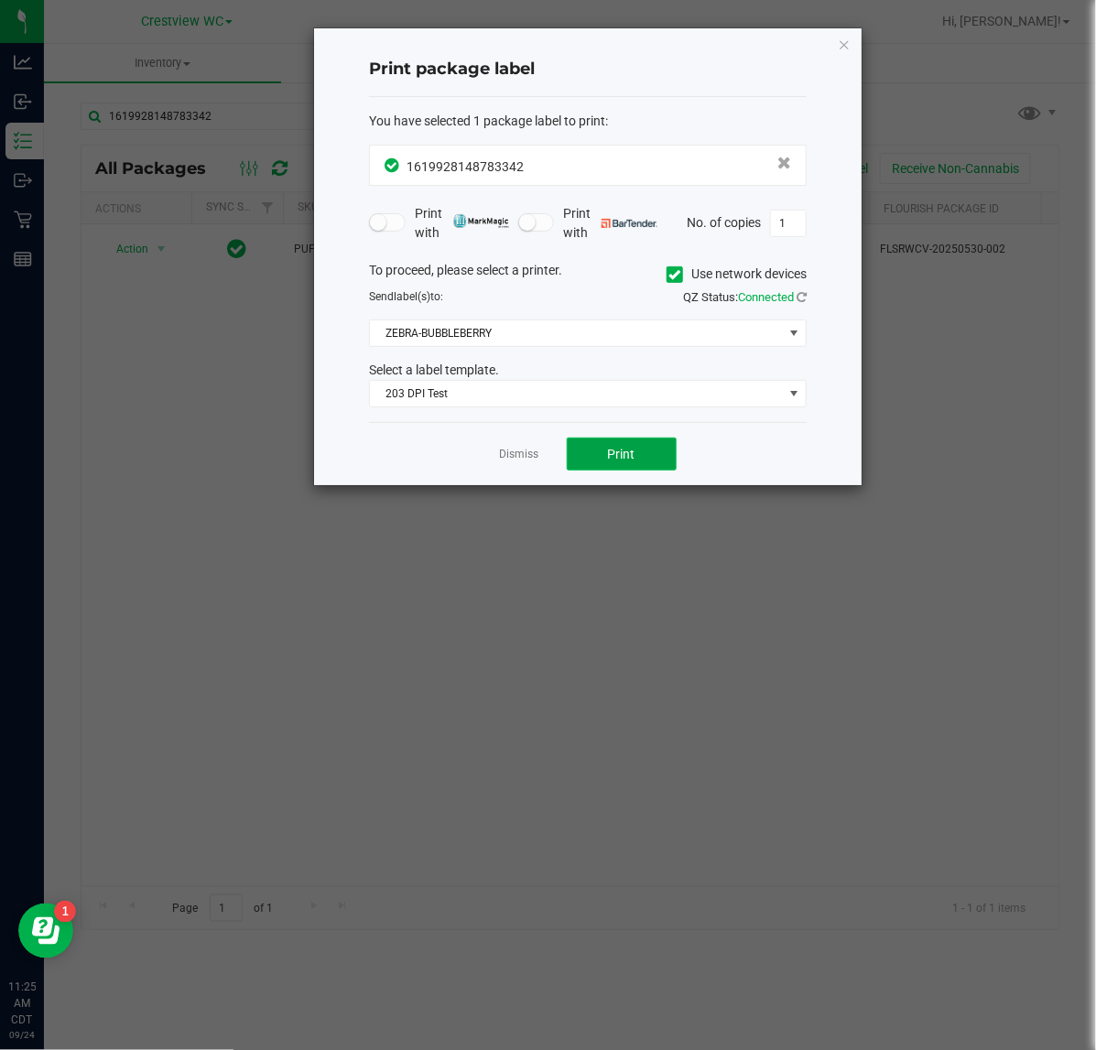
click at [657, 463] on button "Print" at bounding box center [622, 454] width 110 height 33
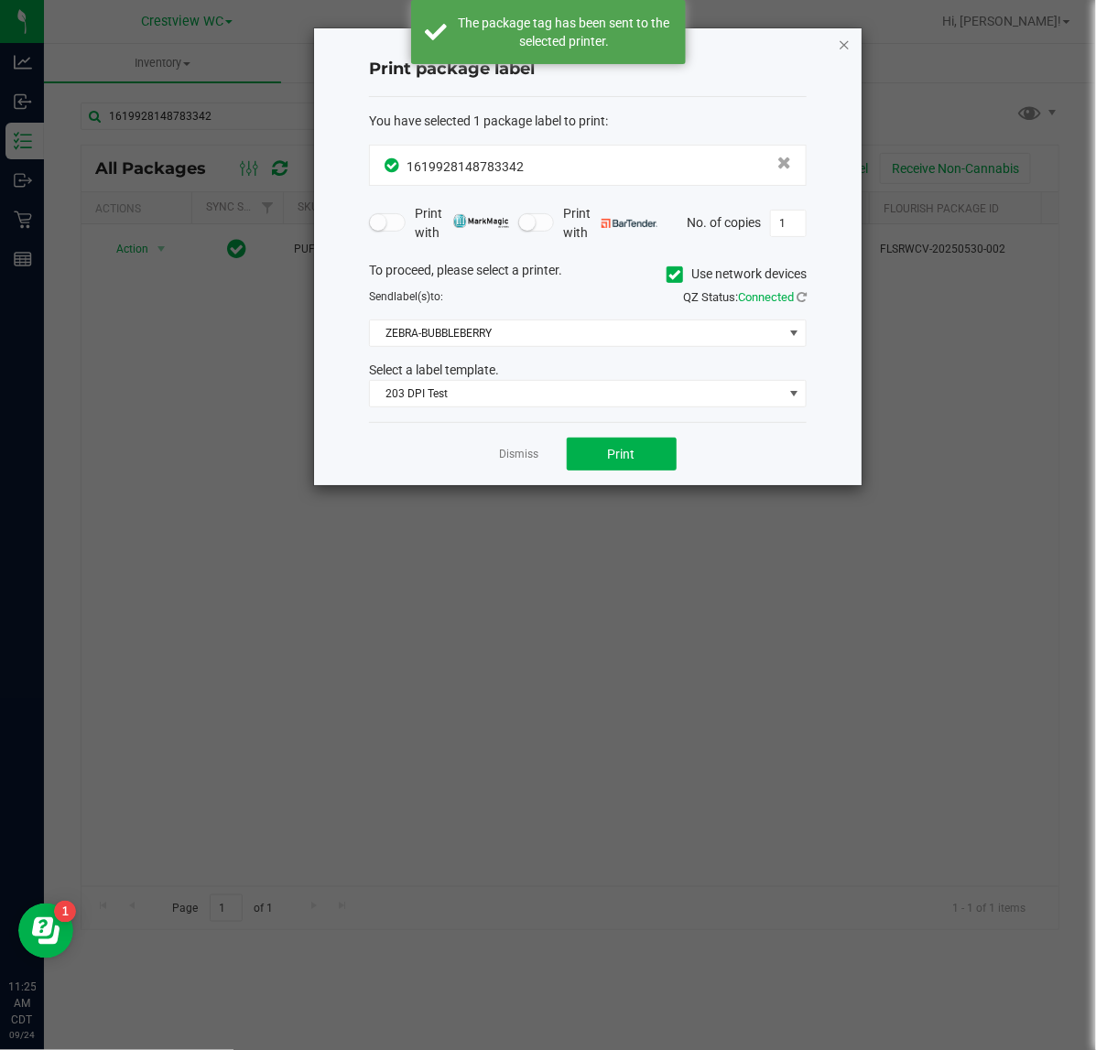
click at [838, 39] on icon "button" at bounding box center [844, 44] width 13 height 22
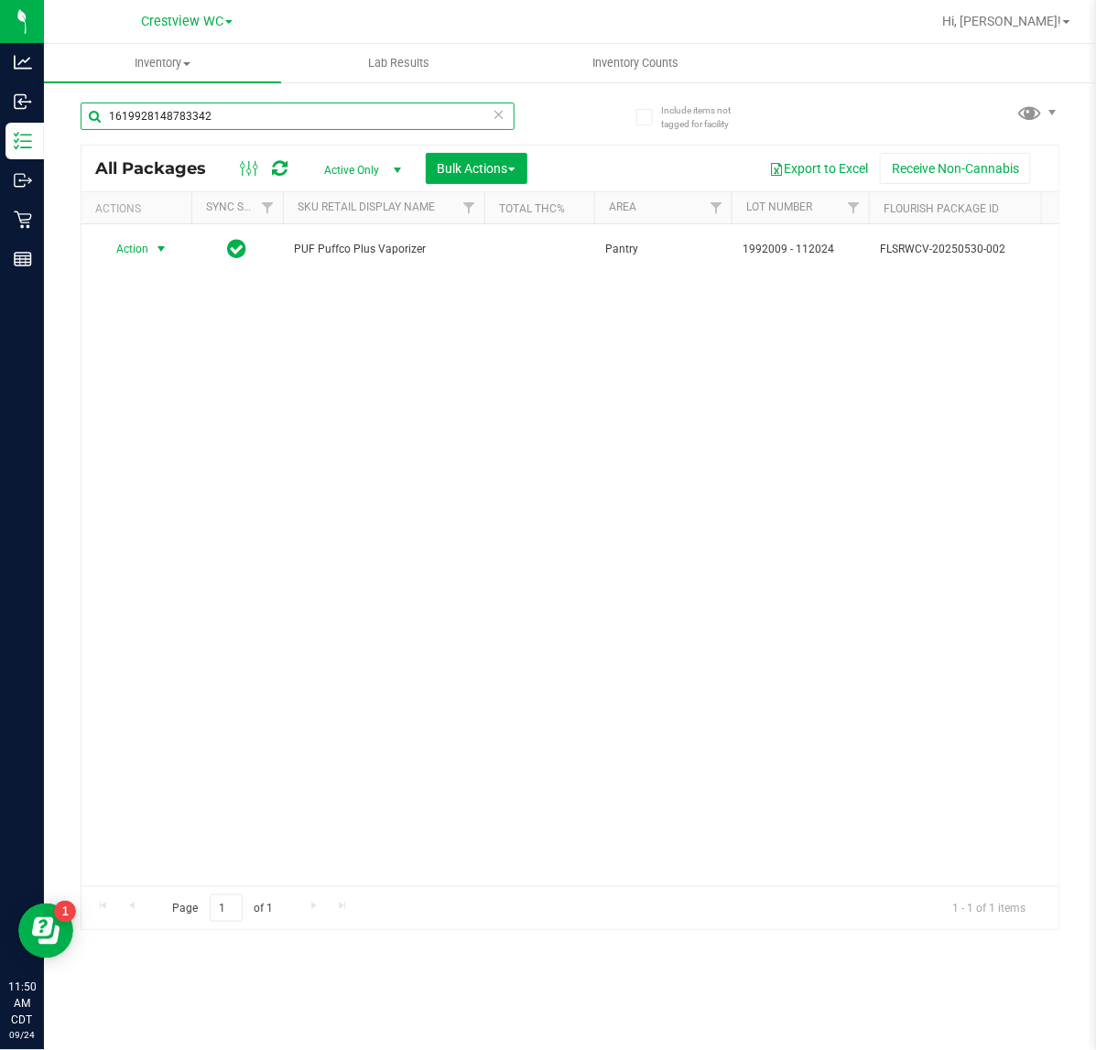
click at [273, 115] on input "1619928148783342" at bounding box center [298, 116] width 434 height 27
type input "1"
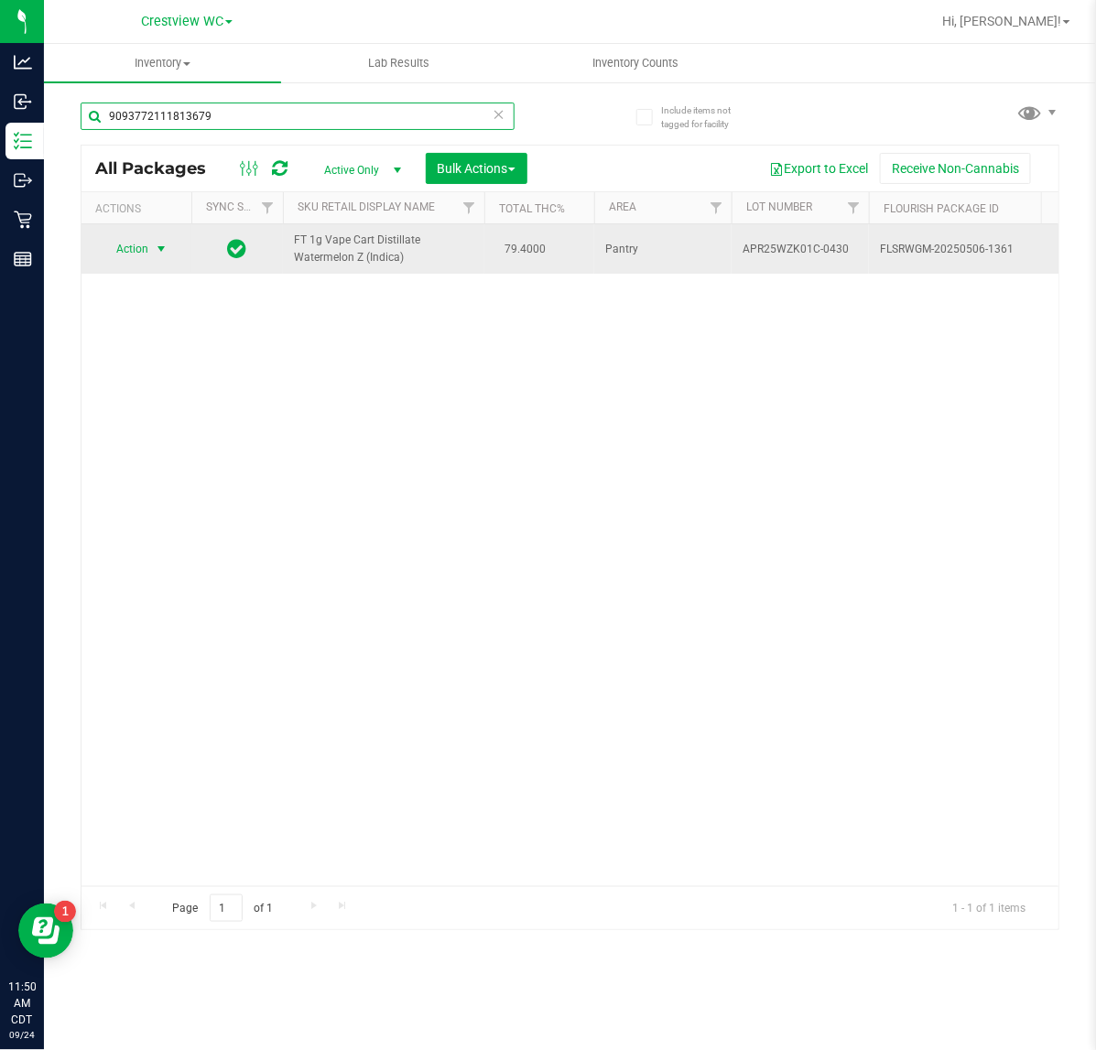
type input "9093772111813679"
click at [146, 250] on span "Action" at bounding box center [124, 249] width 49 height 26
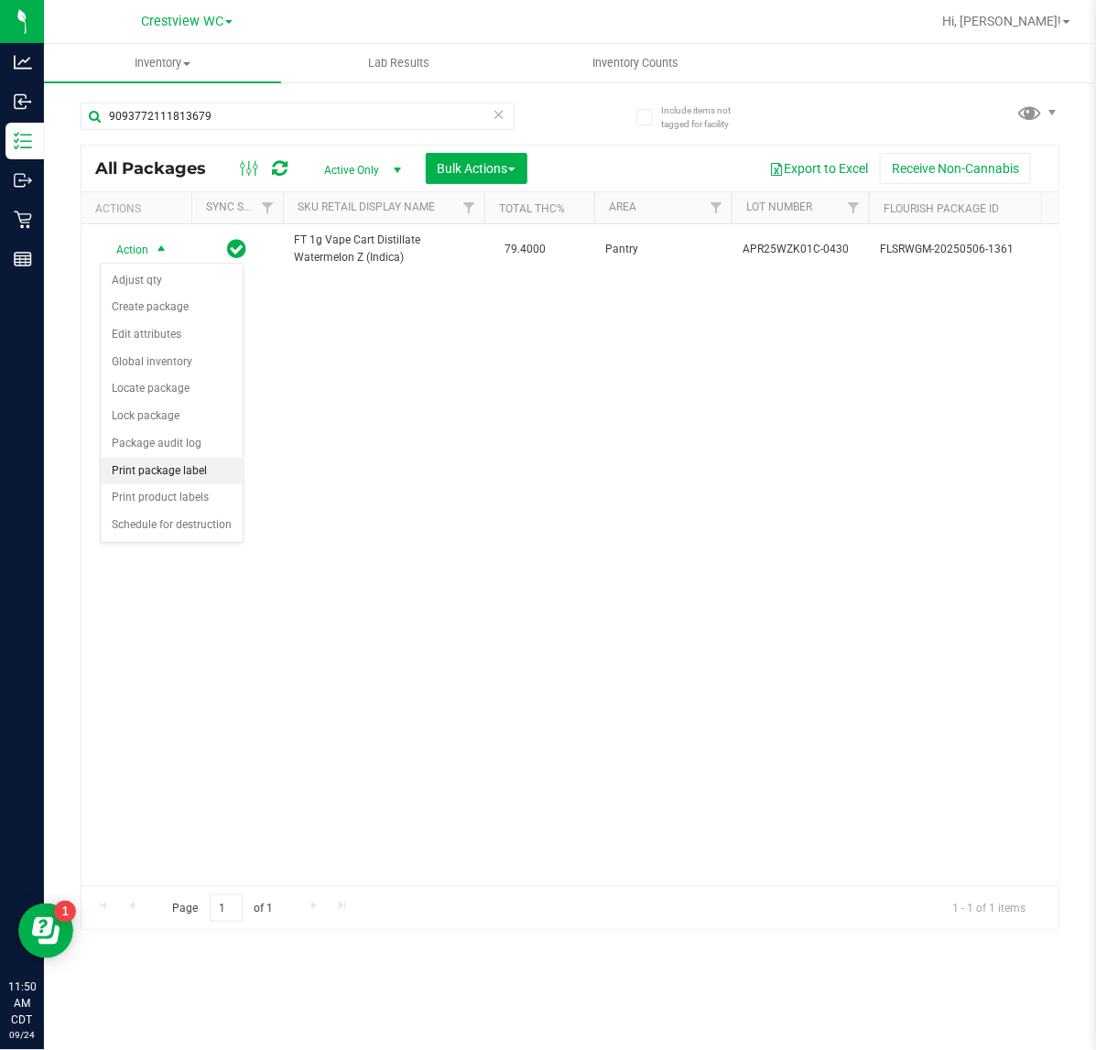
click at [222, 477] on li "Print package label" at bounding box center [172, 471] width 142 height 27
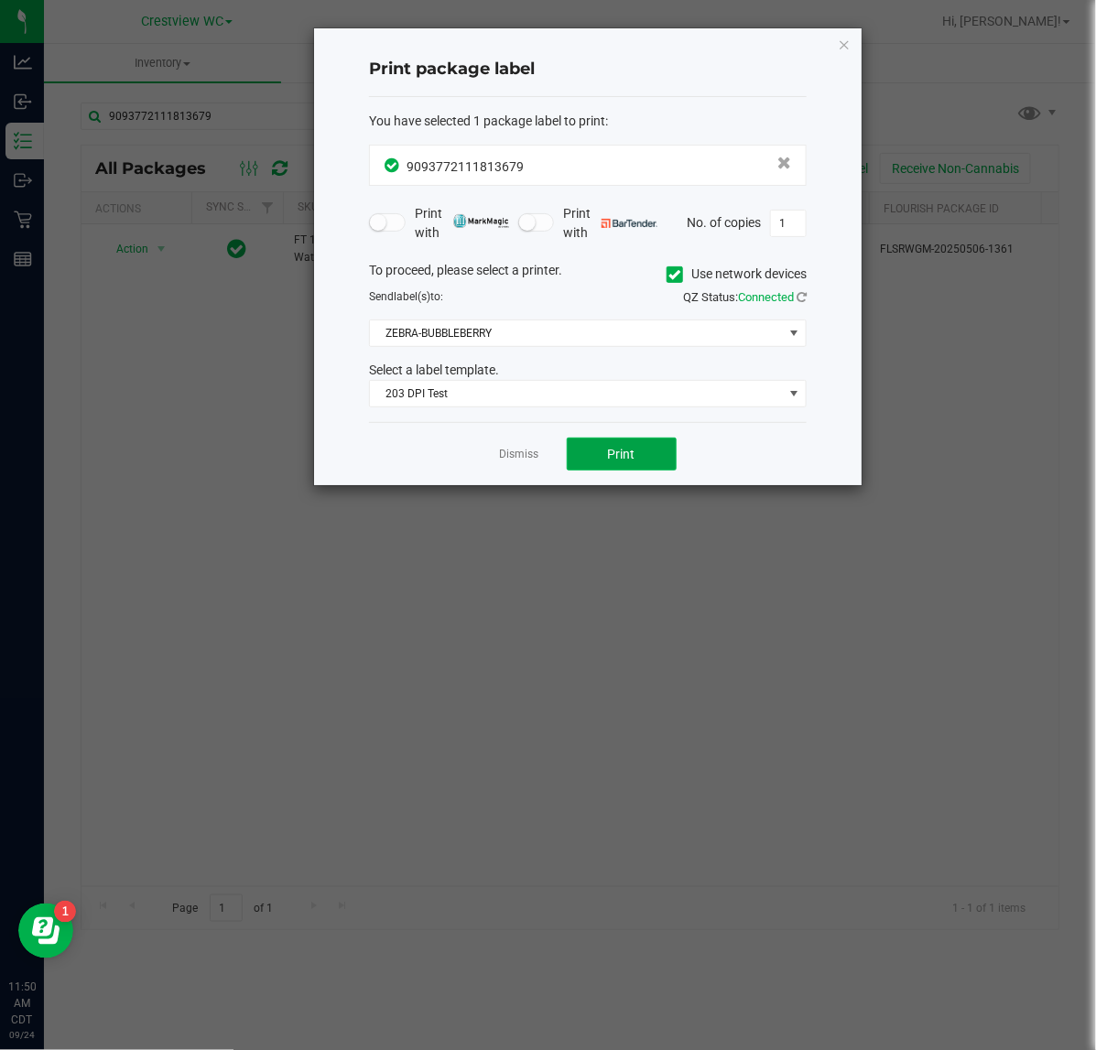
click at [648, 444] on button "Print" at bounding box center [622, 454] width 110 height 33
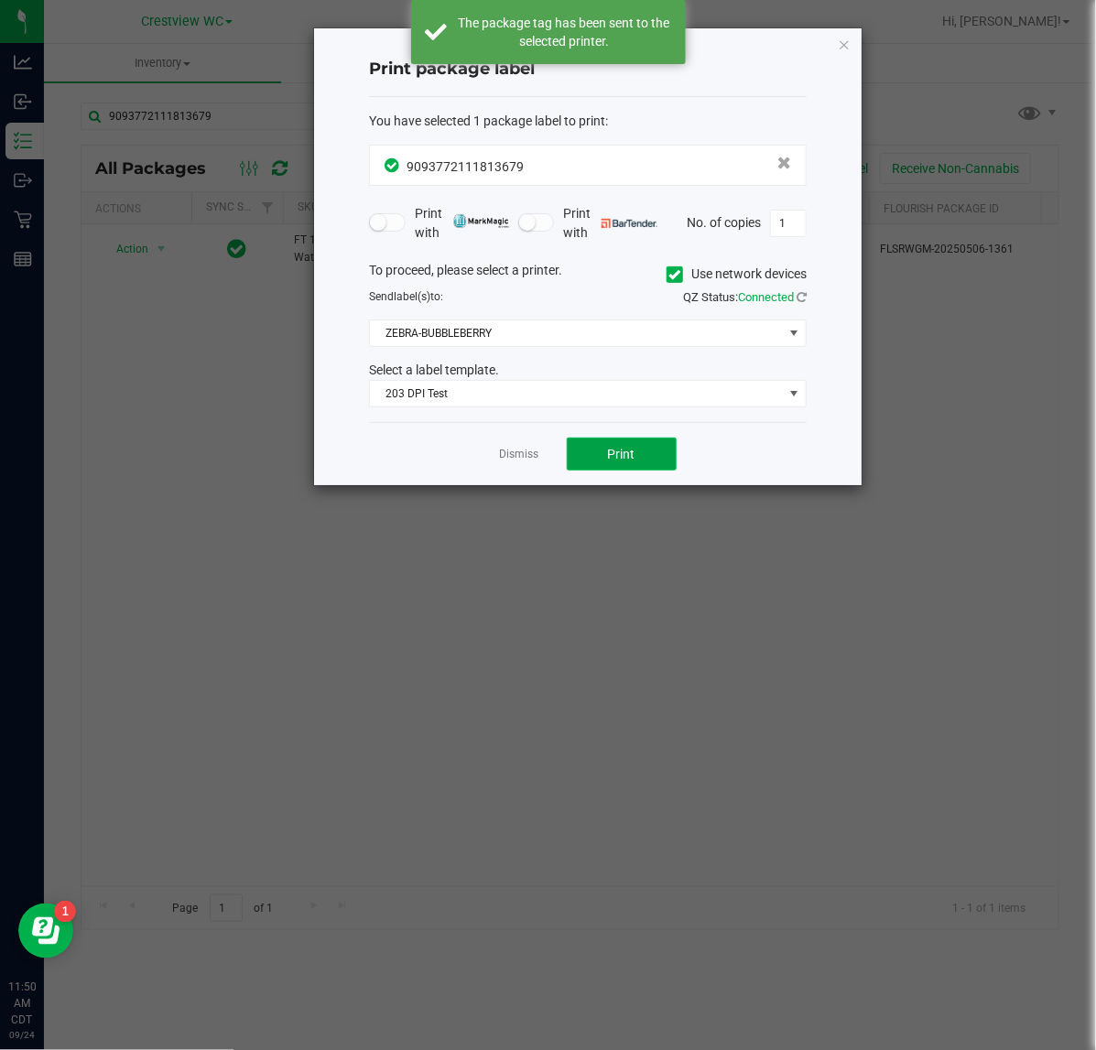
click at [642, 447] on button "Print" at bounding box center [622, 454] width 110 height 33
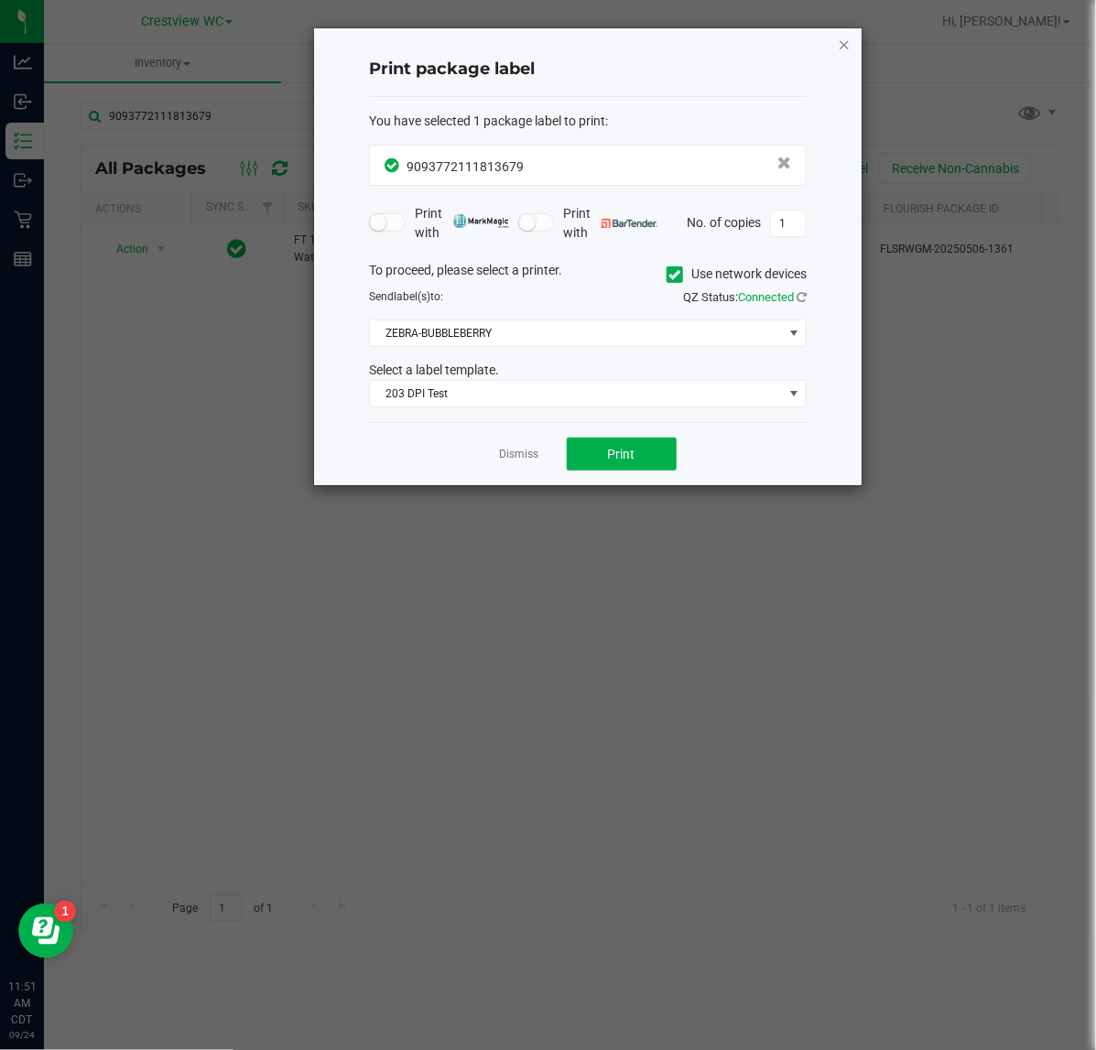
click at [842, 43] on icon "button" at bounding box center [844, 44] width 13 height 22
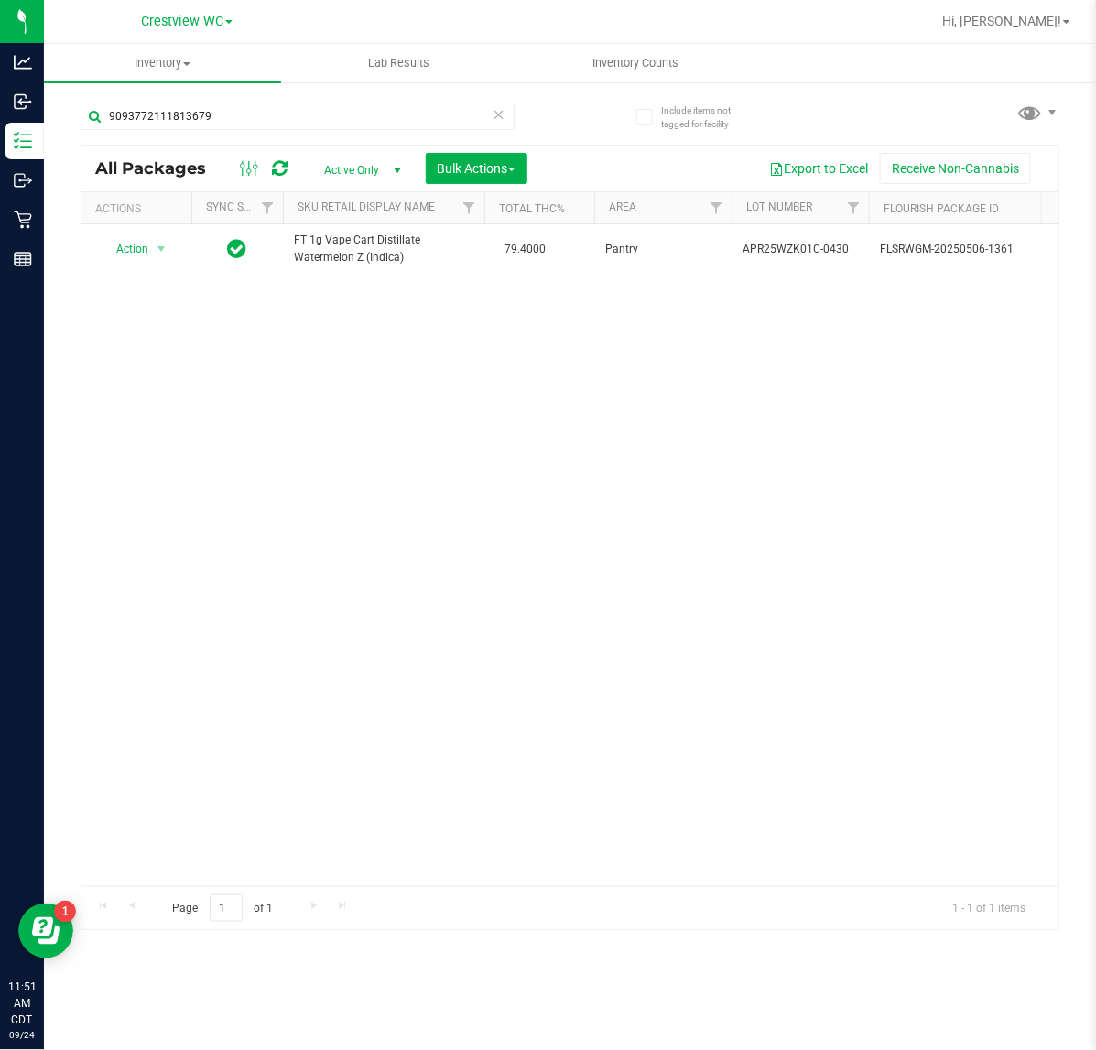
drag, startPoint x: 336, startPoint y: 134, endPoint x: 157, endPoint y: 140, distance: 179.5
click at [157, 140] on div "9093772111813679" at bounding box center [298, 124] width 434 height 42
drag, startPoint x: 233, startPoint y: 111, endPoint x: -46, endPoint y: 128, distance: 279.7
click at [0, 128] on html "Analytics Inbound Inventory Outbound Retail Reports 11:51 AM CDT 09/24/2025 09/…" at bounding box center [548, 525] width 1096 height 1050
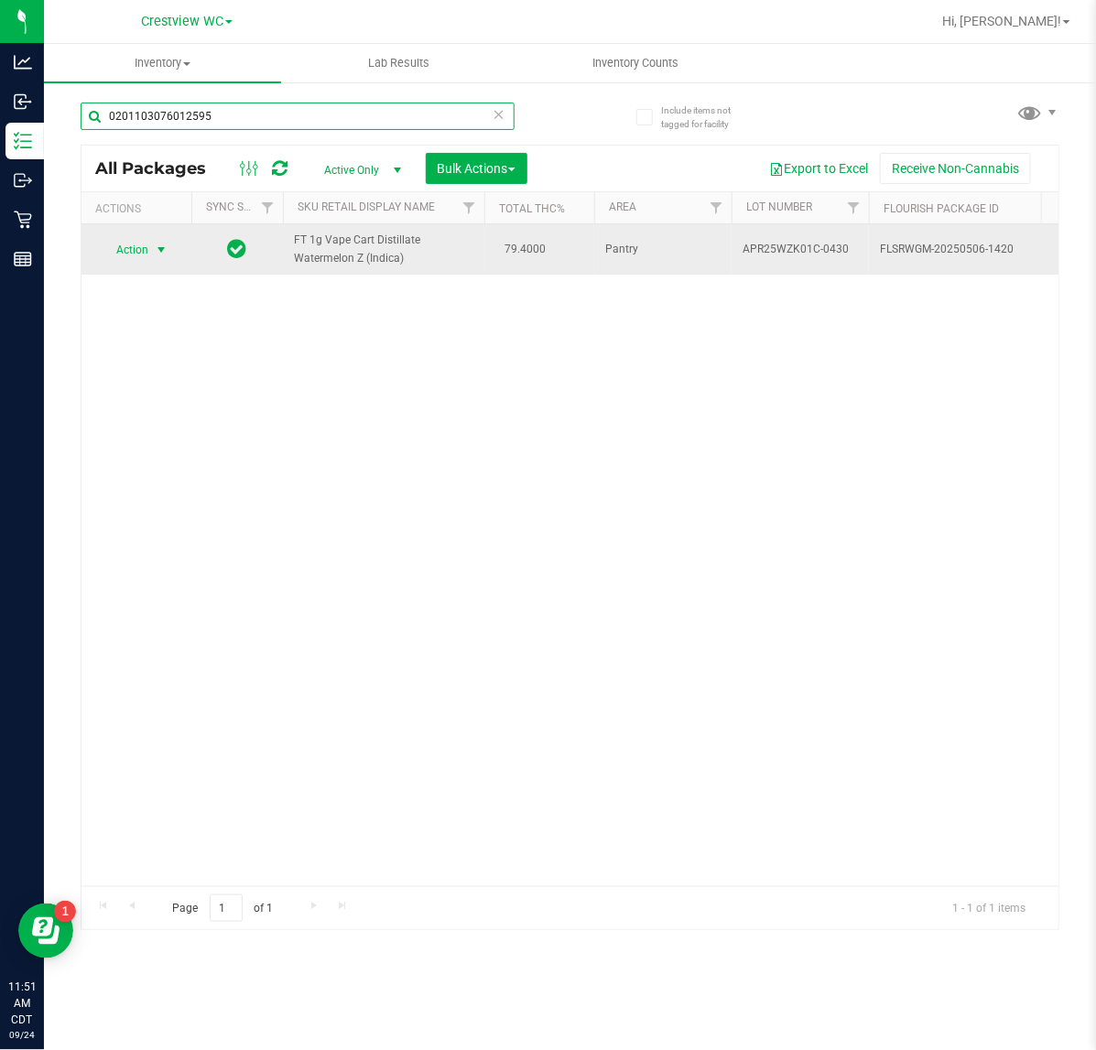
type input "0201103076012595"
click at [128, 252] on span "Action" at bounding box center [124, 250] width 49 height 26
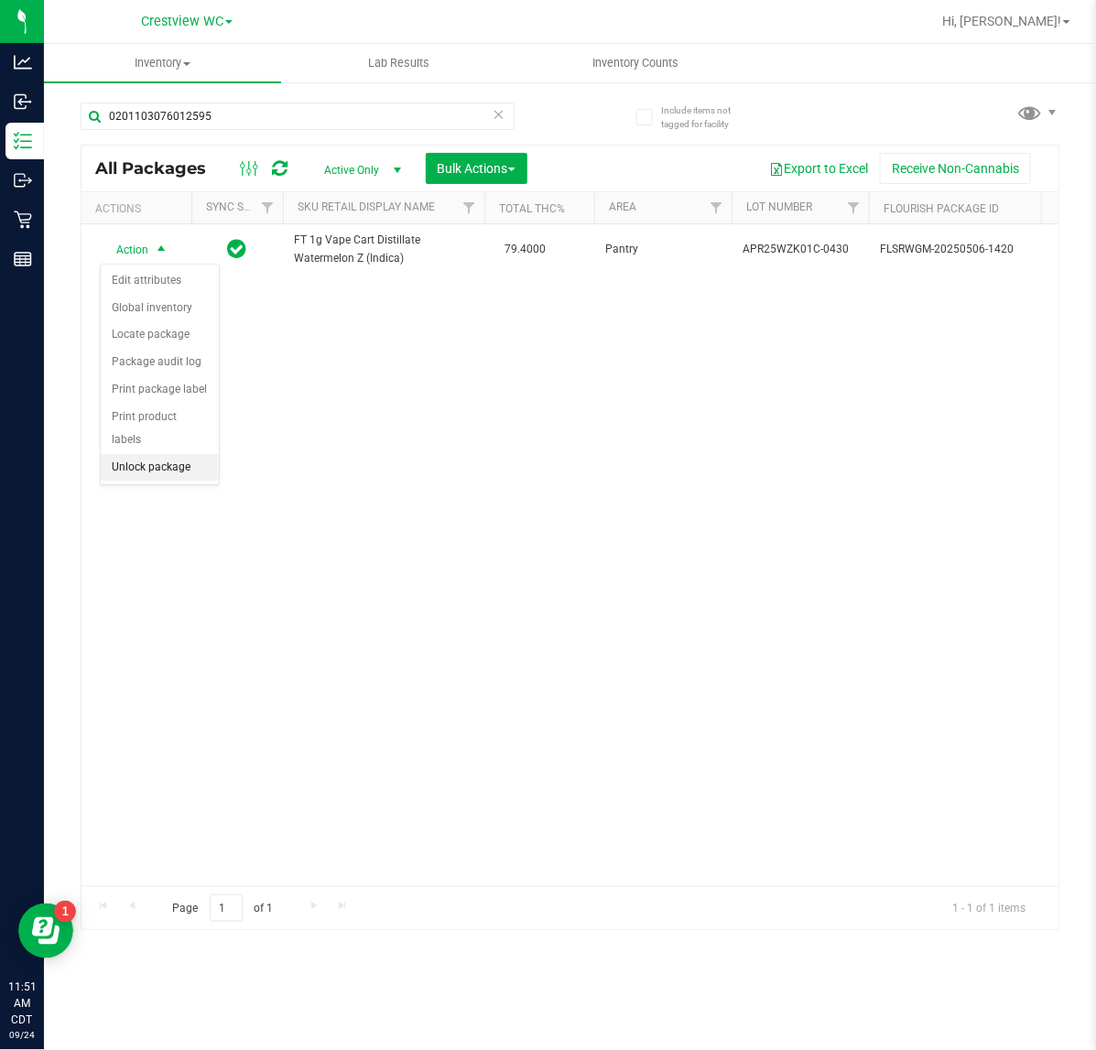
click at [137, 454] on li "Unlock package" at bounding box center [160, 467] width 118 height 27
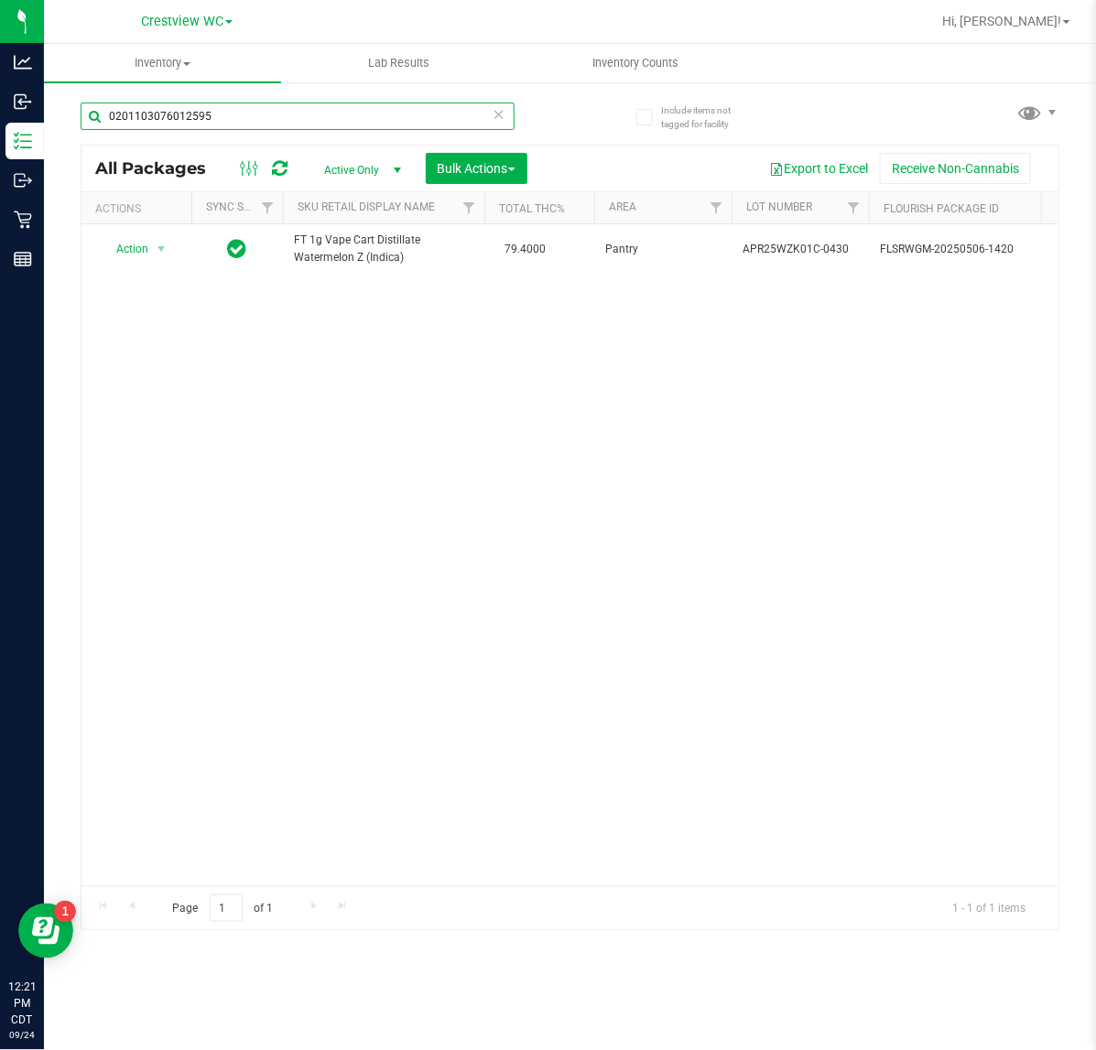
drag, startPoint x: 401, startPoint y: 114, endPoint x: -195, endPoint y: 117, distance: 595.9
click at [0, 117] on html "Analytics Inbound Inventory Outbound Retail Reports 12:21 PM CDT 09/24/2025 09/…" at bounding box center [548, 525] width 1096 height 1050
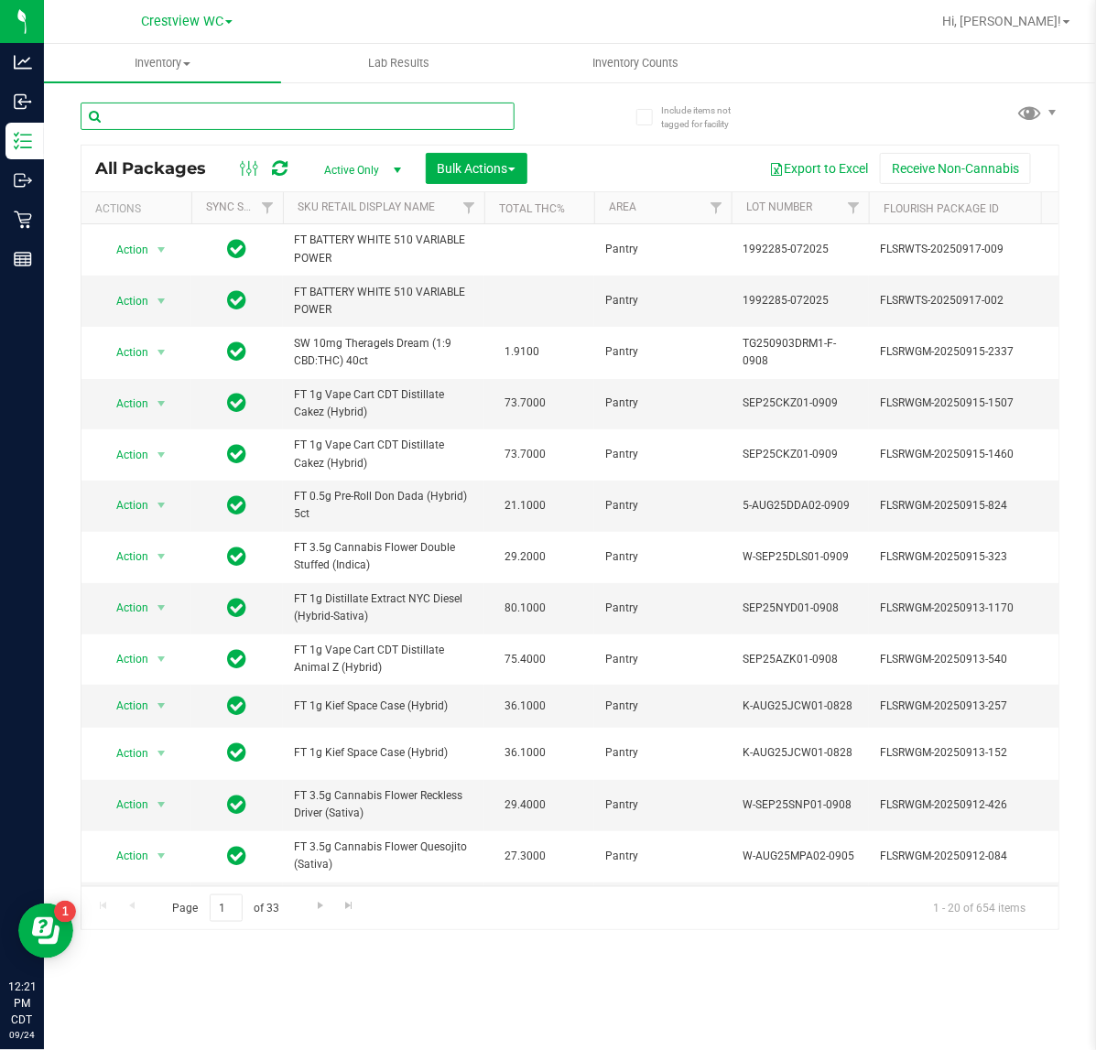
click at [412, 117] on input "text" at bounding box center [298, 116] width 434 height 27
click at [192, 126] on input "text" at bounding box center [298, 116] width 434 height 27
click at [337, 116] on input "text" at bounding box center [298, 116] width 434 height 27
click at [211, 112] on input "text" at bounding box center [298, 116] width 434 height 27
drag, startPoint x: 213, startPoint y: 112, endPoint x: 218, endPoint y: 93, distance: 18.9
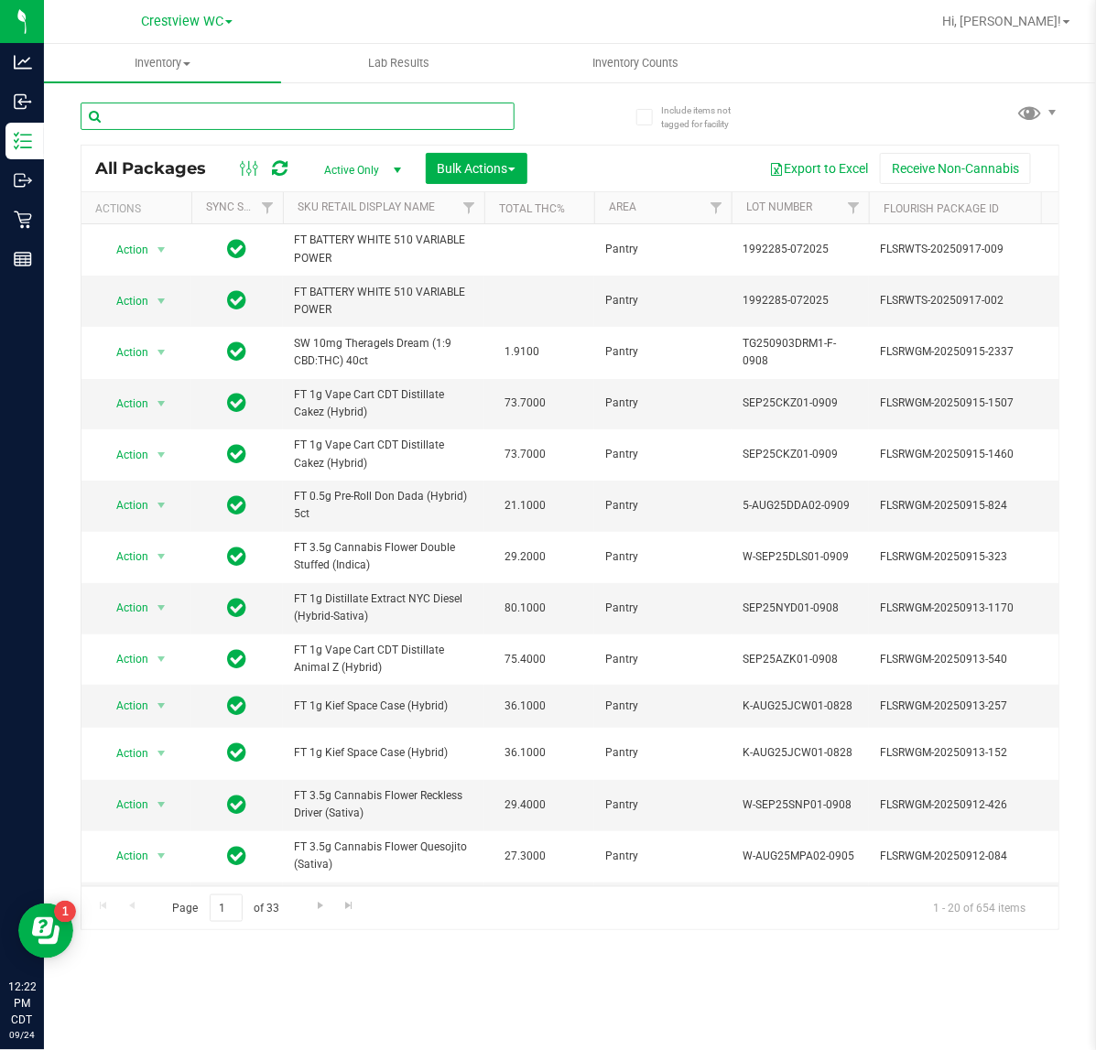
click at [215, 105] on input "text" at bounding box center [298, 116] width 434 height 27
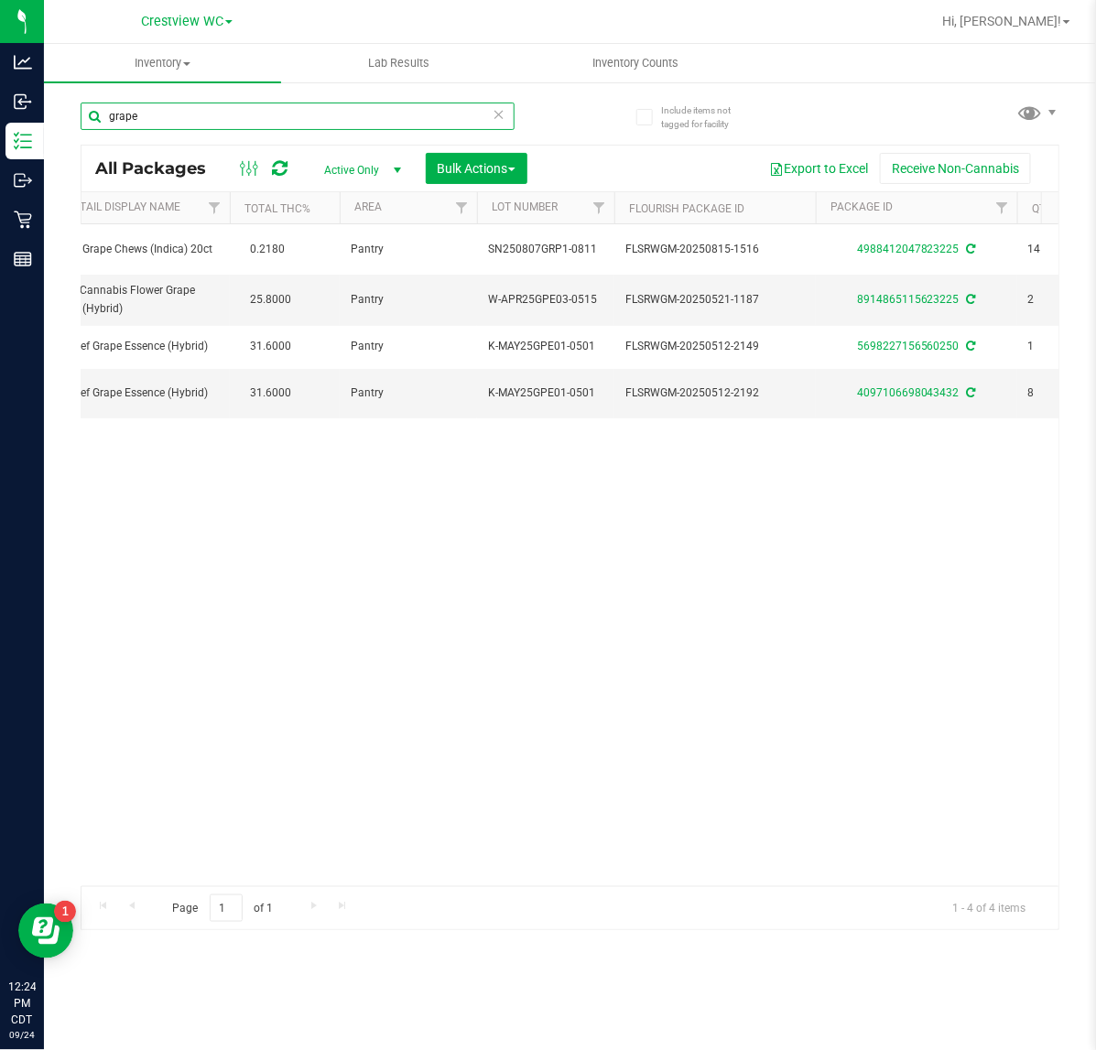
scroll to position [0, 112]
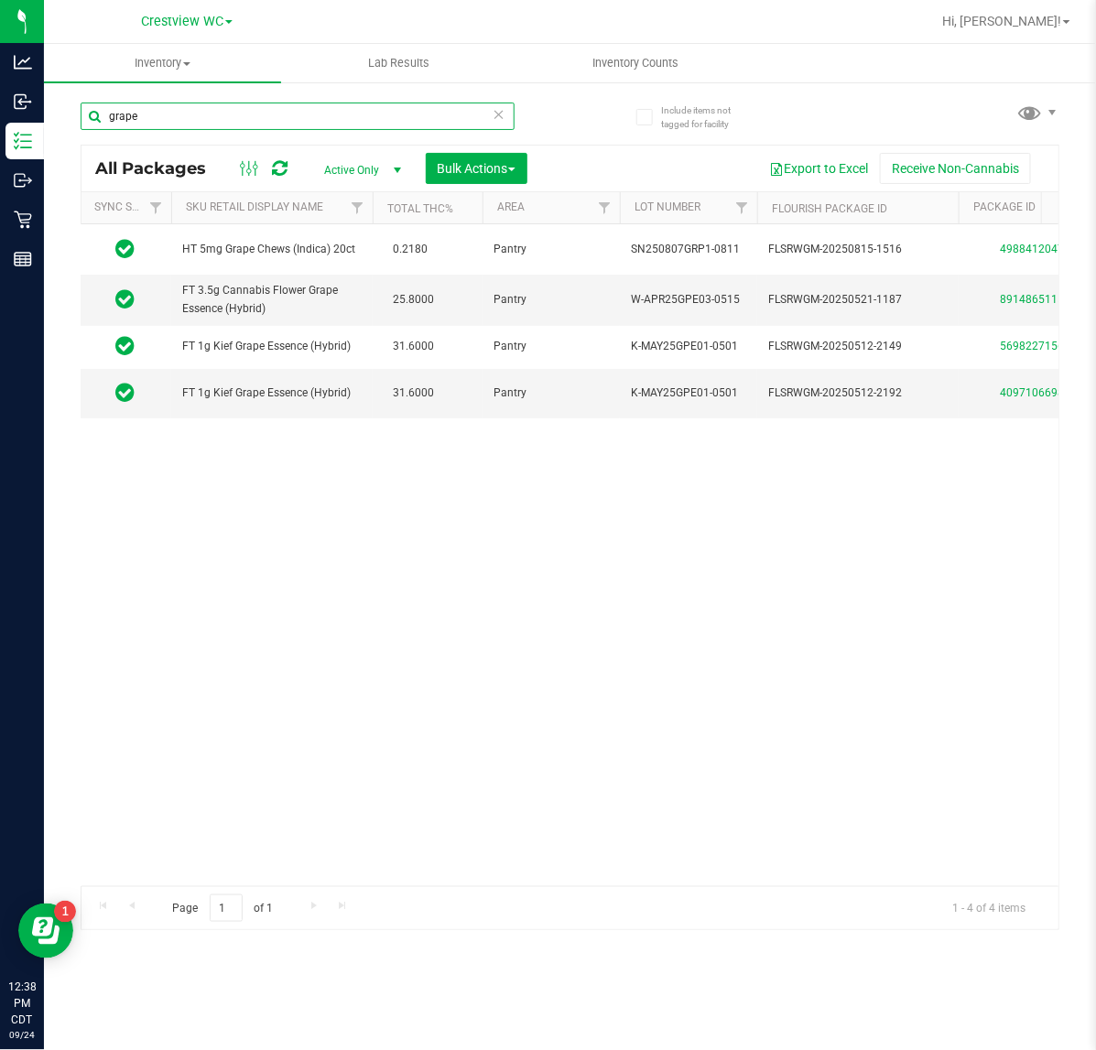
type input "grape"
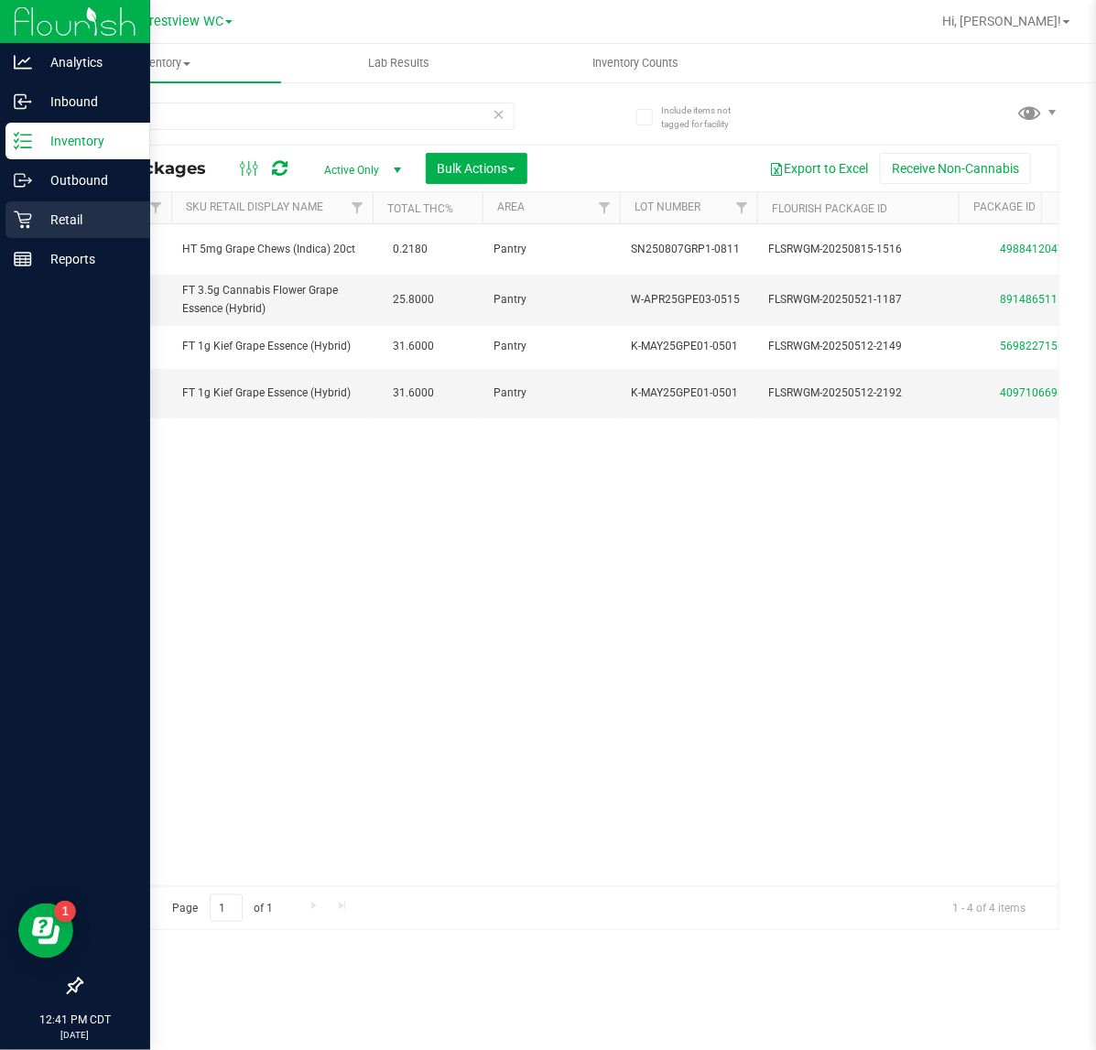
click at [15, 220] on icon at bounding box center [23, 220] width 18 height 18
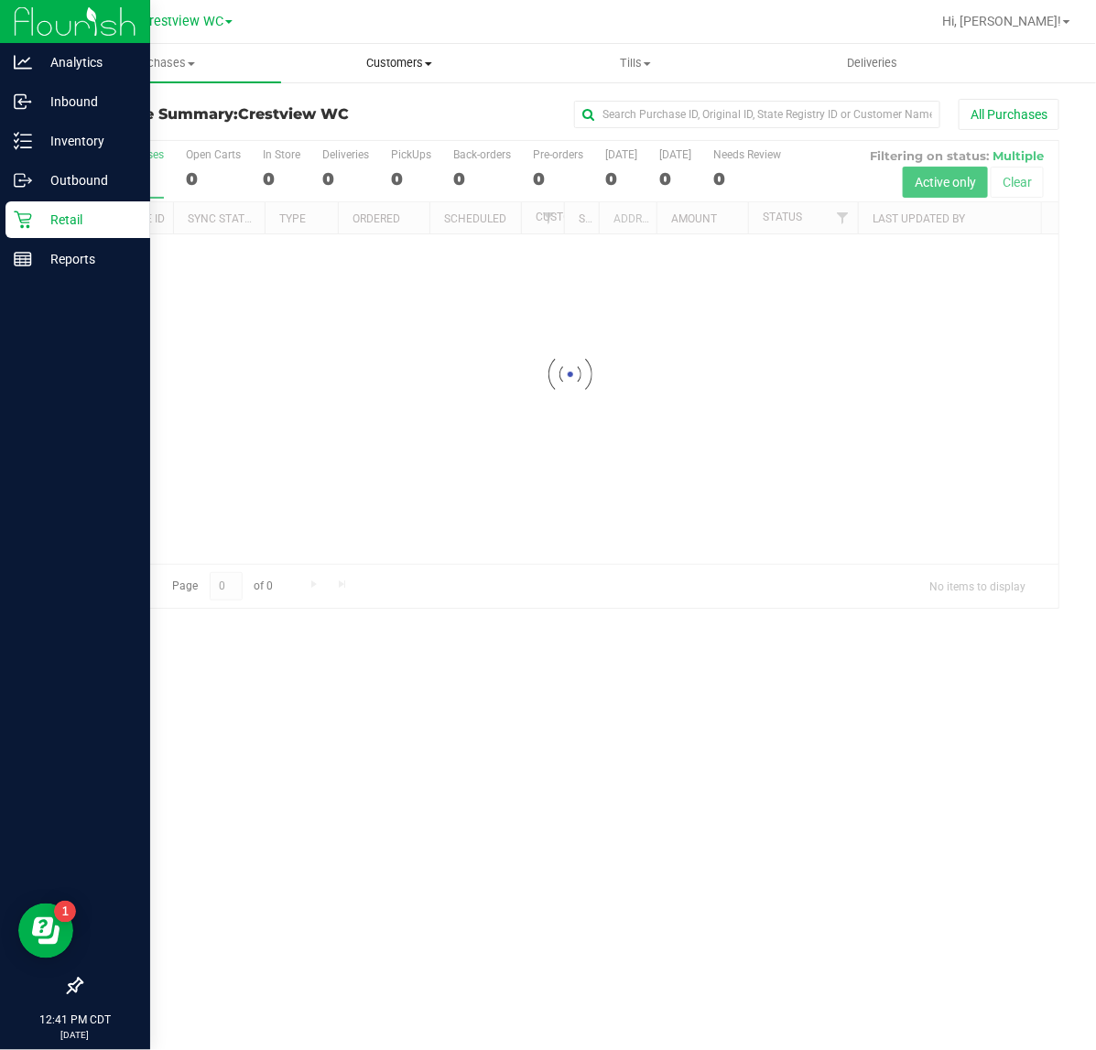
click at [381, 57] on span "Customers" at bounding box center [399, 63] width 235 height 16
click at [384, 103] on span "All customers" at bounding box center [347, 111] width 132 height 16
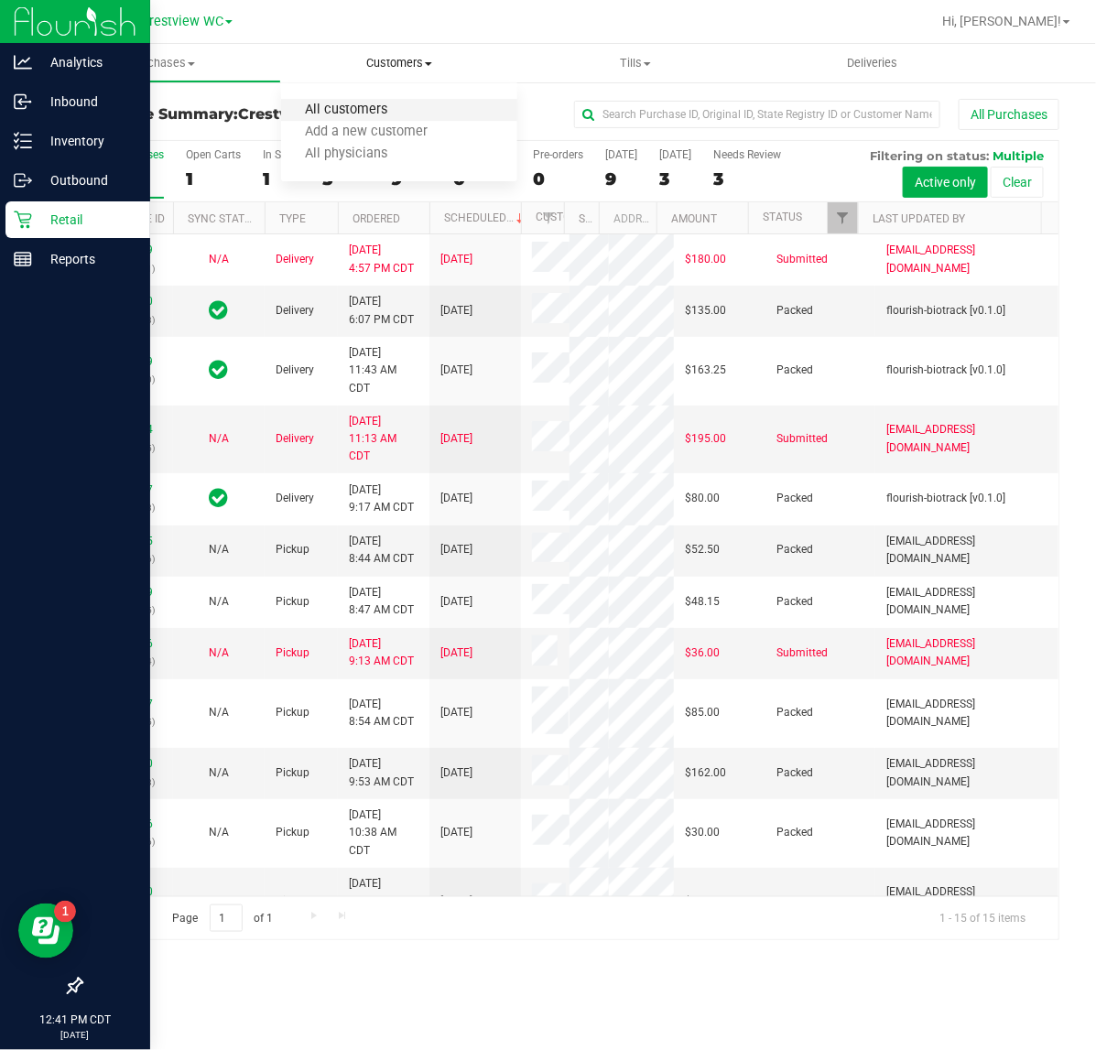
click at [375, 108] on span "All customers" at bounding box center [347, 111] width 132 height 16
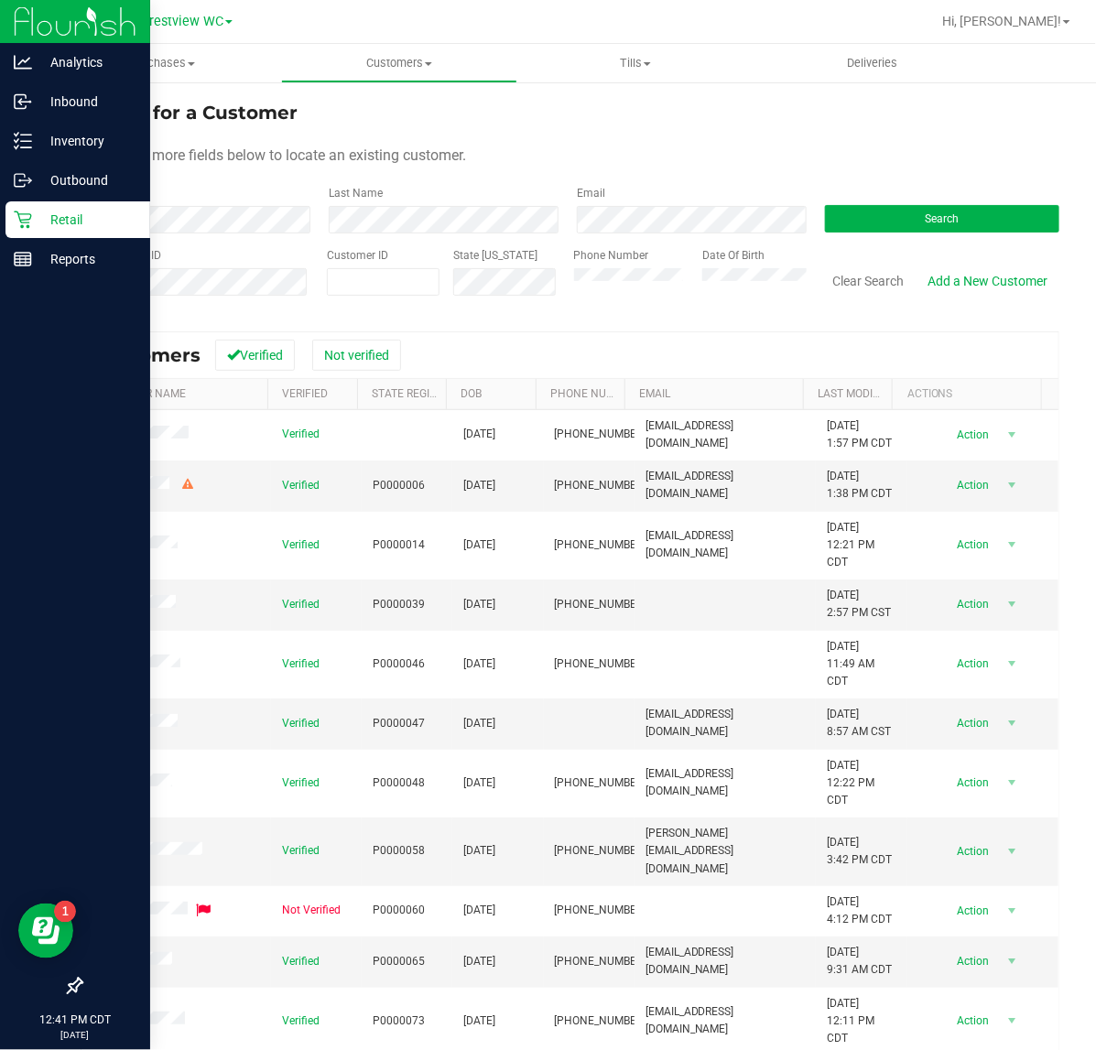
click at [178, 247] on div "State Registry ID" at bounding box center [197, 279] width 232 height 65
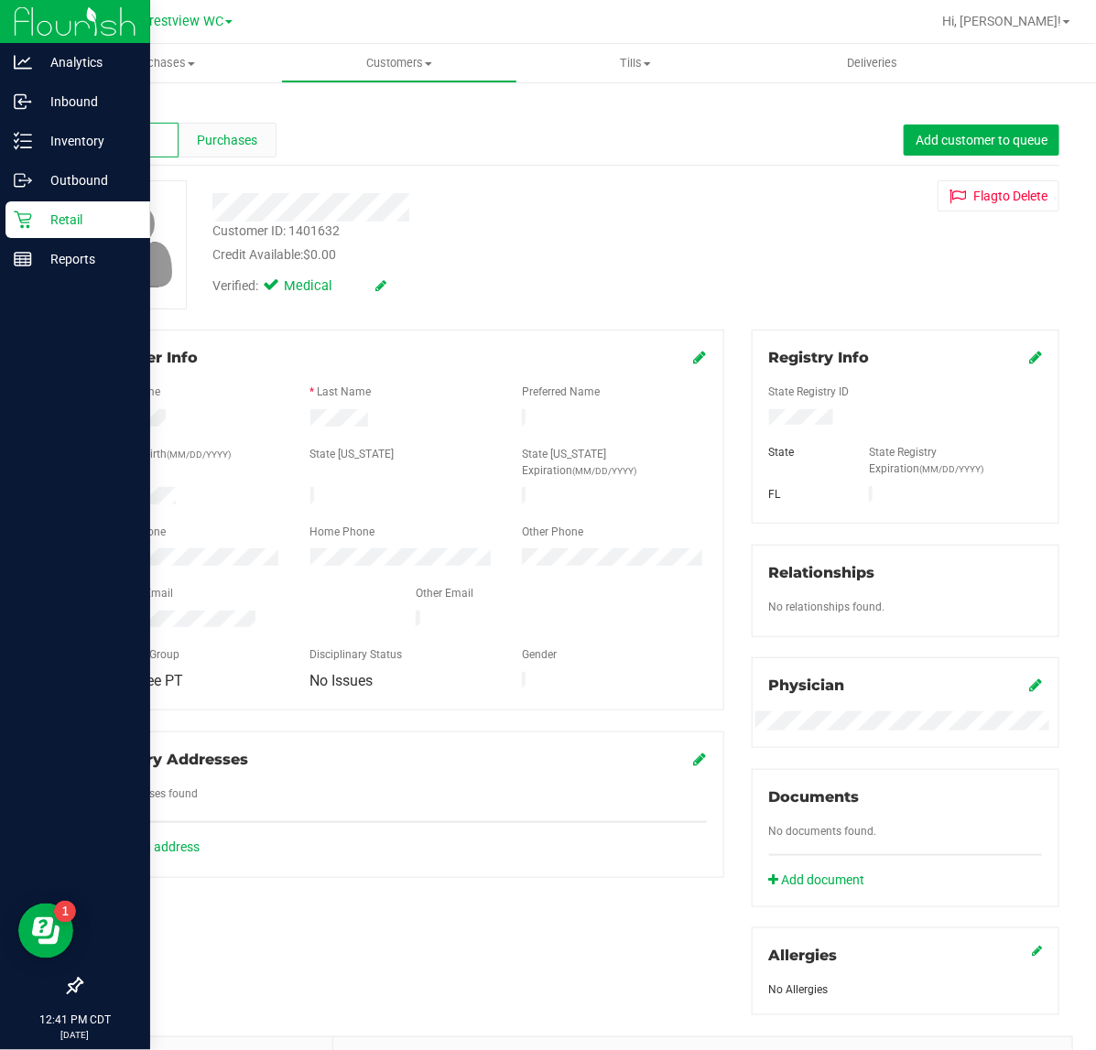
click at [197, 148] on span "Purchases" at bounding box center [227, 140] width 60 height 19
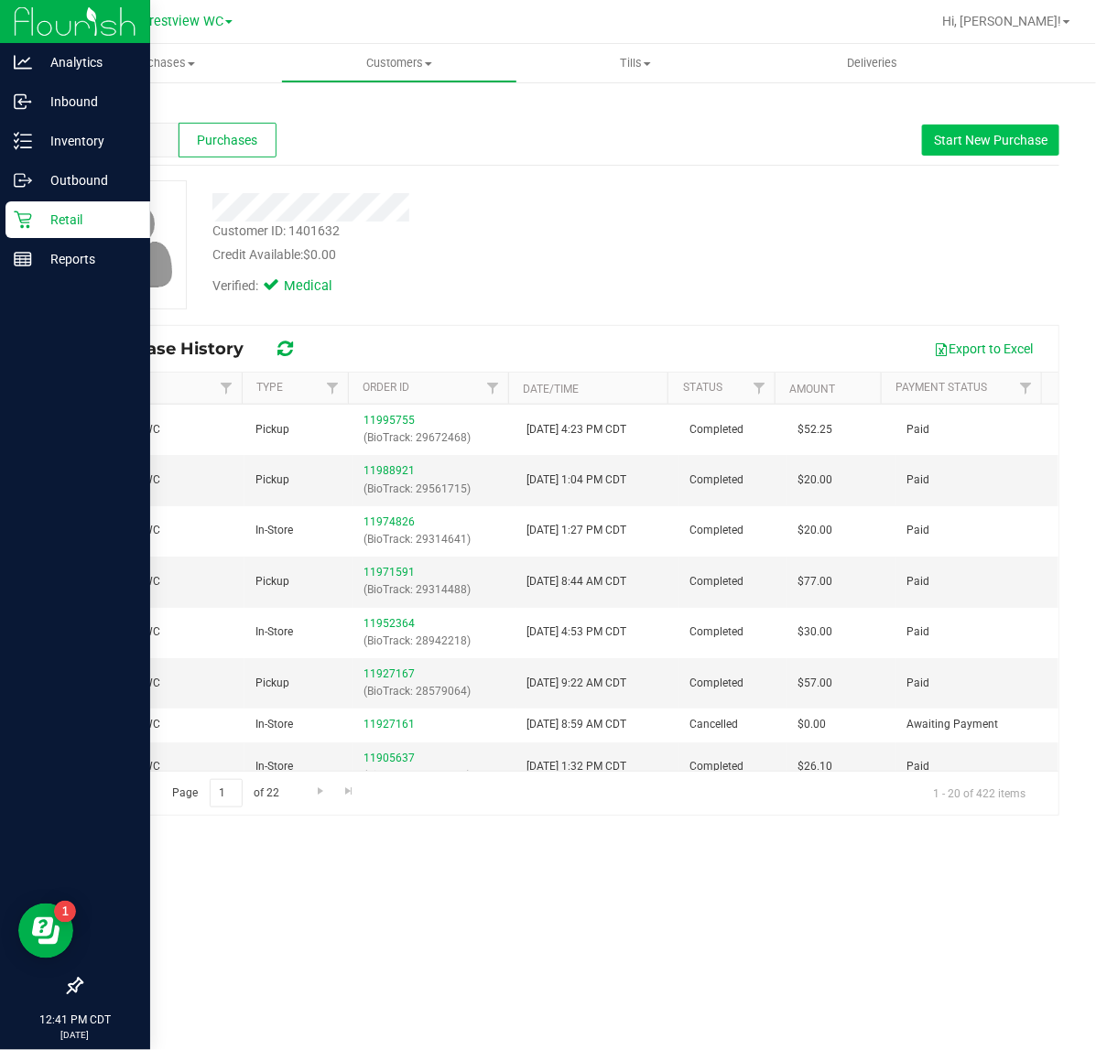
click at [921, 144] on div "Profile Purchases Start New Purchase" at bounding box center [570, 140] width 978 height 50
click at [934, 144] on span "Start New Purchase" at bounding box center [990, 140] width 113 height 15
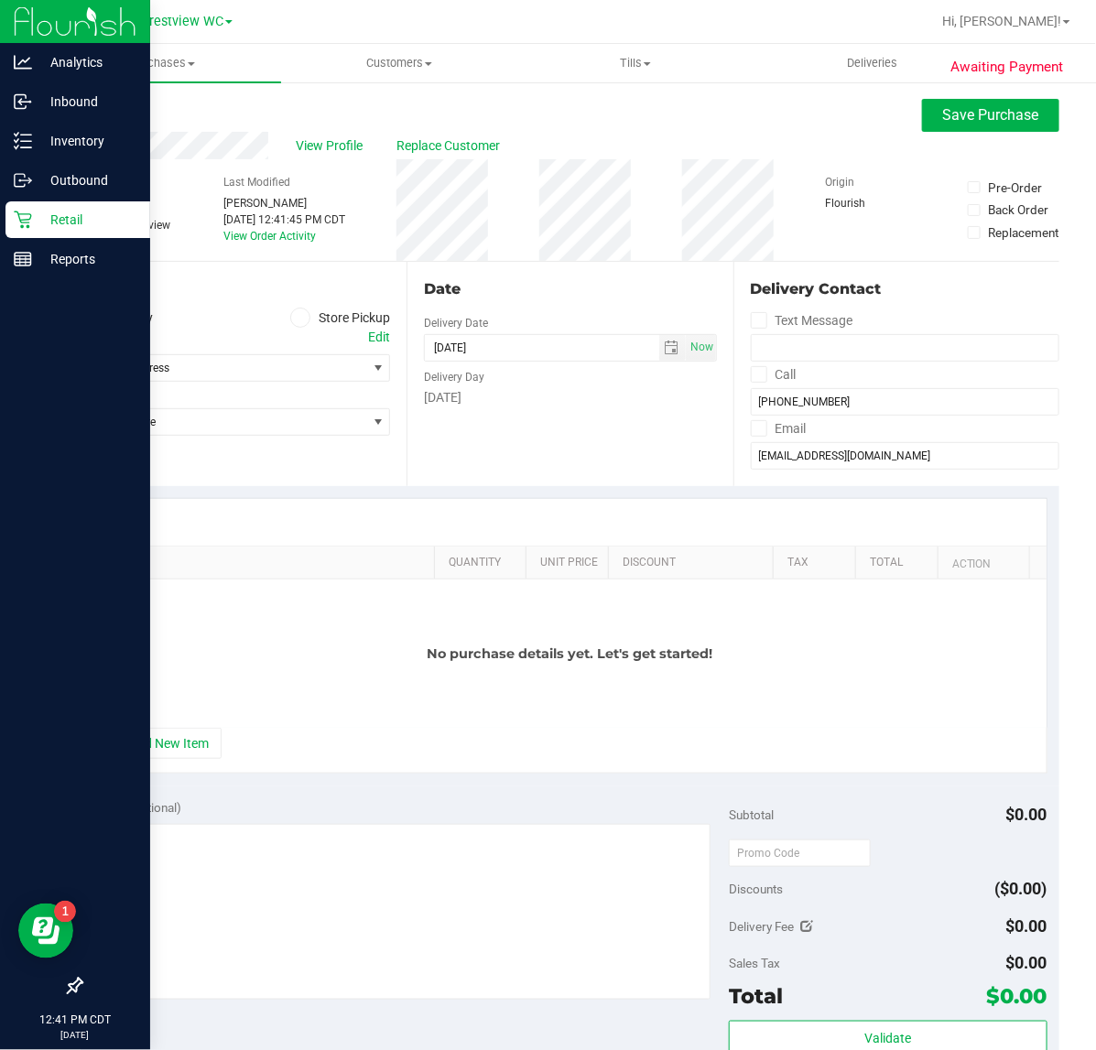
click at [295, 318] on icon at bounding box center [300, 318] width 11 height 0
click at [0, 0] on input "Store Pickup" at bounding box center [0, 0] width 0 height 0
click at [303, 355] on span "Select Store" at bounding box center [223, 368] width 285 height 26
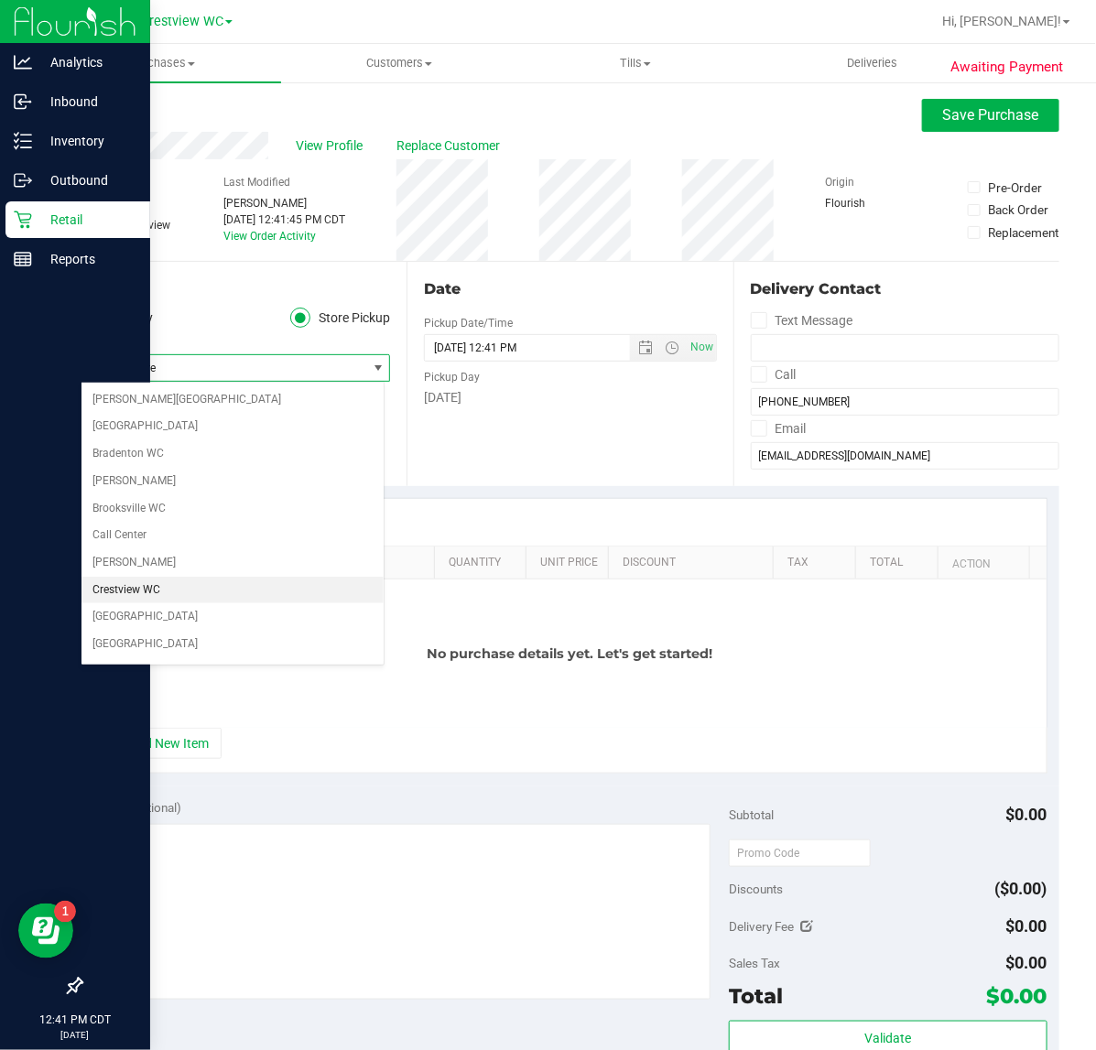
click at [213, 579] on li "Crestview WC" at bounding box center [232, 590] width 302 height 27
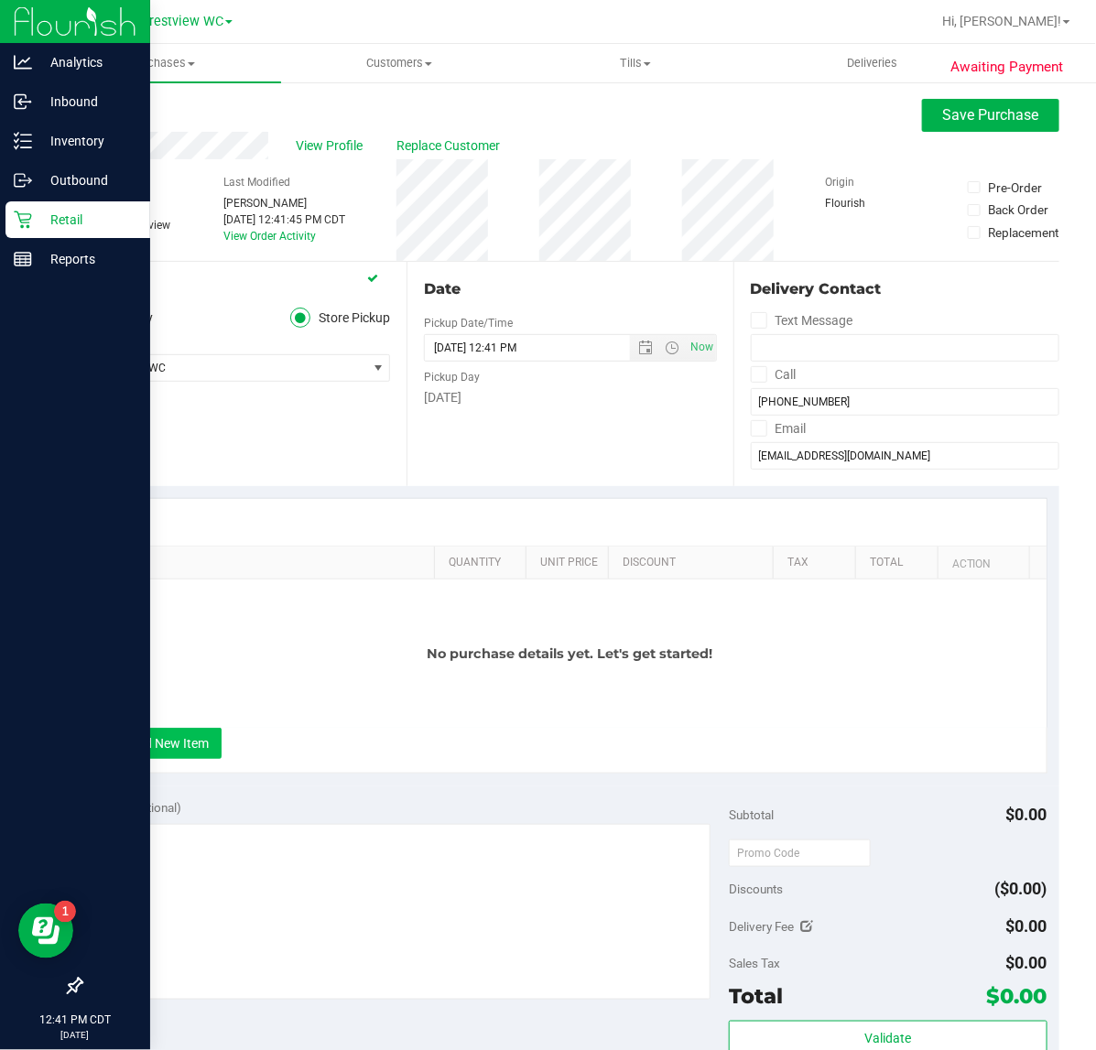
click at [176, 751] on button "+ Add New Item" at bounding box center [164, 743] width 113 height 31
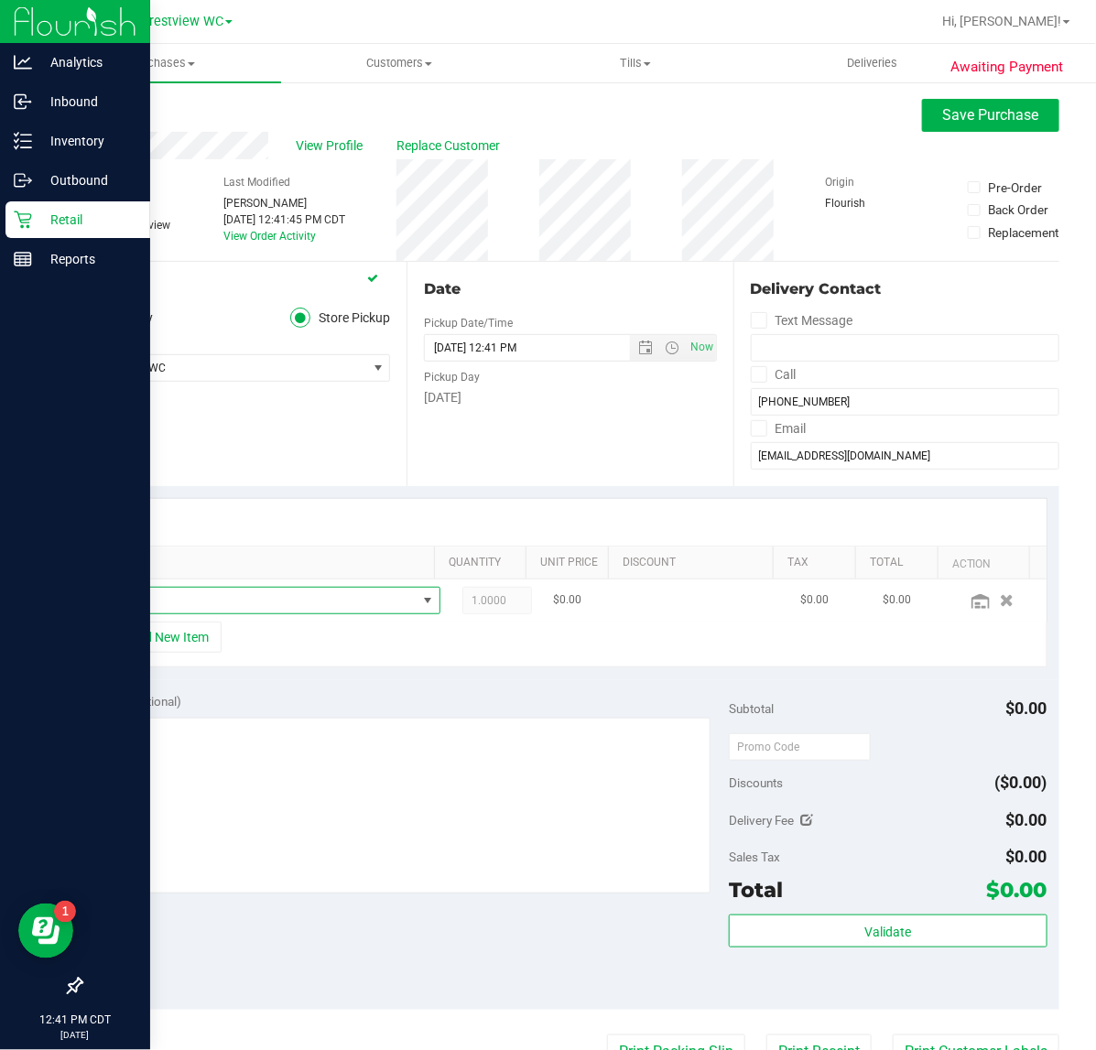
click at [172, 601] on span "NO DATA FOUND" at bounding box center [261, 601] width 310 height 26
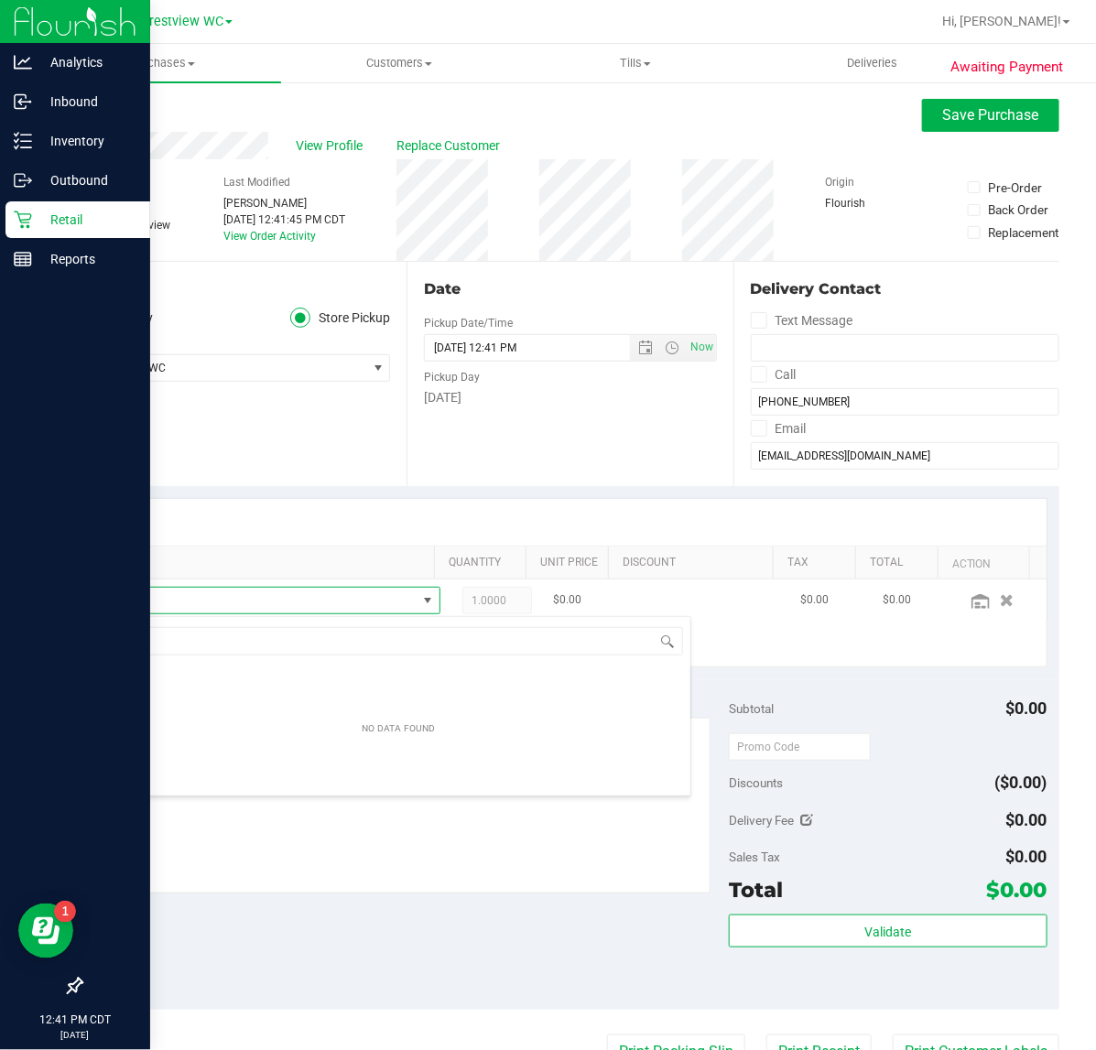
scroll to position [28, 300]
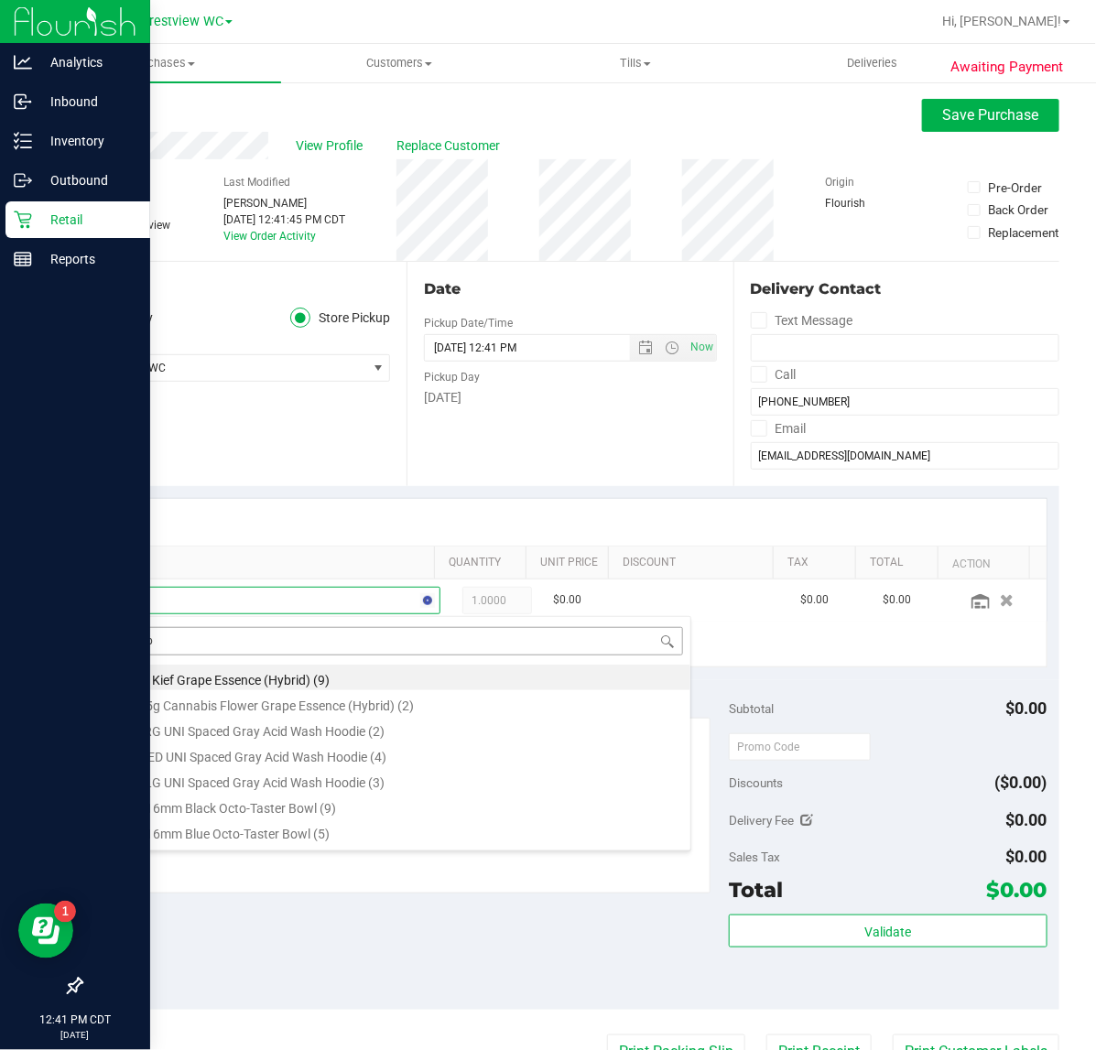
type input "grape"
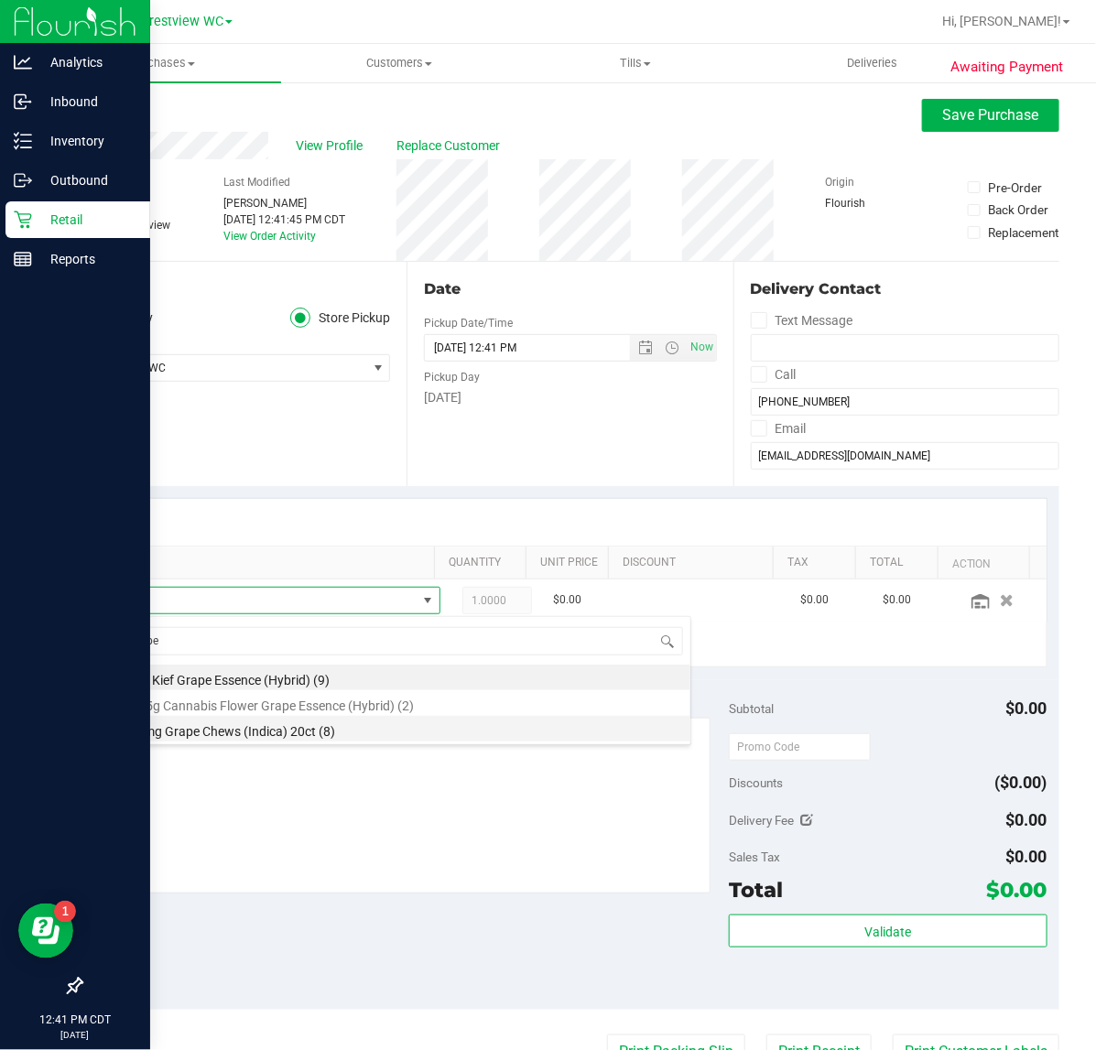
click at [243, 737] on li "HT 5mg Grape Chews (Indica) 20ct (8)" at bounding box center [398, 729] width 584 height 26
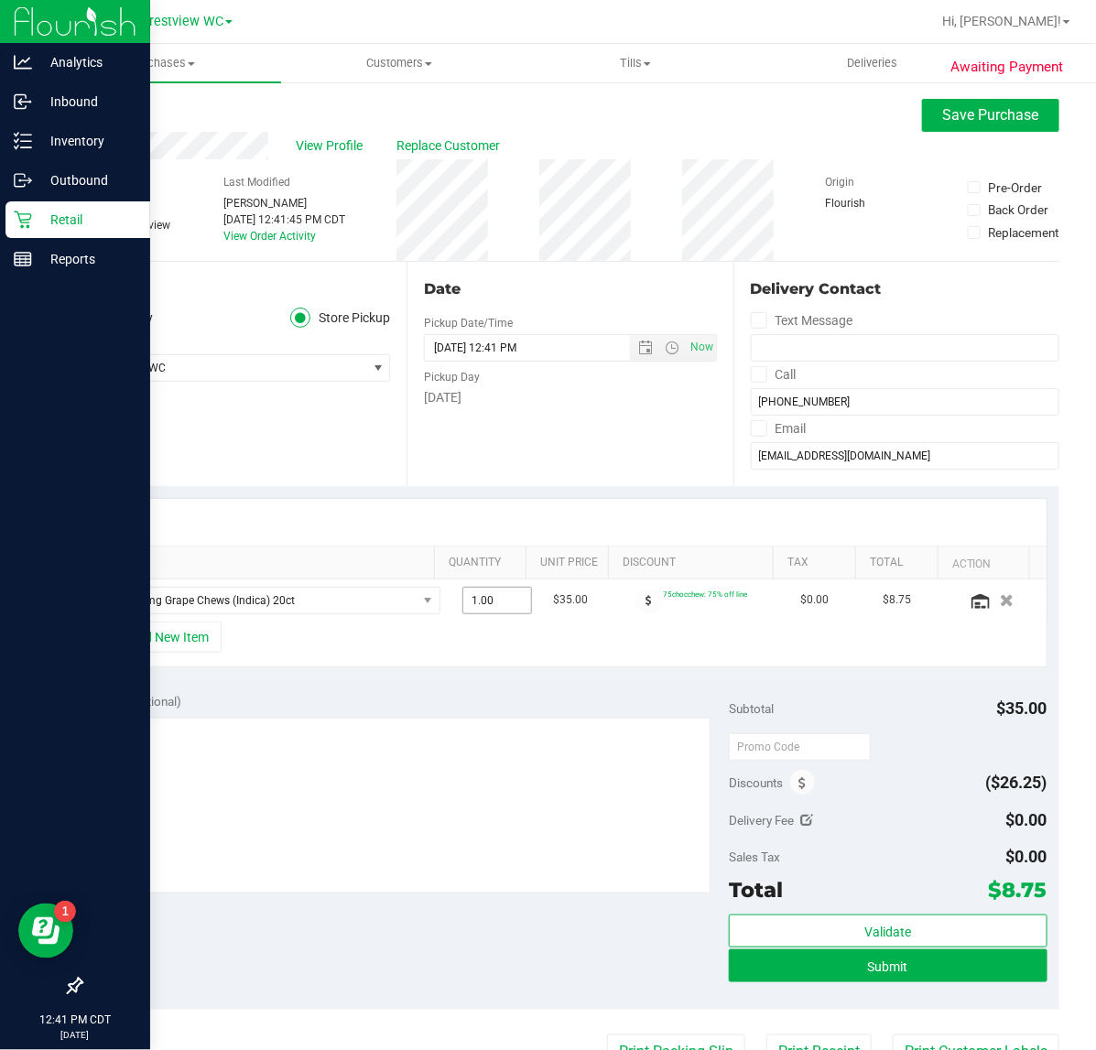
click at [462, 602] on span "1.00 1" at bounding box center [497, 600] width 70 height 27
type input "2"
type input "2.00"
click at [508, 692] on div "Notes (optional) Subtotal $35.00 Discounts ($26.25) Delivery Fee $0.00 Sales Ta…" at bounding box center [570, 845] width 978 height 330
click at [473, 595] on span "2.00 2" at bounding box center [497, 600] width 70 height 27
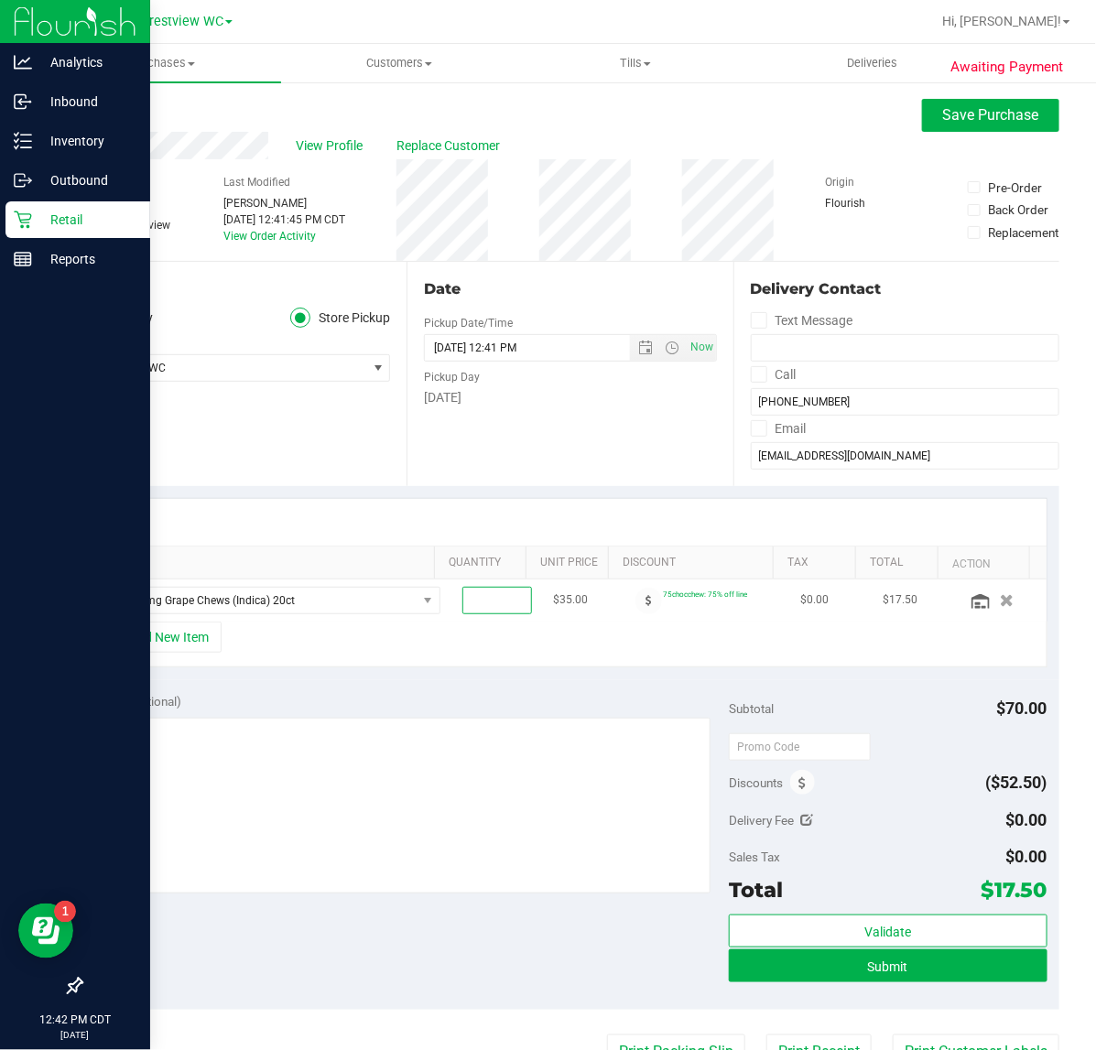
type input "3"
type input "3.00"
click at [430, 678] on div "SKU Quantity Unit Price Discount Tax Total Action HT 5mg Grape Chews (Indica) 2…" at bounding box center [570, 583] width 978 height 194
click at [487, 604] on span "3.00 3" at bounding box center [497, 600] width 70 height 27
type input "2"
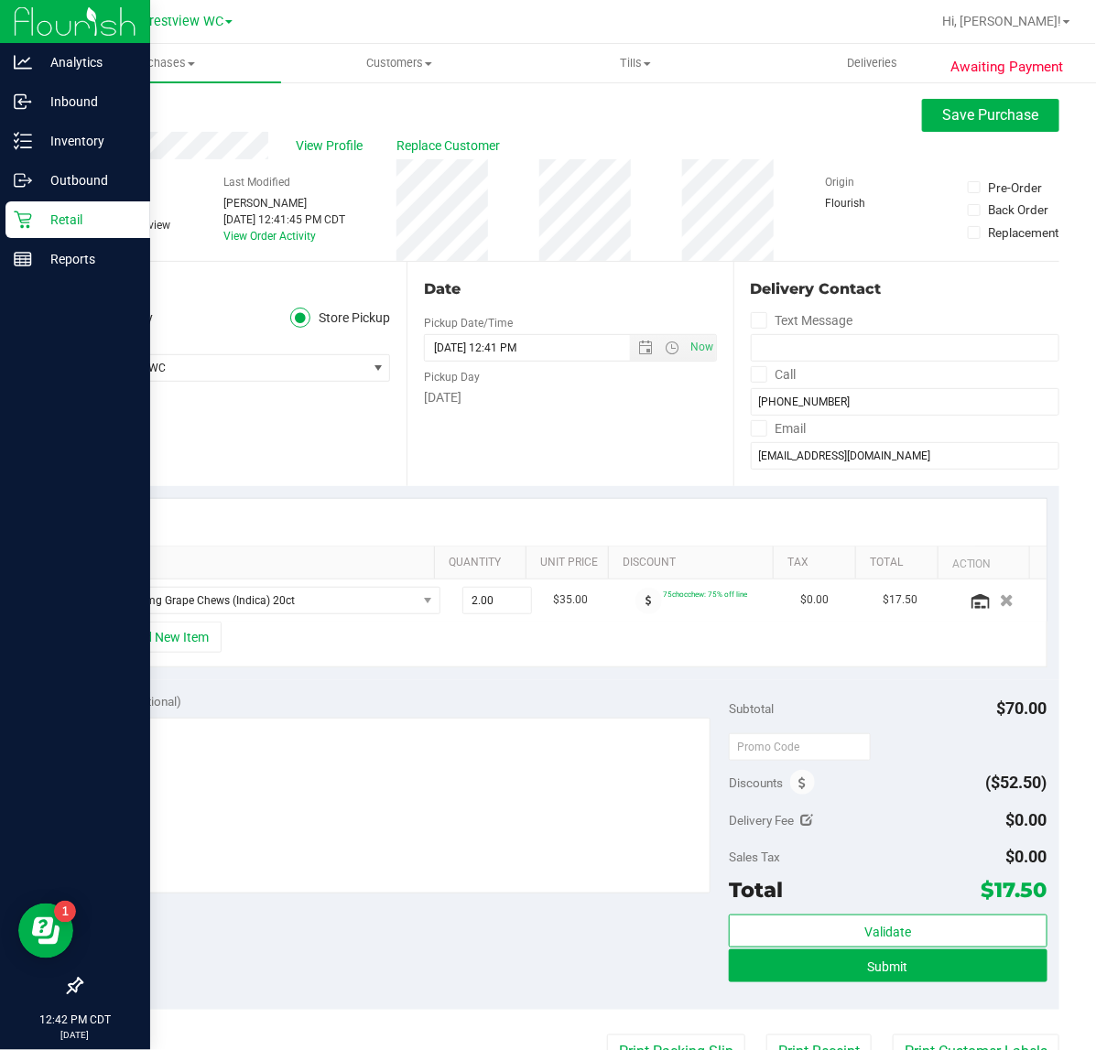
click at [478, 696] on div "Notes (optional)" at bounding box center [411, 701] width 636 height 18
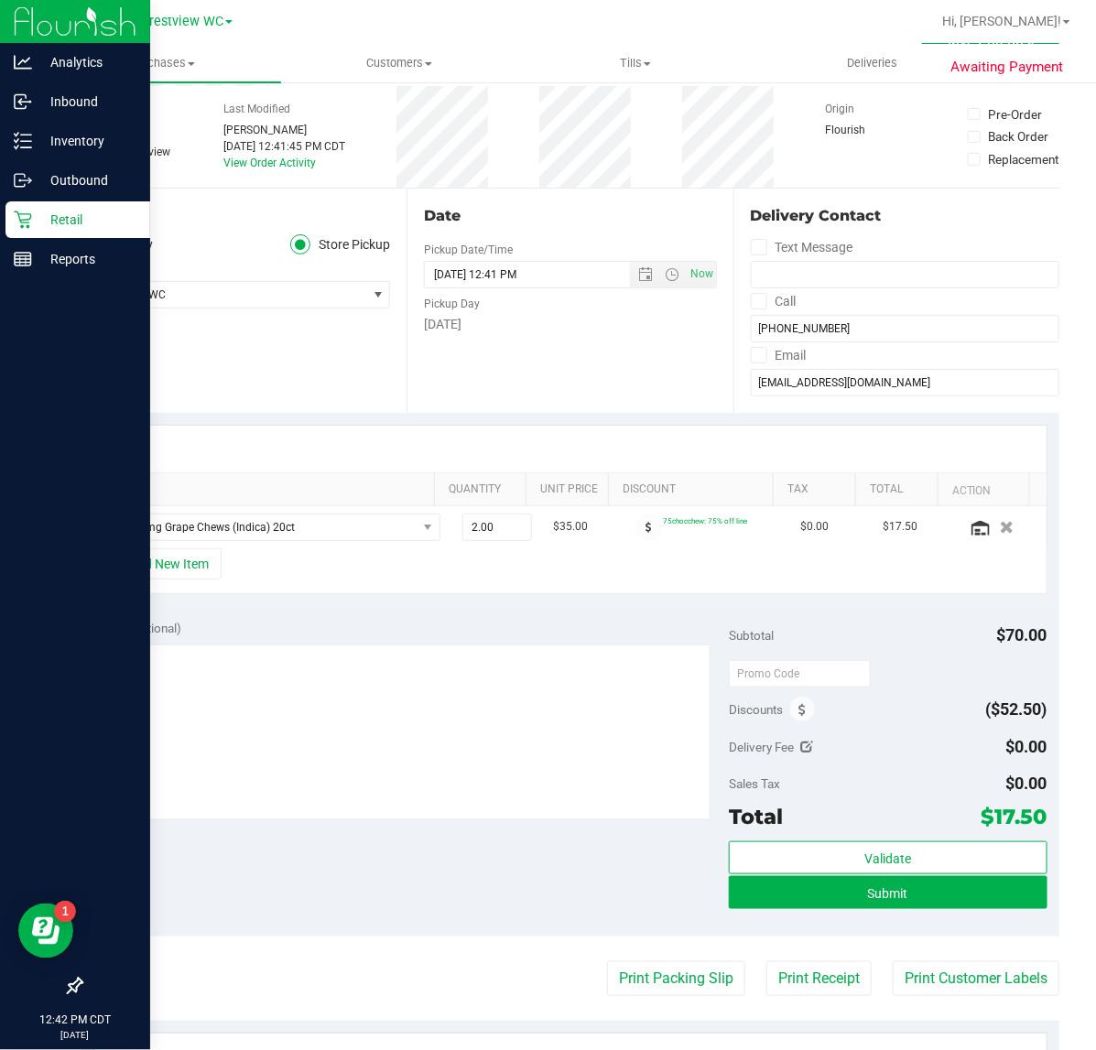
scroll to position [114, 0]
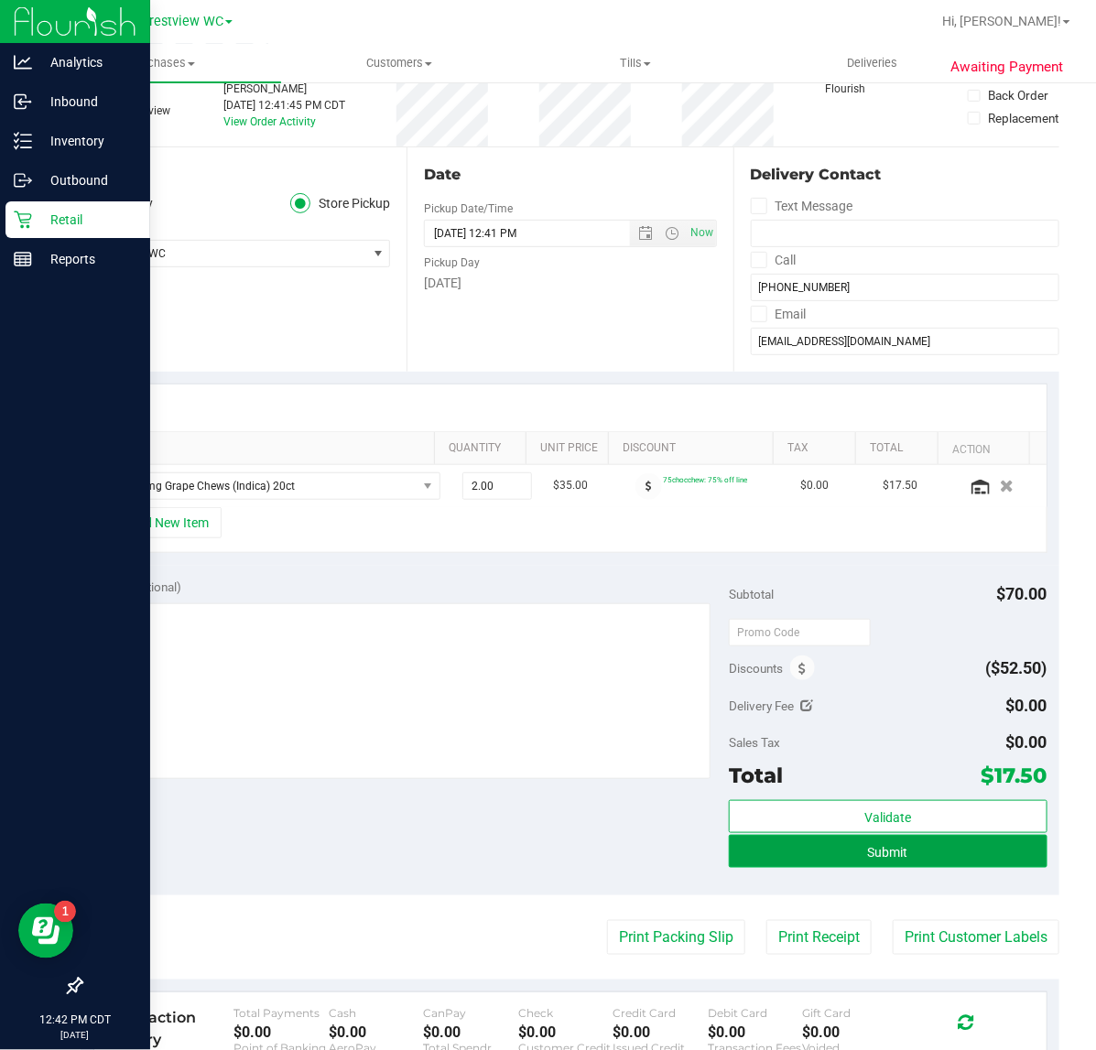
click at [797, 857] on button "Submit" at bounding box center [888, 851] width 318 height 33
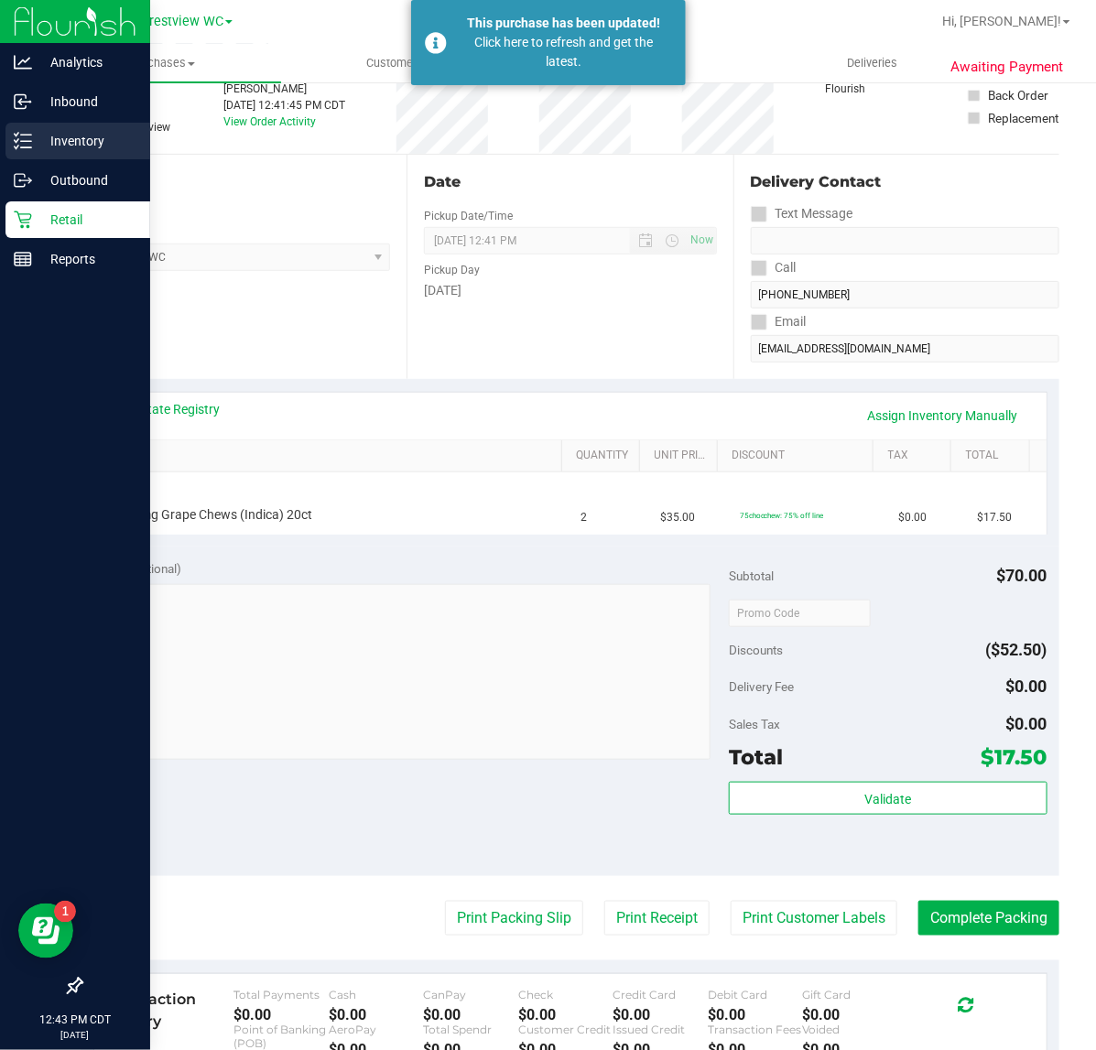
click at [33, 137] on p "Inventory" at bounding box center [87, 141] width 110 height 22
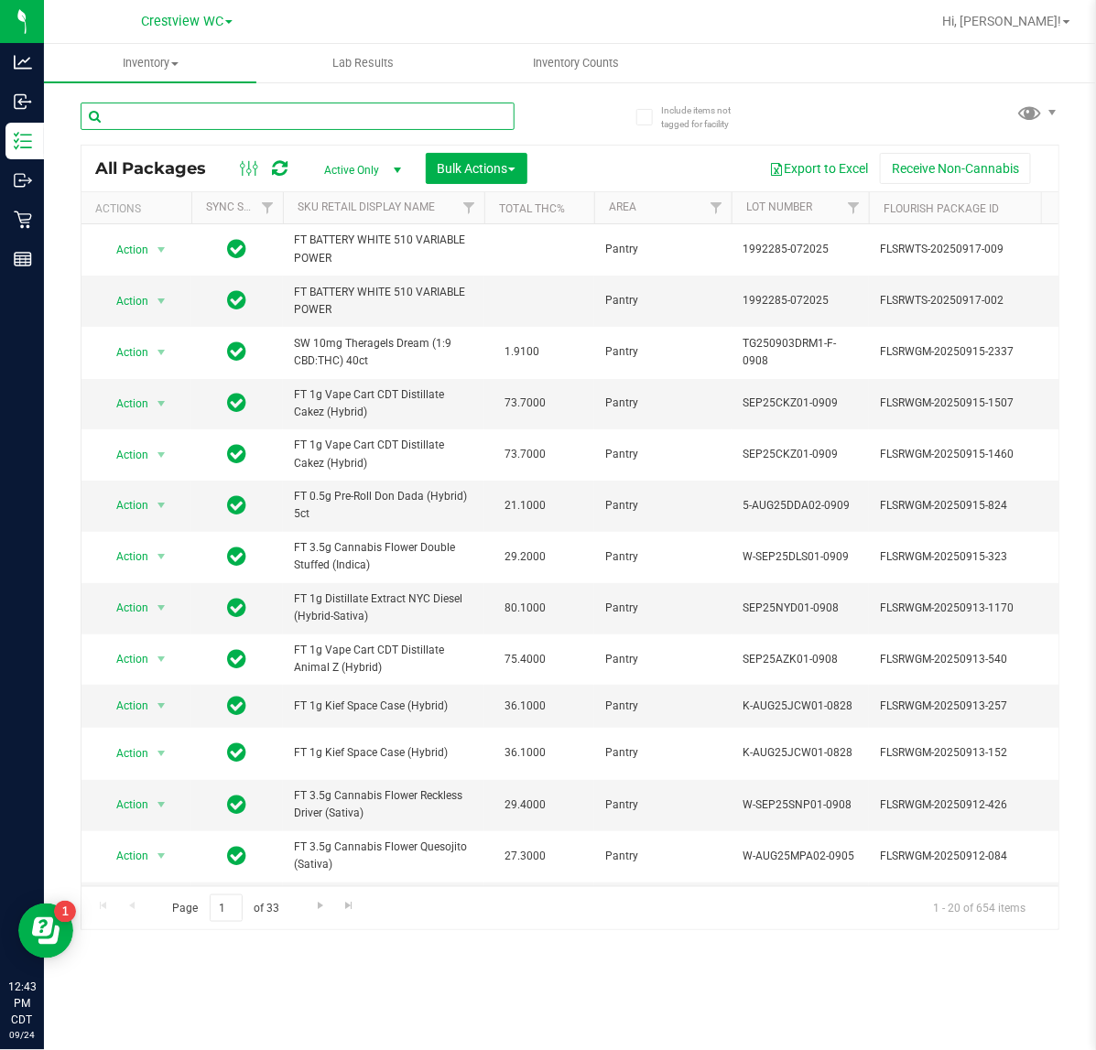
click at [179, 114] on input "text" at bounding box center [298, 116] width 434 height 27
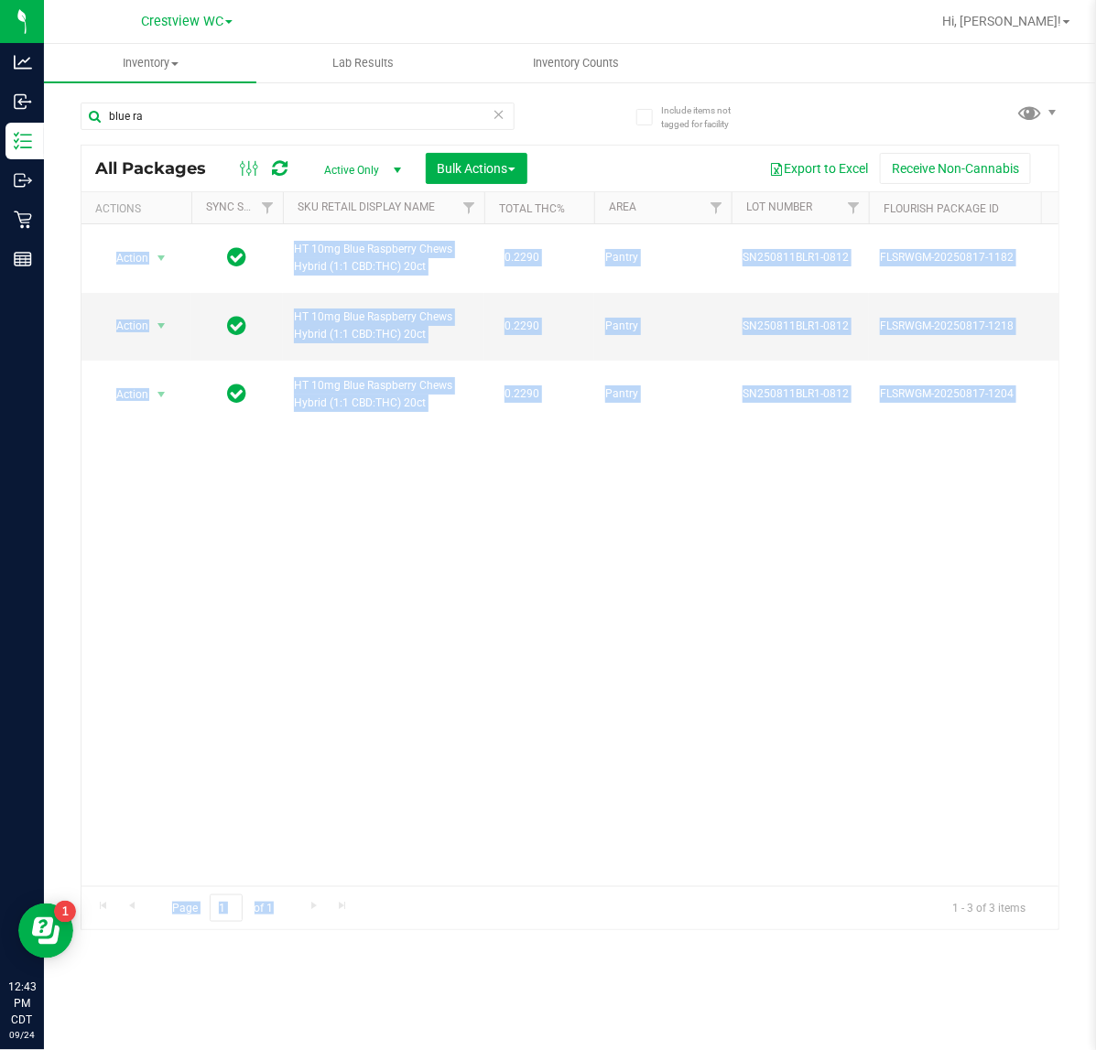
drag, startPoint x: 296, startPoint y: 868, endPoint x: 401, endPoint y: 890, distance: 107.5
click at [401, 890] on div "All Packages Active Only Active Only Lab Samples Locked All External Internal B…" at bounding box center [570, 538] width 978 height 786
click at [266, 852] on div "Action Action Edit attributes Global inventory Locate package Package audit log…" at bounding box center [569, 555] width 977 height 662
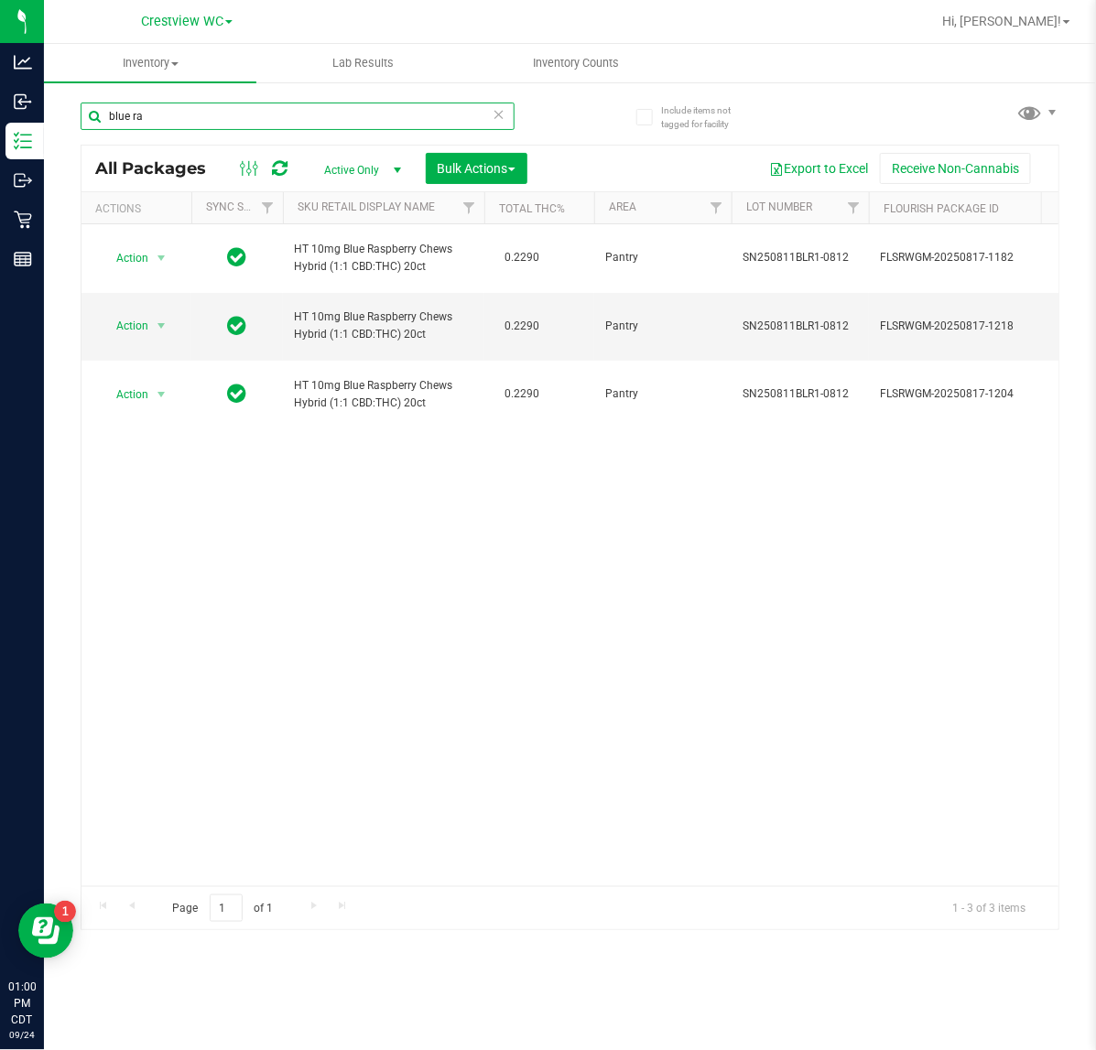
click at [243, 119] on input "blue ra" at bounding box center [298, 116] width 434 height 27
type input "b"
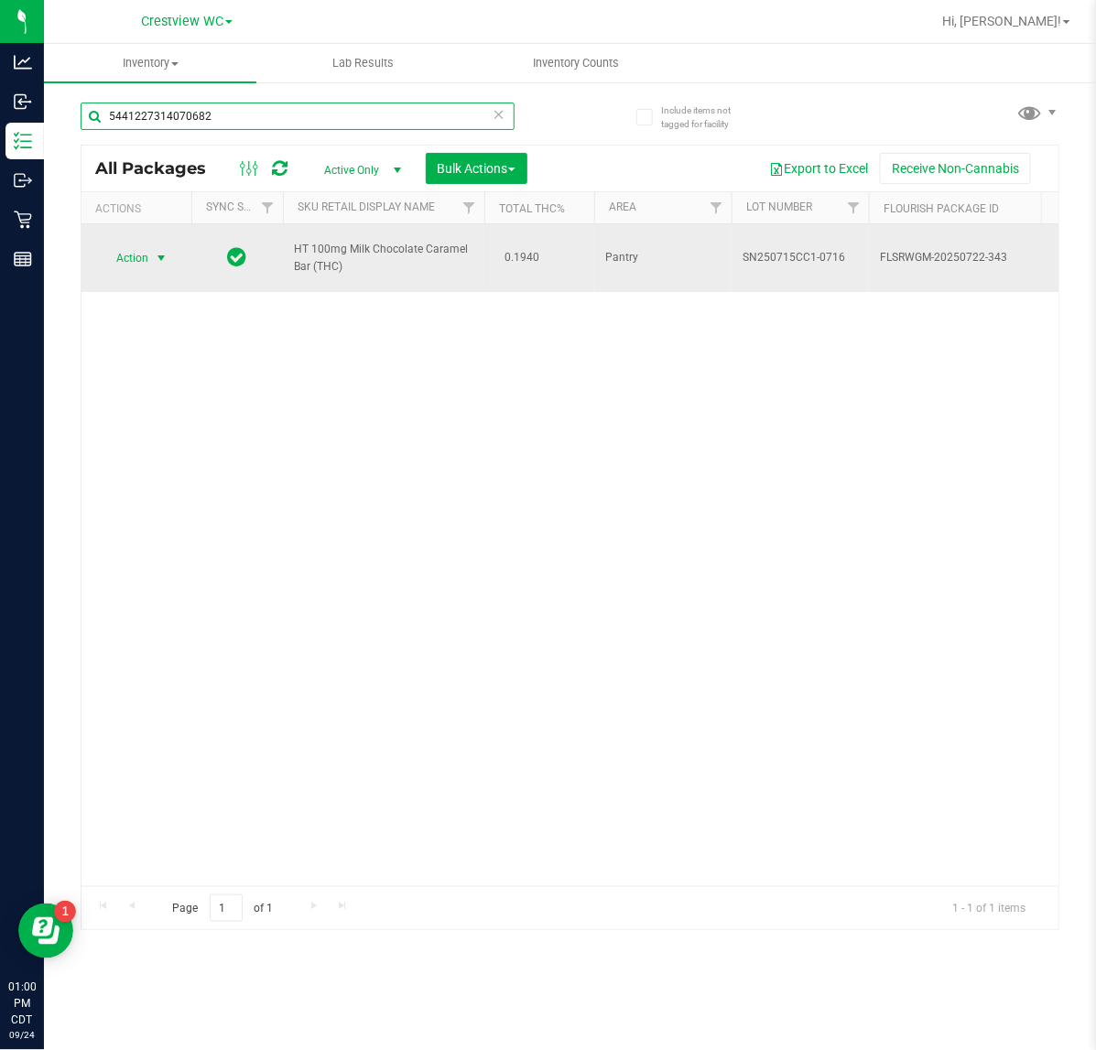
type input "5441227314070682"
click at [131, 262] on span "Action" at bounding box center [124, 258] width 49 height 26
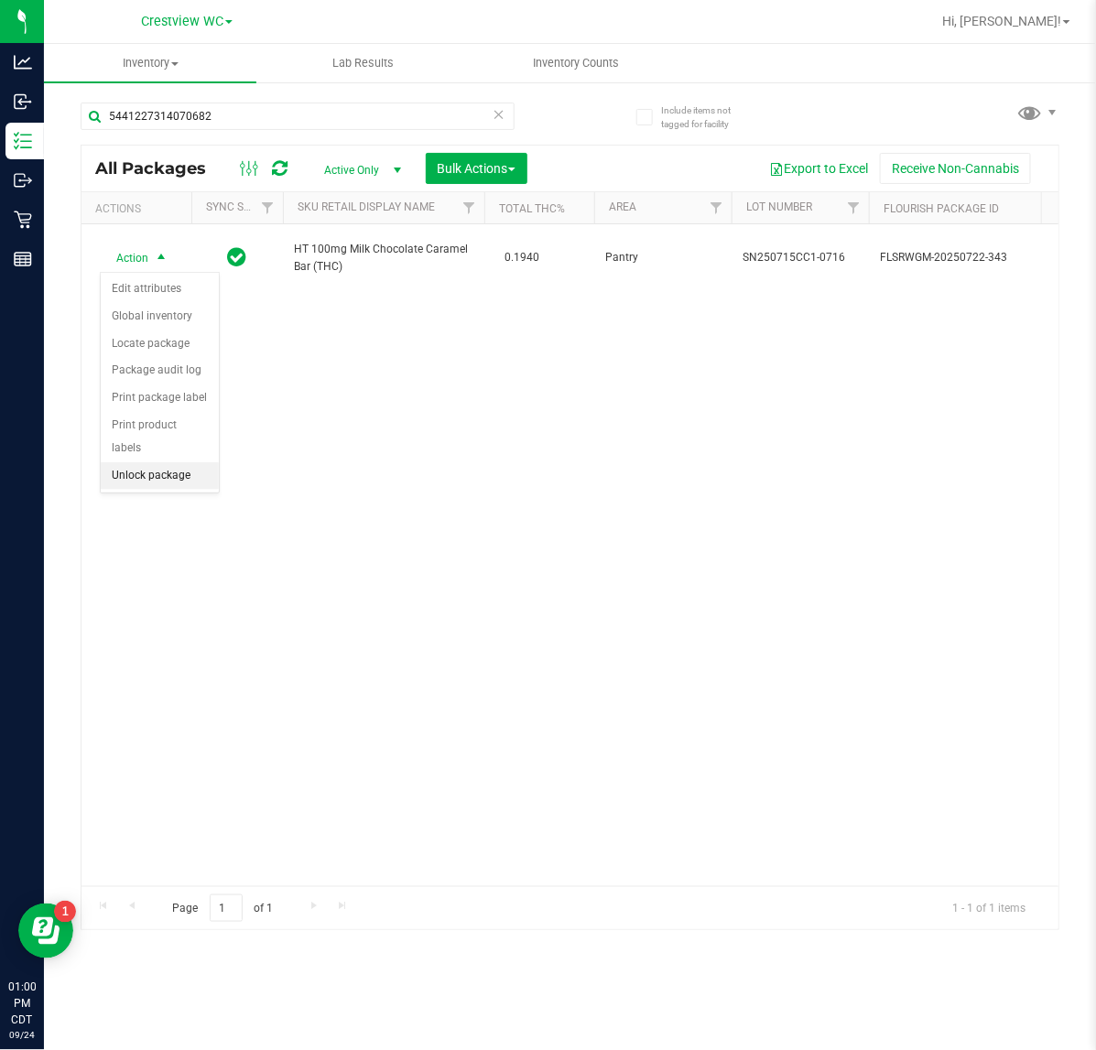
click at [146, 462] on li "Unlock package" at bounding box center [160, 475] width 118 height 27
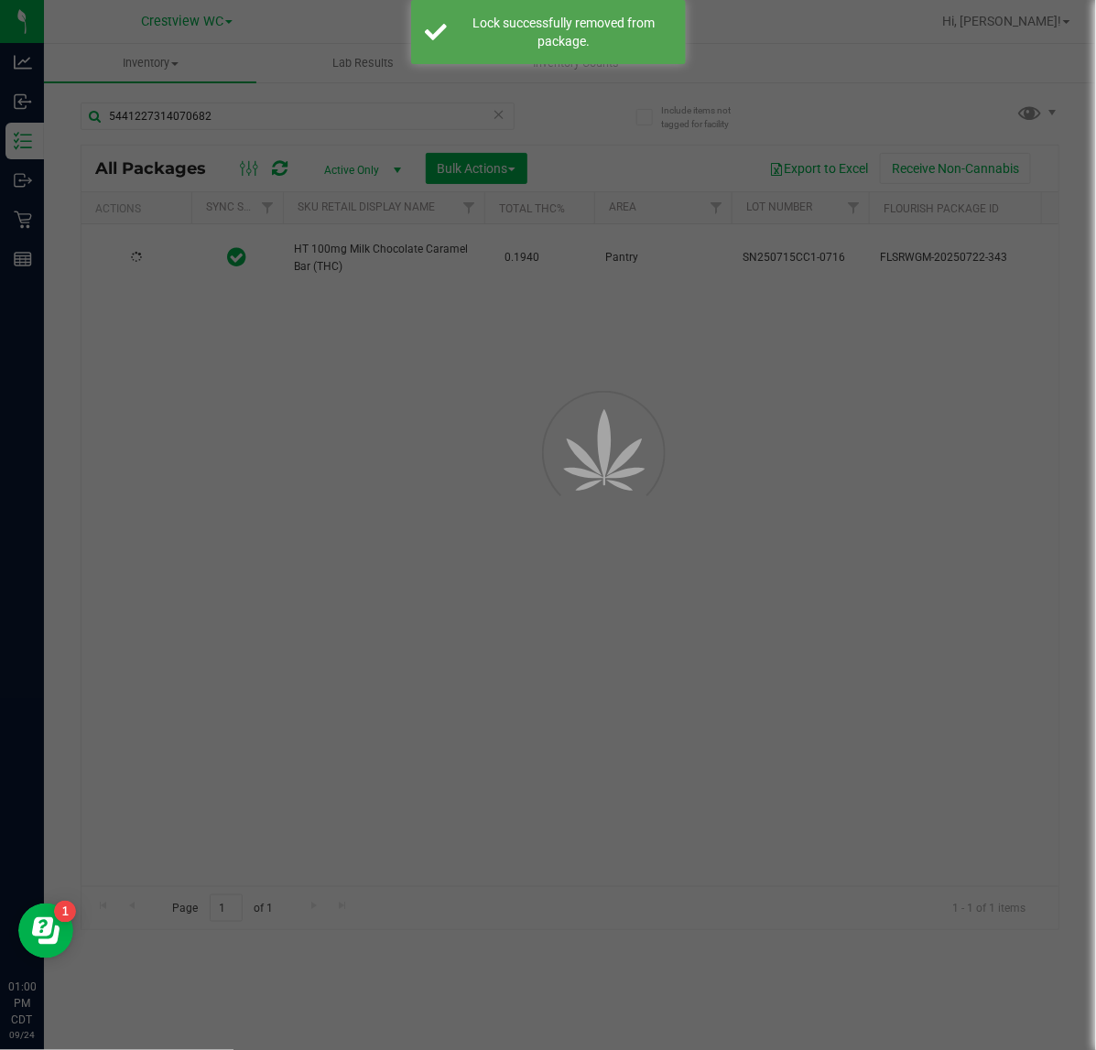
click at [130, 277] on div at bounding box center [548, 525] width 1096 height 1050
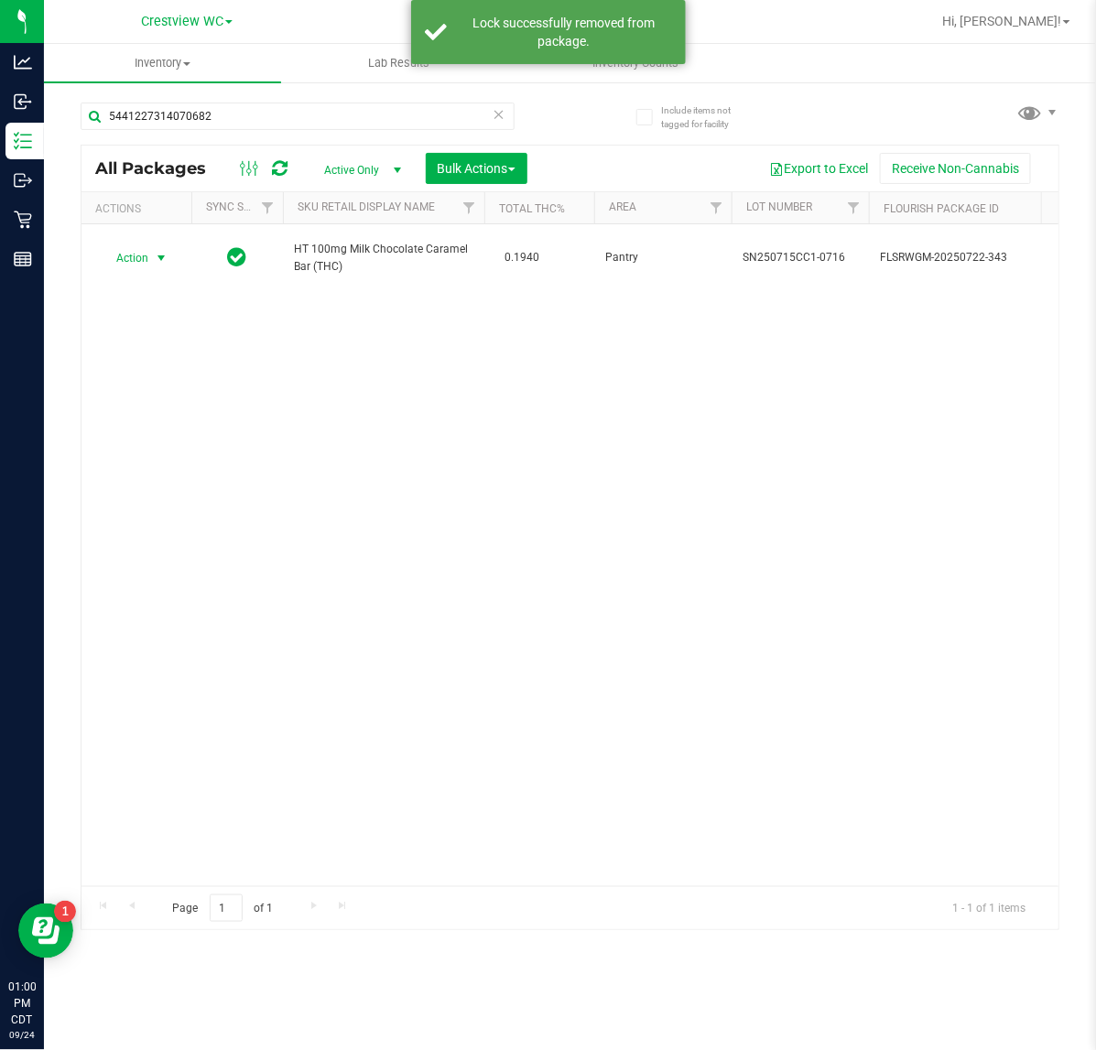
click at [134, 256] on span "Action" at bounding box center [124, 258] width 49 height 26
click at [190, 478] on li "Print package label" at bounding box center [172, 479] width 142 height 27
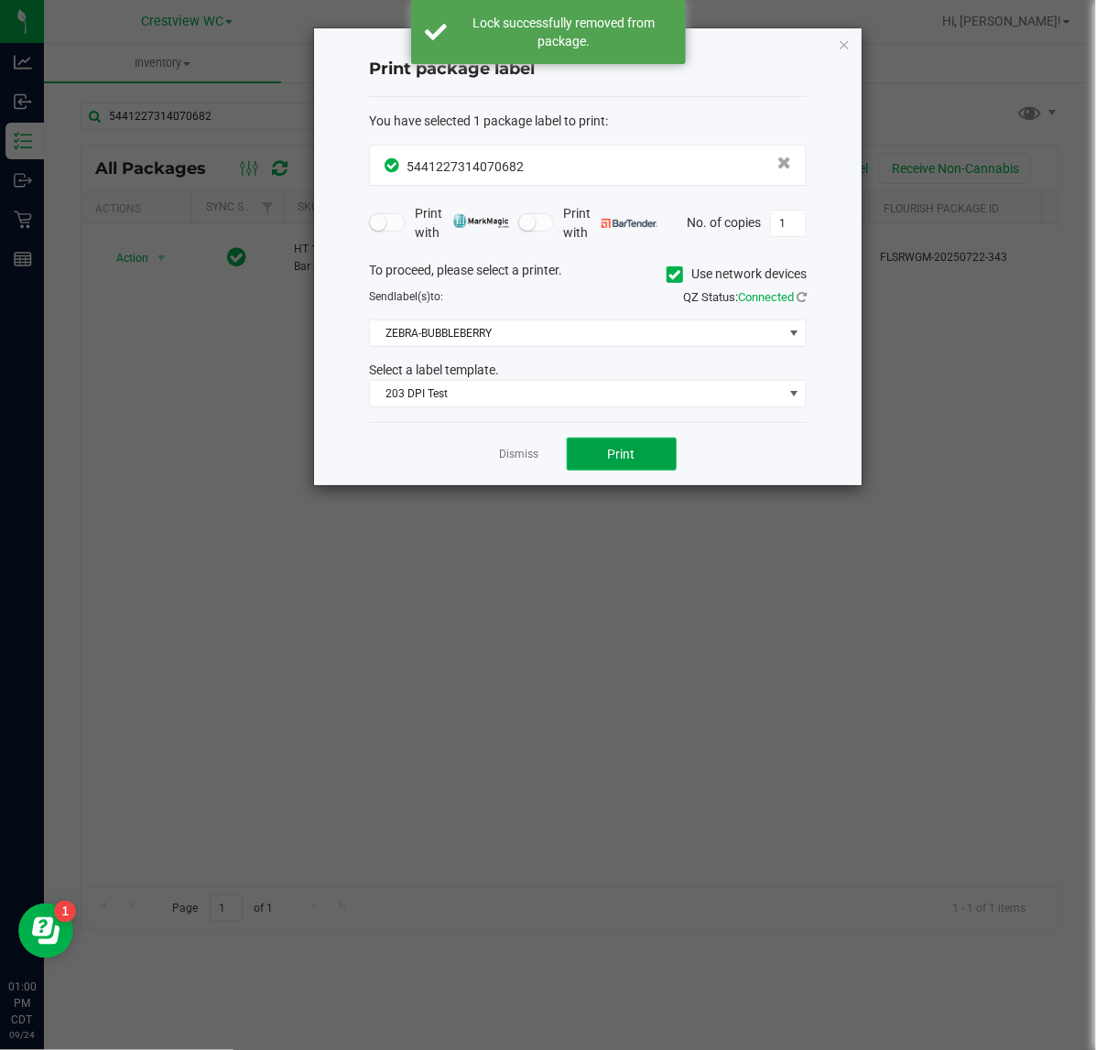
click at [611, 458] on span "Print" at bounding box center [621, 454] width 27 height 15
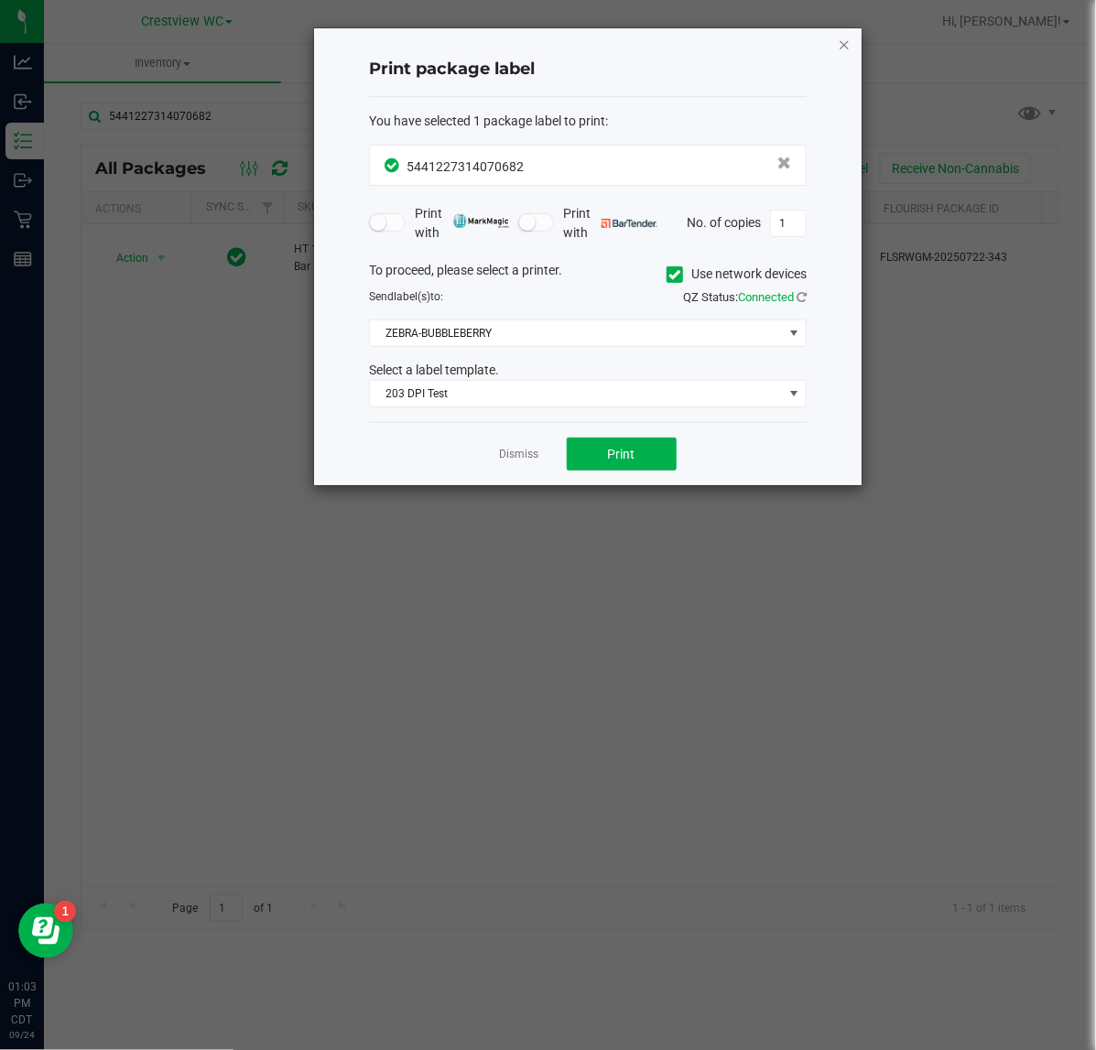
click at [843, 43] on icon "button" at bounding box center [844, 44] width 13 height 22
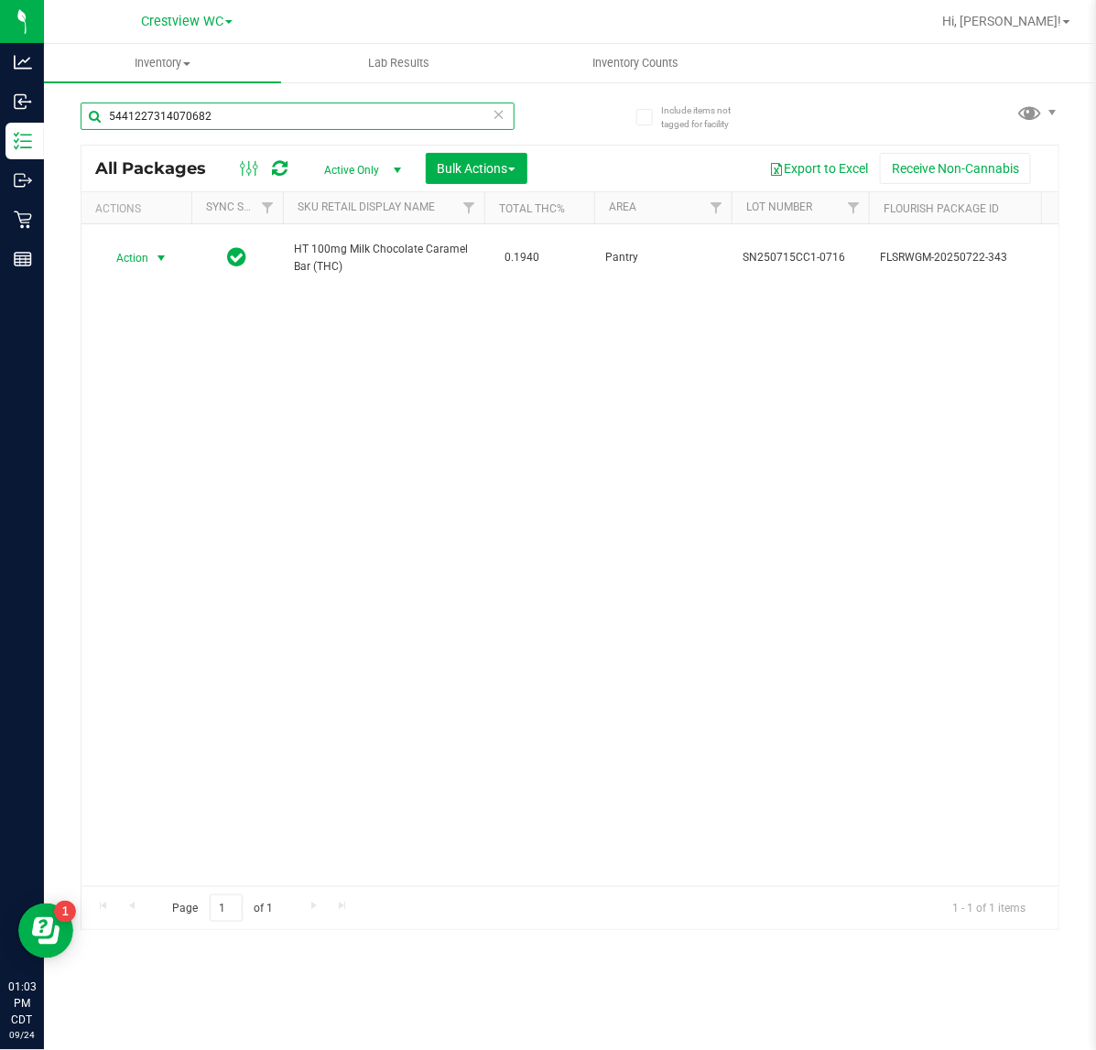
click at [254, 115] on input "5441227314070682" at bounding box center [298, 116] width 434 height 27
type input "5"
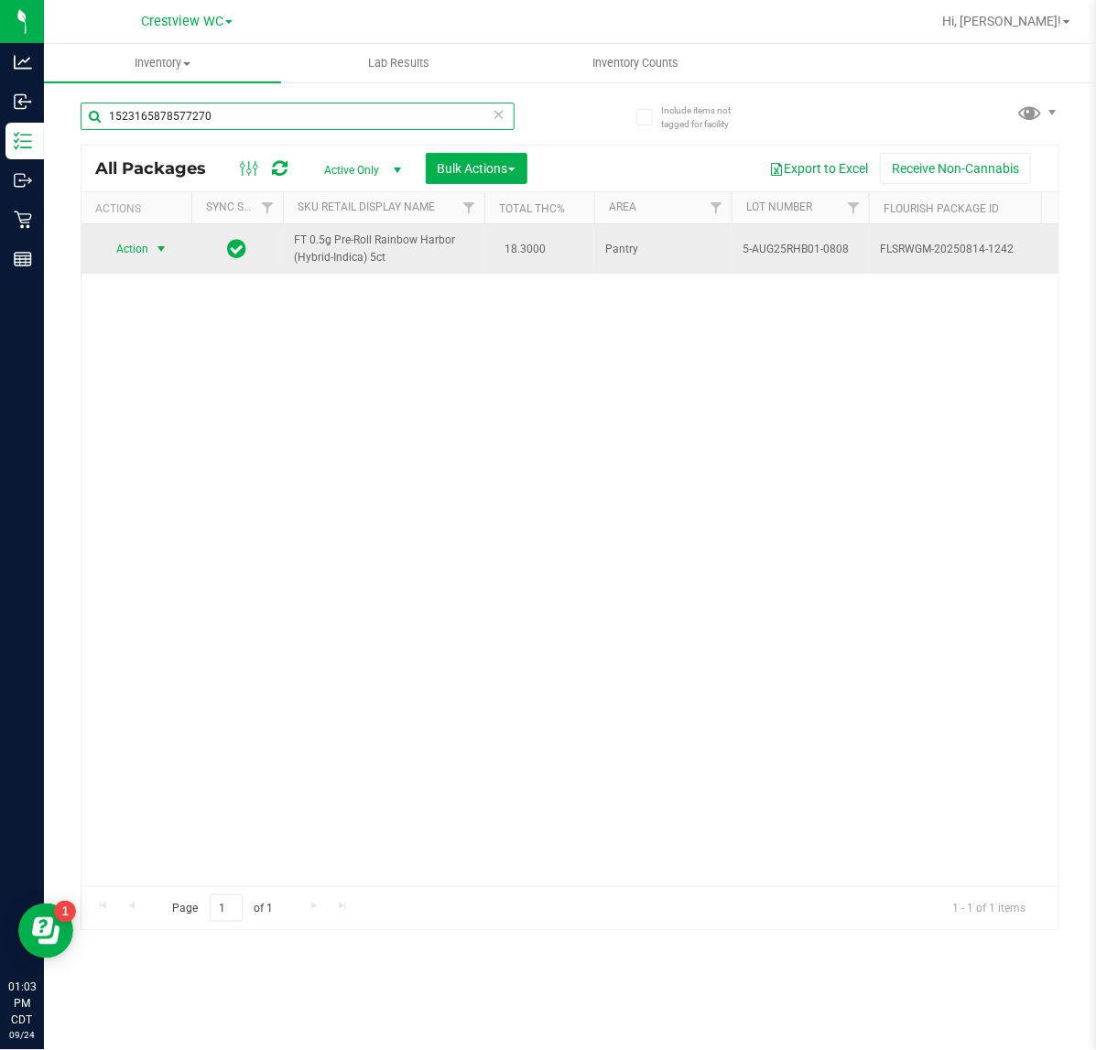
type input "1523165878577270"
click at [134, 249] on span "Action" at bounding box center [124, 249] width 49 height 26
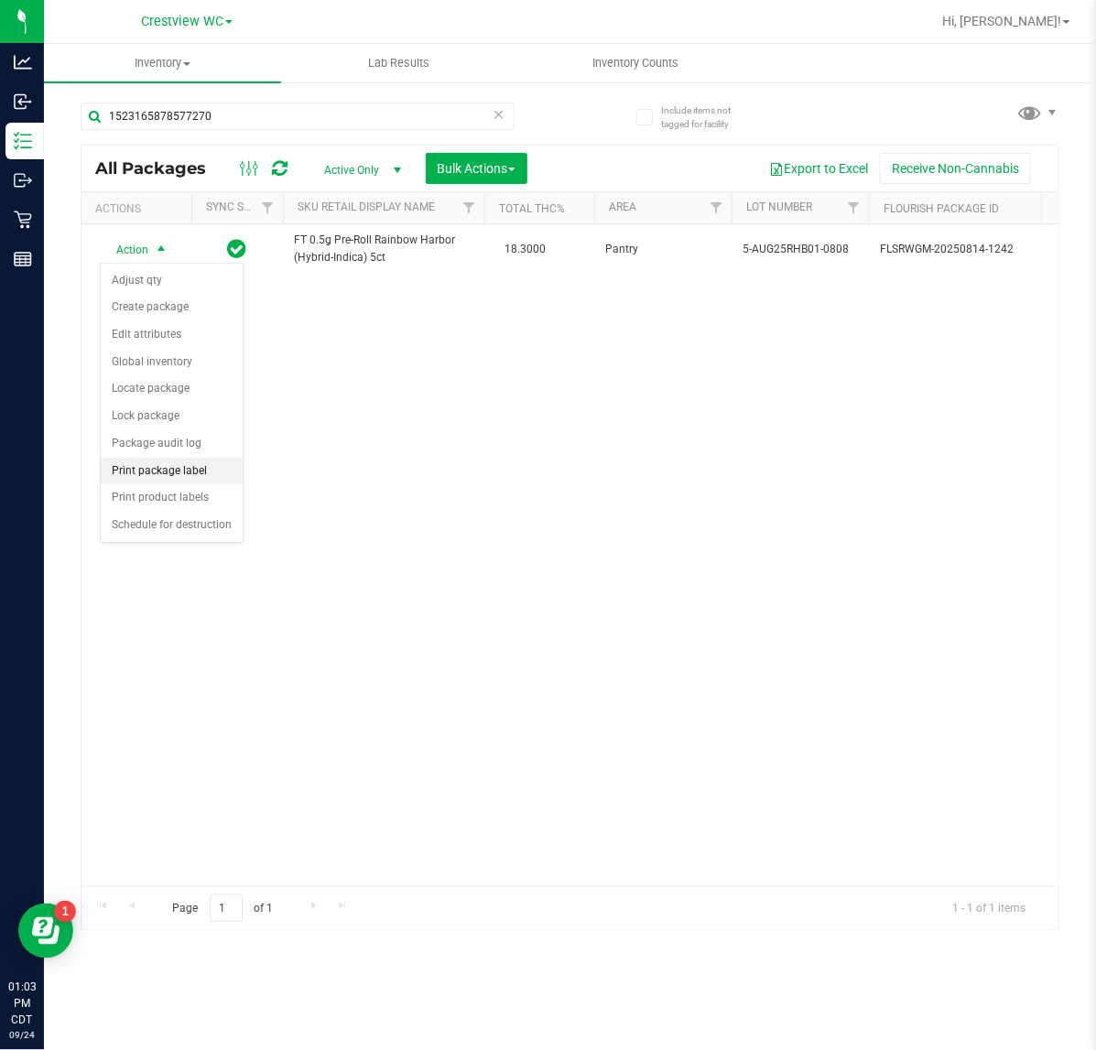
click at [211, 468] on li "Print package label" at bounding box center [172, 471] width 142 height 27
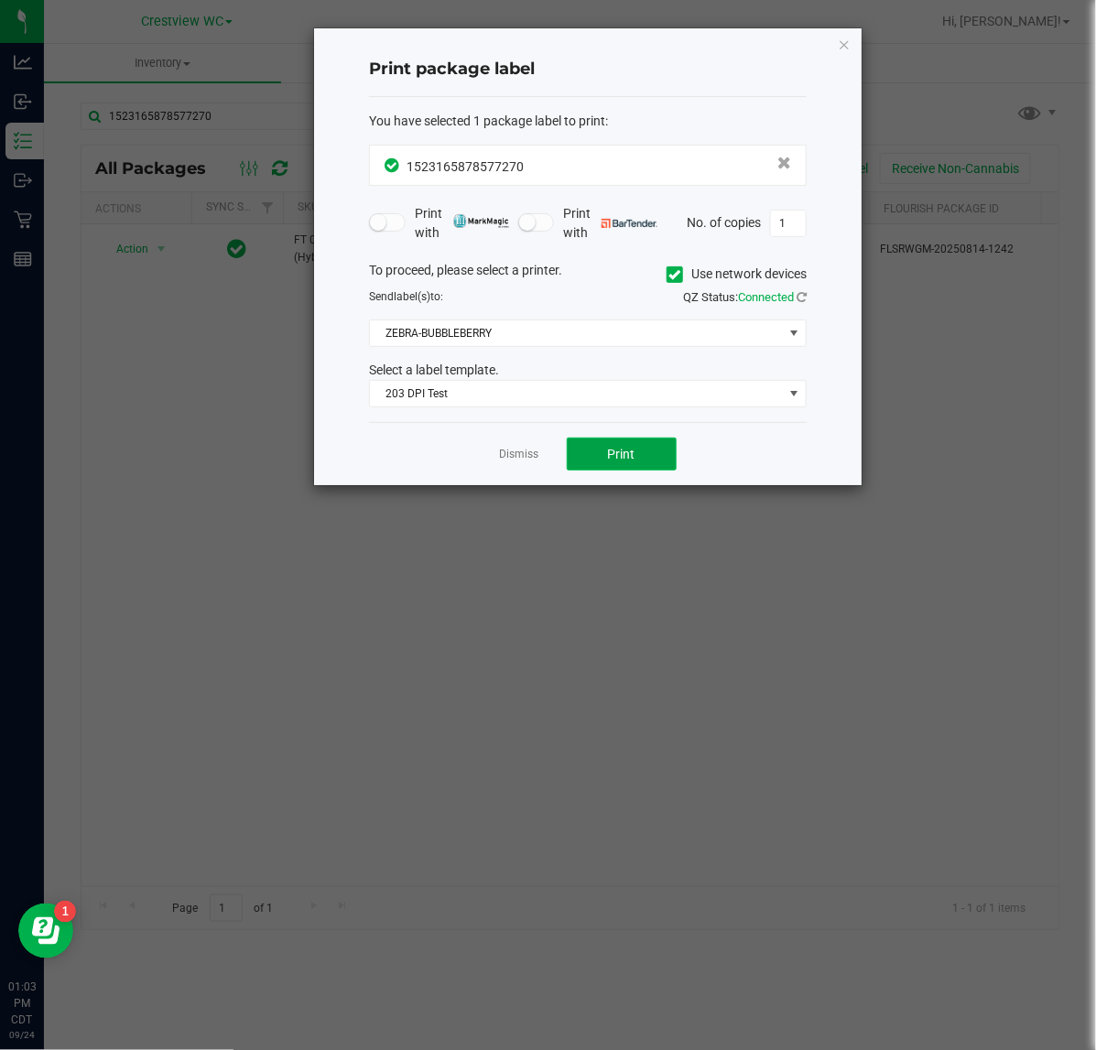
click at [609, 442] on button "Print" at bounding box center [622, 454] width 110 height 33
click at [840, 44] on icon "button" at bounding box center [844, 44] width 13 height 22
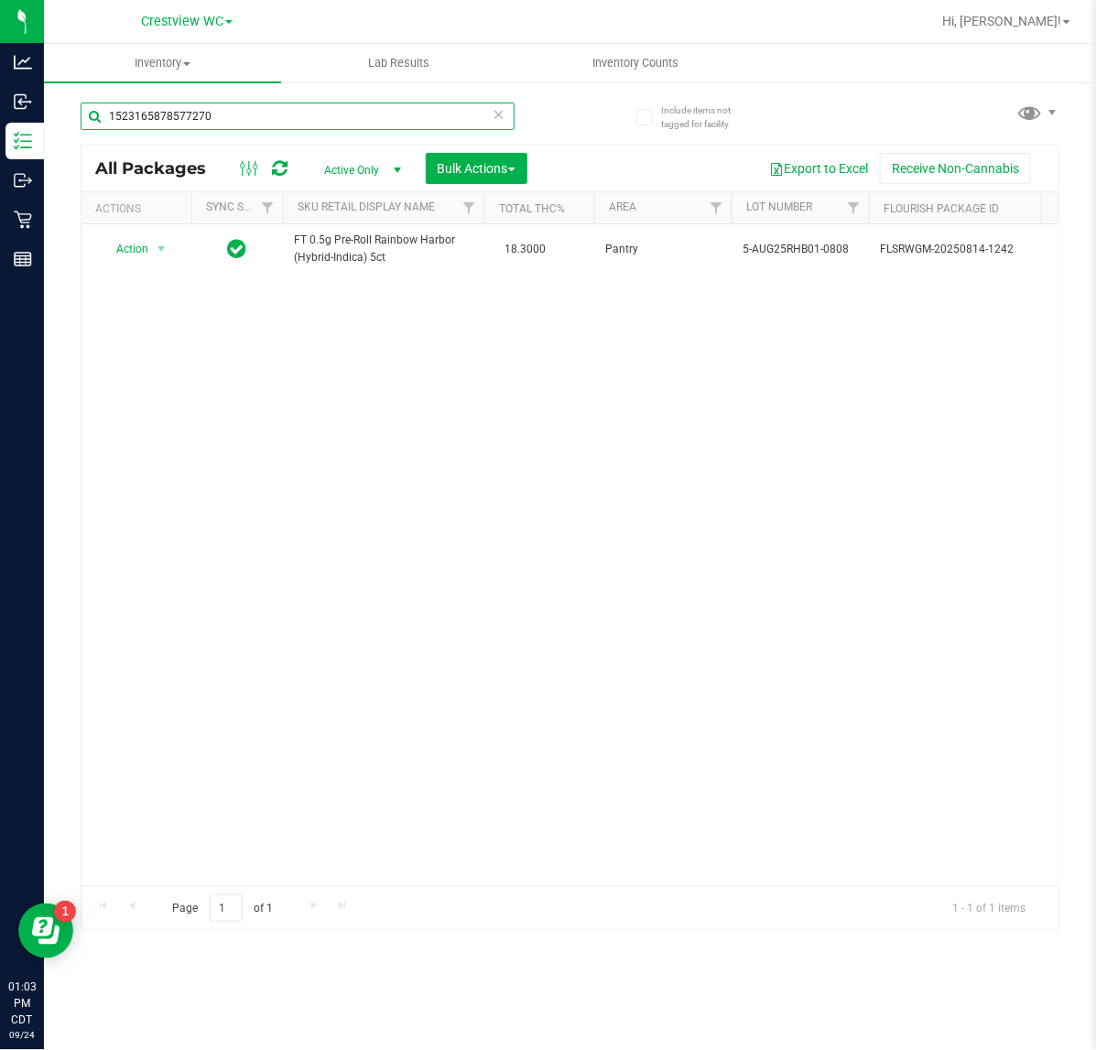
drag, startPoint x: 37, startPoint y: 130, endPoint x: -229, endPoint y: 131, distance: 265.4
click at [0, 131] on html "Analytics Inbound Inventory Outbound Retail Reports 01:03 PM CDT 09/24/2025 09/…" at bounding box center [548, 525] width 1096 height 1050
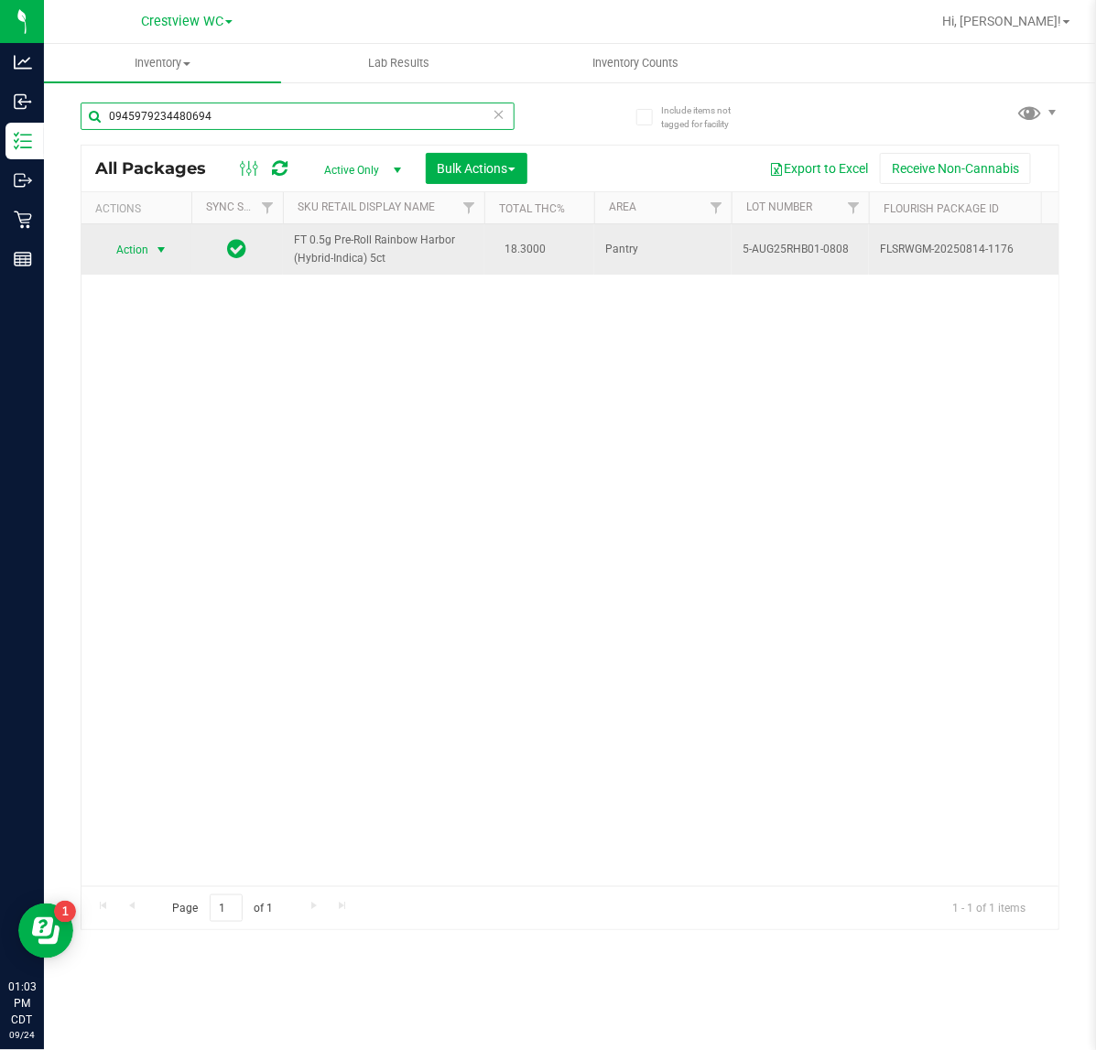
type input "0945979234480694"
click at [151, 250] on span "select" at bounding box center [161, 250] width 23 height 26
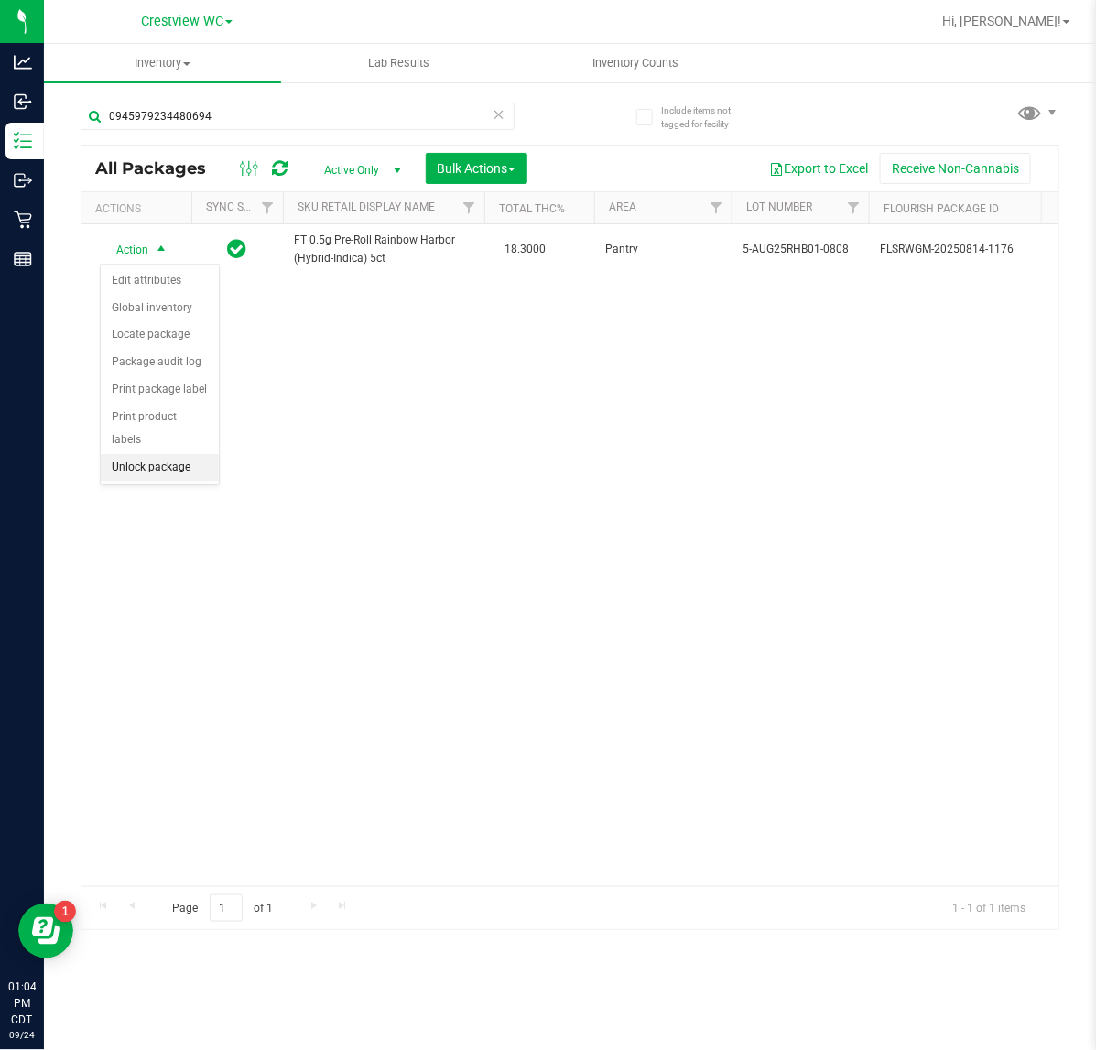
drag, startPoint x: 189, startPoint y: 441, endPoint x: 186, endPoint y: 431, distance: 10.4
click at [186, 454] on li "Unlock package" at bounding box center [160, 467] width 118 height 27
click at [293, 92] on div "0945979234480694" at bounding box center [326, 115] width 490 height 59
drag, startPoint x: 290, startPoint y: 135, endPoint x: 102, endPoint y: 146, distance: 188.9
click at [70, 153] on div "Include items not tagged for facility 0945979234480694 All Packages Active Only…" at bounding box center [570, 360] width 1052 height 558
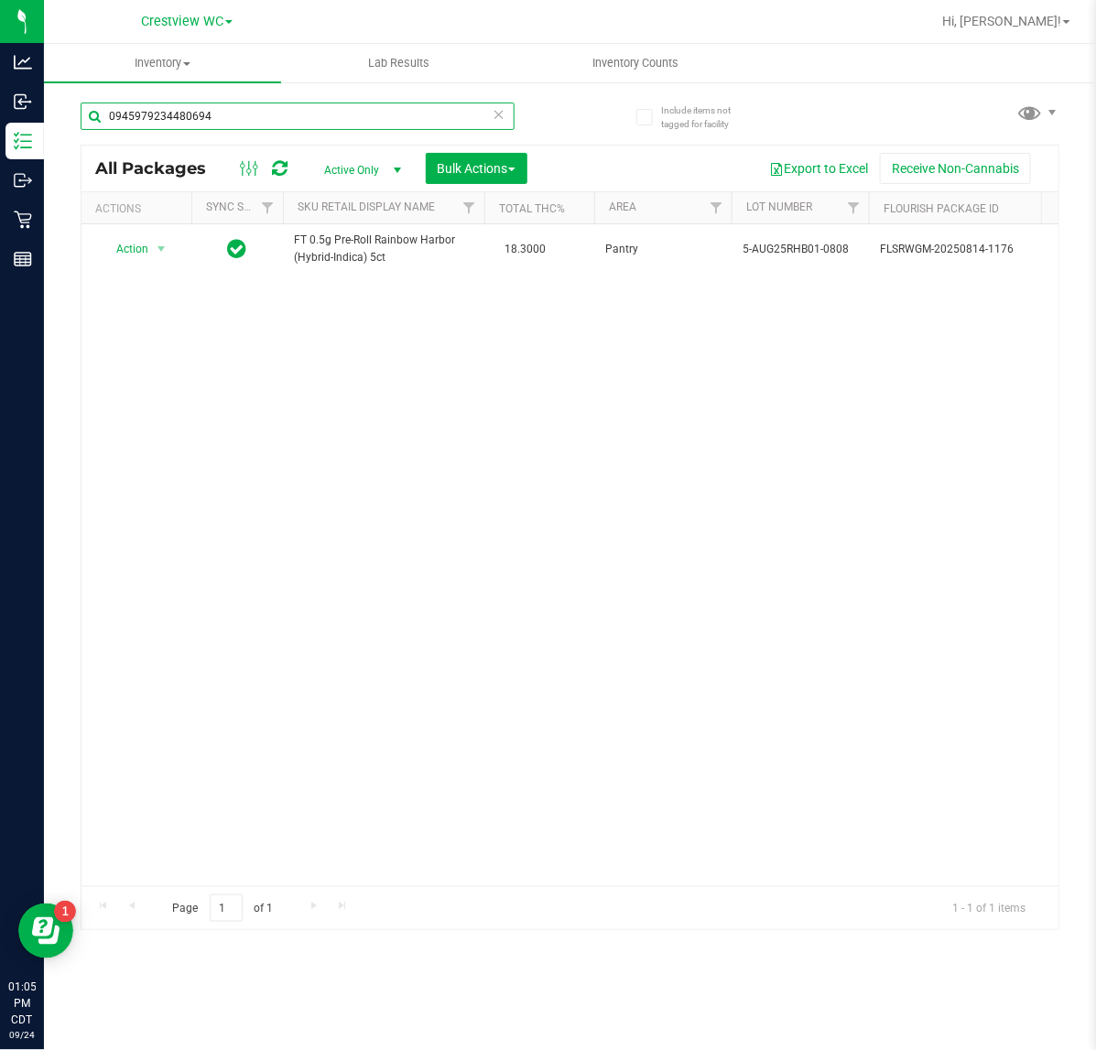
click at [262, 126] on input "0945979234480694" at bounding box center [298, 116] width 434 height 27
drag, startPoint x: 257, startPoint y: 124, endPoint x: 81, endPoint y: 151, distance: 178.8
click at [81, 151] on div "0945979234480694 All Packages Active Only Active Only Lab Samples Locked All Ex…" at bounding box center [570, 507] width 978 height 845
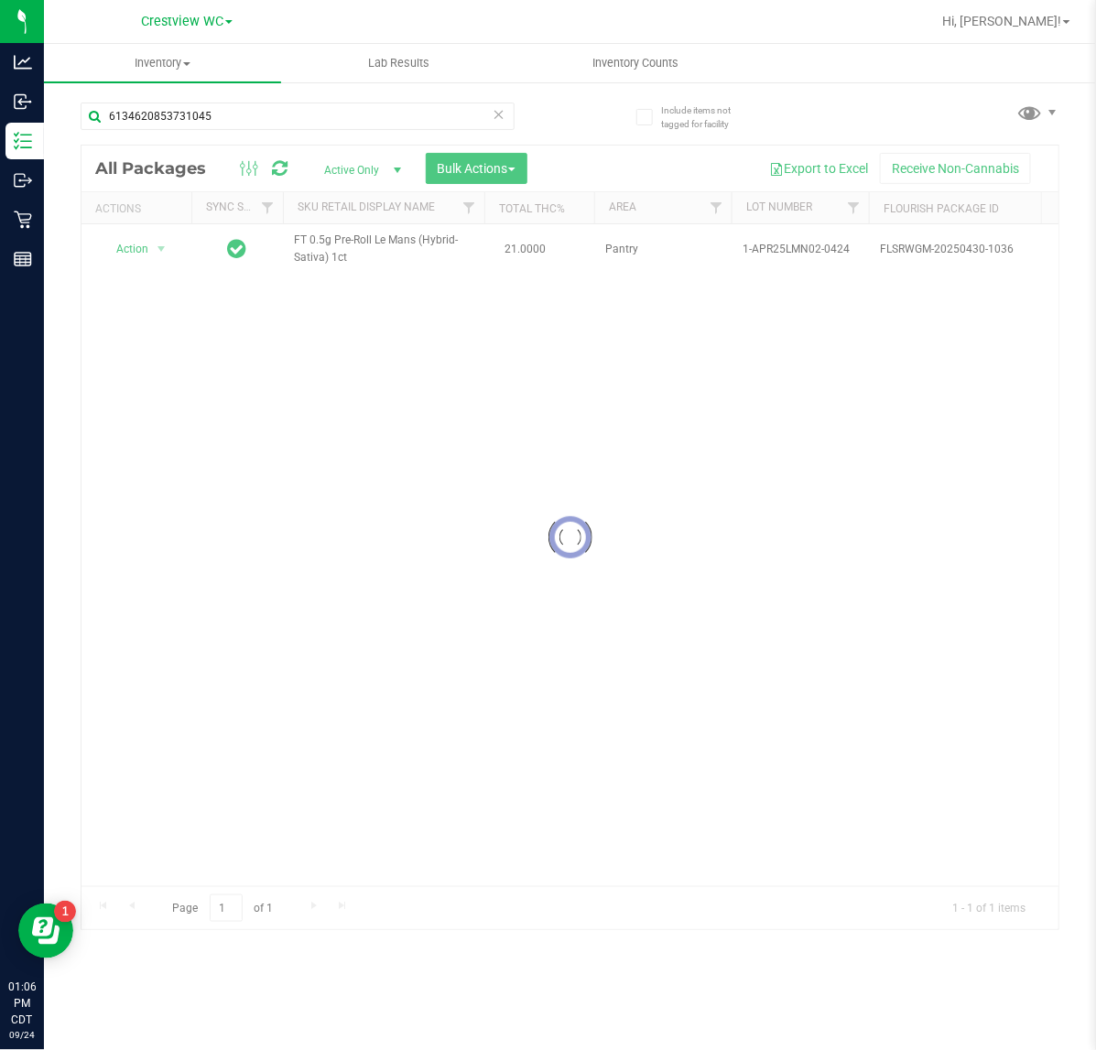
click at [142, 249] on div at bounding box center [569, 538] width 977 height 784
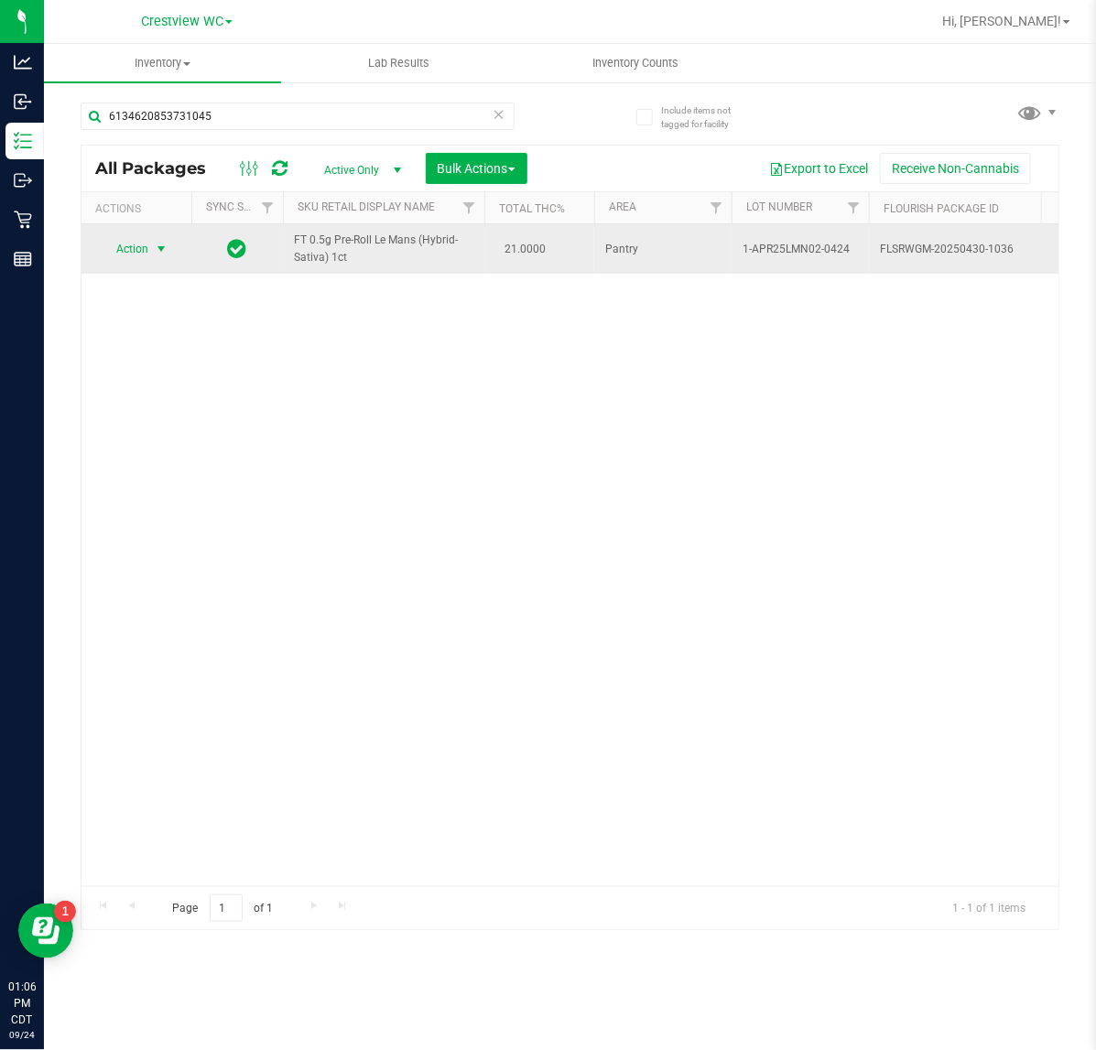
click at [157, 249] on span "select" at bounding box center [161, 249] width 15 height 15
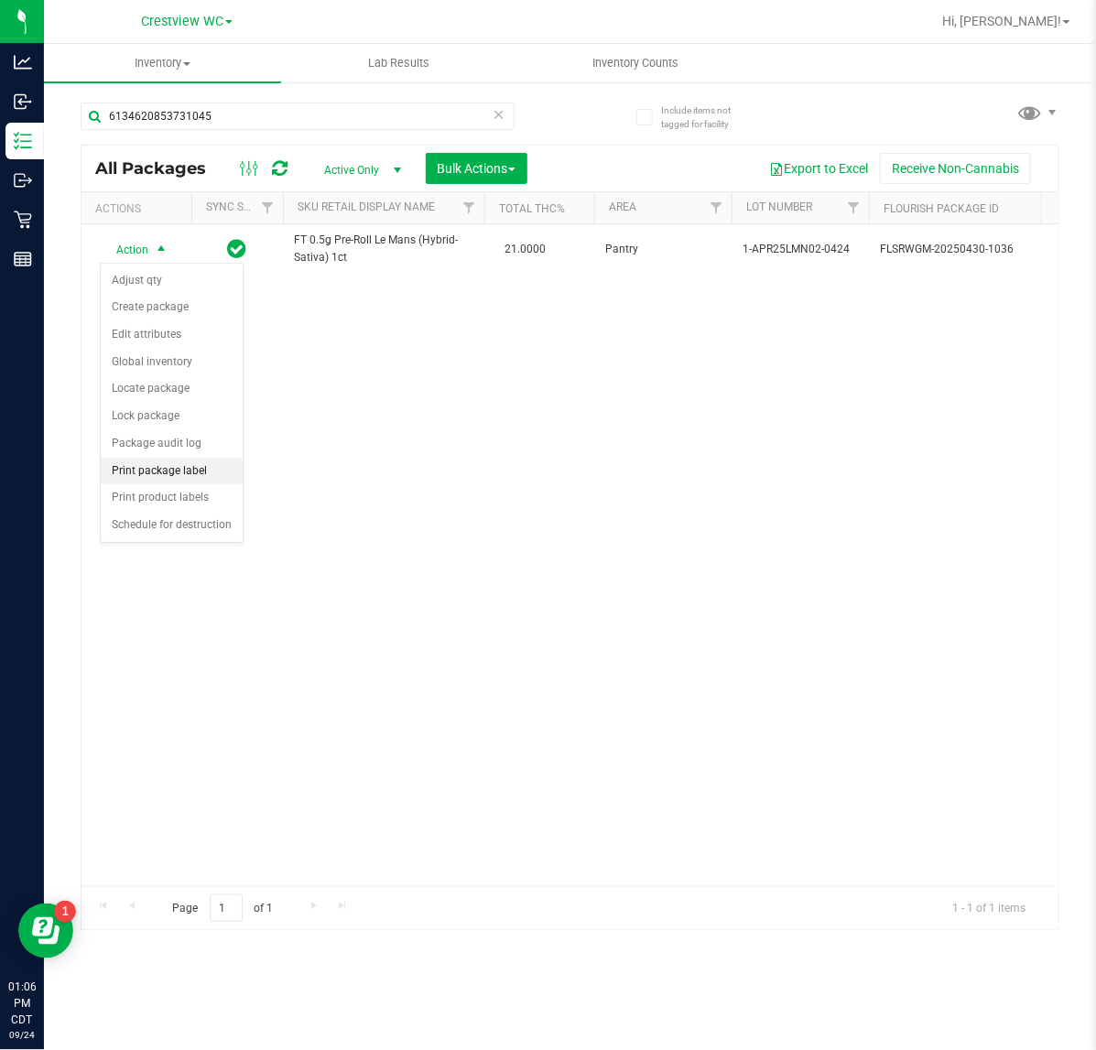
click at [177, 473] on li "Print package label" at bounding box center [172, 471] width 142 height 27
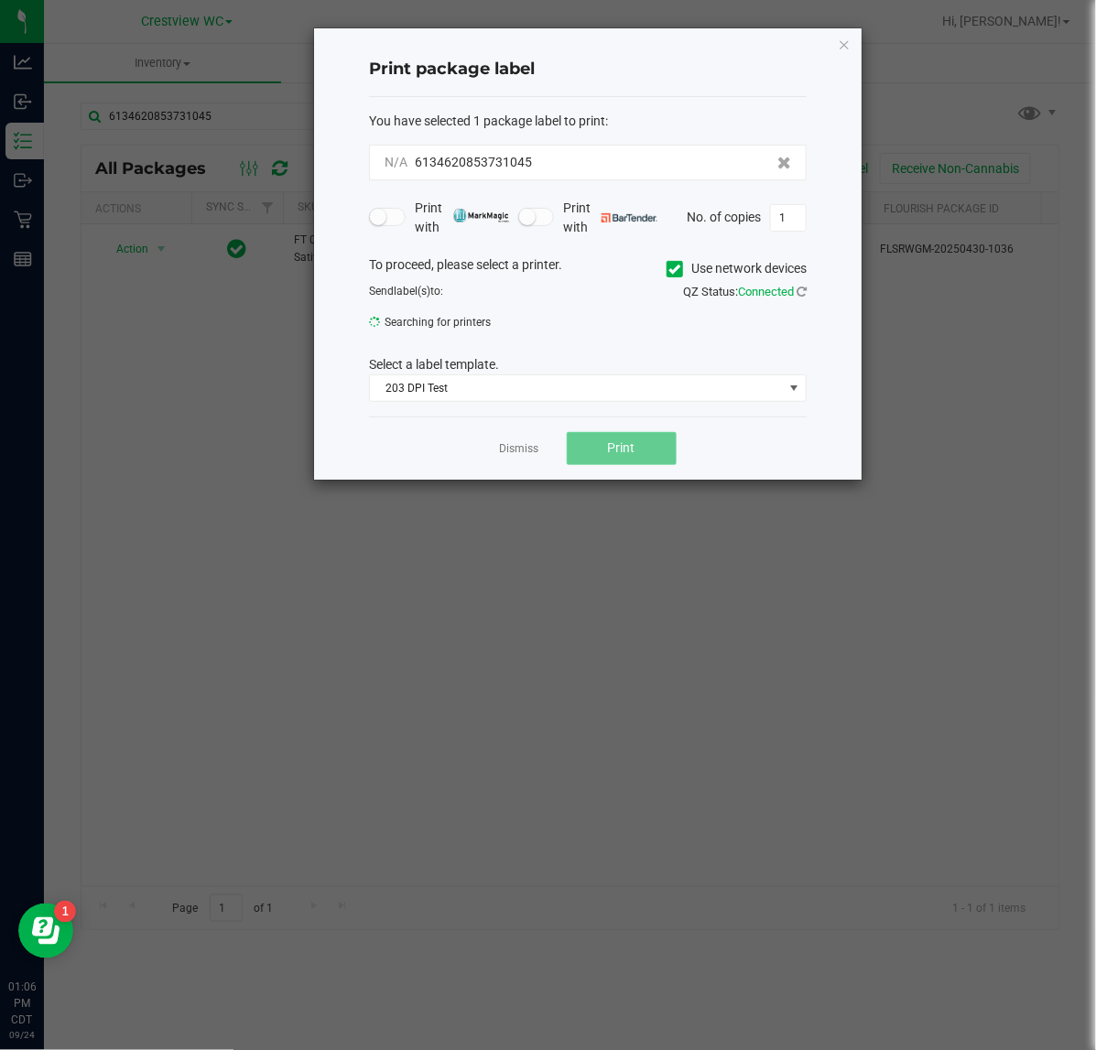
click at [621, 459] on button "Print" at bounding box center [622, 448] width 110 height 33
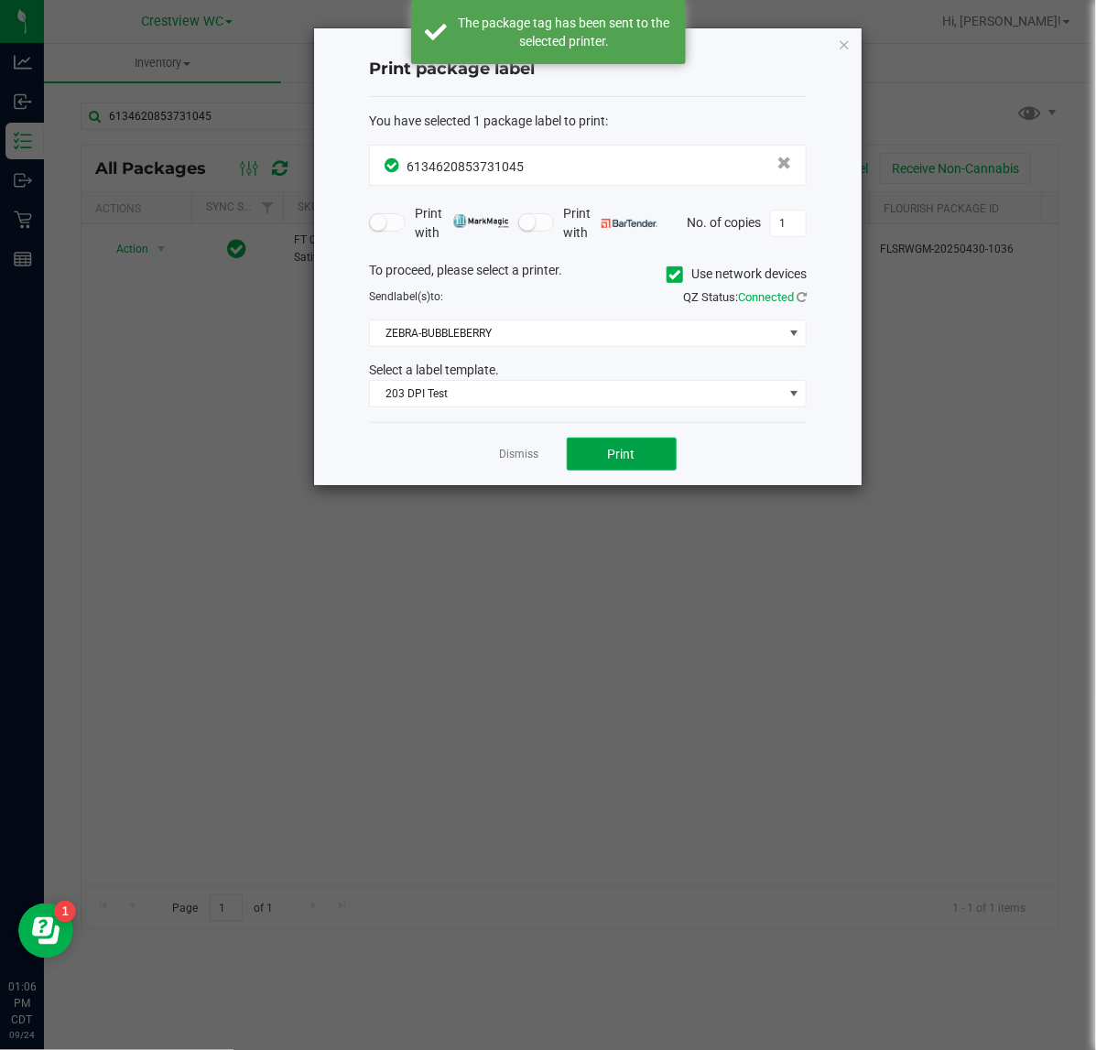
click at [634, 445] on button "Print" at bounding box center [622, 454] width 110 height 33
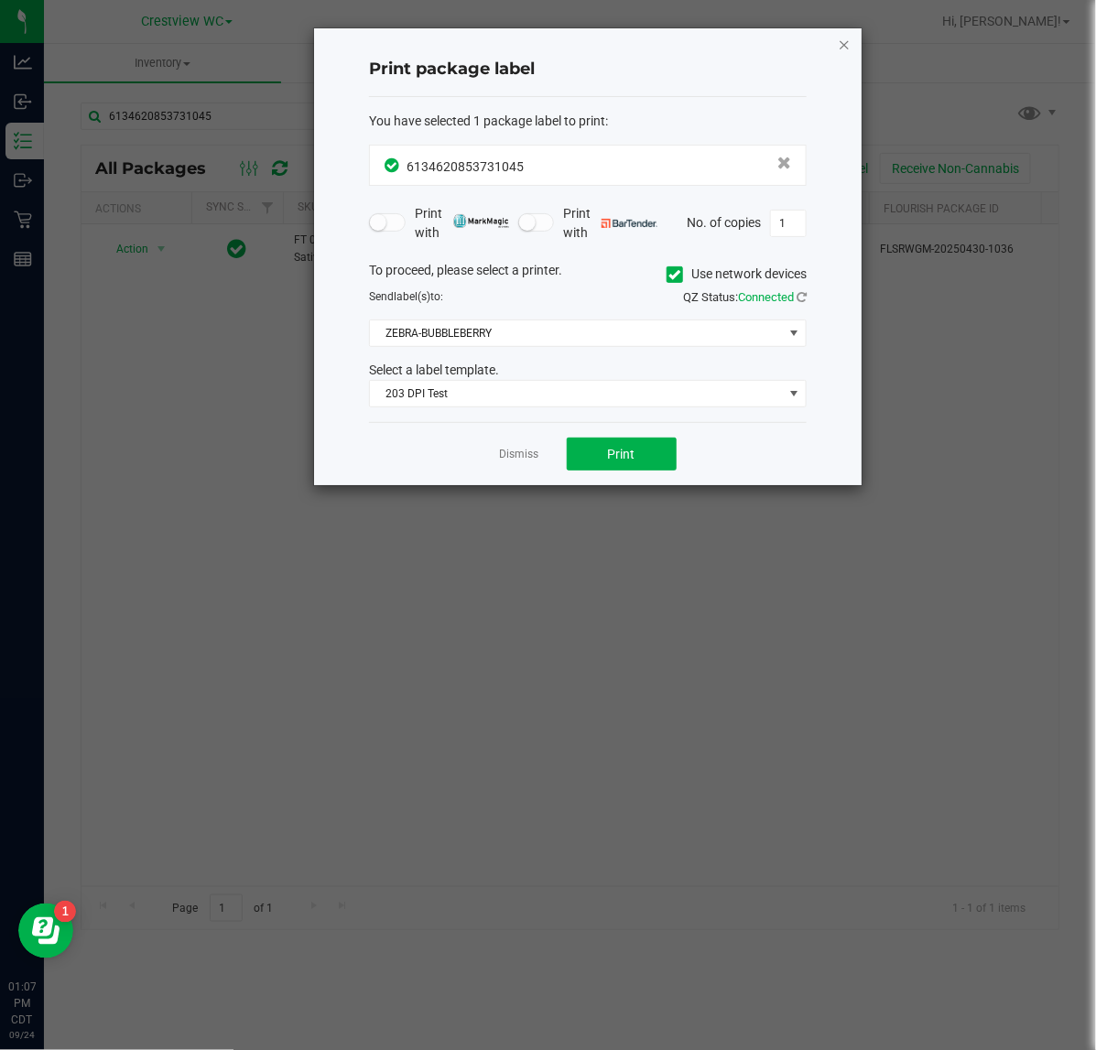
click at [844, 39] on icon "button" at bounding box center [844, 44] width 13 height 22
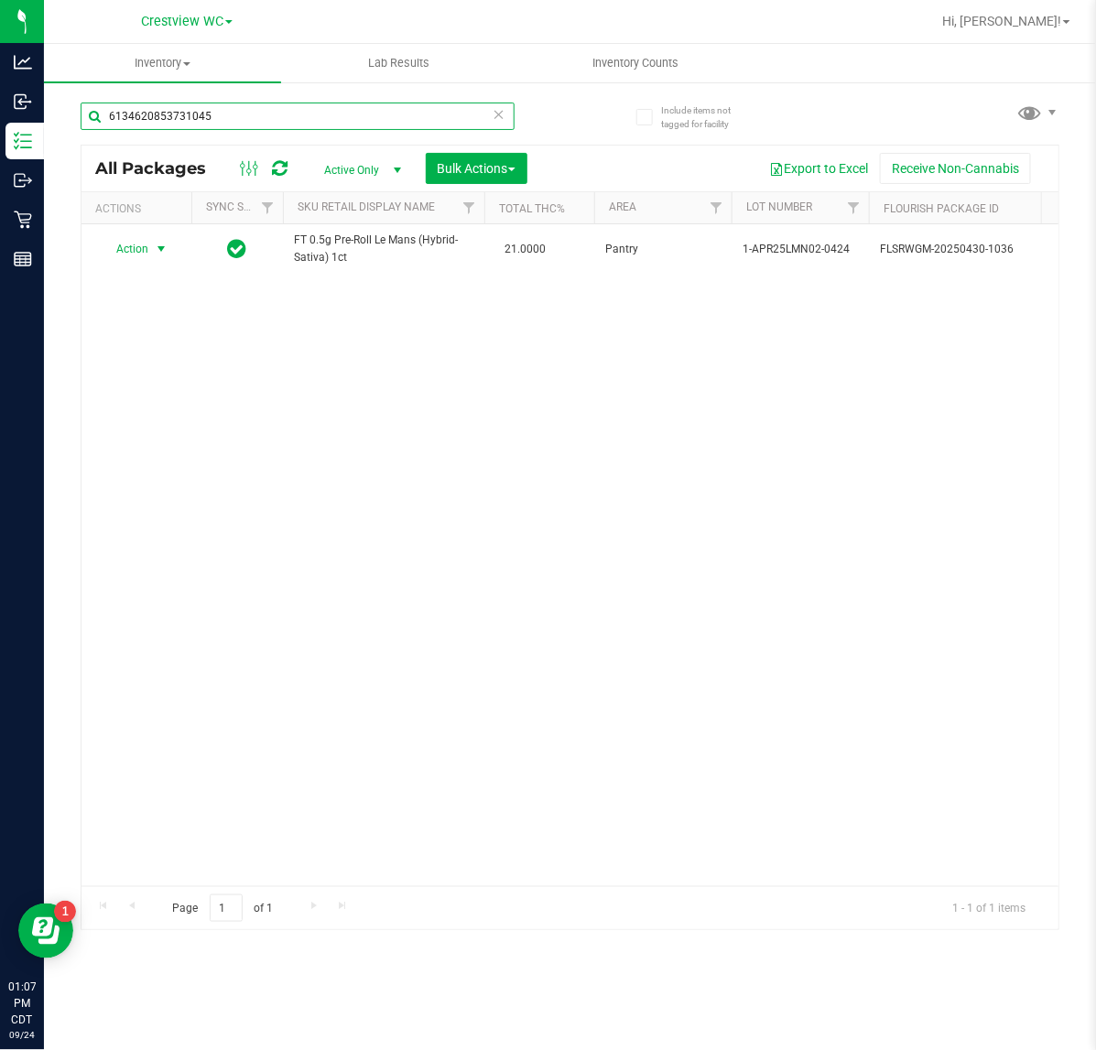
click at [234, 115] on input "6134620853731045" at bounding box center [298, 116] width 434 height 27
type input "6"
type input "9066959739023016"
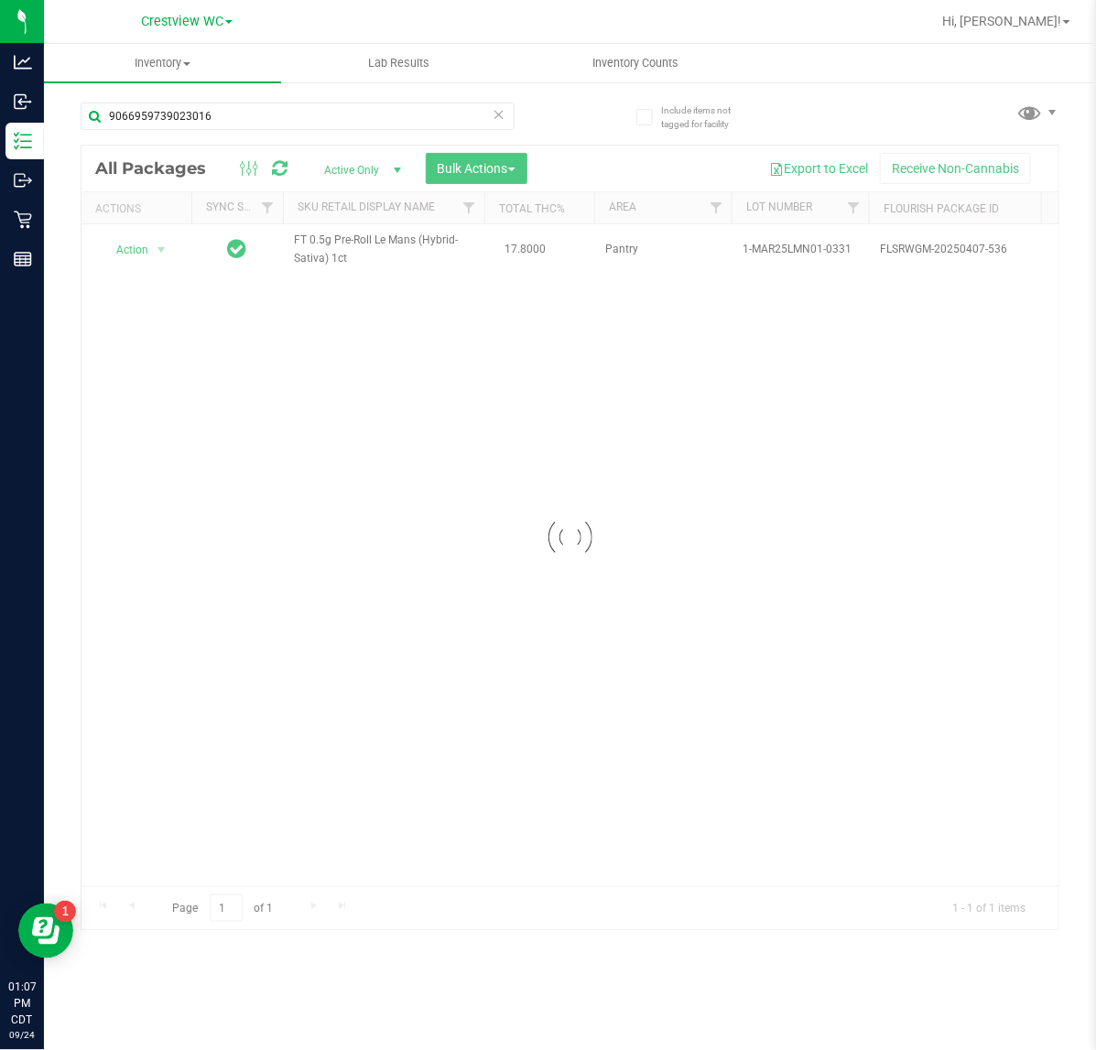
click at [163, 247] on div at bounding box center [569, 538] width 977 height 784
click at [157, 247] on span "select" at bounding box center [161, 250] width 15 height 15
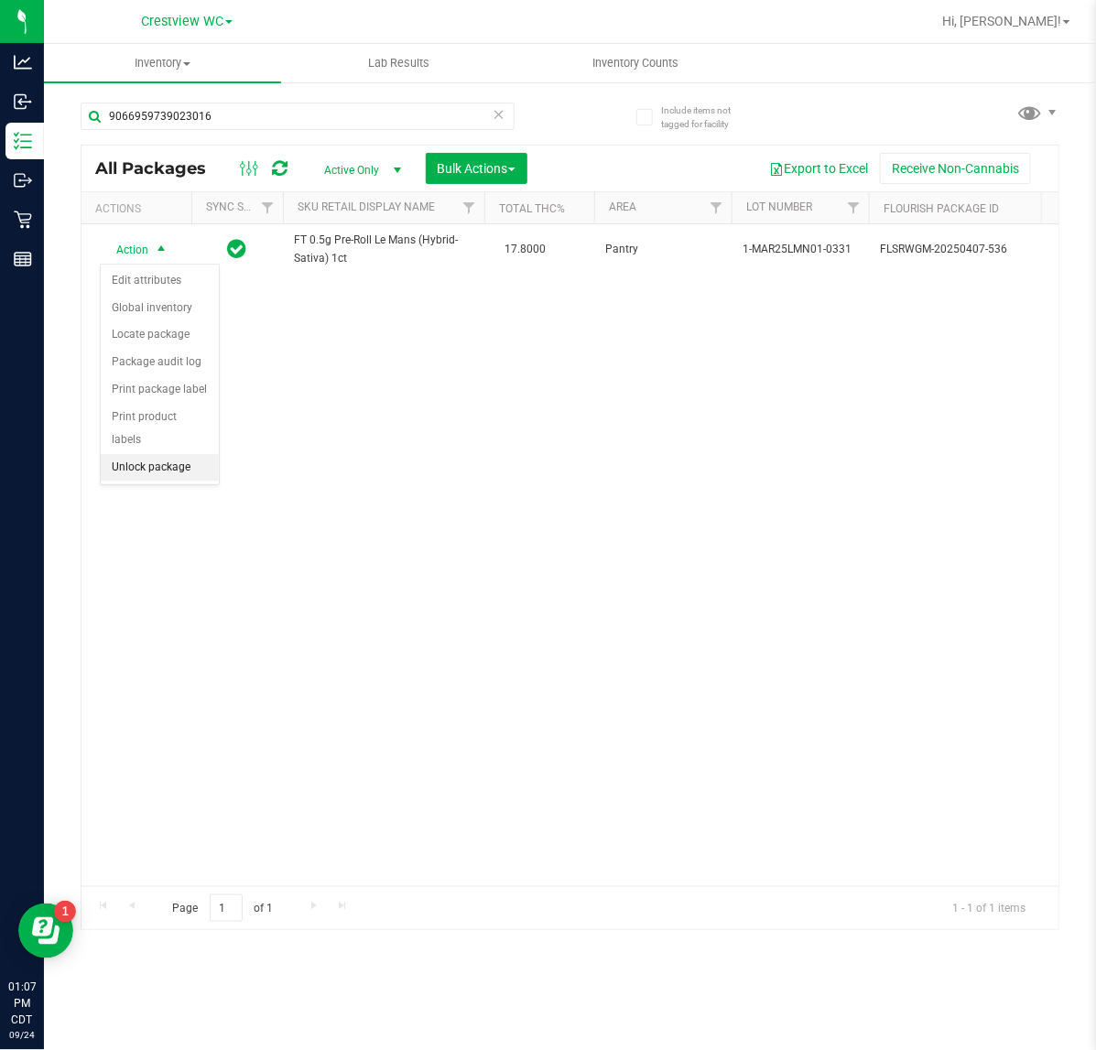
click at [176, 454] on li "Unlock package" at bounding box center [160, 467] width 118 height 27
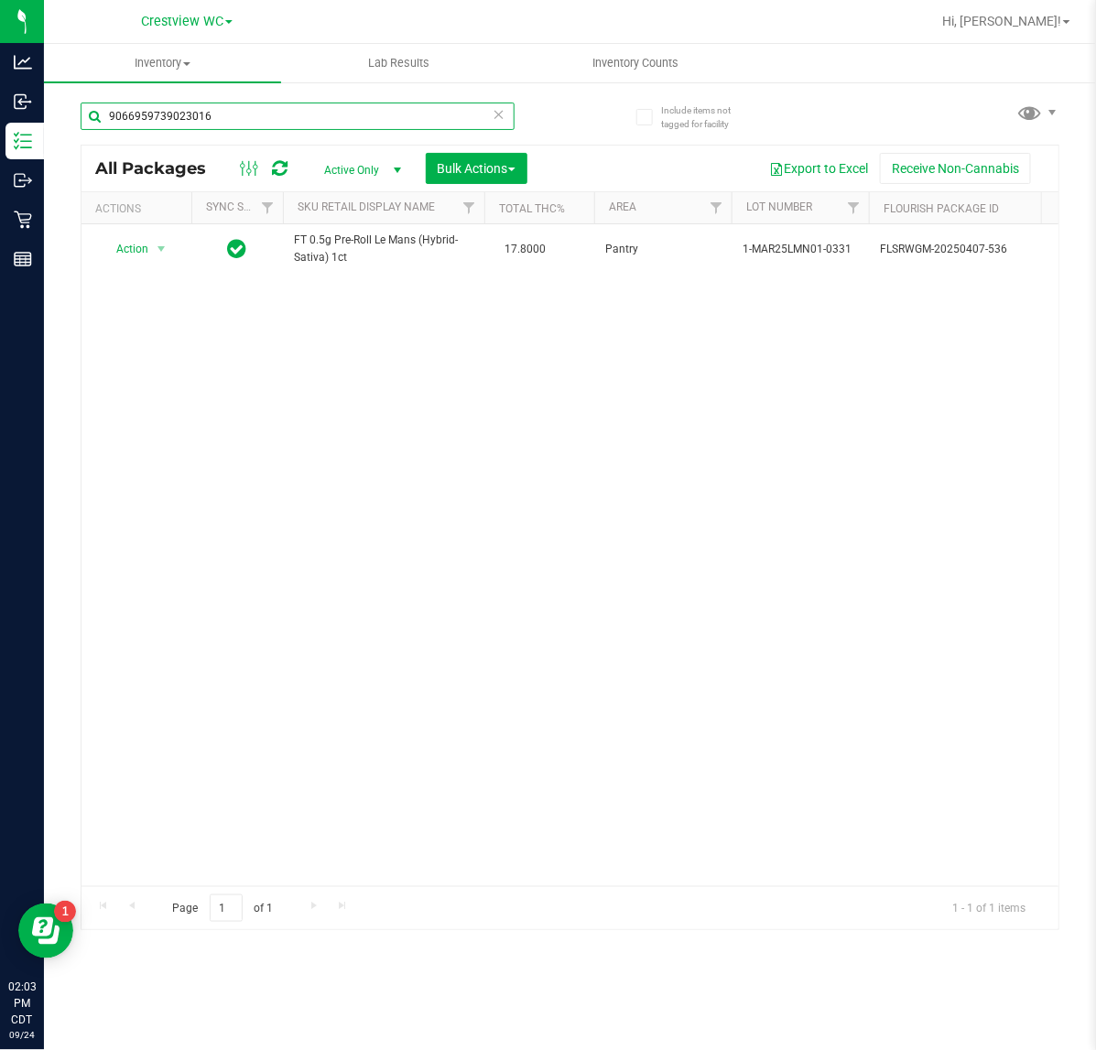
click at [229, 115] on input "9066959739023016" at bounding box center [298, 116] width 434 height 27
type input "9"
type input "9227745243929695"
click at [144, 245] on span "Action" at bounding box center [124, 250] width 49 height 26
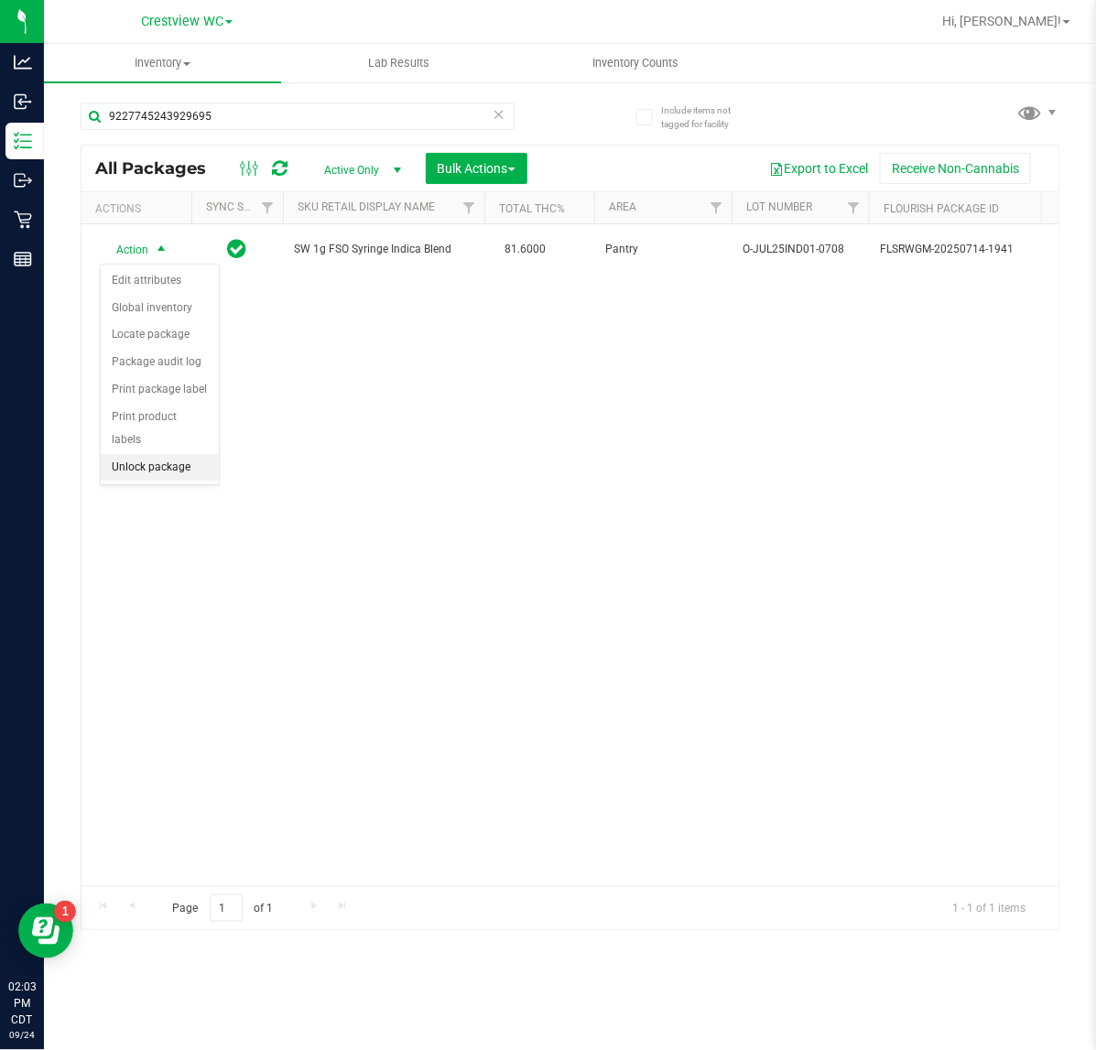
click at [178, 454] on li "Unlock package" at bounding box center [160, 467] width 118 height 27
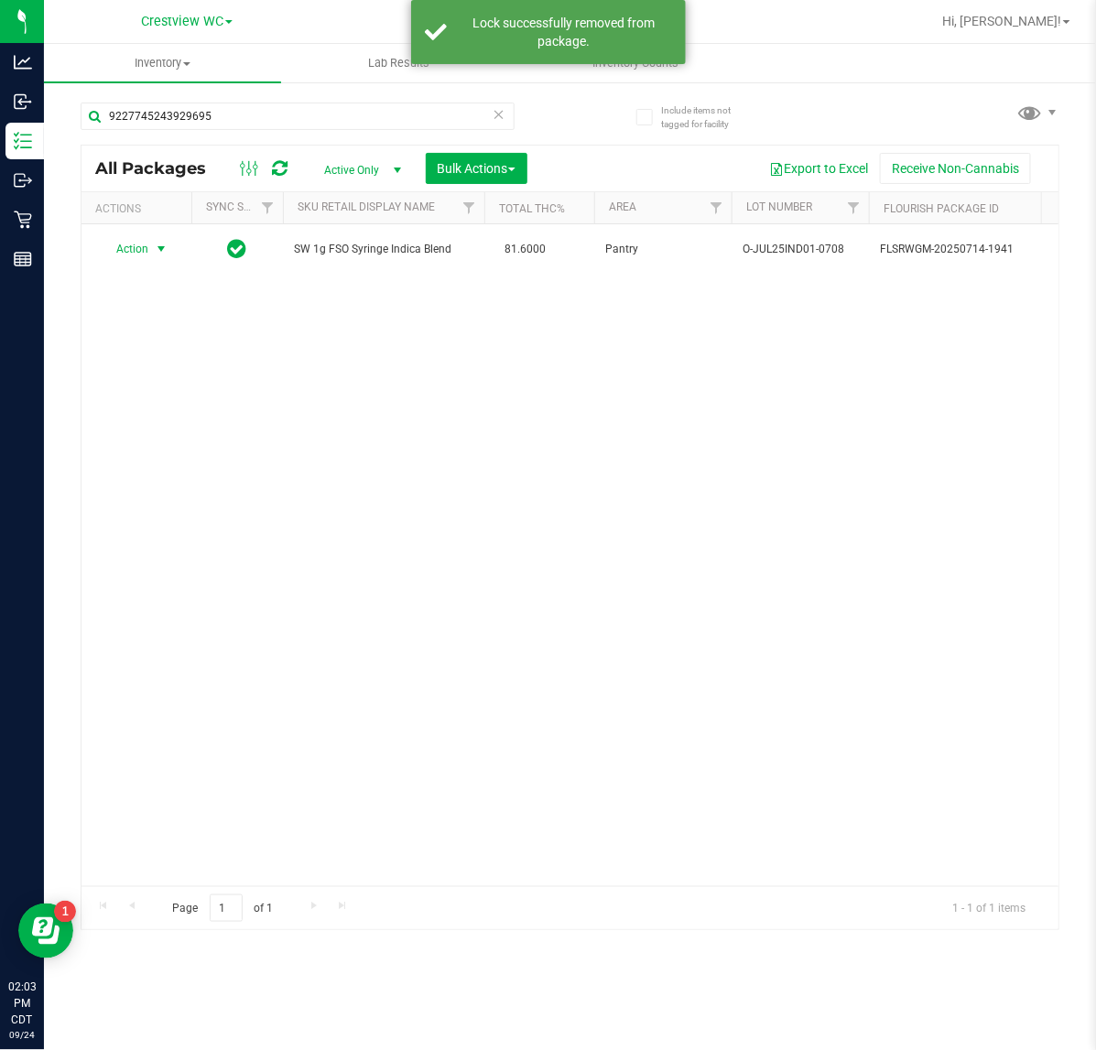
click at [156, 245] on span "select" at bounding box center [161, 249] width 15 height 15
click at [234, 478] on li "Print package label" at bounding box center [172, 471] width 142 height 27
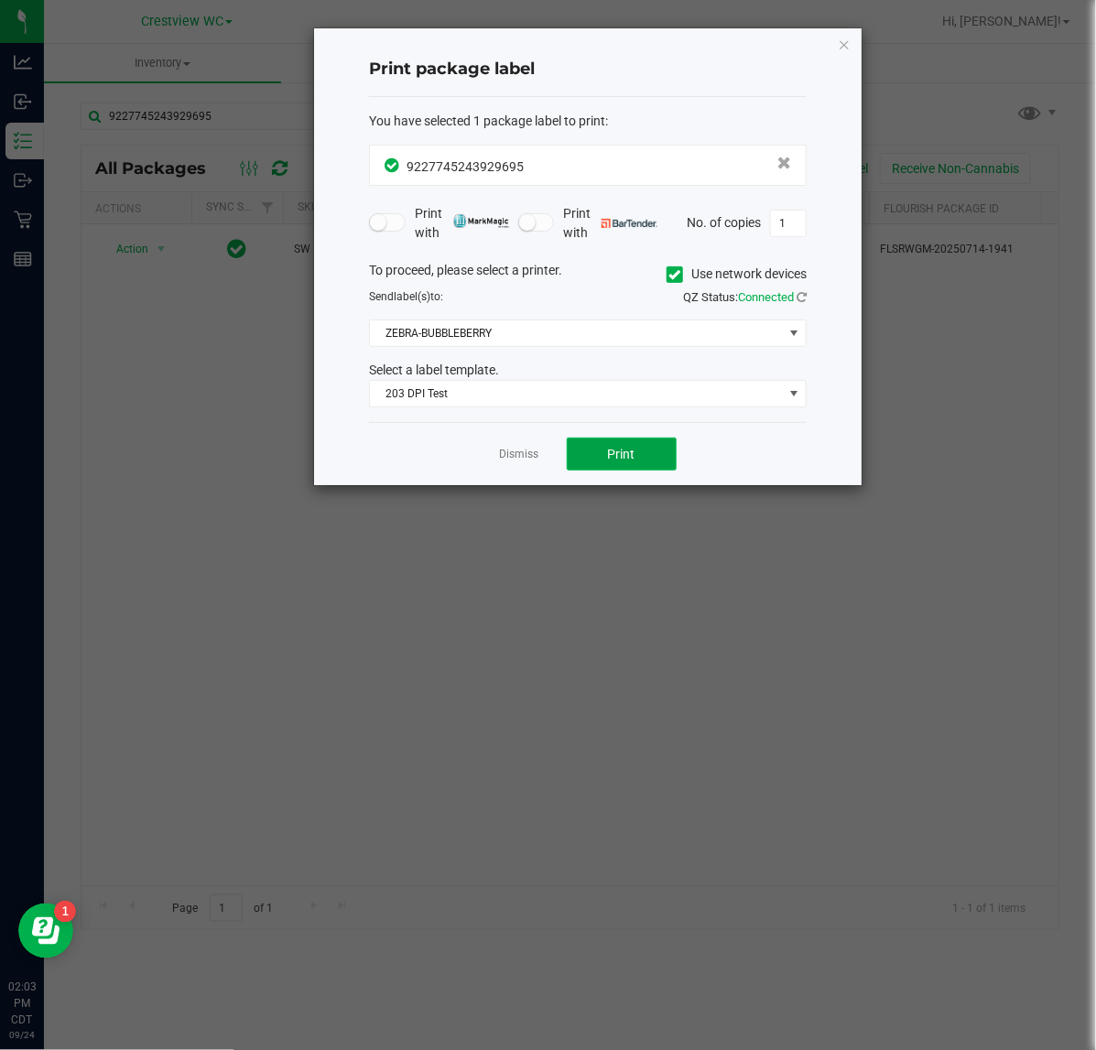
click at [574, 453] on button "Print" at bounding box center [622, 454] width 110 height 33
click at [847, 43] on icon "button" at bounding box center [844, 44] width 13 height 22
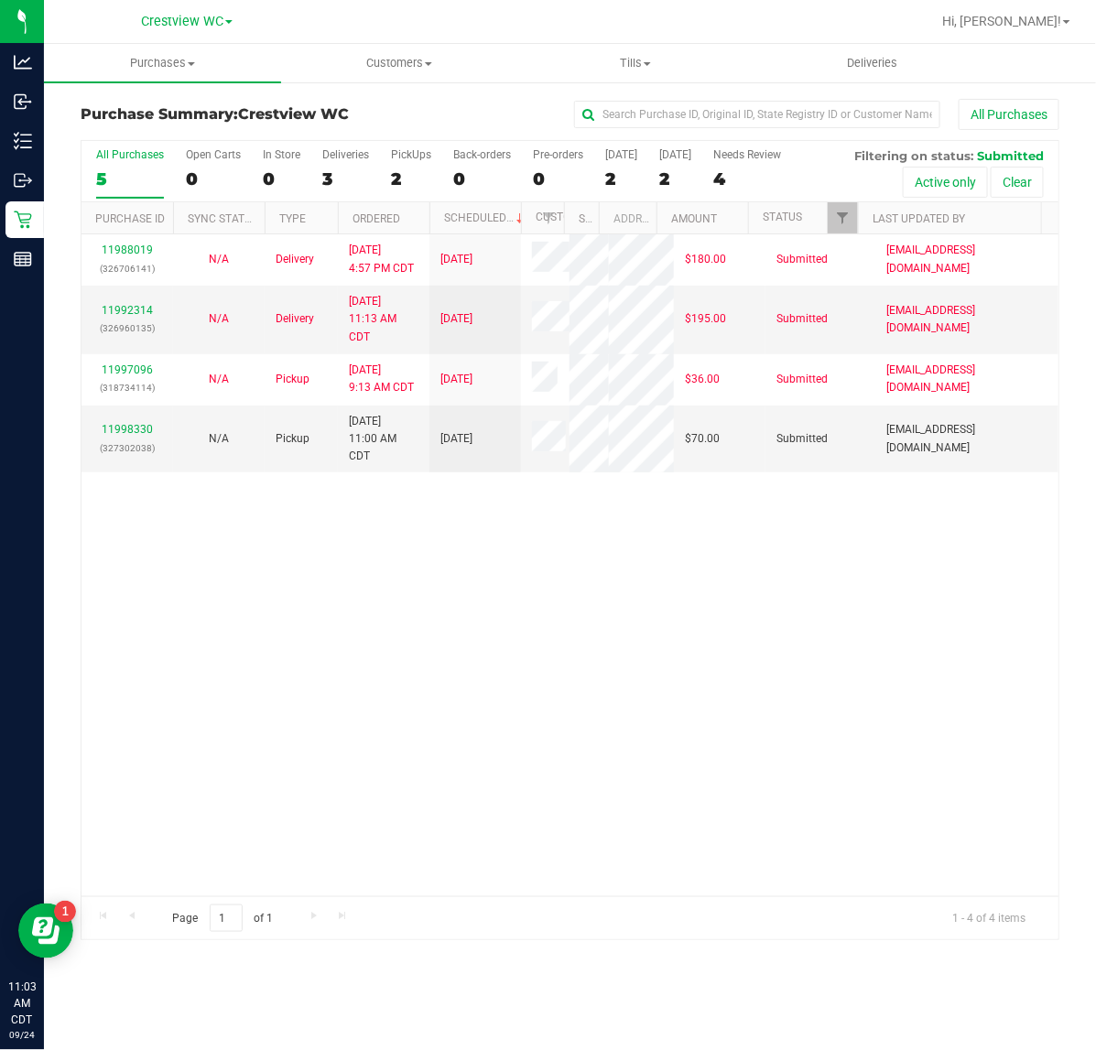
click at [400, 656] on div "11988019 (326706141) N/A Delivery 9/22/2025 4:57 PM CDT 9/26/2025 $180.00 Submi…" at bounding box center [569, 565] width 977 height 662
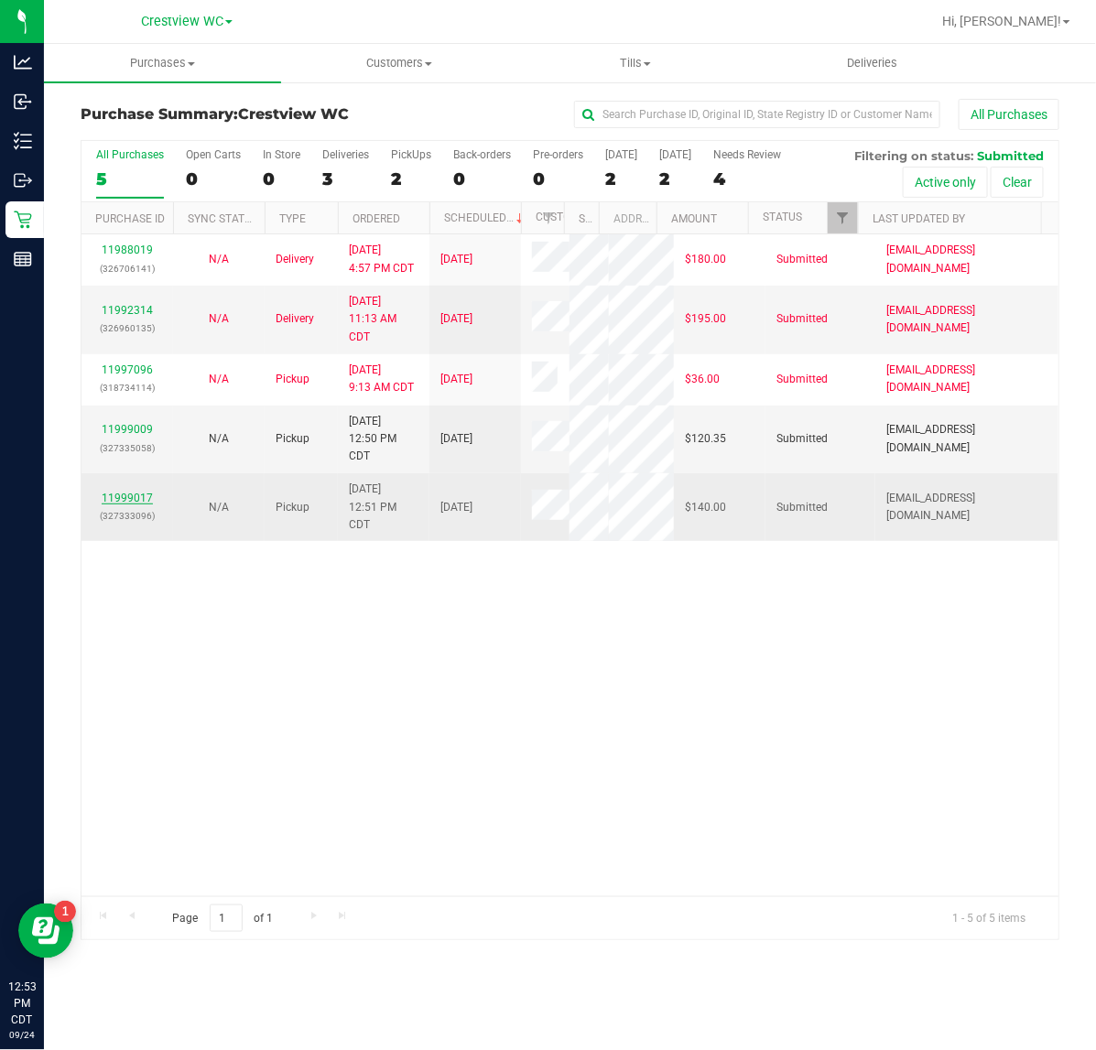
click at [143, 504] on link "11999017" at bounding box center [127, 498] width 51 height 13
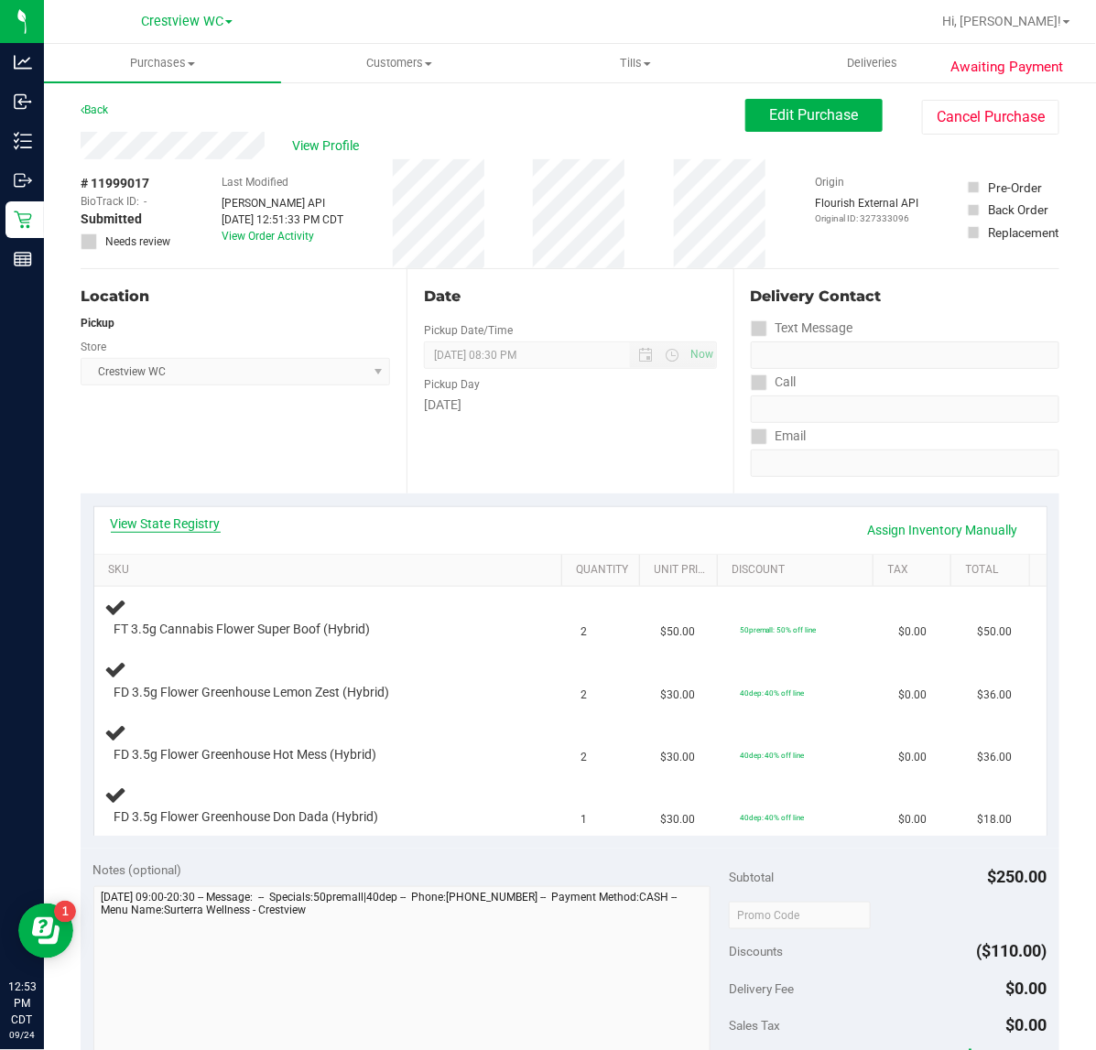
click at [178, 531] on link "View State Registry" at bounding box center [166, 523] width 110 height 18
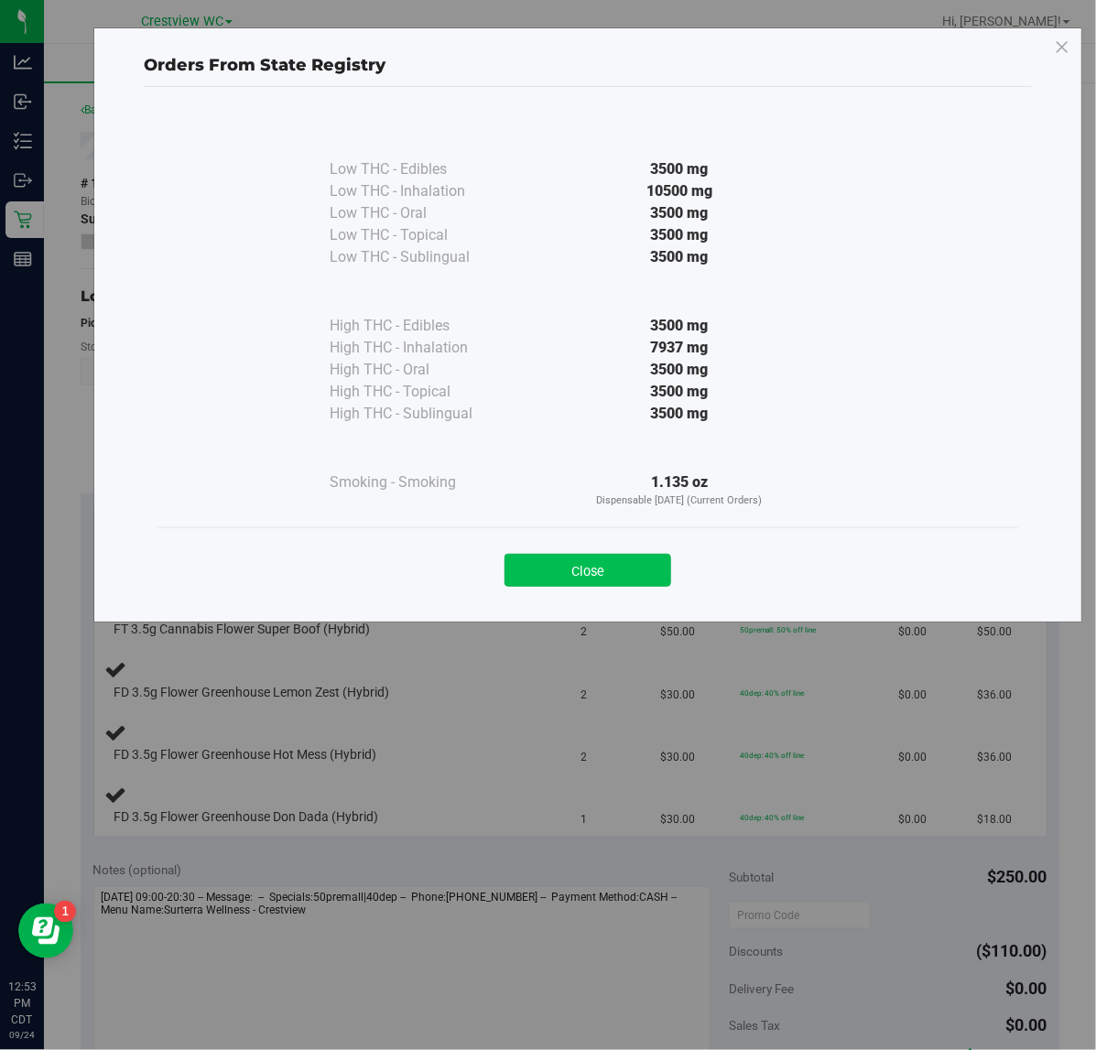
click at [572, 559] on button "Close" at bounding box center [587, 570] width 167 height 33
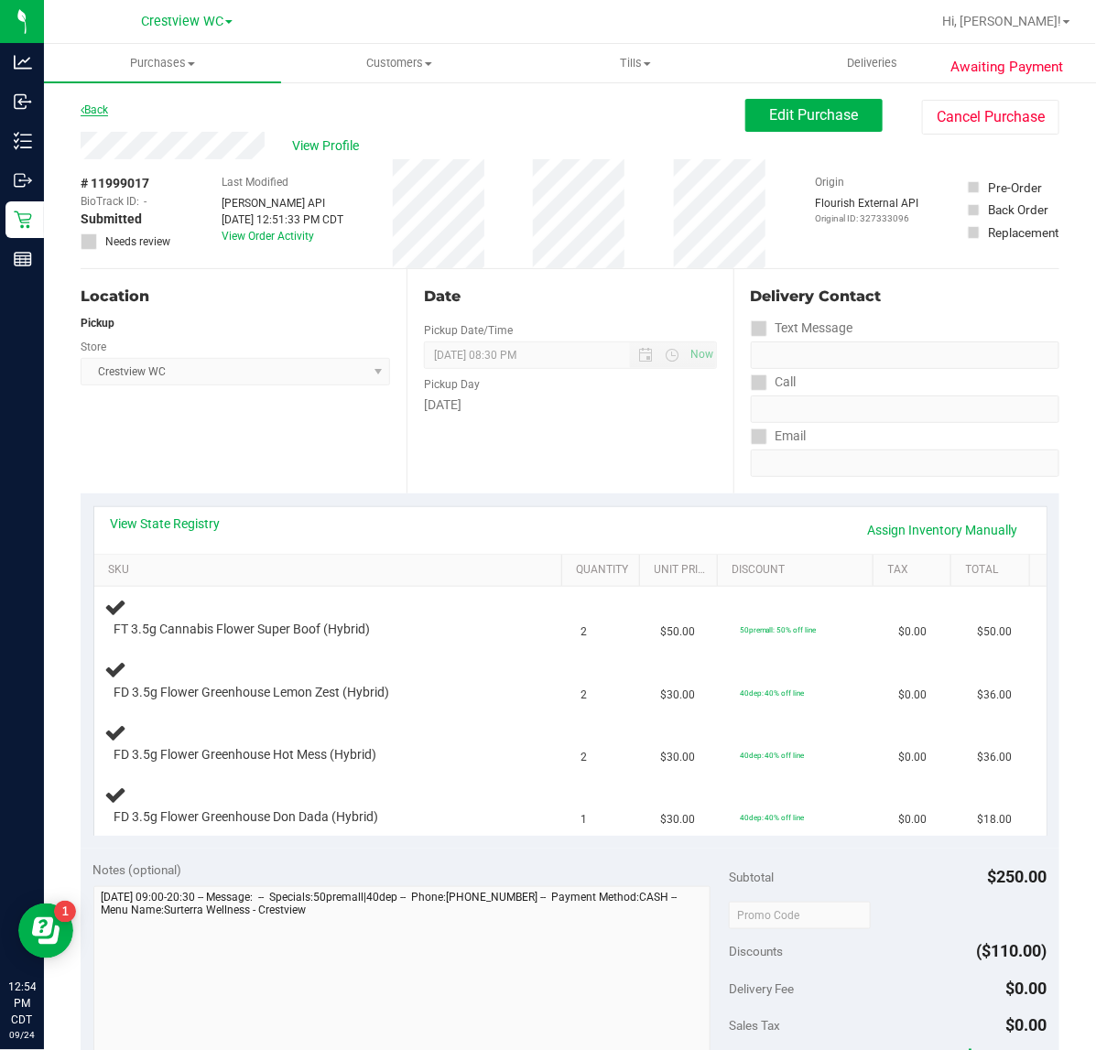
click at [106, 112] on link "Back" at bounding box center [94, 109] width 27 height 13
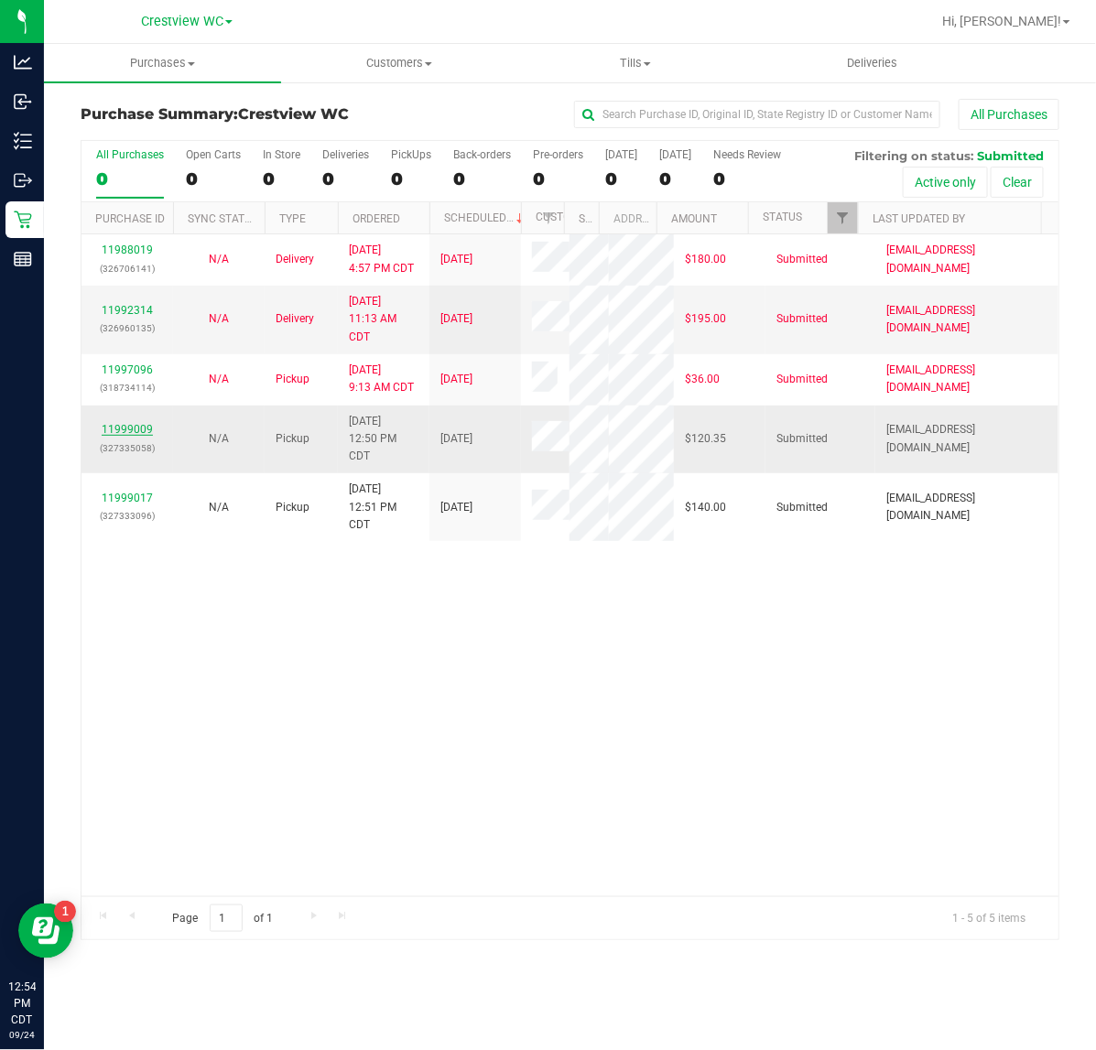
click at [137, 436] on link "11999009" at bounding box center [127, 429] width 51 height 13
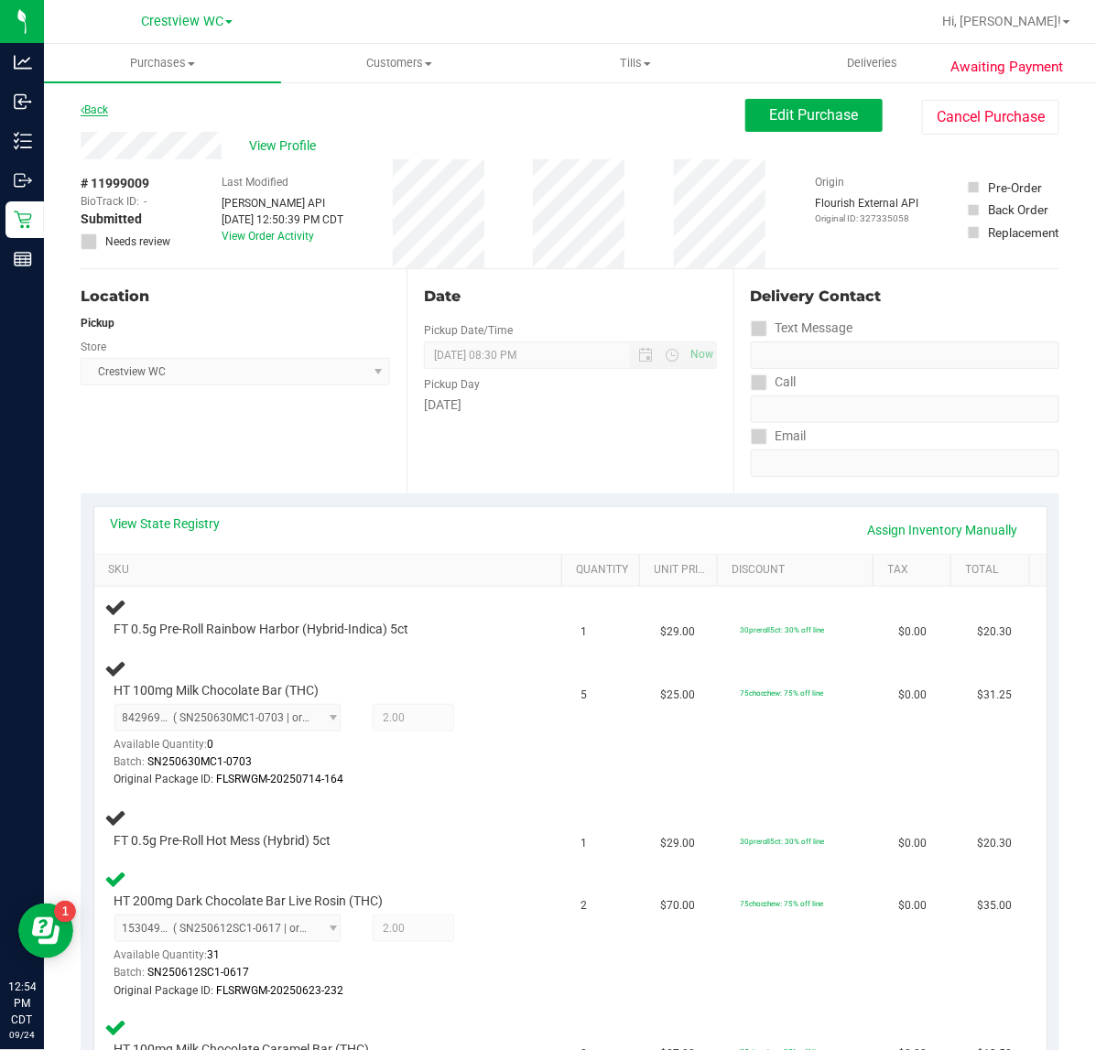
click at [108, 103] on link "Back" at bounding box center [94, 109] width 27 height 13
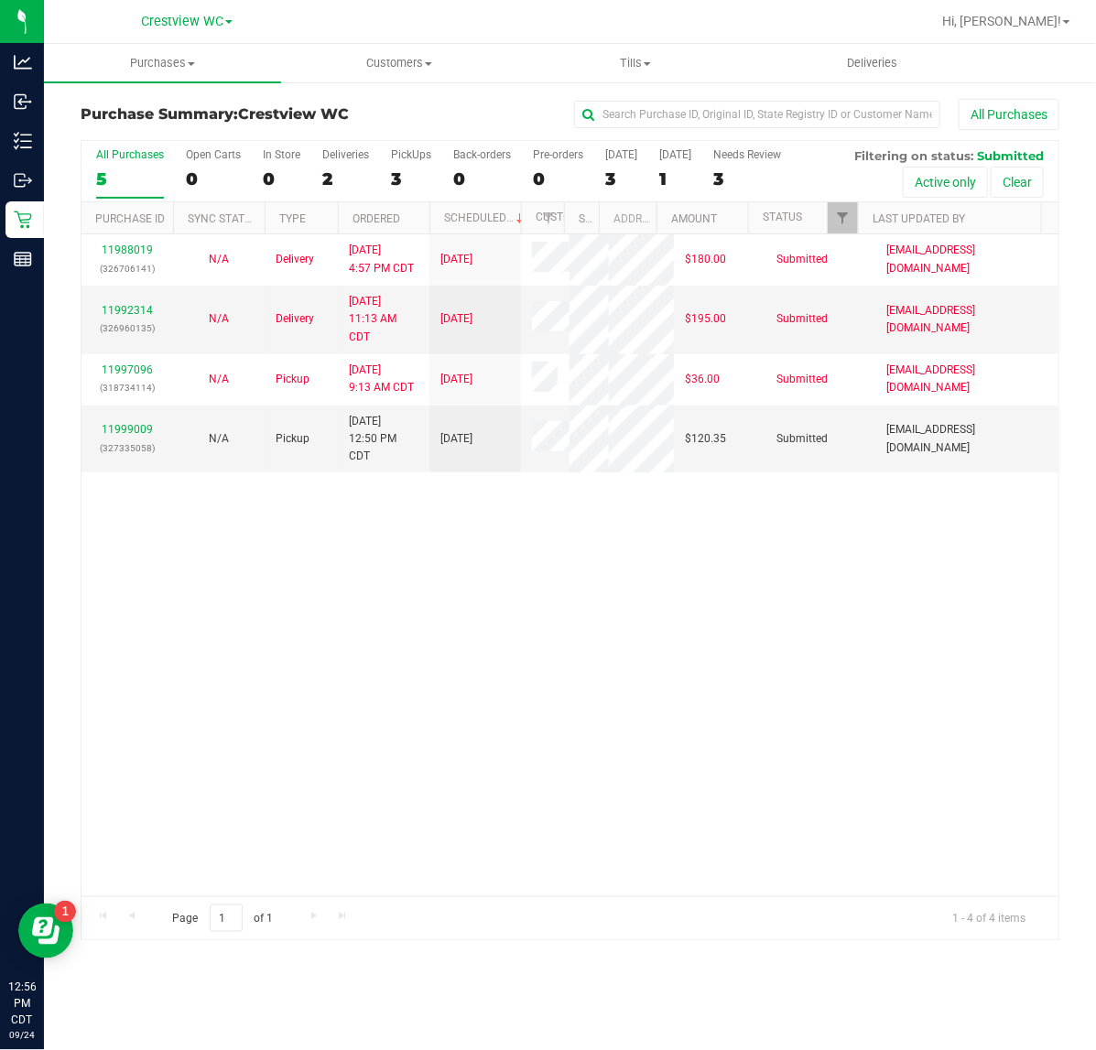
drag, startPoint x: 351, startPoint y: 611, endPoint x: 130, endPoint y: 650, distance: 223.9
click at [130, 650] on div "11988019 (326706141) N/A Delivery 9/22/2025 4:57 PM CDT 9/26/2025 $180.00 Submi…" at bounding box center [569, 565] width 977 height 662
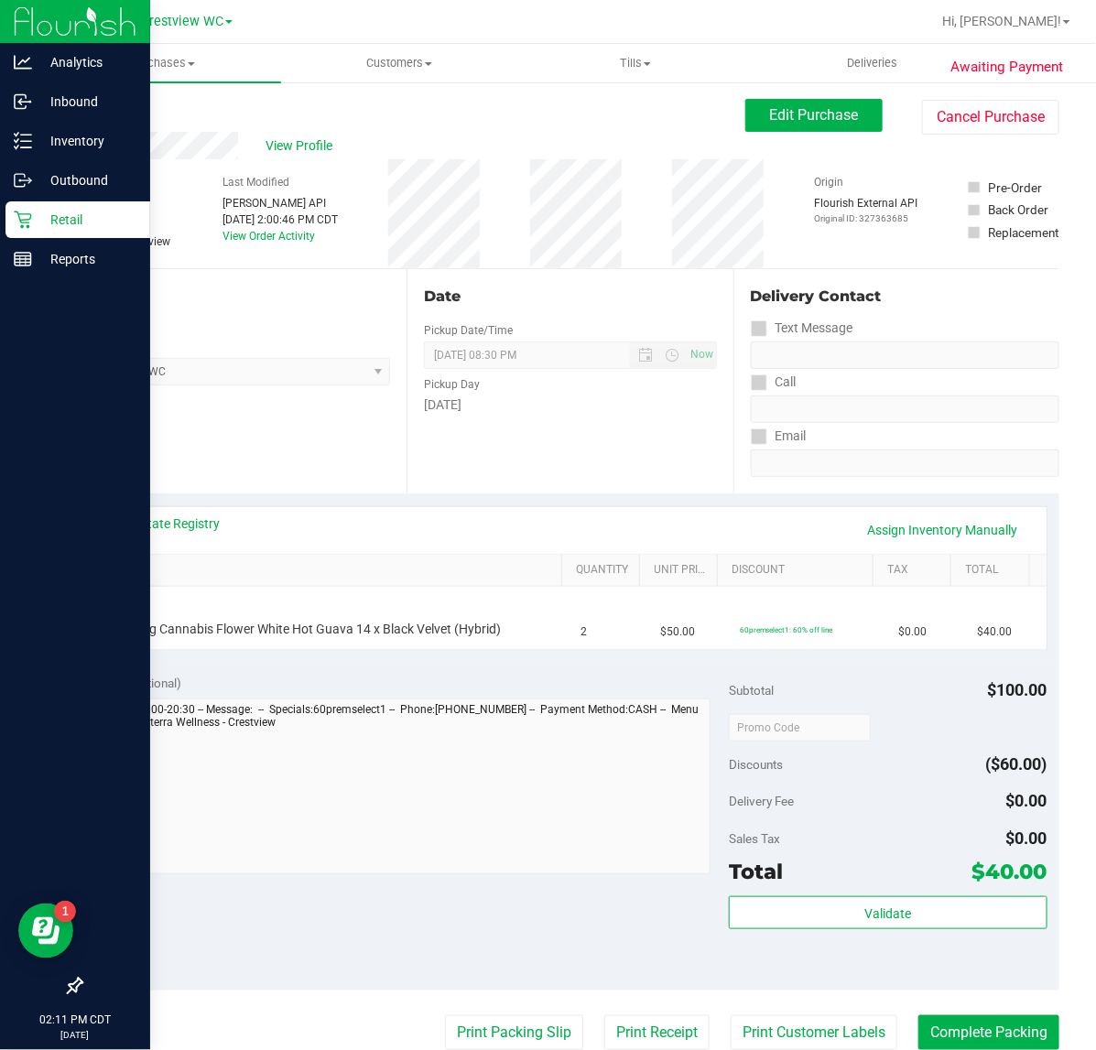
click at [35, 211] on p "Retail" at bounding box center [87, 220] width 110 height 22
